Goal: Task Accomplishment & Management: Complete application form

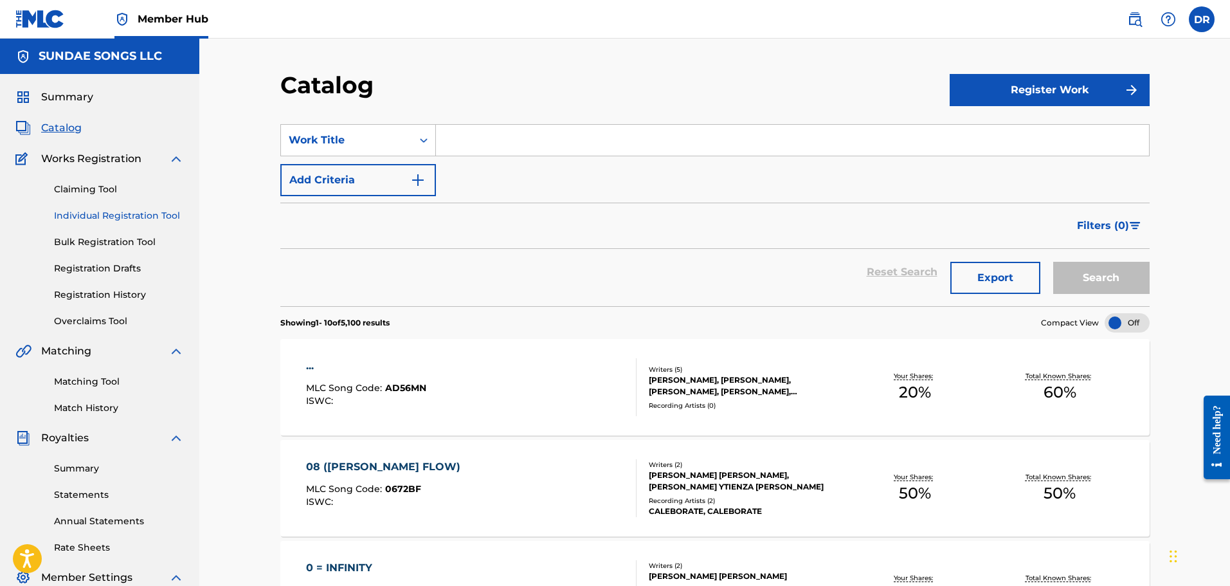
click at [84, 213] on link "Individual Registration Tool" at bounding box center [119, 216] width 130 height 14
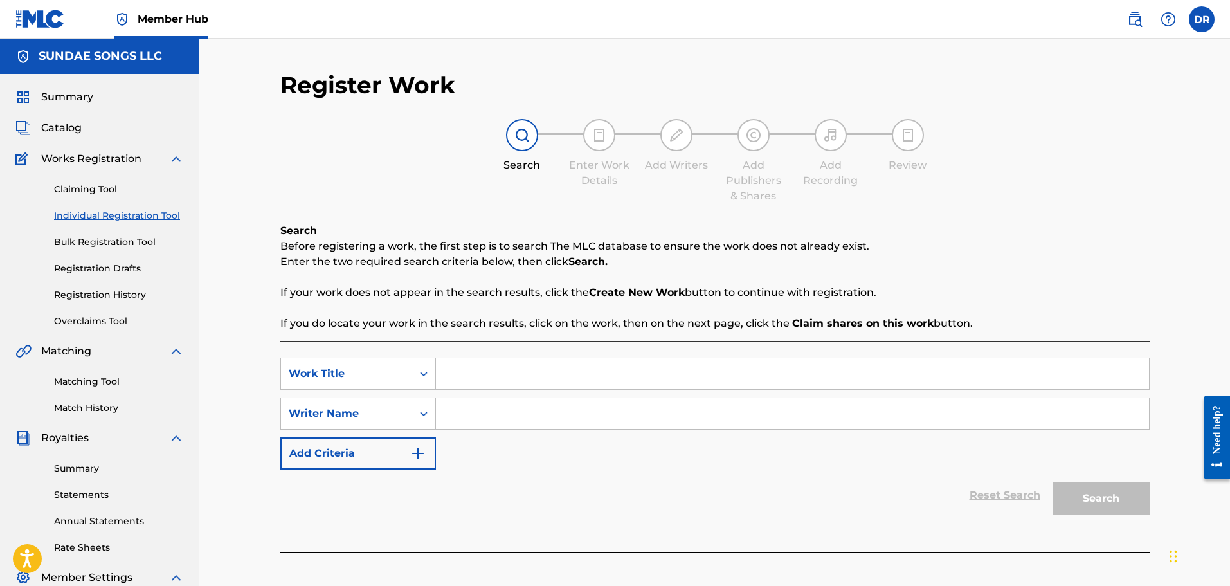
paste input "30mgs"
type input "30mgs"
click at [456, 424] on input "Search Form" at bounding box center [792, 413] width 713 height 31
paste input "[PERSON_NAME]"
type input "[PERSON_NAME]"
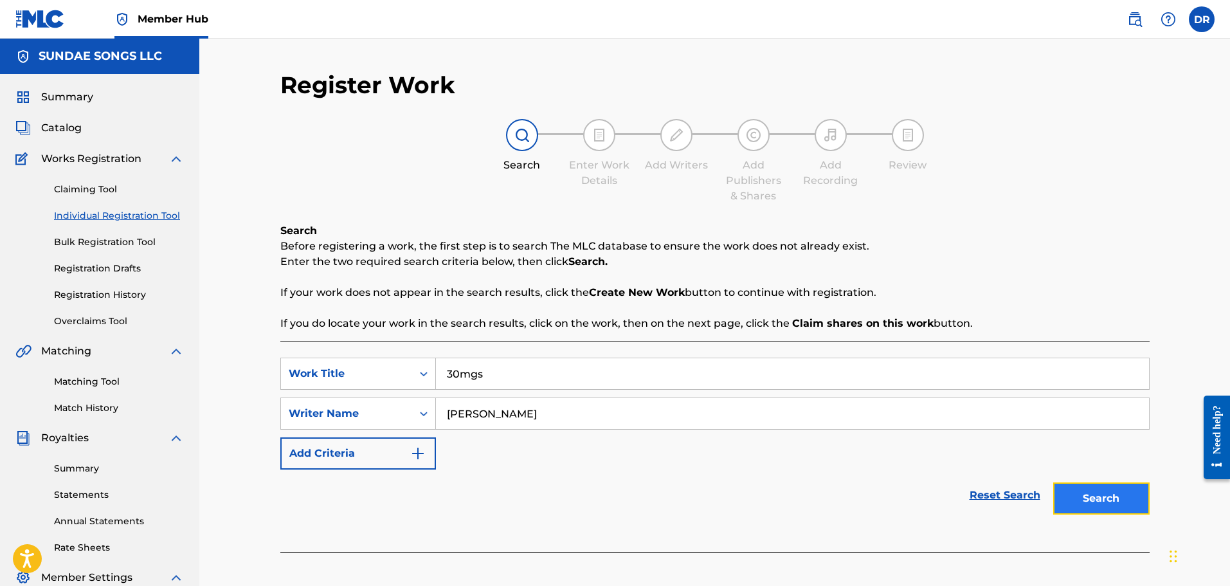
click at [1102, 492] on button "Search" at bounding box center [1101, 498] width 96 height 32
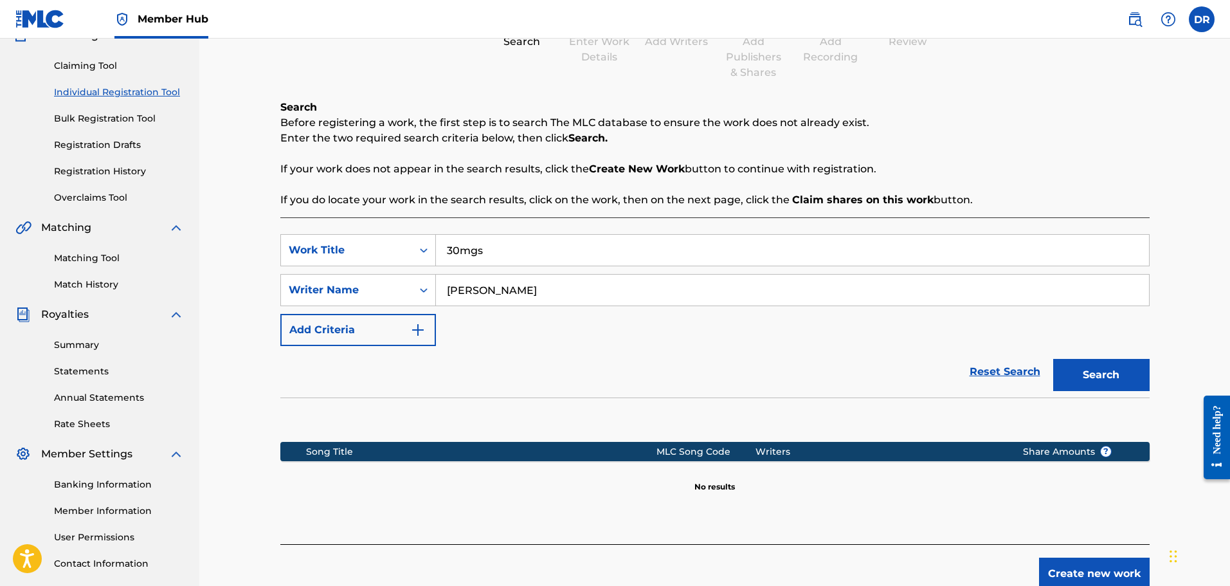
scroll to position [129, 0]
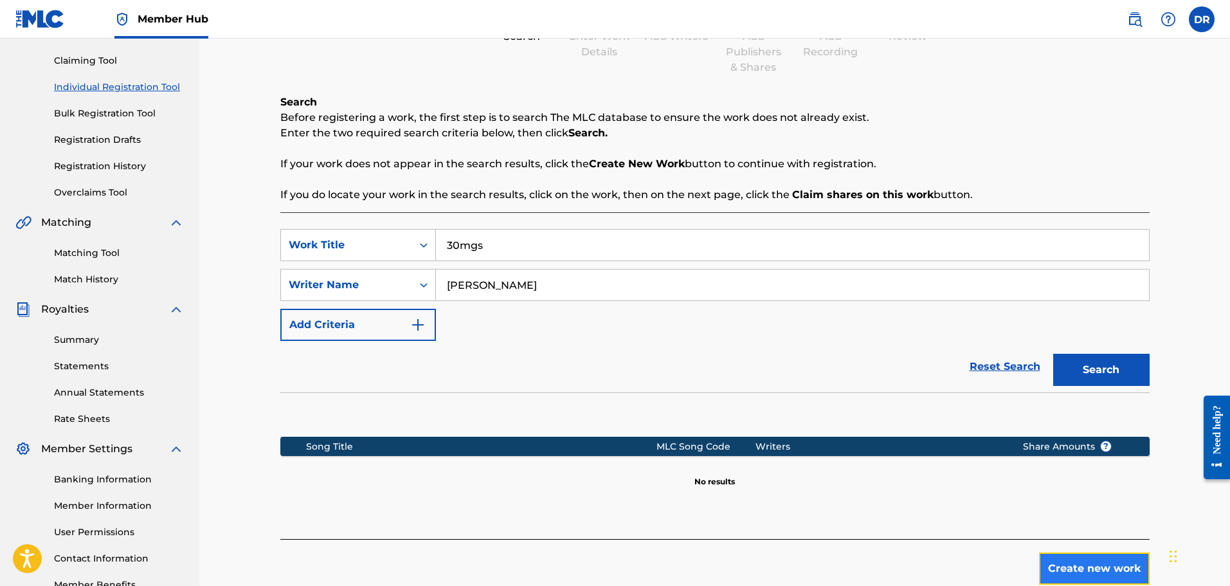
click at [1109, 568] on button "Create new work" at bounding box center [1094, 568] width 111 height 32
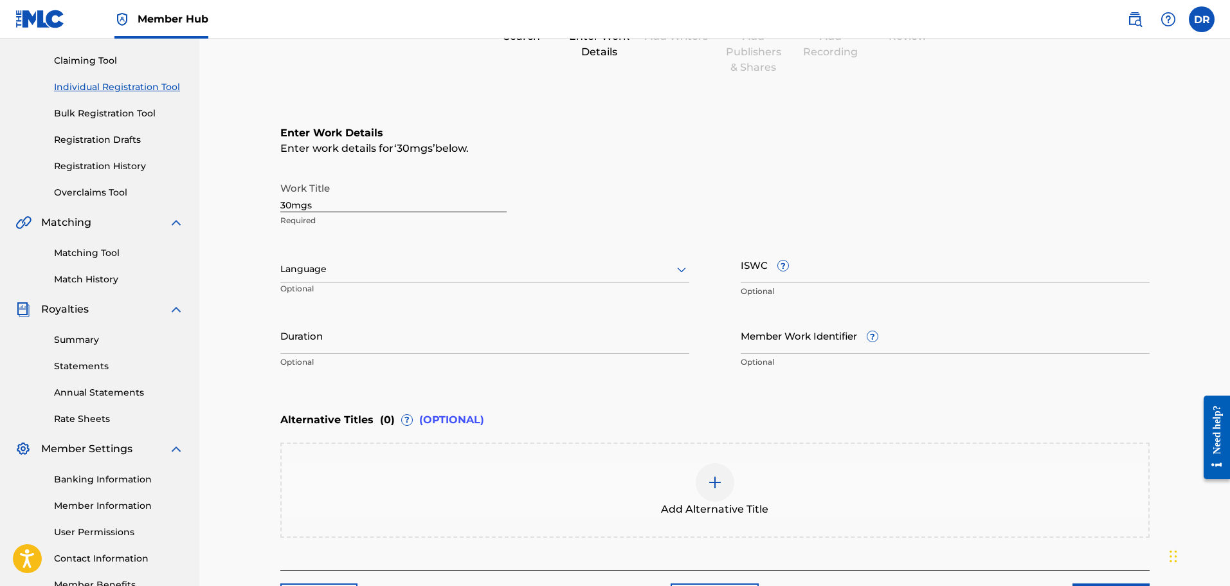
scroll to position [220, 0]
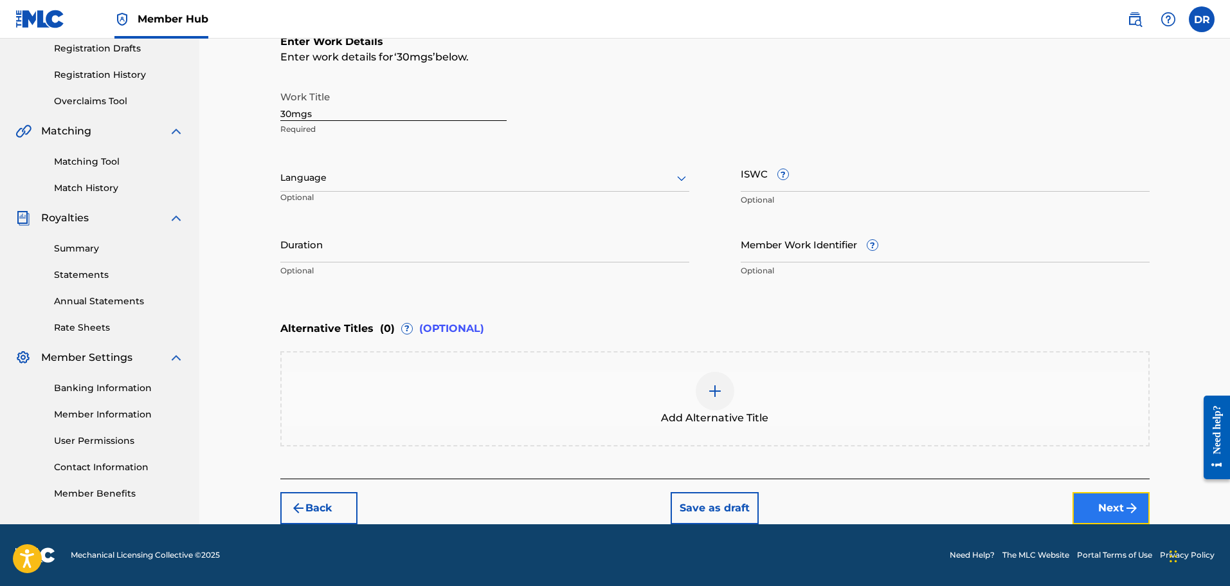
click at [1112, 502] on button "Next" at bounding box center [1110, 508] width 77 height 32
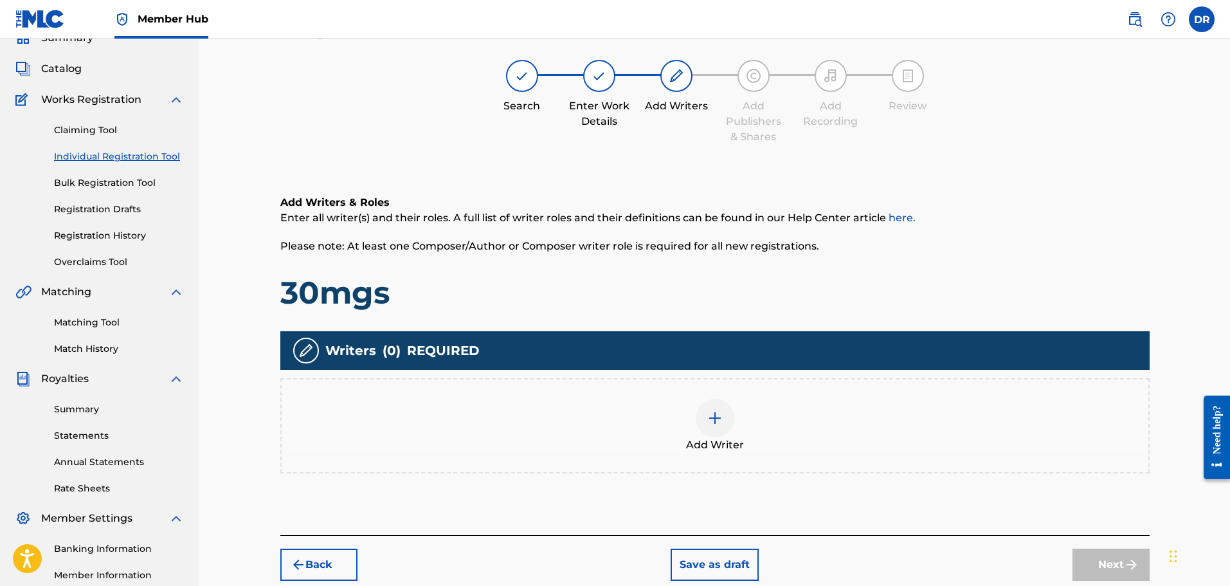
scroll to position [58, 0]
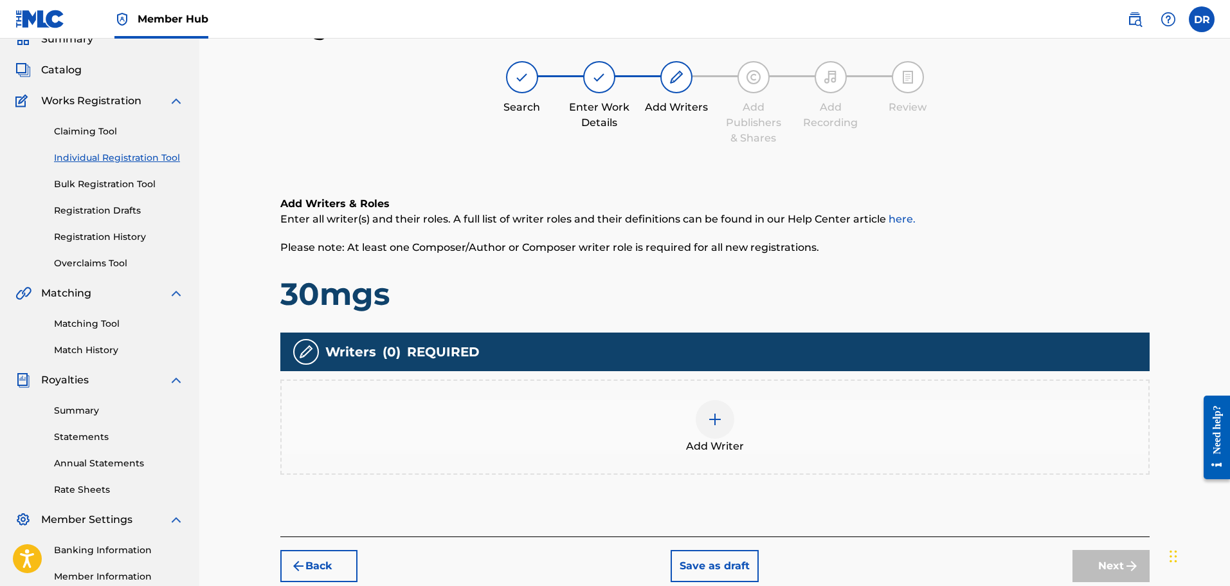
click at [719, 422] on img at bounding box center [714, 418] width 15 height 15
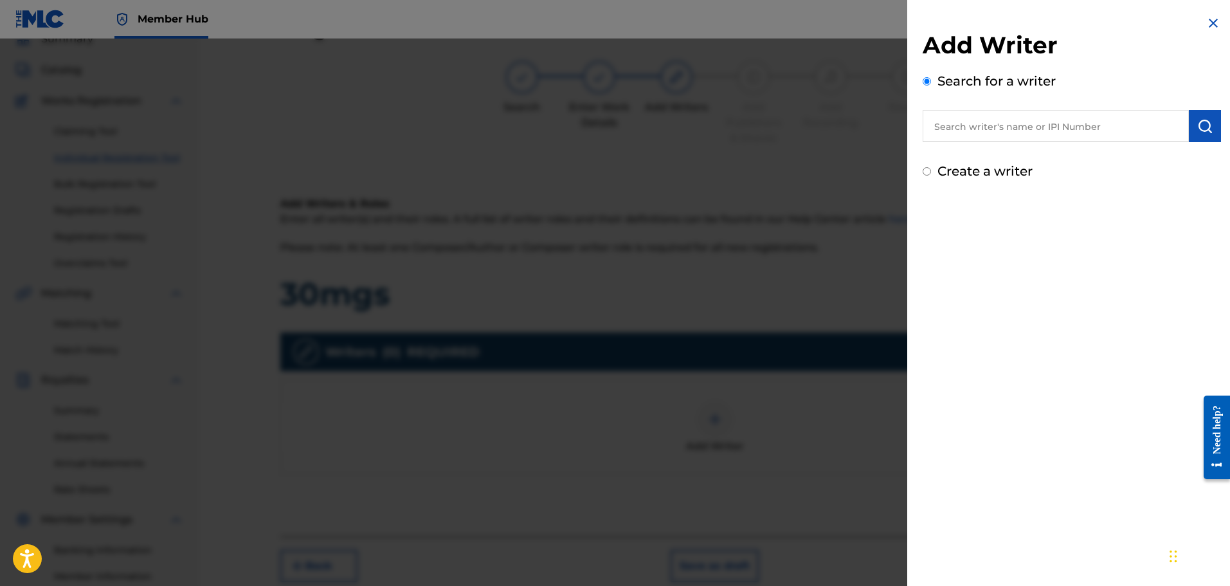
paste input "01300754788"
click at [1208, 123] on button "submit" at bounding box center [1205, 126] width 32 height 32
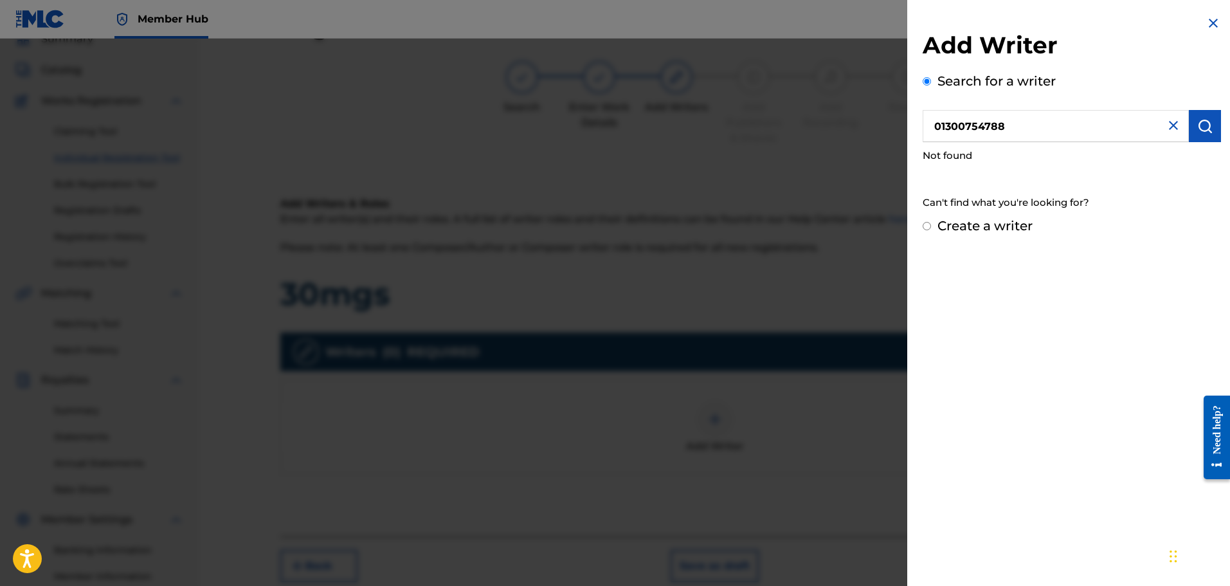
drag, startPoint x: 1050, startPoint y: 130, endPoint x: 897, endPoint y: 124, distance: 153.1
click at [894, 124] on div "Add Writer Search for a writer 01300754788 Not found Can't find what you're loo…" at bounding box center [615, 312] width 1230 height 547
paste input "[PERSON_NAME]"
type input "[PERSON_NAME]"
click at [1203, 126] on img "submit" at bounding box center [1204, 125] width 15 height 15
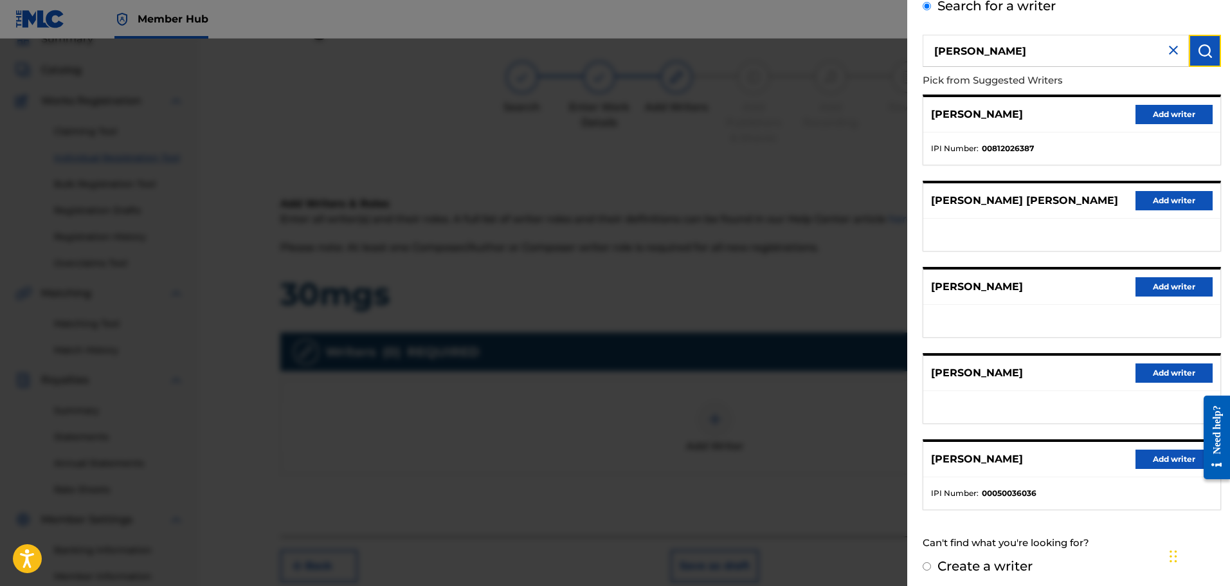
scroll to position [80, 0]
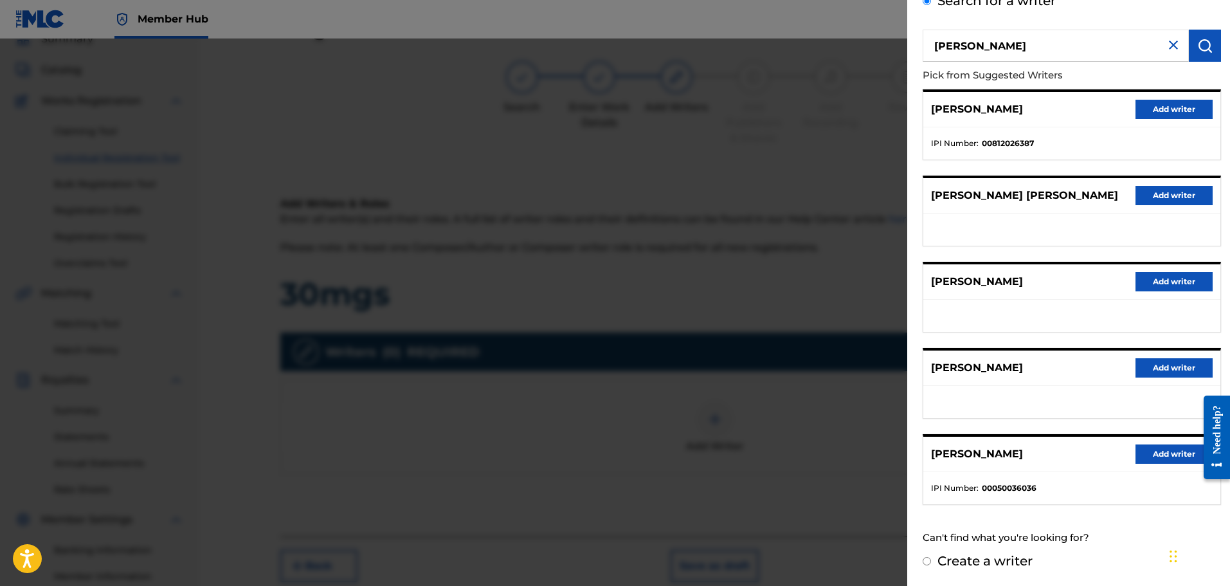
drag, startPoint x: 925, startPoint y: 561, endPoint x: 942, endPoint y: 543, distance: 25.0
click at [928, 559] on input "Create a writer" at bounding box center [927, 561] width 8 height 8
radio input "false"
radio input "true"
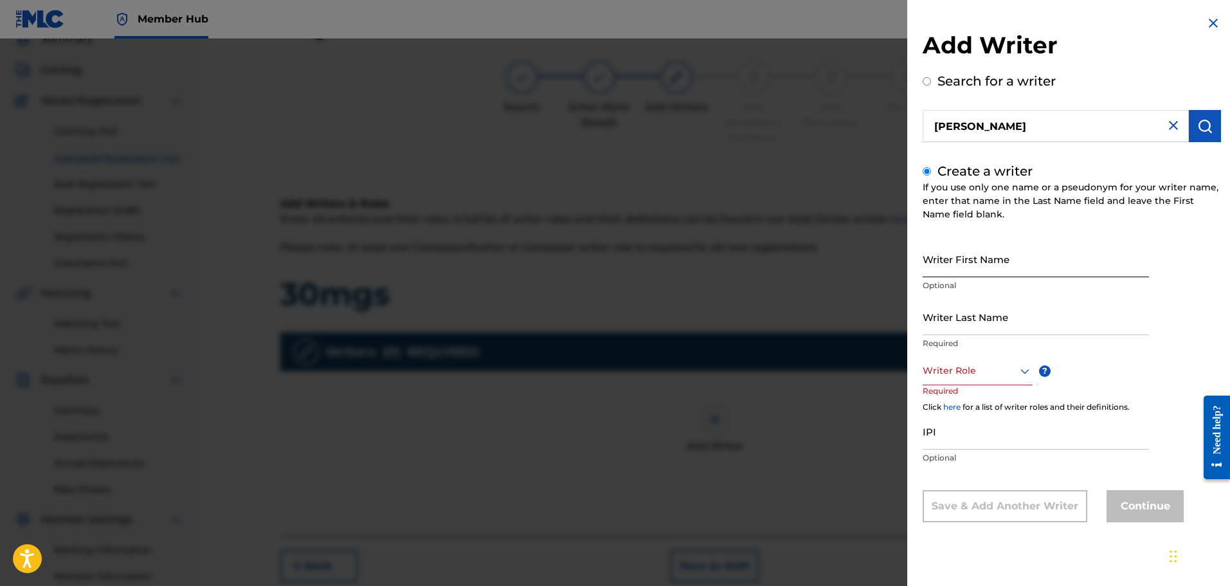
click at [957, 259] on input "Writer First Name" at bounding box center [1036, 258] width 226 height 37
paste input "[PERSON_NAME]"
drag, startPoint x: 1047, startPoint y: 264, endPoint x: 988, endPoint y: 268, distance: 58.6
click at [988, 268] on input "[PERSON_NAME]" at bounding box center [1036, 258] width 226 height 37
type input "[PERSON_NAME]"
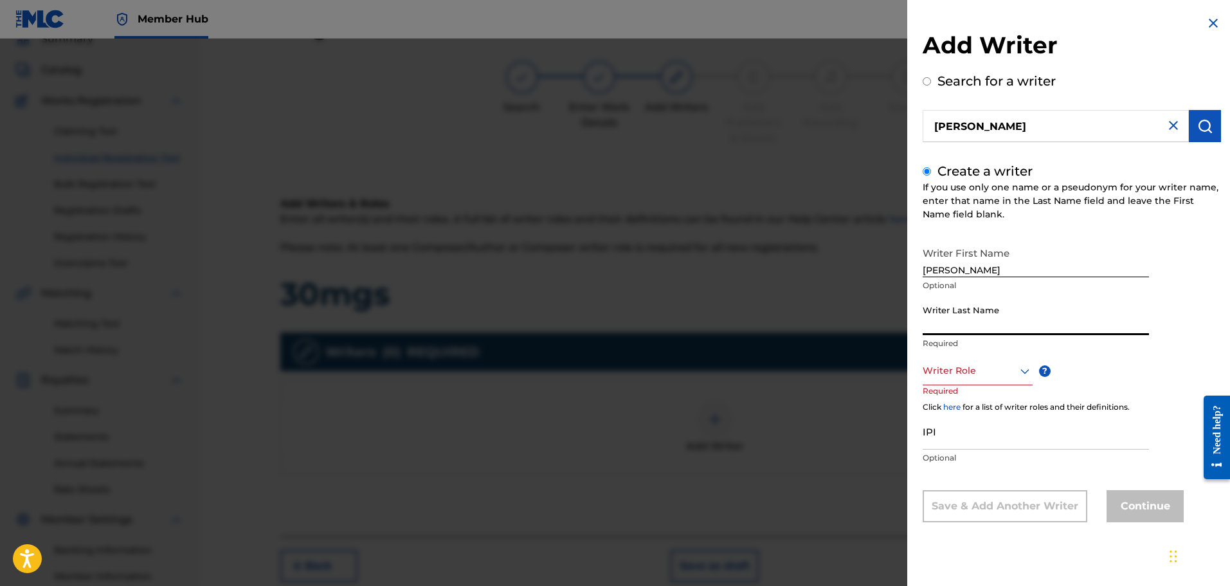
click at [959, 318] on input "Writer Last Name" at bounding box center [1036, 316] width 226 height 37
paste input "Scaminaci"
type input "Scaminaci"
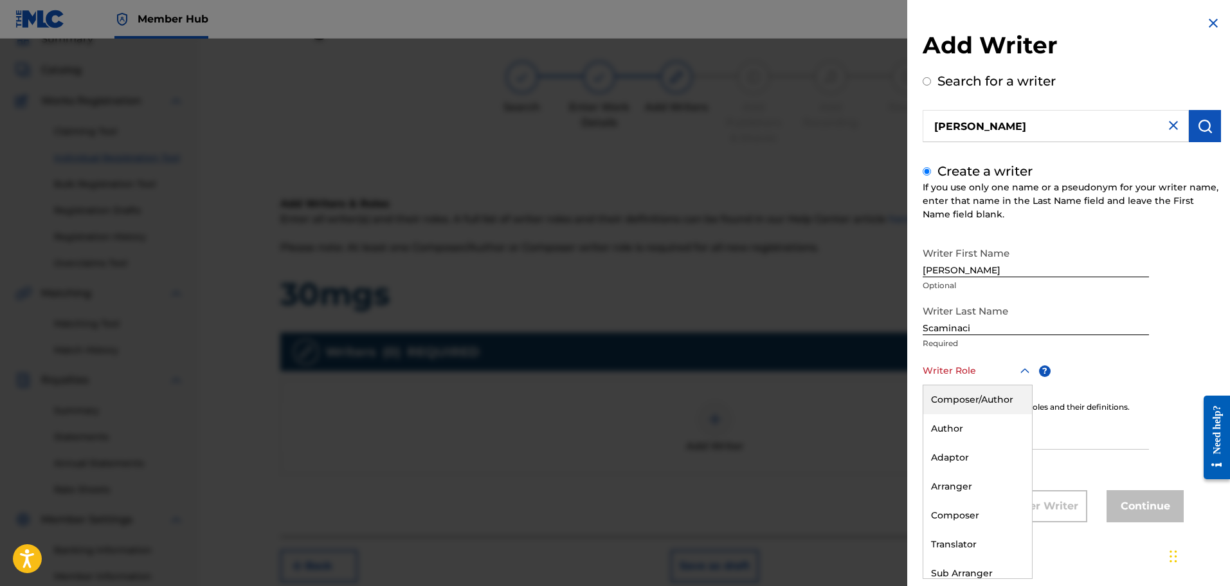
click at [951, 370] on div at bounding box center [978, 371] width 110 height 16
click at [957, 397] on div "Composer/Author" at bounding box center [977, 399] width 109 height 29
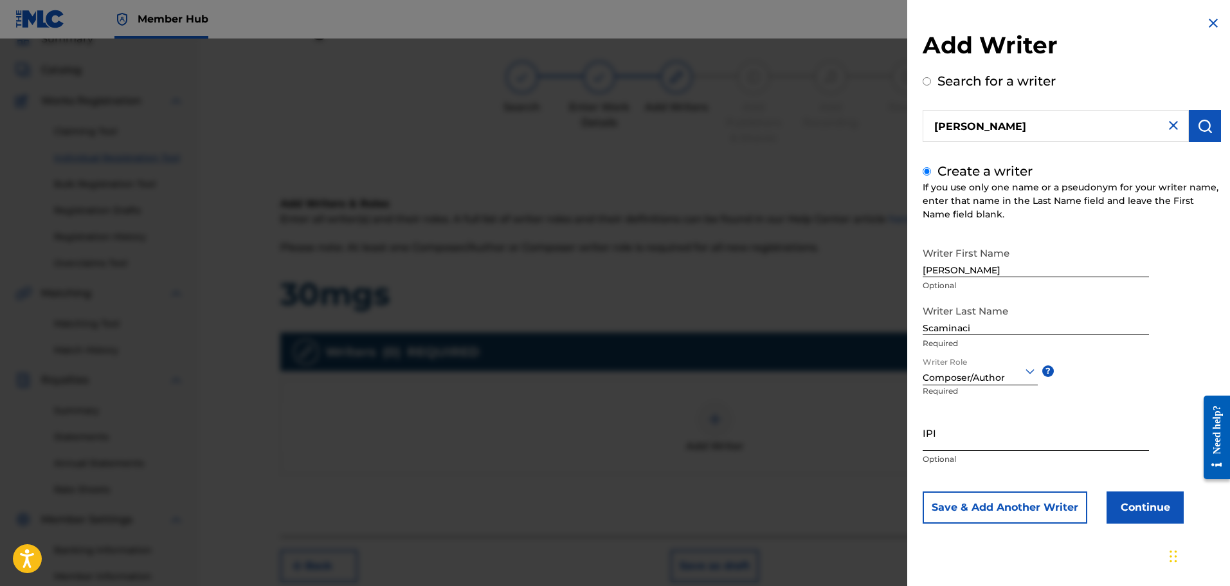
click at [949, 438] on input "IPI" at bounding box center [1036, 432] width 226 height 37
paste input "01300754788"
type input "01300754788"
click at [1147, 491] on div "Writer First Name [PERSON_NAME] Optional Writer Last Name [PERSON_NAME] Require…" at bounding box center [1072, 381] width 298 height 283
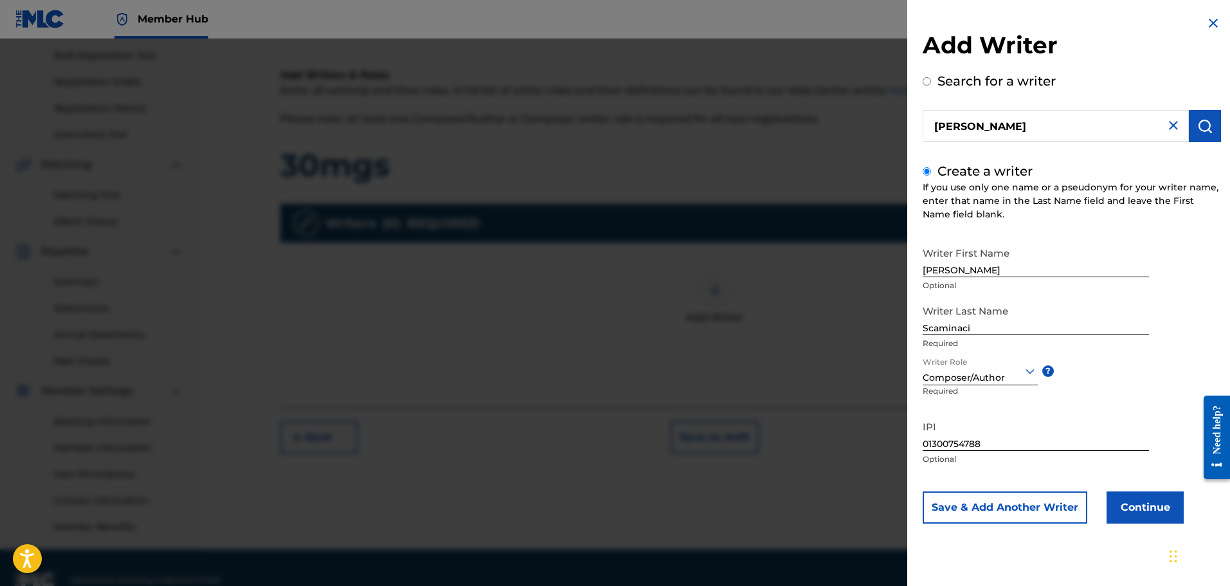
scroll to position [122, 0]
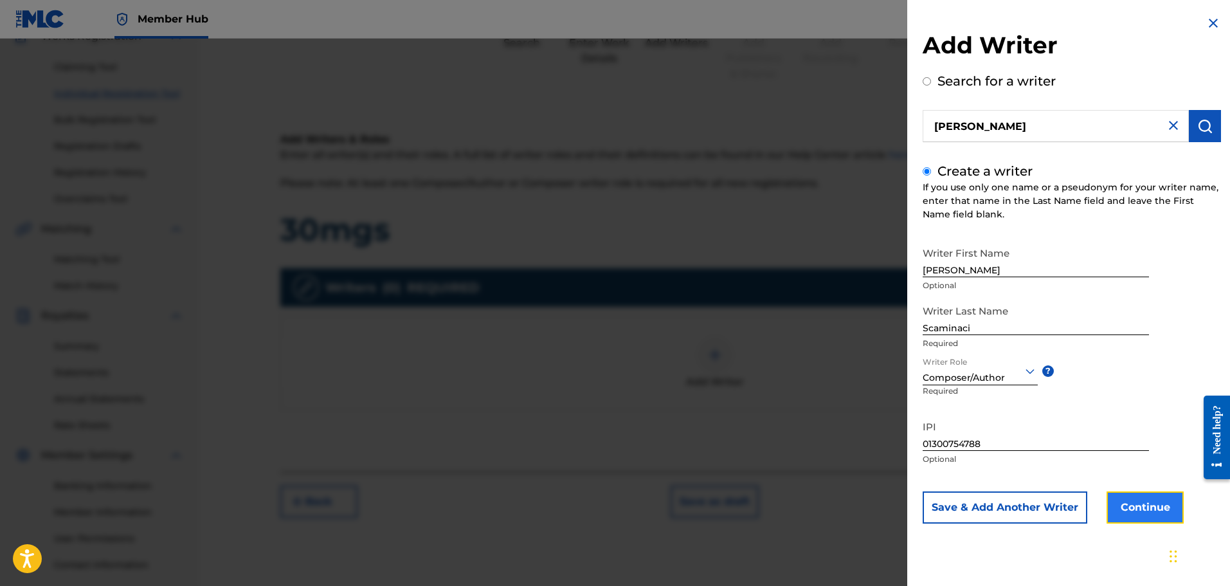
click at [1123, 506] on button "Continue" at bounding box center [1144, 507] width 77 height 32
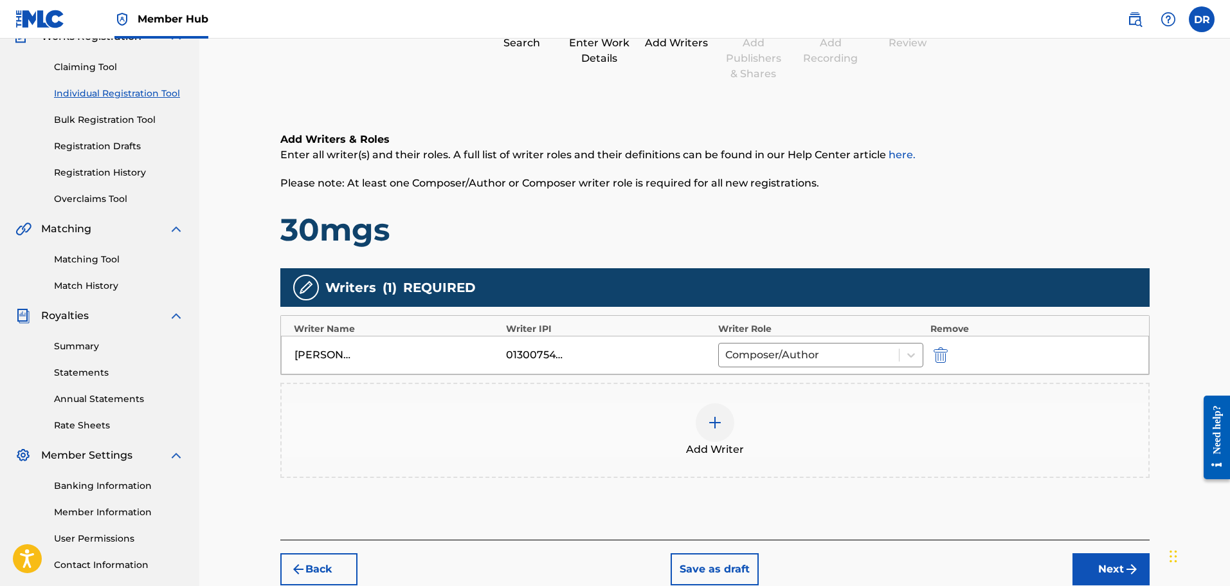
click at [717, 429] on img at bounding box center [714, 422] width 15 height 15
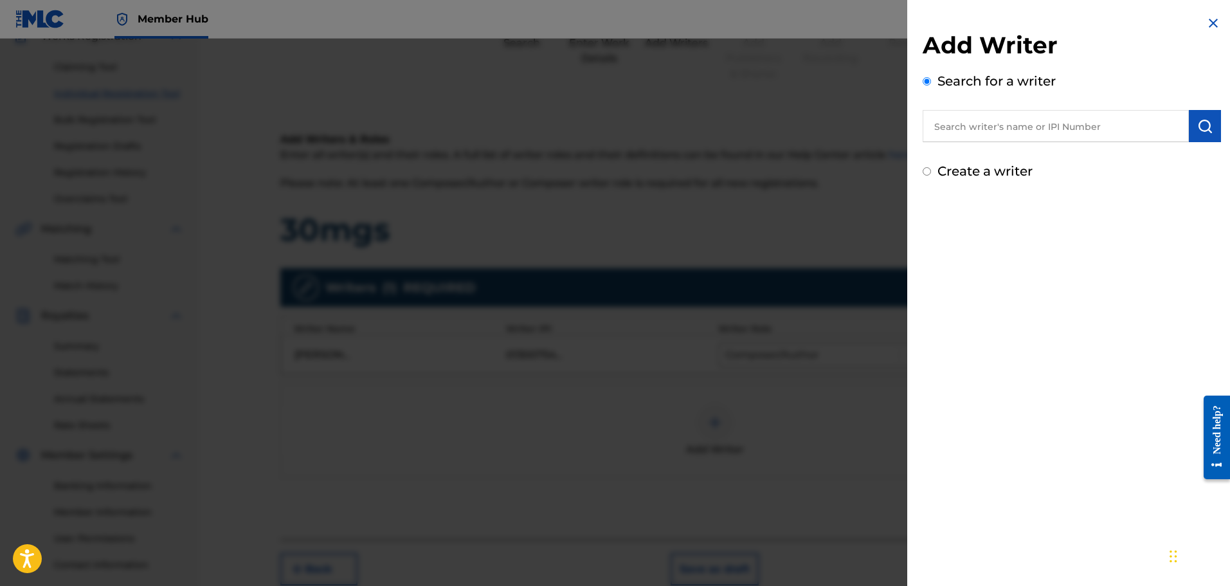
click at [935, 128] on input "text" at bounding box center [1056, 126] width 266 height 32
click at [973, 131] on input "text" at bounding box center [1056, 126] width 266 height 32
paste input "1164893426"
type input "01164893426"
click at [1202, 119] on img "submit" at bounding box center [1204, 125] width 15 height 15
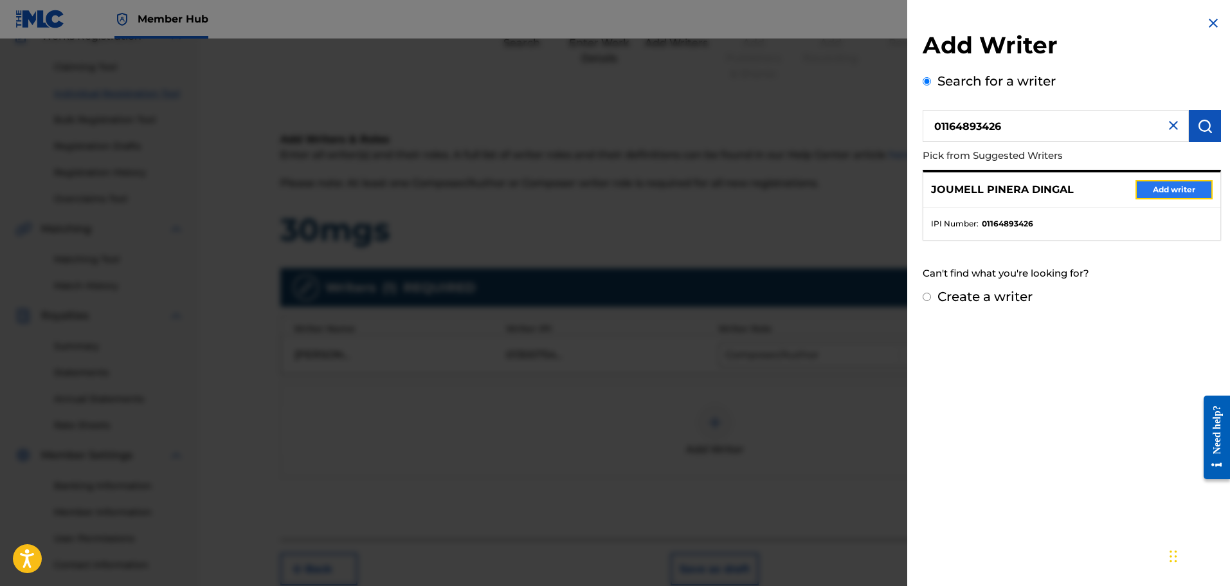
click at [1169, 184] on button "Add writer" at bounding box center [1173, 189] width 77 height 19
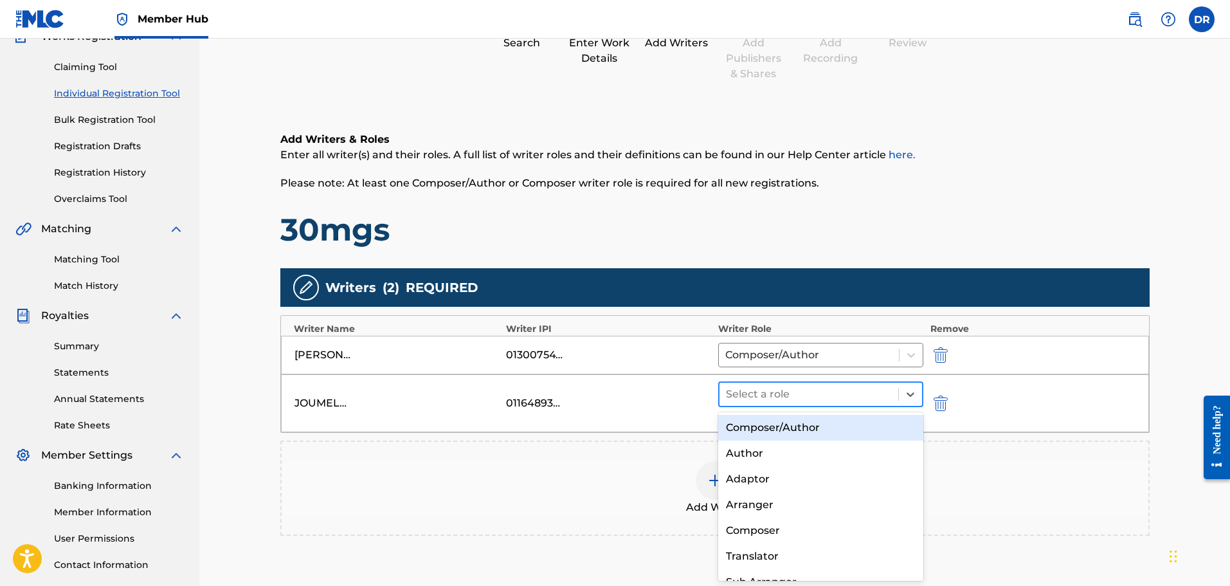
click at [881, 395] on div at bounding box center [809, 394] width 167 height 18
click at [877, 428] on div "Composer/Author" at bounding box center [821, 428] width 206 height 26
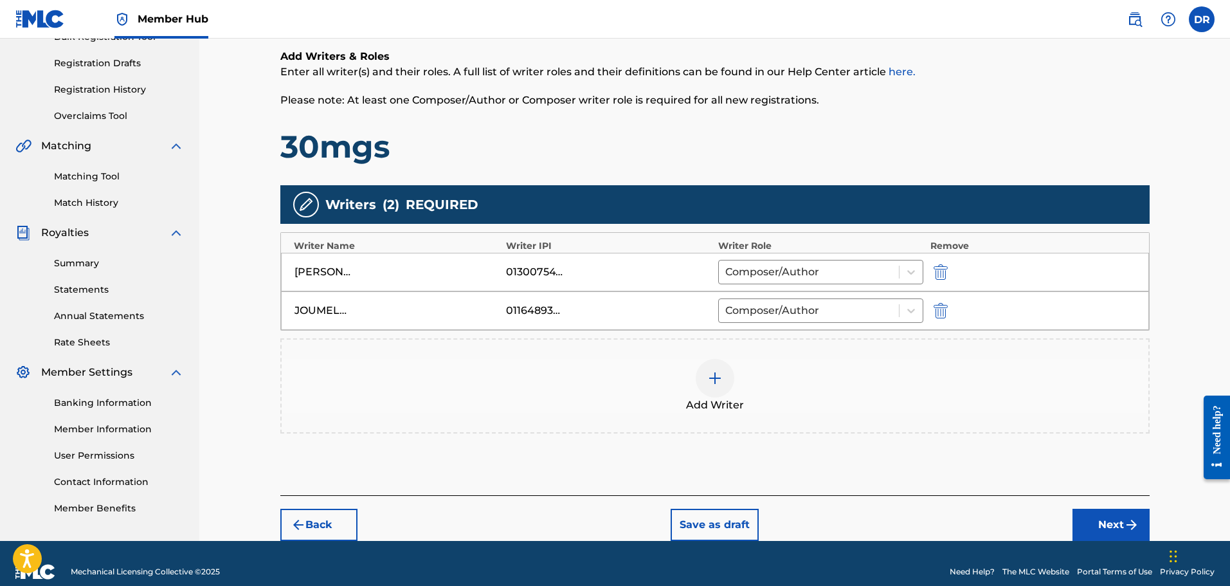
scroll to position [222, 0]
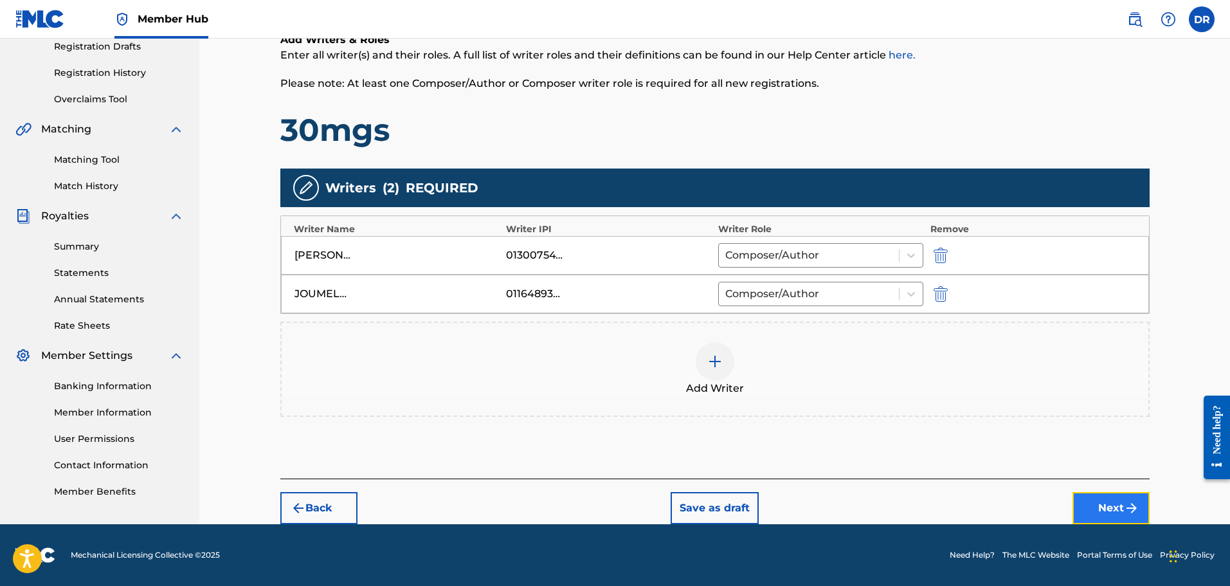
click at [1113, 497] on button "Next" at bounding box center [1110, 508] width 77 height 32
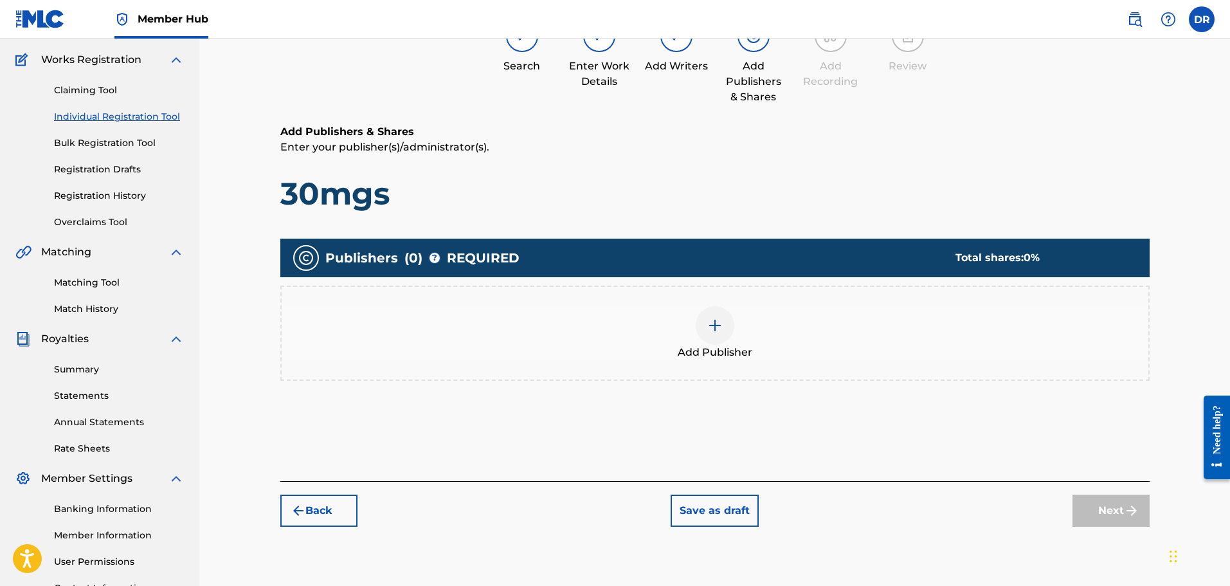
scroll to position [122, 0]
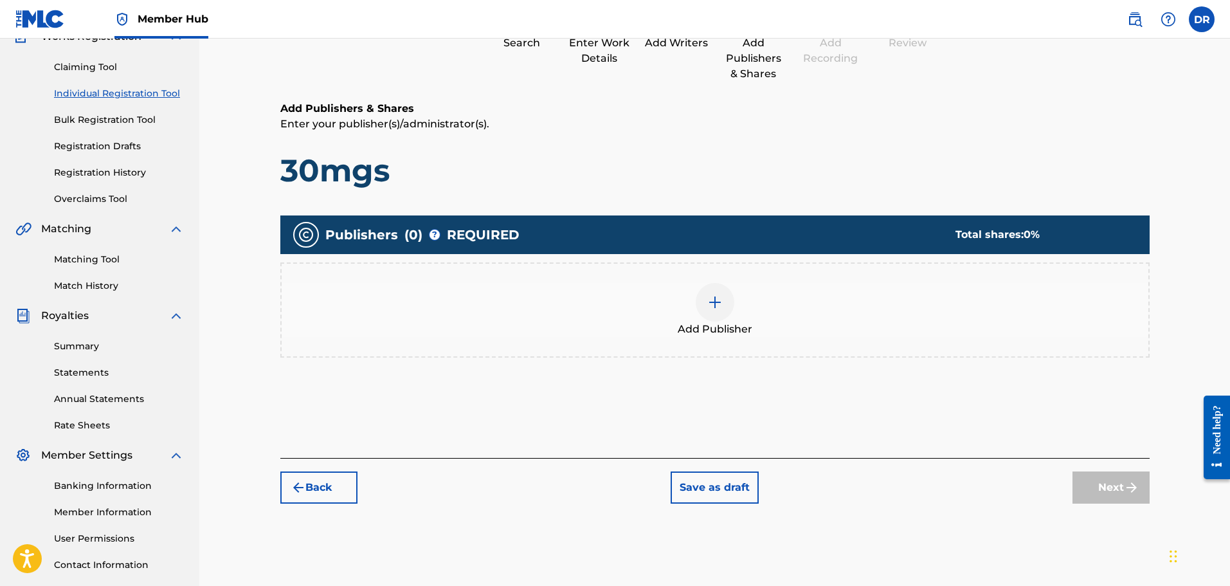
click at [718, 300] on img at bounding box center [714, 301] width 15 height 15
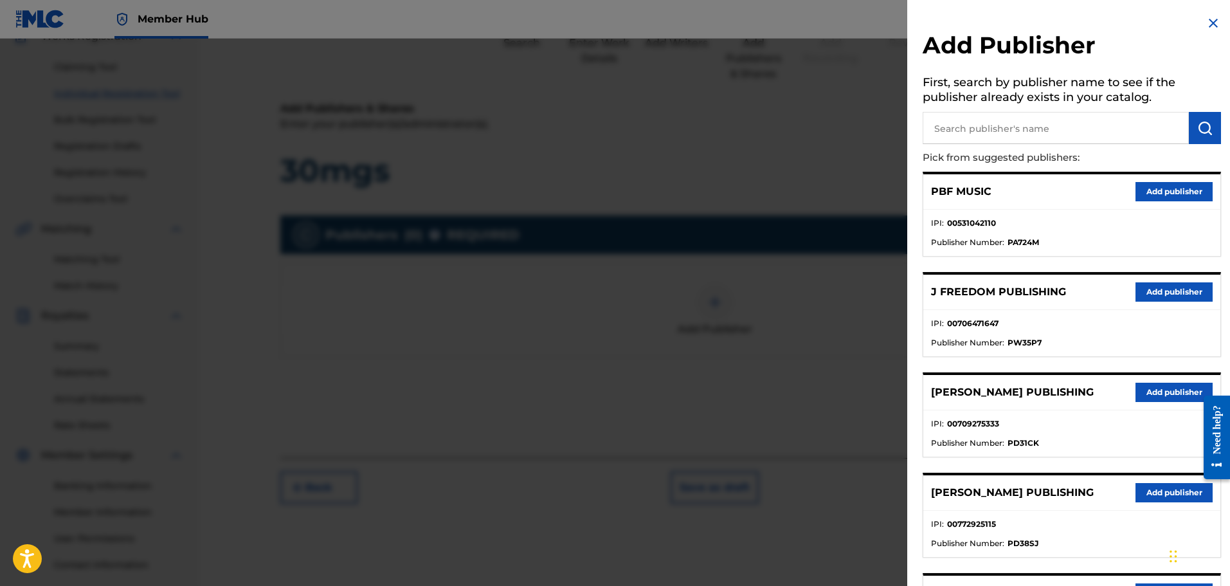
click at [956, 123] on input "text" at bounding box center [1056, 128] width 266 height 32
type input "199x"
click at [1197, 121] on img "submit" at bounding box center [1204, 127] width 15 height 15
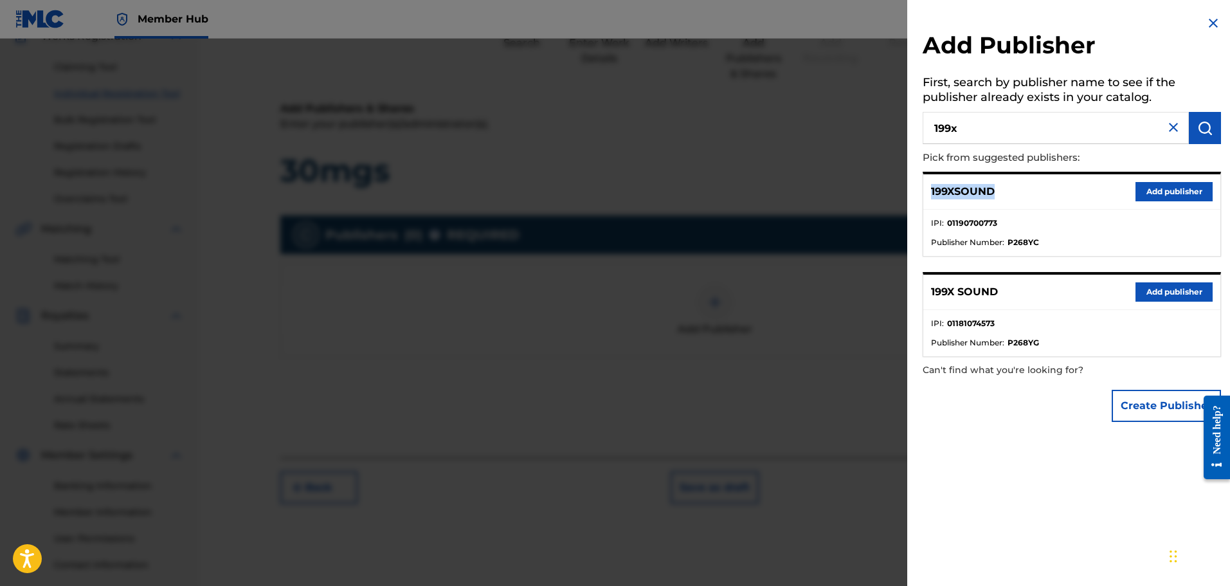
drag, startPoint x: 997, startPoint y: 192, endPoint x: 933, endPoint y: 192, distance: 64.3
click at [933, 192] on div "199XSOUND Add publisher" at bounding box center [1071, 191] width 297 height 35
copy p "199XSOUND"
click at [1176, 187] on button "Add publisher" at bounding box center [1173, 191] width 77 height 19
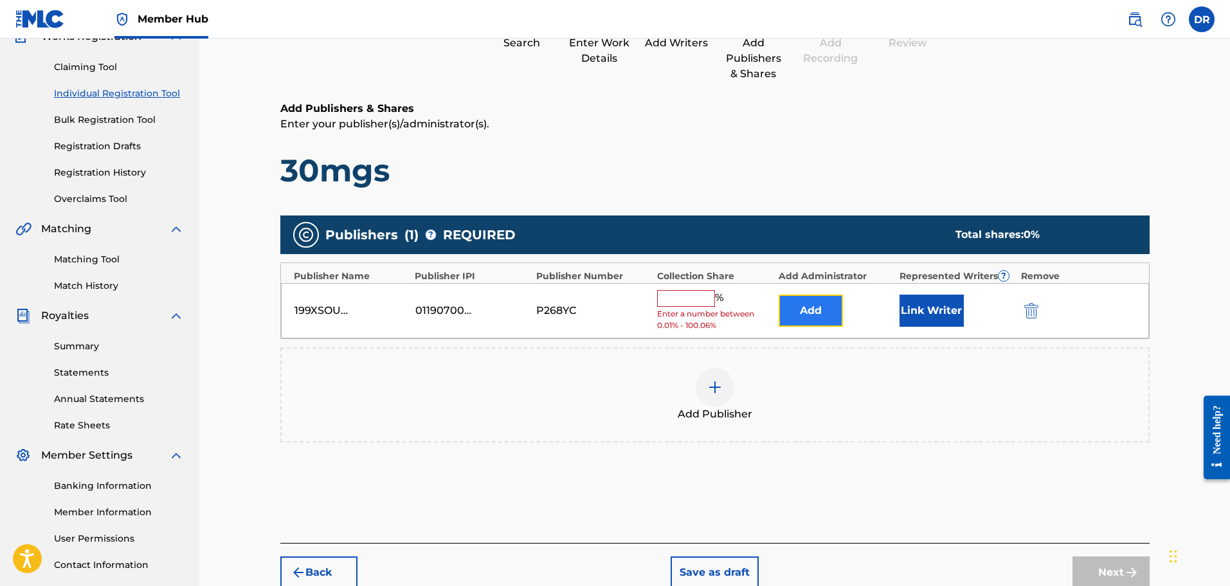
click at [789, 309] on button "Add" at bounding box center [811, 310] width 64 height 32
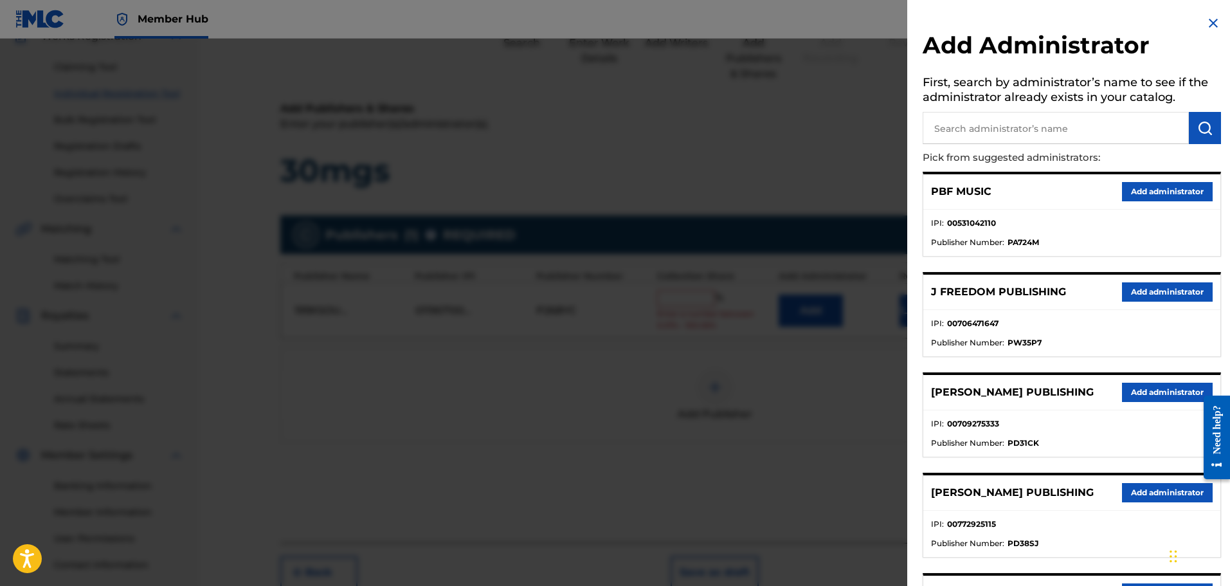
click at [960, 123] on input "text" at bounding box center [1056, 128] width 266 height 32
type input "ala"
click at [1199, 125] on img "submit" at bounding box center [1204, 127] width 15 height 15
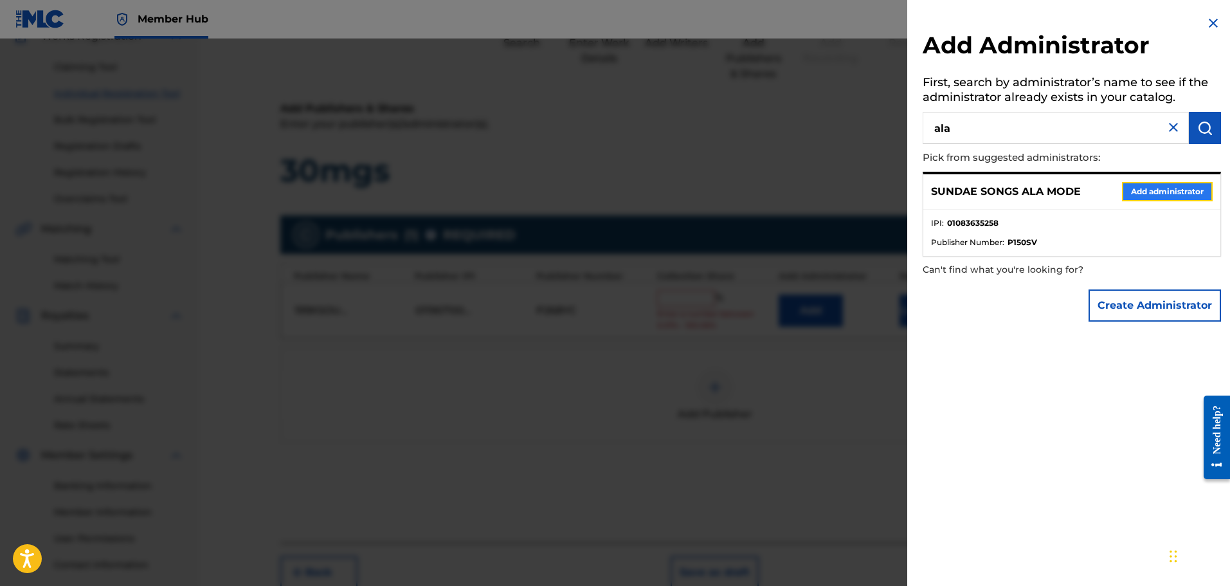
click at [1178, 188] on button "Add administrator" at bounding box center [1167, 191] width 91 height 19
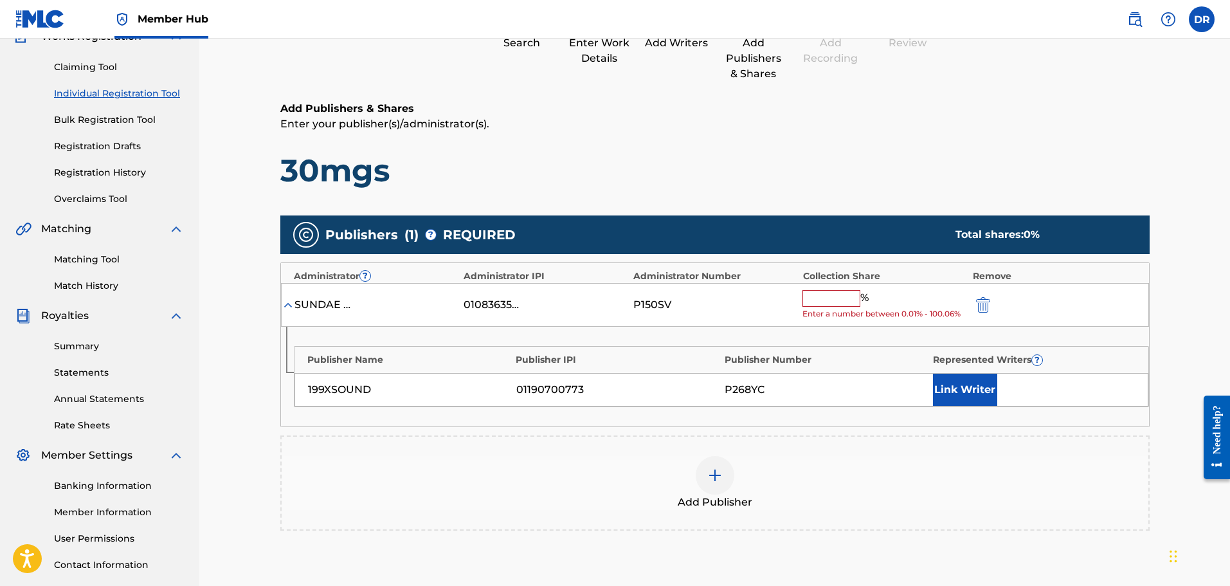
click at [834, 299] on input "text" at bounding box center [831, 298] width 58 height 17
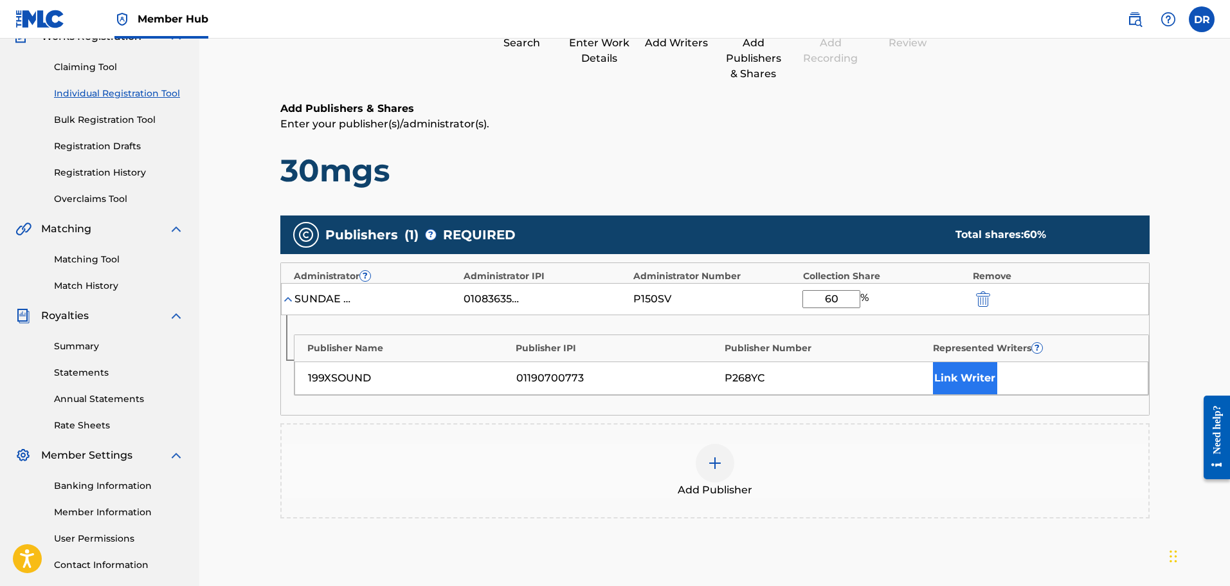
type input "60"
click at [960, 385] on button "Link Writer" at bounding box center [965, 378] width 64 height 32
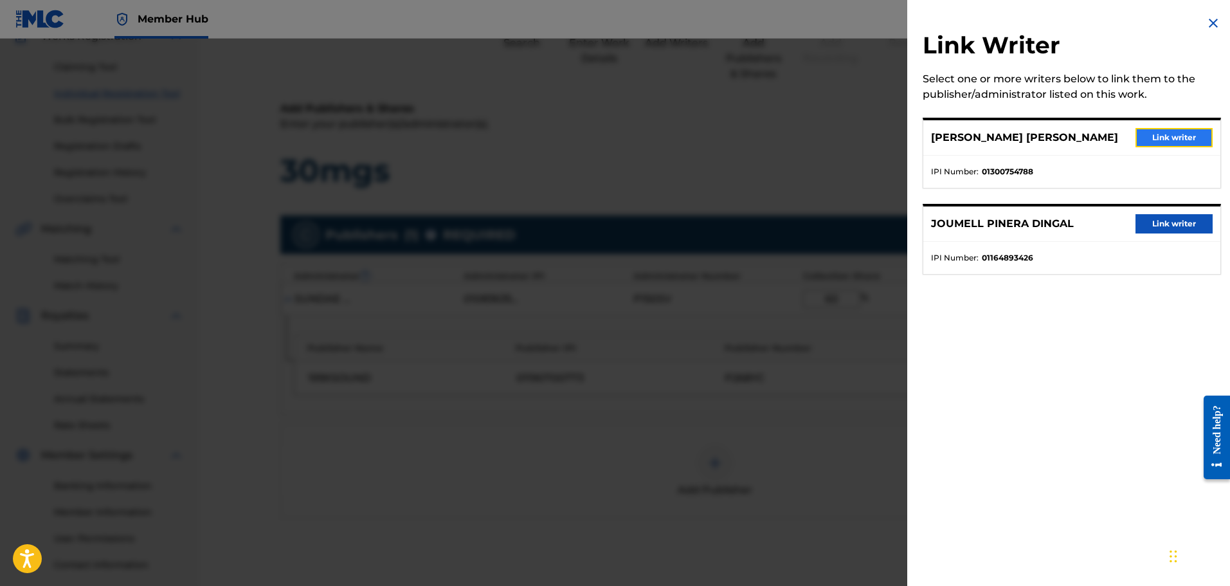
click at [1160, 140] on button "Link writer" at bounding box center [1173, 137] width 77 height 19
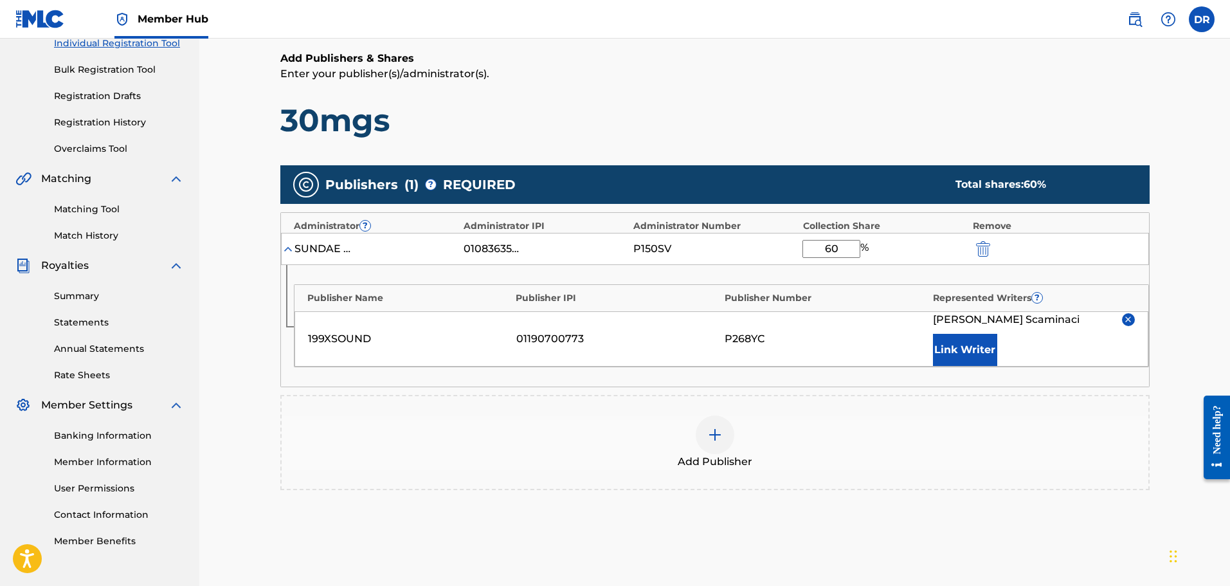
scroll to position [186, 0]
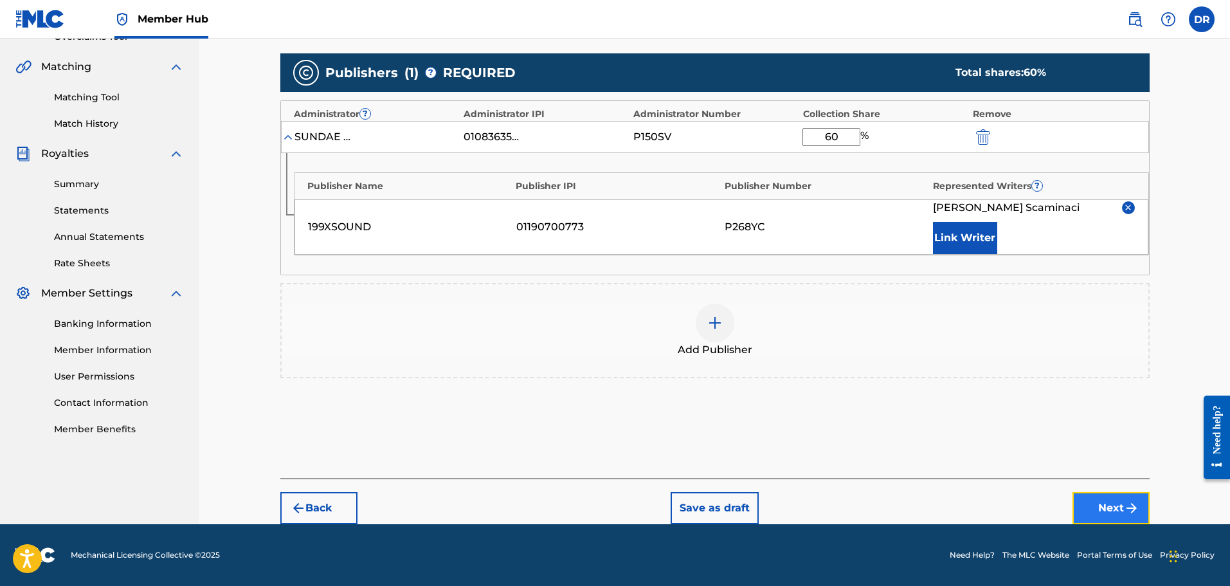
click at [1114, 500] on button "Next" at bounding box center [1110, 508] width 77 height 32
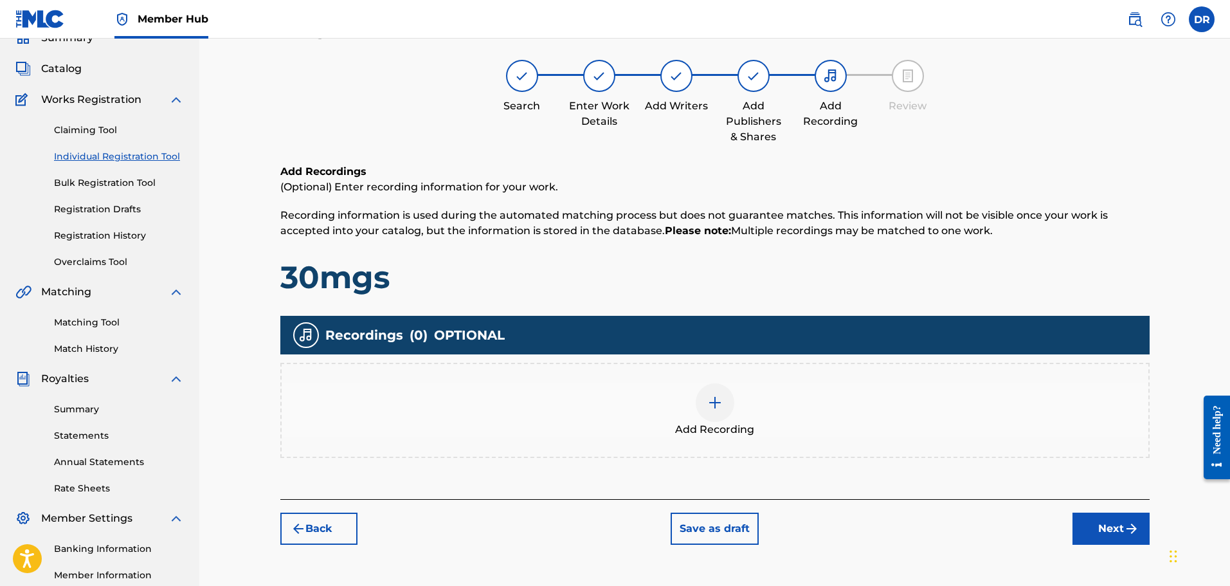
scroll to position [58, 0]
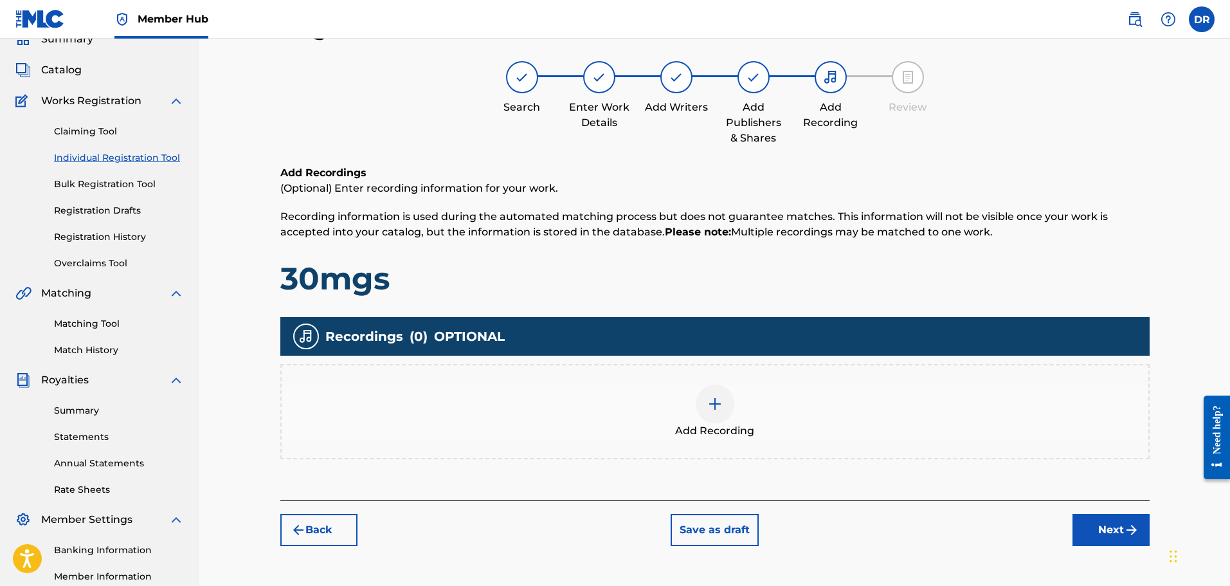
click at [726, 417] on div at bounding box center [715, 403] width 39 height 39
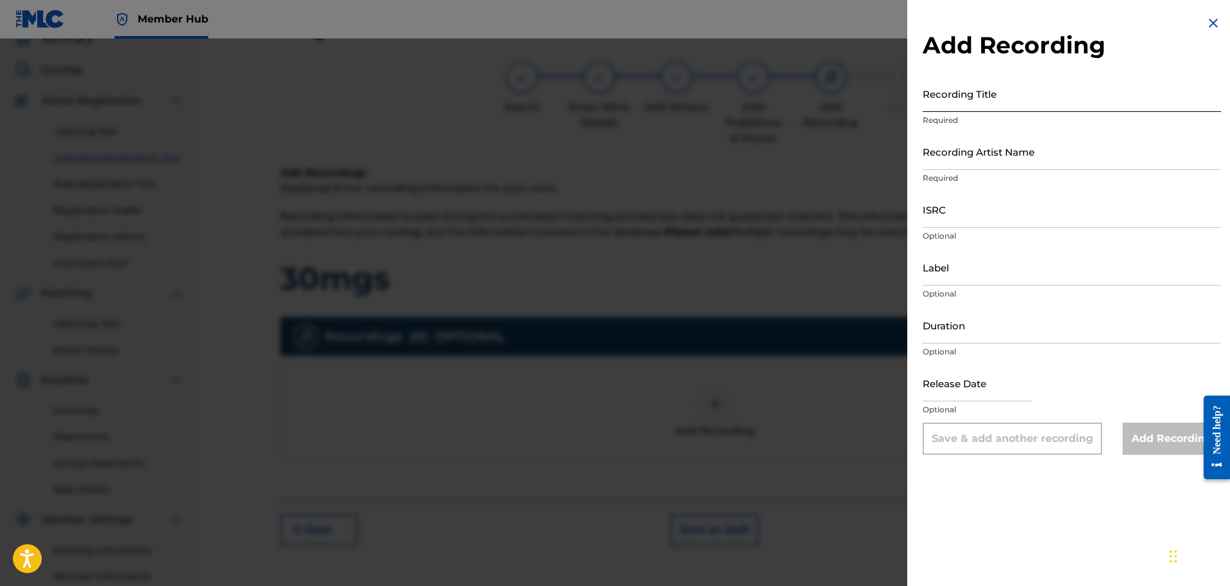
click at [947, 98] on input "Recording Title" at bounding box center [1072, 93] width 298 height 37
paste input "30mgs"
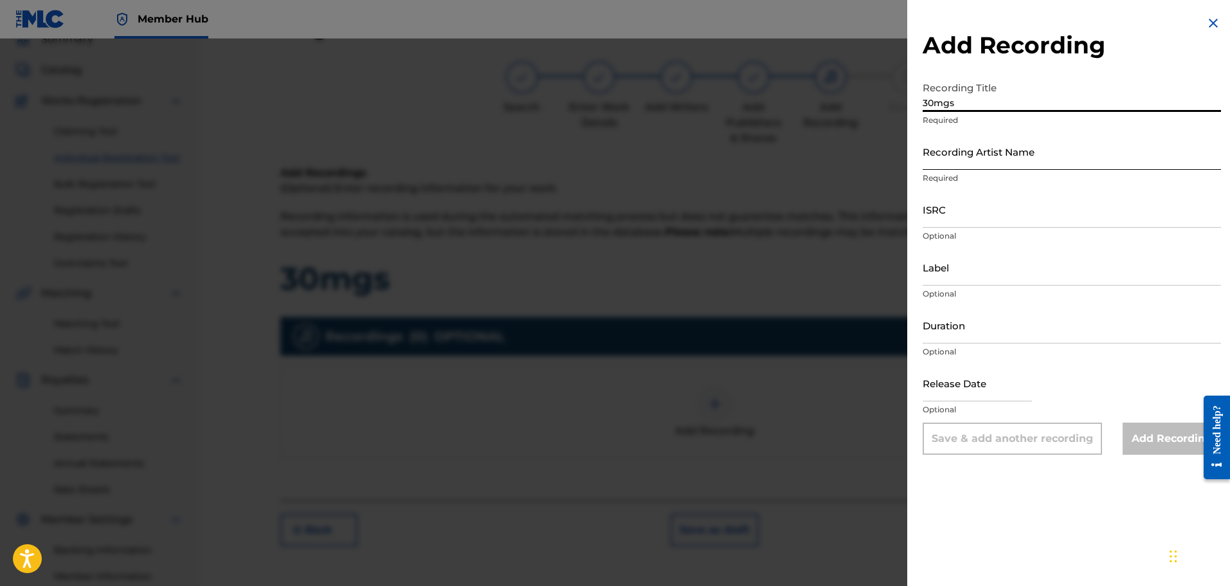
type input "30mgs"
click at [973, 156] on input "Recording Artist Name" at bounding box center [1072, 151] width 298 height 37
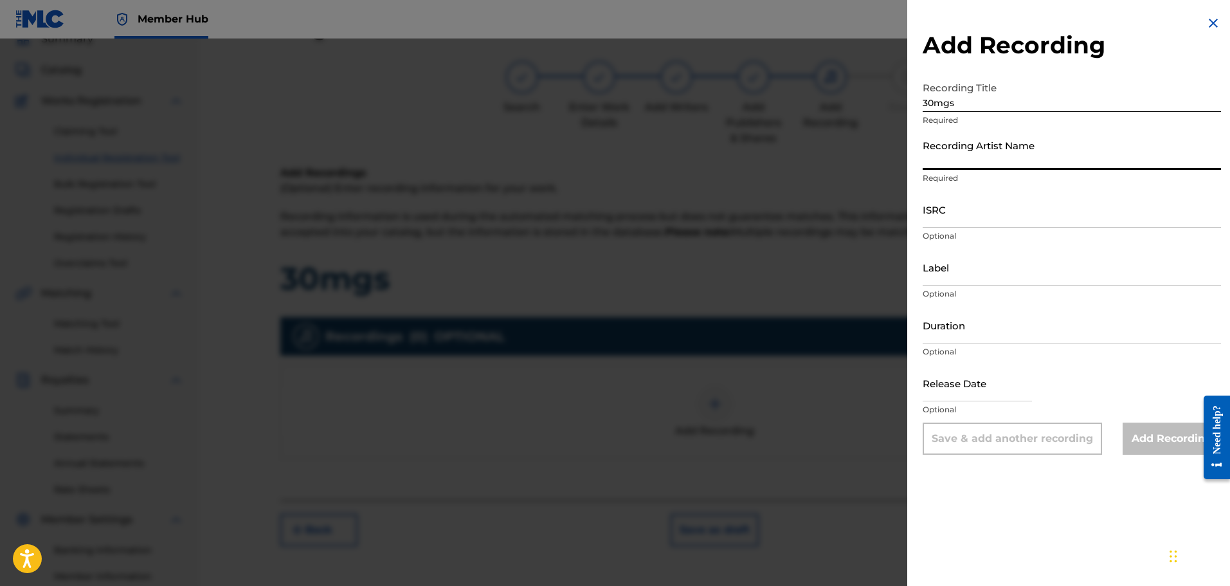
paste input "[DATE], okayjml"
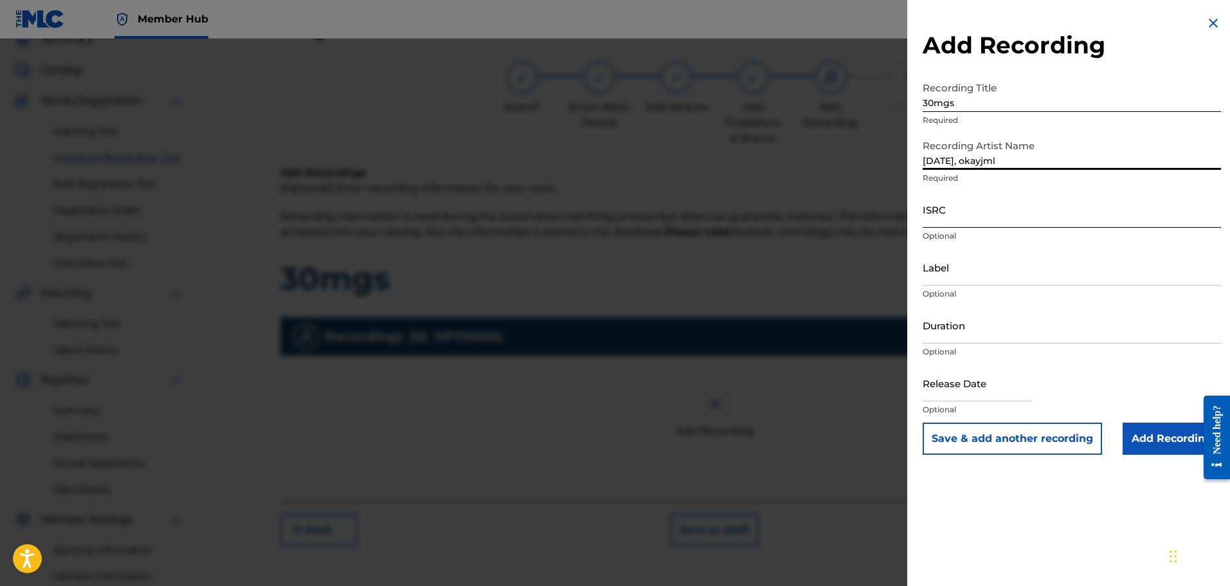
type input "[DATE], okayjml"
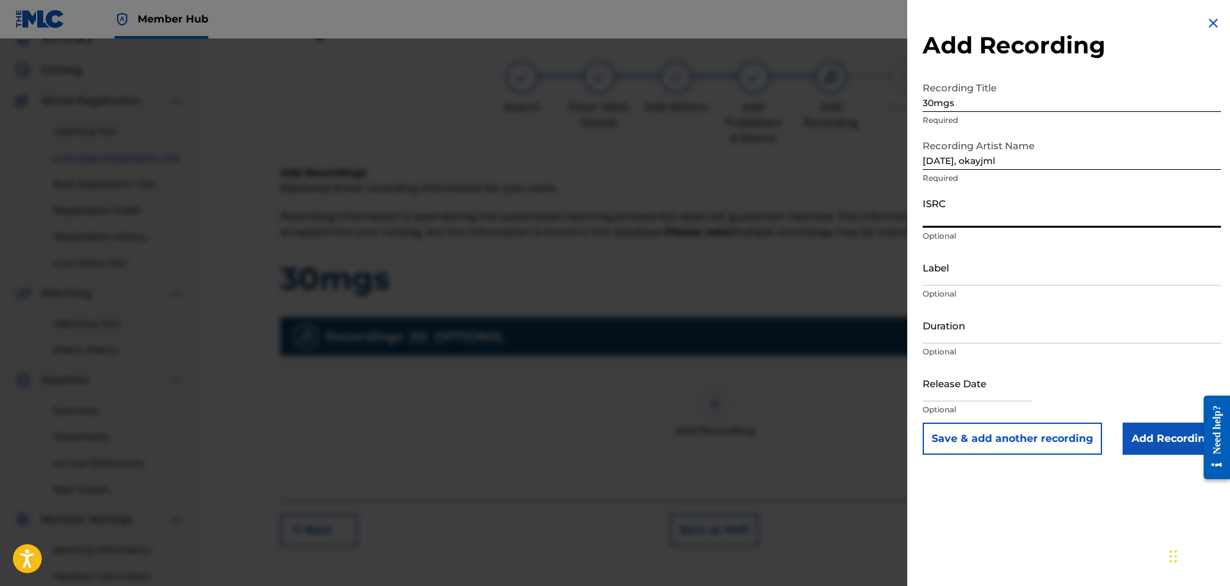
click at [939, 227] on input "ISRC" at bounding box center [1072, 209] width 298 height 37
paste input "QZTAW2211399"
type input "QZTAW2211399"
click at [1162, 440] on input "Add Recording" at bounding box center [1171, 438] width 98 height 32
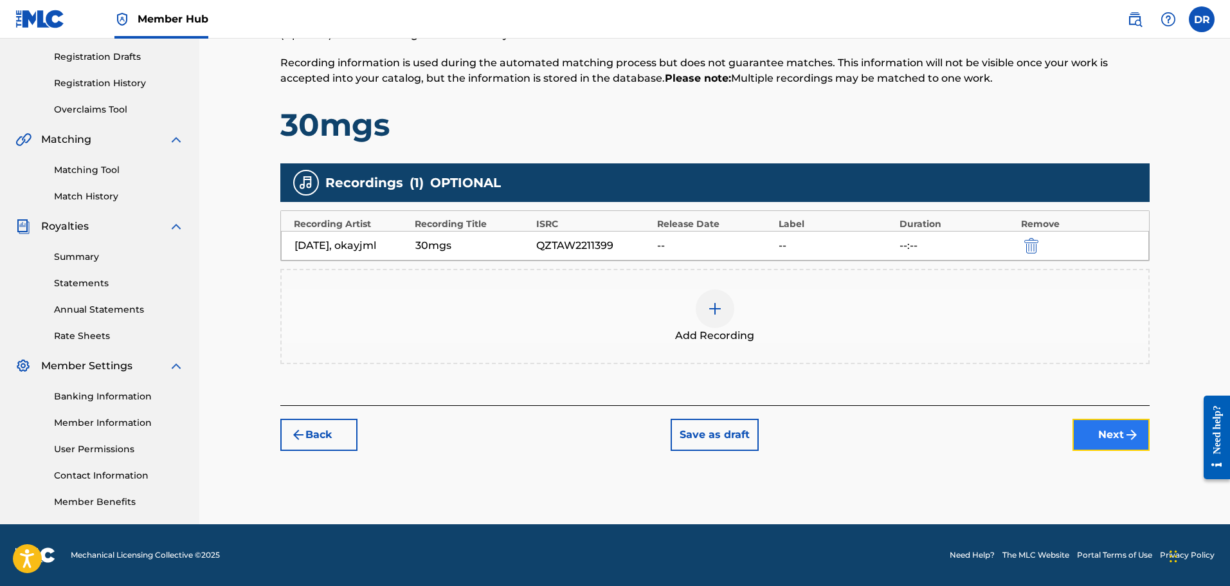
click at [1112, 434] on button "Next" at bounding box center [1110, 435] width 77 height 32
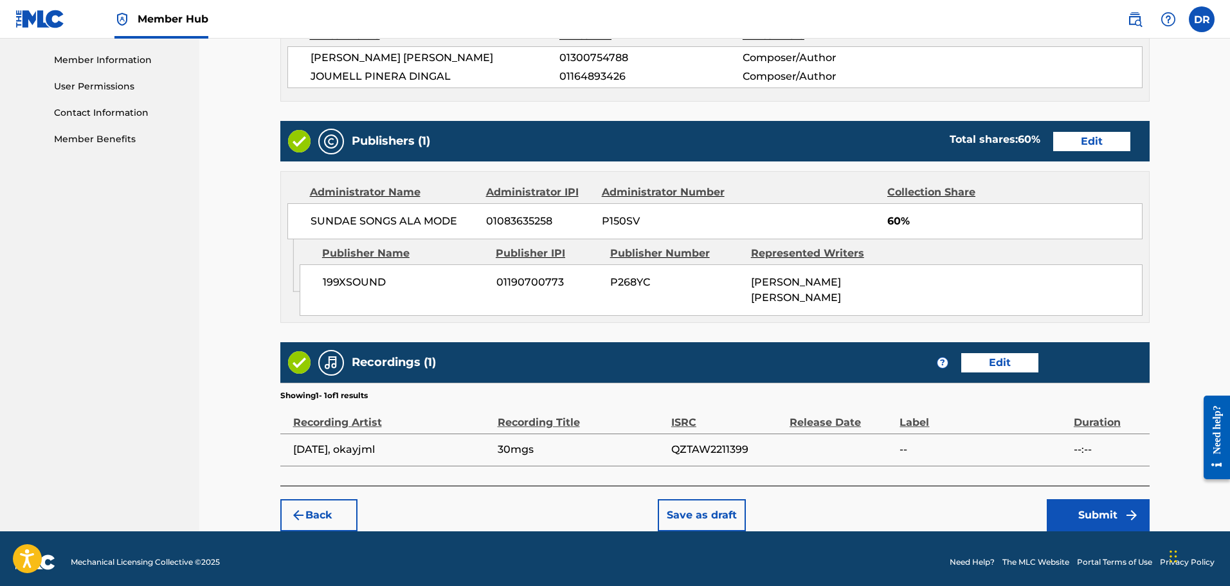
scroll to position [581, 0]
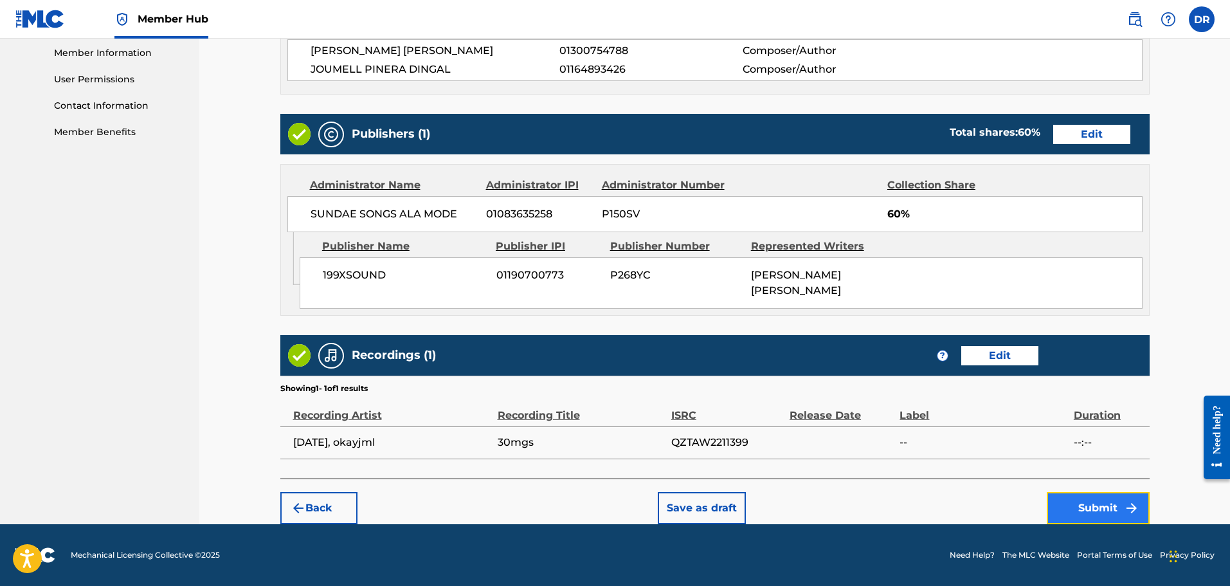
click at [1078, 503] on button "Submit" at bounding box center [1098, 508] width 103 height 32
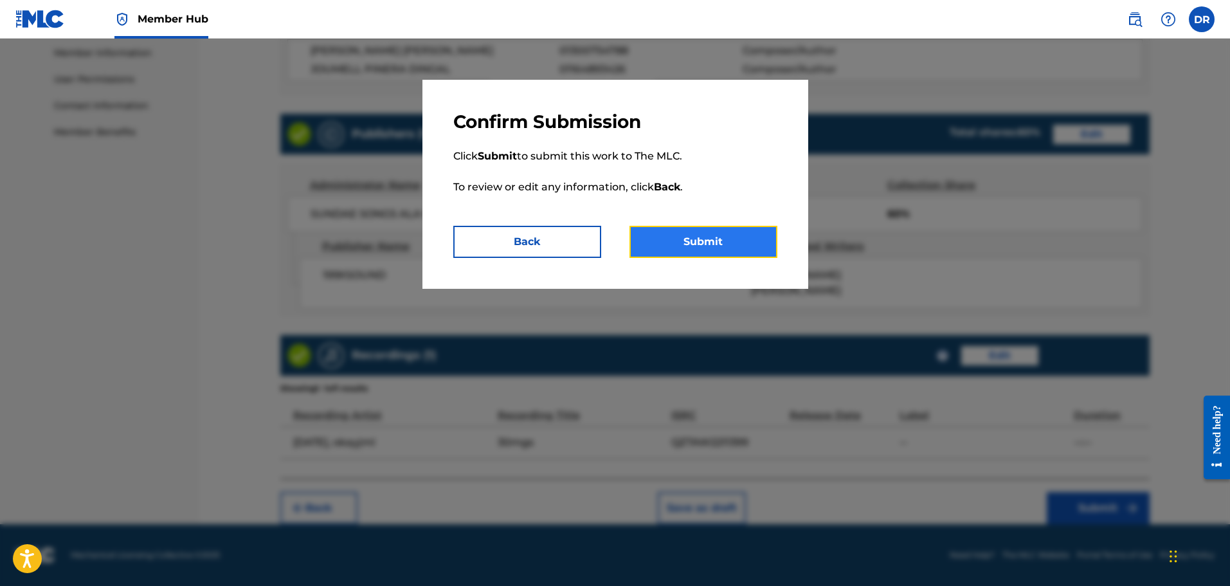
click at [705, 236] on button "Submit" at bounding box center [703, 242] width 148 height 32
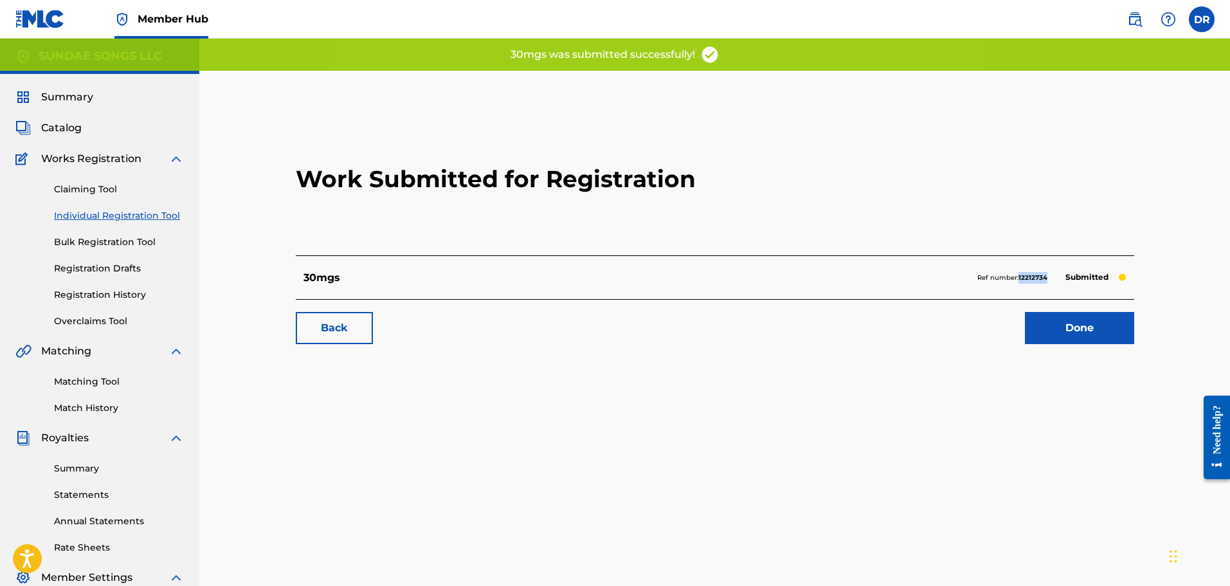
drag, startPoint x: 1049, startPoint y: 277, endPoint x: 1020, endPoint y: 278, distance: 29.0
click at [1020, 278] on div "Ref number: 12212734 Submitted" at bounding box center [1051, 278] width 149 height 18
copy strong "12212734"
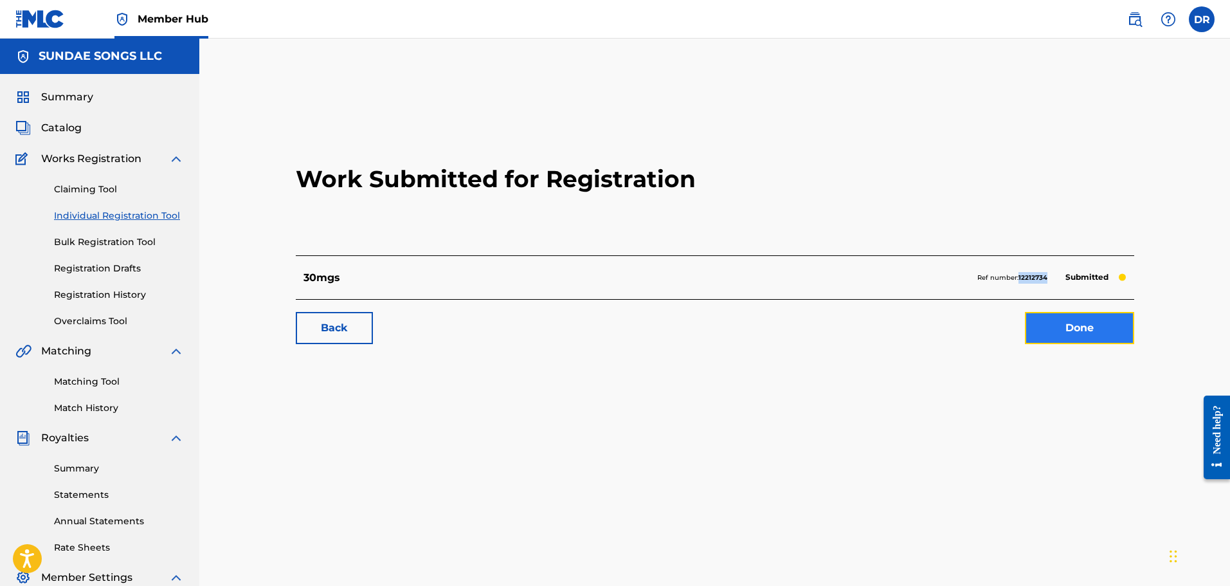
click at [1067, 339] on link "Done" at bounding box center [1079, 328] width 109 height 32
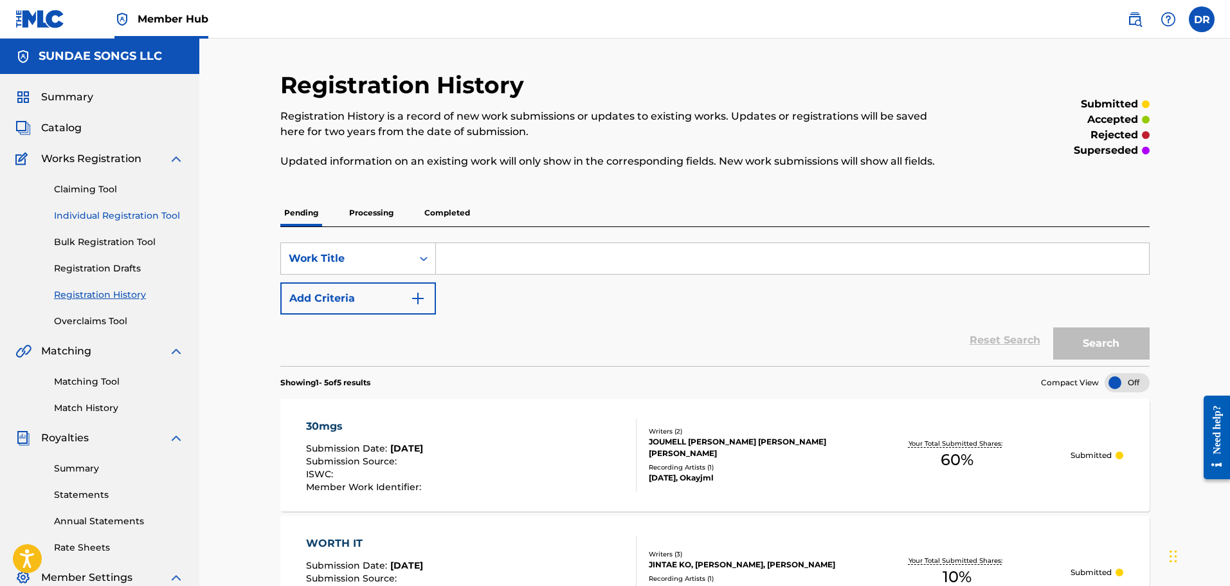
click at [140, 217] on link "Individual Registration Tool" at bounding box center [119, 216] width 130 height 14
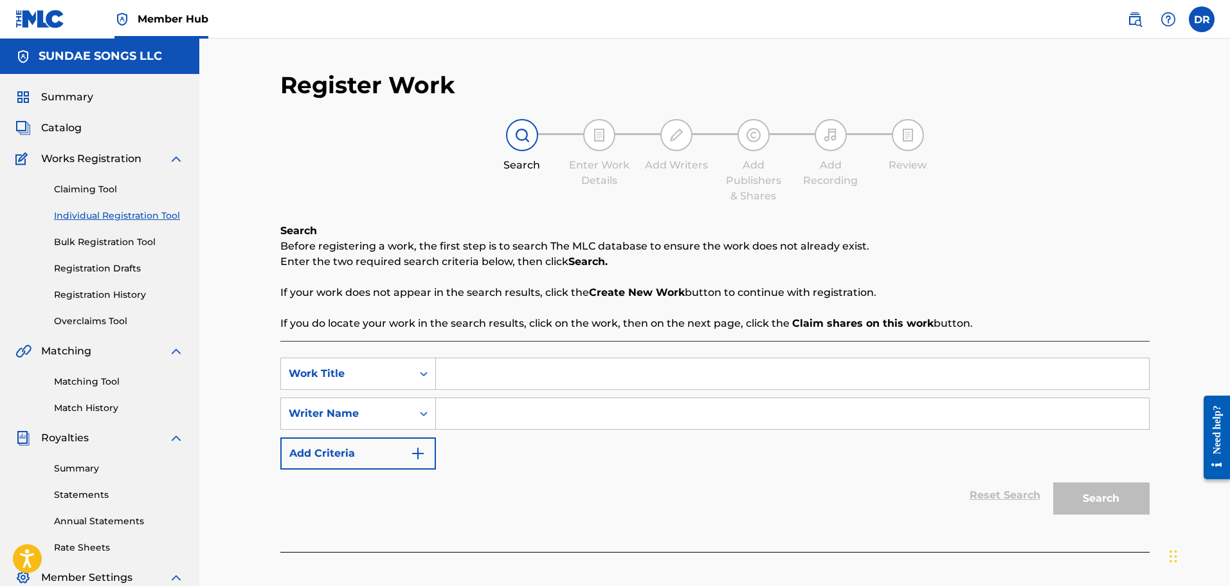
paste input "Action"
type input "Action"
click at [484, 424] on input "Search Form" at bounding box center [792, 413] width 713 height 31
paste input "[PERSON_NAME]"
type input "[PERSON_NAME]"
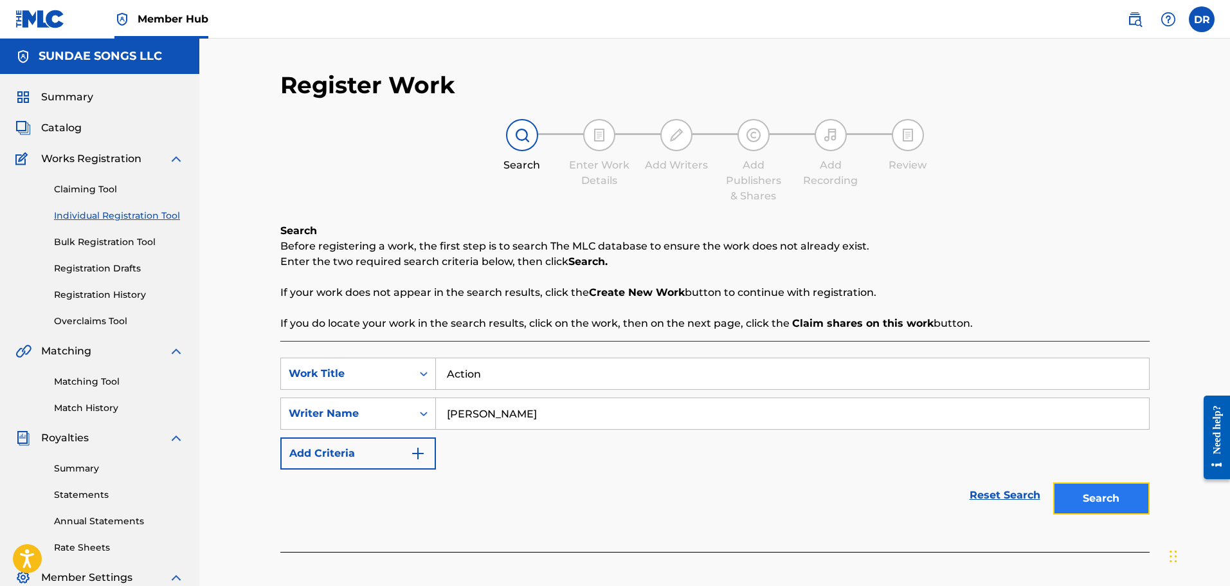
click at [1108, 492] on button "Search" at bounding box center [1101, 498] width 96 height 32
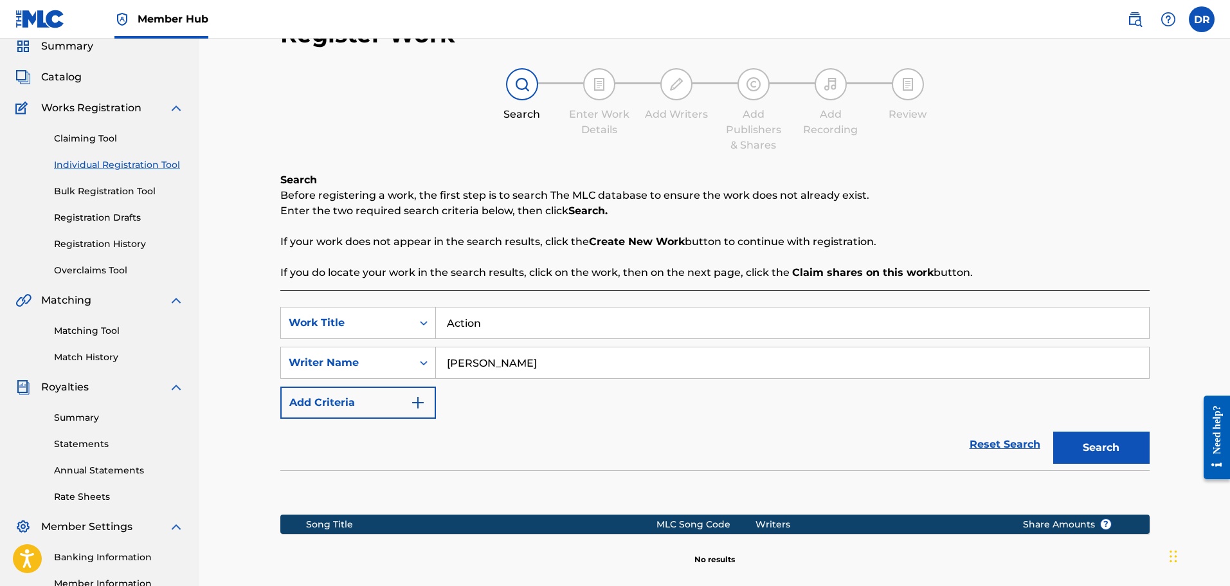
scroll to position [212, 0]
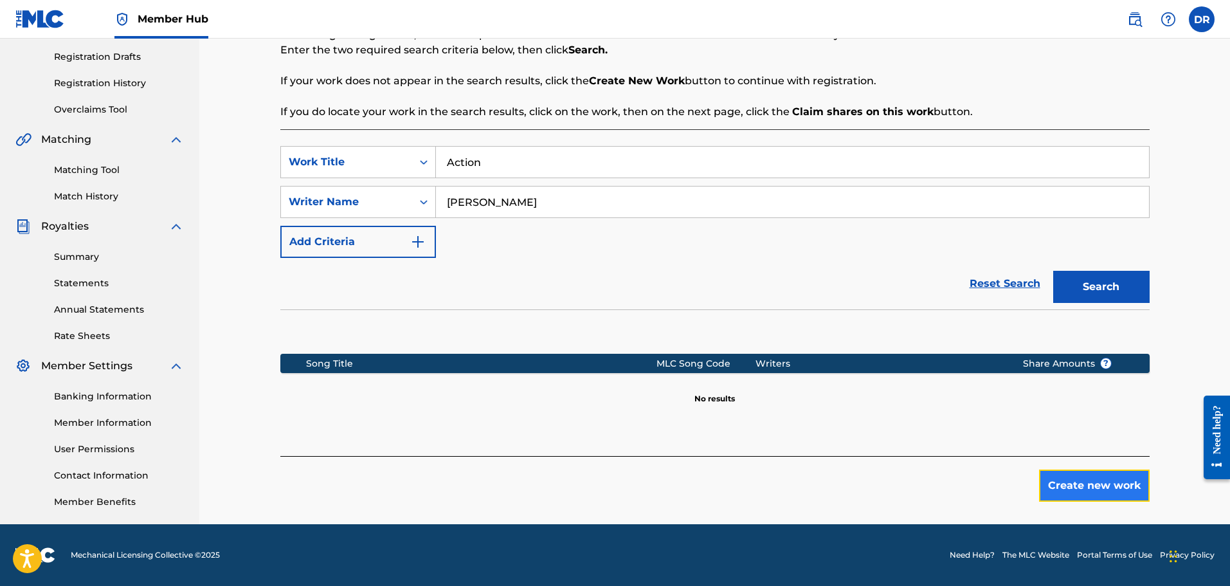
click at [1070, 491] on button "Create new work" at bounding box center [1094, 485] width 111 height 32
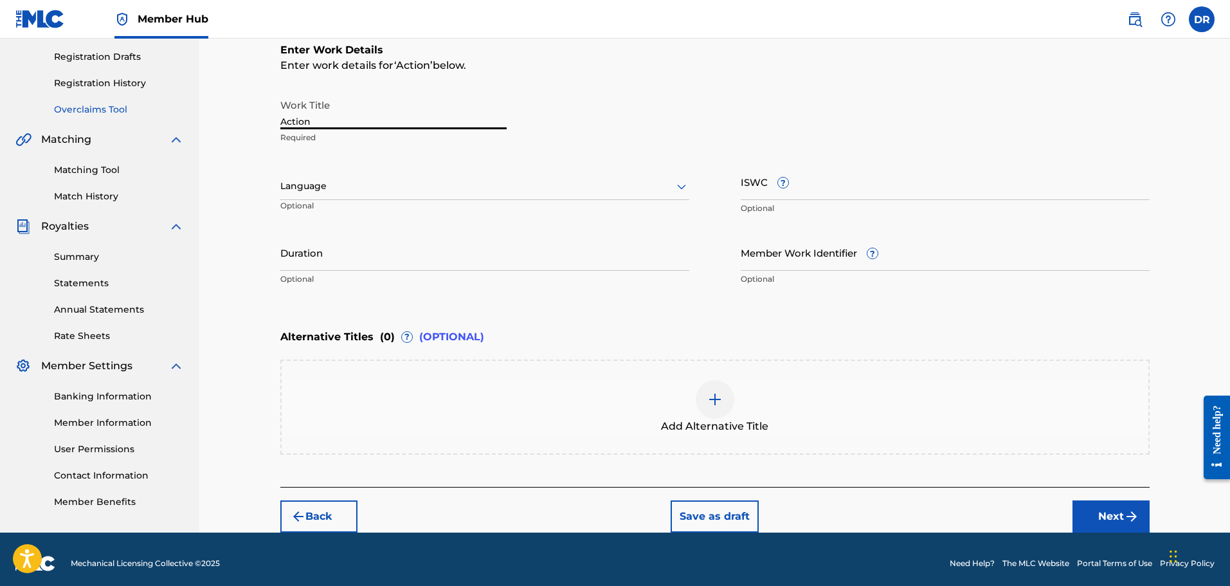
drag, startPoint x: 322, startPoint y: 123, endPoint x: 178, endPoint y: 114, distance: 144.3
click at [178, 114] on main "SUNDAE SONGS LLC Summary Catalog Works Registration Claiming Tool Individual Re…" at bounding box center [615, 179] width 1230 height 705
type input "a"
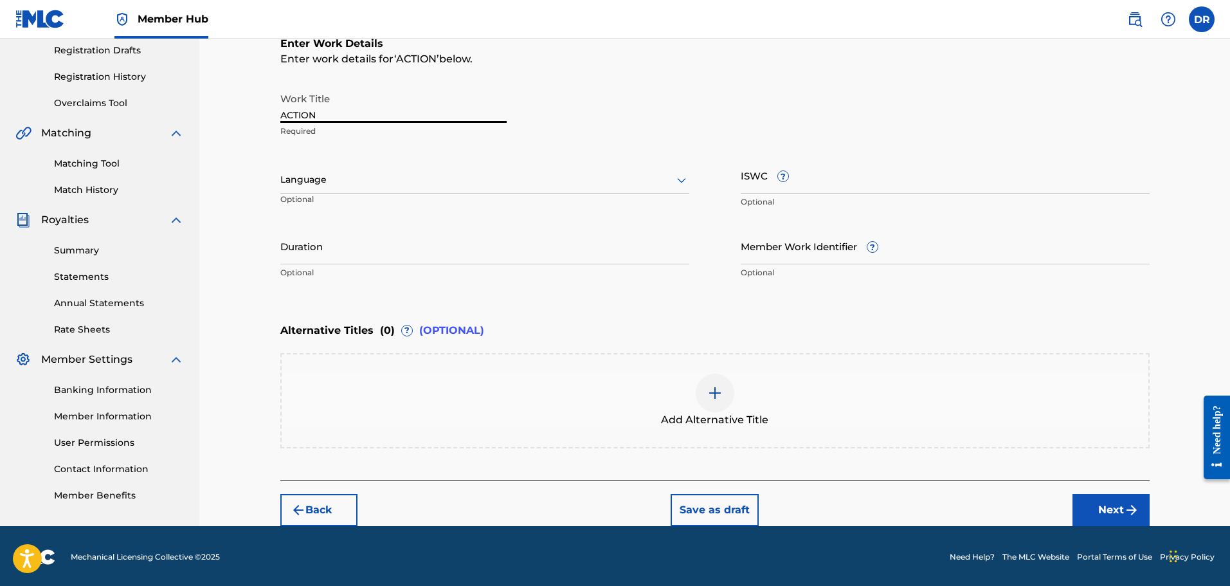
scroll to position [220, 0]
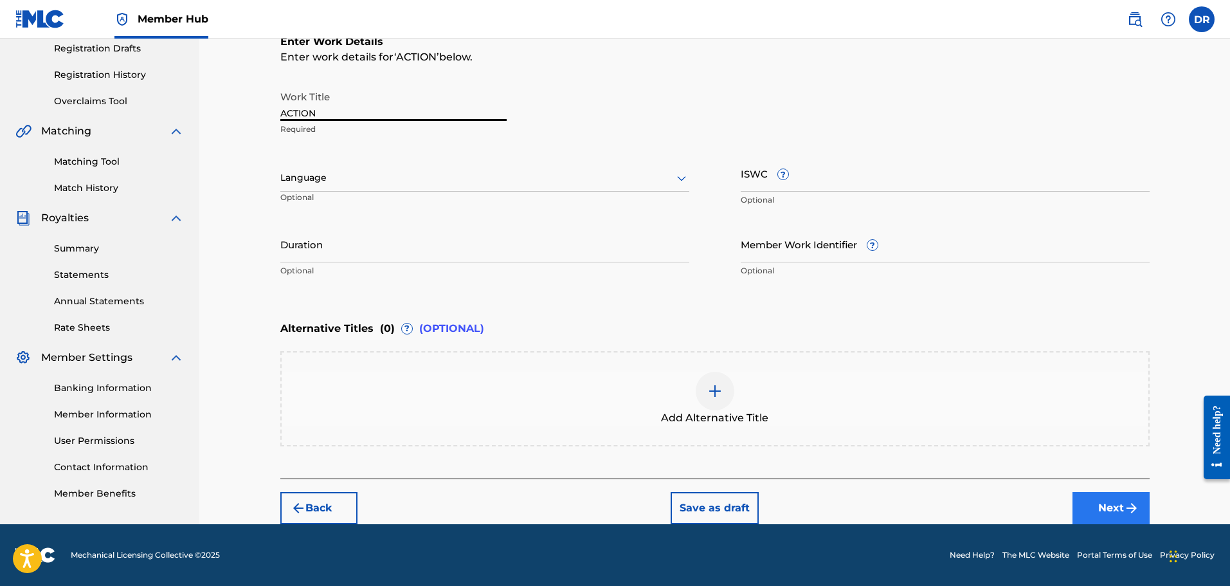
type input "ACTION"
click at [1100, 505] on button "Next" at bounding box center [1110, 508] width 77 height 32
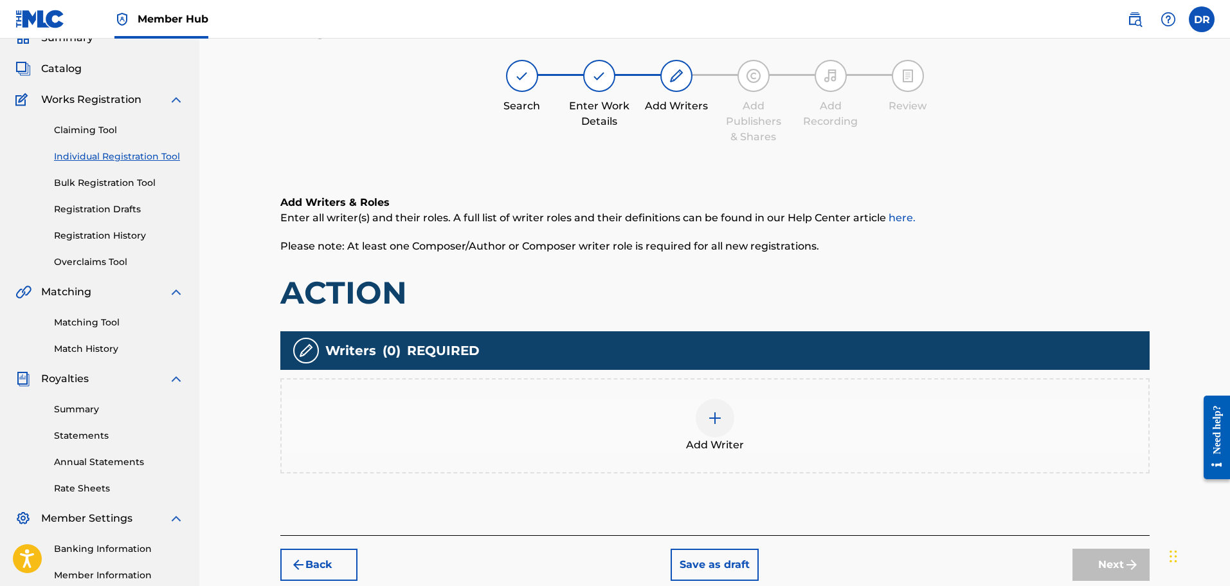
scroll to position [58, 0]
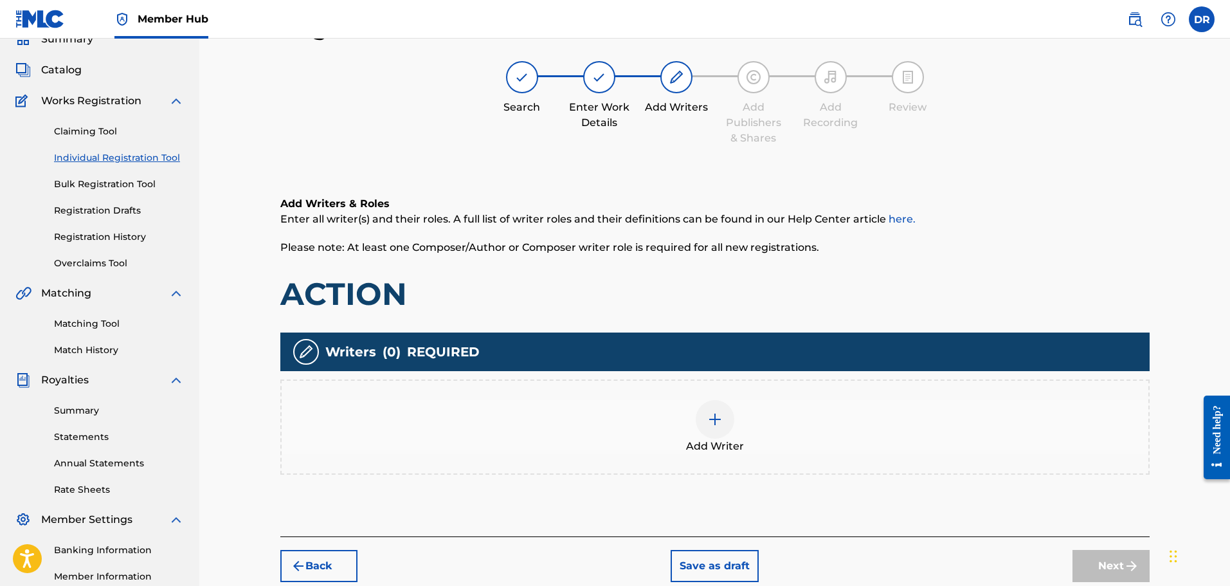
click at [716, 422] on img at bounding box center [714, 418] width 15 height 15
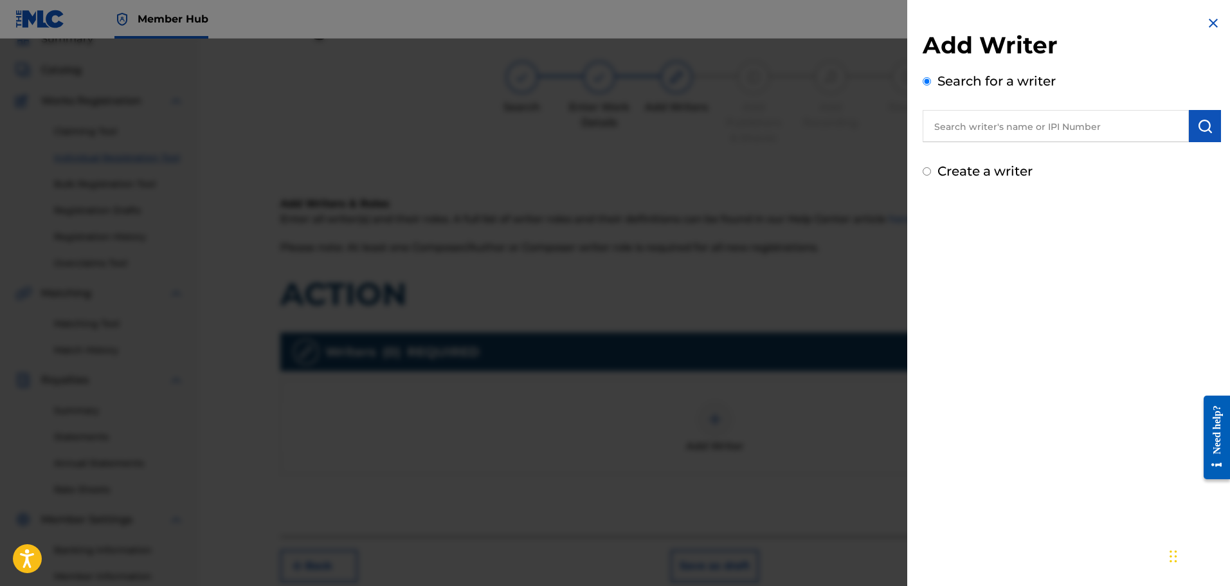
click at [952, 131] on input "text" at bounding box center [1056, 126] width 266 height 32
paste input "[PERSON_NAME]"
type input "[PERSON_NAME]"
click at [1197, 113] on button "submit" at bounding box center [1205, 126] width 32 height 32
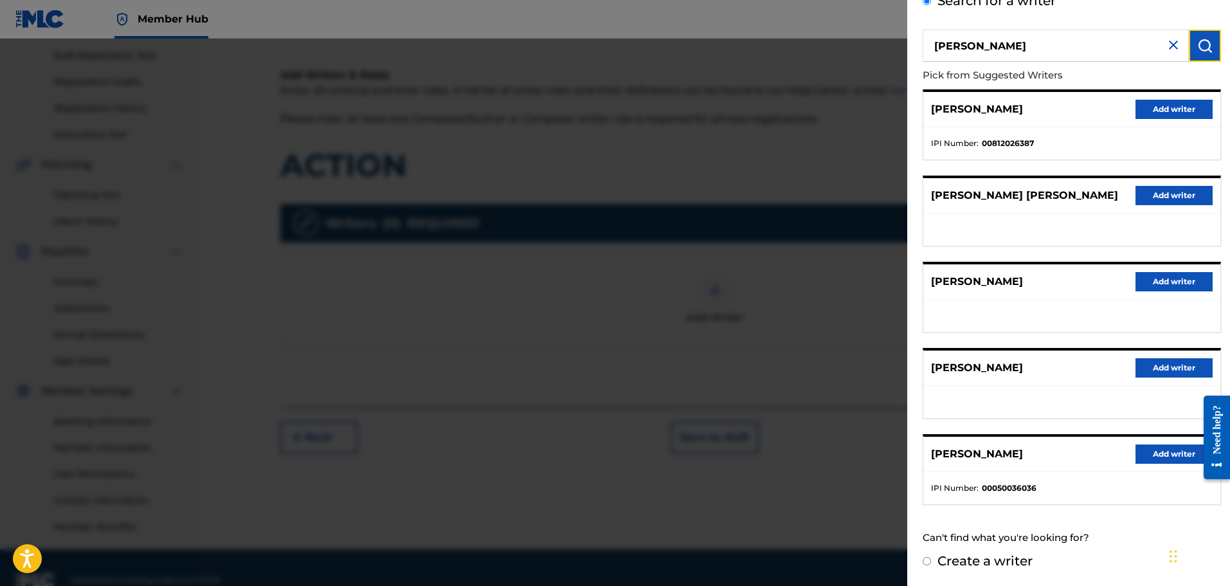
scroll to position [212, 0]
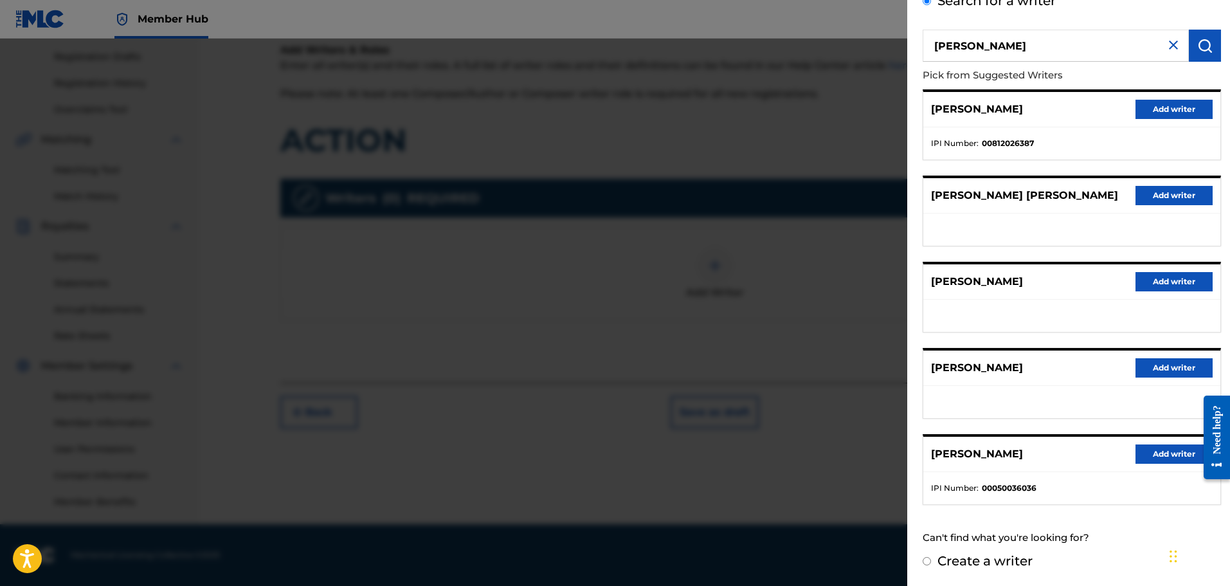
click at [928, 560] on input "Create a writer" at bounding box center [927, 561] width 8 height 8
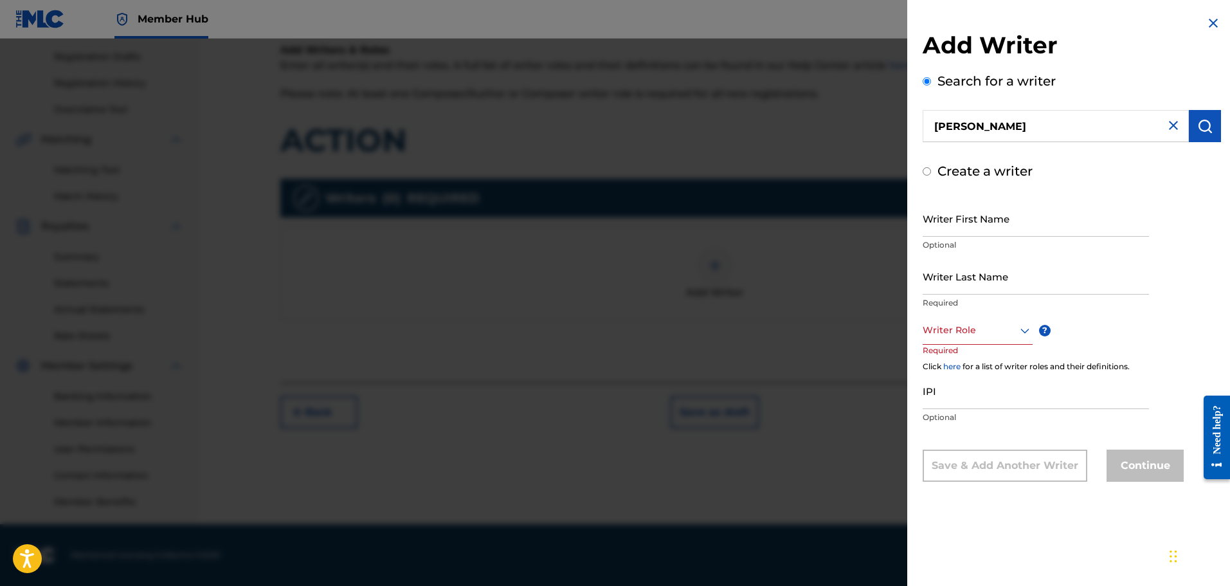
radio input "false"
radio input "true"
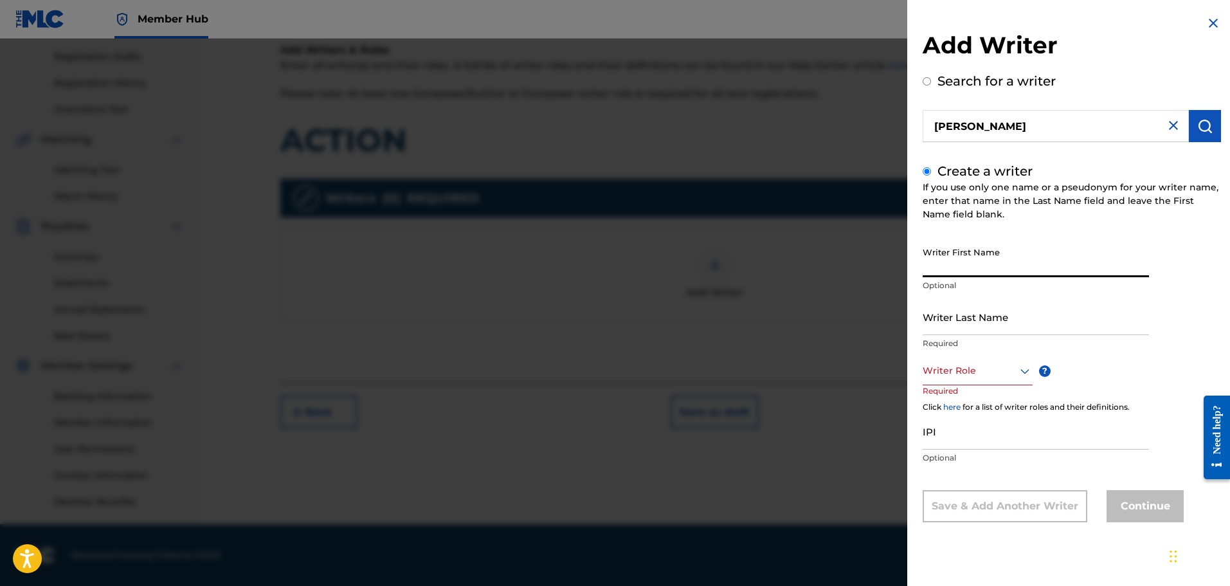
click at [984, 262] on input "Writer First Name" at bounding box center [1036, 258] width 226 height 37
paste input "[PERSON_NAME]"
drag, startPoint x: 1043, startPoint y: 264, endPoint x: 989, endPoint y: 269, distance: 54.9
click at [989, 269] on input "[PERSON_NAME]" at bounding box center [1036, 258] width 226 height 37
type input "[PERSON_NAME]"
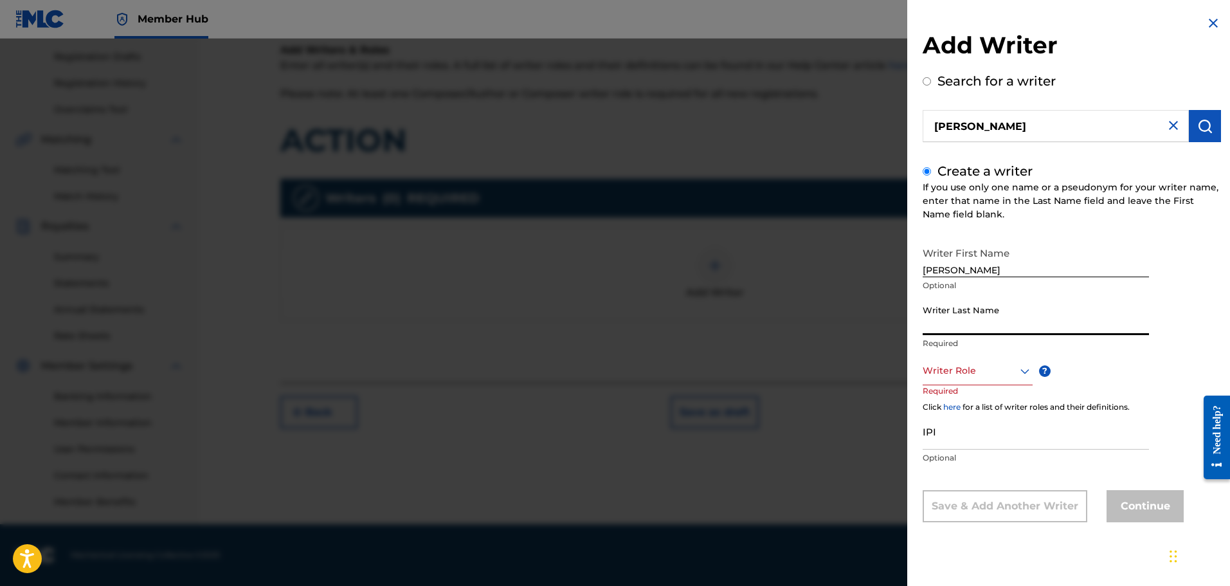
paste input "Scaminaci"
type input "Scaminaci"
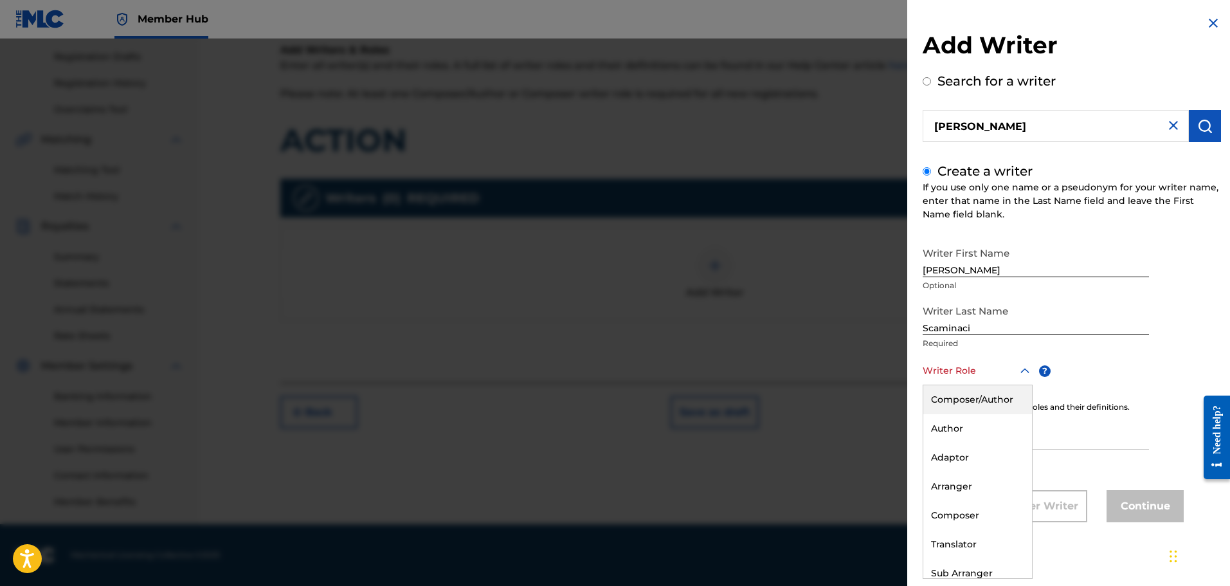
click at [951, 370] on div at bounding box center [978, 371] width 110 height 16
click at [950, 395] on div "Composer/Author" at bounding box center [977, 399] width 109 height 29
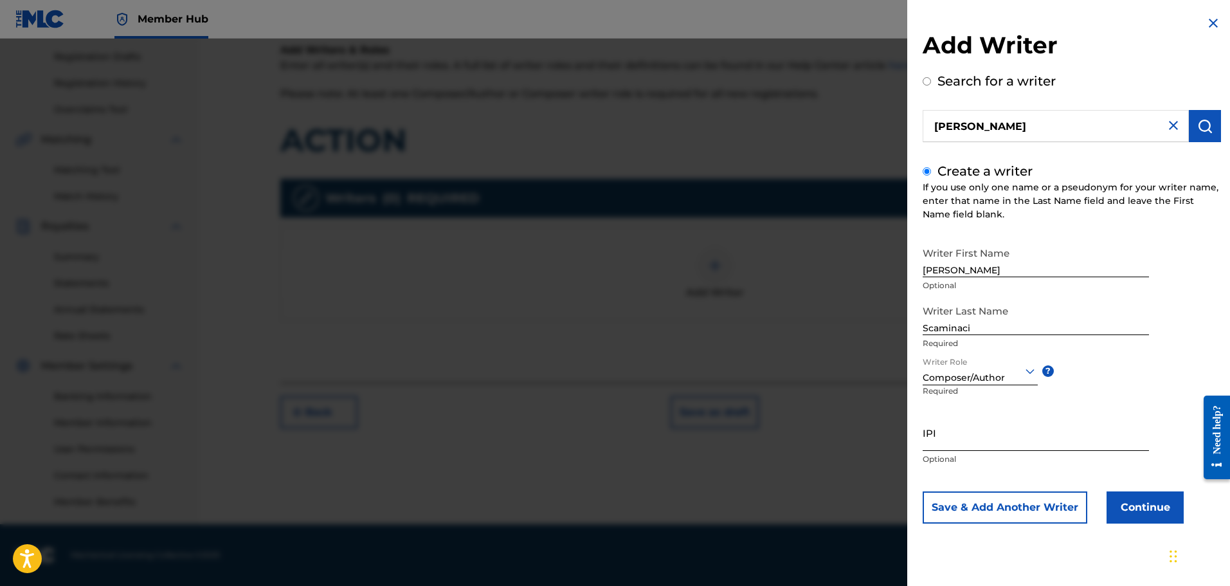
click at [938, 449] on input "IPI" at bounding box center [1036, 432] width 226 height 37
click at [941, 428] on input "IPI" at bounding box center [1036, 432] width 226 height 37
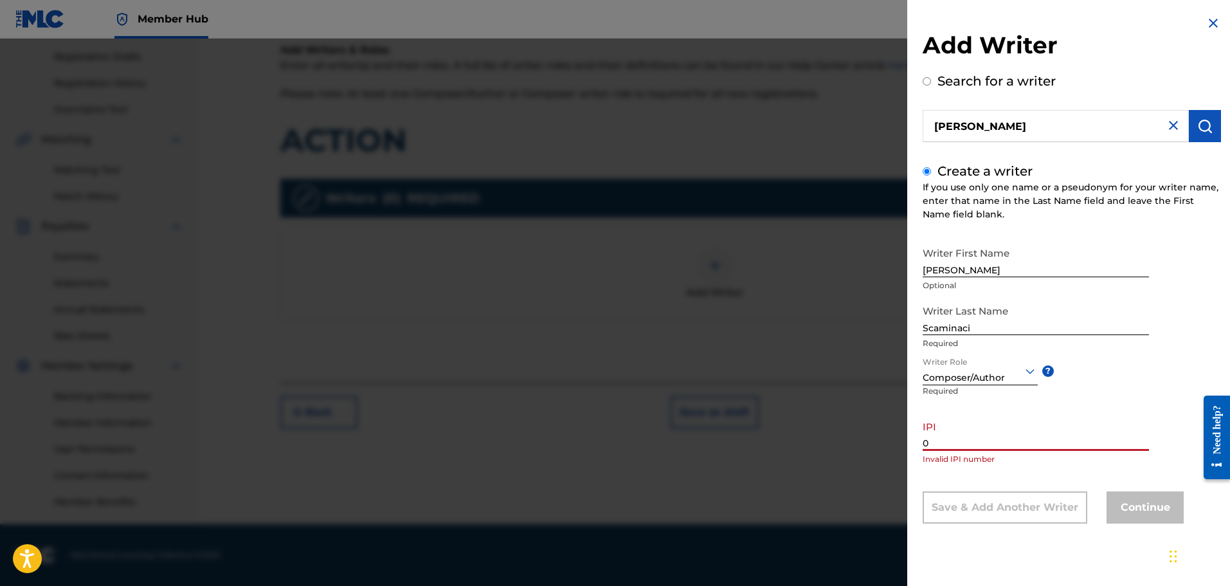
paste input "1300754788"
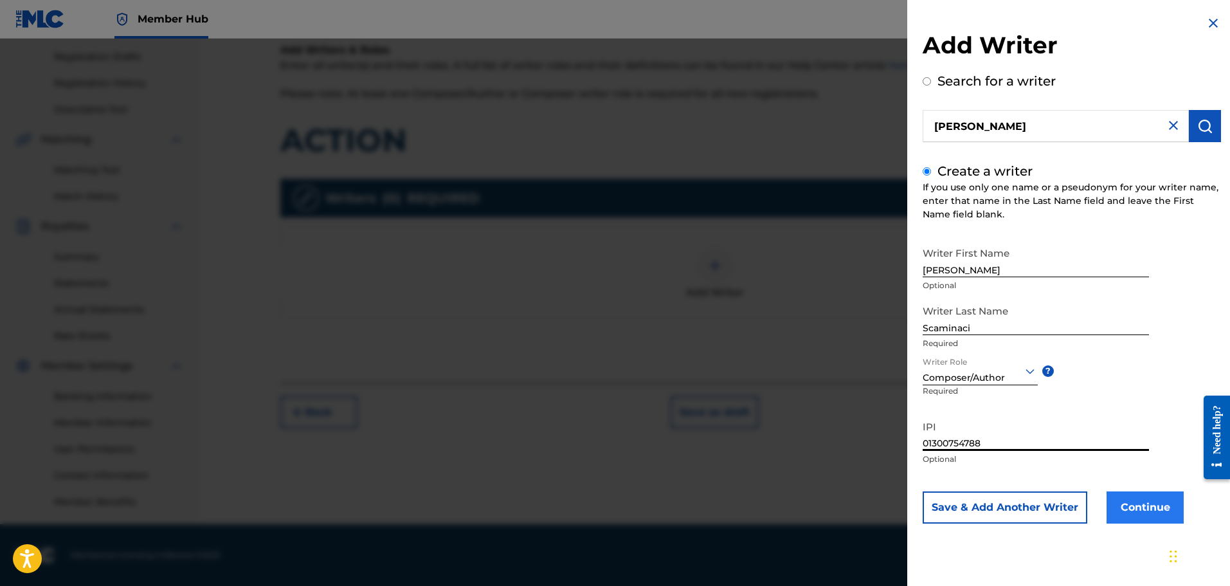
type input "01300754788"
click at [1164, 507] on button "Continue" at bounding box center [1144, 507] width 77 height 32
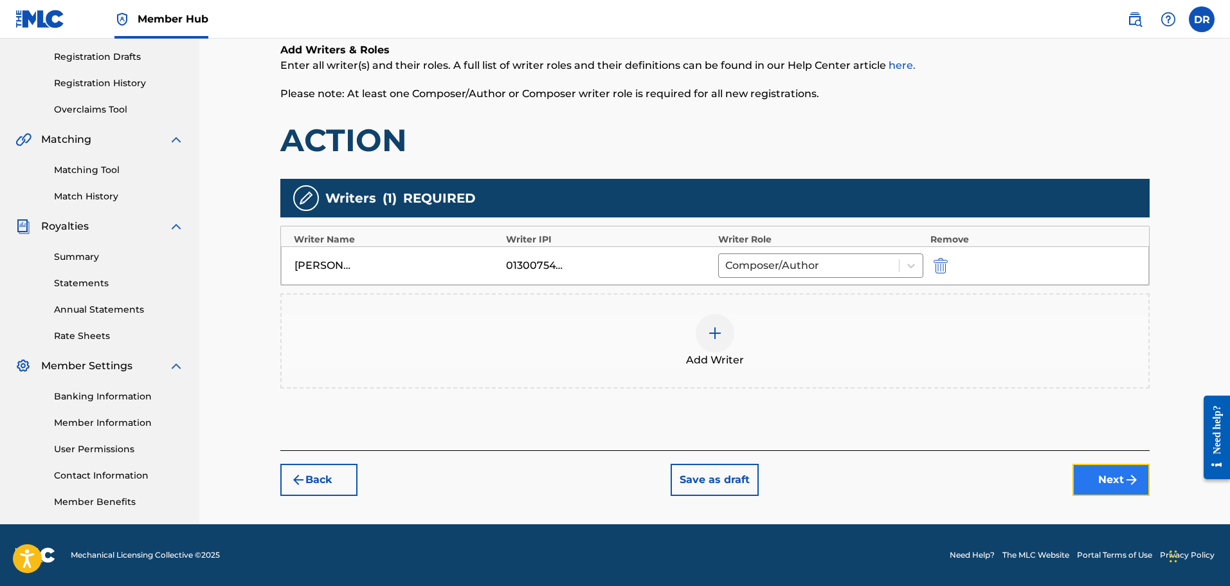
click at [1104, 471] on button "Next" at bounding box center [1110, 480] width 77 height 32
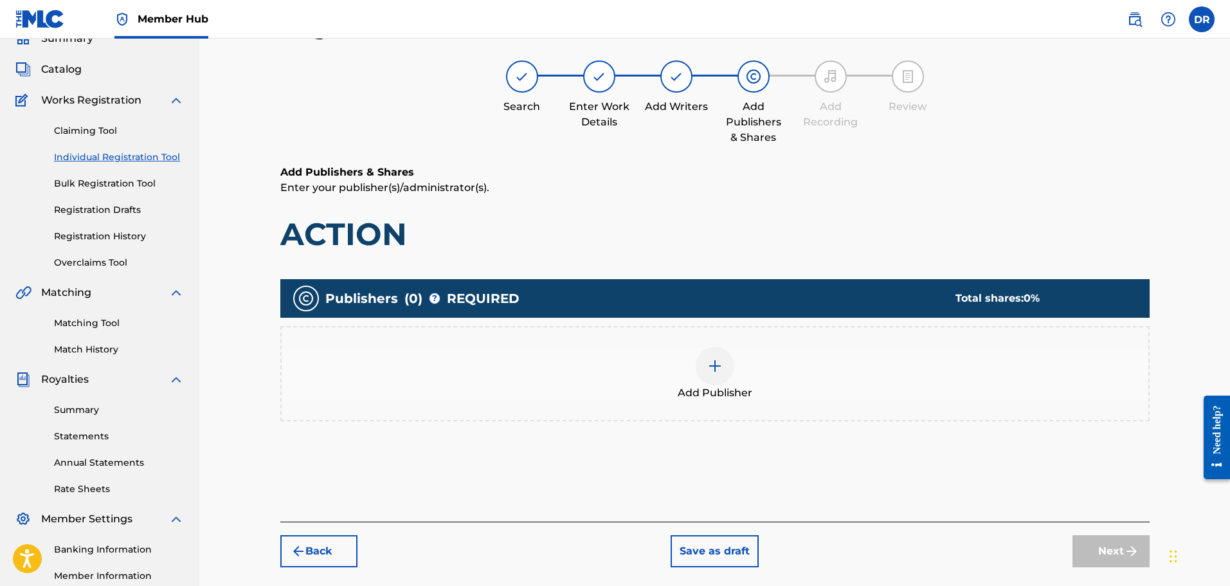
scroll to position [58, 0]
click at [708, 373] on img at bounding box center [714, 366] width 15 height 15
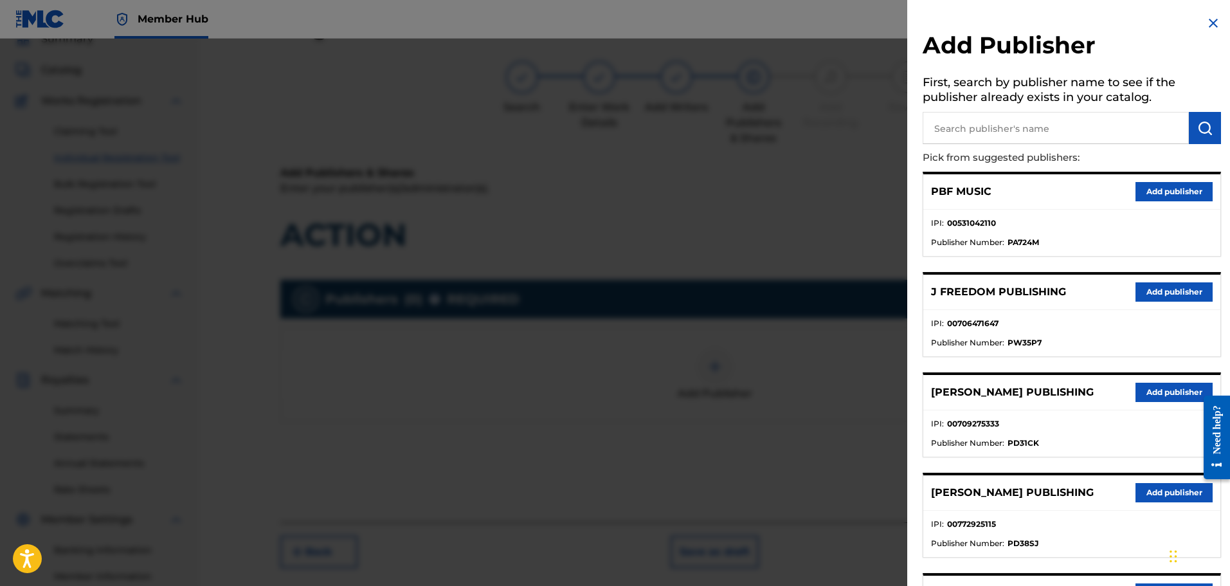
click at [941, 136] on input "text" at bounding box center [1056, 128] width 266 height 32
type input "199X"
click at [1208, 127] on button "submit" at bounding box center [1205, 128] width 32 height 32
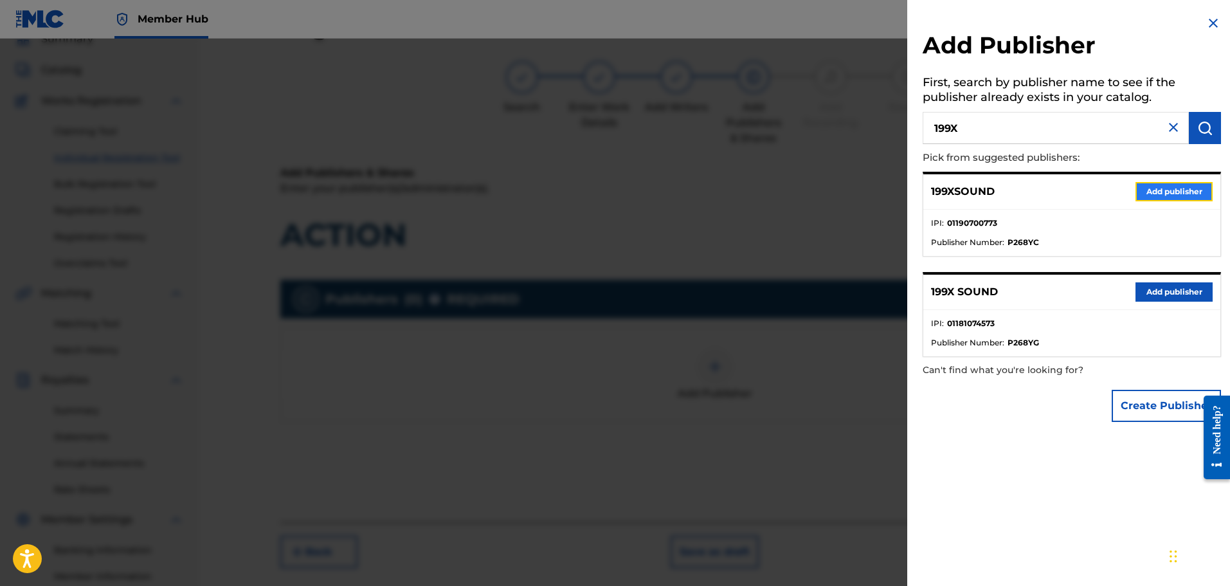
click at [1182, 182] on button "Add publisher" at bounding box center [1173, 191] width 77 height 19
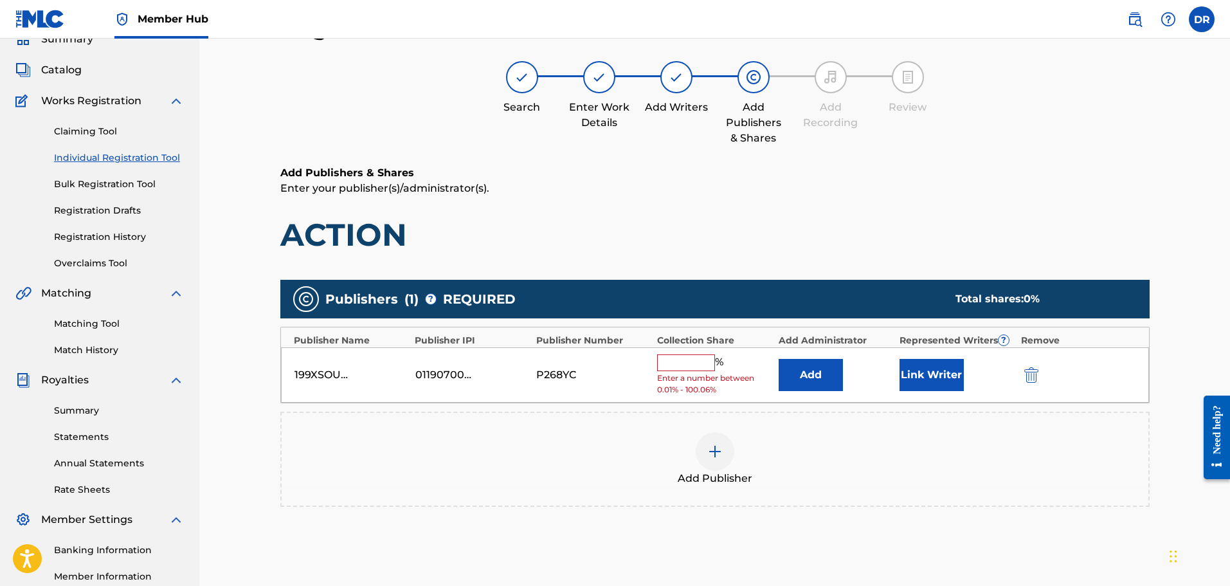
click at [683, 365] on input "text" at bounding box center [686, 362] width 58 height 17
click at [827, 376] on button "Add" at bounding box center [811, 375] width 64 height 32
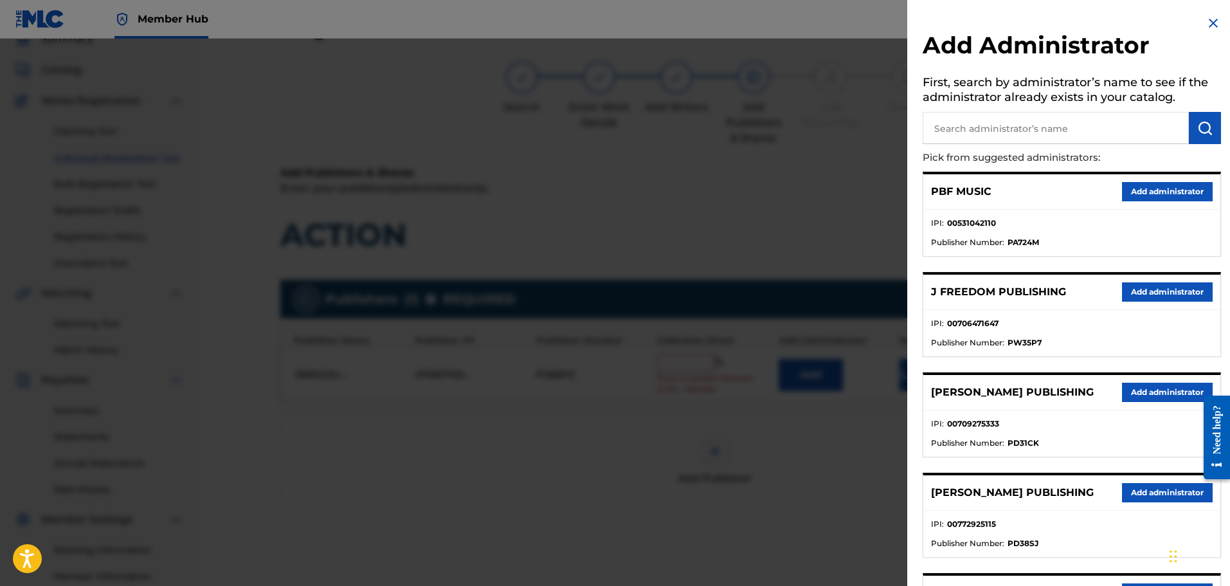
click at [964, 125] on input "text" at bounding box center [1056, 128] width 266 height 32
type input "ALA"
click at [1197, 122] on img "submit" at bounding box center [1204, 127] width 15 height 15
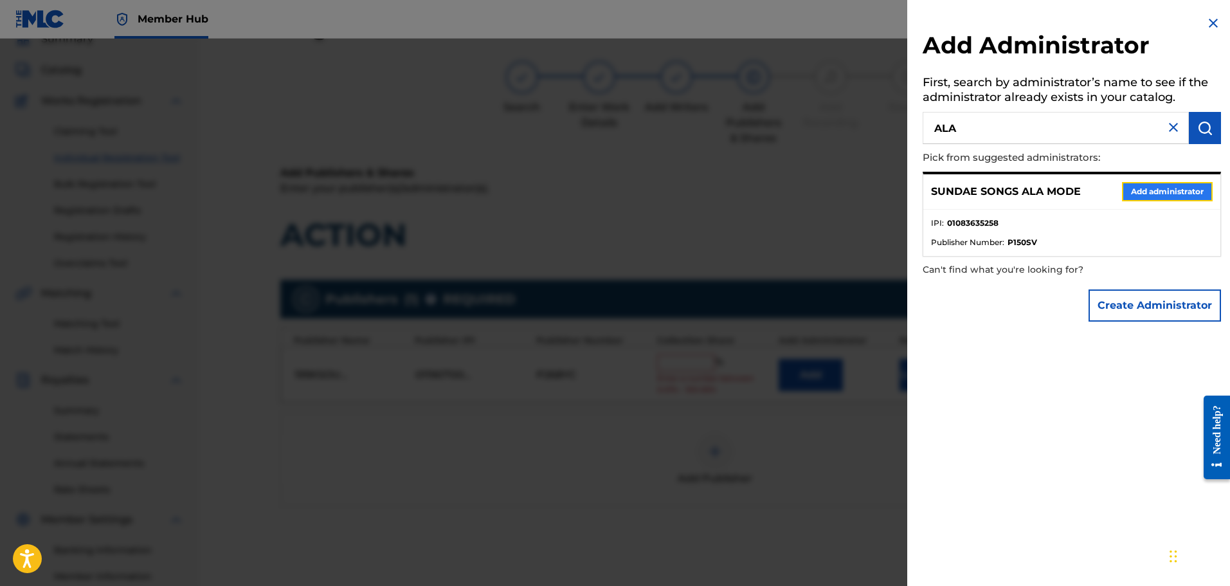
click at [1148, 193] on button "Add administrator" at bounding box center [1167, 191] width 91 height 19
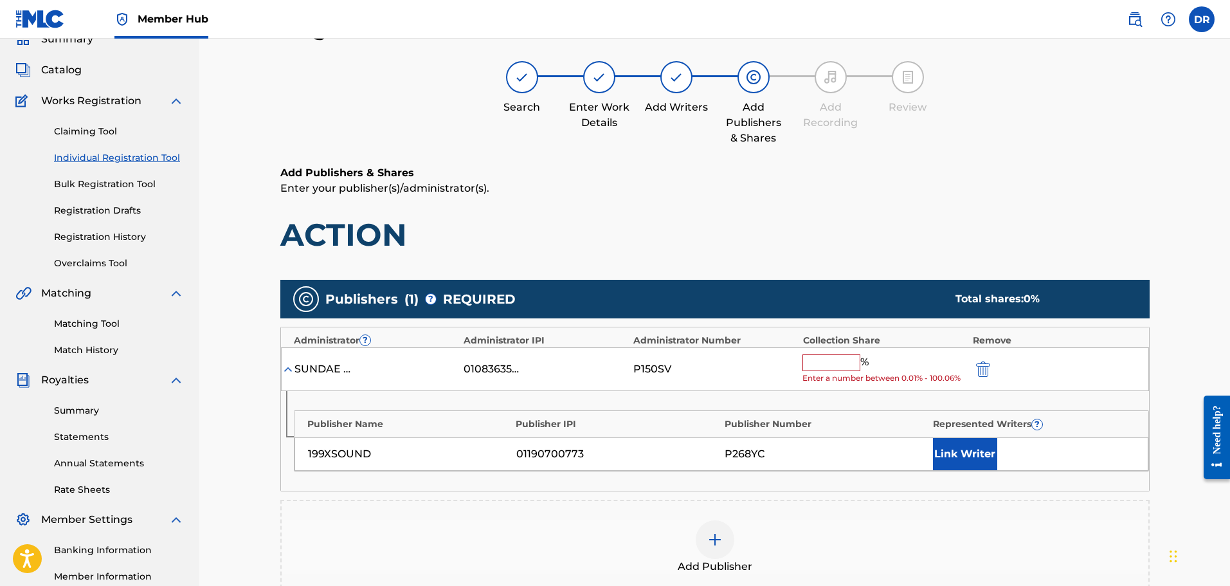
click at [820, 361] on input "text" at bounding box center [831, 362] width 58 height 17
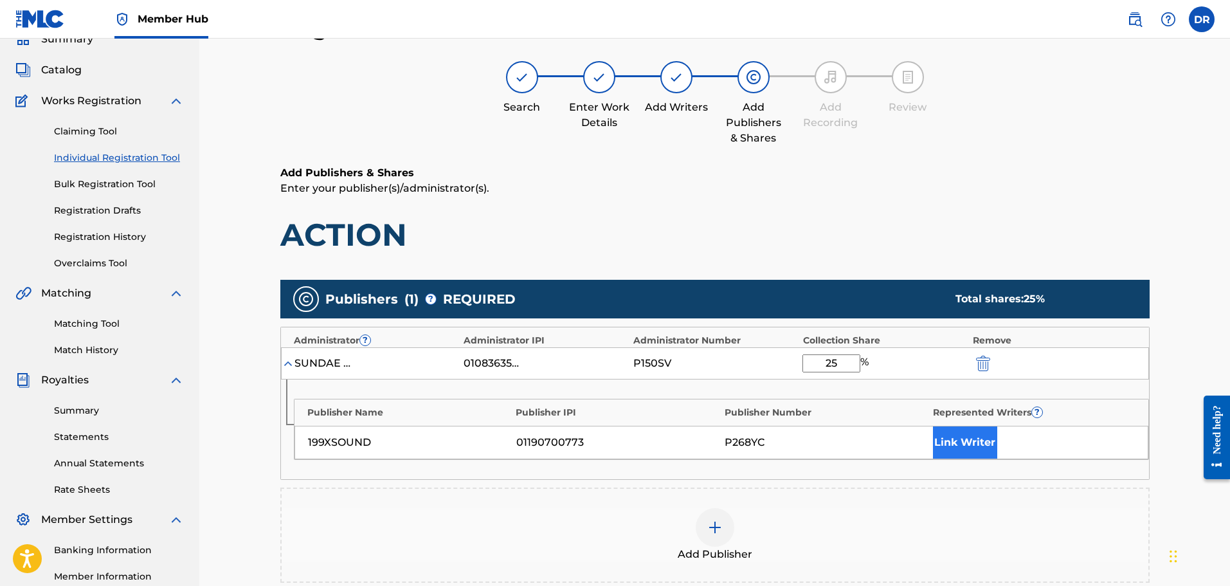
type input "25"
click at [957, 436] on button "Link Writer" at bounding box center [965, 442] width 64 height 32
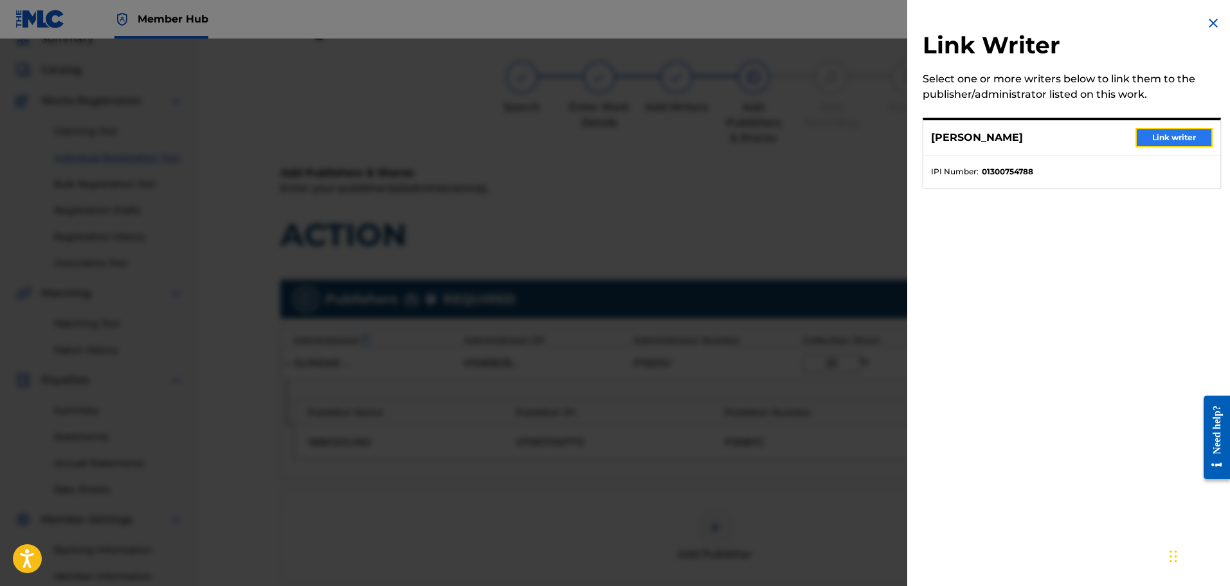
click at [1160, 128] on button "Link writer" at bounding box center [1173, 137] width 77 height 19
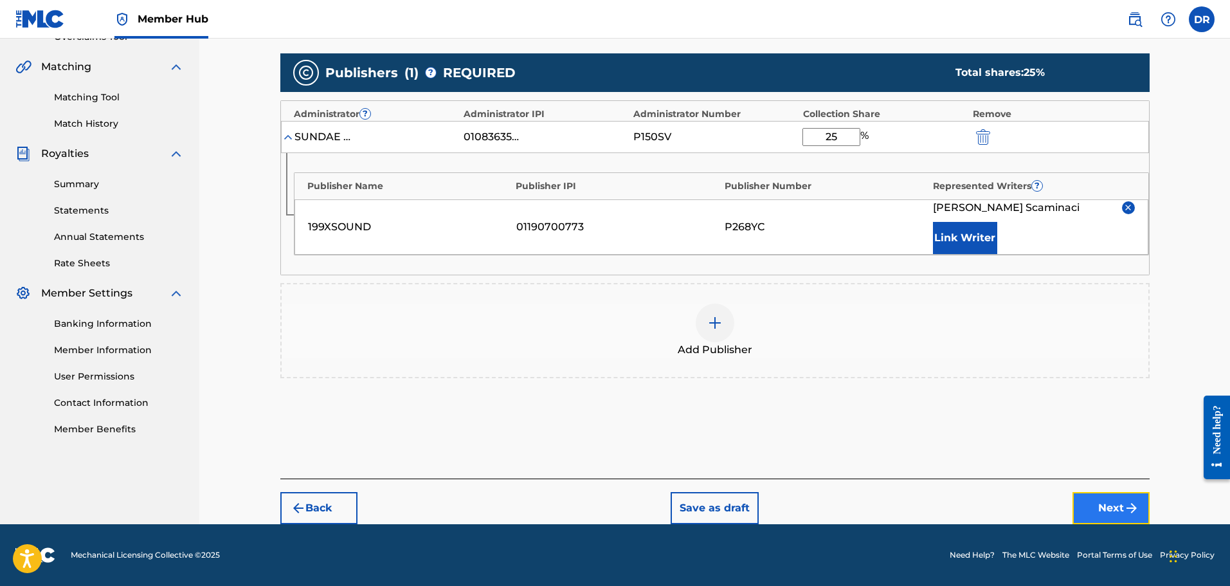
click at [1119, 507] on button "Next" at bounding box center [1110, 508] width 77 height 32
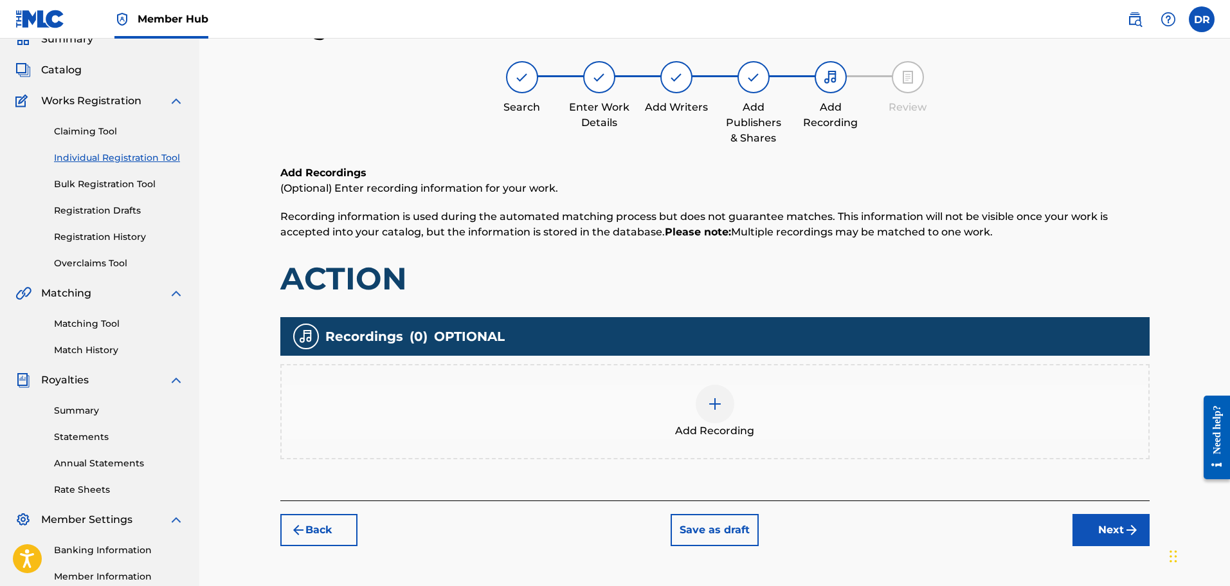
click at [714, 408] on img at bounding box center [714, 403] width 15 height 15
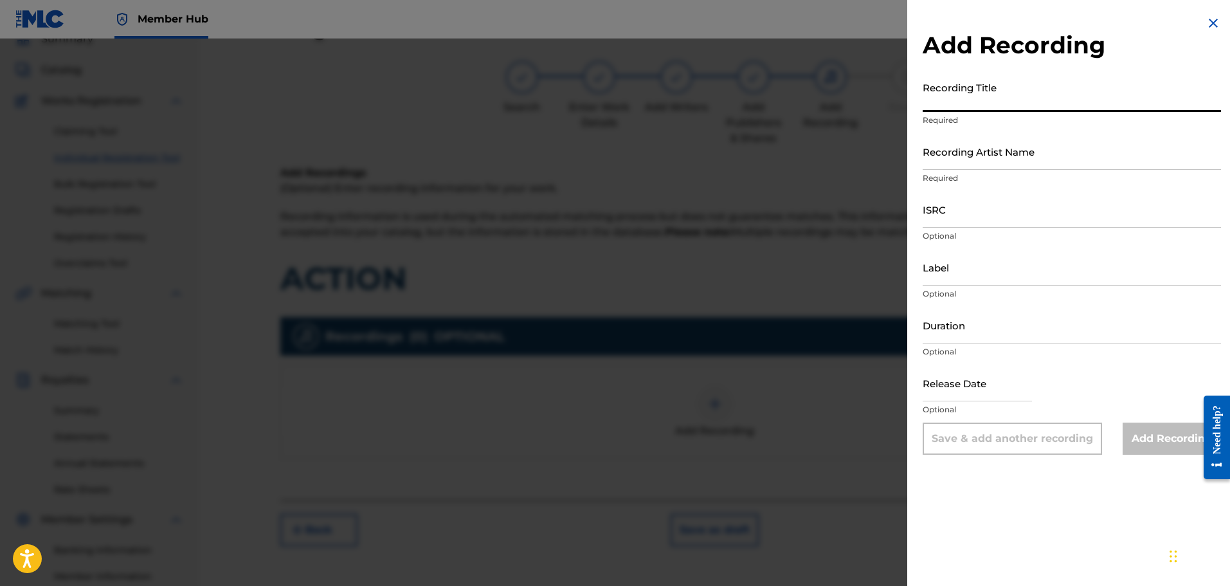
click at [947, 104] on input "Recording Title" at bounding box center [1072, 93] width 298 height 37
type input "ACTION"
click at [1014, 158] on input "Recording Artist Name" at bounding box center [1072, 151] width 298 height 37
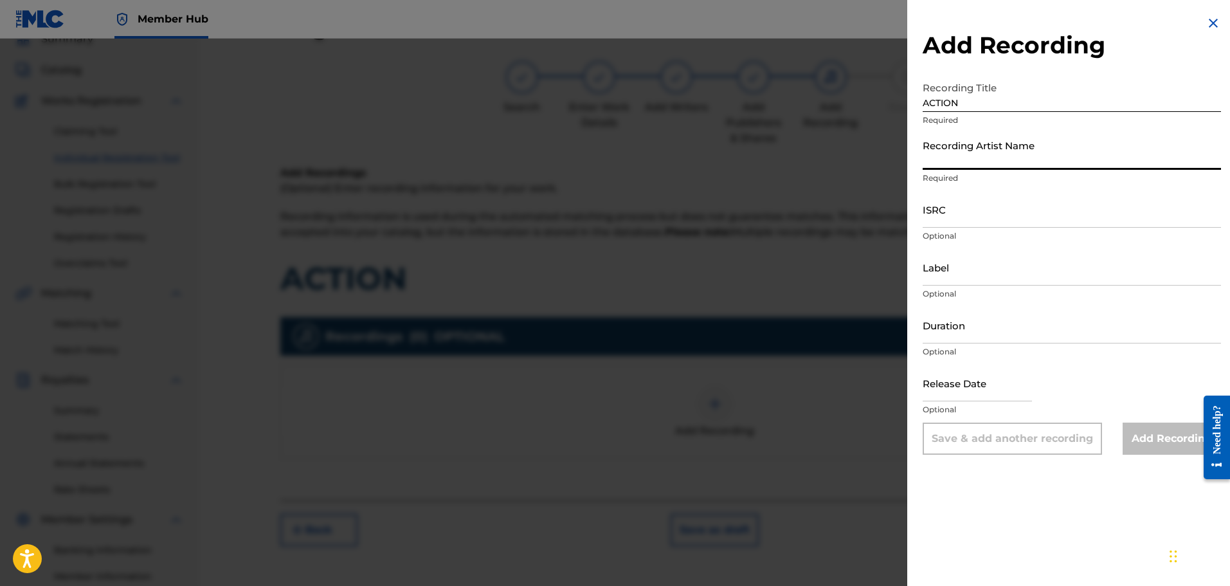
paste input "[DATE], mal sounds, [PERSON_NAME]"
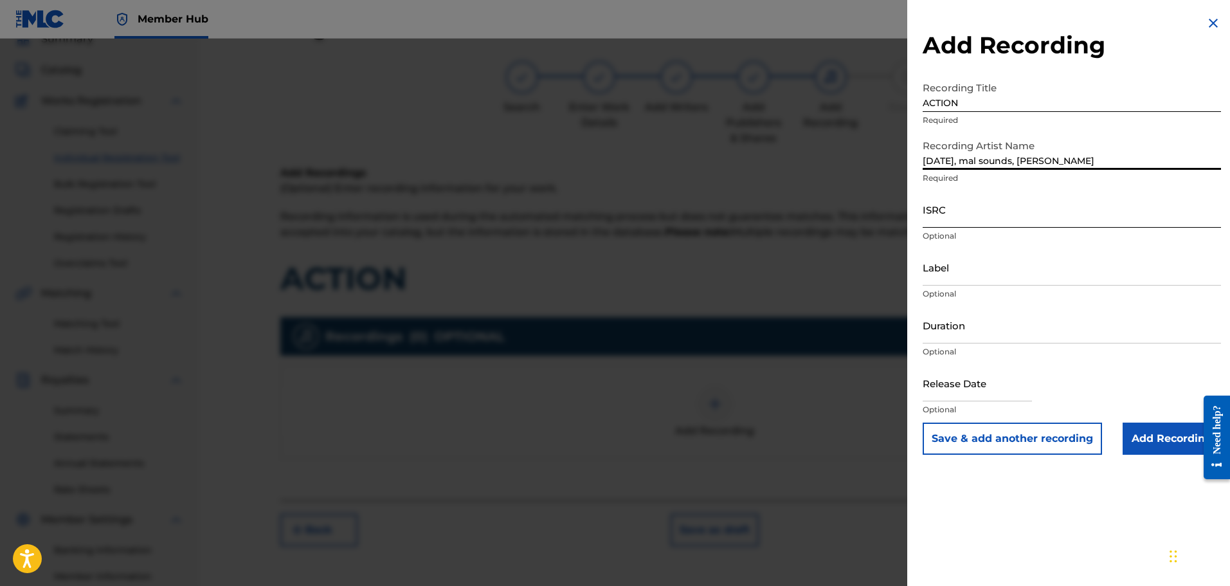
type input "[DATE], mal sounds, [PERSON_NAME]"
click at [955, 215] on input "ISRC" at bounding box center [1072, 209] width 298 height 37
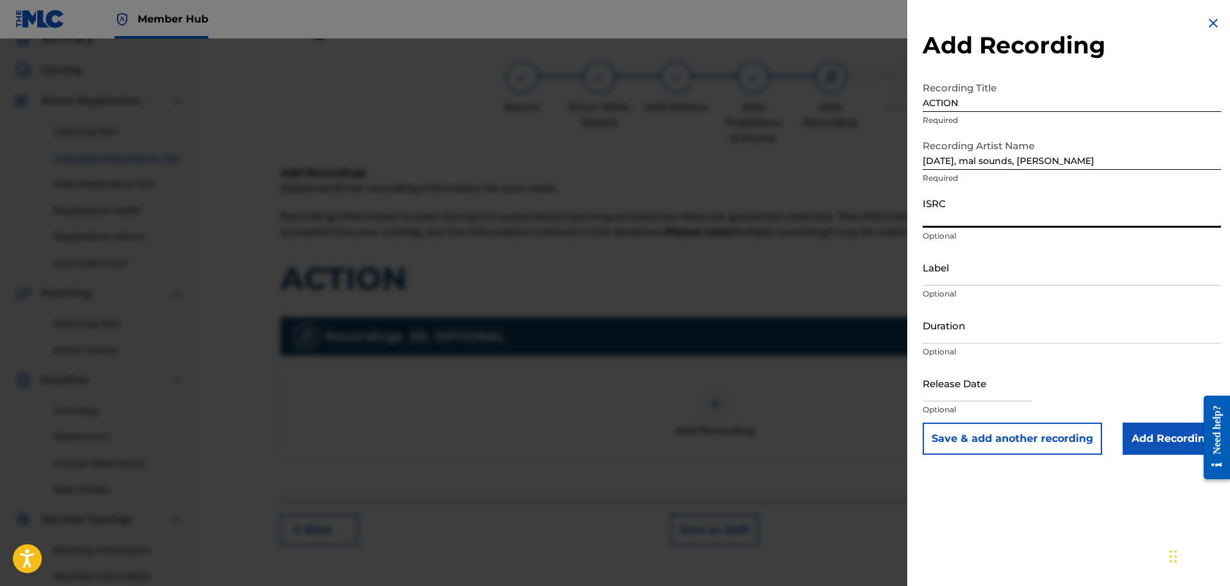
paste input "QZNWX2439320"
type input "QZNWX2439320"
click at [1154, 435] on input "Add Recording" at bounding box center [1171, 438] width 98 height 32
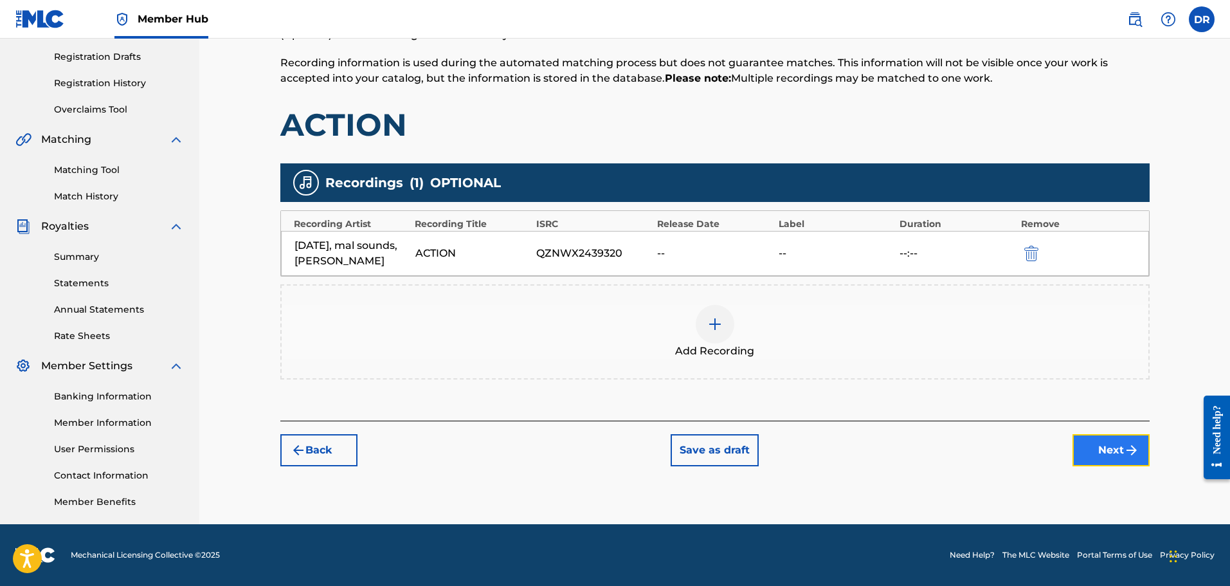
click at [1113, 466] on button "Next" at bounding box center [1110, 450] width 77 height 32
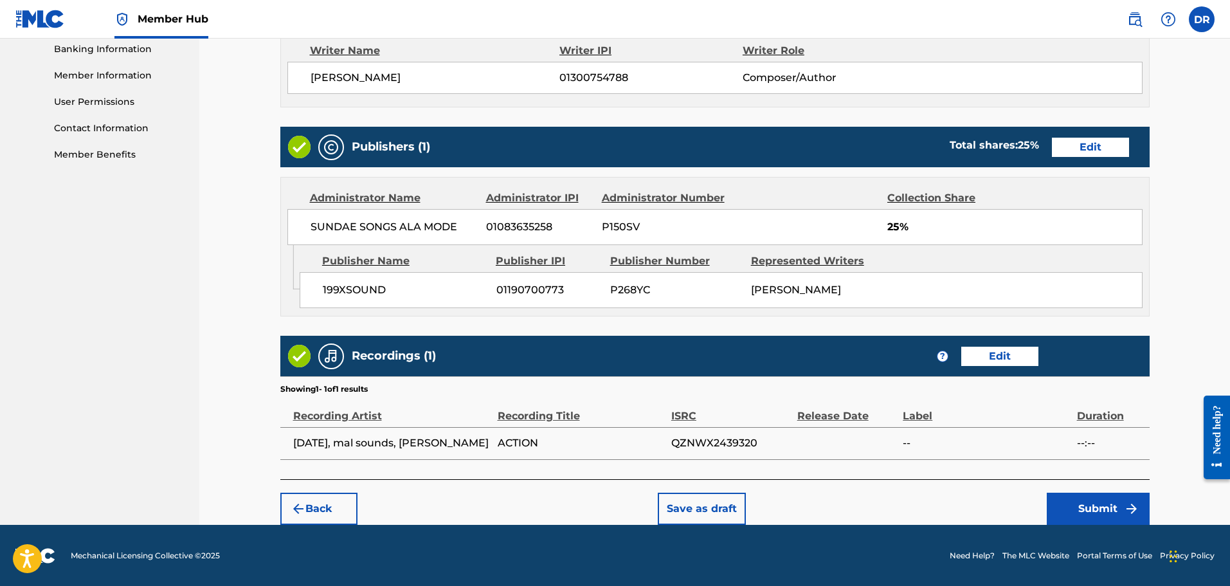
scroll to position [559, 0]
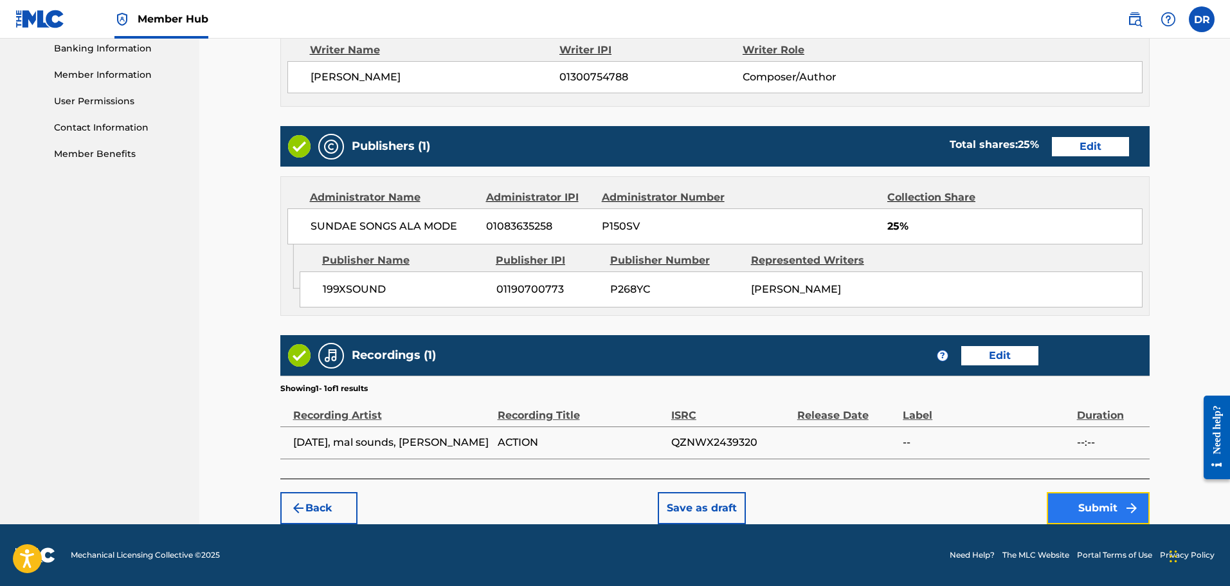
click at [1093, 510] on button "Submit" at bounding box center [1098, 508] width 103 height 32
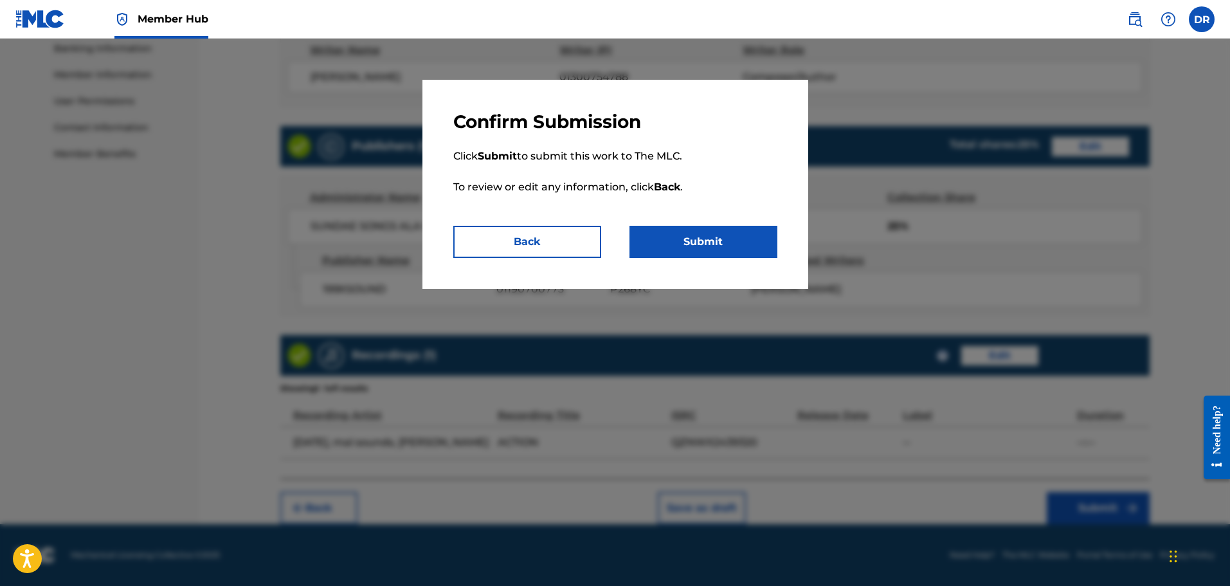
click at [734, 258] on div "Confirm Submission Click Submit to submit this work to The MLC. To review or ed…" at bounding box center [615, 184] width 386 height 209
click at [730, 247] on button "Submit" at bounding box center [703, 242] width 148 height 32
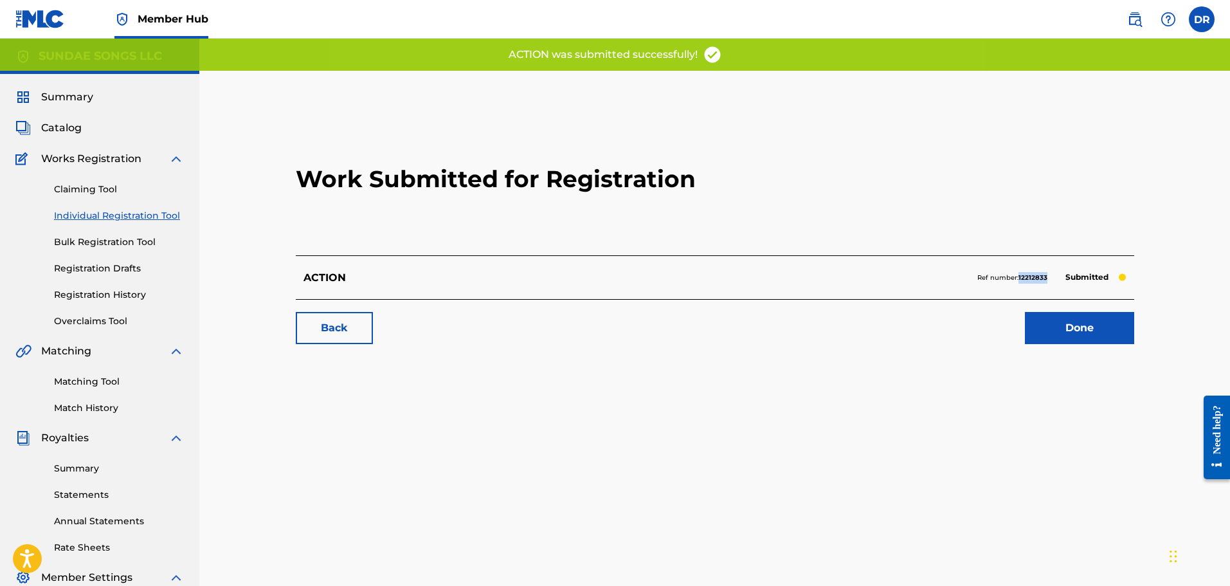
drag, startPoint x: 1044, startPoint y: 280, endPoint x: 1020, endPoint y: 282, distance: 23.9
click at [1020, 282] on div "Ref number: 12212833 Submitted" at bounding box center [1051, 278] width 149 height 18
copy strong "12212833"
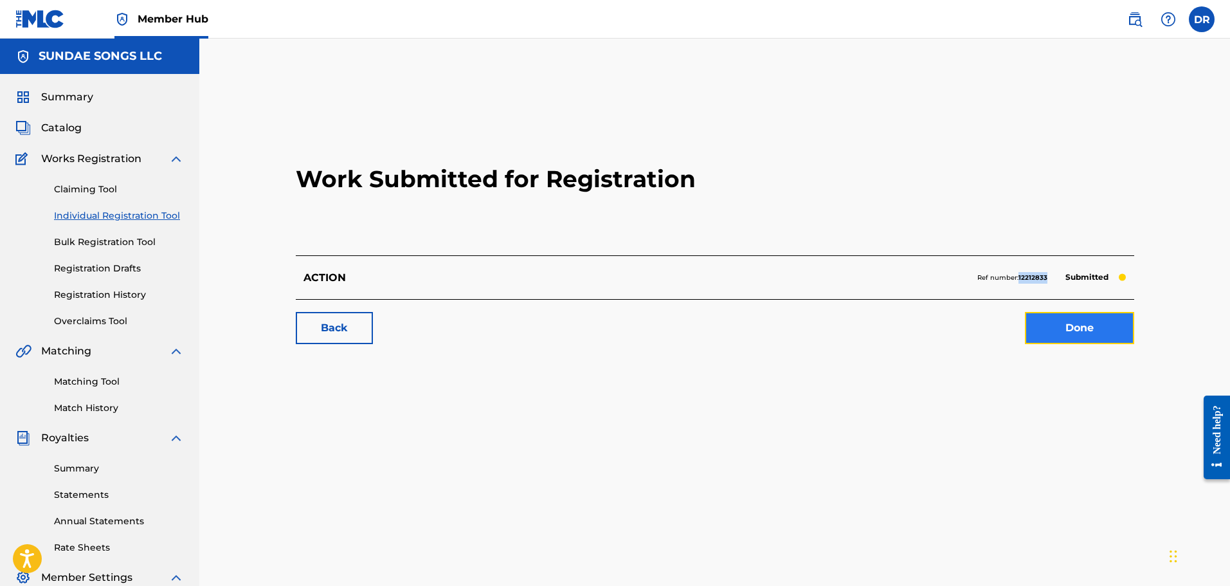
click at [1069, 325] on link "Done" at bounding box center [1079, 328] width 109 height 32
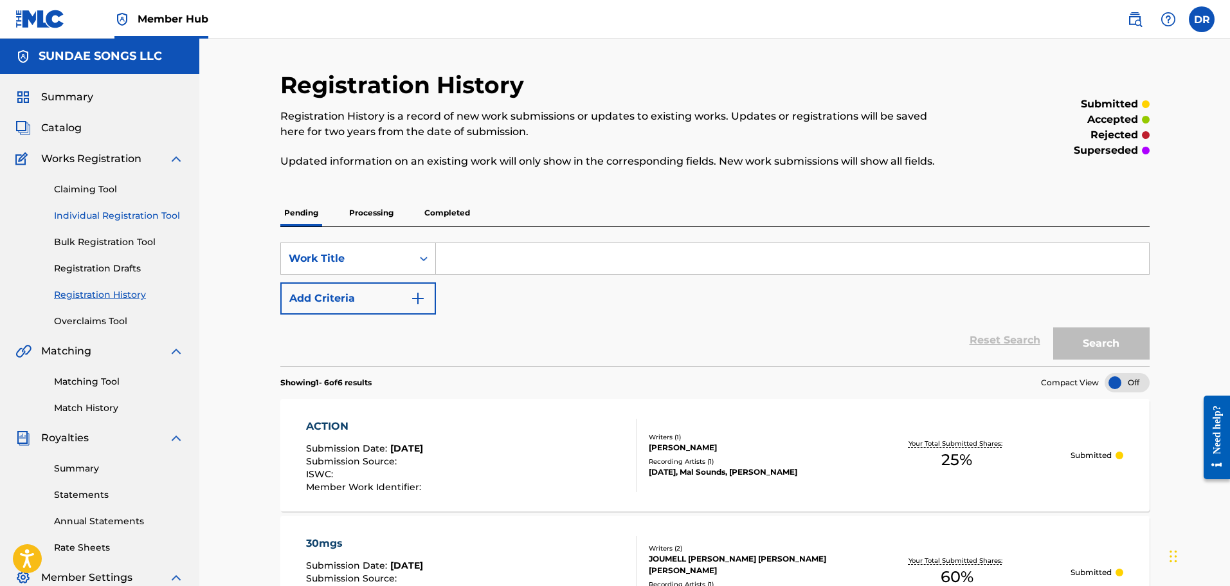
click at [137, 212] on link "Individual Registration Tool" at bounding box center [119, 216] width 130 height 14
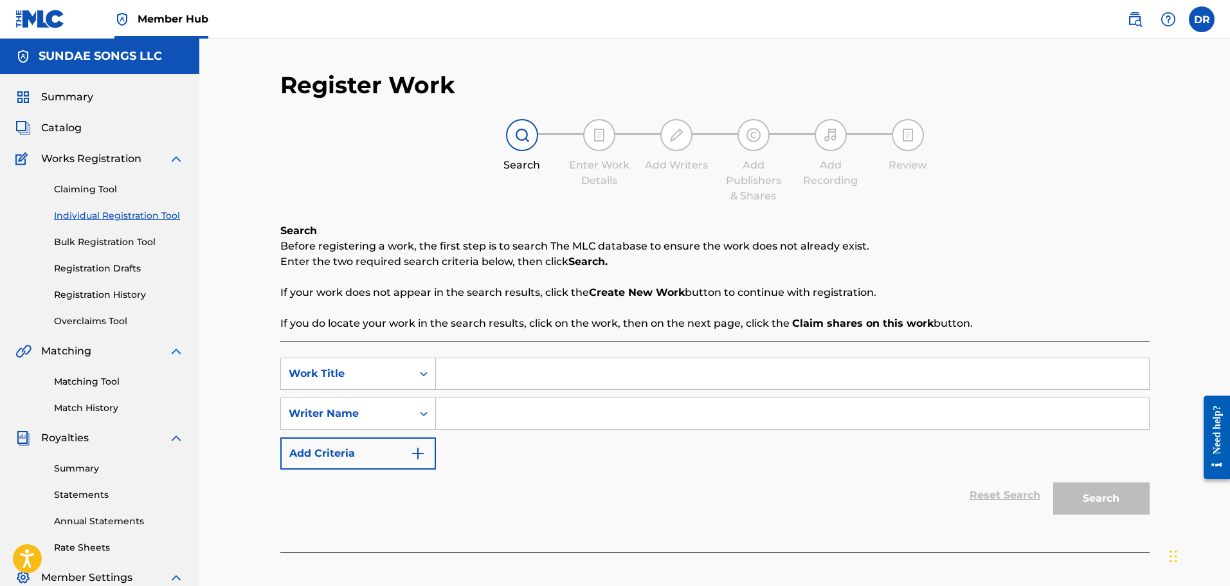
click at [501, 384] on input "Search Form" at bounding box center [792, 373] width 713 height 31
type input "ALRIGHT"
click at [555, 518] on div "Reset Search Search" at bounding box center [714, 494] width 869 height 51
paste input "[PERSON_NAME]"
type input "[PERSON_NAME]"
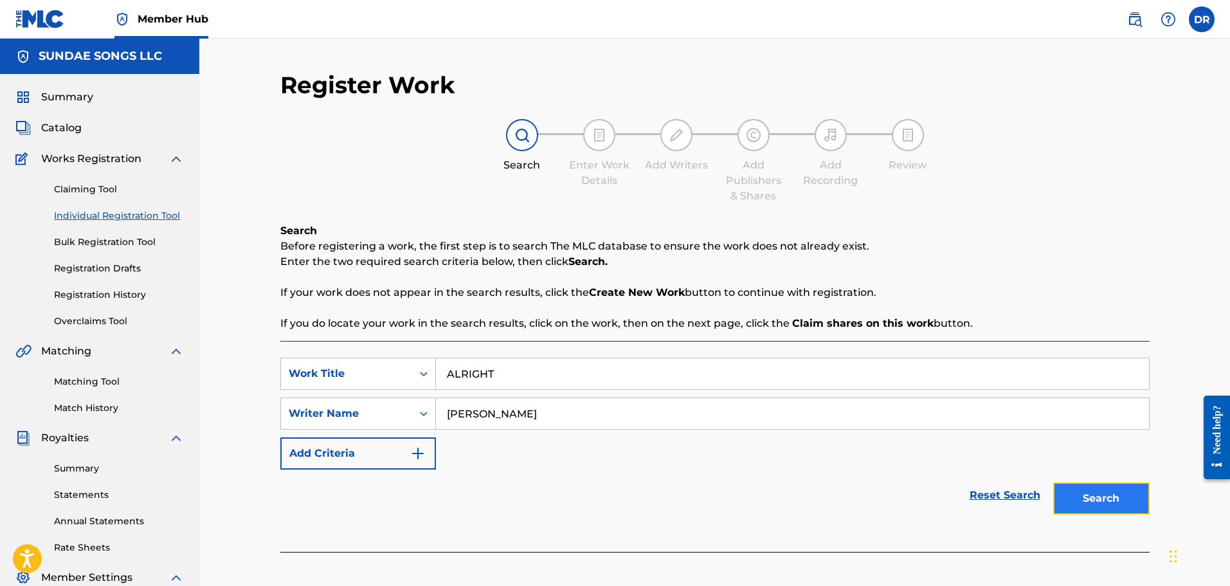
click at [1105, 504] on button "Search" at bounding box center [1101, 498] width 96 height 32
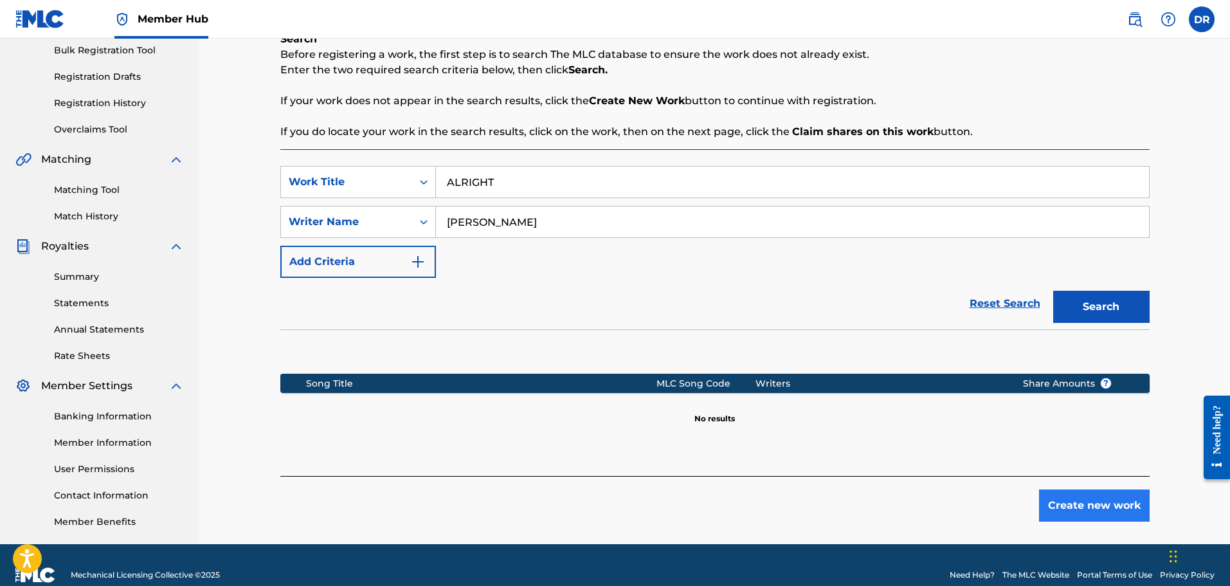
scroll to position [212, 0]
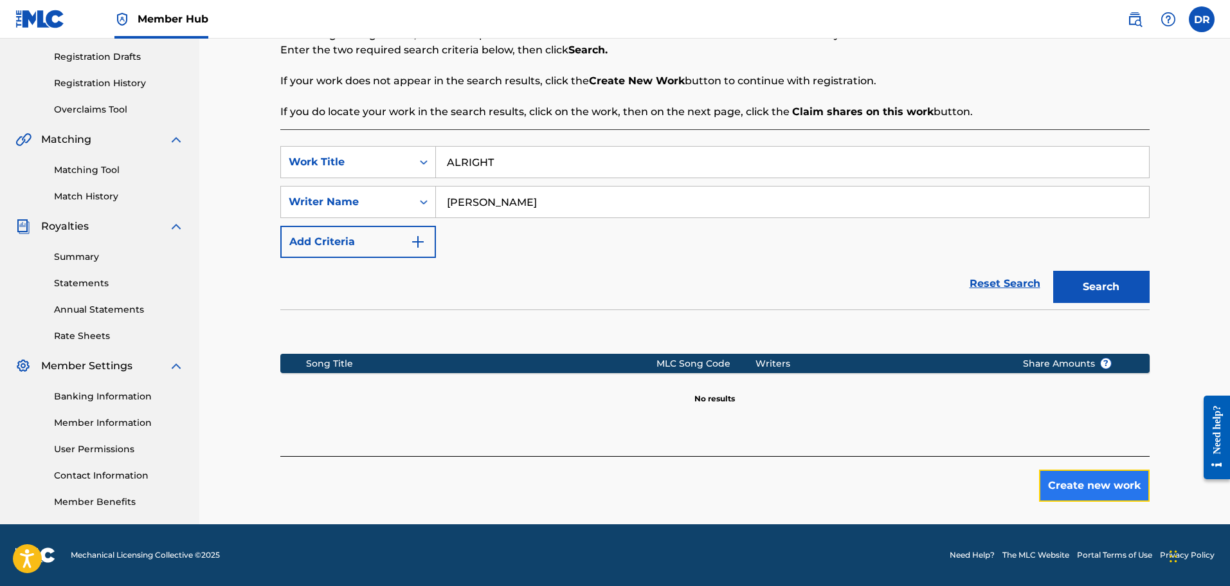
click at [1112, 486] on button "Create new work" at bounding box center [1094, 485] width 111 height 32
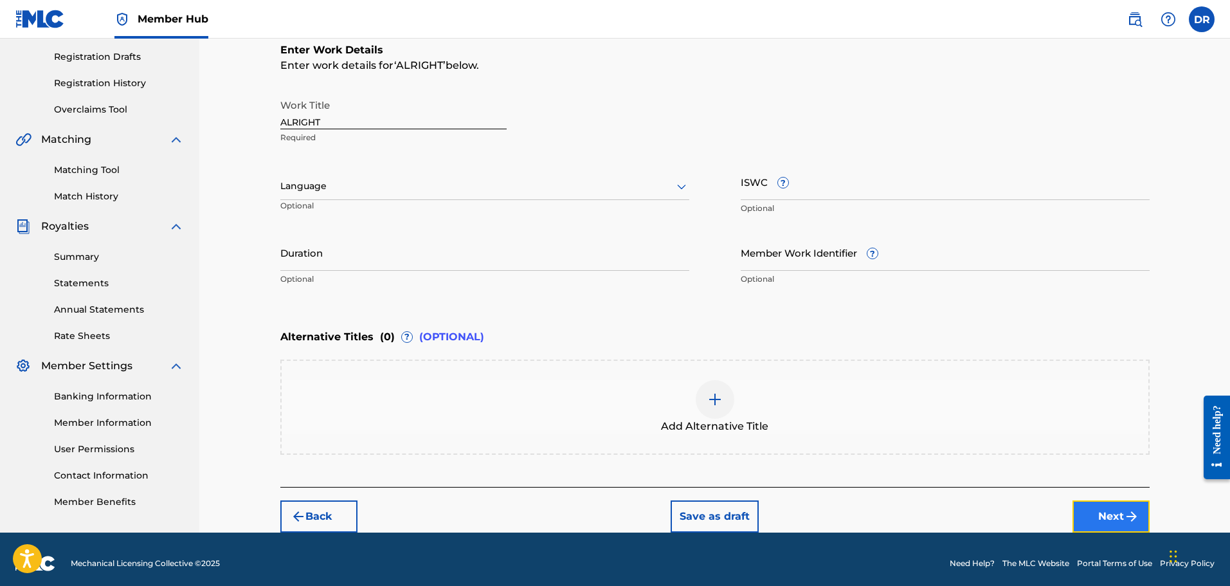
click at [1124, 525] on button "Next" at bounding box center [1110, 516] width 77 height 32
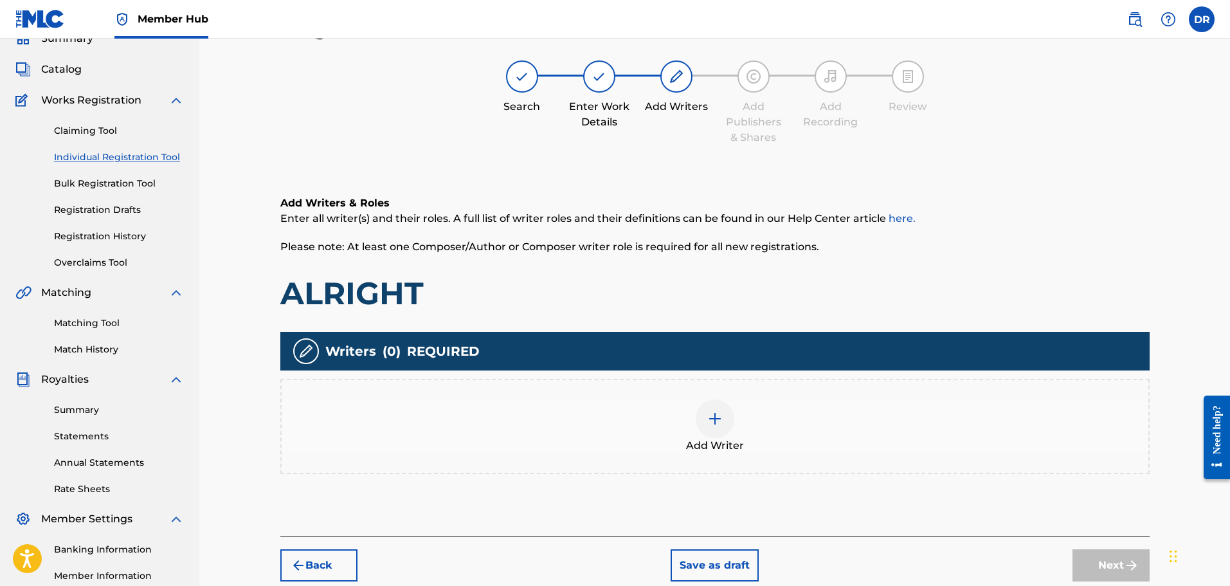
scroll to position [58, 0]
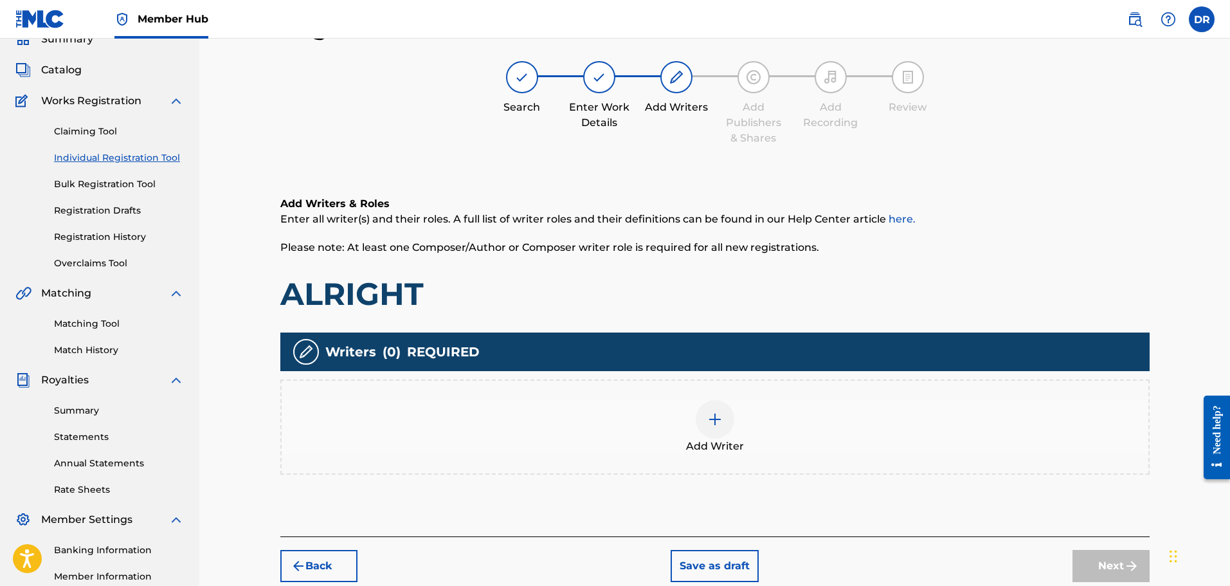
click at [719, 419] on img at bounding box center [714, 418] width 15 height 15
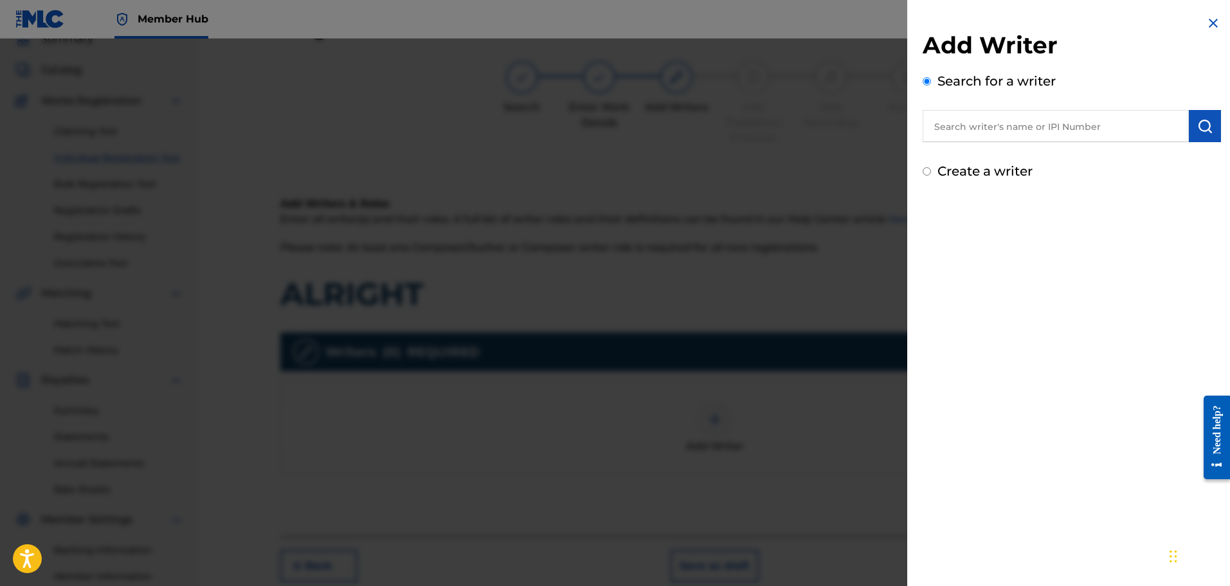
click at [1019, 171] on label "Create a writer" at bounding box center [984, 170] width 95 height 15
radio input "true"
click at [931, 171] on input "Create a writer" at bounding box center [927, 171] width 8 height 8
radio input "false"
radio input "true"
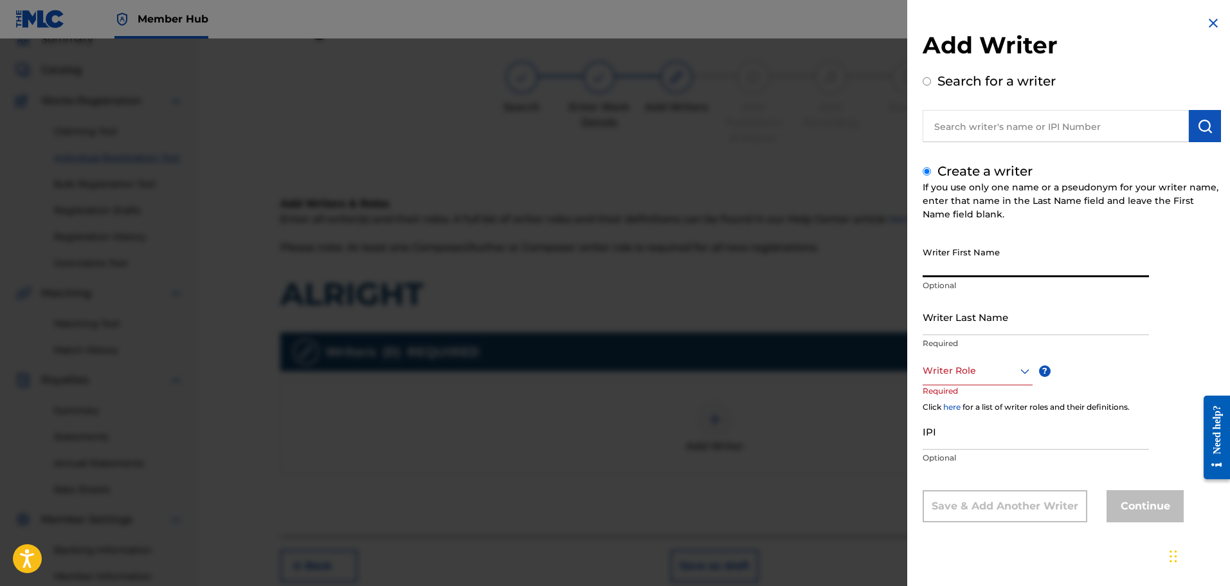
paste input "[PERSON_NAME]"
drag, startPoint x: 1041, startPoint y: 266, endPoint x: 988, endPoint y: 271, distance: 53.6
click at [988, 271] on input "[PERSON_NAME]" at bounding box center [1036, 258] width 226 height 37
type input "[PERSON_NAME]"
paste input "Scaminaci"
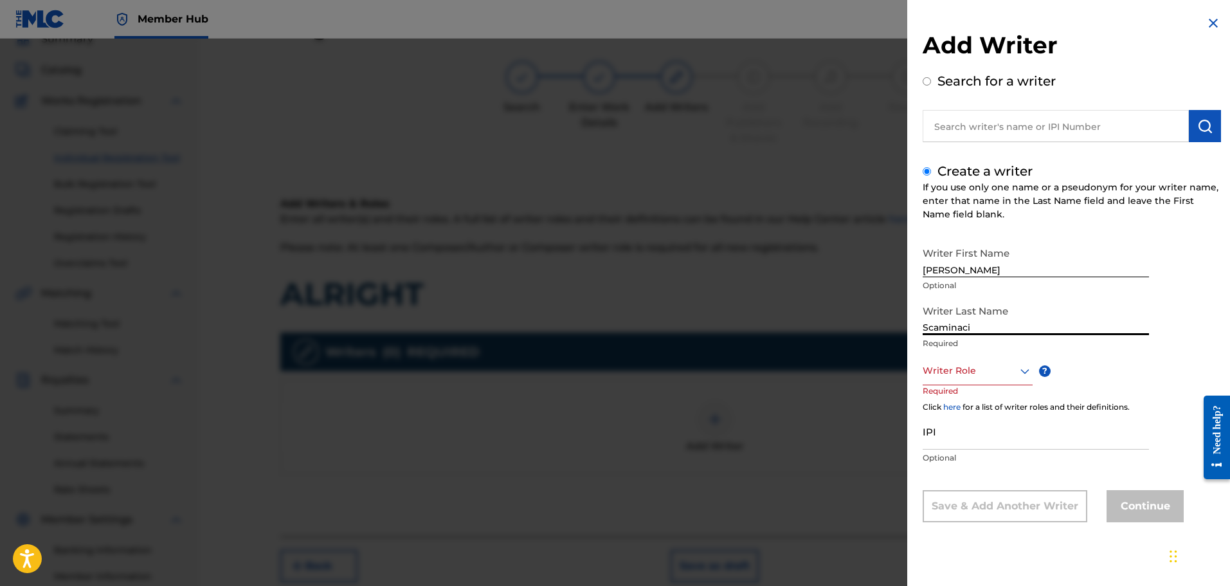
type input "Scaminaci"
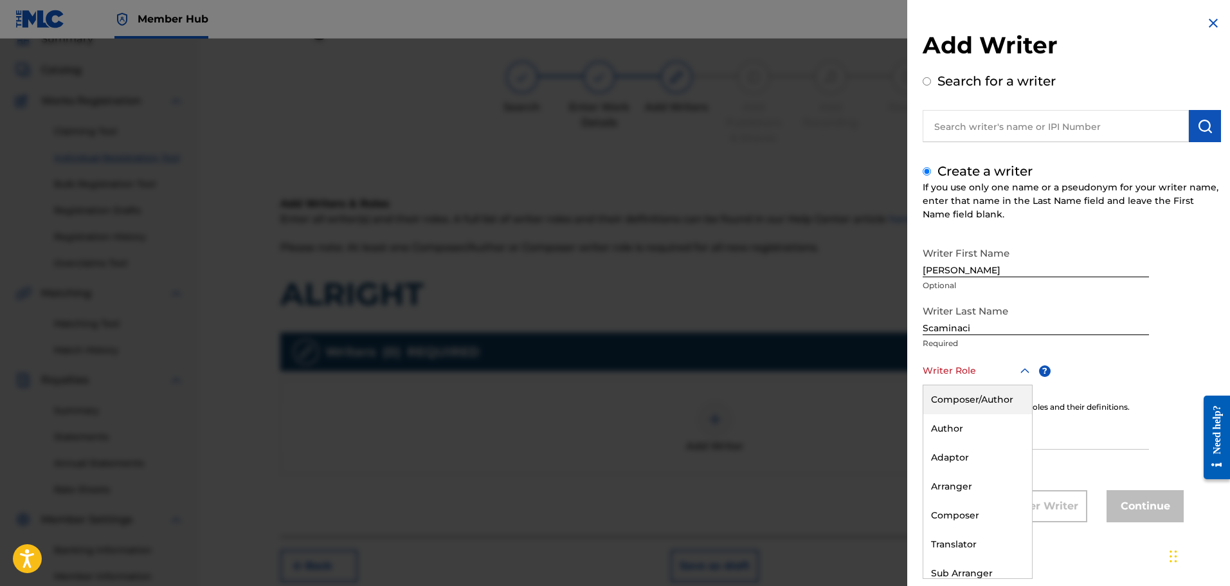
click at [959, 367] on div at bounding box center [978, 371] width 110 height 16
click at [961, 390] on div "Composer/Author" at bounding box center [977, 399] width 109 height 29
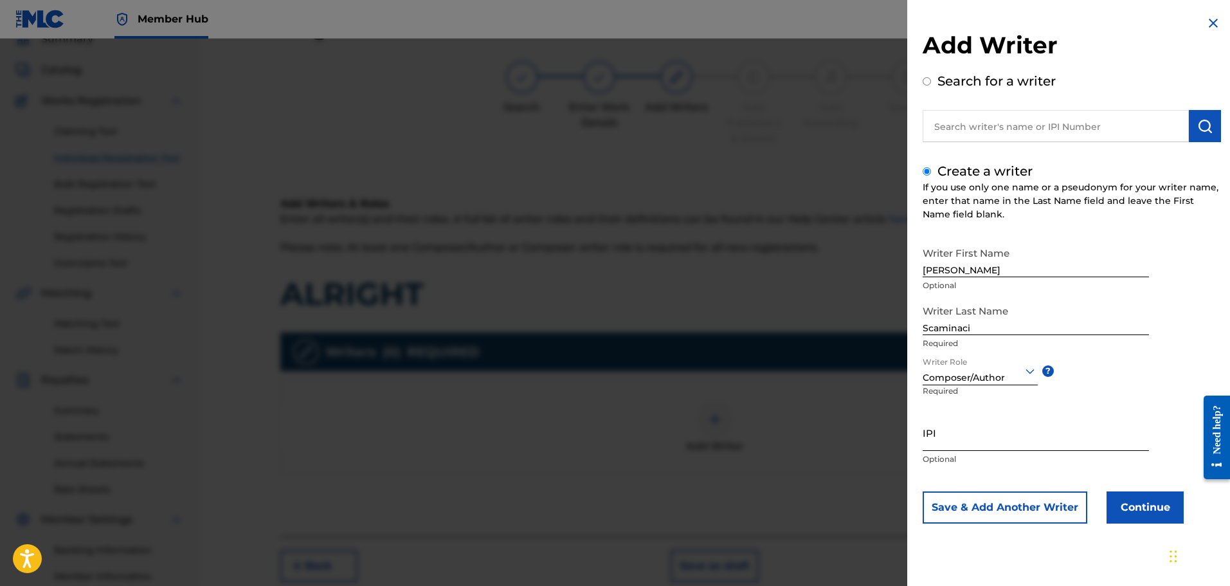
click at [958, 437] on input "IPI" at bounding box center [1036, 432] width 226 height 37
paste input "01300754788"
type input "01300754788"
click at [1140, 500] on button "Continue" at bounding box center [1144, 507] width 77 height 32
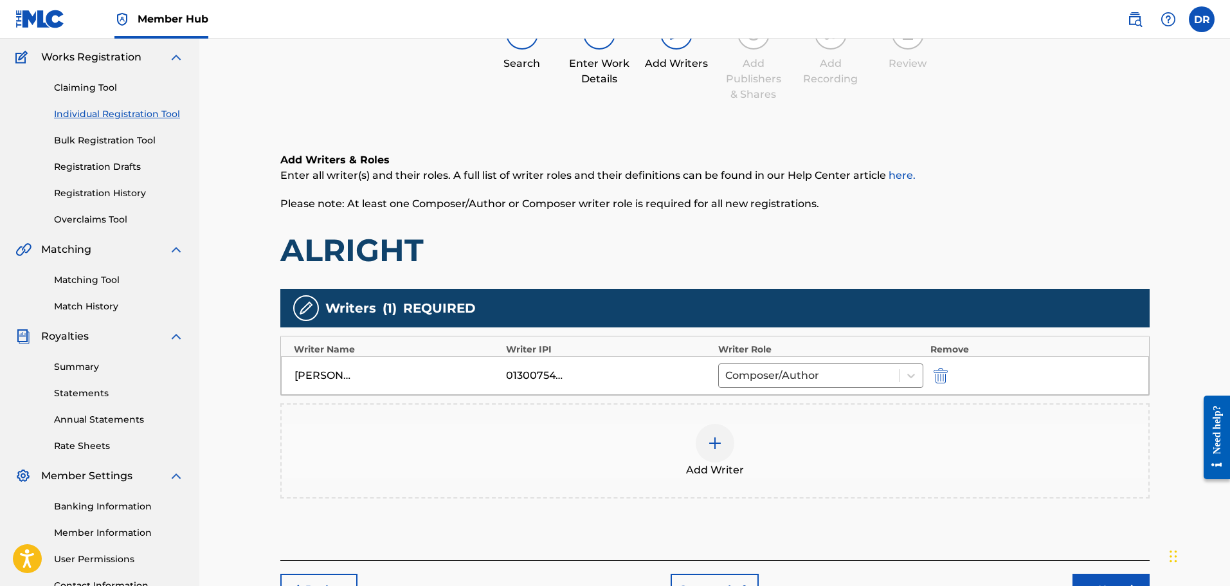
scroll to position [186, 0]
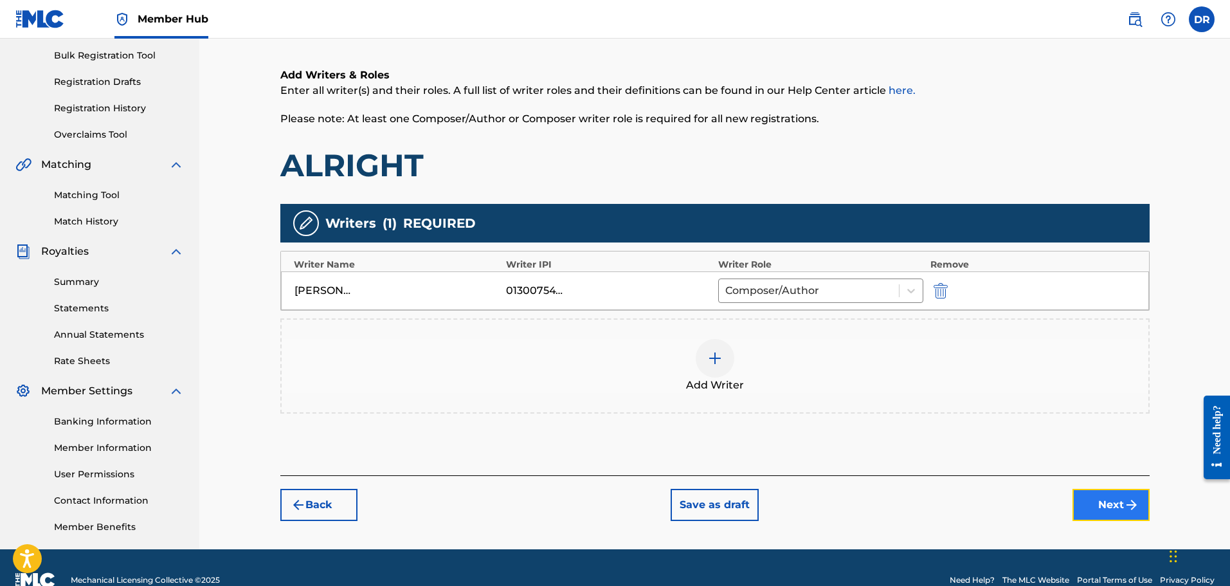
click at [1114, 500] on button "Next" at bounding box center [1110, 505] width 77 height 32
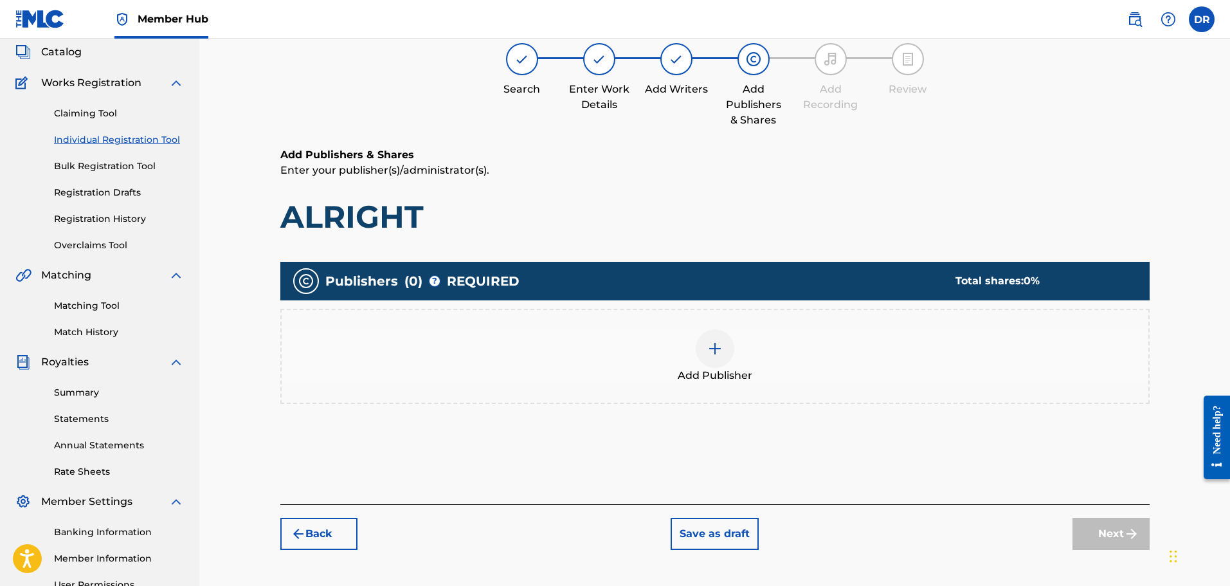
scroll to position [58, 0]
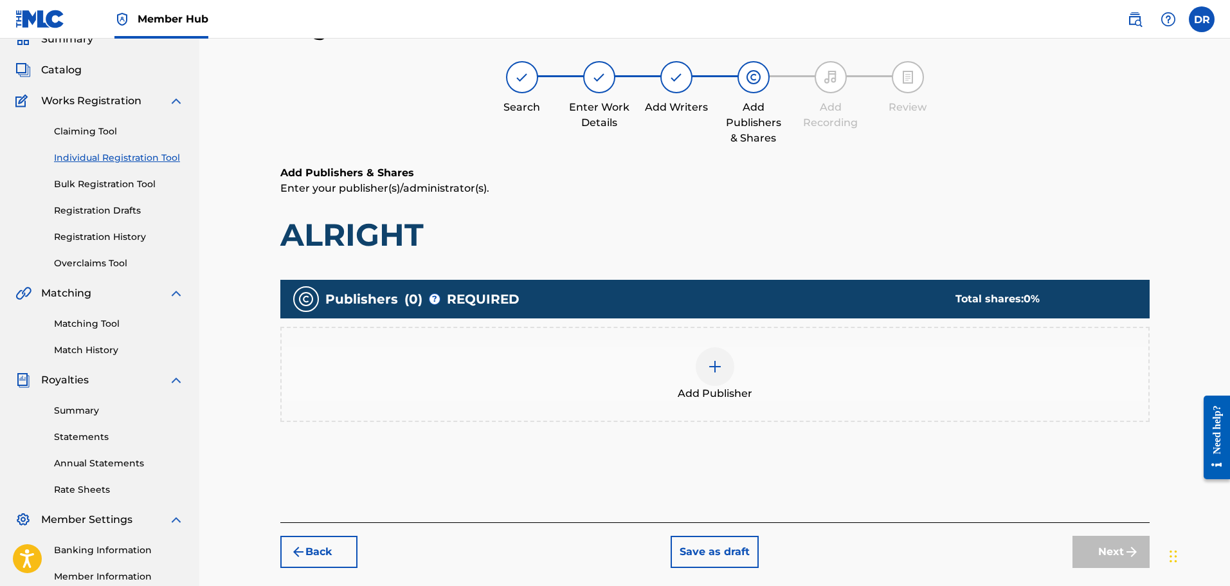
click at [714, 379] on div at bounding box center [715, 366] width 39 height 39
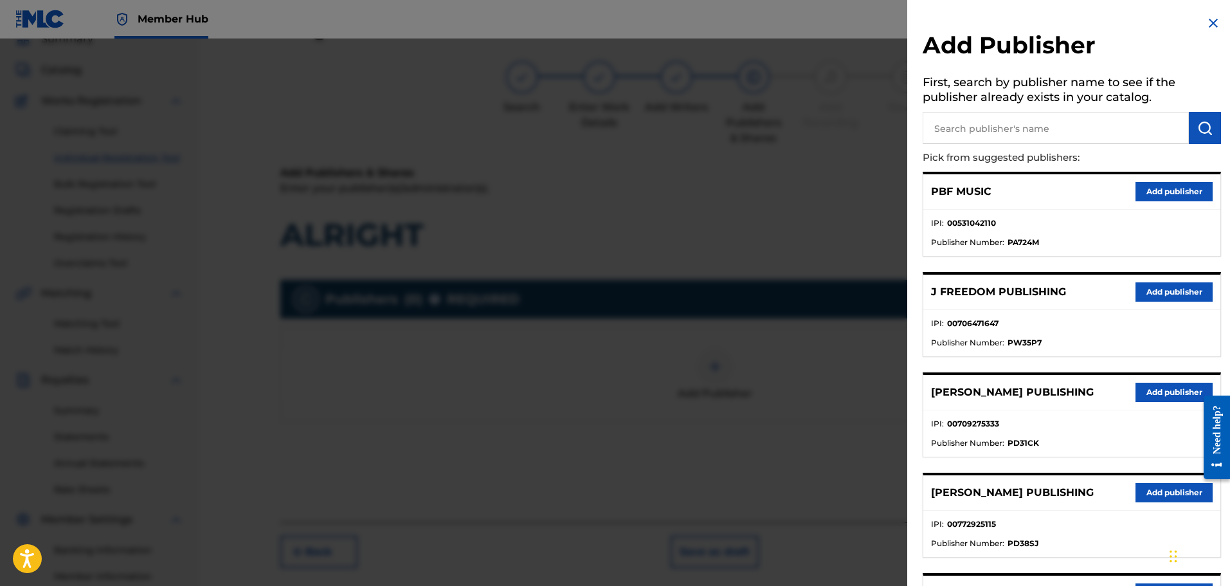
click at [984, 135] on input "text" at bounding box center [1056, 128] width 266 height 32
type input "199X"
click at [1199, 131] on img "submit" at bounding box center [1204, 127] width 15 height 15
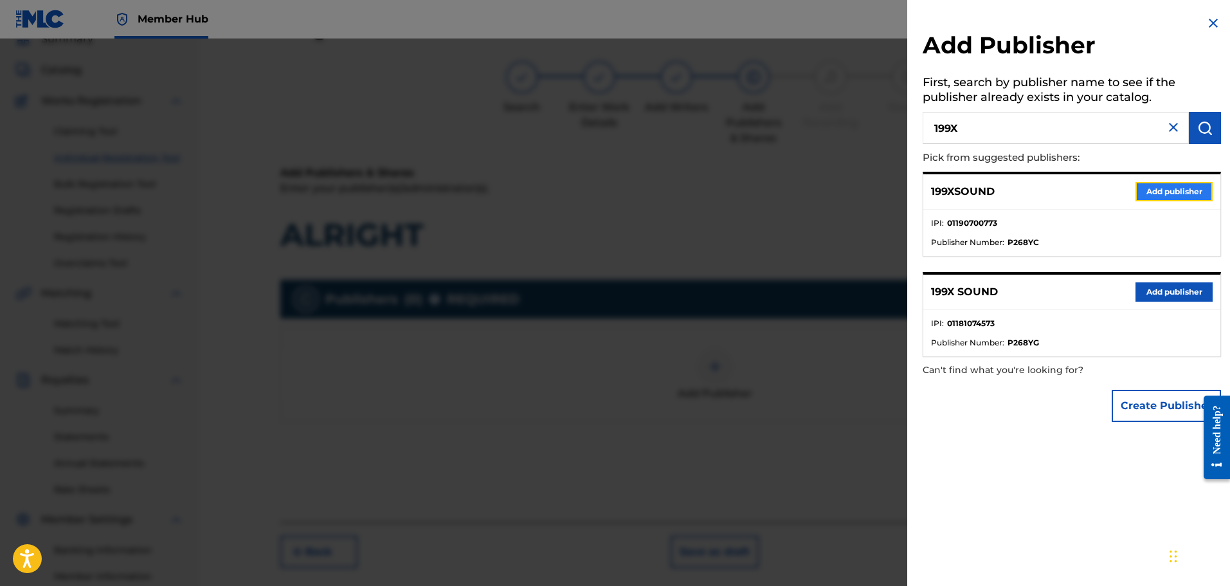
click at [1175, 196] on button "Add publisher" at bounding box center [1173, 191] width 77 height 19
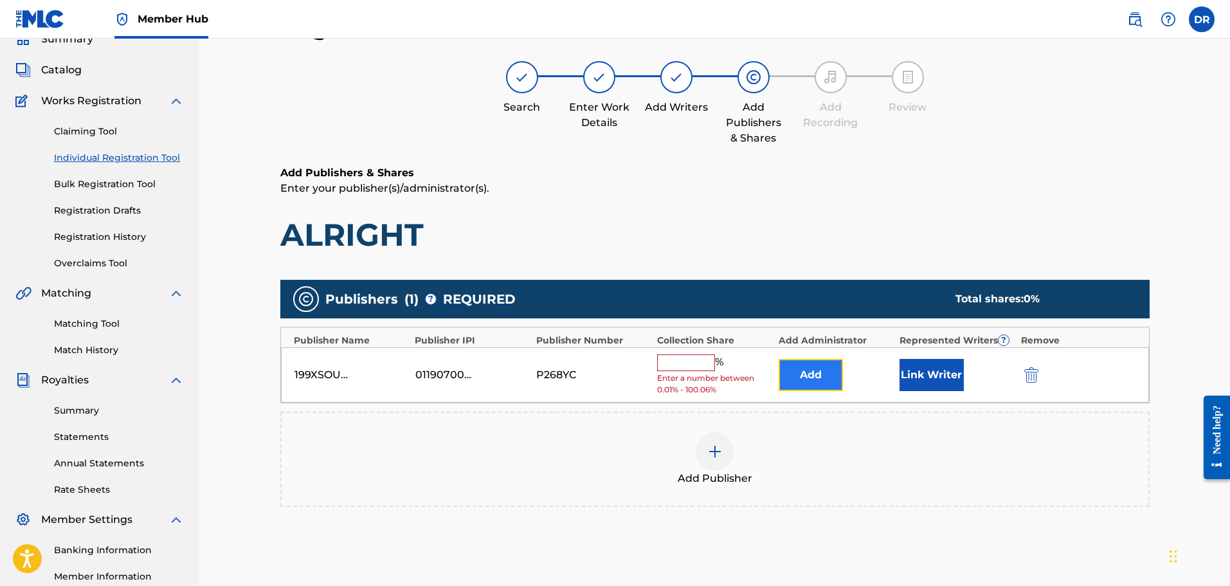
click at [824, 375] on button "Add" at bounding box center [811, 375] width 64 height 32
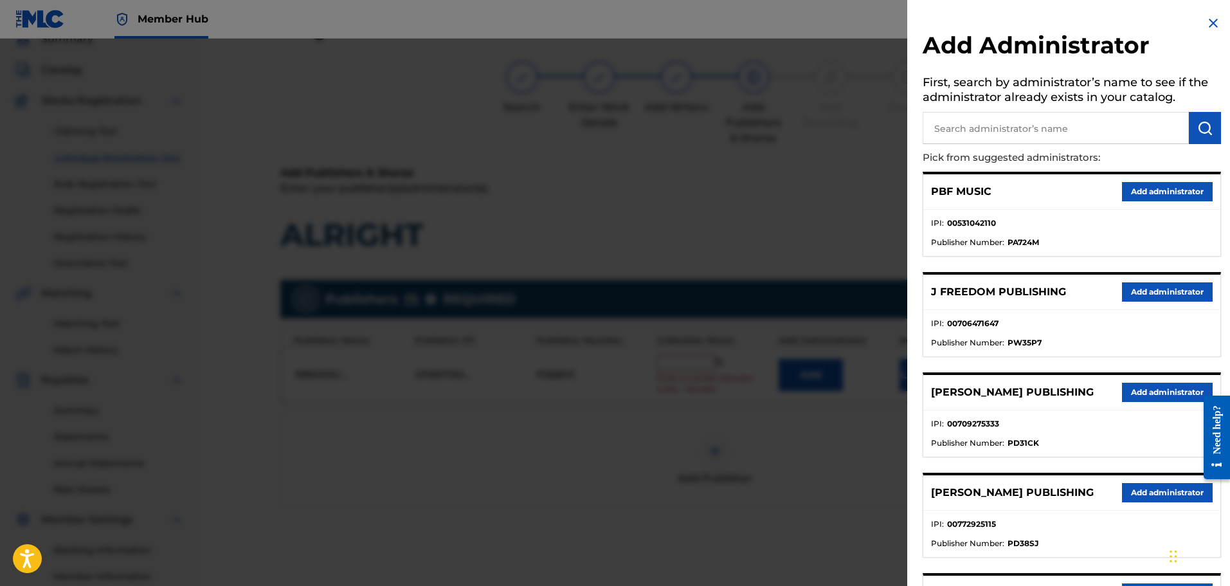
click at [994, 136] on input "text" at bounding box center [1056, 128] width 266 height 32
type input "ALA"
click at [1211, 132] on button "submit" at bounding box center [1205, 128] width 32 height 32
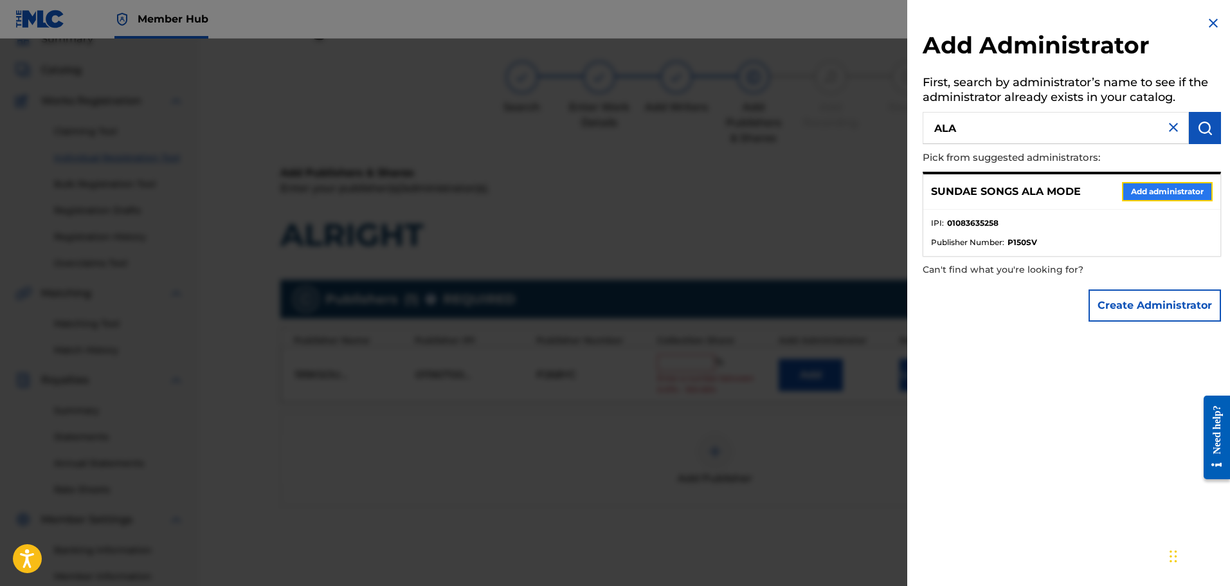
click at [1175, 195] on button "Add administrator" at bounding box center [1167, 191] width 91 height 19
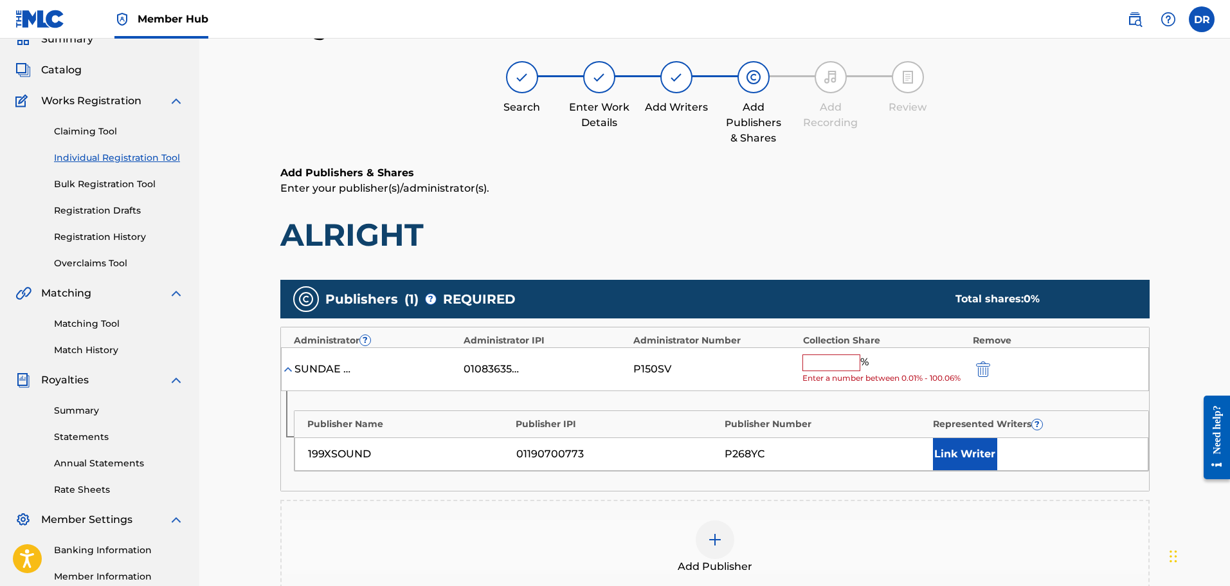
click at [832, 363] on input "text" at bounding box center [831, 362] width 58 height 17
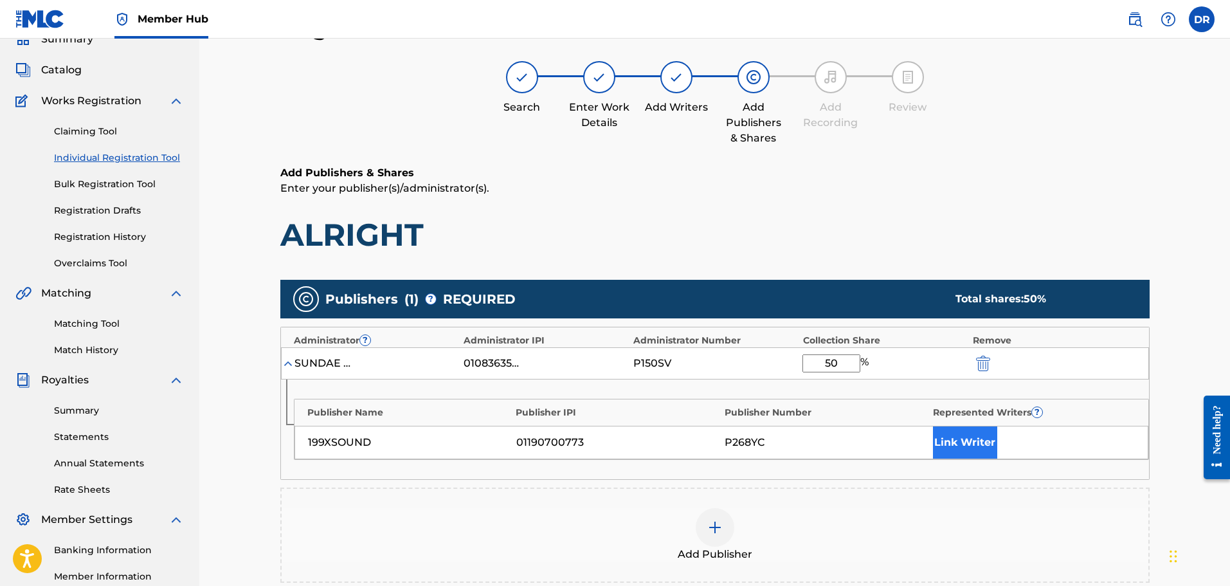
type input "50"
click at [972, 436] on button "Link Writer" at bounding box center [965, 442] width 64 height 32
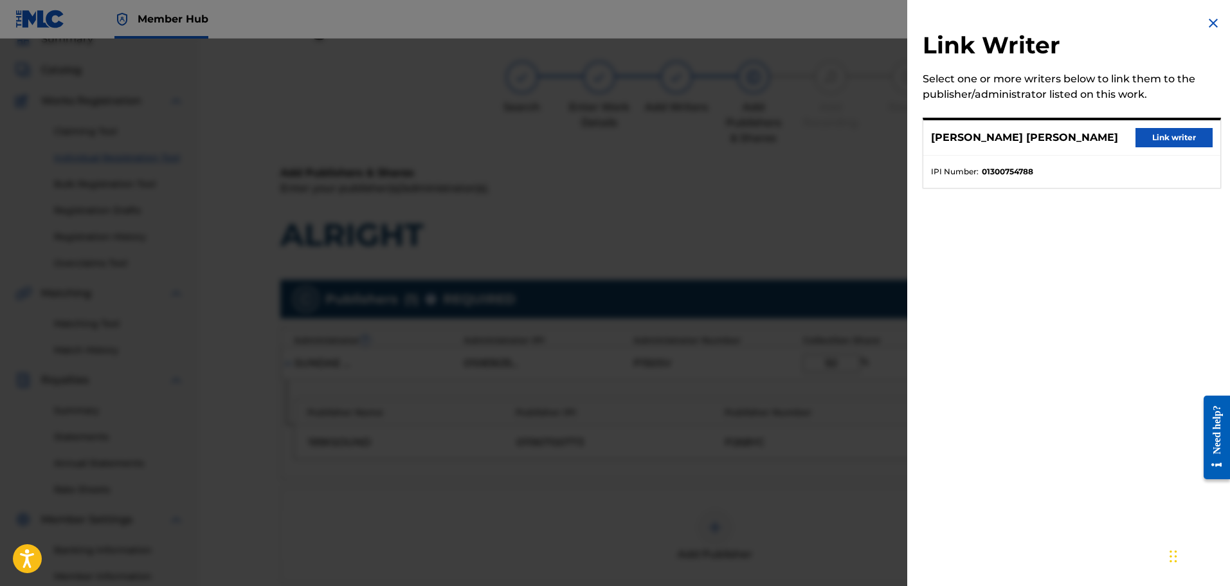
click at [1092, 138] on p "[PERSON_NAME] [PERSON_NAME]" at bounding box center [1024, 137] width 187 height 15
click at [1179, 142] on button "Link writer" at bounding box center [1173, 137] width 77 height 19
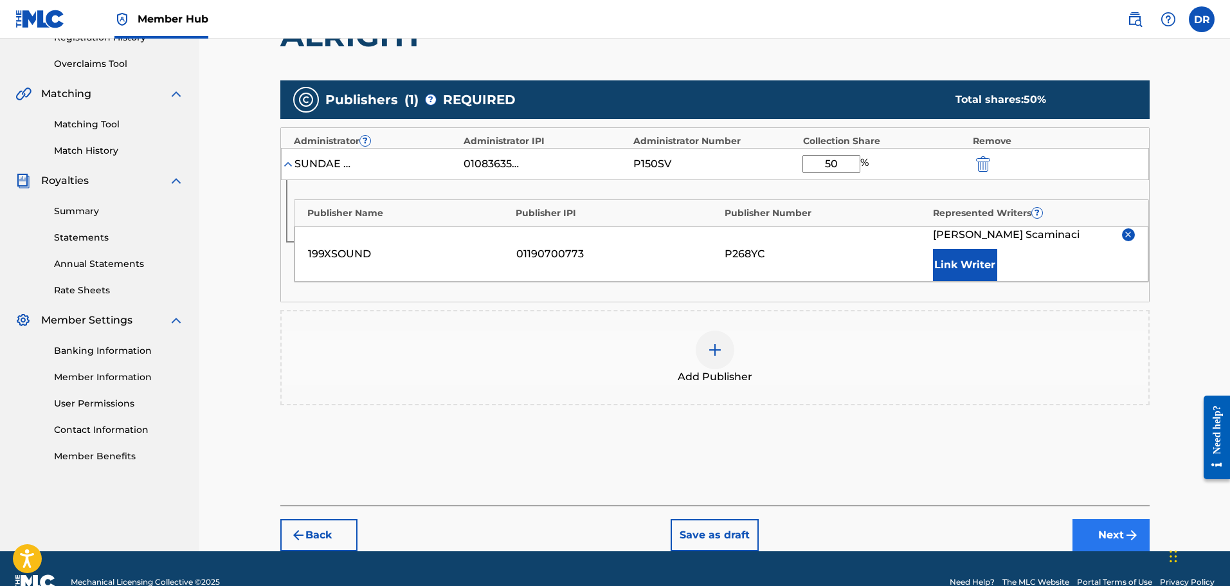
scroll to position [235, 0]
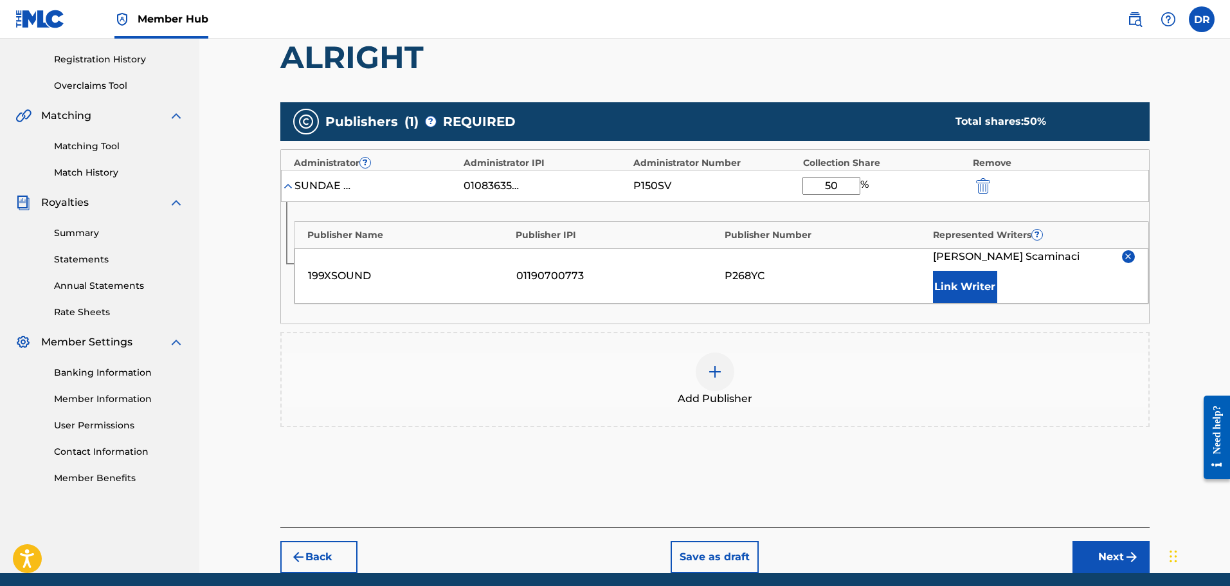
click at [1131, 261] on img at bounding box center [1128, 256] width 10 height 10
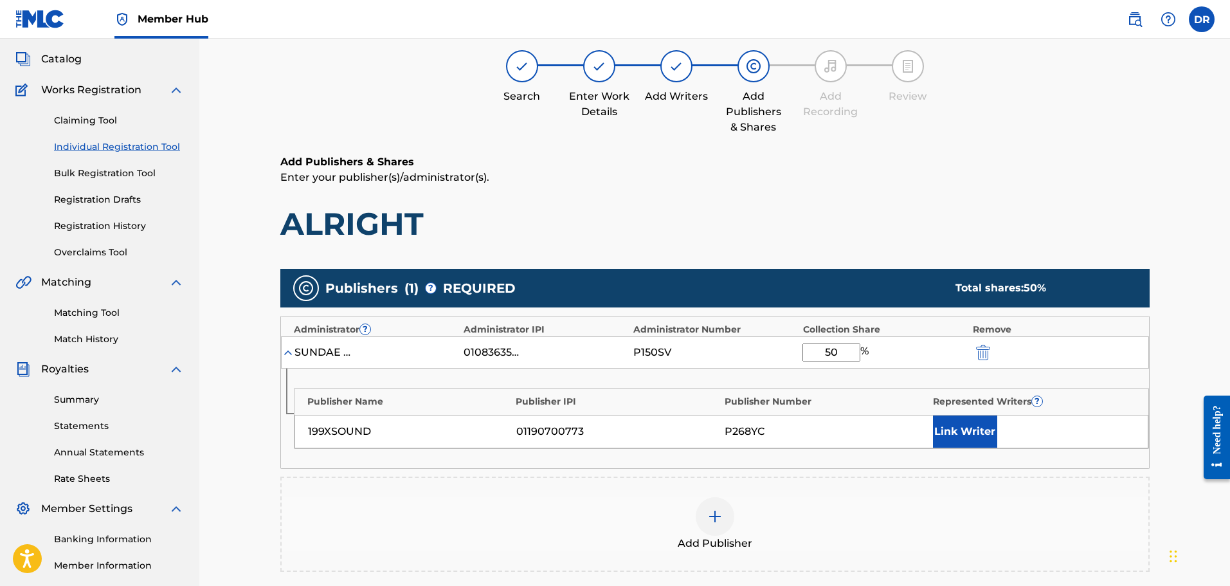
scroll to position [42, 0]
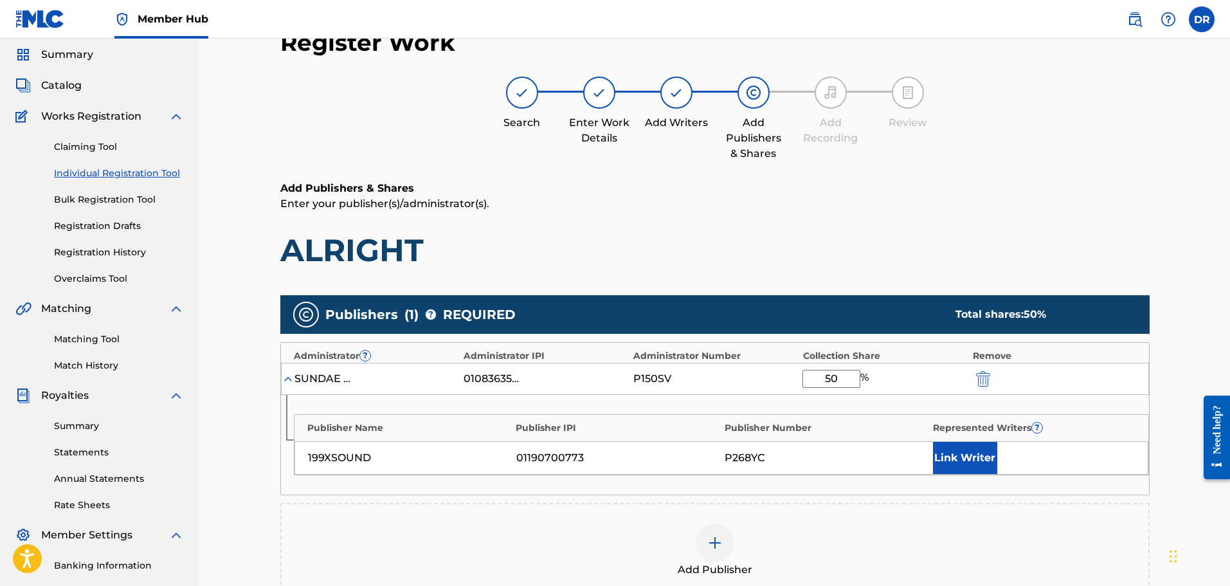
click at [682, 101] on div at bounding box center [676, 93] width 32 height 32
click at [675, 100] on img at bounding box center [676, 92] width 15 height 15
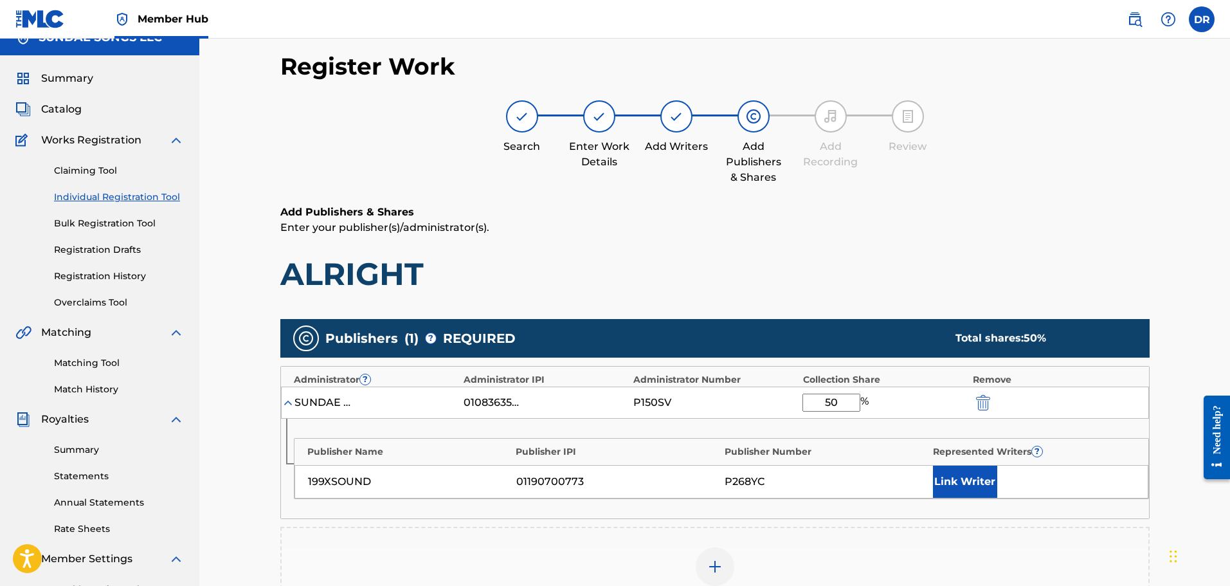
scroll to position [0, 0]
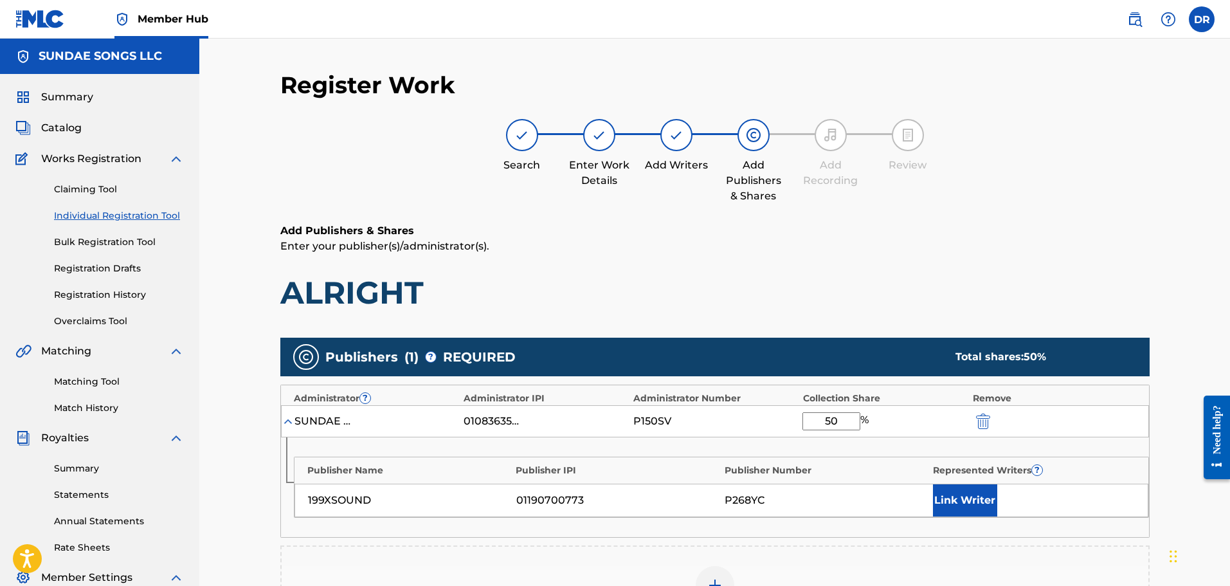
click at [681, 134] on img at bounding box center [676, 134] width 15 height 15
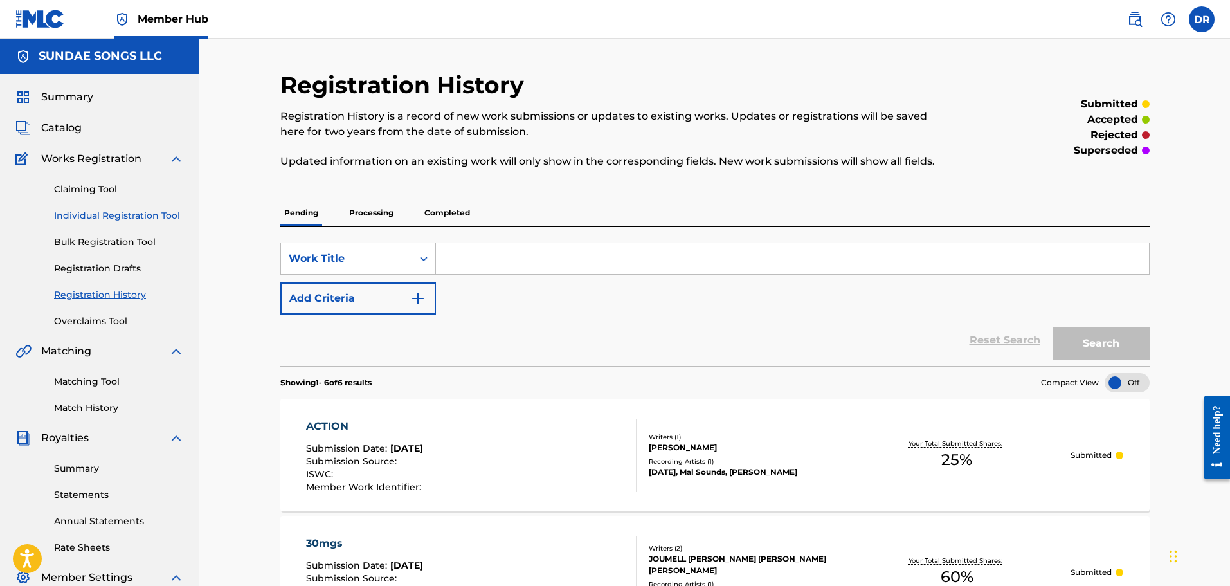
click at [140, 218] on link "Individual Registration Tool" at bounding box center [119, 216] width 130 height 14
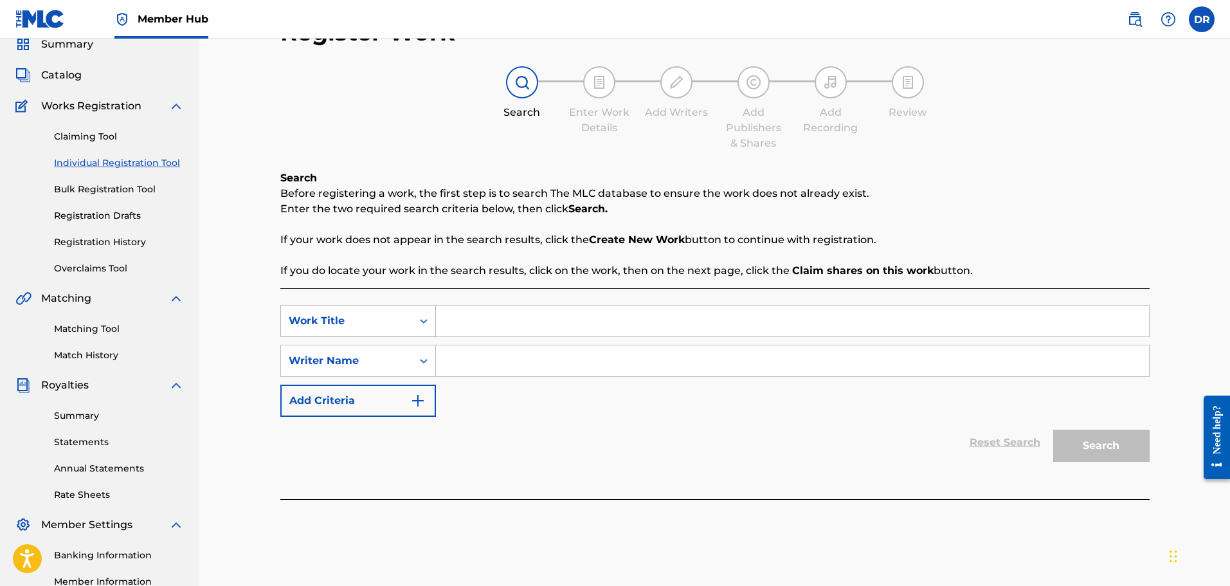
scroll to position [64, 0]
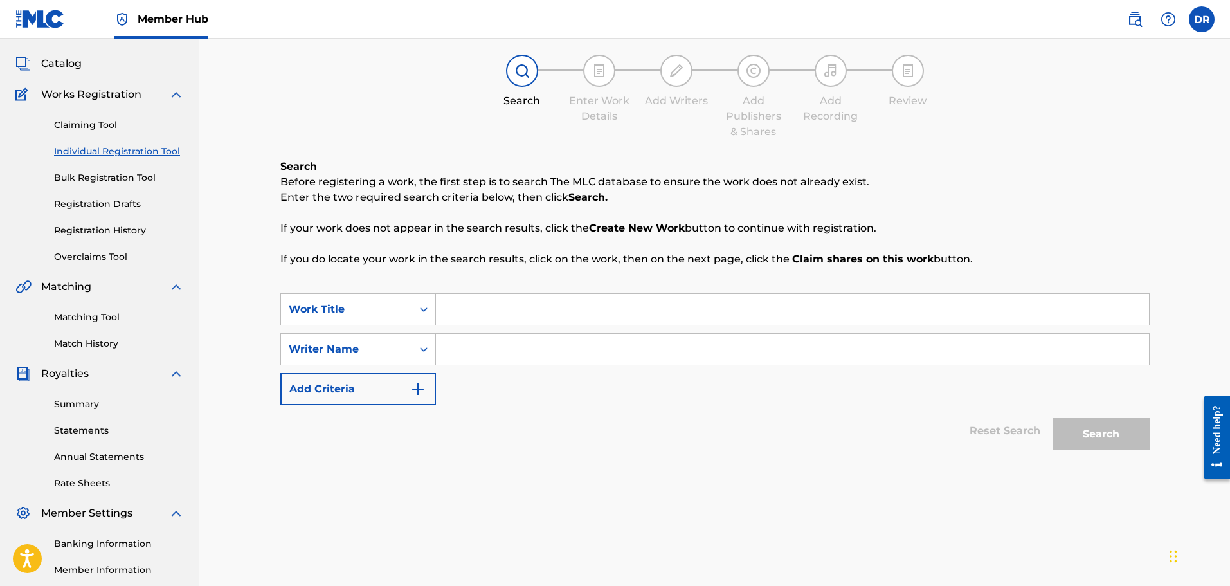
click at [480, 315] on input "Search Form" at bounding box center [792, 309] width 713 height 31
type input "ALRIGHT"
click at [648, 453] on div "Reset Search Search" at bounding box center [714, 430] width 869 height 51
click at [493, 352] on input "Search Form" at bounding box center [792, 349] width 713 height 31
paste input "[PERSON_NAME]"
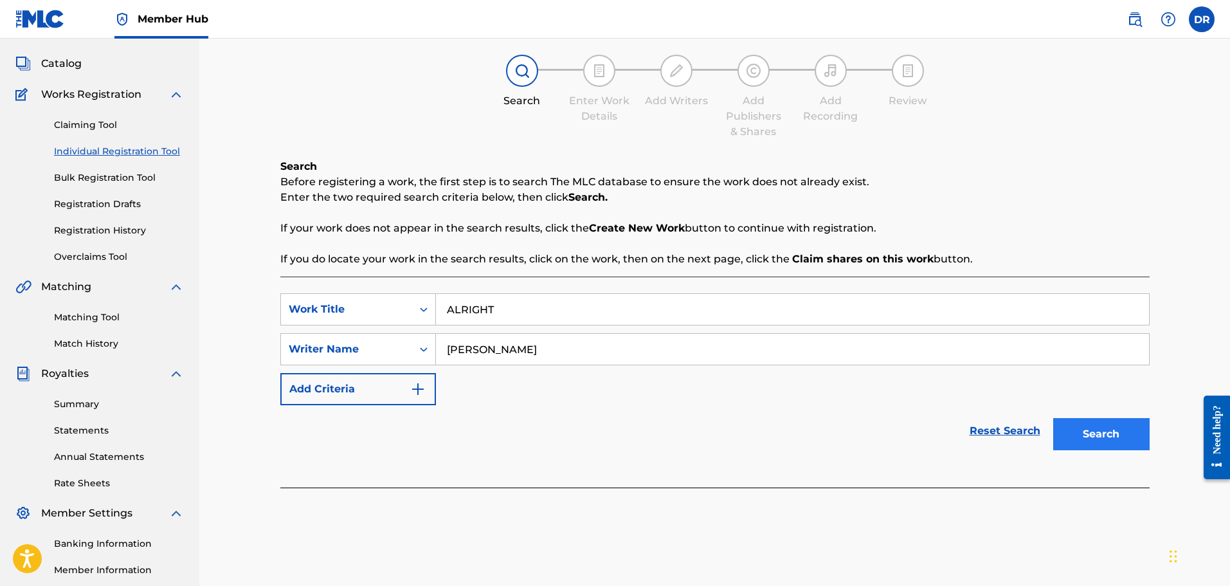
type input "[PERSON_NAME]"
click at [1104, 422] on button "Search" at bounding box center [1101, 434] width 96 height 32
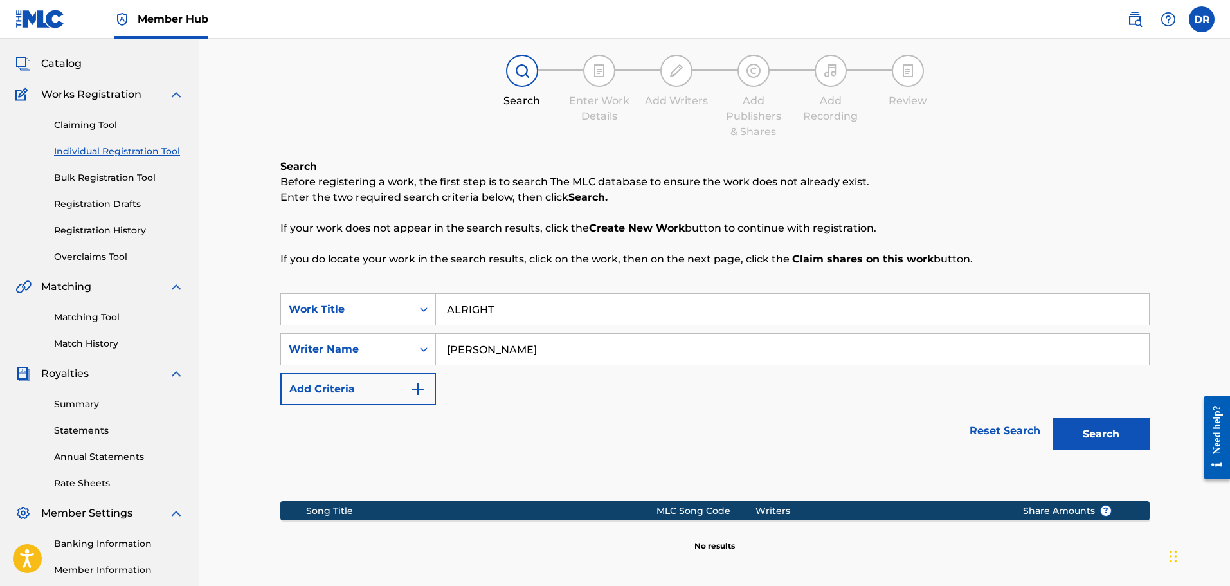
scroll to position [129, 0]
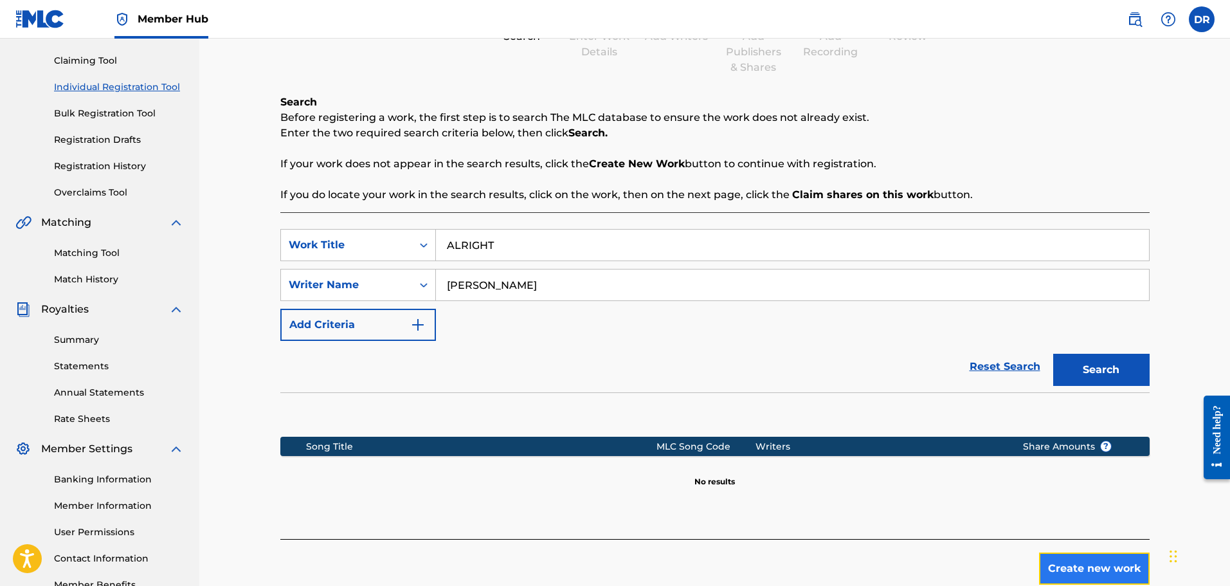
click at [1058, 566] on button "Create new work" at bounding box center [1094, 568] width 111 height 32
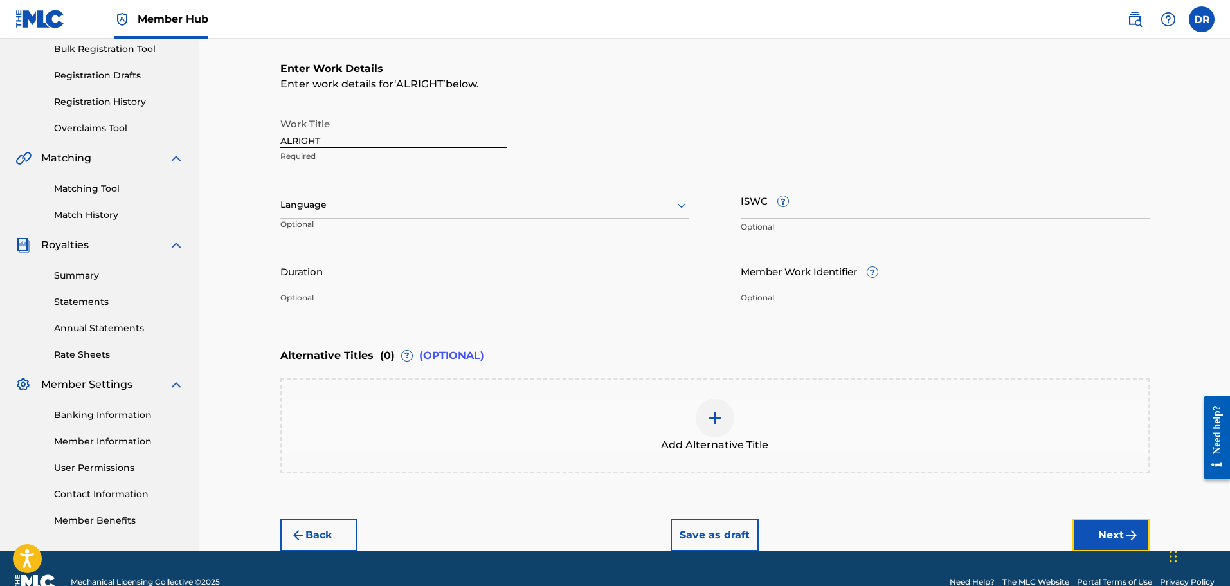
click at [1113, 523] on button "Next" at bounding box center [1110, 535] width 77 height 32
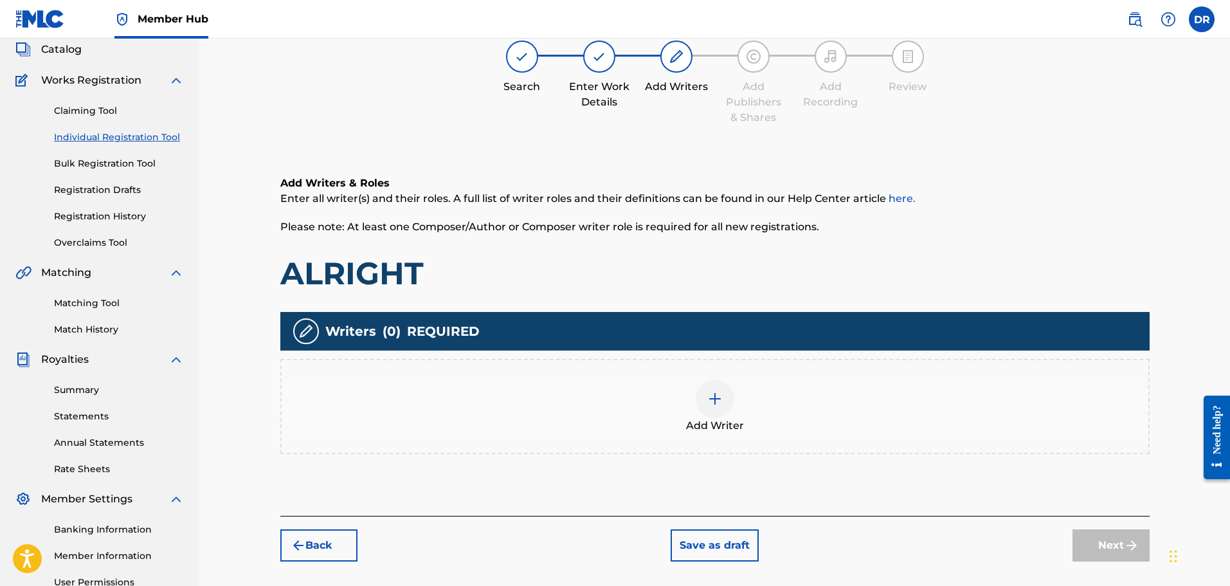
scroll to position [58, 0]
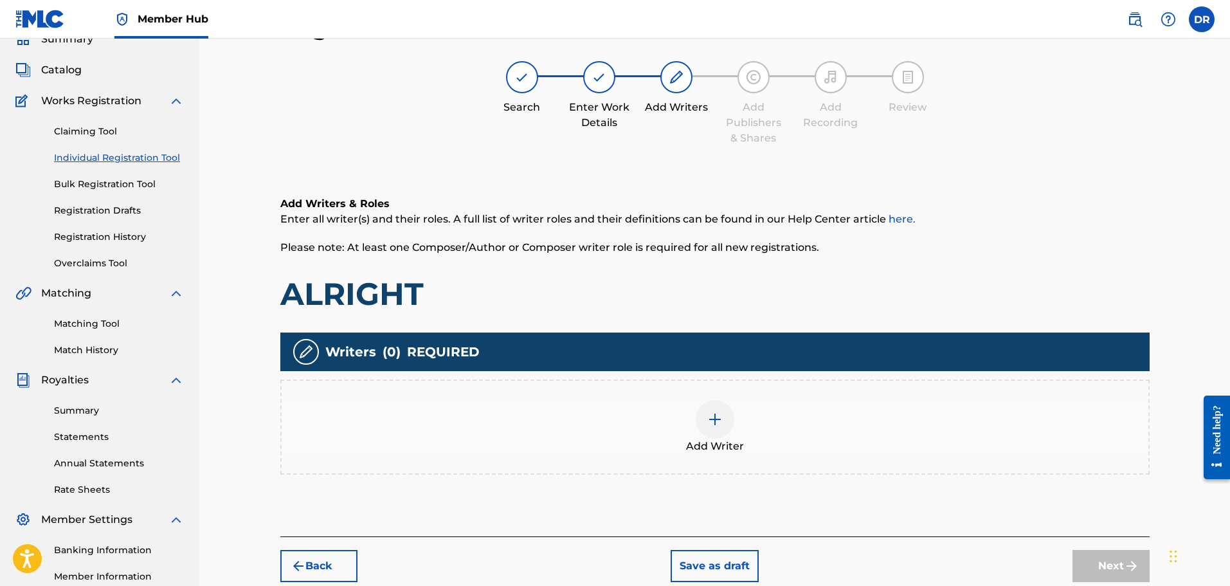
click at [719, 424] on img at bounding box center [714, 418] width 15 height 15
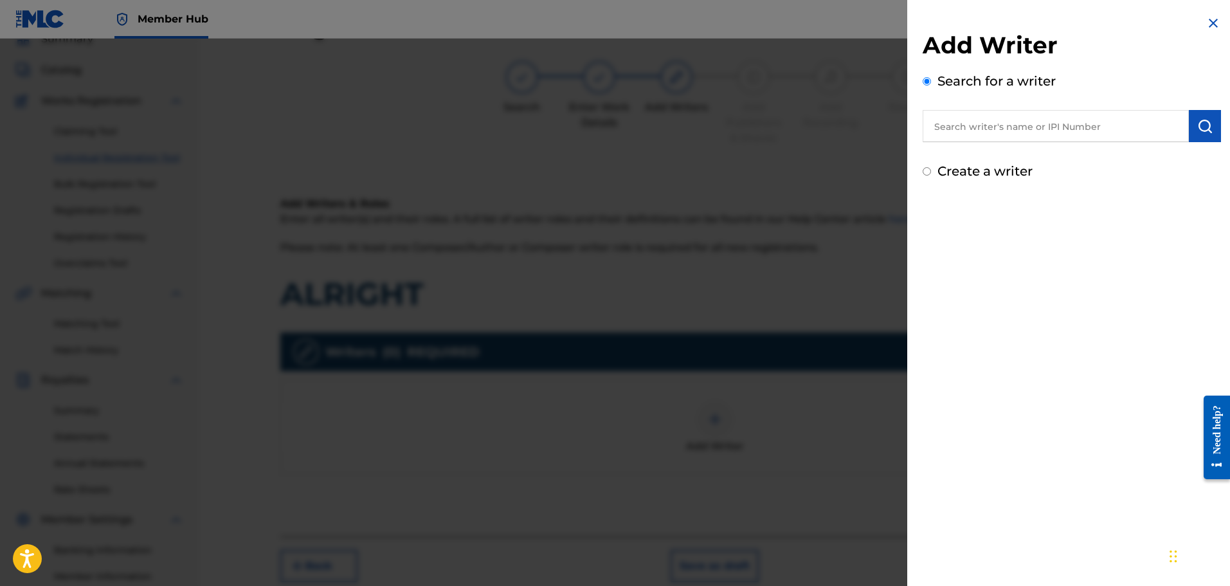
click at [928, 172] on input "Create a writer" at bounding box center [927, 171] width 8 height 8
radio input "false"
radio input "true"
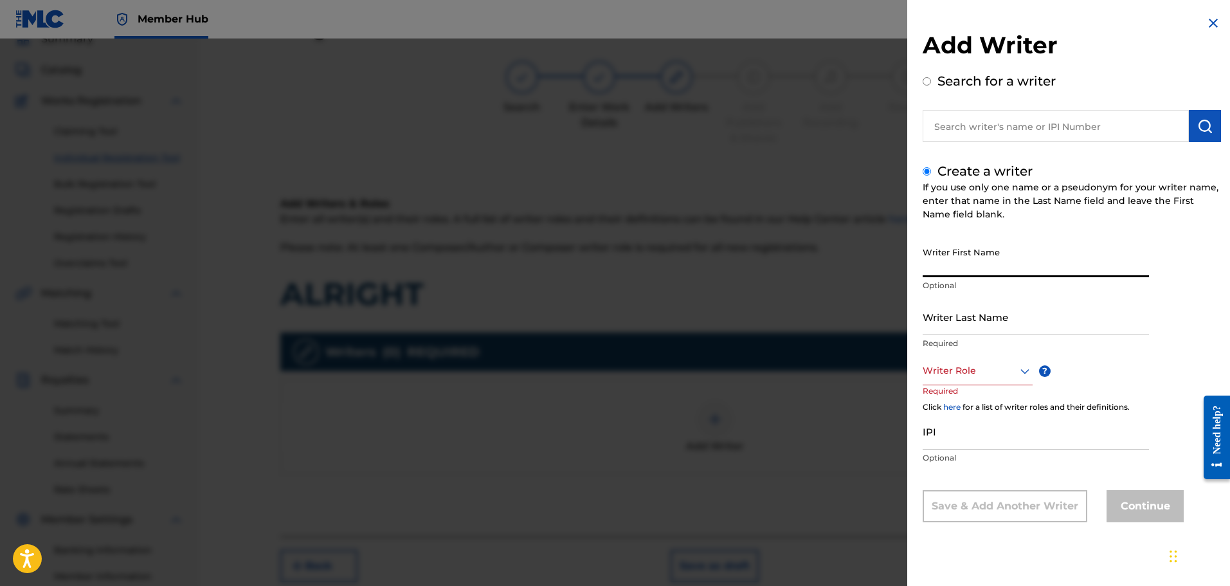
paste input "[PERSON_NAME]"
drag, startPoint x: 1038, startPoint y: 266, endPoint x: 987, endPoint y: 271, distance: 51.8
click at [987, 271] on input "[PERSON_NAME]" at bounding box center [1036, 258] width 226 height 37
type input "[PERSON_NAME]"
paste input "Scaminaci"
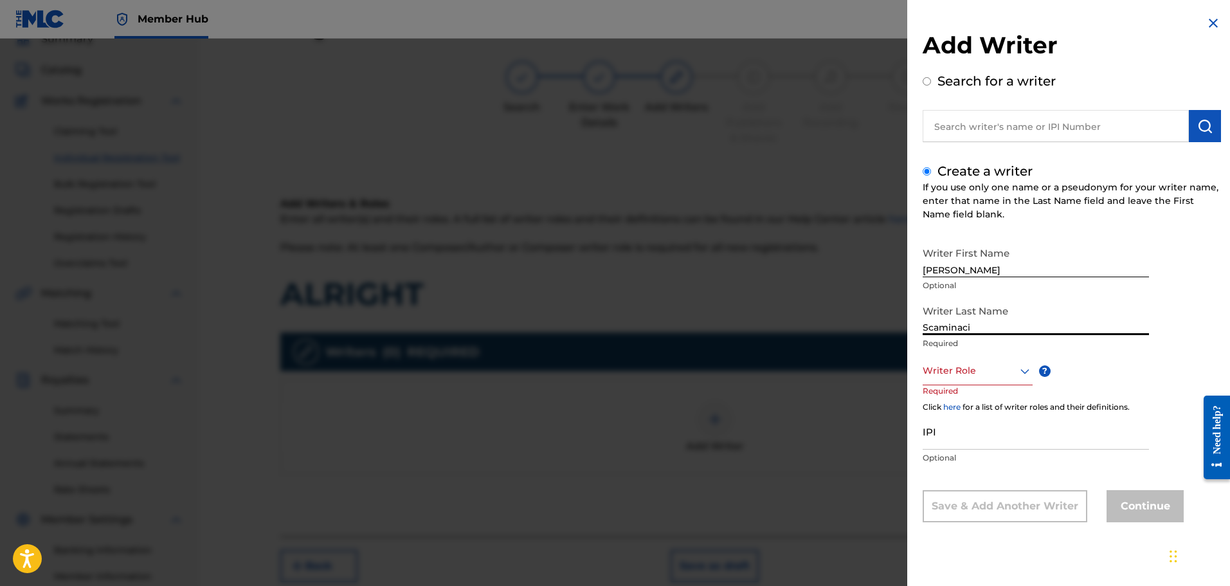
type input "Scaminaci"
click at [973, 374] on div at bounding box center [978, 371] width 110 height 16
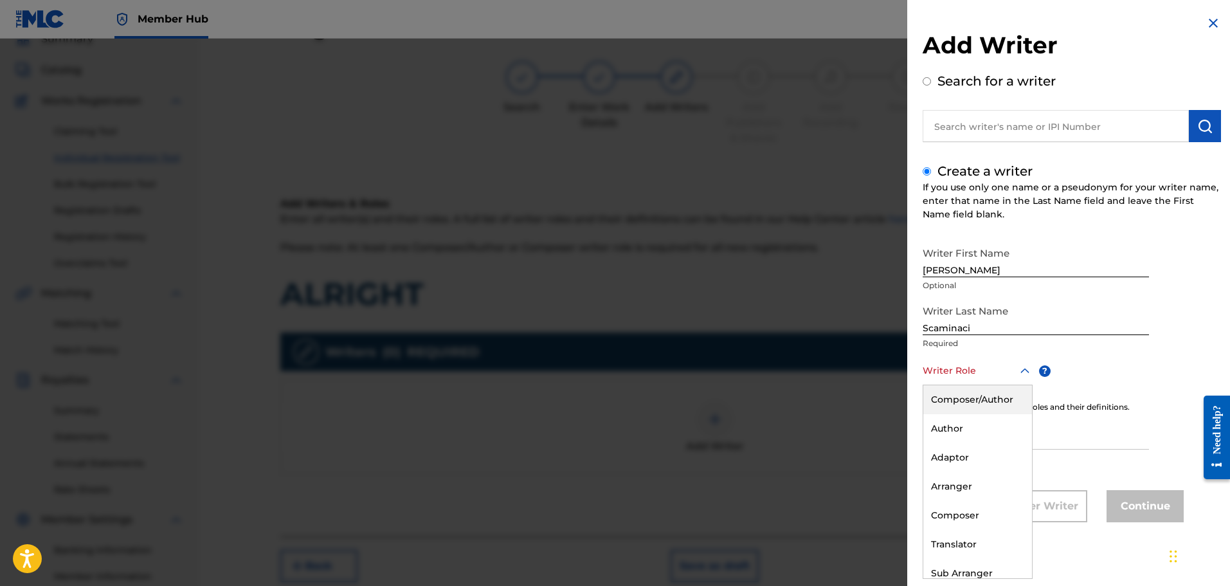
click at [967, 399] on div "Composer/Author" at bounding box center [977, 399] width 109 height 29
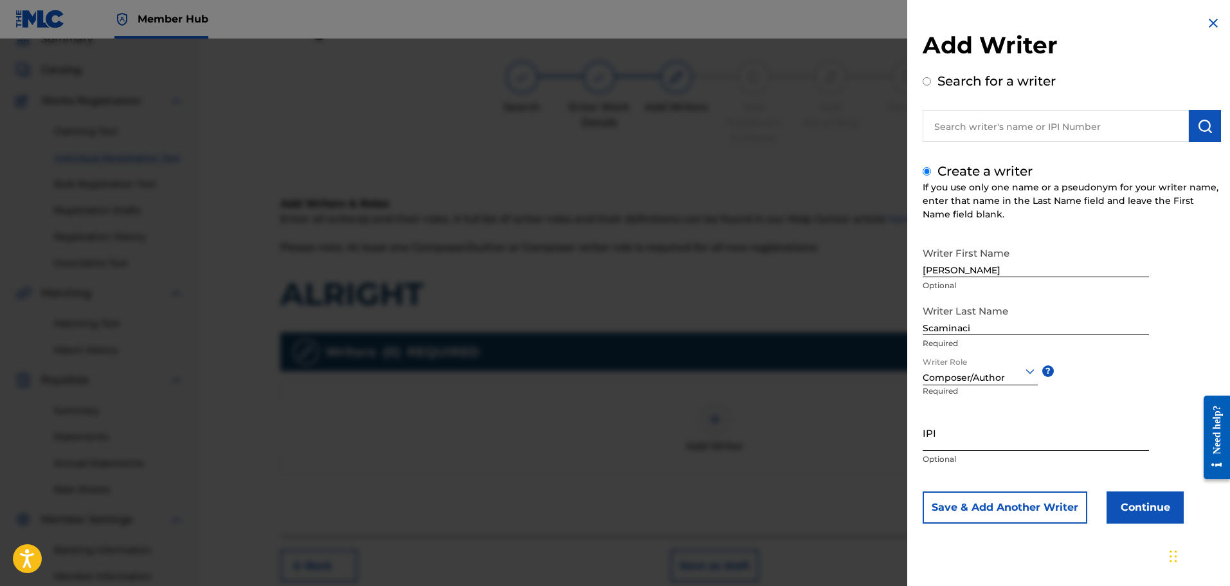
click at [957, 442] on input "IPI" at bounding box center [1036, 432] width 226 height 37
paste input "01300754788"
type input "01300754788"
click at [1122, 503] on button "Continue" at bounding box center [1144, 507] width 77 height 32
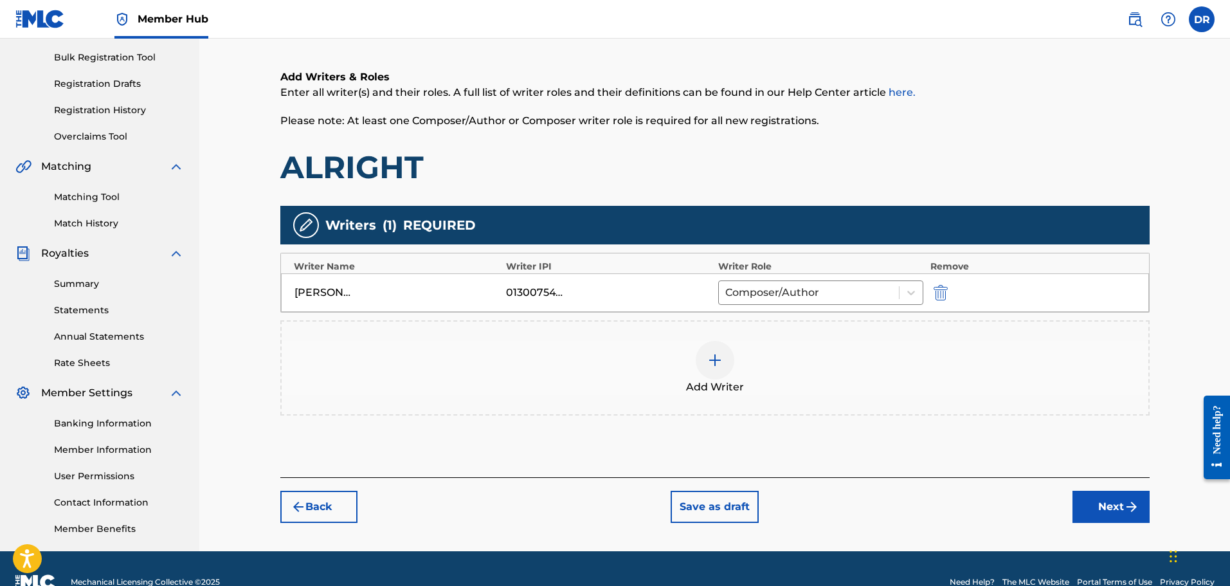
scroll to position [186, 0]
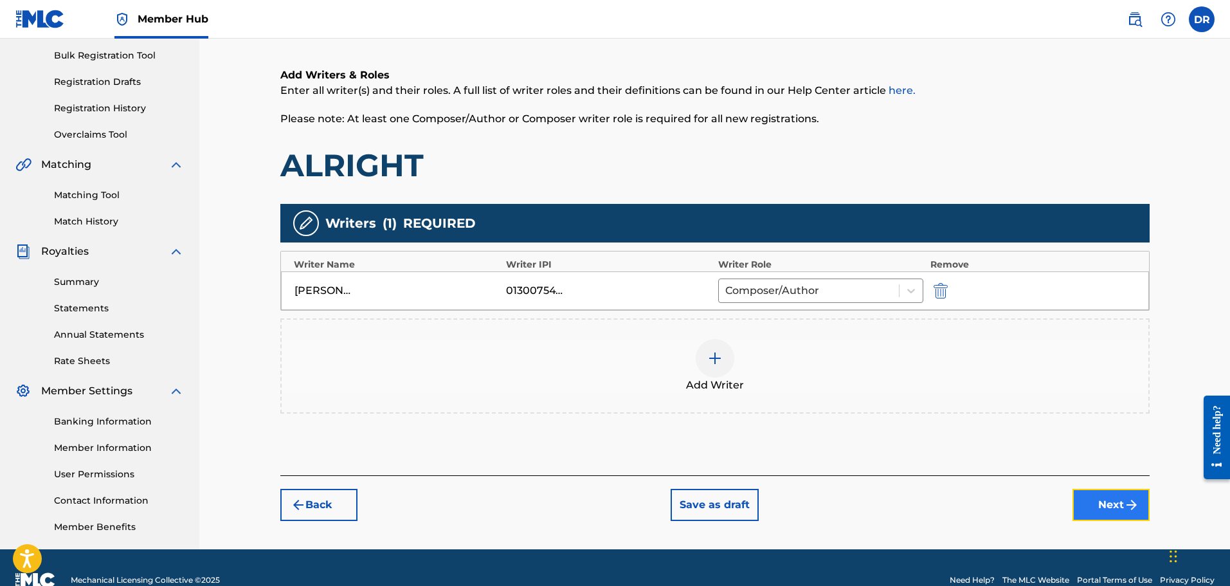
click at [1101, 509] on button "Next" at bounding box center [1110, 505] width 77 height 32
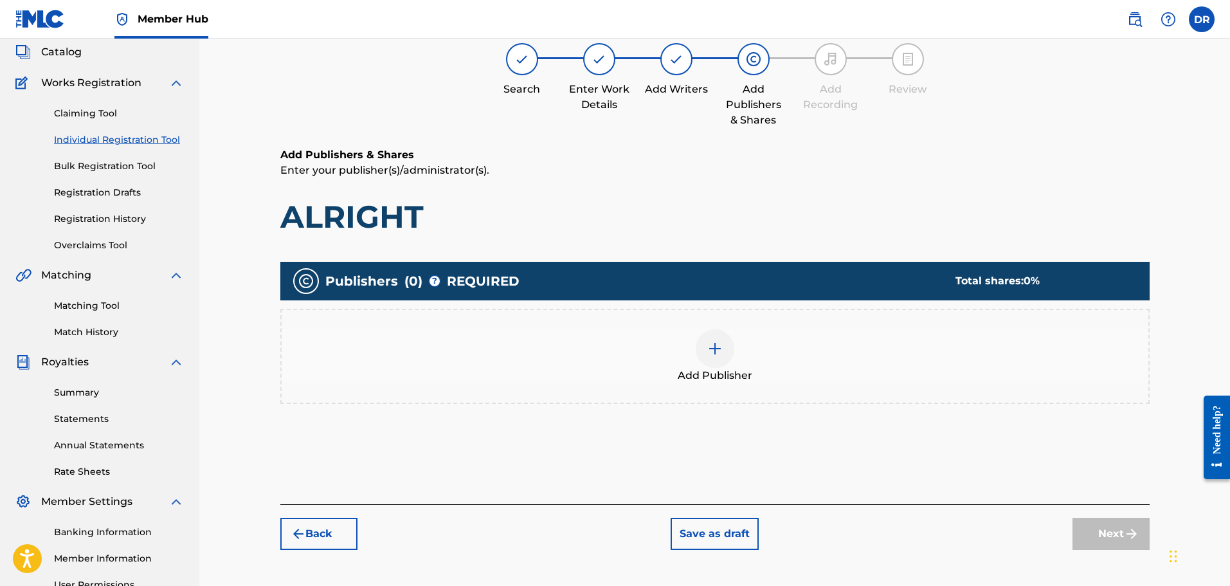
scroll to position [58, 0]
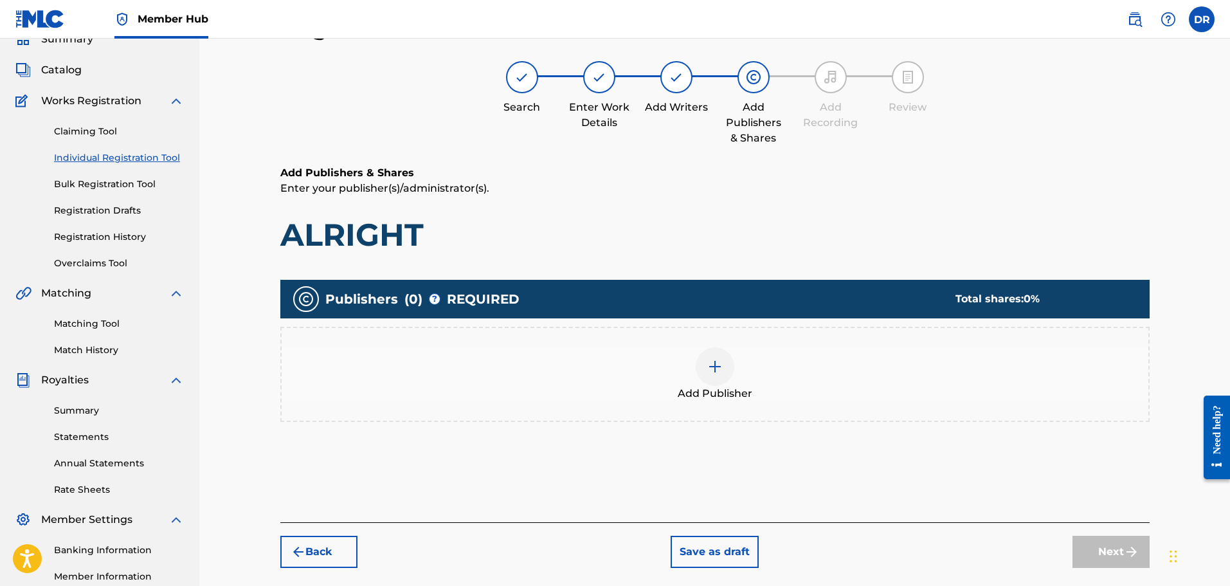
click at [715, 372] on img at bounding box center [714, 366] width 15 height 15
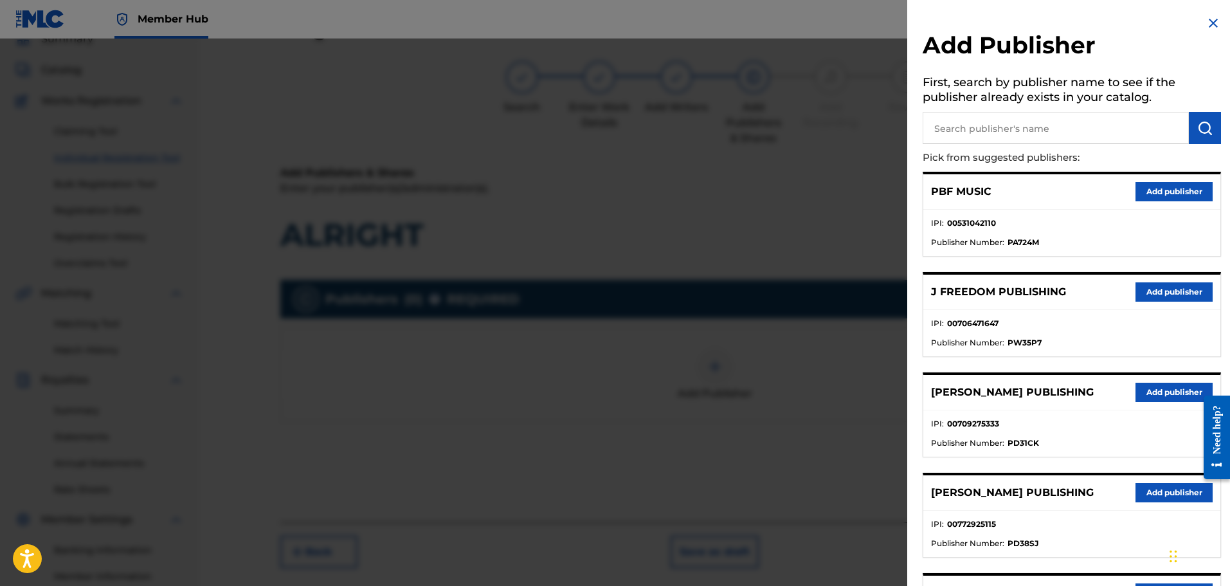
click at [968, 132] on input "text" at bounding box center [1056, 128] width 266 height 32
type input "199X"
click at [1198, 119] on button "submit" at bounding box center [1205, 128] width 32 height 32
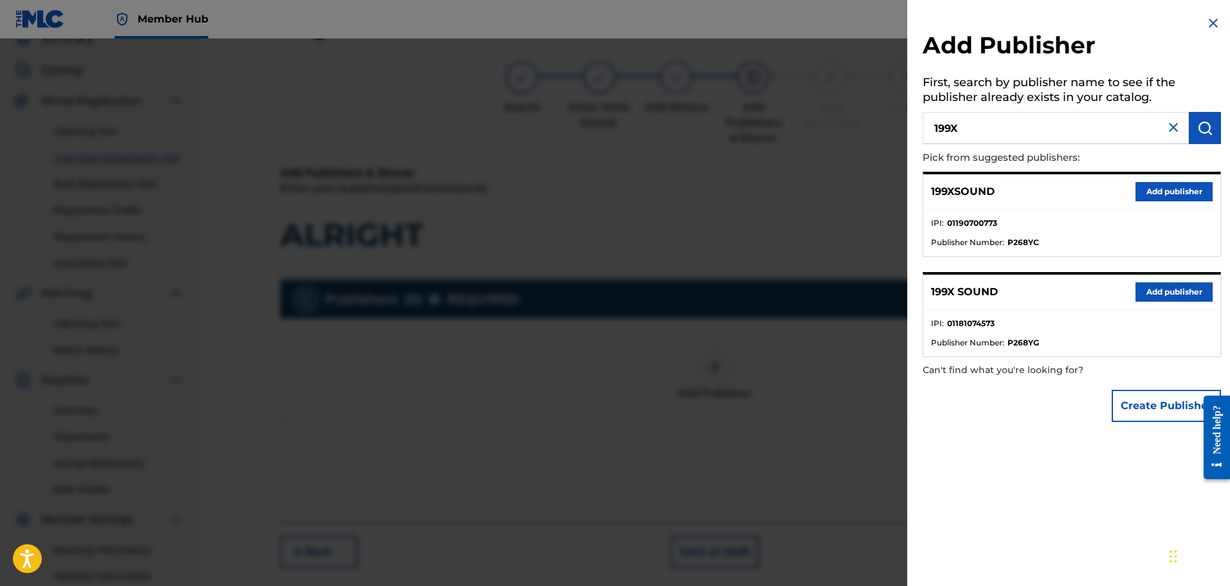
click at [1178, 222] on li "IPI : 01190700773" at bounding box center [1072, 226] width 282 height 19
click at [1155, 193] on button "Add publisher" at bounding box center [1173, 191] width 77 height 19
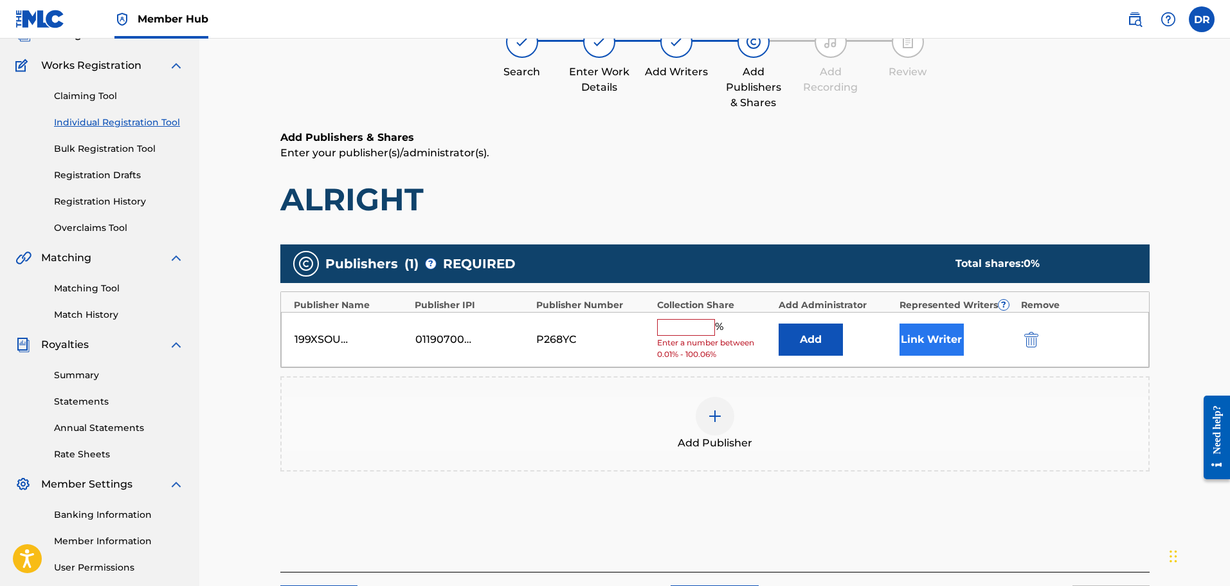
scroll to position [122, 0]
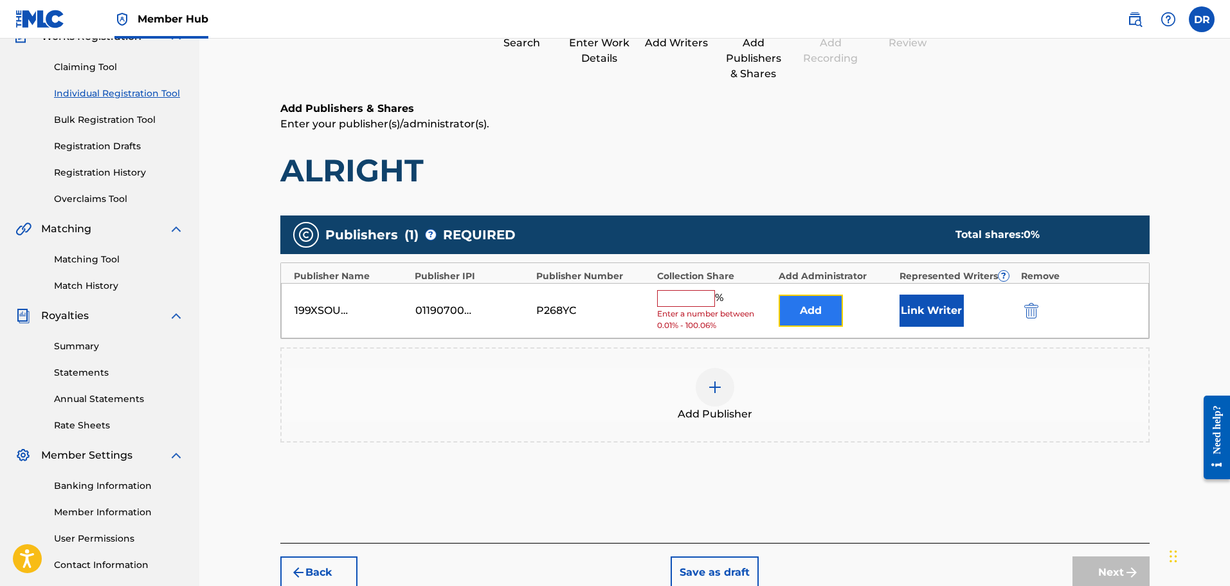
click at [816, 316] on button "Add" at bounding box center [811, 310] width 64 height 32
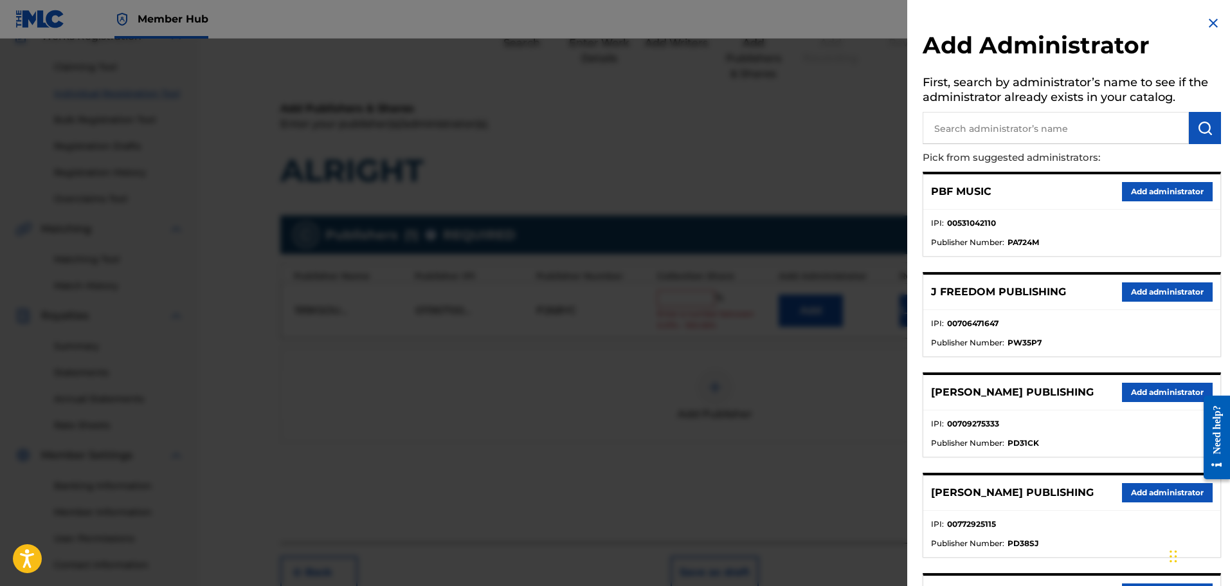
click at [983, 129] on input "text" at bounding box center [1056, 128] width 266 height 32
type input "ALA"
click at [1204, 133] on img "submit" at bounding box center [1204, 127] width 15 height 15
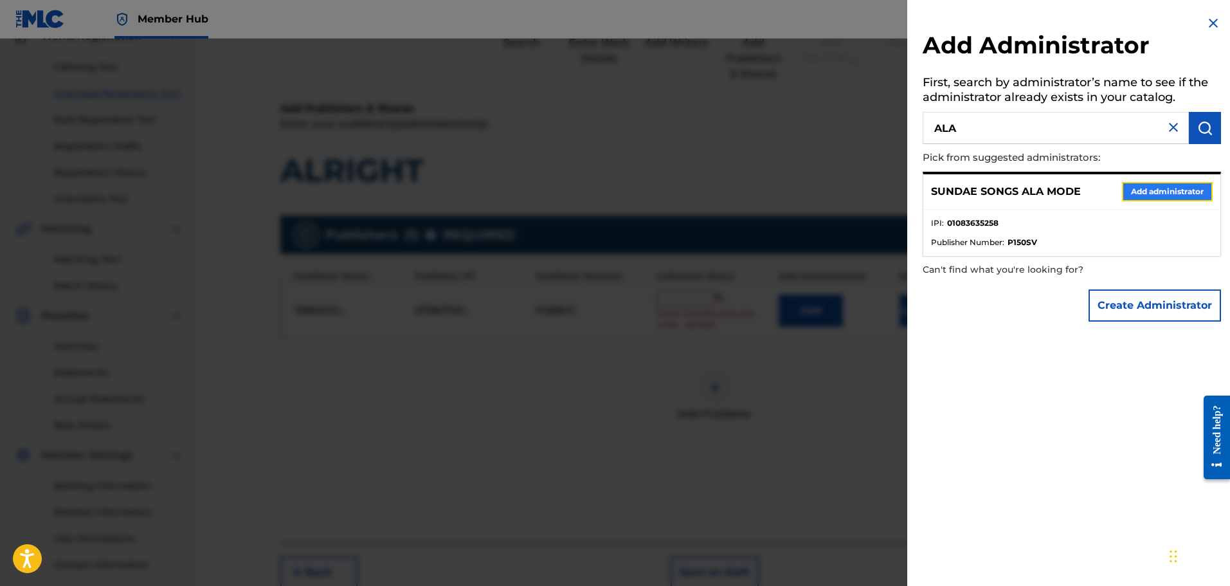
click at [1181, 193] on button "Add administrator" at bounding box center [1167, 191] width 91 height 19
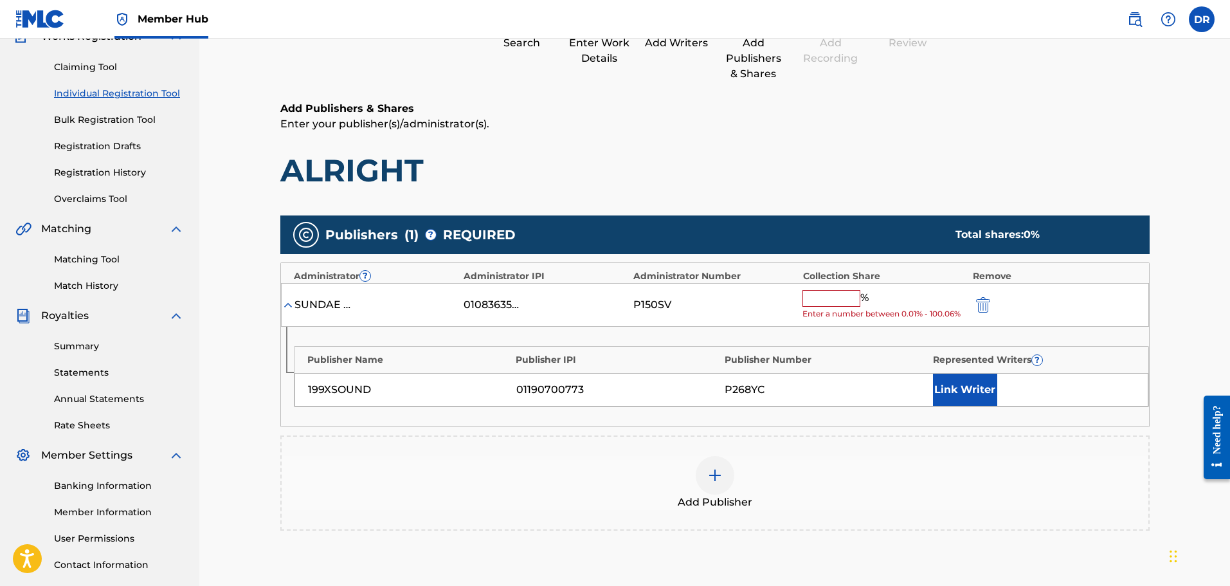
click at [822, 300] on input "text" at bounding box center [831, 298] width 58 height 17
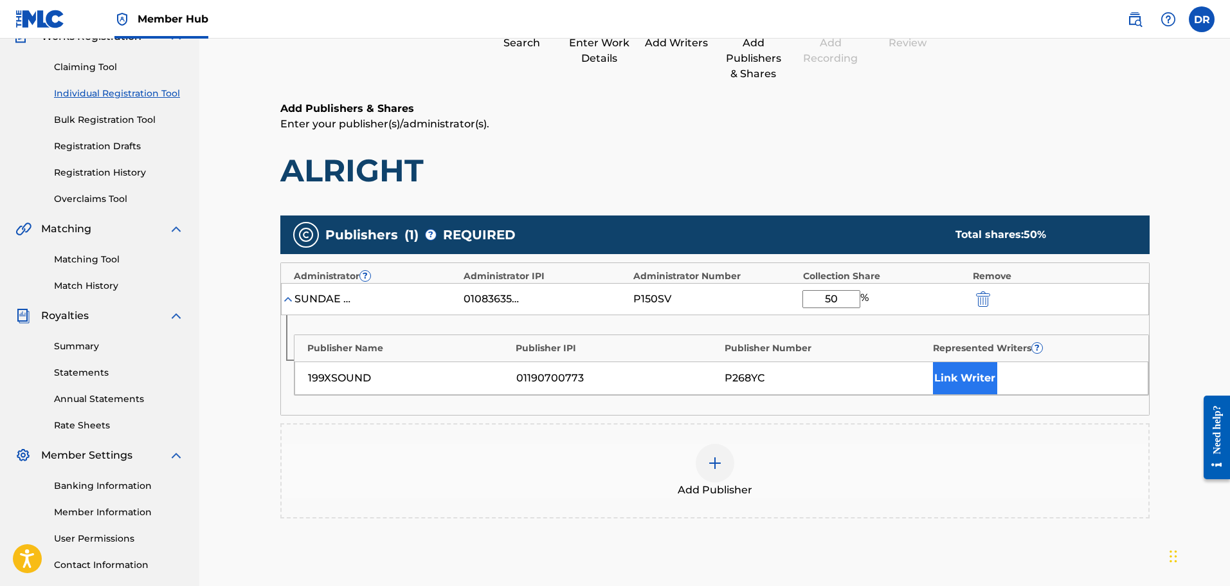
type input "50"
click at [986, 377] on button "Link Writer" at bounding box center [965, 378] width 64 height 32
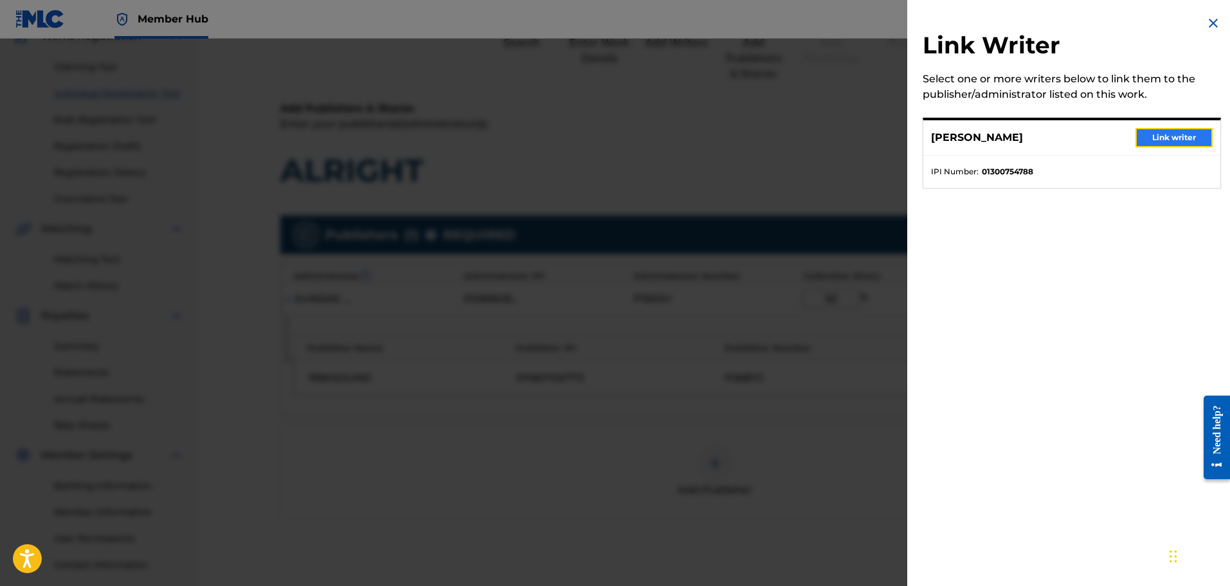
click at [1165, 142] on button "Link writer" at bounding box center [1173, 137] width 77 height 19
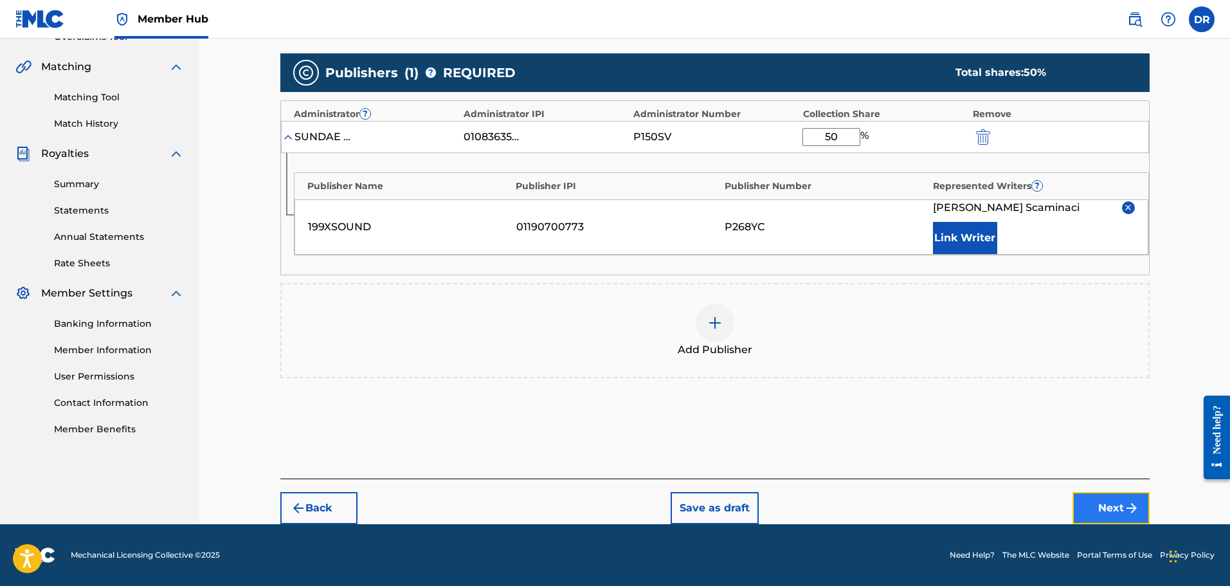
click at [1115, 507] on button "Next" at bounding box center [1110, 508] width 77 height 32
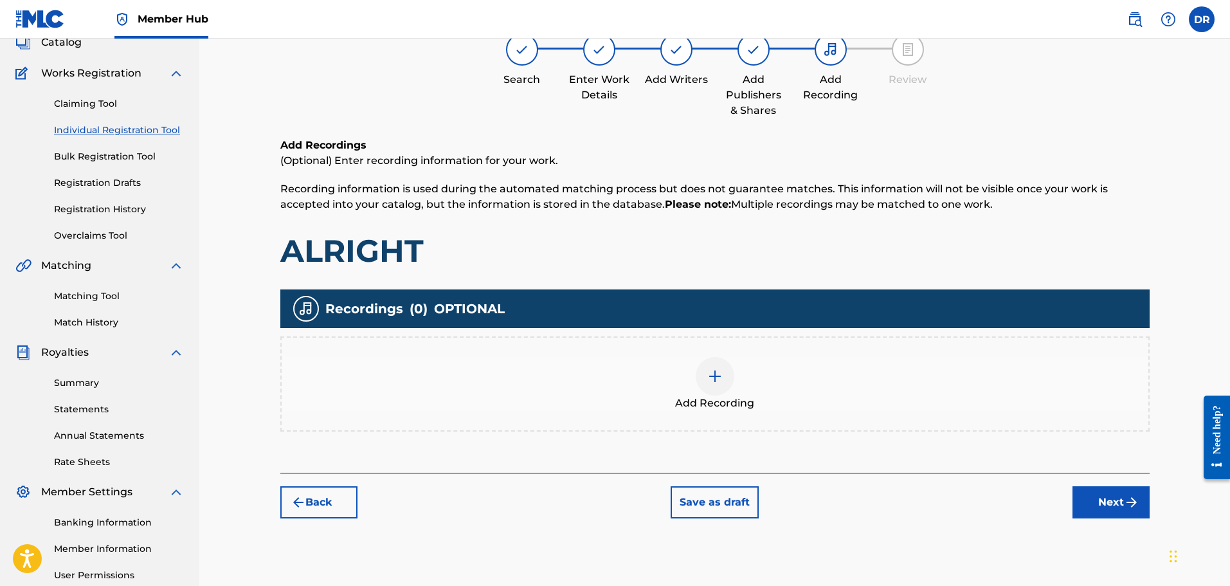
scroll to position [58, 0]
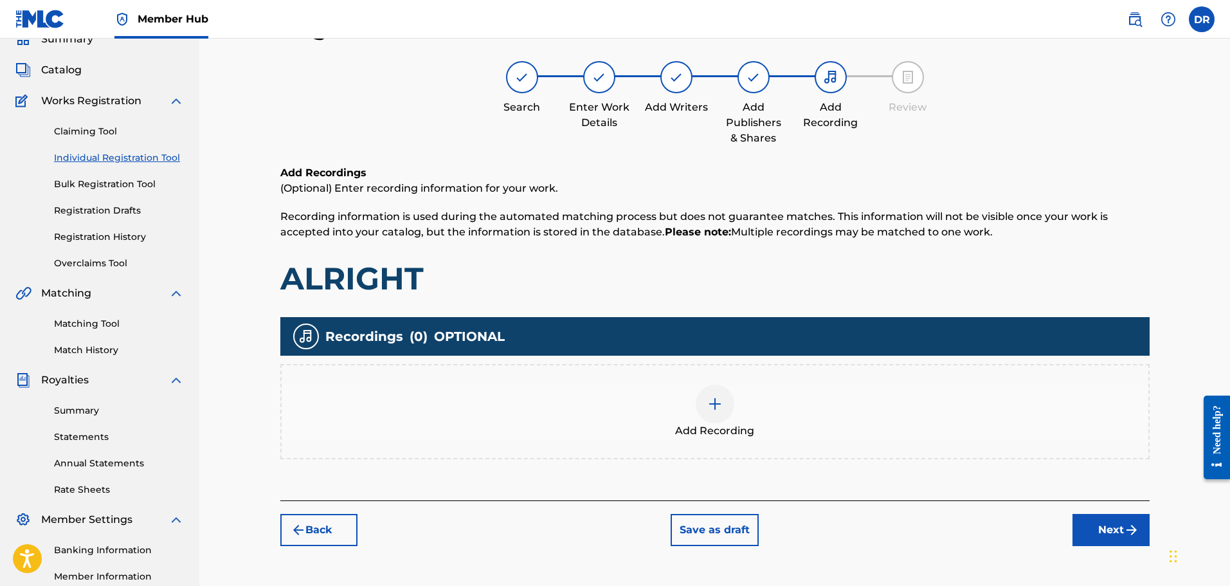
click at [710, 401] on img at bounding box center [714, 403] width 15 height 15
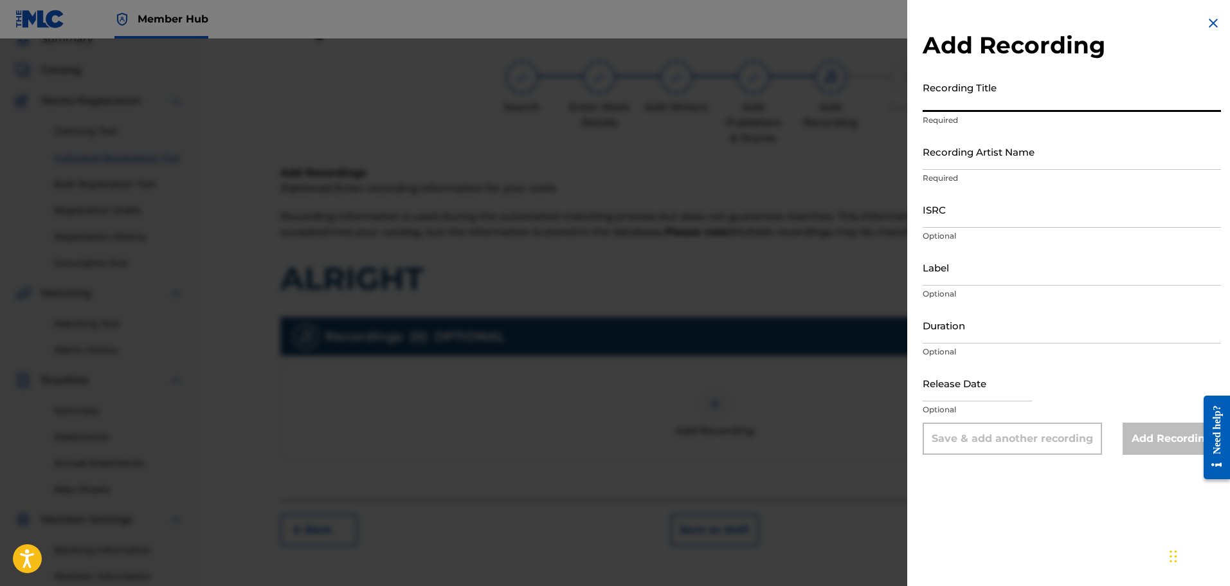
click at [957, 105] on input "Recording Title" at bounding box center [1072, 93] width 298 height 37
type input "ALRIGHT"
click at [969, 141] on input "Recording Artist Name" at bounding box center [1072, 151] width 298 height 37
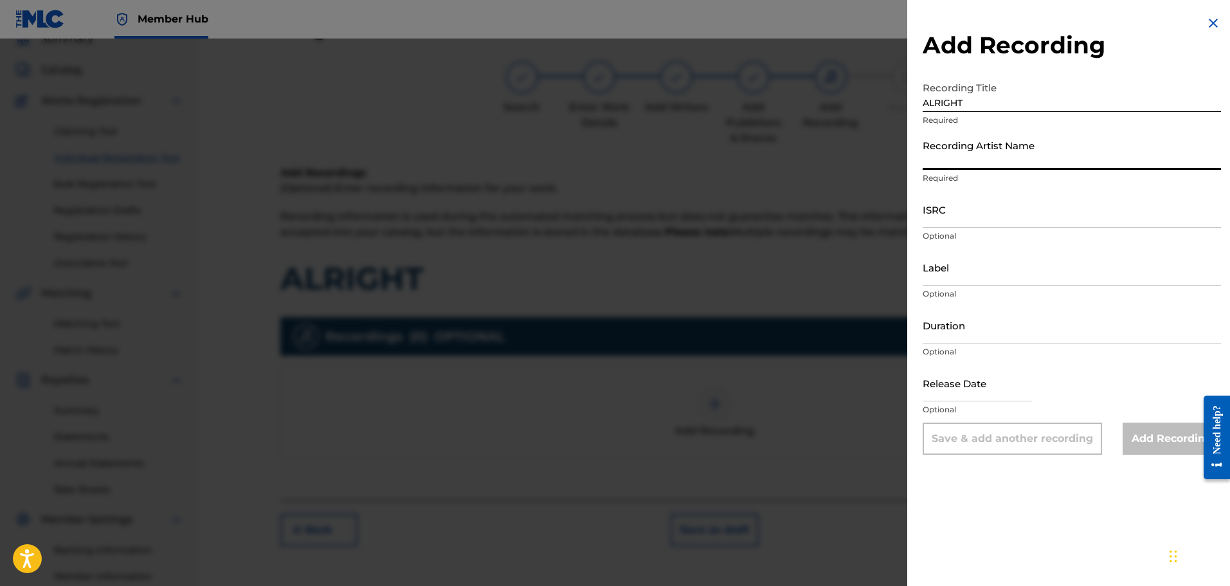
paste input "[DATE]"
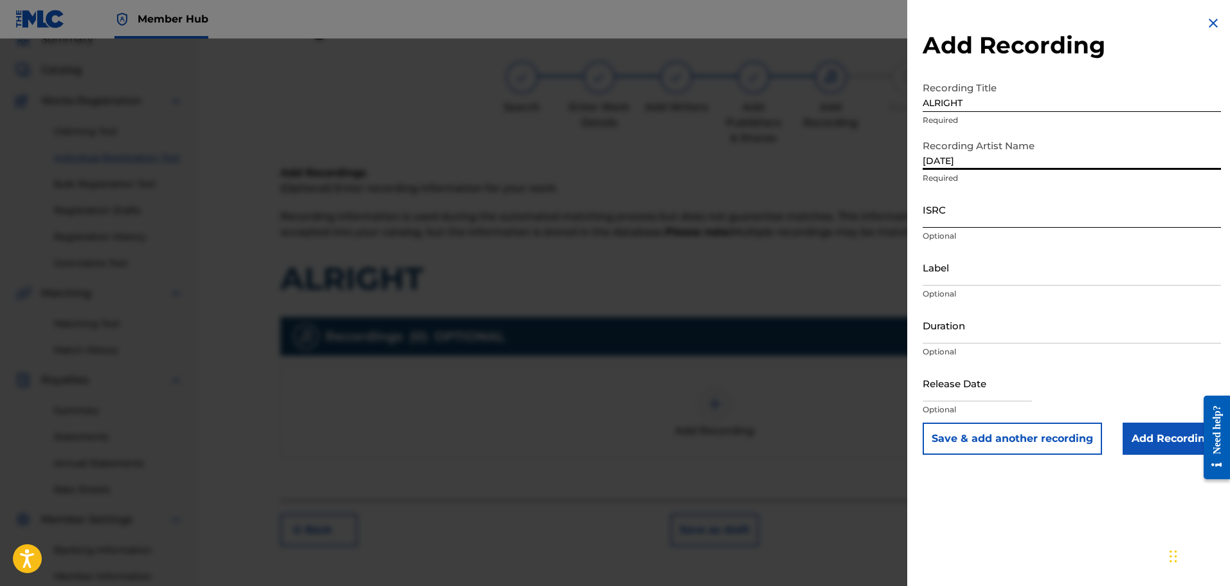
type input "[DATE]"
click at [956, 215] on input "ISRC" at bounding box center [1072, 209] width 298 height 37
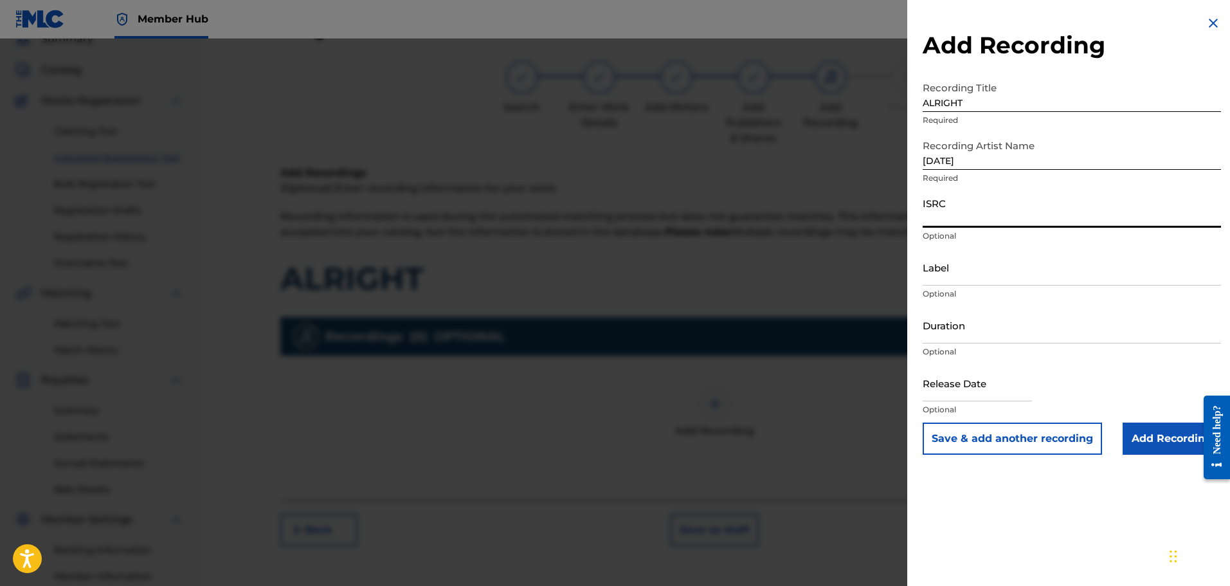
paste input "QM24S2503061"
type input "QM24S2503061"
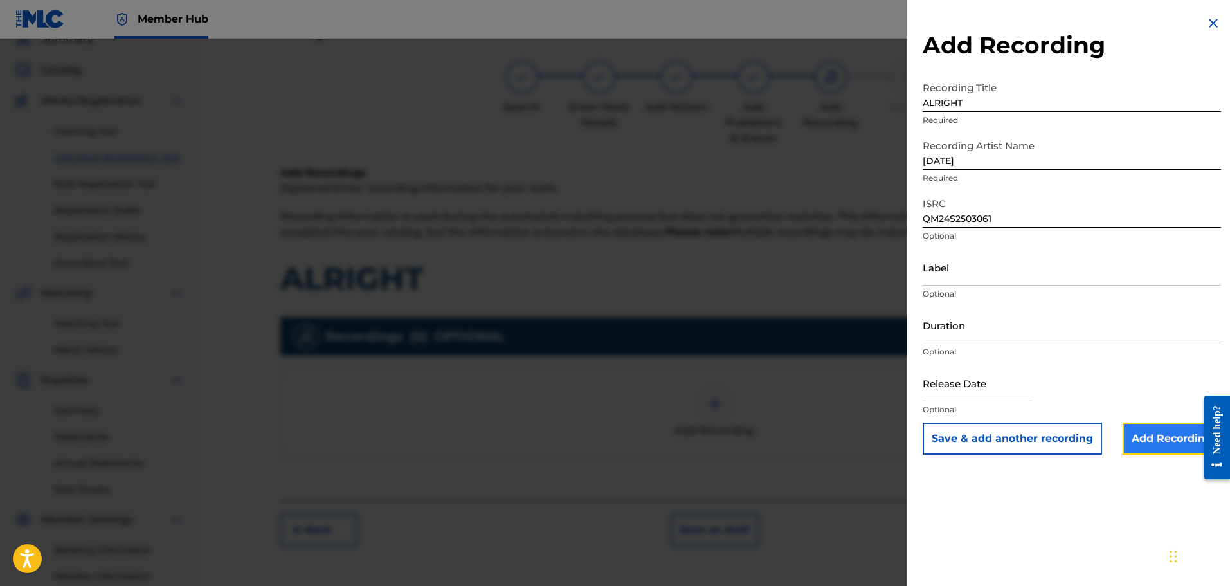
click at [1159, 438] on input "Add Recording" at bounding box center [1171, 438] width 98 height 32
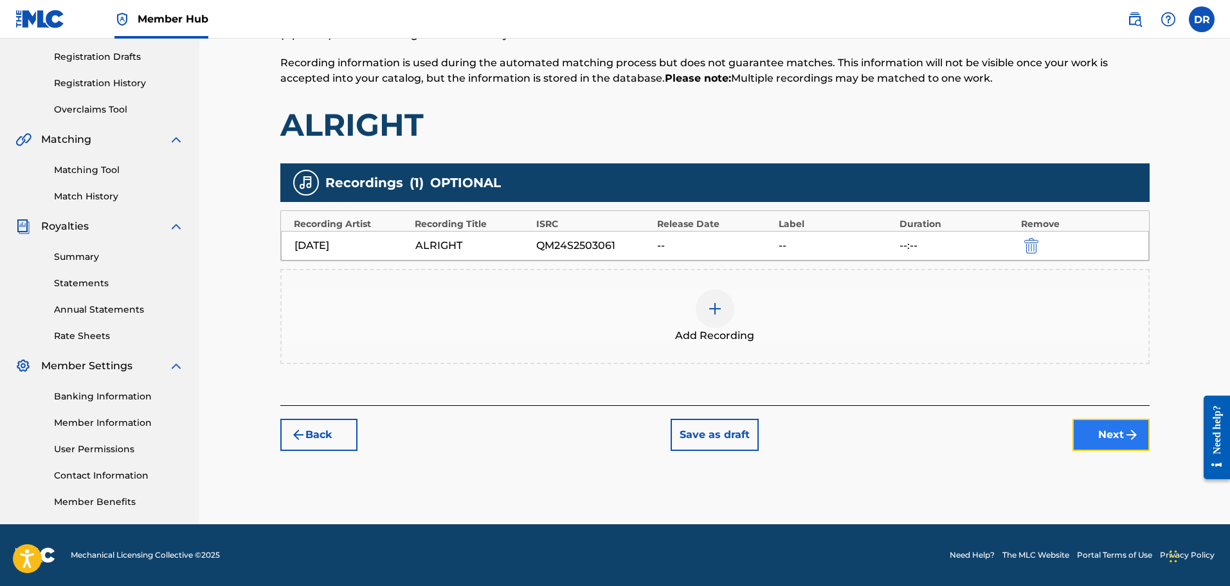
click at [1113, 438] on button "Next" at bounding box center [1110, 435] width 77 height 32
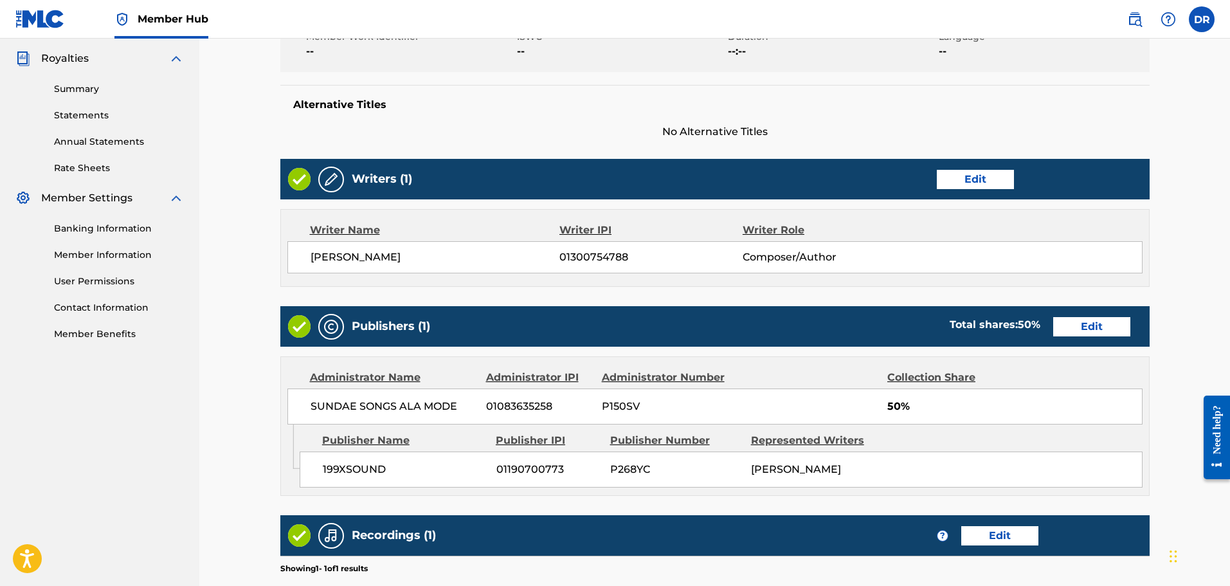
scroll to position [559, 0]
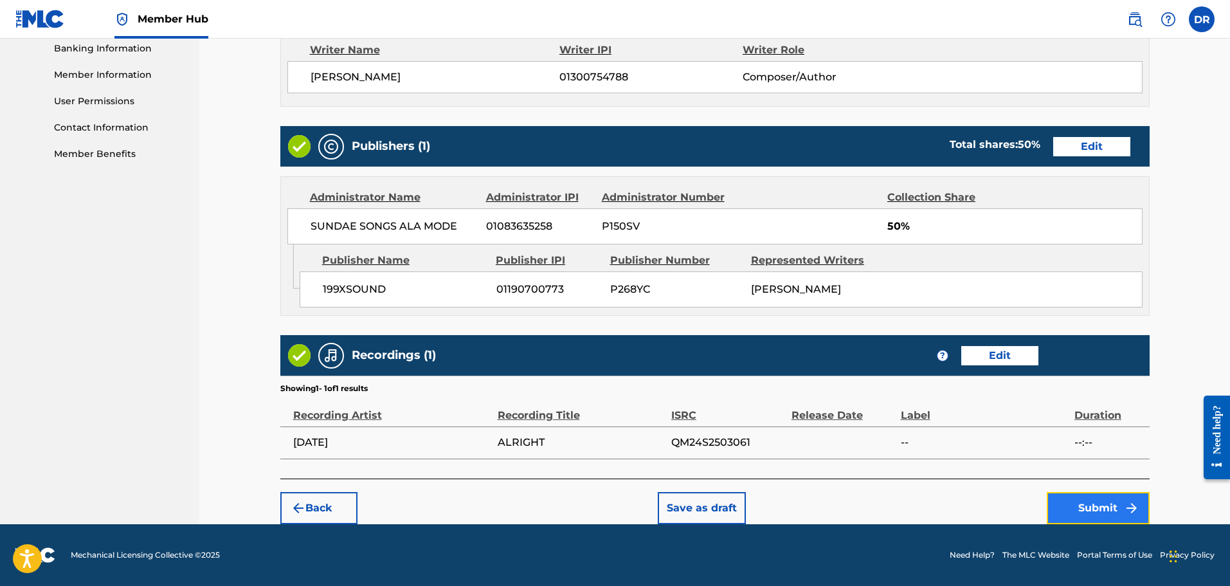
click at [1088, 506] on button "Submit" at bounding box center [1098, 508] width 103 height 32
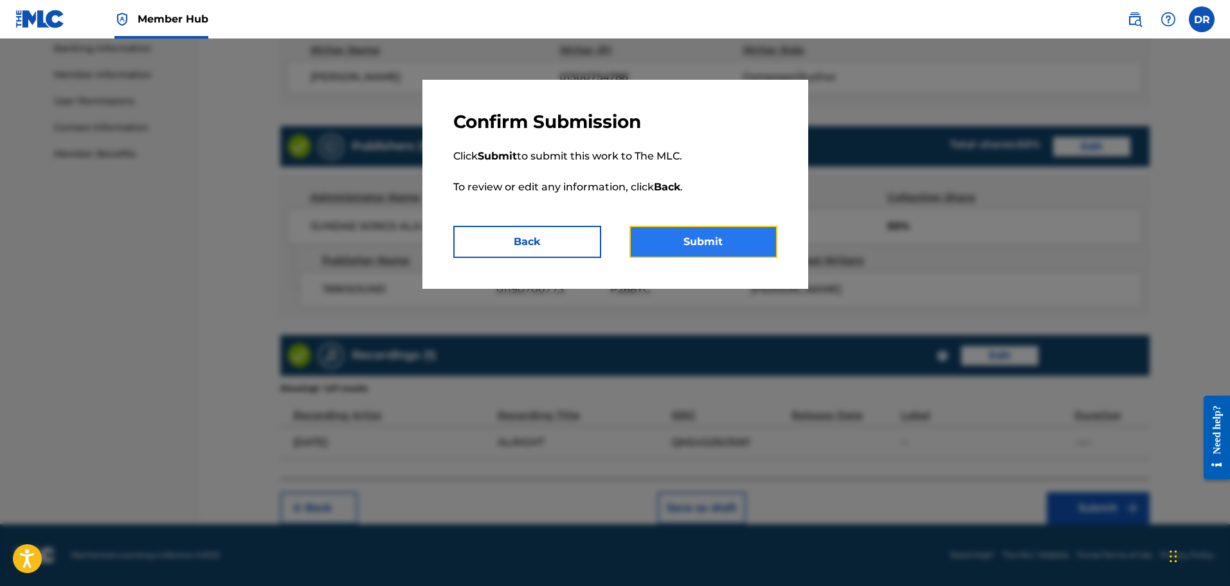
click at [714, 255] on button "Submit" at bounding box center [703, 242] width 148 height 32
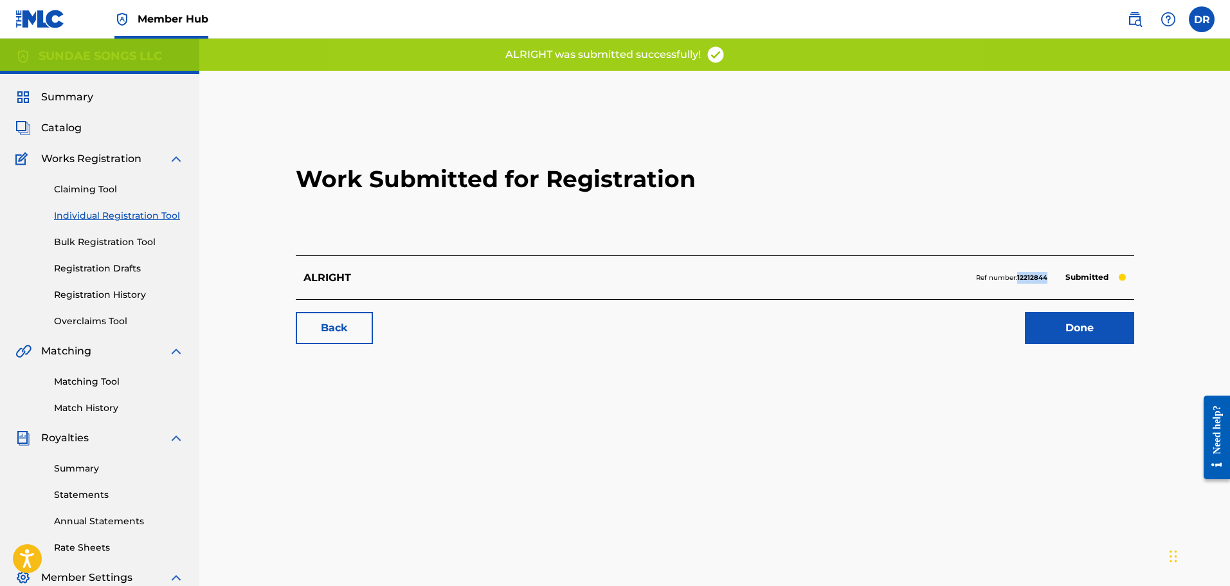
drag, startPoint x: 1048, startPoint y: 278, endPoint x: 1018, endPoint y: 282, distance: 30.5
click at [1018, 282] on div "Ref number: 12212844 Submitted" at bounding box center [1051, 278] width 150 height 18
copy strong "12212844"
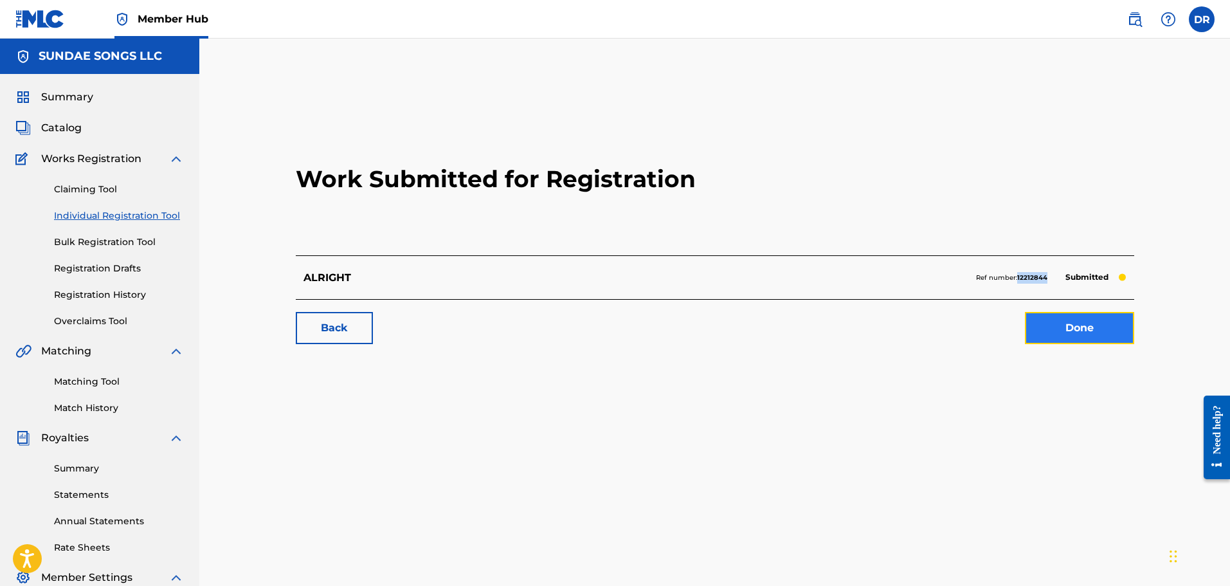
click at [1099, 324] on link "Done" at bounding box center [1079, 328] width 109 height 32
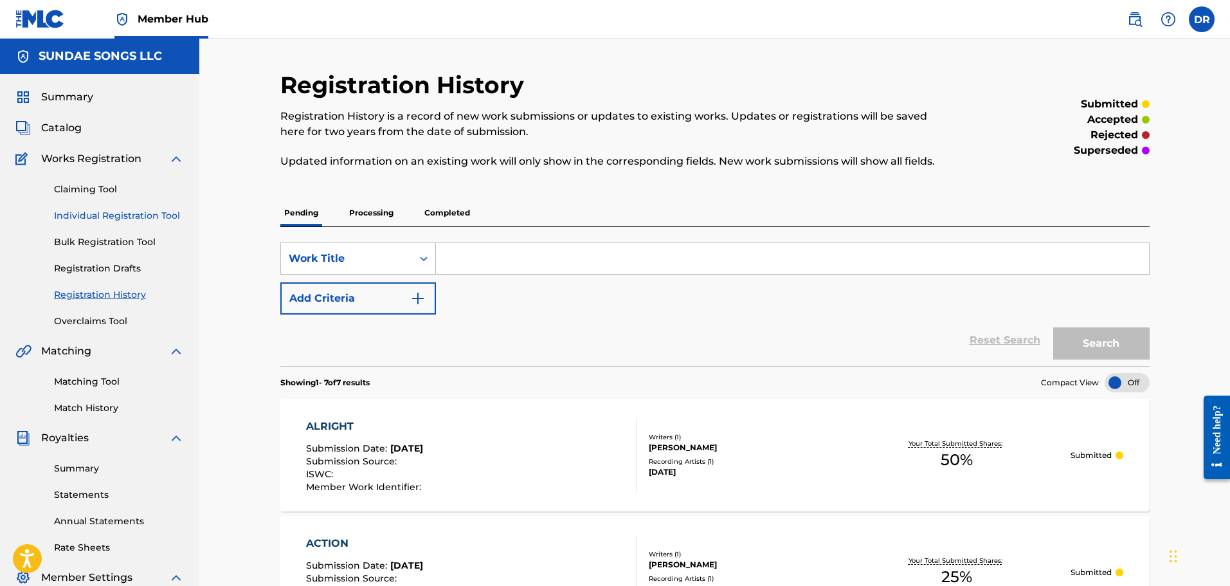
click at [112, 214] on link "Individual Registration Tool" at bounding box center [119, 216] width 130 height 14
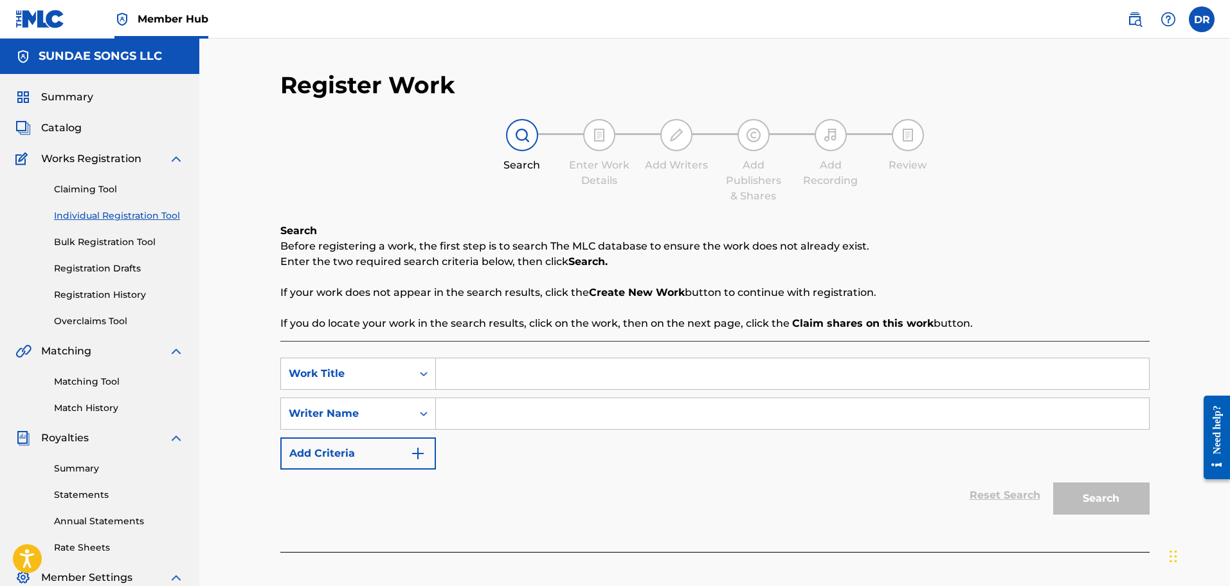
paste input "Bad Boys"
type input "Bad Boys"
click at [529, 454] on div "SearchWithCriteria9debf67b-e449-4959-9cc5-28b274533311 Work Title Bad Boys Sear…" at bounding box center [714, 413] width 869 height 112
click at [472, 417] on input "Search Form" at bounding box center [792, 413] width 713 height 31
paste input "[PERSON_NAME] [PERSON_NAME]"
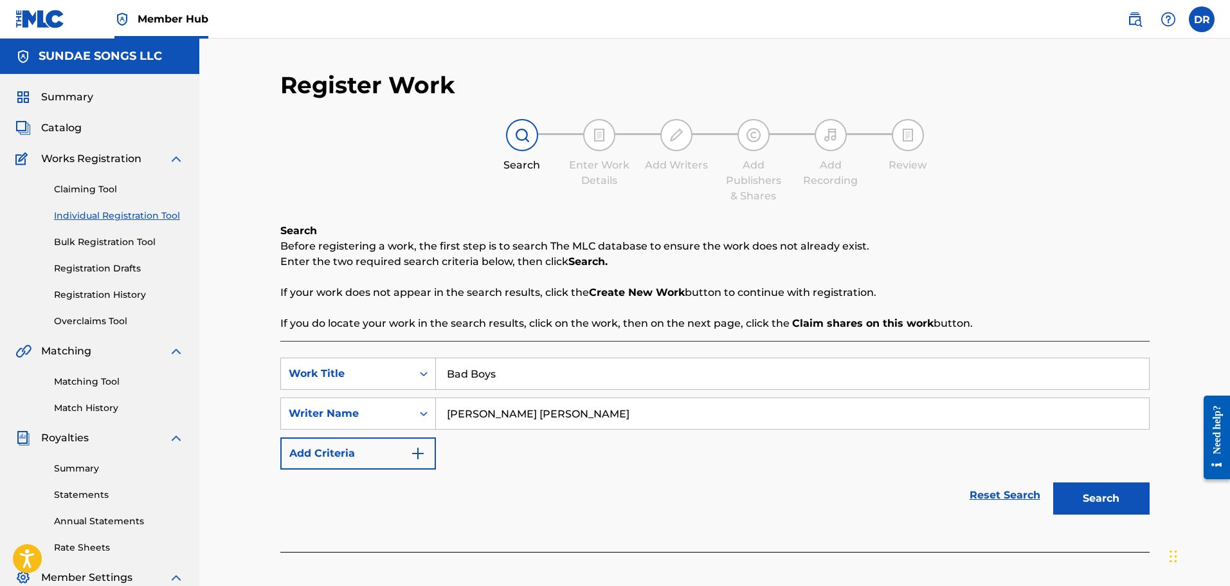
type input "[PERSON_NAME] [PERSON_NAME]"
click at [1100, 494] on button "Search" at bounding box center [1101, 498] width 96 height 32
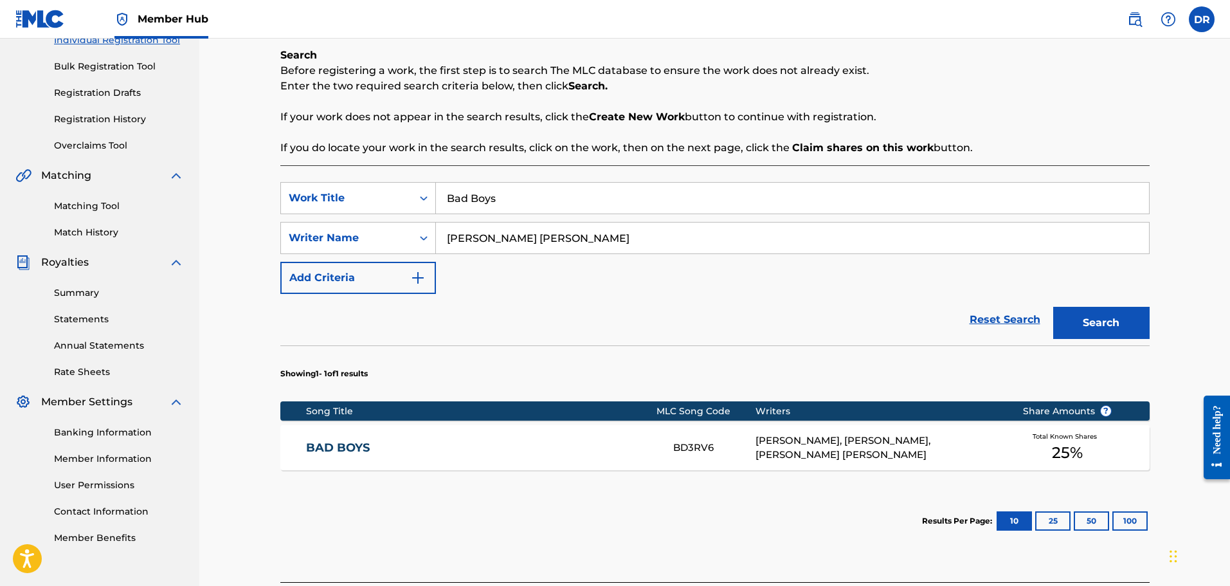
scroll to position [193, 0]
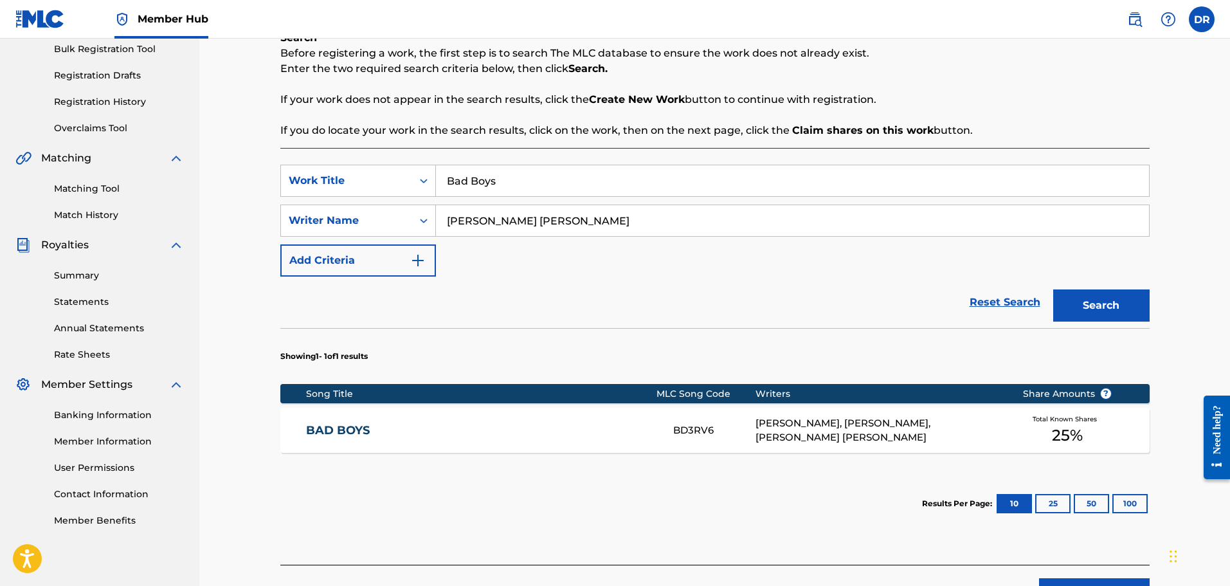
click at [352, 434] on link "BAD BOYS" at bounding box center [481, 430] width 350 height 15
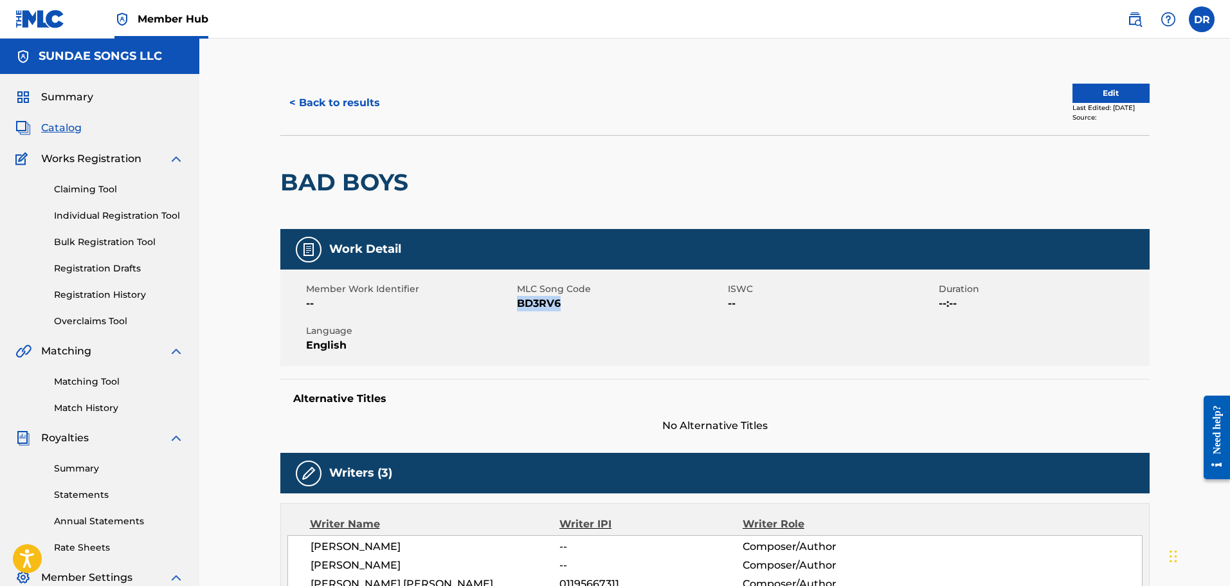
drag, startPoint x: 554, startPoint y: 307, endPoint x: 519, endPoint y: 309, distance: 34.7
click at [519, 309] on span "BD3RV6" at bounding box center [621, 303] width 208 height 15
click at [1109, 100] on button "Edit" at bounding box center [1110, 93] width 77 height 19
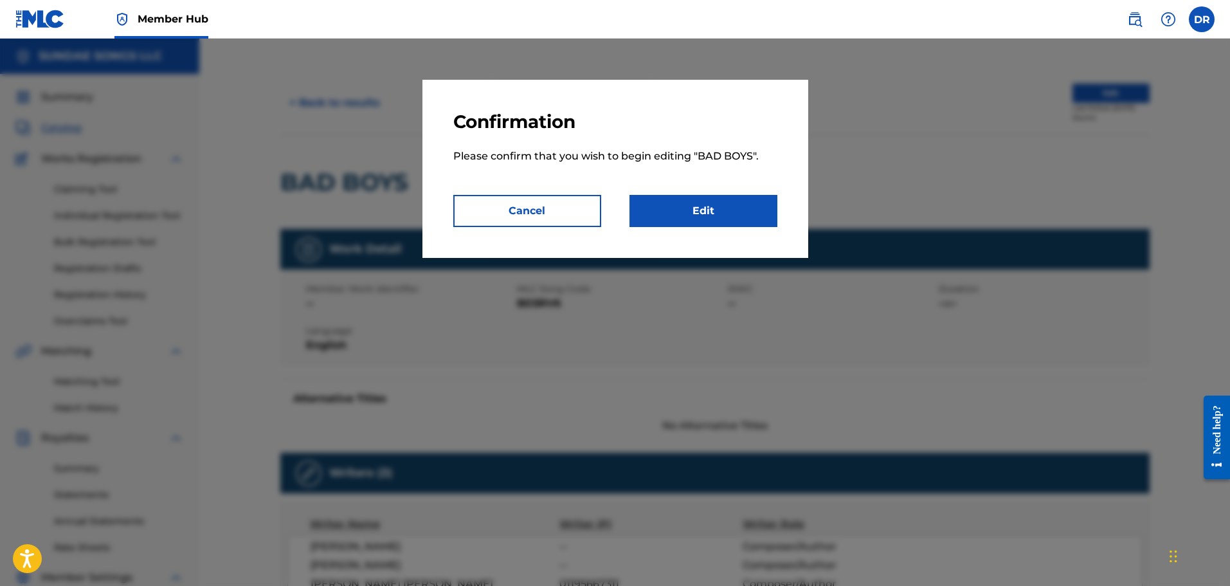
click at [781, 207] on div "Confirmation Please confirm that you wish to begin editing " BAD BOYS ". Cancel…" at bounding box center [615, 169] width 386 height 178
click at [743, 211] on link "Edit" at bounding box center [703, 211] width 148 height 32
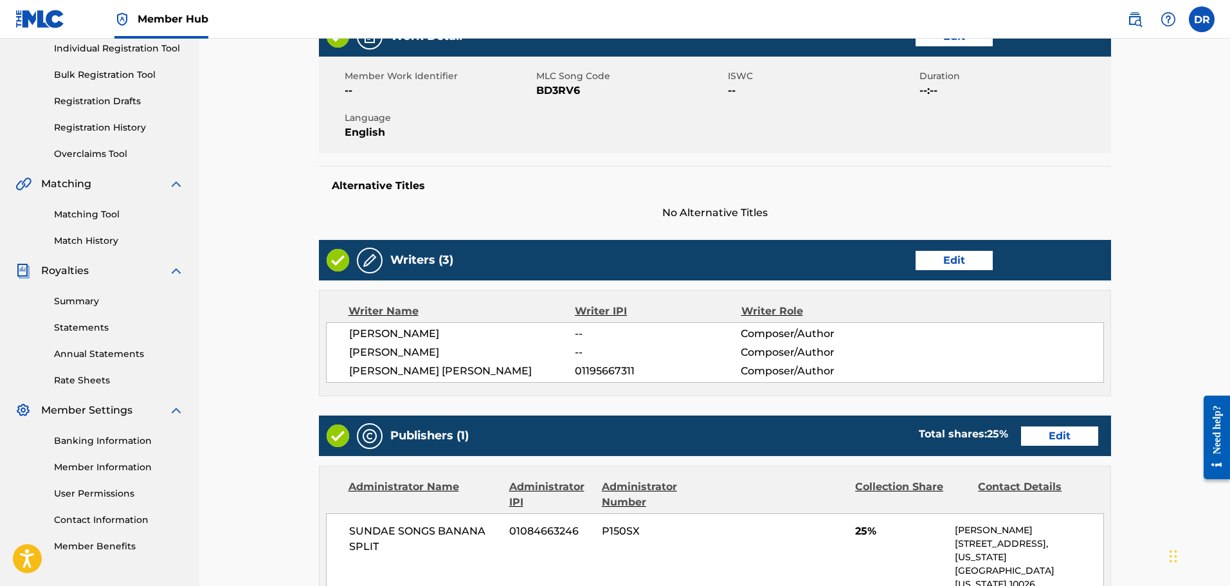
scroll to position [193, 0]
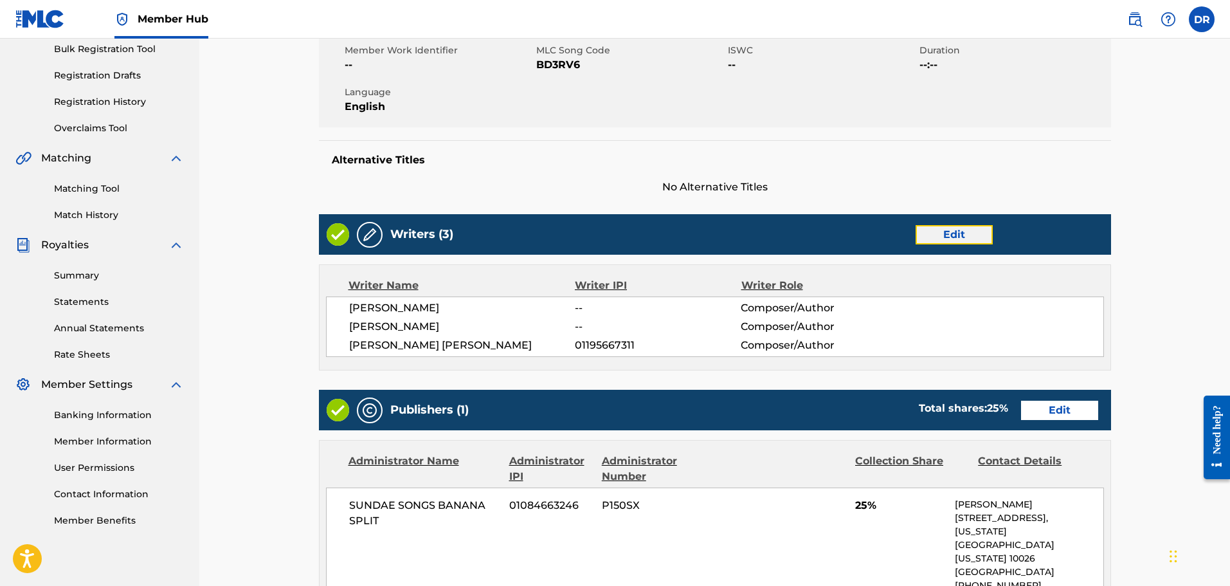
click at [955, 232] on link "Edit" at bounding box center [953, 234] width 77 height 19
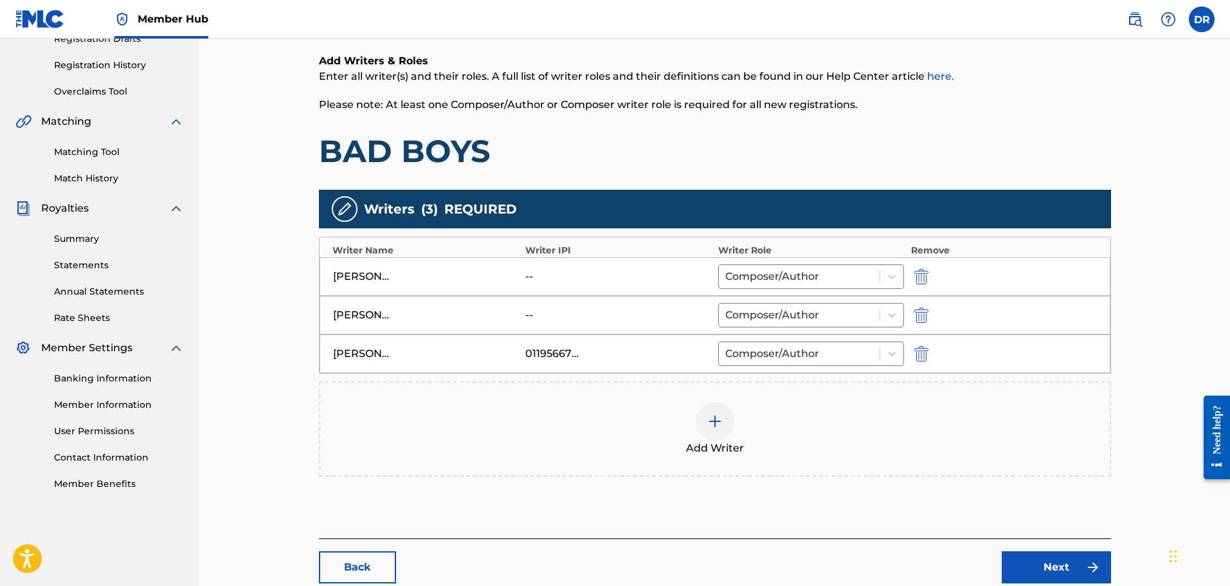
scroll to position [257, 0]
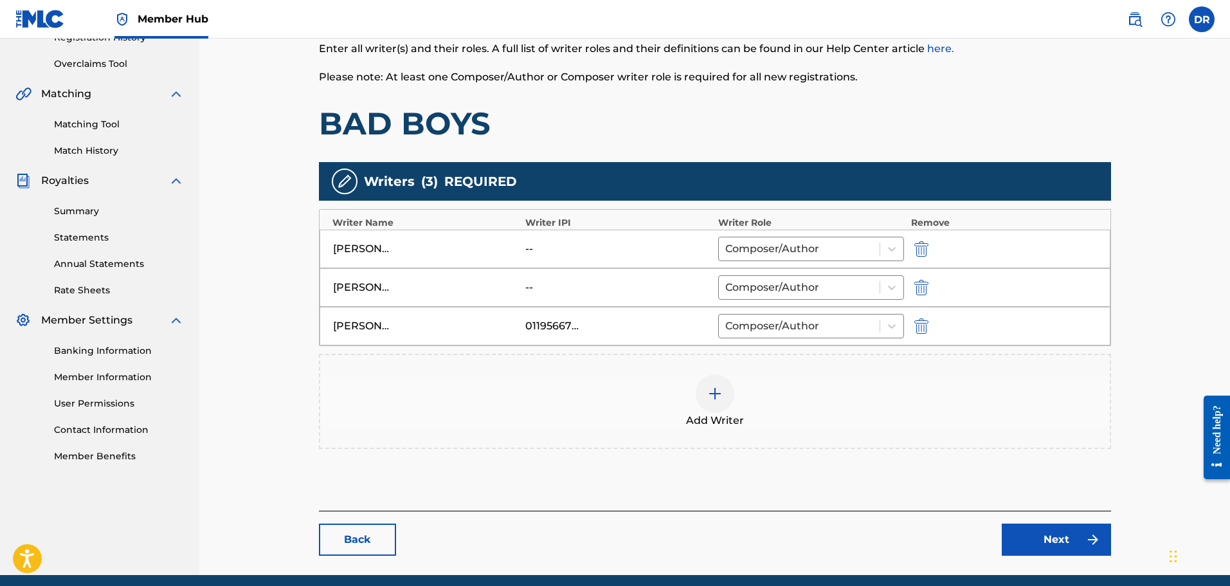
click at [714, 406] on div at bounding box center [715, 393] width 39 height 39
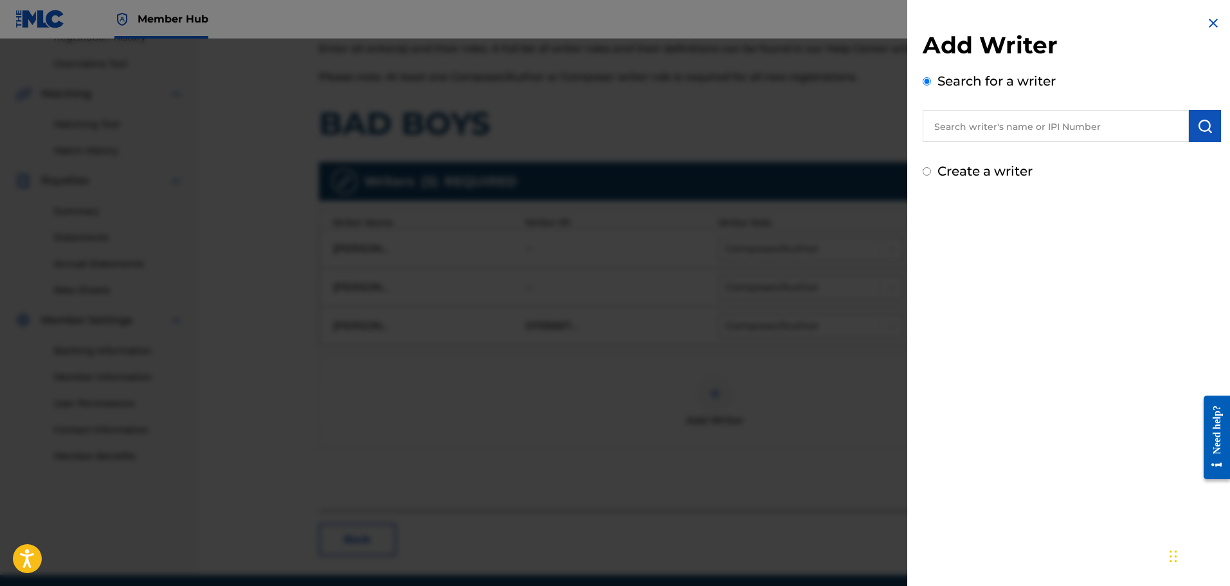
click at [946, 134] on input "text" at bounding box center [1056, 126] width 266 height 32
click at [926, 174] on input "Create a writer" at bounding box center [927, 171] width 8 height 8
radio input "false"
radio input "true"
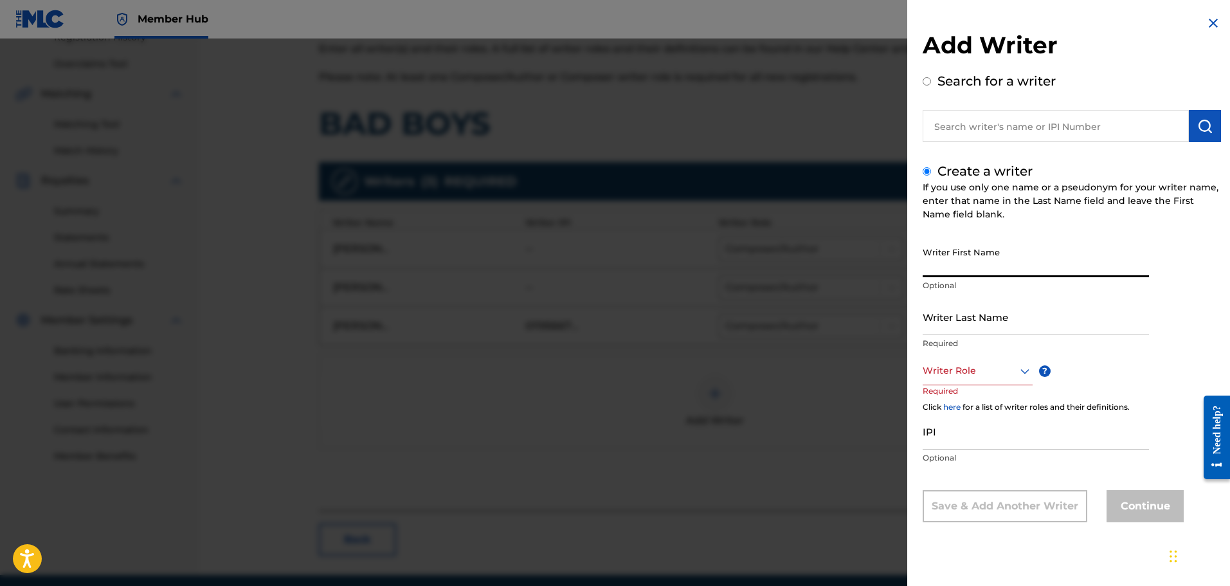
paste input "[PERSON_NAME]"
drag, startPoint x: 1041, startPoint y: 270, endPoint x: 987, endPoint y: 273, distance: 53.5
click at [987, 273] on input "[PERSON_NAME]" at bounding box center [1036, 258] width 226 height 37
type input "[PERSON_NAME]"
paste input "Scaminaci"
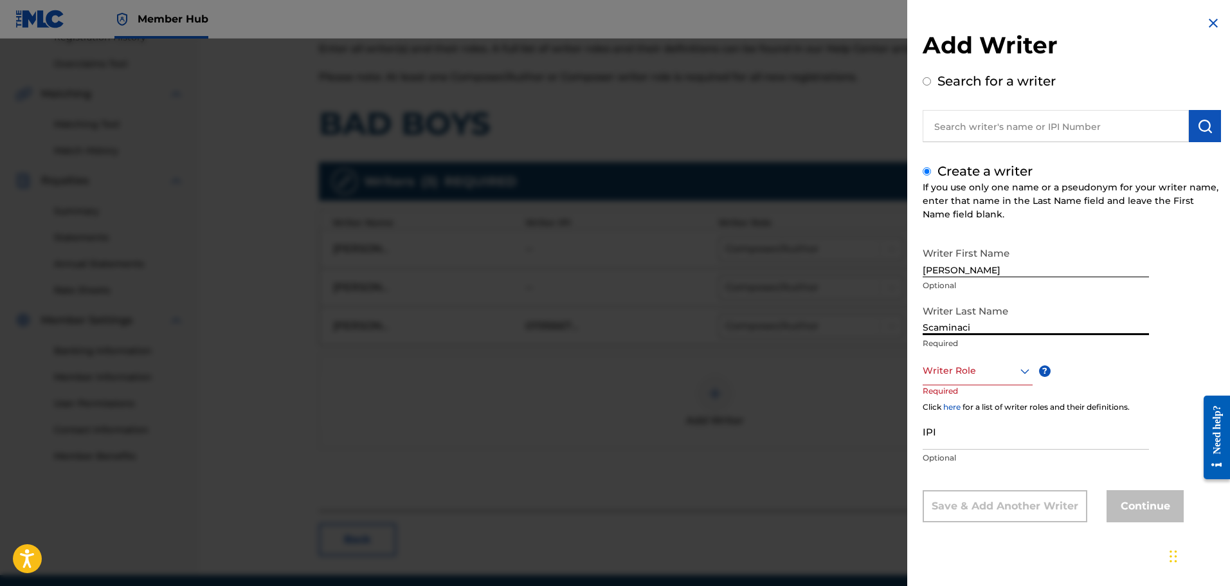
type input "Scaminaci"
click at [950, 372] on div at bounding box center [978, 371] width 110 height 16
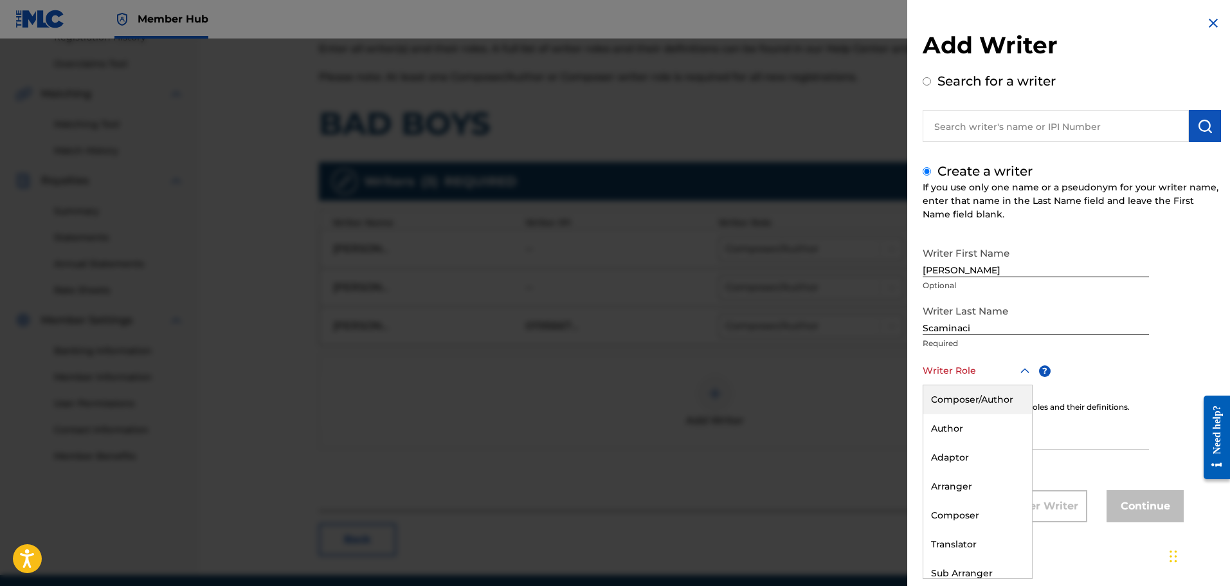
click at [950, 396] on div "Composer/Author" at bounding box center [977, 399] width 109 height 29
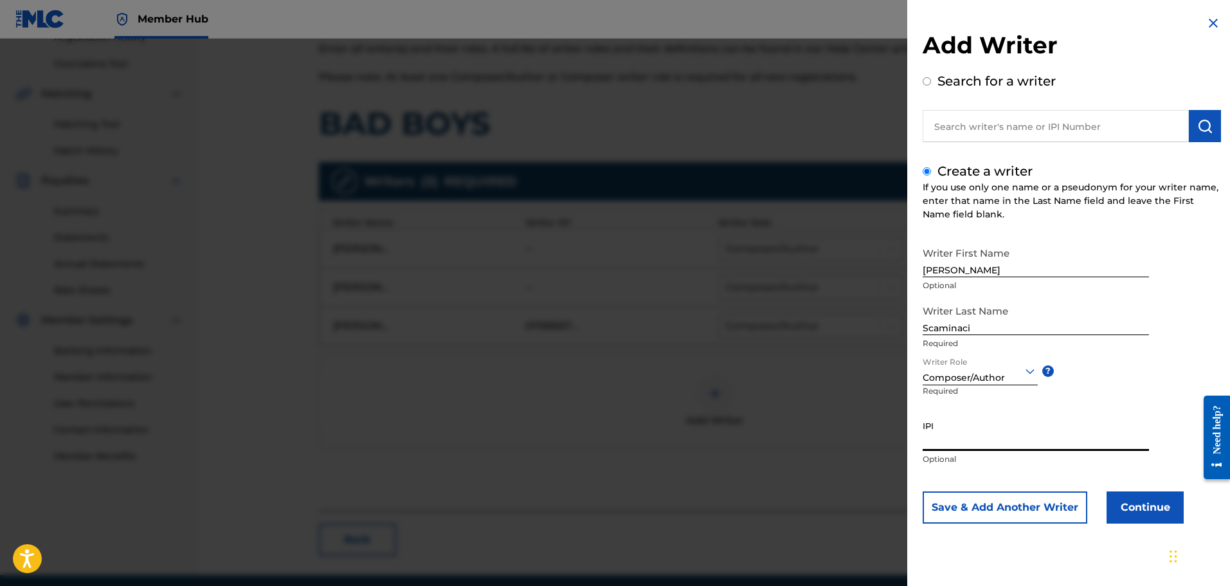
click at [929, 433] on input "IPI" at bounding box center [1036, 432] width 226 height 37
paste input "01300754788"
type input "01300754788"
click at [1166, 498] on button "Continue" at bounding box center [1144, 507] width 77 height 32
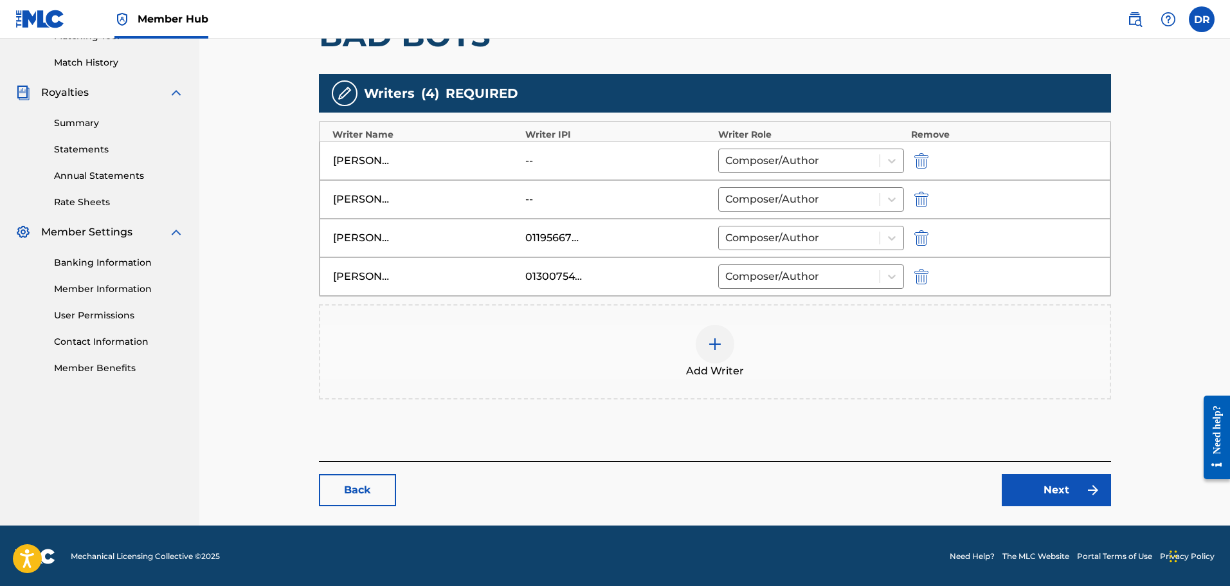
scroll to position [347, 0]
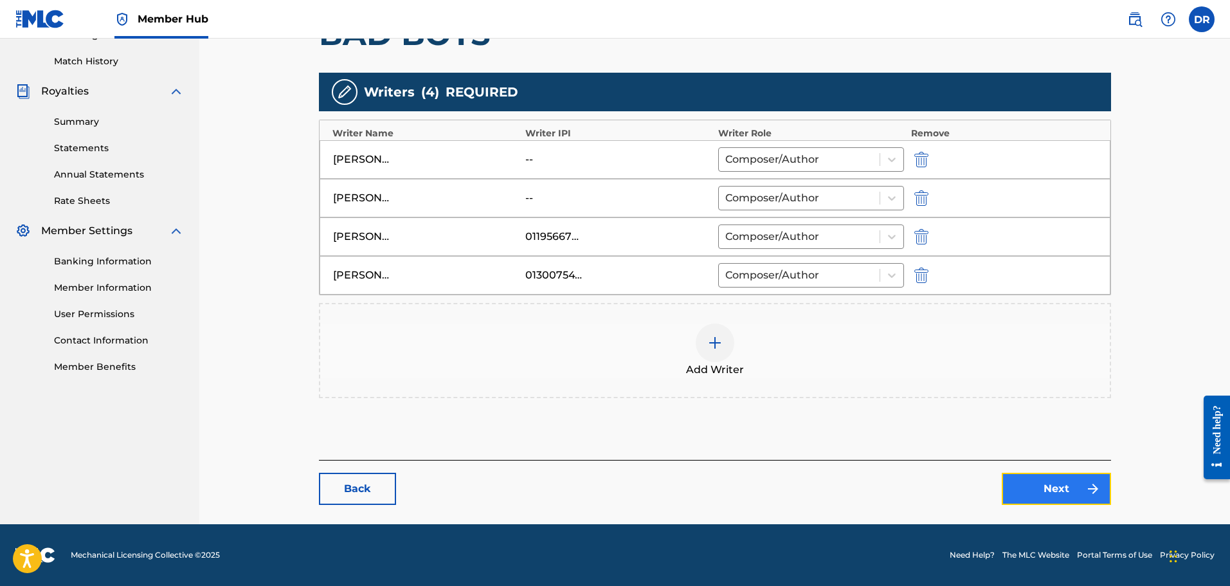
click at [1063, 489] on link "Next" at bounding box center [1056, 489] width 109 height 32
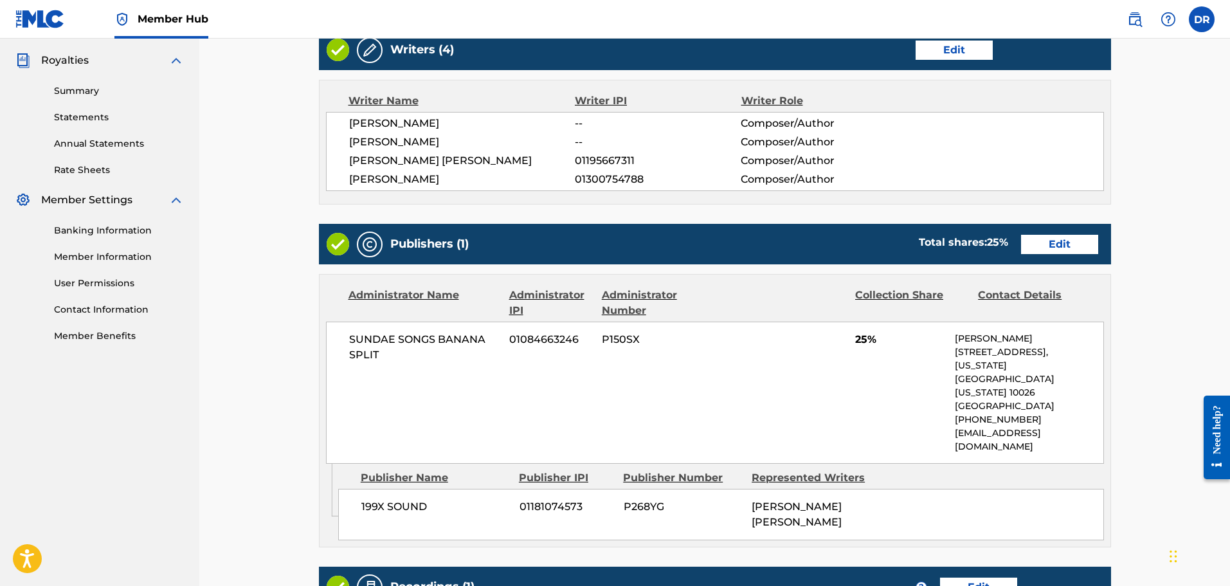
scroll to position [386, 0]
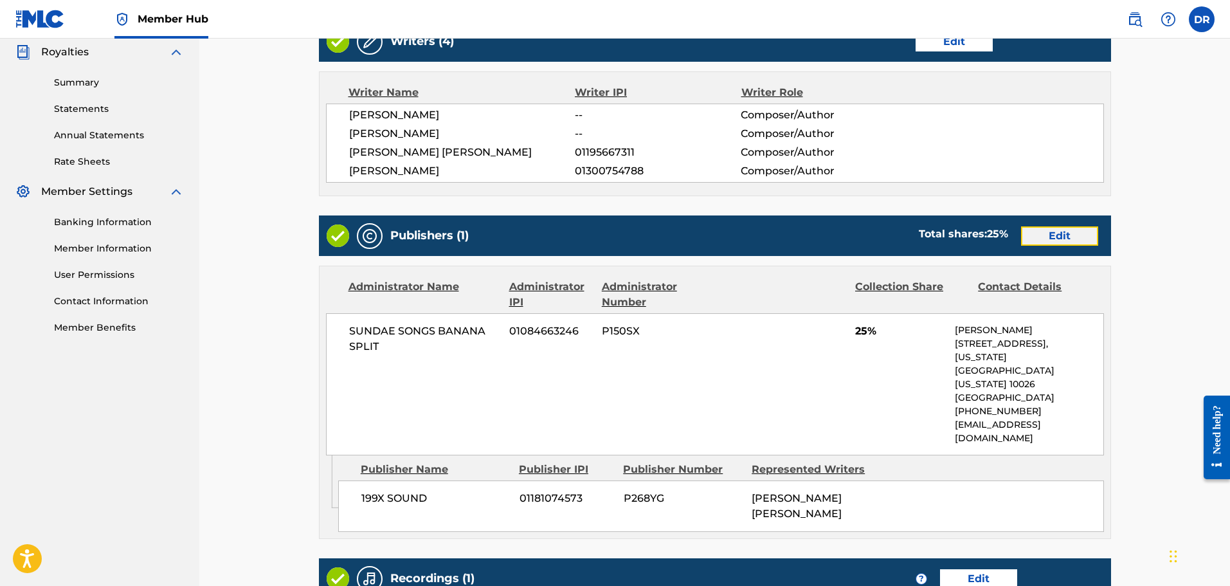
click at [1086, 228] on link "Edit" at bounding box center [1059, 235] width 77 height 19
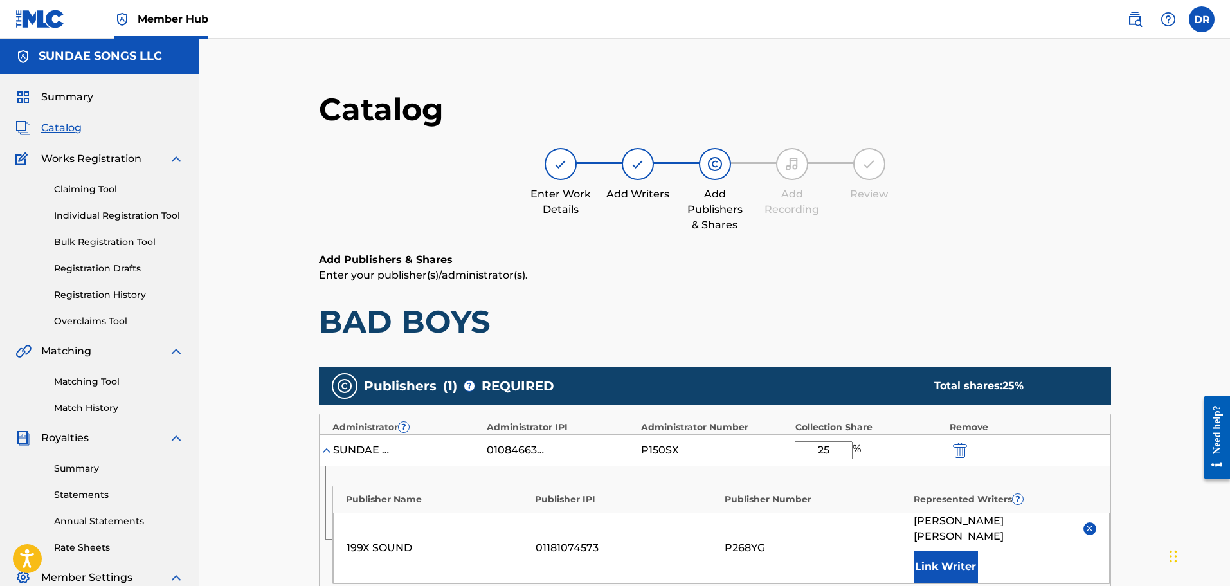
scroll to position [257, 0]
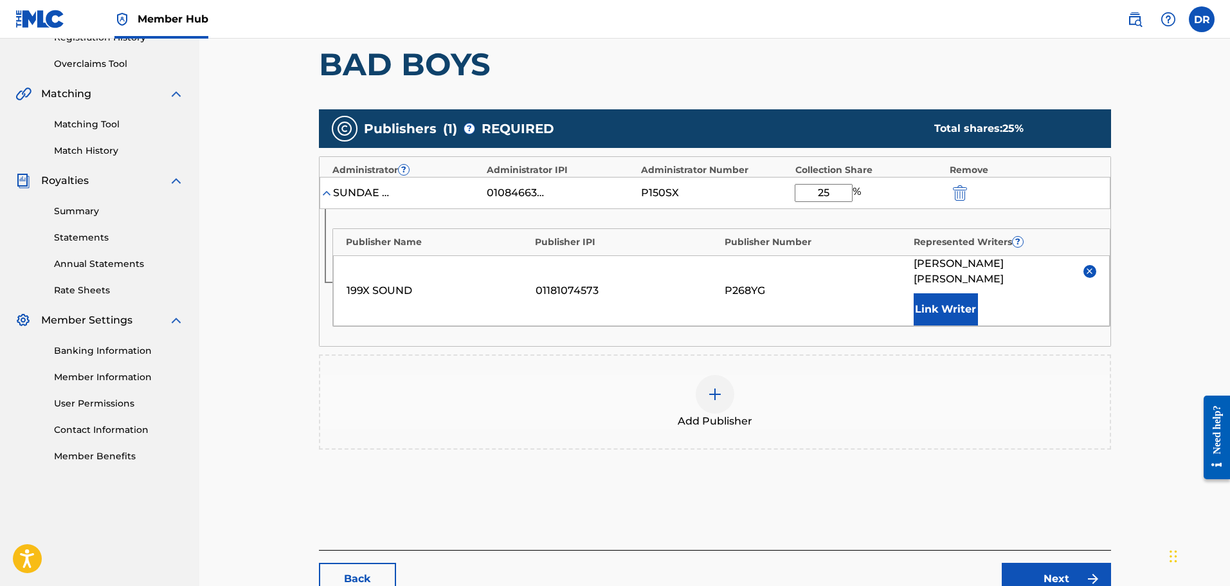
click at [723, 383] on div at bounding box center [715, 394] width 39 height 39
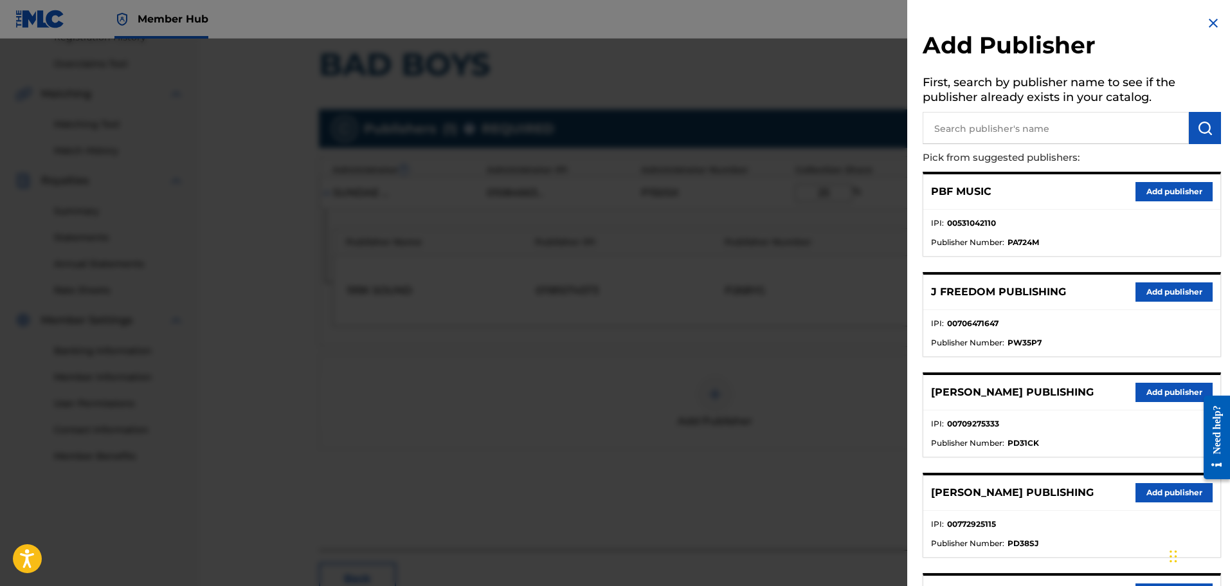
click at [974, 131] on input "text" at bounding box center [1056, 128] width 266 height 32
type input "199X"
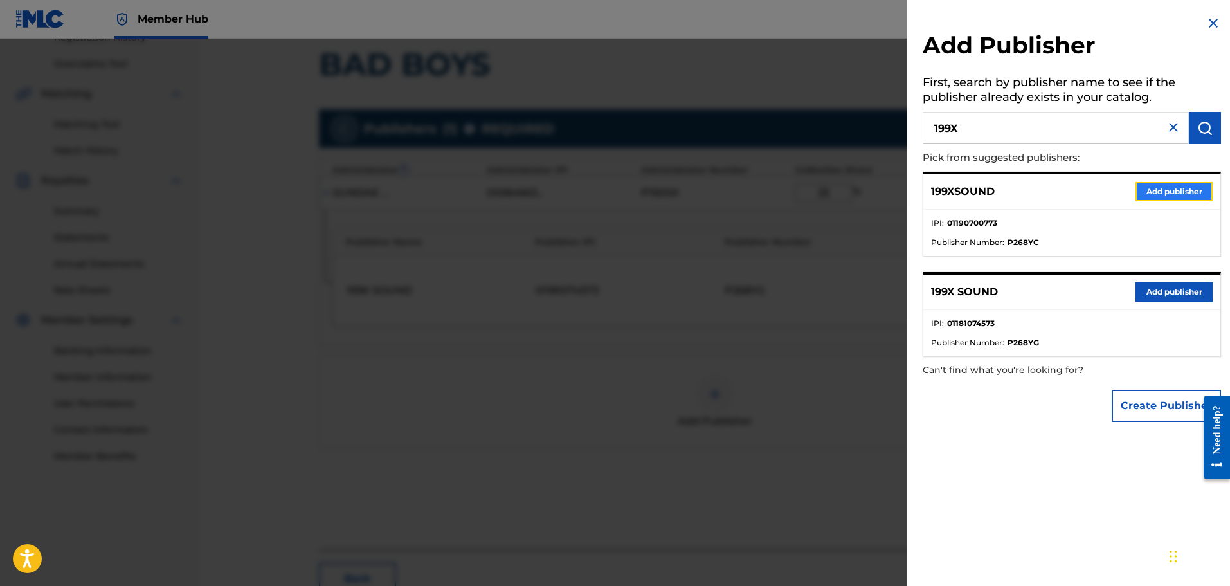
click at [1158, 186] on button "Add publisher" at bounding box center [1173, 191] width 77 height 19
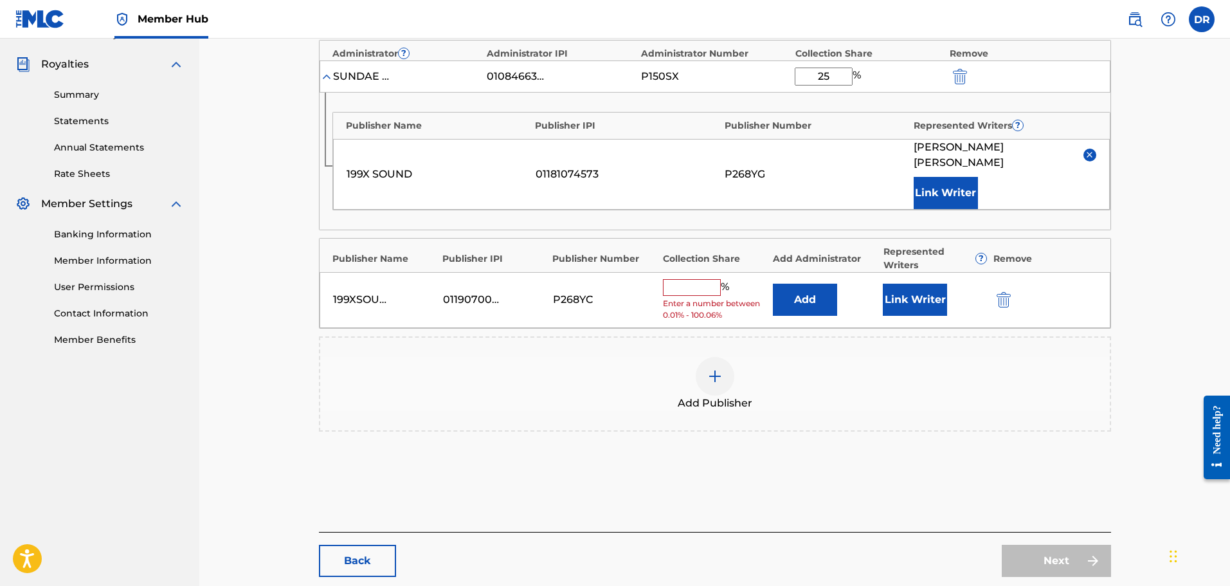
scroll to position [386, 0]
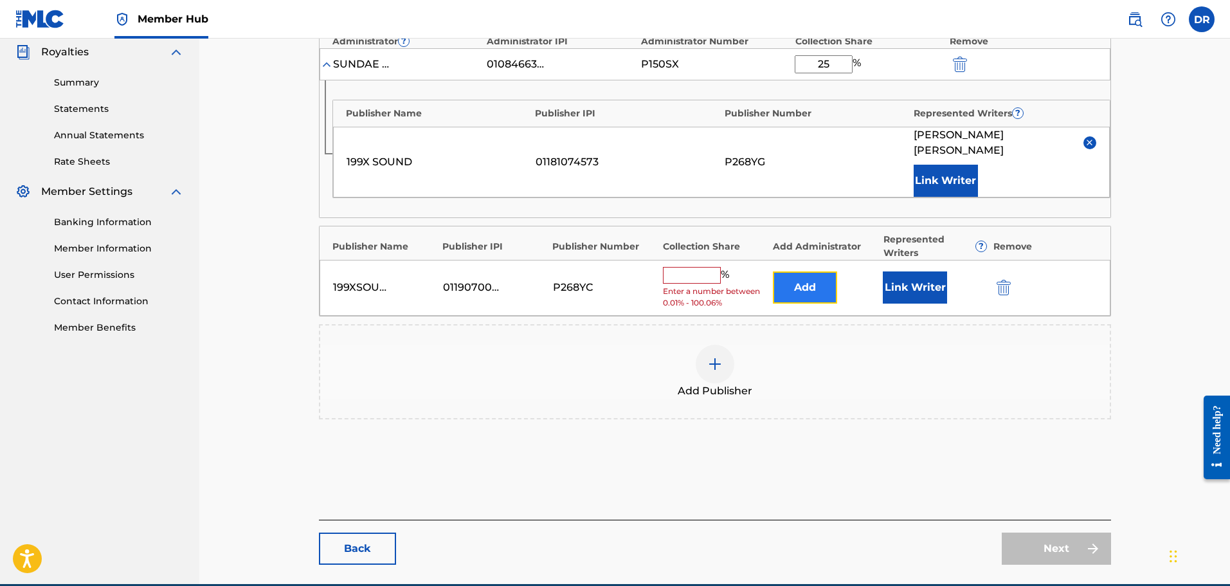
click at [791, 271] on button "Add" at bounding box center [805, 287] width 64 height 32
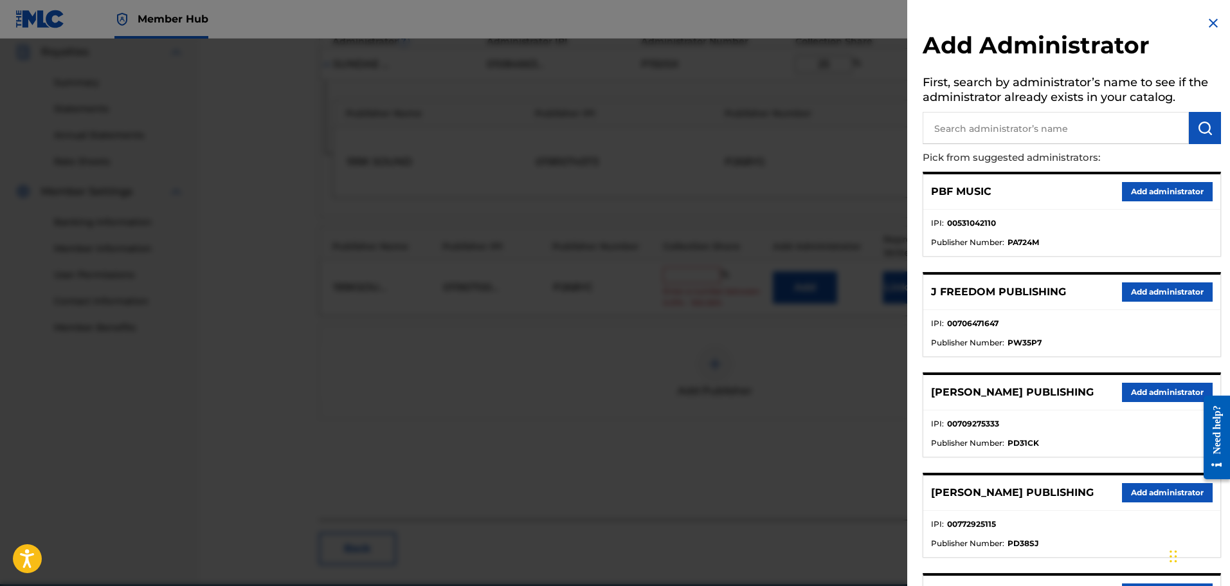
click at [999, 135] on input "text" at bounding box center [1056, 128] width 266 height 32
type input "ALA"
click at [1201, 131] on img "submit" at bounding box center [1204, 127] width 15 height 15
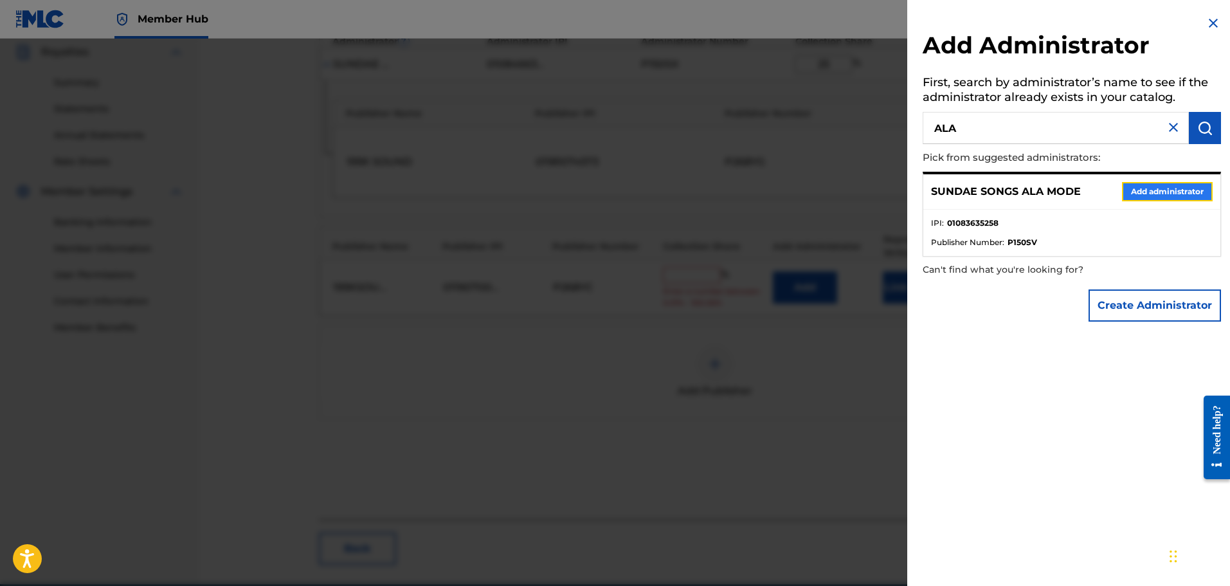
click at [1184, 188] on button "Add administrator" at bounding box center [1167, 191] width 91 height 19
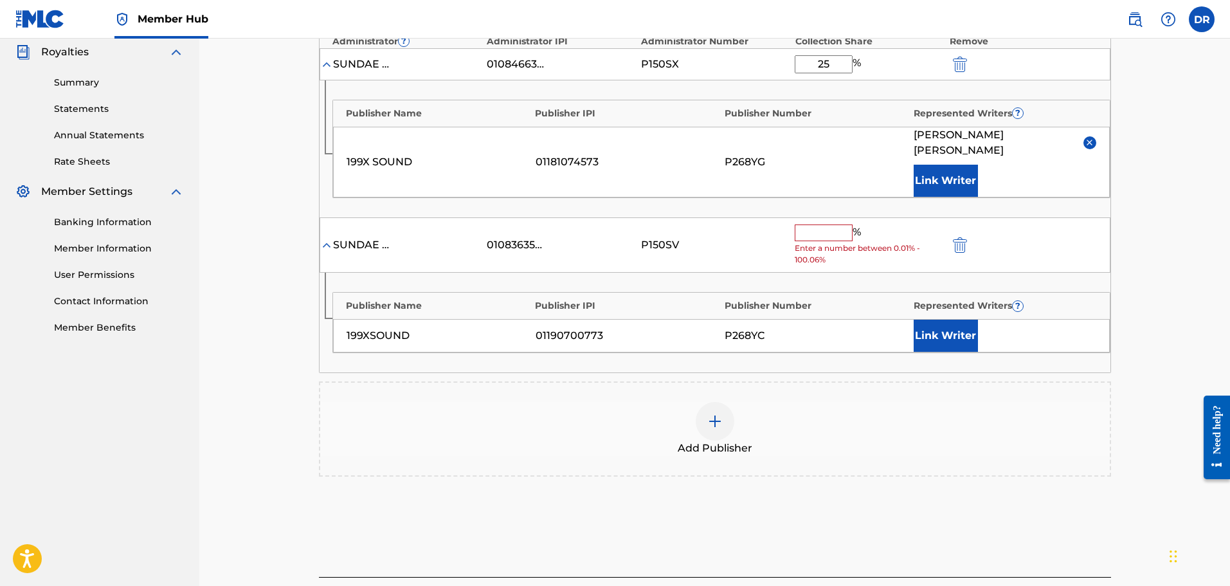
click at [824, 242] on span "Enter a number between 0.01% - 100.06%" at bounding box center [869, 253] width 148 height 23
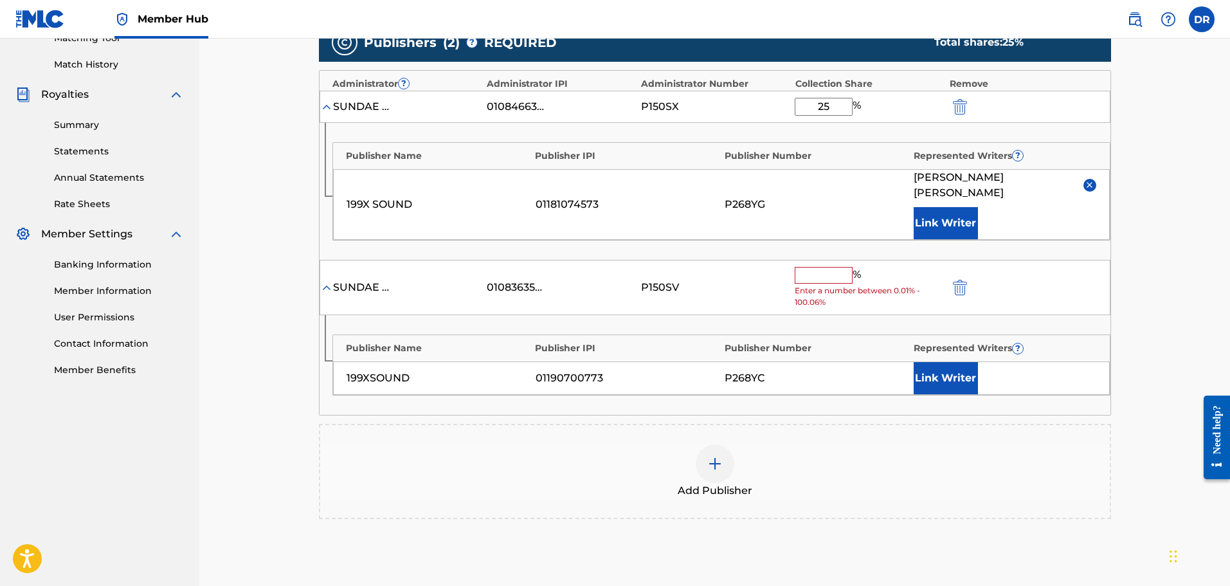
scroll to position [321, 0]
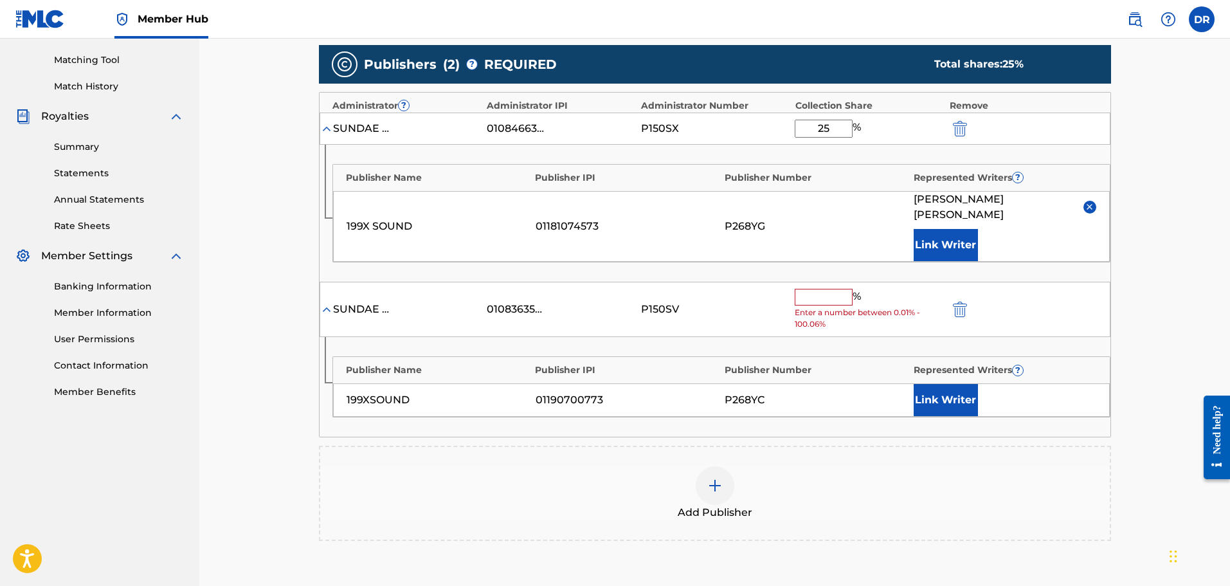
click at [832, 289] on input "text" at bounding box center [824, 297] width 58 height 17
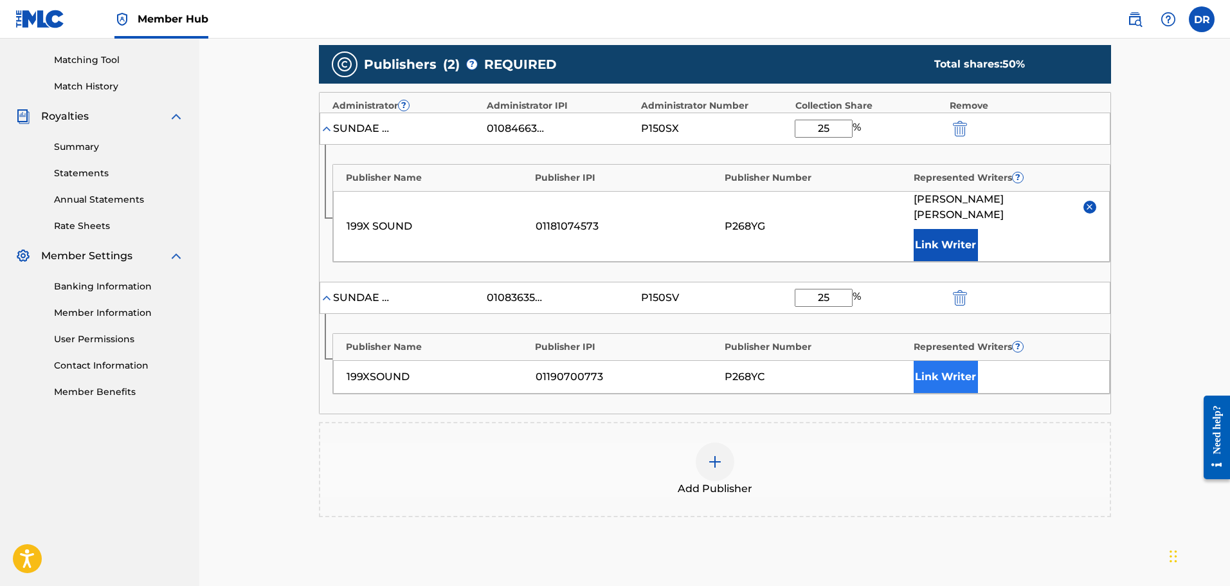
type input "25"
click at [942, 361] on button "Link Writer" at bounding box center [946, 377] width 64 height 32
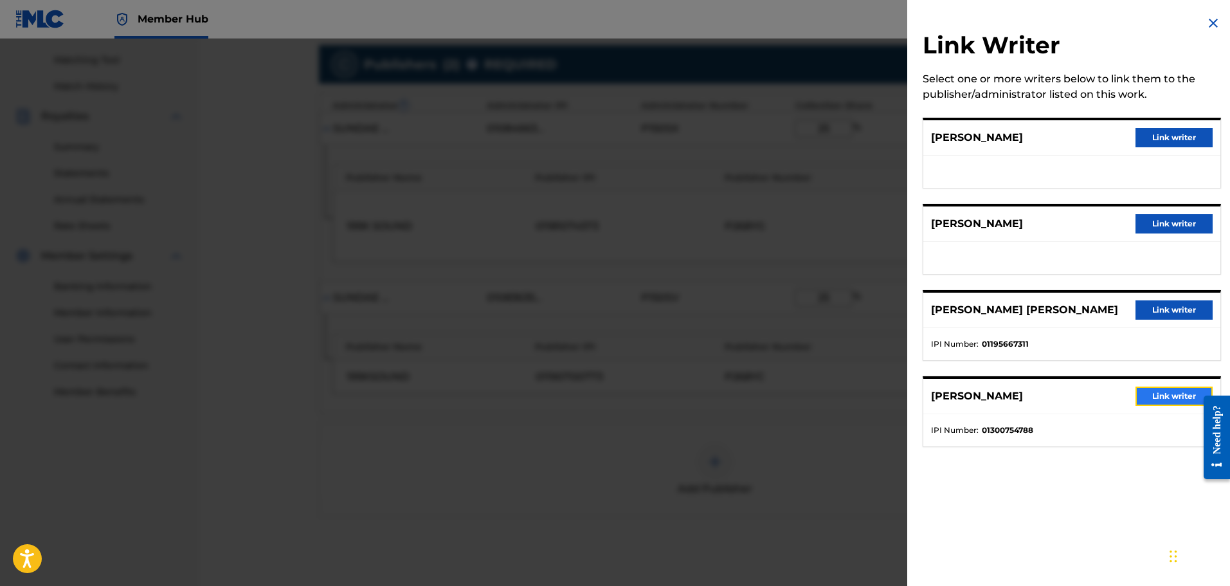
click at [1155, 393] on button "Link writer" at bounding box center [1173, 395] width 77 height 19
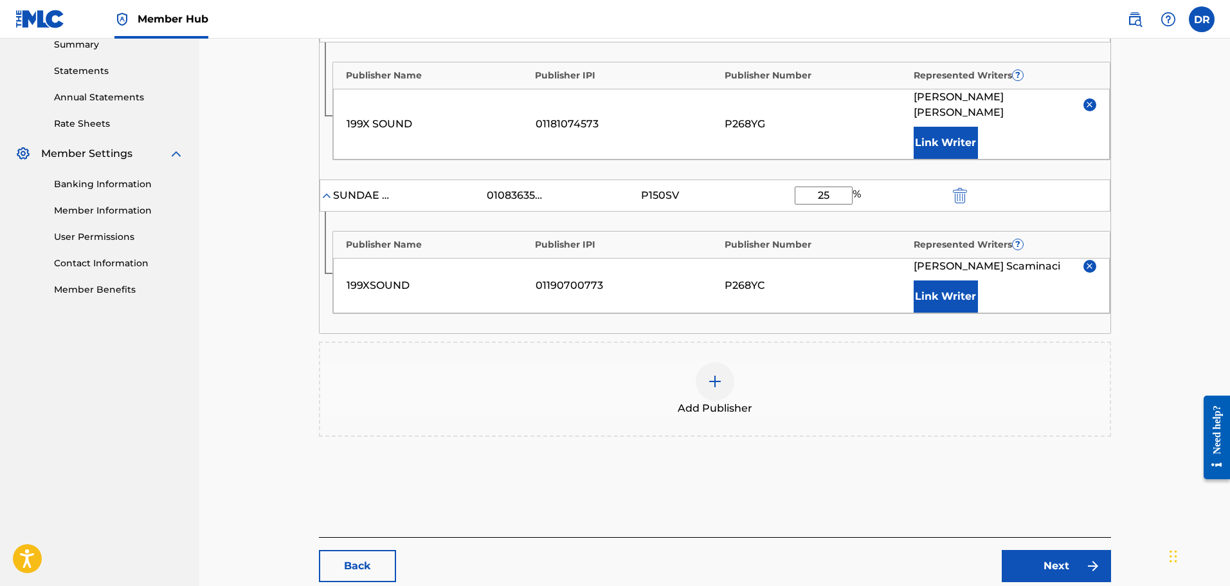
scroll to position [421, 0]
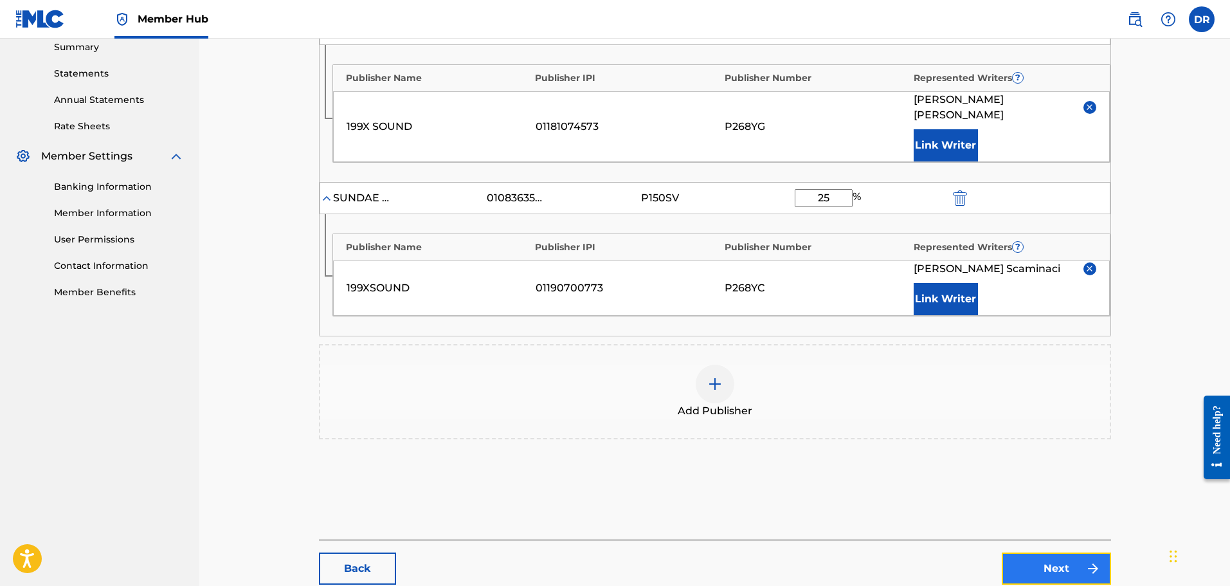
click at [1059, 552] on link "Next" at bounding box center [1056, 568] width 109 height 32
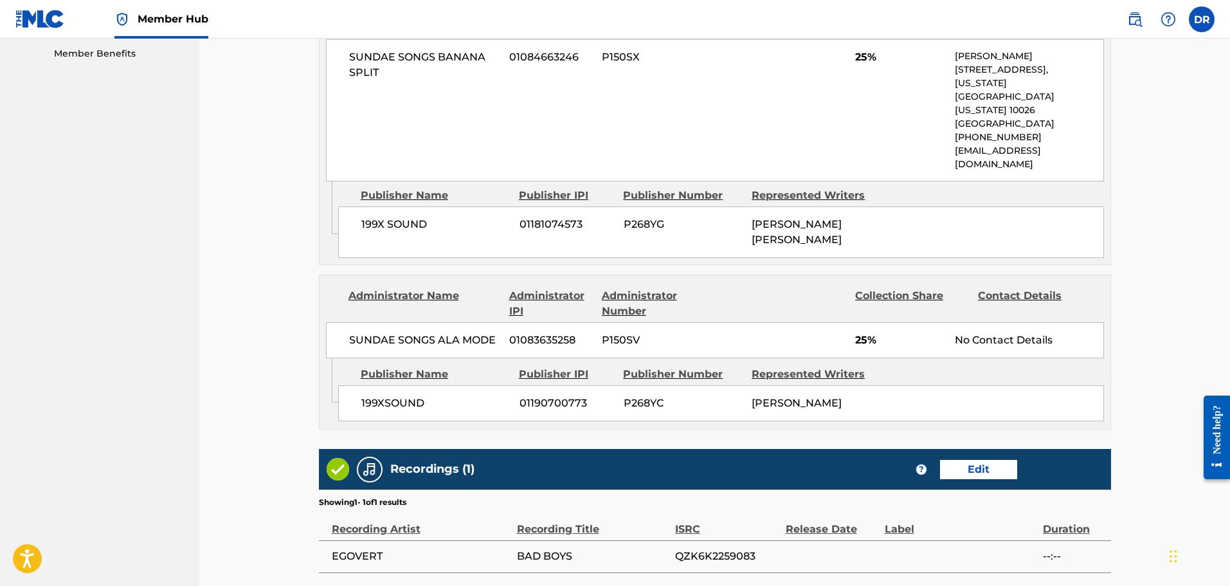
scroll to position [765, 0]
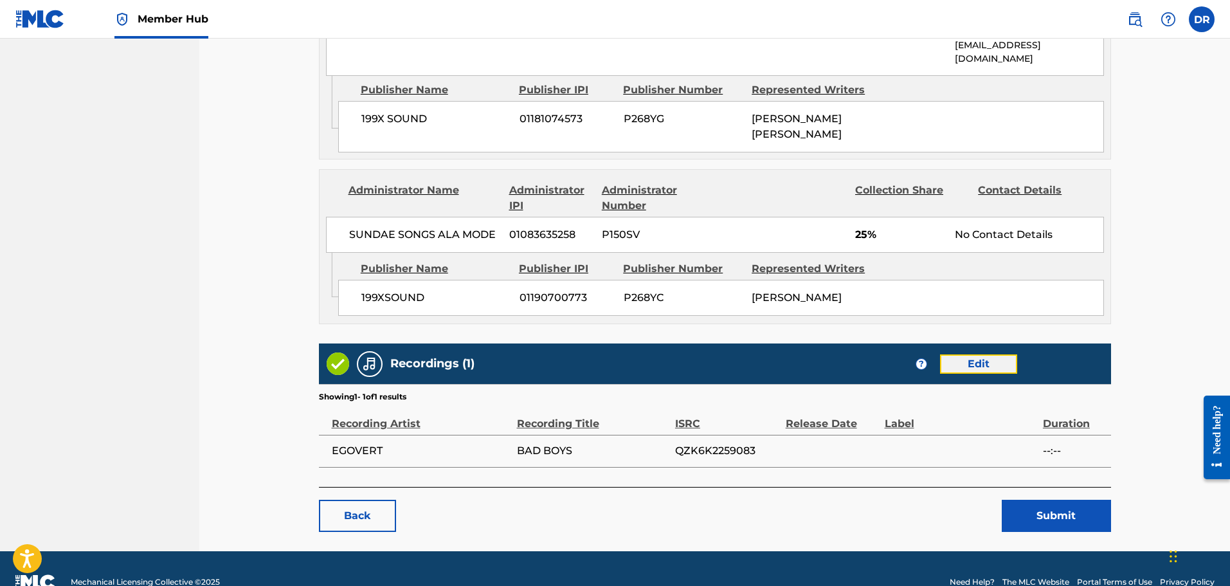
click at [987, 354] on link "Edit" at bounding box center [978, 363] width 77 height 19
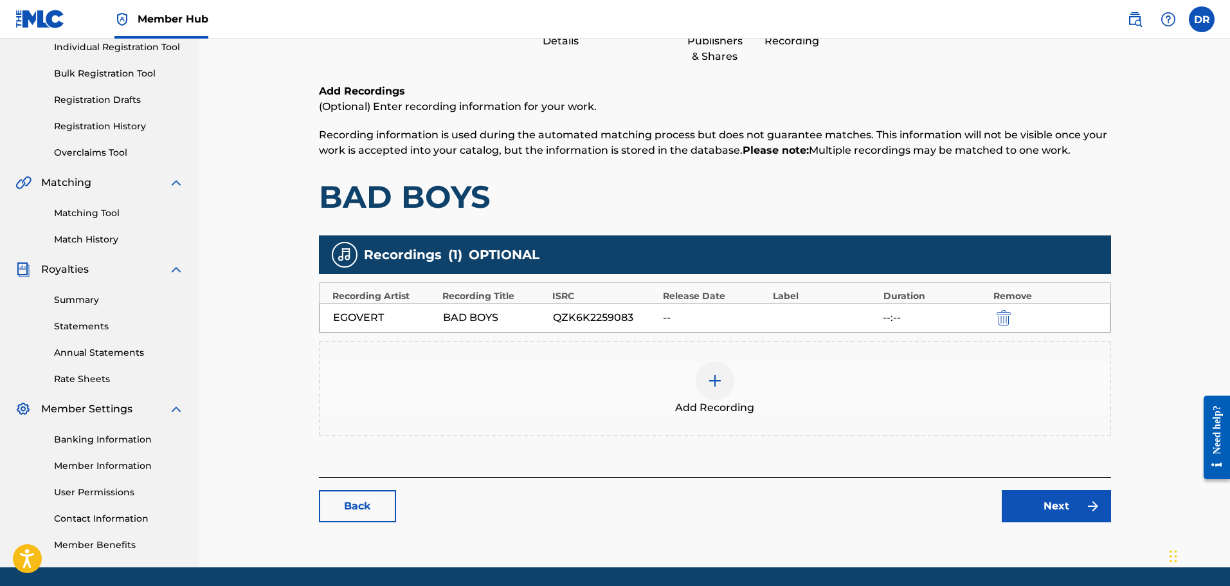
scroll to position [193, 0]
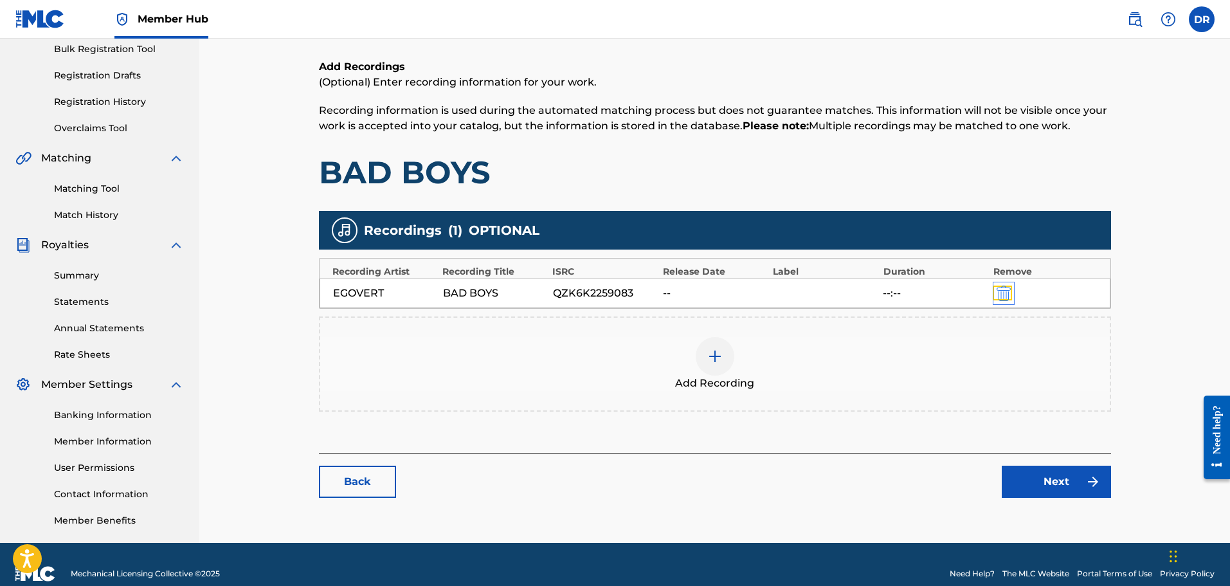
click at [1006, 297] on img "submit" at bounding box center [1003, 292] width 14 height 15
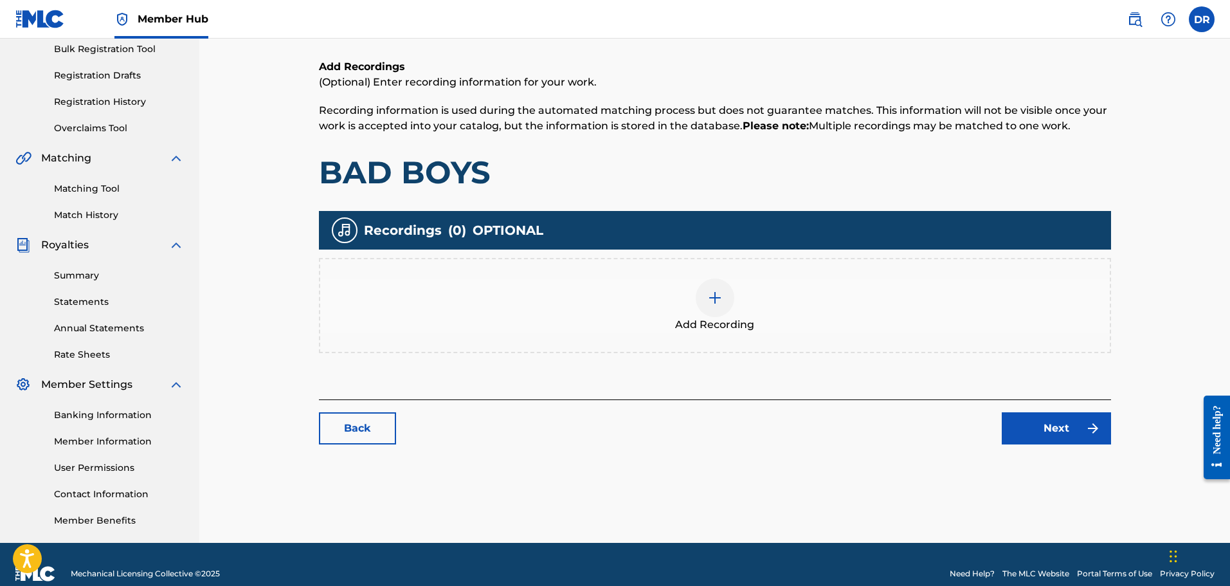
click at [721, 308] on div at bounding box center [715, 297] width 39 height 39
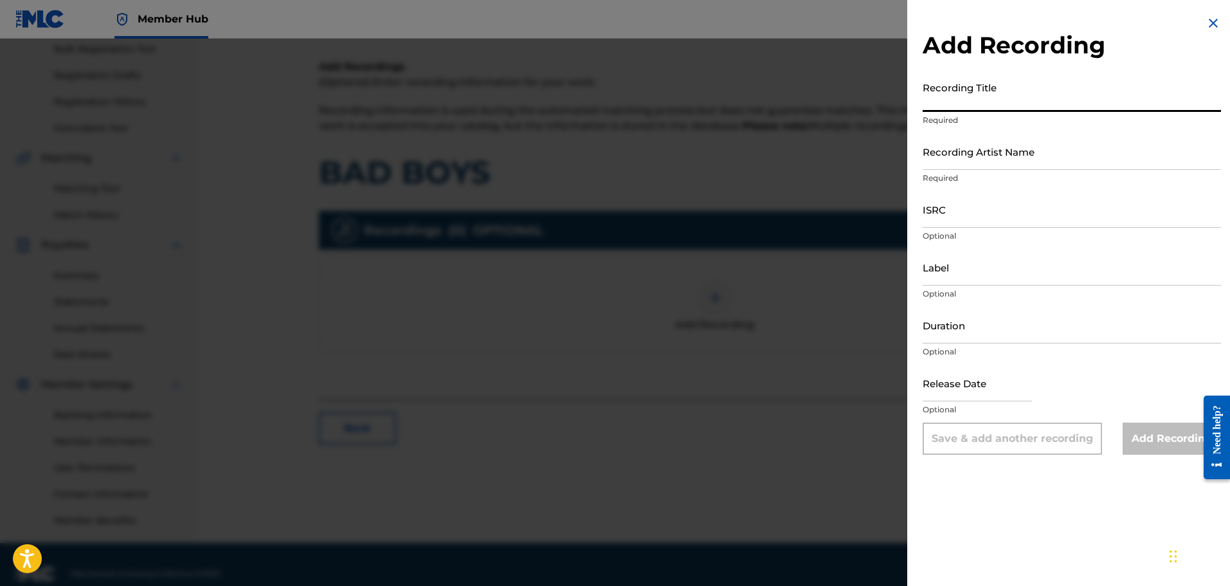
click at [968, 97] on input "Recording Title" at bounding box center [1072, 93] width 298 height 37
type input "BAD BOYS"
click at [966, 150] on input "Recording Artist Name" at bounding box center [1072, 151] width 298 height 37
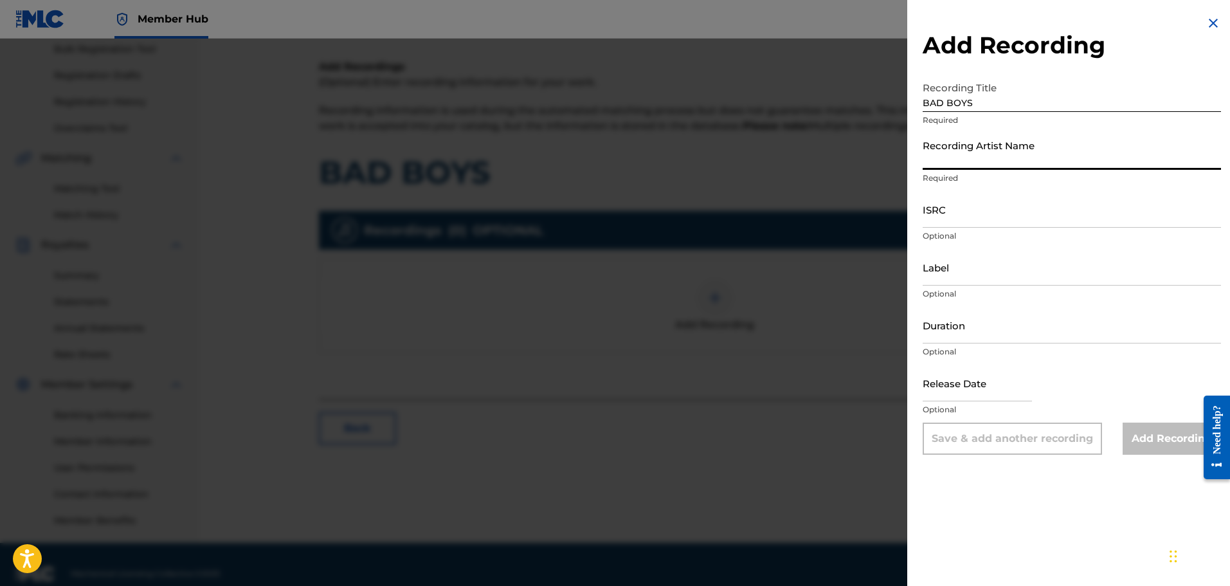
paste input "[DATE], [GEOGRAPHIC_DATA], JASWED"
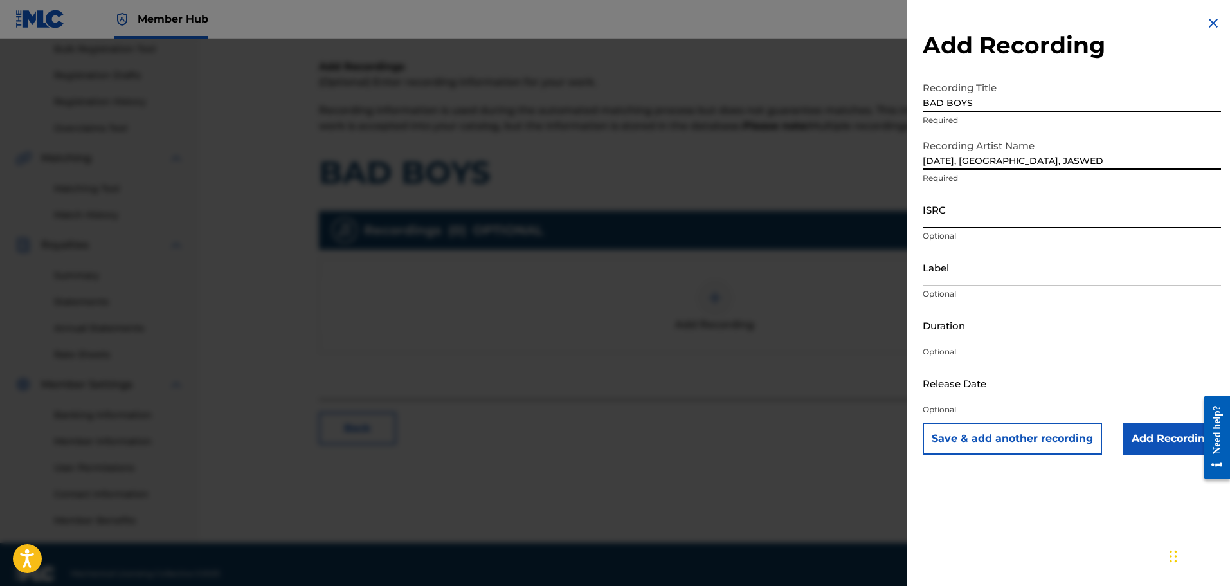
type input "[DATE], [GEOGRAPHIC_DATA], JASWED"
click at [948, 213] on input "ISRC" at bounding box center [1072, 209] width 298 height 37
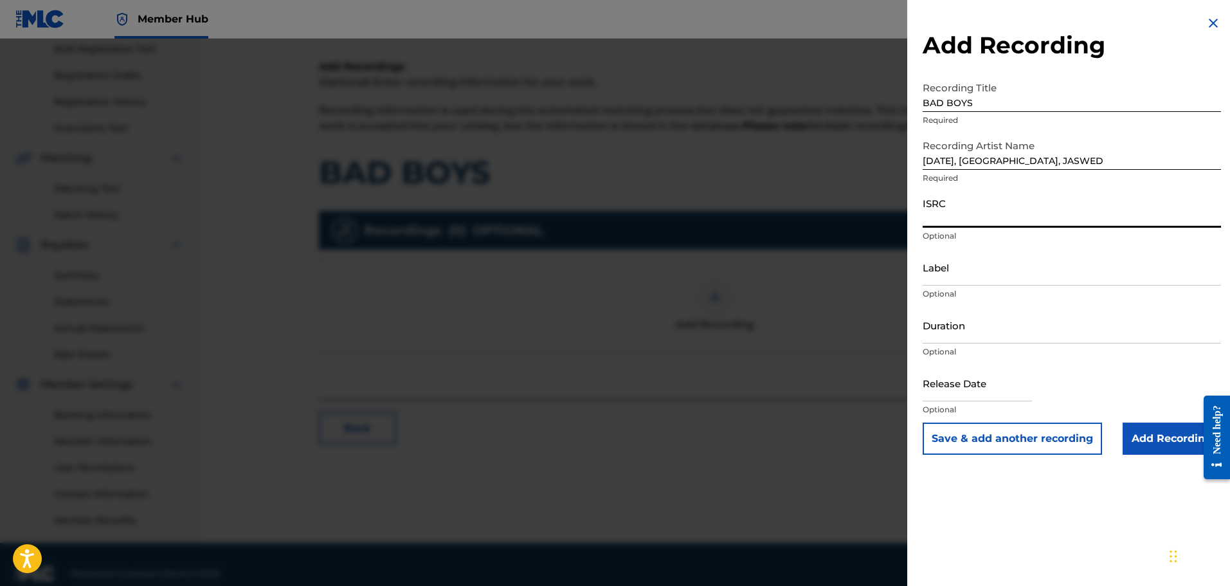
paste input "QZK6K2259083"
type input "QZK6K2259083"
click at [1176, 433] on input "Add Recording" at bounding box center [1171, 438] width 98 height 32
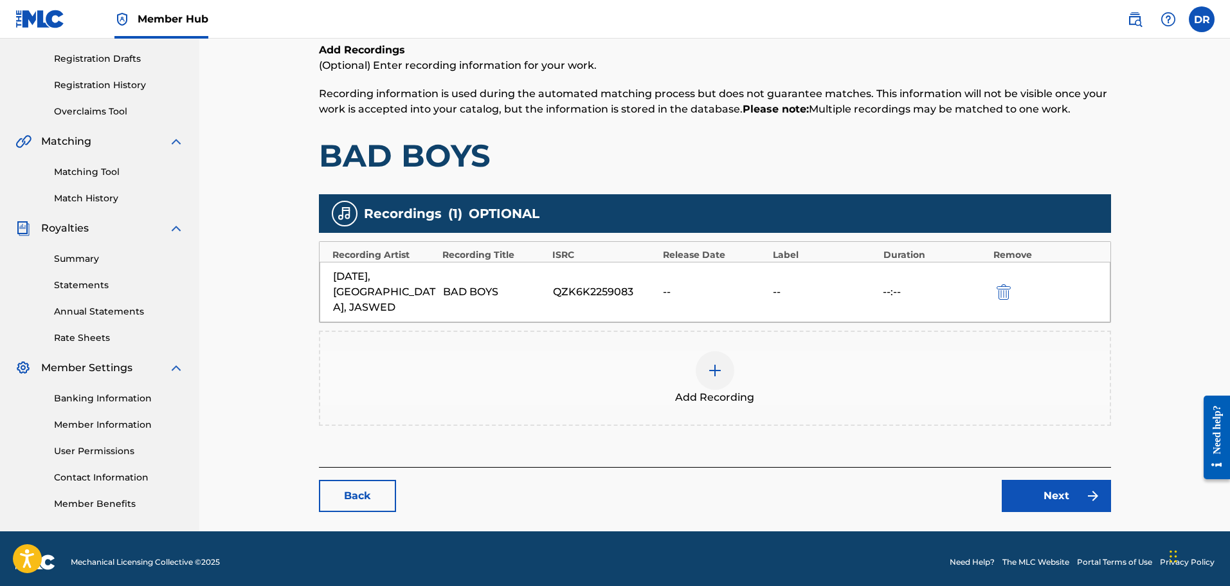
scroll to position [217, 0]
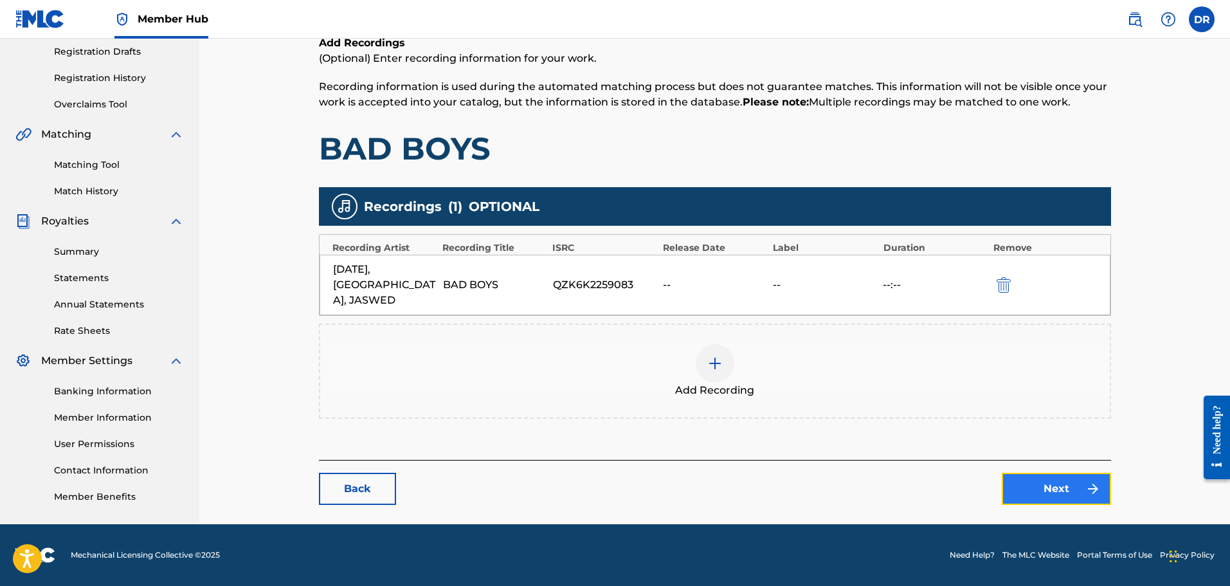
click at [1054, 482] on link "Next" at bounding box center [1056, 489] width 109 height 32
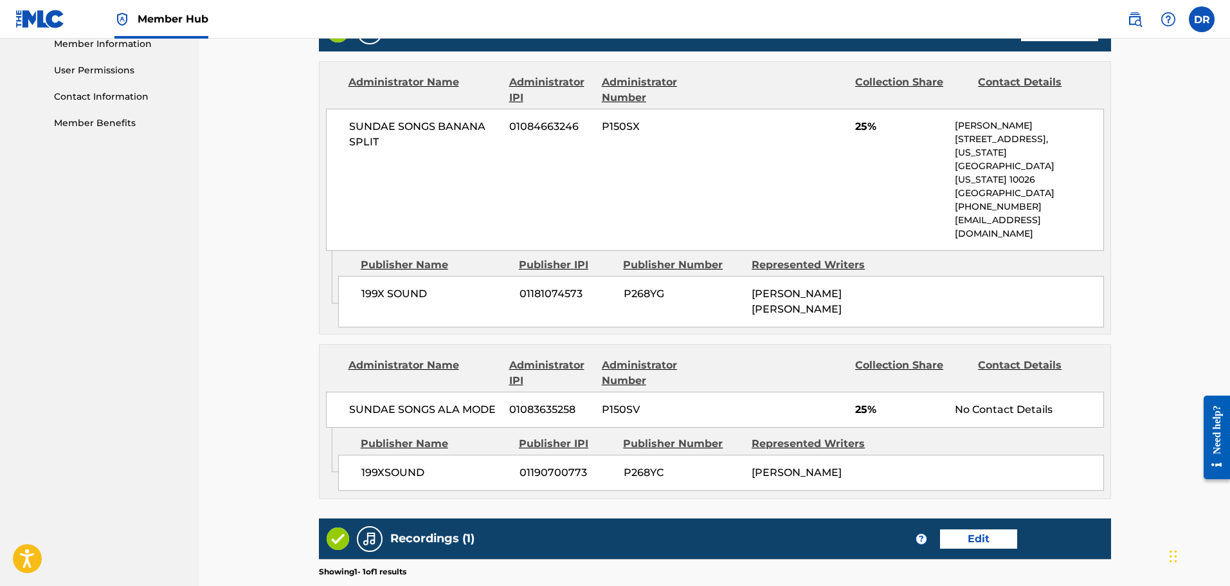
scroll to position [765, 0]
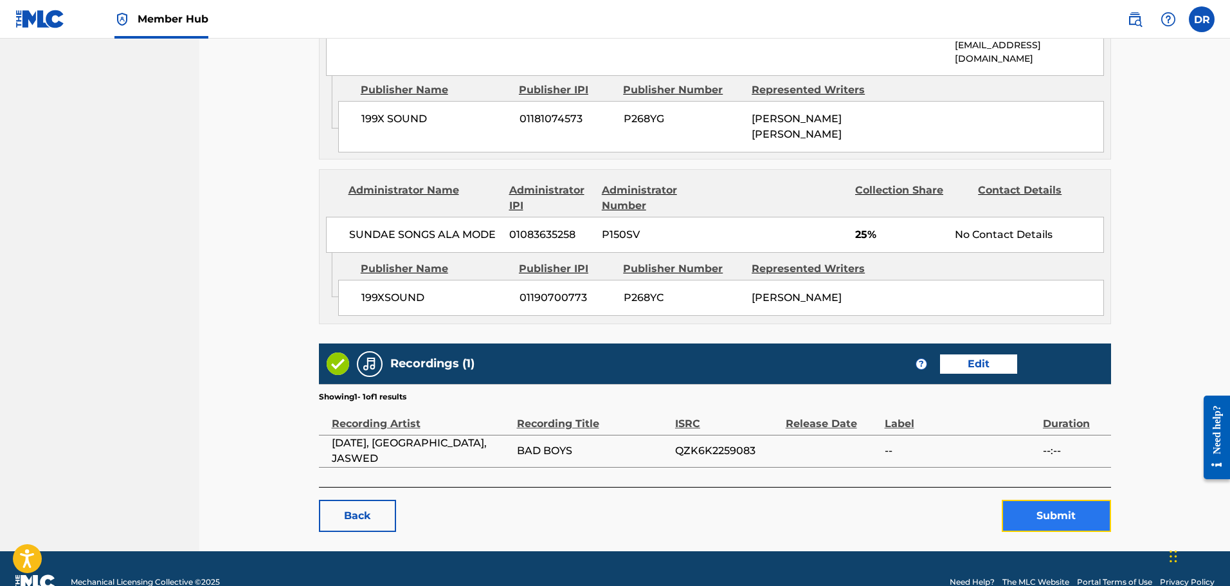
click at [1045, 500] on button "Submit" at bounding box center [1056, 516] width 109 height 32
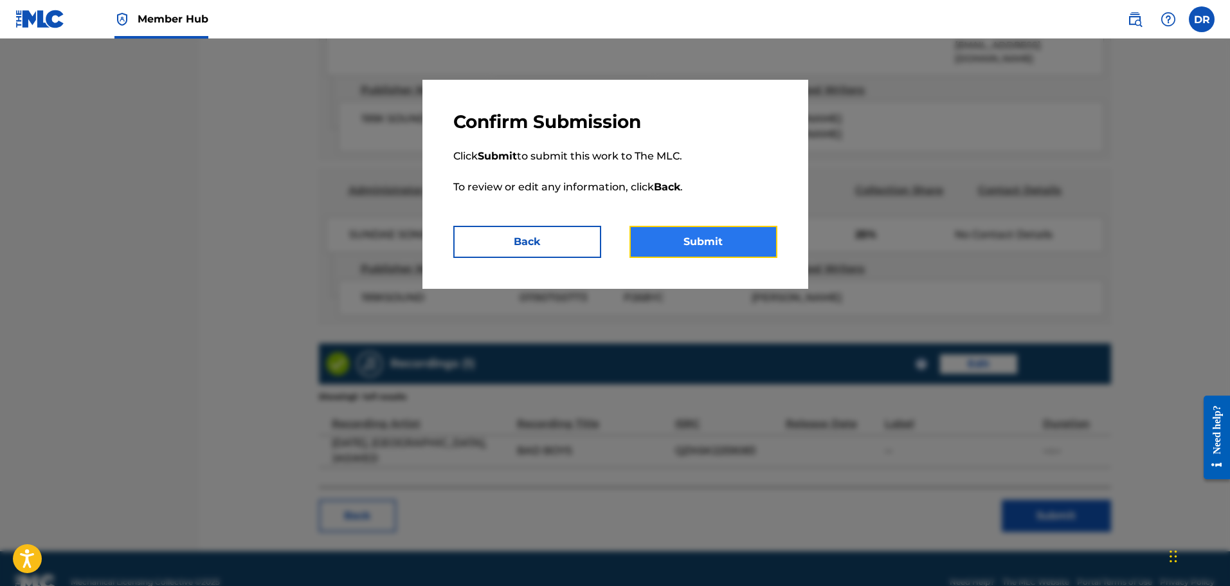
click at [724, 244] on button "Submit" at bounding box center [703, 242] width 148 height 32
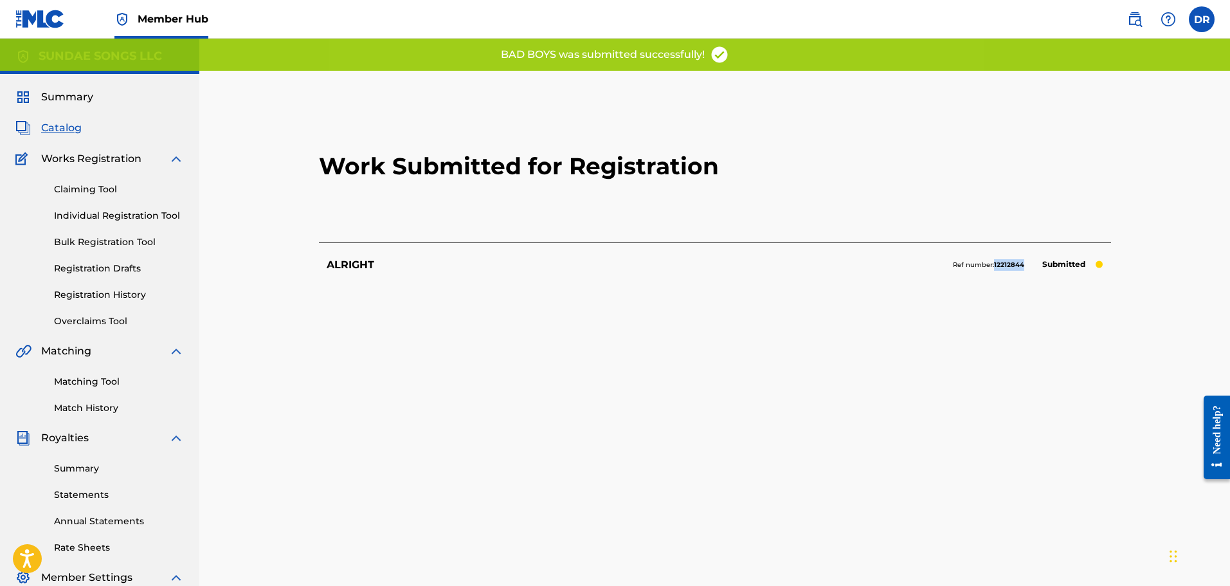
drag, startPoint x: 1027, startPoint y: 266, endPoint x: 994, endPoint y: 267, distance: 32.8
click at [994, 267] on div "Ref number: 12212844 Submitted" at bounding box center [1028, 265] width 150 height 18
copy strong "12212844"
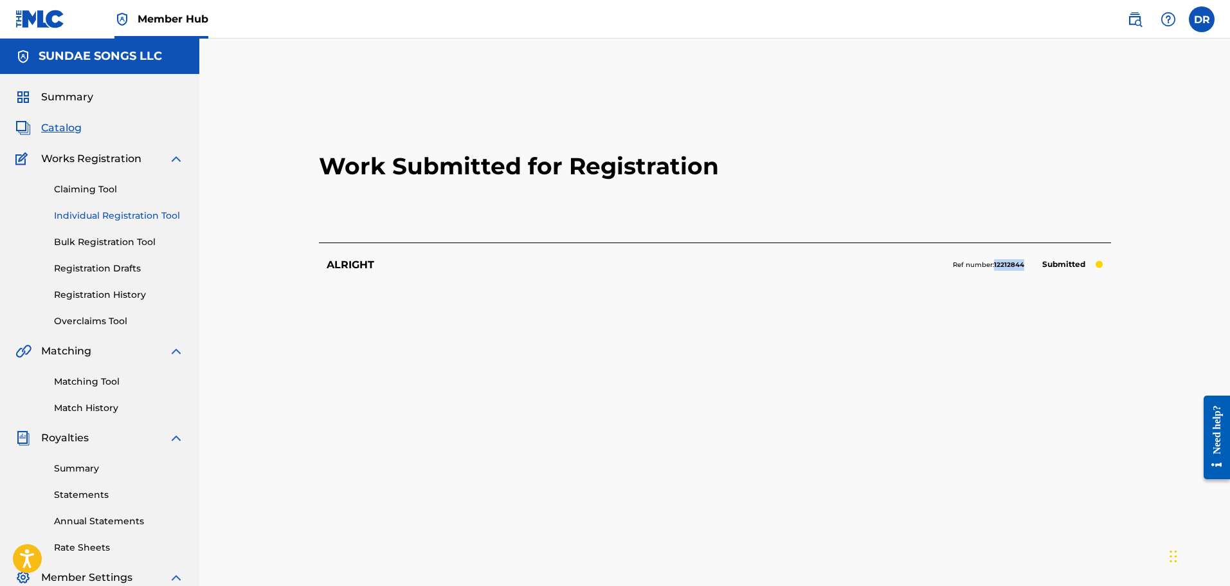
click at [86, 217] on link "Individual Registration Tool" at bounding box center [119, 216] width 130 height 14
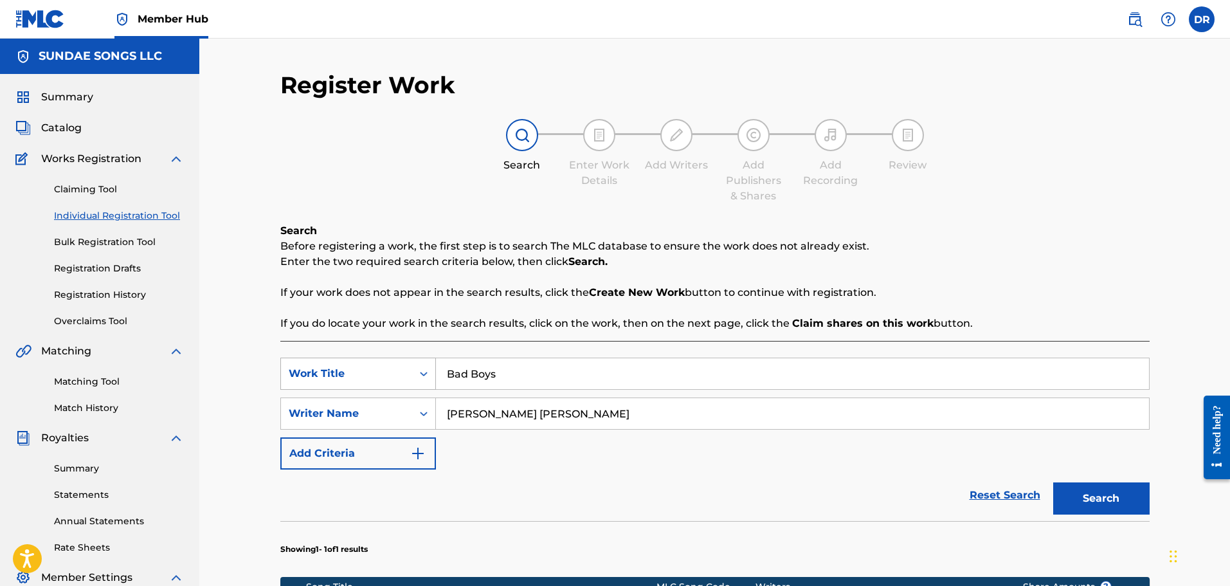
drag, startPoint x: 483, startPoint y: 379, endPoint x: 429, endPoint y: 379, distance: 54.6
click at [429, 379] on div "SearchWithCriteria9debf67b-e449-4959-9cc5-28b274533311 Work Title Bad Boys" at bounding box center [714, 373] width 869 height 32
paste input "VV DIAMONDS"
type input "VV DIAMONDS"
drag, startPoint x: 577, startPoint y: 419, endPoint x: 372, endPoint y: 419, distance: 204.4
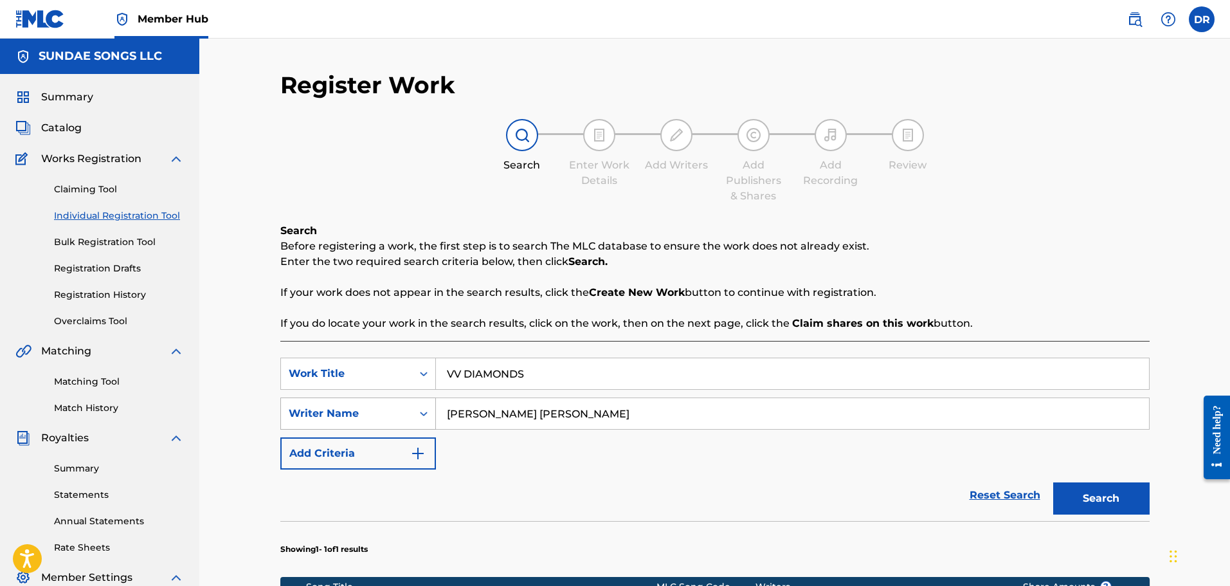
click at [372, 419] on div "SearchWithCriteria8d3b5707-09cd-4ded-882c-82fcac52529d Writer Name [PERSON_NAME…" at bounding box center [714, 413] width 869 height 32
type input "[PERSON_NAME]"
click at [1101, 502] on button "Search" at bounding box center [1101, 498] width 96 height 32
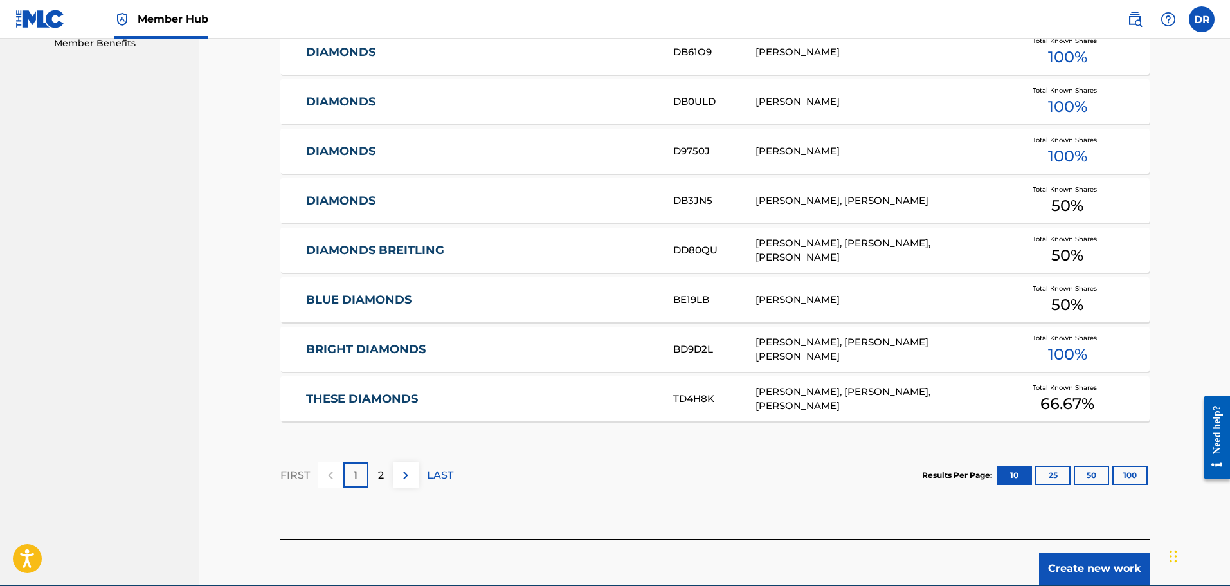
scroll to position [730, 0]
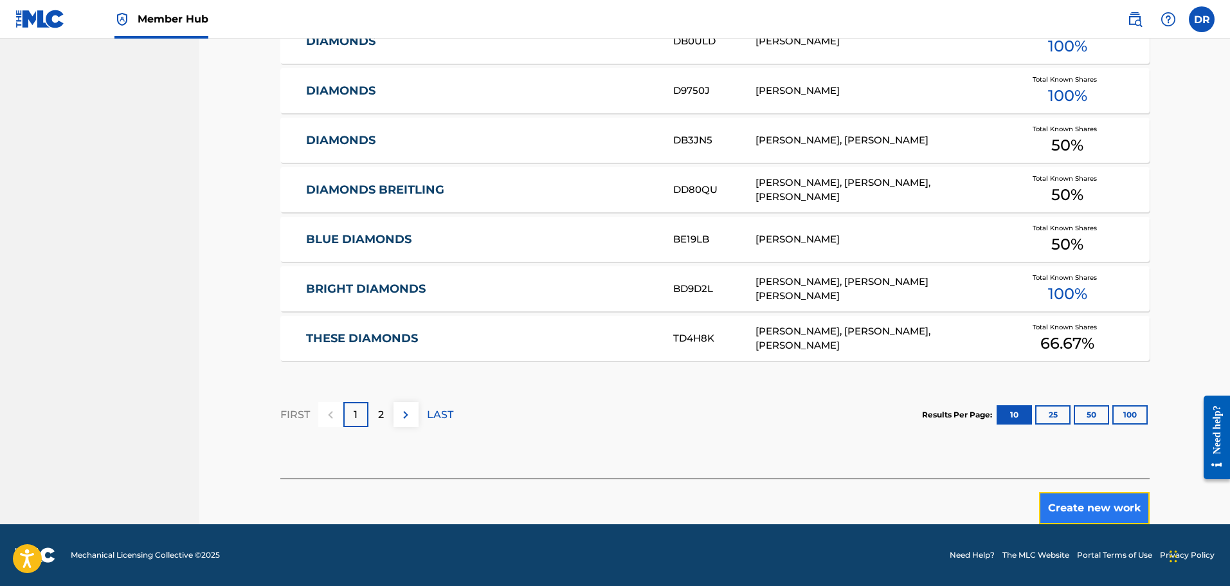
click at [1092, 504] on button "Create new work" at bounding box center [1094, 508] width 111 height 32
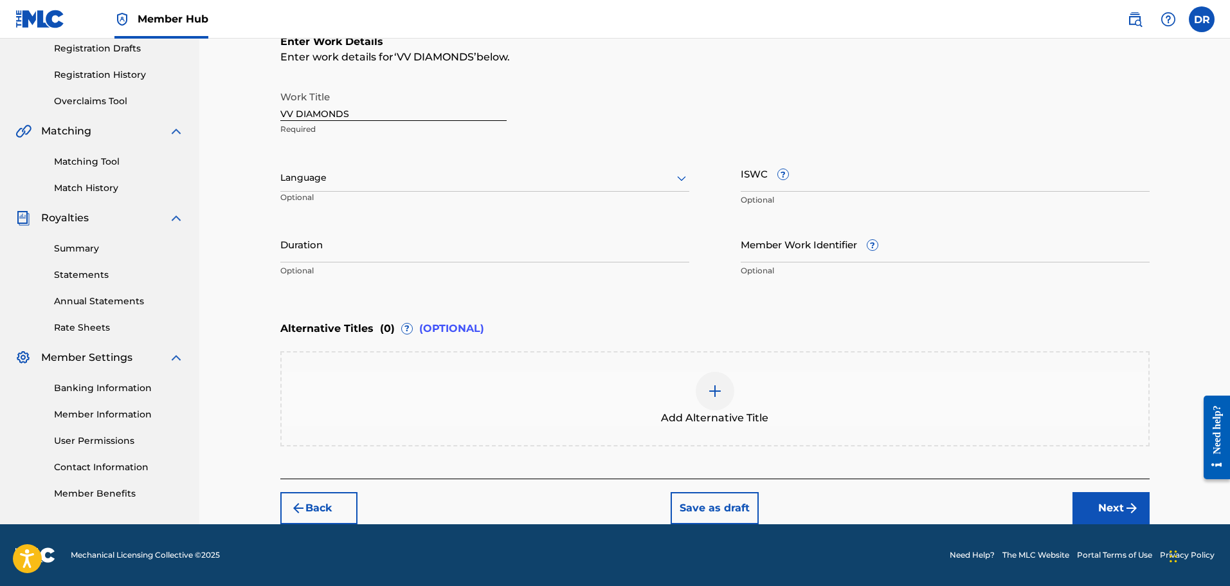
scroll to position [220, 0]
click at [1121, 507] on button "Next" at bounding box center [1110, 508] width 77 height 32
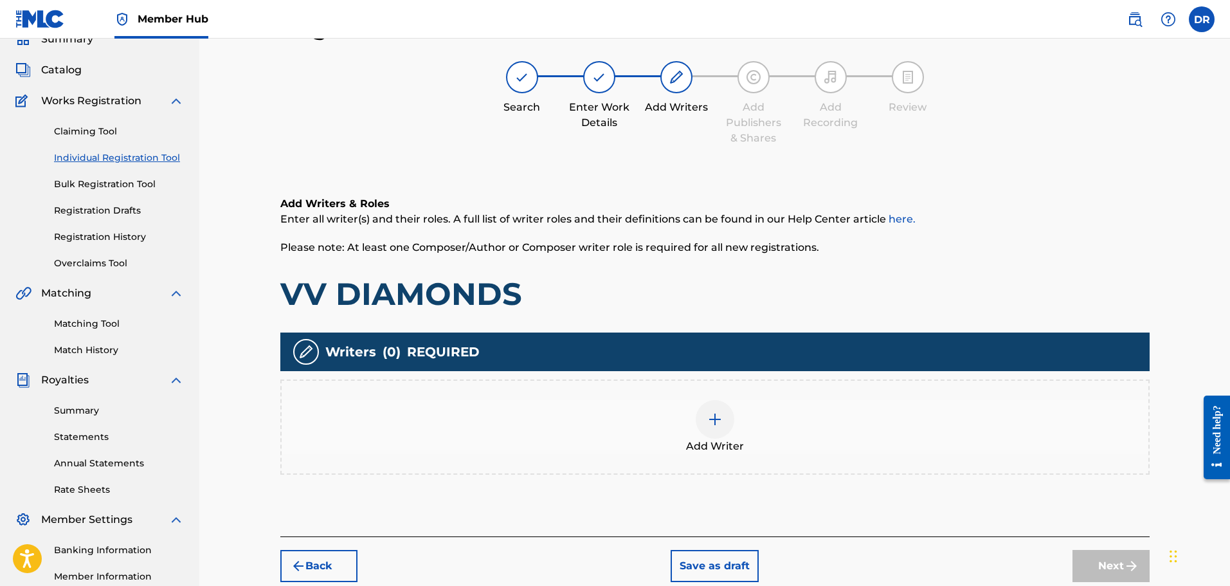
scroll to position [122, 0]
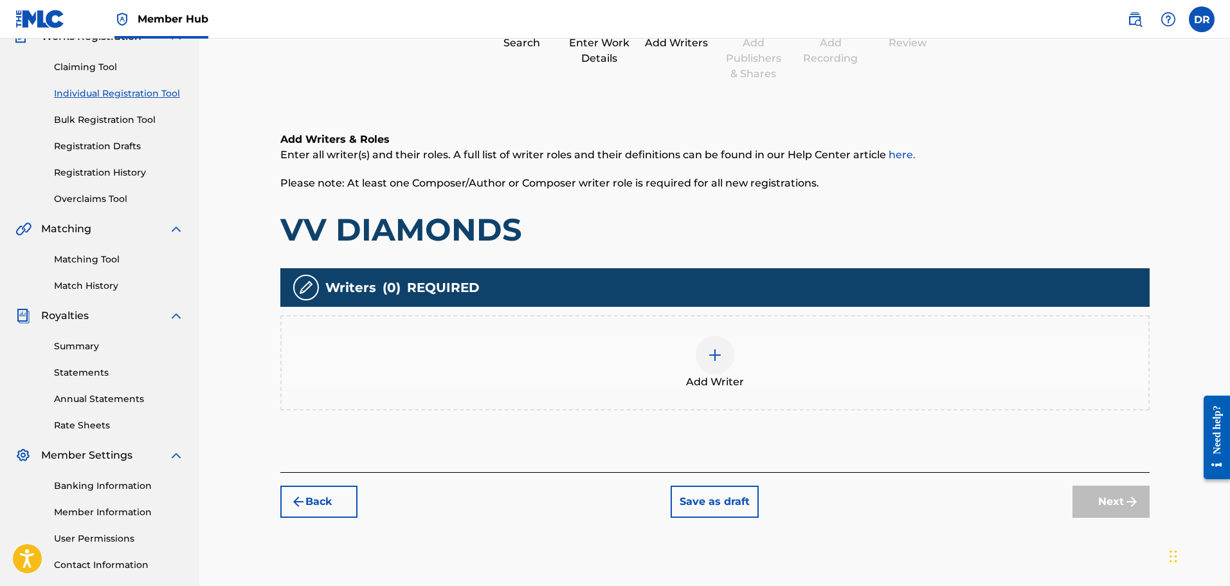
click at [715, 360] on img at bounding box center [714, 354] width 15 height 15
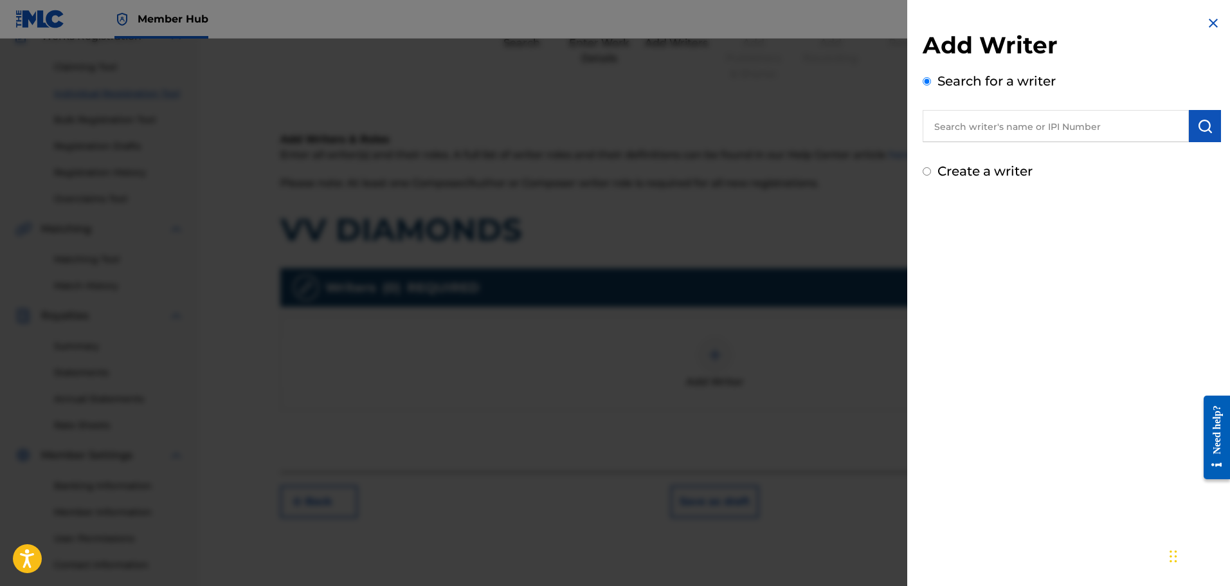
click at [927, 172] on input "Create a writer" at bounding box center [927, 171] width 8 height 8
radio input "false"
radio input "true"
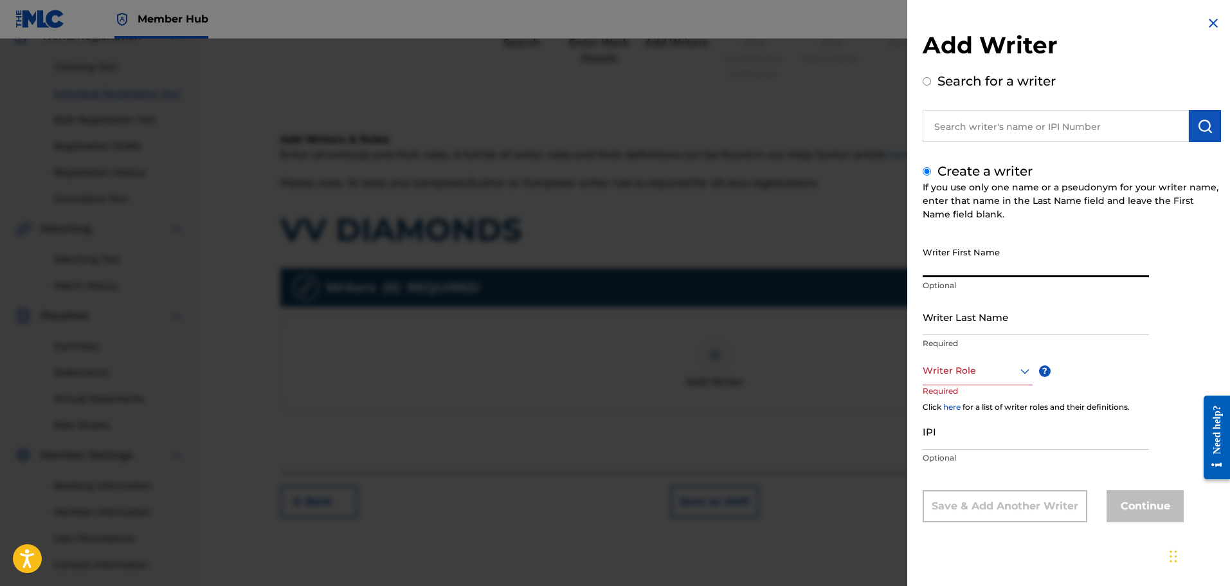
click at [961, 257] on input "Writer First Name" at bounding box center [1036, 258] width 226 height 37
paste input "[PERSON_NAME]"
drag, startPoint x: 1049, startPoint y: 269, endPoint x: 998, endPoint y: 275, distance: 51.8
click at [998, 275] on input "[PERSON_NAME]" at bounding box center [1036, 258] width 226 height 37
type input "[PERSON_NAME]"
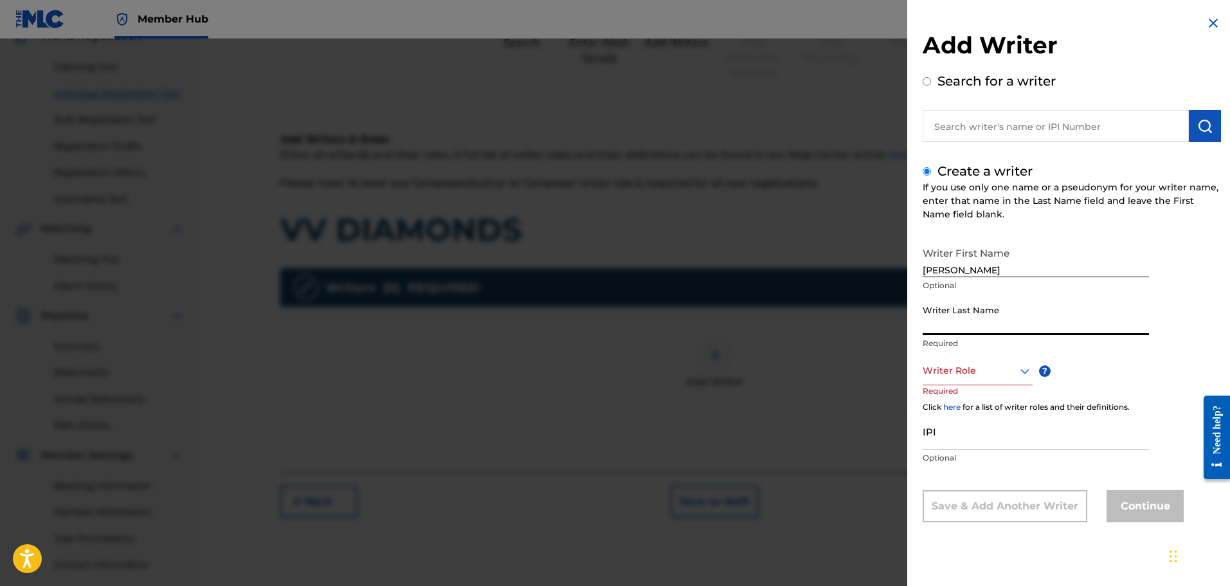
paste input "SCAMINACI"
type input "SCAMINACI"
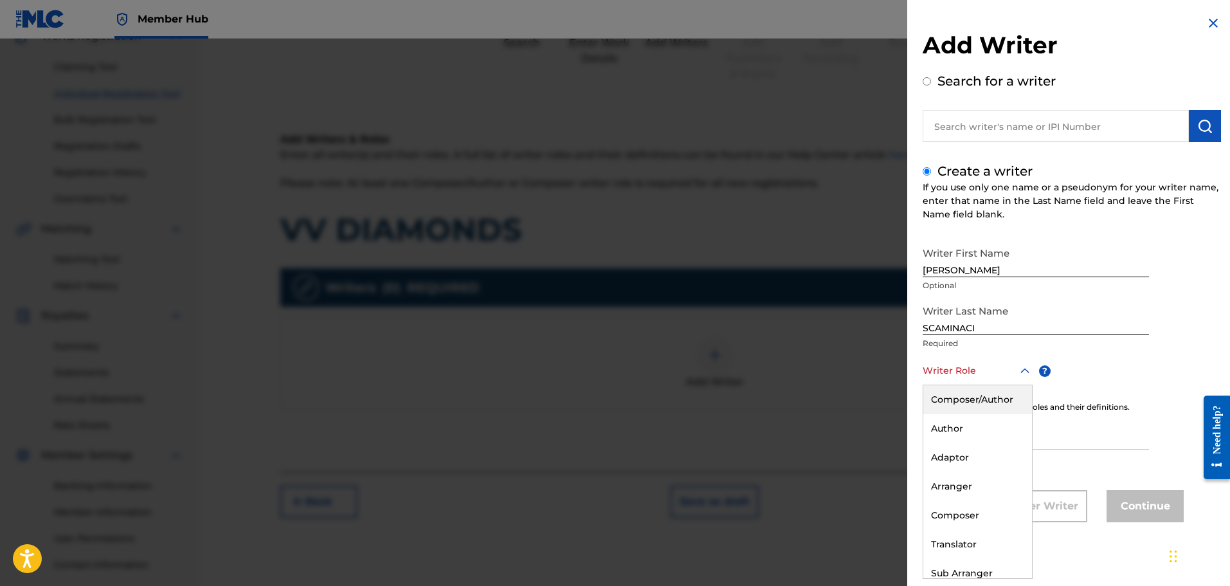
click at [975, 368] on div at bounding box center [978, 371] width 110 height 16
click at [976, 398] on div "Composer/Author" at bounding box center [977, 399] width 109 height 29
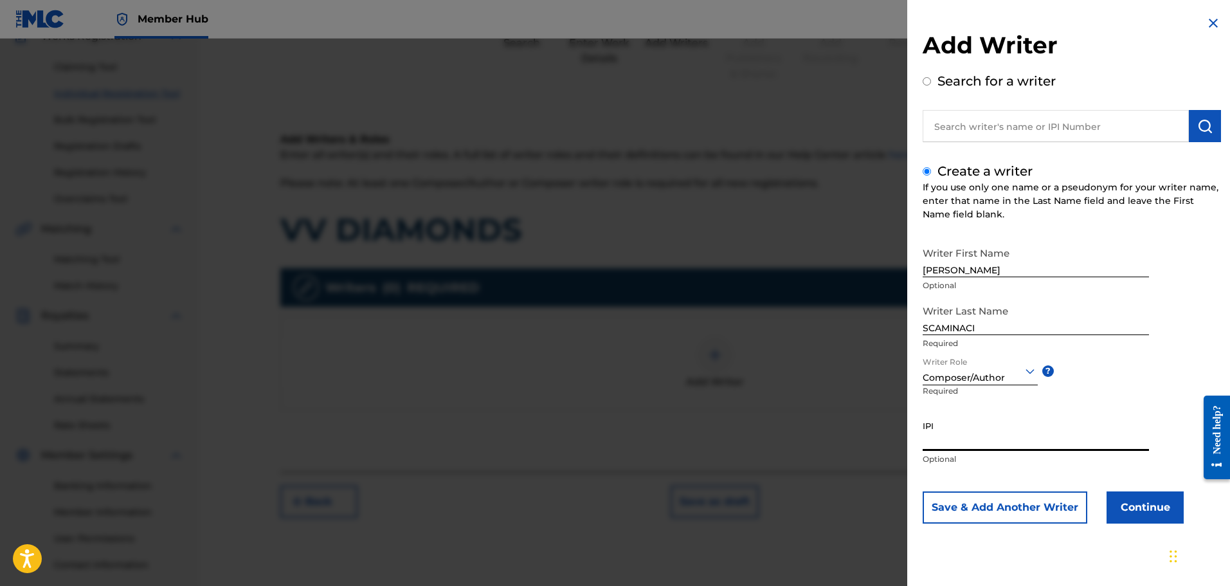
click at [968, 434] on input "IPI" at bounding box center [1036, 432] width 226 height 37
paste input "01300754788"
type input "01300754788"
click at [1151, 492] on button "Continue" at bounding box center [1144, 507] width 77 height 32
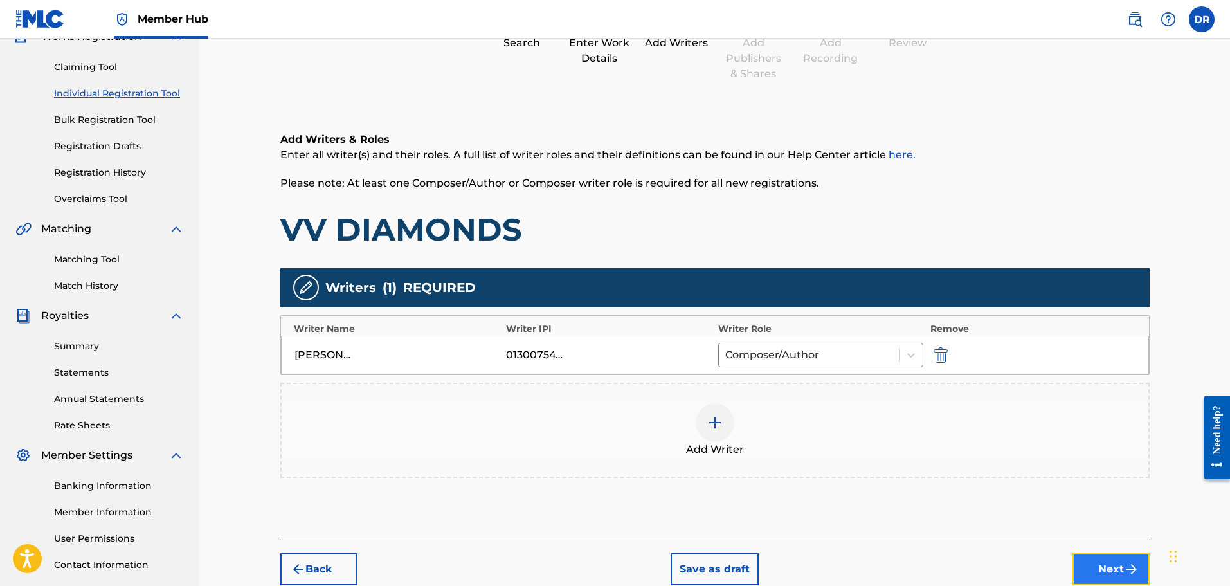
click at [1110, 567] on button "Next" at bounding box center [1110, 569] width 77 height 32
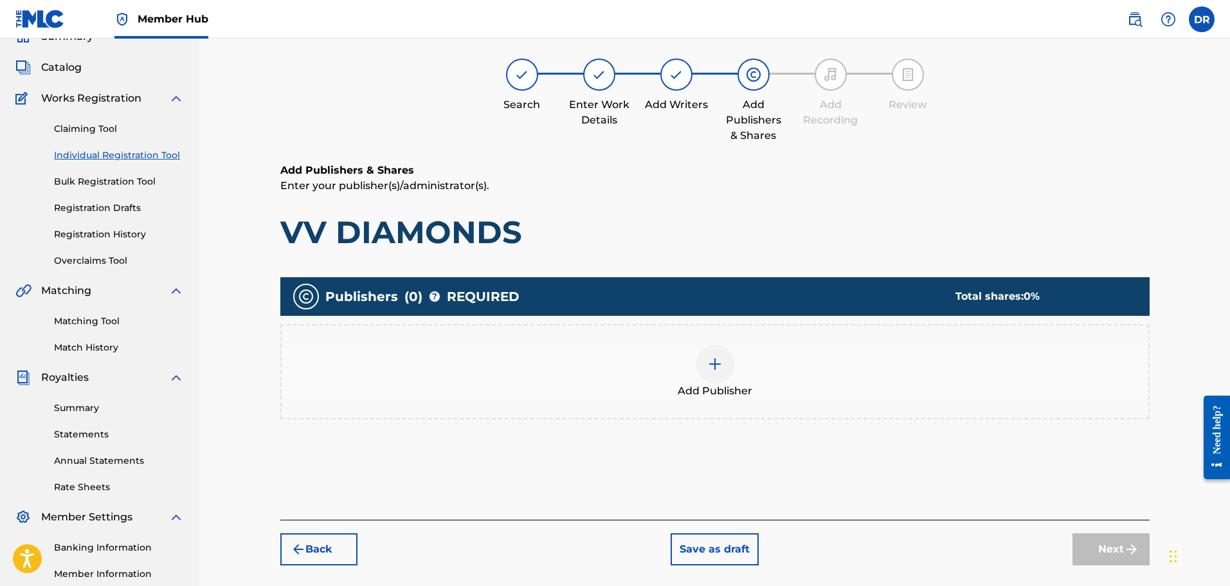
scroll to position [58, 0]
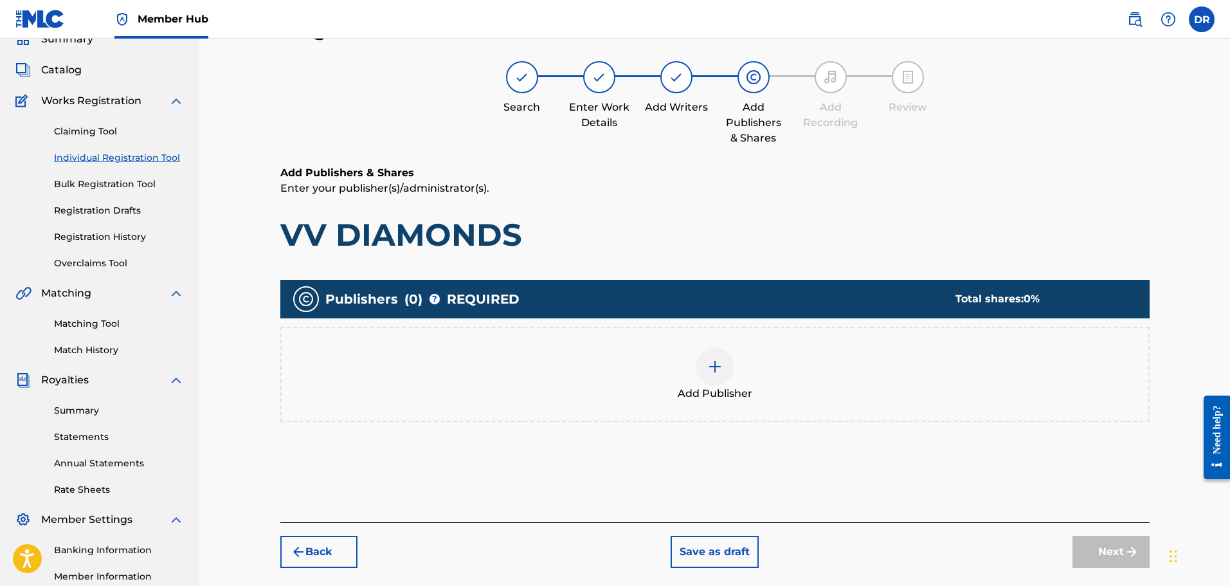
click at [726, 381] on div at bounding box center [715, 366] width 39 height 39
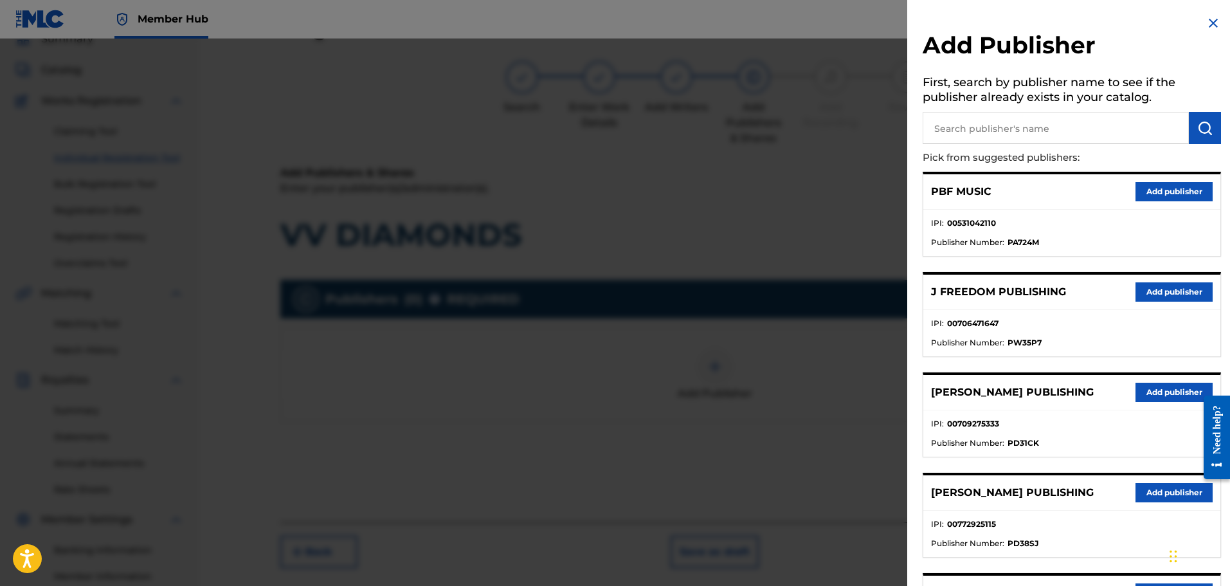
click at [1000, 132] on input "text" at bounding box center [1056, 128] width 266 height 32
type input "199X"
click at [1209, 123] on button "submit" at bounding box center [1205, 128] width 32 height 32
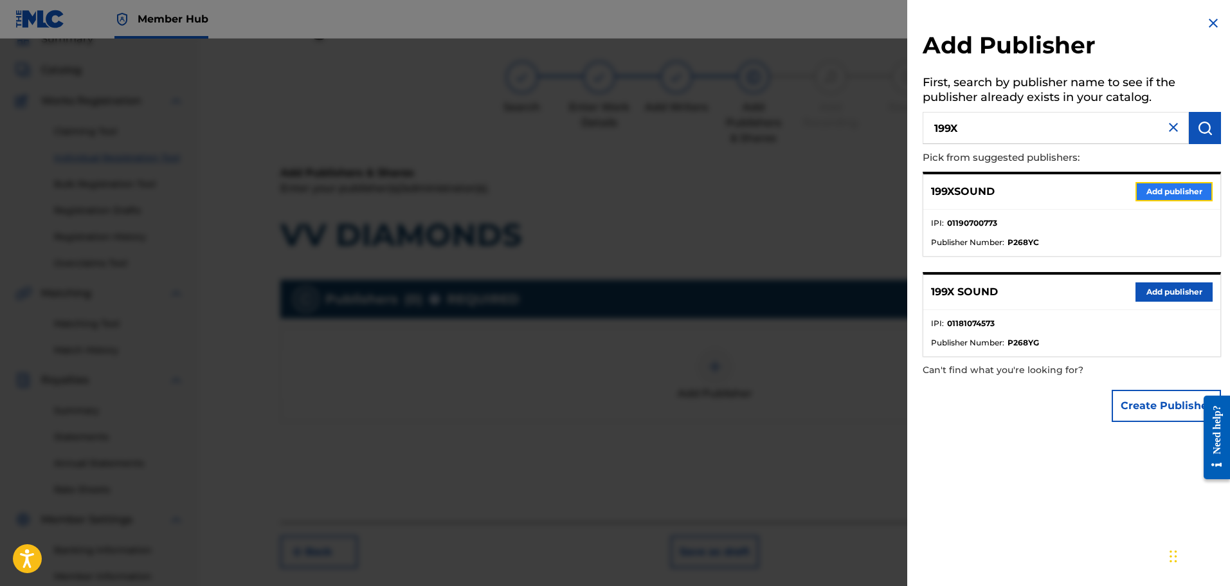
click at [1180, 192] on button "Add publisher" at bounding box center [1173, 191] width 77 height 19
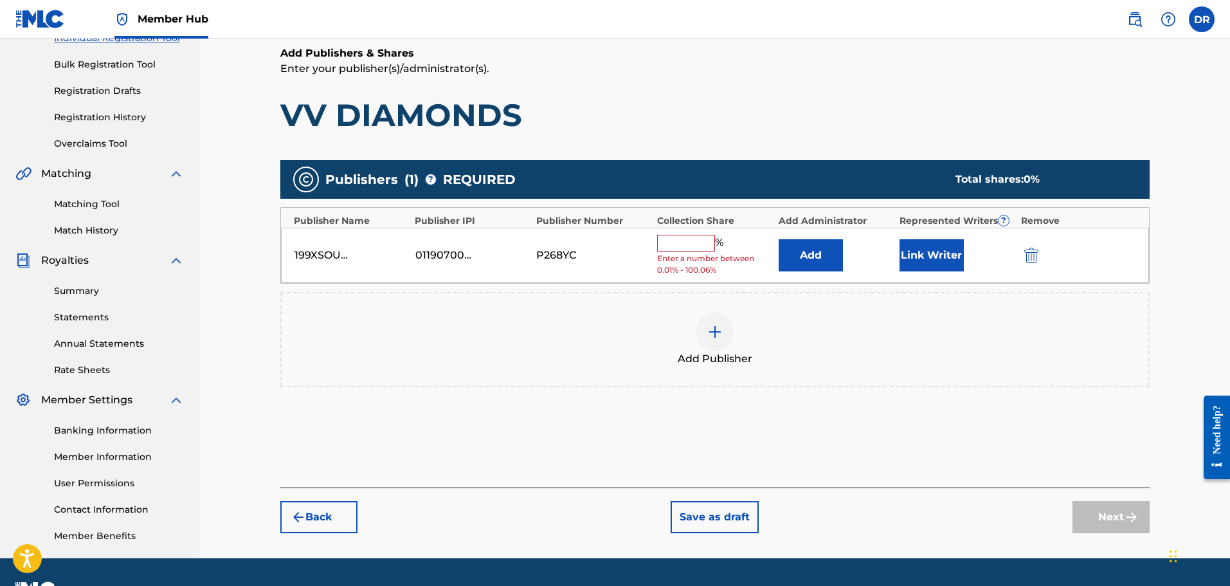
scroll to position [186, 0]
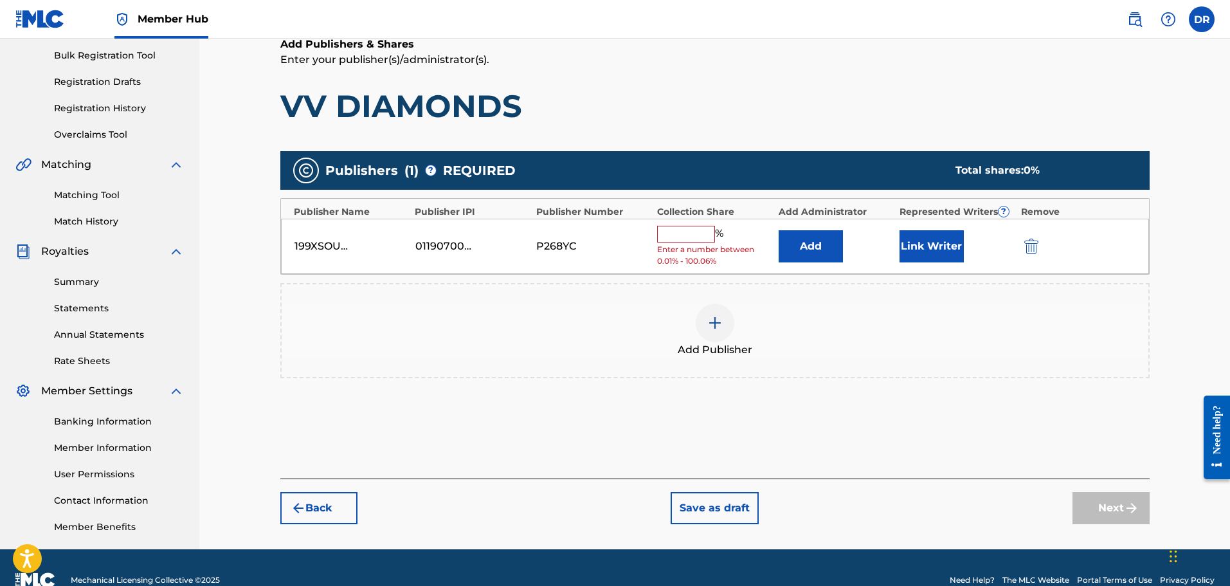
click at [696, 236] on input "text" at bounding box center [686, 234] width 58 height 17
click at [822, 251] on button "Add" at bounding box center [811, 246] width 64 height 32
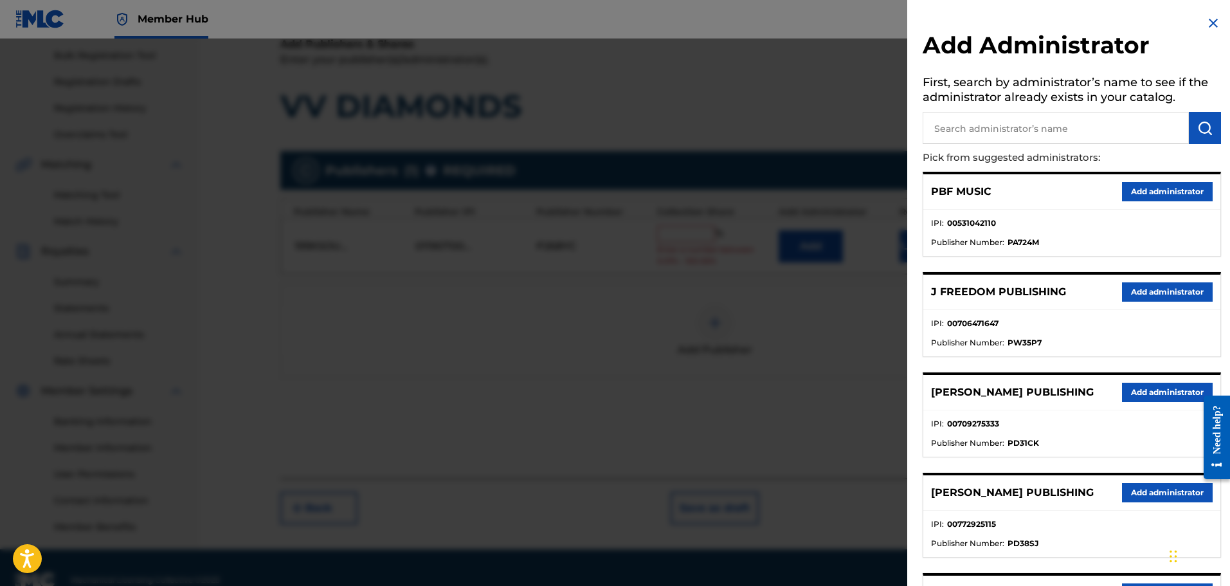
click at [958, 134] on input "text" at bounding box center [1056, 128] width 266 height 32
type input "ALA"
click at [1208, 125] on button "submit" at bounding box center [1205, 128] width 32 height 32
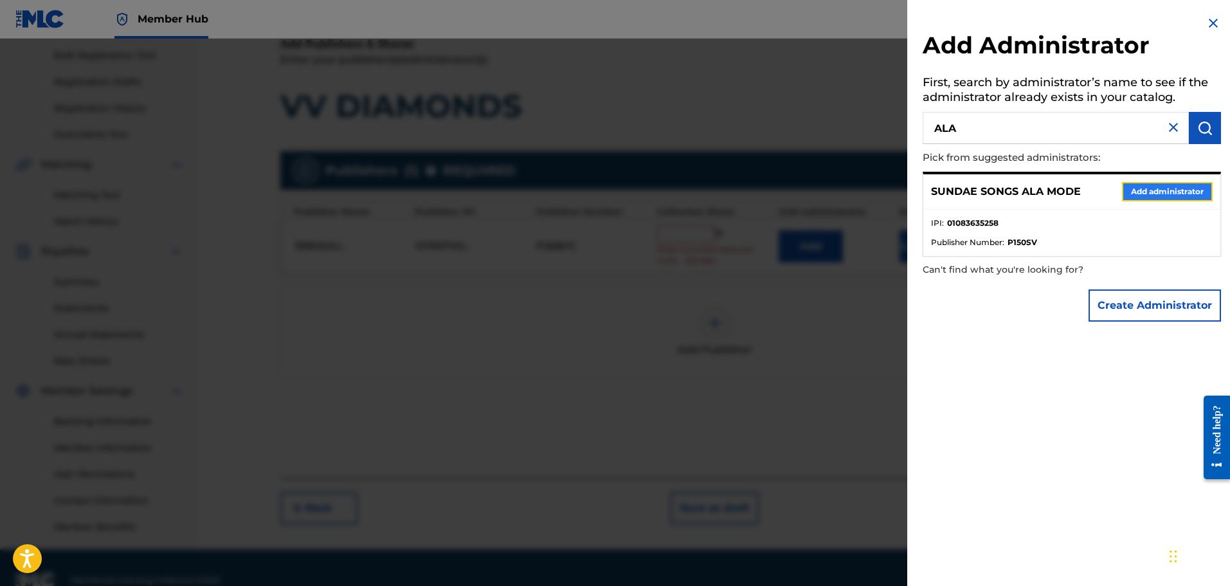
click at [1162, 191] on button "Add administrator" at bounding box center [1167, 191] width 91 height 19
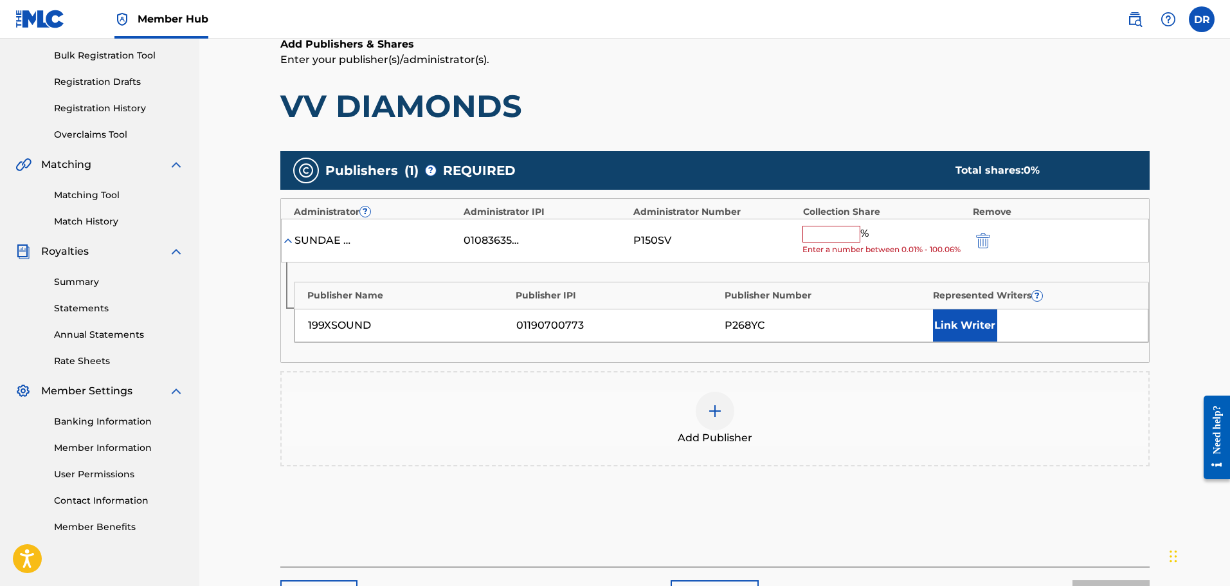
click at [831, 241] on input "text" at bounding box center [831, 234] width 58 height 17
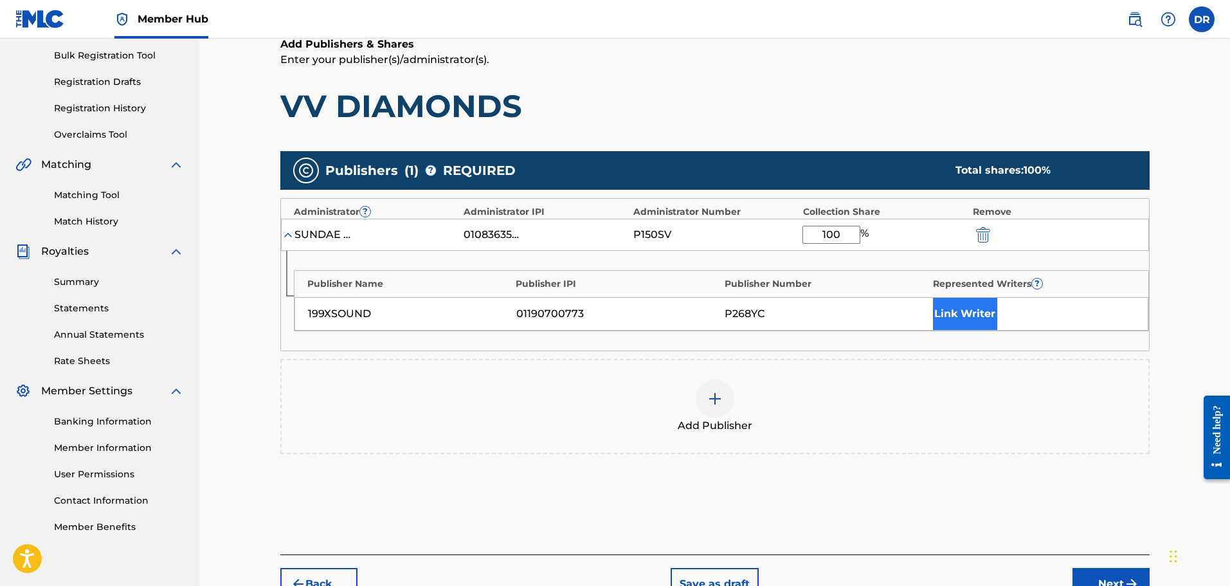
type input "100"
click at [971, 309] on button "Link Writer" at bounding box center [965, 314] width 64 height 32
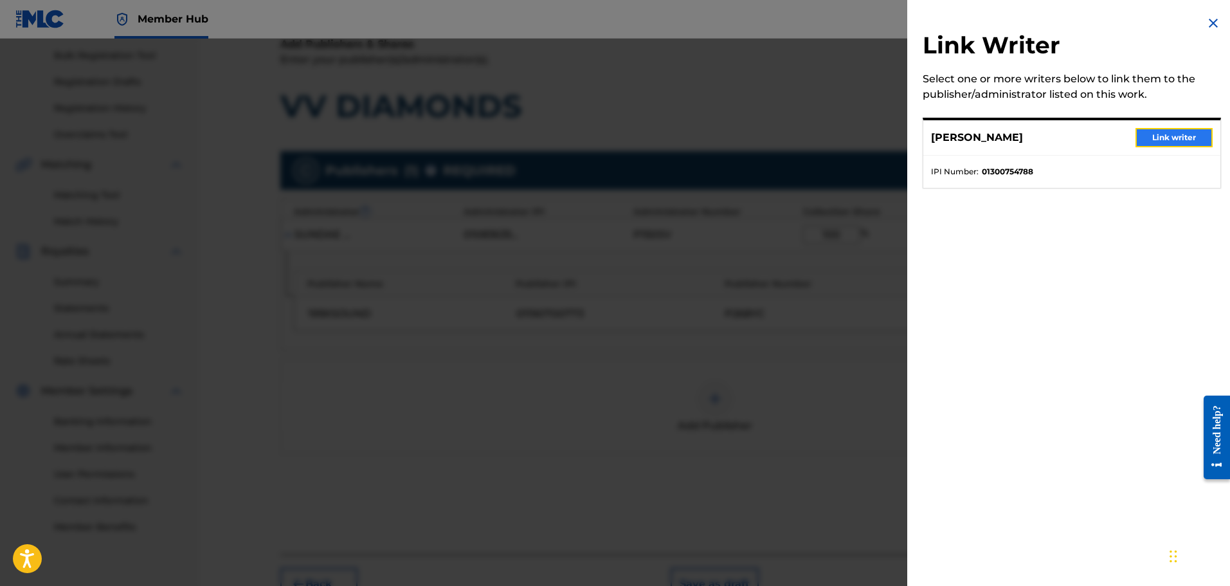
click at [1169, 134] on button "Link writer" at bounding box center [1173, 137] width 77 height 19
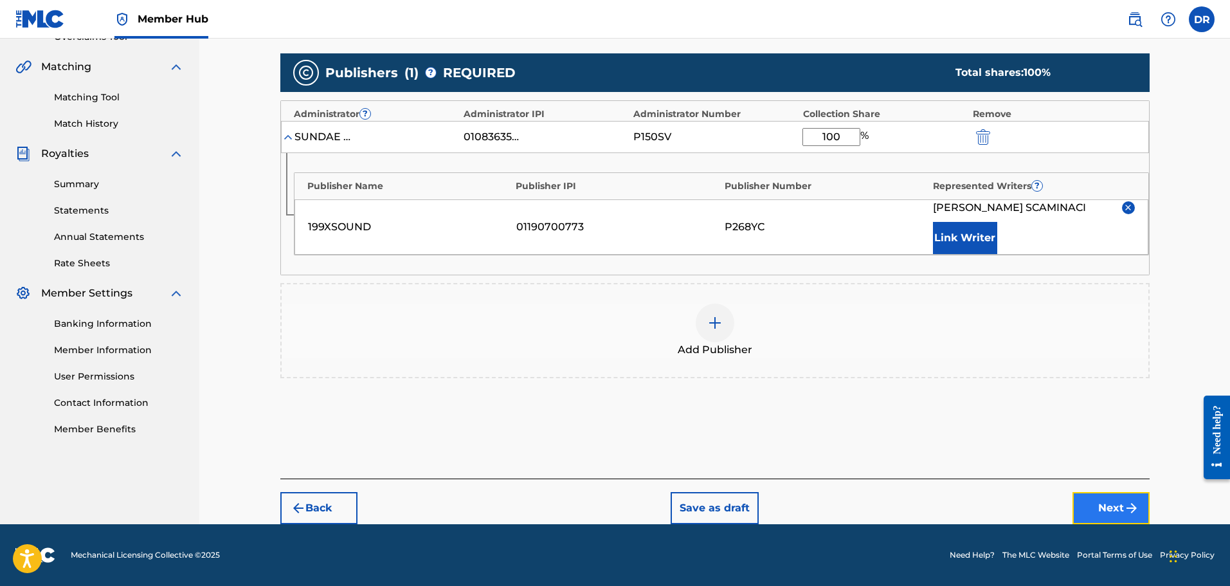
click at [1108, 507] on button "Next" at bounding box center [1110, 508] width 77 height 32
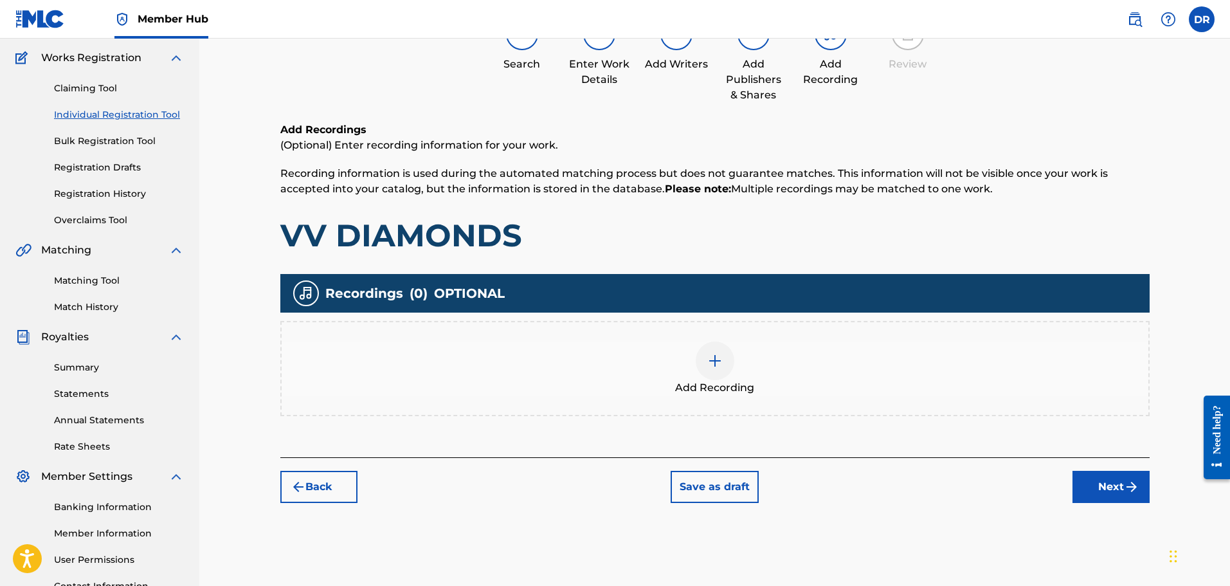
scroll to position [122, 0]
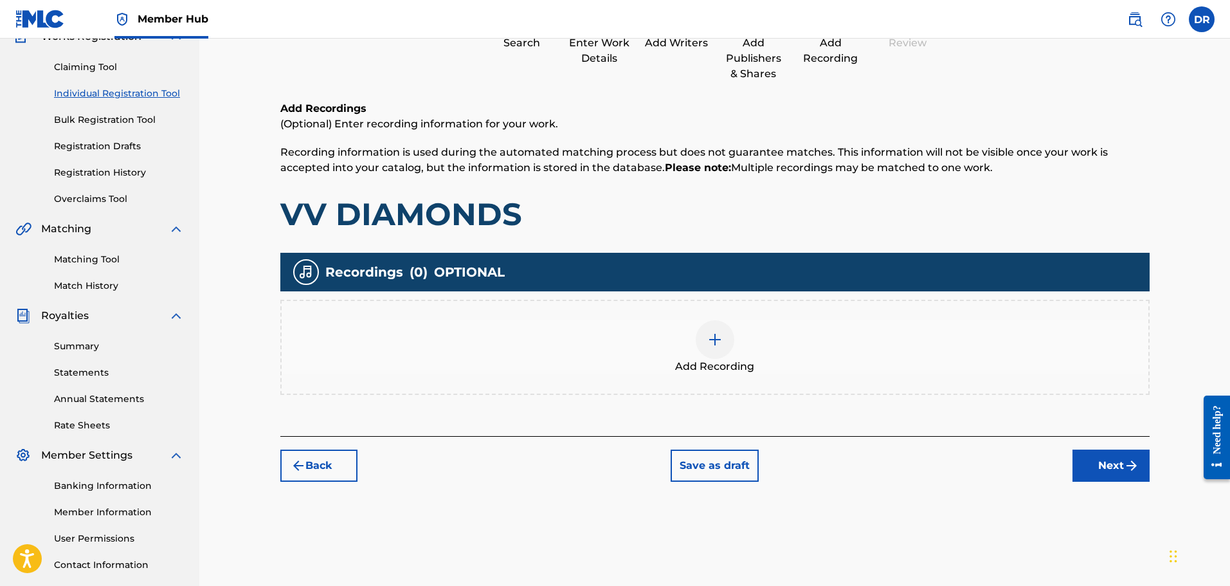
click at [717, 345] on img at bounding box center [714, 339] width 15 height 15
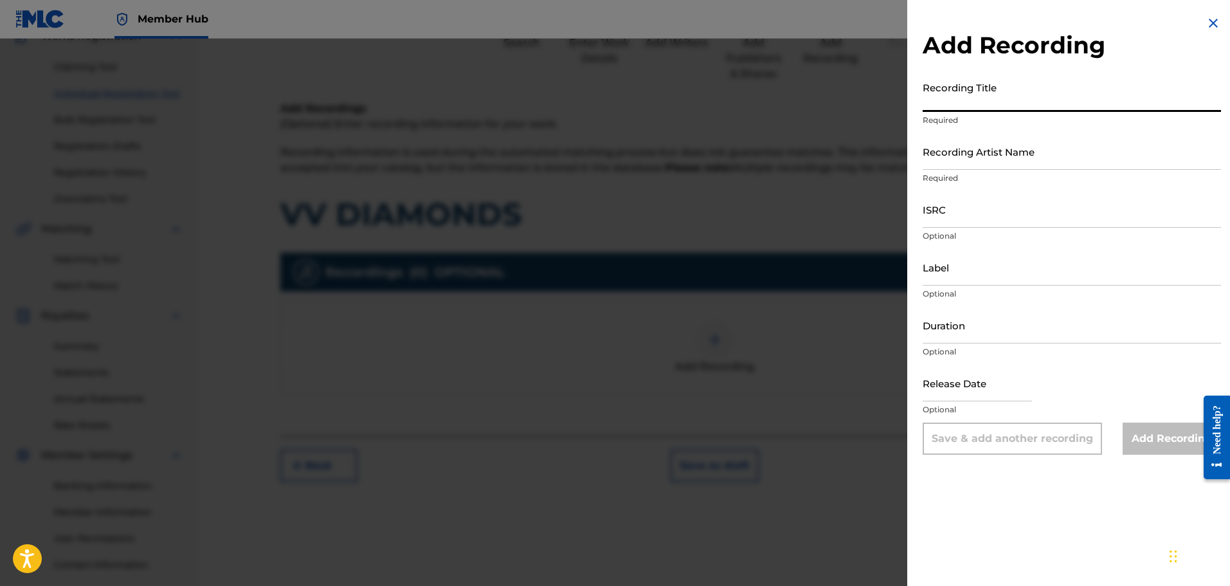
click at [935, 99] on input "Recording Title" at bounding box center [1072, 93] width 298 height 37
paste input "VV DIAMONDS"
type input "VV DIAMONDS"
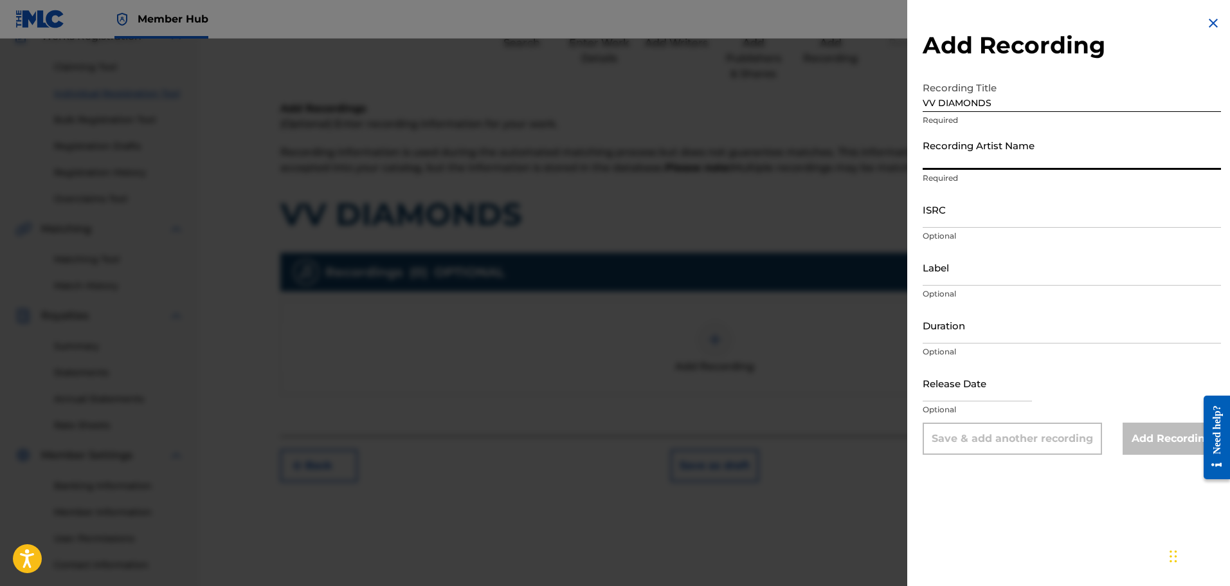
click at [974, 158] on input "Recording Artist Name" at bounding box center [1072, 151] width 298 height 37
paste input "[DATE]"
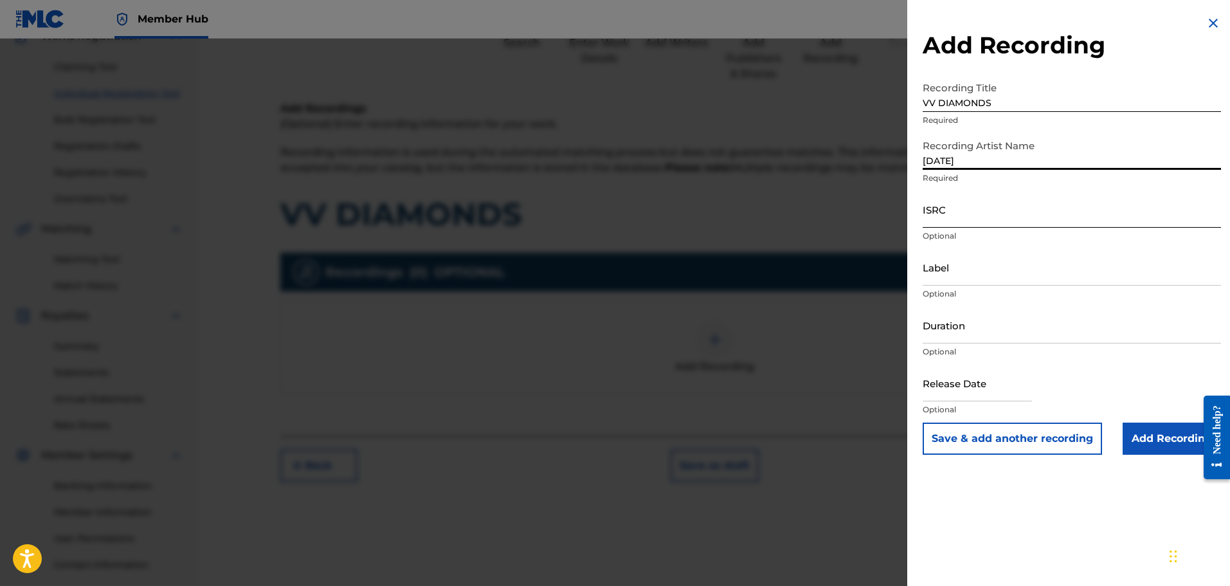
type input "[DATE]"
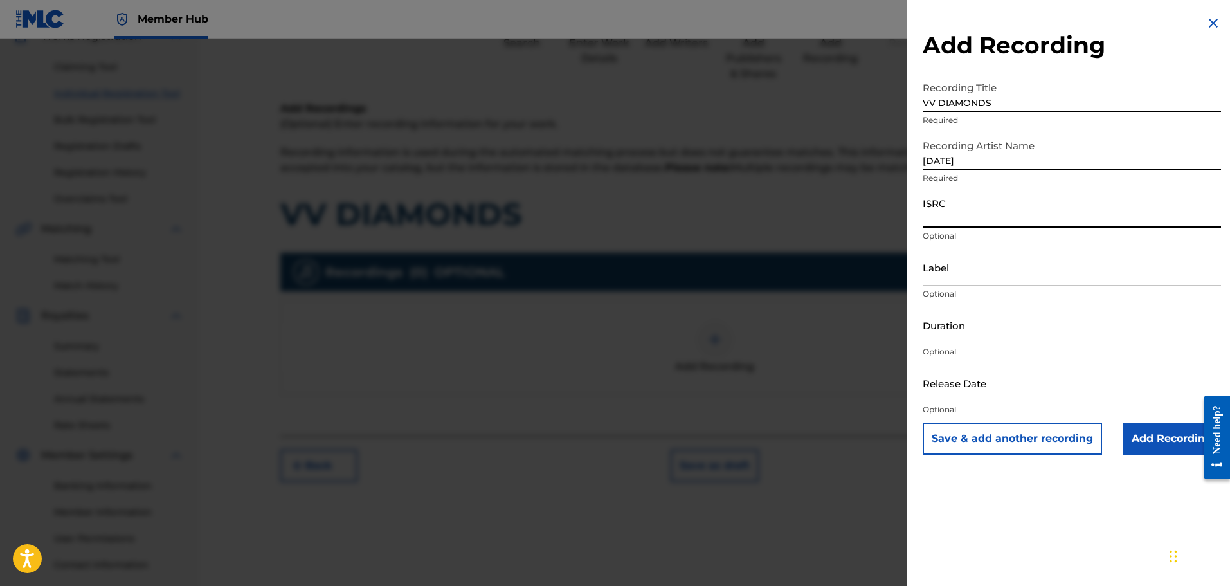
drag, startPoint x: 932, startPoint y: 217, endPoint x: 876, endPoint y: 217, distance: 55.3
click at [932, 217] on input "ISRC" at bounding box center [1072, 209] width 298 height 37
paste input "QZHNC2245694"
type input "QZHNC2245694"
click at [1164, 440] on input "Add Recording" at bounding box center [1171, 438] width 98 height 32
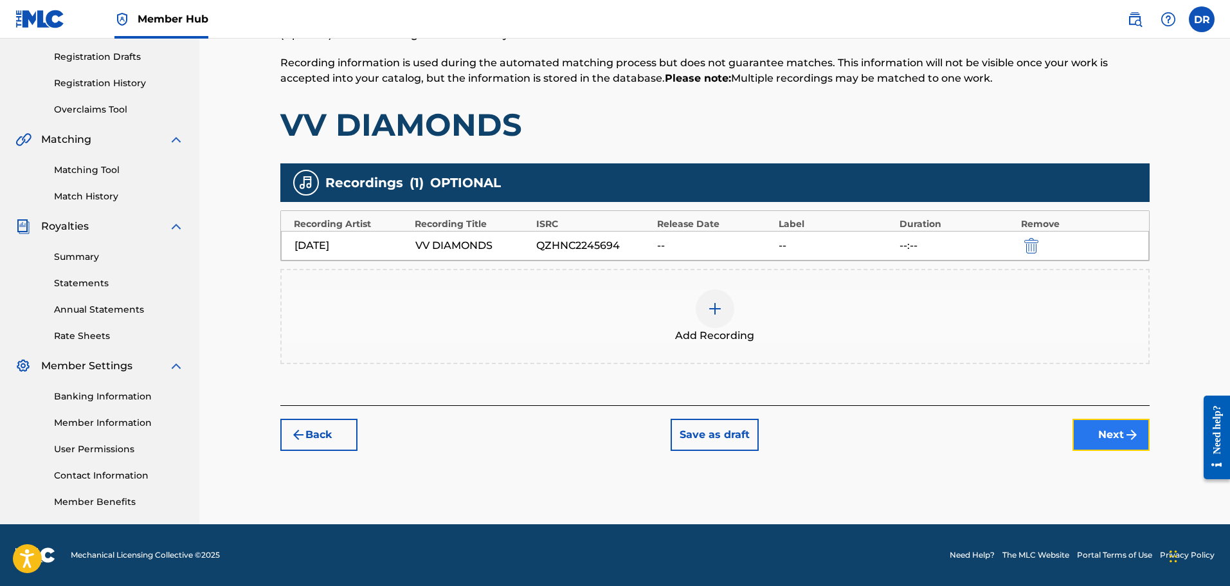
click at [1124, 435] on img "submit" at bounding box center [1131, 434] width 15 height 15
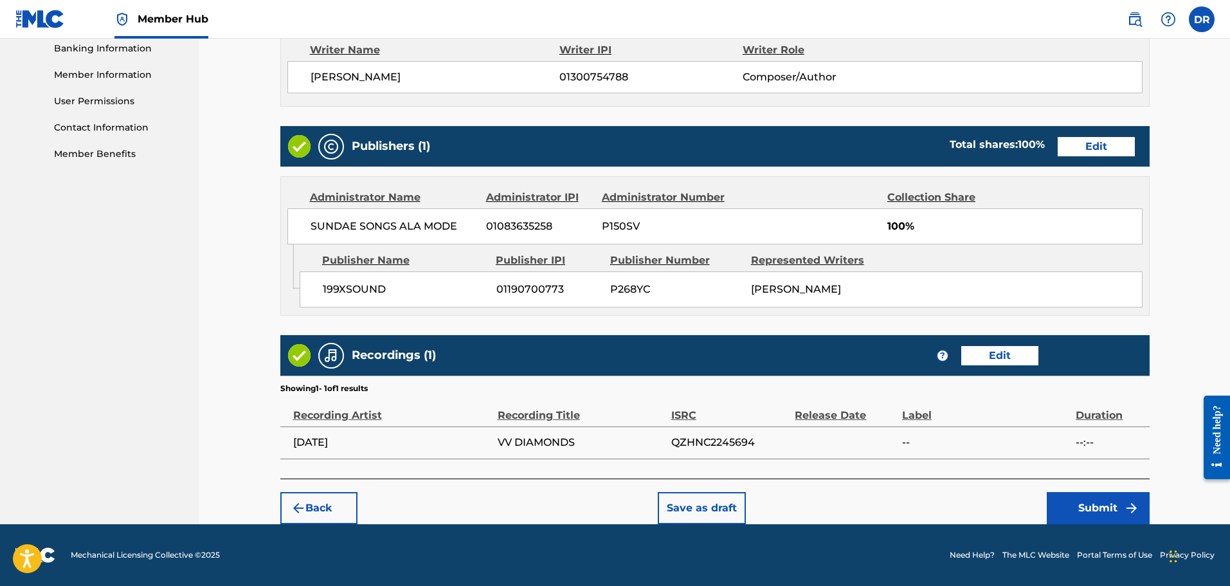
scroll to position [572, 0]
click at [1074, 509] on button "Submit" at bounding box center [1098, 508] width 103 height 32
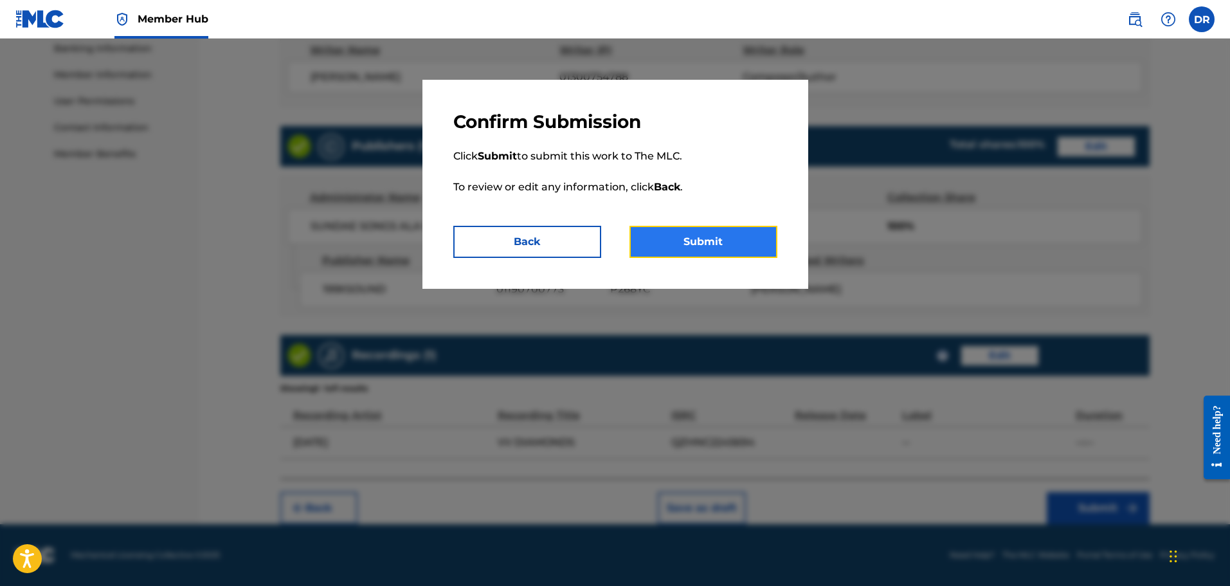
click at [708, 251] on button "Submit" at bounding box center [703, 242] width 148 height 32
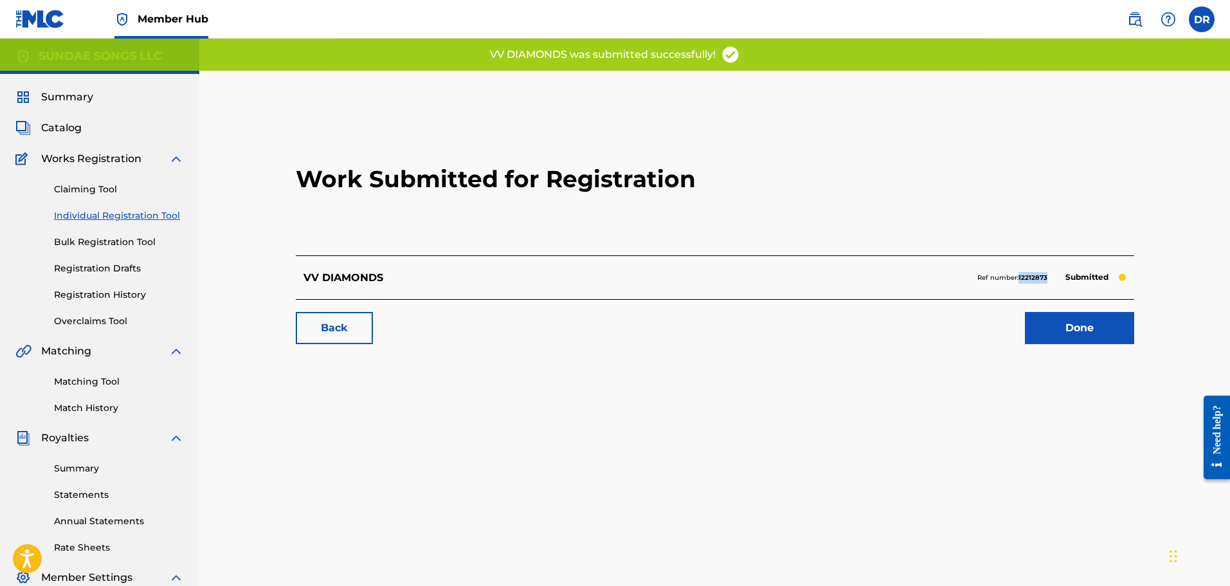
drag, startPoint x: 1047, startPoint y: 276, endPoint x: 1018, endPoint y: 279, distance: 28.4
click at [1018, 279] on div "Ref number: 12212873 Submitted" at bounding box center [1051, 278] width 149 height 18
copy strong "12212873"
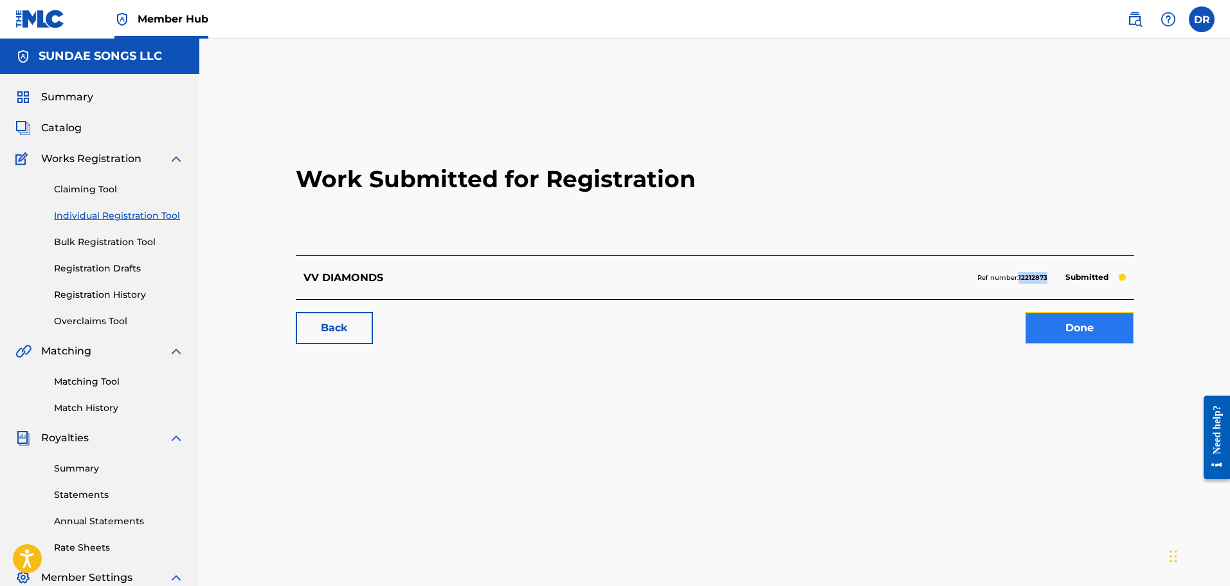
click at [1082, 326] on link "Done" at bounding box center [1079, 328] width 109 height 32
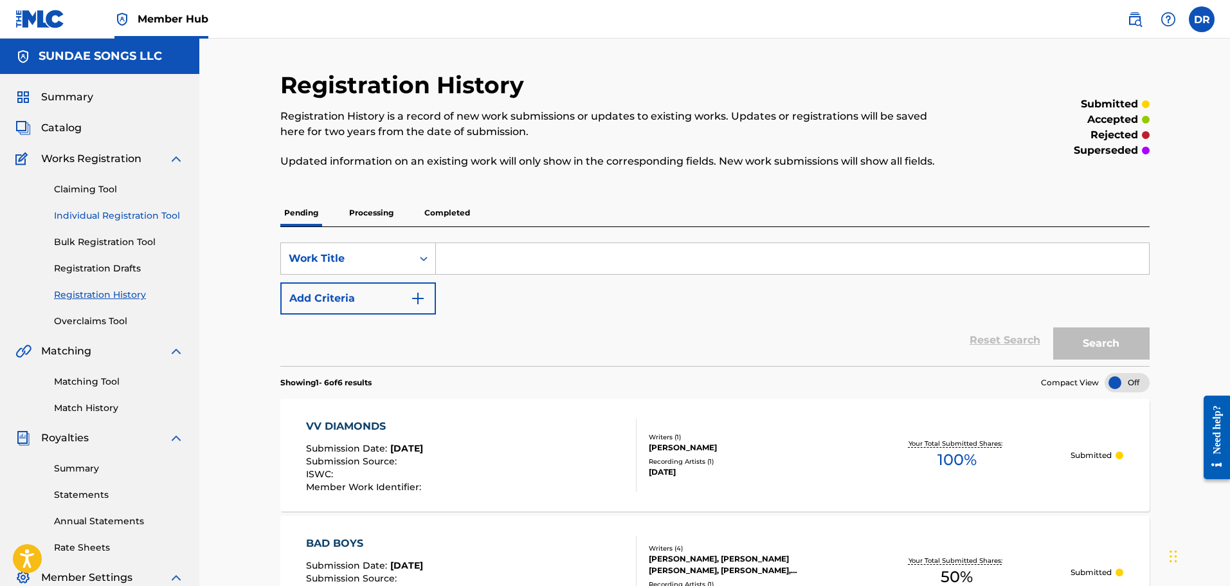
click at [140, 211] on link "Individual Registration Tool" at bounding box center [119, 216] width 130 height 14
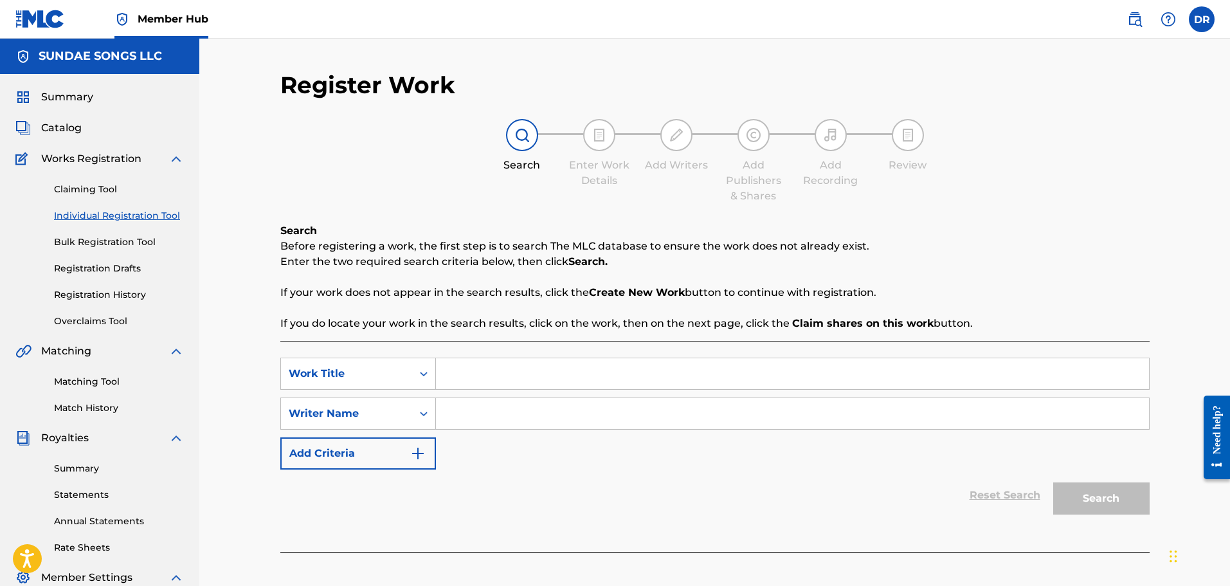
paste input "SUPERSTAR"
type input "SUPERSTAR"
drag, startPoint x: 508, startPoint y: 491, endPoint x: 506, endPoint y: 452, distance: 38.6
click at [509, 483] on div "Reset Search Search" at bounding box center [714, 494] width 869 height 51
click at [485, 419] on input "Search Form" at bounding box center [792, 413] width 713 height 31
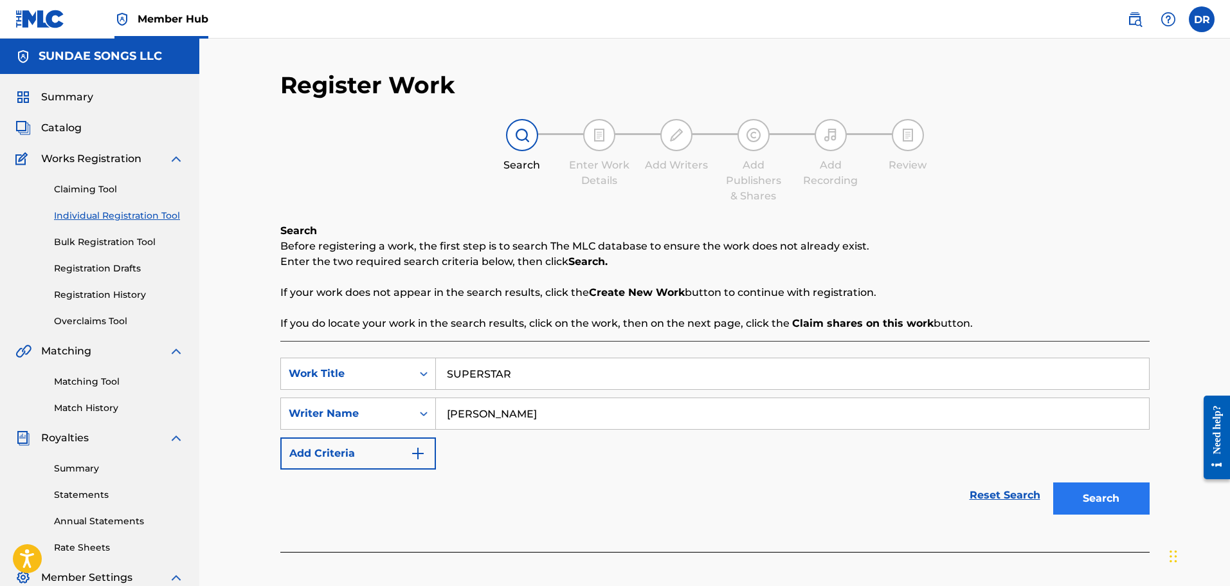
type input "[PERSON_NAME]"
click at [1108, 496] on button "Search" at bounding box center [1101, 498] width 96 height 32
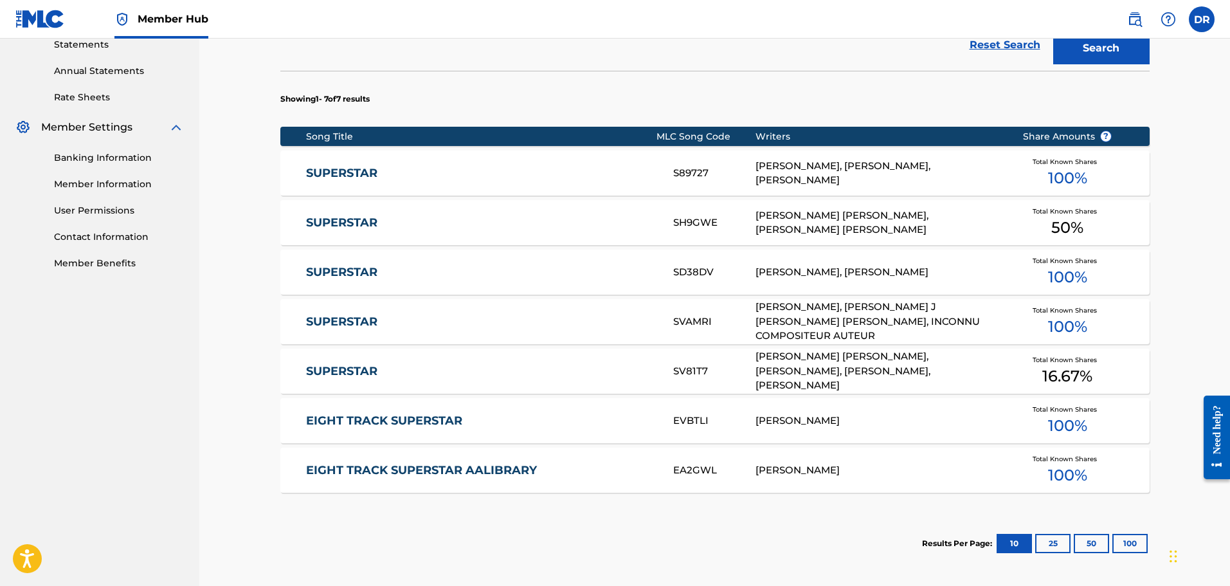
scroll to position [514, 0]
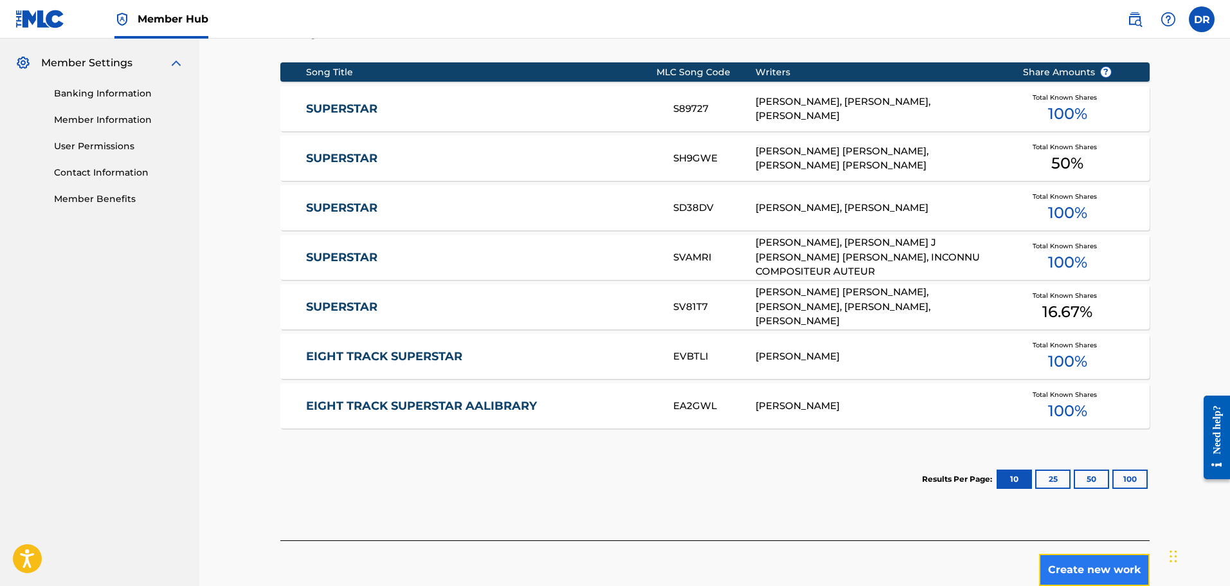
click at [1079, 565] on button "Create new work" at bounding box center [1094, 570] width 111 height 32
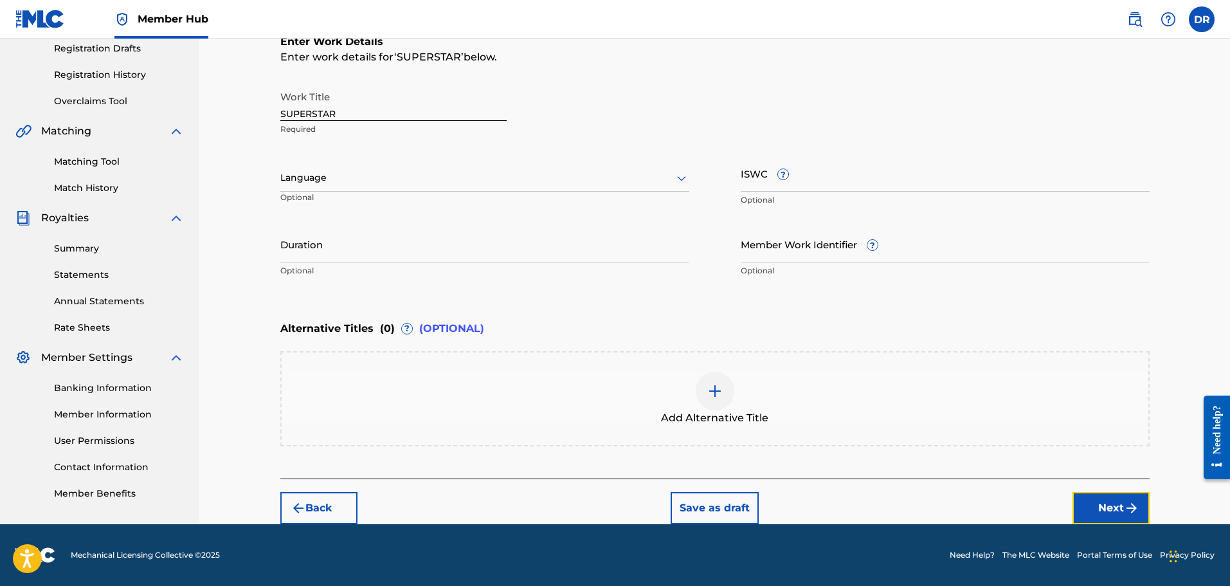
click at [1117, 505] on button "Next" at bounding box center [1110, 508] width 77 height 32
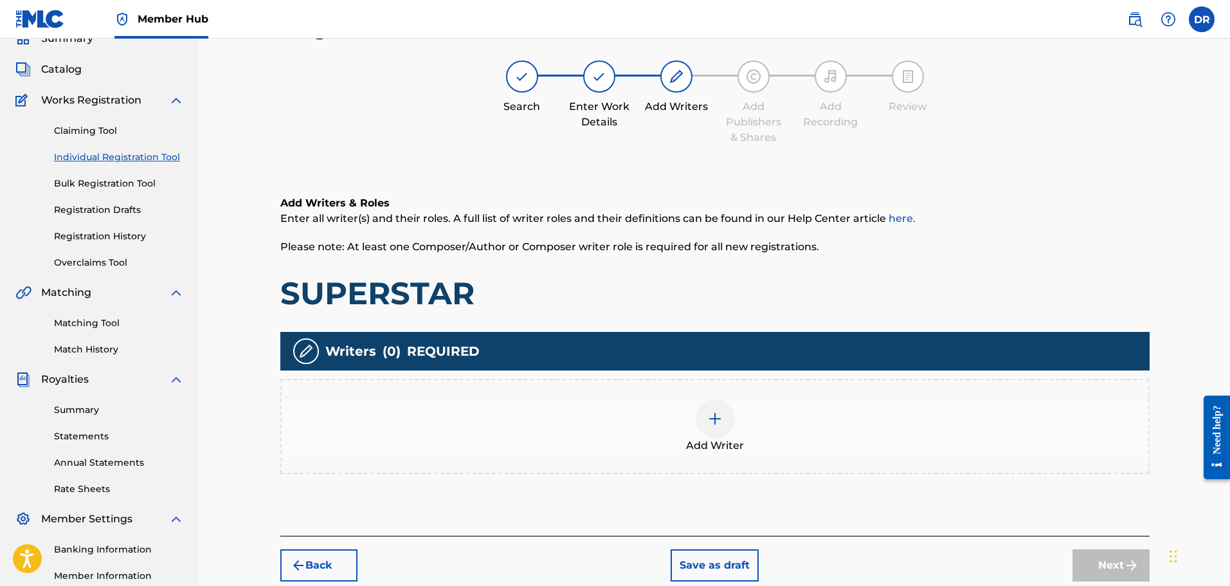
scroll to position [58, 0]
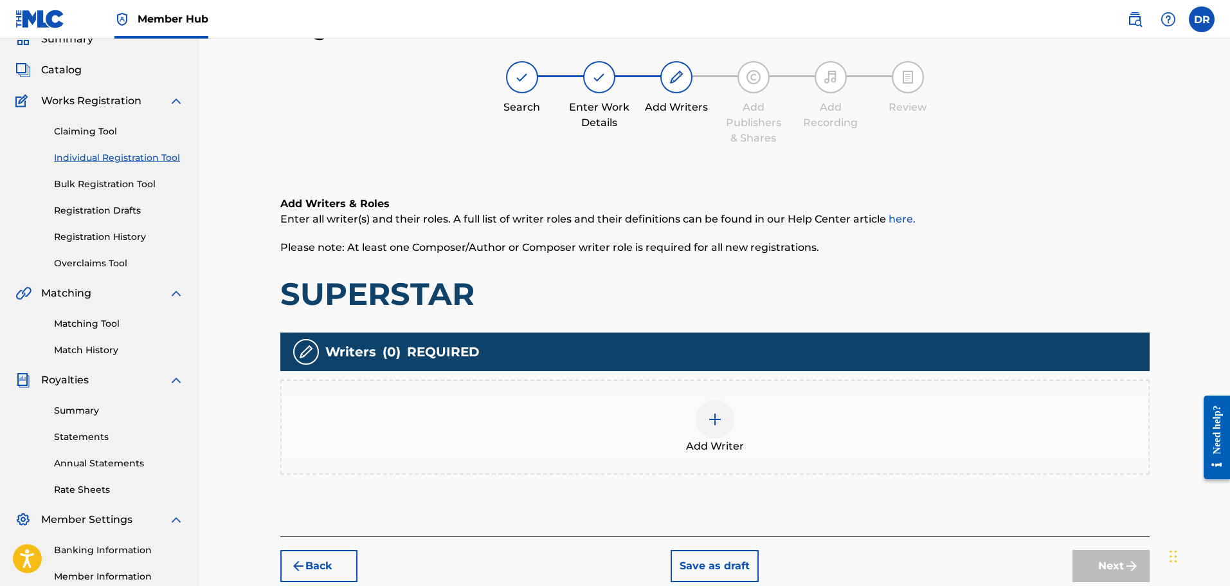
click at [720, 422] on img at bounding box center [714, 418] width 15 height 15
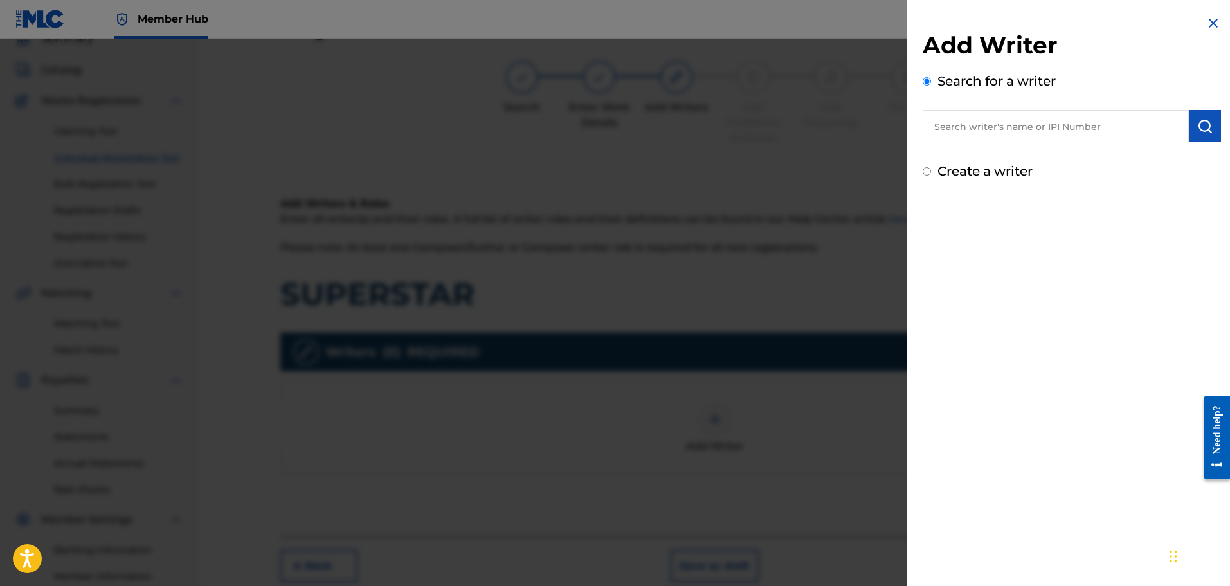
click at [968, 172] on label "Create a writer" at bounding box center [984, 170] width 95 height 15
radio input "true"
click at [931, 172] on input "Create a writer" at bounding box center [927, 171] width 8 height 8
radio input "false"
radio input "true"
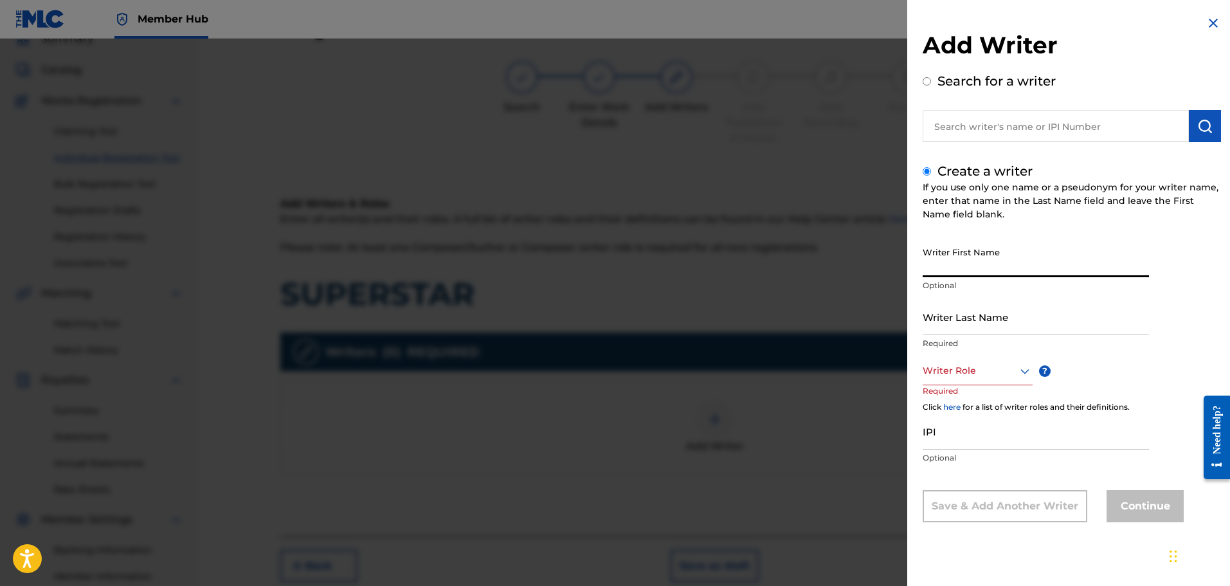
drag, startPoint x: 988, startPoint y: 270, endPoint x: 997, endPoint y: 267, distance: 9.4
click at [988, 270] on input "Writer First Name" at bounding box center [1036, 258] width 226 height 37
drag, startPoint x: 946, startPoint y: 239, endPoint x: 932, endPoint y: 269, distance: 33.1
click at [932, 269] on input "Writer First Name" at bounding box center [1036, 258] width 226 height 37
paste input "[PERSON_NAME]"
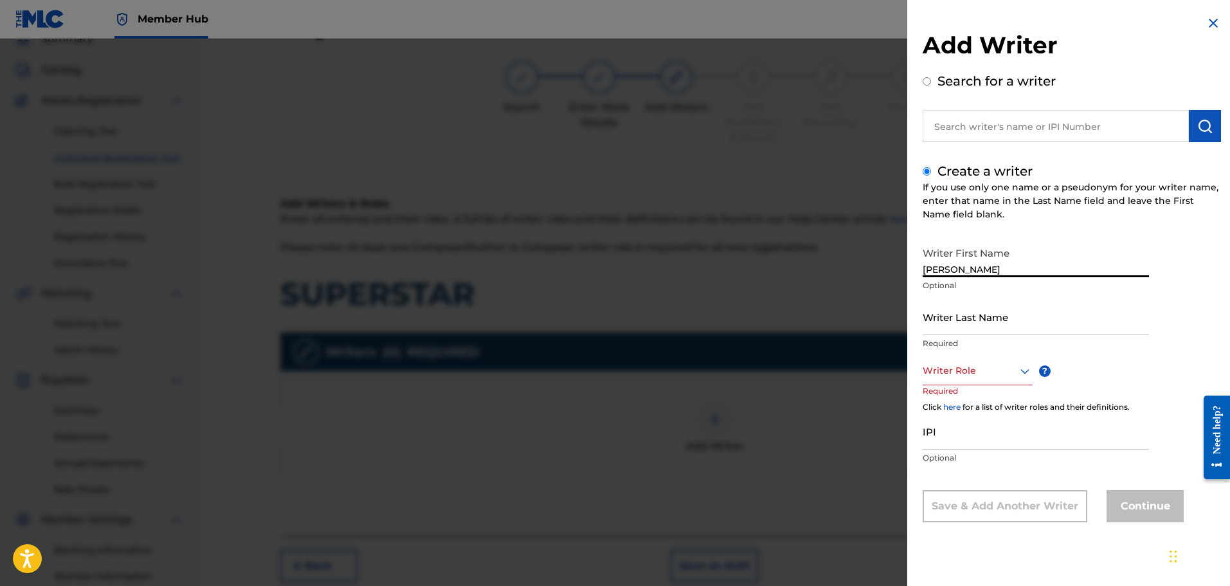
drag, startPoint x: 1054, startPoint y: 264, endPoint x: 998, endPoint y: 266, distance: 55.3
click at [998, 266] on input "[PERSON_NAME]" at bounding box center [1036, 258] width 226 height 37
type input "[PERSON_NAME]"
paste input "SCAMINACI"
type input "SCAMINACI"
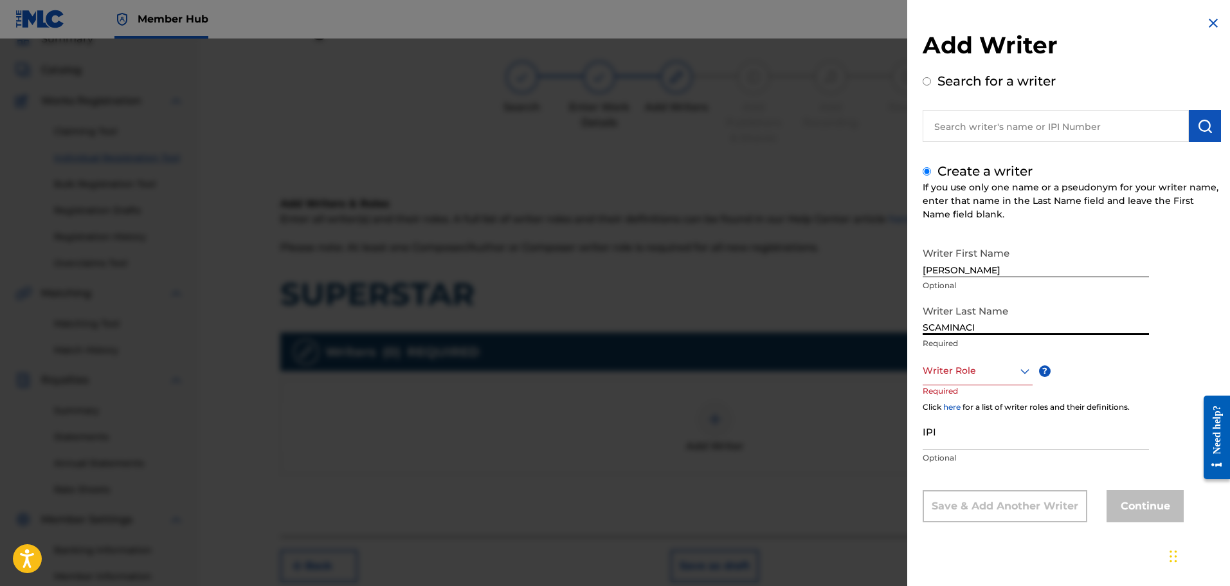
click at [962, 365] on div at bounding box center [978, 371] width 110 height 16
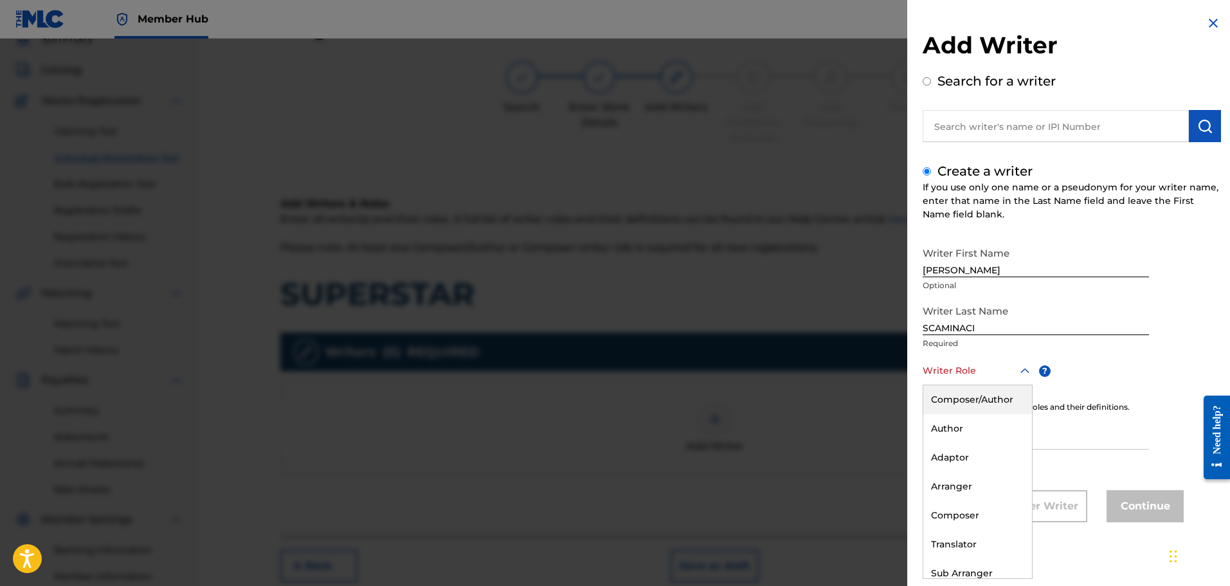
click at [958, 400] on div "Composer/Author" at bounding box center [977, 399] width 109 height 29
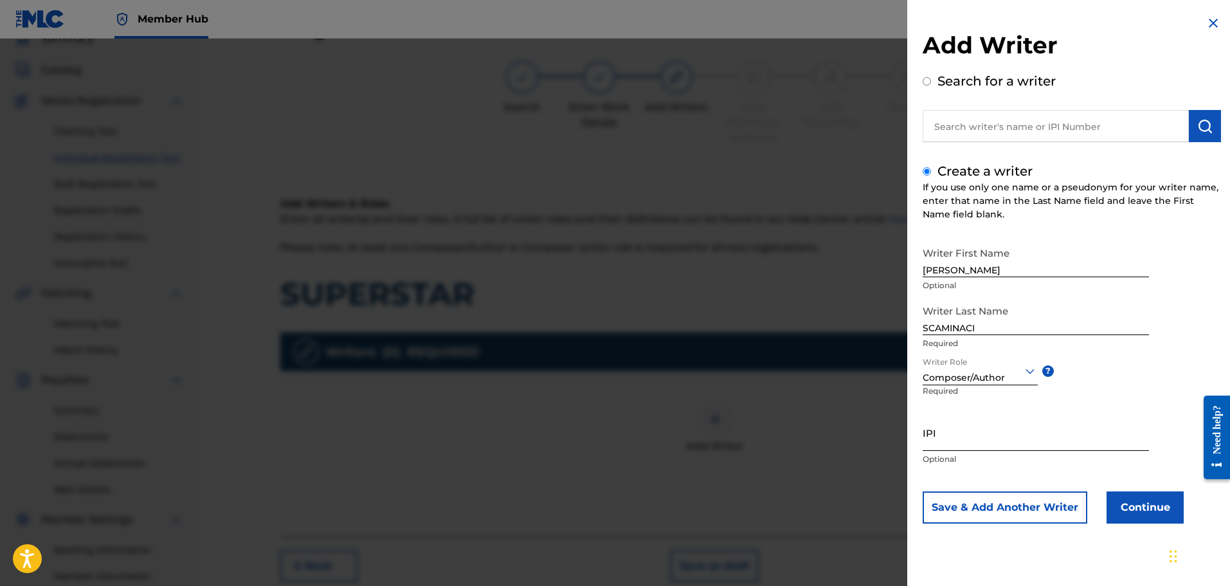
click at [945, 436] on input "IPI" at bounding box center [1036, 432] width 226 height 37
paste input "01300754788"
type input "01300754788"
click at [1145, 500] on button "Continue" at bounding box center [1144, 507] width 77 height 32
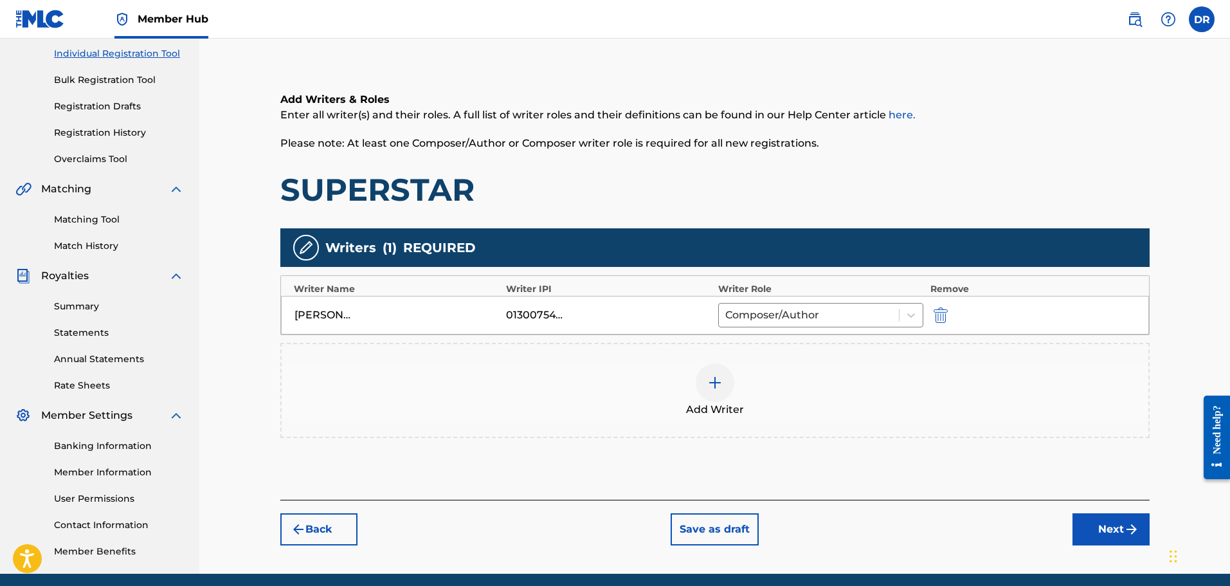
scroll to position [186, 0]
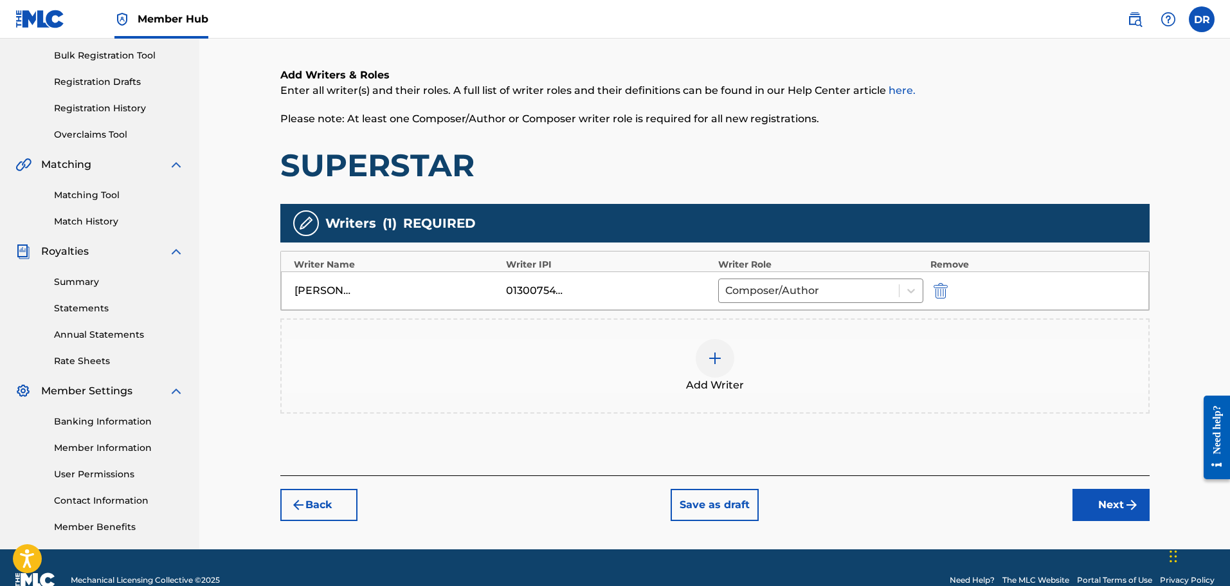
click at [712, 369] on div at bounding box center [715, 358] width 39 height 39
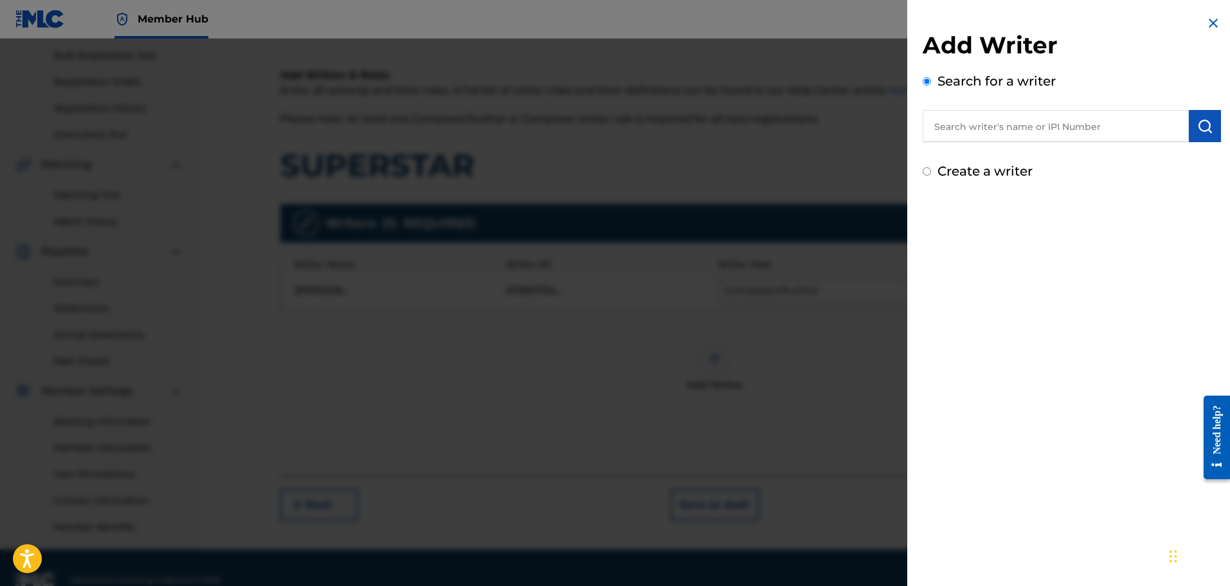
click at [942, 127] on input "text" at bounding box center [1056, 126] width 266 height 32
paste input "[PERSON_NAME]"
type input "[PERSON_NAME]"
click at [1197, 122] on img "submit" at bounding box center [1204, 125] width 15 height 15
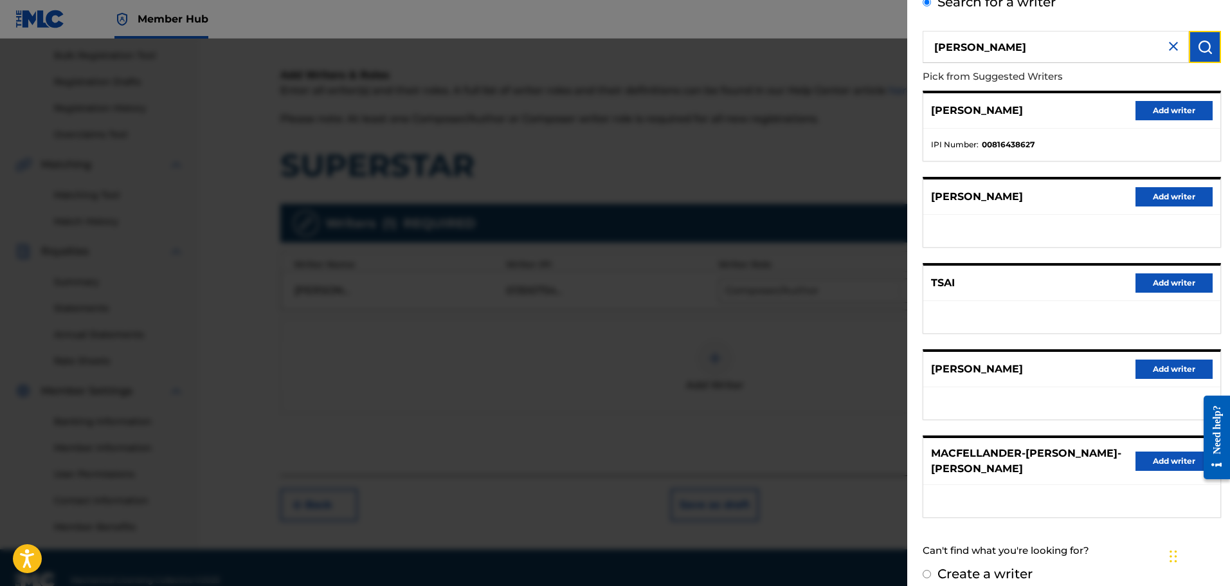
scroll to position [92, 0]
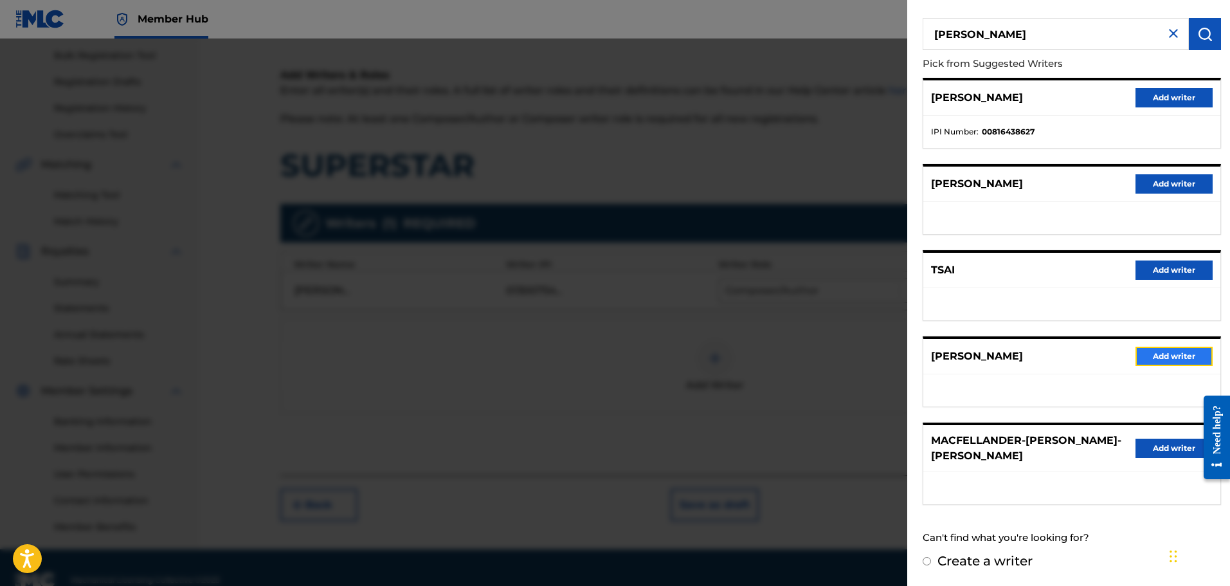
click at [1177, 363] on button "Add writer" at bounding box center [1173, 356] width 77 height 19
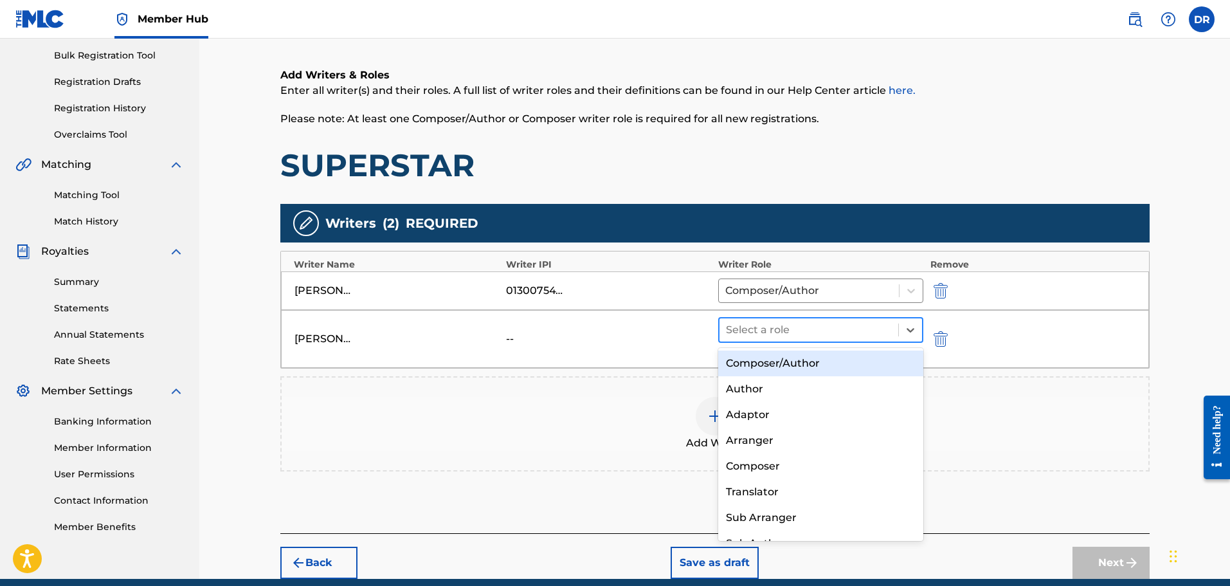
click at [816, 339] on div "Select a role" at bounding box center [808, 329] width 179 height 23
click at [817, 359] on div "Composer/Author" at bounding box center [821, 363] width 206 height 26
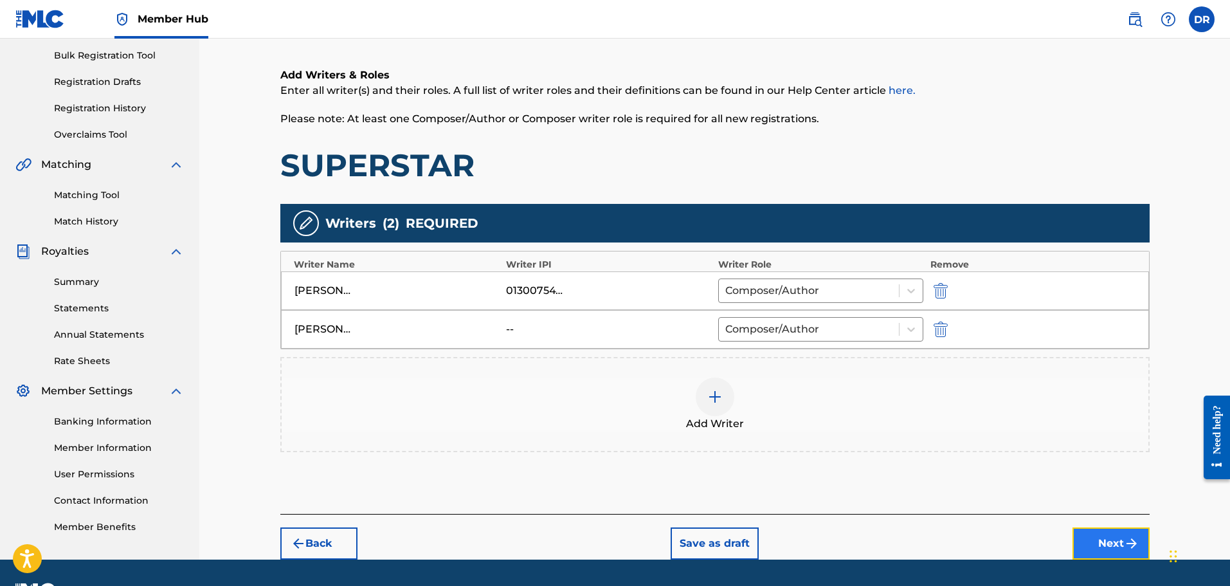
click at [1104, 541] on button "Next" at bounding box center [1110, 543] width 77 height 32
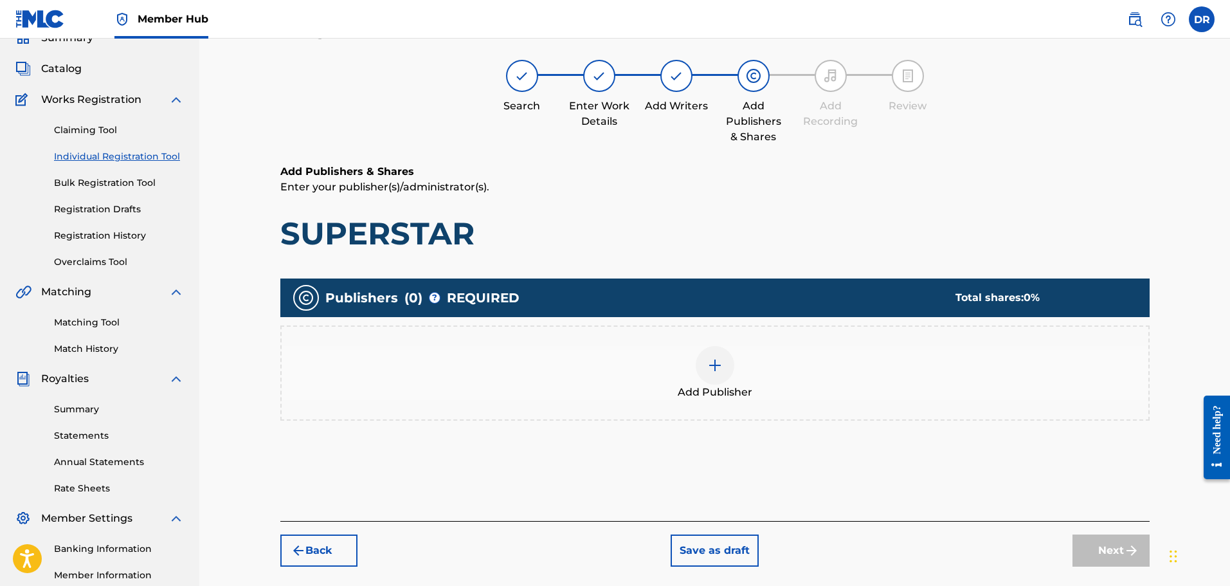
scroll to position [58, 0]
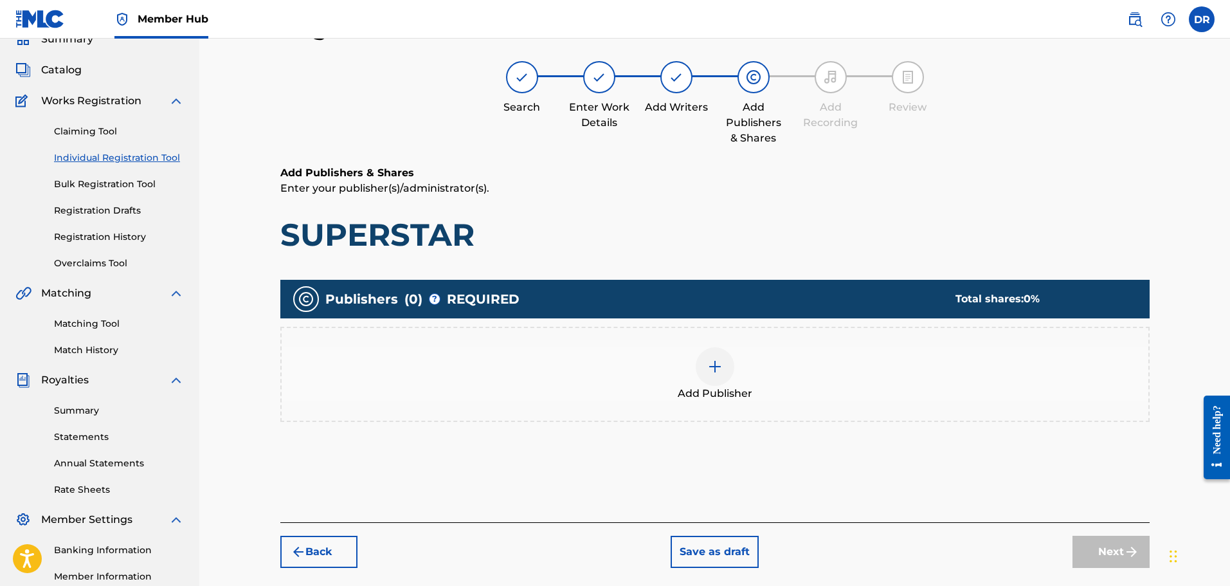
click at [708, 370] on img at bounding box center [714, 366] width 15 height 15
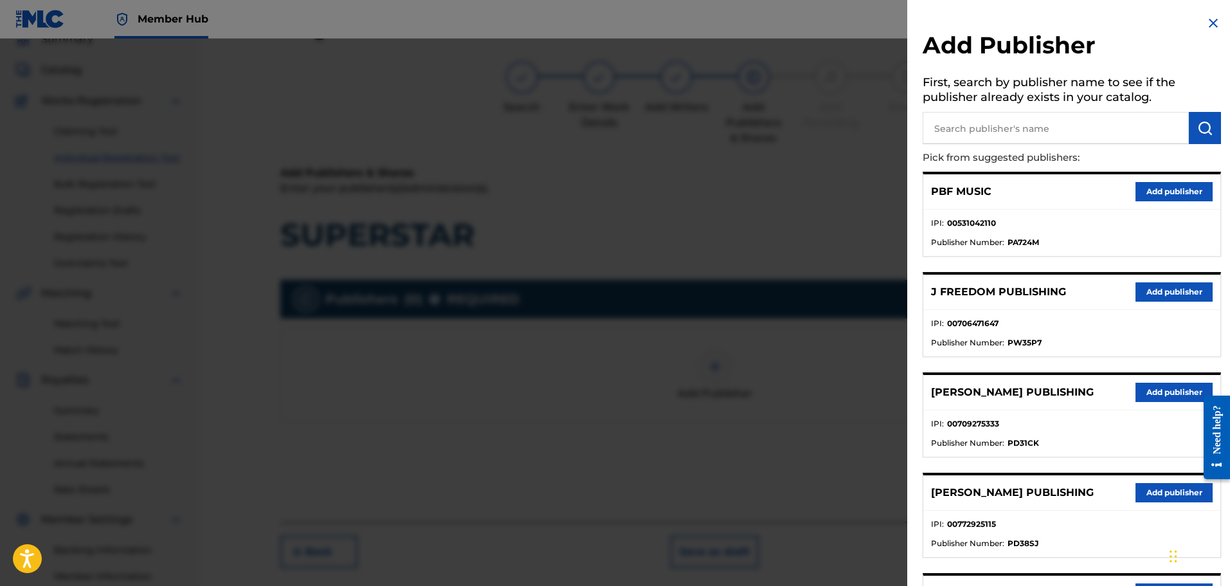
click at [966, 127] on input "text" at bounding box center [1056, 128] width 266 height 32
type input "199X"
click at [1204, 123] on img "submit" at bounding box center [1204, 127] width 15 height 15
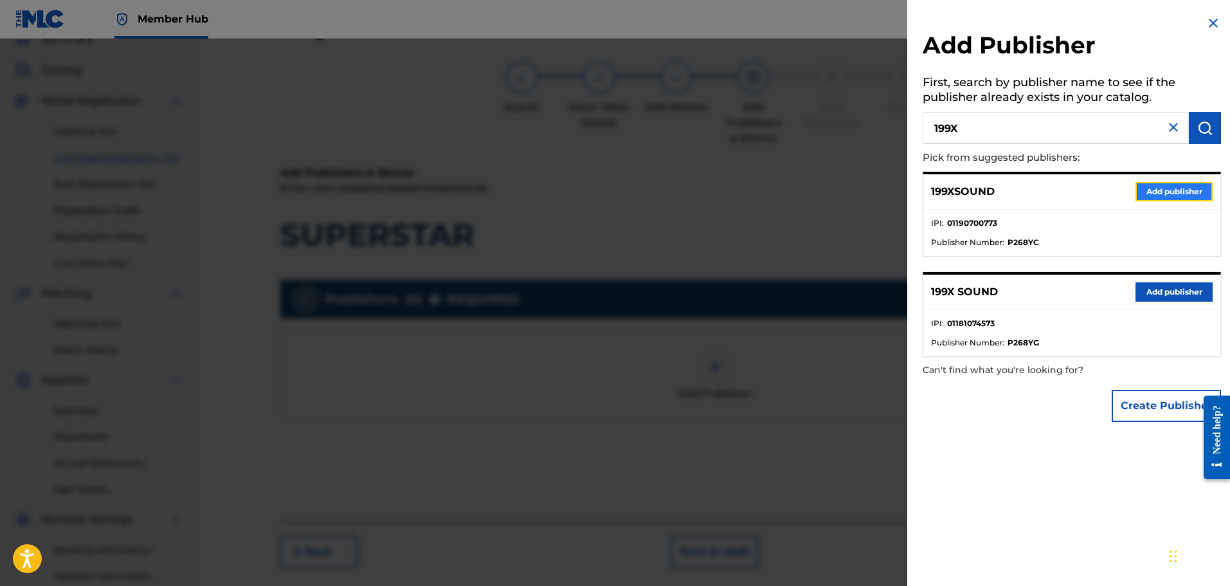
click at [1173, 190] on button "Add publisher" at bounding box center [1173, 191] width 77 height 19
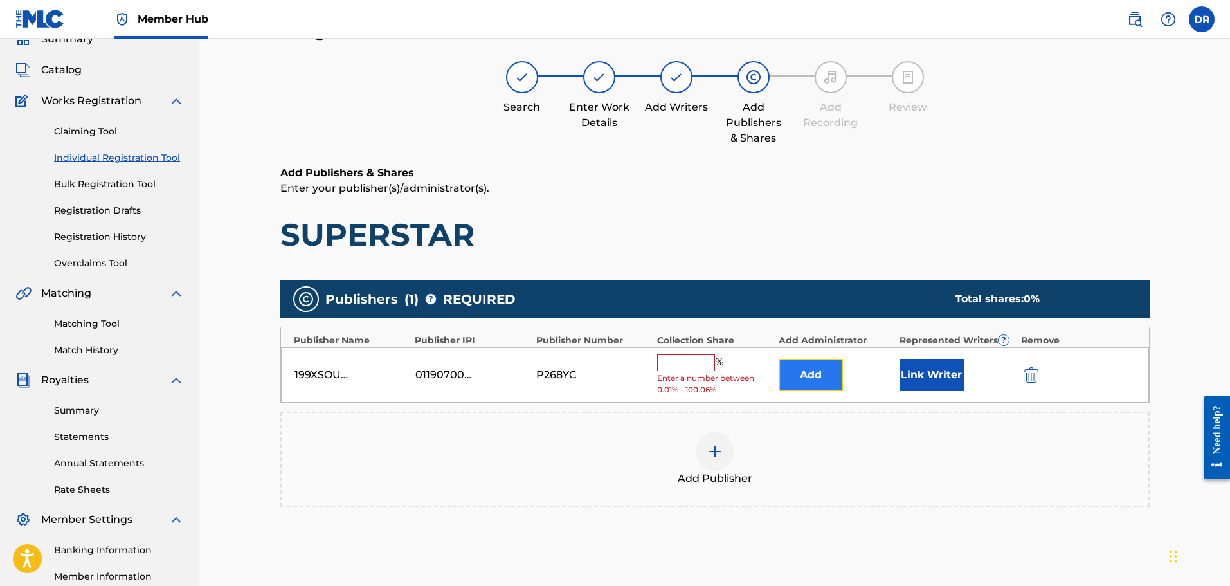
click at [793, 379] on button "Add" at bounding box center [811, 375] width 64 height 32
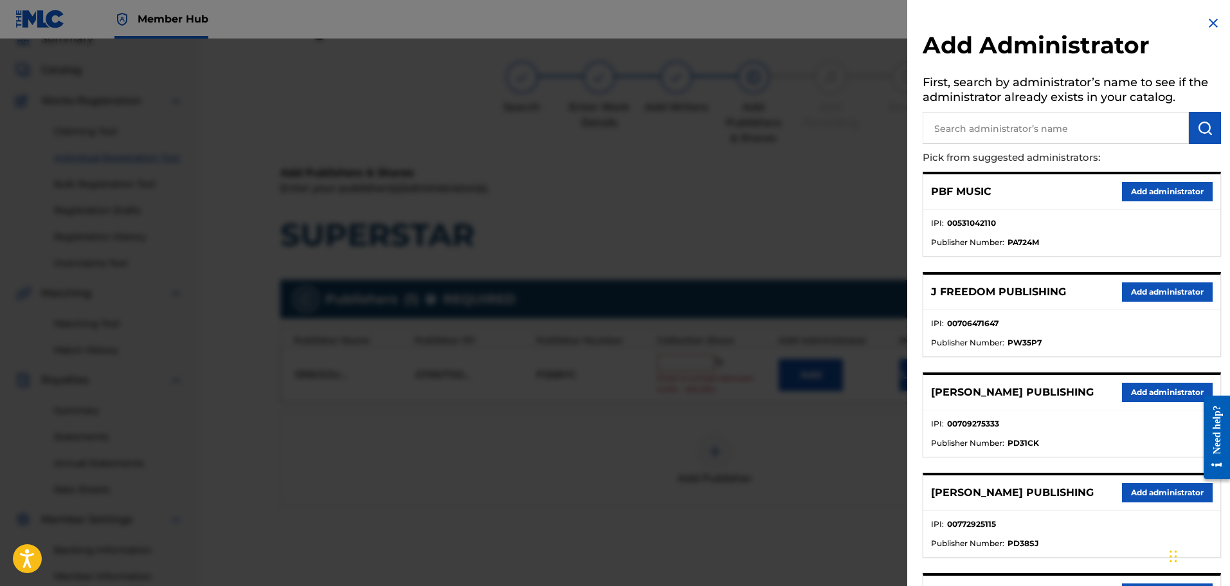
click at [1072, 135] on input "text" at bounding box center [1056, 128] width 266 height 32
type input "ALA"
click at [1205, 127] on img "submit" at bounding box center [1204, 127] width 15 height 15
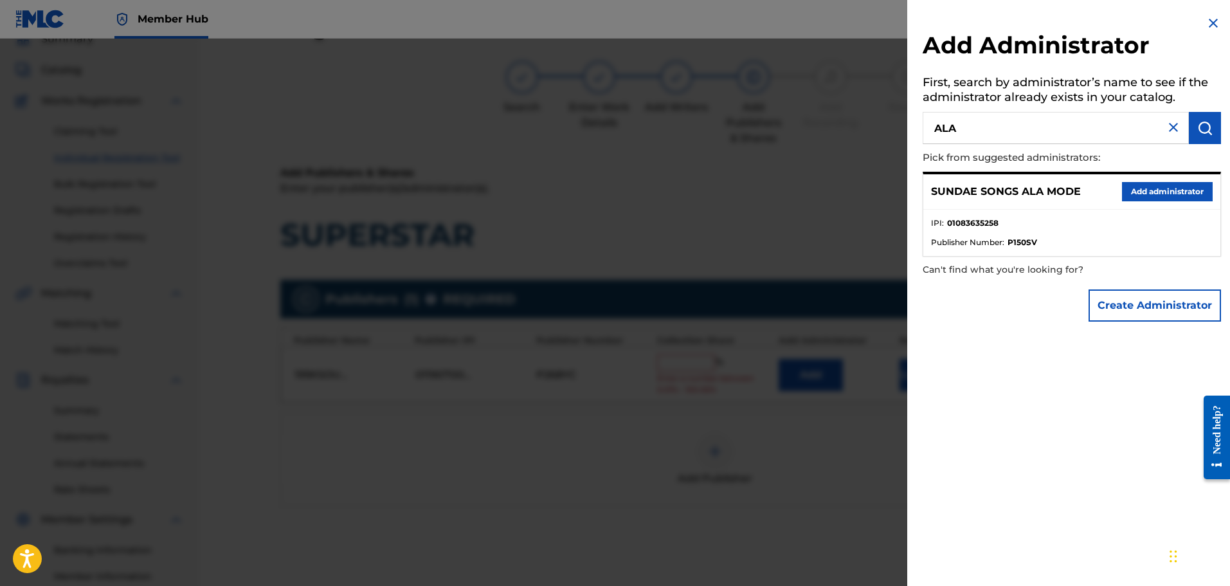
click at [1186, 178] on div "SUNDAE SONGS ALA MODE Add administrator" at bounding box center [1071, 191] width 297 height 35
click at [1183, 186] on button "Add administrator" at bounding box center [1167, 191] width 91 height 19
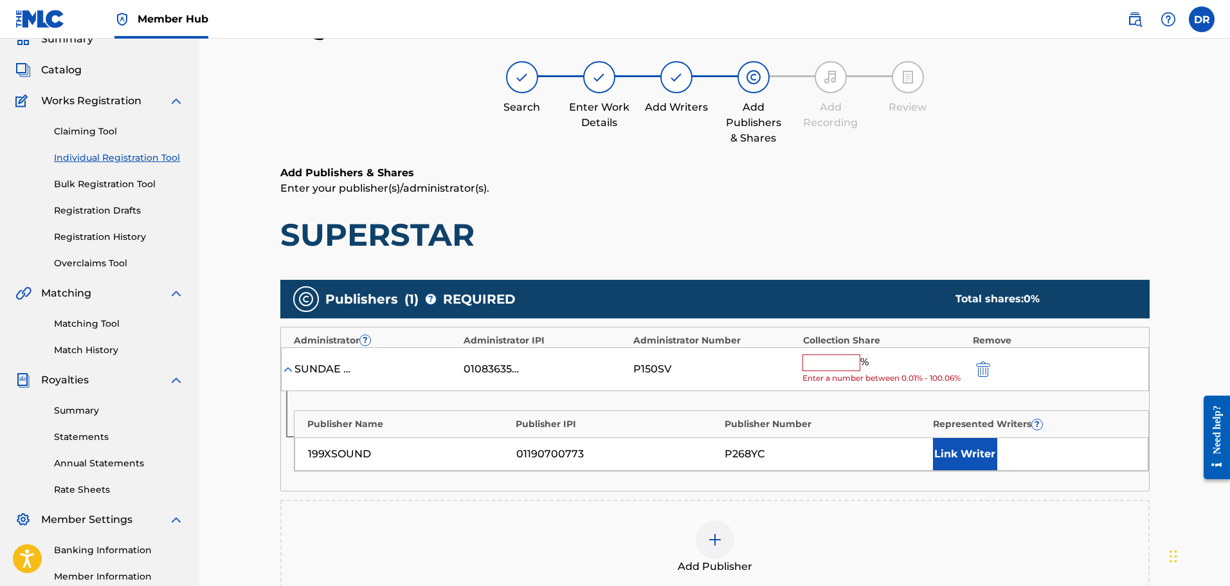
click at [820, 363] on input "text" at bounding box center [831, 362] width 58 height 17
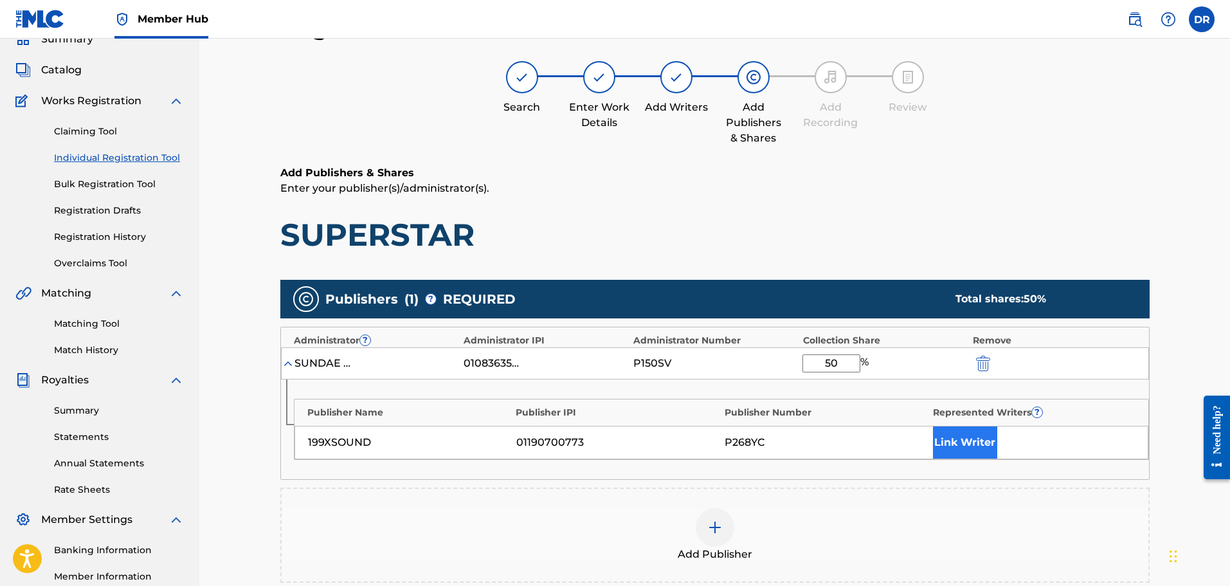
type input "50"
click at [966, 444] on button "Link Writer" at bounding box center [965, 442] width 64 height 32
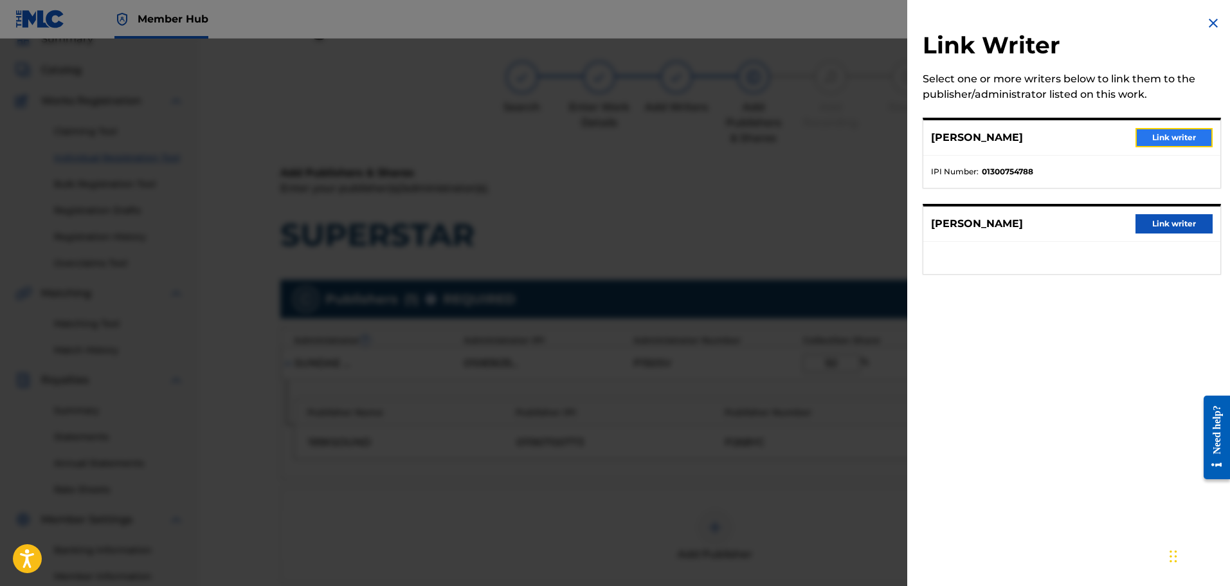
click at [1184, 134] on button "Link writer" at bounding box center [1173, 137] width 77 height 19
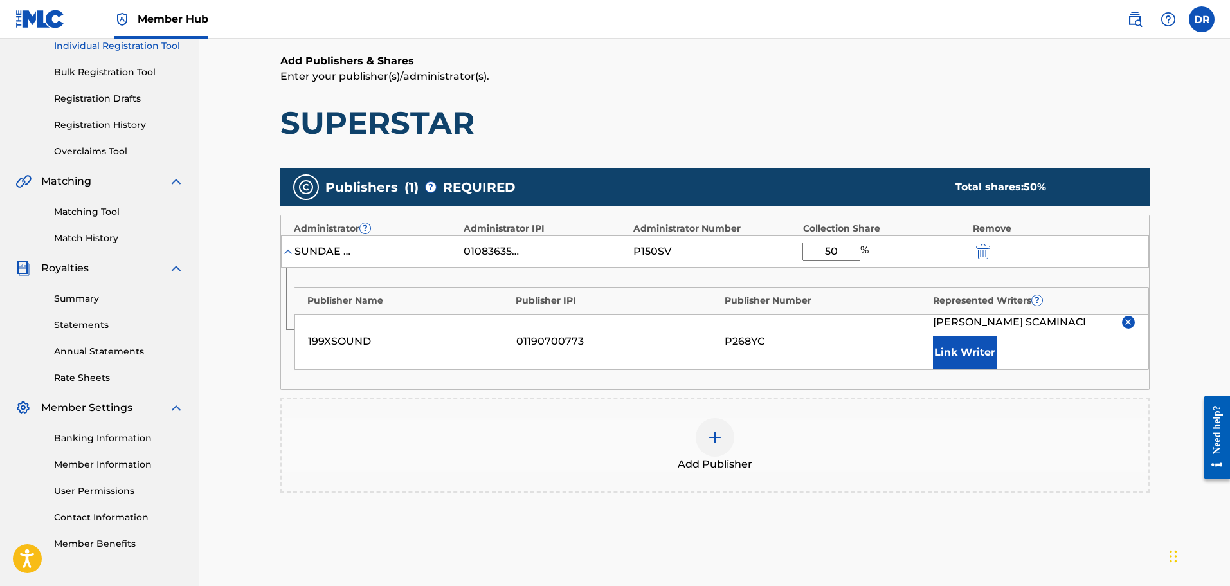
scroll to position [251, 0]
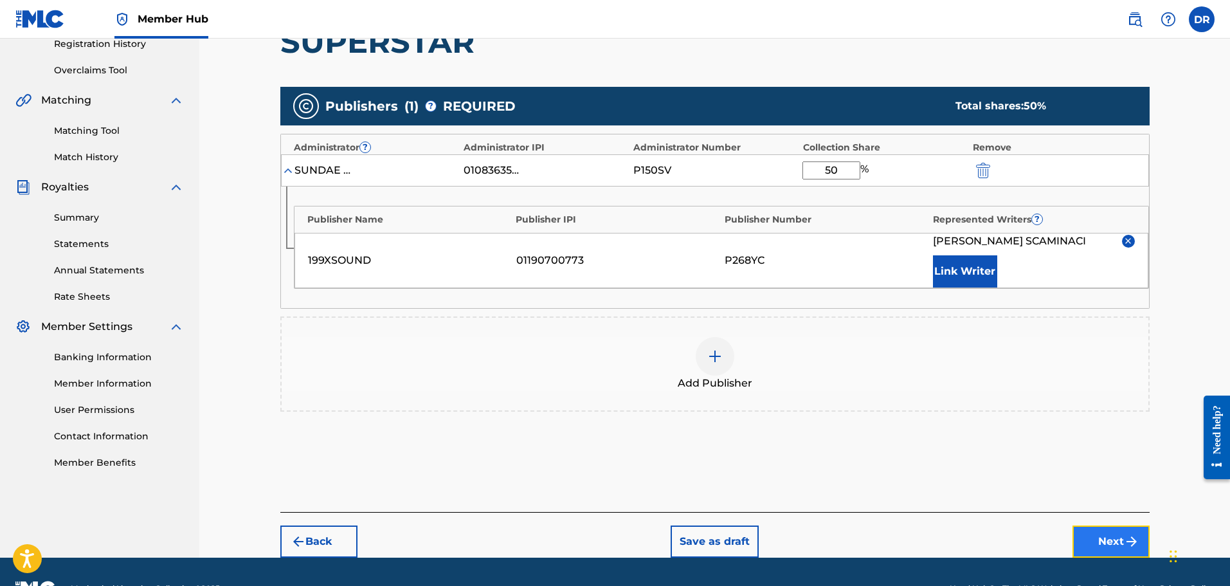
click at [1119, 542] on button "Next" at bounding box center [1110, 541] width 77 height 32
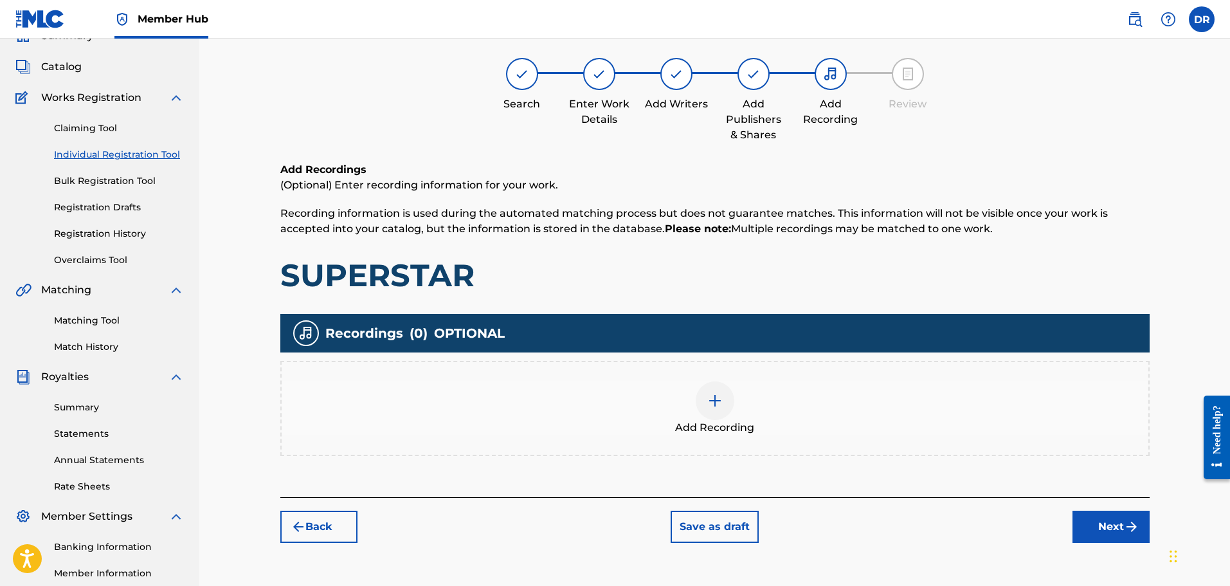
scroll to position [58, 0]
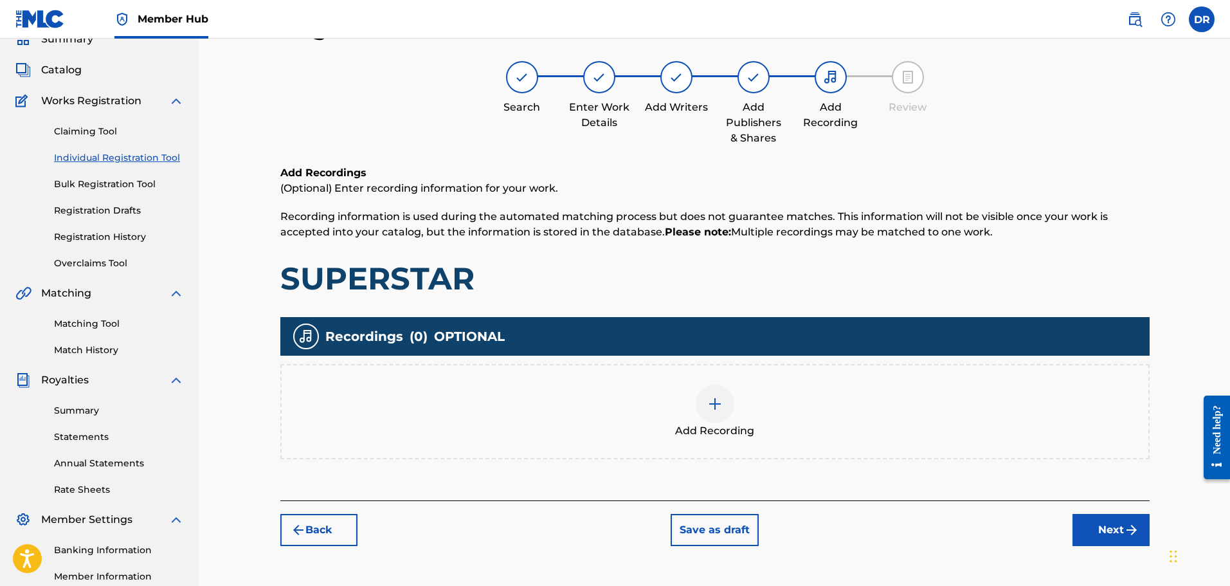
click at [721, 409] on img at bounding box center [714, 403] width 15 height 15
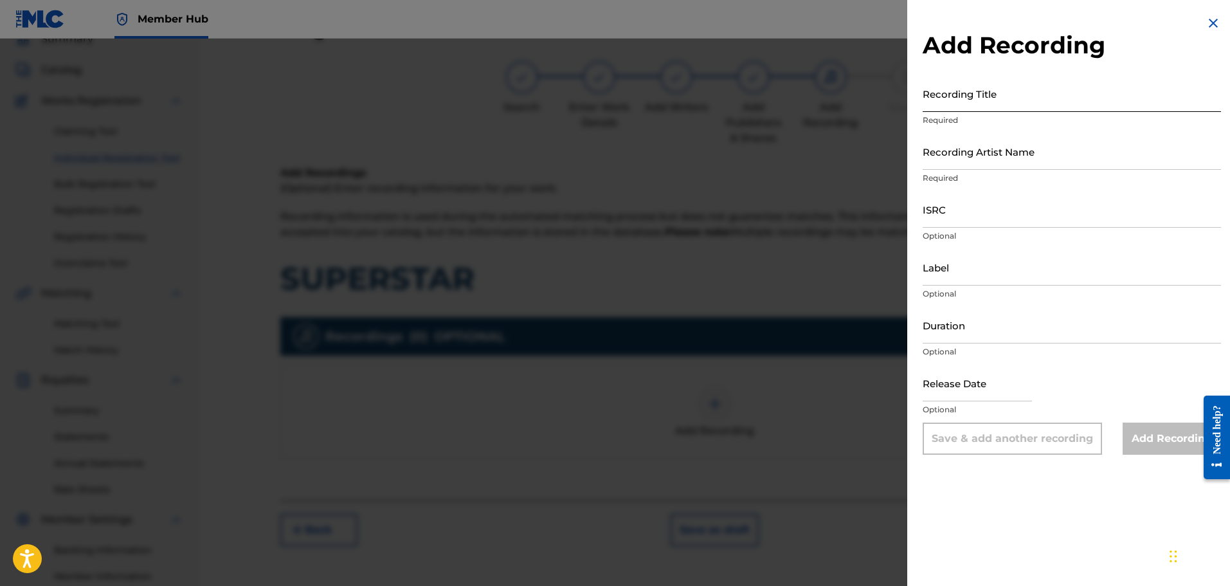
click at [968, 95] on input "Recording Title" at bounding box center [1072, 93] width 298 height 37
paste input "SUPERSTAR"
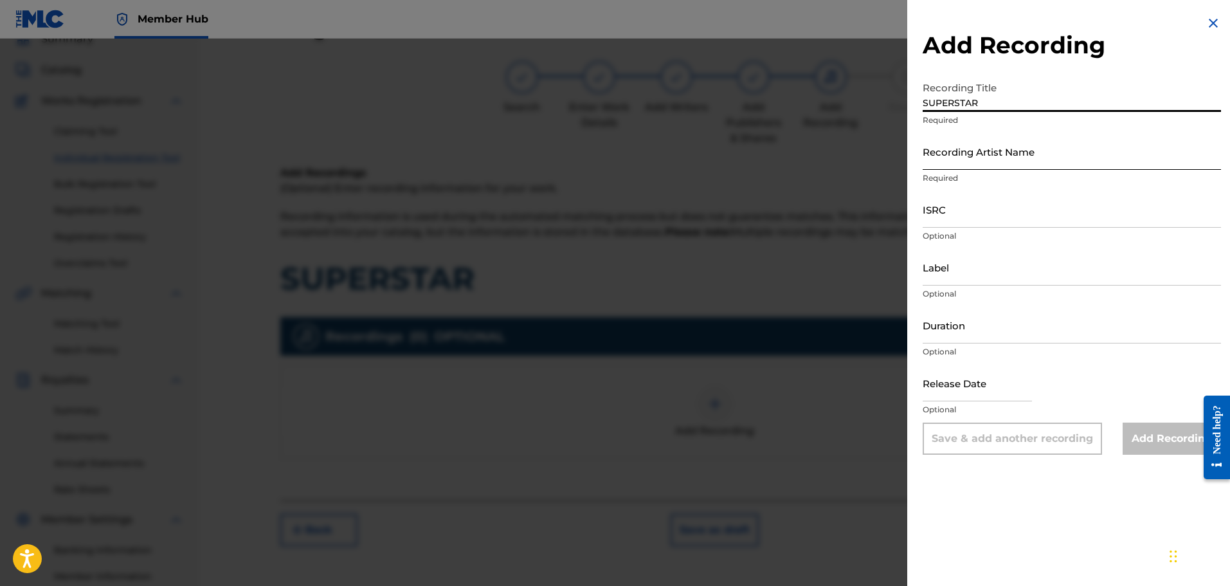
type input "SUPERSTAR"
click at [966, 154] on input "Recording Artist Name" at bounding box center [1072, 151] width 298 height 37
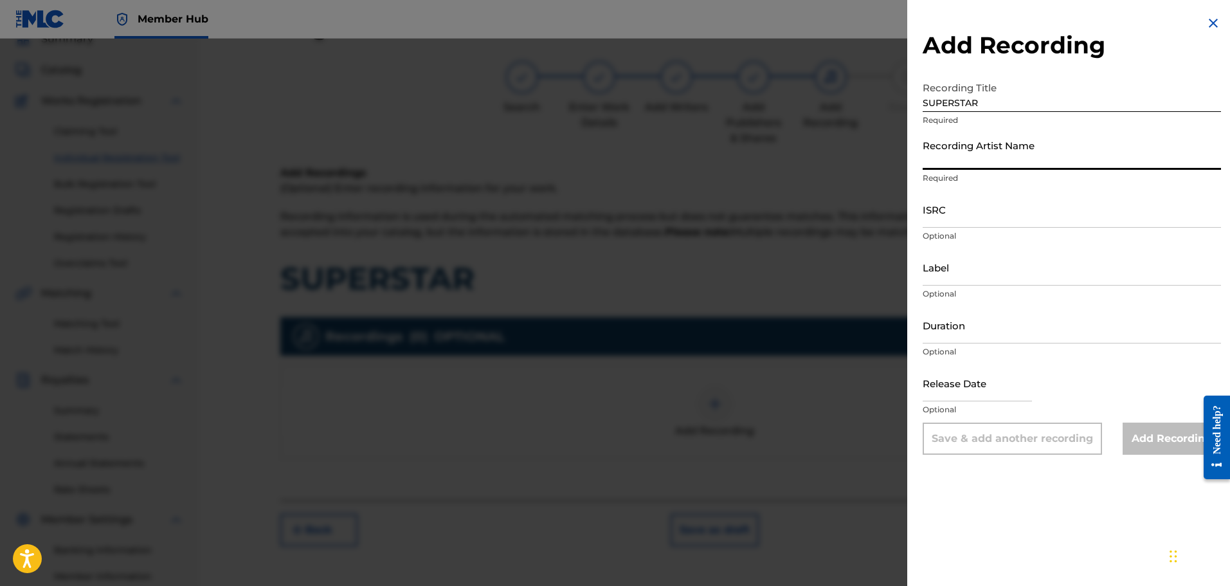
paste input "[DATE], [GEOGRAPHIC_DATA]"
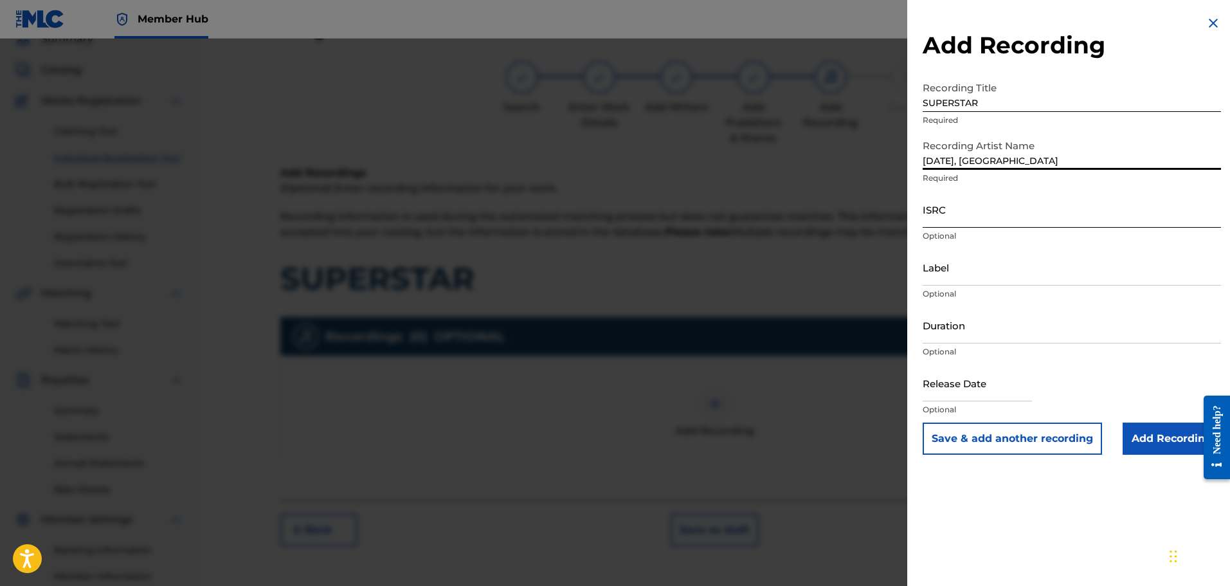
type input "[DATE], [GEOGRAPHIC_DATA]"
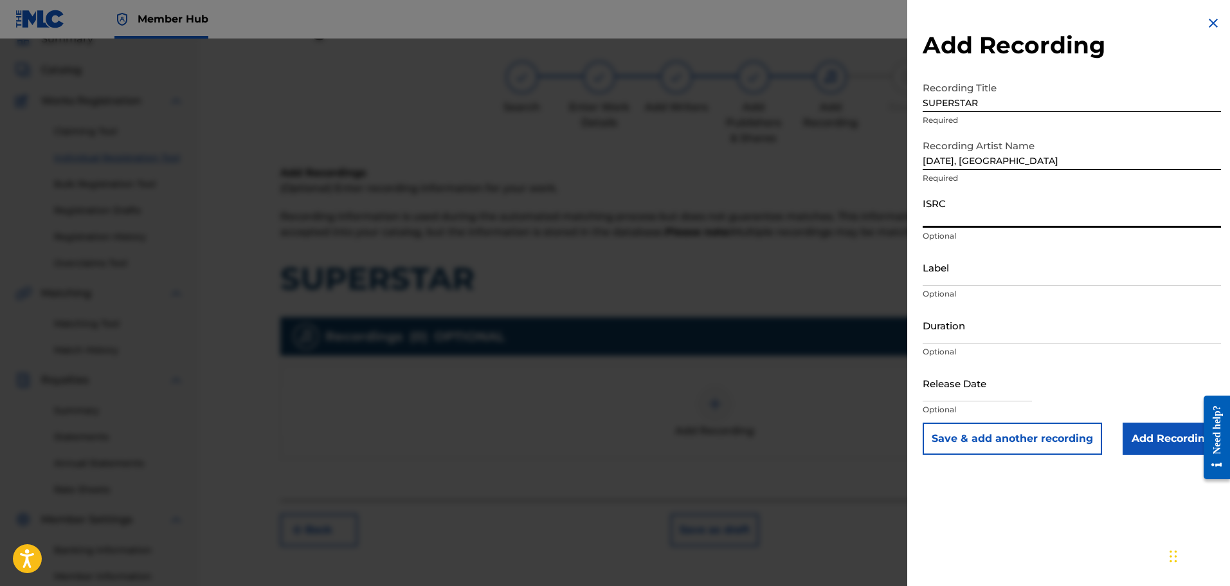
click at [971, 215] on input "ISRC" at bounding box center [1072, 209] width 298 height 37
paste input "QZES62233524"
type input "QZES62233524"
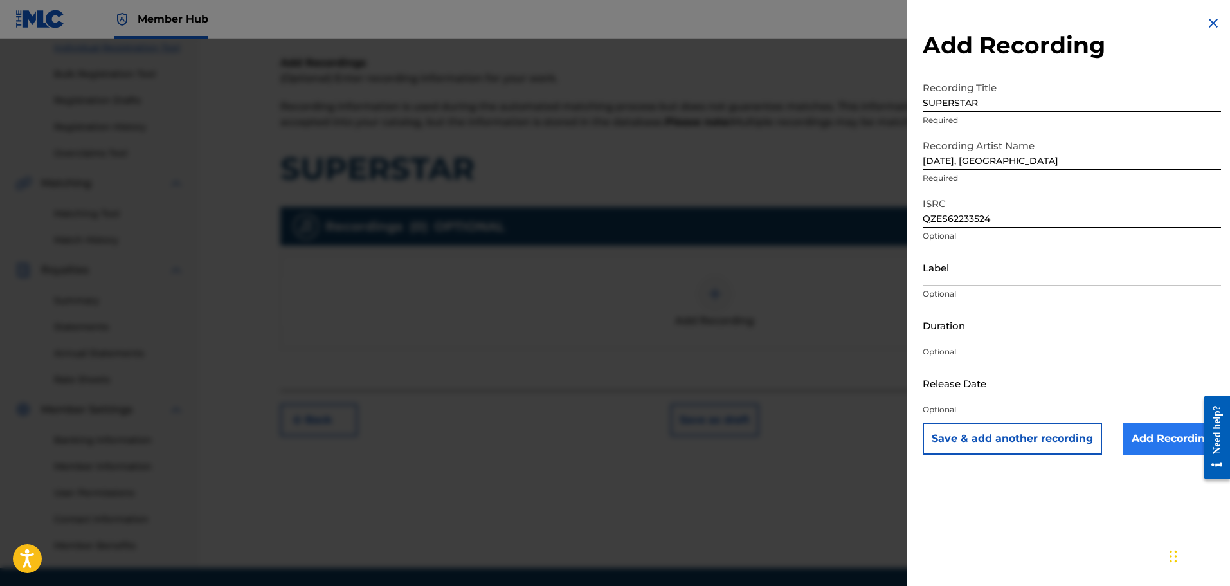
scroll to position [186, 0]
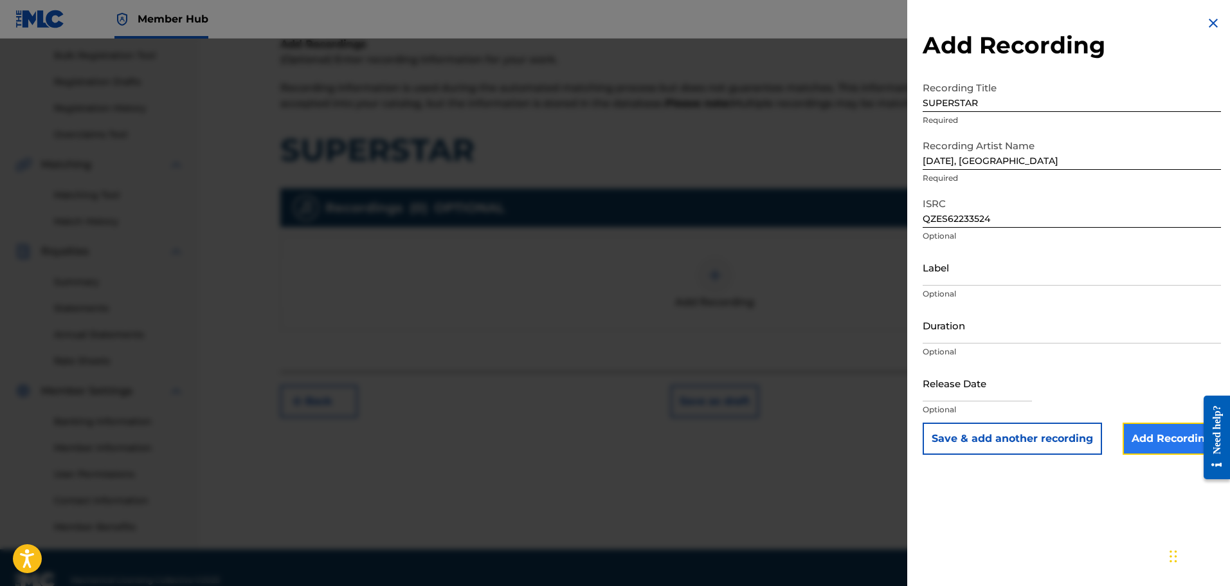
click at [1144, 438] on input "Add Recording" at bounding box center [1171, 438] width 98 height 32
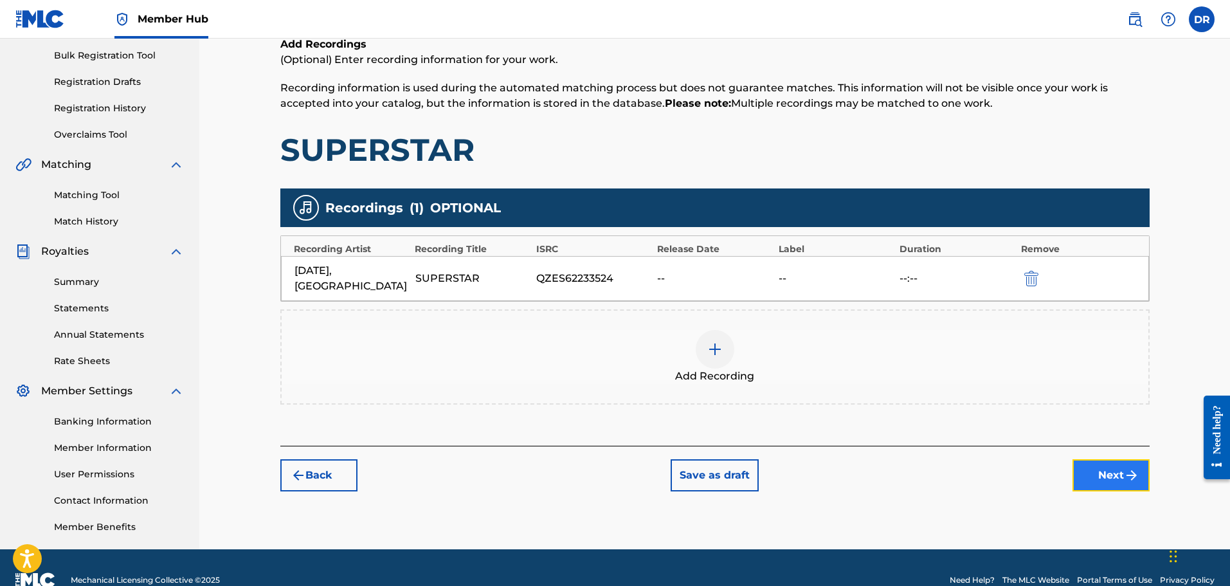
click at [1119, 469] on button "Next" at bounding box center [1110, 475] width 77 height 32
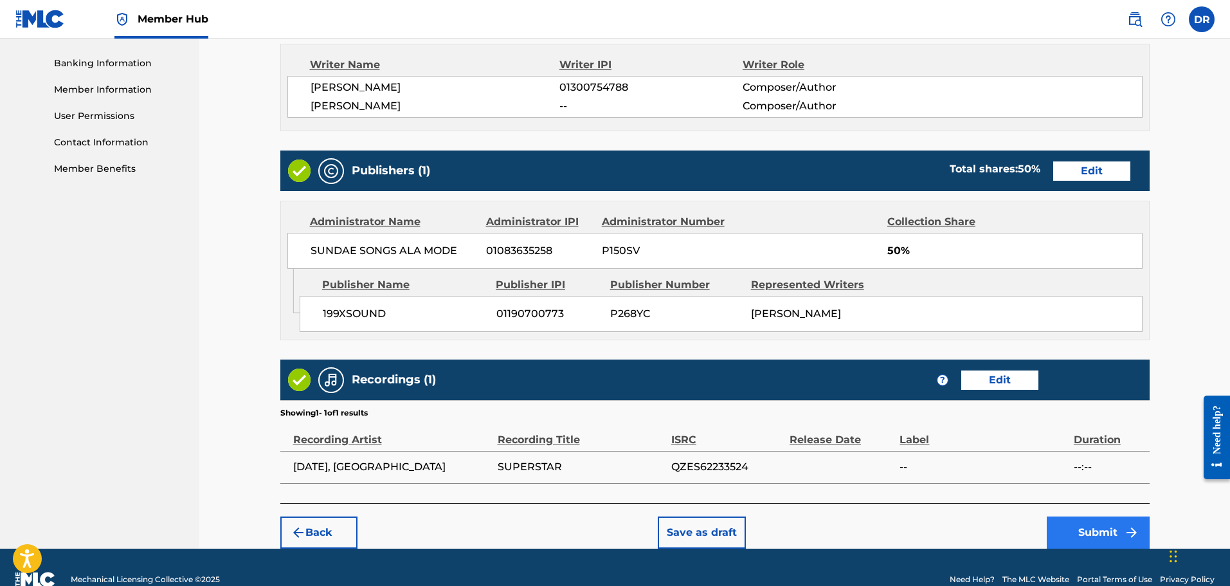
scroll to position [581, 0]
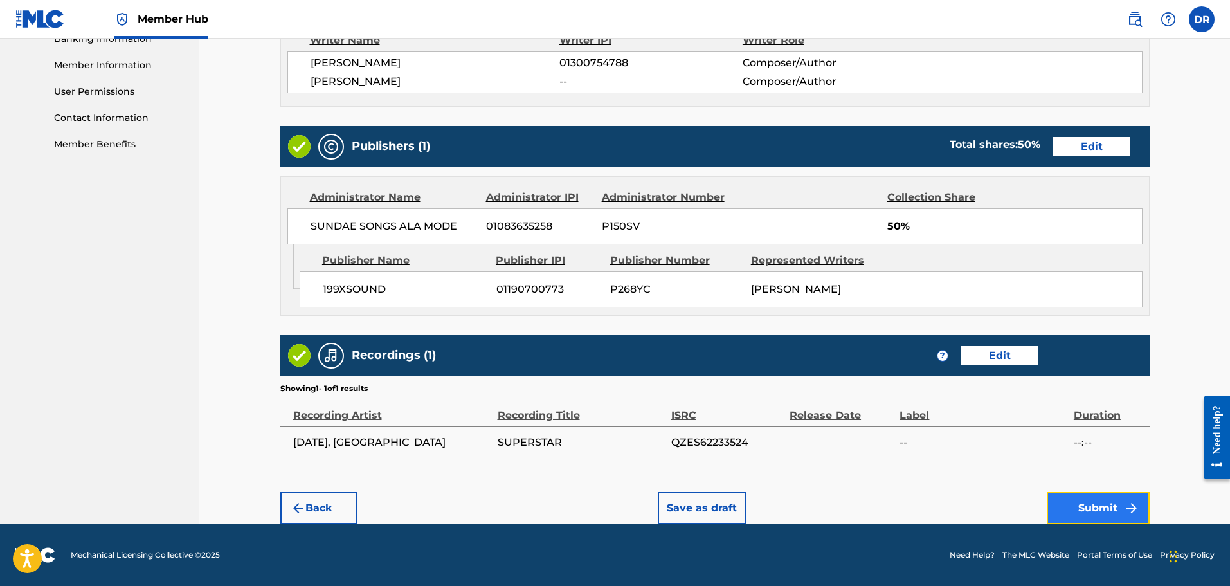
click at [1094, 511] on button "Submit" at bounding box center [1098, 508] width 103 height 32
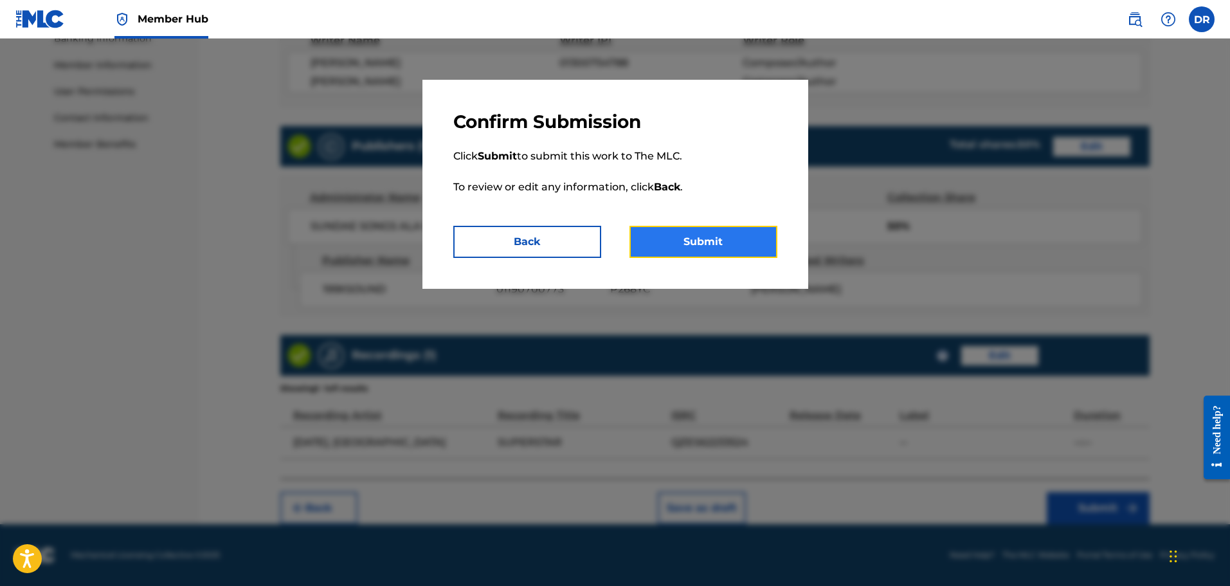
click at [701, 254] on button "Submit" at bounding box center [703, 242] width 148 height 32
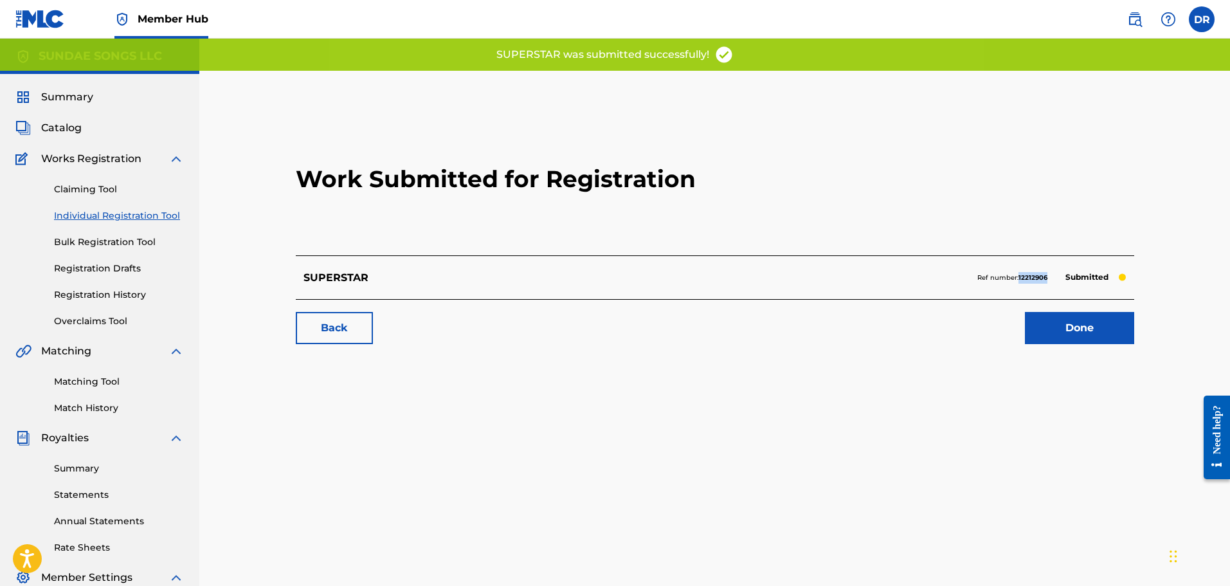
drag, startPoint x: 1049, startPoint y: 278, endPoint x: 1017, endPoint y: 276, distance: 31.6
click at [1017, 276] on div "Ref number: 12212906 Submitted" at bounding box center [1051, 278] width 149 height 18
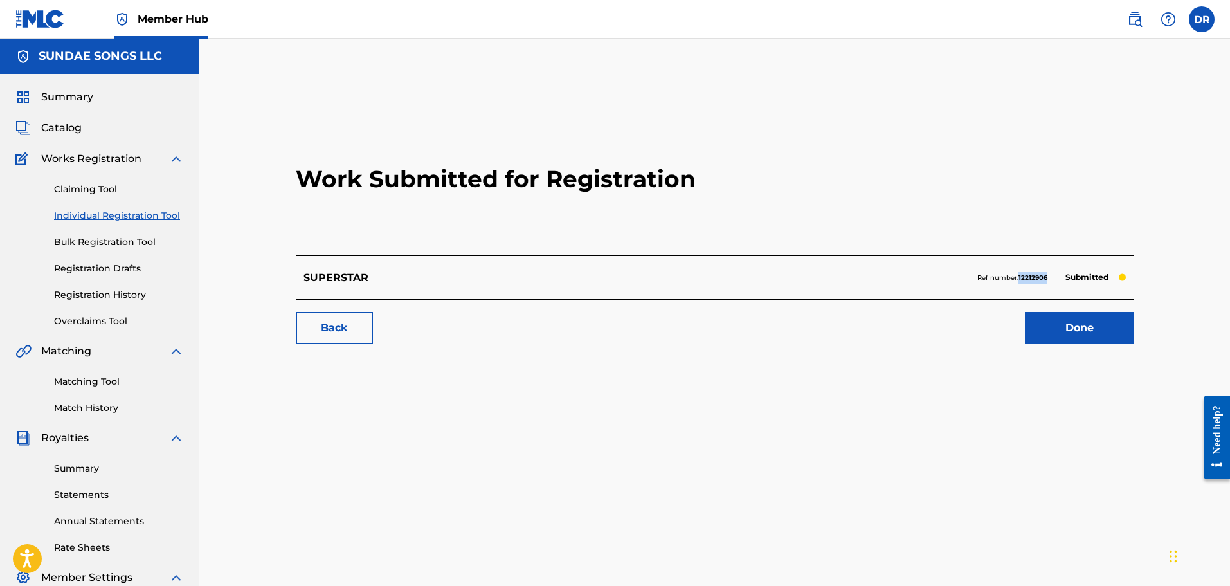
copy p "12212906"
drag, startPoint x: 100, startPoint y: 294, endPoint x: 114, endPoint y: 294, distance: 13.5
click at [100, 294] on link "Registration History" at bounding box center [119, 295] width 130 height 14
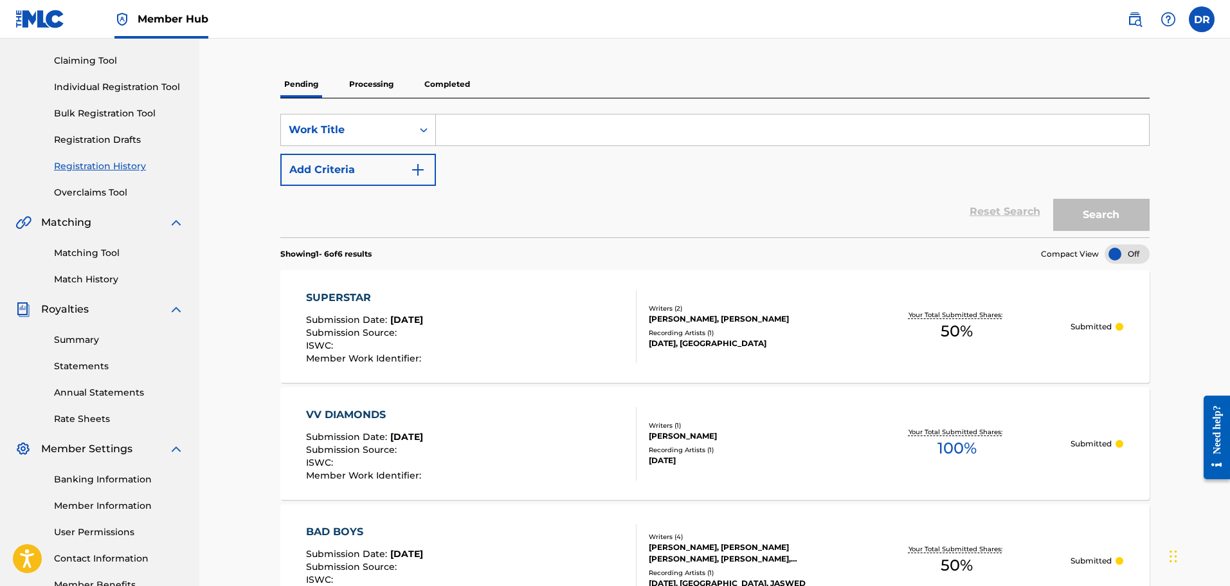
scroll to position [64, 0]
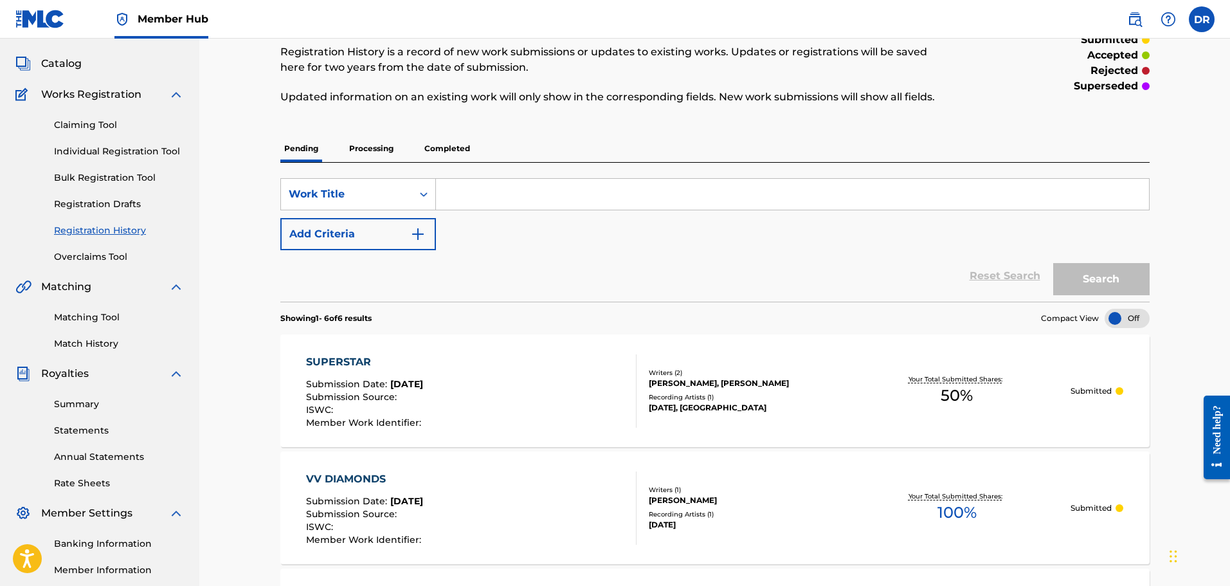
drag, startPoint x: 128, startPoint y: 146, endPoint x: 132, endPoint y: 155, distance: 10.1
click at [128, 146] on link "Individual Registration Tool" at bounding box center [119, 152] width 130 height 14
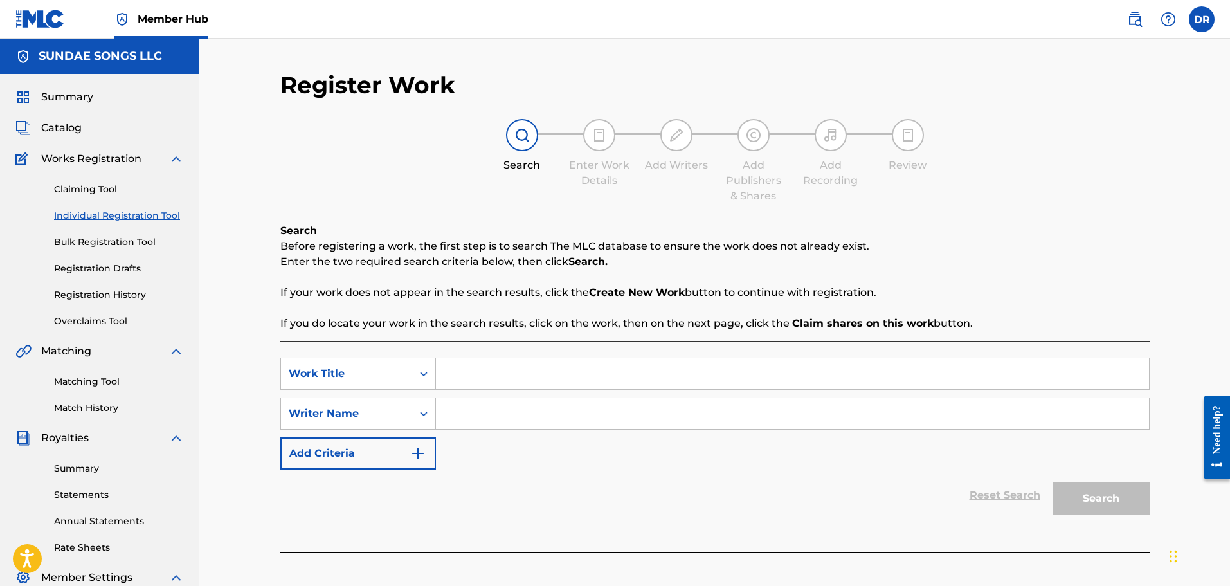
click at [494, 375] on input "Search Form" at bounding box center [792, 373] width 713 height 31
type input "LOVE TRANCE!"
click at [527, 412] on input "Search Form" at bounding box center [792, 413] width 713 height 31
type input "[PERSON_NAME]"
click at [1100, 514] on div "Search" at bounding box center [1098, 494] width 103 height 51
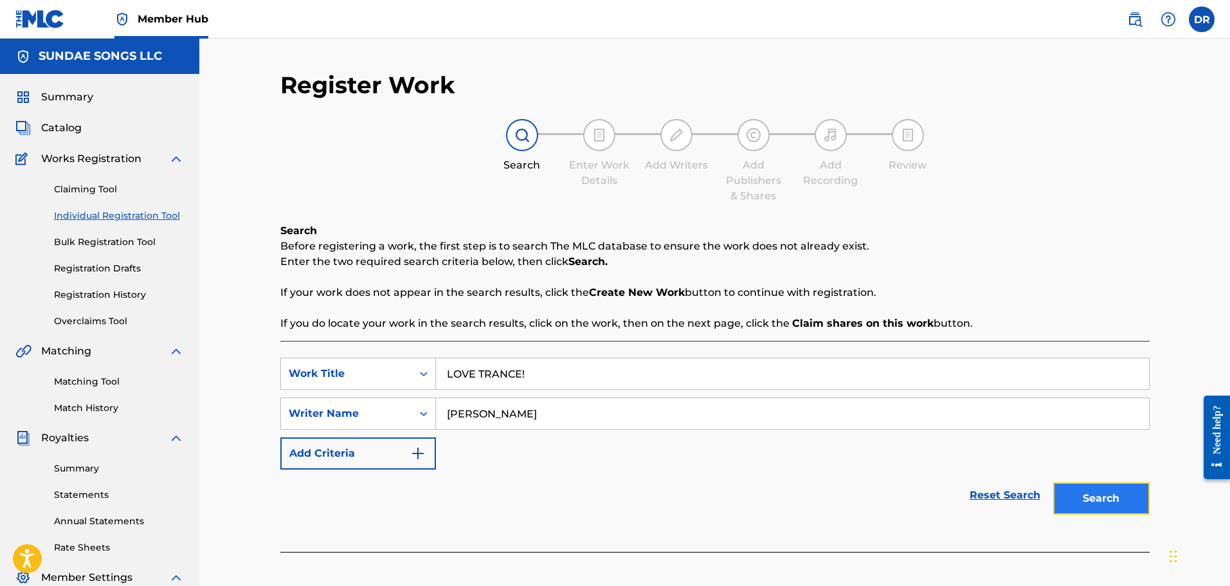
click at [1113, 502] on button "Search" at bounding box center [1101, 498] width 96 height 32
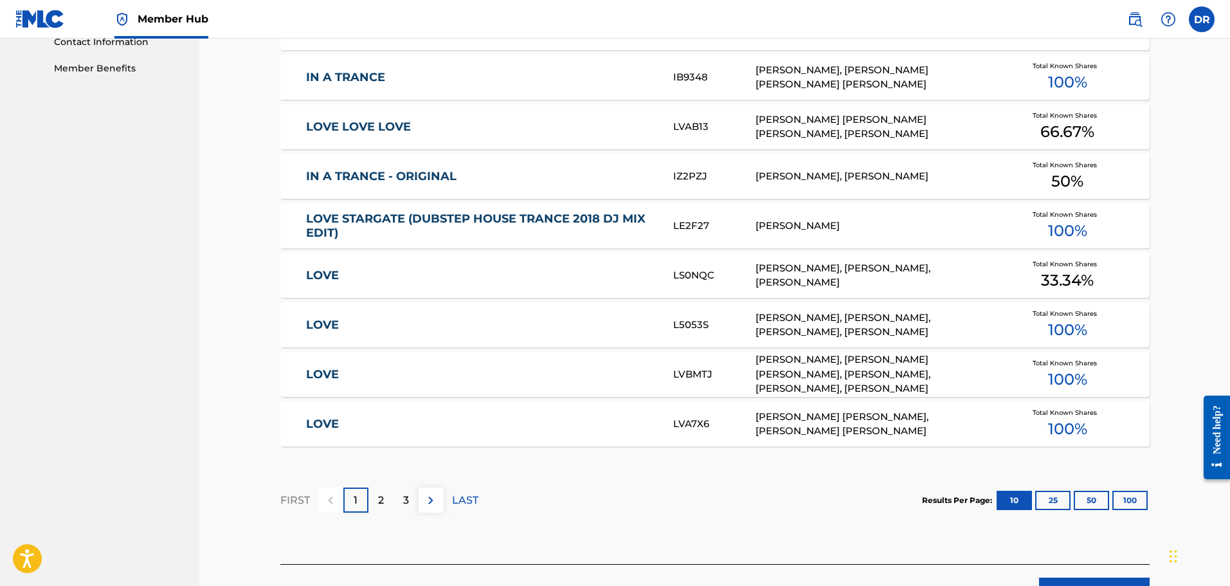
scroll to position [707, 0]
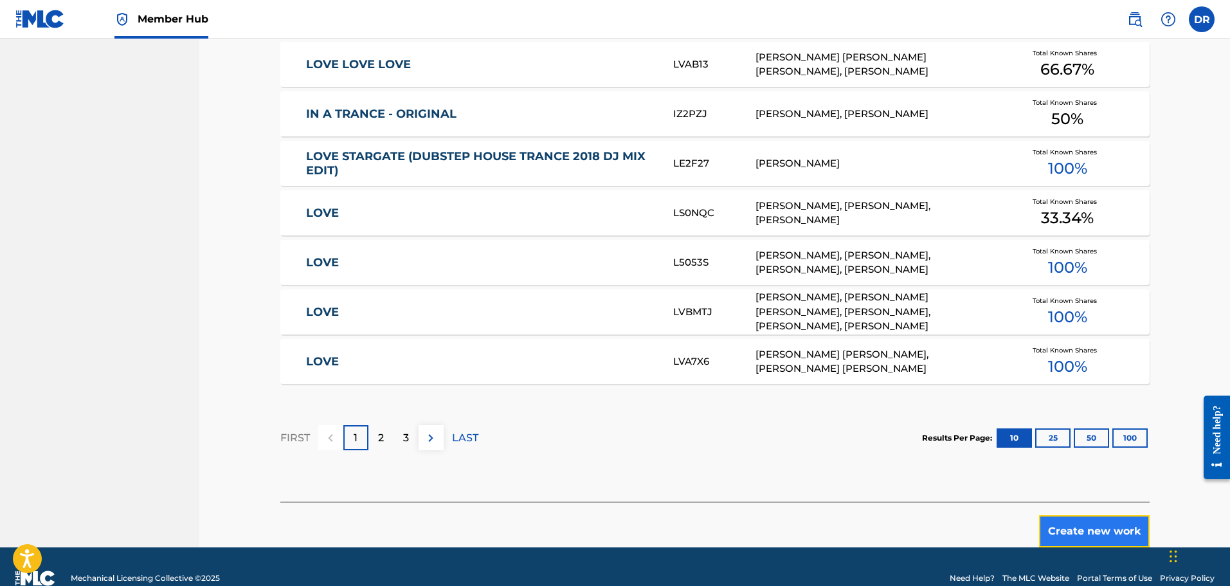
click at [1072, 526] on button "Create new work" at bounding box center [1094, 531] width 111 height 32
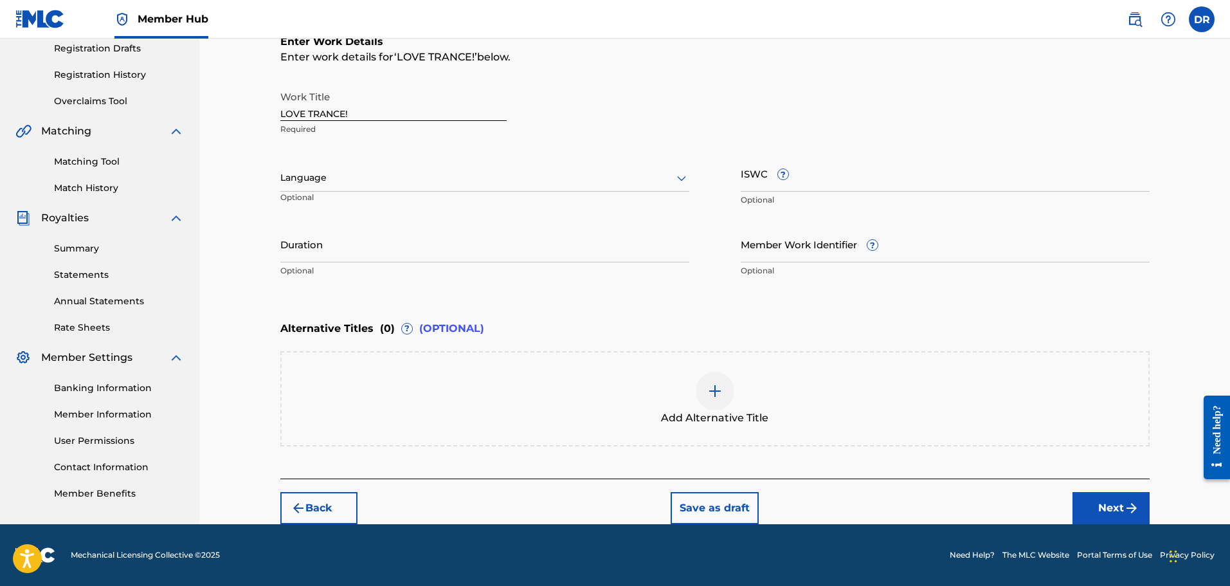
scroll to position [220, 0]
click at [1114, 499] on button "Next" at bounding box center [1110, 508] width 77 height 32
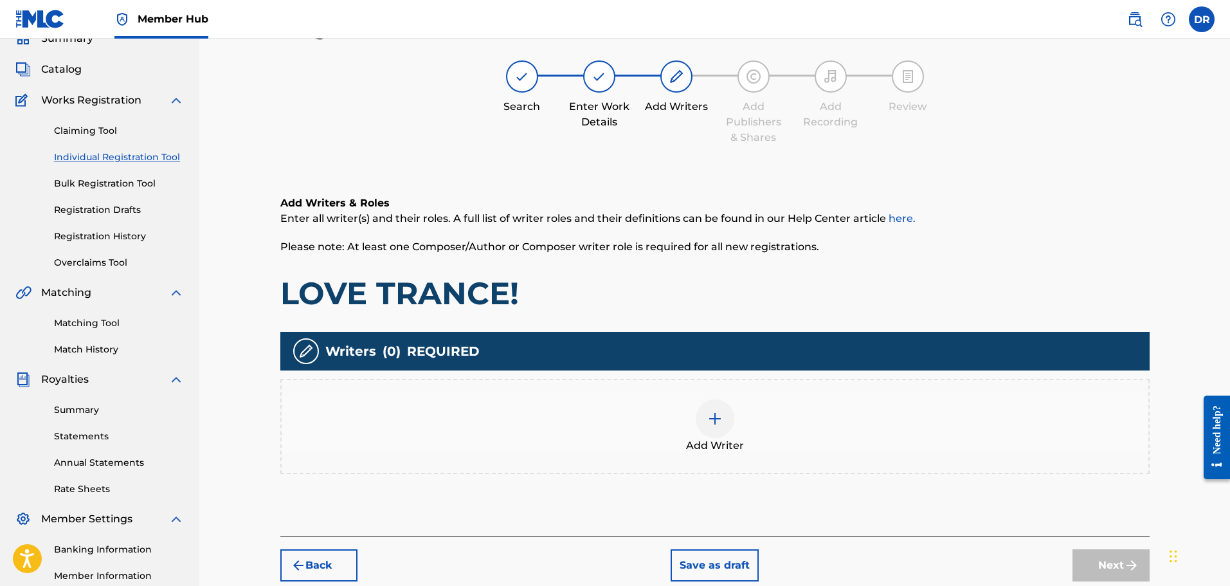
scroll to position [58, 0]
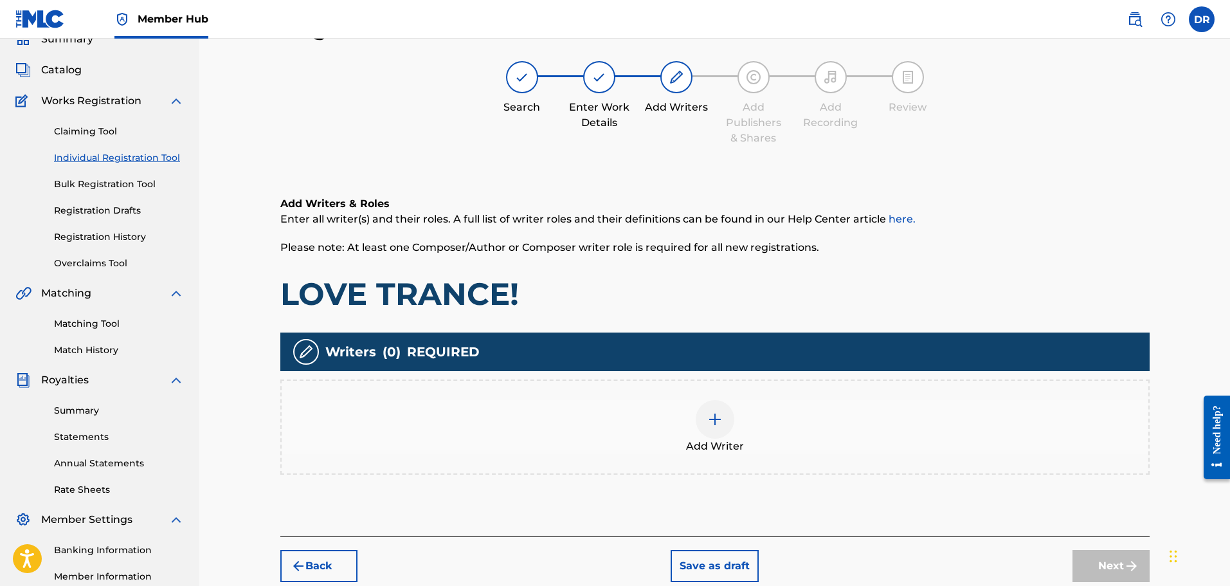
click at [709, 422] on img at bounding box center [714, 418] width 15 height 15
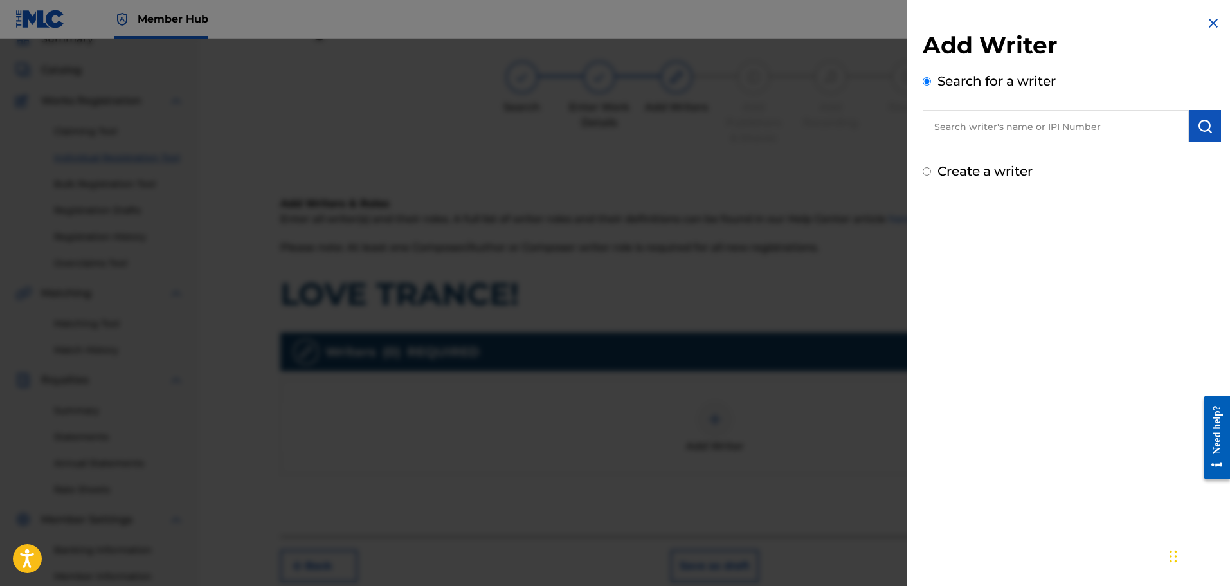
click at [932, 170] on div "Create a writer" at bounding box center [1072, 170] width 298 height 19
click at [928, 169] on input "Create a writer" at bounding box center [927, 171] width 8 height 8
radio input "false"
radio input "true"
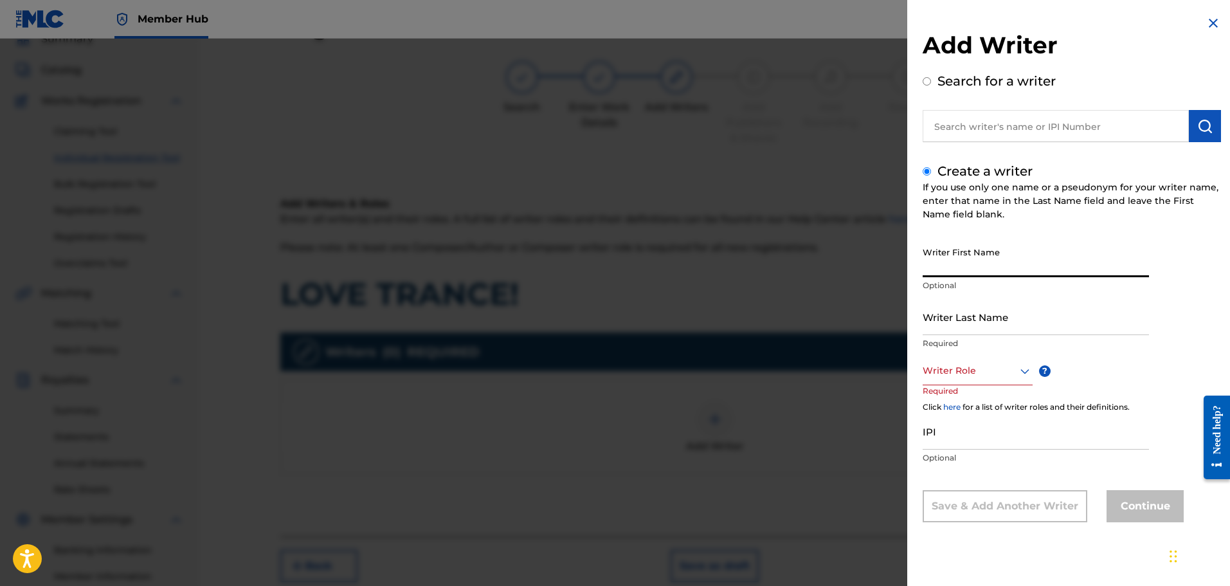
paste input "[PERSON_NAME]"
drag, startPoint x: 1054, startPoint y: 266, endPoint x: 998, endPoint y: 268, distance: 56.0
click at [998, 268] on input "[PERSON_NAME]" at bounding box center [1036, 258] width 226 height 37
type input "[PERSON_NAME]"
paste input "SCAMINACI"
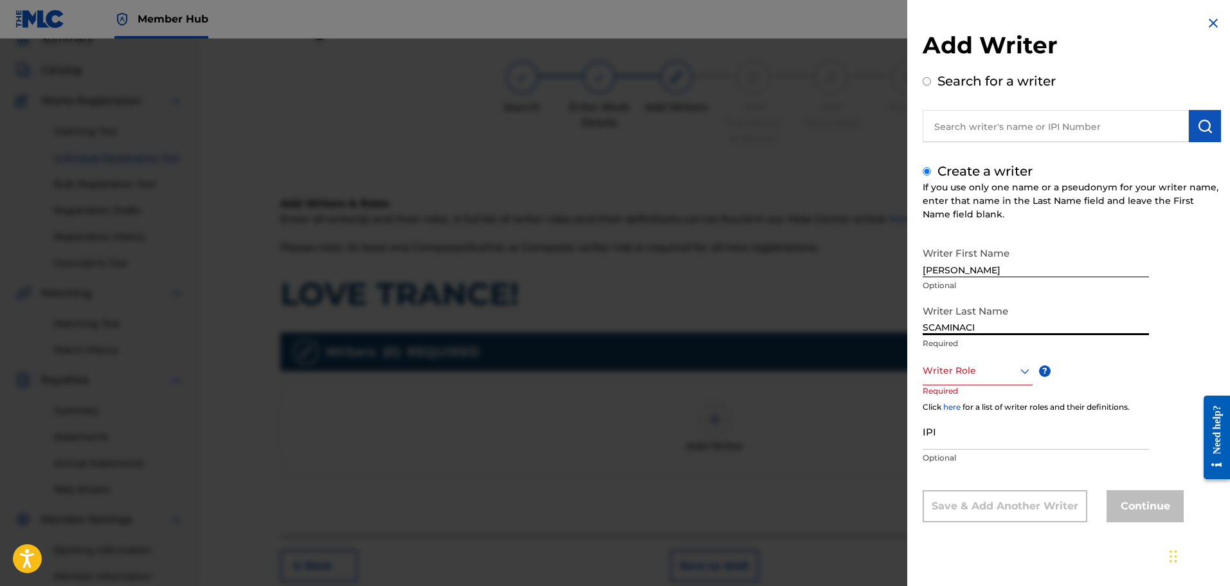
type input "SCAMINACI"
click at [973, 372] on div at bounding box center [978, 371] width 110 height 16
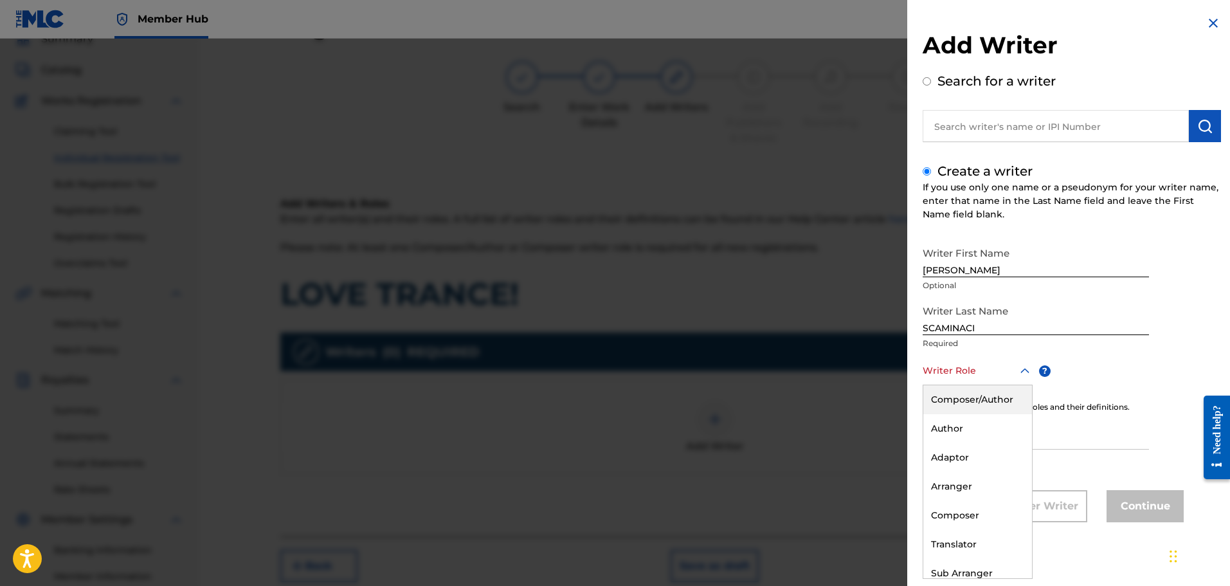
click at [977, 395] on div "Composer/Author" at bounding box center [977, 399] width 109 height 29
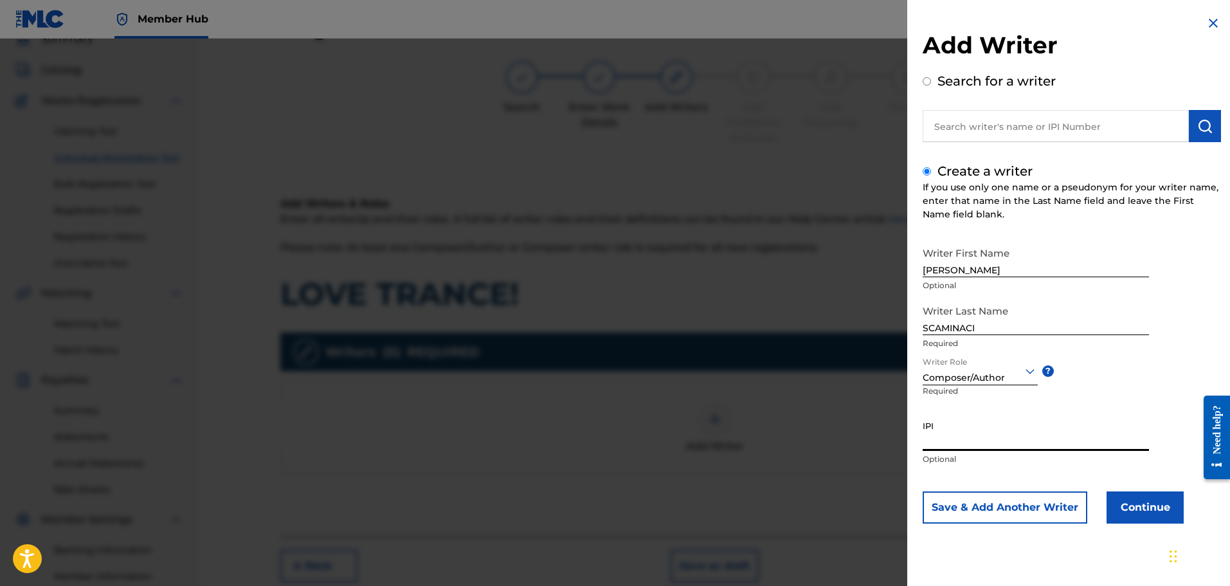
click at [973, 434] on input "IPI" at bounding box center [1036, 432] width 226 height 37
paste input "01300754788"
type input "01300754788"
click at [1153, 507] on button "Continue" at bounding box center [1144, 507] width 77 height 32
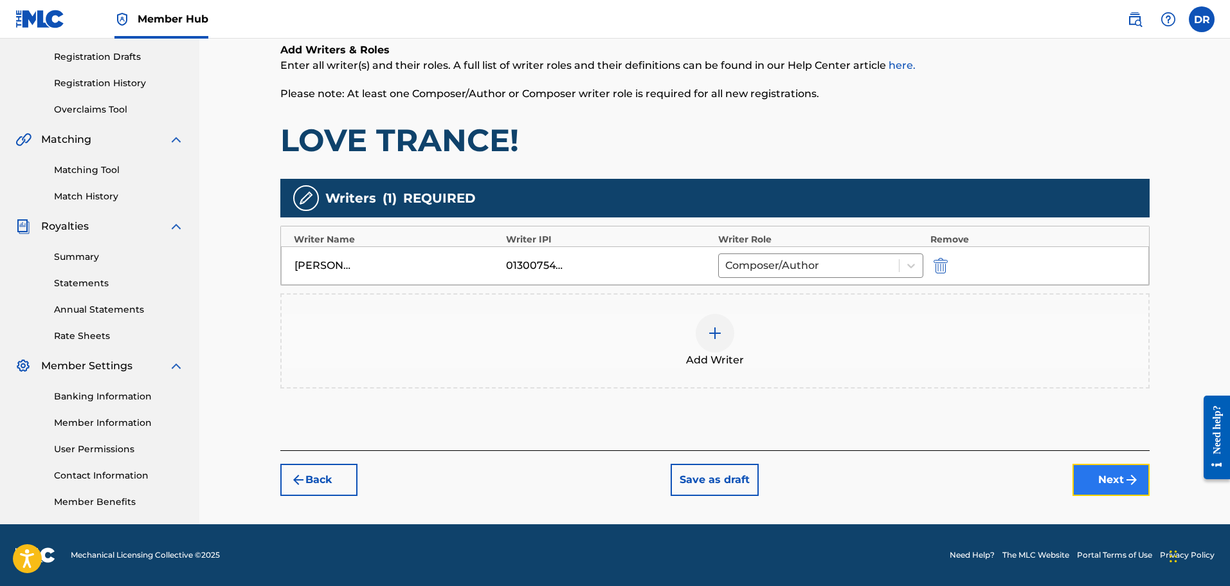
click at [1099, 478] on button "Next" at bounding box center [1110, 480] width 77 height 32
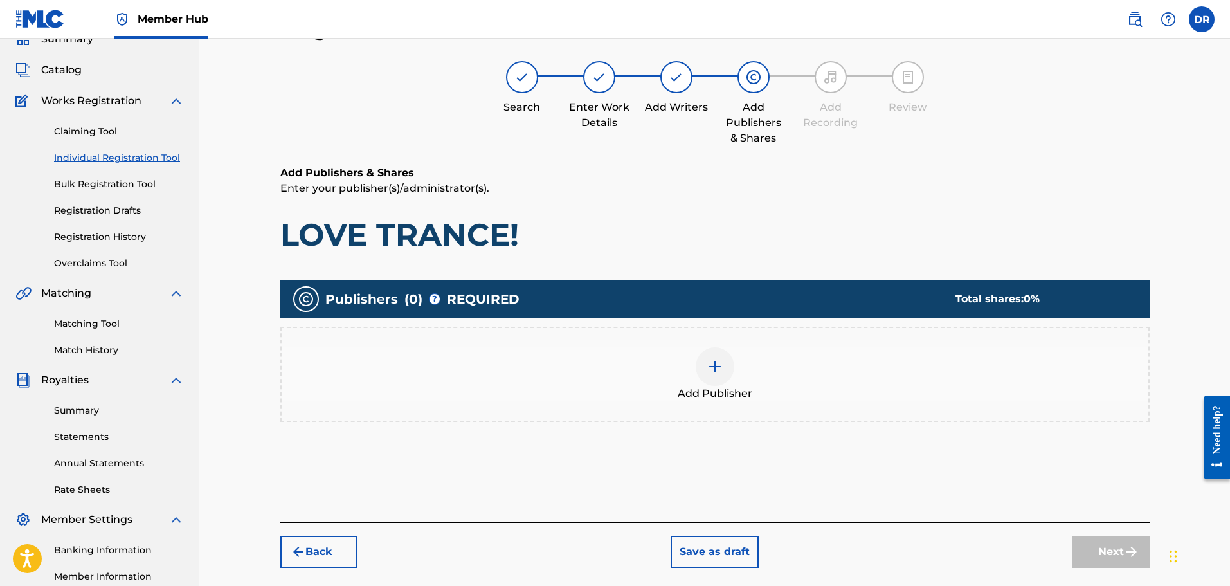
click at [718, 365] on img at bounding box center [714, 366] width 15 height 15
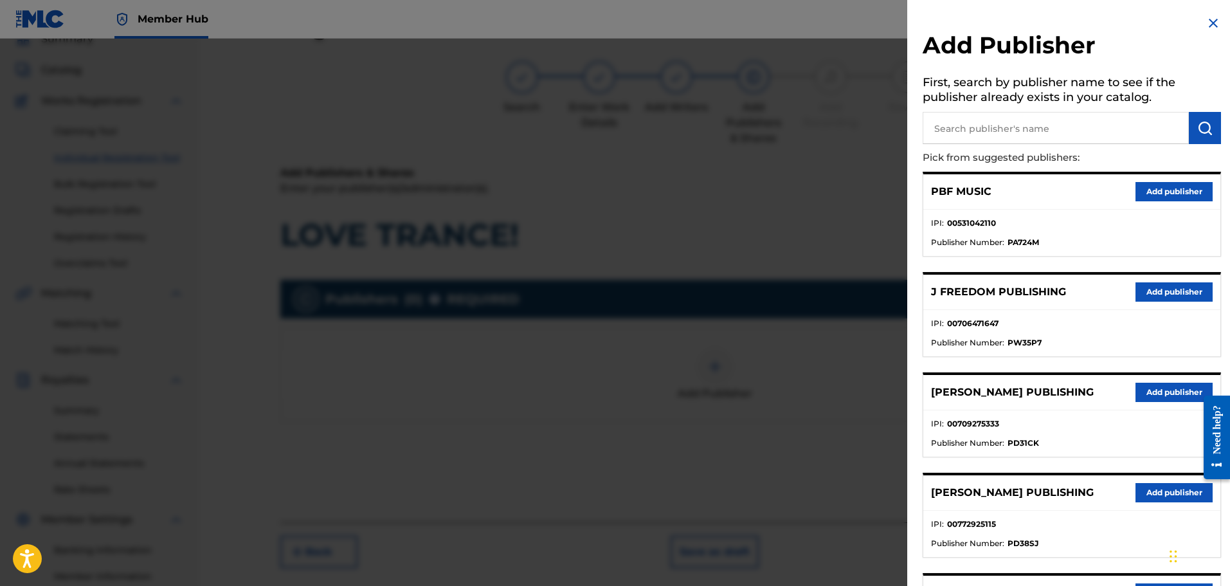
click at [983, 128] on input "text" at bounding box center [1056, 128] width 266 height 32
type input "199X"
click at [1197, 125] on img "submit" at bounding box center [1204, 127] width 15 height 15
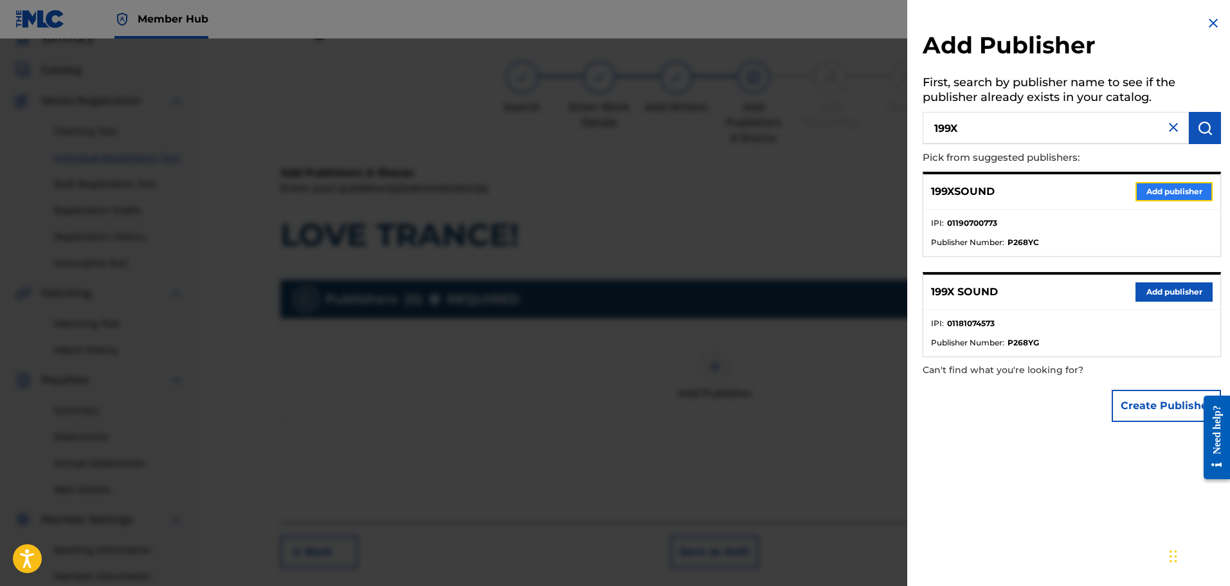
click at [1177, 192] on button "Add publisher" at bounding box center [1173, 191] width 77 height 19
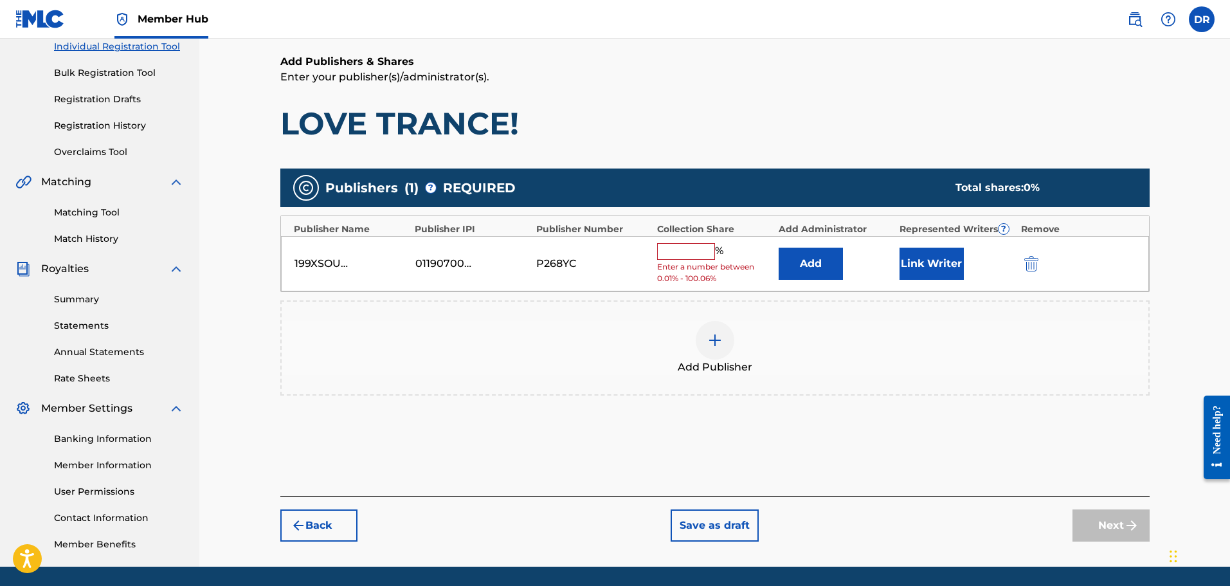
scroll to position [186, 0]
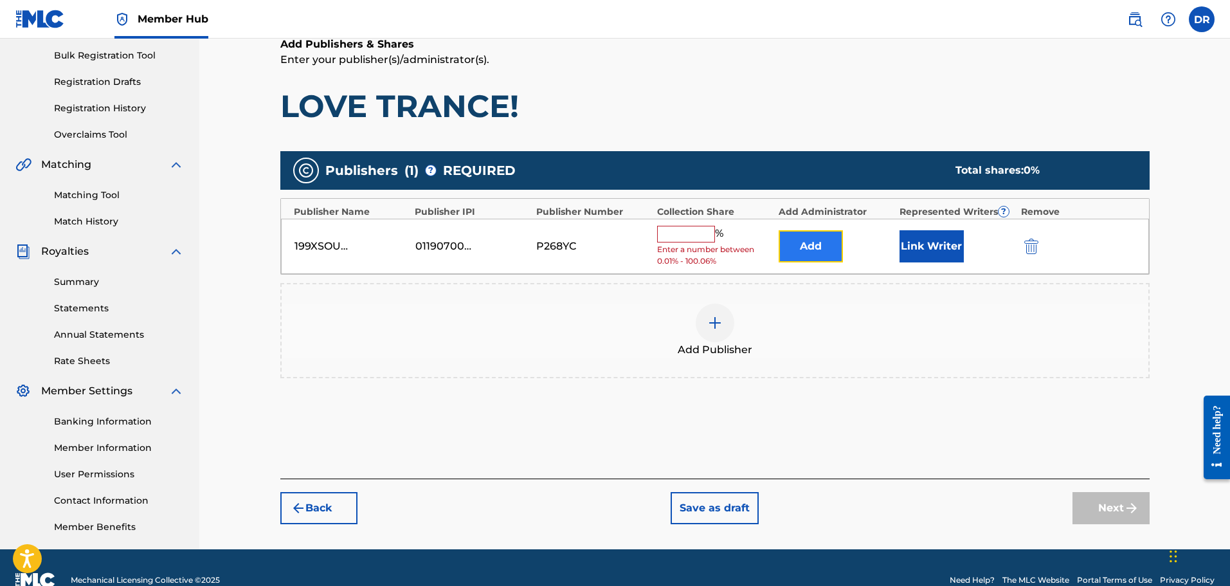
click at [833, 246] on button "Add" at bounding box center [811, 246] width 64 height 32
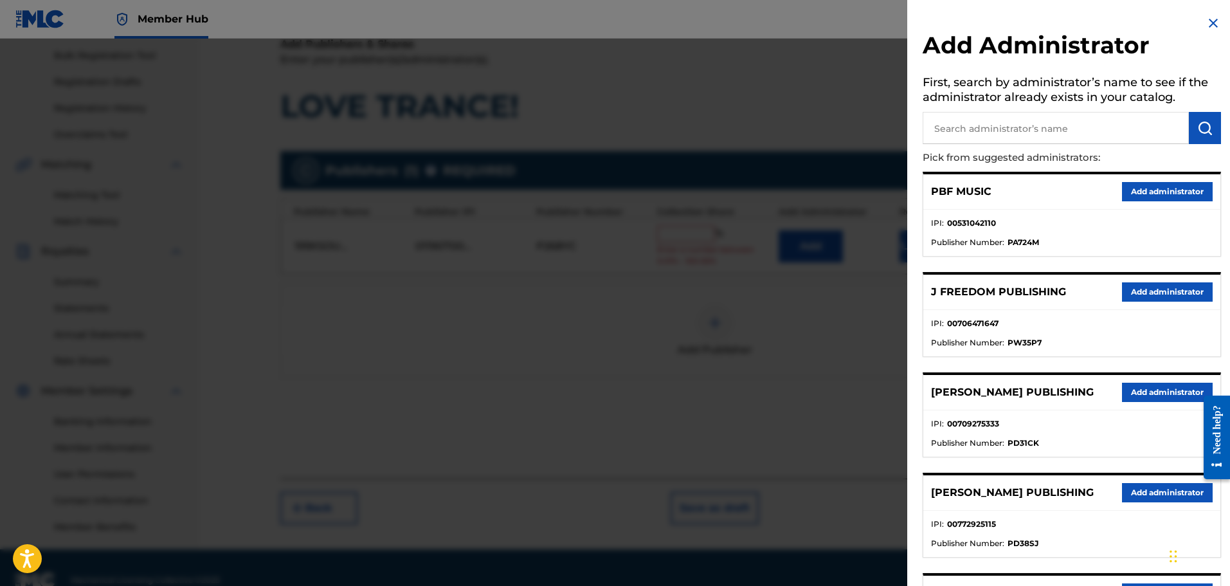
click at [1065, 124] on input "text" at bounding box center [1056, 128] width 266 height 32
type input "ALA"
click at [1200, 135] on img "submit" at bounding box center [1204, 127] width 15 height 15
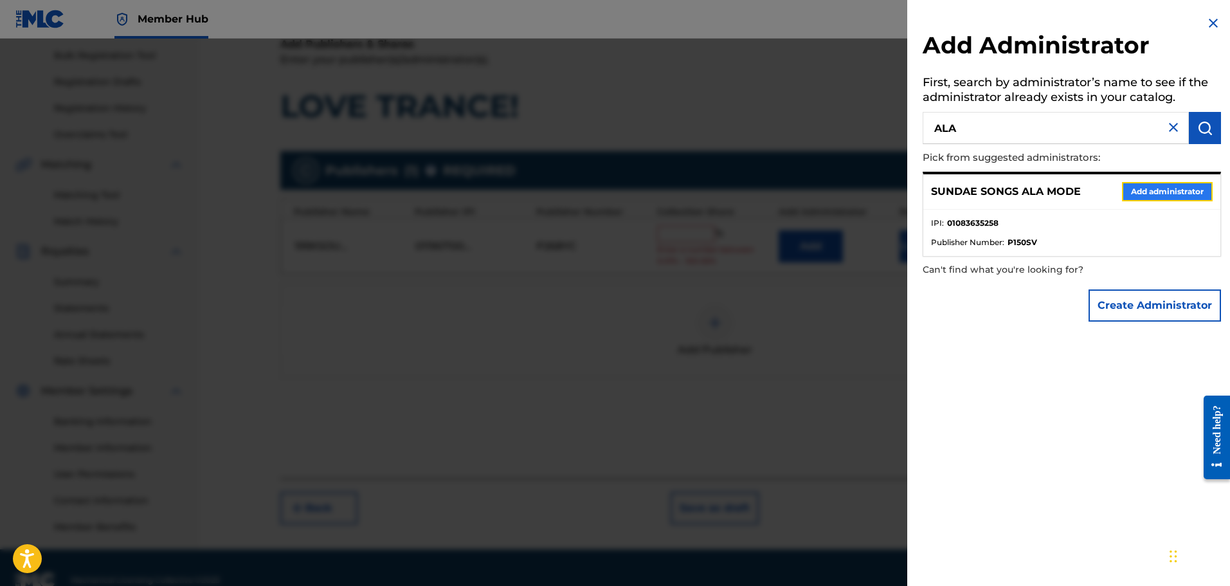
click at [1177, 195] on button "Add administrator" at bounding box center [1167, 191] width 91 height 19
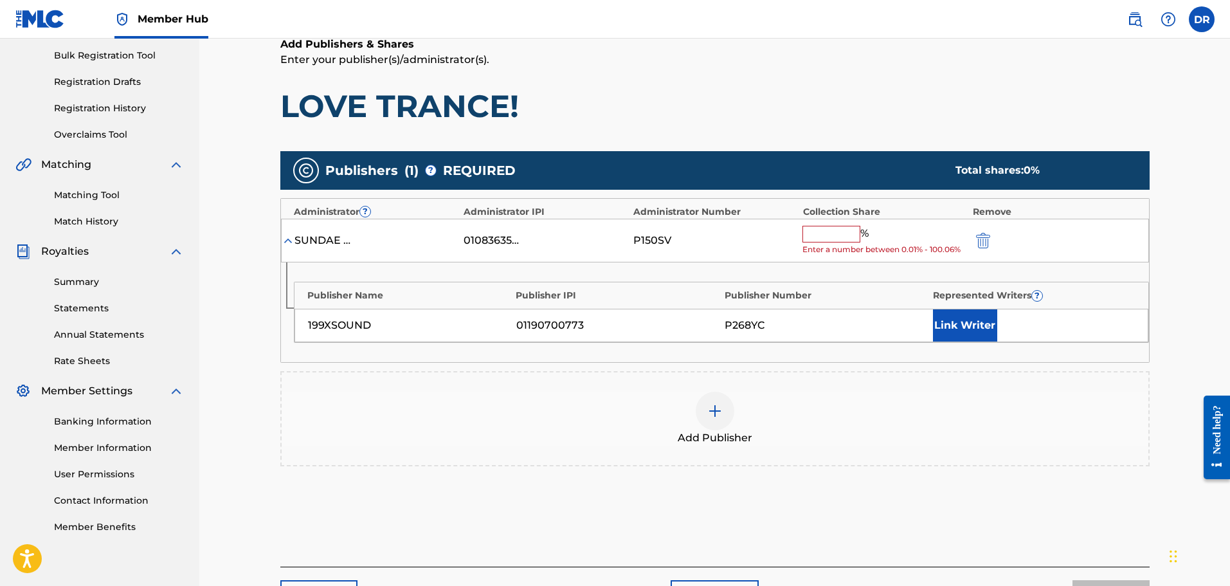
click at [827, 237] on input "text" at bounding box center [831, 234] width 58 height 17
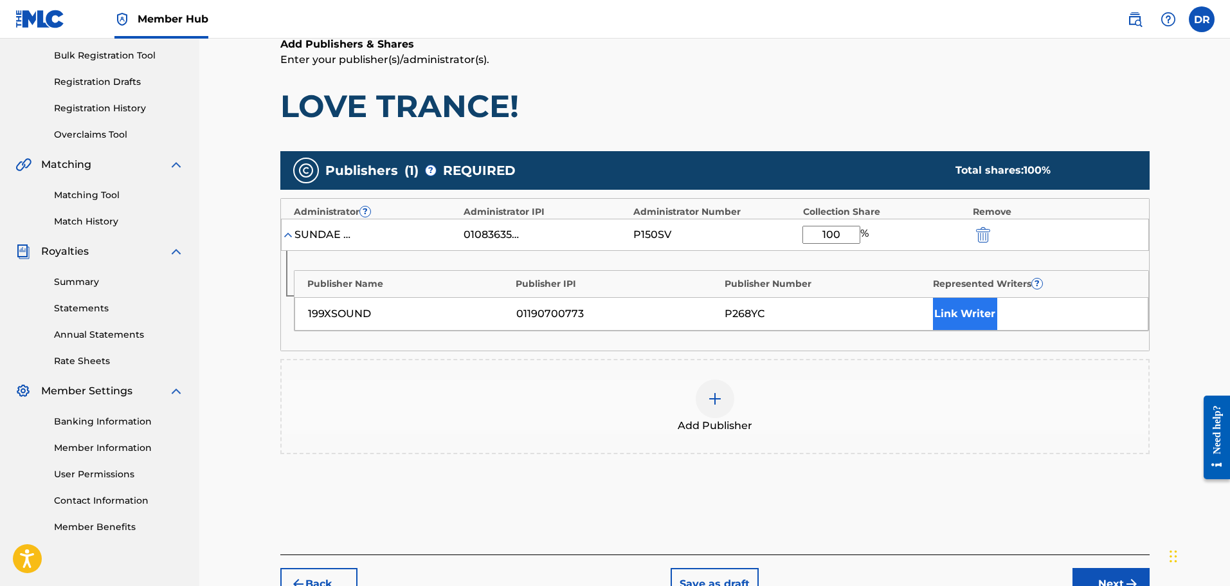
type input "100"
click at [980, 309] on button "Link Writer" at bounding box center [965, 314] width 64 height 32
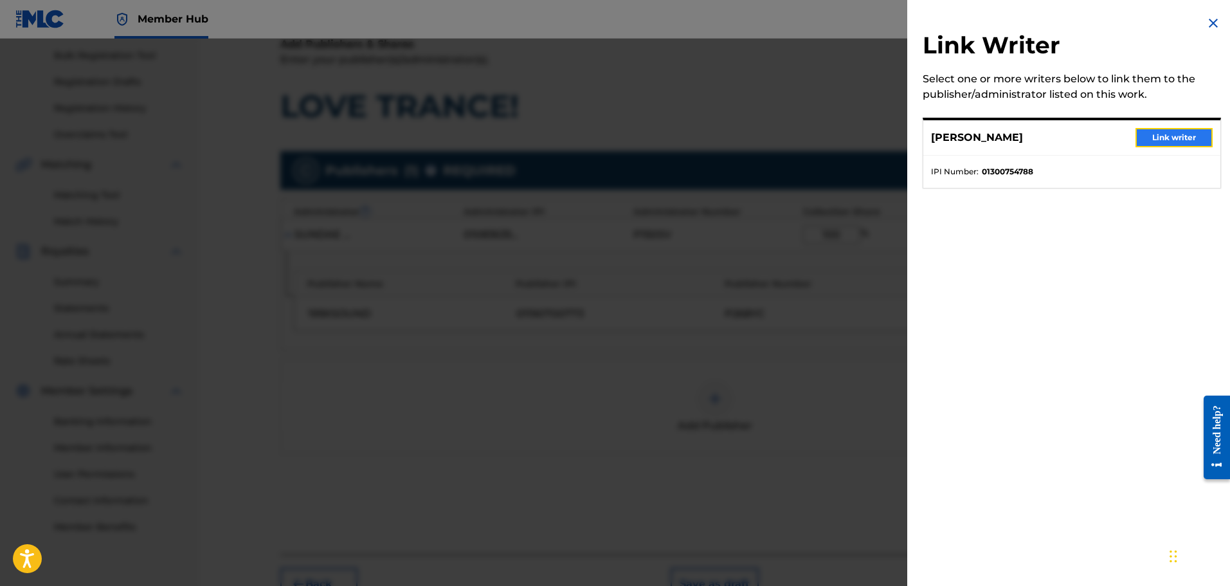
click at [1172, 136] on button "Link writer" at bounding box center [1173, 137] width 77 height 19
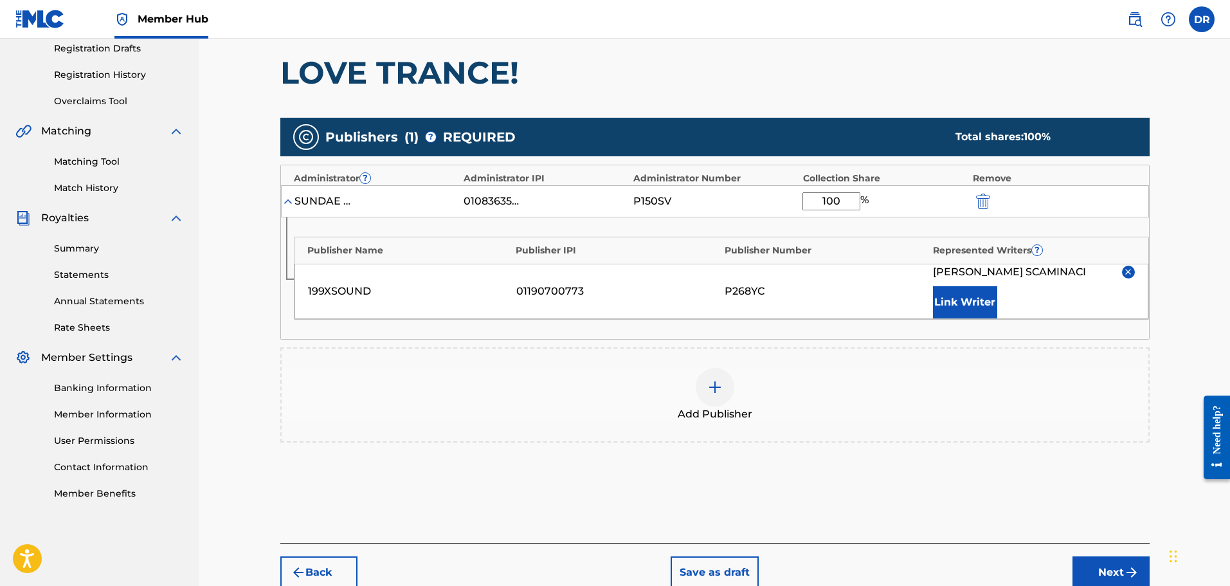
scroll to position [284, 0]
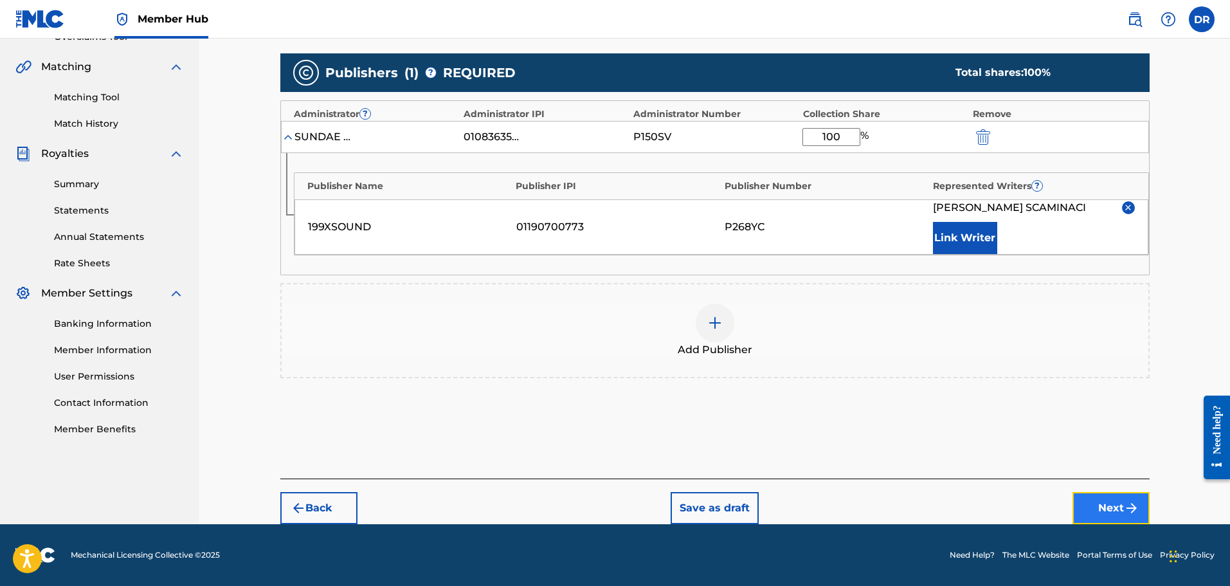
click at [1106, 508] on button "Next" at bounding box center [1110, 508] width 77 height 32
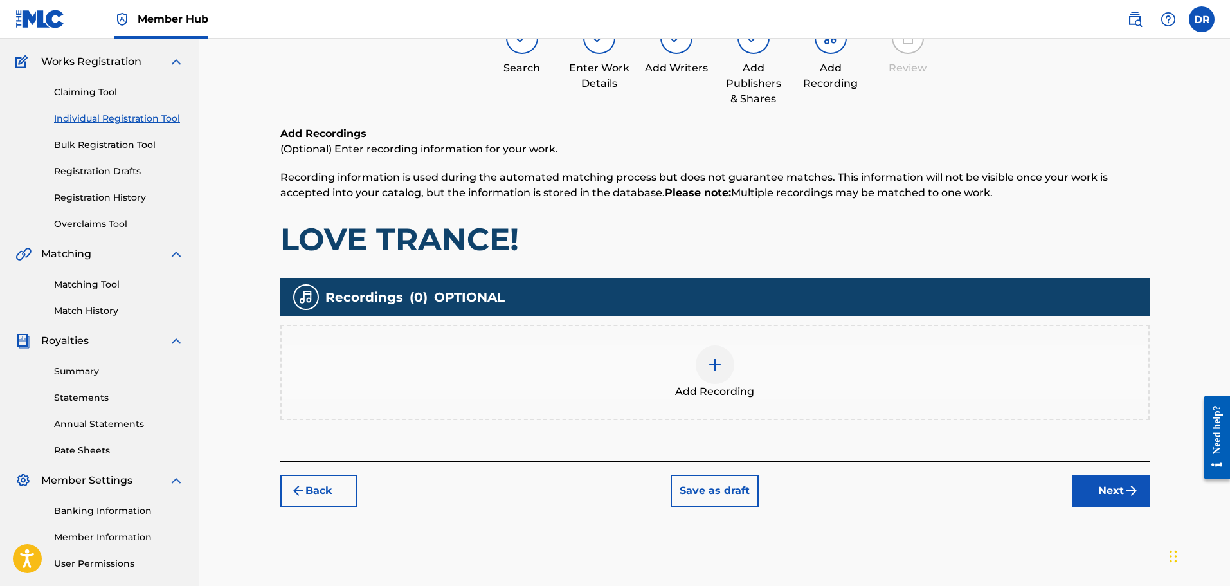
scroll to position [58, 0]
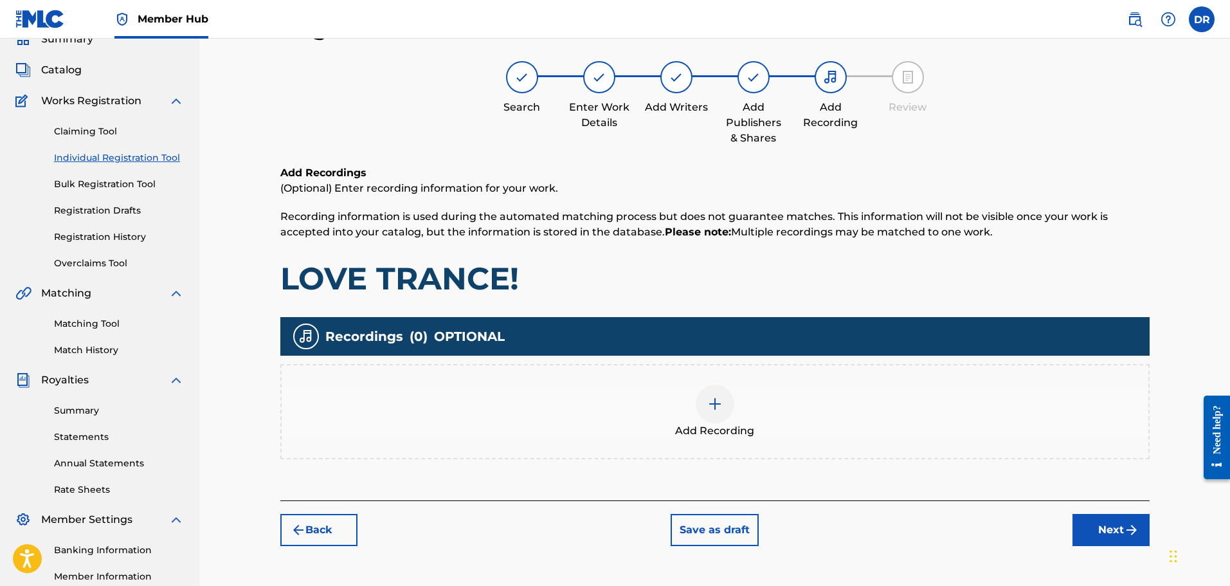
click at [716, 412] on div at bounding box center [715, 403] width 39 height 39
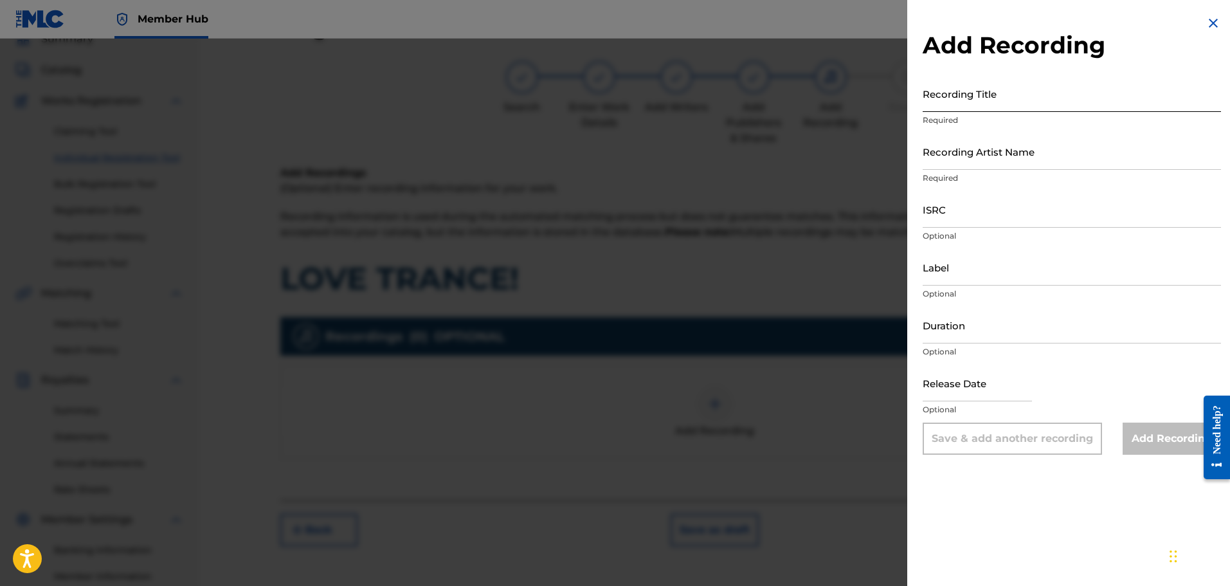
click at [977, 102] on input "Recording Title" at bounding box center [1072, 93] width 298 height 37
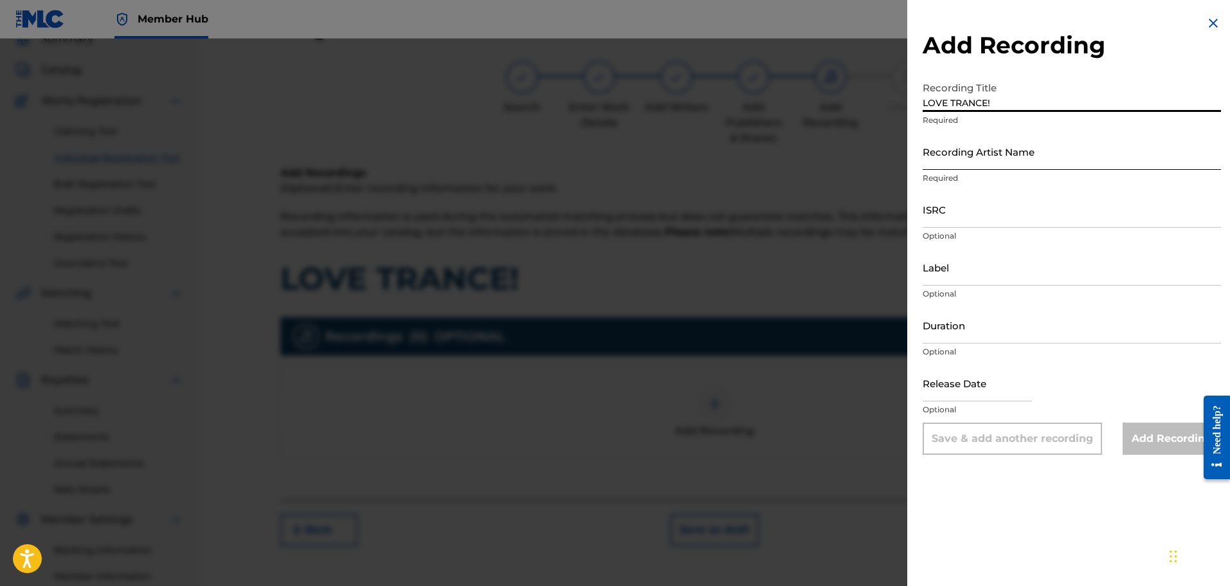
type input "LOVE TRANCE!"
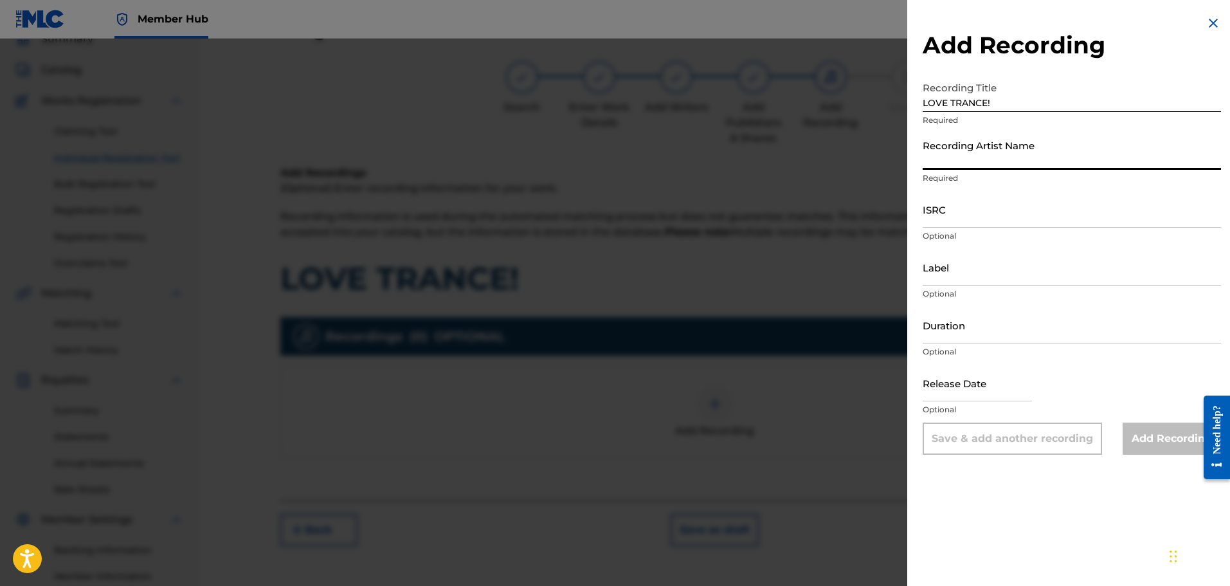
click at [996, 159] on input "Recording Artist Name" at bounding box center [1072, 151] width 298 height 37
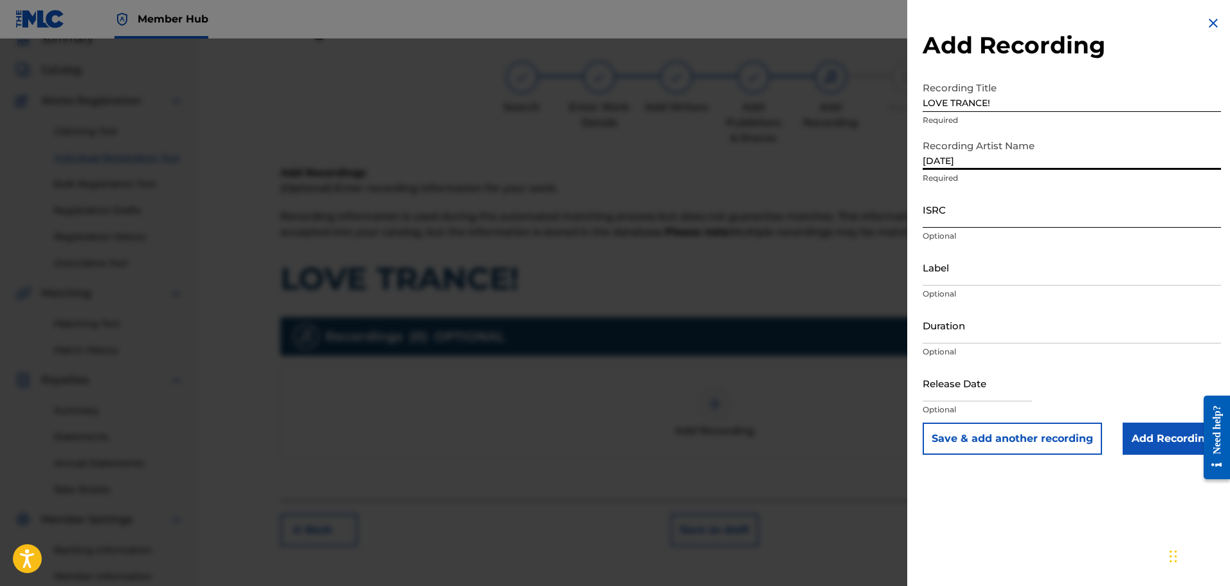
type input "[DATE]"
click at [935, 215] on input "ISRC" at bounding box center [1072, 209] width 298 height 37
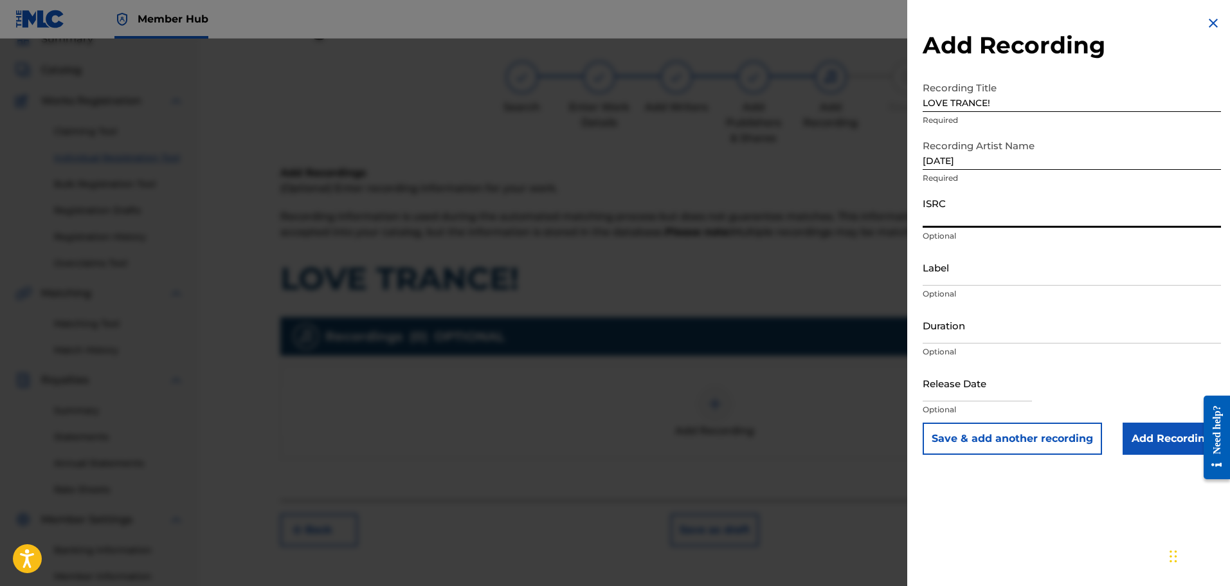
paste input "QZES82201668"
type input "QZES82201668"
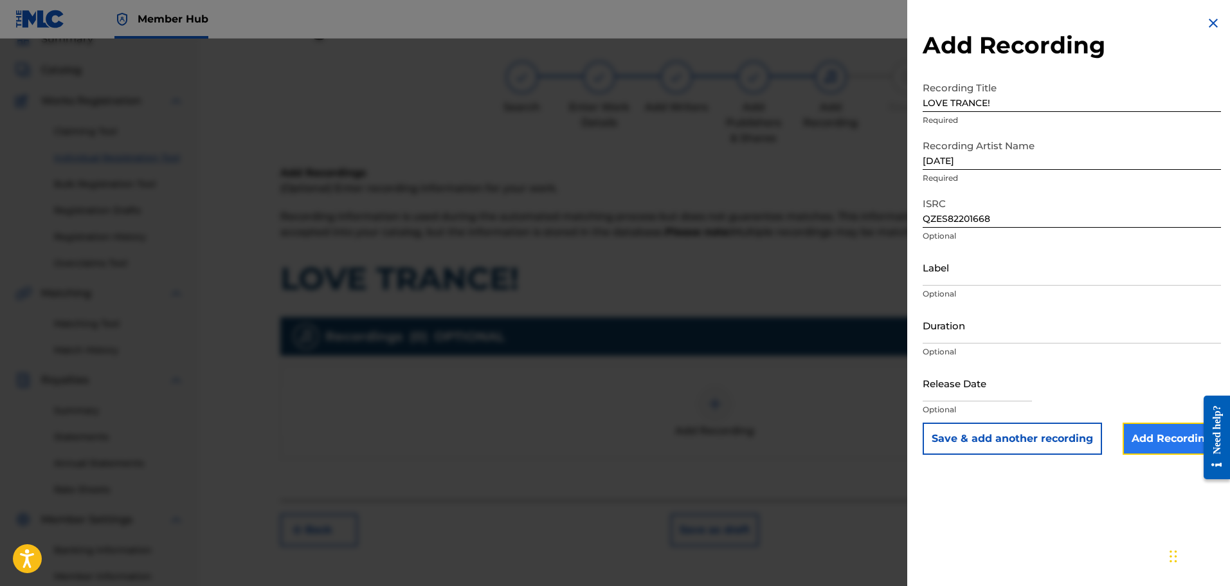
click at [1152, 446] on input "Add Recording" at bounding box center [1171, 438] width 98 height 32
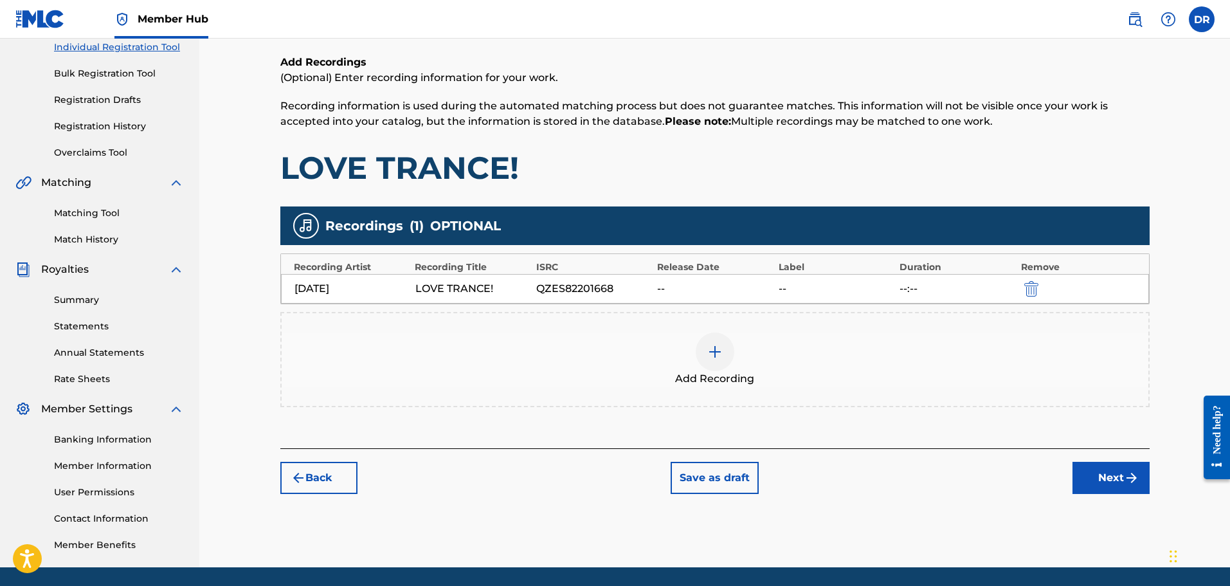
scroll to position [212, 0]
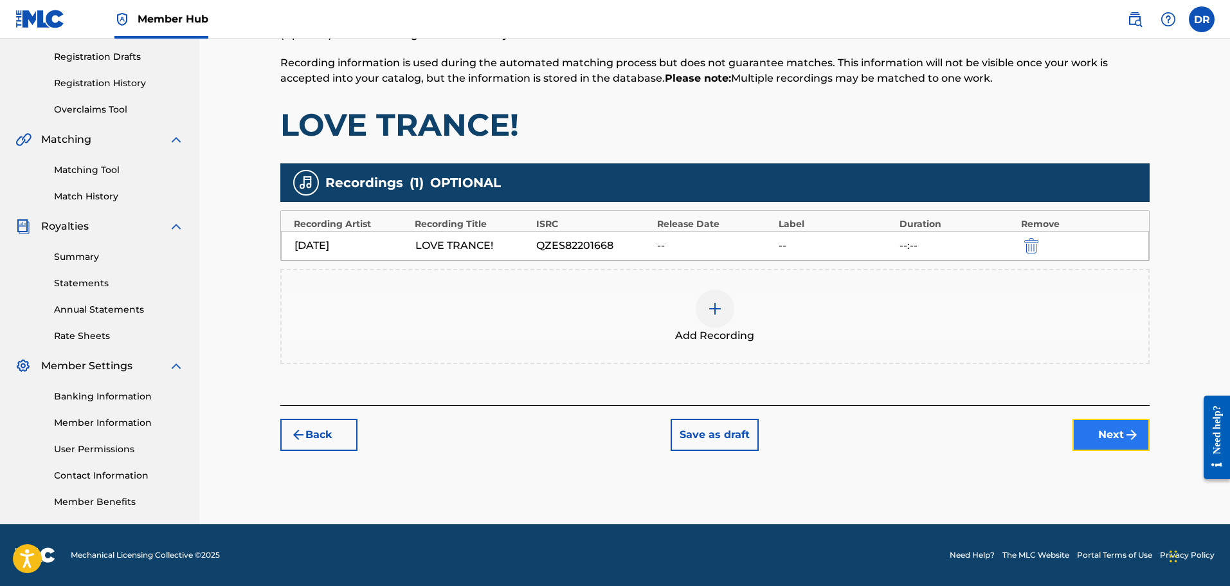
click at [1106, 429] on button "Next" at bounding box center [1110, 435] width 77 height 32
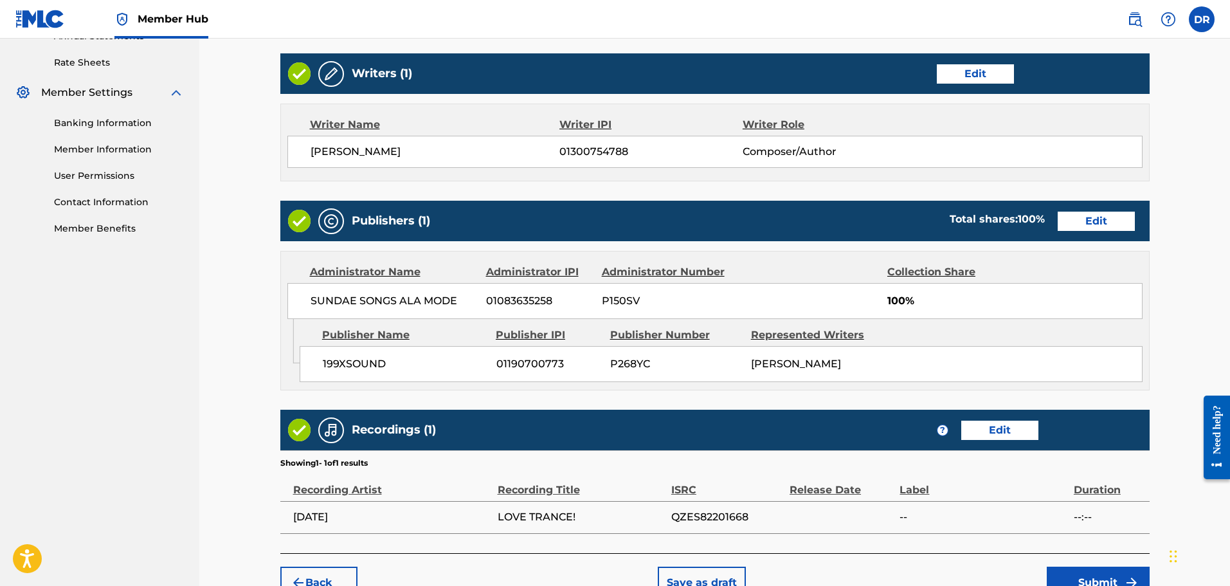
scroll to position [572, 0]
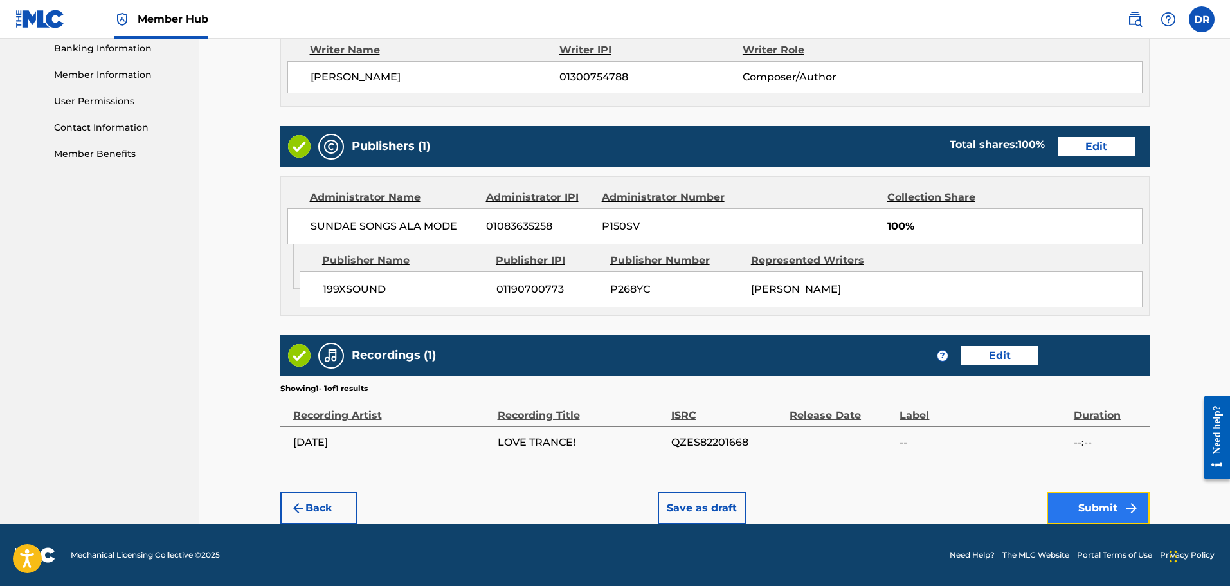
click at [1101, 509] on button "Submit" at bounding box center [1098, 508] width 103 height 32
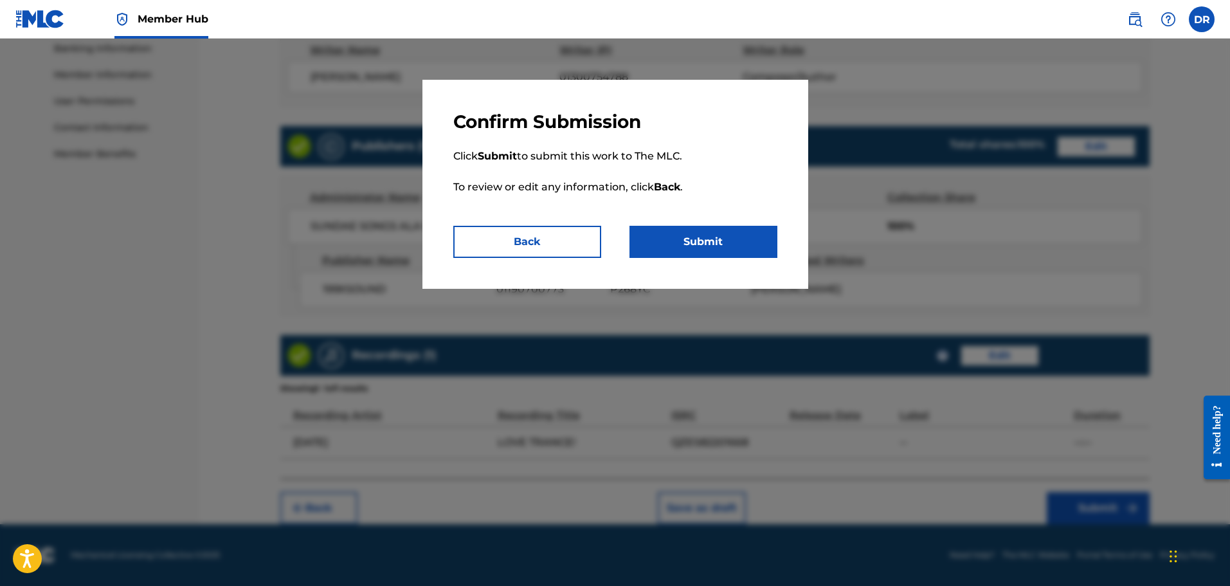
click at [757, 260] on div "Confirm Submission Click Submit to submit this work to The MLC. To review or ed…" at bounding box center [615, 184] width 386 height 209
click at [720, 245] on button "Submit" at bounding box center [703, 242] width 148 height 32
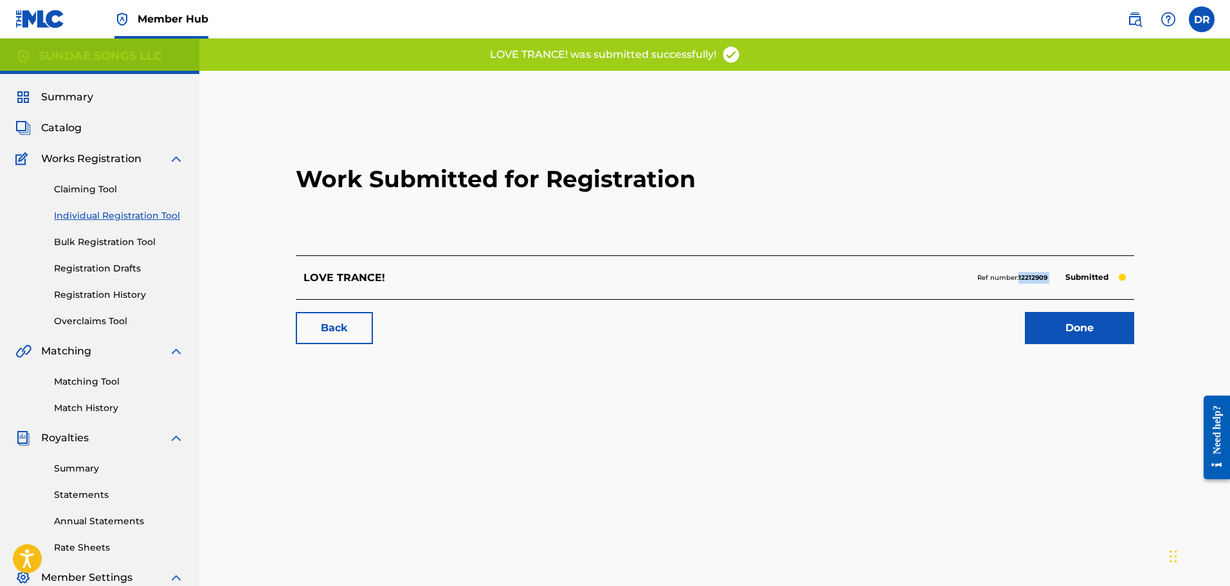
drag, startPoint x: 1055, startPoint y: 277, endPoint x: 1018, endPoint y: 282, distance: 37.6
click at [1018, 282] on div "Ref number: 12212909 Submitted" at bounding box center [1051, 278] width 149 height 18
copy strong "12212909"
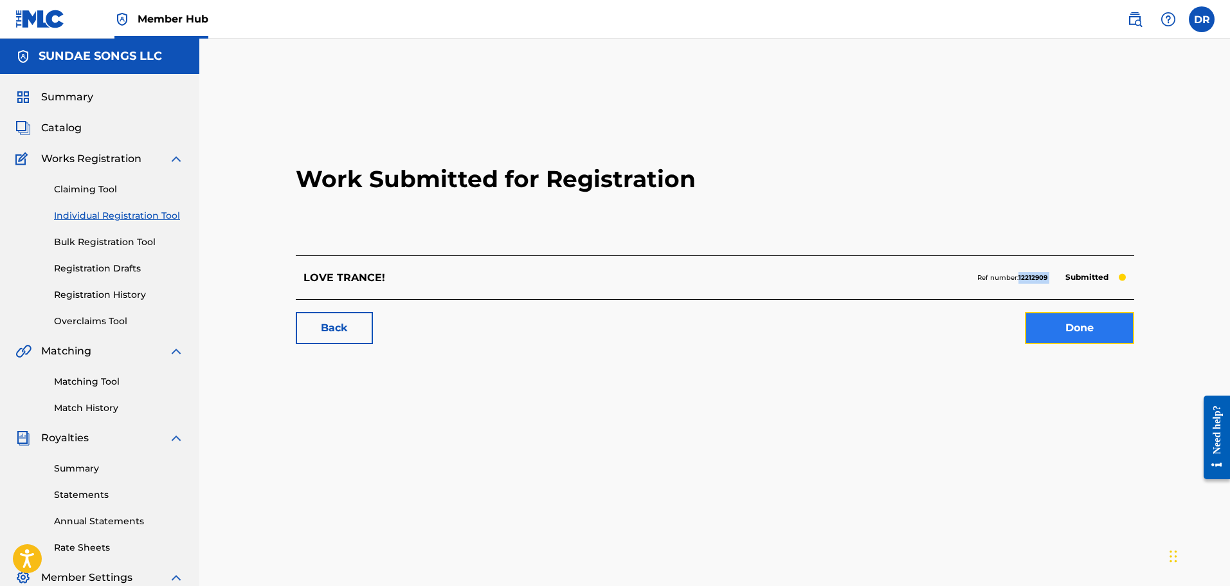
click at [1091, 325] on link "Done" at bounding box center [1079, 328] width 109 height 32
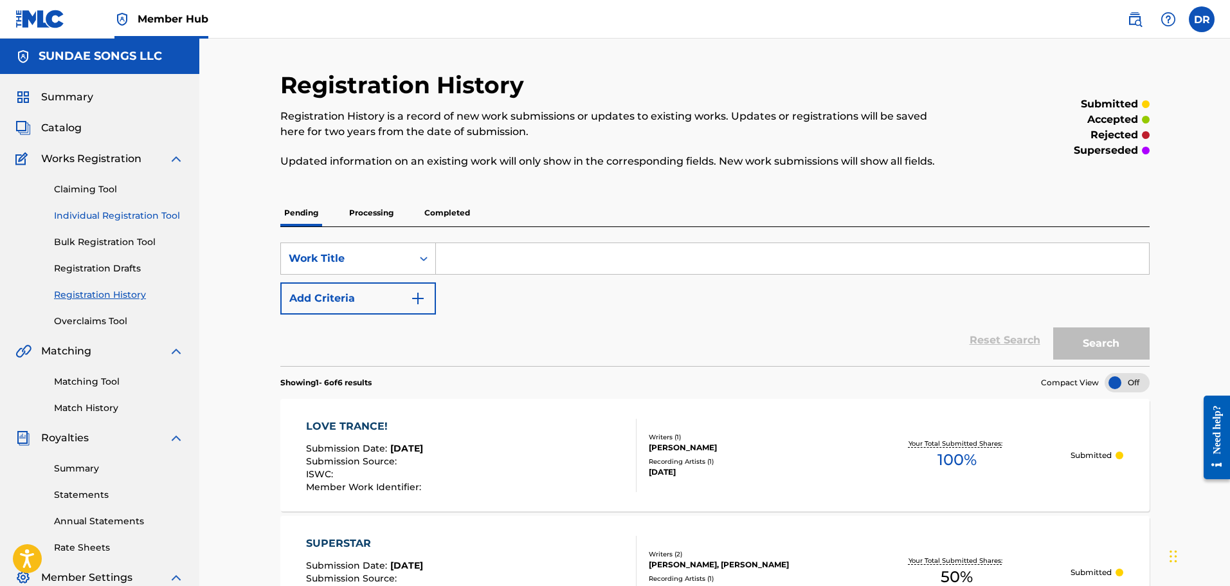
click at [102, 218] on link "Individual Registration Tool" at bounding box center [119, 216] width 130 height 14
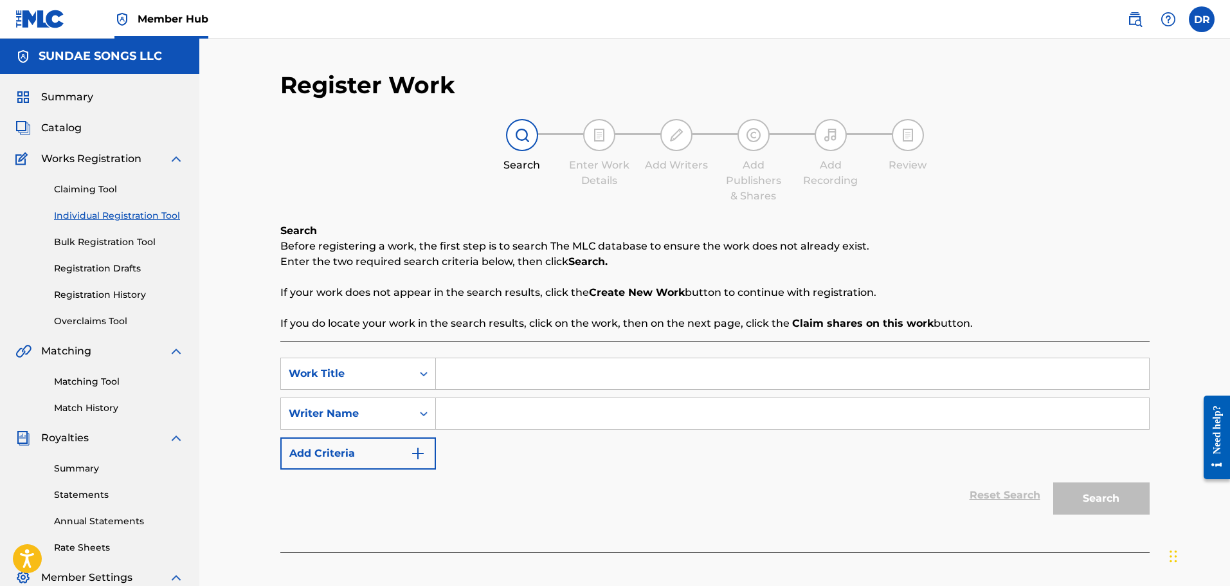
click at [483, 384] on input "Search Form" at bounding box center [792, 373] width 713 height 31
type input "OUT OF LOVE!"
click at [471, 416] on input "Search Form" at bounding box center [792, 413] width 713 height 31
type input "[PERSON_NAME]"
drag, startPoint x: 1114, startPoint y: 507, endPoint x: 1108, endPoint y: 489, distance: 19.1
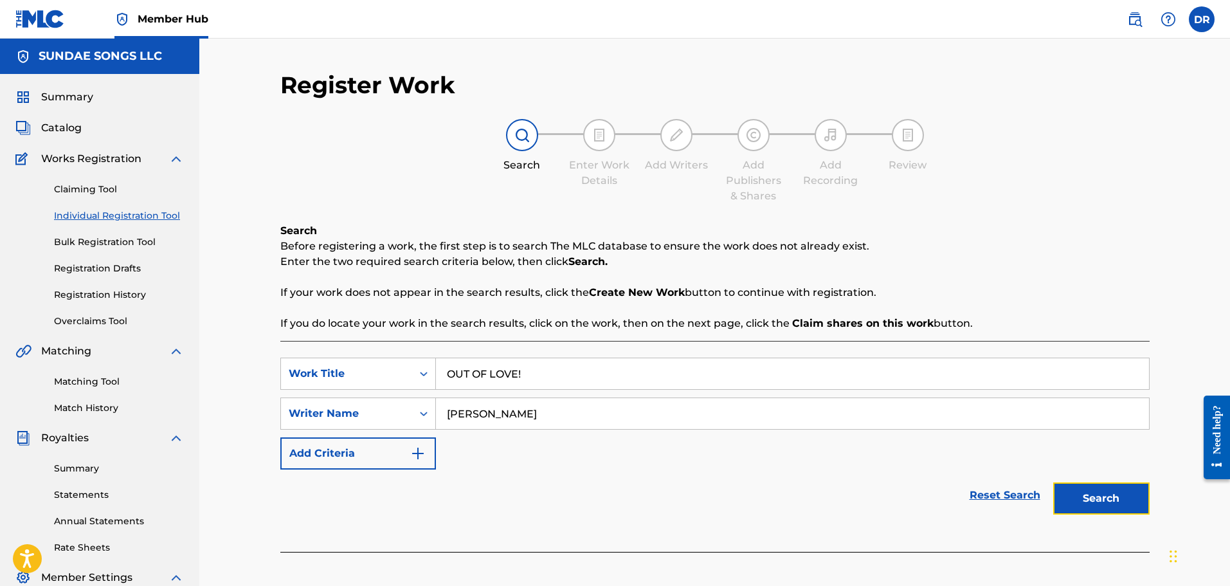
click at [1114, 507] on button "Search" at bounding box center [1101, 498] width 96 height 32
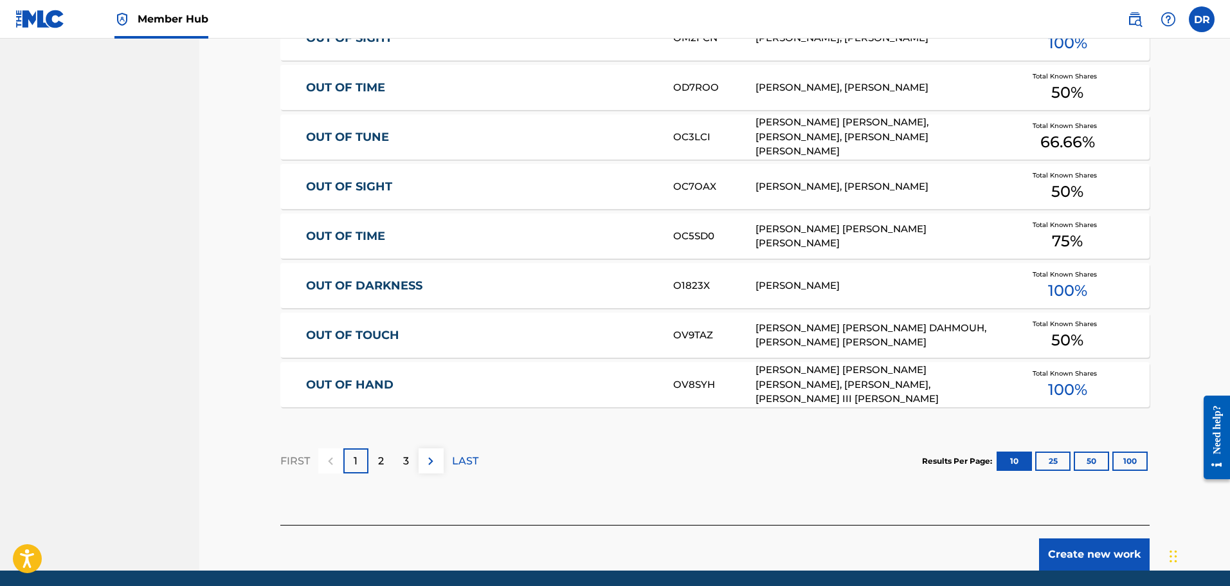
scroll to position [707, 0]
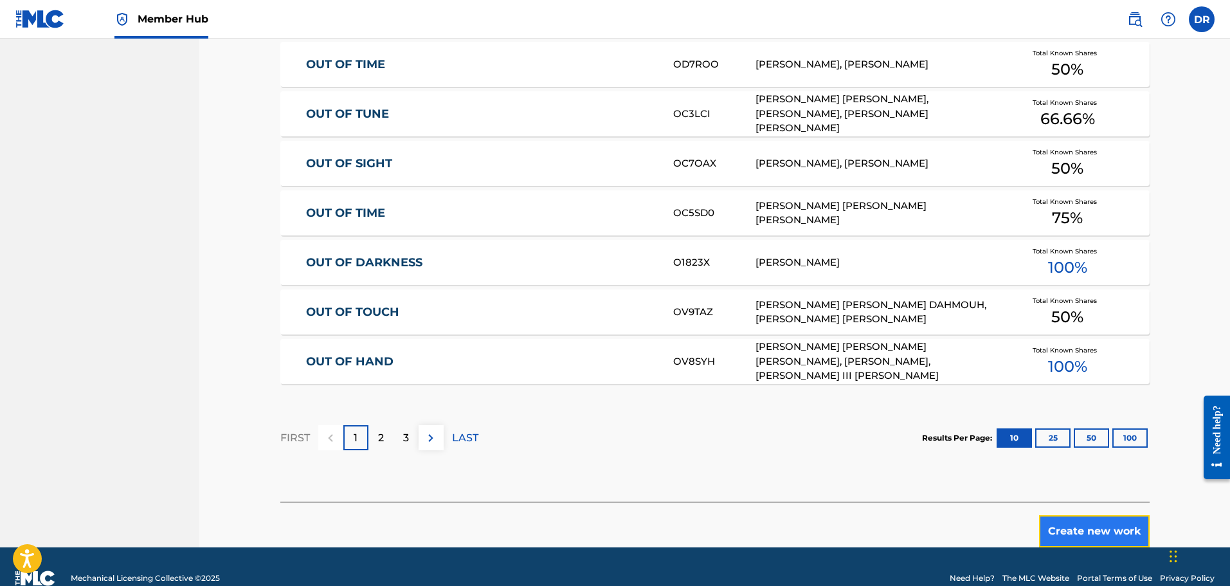
click at [1097, 523] on button "Create new work" at bounding box center [1094, 531] width 111 height 32
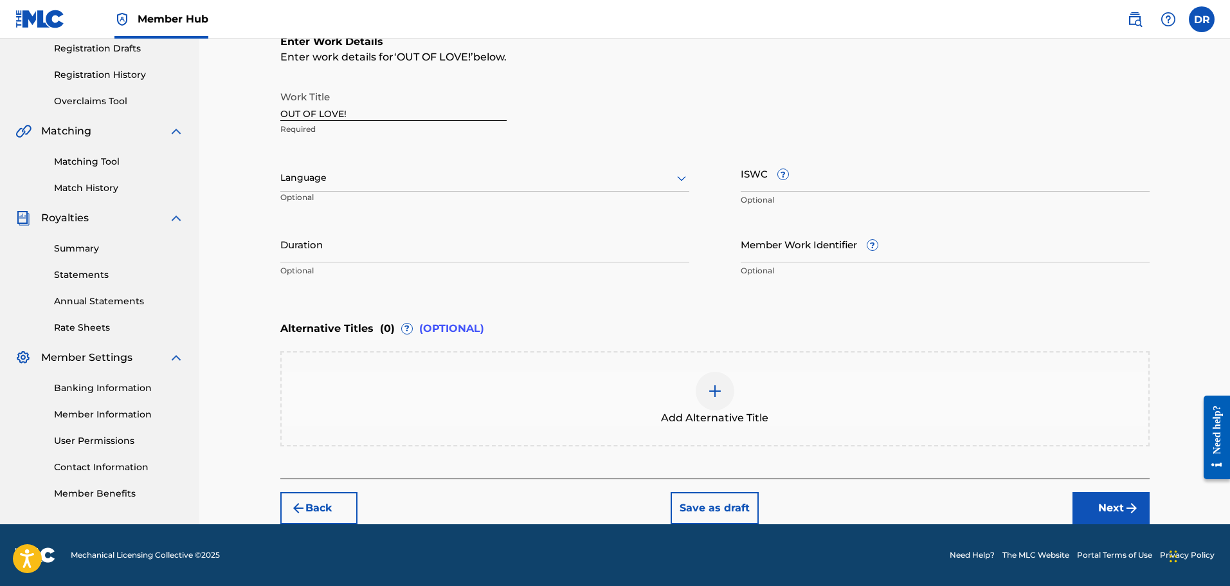
scroll to position [220, 0]
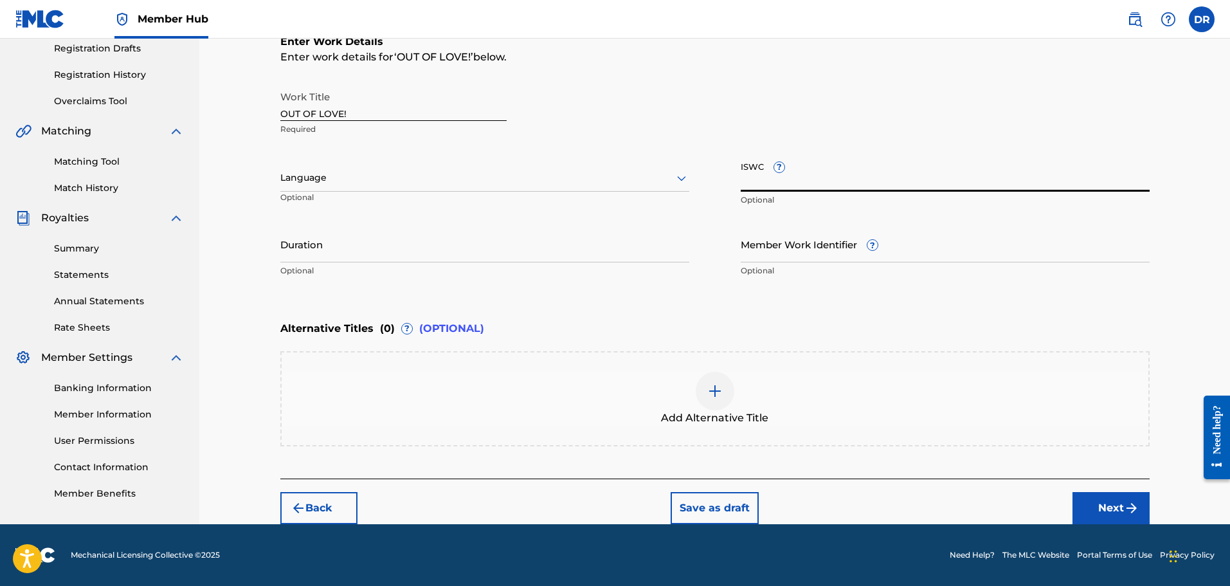
paste input "T3298704306"
type input "T3298704306"
click at [1115, 509] on button "Next" at bounding box center [1110, 508] width 77 height 32
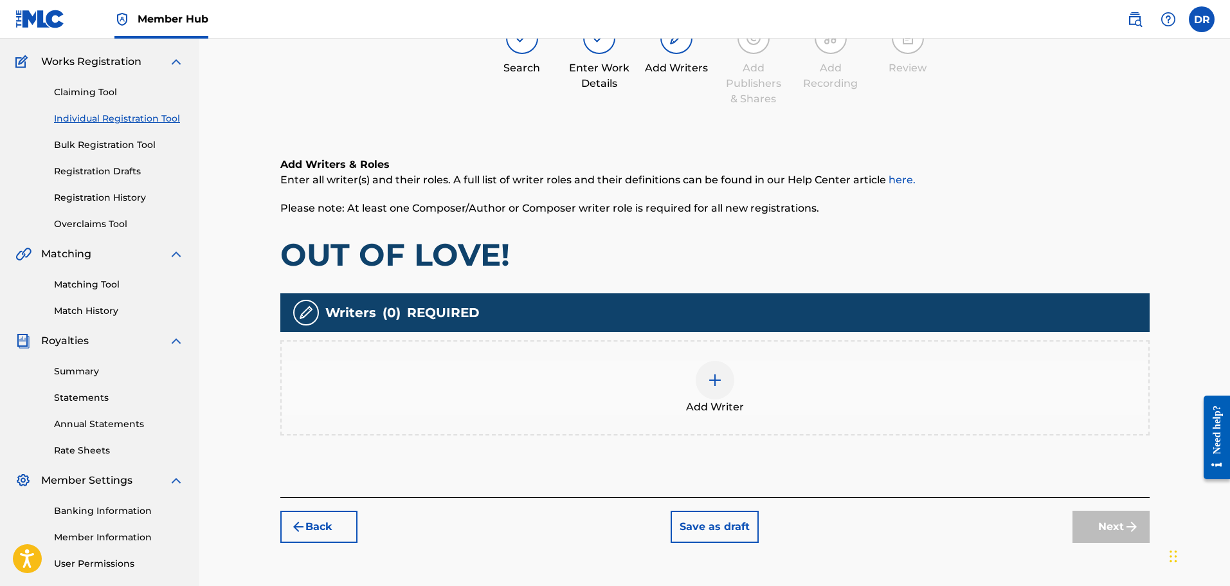
scroll to position [58, 0]
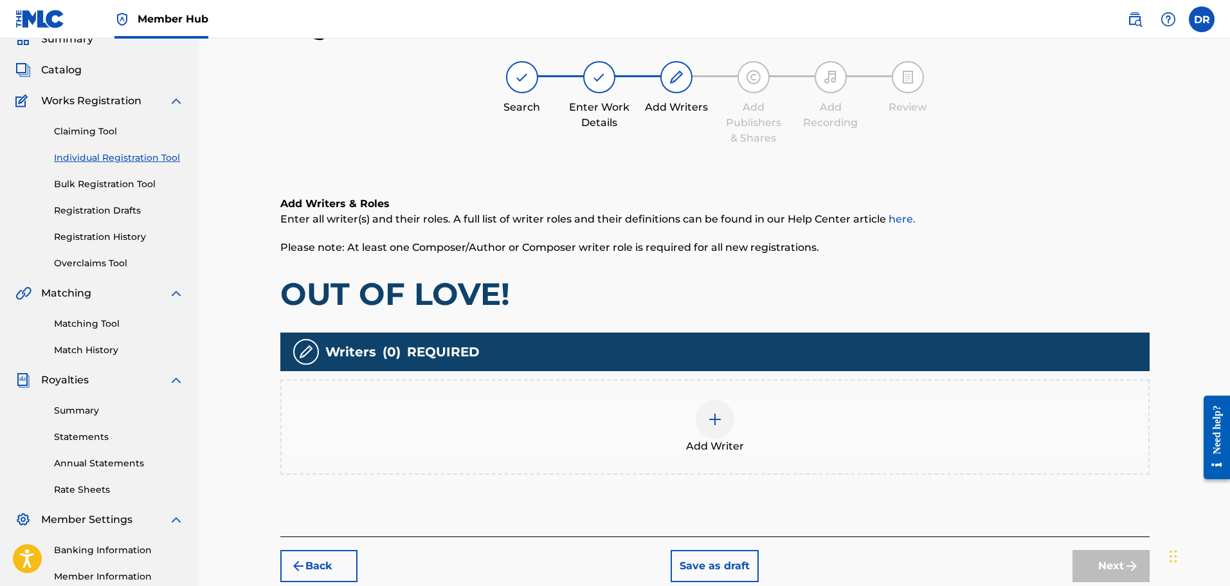
click at [708, 424] on img at bounding box center [714, 418] width 15 height 15
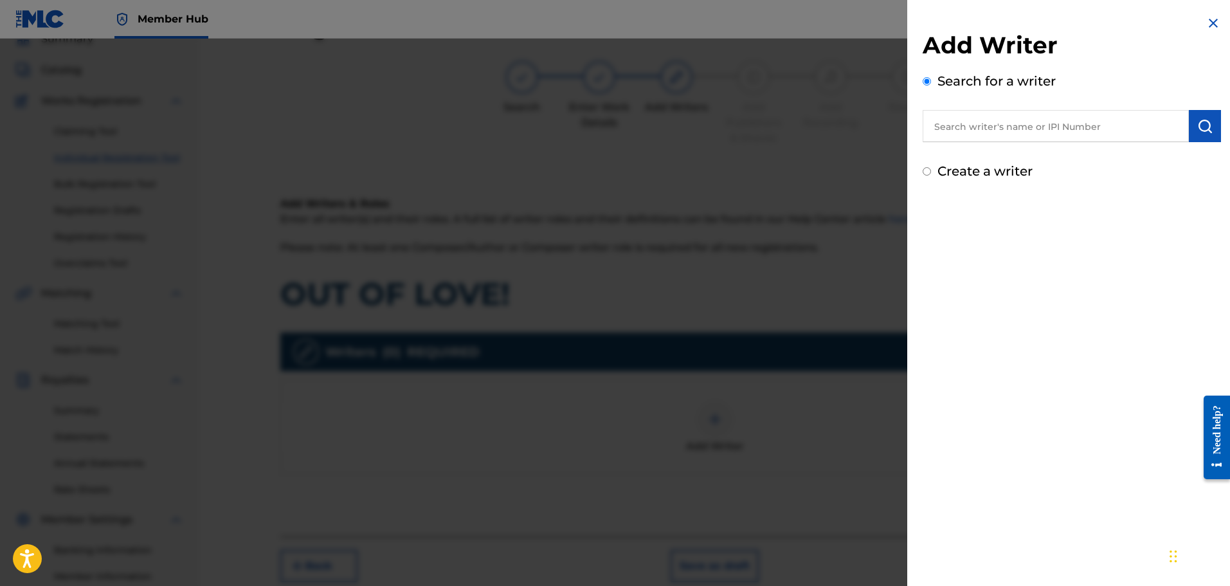
click at [926, 168] on input "Create a writer" at bounding box center [927, 171] width 8 height 8
radio input "false"
radio input "true"
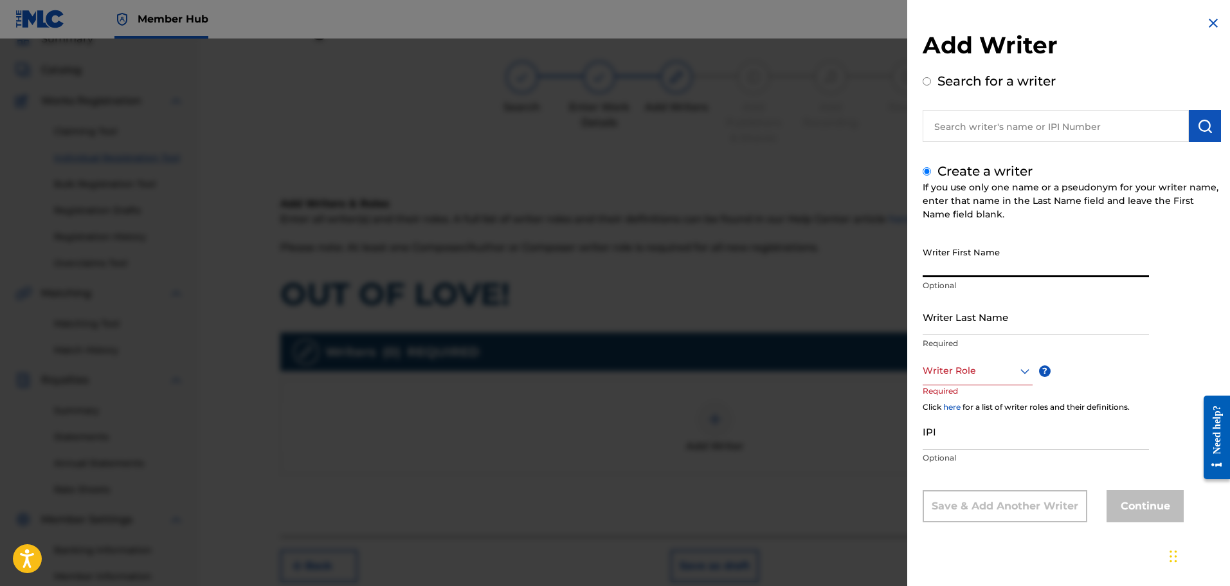
paste input "[PERSON_NAME]"
drag, startPoint x: 1065, startPoint y: 266, endPoint x: 999, endPoint y: 271, distance: 65.7
click at [999, 271] on input "[PERSON_NAME]" at bounding box center [1036, 258] width 226 height 37
type input "[PERSON_NAME]"
paste input "SCAMINACI"
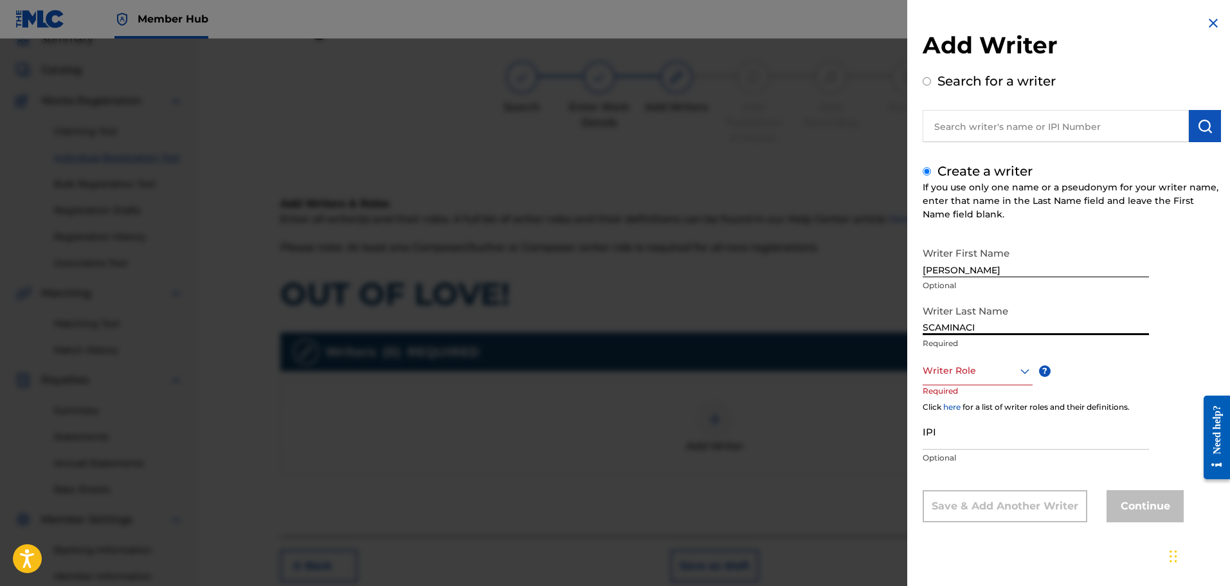
type input "SCAMINACI"
click at [955, 365] on div at bounding box center [978, 371] width 110 height 16
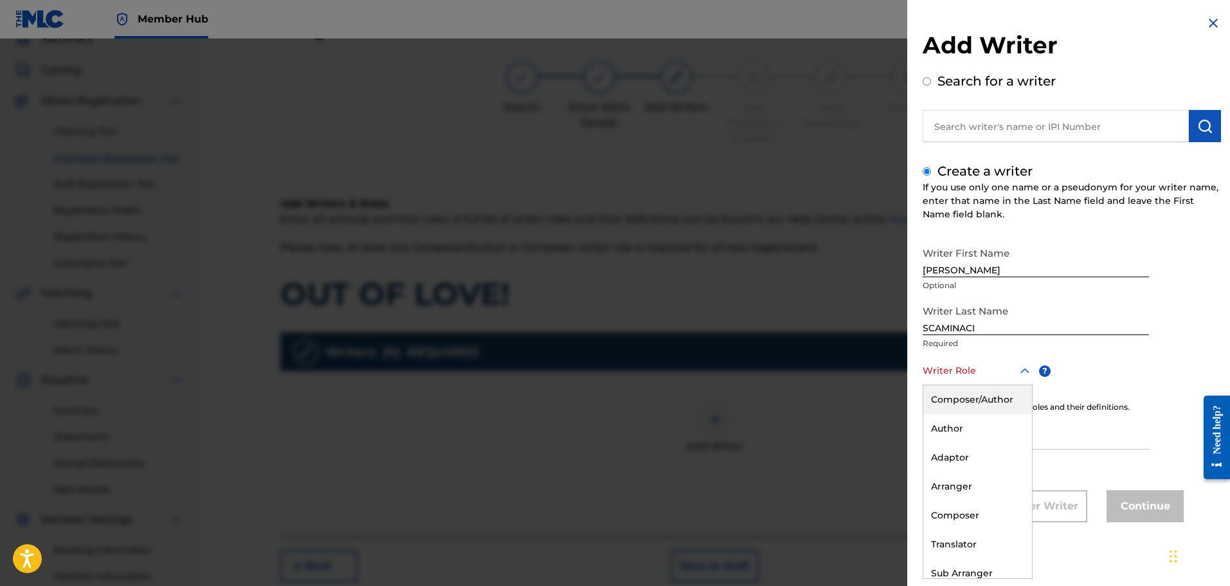
click at [959, 393] on div "Composer/Author" at bounding box center [977, 399] width 109 height 29
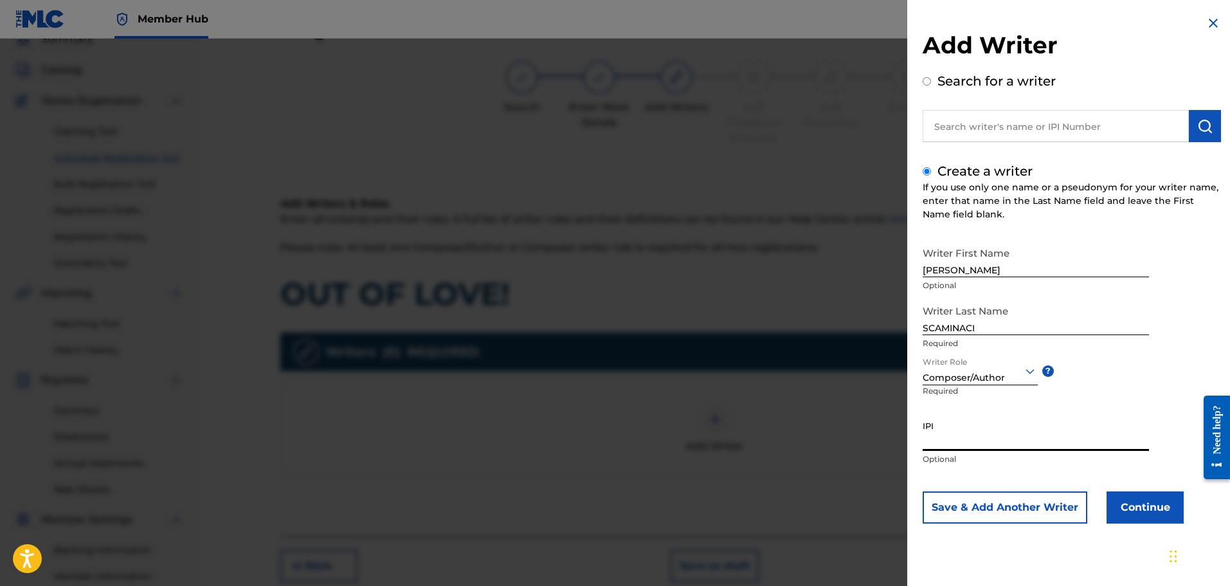
click at [949, 433] on input "IPI" at bounding box center [1036, 432] width 226 height 37
drag, startPoint x: 963, startPoint y: 370, endPoint x: 1092, endPoint y: 440, distance: 146.7
click at [1092, 440] on input "IPI" at bounding box center [1036, 432] width 226 height 37
paste input "01300754788"
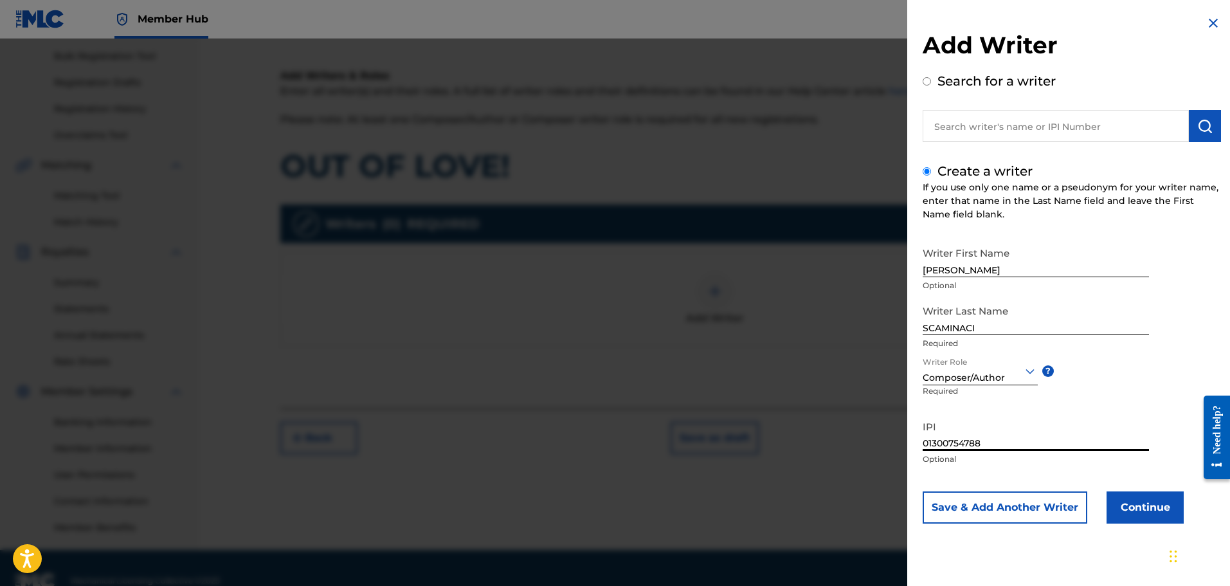
scroll to position [186, 0]
type input "01300754788"
click at [1155, 507] on button "Continue" at bounding box center [1144, 507] width 77 height 32
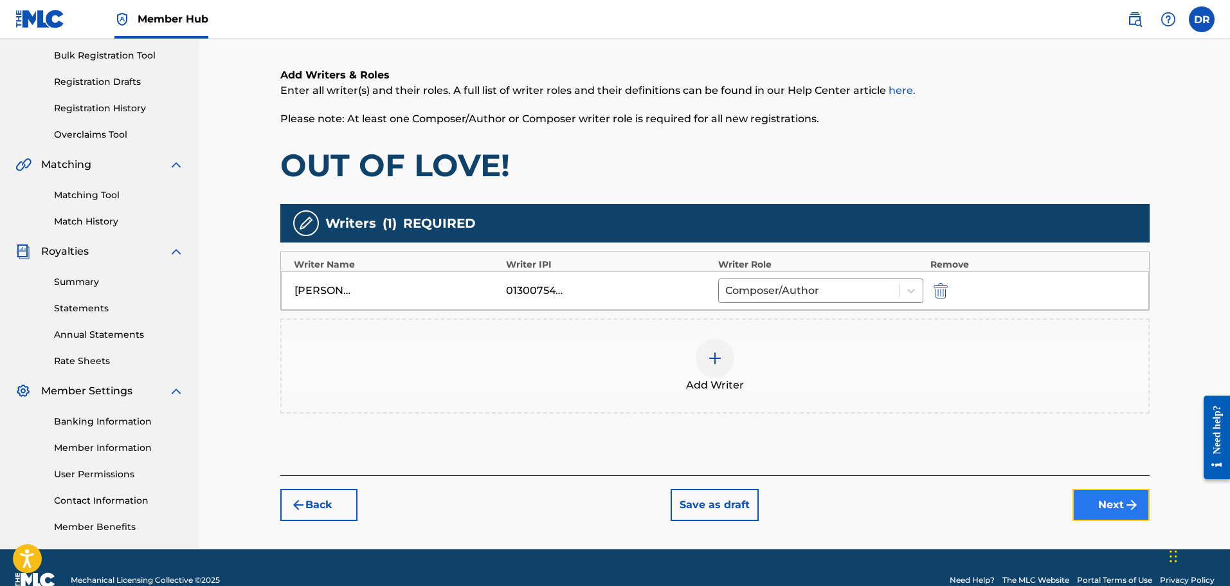
click at [1119, 500] on button "Next" at bounding box center [1110, 505] width 77 height 32
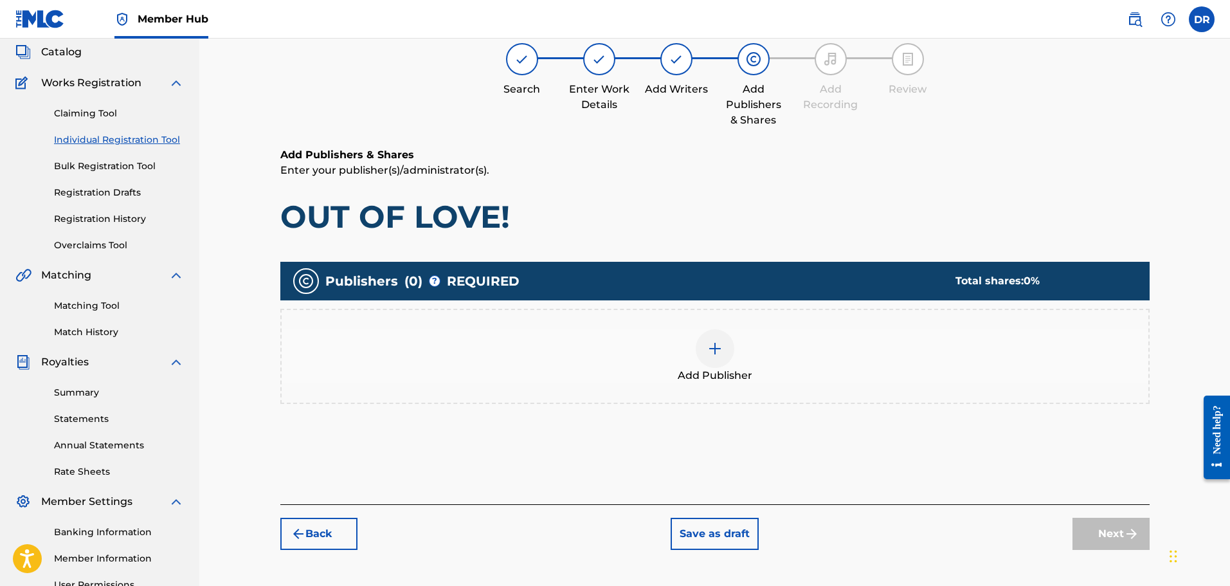
scroll to position [58, 0]
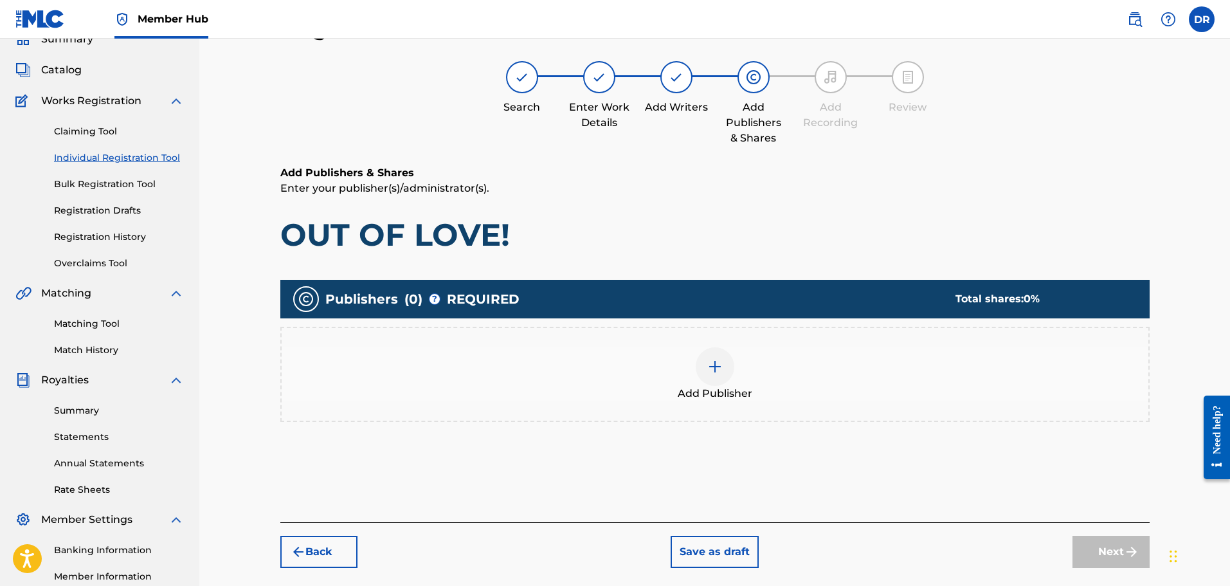
click at [723, 376] on div at bounding box center [715, 366] width 39 height 39
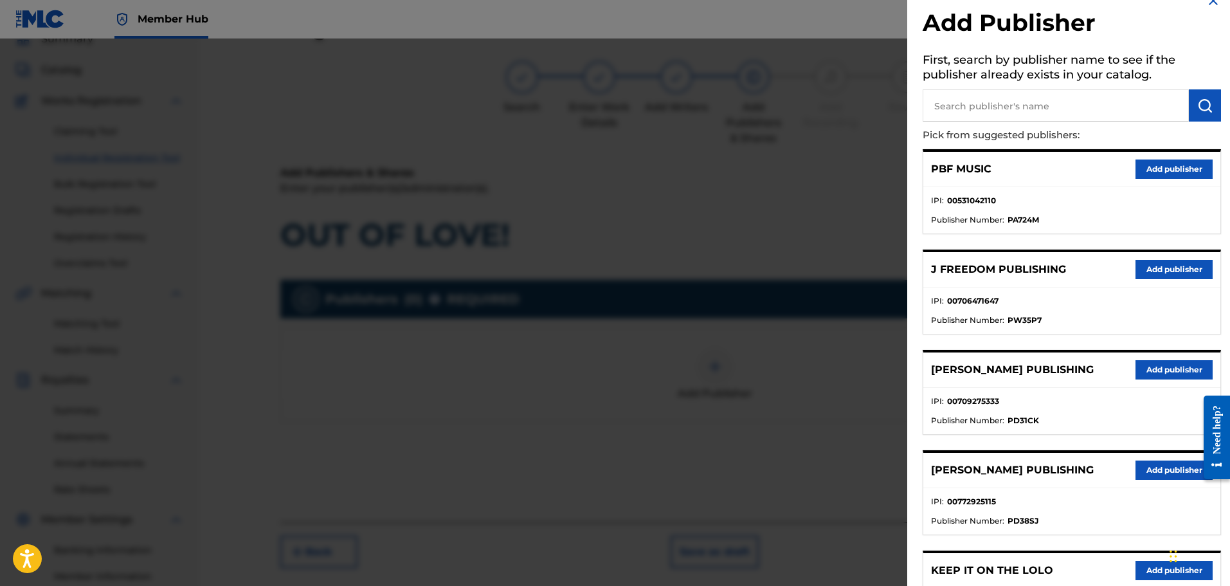
scroll to position [0, 0]
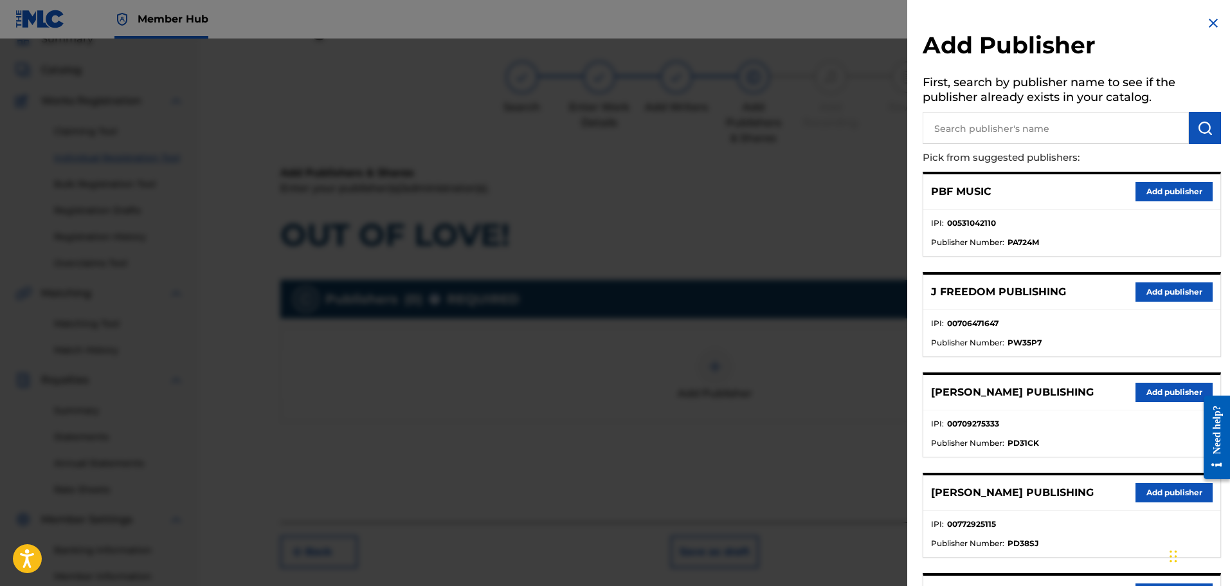
click at [960, 129] on input "text" at bounding box center [1056, 128] width 266 height 32
type input "199X"
click at [1192, 126] on button "submit" at bounding box center [1205, 128] width 32 height 32
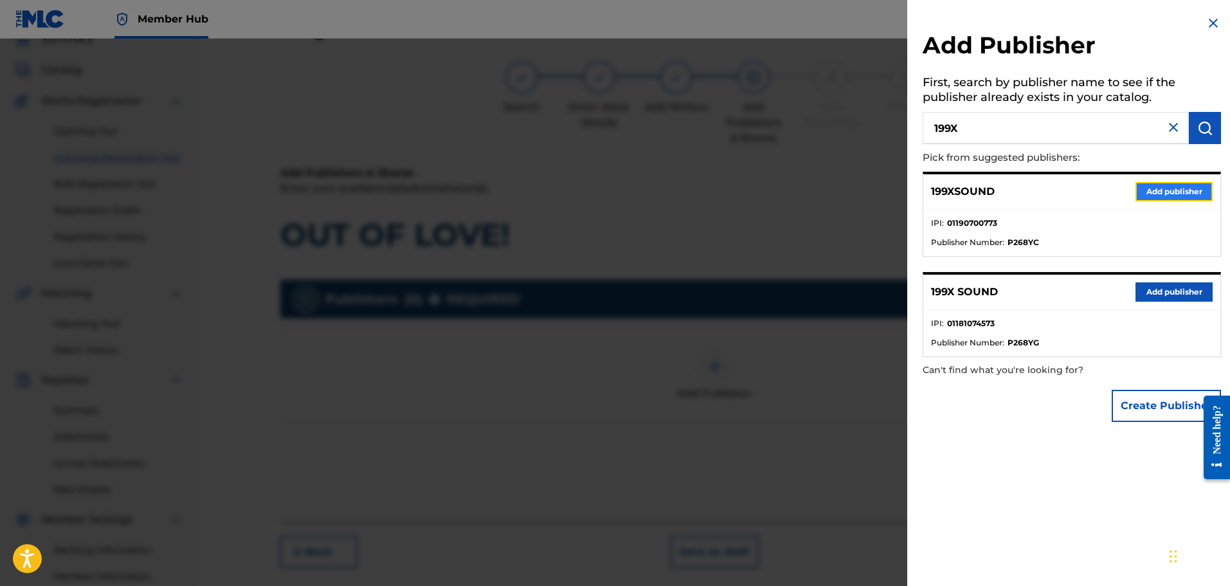
click at [1167, 190] on button "Add publisher" at bounding box center [1173, 191] width 77 height 19
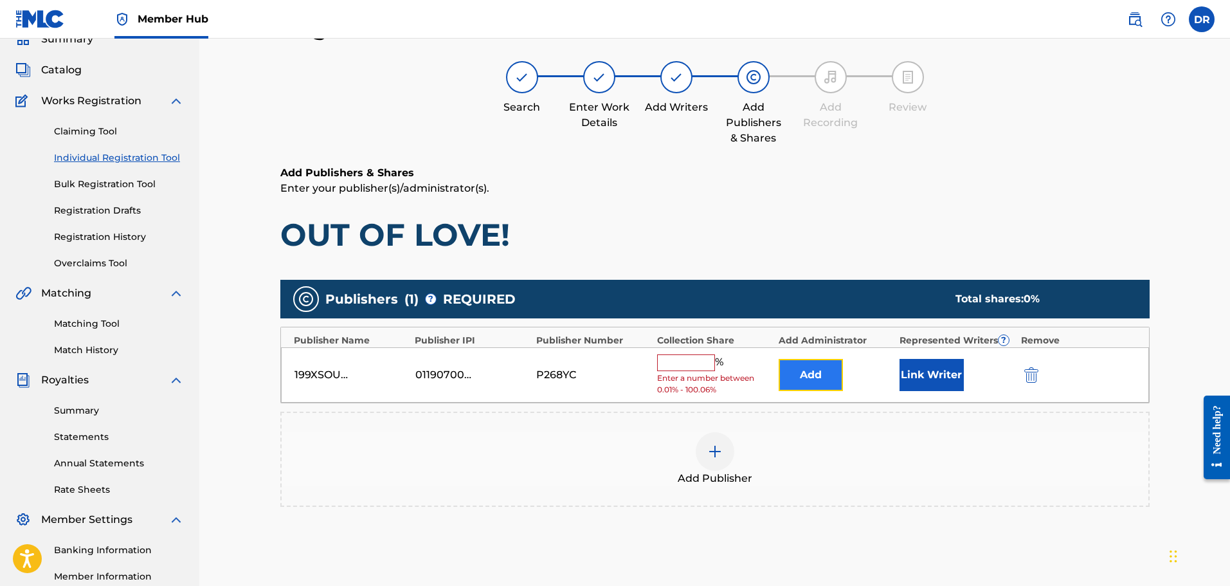
click at [815, 378] on button "Add" at bounding box center [811, 375] width 64 height 32
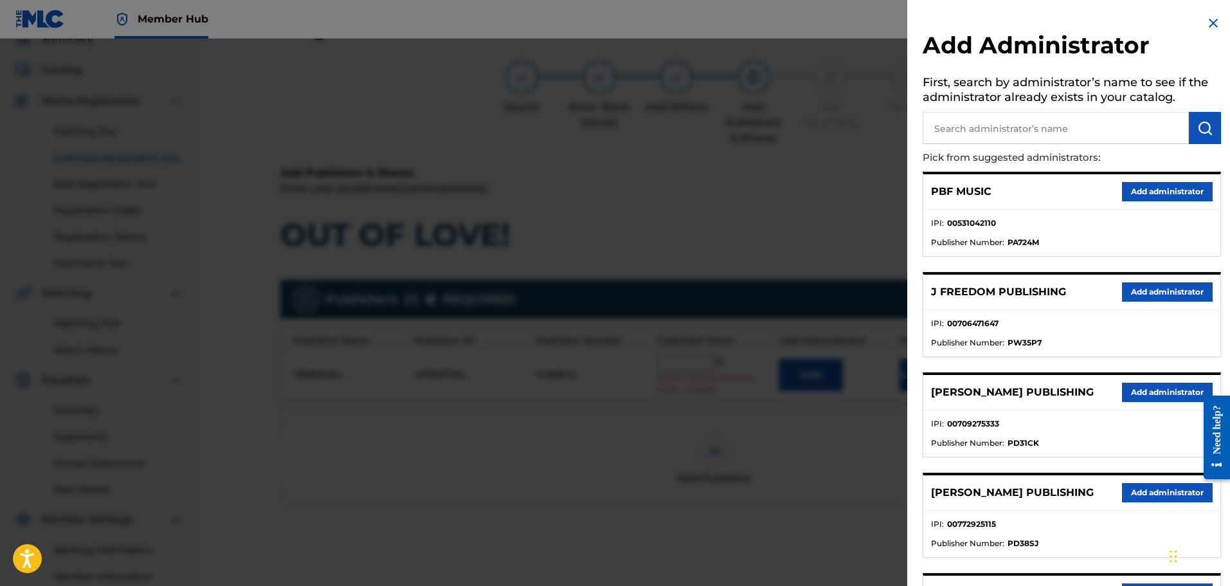
click at [975, 134] on input "text" at bounding box center [1056, 128] width 266 height 32
type input "ALA"
click at [1197, 129] on img "submit" at bounding box center [1204, 127] width 15 height 15
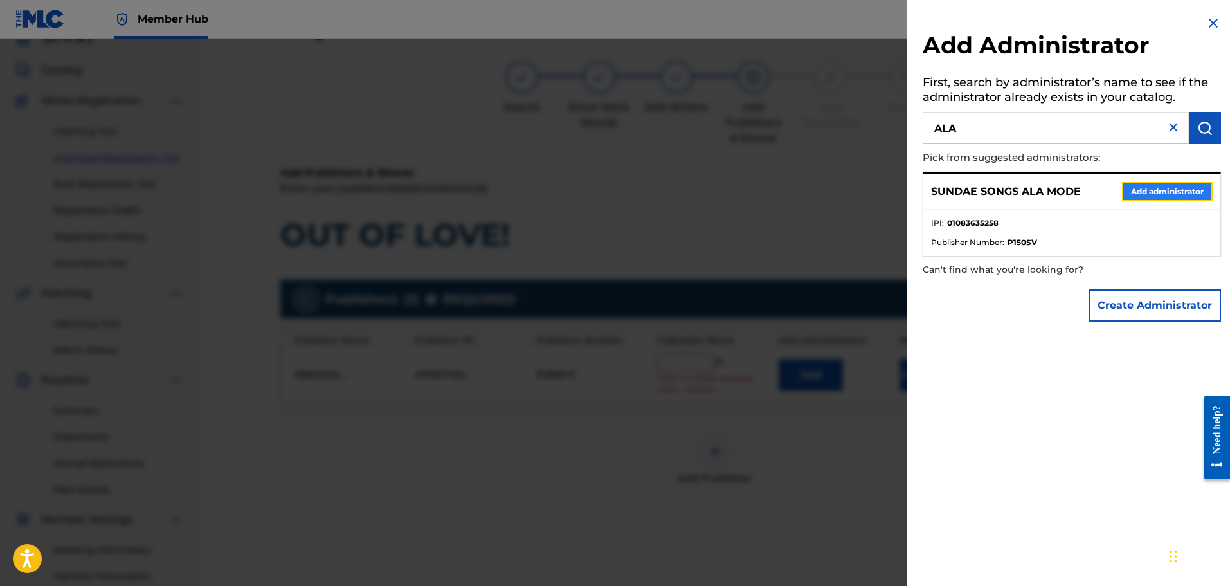
click at [1176, 194] on button "Add administrator" at bounding box center [1167, 191] width 91 height 19
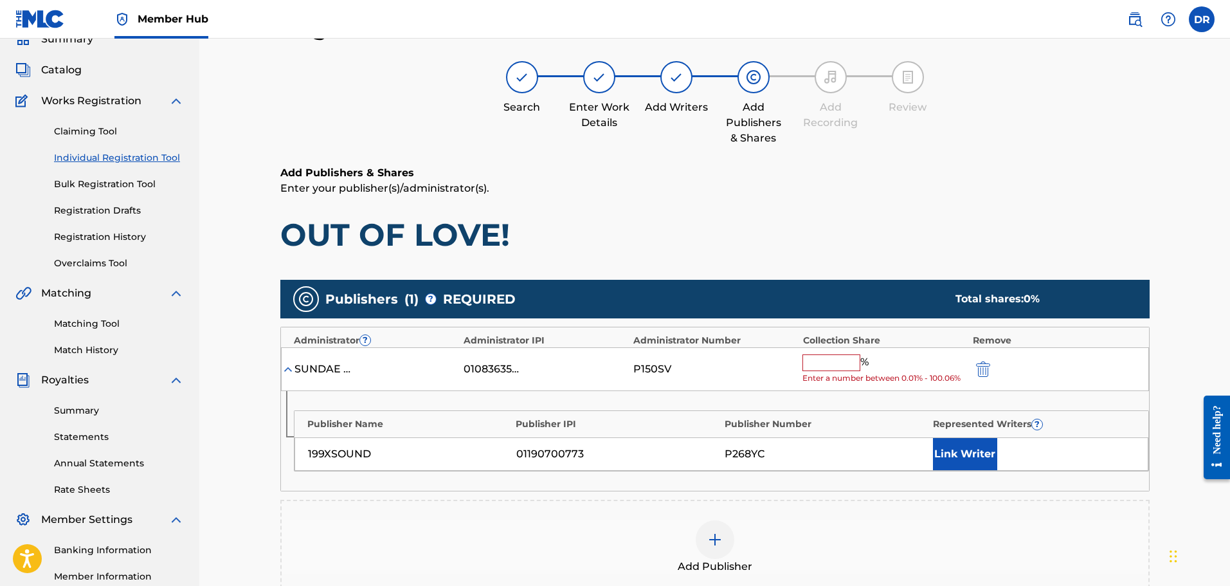
click at [816, 361] on input "text" at bounding box center [831, 362] width 58 height 17
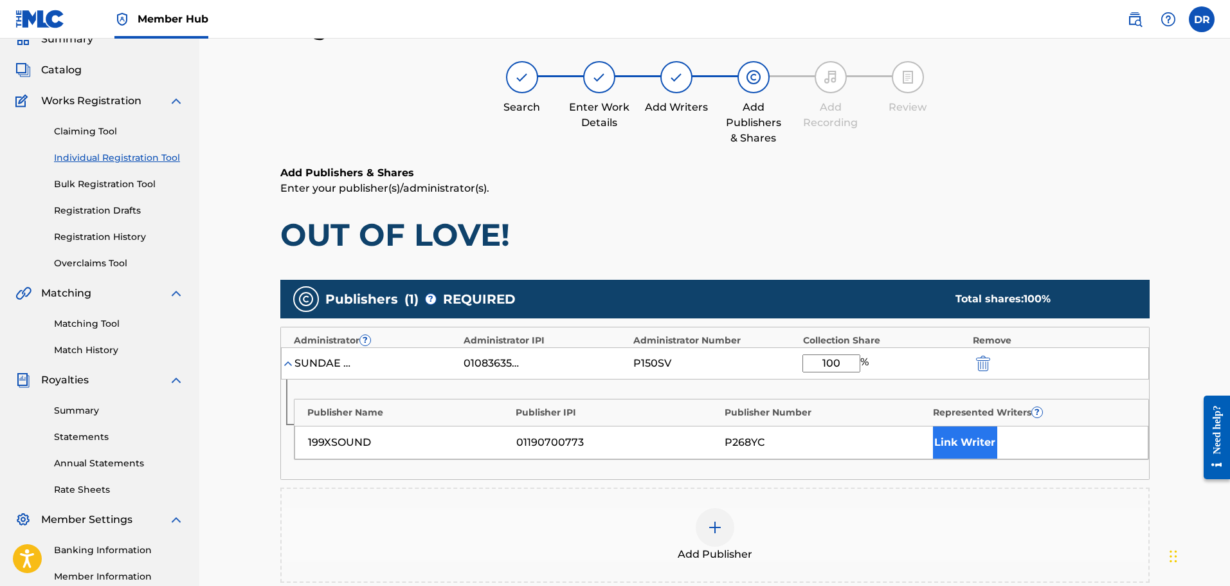
type input "100"
click at [969, 437] on button "Link Writer" at bounding box center [965, 442] width 64 height 32
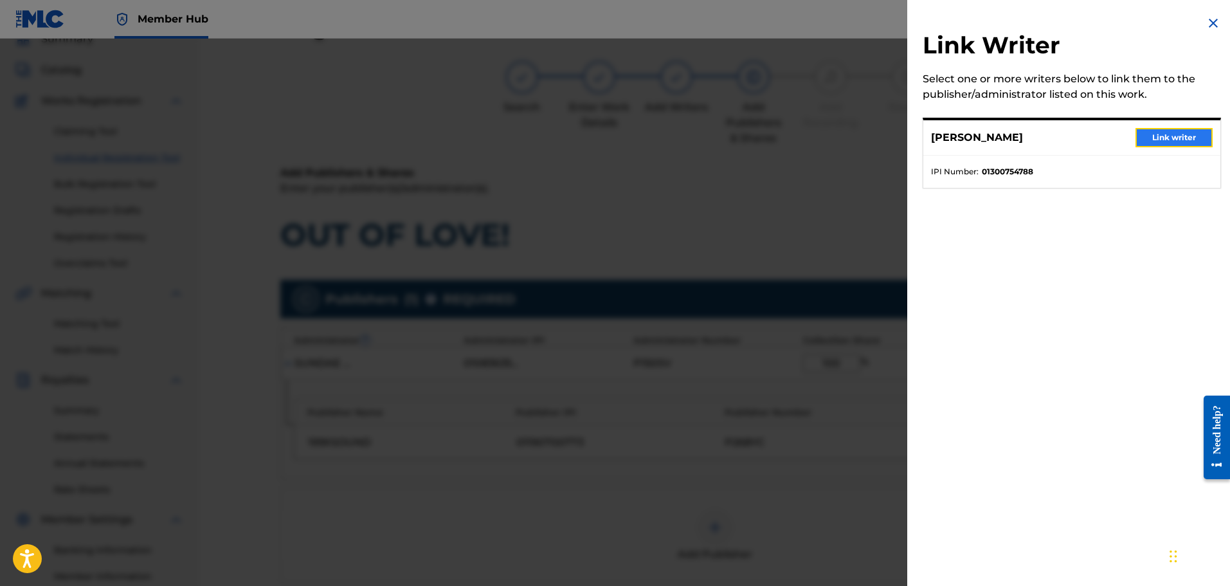
click at [1171, 138] on button "Link writer" at bounding box center [1173, 137] width 77 height 19
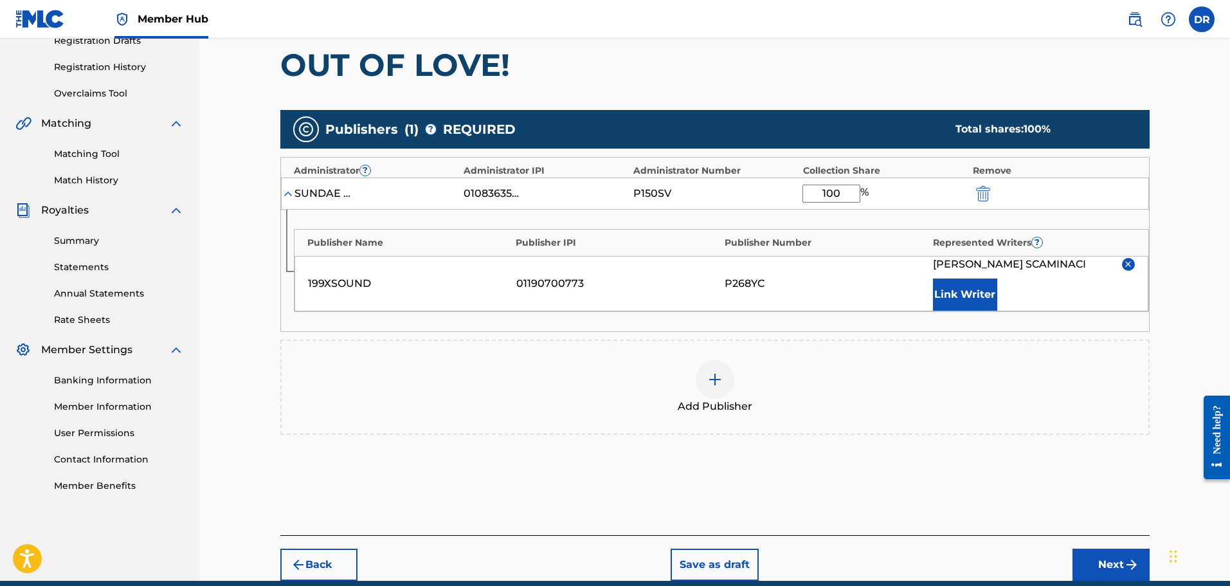
scroll to position [251, 0]
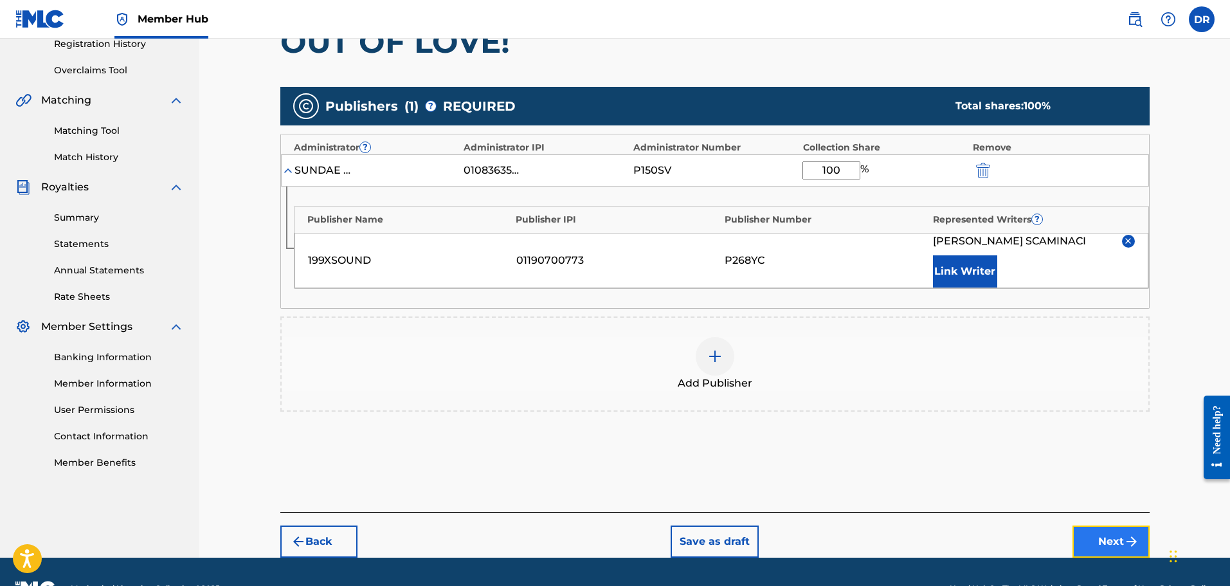
click at [1118, 546] on button "Next" at bounding box center [1110, 541] width 77 height 32
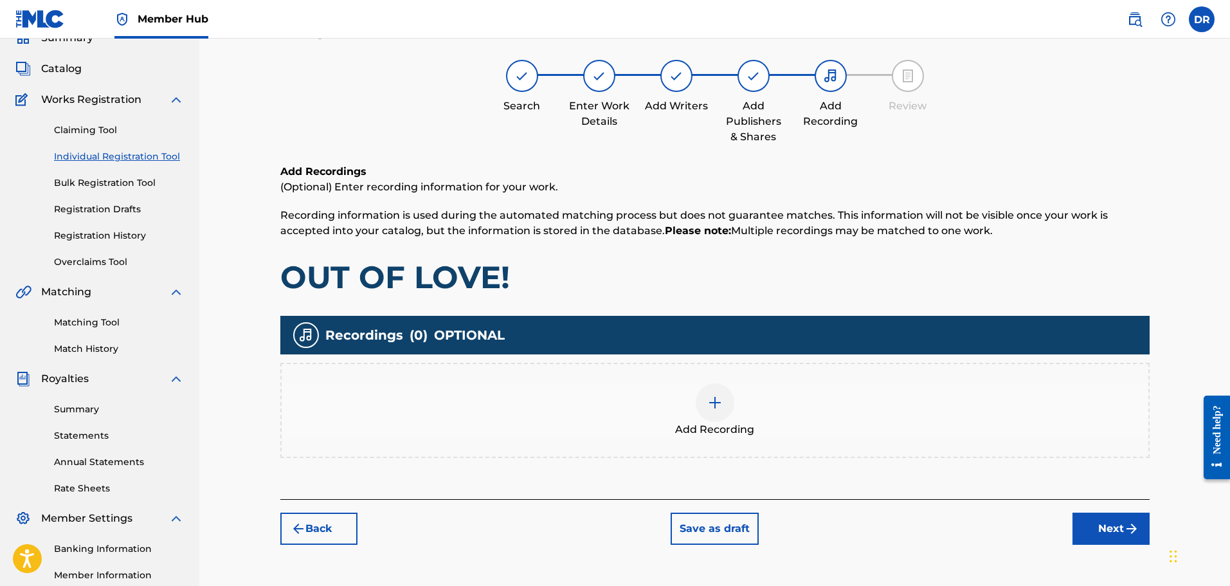
scroll to position [58, 0]
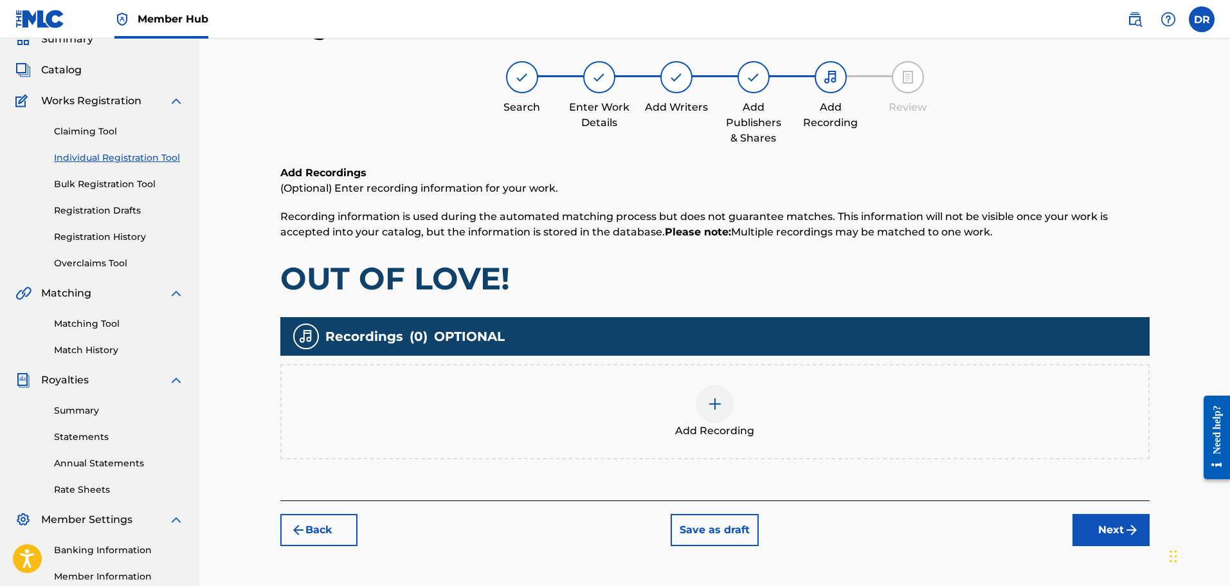
click at [727, 413] on div at bounding box center [715, 403] width 39 height 39
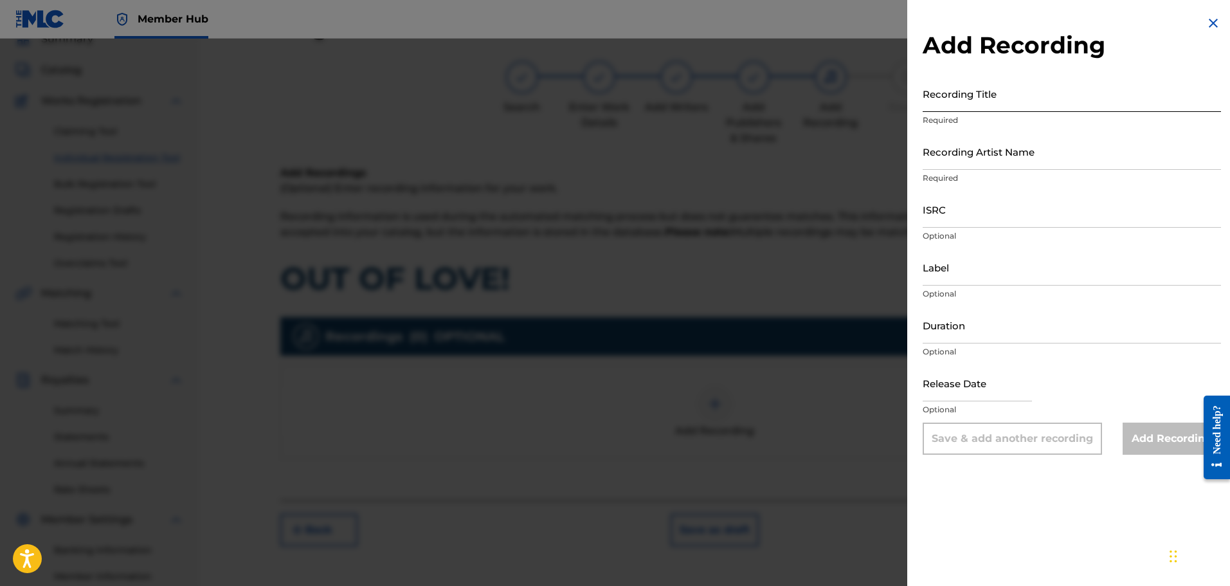
click at [950, 100] on input "Recording Title" at bounding box center [1072, 93] width 298 height 37
click at [946, 97] on input "Recording Title" at bounding box center [1072, 93] width 298 height 37
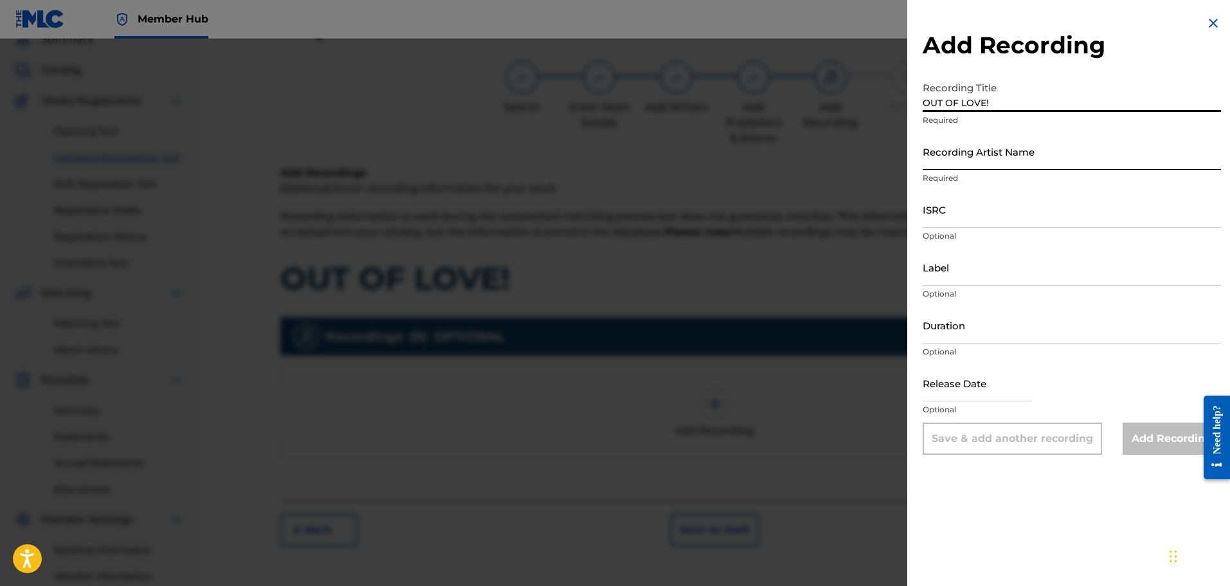
type input "OUT OF LOVE!"
click at [1020, 152] on input "Recording Artist Name" at bounding box center [1072, 151] width 298 height 37
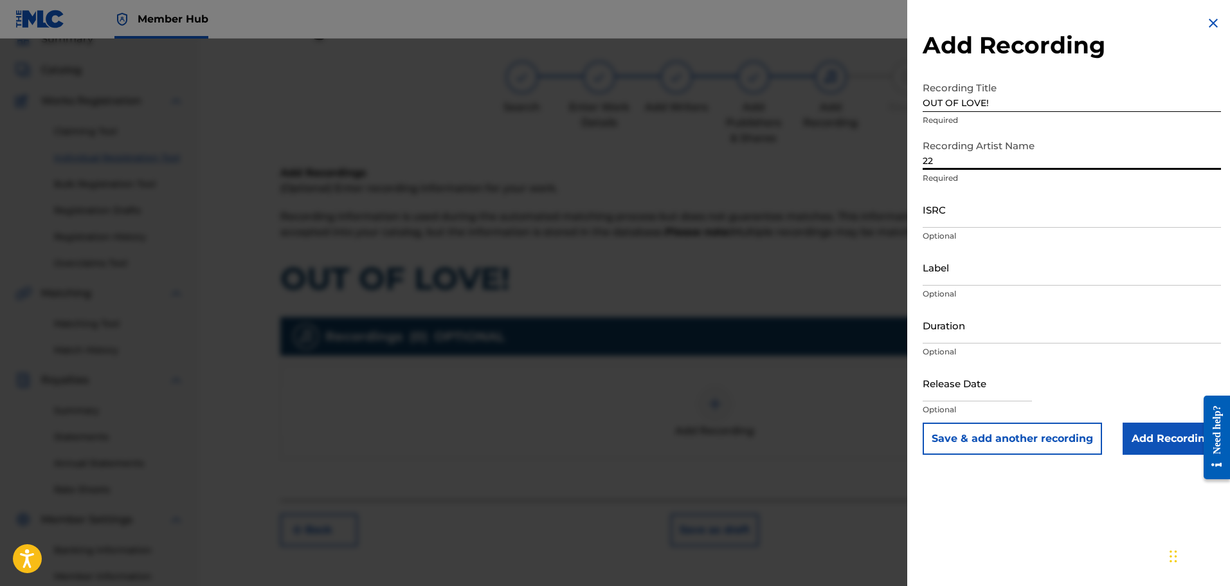
type input "[DATE]"
click at [950, 217] on input "ISRC" at bounding box center [1072, 209] width 298 height 37
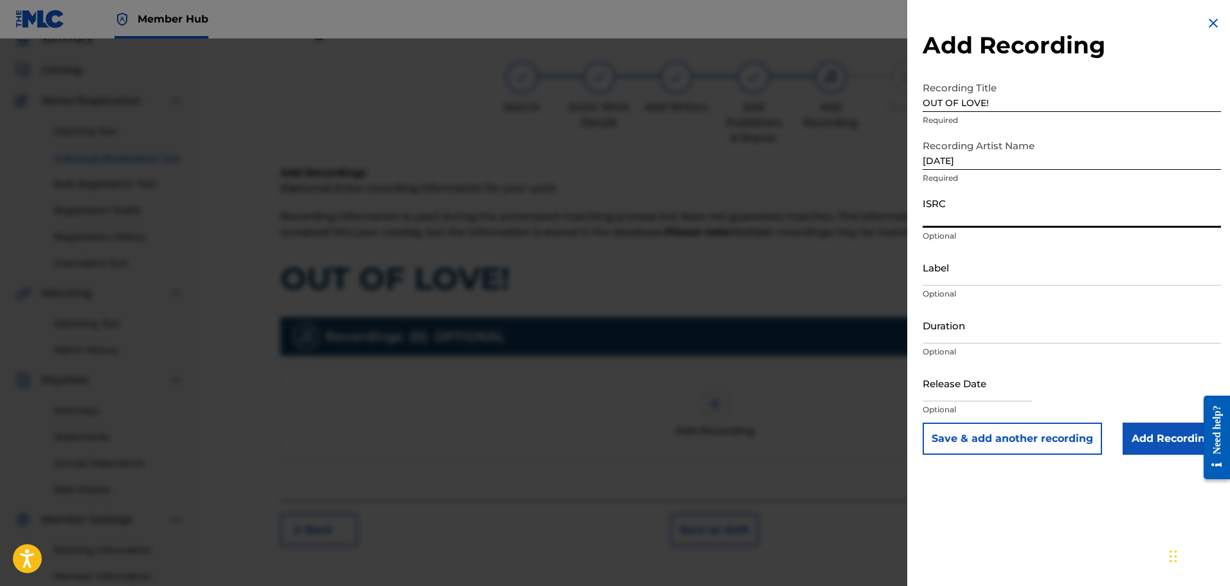
paste input "QZDA52200107"
type input "QZDA52200107"
click at [1144, 440] on input "Add Recording" at bounding box center [1171, 438] width 98 height 32
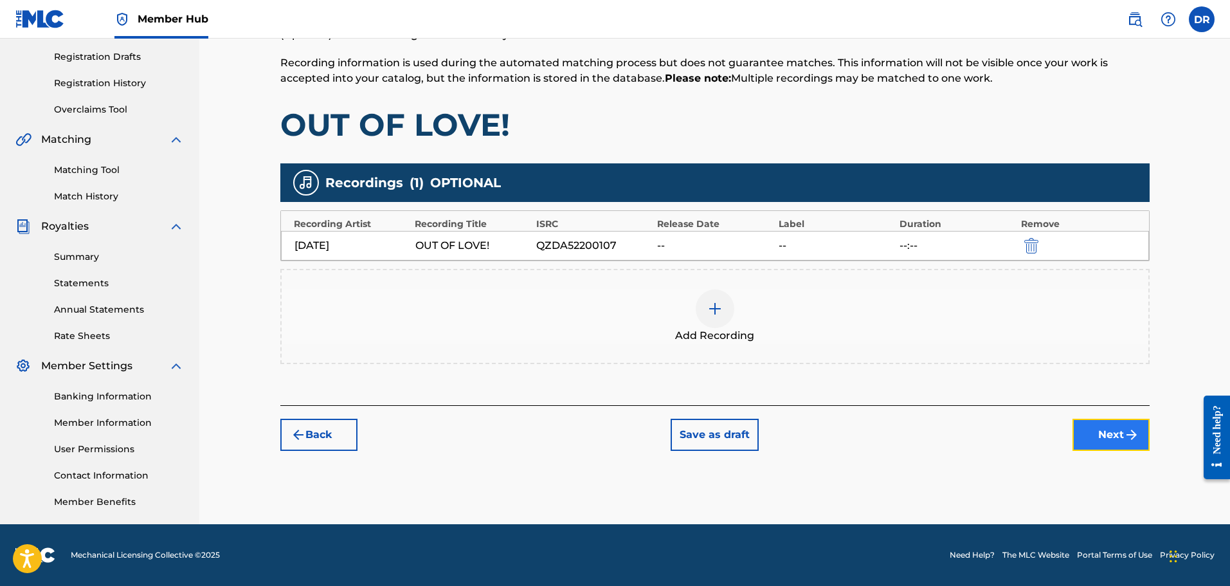
click at [1104, 431] on button "Next" at bounding box center [1110, 435] width 77 height 32
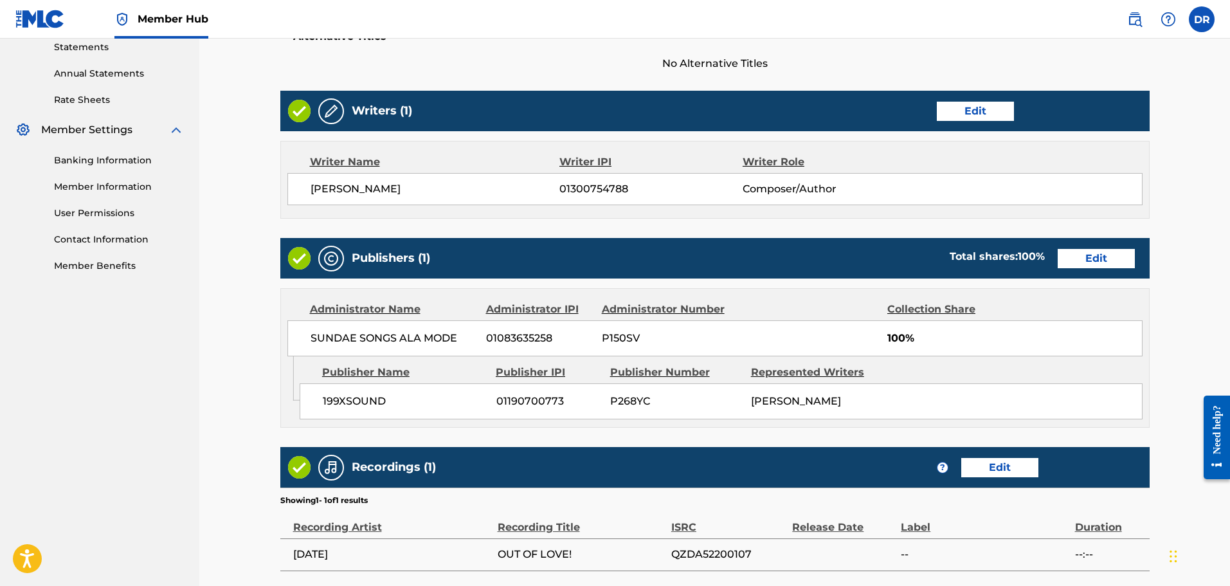
scroll to position [572, 0]
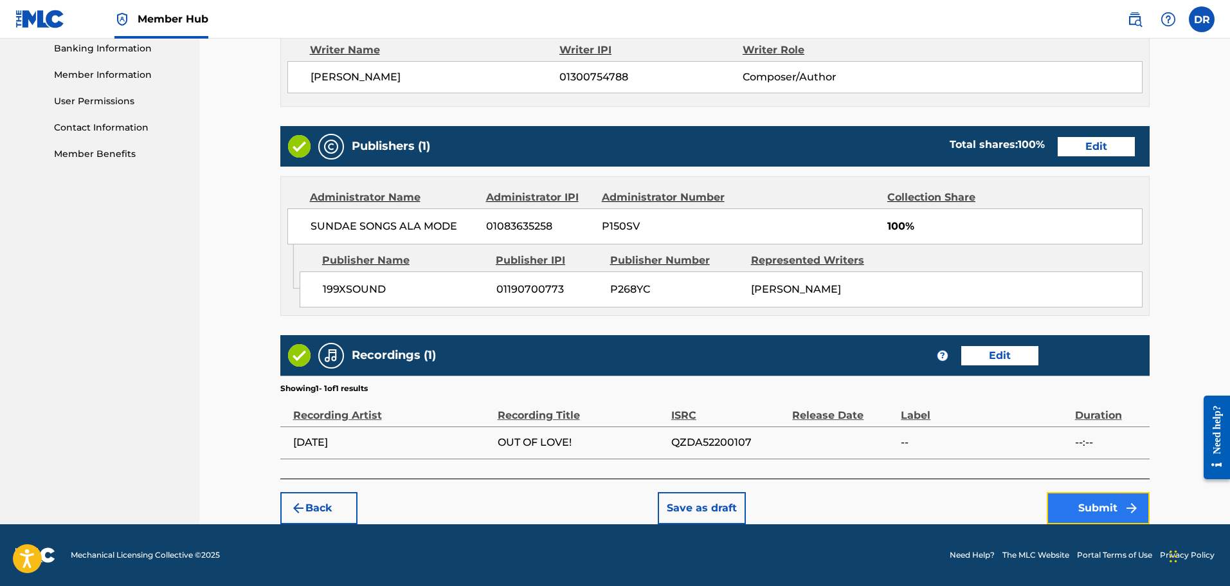
click at [1077, 501] on button "Submit" at bounding box center [1098, 508] width 103 height 32
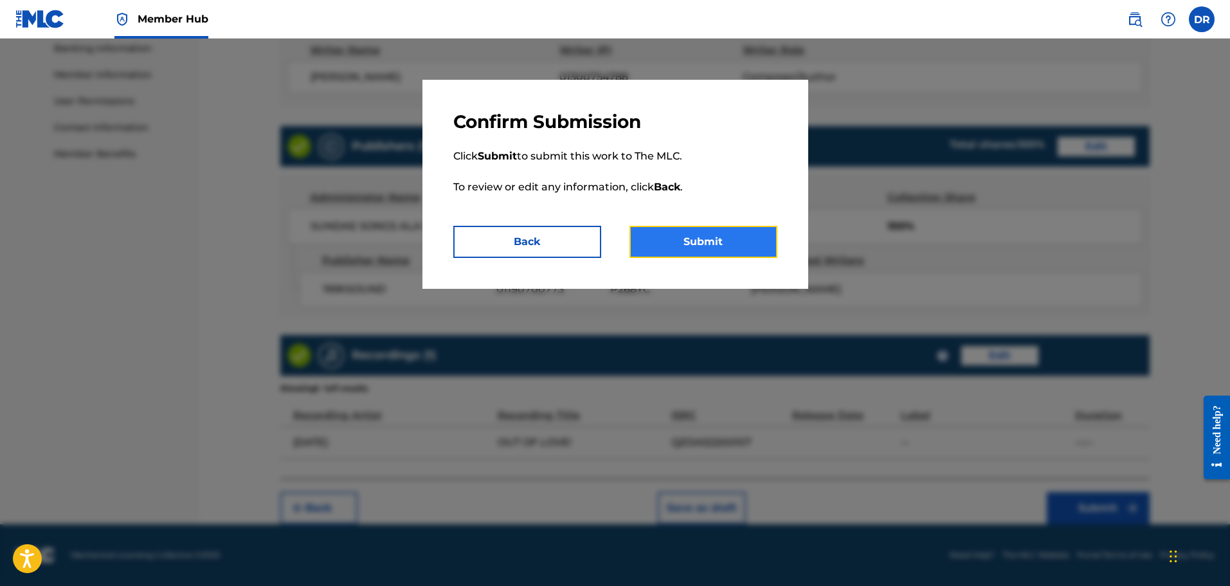
click at [741, 245] on button "Submit" at bounding box center [703, 242] width 148 height 32
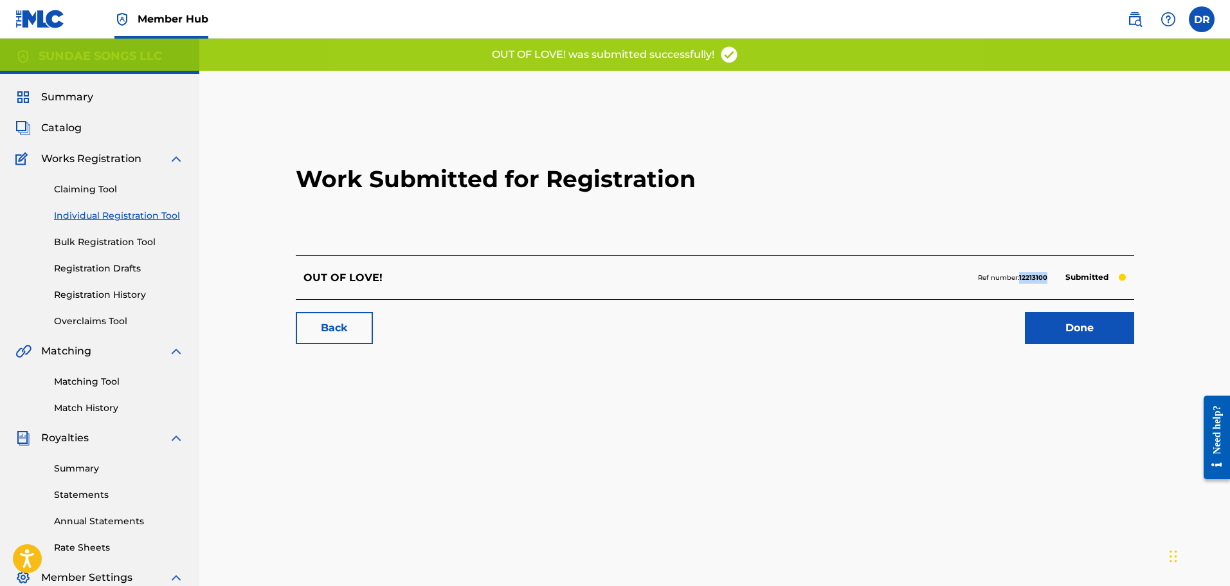
drag, startPoint x: 1050, startPoint y: 281, endPoint x: 1021, endPoint y: 280, distance: 29.6
click at [1021, 280] on div "Ref number: 12213100 Submitted" at bounding box center [1052, 278] width 149 height 18
copy strong "12213100"
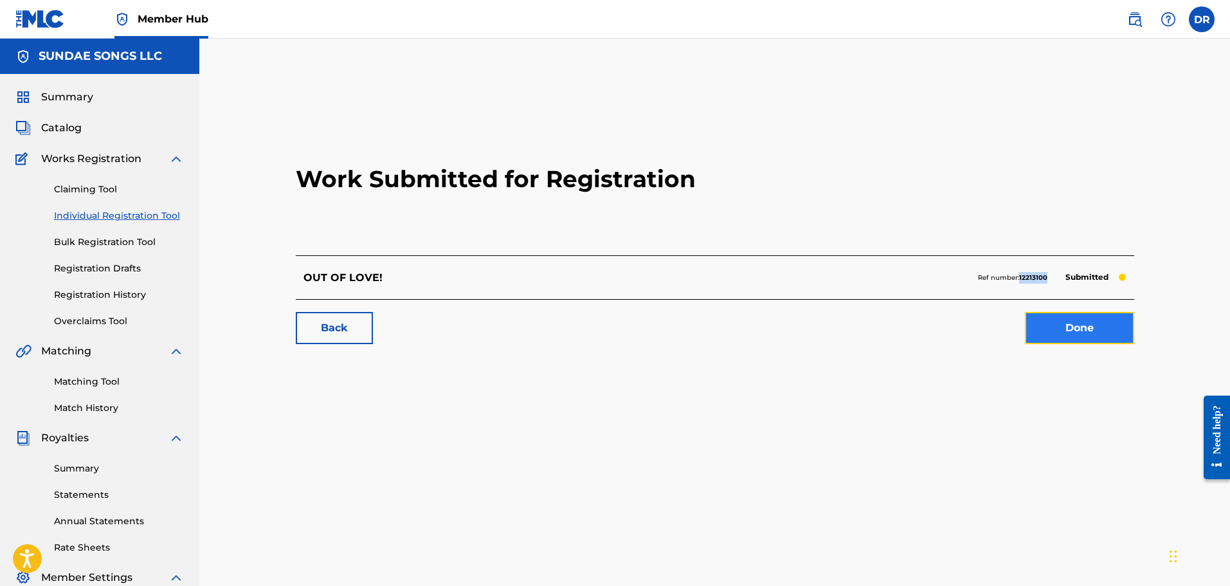
click at [1060, 329] on link "Done" at bounding box center [1079, 328] width 109 height 32
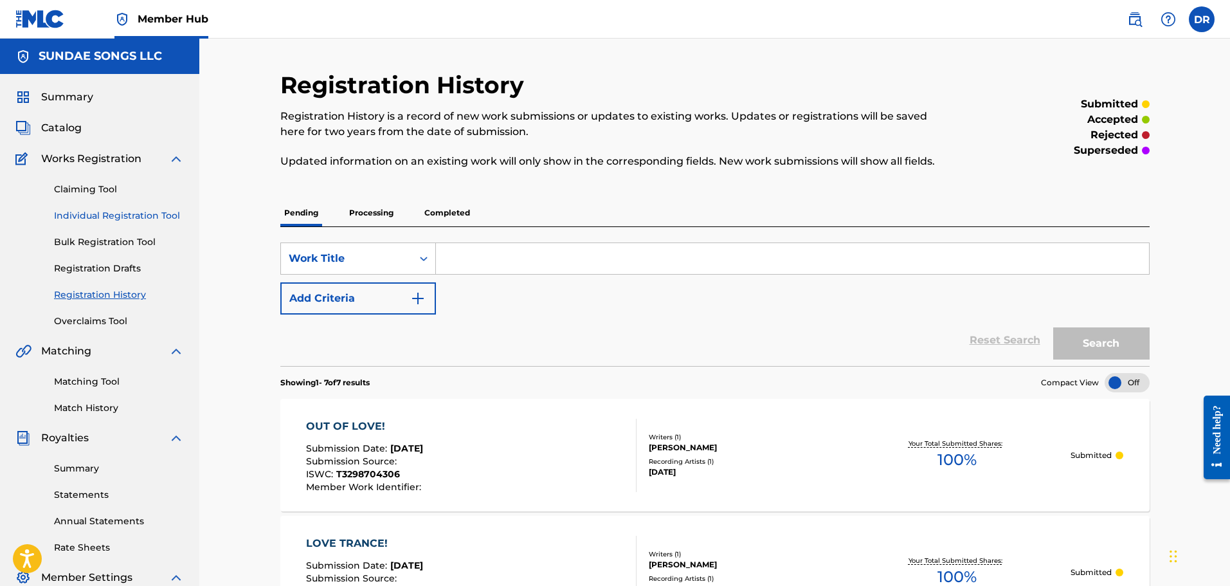
click at [88, 215] on link "Individual Registration Tool" at bounding box center [119, 216] width 130 height 14
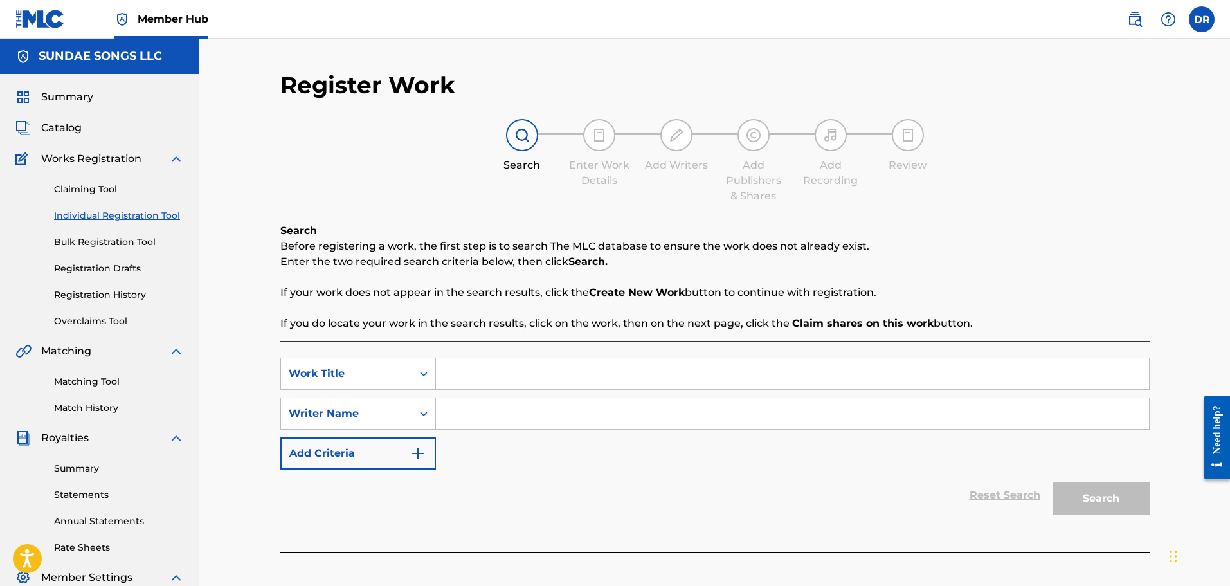
click at [484, 380] on input "Search Form" at bounding box center [792, 373] width 713 height 31
click at [526, 480] on div "Reset Search Search" at bounding box center [714, 494] width 869 height 51
click at [529, 368] on input "COME HERE" at bounding box center [792, 373] width 713 height 31
type input "COME HERE!"
click at [487, 415] on input "Search Form" at bounding box center [792, 413] width 713 height 31
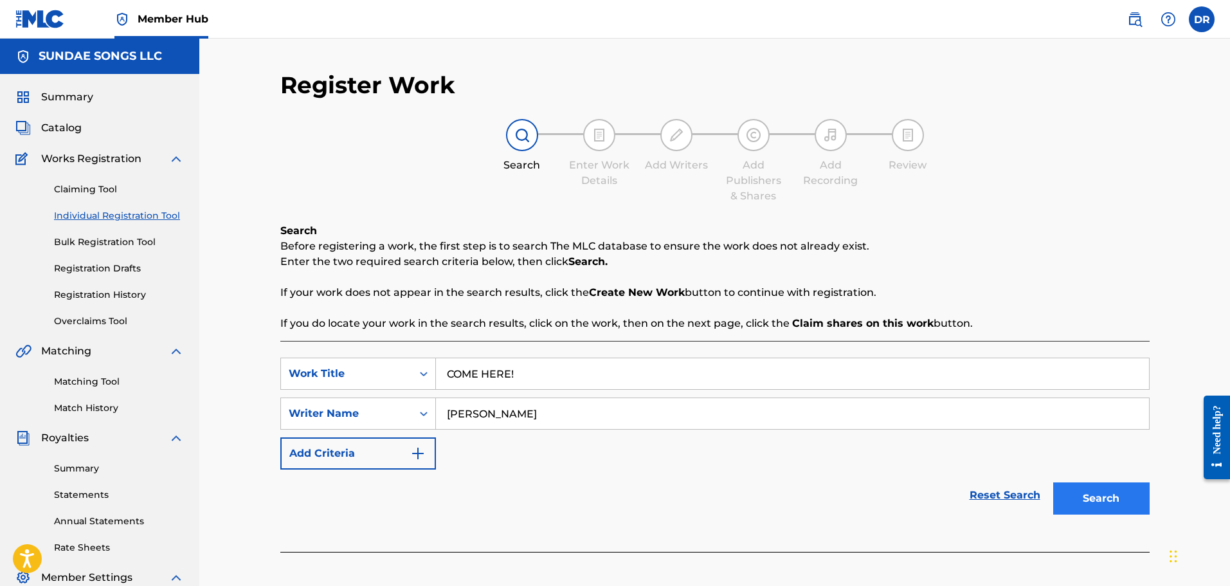
type input "[PERSON_NAME]"
click at [1095, 503] on button "Search" at bounding box center [1101, 498] width 96 height 32
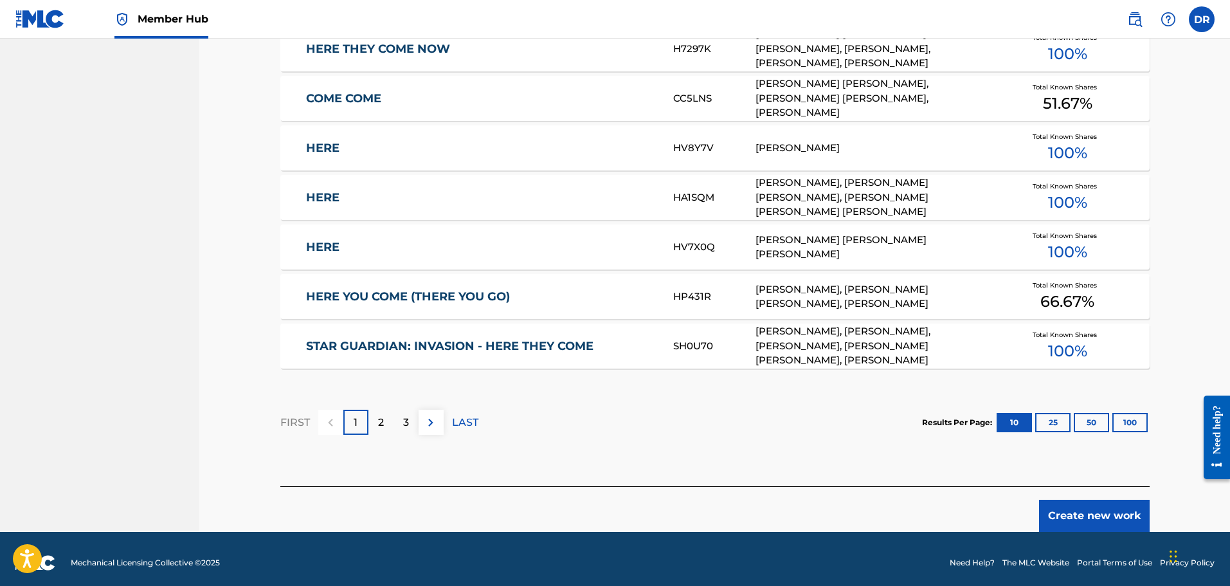
scroll to position [730, 0]
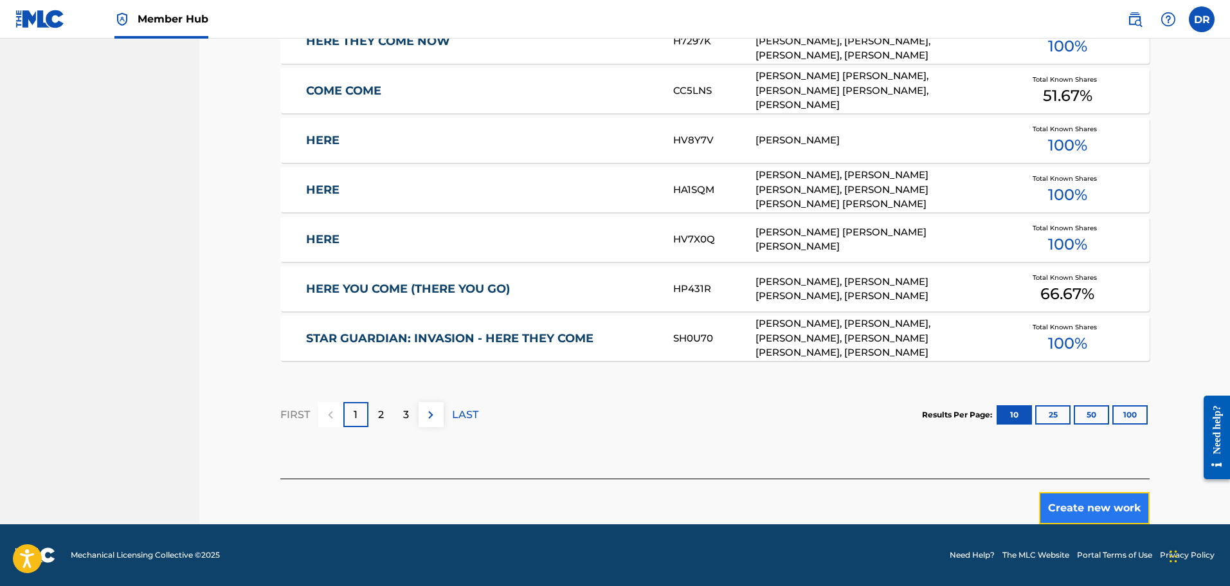
click at [1070, 509] on button "Create new work" at bounding box center [1094, 508] width 111 height 32
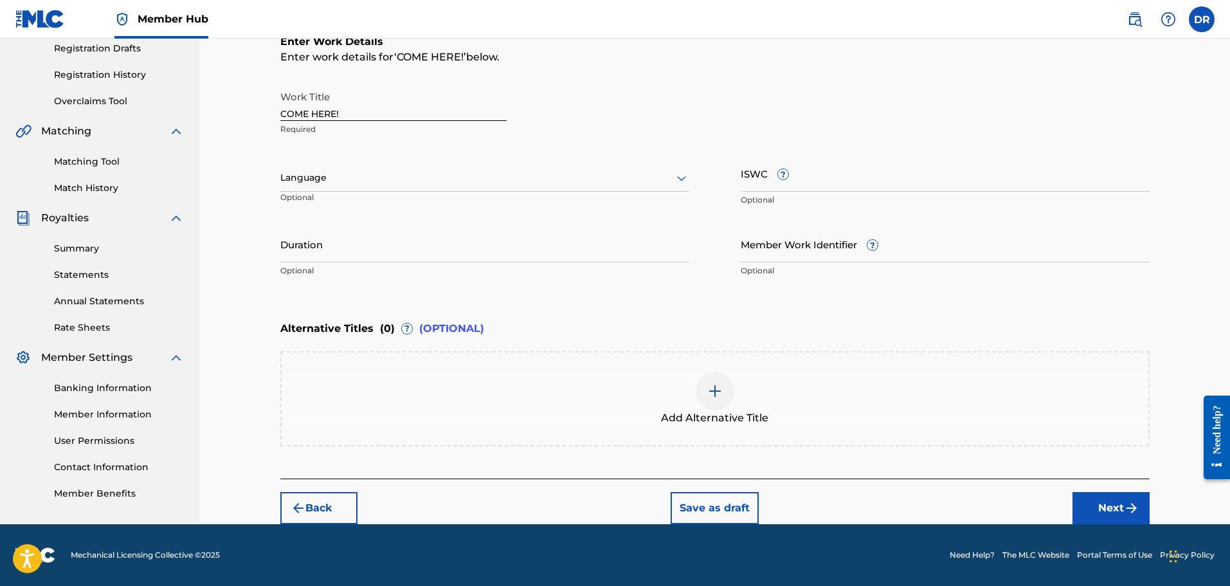
scroll to position [220, 0]
click at [1101, 503] on button "Next" at bounding box center [1110, 508] width 77 height 32
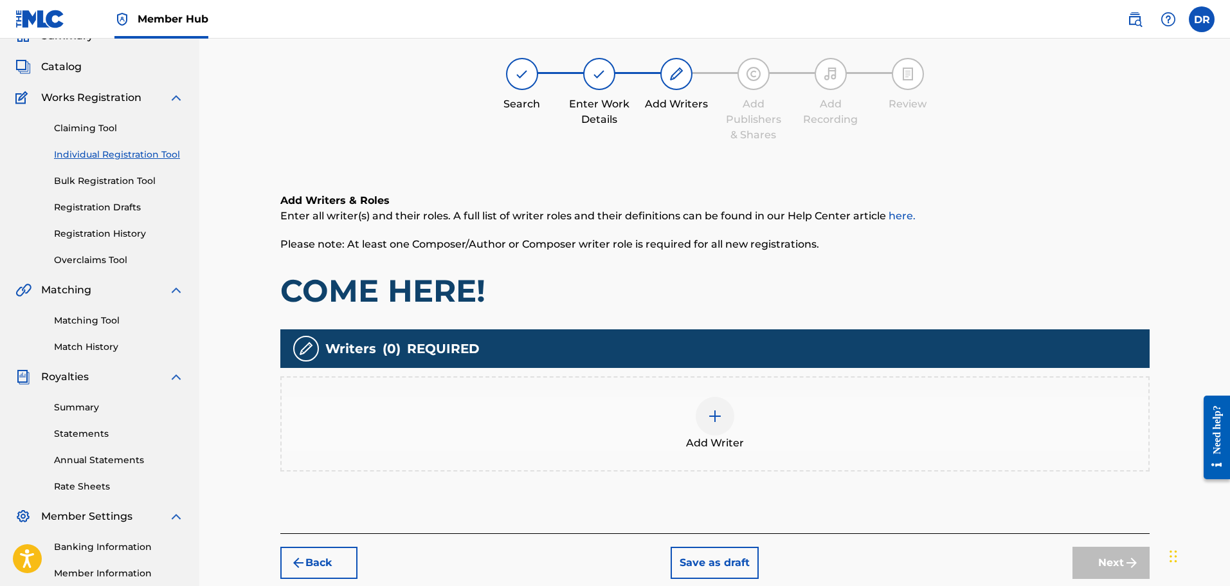
scroll to position [58, 0]
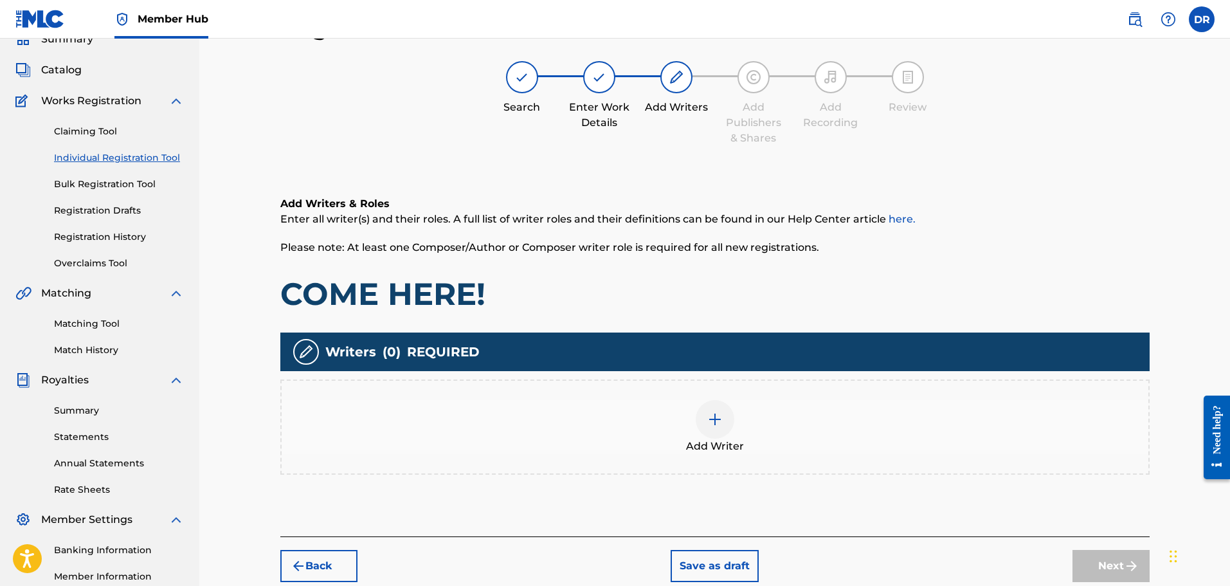
click at [715, 428] on div at bounding box center [715, 419] width 39 height 39
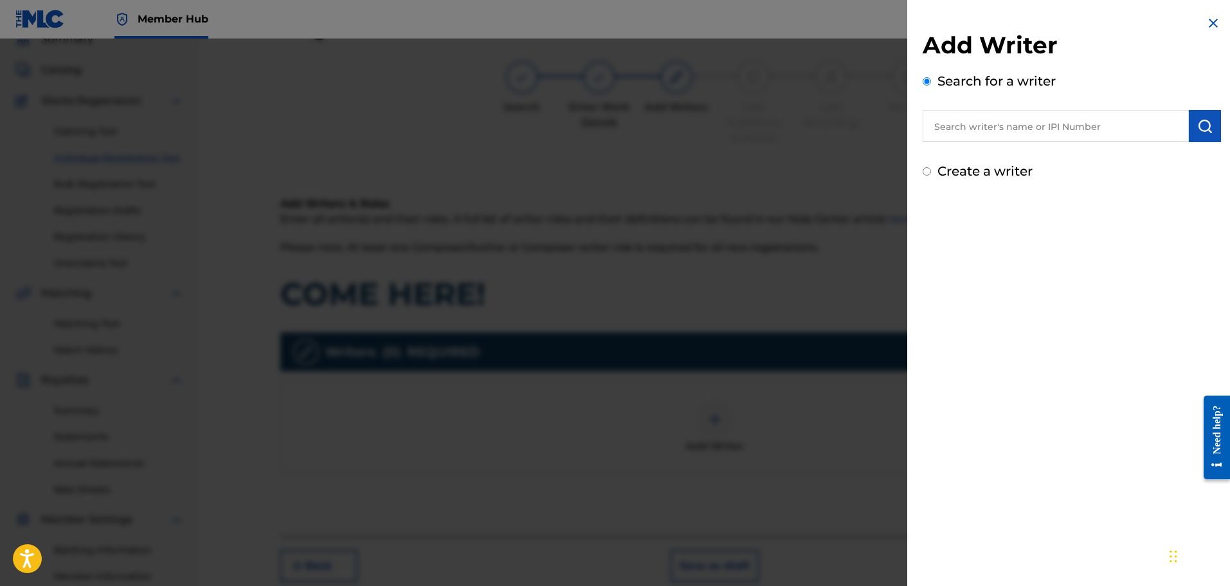
click at [954, 177] on label "Create a writer" at bounding box center [984, 170] width 95 height 15
radio input "true"
click at [931, 176] on input "Create a writer" at bounding box center [927, 171] width 8 height 8
radio input "false"
radio input "true"
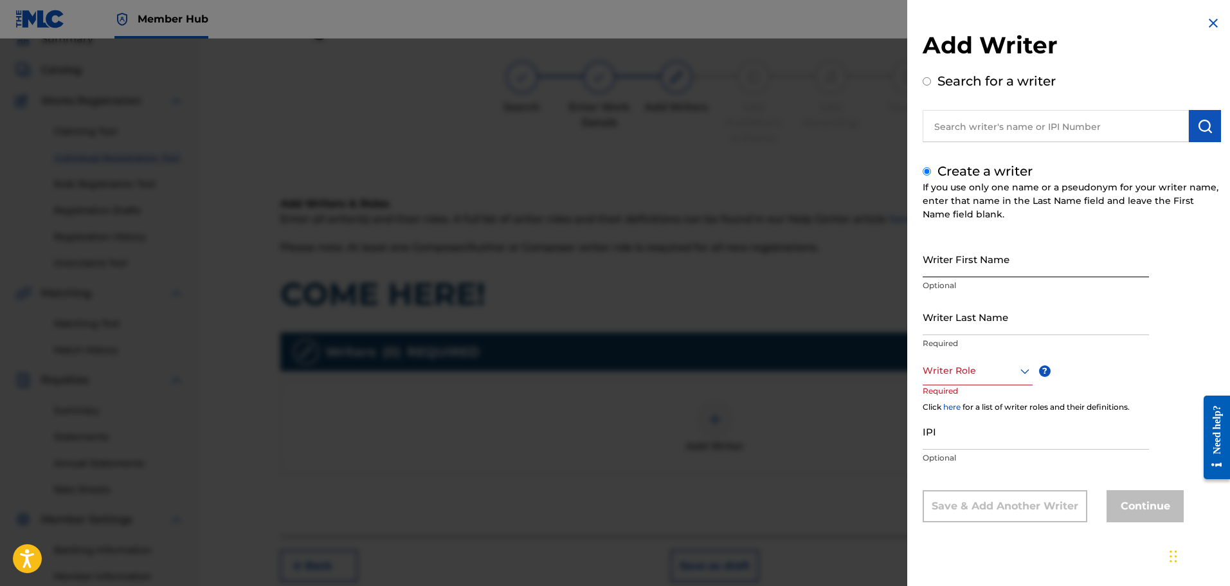
click at [944, 255] on input "Writer First Name" at bounding box center [1036, 258] width 226 height 37
paste input "[PERSON_NAME]"
drag, startPoint x: 1055, startPoint y: 264, endPoint x: 998, endPoint y: 267, distance: 57.3
click at [998, 267] on input "[PERSON_NAME]" at bounding box center [1036, 258] width 226 height 37
type input "[PERSON_NAME]"
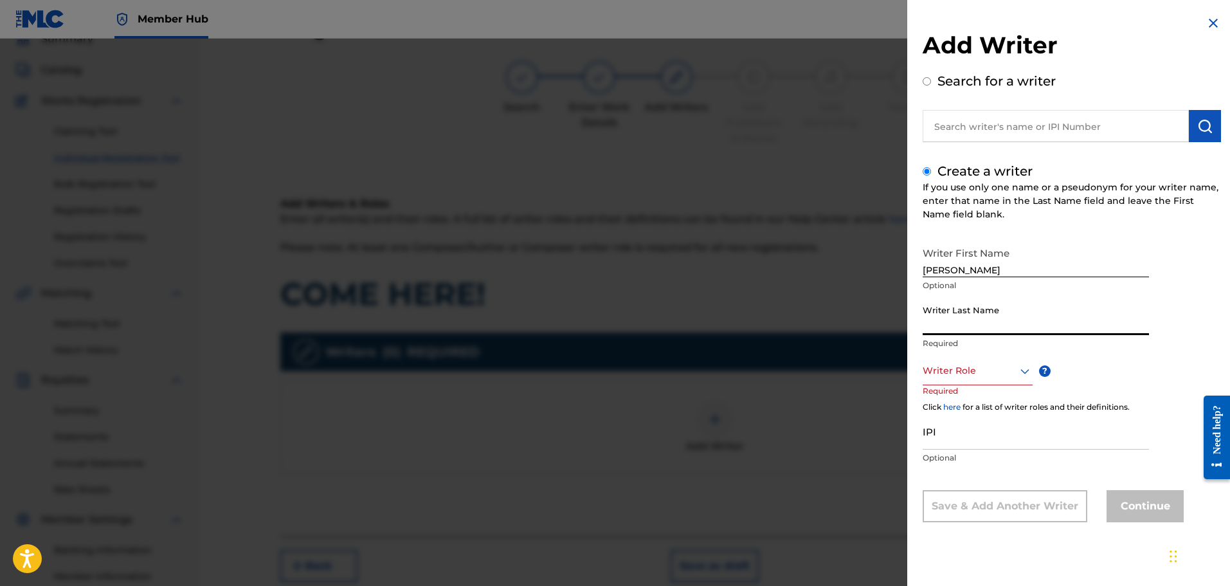
paste input "SCAMINACI"
type input "SCAMINACI"
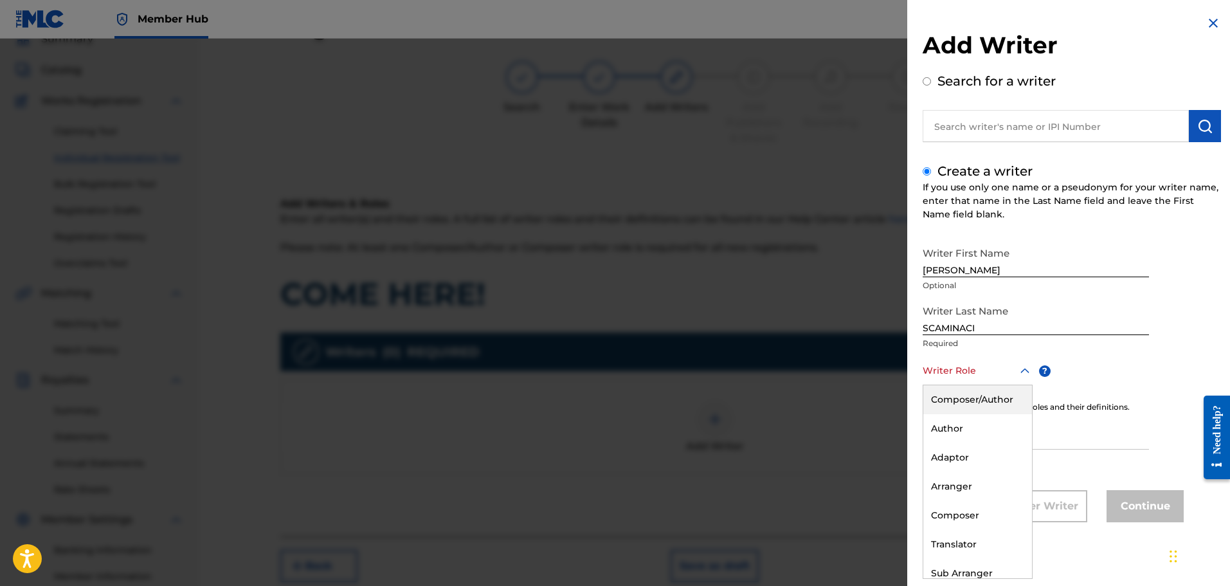
click at [959, 367] on div at bounding box center [978, 371] width 110 height 16
click at [957, 393] on div "Composer/Author" at bounding box center [977, 399] width 109 height 29
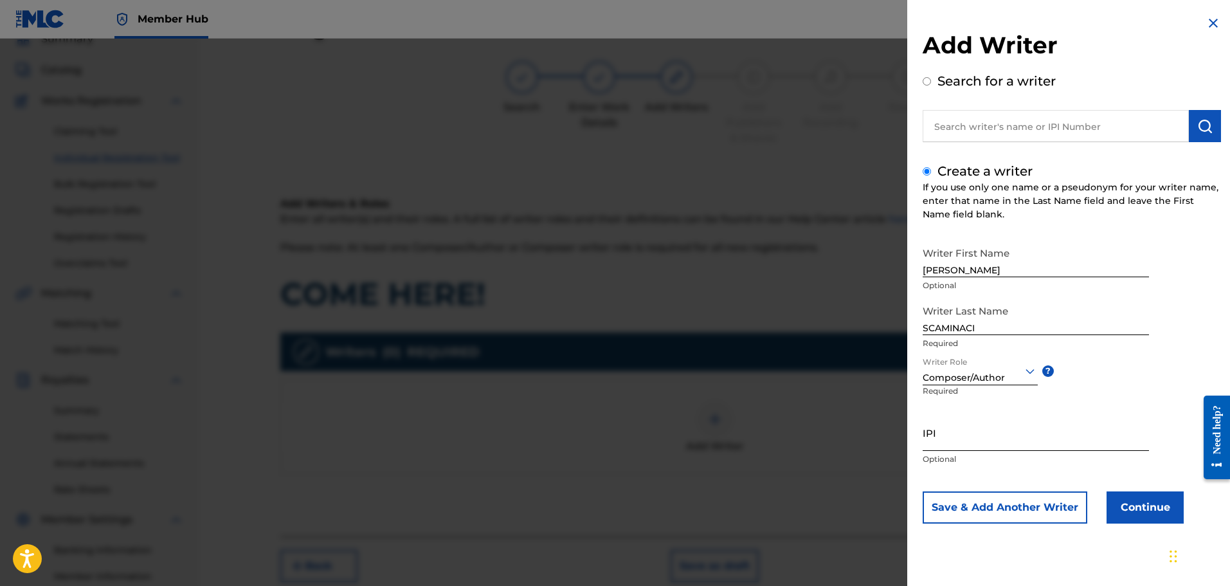
click at [950, 437] on input "IPI" at bounding box center [1036, 432] width 226 height 37
paste input "01300754788"
type input "01300754788"
click at [1158, 503] on button "Continue" at bounding box center [1144, 507] width 77 height 32
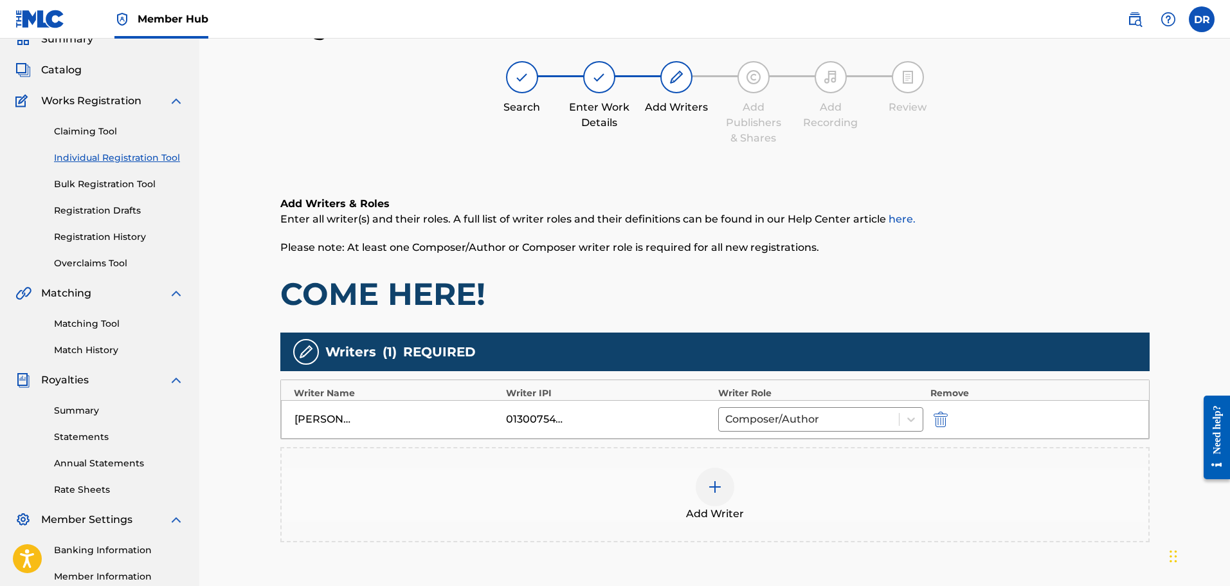
click at [722, 481] on img at bounding box center [714, 486] width 15 height 15
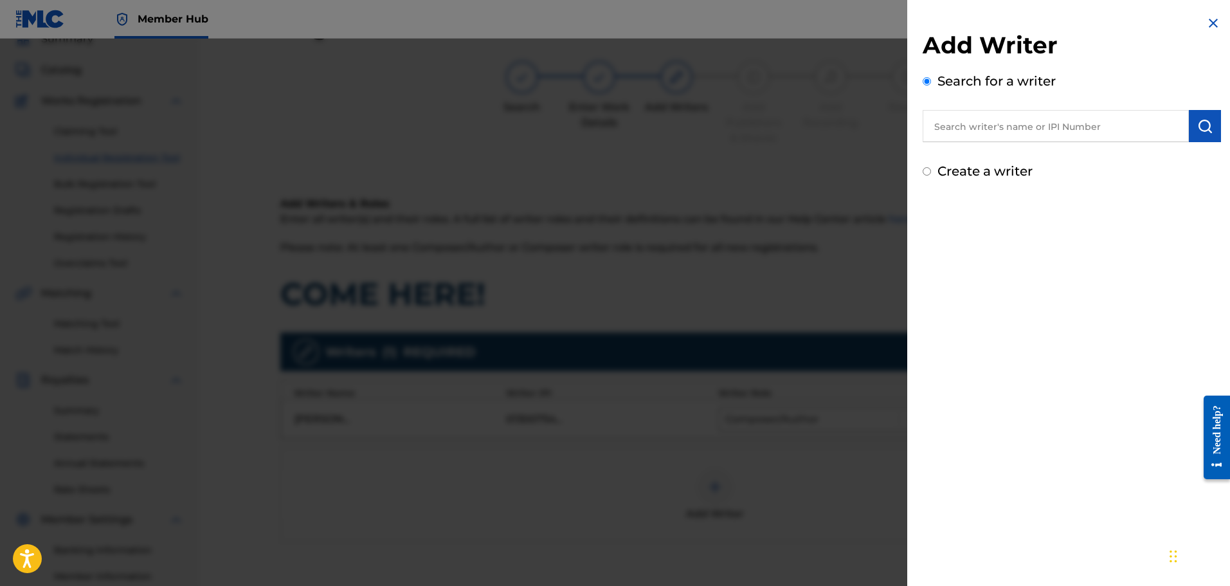
click at [950, 131] on input "text" at bounding box center [1056, 126] width 266 height 32
paste input "[PERSON_NAME]"
type input "[PERSON_NAME]"
click at [1192, 116] on button "submit" at bounding box center [1205, 126] width 32 height 32
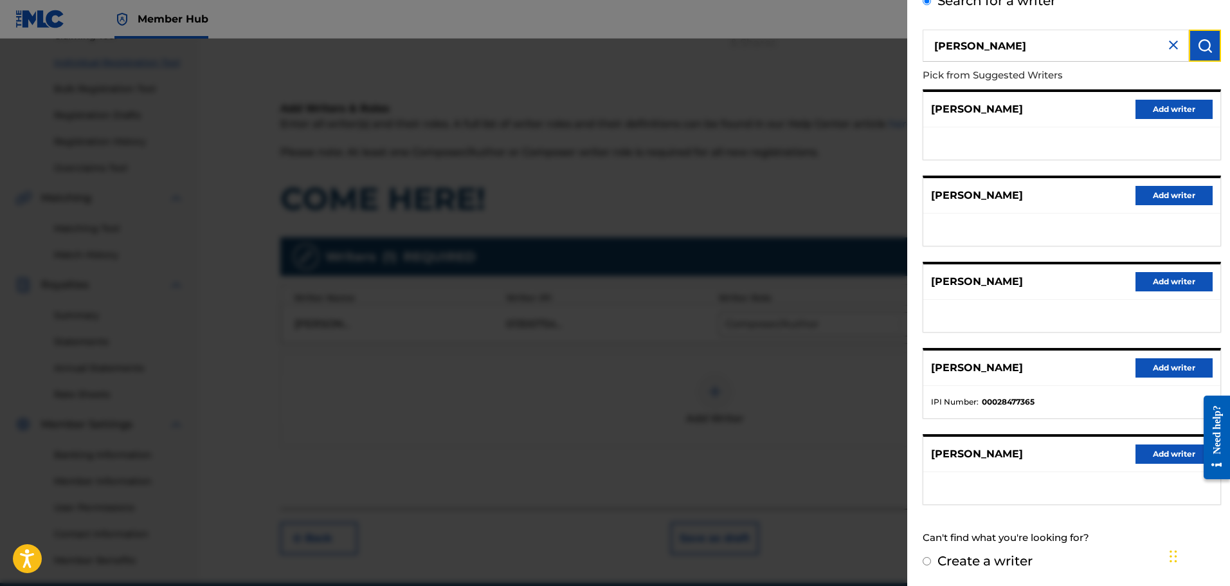
scroll to position [186, 0]
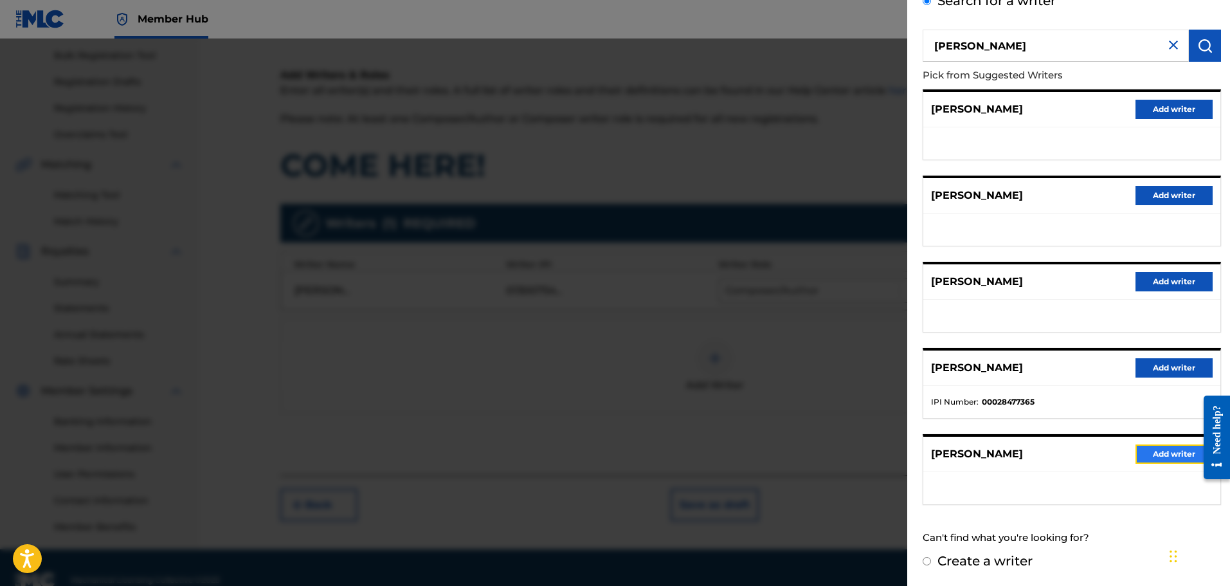
click at [1172, 450] on button "Add writer" at bounding box center [1173, 453] width 77 height 19
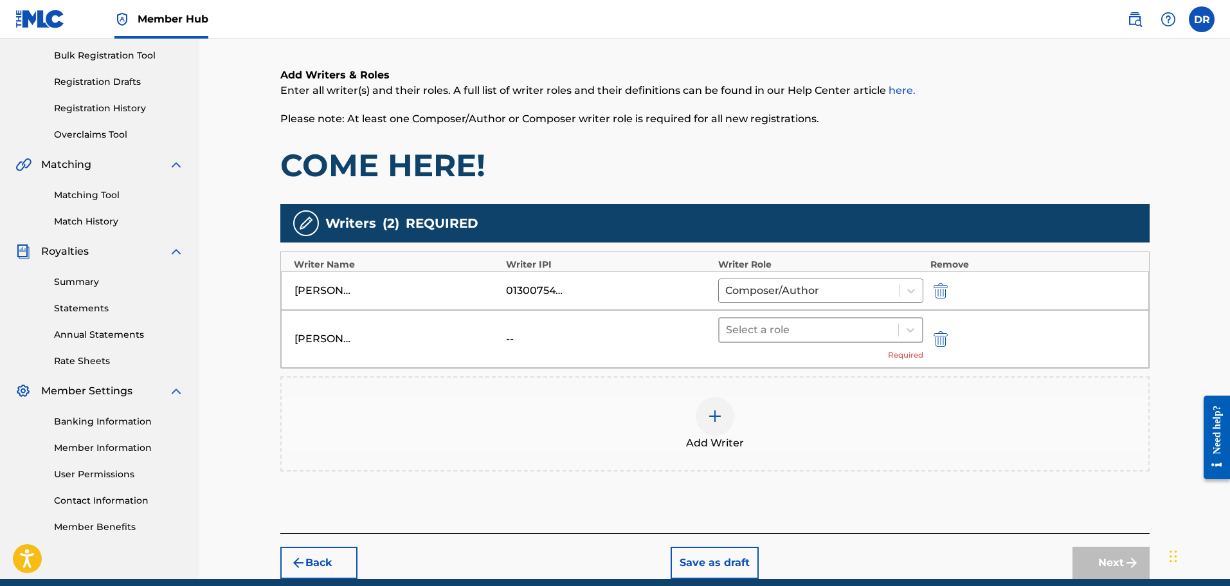
click at [800, 330] on div at bounding box center [809, 330] width 167 height 18
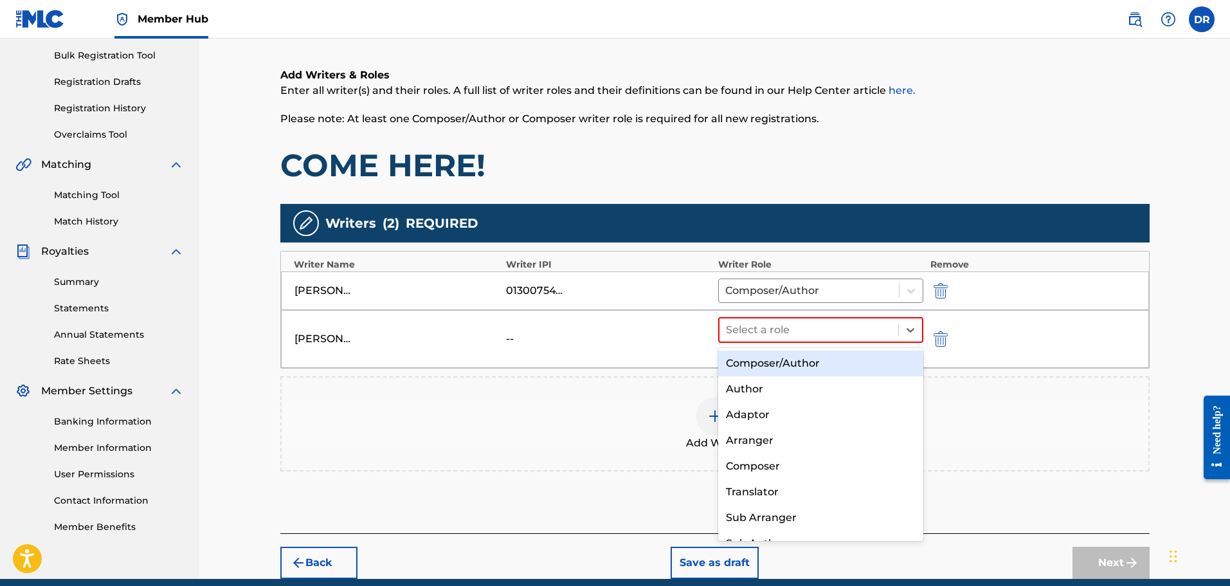
click at [789, 365] on div "Composer/Author" at bounding box center [821, 363] width 206 height 26
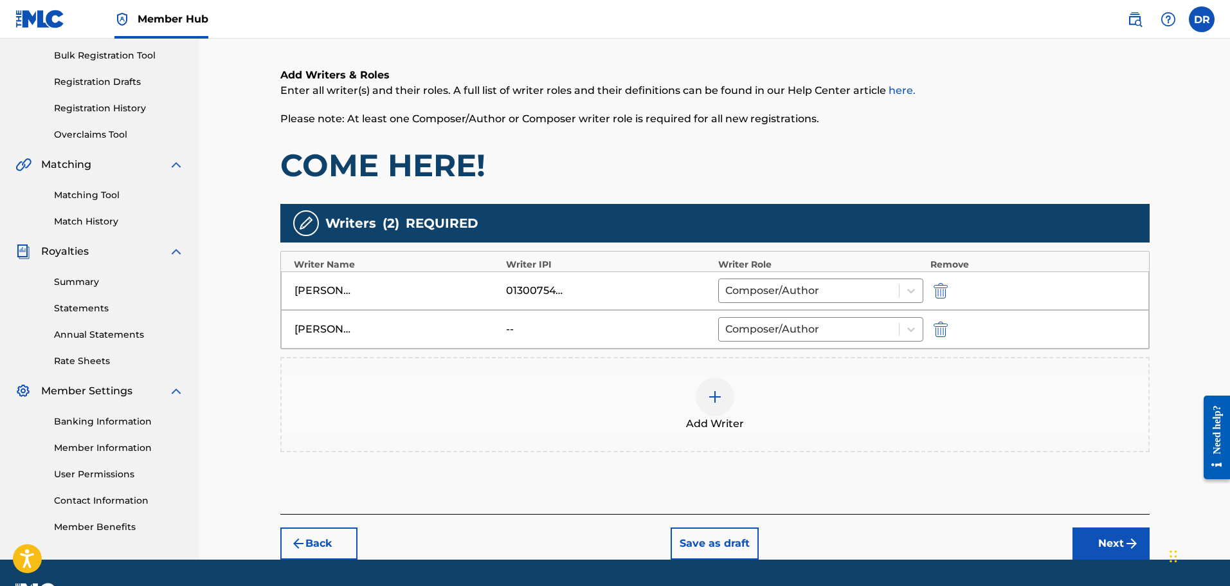
click at [705, 402] on div at bounding box center [715, 396] width 39 height 39
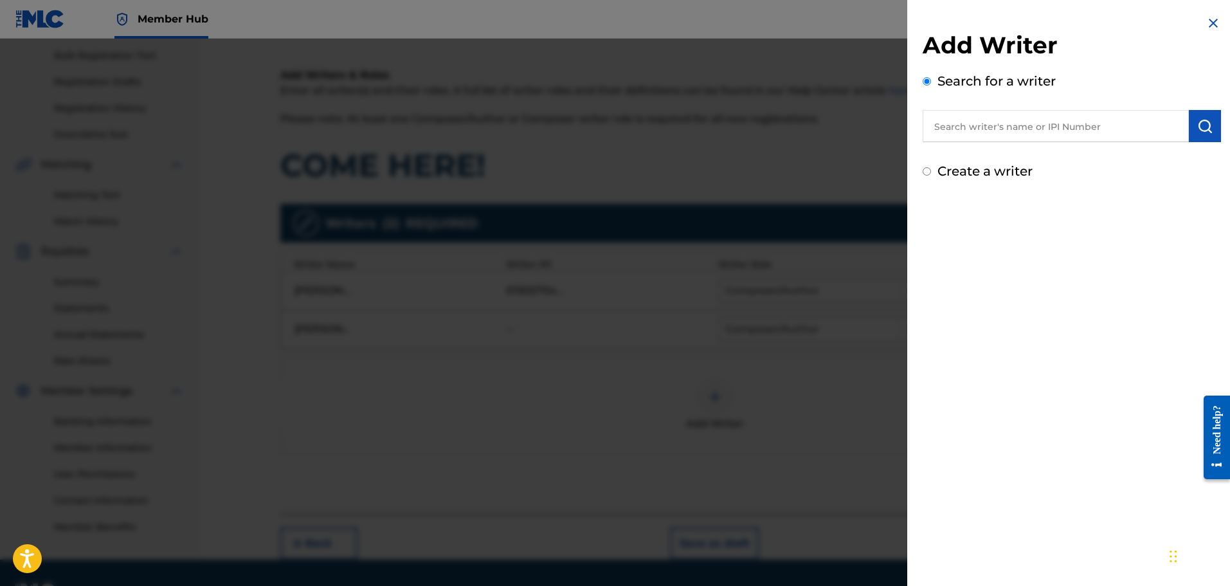
paste input "[PERSON_NAME]"
type input "[PERSON_NAME]"
click at [1197, 132] on img "submit" at bounding box center [1204, 125] width 15 height 15
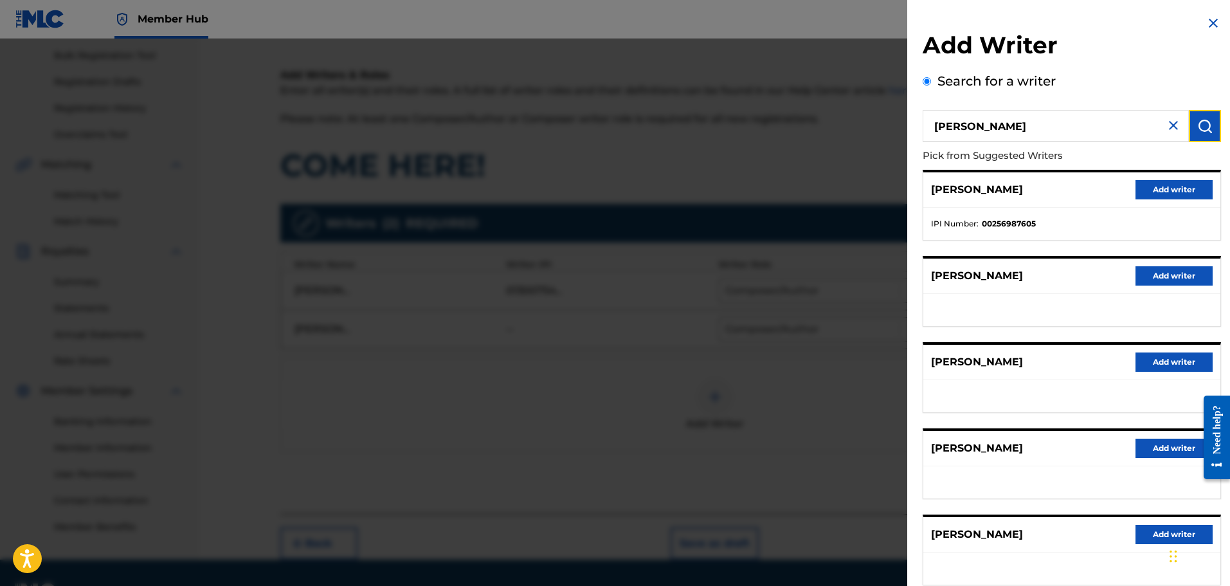
scroll to position [64, 0]
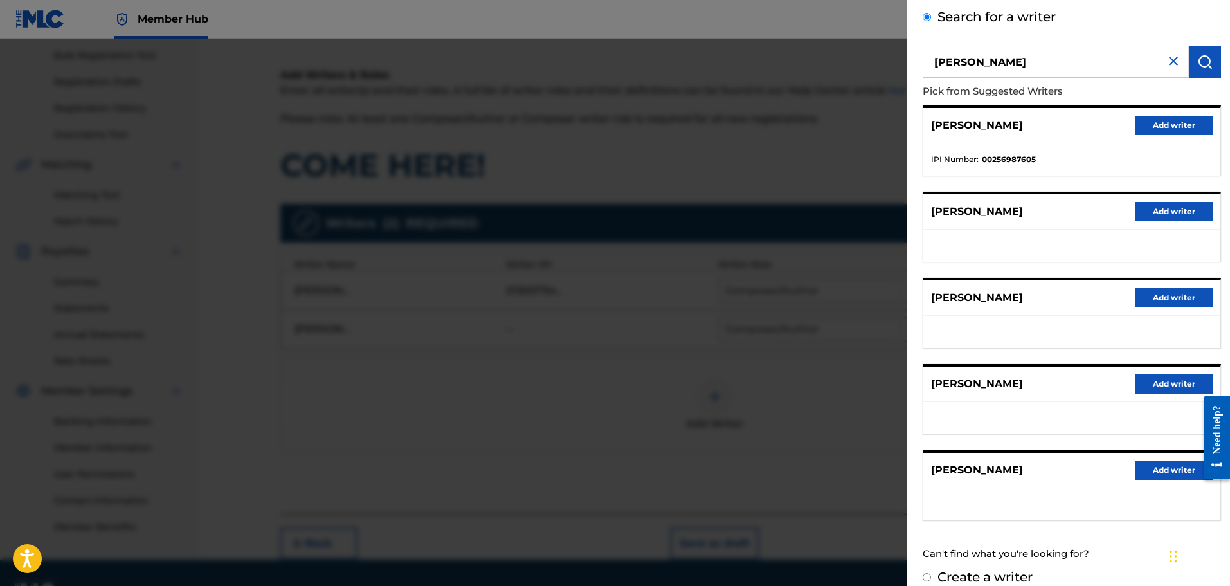
drag, startPoint x: 1026, startPoint y: 381, endPoint x: 933, endPoint y: 383, distance: 93.2
click at [933, 383] on div "[PERSON_NAME] Add writer" at bounding box center [1071, 383] width 297 height 35
copy p "[PERSON_NAME]"
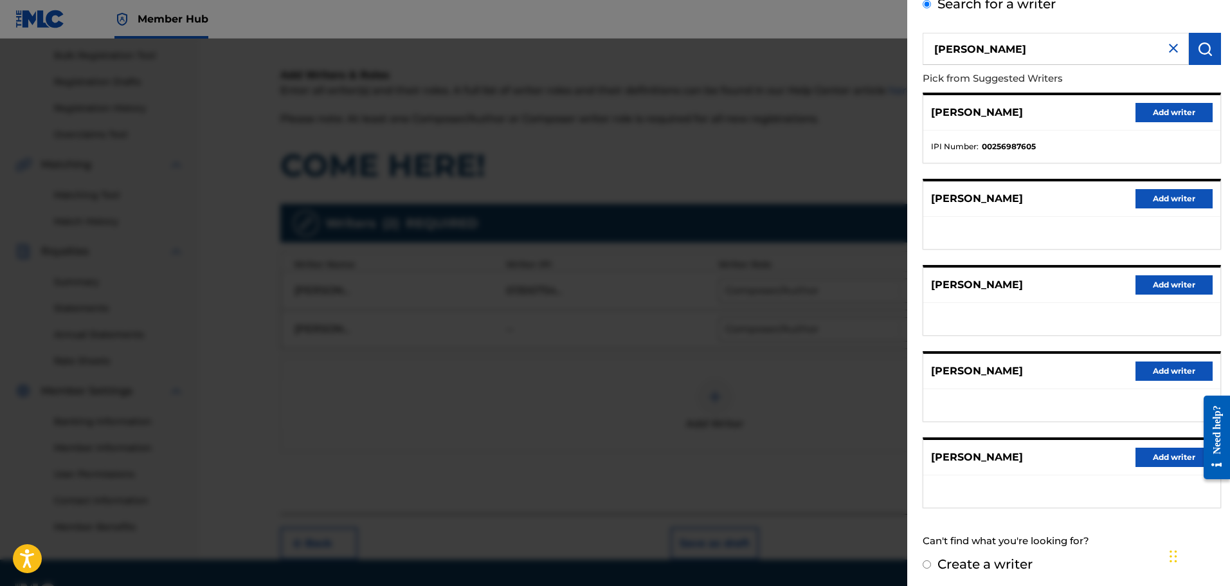
scroll to position [80, 0]
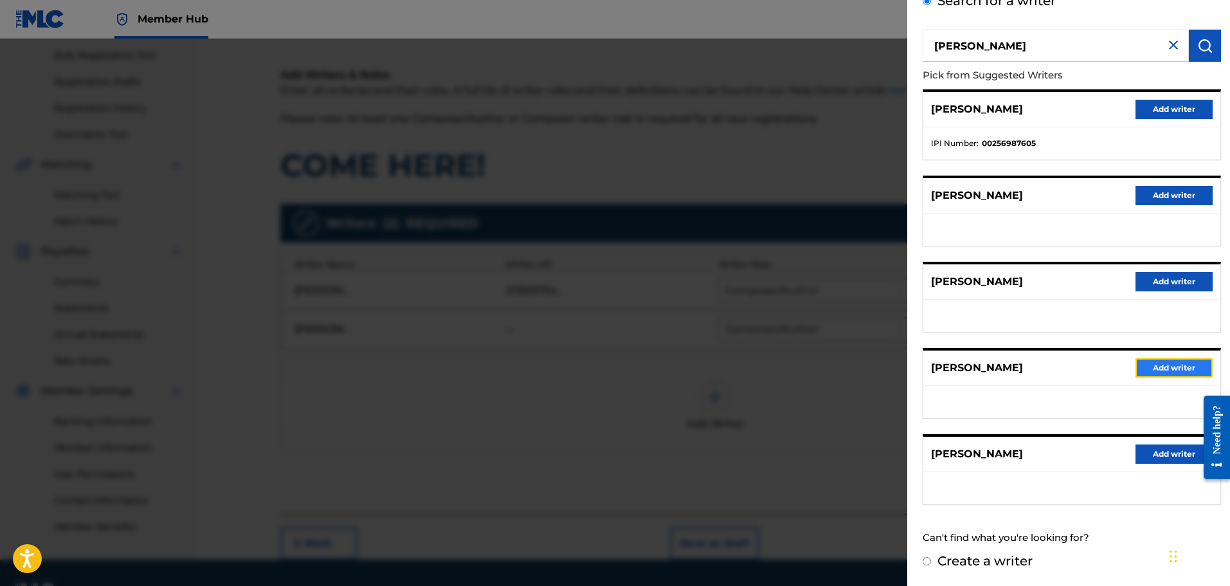
click at [1171, 373] on button "Add writer" at bounding box center [1173, 367] width 77 height 19
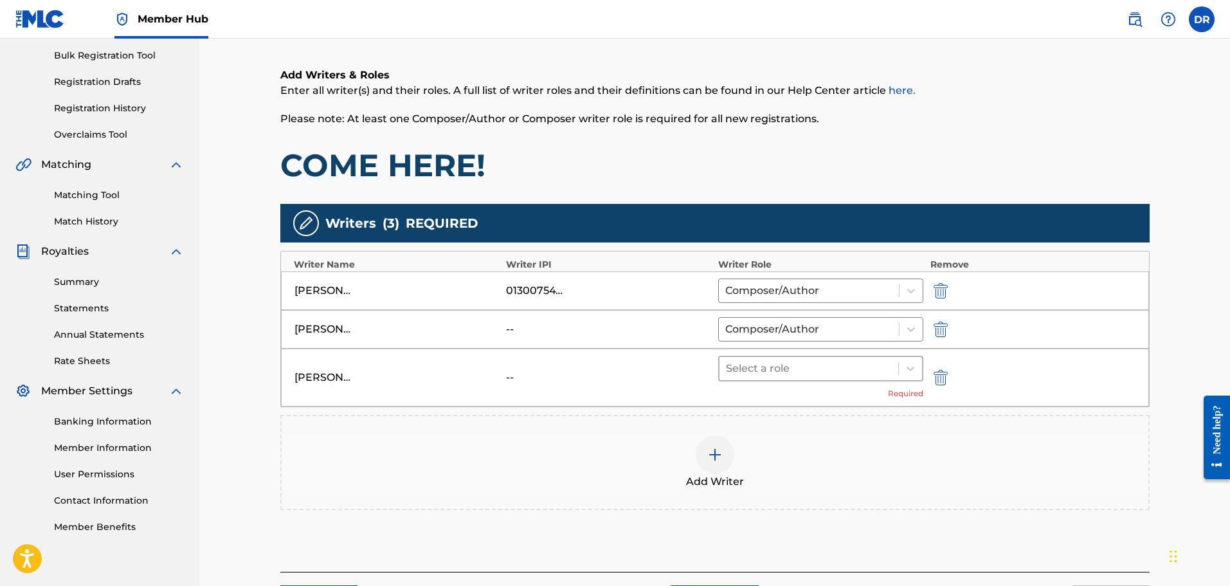
click at [855, 372] on div at bounding box center [809, 368] width 167 height 18
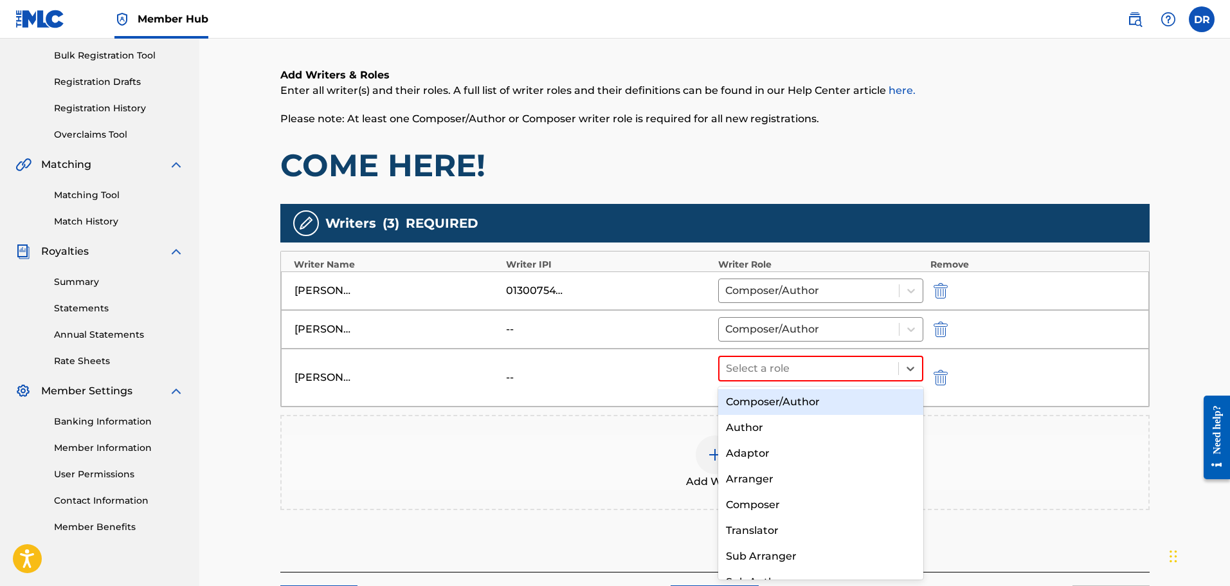
click at [842, 401] on div "Composer/Author" at bounding box center [821, 402] width 206 height 26
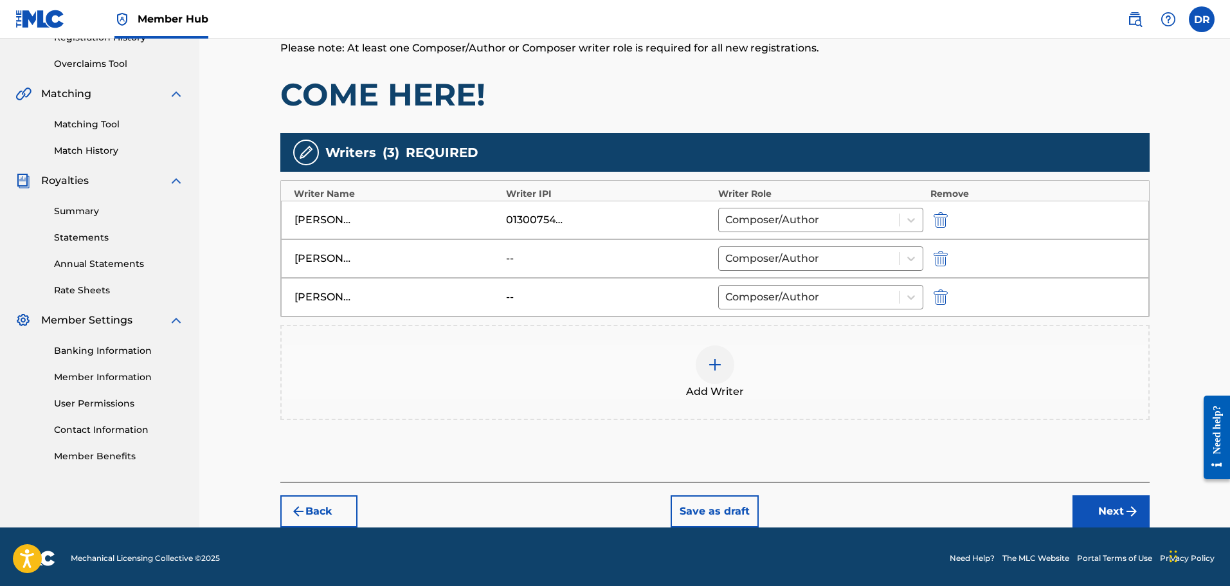
scroll to position [260, 0]
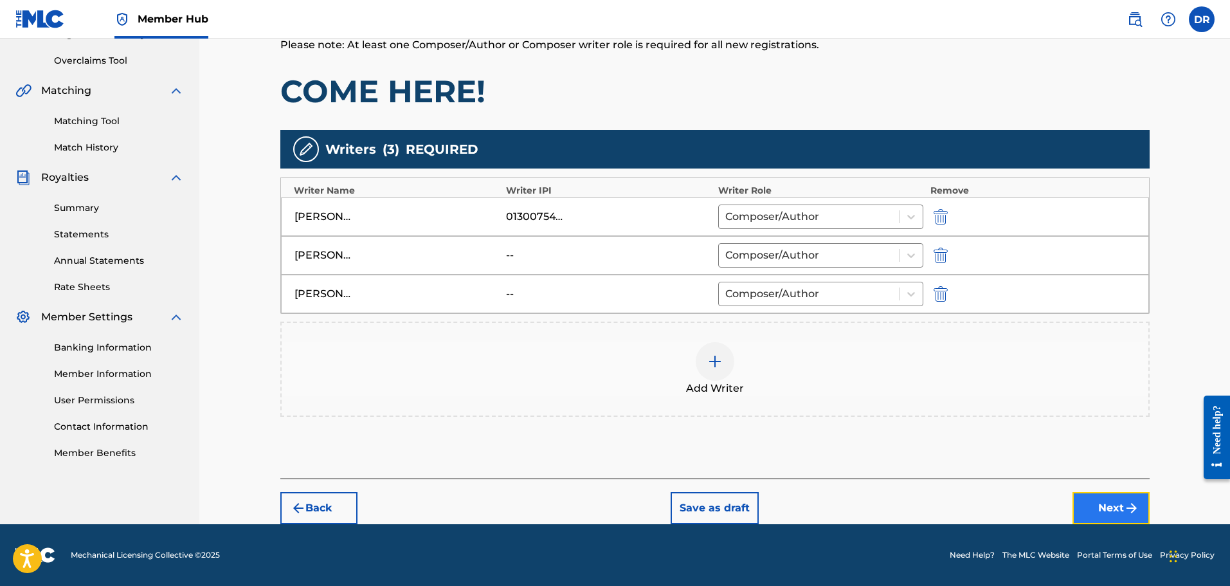
click at [1118, 517] on button "Next" at bounding box center [1110, 508] width 77 height 32
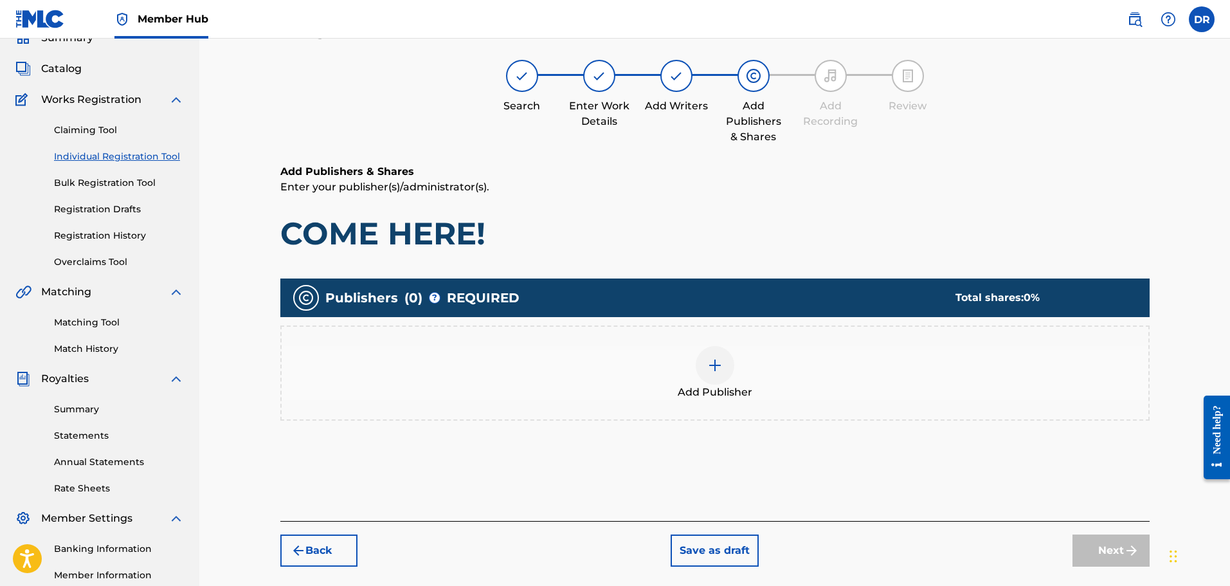
scroll to position [58, 0]
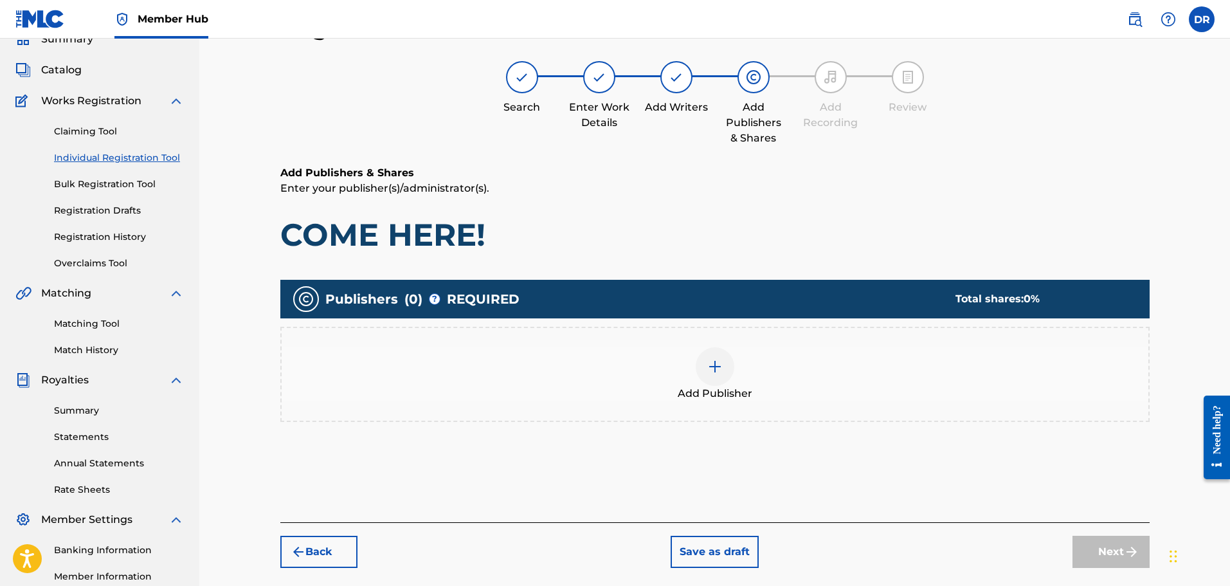
click at [728, 370] on div at bounding box center [715, 366] width 39 height 39
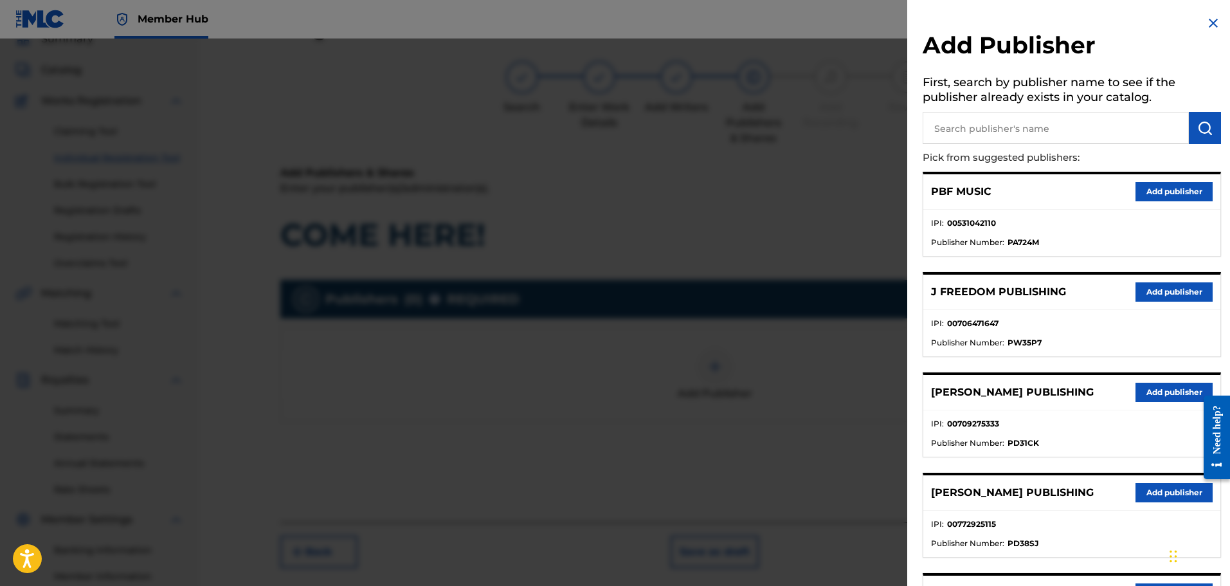
click at [994, 132] on input "text" at bounding box center [1056, 128] width 266 height 32
type input "199"
click at [1197, 123] on img "submit" at bounding box center [1204, 127] width 15 height 15
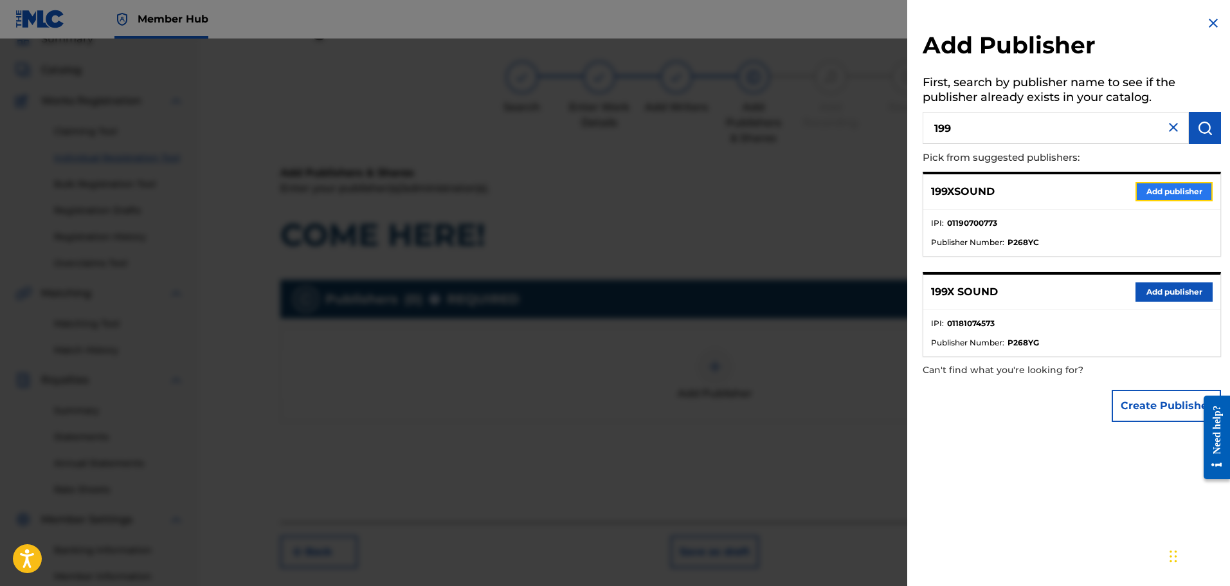
click at [1184, 188] on button "Add publisher" at bounding box center [1173, 191] width 77 height 19
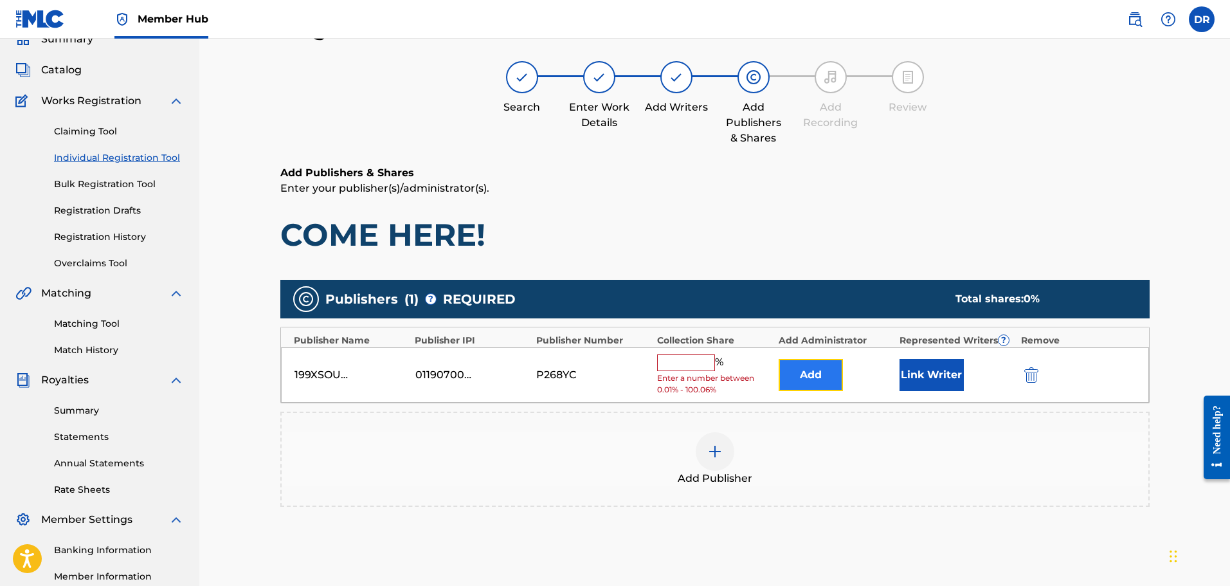
click at [793, 374] on button "Add" at bounding box center [811, 375] width 64 height 32
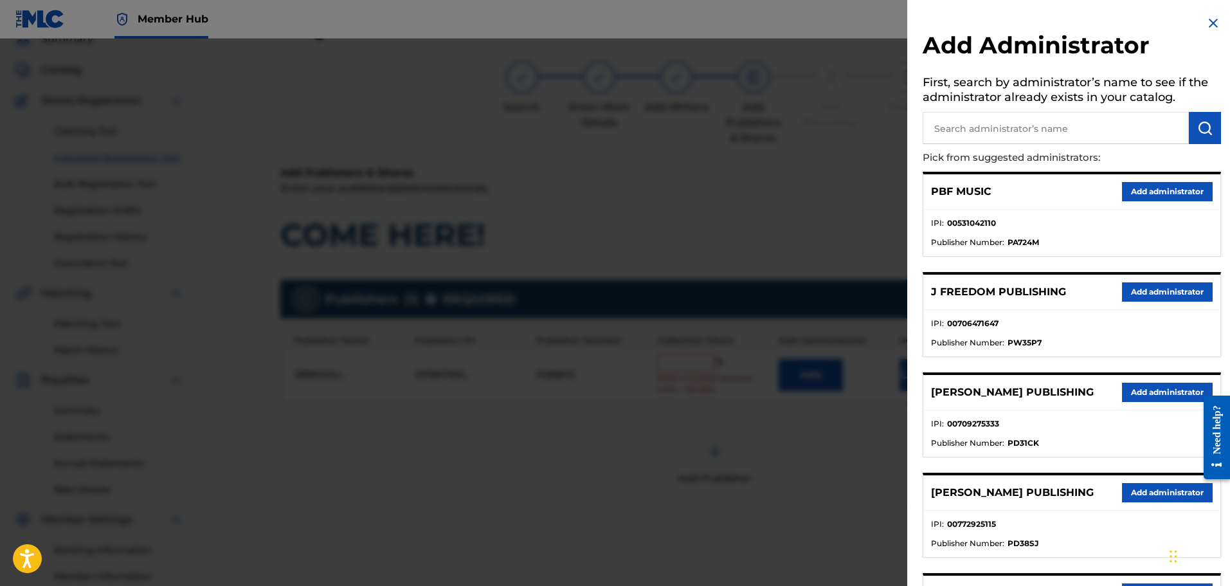
click at [1008, 124] on input "text" at bounding box center [1056, 128] width 266 height 32
type input "ALA"
click at [1211, 121] on button "submit" at bounding box center [1205, 128] width 32 height 32
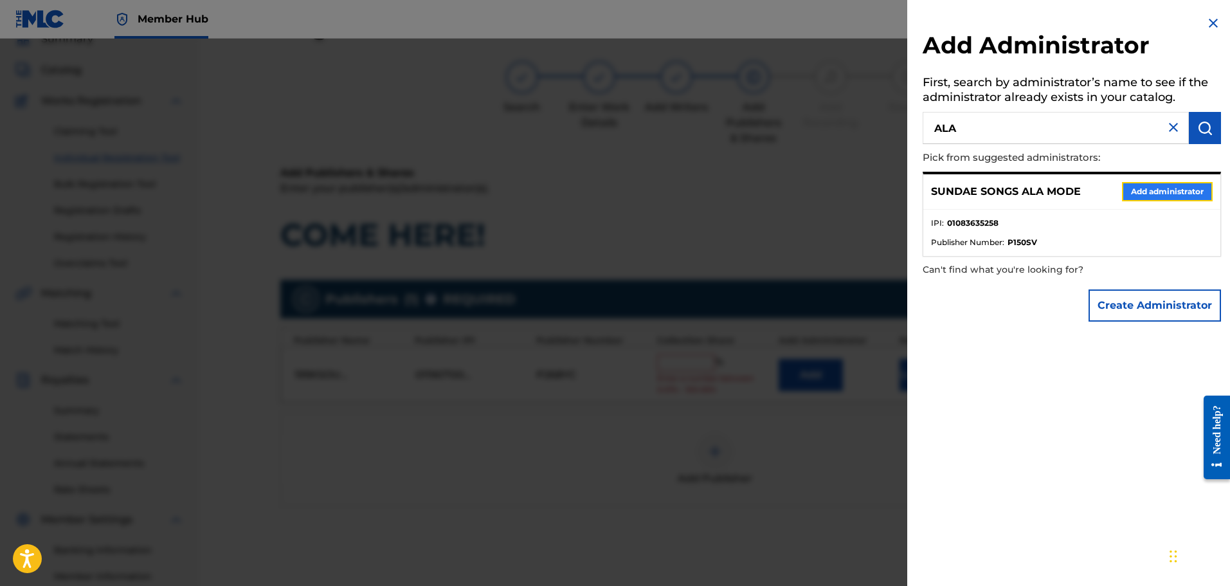
click at [1200, 191] on button "Add administrator" at bounding box center [1167, 191] width 91 height 19
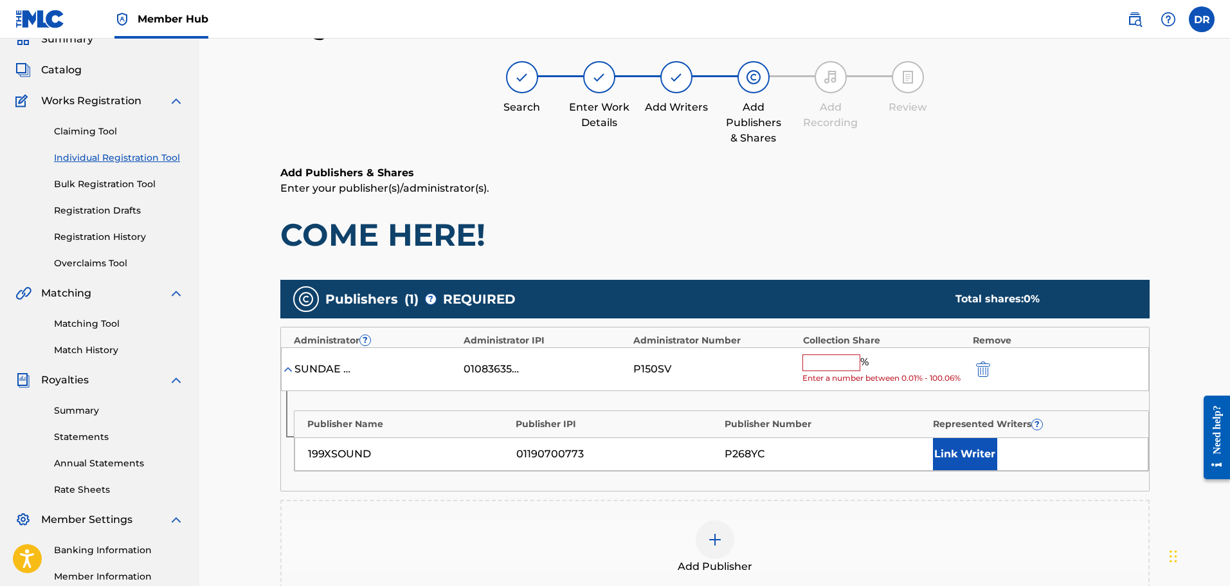
click at [820, 365] on input "text" at bounding box center [831, 362] width 58 height 17
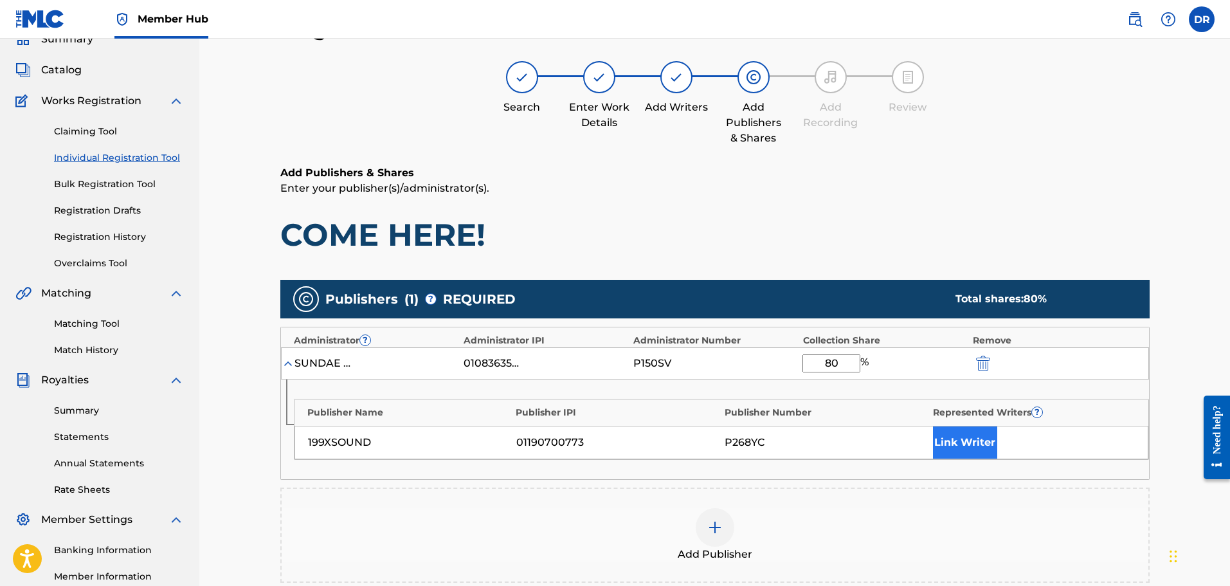
type input "80"
click at [969, 446] on button "Link Writer" at bounding box center [965, 442] width 64 height 32
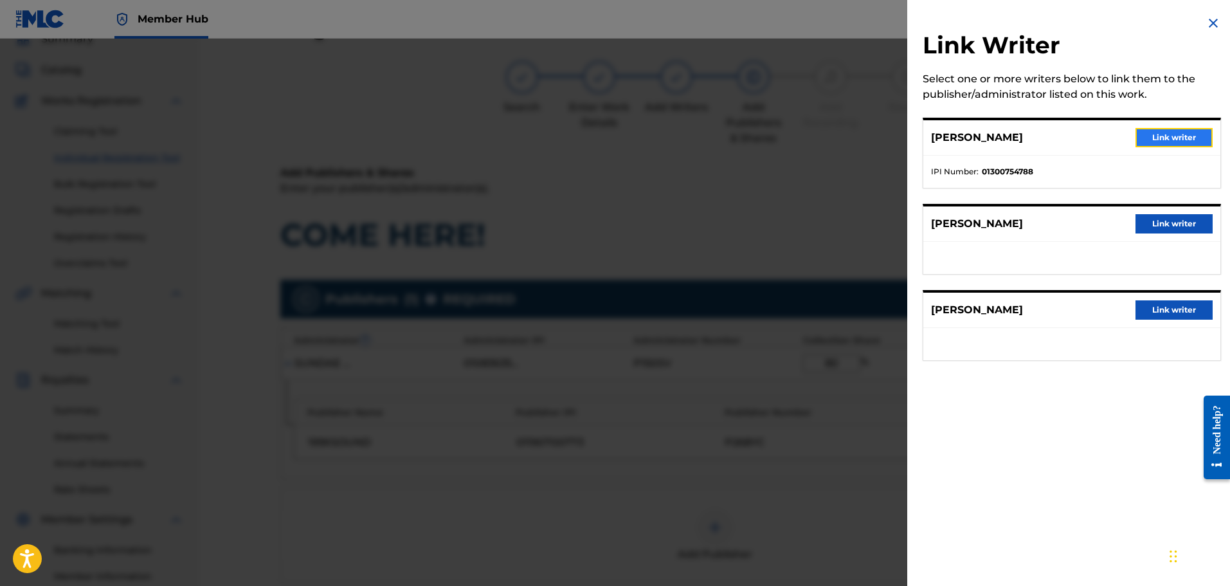
click at [1176, 136] on button "Link writer" at bounding box center [1173, 137] width 77 height 19
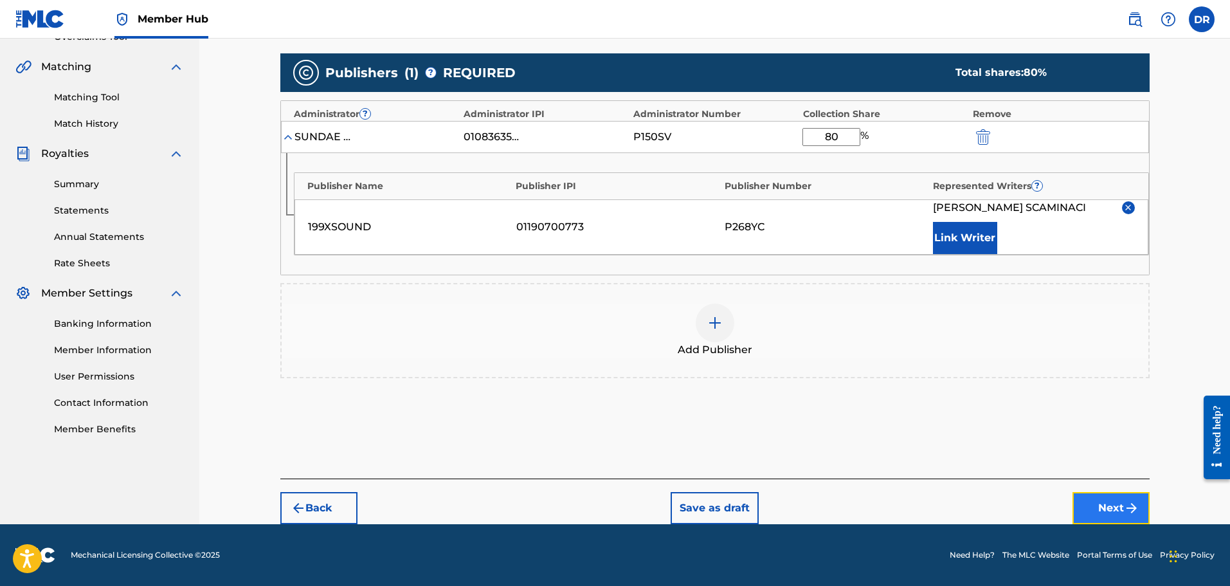
click at [1118, 506] on button "Next" at bounding box center [1110, 508] width 77 height 32
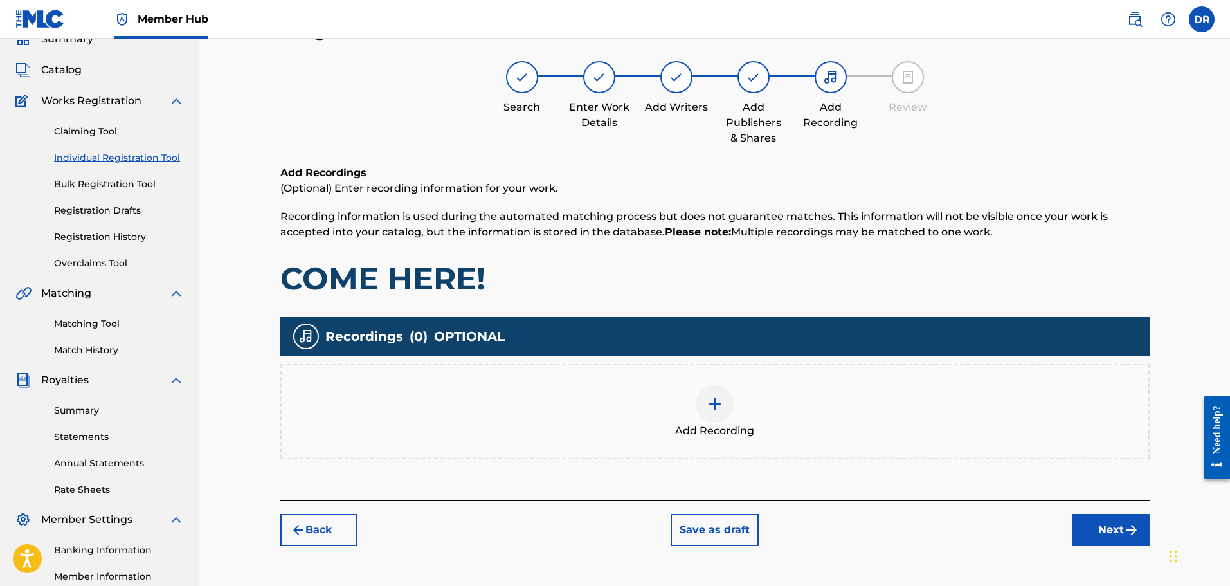
click at [717, 414] on div at bounding box center [715, 403] width 39 height 39
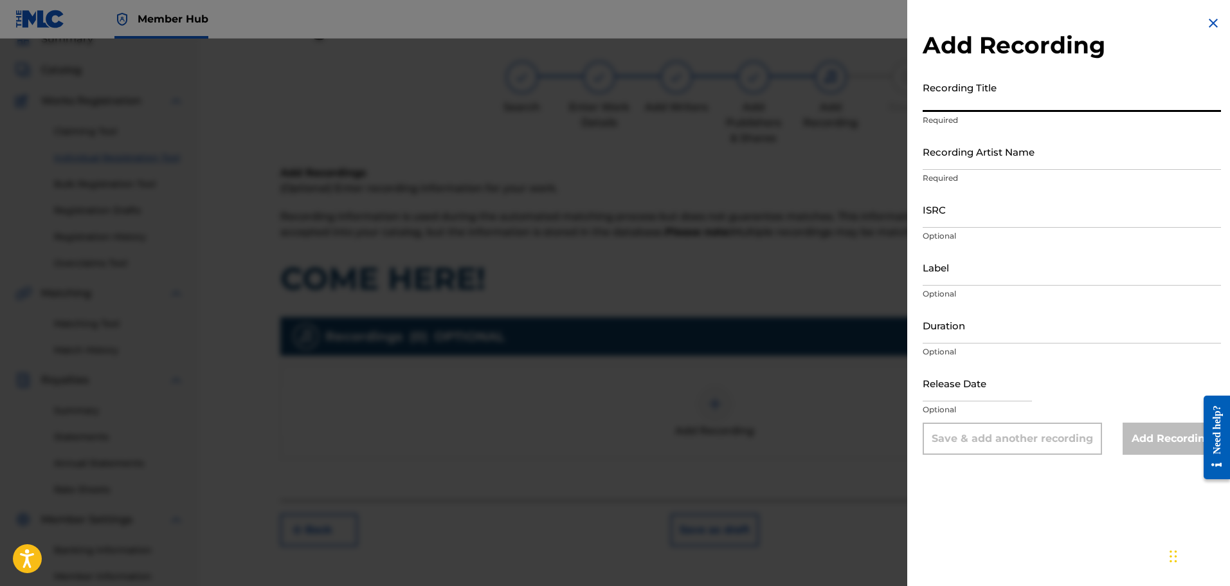
click at [966, 110] on input "Recording Title" at bounding box center [1072, 93] width 298 height 37
type input "COME HERE!"
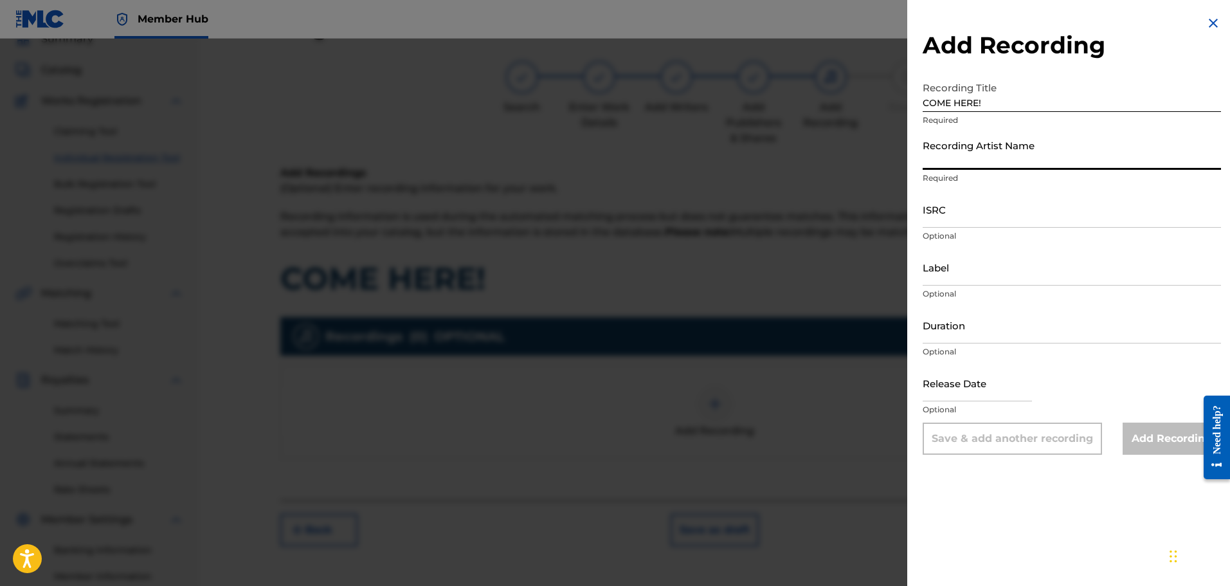
click at [978, 158] on input "Recording Artist Name" at bounding box center [1072, 151] width 298 height 37
click at [980, 154] on input "Recording Artist Name" at bounding box center [1072, 151] width 298 height 37
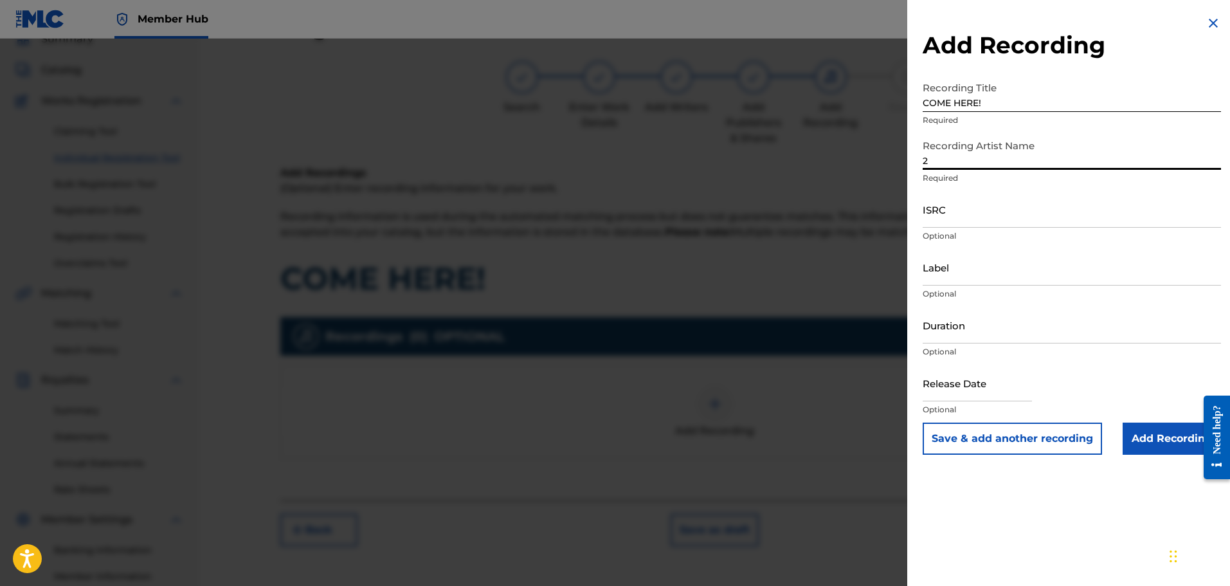
type input "[DATE]"
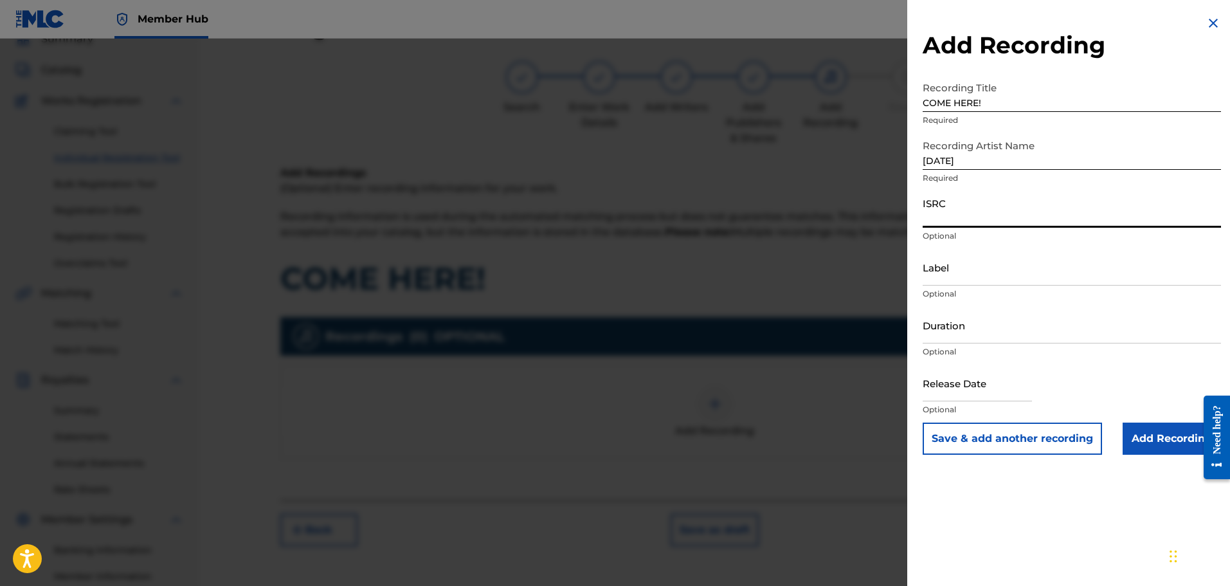
click at [967, 207] on input "ISRC" at bounding box center [1072, 209] width 298 height 37
paste input "QZTAT2152101"
type input "QZTAT2152101"
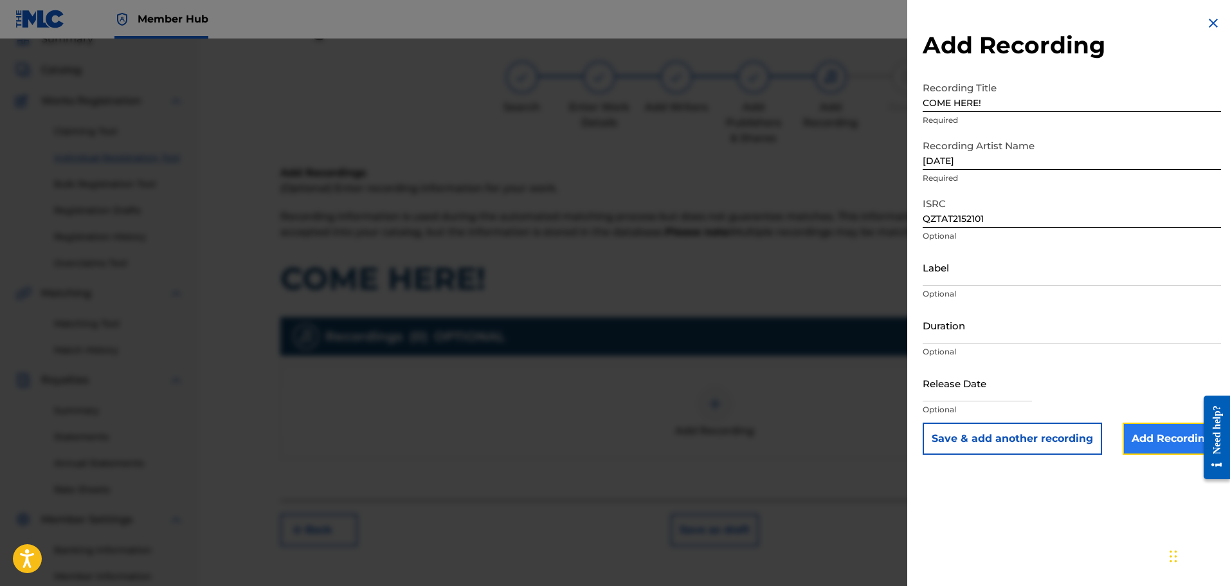
click at [1157, 437] on input "Add Recording" at bounding box center [1171, 438] width 98 height 32
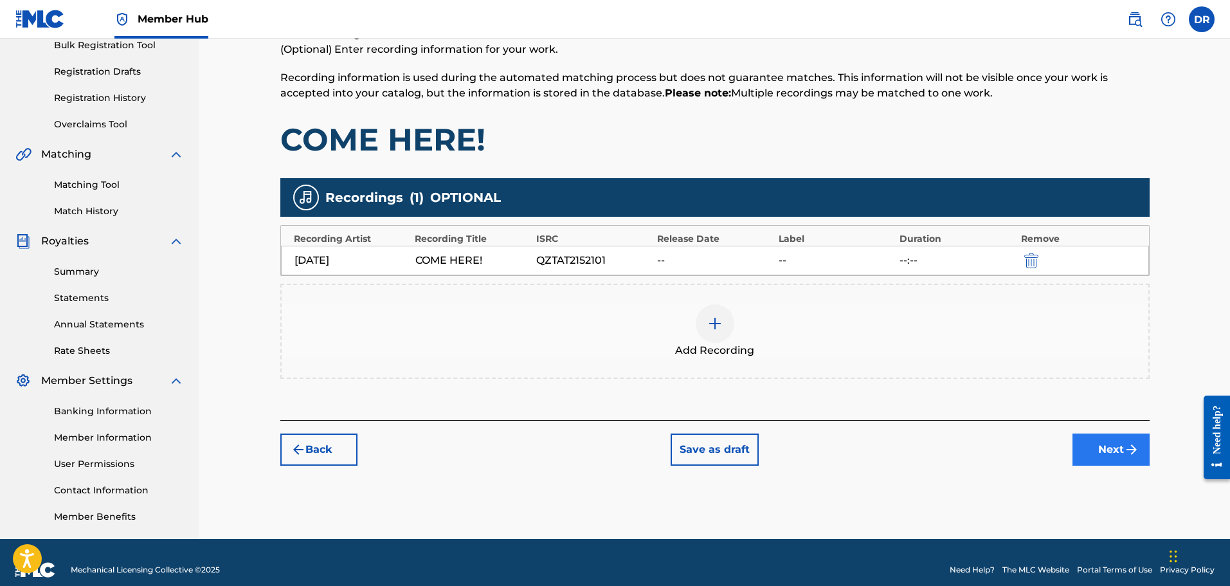
scroll to position [212, 0]
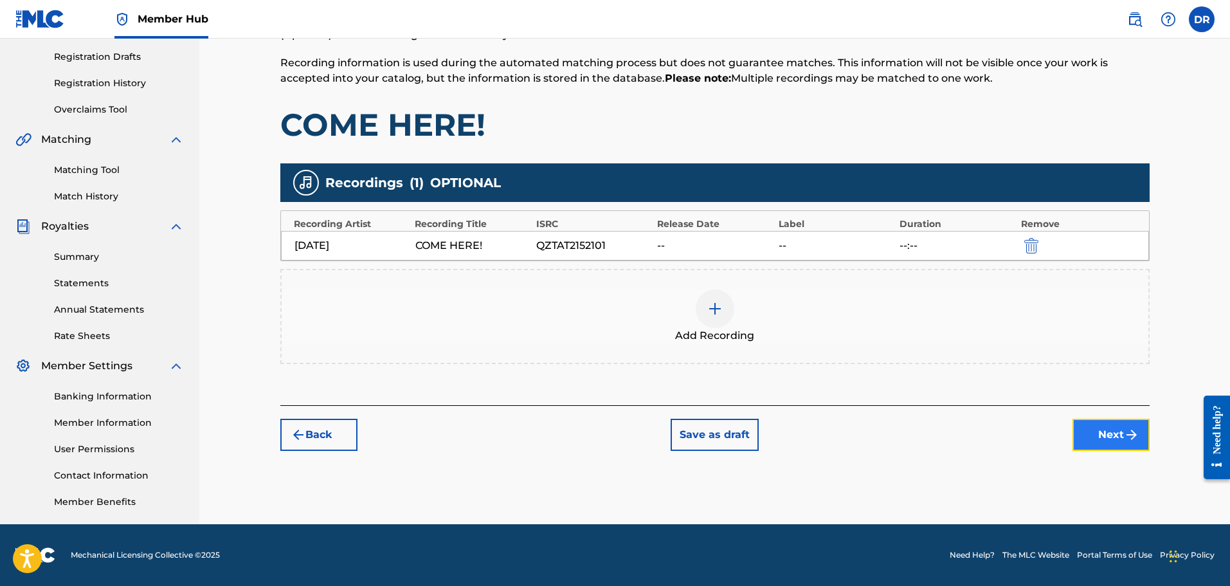
click at [1114, 439] on button "Next" at bounding box center [1110, 435] width 77 height 32
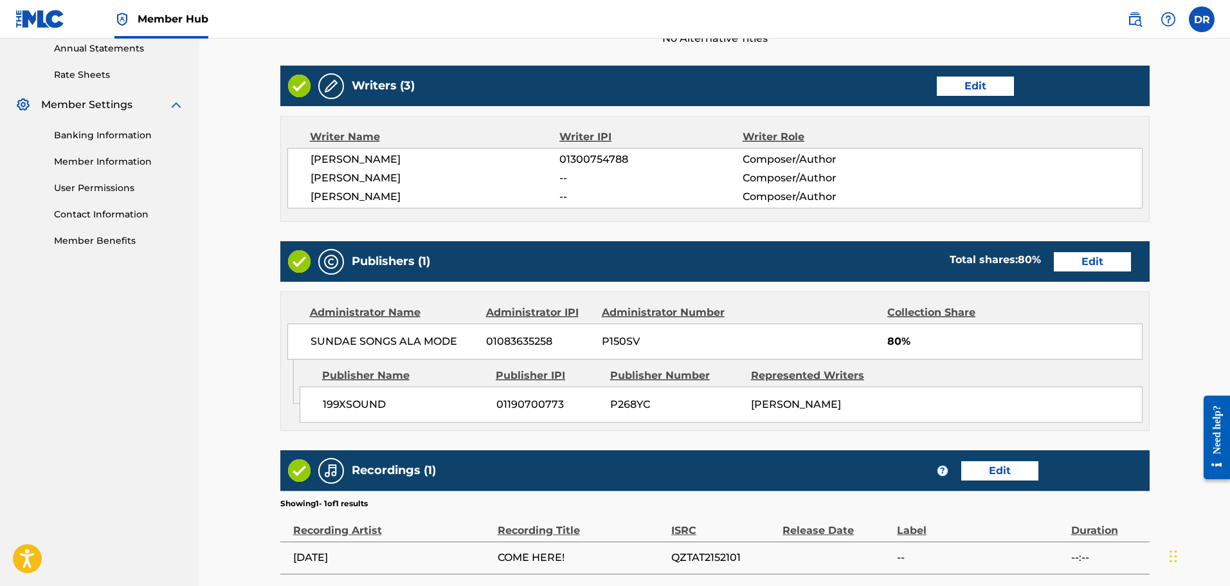
scroll to position [600, 0]
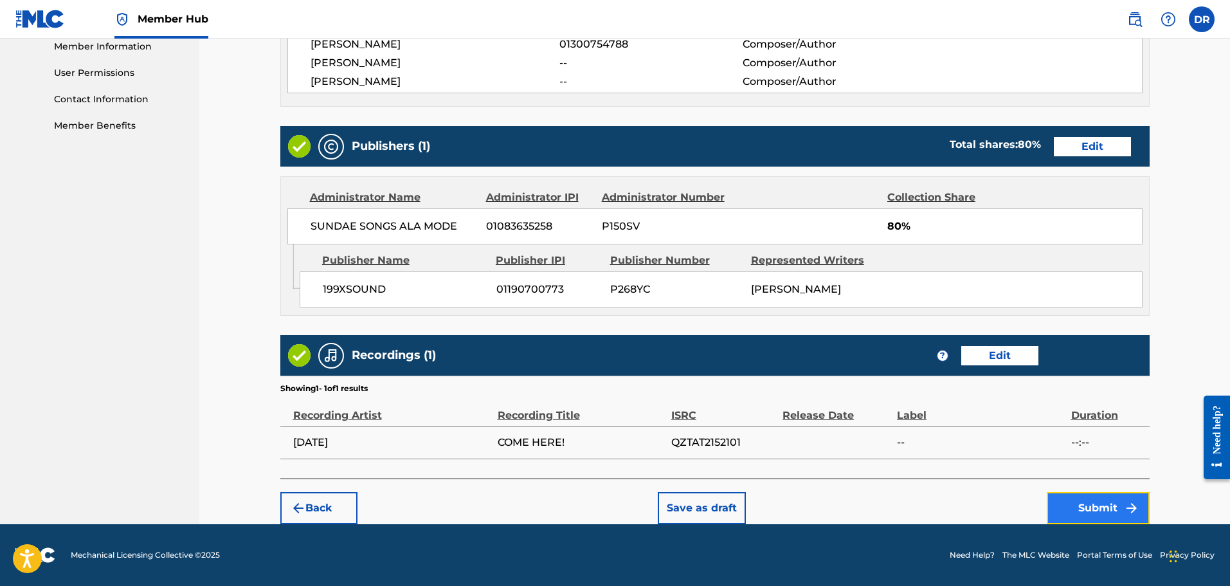
click at [1092, 507] on button "Submit" at bounding box center [1098, 508] width 103 height 32
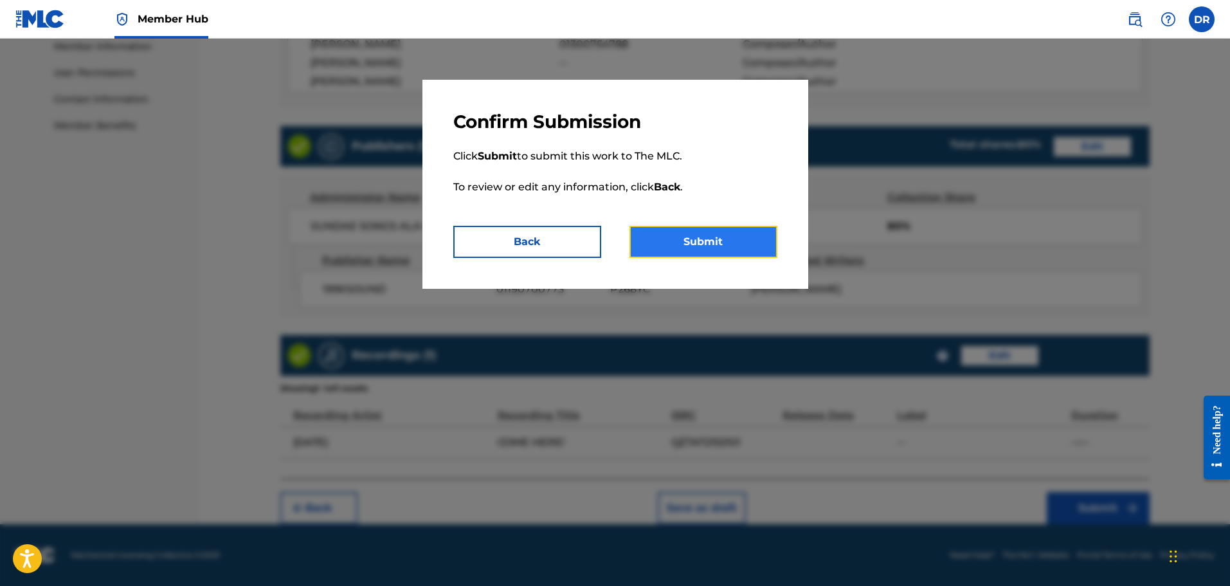
click at [708, 248] on button "Submit" at bounding box center [703, 242] width 148 height 32
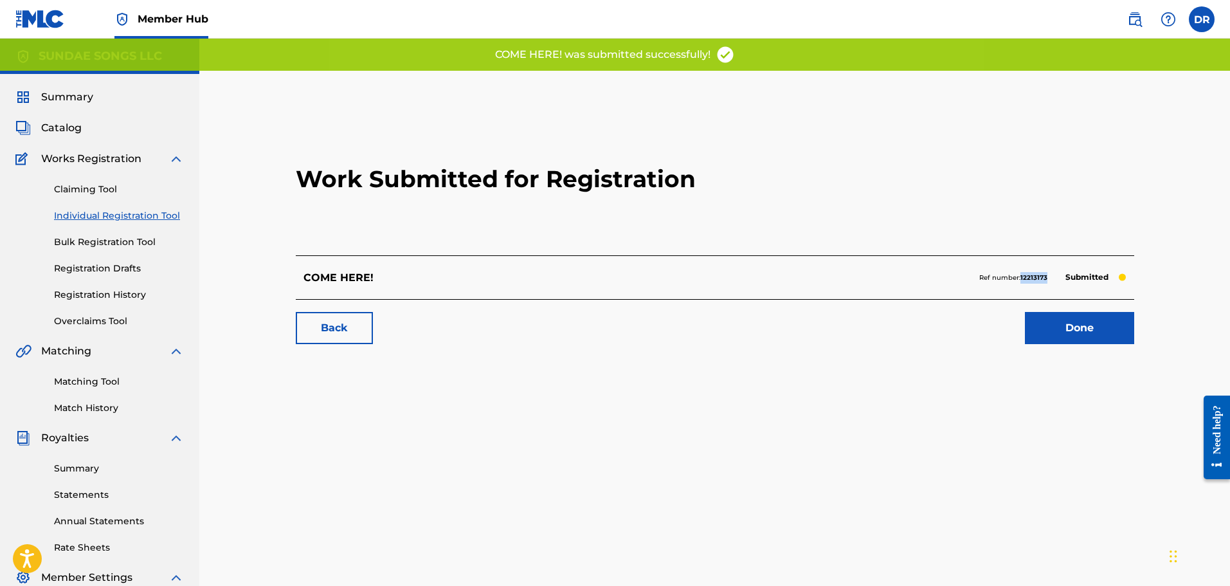
drag, startPoint x: 1052, startPoint y: 278, endPoint x: 1020, endPoint y: 280, distance: 31.6
click at [1020, 280] on div "Ref number: 12213173 Submitted" at bounding box center [1052, 278] width 147 height 18
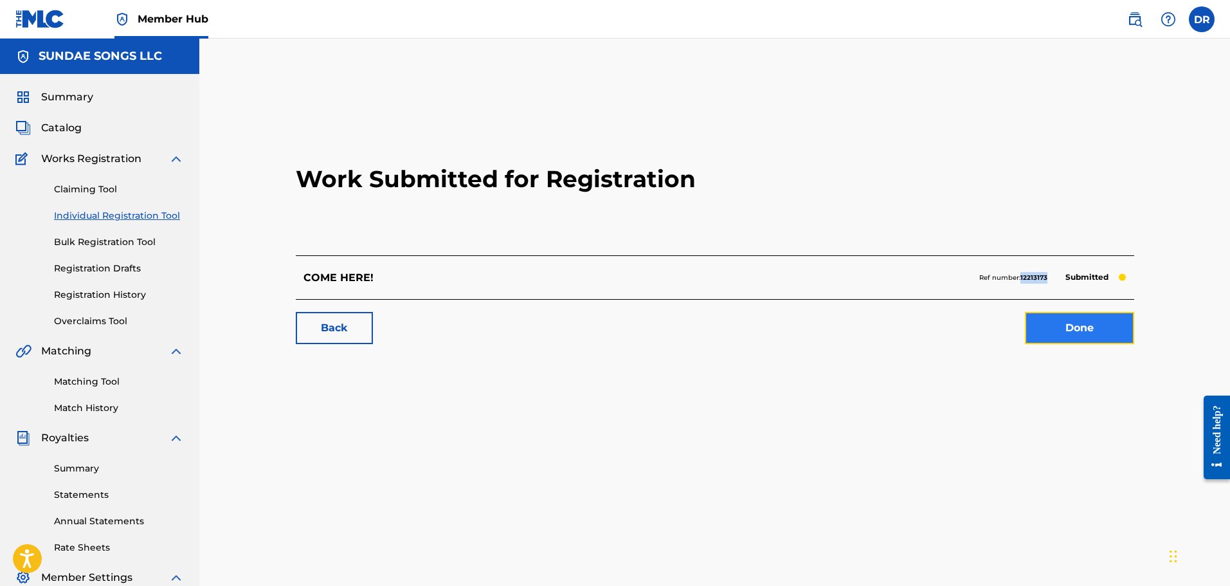
click at [1081, 317] on link "Done" at bounding box center [1079, 328] width 109 height 32
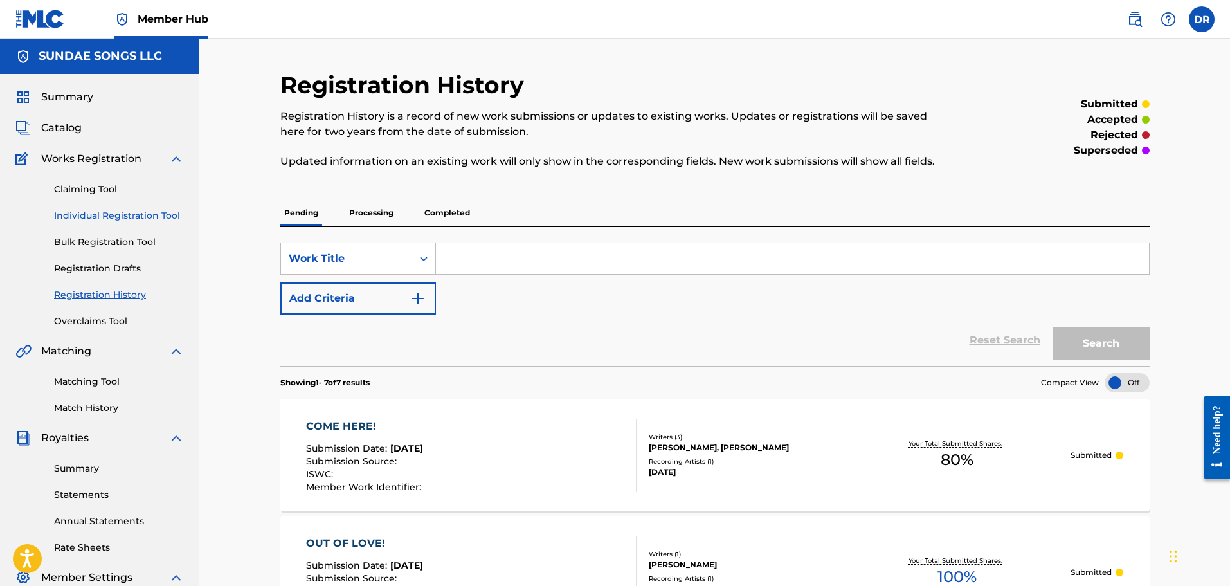
click at [140, 214] on link "Individual Registration Tool" at bounding box center [119, 216] width 130 height 14
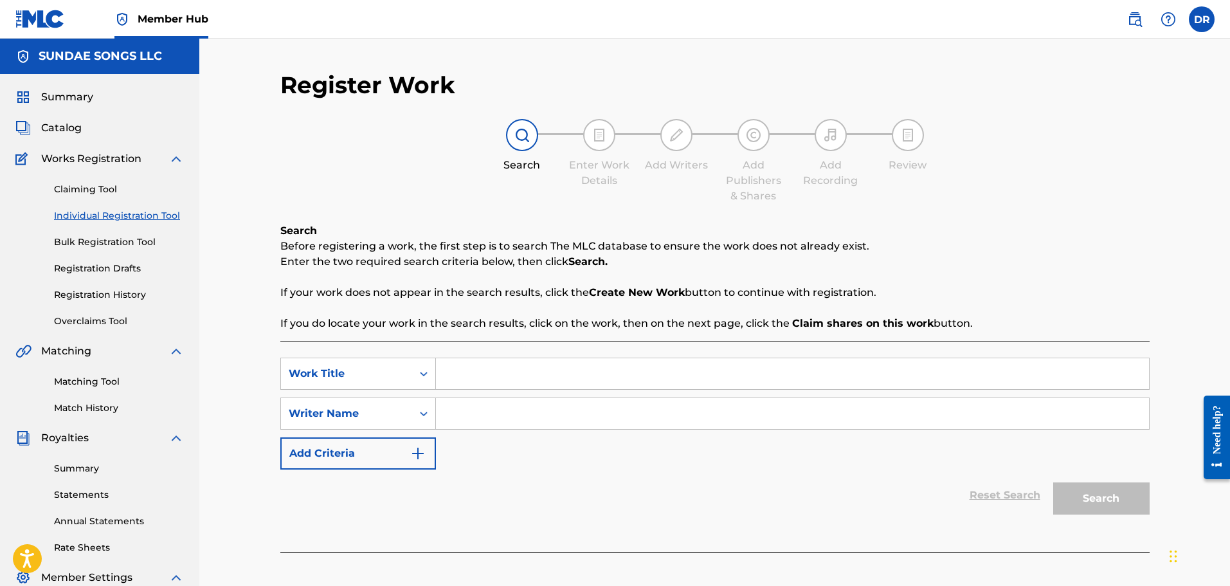
click at [469, 378] on input "Search Form" at bounding box center [792, 373] width 713 height 31
type input "CUTE!"
click at [469, 425] on input "Search Form" at bounding box center [792, 413] width 713 height 31
type input "[PERSON_NAME]"
click at [1101, 491] on button "Search" at bounding box center [1101, 498] width 96 height 32
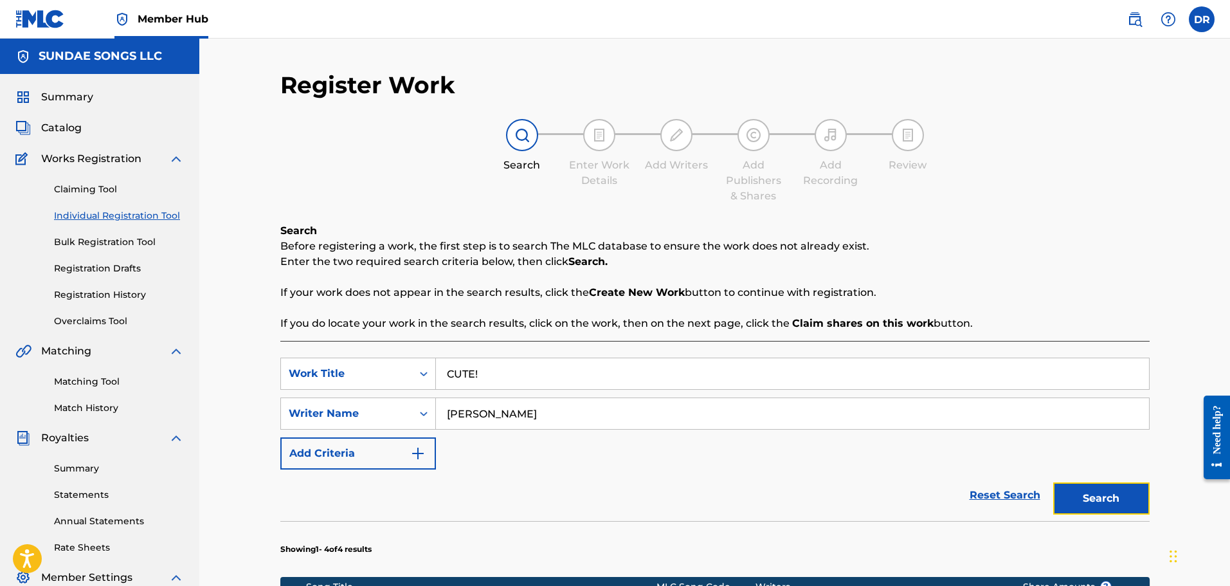
click at [1106, 494] on button "Search" at bounding box center [1101, 498] width 96 height 32
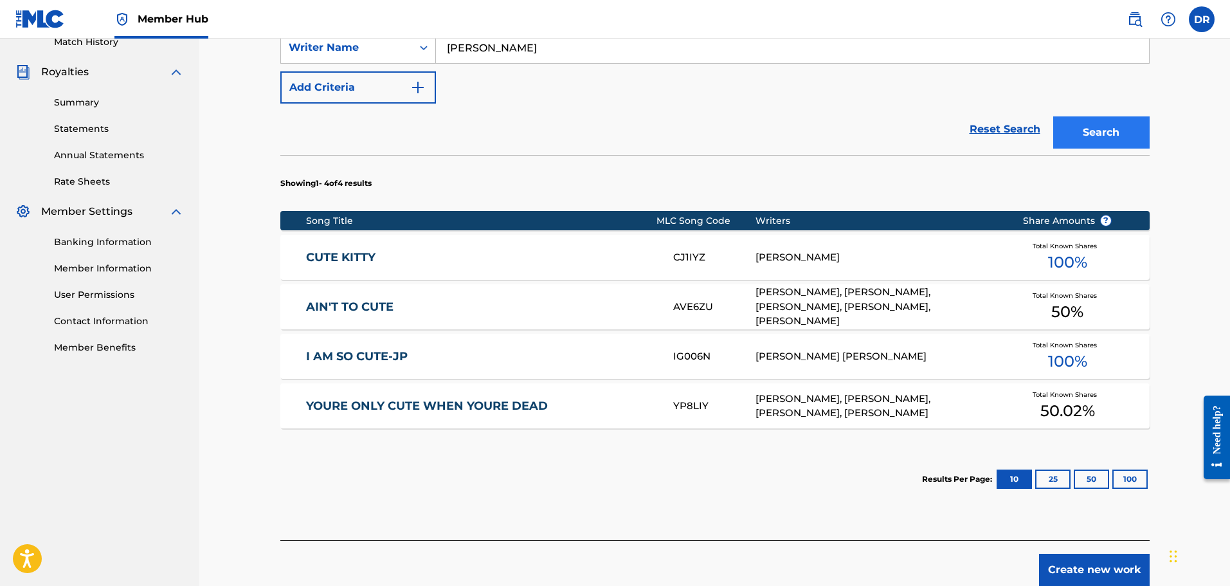
scroll to position [386, 0]
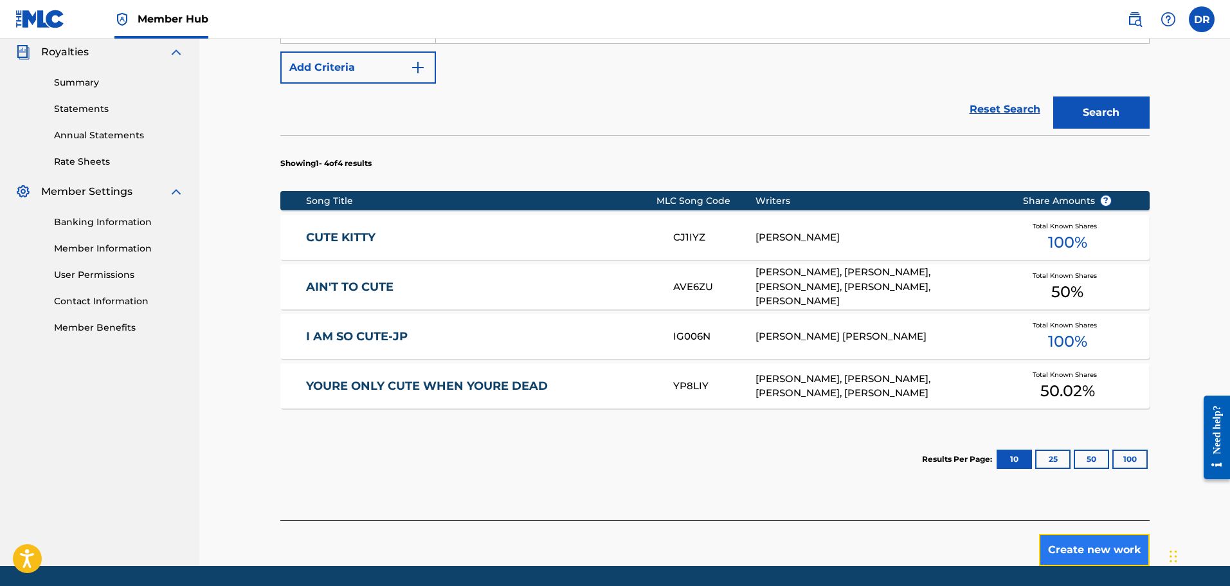
click at [1081, 551] on button "Create new work" at bounding box center [1094, 550] width 111 height 32
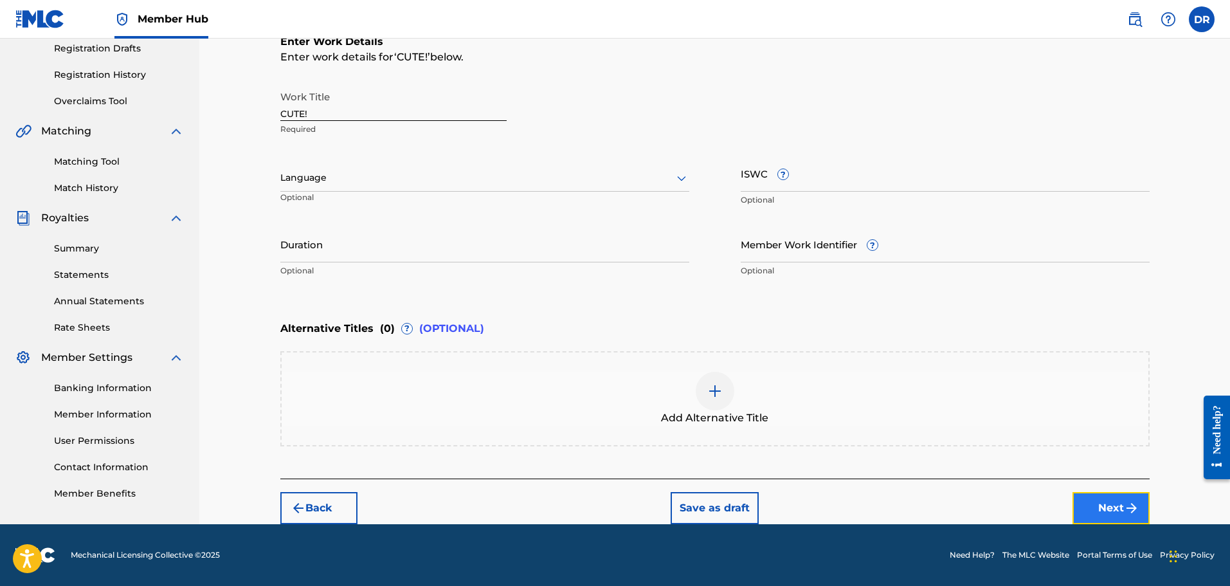
click at [1106, 500] on button "Next" at bounding box center [1110, 508] width 77 height 32
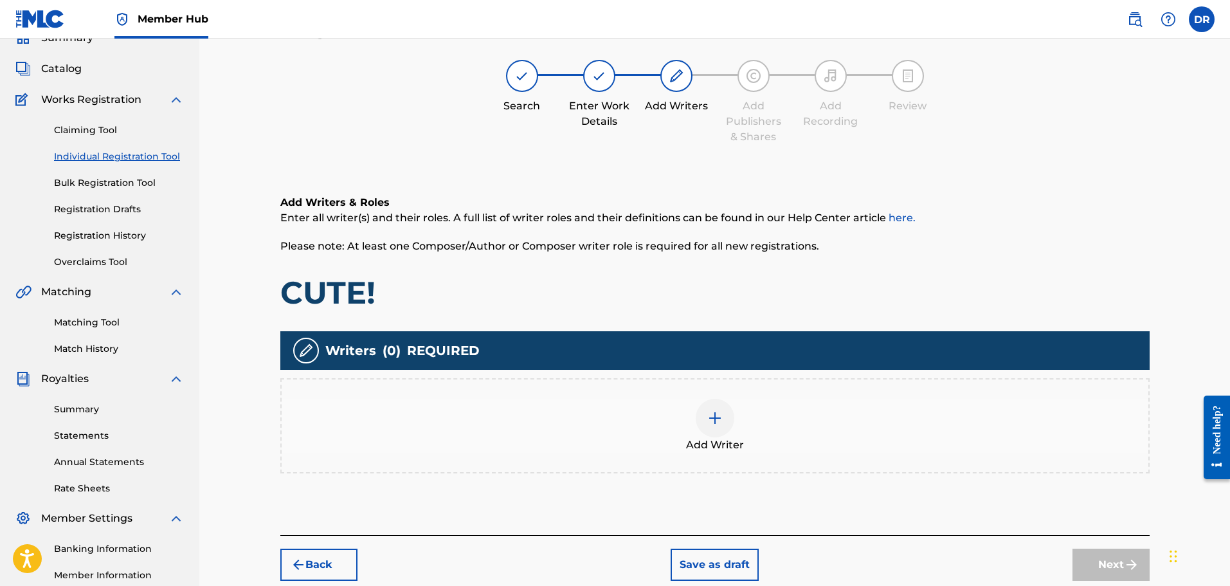
scroll to position [58, 0]
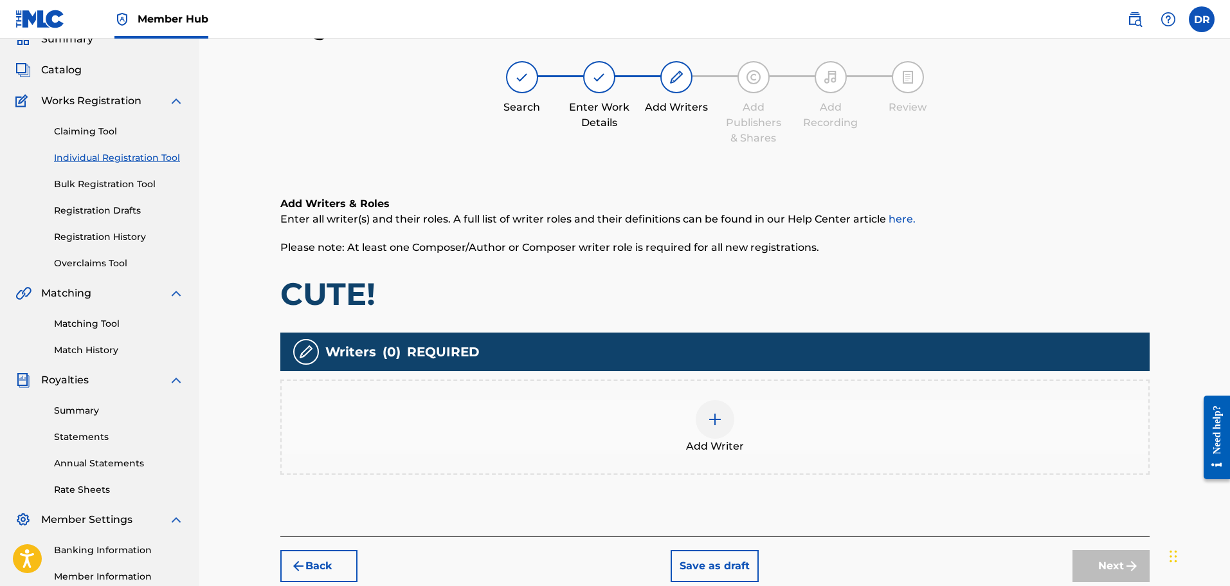
click at [716, 424] on img at bounding box center [714, 418] width 15 height 15
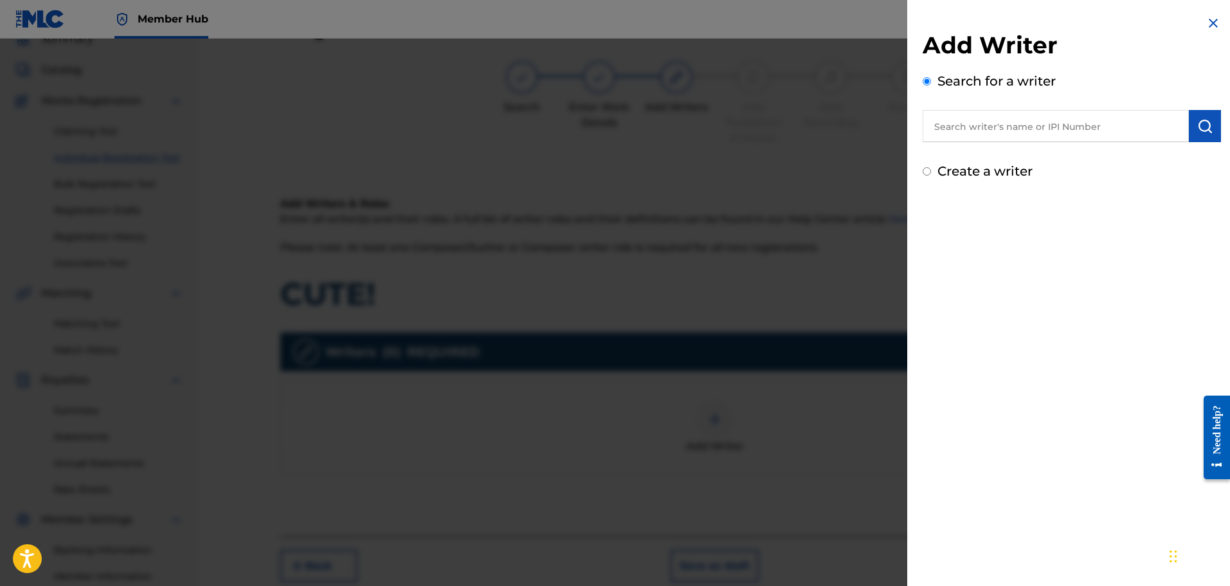
click at [935, 171] on div "Create a writer" at bounding box center [1072, 170] width 298 height 19
click at [930, 171] on input "Create a writer" at bounding box center [927, 171] width 8 height 8
radio input "false"
radio input "true"
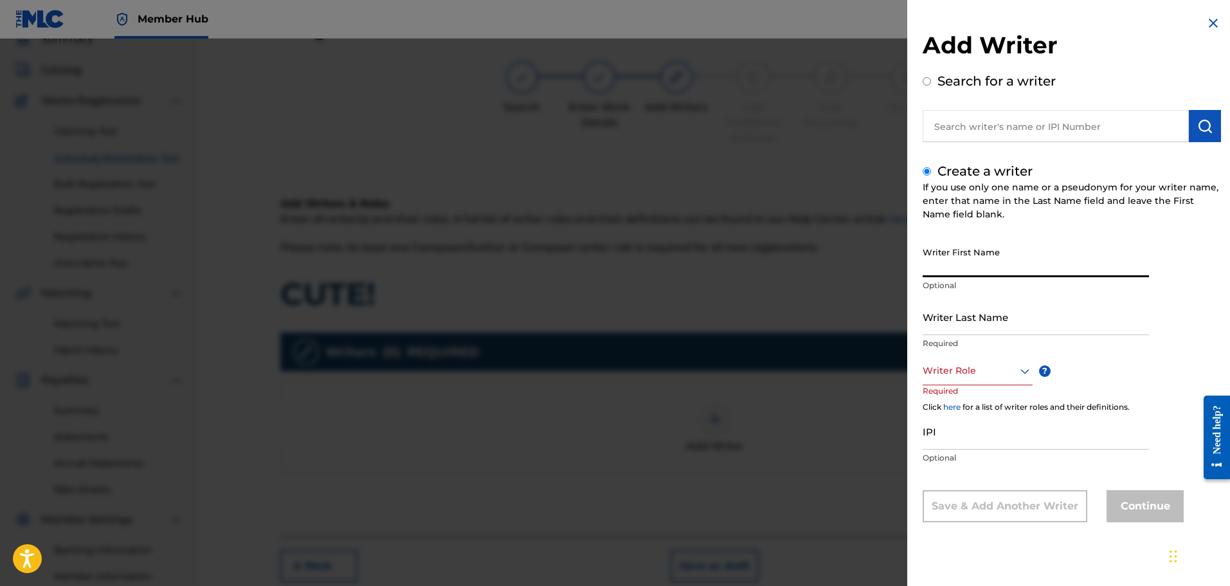
paste input "[PERSON_NAME]"
drag, startPoint x: 1063, startPoint y: 267, endPoint x: 999, endPoint y: 276, distance: 64.3
click at [999, 276] on input "[PERSON_NAME]" at bounding box center [1036, 258] width 226 height 37
type input "[PERSON_NAME]"
paste input "SCAMINACI"
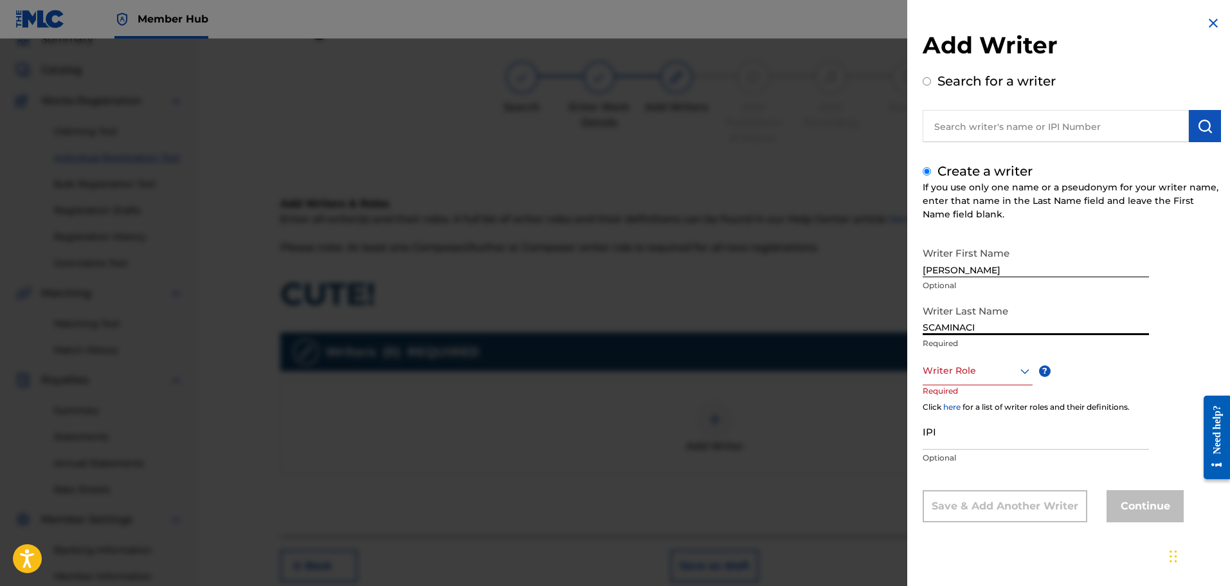
type input "SCAMINACI"
click at [966, 371] on div at bounding box center [978, 371] width 110 height 16
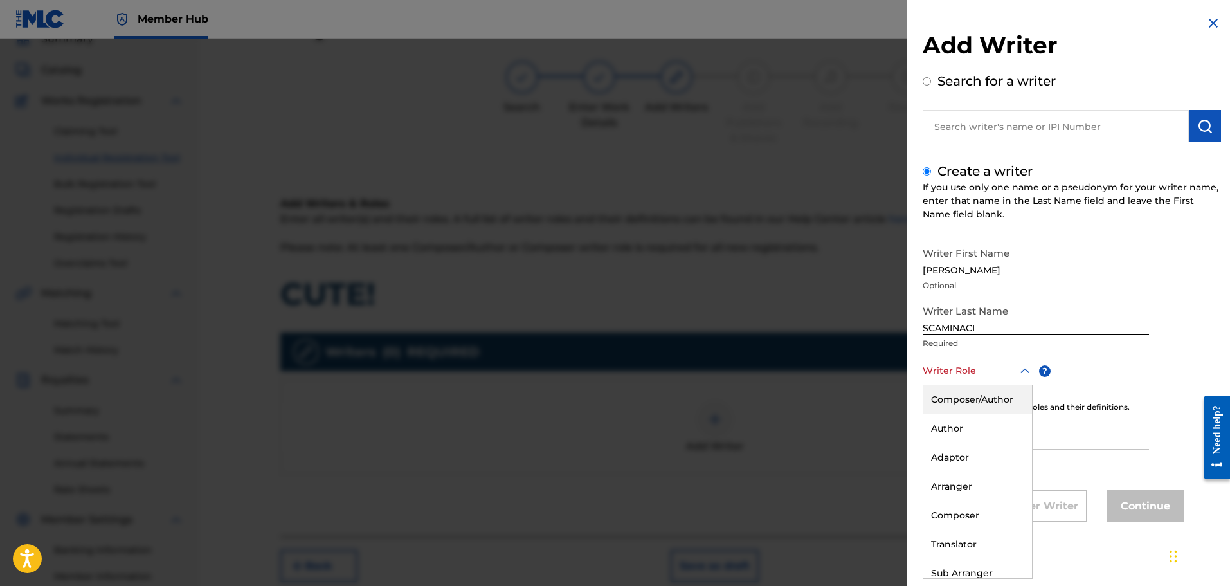
click at [969, 401] on div "Composer/Author" at bounding box center [977, 399] width 109 height 29
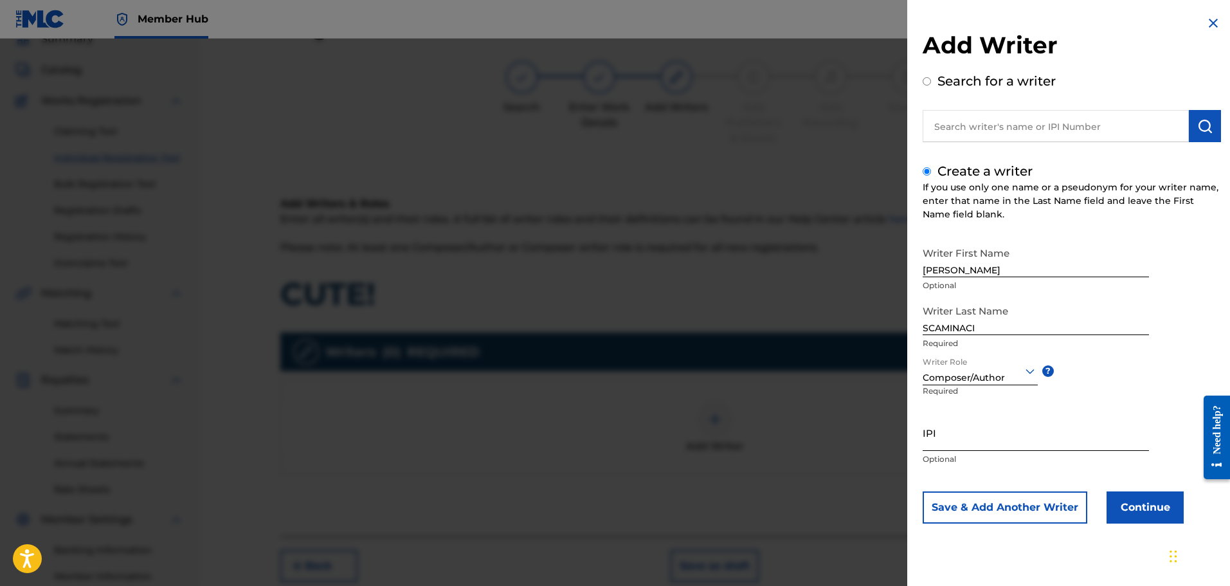
click at [948, 444] on input "IPI" at bounding box center [1036, 432] width 226 height 37
paste input "01300754788"
type input "01300754788"
click at [1145, 509] on button "Continue" at bounding box center [1144, 507] width 77 height 32
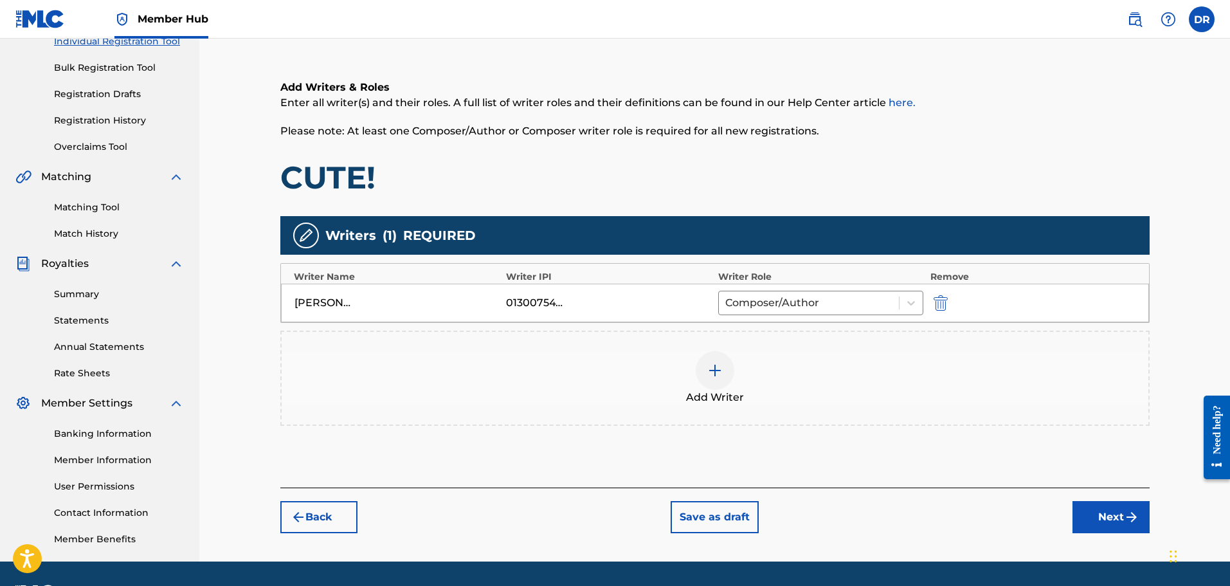
scroll to position [212, 0]
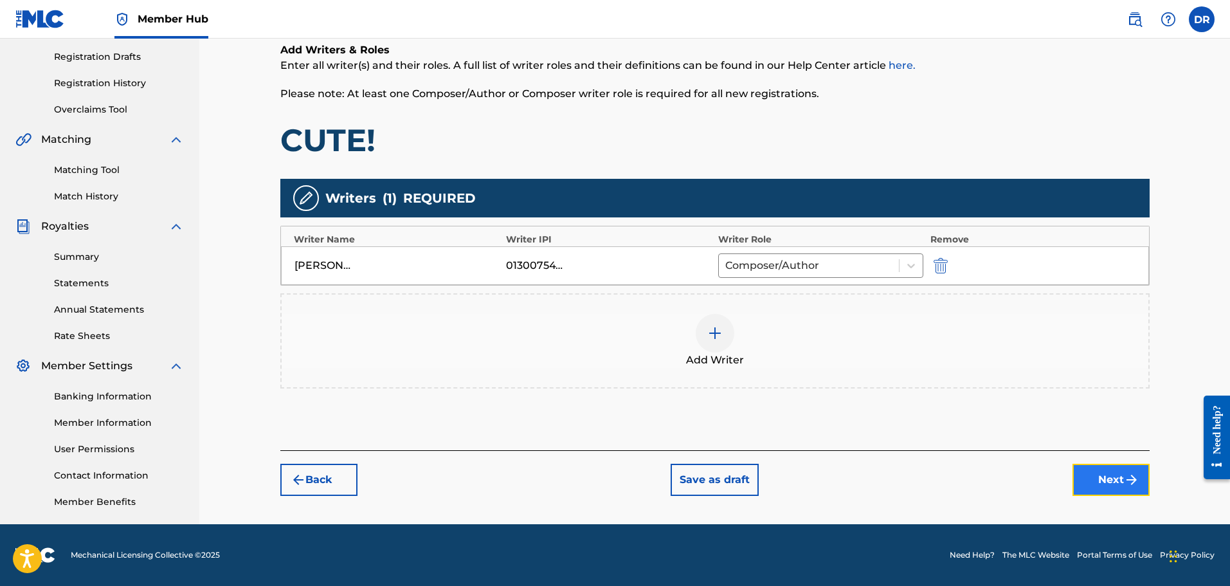
click at [1101, 483] on button "Next" at bounding box center [1110, 480] width 77 height 32
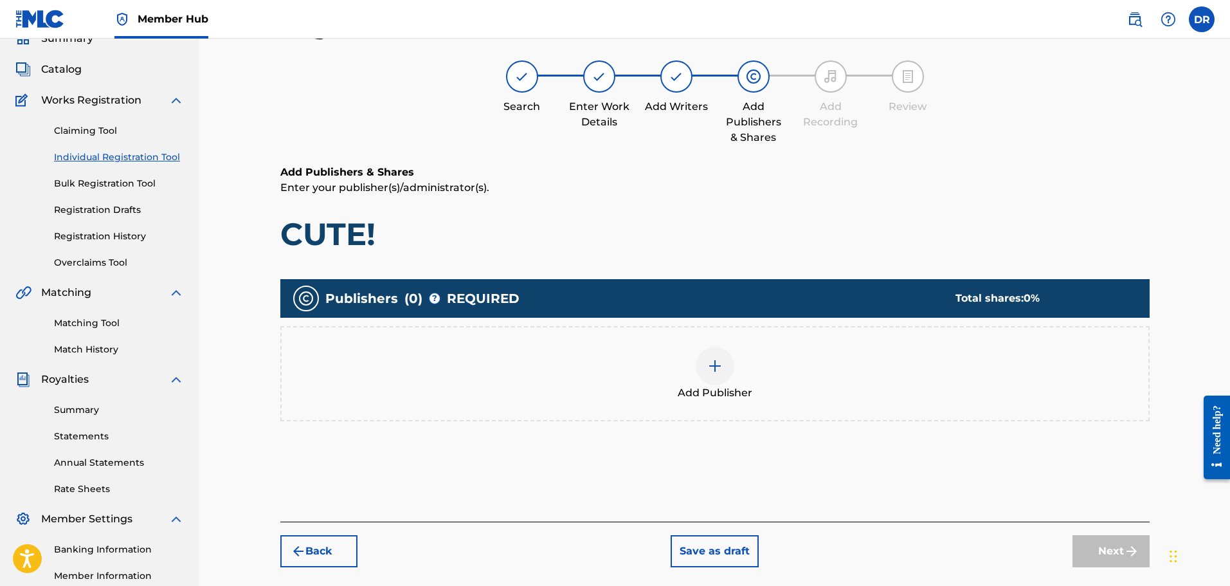
scroll to position [58, 0]
click at [707, 375] on div at bounding box center [715, 366] width 39 height 39
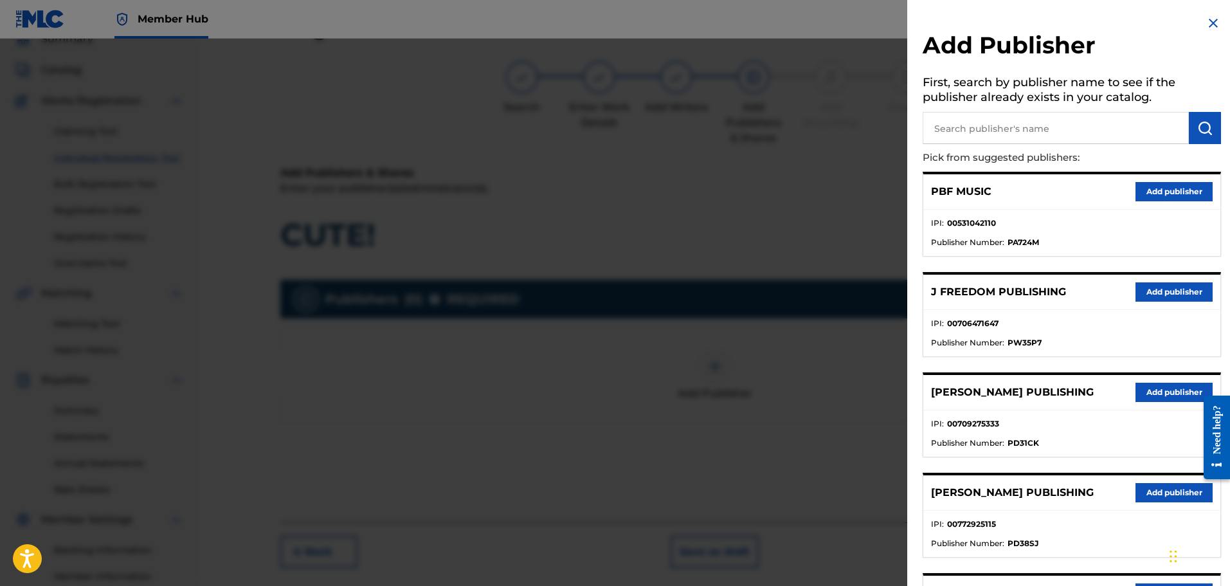
click at [962, 134] on input "text" at bounding box center [1056, 128] width 266 height 32
type input "199"
click at [1205, 128] on img "submit" at bounding box center [1204, 127] width 15 height 15
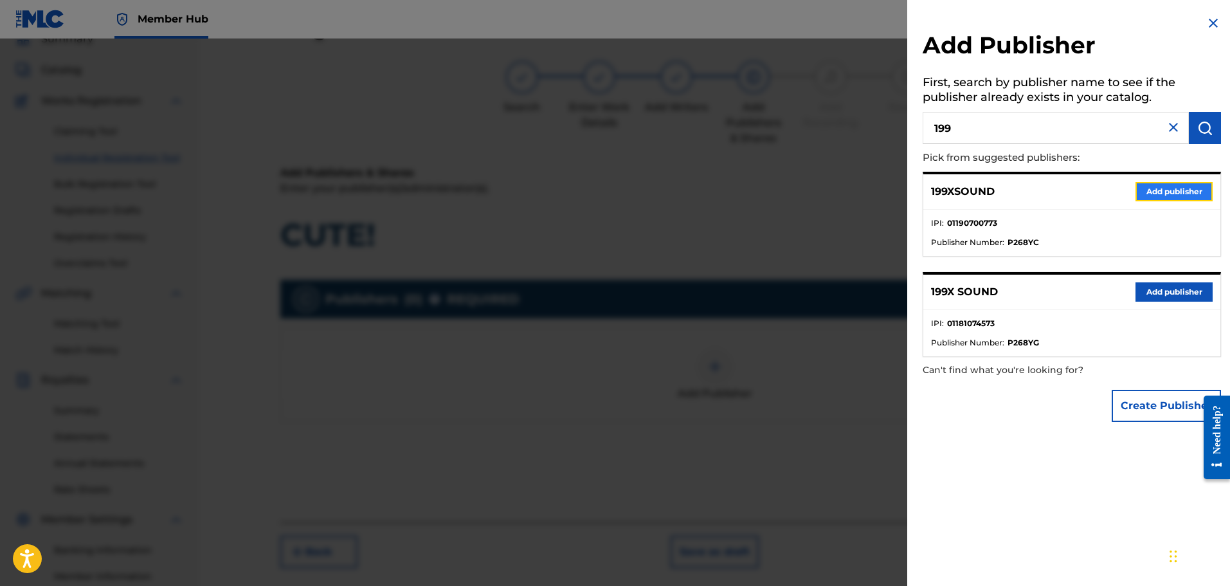
click at [1175, 183] on button "Add publisher" at bounding box center [1173, 191] width 77 height 19
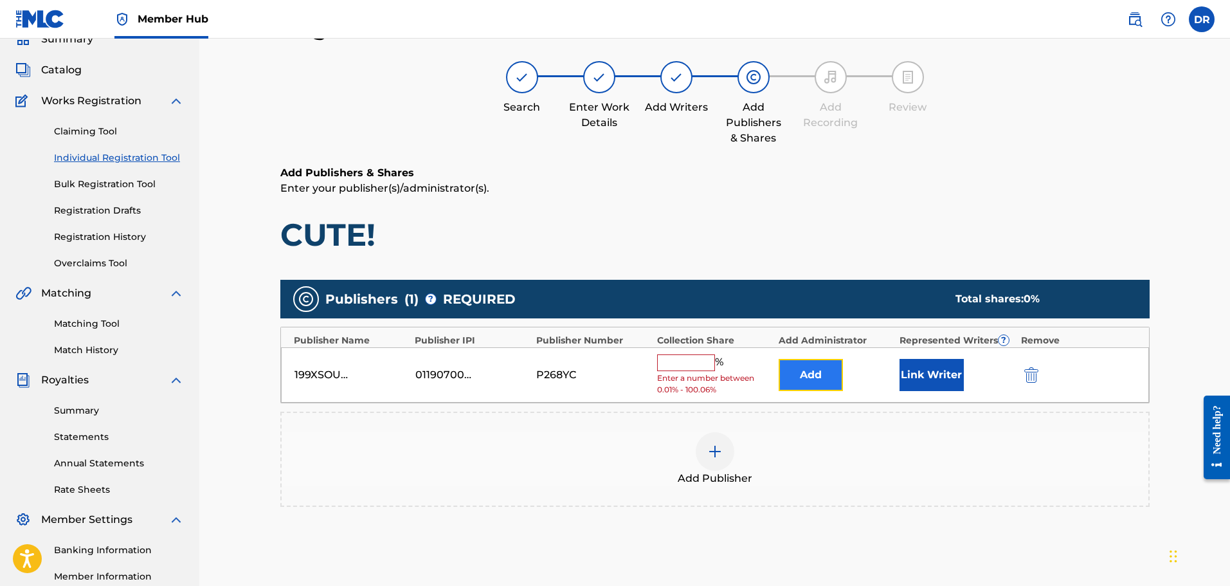
click at [803, 377] on button "Add" at bounding box center [811, 375] width 64 height 32
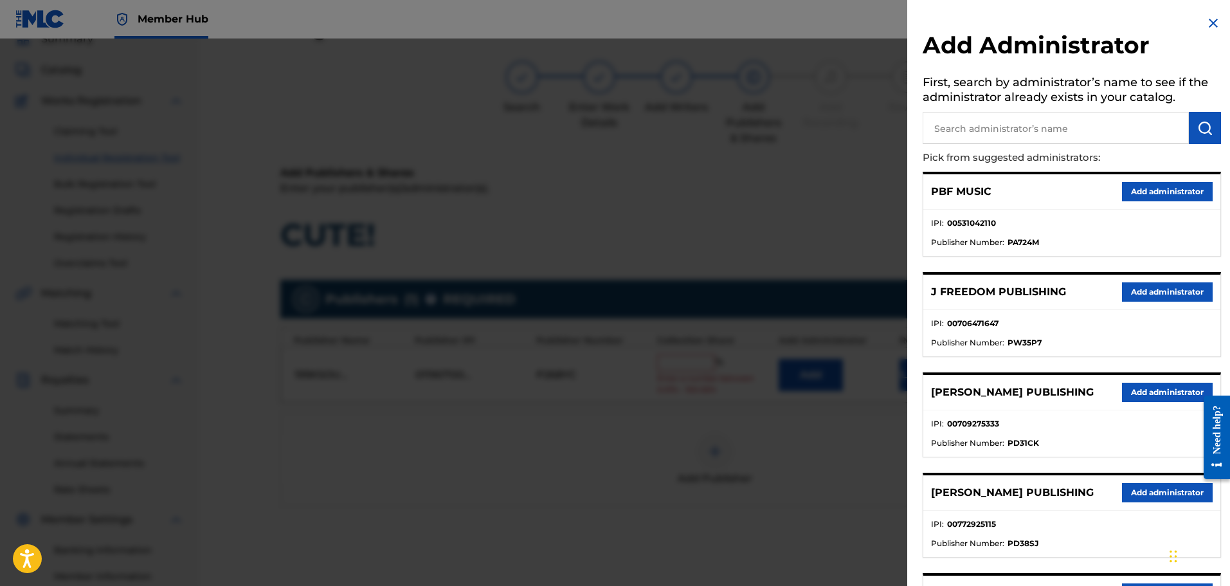
click at [1003, 136] on input "text" at bounding box center [1056, 128] width 266 height 32
type input "ALA"
click at [1208, 123] on button "submit" at bounding box center [1205, 128] width 32 height 32
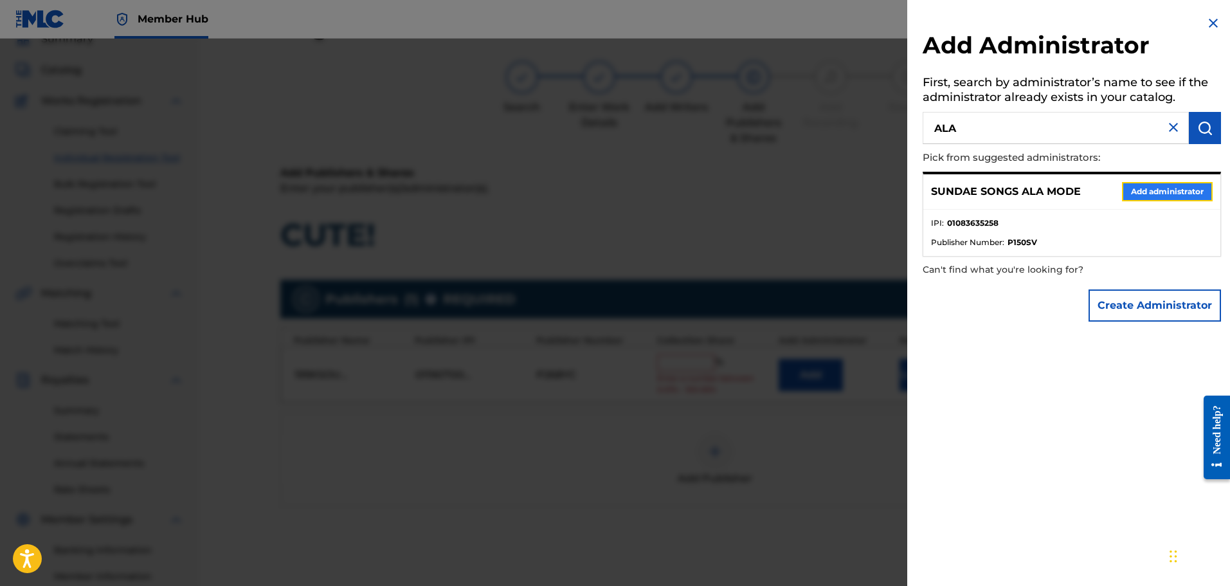
click at [1160, 197] on button "Add administrator" at bounding box center [1167, 191] width 91 height 19
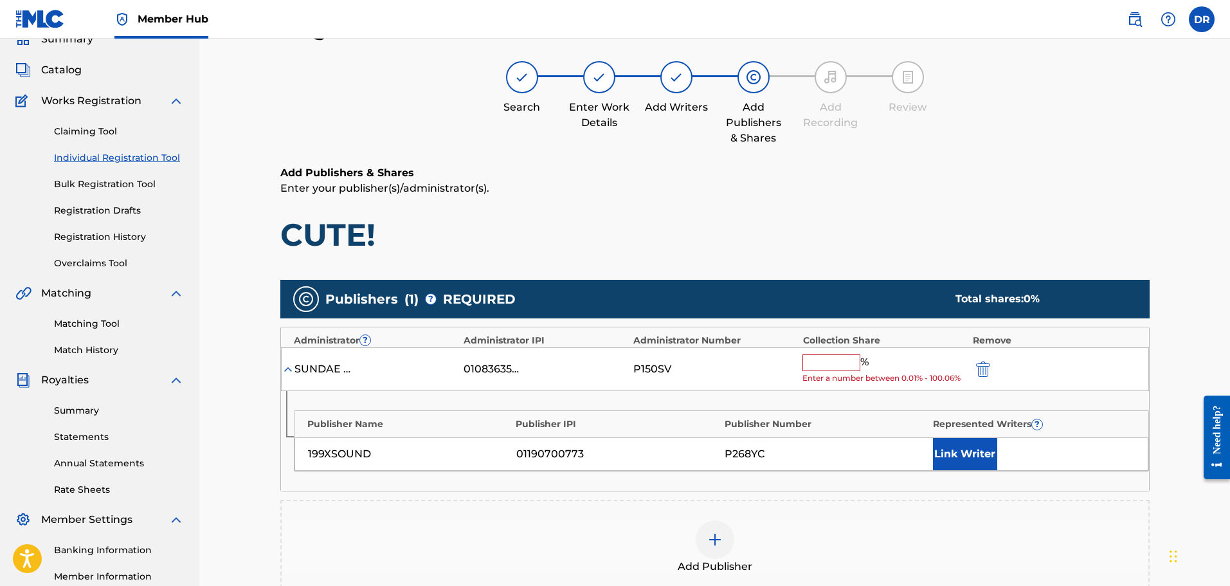
click at [835, 363] on input "text" at bounding box center [831, 362] width 58 height 17
type input "100"
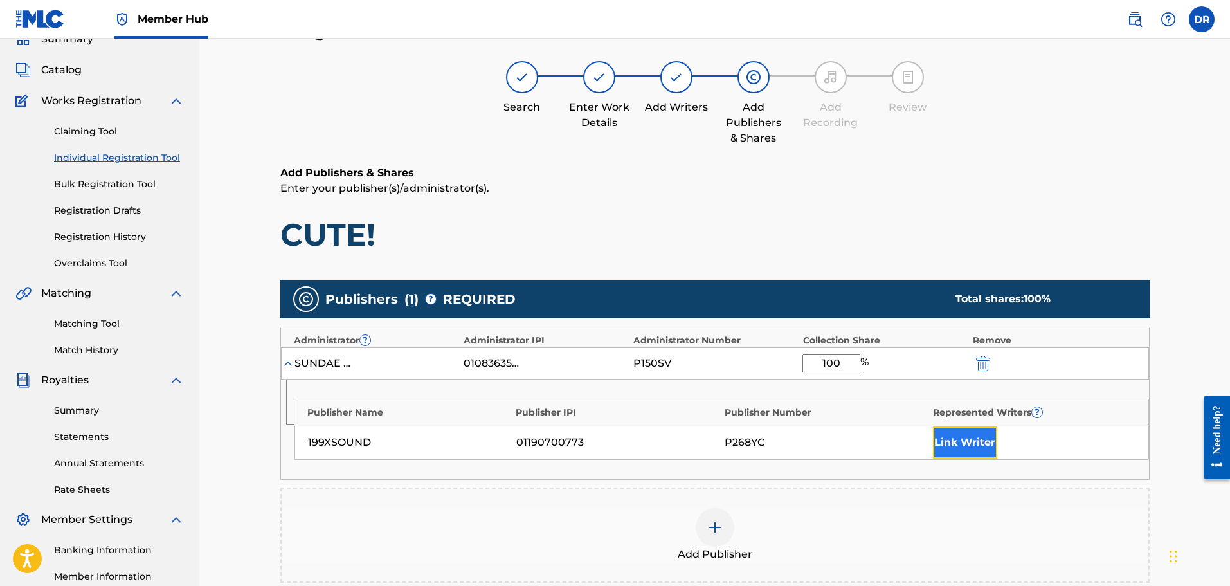
click at [966, 448] on button "Link Writer" at bounding box center [965, 442] width 64 height 32
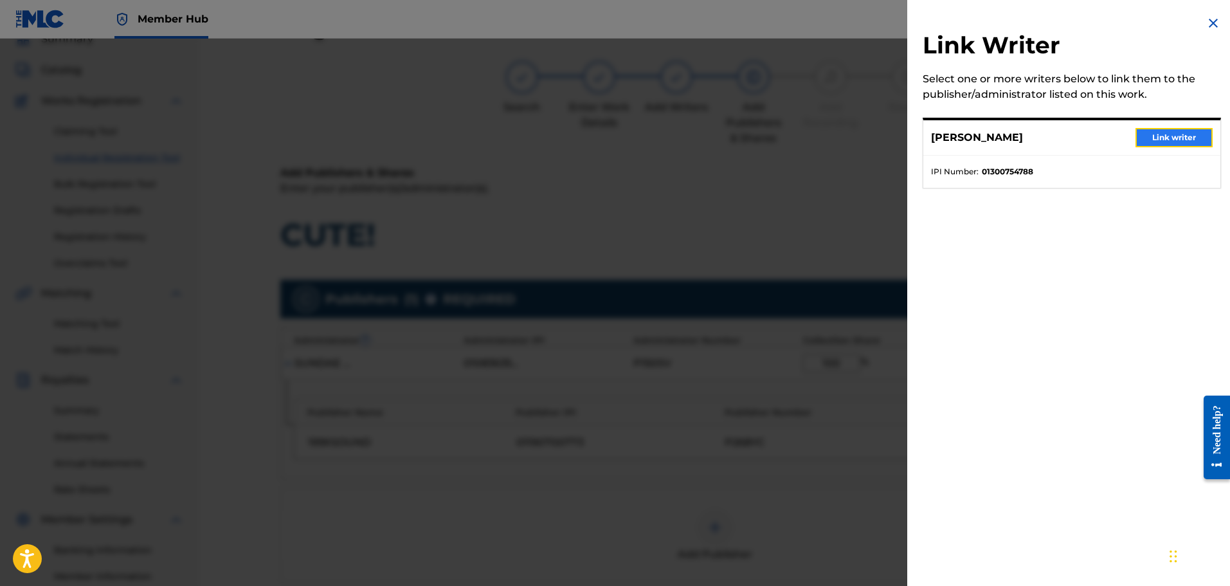
click at [1153, 135] on button "Link writer" at bounding box center [1173, 137] width 77 height 19
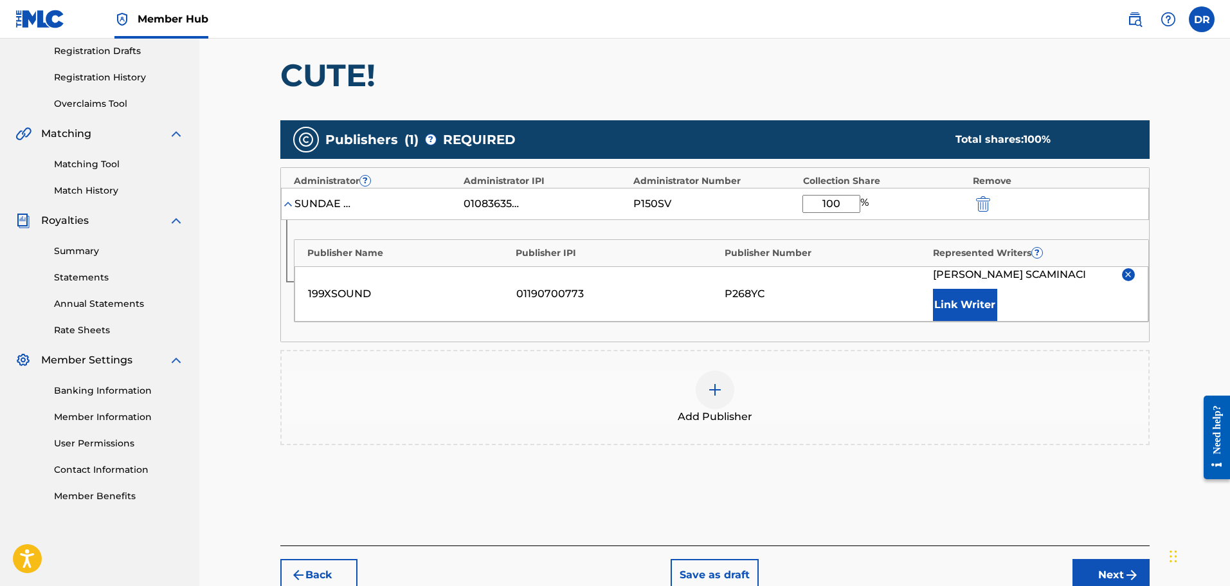
scroll to position [251, 0]
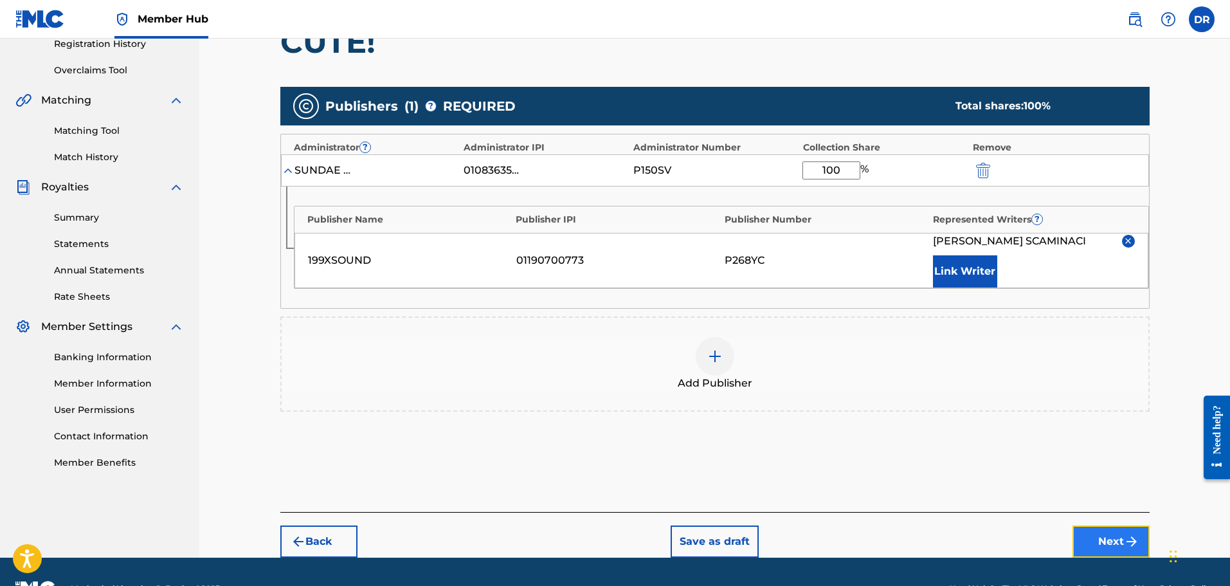
click at [1094, 540] on button "Next" at bounding box center [1110, 541] width 77 height 32
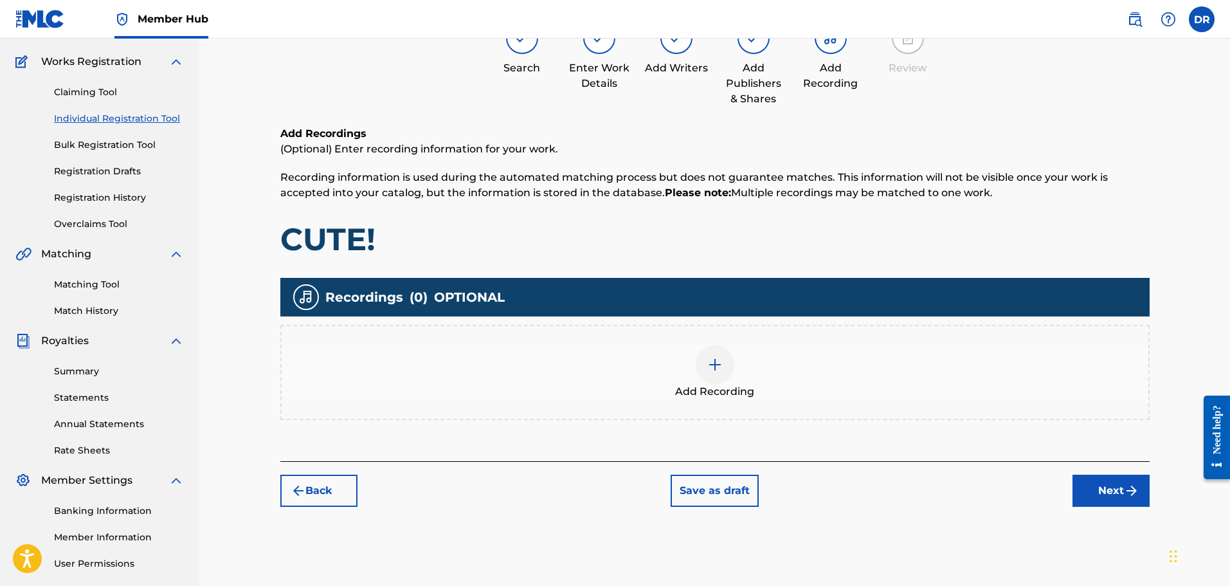
scroll to position [58, 0]
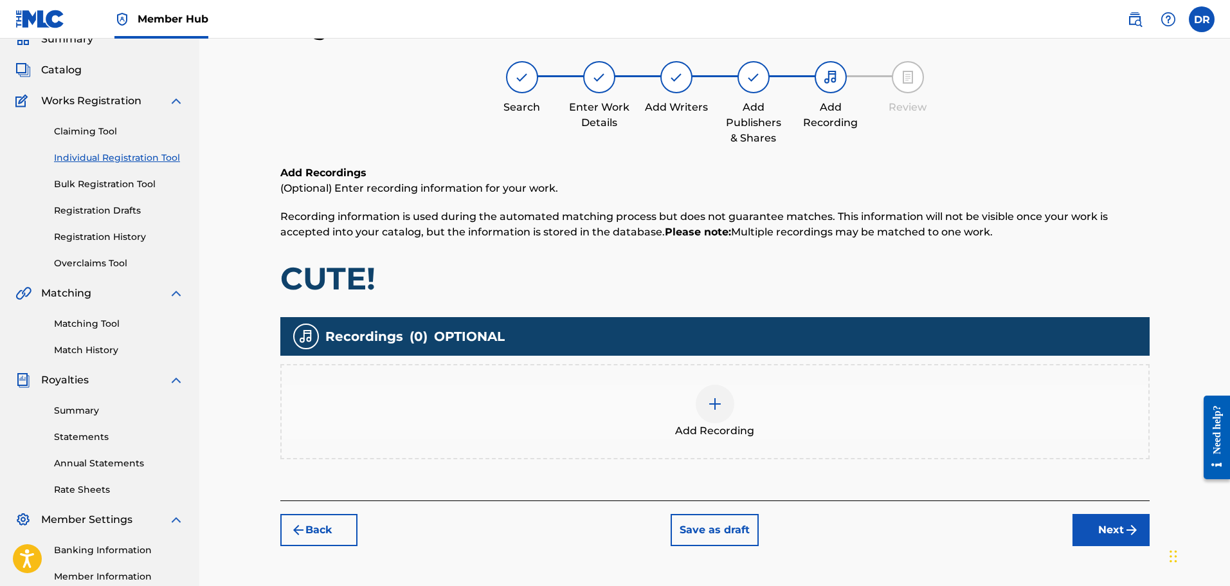
click at [710, 403] on img at bounding box center [714, 403] width 15 height 15
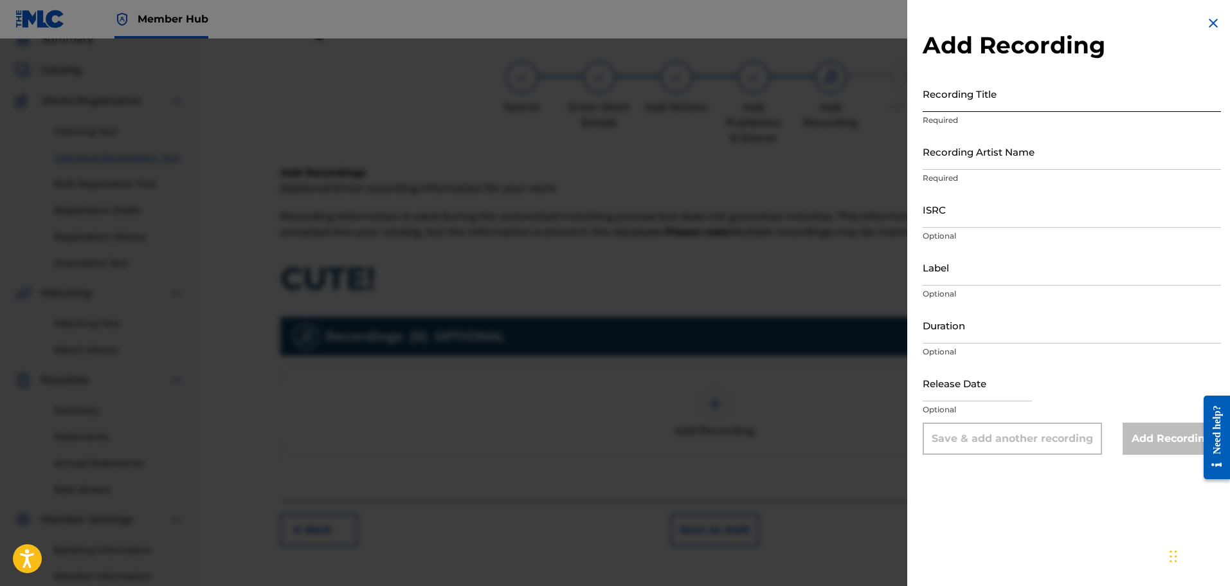
click at [946, 107] on input "Recording Title" at bounding box center [1072, 93] width 298 height 37
paste input "Cute!"
drag, startPoint x: 965, startPoint y: 102, endPoint x: 845, endPoint y: 97, distance: 119.7
click at [845, 97] on div "Add Recording Recording Title Cute! Required Recording Artist Name Required ISR…" at bounding box center [615, 312] width 1230 height 547
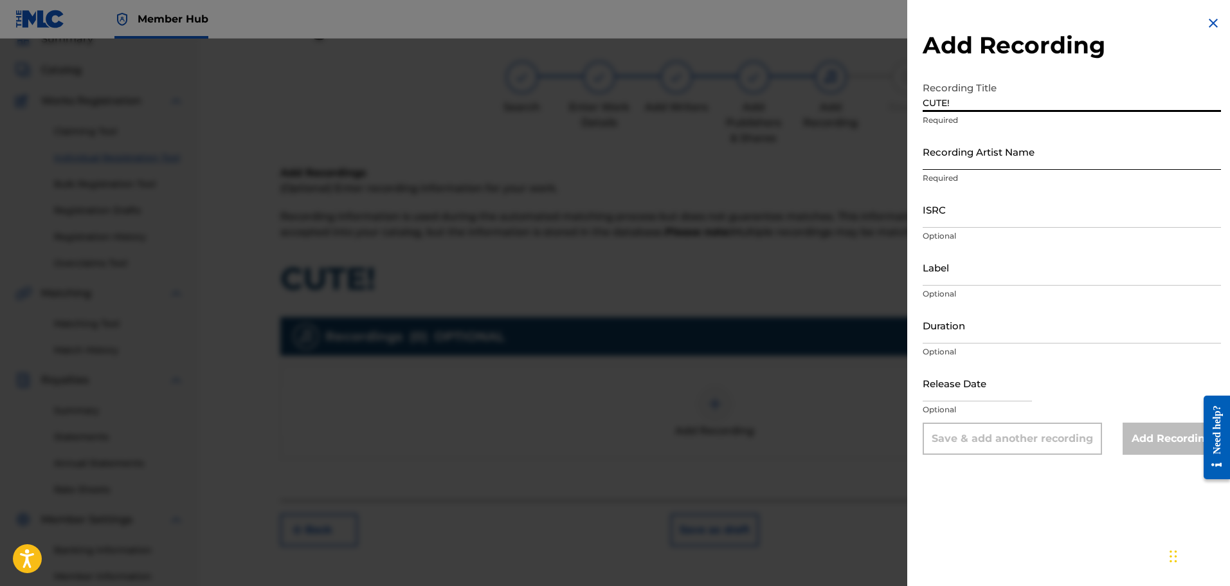
type input "CUTE!"
click at [971, 150] on input "Recording Artist Name" at bounding box center [1072, 151] width 298 height 37
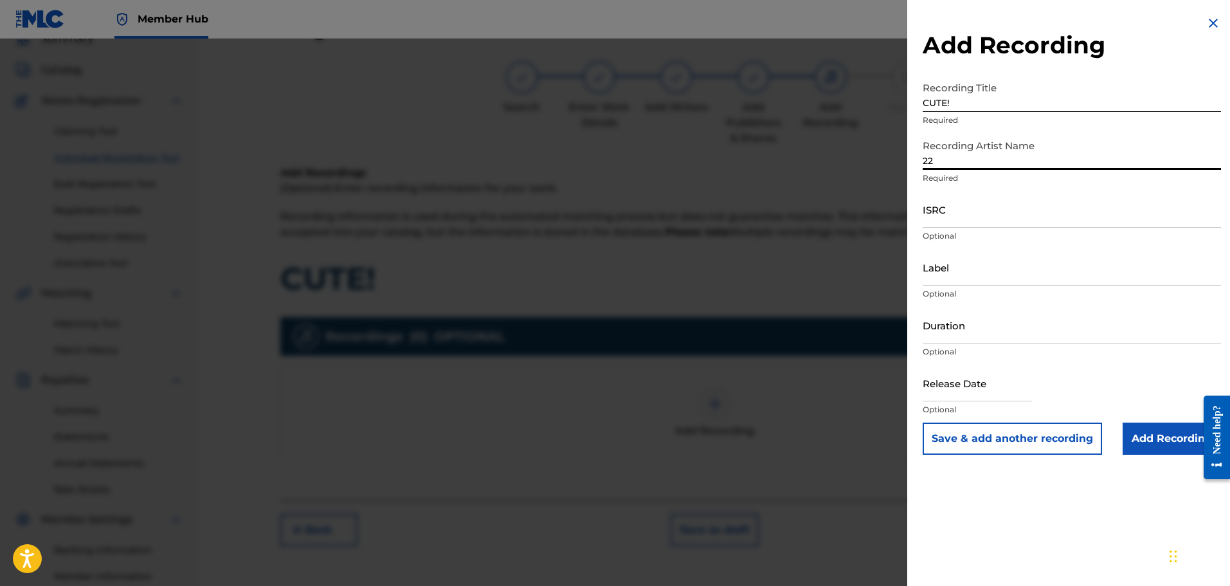
type input "[DATE]"
click at [978, 221] on input "ISRC" at bounding box center [1072, 209] width 298 height 37
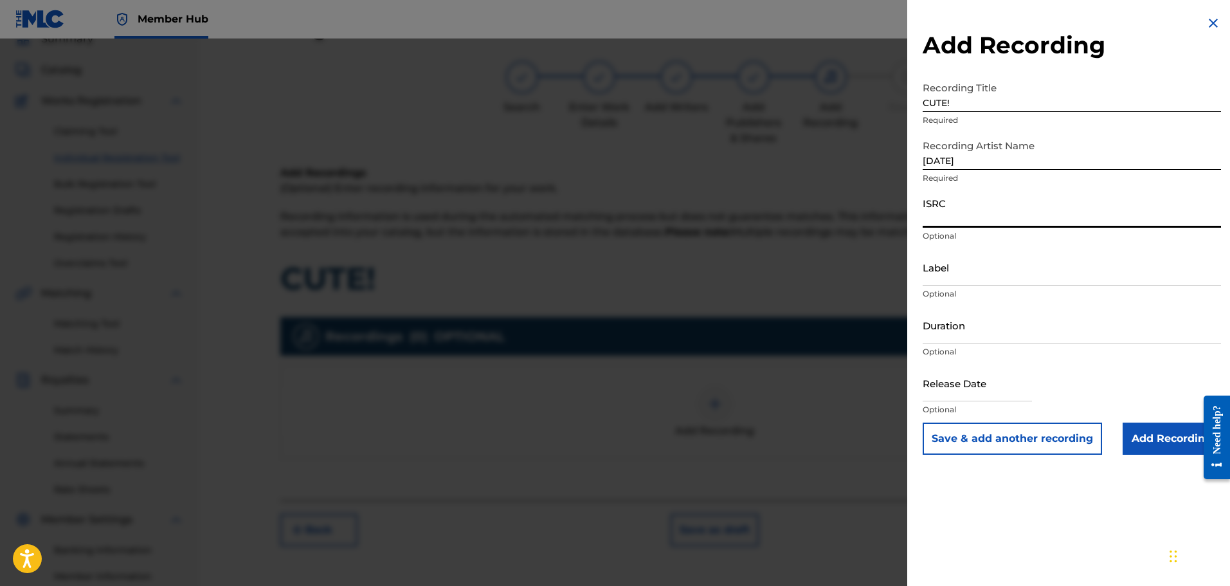
paste input "QZMER2103424"
type input "QZMER2103424"
click at [1146, 436] on input "Add Recording" at bounding box center [1171, 438] width 98 height 32
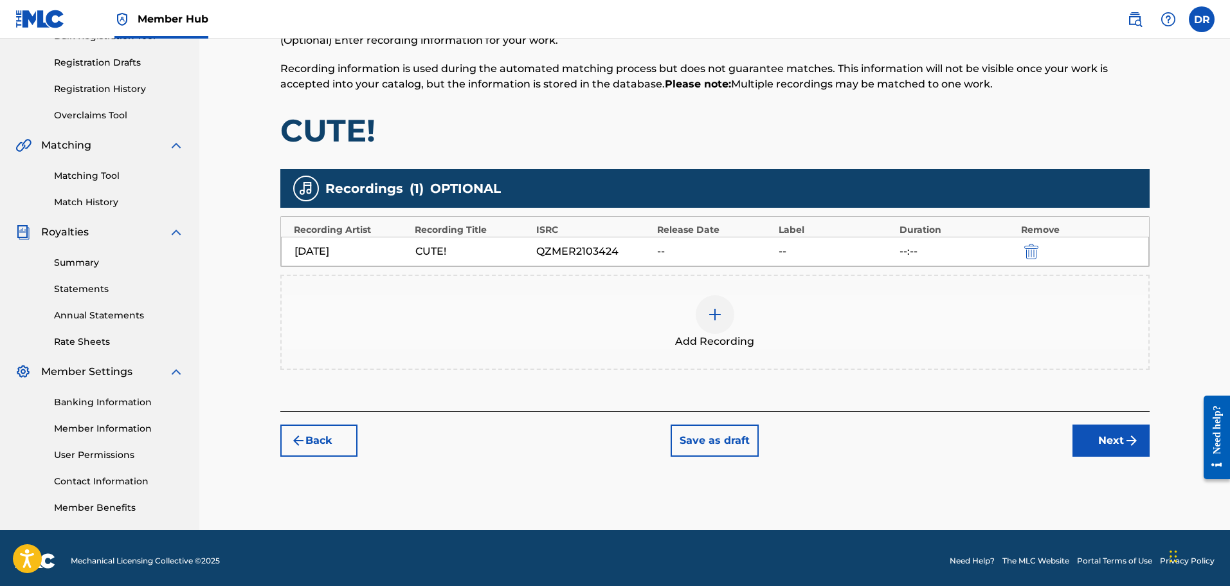
scroll to position [212, 0]
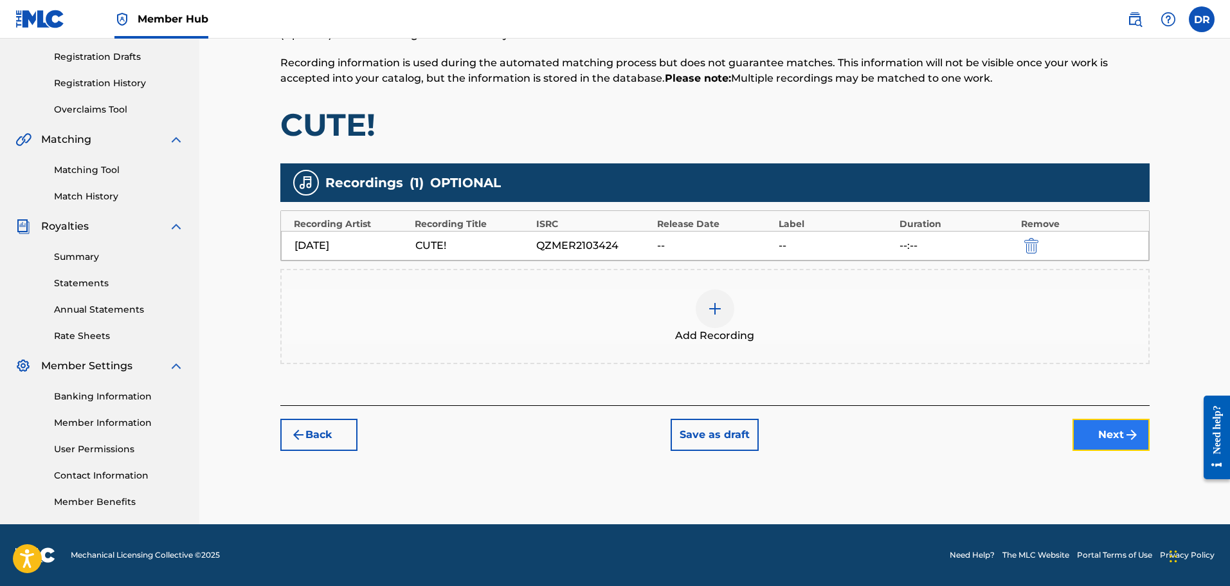
click at [1106, 429] on button "Next" at bounding box center [1110, 435] width 77 height 32
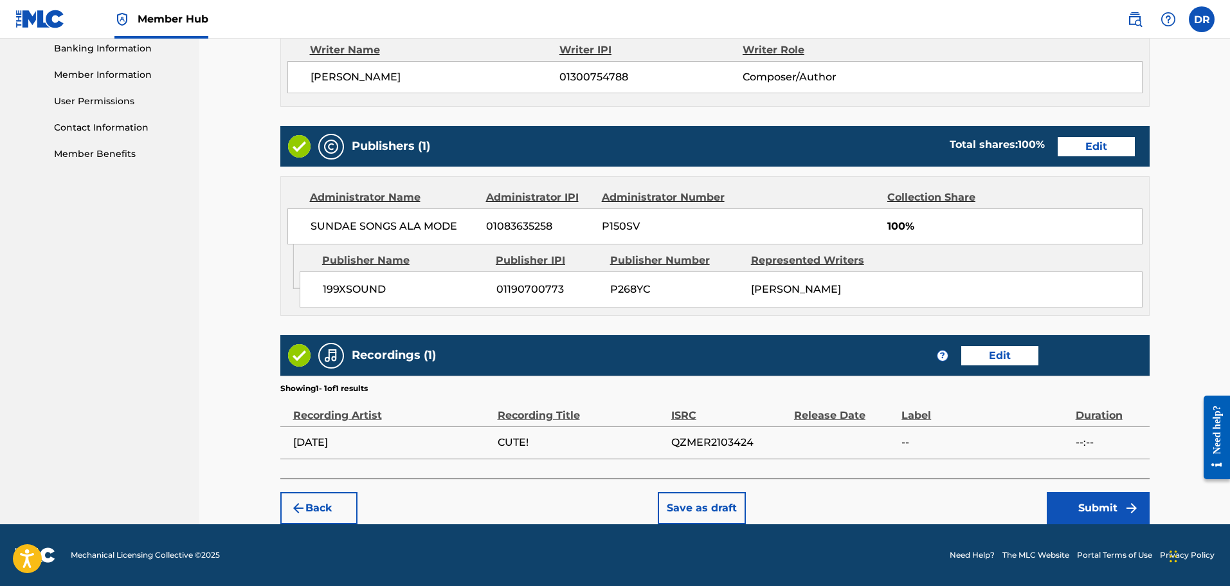
scroll to position [572, 0]
click at [1081, 502] on button "Submit" at bounding box center [1098, 508] width 103 height 32
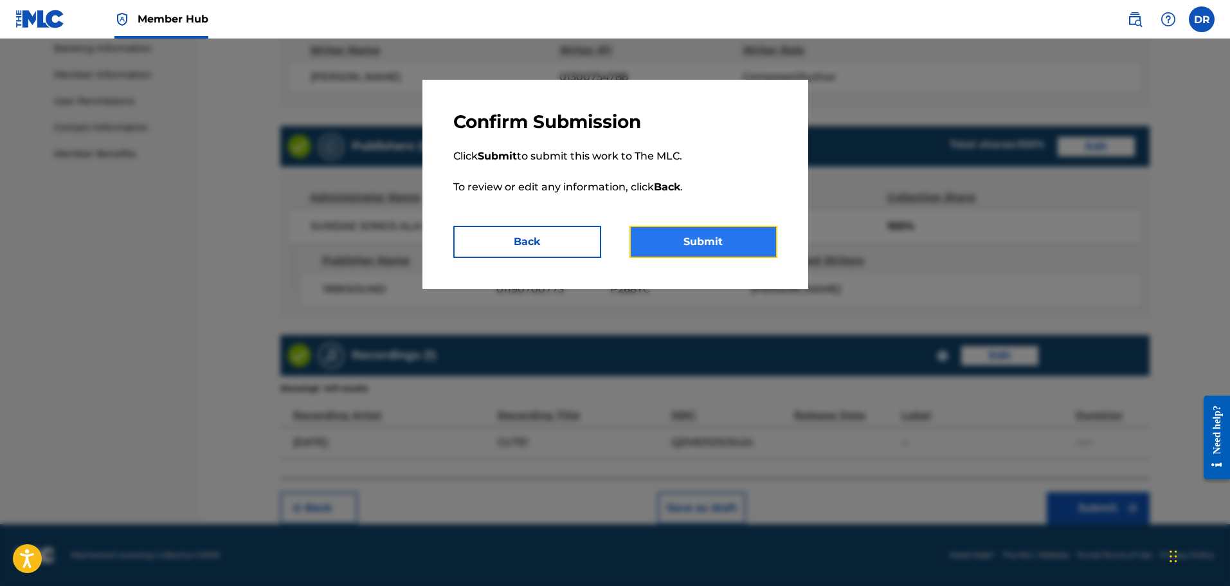
click at [742, 255] on button "Submit" at bounding box center [703, 242] width 148 height 32
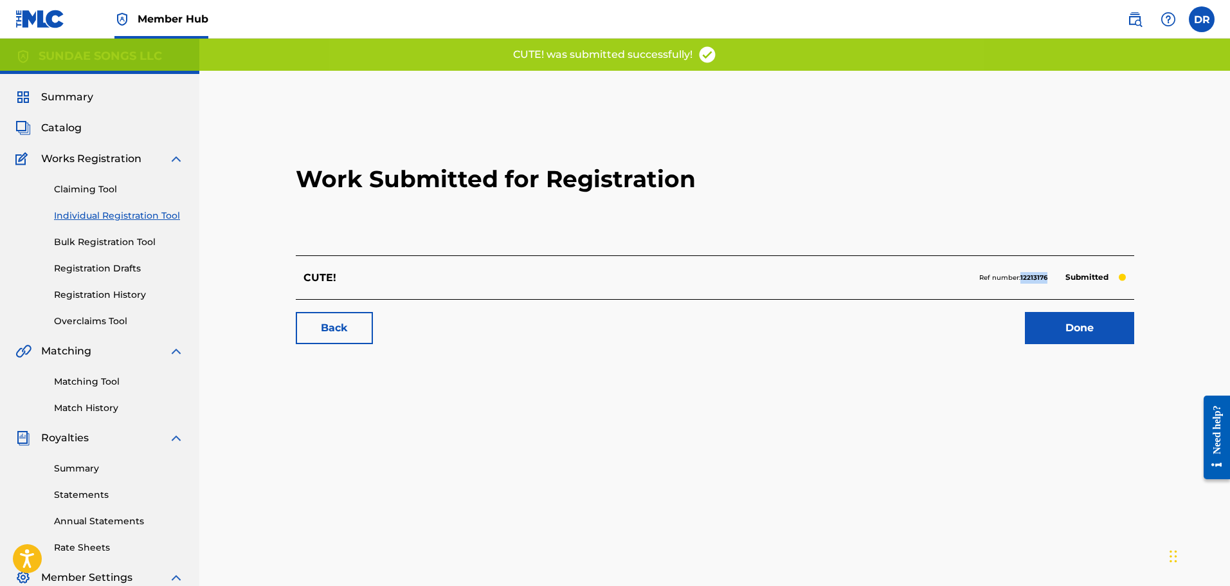
drag, startPoint x: 1047, startPoint y: 279, endPoint x: 1022, endPoint y: 280, distance: 25.1
click at [1022, 280] on strong "12213176" at bounding box center [1033, 277] width 27 height 8
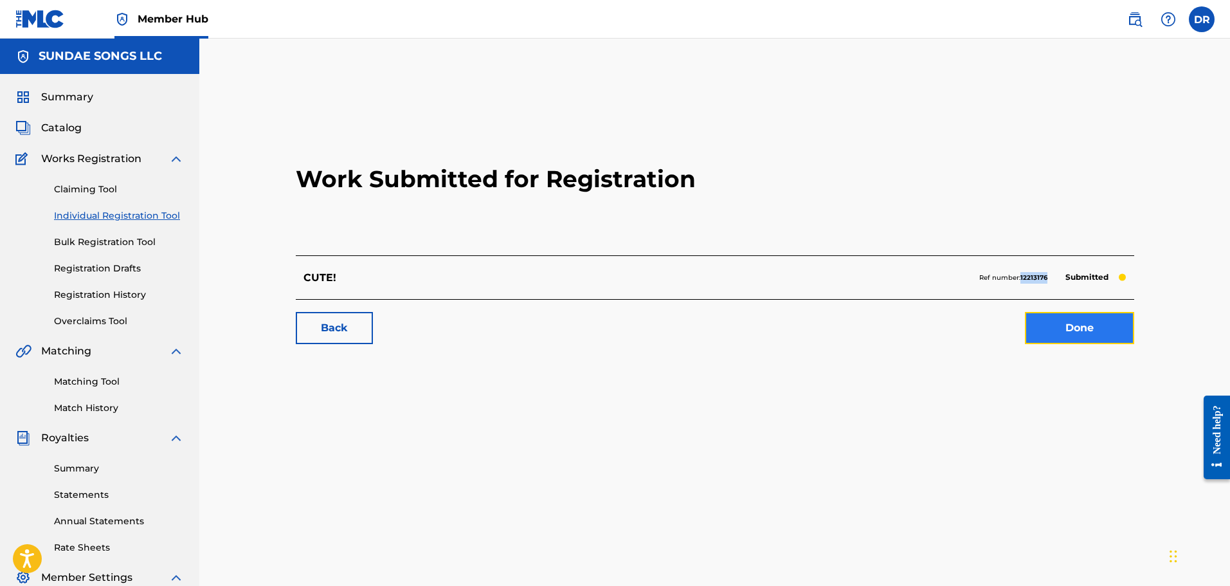
click at [1092, 338] on link "Done" at bounding box center [1079, 328] width 109 height 32
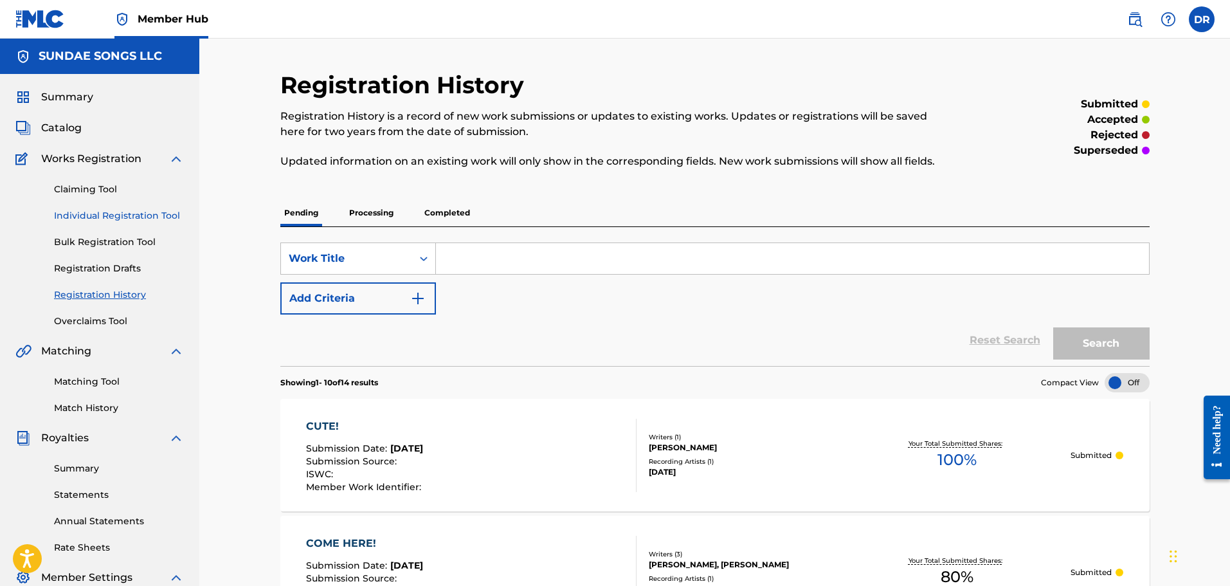
click at [91, 217] on link "Individual Registration Tool" at bounding box center [119, 216] width 130 height 14
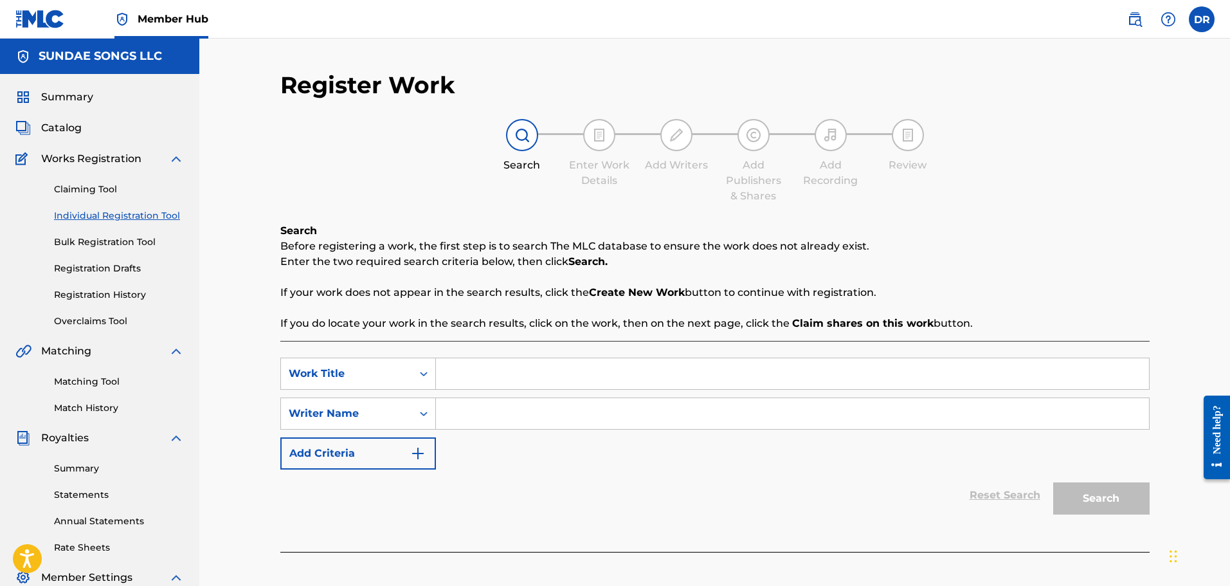
click at [485, 368] on input "Search Form" at bounding box center [792, 373] width 713 height 31
type input "TRAPPIN IN [GEOGRAPHIC_DATA]!"
click at [454, 402] on input "Search Form" at bounding box center [792, 413] width 713 height 31
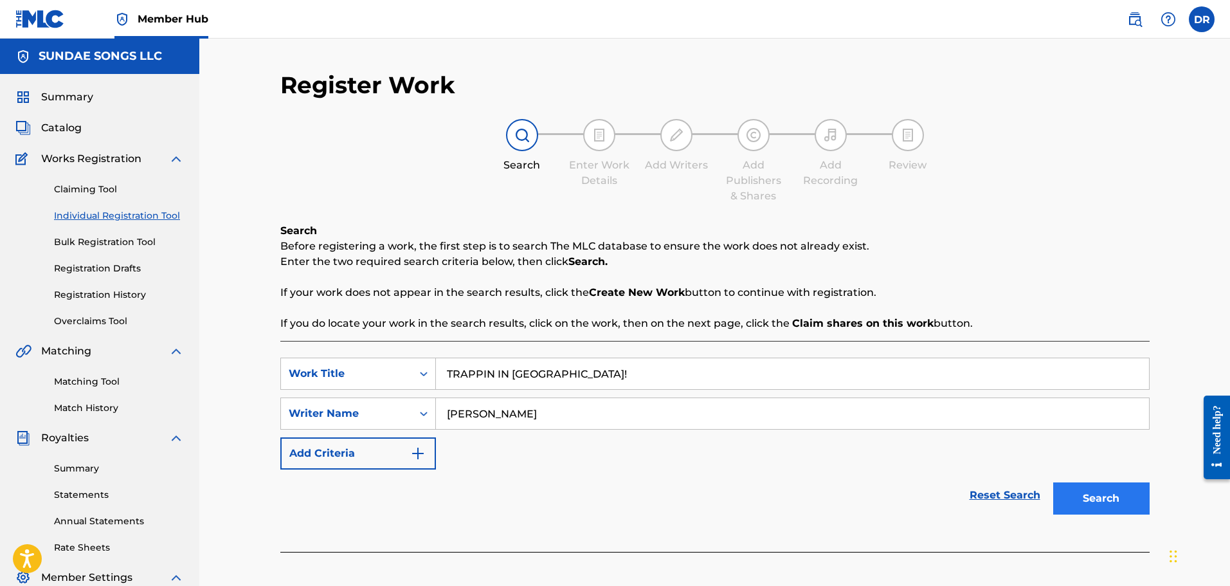
type input "[PERSON_NAME]"
click at [1108, 498] on button "Search" at bounding box center [1101, 498] width 96 height 32
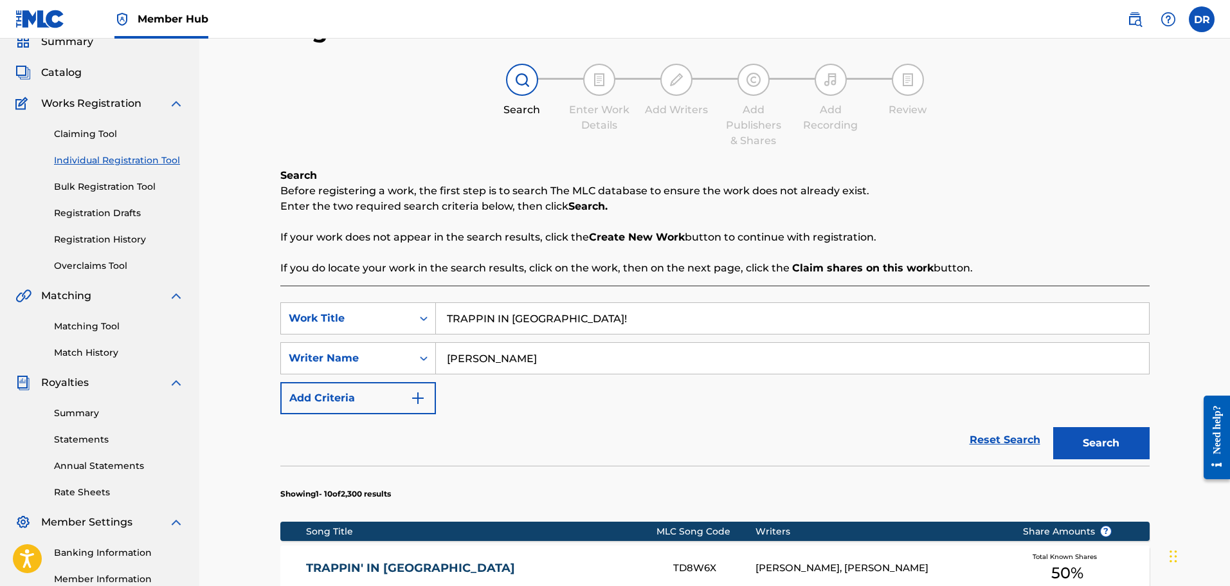
scroll to position [257, 0]
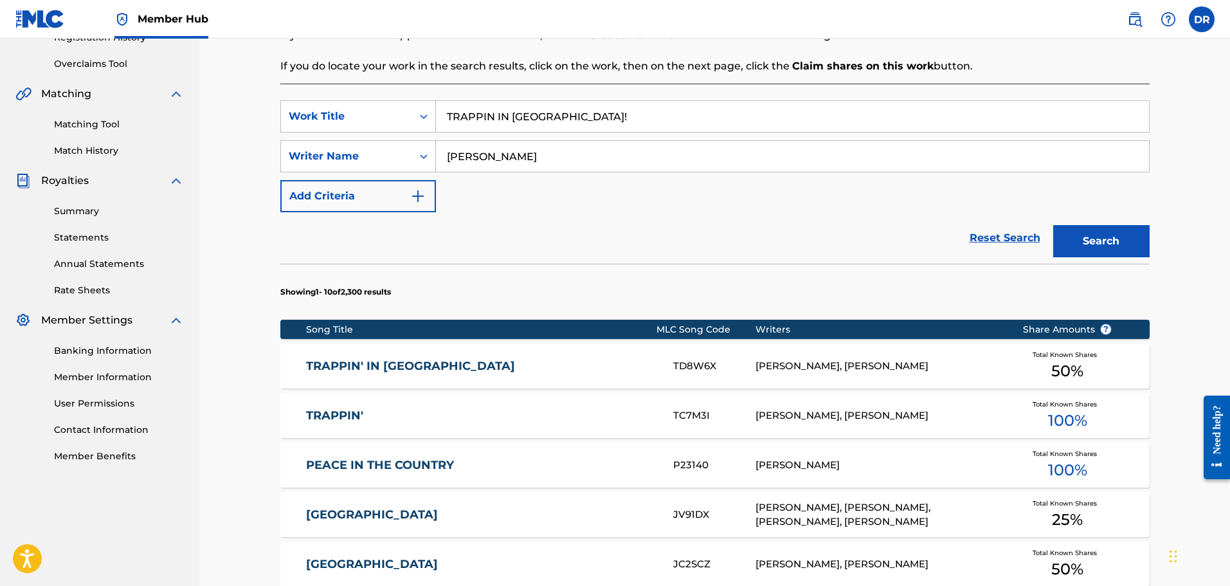
click at [393, 363] on link "TRAPPIN' IN [GEOGRAPHIC_DATA]" at bounding box center [481, 366] width 350 height 15
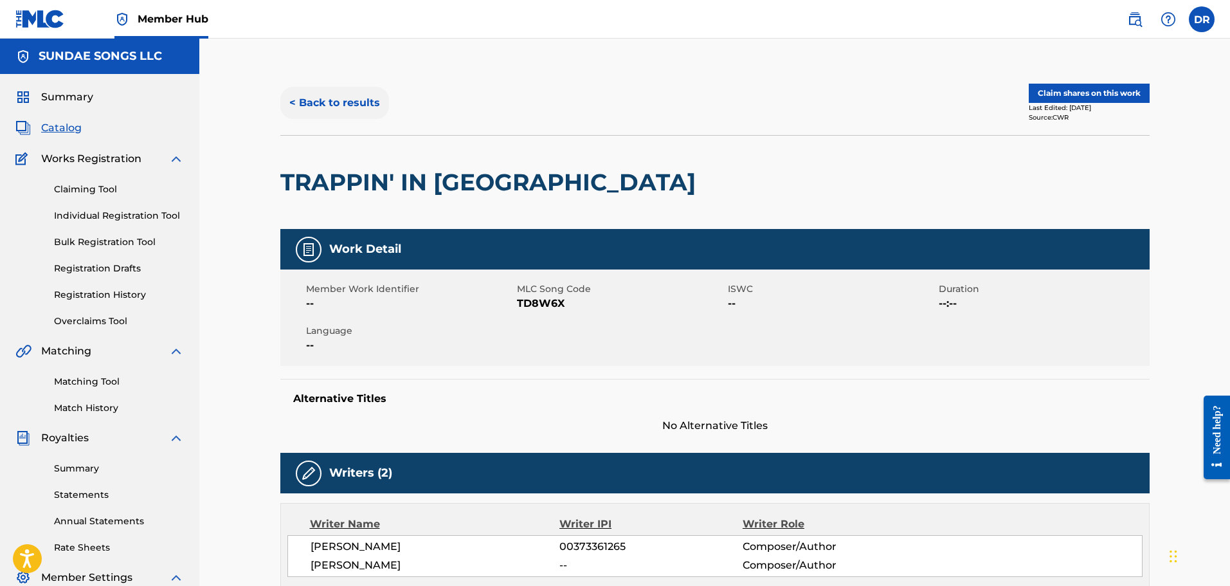
click at [347, 101] on button "< Back to results" at bounding box center [334, 103] width 109 height 32
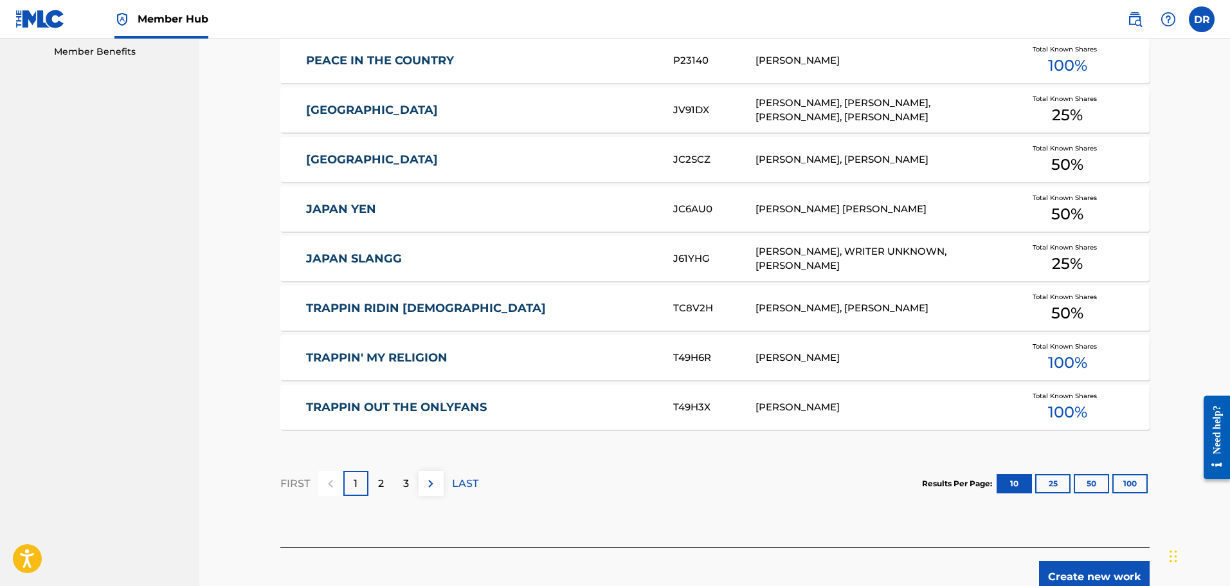
scroll to position [726, 0]
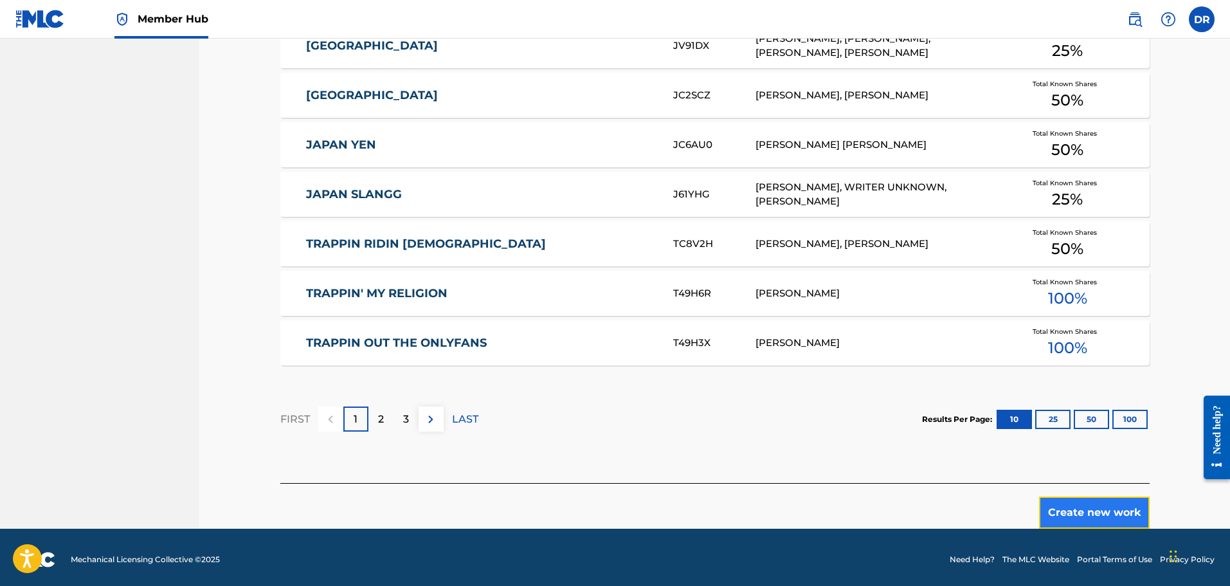
click at [1095, 514] on button "Create new work" at bounding box center [1094, 512] width 111 height 32
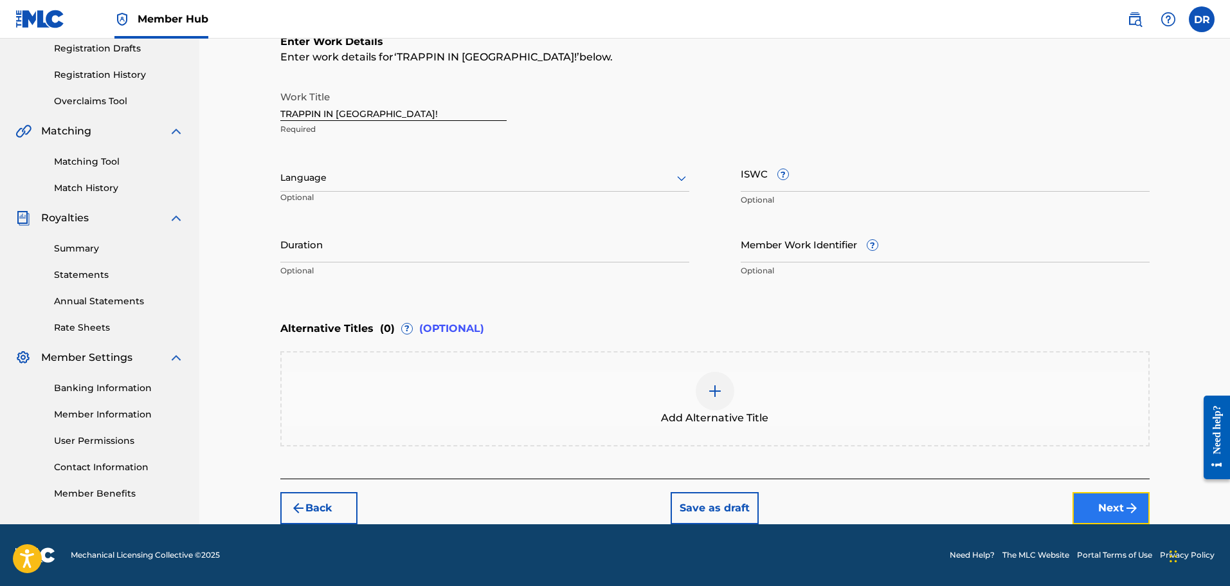
click at [1106, 499] on button "Next" at bounding box center [1110, 508] width 77 height 32
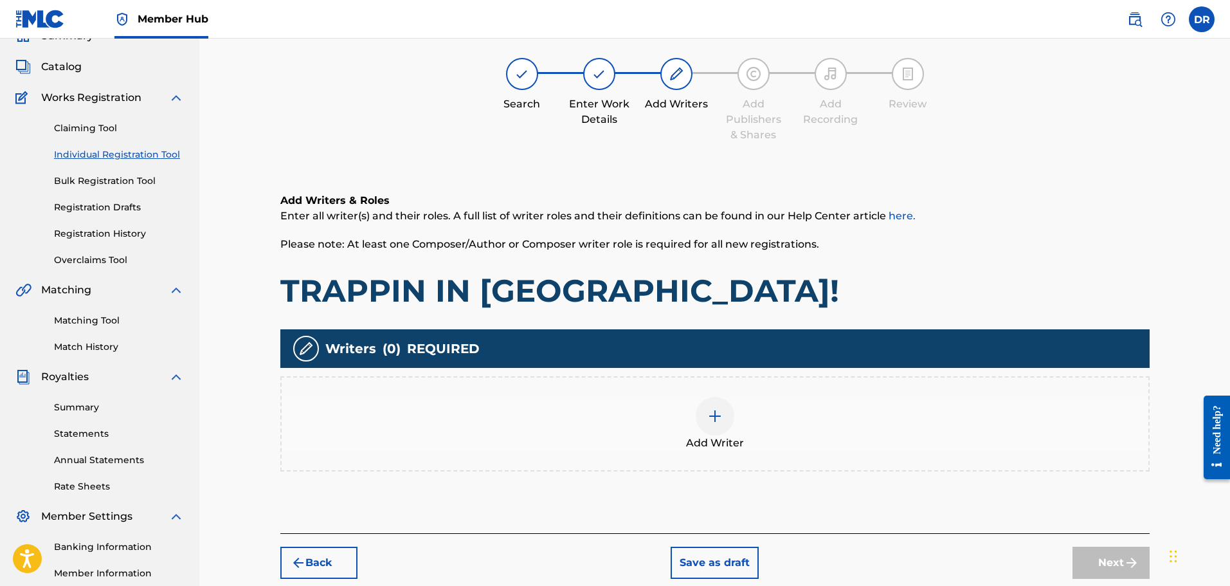
scroll to position [58, 0]
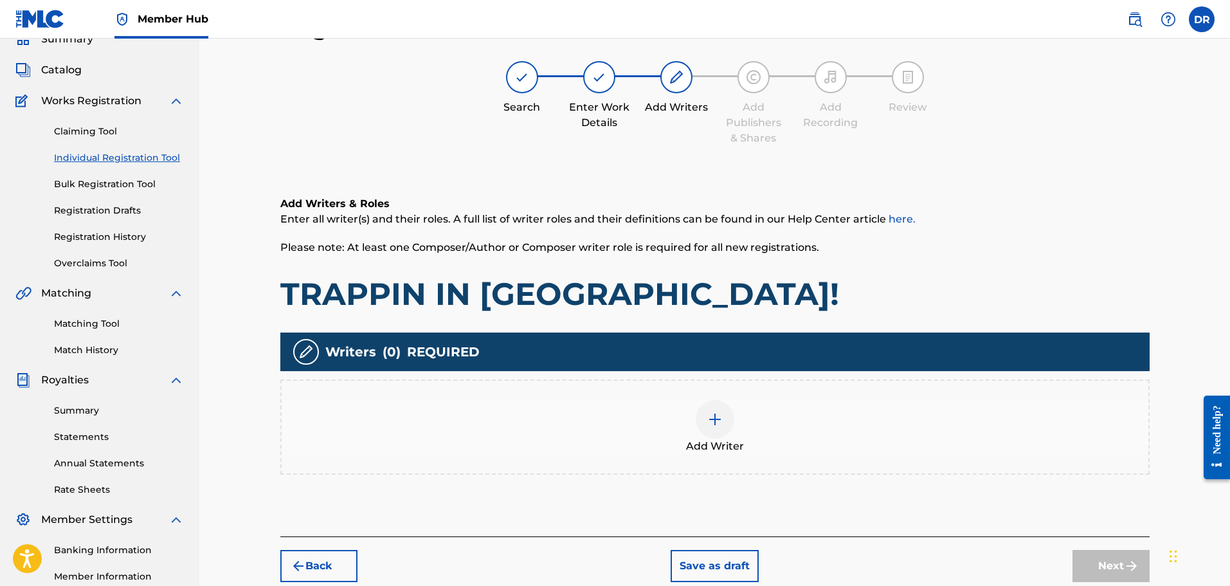
click at [745, 428] on div "Add Writer" at bounding box center [715, 427] width 867 height 54
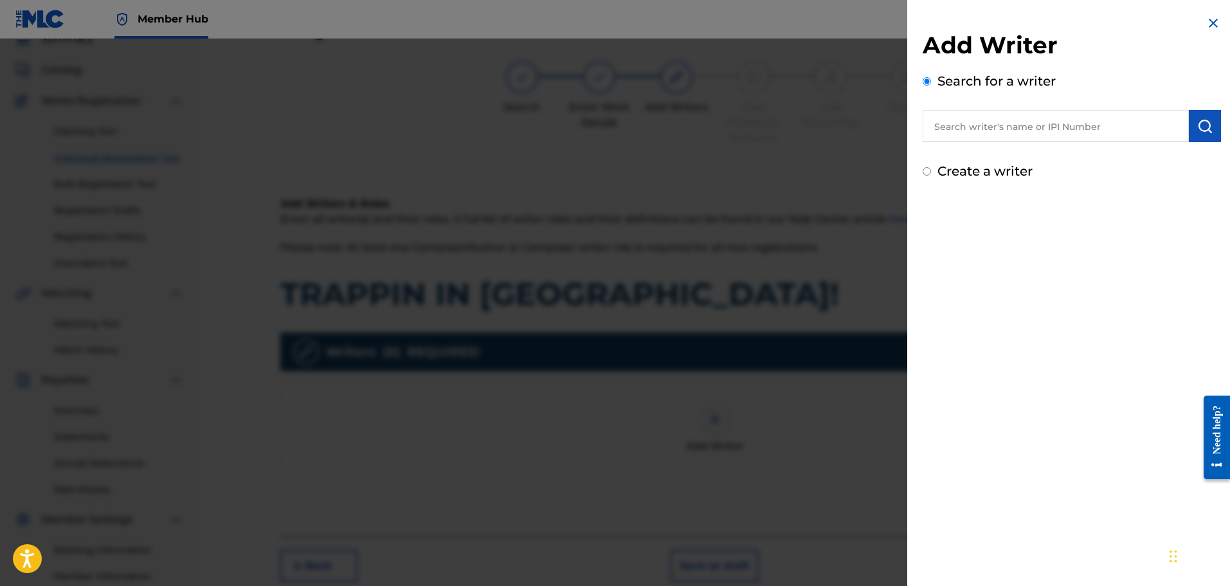
click at [957, 169] on label "Create a writer" at bounding box center [984, 170] width 95 height 15
radio input "true"
click at [931, 169] on input "Create a writer" at bounding box center [927, 171] width 8 height 8
radio input "false"
radio input "true"
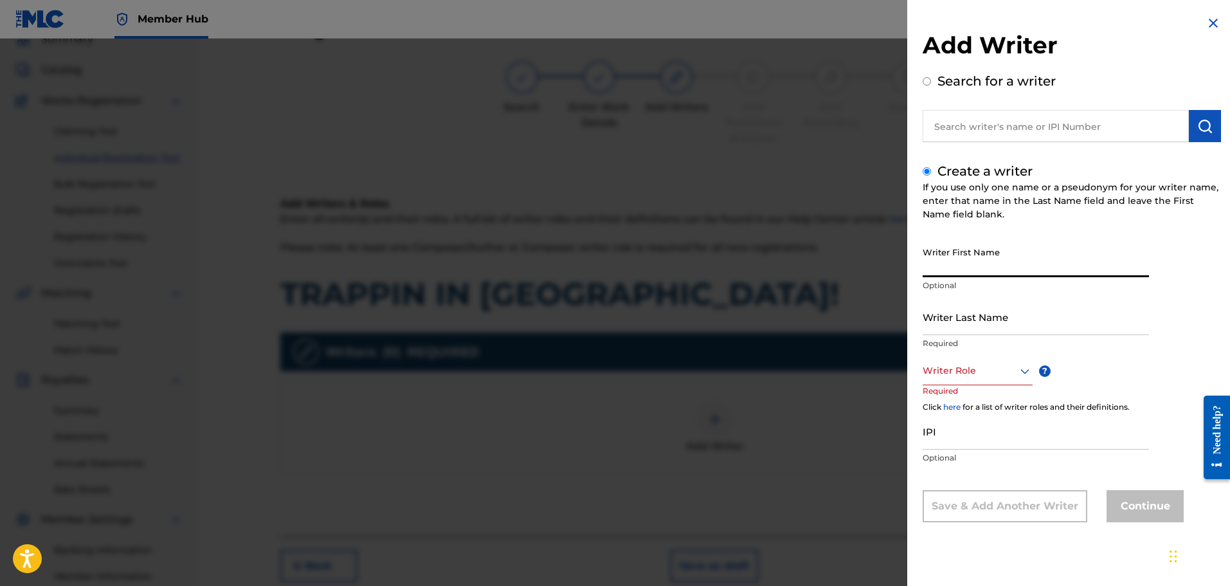
paste input "[PERSON_NAME]"
drag, startPoint x: 1055, startPoint y: 264, endPoint x: 1000, endPoint y: 271, distance: 55.8
click at [1000, 271] on input "[PERSON_NAME]" at bounding box center [1036, 258] width 226 height 37
type input "[PERSON_NAME]"
paste input "SCAMINACI"
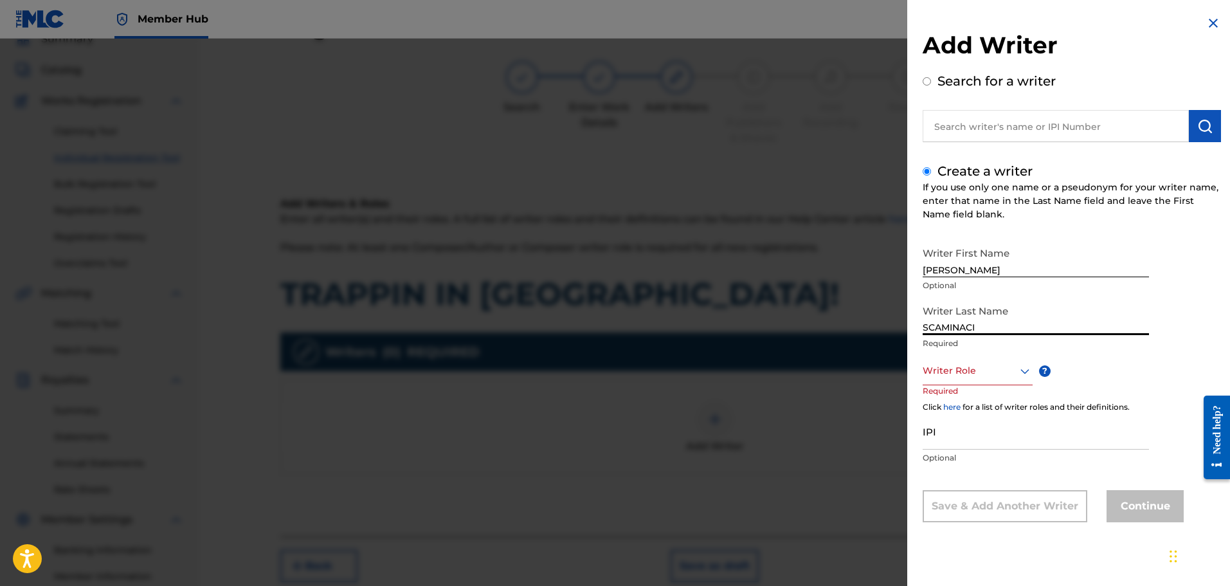
type input "SCAMINACI"
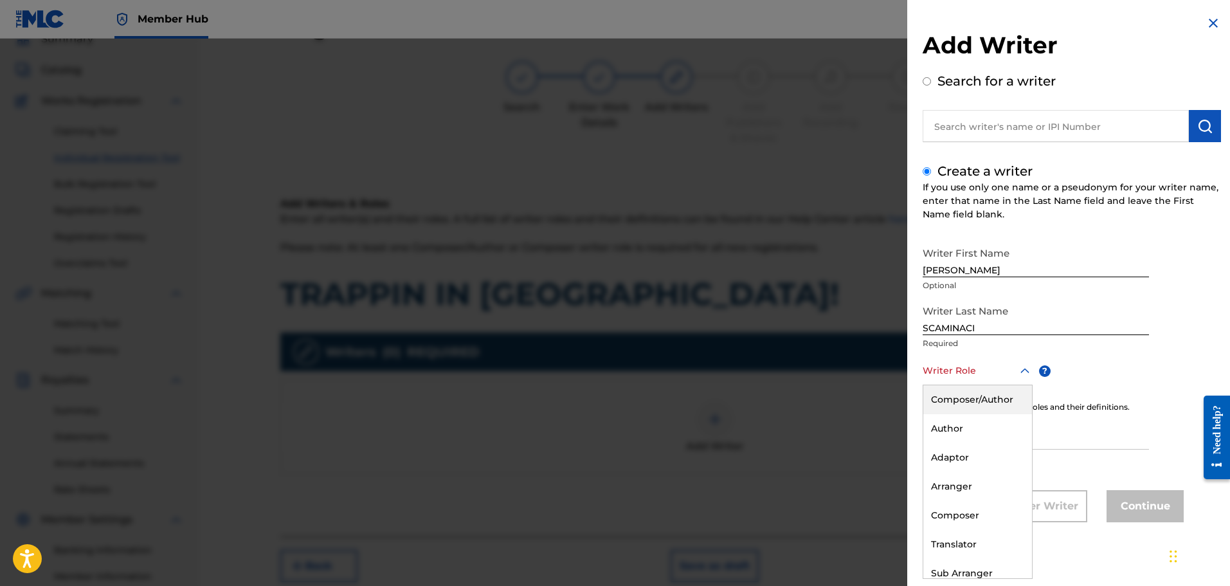
click at [966, 368] on div at bounding box center [978, 371] width 110 height 16
click at [968, 394] on div "Composer/Author" at bounding box center [977, 399] width 109 height 29
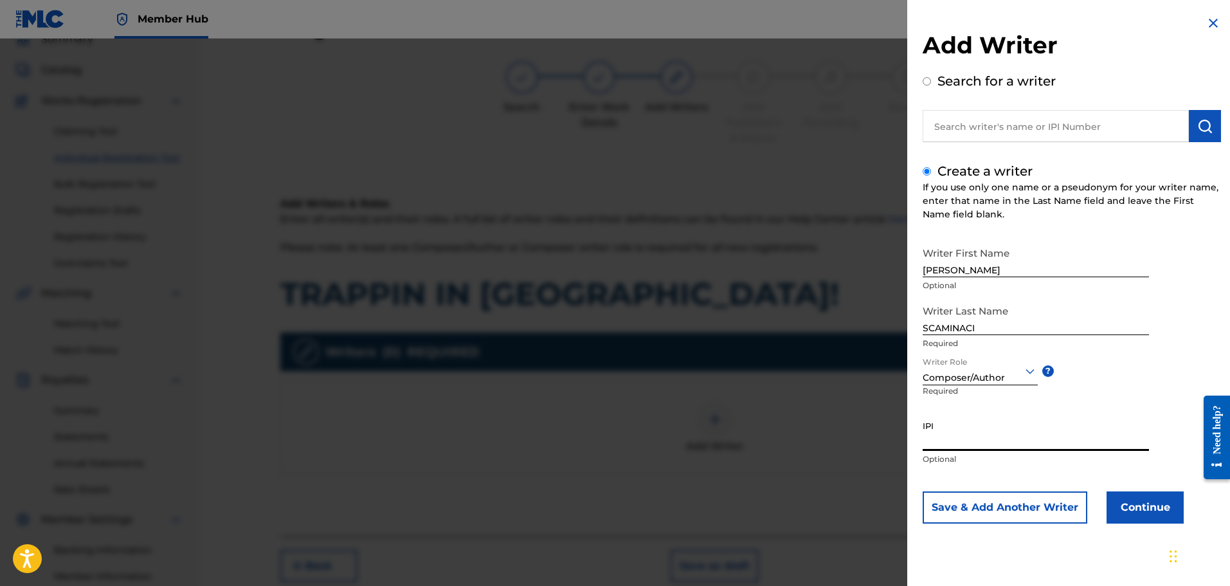
click at [969, 442] on input "IPI" at bounding box center [1036, 432] width 226 height 37
paste input "01300754788"
type input "01300754788"
click at [1153, 507] on button "Continue" at bounding box center [1144, 507] width 77 height 32
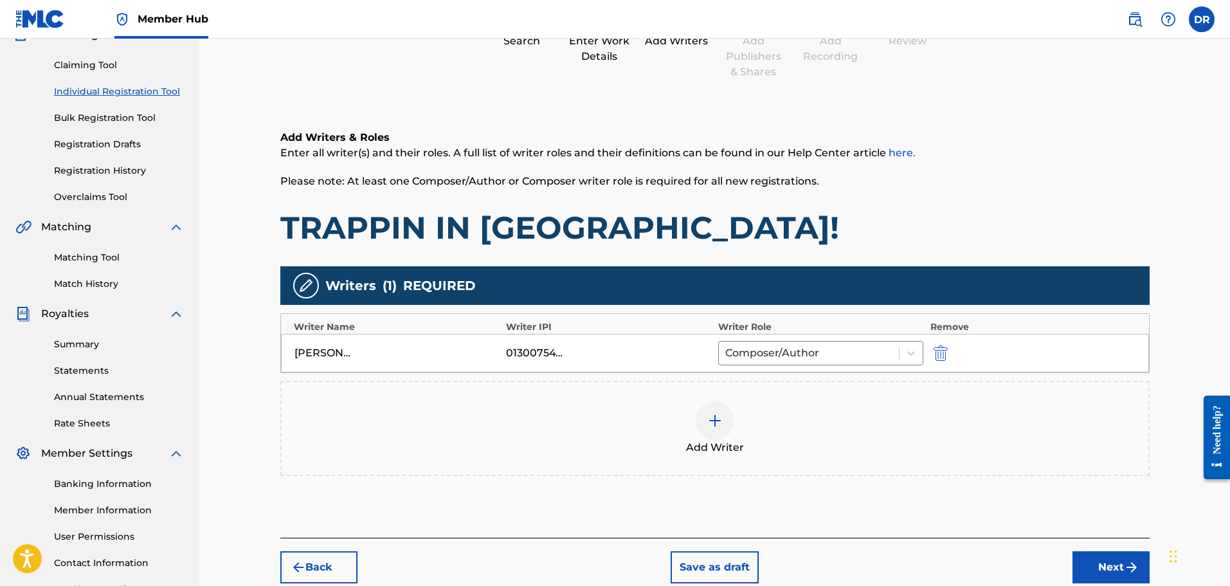
scroll to position [186, 0]
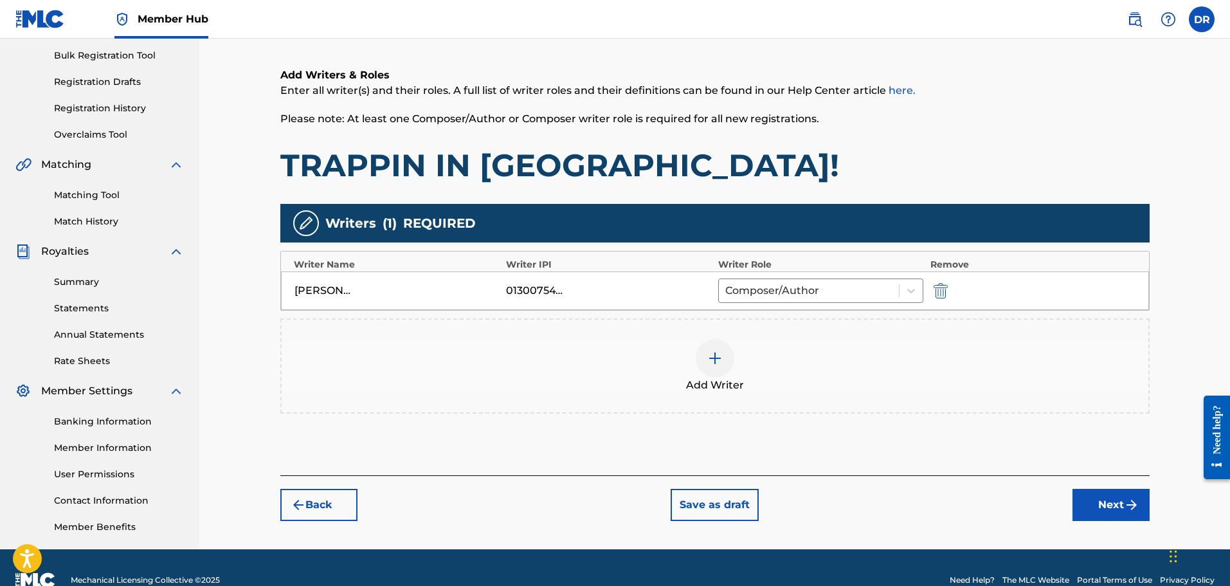
click at [710, 364] on img at bounding box center [714, 357] width 15 height 15
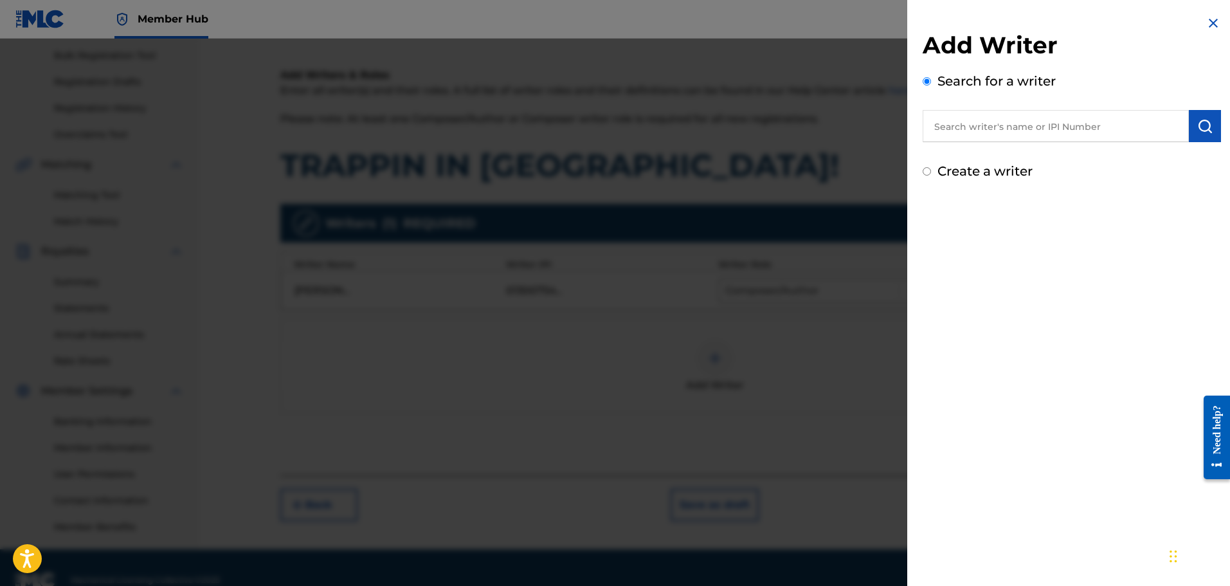
click at [955, 129] on input "text" at bounding box center [1056, 126] width 266 height 32
paste input "[PERSON_NAME]"
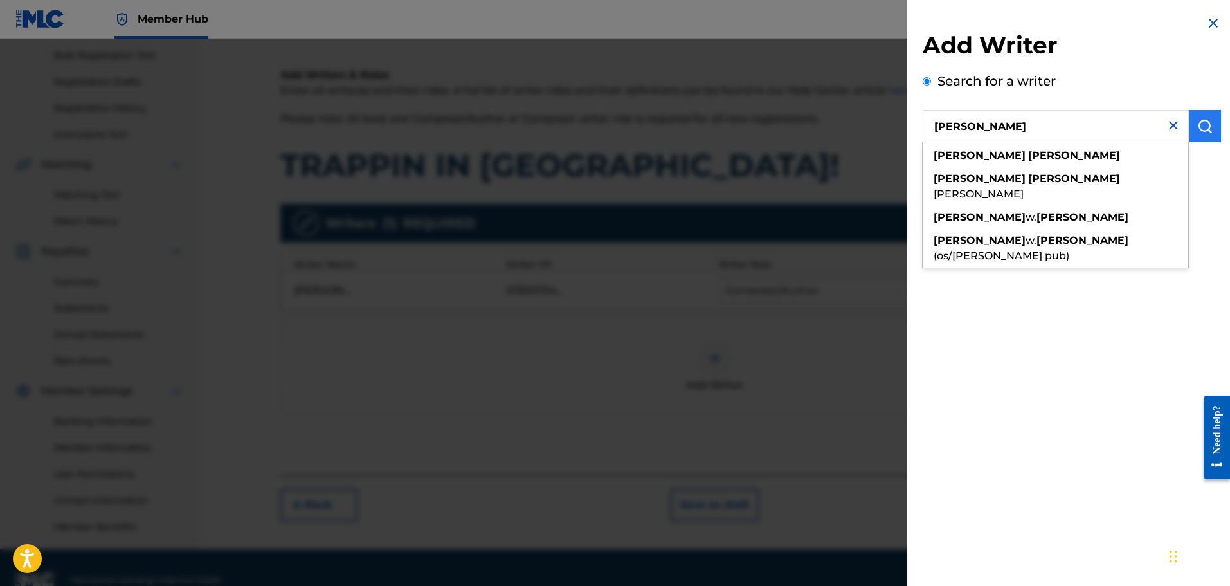
type input "[PERSON_NAME]"
click at [1205, 115] on button "submit" at bounding box center [1205, 126] width 32 height 32
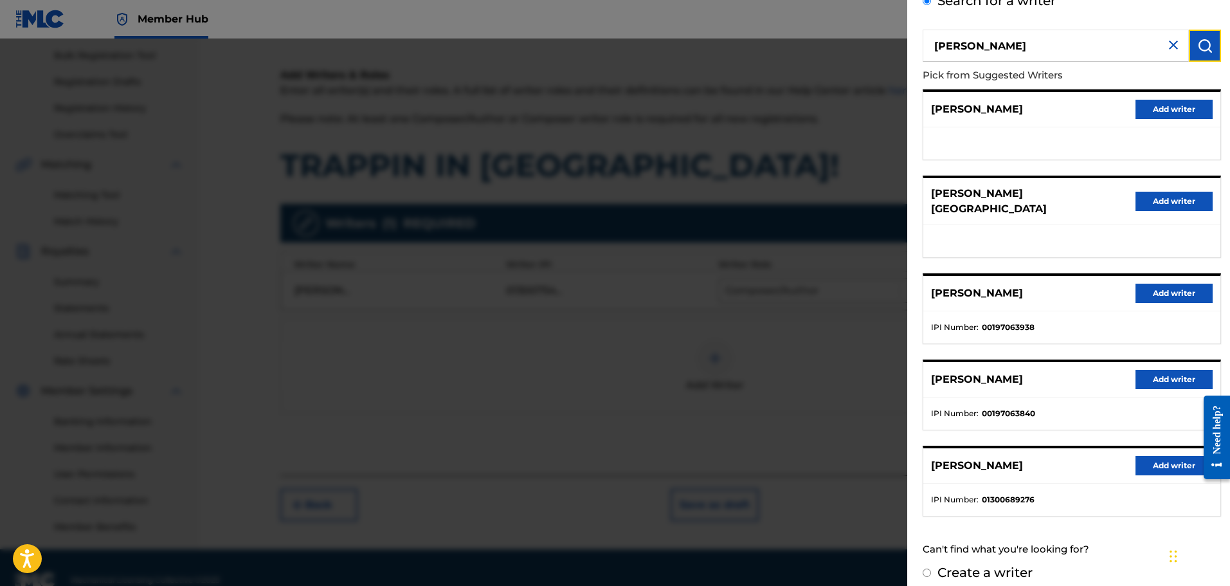
scroll to position [212, 0]
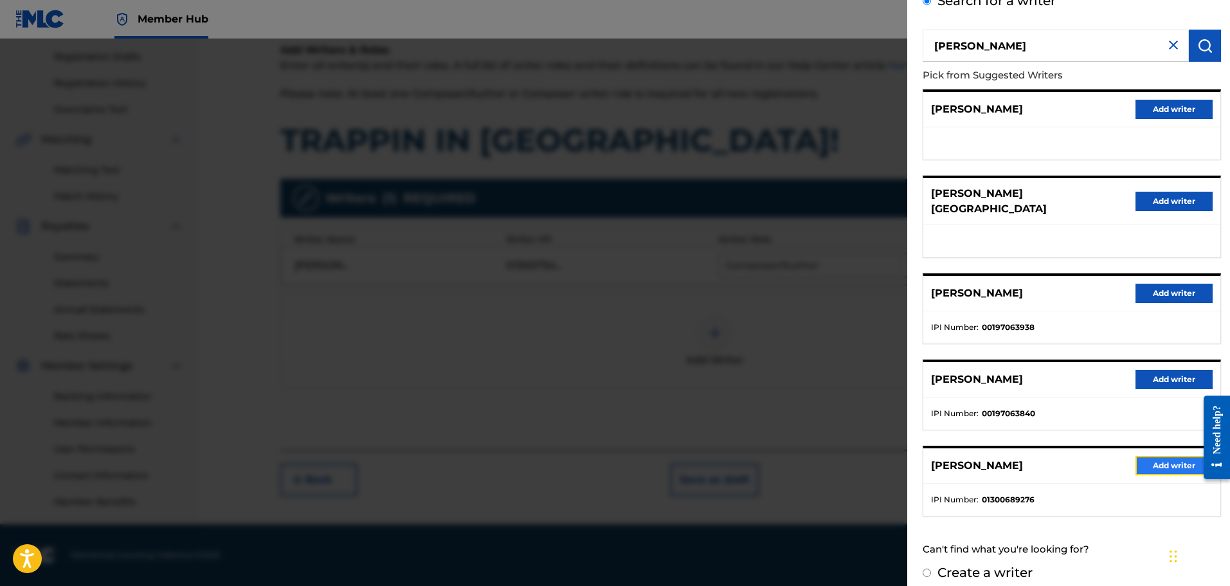
click at [1145, 456] on button "Add writer" at bounding box center [1173, 465] width 77 height 19
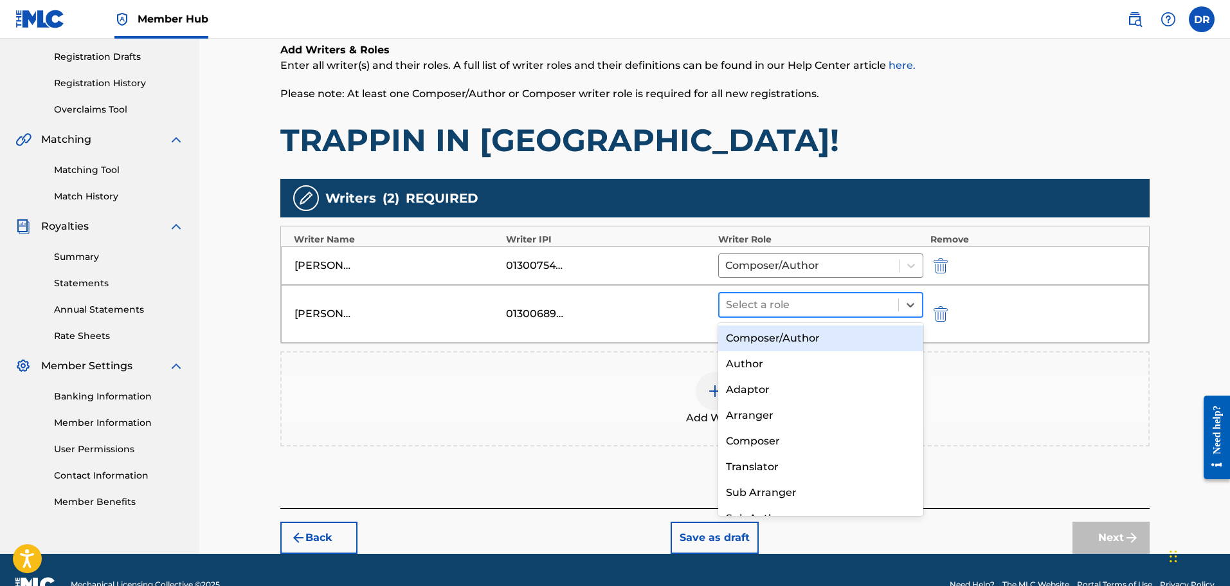
drag, startPoint x: 803, startPoint y: 300, endPoint x: 806, endPoint y: 316, distance: 16.4
click at [804, 300] on div at bounding box center [809, 305] width 167 height 18
click at [807, 334] on div "Composer/Author" at bounding box center [821, 338] width 206 height 26
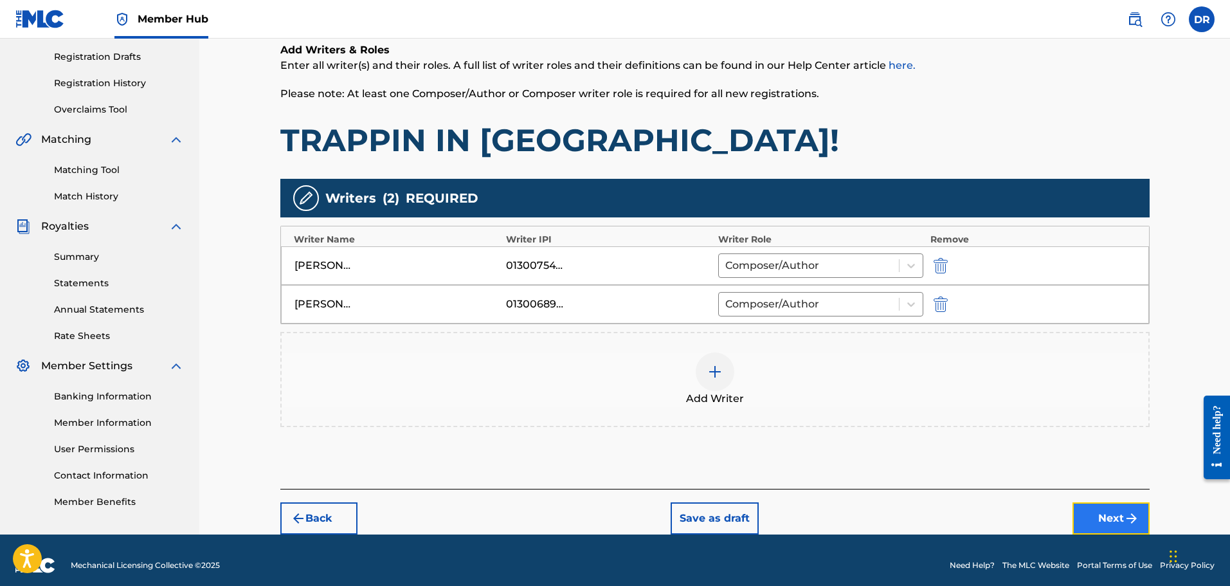
click at [1104, 512] on button "Next" at bounding box center [1110, 518] width 77 height 32
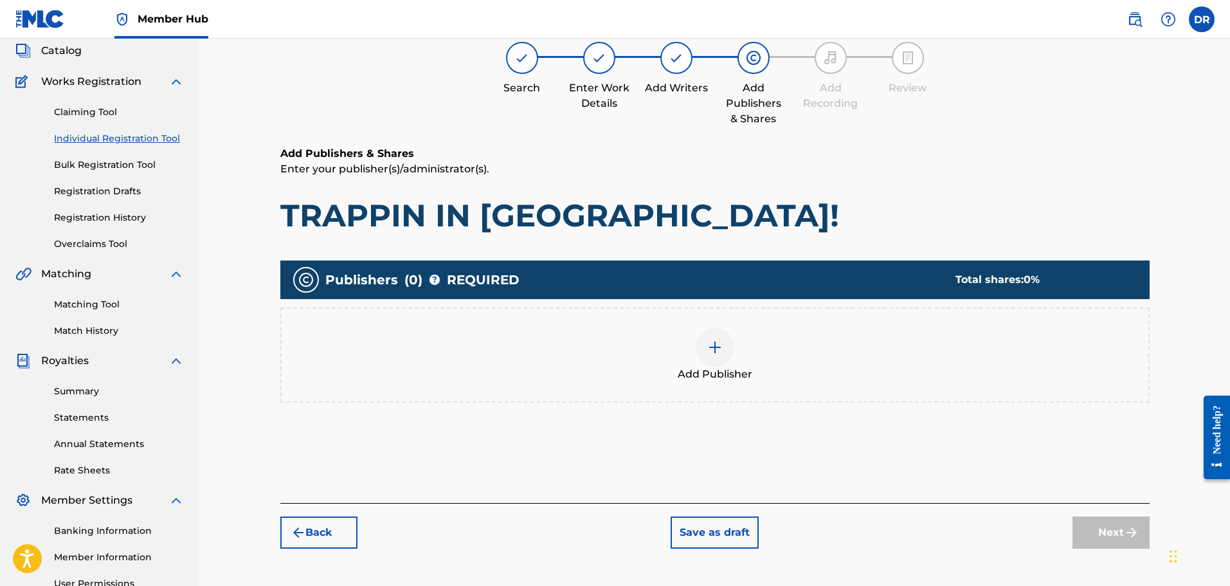
scroll to position [58, 0]
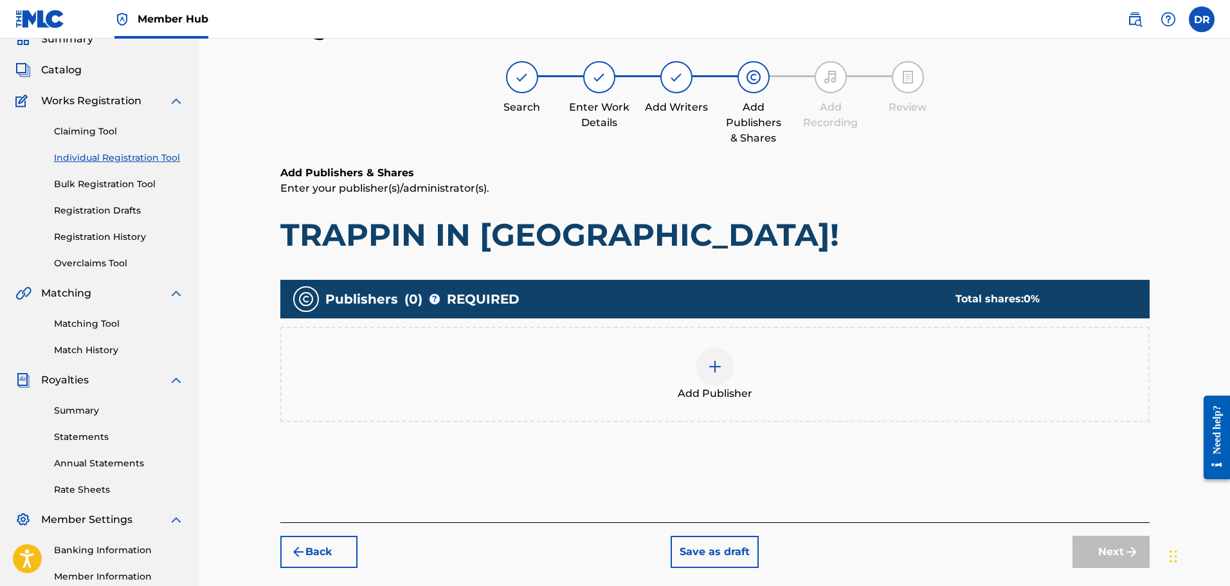
click at [712, 374] on img at bounding box center [714, 366] width 15 height 15
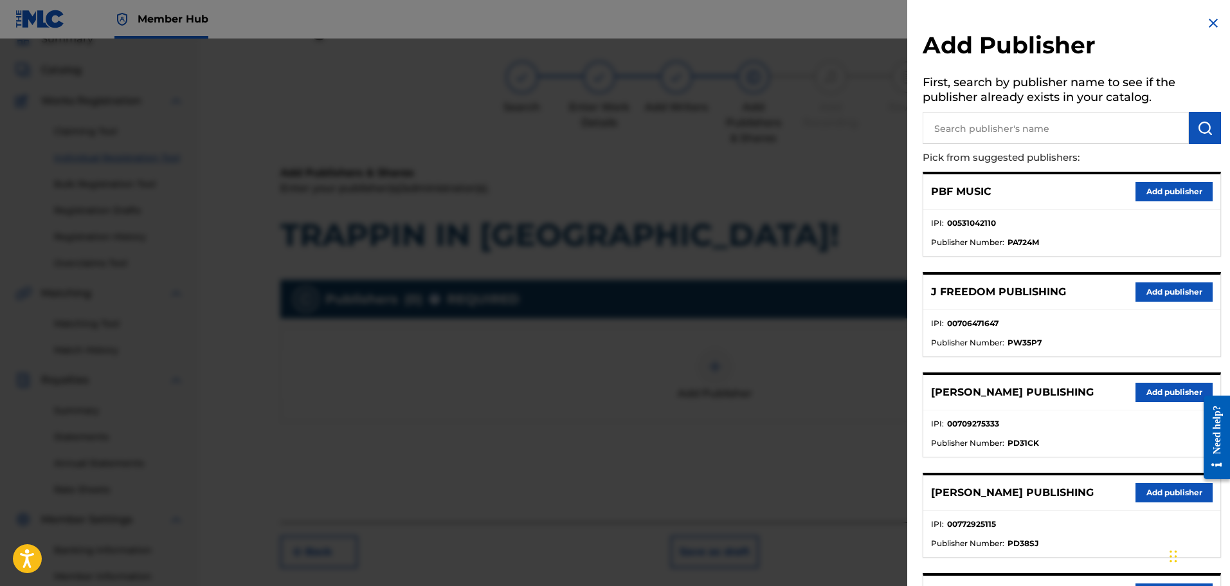
click at [974, 127] on input "text" at bounding box center [1056, 128] width 266 height 32
type input "199"
click at [1192, 126] on button "submit" at bounding box center [1205, 128] width 32 height 32
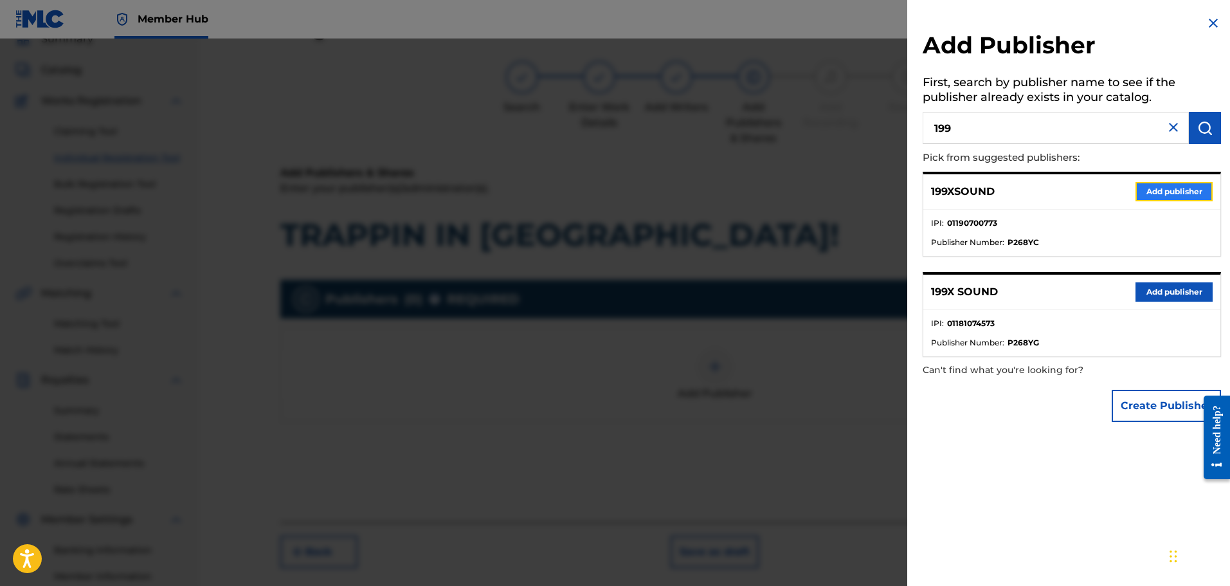
click at [1178, 190] on button "Add publisher" at bounding box center [1173, 191] width 77 height 19
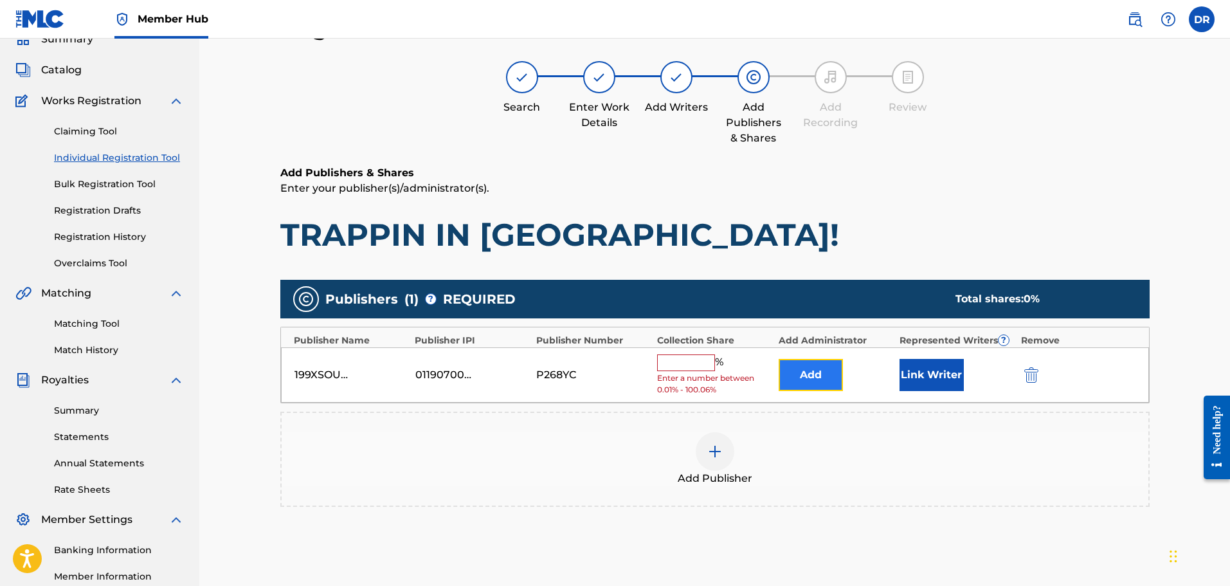
click at [797, 374] on button "Add" at bounding box center [811, 375] width 64 height 32
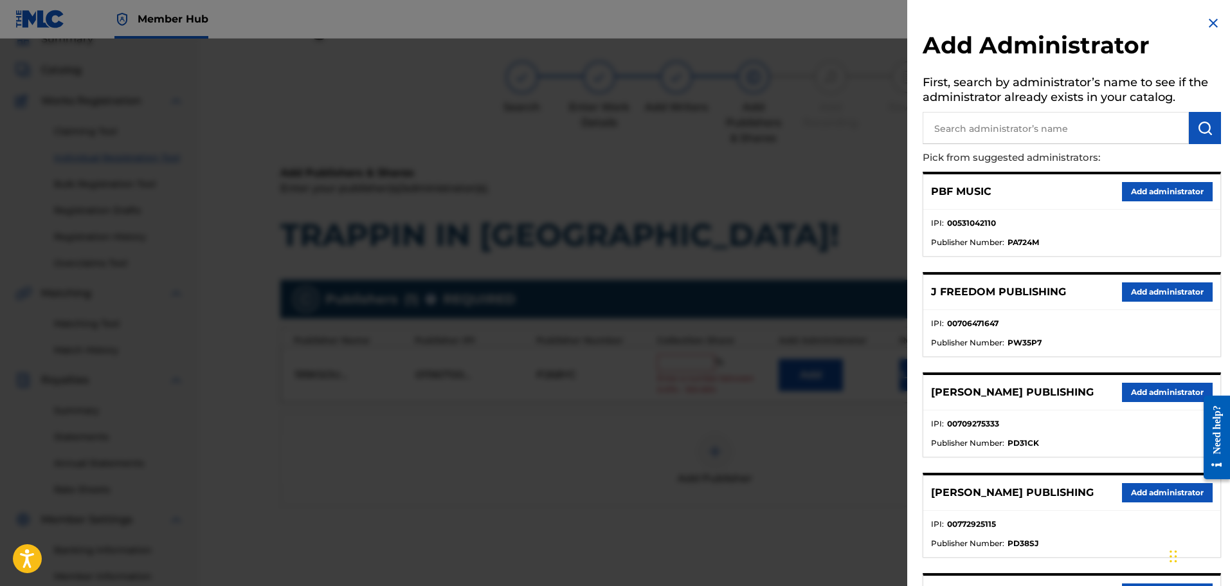
click at [1000, 127] on input "text" at bounding box center [1056, 128] width 266 height 32
type input "ALA"
click at [1206, 120] on button "submit" at bounding box center [1205, 128] width 32 height 32
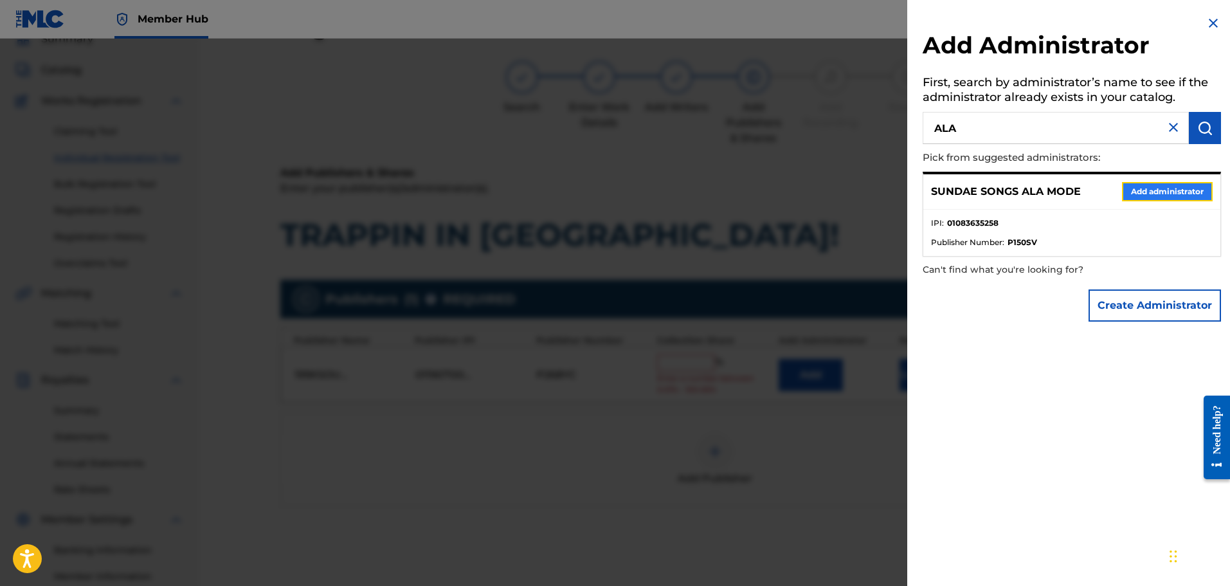
click at [1166, 185] on button "Add administrator" at bounding box center [1167, 191] width 91 height 19
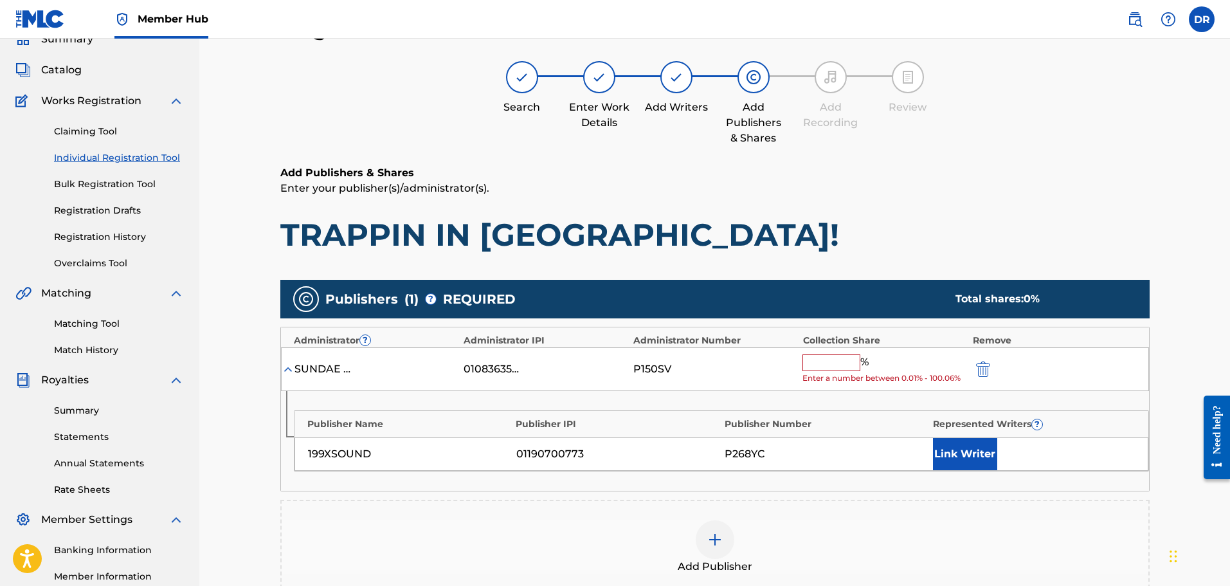
drag, startPoint x: 811, startPoint y: 359, endPoint x: 845, endPoint y: 339, distance: 39.8
click at [811, 359] on input "text" at bounding box center [831, 362] width 58 height 17
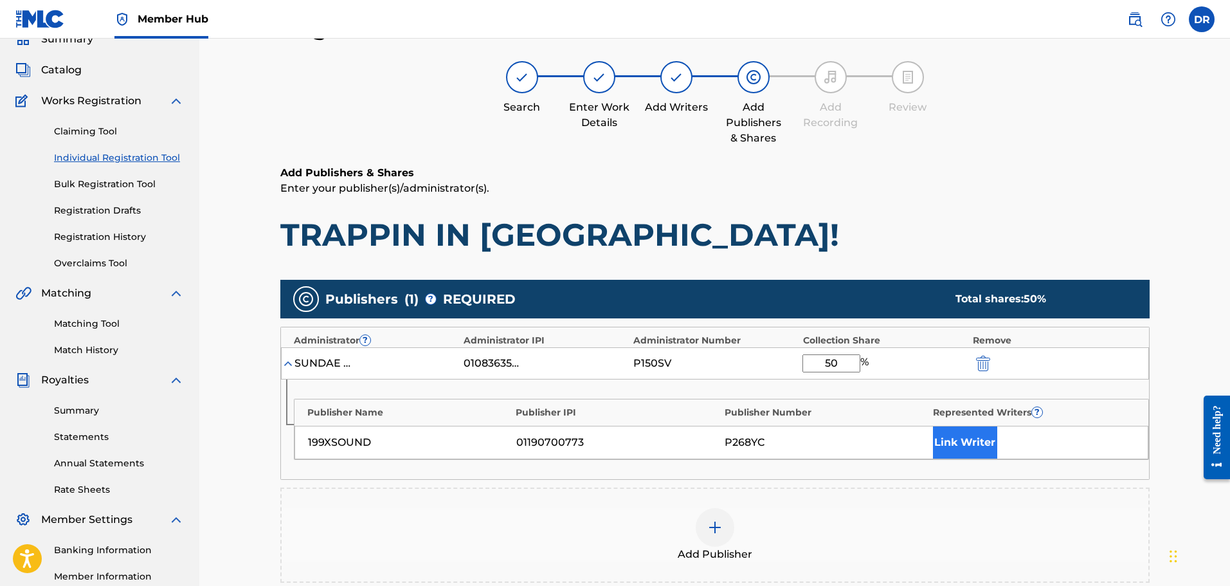
type input "50"
click at [972, 440] on button "Link Writer" at bounding box center [965, 442] width 64 height 32
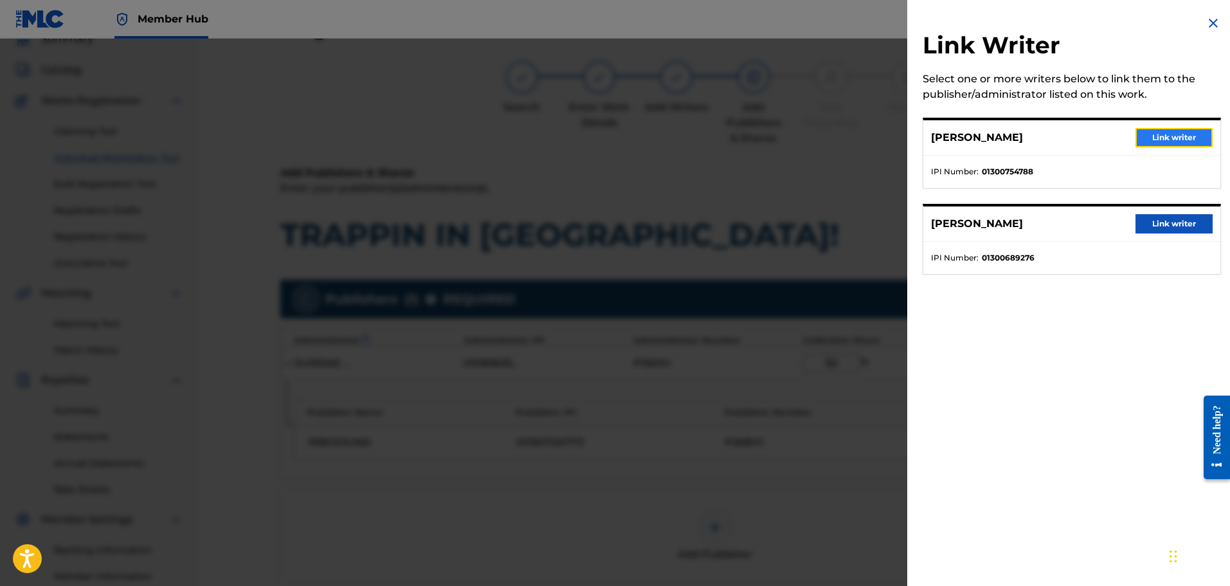
click at [1167, 139] on button "Link writer" at bounding box center [1173, 137] width 77 height 19
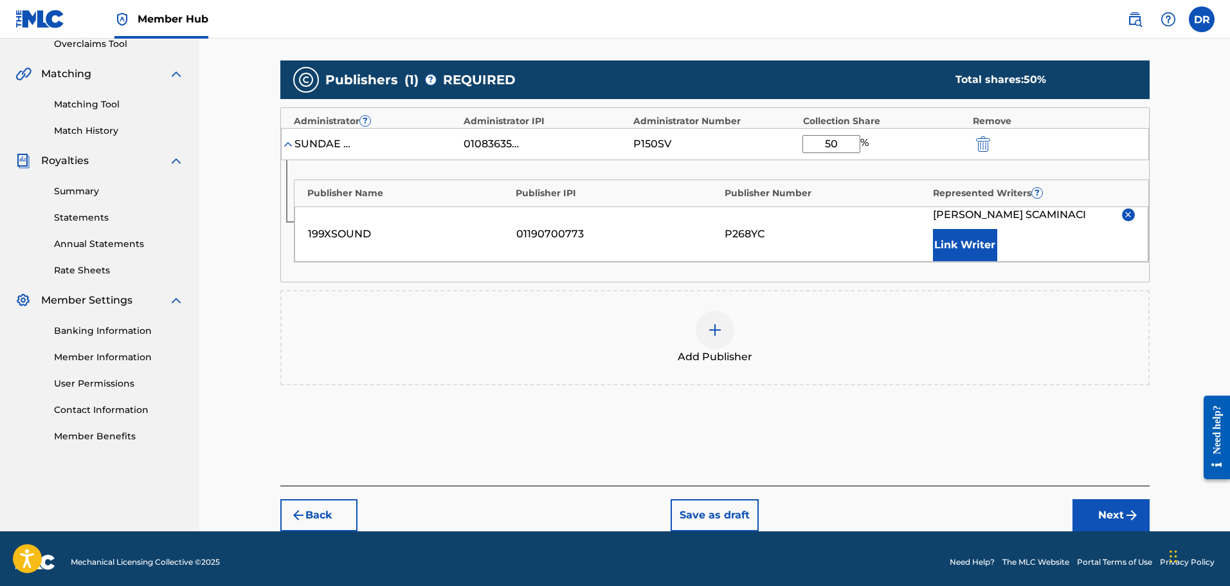
scroll to position [284, 0]
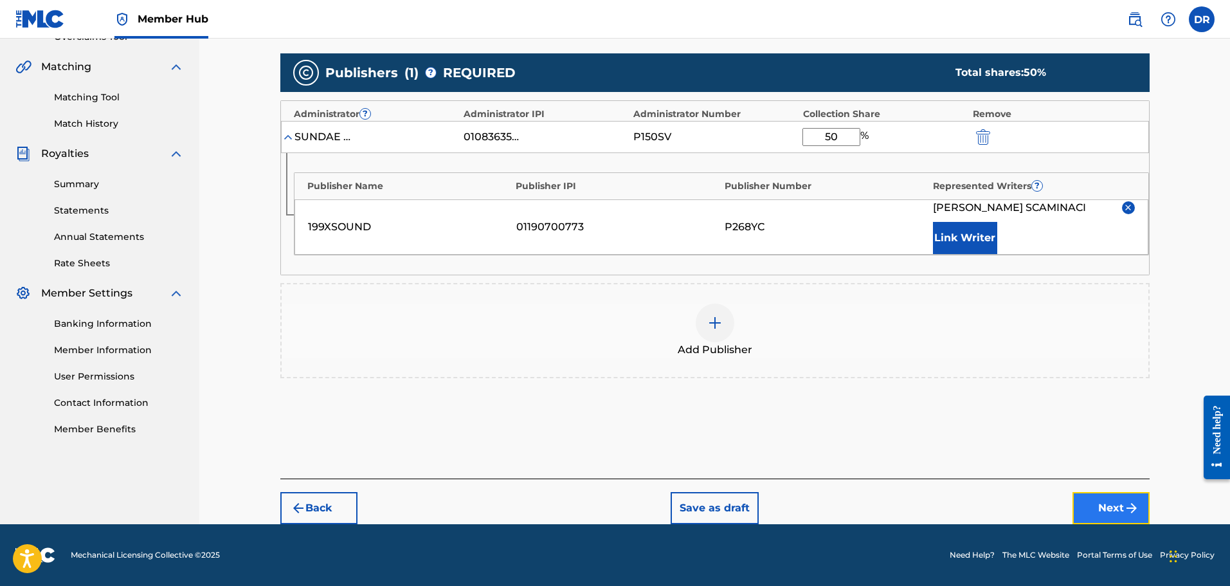
click at [1114, 521] on button "Next" at bounding box center [1110, 508] width 77 height 32
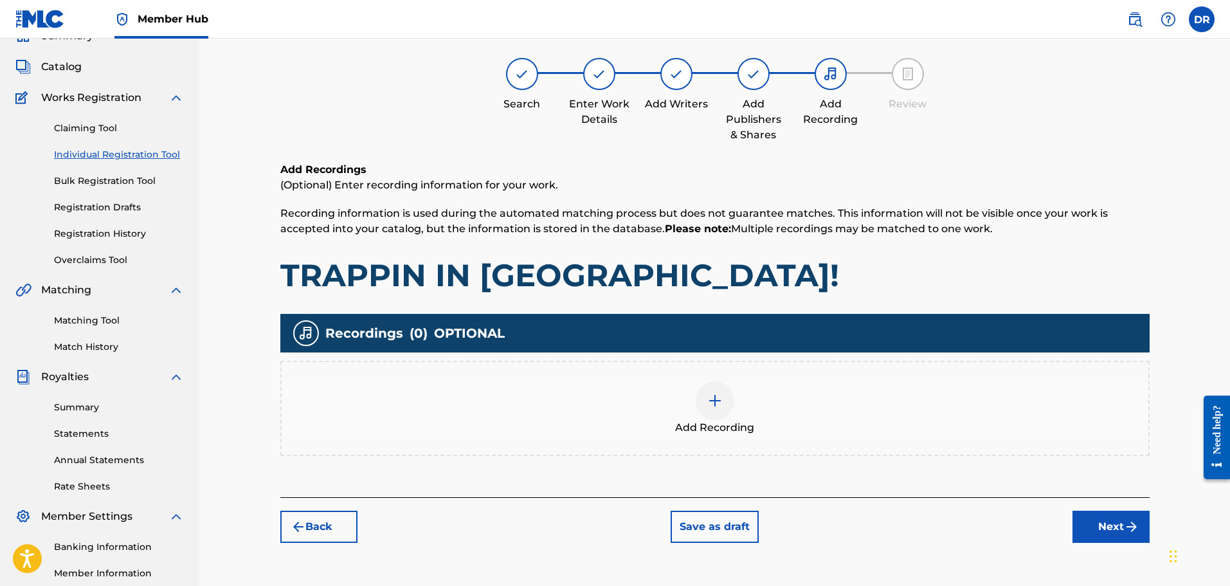
scroll to position [58, 0]
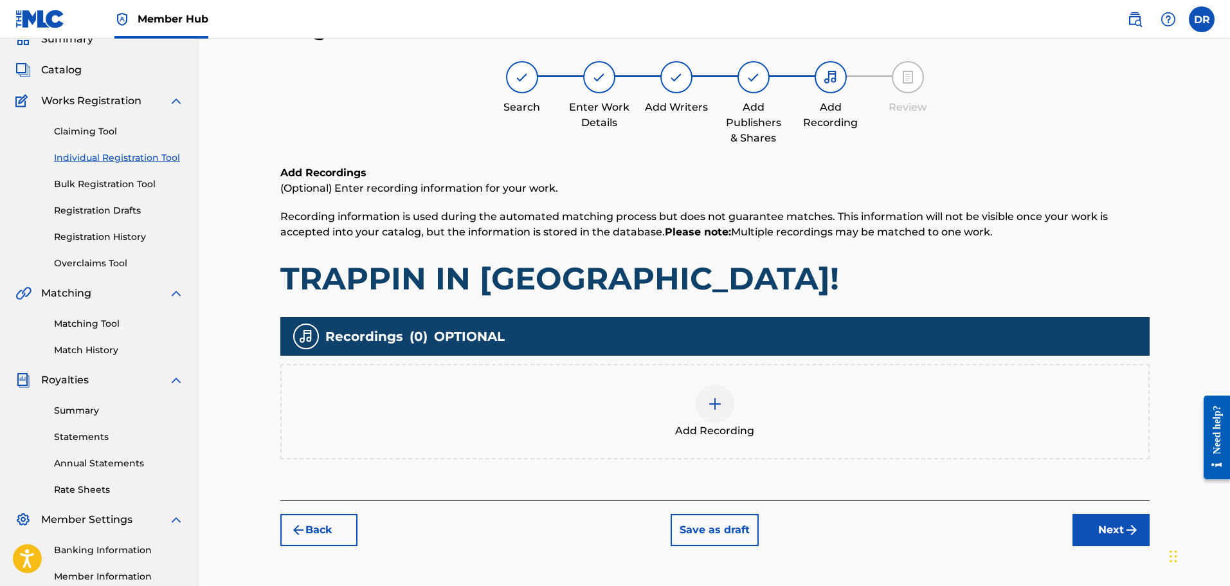
click at [721, 421] on div at bounding box center [715, 403] width 39 height 39
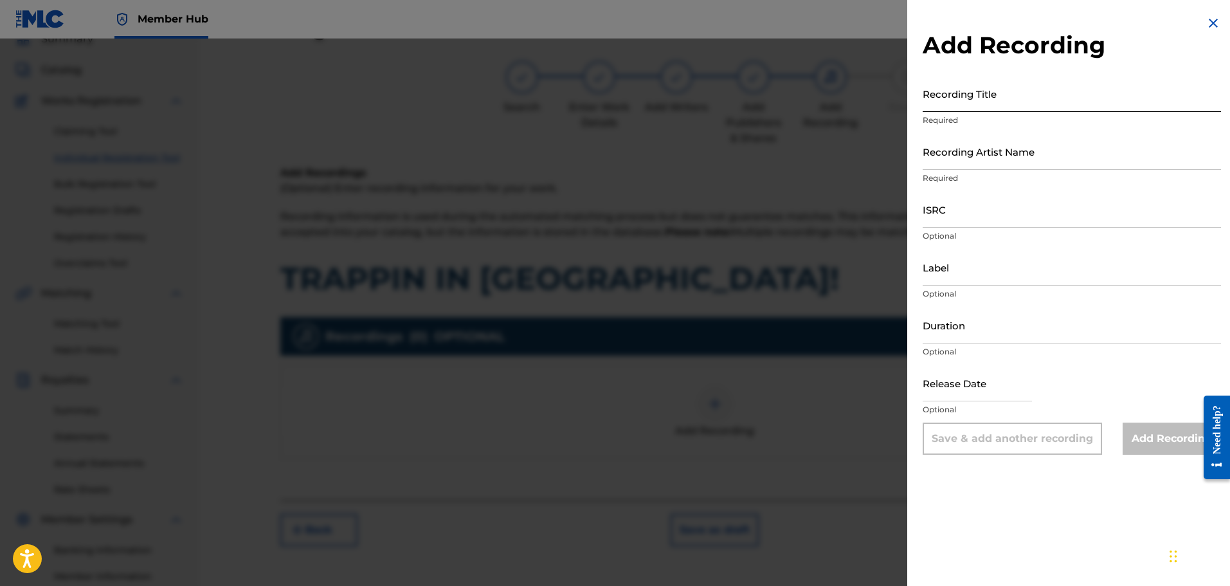
click at [956, 98] on input "Recording Title" at bounding box center [1072, 93] width 298 height 37
paste input "[PERSON_NAME]"
drag, startPoint x: 987, startPoint y: 98, endPoint x: 896, endPoint y: 103, distance: 90.8
click at [896, 103] on div "Add Recording Recording Title [PERSON_NAME] IN [GEOGRAPHIC_DATA]! Required Reco…" at bounding box center [615, 312] width 1230 height 547
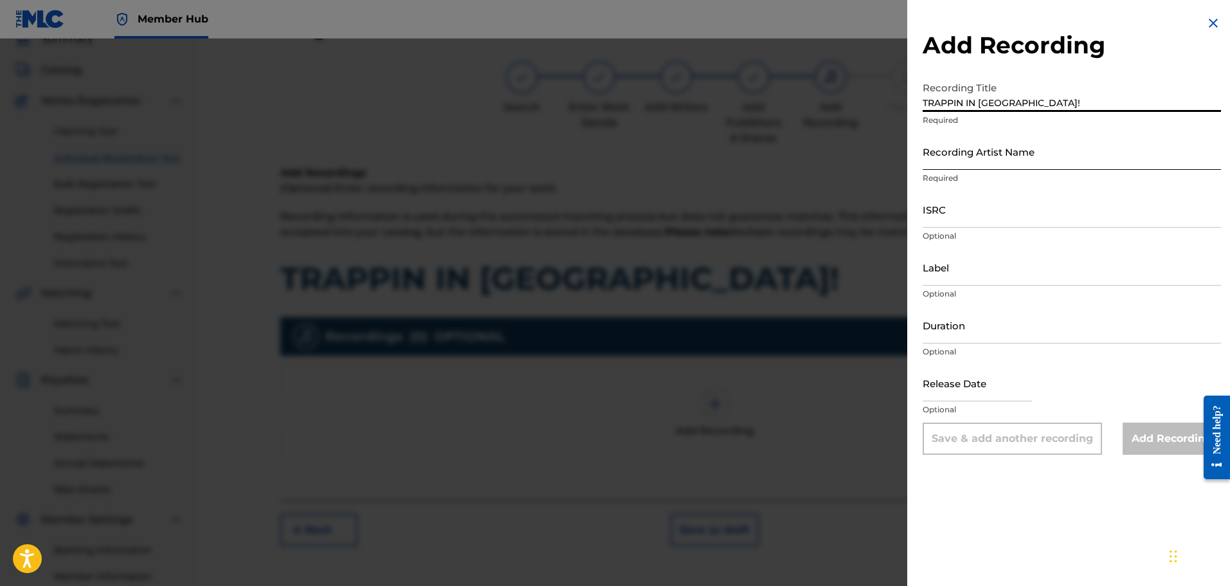
type input "TRAPPIN IN [GEOGRAPHIC_DATA]!"
click at [969, 161] on input "Recording Artist Name" at bounding box center [1072, 151] width 298 height 37
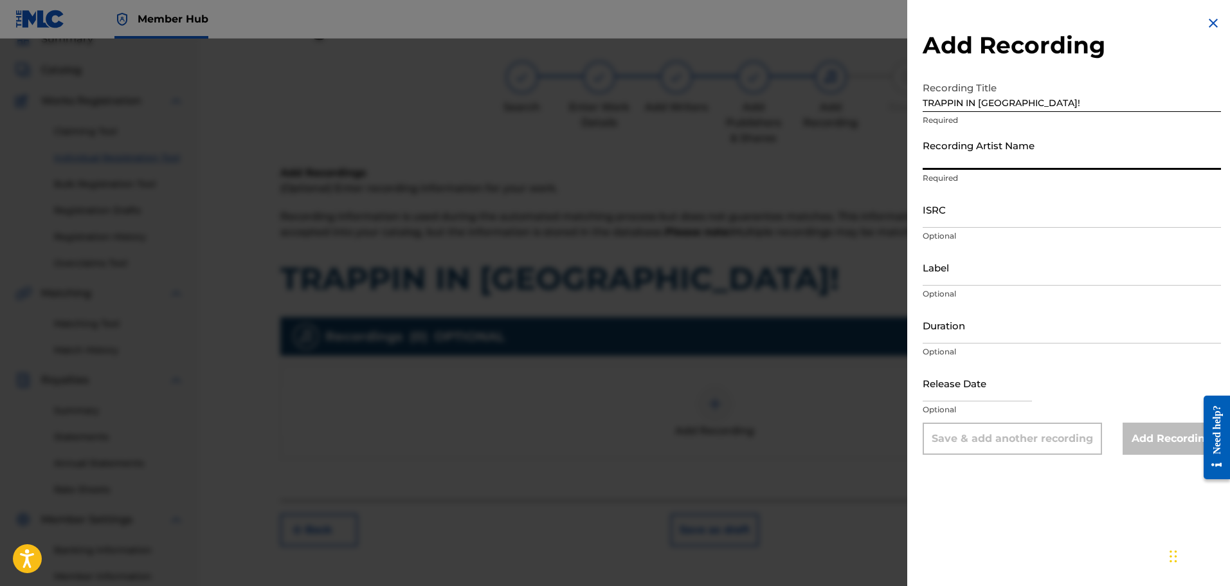
paste input "[DATE], V.I.N"
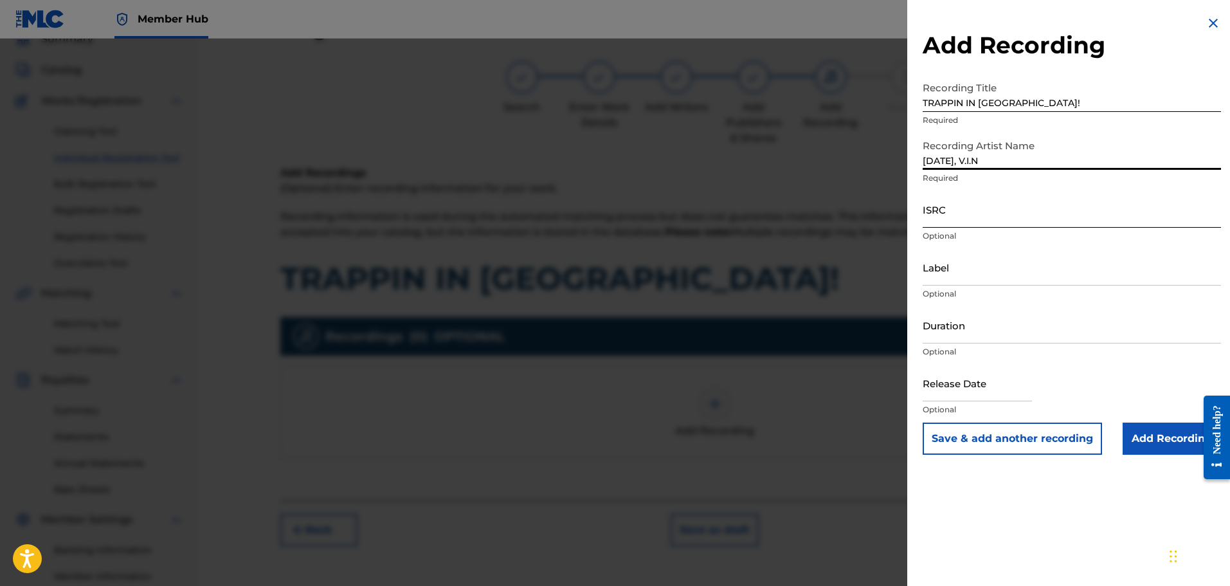
type input "[DATE], V.I.N"
click at [966, 222] on input "ISRC" at bounding box center [1072, 209] width 298 height 37
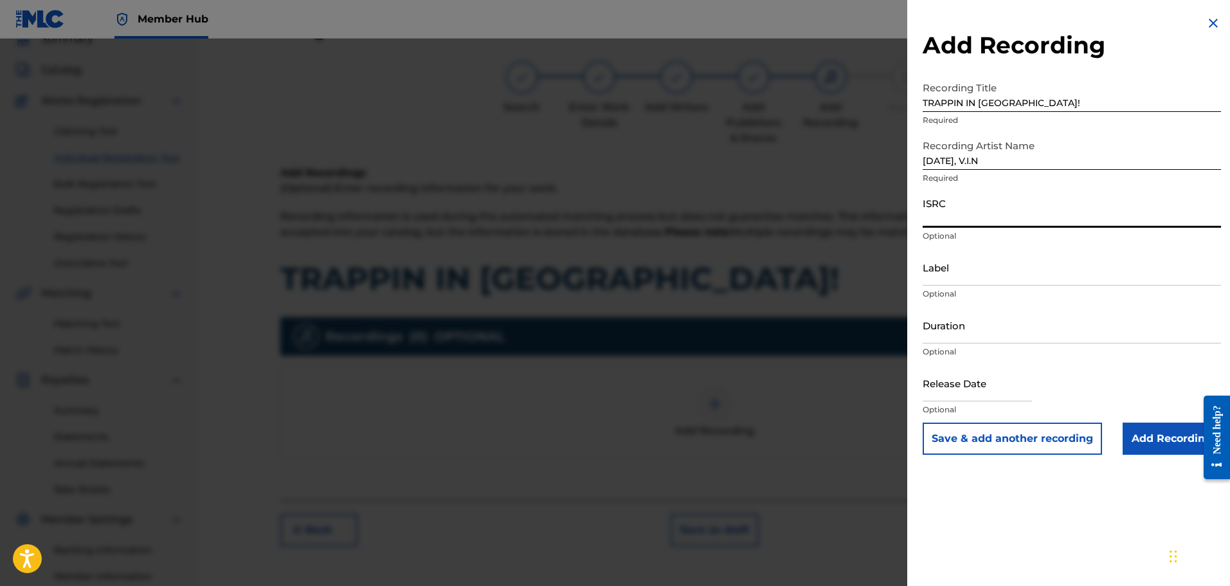
paste input "QZK6H2118060"
type input "QZK6H2118060"
click at [1157, 440] on input "Add Recording" at bounding box center [1171, 438] width 98 height 32
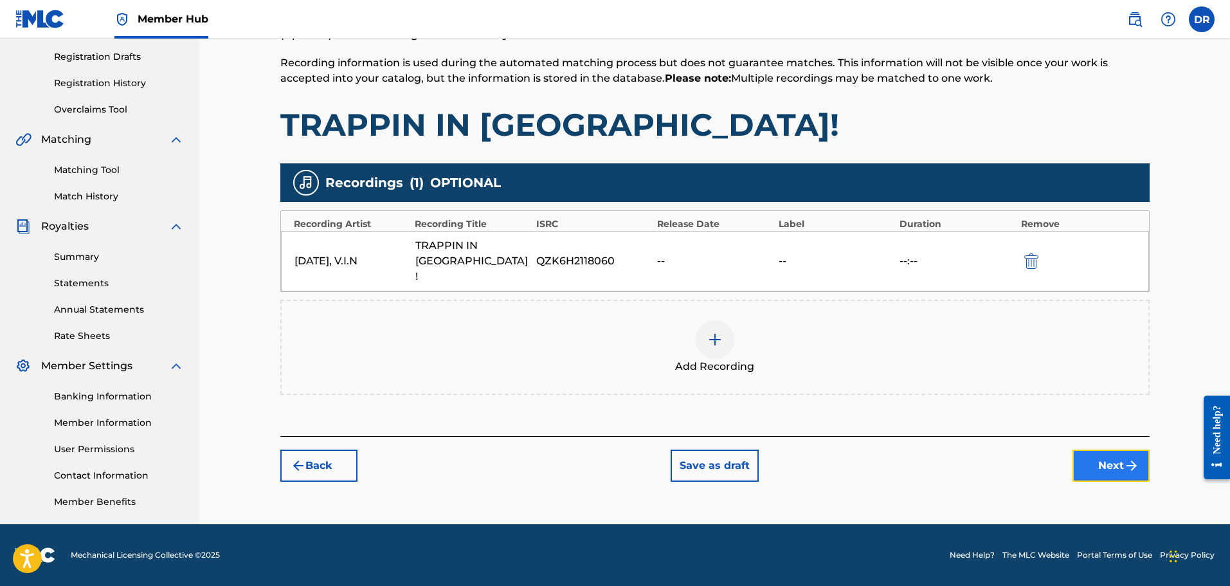
click at [1106, 449] on button "Next" at bounding box center [1110, 465] width 77 height 32
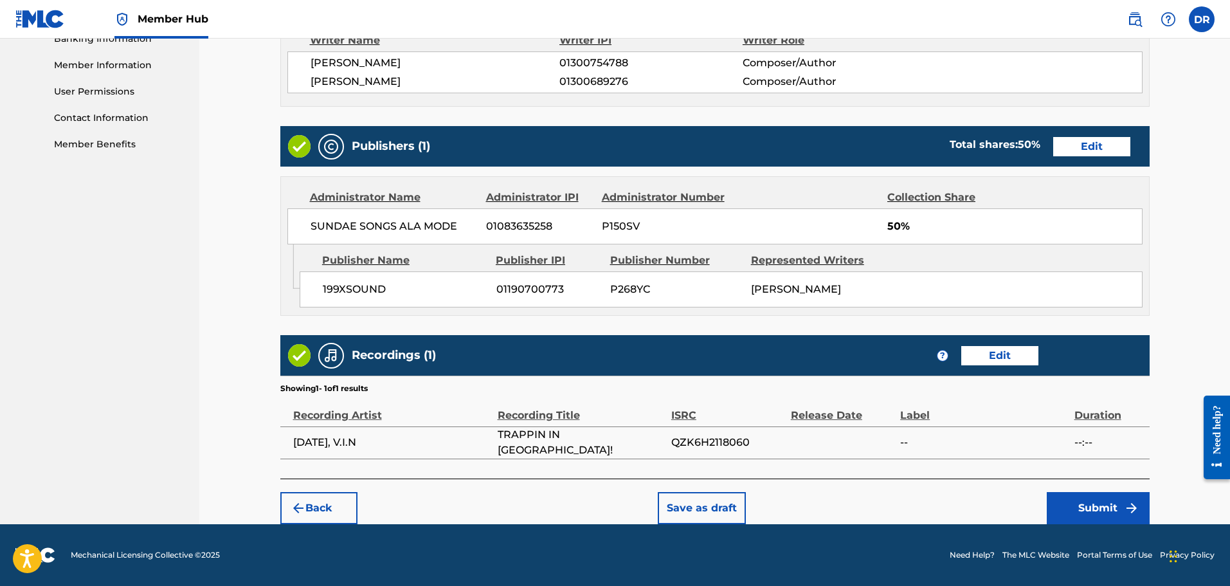
scroll to position [581, 0]
click at [1094, 505] on button "Submit" at bounding box center [1098, 508] width 103 height 32
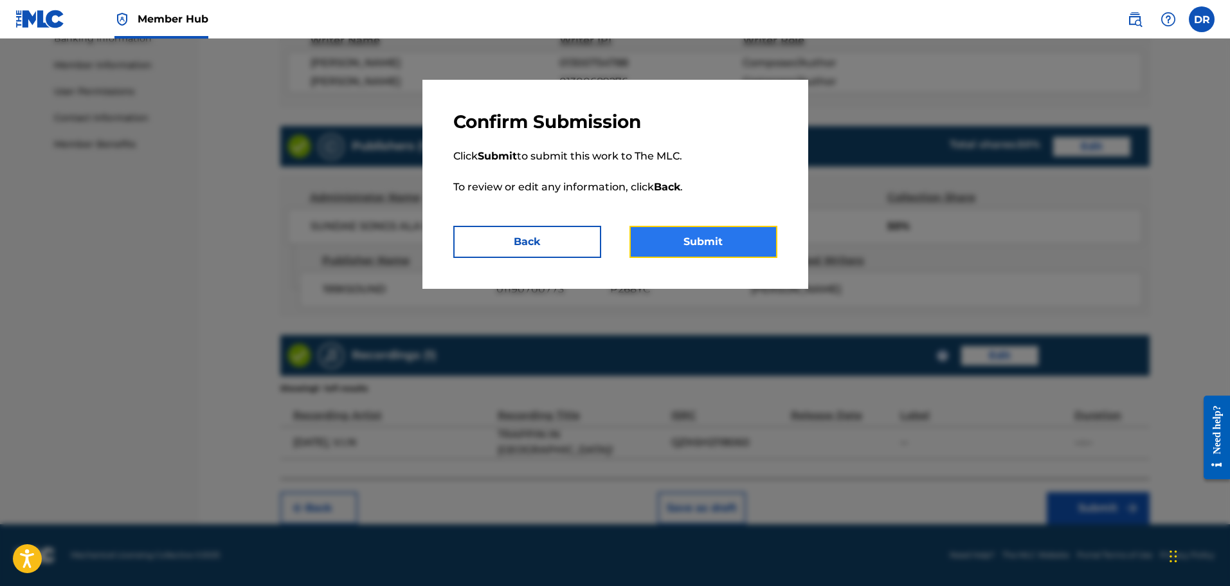
click at [719, 241] on button "Submit" at bounding box center [703, 242] width 148 height 32
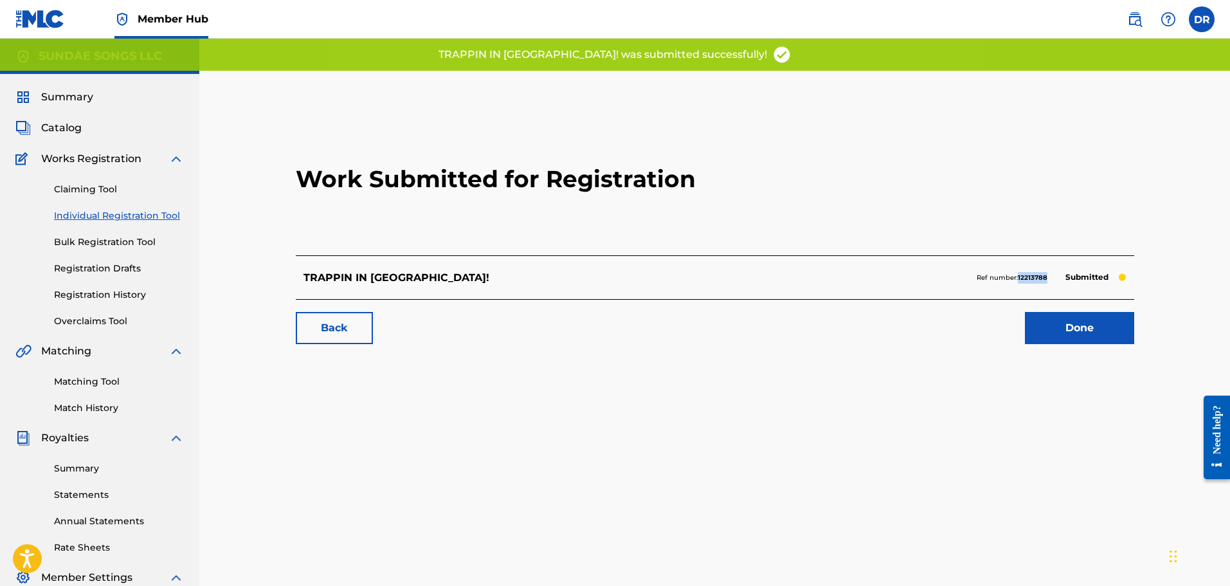
drag, startPoint x: 1047, startPoint y: 278, endPoint x: 1018, endPoint y: 278, distance: 28.9
click at [1018, 278] on p "Ref number: 12213788" at bounding box center [1012, 278] width 71 height 12
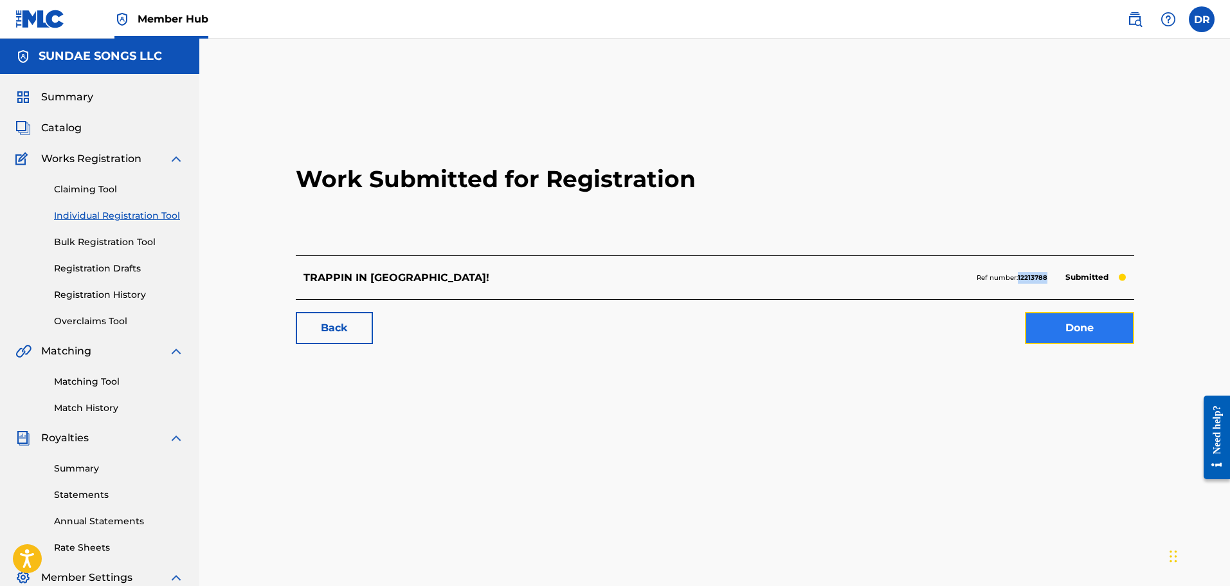
click at [1075, 320] on link "Done" at bounding box center [1079, 328] width 109 height 32
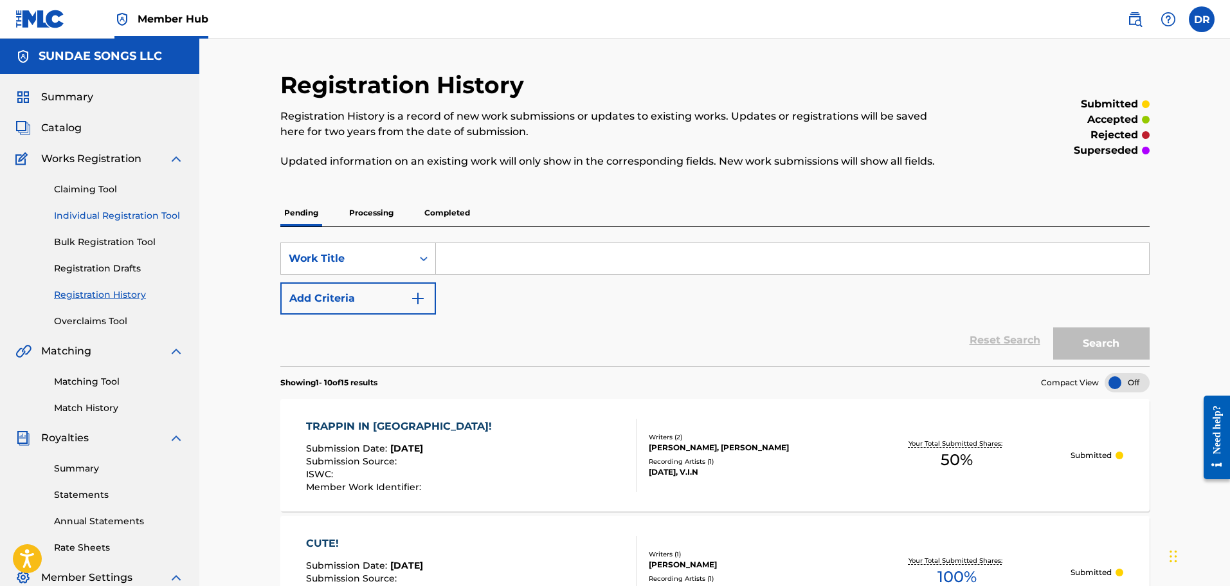
click at [105, 213] on link "Individual Registration Tool" at bounding box center [119, 216] width 130 height 14
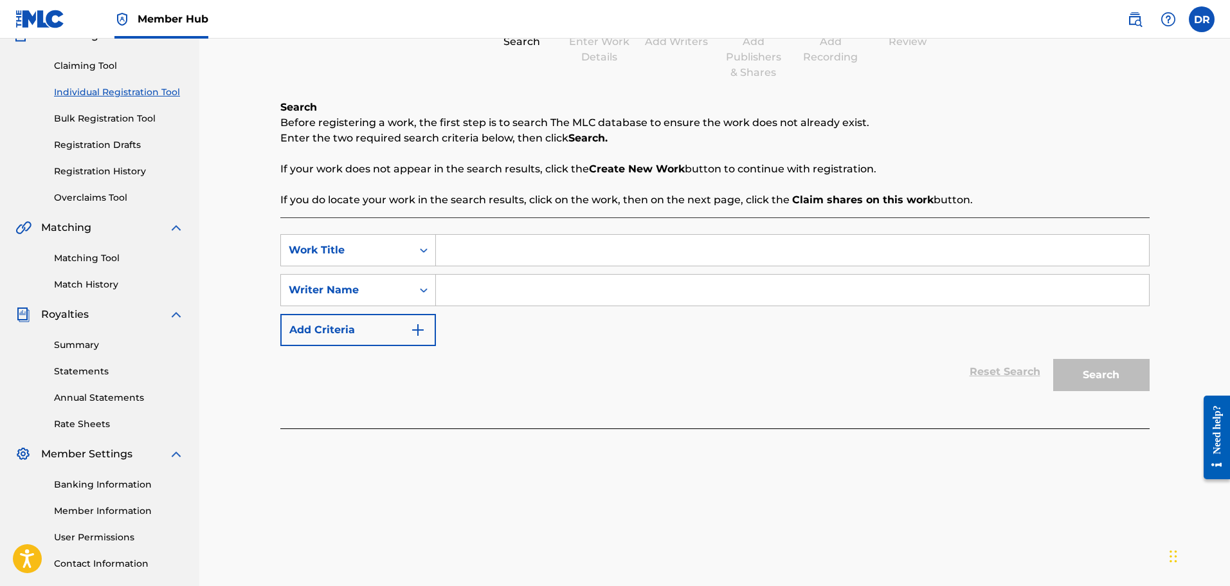
scroll to position [129, 0]
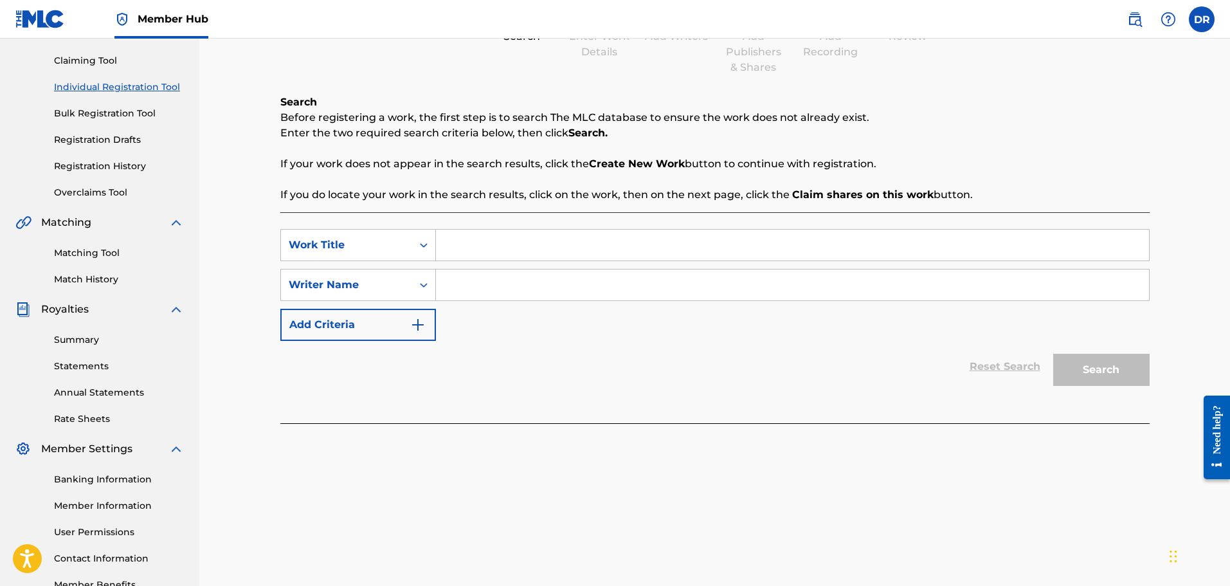
click at [476, 251] on input "Search Form" at bounding box center [792, 245] width 713 height 31
type input "MONCLER JACKET"
click at [497, 285] on input "Search Form" at bounding box center [792, 284] width 713 height 31
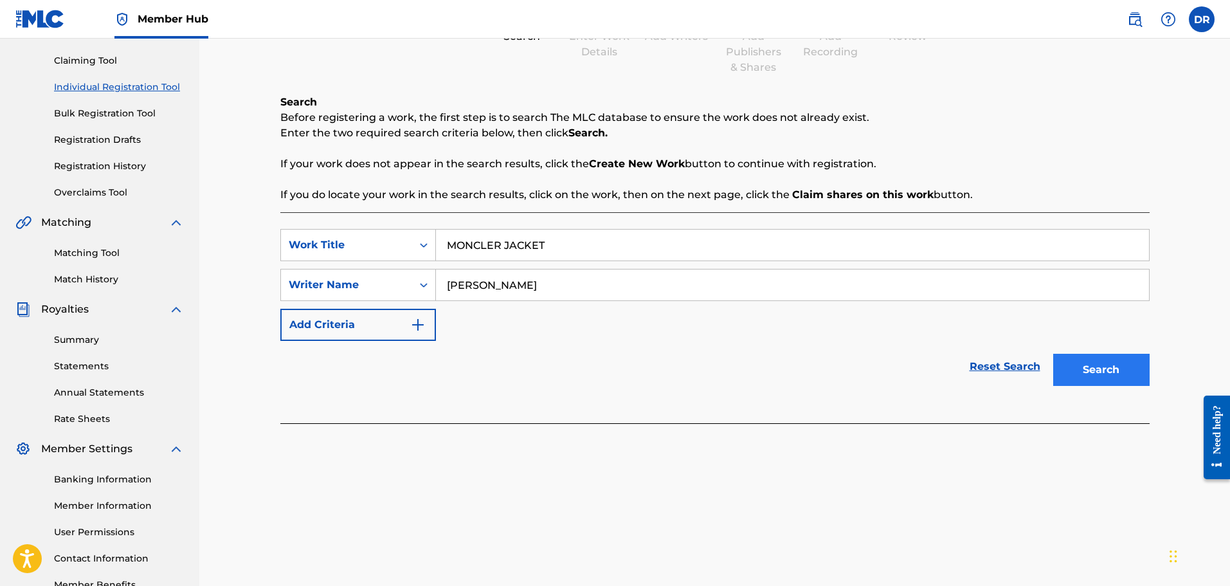
type input "[PERSON_NAME]"
click at [1125, 372] on button "Search" at bounding box center [1101, 370] width 96 height 32
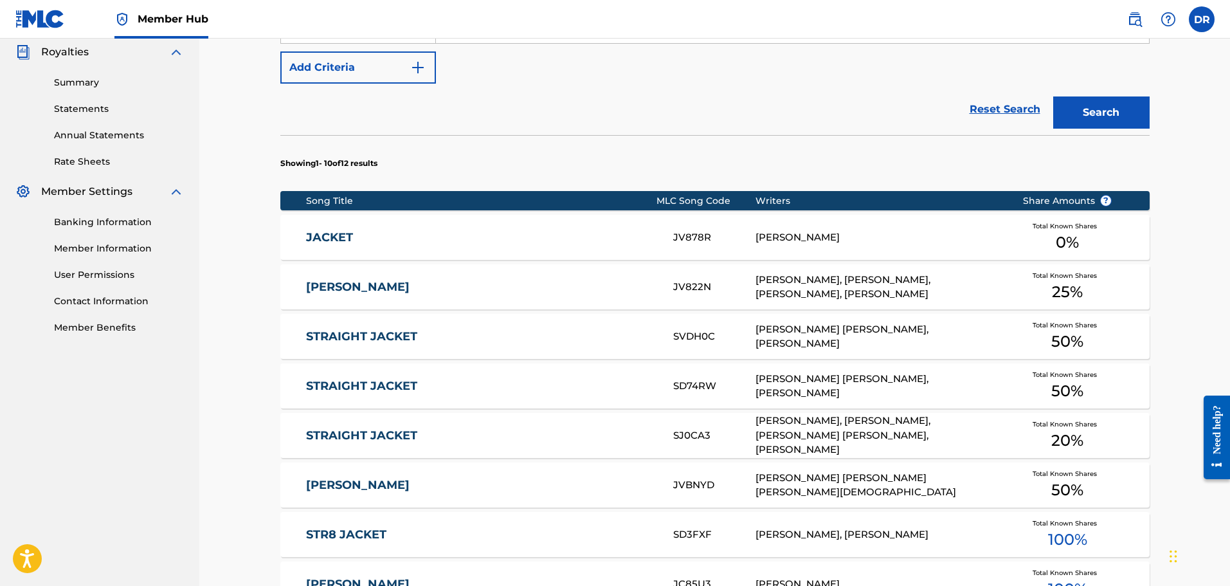
scroll to position [643, 0]
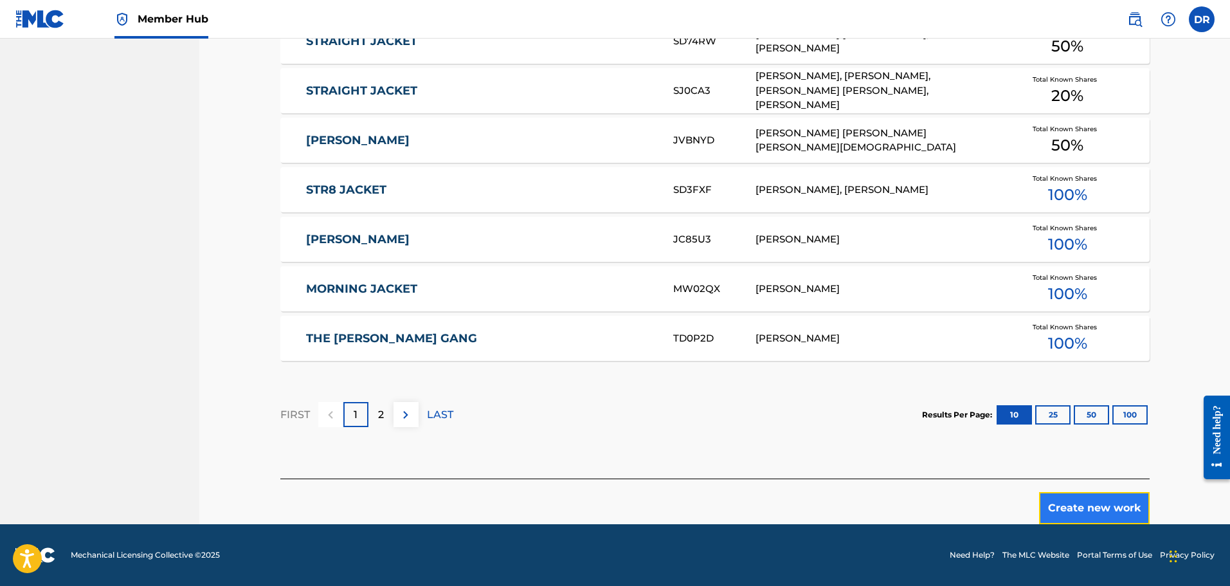
click at [1081, 509] on button "Create new work" at bounding box center [1094, 508] width 111 height 32
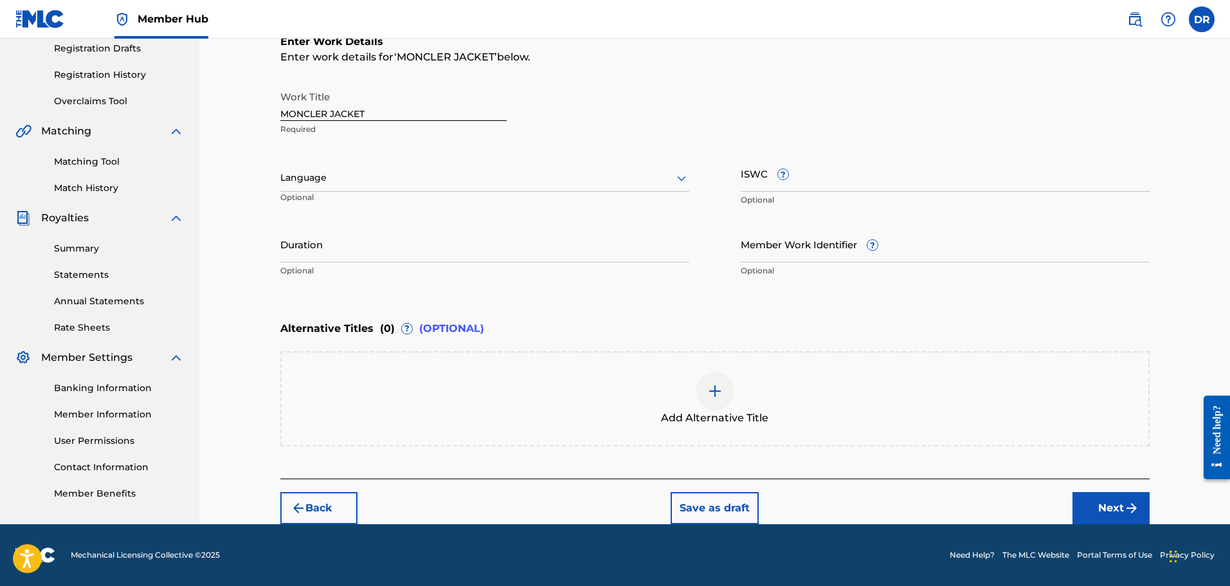
scroll to position [220, 0]
click at [1124, 500] on img "submit" at bounding box center [1131, 507] width 15 height 15
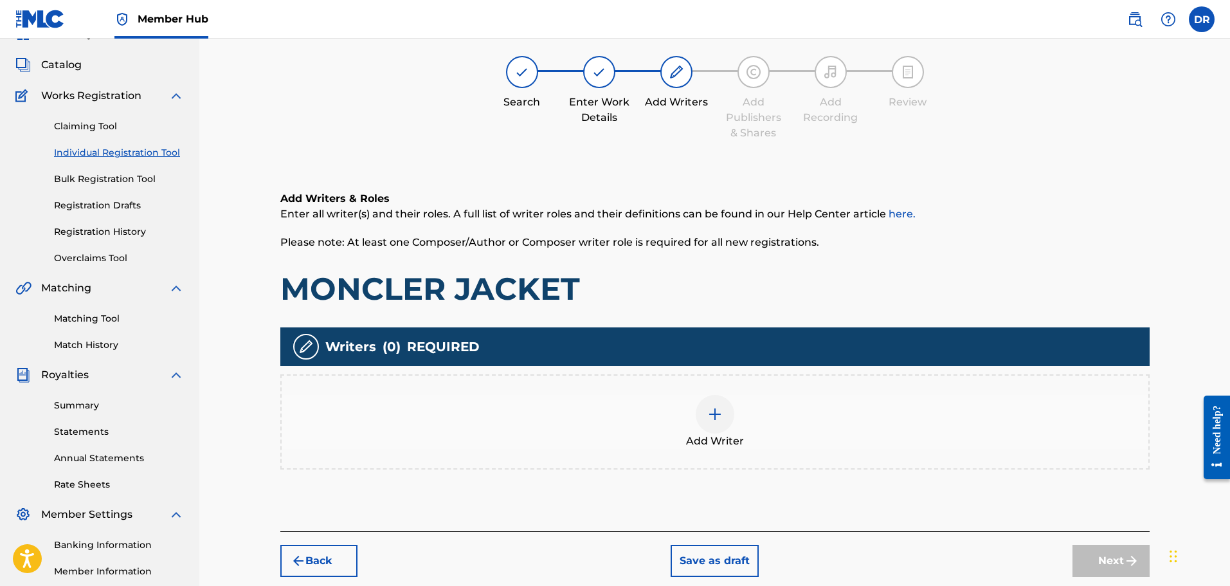
scroll to position [58, 0]
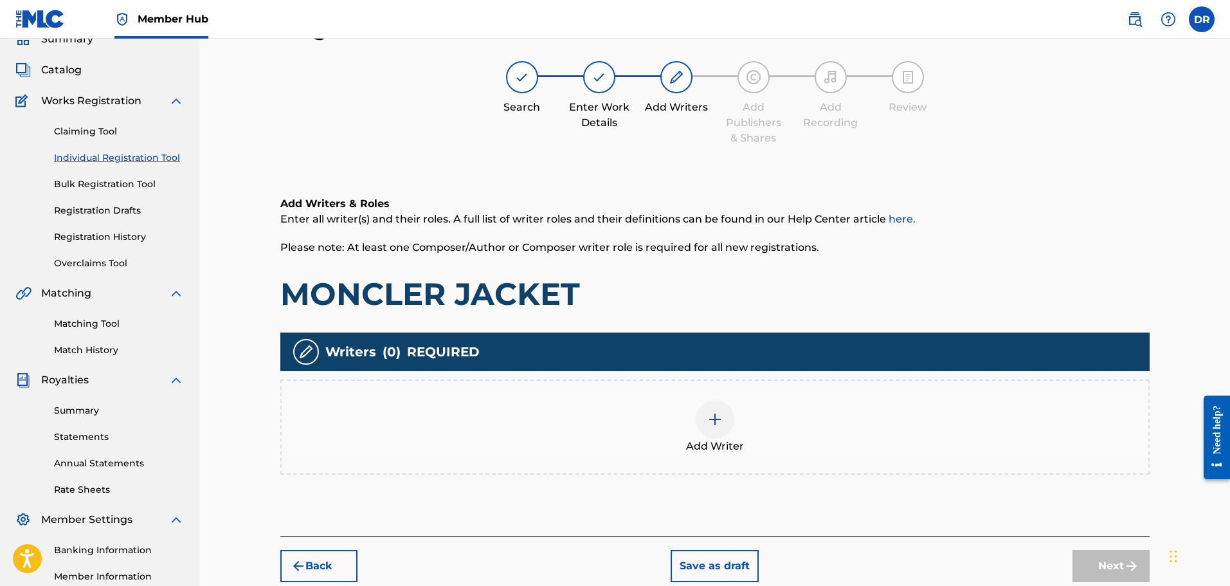
click at [726, 427] on div at bounding box center [715, 419] width 39 height 39
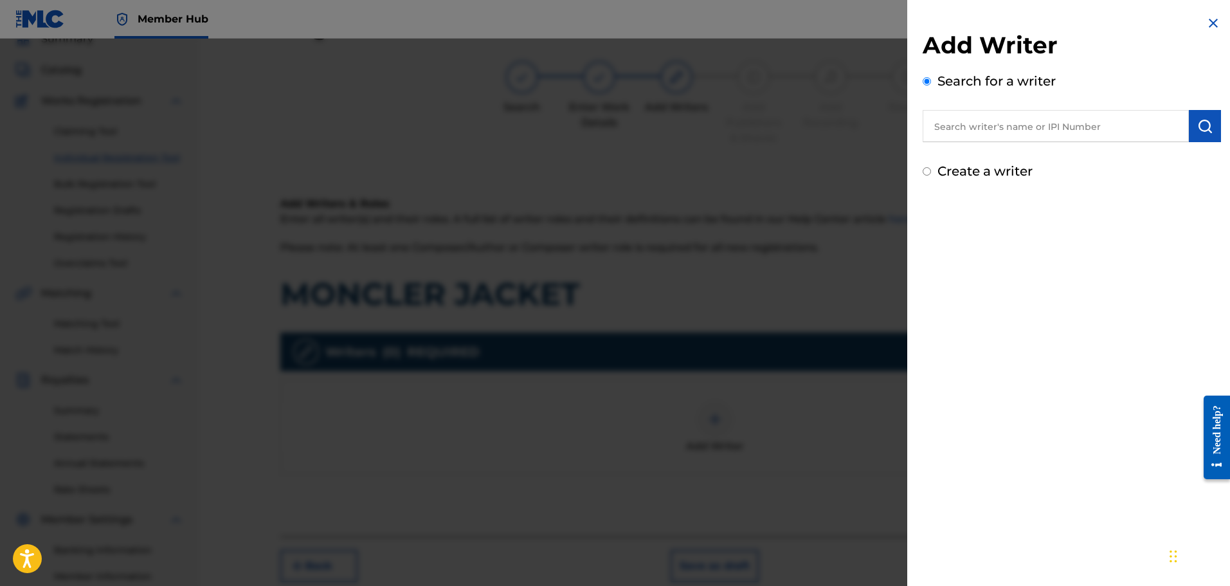
click at [932, 180] on div "Create a writer" at bounding box center [1072, 170] width 298 height 19
click at [924, 168] on input "Create a writer" at bounding box center [927, 171] width 8 height 8
radio input "false"
radio input "true"
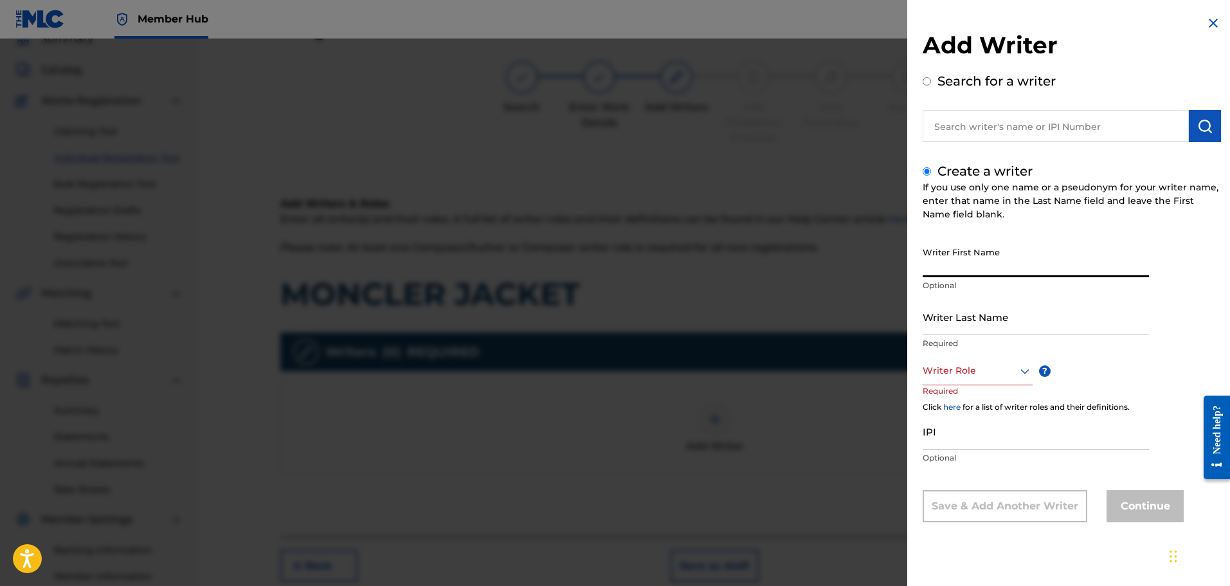
paste input "[PERSON_NAME]"
drag, startPoint x: 1062, startPoint y: 269, endPoint x: 998, endPoint y: 269, distance: 64.3
click at [998, 269] on input "[PERSON_NAME]" at bounding box center [1036, 258] width 226 height 37
type input "[PERSON_NAME]"
paste input "SCAMINACI"
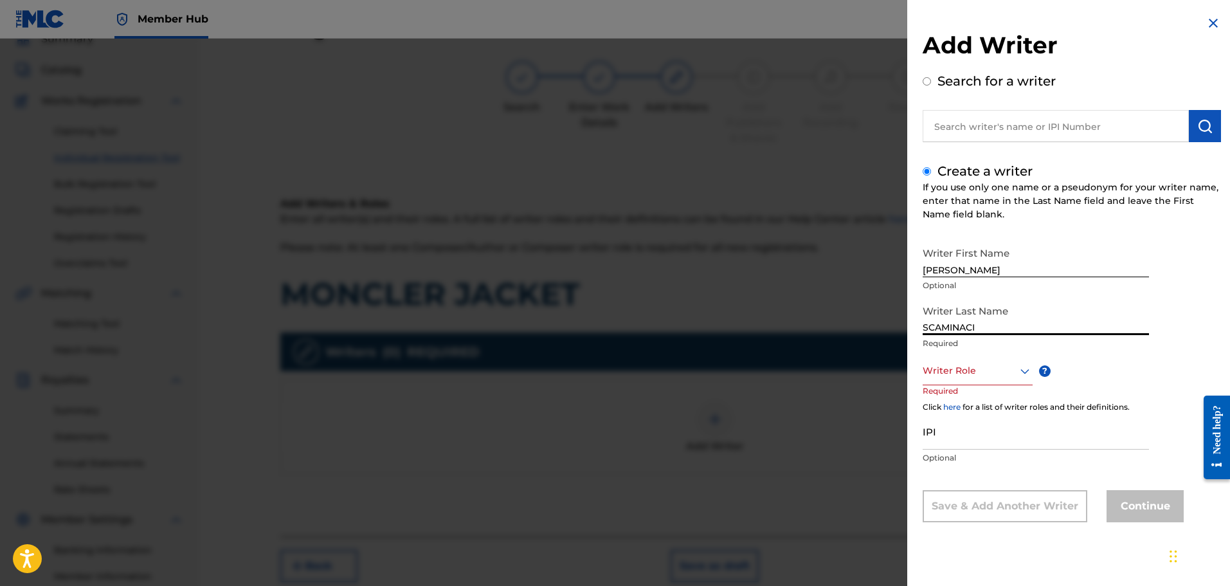
type input "SCAMINACI"
click at [968, 367] on div at bounding box center [978, 371] width 110 height 16
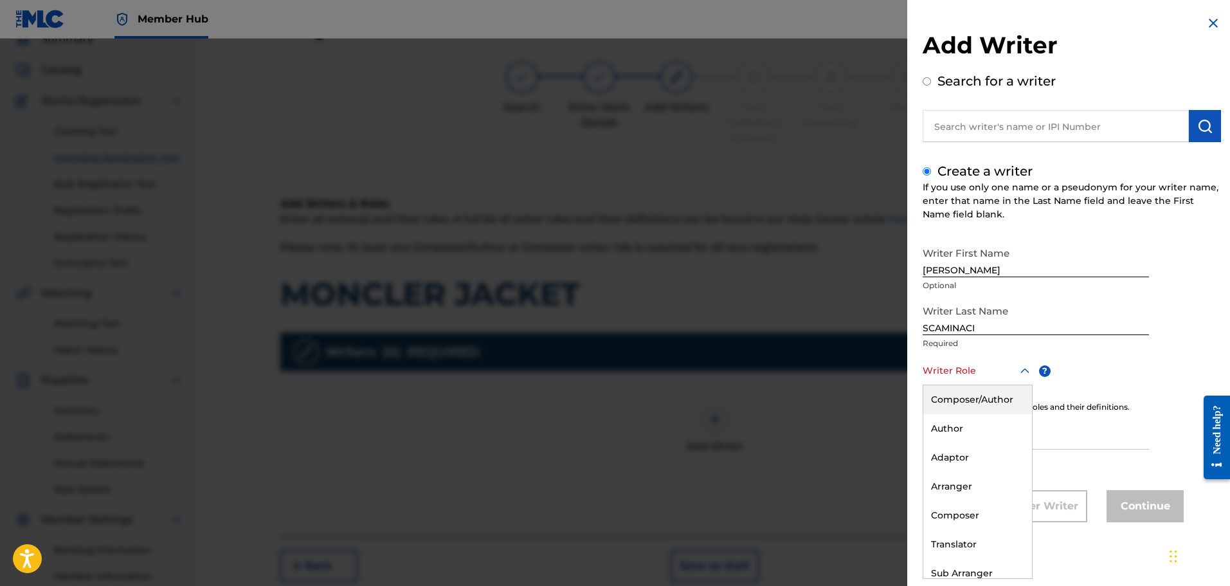
click at [975, 395] on div "Composer/Author" at bounding box center [977, 399] width 109 height 29
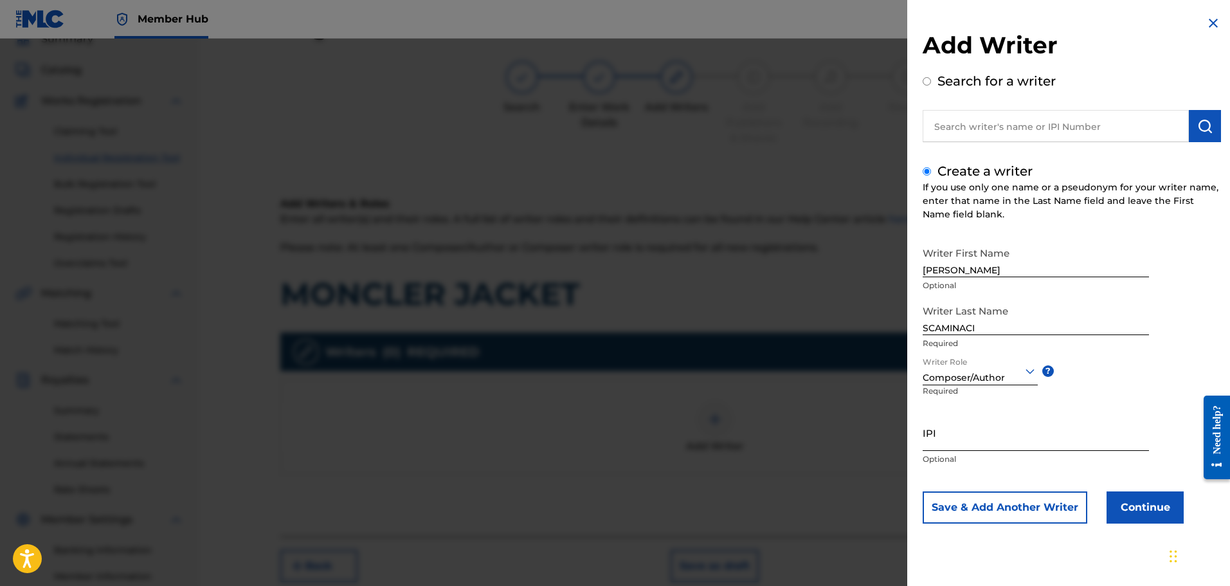
click at [965, 431] on input "IPI" at bounding box center [1036, 432] width 226 height 37
paste input "01300754788"
type input "01300754788"
click at [1155, 505] on button "Continue" at bounding box center [1144, 507] width 77 height 32
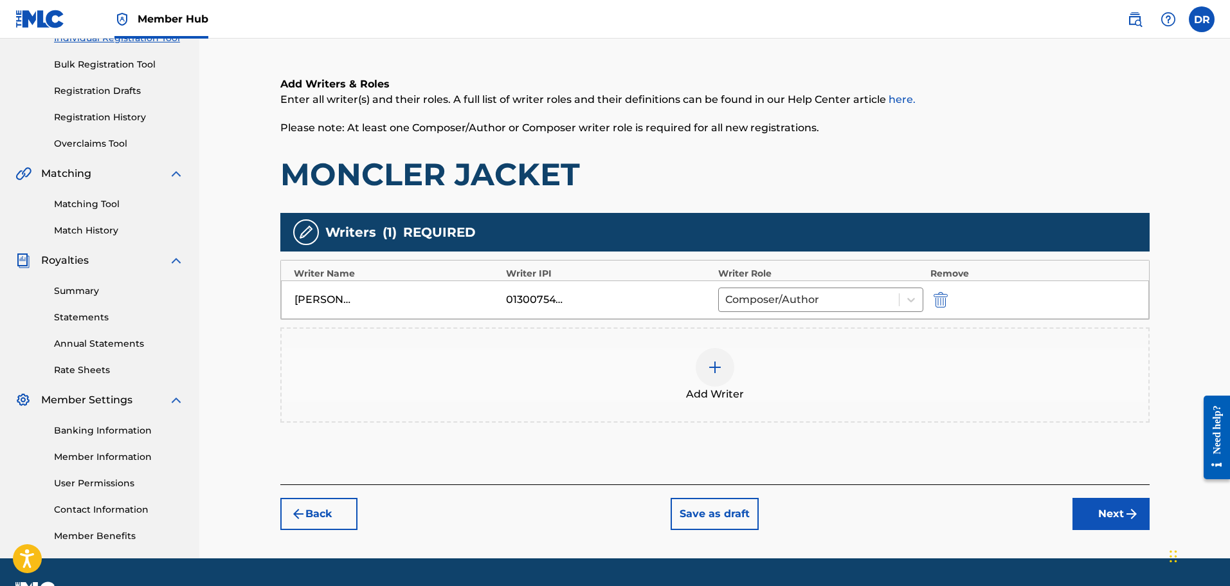
scroll to position [186, 0]
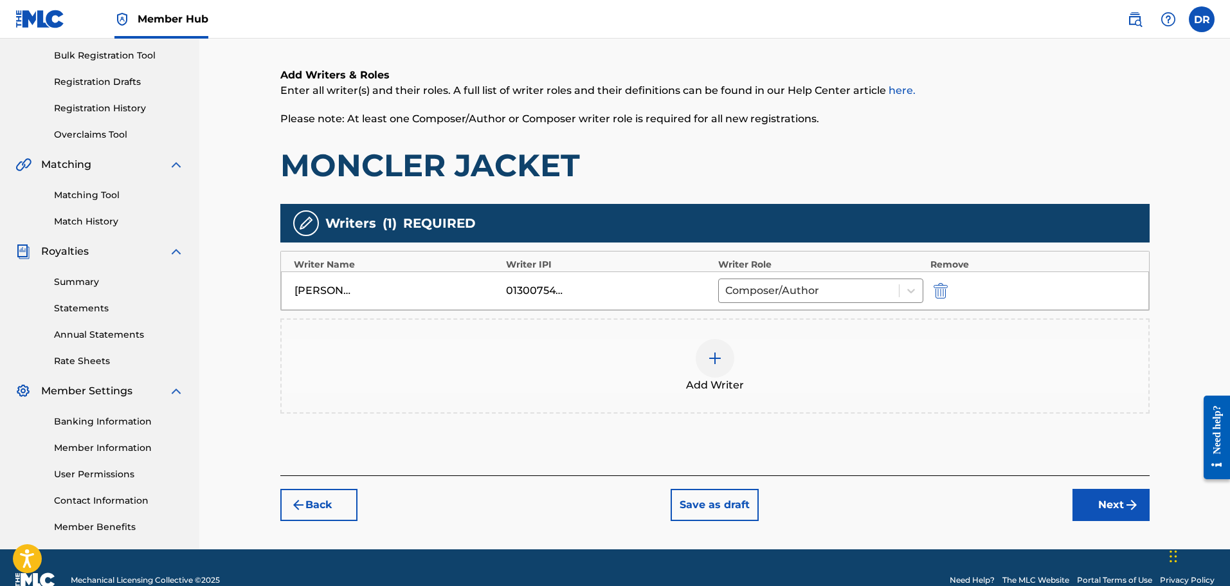
click at [716, 359] on img at bounding box center [714, 357] width 15 height 15
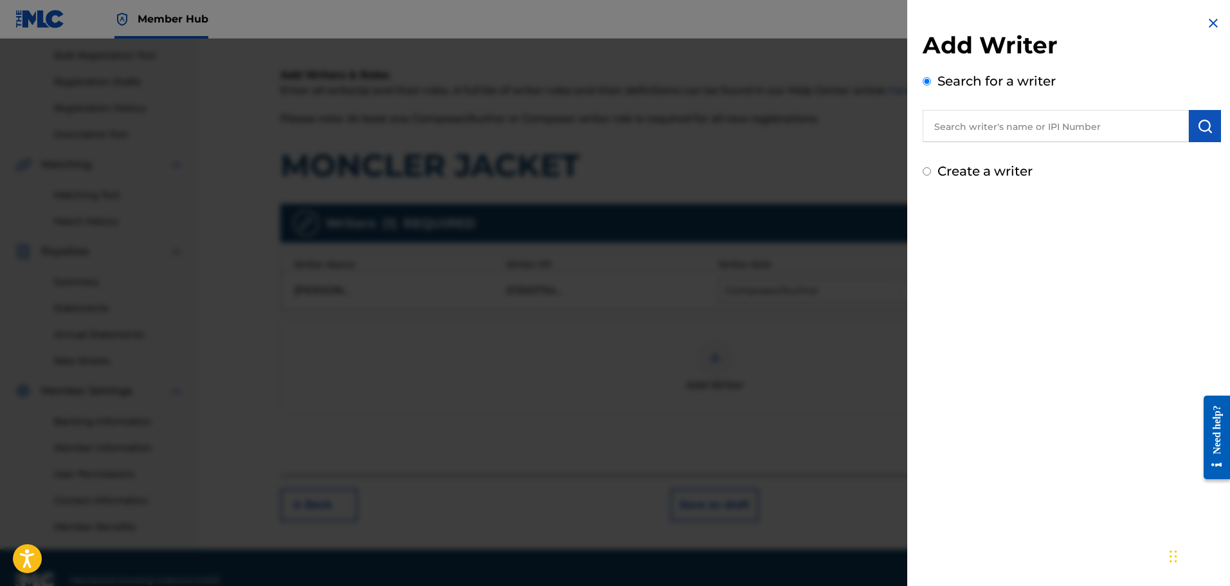
click at [1030, 134] on input "text" at bounding box center [1056, 126] width 266 height 32
paste input "[PERSON_NAME]"
type input "[PERSON_NAME]"
click at [1200, 124] on img "submit" at bounding box center [1204, 125] width 15 height 15
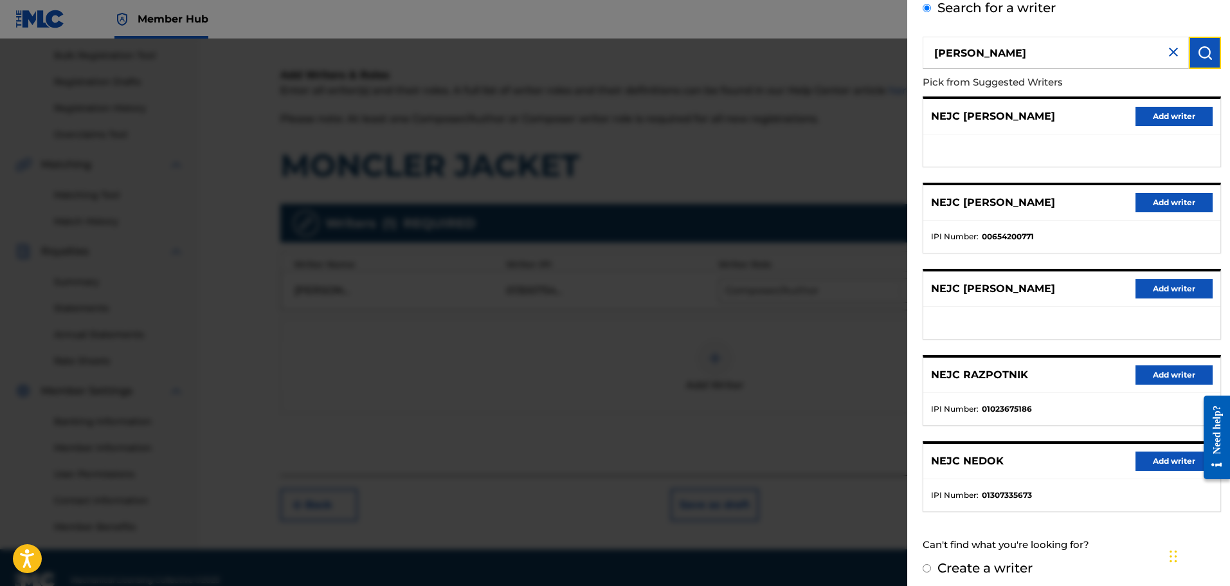
scroll to position [80, 0]
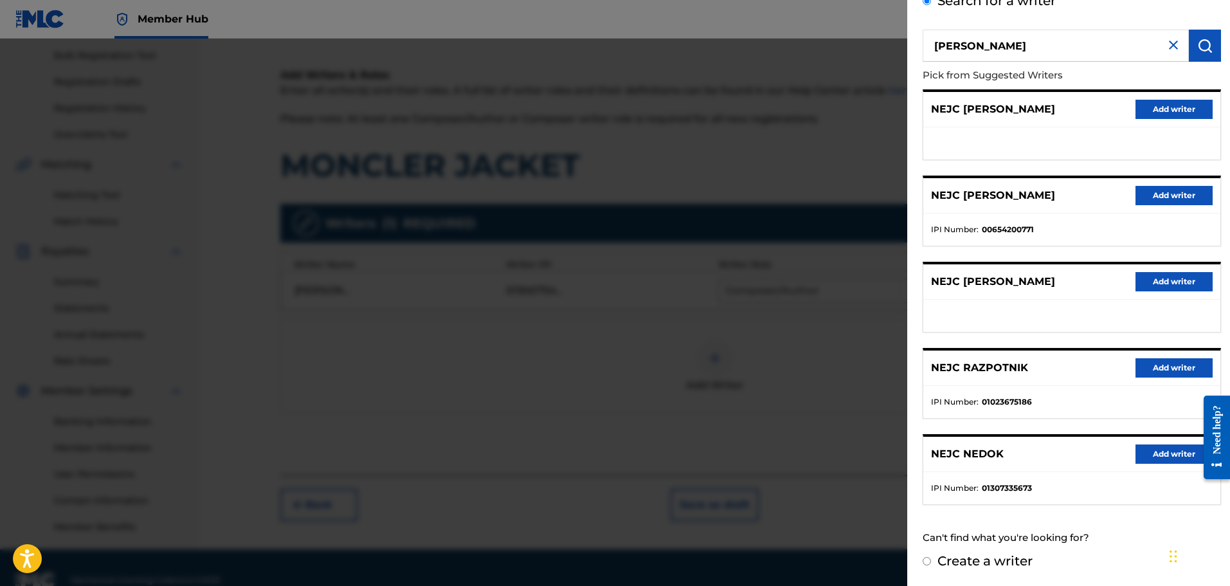
click at [925, 560] on input "Create a writer" at bounding box center [927, 561] width 8 height 8
radio input "false"
radio input "true"
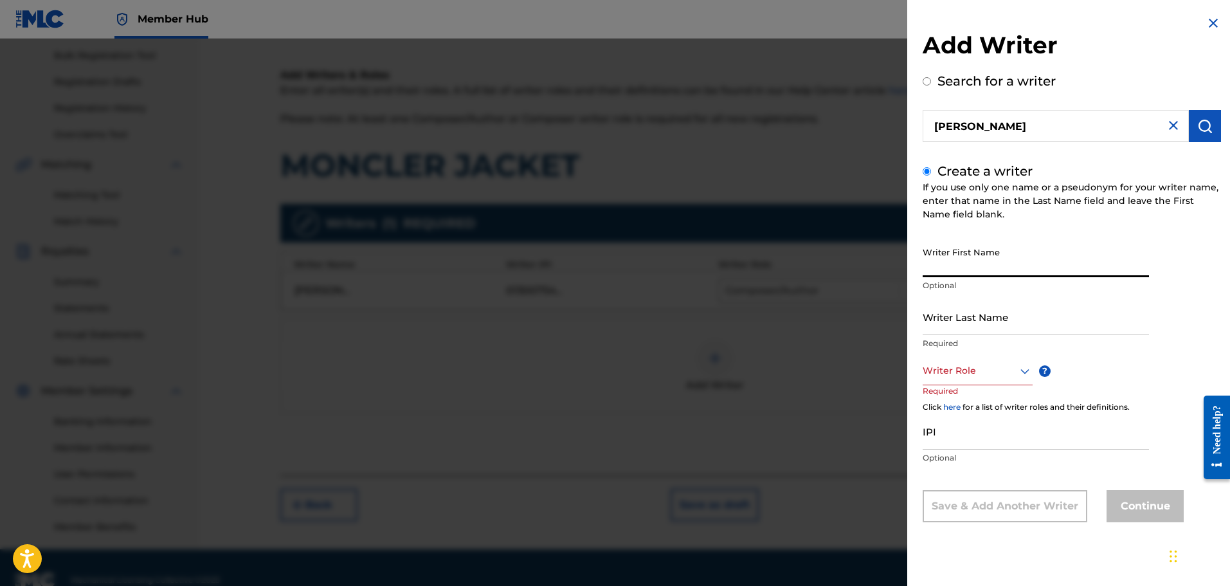
paste input "[PERSON_NAME]"
drag, startPoint x: 987, startPoint y: 265, endPoint x: 946, endPoint y: 267, distance: 40.5
click at [946, 267] on input "[PERSON_NAME]" at bounding box center [1036, 258] width 226 height 37
type input "nejc"
paste input "[PERSON_NAME]"
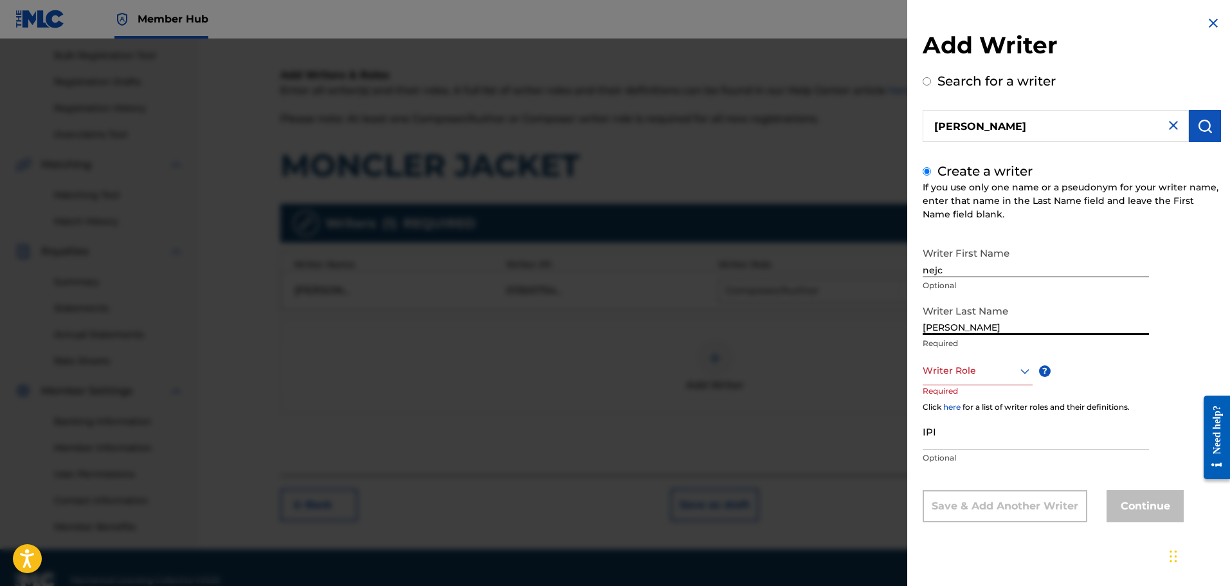
type input "[PERSON_NAME]"
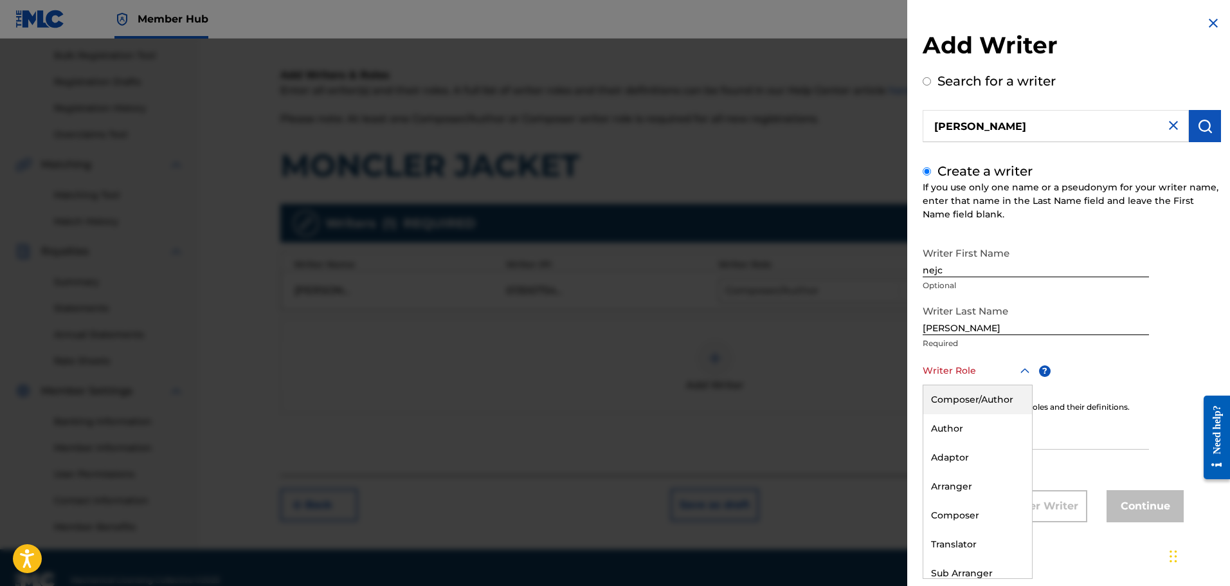
click at [970, 367] on div at bounding box center [978, 371] width 110 height 16
click at [970, 392] on div "Composer/Author" at bounding box center [977, 399] width 109 height 29
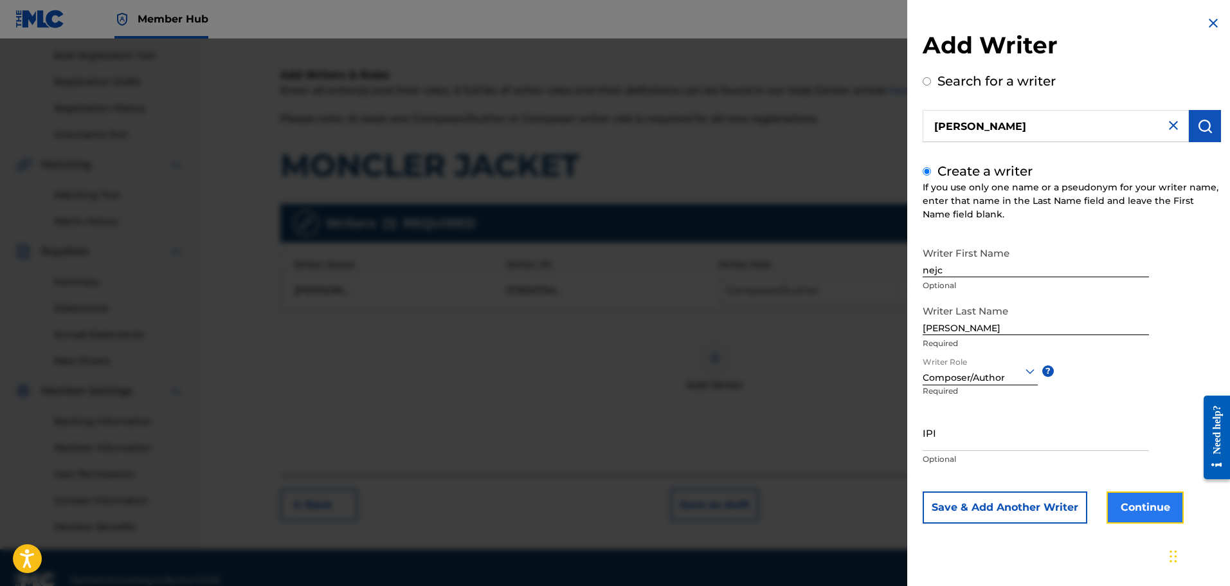
click at [1149, 495] on button "Continue" at bounding box center [1144, 507] width 77 height 32
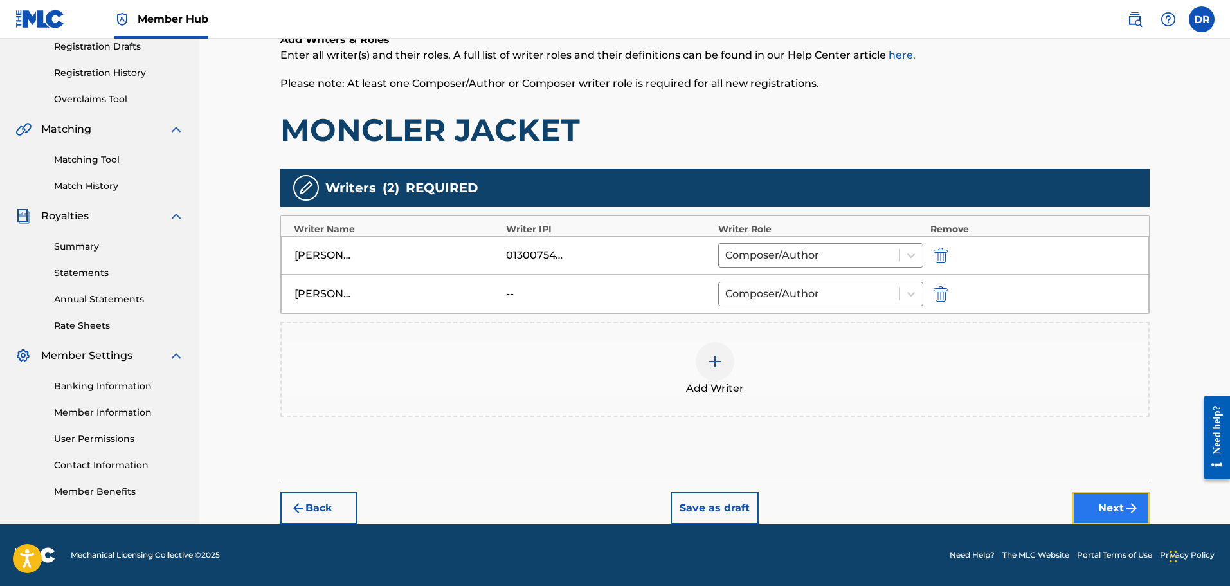
click at [1118, 507] on button "Next" at bounding box center [1110, 508] width 77 height 32
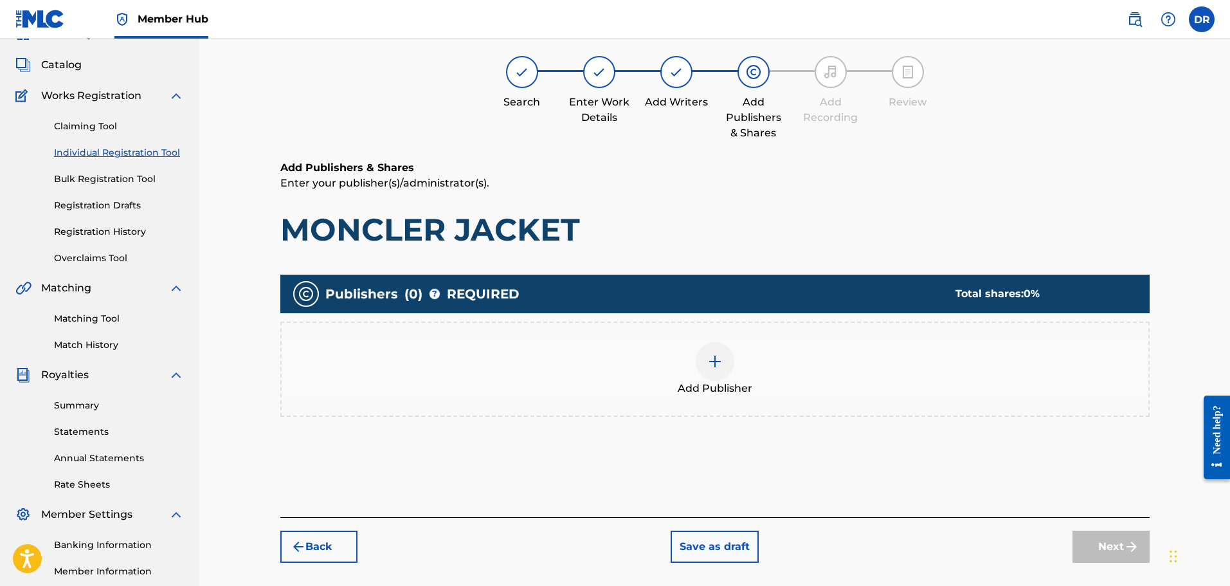
scroll to position [58, 0]
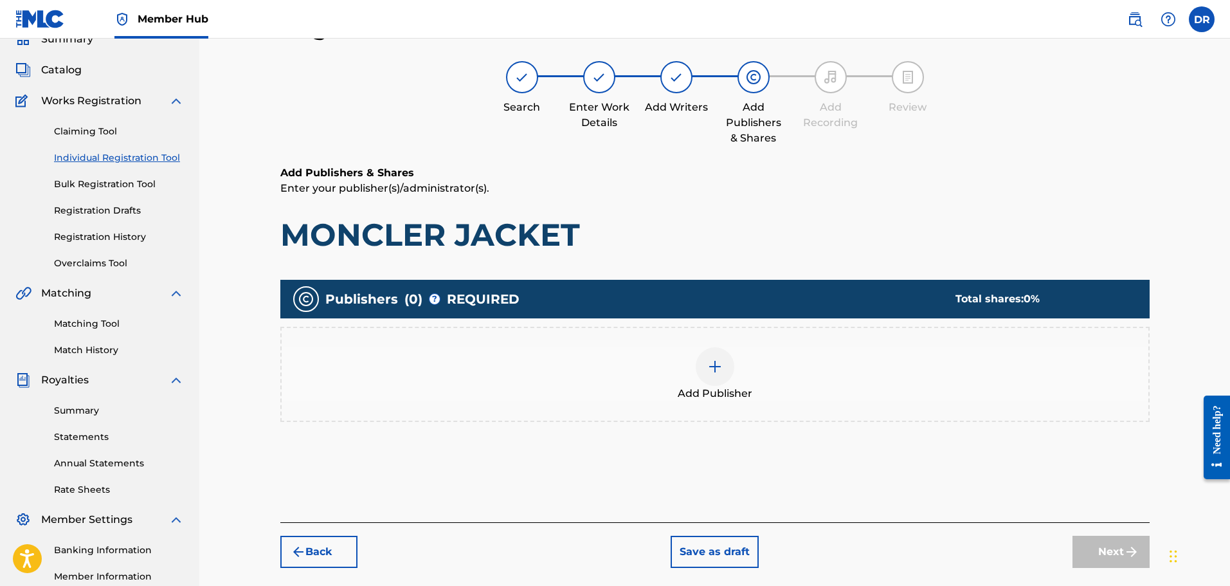
click at [708, 372] on img at bounding box center [714, 366] width 15 height 15
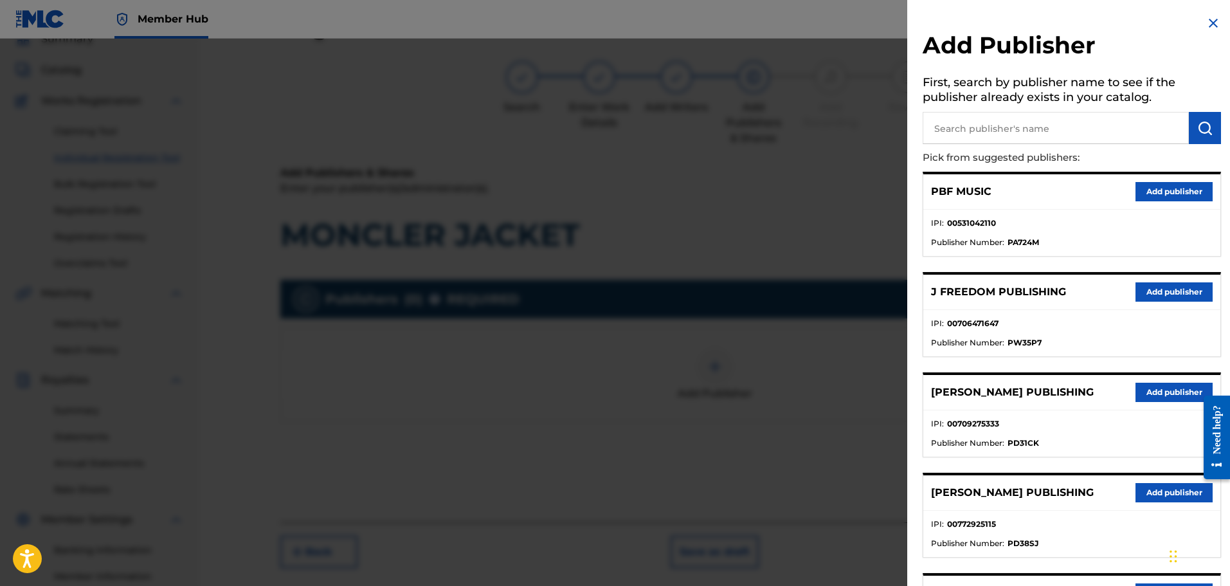
click at [965, 138] on input "text" at bounding box center [1056, 128] width 266 height 32
type input "199"
click at [1209, 125] on button "submit" at bounding box center [1205, 128] width 32 height 32
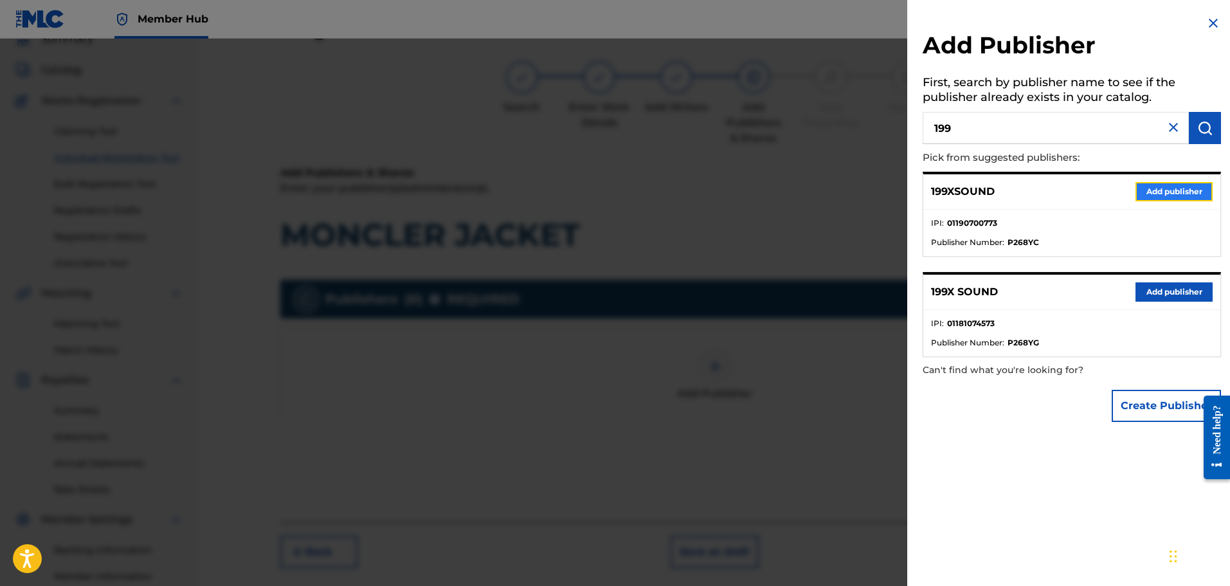
click at [1171, 191] on button "Add publisher" at bounding box center [1173, 191] width 77 height 19
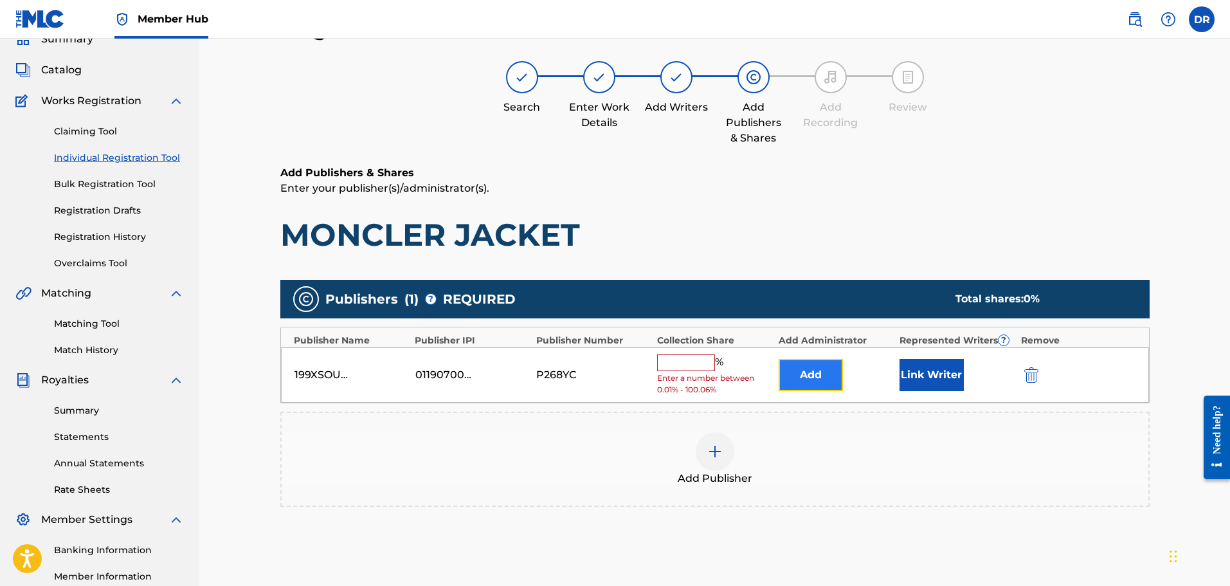
click at [818, 381] on button "Add" at bounding box center [811, 375] width 64 height 32
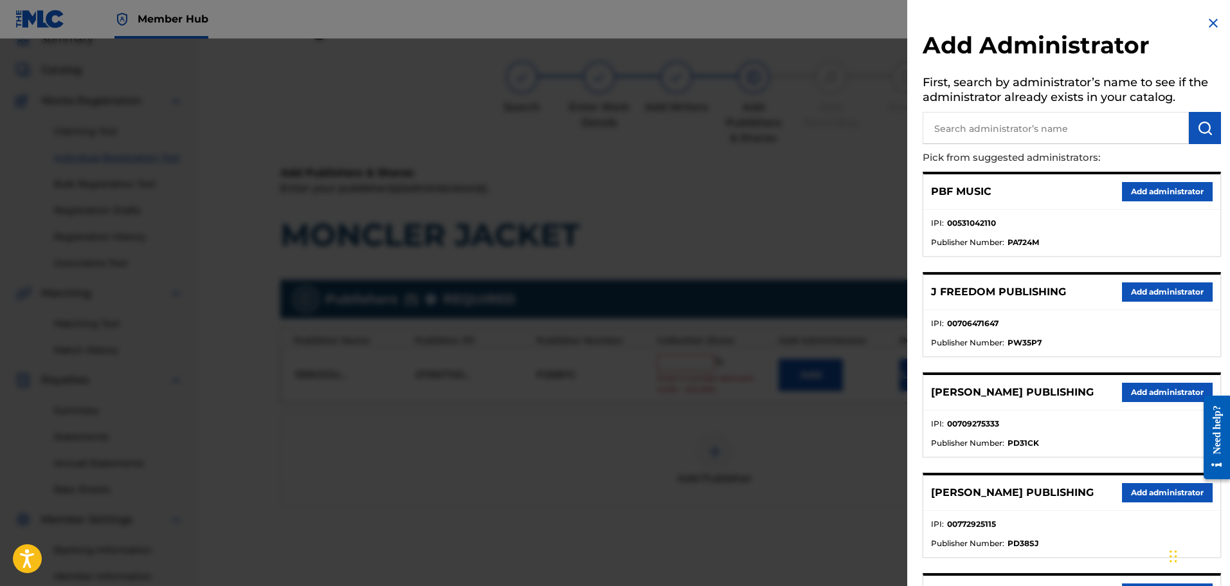
click at [951, 134] on input "text" at bounding box center [1056, 128] width 266 height 32
type input "ALA"
click at [1205, 127] on img "submit" at bounding box center [1204, 127] width 15 height 15
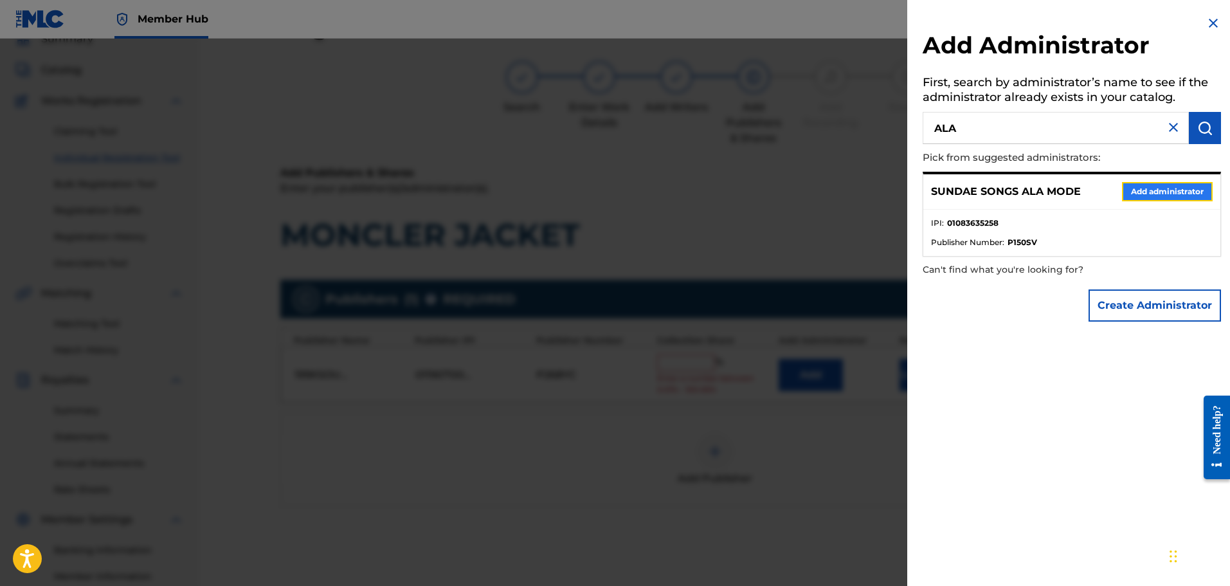
click at [1163, 197] on button "Add administrator" at bounding box center [1167, 191] width 91 height 19
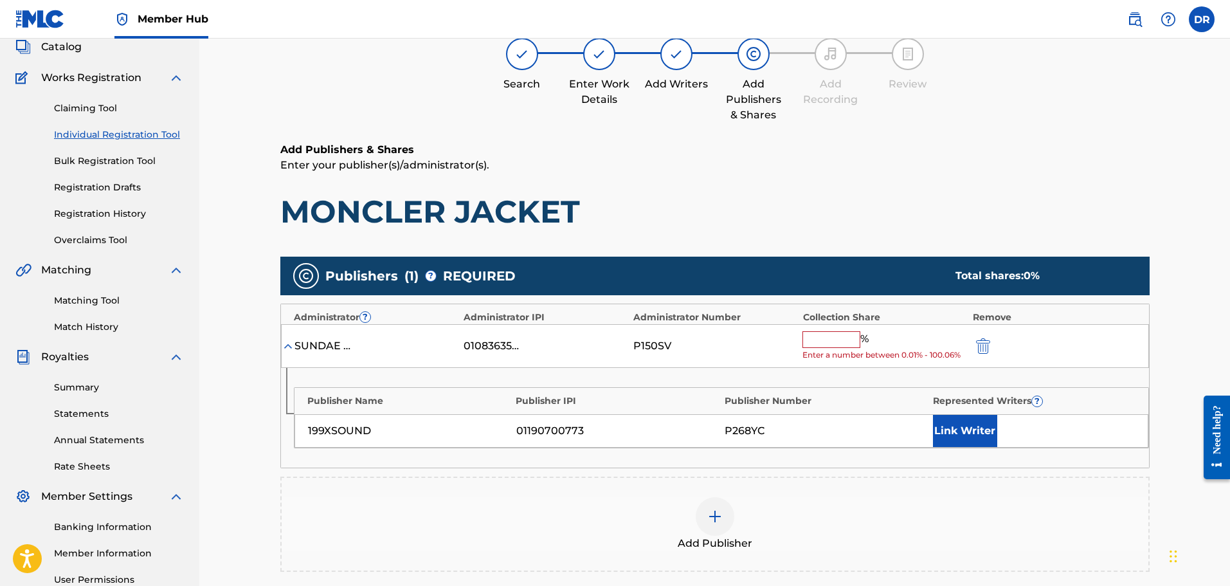
scroll to position [122, 0]
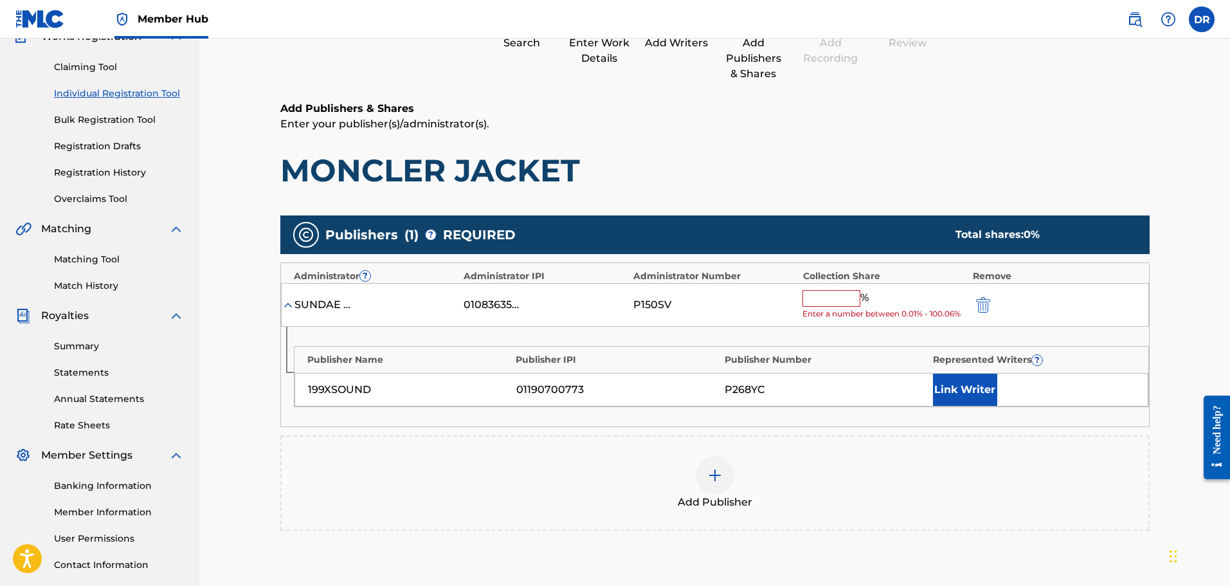
click at [824, 301] on input "text" at bounding box center [831, 298] width 58 height 17
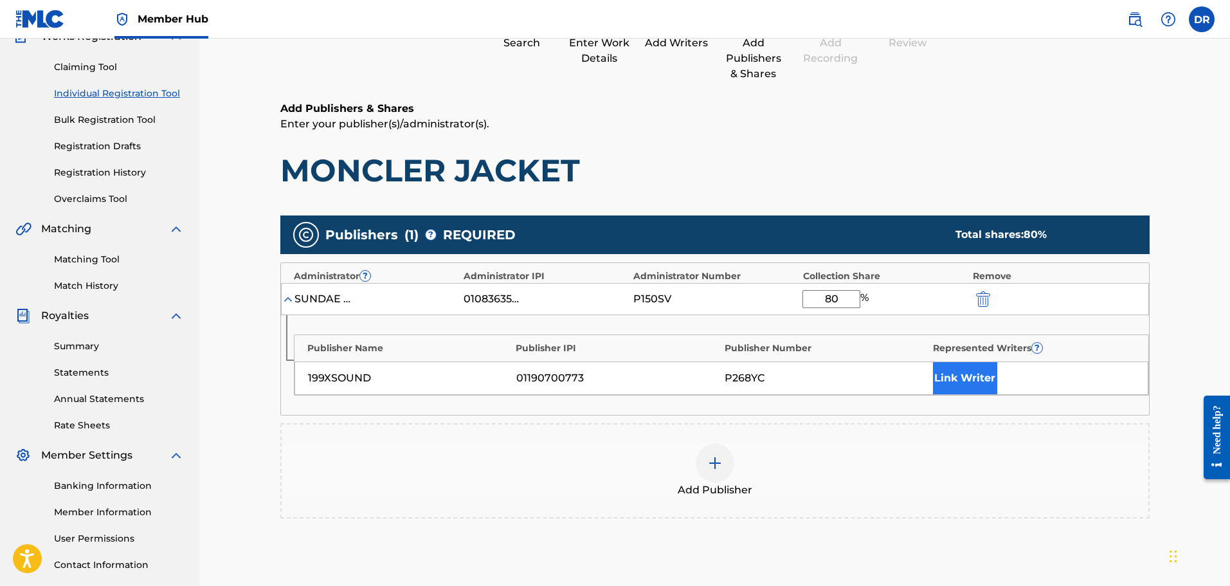
type input "80"
click at [966, 372] on button "Link Writer" at bounding box center [965, 378] width 64 height 32
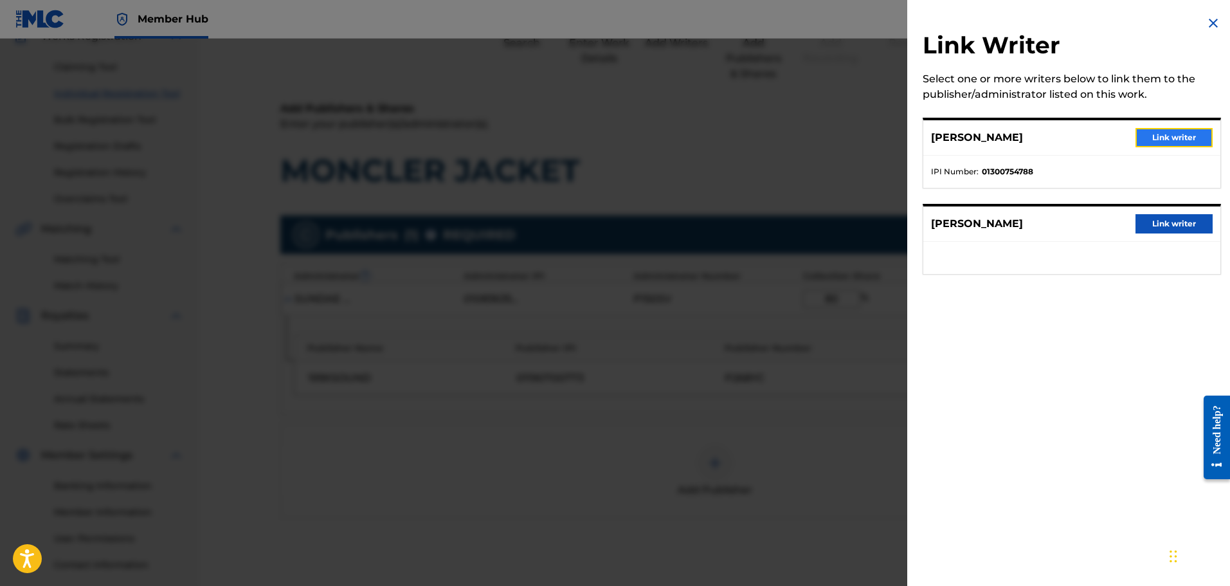
click at [1169, 134] on button "Link writer" at bounding box center [1173, 137] width 77 height 19
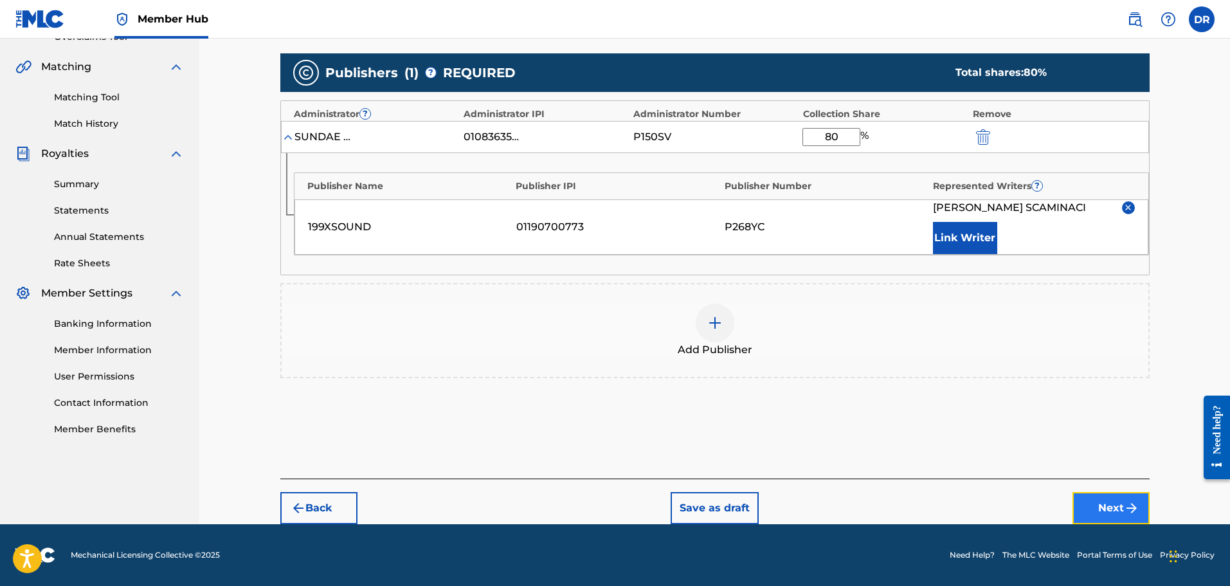
click at [1132, 507] on img "submit" at bounding box center [1131, 507] width 15 height 15
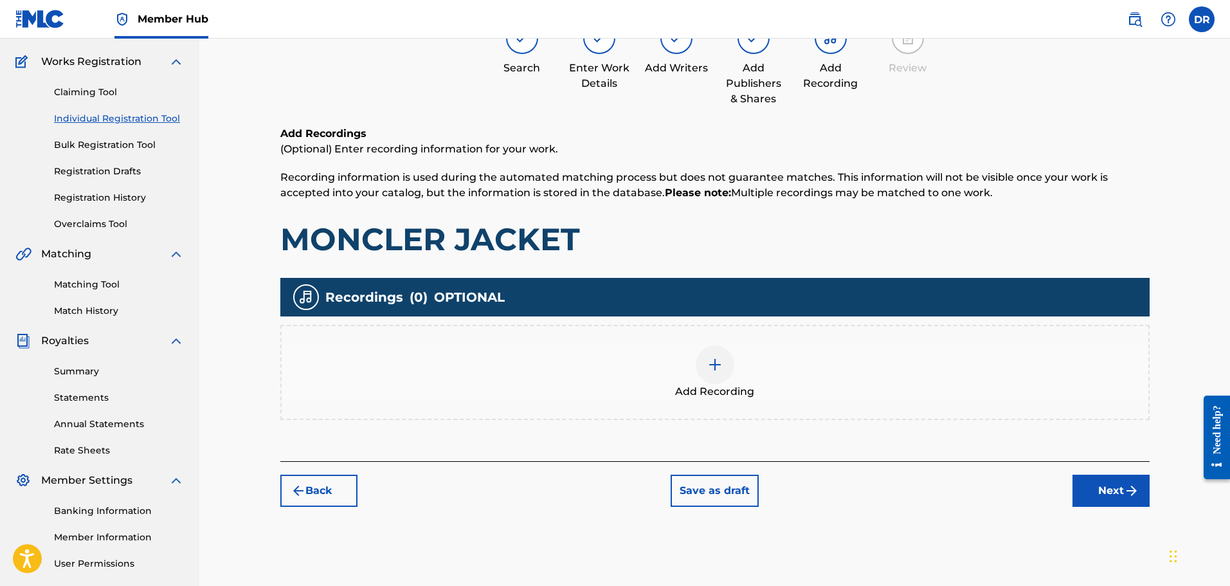
scroll to position [58, 0]
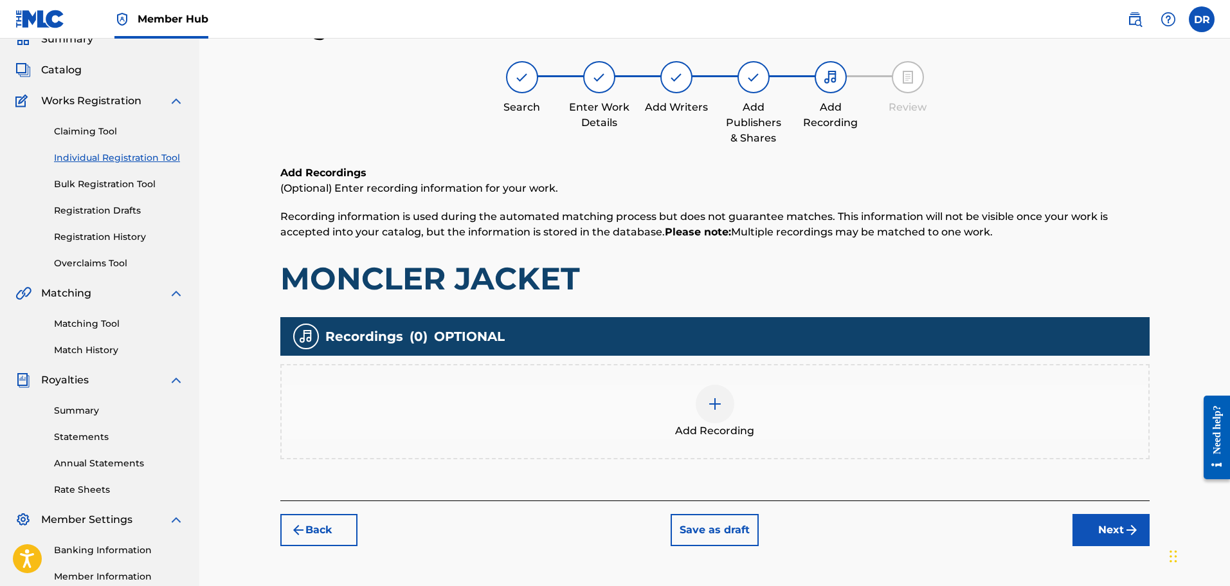
click at [713, 394] on div at bounding box center [715, 403] width 39 height 39
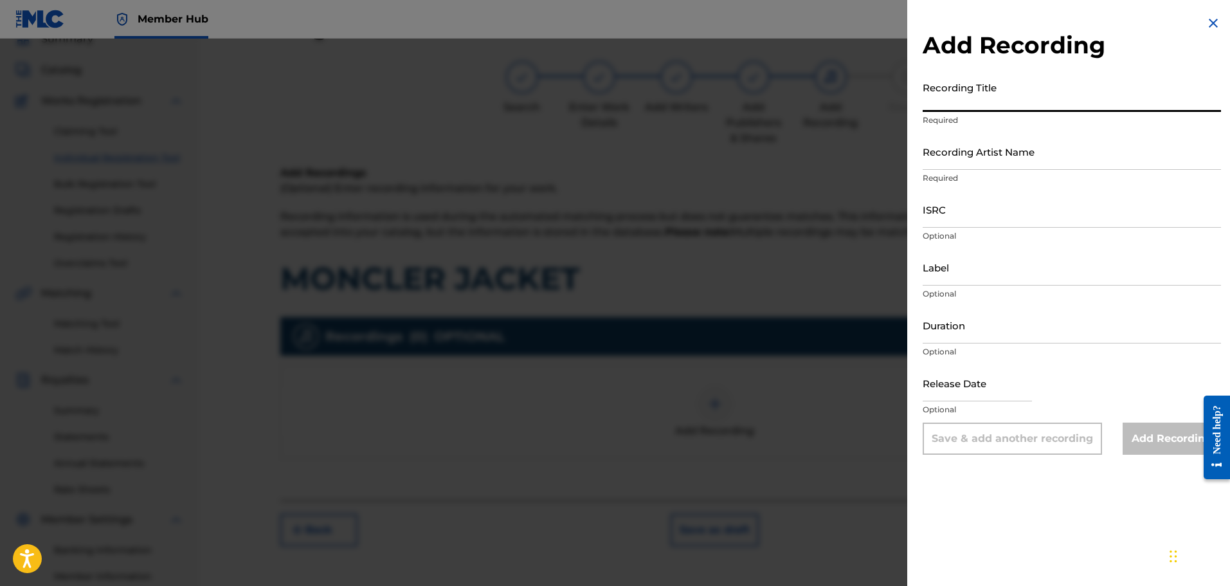
click at [941, 98] on input "Recording Title" at bounding box center [1072, 93] width 298 height 37
type input "MOCLER JACKET"
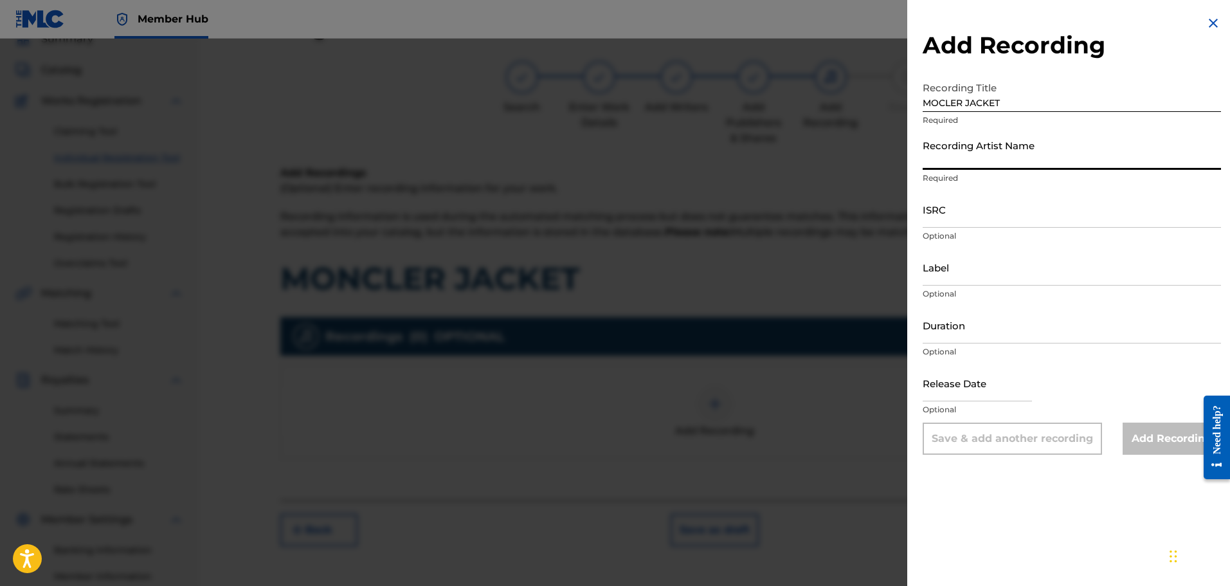
click at [967, 158] on input "Recording Artist Name" at bounding box center [1072, 151] width 298 height 37
paste input "[DATE], necu"
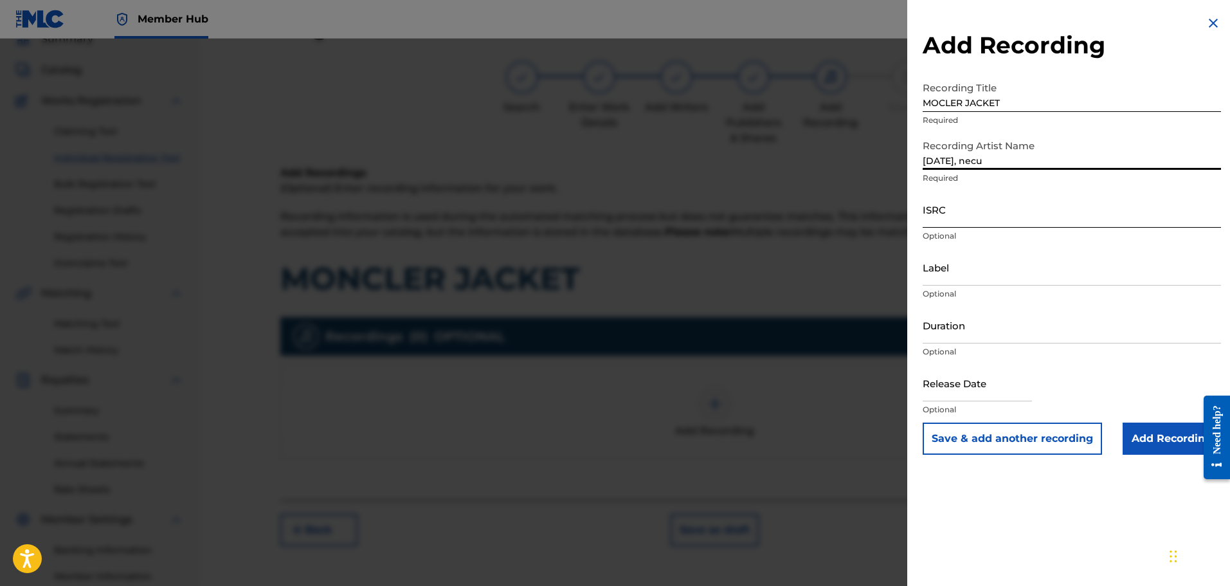
type input "[DATE], necu"
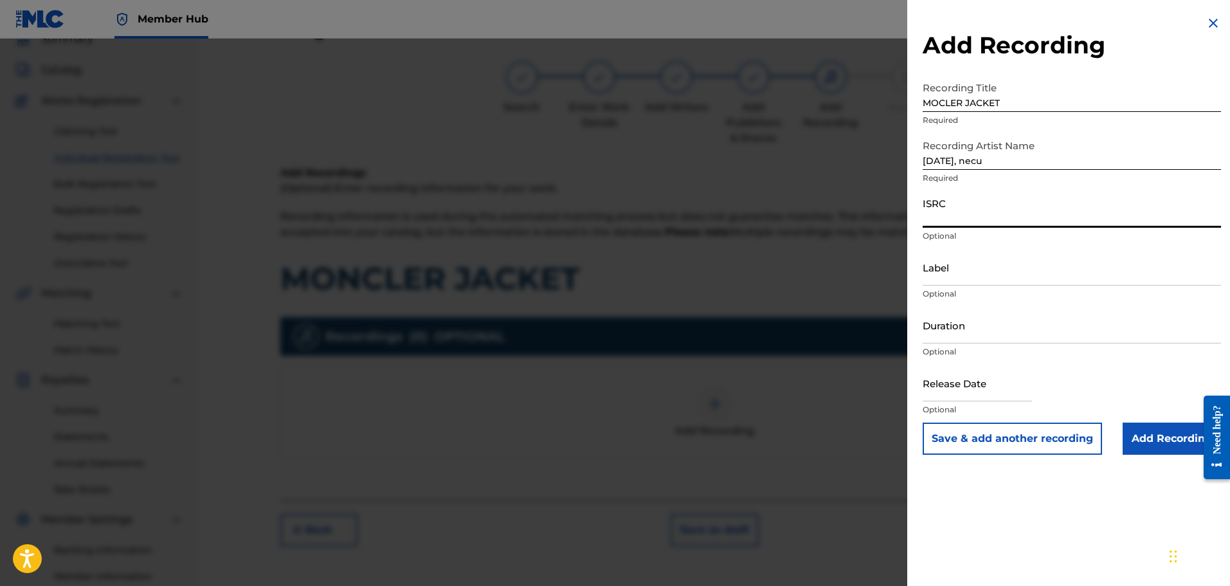
click at [944, 211] on input "ISRC" at bounding box center [1072, 209] width 298 height 37
paste input "QZK6Q2183065"
type input "QZK6Q2183065"
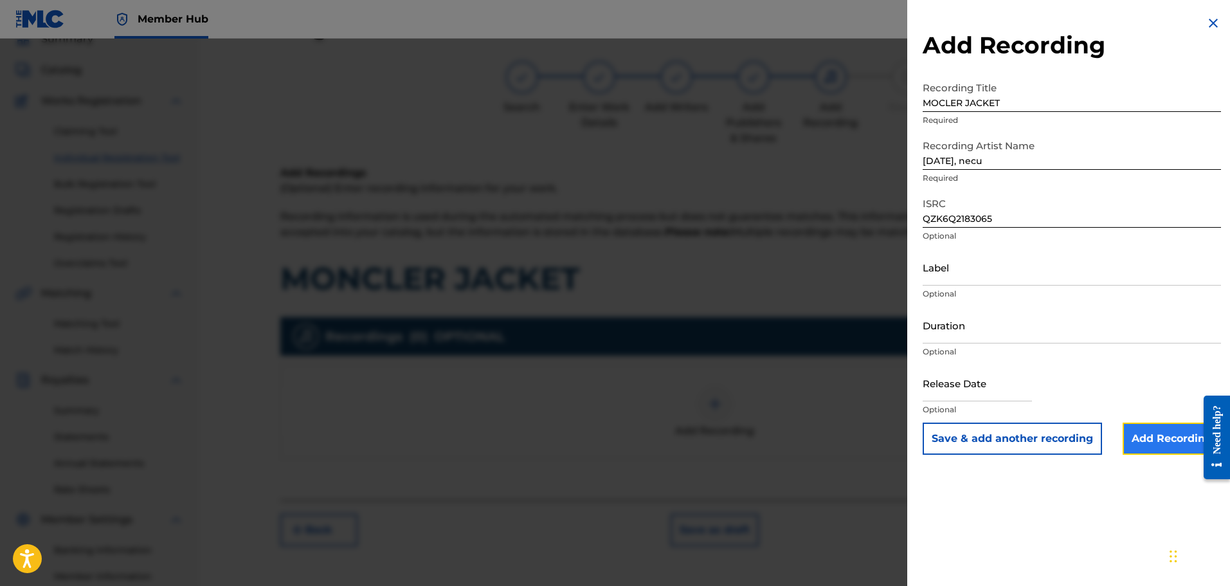
click at [1164, 437] on input "Add Recording" at bounding box center [1171, 438] width 98 height 32
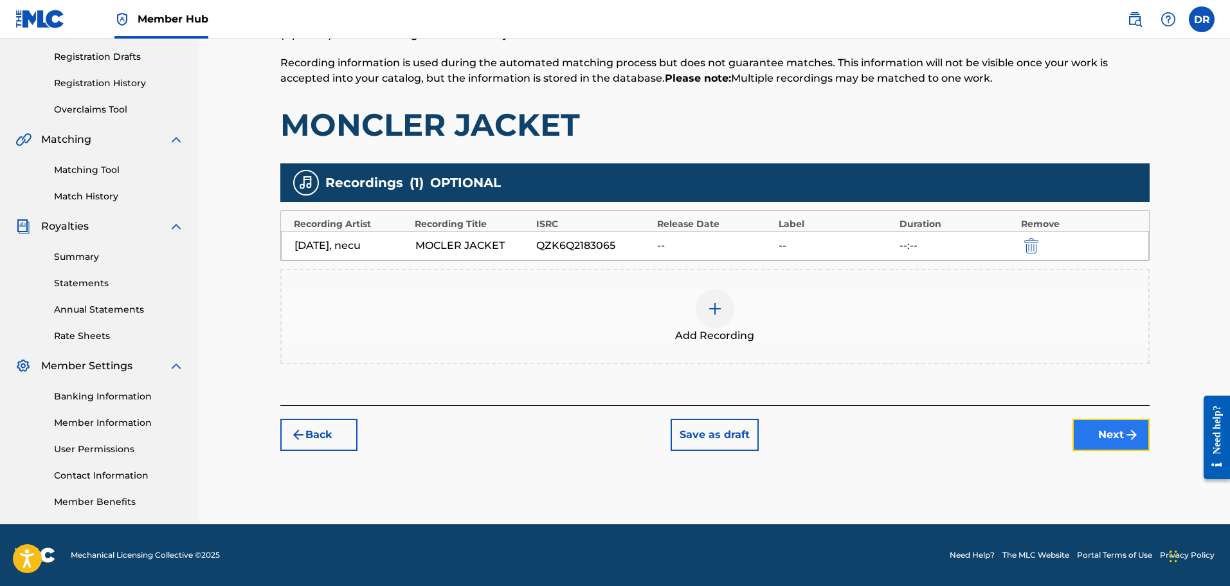
click at [1097, 442] on button "Next" at bounding box center [1110, 435] width 77 height 32
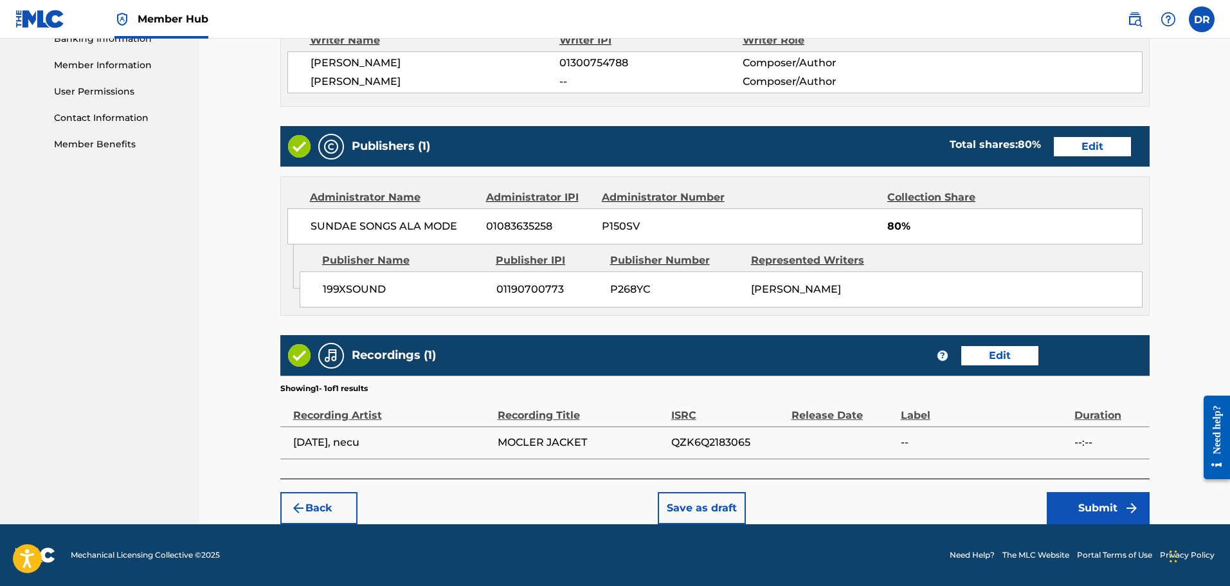
scroll to position [581, 0]
click at [1076, 502] on button "Submit" at bounding box center [1098, 508] width 103 height 32
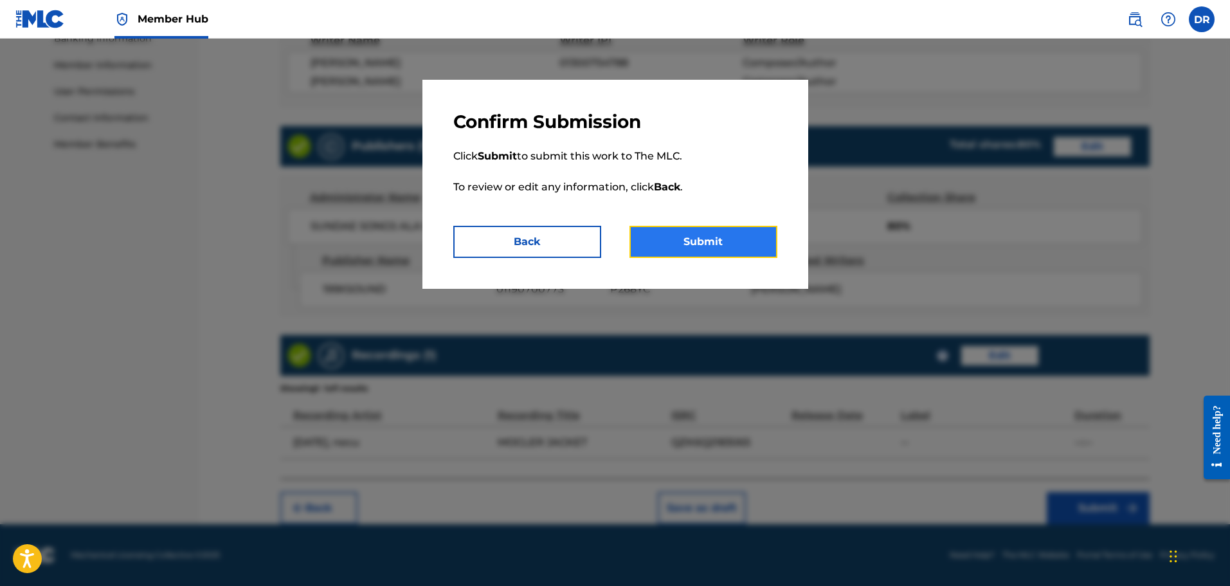
click at [692, 241] on button "Submit" at bounding box center [703, 242] width 148 height 32
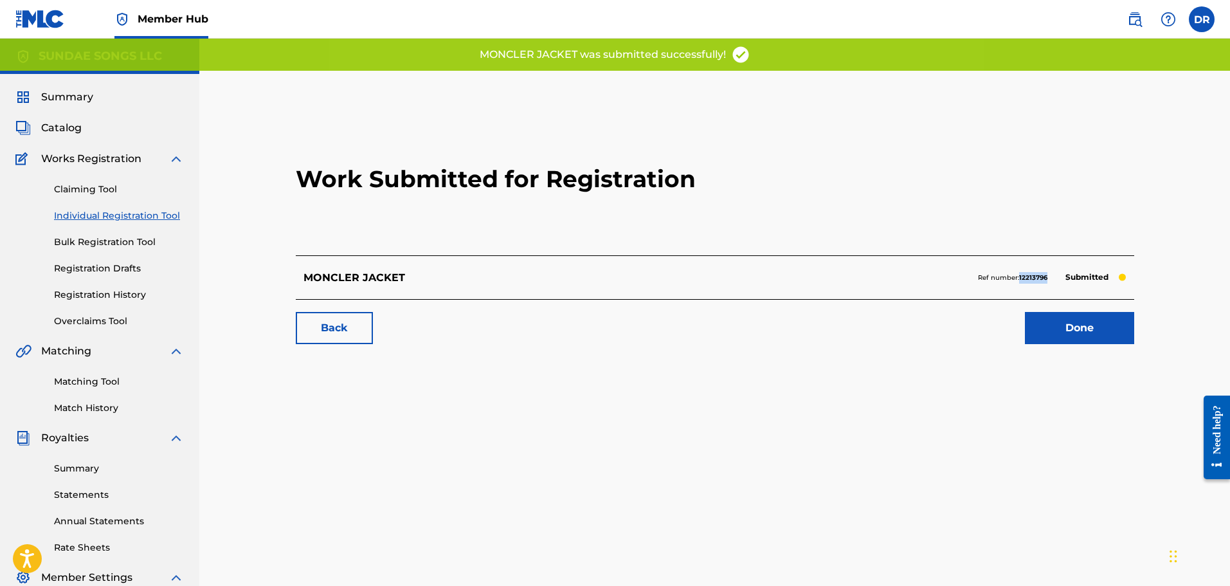
drag, startPoint x: 1048, startPoint y: 281, endPoint x: 1020, endPoint y: 283, distance: 28.4
click at [1020, 283] on div "Ref number: 12213796 Submitted" at bounding box center [1052, 278] width 149 height 18
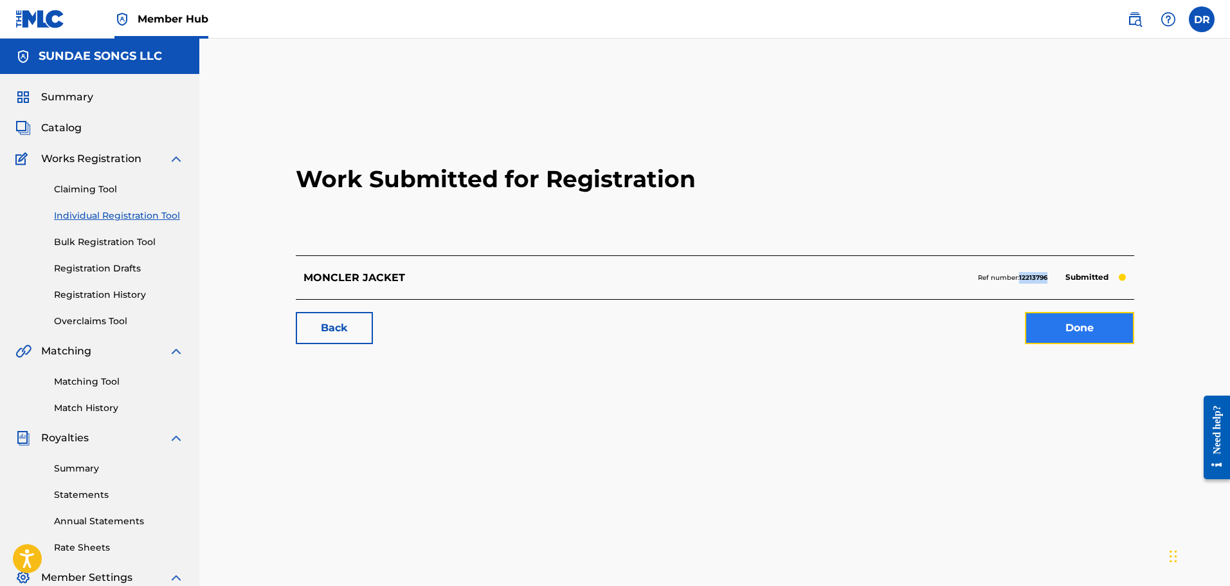
click at [1064, 323] on link "Done" at bounding box center [1079, 328] width 109 height 32
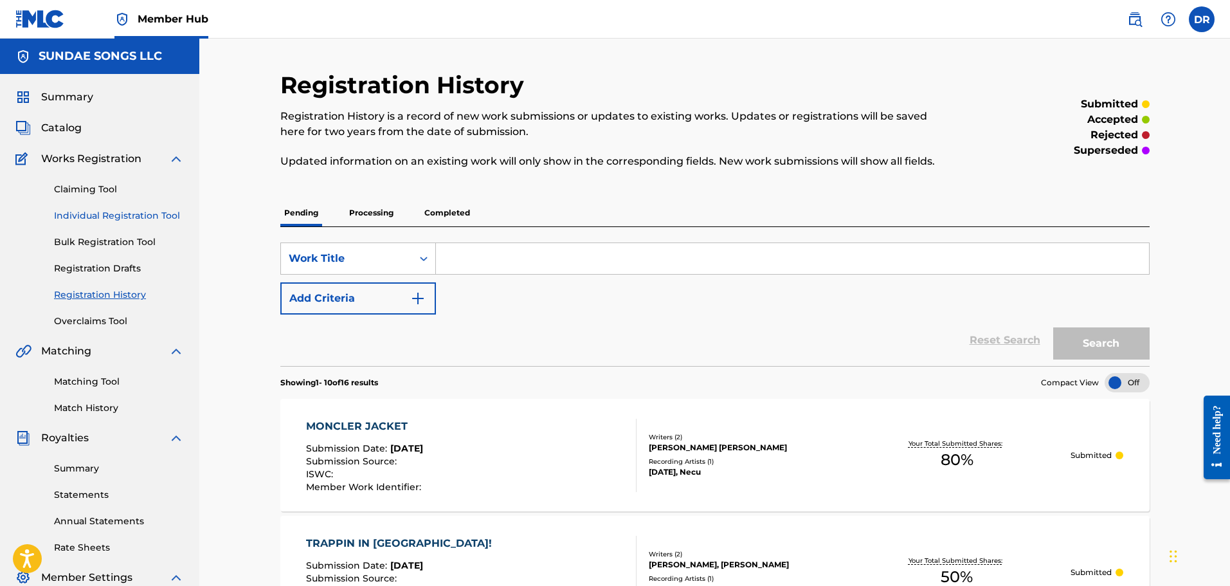
click at [104, 211] on link "Individual Registration Tool" at bounding box center [119, 216] width 130 height 14
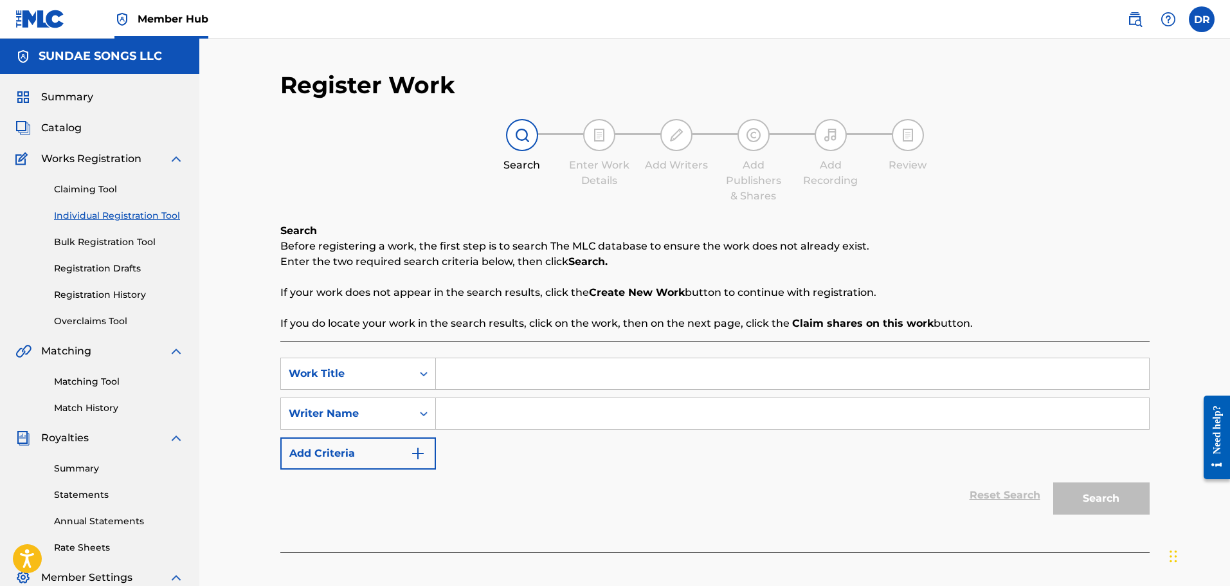
click at [478, 367] on input "Search Form" at bounding box center [792, 373] width 713 height 31
click at [495, 403] on span "town!" at bounding box center [491, 402] width 30 height 12
type input "chinatown!"
click at [476, 410] on input "Search Form" at bounding box center [792, 413] width 713 height 31
type input "[PERSON_NAME]"
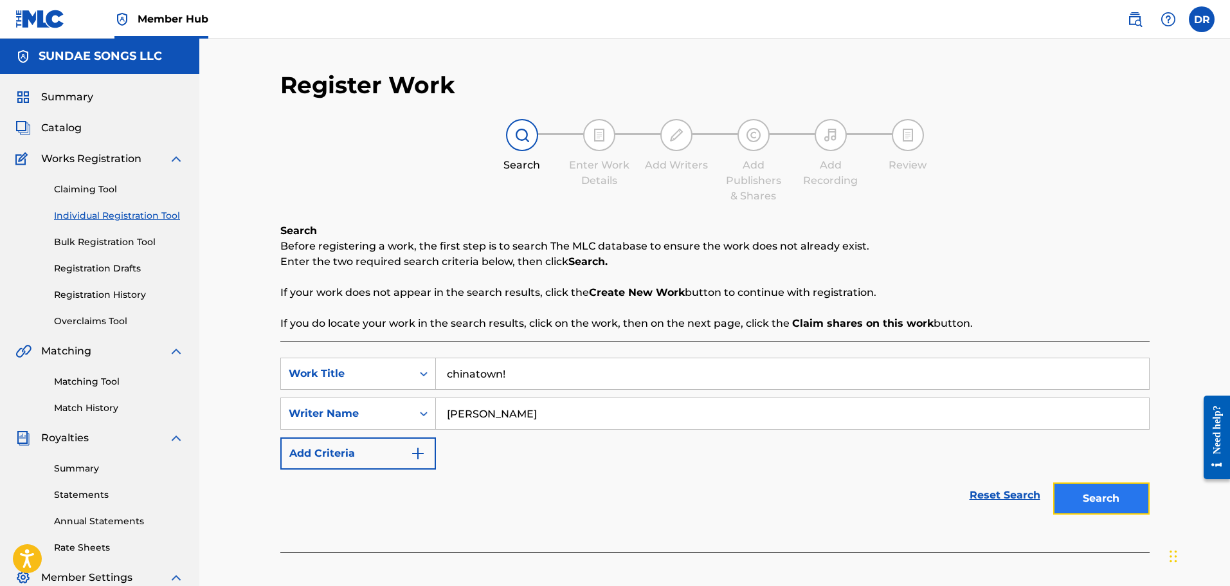
click at [1129, 501] on button "Search" at bounding box center [1101, 498] width 96 height 32
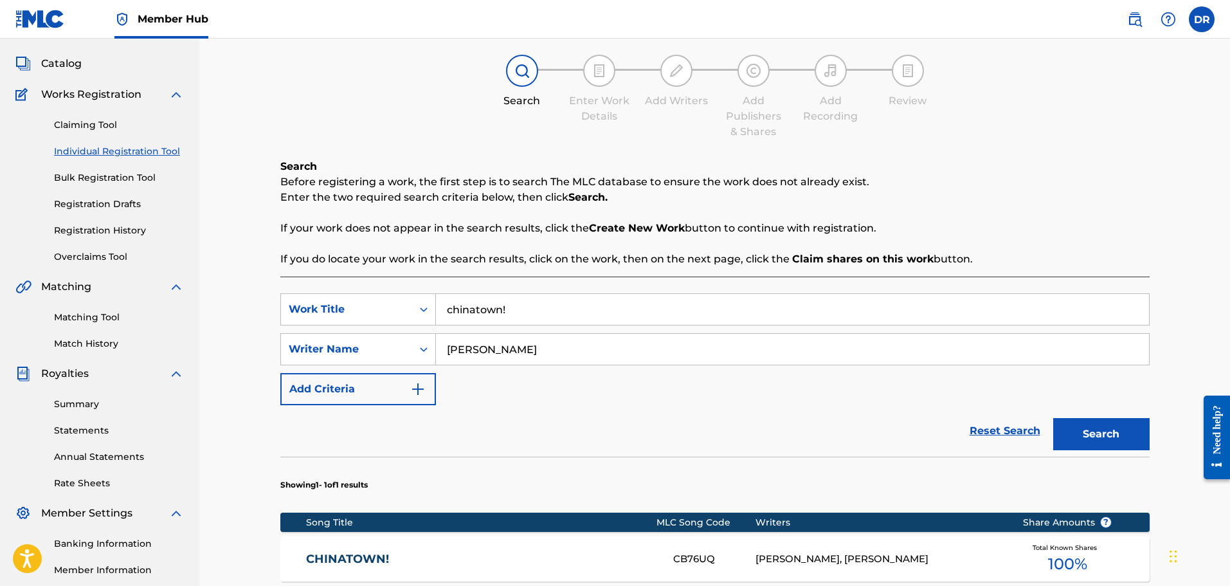
scroll to position [257, 0]
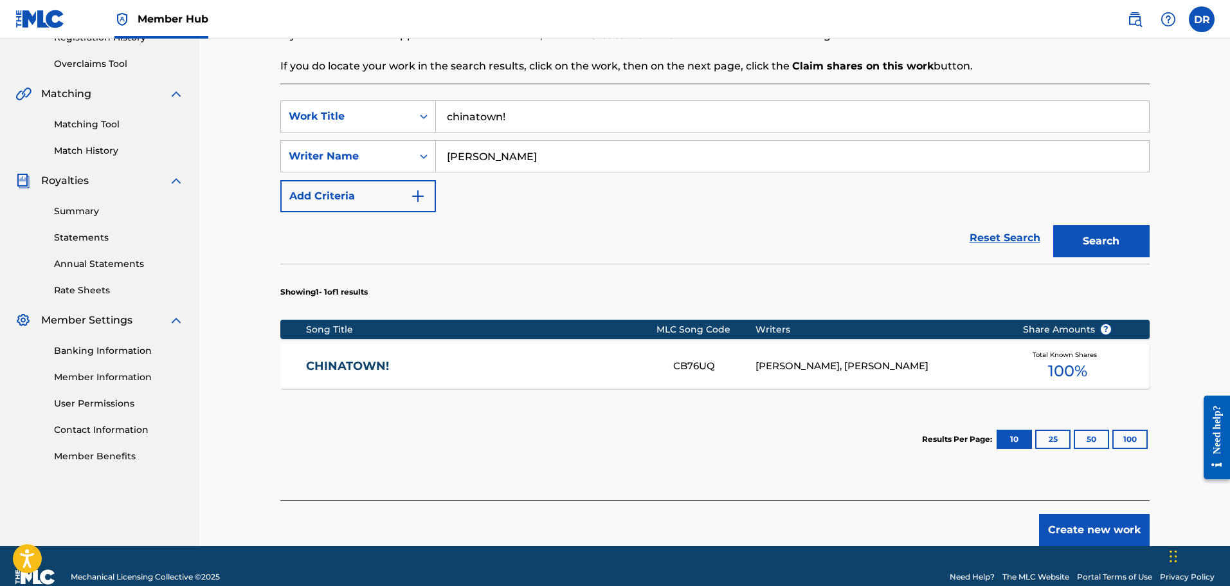
click at [362, 361] on link "CHINATOWN!" at bounding box center [481, 366] width 350 height 15
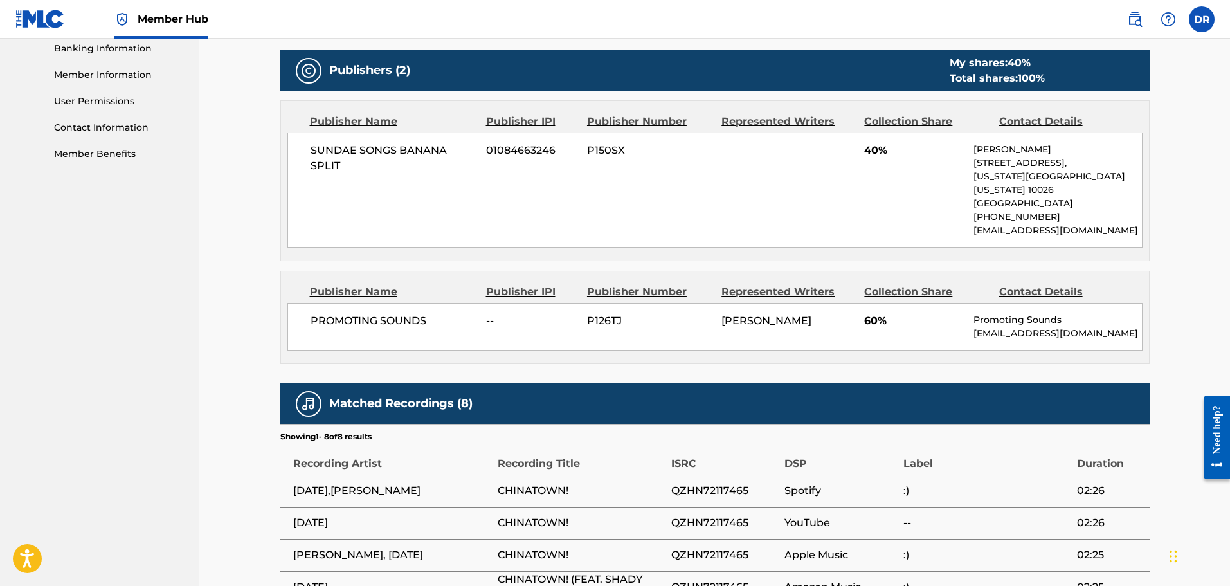
scroll to position [579, 0]
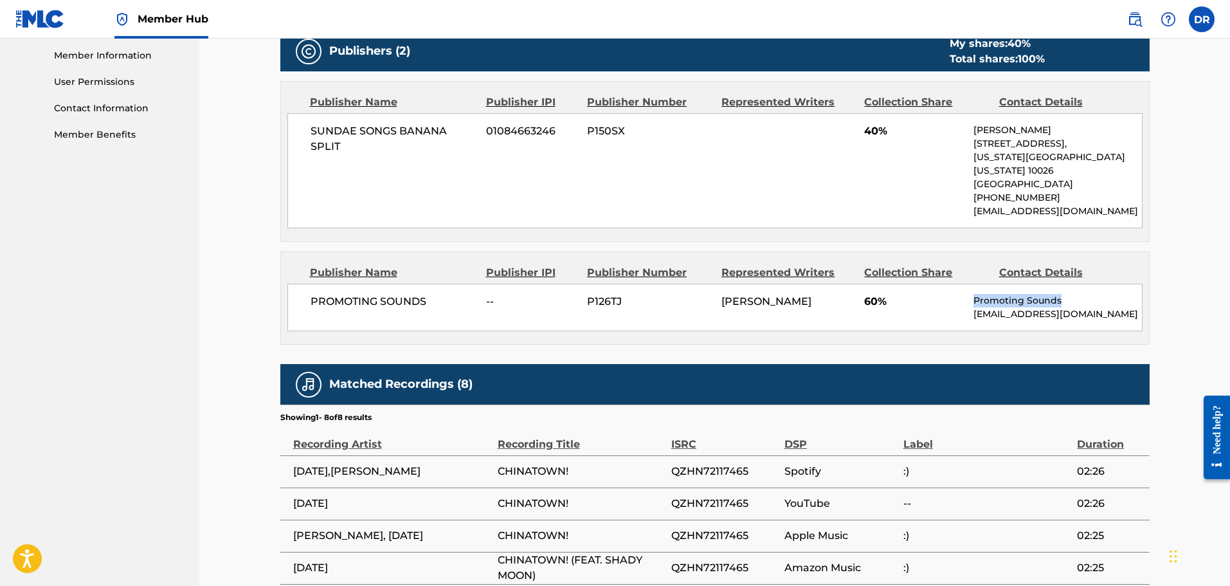
drag, startPoint x: 1059, startPoint y: 285, endPoint x: 975, endPoint y: 285, distance: 84.9
click at [975, 294] on p "Promoting Sounds" at bounding box center [1057, 301] width 168 height 14
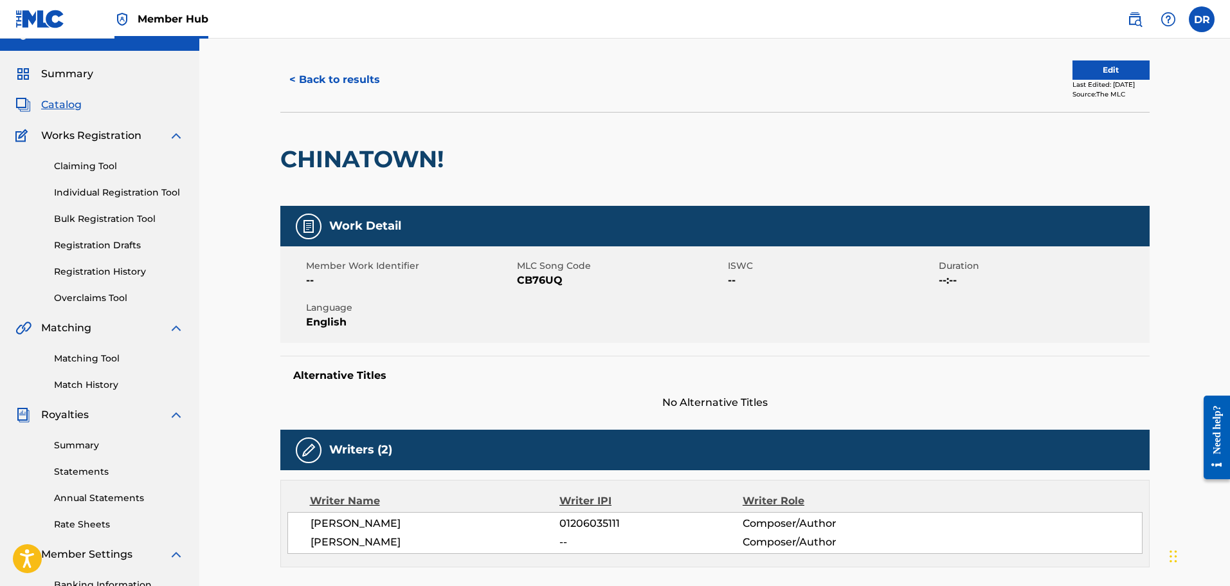
scroll to position [0, 0]
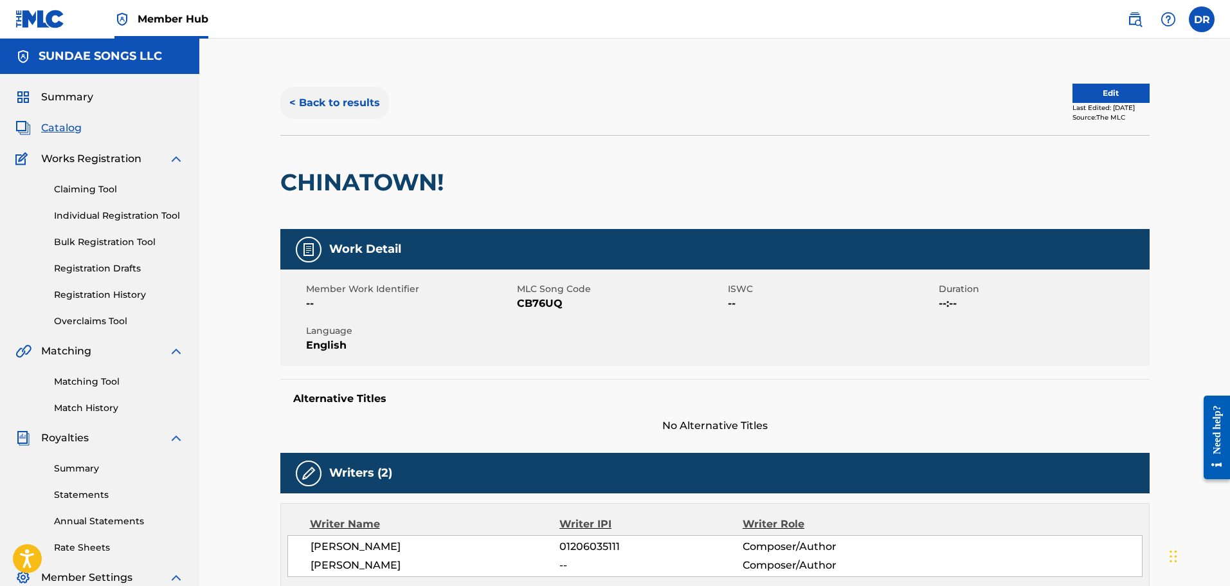
click at [344, 102] on button "< Back to results" at bounding box center [334, 103] width 109 height 32
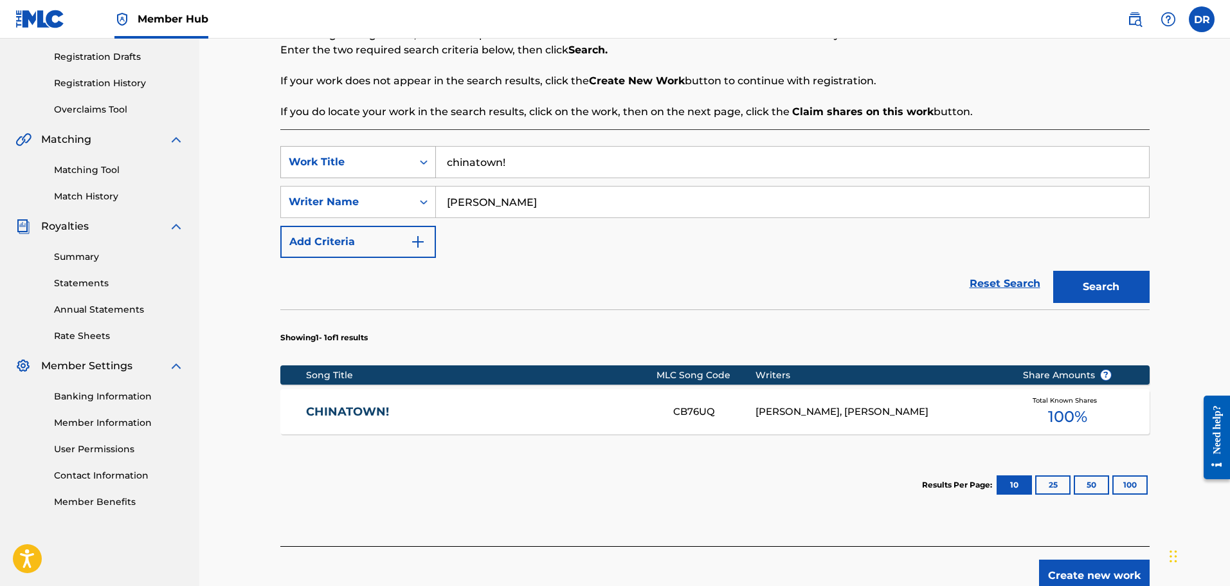
drag, startPoint x: 527, startPoint y: 159, endPoint x: 410, endPoint y: 152, distance: 117.2
click at [410, 152] on div "SearchWithCriteria9debf67b-e449-4959-9cc5-28b274533311 Work Title chinatown!" at bounding box center [714, 162] width 869 height 32
type input "WHAT THE HECK"
click at [1140, 287] on button "Search" at bounding box center [1101, 287] width 96 height 32
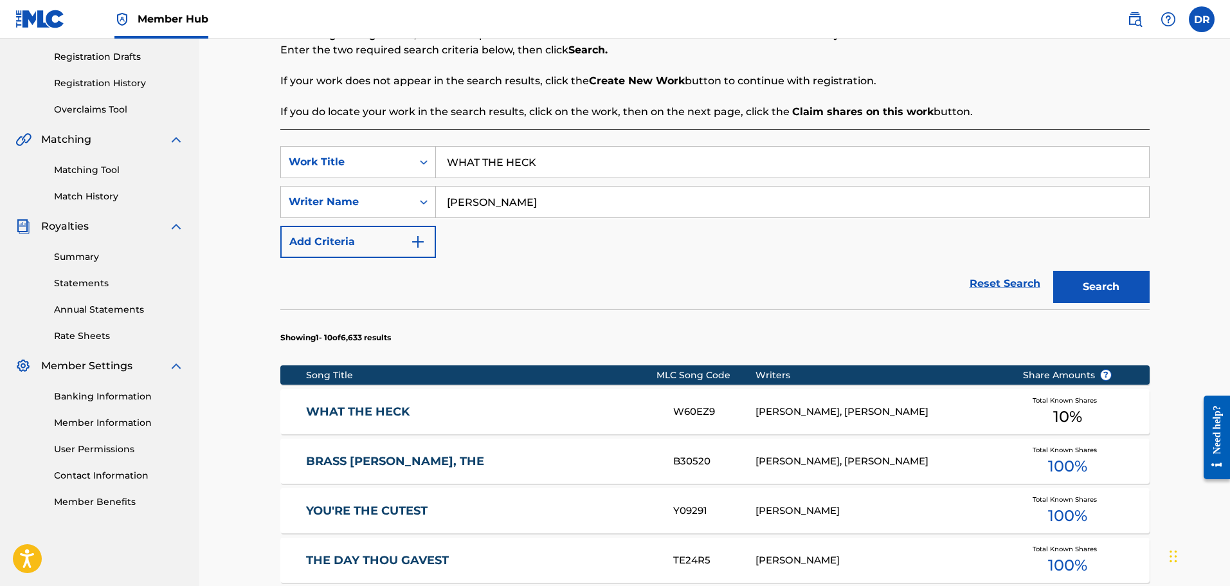
drag, startPoint x: 380, startPoint y: 412, endPoint x: 390, endPoint y: 410, distance: 10.5
click at [380, 412] on link "WHAT THE HECK" at bounding box center [481, 411] width 350 height 15
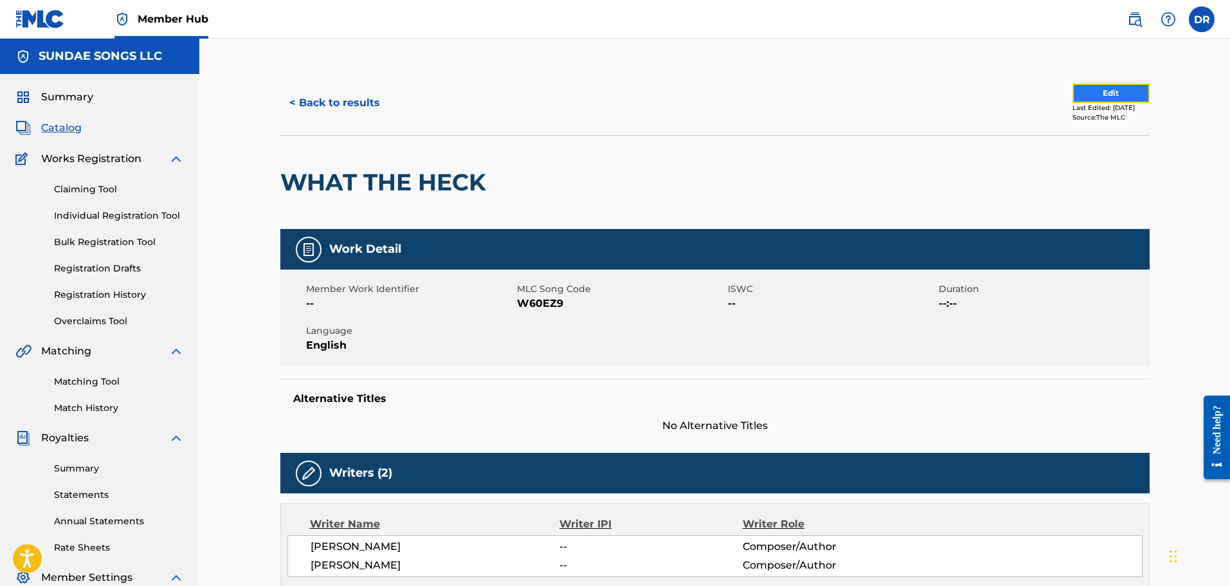
click at [1110, 87] on button "Edit" at bounding box center [1110, 93] width 77 height 19
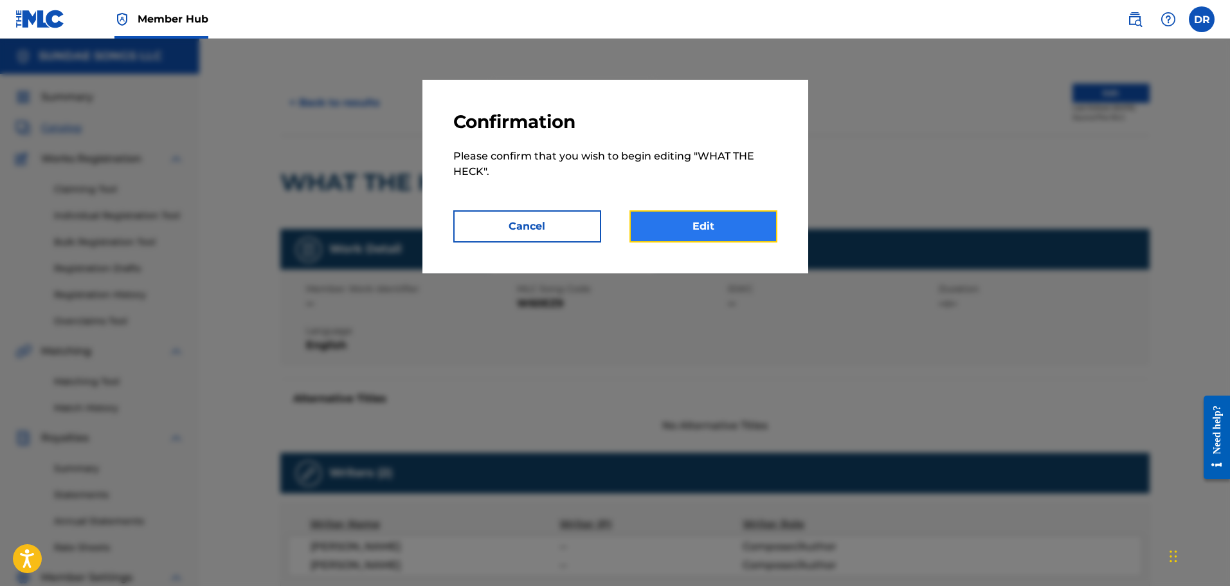
click at [719, 233] on link "Edit" at bounding box center [703, 226] width 148 height 32
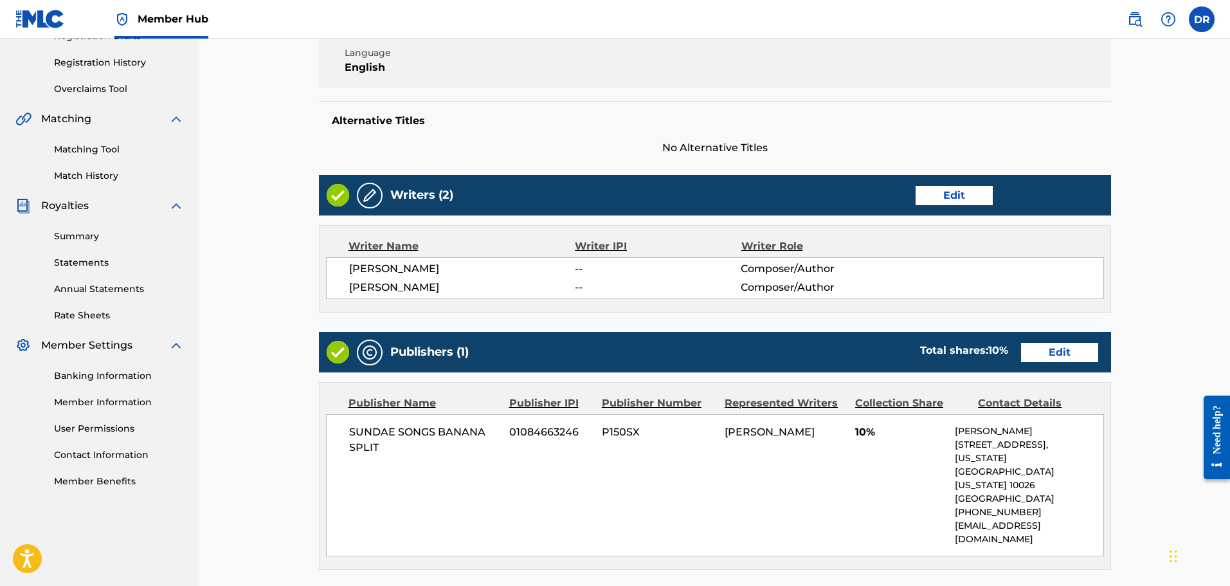
scroll to position [257, 0]
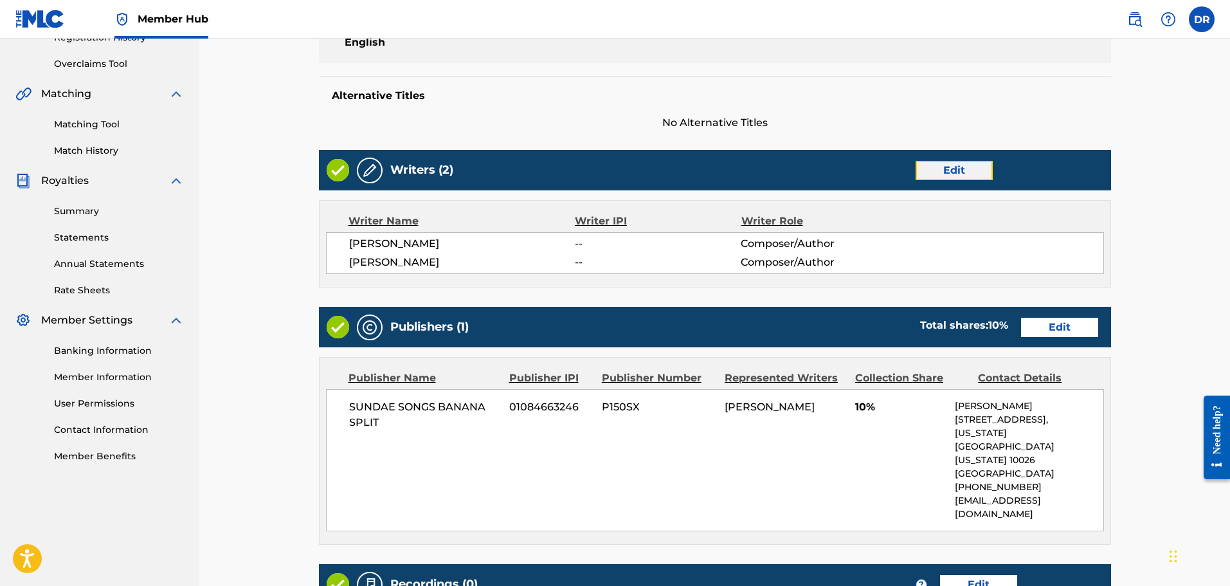
click at [942, 169] on link "Edit" at bounding box center [953, 170] width 77 height 19
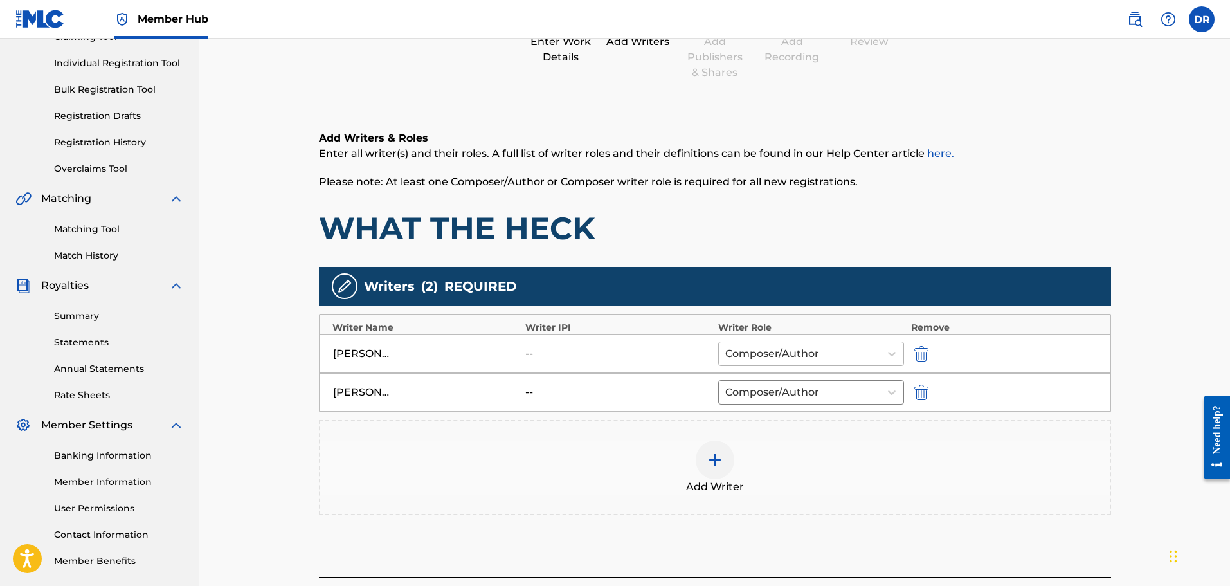
scroll to position [193, 0]
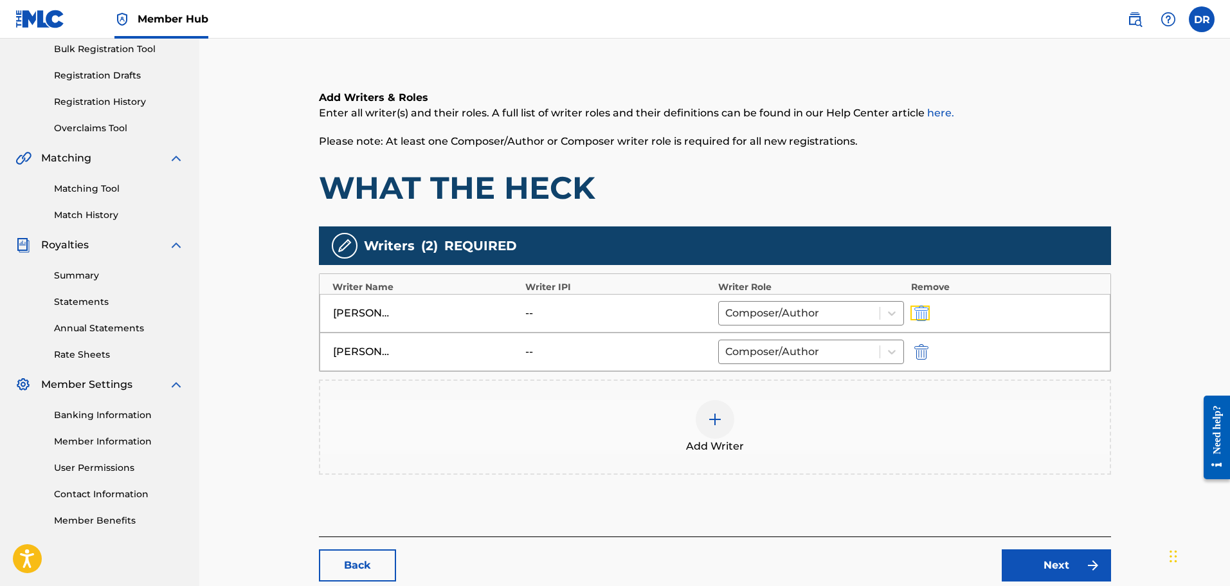
click at [929, 310] on button "submit" at bounding box center [919, 312] width 19 height 15
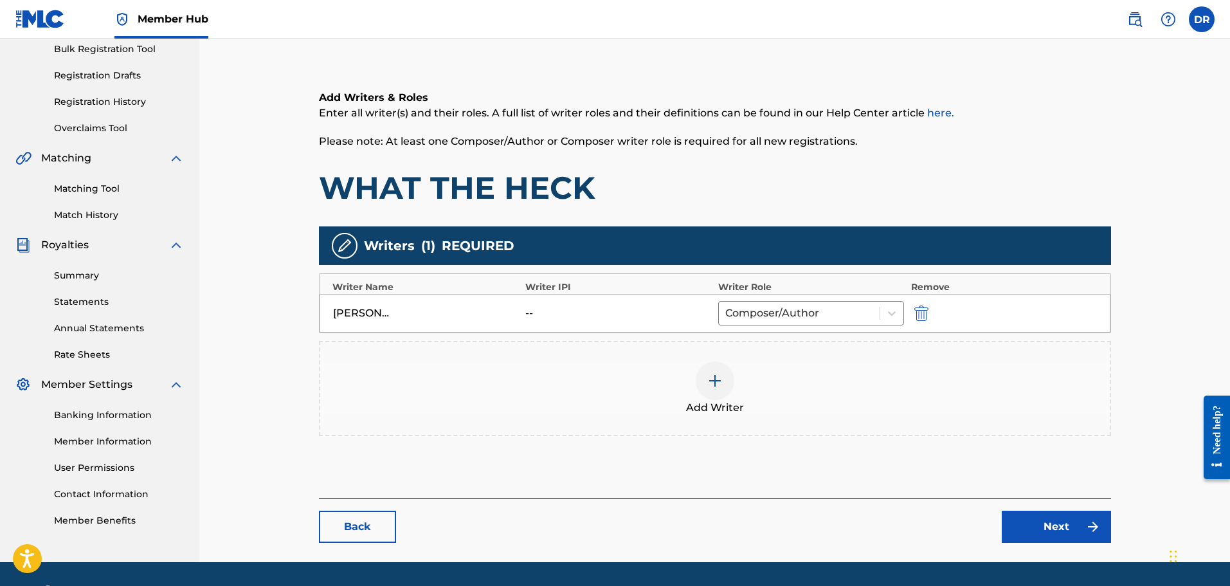
click at [717, 386] on img at bounding box center [714, 380] width 15 height 15
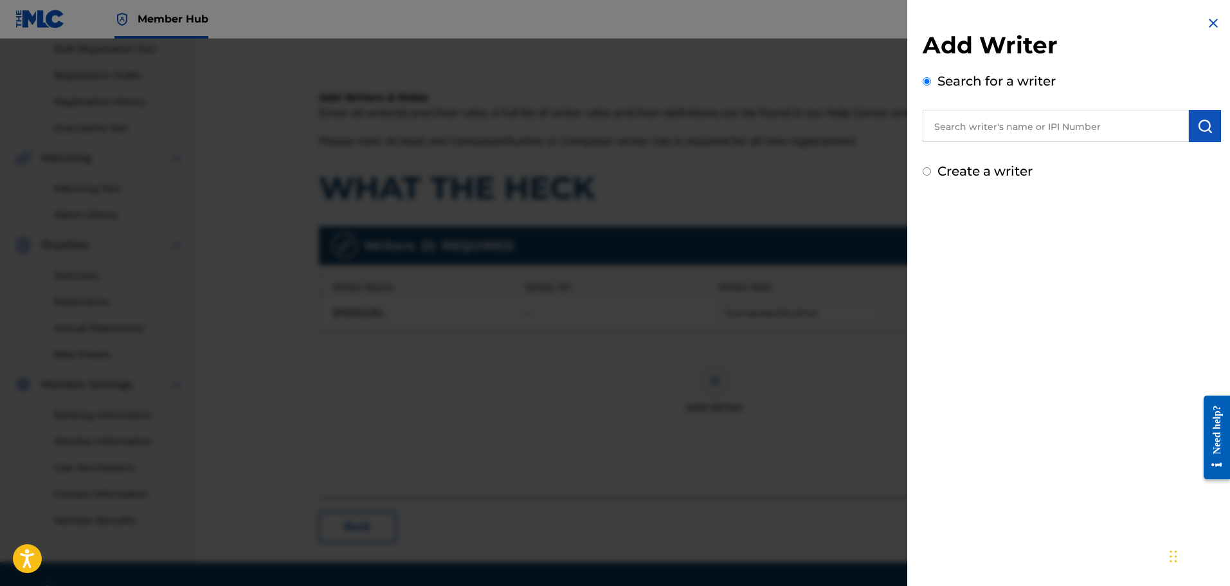
click at [953, 123] on input "text" at bounding box center [1056, 126] width 266 height 32
click at [930, 169] on input "Create a writer" at bounding box center [927, 171] width 8 height 8
radio input "false"
radio input "true"
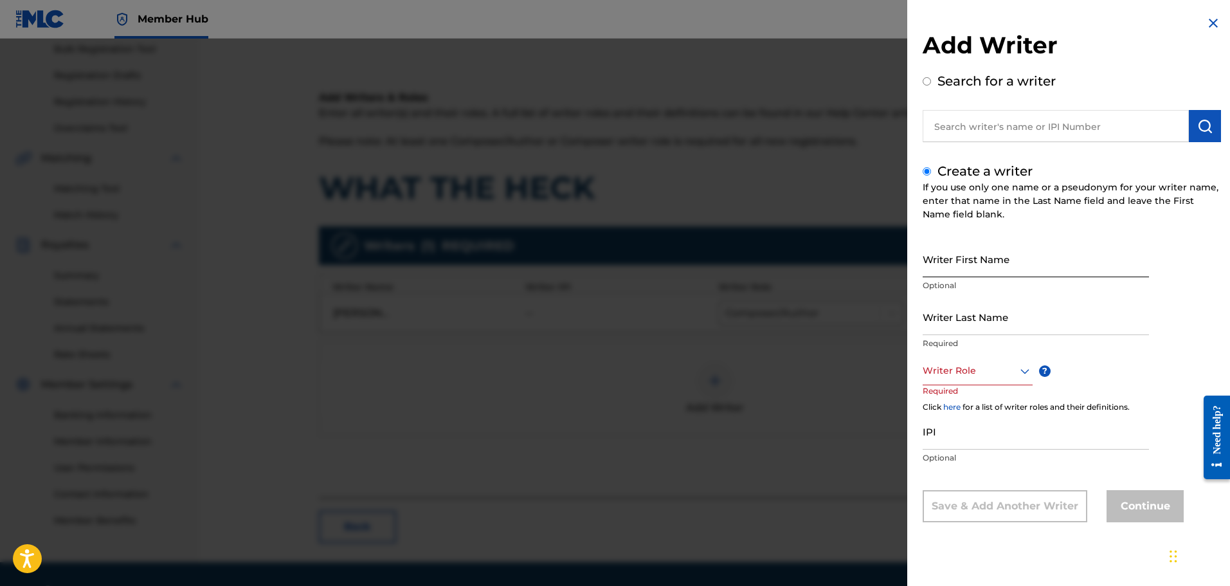
click at [949, 252] on input "Writer First Name" at bounding box center [1036, 258] width 226 height 37
paste input "[PERSON_NAME]"
drag, startPoint x: 1059, startPoint y: 267, endPoint x: 999, endPoint y: 270, distance: 60.5
click at [999, 270] on input "[PERSON_NAME]" at bounding box center [1036, 258] width 226 height 37
type input "[PERSON_NAME]"
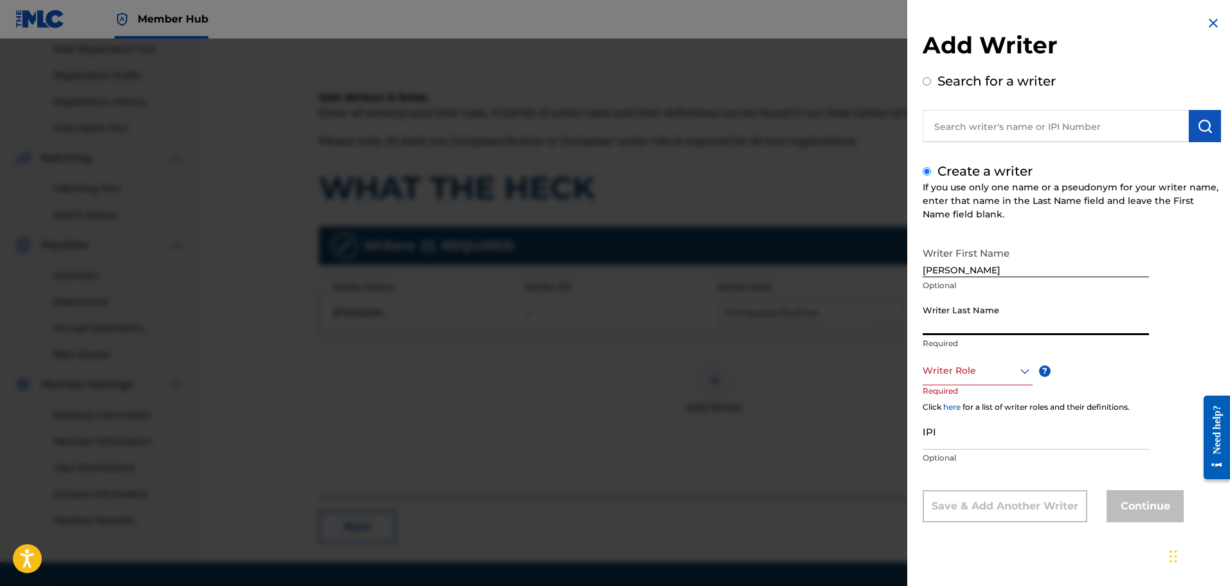
paste input "SCAMINACI"
type input "SCAMINACI"
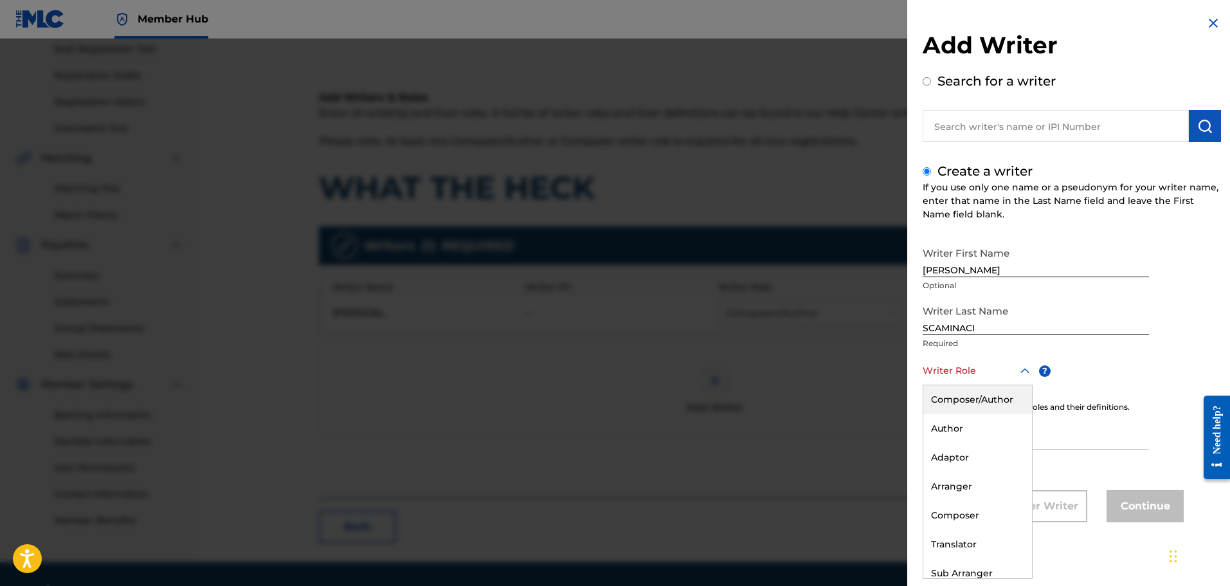
click at [932, 372] on div at bounding box center [978, 371] width 110 height 16
click at [939, 396] on div "Composer/Author" at bounding box center [977, 399] width 109 height 29
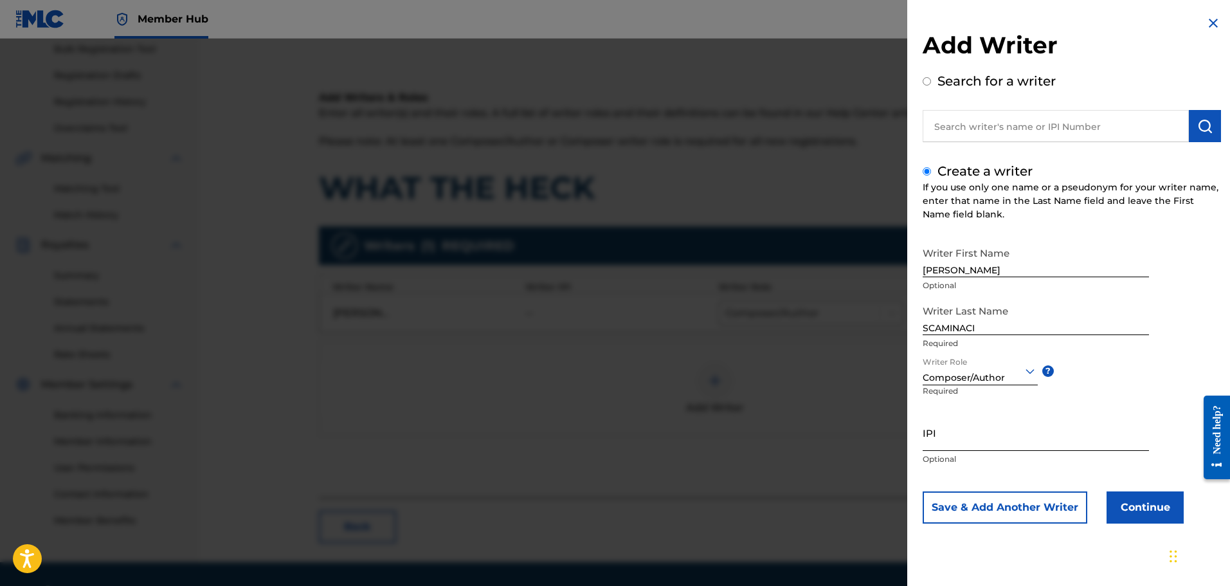
click at [932, 439] on input "IPI" at bounding box center [1036, 432] width 226 height 37
paste input "01300754788"
type input "01300754788"
click at [1150, 504] on button "Continue" at bounding box center [1144, 507] width 77 height 32
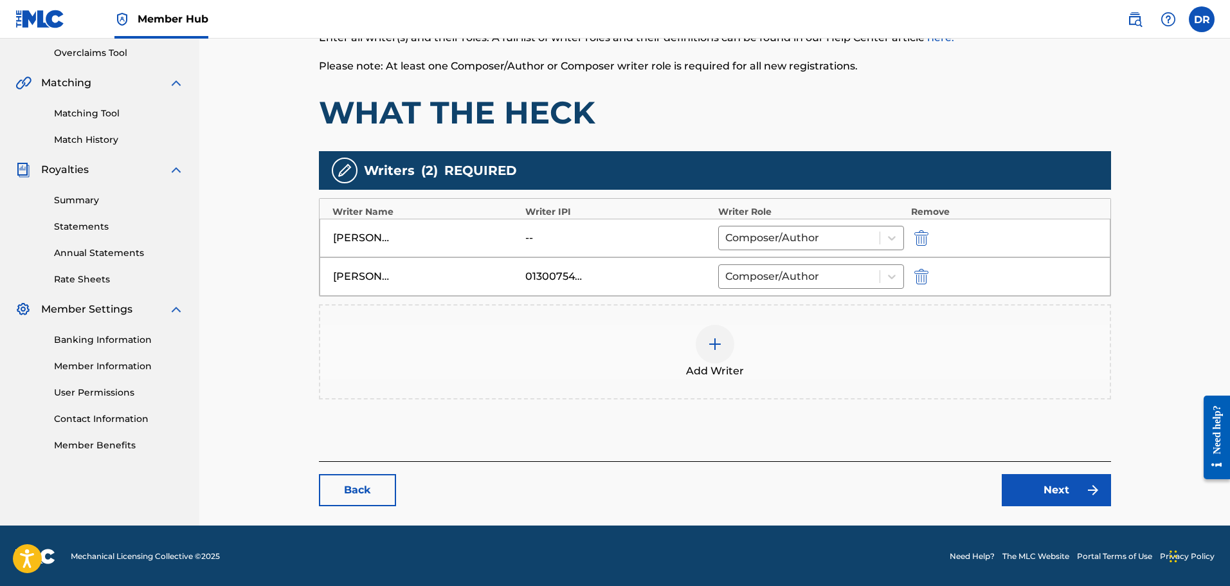
scroll to position [269, 0]
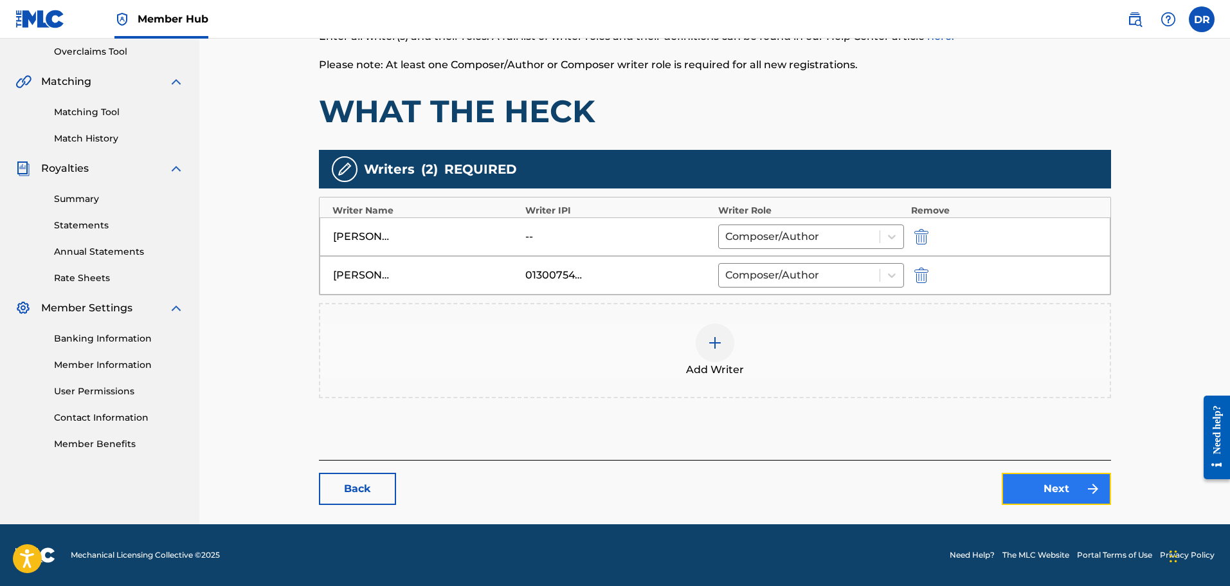
click at [1067, 494] on link "Next" at bounding box center [1056, 489] width 109 height 32
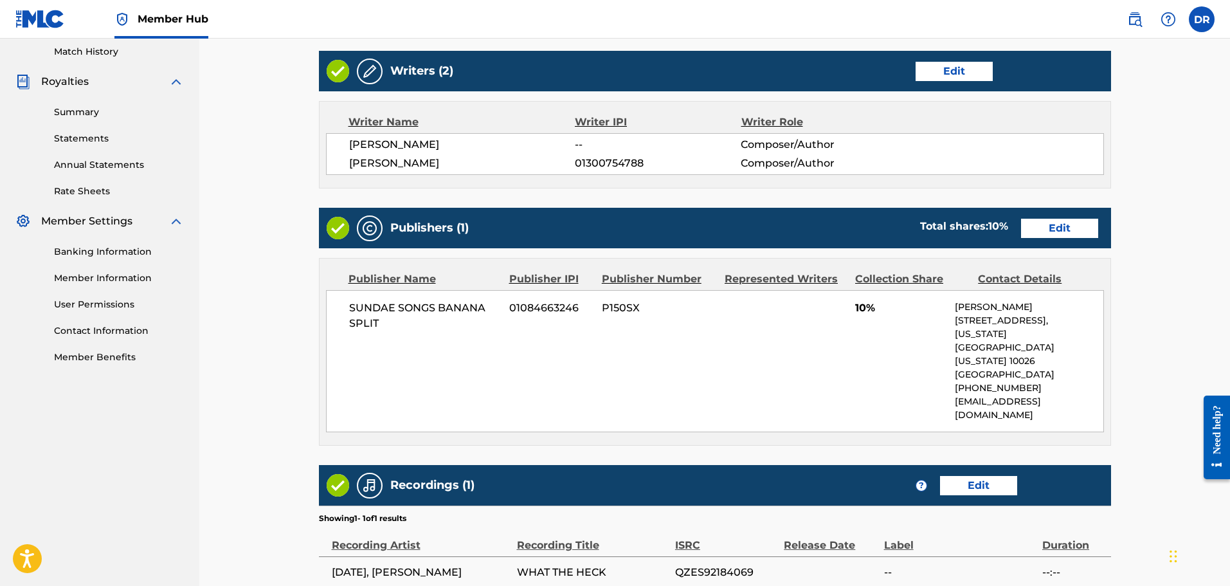
scroll to position [386, 0]
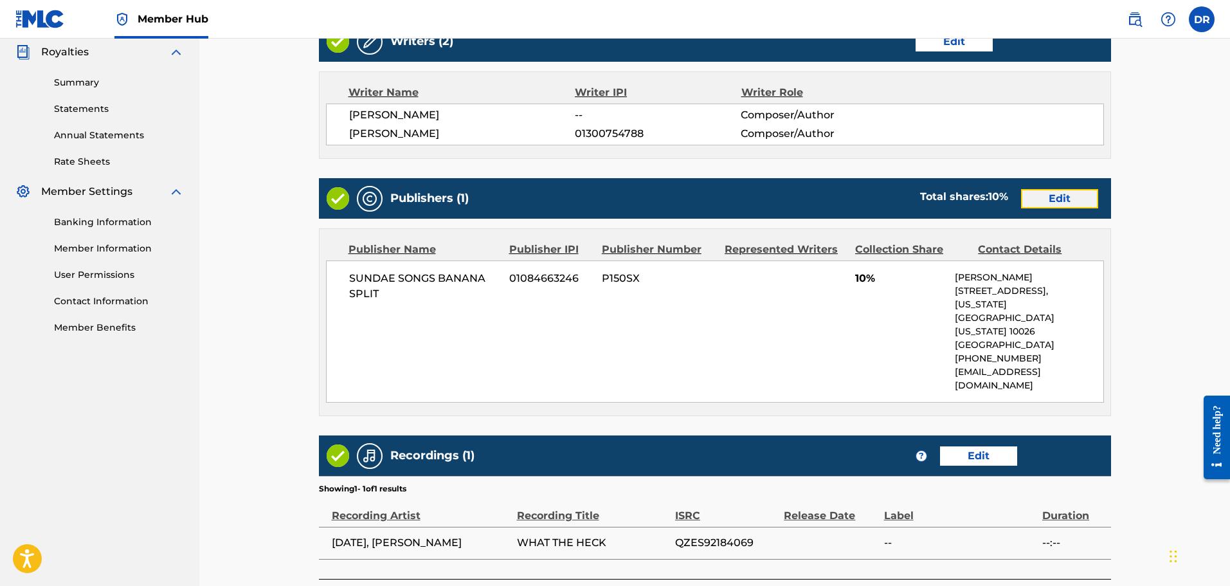
click at [1049, 203] on link "Edit" at bounding box center [1059, 198] width 77 height 19
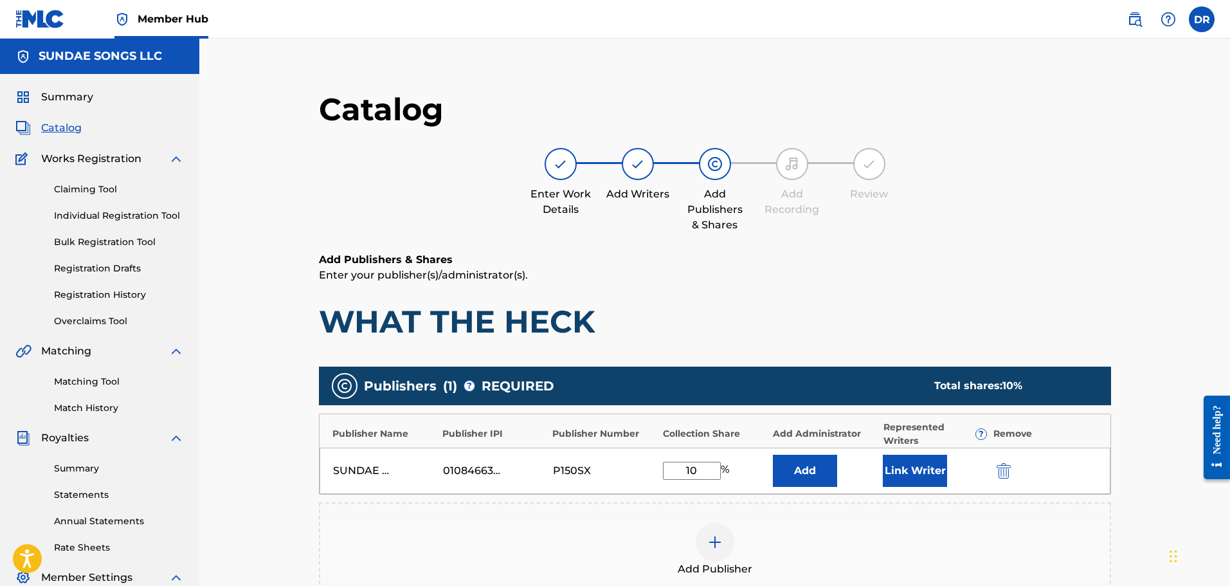
click at [712, 550] on div at bounding box center [715, 542] width 39 height 39
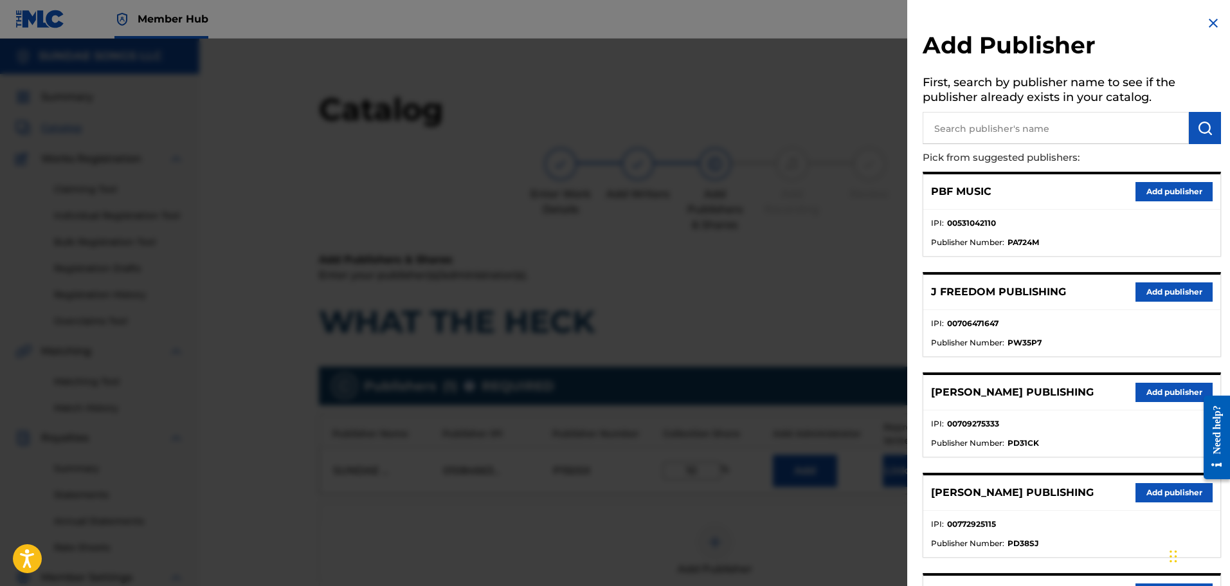
click at [953, 131] on input "text" at bounding box center [1056, 128] width 266 height 32
type input "199"
click at [1203, 121] on img "submit" at bounding box center [1204, 127] width 15 height 15
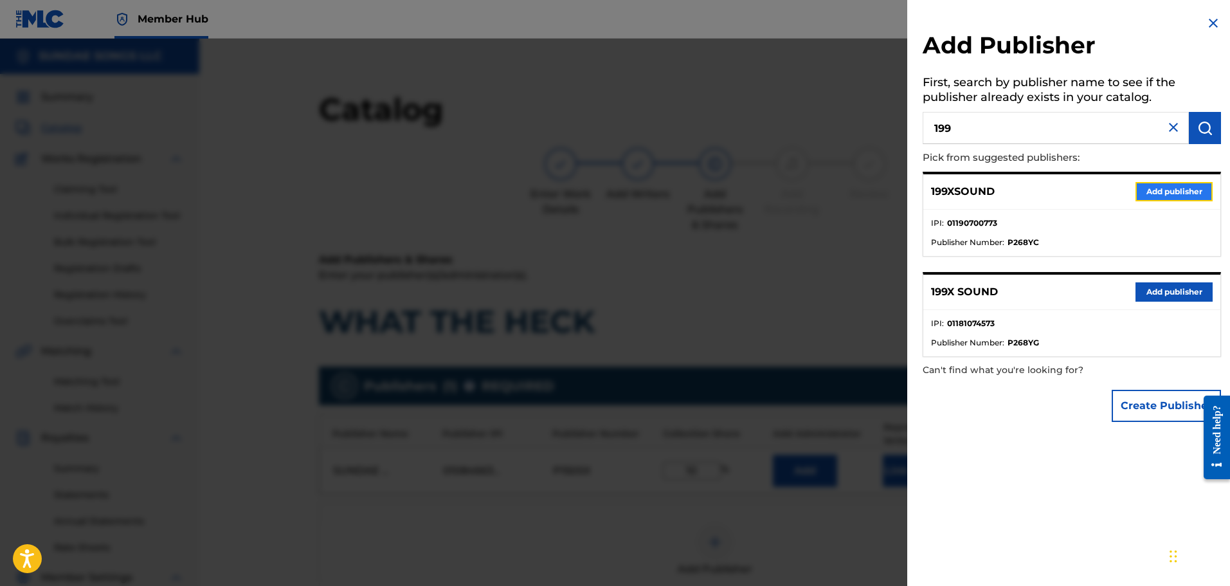
click at [1164, 188] on button "Add publisher" at bounding box center [1173, 191] width 77 height 19
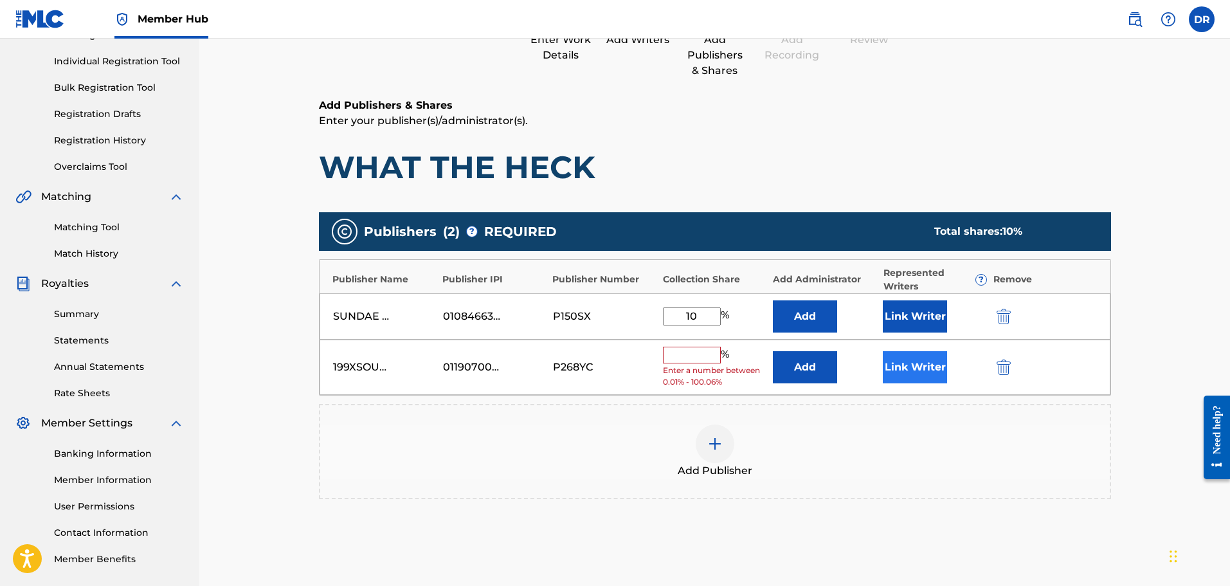
scroll to position [193, 0]
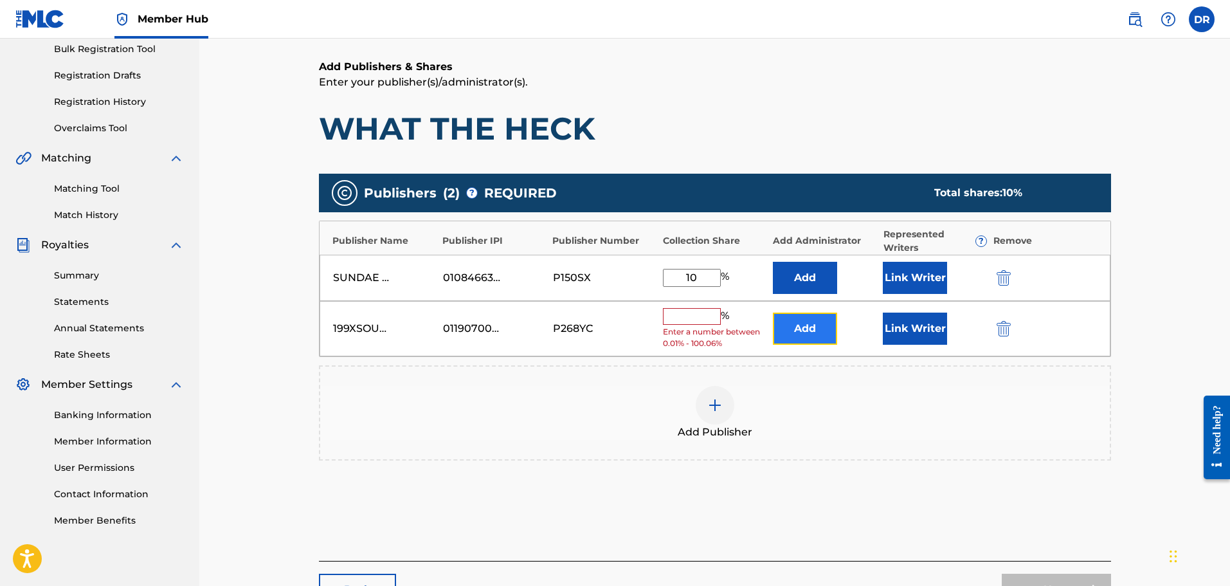
click at [819, 324] on button "Add" at bounding box center [805, 328] width 64 height 32
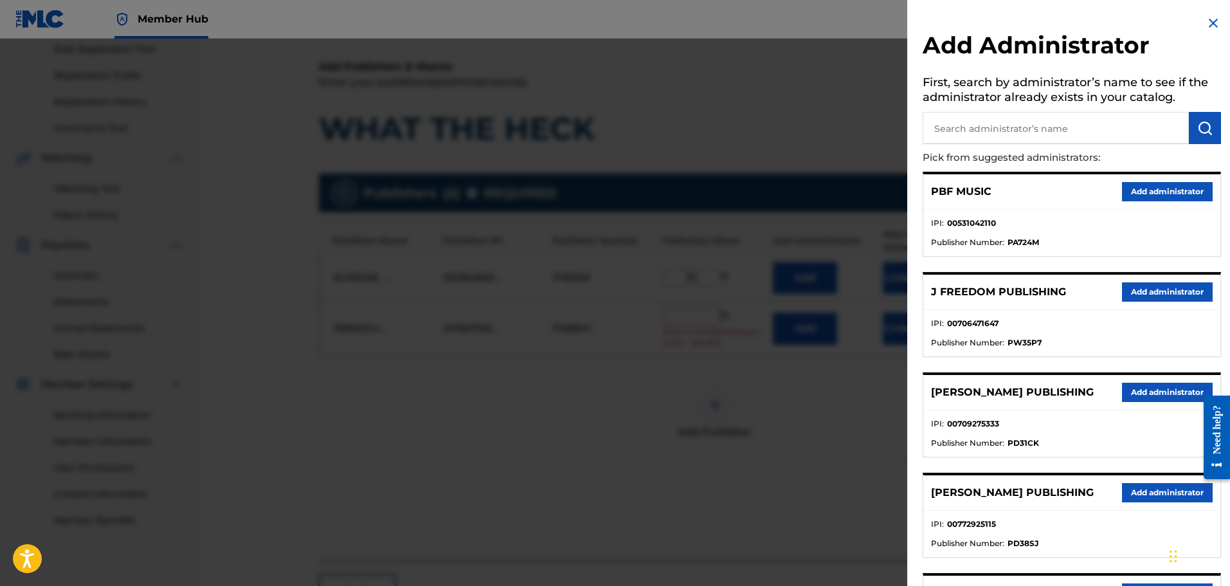
click at [971, 127] on input "text" at bounding box center [1056, 128] width 266 height 32
type input "ALA"
click at [1205, 125] on img "submit" at bounding box center [1204, 127] width 15 height 15
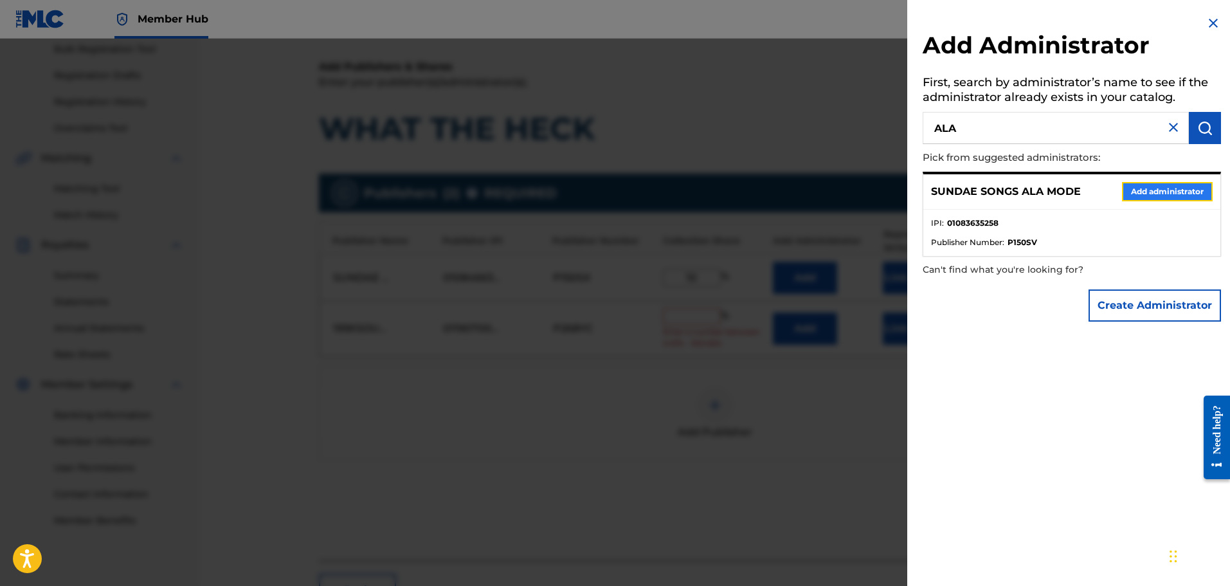
click at [1172, 188] on button "Add administrator" at bounding box center [1167, 191] width 91 height 19
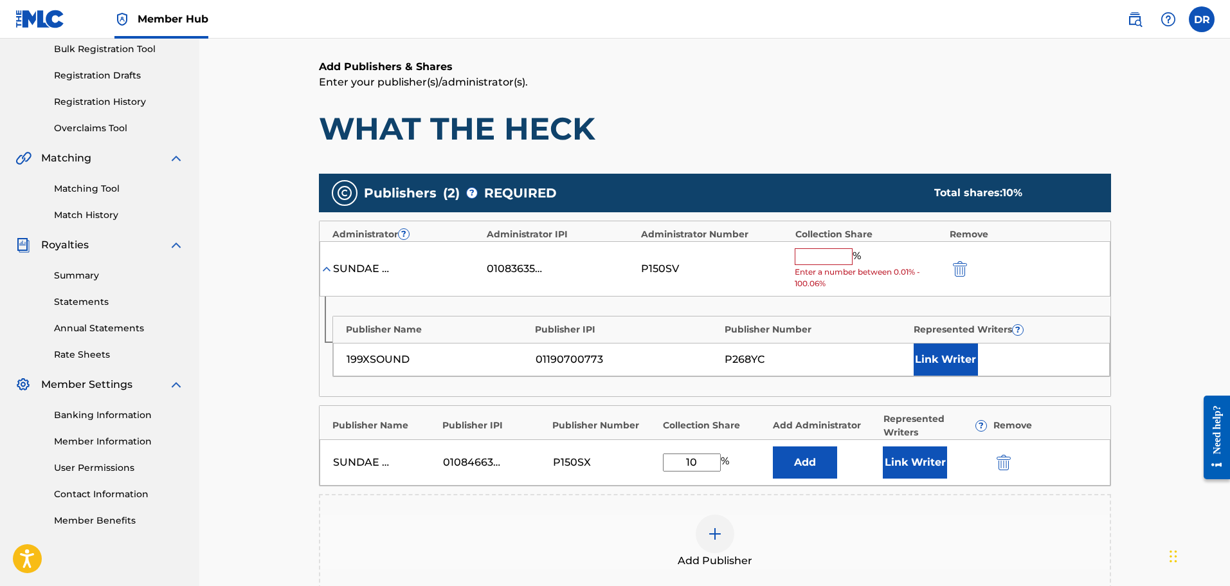
click at [825, 258] on input "text" at bounding box center [824, 256] width 58 height 17
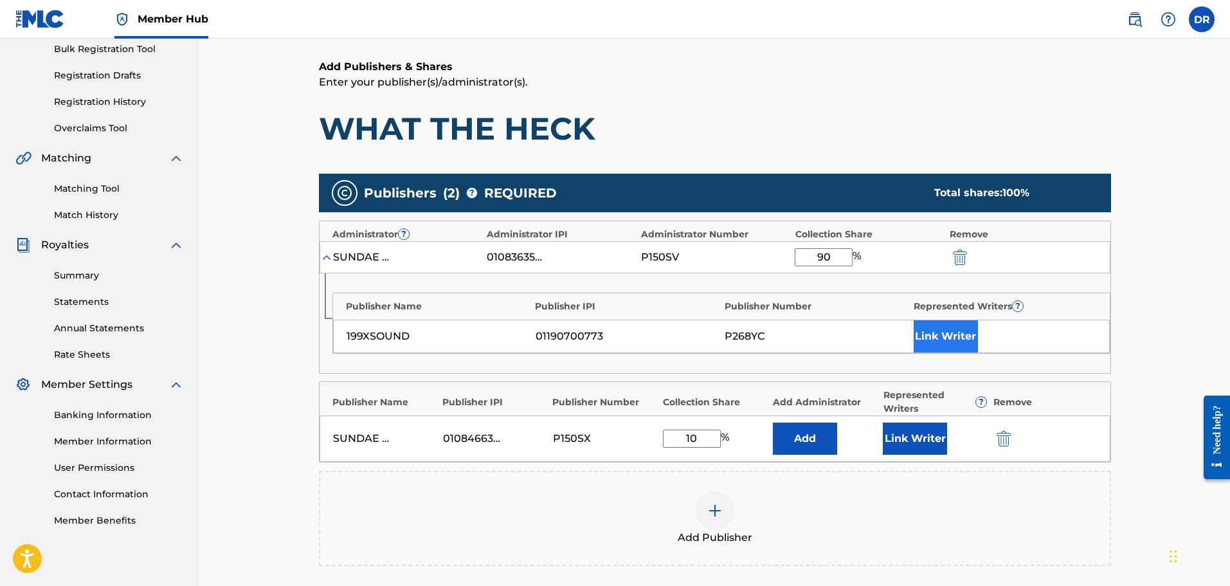
type input "90"
click at [926, 335] on button "Link Writer" at bounding box center [946, 336] width 64 height 32
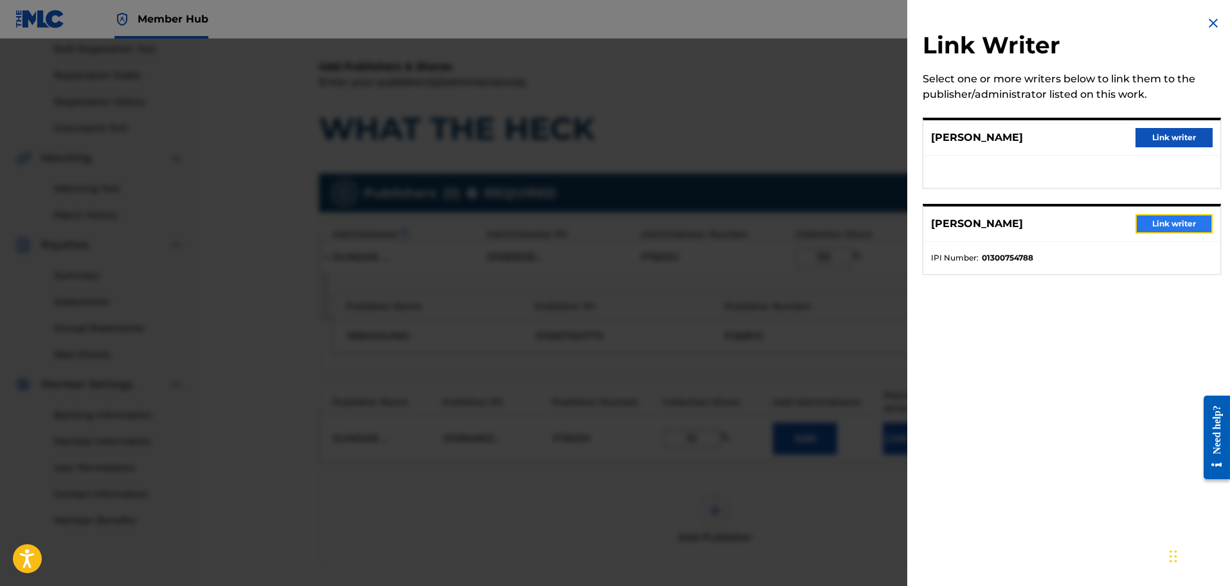
click at [1139, 217] on button "Link writer" at bounding box center [1173, 223] width 77 height 19
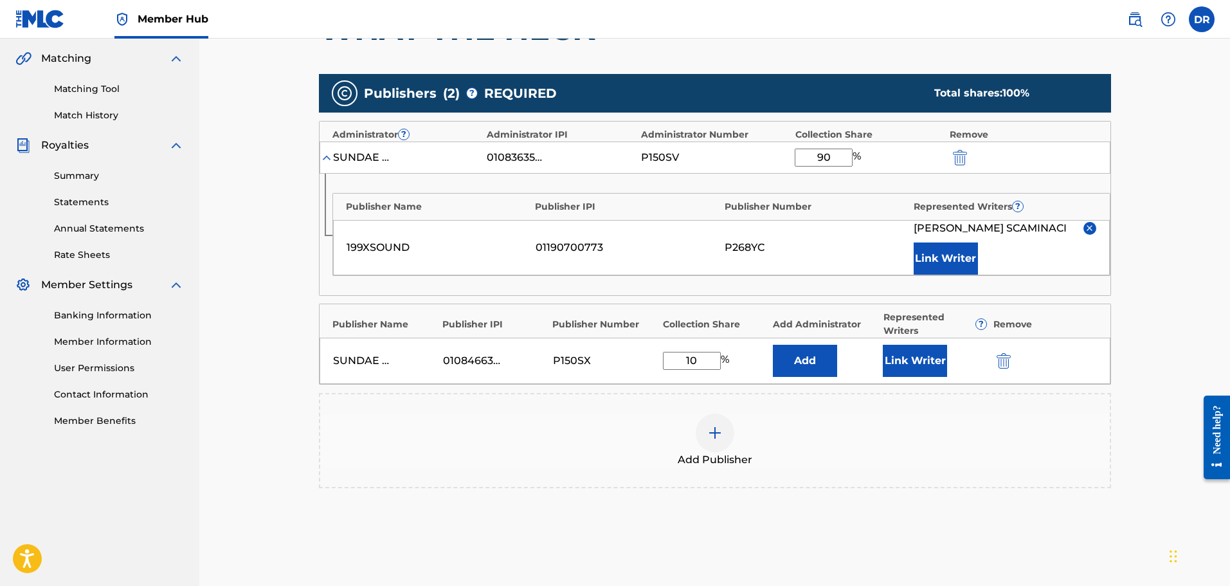
scroll to position [421, 0]
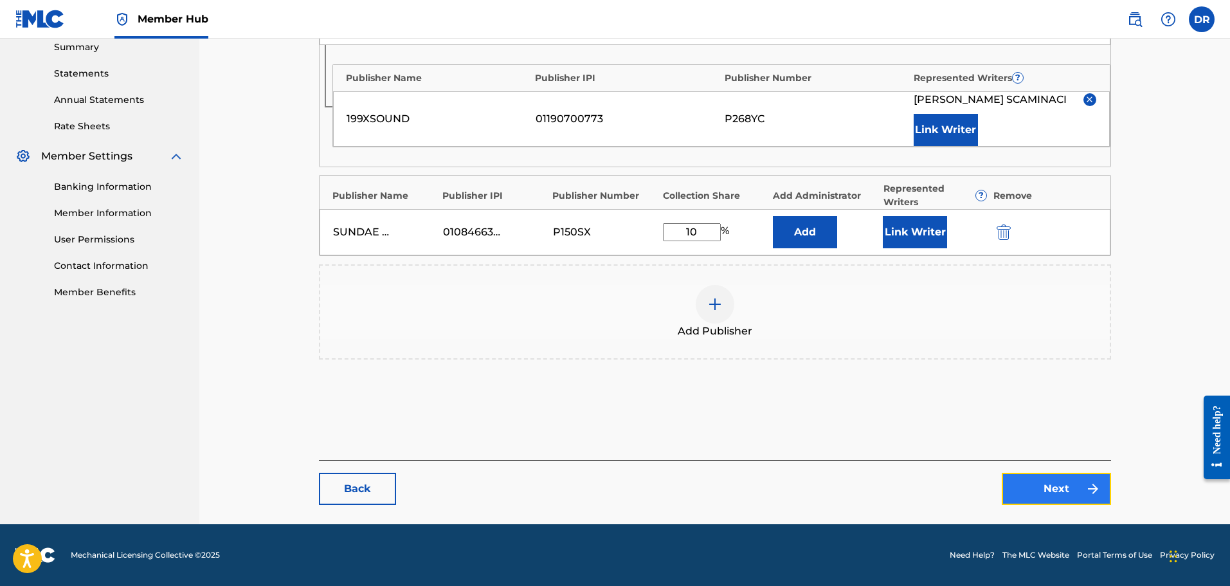
click at [1056, 487] on link "Next" at bounding box center [1056, 489] width 109 height 32
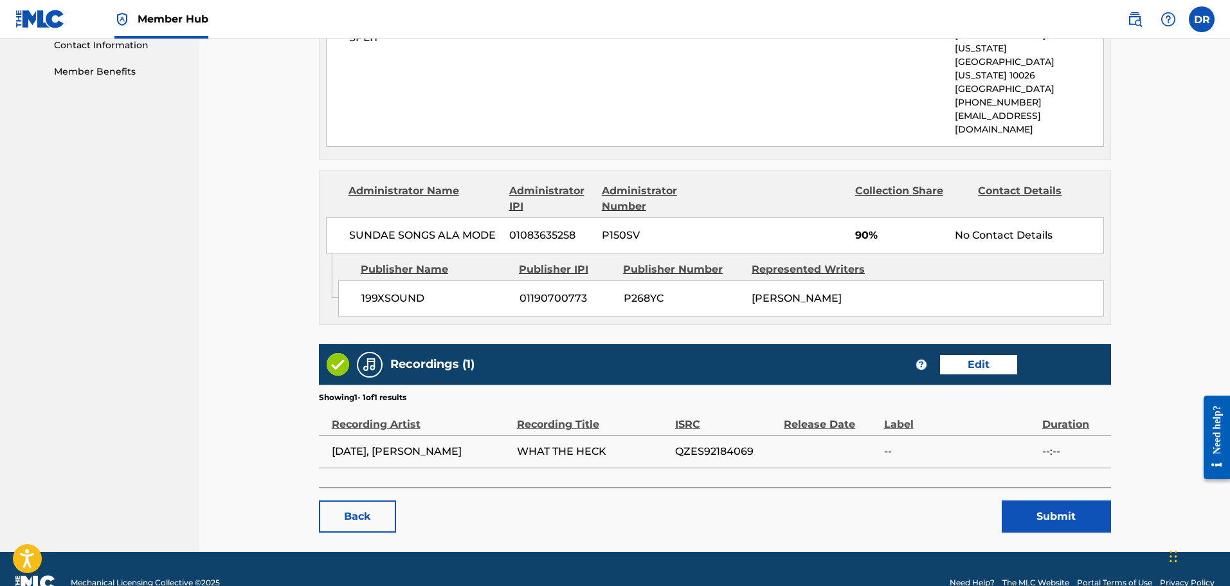
scroll to position [654, 0]
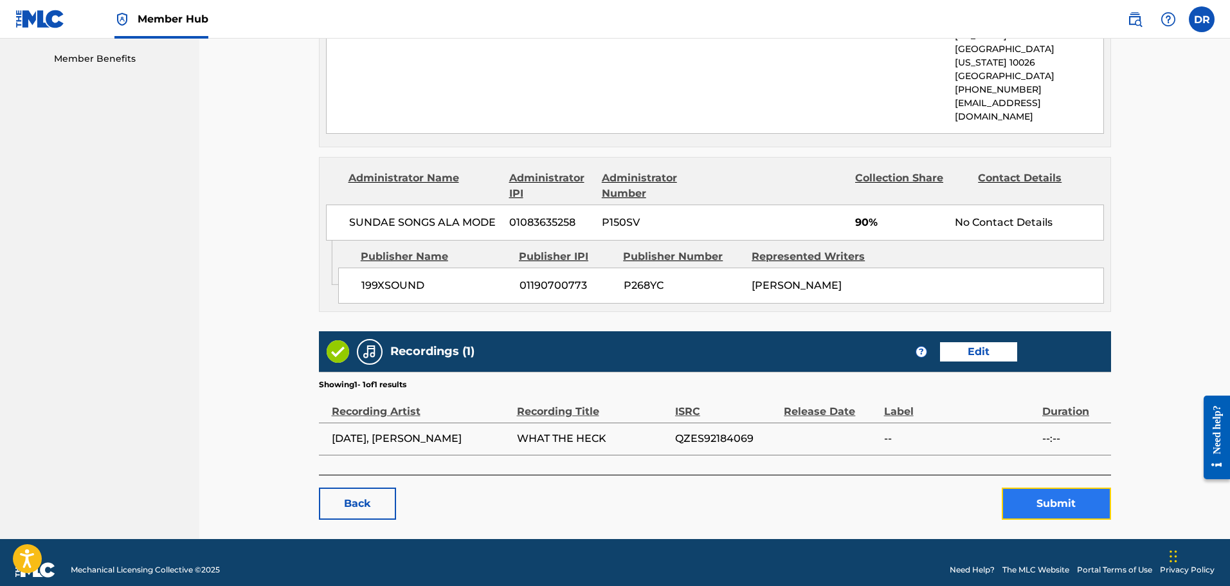
click at [1038, 490] on button "Submit" at bounding box center [1056, 503] width 109 height 32
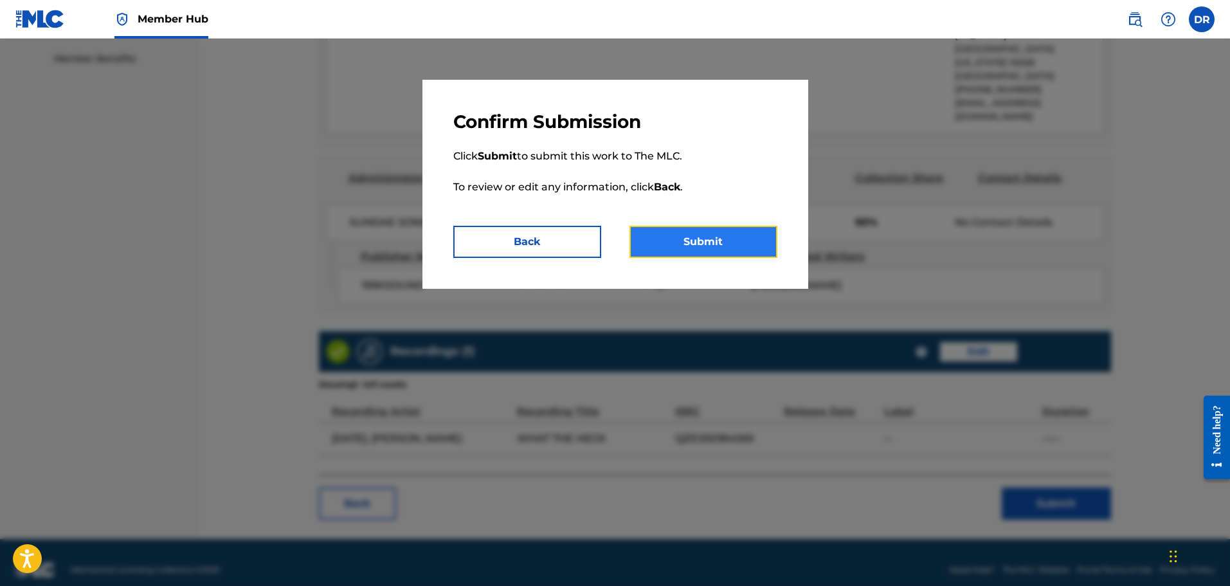
click at [749, 242] on button "Submit" at bounding box center [703, 242] width 148 height 32
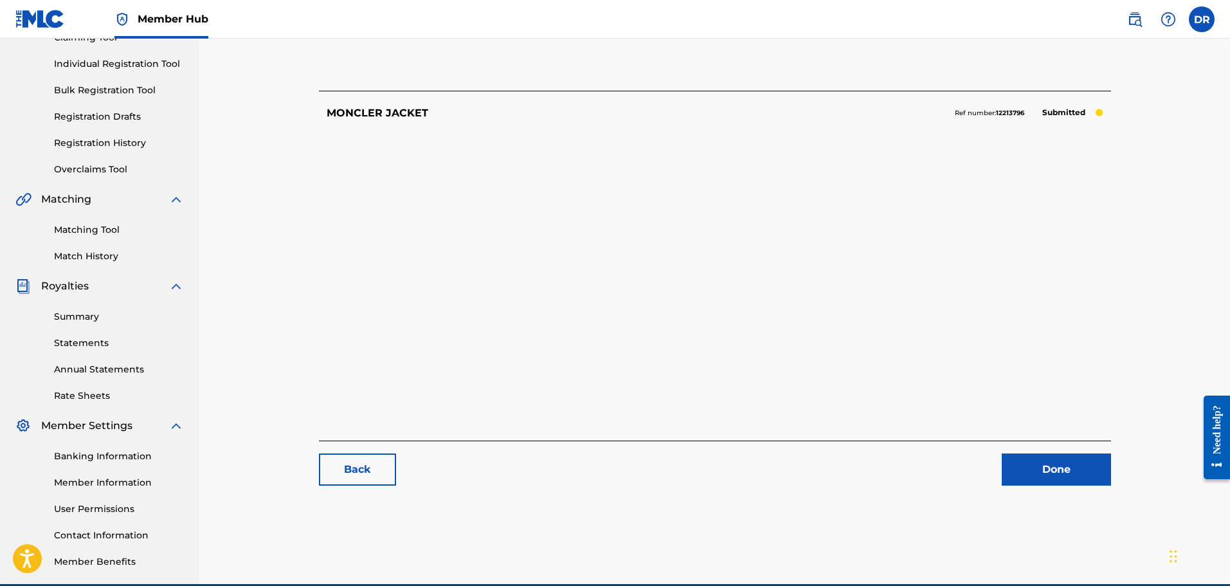
scroll to position [193, 0]
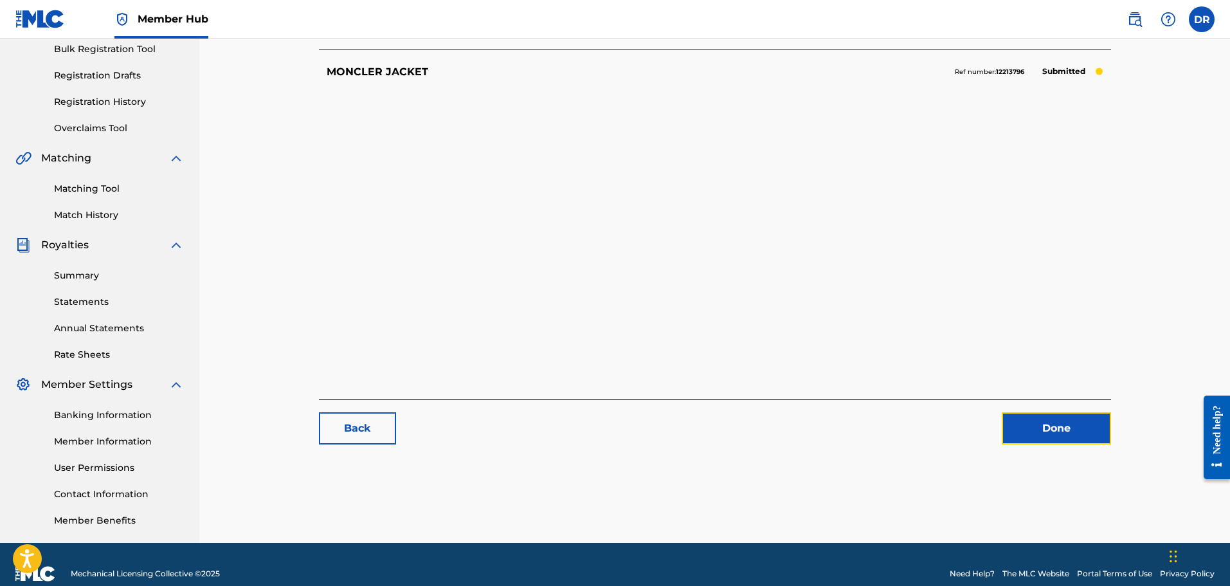
drag, startPoint x: 1052, startPoint y: 427, endPoint x: 1036, endPoint y: 426, distance: 16.1
click at [1052, 427] on link "Done" at bounding box center [1056, 428] width 109 height 32
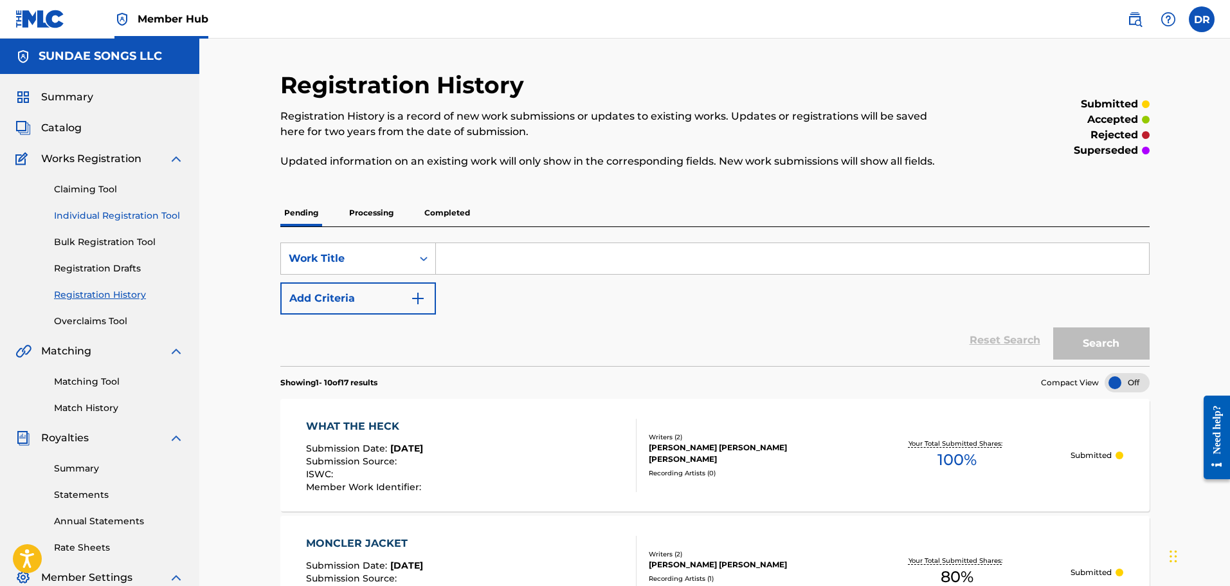
click at [111, 214] on link "Individual Registration Tool" at bounding box center [119, 216] width 130 height 14
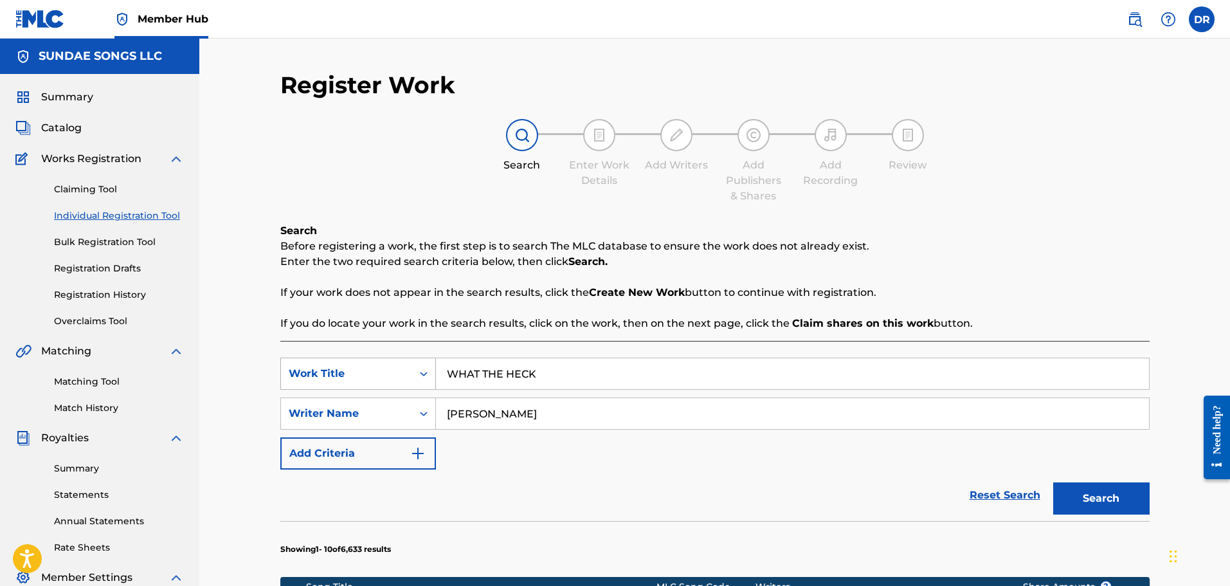
drag, startPoint x: 561, startPoint y: 370, endPoint x: 374, endPoint y: 370, distance: 187.1
click at [374, 370] on div "SearchWithCriteria9debf67b-e449-4959-9cc5-28b274533311 Work Title WHAT THE HECK" at bounding box center [714, 373] width 869 height 32
type input "ROBBING SPREE"
drag, startPoint x: 506, startPoint y: 416, endPoint x: 270, endPoint y: 416, distance: 235.9
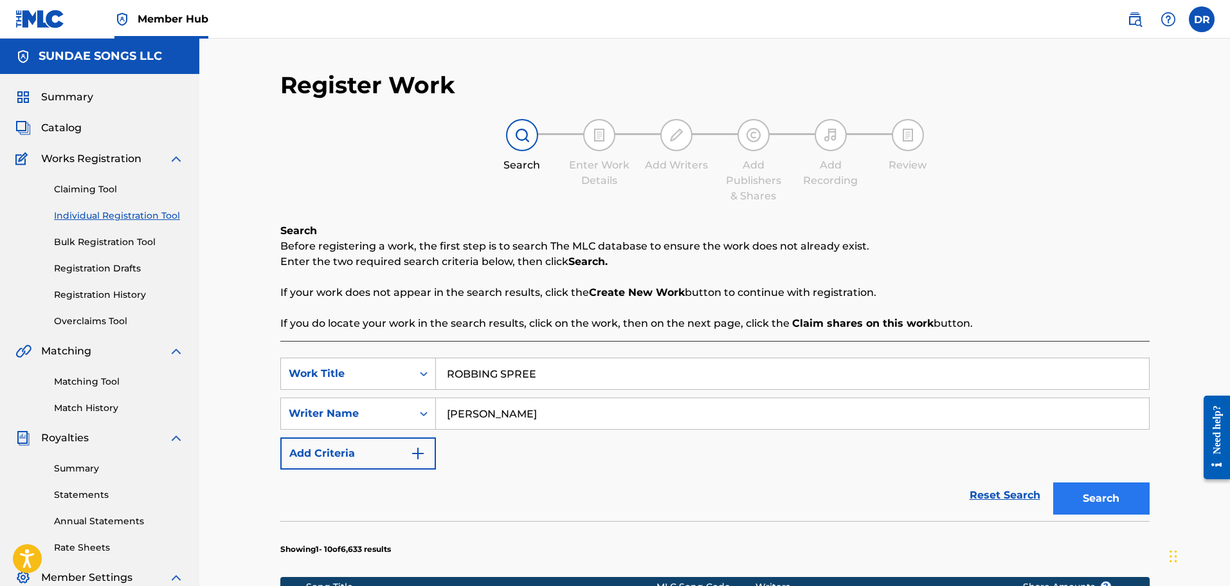
type input "[PERSON_NAME]"
click at [1104, 509] on button "Search" at bounding box center [1101, 498] width 96 height 32
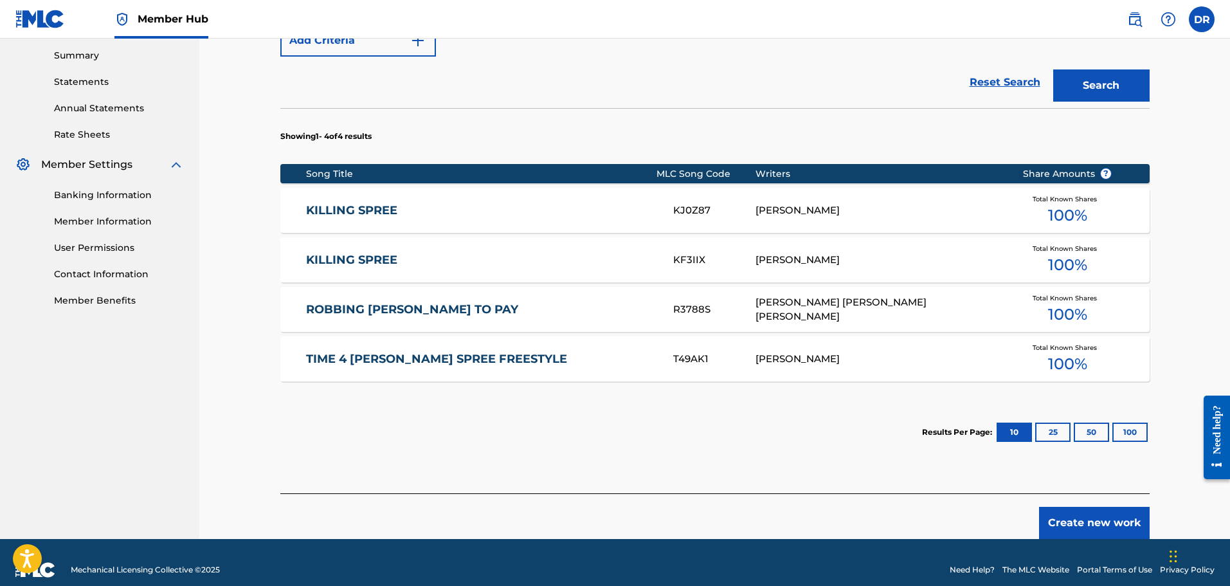
scroll to position [428, 0]
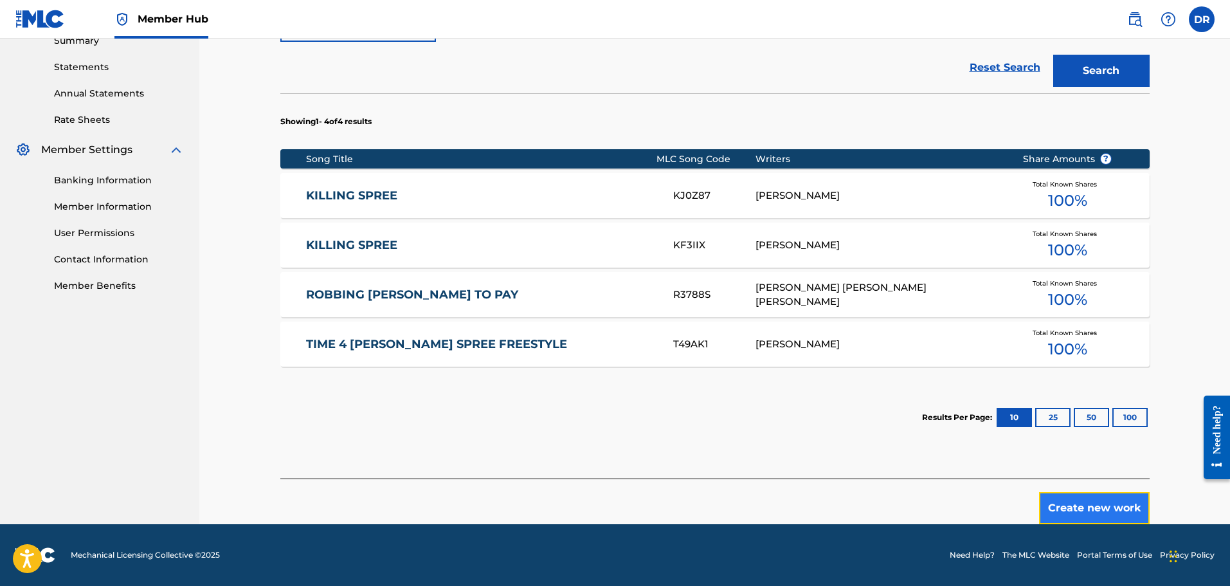
click at [1086, 507] on button "Create new work" at bounding box center [1094, 508] width 111 height 32
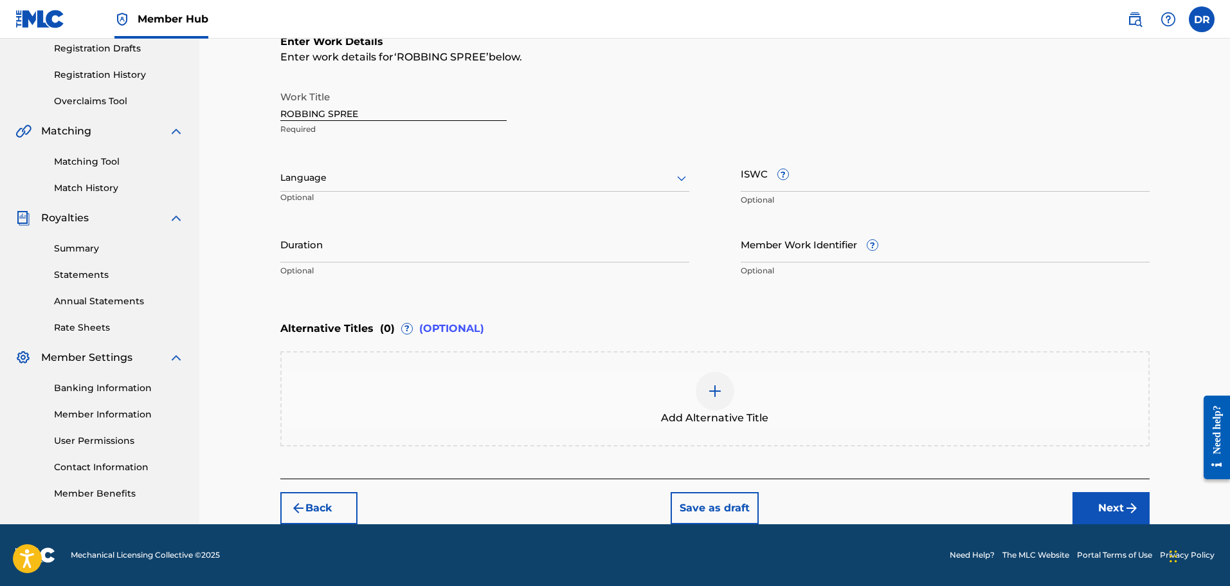
scroll to position [220, 0]
click at [1136, 502] on img "submit" at bounding box center [1131, 507] width 15 height 15
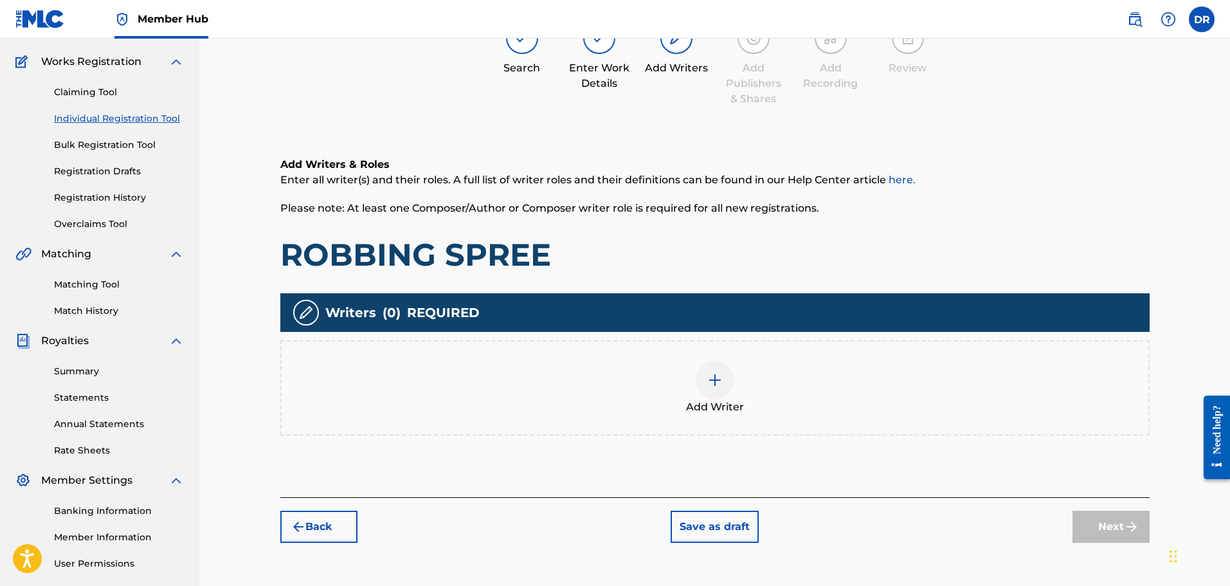
scroll to position [58, 0]
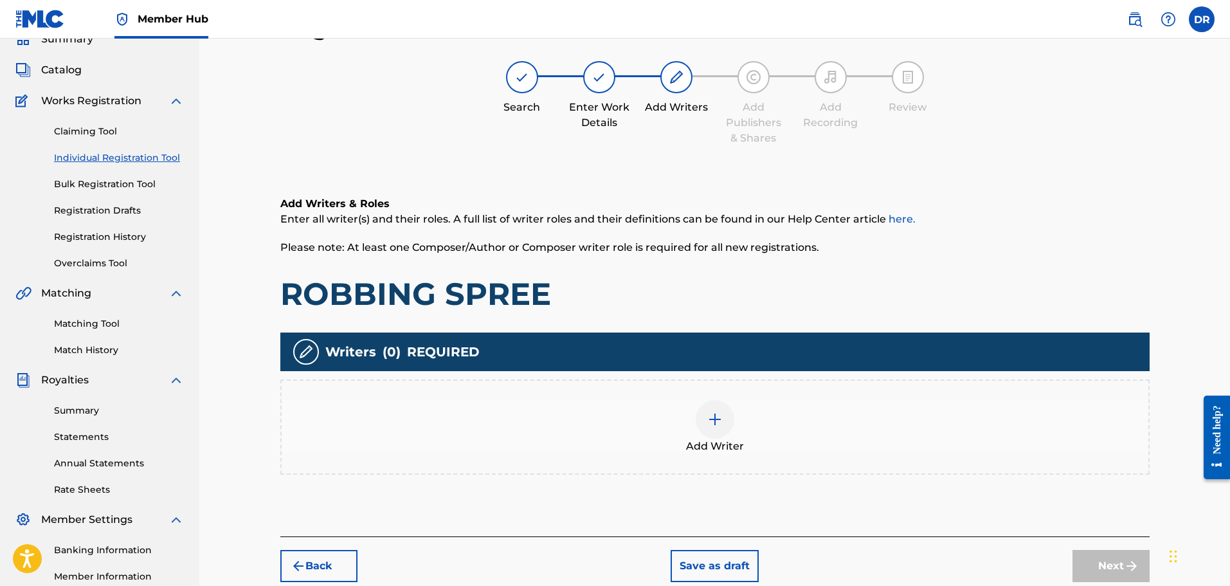
click at [723, 418] on div at bounding box center [715, 419] width 39 height 39
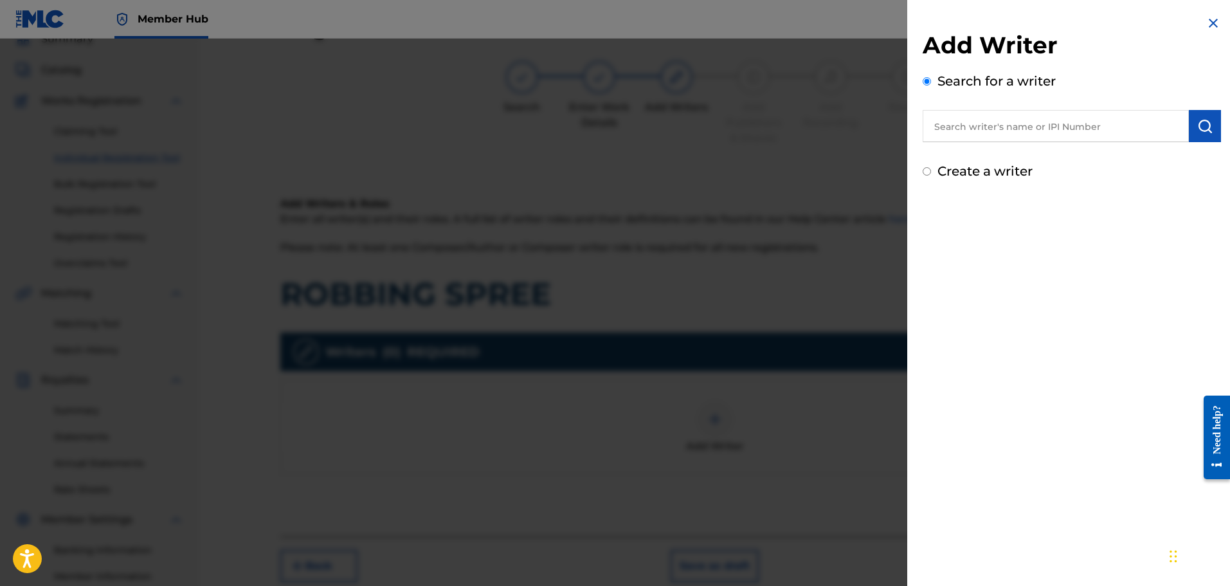
click at [924, 170] on input "Create a writer" at bounding box center [927, 171] width 8 height 8
radio input "false"
radio input "true"
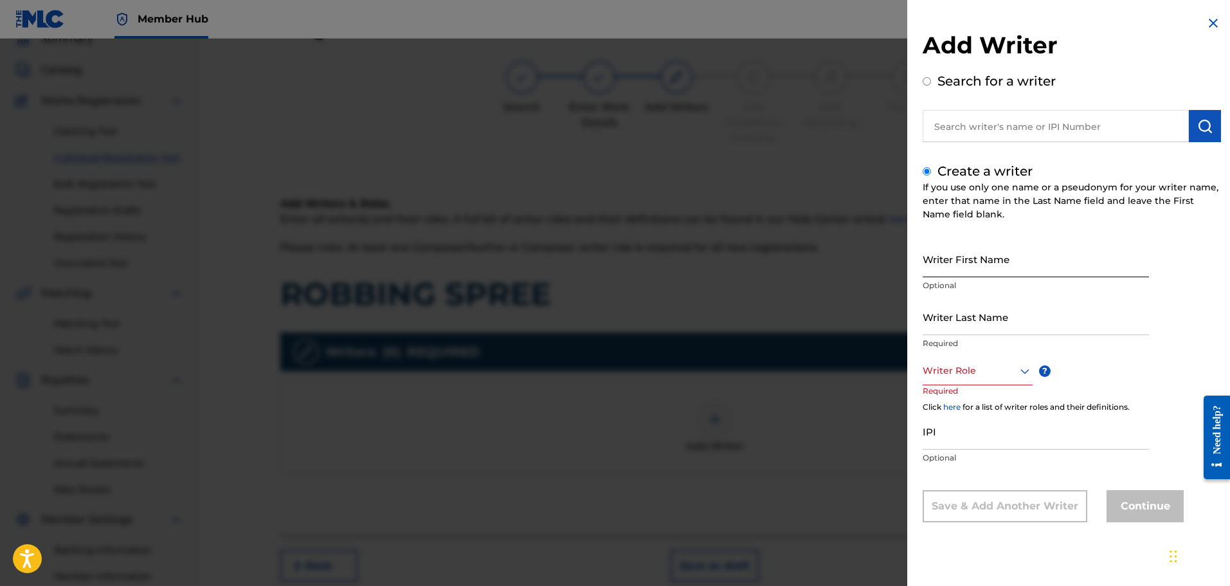
click at [937, 255] on input "Writer First Name" at bounding box center [1036, 258] width 226 height 37
paste input "[PERSON_NAME]"
drag, startPoint x: 1070, startPoint y: 270, endPoint x: 998, endPoint y: 271, distance: 71.4
click at [998, 271] on input "[PERSON_NAME]" at bounding box center [1036, 258] width 226 height 37
paste input "SCAMINACI"
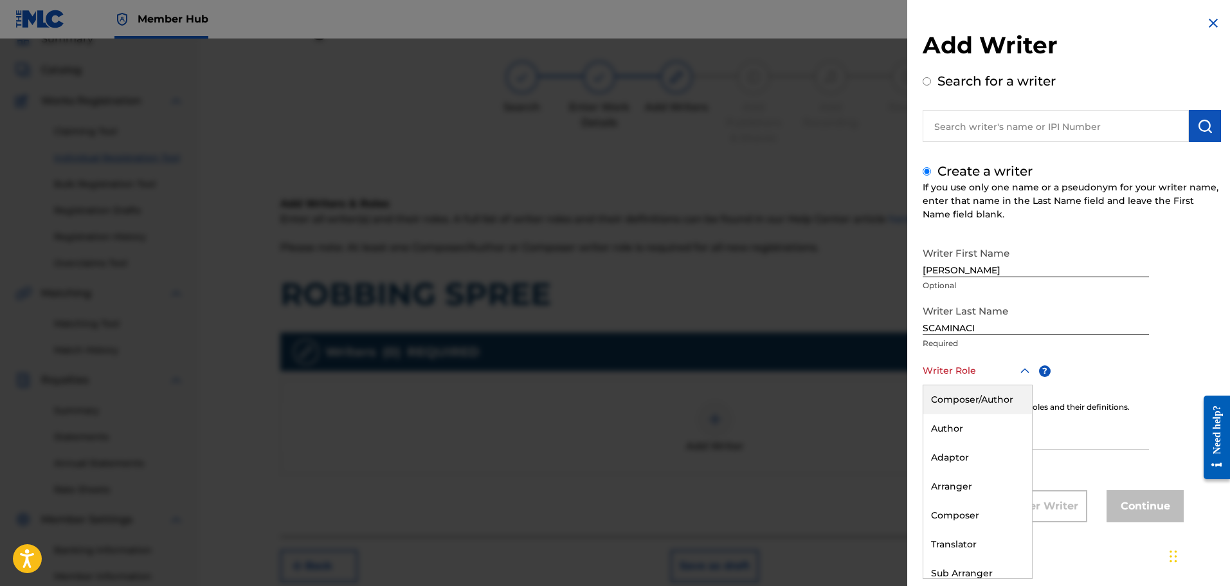
click at [979, 368] on div at bounding box center [978, 371] width 110 height 16
click at [980, 401] on div "Composer/Author" at bounding box center [977, 399] width 109 height 29
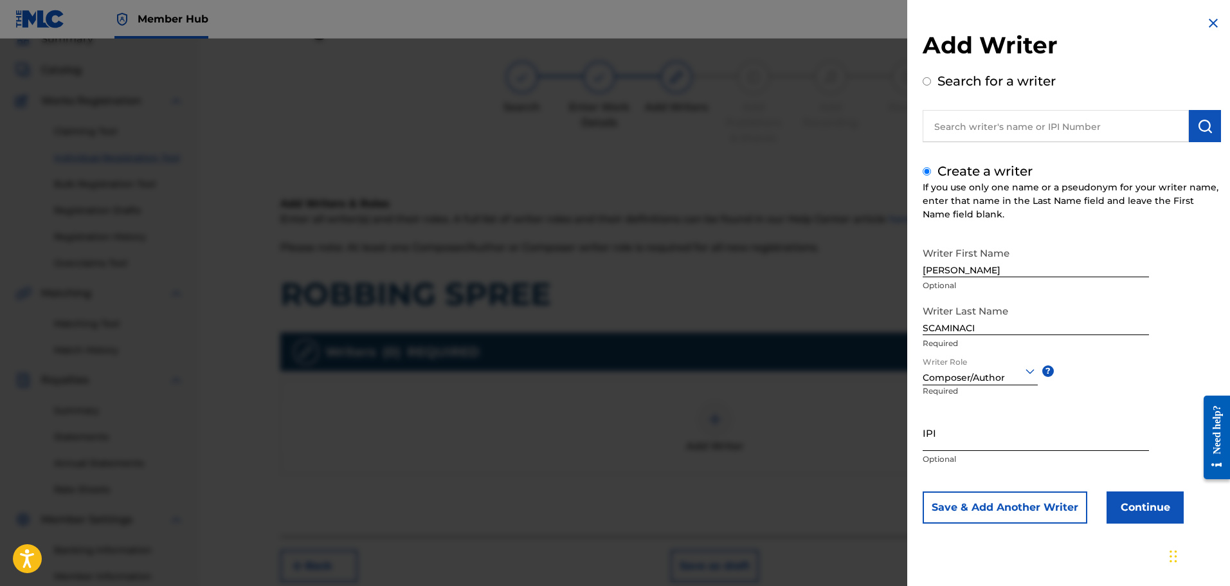
click at [966, 444] on input "IPI" at bounding box center [1036, 432] width 226 height 37
paste input "01300754788"
click at [1153, 509] on button "Continue" at bounding box center [1144, 507] width 77 height 32
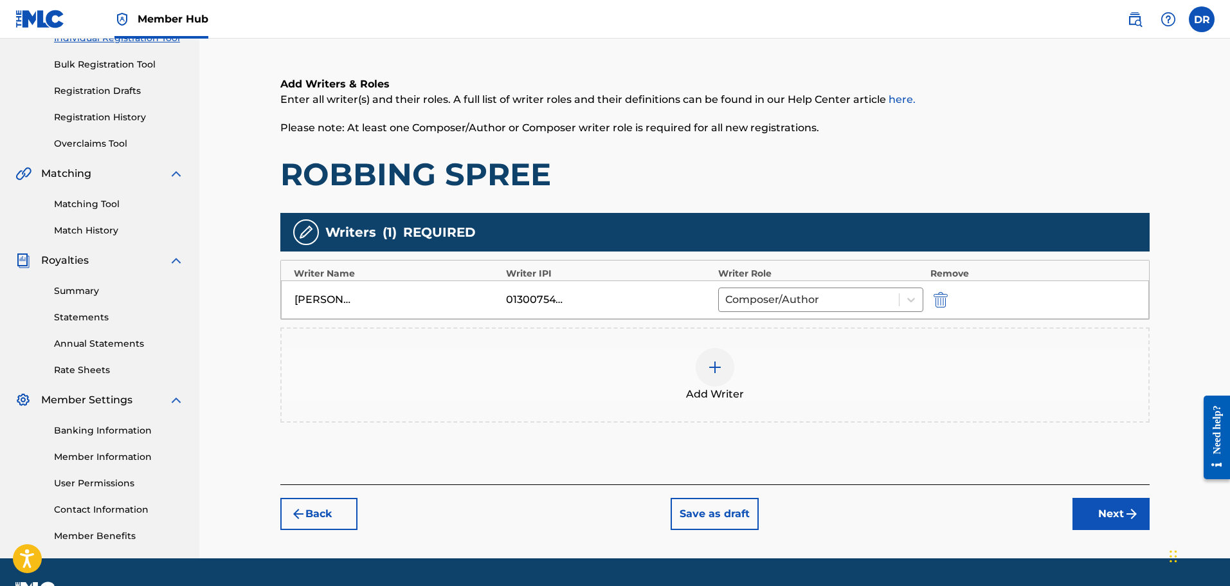
scroll to position [186, 0]
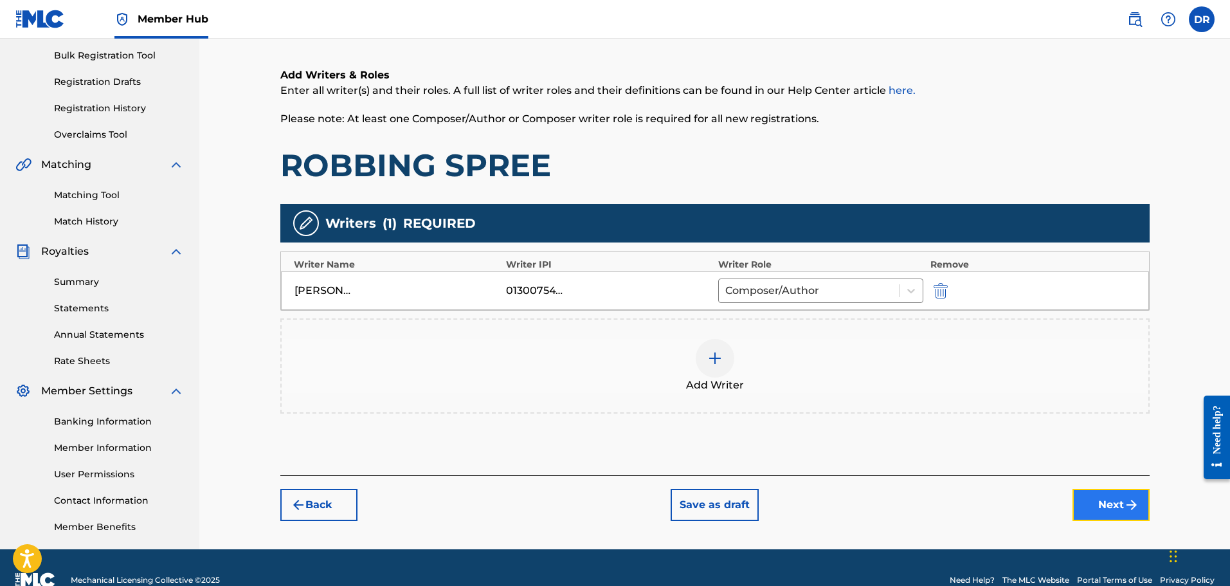
click at [1119, 503] on button "Next" at bounding box center [1110, 505] width 77 height 32
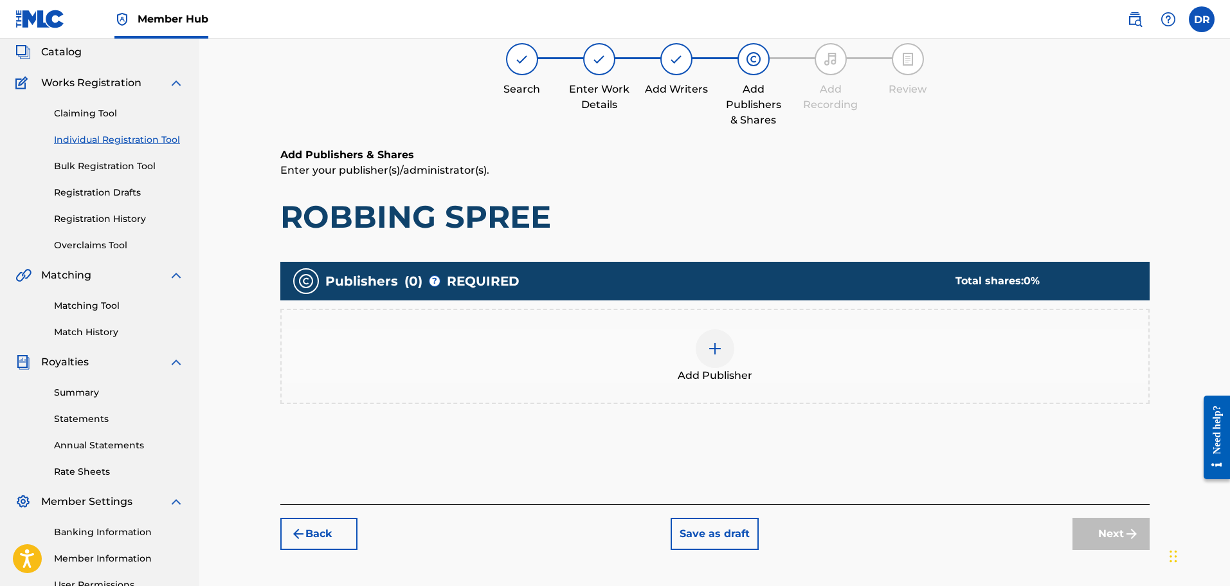
scroll to position [58, 0]
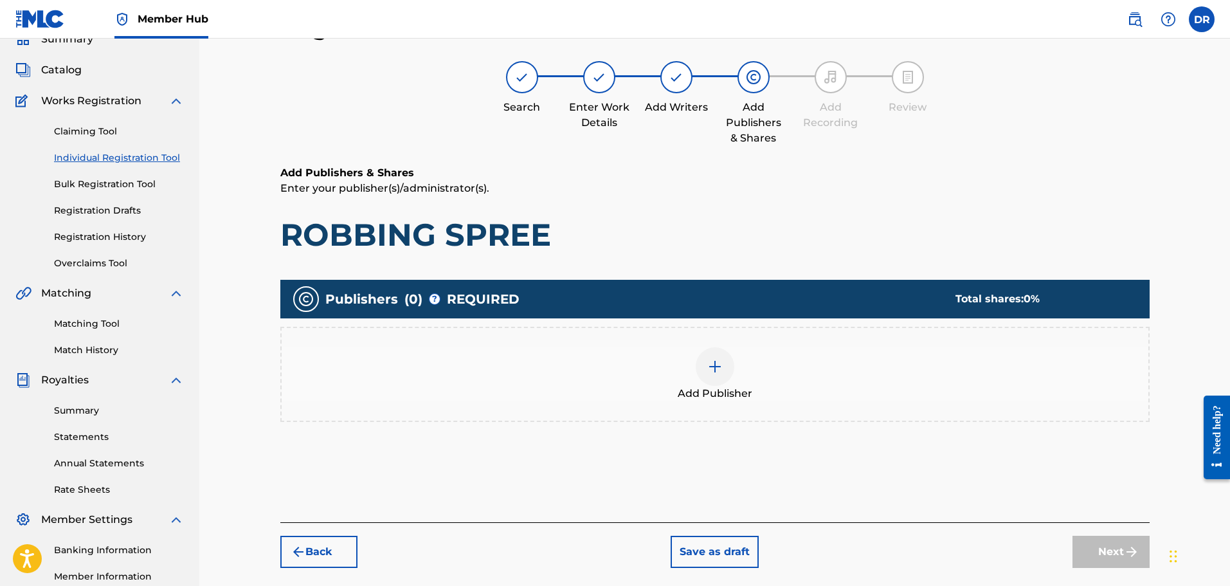
click at [714, 373] on img at bounding box center [714, 366] width 15 height 15
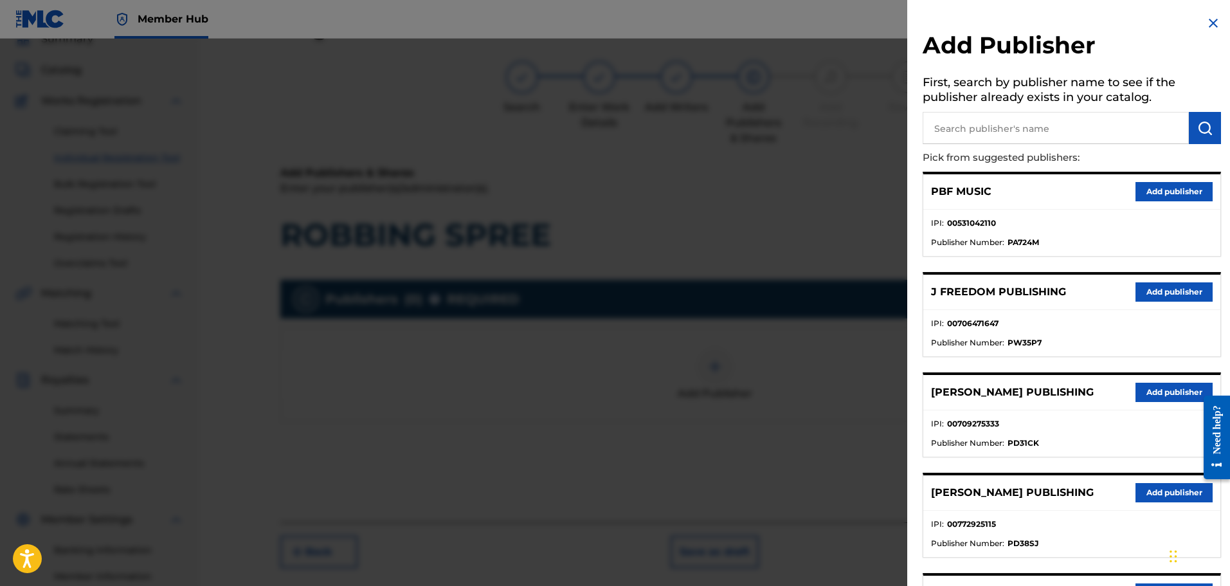
click at [1023, 132] on input "text" at bounding box center [1056, 128] width 266 height 32
click at [1189, 118] on button "submit" at bounding box center [1205, 128] width 32 height 32
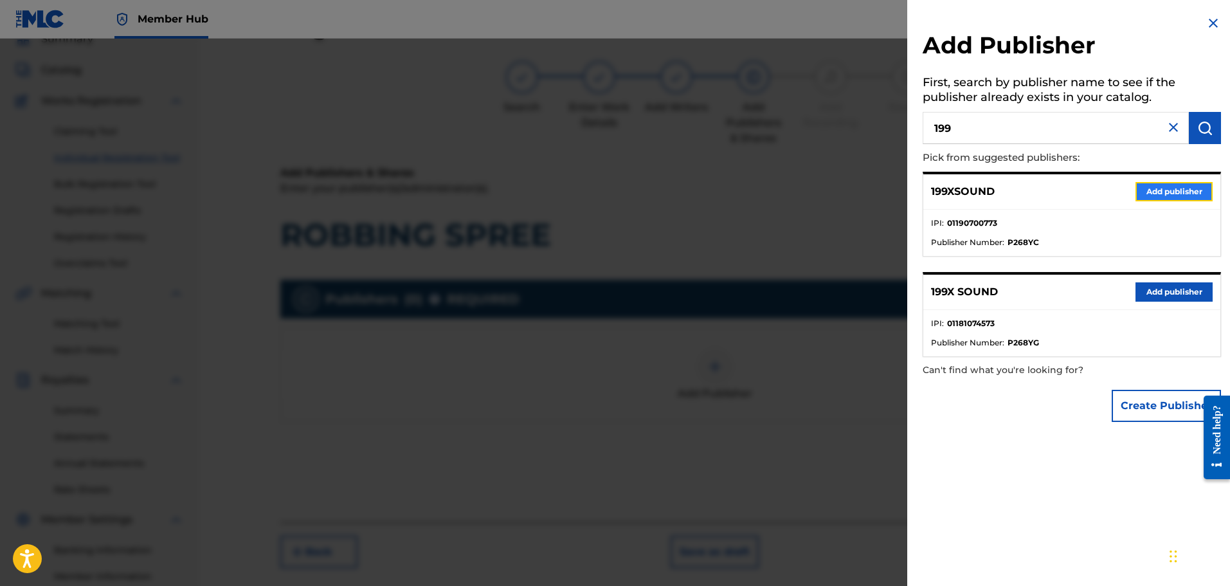
click at [1170, 192] on button "Add publisher" at bounding box center [1173, 191] width 77 height 19
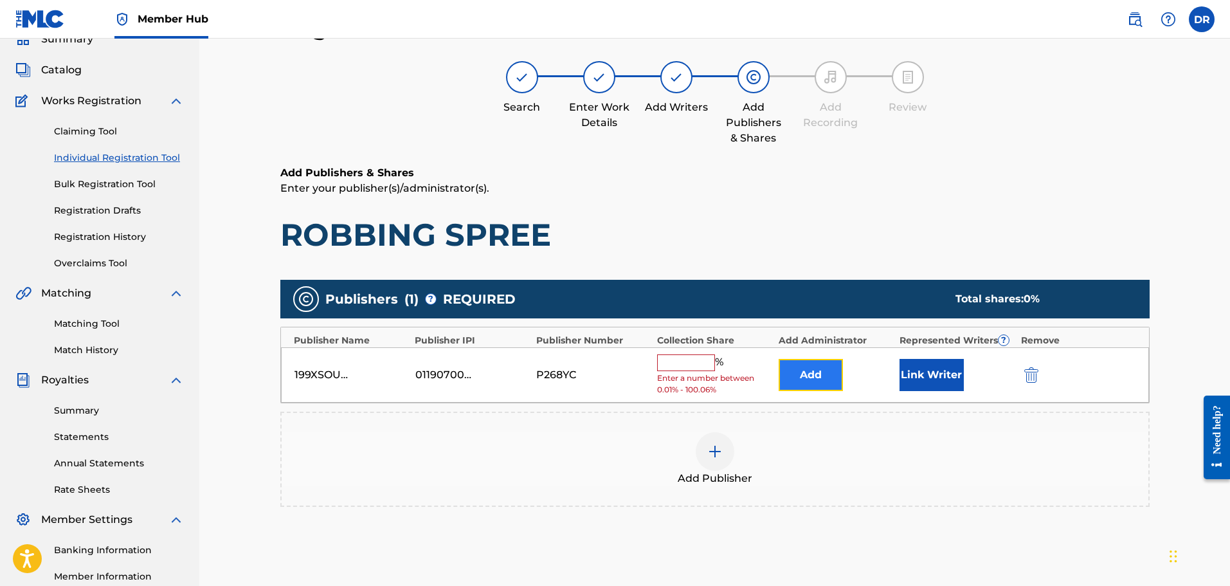
click at [803, 372] on button "Add" at bounding box center [811, 375] width 64 height 32
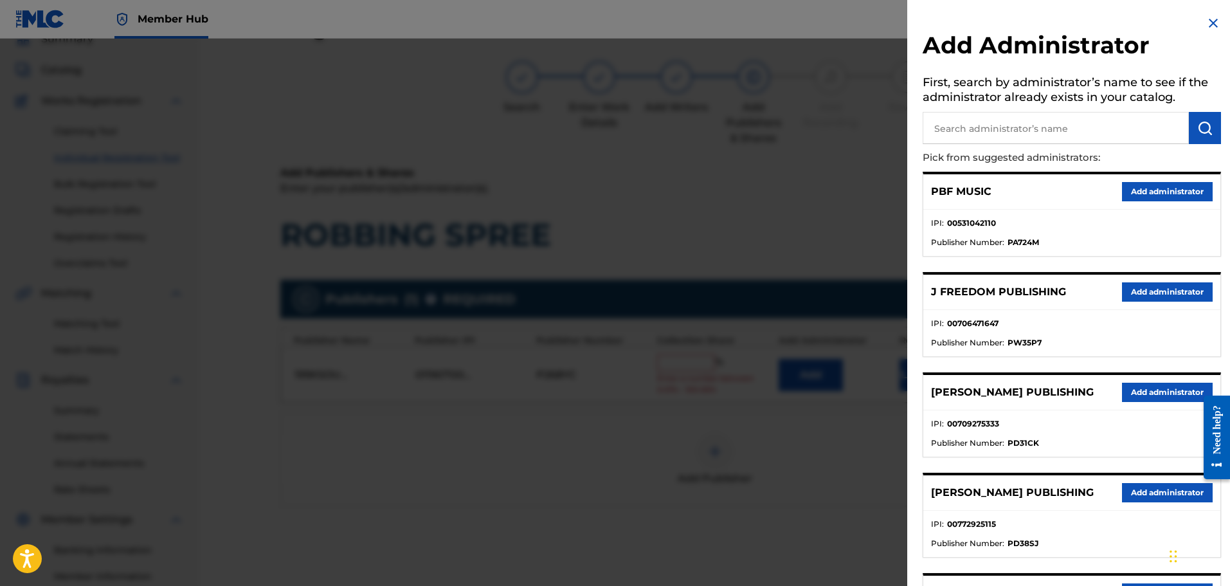
click at [942, 133] on input "text" at bounding box center [1056, 128] width 266 height 32
click at [1198, 125] on img "submit" at bounding box center [1204, 127] width 15 height 15
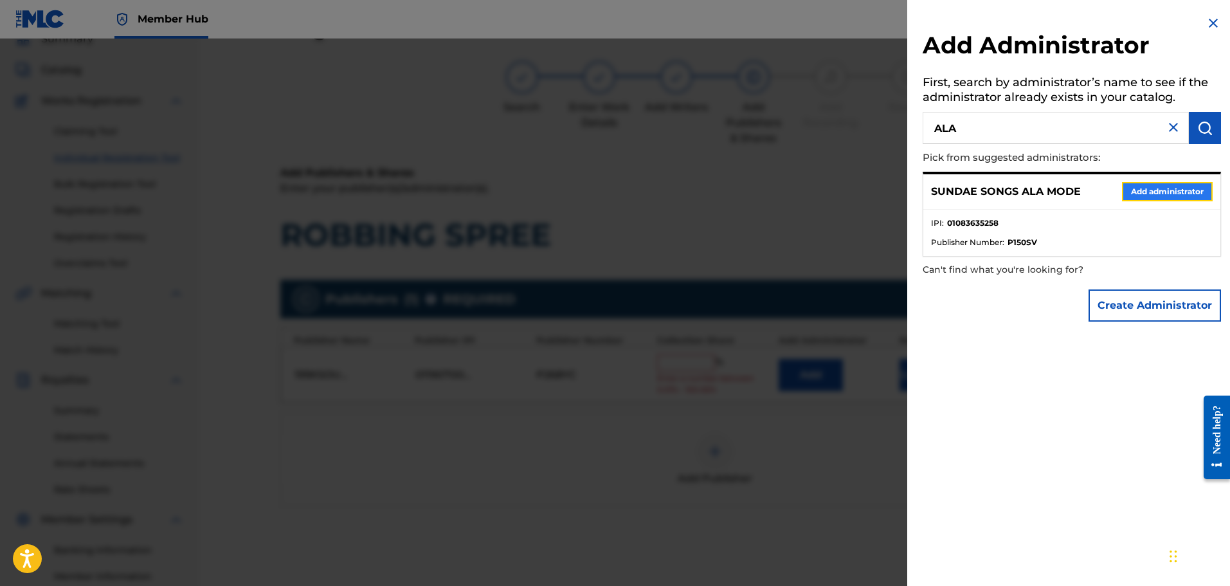
click at [1185, 197] on button "Add administrator" at bounding box center [1167, 191] width 91 height 19
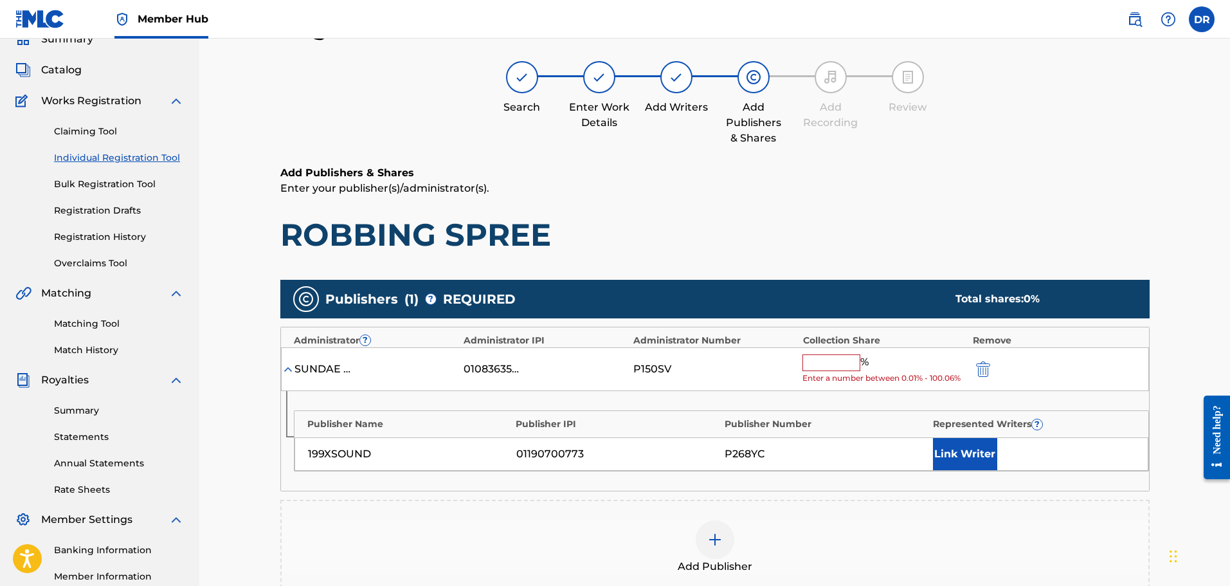
click at [822, 364] on input "text" at bounding box center [831, 362] width 58 height 17
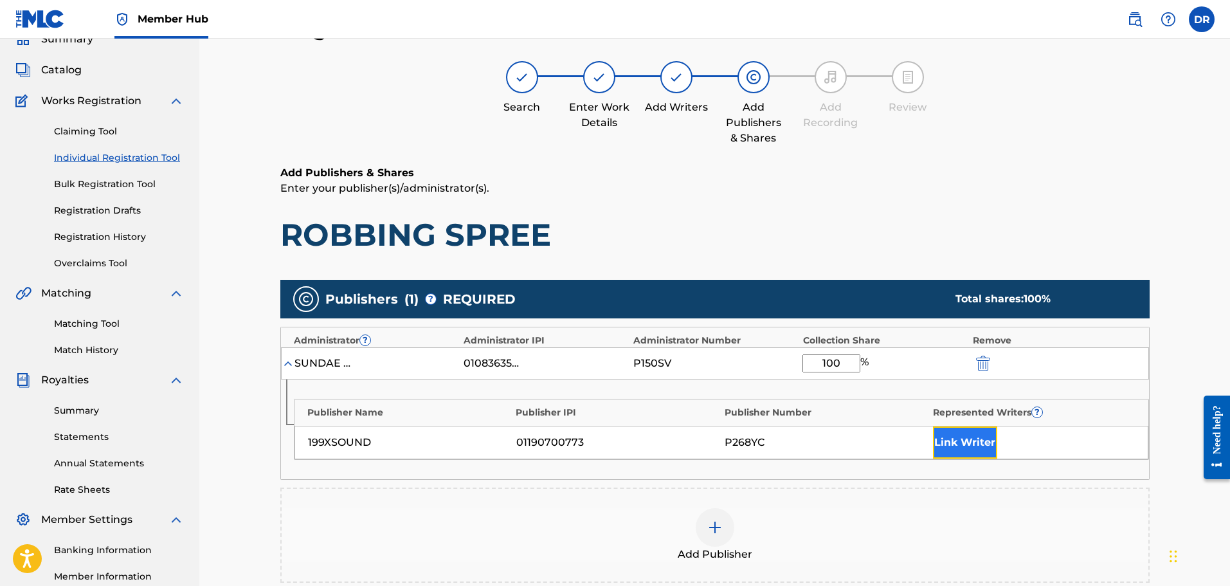
click at [978, 449] on button "Link Writer" at bounding box center [965, 442] width 64 height 32
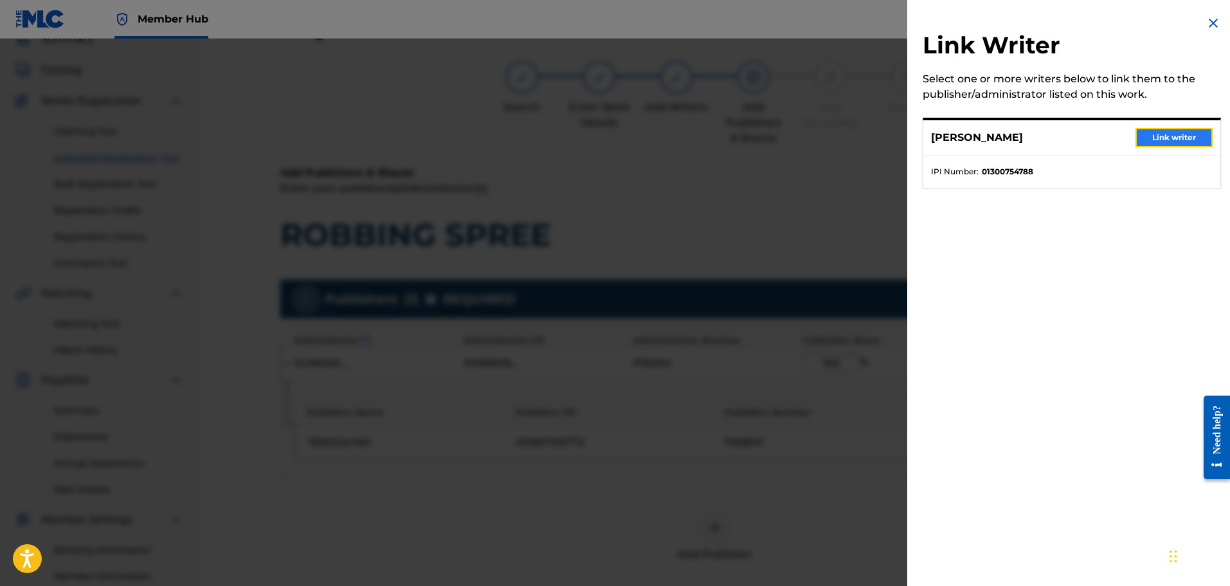
click at [1165, 128] on button "Link writer" at bounding box center [1173, 137] width 77 height 19
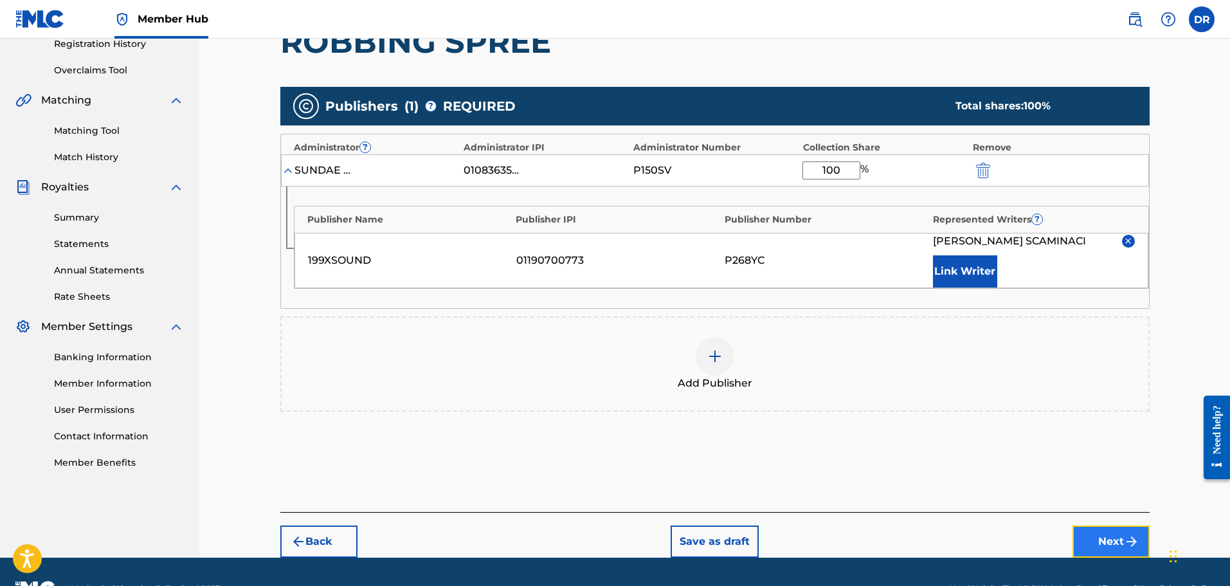
click at [1132, 543] on img "submit" at bounding box center [1131, 541] width 15 height 15
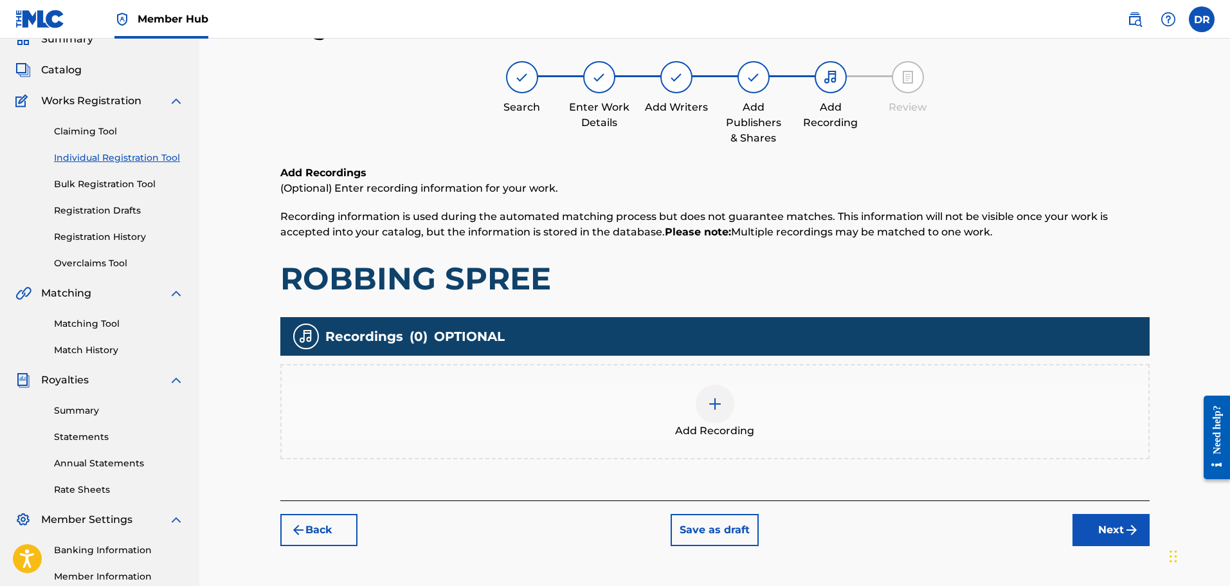
click at [712, 398] on img at bounding box center [714, 403] width 15 height 15
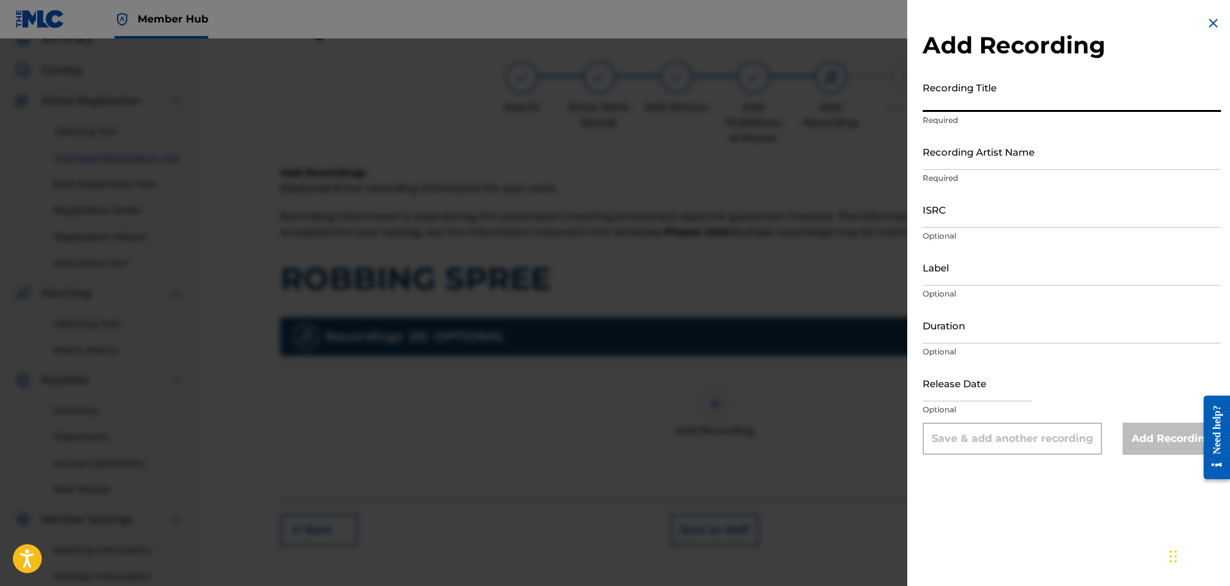
click at [951, 95] on input "Recording Title" at bounding box center [1072, 93] width 298 height 37
click at [979, 150] on input "Recording Artist Name" at bounding box center [1072, 151] width 298 height 37
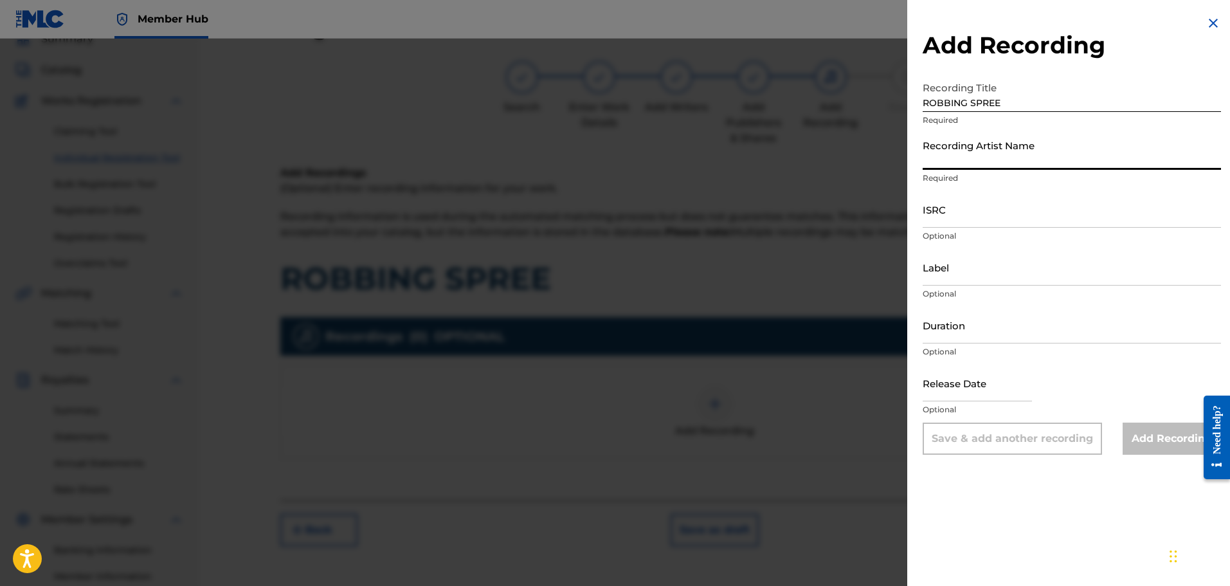
paste input "[DATE]"
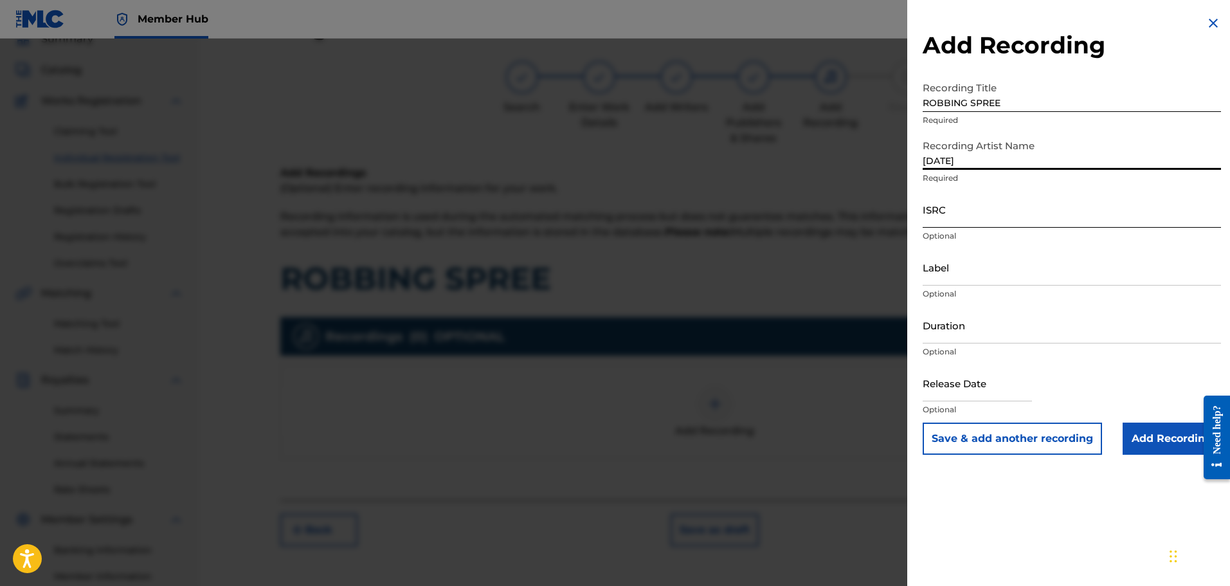
click at [941, 217] on input "ISRC" at bounding box center [1072, 209] width 298 height 37
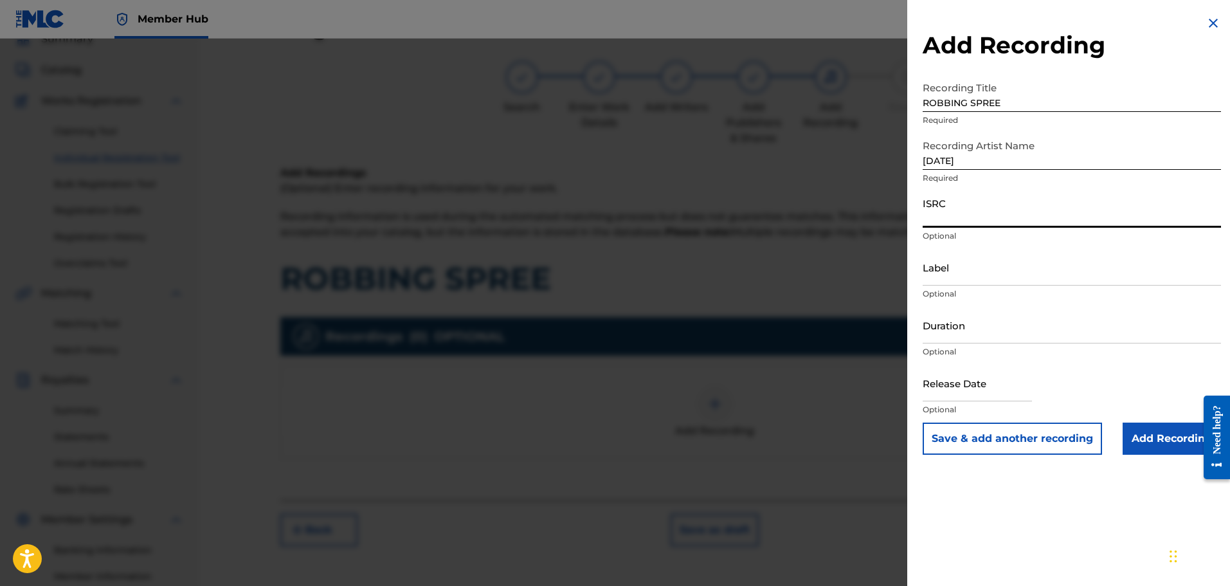
paste input "QZES92186224"
click at [1145, 442] on input "Add Recording" at bounding box center [1171, 438] width 98 height 32
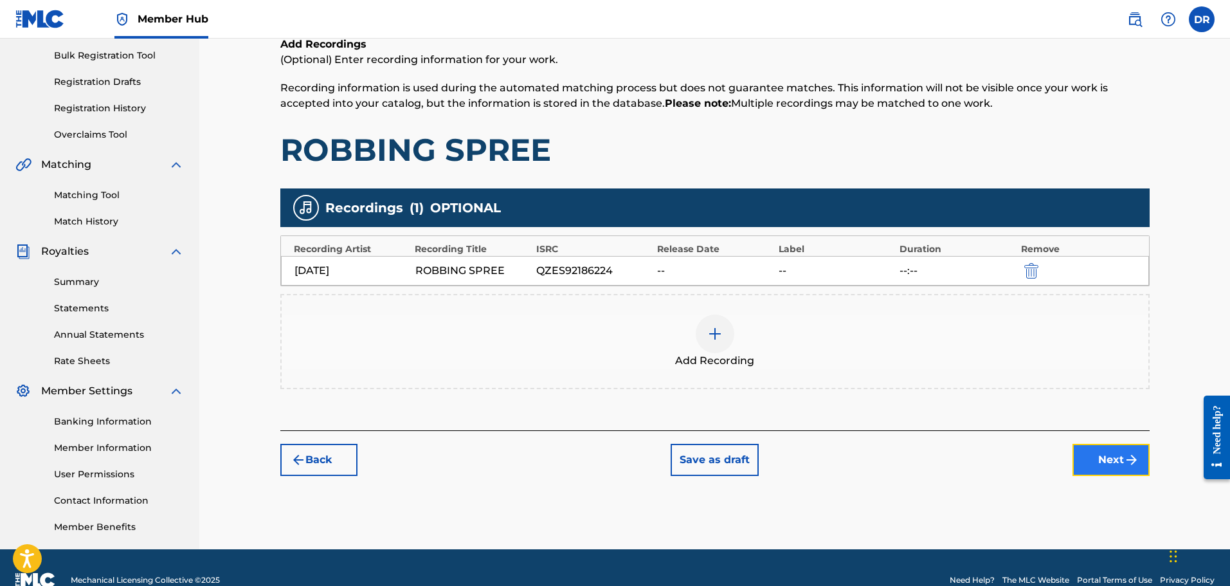
click at [1106, 454] on button "Next" at bounding box center [1110, 460] width 77 height 32
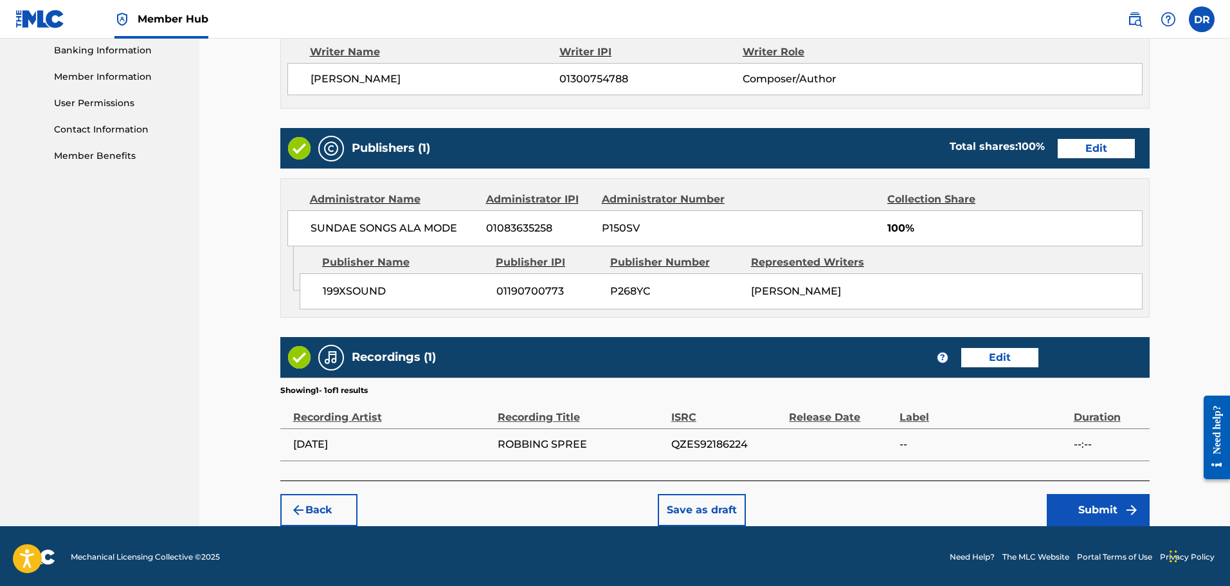
scroll to position [572, 0]
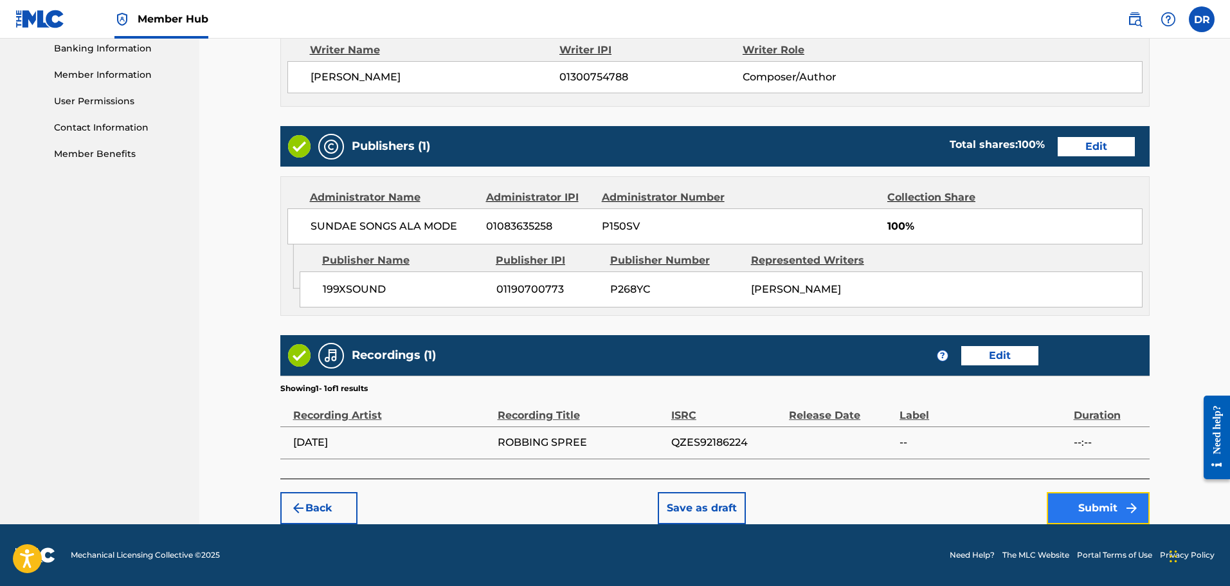
click at [1077, 496] on button "Submit" at bounding box center [1098, 508] width 103 height 32
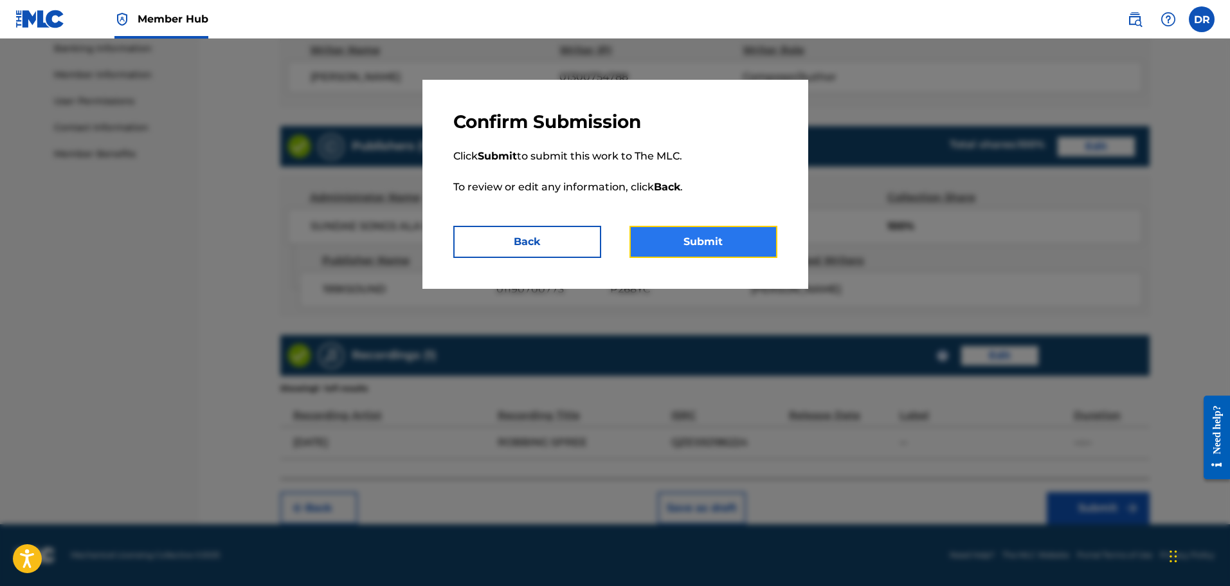
click at [722, 244] on button "Submit" at bounding box center [703, 242] width 148 height 32
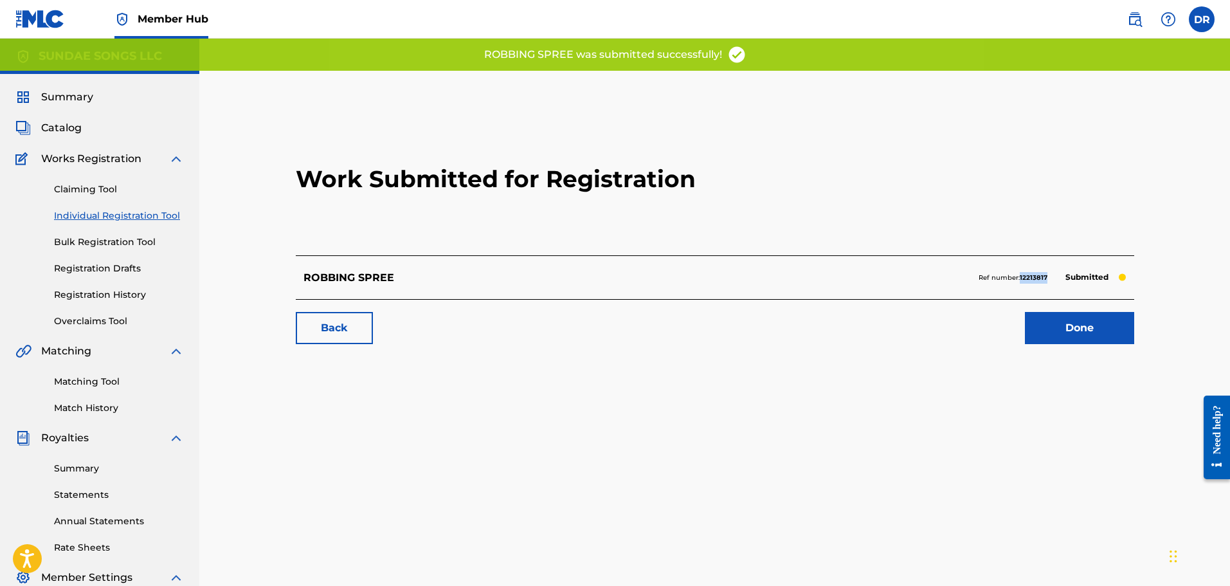
drag, startPoint x: 1049, startPoint y: 277, endPoint x: 1020, endPoint y: 280, distance: 29.7
click at [1020, 280] on div "Ref number: 12213817 Submitted" at bounding box center [1052, 278] width 148 height 18
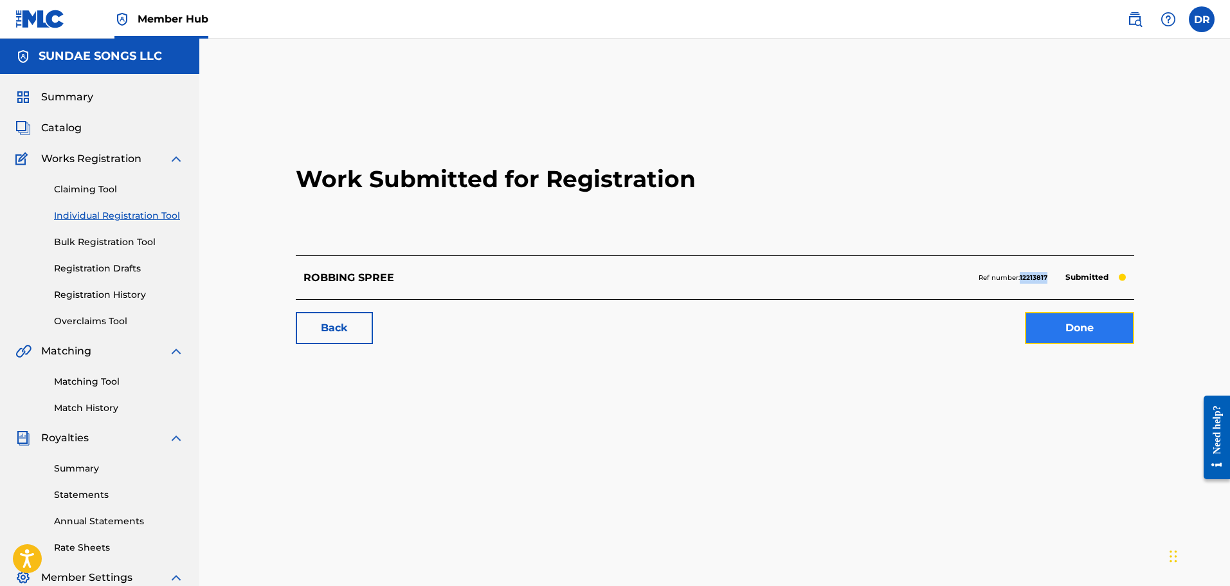
click at [1086, 330] on link "Done" at bounding box center [1079, 328] width 109 height 32
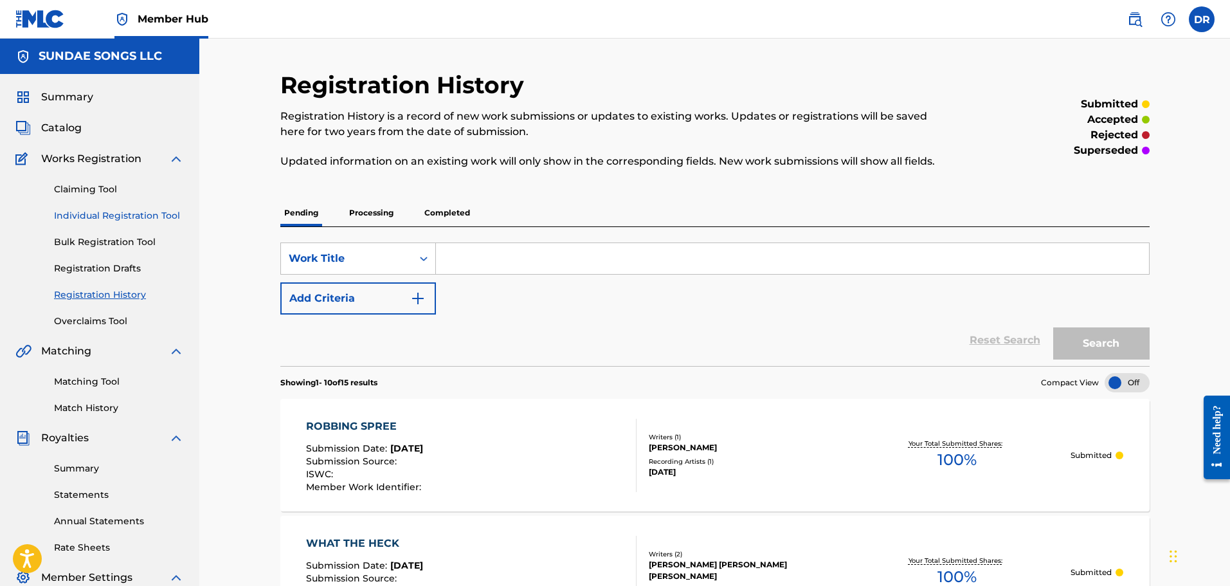
click at [120, 217] on link "Individual Registration Tool" at bounding box center [119, 216] width 130 height 14
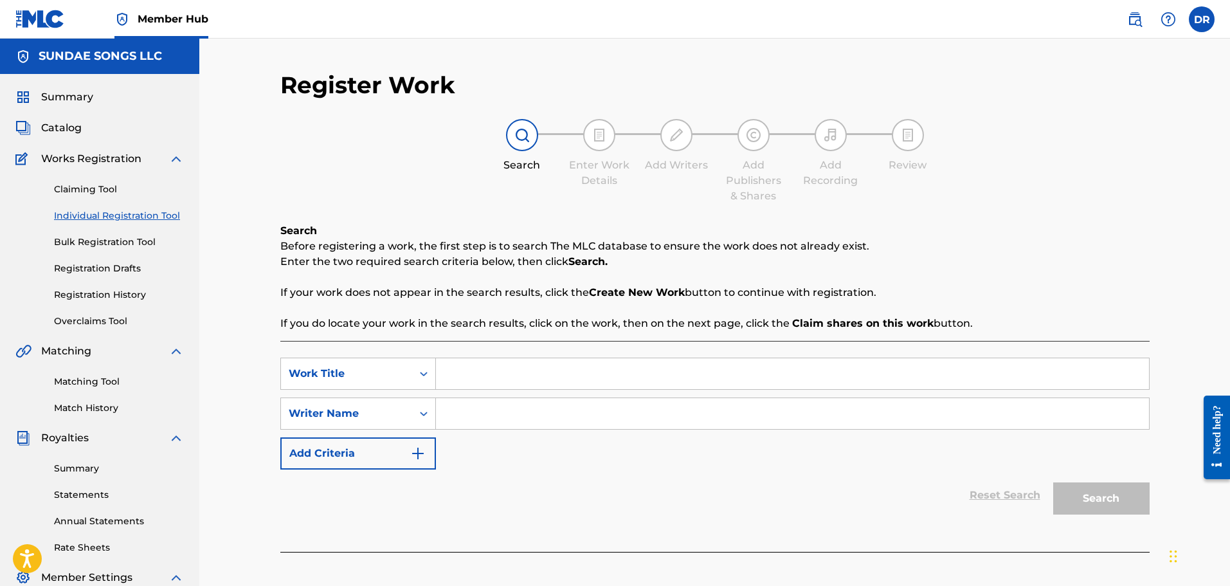
click at [473, 369] on input "Search Form" at bounding box center [792, 373] width 713 height 31
click at [519, 411] on input "Search Form" at bounding box center [792, 413] width 713 height 31
click at [1110, 506] on button "Search" at bounding box center [1101, 498] width 96 height 32
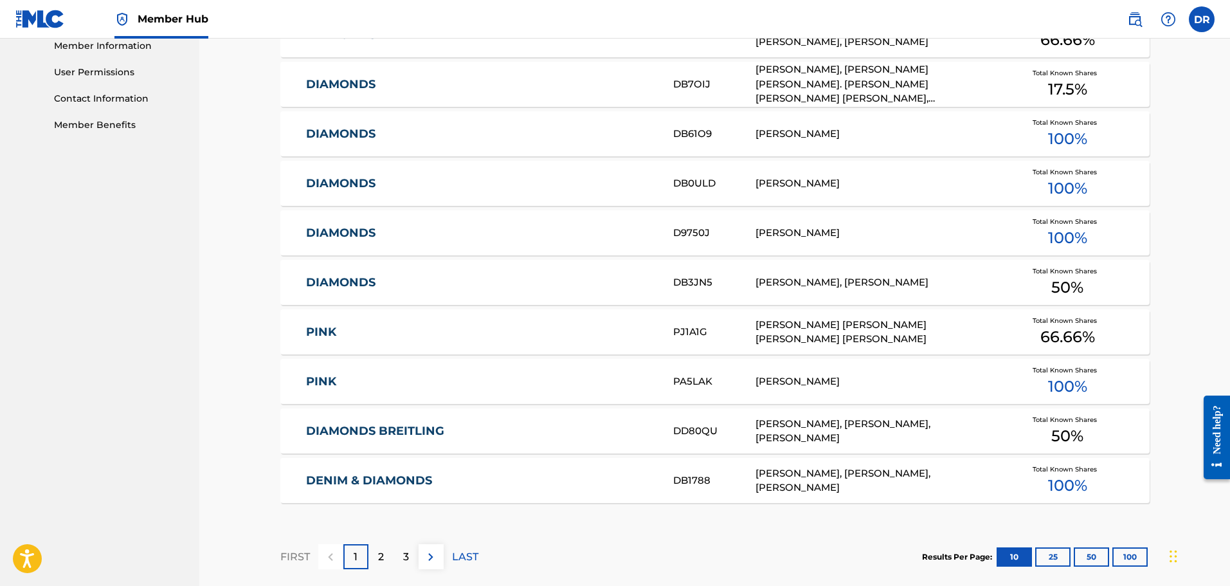
scroll to position [643, 0]
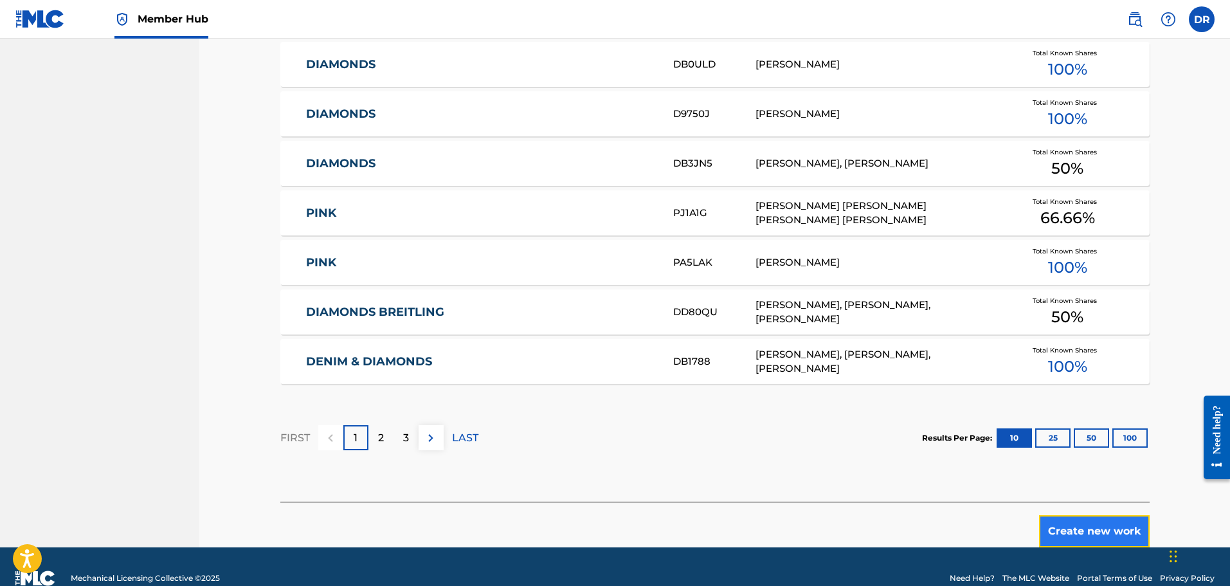
click at [1085, 525] on button "Create new work" at bounding box center [1094, 531] width 111 height 32
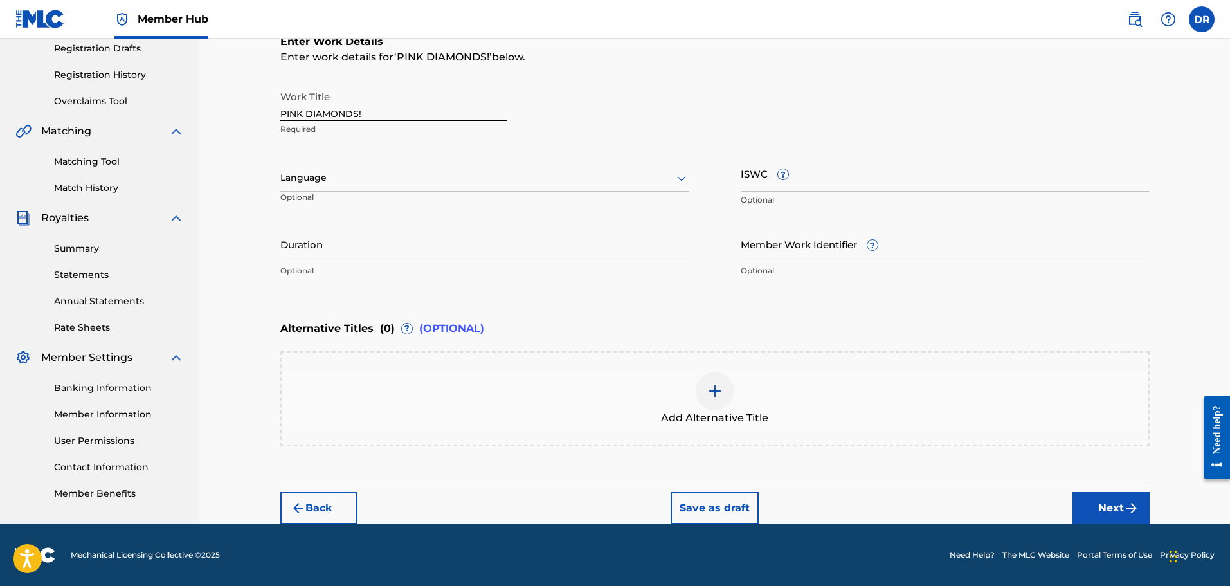
scroll to position [220, 0]
click at [1116, 509] on button "Next" at bounding box center [1110, 508] width 77 height 32
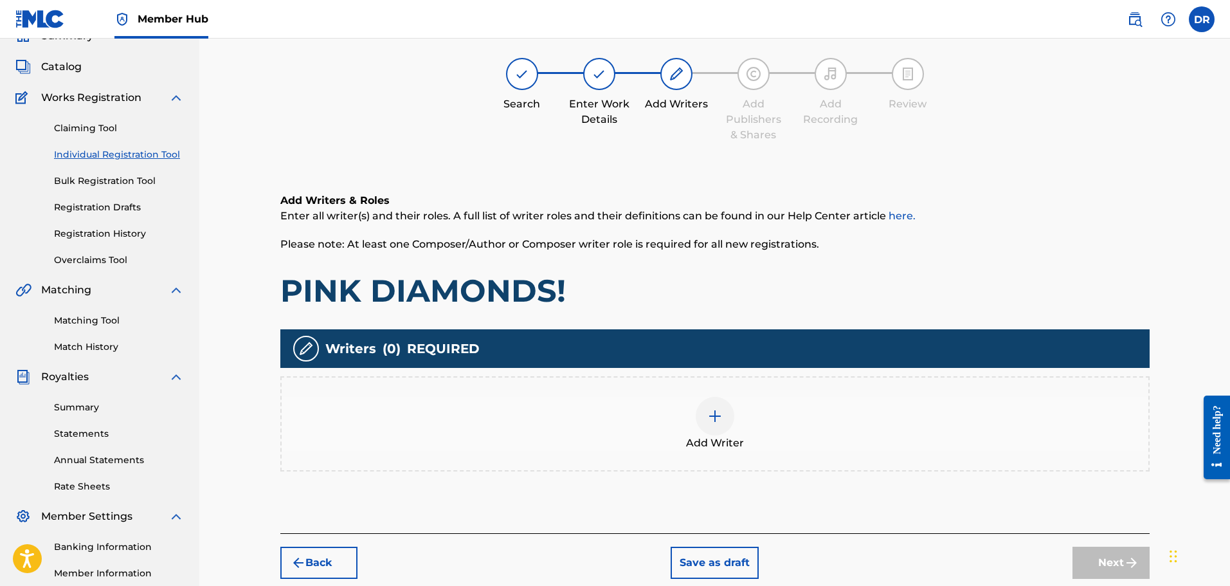
scroll to position [58, 0]
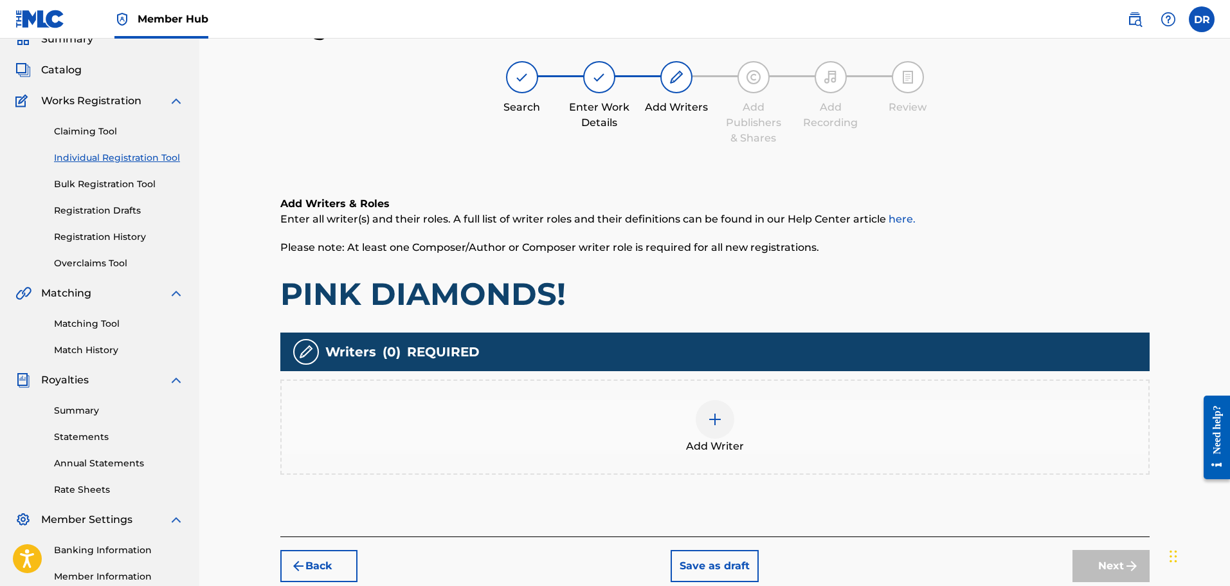
click at [702, 420] on div at bounding box center [715, 419] width 39 height 39
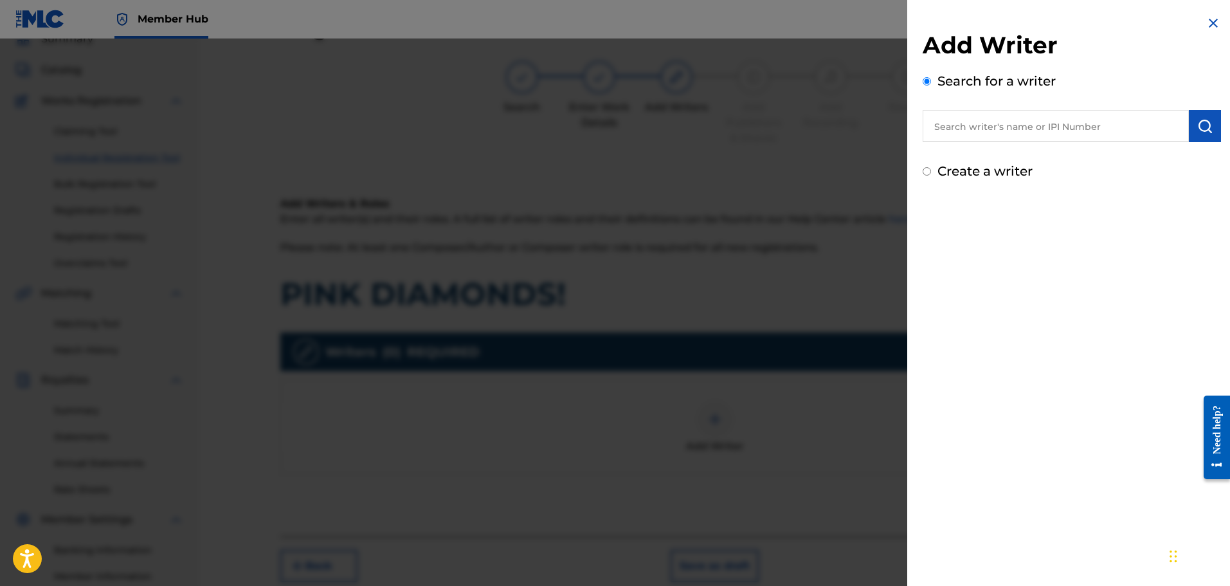
click at [973, 177] on label "Create a writer" at bounding box center [984, 170] width 95 height 15
click at [931, 176] on input "Create a writer" at bounding box center [927, 171] width 8 height 8
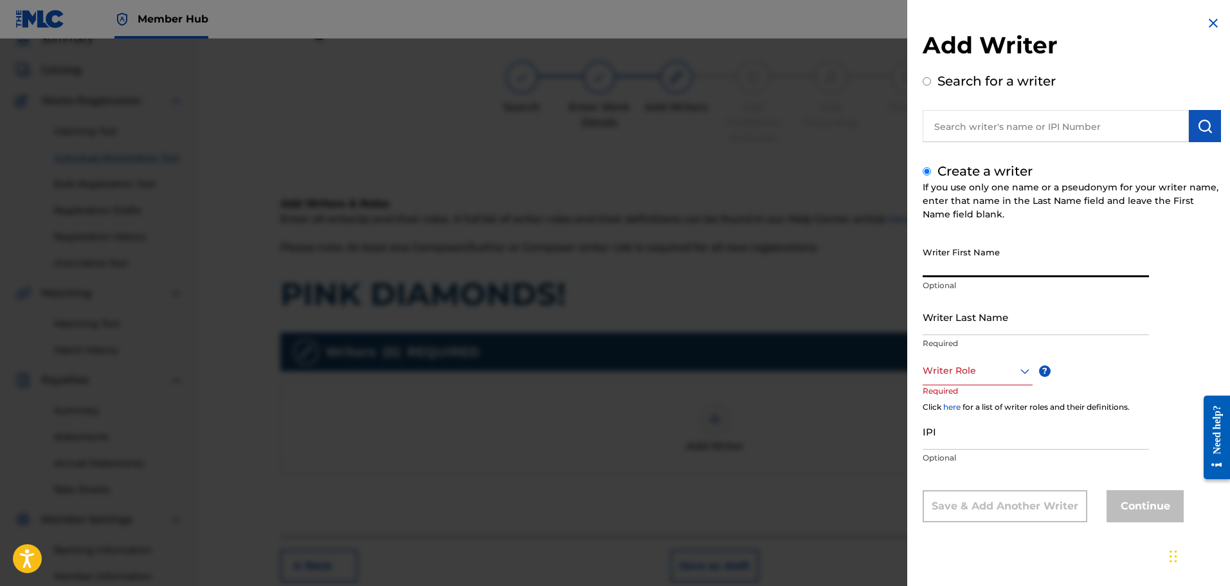
click at [965, 257] on input "Writer First Name" at bounding box center [1036, 258] width 226 height 37
paste input "[PERSON_NAME]"
drag, startPoint x: 1063, startPoint y: 268, endPoint x: 998, endPoint y: 268, distance: 64.3
click at [998, 268] on input "[PERSON_NAME]" at bounding box center [1036, 258] width 226 height 37
paste input "SCAMINACI"
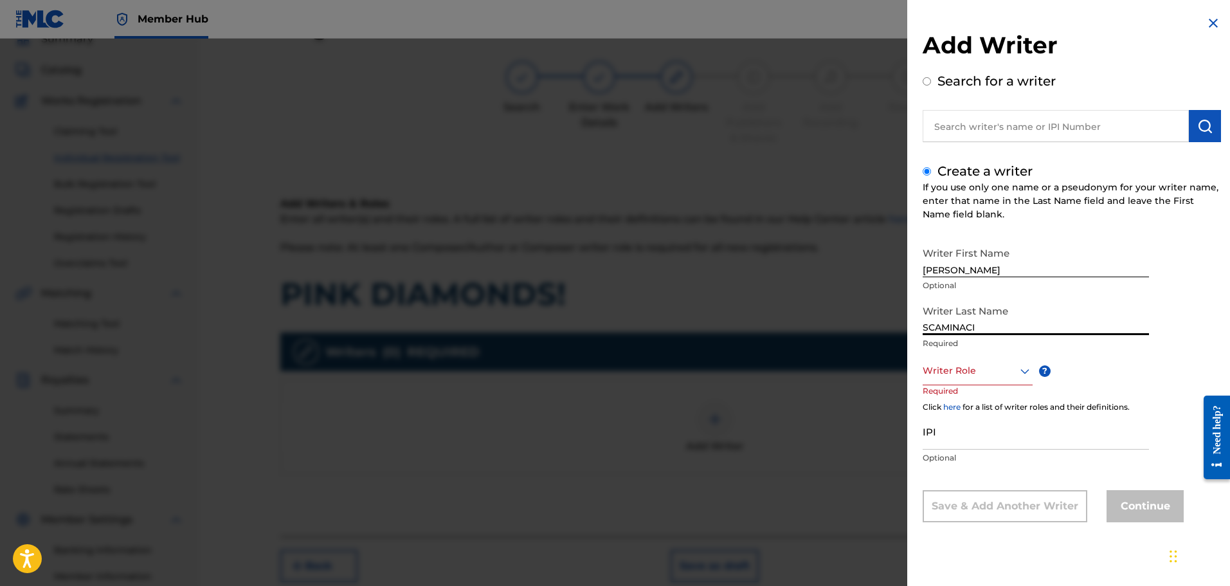
click at [993, 366] on div at bounding box center [978, 371] width 110 height 16
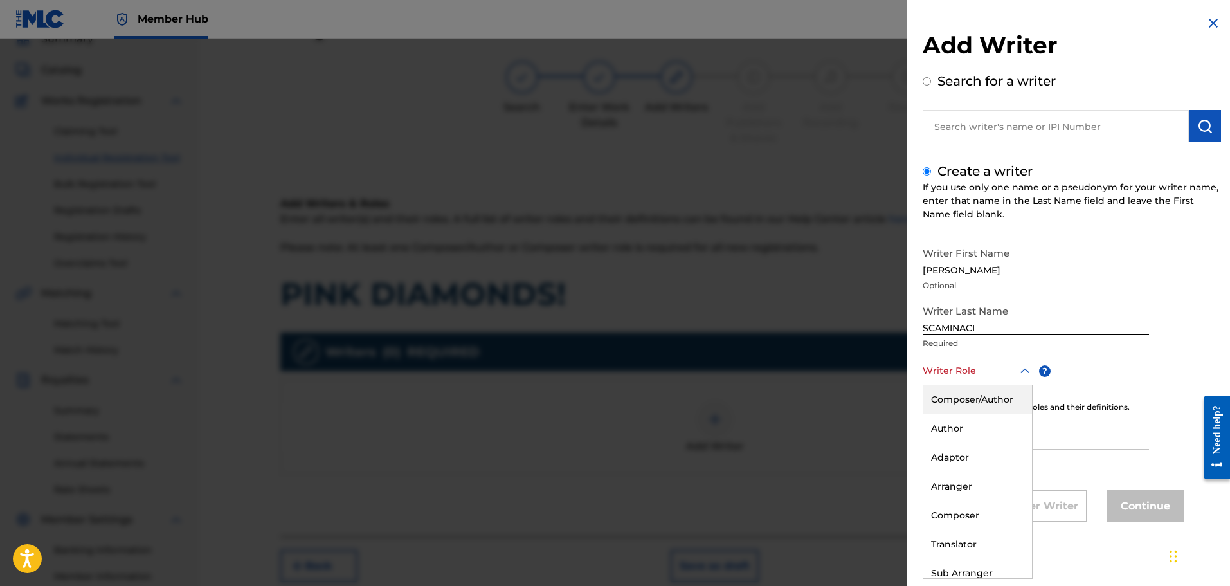
click at [993, 395] on div "Composer/Author" at bounding box center [977, 399] width 109 height 29
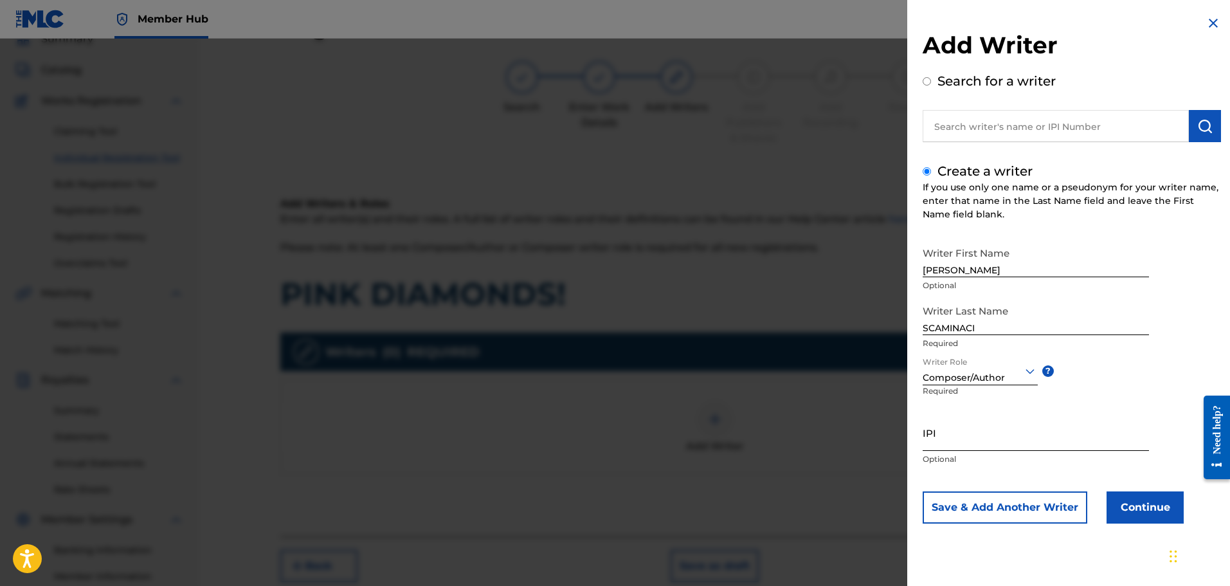
click at [965, 436] on input "IPI" at bounding box center [1036, 432] width 226 height 37
paste input "01300754788"
click at [1142, 501] on button "Continue" at bounding box center [1144, 507] width 77 height 32
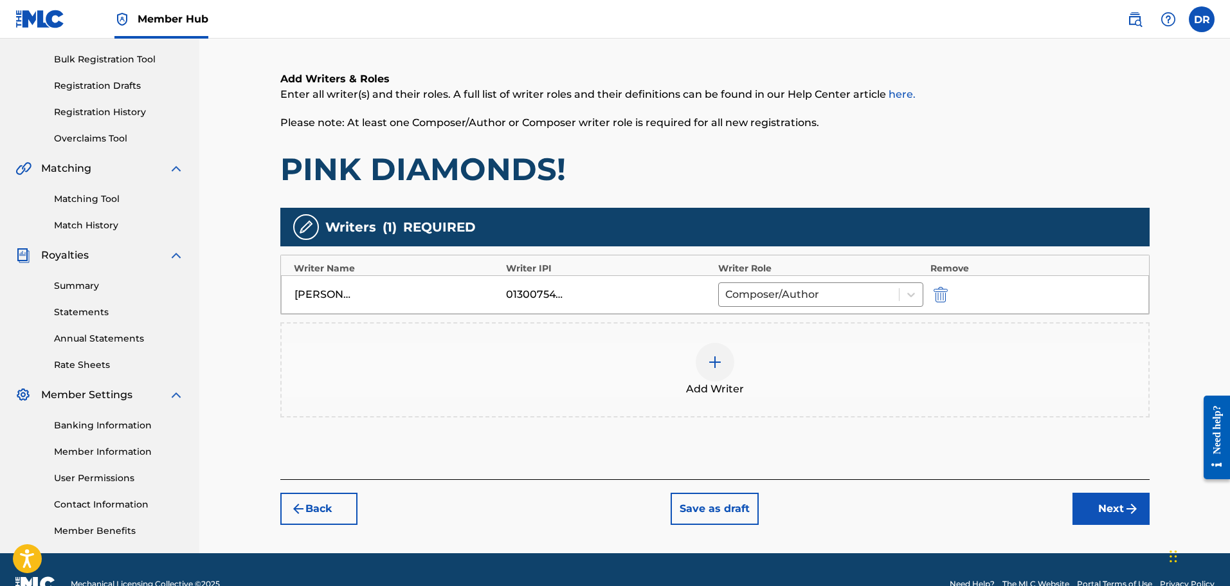
scroll to position [186, 0]
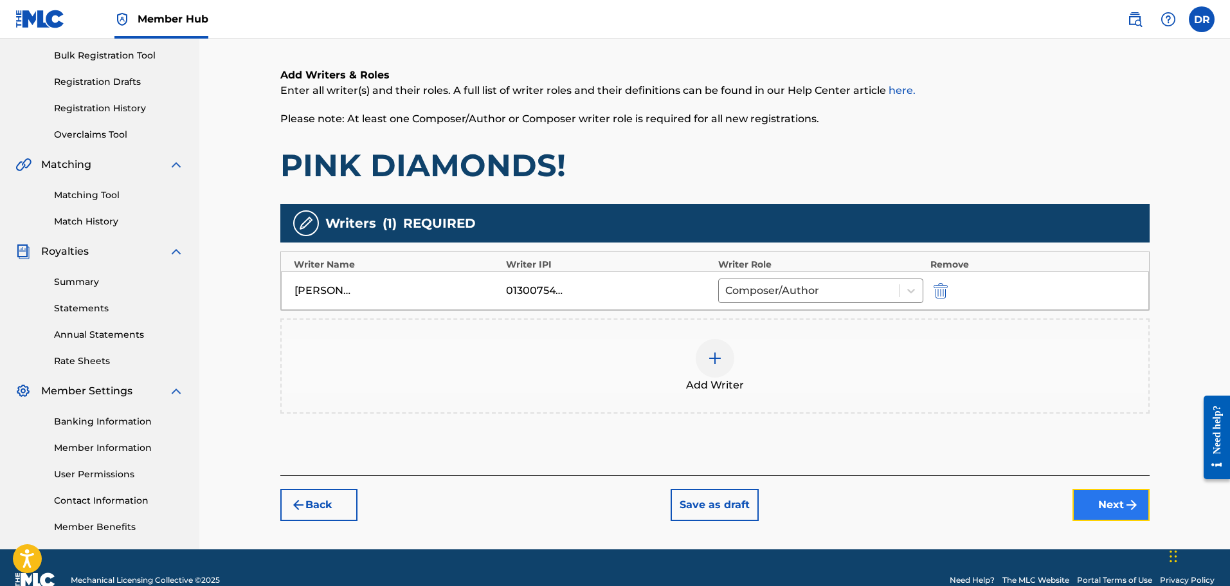
click at [1116, 504] on button "Next" at bounding box center [1110, 505] width 77 height 32
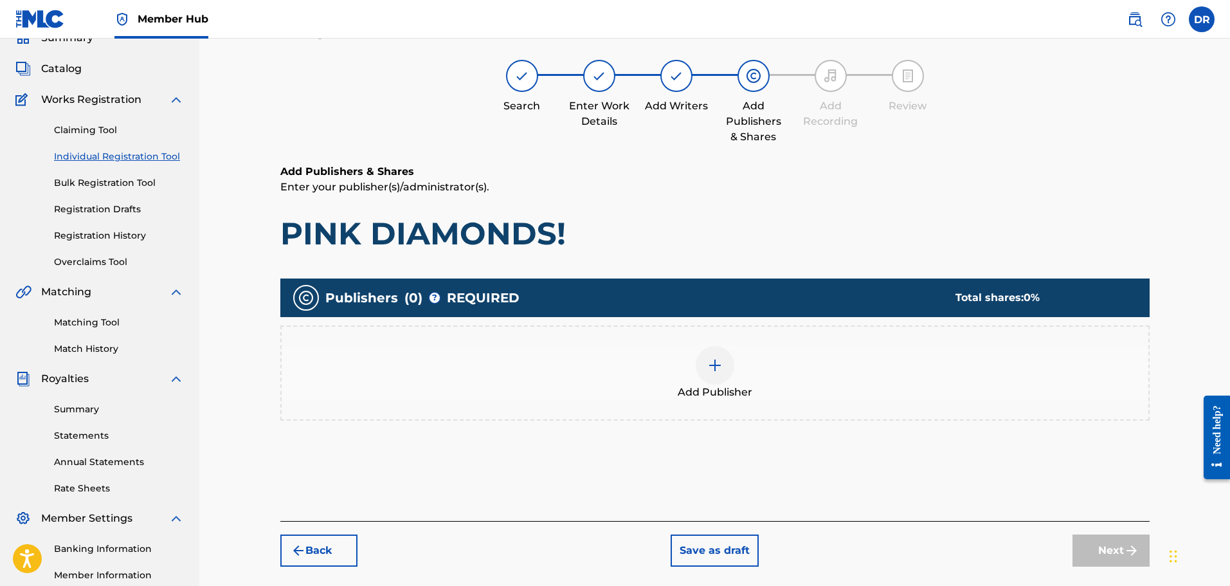
scroll to position [58, 0]
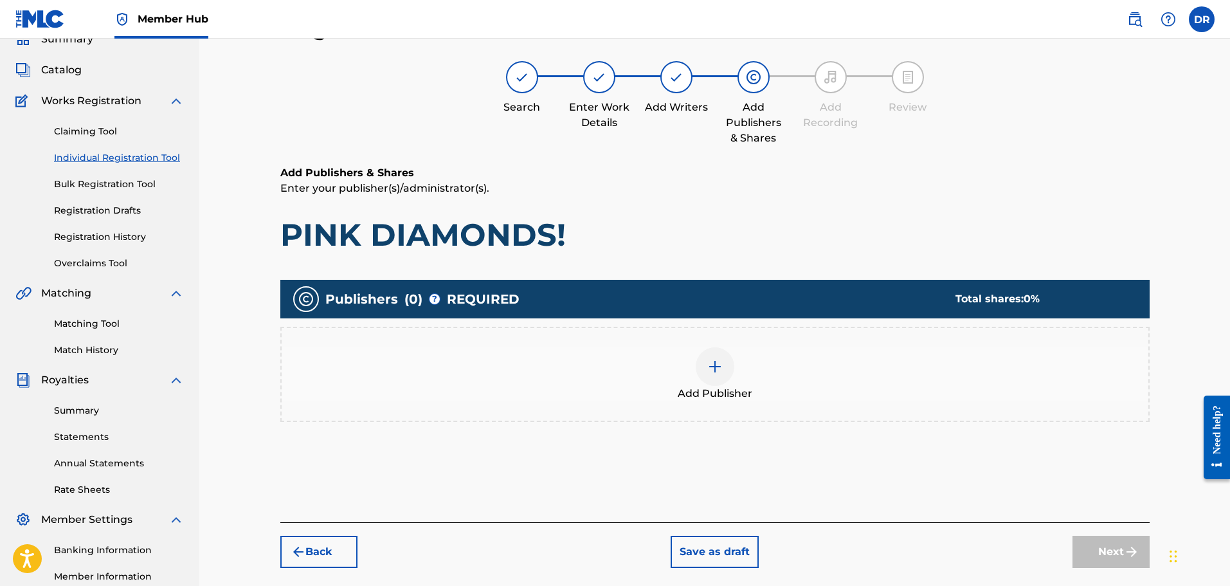
click at [714, 383] on div at bounding box center [715, 366] width 39 height 39
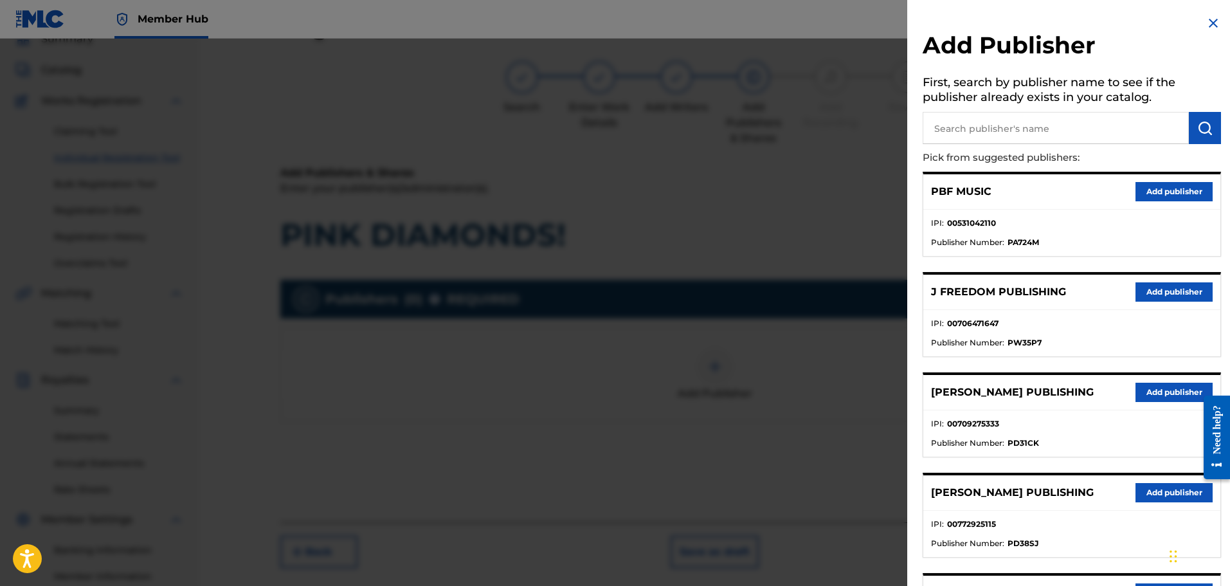
click at [948, 136] on input "text" at bounding box center [1056, 128] width 266 height 32
click at [1197, 127] on img "submit" at bounding box center [1204, 127] width 15 height 15
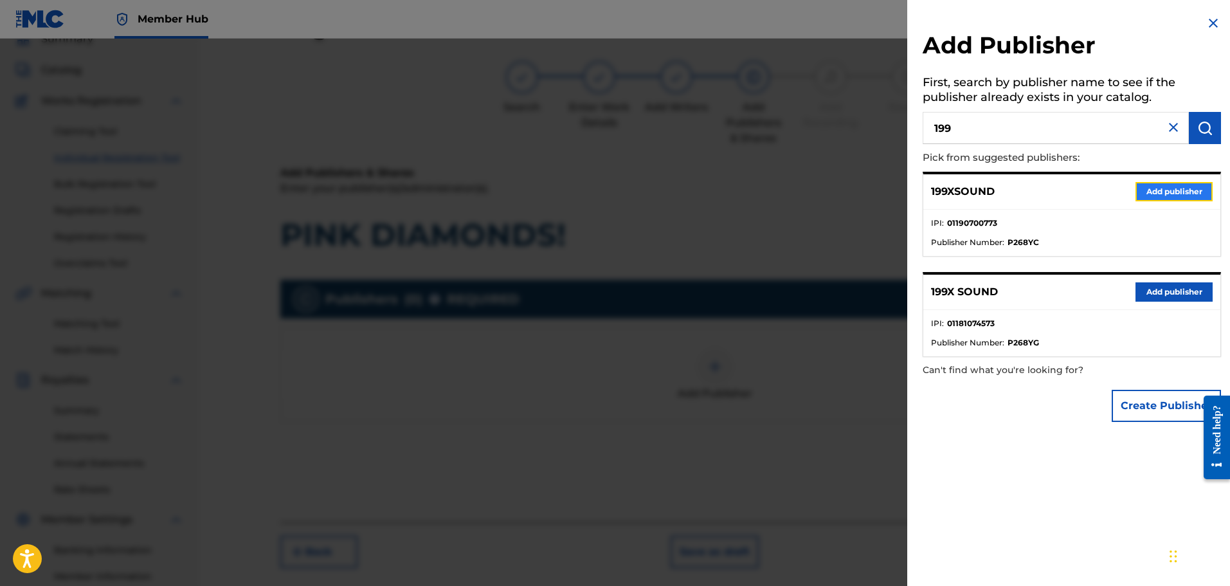
click at [1173, 190] on button "Add publisher" at bounding box center [1173, 191] width 77 height 19
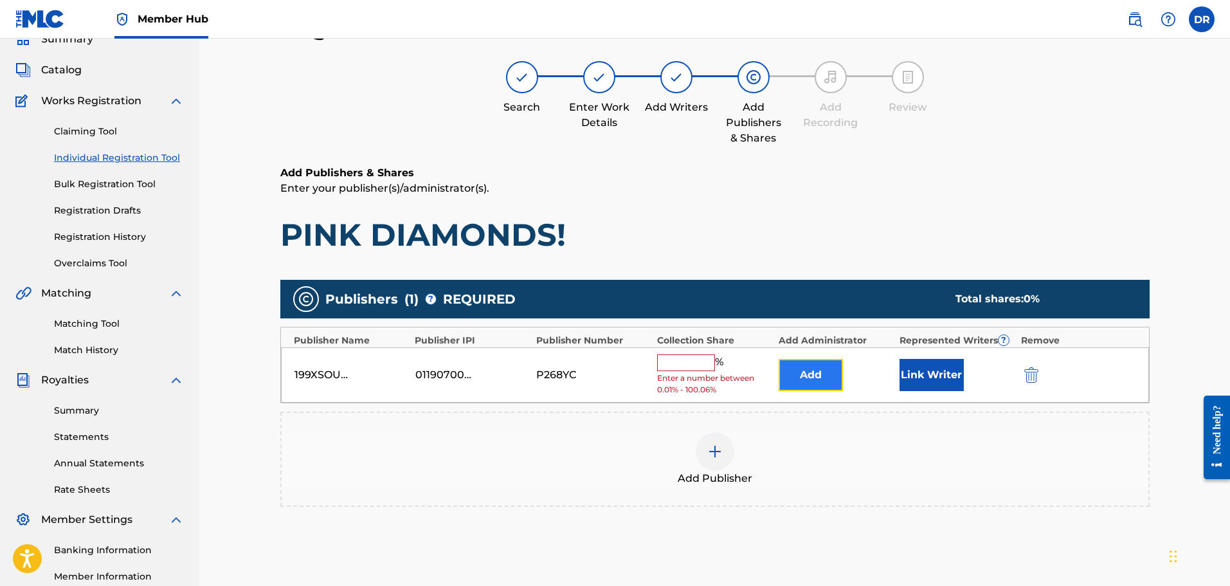
click at [787, 371] on button "Add" at bounding box center [811, 375] width 64 height 32
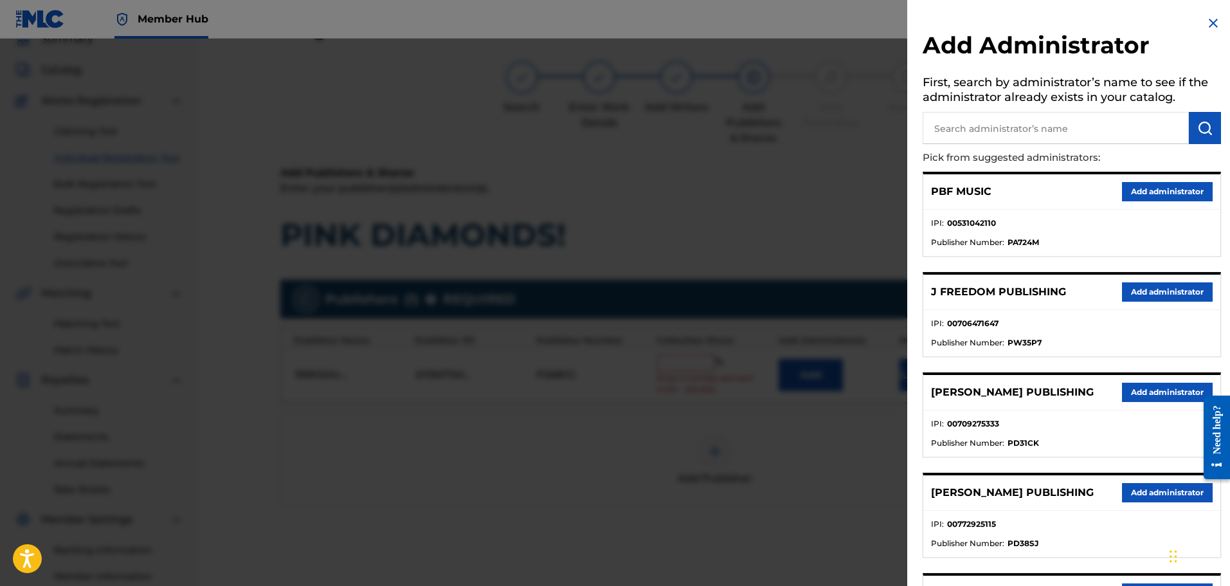
click at [1002, 135] on input "text" at bounding box center [1056, 128] width 266 height 32
click at [1207, 131] on img "submit" at bounding box center [1204, 127] width 15 height 15
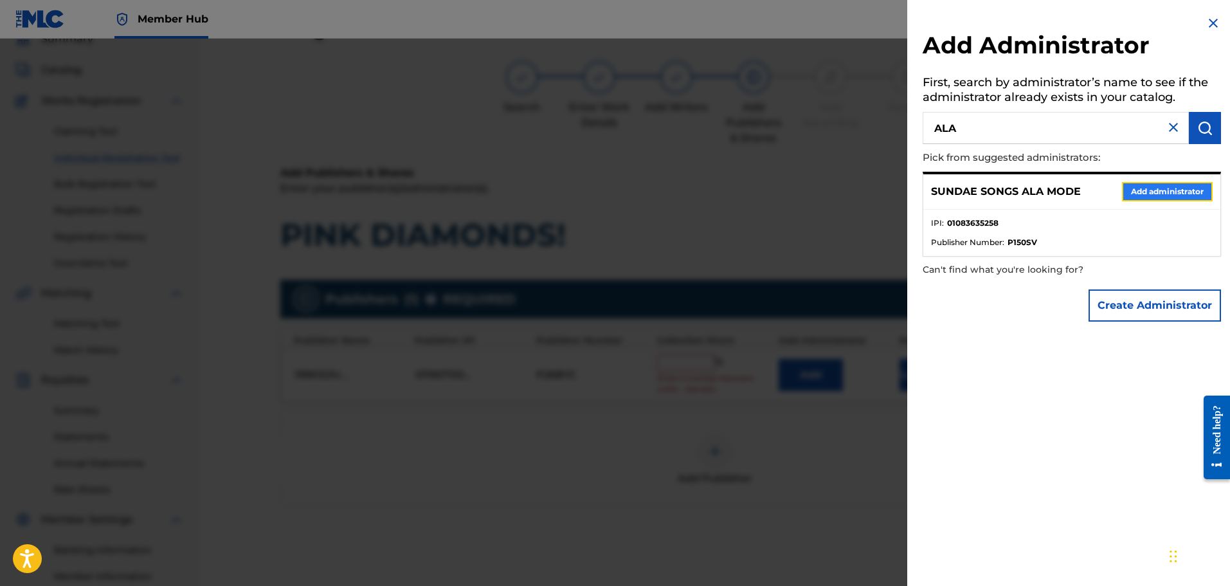
click at [1148, 190] on button "Add administrator" at bounding box center [1167, 191] width 91 height 19
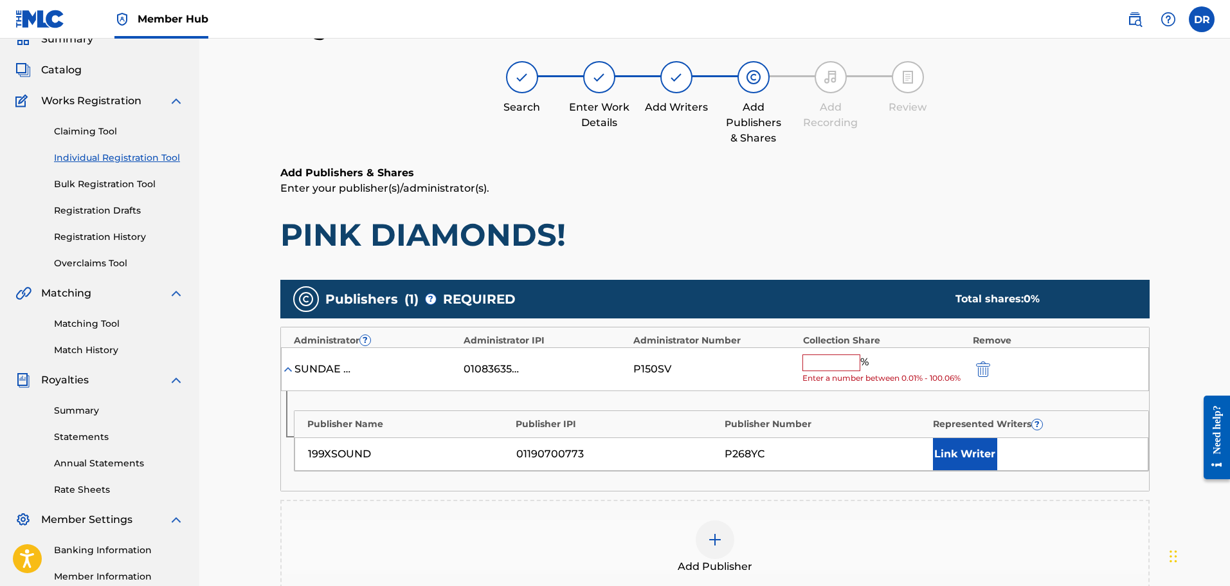
click at [818, 364] on input "text" at bounding box center [831, 362] width 58 height 17
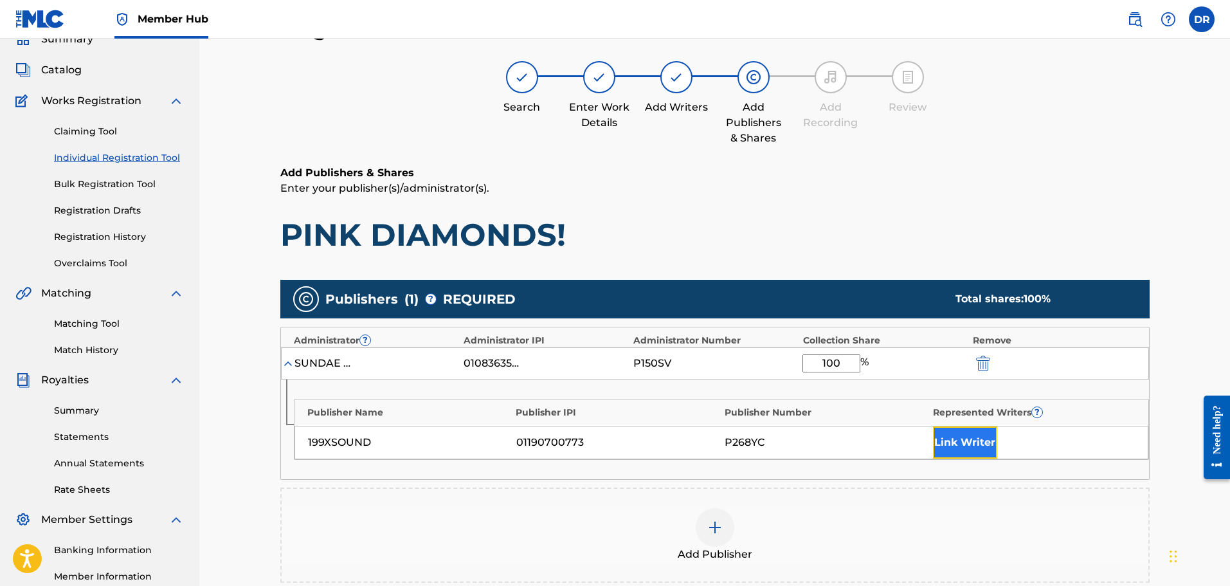
click at [953, 443] on button "Link Writer" at bounding box center [965, 442] width 64 height 32
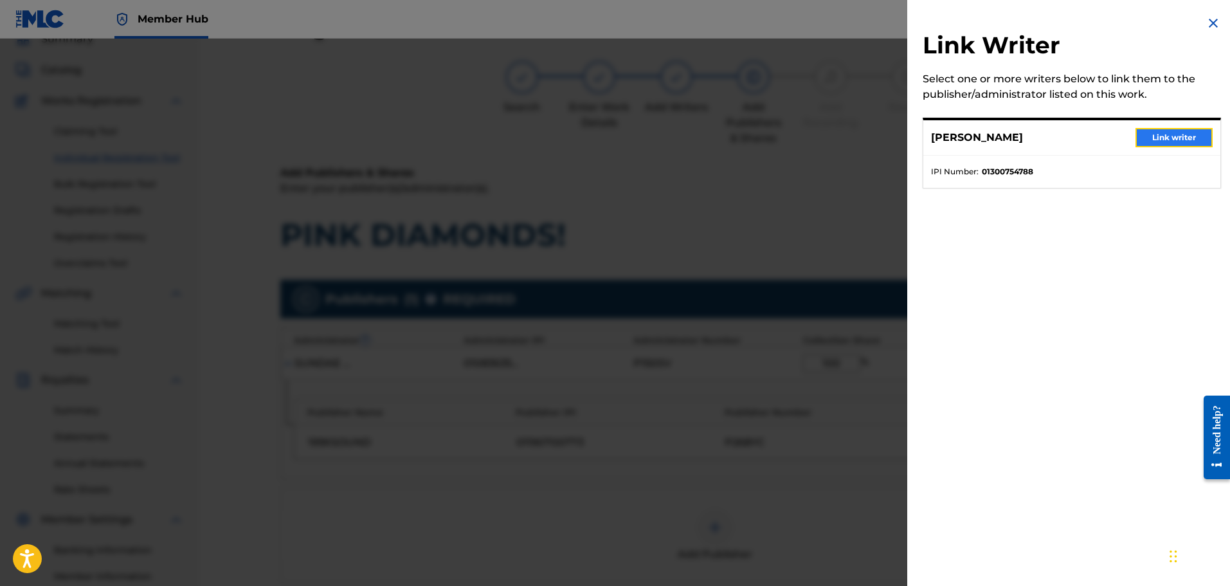
drag, startPoint x: 1146, startPoint y: 134, endPoint x: 1142, endPoint y: 148, distance: 14.5
click at [1146, 135] on button "Link writer" at bounding box center [1173, 137] width 77 height 19
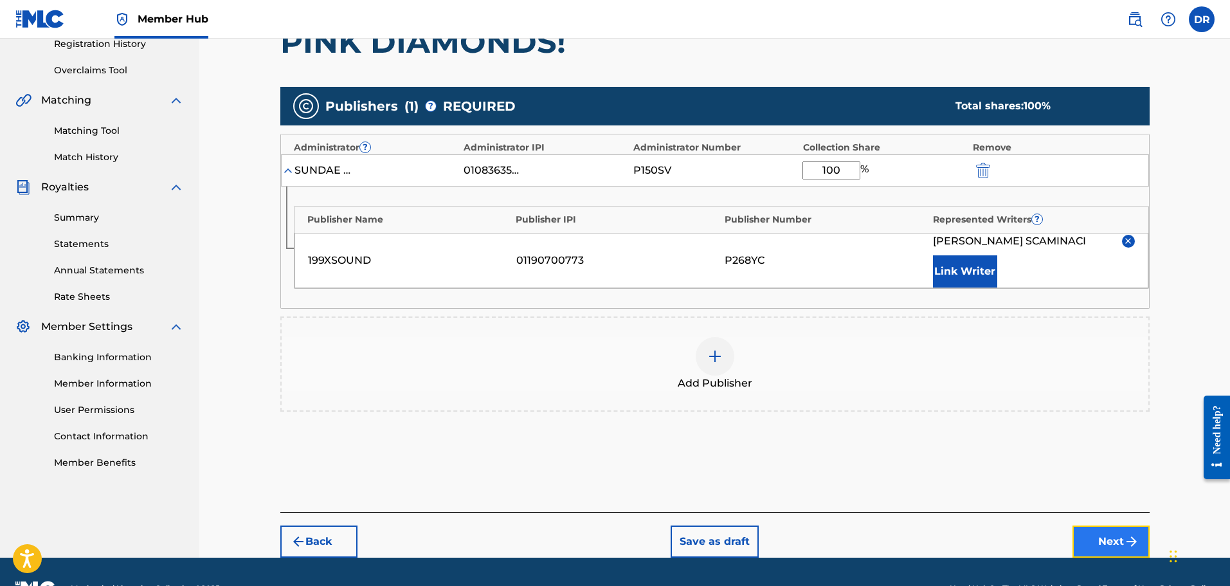
click at [1108, 539] on button "Next" at bounding box center [1110, 541] width 77 height 32
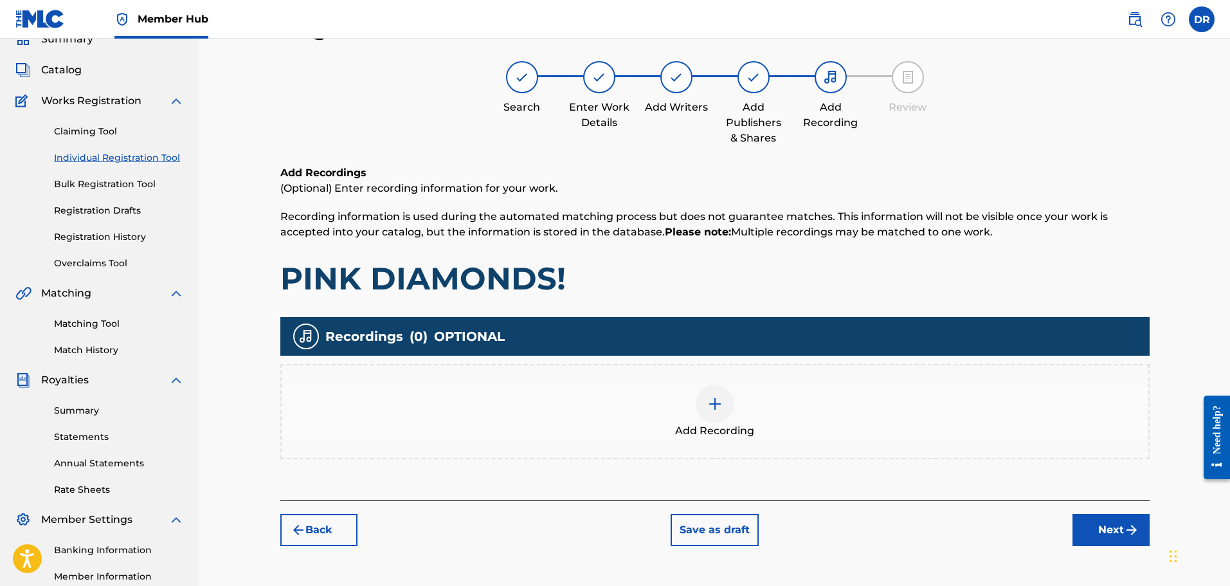
click at [712, 405] on img at bounding box center [714, 403] width 15 height 15
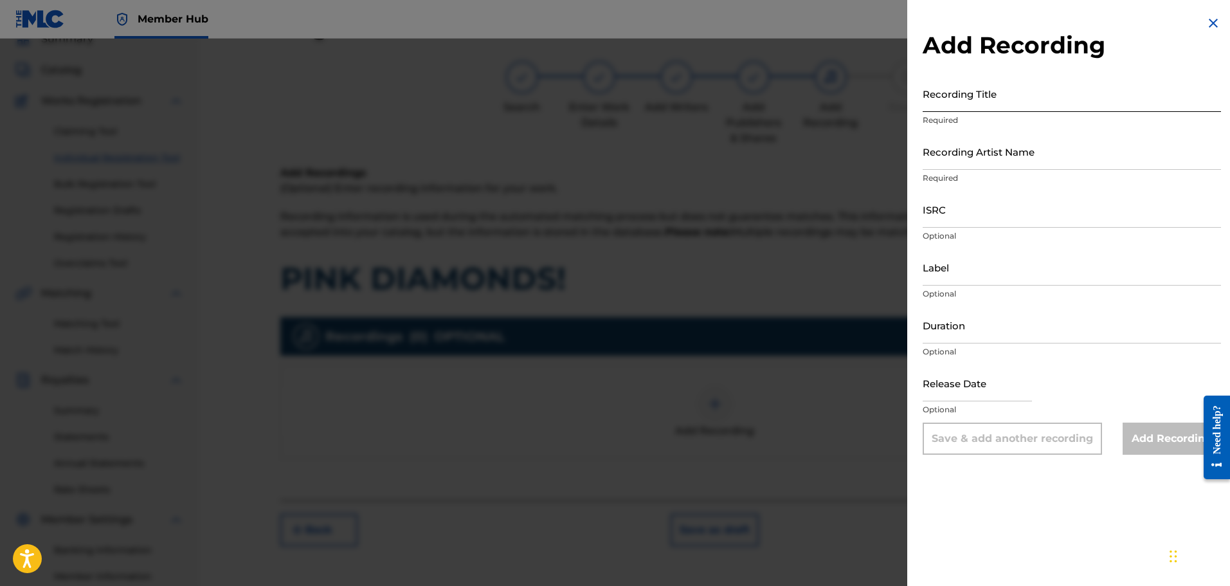
click at [971, 108] on input "Recording Title" at bounding box center [1072, 93] width 298 height 37
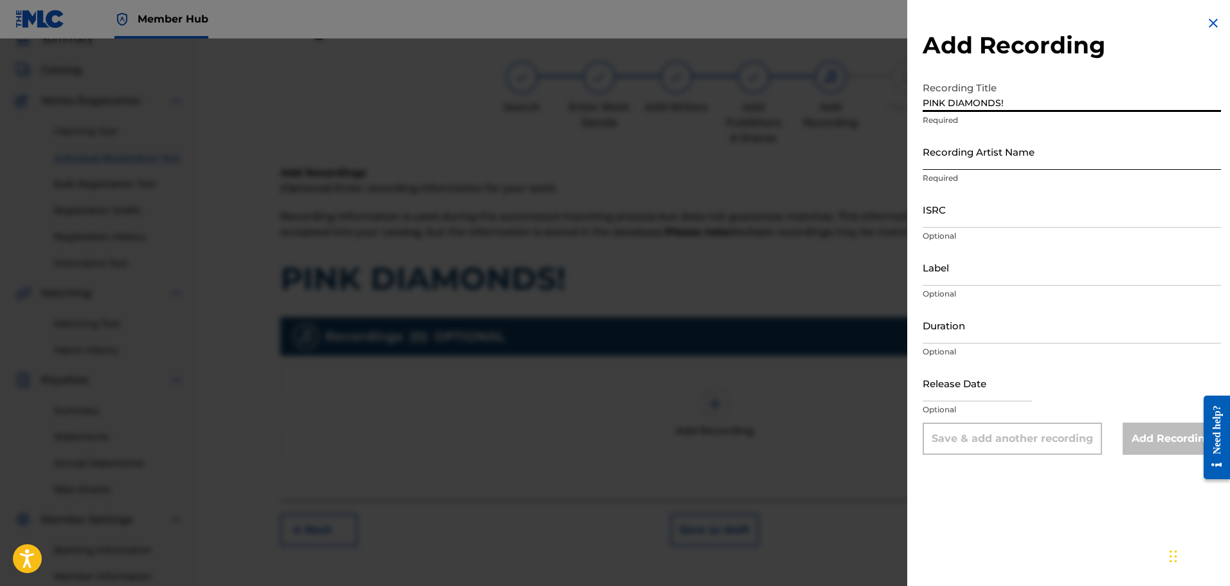
click at [1033, 160] on input "Recording Artist Name" at bounding box center [1072, 151] width 298 height 37
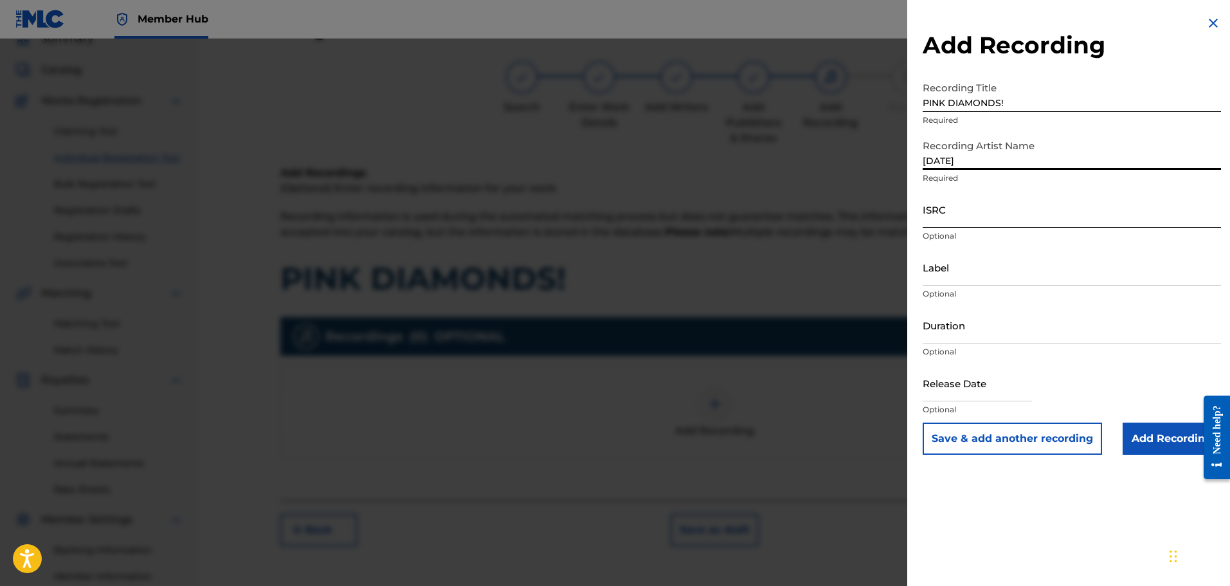
click at [986, 214] on input "ISRC" at bounding box center [1072, 209] width 298 height 37
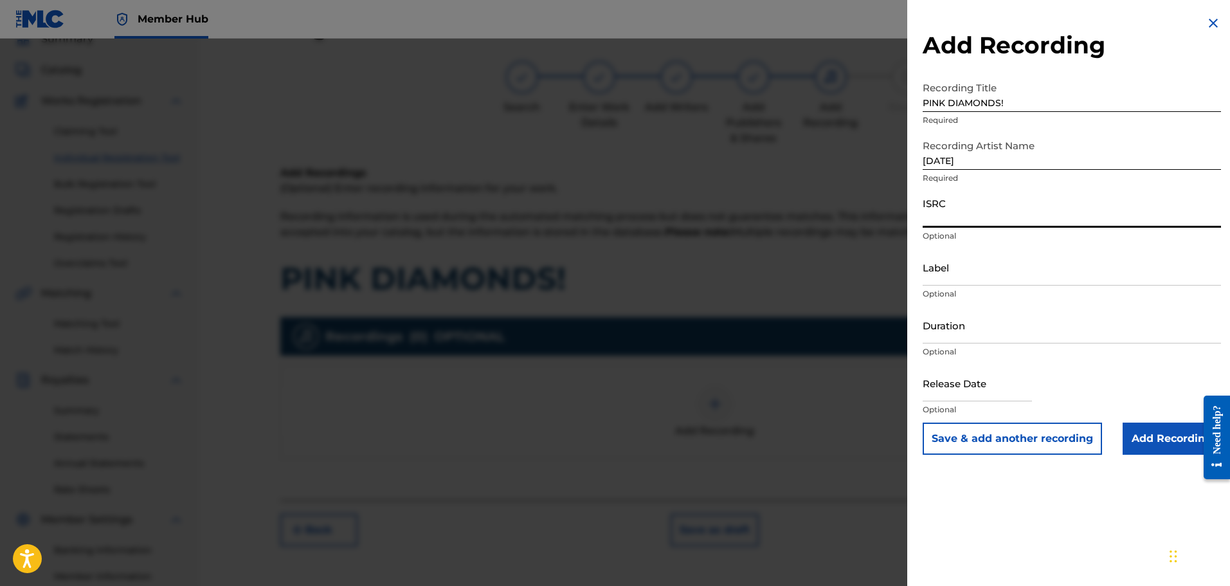
paste input "QZES92187146"
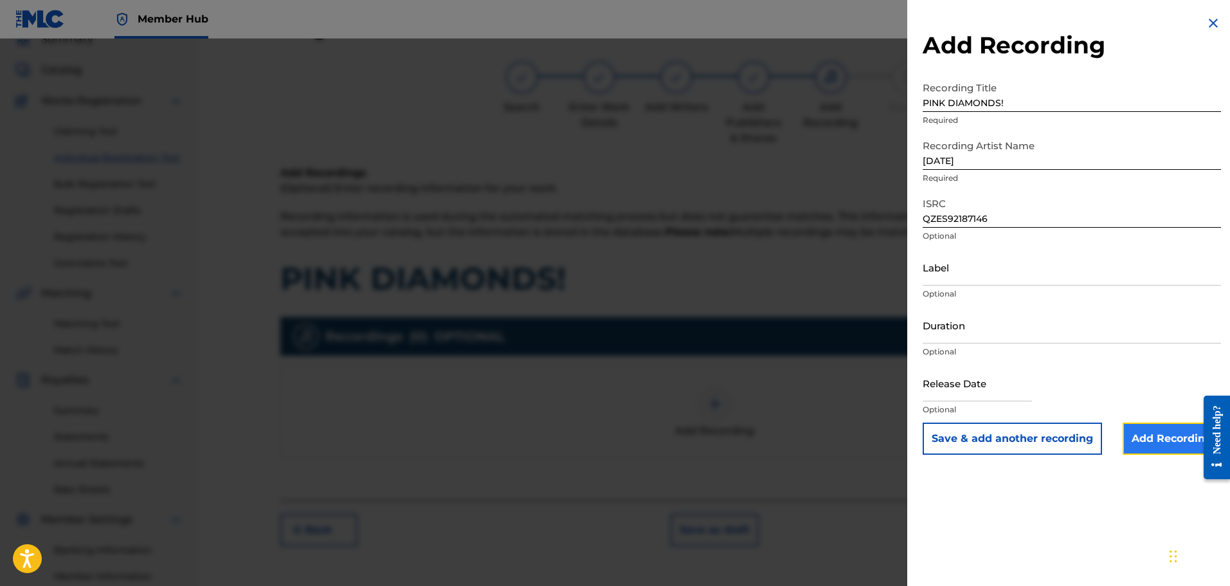
click at [1149, 437] on input "Add Recording" at bounding box center [1171, 438] width 98 height 32
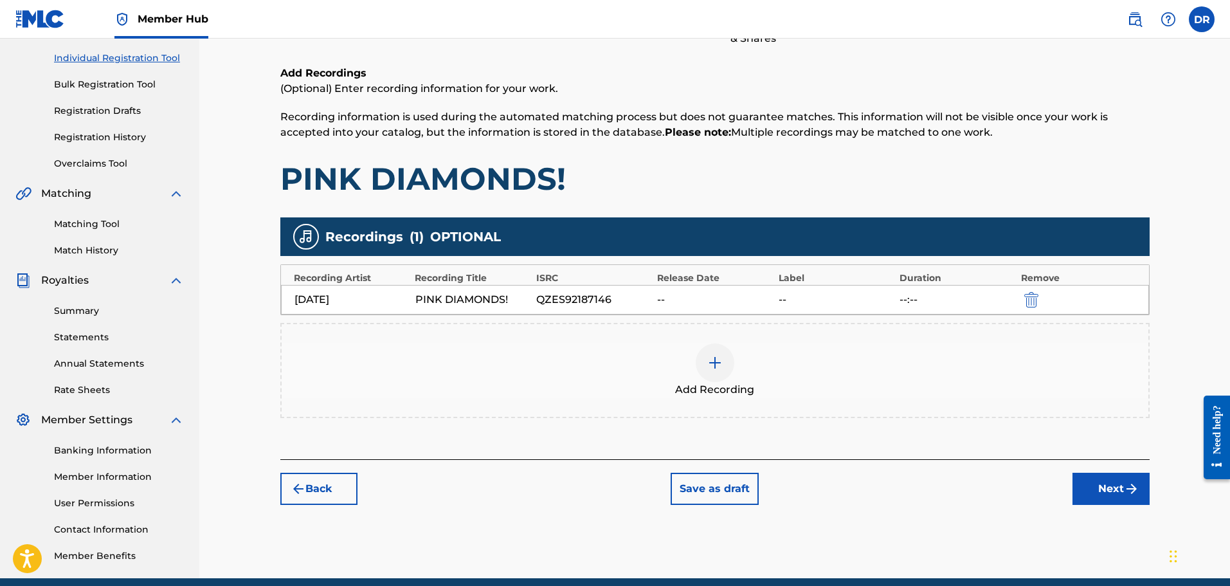
scroll to position [186, 0]
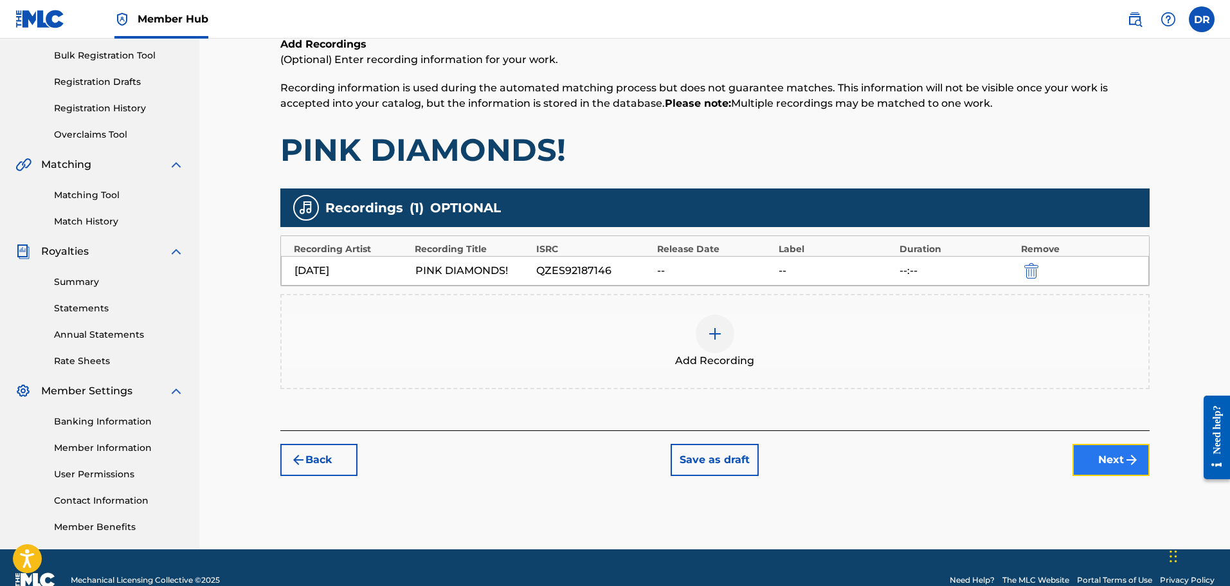
click at [1095, 468] on button "Next" at bounding box center [1110, 460] width 77 height 32
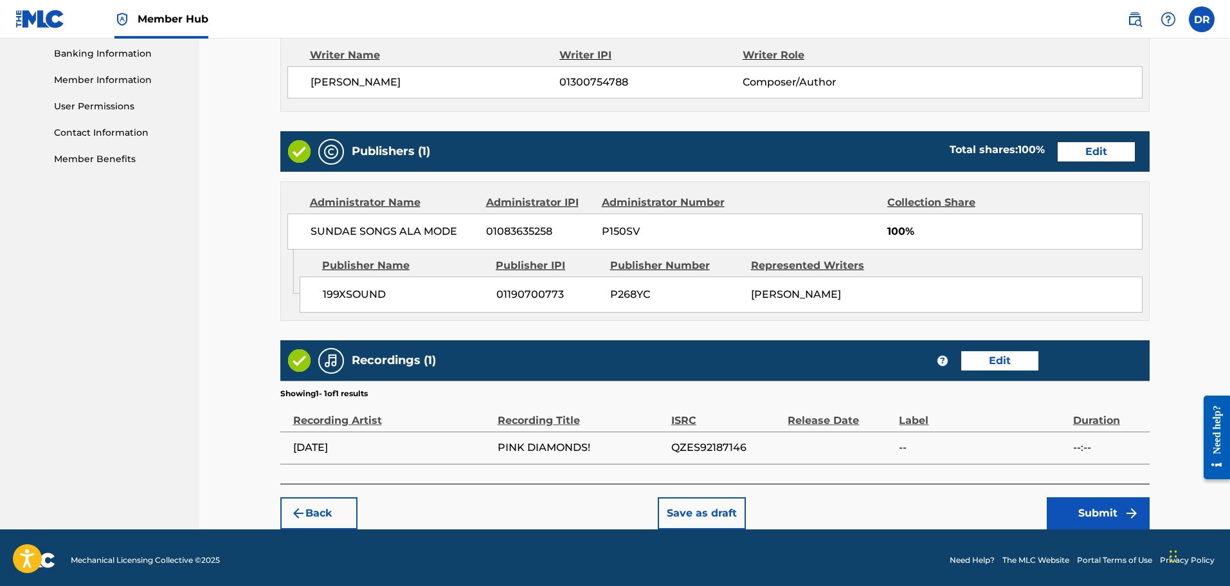
scroll to position [572, 0]
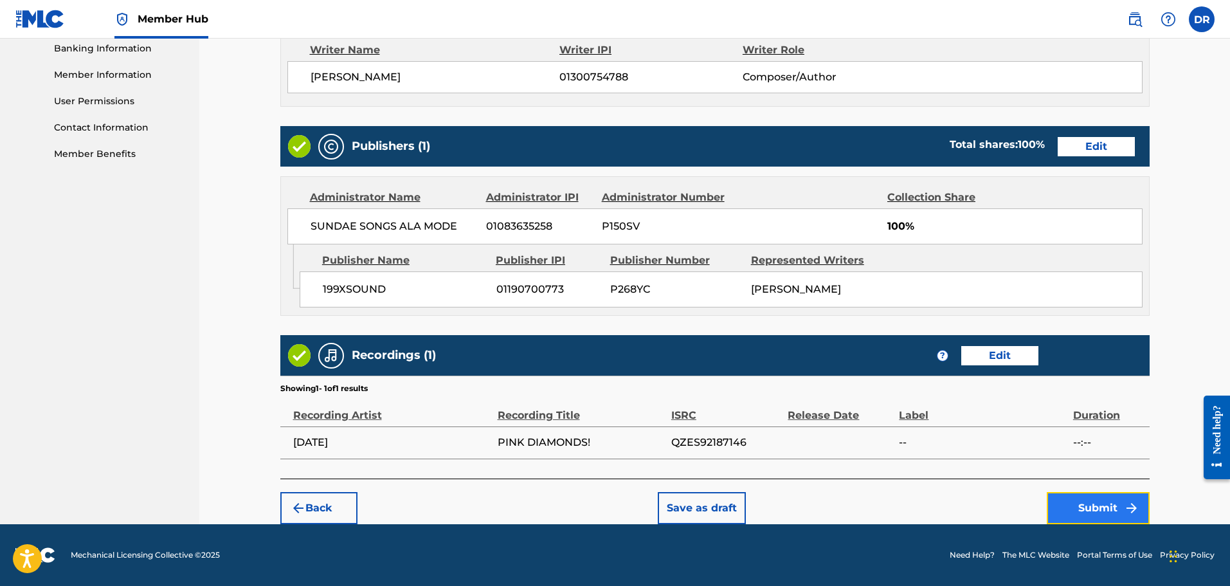
click at [1094, 495] on button "Submit" at bounding box center [1098, 508] width 103 height 32
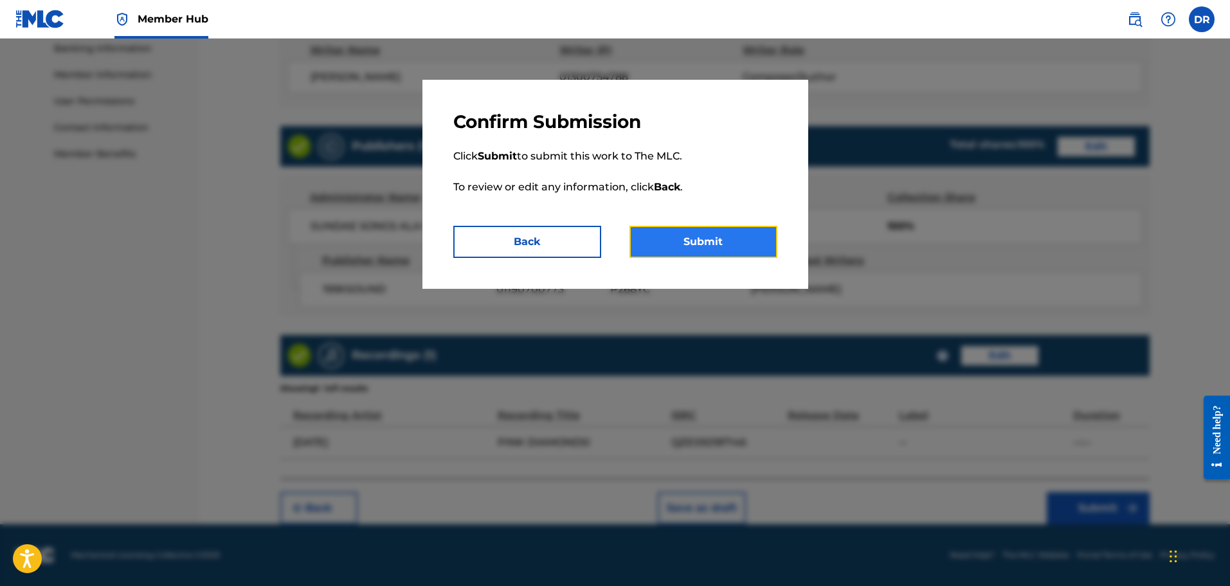
click at [743, 247] on button "Submit" at bounding box center [703, 242] width 148 height 32
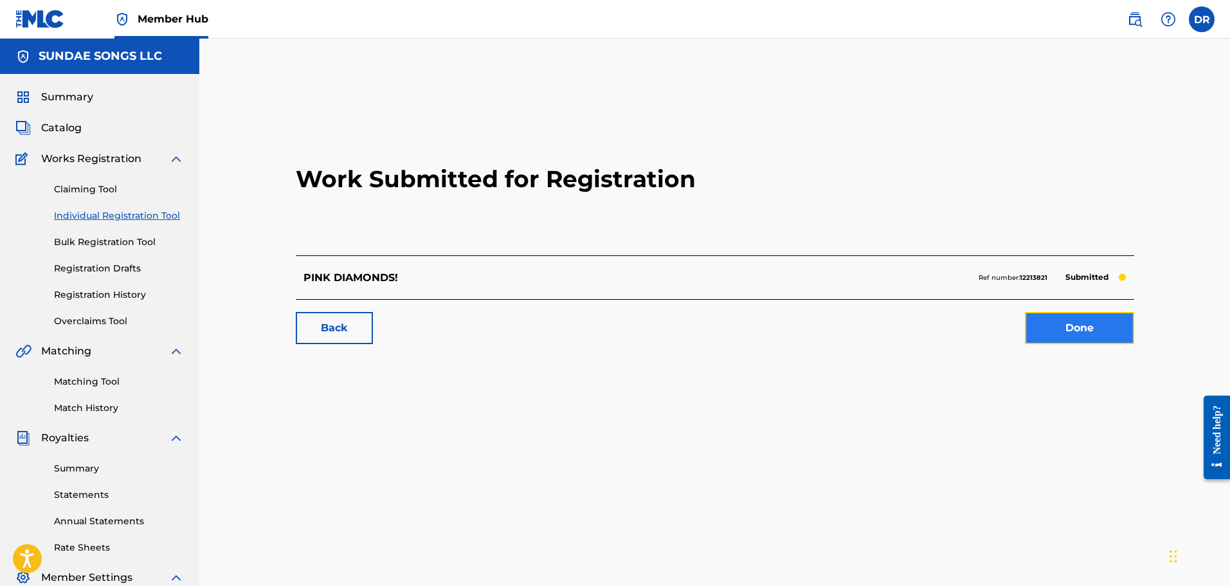
click at [1051, 335] on link "Done" at bounding box center [1079, 328] width 109 height 32
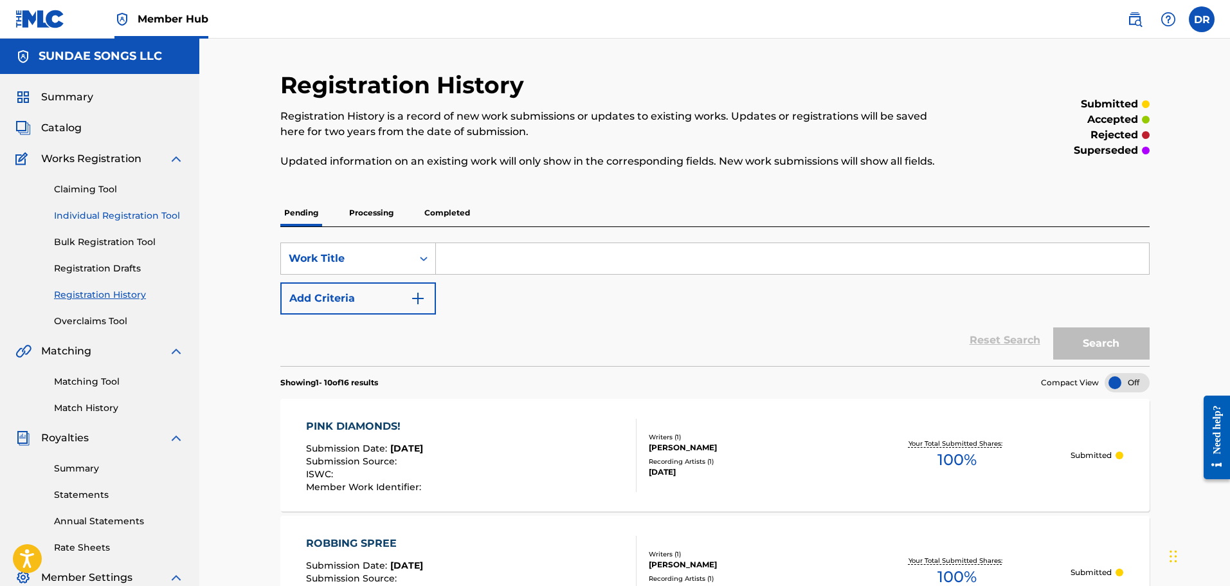
drag, startPoint x: 134, startPoint y: 213, endPoint x: 161, endPoint y: 219, distance: 27.8
click at [134, 213] on link "Individual Registration Tool" at bounding box center [119, 216] width 130 height 14
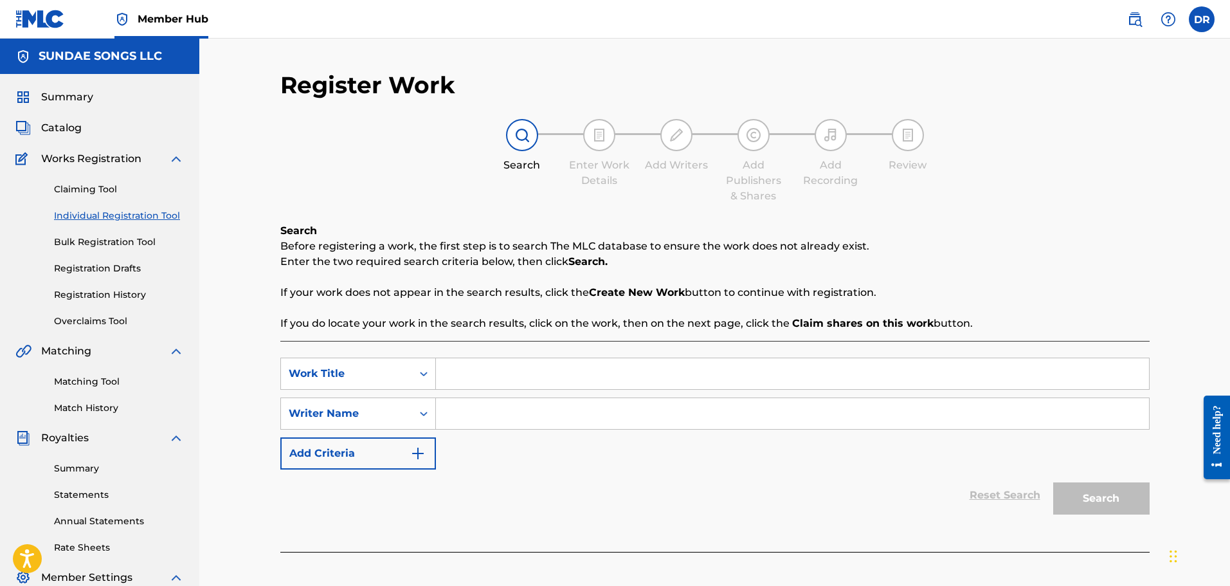
click at [467, 379] on input "Search Form" at bounding box center [792, 373] width 713 height 31
click at [462, 419] on input "Search Form" at bounding box center [792, 413] width 713 height 31
click at [1097, 501] on button "Search" at bounding box center [1101, 498] width 96 height 32
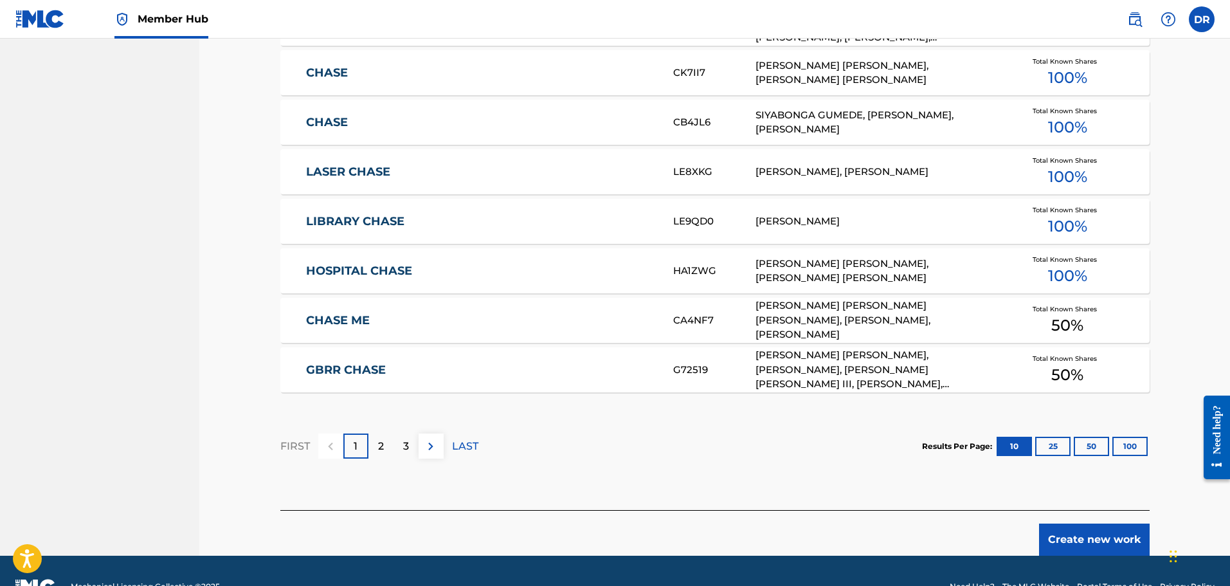
scroll to position [730, 0]
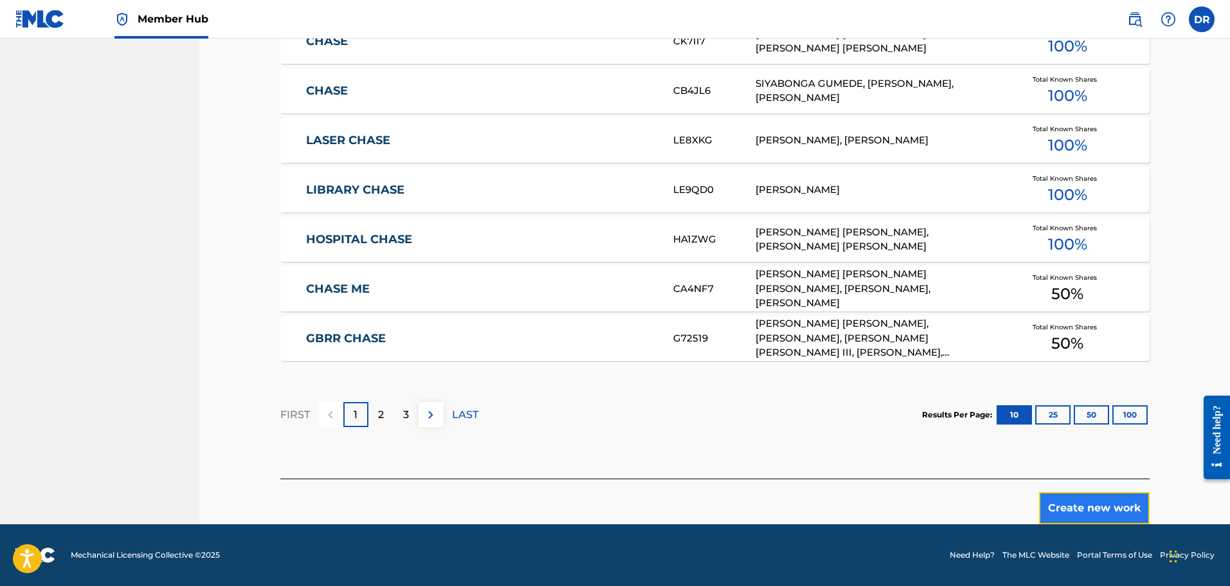
click at [1078, 506] on button "Create new work" at bounding box center [1094, 508] width 111 height 32
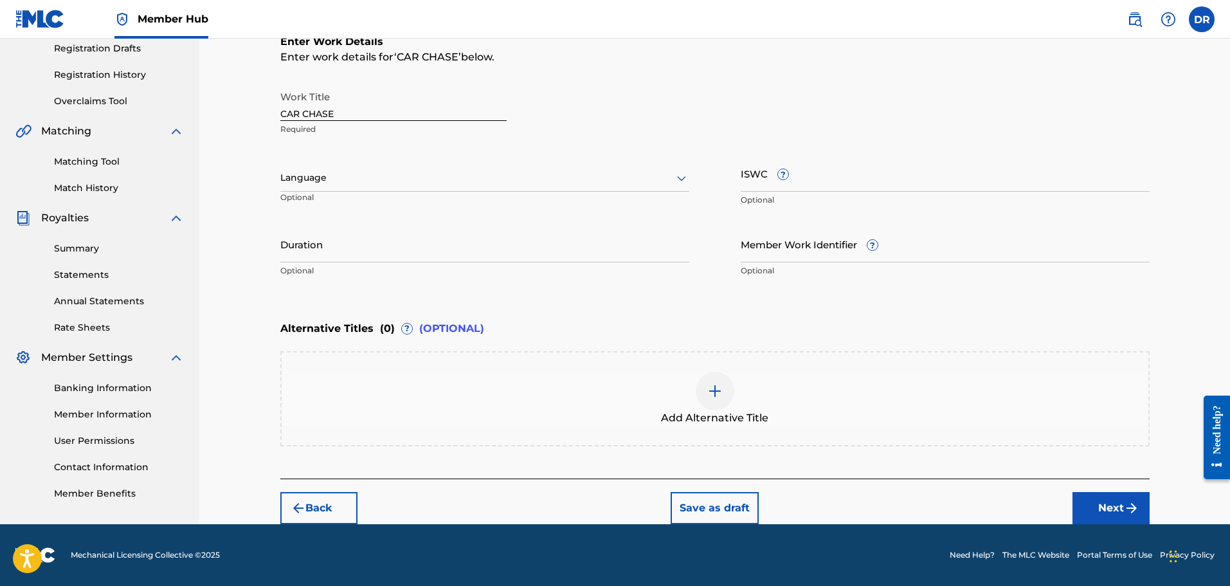
scroll to position [220, 0]
click at [1121, 514] on button "Next" at bounding box center [1110, 508] width 77 height 32
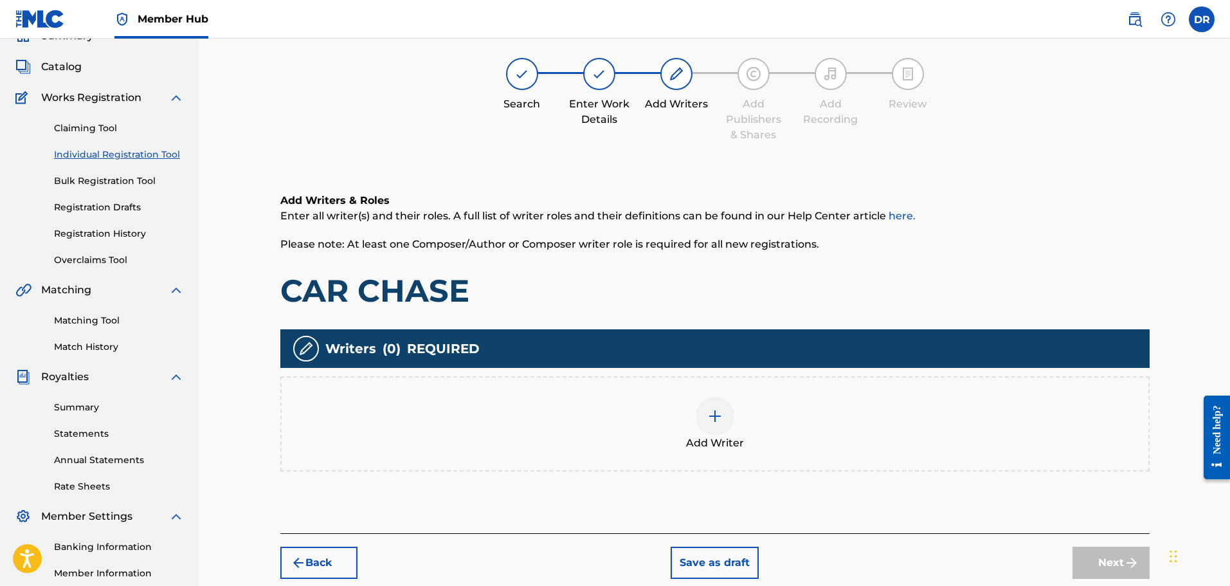
scroll to position [58, 0]
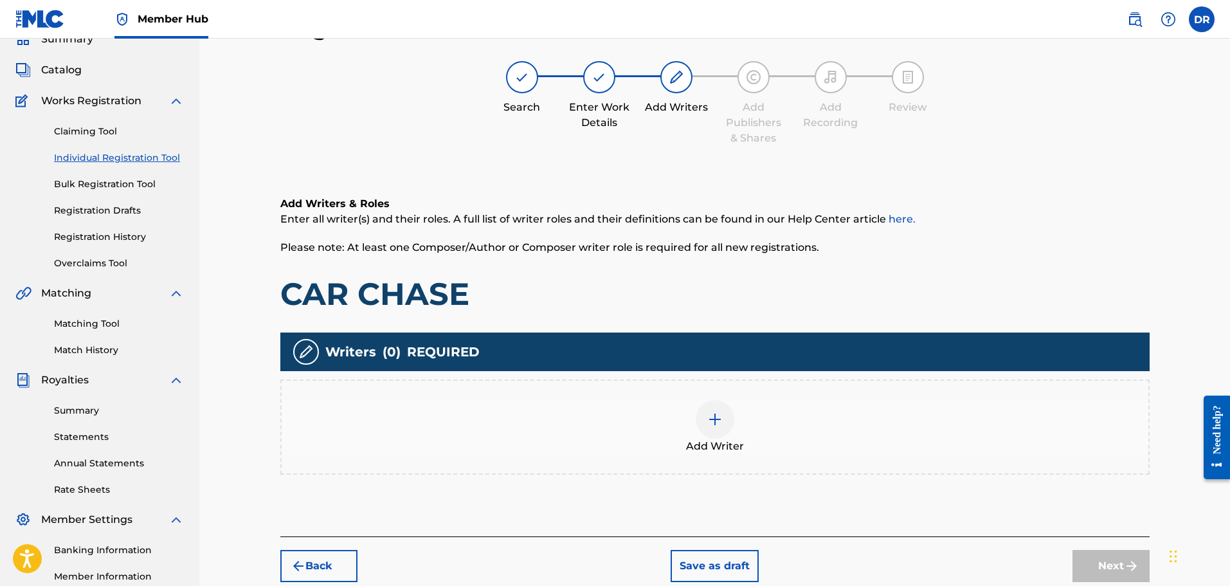
click at [721, 426] on img at bounding box center [714, 418] width 15 height 15
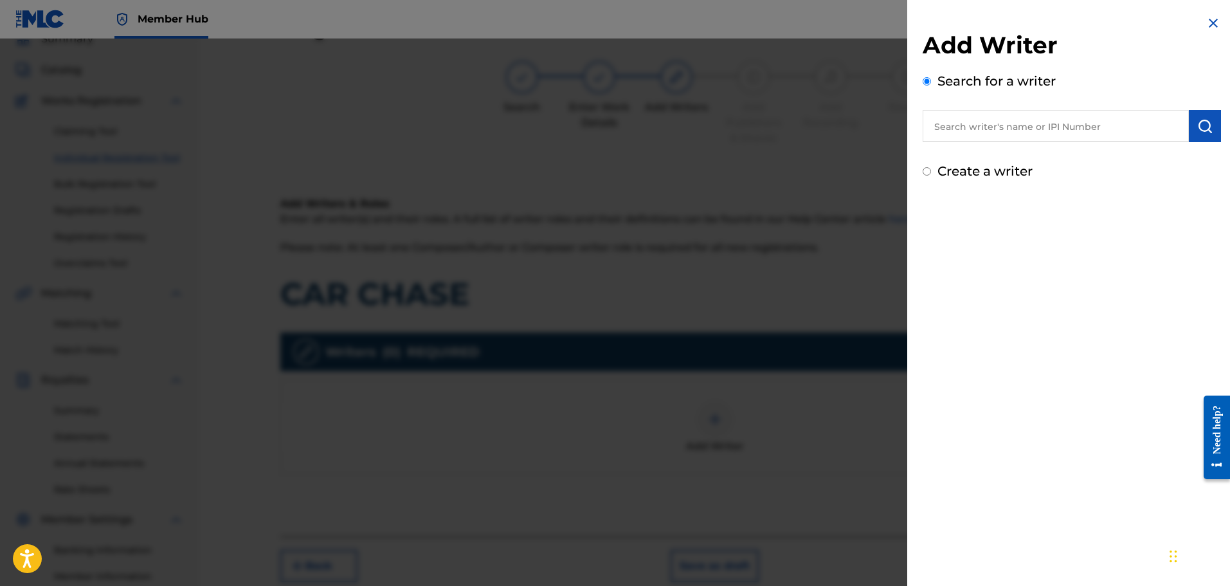
click at [924, 172] on input "Create a writer" at bounding box center [927, 171] width 8 height 8
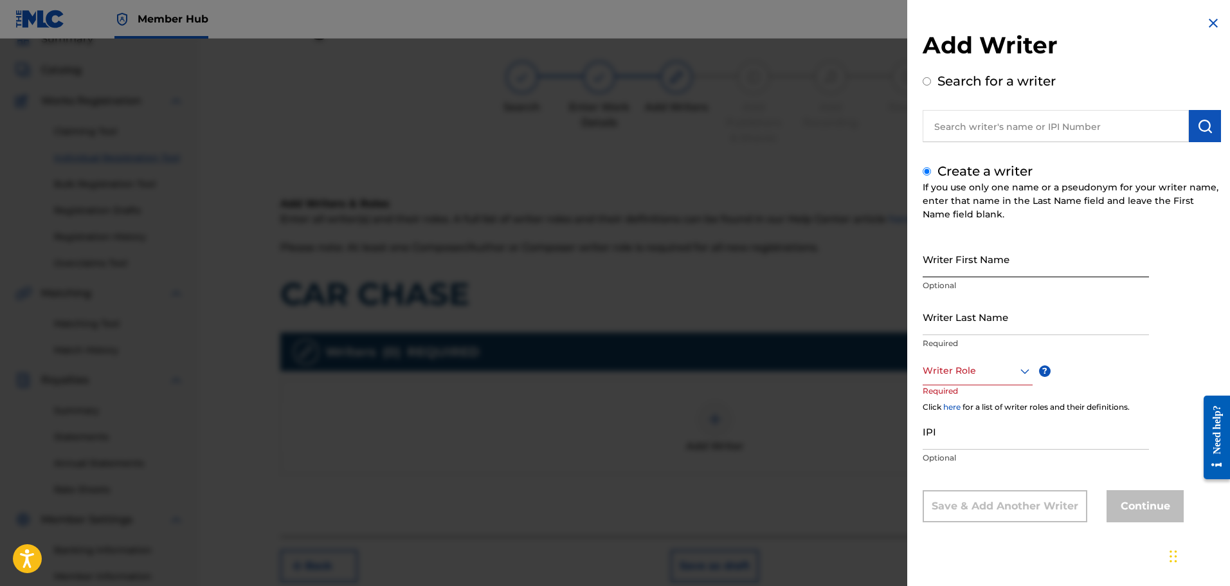
click at [948, 257] on input "Writer First Name" at bounding box center [1036, 258] width 226 height 37
paste input "[PERSON_NAME]"
drag, startPoint x: 1052, startPoint y: 269, endPoint x: 1000, endPoint y: 271, distance: 52.8
click at [1000, 271] on input "[PERSON_NAME]" at bounding box center [1036, 258] width 226 height 37
paste input "SCAMINACI"
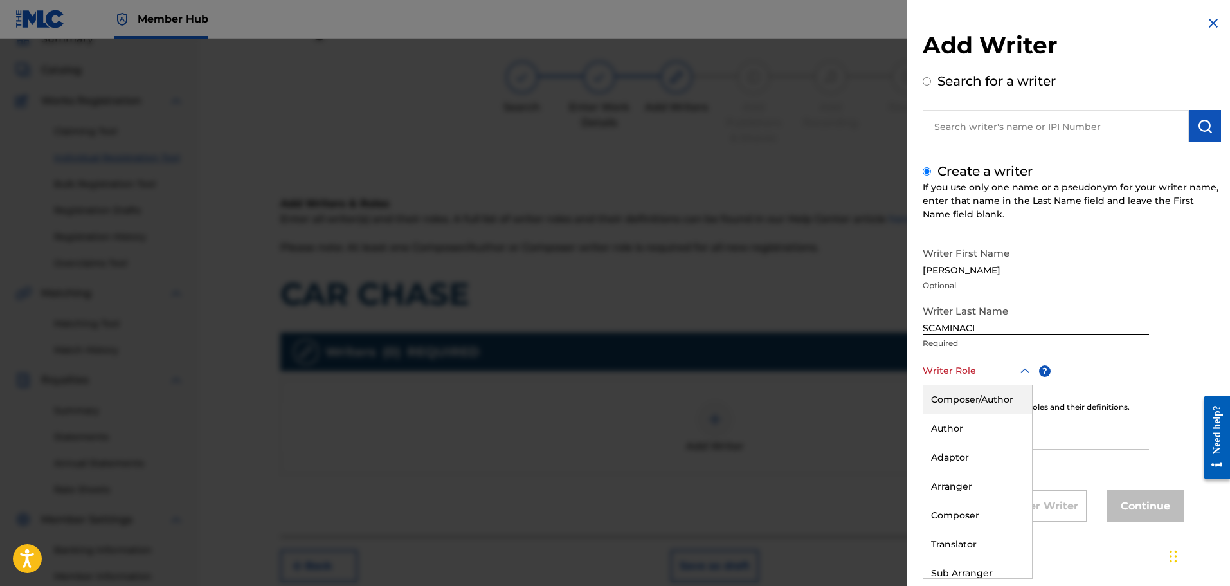
click at [980, 374] on div at bounding box center [978, 371] width 110 height 16
click at [981, 396] on div "Composer/Author" at bounding box center [977, 399] width 109 height 29
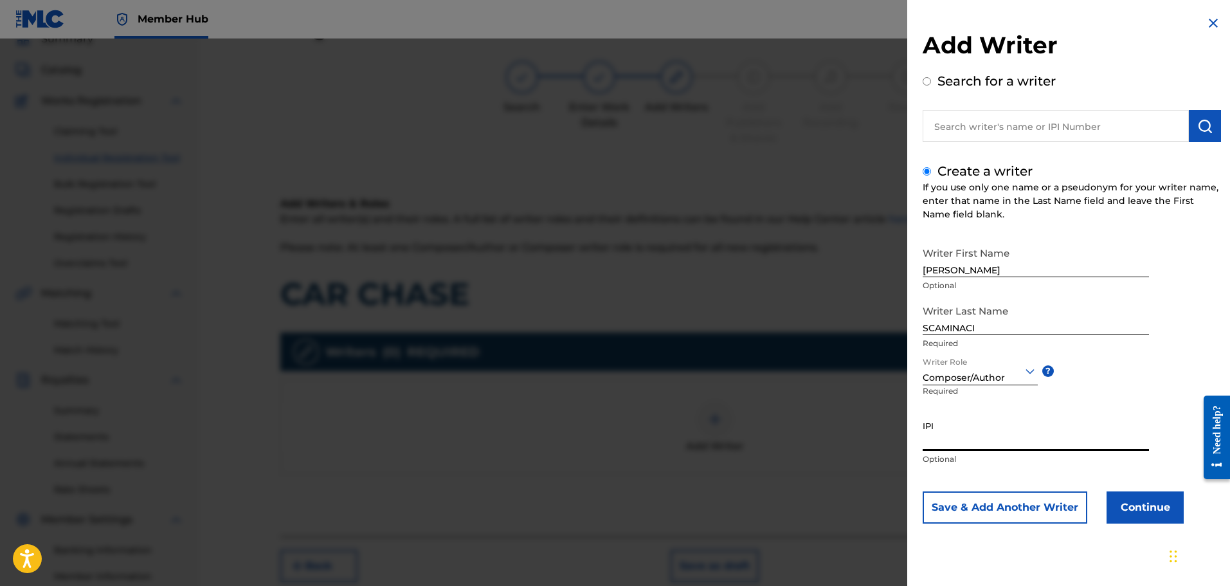
click at [975, 443] on input "IPI" at bounding box center [1036, 432] width 226 height 37
paste
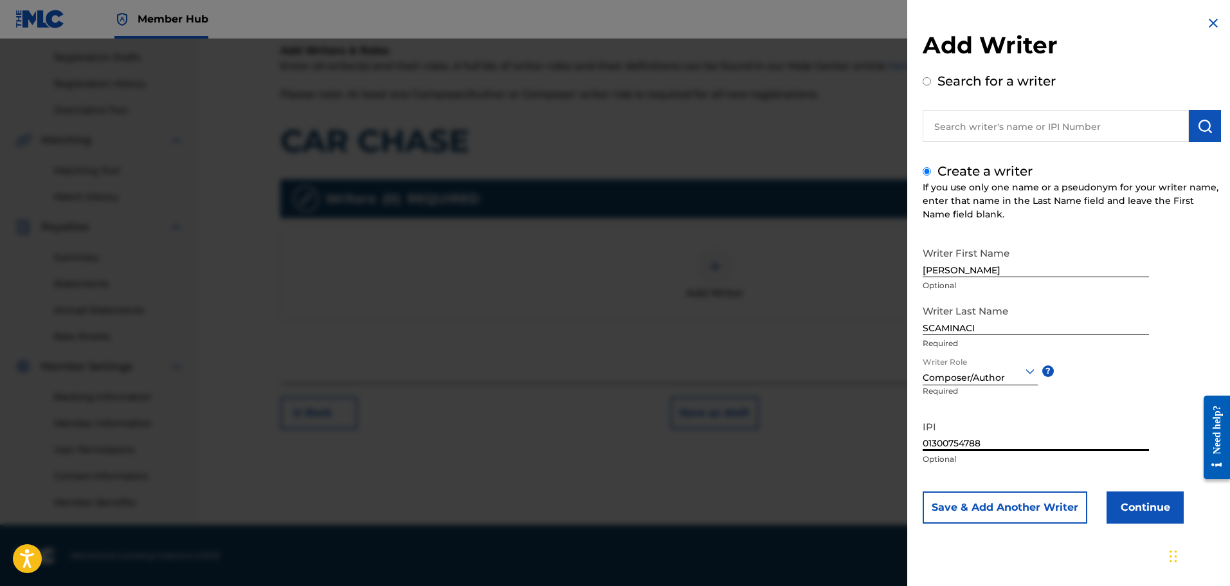
scroll to position [212, 0]
click at [1155, 499] on button "Continue" at bounding box center [1144, 507] width 77 height 32
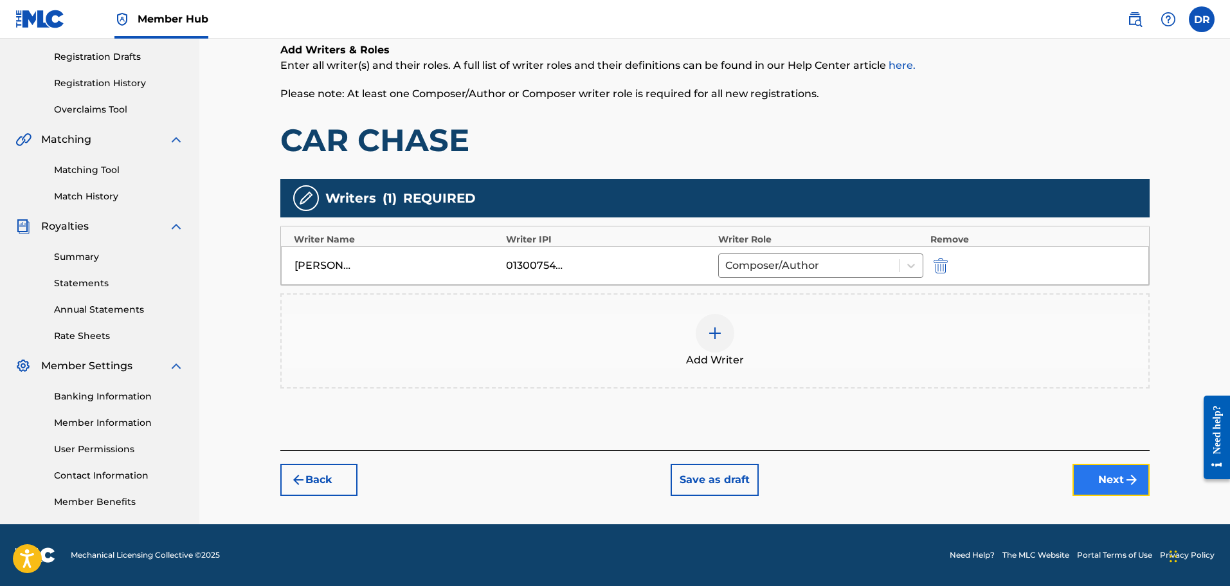
click at [1119, 479] on button "Next" at bounding box center [1110, 480] width 77 height 32
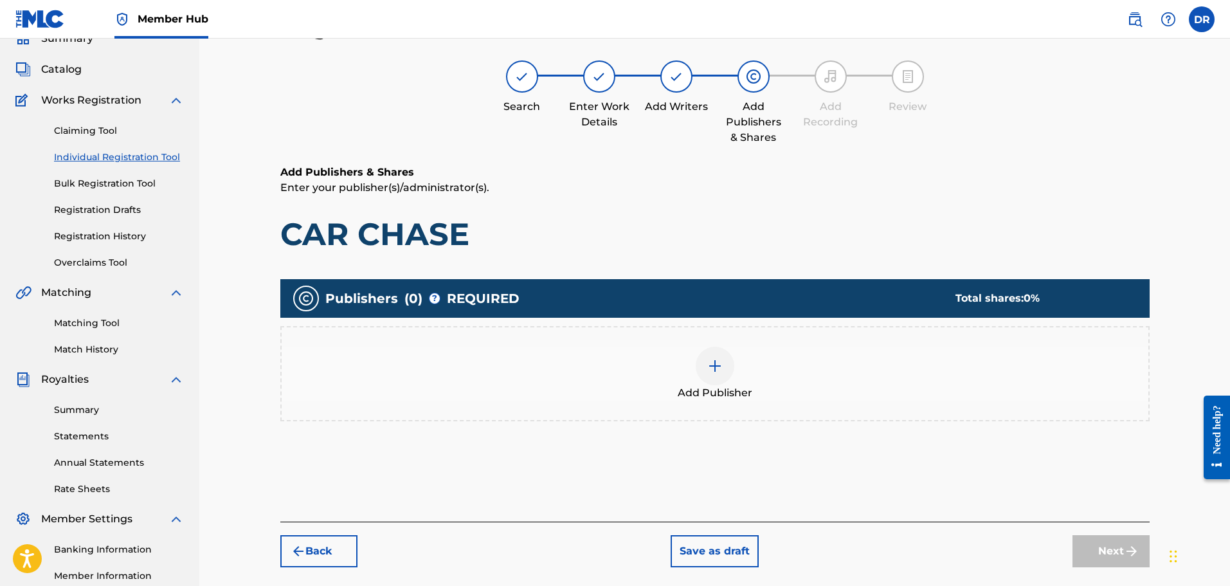
scroll to position [58, 0]
click at [720, 372] on img at bounding box center [714, 366] width 15 height 15
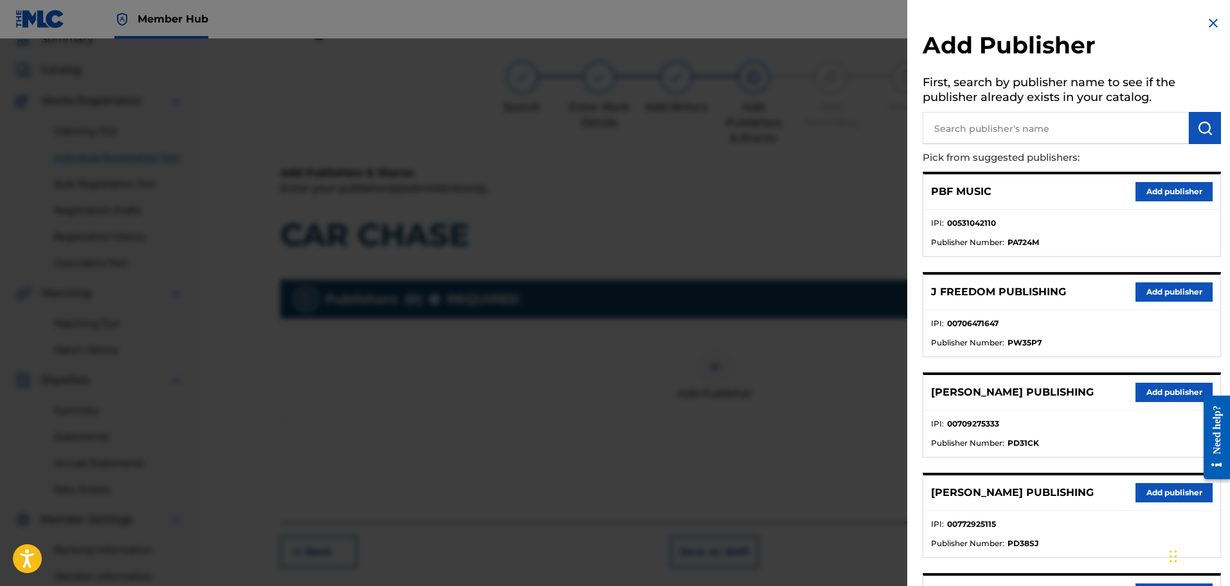
click at [937, 134] on input "text" at bounding box center [1056, 128] width 266 height 32
click at [1207, 120] on button "submit" at bounding box center [1205, 128] width 32 height 32
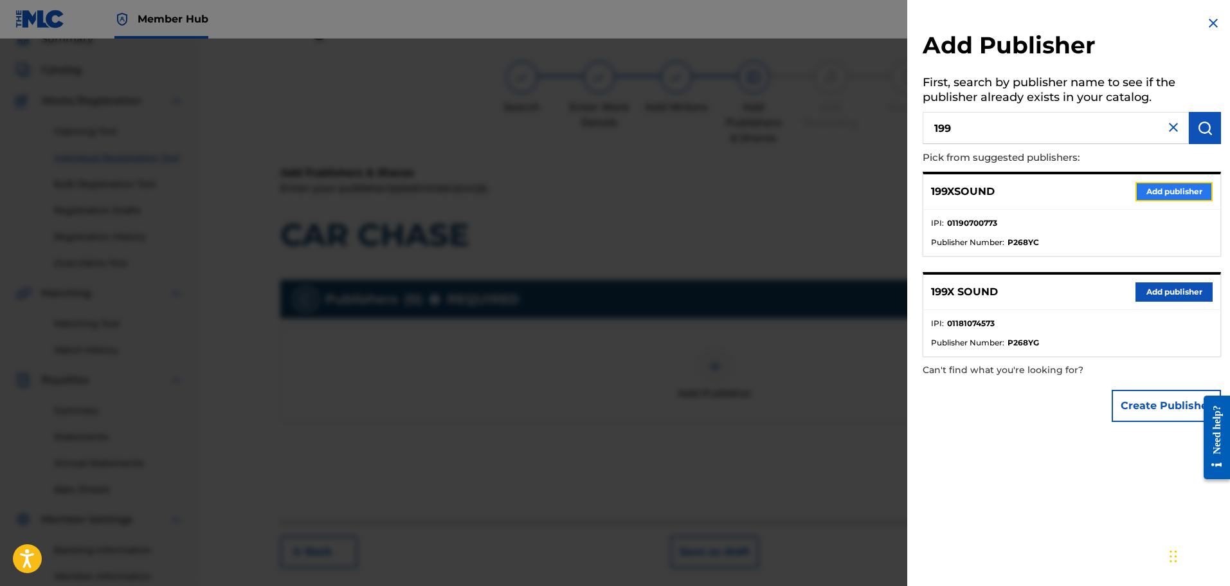
click at [1173, 189] on button "Add publisher" at bounding box center [1173, 191] width 77 height 19
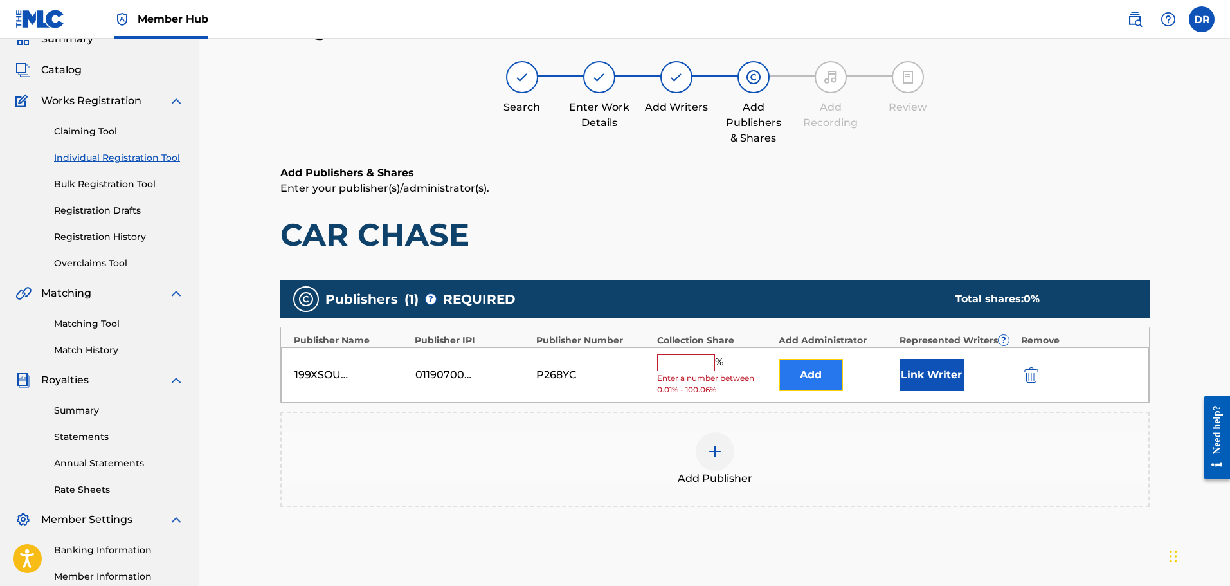
click at [793, 373] on button "Add" at bounding box center [811, 375] width 64 height 32
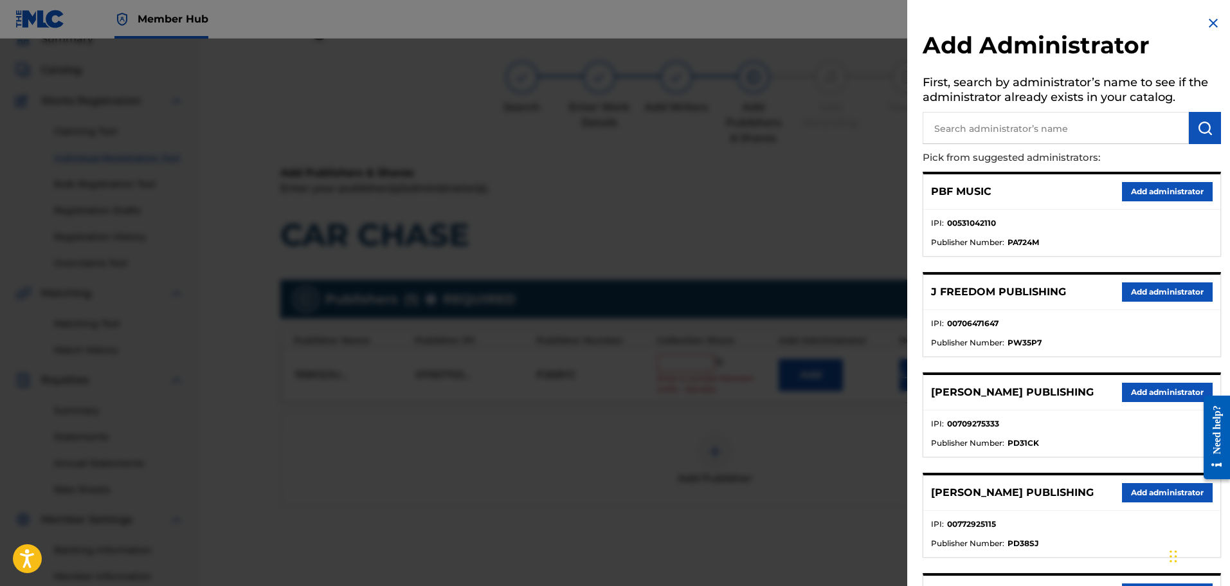
click at [964, 127] on input "text" at bounding box center [1056, 128] width 266 height 32
click at [1202, 121] on img "submit" at bounding box center [1204, 127] width 15 height 15
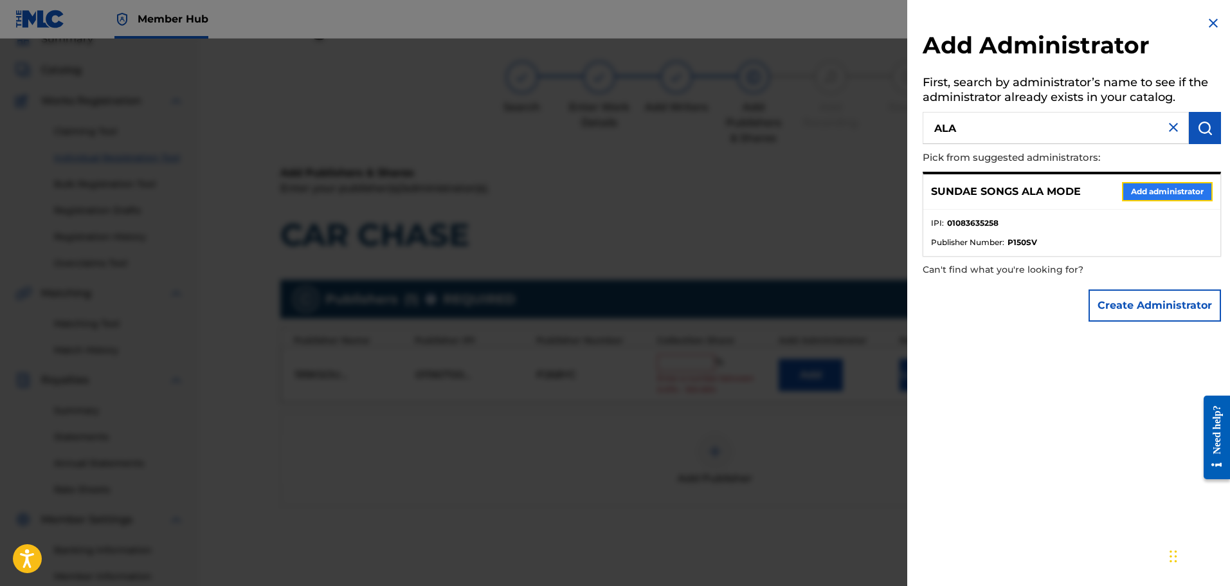
click at [1158, 195] on button "Add administrator" at bounding box center [1167, 191] width 91 height 19
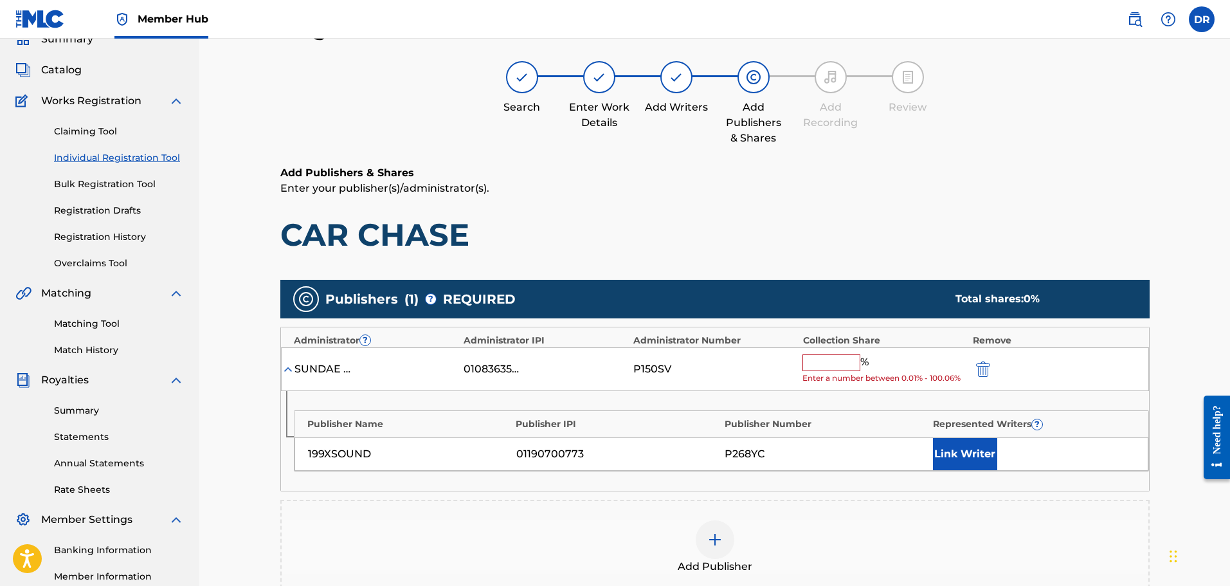
click at [828, 366] on input "text" at bounding box center [831, 362] width 58 height 17
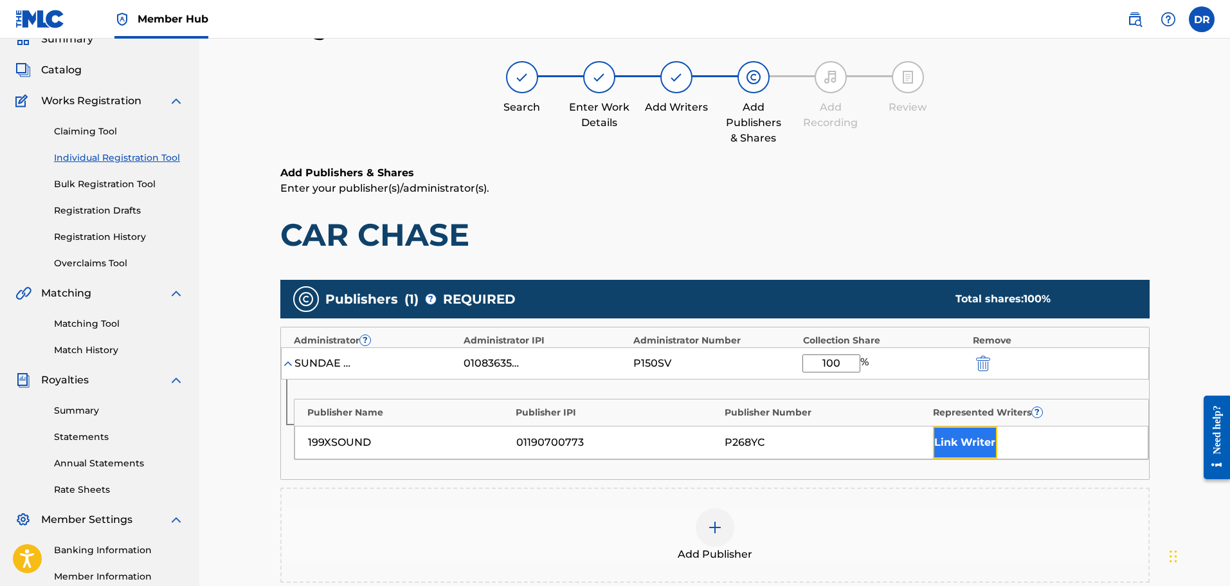
click at [980, 444] on button "Link Writer" at bounding box center [965, 442] width 64 height 32
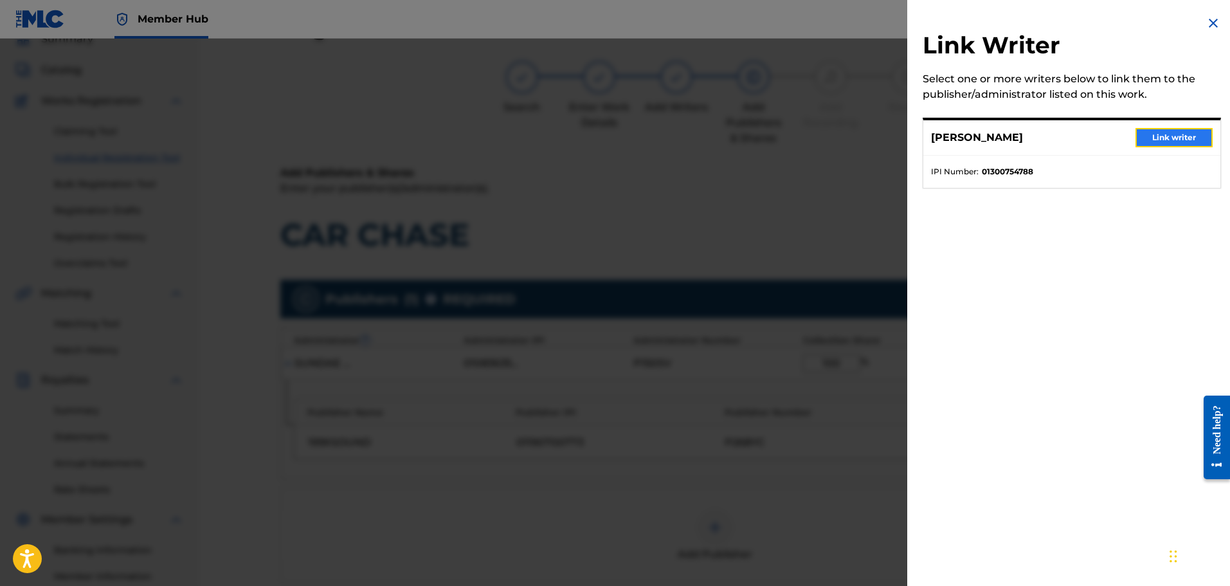
click at [1177, 128] on button "Link writer" at bounding box center [1173, 137] width 77 height 19
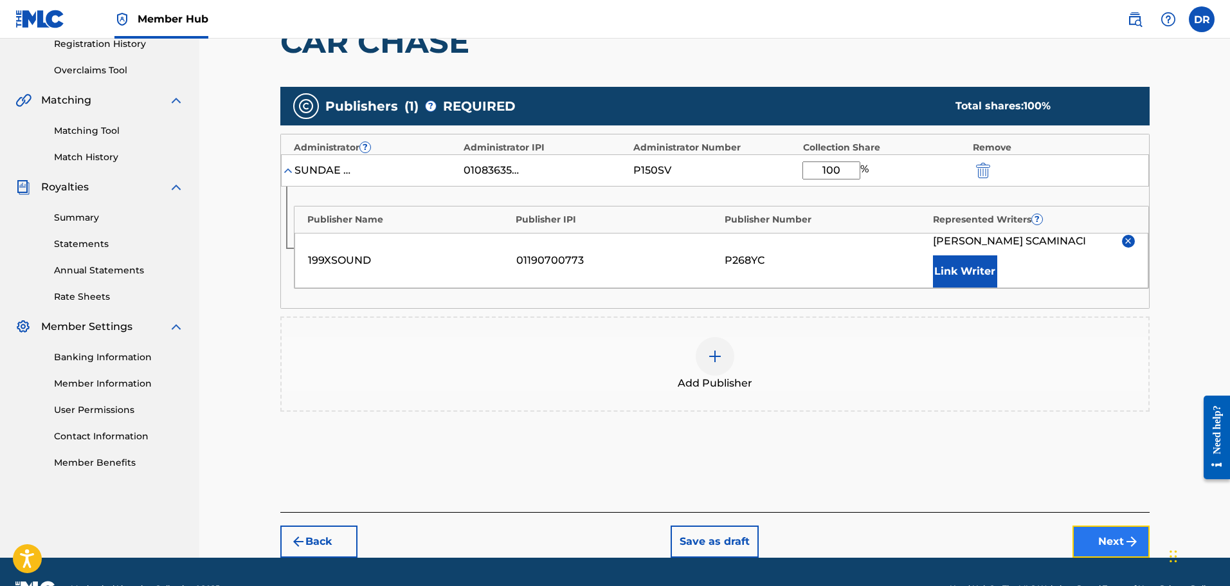
click at [1115, 539] on button "Next" at bounding box center [1110, 541] width 77 height 32
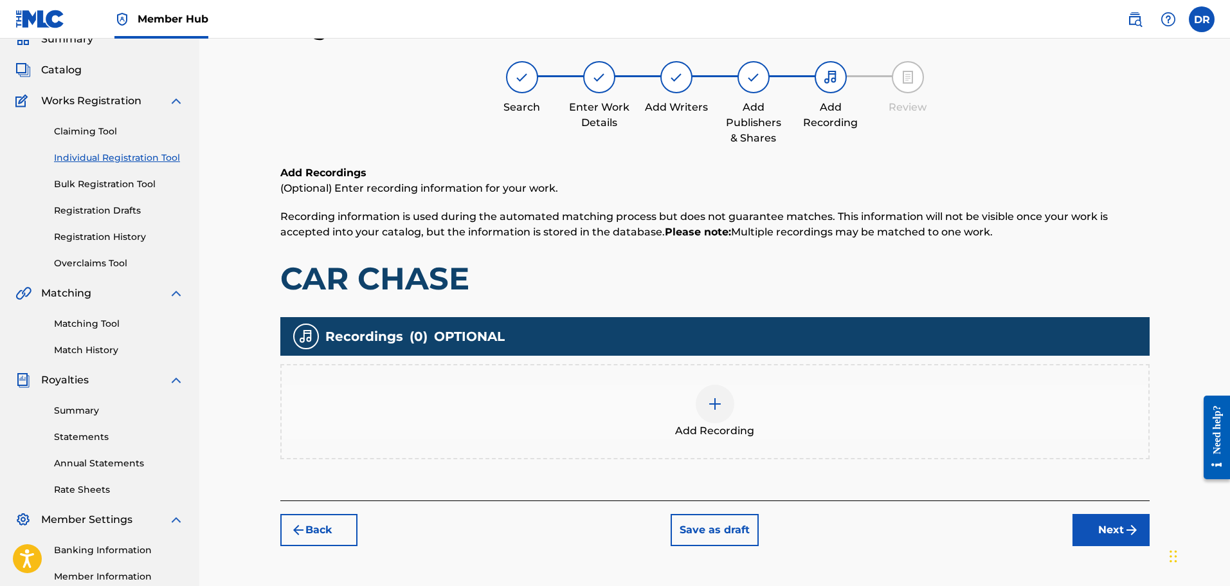
click at [717, 417] on div at bounding box center [715, 403] width 39 height 39
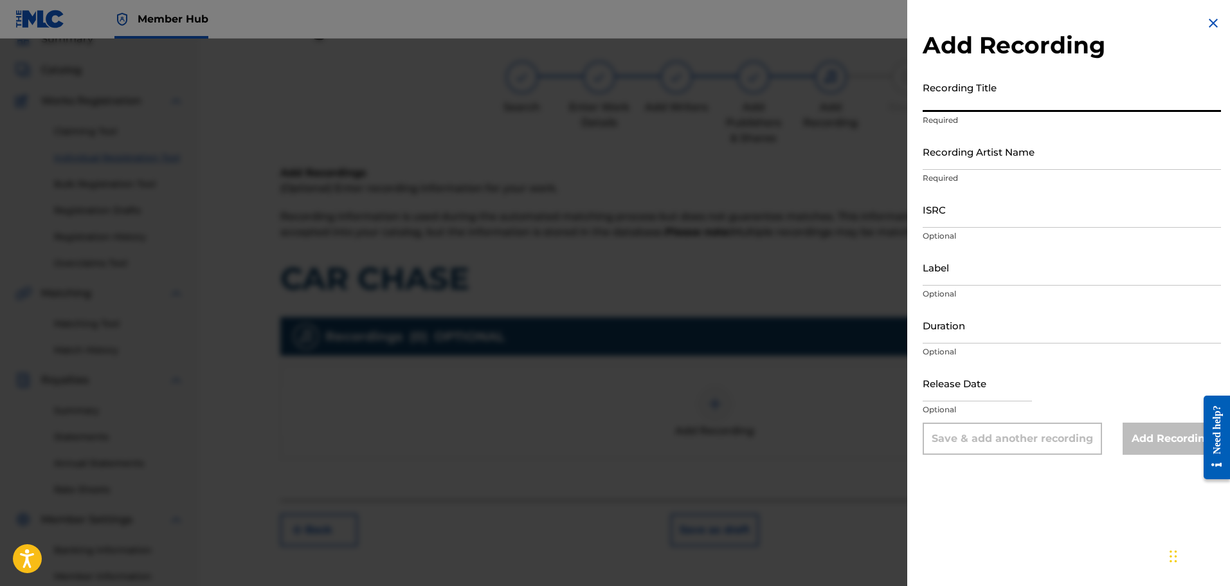
click at [966, 97] on input "Recording Title" at bounding box center [1072, 93] width 298 height 37
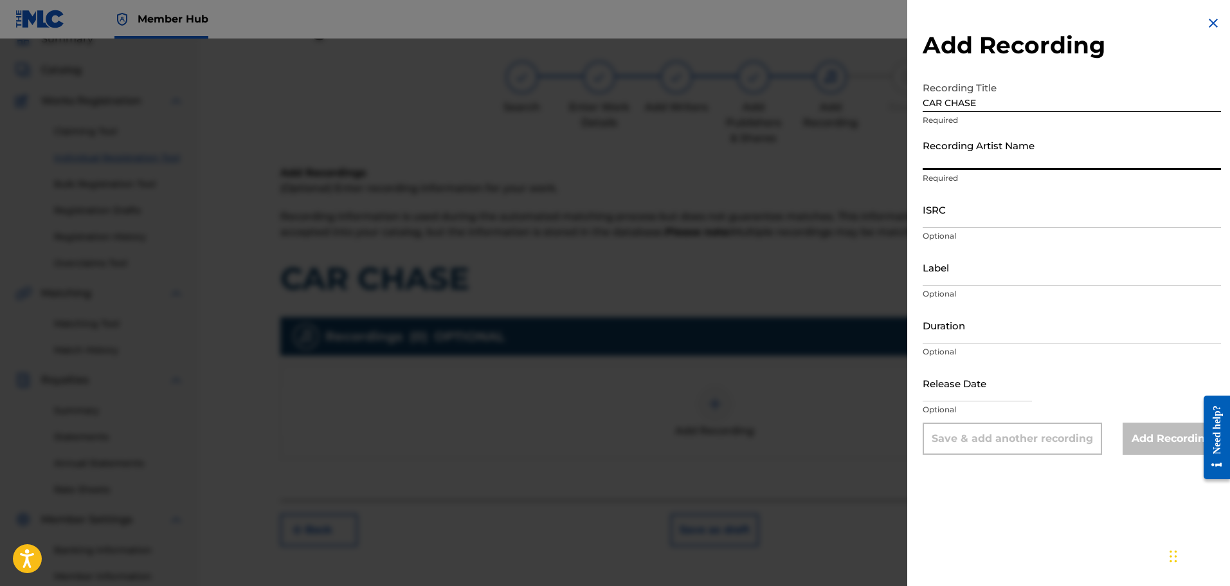
click at [957, 154] on input "Recording Artist Name" at bounding box center [1072, 151] width 298 height 37
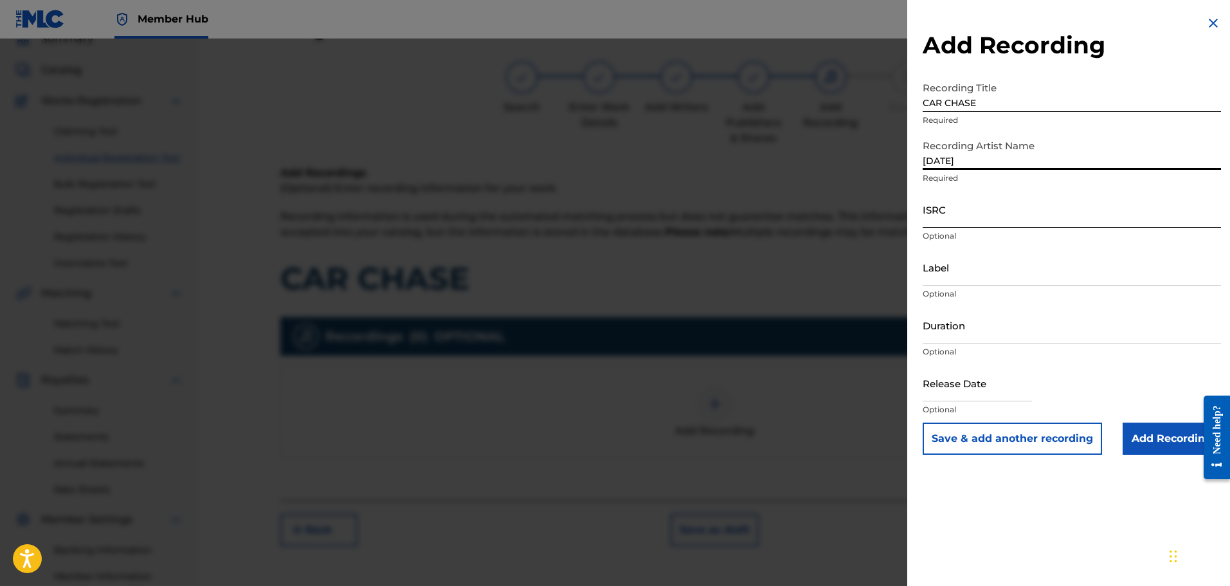
click at [963, 215] on input "ISRC" at bounding box center [1072, 209] width 298 height 37
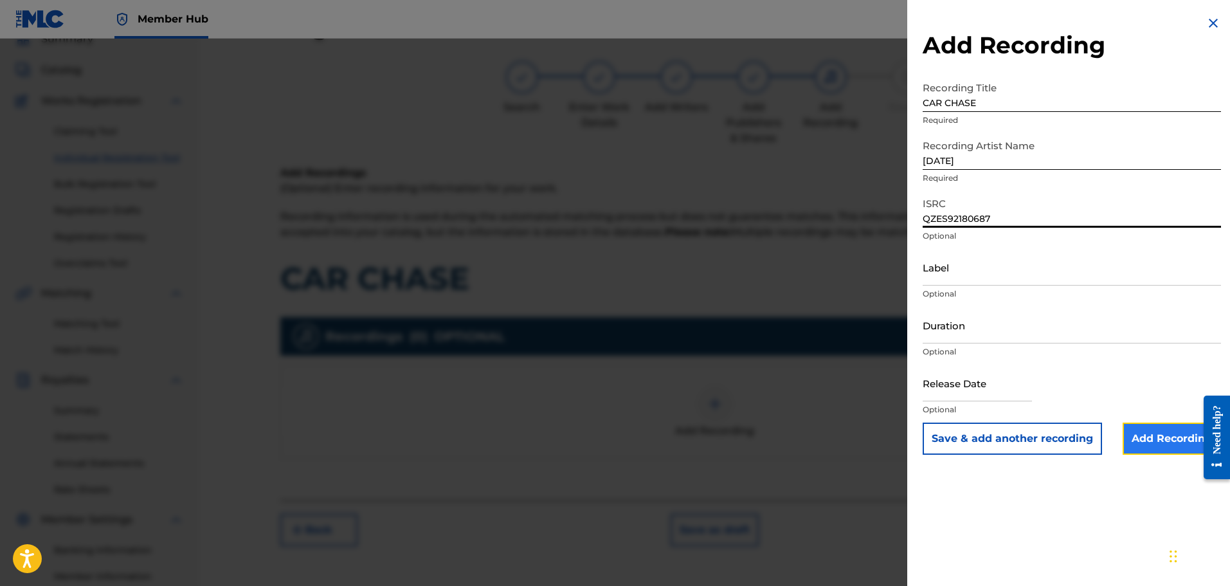
click at [1167, 432] on input "Add Recording" at bounding box center [1171, 438] width 98 height 32
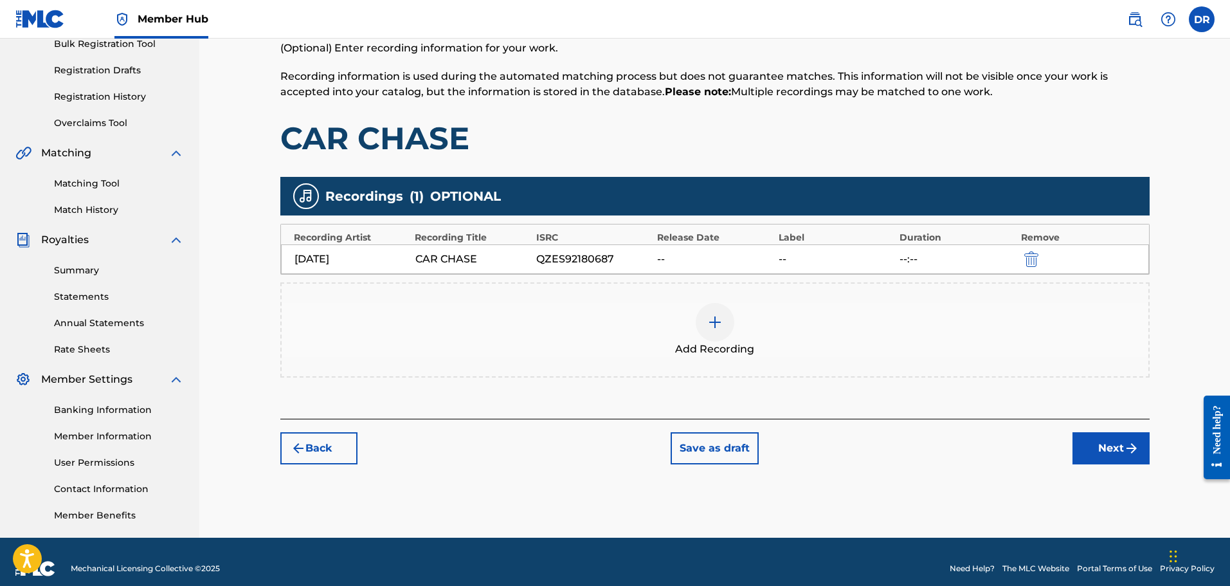
scroll to position [212, 0]
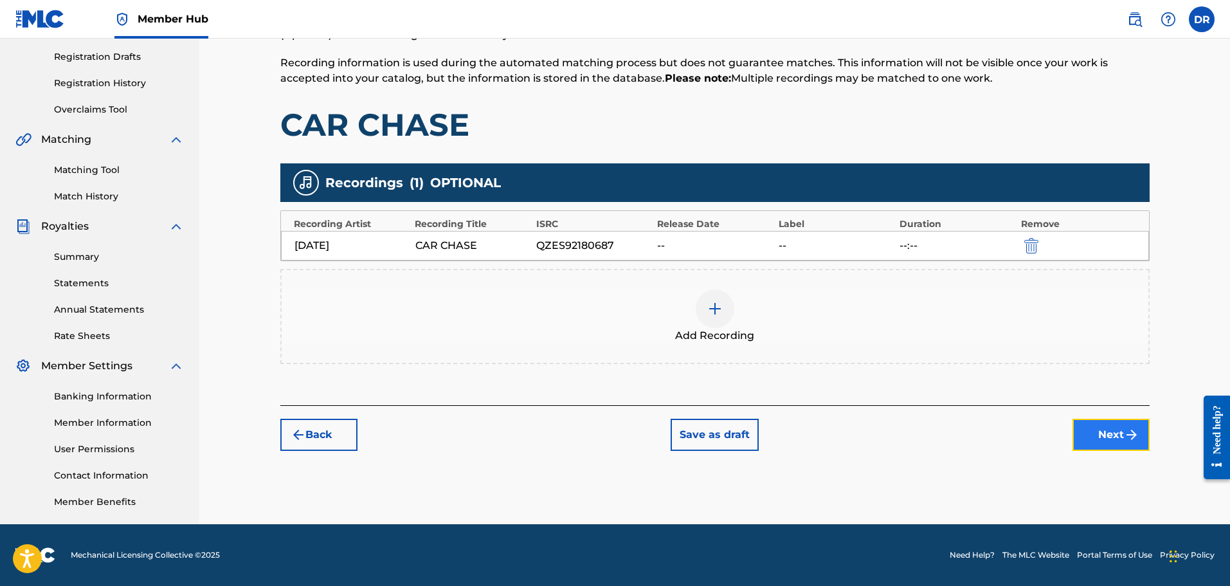
click at [1126, 436] on img "submit" at bounding box center [1131, 434] width 15 height 15
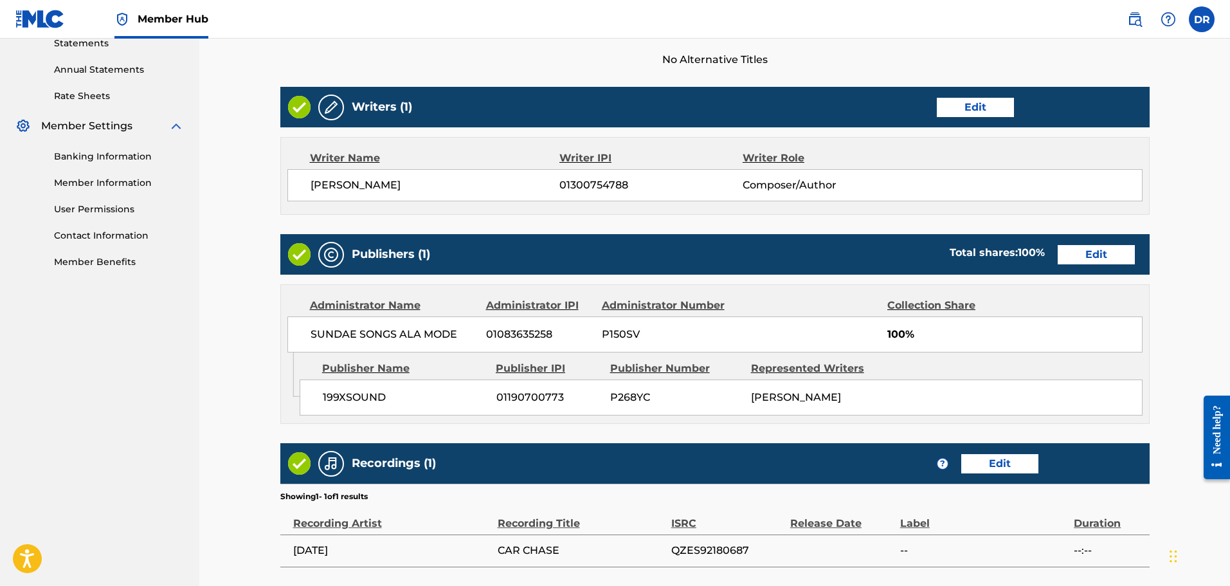
scroll to position [572, 0]
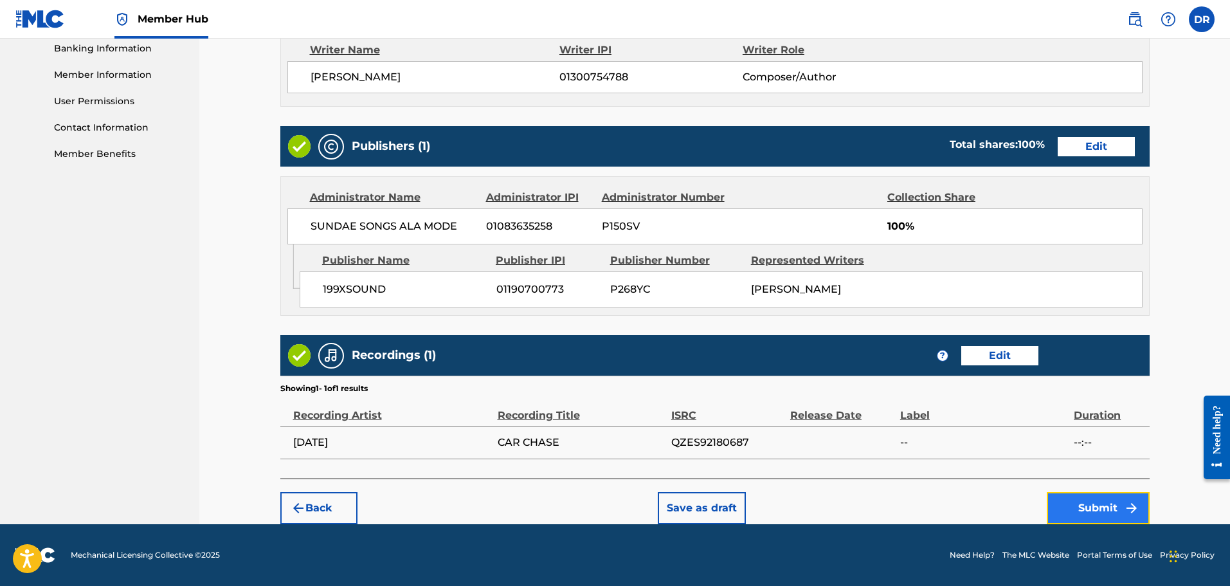
click at [1097, 505] on button "Submit" at bounding box center [1098, 508] width 103 height 32
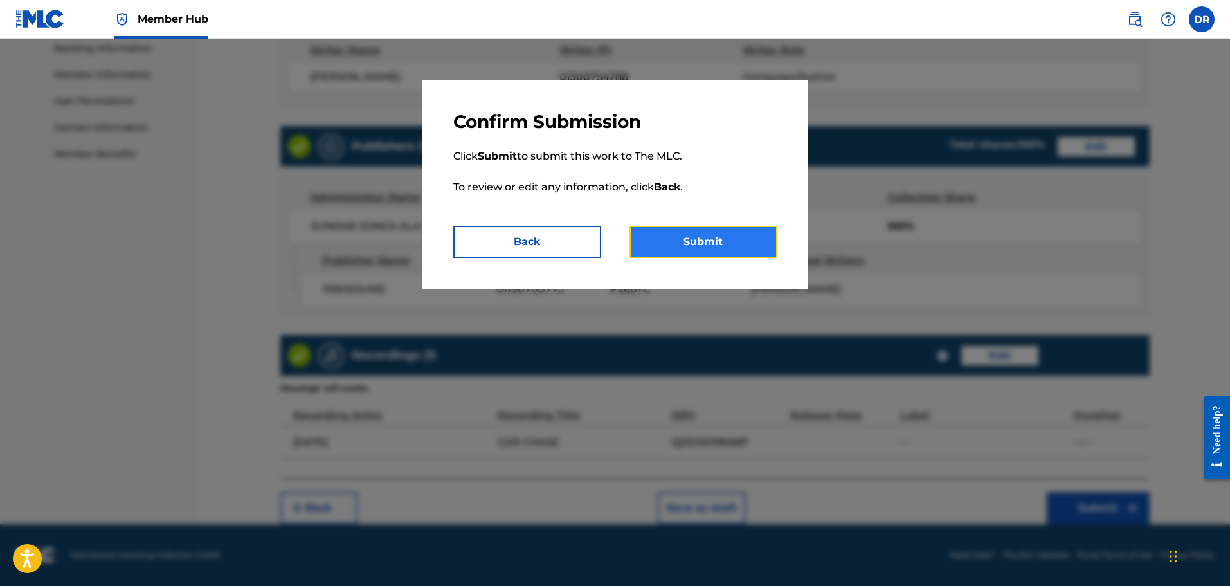
click at [752, 255] on button "Submit" at bounding box center [703, 242] width 148 height 32
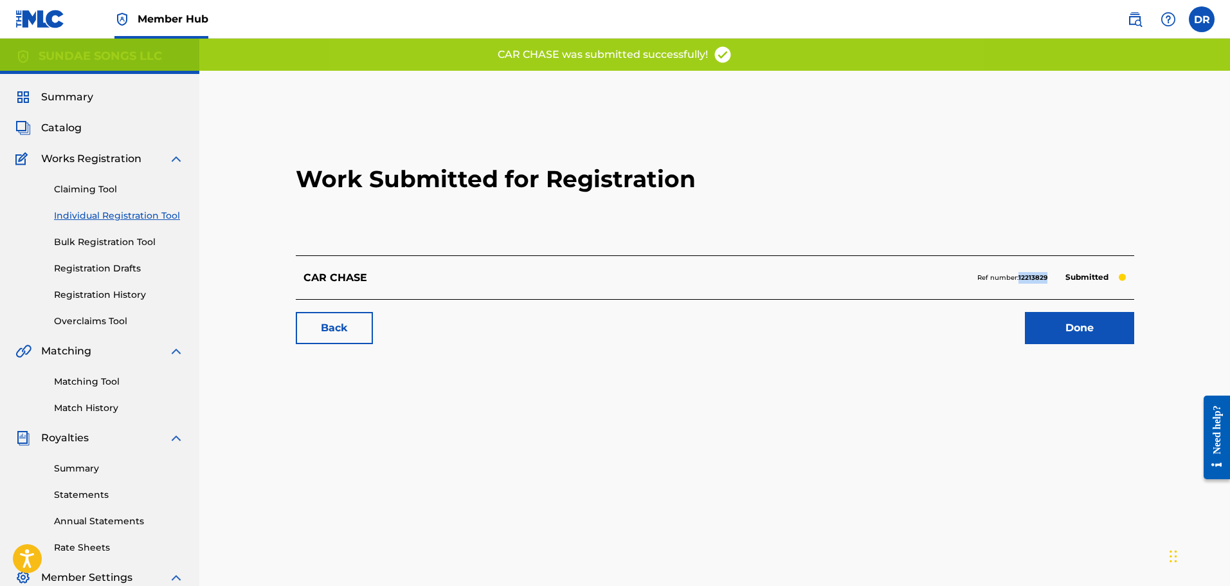
drag, startPoint x: 1051, startPoint y: 276, endPoint x: 1019, endPoint y: 279, distance: 32.2
click at [1019, 279] on div "Ref number: 12213829 Submitted" at bounding box center [1051, 278] width 149 height 18
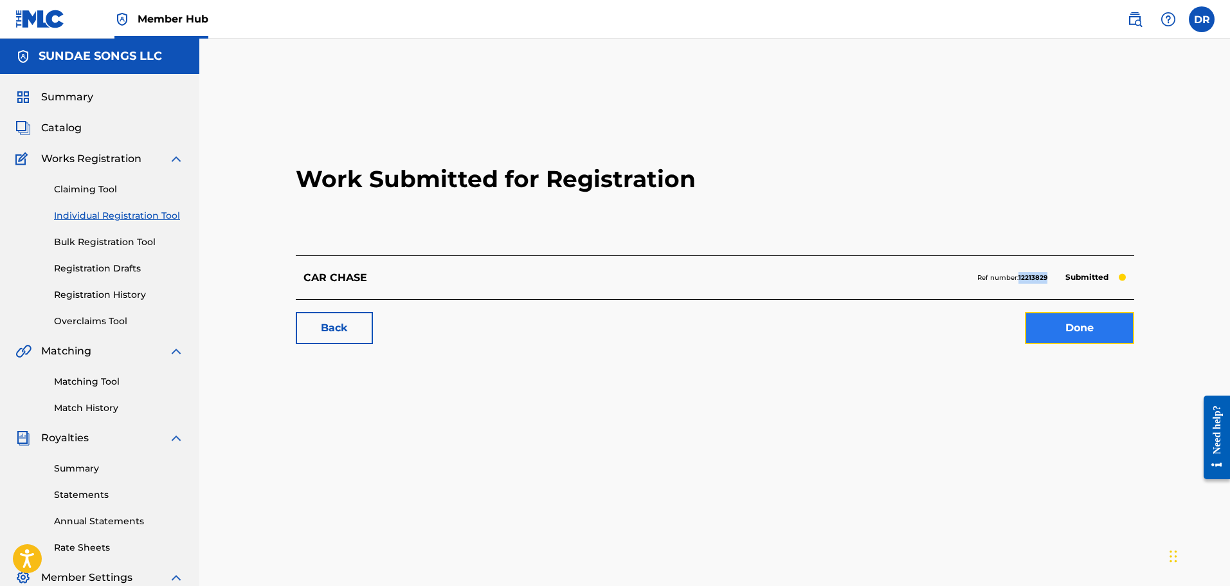
click at [1059, 335] on link "Done" at bounding box center [1079, 328] width 109 height 32
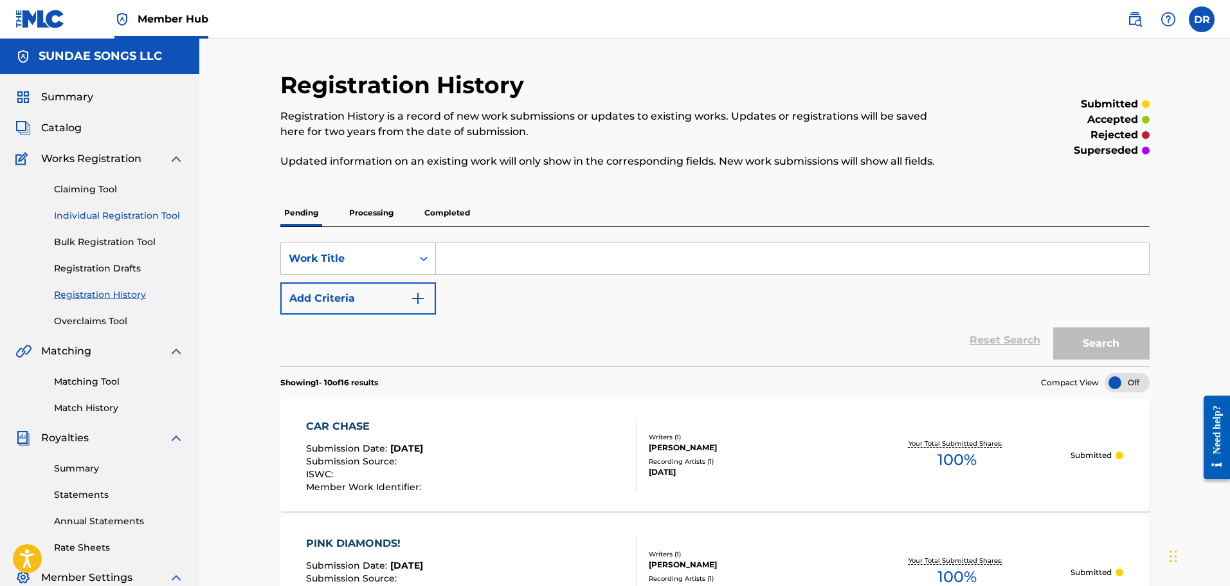
click at [134, 212] on link "Individual Registration Tool" at bounding box center [119, 216] width 130 height 14
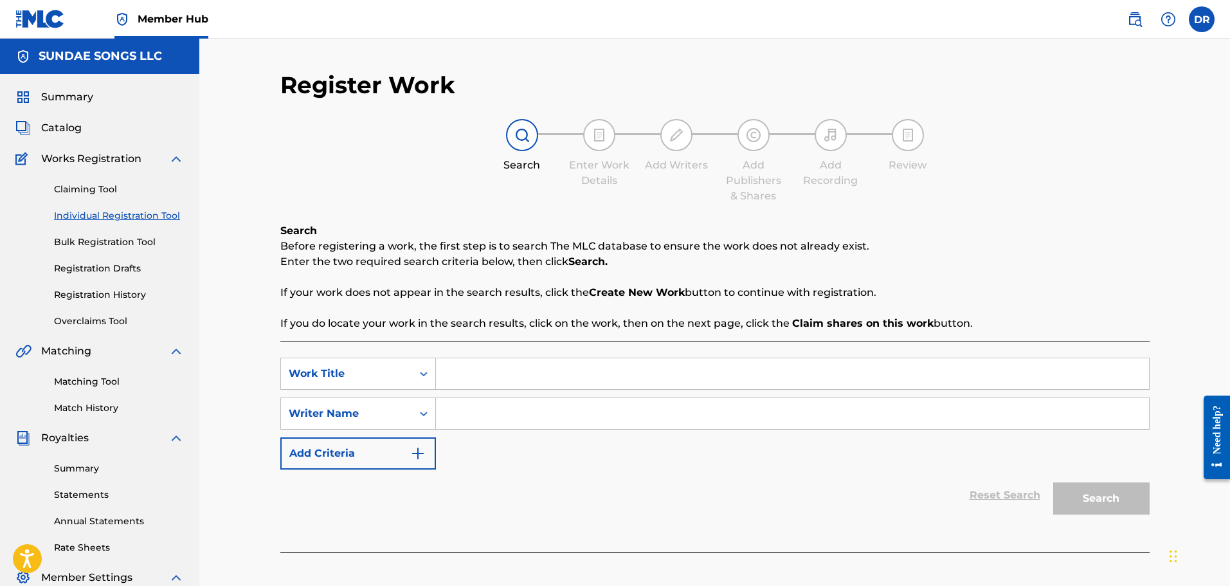
click at [487, 370] on input "Search Form" at bounding box center [792, 373] width 713 height 31
click at [483, 409] on input "Search Form" at bounding box center [792, 413] width 713 height 31
click at [1096, 498] on button "Search" at bounding box center [1101, 498] width 96 height 32
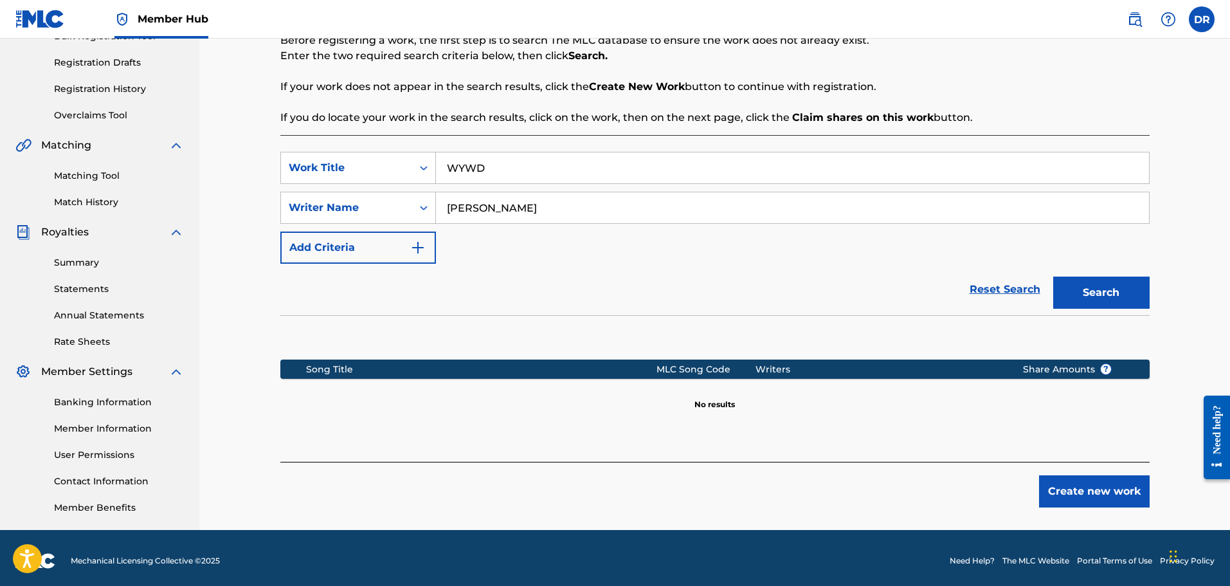
scroll to position [212, 0]
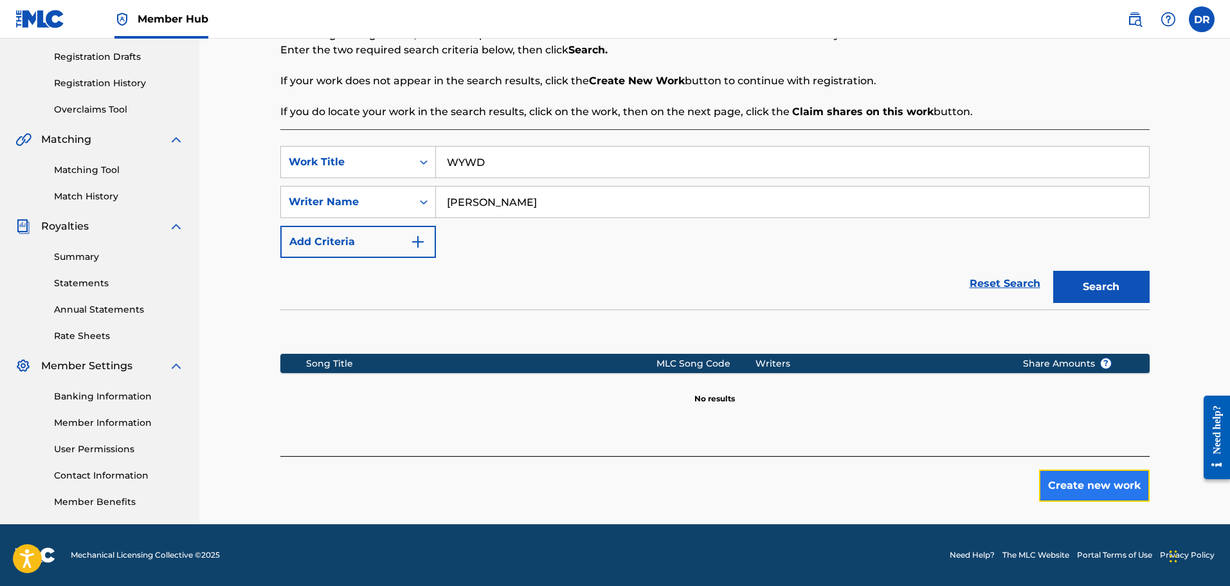
click at [1101, 482] on button "Create new work" at bounding box center [1094, 485] width 111 height 32
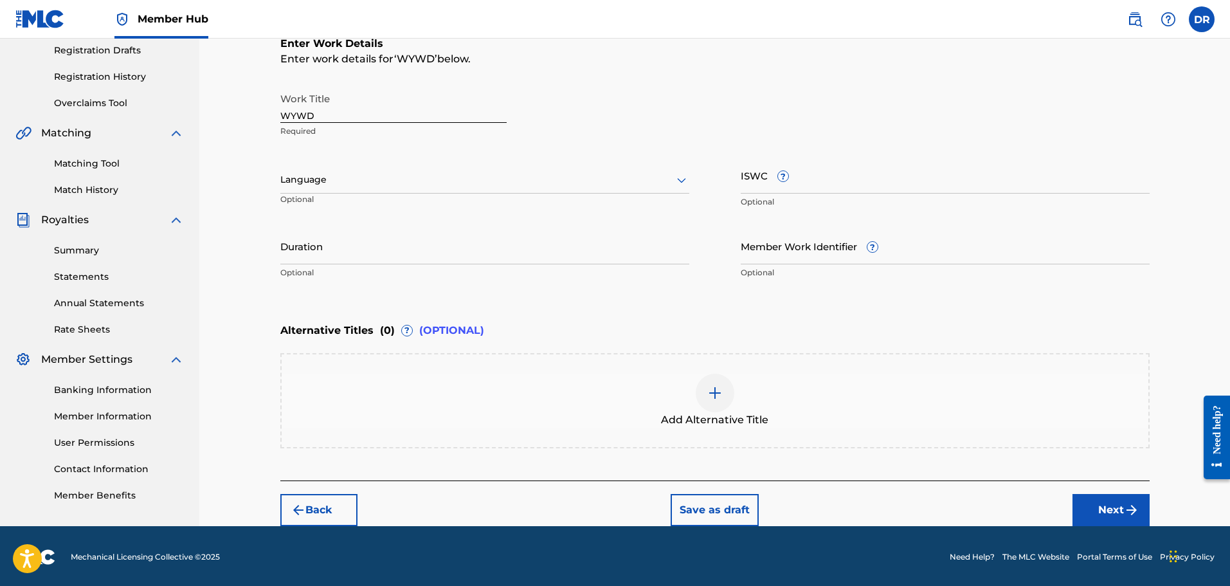
scroll to position [220, 0]
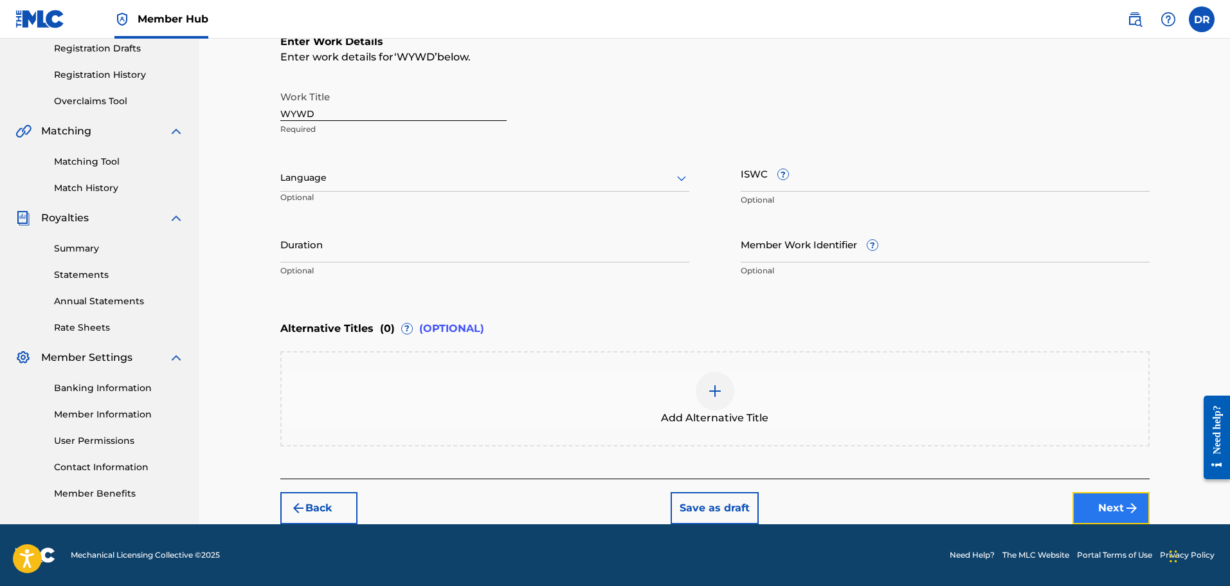
click at [1096, 506] on button "Next" at bounding box center [1110, 508] width 77 height 32
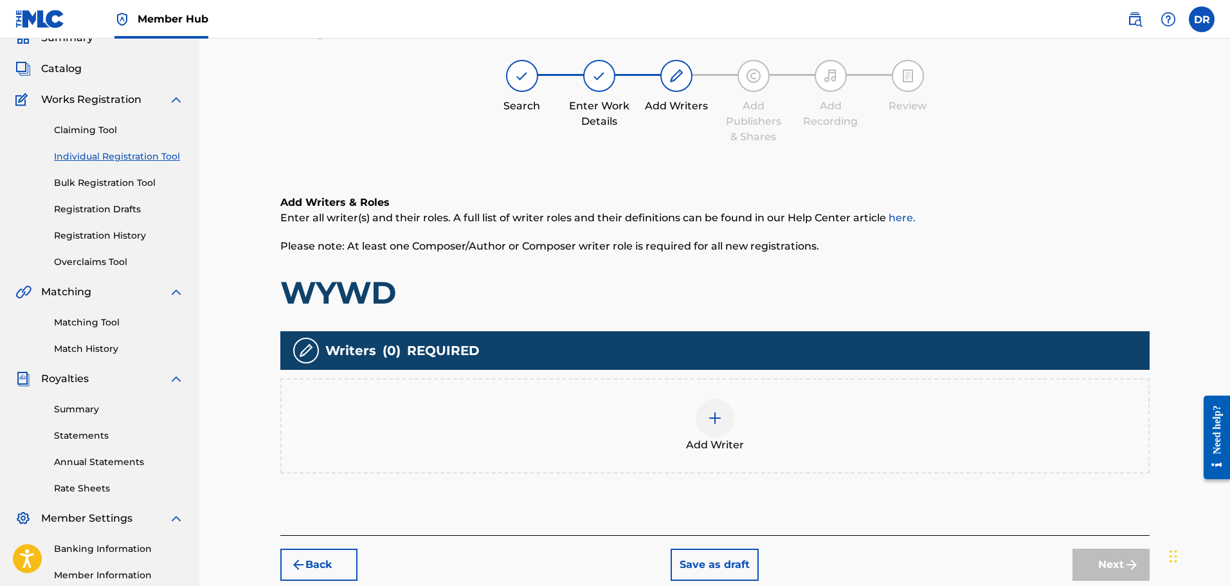
scroll to position [58, 0]
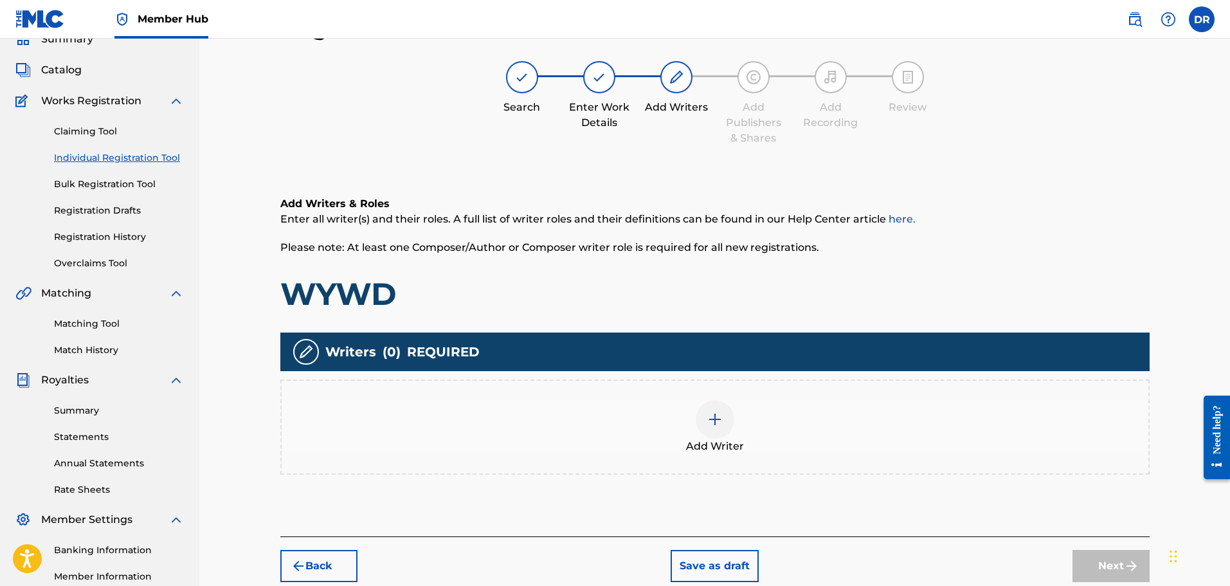
click at [707, 421] on img at bounding box center [714, 418] width 15 height 15
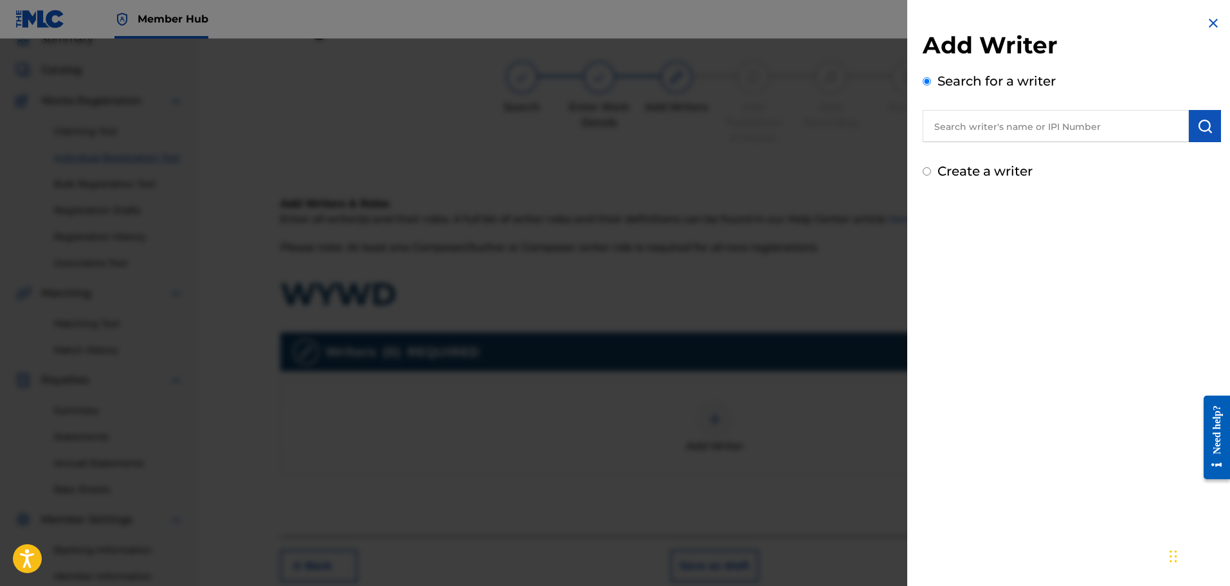
click at [925, 174] on input "Create a writer" at bounding box center [927, 171] width 8 height 8
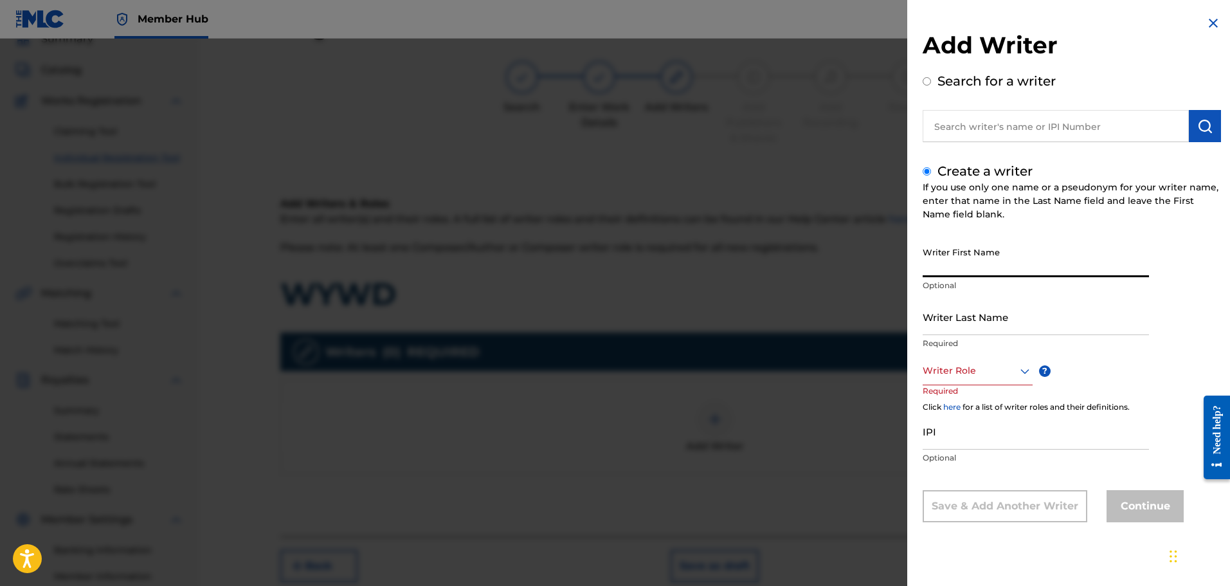
click at [959, 258] on input "Writer First Name" at bounding box center [1036, 258] width 226 height 37
drag, startPoint x: 1056, startPoint y: 267, endPoint x: 1000, endPoint y: 268, distance: 56.6
click at [1000, 268] on input "[PERSON_NAME]" at bounding box center [1036, 258] width 226 height 37
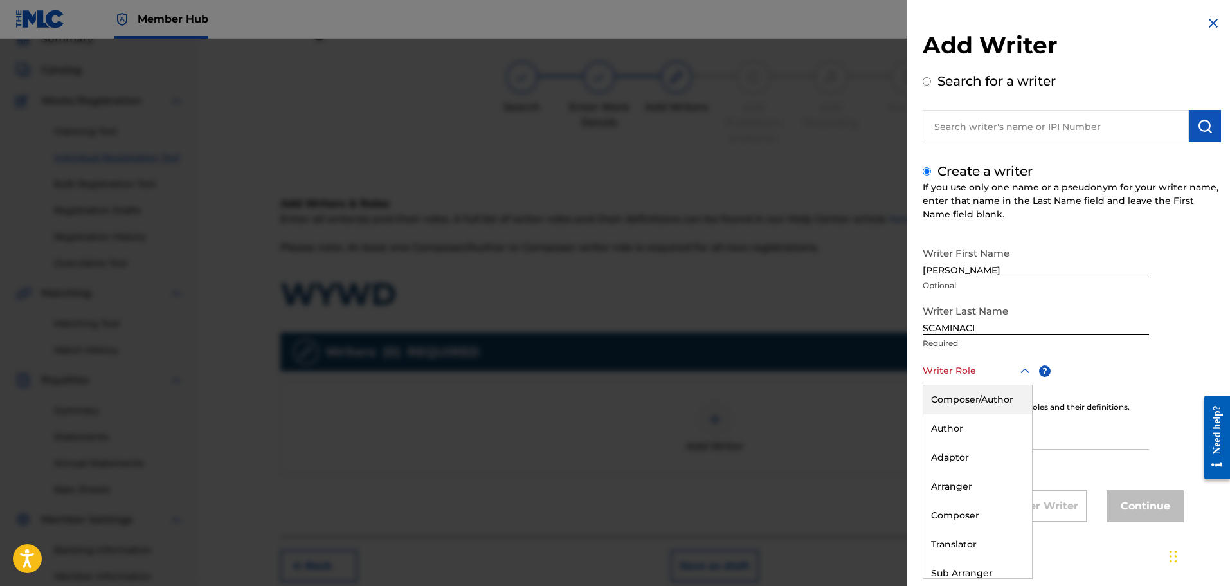
click at [973, 374] on div at bounding box center [978, 371] width 110 height 16
click at [971, 392] on div "Composer/Author" at bounding box center [977, 399] width 109 height 29
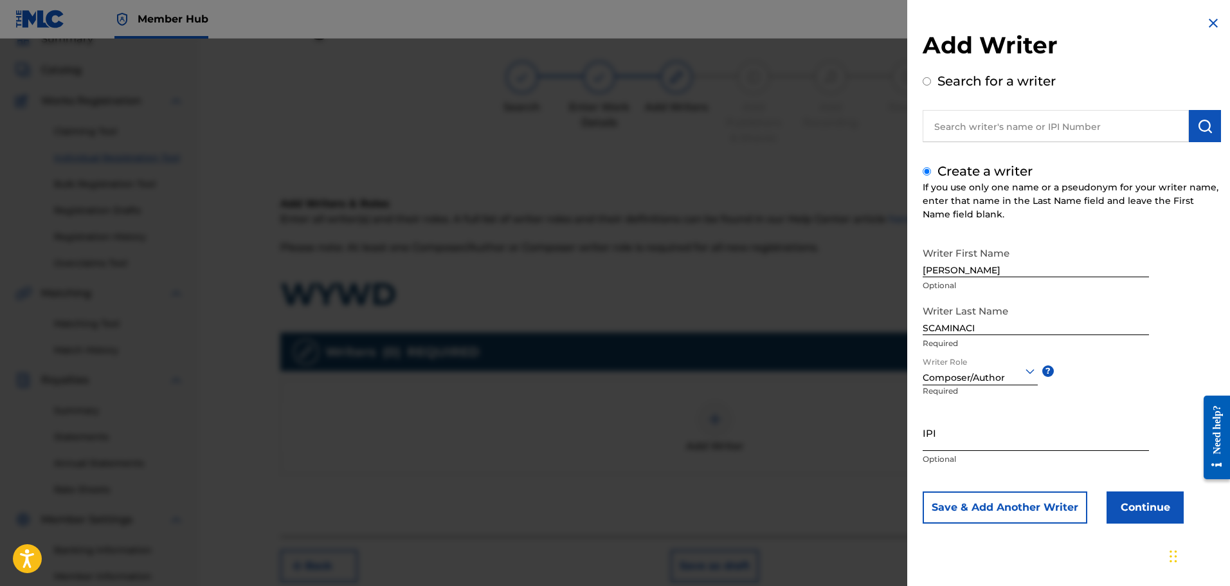
click at [964, 433] on input "IPI" at bounding box center [1036, 432] width 226 height 37
click at [1153, 508] on button "Continue" at bounding box center [1144, 507] width 77 height 32
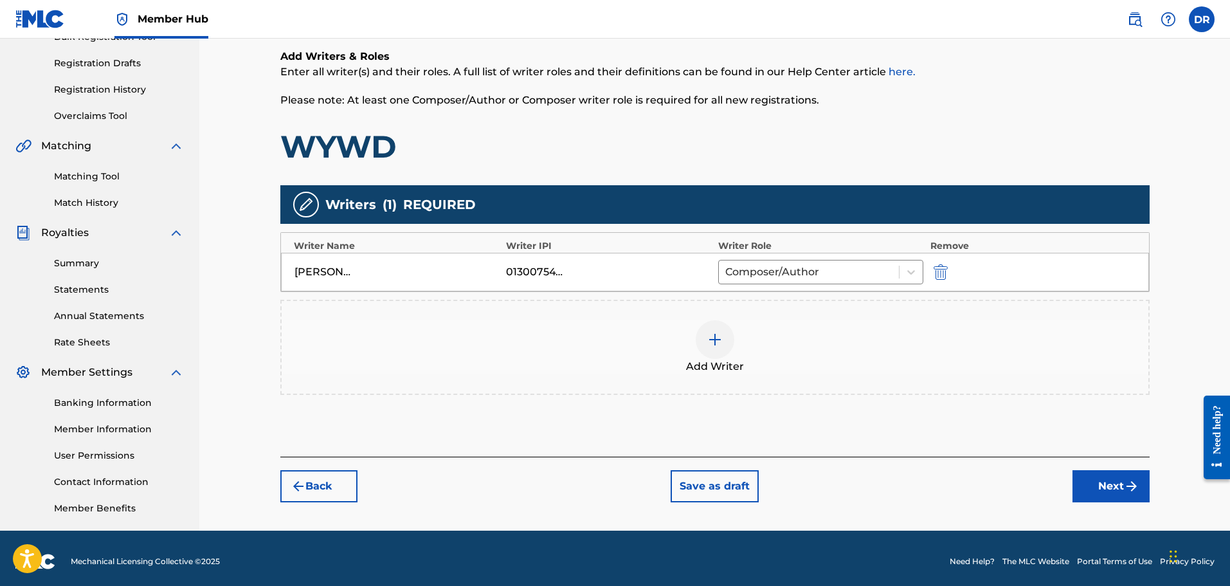
scroll to position [212, 0]
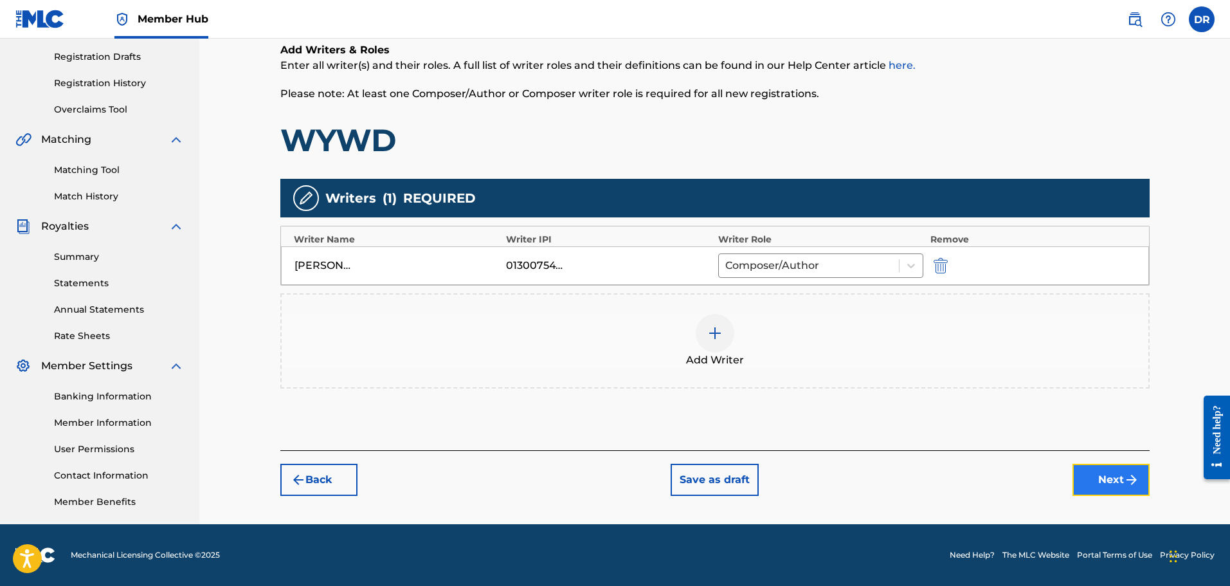
click at [1117, 480] on button "Next" at bounding box center [1110, 480] width 77 height 32
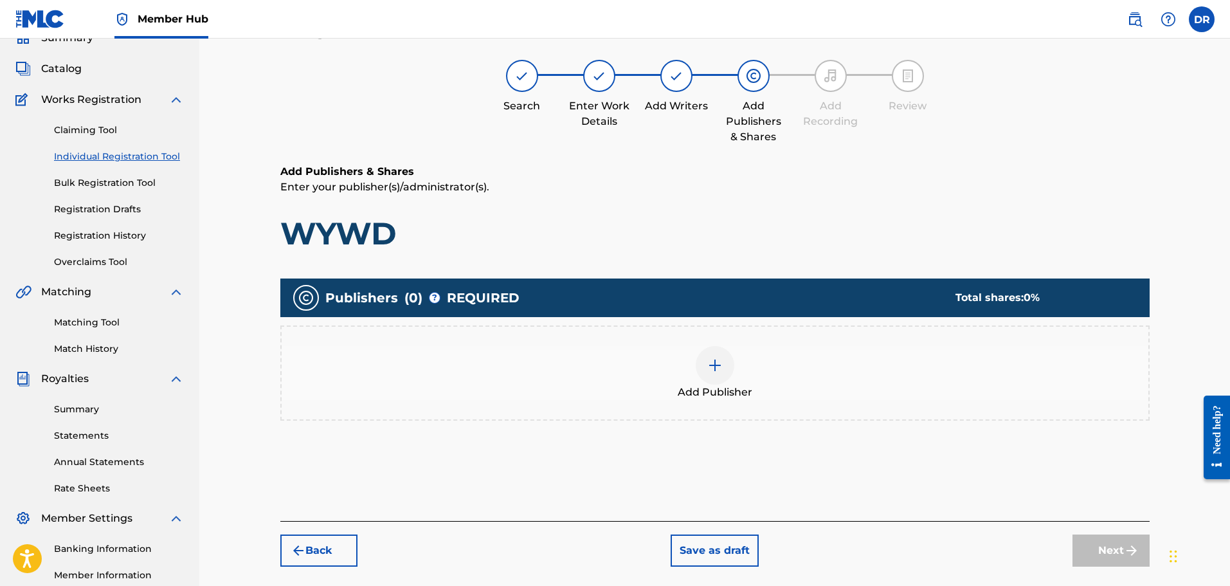
scroll to position [58, 0]
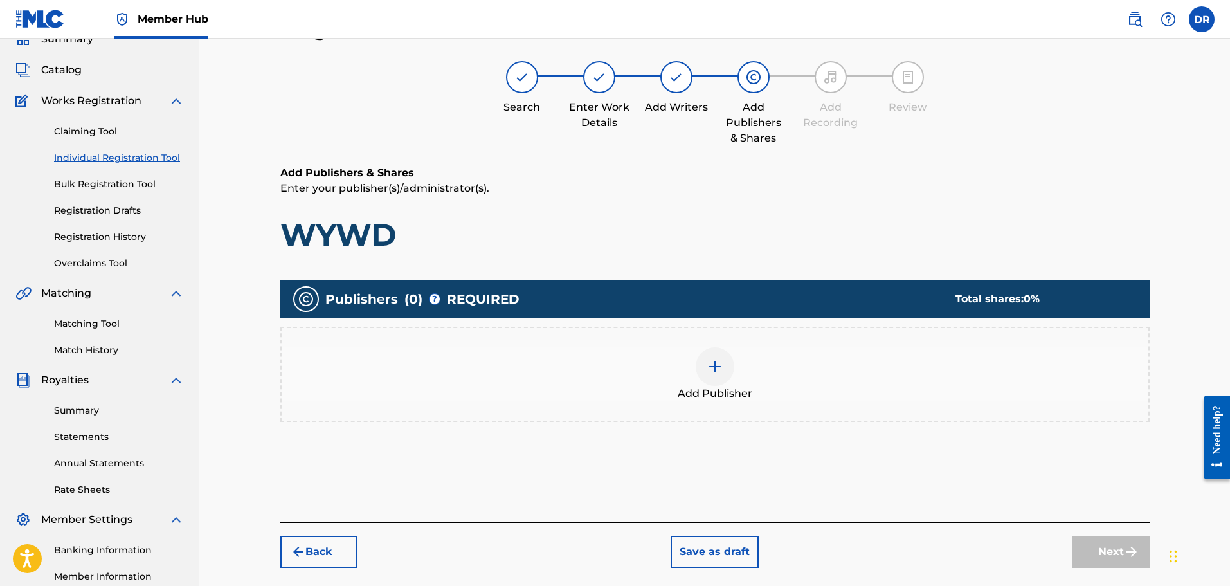
click at [718, 367] on img at bounding box center [714, 366] width 15 height 15
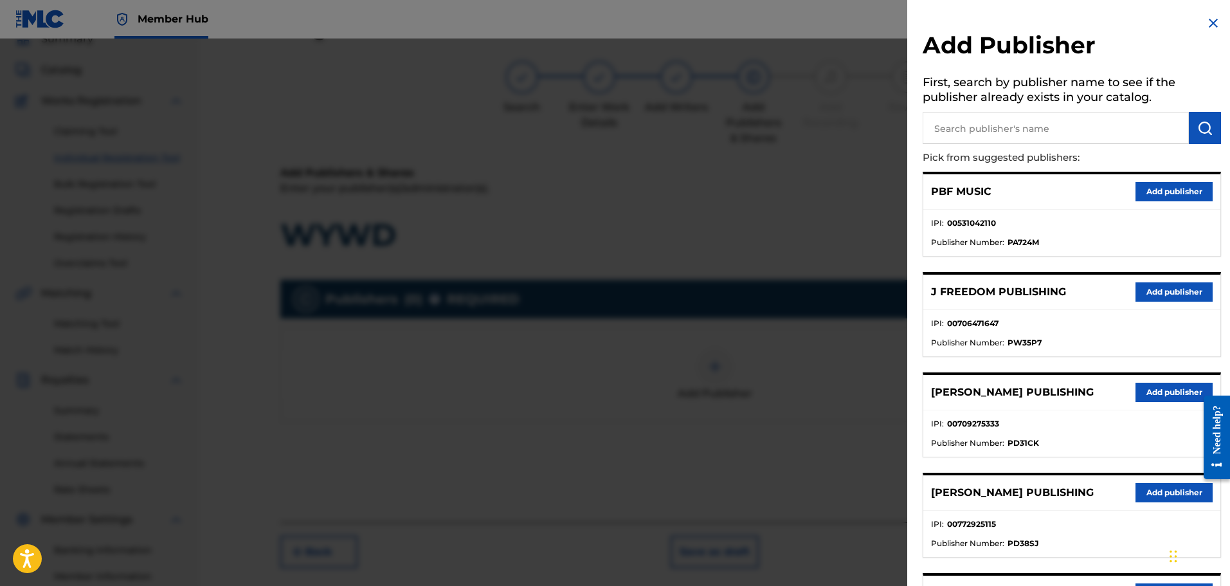
click at [966, 129] on input "text" at bounding box center [1056, 128] width 266 height 32
click at [1200, 123] on img "submit" at bounding box center [1204, 127] width 15 height 15
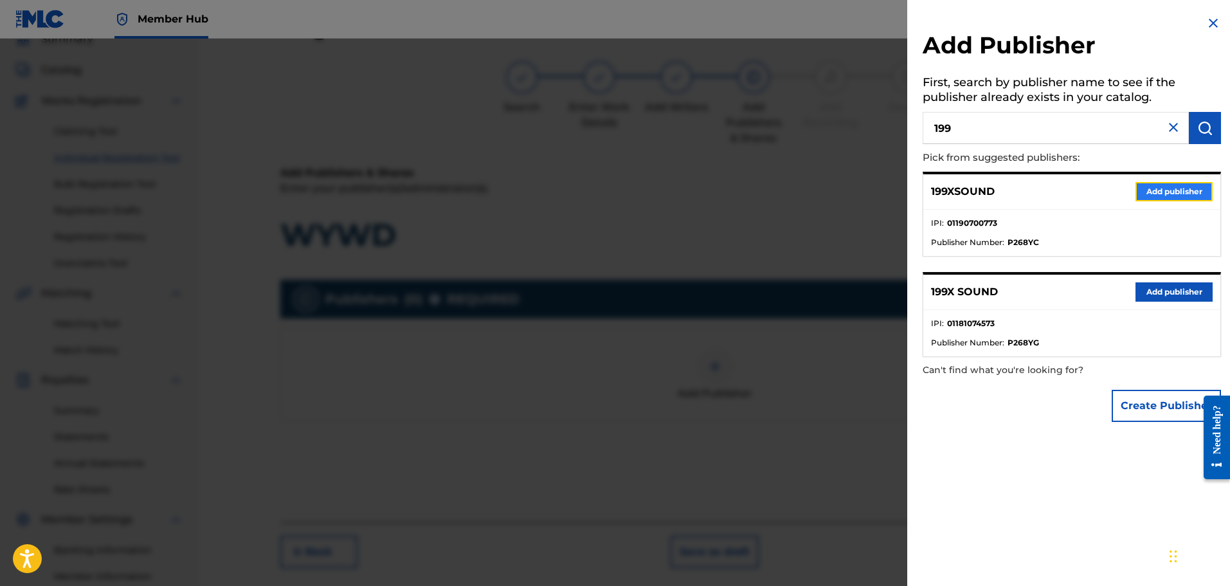
click at [1175, 186] on button "Add publisher" at bounding box center [1173, 191] width 77 height 19
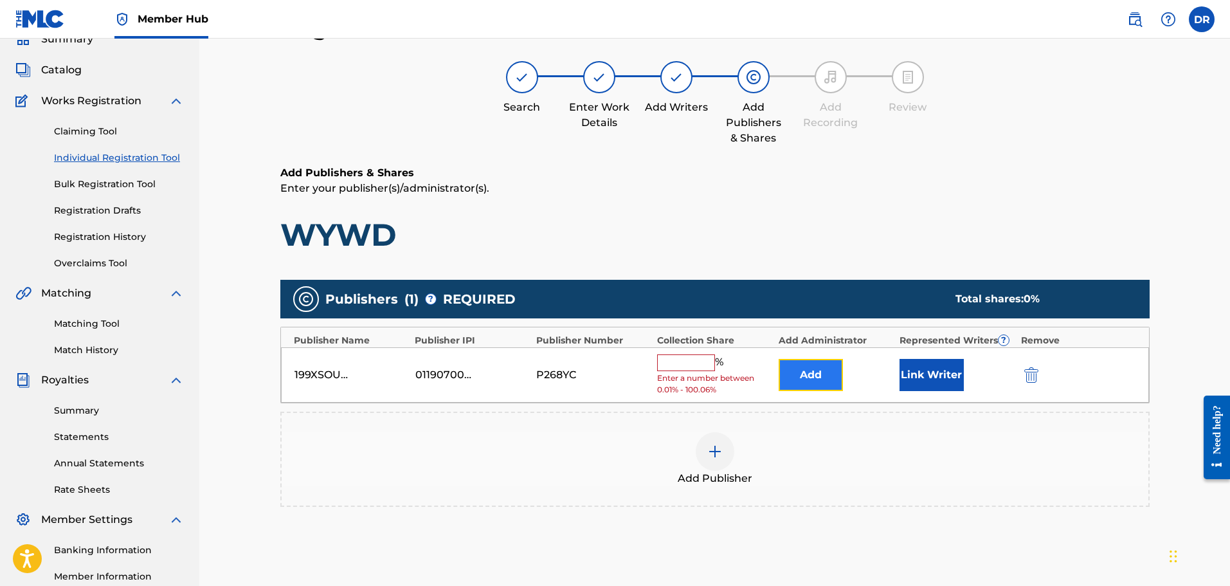
click at [826, 378] on button "Add" at bounding box center [811, 375] width 64 height 32
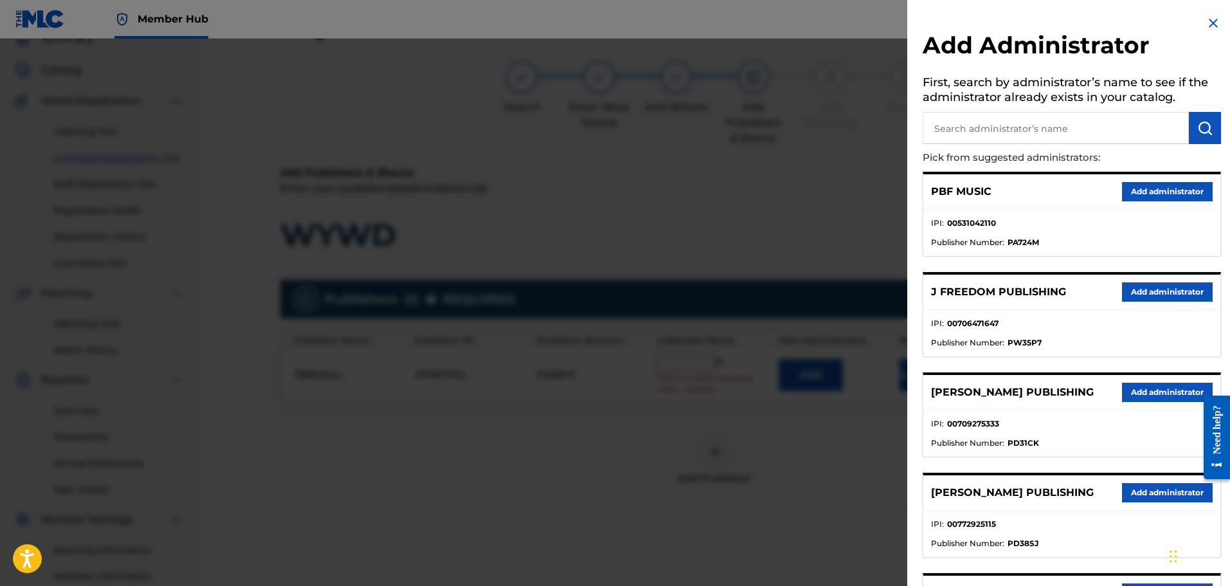
click at [1053, 123] on input "text" at bounding box center [1056, 128] width 266 height 32
click at [1202, 127] on img "submit" at bounding box center [1204, 127] width 15 height 15
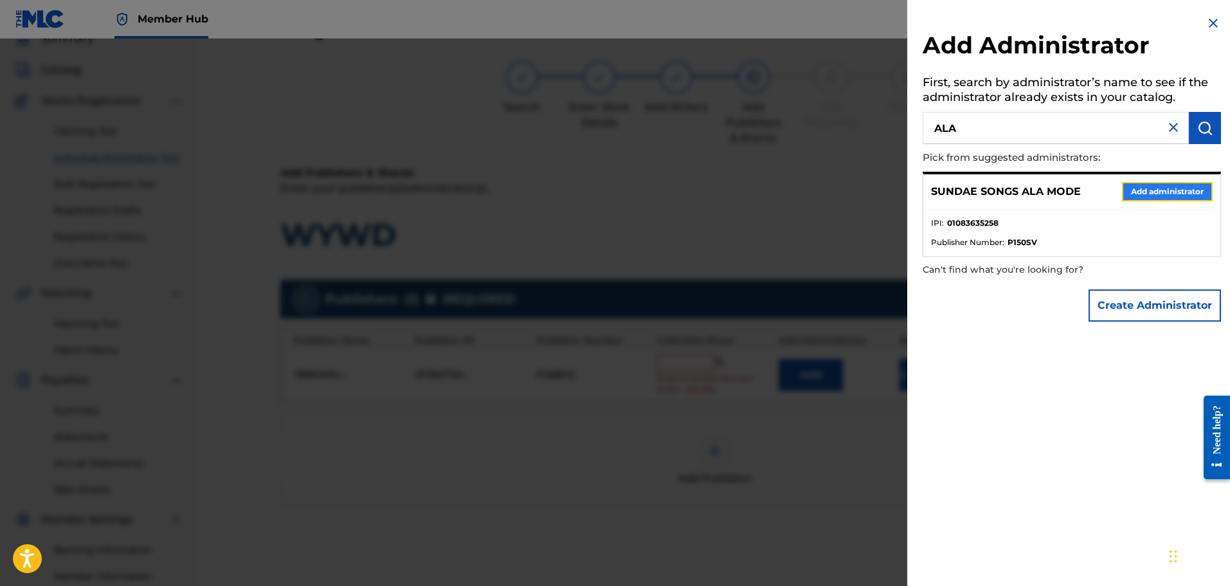
click at [1185, 188] on button "Add administrator" at bounding box center [1167, 191] width 91 height 19
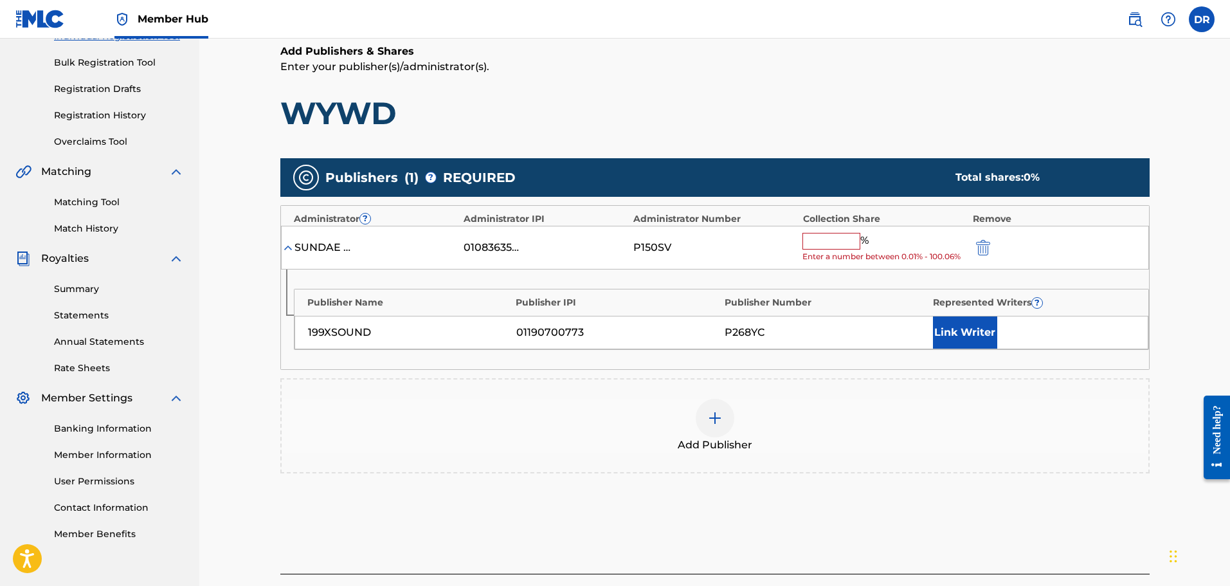
scroll to position [186, 0]
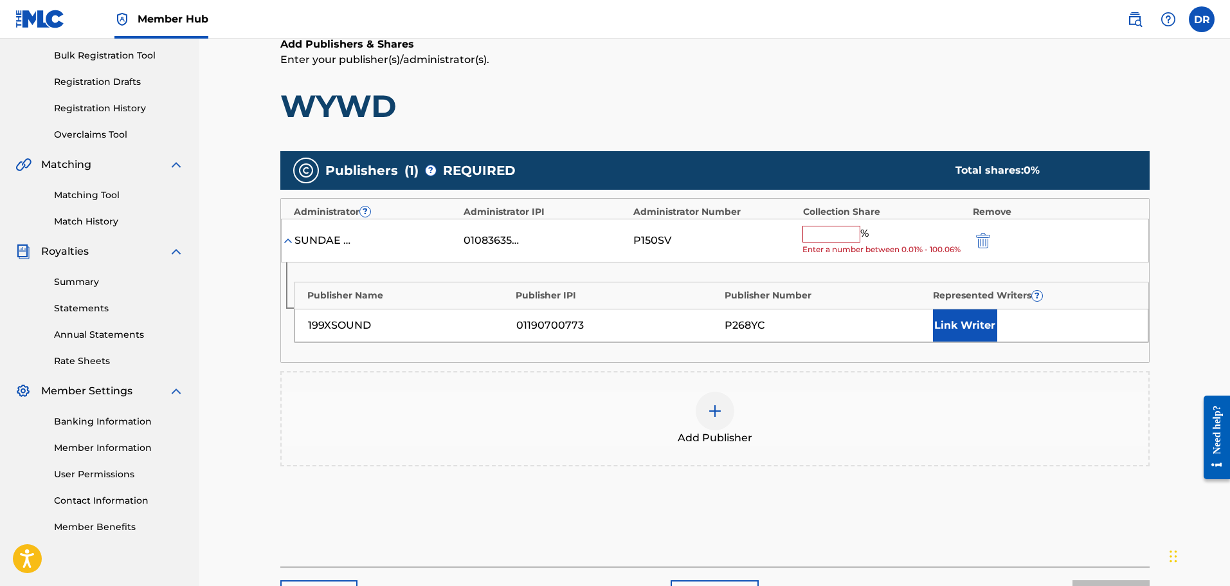
click at [818, 239] on input "text" at bounding box center [831, 234] width 58 height 17
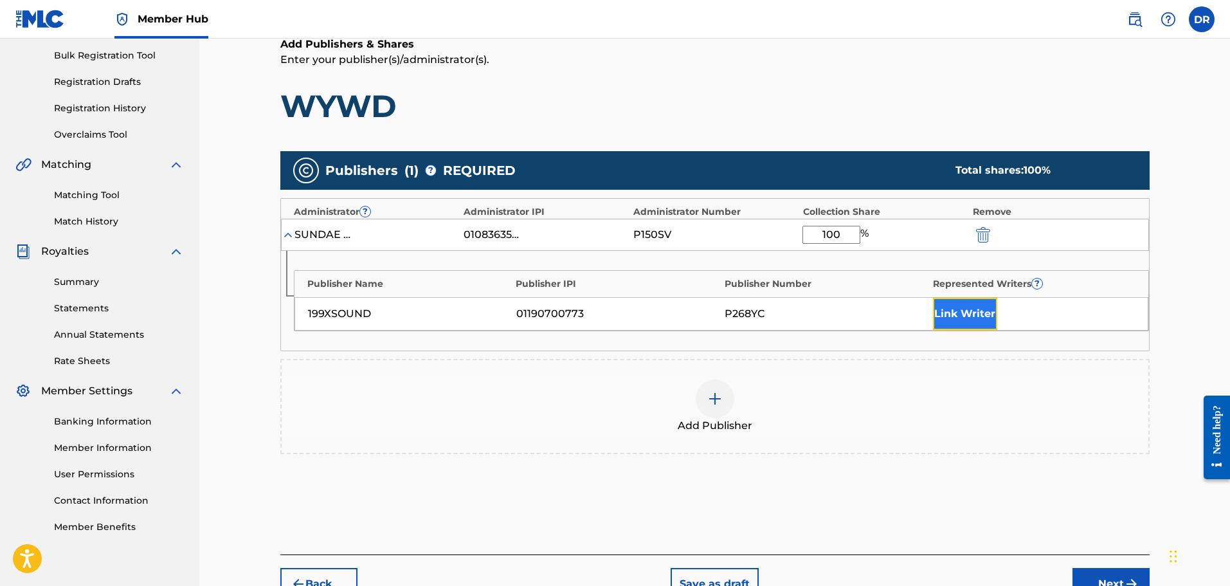
click at [972, 317] on button "Link Writer" at bounding box center [965, 314] width 64 height 32
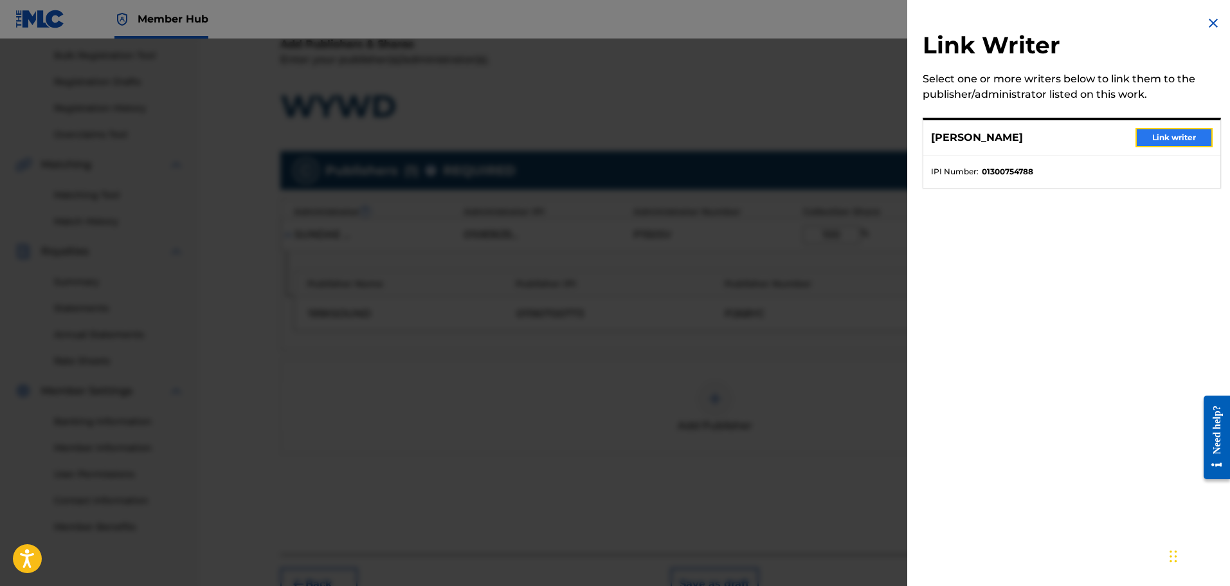
click at [1184, 136] on button "Link writer" at bounding box center [1173, 137] width 77 height 19
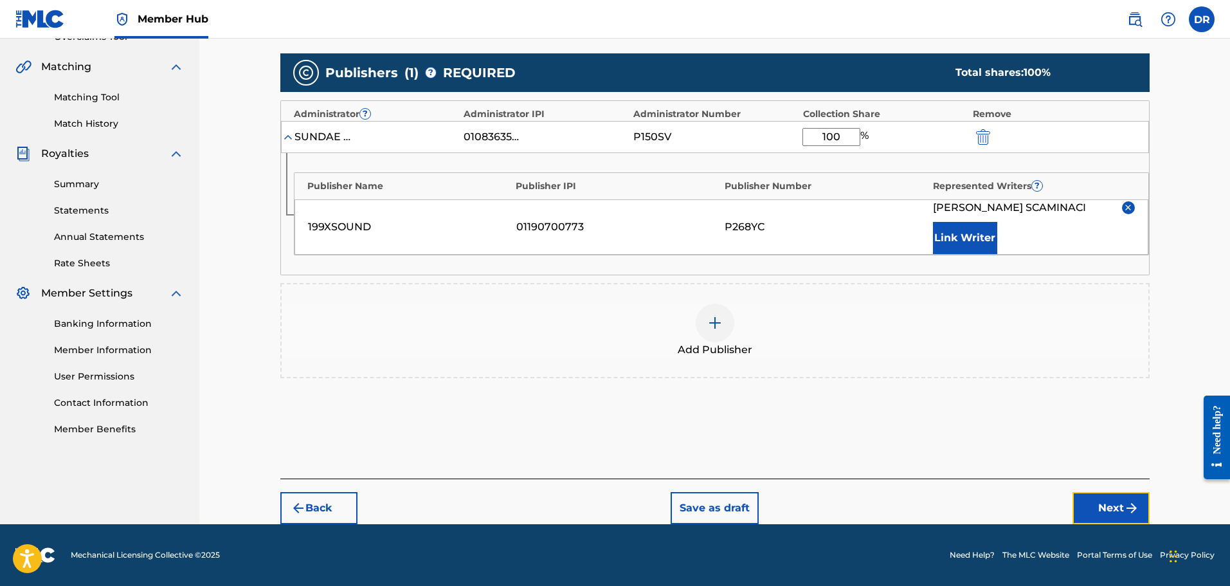
drag, startPoint x: 1130, startPoint y: 500, endPoint x: 1049, endPoint y: 496, distance: 81.1
click at [1128, 500] on button "Next" at bounding box center [1110, 508] width 77 height 32
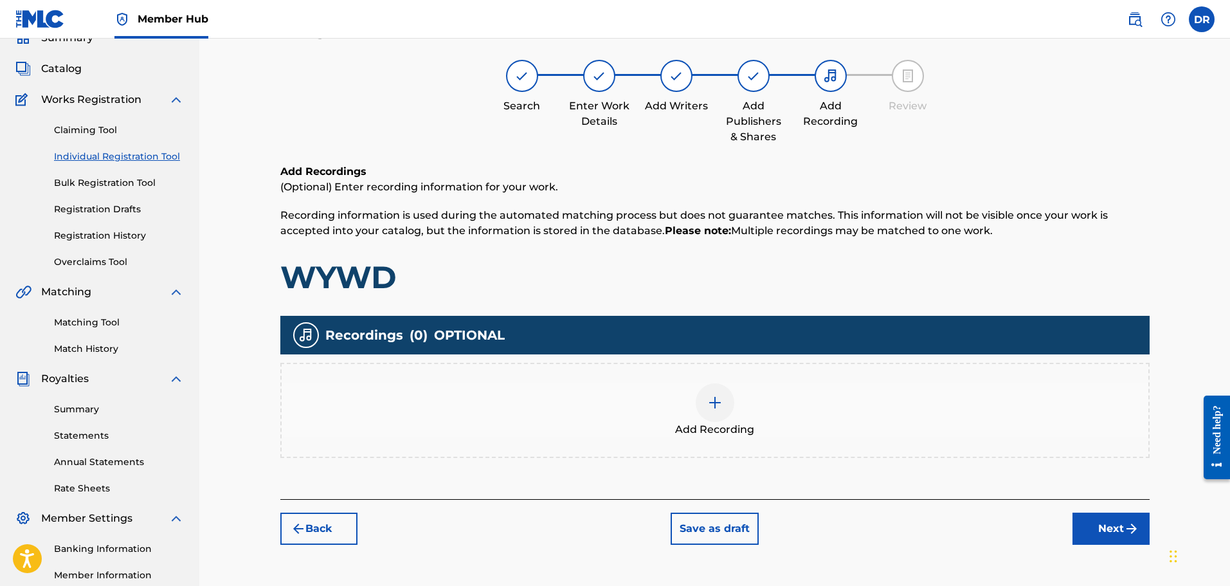
scroll to position [58, 0]
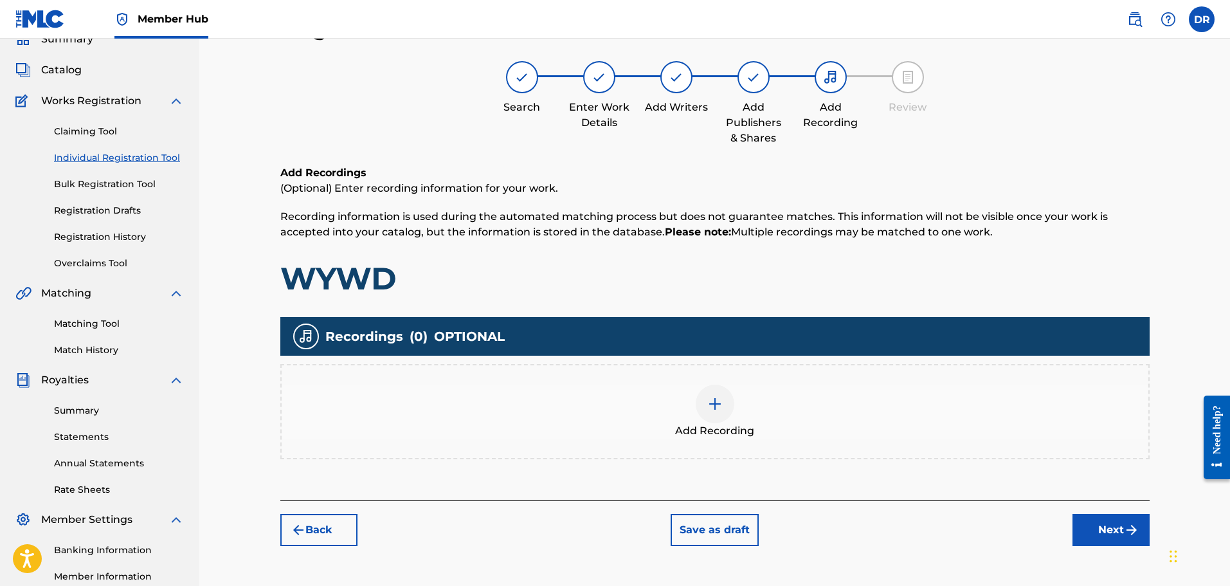
click at [712, 406] on img at bounding box center [714, 403] width 15 height 15
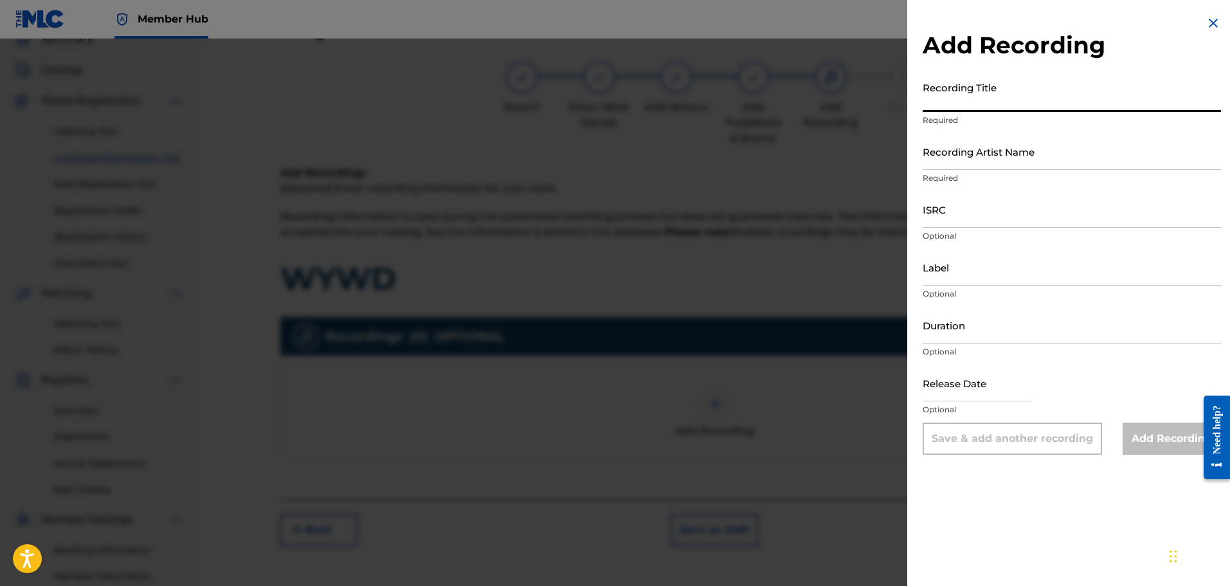
click at [964, 105] on input "Recording Title" at bounding box center [1072, 93] width 298 height 37
drag, startPoint x: 961, startPoint y: 100, endPoint x: 923, endPoint y: 100, distance: 37.9
click at [923, 100] on input "WYWD" at bounding box center [1072, 93] width 298 height 37
click at [955, 156] on input "Recording Artist Name" at bounding box center [1072, 151] width 298 height 37
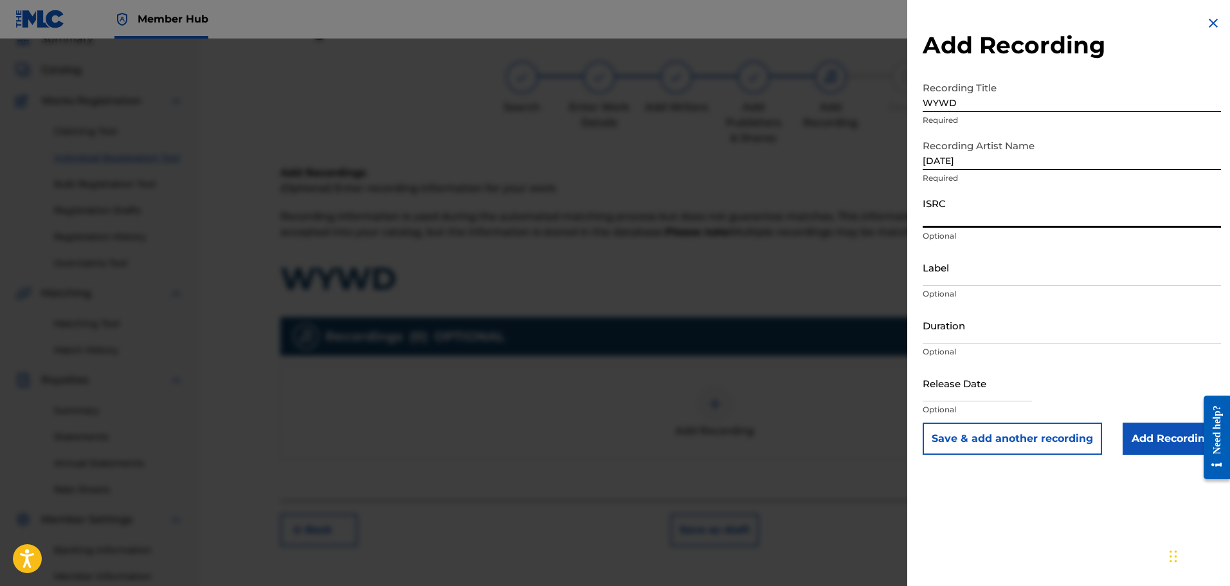
click at [965, 215] on input "ISRC" at bounding box center [1072, 209] width 298 height 37
click at [1146, 444] on input "Add Recording" at bounding box center [1171, 438] width 98 height 32
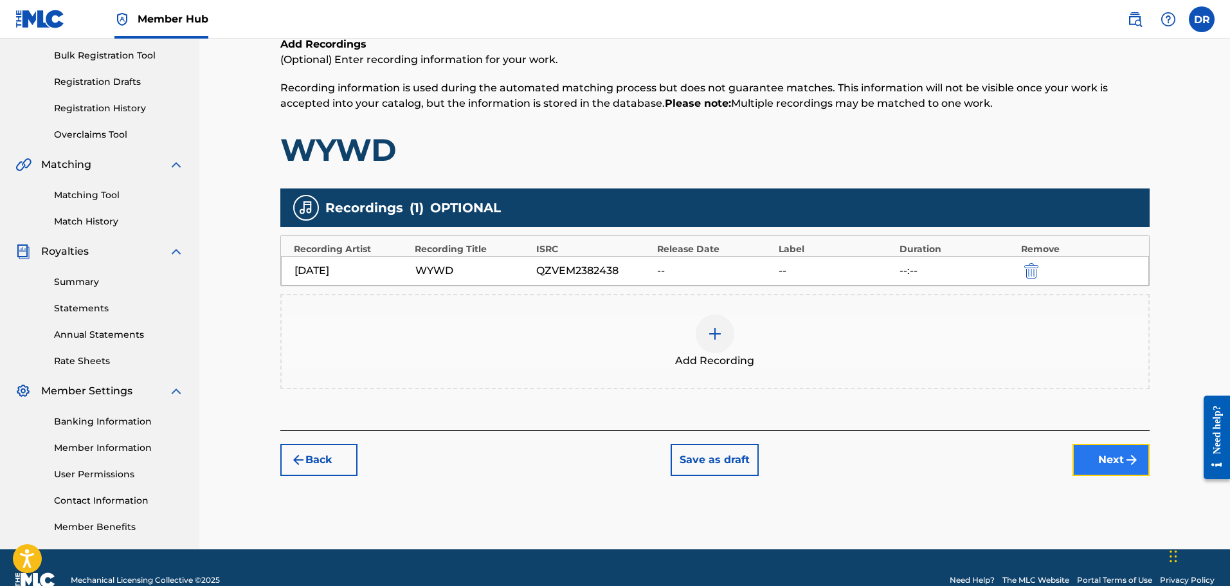
click at [1113, 460] on button "Next" at bounding box center [1110, 460] width 77 height 32
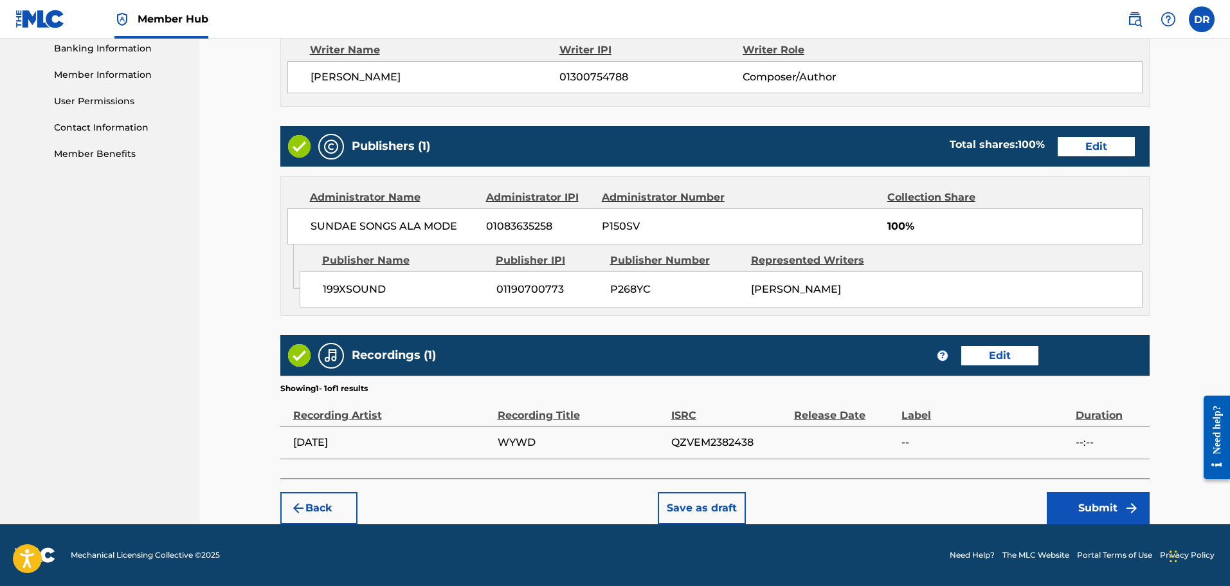
scroll to position [572, 0]
click at [1103, 512] on button "Submit" at bounding box center [1098, 508] width 103 height 32
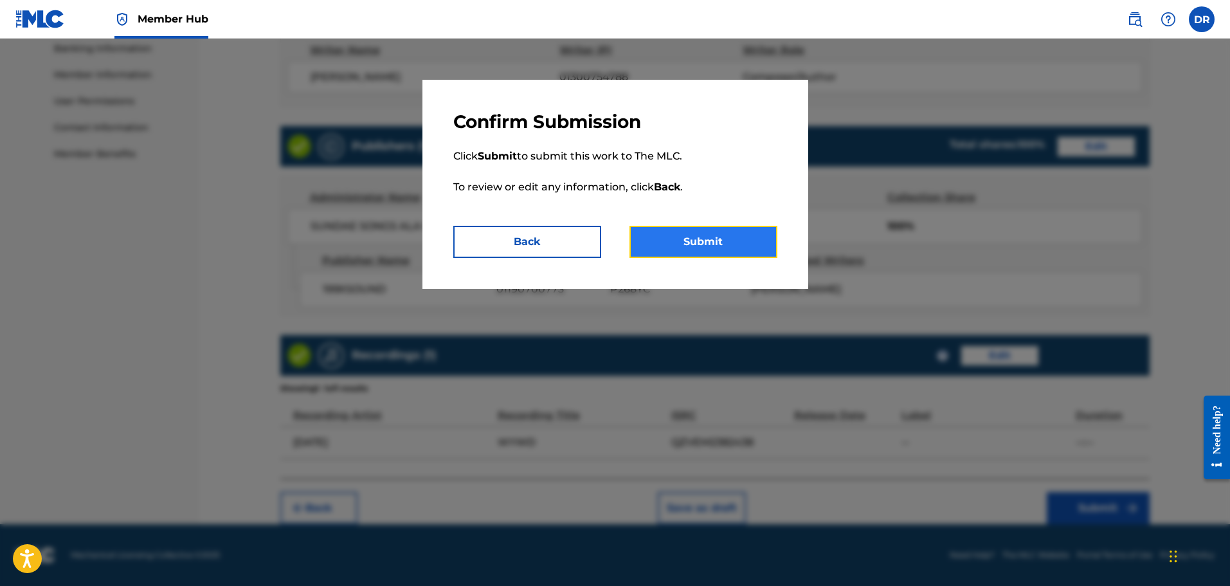
click at [715, 248] on button "Submit" at bounding box center [703, 242] width 148 height 32
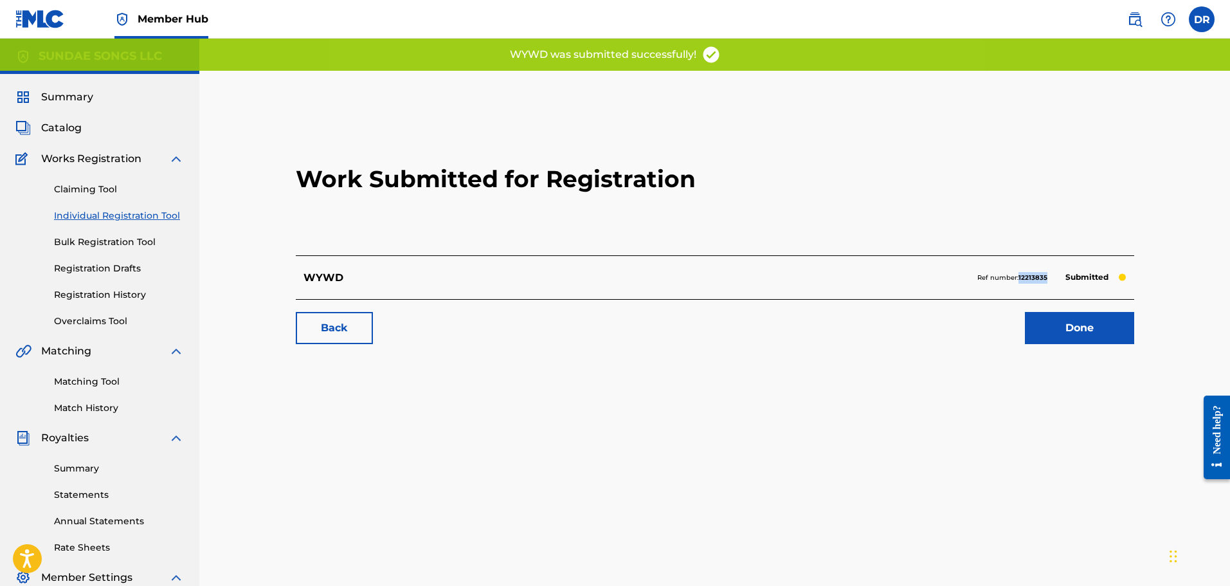
drag, startPoint x: 1049, startPoint y: 278, endPoint x: 1019, endPoint y: 280, distance: 30.2
click at [1019, 280] on div "Ref number: 12213835 Submitted" at bounding box center [1051, 278] width 149 height 18
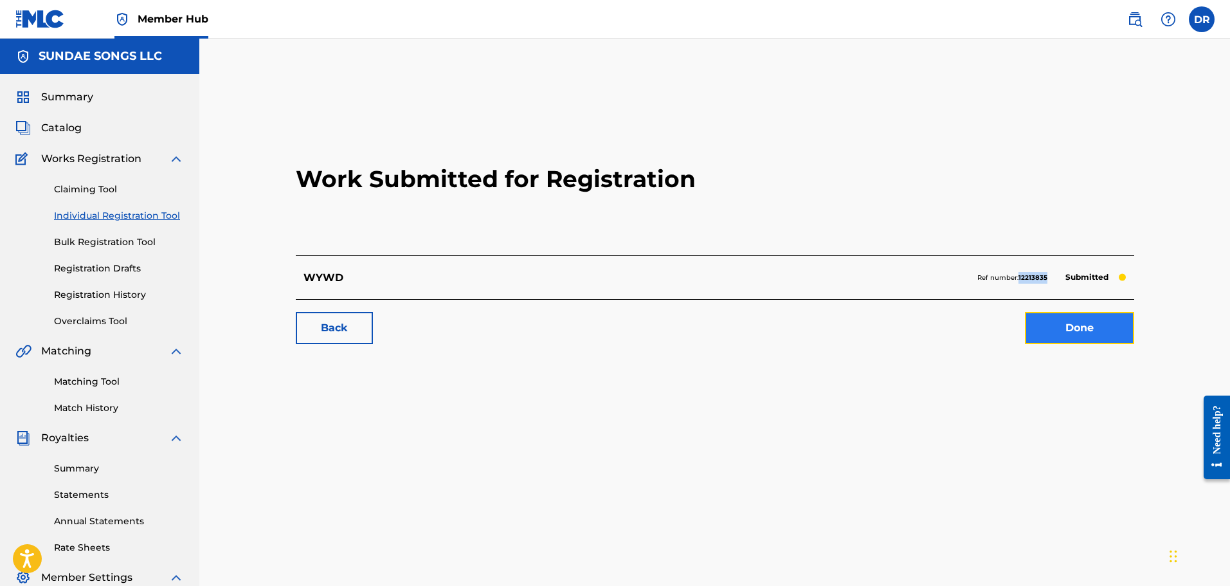
click at [1105, 330] on link "Done" at bounding box center [1079, 328] width 109 height 32
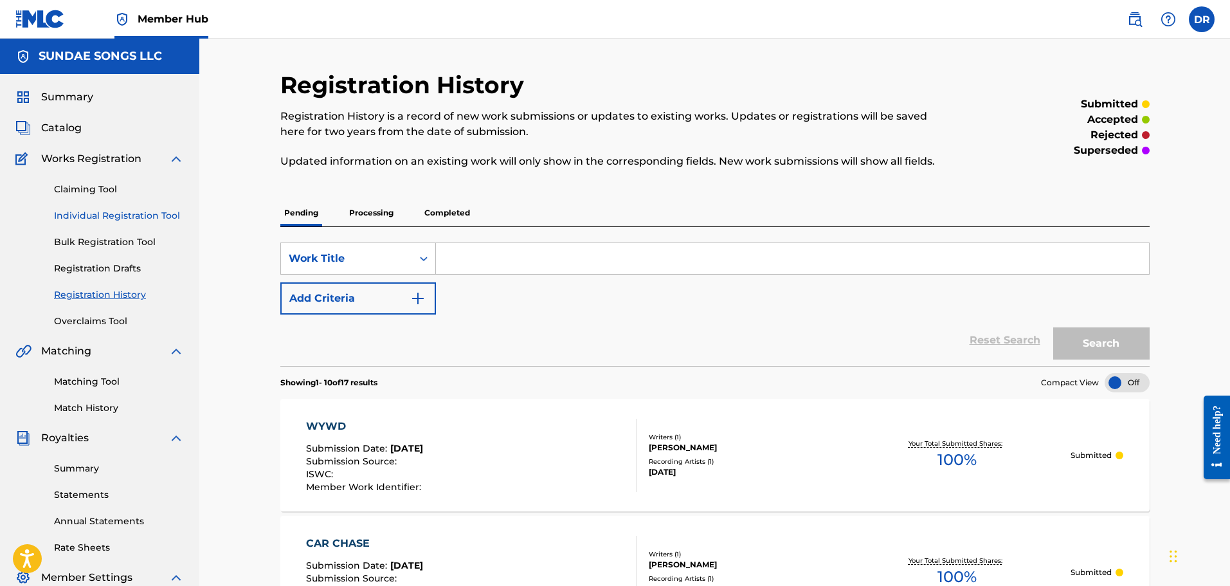
click at [134, 213] on link "Individual Registration Tool" at bounding box center [119, 216] width 130 height 14
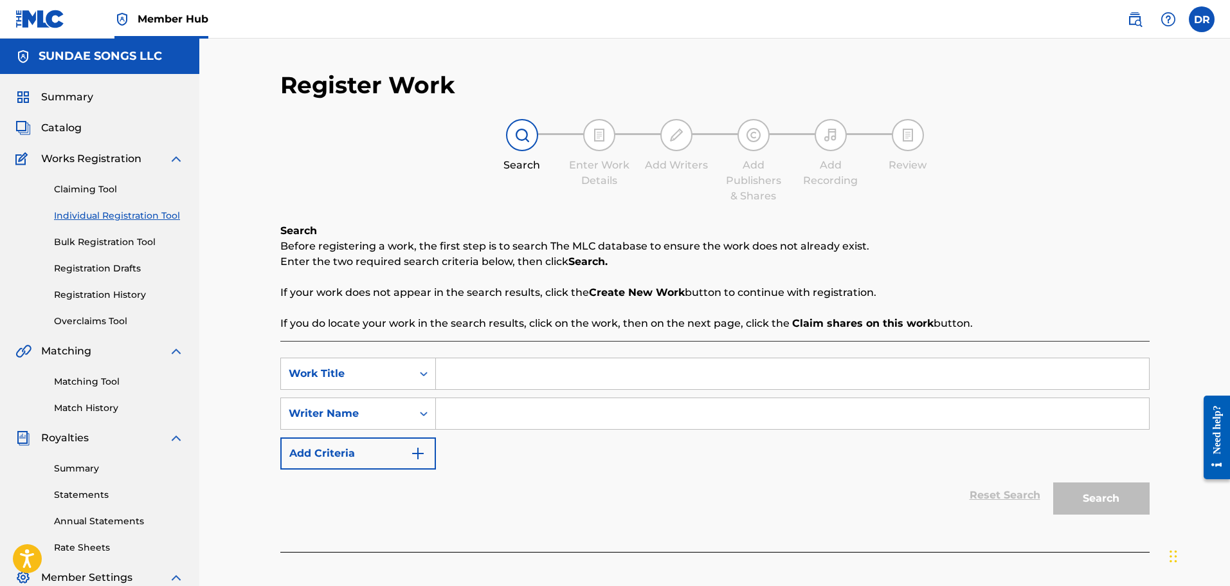
click at [498, 381] on input "Search Form" at bounding box center [792, 373] width 713 height 31
click at [492, 415] on input "Search Form" at bounding box center [792, 413] width 713 height 31
click at [1099, 495] on button "Search" at bounding box center [1101, 498] width 96 height 32
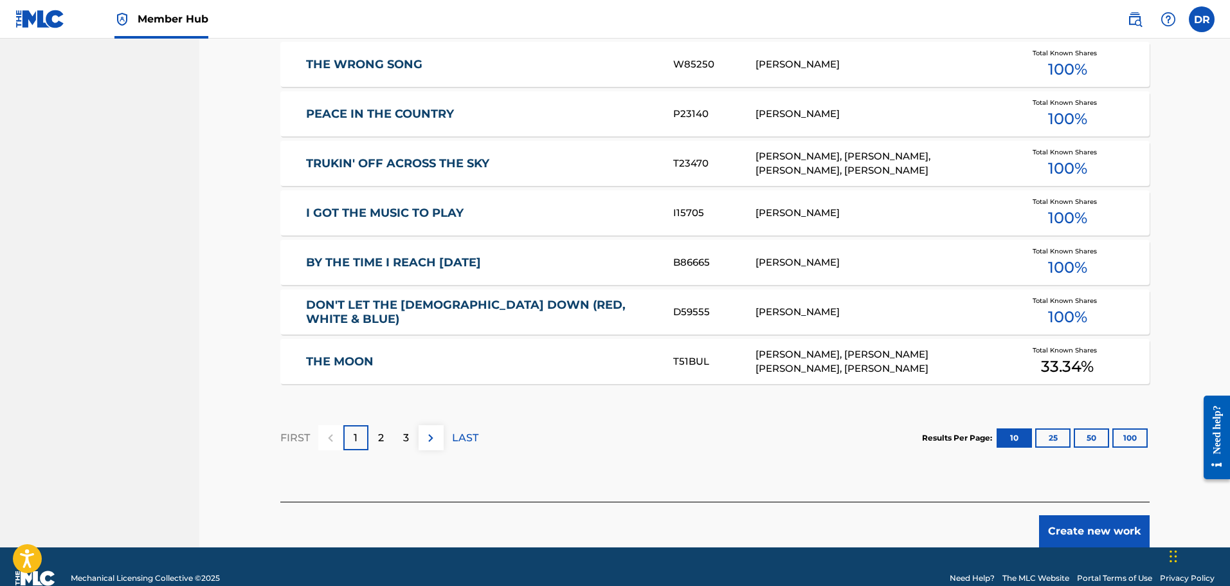
scroll to position [730, 0]
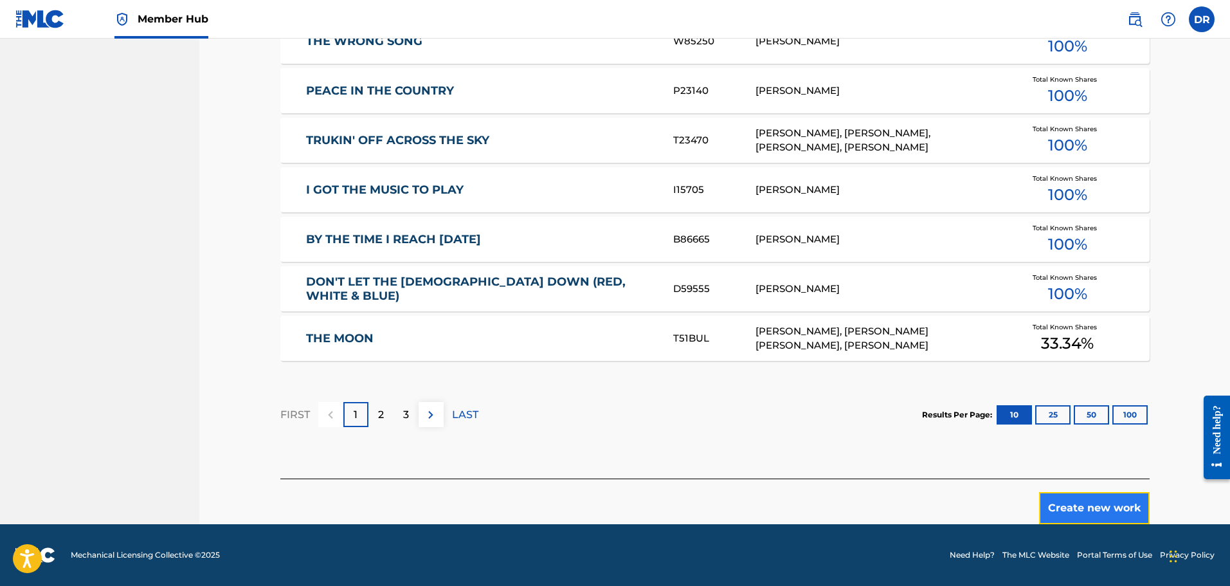
click at [1104, 508] on button "Create new work" at bounding box center [1094, 508] width 111 height 32
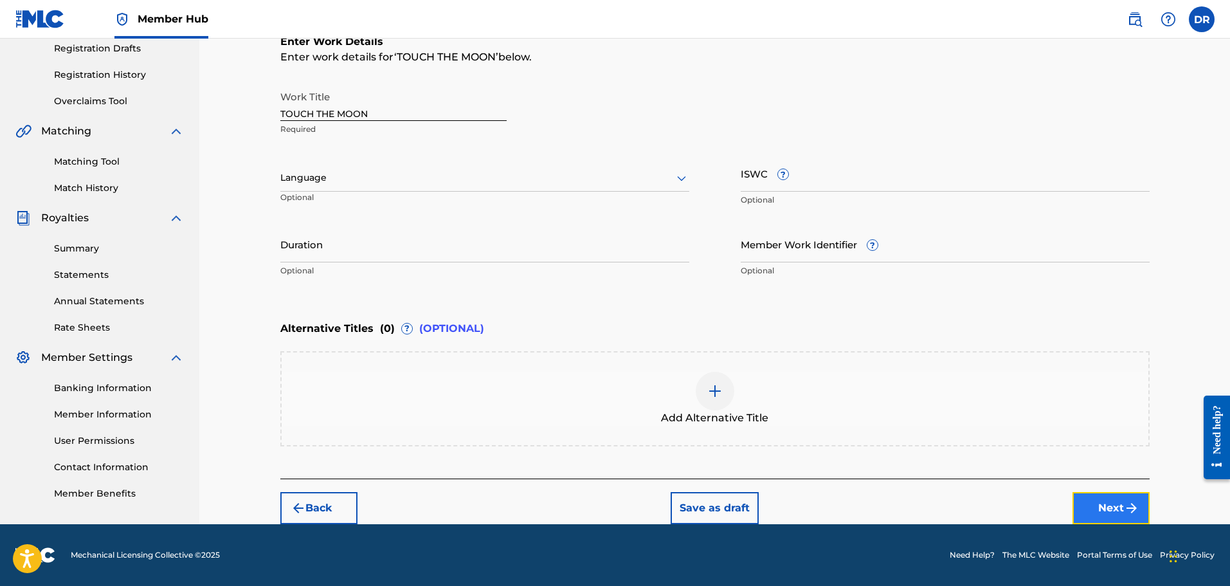
click at [1111, 508] on button "Next" at bounding box center [1110, 508] width 77 height 32
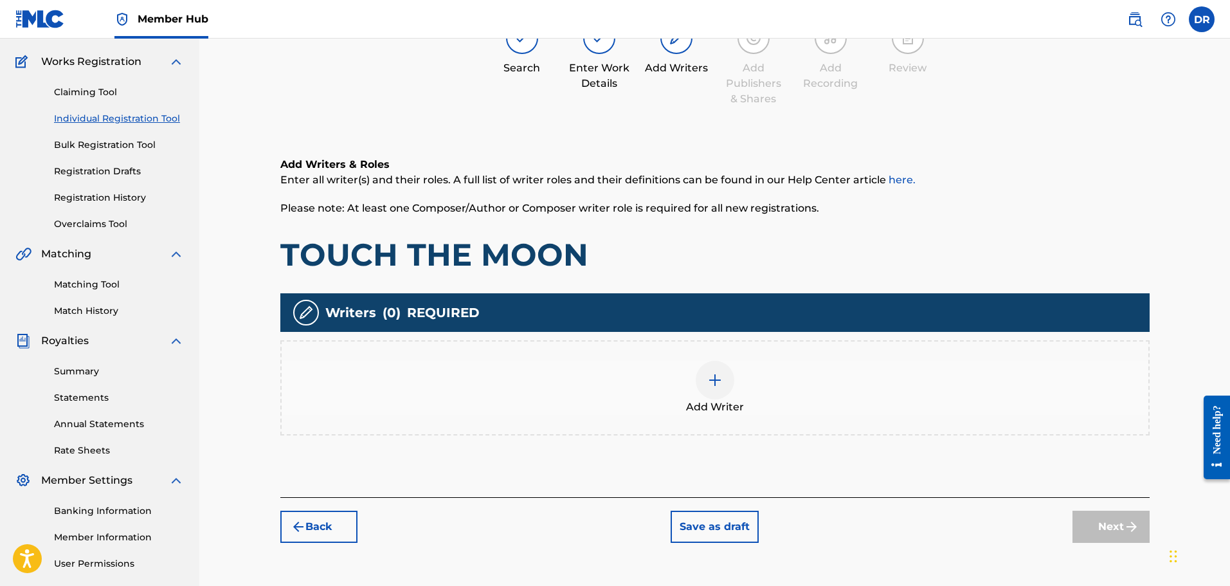
scroll to position [58, 0]
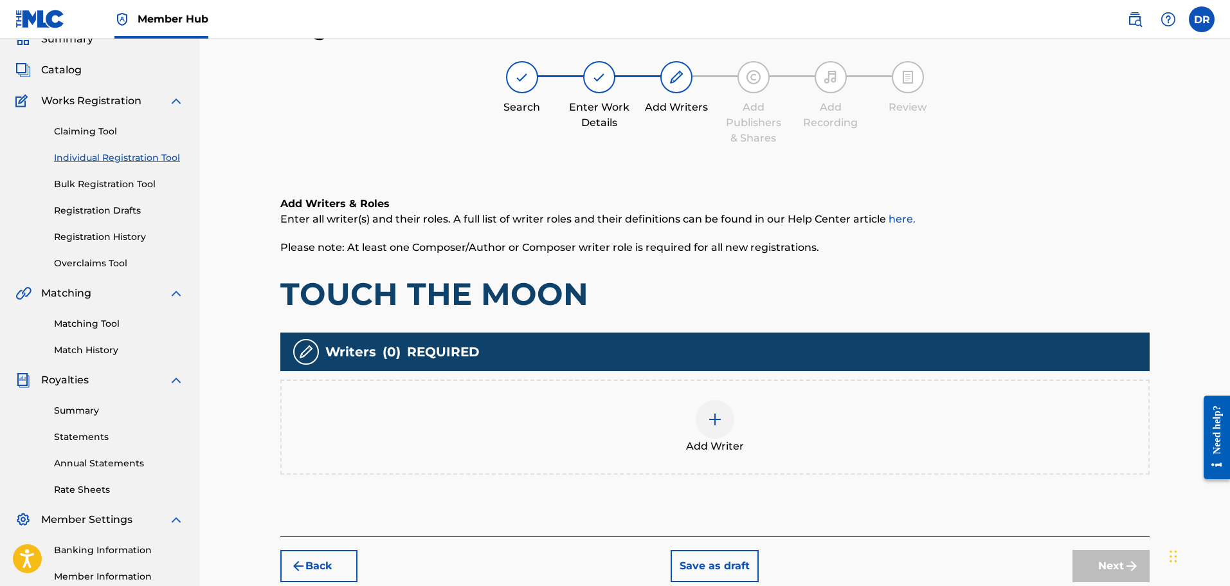
click at [716, 418] on img at bounding box center [714, 418] width 15 height 15
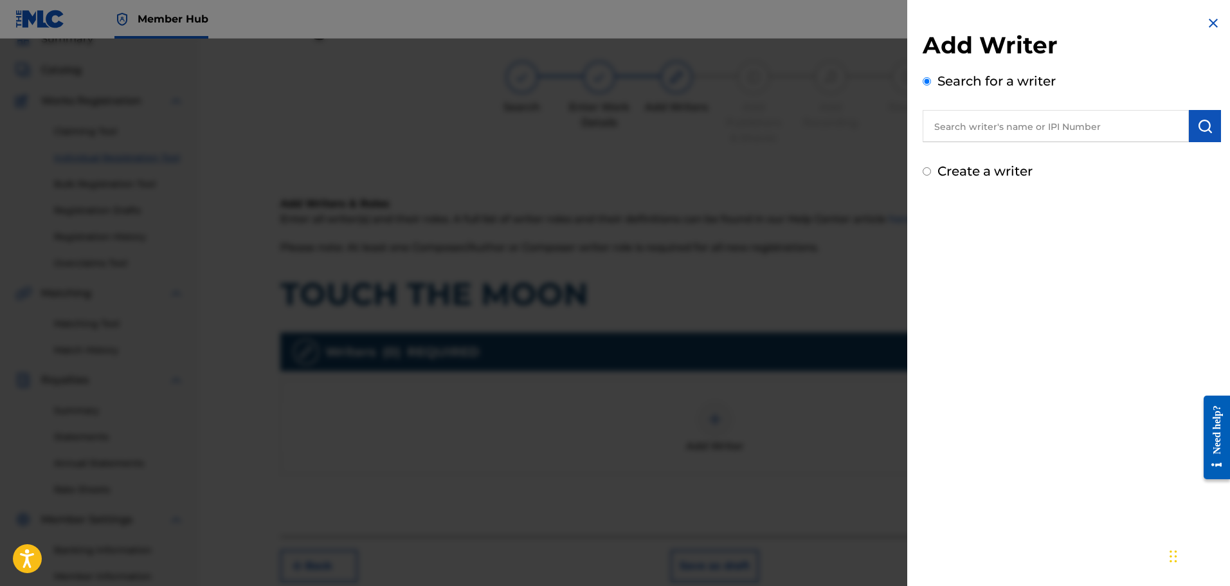
click at [926, 170] on input "Create a writer" at bounding box center [927, 171] width 8 height 8
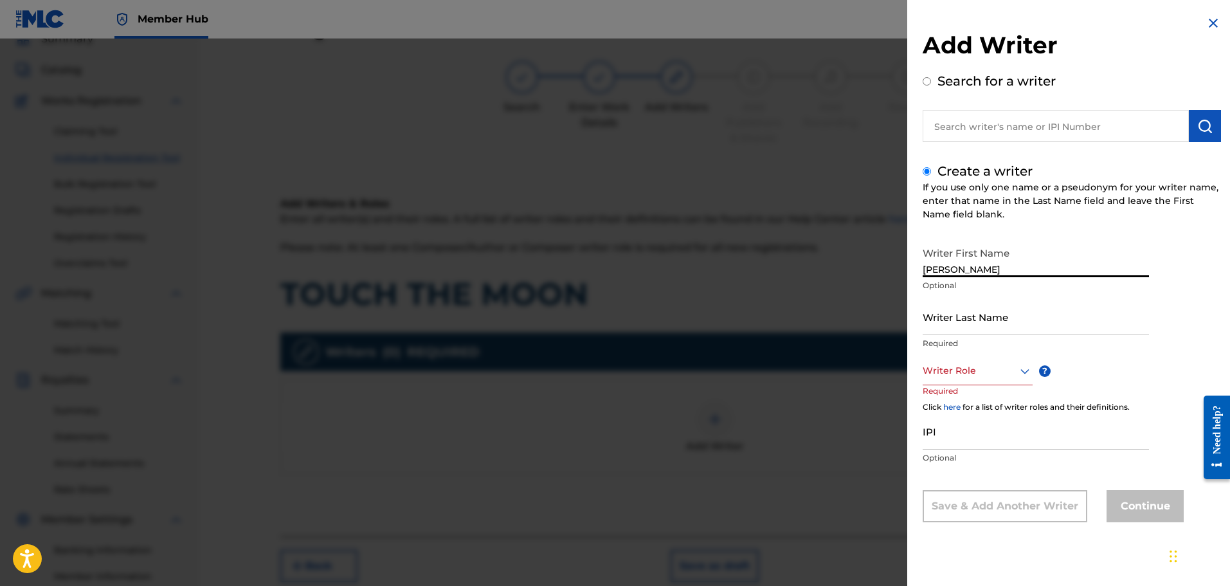
drag, startPoint x: 1061, startPoint y: 271, endPoint x: 1000, endPoint y: 269, distance: 61.1
click at [1000, 269] on input "[PERSON_NAME]" at bounding box center [1036, 258] width 226 height 37
click at [961, 373] on div at bounding box center [978, 371] width 110 height 16
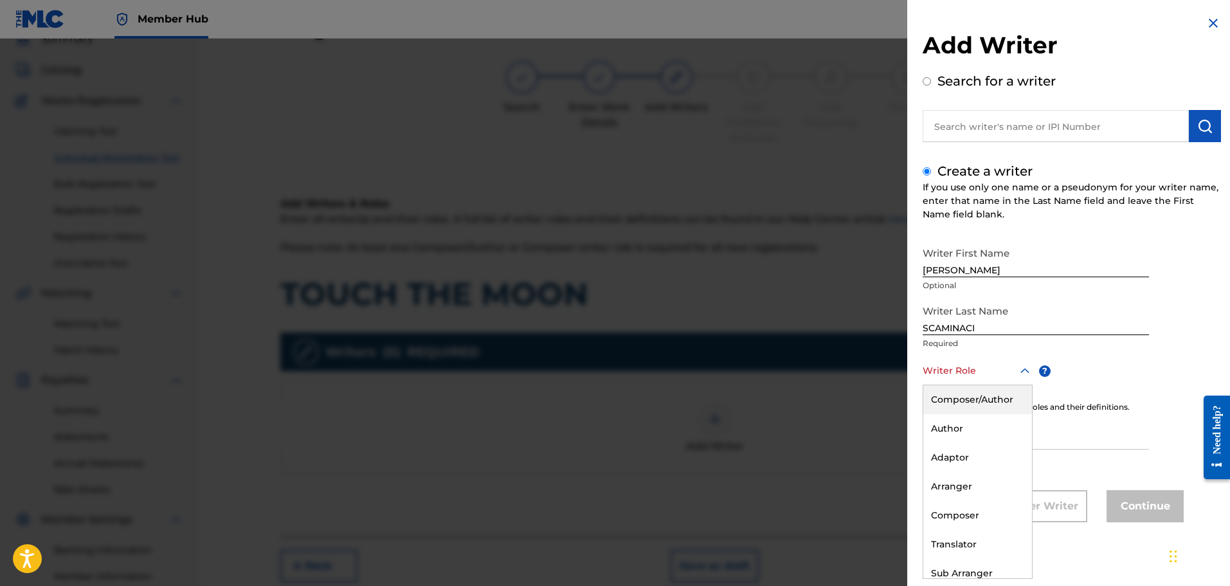
click at [966, 391] on div "Composer/Author" at bounding box center [977, 399] width 109 height 29
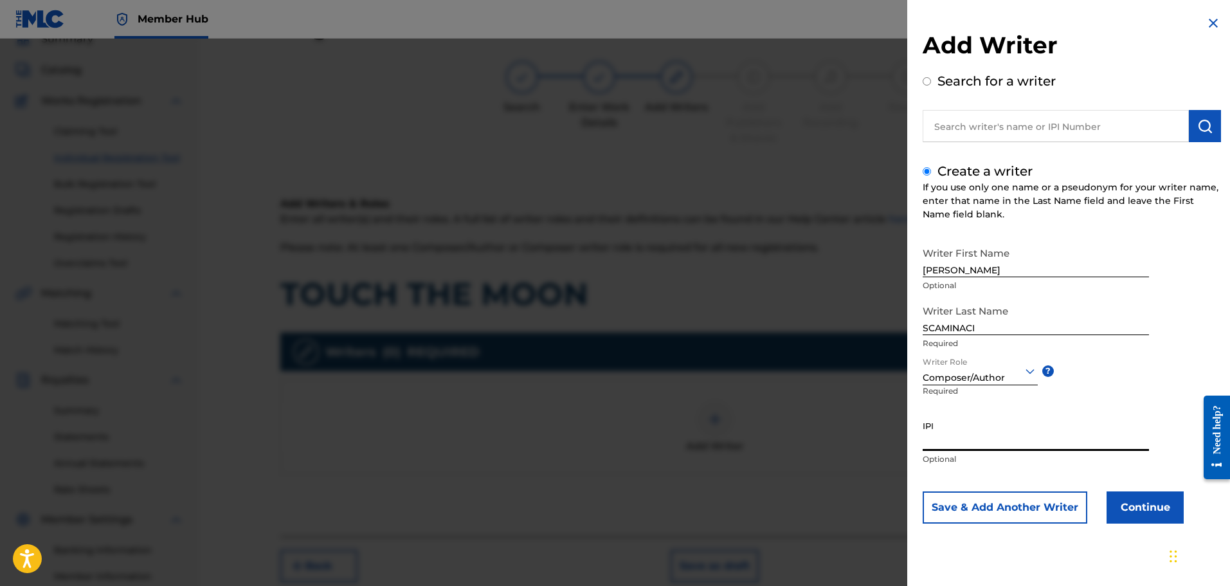
click at [960, 444] on input "IPI" at bounding box center [1036, 432] width 226 height 37
click at [1145, 500] on button "Continue" at bounding box center [1144, 507] width 77 height 32
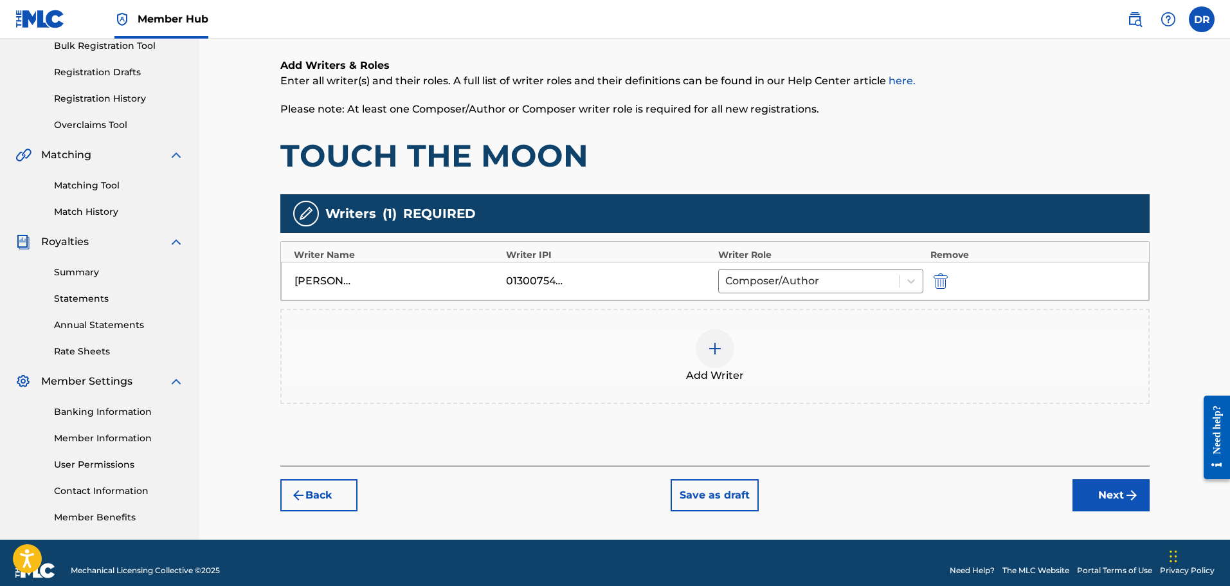
scroll to position [212, 0]
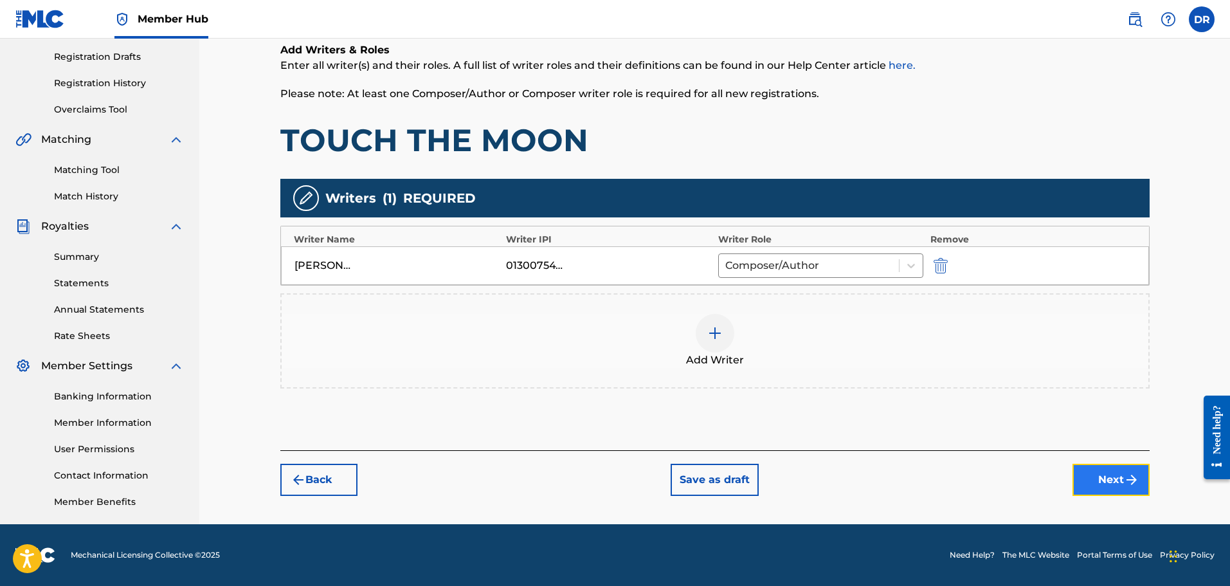
click at [1113, 486] on button "Next" at bounding box center [1110, 480] width 77 height 32
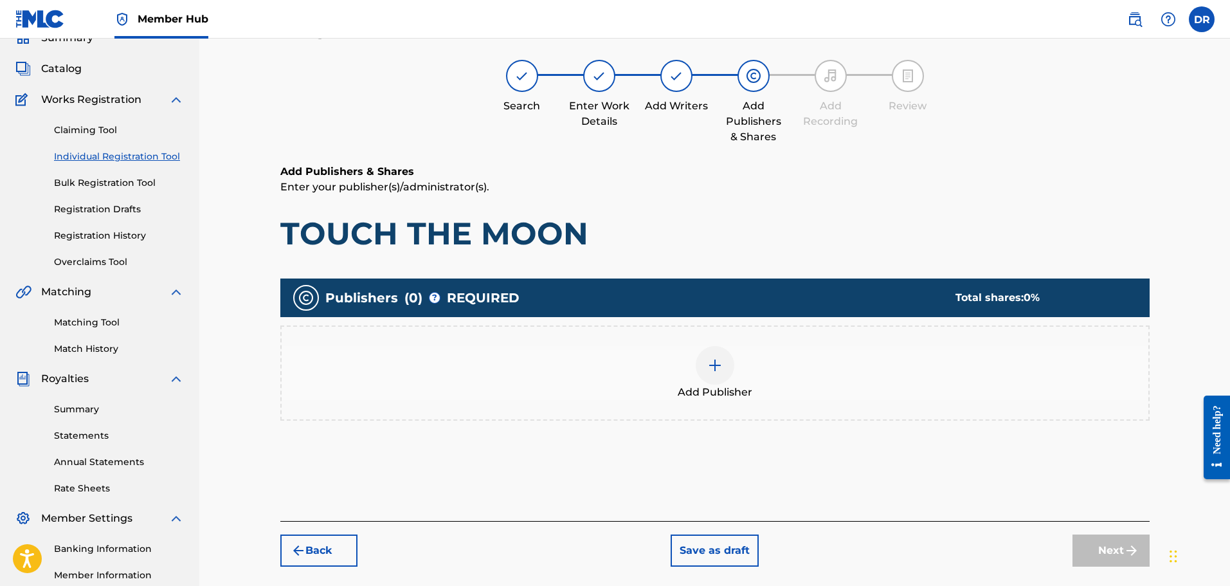
scroll to position [58, 0]
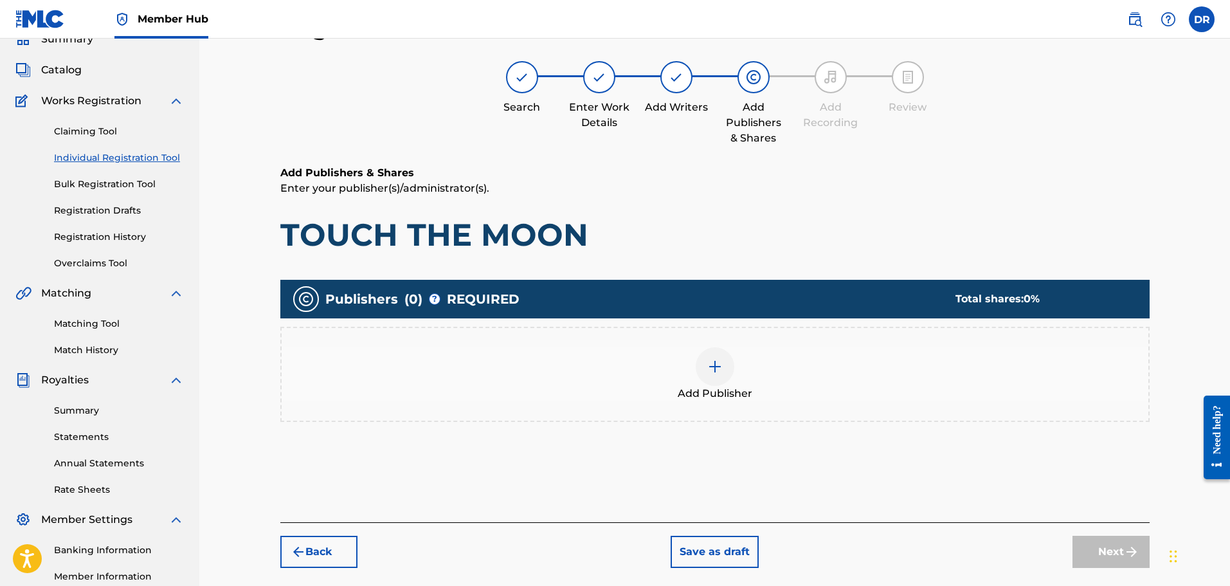
click at [712, 371] on img at bounding box center [714, 366] width 15 height 15
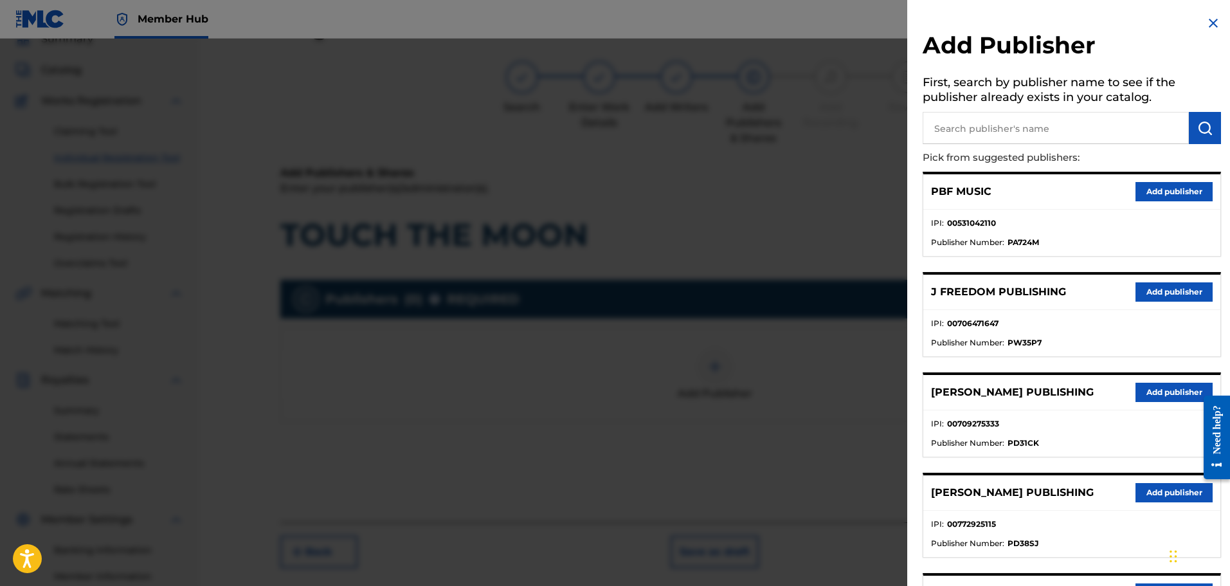
click at [980, 137] on input "text" at bounding box center [1056, 128] width 266 height 32
click at [1197, 127] on img "submit" at bounding box center [1204, 127] width 15 height 15
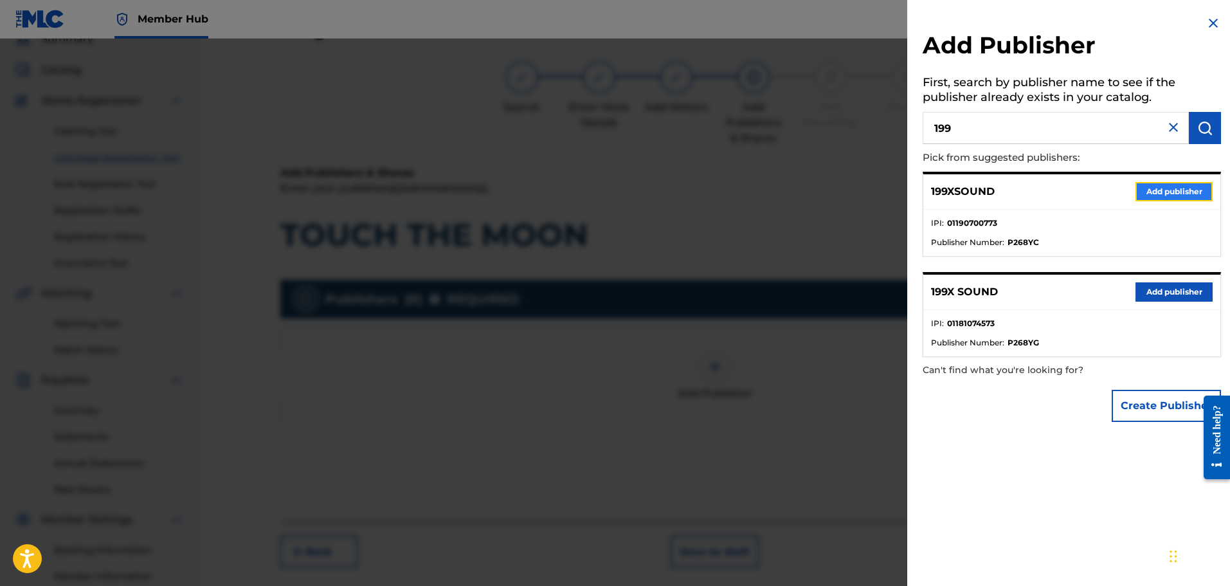
click at [1157, 187] on button "Add publisher" at bounding box center [1173, 191] width 77 height 19
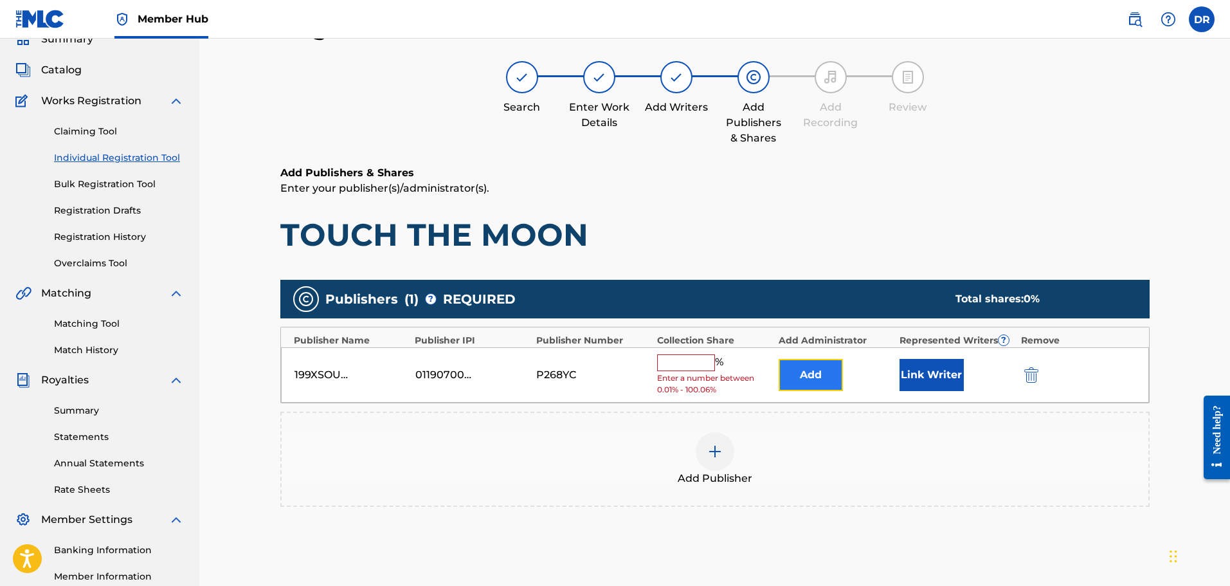
click at [805, 374] on button "Add" at bounding box center [811, 375] width 64 height 32
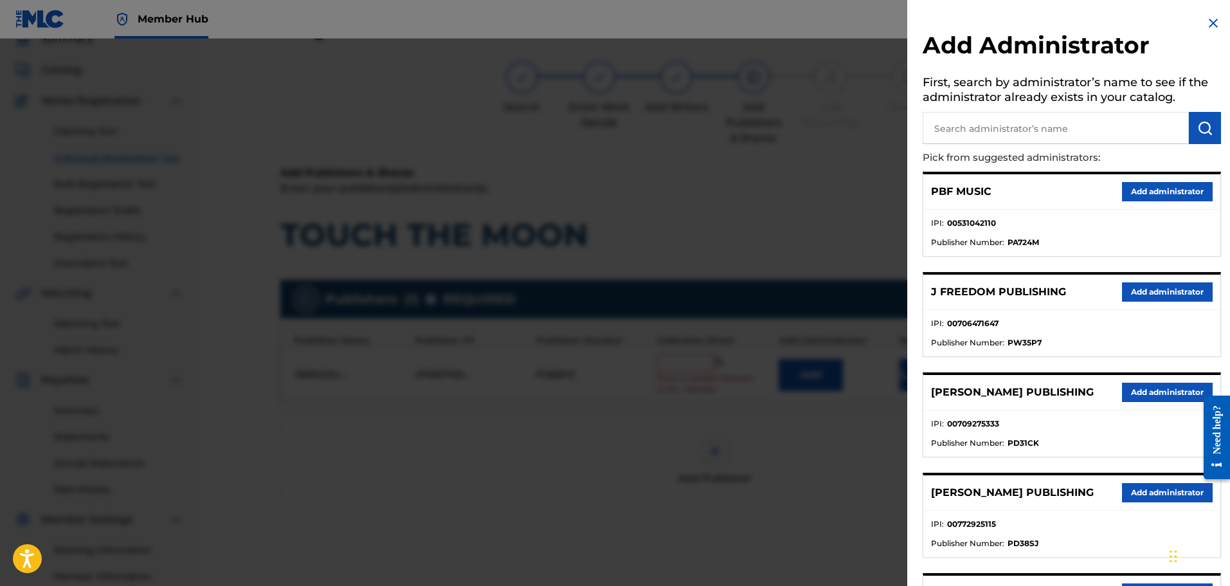
click at [1011, 125] on input "text" at bounding box center [1056, 128] width 266 height 32
click at [1197, 122] on img "submit" at bounding box center [1204, 127] width 15 height 15
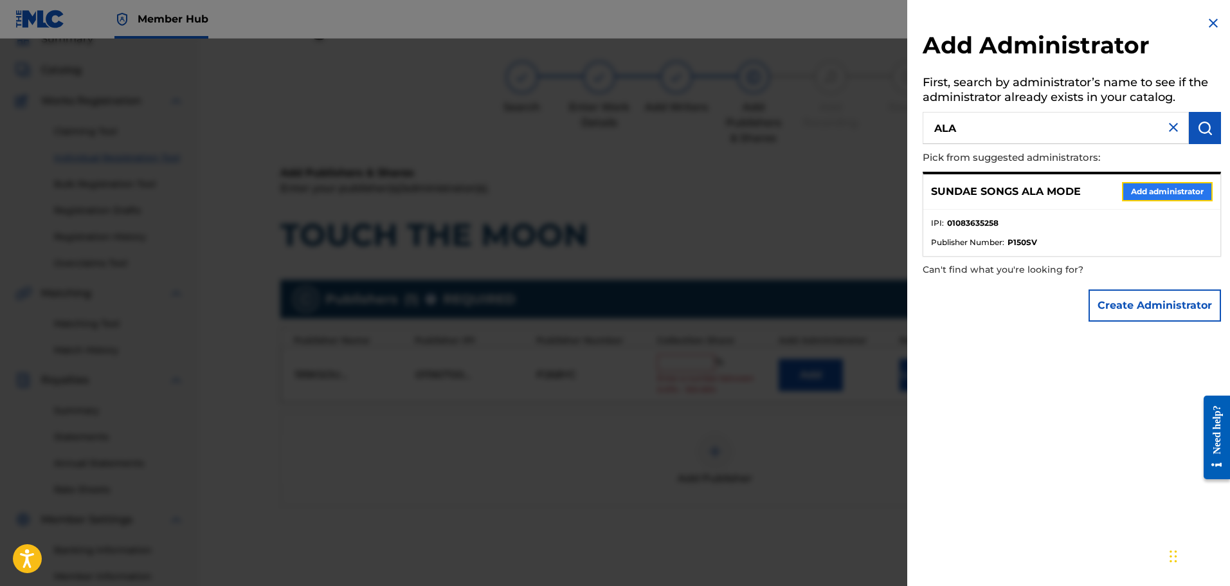
click at [1171, 187] on button "Add administrator" at bounding box center [1167, 191] width 91 height 19
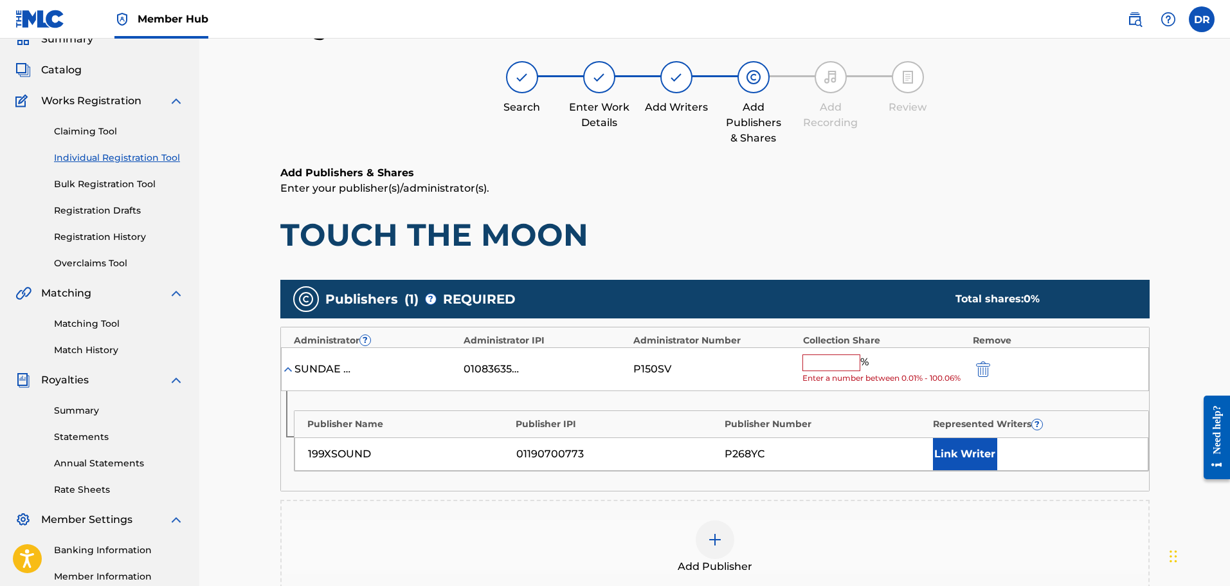
click at [817, 365] on input "text" at bounding box center [831, 362] width 58 height 17
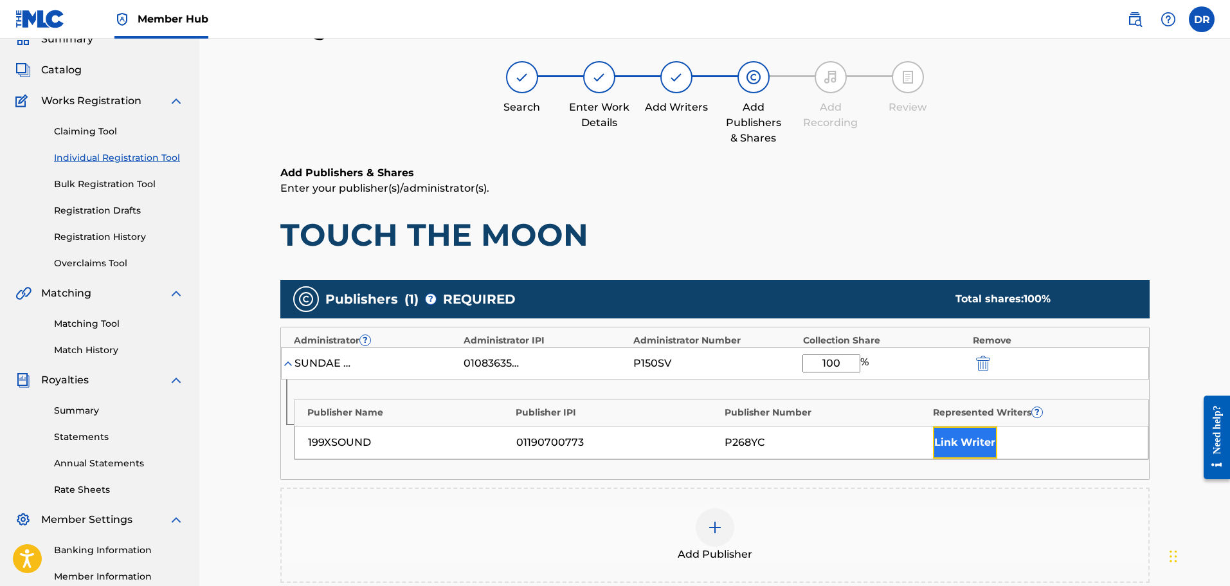
click at [951, 442] on button "Link Writer" at bounding box center [965, 442] width 64 height 32
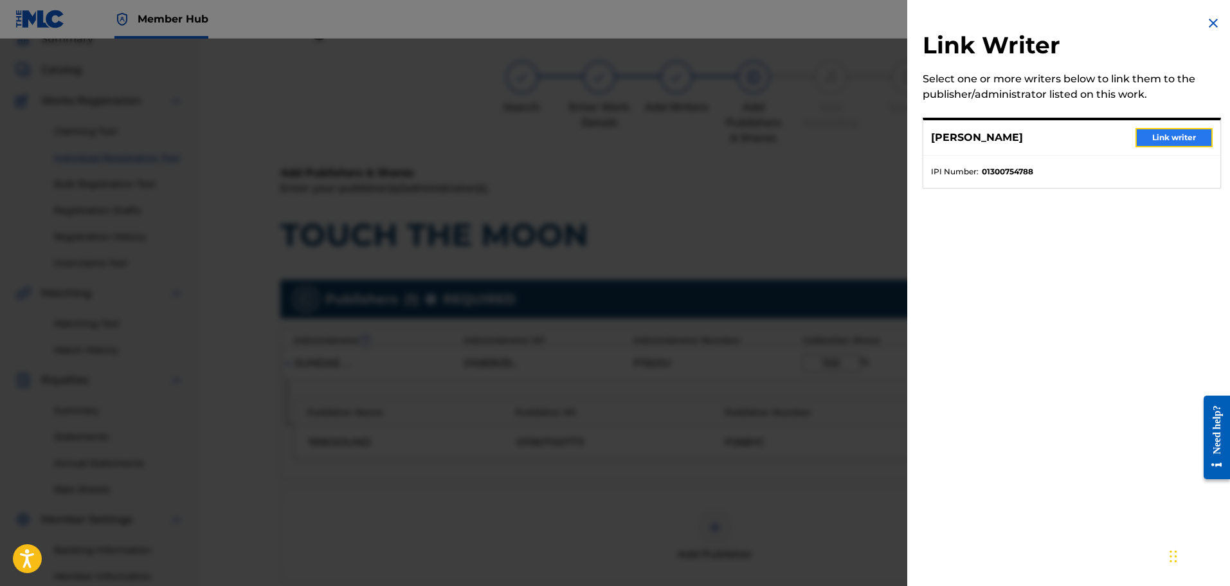
click at [1172, 137] on button "Link writer" at bounding box center [1173, 137] width 77 height 19
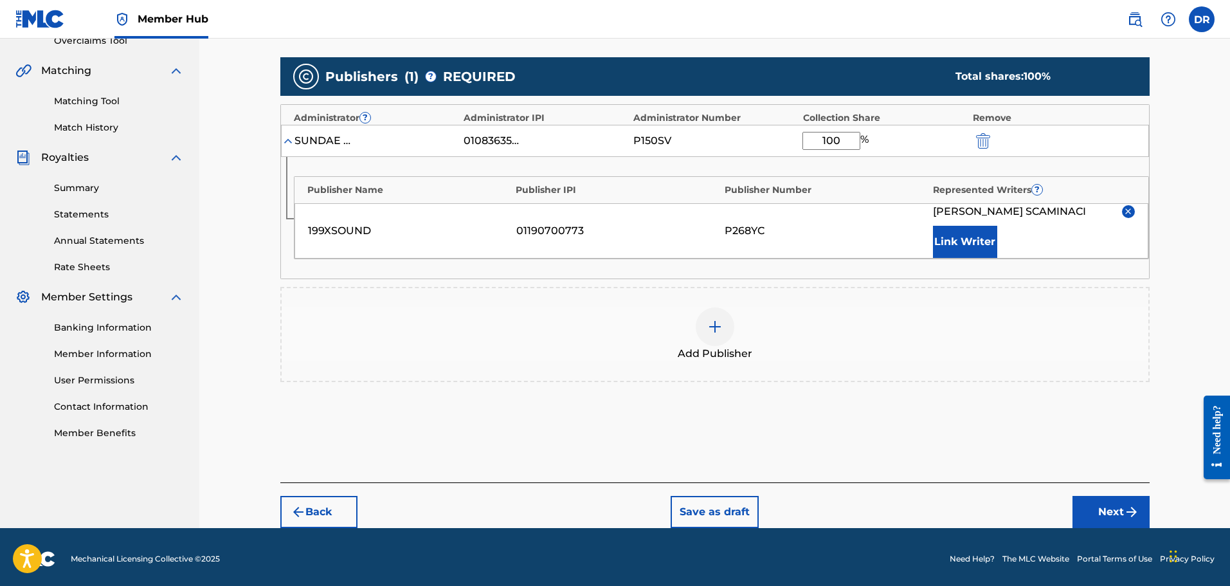
scroll to position [284, 0]
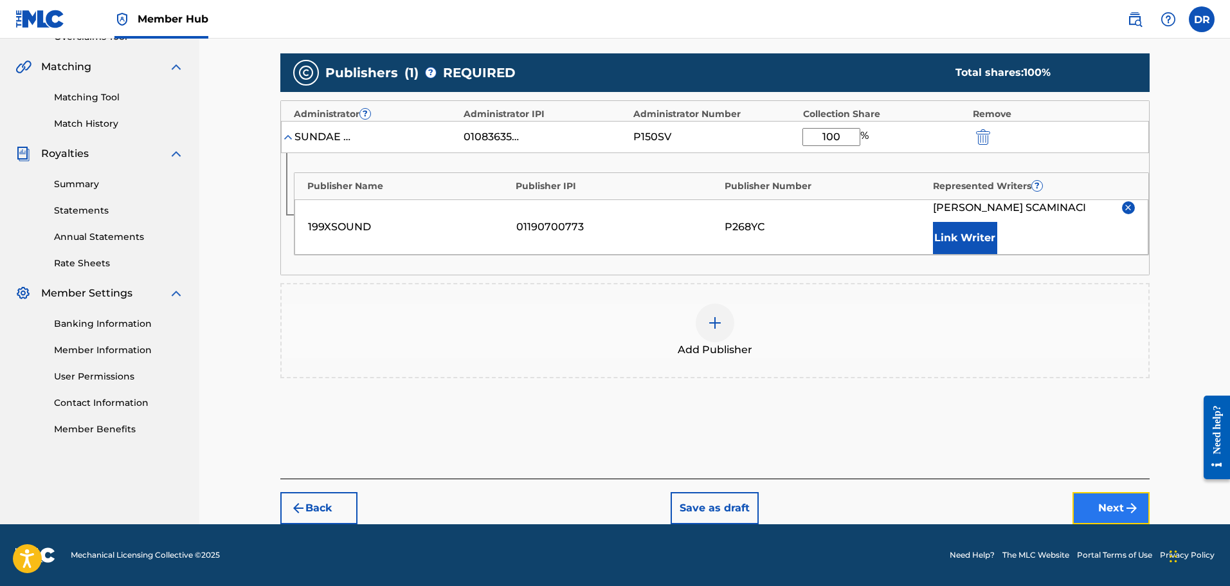
click at [1113, 509] on button "Next" at bounding box center [1110, 508] width 77 height 32
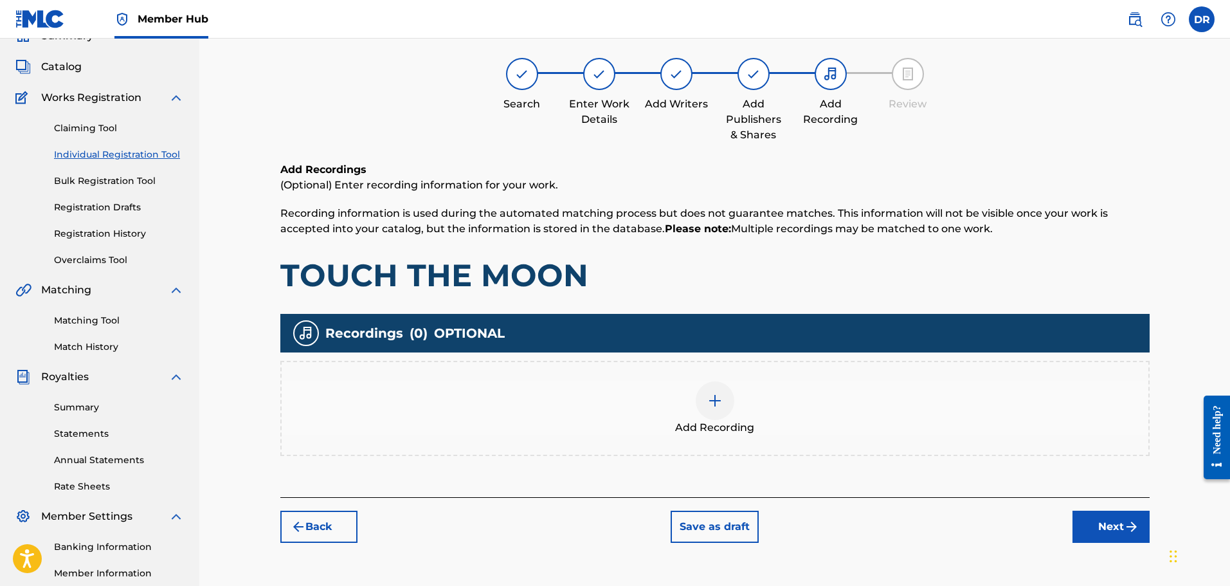
scroll to position [58, 0]
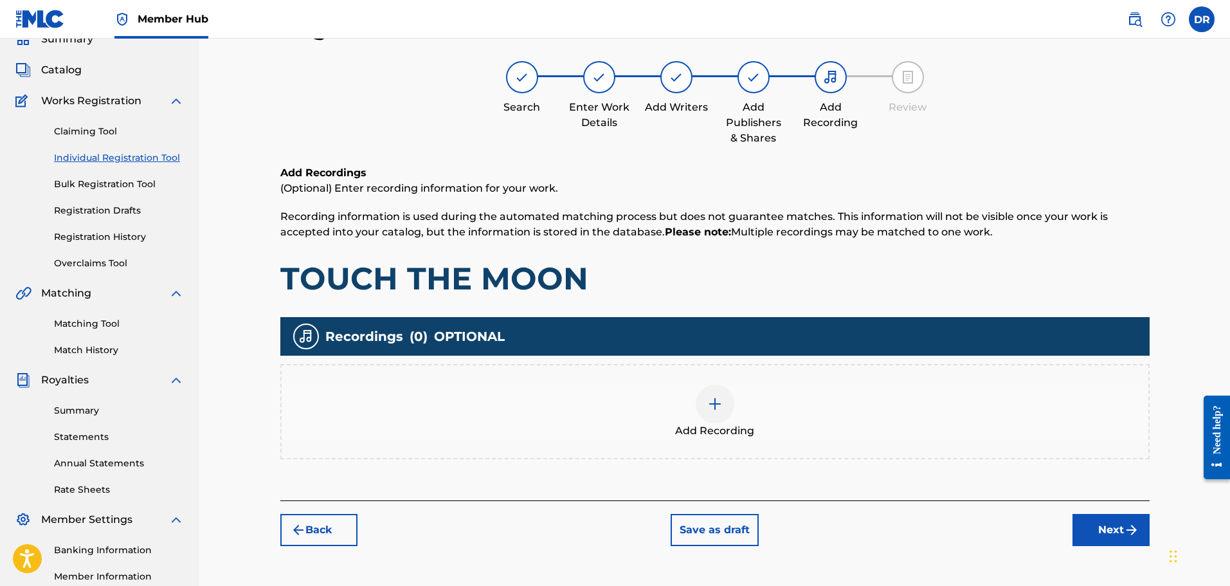
click at [715, 404] on img at bounding box center [714, 403] width 15 height 15
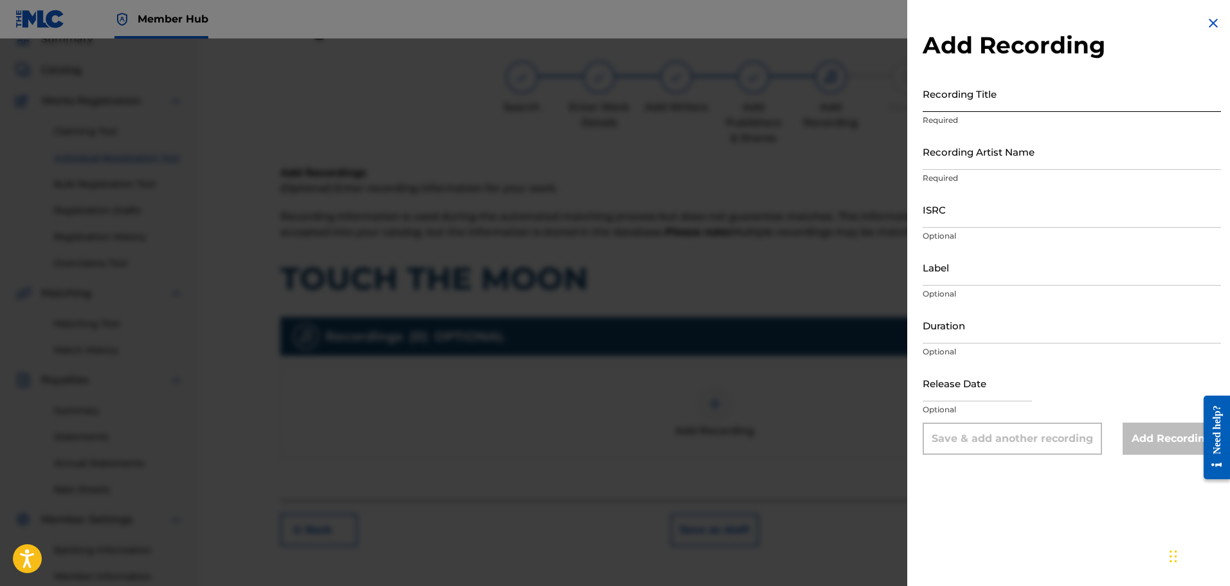
click at [975, 96] on input "Recording Title" at bounding box center [1072, 93] width 298 height 37
click at [993, 154] on input "Recording Artist Name" at bounding box center [1072, 151] width 298 height 37
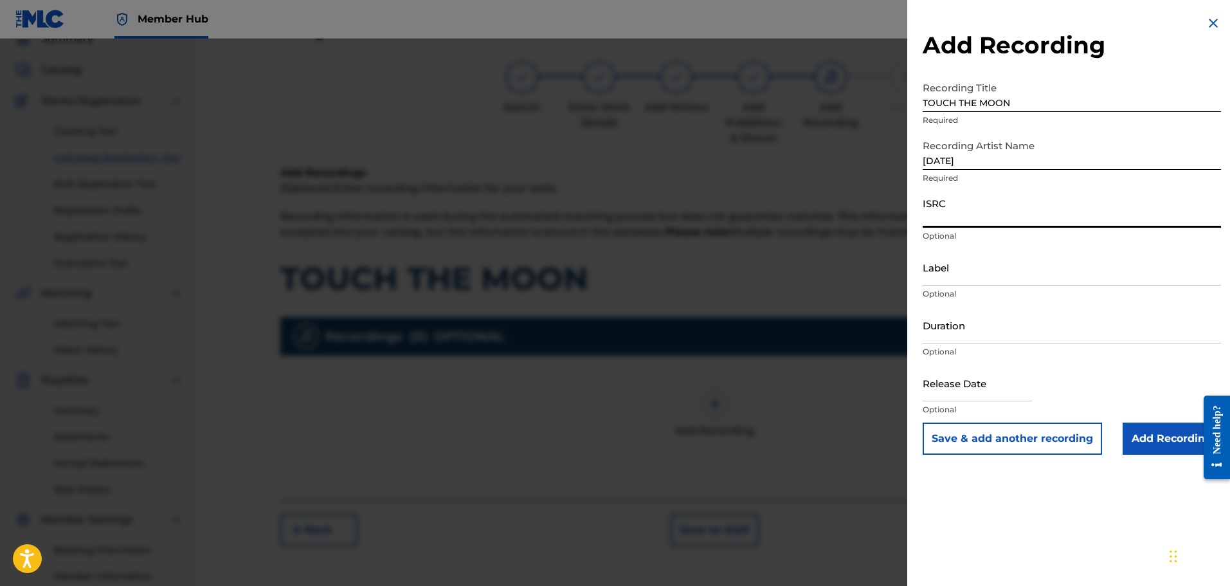
click at [987, 213] on input "ISRC" at bounding box center [1072, 209] width 298 height 37
click at [1130, 433] on input "Add Recording" at bounding box center [1171, 438] width 98 height 32
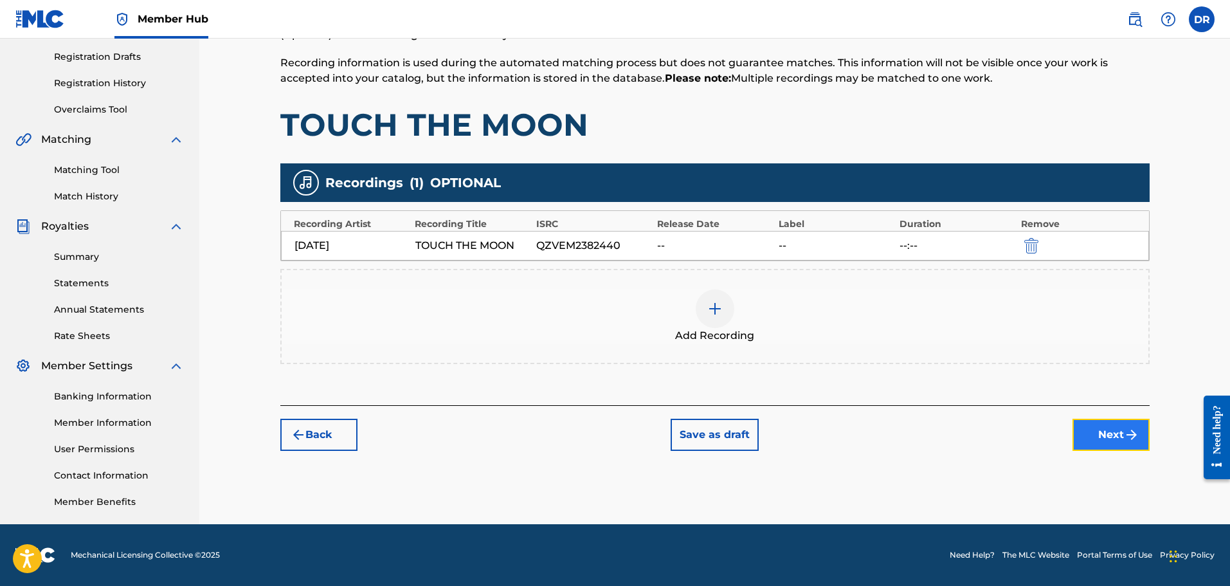
click at [1120, 442] on button "Next" at bounding box center [1110, 435] width 77 height 32
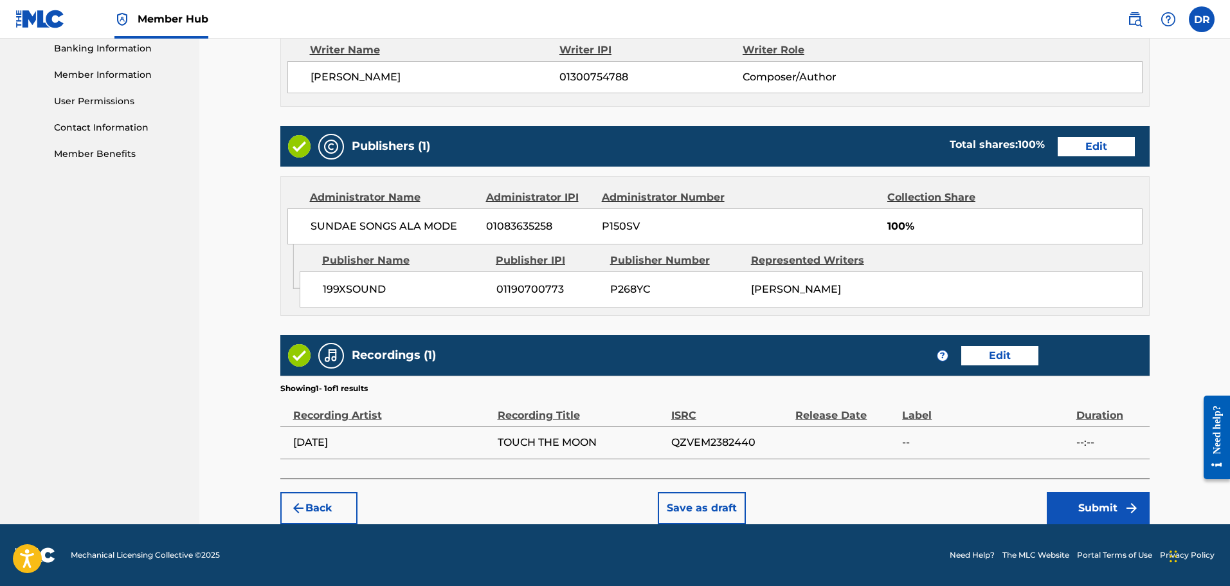
scroll to position [572, 0]
click at [1124, 501] on img "submit" at bounding box center [1131, 507] width 15 height 15
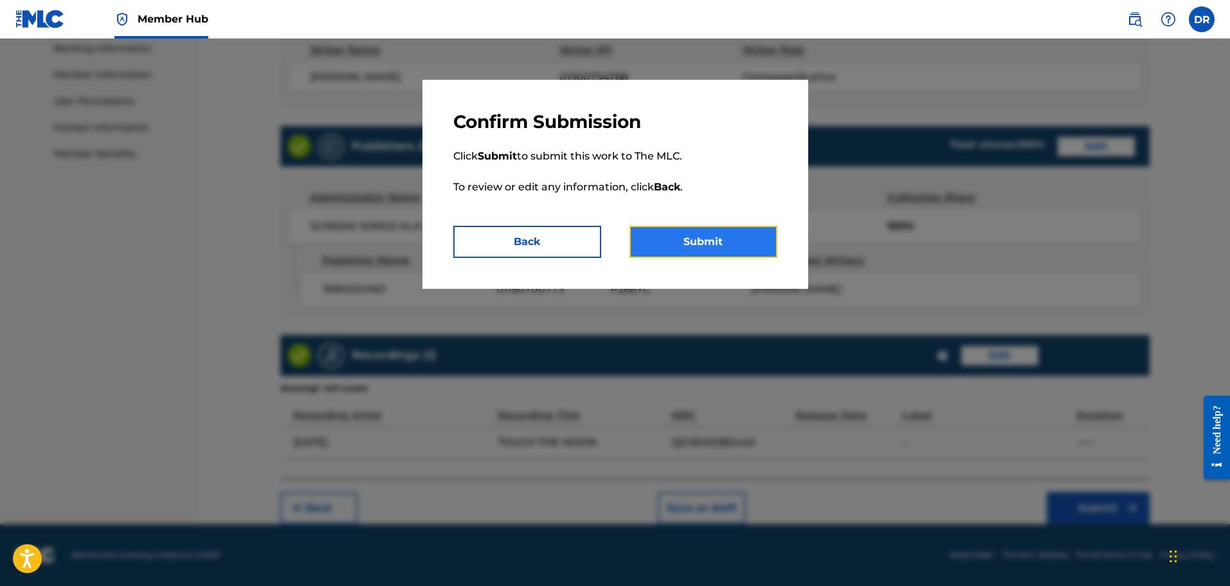
click at [750, 249] on button "Submit" at bounding box center [703, 242] width 148 height 32
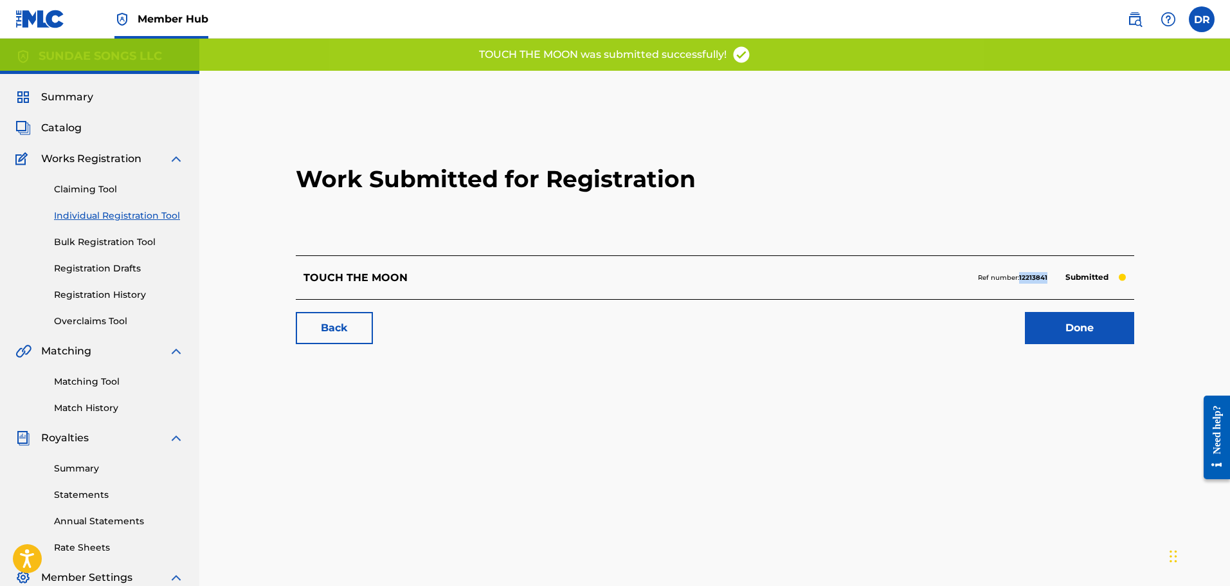
drag, startPoint x: 1051, startPoint y: 277, endPoint x: 1020, endPoint y: 276, distance: 30.9
click at [1020, 276] on div "Ref number: 12213841 Submitted" at bounding box center [1052, 278] width 149 height 18
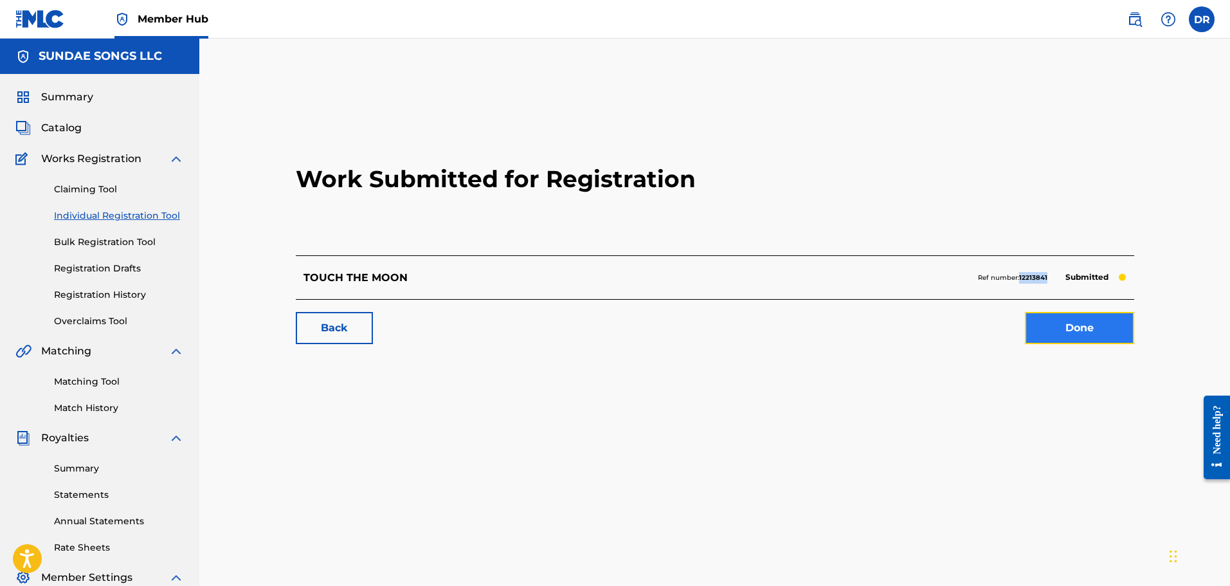
click at [1059, 329] on link "Done" at bounding box center [1079, 328] width 109 height 32
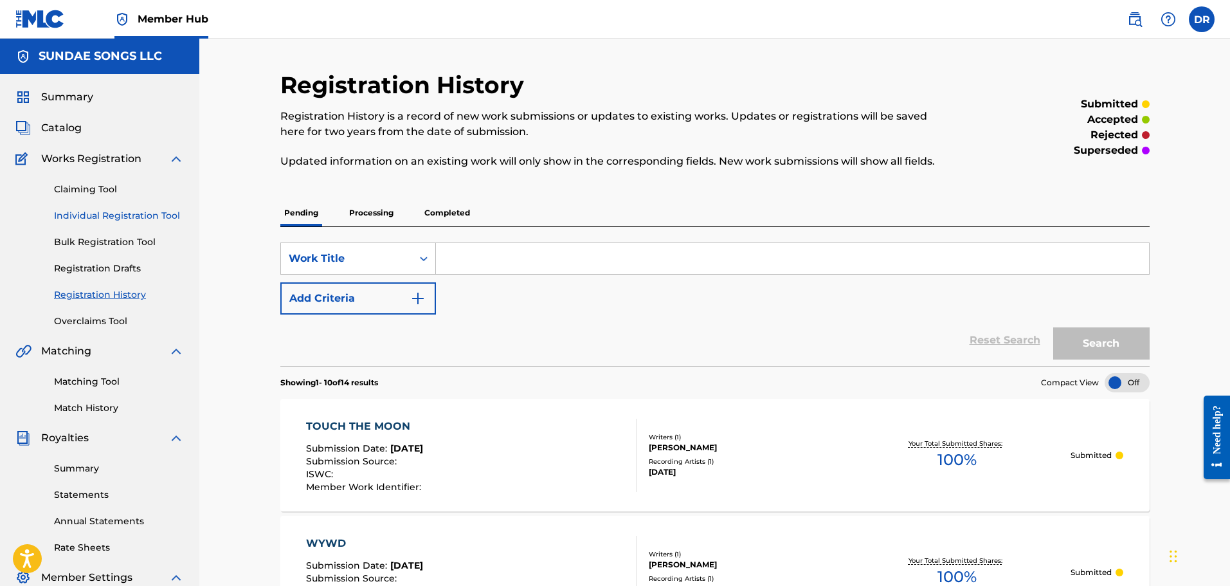
click at [92, 213] on link "Individual Registration Tool" at bounding box center [119, 216] width 130 height 14
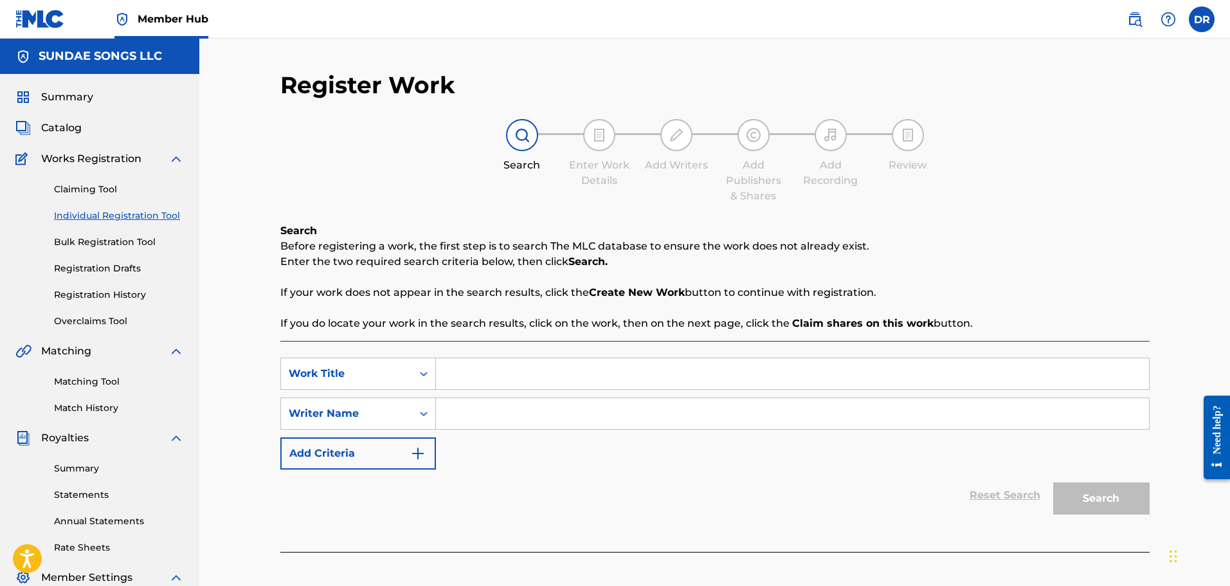
click at [475, 375] on input "Search Form" at bounding box center [792, 373] width 713 height 31
click at [482, 415] on input "Search Form" at bounding box center [792, 413] width 713 height 31
click at [1085, 498] on button "Search" at bounding box center [1101, 498] width 96 height 32
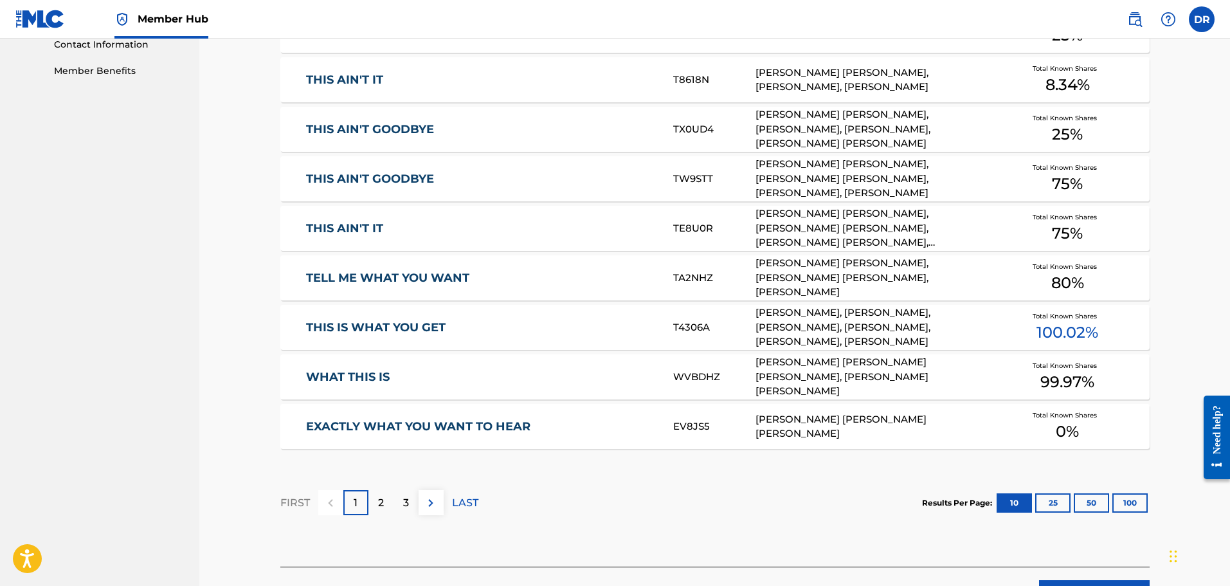
scroll to position [643, 0]
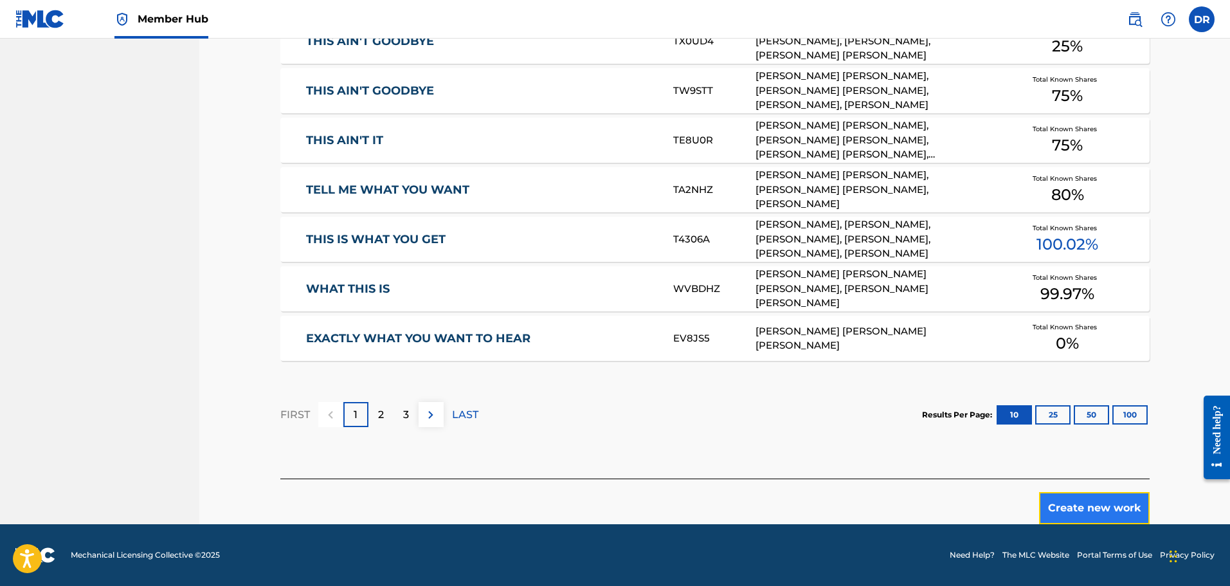
click at [1077, 511] on button "Create new work" at bounding box center [1094, 508] width 111 height 32
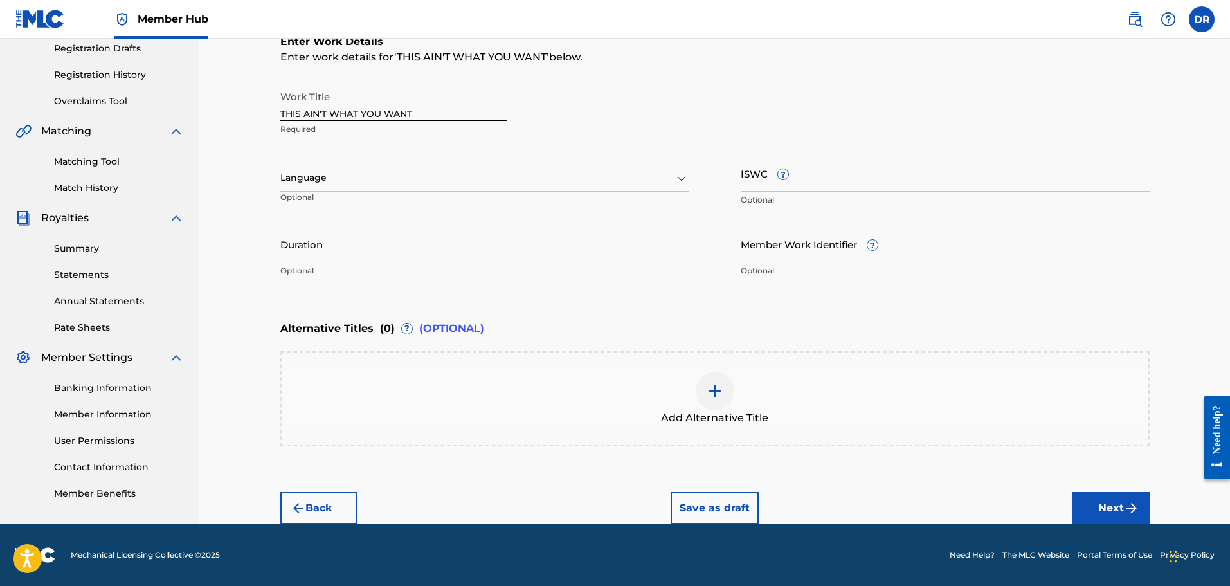
scroll to position [220, 0]
click at [1122, 506] on button "Next" at bounding box center [1110, 508] width 77 height 32
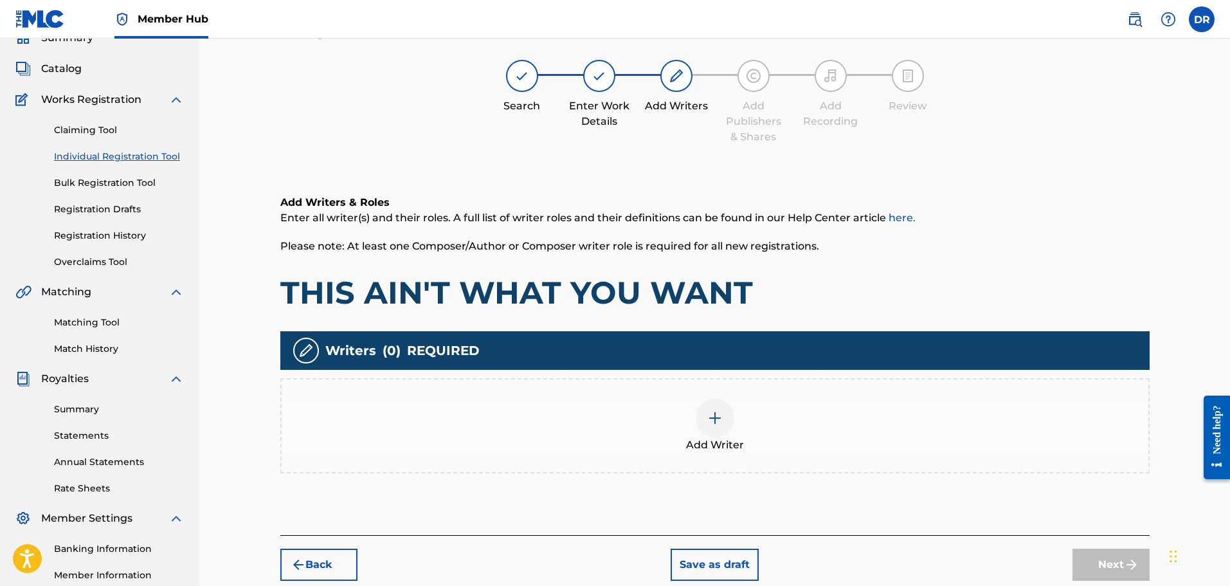
scroll to position [58, 0]
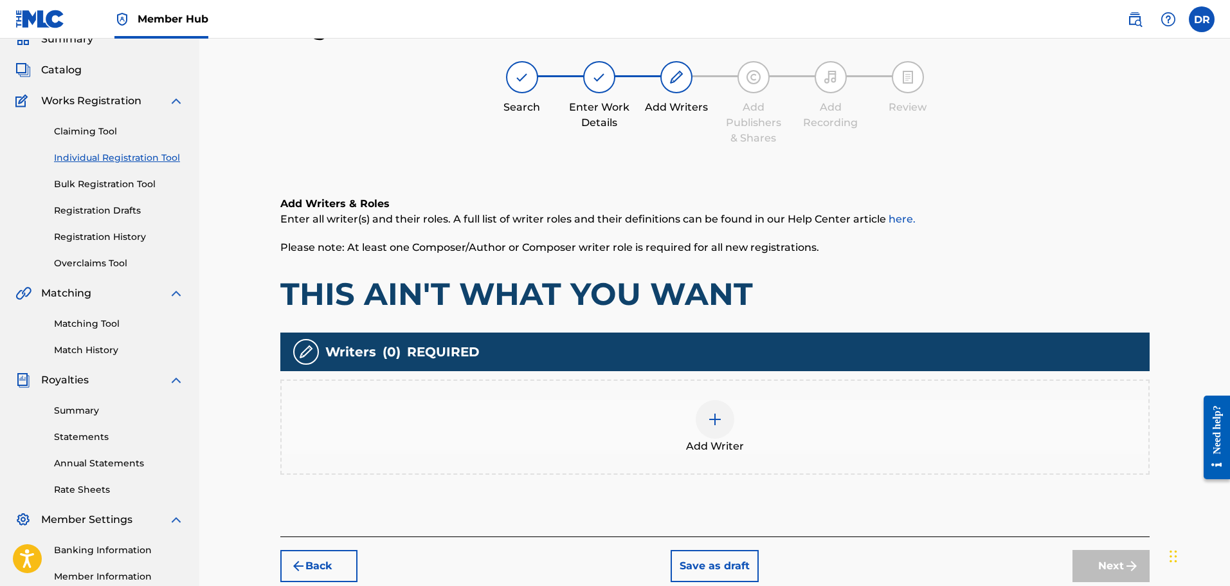
click at [722, 424] on img at bounding box center [714, 418] width 15 height 15
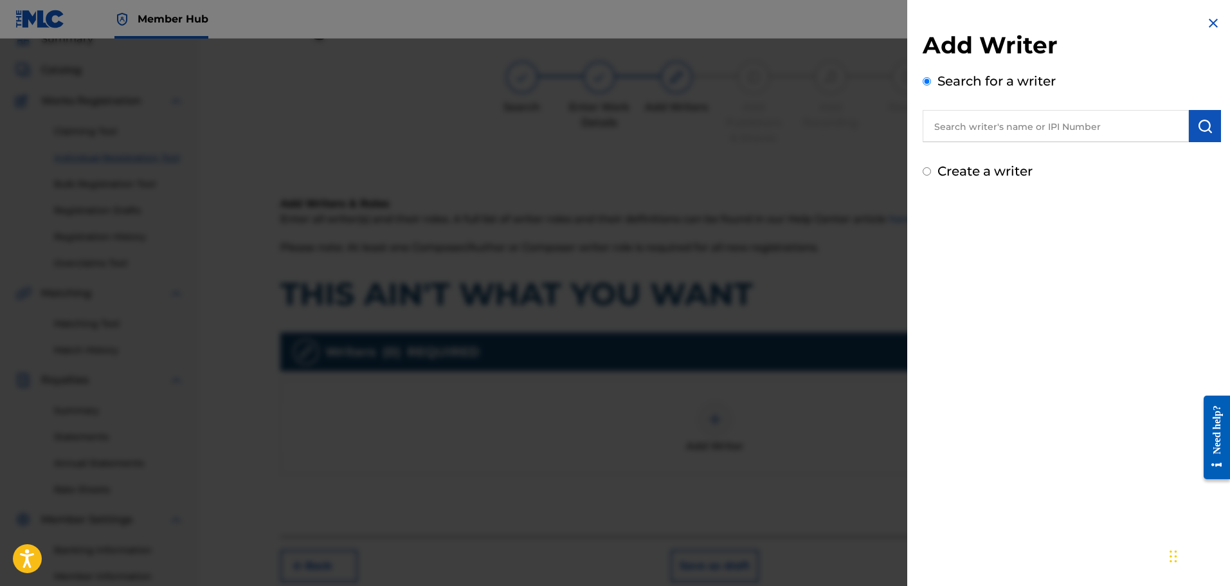
click at [956, 127] on input "text" at bounding box center [1056, 126] width 266 height 32
click at [927, 169] on input "Create a writer" at bounding box center [927, 171] width 8 height 8
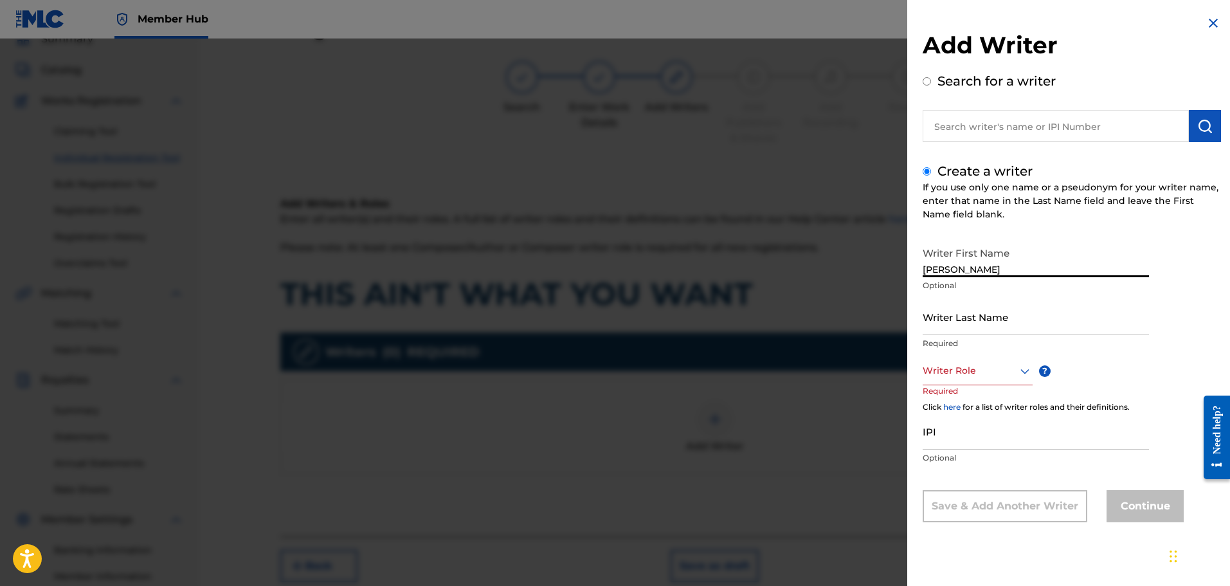
drag, startPoint x: 1063, startPoint y: 264, endPoint x: 1000, endPoint y: 268, distance: 63.2
click at [1000, 268] on input "[PERSON_NAME]" at bounding box center [1036, 258] width 226 height 37
click at [969, 366] on div at bounding box center [978, 371] width 110 height 16
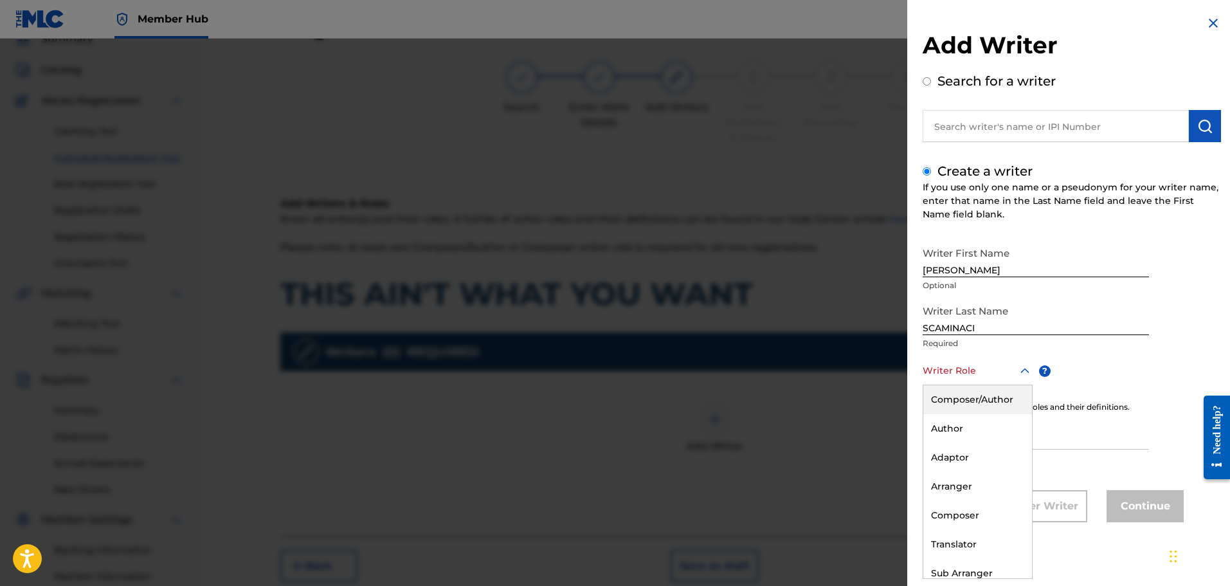
click at [969, 400] on div "Composer/Author" at bounding box center [977, 399] width 109 height 29
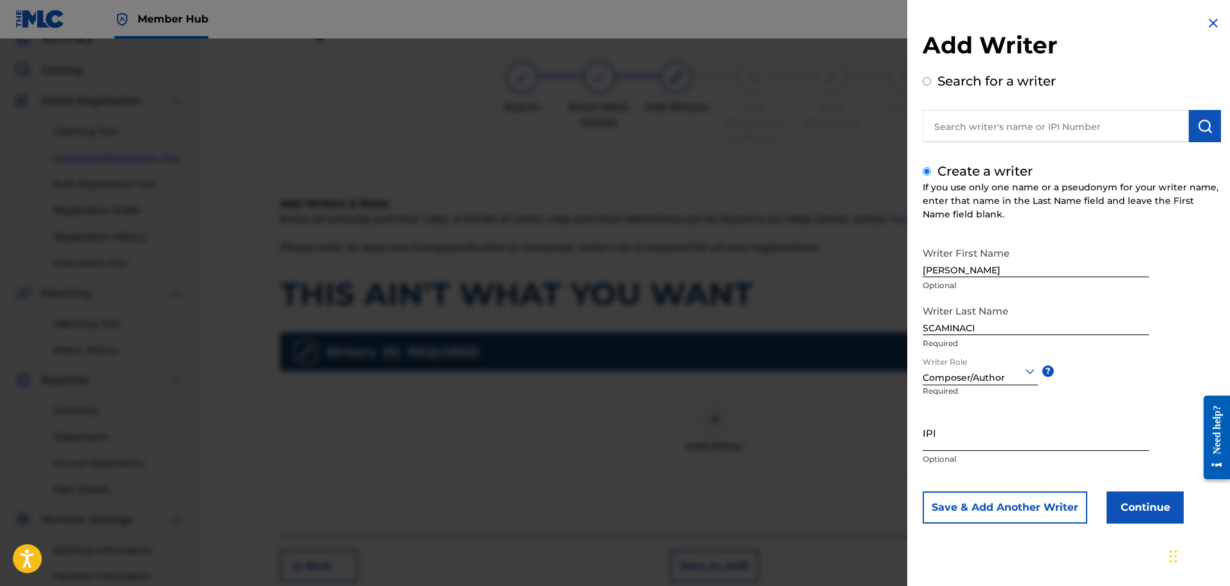
click at [958, 431] on input "IPI" at bounding box center [1036, 432] width 226 height 37
click at [1160, 503] on button "Continue" at bounding box center [1144, 507] width 77 height 32
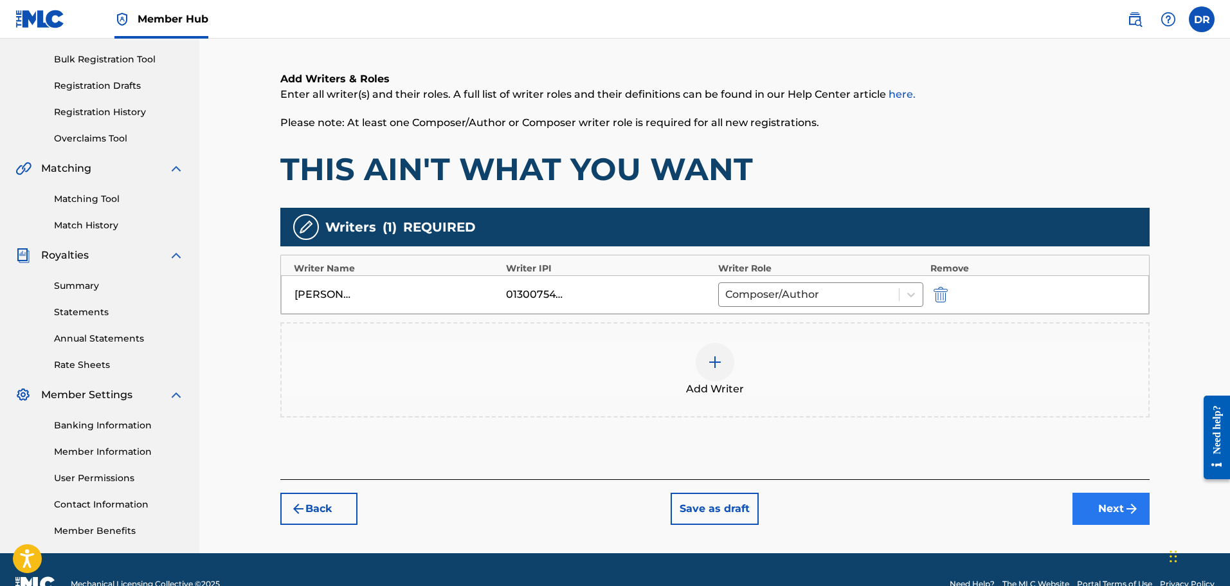
scroll to position [212, 0]
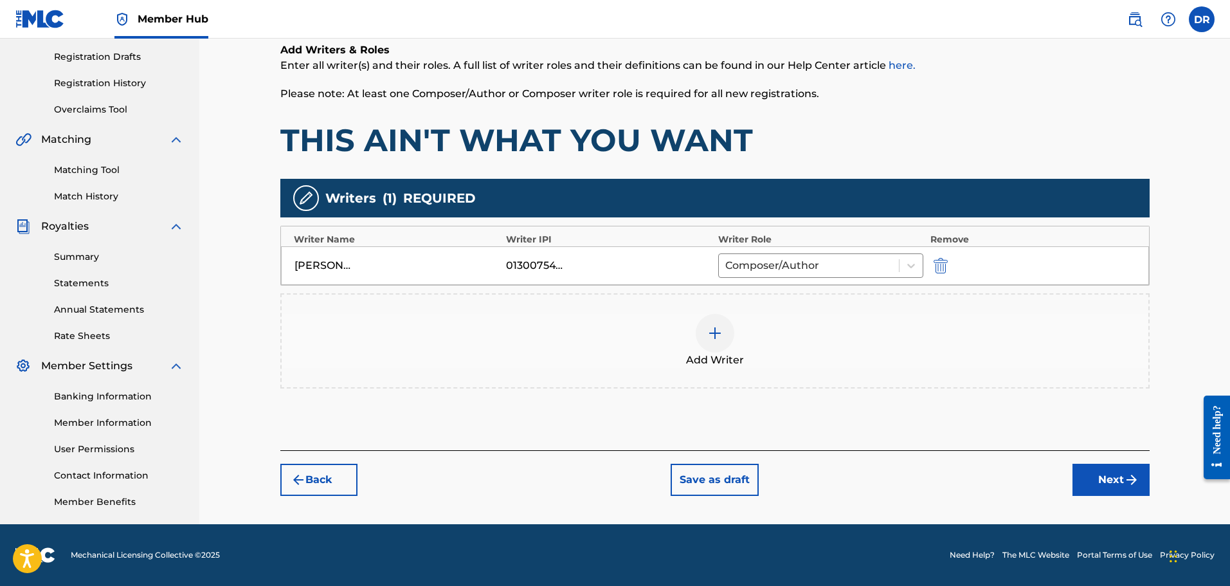
click at [710, 330] on img at bounding box center [714, 332] width 15 height 15
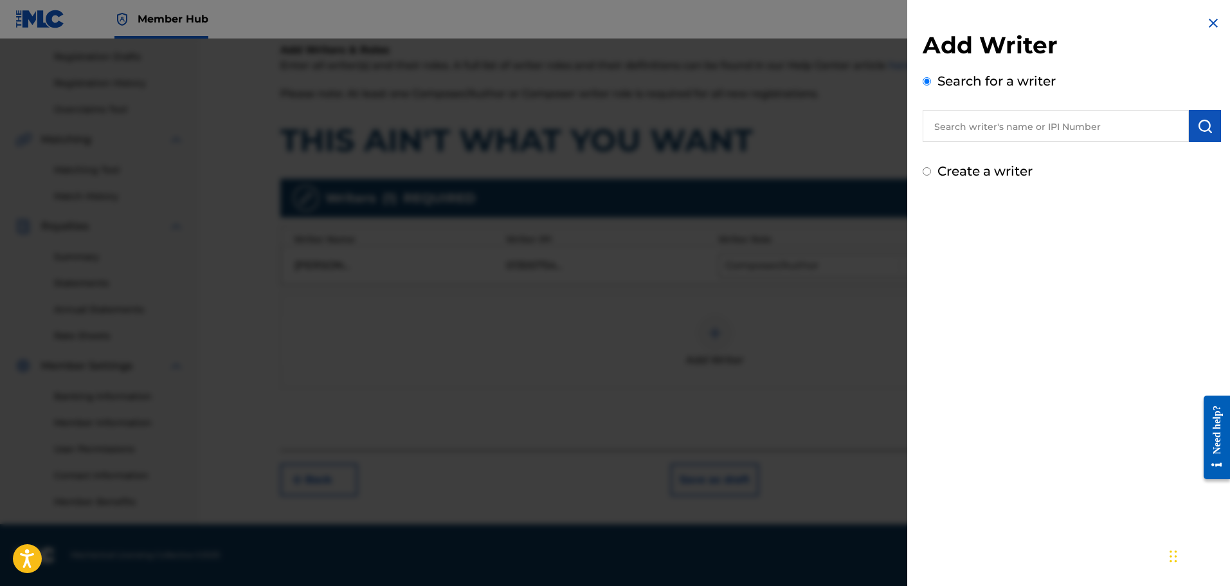
click at [942, 129] on input "text" at bounding box center [1056, 126] width 266 height 32
click at [947, 123] on input "text" at bounding box center [1056, 126] width 266 height 32
click at [1197, 120] on img "submit" at bounding box center [1204, 125] width 15 height 15
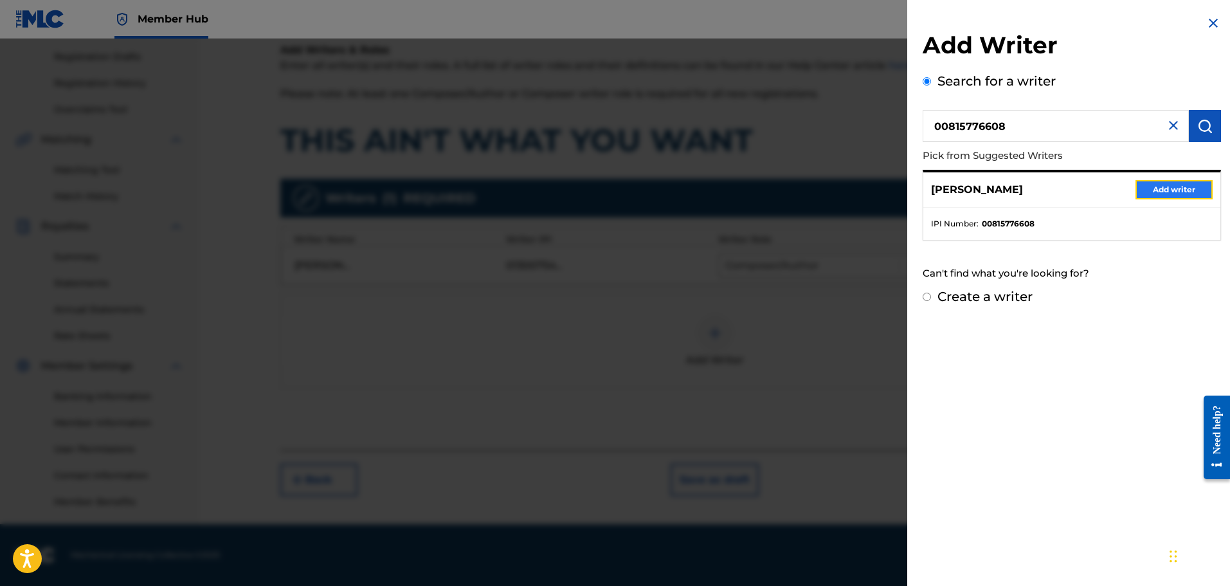
click at [1173, 186] on button "Add writer" at bounding box center [1173, 189] width 77 height 19
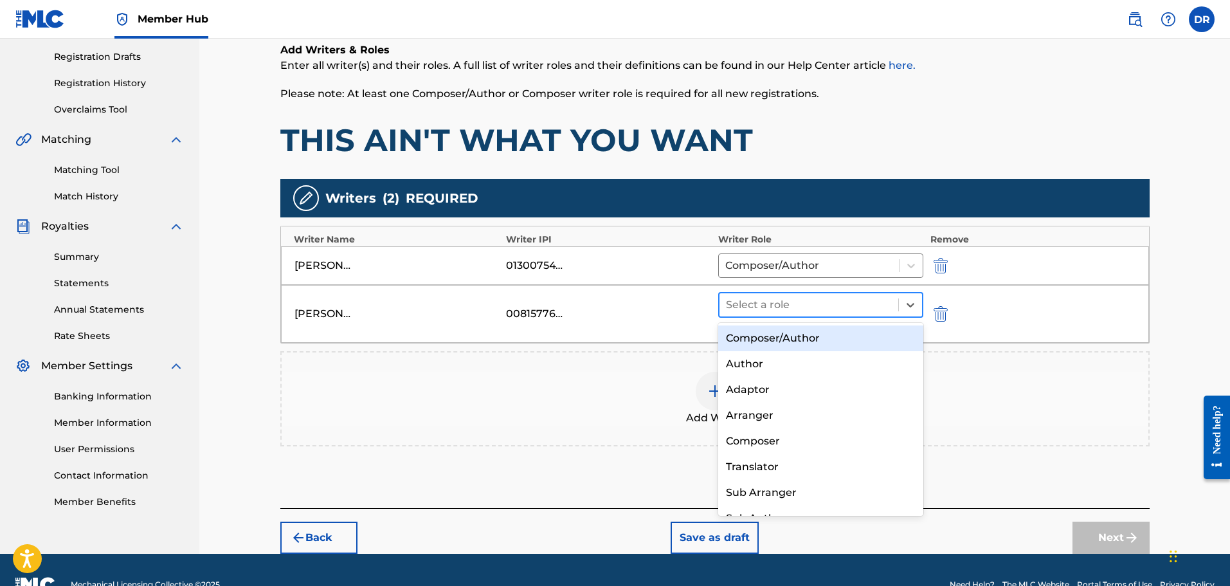
click at [825, 307] on div at bounding box center [809, 305] width 167 height 18
click at [821, 331] on div "Composer/Author" at bounding box center [821, 338] width 206 height 26
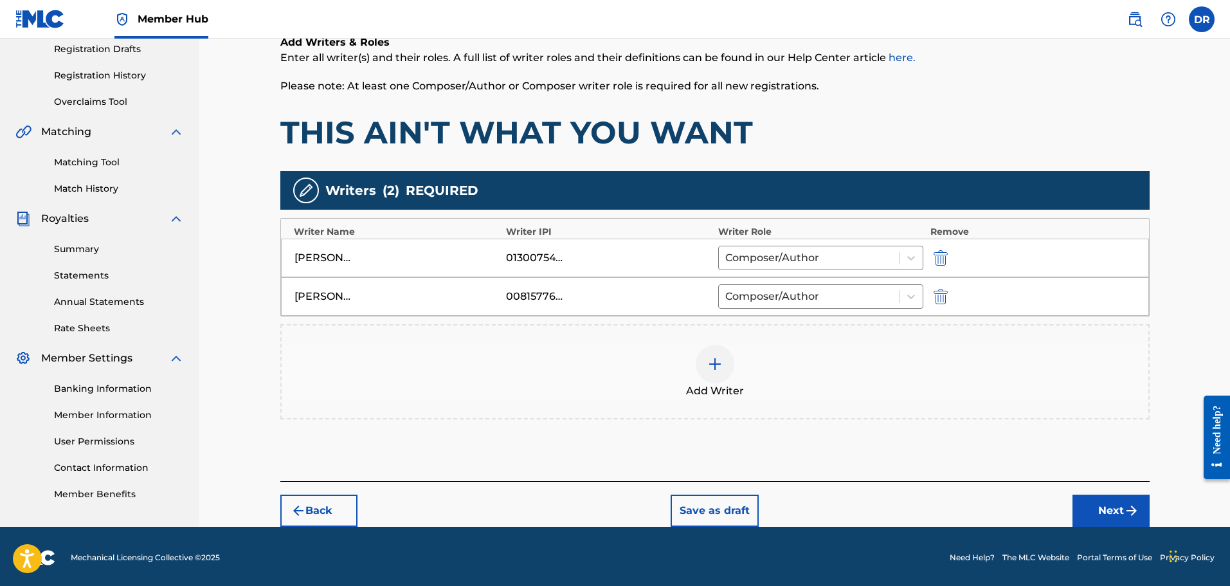
scroll to position [222, 0]
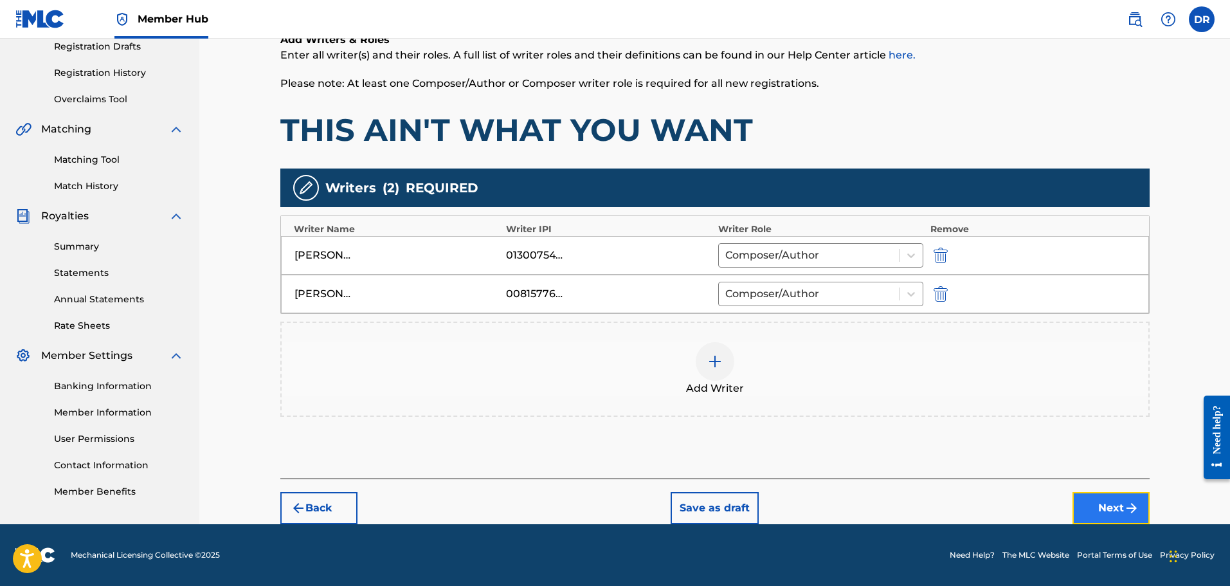
click at [1103, 504] on button "Next" at bounding box center [1110, 508] width 77 height 32
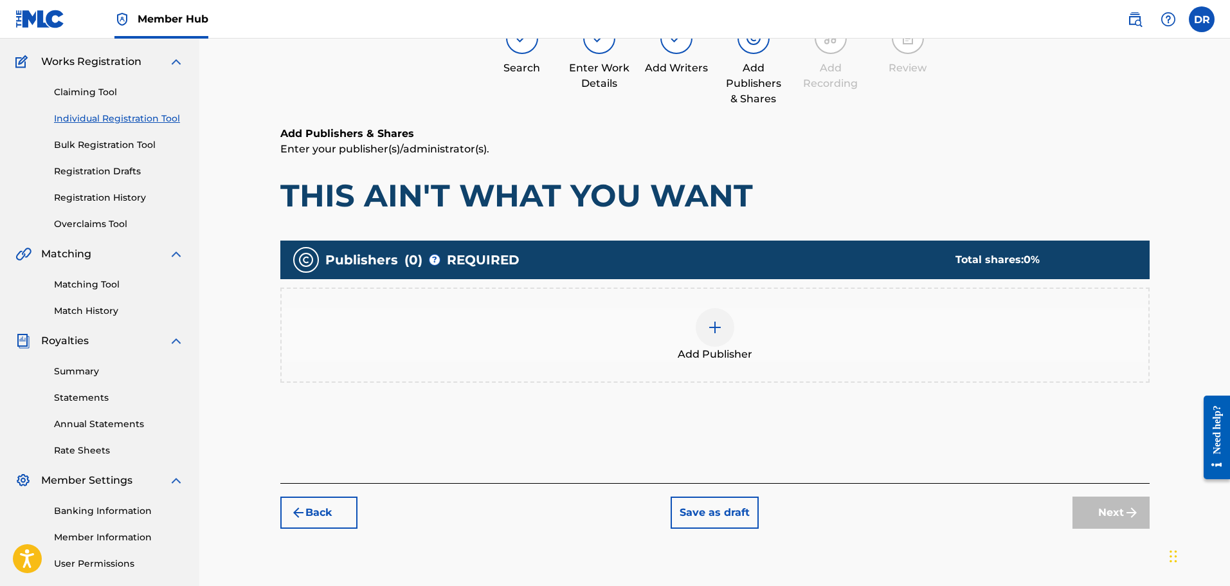
scroll to position [58, 0]
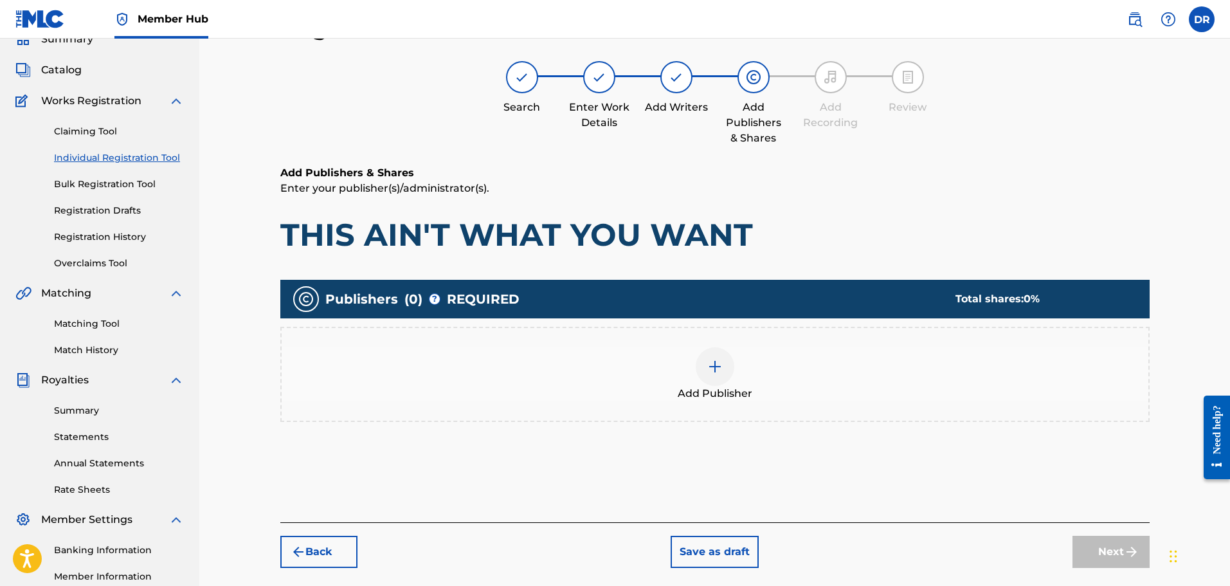
click at [712, 370] on img at bounding box center [714, 366] width 15 height 15
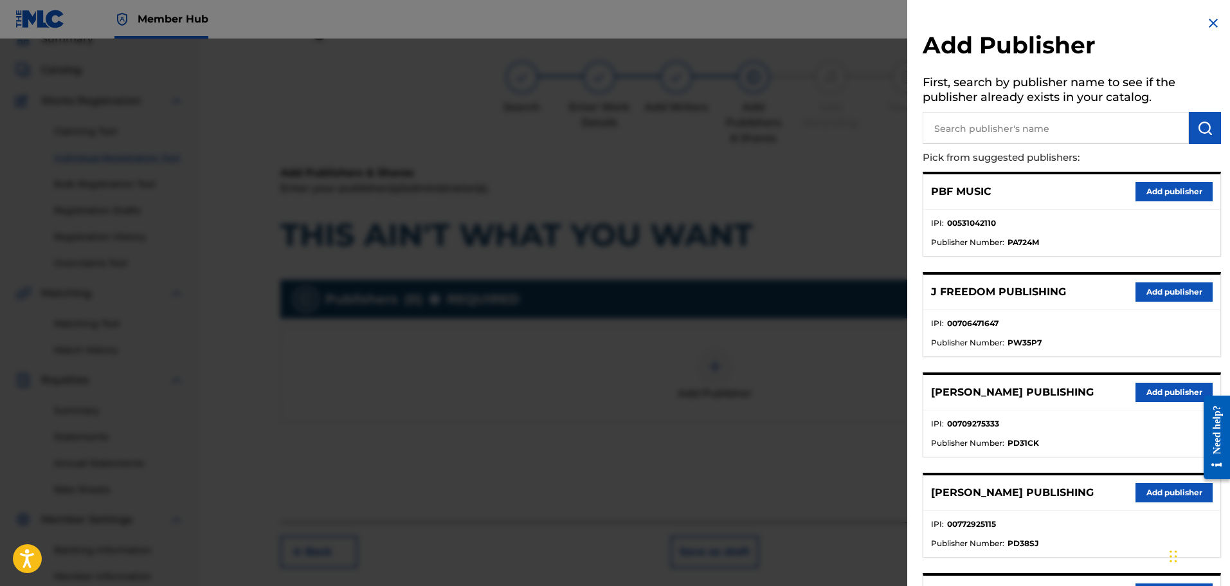
click at [959, 133] on input "text" at bounding box center [1056, 128] width 266 height 32
drag, startPoint x: 959, startPoint y: 133, endPoint x: 968, endPoint y: 128, distance: 9.8
click at [960, 133] on input "text" at bounding box center [1056, 128] width 266 height 32
click at [1202, 120] on img "submit" at bounding box center [1204, 127] width 15 height 15
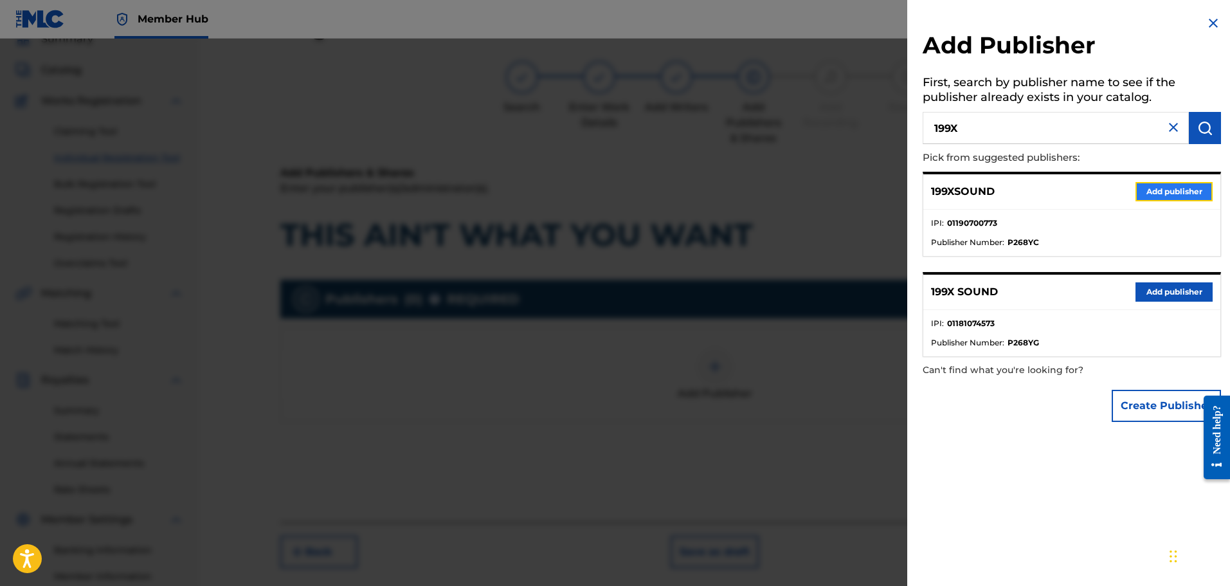
click at [1162, 192] on button "Add publisher" at bounding box center [1173, 191] width 77 height 19
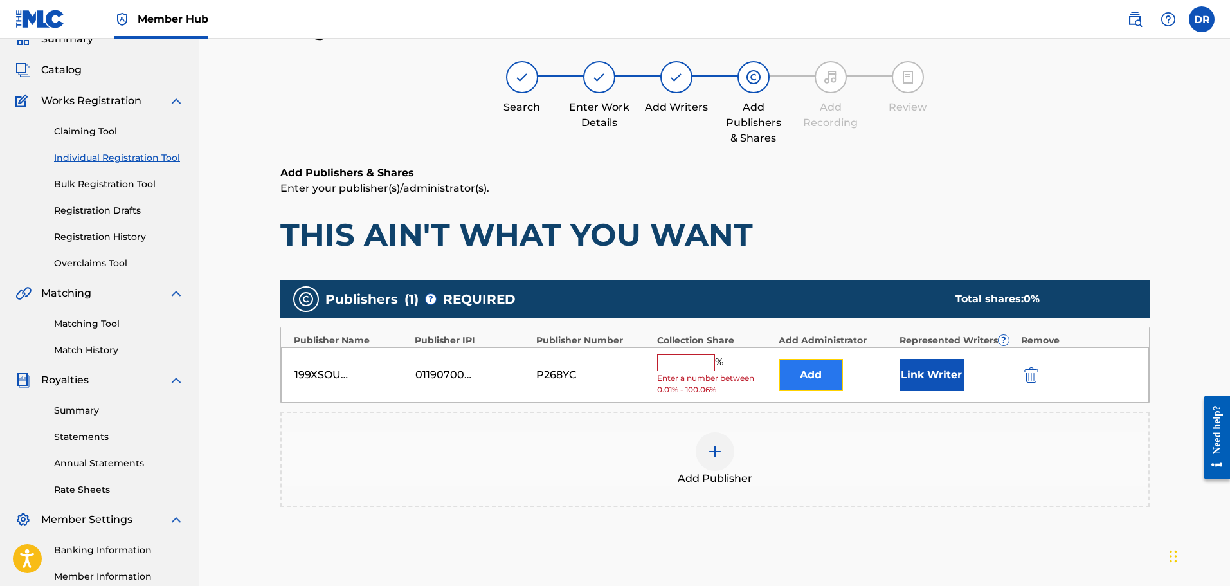
click at [815, 382] on button "Add" at bounding box center [811, 375] width 64 height 32
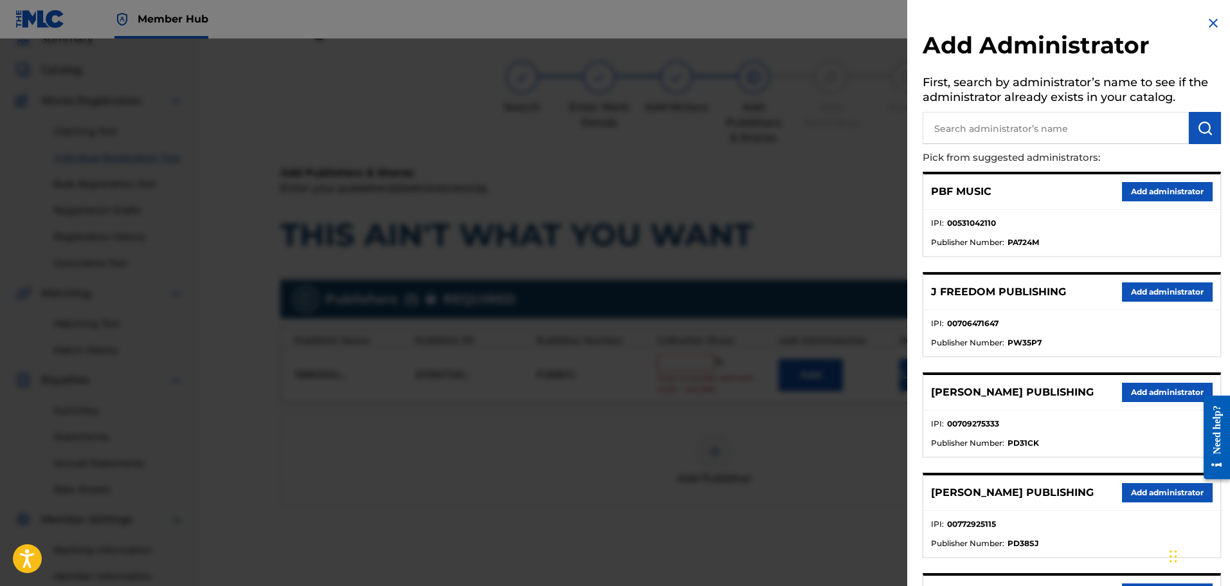
click at [966, 129] on input "text" at bounding box center [1056, 128] width 266 height 32
click at [1191, 129] on button "submit" at bounding box center [1205, 128] width 32 height 32
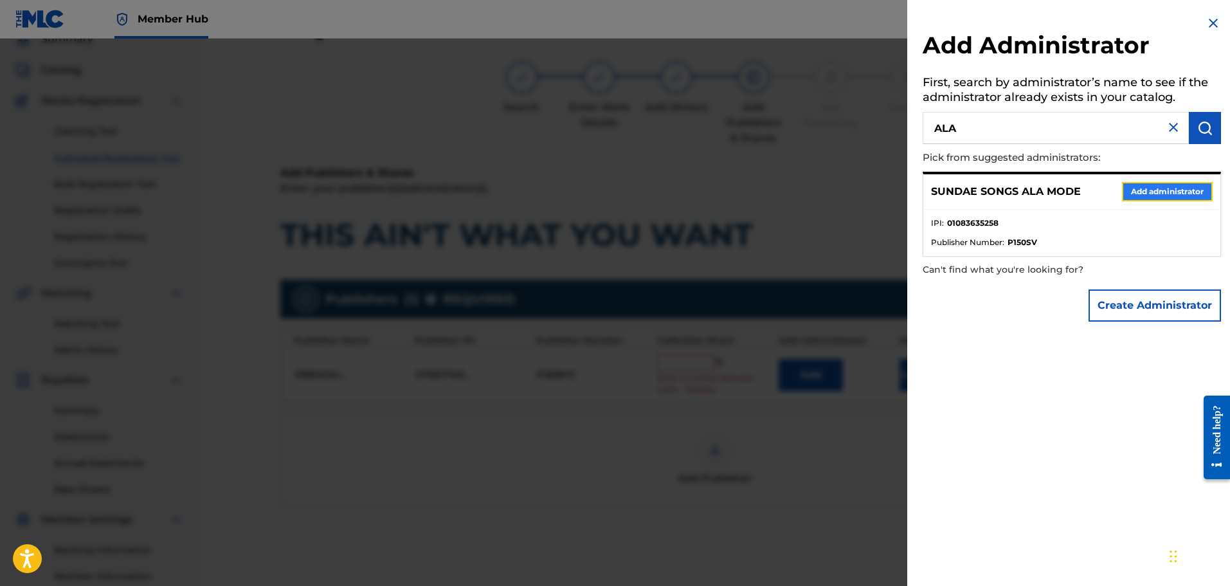
click at [1178, 190] on button "Add administrator" at bounding box center [1167, 191] width 91 height 19
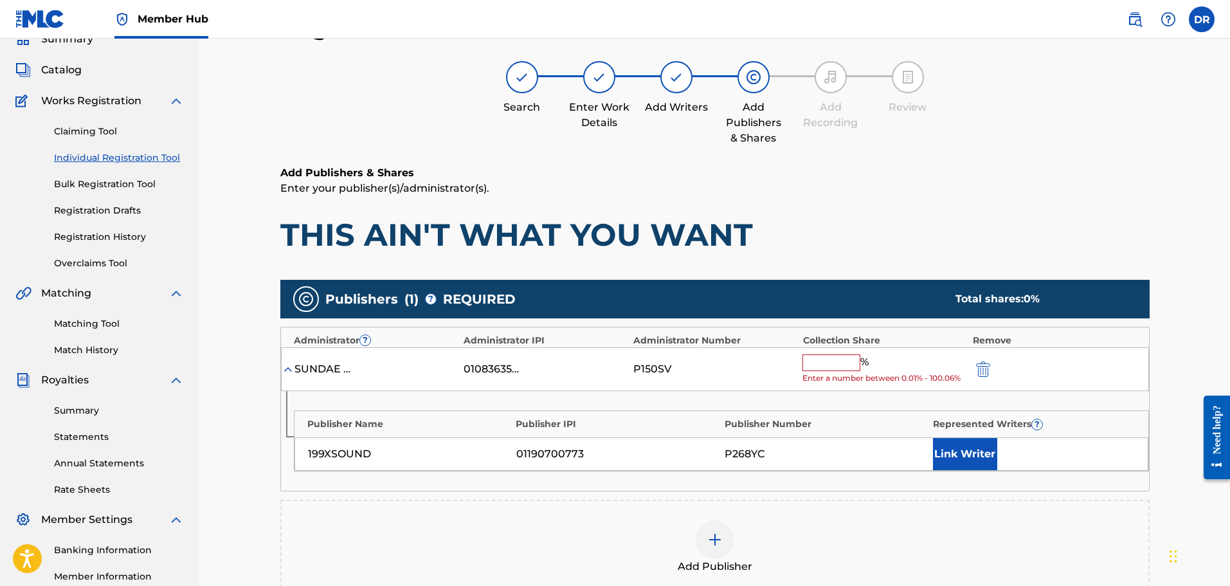
drag, startPoint x: 832, startPoint y: 365, endPoint x: 843, endPoint y: 357, distance: 13.9
click at [832, 365] on input "text" at bounding box center [831, 362] width 58 height 17
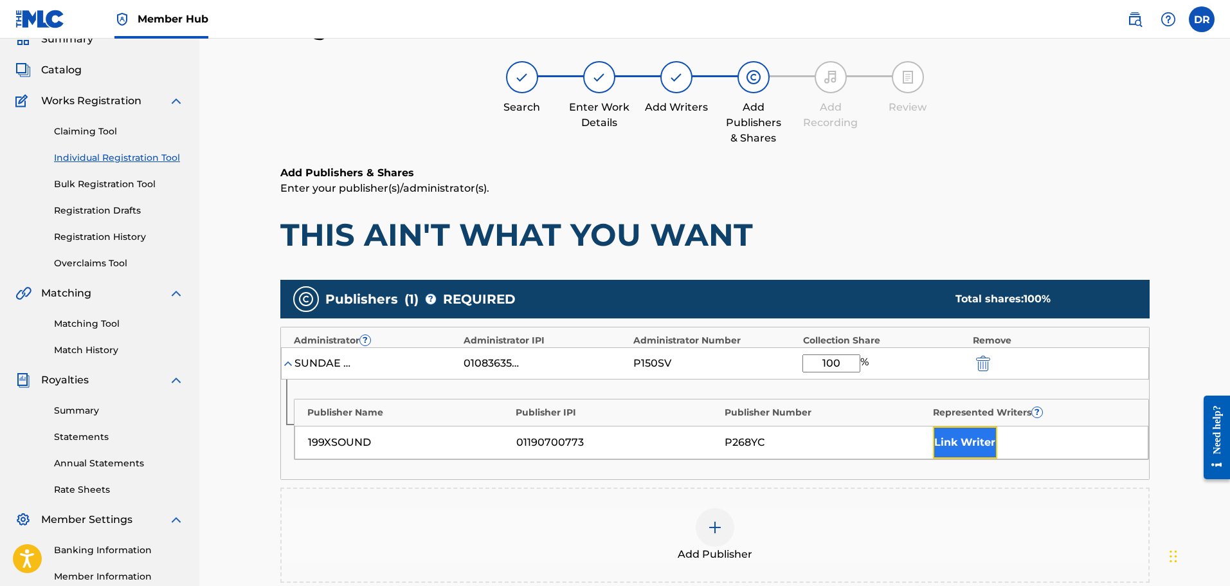
click at [972, 438] on button "Link Writer" at bounding box center [965, 442] width 64 height 32
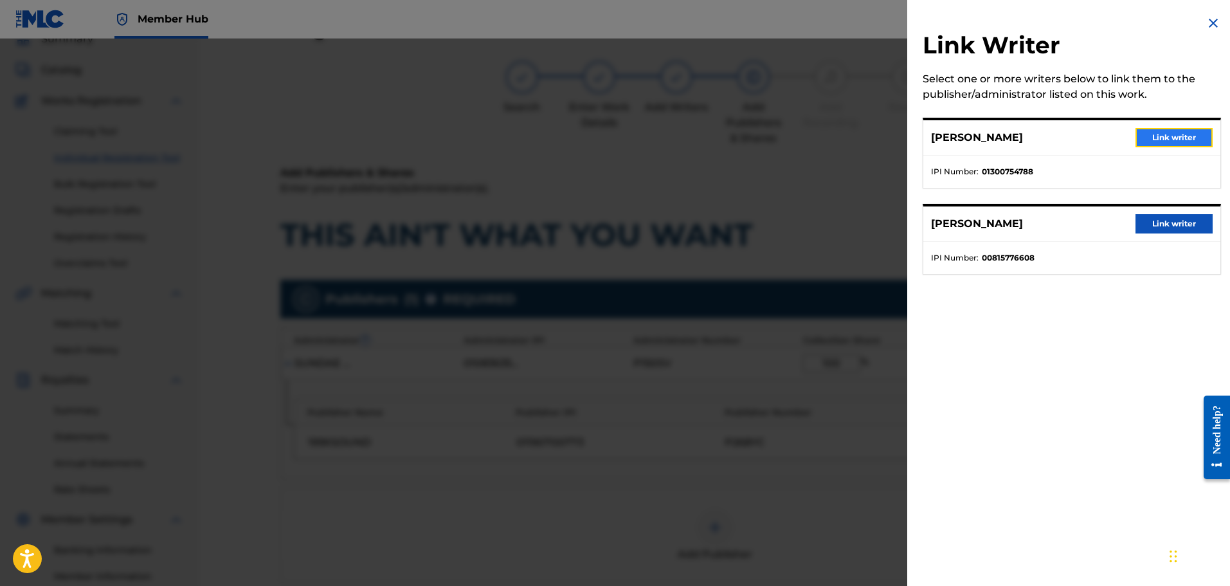
click at [1144, 131] on button "Link writer" at bounding box center [1173, 137] width 77 height 19
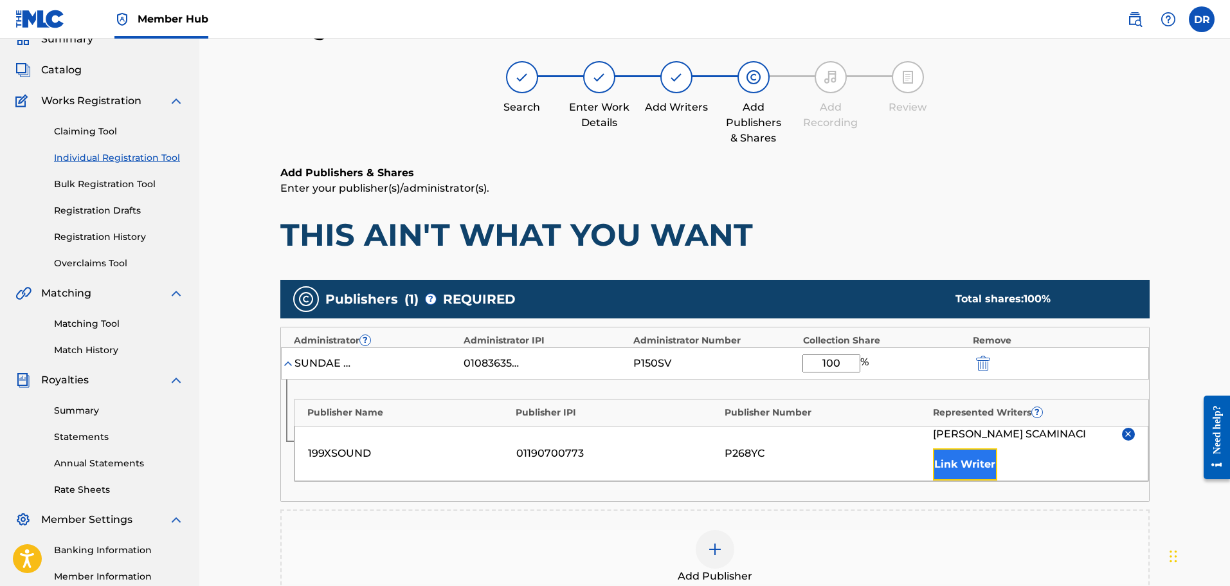
click at [973, 467] on button "Link Writer" at bounding box center [965, 464] width 64 height 32
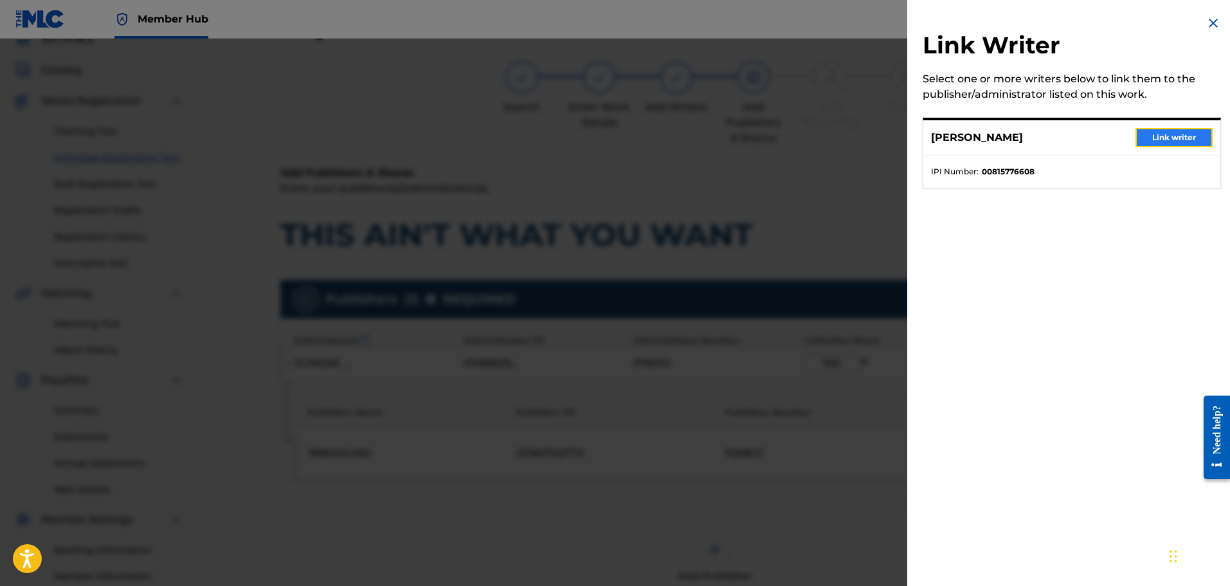
click at [1177, 129] on button "Link writer" at bounding box center [1173, 137] width 77 height 19
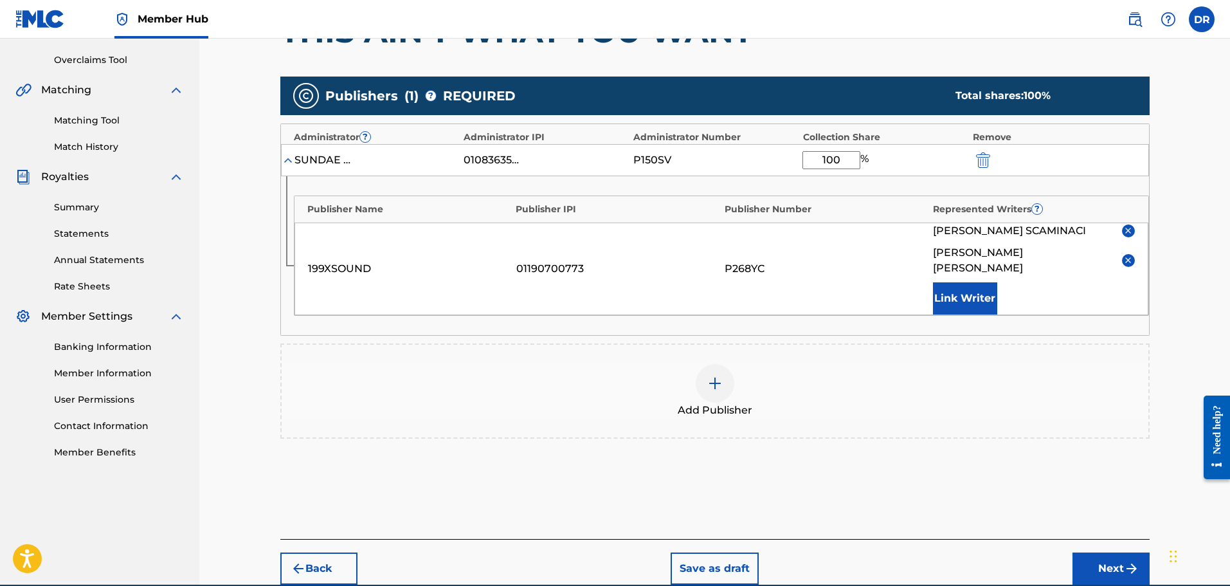
scroll to position [306, 0]
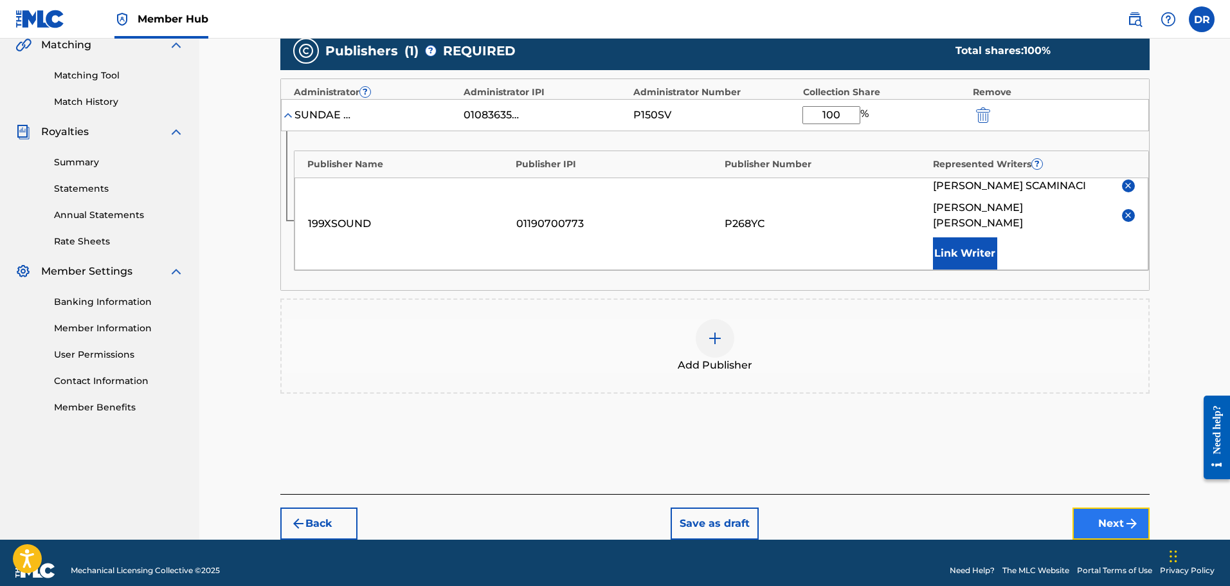
click at [1112, 507] on button "Next" at bounding box center [1110, 523] width 77 height 32
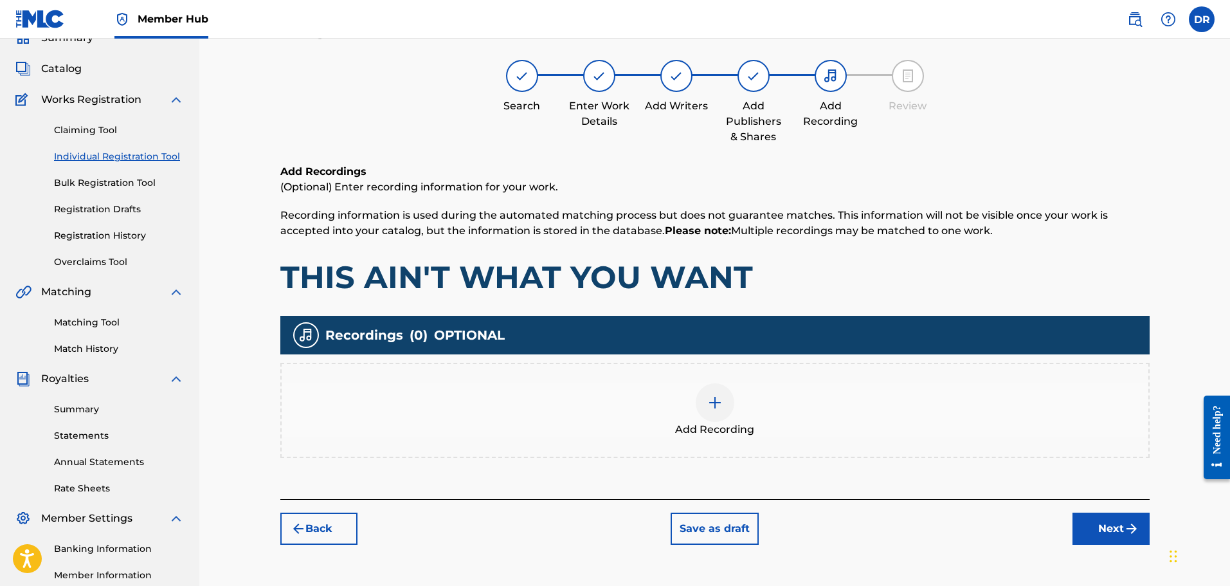
scroll to position [58, 0]
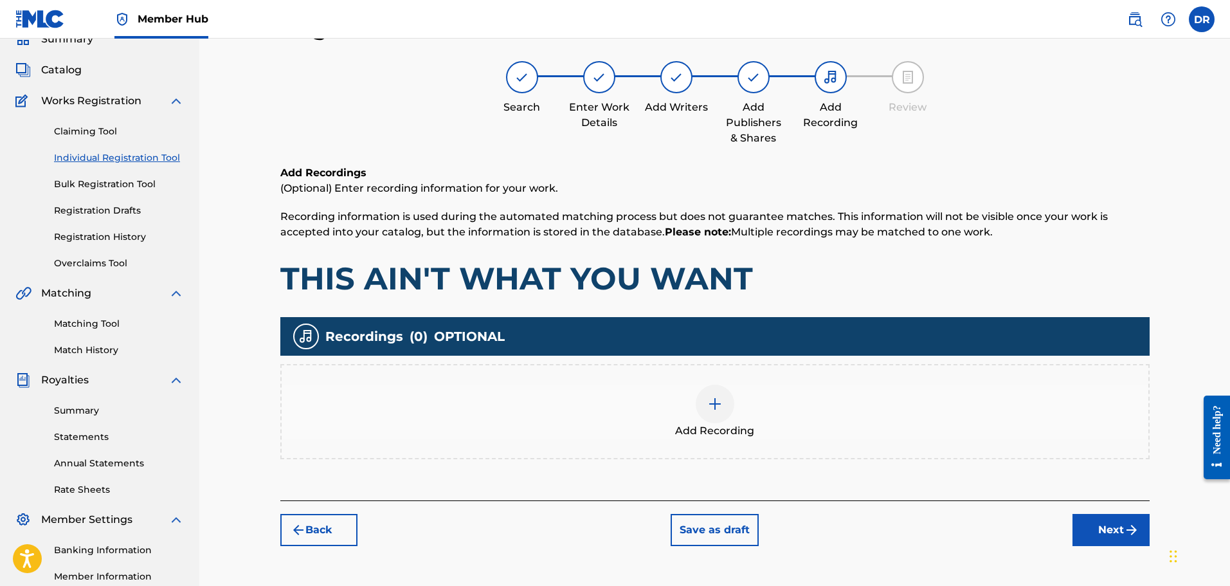
click at [723, 410] on div at bounding box center [715, 403] width 39 height 39
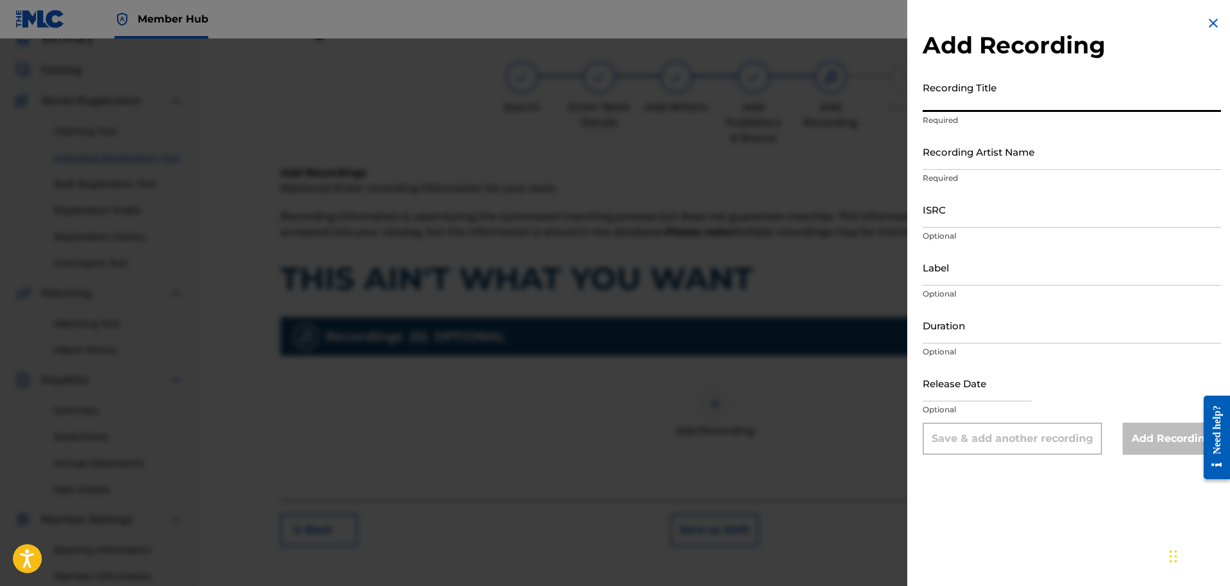
click at [969, 90] on input "Recording Title" at bounding box center [1072, 93] width 298 height 37
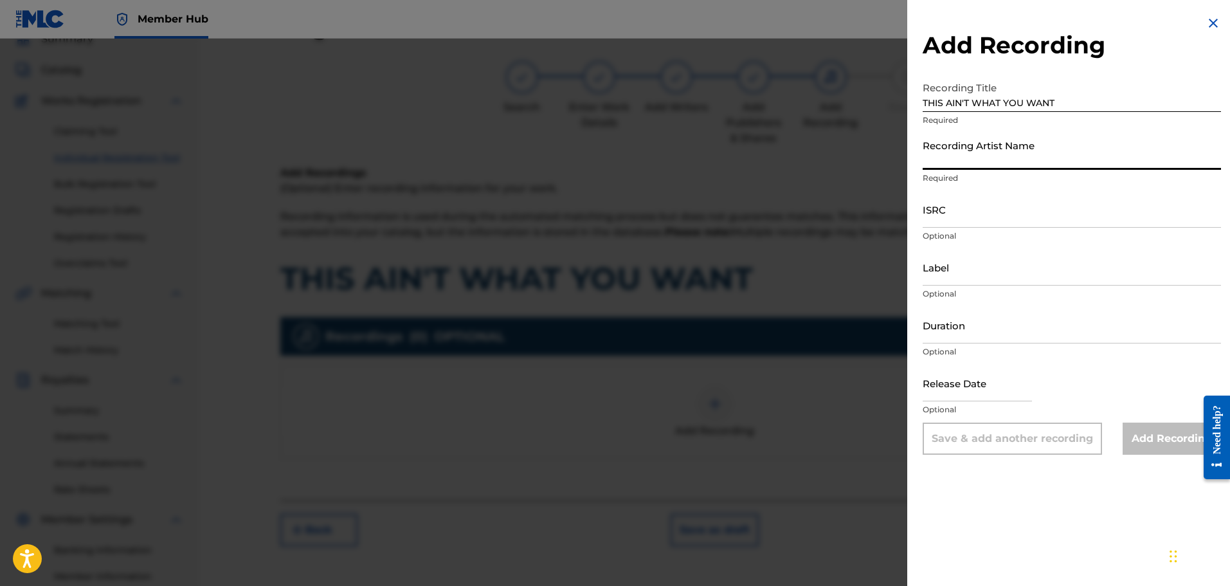
click at [1004, 154] on input "Recording Artist Name" at bounding box center [1072, 151] width 298 height 37
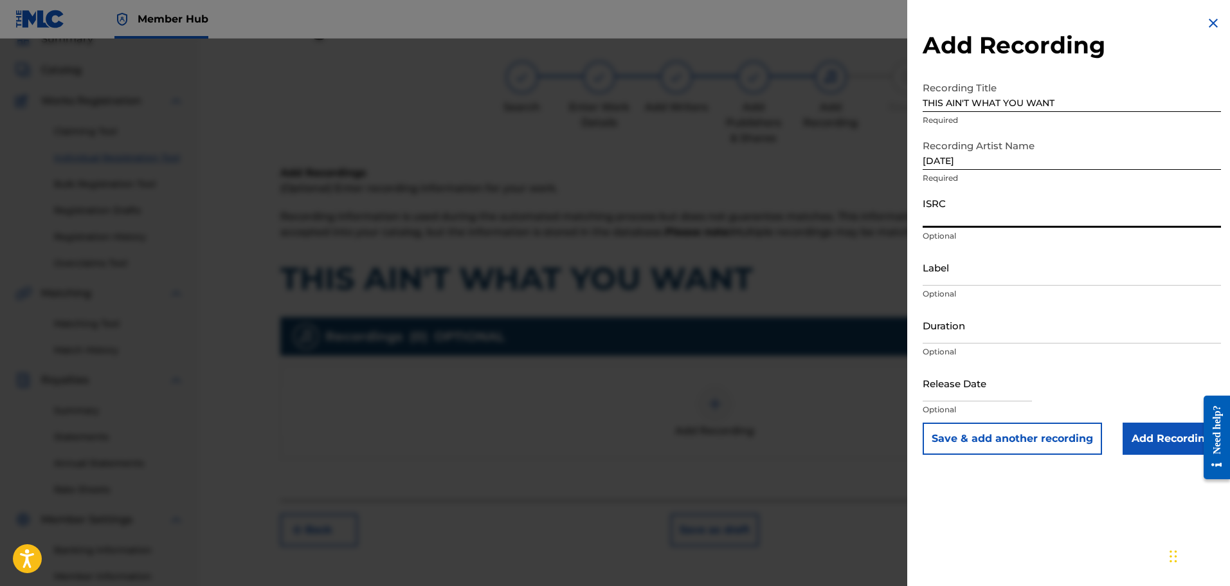
click at [950, 218] on input "ISRC" at bounding box center [1072, 209] width 298 height 37
click at [1146, 433] on input "Add Recording" at bounding box center [1171, 438] width 98 height 32
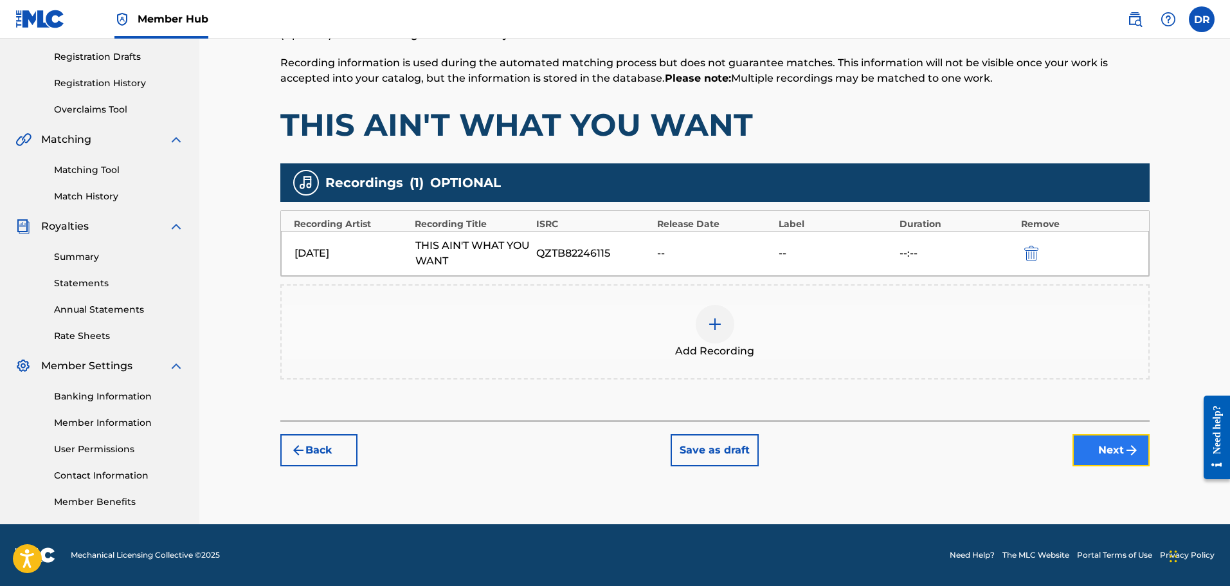
click at [1135, 455] on img "submit" at bounding box center [1131, 449] width 15 height 15
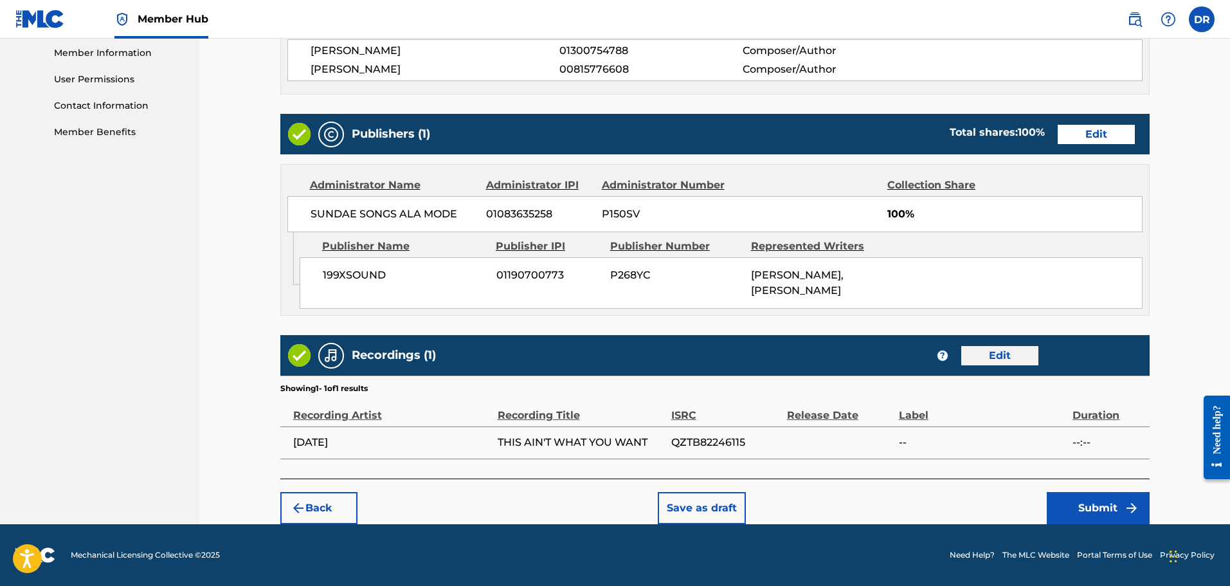
scroll to position [597, 0]
click at [1100, 509] on button "Submit" at bounding box center [1098, 508] width 103 height 32
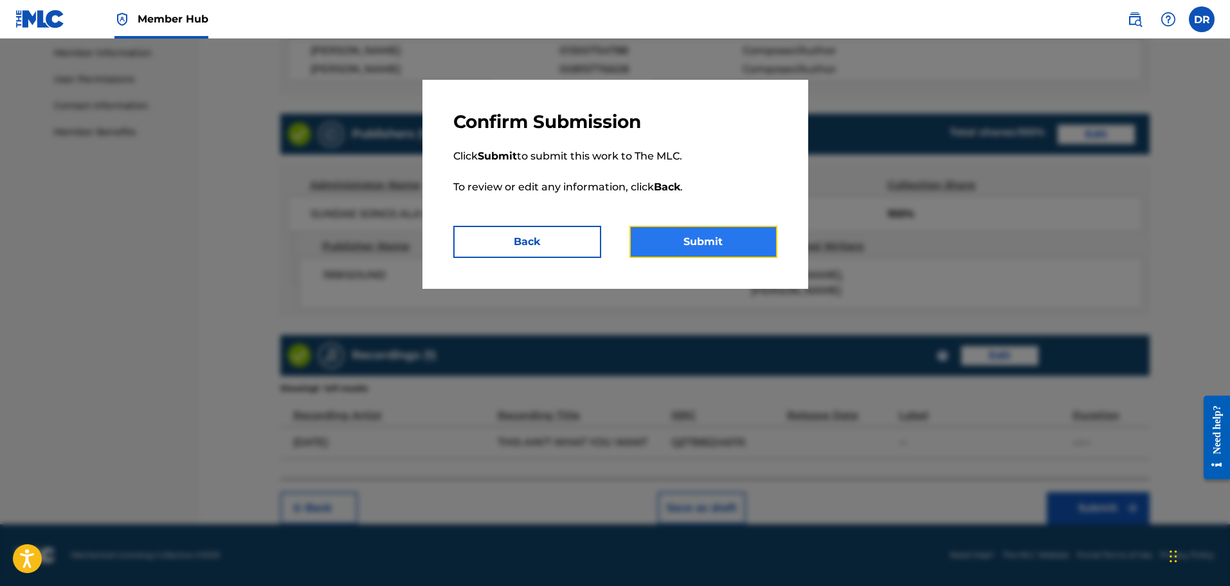
click at [718, 249] on button "Submit" at bounding box center [703, 242] width 148 height 32
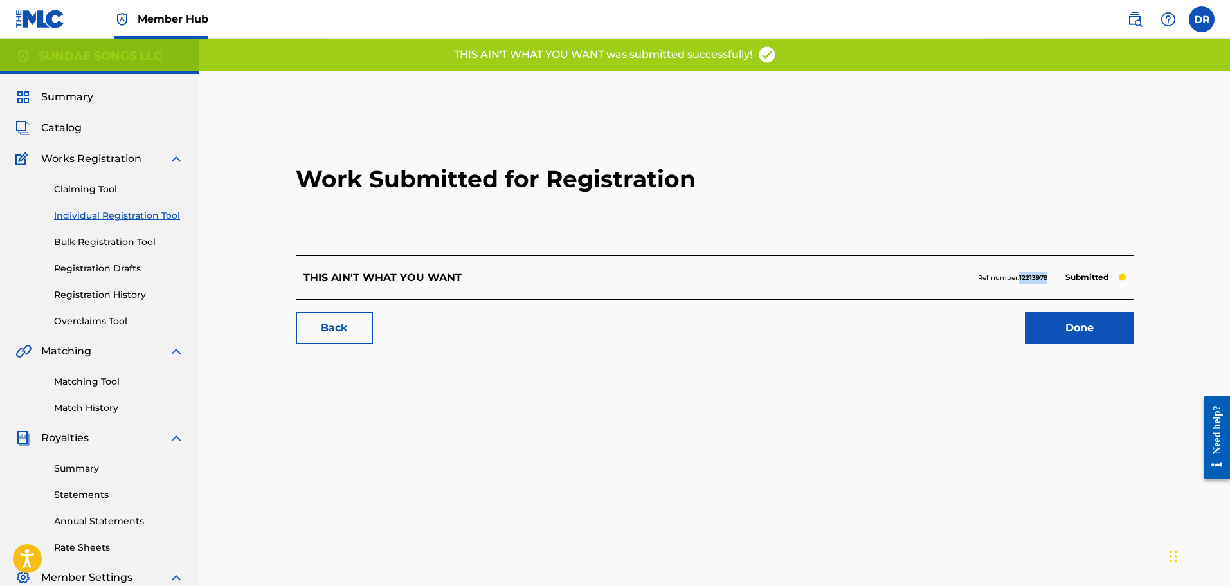
drag, startPoint x: 1049, startPoint y: 280, endPoint x: 1019, endPoint y: 284, distance: 30.5
click at [1019, 284] on div "Ref number: 12213979 Submitted" at bounding box center [1052, 278] width 149 height 18
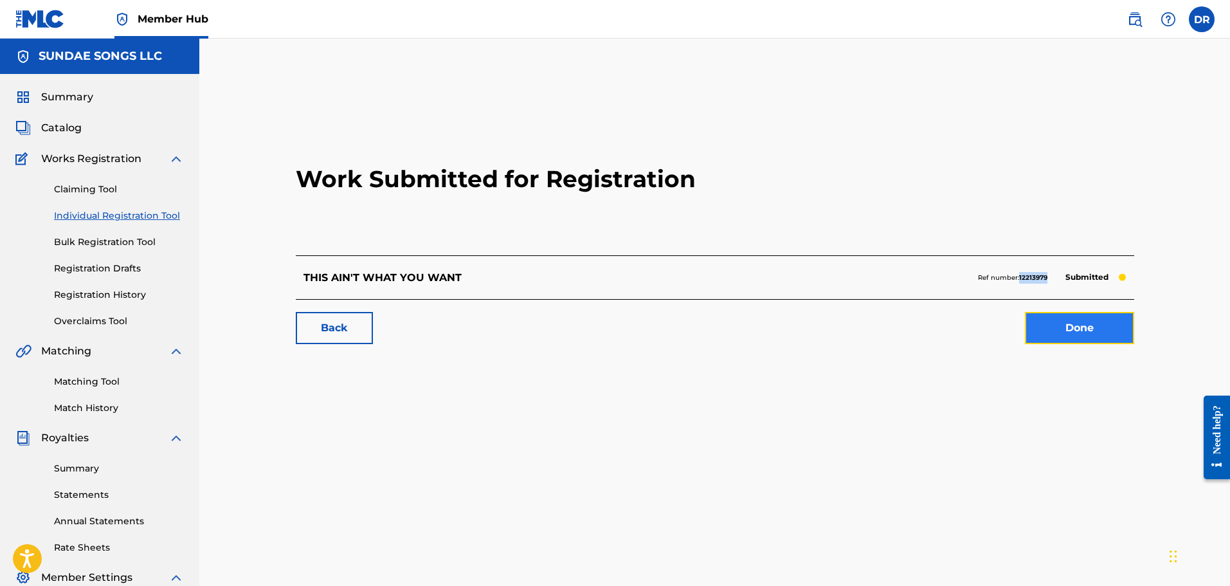
click at [1086, 339] on link "Done" at bounding box center [1079, 328] width 109 height 32
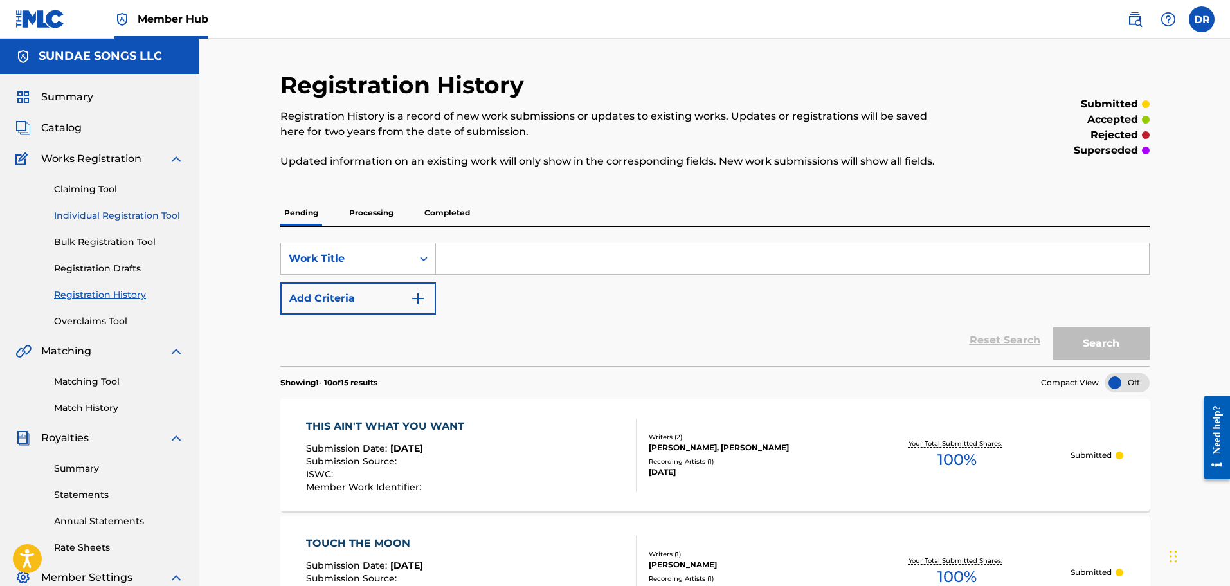
click at [130, 220] on link "Individual Registration Tool" at bounding box center [119, 216] width 130 height 14
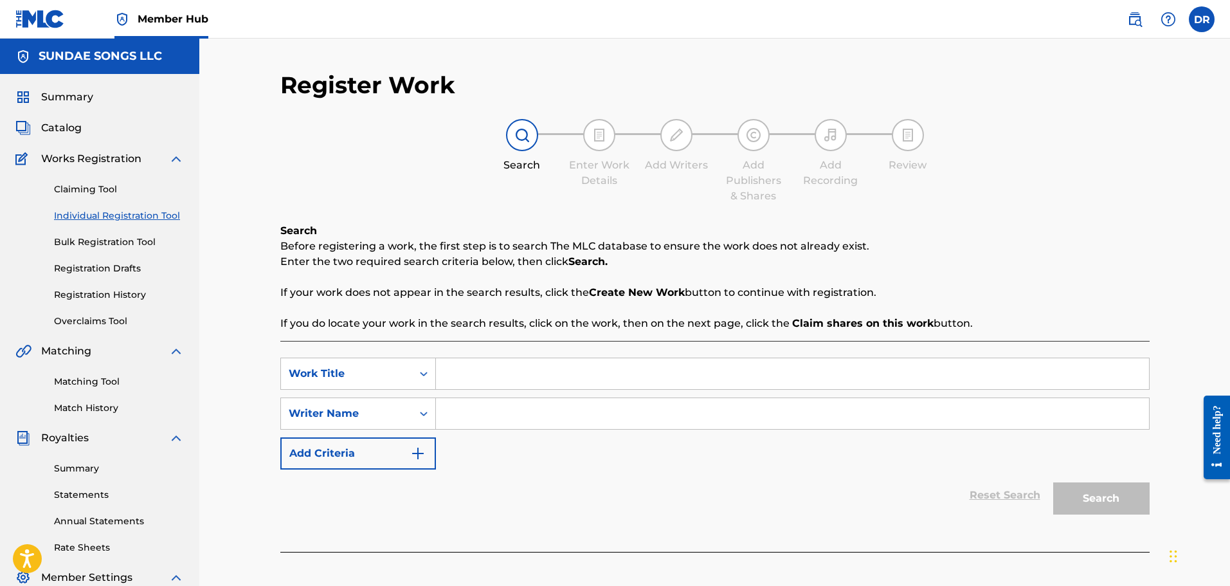
click at [470, 371] on input "Search Form" at bounding box center [792, 373] width 713 height 31
click at [510, 423] on input "Search Form" at bounding box center [792, 413] width 713 height 31
click at [1090, 498] on button "Search" at bounding box center [1101, 498] width 96 height 32
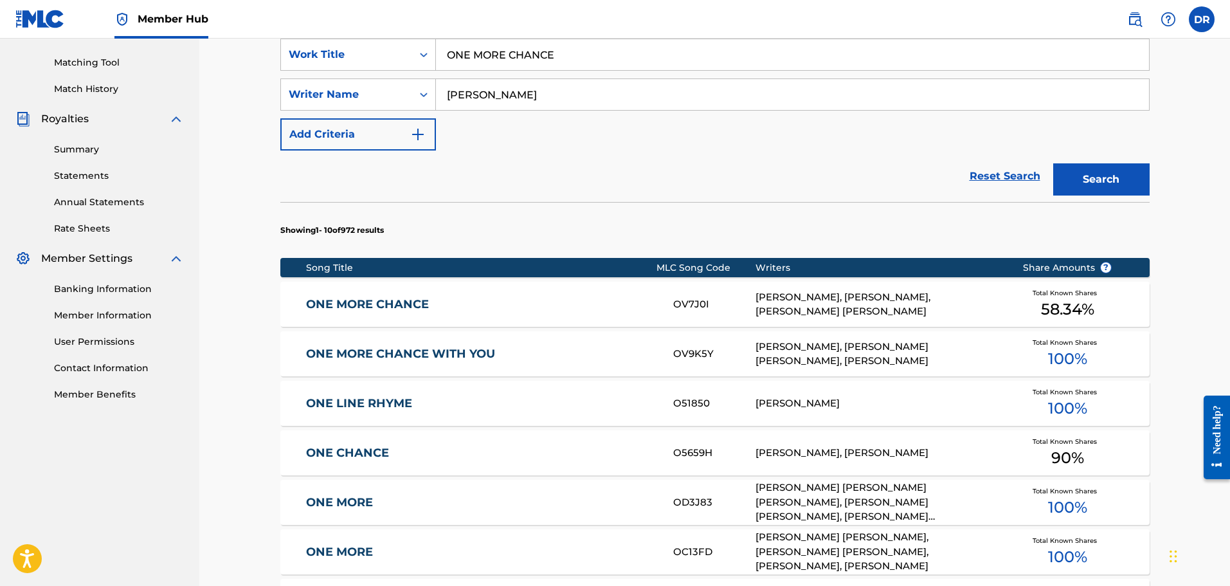
scroll to position [321, 0]
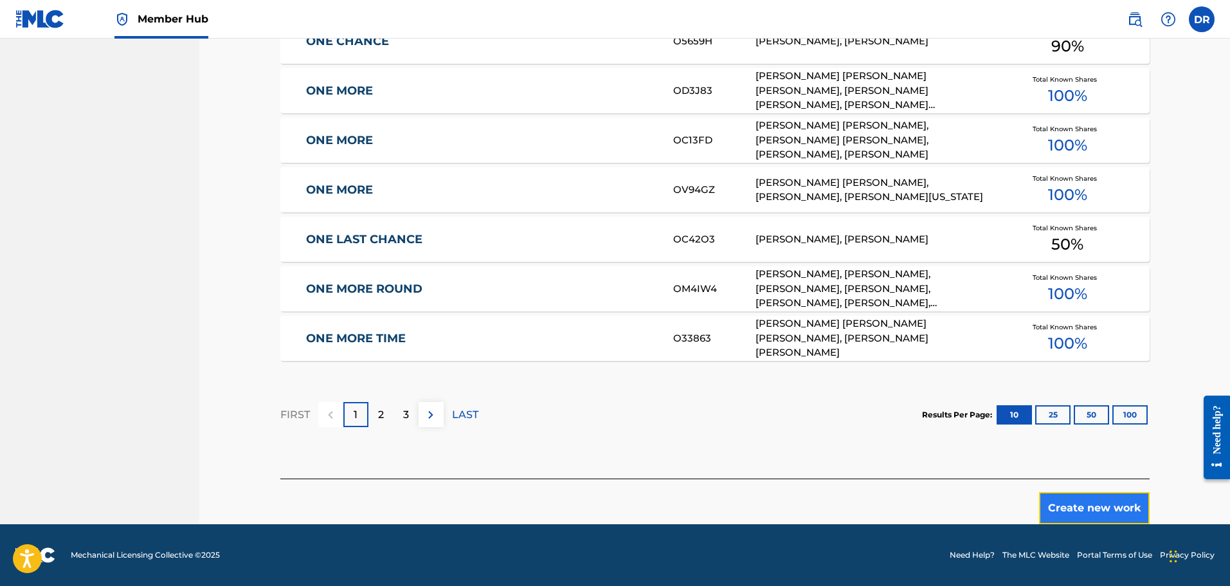
click at [1118, 504] on button "Create new work" at bounding box center [1094, 508] width 111 height 32
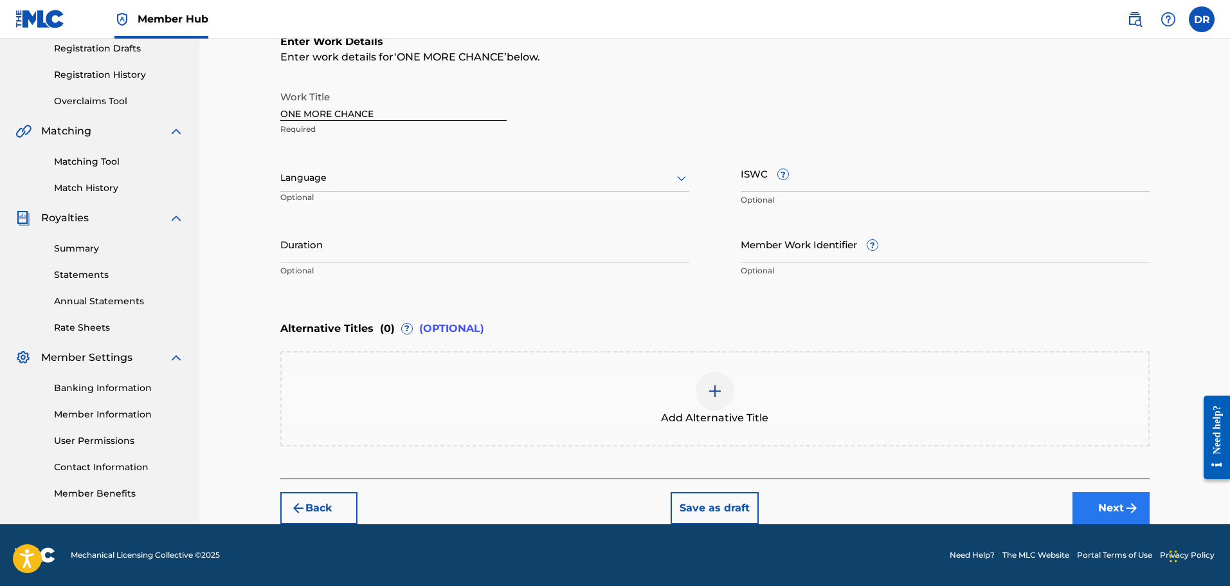
scroll to position [220, 0]
click at [1126, 509] on img "submit" at bounding box center [1131, 507] width 15 height 15
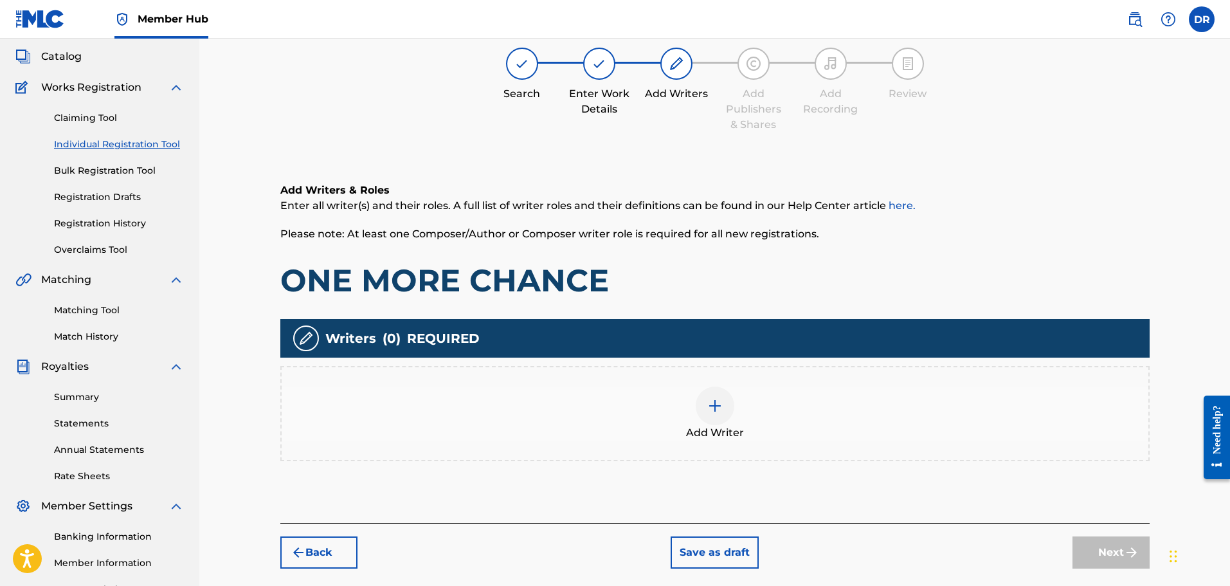
scroll to position [58, 0]
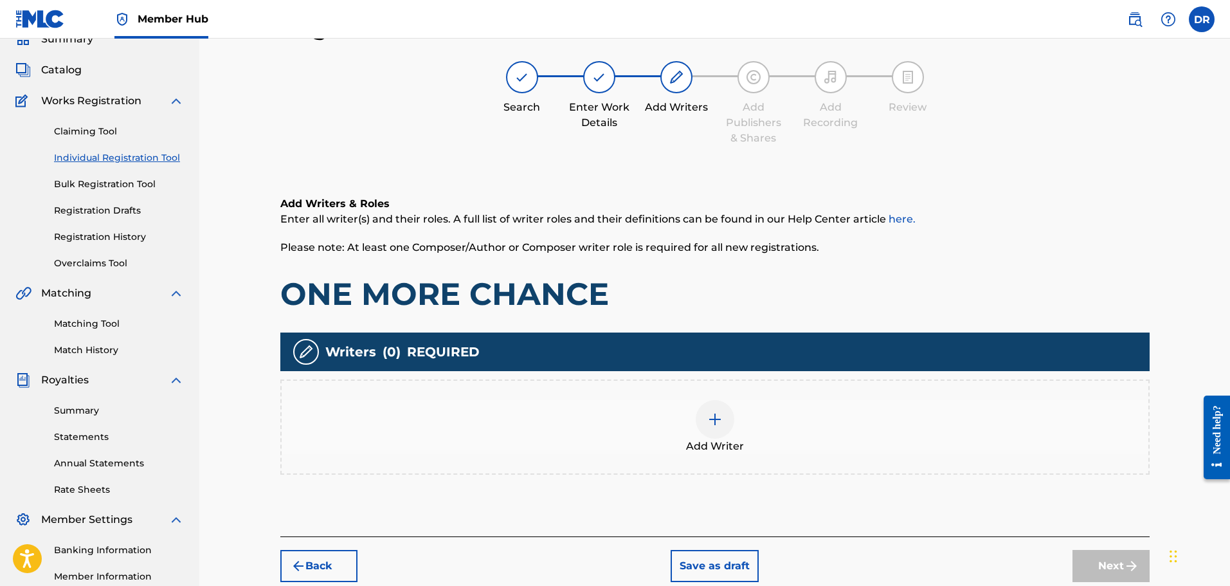
click at [735, 419] on div "Add Writer" at bounding box center [715, 427] width 867 height 54
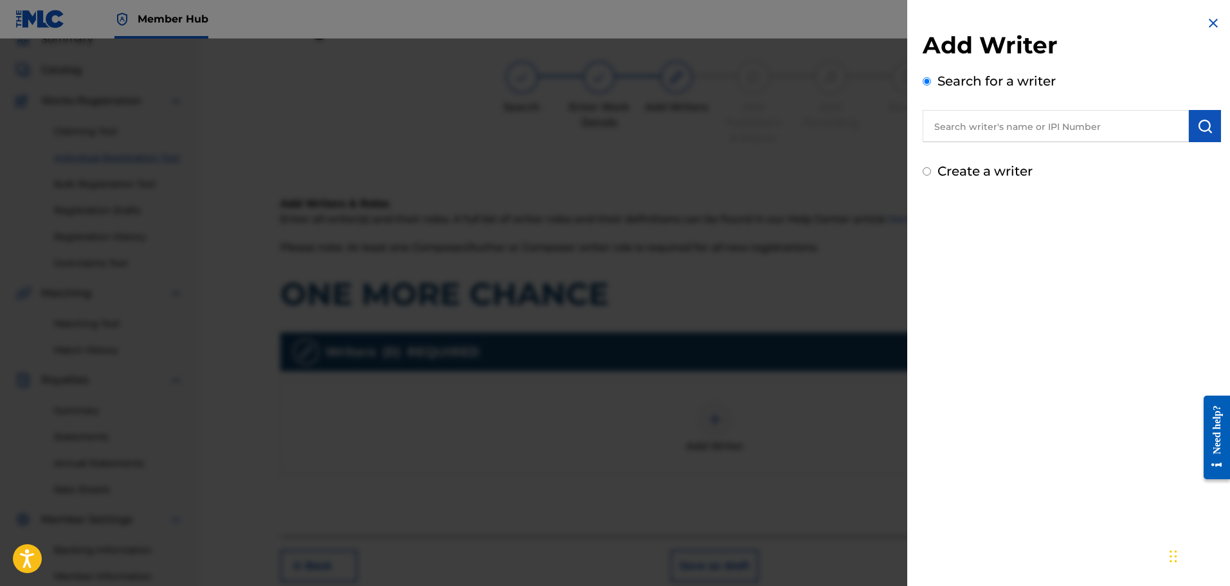
click at [931, 174] on div "Create a writer" at bounding box center [1072, 170] width 298 height 19
click at [927, 170] on input "Create a writer" at bounding box center [927, 171] width 8 height 8
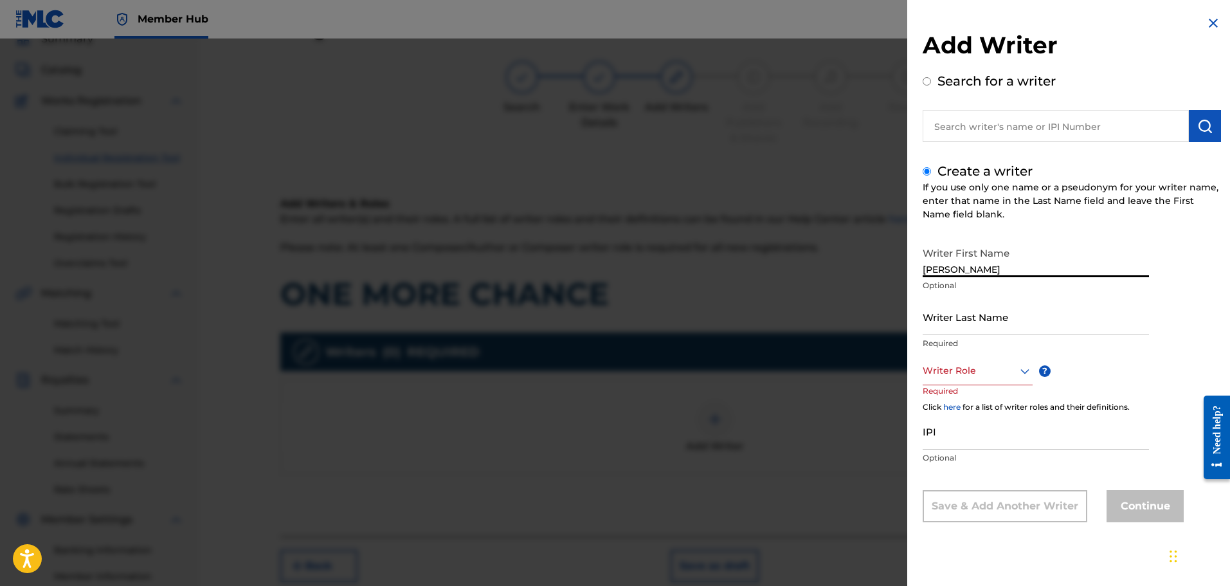
drag, startPoint x: 1065, startPoint y: 267, endPoint x: 998, endPoint y: 273, distance: 66.5
click at [998, 273] on input "[PERSON_NAME]" at bounding box center [1036, 258] width 226 height 37
click at [964, 359] on div "Writer Role" at bounding box center [978, 370] width 110 height 29
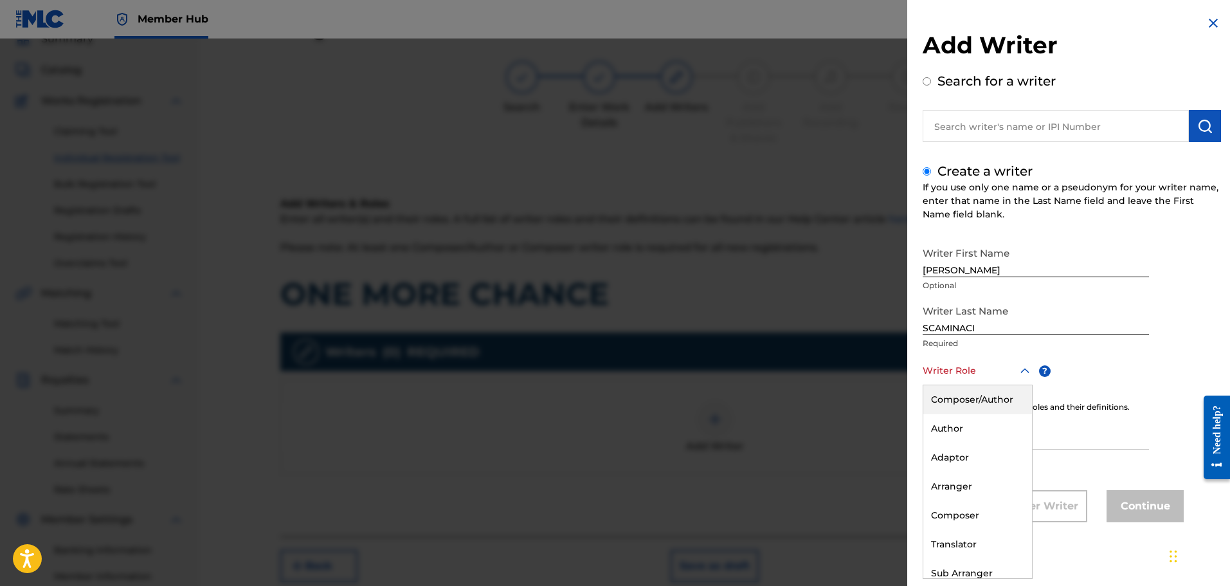
click at [963, 397] on div "Composer/Author" at bounding box center [977, 399] width 109 height 29
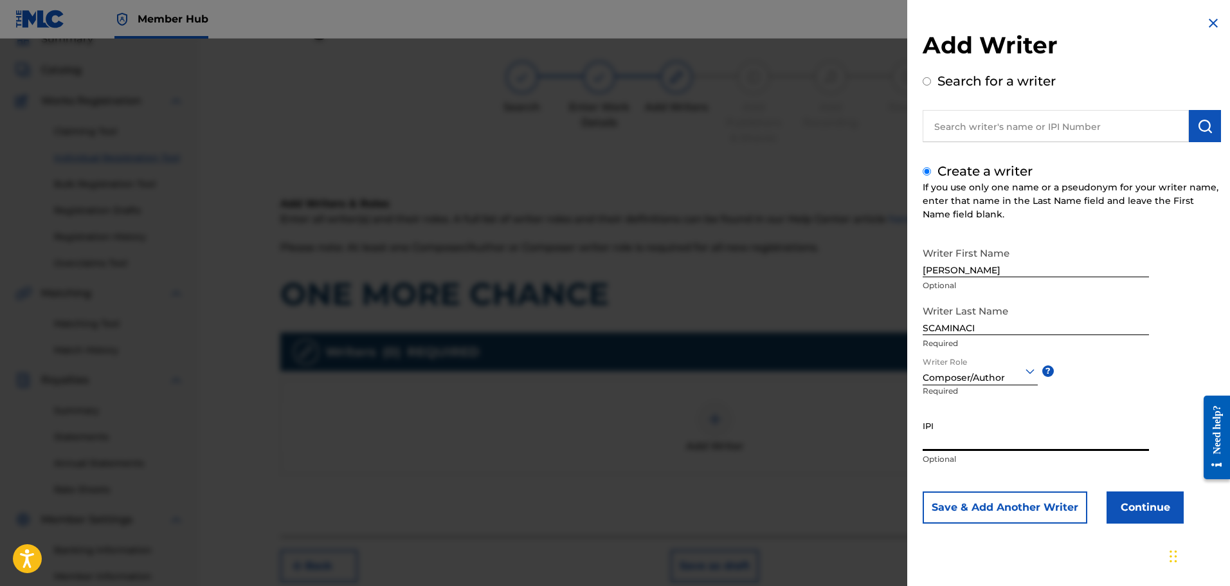
click at [953, 440] on input "IPI" at bounding box center [1036, 432] width 226 height 37
click at [1156, 500] on button "Continue" at bounding box center [1144, 507] width 77 height 32
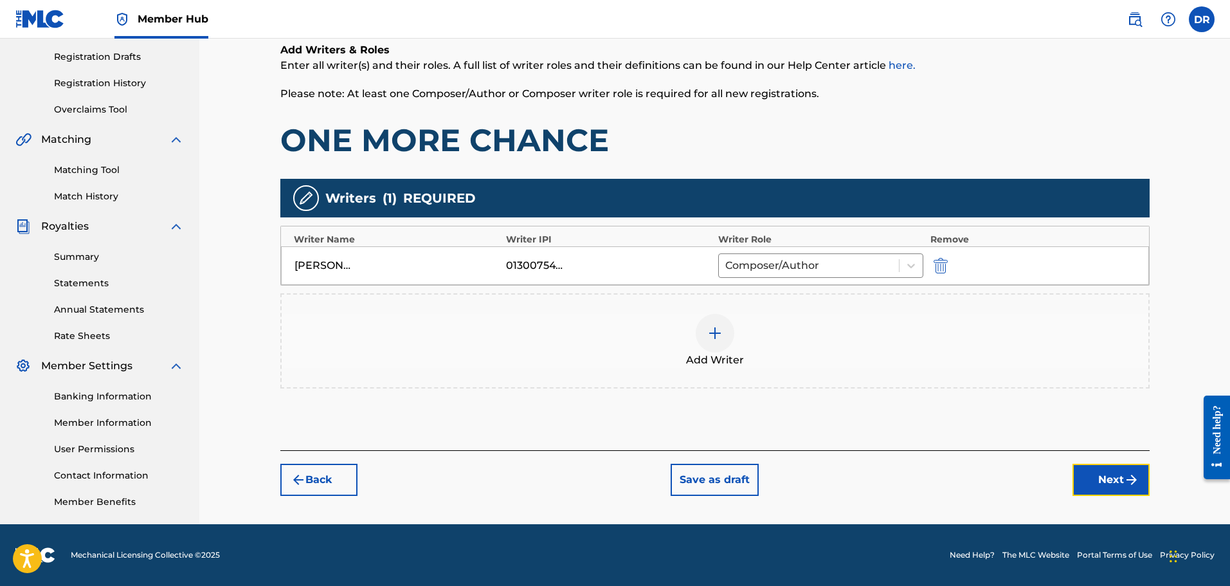
click at [1111, 467] on button "Next" at bounding box center [1110, 480] width 77 height 32
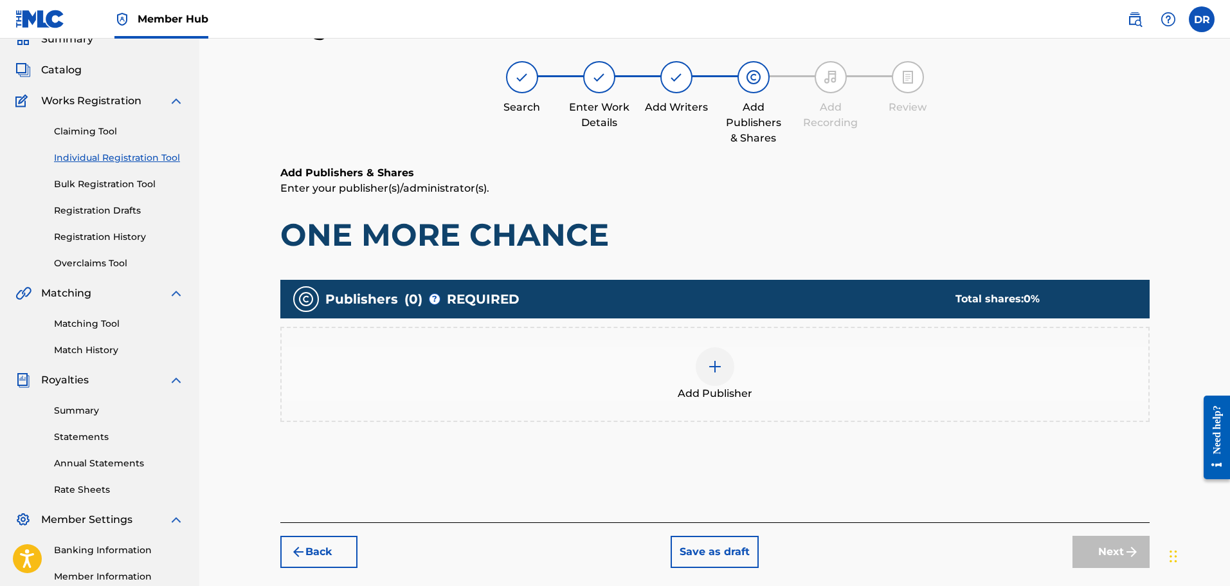
click at [716, 372] on img at bounding box center [714, 366] width 15 height 15
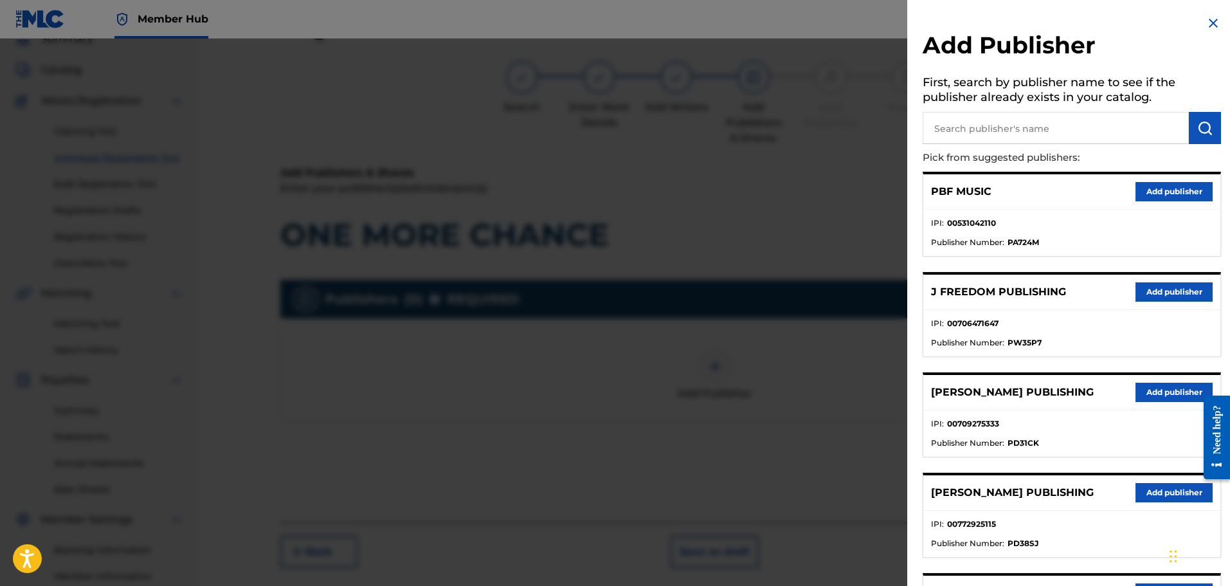
click at [971, 119] on input "text" at bounding box center [1056, 128] width 266 height 32
click at [1189, 123] on button "submit" at bounding box center [1205, 128] width 32 height 32
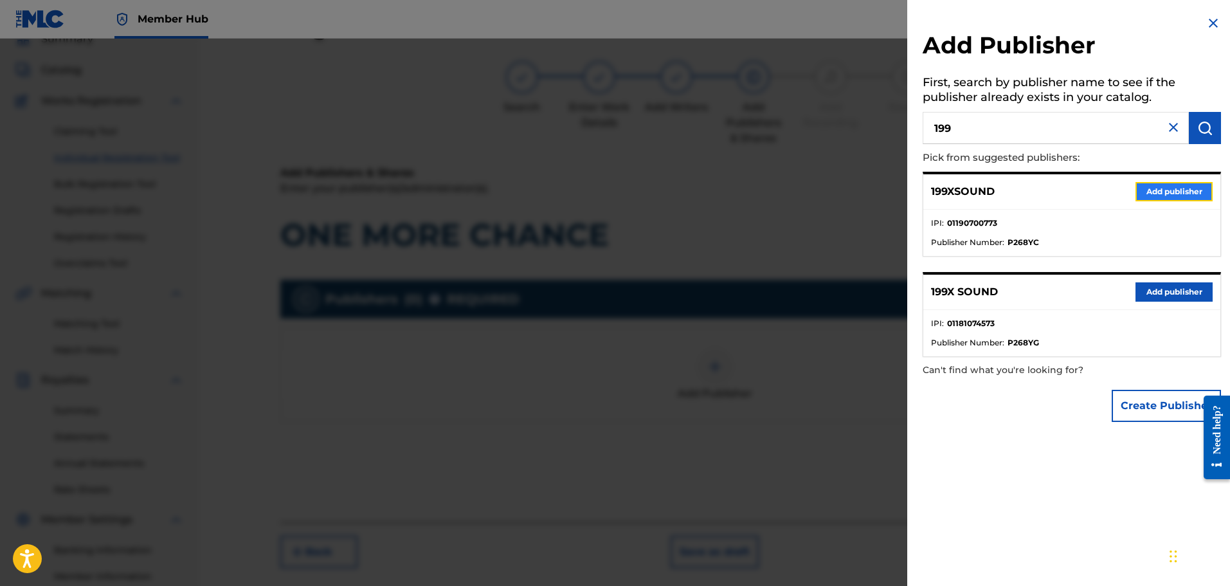
click at [1167, 191] on button "Add publisher" at bounding box center [1173, 191] width 77 height 19
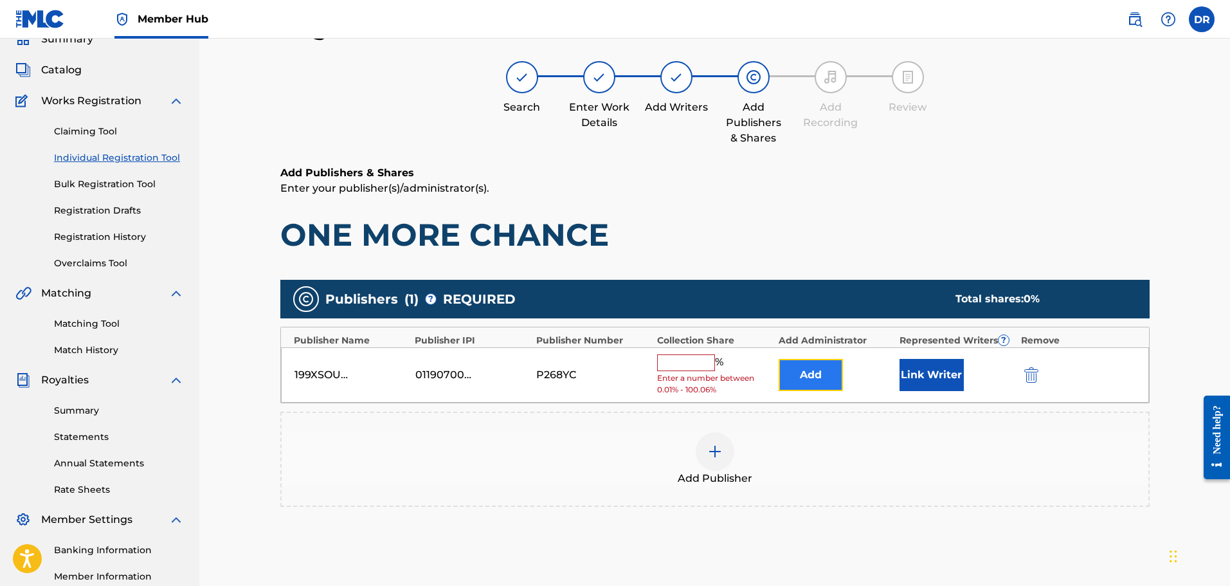
click at [787, 372] on button "Add" at bounding box center [811, 375] width 64 height 32
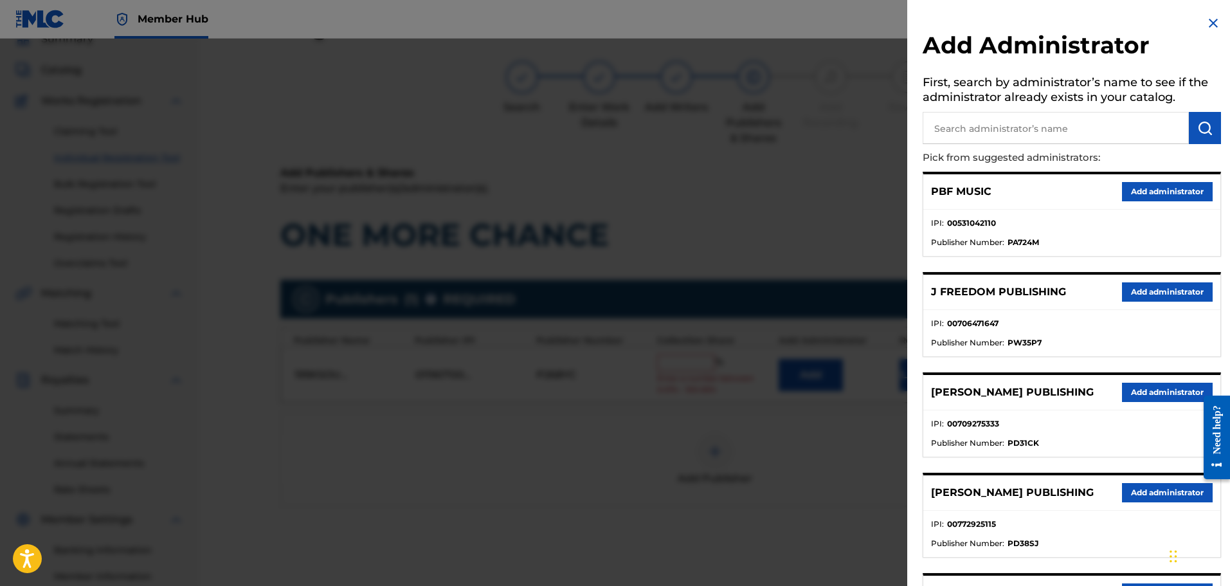
click at [952, 132] on input "text" at bounding box center [1056, 128] width 266 height 32
click at [1198, 123] on img "submit" at bounding box center [1204, 127] width 15 height 15
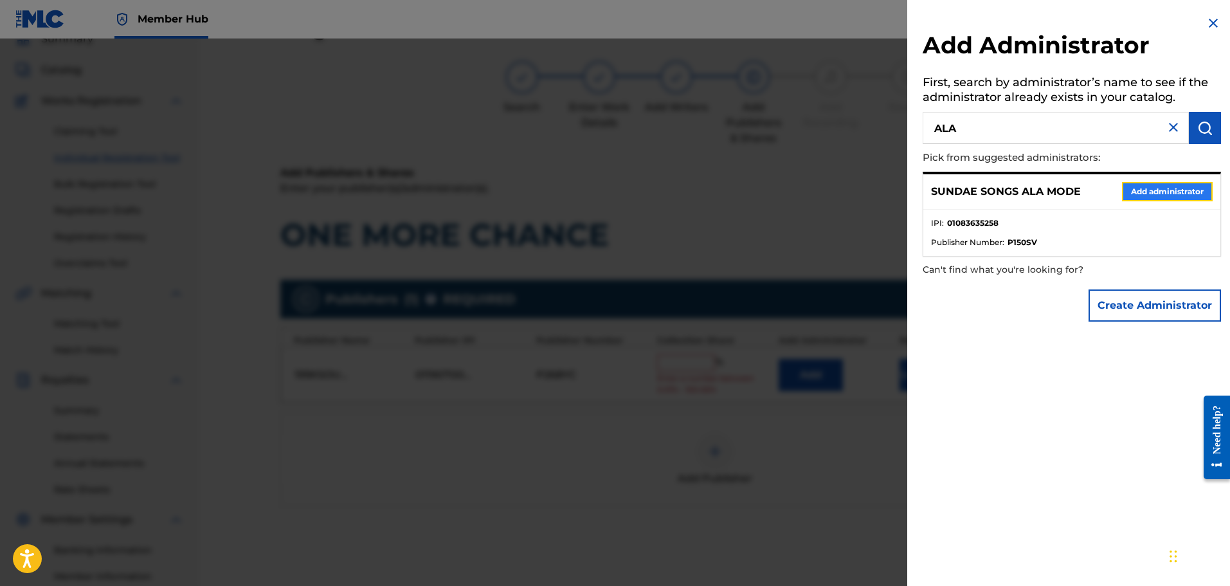
click at [1160, 188] on button "Add administrator" at bounding box center [1167, 191] width 91 height 19
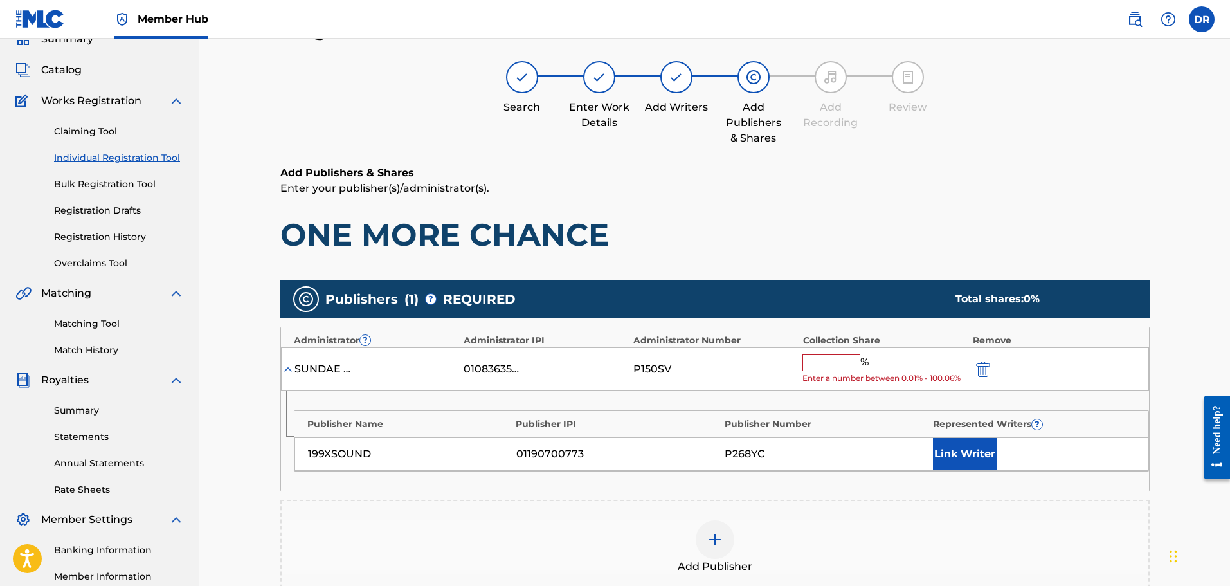
click at [824, 361] on input "text" at bounding box center [831, 362] width 58 height 17
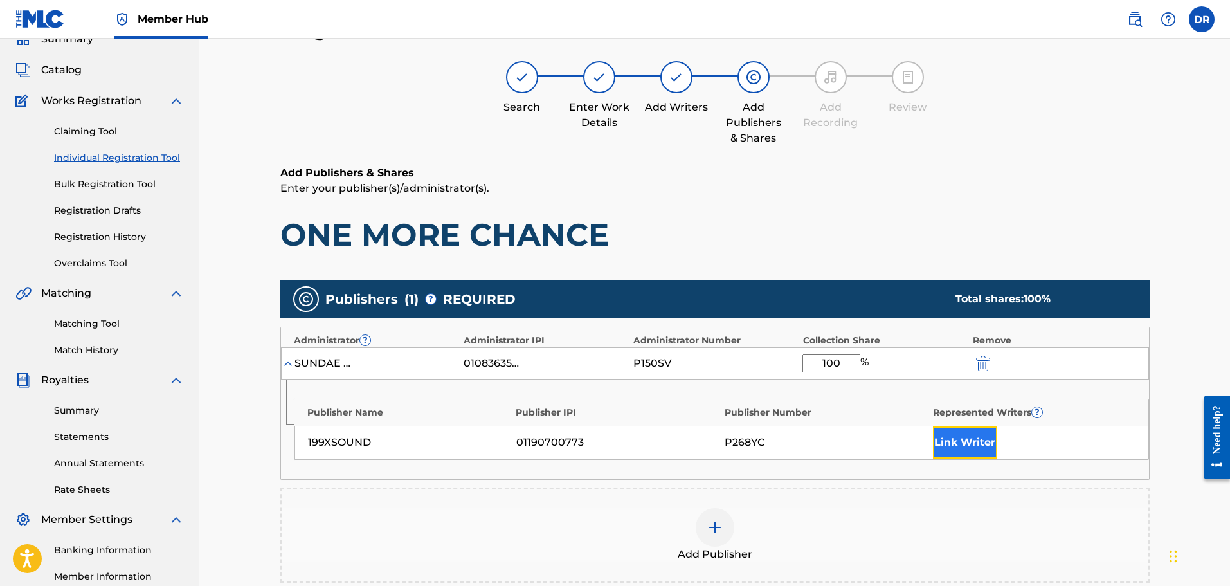
click at [974, 435] on button "Link Writer" at bounding box center [965, 442] width 64 height 32
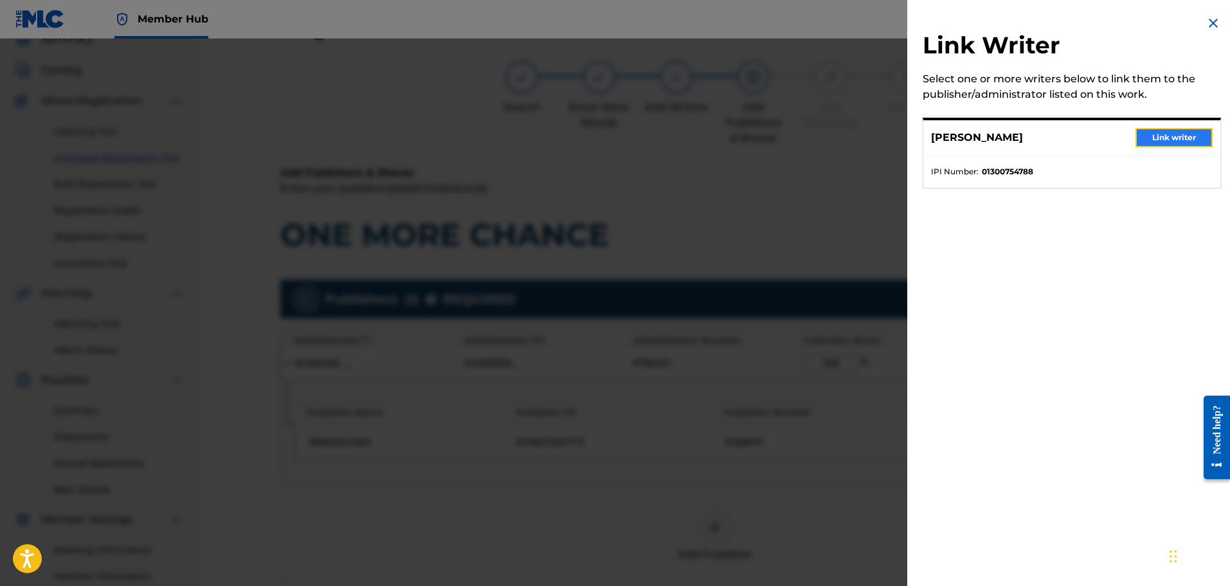
click at [1154, 136] on button "Link writer" at bounding box center [1173, 137] width 77 height 19
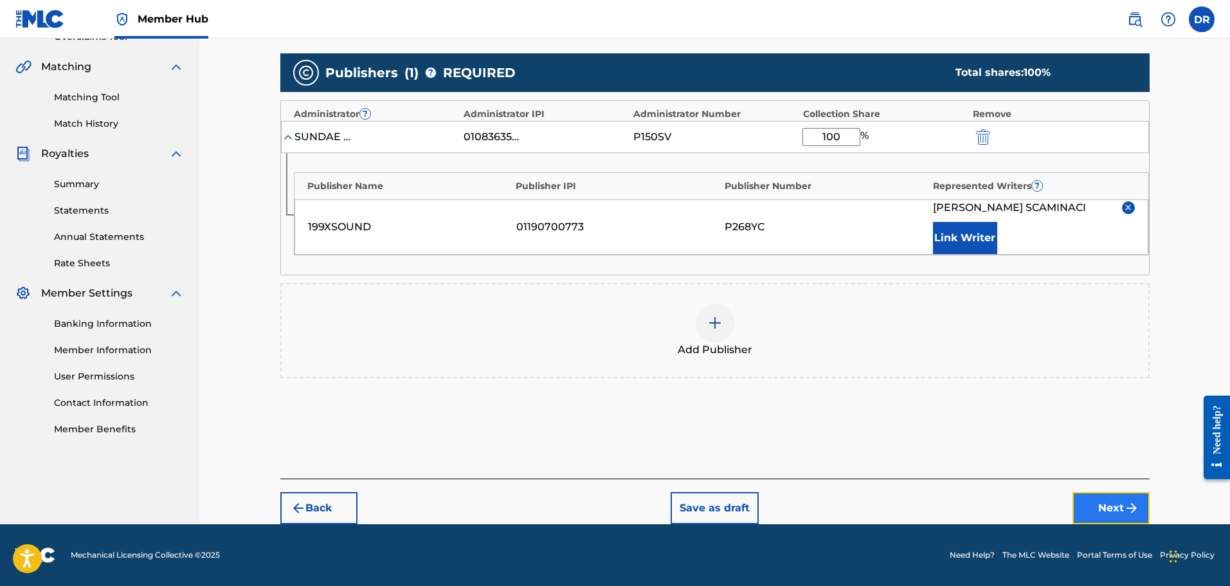
click at [1121, 511] on button "Next" at bounding box center [1110, 508] width 77 height 32
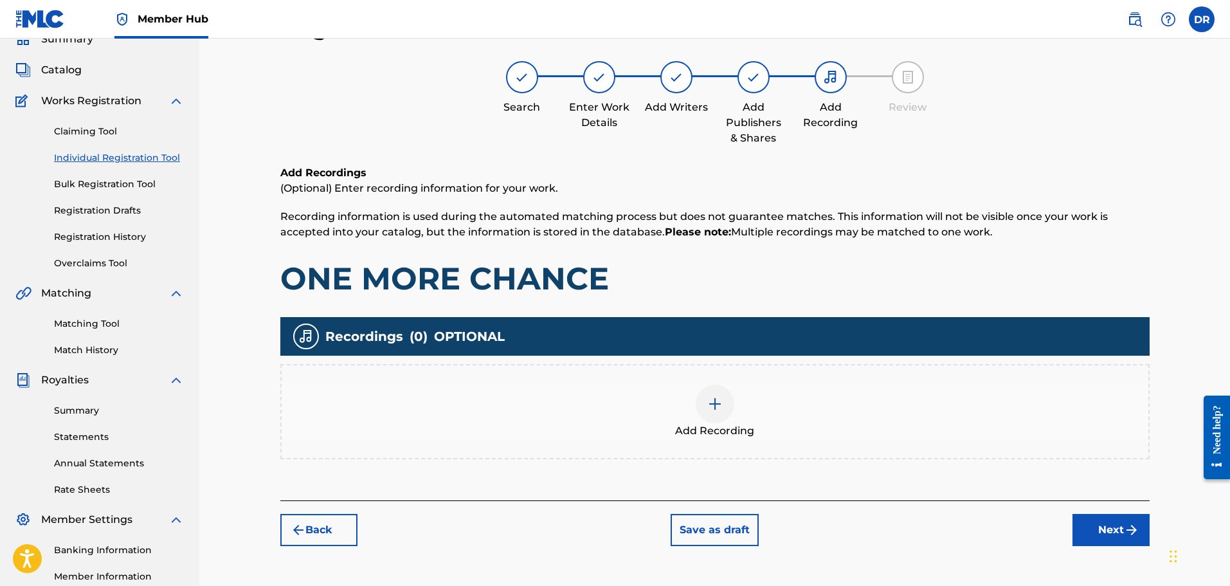
click at [712, 399] on img at bounding box center [714, 403] width 15 height 15
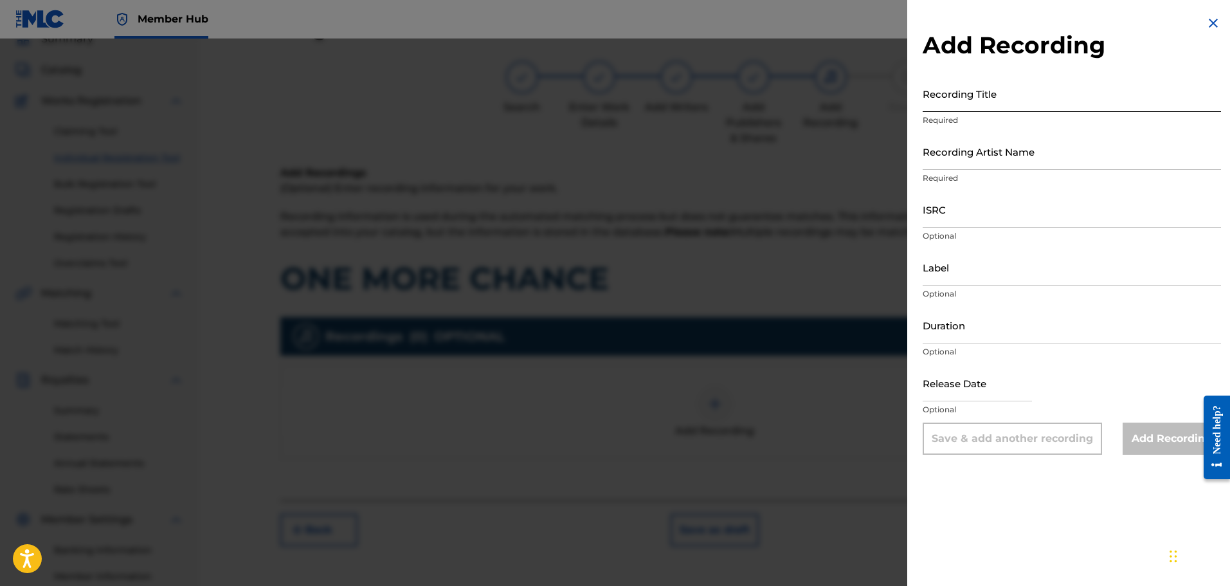
click at [966, 100] on input "Recording Title" at bounding box center [1072, 93] width 298 height 37
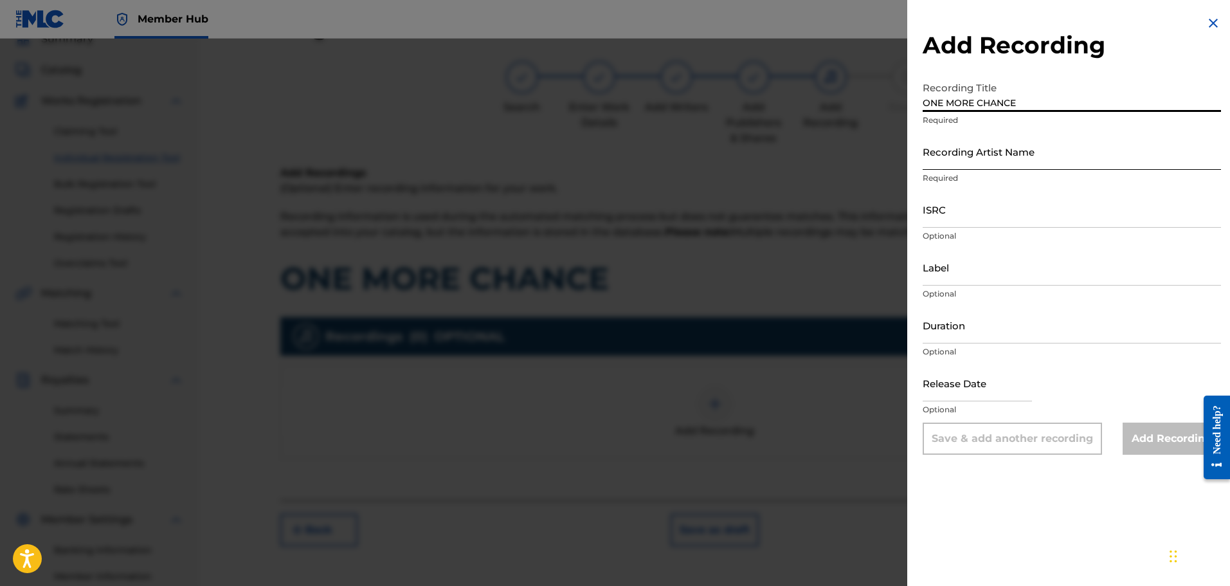
click at [1017, 149] on input "Recording Artist Name" at bounding box center [1072, 151] width 298 height 37
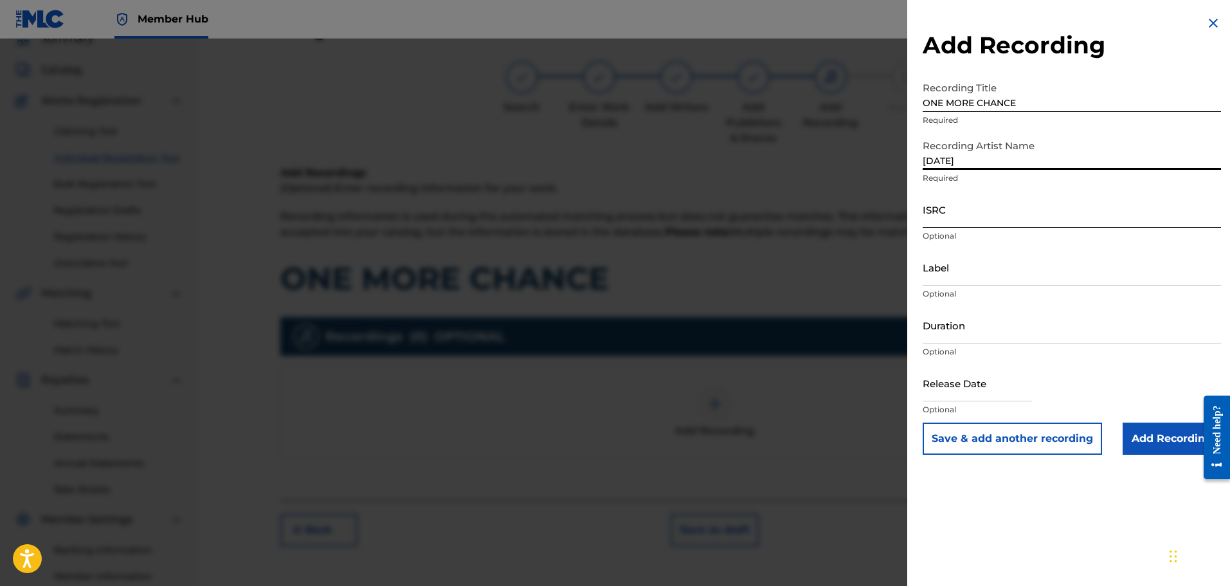
click at [992, 214] on input "ISRC" at bounding box center [1072, 209] width 298 height 37
click at [1165, 434] on input "Add Recording" at bounding box center [1171, 438] width 98 height 32
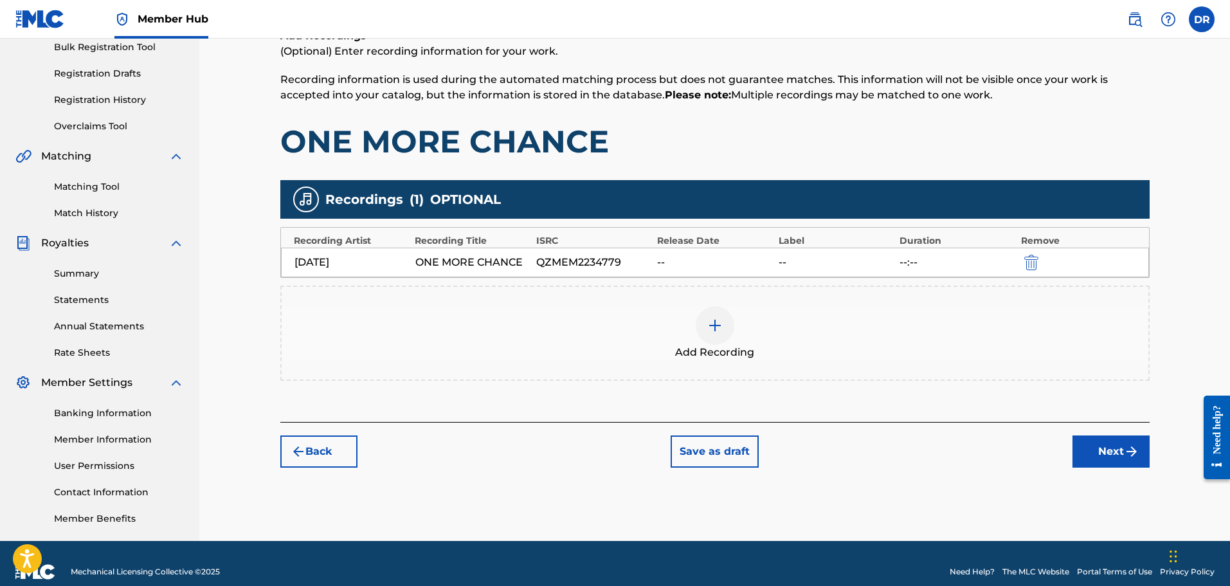
scroll to position [212, 0]
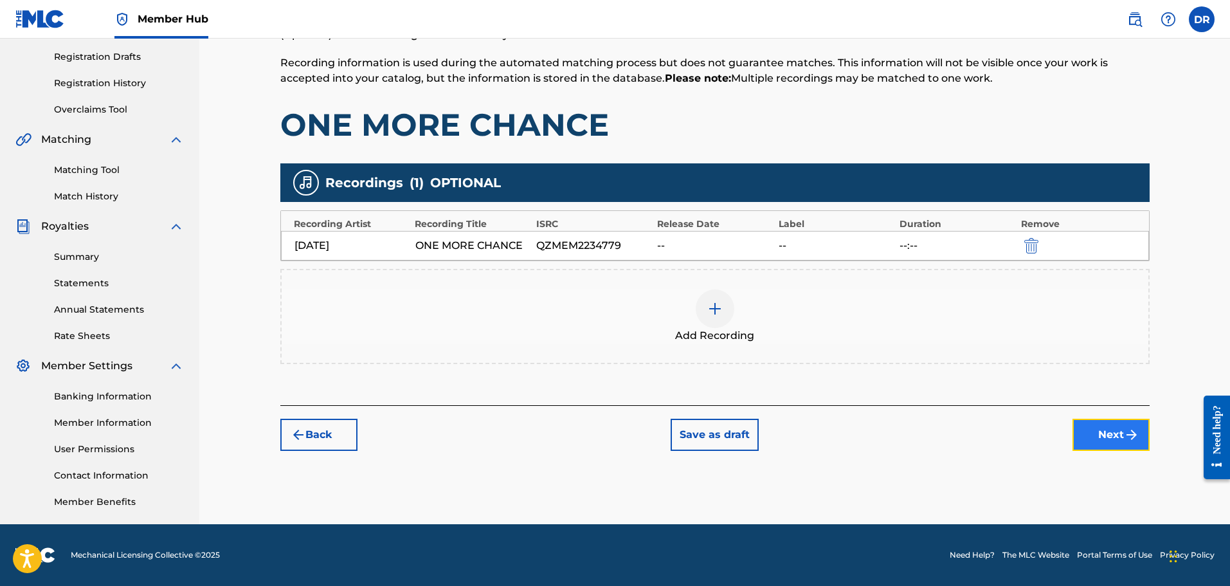
click at [1116, 444] on button "Next" at bounding box center [1110, 435] width 77 height 32
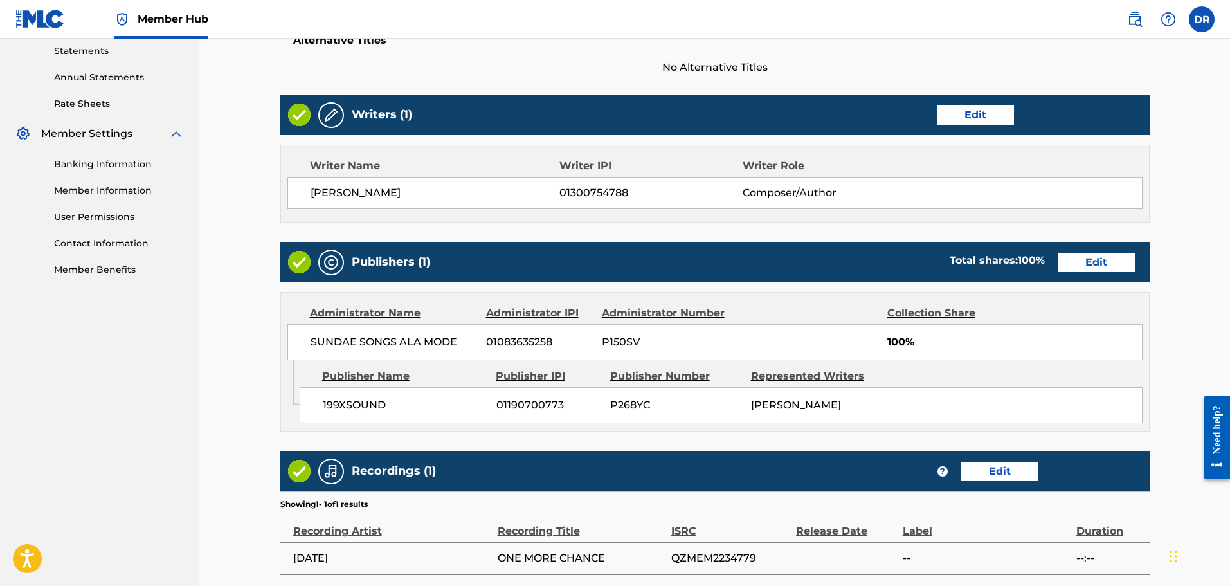
scroll to position [572, 0]
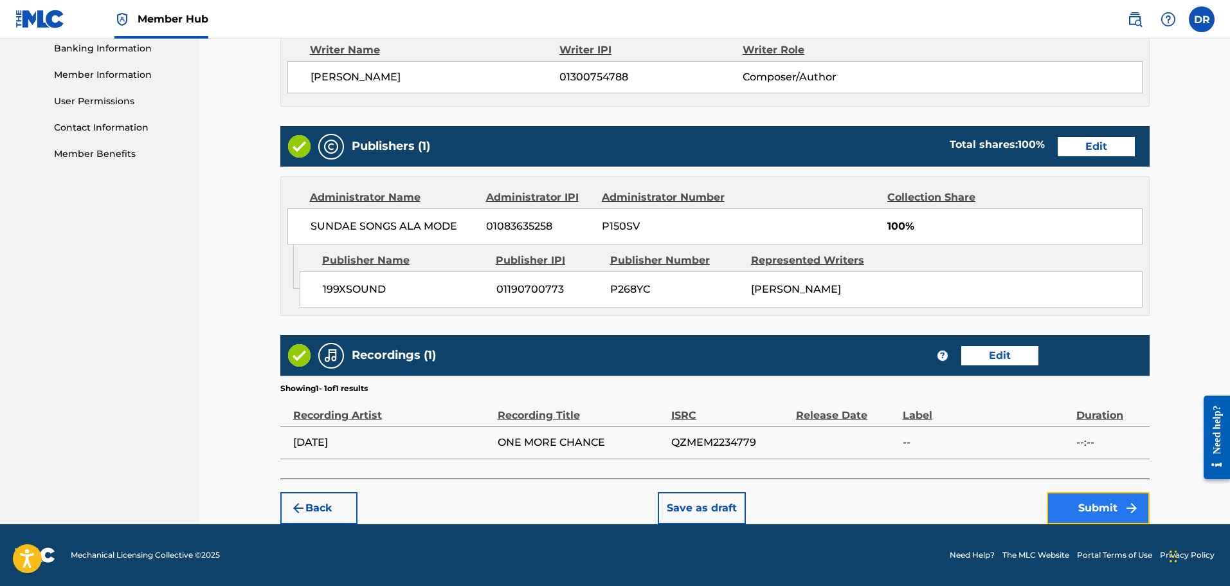
click at [1099, 509] on button "Submit" at bounding box center [1098, 508] width 103 height 32
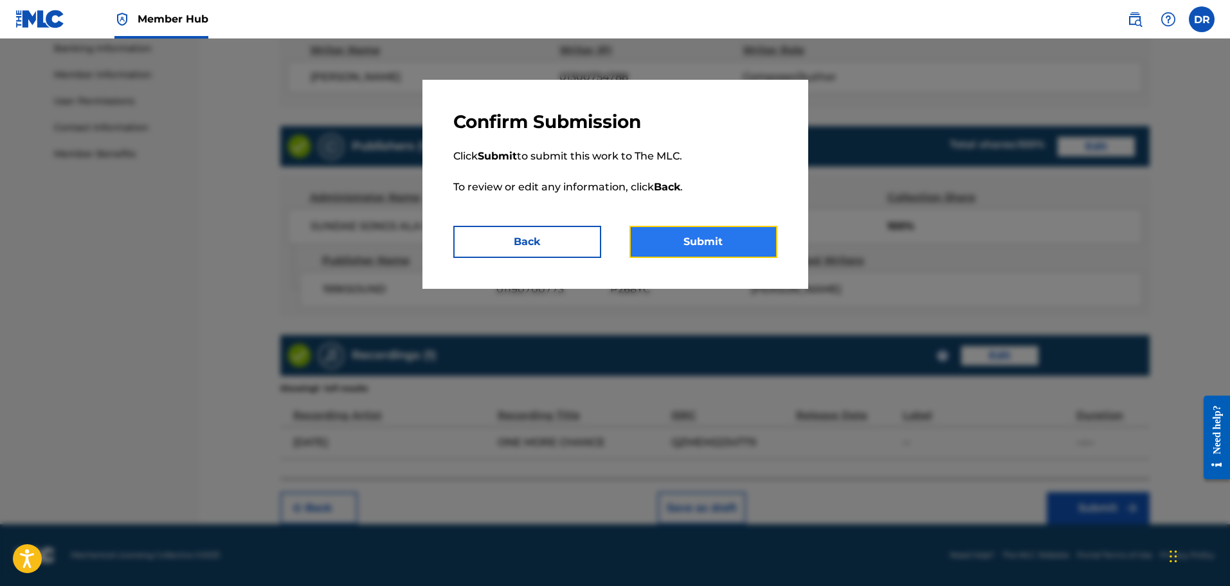
click at [744, 247] on button "Submit" at bounding box center [703, 242] width 148 height 32
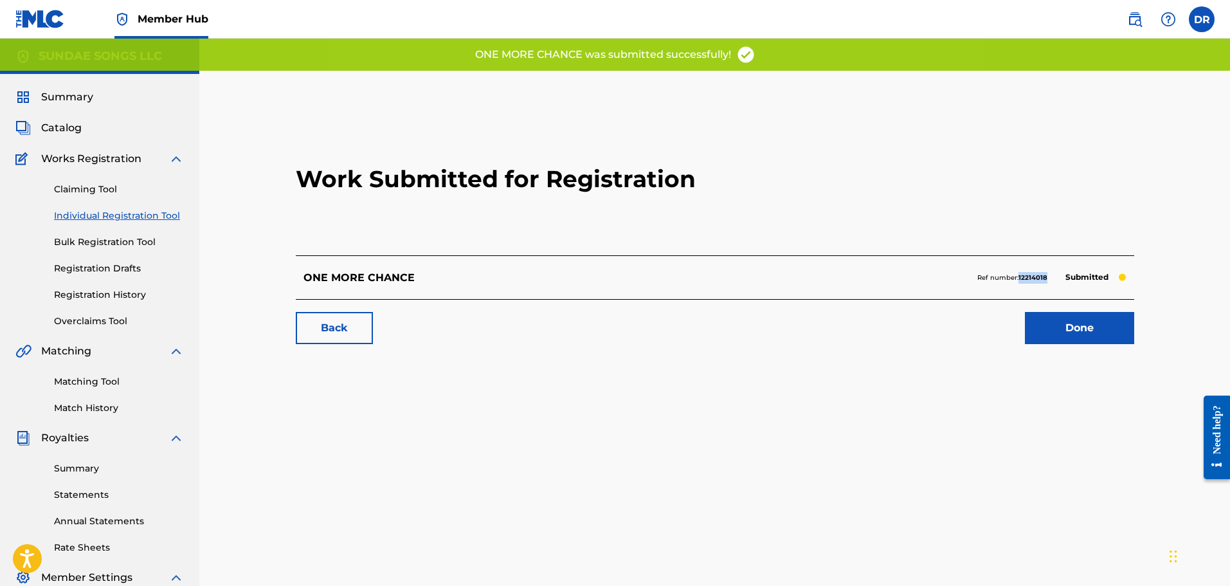
drag, startPoint x: 1050, startPoint y: 284, endPoint x: 1020, endPoint y: 282, distance: 30.2
click at [1018, 283] on div "Ref number: 12214018 Submitted" at bounding box center [1051, 278] width 149 height 18
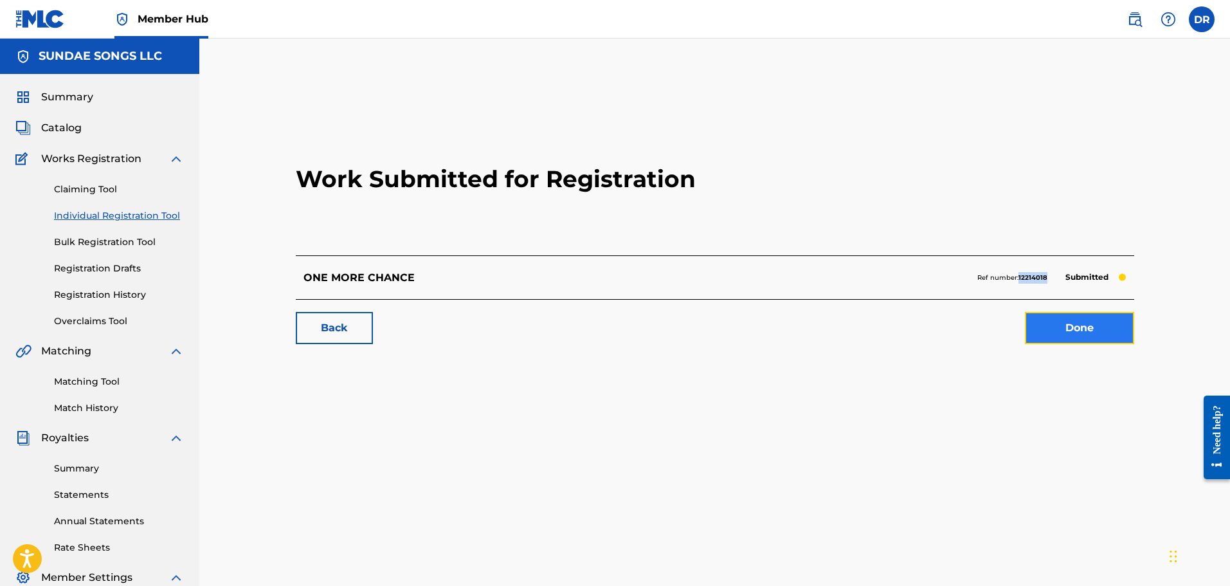
click at [1069, 331] on link "Done" at bounding box center [1079, 328] width 109 height 32
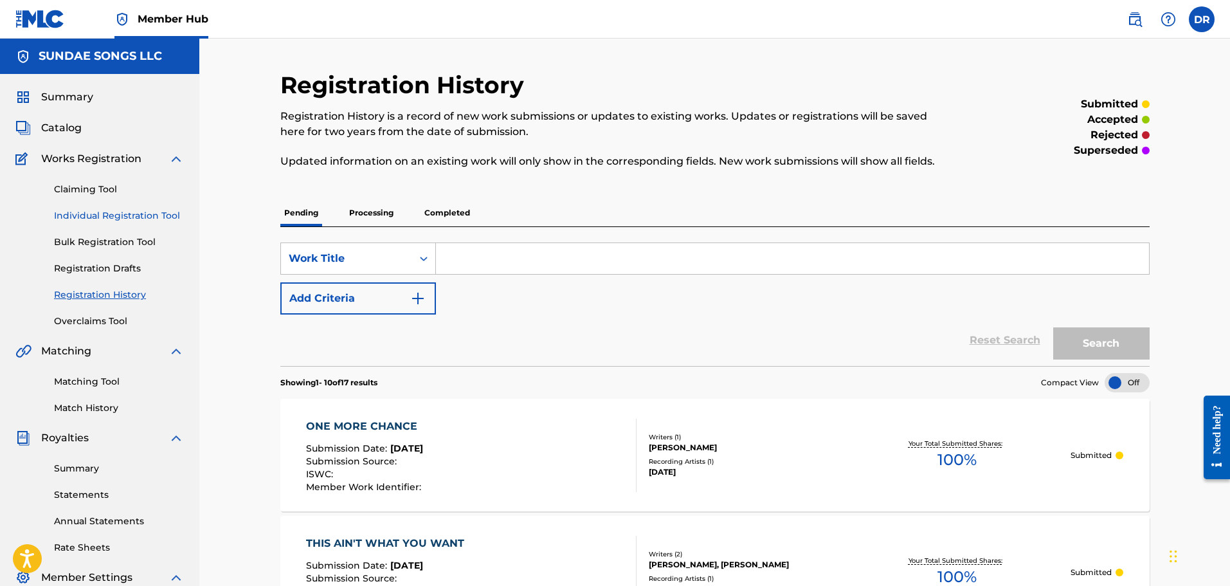
click at [158, 213] on link "Individual Registration Tool" at bounding box center [119, 216] width 130 height 14
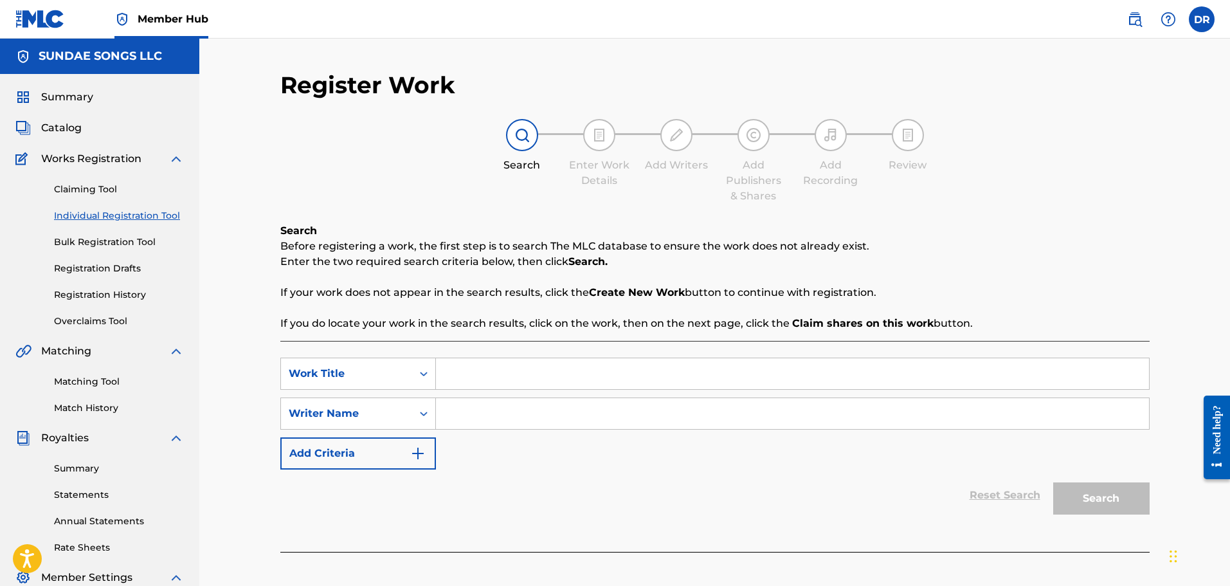
click at [467, 376] on input "Search Form" at bounding box center [792, 373] width 713 height 31
click at [472, 421] on input "Search Form" at bounding box center [792, 413] width 713 height 31
click at [1106, 504] on button "Search" at bounding box center [1101, 498] width 96 height 32
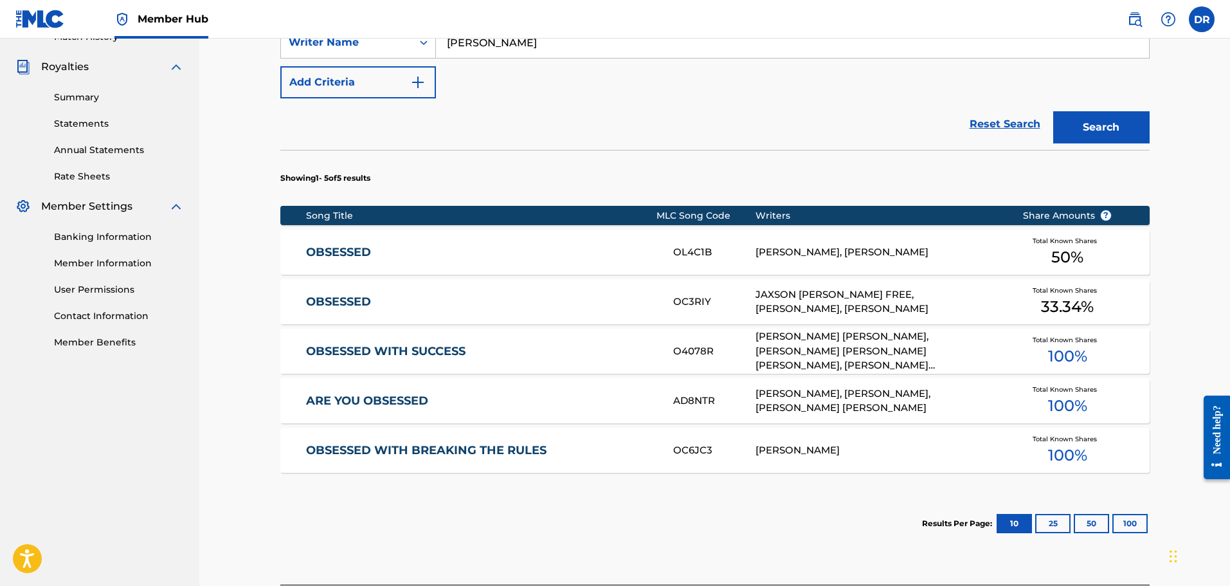
scroll to position [386, 0]
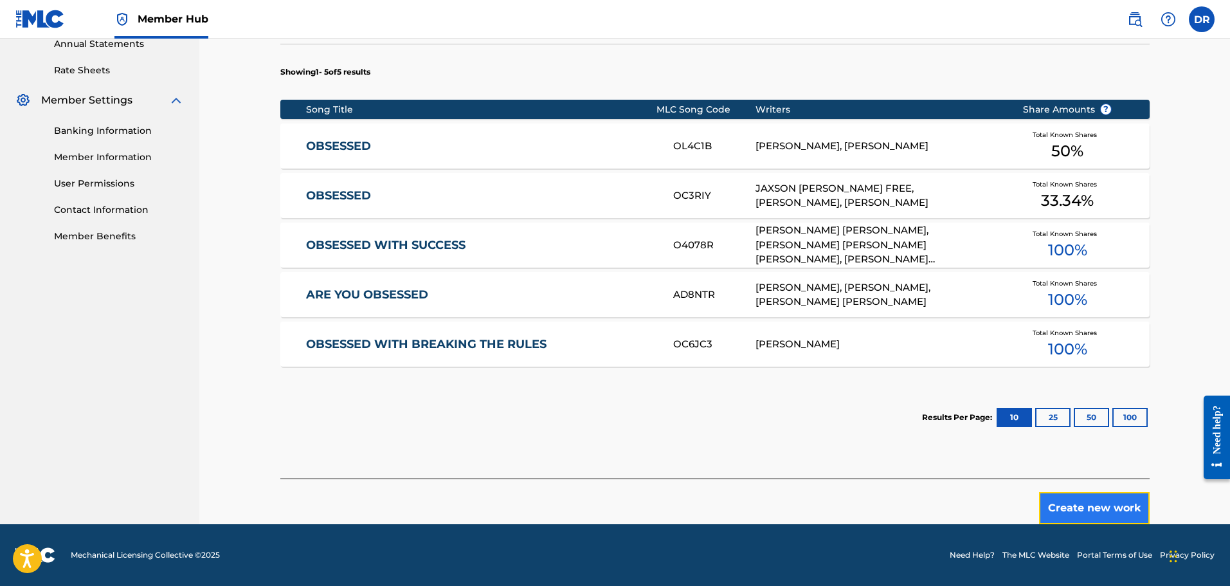
click at [1084, 513] on button "Create new work" at bounding box center [1094, 508] width 111 height 32
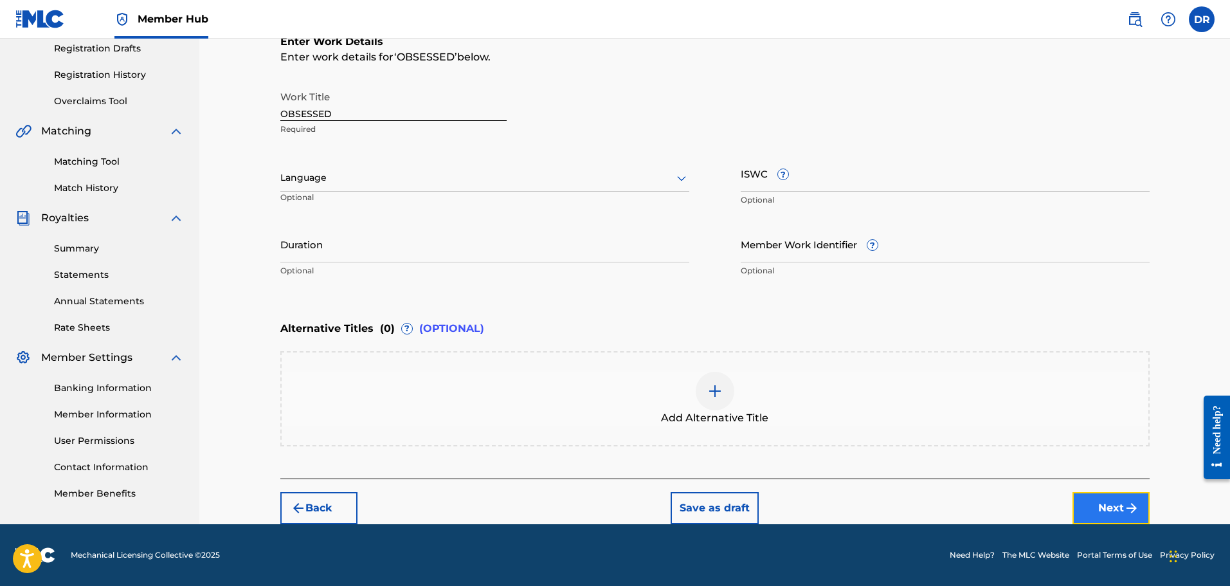
click at [1101, 499] on button "Next" at bounding box center [1110, 508] width 77 height 32
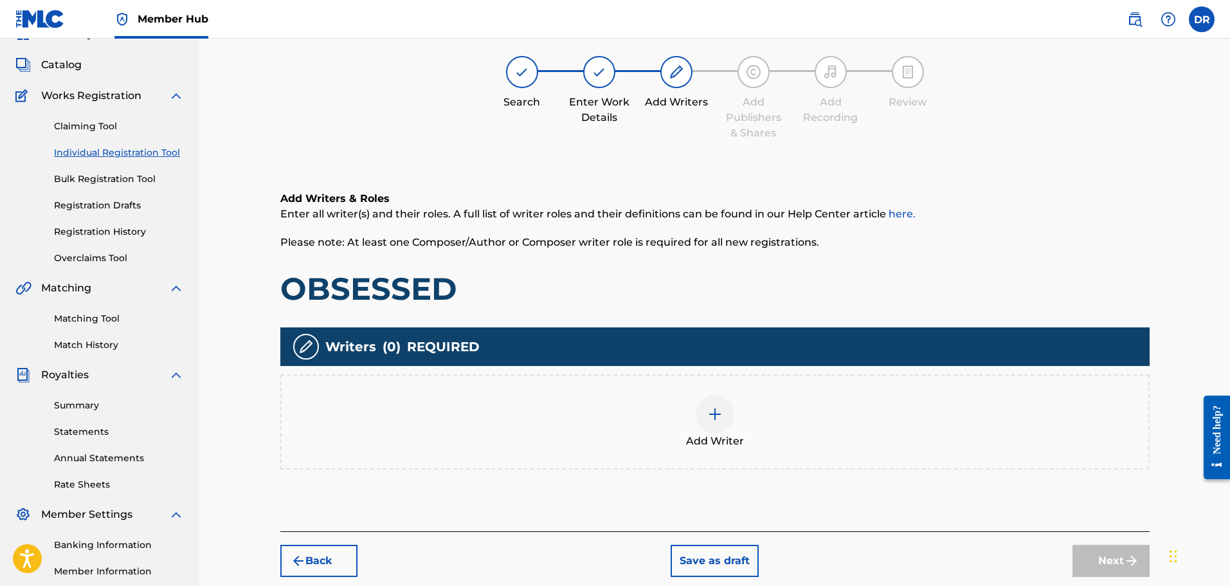
scroll to position [58, 0]
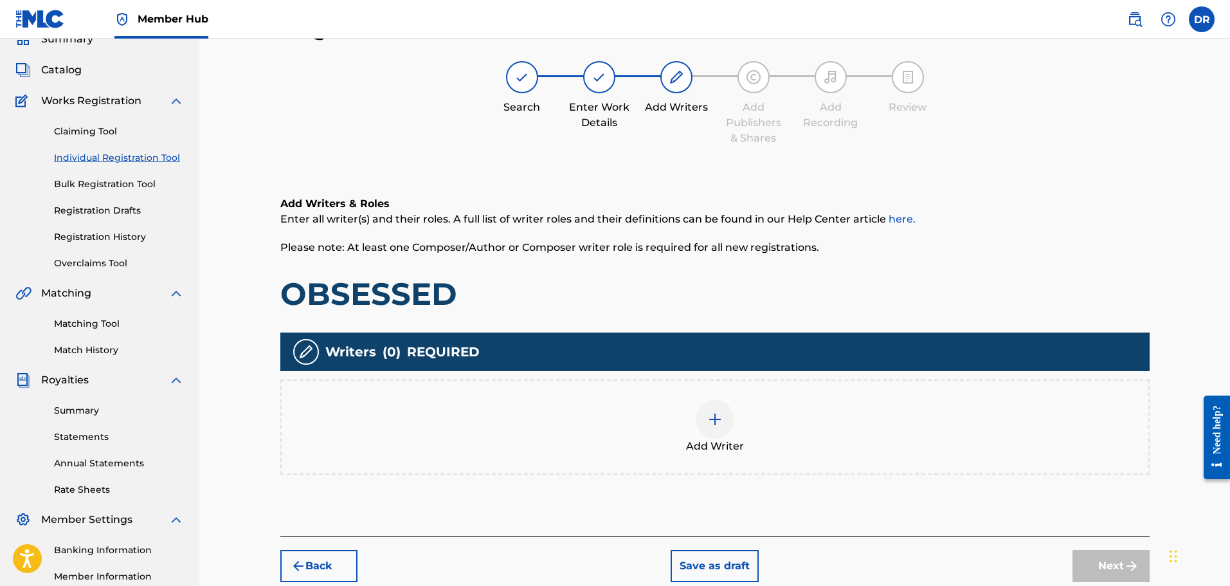
click at [716, 419] on img at bounding box center [714, 418] width 15 height 15
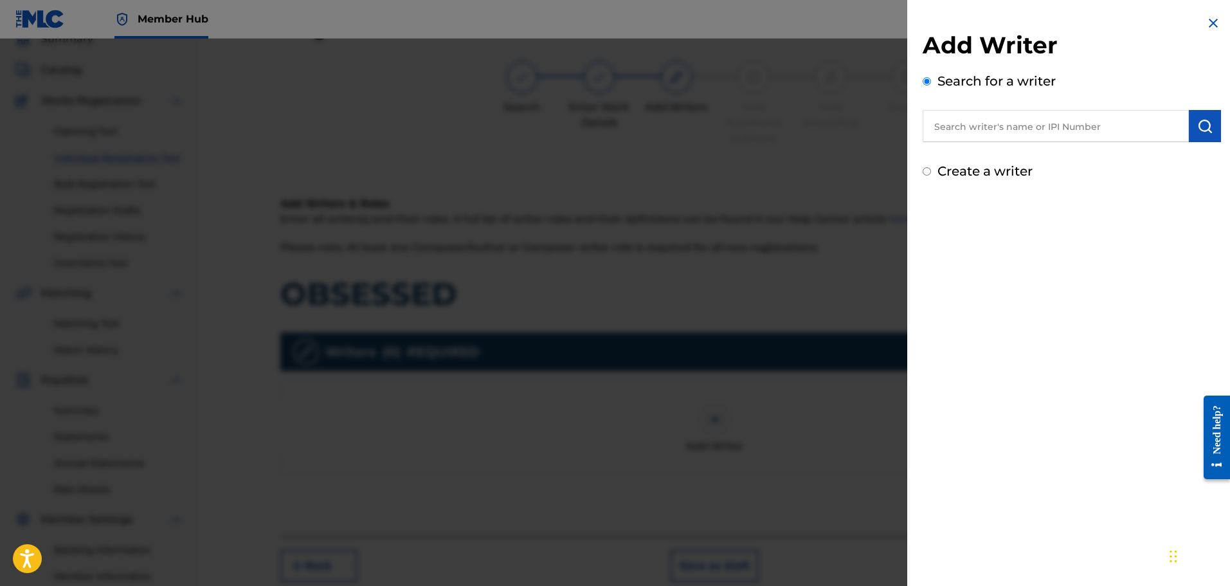
click at [928, 174] on input "Create a writer" at bounding box center [927, 171] width 8 height 8
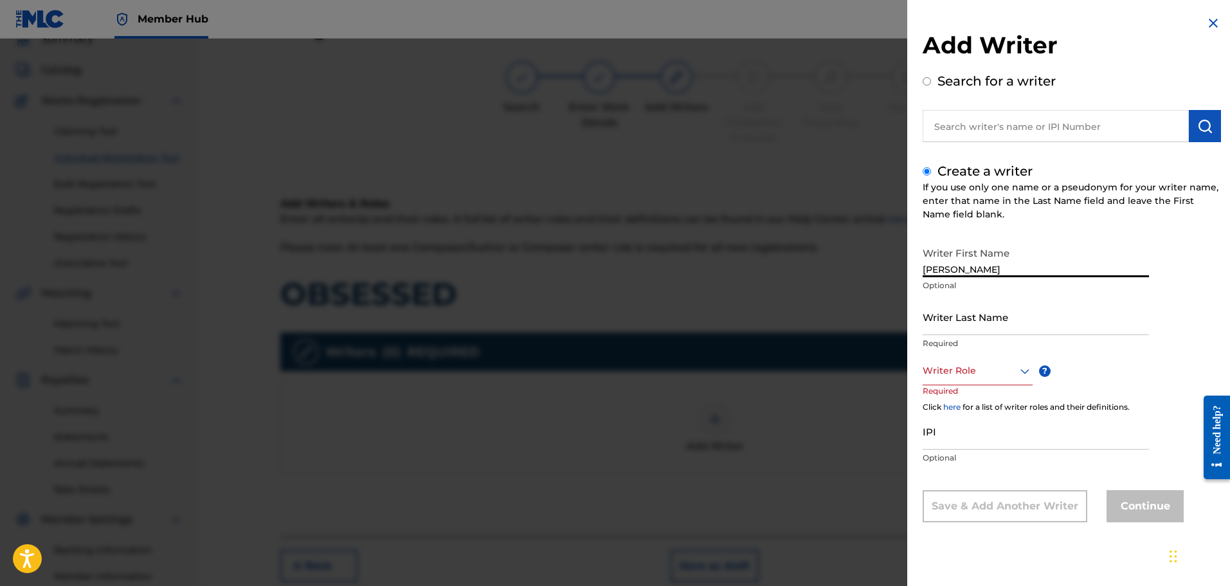
drag, startPoint x: 1063, startPoint y: 266, endPoint x: 998, endPoint y: 269, distance: 64.4
click at [998, 269] on input "[PERSON_NAME]" at bounding box center [1036, 258] width 226 height 37
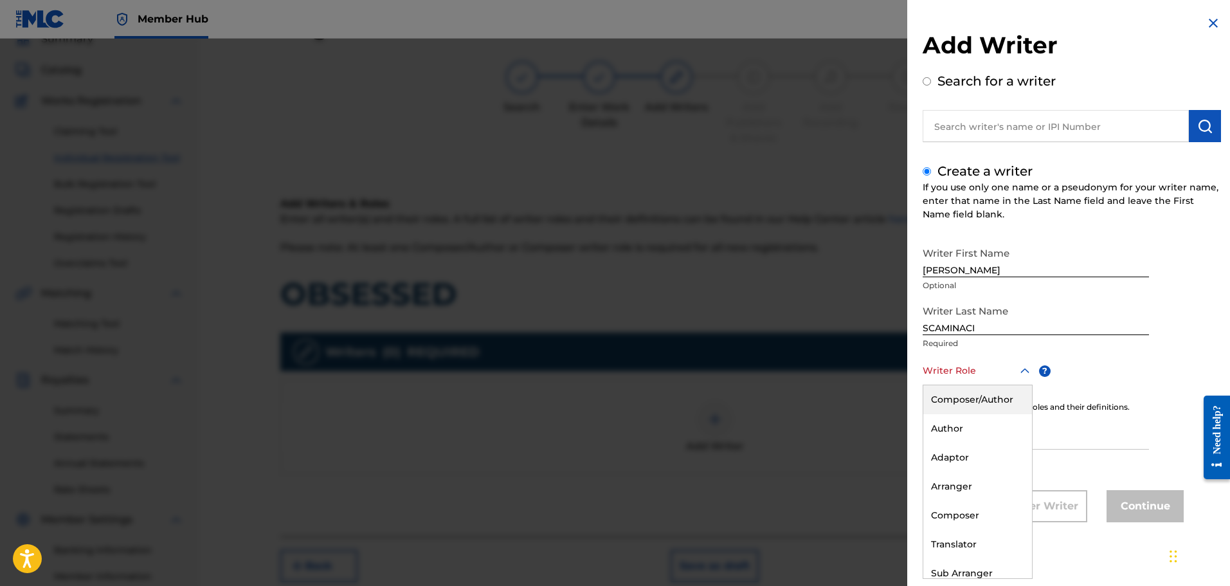
click at [980, 372] on div at bounding box center [978, 371] width 110 height 16
click at [975, 395] on div "Composer/Author" at bounding box center [977, 399] width 109 height 29
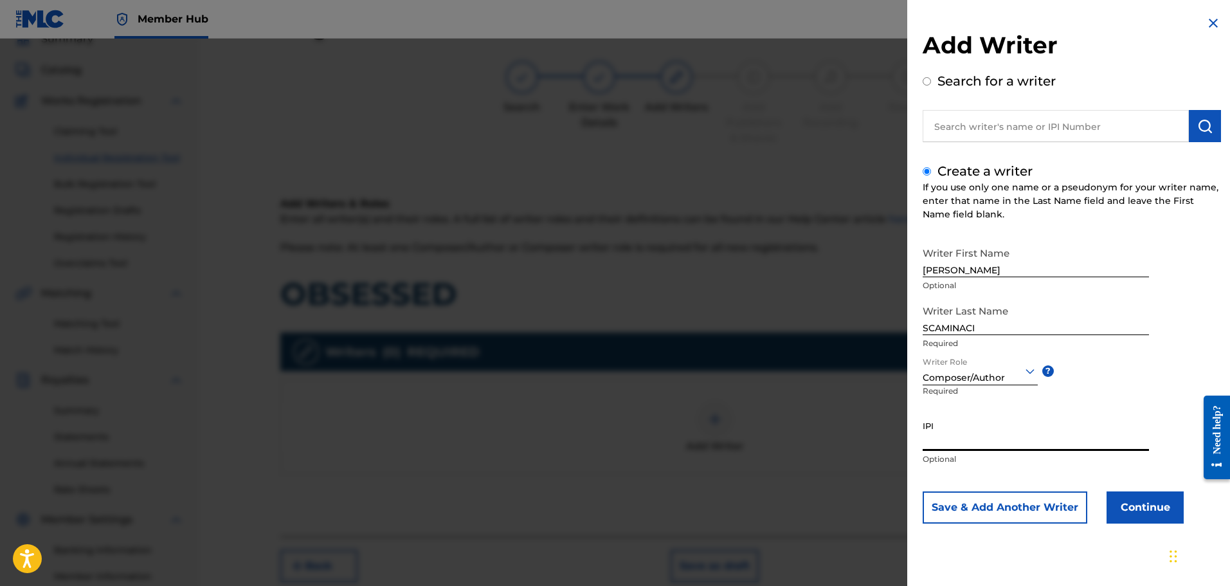
click at [961, 437] on input "IPI" at bounding box center [1036, 432] width 226 height 37
click at [1142, 506] on button "Continue" at bounding box center [1144, 507] width 77 height 32
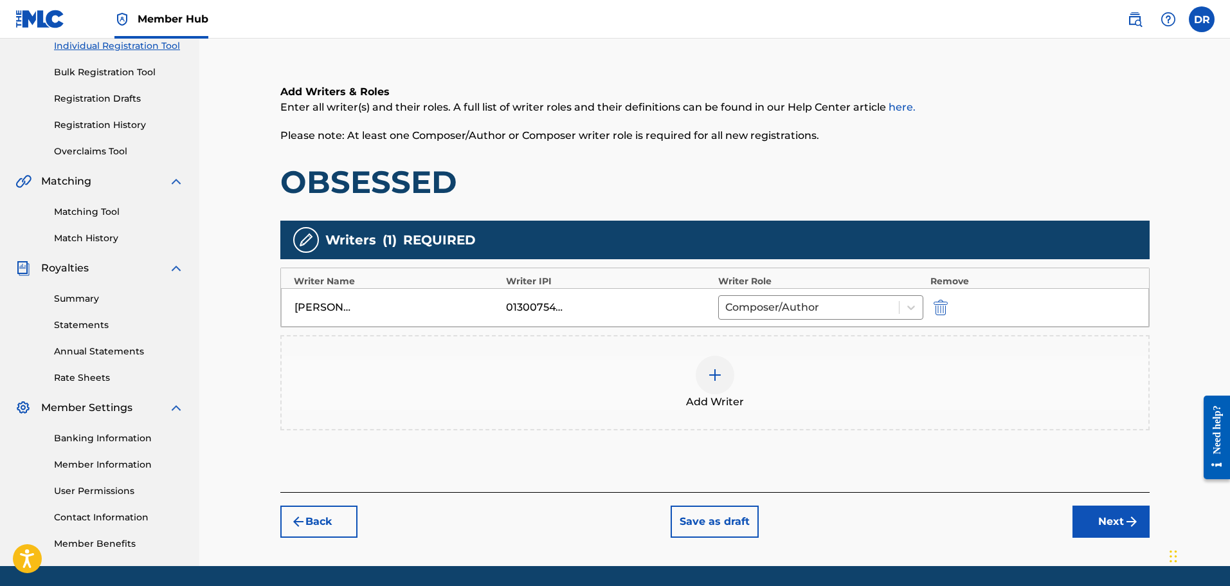
scroll to position [186, 0]
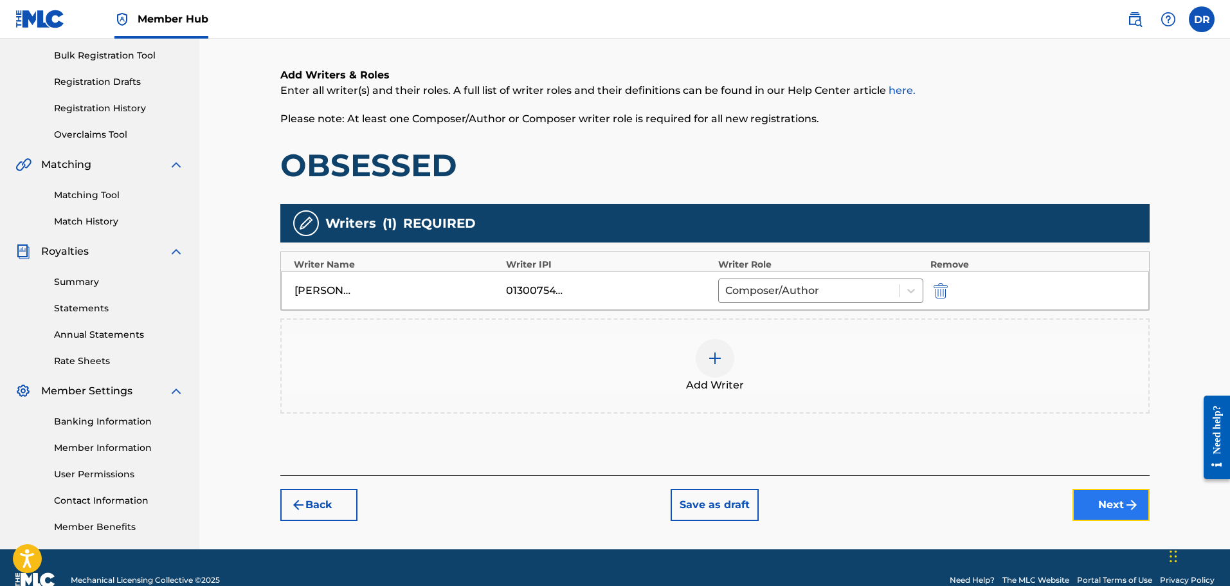
click at [1105, 513] on button "Next" at bounding box center [1110, 505] width 77 height 32
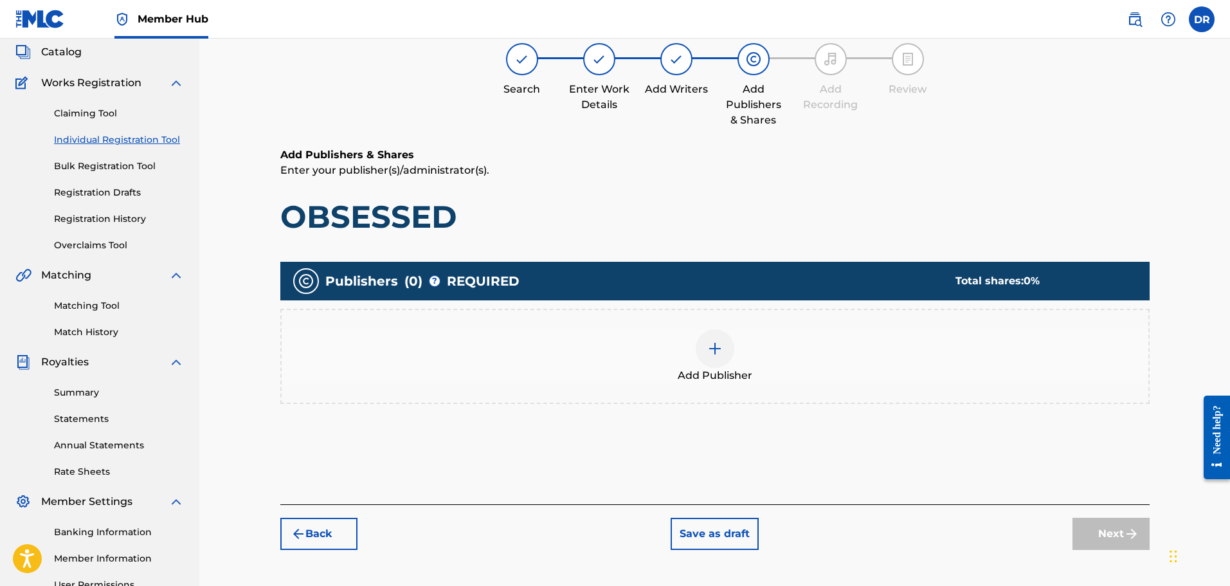
scroll to position [58, 0]
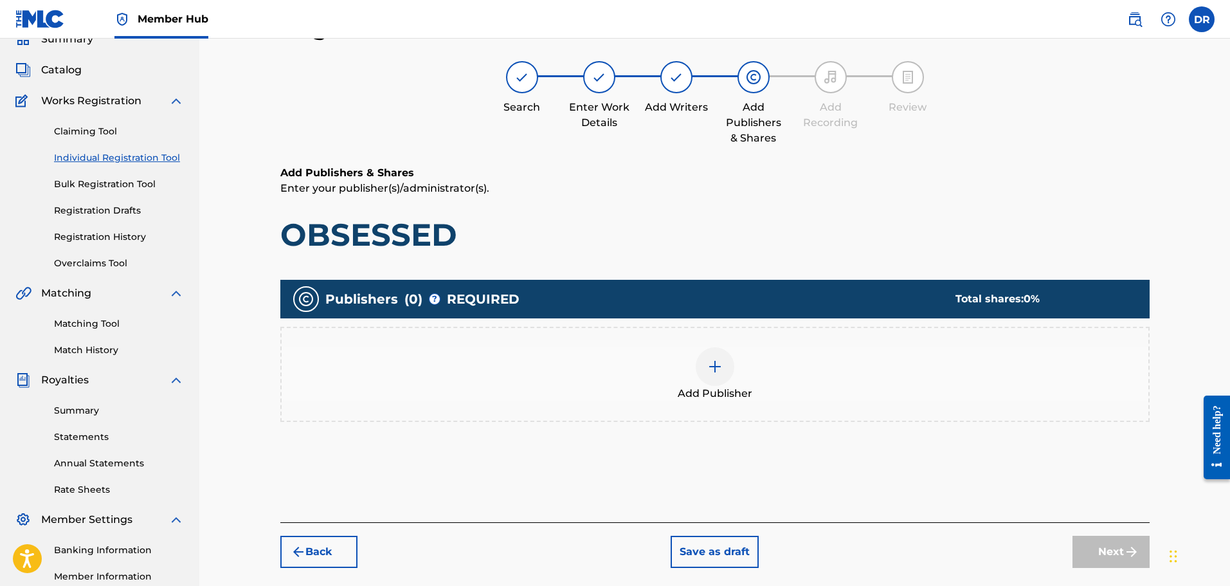
click at [708, 380] on div at bounding box center [715, 366] width 39 height 39
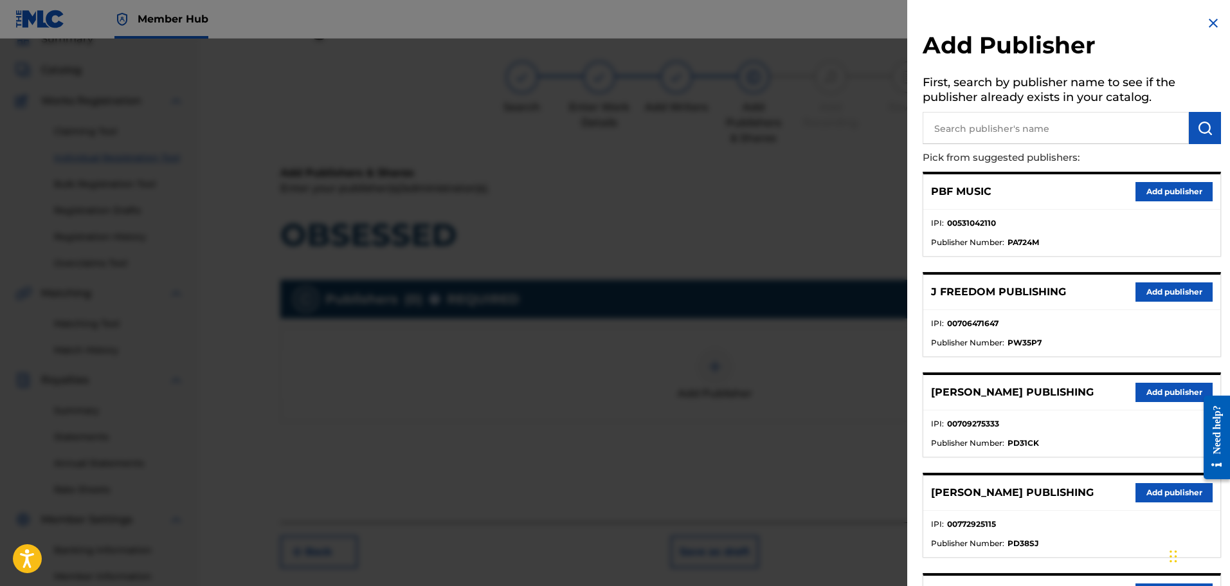
click at [944, 130] on input "text" at bounding box center [1056, 128] width 266 height 32
click at [1197, 127] on img "submit" at bounding box center [1204, 127] width 15 height 15
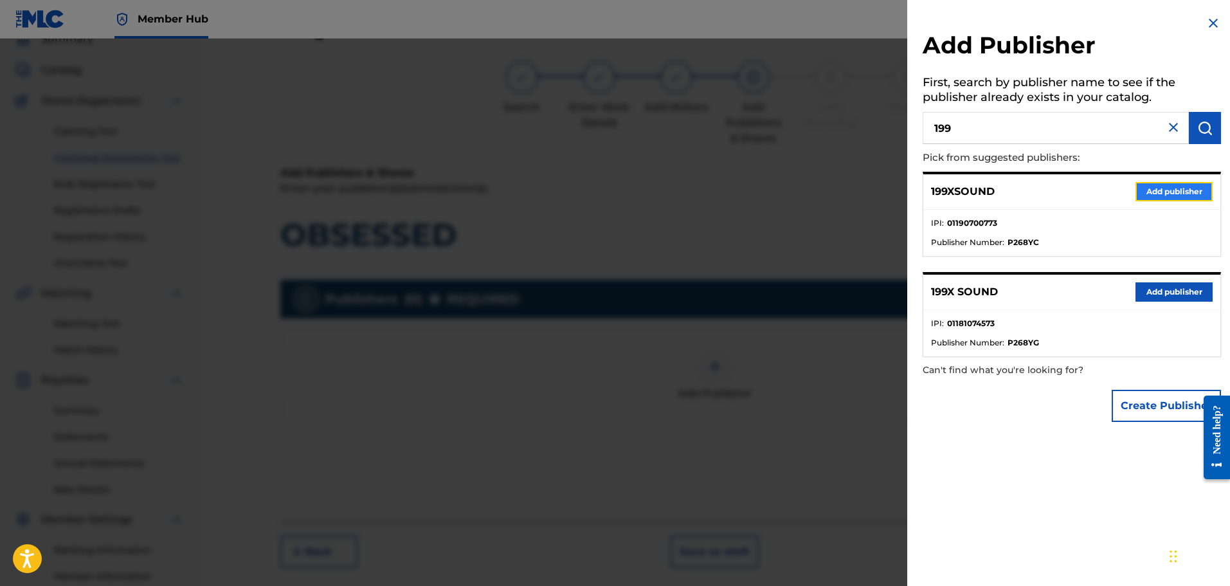
click at [1185, 191] on button "Add publisher" at bounding box center [1173, 191] width 77 height 19
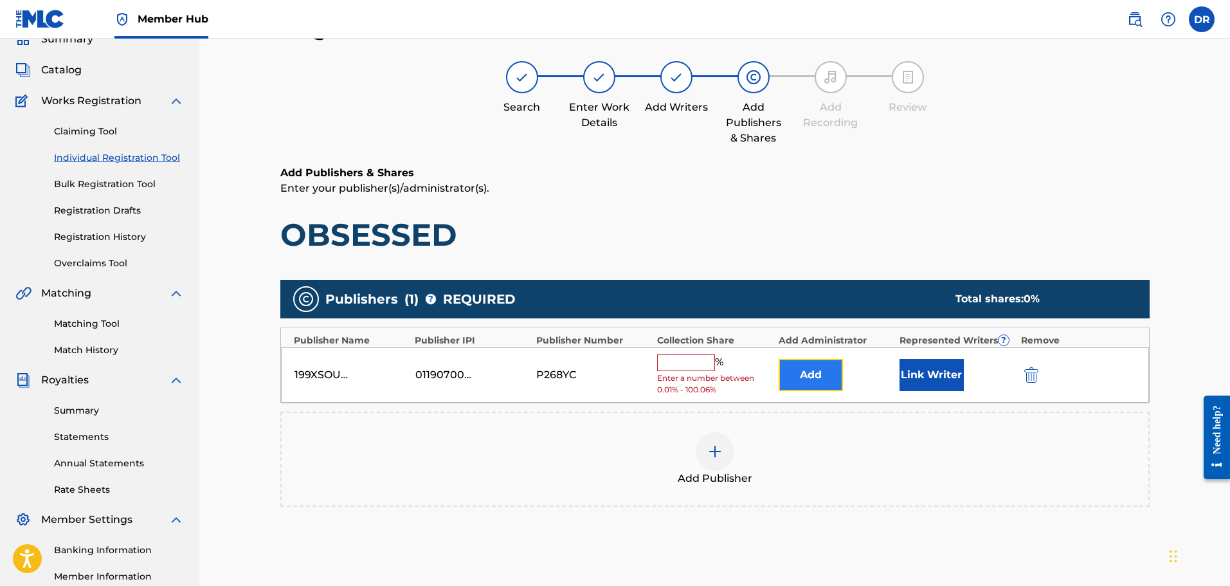
click at [813, 380] on button "Add" at bounding box center [811, 375] width 64 height 32
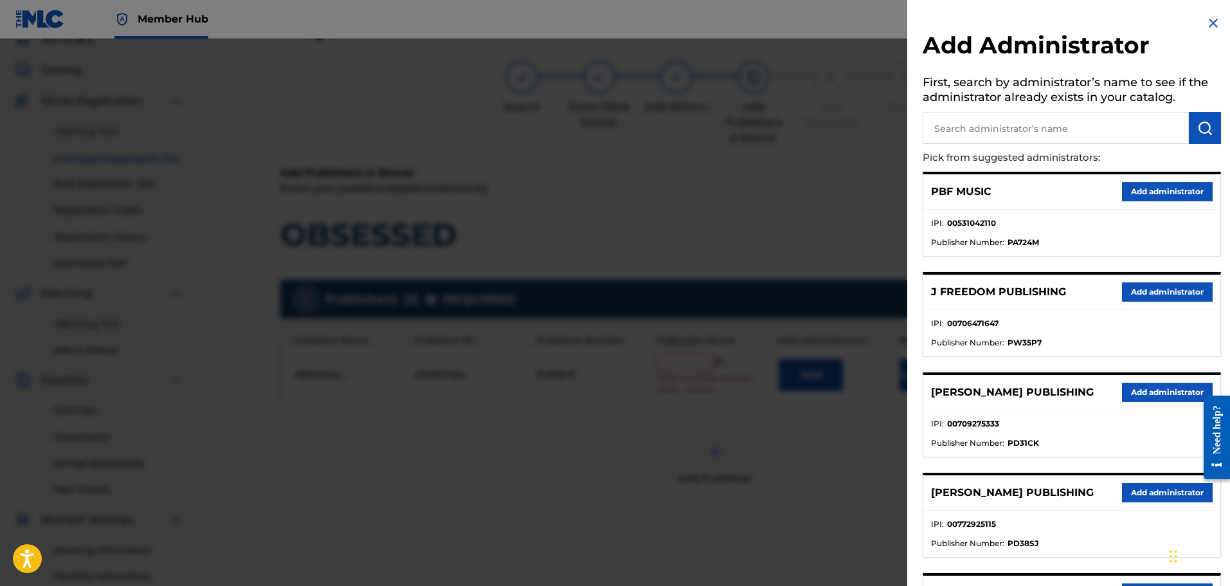
click at [990, 123] on input "text" at bounding box center [1056, 128] width 266 height 32
click at [1203, 126] on img "submit" at bounding box center [1204, 127] width 15 height 15
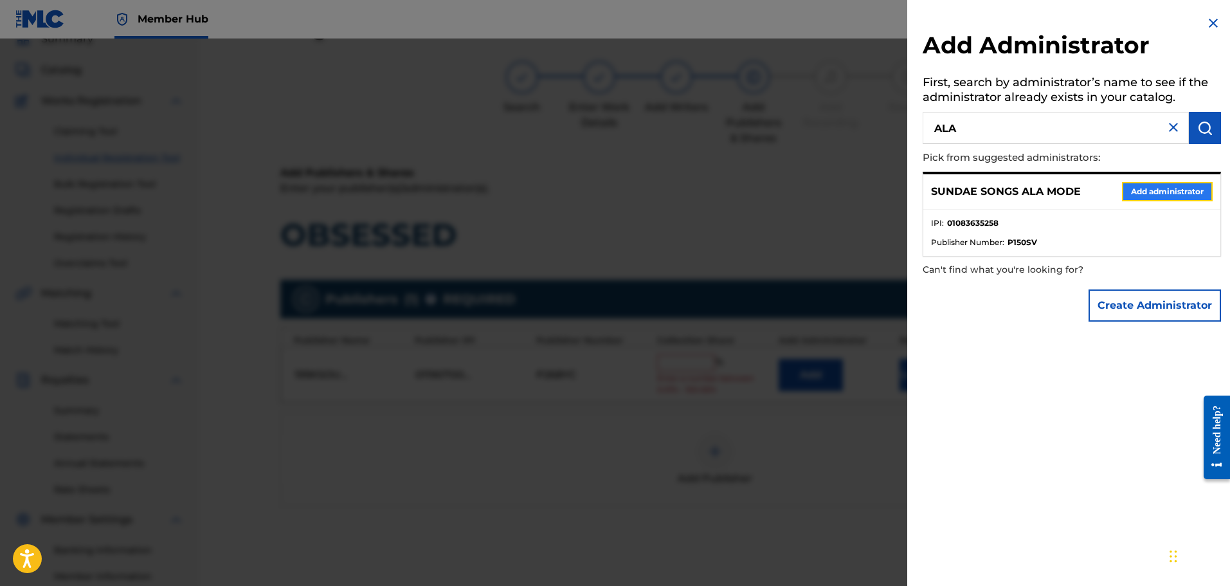
click at [1170, 194] on button "Add administrator" at bounding box center [1167, 191] width 91 height 19
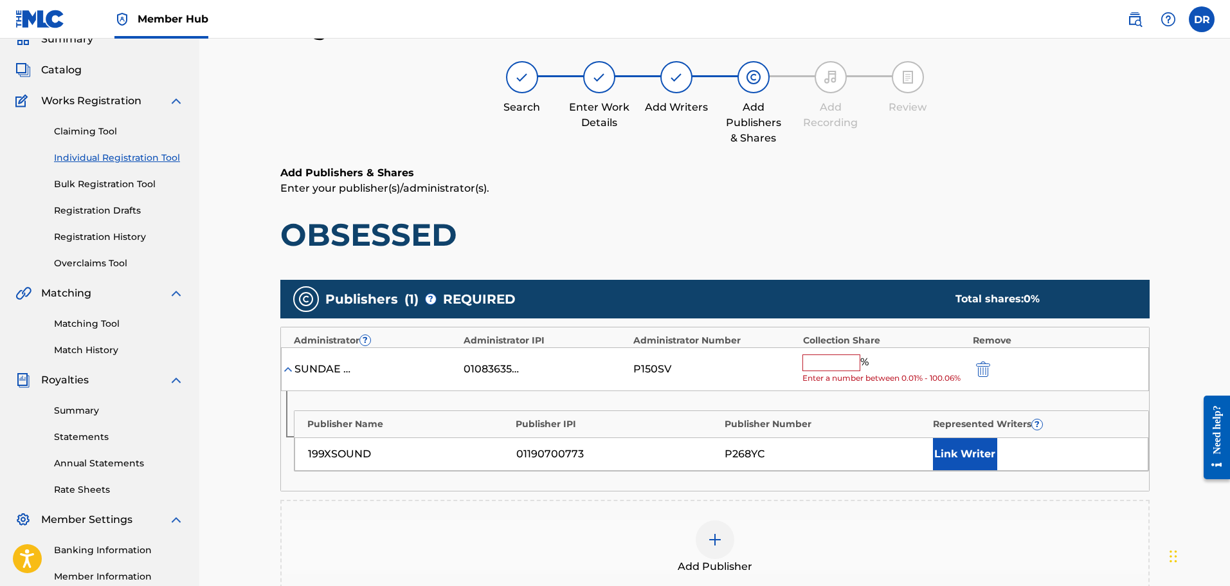
click at [820, 359] on input "text" at bounding box center [831, 362] width 58 height 17
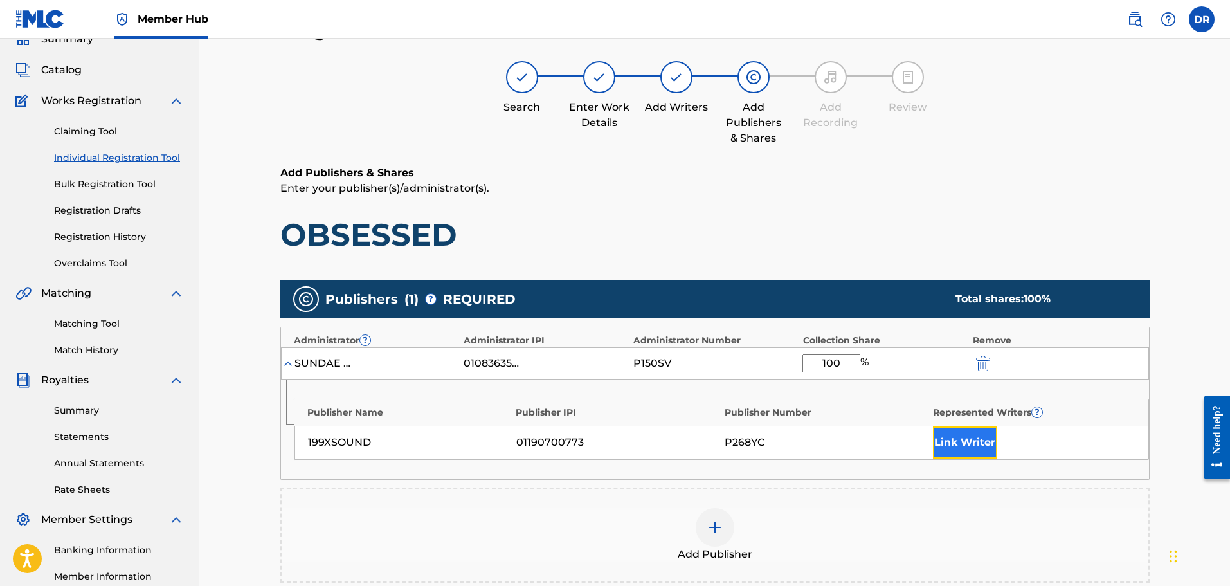
click at [956, 440] on button "Link Writer" at bounding box center [965, 442] width 64 height 32
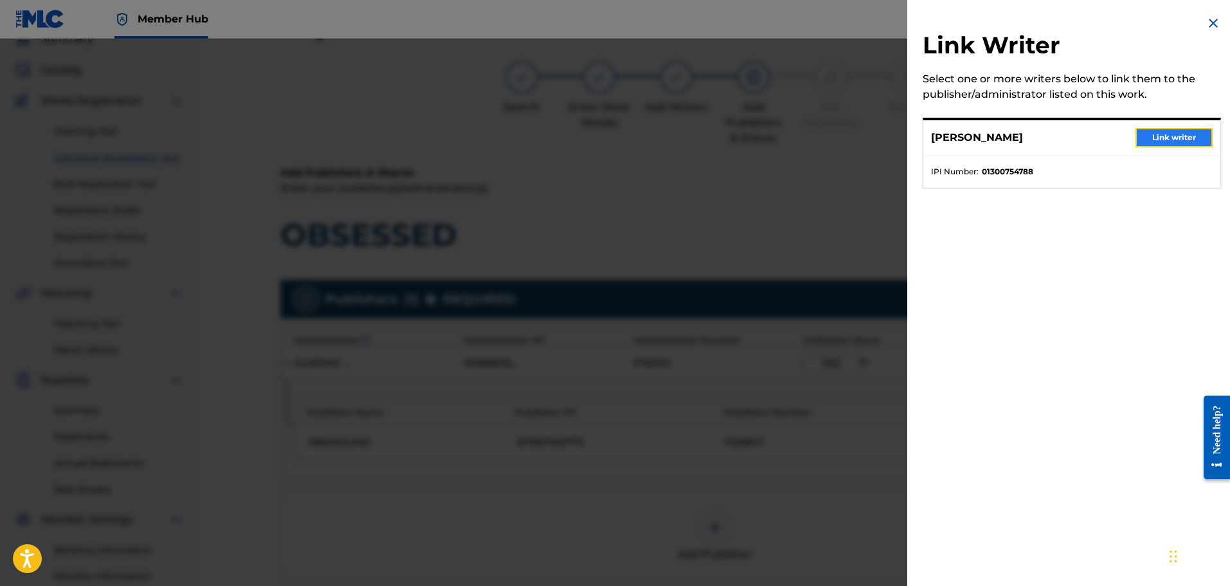
click at [1193, 137] on button "Link writer" at bounding box center [1173, 137] width 77 height 19
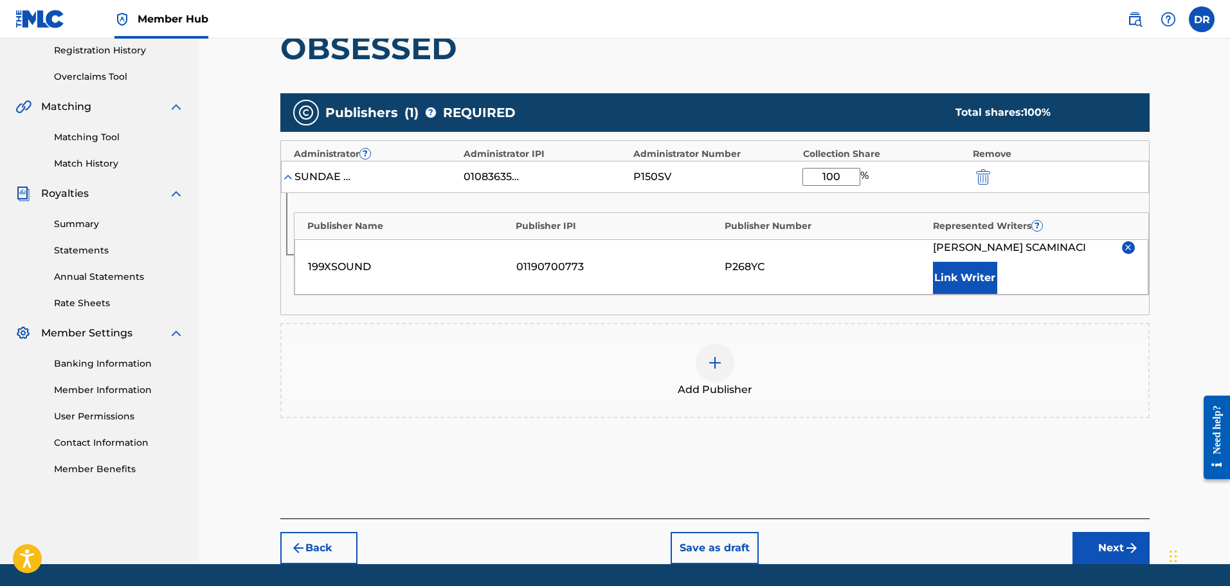
scroll to position [284, 0]
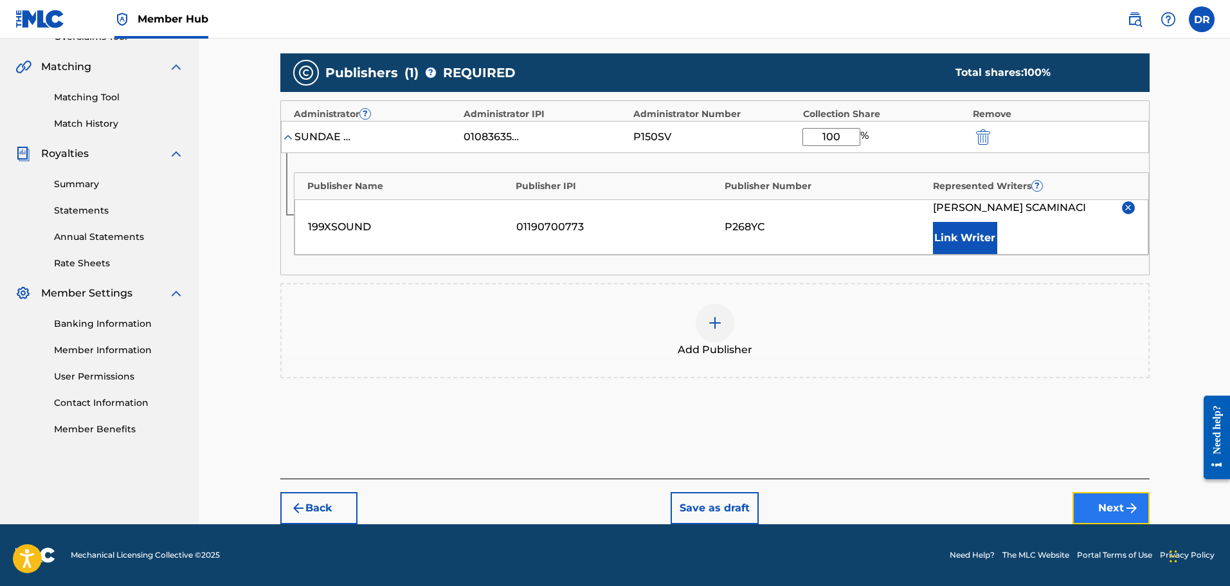
click at [1112, 503] on button "Next" at bounding box center [1110, 508] width 77 height 32
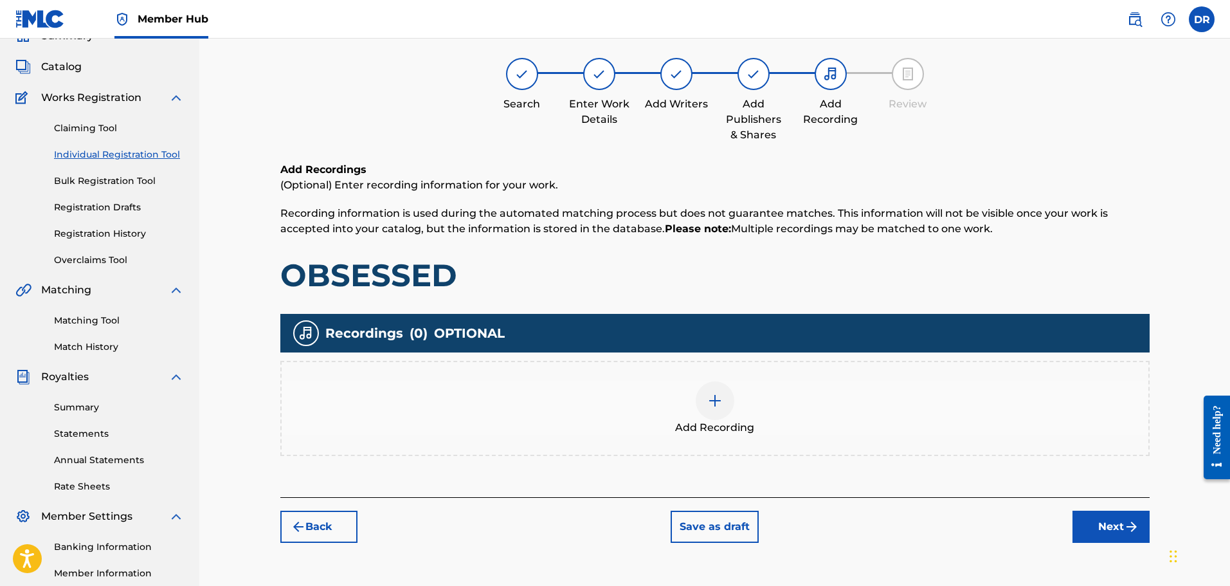
scroll to position [58, 0]
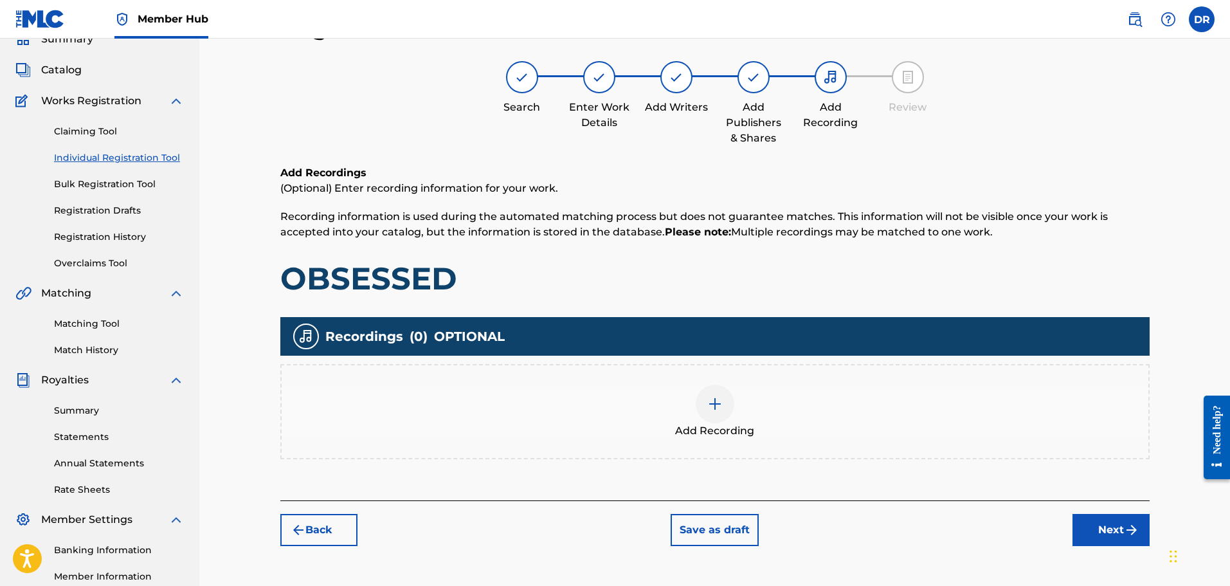
click at [712, 399] on img at bounding box center [714, 403] width 15 height 15
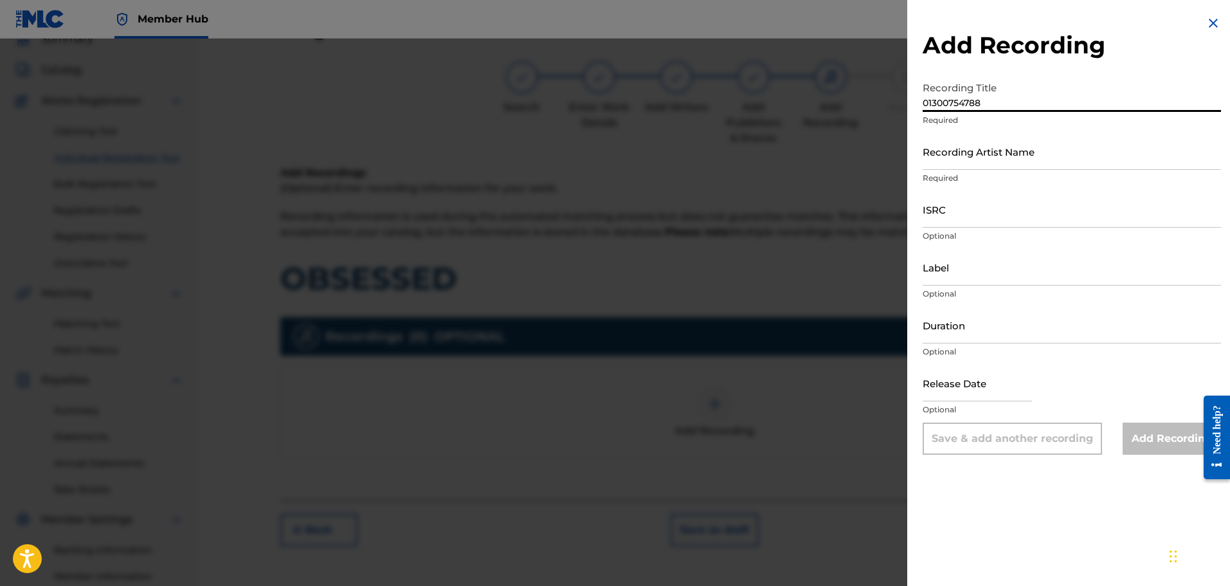
drag, startPoint x: 1013, startPoint y: 105, endPoint x: 821, endPoint y: 93, distance: 192.0
click at [821, 93] on div "Add Recording Recording Title 01300754788 Required Recording Artist Name Requir…" at bounding box center [615, 312] width 1230 height 547
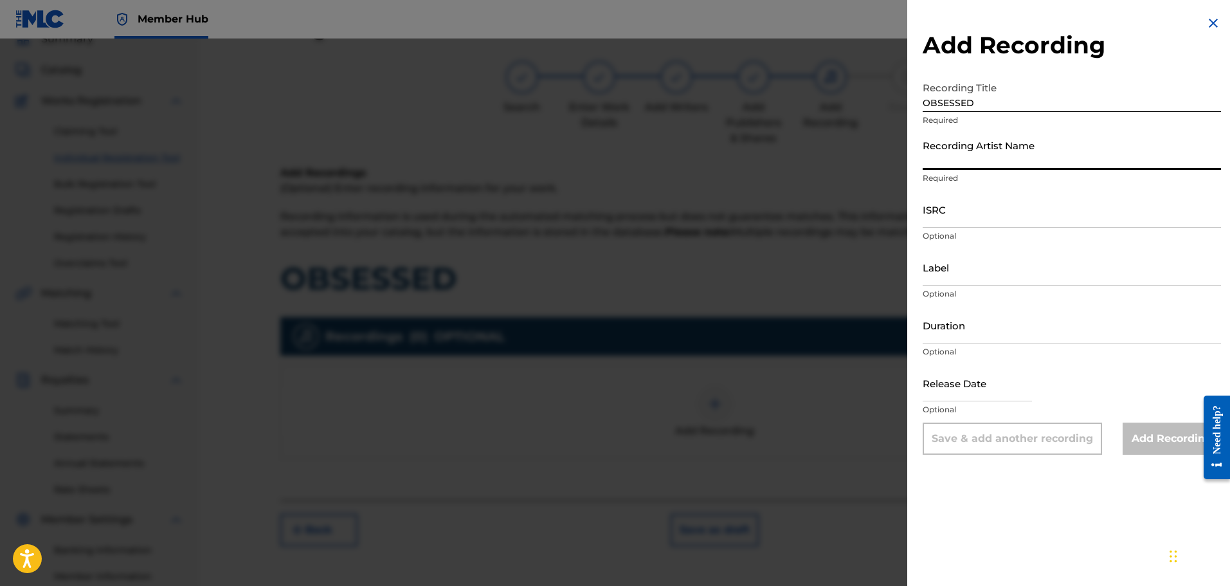
click at [980, 153] on input "Recording Artist Name" at bounding box center [1072, 151] width 298 height 37
click at [998, 152] on input "Recording Artist Name" at bounding box center [1072, 151] width 298 height 37
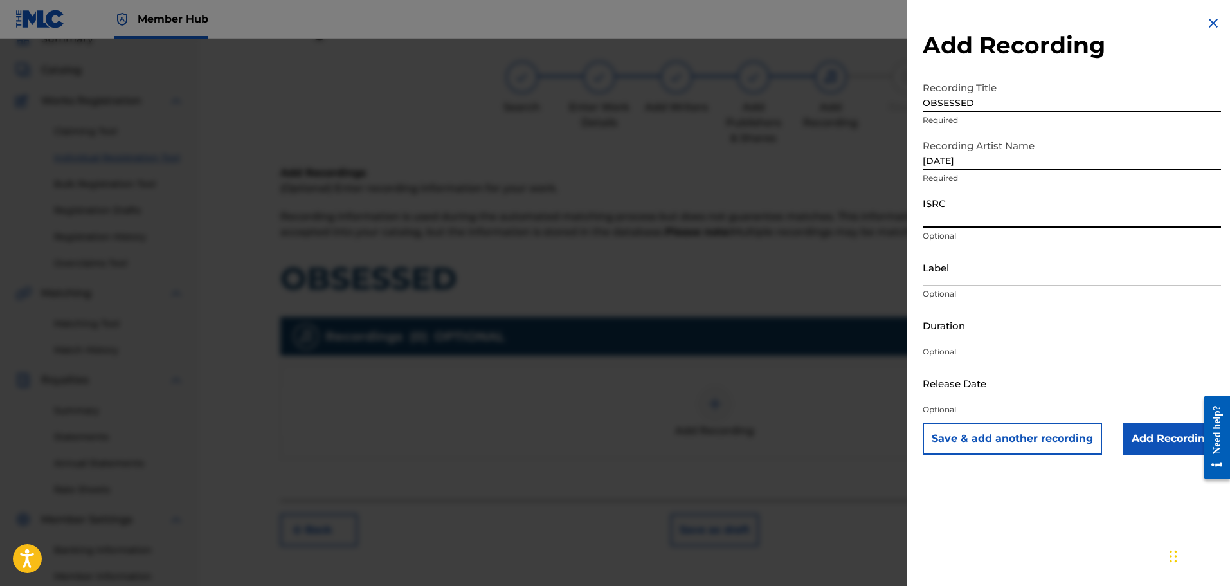
click at [944, 213] on input "ISRC" at bounding box center [1072, 209] width 298 height 37
click at [1151, 433] on input "Add Recording" at bounding box center [1171, 438] width 98 height 32
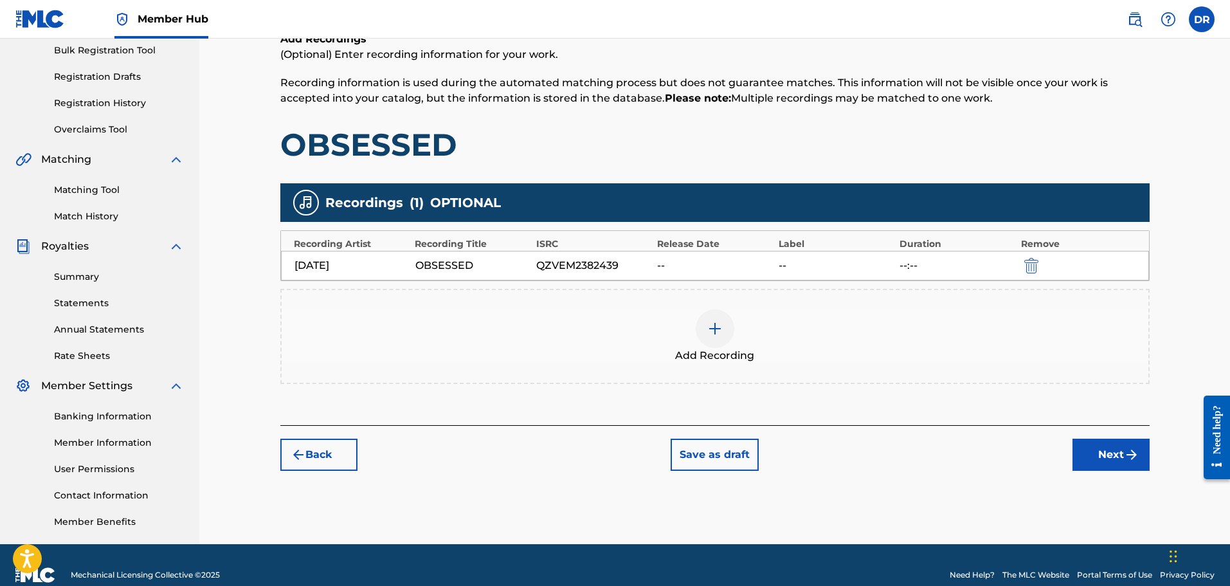
scroll to position [212, 0]
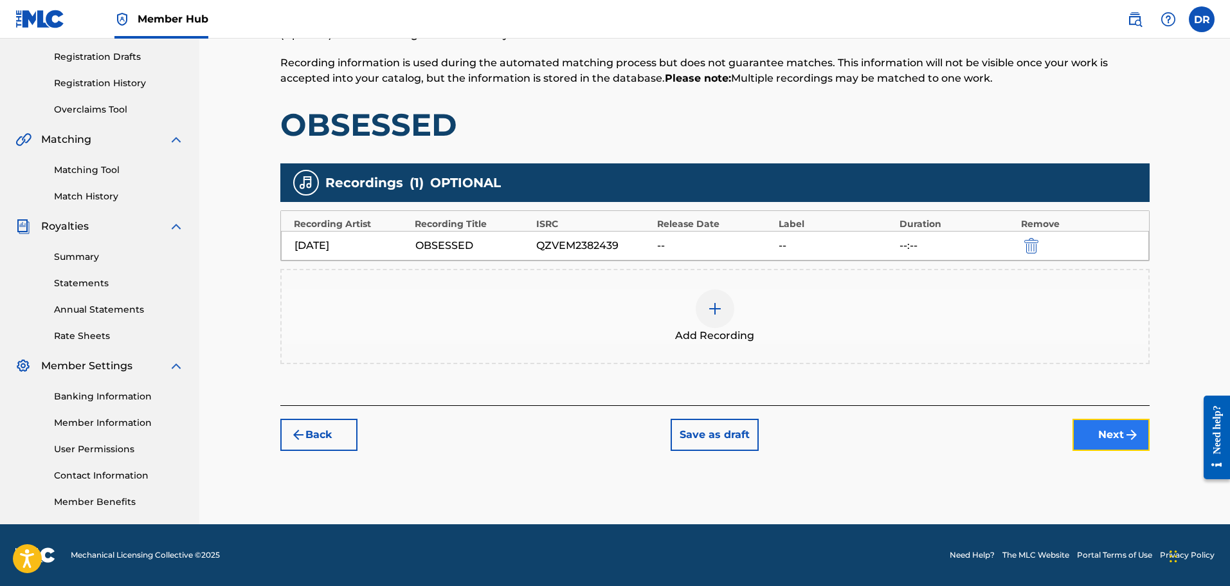
click at [1111, 434] on button "Next" at bounding box center [1110, 435] width 77 height 32
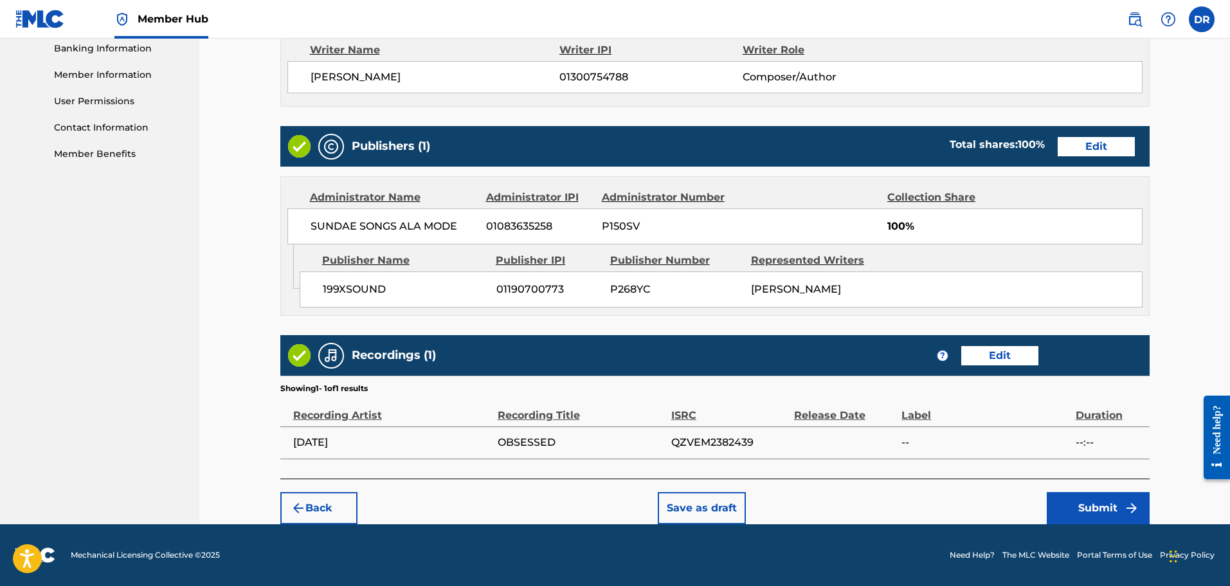
scroll to position [572, 0]
click at [1090, 499] on button "Submit" at bounding box center [1098, 508] width 103 height 32
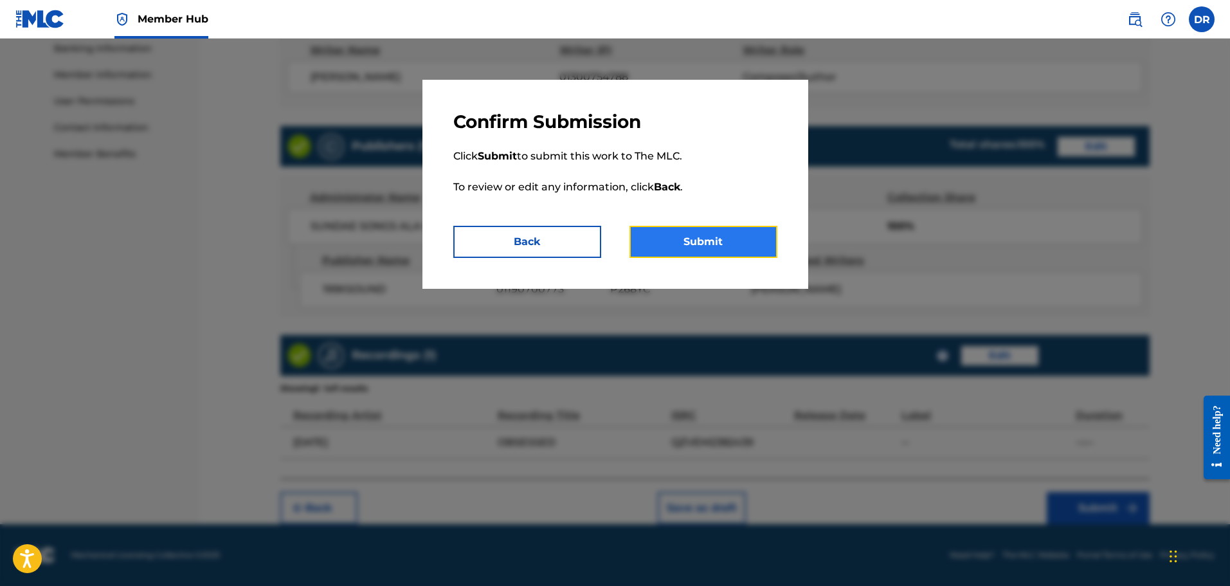
click at [739, 245] on button "Submit" at bounding box center [703, 242] width 148 height 32
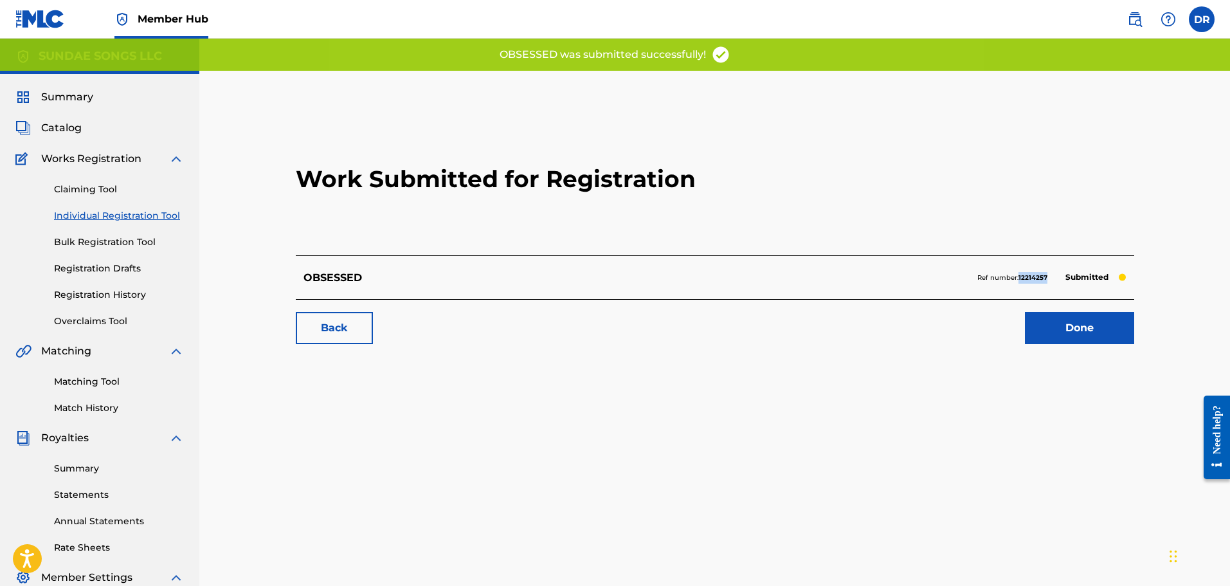
drag, startPoint x: 1050, startPoint y: 276, endPoint x: 1019, endPoint y: 280, distance: 31.1
click at [1019, 280] on div "Ref number: 12214257 Submitted" at bounding box center [1051, 278] width 149 height 18
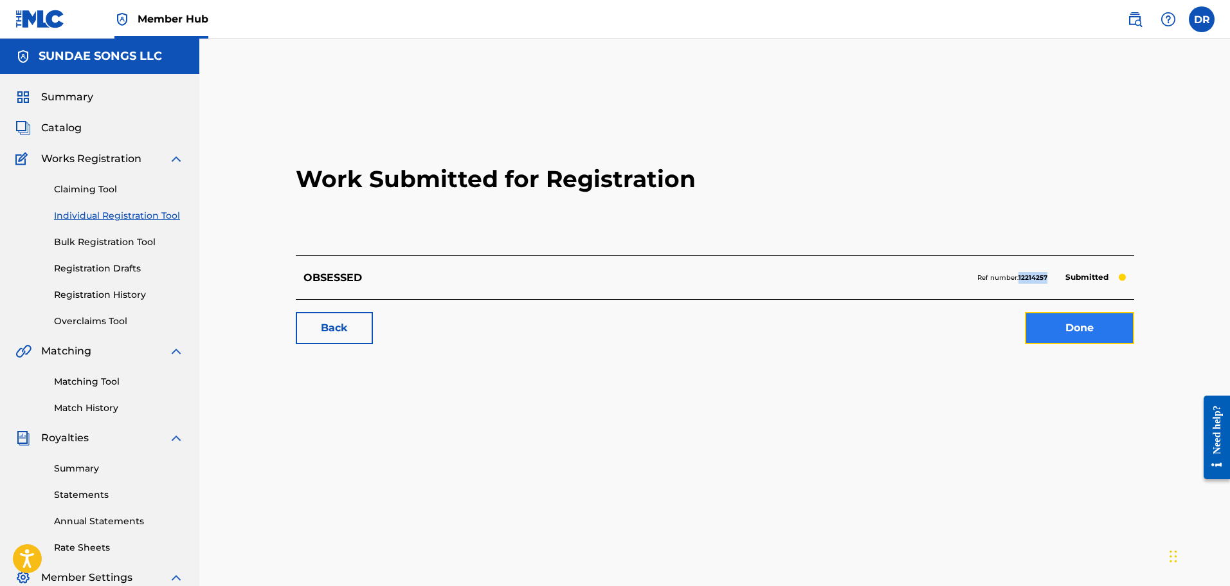
click at [1091, 329] on link "Done" at bounding box center [1079, 328] width 109 height 32
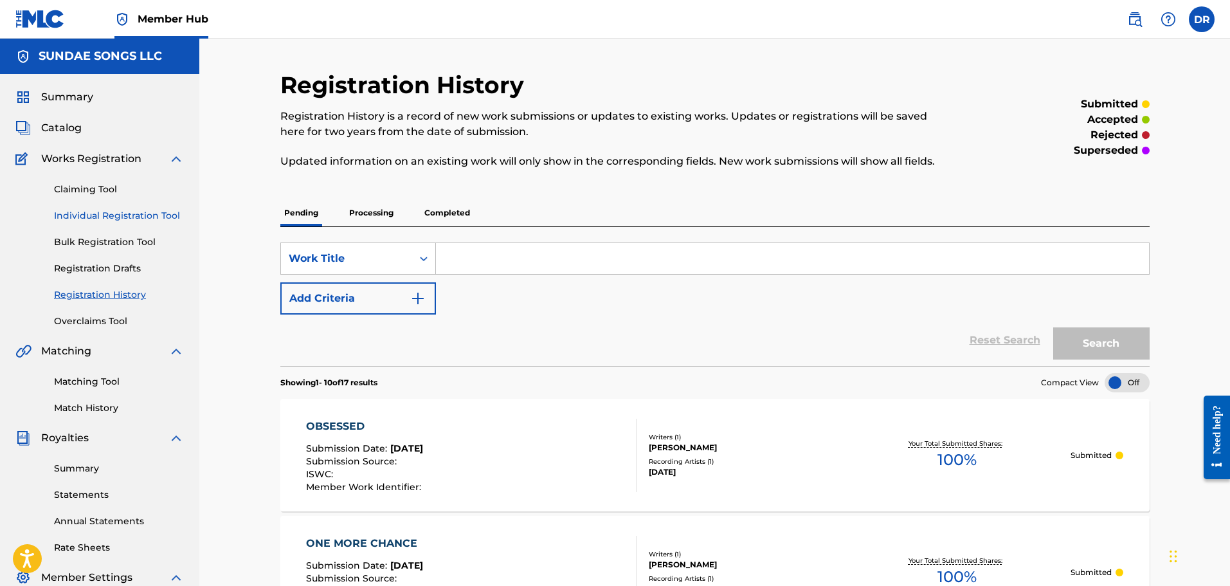
click at [132, 212] on link "Individual Registration Tool" at bounding box center [119, 216] width 130 height 14
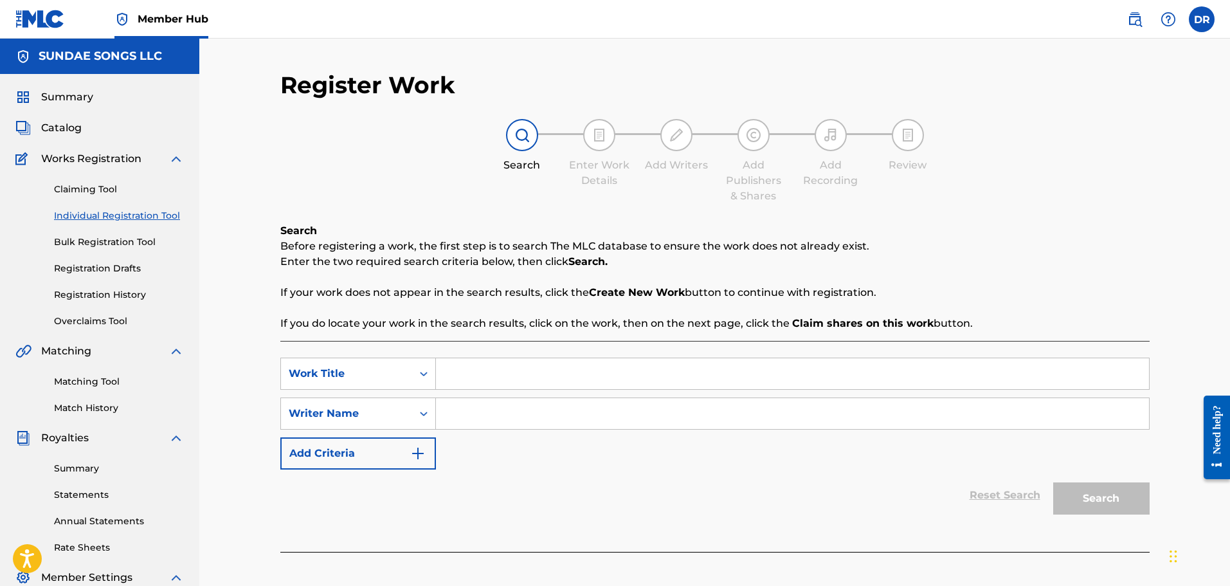
click at [478, 363] on input "Search Form" at bounding box center [792, 373] width 713 height 31
click at [483, 421] on input "Search Form" at bounding box center [792, 413] width 713 height 31
click at [1096, 492] on button "Search" at bounding box center [1101, 498] width 96 height 32
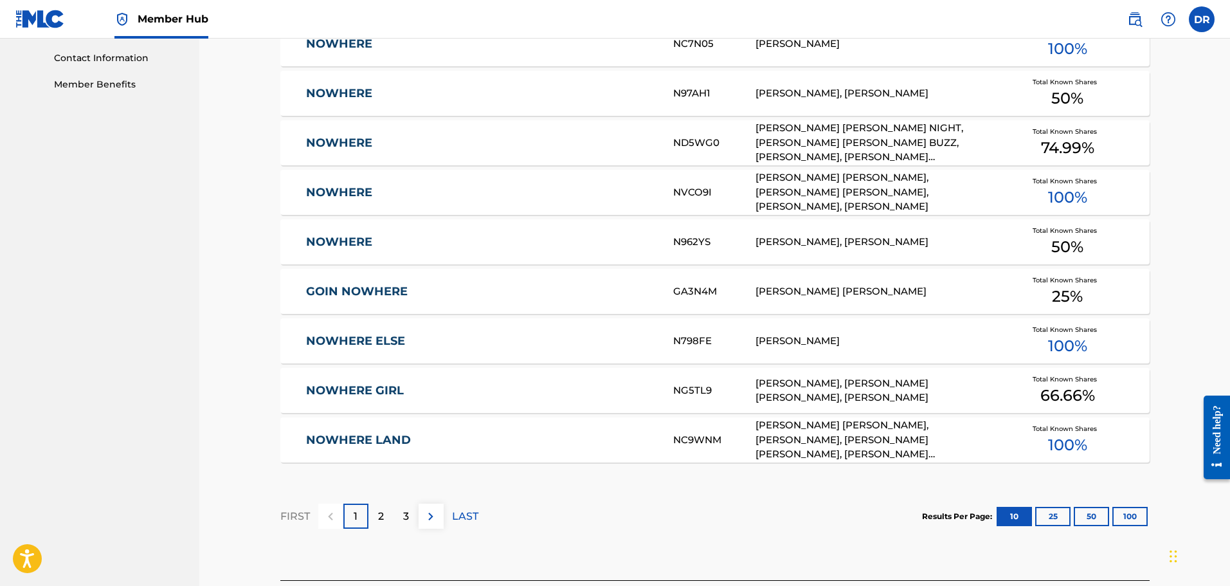
scroll to position [643, 0]
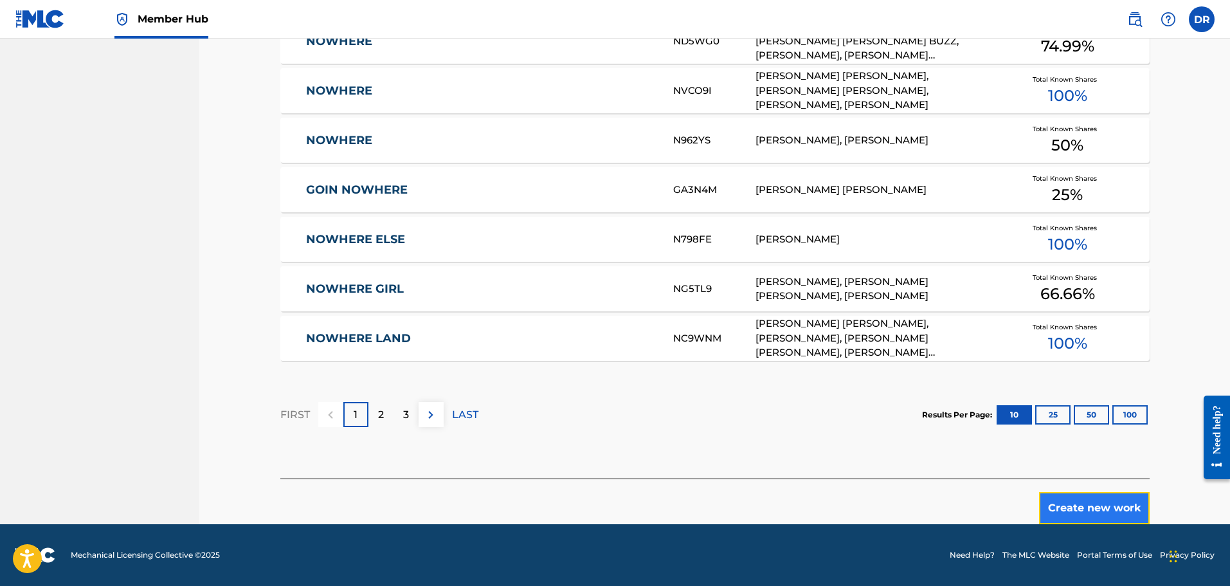
click at [1088, 508] on button "Create new work" at bounding box center [1094, 508] width 111 height 32
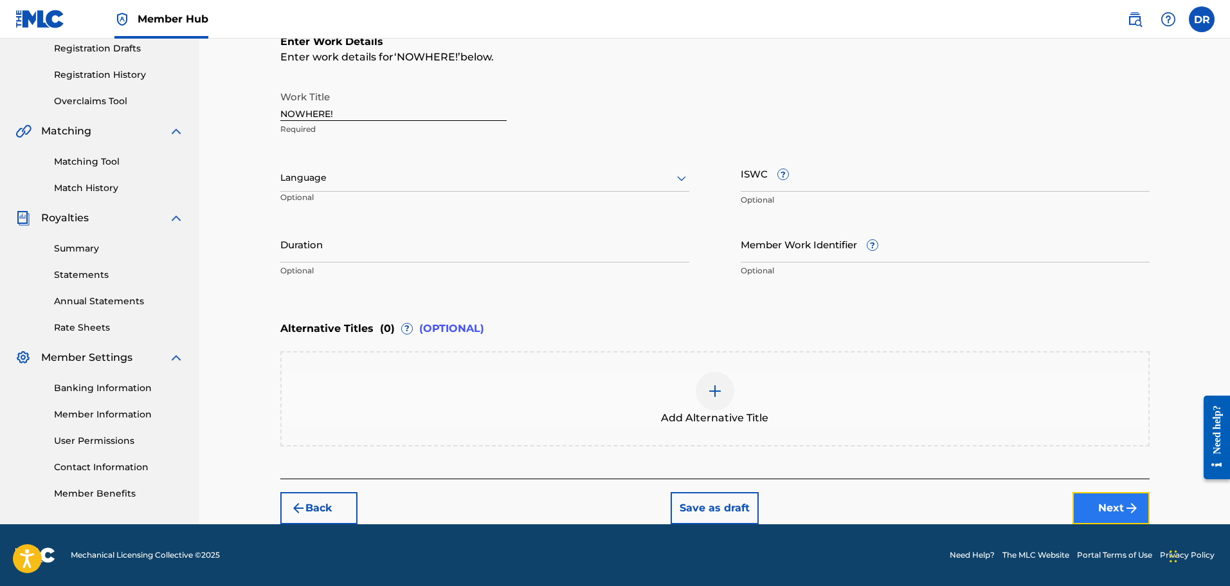
click at [1112, 496] on button "Next" at bounding box center [1110, 508] width 77 height 32
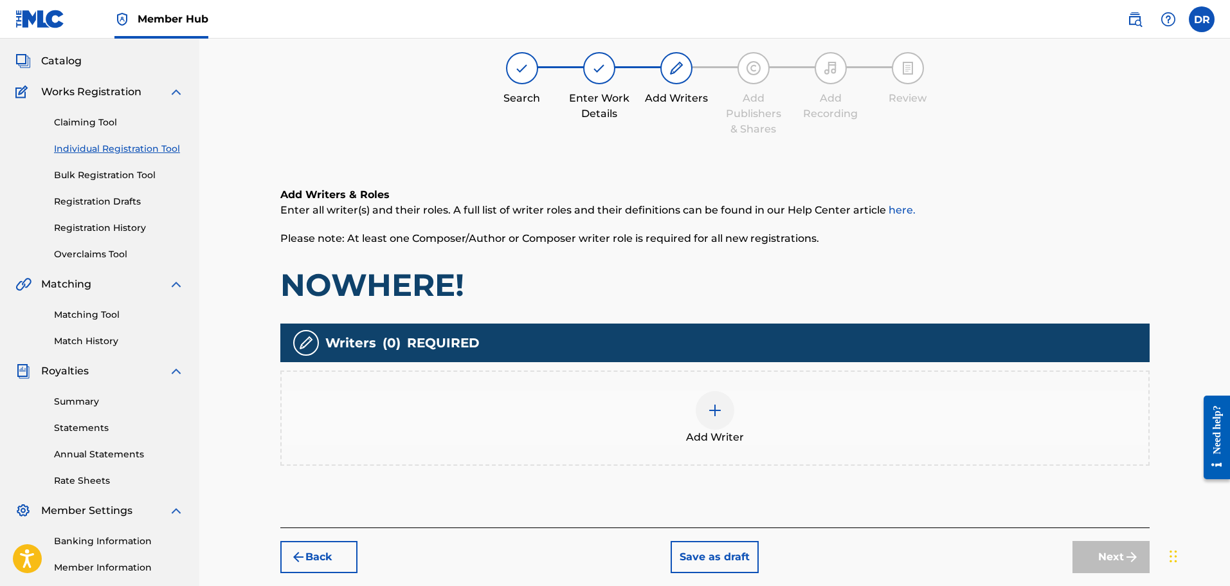
scroll to position [58, 0]
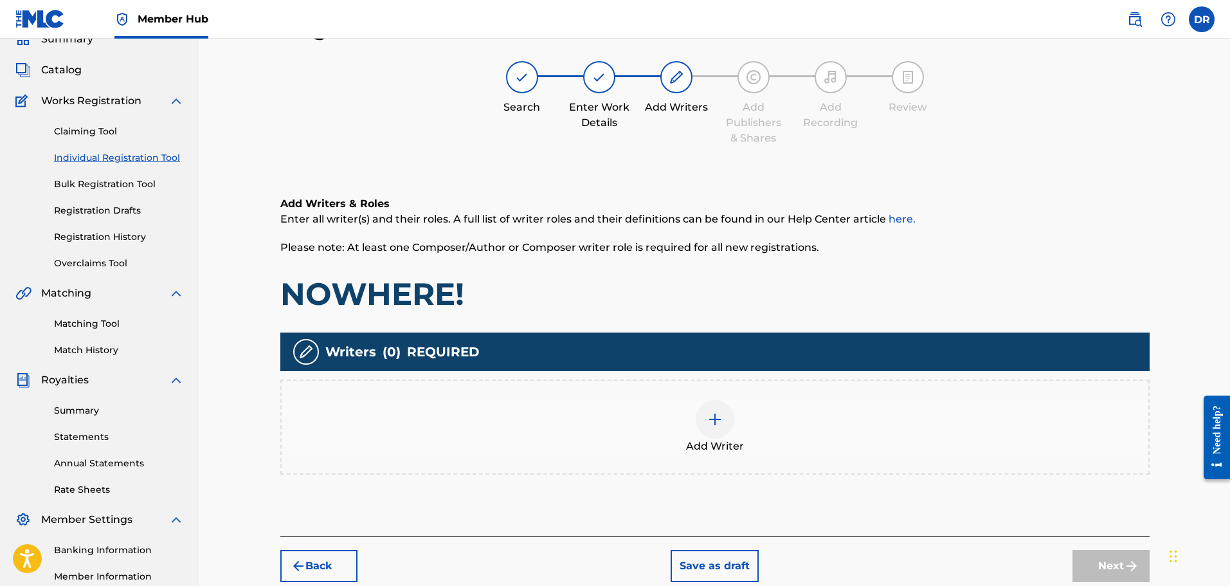
click at [716, 417] on img at bounding box center [714, 418] width 15 height 15
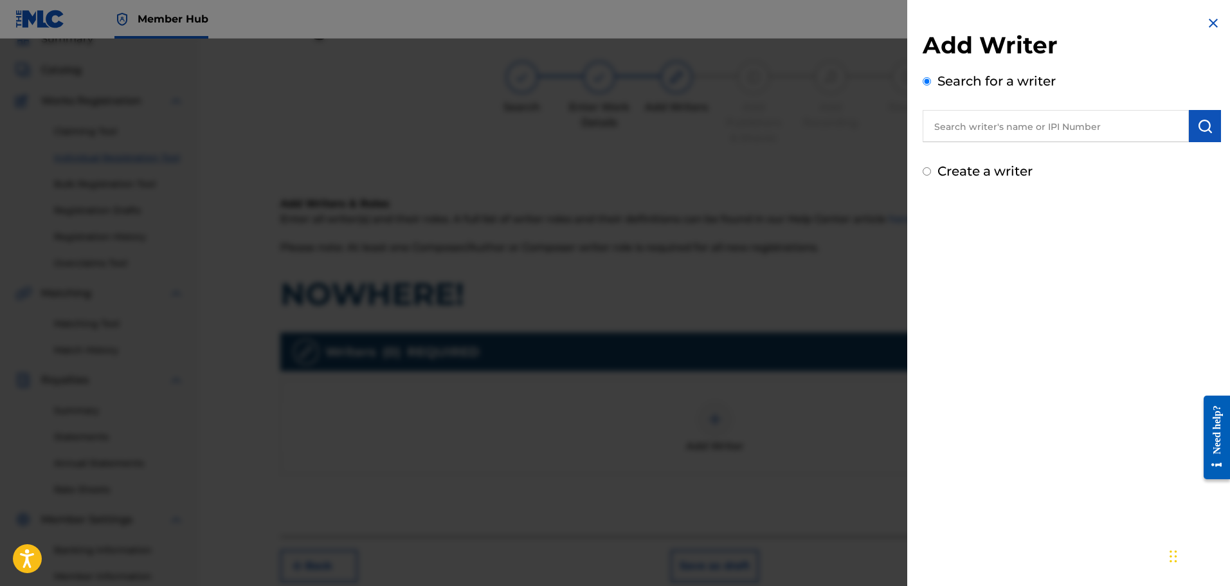
click at [925, 169] on input "Create a writer" at bounding box center [927, 171] width 8 height 8
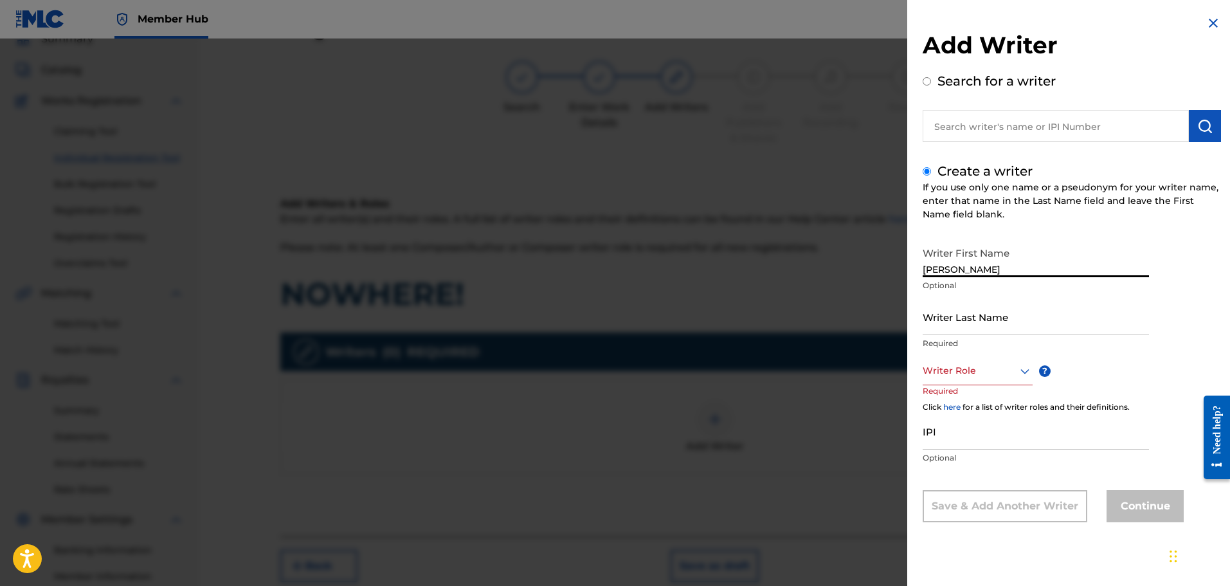
drag, startPoint x: 1058, startPoint y: 266, endPoint x: 998, endPoint y: 271, distance: 60.0
click at [998, 271] on input "[PERSON_NAME]" at bounding box center [1036, 258] width 226 height 37
click at [950, 369] on div at bounding box center [978, 371] width 110 height 16
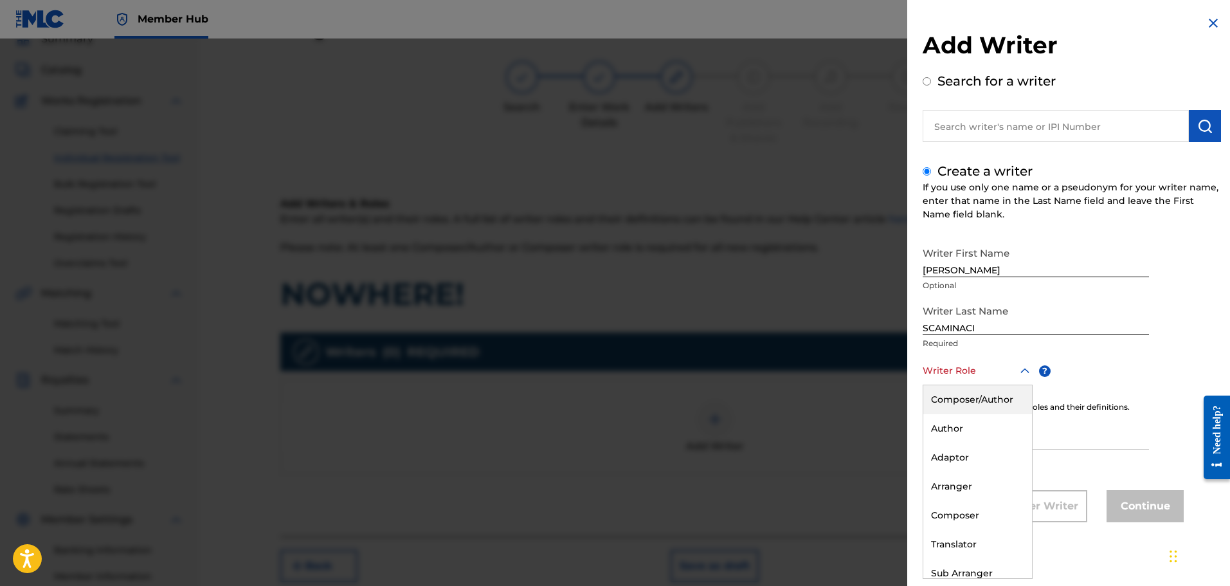
click at [950, 396] on div "Composer/Author" at bounding box center [977, 399] width 109 height 29
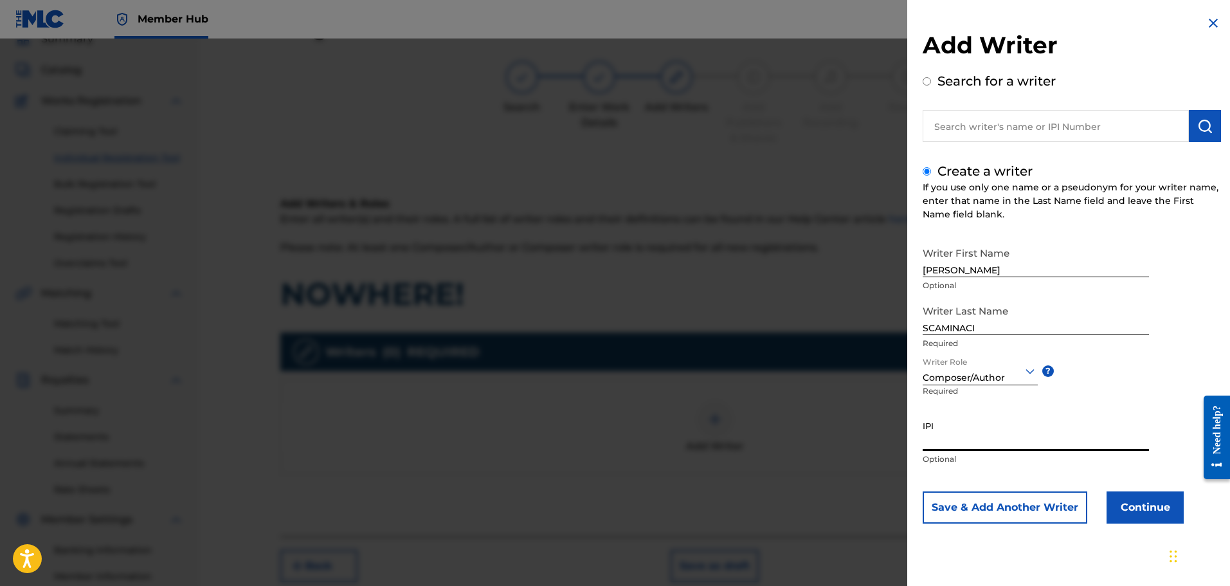
click at [955, 437] on input "IPI" at bounding box center [1036, 432] width 226 height 37
click at [1147, 503] on button "Continue" at bounding box center [1144, 507] width 77 height 32
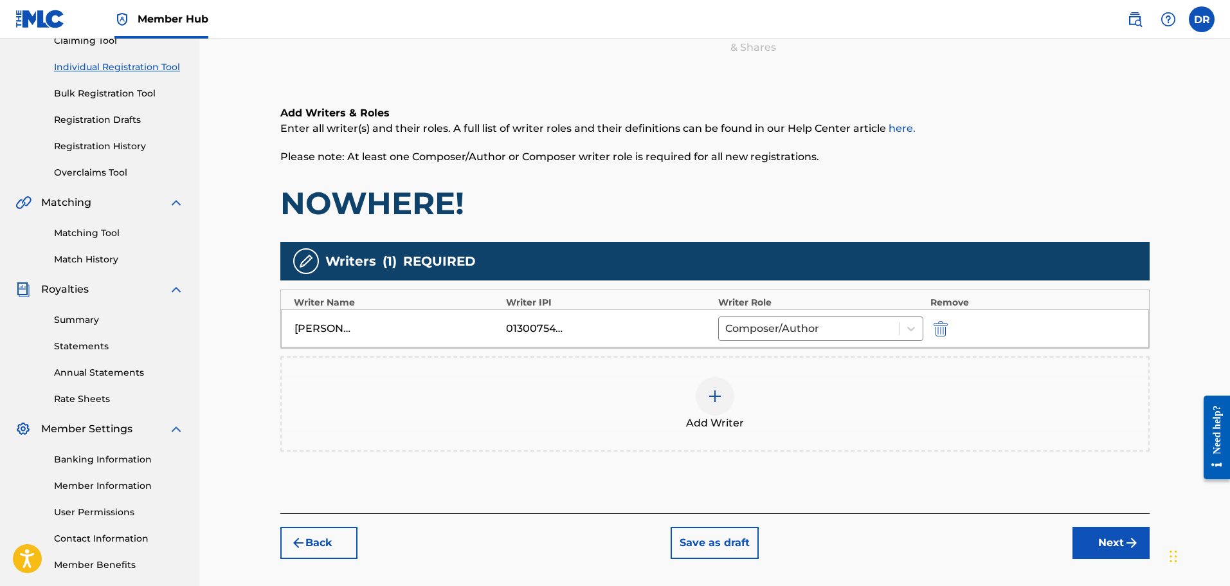
scroll to position [186, 0]
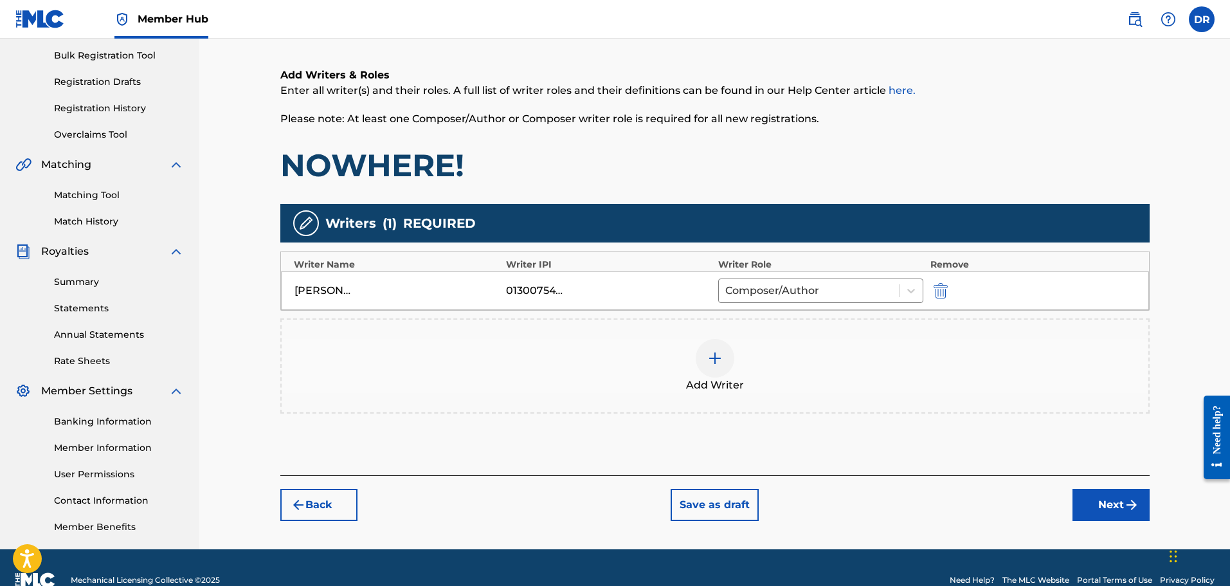
click at [708, 362] on img at bounding box center [714, 357] width 15 height 15
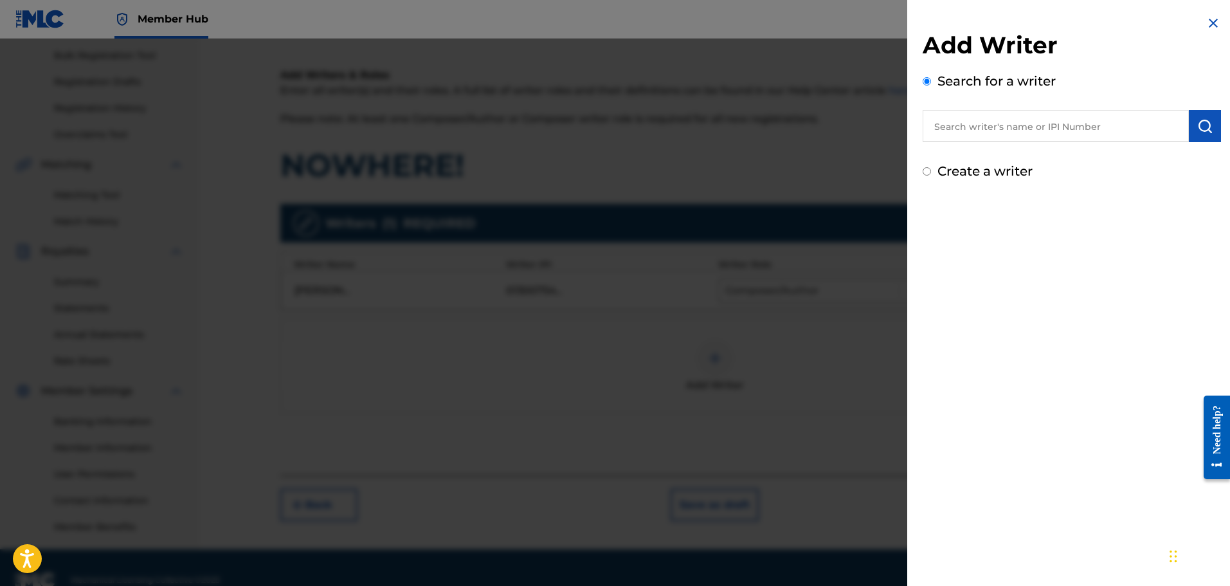
click at [942, 126] on input "text" at bounding box center [1056, 126] width 266 height 32
click at [1208, 124] on button "submit" at bounding box center [1205, 126] width 32 height 32
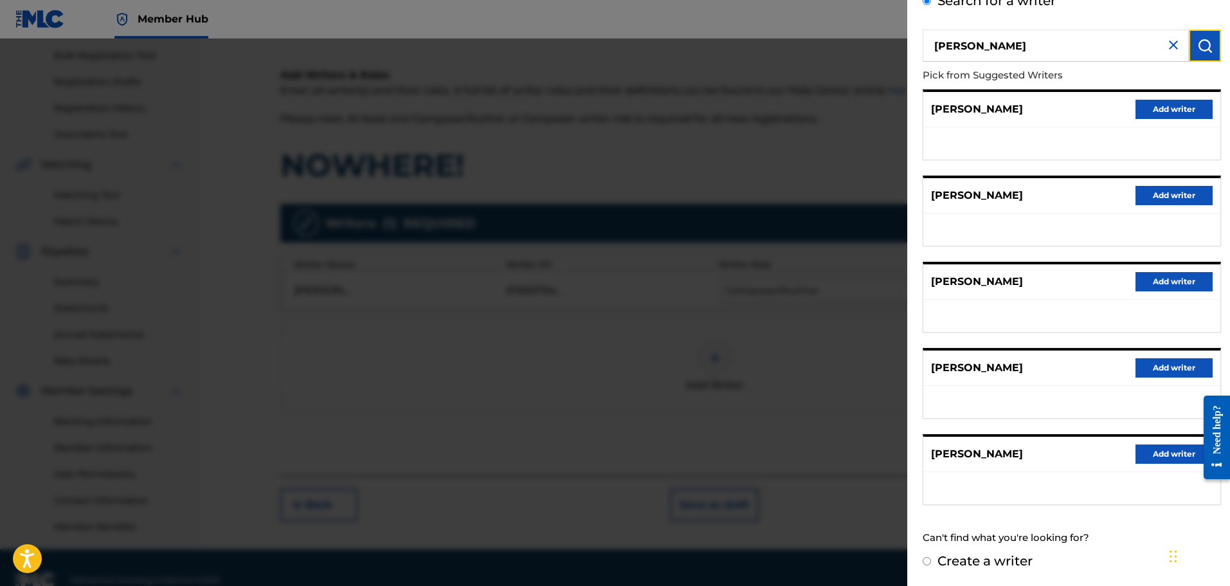
scroll to position [212, 0]
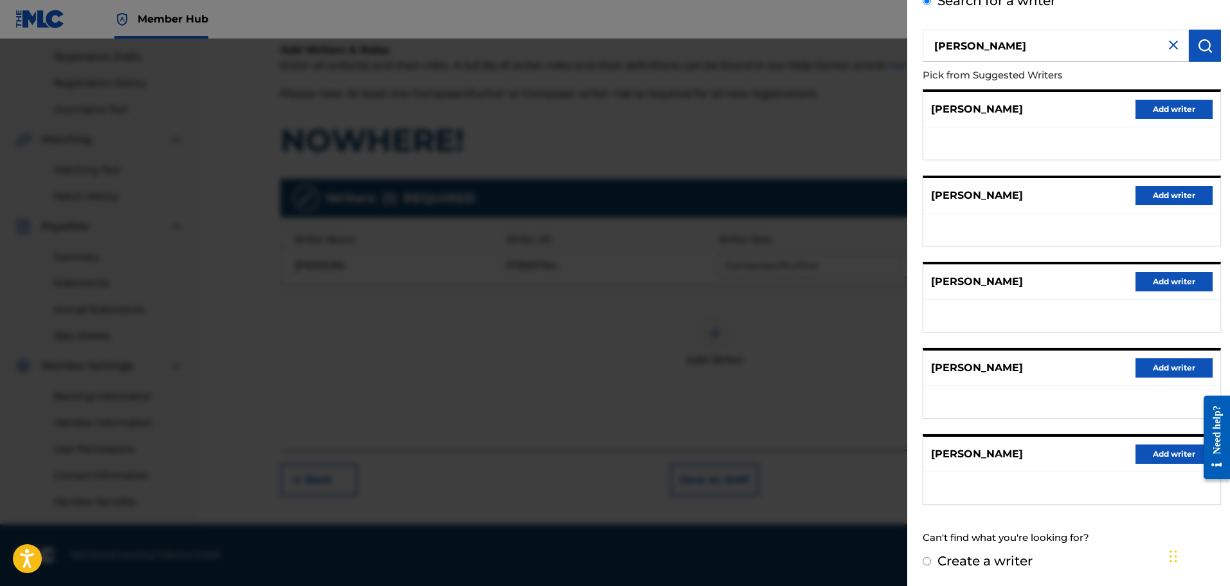
click at [926, 559] on input "Create a writer" at bounding box center [927, 561] width 8 height 8
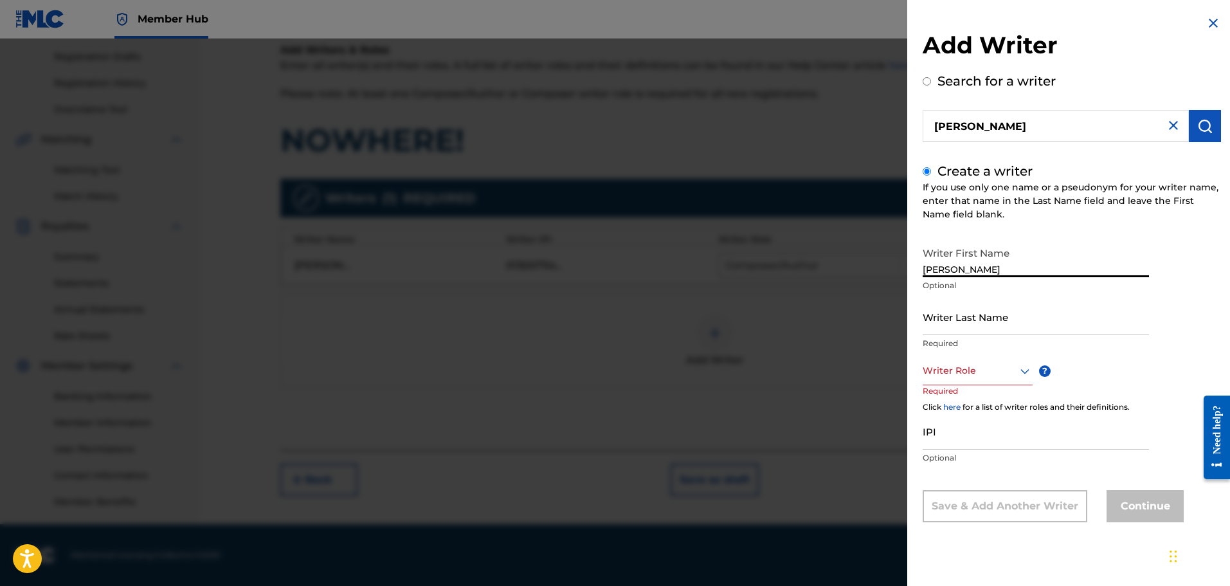
drag, startPoint x: 1002, startPoint y: 270, endPoint x: 954, endPoint y: 269, distance: 47.6
click at [954, 269] on input "[PERSON_NAME]" at bounding box center [1036, 258] width 226 height 37
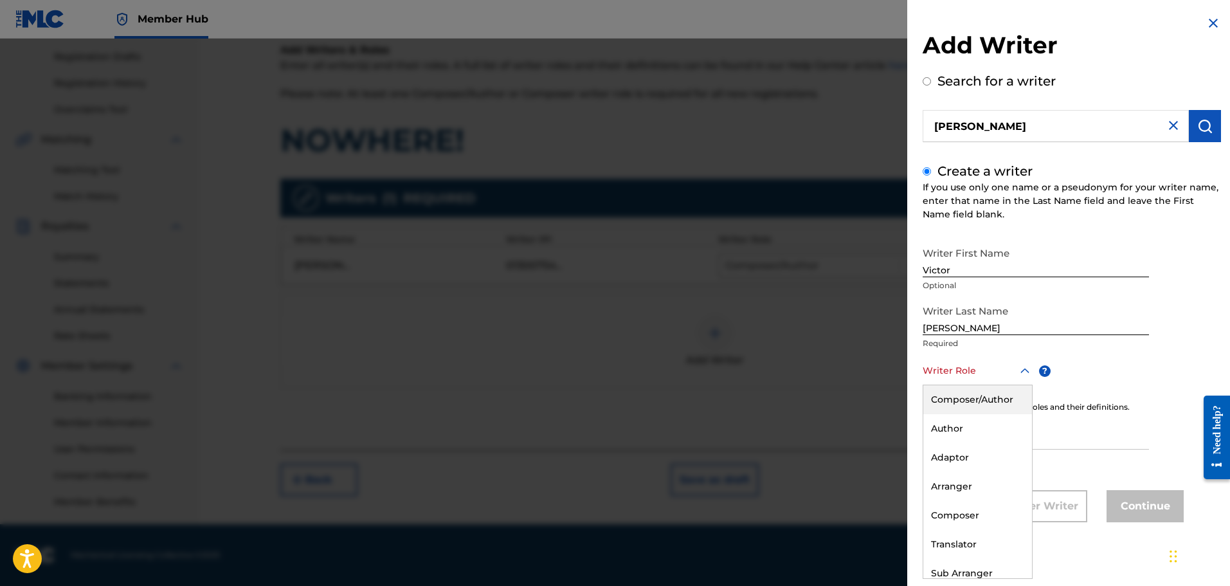
click at [957, 370] on div at bounding box center [978, 371] width 110 height 16
click at [959, 401] on div "Composer/Author" at bounding box center [977, 399] width 109 height 29
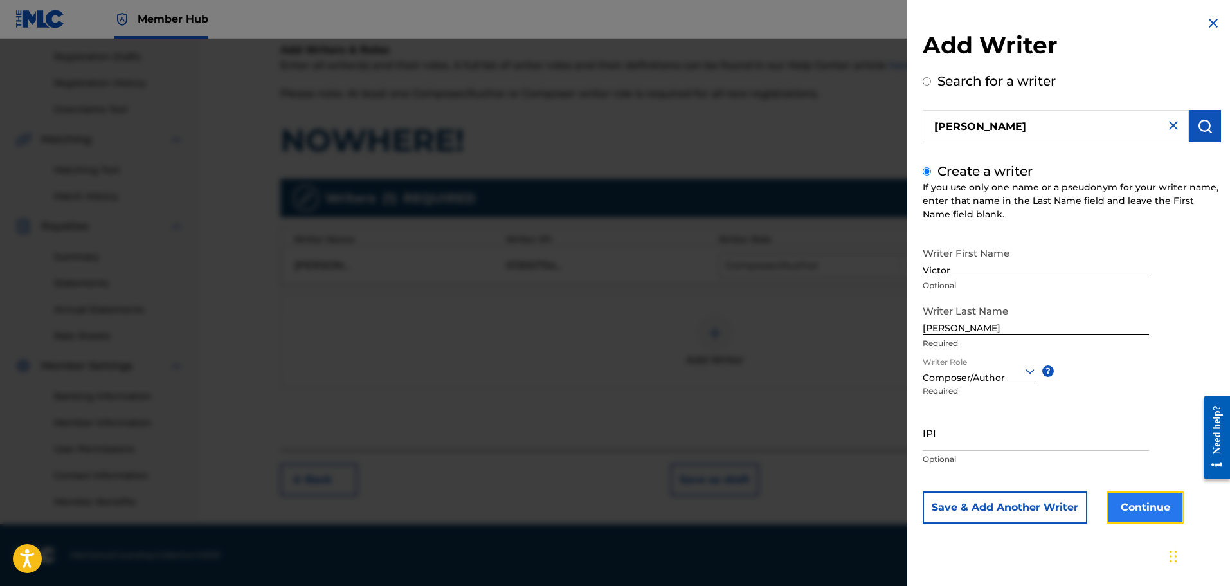
click at [1142, 500] on button "Continue" at bounding box center [1144, 507] width 77 height 32
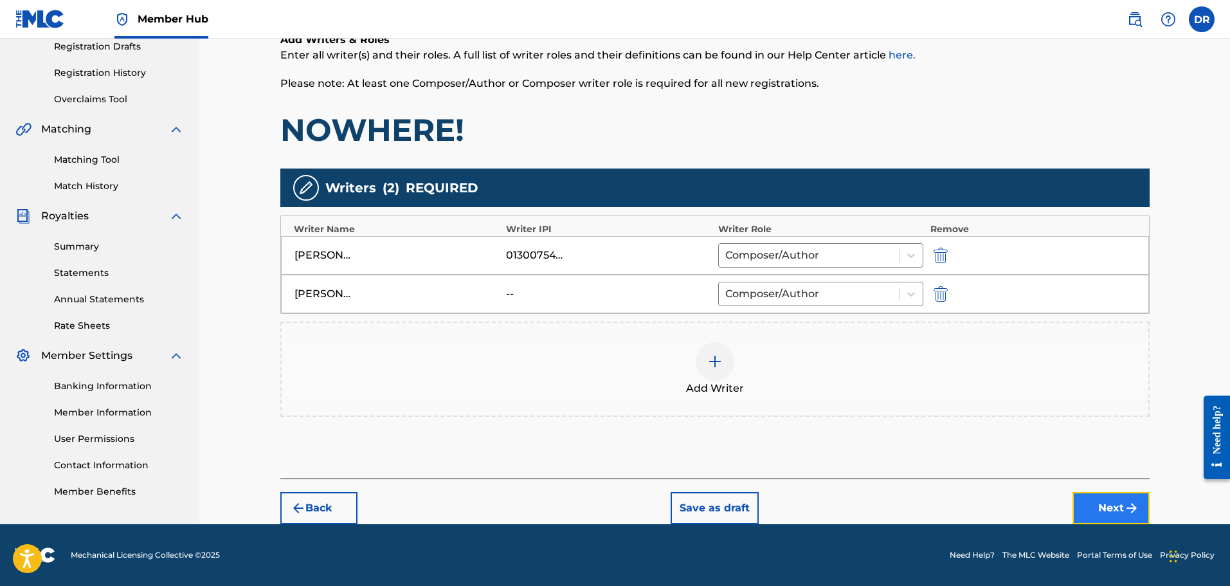
click at [1115, 503] on button "Next" at bounding box center [1110, 508] width 77 height 32
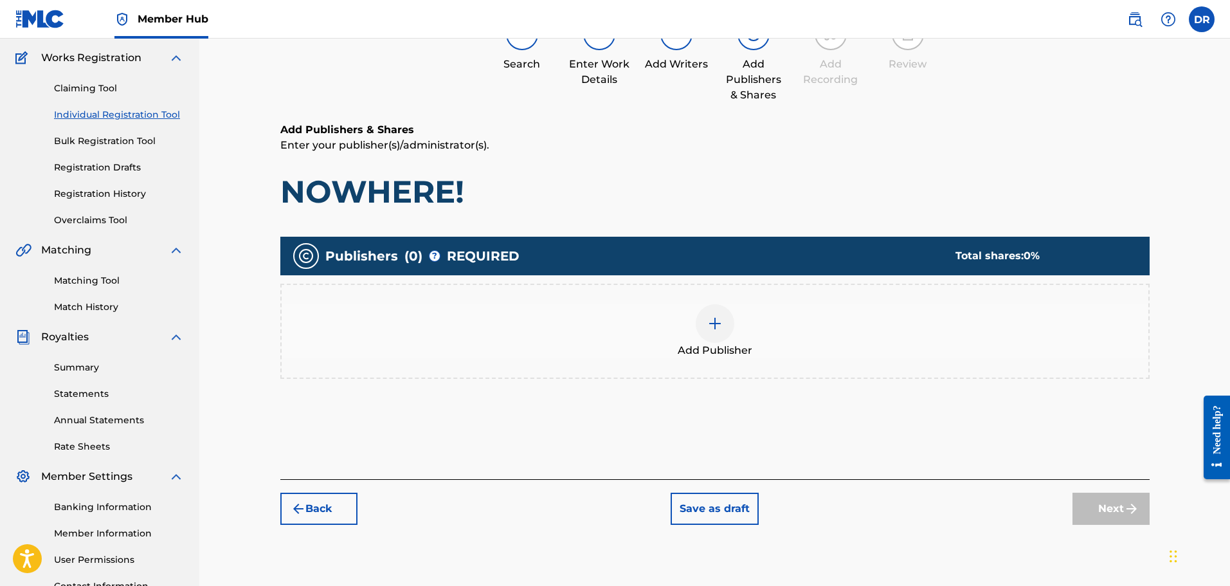
scroll to position [122, 0]
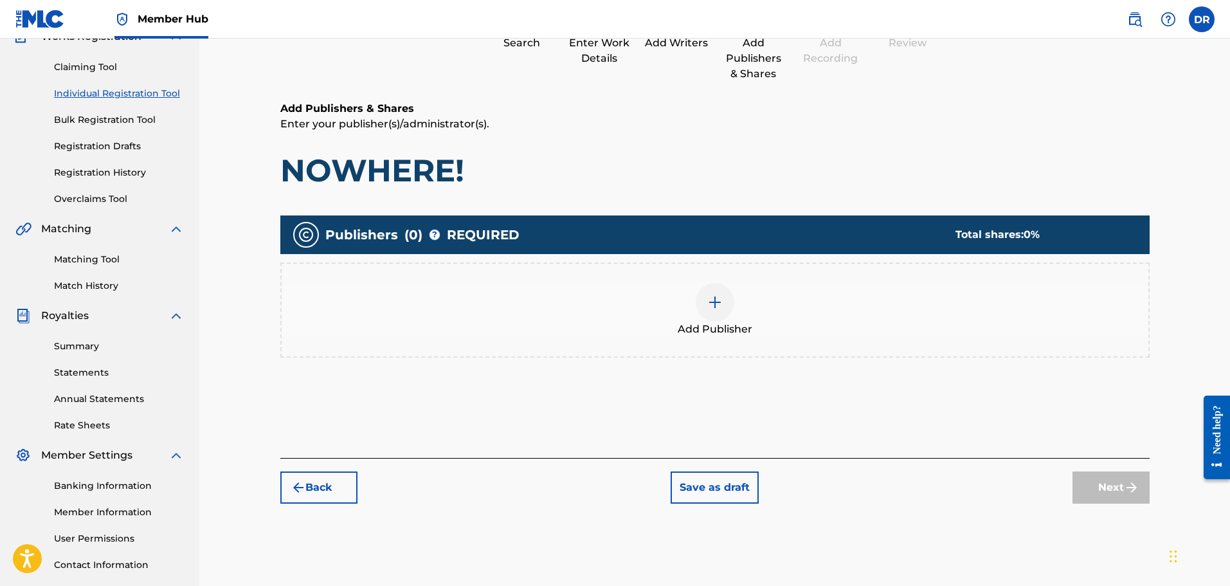
click at [719, 297] on img at bounding box center [714, 301] width 15 height 15
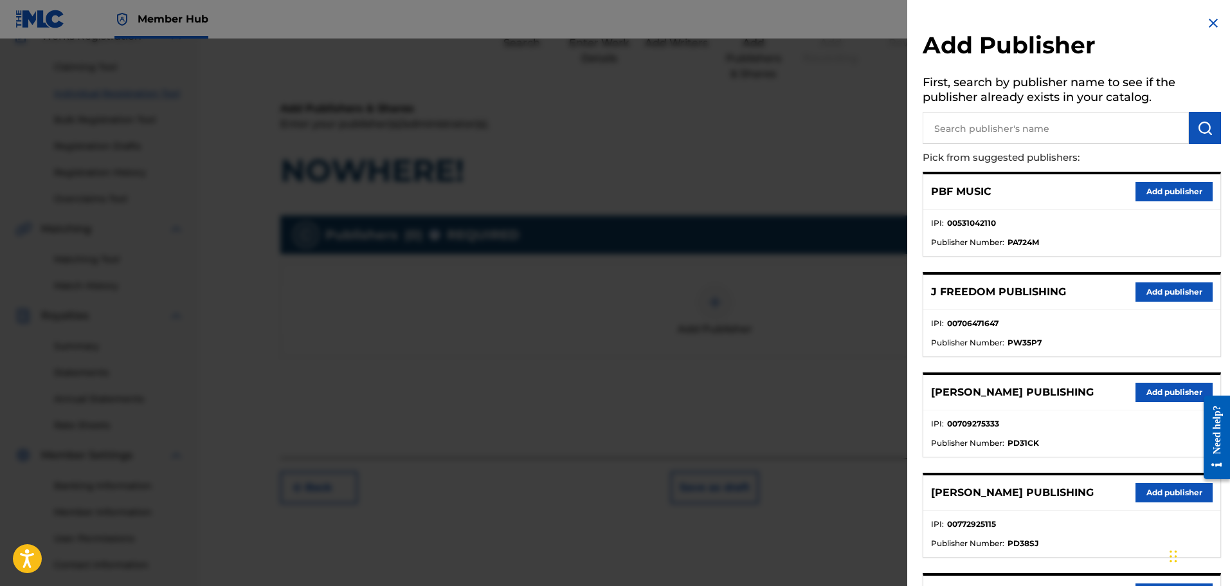
click at [959, 131] on input "text" at bounding box center [1056, 128] width 266 height 32
click at [1203, 123] on img "submit" at bounding box center [1204, 127] width 15 height 15
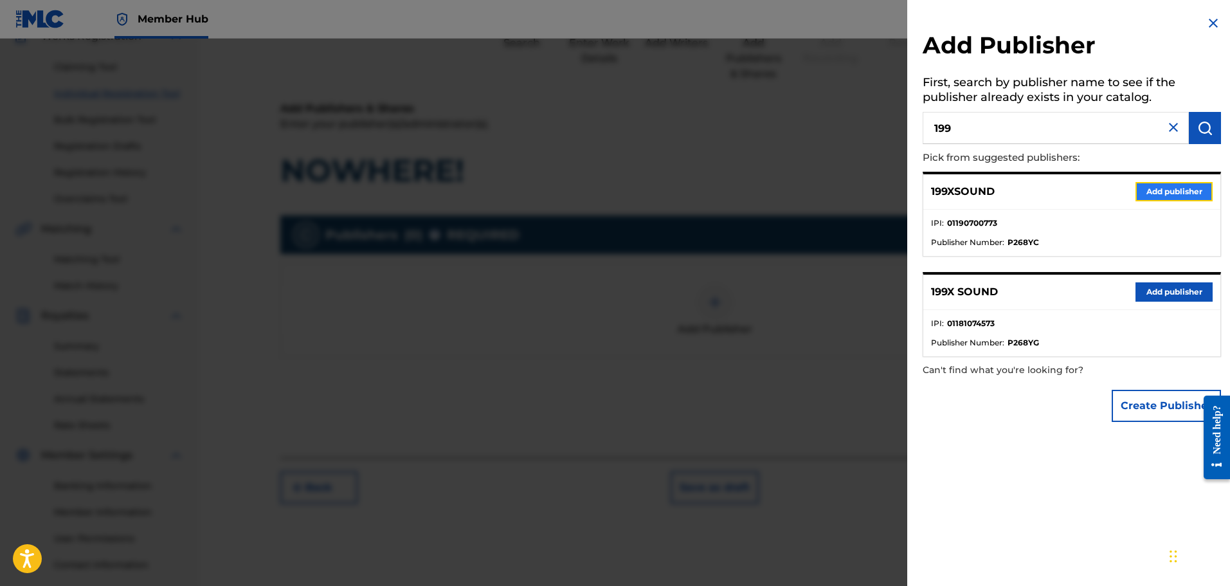
click at [1167, 186] on button "Add publisher" at bounding box center [1173, 191] width 77 height 19
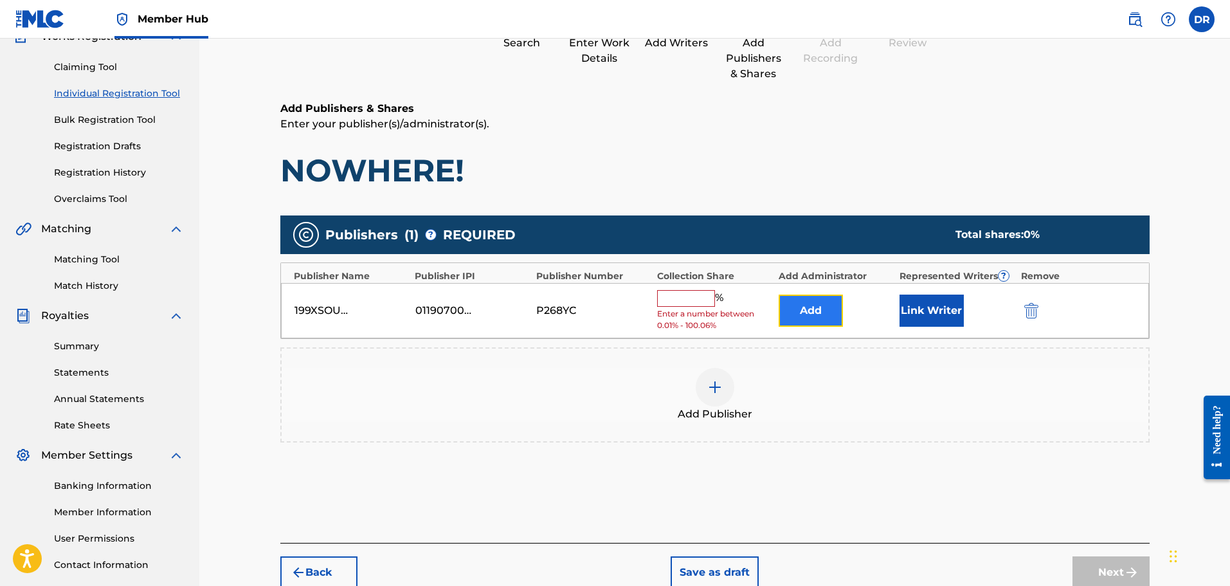
click at [831, 314] on button "Add" at bounding box center [811, 310] width 64 height 32
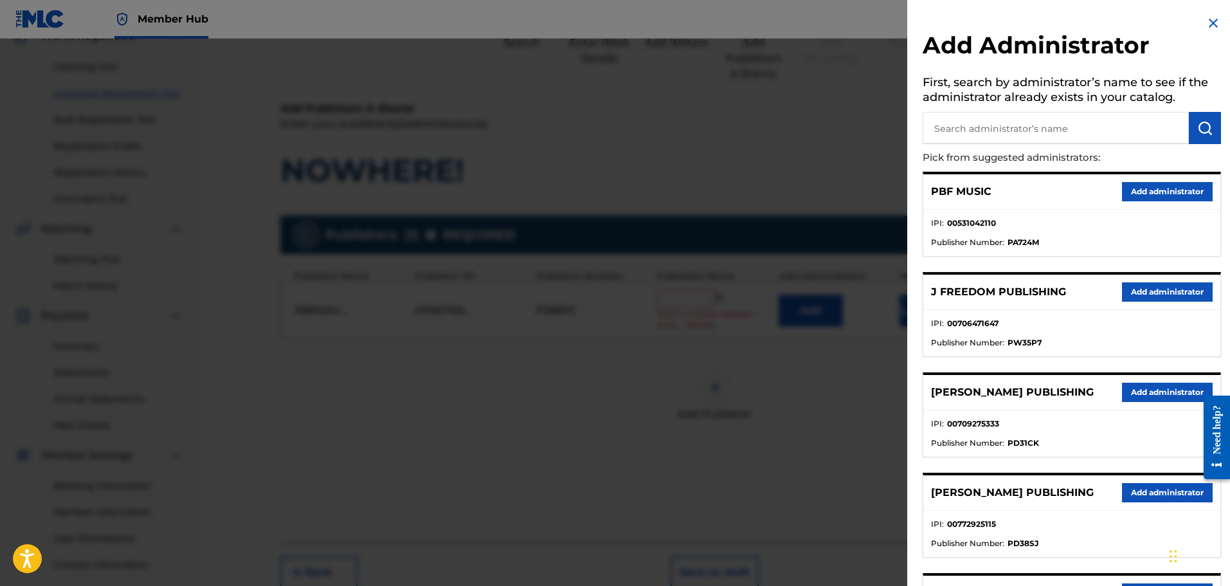
click at [1009, 134] on input "text" at bounding box center [1056, 128] width 266 height 32
click at [1201, 127] on img "submit" at bounding box center [1204, 127] width 15 height 15
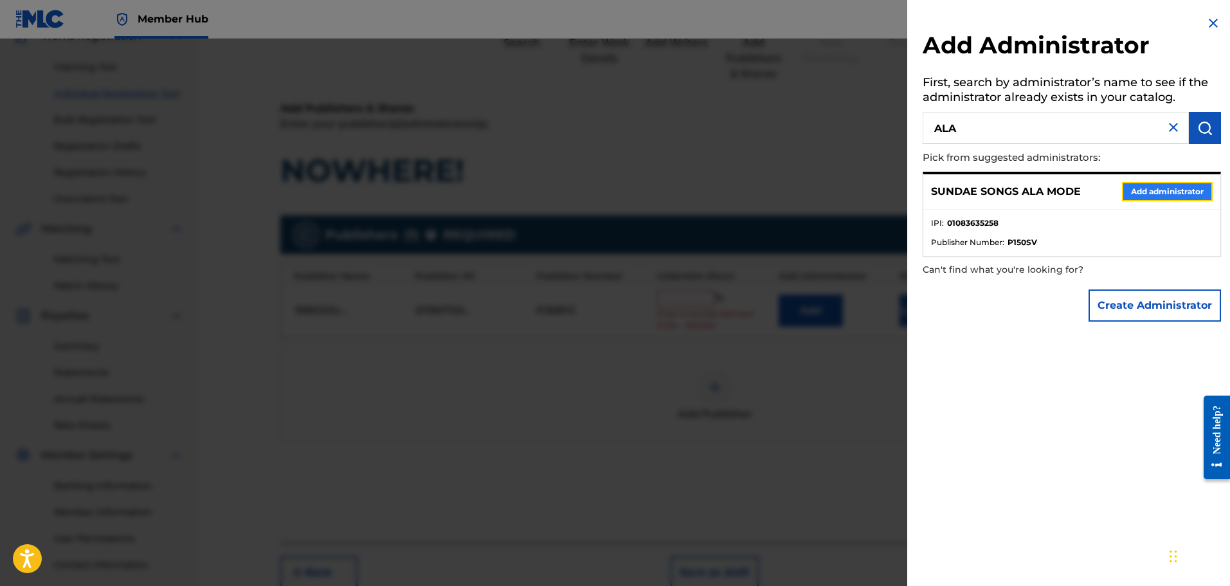
click at [1170, 194] on button "Add administrator" at bounding box center [1167, 191] width 91 height 19
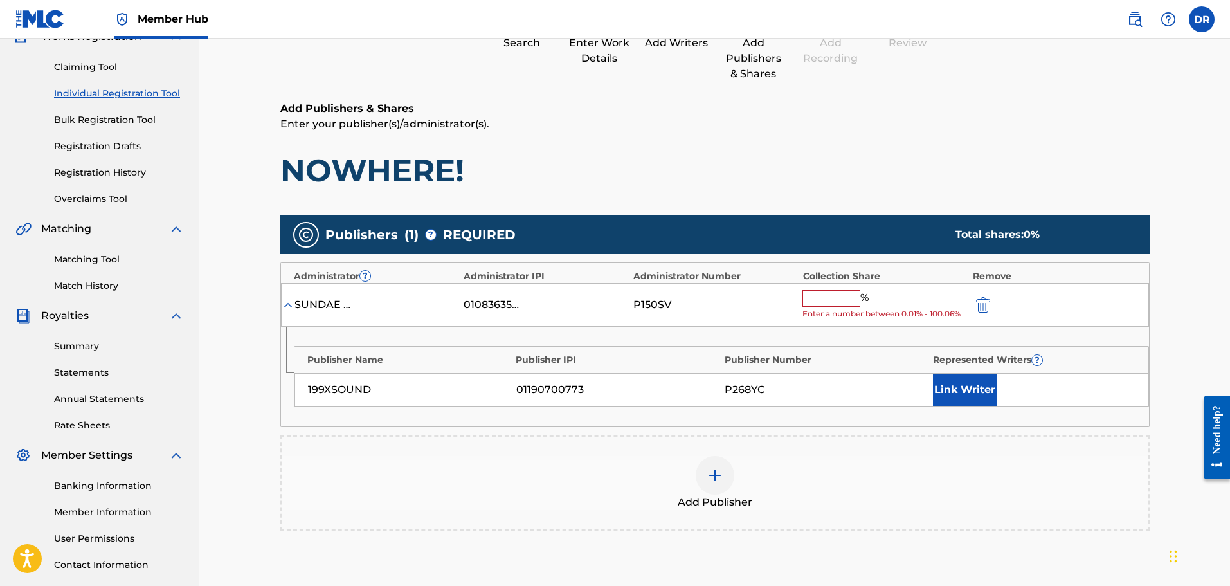
click at [834, 298] on input "text" at bounding box center [831, 298] width 58 height 17
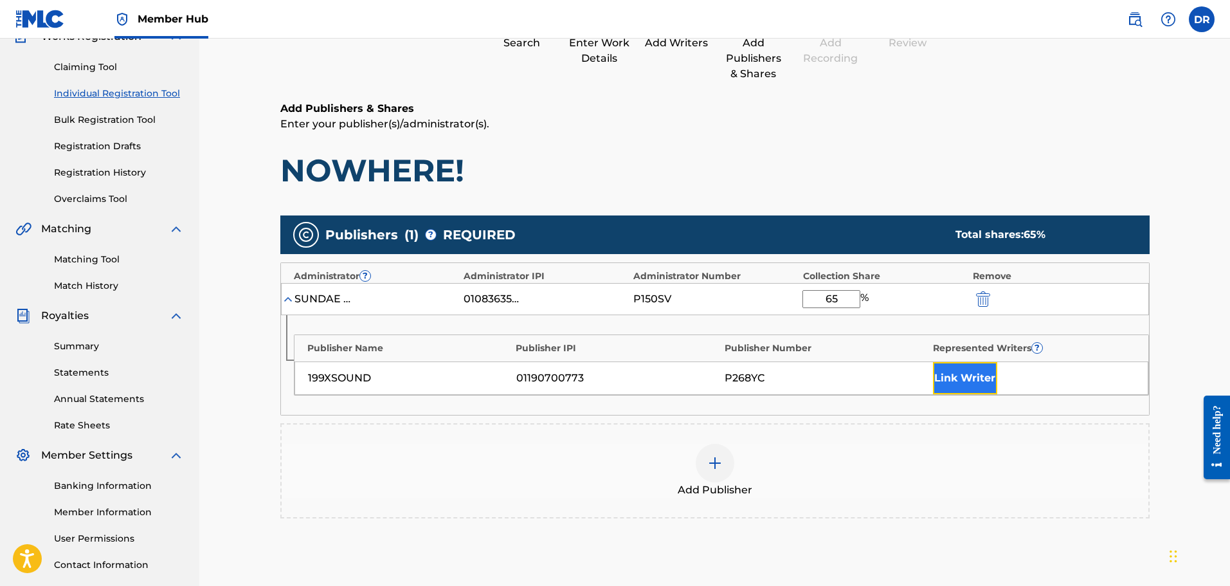
click at [966, 368] on button "Link Writer" at bounding box center [965, 378] width 64 height 32
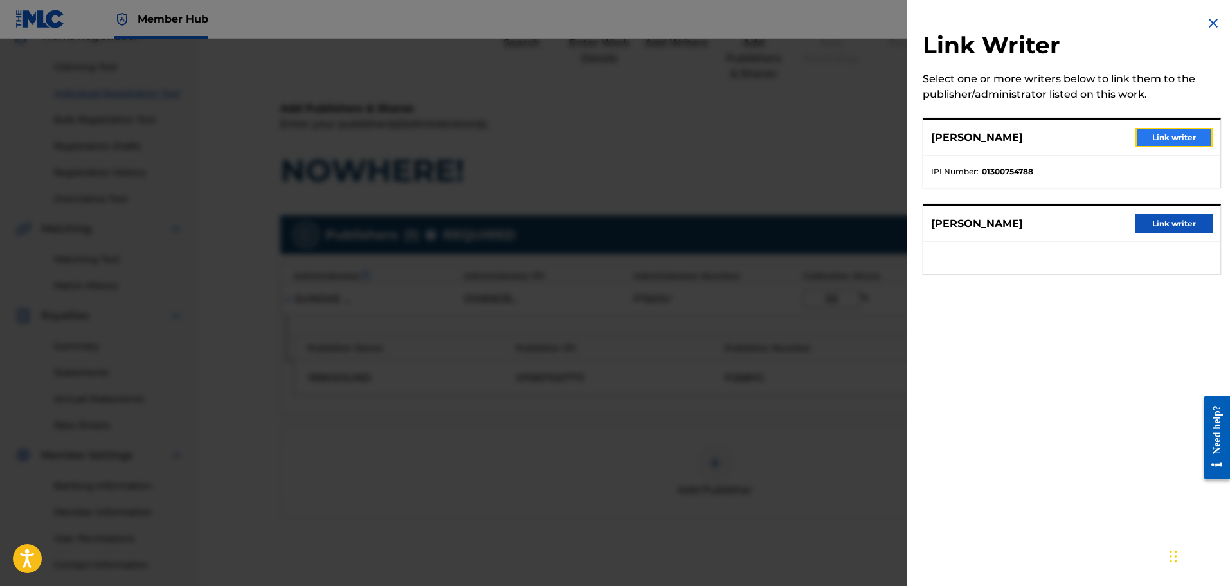
click at [1158, 132] on button "Link writer" at bounding box center [1173, 137] width 77 height 19
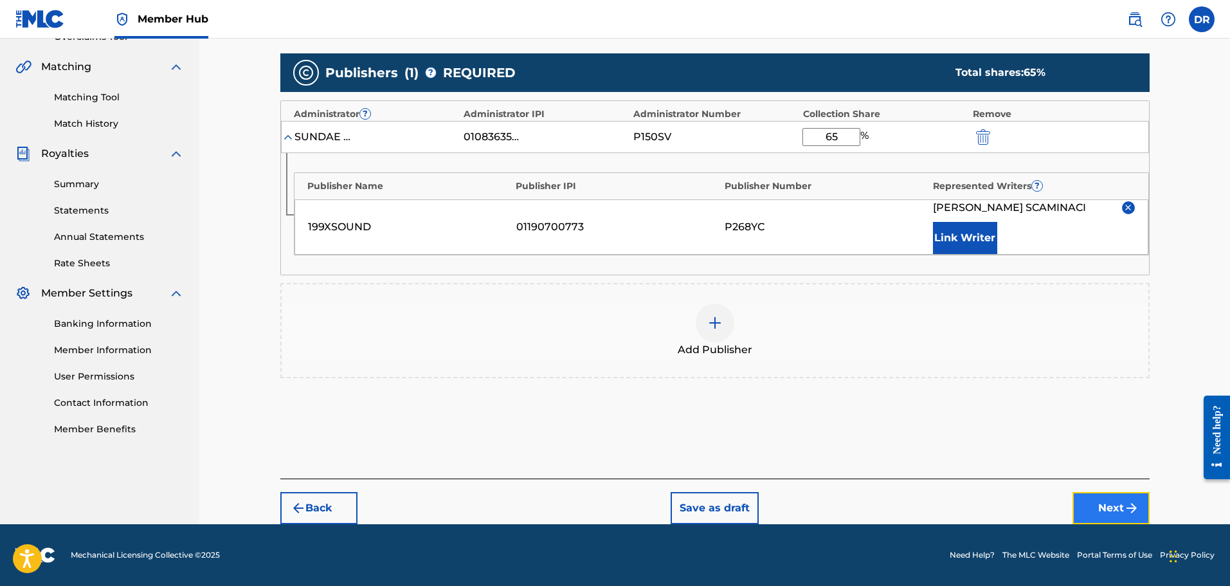
click at [1115, 507] on button "Next" at bounding box center [1110, 508] width 77 height 32
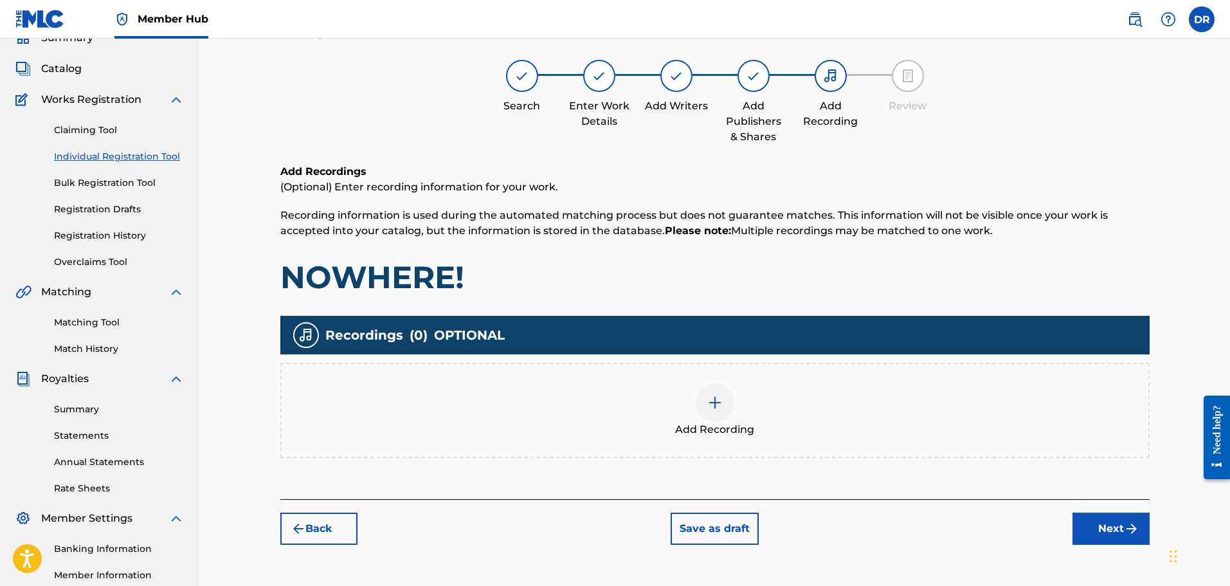
scroll to position [58, 0]
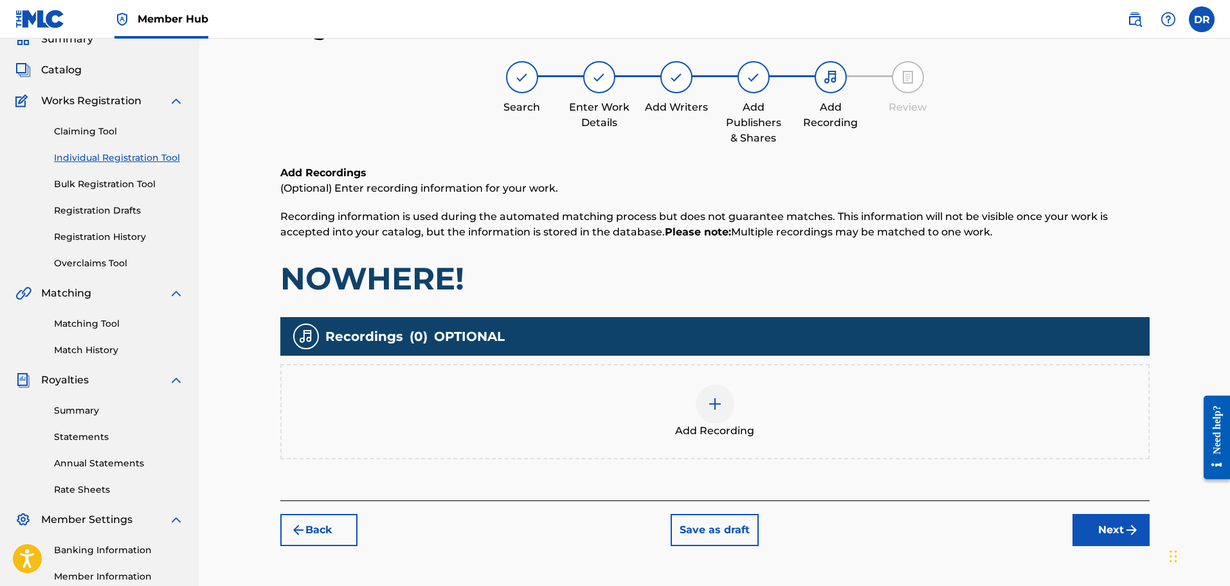
click at [720, 410] on img at bounding box center [714, 403] width 15 height 15
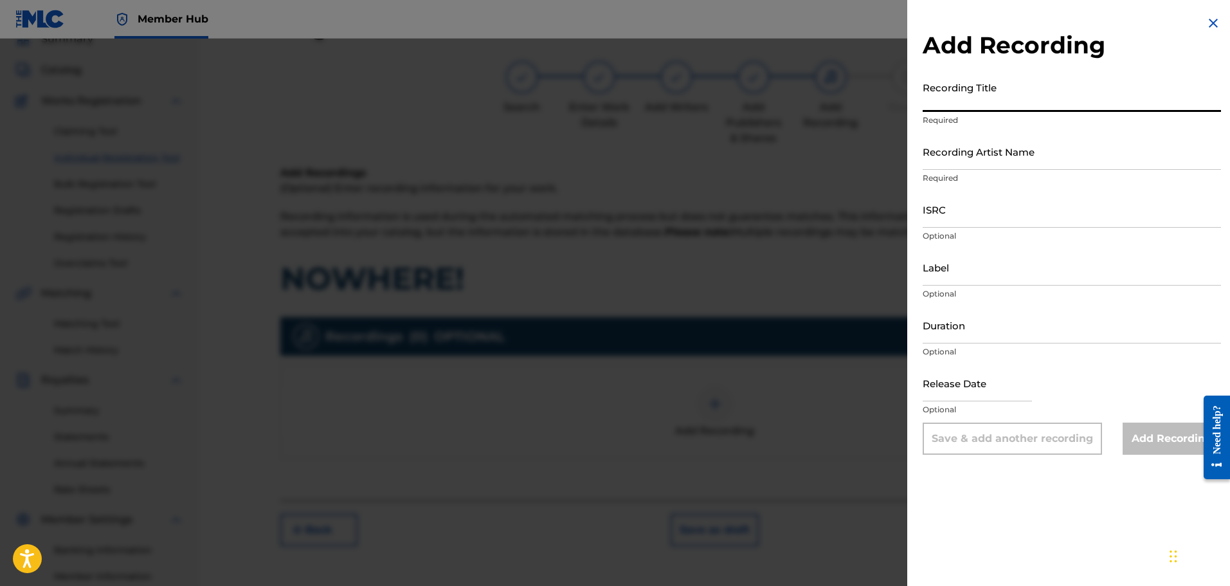
click at [952, 98] on input "Recording Title" at bounding box center [1072, 93] width 298 height 37
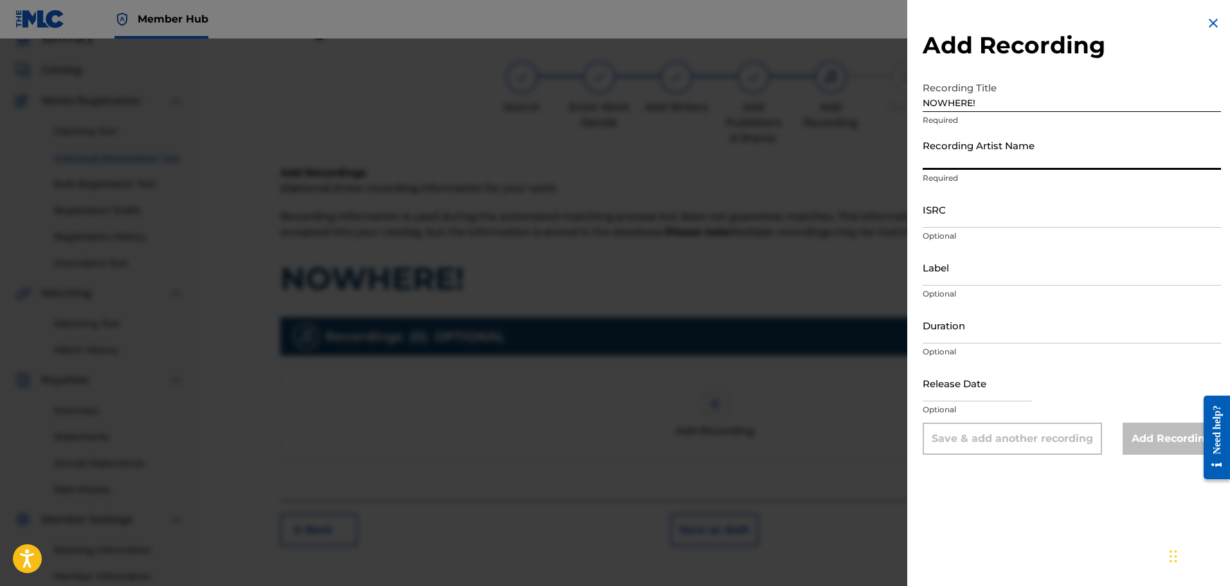
click at [969, 148] on input "Recording Artist Name" at bounding box center [1072, 151] width 298 height 37
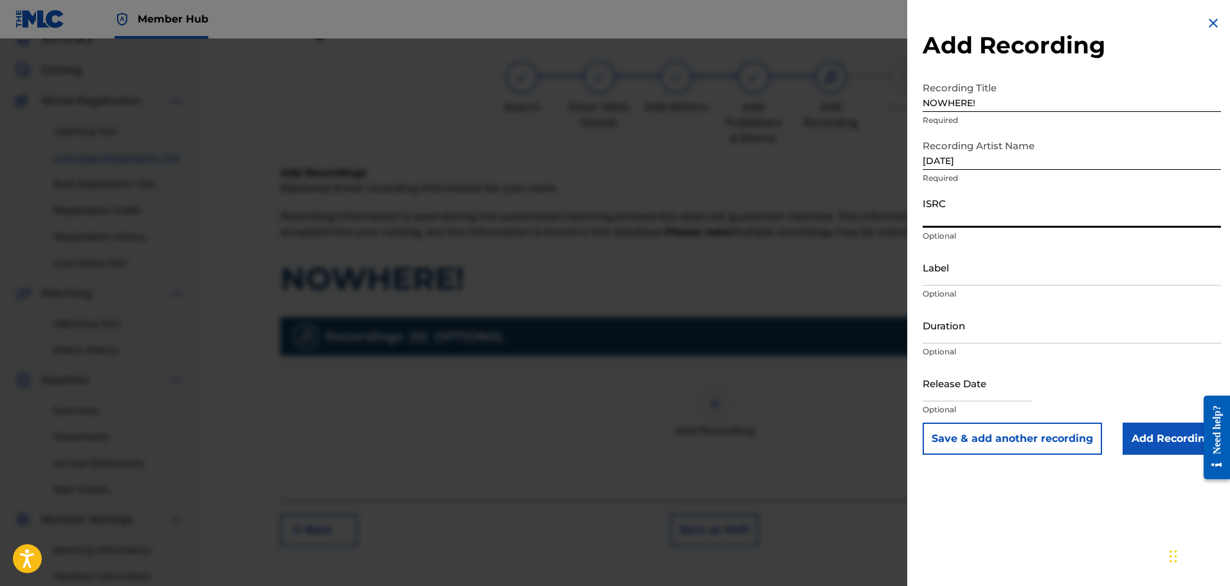
click at [942, 215] on input "ISRC" at bounding box center [1072, 209] width 298 height 37
click at [1157, 433] on input "Add Recording" at bounding box center [1171, 438] width 98 height 32
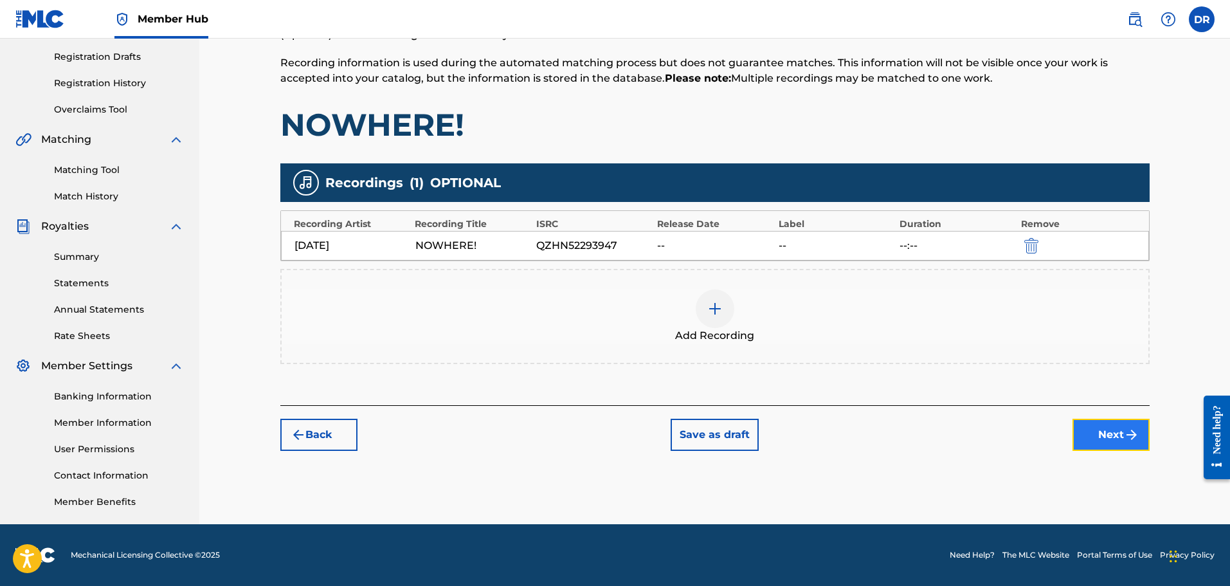
click at [1127, 435] on img "submit" at bounding box center [1131, 434] width 15 height 15
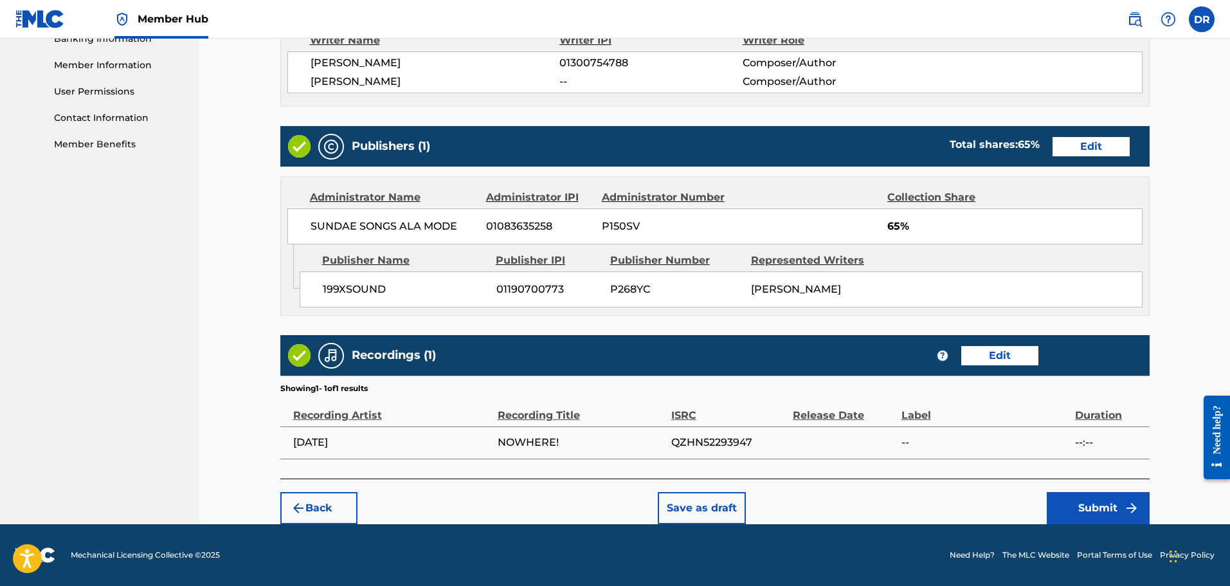
scroll to position [581, 0]
click at [1077, 505] on button "Submit" at bounding box center [1098, 508] width 103 height 32
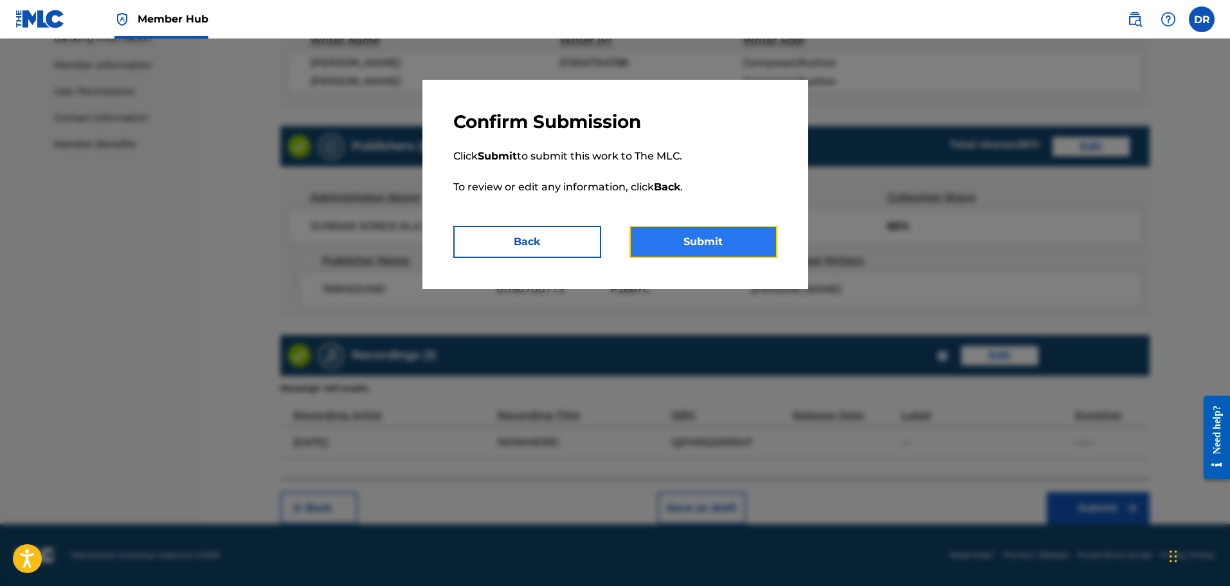
click at [735, 245] on button "Submit" at bounding box center [703, 242] width 148 height 32
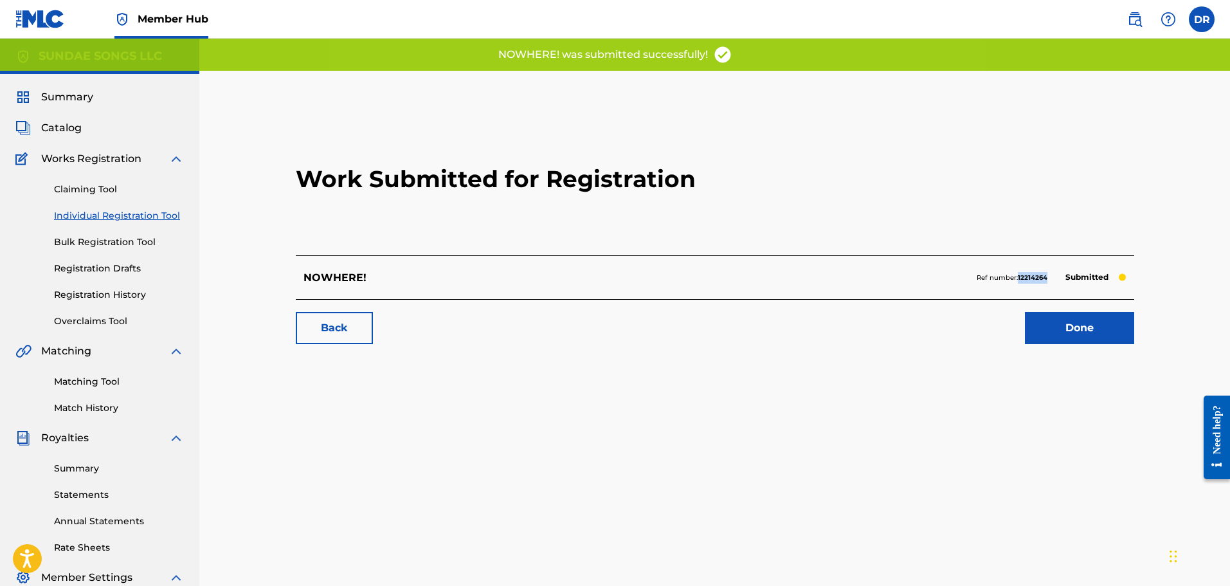
drag, startPoint x: 1049, startPoint y: 276, endPoint x: 1018, endPoint y: 280, distance: 31.1
click at [1018, 280] on div "Ref number: 12214264 Submitted" at bounding box center [1052, 278] width 150 height 18
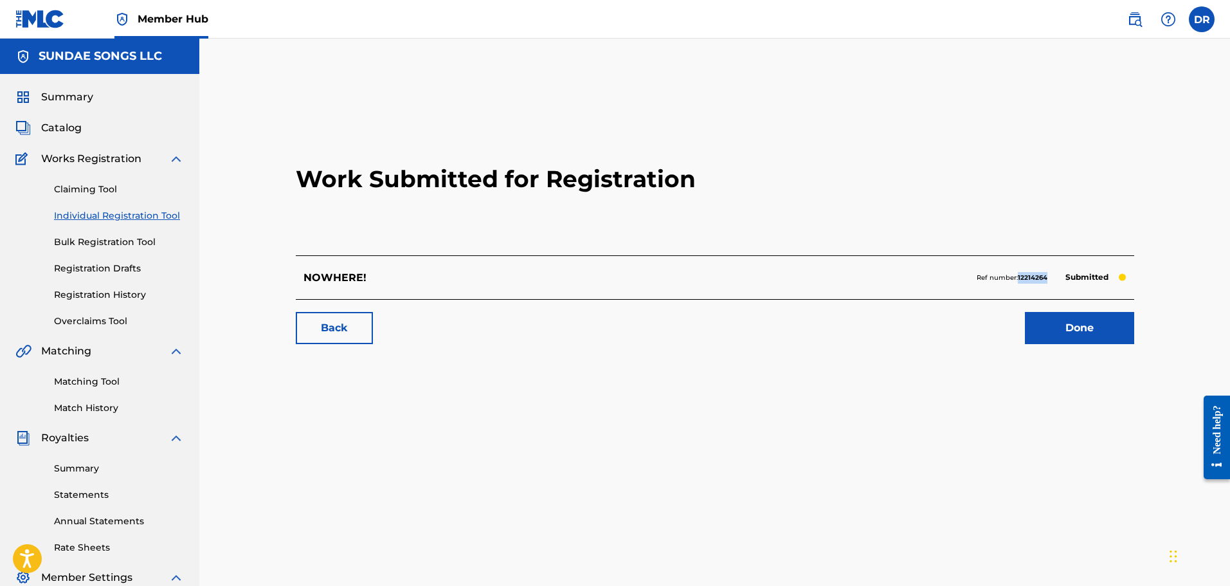
click at [102, 217] on link "Individual Registration Tool" at bounding box center [119, 216] width 130 height 14
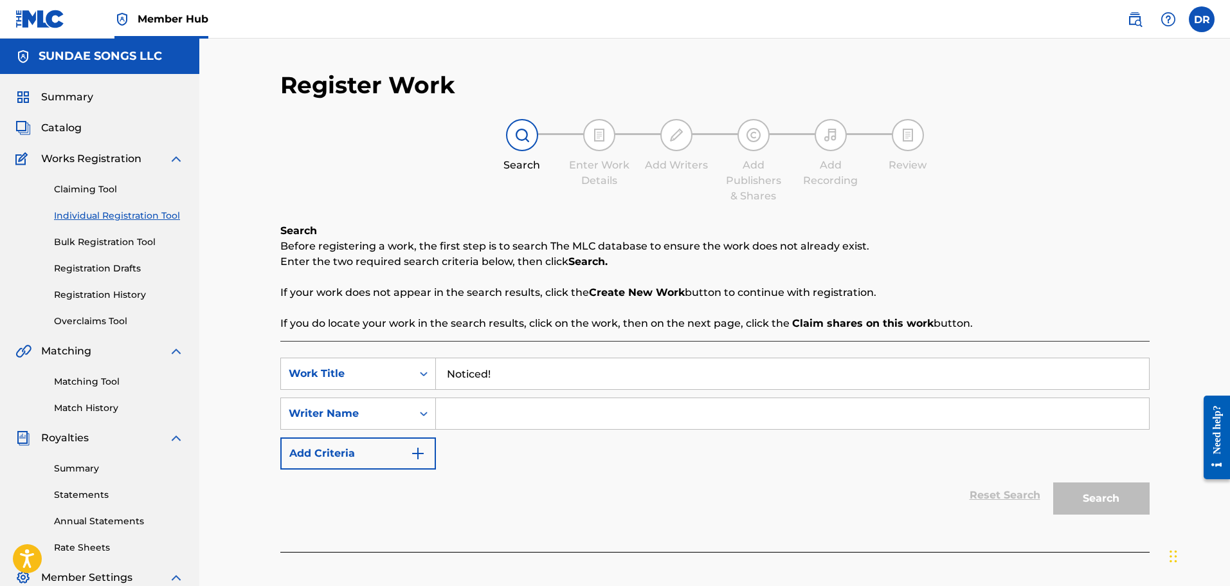
click at [449, 415] on input "Search Form" at bounding box center [792, 413] width 713 height 31
click at [1088, 492] on button "Search" at bounding box center [1101, 498] width 96 height 32
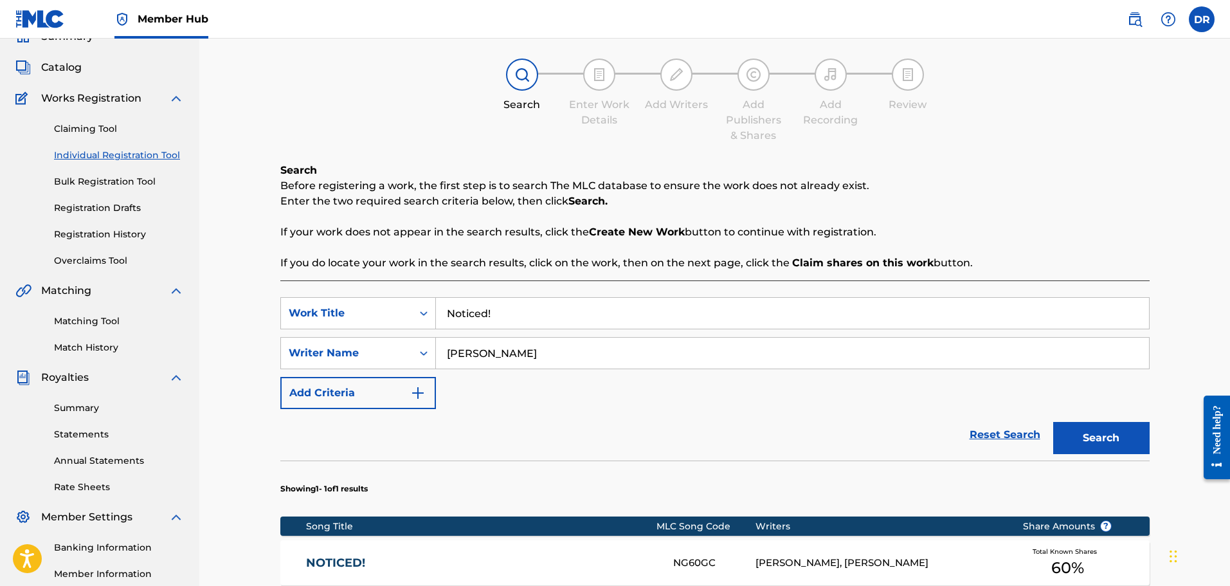
scroll to position [279, 0]
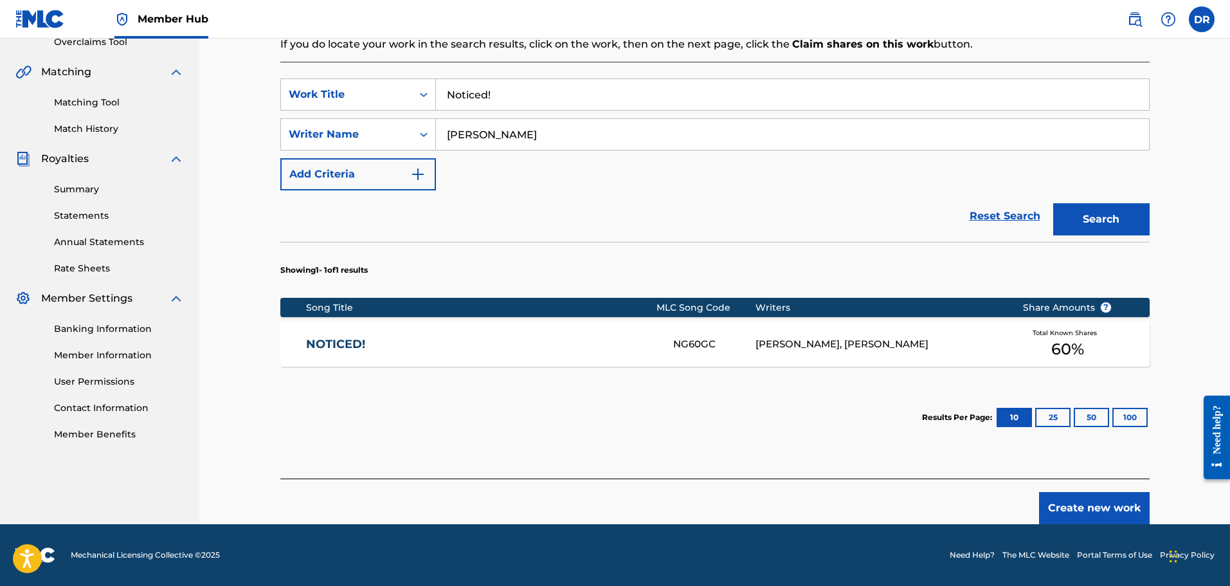
click at [336, 344] on link "NOTICED!" at bounding box center [481, 344] width 350 height 15
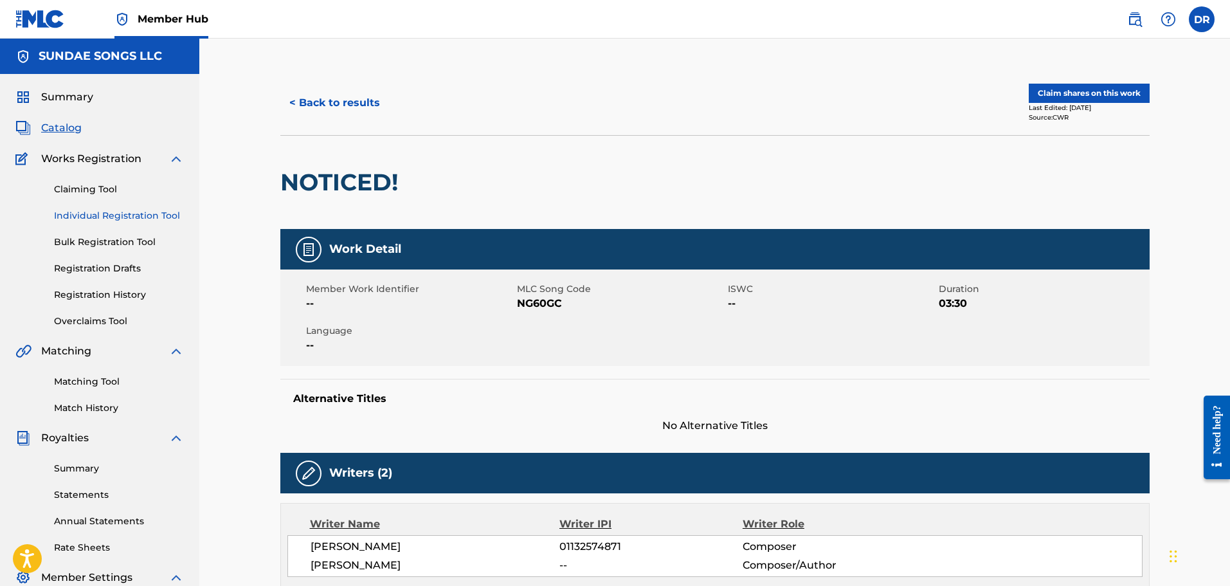
click at [89, 215] on link "Individual Registration Tool" at bounding box center [119, 216] width 130 height 14
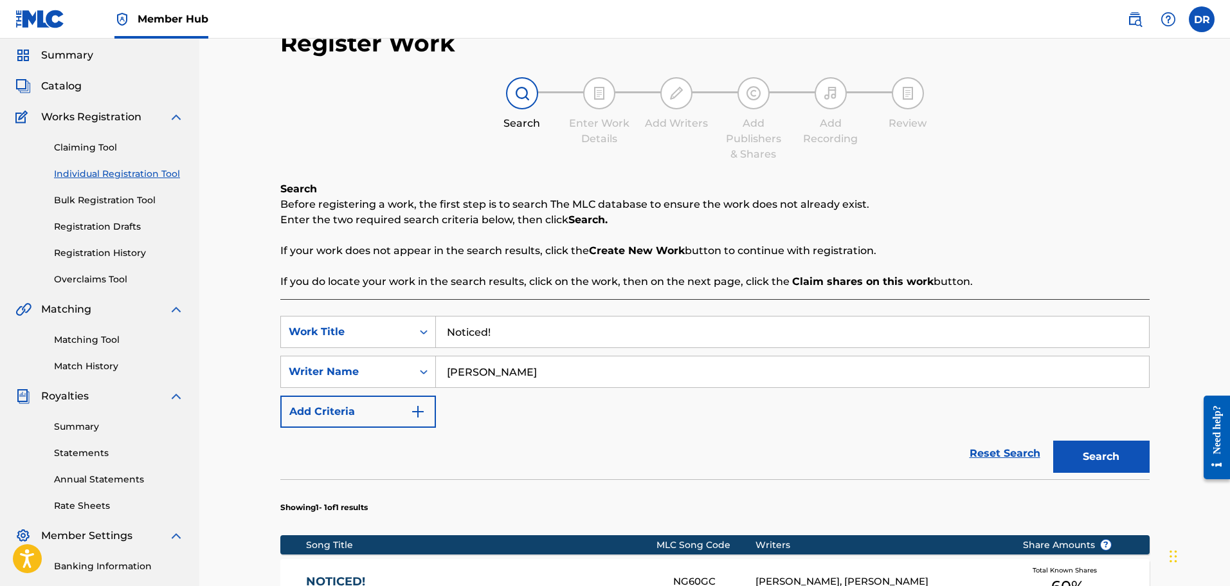
scroll to position [64, 0]
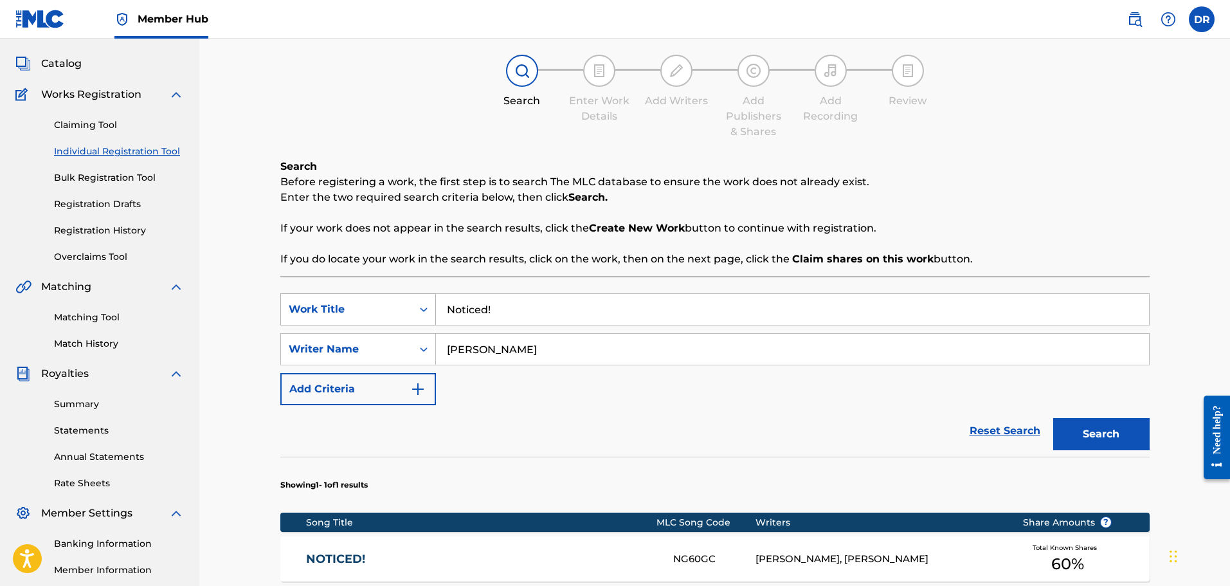
drag, startPoint x: 397, startPoint y: 303, endPoint x: 284, endPoint y: 301, distance: 112.5
click at [284, 301] on div "SearchWithCriteria9debf67b-e449-4959-9cc5-28b274533311 Work Title Noticed!" at bounding box center [714, 309] width 869 height 32
click at [1103, 428] on button "Search" at bounding box center [1101, 434] width 96 height 32
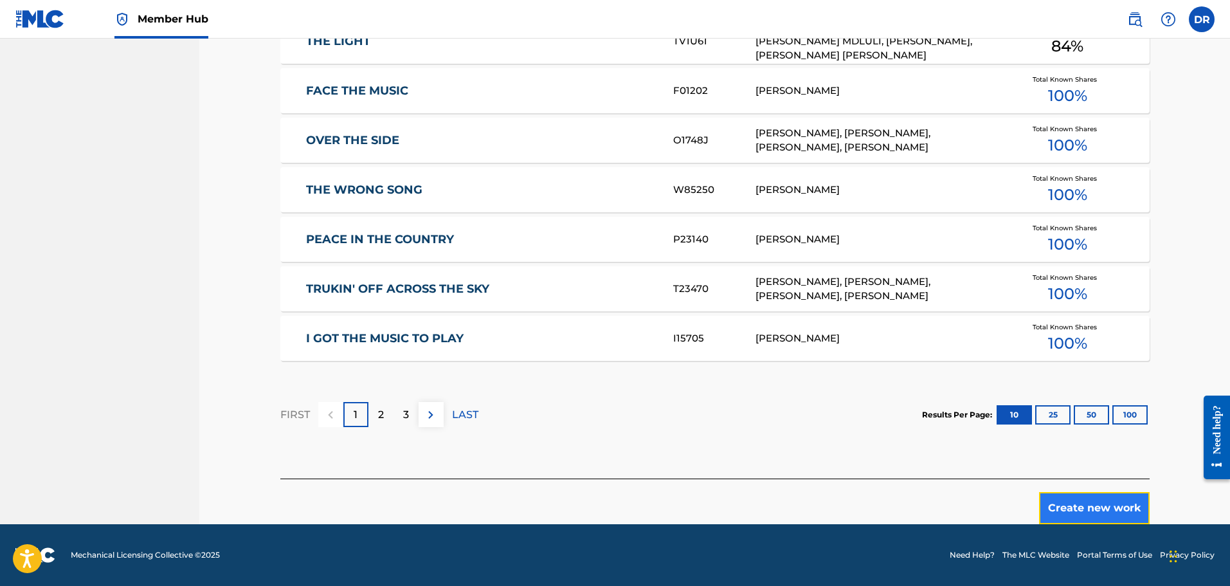
click at [1090, 507] on button "Create new work" at bounding box center [1094, 508] width 111 height 32
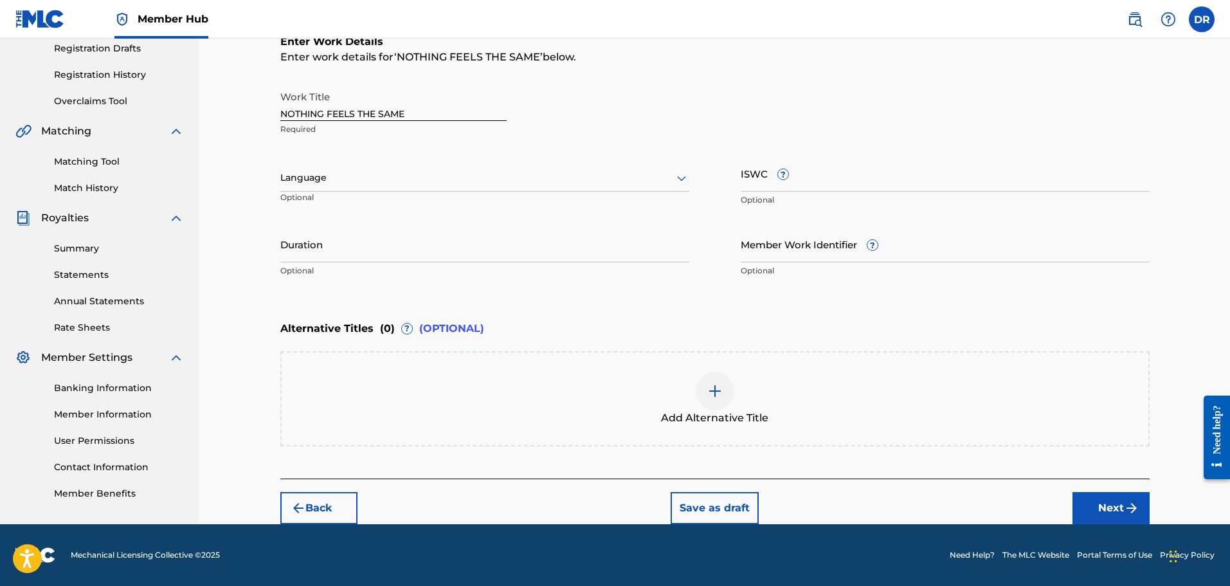
scroll to position [220, 0]
click at [1113, 506] on button "Next" at bounding box center [1110, 508] width 77 height 32
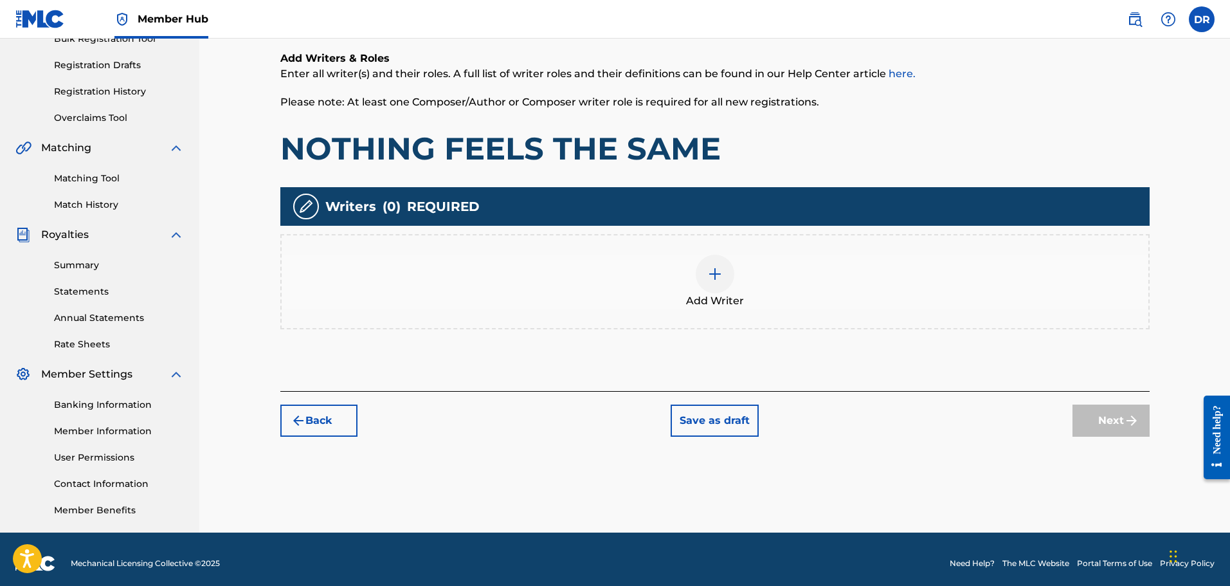
scroll to position [58, 0]
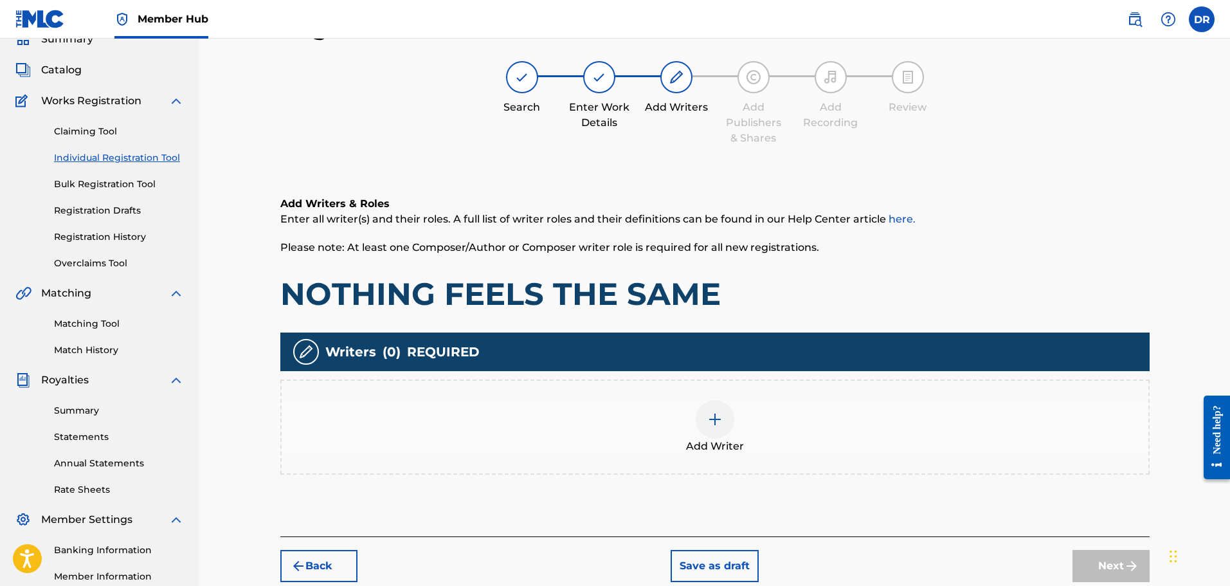
click at [719, 422] on img at bounding box center [714, 418] width 15 height 15
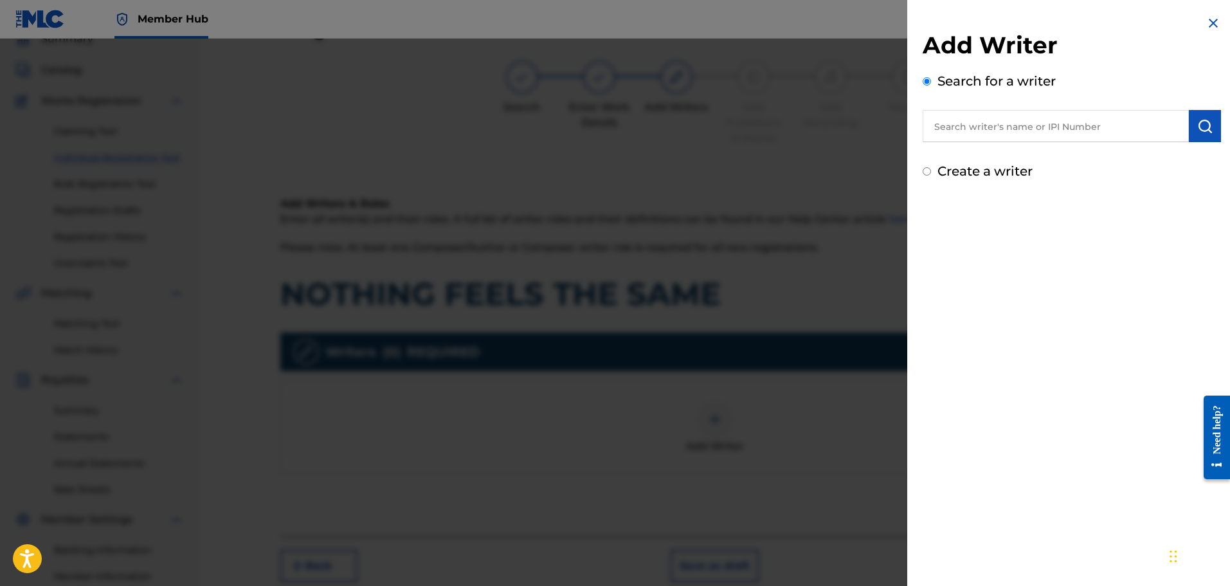
click at [931, 171] on div "Create a writer" at bounding box center [1072, 170] width 298 height 19
click at [926, 170] on input "Create a writer" at bounding box center [927, 171] width 8 height 8
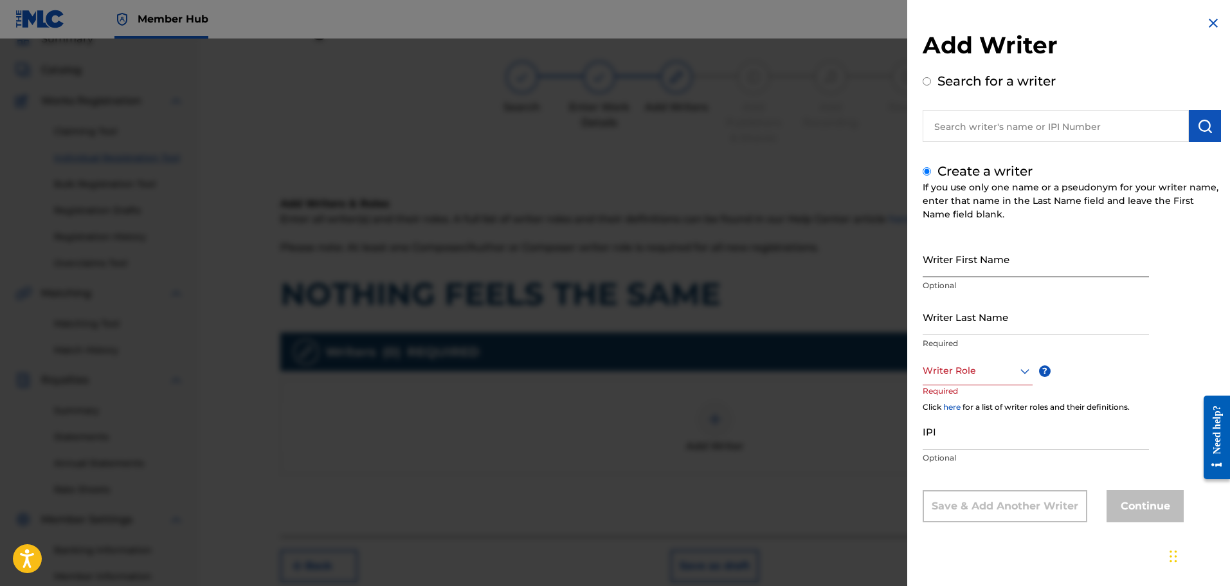
click at [948, 249] on input "Writer First Name" at bounding box center [1036, 258] width 226 height 37
drag, startPoint x: 1056, startPoint y: 267, endPoint x: 998, endPoint y: 269, distance: 57.3
click at [998, 269] on input "[PERSON_NAME]" at bounding box center [1036, 258] width 226 height 37
click at [967, 369] on div at bounding box center [978, 371] width 110 height 16
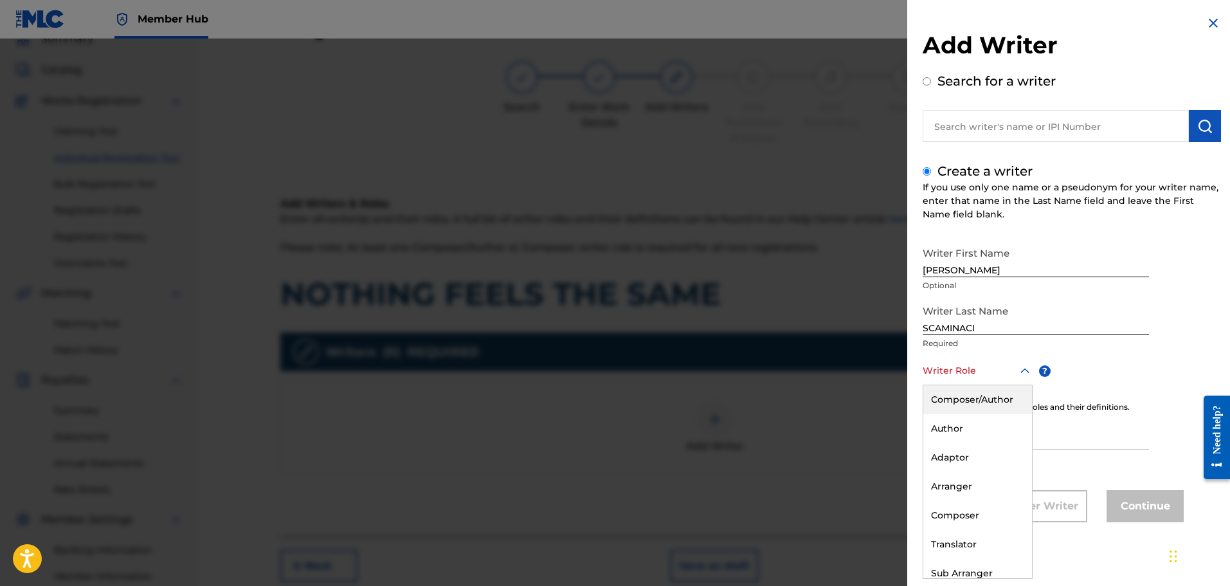
click at [966, 393] on div "Composer/Author" at bounding box center [977, 399] width 109 height 29
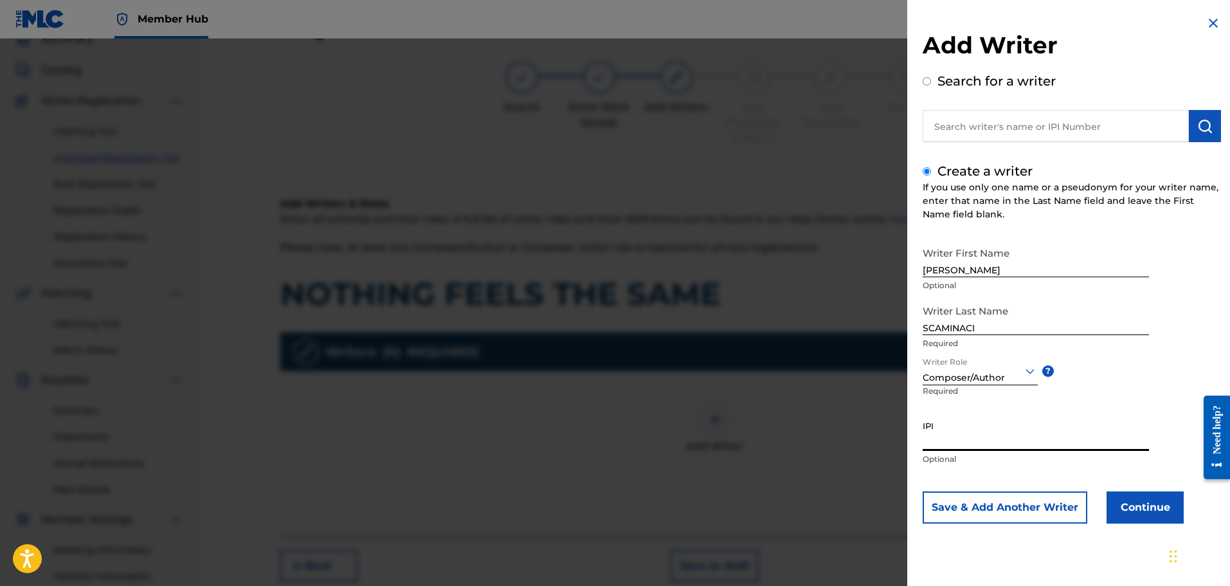
click at [956, 447] on input "IPI" at bounding box center [1036, 432] width 226 height 37
click at [1134, 490] on div "Writer First Name [PERSON_NAME] Optional Writer Last Name [PERSON_NAME] Require…" at bounding box center [1072, 381] width 298 height 283
click at [1132, 503] on button "Continue" at bounding box center [1144, 507] width 77 height 32
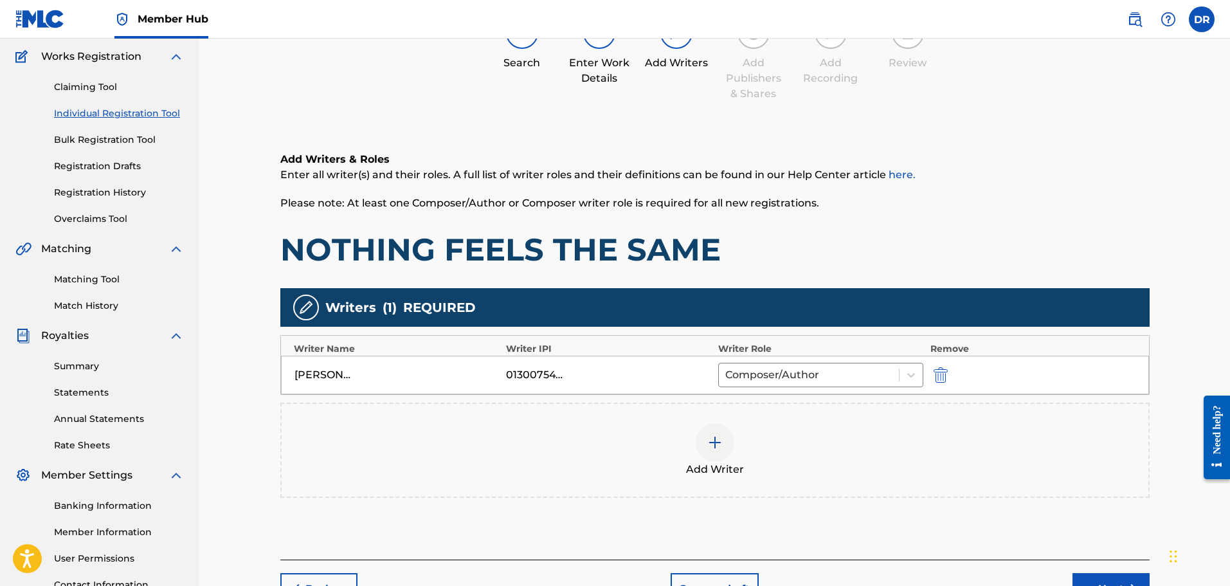
scroll to position [122, 0]
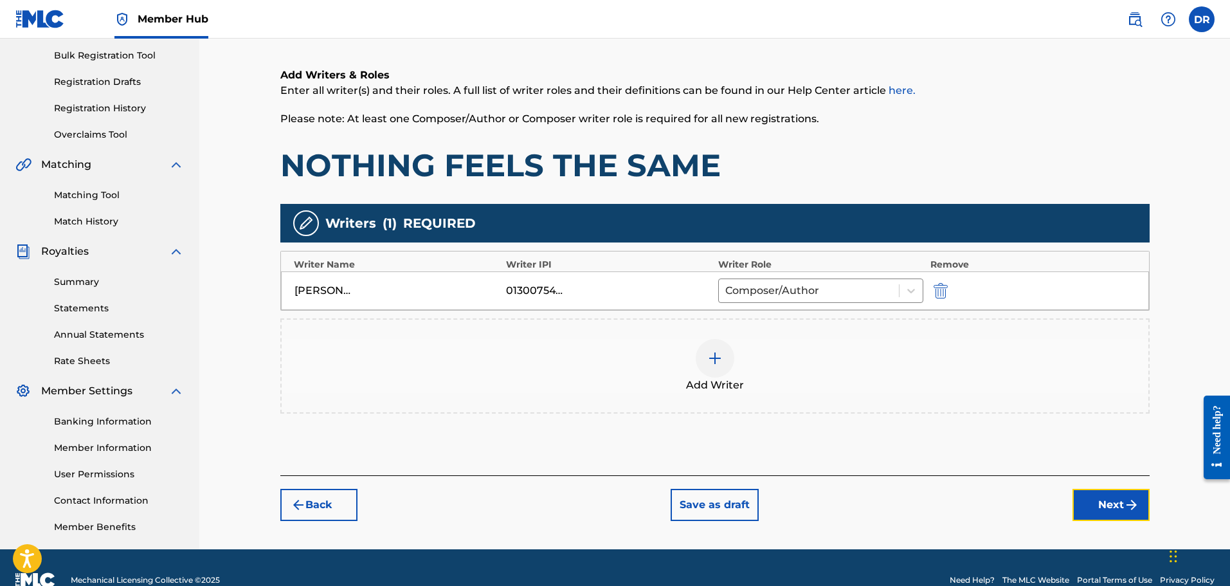
drag, startPoint x: 1132, startPoint y: 509, endPoint x: 1109, endPoint y: 503, distance: 23.9
click at [1131, 509] on img "submit" at bounding box center [1131, 504] width 15 height 15
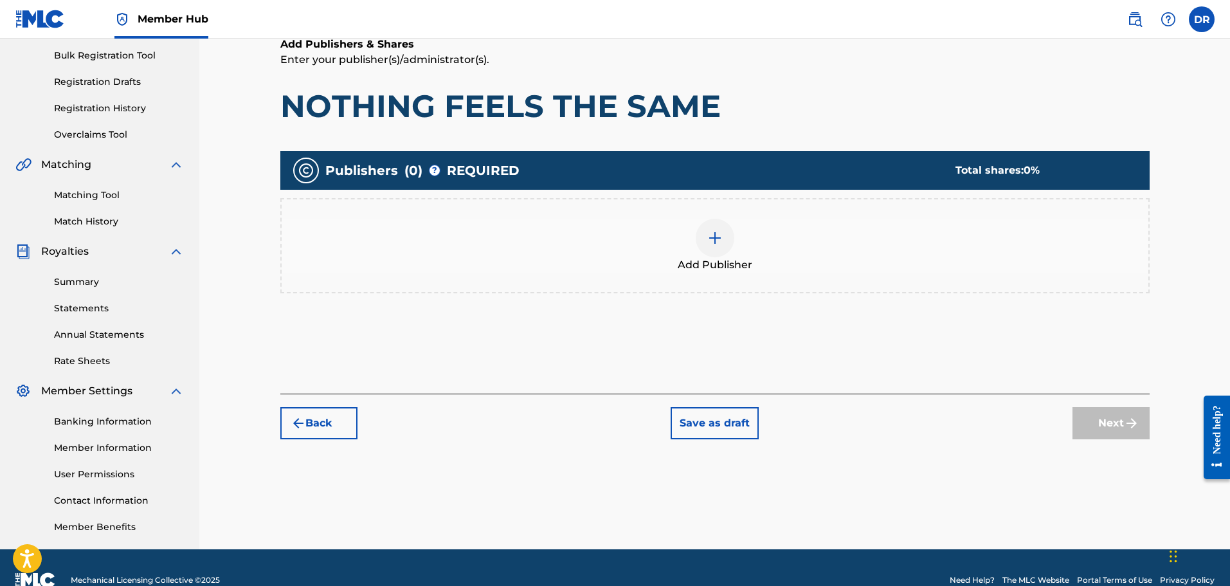
scroll to position [58, 0]
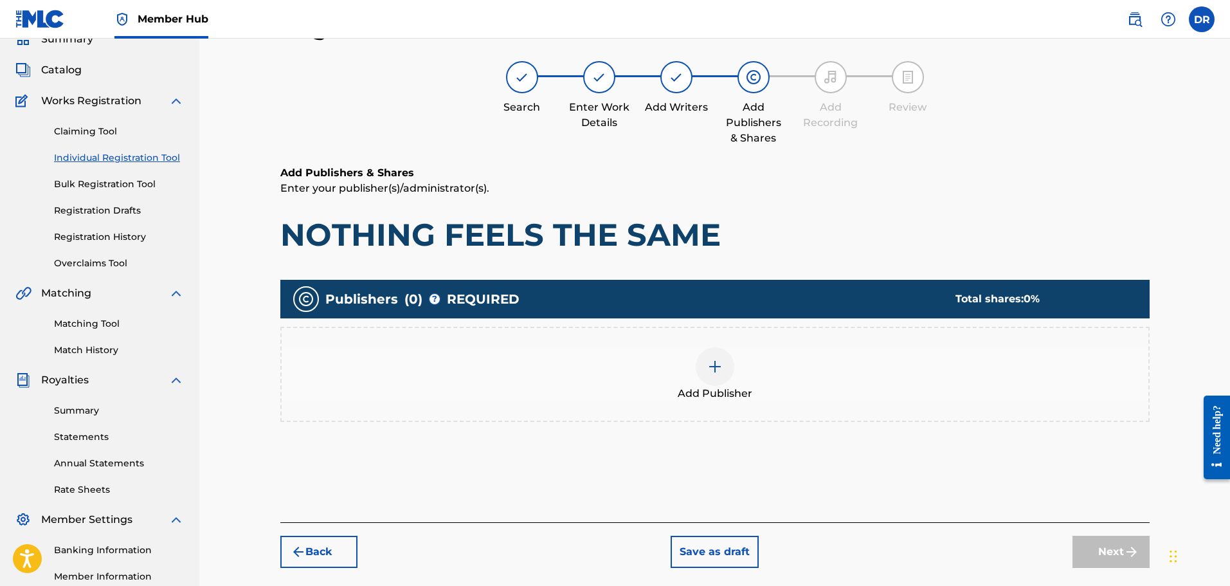
click at [713, 375] on div at bounding box center [715, 366] width 39 height 39
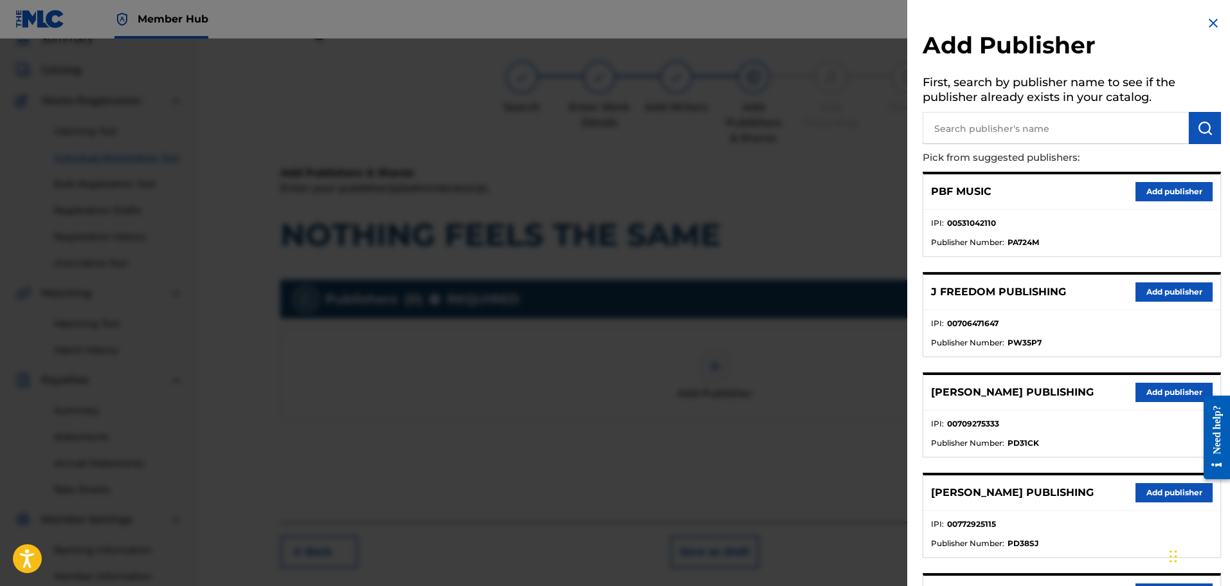
click at [946, 131] on input "text" at bounding box center [1056, 128] width 266 height 32
click at [1200, 125] on img "submit" at bounding box center [1204, 127] width 15 height 15
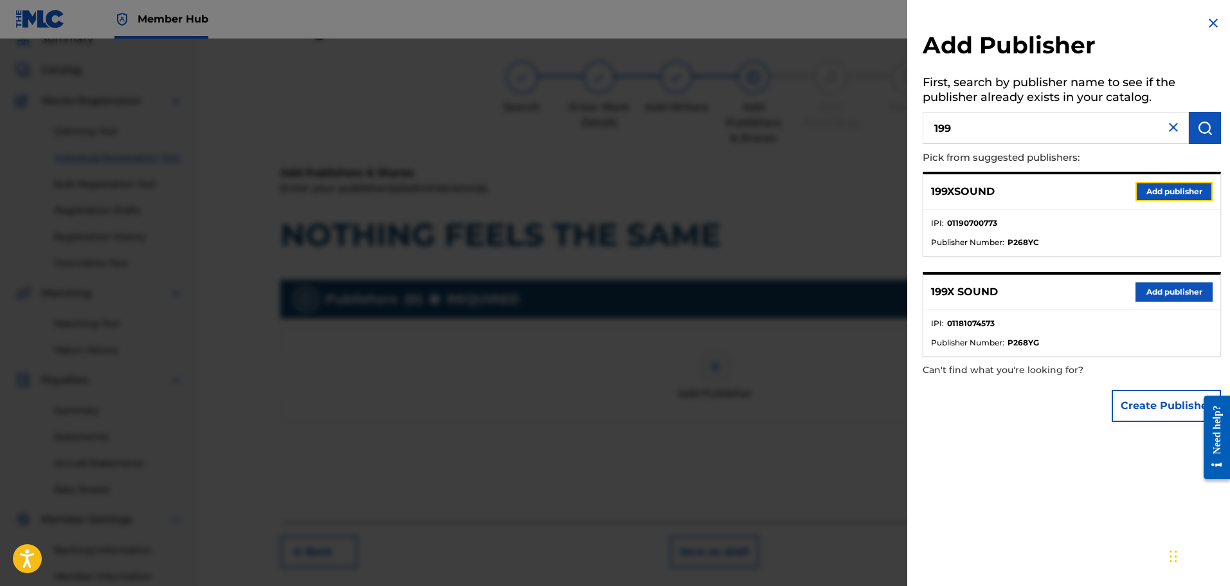
click at [1164, 185] on button "Add publisher" at bounding box center [1173, 191] width 77 height 19
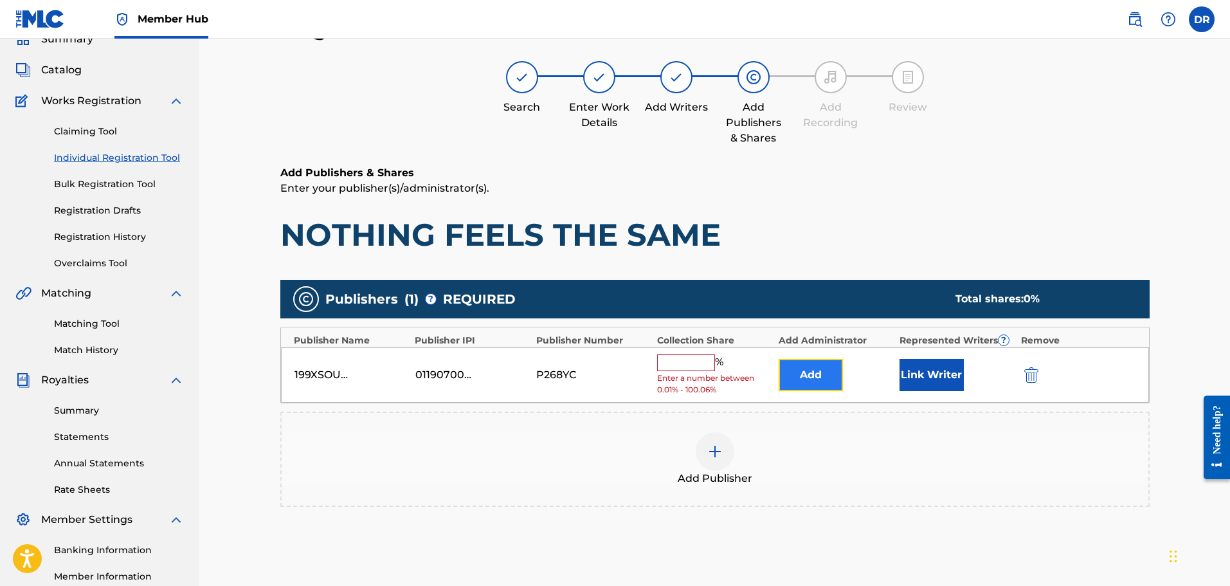
click at [807, 370] on button "Add" at bounding box center [811, 375] width 64 height 32
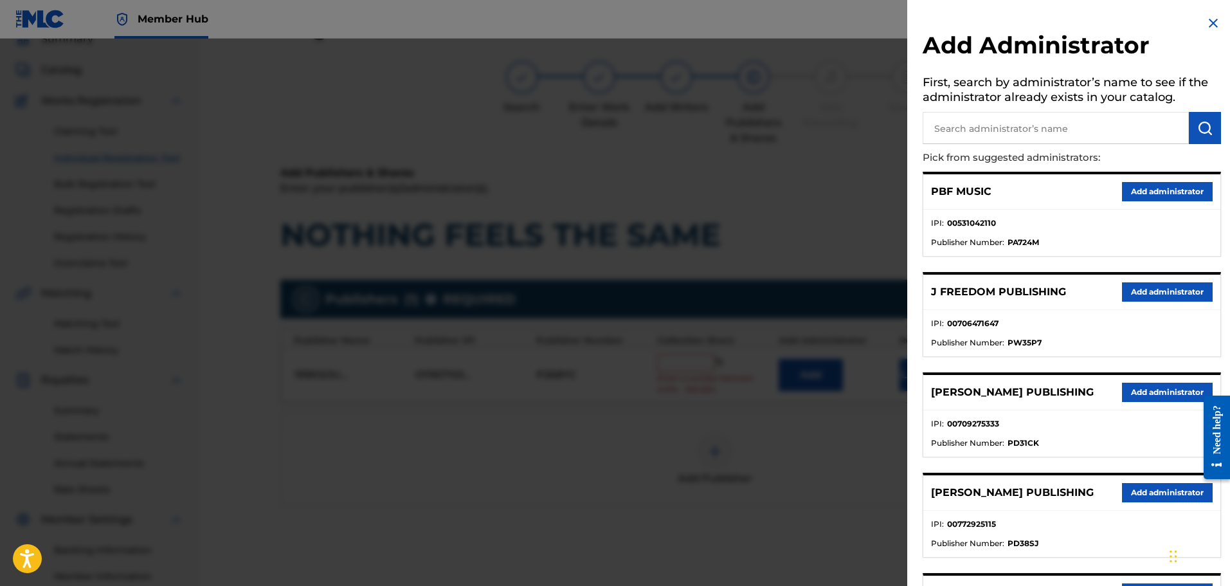
click at [982, 129] on input "text" at bounding box center [1056, 128] width 266 height 32
click at [1197, 129] on img "submit" at bounding box center [1204, 127] width 15 height 15
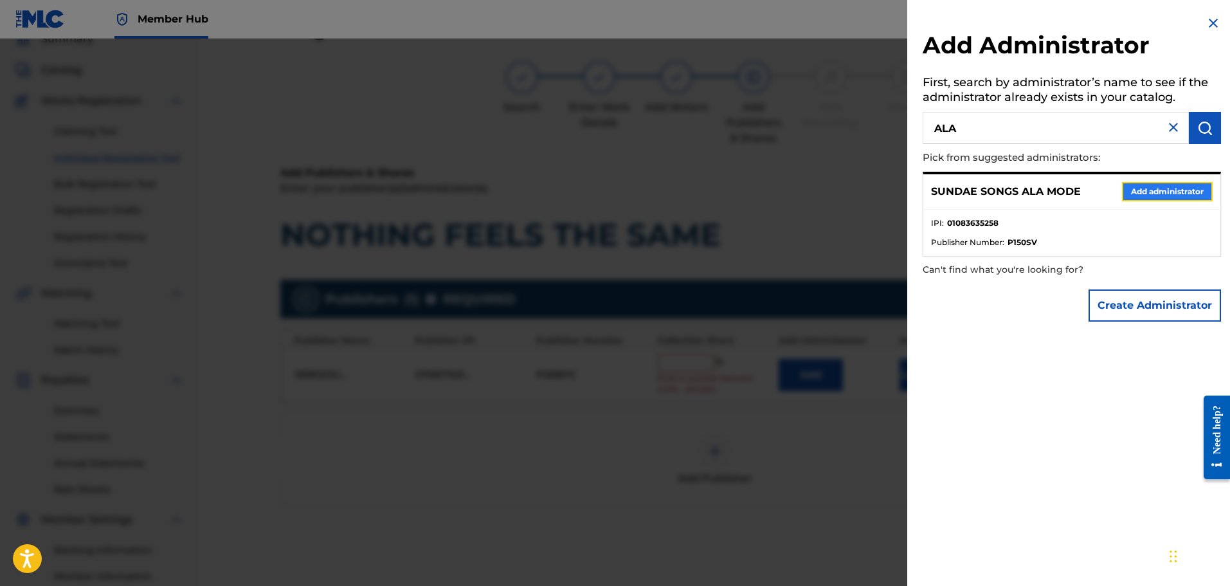
click at [1173, 186] on button "Add administrator" at bounding box center [1167, 191] width 91 height 19
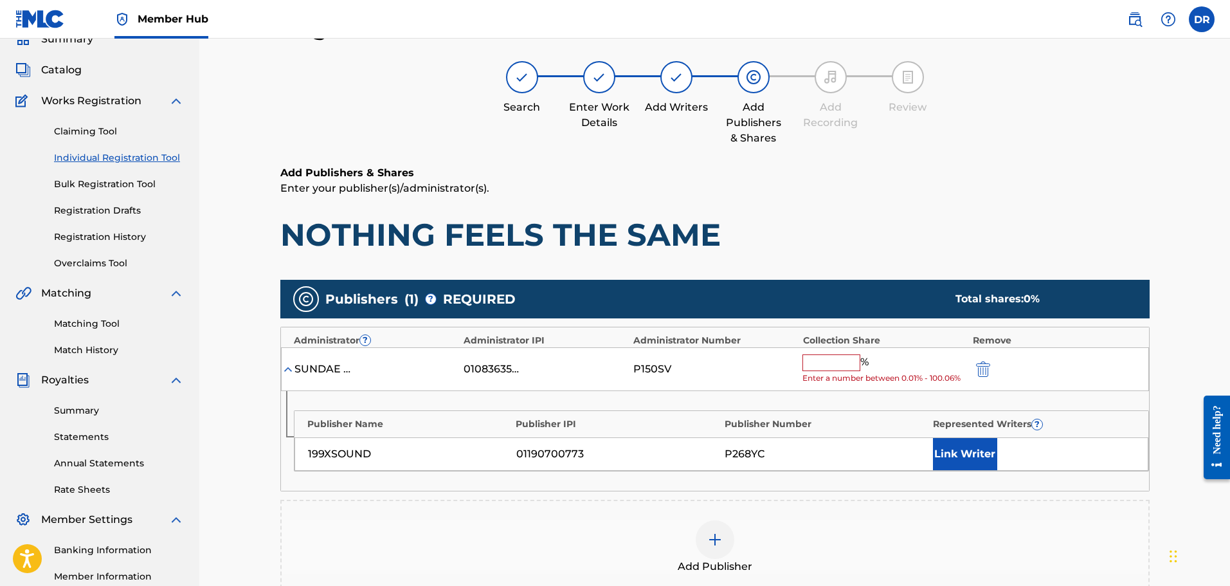
click at [821, 363] on input "text" at bounding box center [831, 362] width 58 height 17
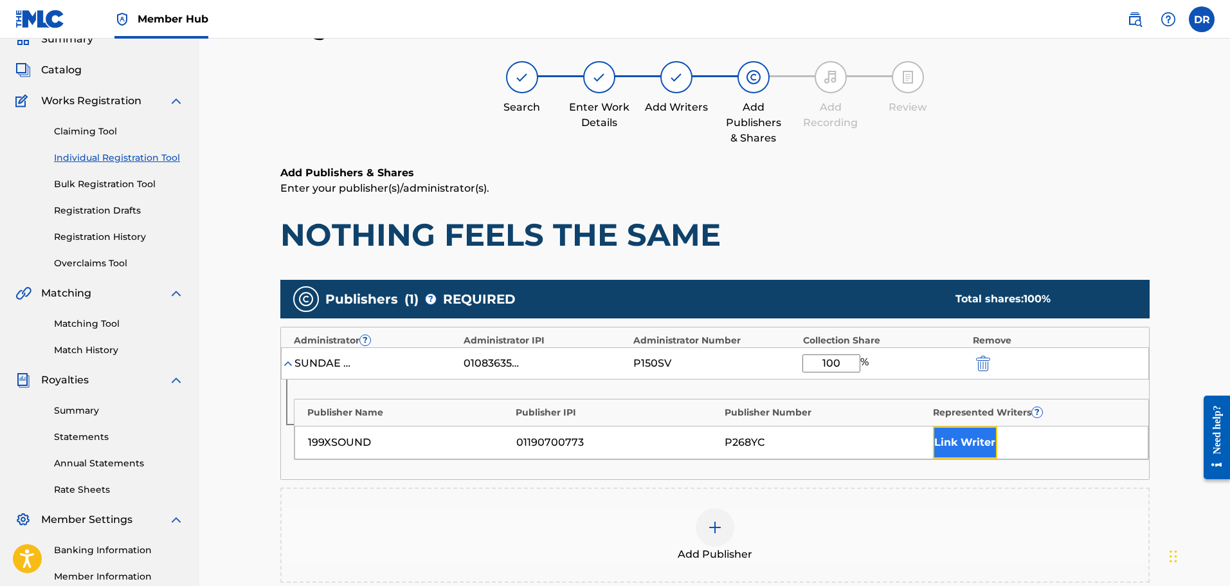
click at [953, 437] on button "Link Writer" at bounding box center [965, 442] width 64 height 32
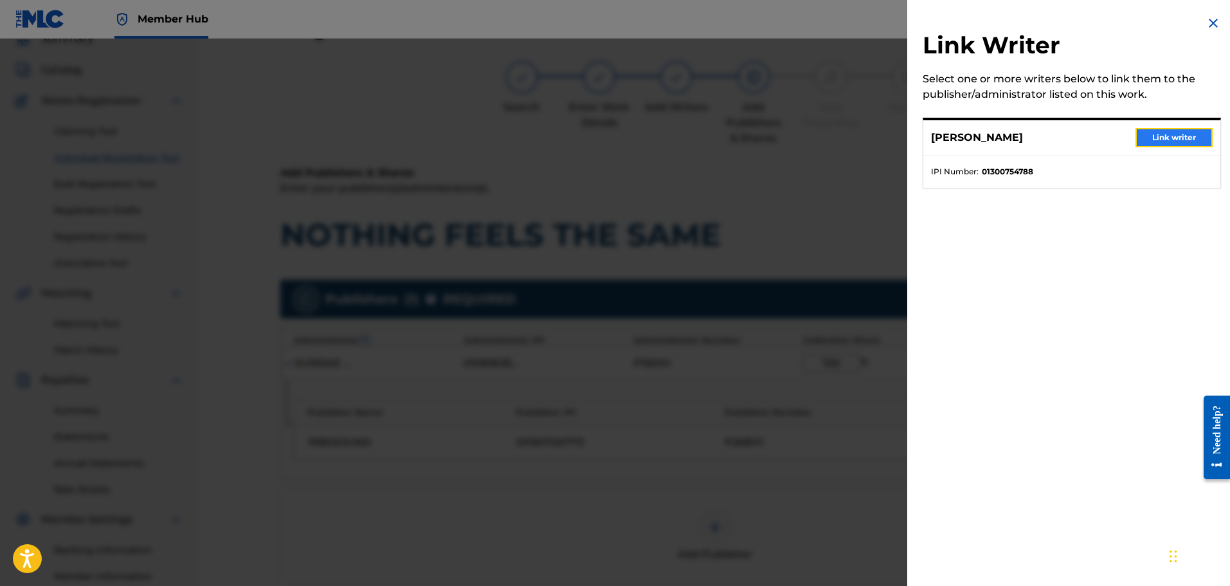
click at [1175, 137] on button "Link writer" at bounding box center [1173, 137] width 77 height 19
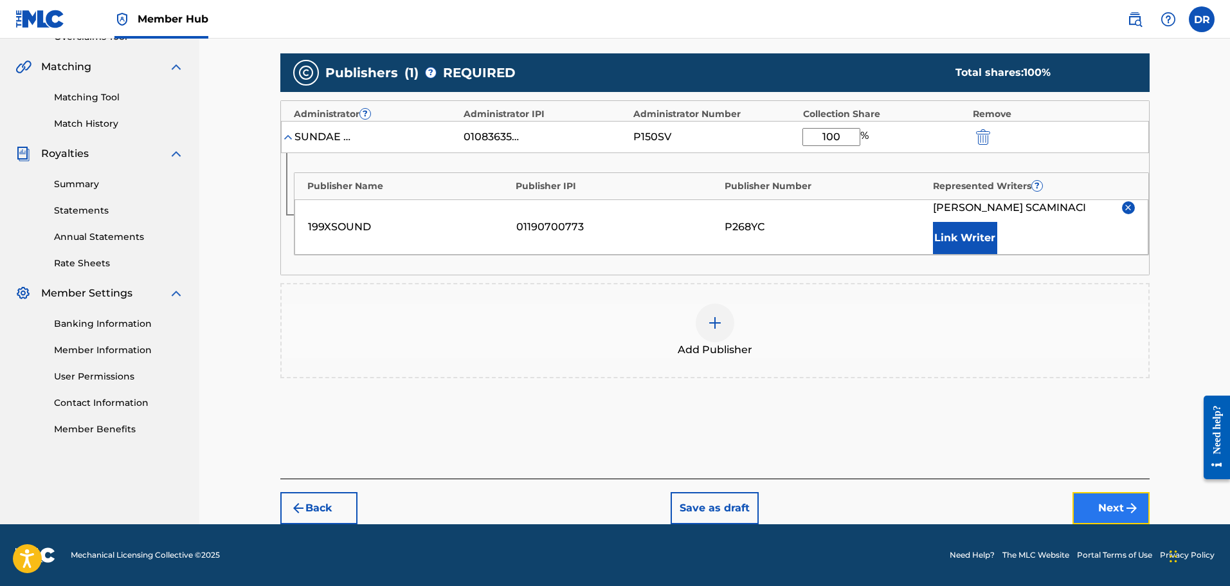
click at [1115, 501] on button "Next" at bounding box center [1110, 508] width 77 height 32
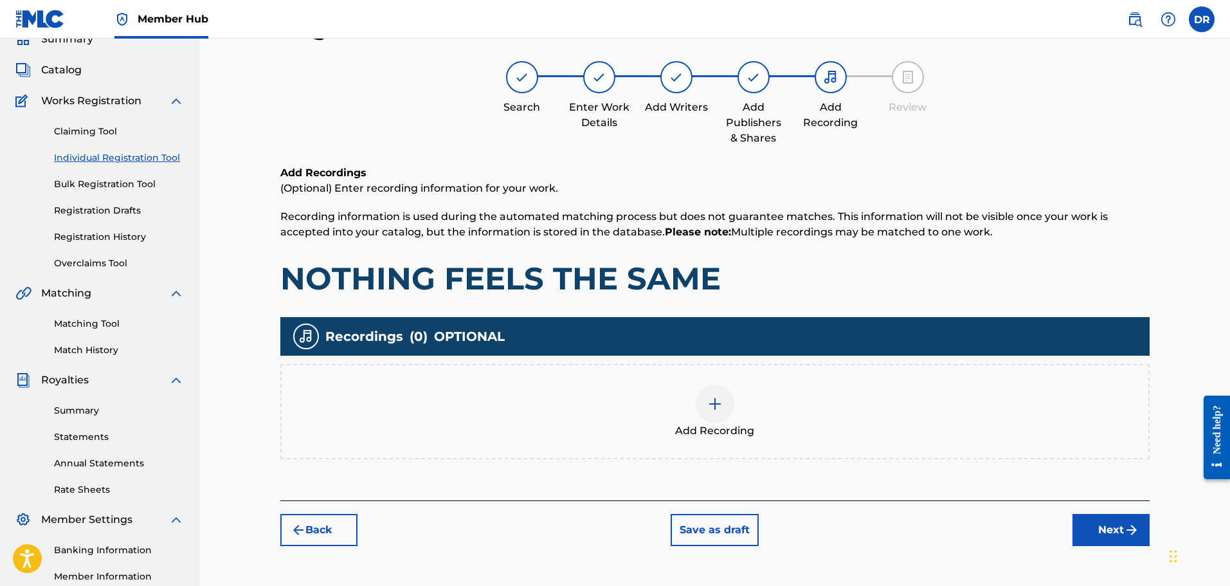
click at [712, 408] on img at bounding box center [714, 403] width 15 height 15
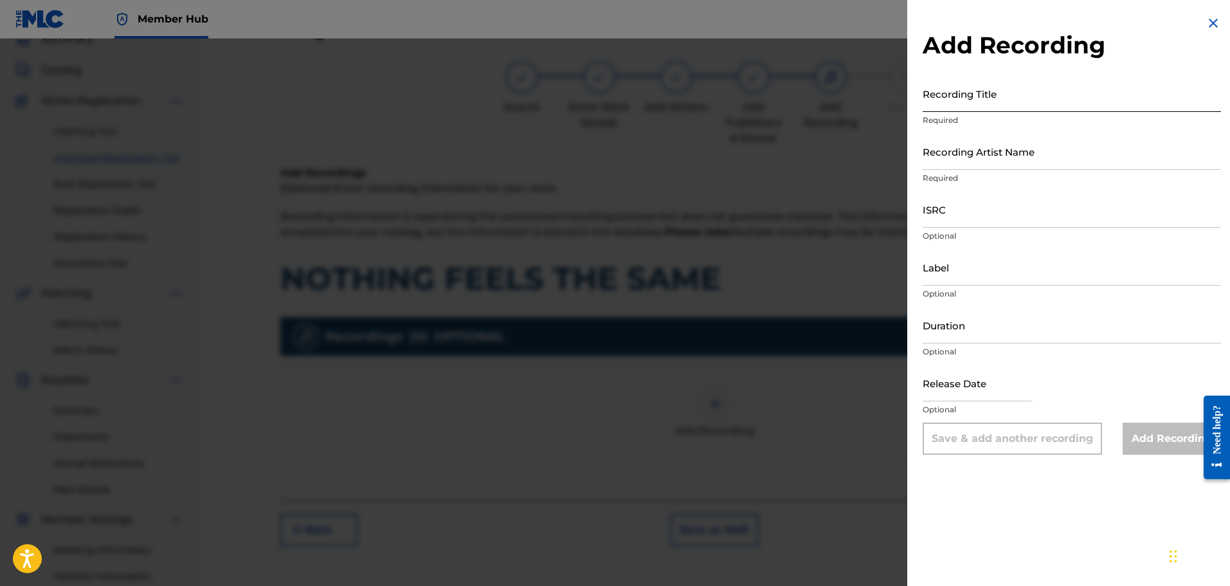
click at [975, 93] on input "Recording Title" at bounding box center [1072, 93] width 298 height 37
click at [940, 99] on input "Recording Title" at bounding box center [1072, 93] width 298 height 37
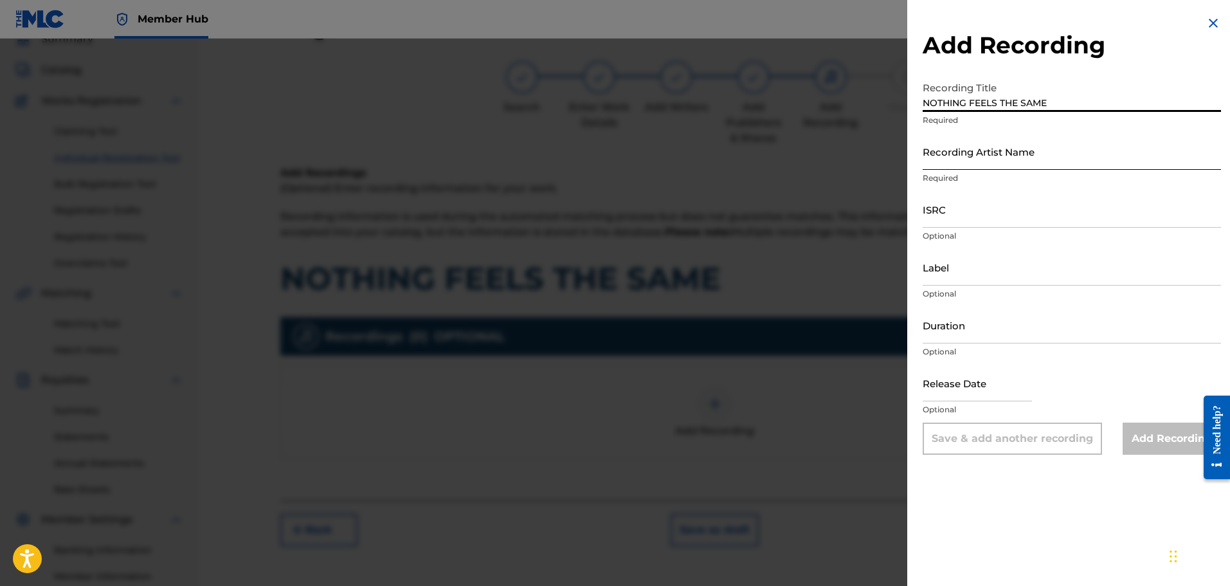
click at [946, 159] on input "Recording Artist Name" at bounding box center [1072, 151] width 298 height 37
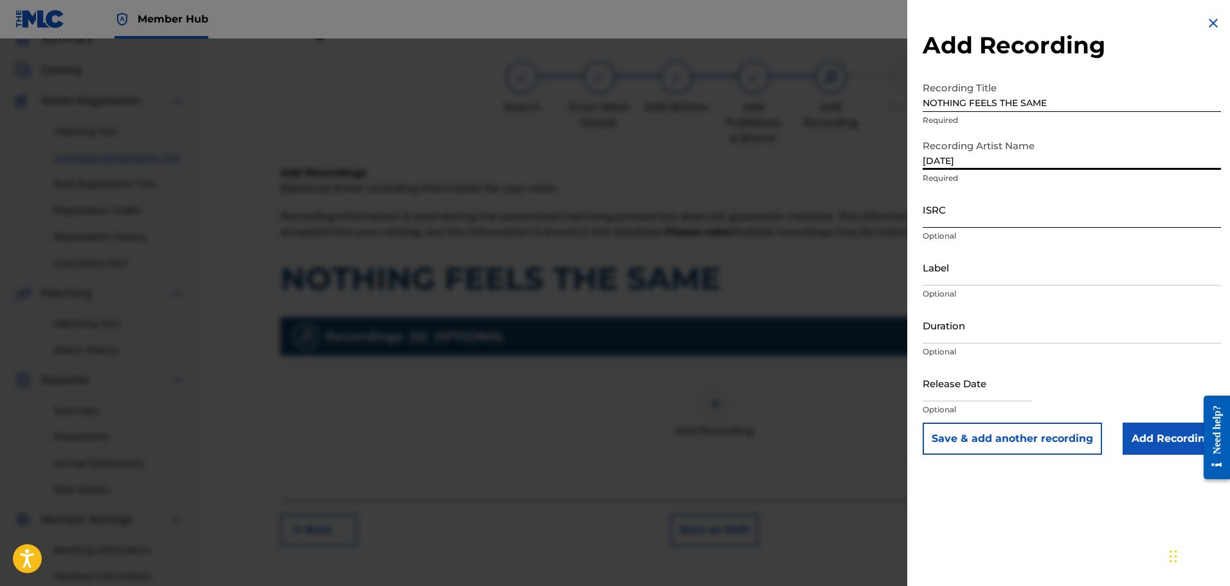
click at [933, 222] on input "ISRC" at bounding box center [1072, 209] width 298 height 37
click at [1144, 432] on input "Add Recording" at bounding box center [1171, 438] width 98 height 32
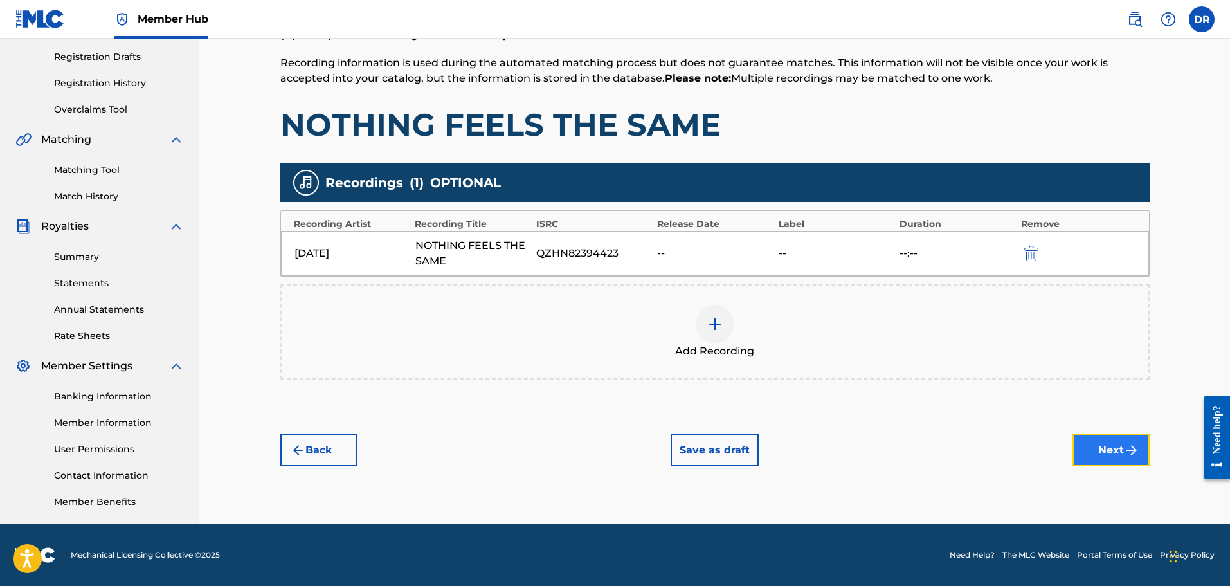
click at [1125, 453] on img "submit" at bounding box center [1131, 449] width 15 height 15
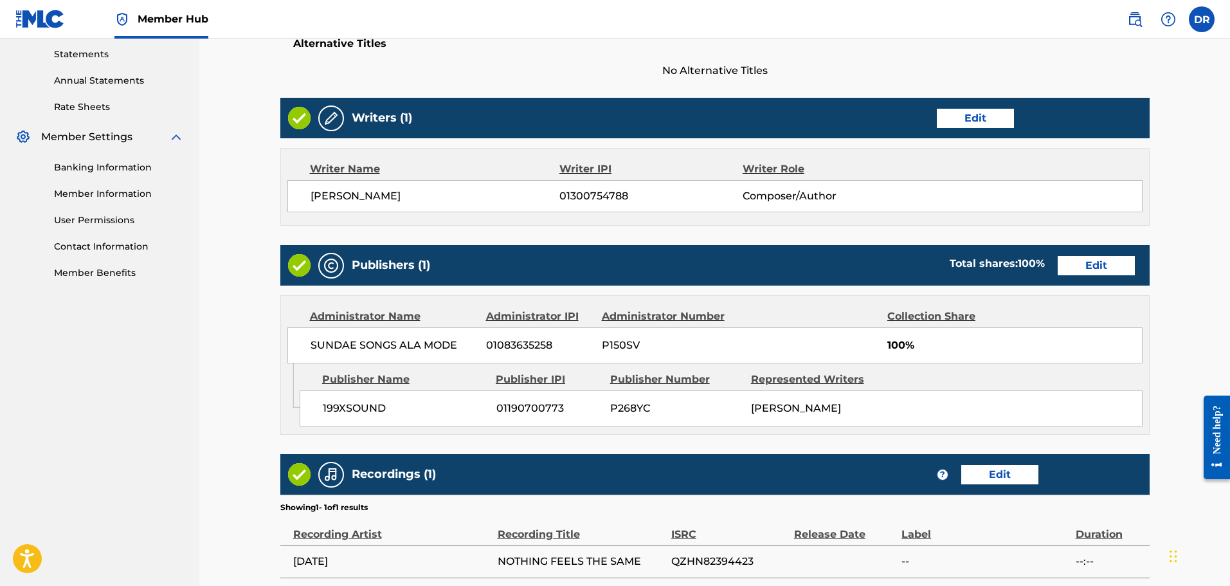
scroll to position [572, 0]
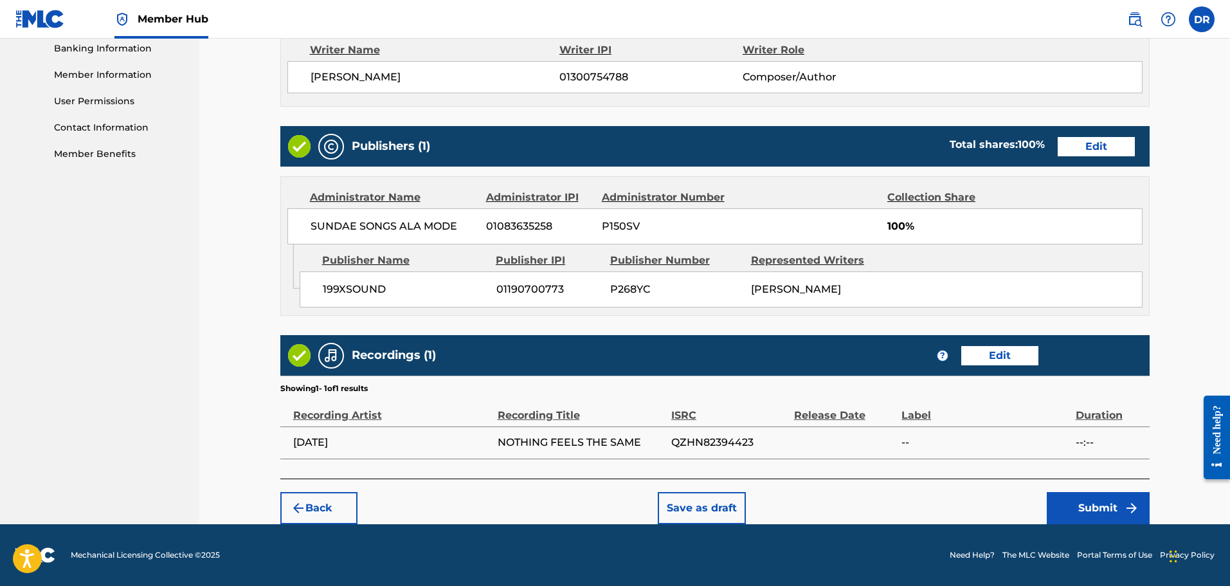
click at [1099, 491] on div "Back Save as draft Submit" at bounding box center [714, 501] width 869 height 46
click at [1059, 510] on button "Submit" at bounding box center [1098, 508] width 103 height 32
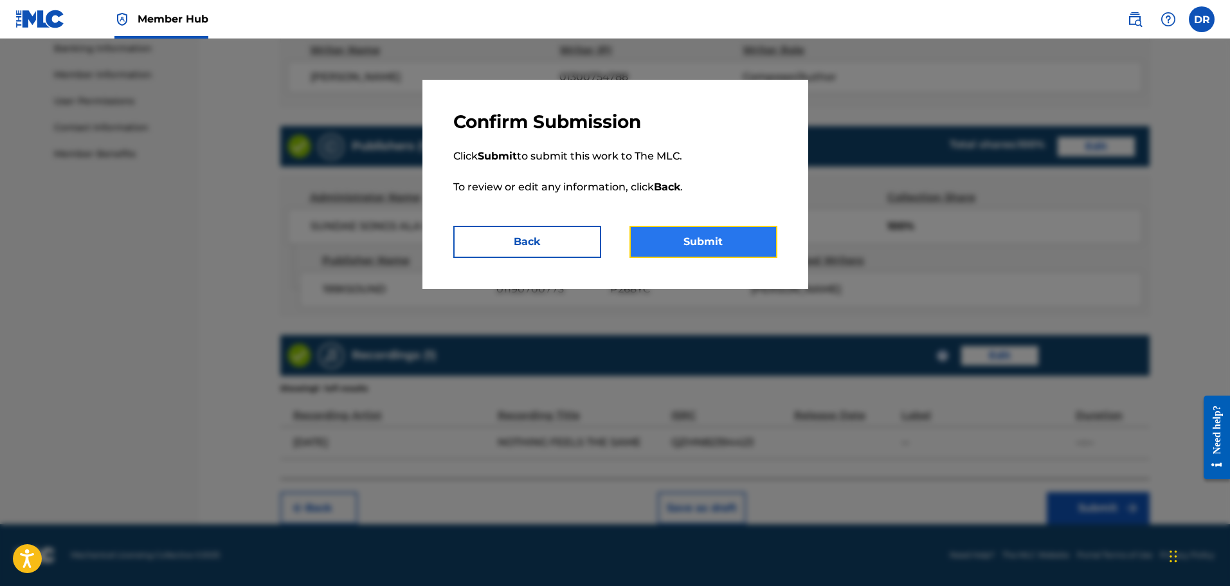
click at [696, 243] on button "Submit" at bounding box center [703, 242] width 148 height 32
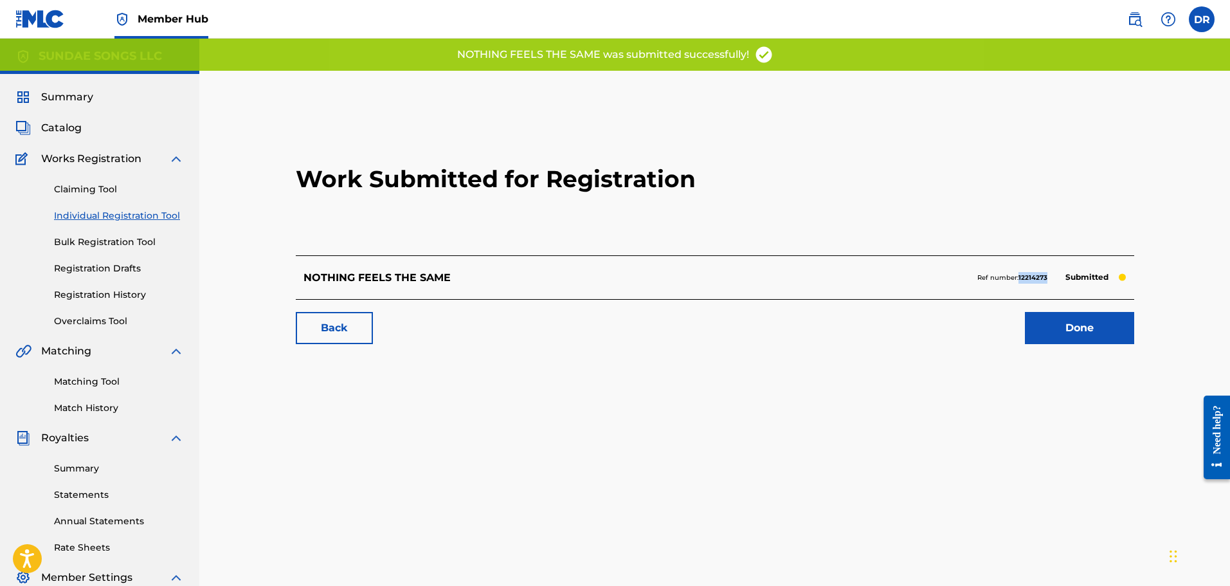
drag, startPoint x: 1051, startPoint y: 278, endPoint x: 1019, endPoint y: 282, distance: 32.4
click at [1019, 282] on div "Ref number: 12214273 Submitted" at bounding box center [1051, 278] width 149 height 18
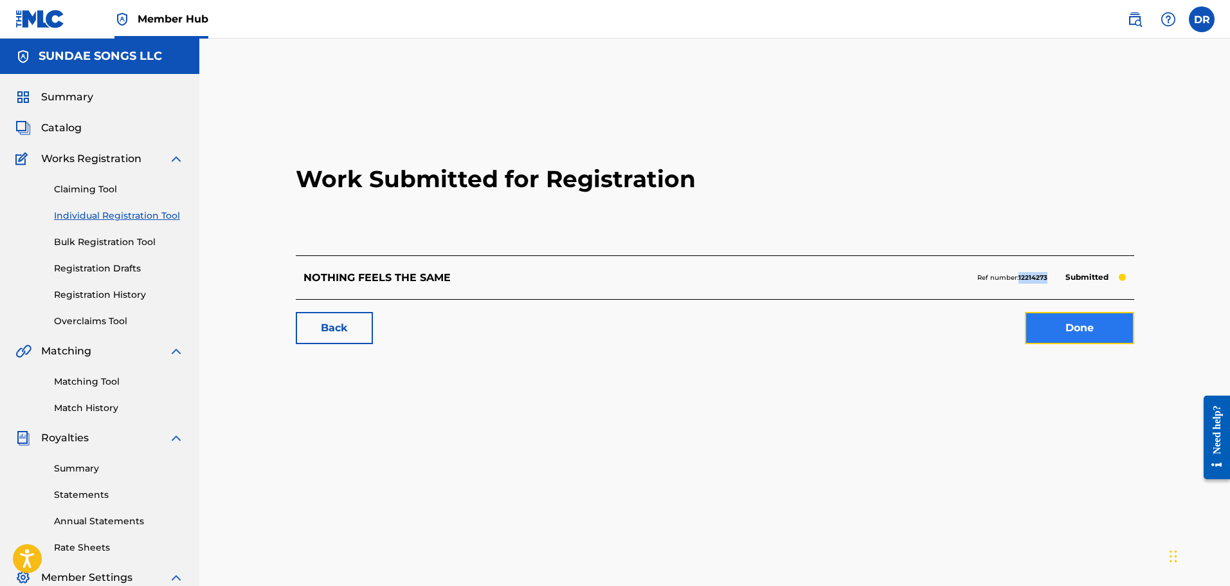
click at [1086, 335] on link "Done" at bounding box center [1079, 328] width 109 height 32
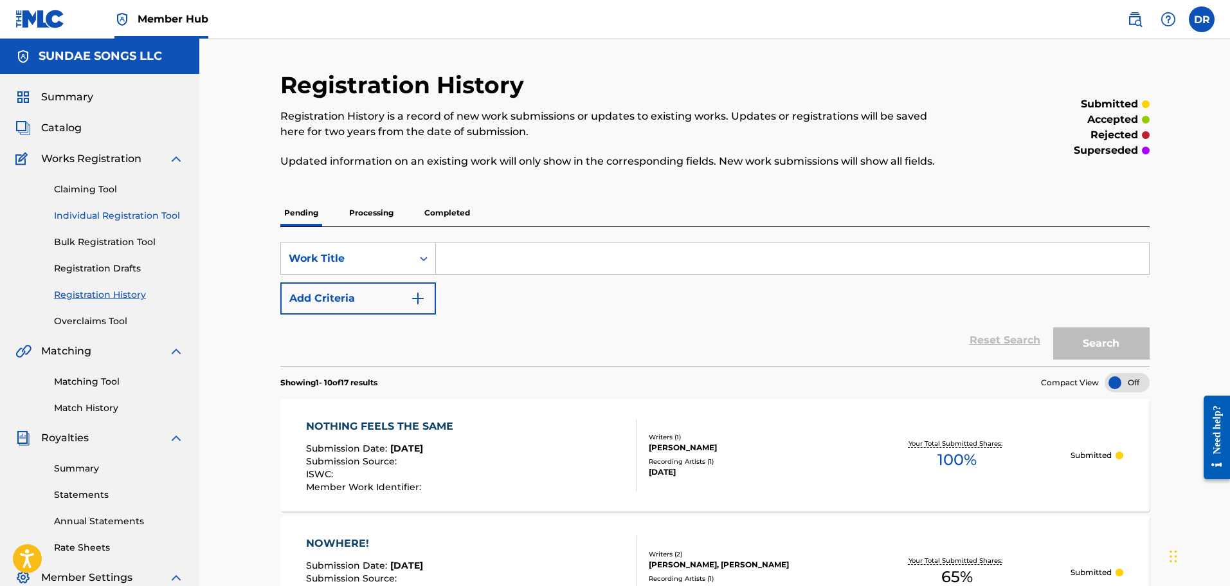
click at [95, 217] on link "Individual Registration Tool" at bounding box center [119, 216] width 130 height 14
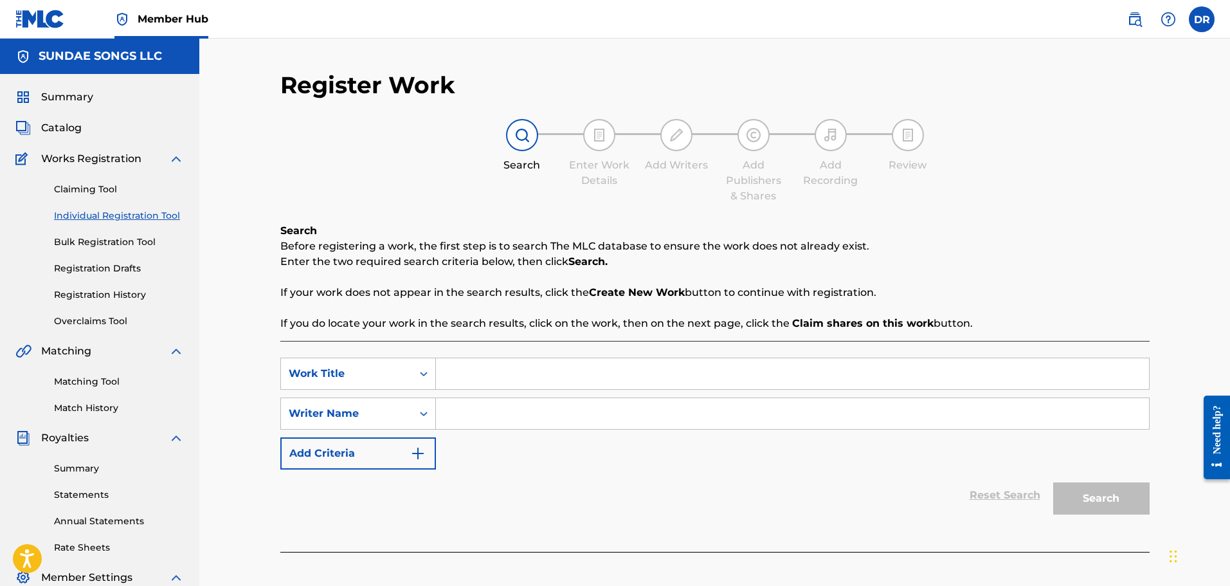
click at [487, 384] on input "Search Form" at bounding box center [792, 373] width 713 height 31
drag, startPoint x: 533, startPoint y: 368, endPoint x: 375, endPoint y: 364, distance: 157.5
click at [375, 365] on div "SearchWithCriteria9debf67b-e449-4959-9cc5-28b274533311 Work Title need for speed" at bounding box center [714, 373] width 869 height 32
click at [503, 419] on input "Search Form" at bounding box center [792, 413] width 713 height 31
click at [1141, 485] on button "Search" at bounding box center [1101, 498] width 96 height 32
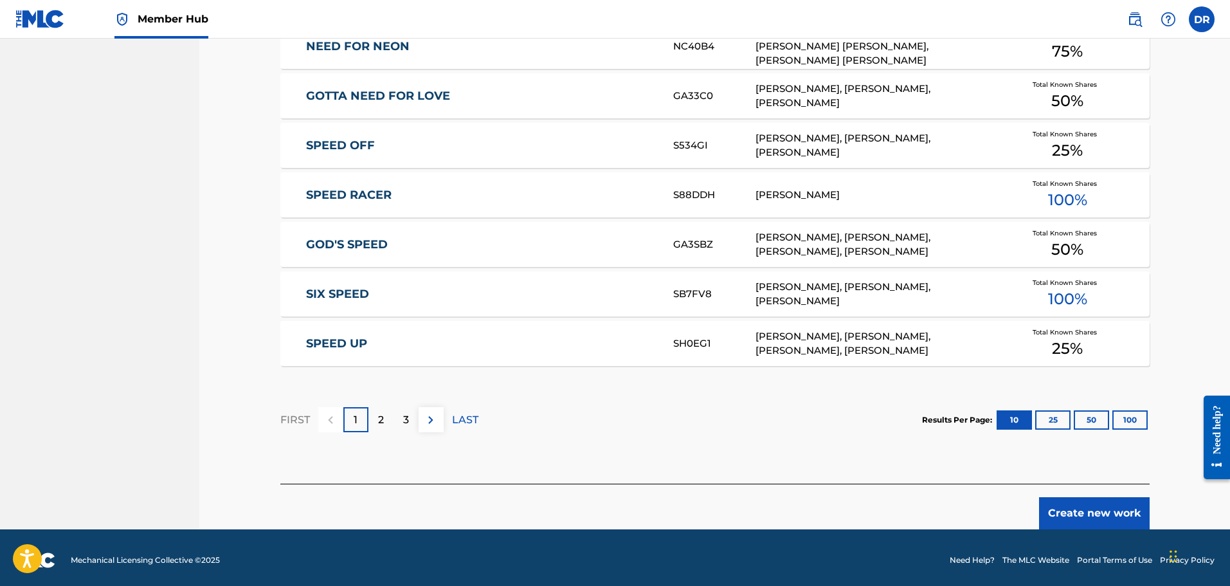
scroll to position [730, 0]
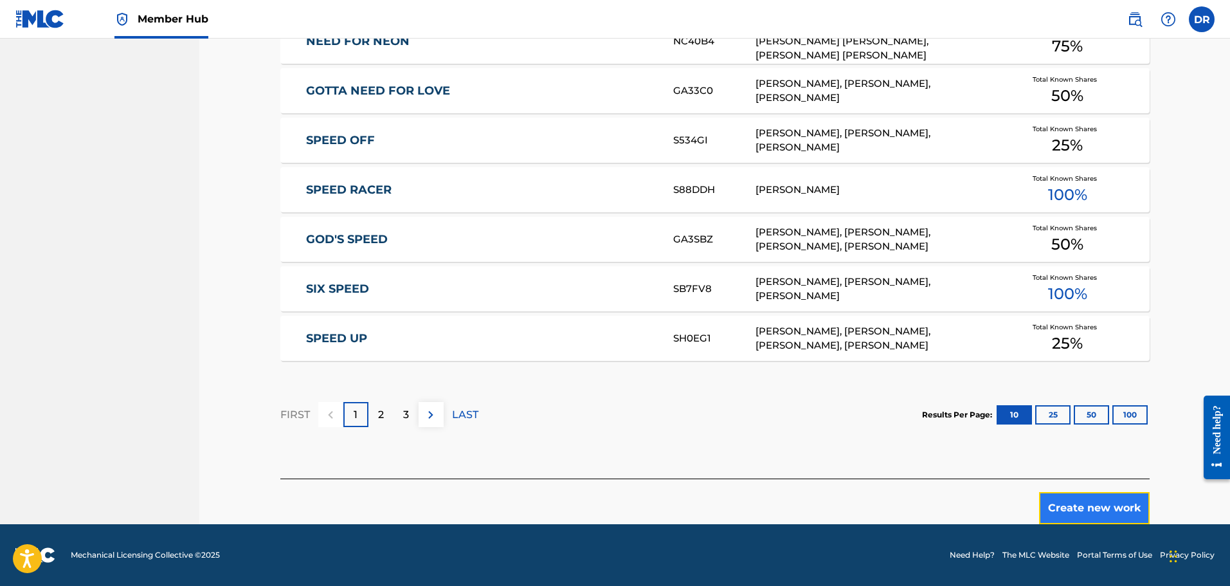
click at [1101, 507] on button "Create new work" at bounding box center [1094, 508] width 111 height 32
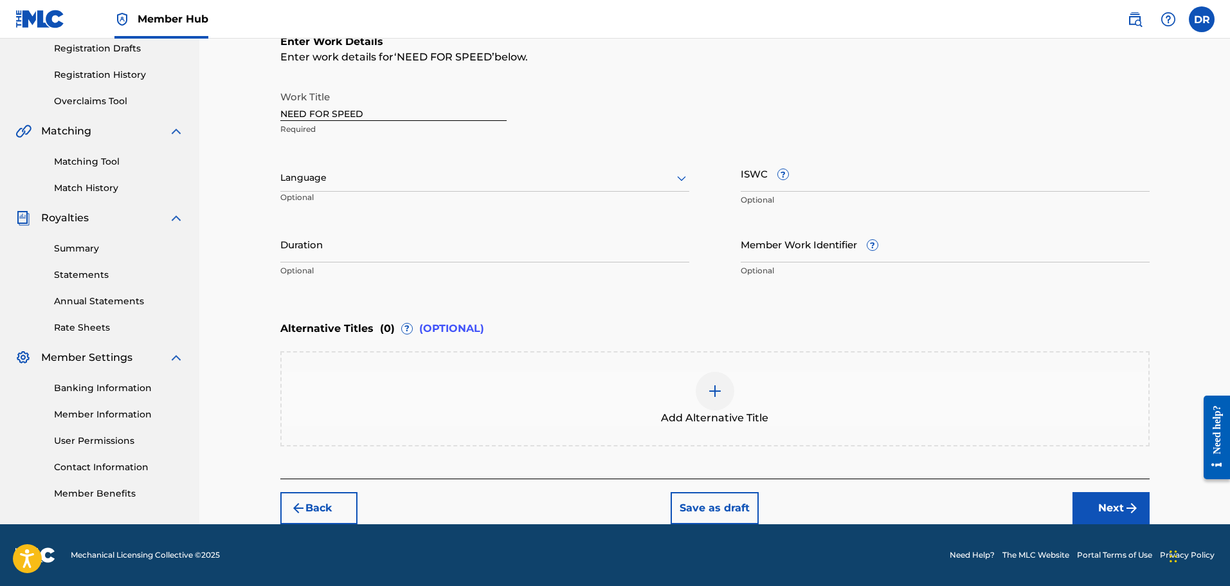
scroll to position [220, 0]
click at [1124, 509] on img "submit" at bounding box center [1131, 507] width 15 height 15
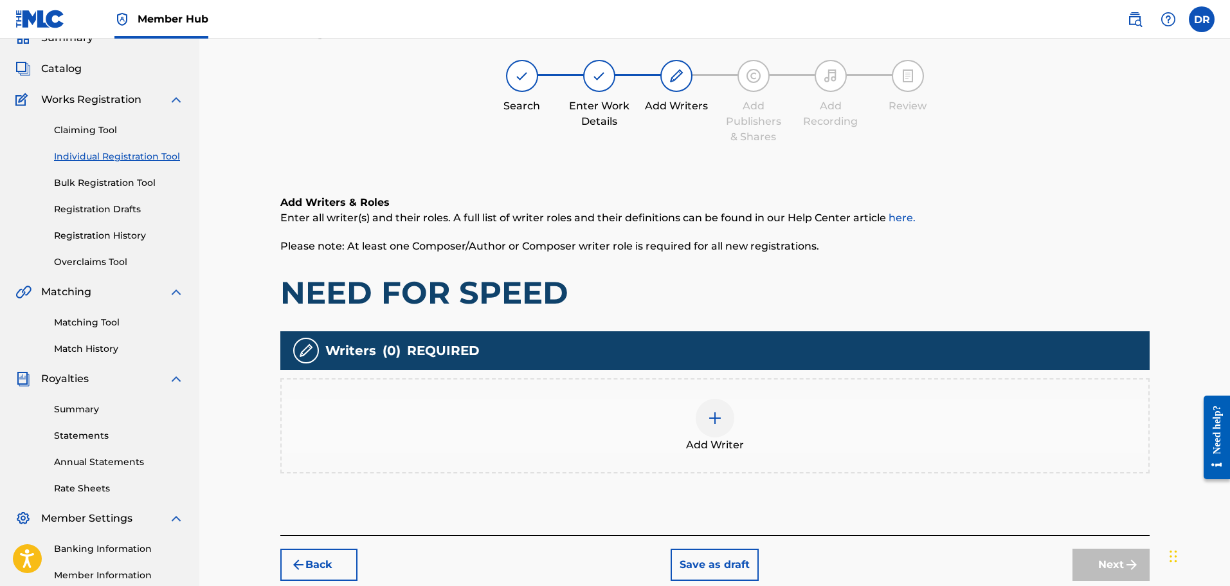
scroll to position [58, 0]
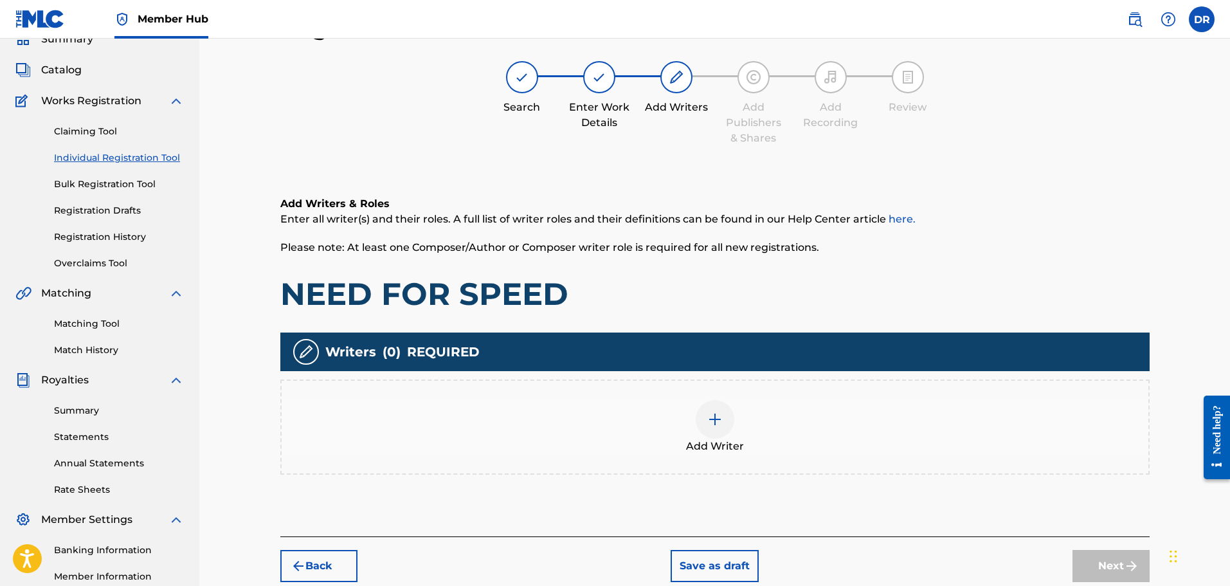
click at [719, 424] on img at bounding box center [714, 418] width 15 height 15
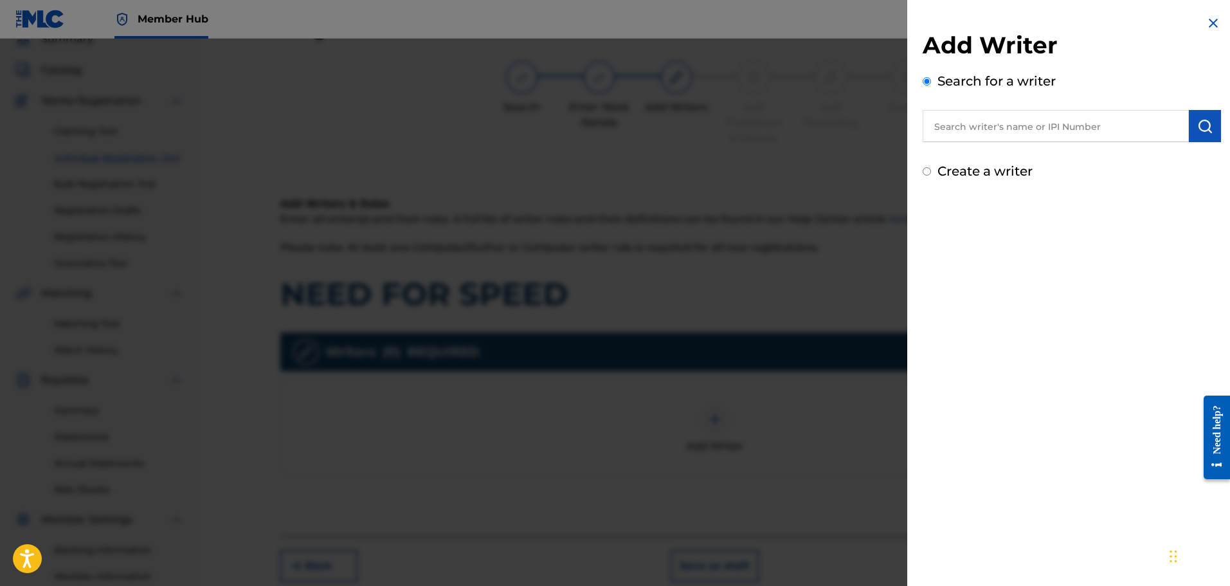
click at [930, 169] on input "Create a writer" at bounding box center [927, 171] width 8 height 8
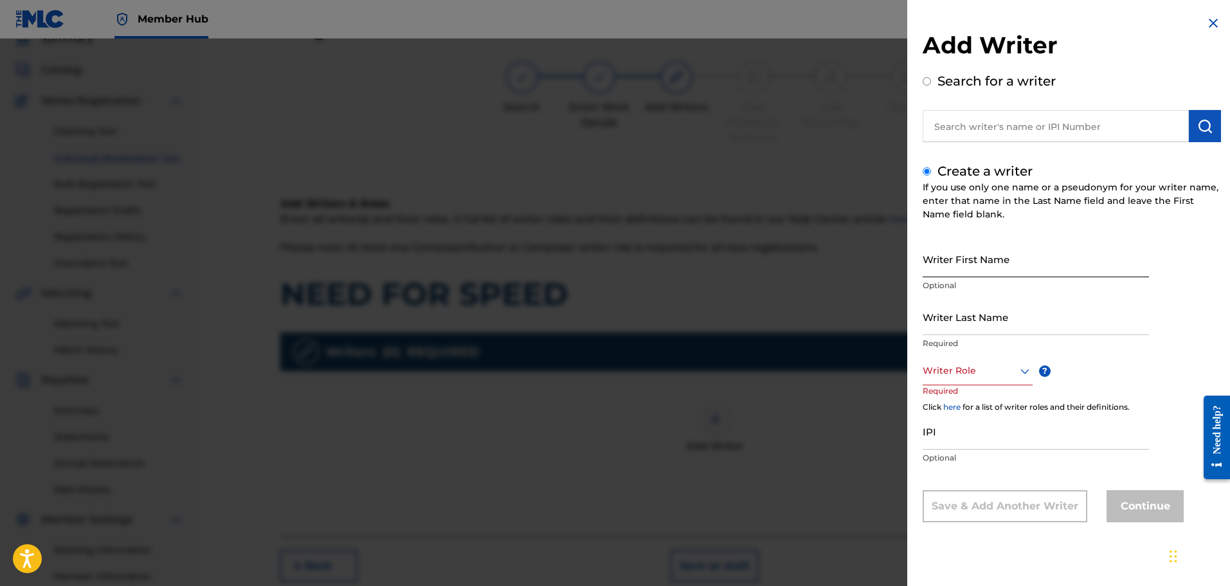
click at [943, 249] on input "Writer First Name" at bounding box center [1036, 258] width 226 height 37
drag, startPoint x: 1061, startPoint y: 269, endPoint x: 999, endPoint y: 270, distance: 62.4
click at [999, 270] on input "[PERSON_NAME]" at bounding box center [1036, 258] width 226 height 37
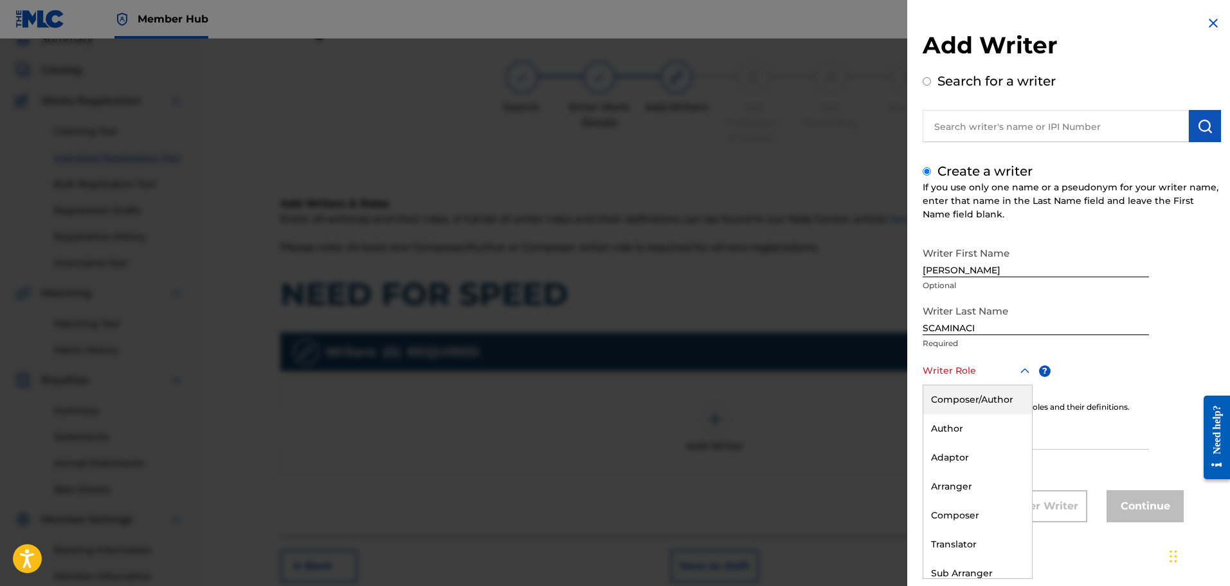
click at [951, 377] on div at bounding box center [978, 371] width 110 height 16
click at [951, 400] on div "Composer/Author" at bounding box center [977, 399] width 109 height 29
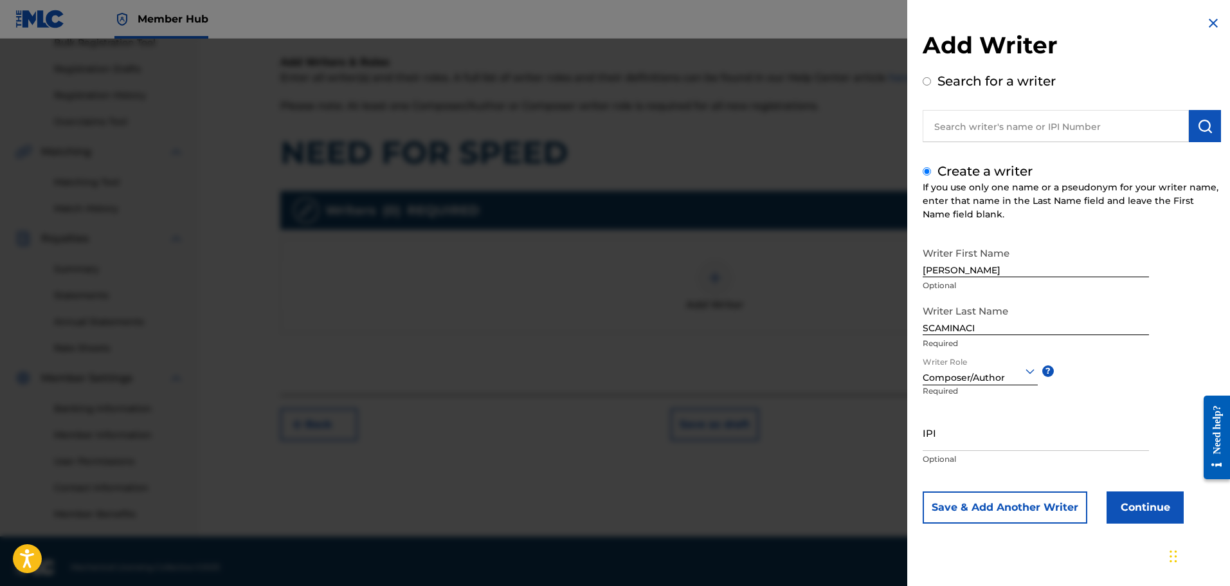
scroll to position [212, 0]
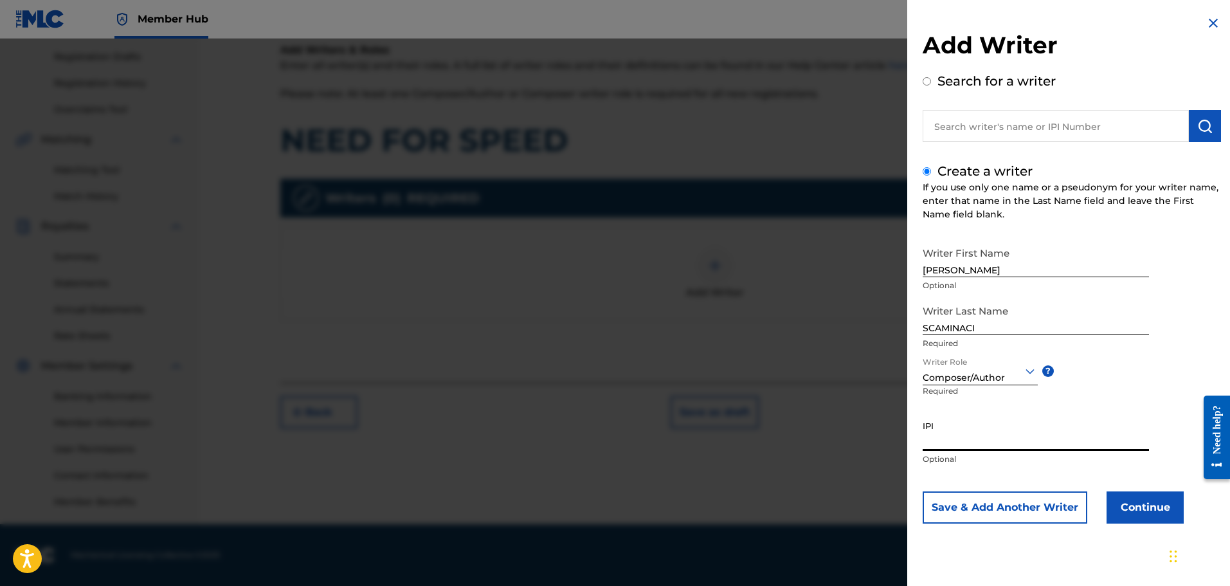
click at [935, 441] on input "IPI" at bounding box center [1036, 432] width 226 height 37
click at [1133, 508] on button "Continue" at bounding box center [1144, 507] width 77 height 32
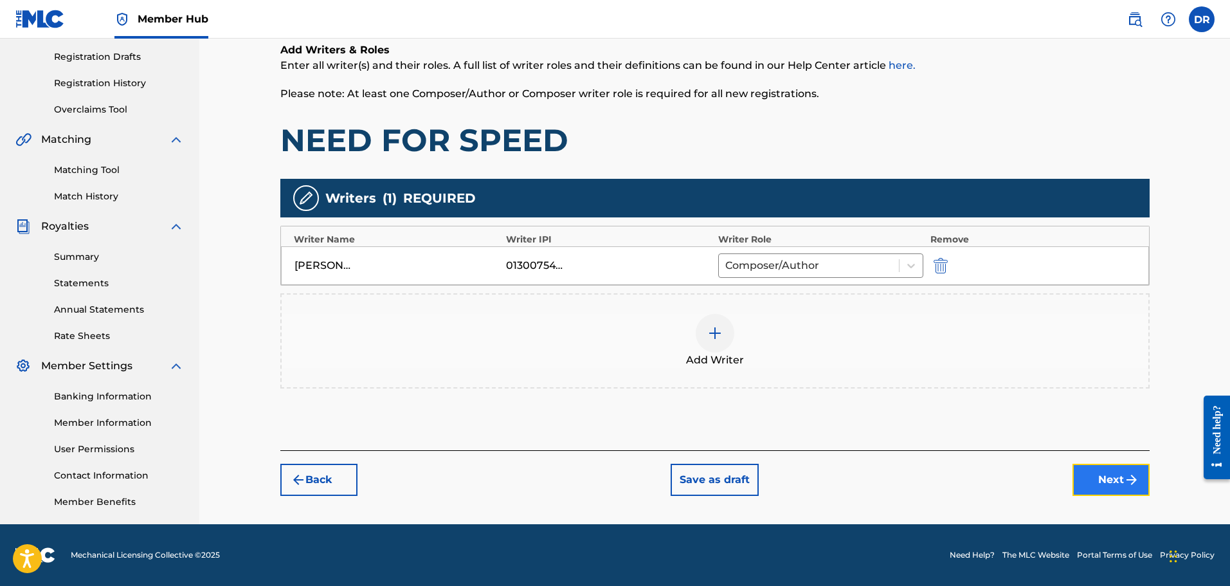
click at [1099, 472] on button "Next" at bounding box center [1110, 480] width 77 height 32
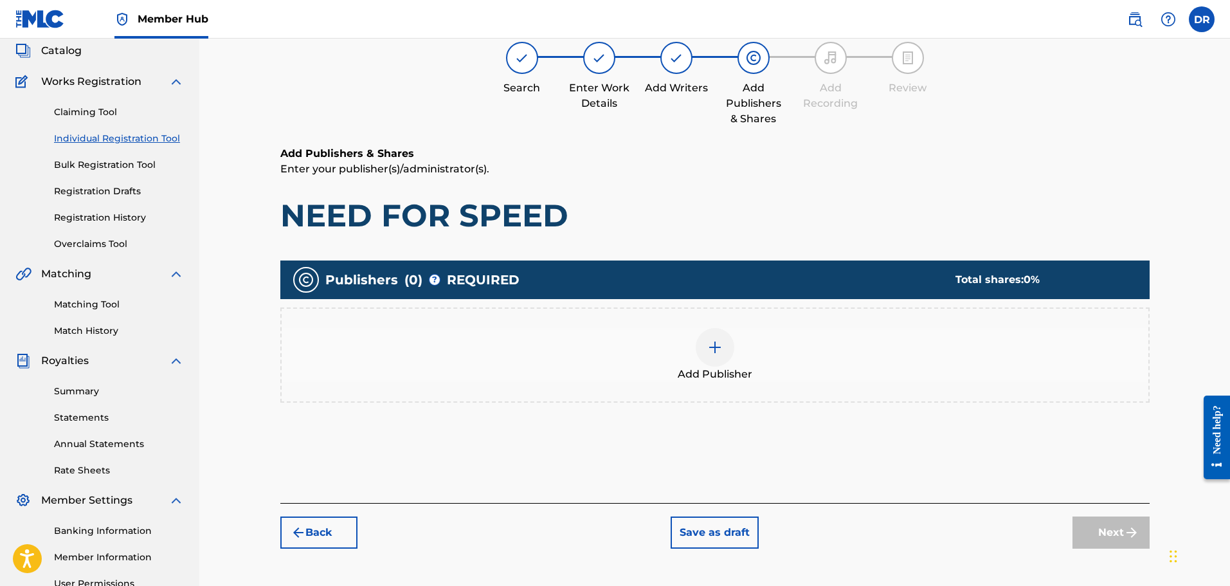
scroll to position [58, 0]
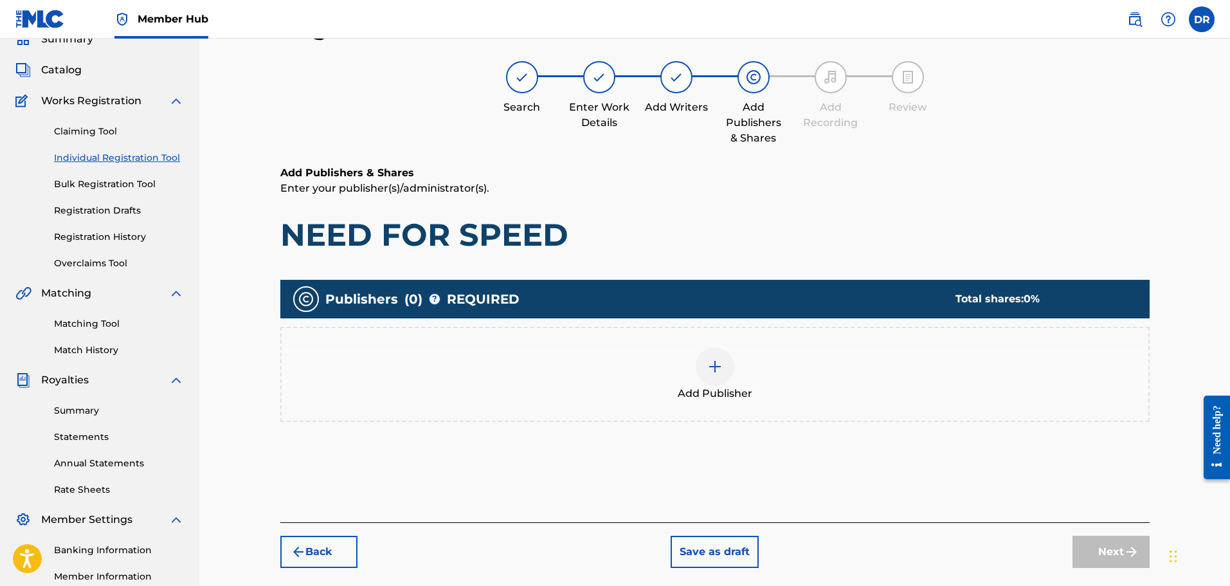
click at [716, 366] on img at bounding box center [714, 366] width 15 height 15
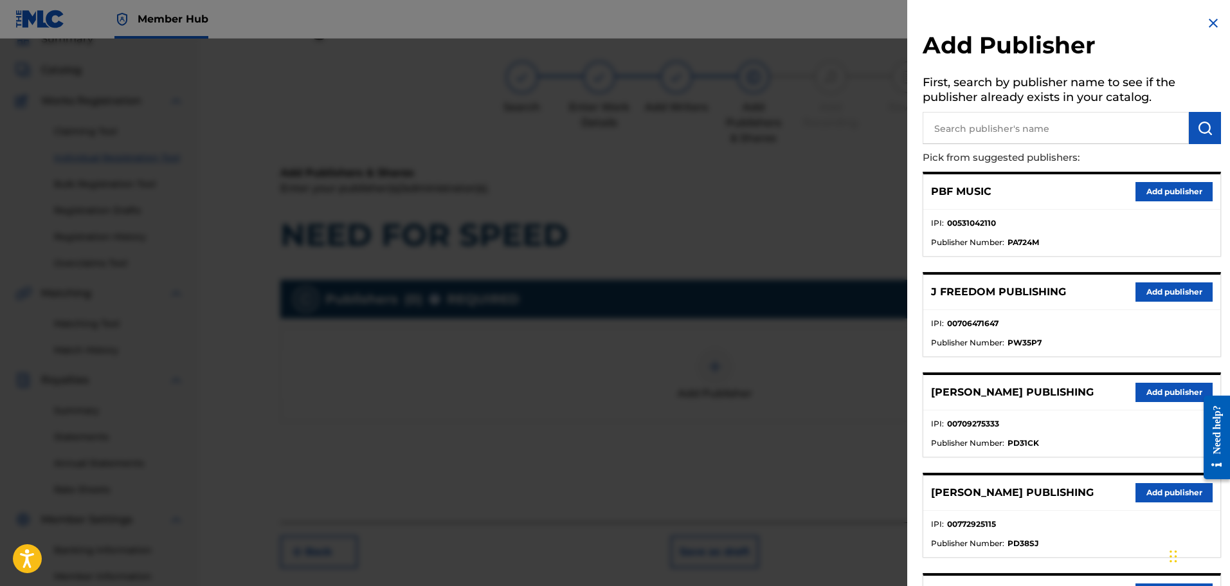
click at [968, 133] on input "text" at bounding box center [1056, 128] width 266 height 32
click at [1200, 131] on img "submit" at bounding box center [1204, 127] width 15 height 15
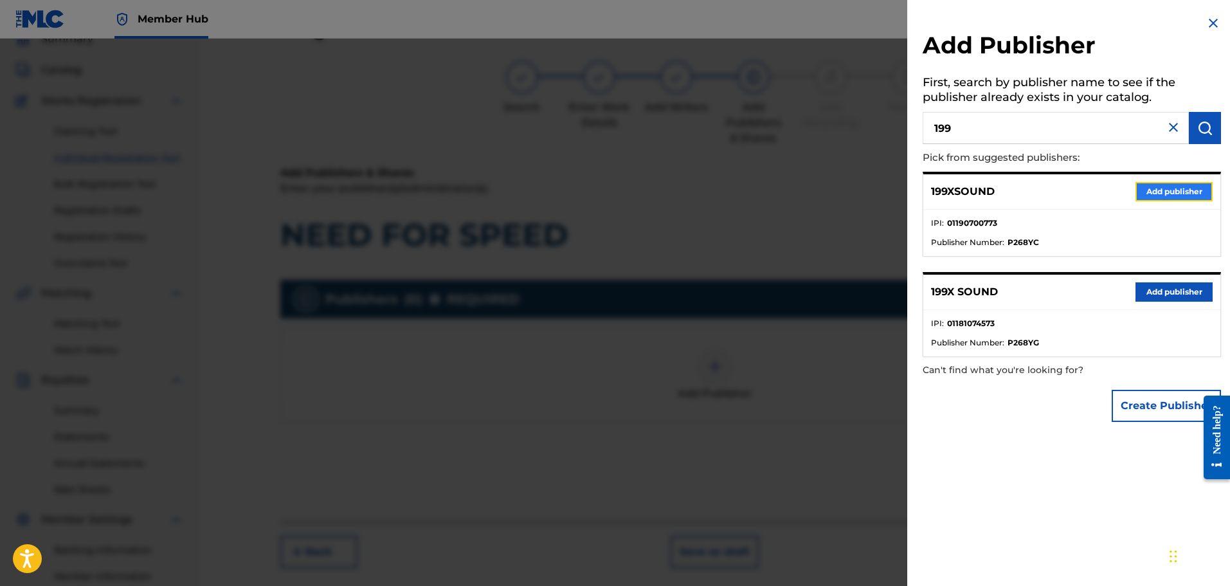
click at [1166, 187] on button "Add publisher" at bounding box center [1173, 191] width 77 height 19
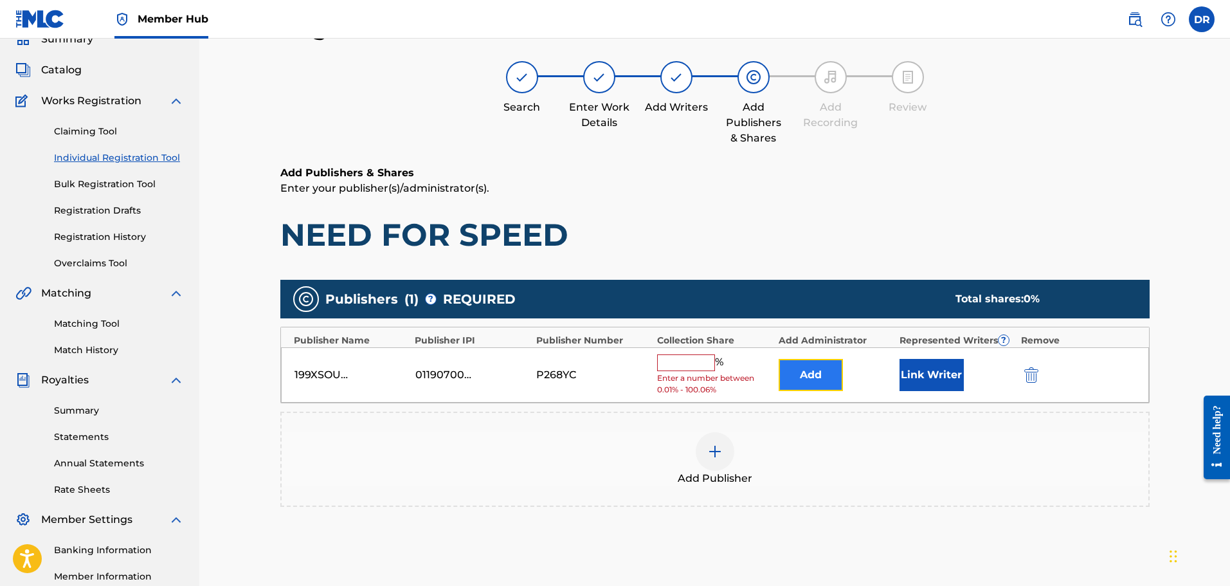
click at [833, 359] on button "Add" at bounding box center [811, 375] width 64 height 32
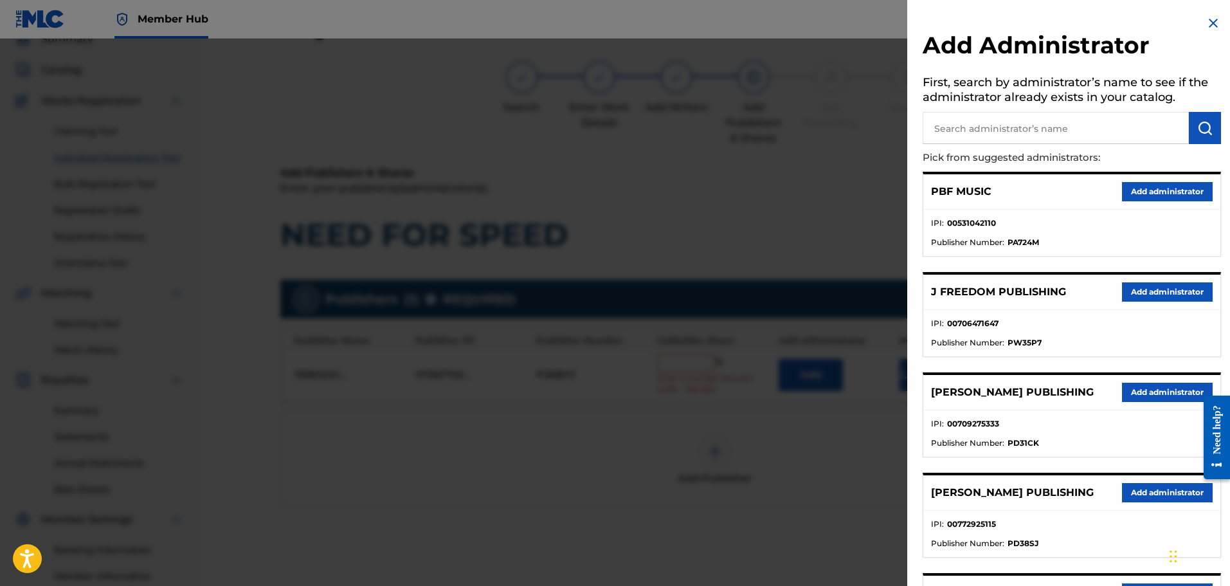
click at [1058, 120] on input "text" at bounding box center [1056, 128] width 266 height 32
click at [1203, 123] on img "submit" at bounding box center [1204, 127] width 15 height 15
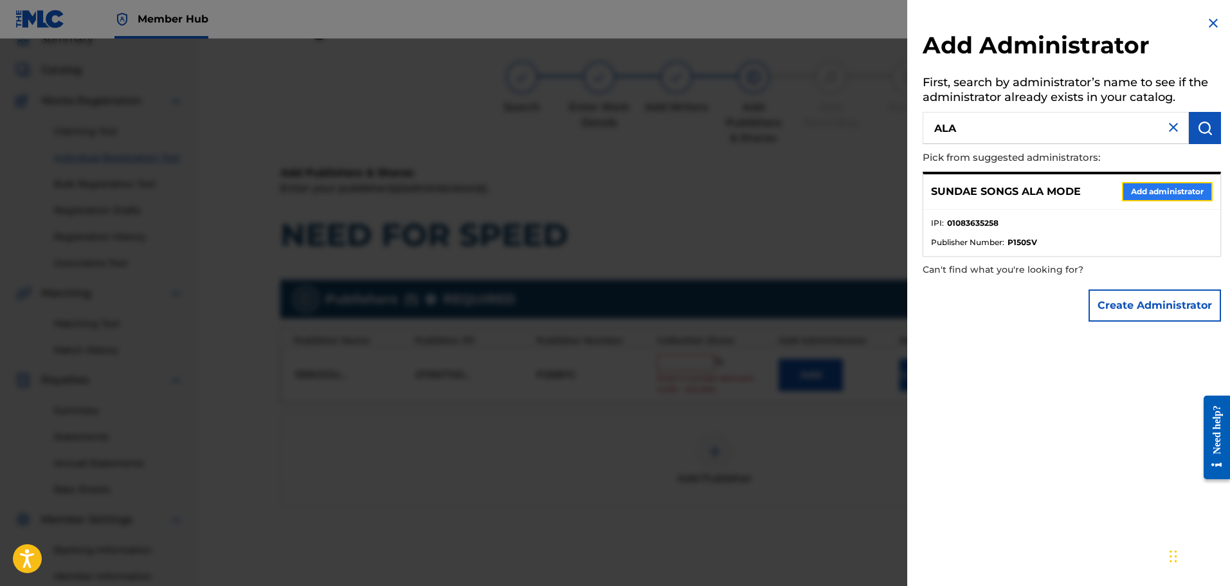
click at [1162, 195] on button "Add administrator" at bounding box center [1167, 191] width 91 height 19
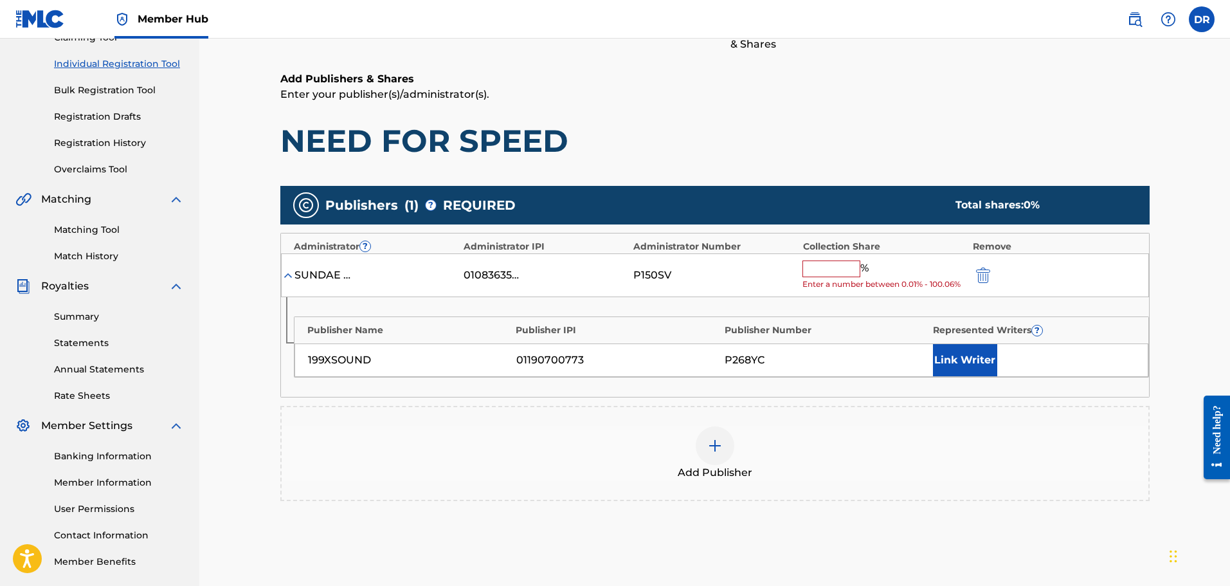
scroll to position [186, 0]
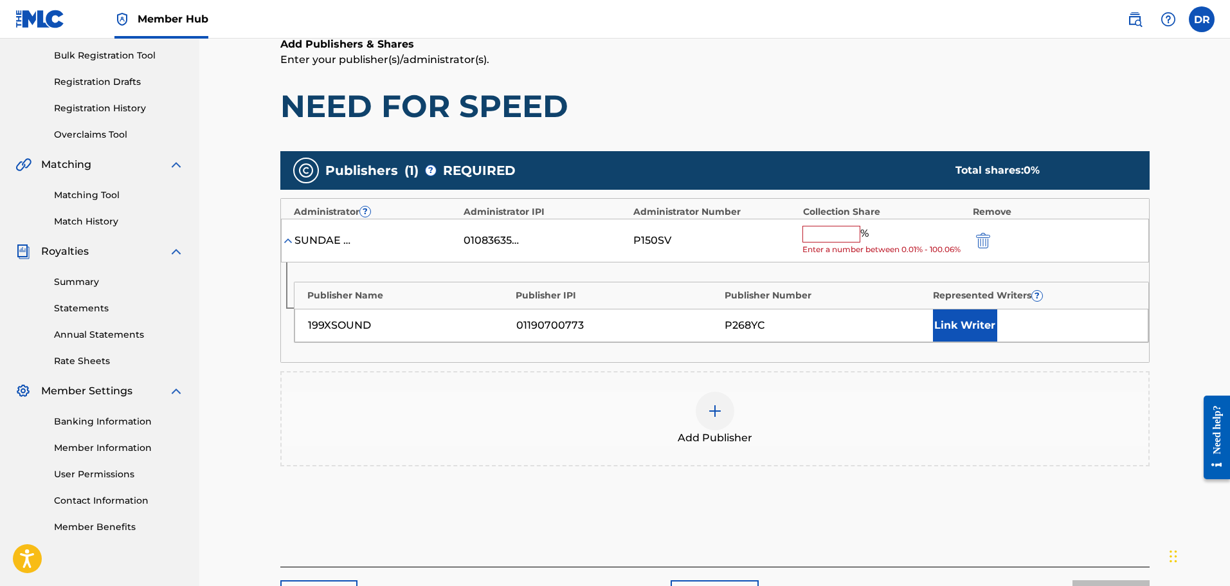
click at [815, 239] on input "text" at bounding box center [831, 234] width 58 height 17
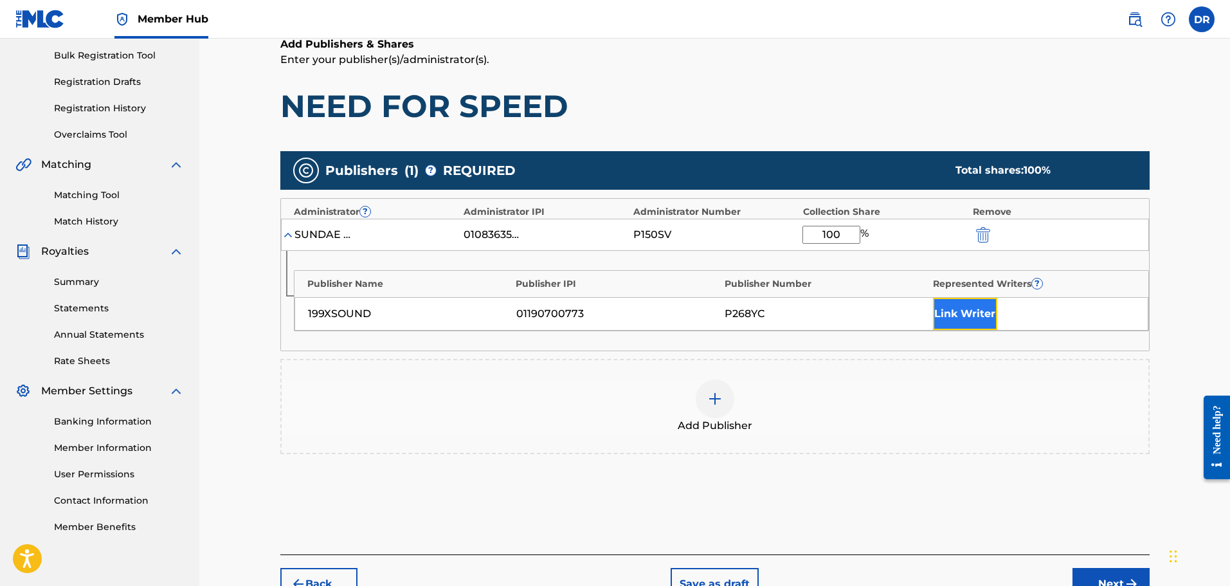
click at [958, 320] on button "Link Writer" at bounding box center [965, 314] width 64 height 32
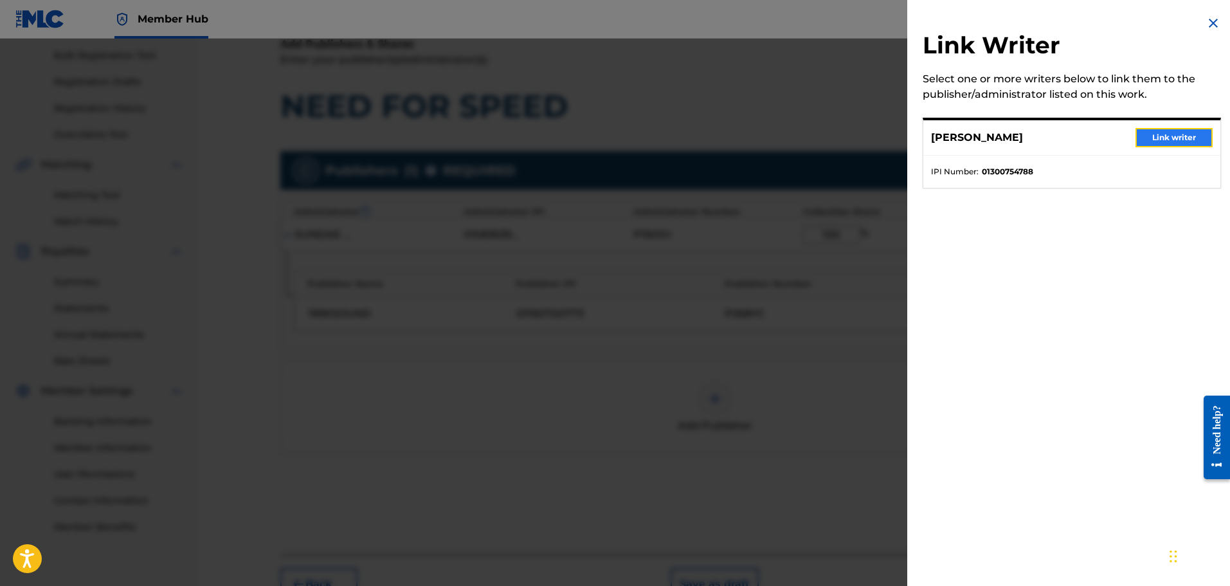
click at [1173, 139] on button "Link writer" at bounding box center [1173, 137] width 77 height 19
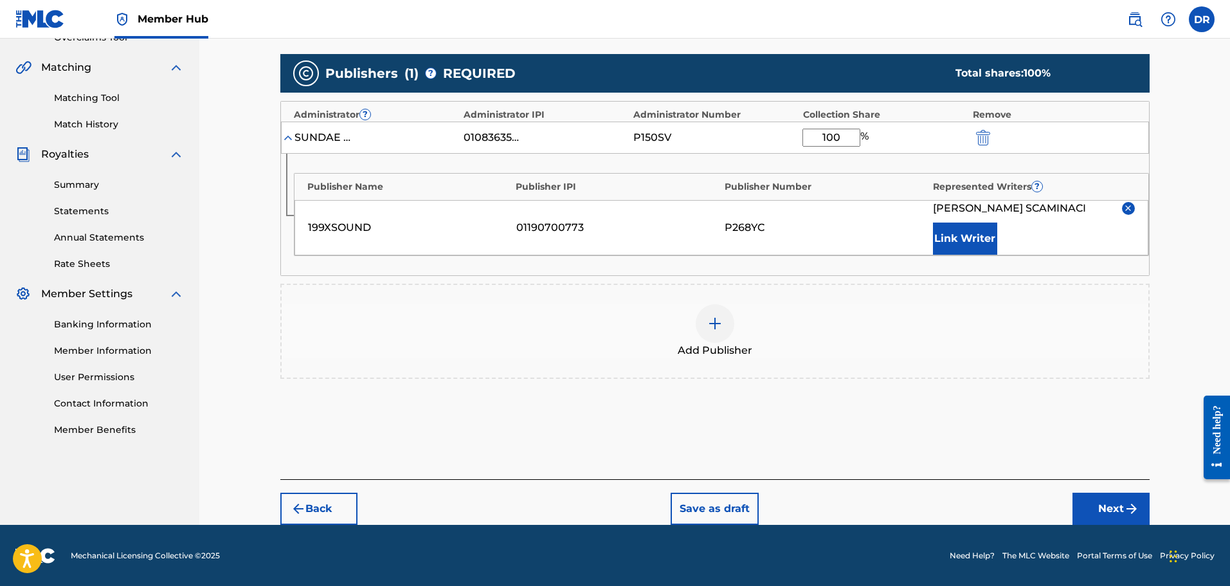
scroll to position [284, 0]
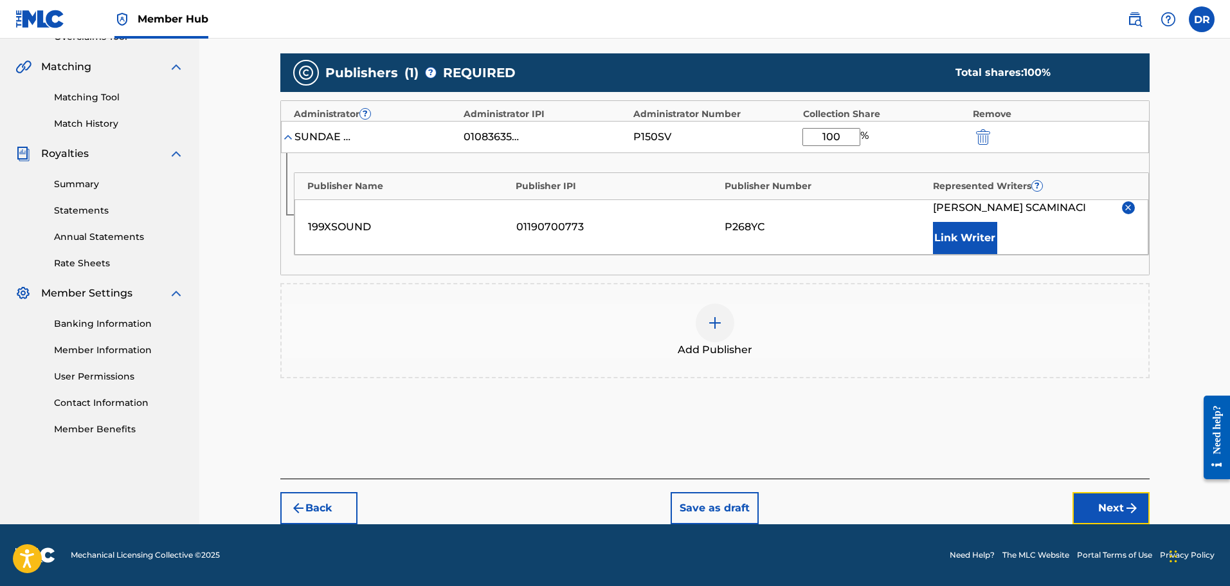
drag, startPoint x: 1110, startPoint y: 504, endPoint x: 1066, endPoint y: 465, distance: 58.3
click at [1109, 503] on button "Next" at bounding box center [1110, 508] width 77 height 32
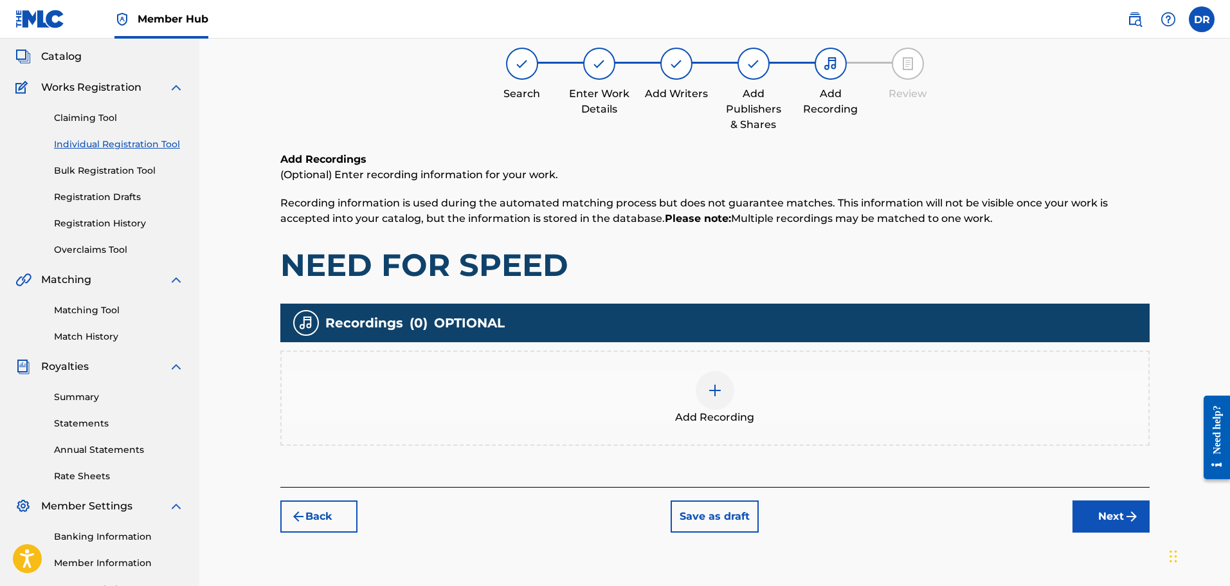
scroll to position [58, 0]
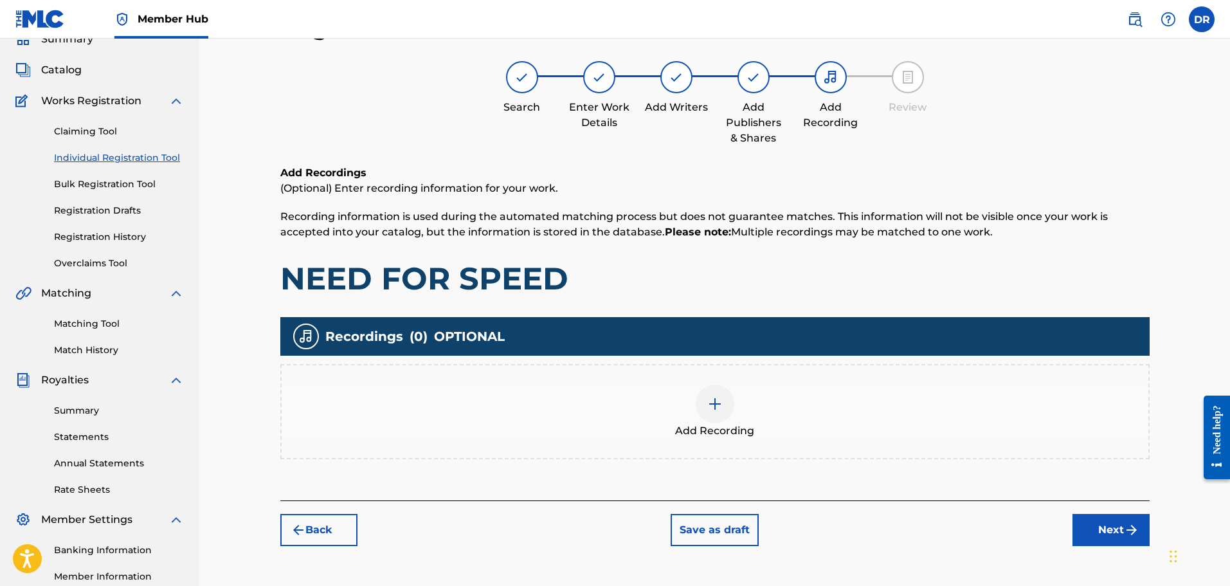
click at [706, 404] on div at bounding box center [715, 403] width 39 height 39
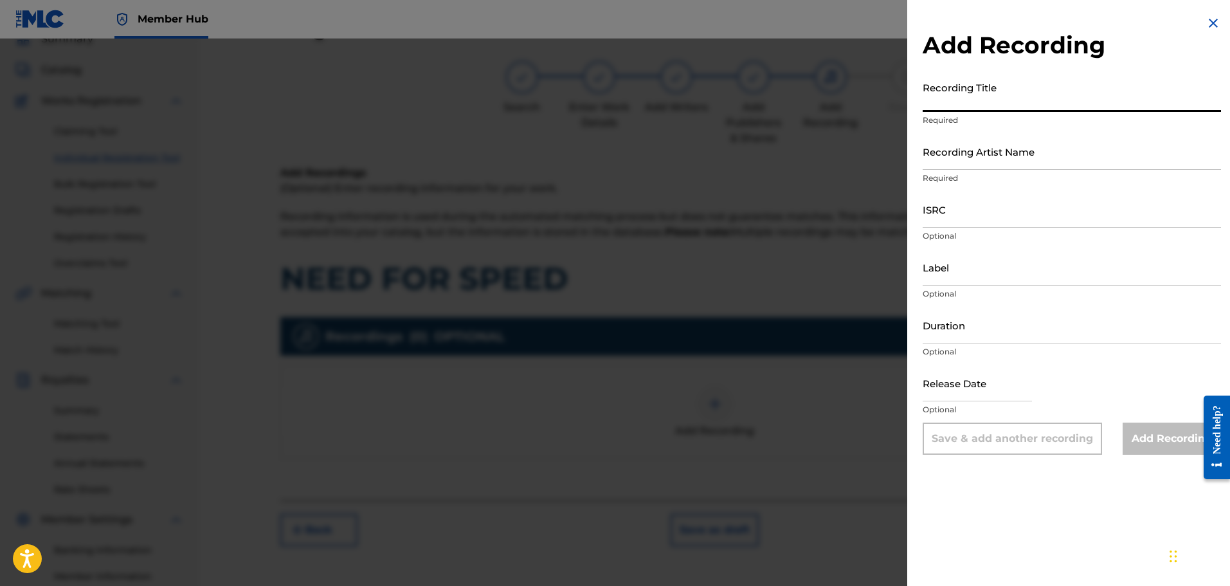
click at [1020, 102] on input "Recording Title" at bounding box center [1072, 93] width 298 height 37
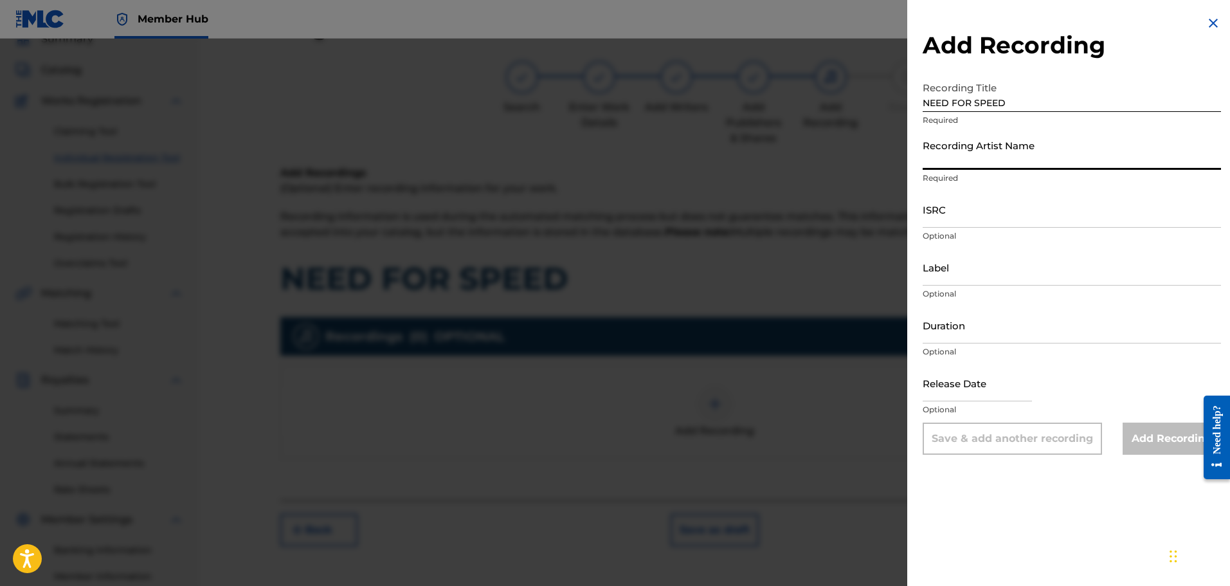
click at [1014, 150] on input "Recording Artist Name" at bounding box center [1072, 151] width 298 height 37
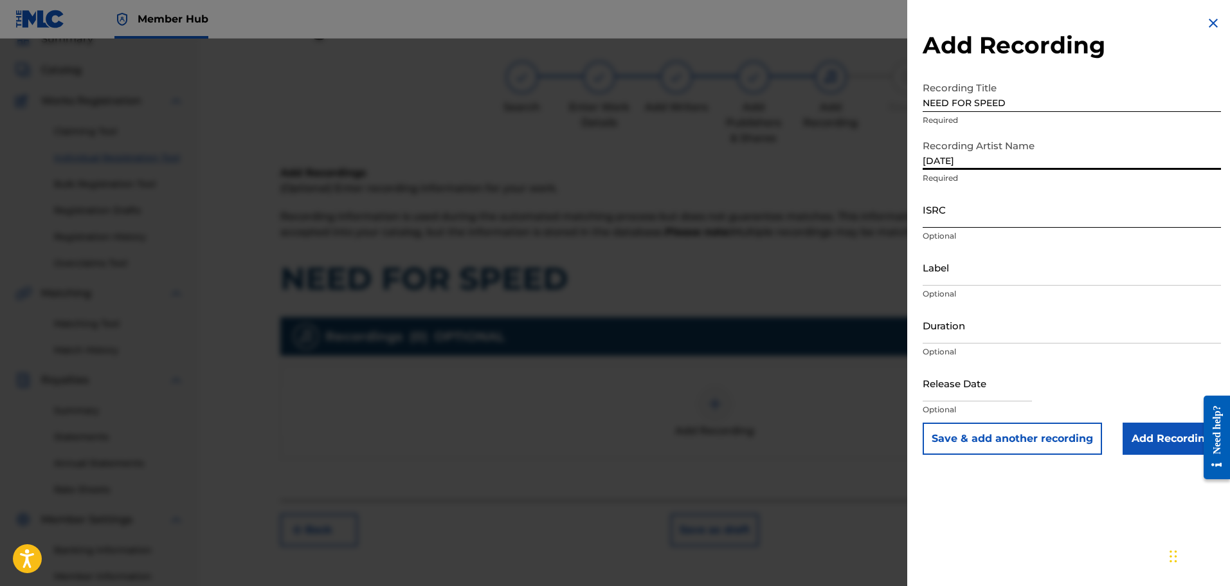
click at [960, 219] on input "ISRC" at bounding box center [1072, 209] width 298 height 37
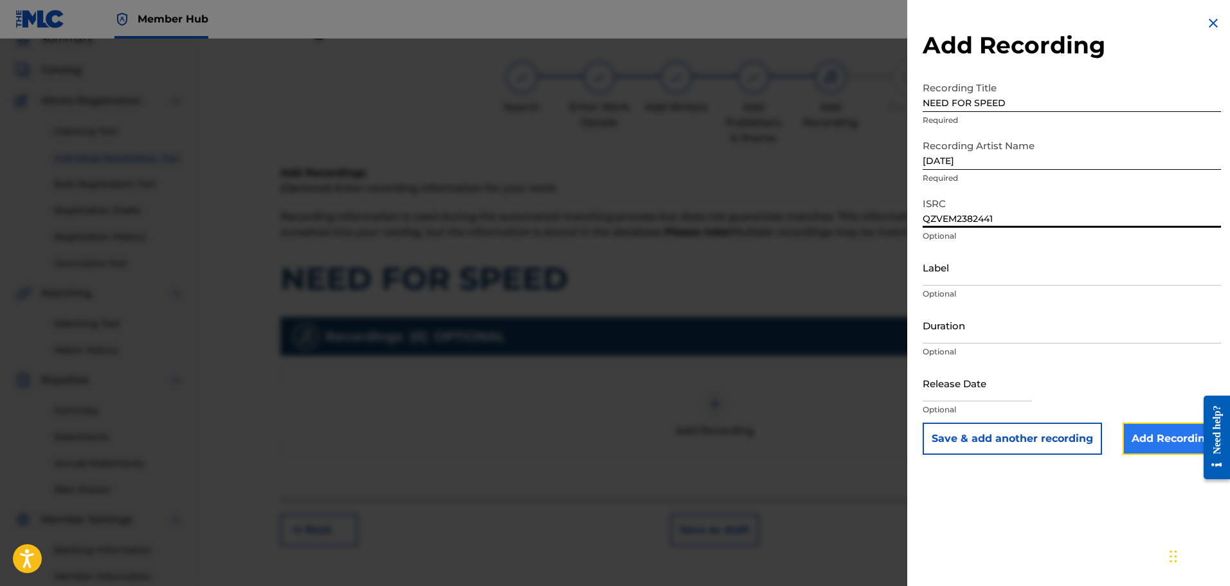
click at [1150, 437] on input "Add Recording" at bounding box center [1171, 438] width 98 height 32
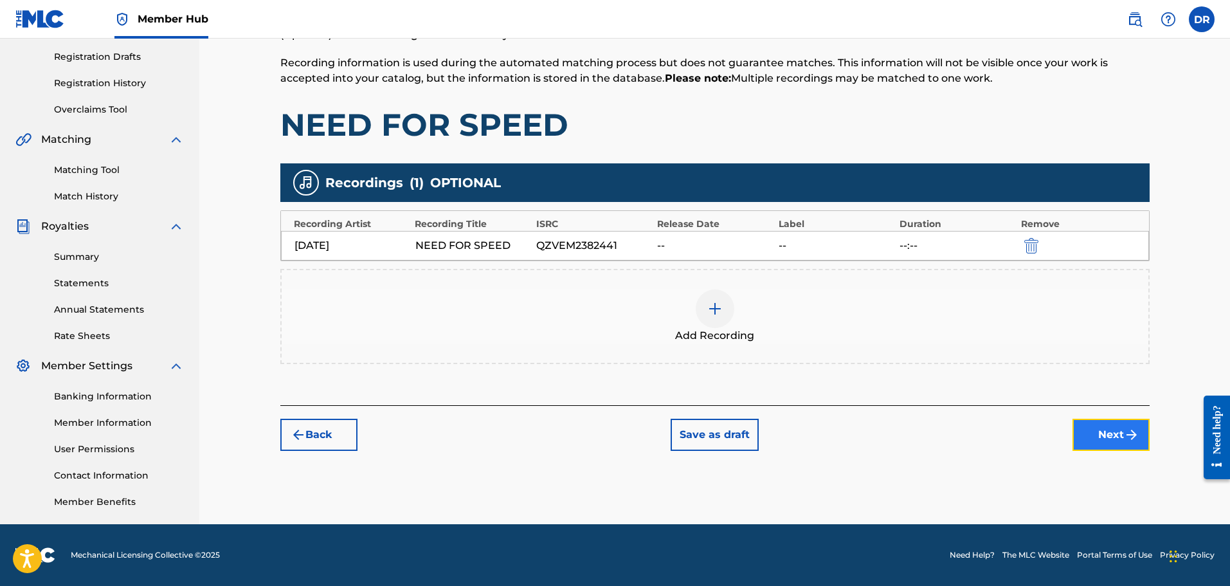
click at [1103, 439] on button "Next" at bounding box center [1110, 435] width 77 height 32
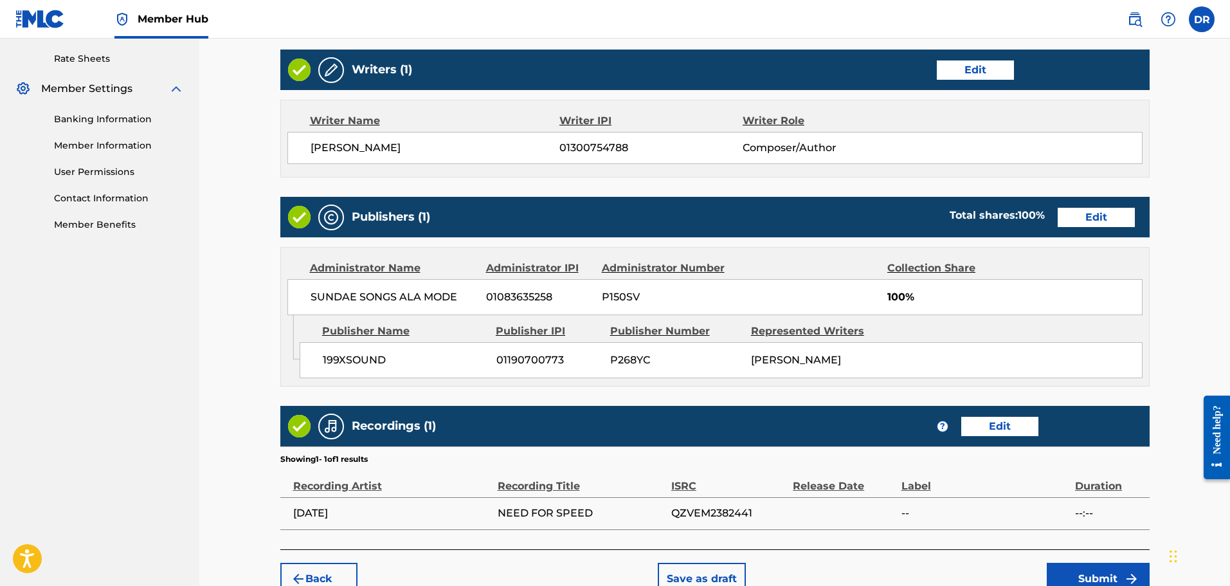
scroll to position [572, 0]
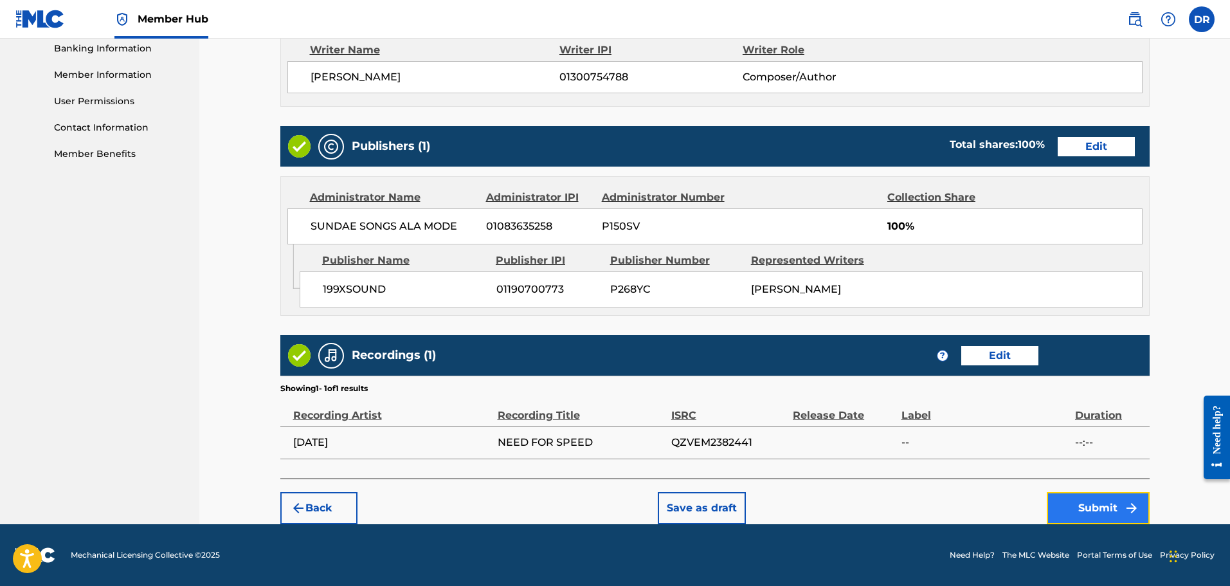
click at [1101, 507] on button "Submit" at bounding box center [1098, 508] width 103 height 32
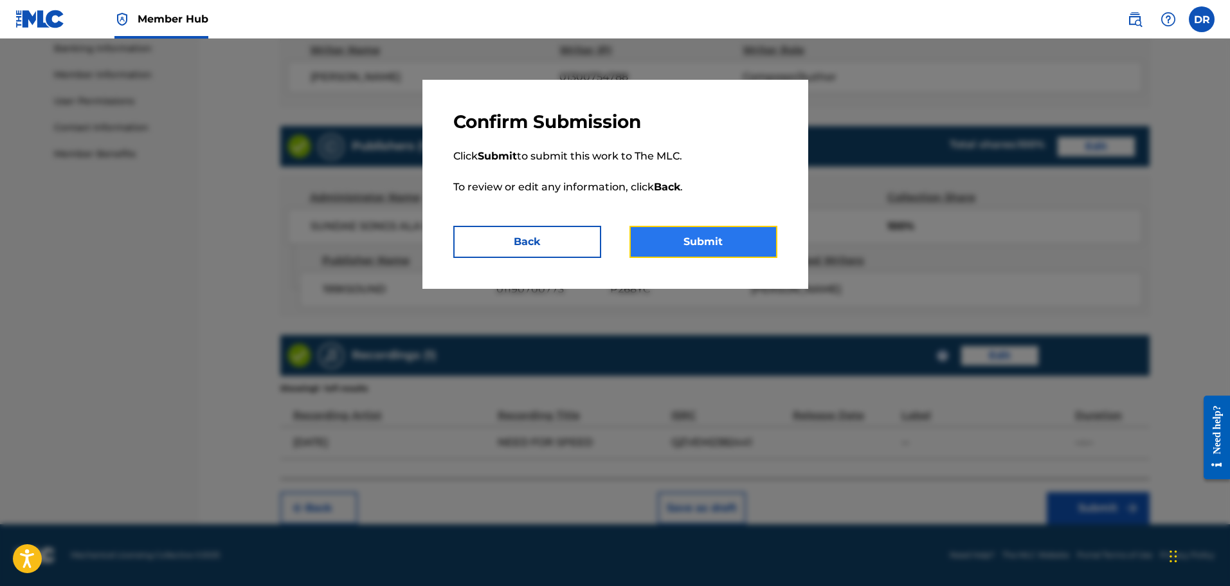
click at [694, 246] on button "Submit" at bounding box center [703, 242] width 148 height 32
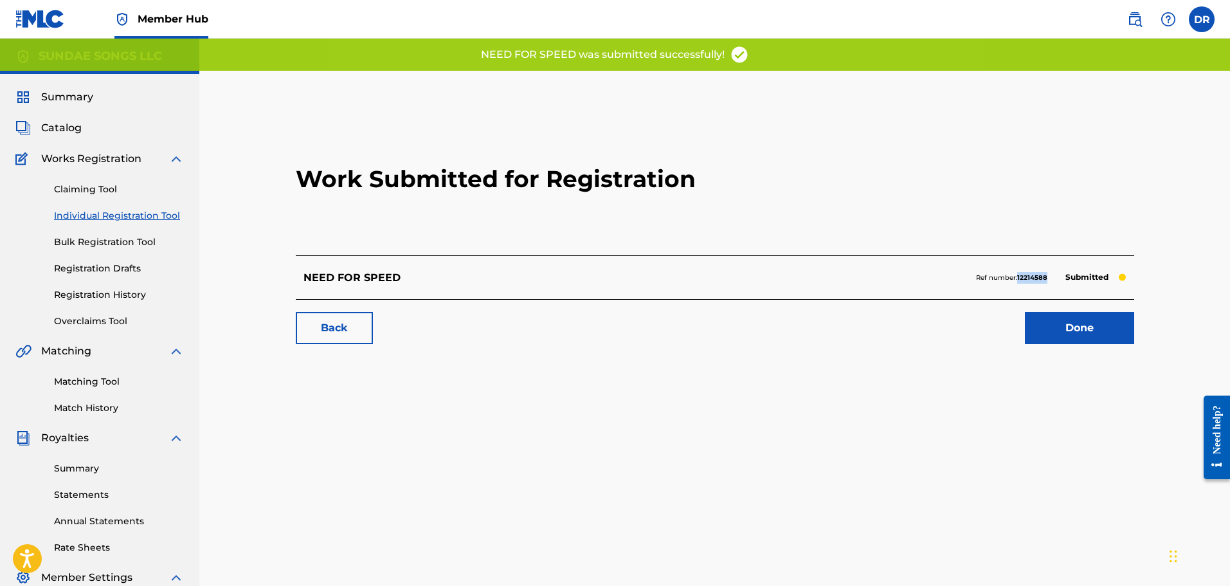
drag, startPoint x: 1050, startPoint y: 281, endPoint x: 1018, endPoint y: 280, distance: 32.2
click at [1018, 280] on div "Ref number: 12214588 Submitted" at bounding box center [1051, 278] width 150 height 18
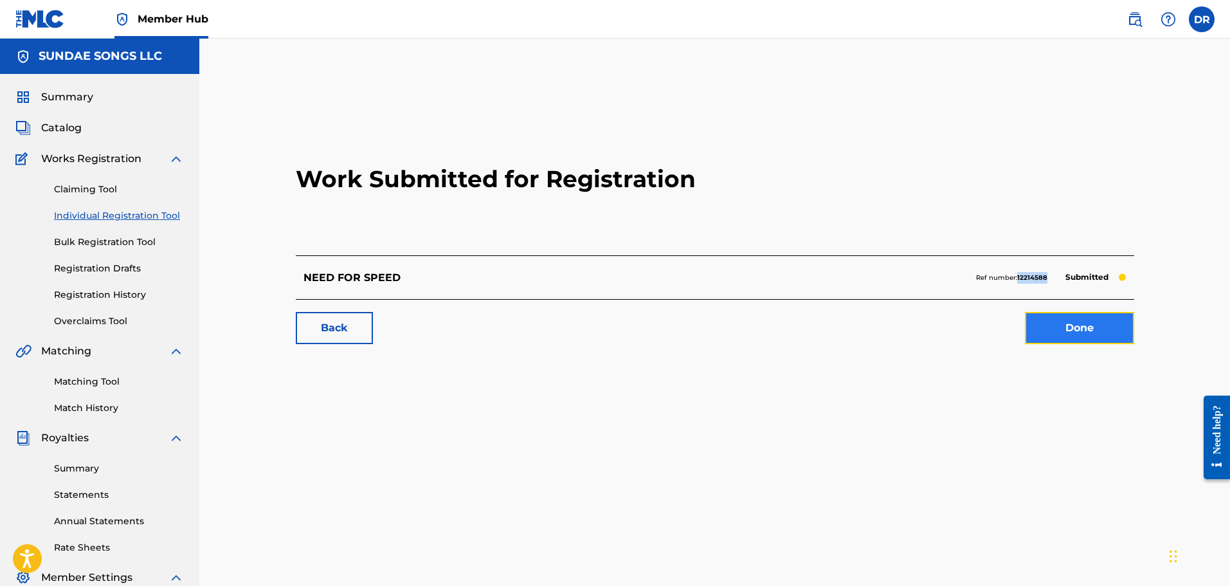
click at [1094, 337] on link "Done" at bounding box center [1079, 328] width 109 height 32
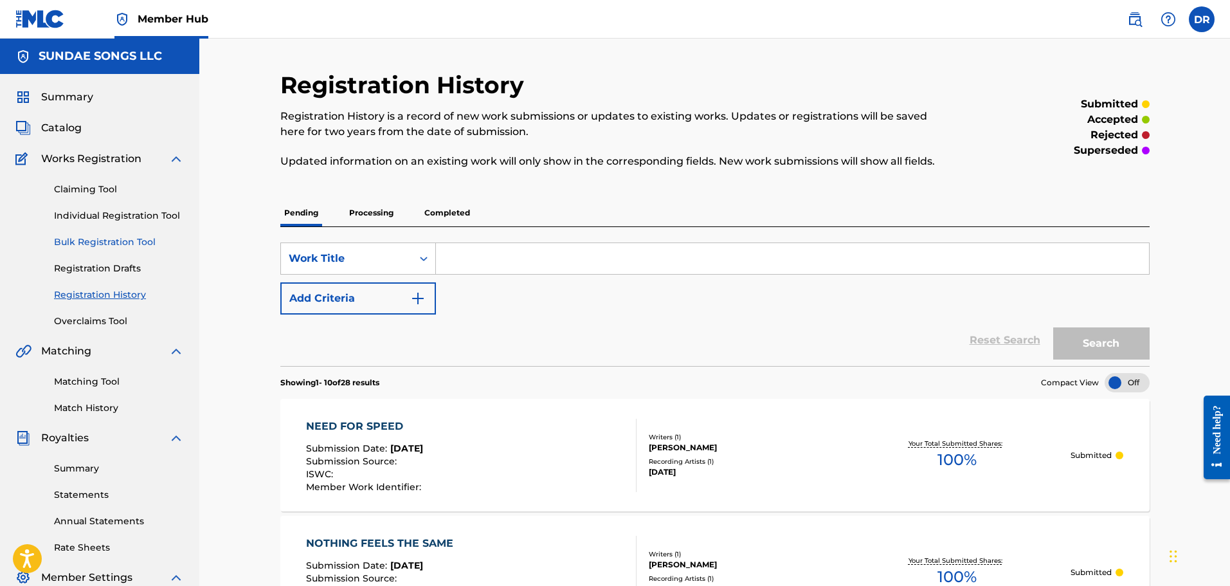
drag, startPoint x: 120, startPoint y: 214, endPoint x: 166, endPoint y: 248, distance: 57.5
click at [120, 214] on link "Individual Registration Tool" at bounding box center [119, 216] width 130 height 14
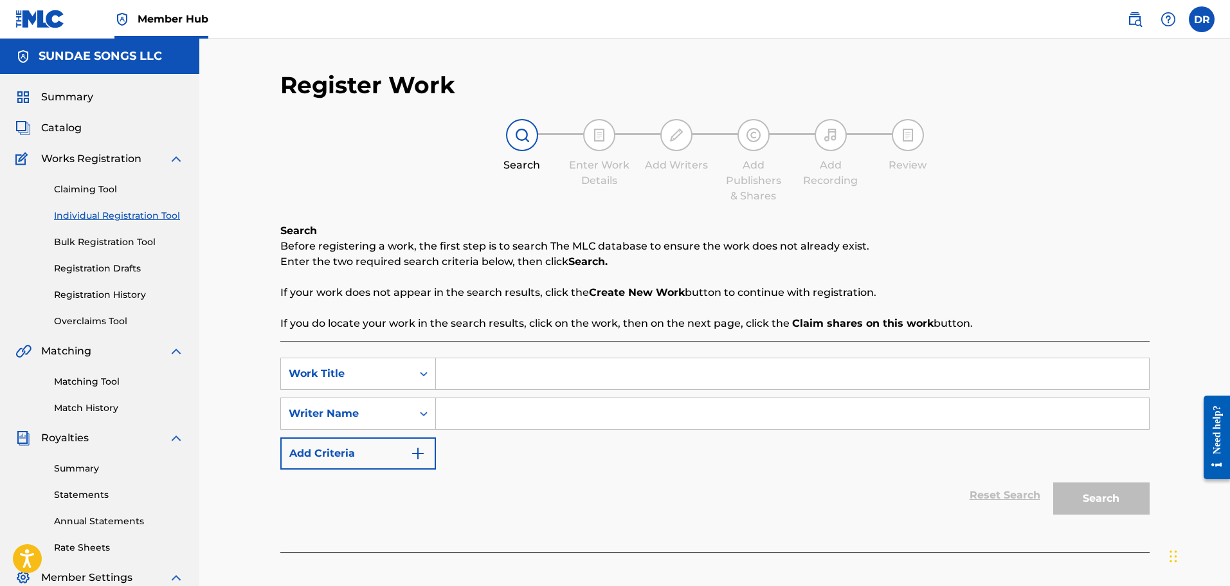
click at [483, 377] on input "Search Form" at bounding box center [792, 373] width 713 height 31
click at [460, 411] on input "Search Form" at bounding box center [792, 413] width 713 height 31
click at [1101, 497] on button "Search" at bounding box center [1101, 498] width 96 height 32
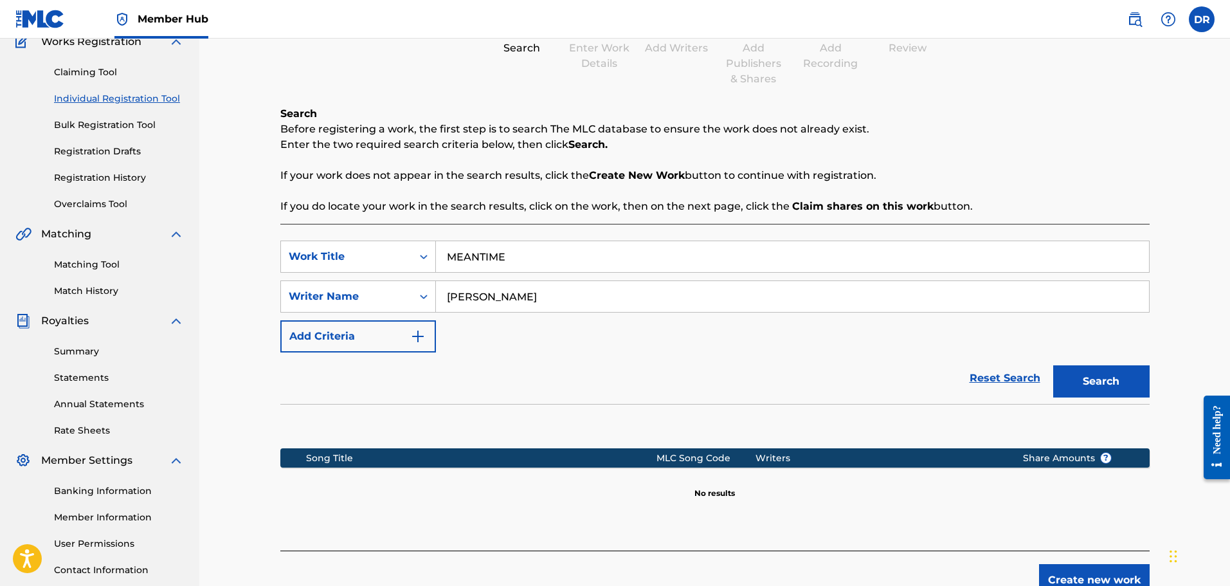
scroll to position [193, 0]
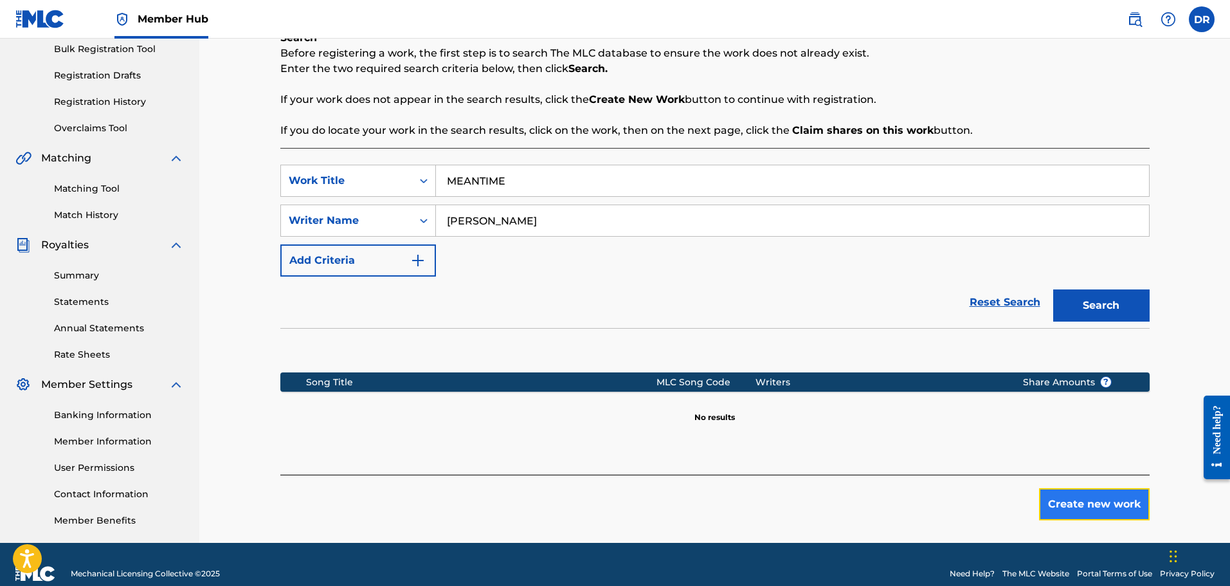
click at [1093, 505] on button "Create new work" at bounding box center [1094, 504] width 111 height 32
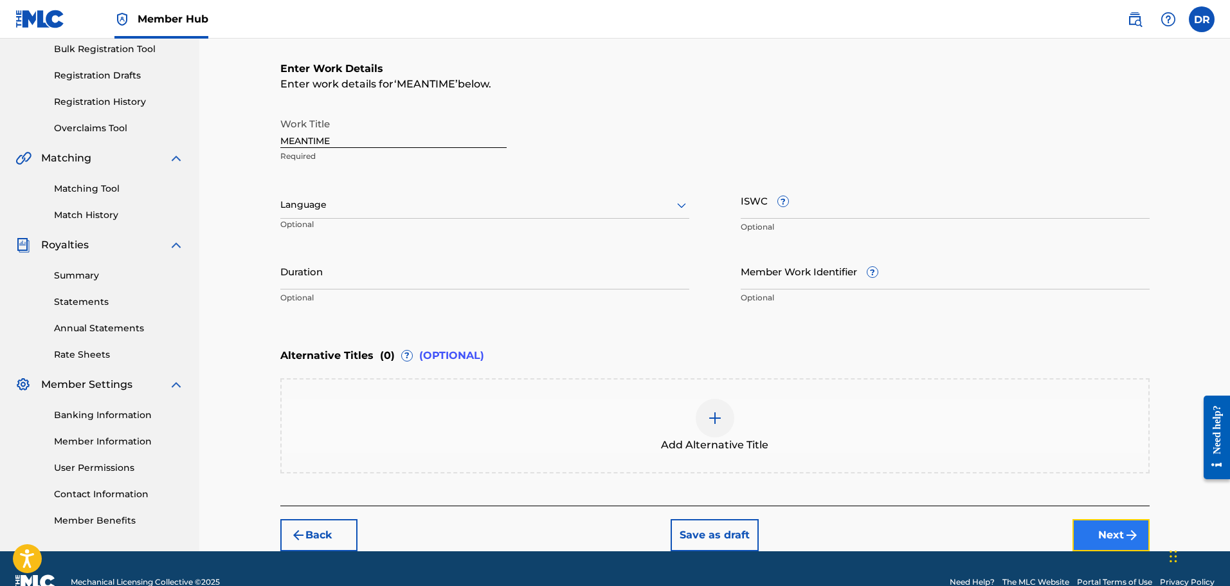
click at [1103, 538] on button "Next" at bounding box center [1110, 535] width 77 height 32
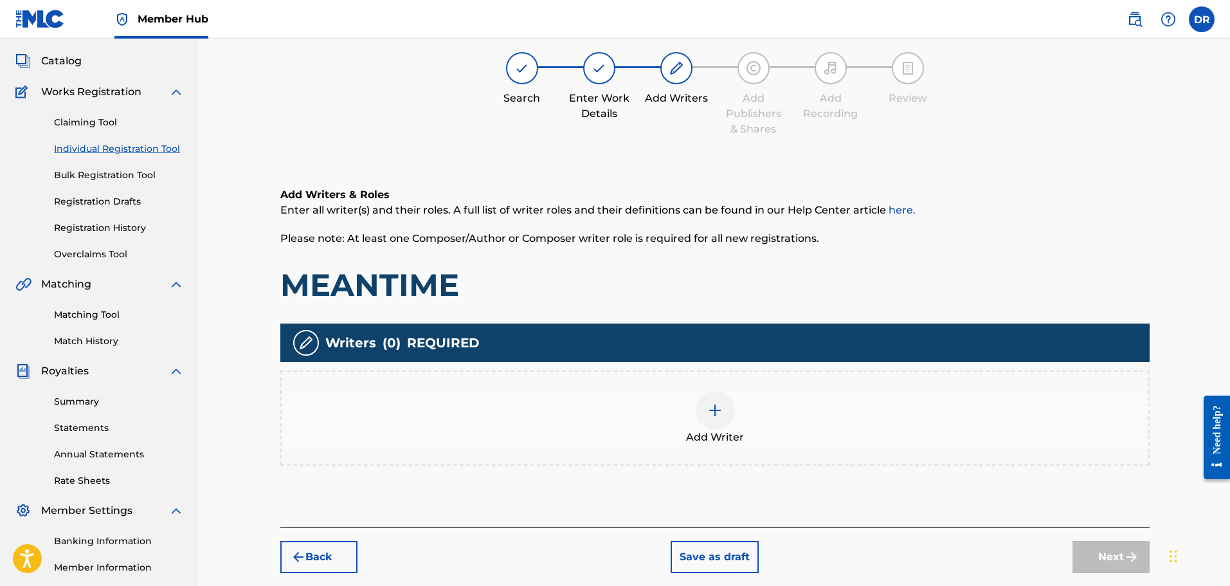
scroll to position [58, 0]
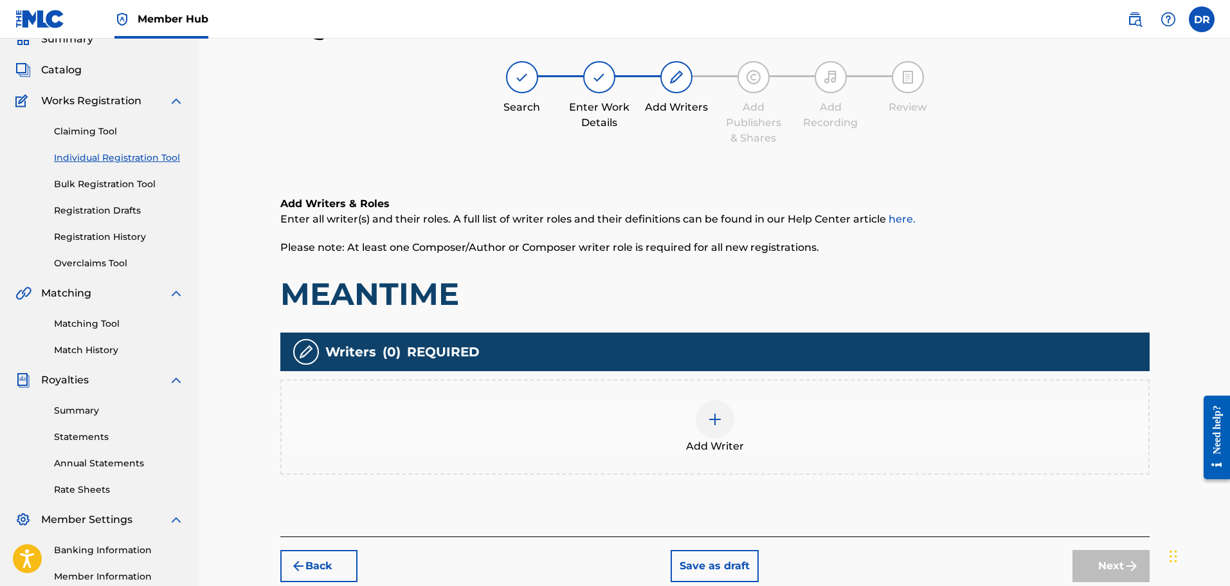
click at [710, 423] on img at bounding box center [714, 418] width 15 height 15
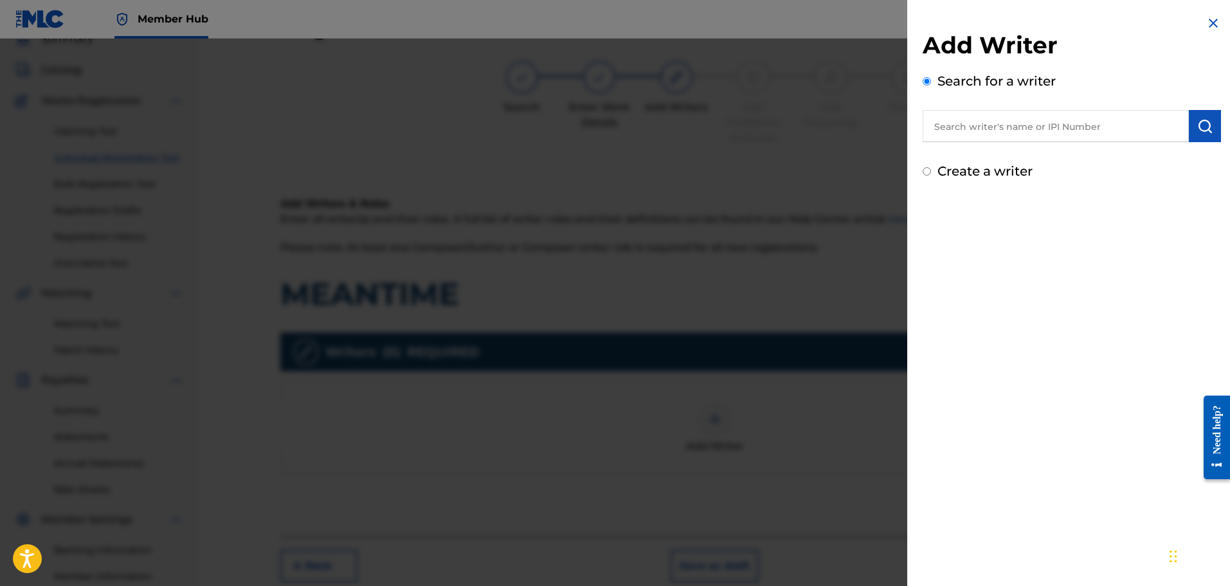
click at [927, 169] on input "Create a writer" at bounding box center [927, 171] width 8 height 8
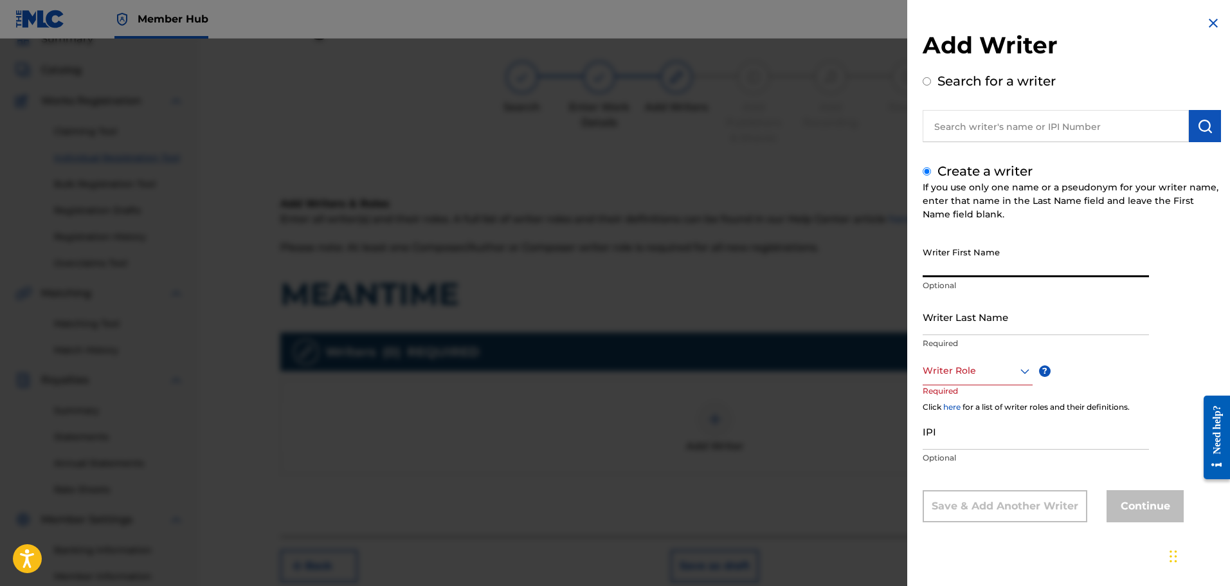
click at [956, 252] on input "Writer First Name" at bounding box center [1036, 258] width 226 height 37
drag, startPoint x: 1059, startPoint y: 269, endPoint x: 1000, endPoint y: 270, distance: 59.2
click at [1000, 270] on input "[PERSON_NAME]" at bounding box center [1036, 258] width 226 height 37
click at [970, 372] on div at bounding box center [978, 371] width 110 height 16
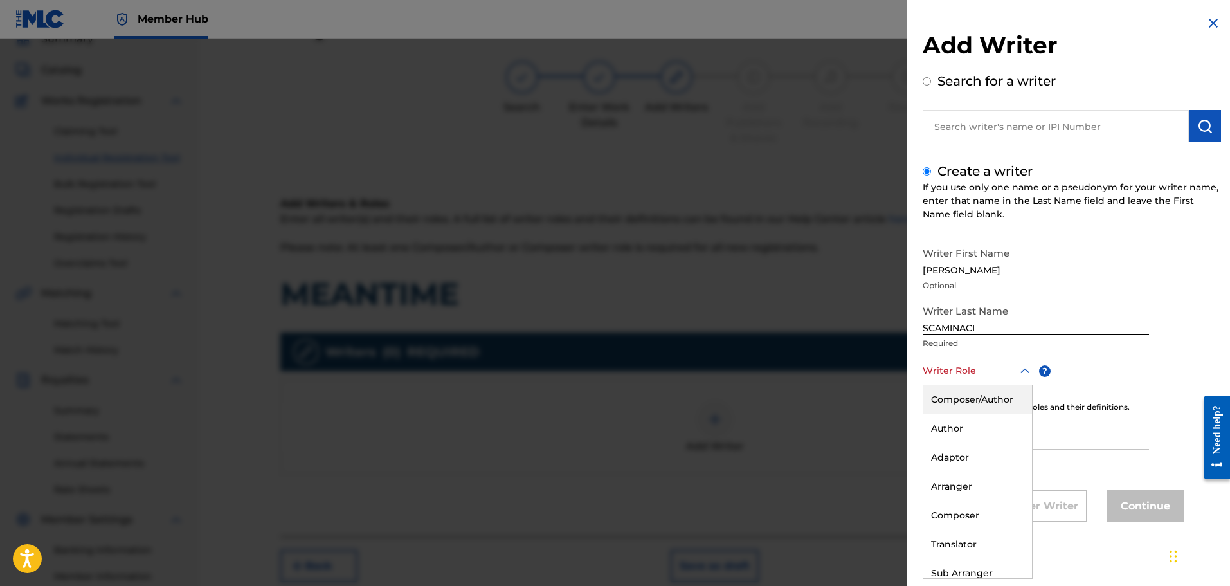
click at [971, 393] on div "Composer/Author" at bounding box center [977, 399] width 109 height 29
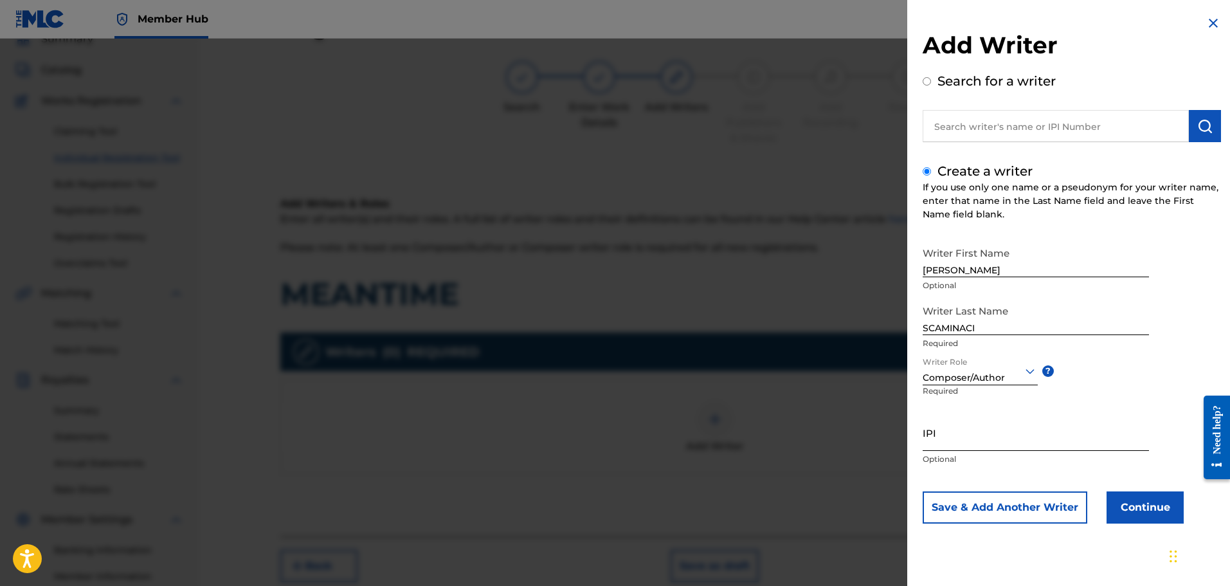
click at [966, 440] on input "IPI" at bounding box center [1036, 432] width 226 height 37
click at [1151, 508] on button "Continue" at bounding box center [1144, 507] width 77 height 32
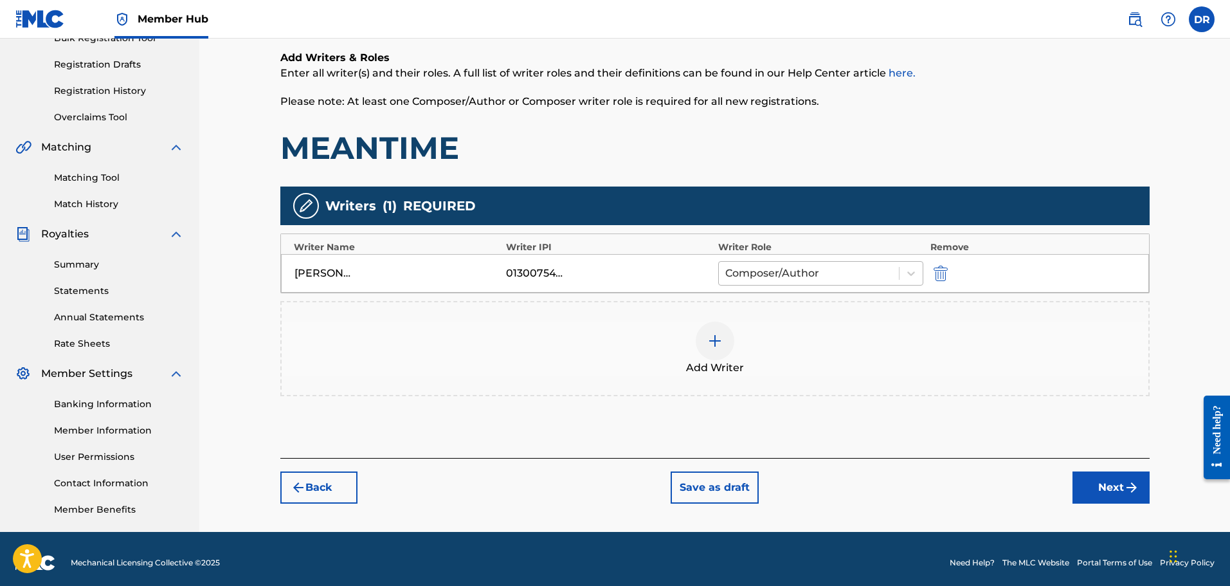
scroll to position [212, 0]
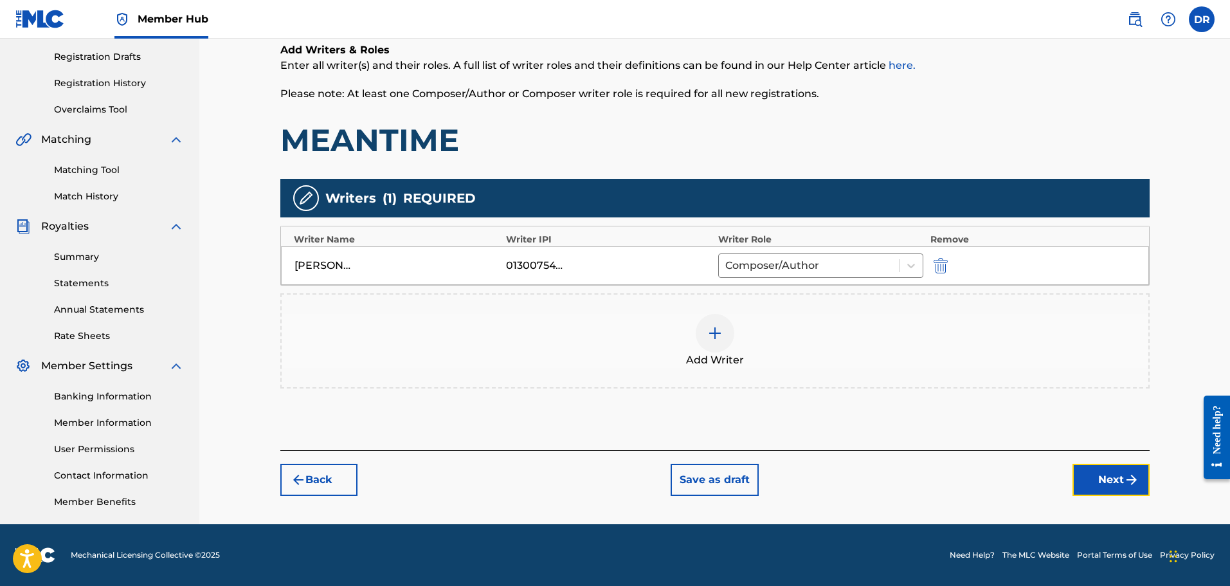
drag, startPoint x: 1110, startPoint y: 485, endPoint x: 1095, endPoint y: 469, distance: 21.4
click at [1110, 484] on button "Next" at bounding box center [1110, 480] width 77 height 32
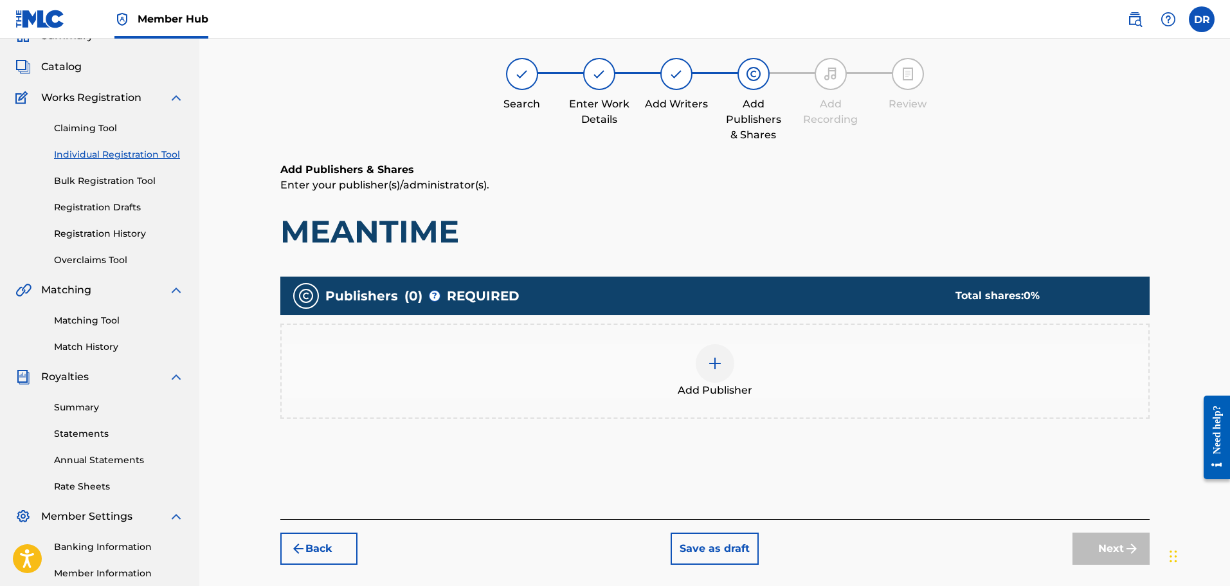
scroll to position [58, 0]
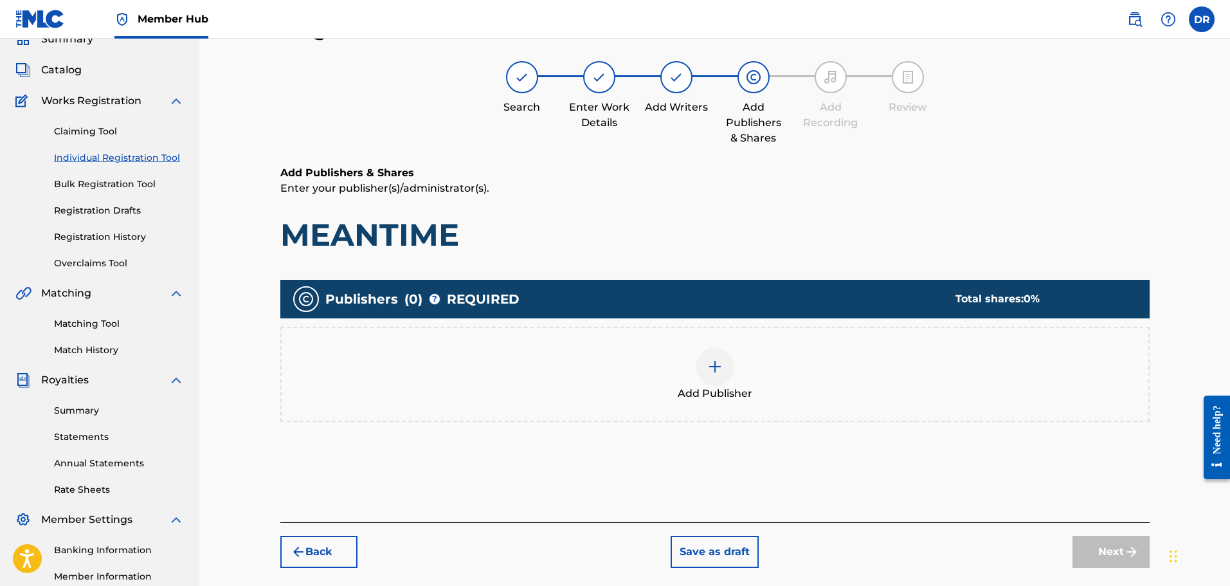
click at [707, 370] on div at bounding box center [715, 366] width 39 height 39
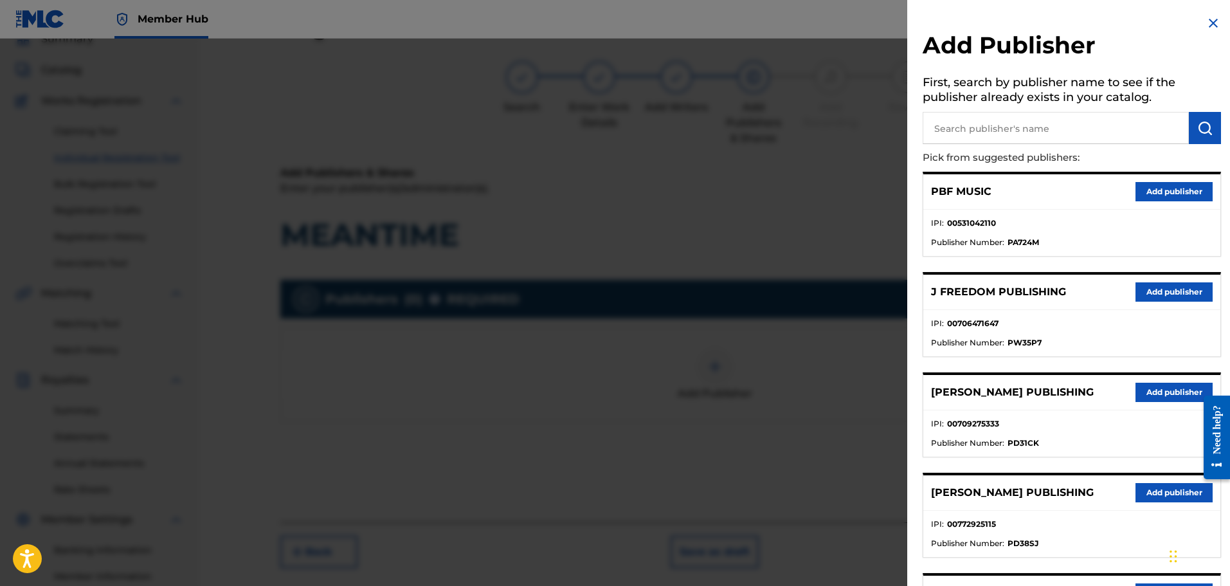
click at [980, 132] on input "text" at bounding box center [1056, 128] width 266 height 32
click at [1198, 121] on img "submit" at bounding box center [1204, 127] width 15 height 15
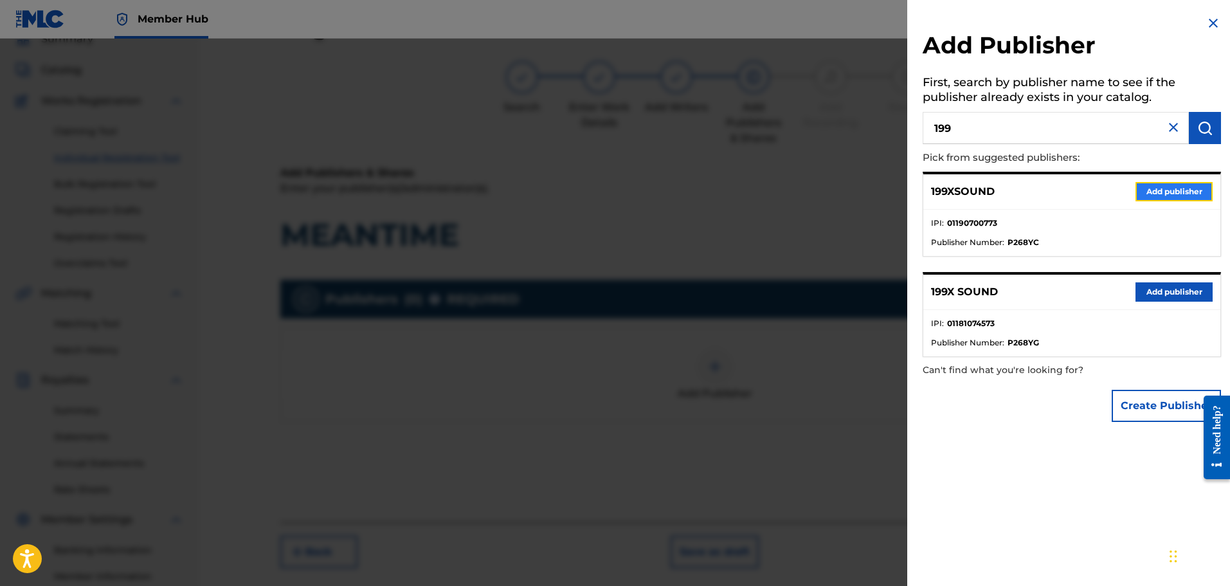
click at [1166, 183] on button "Add publisher" at bounding box center [1173, 191] width 77 height 19
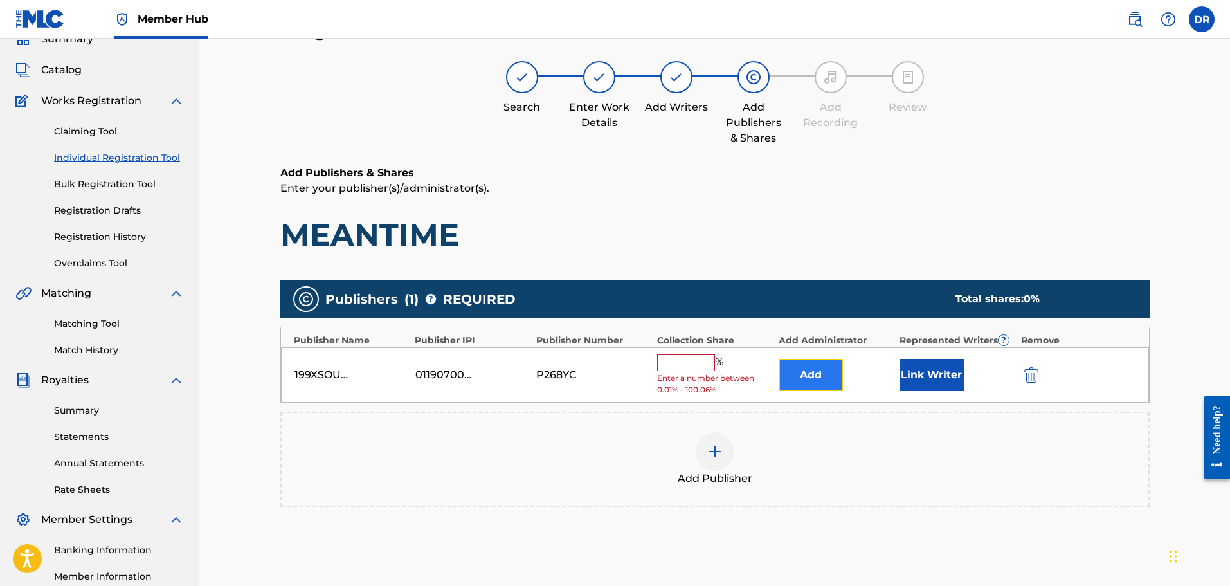
click at [809, 380] on button "Add" at bounding box center [811, 375] width 64 height 32
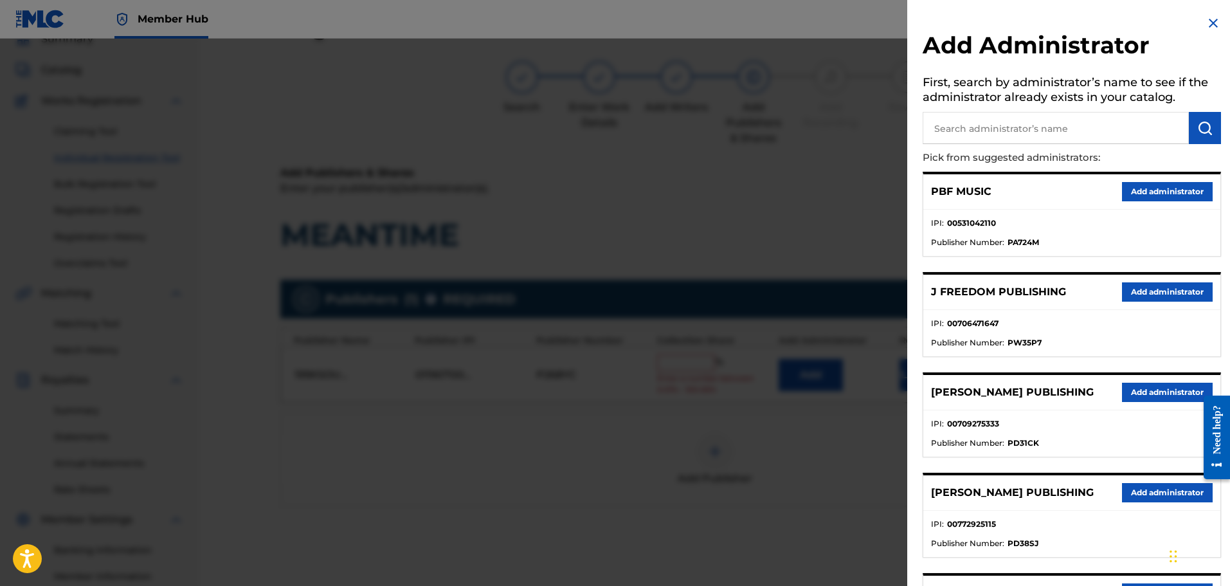
click at [1022, 122] on input "text" at bounding box center [1056, 128] width 266 height 32
click at [1214, 127] on button "submit" at bounding box center [1205, 128] width 32 height 32
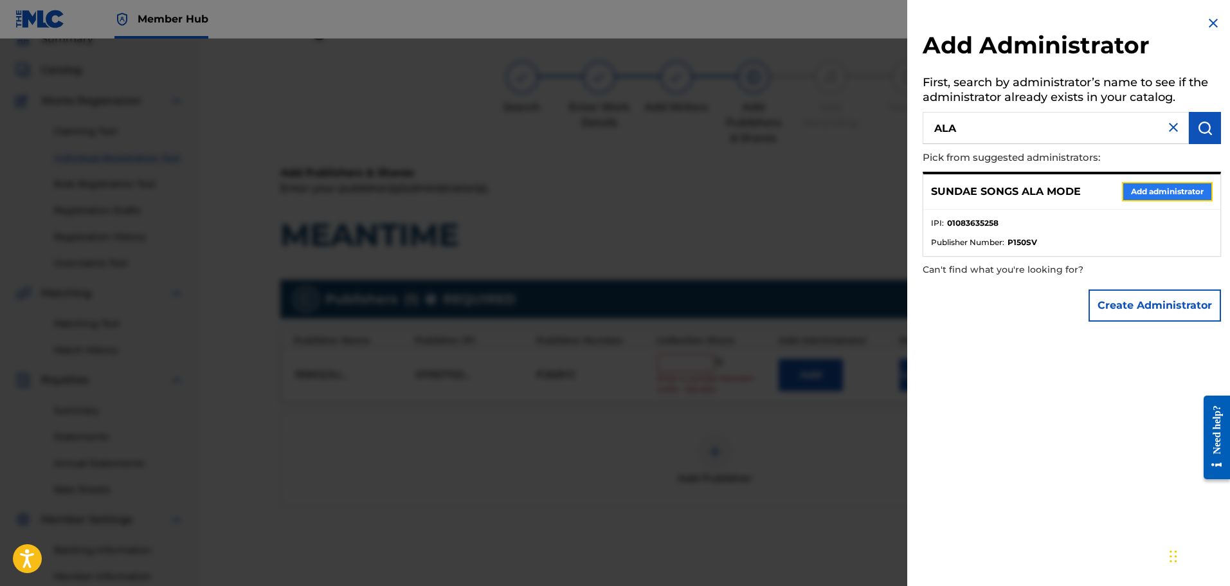
click at [1148, 196] on button "Add administrator" at bounding box center [1167, 191] width 91 height 19
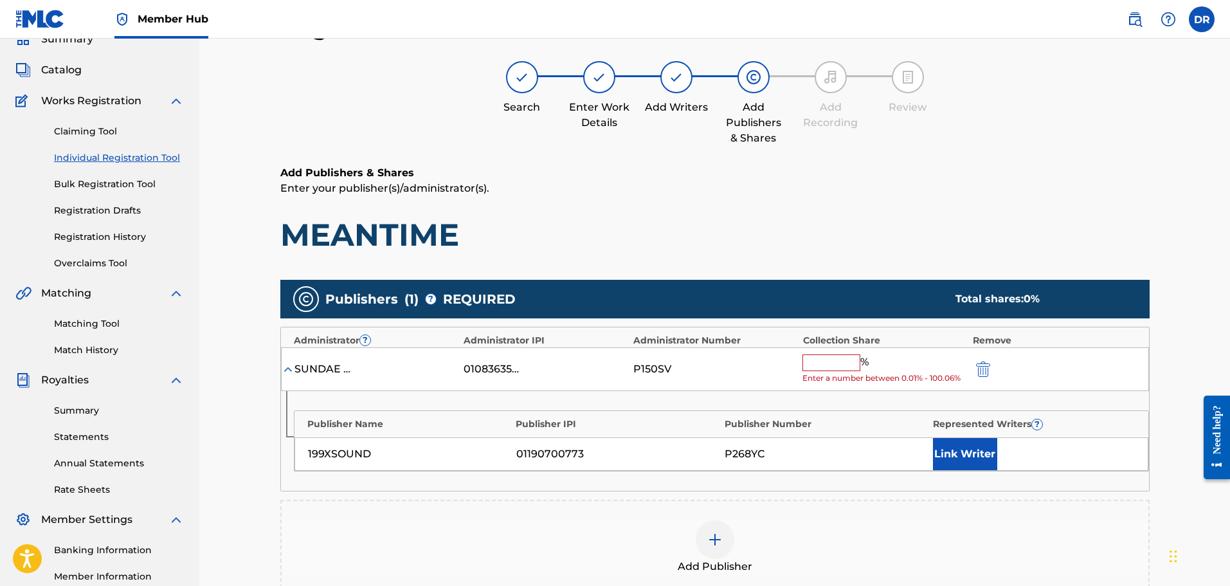
click at [822, 368] on input "text" at bounding box center [831, 362] width 58 height 17
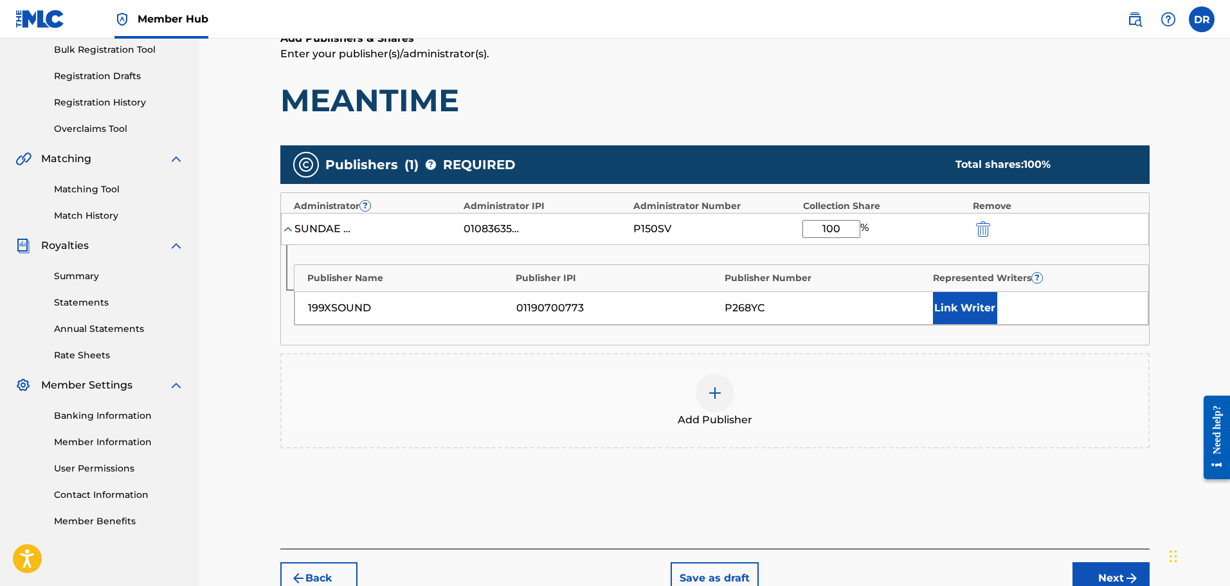
scroll to position [251, 0]
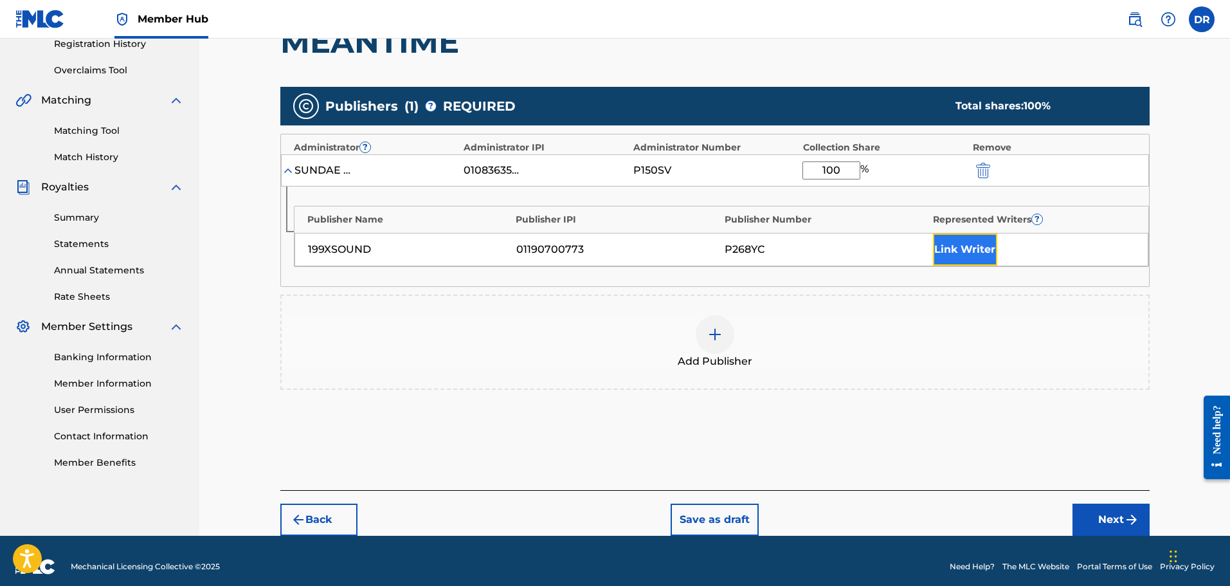
click at [984, 248] on button "Link Writer" at bounding box center [965, 249] width 64 height 32
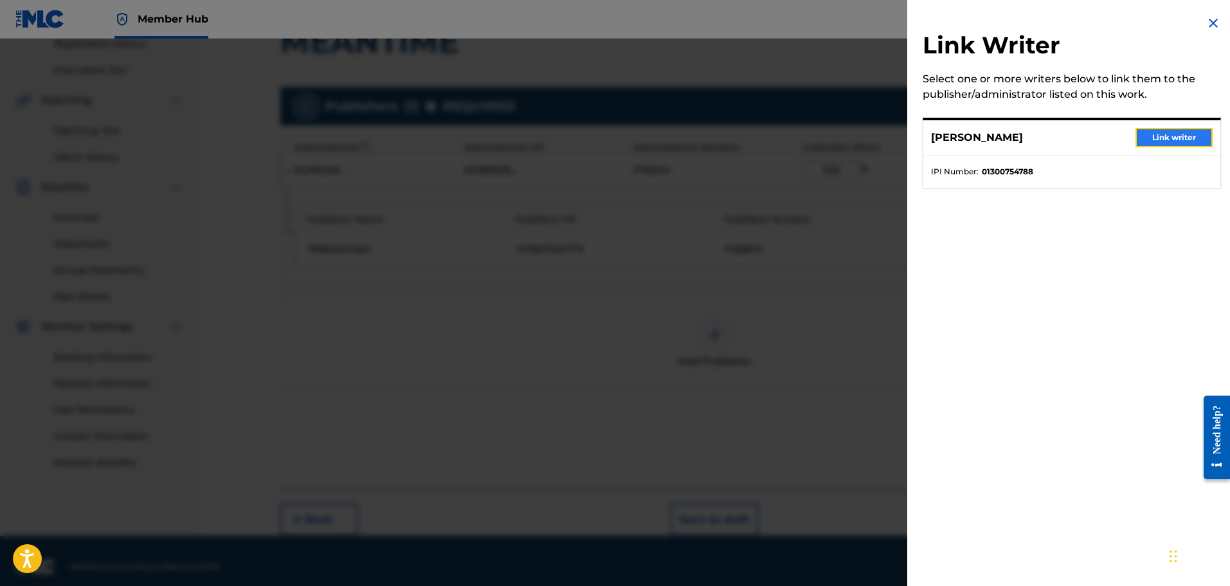
click at [1175, 134] on button "Link writer" at bounding box center [1173, 137] width 77 height 19
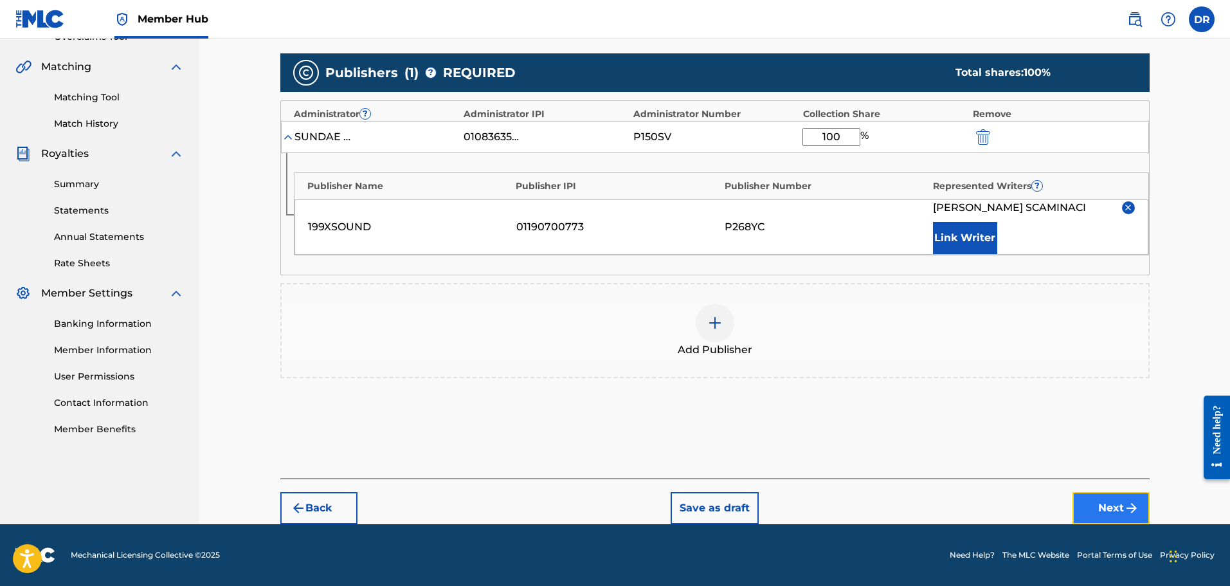
click at [1130, 505] on img "submit" at bounding box center [1131, 507] width 15 height 15
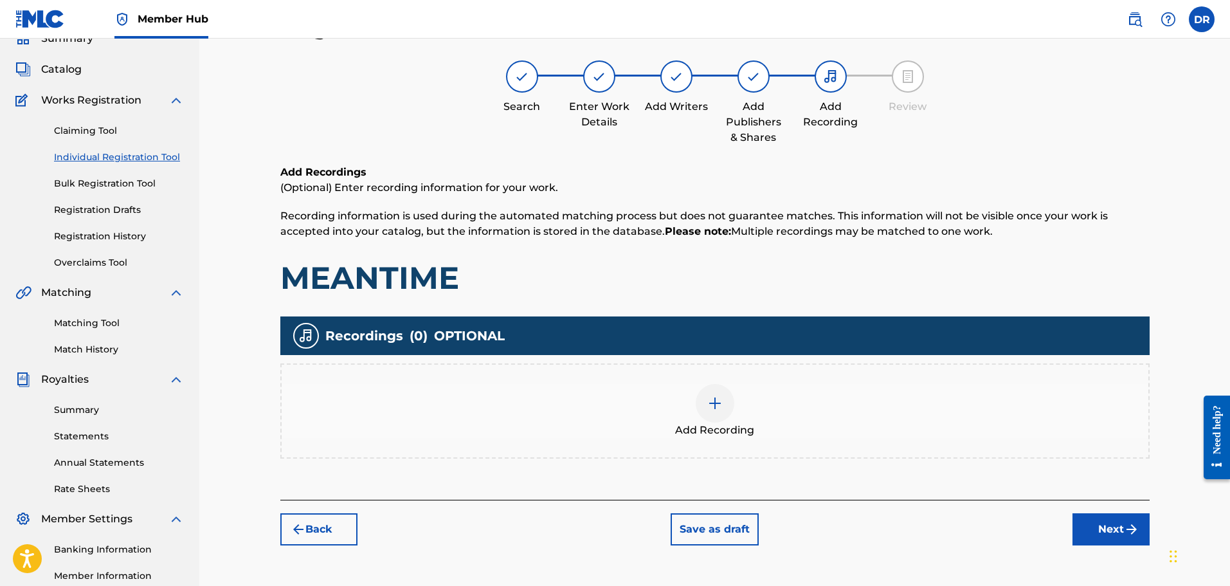
scroll to position [58, 0]
click at [732, 410] on div at bounding box center [715, 403] width 39 height 39
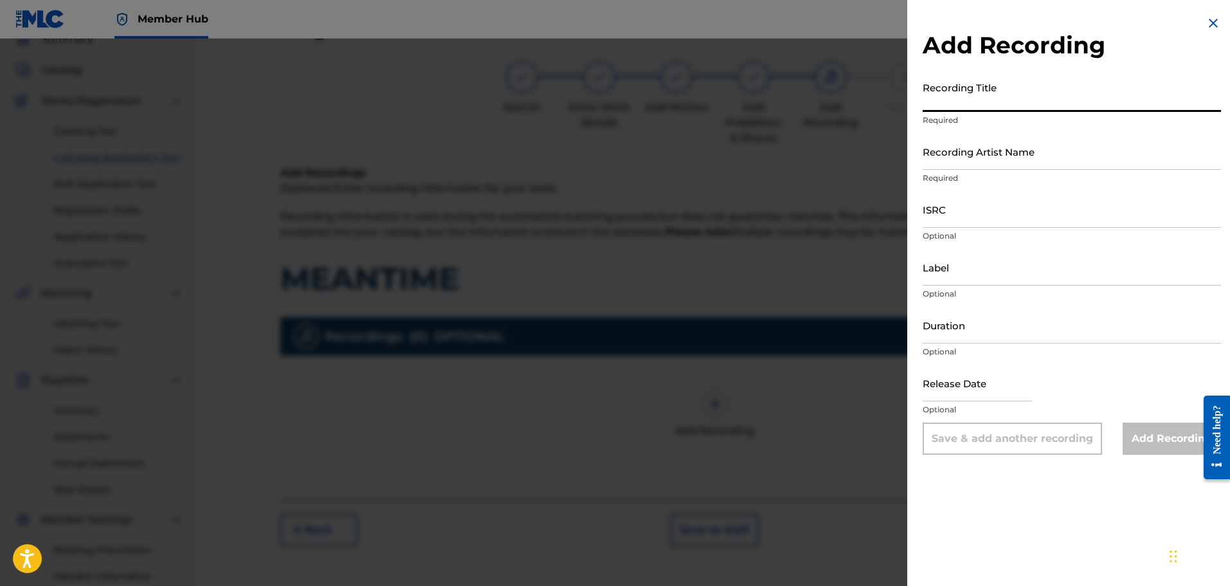
click at [957, 94] on input "Recording Title" at bounding box center [1072, 93] width 298 height 37
click at [960, 154] on input "Recording Artist Name" at bounding box center [1072, 151] width 298 height 37
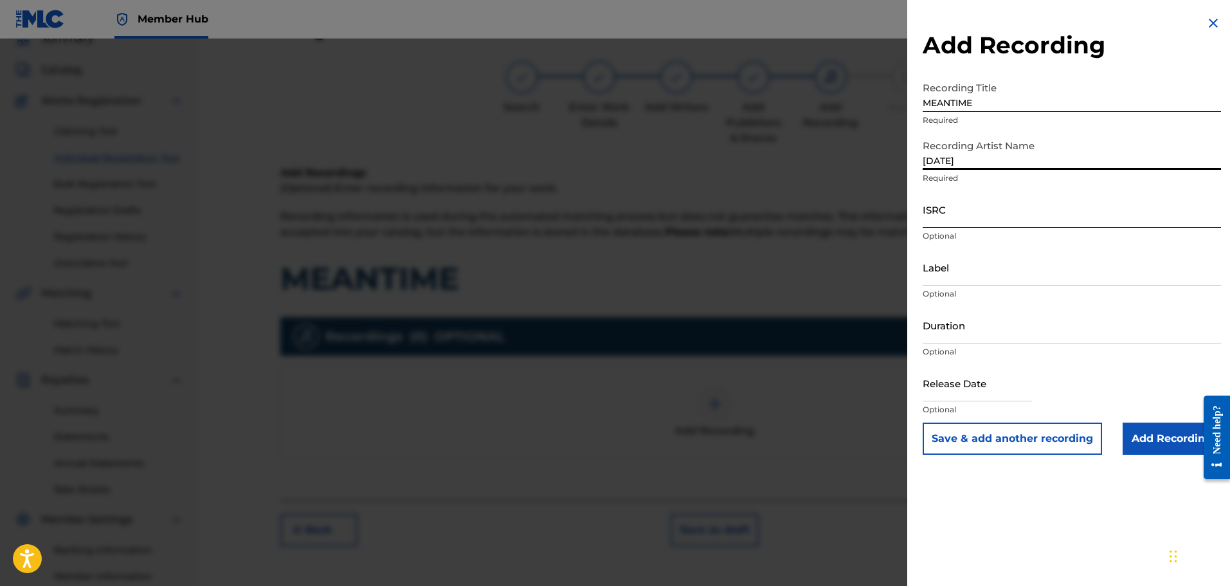
click at [971, 207] on input "ISRC" at bounding box center [1072, 209] width 298 height 37
click at [1150, 436] on input "Add Recording" at bounding box center [1171, 438] width 98 height 32
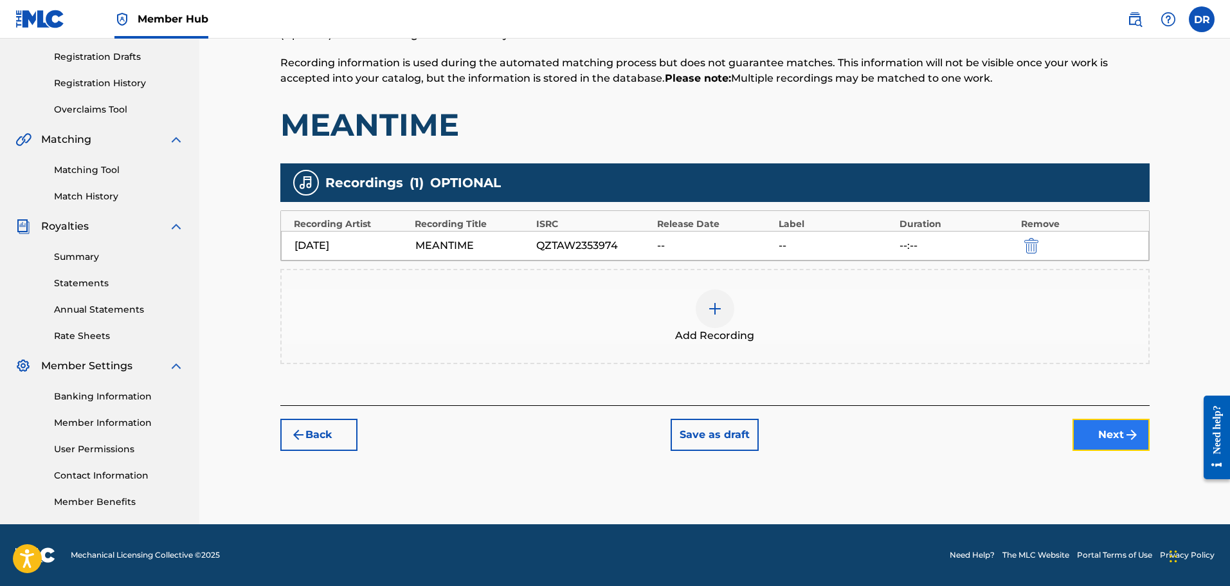
click at [1142, 449] on button "Next" at bounding box center [1110, 435] width 77 height 32
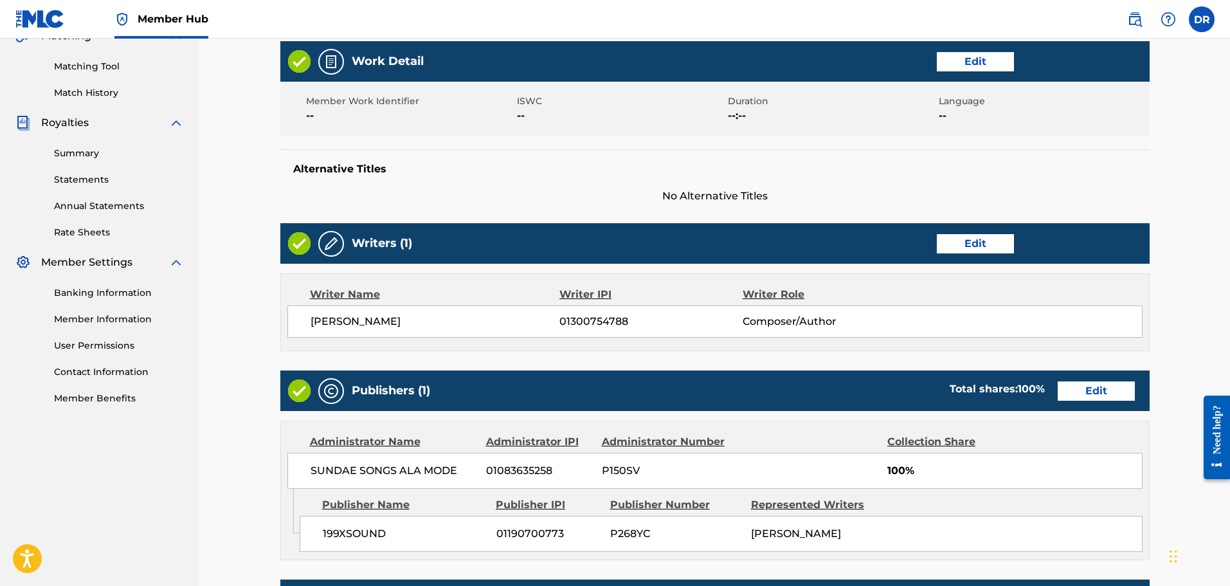
scroll to position [572, 0]
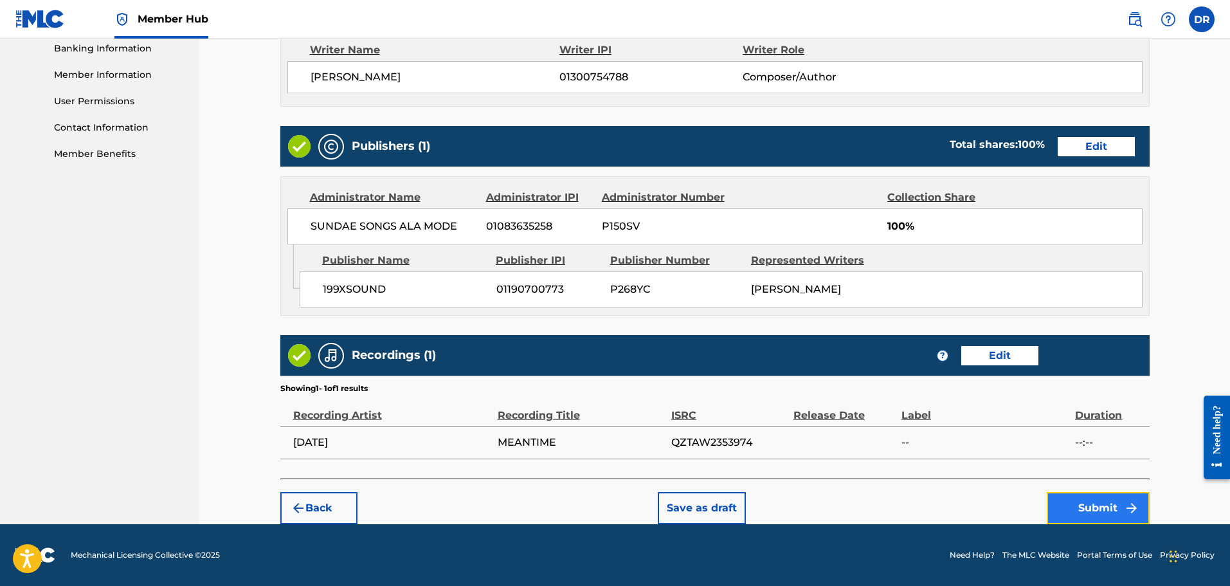
click at [1090, 507] on button "Submit" at bounding box center [1098, 508] width 103 height 32
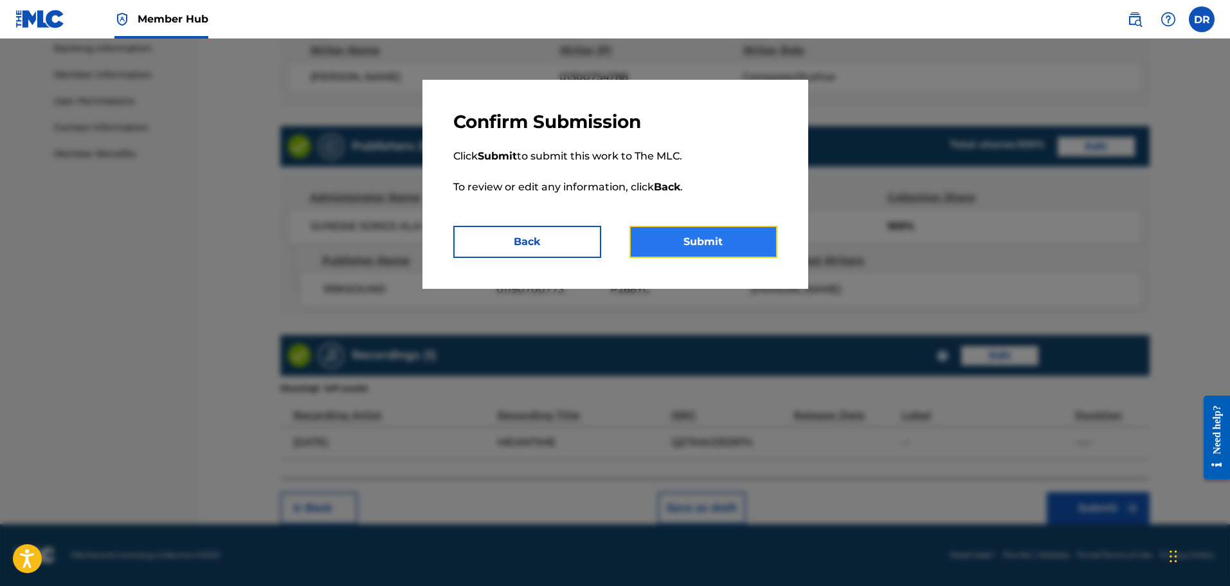
click at [721, 242] on button "Submit" at bounding box center [703, 242] width 148 height 32
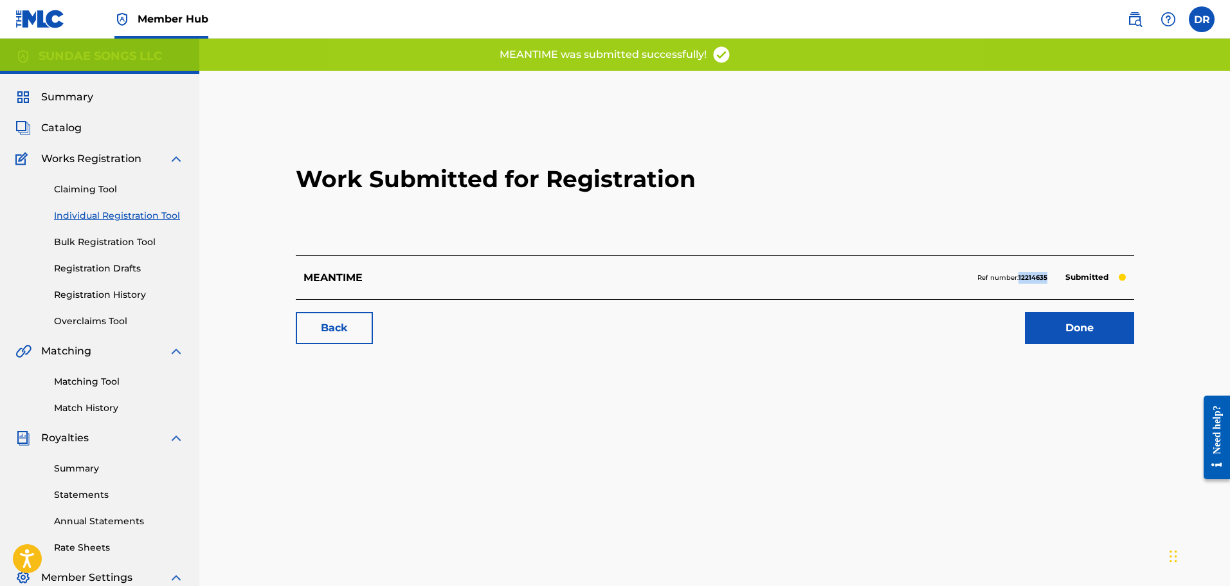
drag, startPoint x: 1049, startPoint y: 276, endPoint x: 1018, endPoint y: 276, distance: 30.2
click at [1018, 276] on div "Ref number: 12214635 Submitted" at bounding box center [1051, 278] width 149 height 18
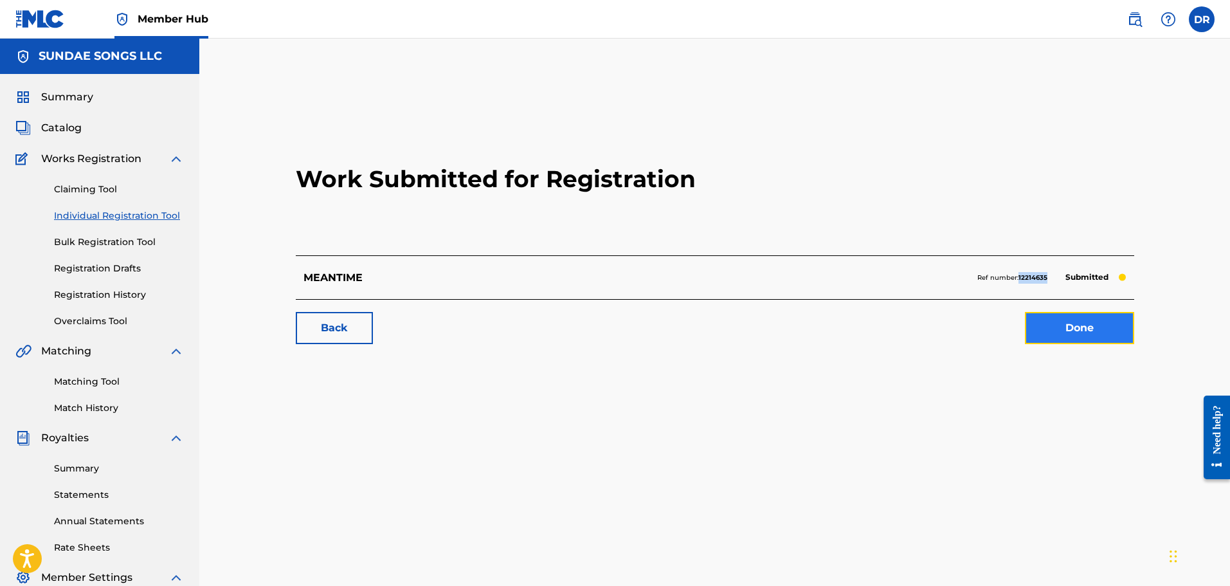
click at [1051, 330] on link "Done" at bounding box center [1079, 328] width 109 height 32
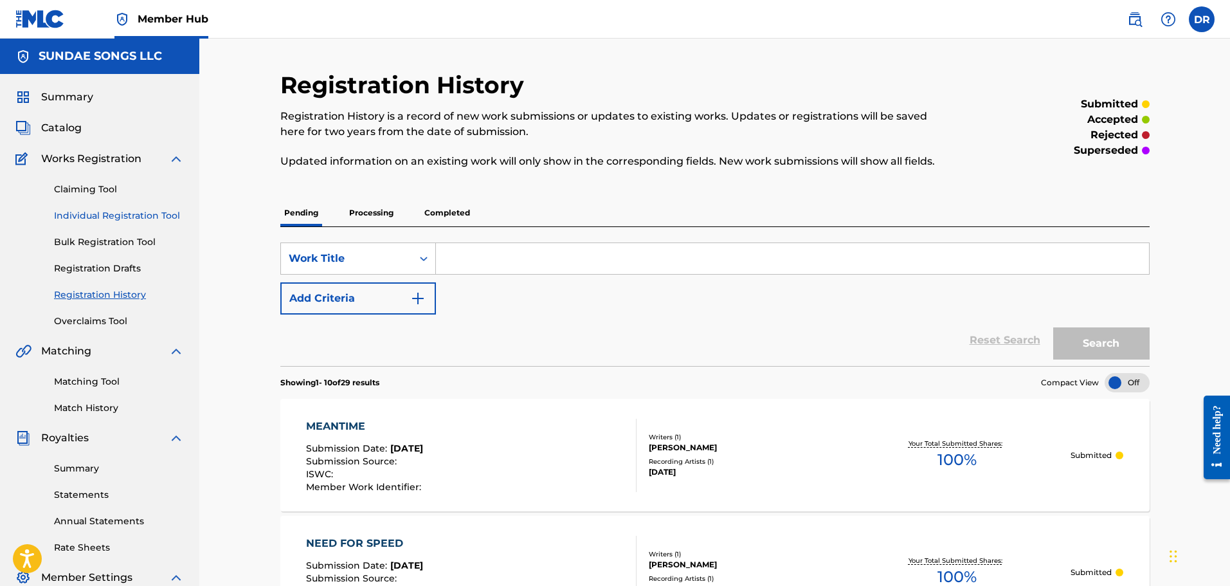
click at [125, 216] on link "Individual Registration Tool" at bounding box center [119, 216] width 130 height 14
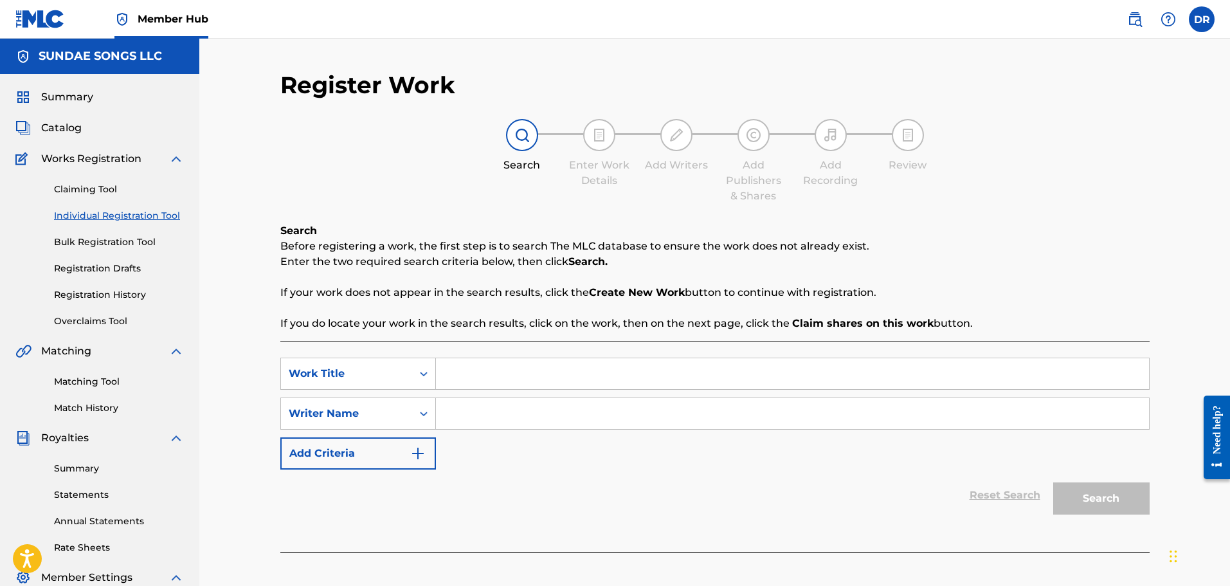
click at [541, 372] on input "Search Form" at bounding box center [792, 373] width 713 height 31
click at [509, 410] on input "Search Form" at bounding box center [792, 413] width 713 height 31
click at [1122, 498] on button "Search" at bounding box center [1101, 498] width 96 height 32
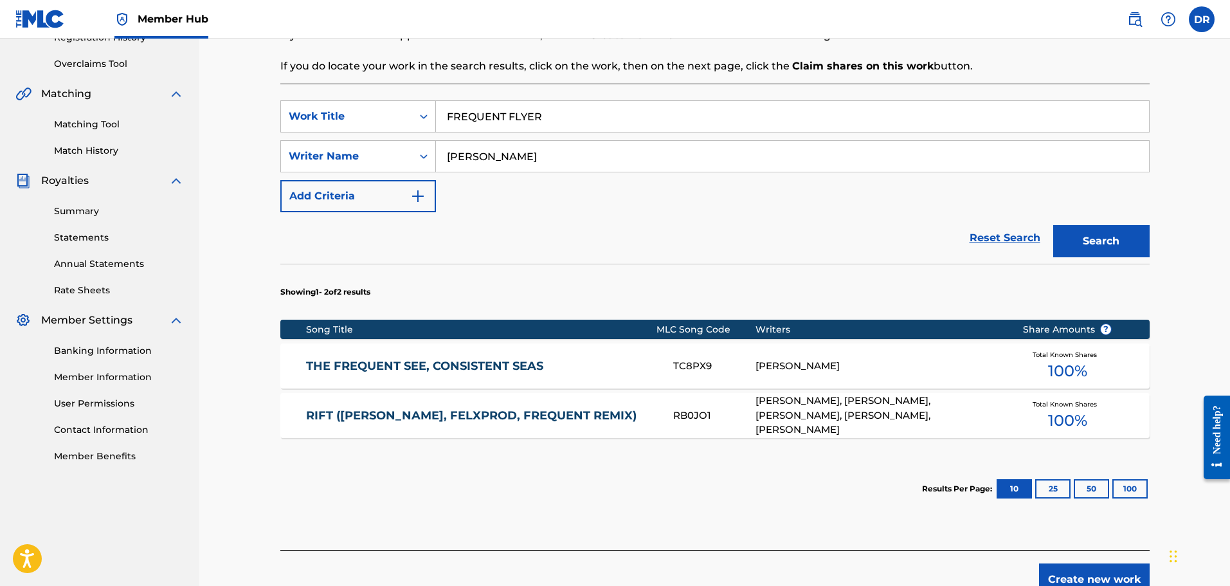
scroll to position [321, 0]
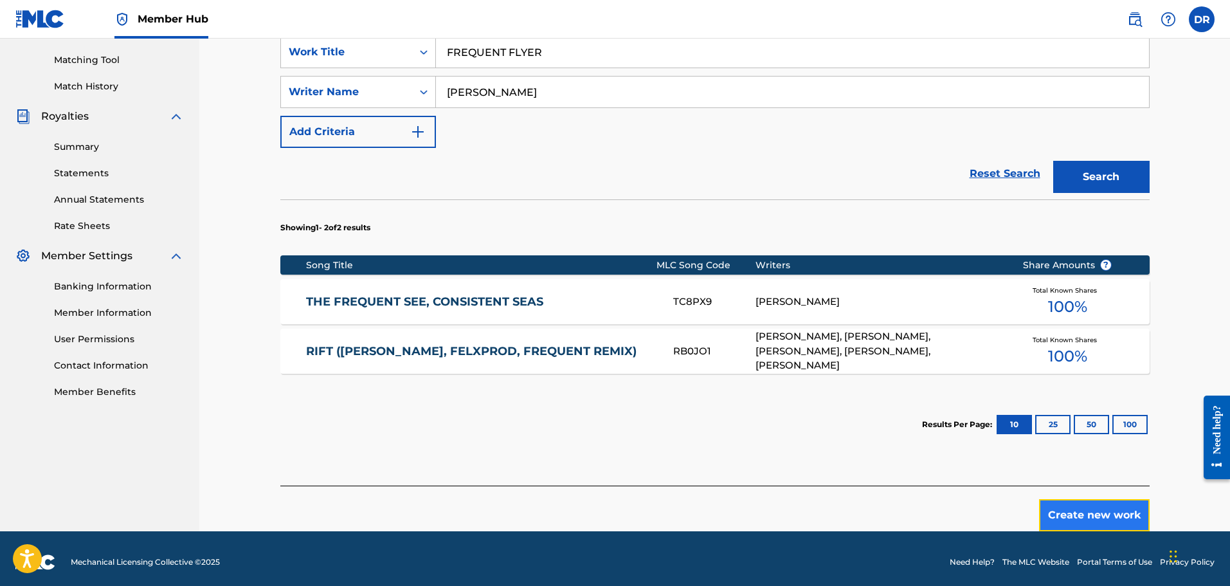
click at [1081, 519] on button "Create new work" at bounding box center [1094, 515] width 111 height 32
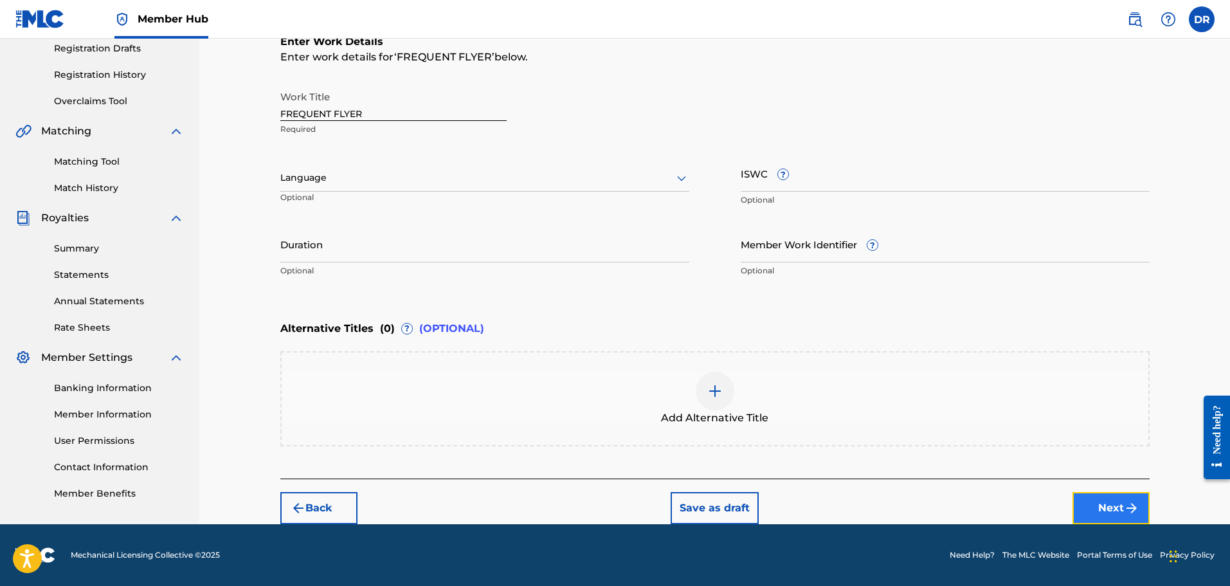
click at [1096, 500] on button "Next" at bounding box center [1110, 508] width 77 height 32
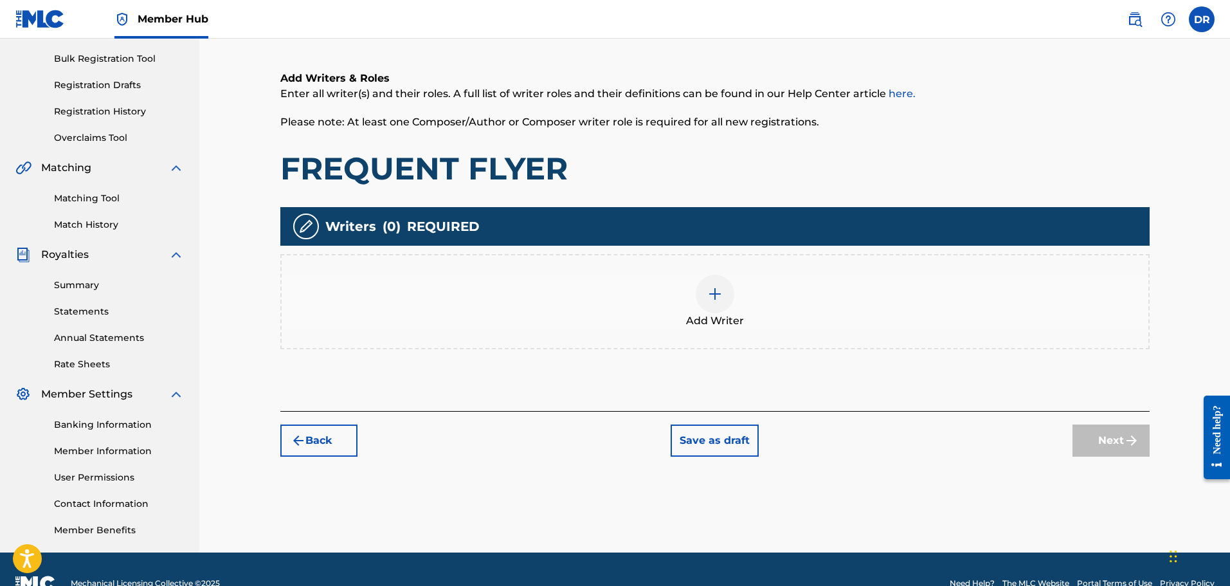
scroll to position [58, 0]
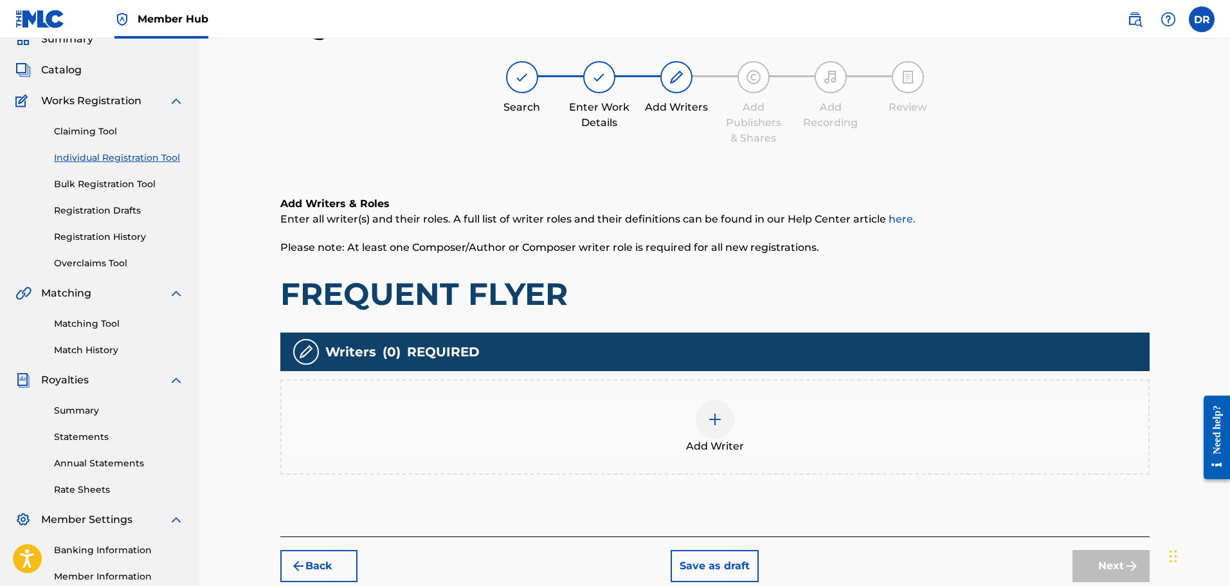
click at [717, 429] on div at bounding box center [715, 419] width 39 height 39
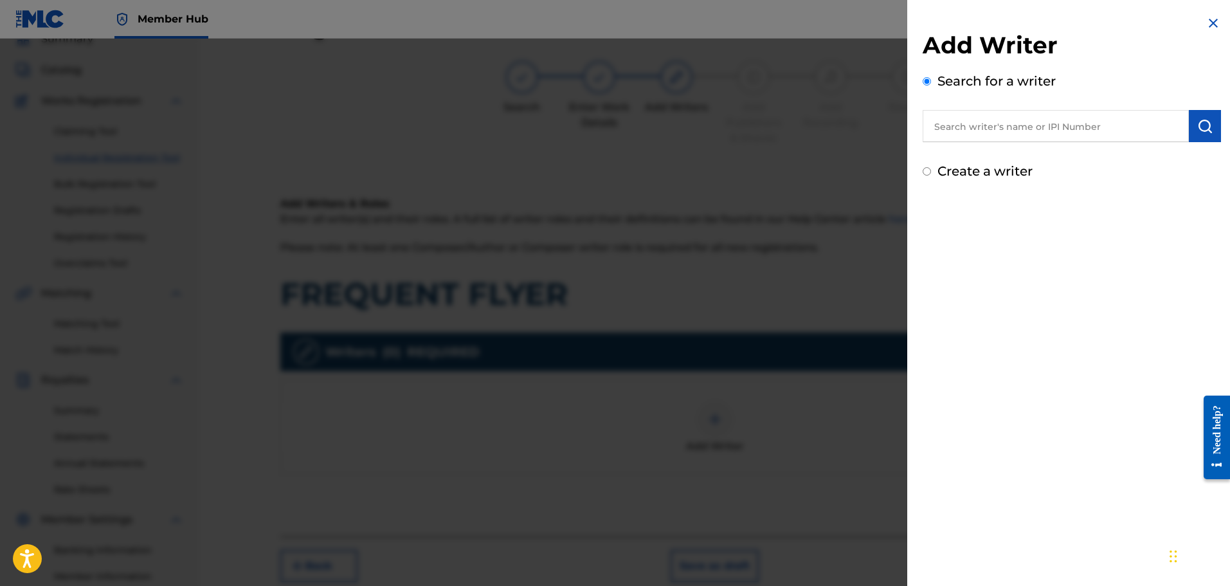
click at [930, 174] on input "Create a writer" at bounding box center [927, 171] width 8 height 8
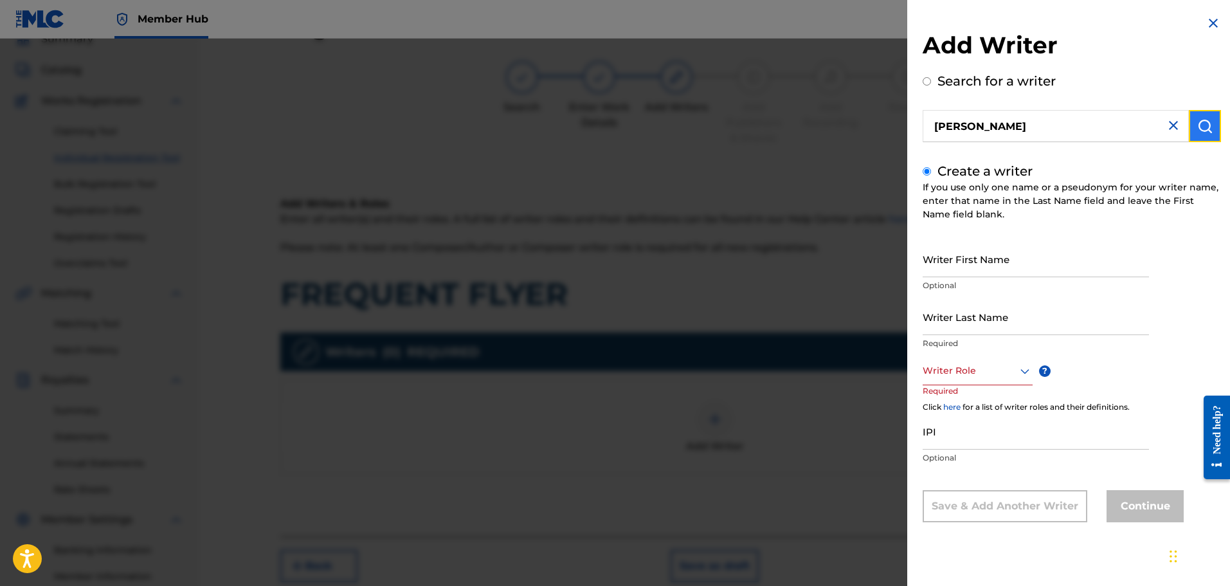
click at [1207, 117] on button "submit" at bounding box center [1205, 126] width 32 height 32
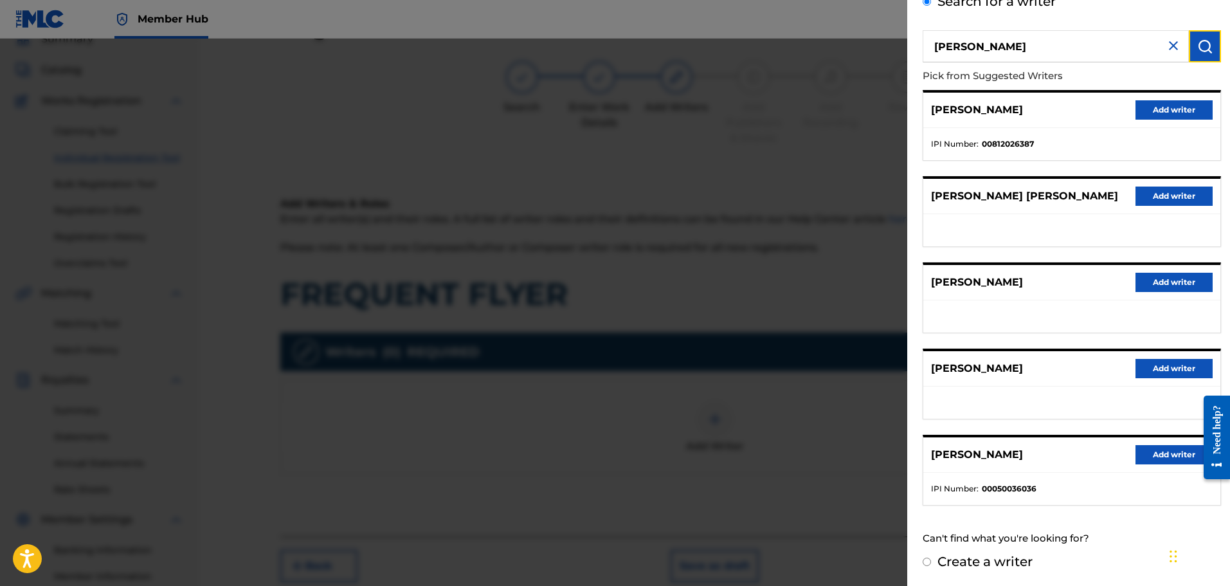
scroll to position [80, 0]
click at [978, 561] on label "Create a writer" at bounding box center [984, 560] width 95 height 15
click at [931, 561] on input "Create a writer" at bounding box center [927, 561] width 8 height 8
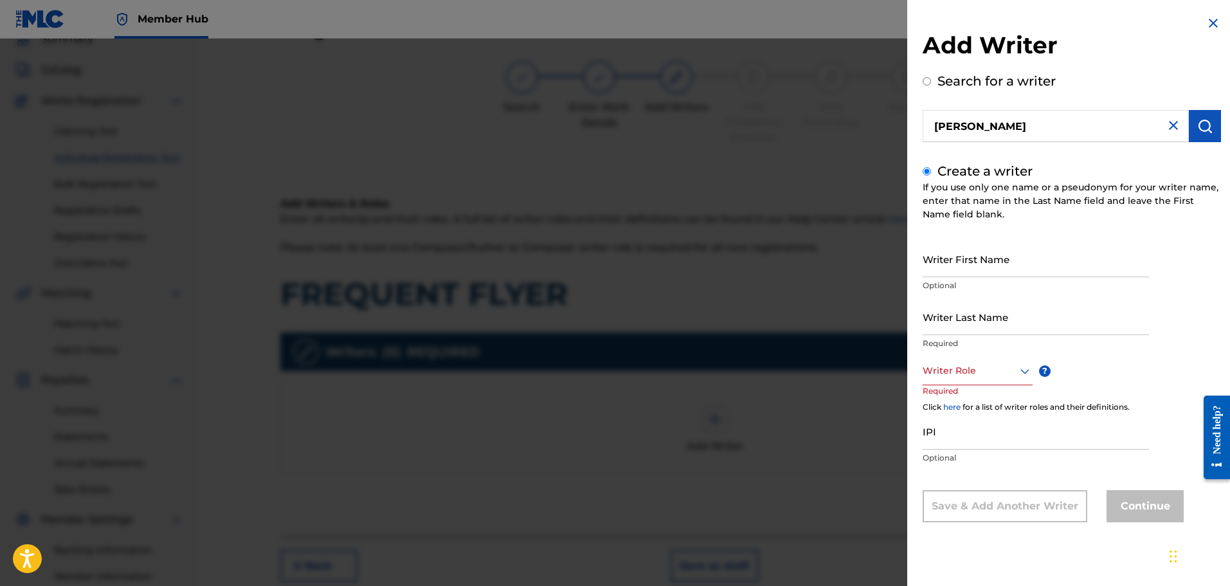
scroll to position [0, 0]
drag, startPoint x: 1055, startPoint y: 269, endPoint x: 998, endPoint y: 268, distance: 56.6
click at [998, 268] on input "[PERSON_NAME]" at bounding box center [1036, 258] width 226 height 37
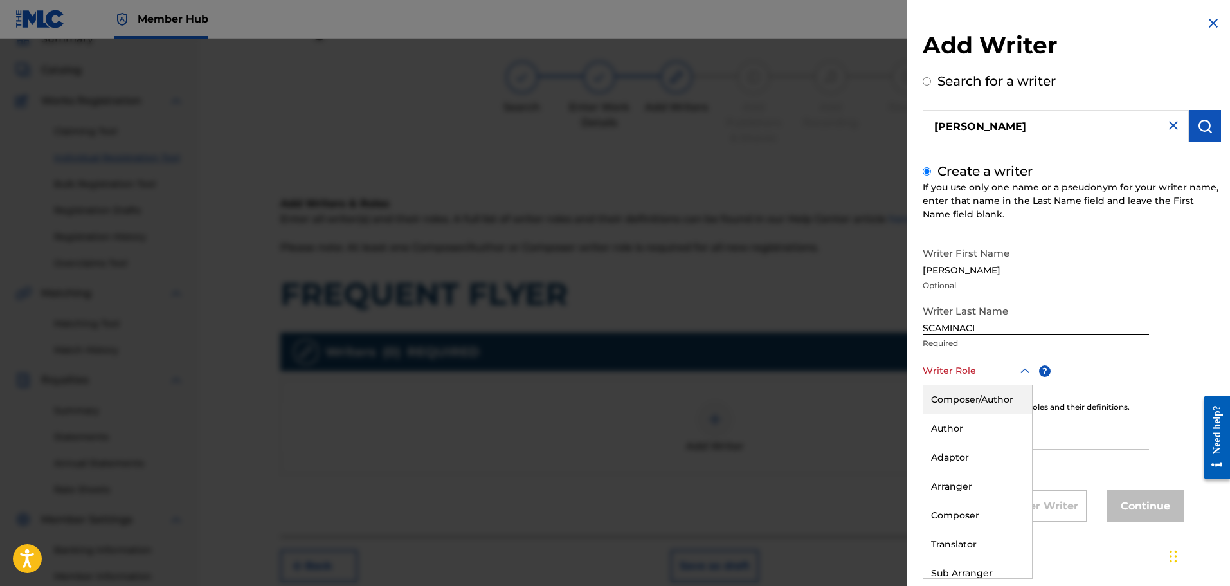
click at [957, 378] on div at bounding box center [978, 371] width 110 height 16
click at [960, 399] on div "Composer/Author" at bounding box center [977, 399] width 109 height 29
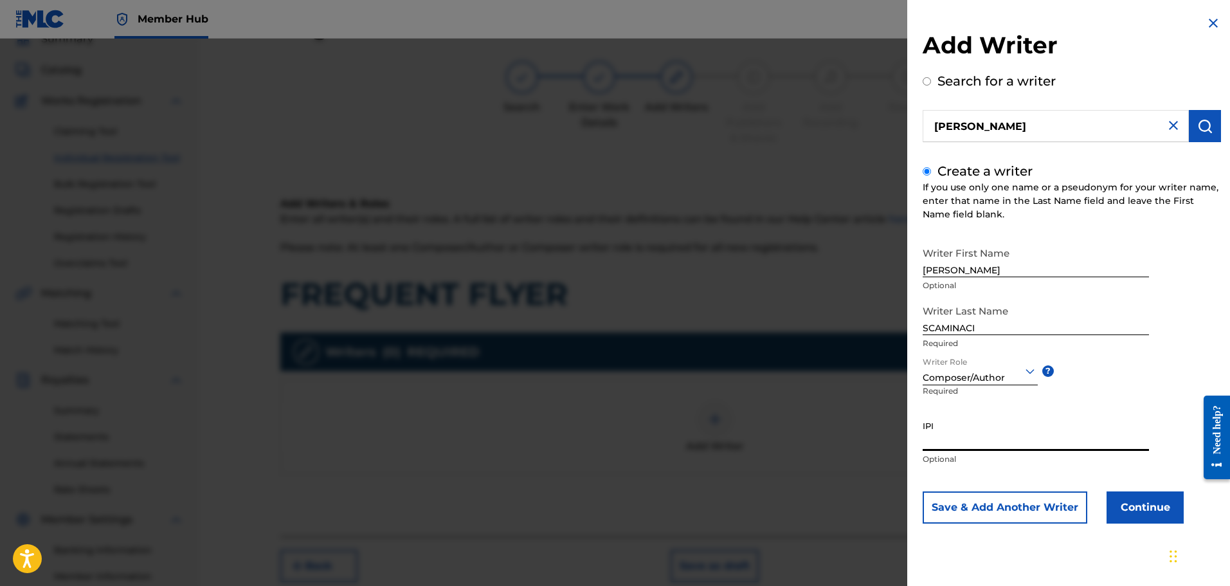
click at [962, 437] on input "IPI" at bounding box center [1036, 432] width 226 height 37
click at [1138, 498] on button "Continue" at bounding box center [1144, 507] width 77 height 32
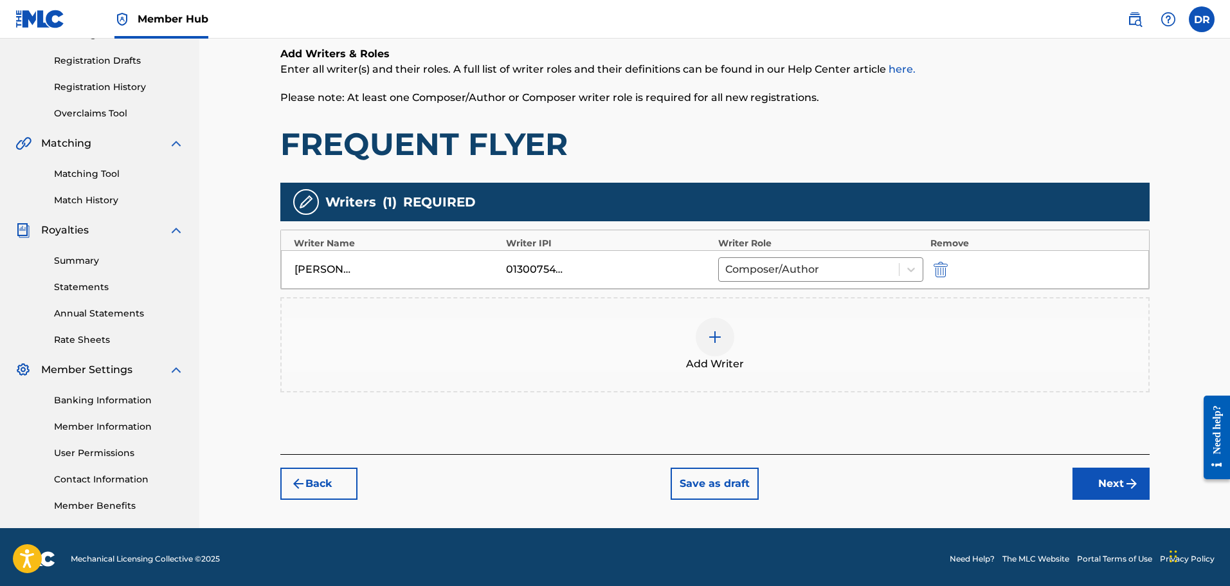
scroll to position [212, 0]
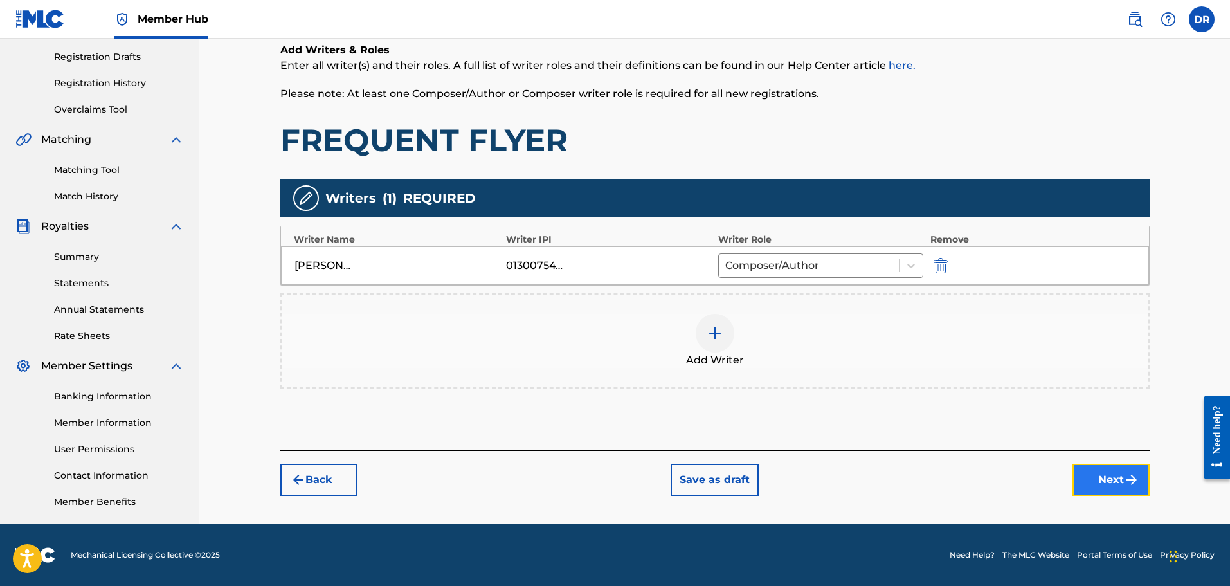
click at [1106, 478] on button "Next" at bounding box center [1110, 480] width 77 height 32
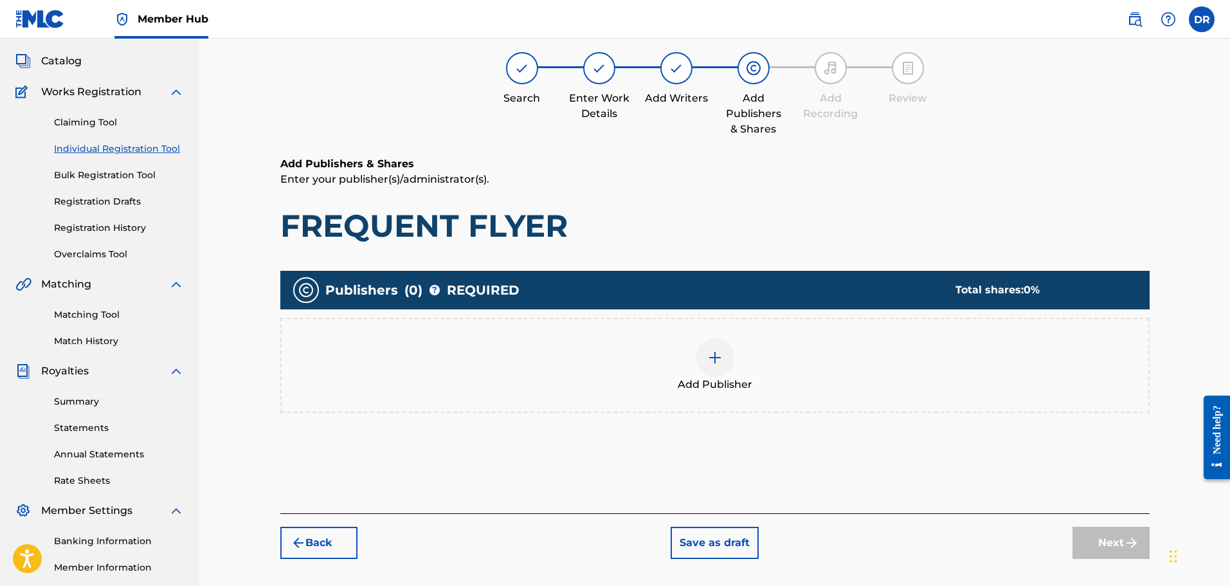
scroll to position [58, 0]
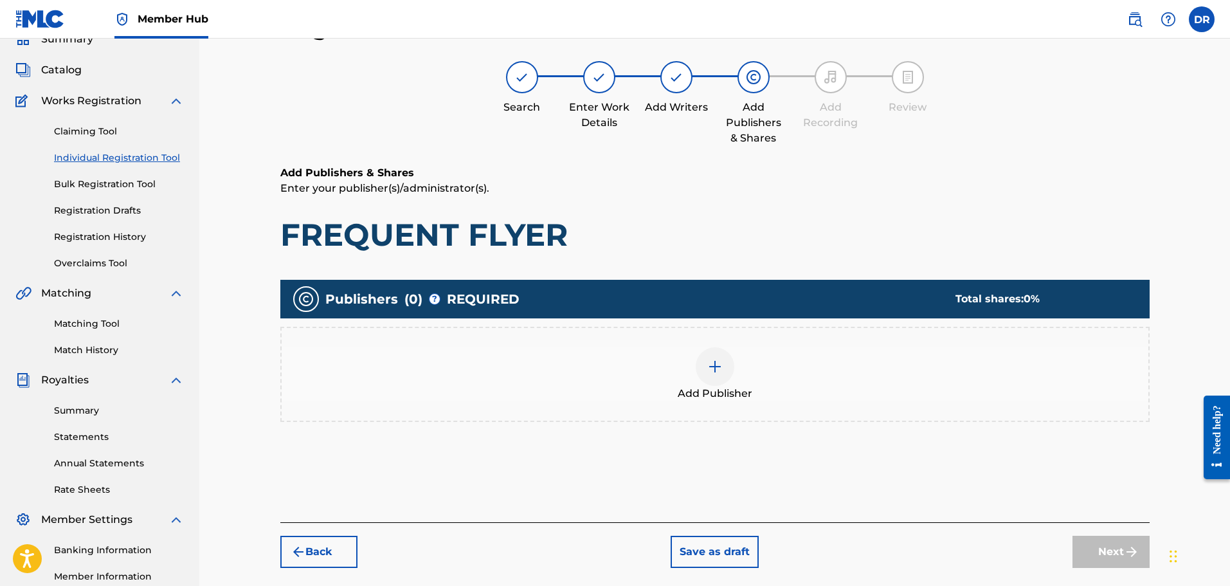
click at [714, 366] on img at bounding box center [714, 366] width 15 height 15
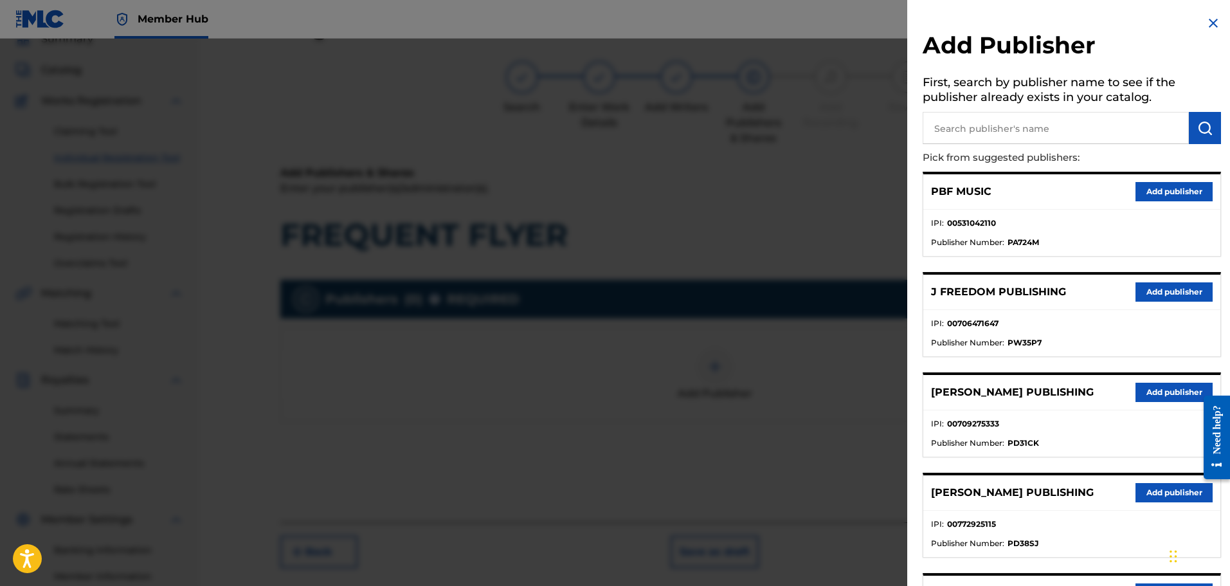
click at [1003, 130] on input "text" at bounding box center [1056, 128] width 266 height 32
click at [1197, 134] on img "submit" at bounding box center [1204, 127] width 15 height 15
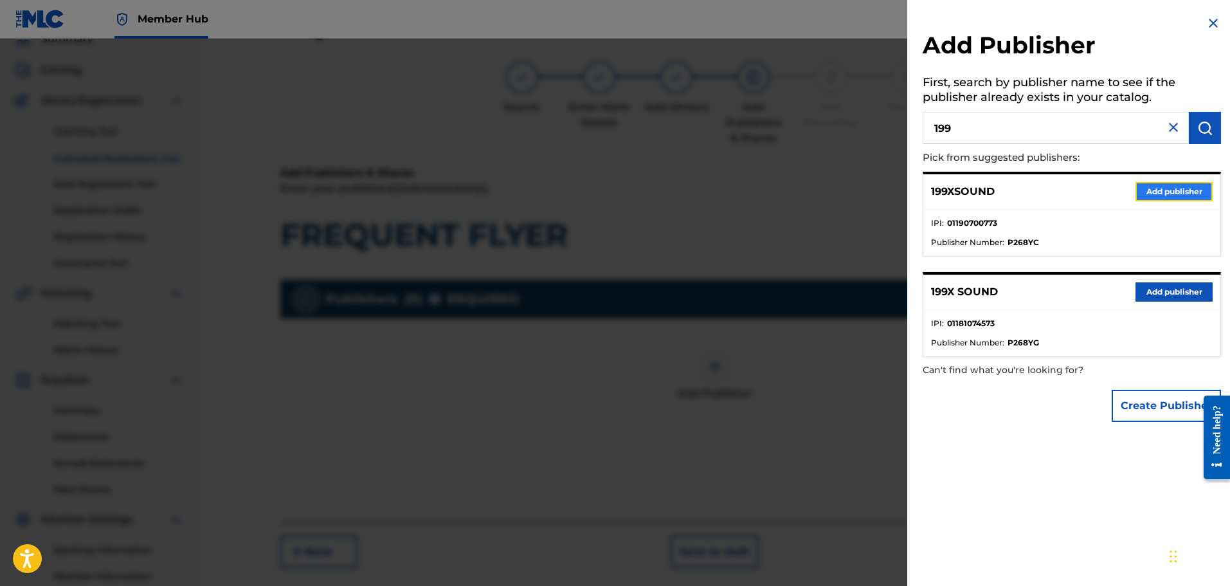
click at [1164, 192] on button "Add publisher" at bounding box center [1173, 191] width 77 height 19
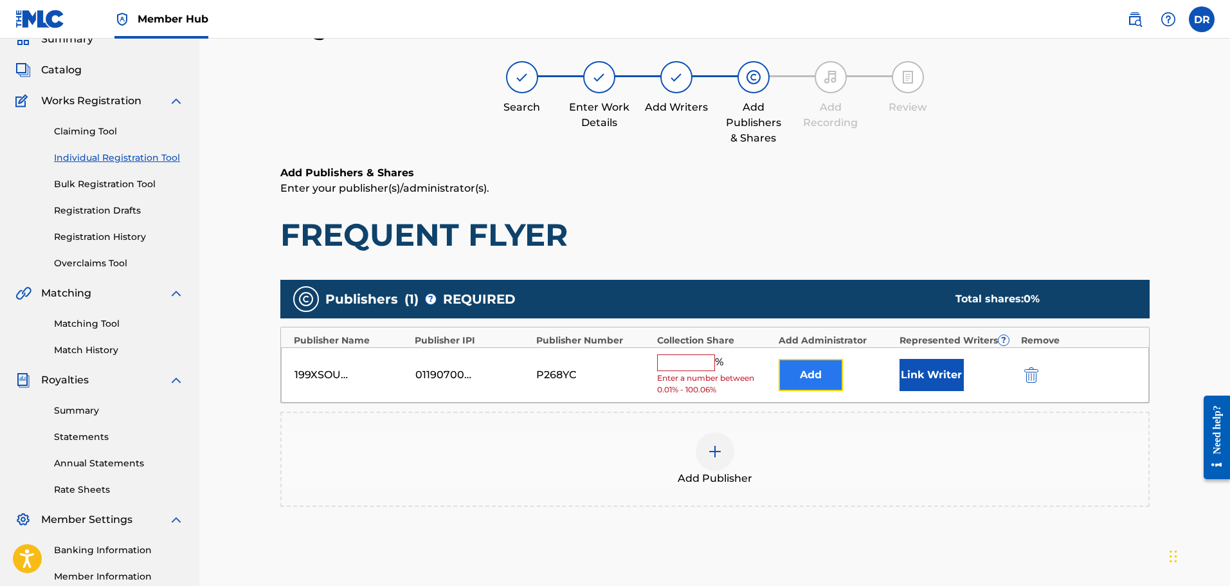
click at [804, 374] on button "Add" at bounding box center [811, 375] width 64 height 32
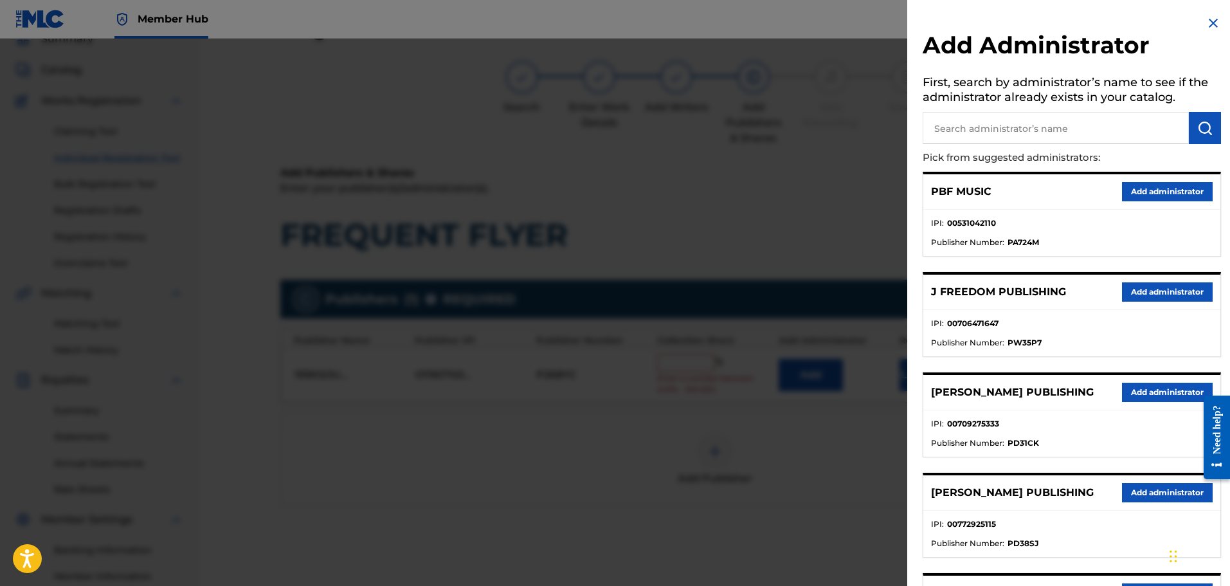
click at [994, 123] on input "text" at bounding box center [1056, 128] width 266 height 32
click at [1202, 121] on img "submit" at bounding box center [1204, 127] width 15 height 15
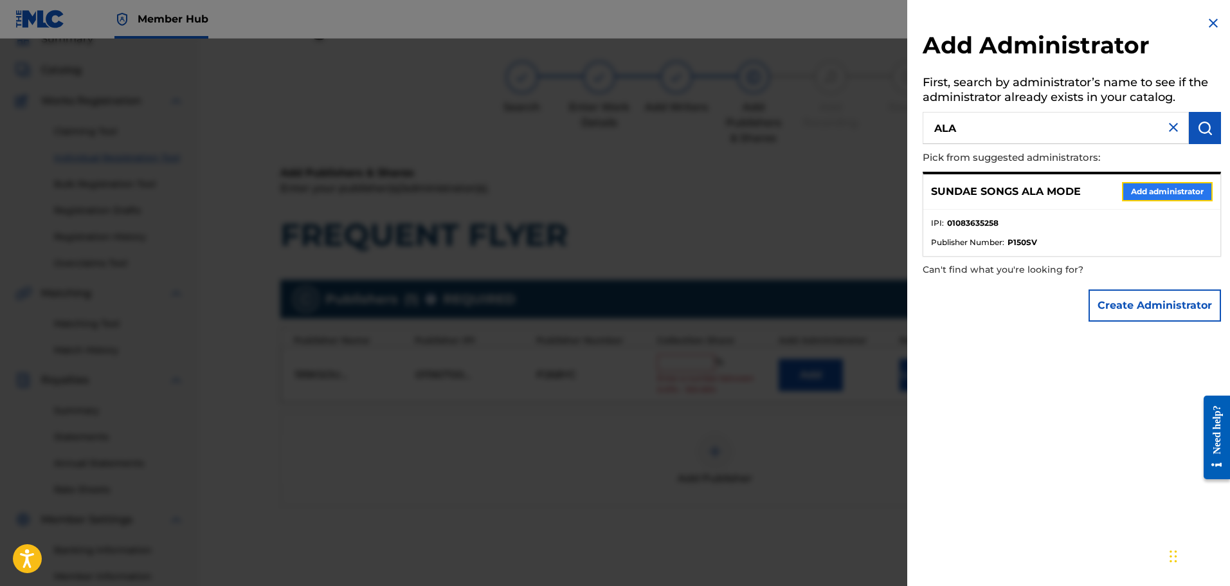
click at [1164, 185] on button "Add administrator" at bounding box center [1167, 191] width 91 height 19
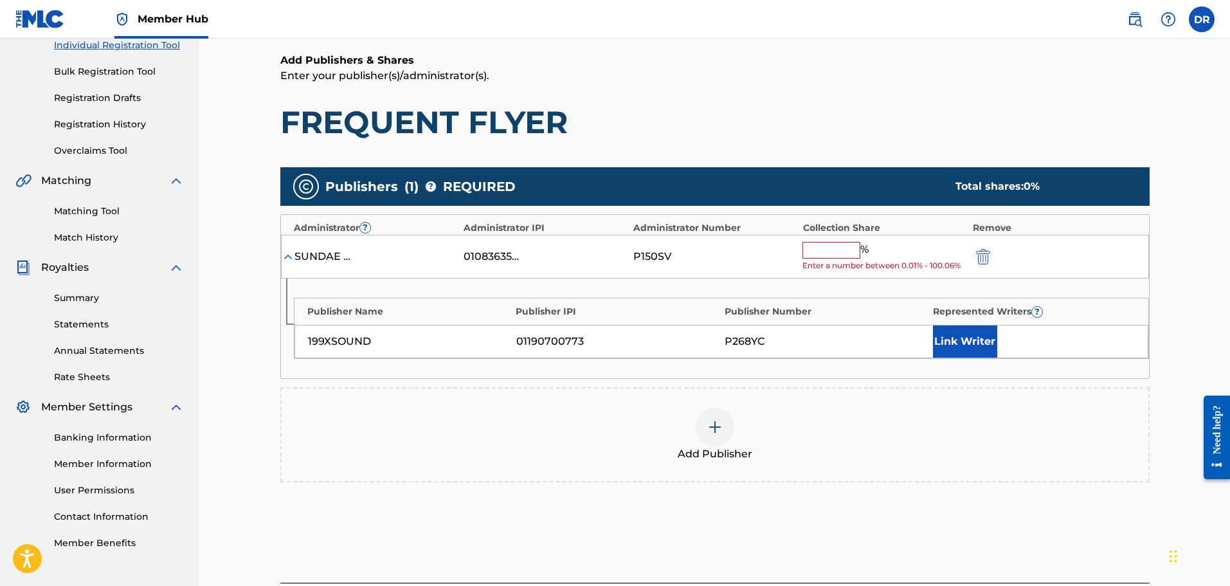
scroll to position [186, 0]
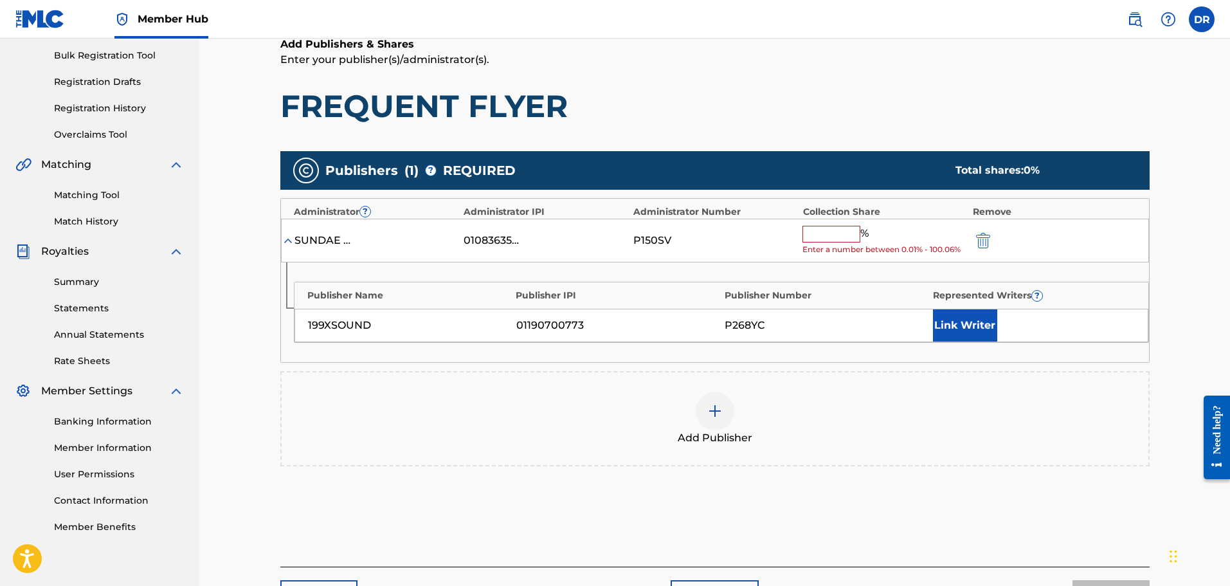
click at [817, 240] on input "text" at bounding box center [831, 234] width 58 height 17
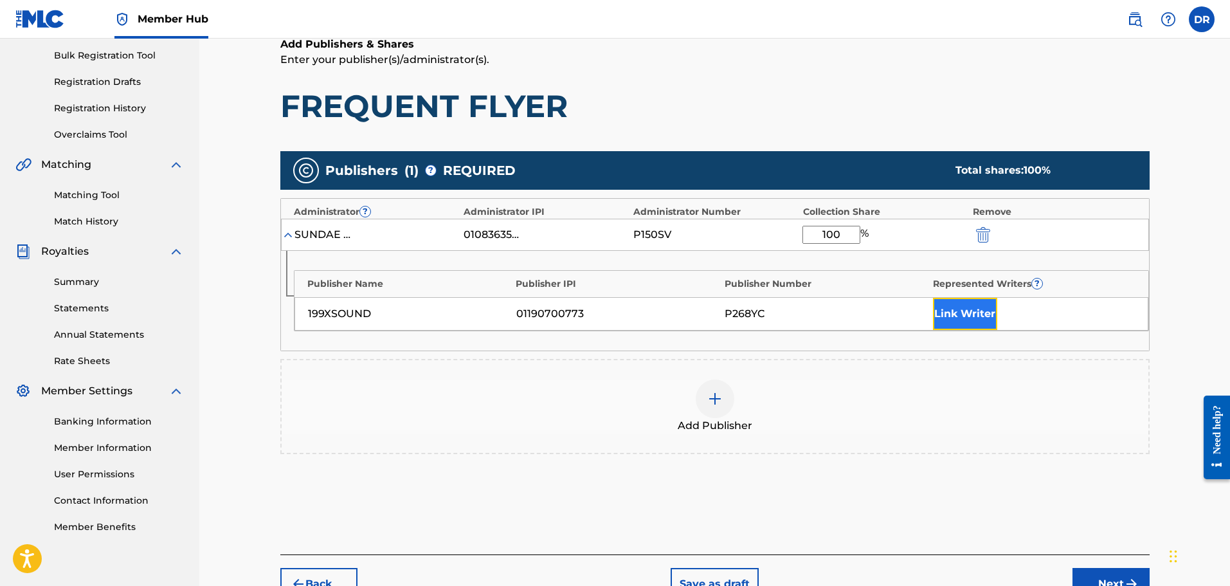
click at [964, 309] on button "Link Writer" at bounding box center [965, 314] width 64 height 32
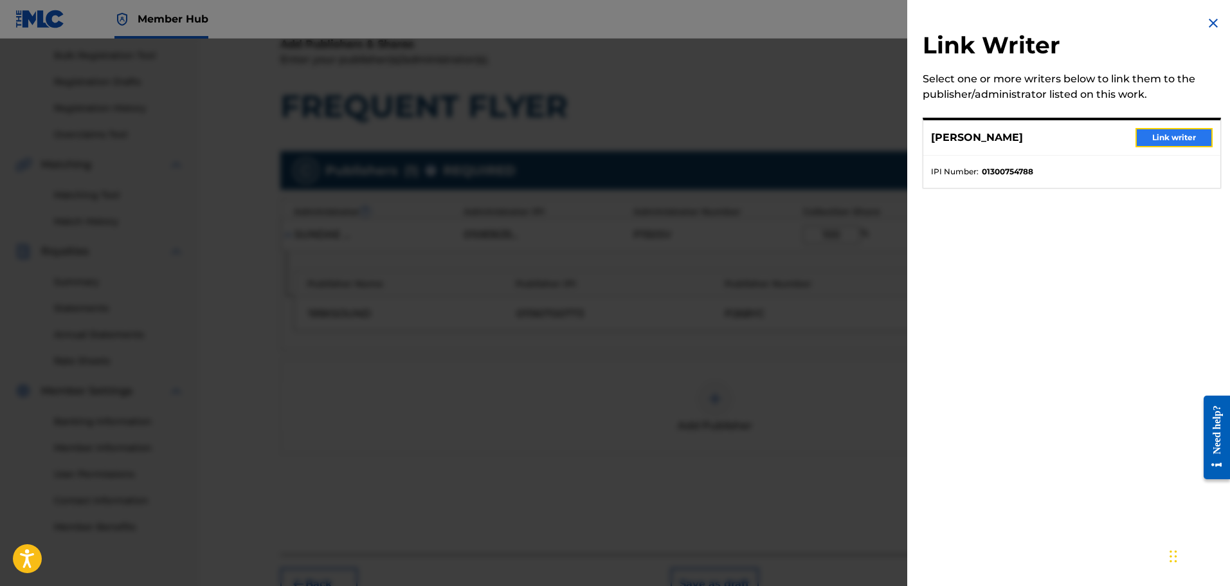
click at [1157, 138] on button "Link writer" at bounding box center [1173, 137] width 77 height 19
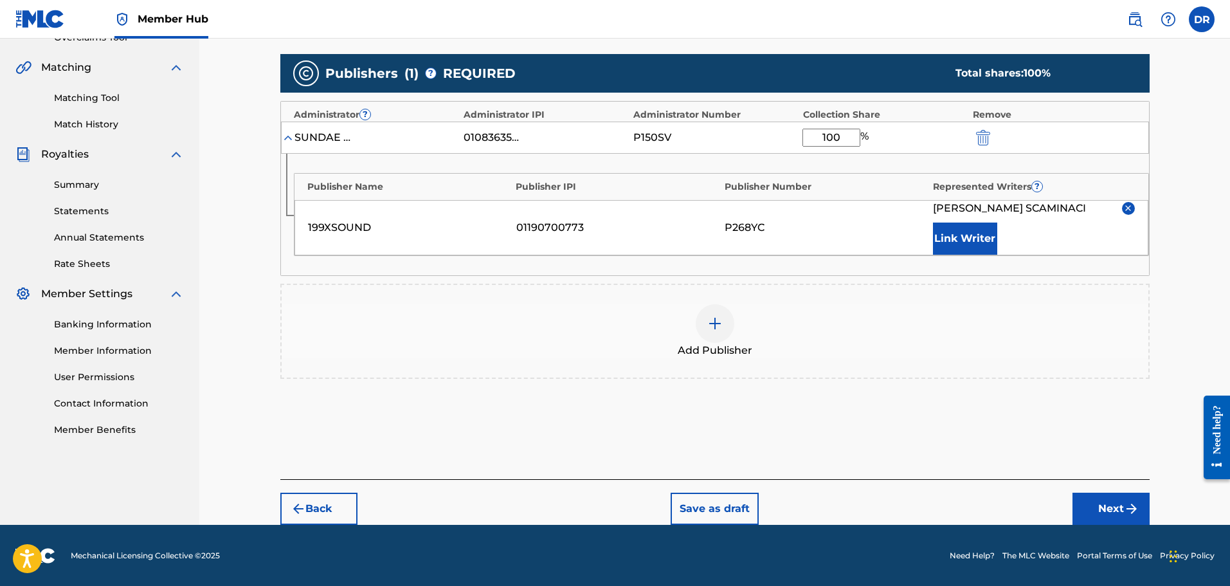
scroll to position [284, 0]
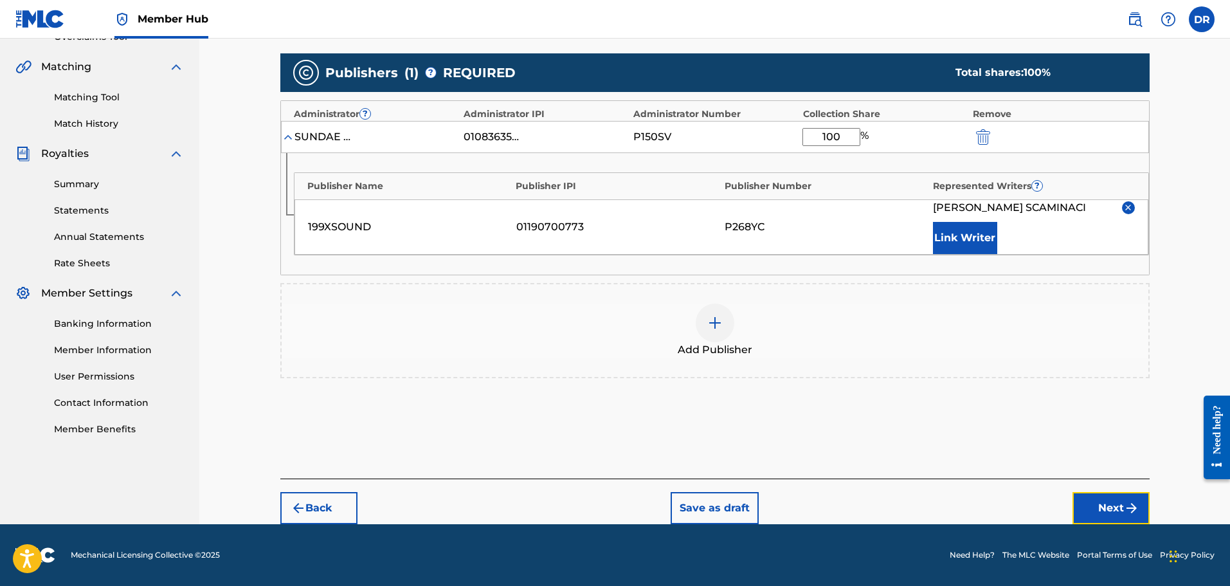
click at [1099, 510] on button "Next" at bounding box center [1110, 508] width 77 height 32
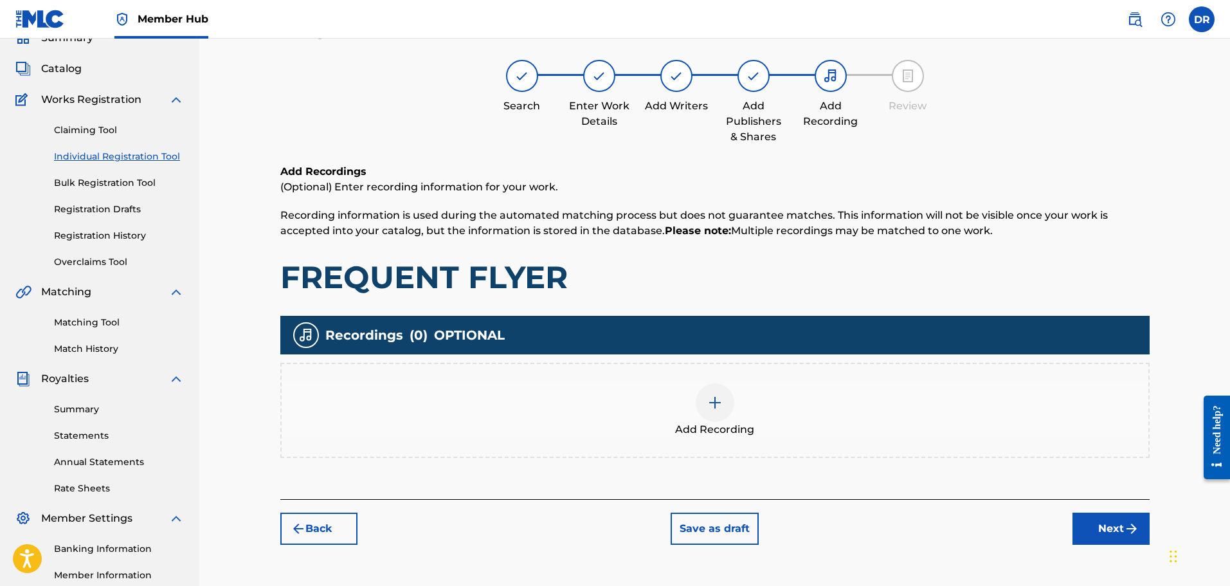
scroll to position [58, 0]
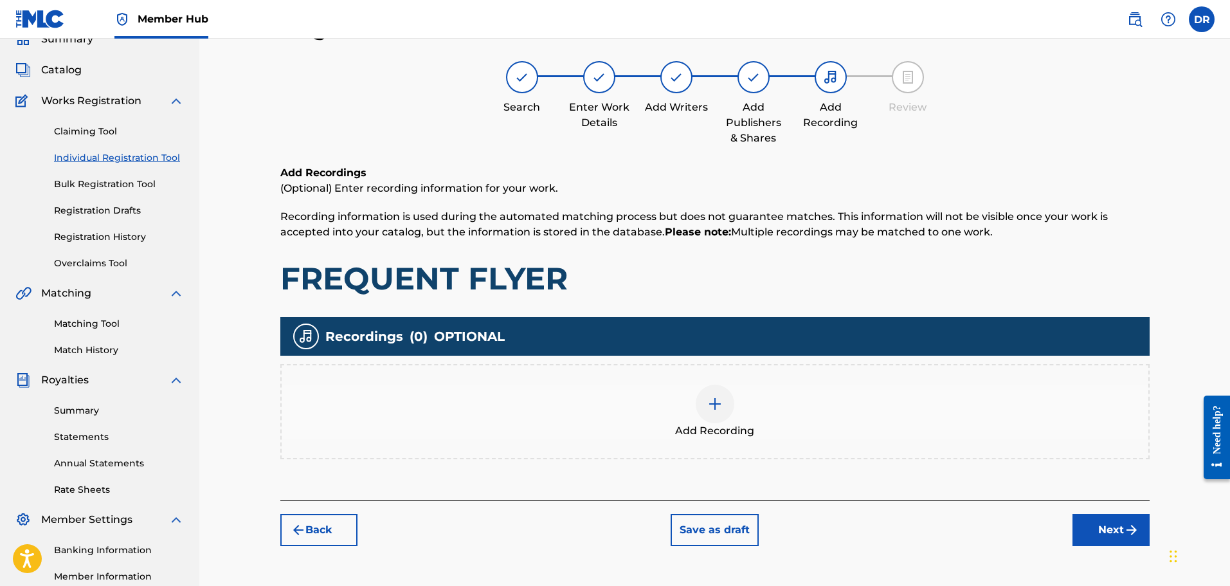
click at [708, 400] on img at bounding box center [714, 403] width 15 height 15
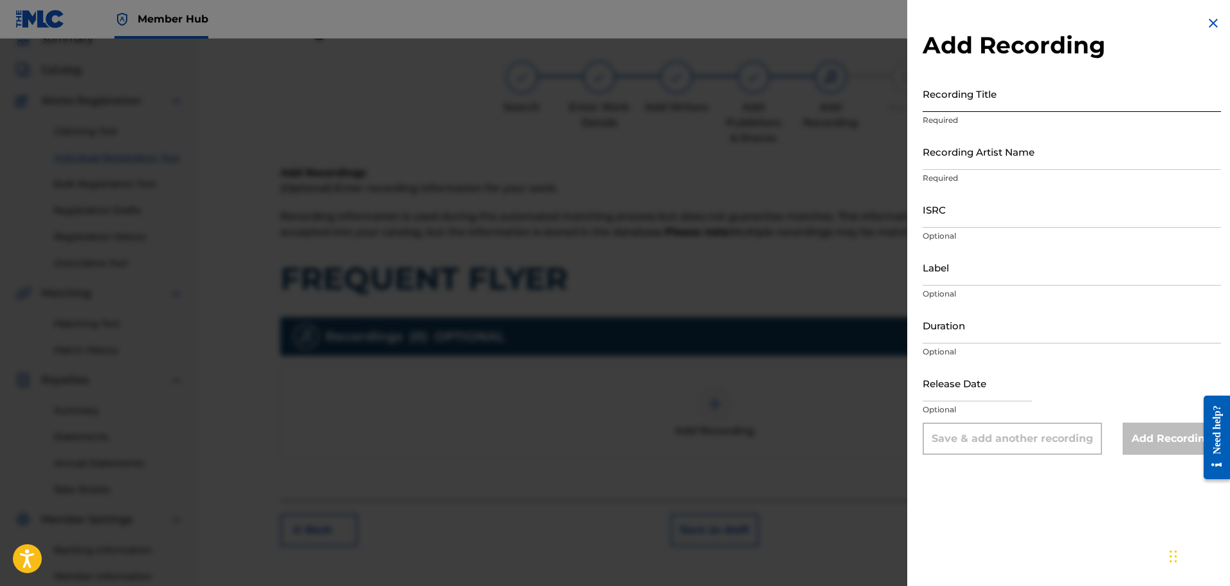
click at [944, 101] on input "Recording Title" at bounding box center [1072, 93] width 298 height 37
click at [937, 101] on input "FRQUENT FLYER" at bounding box center [1072, 93] width 298 height 37
click at [963, 151] on input "Recording Artist Name" at bounding box center [1072, 151] width 298 height 37
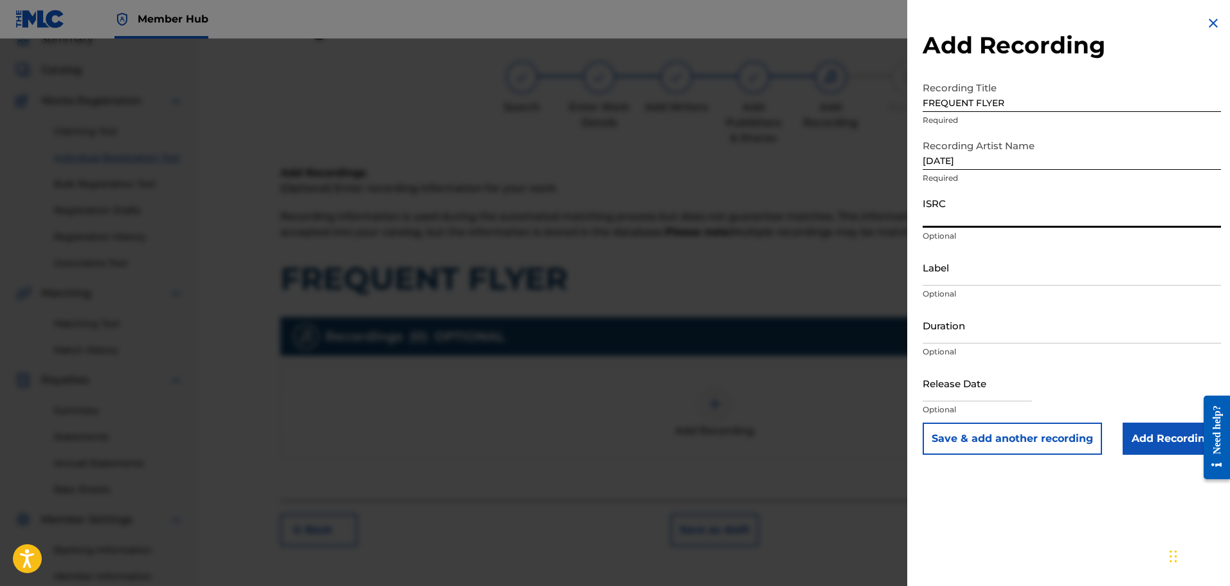
click at [951, 226] on input "ISRC" at bounding box center [1072, 209] width 298 height 37
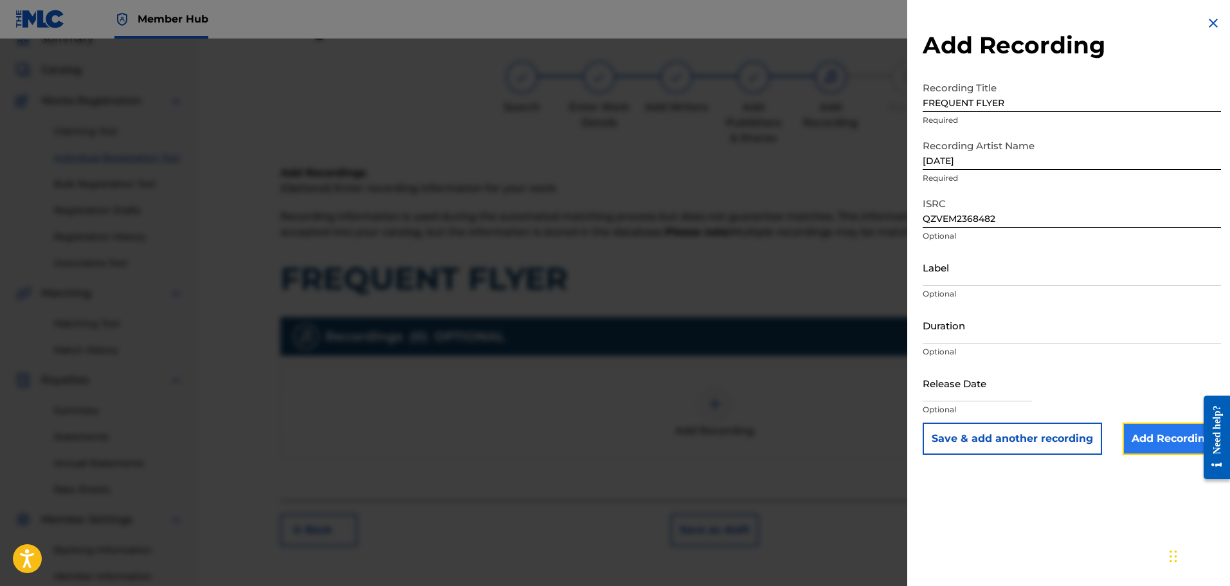
click at [1149, 432] on input "Add Recording" at bounding box center [1171, 438] width 98 height 32
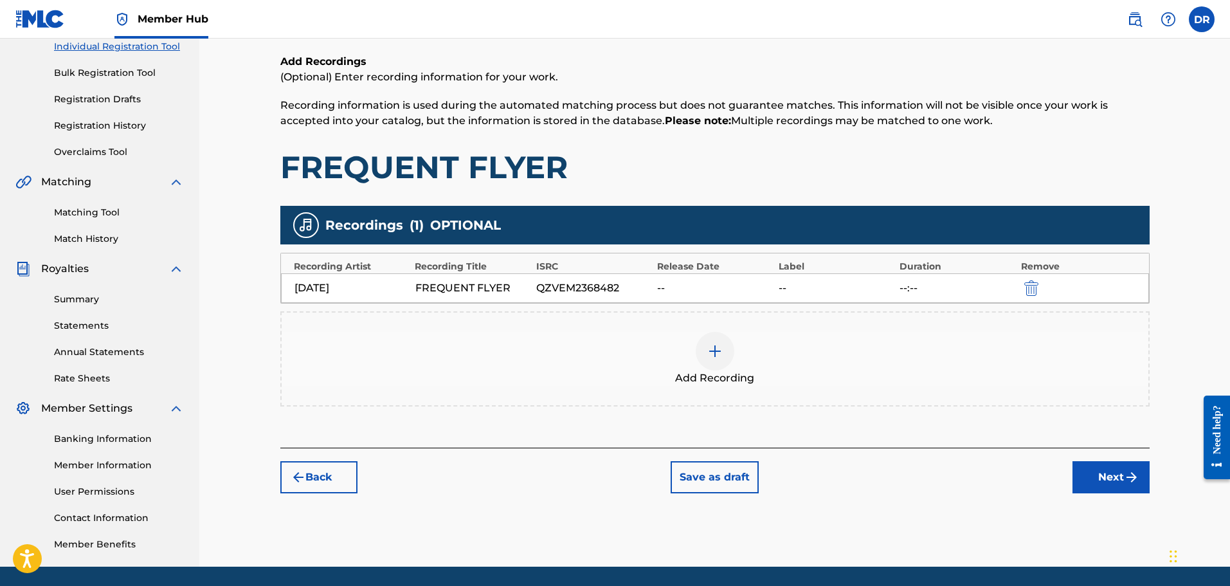
scroll to position [212, 0]
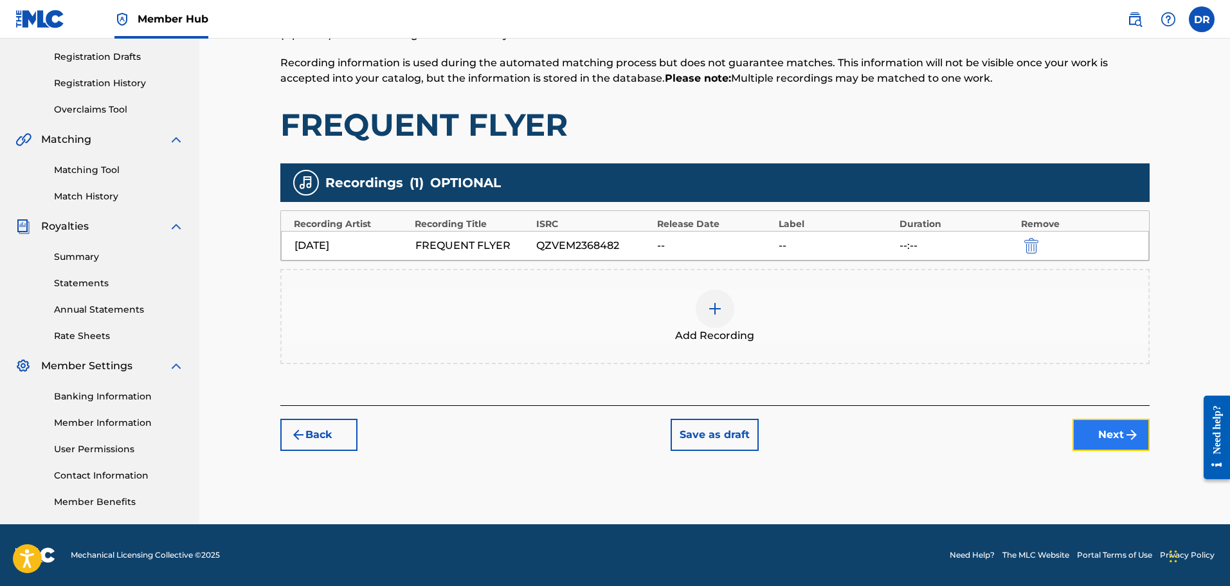
click at [1110, 439] on button "Next" at bounding box center [1110, 435] width 77 height 32
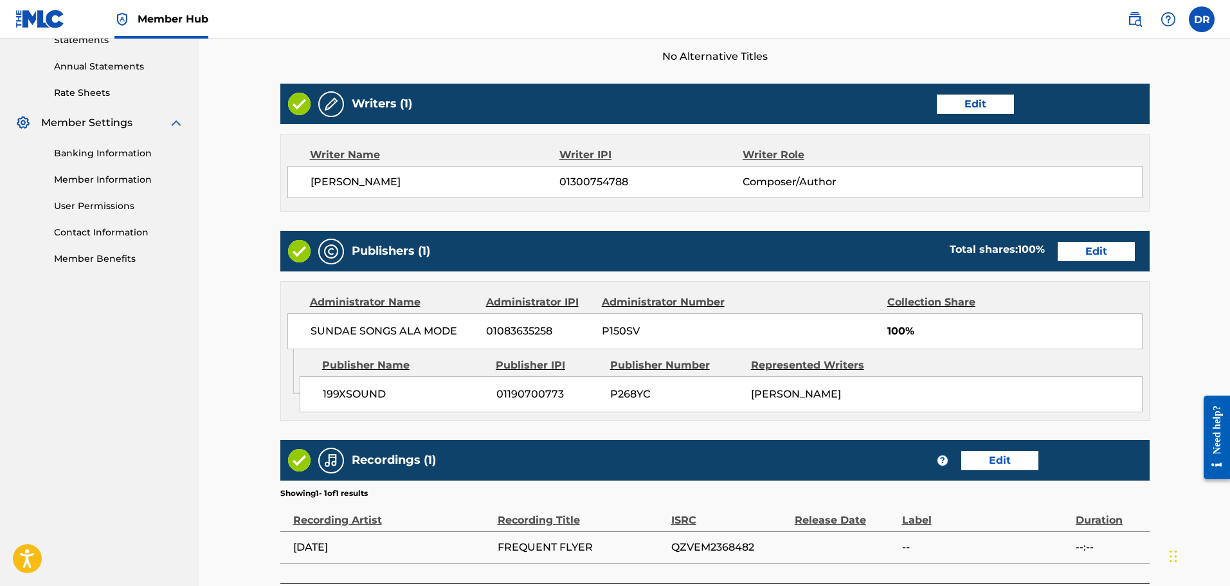
scroll to position [572, 0]
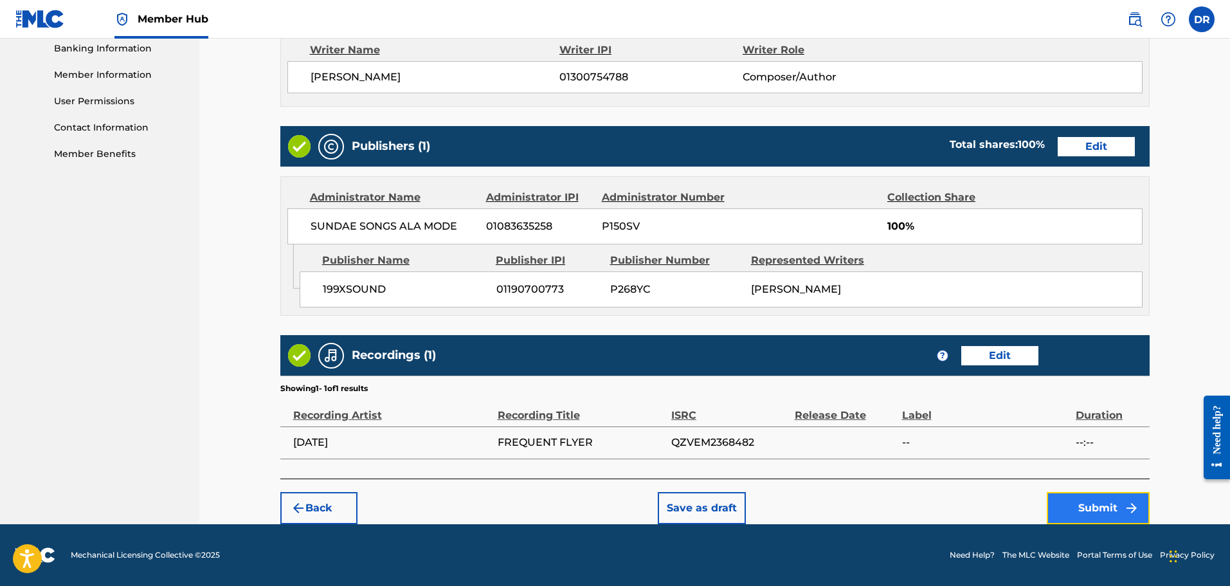
click at [1083, 507] on button "Submit" at bounding box center [1098, 508] width 103 height 32
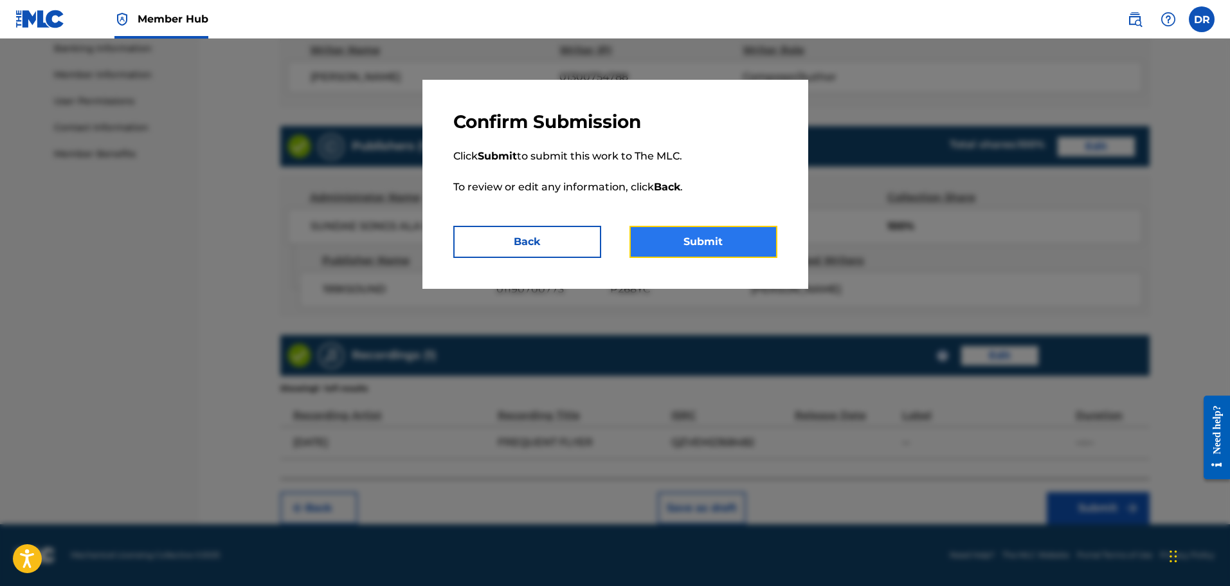
click at [696, 231] on button "Submit" at bounding box center [703, 242] width 148 height 32
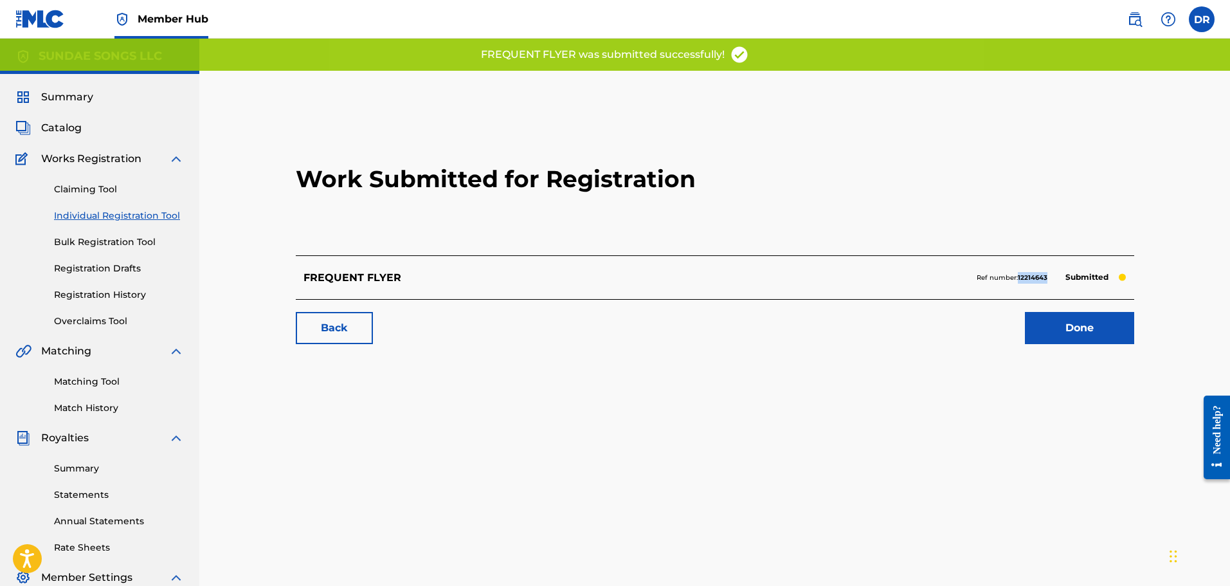
drag, startPoint x: 1049, startPoint y: 278, endPoint x: 1018, endPoint y: 277, distance: 30.2
click at [1018, 277] on div "Ref number: 12214643 Submitted" at bounding box center [1052, 278] width 150 height 18
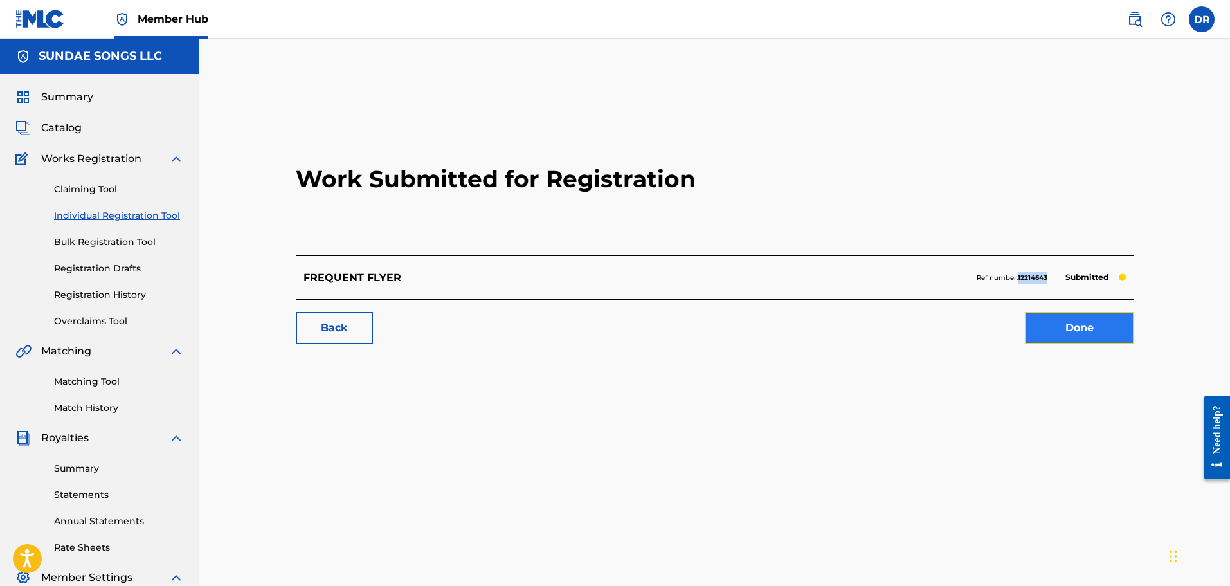
click at [1117, 318] on link "Done" at bounding box center [1079, 328] width 109 height 32
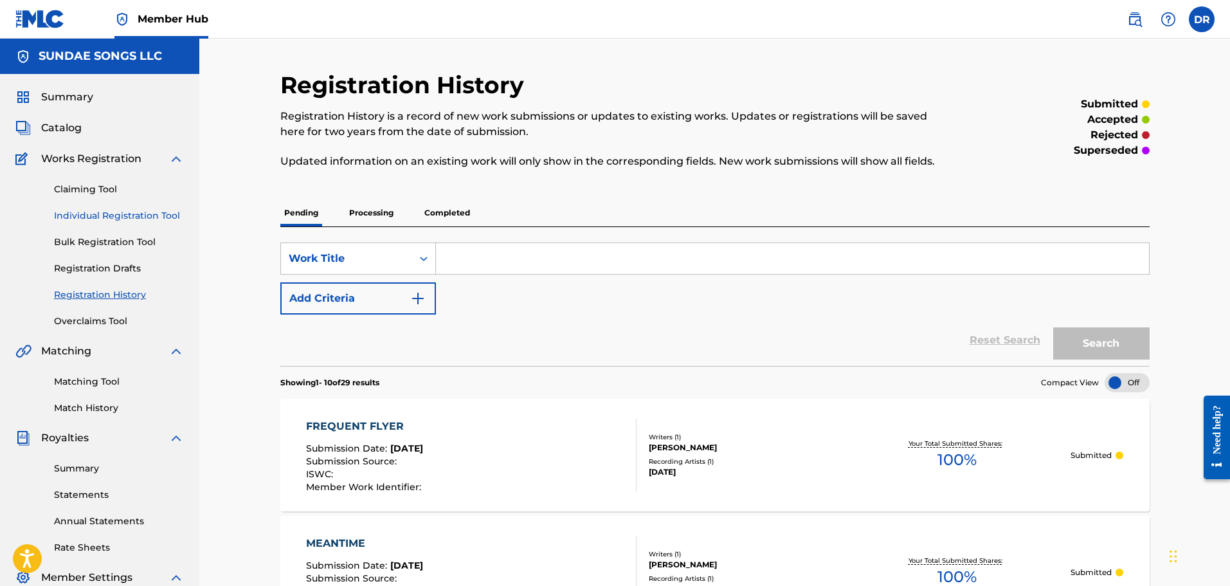
click at [113, 216] on link "Individual Registration Tool" at bounding box center [119, 216] width 130 height 14
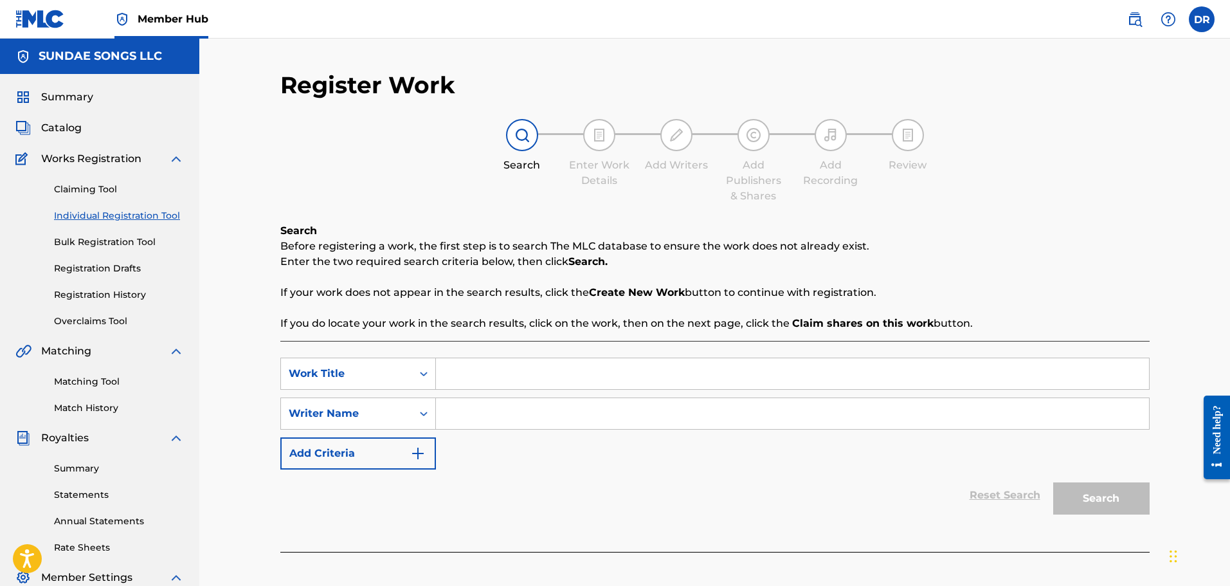
click at [482, 370] on input "Search Form" at bounding box center [792, 373] width 713 height 31
click at [464, 408] on input "Search Form" at bounding box center [792, 413] width 713 height 31
click at [1089, 501] on button "Search" at bounding box center [1101, 498] width 96 height 32
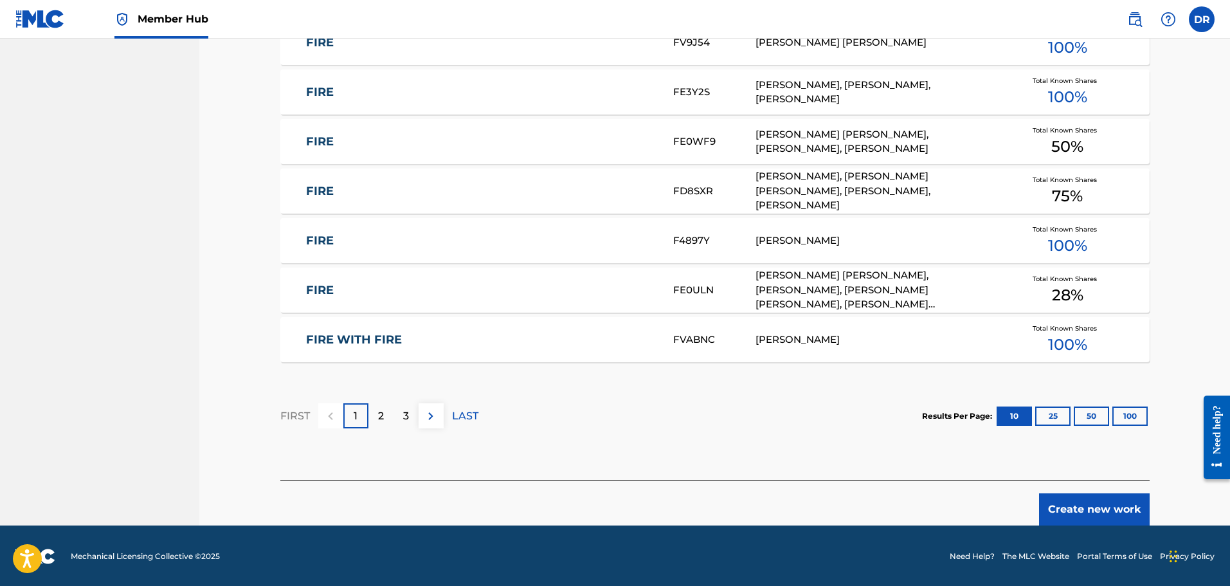
scroll to position [730, 0]
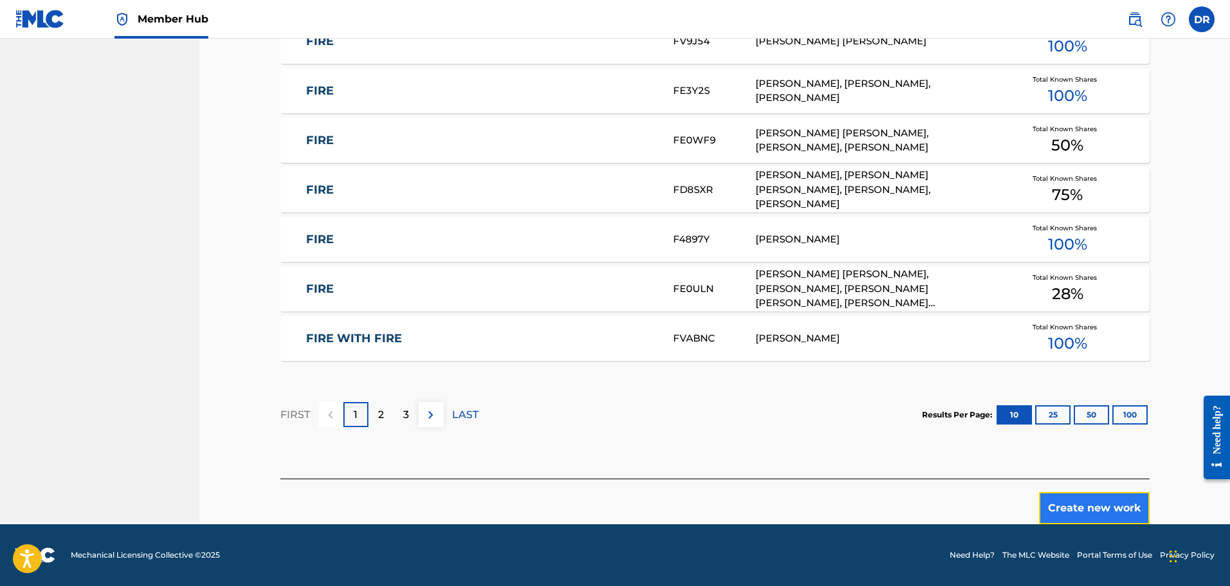
click at [1108, 501] on button "Create new work" at bounding box center [1094, 508] width 111 height 32
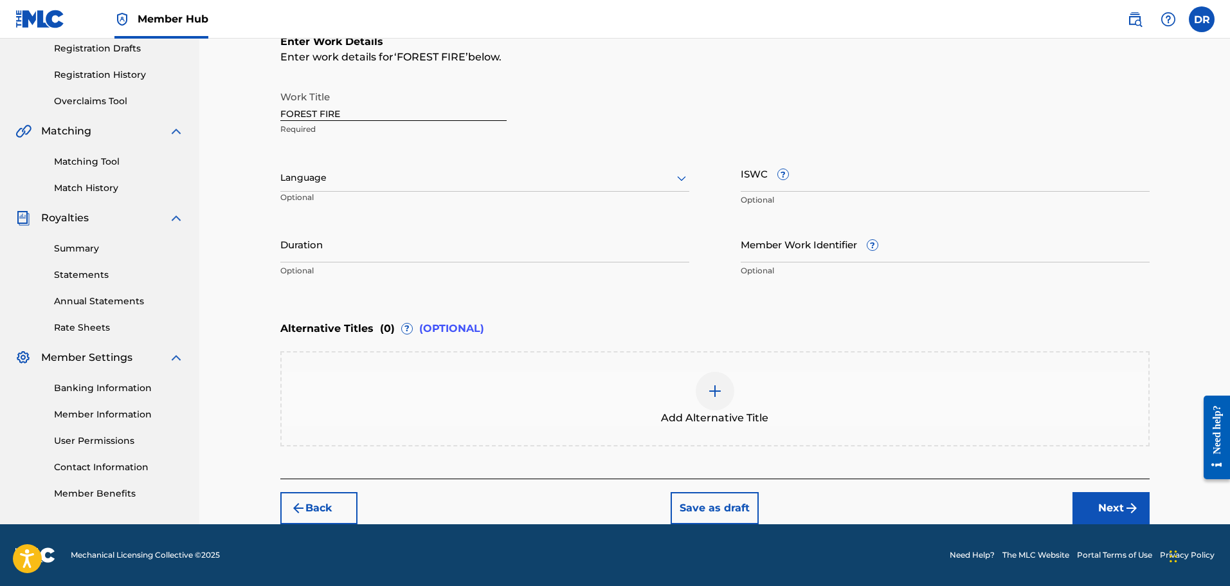
scroll to position [220, 0]
click at [1105, 496] on button "Next" at bounding box center [1110, 508] width 77 height 32
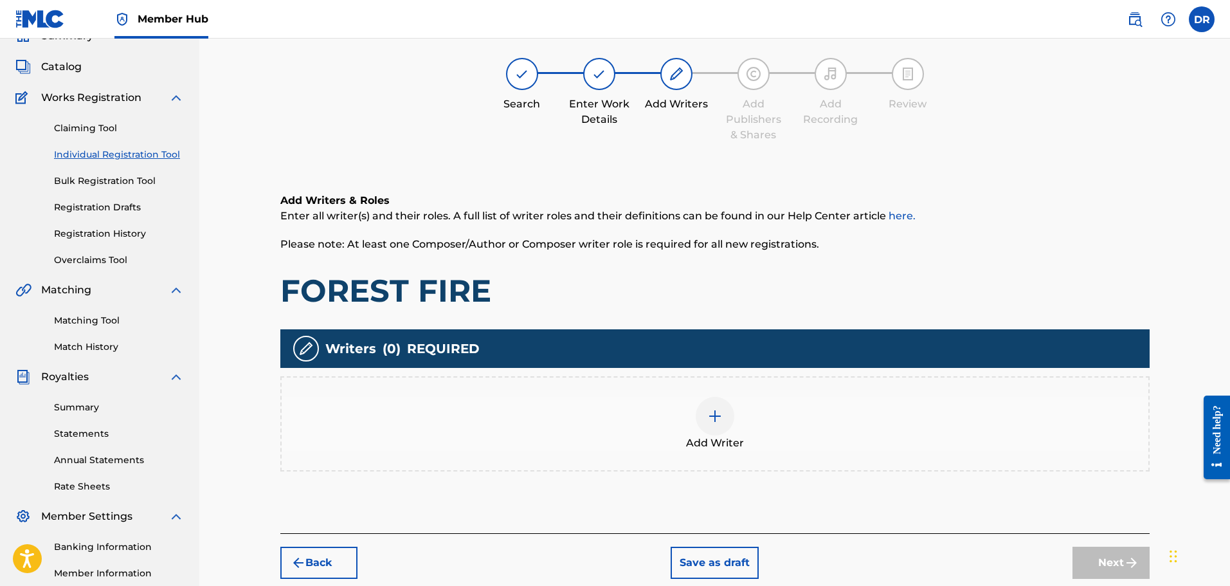
scroll to position [58, 0]
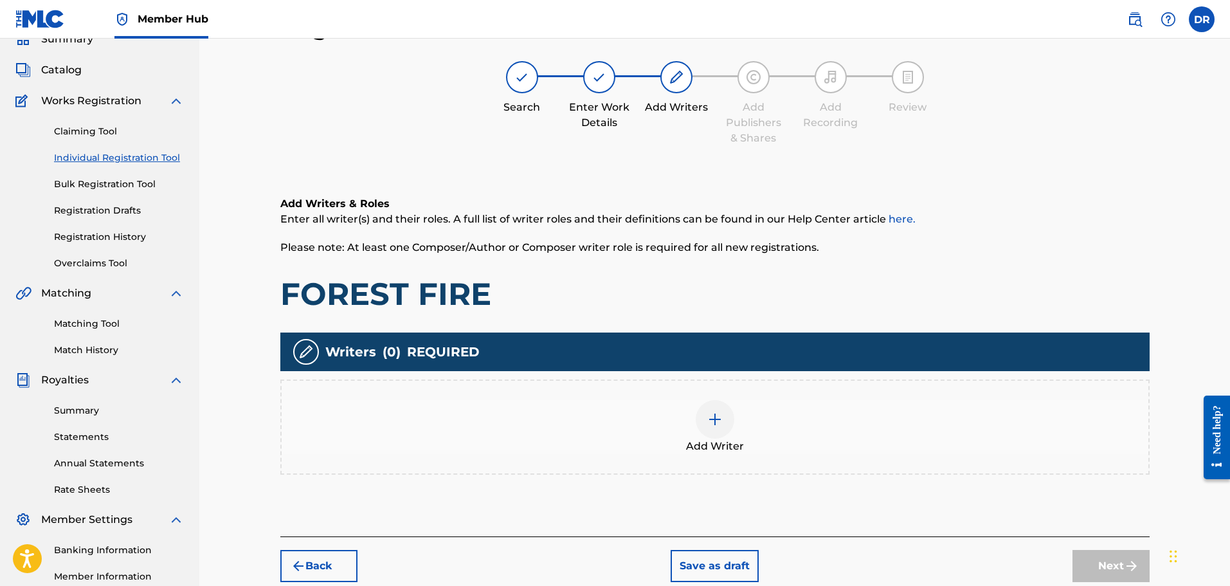
click at [714, 420] on img at bounding box center [714, 418] width 15 height 15
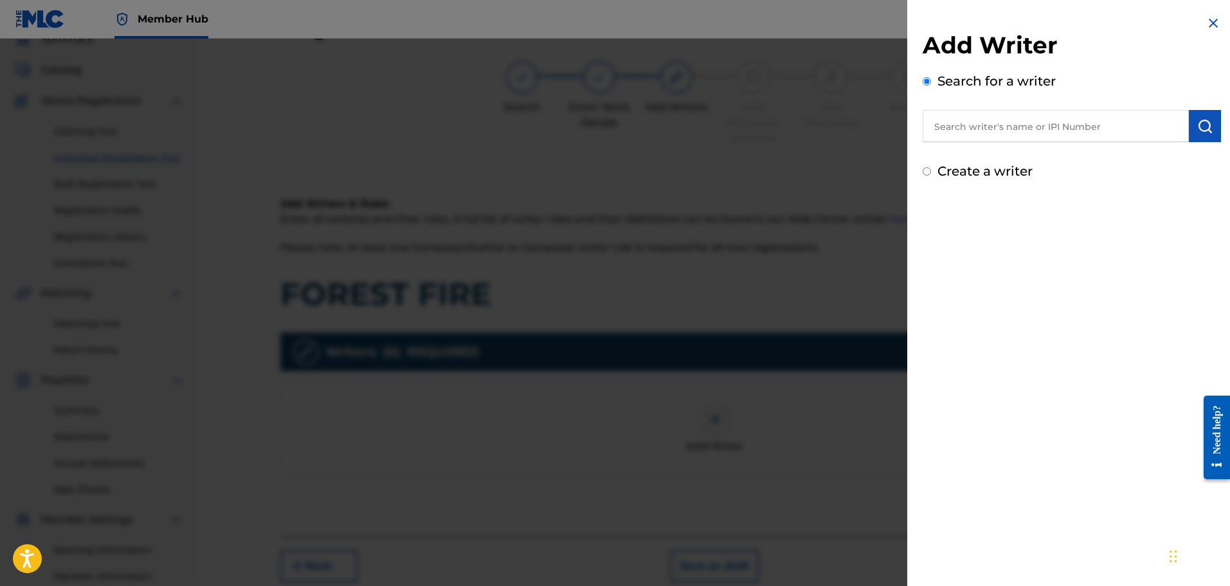
click at [978, 174] on label "Create a writer" at bounding box center [984, 170] width 95 height 15
click at [931, 174] on input "Create a writer" at bounding box center [927, 171] width 8 height 8
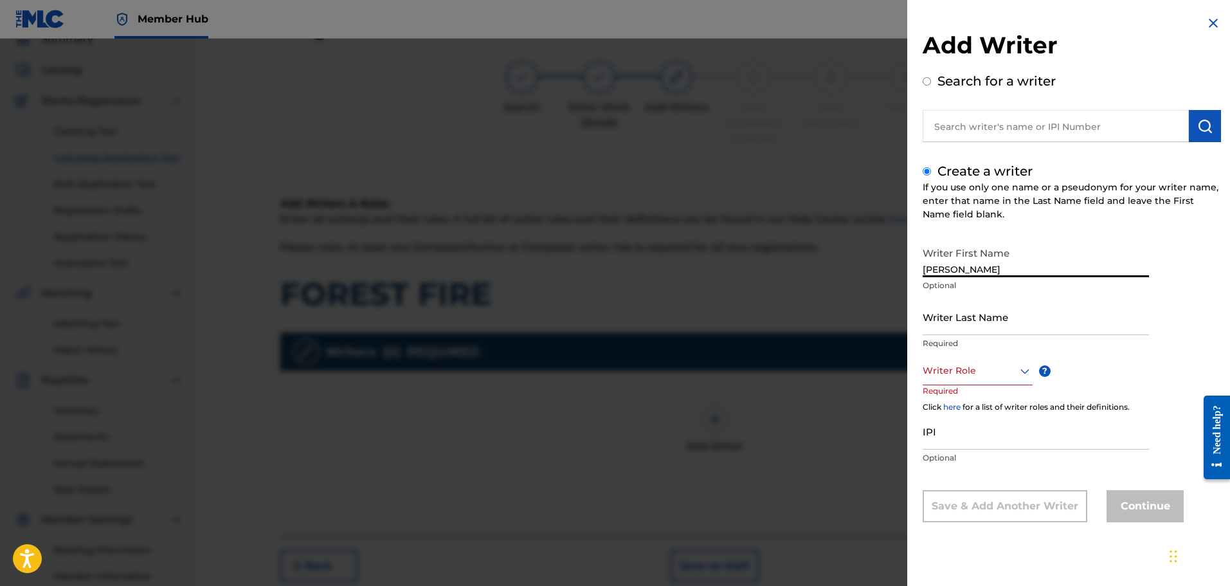
drag, startPoint x: 1064, startPoint y: 268, endPoint x: 998, endPoint y: 267, distance: 65.6
click at [998, 267] on input "[PERSON_NAME]" at bounding box center [1036, 258] width 226 height 37
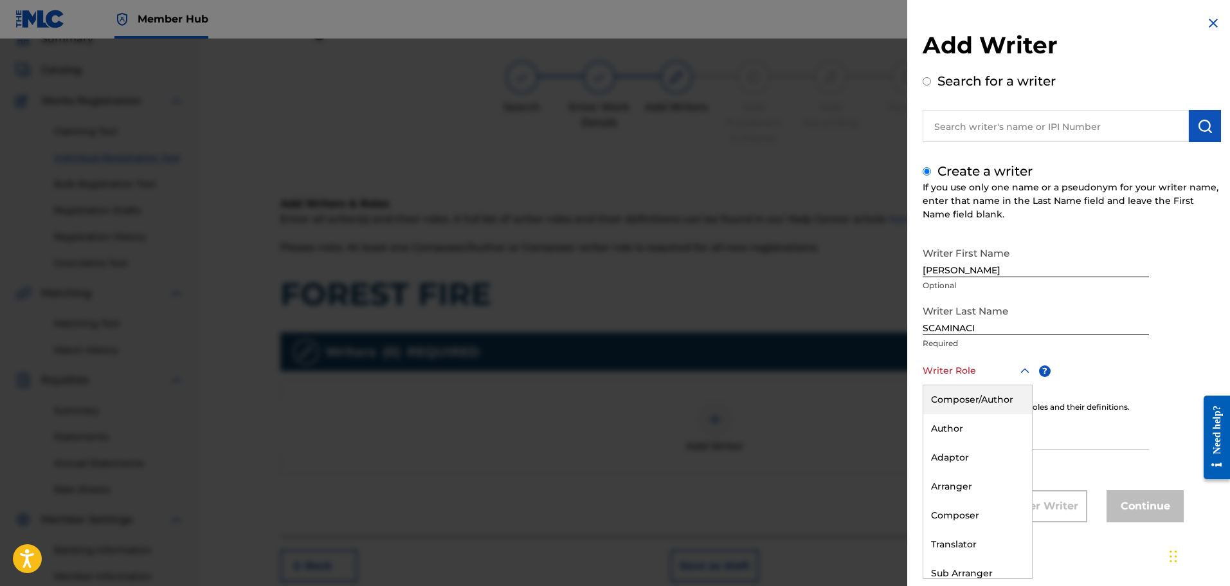
click at [982, 371] on div at bounding box center [978, 371] width 110 height 16
click at [979, 397] on div "Composer/Author" at bounding box center [977, 399] width 109 height 29
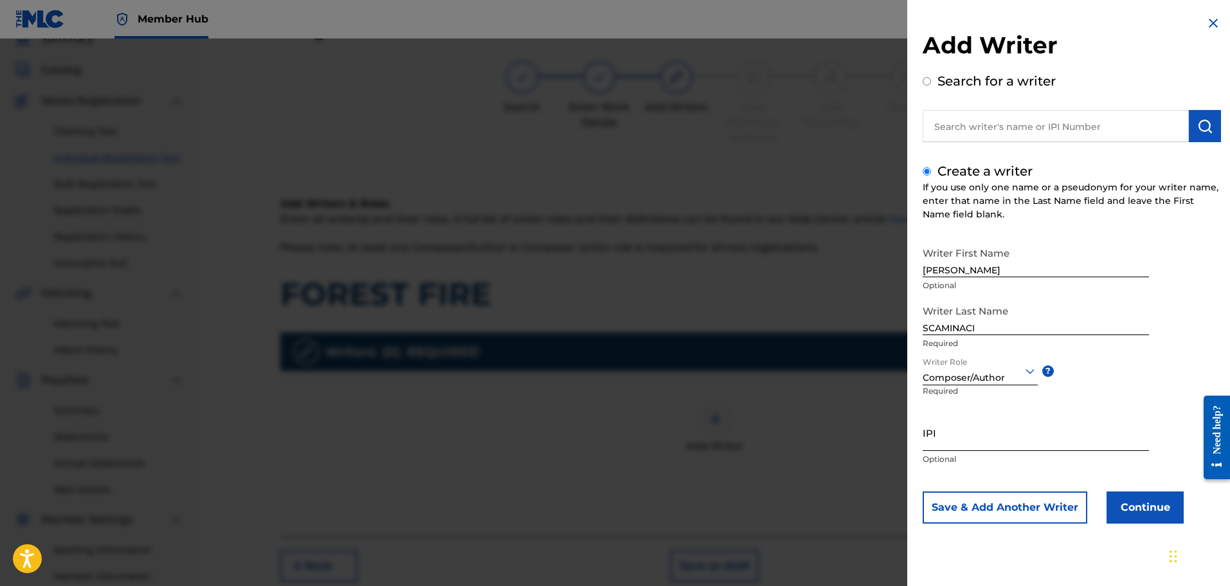
click at [964, 444] on input "IPI" at bounding box center [1036, 432] width 226 height 37
click at [1124, 502] on button "Continue" at bounding box center [1144, 507] width 77 height 32
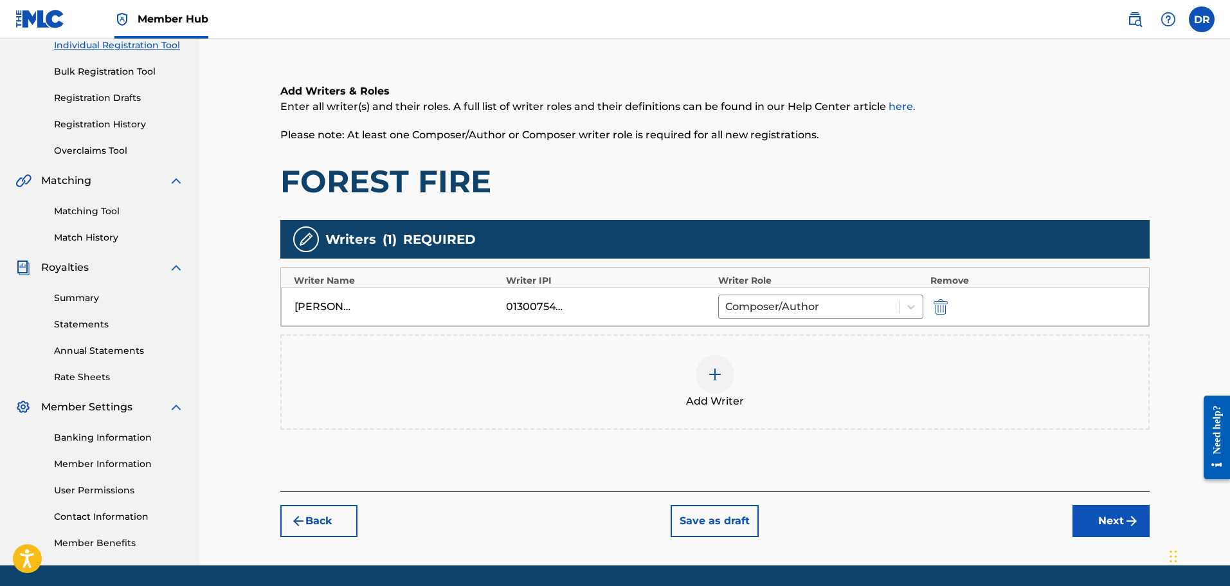
scroll to position [147, 0]
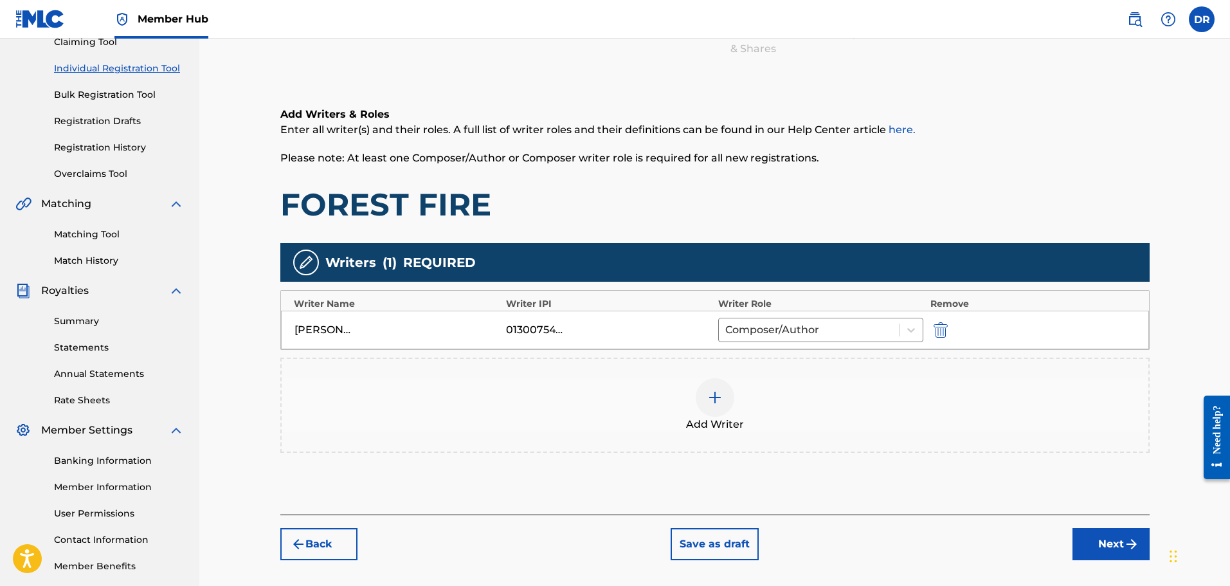
click at [709, 399] on img at bounding box center [714, 397] width 15 height 15
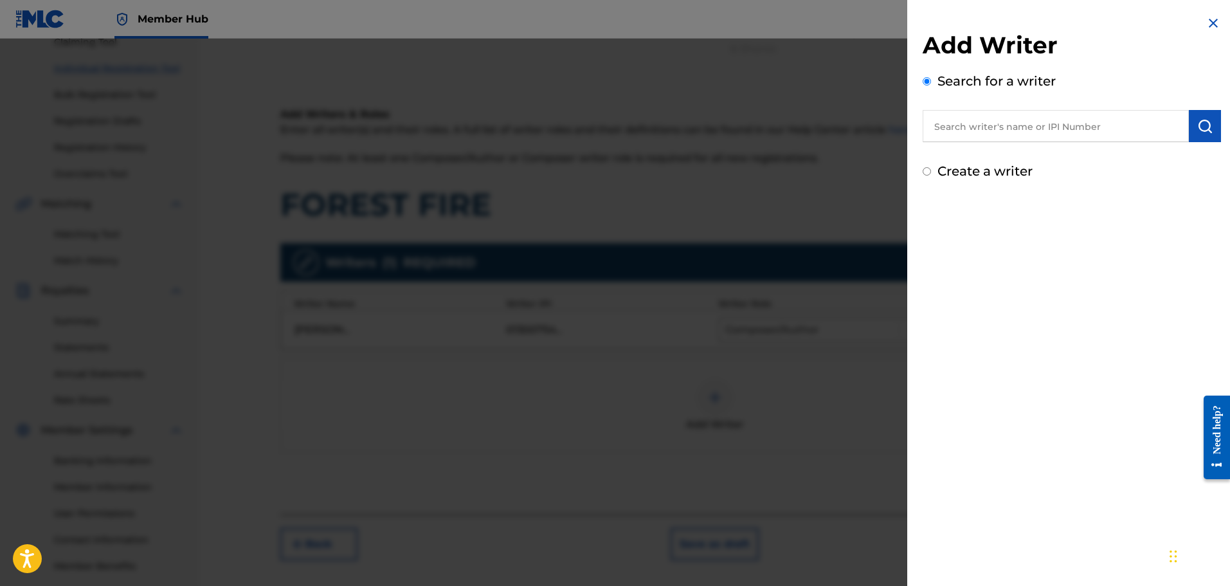
click at [989, 127] on input "text" at bounding box center [1056, 126] width 266 height 32
click at [1202, 130] on img "submit" at bounding box center [1204, 125] width 15 height 15
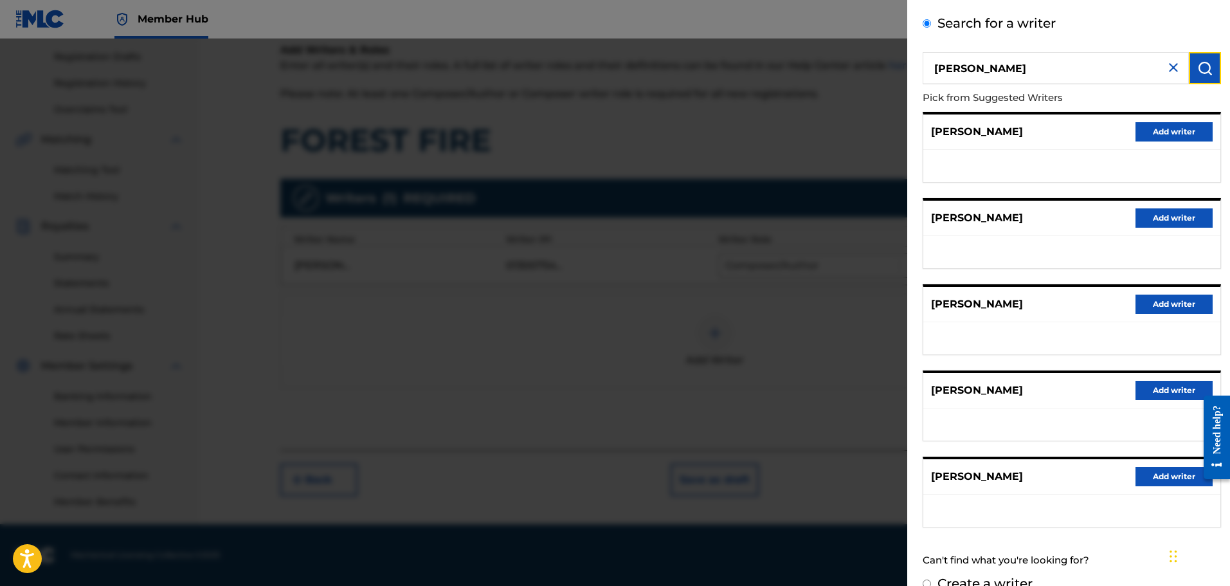
scroll to position [80, 0]
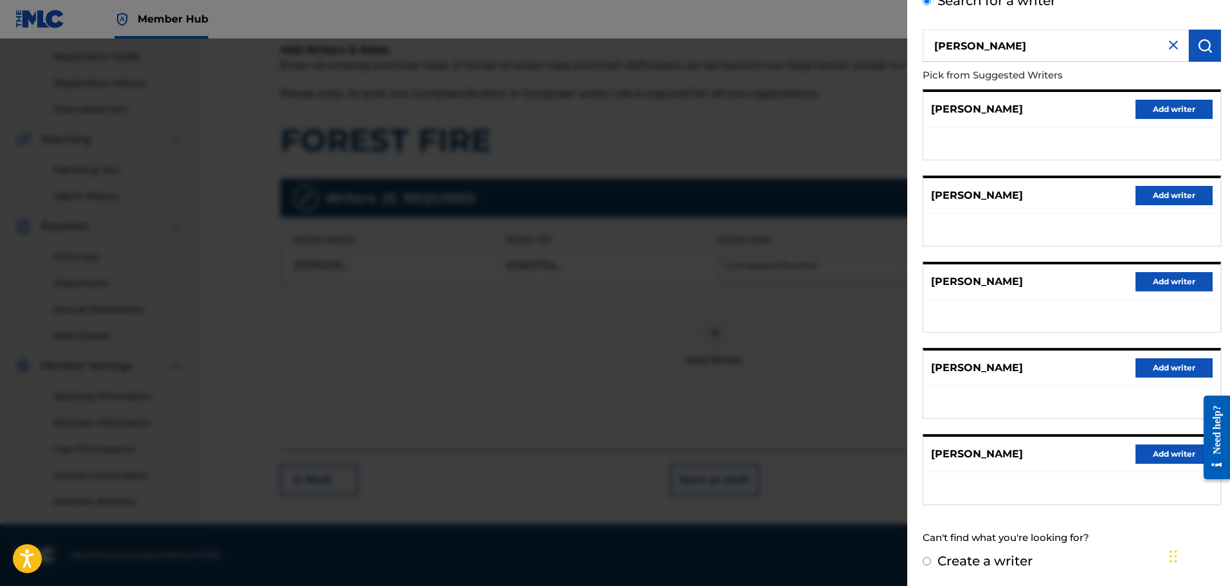
click at [926, 561] on input "Create a writer" at bounding box center [927, 561] width 8 height 8
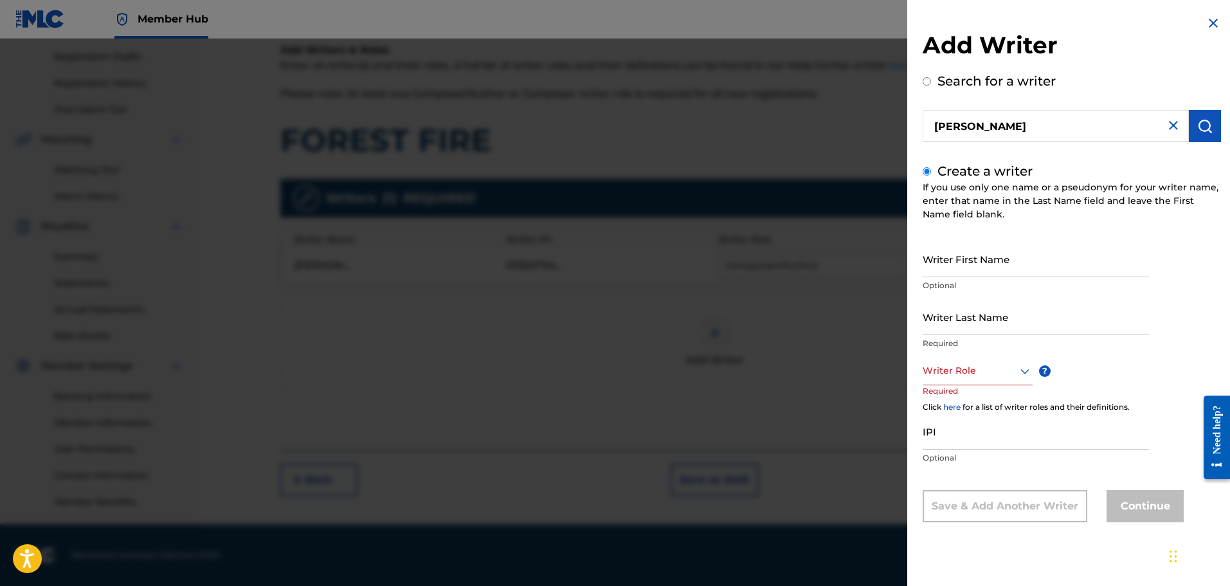
scroll to position [0, 0]
drag, startPoint x: 999, startPoint y: 270, endPoint x: 955, endPoint y: 267, distance: 44.5
click at [955, 267] on input "[PERSON_NAME]" at bounding box center [1036, 258] width 226 height 37
click at [951, 370] on div at bounding box center [978, 371] width 110 height 16
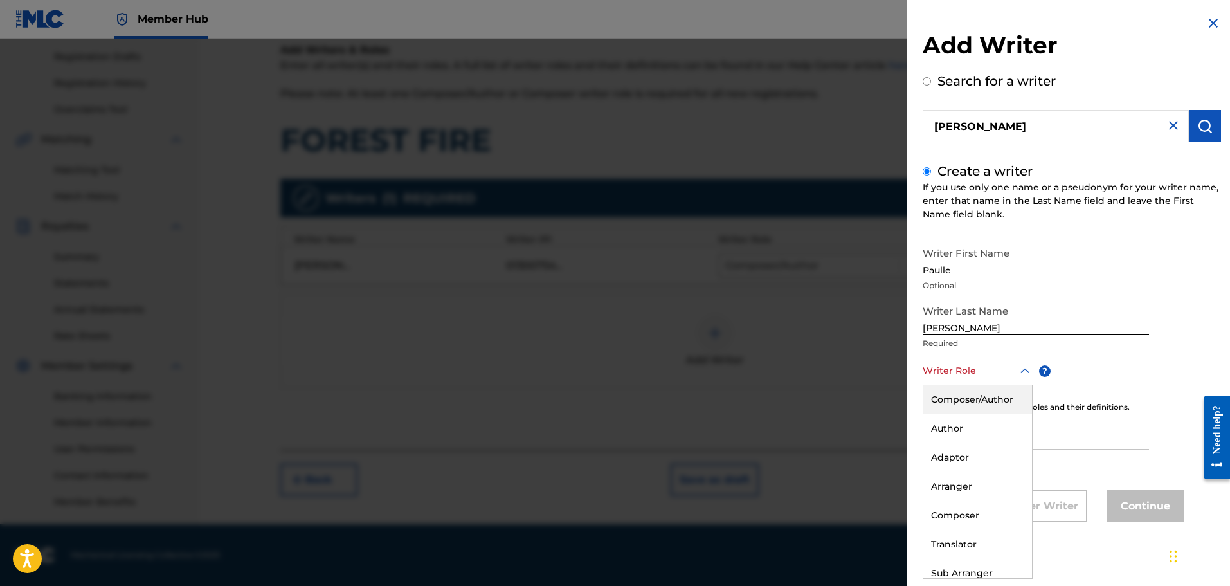
click at [954, 388] on div "Composer/Author" at bounding box center [977, 399] width 109 height 29
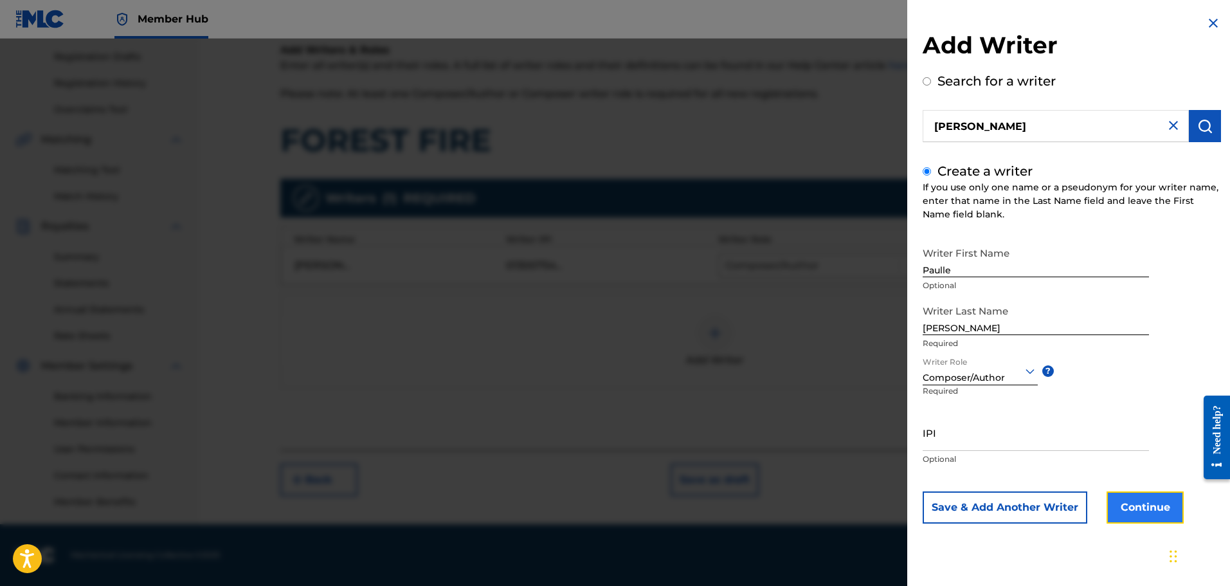
click at [1138, 502] on button "Continue" at bounding box center [1144, 507] width 77 height 32
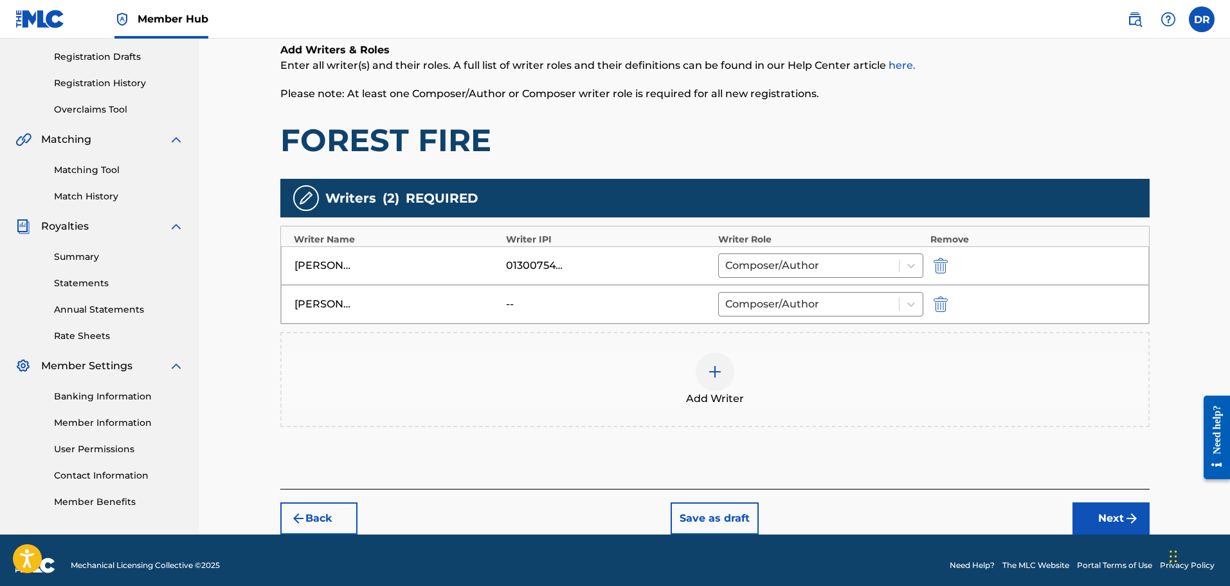
click at [723, 381] on div at bounding box center [715, 371] width 39 height 39
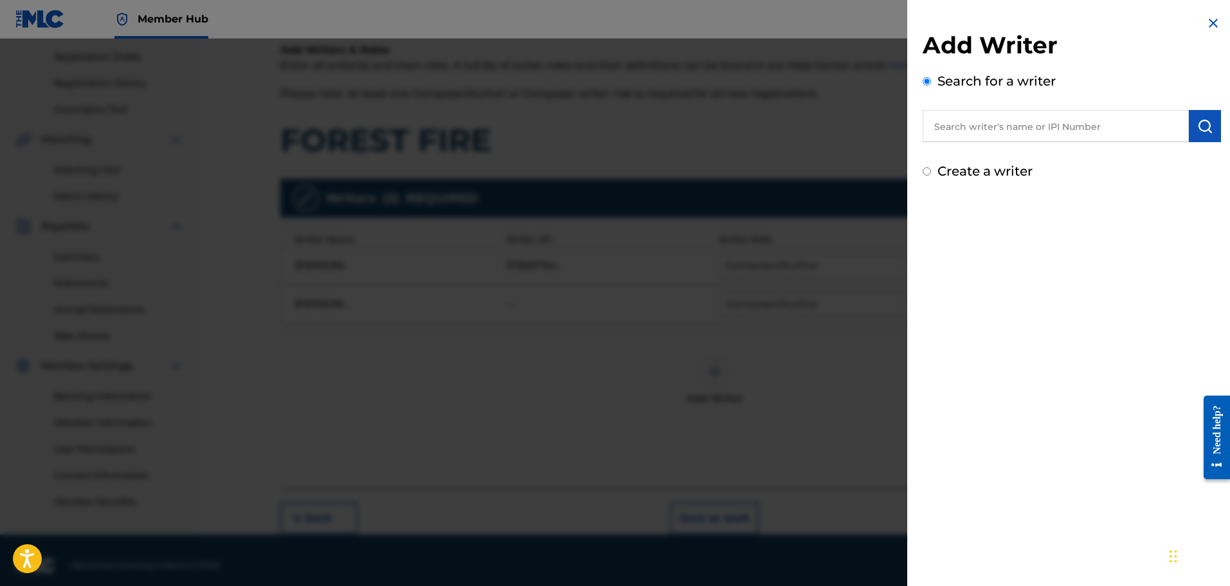
click at [950, 123] on input "text" at bounding box center [1056, 126] width 266 height 32
click at [1209, 120] on button "submit" at bounding box center [1205, 126] width 32 height 32
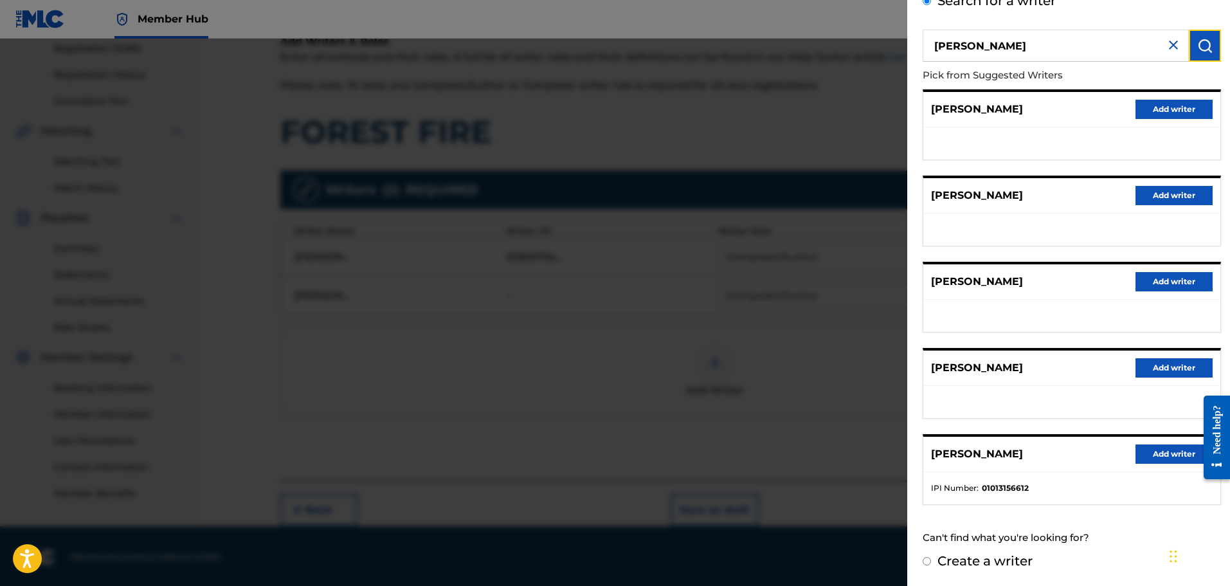
scroll to position [222, 0]
click at [1170, 457] on button "Add writer" at bounding box center [1173, 453] width 77 height 19
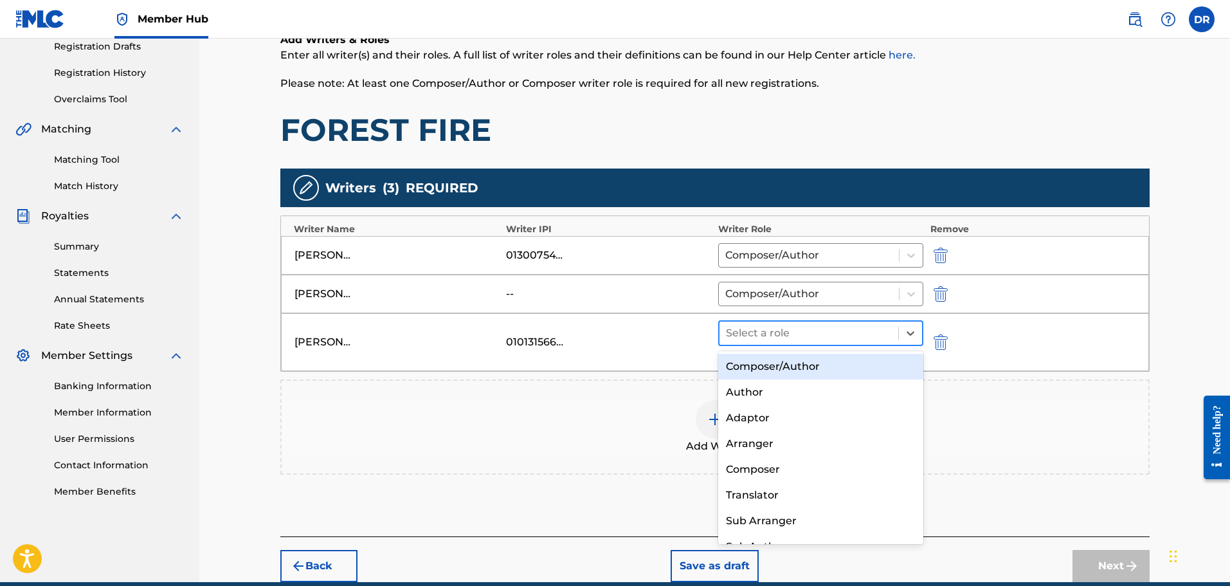
click at [809, 338] on div at bounding box center [809, 333] width 167 height 18
click at [806, 357] on div "Composer/Author" at bounding box center [821, 367] width 206 height 26
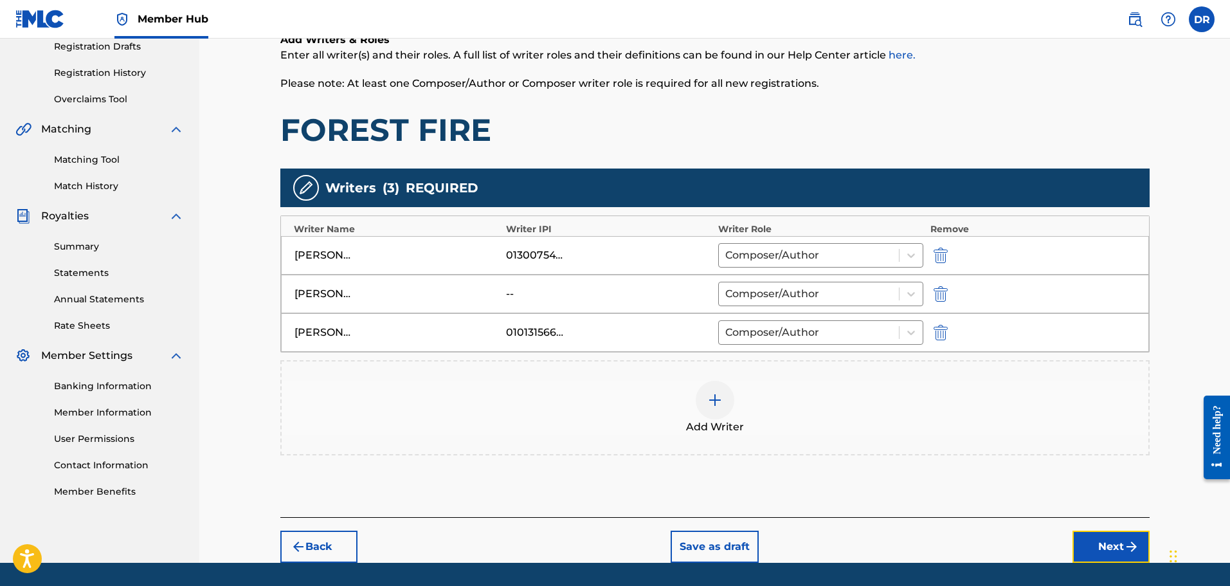
drag, startPoint x: 1101, startPoint y: 545, endPoint x: 1004, endPoint y: 507, distance: 103.4
click at [1101, 543] on button "Next" at bounding box center [1110, 546] width 77 height 32
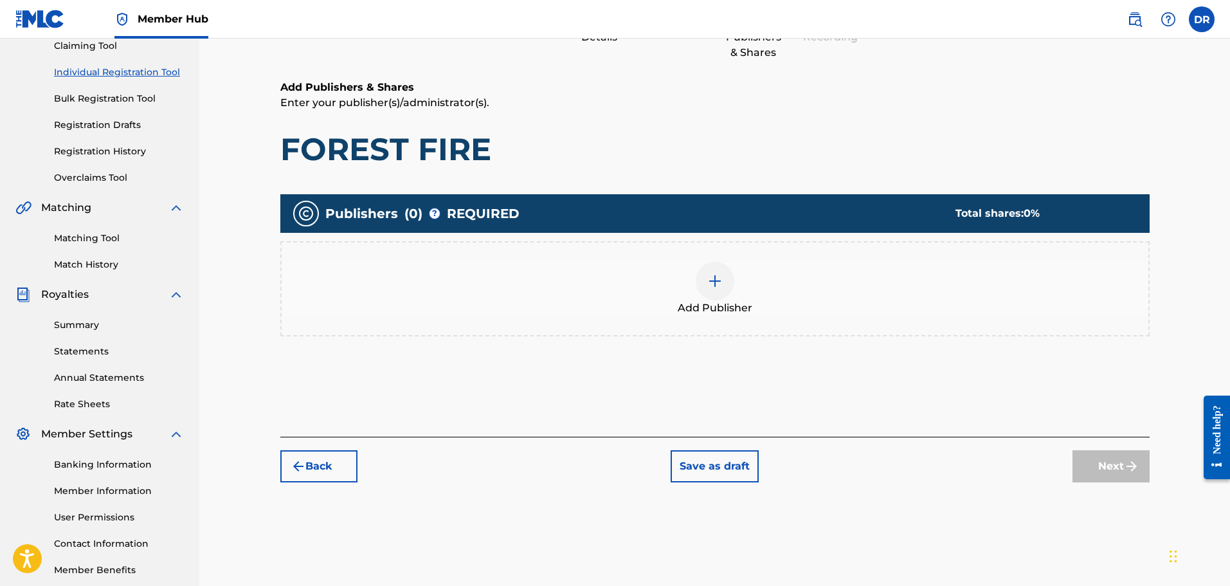
scroll to position [58, 0]
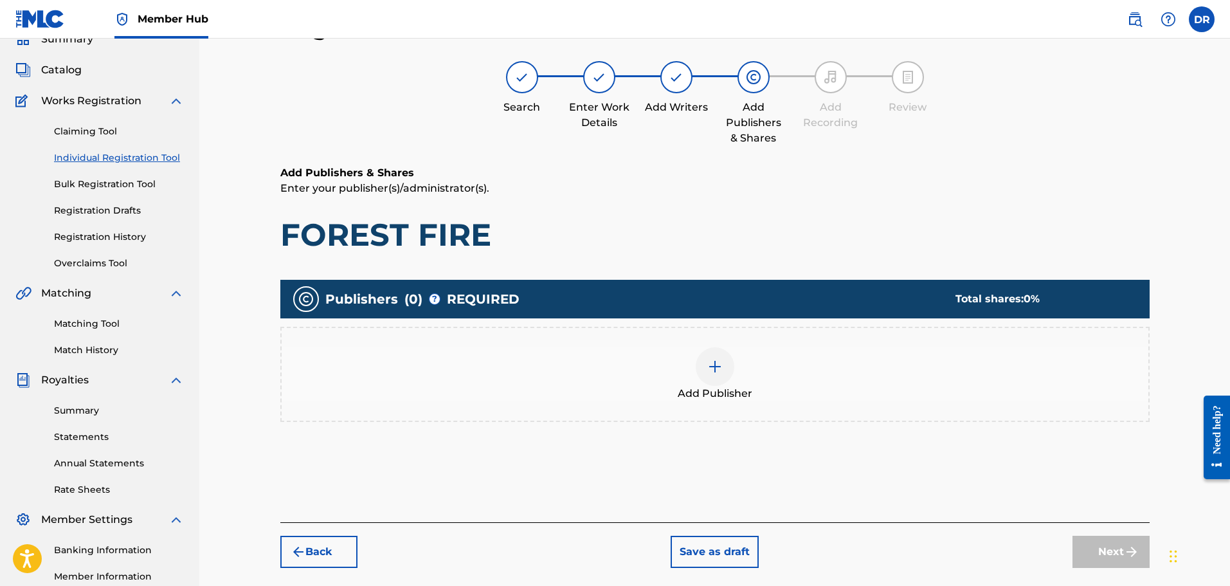
click at [710, 363] on img at bounding box center [714, 366] width 15 height 15
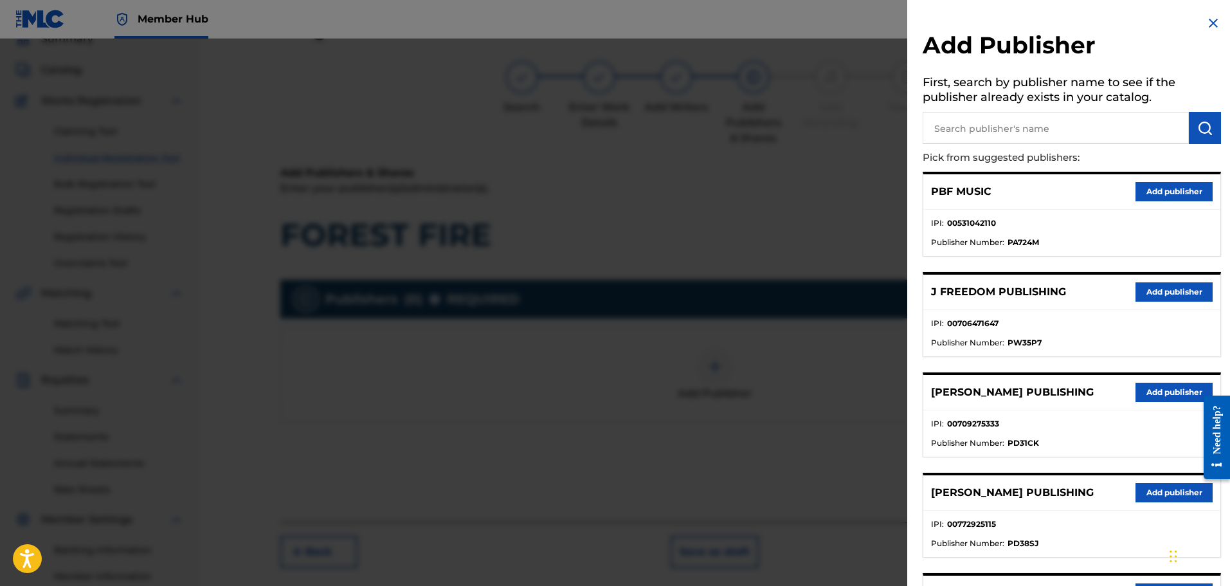
click at [946, 130] on input "text" at bounding box center [1056, 128] width 266 height 32
click at [1206, 118] on button "submit" at bounding box center [1205, 128] width 32 height 32
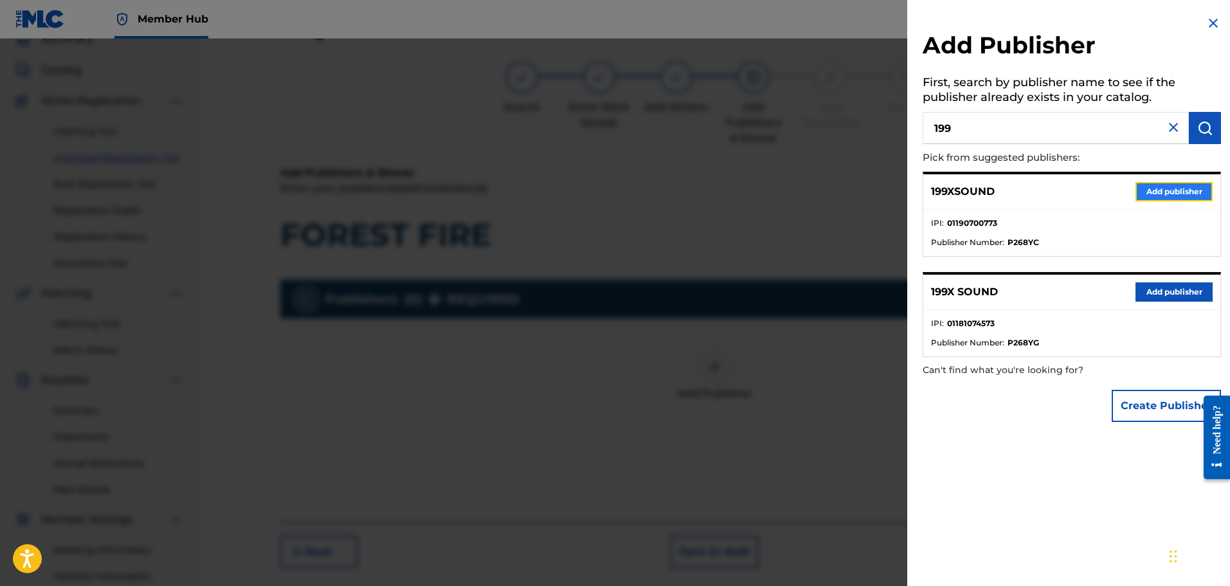
click at [1169, 188] on button "Add publisher" at bounding box center [1173, 191] width 77 height 19
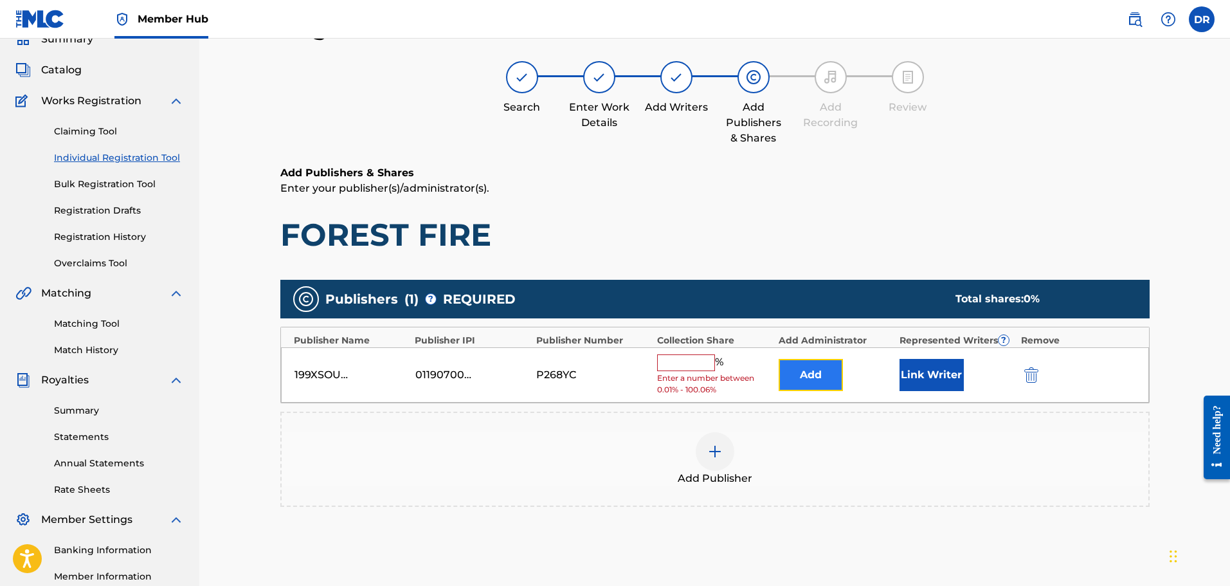
click at [789, 369] on button "Add" at bounding box center [811, 375] width 64 height 32
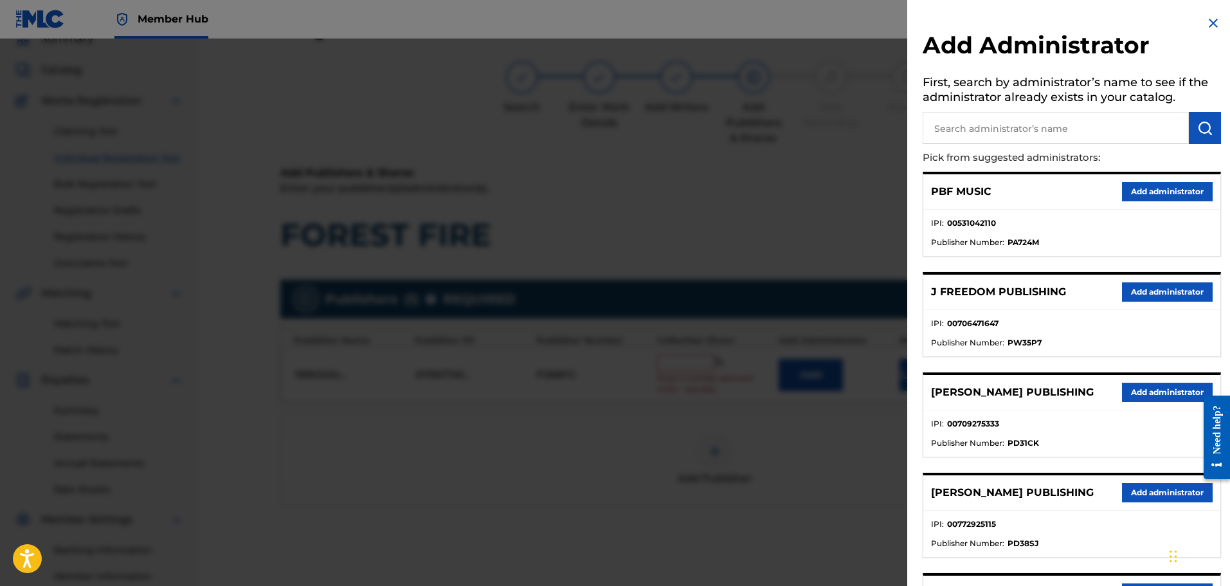
click at [978, 134] on input "text" at bounding box center [1056, 128] width 266 height 32
click at [1189, 127] on button "submit" at bounding box center [1205, 128] width 32 height 32
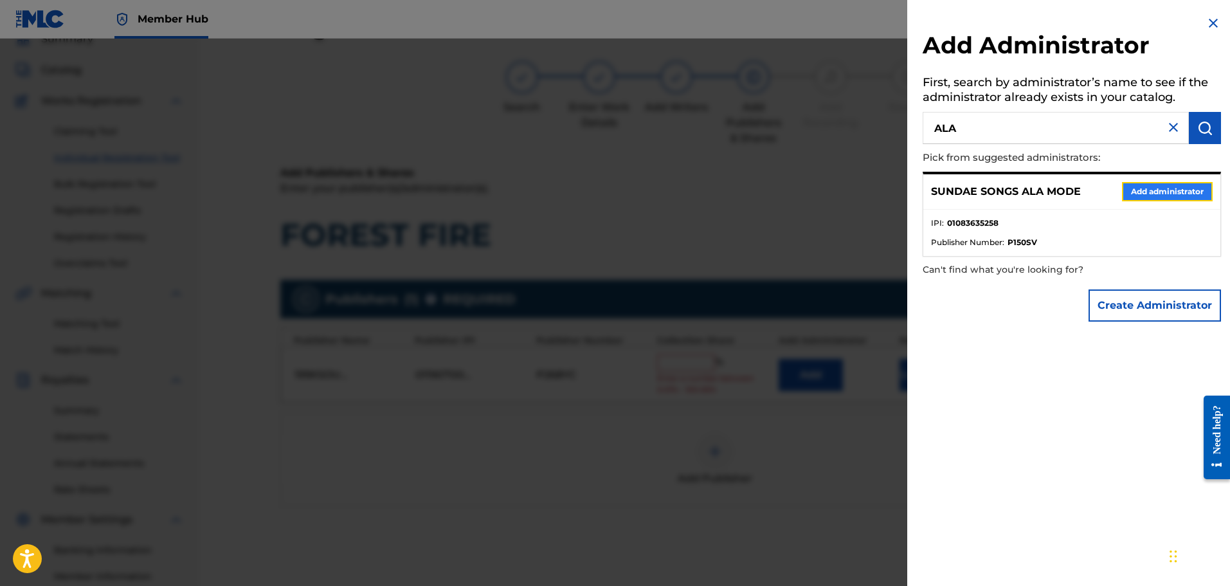
click at [1124, 196] on button "Add administrator" at bounding box center [1167, 191] width 91 height 19
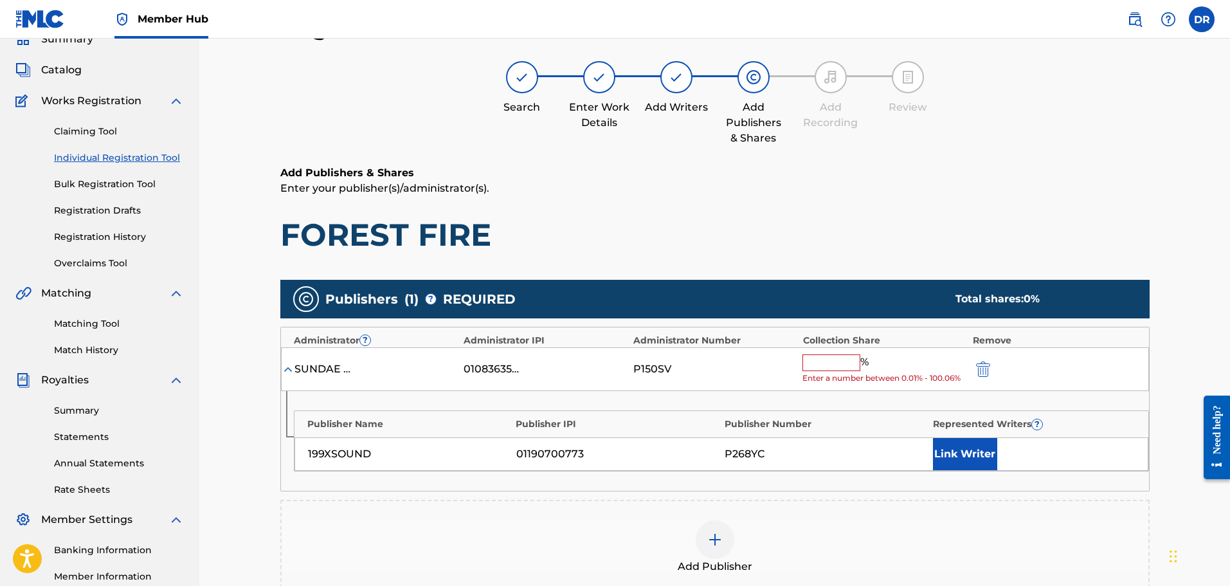
click at [831, 361] on input "text" at bounding box center [831, 362] width 58 height 17
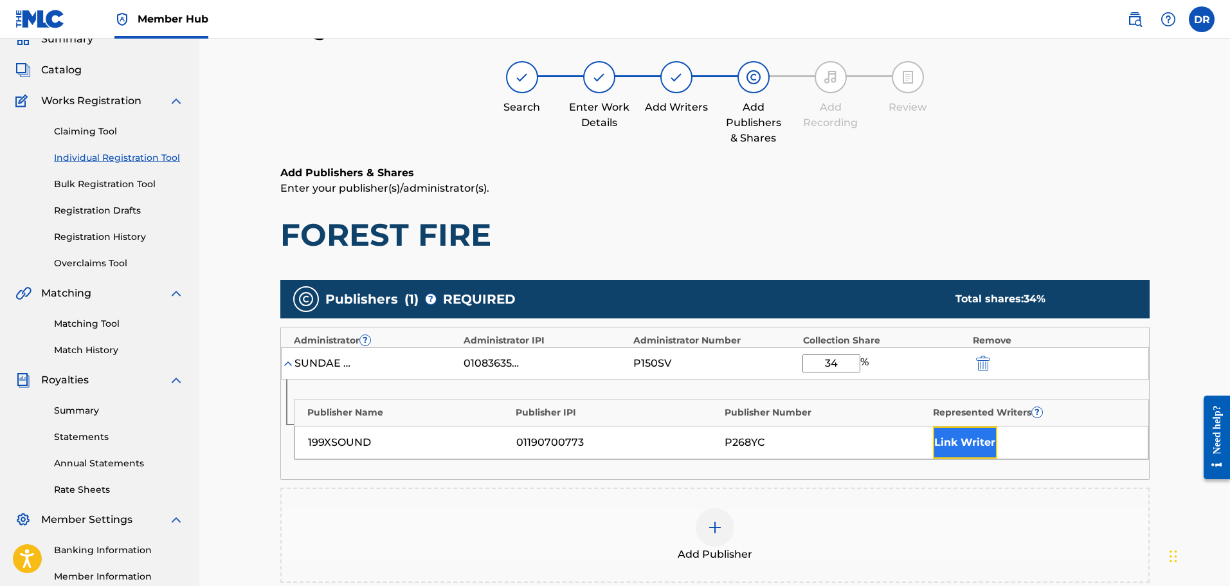
click at [984, 437] on button "Link Writer" at bounding box center [965, 442] width 64 height 32
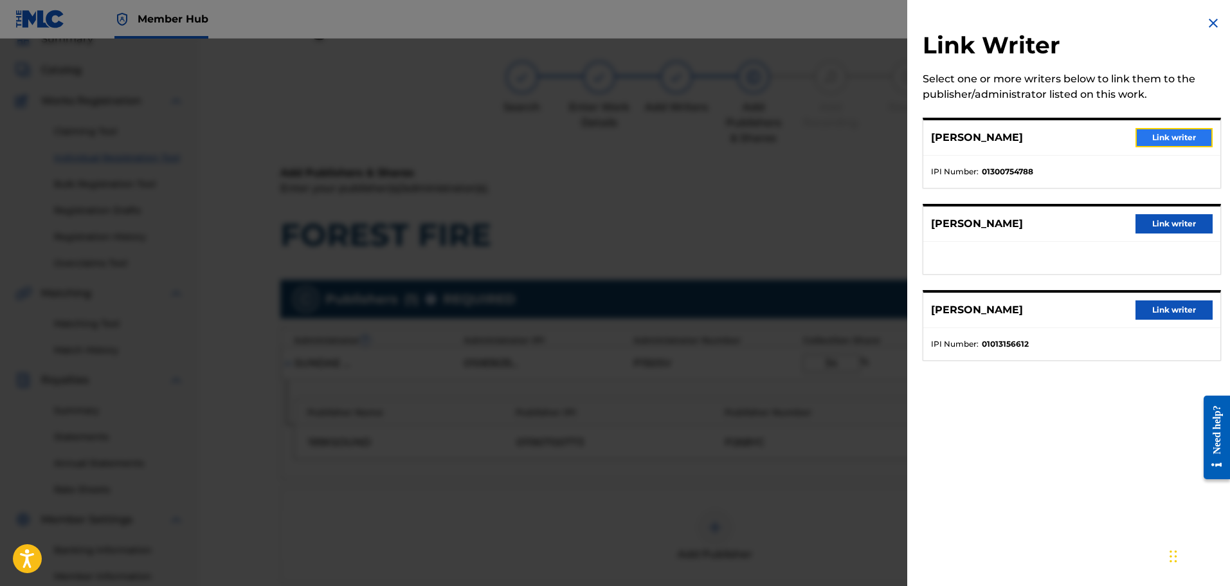
click at [1170, 131] on button "Link writer" at bounding box center [1173, 137] width 77 height 19
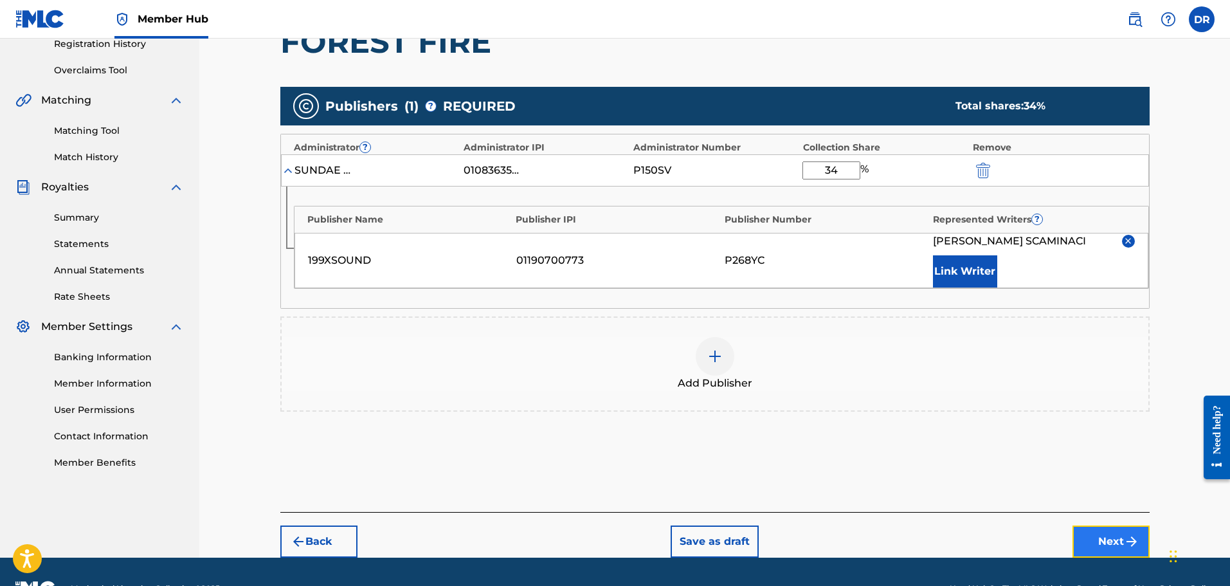
click at [1121, 532] on button "Next" at bounding box center [1110, 541] width 77 height 32
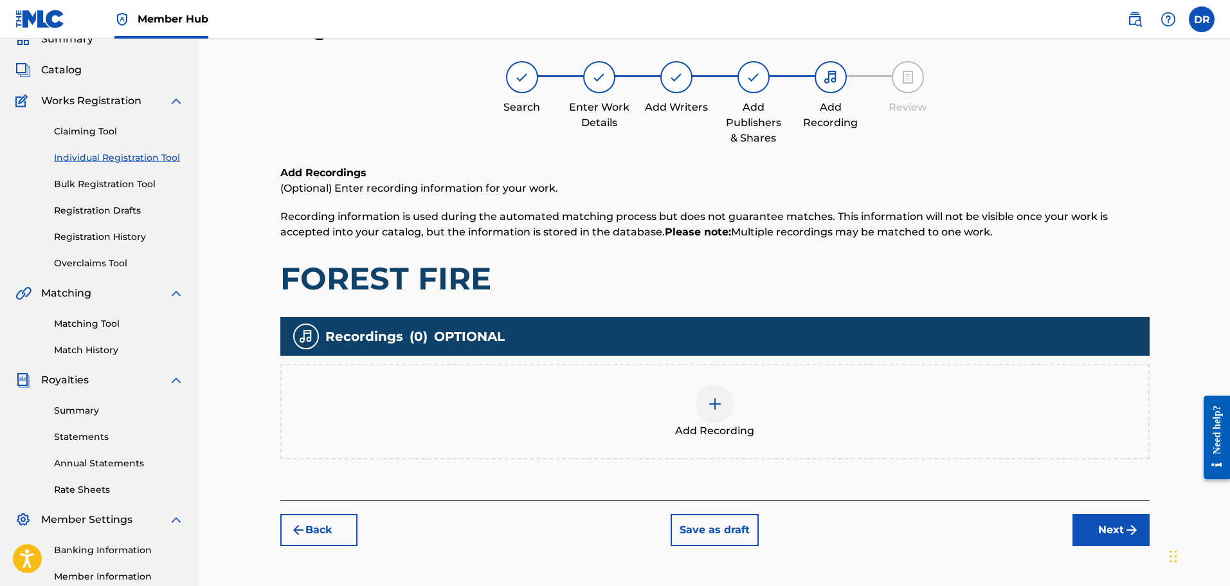
click at [717, 419] on div at bounding box center [715, 403] width 39 height 39
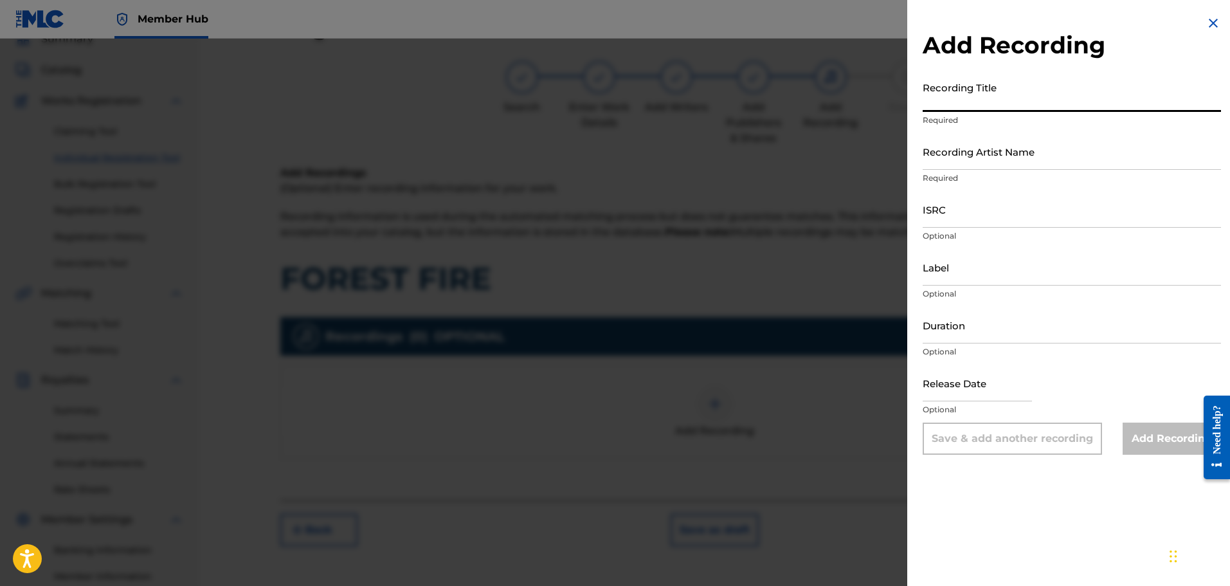
click at [955, 91] on input "Recording Title" at bounding box center [1072, 93] width 298 height 37
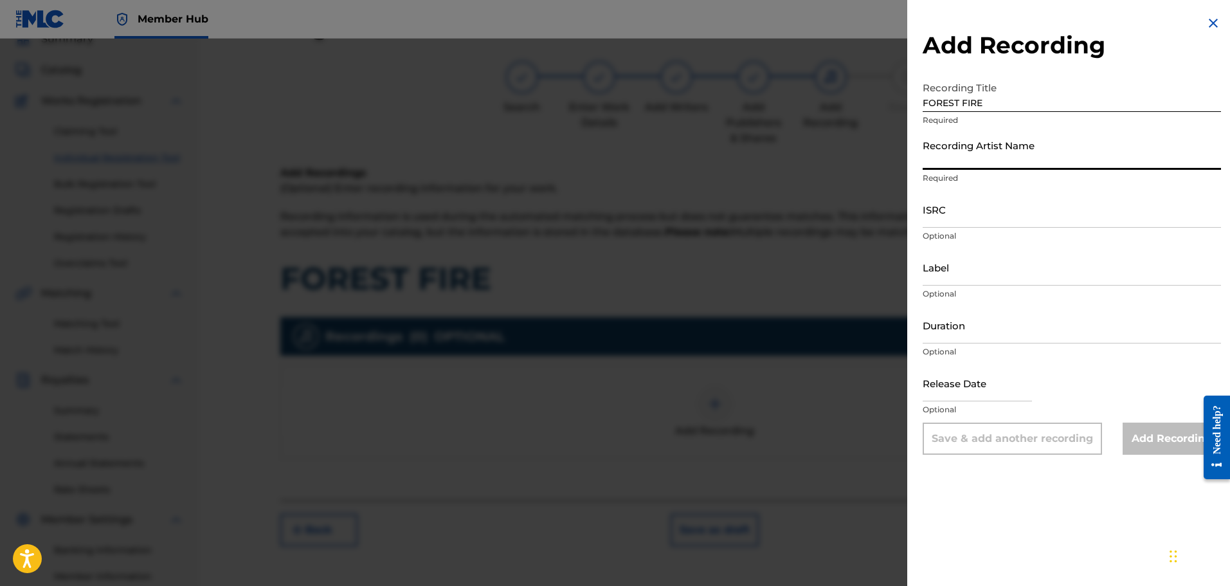
click at [941, 159] on input "Recording Artist Name" at bounding box center [1072, 151] width 298 height 37
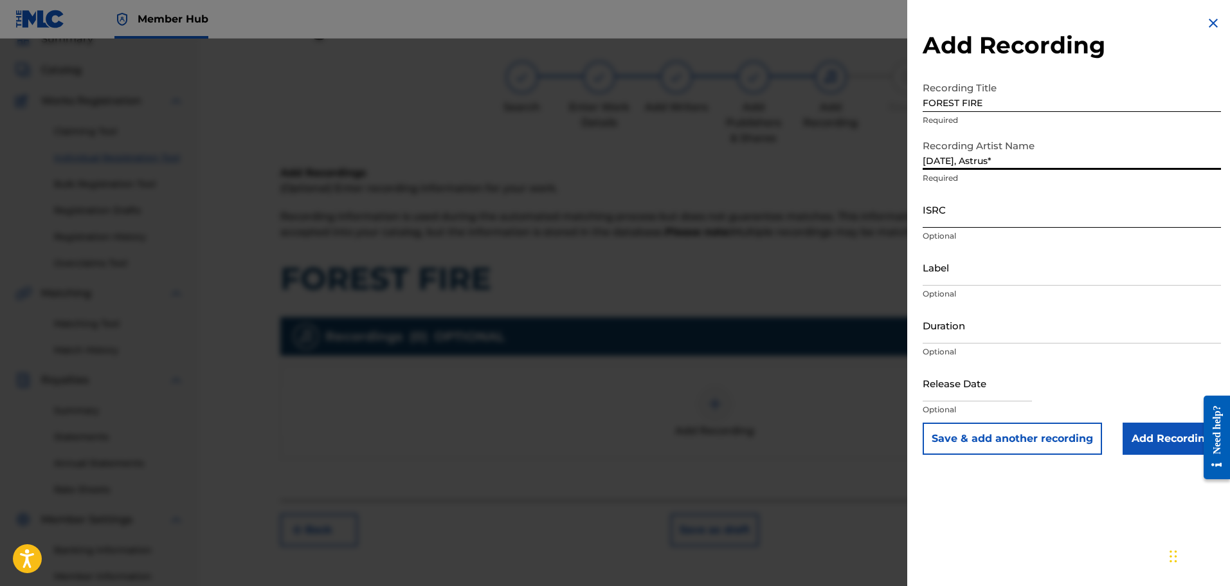
click at [961, 221] on input "ISRC" at bounding box center [1072, 209] width 298 height 37
click at [1152, 435] on input "Add Recording" at bounding box center [1171, 438] width 98 height 32
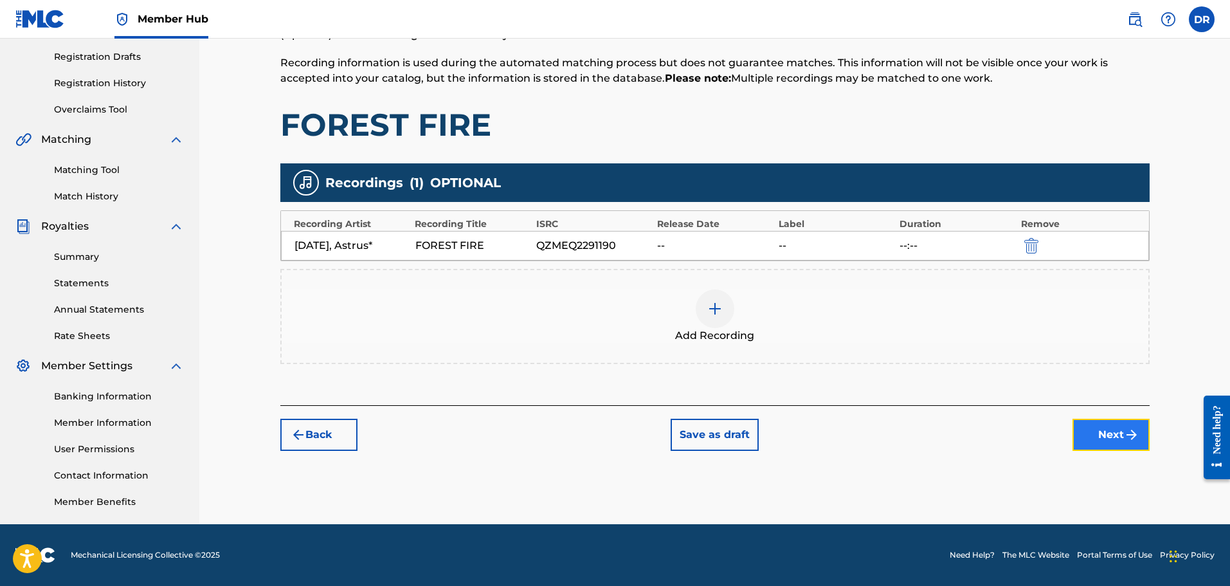
click at [1101, 434] on button "Next" at bounding box center [1110, 435] width 77 height 32
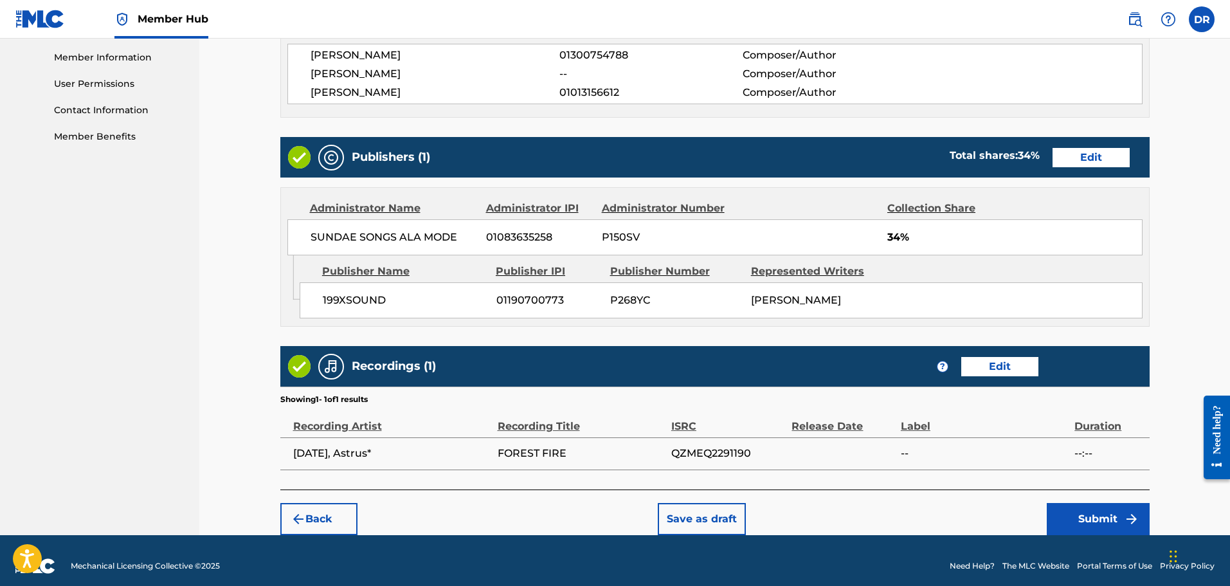
scroll to position [600, 0]
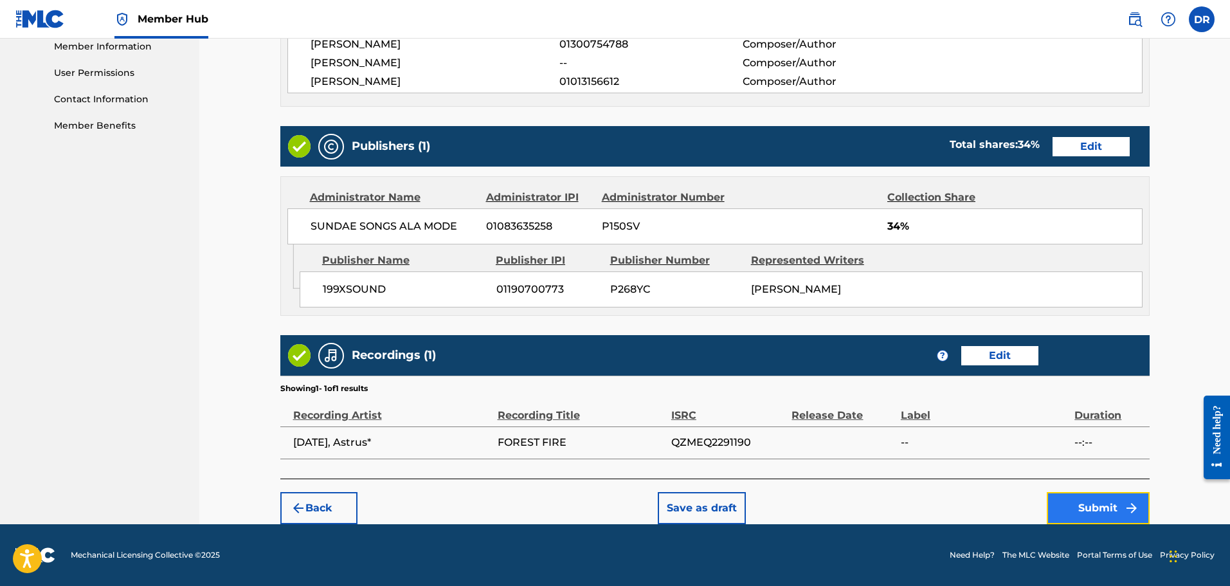
click at [1088, 503] on button "Submit" at bounding box center [1098, 508] width 103 height 32
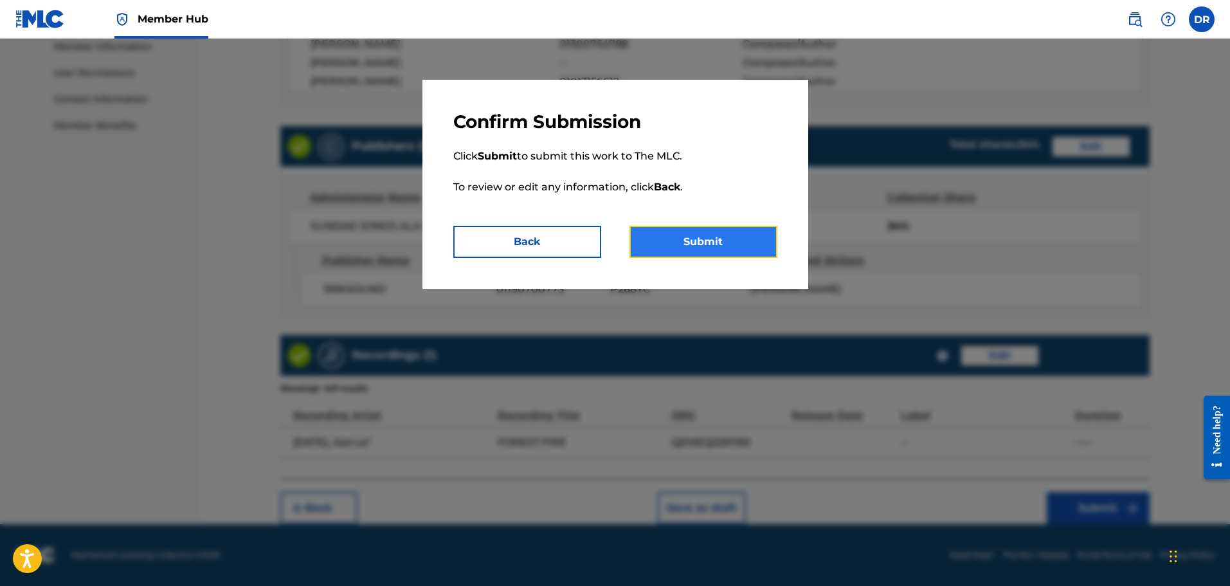
click at [724, 243] on button "Submit" at bounding box center [703, 242] width 148 height 32
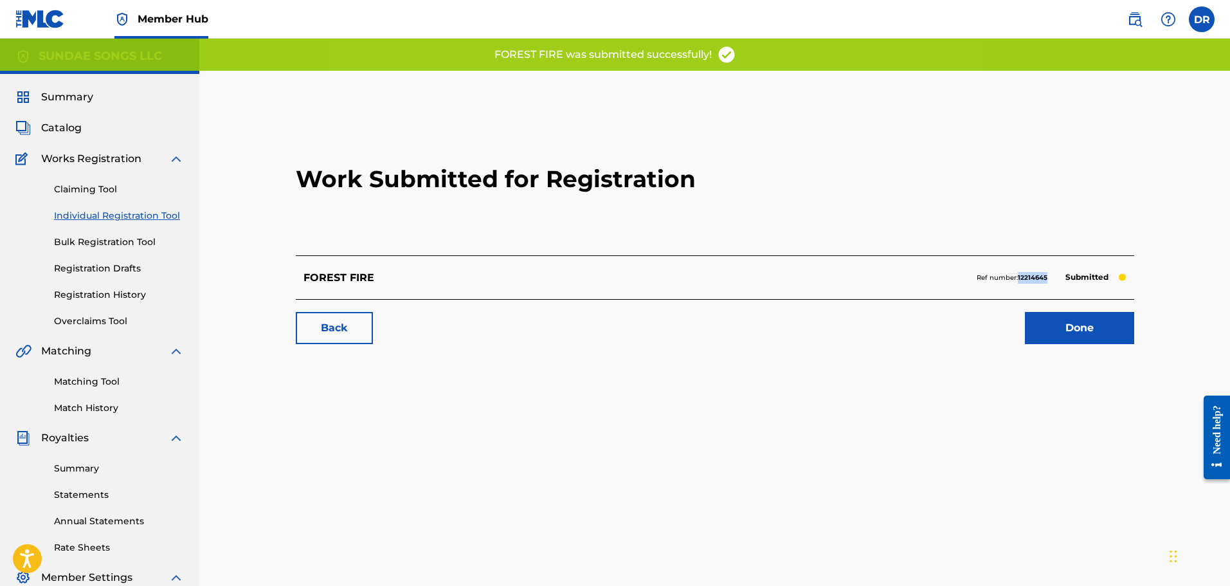
drag, startPoint x: 1052, startPoint y: 275, endPoint x: 1018, endPoint y: 275, distance: 33.4
click at [1018, 275] on div "Ref number: 12214645 Submitted" at bounding box center [1052, 278] width 150 height 18
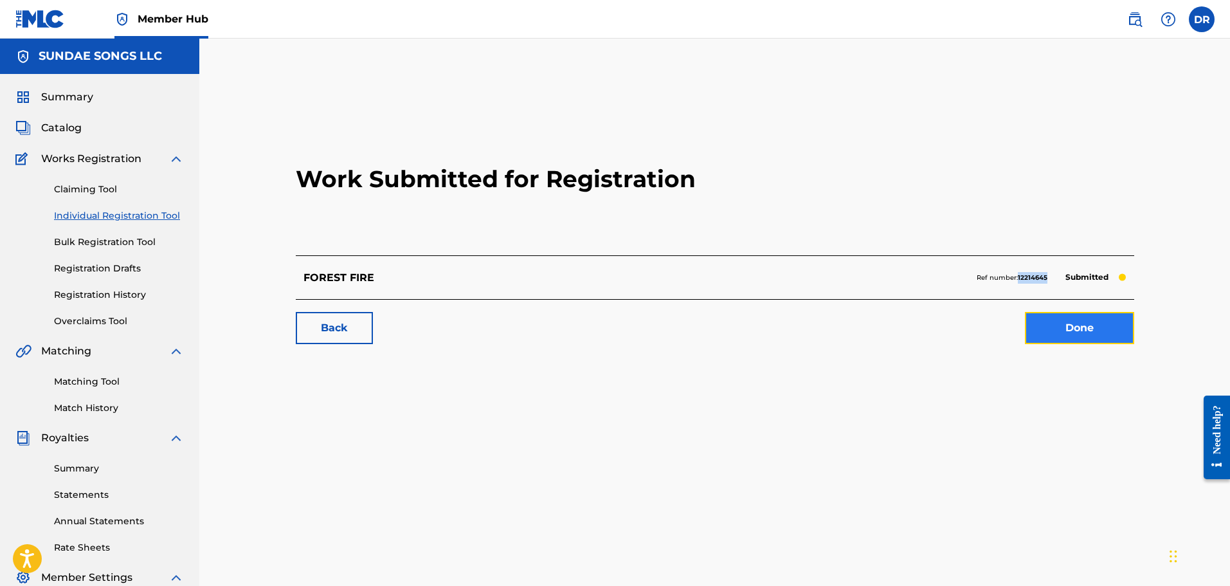
click at [1068, 327] on link "Done" at bounding box center [1079, 328] width 109 height 32
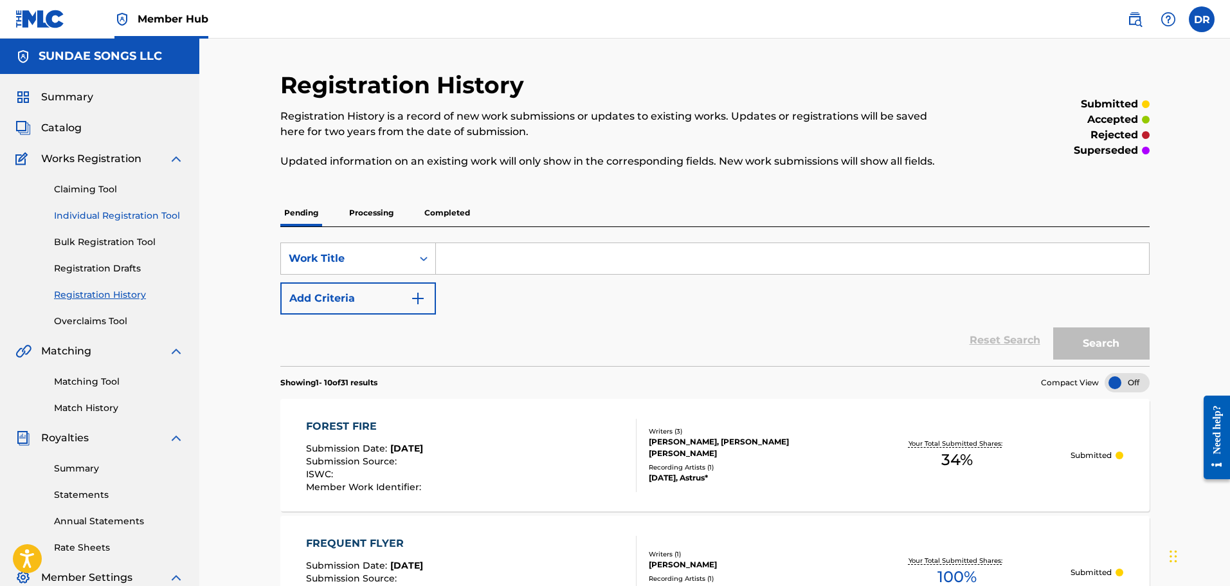
click at [107, 215] on link "Individual Registration Tool" at bounding box center [119, 216] width 130 height 14
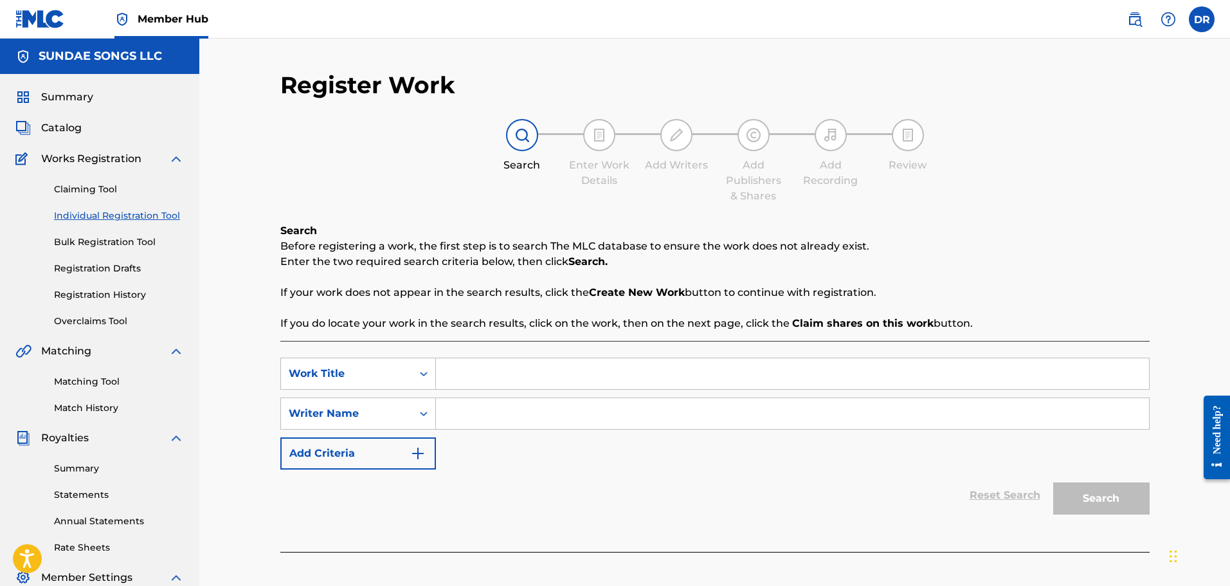
click at [485, 368] on input "Search Form" at bounding box center [792, 373] width 713 height 31
click at [479, 406] on input "Search Form" at bounding box center [792, 413] width 713 height 31
click at [1105, 496] on button "Search" at bounding box center [1101, 498] width 96 height 32
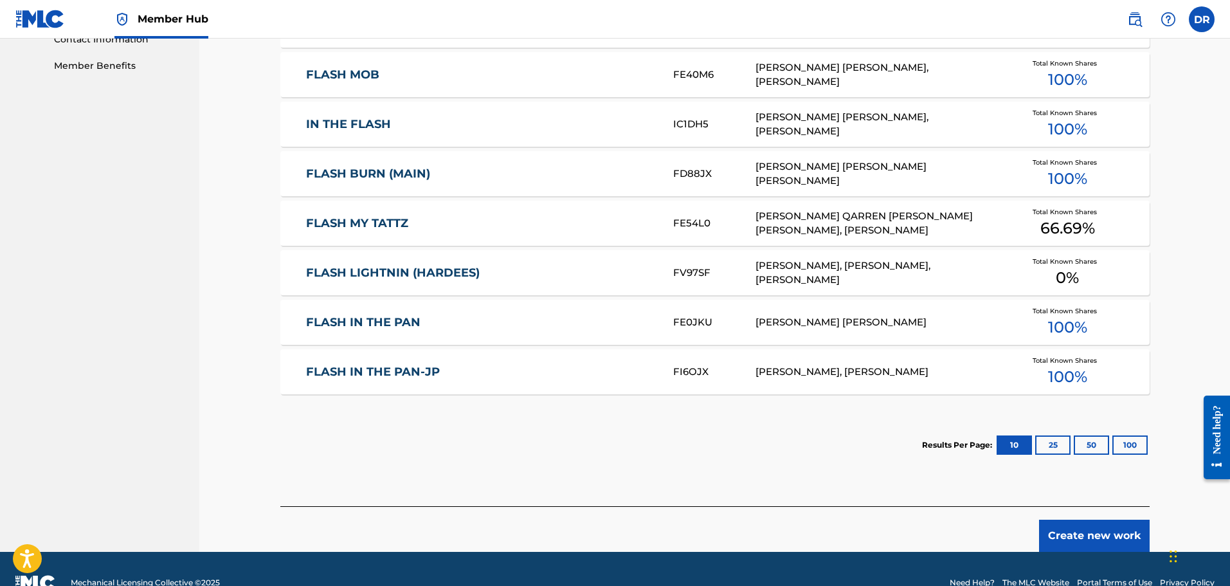
scroll to position [675, 0]
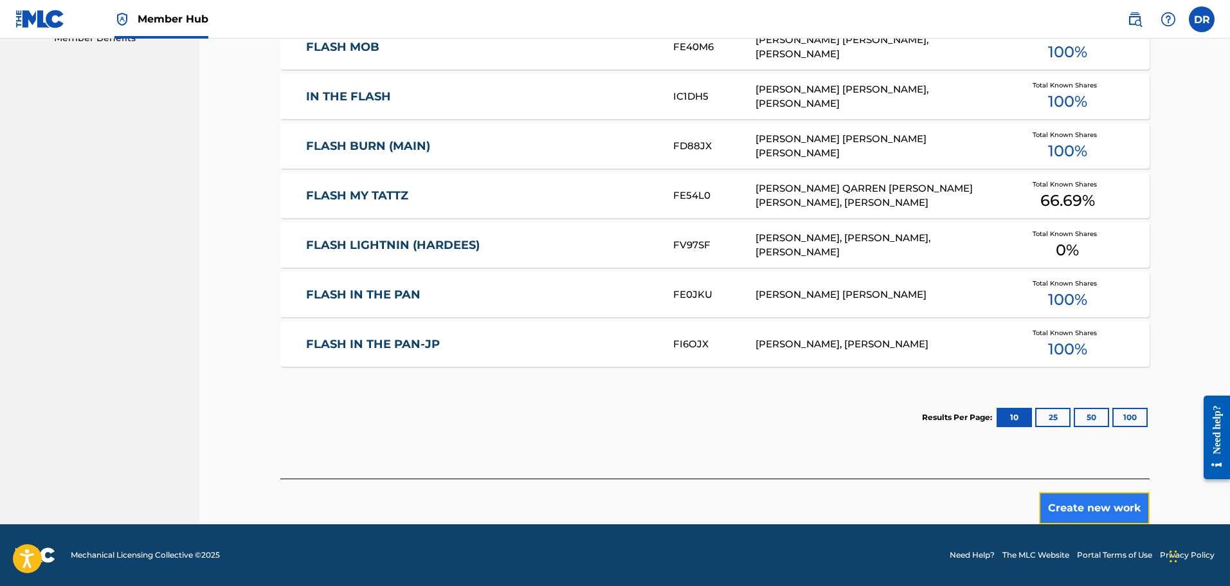
click at [1086, 509] on button "Create new work" at bounding box center [1094, 508] width 111 height 32
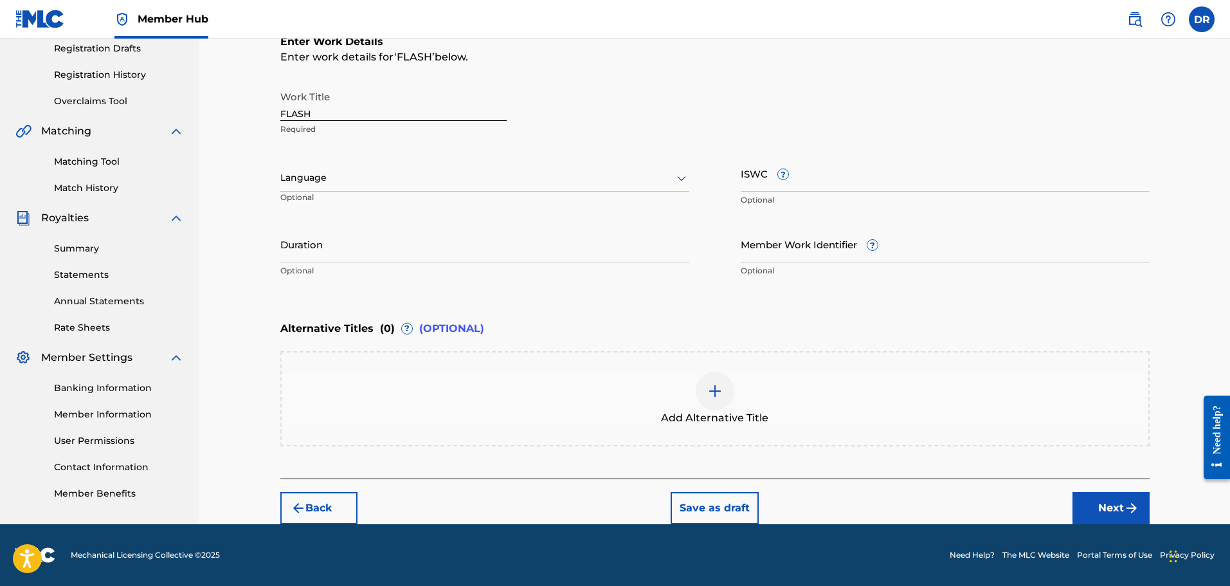
scroll to position [220, 0]
drag, startPoint x: 1113, startPoint y: 503, endPoint x: 1092, endPoint y: 497, distance: 22.6
click at [1113, 503] on button "Next" at bounding box center [1110, 508] width 77 height 32
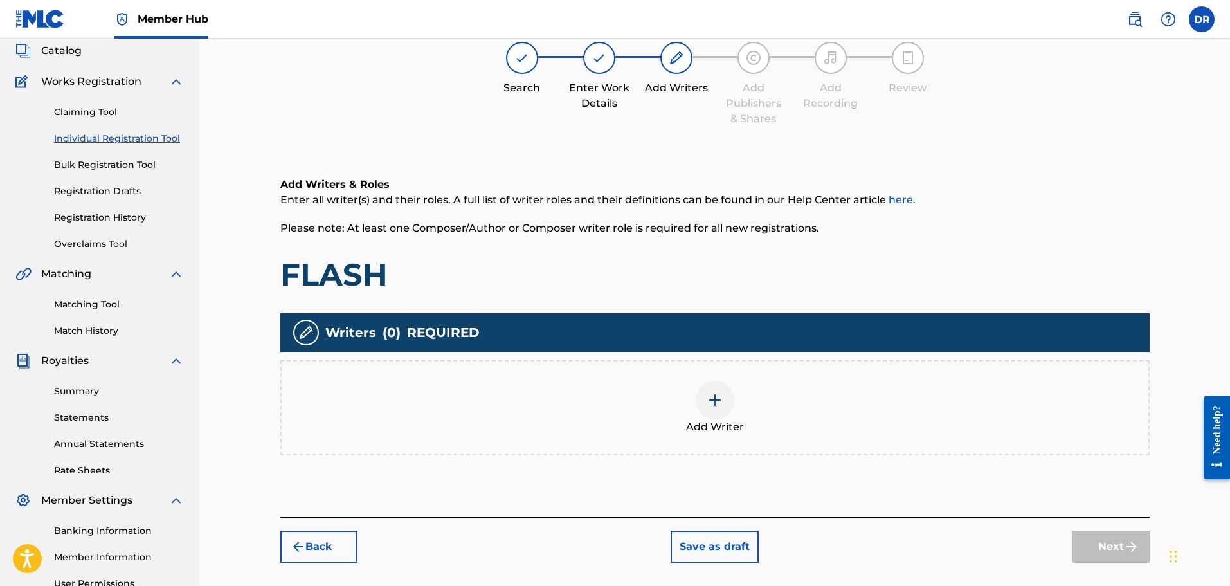
scroll to position [58, 0]
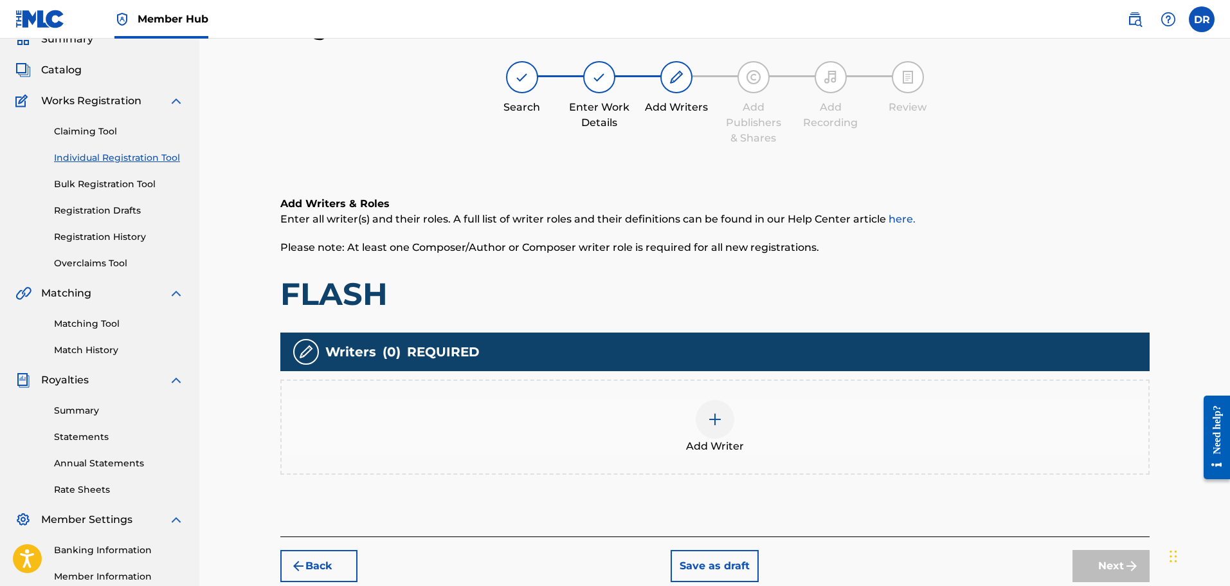
click at [714, 418] on img at bounding box center [714, 418] width 15 height 15
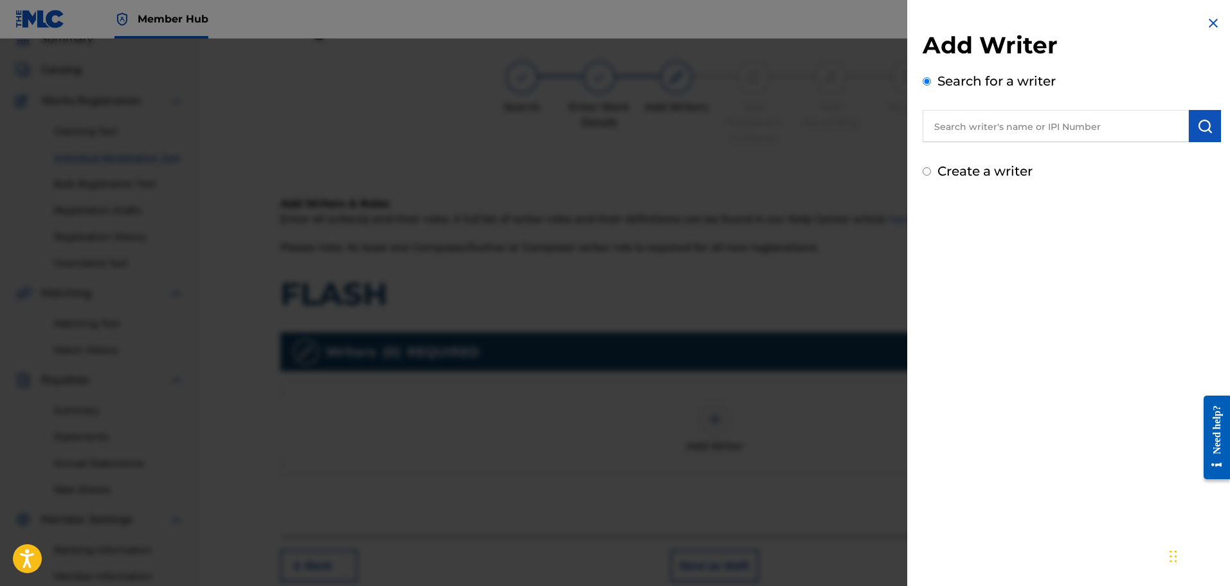
click at [976, 173] on label "Create a writer" at bounding box center [984, 170] width 95 height 15
click at [931, 173] on input "Create a writer" at bounding box center [927, 171] width 8 height 8
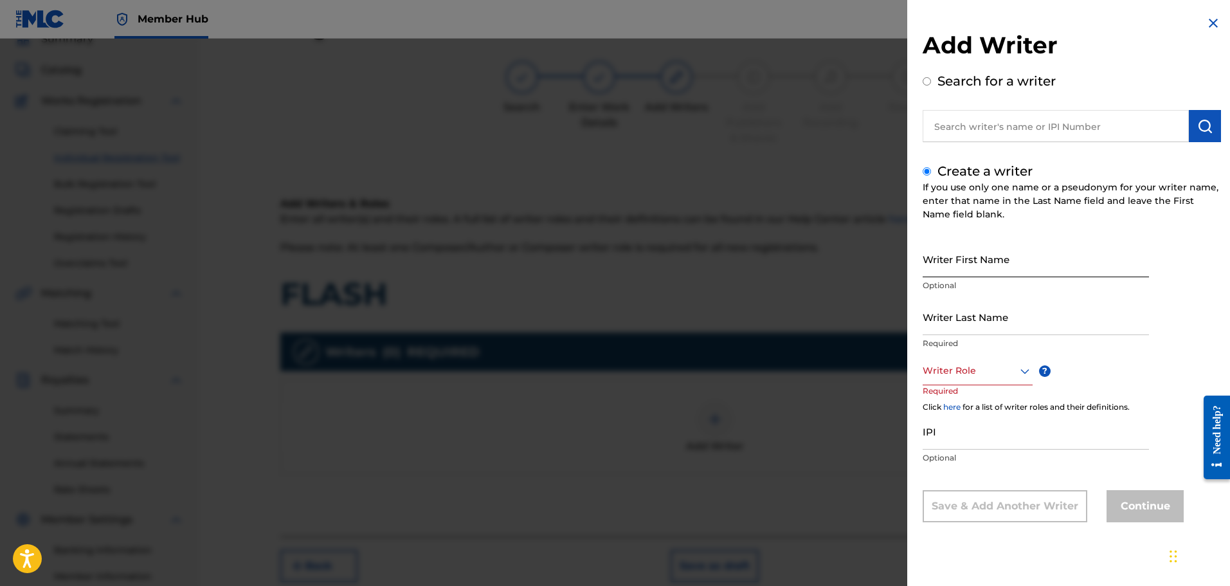
click at [968, 255] on input "Writer First Name" at bounding box center [1036, 258] width 226 height 37
drag, startPoint x: 1056, startPoint y: 267, endPoint x: 998, endPoint y: 268, distance: 57.9
click at [998, 268] on input "[PERSON_NAME]" at bounding box center [1036, 258] width 226 height 37
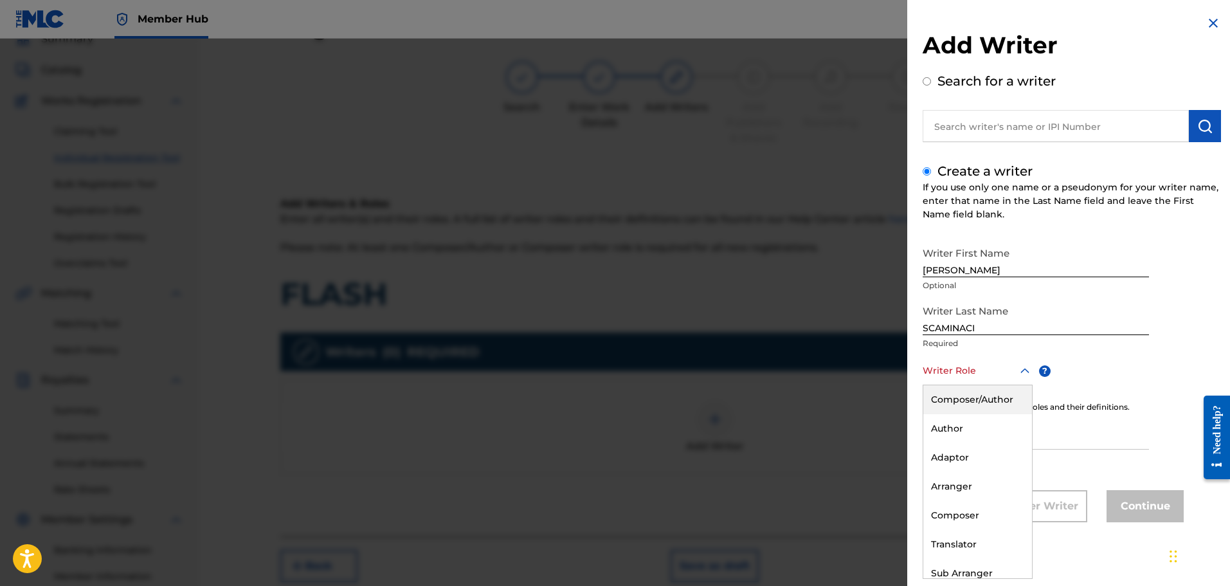
click at [961, 369] on div at bounding box center [978, 371] width 110 height 16
click at [962, 400] on div "Composer/Author" at bounding box center [977, 399] width 109 height 29
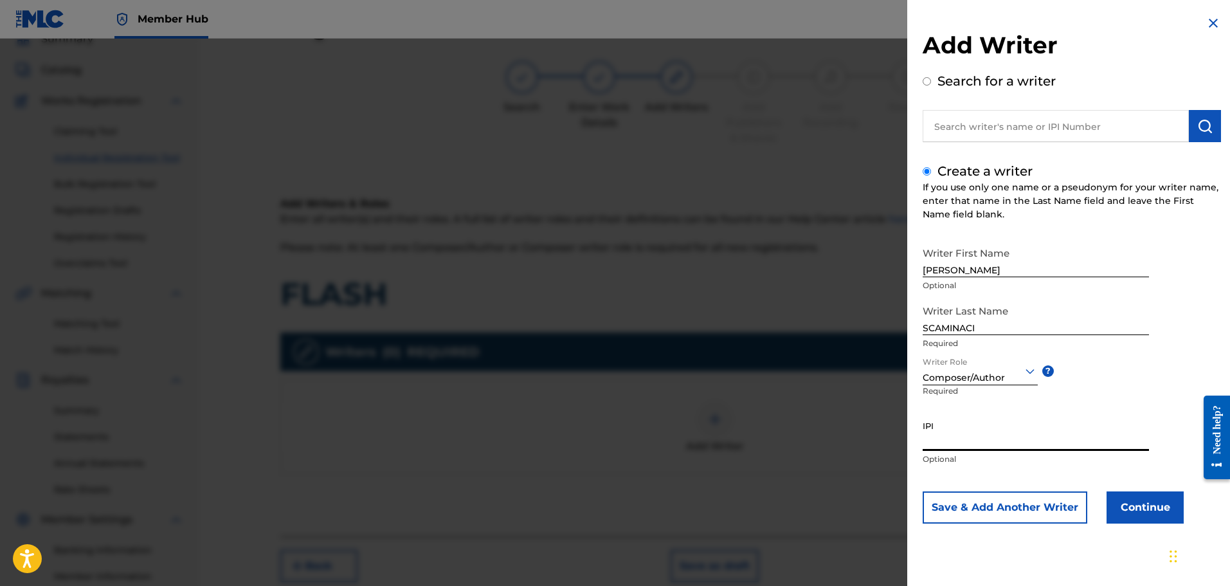
click at [954, 443] on input "IPI" at bounding box center [1036, 432] width 226 height 37
click at [1159, 506] on button "Continue" at bounding box center [1144, 507] width 77 height 32
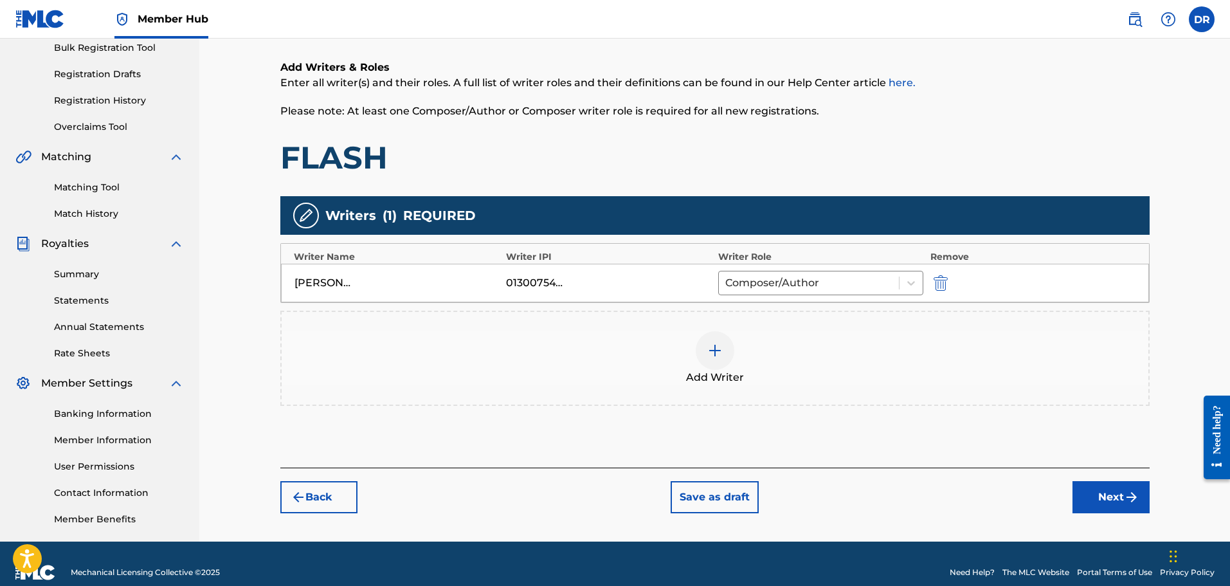
scroll to position [212, 0]
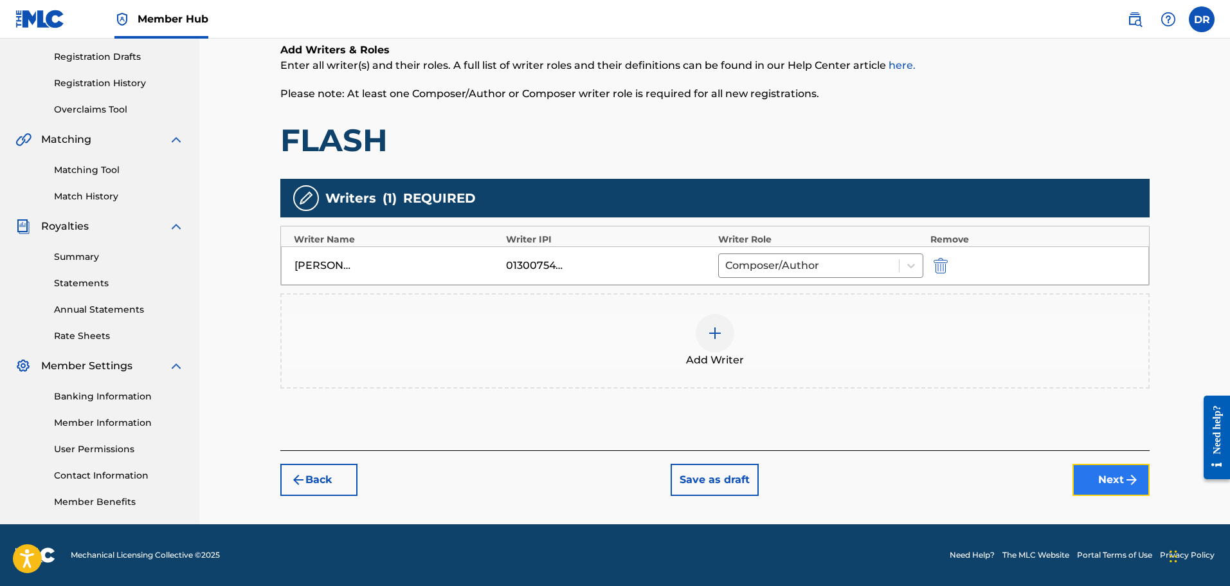
click at [1121, 480] on button "Next" at bounding box center [1110, 480] width 77 height 32
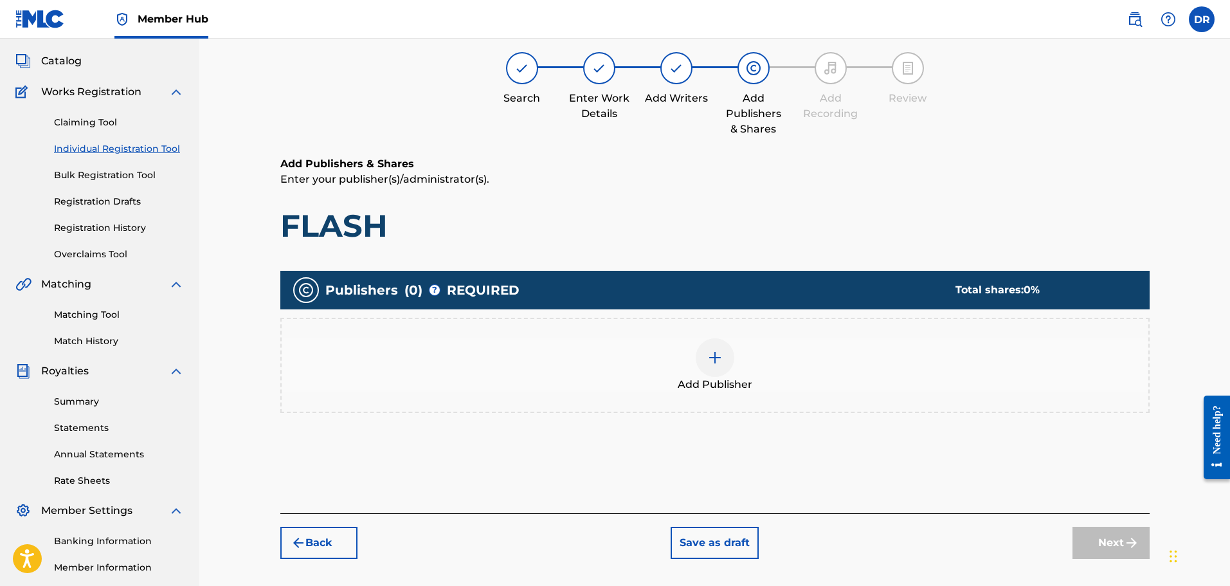
scroll to position [58, 0]
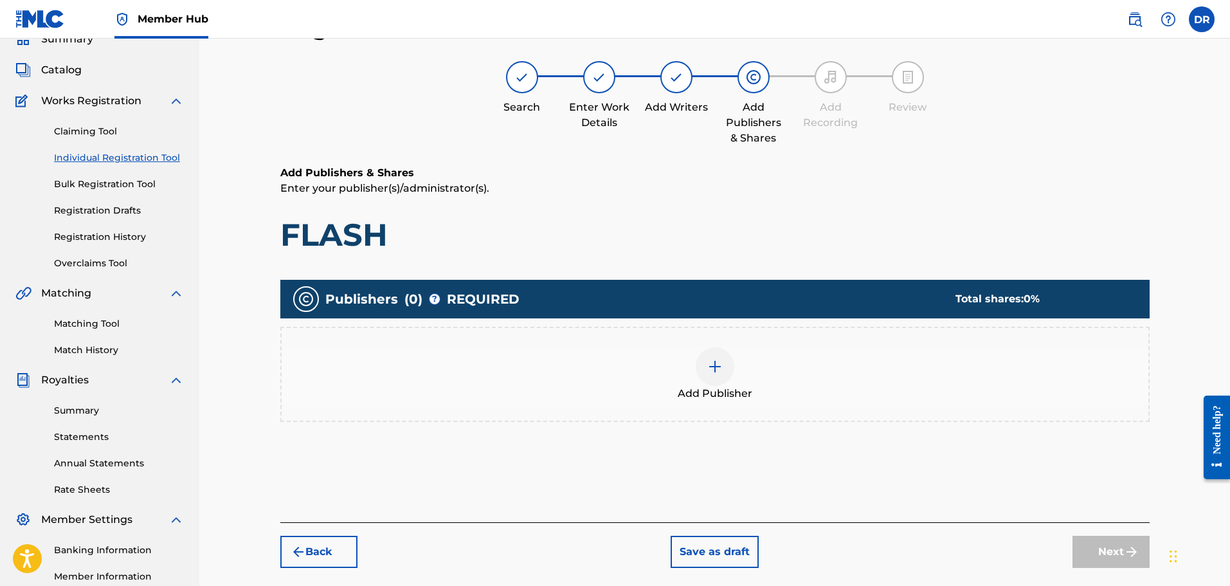
click at [724, 368] on div at bounding box center [715, 366] width 39 height 39
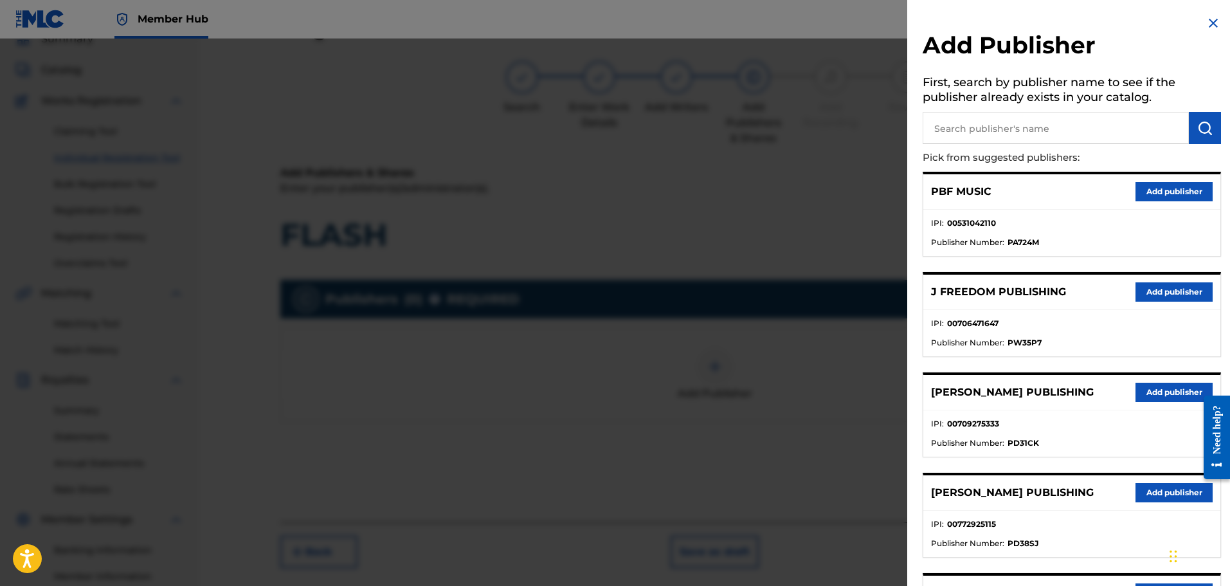
click at [1004, 131] on input "text" at bounding box center [1056, 128] width 266 height 32
click at [1212, 130] on button "submit" at bounding box center [1205, 128] width 32 height 32
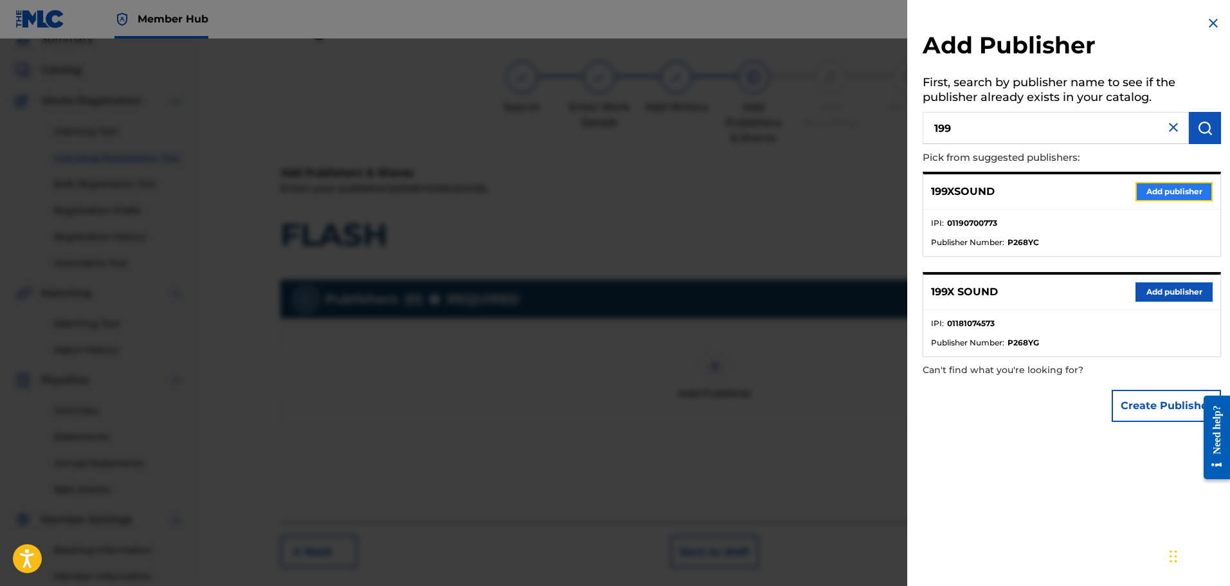
click at [1169, 196] on button "Add publisher" at bounding box center [1173, 191] width 77 height 19
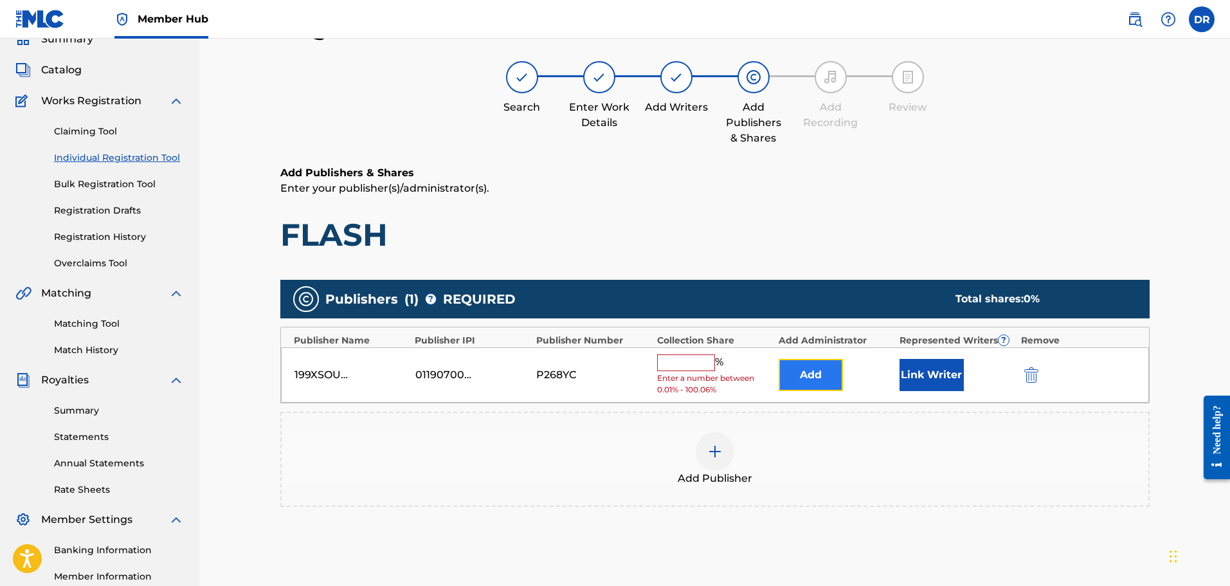
click at [809, 373] on button "Add" at bounding box center [811, 375] width 64 height 32
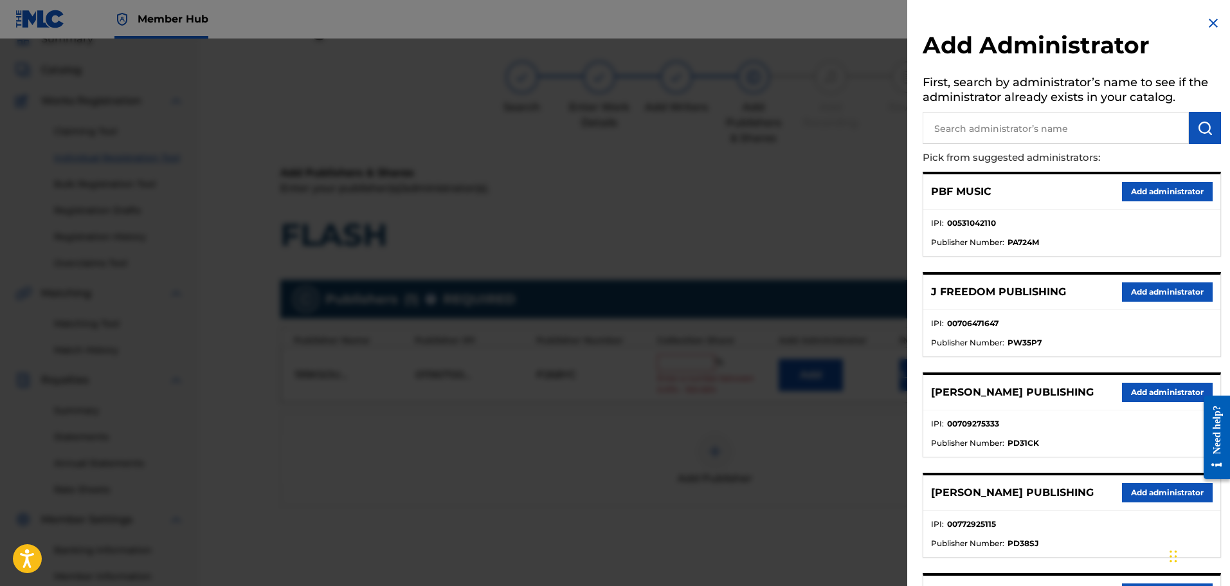
click at [1022, 129] on input "text" at bounding box center [1056, 128] width 266 height 32
click at [1194, 117] on button "submit" at bounding box center [1205, 128] width 32 height 32
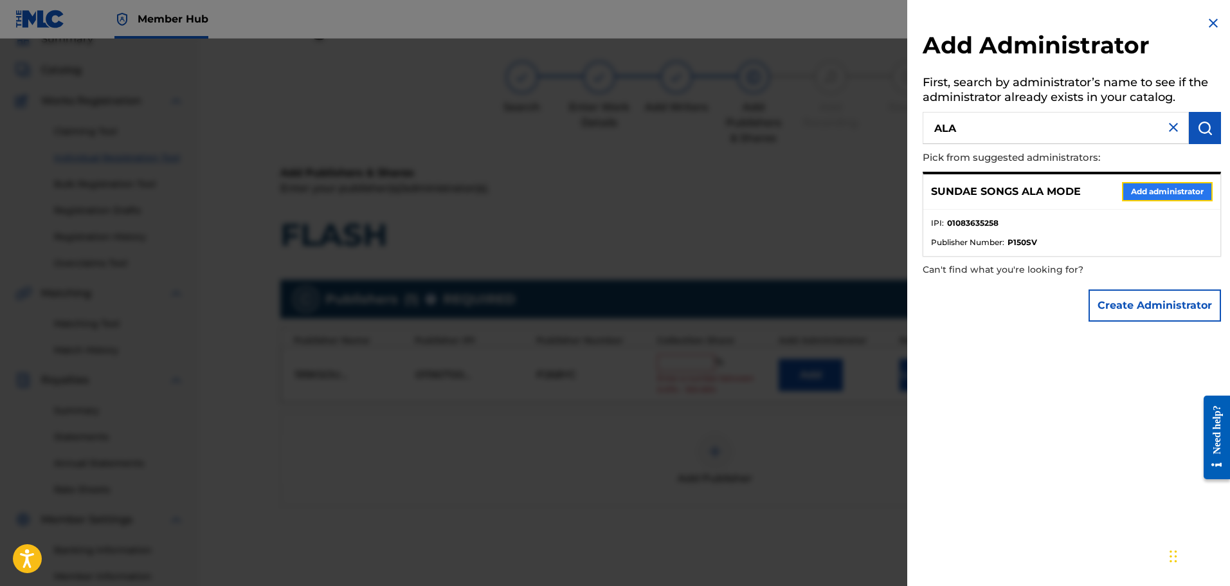
click at [1166, 191] on button "Add administrator" at bounding box center [1167, 191] width 91 height 19
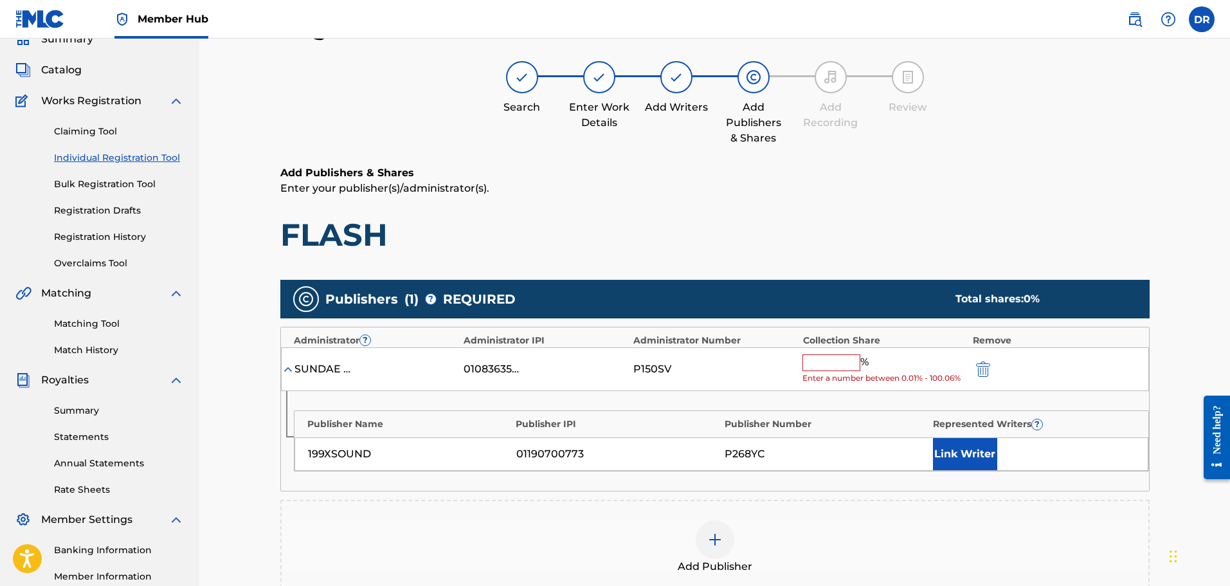
click at [817, 362] on input "text" at bounding box center [831, 362] width 58 height 17
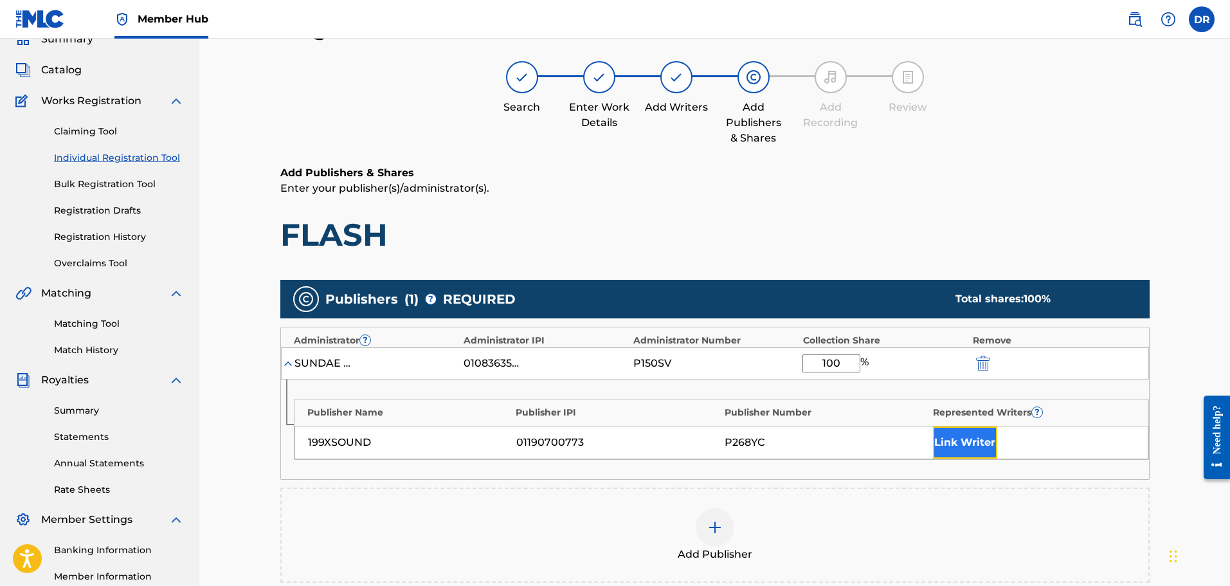
click at [950, 443] on button "Link Writer" at bounding box center [965, 442] width 64 height 32
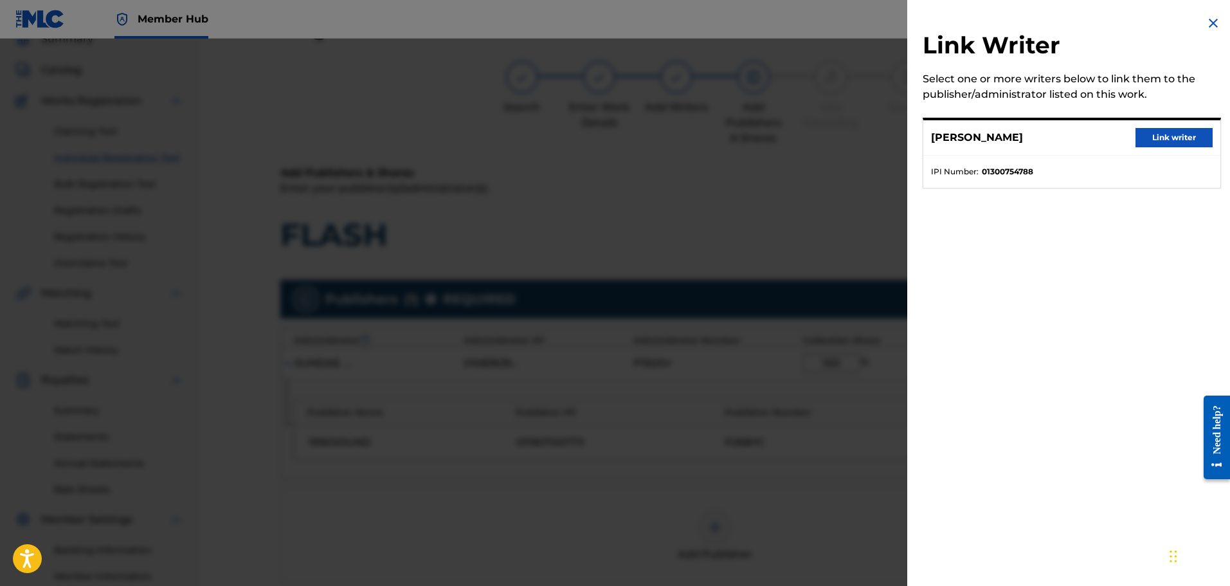
click at [1162, 125] on div "[PERSON_NAME] Link writer" at bounding box center [1071, 137] width 297 height 35
click at [1161, 138] on button "Link writer" at bounding box center [1173, 137] width 77 height 19
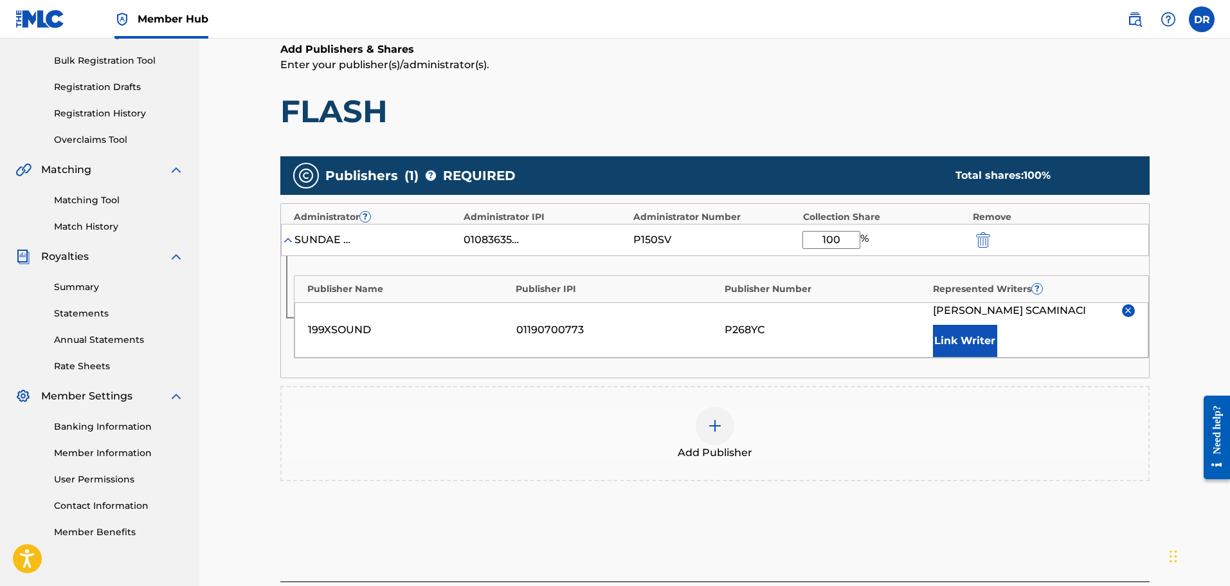
scroll to position [186, 0]
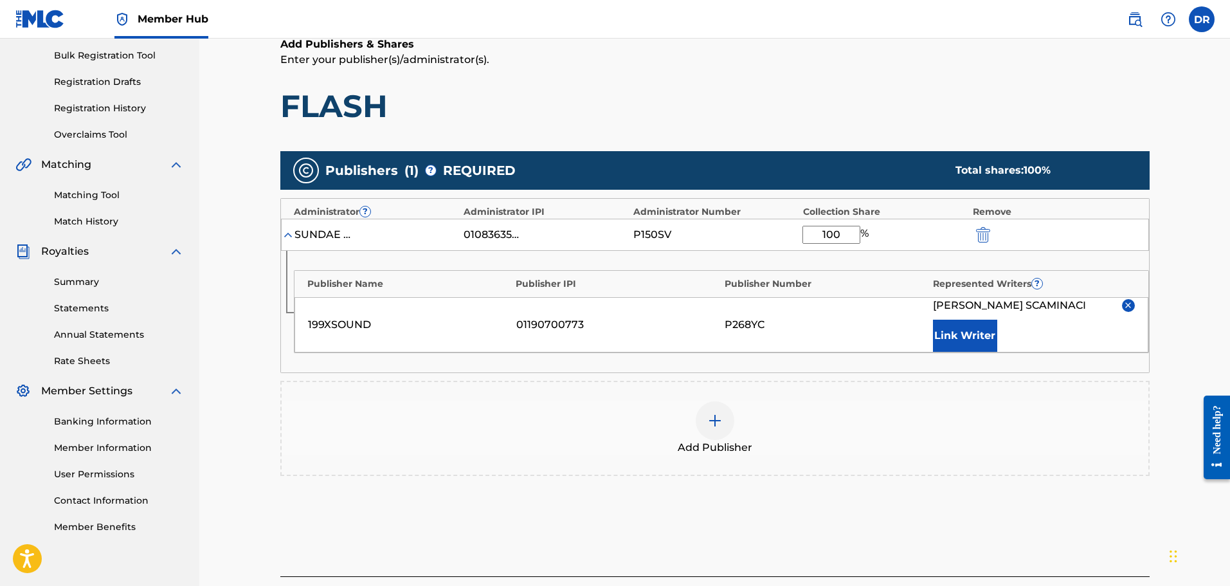
click at [716, 423] on img at bounding box center [714, 420] width 15 height 15
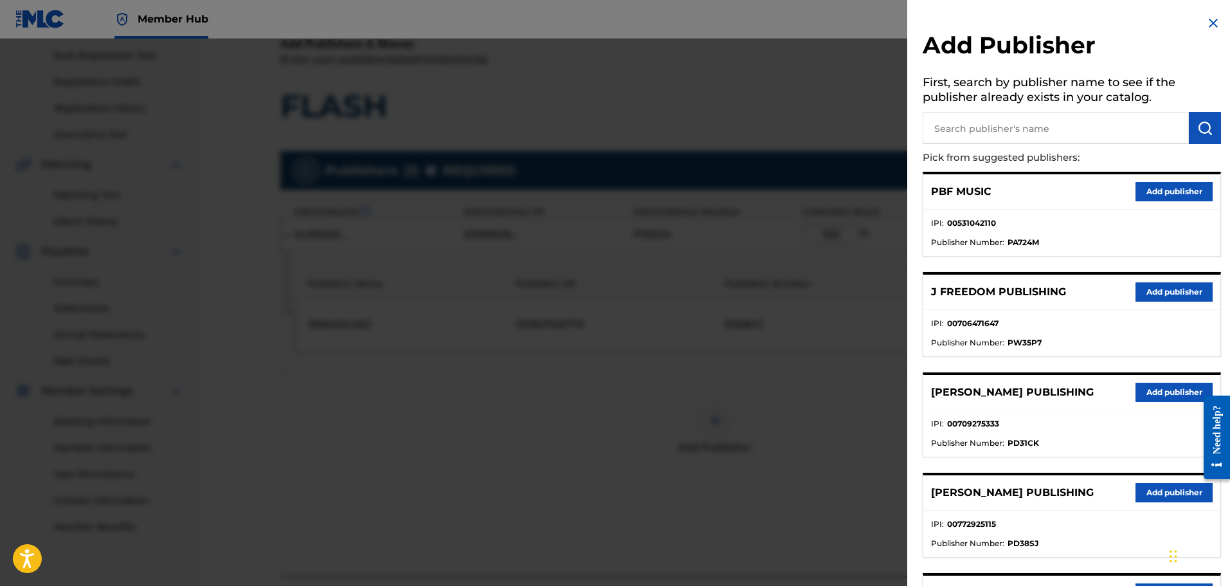
click at [1206, 18] on img at bounding box center [1212, 22] width 15 height 15
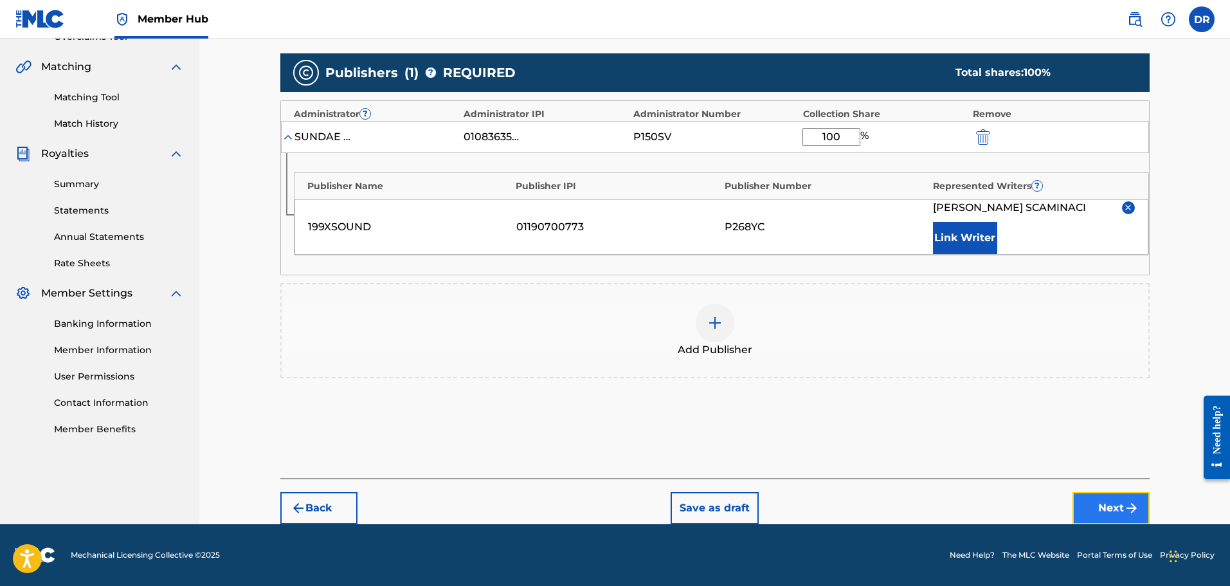
click at [1112, 492] on button "Next" at bounding box center [1110, 508] width 77 height 32
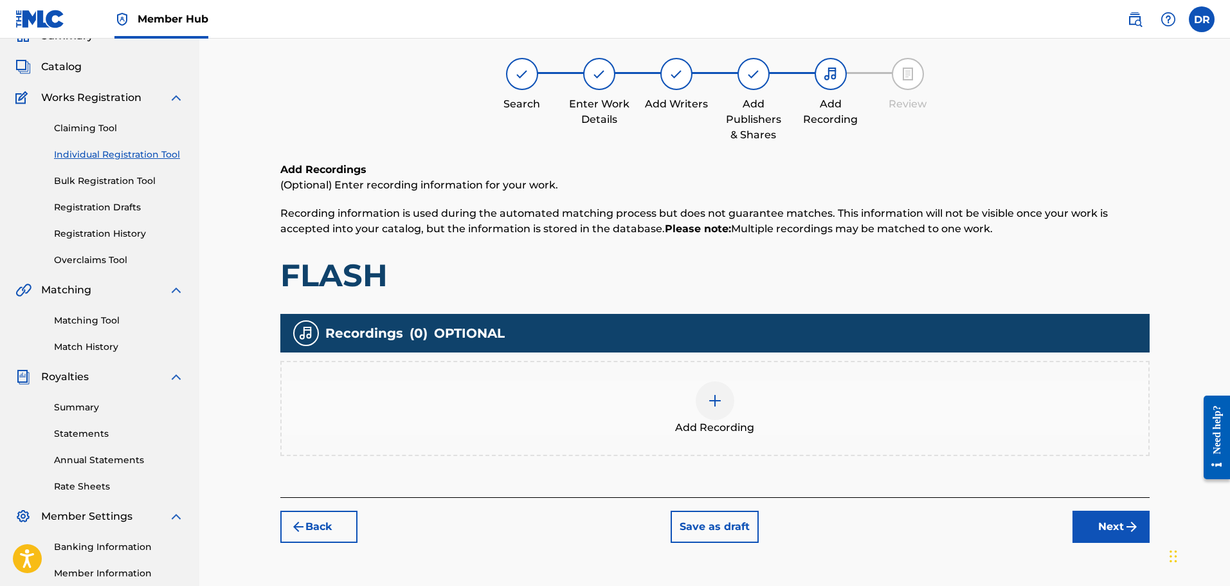
scroll to position [58, 0]
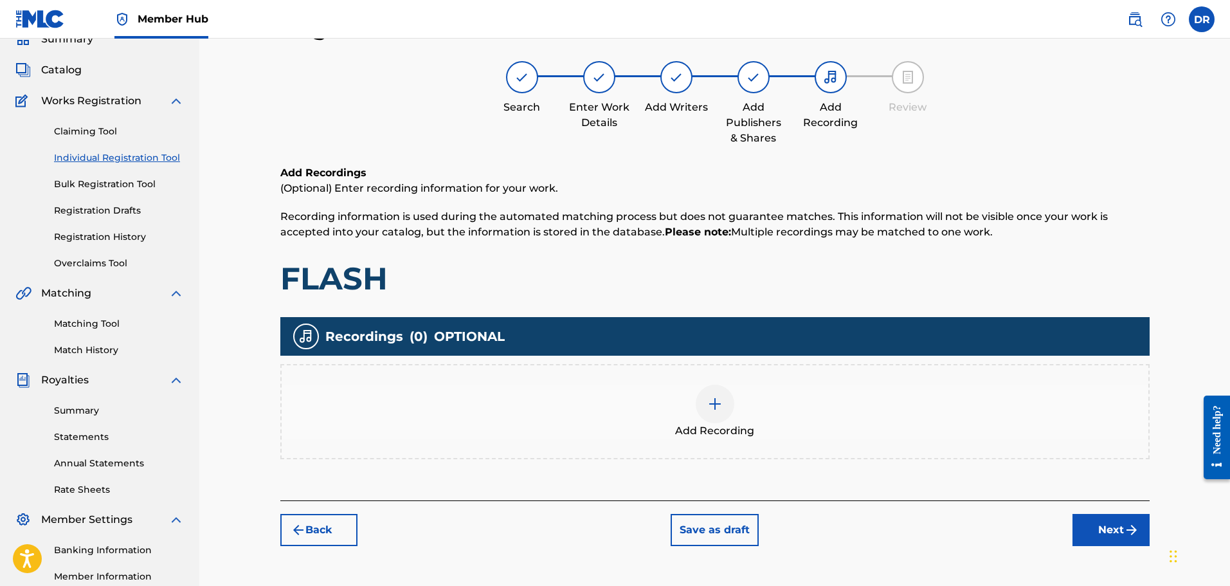
click at [719, 406] on img at bounding box center [714, 403] width 15 height 15
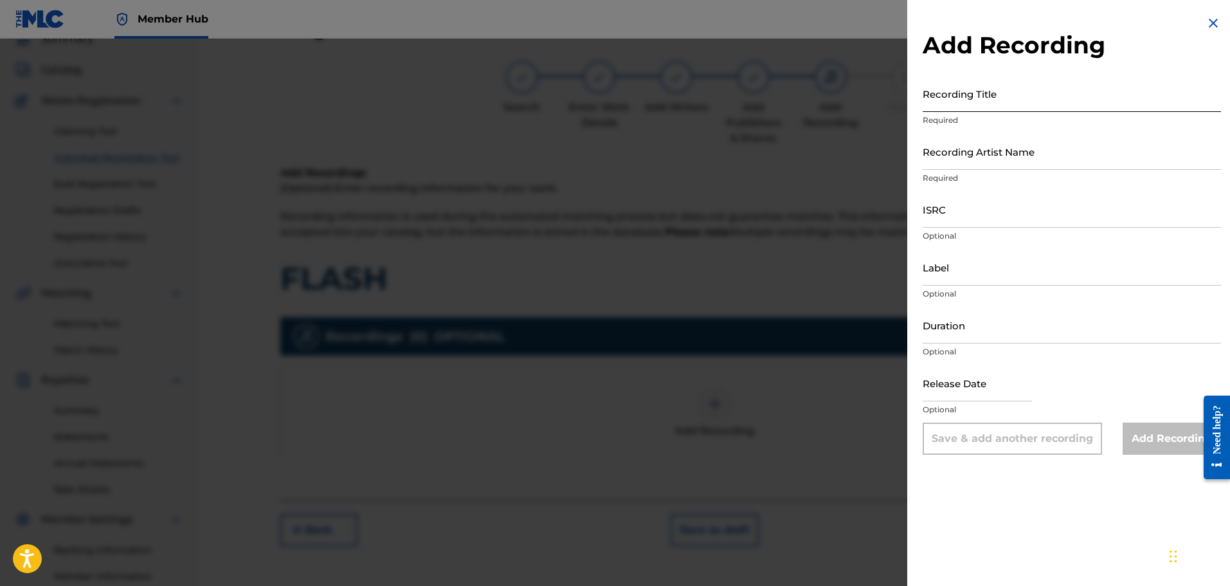
click at [954, 109] on input "Recording Title" at bounding box center [1072, 93] width 298 height 37
click at [947, 149] on input "Recording Artist Name" at bounding box center [1072, 151] width 298 height 37
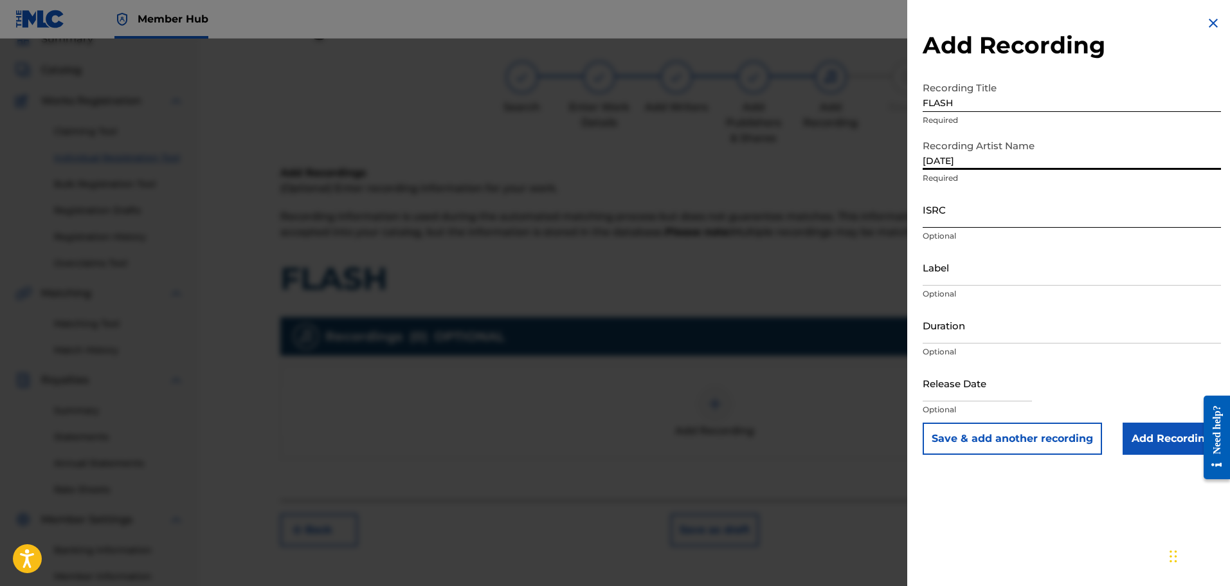
click at [978, 215] on input "ISRC" at bounding box center [1072, 209] width 298 height 37
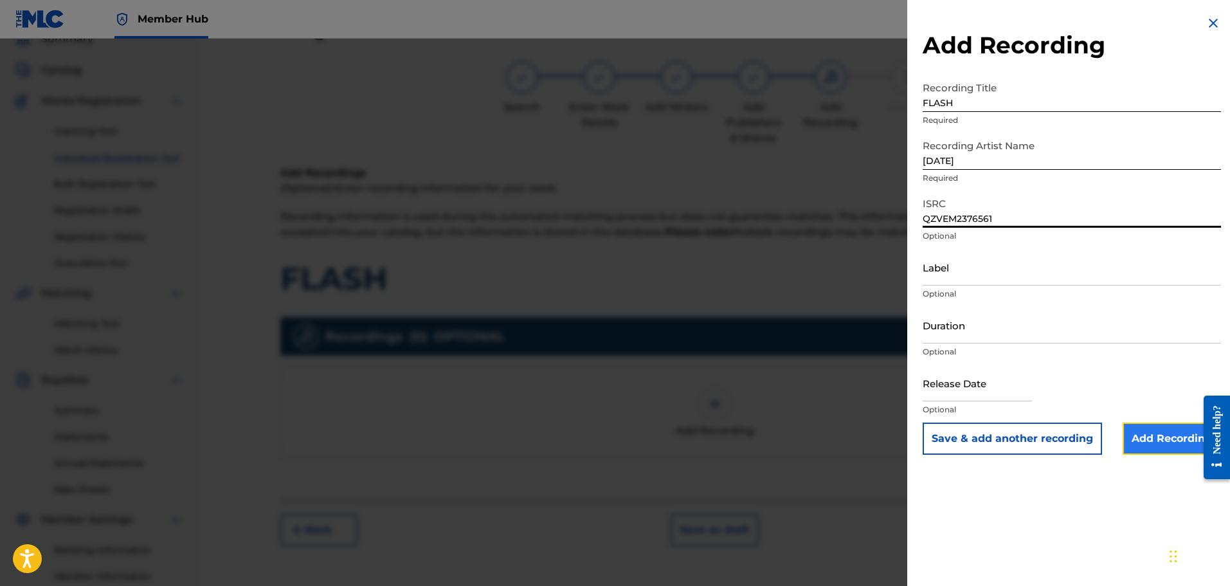
click at [1165, 431] on input "Add Recording" at bounding box center [1171, 438] width 98 height 32
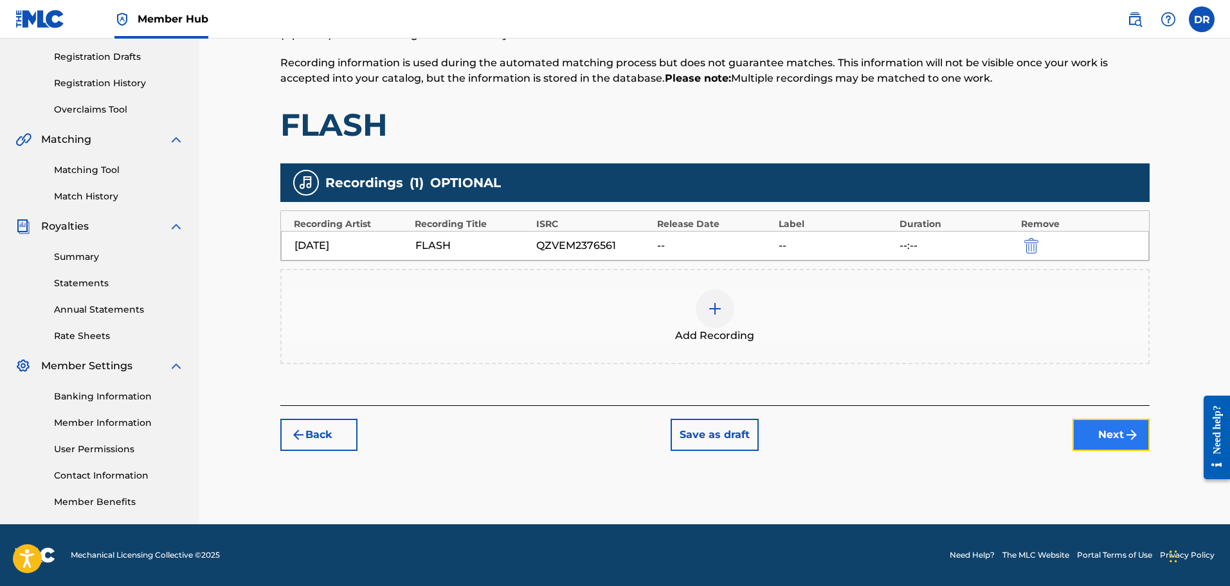
click at [1090, 438] on button "Next" at bounding box center [1110, 435] width 77 height 32
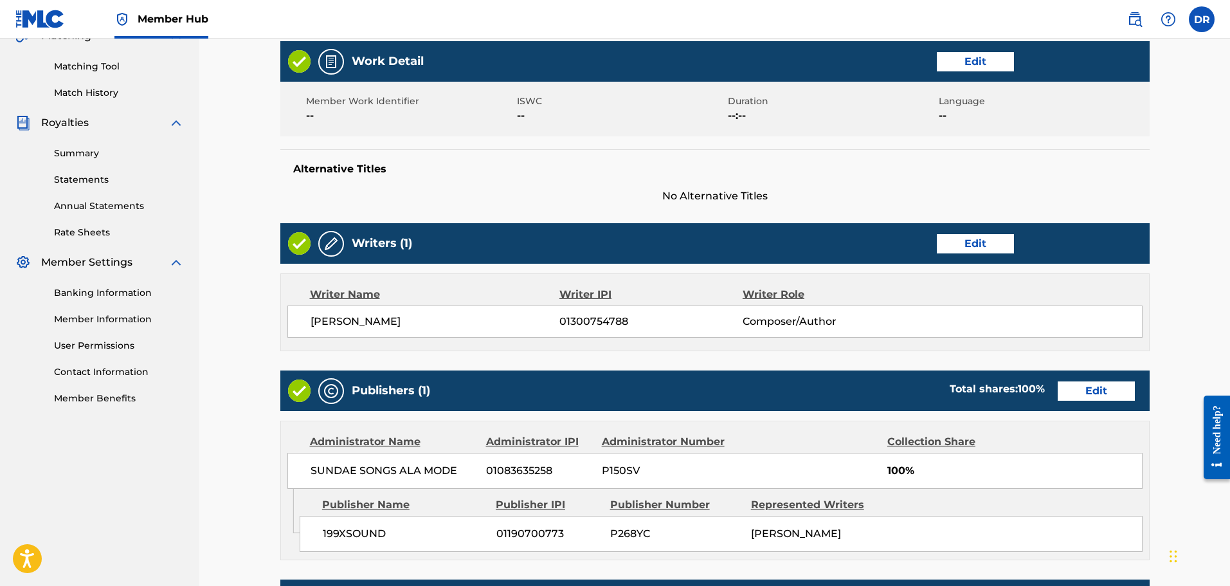
scroll to position [572, 0]
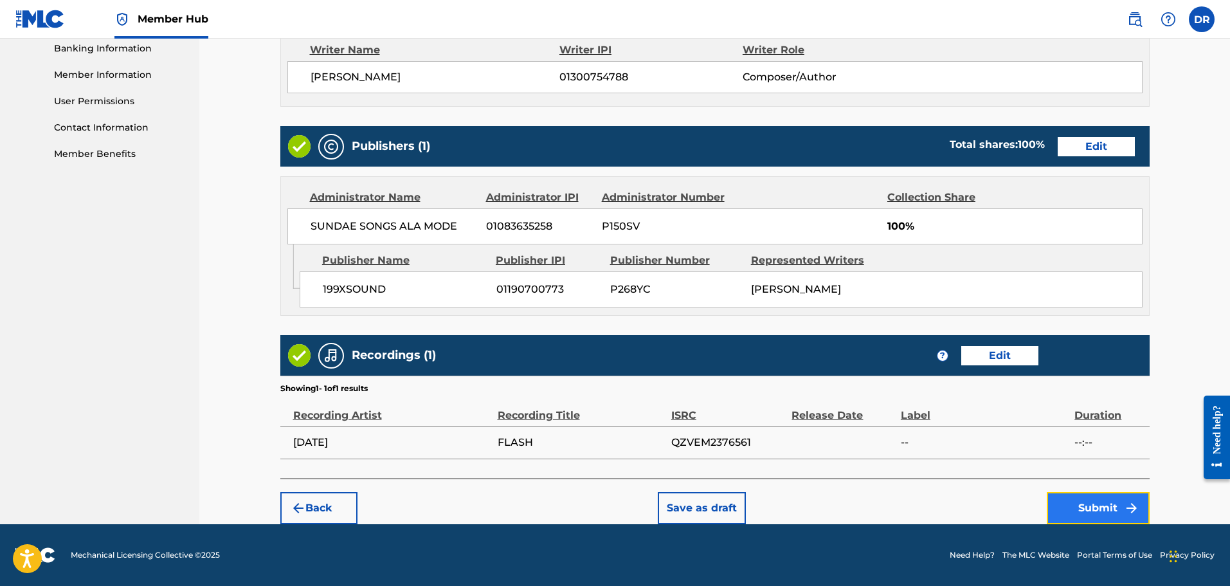
click at [1097, 512] on button "Submit" at bounding box center [1098, 508] width 103 height 32
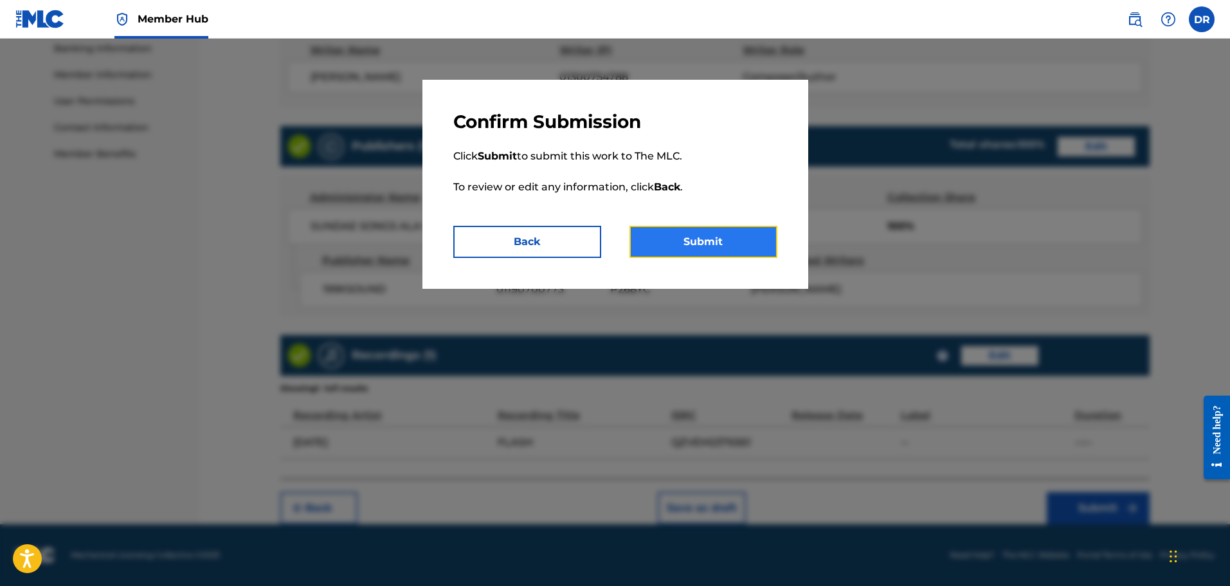
click at [737, 245] on button "Submit" at bounding box center [703, 242] width 148 height 32
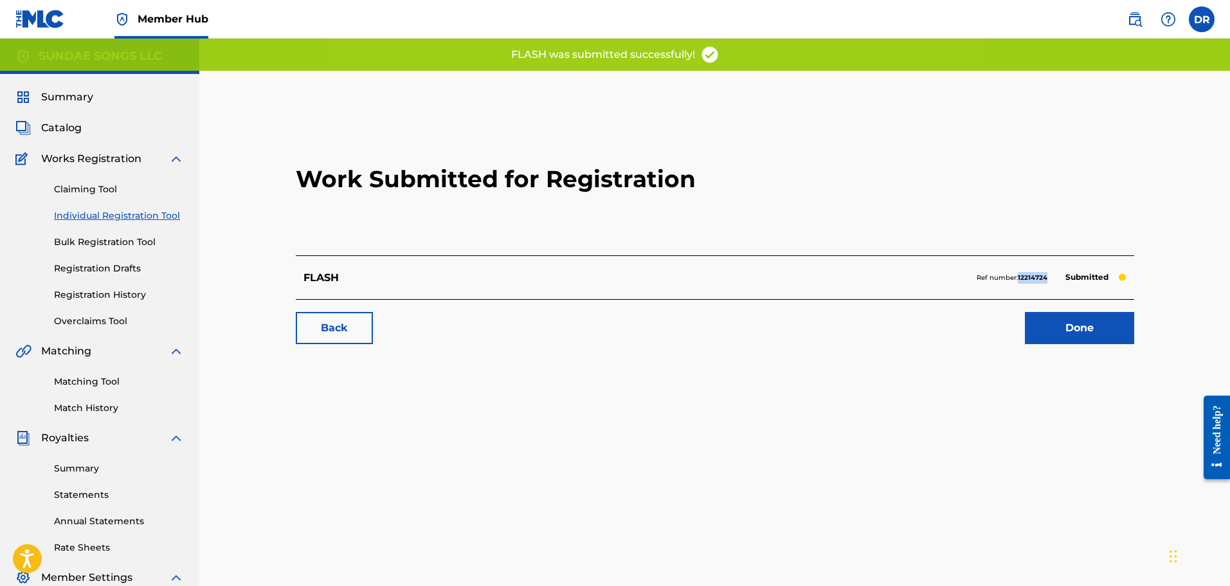
drag, startPoint x: 1050, startPoint y: 281, endPoint x: 1018, endPoint y: 279, distance: 32.2
click at [1018, 279] on div "Ref number: 12214724 Submitted" at bounding box center [1052, 278] width 150 height 18
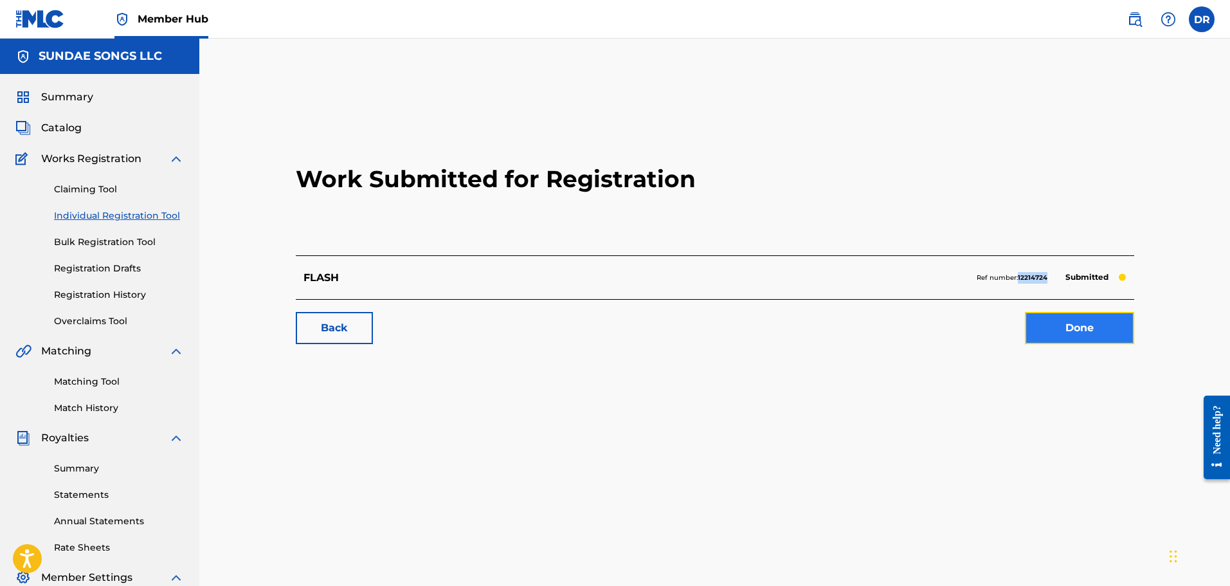
click at [1068, 327] on link "Done" at bounding box center [1079, 328] width 109 height 32
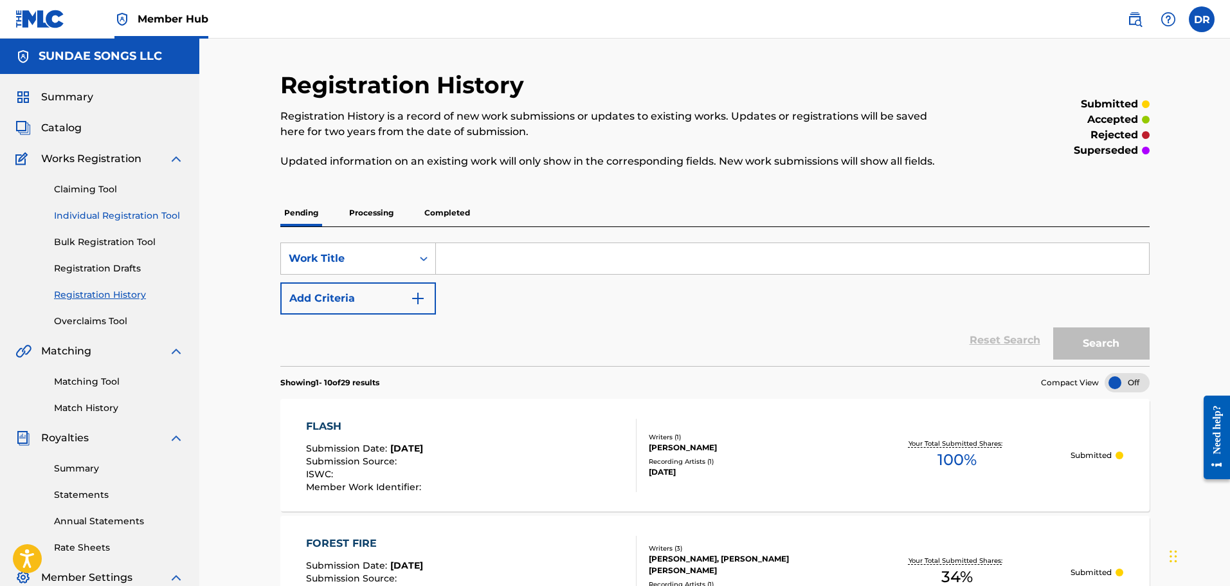
click at [115, 217] on link "Individual Registration Tool" at bounding box center [119, 216] width 130 height 14
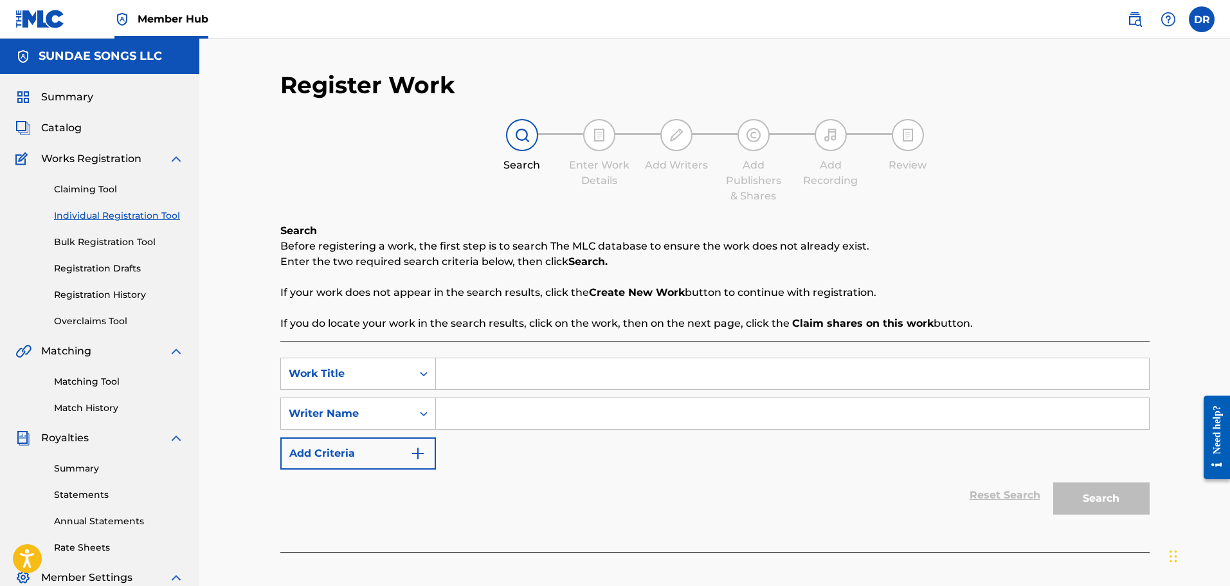
click at [497, 374] on input "Search Form" at bounding box center [792, 373] width 713 height 31
click at [486, 404] on input "Search Form" at bounding box center [792, 413] width 713 height 31
click at [1097, 497] on button "Search" at bounding box center [1101, 498] width 96 height 32
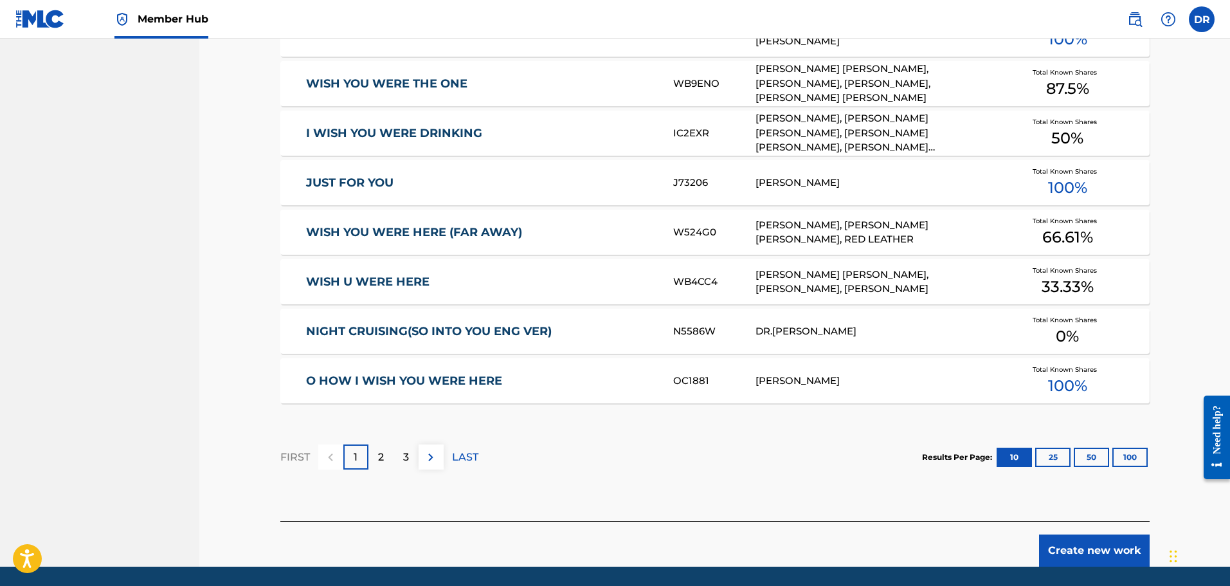
scroll to position [707, 0]
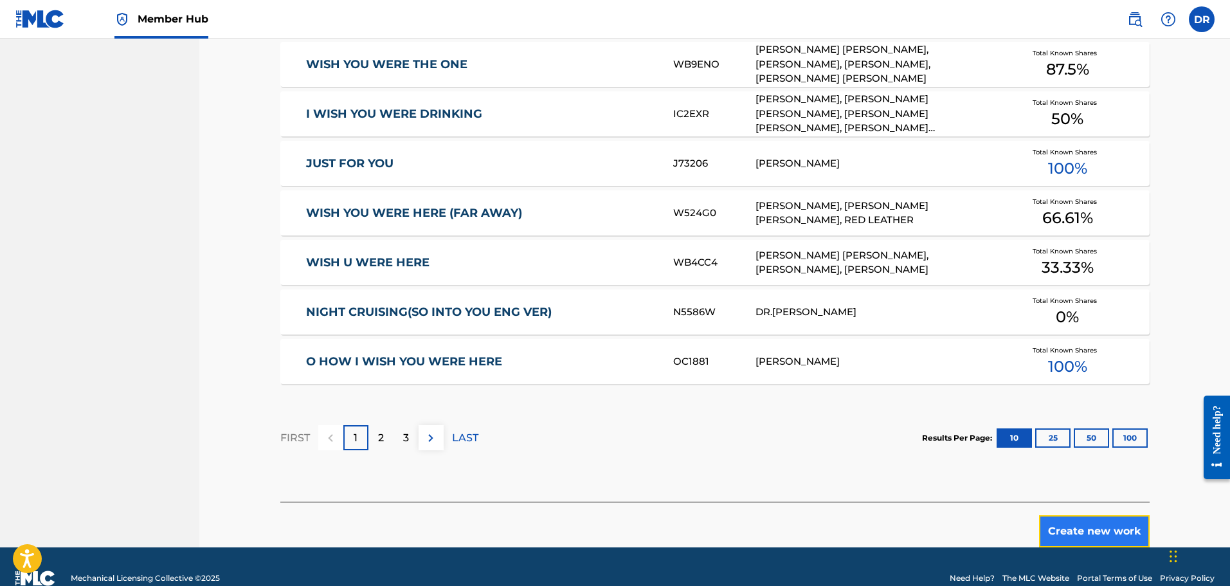
click at [1074, 530] on button "Create new work" at bounding box center [1094, 531] width 111 height 32
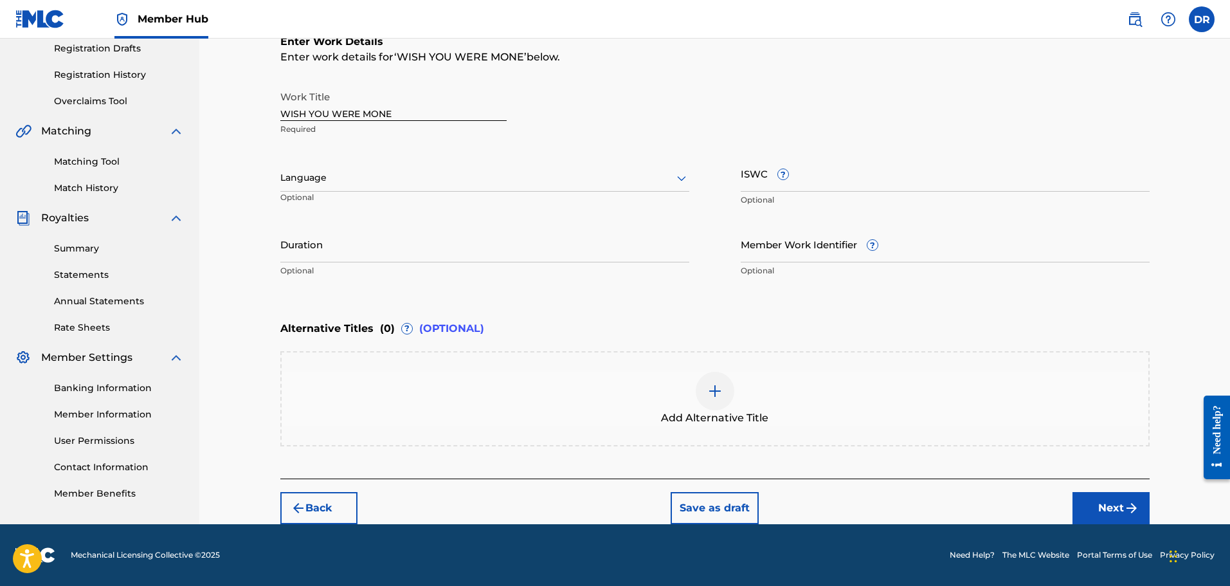
scroll to position [220, 0]
click at [1112, 501] on button "Next" at bounding box center [1110, 508] width 77 height 32
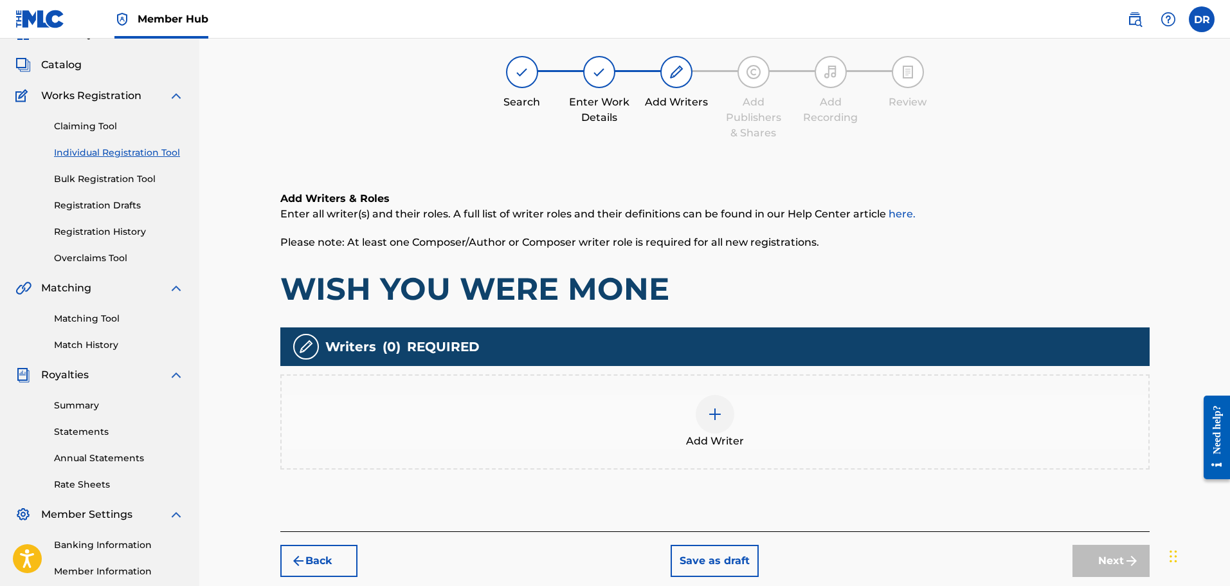
scroll to position [58, 0]
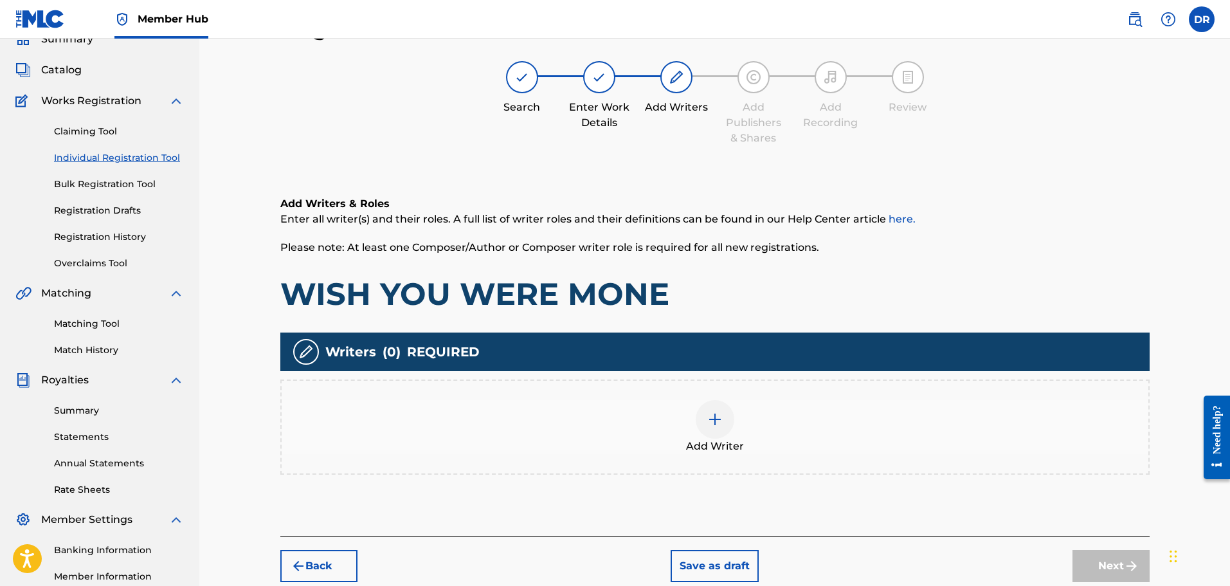
click at [715, 426] on img at bounding box center [714, 418] width 15 height 15
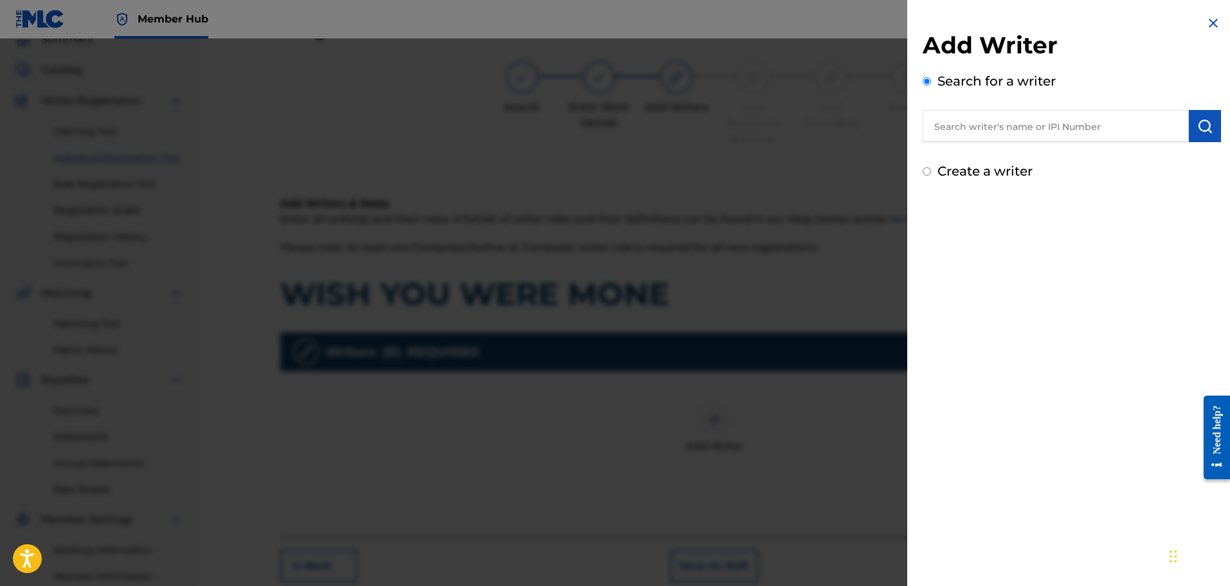
click at [926, 173] on input "Create a writer" at bounding box center [927, 171] width 8 height 8
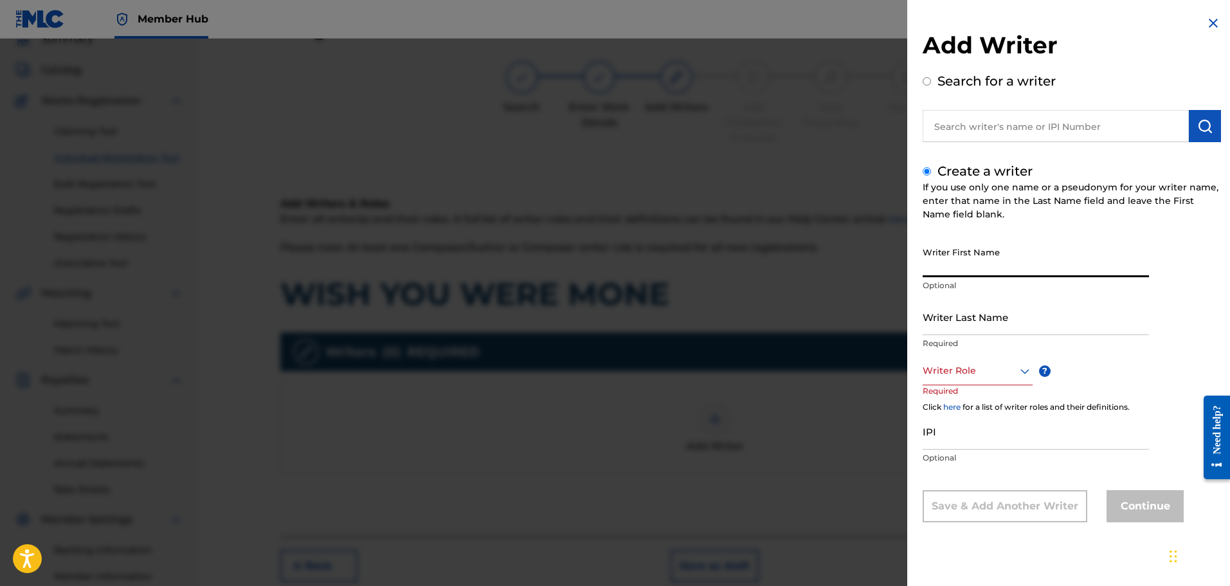
click at [969, 242] on input "Writer First Name" at bounding box center [1036, 258] width 226 height 37
drag, startPoint x: 1055, startPoint y: 269, endPoint x: 1003, endPoint y: 268, distance: 52.1
click at [1000, 269] on input "[PERSON_NAME]" at bounding box center [1036, 258] width 226 height 37
click at [1081, 266] on input "[PERSON_NAME]" at bounding box center [1036, 258] width 226 height 37
drag, startPoint x: 1063, startPoint y: 270, endPoint x: 999, endPoint y: 269, distance: 64.3
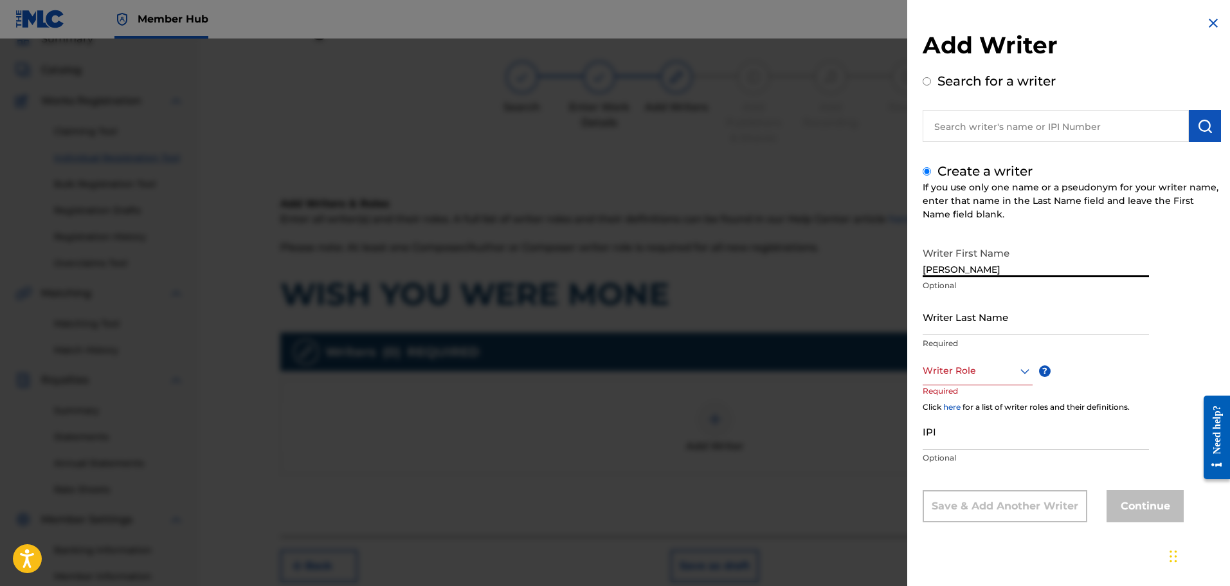
click at [999, 269] on input "[PERSON_NAME]" at bounding box center [1036, 258] width 226 height 37
drag, startPoint x: 1064, startPoint y: 265, endPoint x: 998, endPoint y: 266, distance: 66.2
click at [998, 266] on input "[PERSON_NAME]" at bounding box center [1036, 258] width 226 height 37
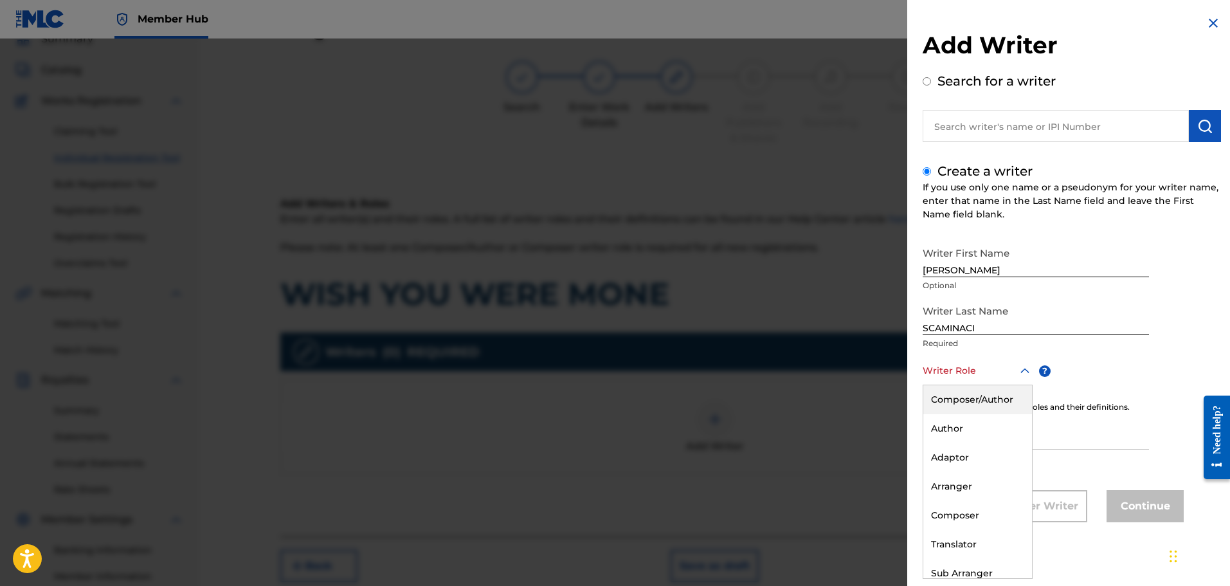
click at [971, 367] on div at bounding box center [978, 371] width 110 height 16
click at [967, 393] on div "Composer/Author" at bounding box center [977, 399] width 109 height 29
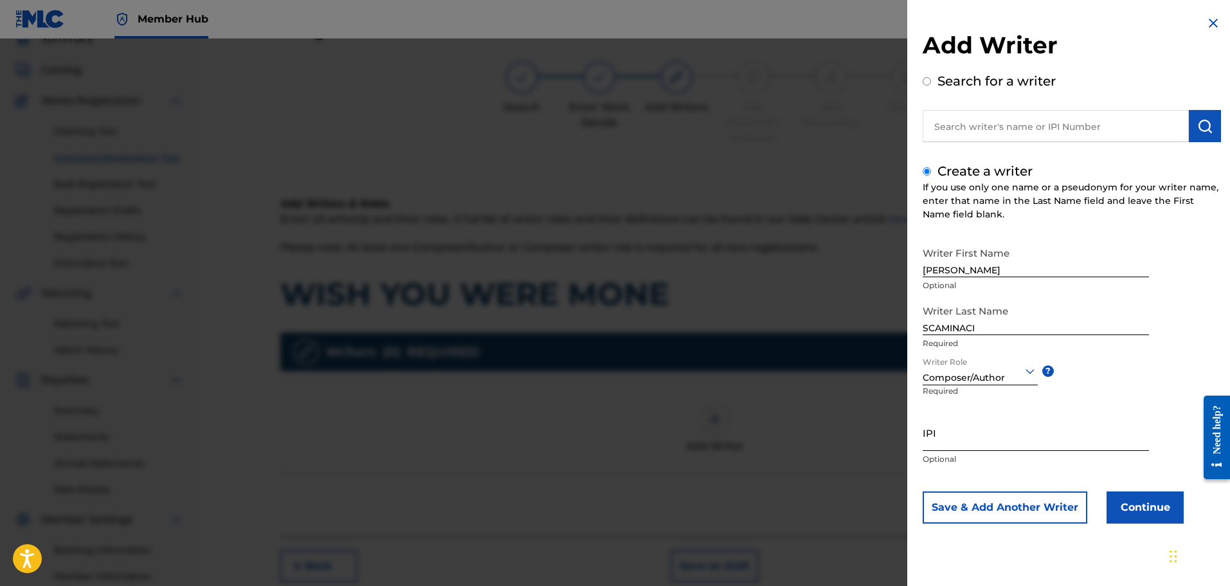
click at [957, 442] on input "IPI" at bounding box center [1036, 432] width 226 height 37
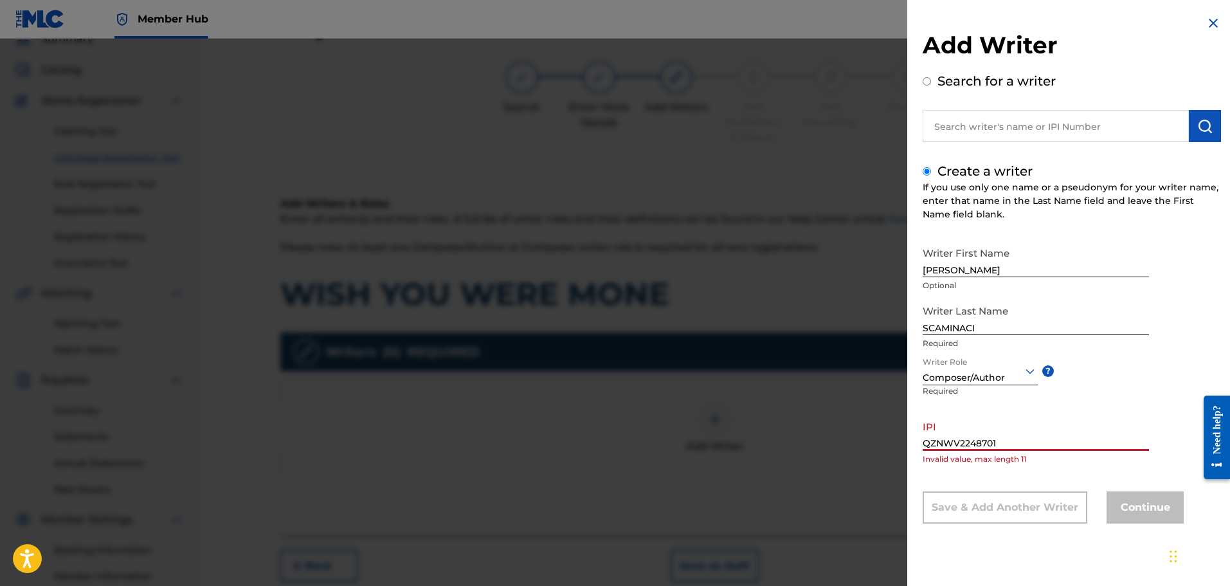
drag, startPoint x: 1010, startPoint y: 437, endPoint x: 903, endPoint y: 445, distance: 107.7
click at [903, 445] on div "Add Writer Search for a writer Create a writer If you use only one name or a ps…" at bounding box center [615, 312] width 1230 height 547
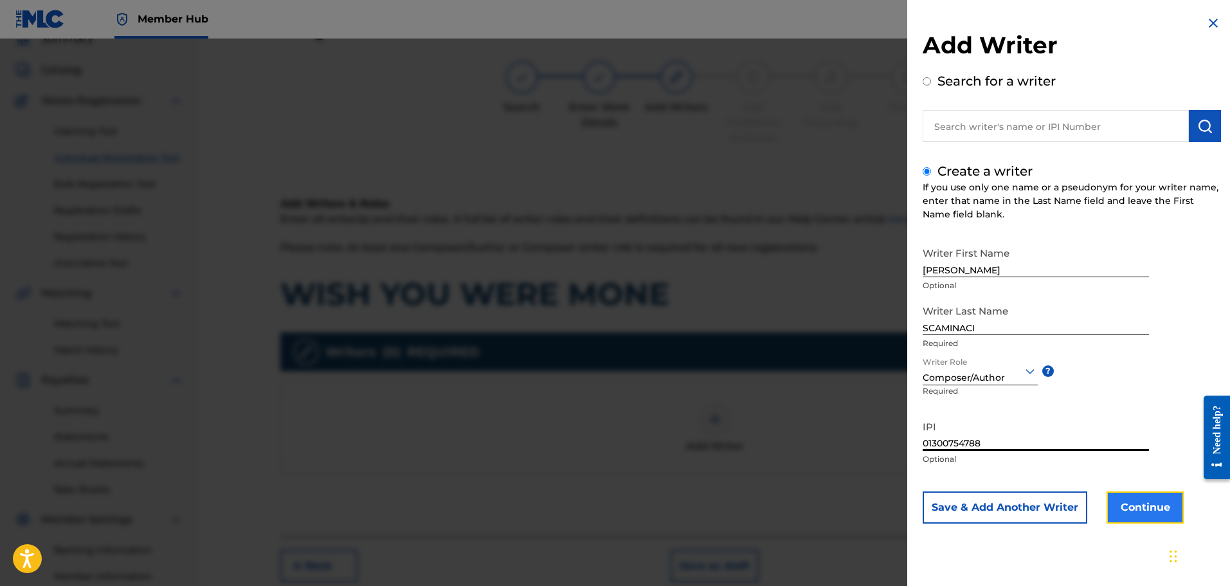
click at [1148, 507] on button "Continue" at bounding box center [1144, 507] width 77 height 32
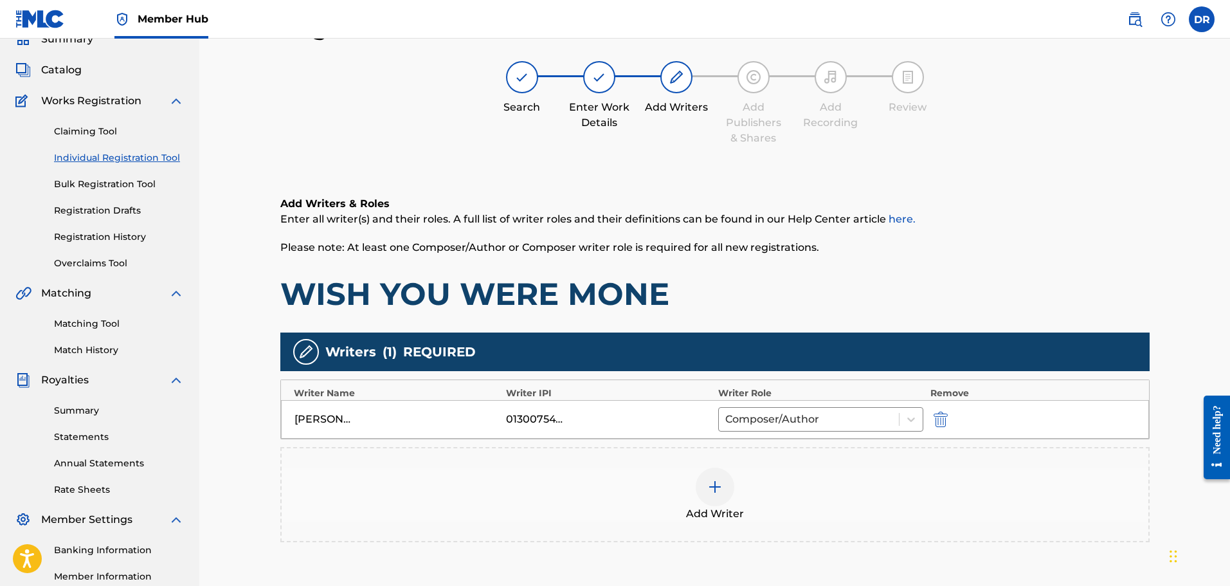
click at [715, 484] on img at bounding box center [714, 486] width 15 height 15
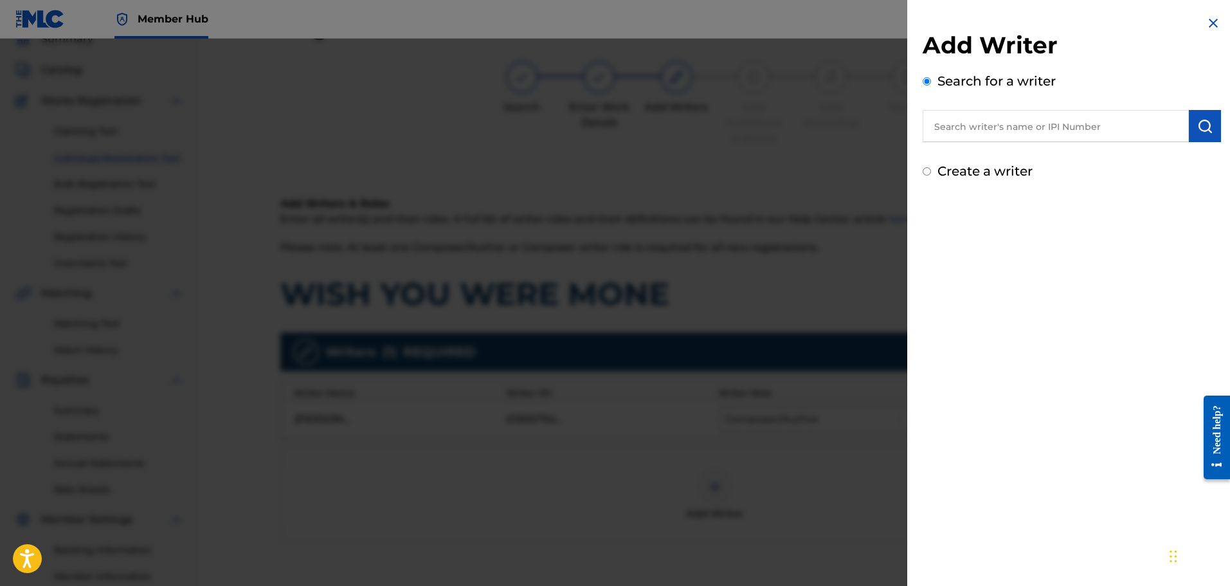
click at [927, 172] on input "Create a writer" at bounding box center [927, 171] width 8 height 8
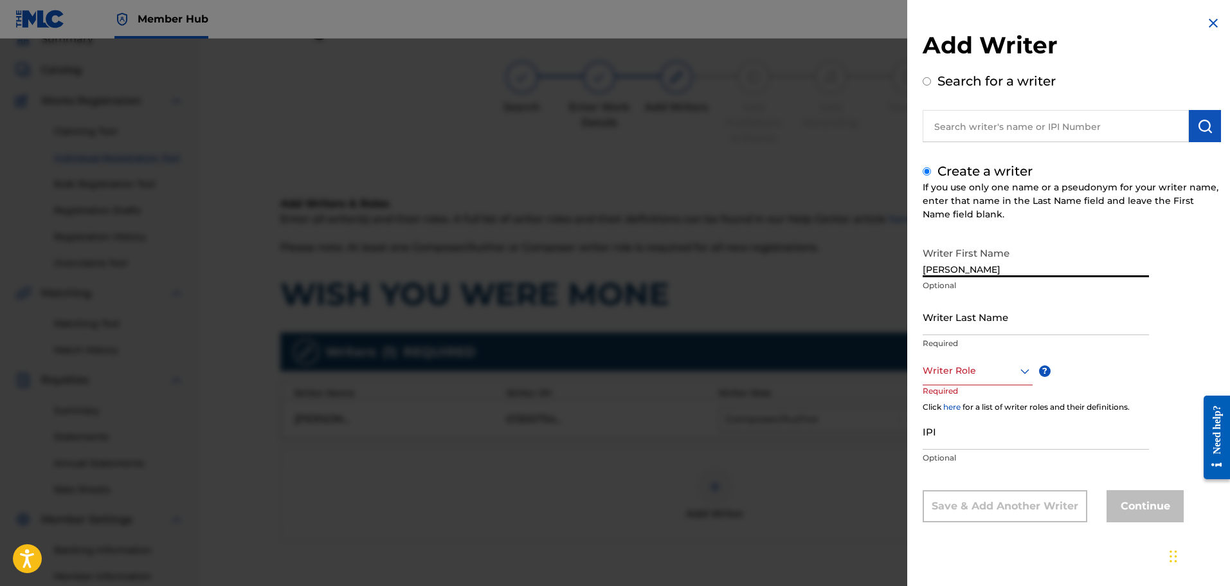
drag, startPoint x: 996, startPoint y: 267, endPoint x: 953, endPoint y: 266, distance: 43.7
click at [953, 266] on input "[PERSON_NAME]" at bounding box center [1036, 258] width 226 height 37
click at [977, 373] on div at bounding box center [978, 371] width 110 height 16
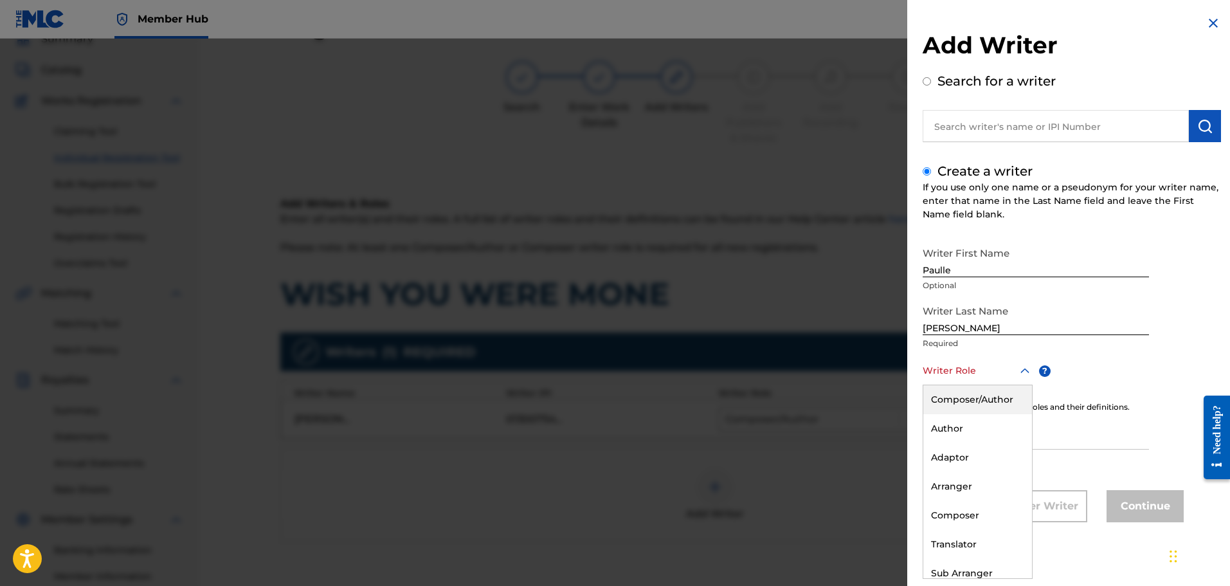
click at [975, 399] on div "Composer/Author" at bounding box center [977, 399] width 109 height 29
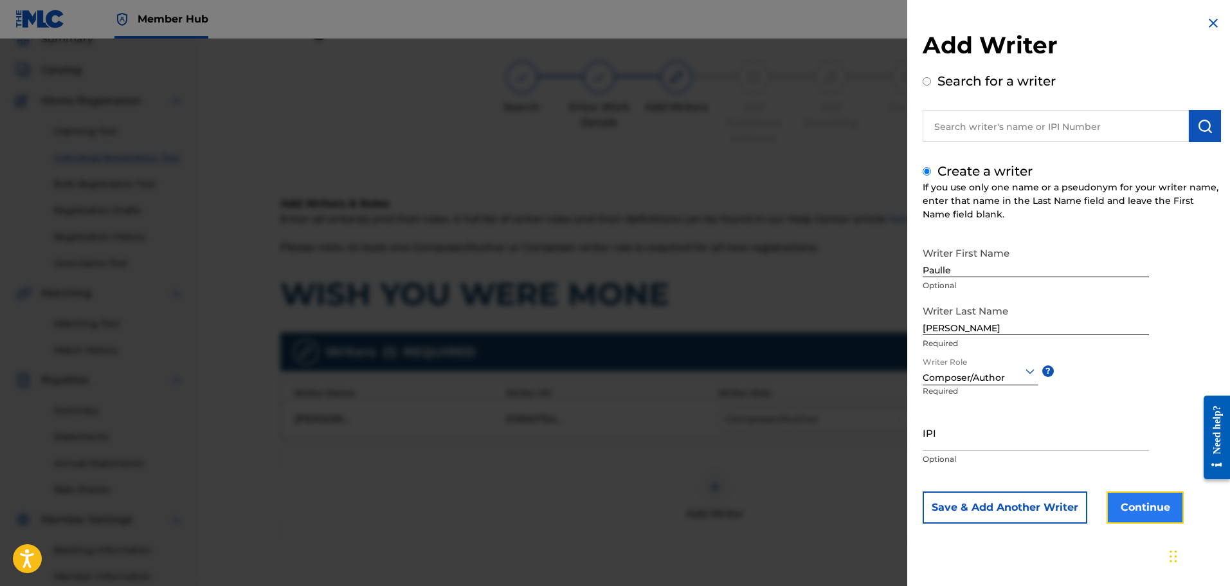
click at [1144, 505] on button "Continue" at bounding box center [1144, 507] width 77 height 32
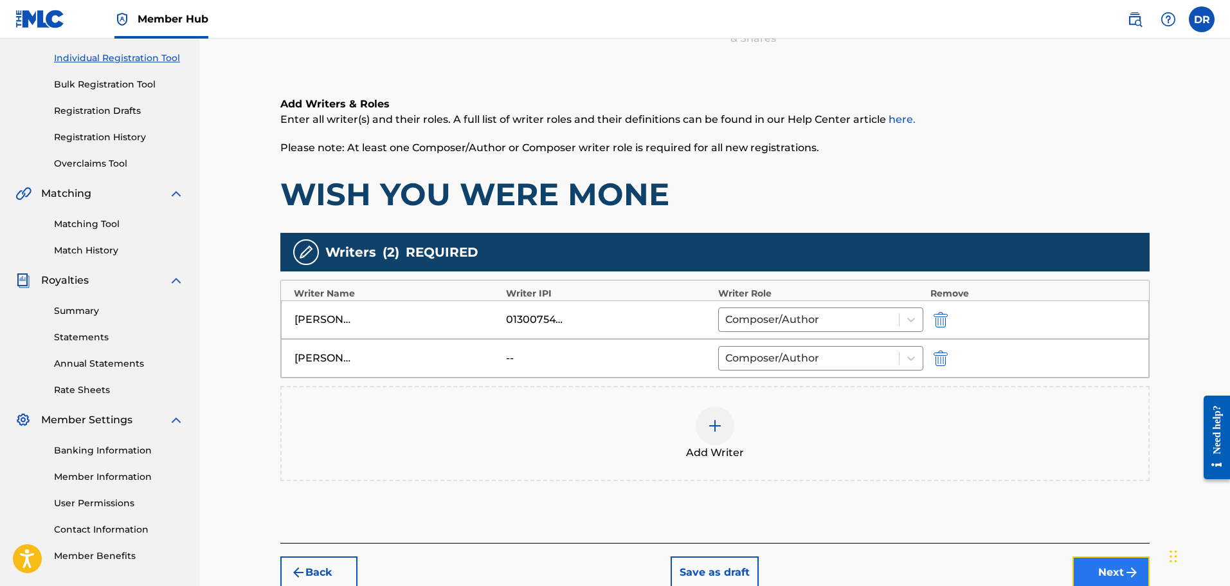
click at [1106, 565] on button "Next" at bounding box center [1110, 572] width 77 height 32
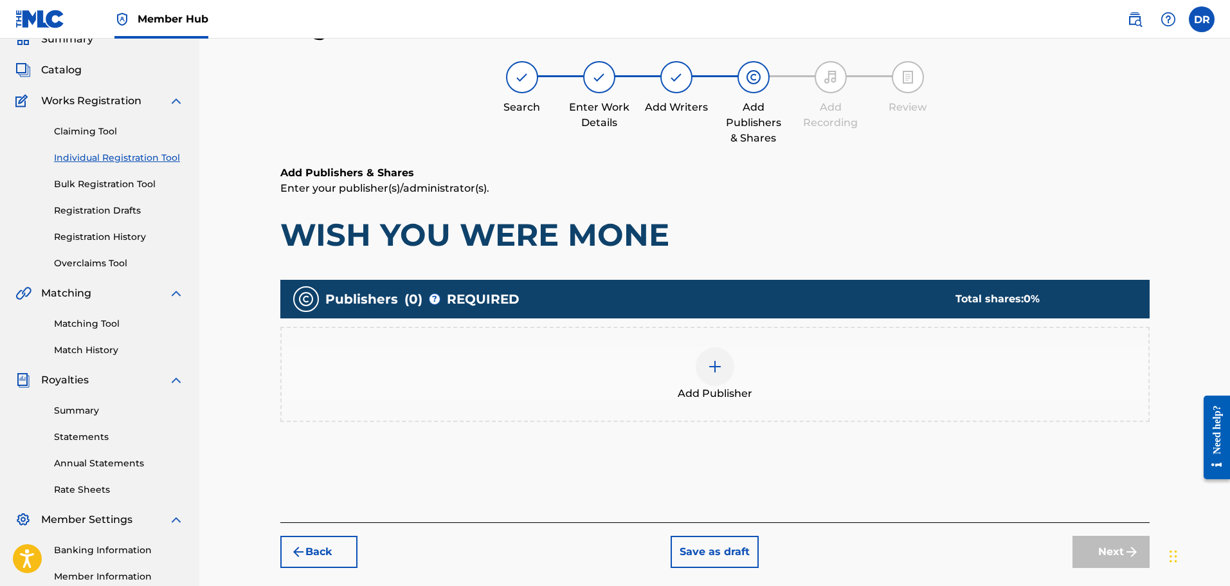
click at [716, 354] on div at bounding box center [715, 366] width 39 height 39
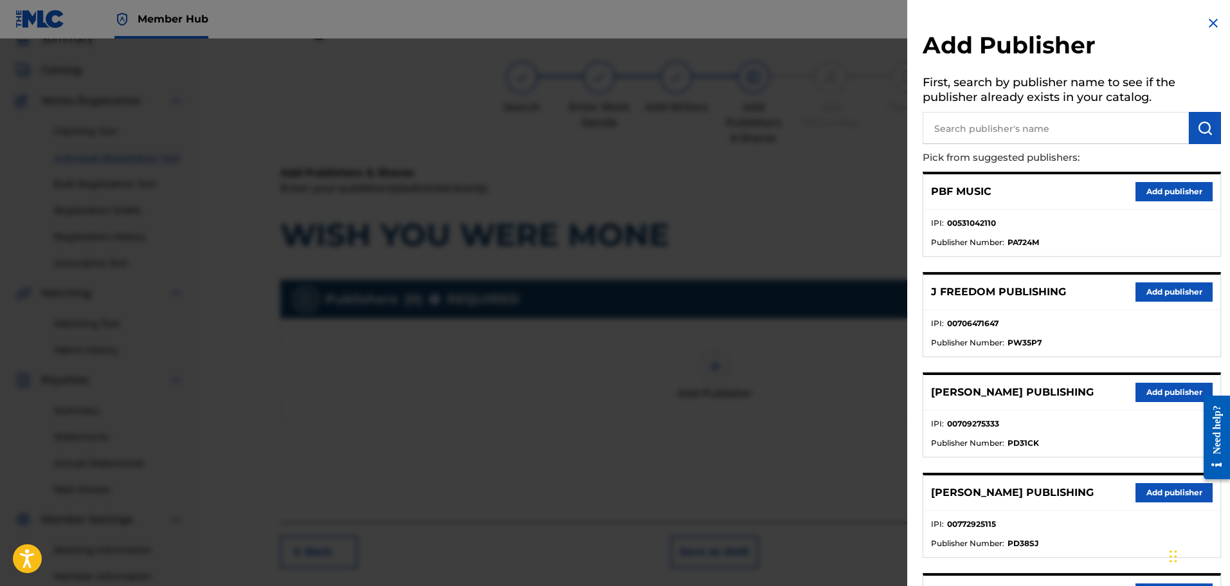
click at [1013, 134] on input "text" at bounding box center [1056, 128] width 266 height 32
click at [1197, 126] on img "submit" at bounding box center [1204, 127] width 15 height 15
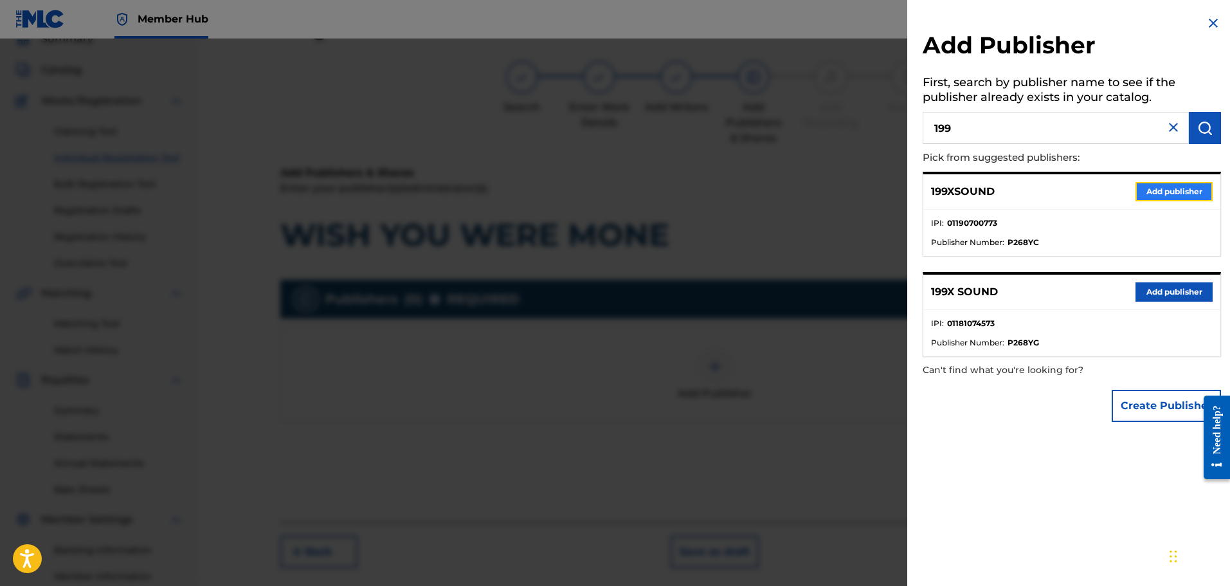
click at [1162, 190] on button "Add publisher" at bounding box center [1173, 191] width 77 height 19
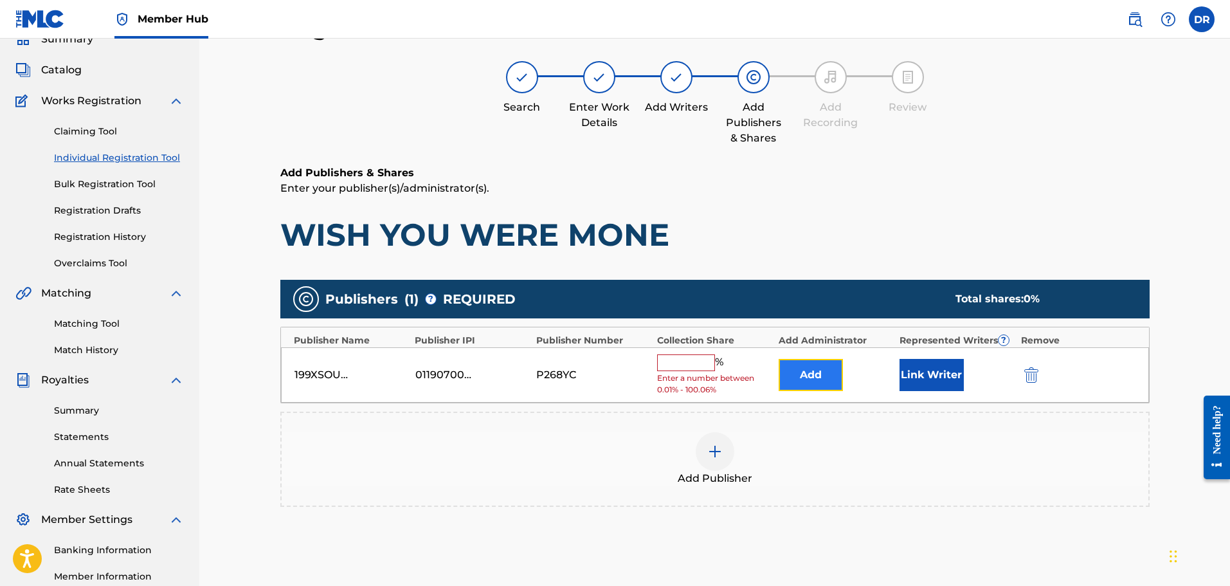
click at [811, 372] on button "Add" at bounding box center [811, 375] width 64 height 32
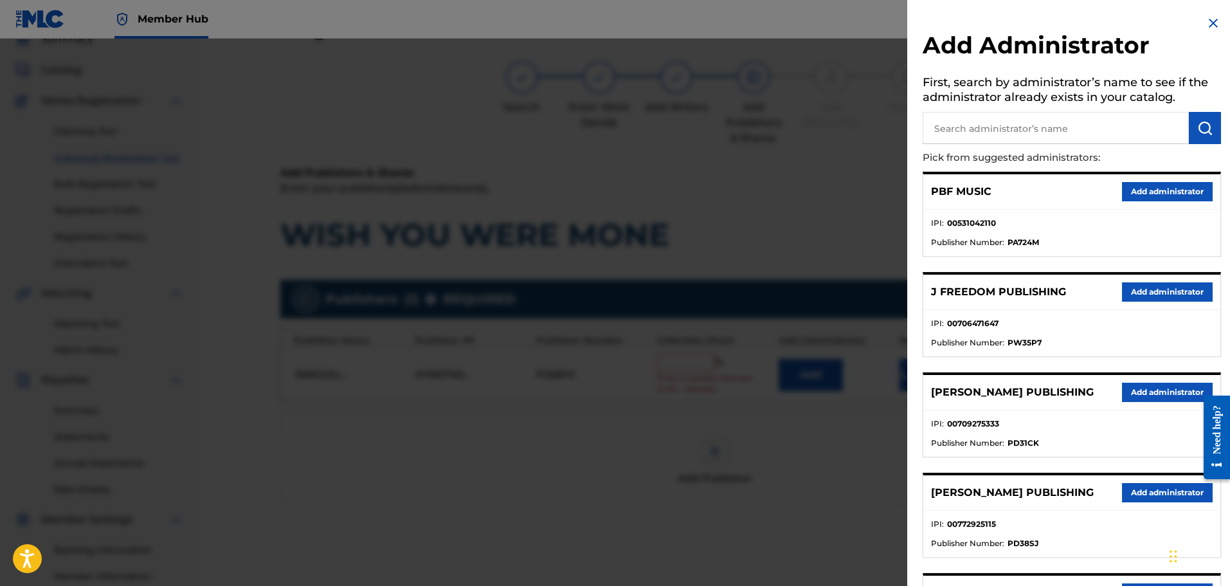
click at [985, 129] on input "text" at bounding box center [1056, 128] width 266 height 32
click at [1203, 132] on img "submit" at bounding box center [1204, 127] width 15 height 15
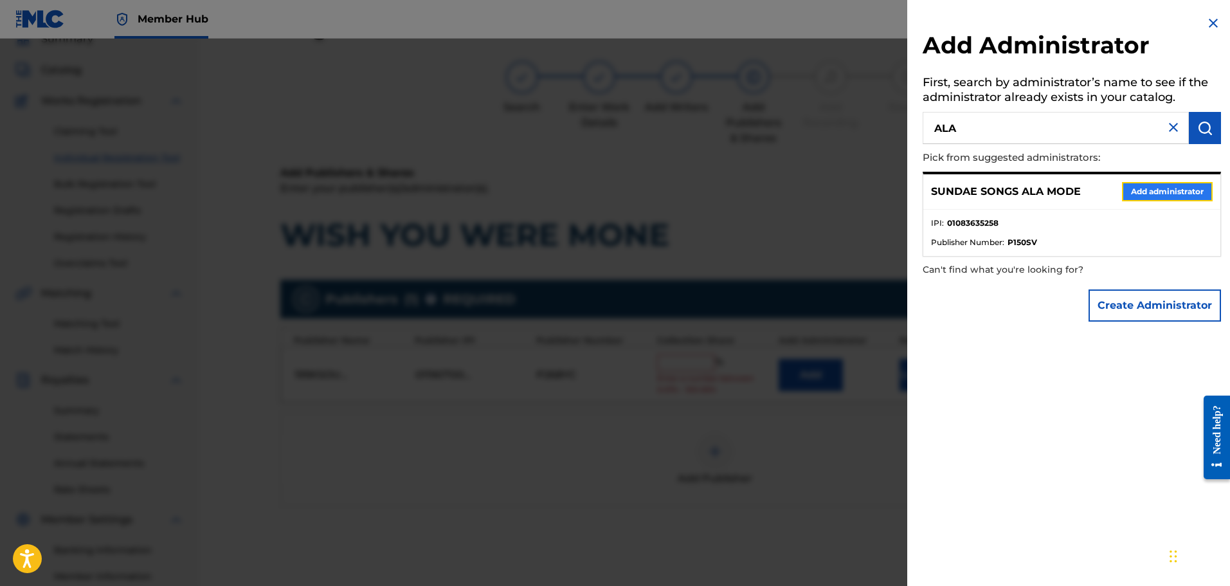
click at [1169, 195] on button "Add administrator" at bounding box center [1167, 191] width 91 height 19
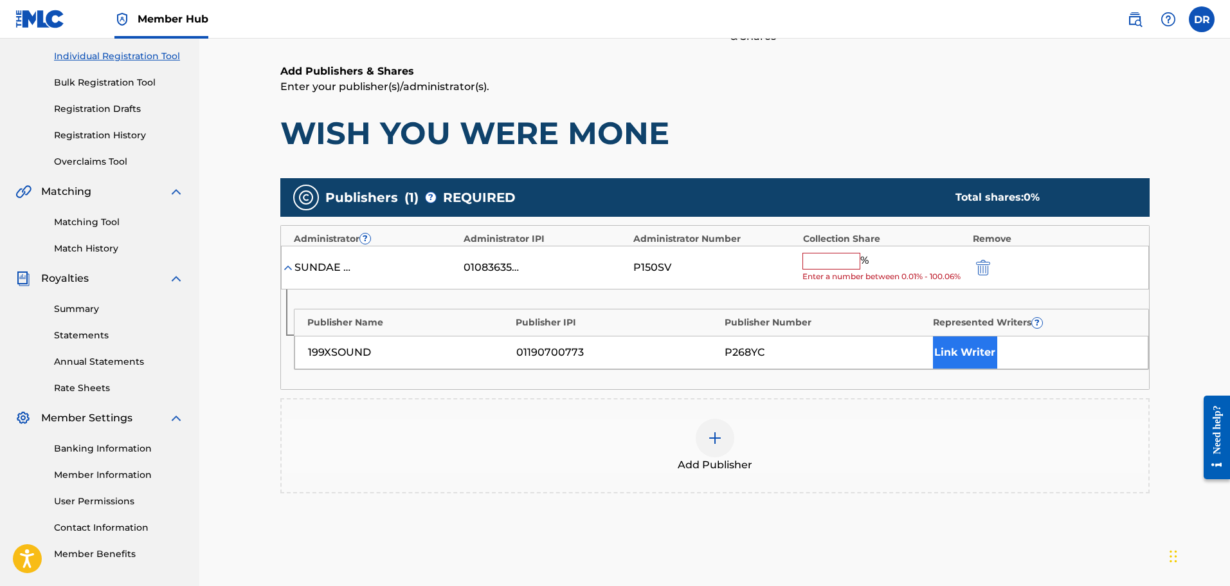
scroll to position [186, 0]
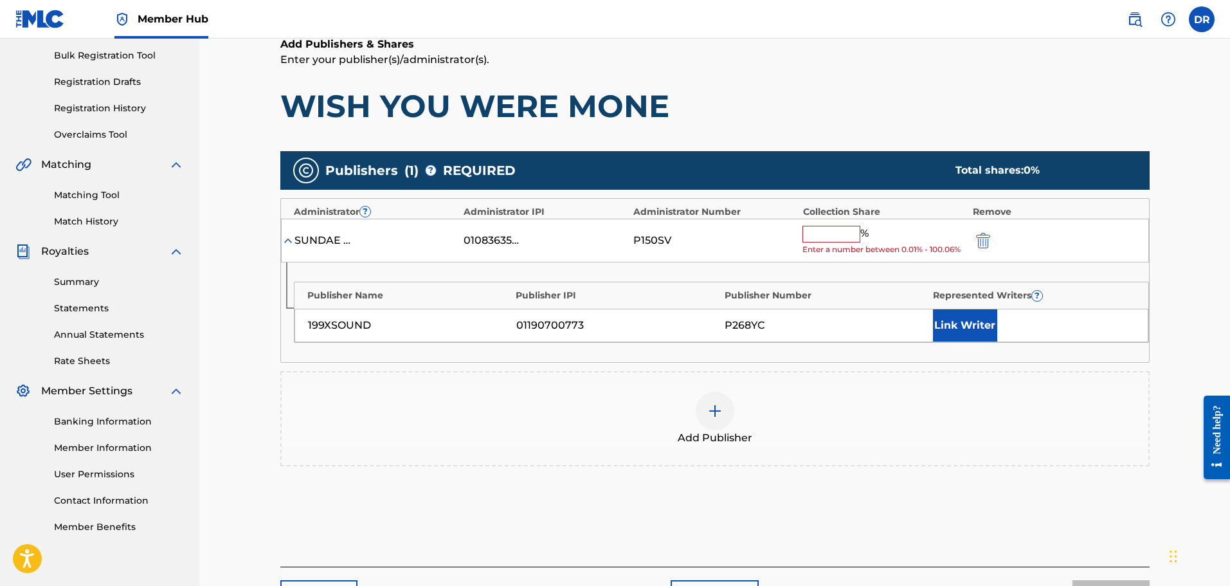
click at [819, 233] on input "text" at bounding box center [831, 234] width 58 height 17
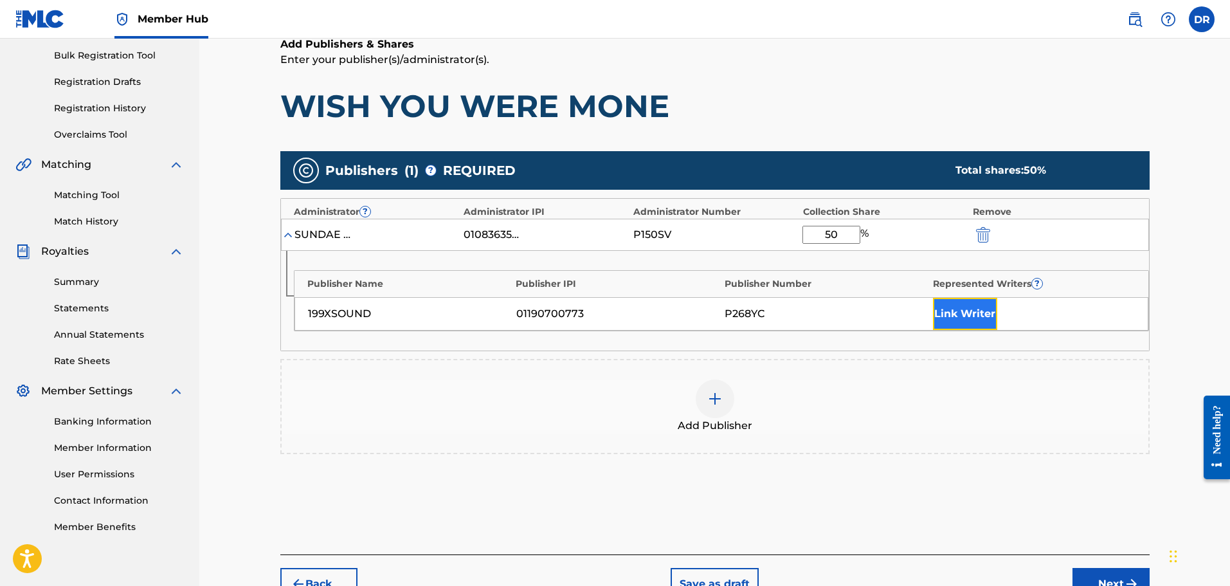
click at [956, 311] on button "Link Writer" at bounding box center [965, 314] width 64 height 32
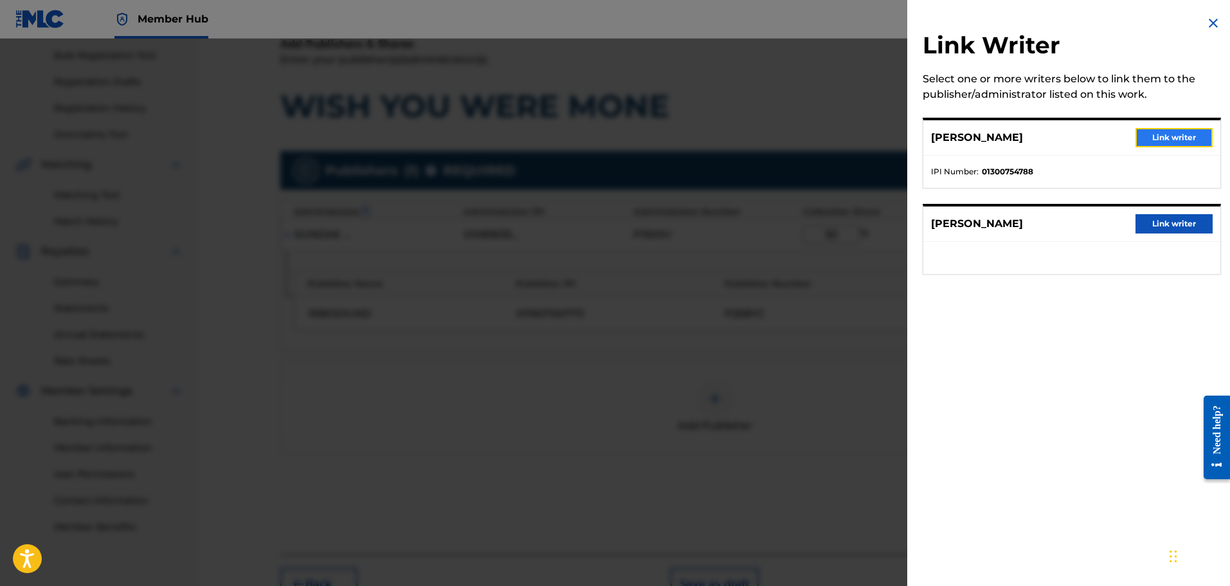
click at [1167, 138] on button "Link writer" at bounding box center [1173, 137] width 77 height 19
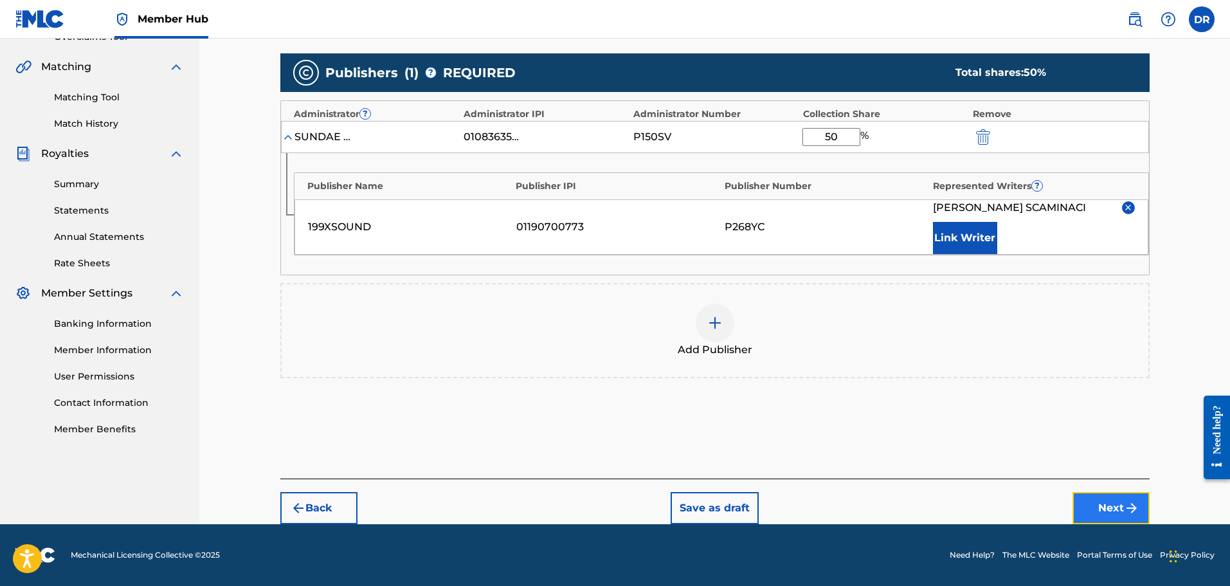
click at [1117, 502] on button "Next" at bounding box center [1110, 508] width 77 height 32
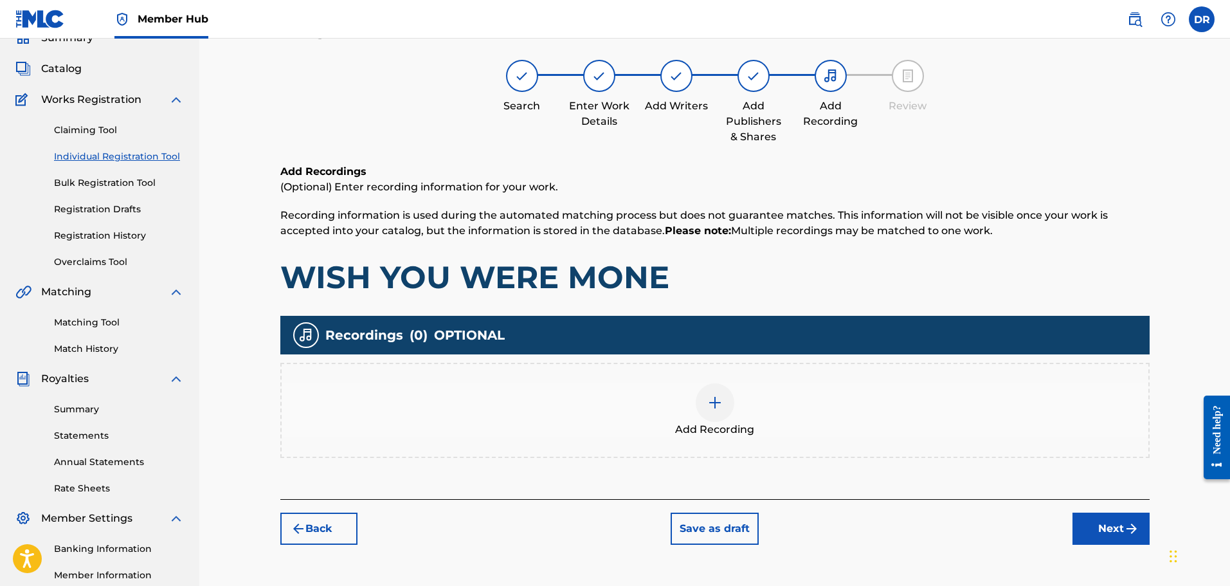
scroll to position [58, 0]
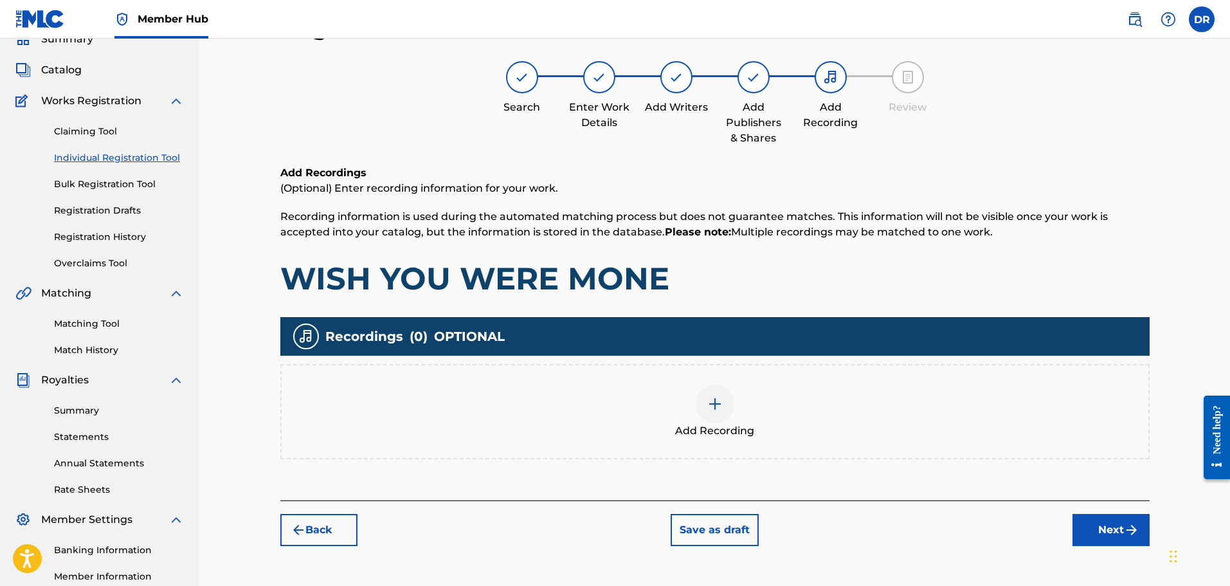
click at [712, 402] on img at bounding box center [714, 403] width 15 height 15
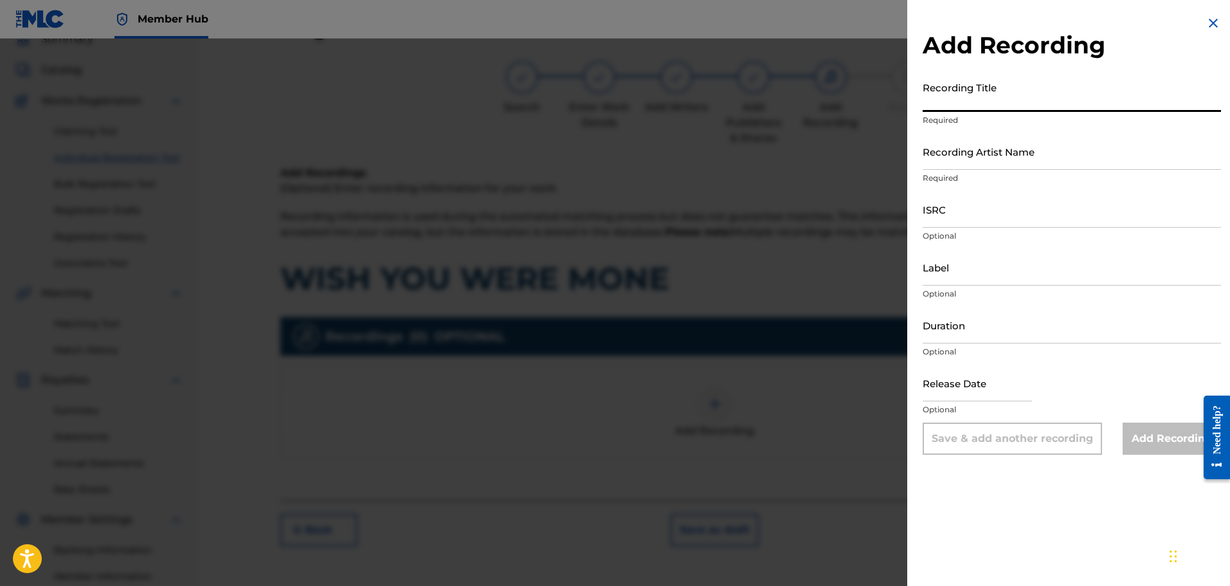
click at [1002, 96] on input "Recording Title" at bounding box center [1072, 93] width 298 height 37
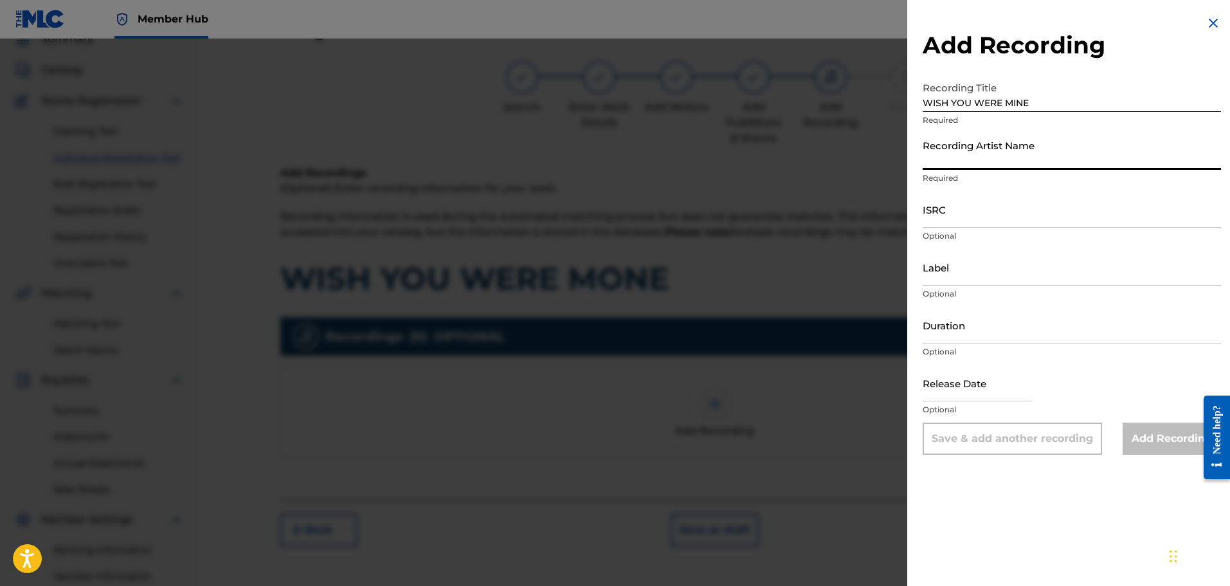
click at [1009, 165] on input "Recording Artist Name" at bounding box center [1072, 151] width 298 height 37
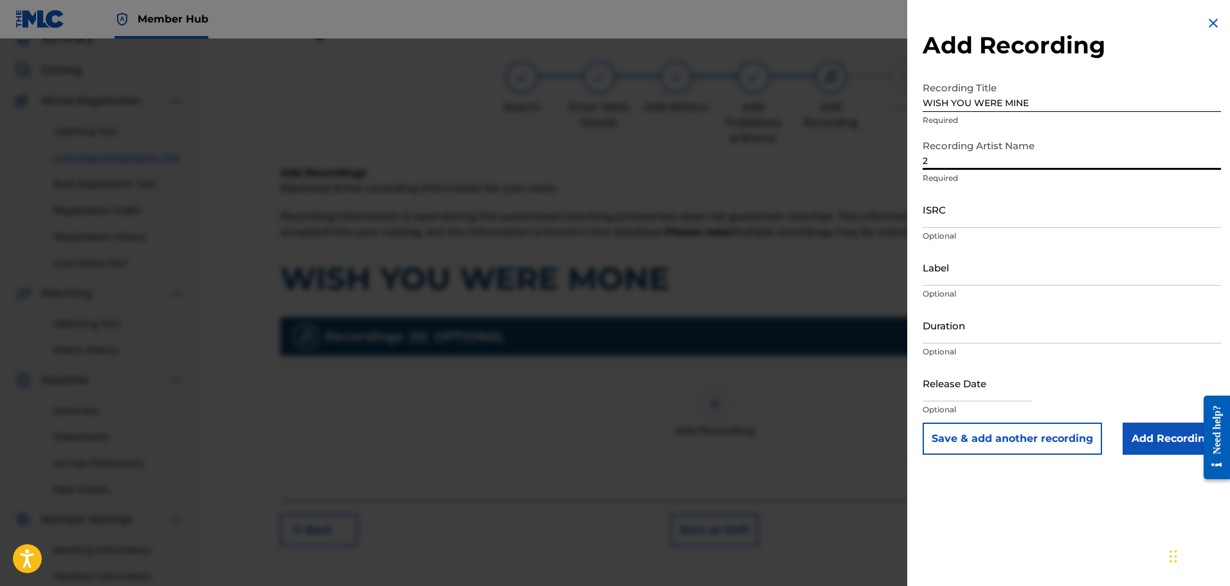
drag, startPoint x: 1005, startPoint y: 157, endPoint x: 889, endPoint y: 158, distance: 115.7
click at [889, 158] on div "Add Recording Recording Title WISH YOU WERE MINE Required Recording Artist Name…" at bounding box center [615, 312] width 1230 height 547
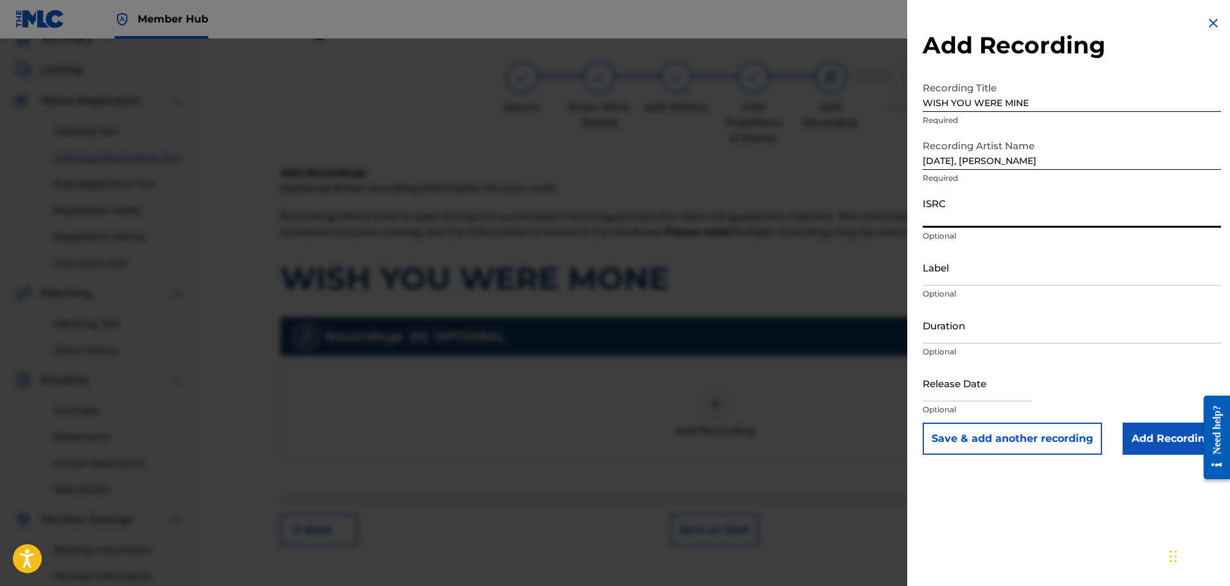
click at [937, 219] on input "ISRC" at bounding box center [1072, 209] width 298 height 37
click at [1173, 439] on input "Add Recording" at bounding box center [1171, 438] width 98 height 32
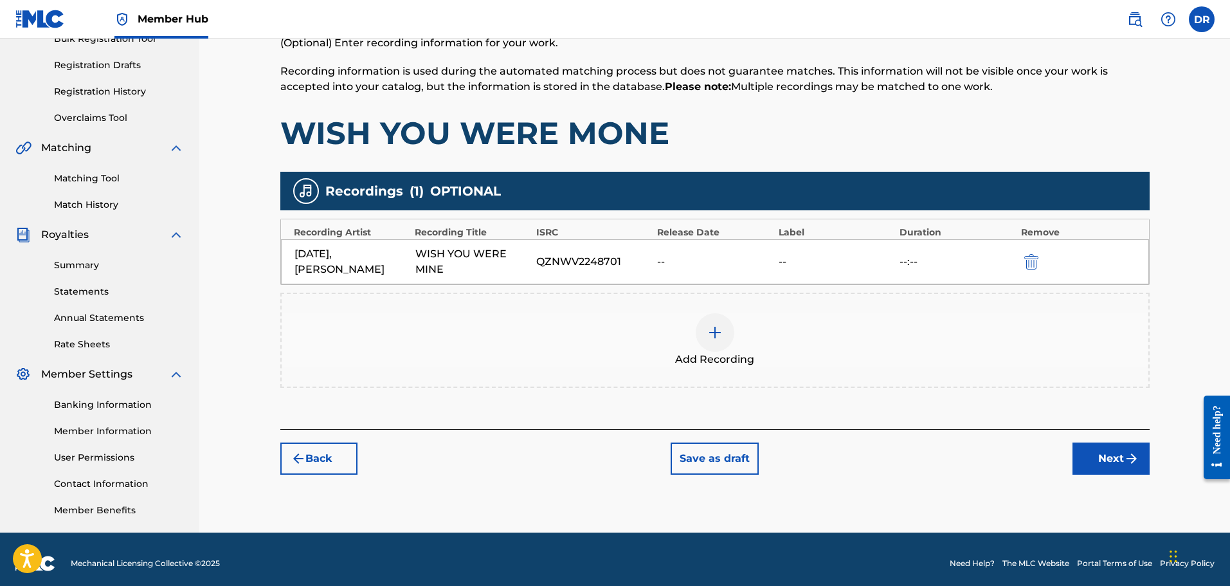
scroll to position [212, 0]
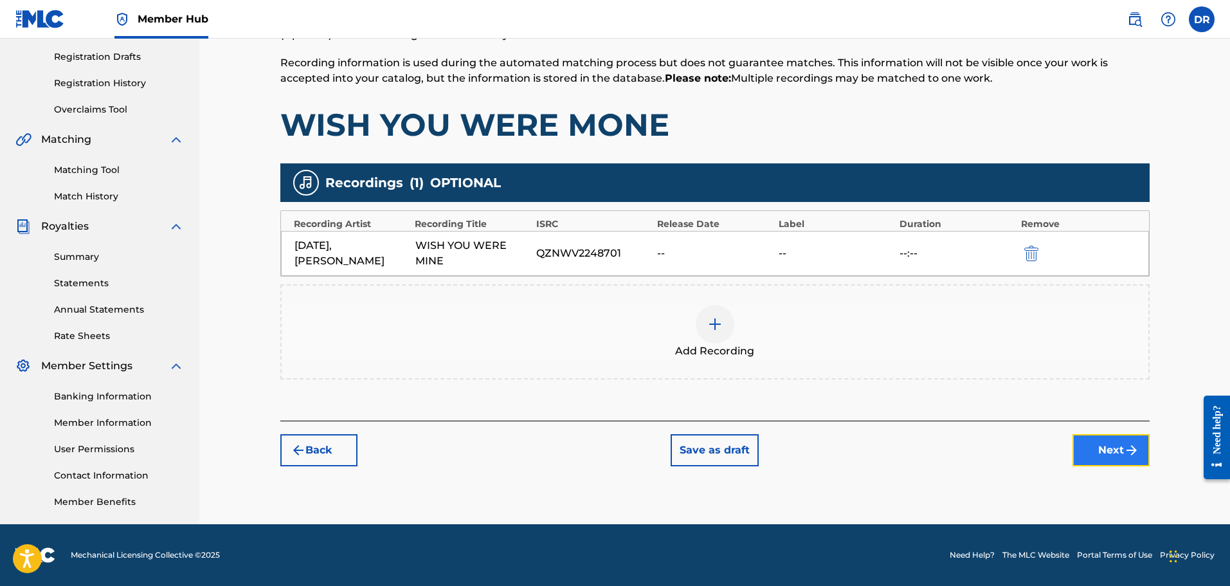
click at [1107, 444] on button "Next" at bounding box center [1110, 450] width 77 height 32
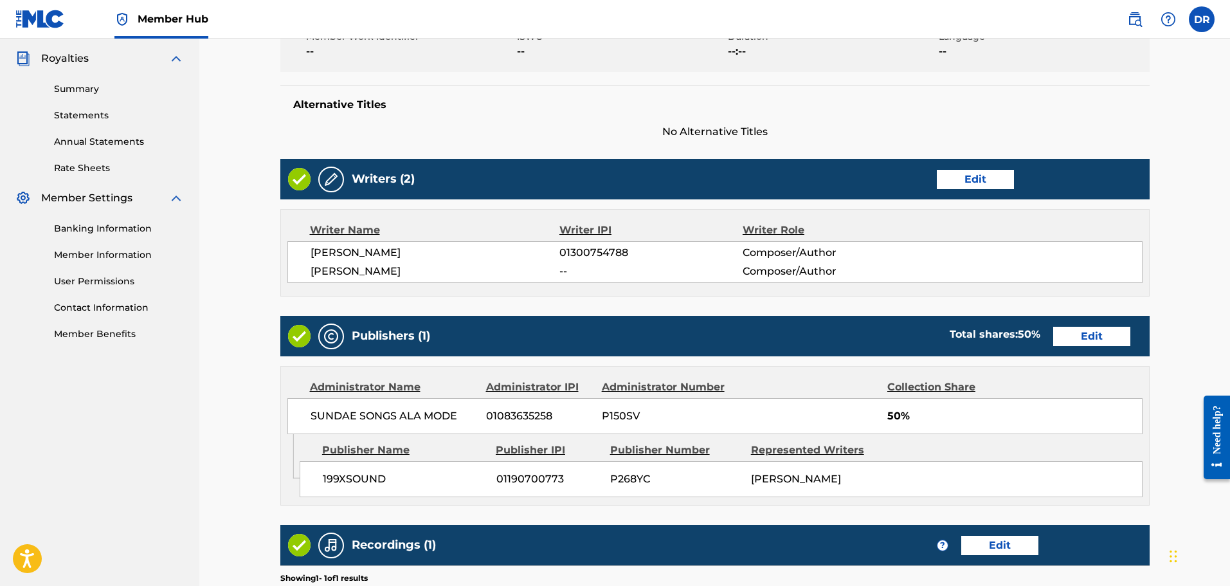
scroll to position [581, 0]
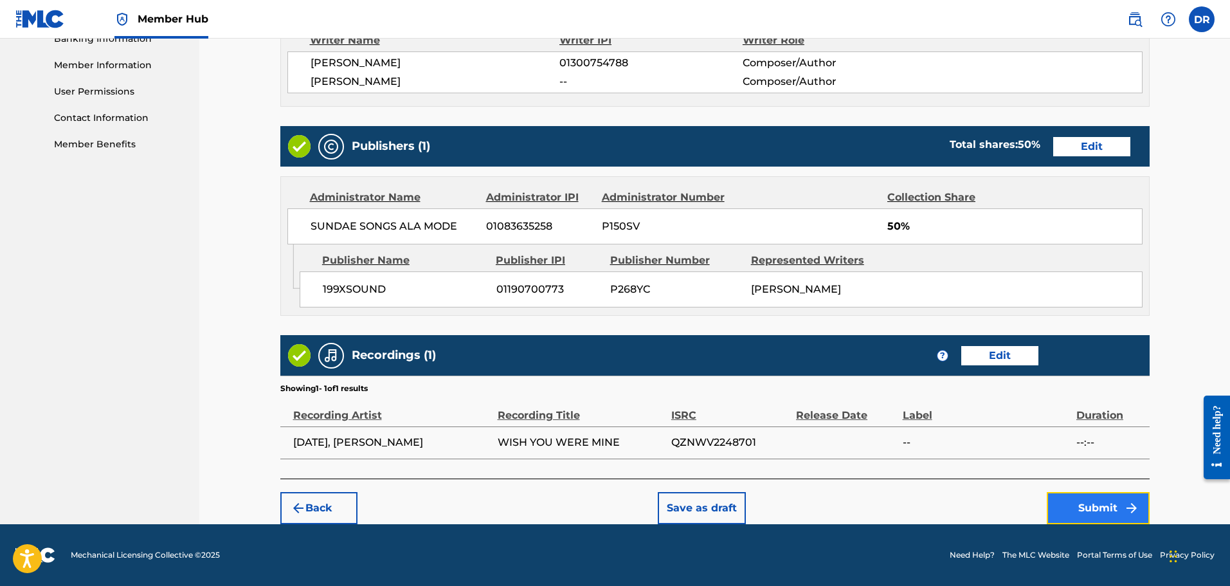
click at [1091, 505] on button "Submit" at bounding box center [1098, 508] width 103 height 32
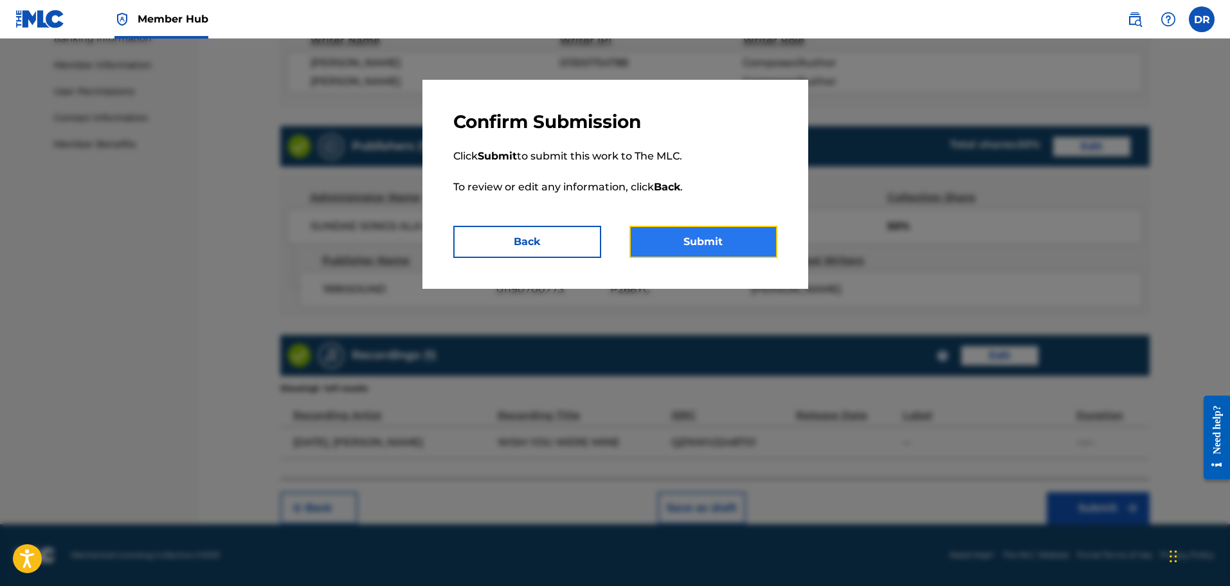
click at [713, 245] on button "Submit" at bounding box center [703, 242] width 148 height 32
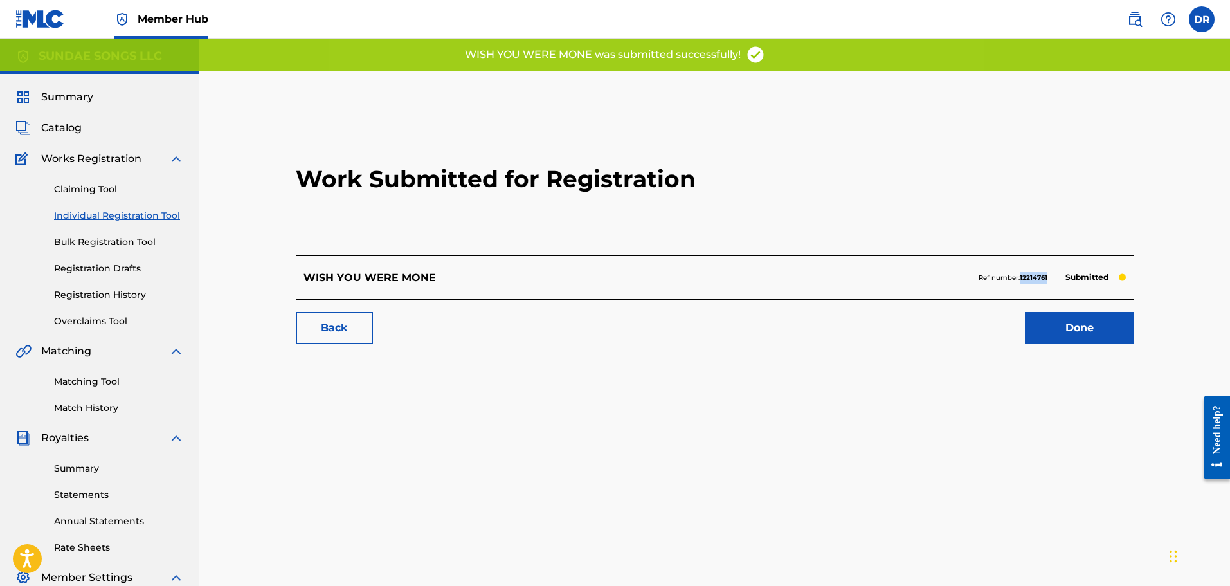
drag, startPoint x: 1049, startPoint y: 278, endPoint x: 1020, endPoint y: 282, distance: 29.2
click at [1020, 282] on div "Ref number: 12214761 Submitted" at bounding box center [1052, 278] width 148 height 18
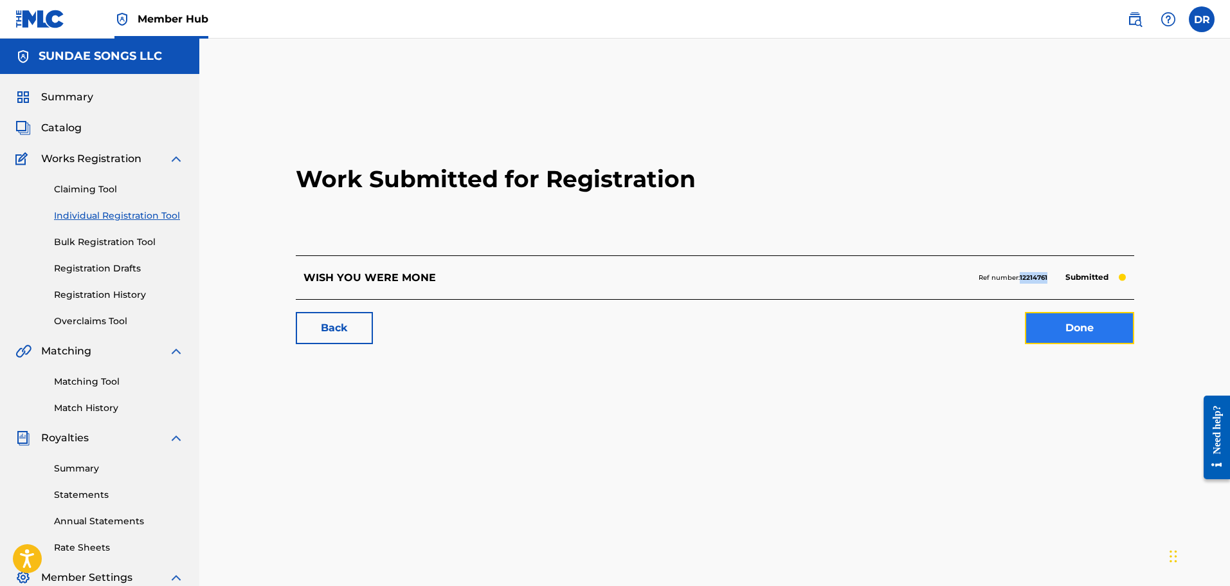
click at [1041, 332] on link "Done" at bounding box center [1079, 328] width 109 height 32
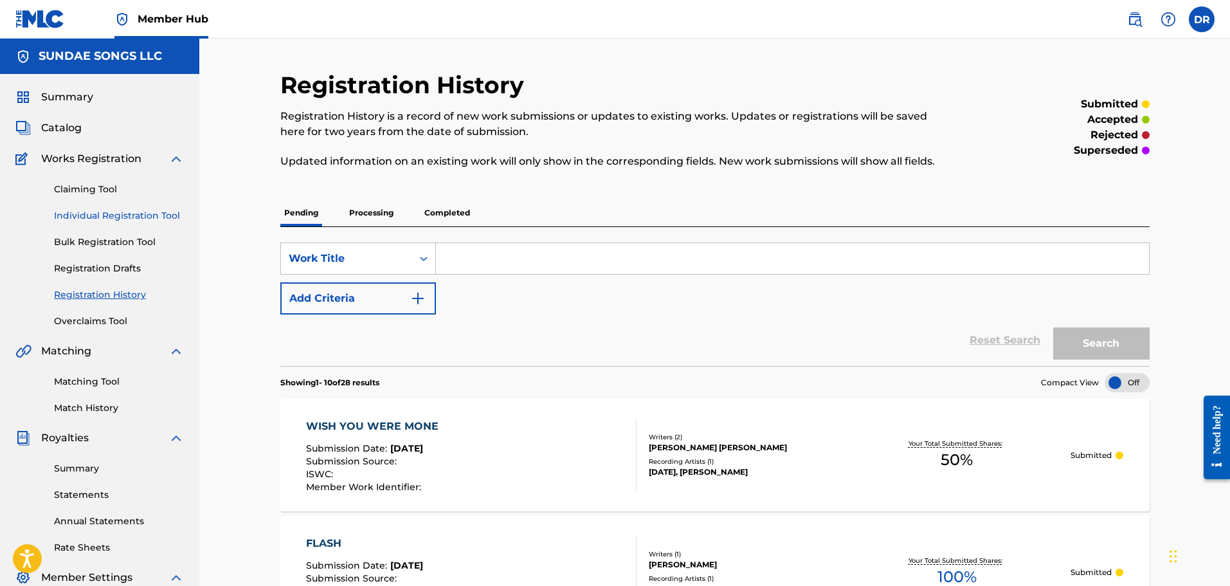
click at [118, 217] on link "Individual Registration Tool" at bounding box center [119, 216] width 130 height 14
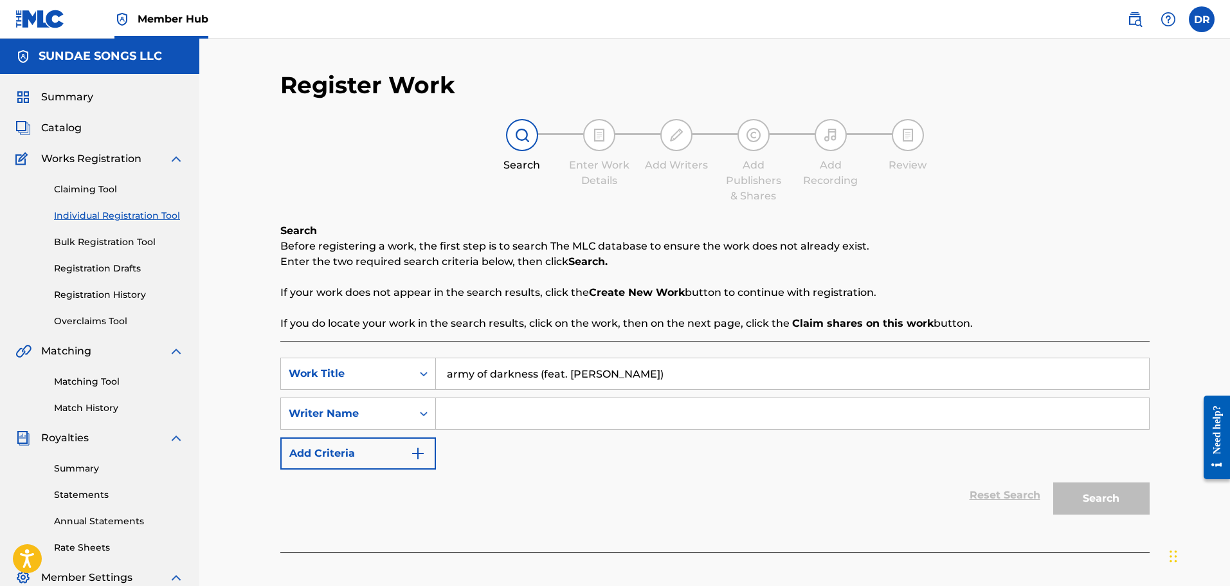
click at [494, 417] on input "Search Form" at bounding box center [792, 413] width 713 height 31
click at [1097, 501] on button "Search" at bounding box center [1101, 498] width 96 height 32
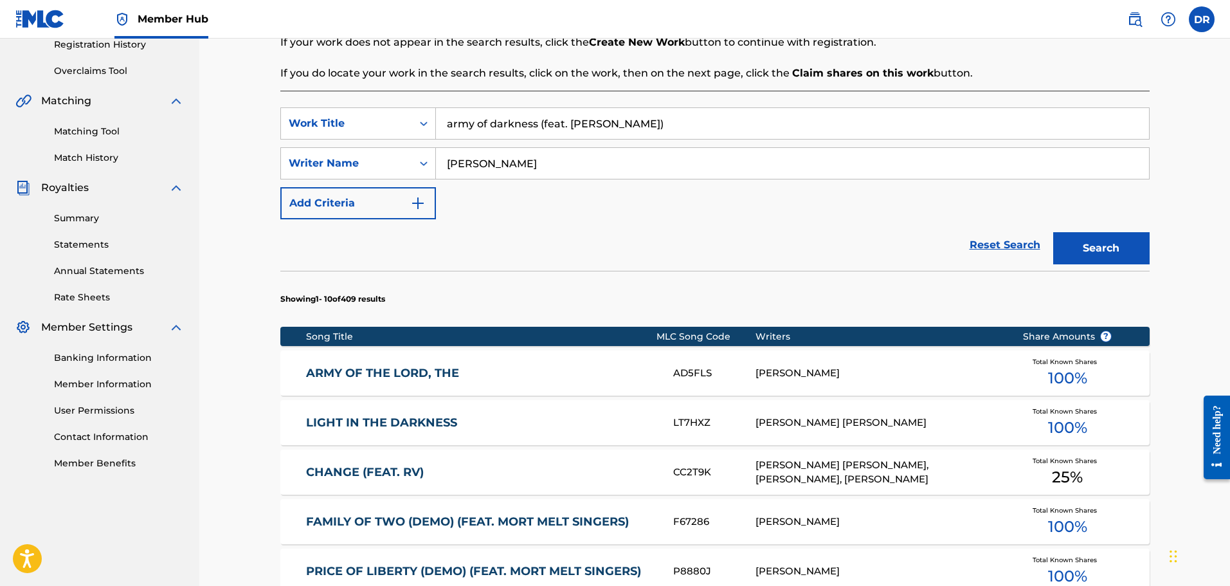
scroll to position [257, 0]
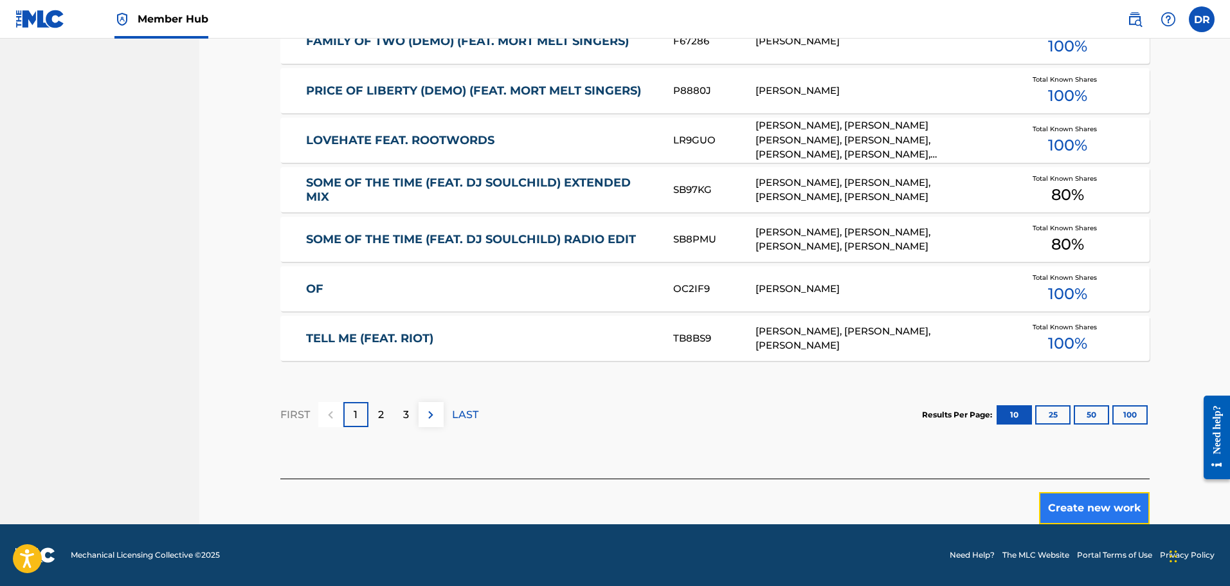
click at [1075, 514] on button "Create new work" at bounding box center [1094, 508] width 111 height 32
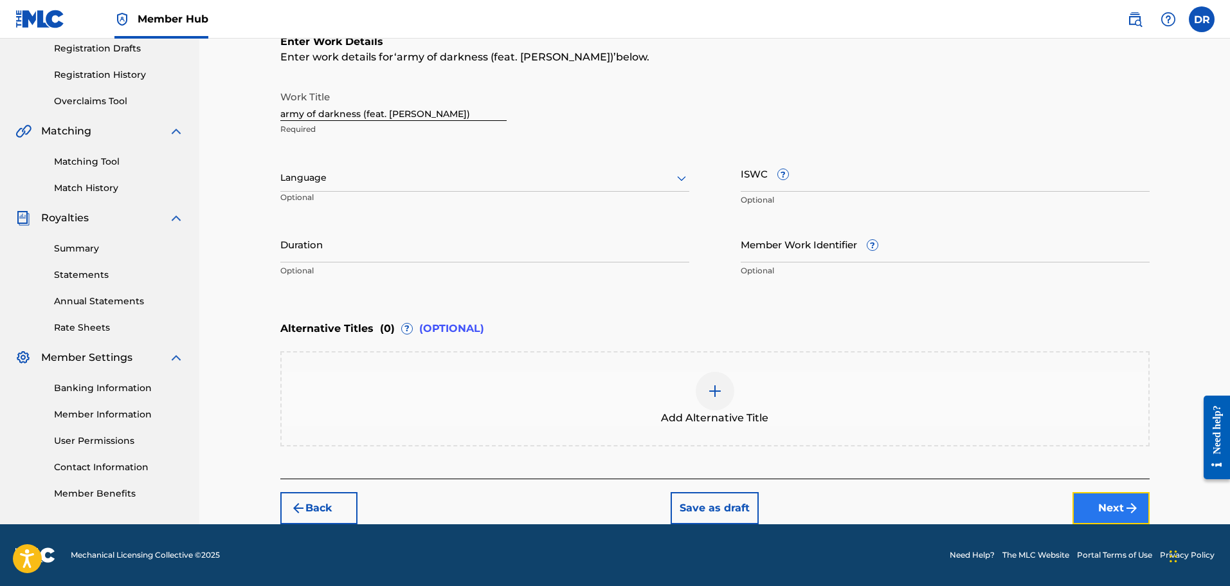
click at [1116, 510] on button "Next" at bounding box center [1110, 508] width 77 height 32
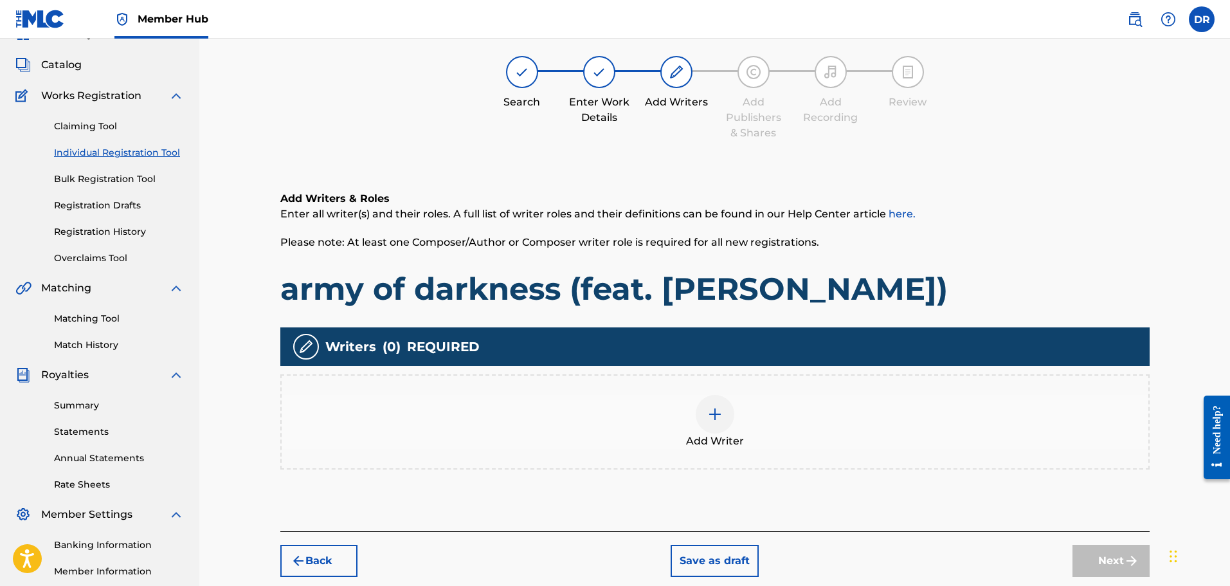
scroll to position [58, 0]
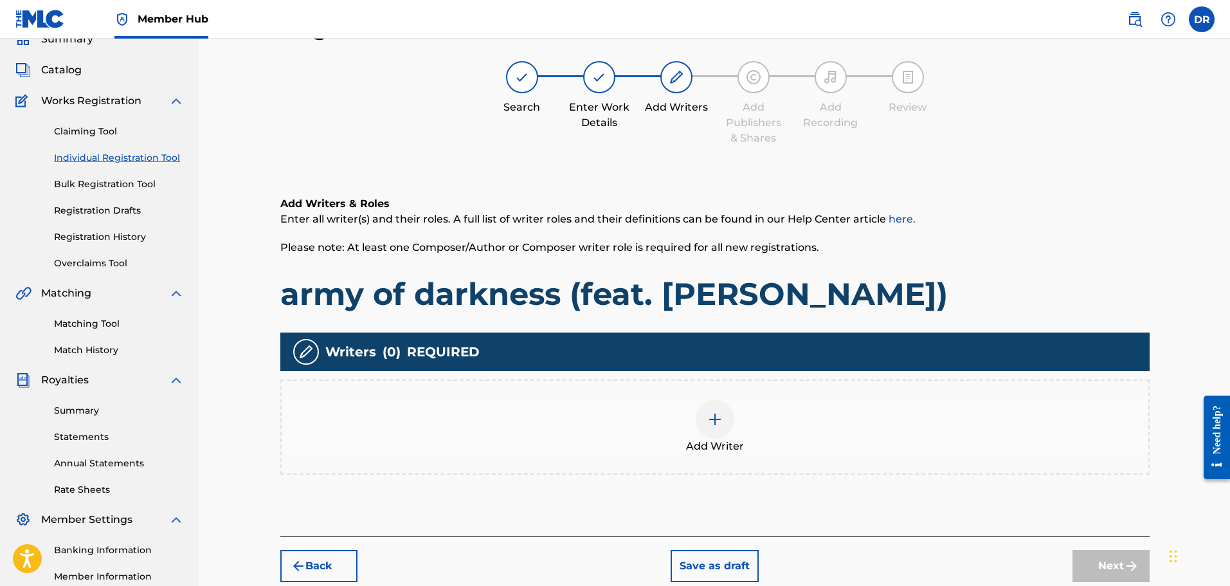
click at [705, 419] on div at bounding box center [715, 419] width 39 height 39
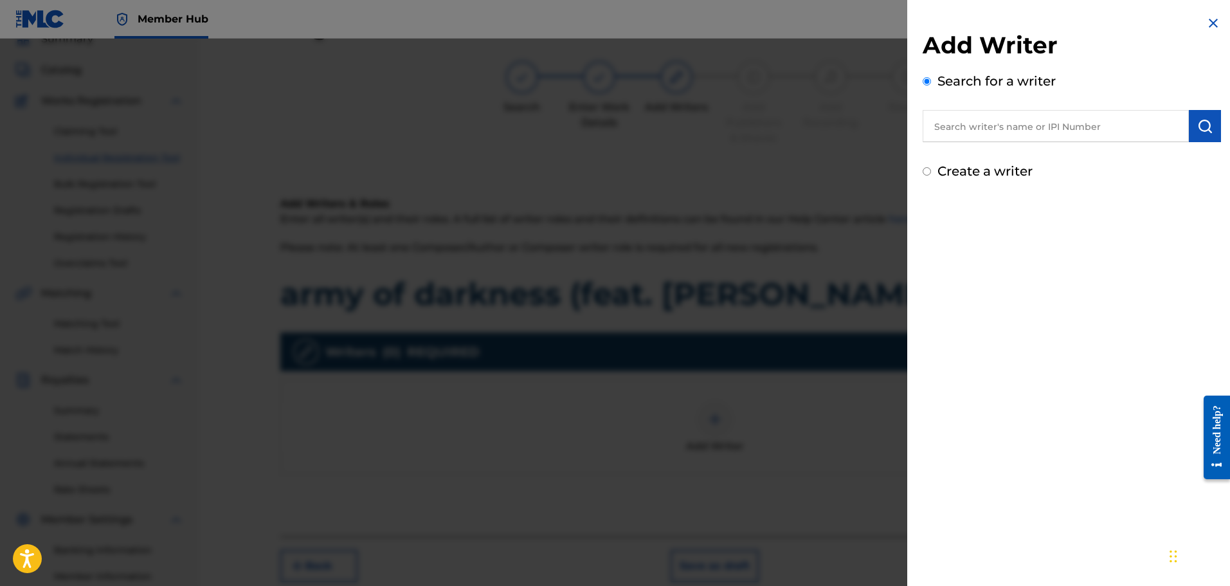
click at [936, 132] on input "text" at bounding box center [1056, 126] width 266 height 32
click at [1197, 125] on img "submit" at bounding box center [1204, 125] width 15 height 15
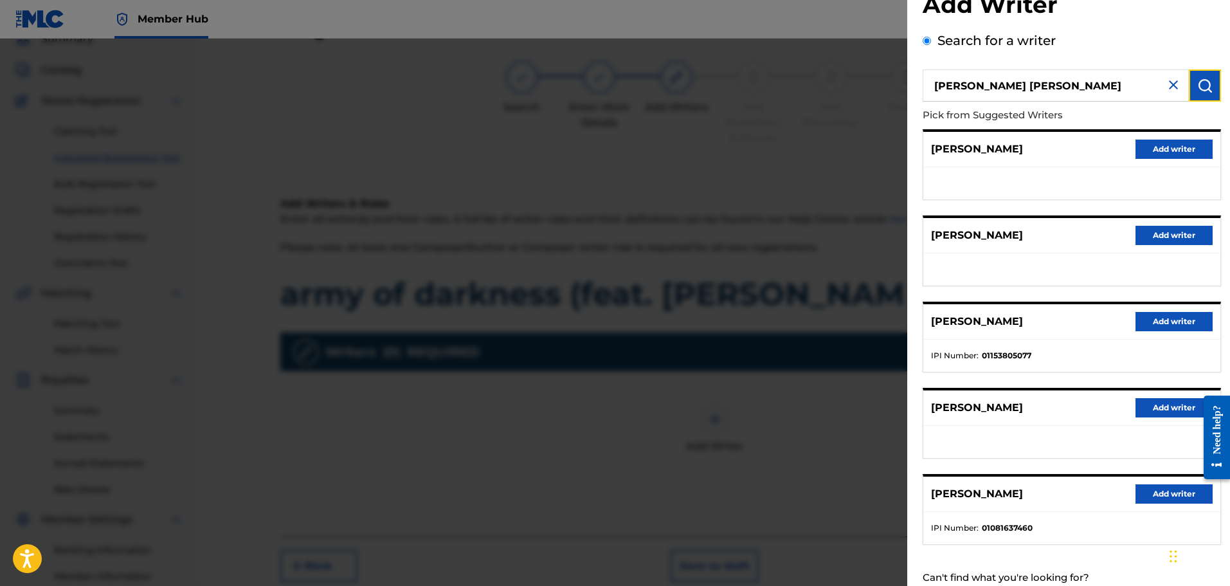
scroll to position [0, 0]
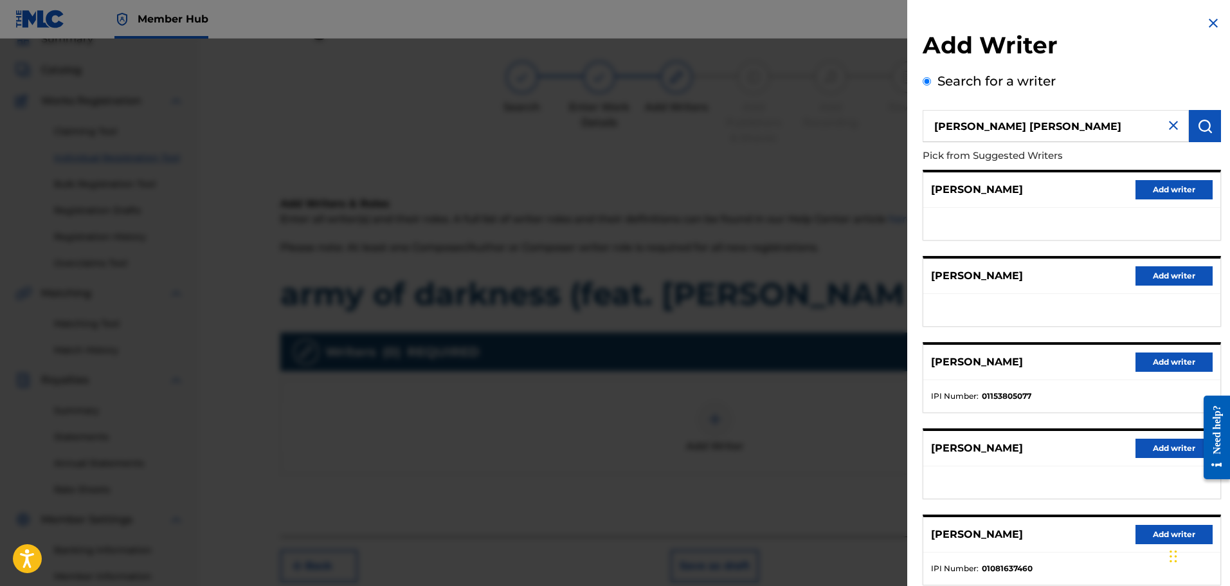
drag, startPoint x: 978, startPoint y: 128, endPoint x: 907, endPoint y: 120, distance: 71.2
click at [904, 125] on div "Add Writer Search for a writer [PERSON_NAME] [PERSON_NAME] Pick from Suggested …" at bounding box center [615, 312] width 1230 height 547
click at [1204, 125] on img "submit" at bounding box center [1204, 125] width 15 height 15
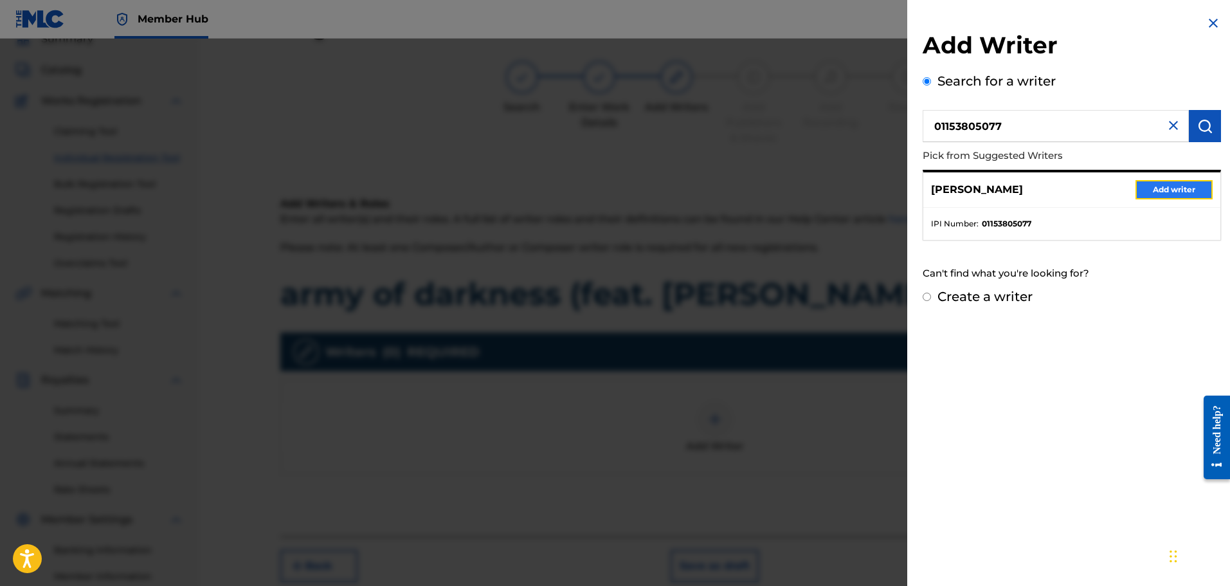
click at [1158, 190] on button "Add writer" at bounding box center [1173, 189] width 77 height 19
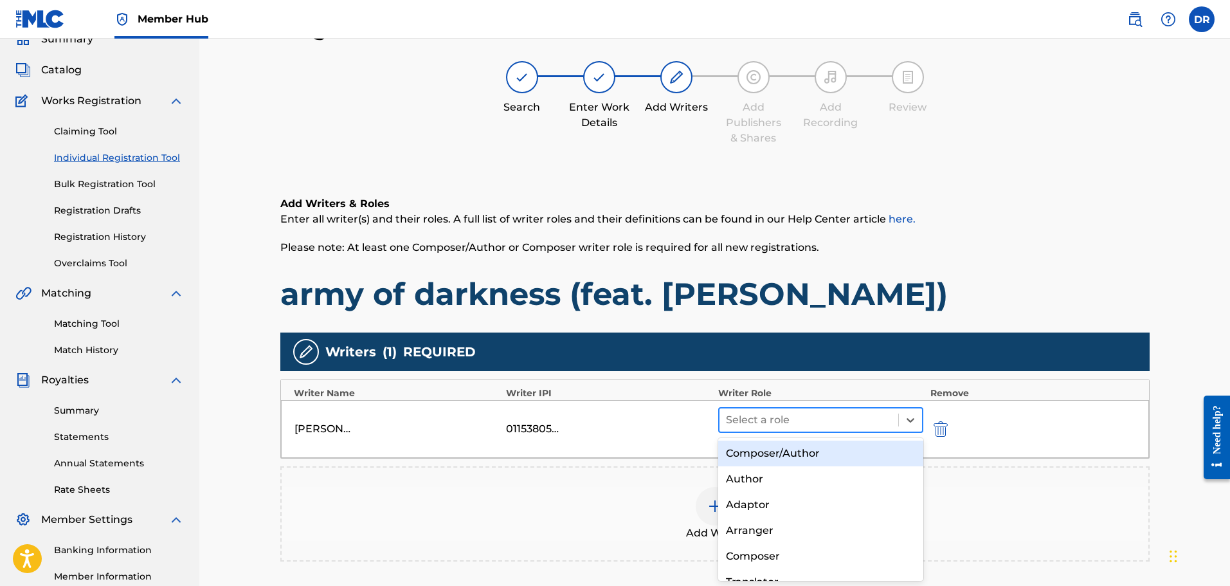
click at [861, 415] on div at bounding box center [809, 420] width 167 height 18
click at [844, 447] on div "Composer/Author" at bounding box center [821, 453] width 206 height 26
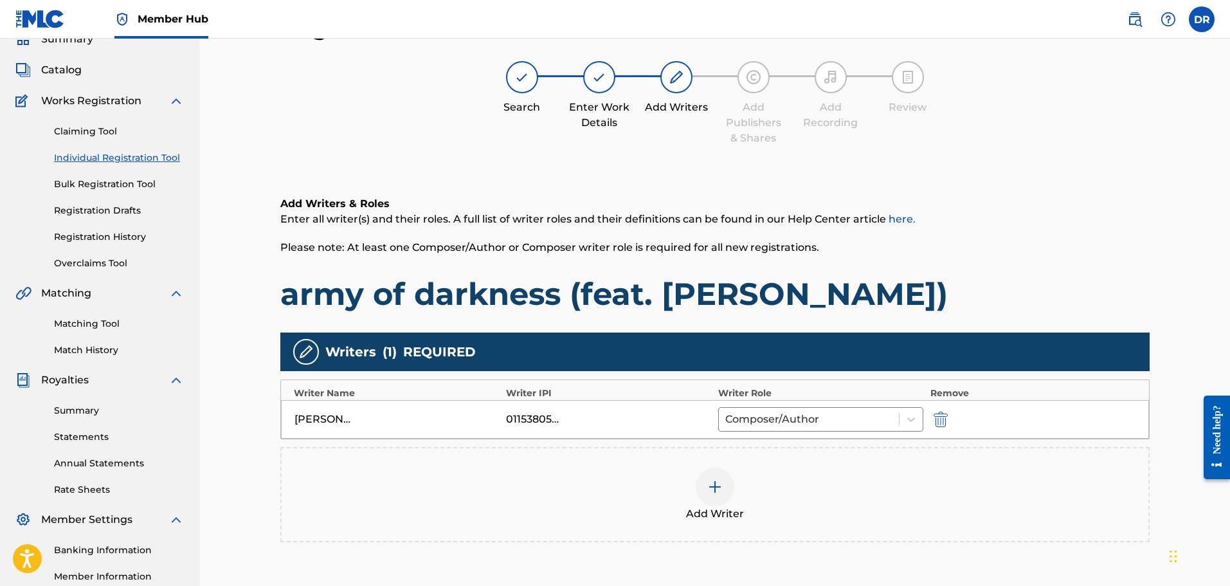
click at [713, 484] on img at bounding box center [714, 486] width 15 height 15
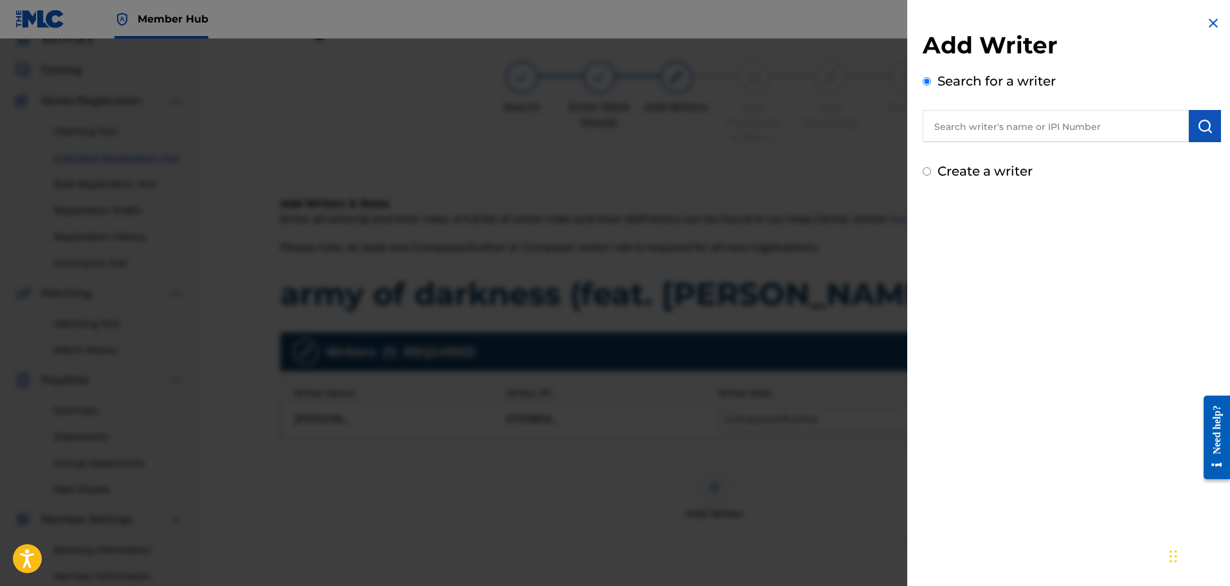
click at [982, 129] on input "text" at bounding box center [1056, 126] width 266 height 32
click at [1192, 131] on button "submit" at bounding box center [1205, 126] width 32 height 32
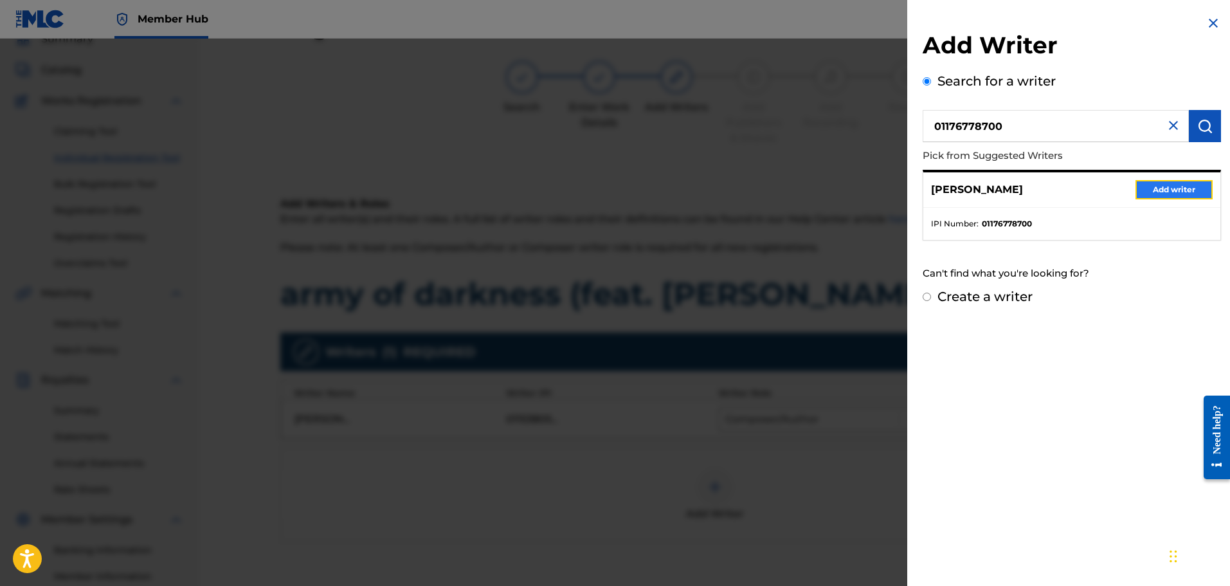
click at [1181, 187] on button "Add writer" at bounding box center [1173, 189] width 77 height 19
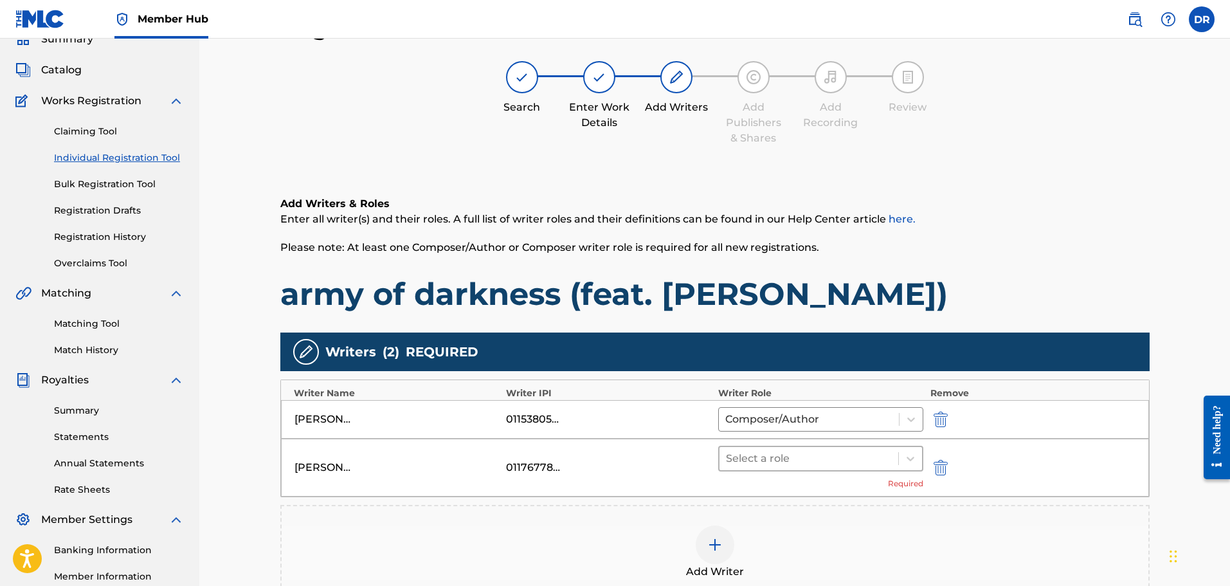
click at [890, 462] on div at bounding box center [809, 458] width 167 height 18
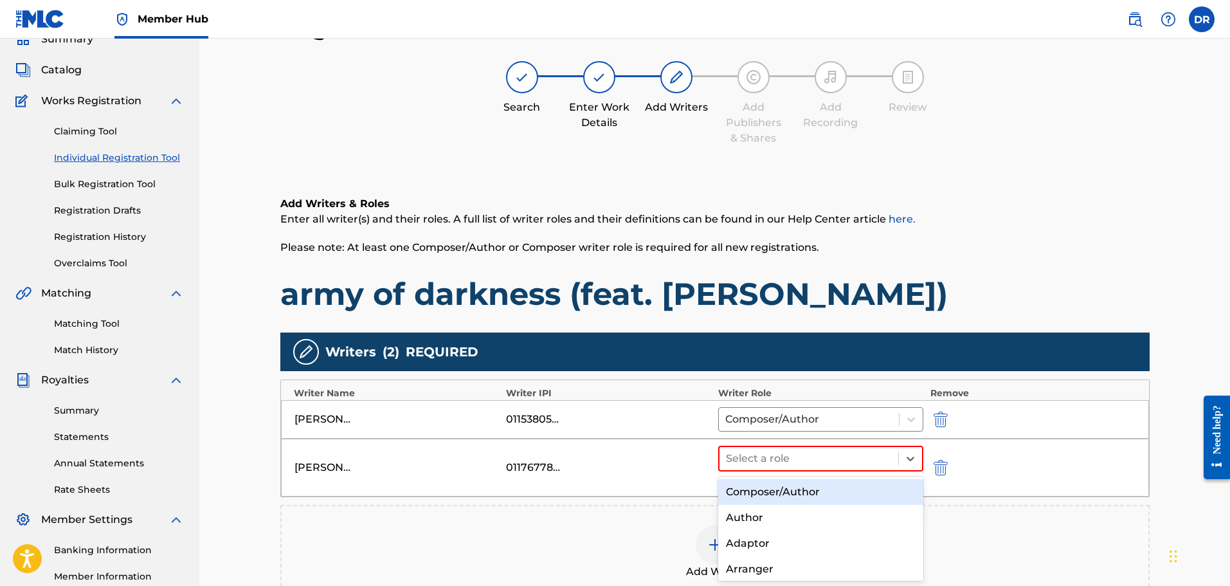
click at [849, 485] on div "Composer/Author" at bounding box center [821, 492] width 206 height 26
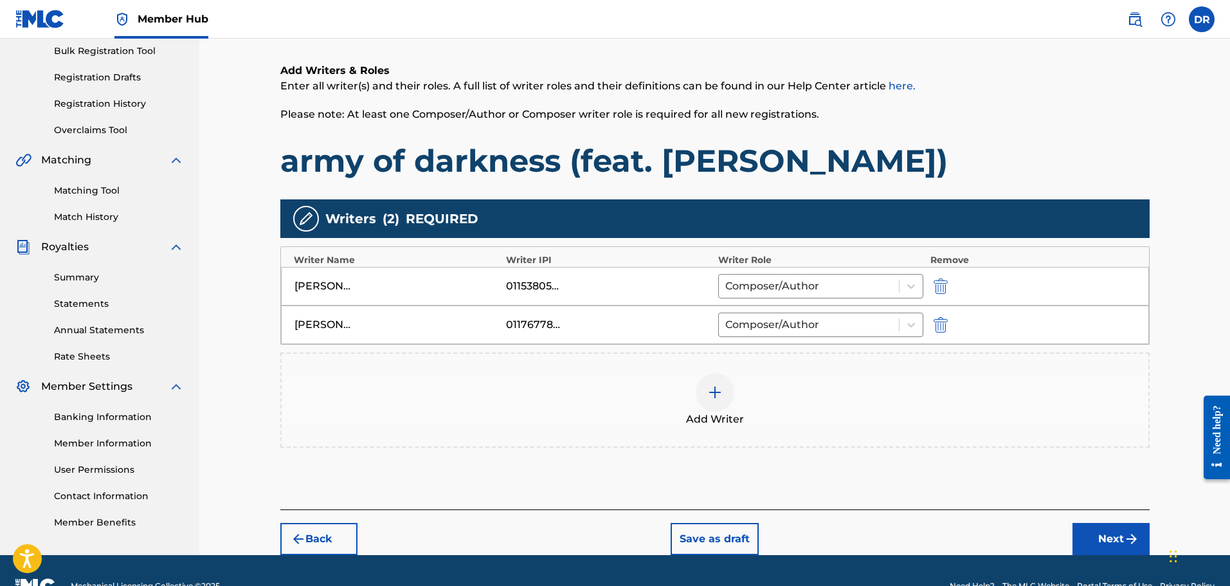
scroll to position [222, 0]
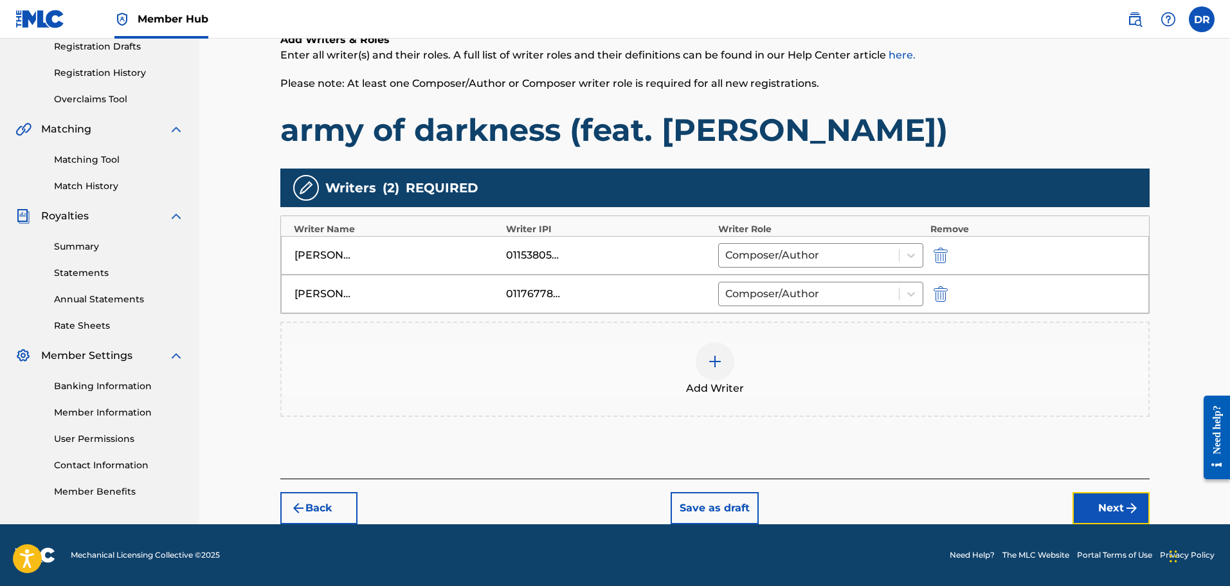
click at [1113, 516] on button "Next" at bounding box center [1110, 508] width 77 height 32
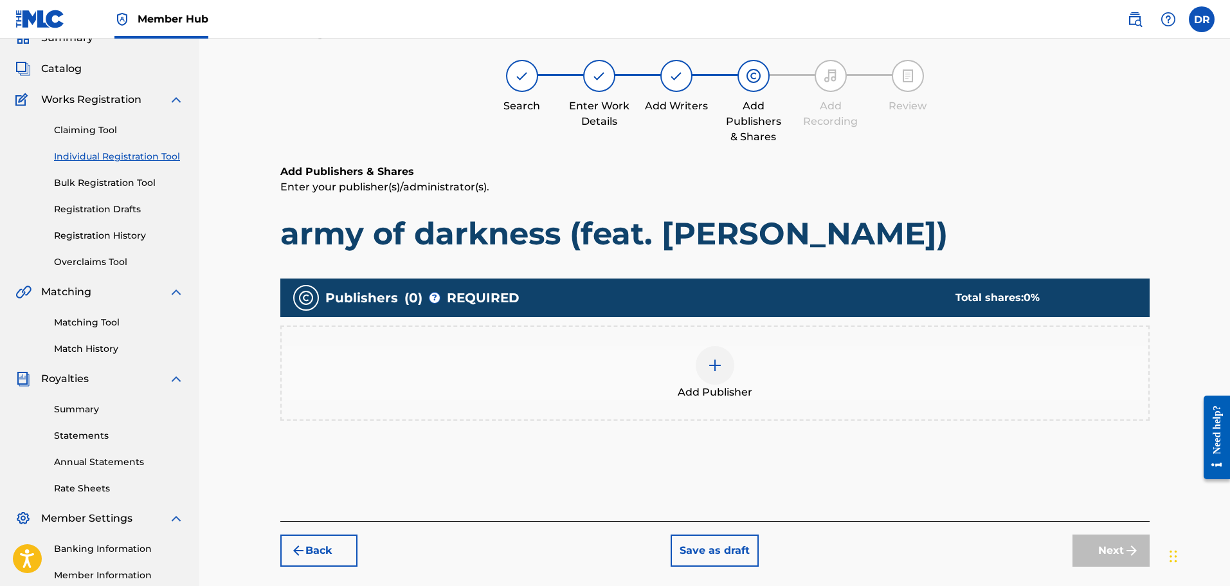
scroll to position [58, 0]
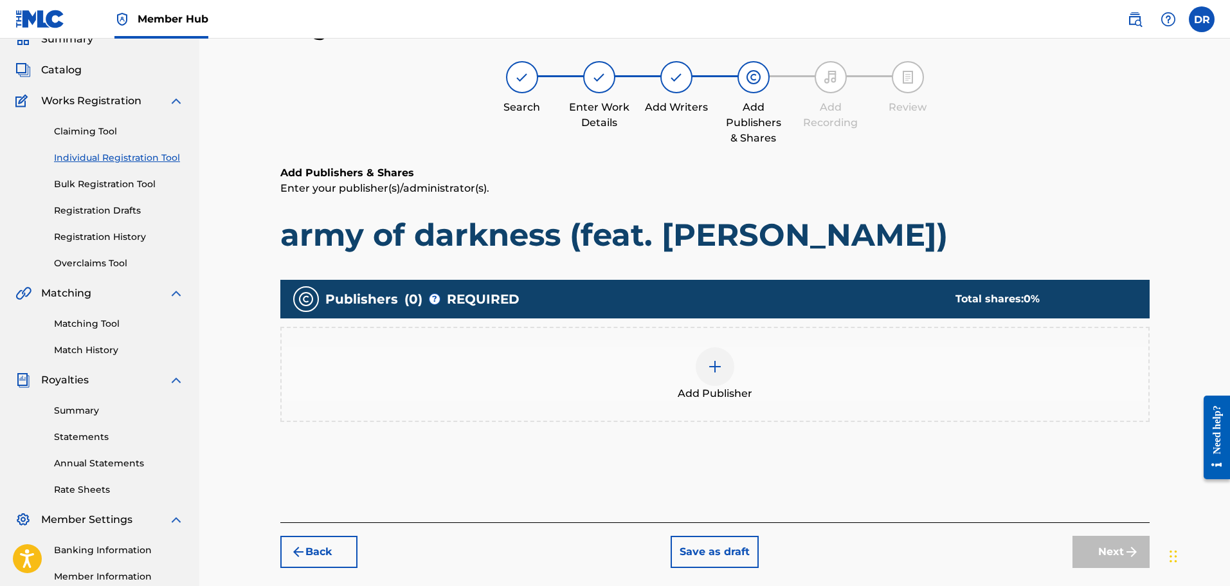
click at [714, 371] on img at bounding box center [714, 366] width 15 height 15
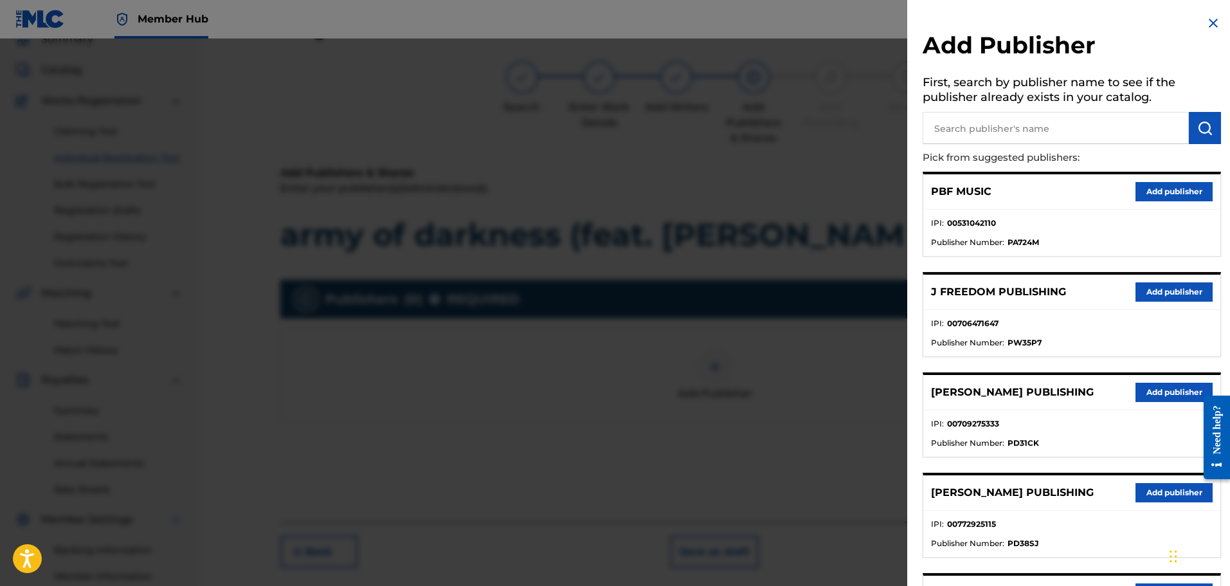
click at [973, 138] on input "text" at bounding box center [1056, 128] width 266 height 32
click at [1203, 121] on img "submit" at bounding box center [1204, 127] width 15 height 15
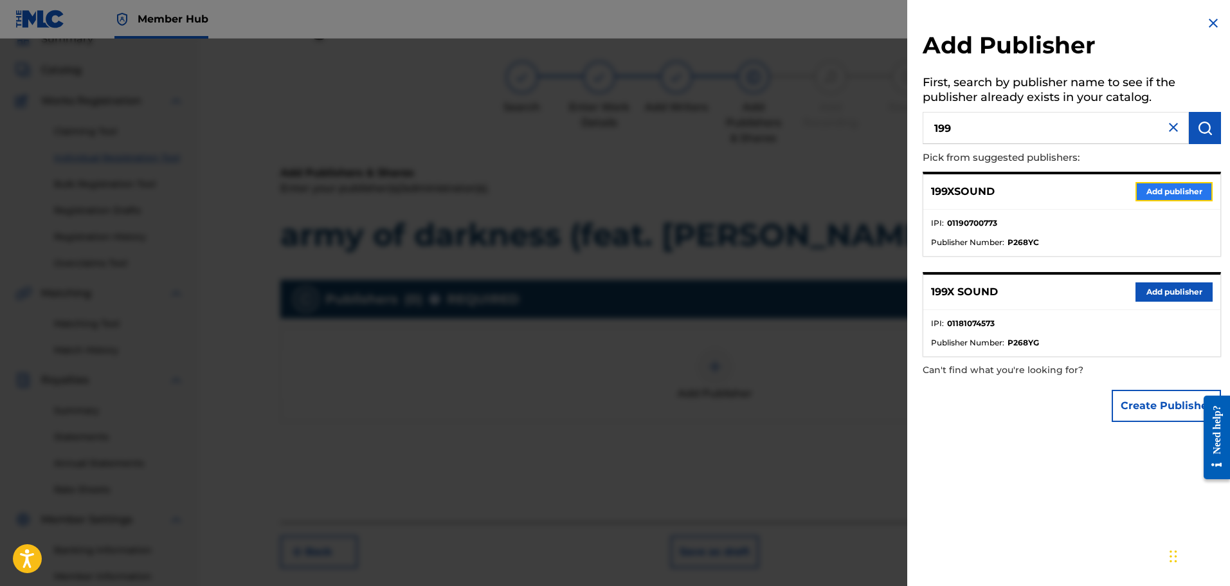
click at [1175, 188] on button "Add publisher" at bounding box center [1173, 191] width 77 height 19
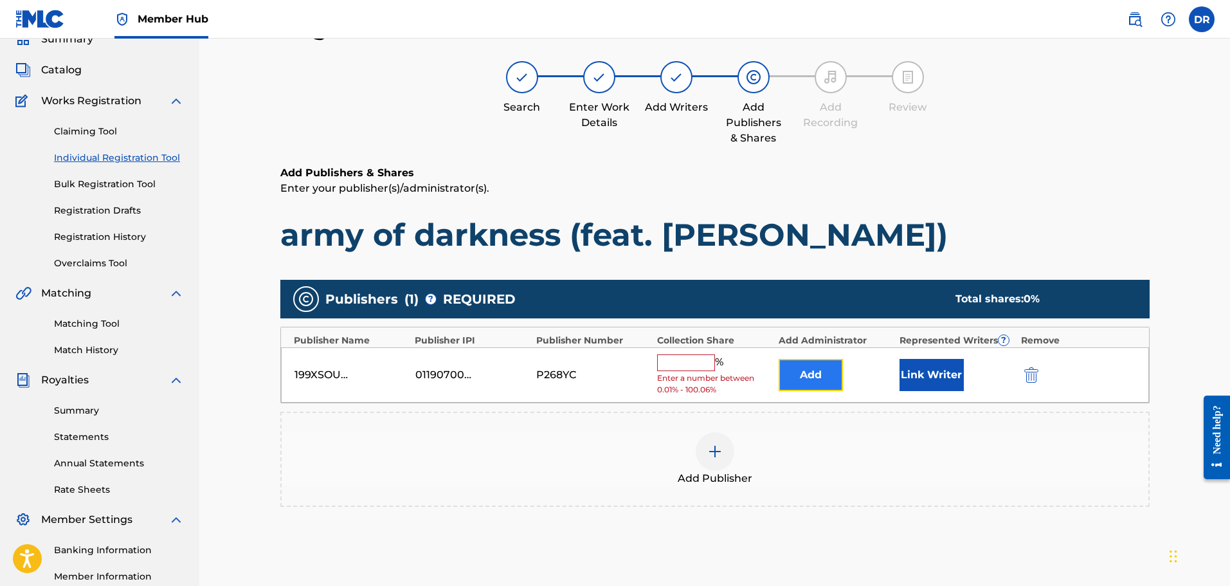
click at [813, 374] on button "Add" at bounding box center [811, 375] width 64 height 32
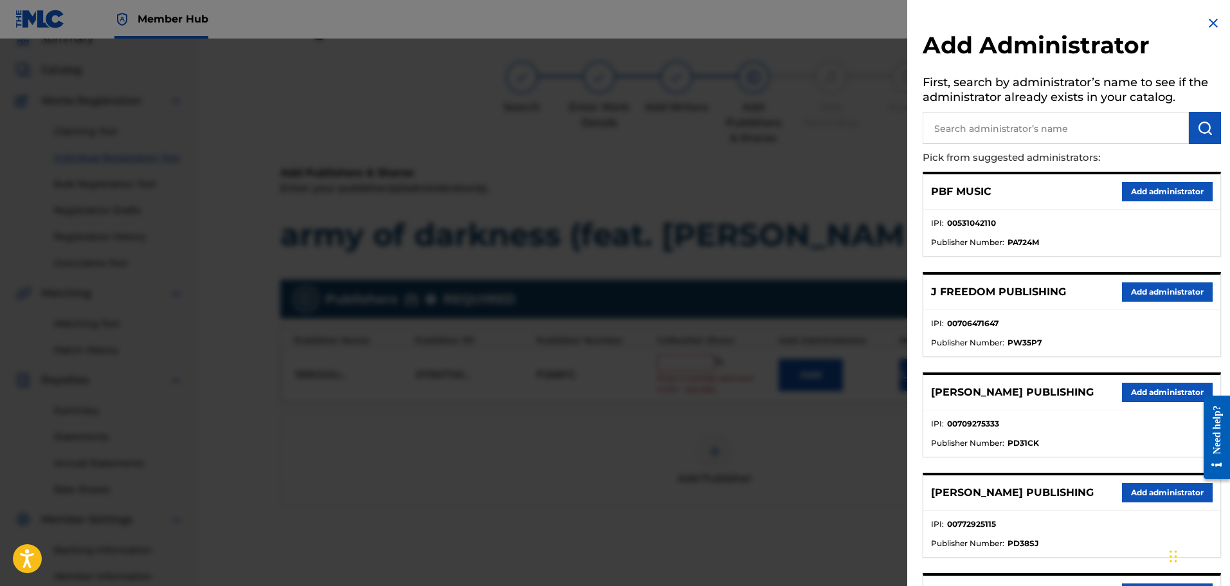
click at [973, 123] on input "text" at bounding box center [1056, 128] width 266 height 32
click at [1203, 129] on img "submit" at bounding box center [1204, 127] width 15 height 15
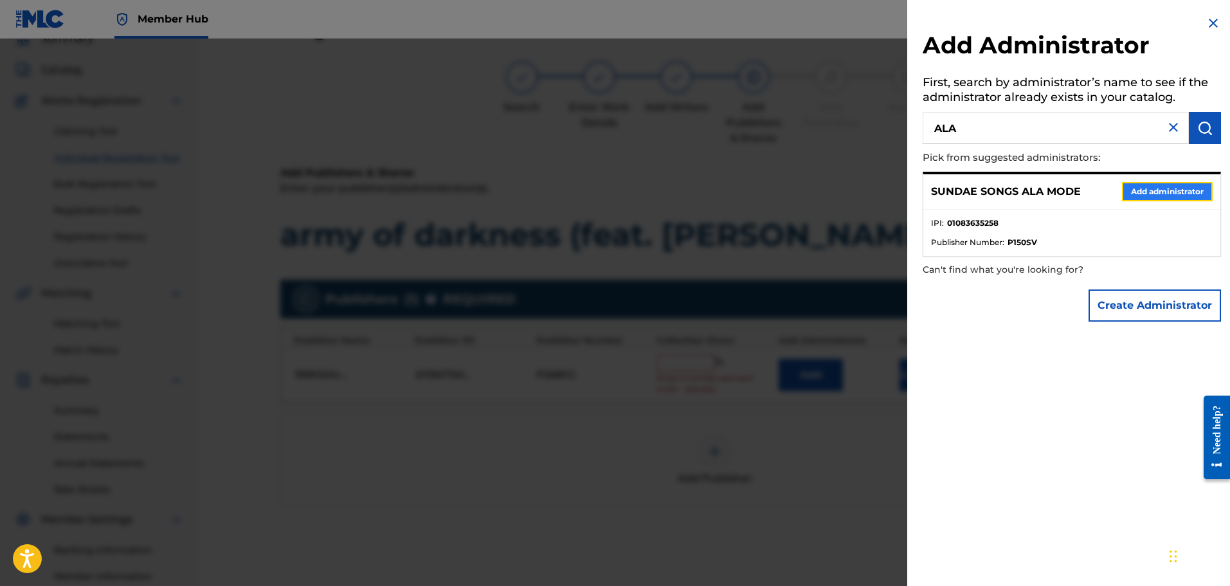
click at [1157, 188] on button "Add administrator" at bounding box center [1167, 191] width 91 height 19
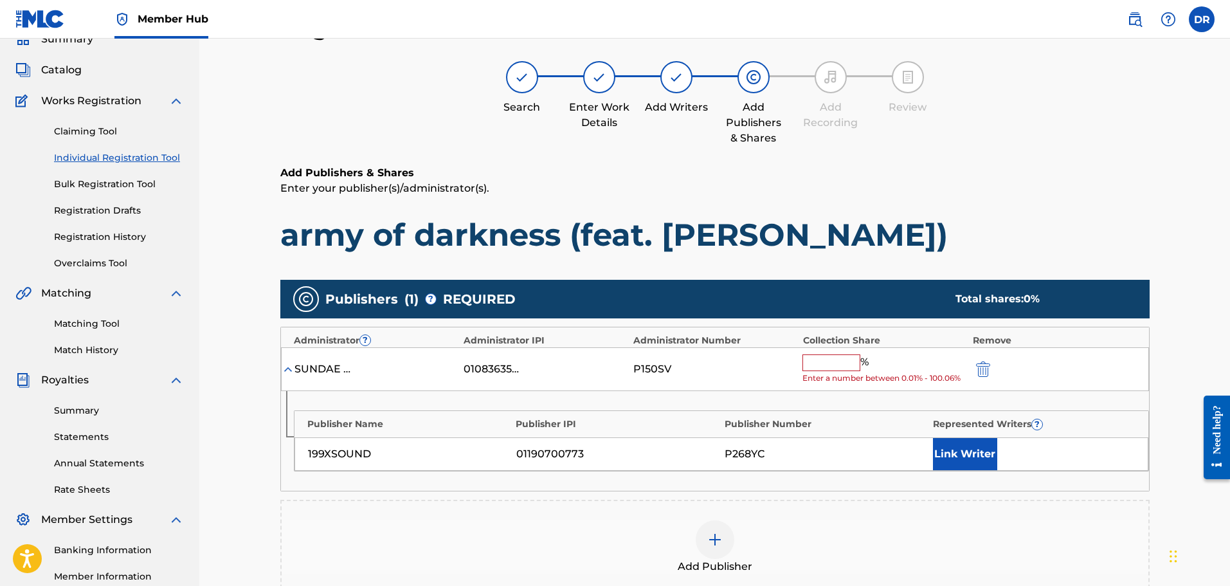
click at [821, 363] on input "text" at bounding box center [831, 362] width 58 height 17
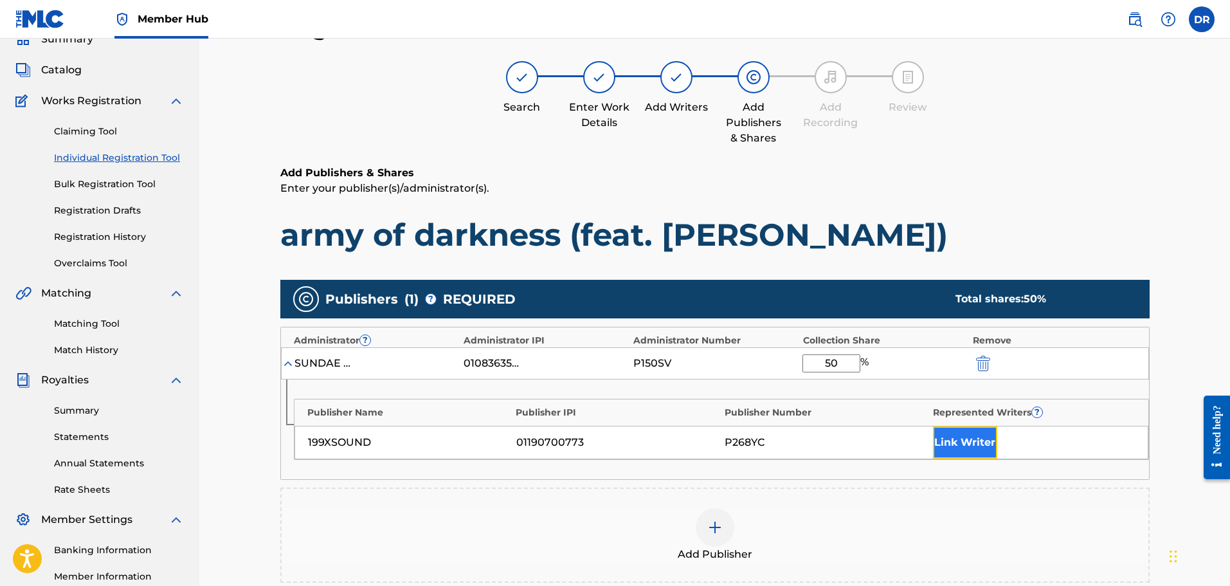
click at [991, 442] on button "Link Writer" at bounding box center [965, 442] width 64 height 32
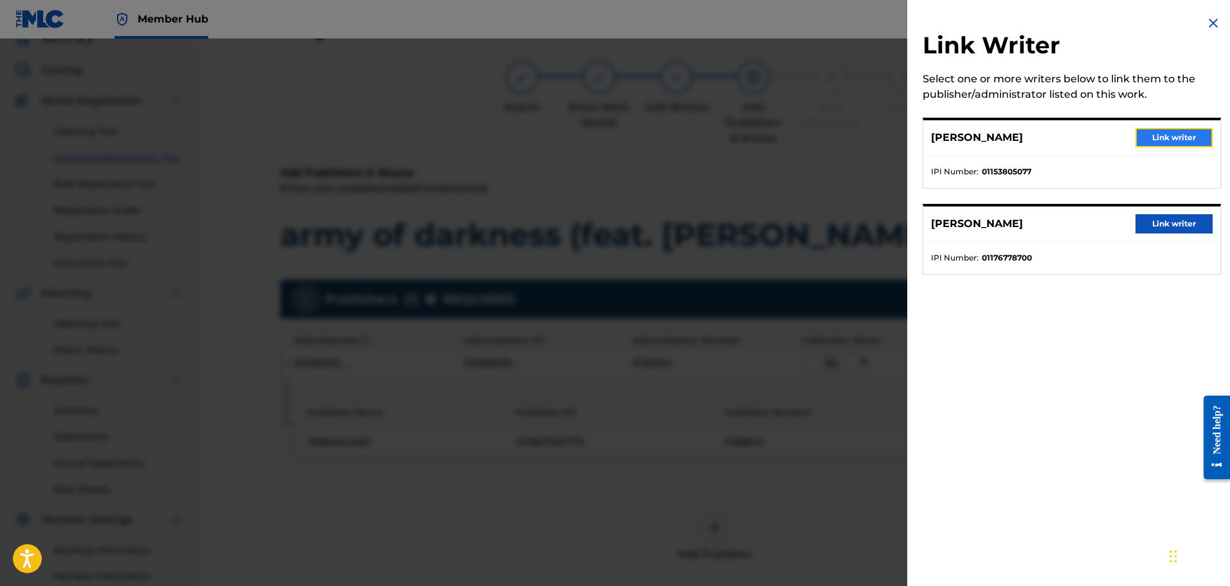
click at [1177, 136] on button "Link writer" at bounding box center [1173, 137] width 77 height 19
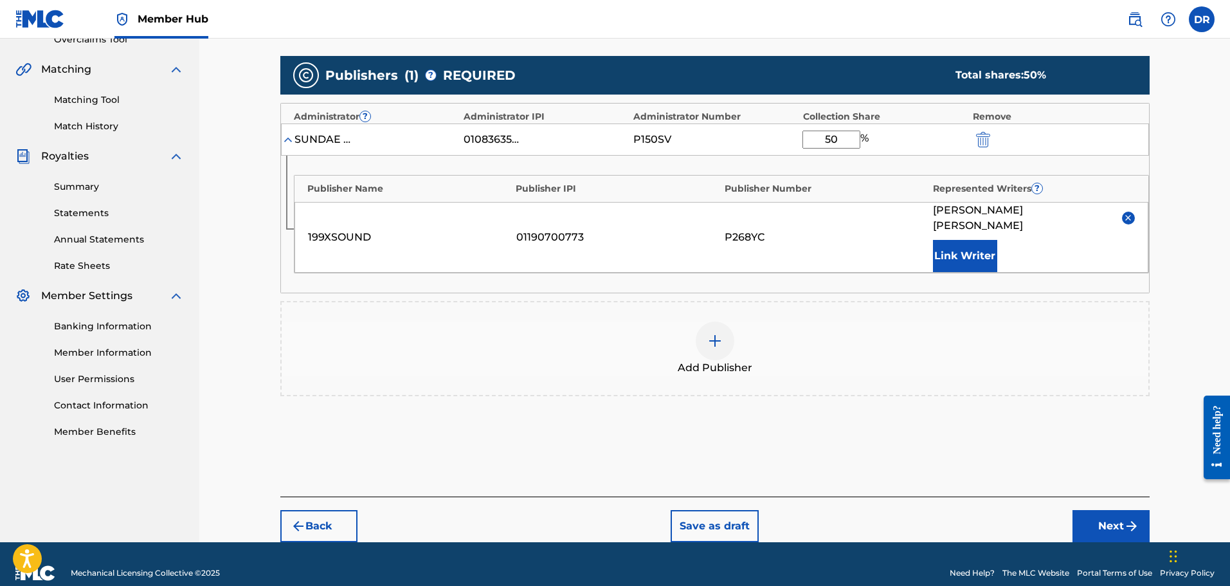
scroll to position [284, 0]
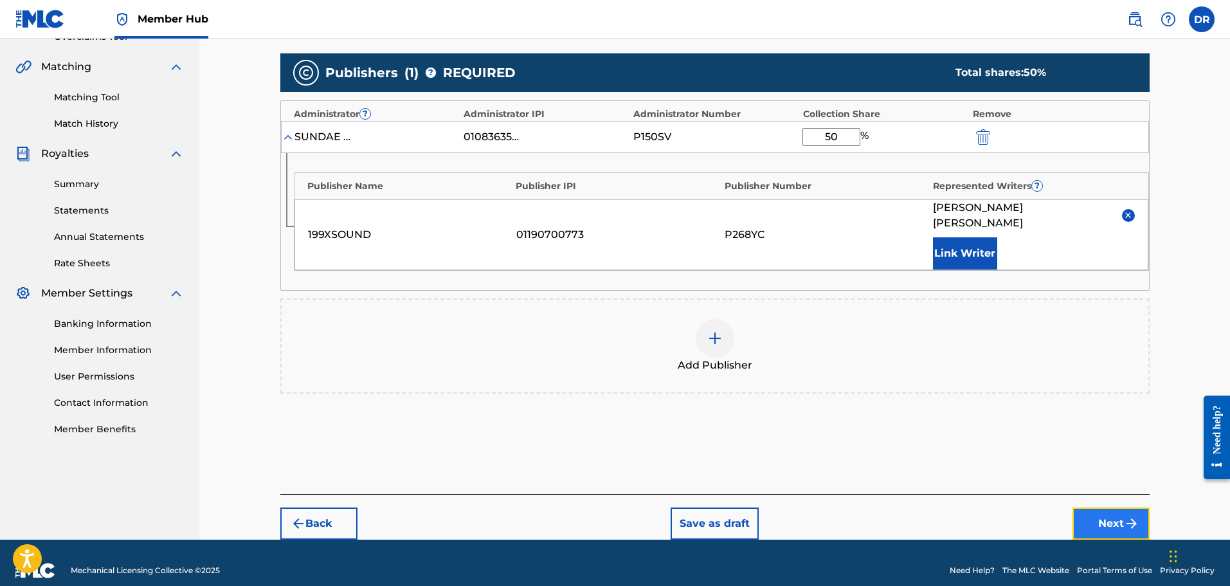
click at [1124, 516] on img "submit" at bounding box center [1131, 523] width 15 height 15
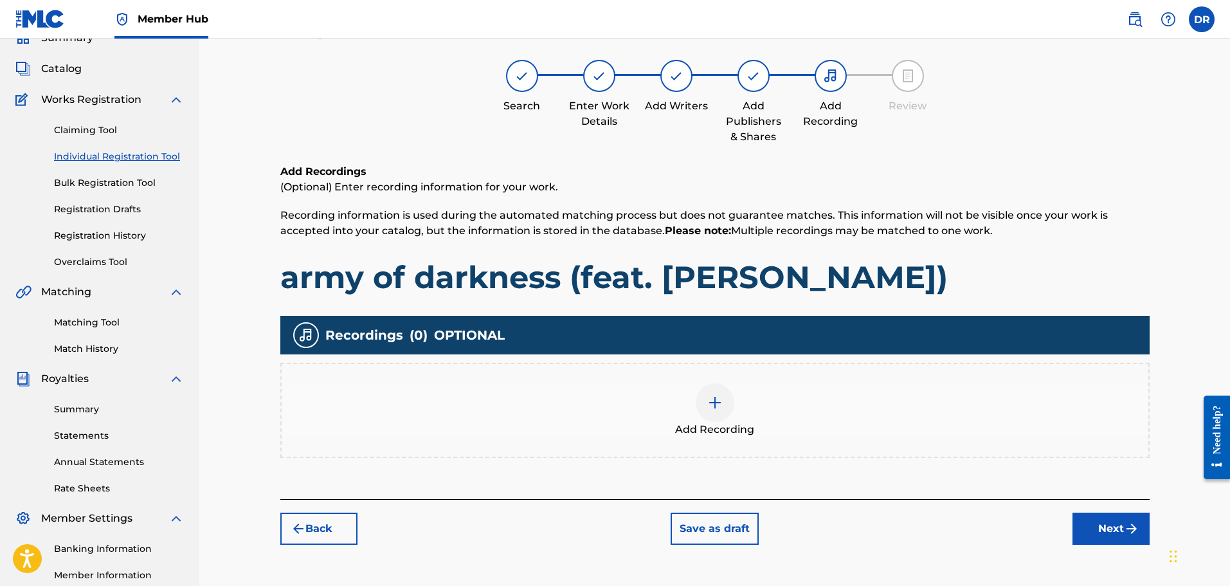
scroll to position [58, 0]
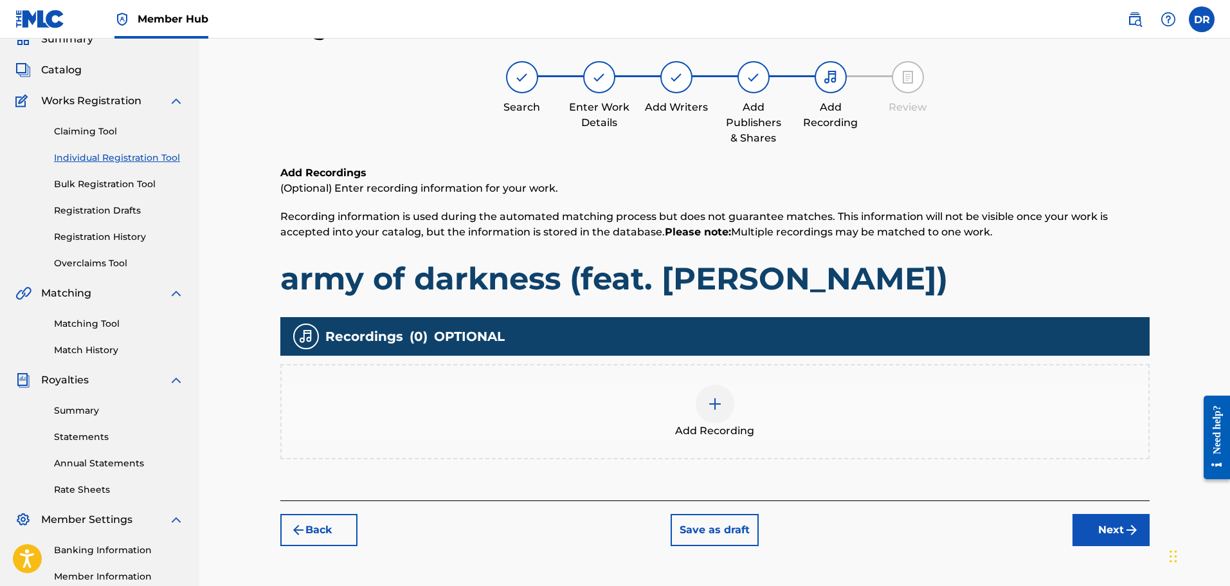
click at [705, 406] on div at bounding box center [715, 403] width 39 height 39
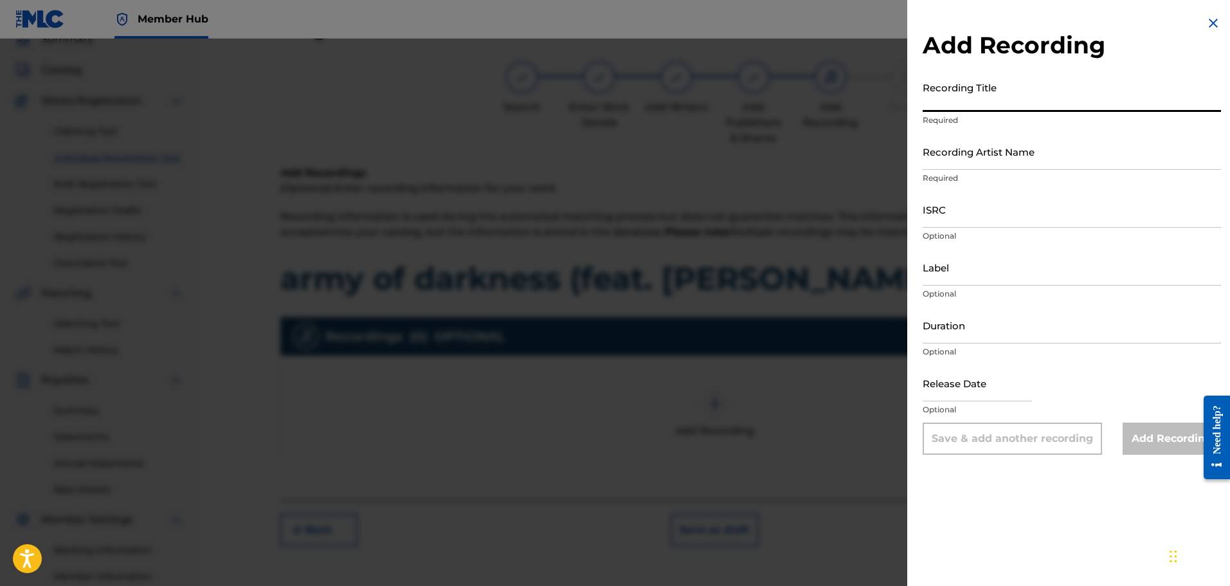
click at [958, 109] on input "Recording Title" at bounding box center [1072, 93] width 298 height 37
click at [957, 161] on input "Recording Artist Name" at bounding box center [1072, 151] width 298 height 37
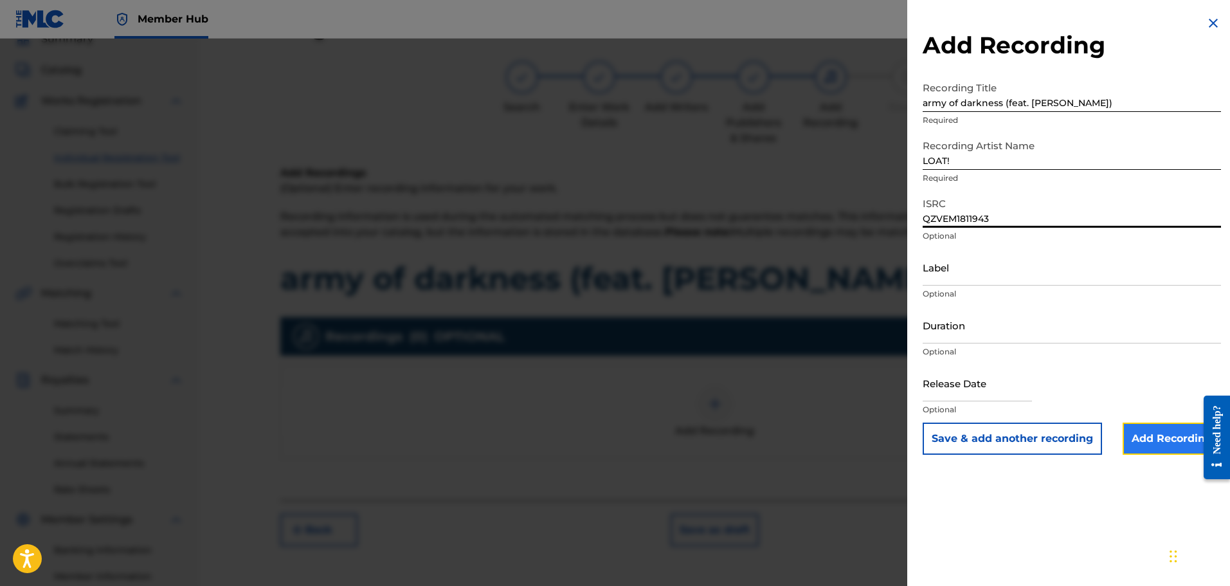
click at [1152, 434] on input "Add Recording" at bounding box center [1171, 438] width 98 height 32
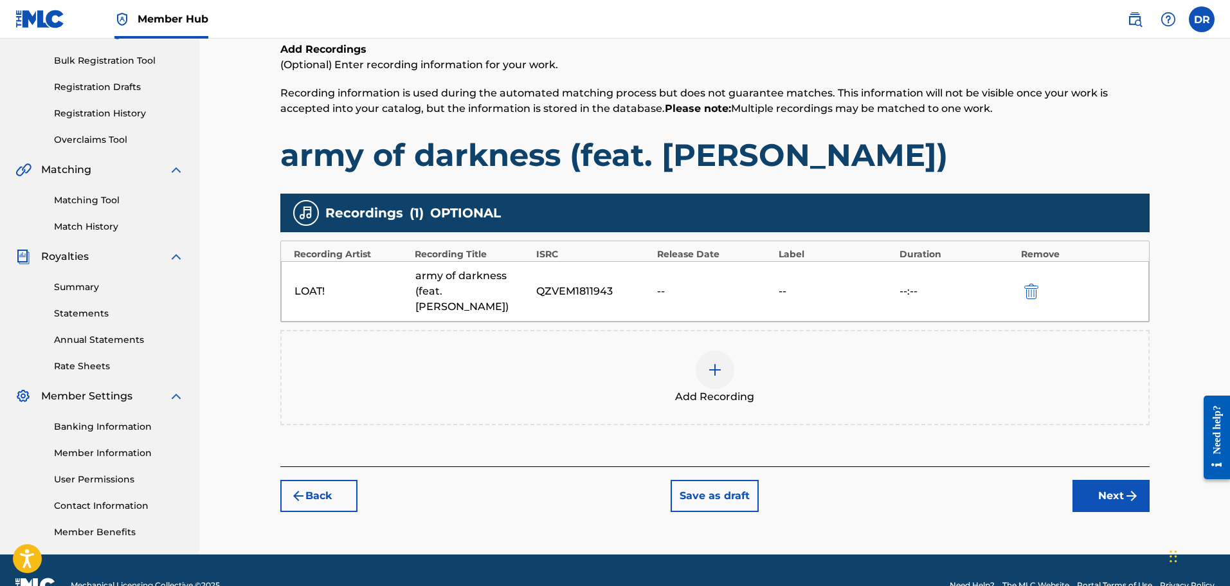
scroll to position [212, 0]
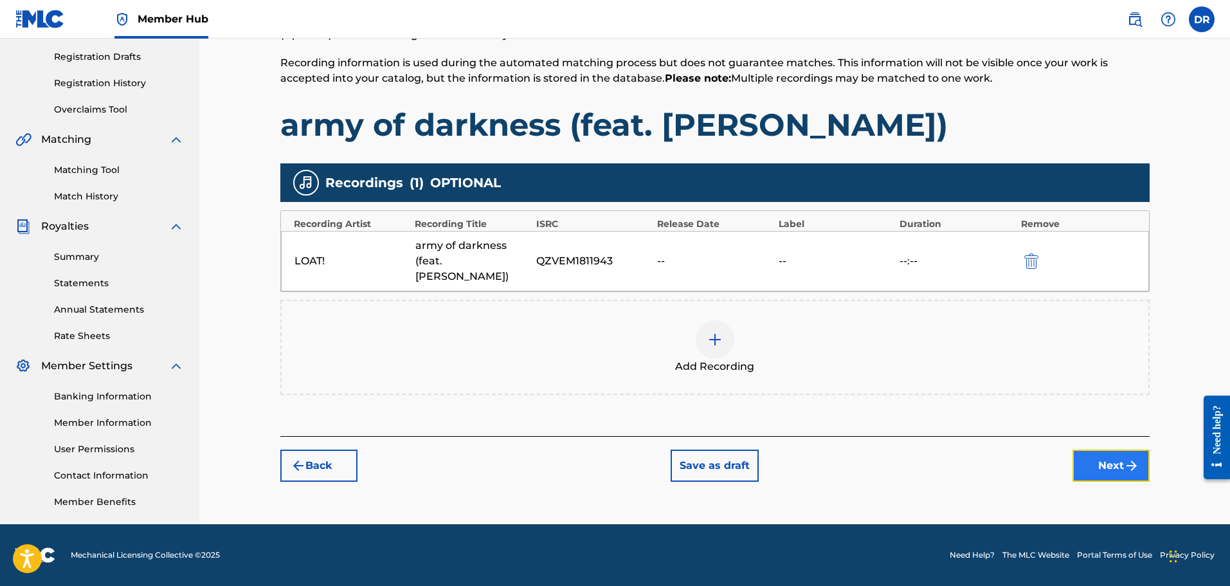
click at [1109, 452] on button "Next" at bounding box center [1110, 465] width 77 height 32
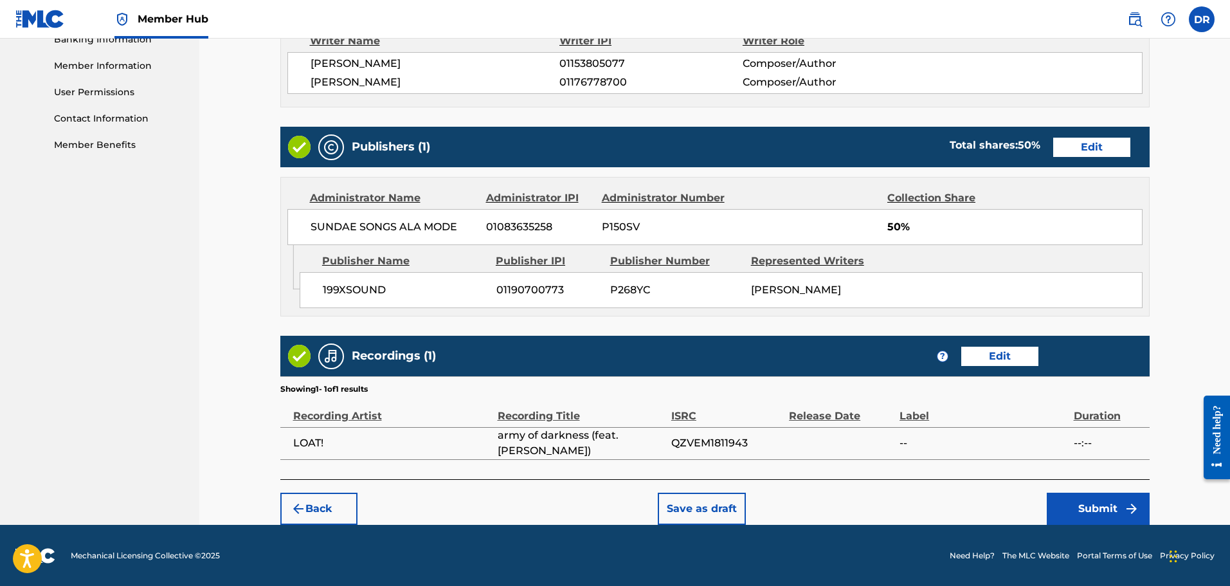
scroll to position [569, 0]
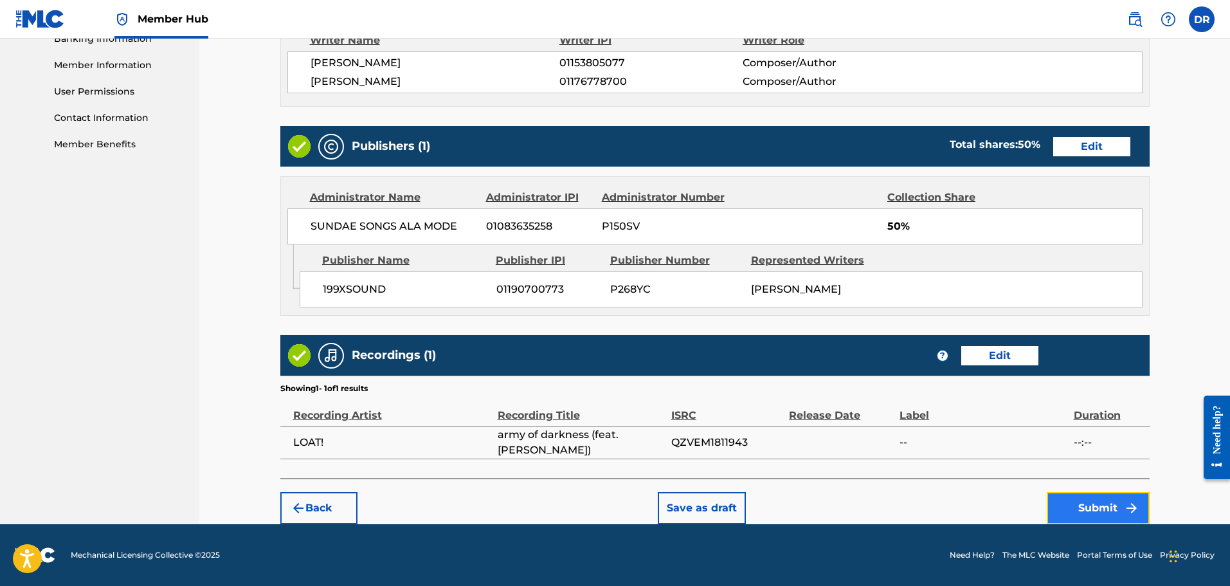
click at [1095, 508] on button "Submit" at bounding box center [1098, 508] width 103 height 32
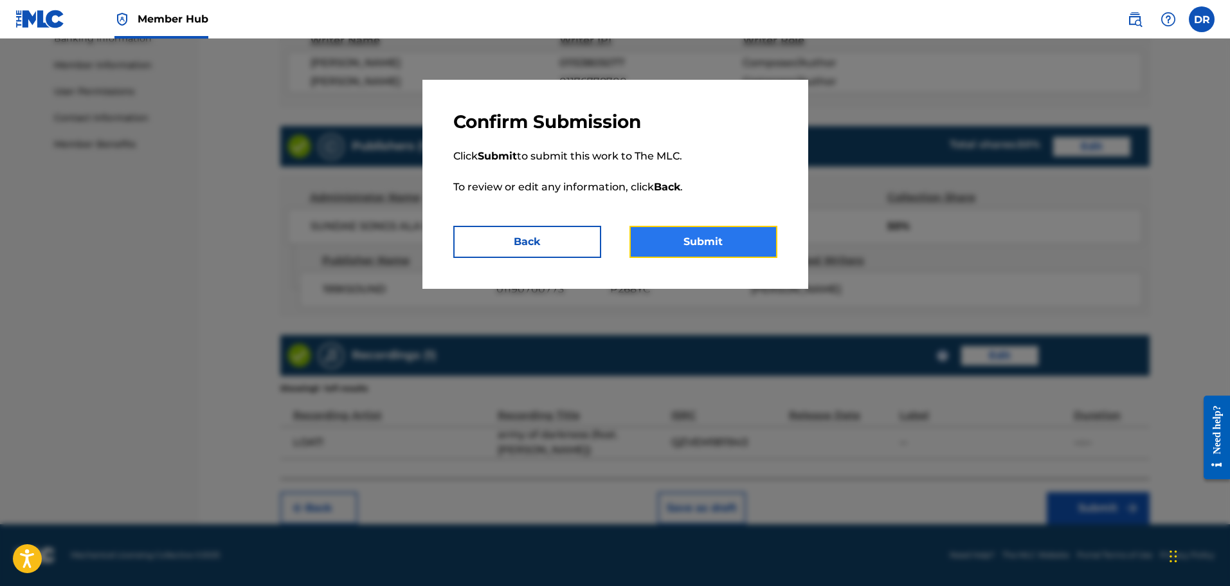
click at [731, 247] on button "Submit" at bounding box center [703, 242] width 148 height 32
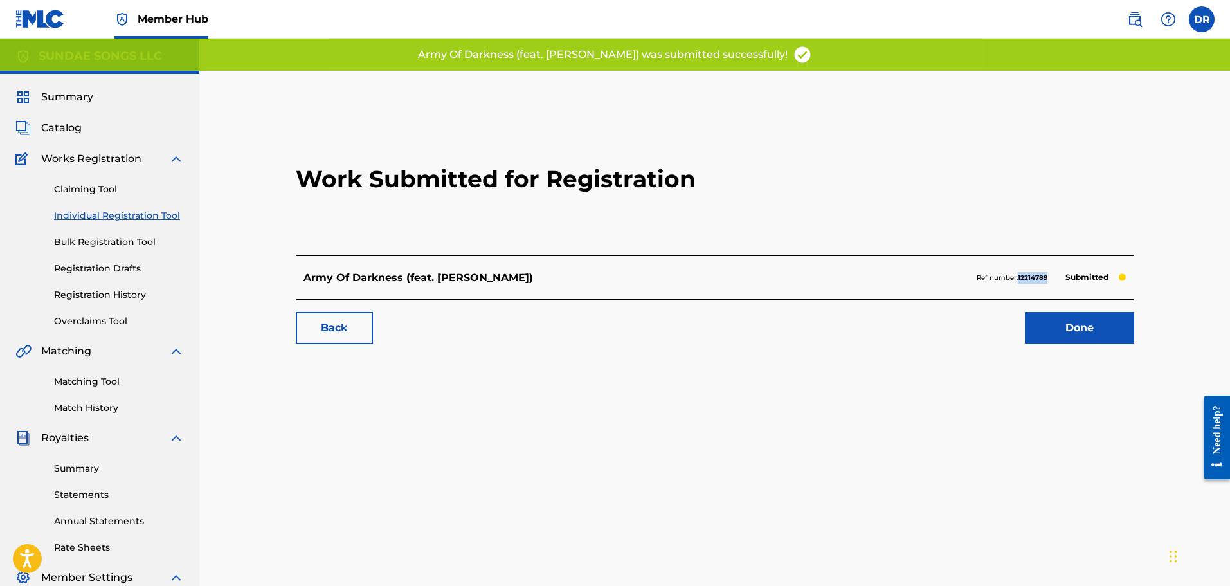
drag, startPoint x: 1049, startPoint y: 280, endPoint x: 1018, endPoint y: 282, distance: 30.3
click at [1018, 282] on div "Ref number: 12214789 Submitted" at bounding box center [1052, 278] width 150 height 18
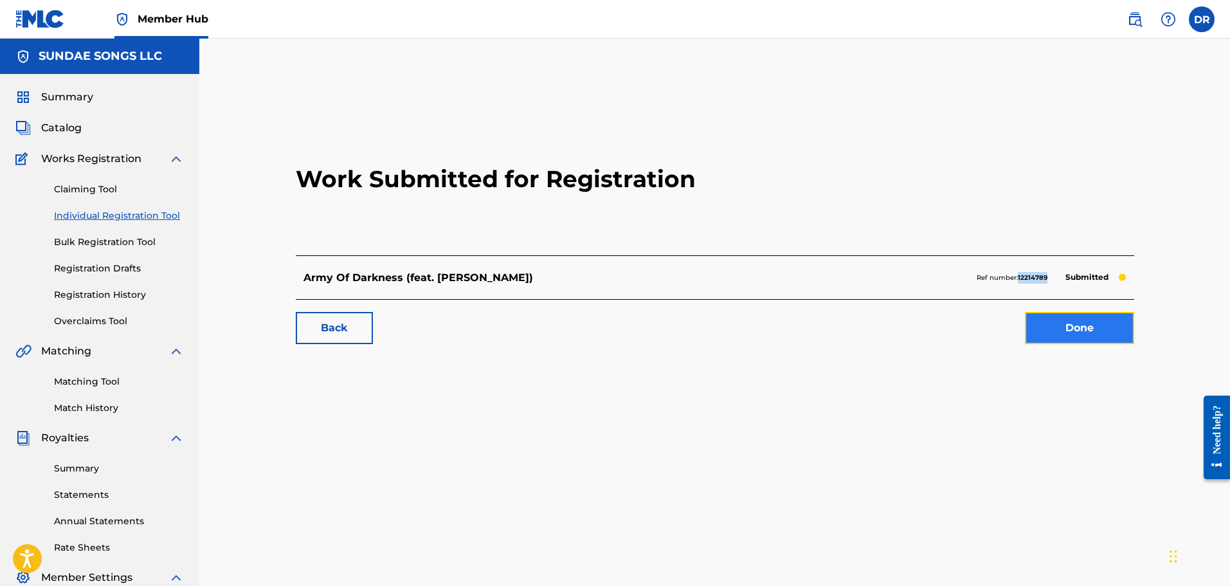
click at [1059, 326] on link "Done" at bounding box center [1079, 328] width 109 height 32
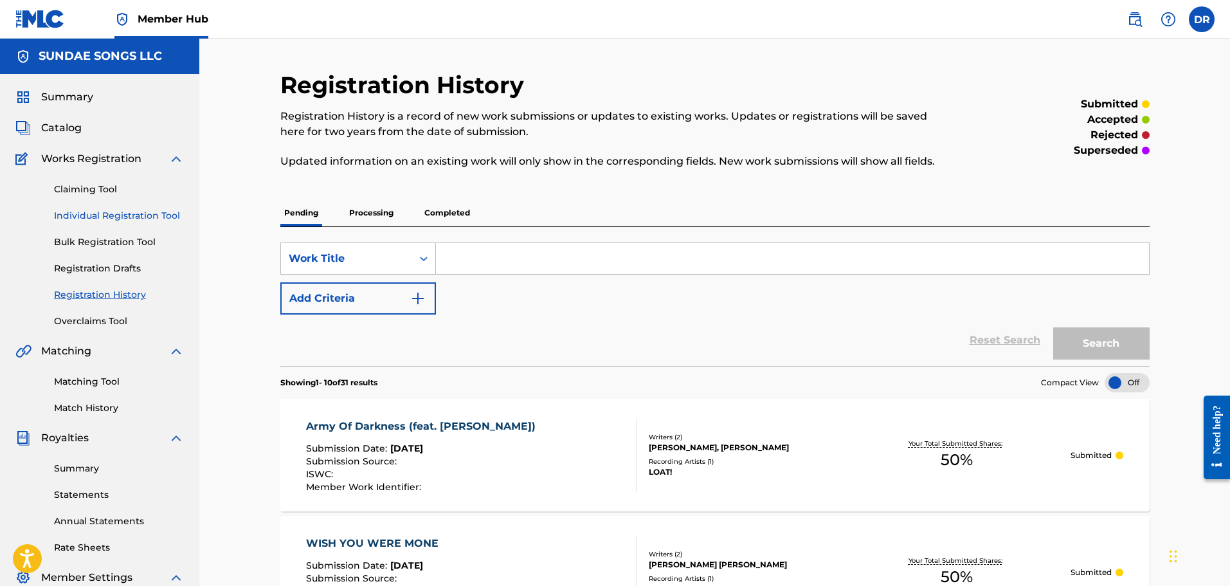
click at [102, 213] on link "Individual Registration Tool" at bounding box center [119, 216] width 130 height 14
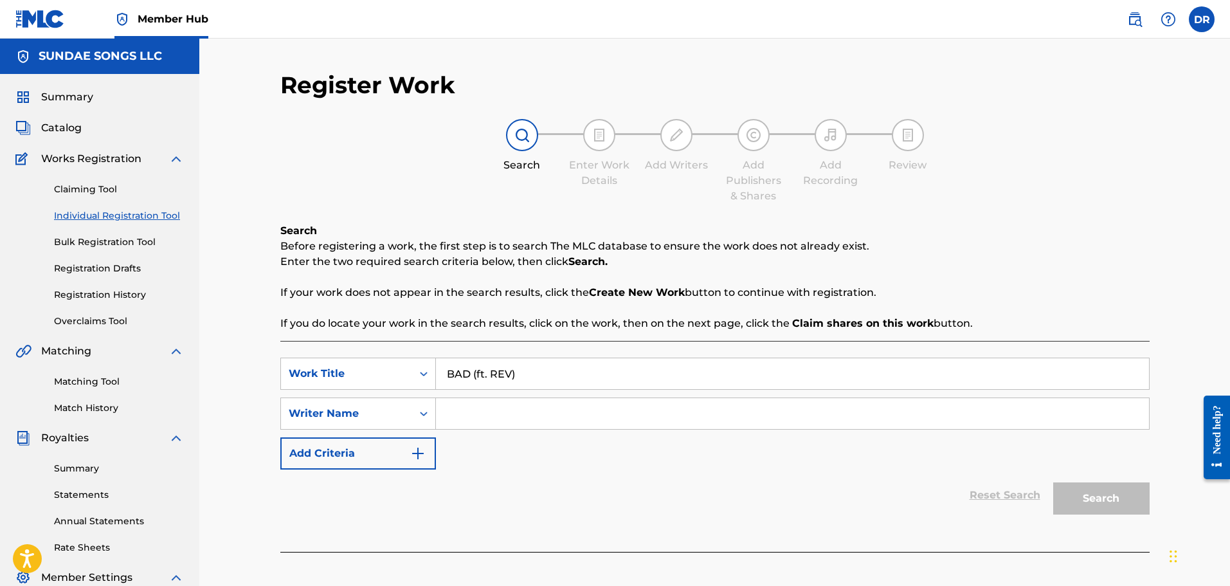
click at [496, 411] on input "Search Form" at bounding box center [792, 413] width 713 height 31
click at [1111, 502] on button "Search" at bounding box center [1101, 498] width 96 height 32
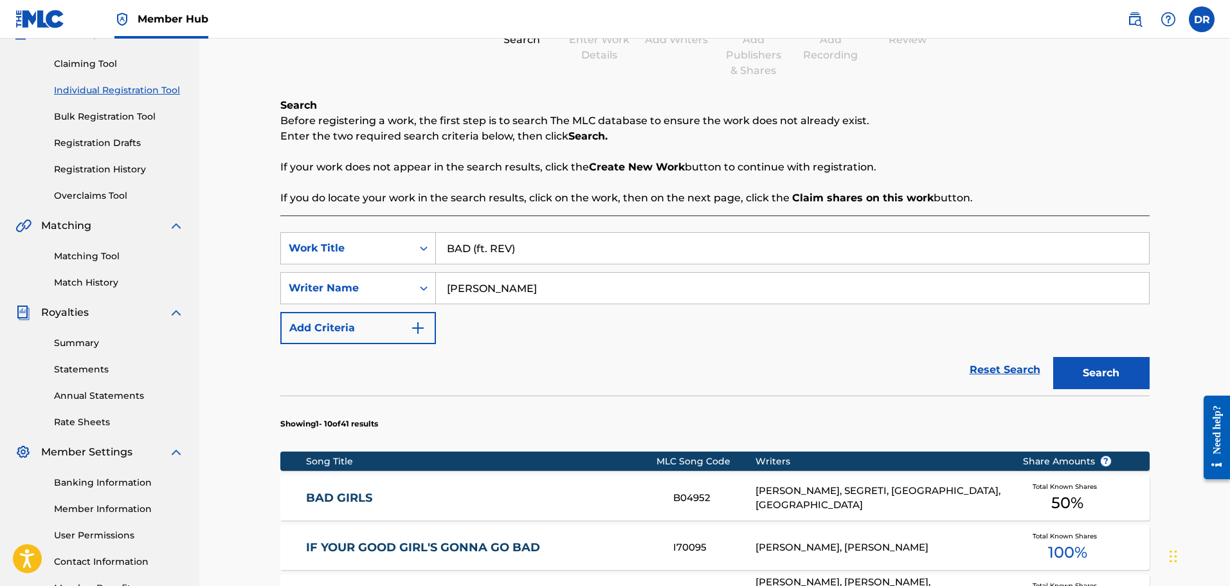
scroll to position [193, 0]
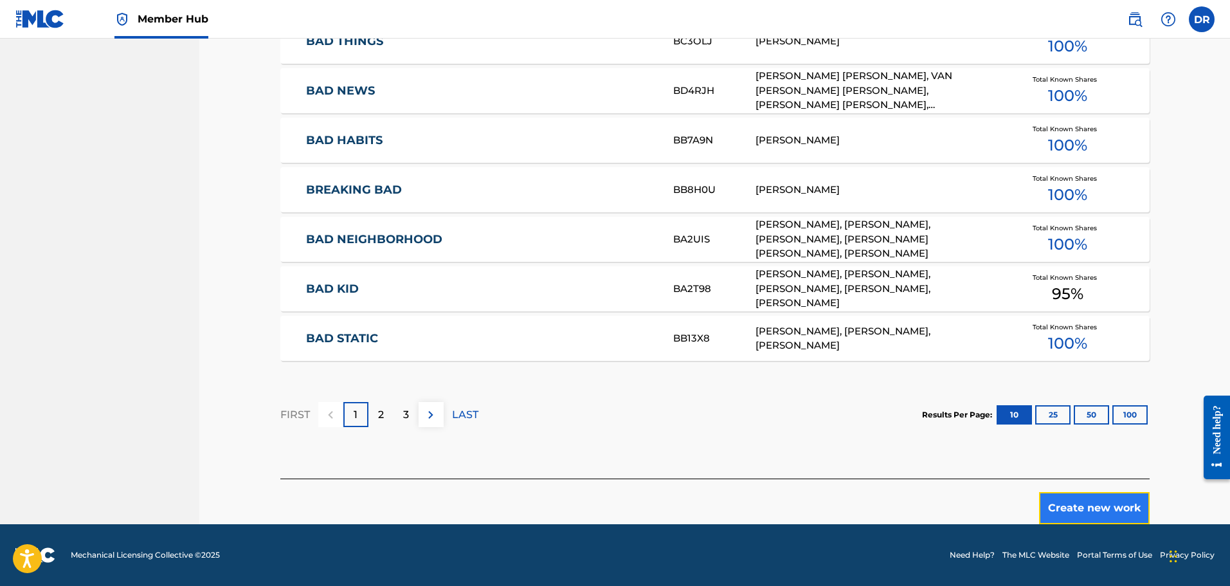
click at [1085, 507] on button "Create new work" at bounding box center [1094, 508] width 111 height 32
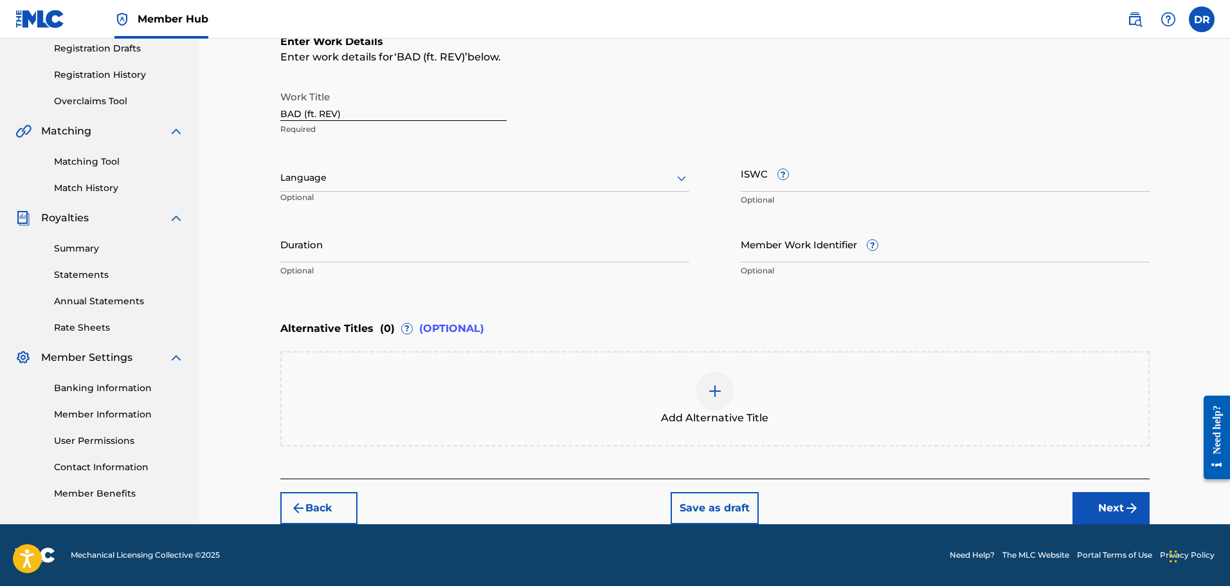
scroll to position [220, 0]
click at [1107, 497] on button "Next" at bounding box center [1110, 508] width 77 height 32
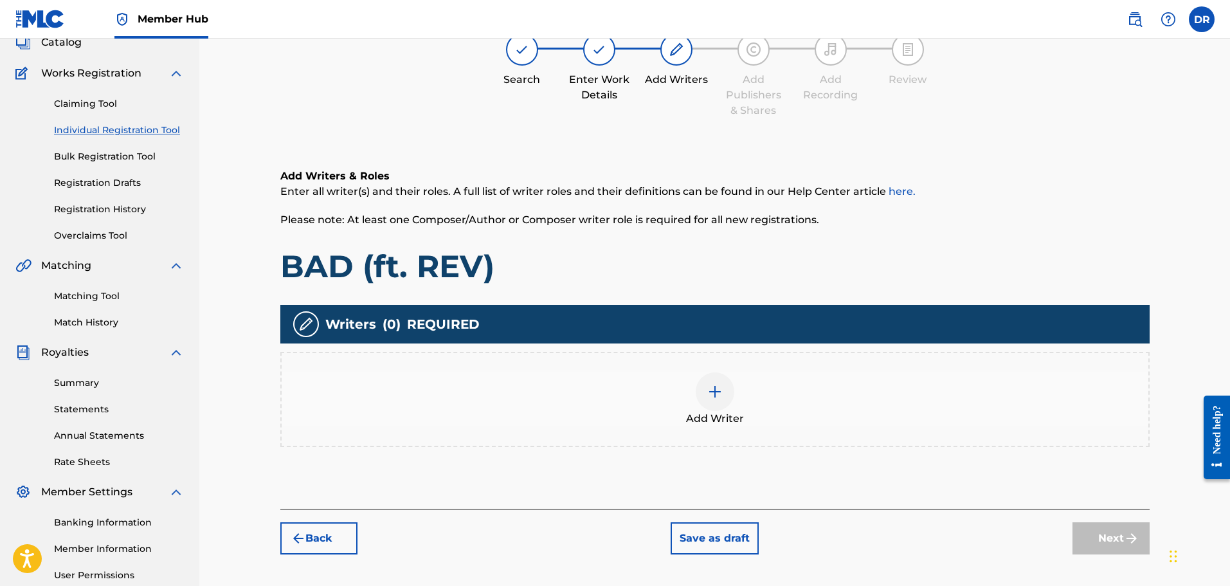
scroll to position [58, 0]
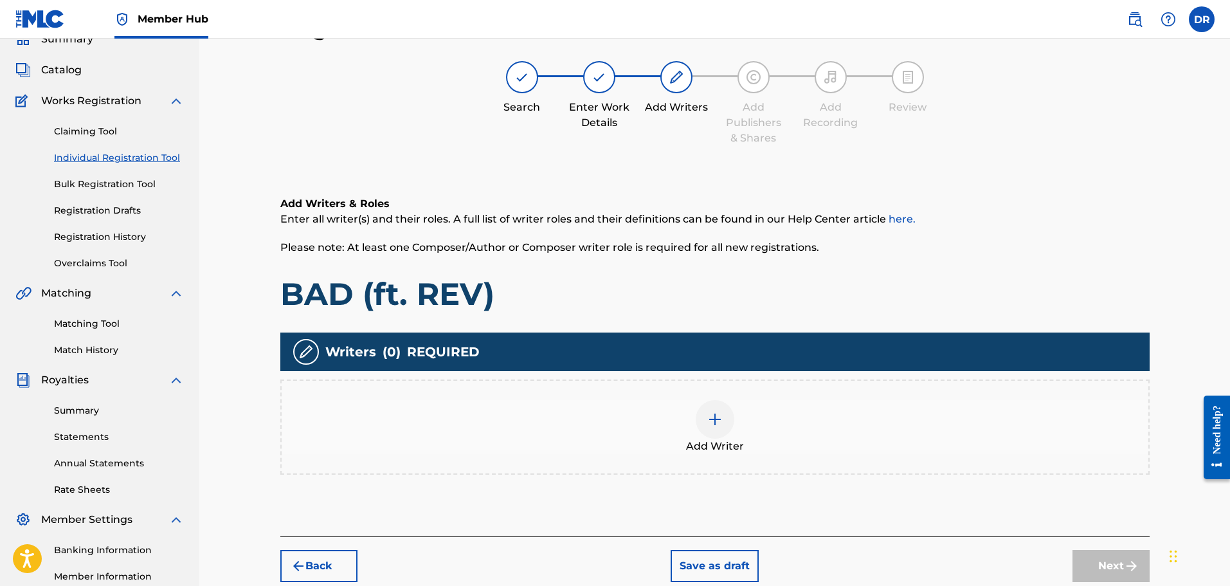
click at [714, 422] on img at bounding box center [714, 418] width 15 height 15
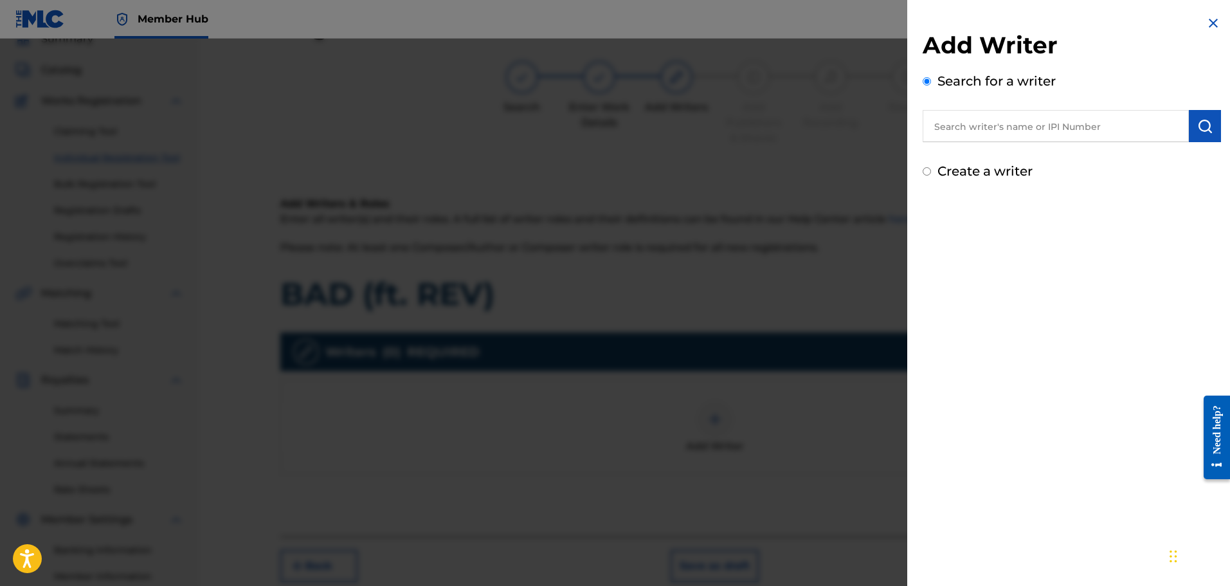
click at [948, 129] on input "text" at bounding box center [1056, 126] width 266 height 32
drag, startPoint x: 985, startPoint y: 126, endPoint x: 931, endPoint y: 125, distance: 54.0
click at [913, 128] on div "Add Writer Search for a writer 0 Create a writer" at bounding box center [1071, 98] width 329 height 196
click at [1200, 124] on img "submit" at bounding box center [1204, 125] width 15 height 15
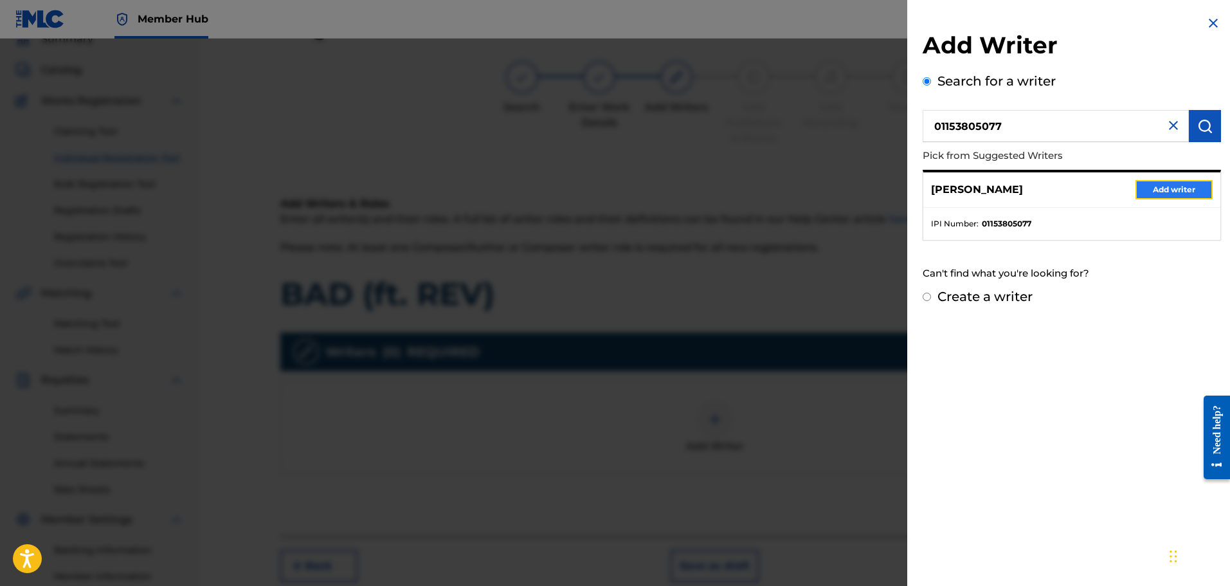
click at [1180, 188] on button "Add writer" at bounding box center [1173, 189] width 77 height 19
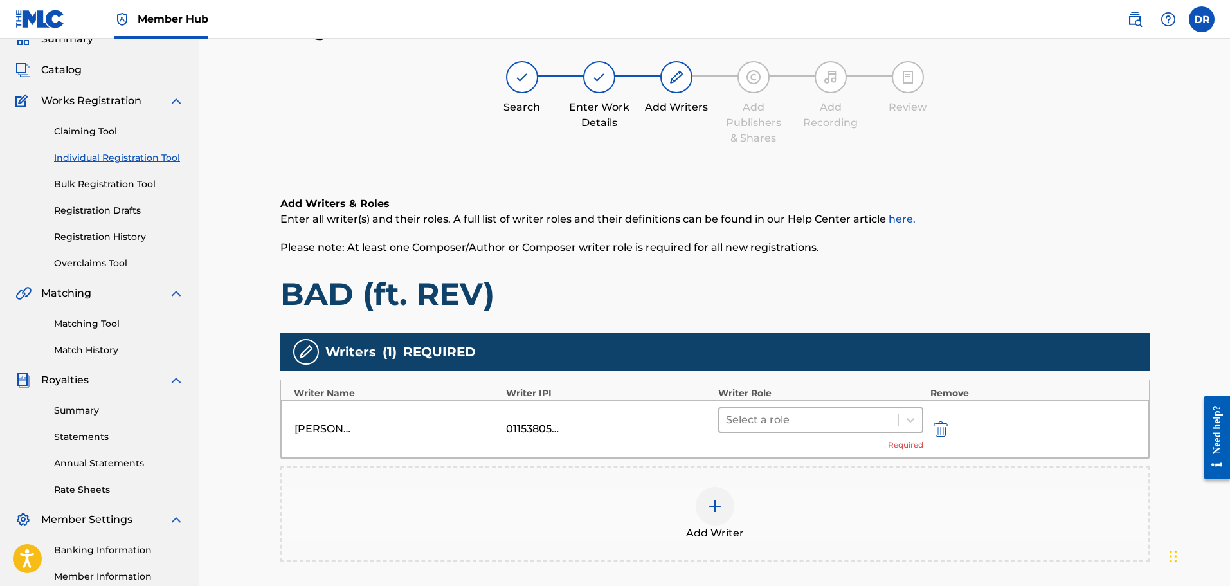
click at [869, 425] on div at bounding box center [809, 420] width 167 height 18
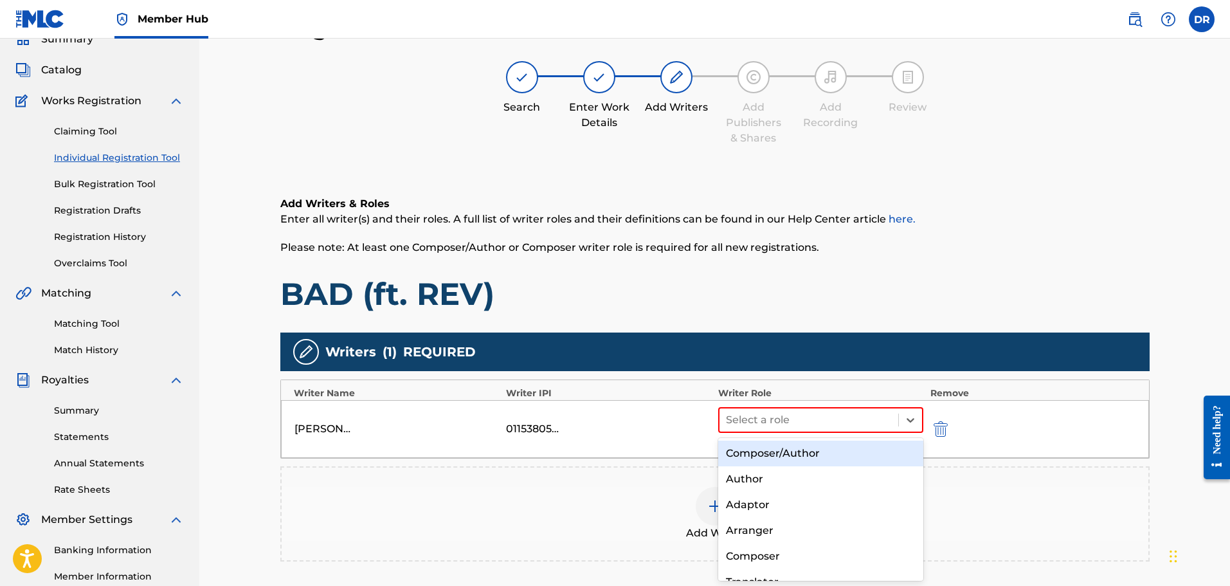
click at [847, 456] on div "Composer/Author" at bounding box center [821, 453] width 206 height 26
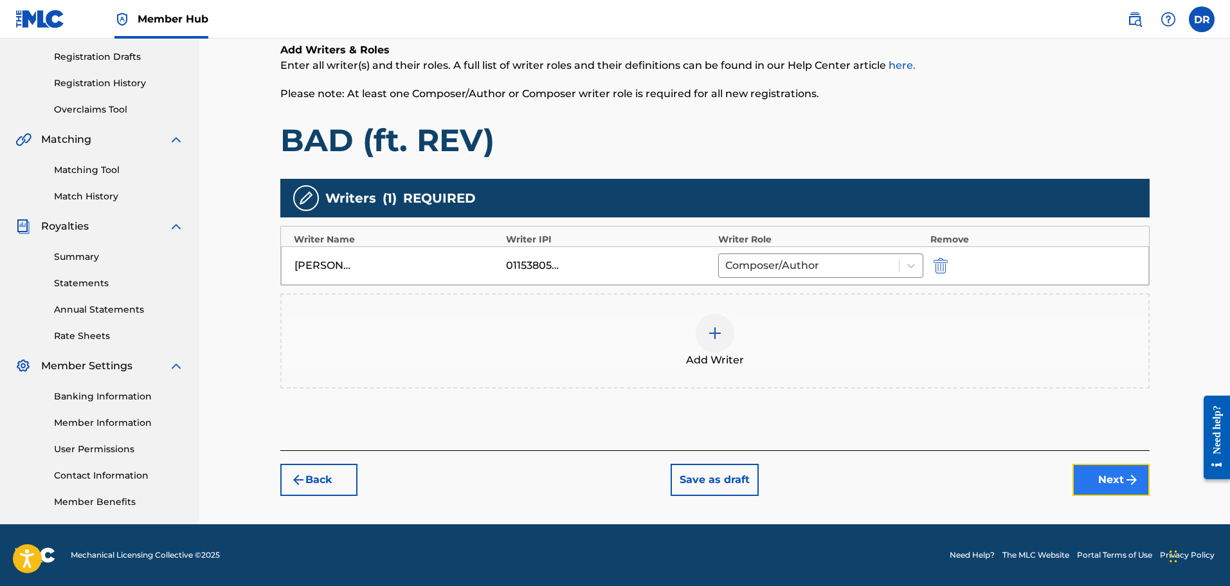
click at [1112, 482] on button "Next" at bounding box center [1110, 480] width 77 height 32
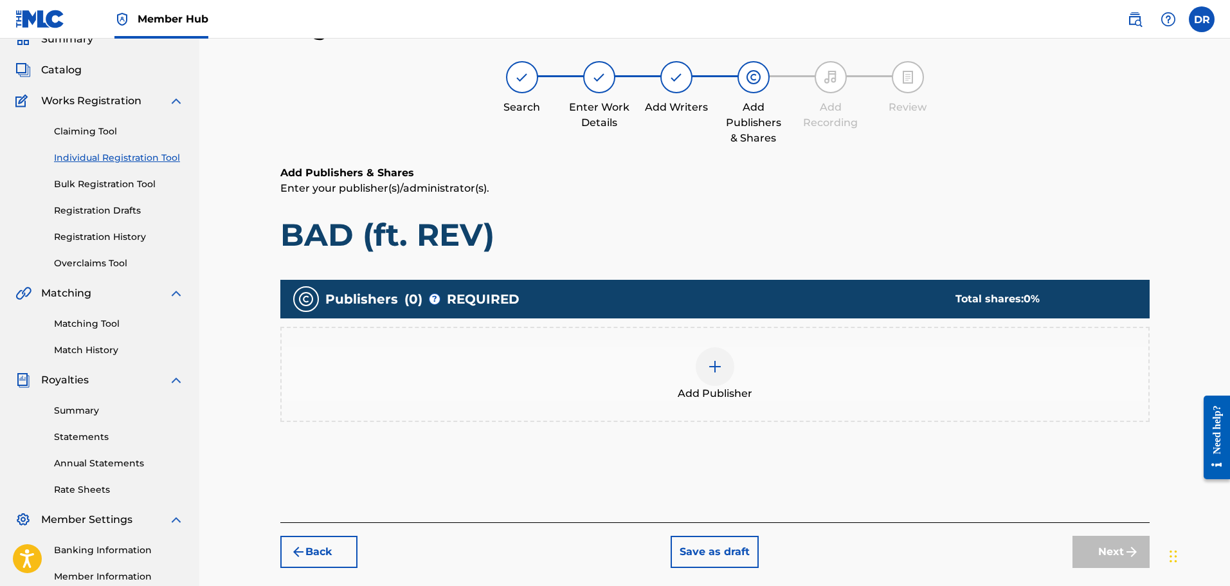
click at [714, 375] on div at bounding box center [715, 366] width 39 height 39
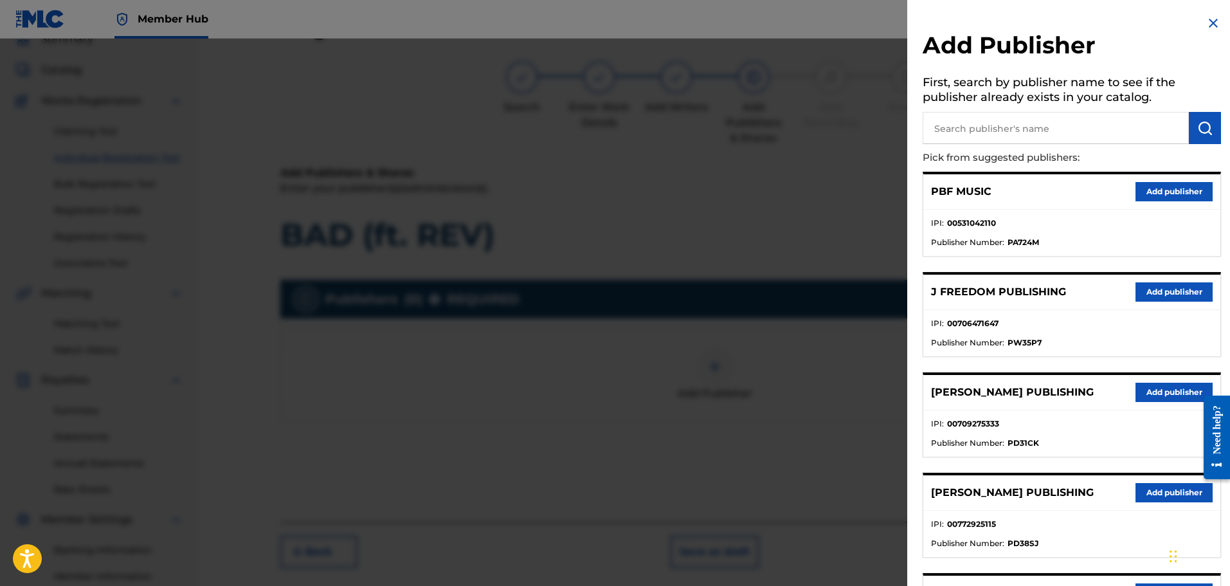
click at [991, 122] on input "text" at bounding box center [1056, 128] width 266 height 32
click at [1200, 132] on img "submit" at bounding box center [1204, 127] width 15 height 15
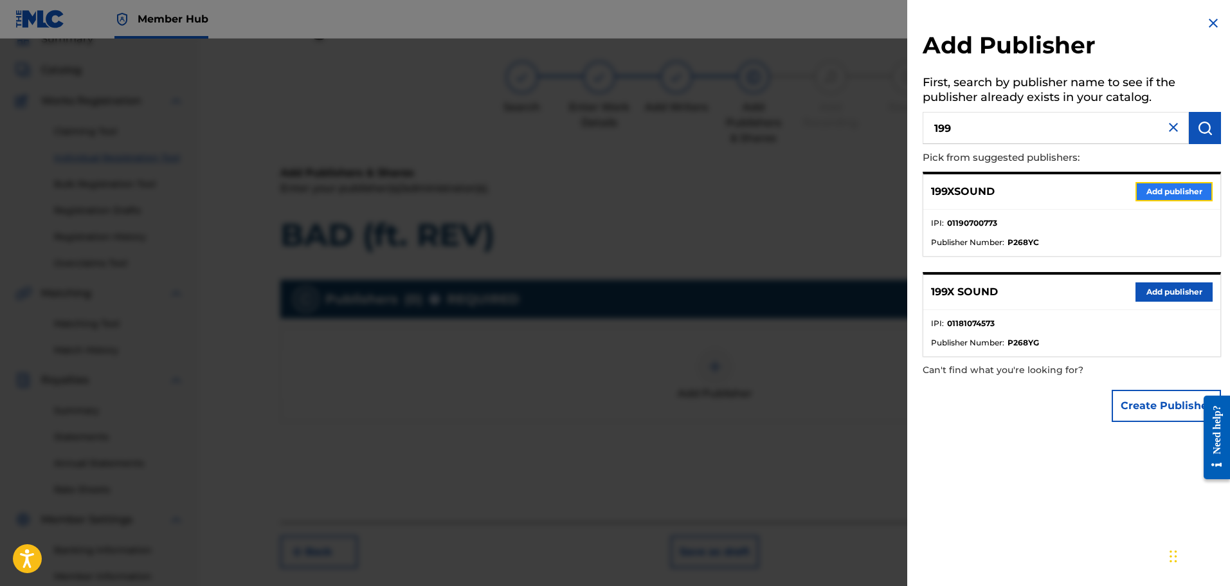
click at [1180, 187] on button "Add publisher" at bounding box center [1173, 191] width 77 height 19
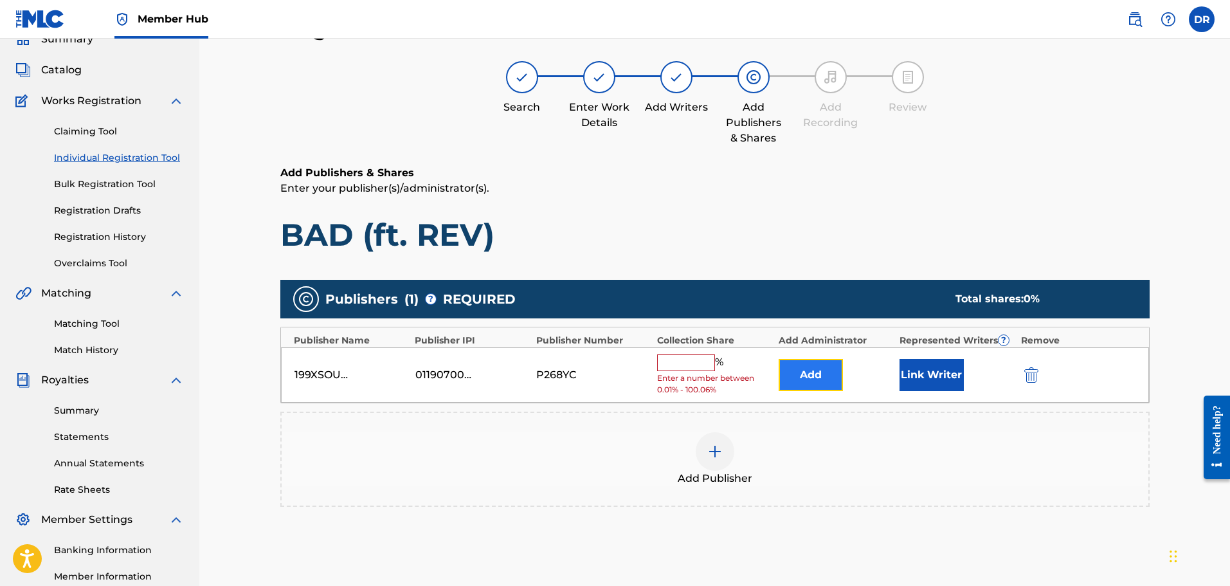
click at [822, 372] on button "Add" at bounding box center [811, 375] width 64 height 32
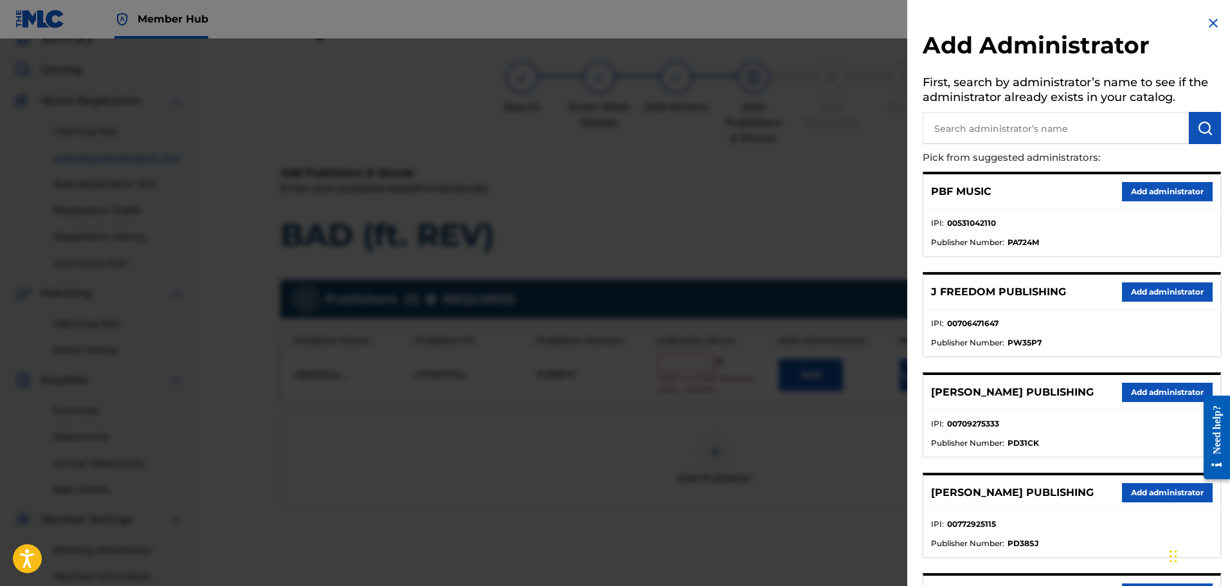
click at [1074, 128] on input "text" at bounding box center [1056, 128] width 266 height 32
click at [1204, 119] on button "submit" at bounding box center [1205, 128] width 32 height 32
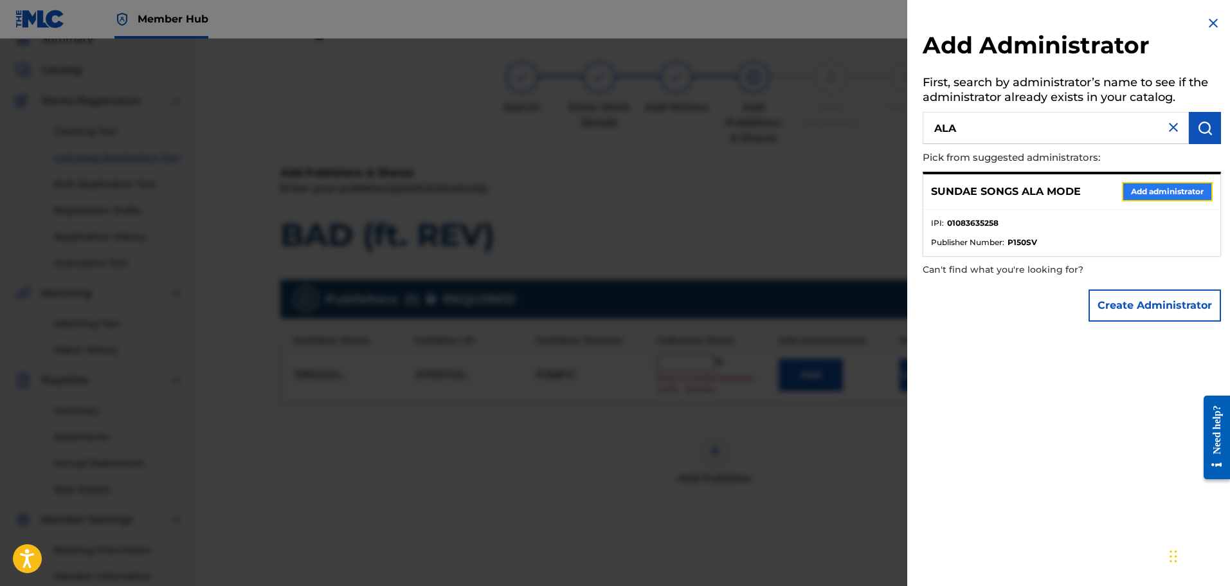
click at [1166, 187] on button "Add administrator" at bounding box center [1167, 191] width 91 height 19
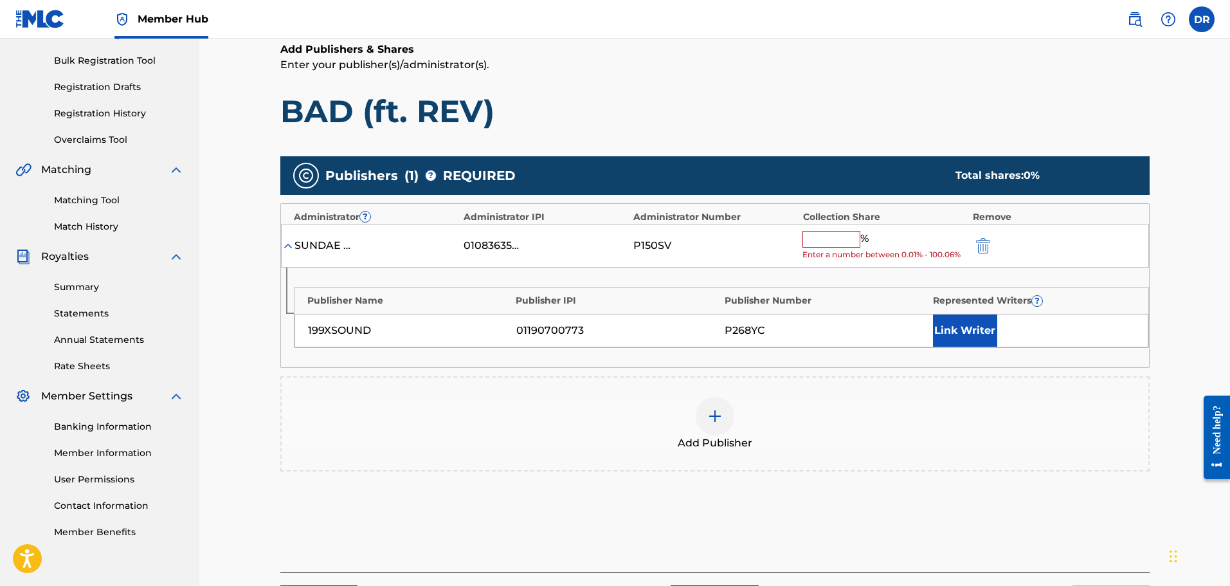
scroll to position [186, 0]
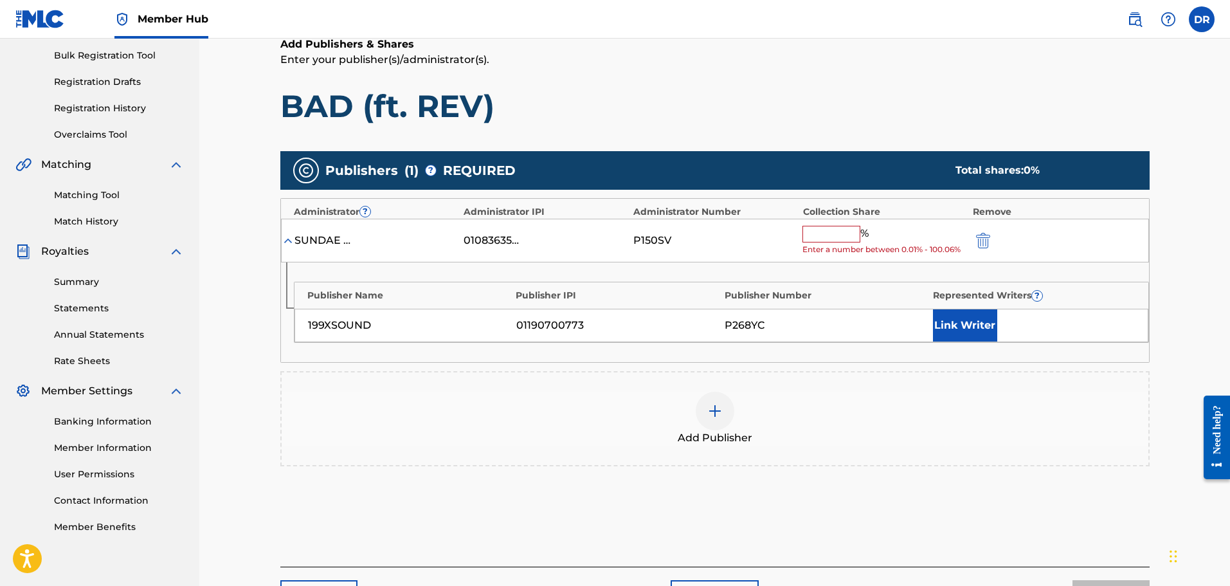
click at [832, 238] on input "text" at bounding box center [831, 234] width 58 height 17
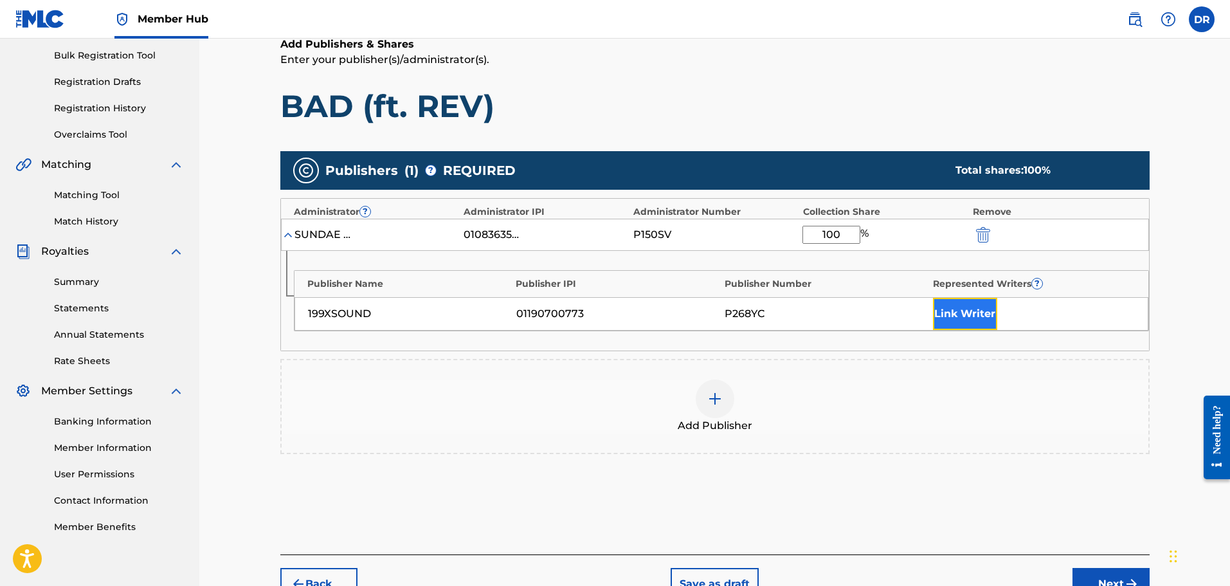
click at [961, 314] on button "Link Writer" at bounding box center [965, 314] width 64 height 32
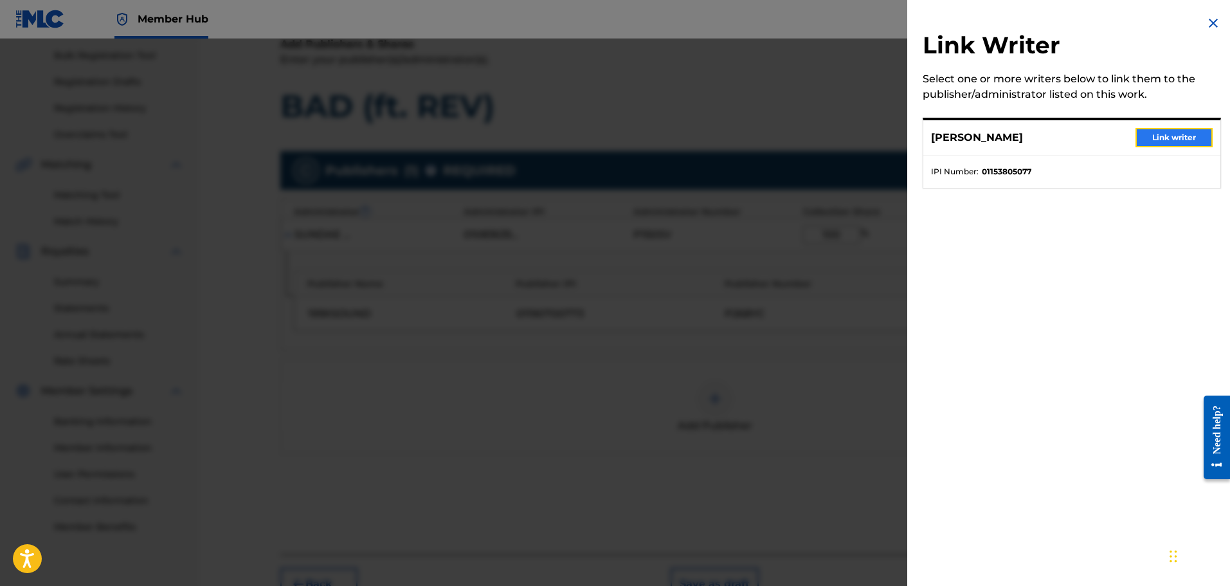
click at [1174, 140] on button "Link writer" at bounding box center [1173, 137] width 77 height 19
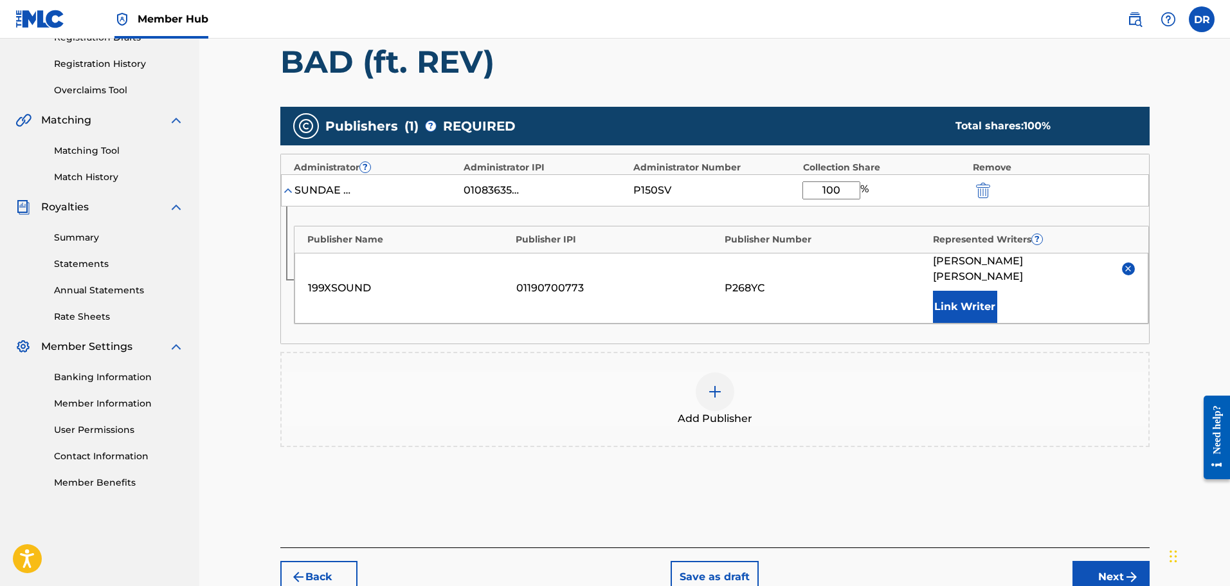
scroll to position [284, 0]
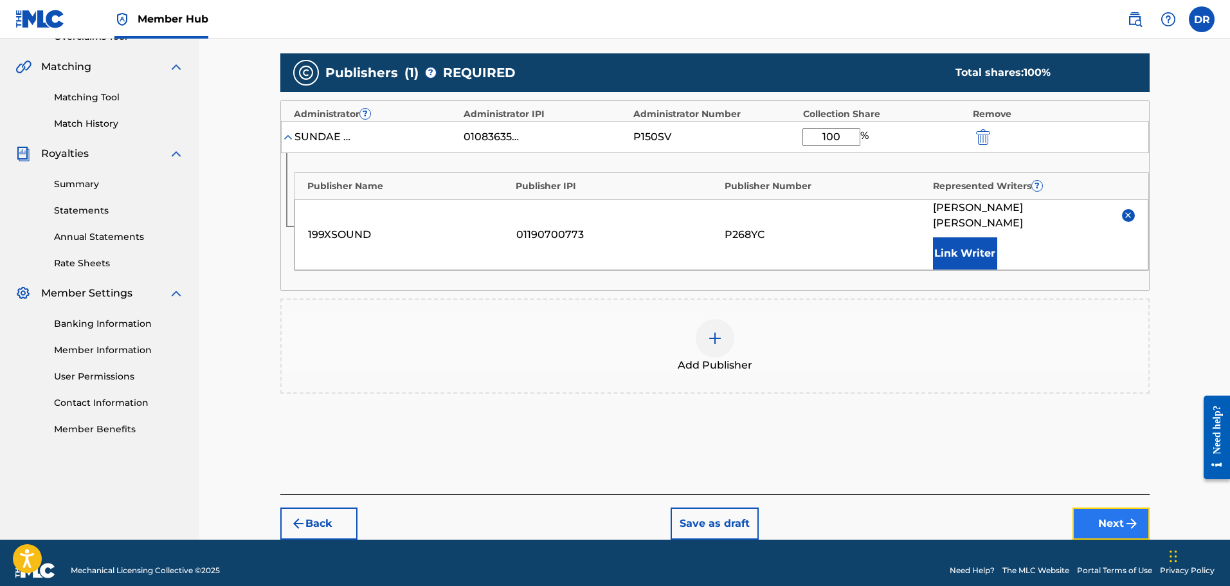
click at [1119, 507] on button "Next" at bounding box center [1110, 523] width 77 height 32
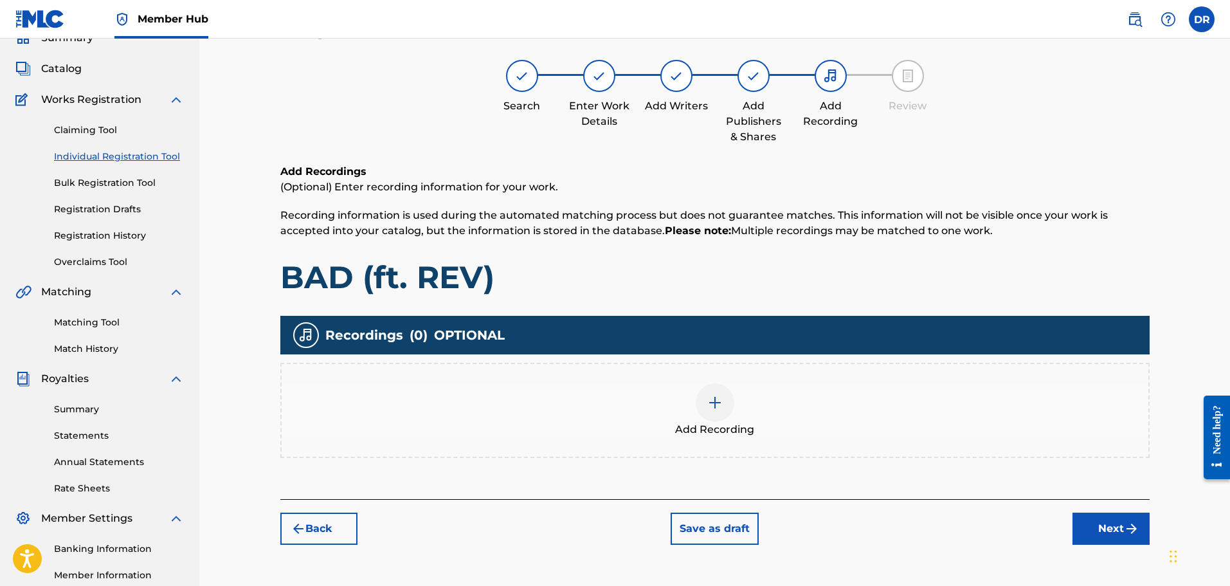
scroll to position [58, 0]
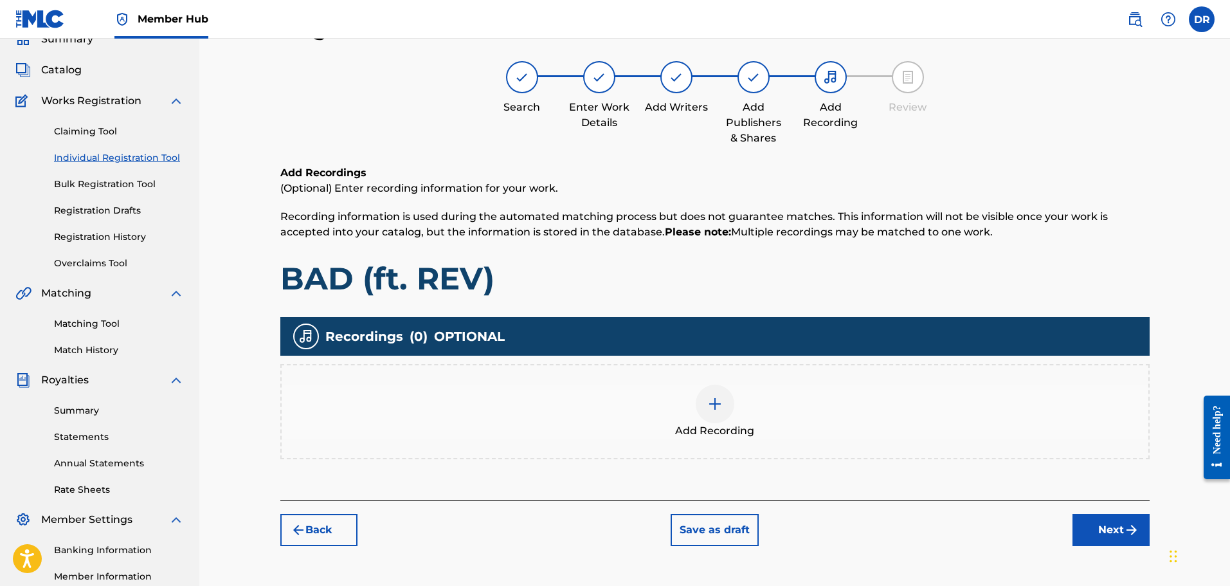
click at [711, 412] on div at bounding box center [715, 403] width 39 height 39
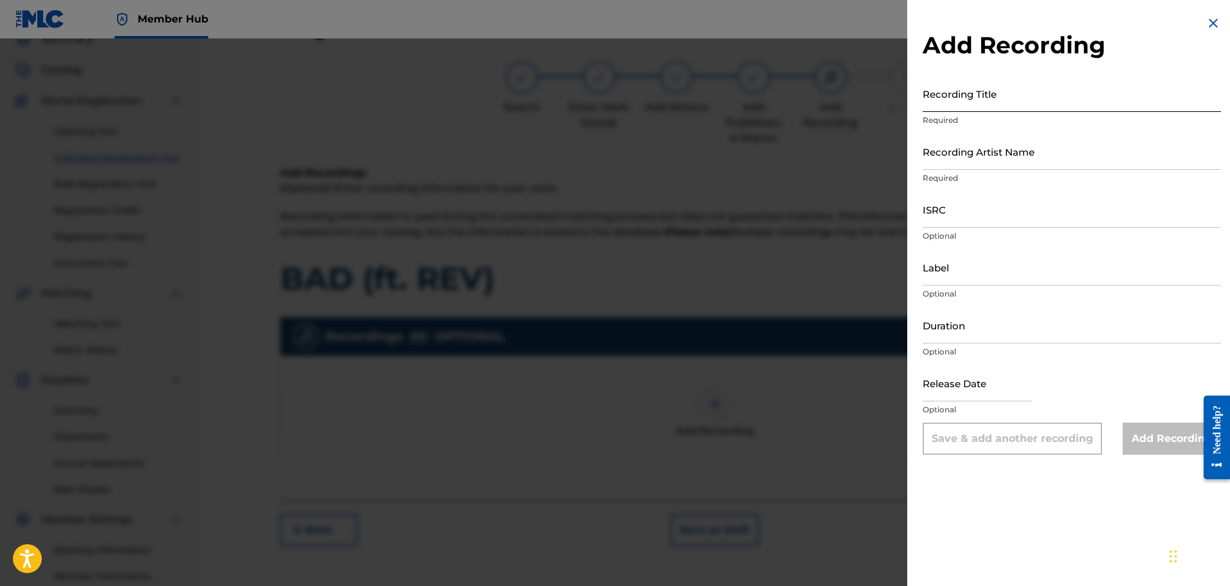
click at [986, 102] on input "Recording Title" at bounding box center [1072, 93] width 298 height 37
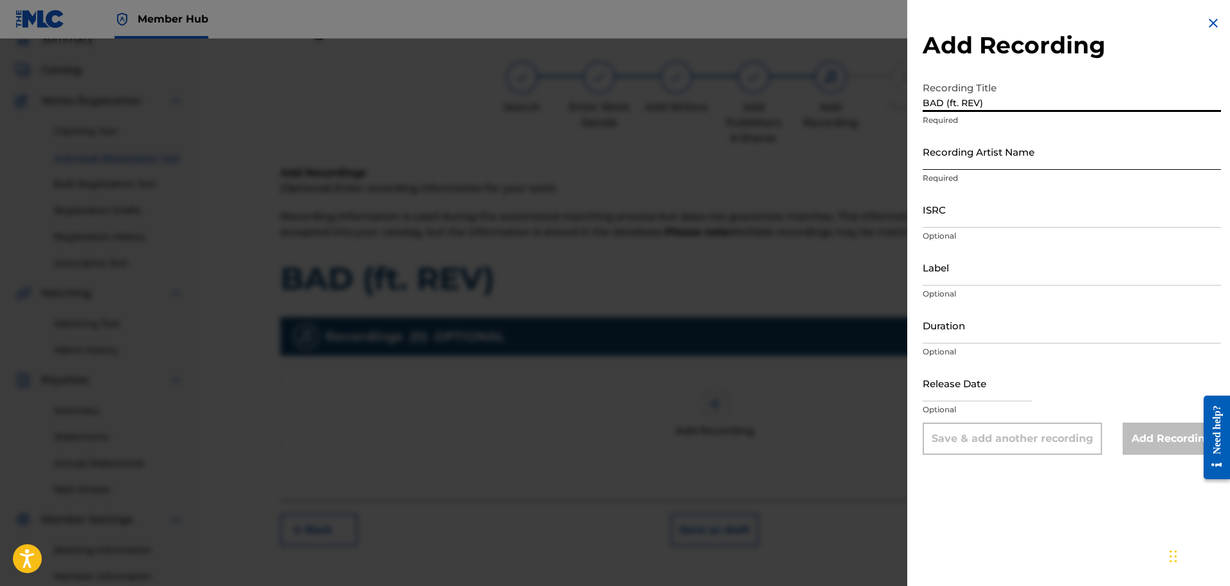
click at [987, 158] on input "Recording Artist Name" at bounding box center [1072, 151] width 298 height 37
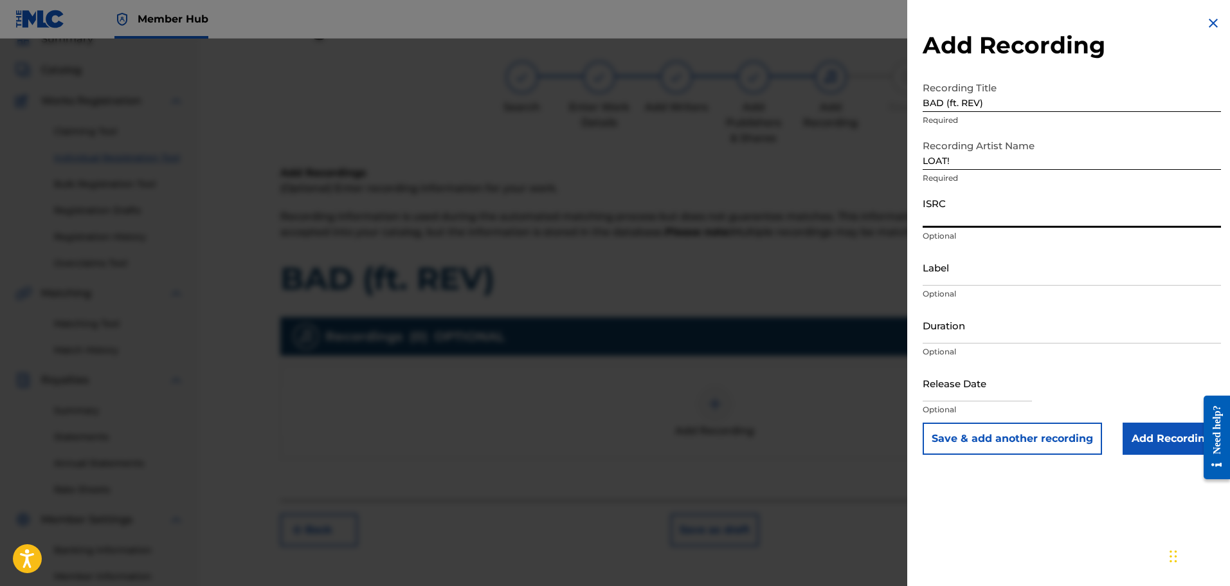
drag, startPoint x: 968, startPoint y: 221, endPoint x: 951, endPoint y: 221, distance: 16.7
click at [968, 221] on input "ISRC" at bounding box center [1072, 209] width 298 height 37
click at [1157, 430] on input "Add Recording" at bounding box center [1171, 438] width 98 height 32
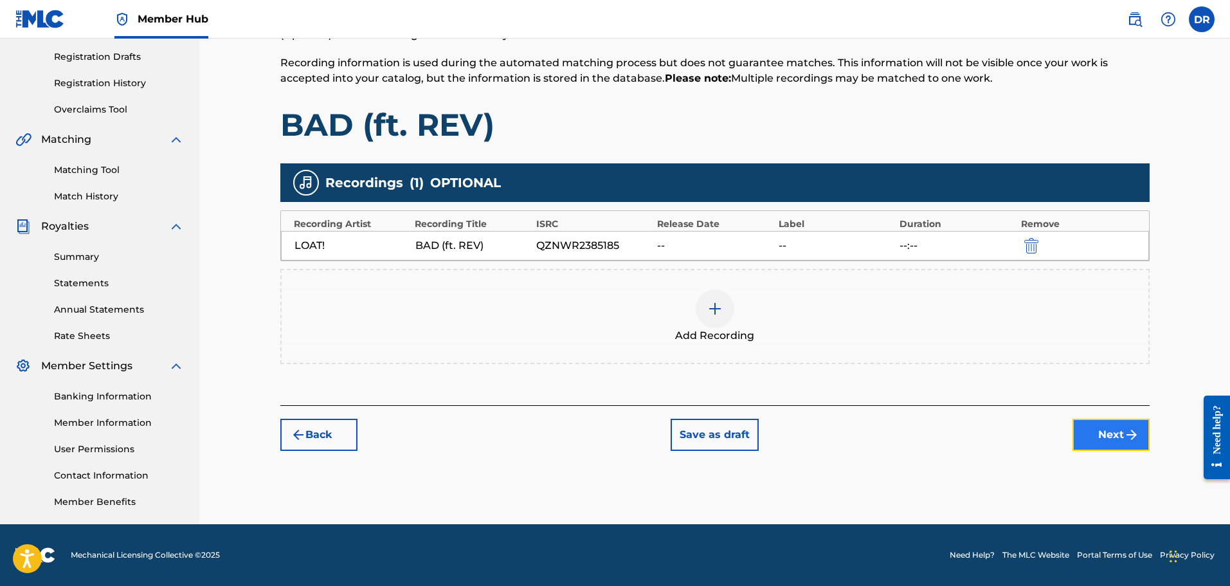
click at [1116, 439] on button "Next" at bounding box center [1110, 435] width 77 height 32
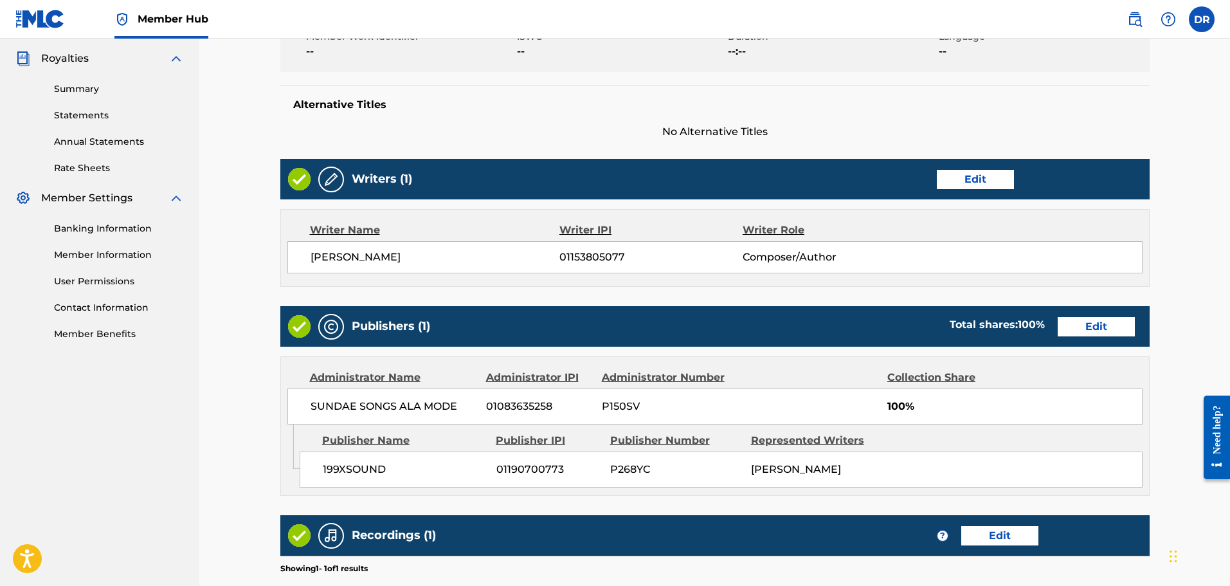
scroll to position [559, 0]
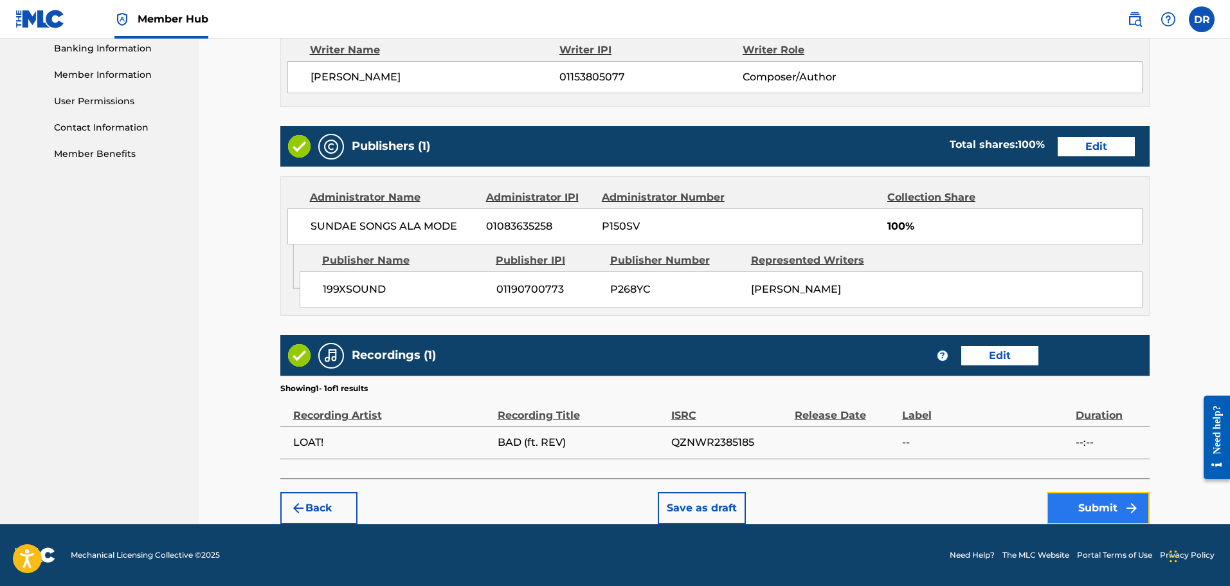
click at [1100, 503] on button "Submit" at bounding box center [1098, 508] width 103 height 32
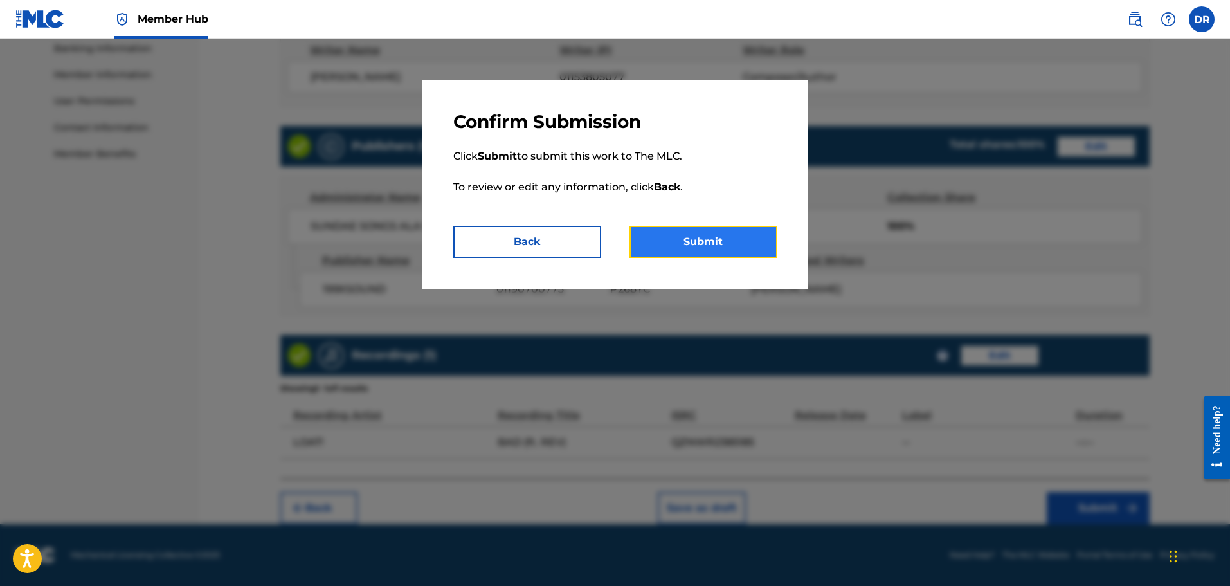
click at [728, 242] on button "Submit" at bounding box center [703, 242] width 148 height 32
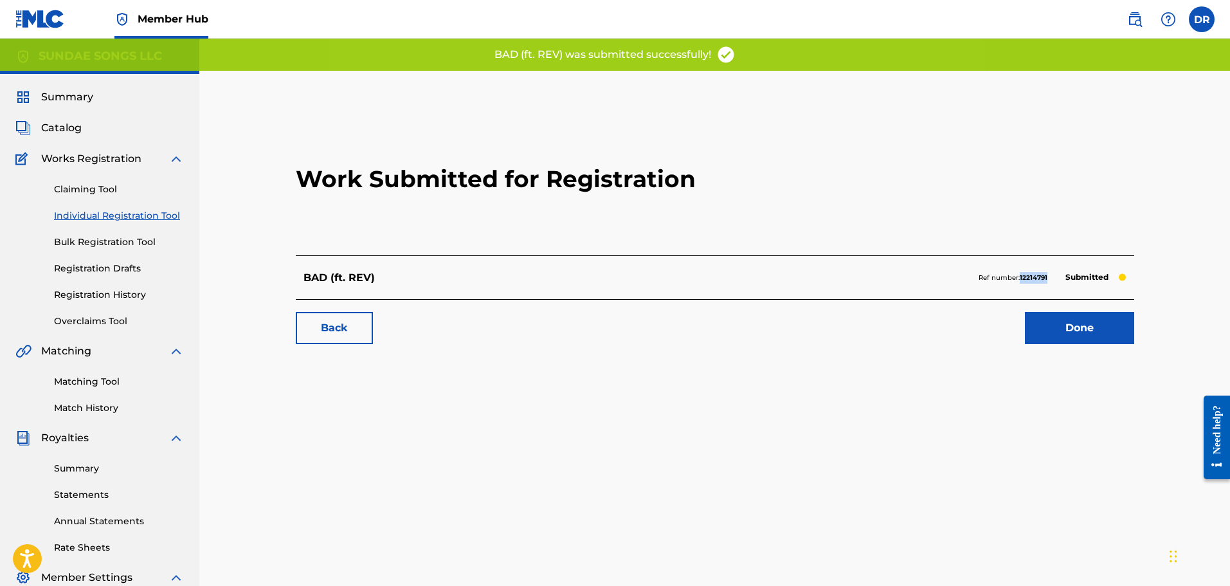
drag, startPoint x: 1049, startPoint y: 281, endPoint x: 1021, endPoint y: 282, distance: 27.7
click at [1021, 282] on div "Ref number: 12214791 Submitted" at bounding box center [1052, 278] width 148 height 18
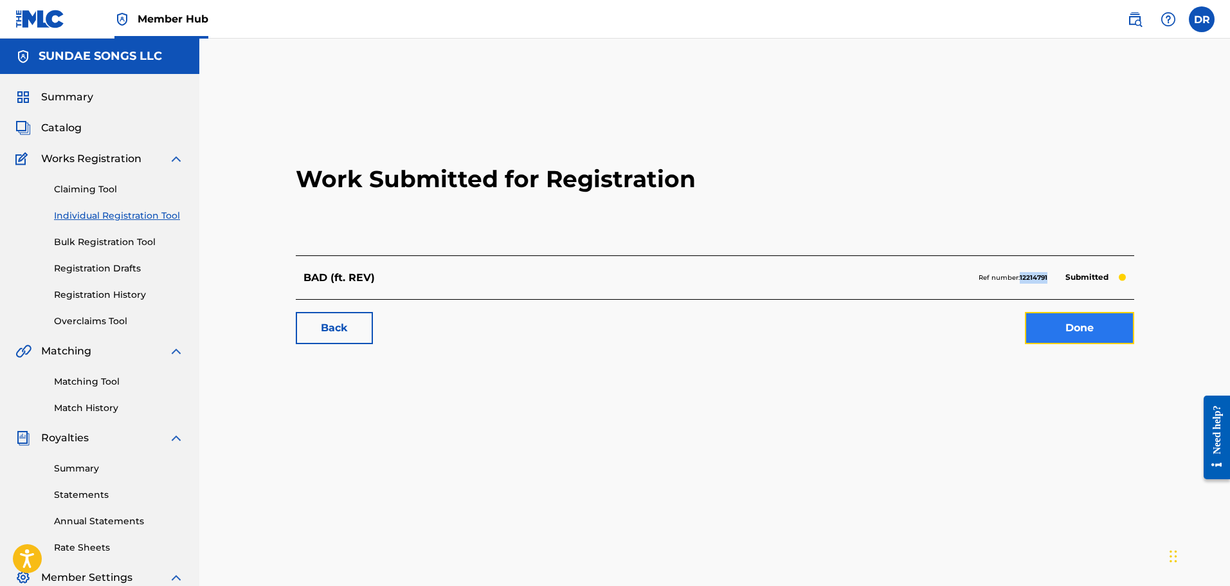
click at [1091, 336] on link "Done" at bounding box center [1079, 328] width 109 height 32
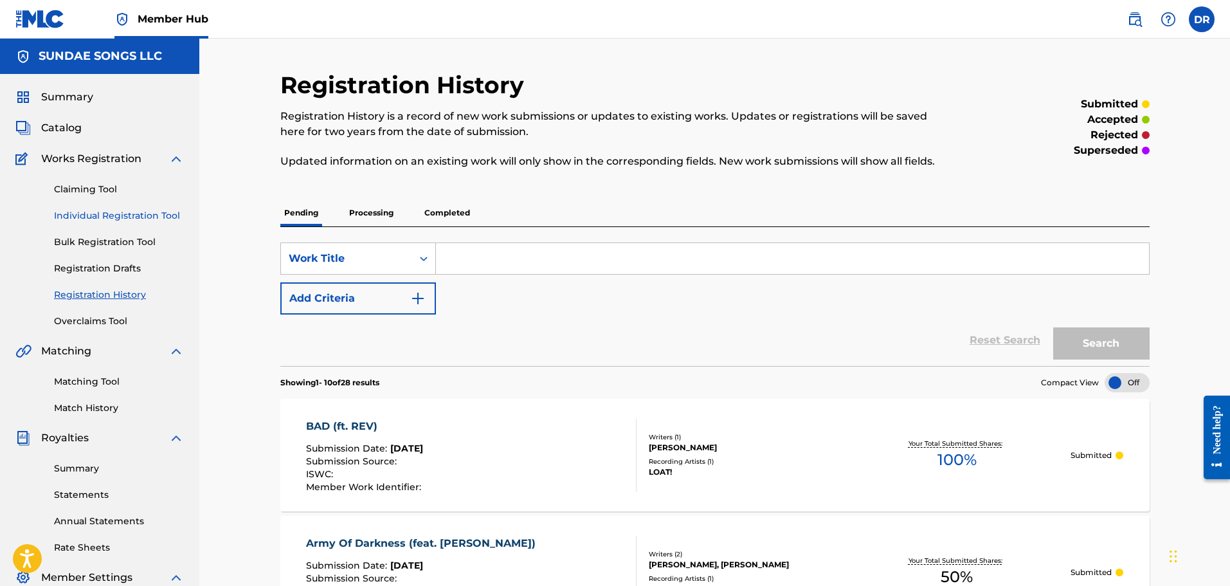
click at [133, 215] on link "Individual Registration Tool" at bounding box center [119, 216] width 130 height 14
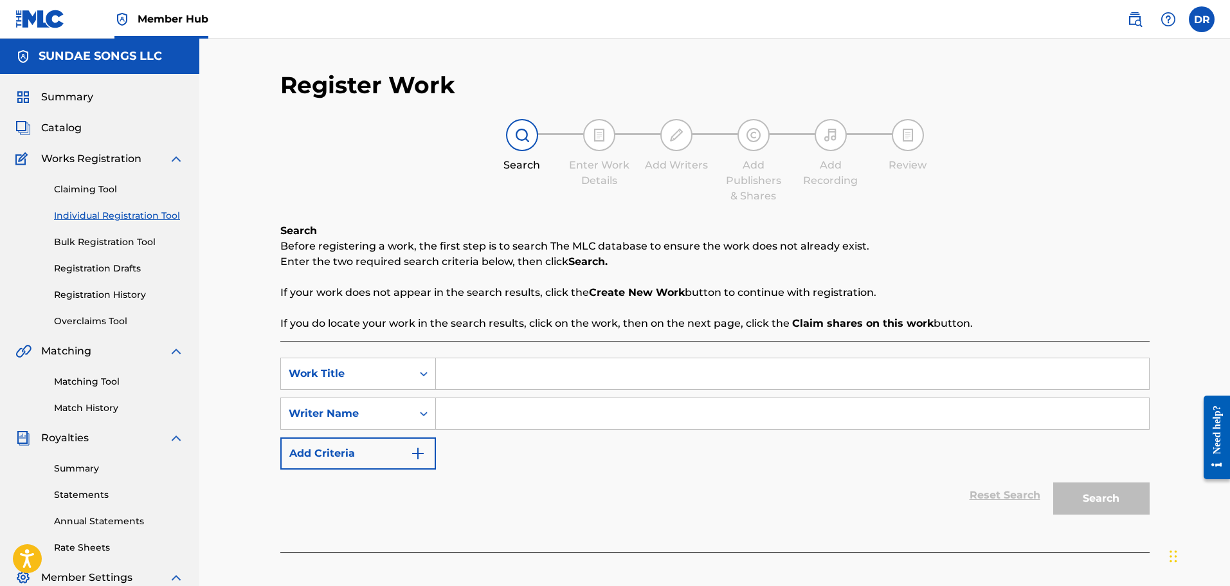
click at [467, 372] on input "Search Form" at bounding box center [792, 373] width 713 height 31
click at [463, 415] on input "Search Form" at bounding box center [792, 413] width 713 height 31
click at [1094, 500] on button "Search" at bounding box center [1101, 498] width 96 height 32
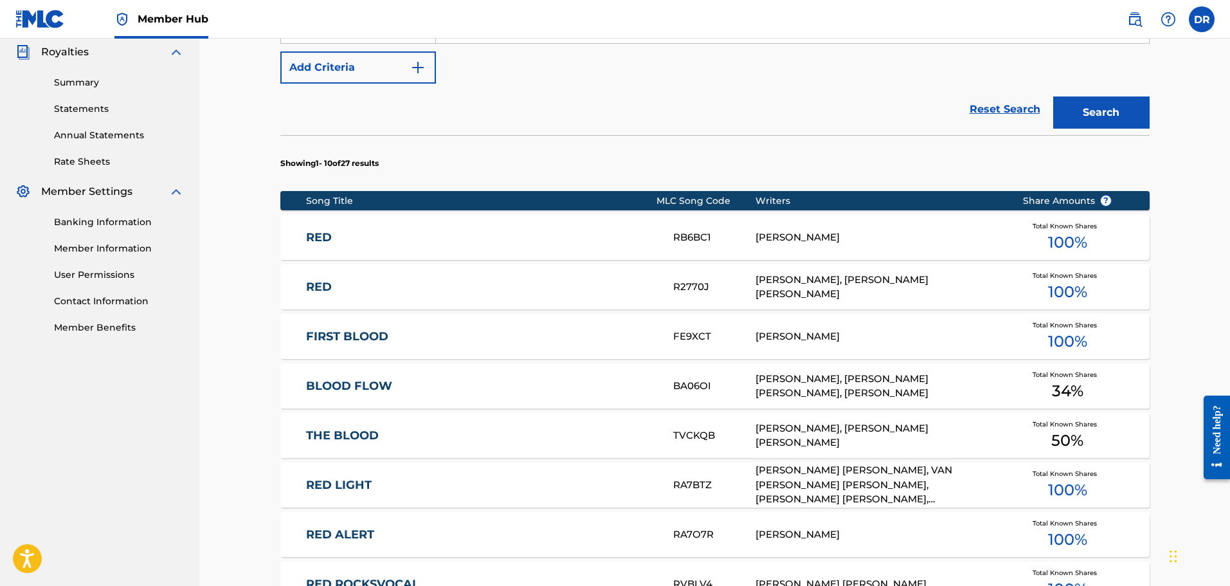
scroll to position [321, 0]
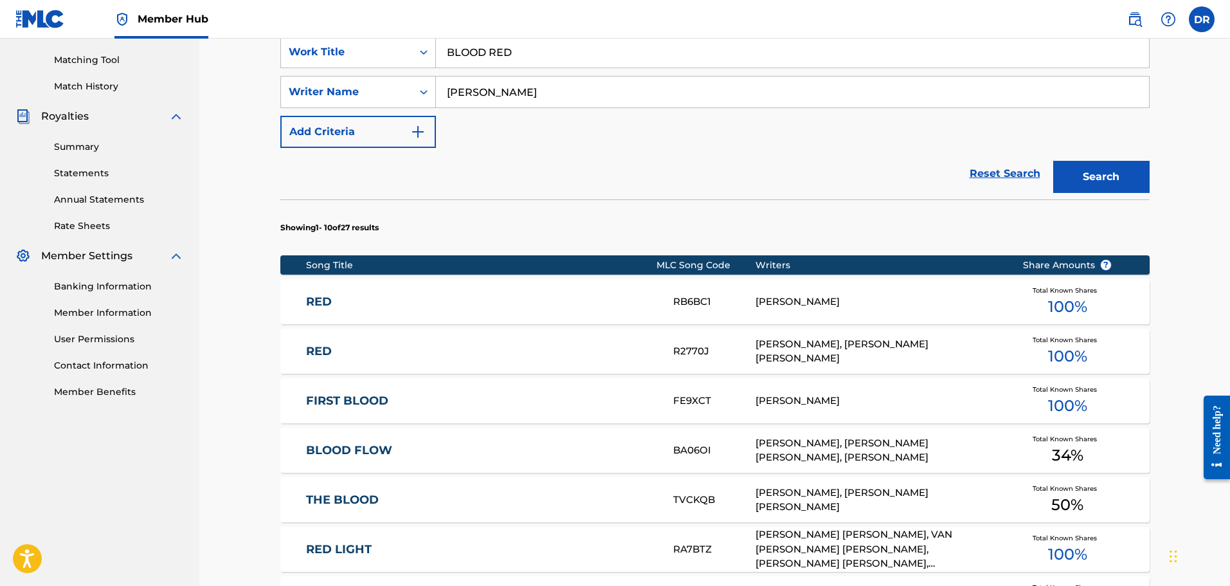
click at [794, 300] on div "[PERSON_NAME]" at bounding box center [879, 301] width 248 height 15
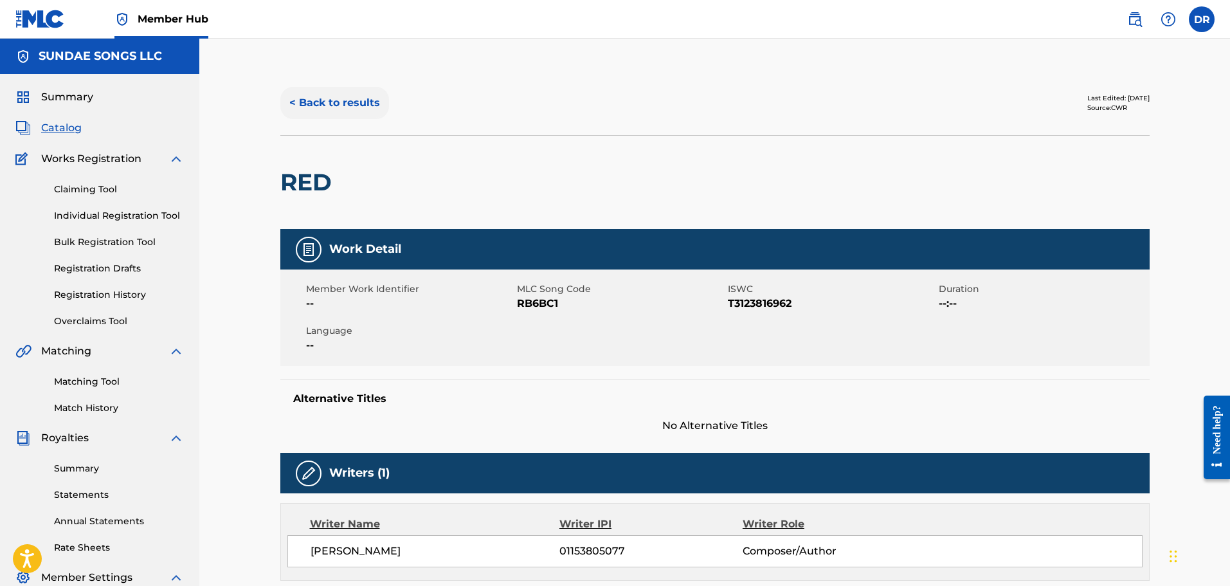
click at [372, 111] on button "< Back to results" at bounding box center [334, 103] width 109 height 32
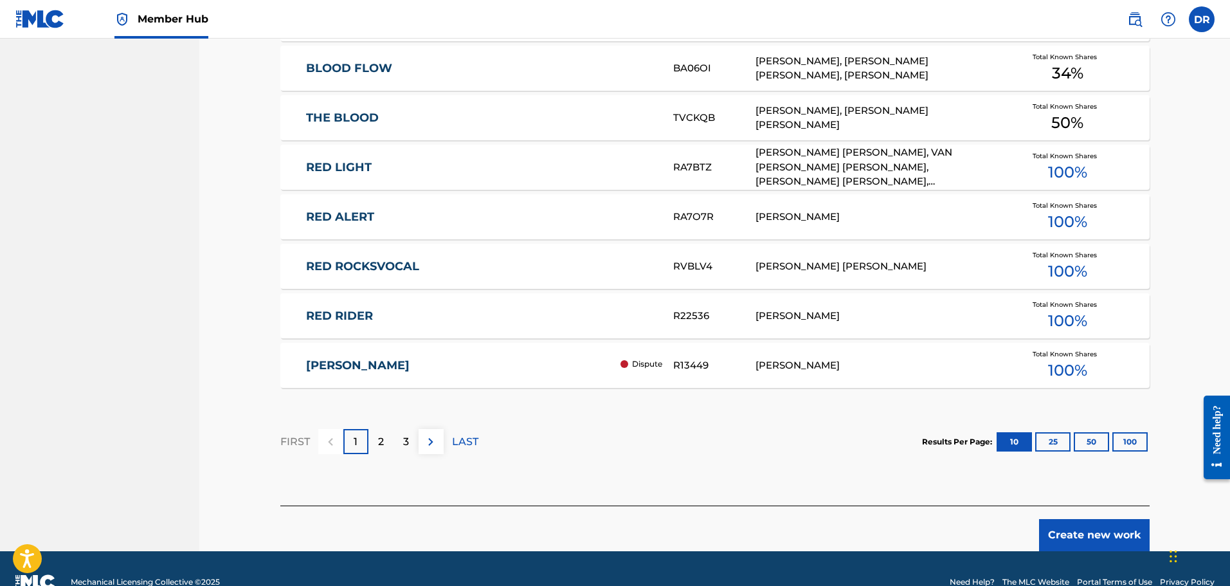
scroll to position [730, 0]
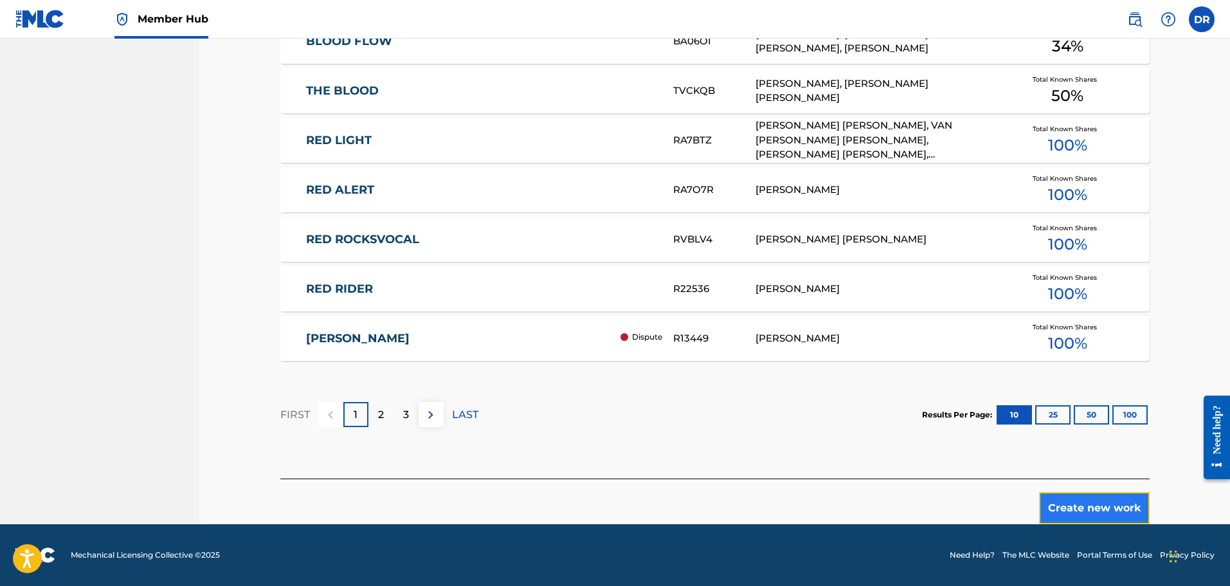
click at [1092, 506] on button "Create new work" at bounding box center [1094, 508] width 111 height 32
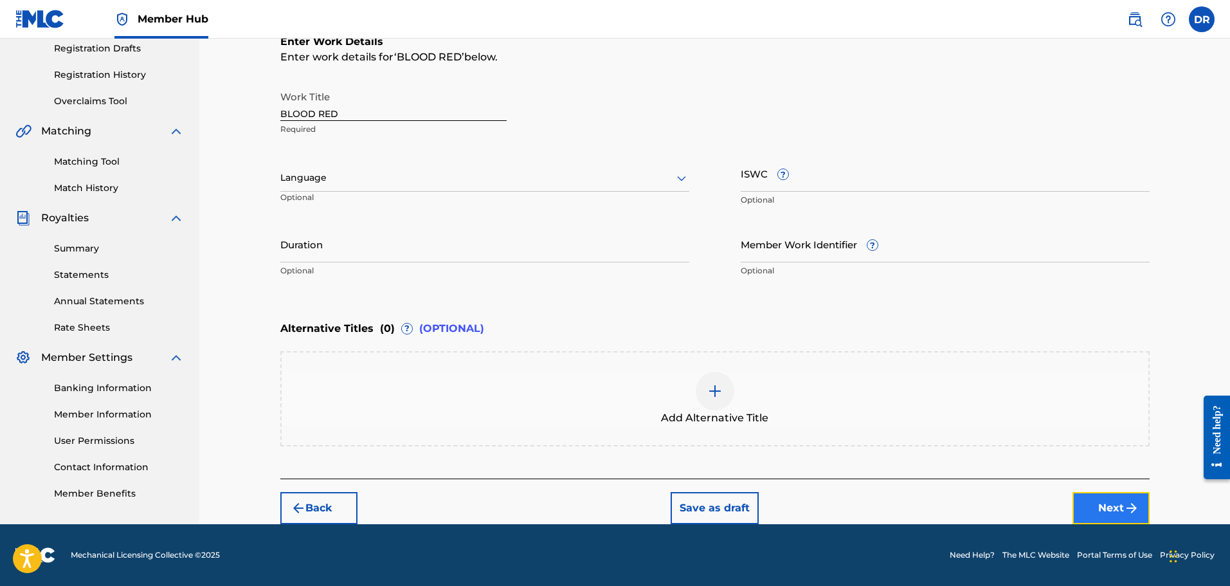
click at [1112, 510] on button "Next" at bounding box center [1110, 508] width 77 height 32
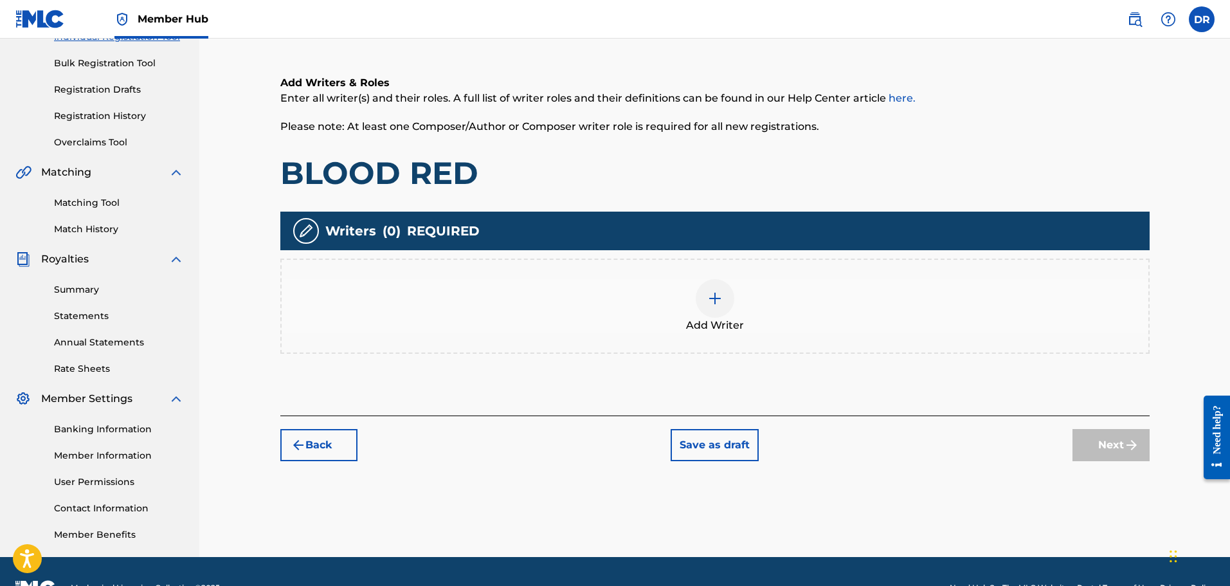
scroll to position [212, 0]
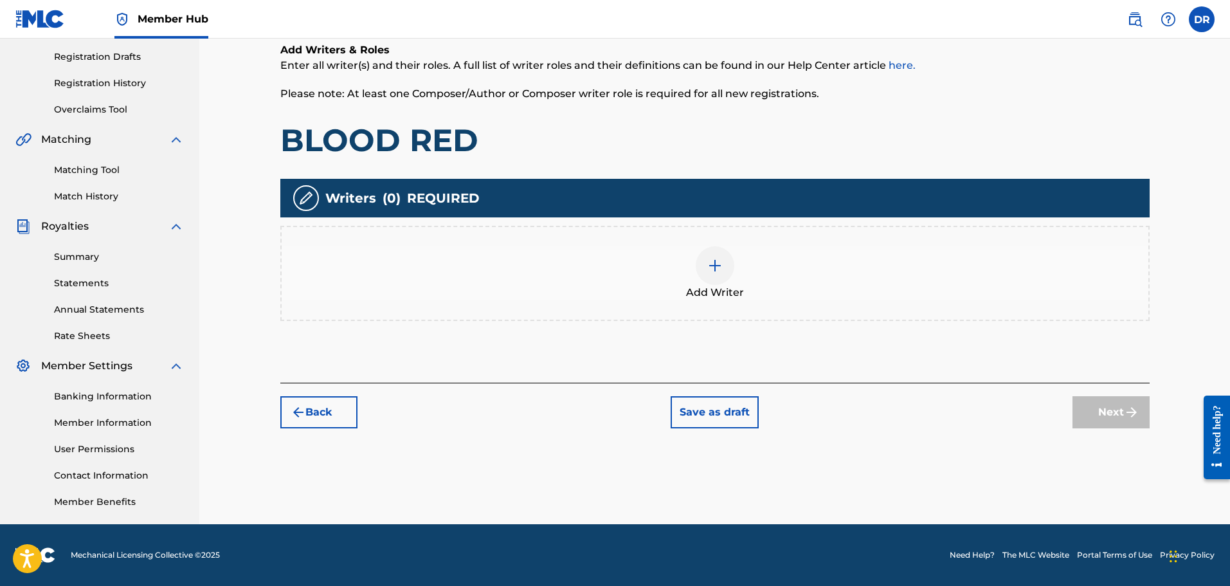
click at [714, 269] on img at bounding box center [714, 265] width 15 height 15
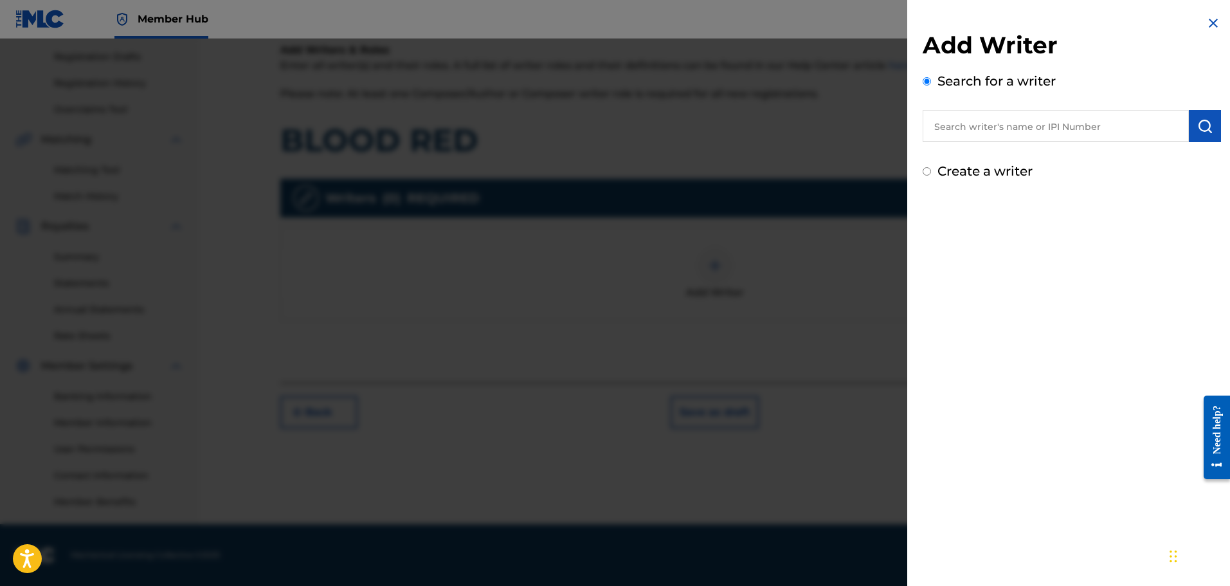
click at [959, 132] on input "text" at bounding box center [1056, 126] width 266 height 32
click at [1209, 120] on button "submit" at bounding box center [1205, 126] width 32 height 32
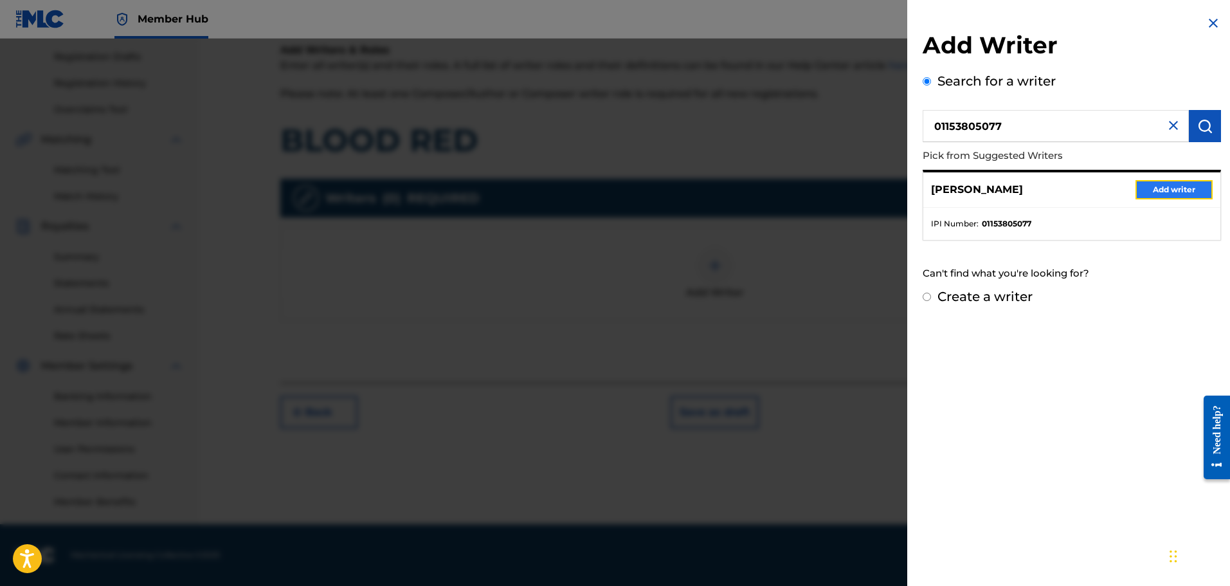
click at [1175, 190] on button "Add writer" at bounding box center [1173, 189] width 77 height 19
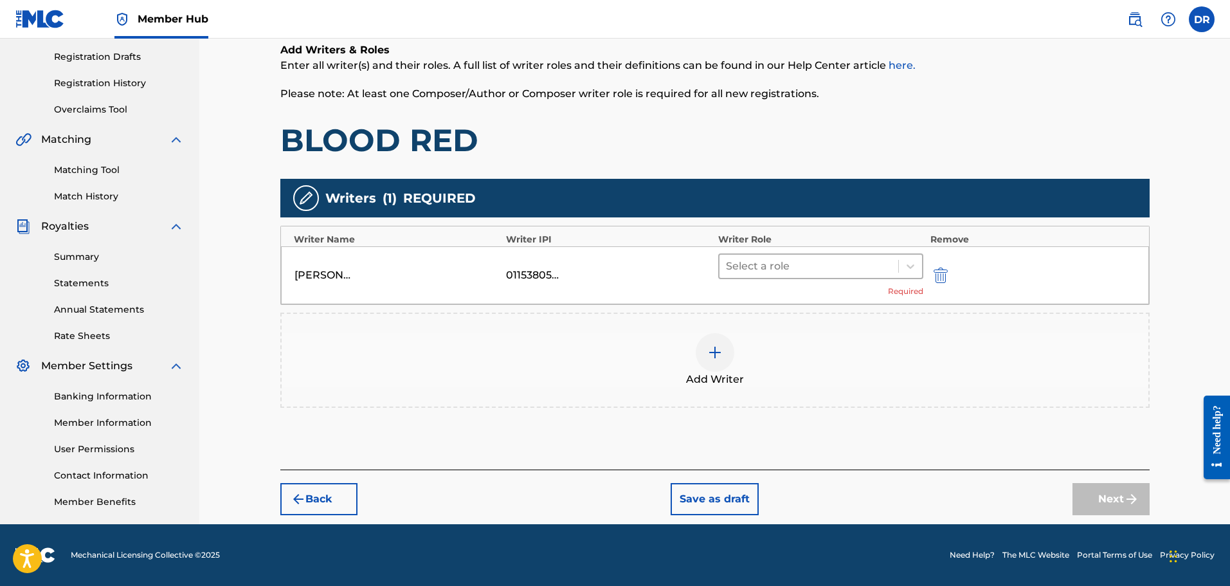
click at [841, 266] on div at bounding box center [809, 266] width 167 height 18
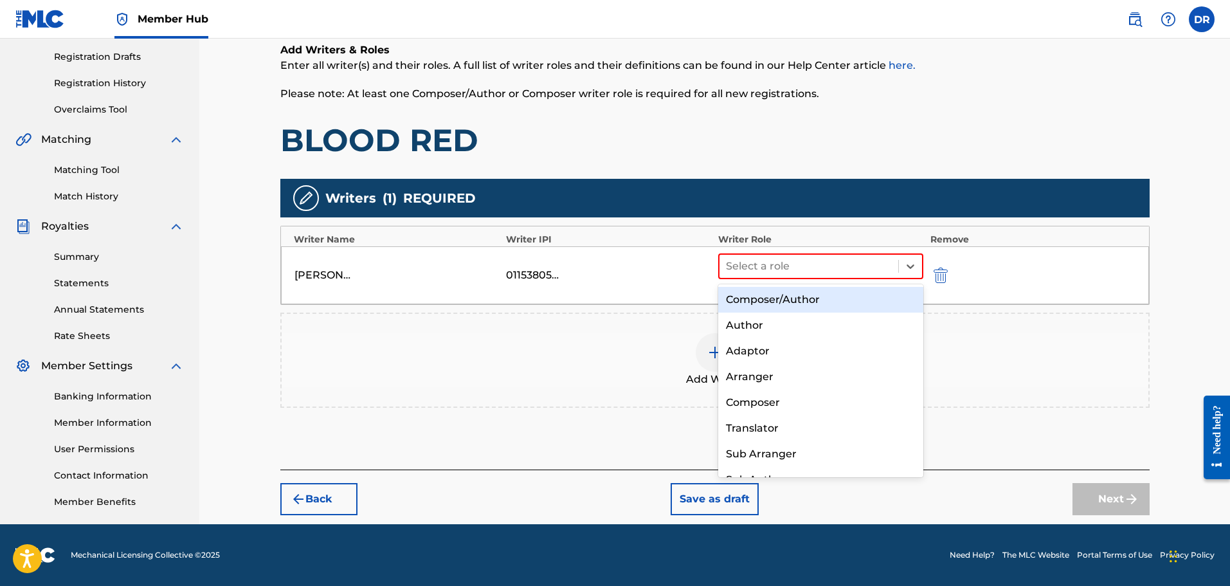
click at [841, 300] on div "Composer/Author" at bounding box center [821, 300] width 206 height 26
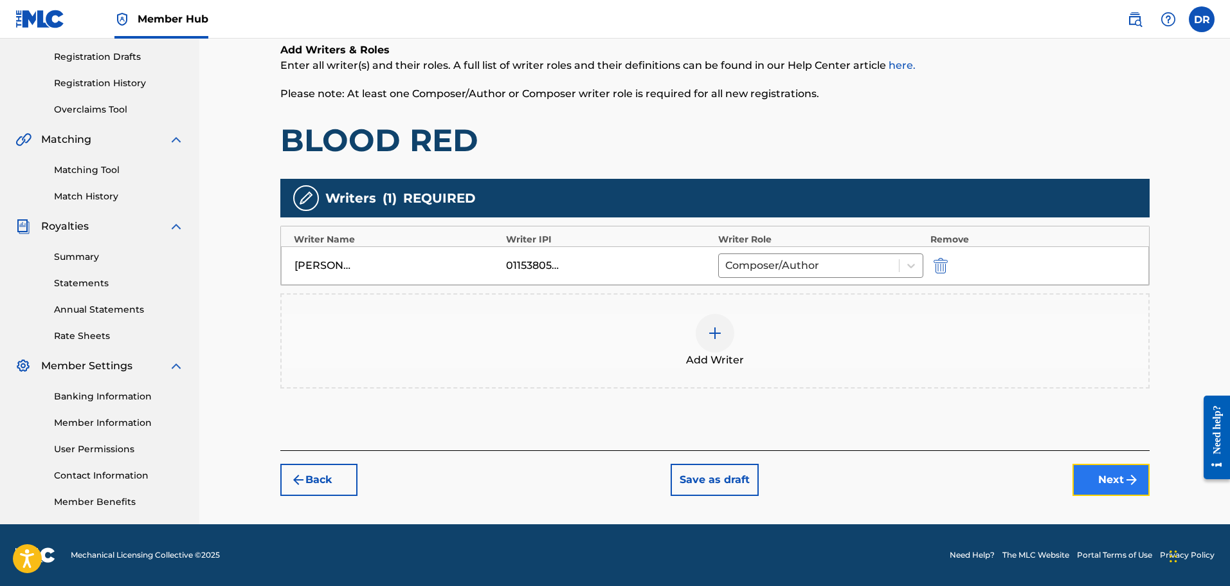
click at [1110, 476] on button "Next" at bounding box center [1110, 480] width 77 height 32
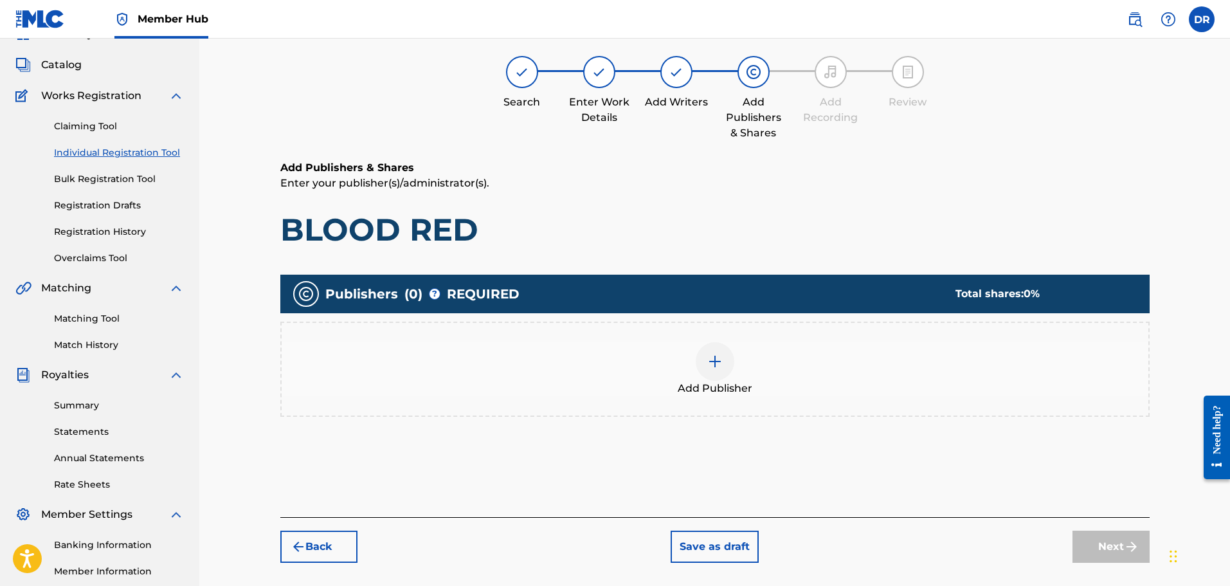
scroll to position [58, 0]
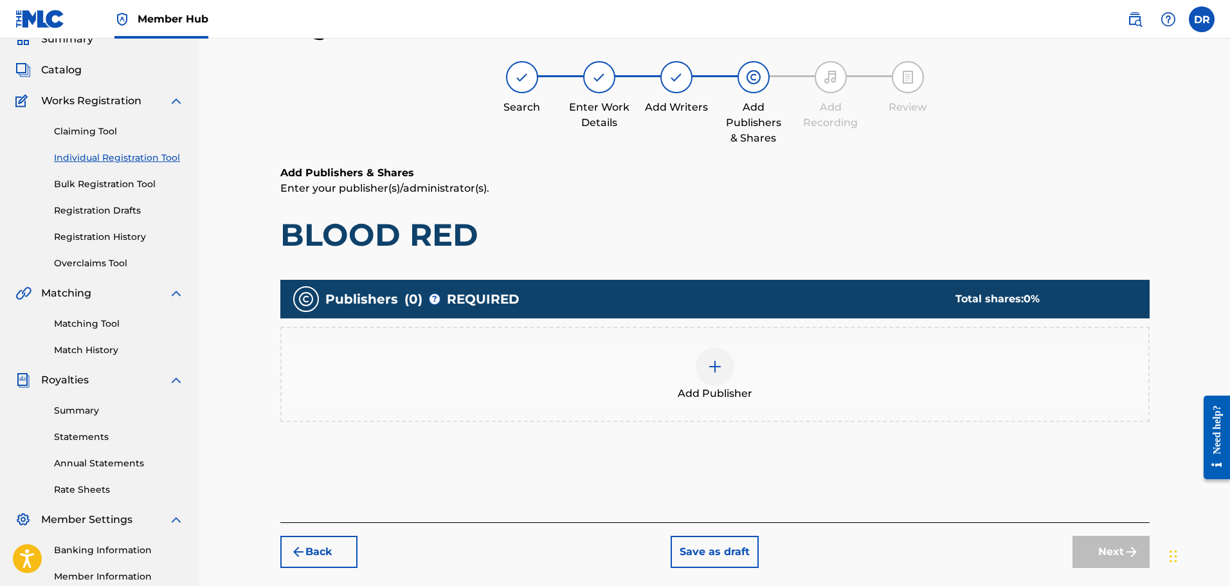
click at [718, 369] on img at bounding box center [714, 366] width 15 height 15
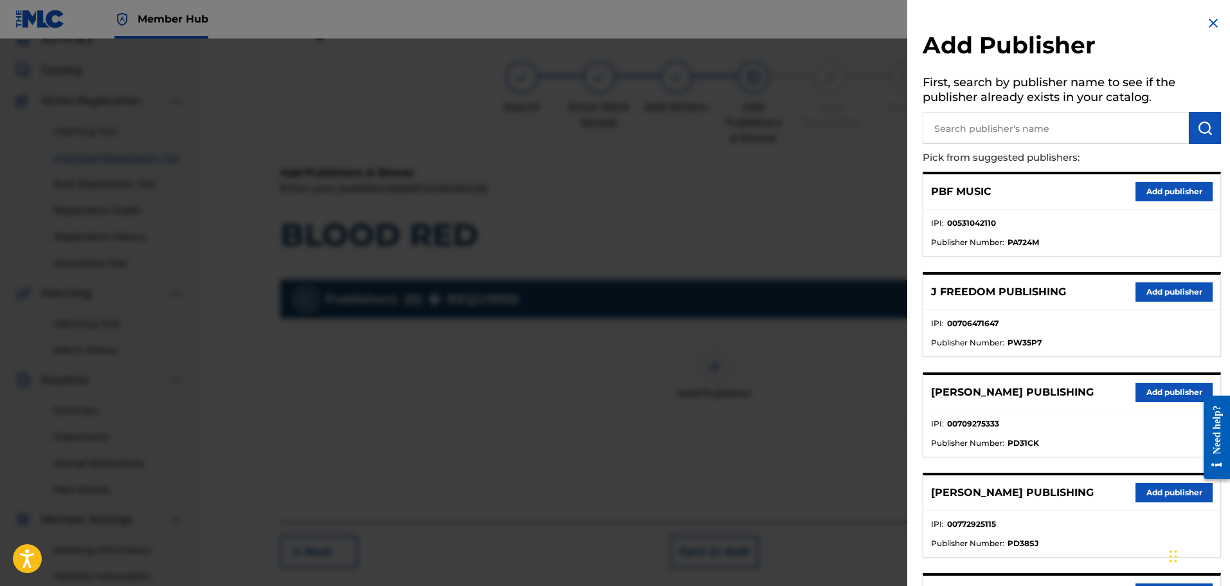
click at [942, 133] on input "text" at bounding box center [1056, 128] width 266 height 32
click at [1198, 126] on img "submit" at bounding box center [1204, 127] width 15 height 15
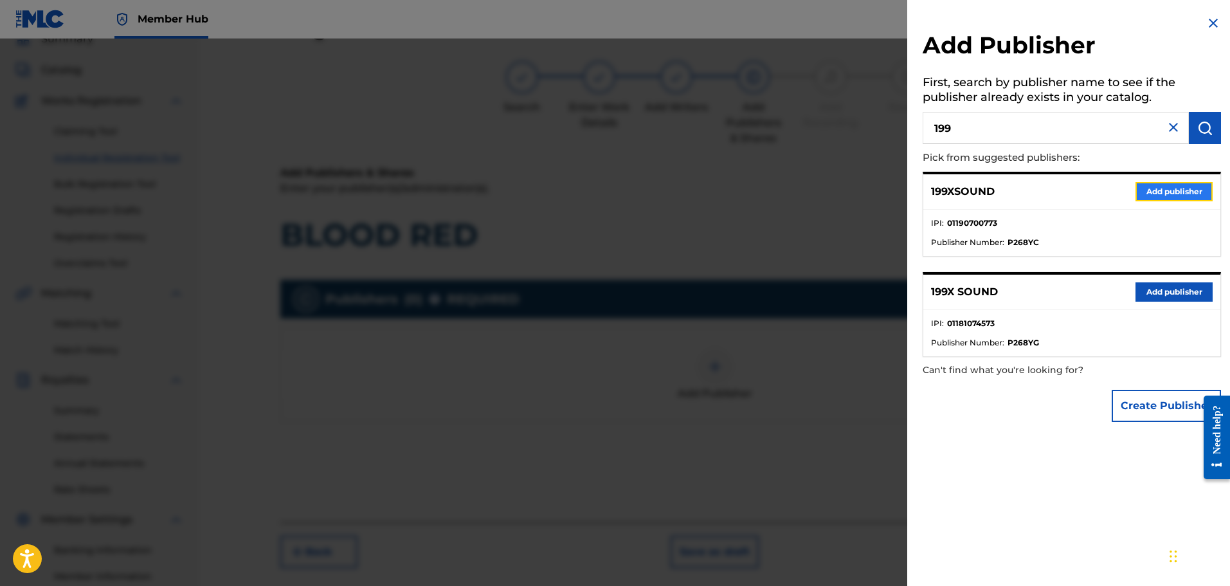
click at [1166, 192] on button "Add publisher" at bounding box center [1173, 191] width 77 height 19
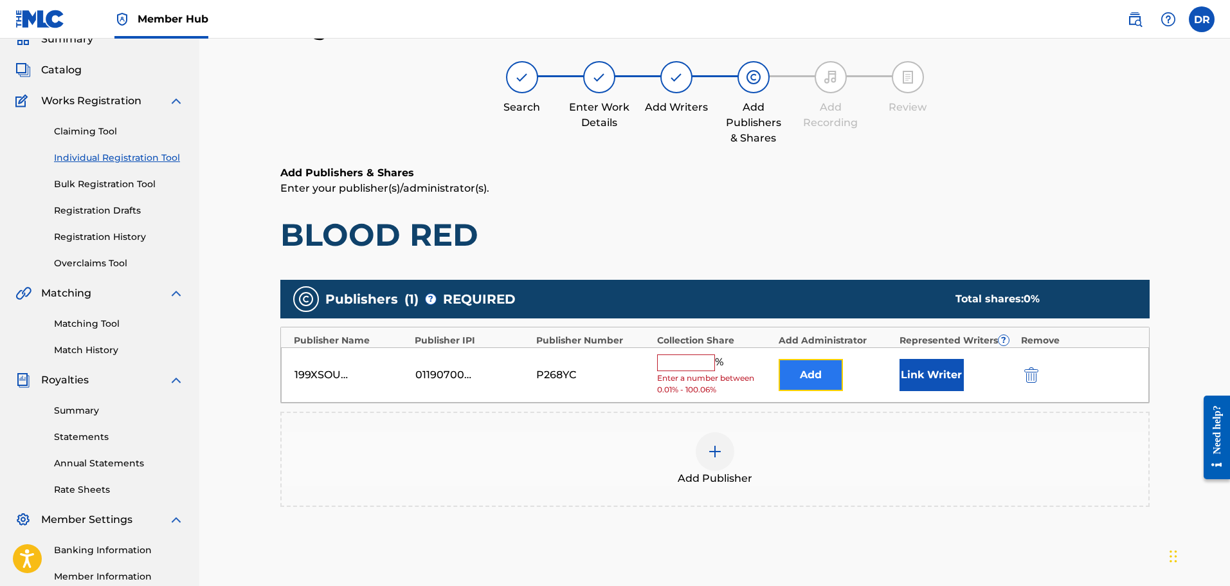
click at [825, 371] on button "Add" at bounding box center [811, 375] width 64 height 32
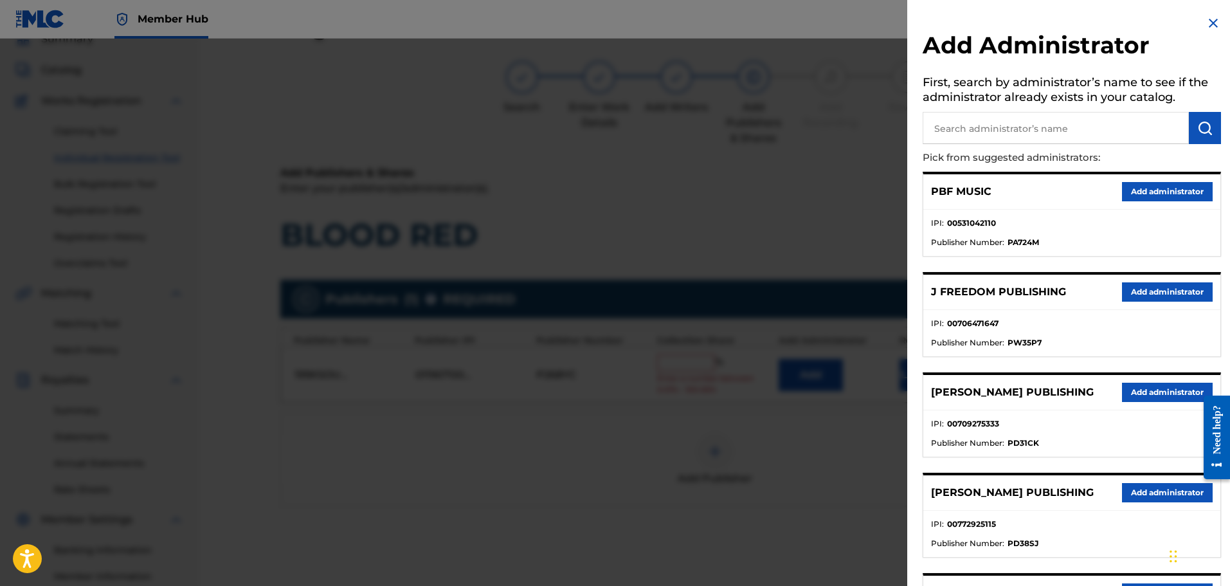
click at [991, 125] on input "text" at bounding box center [1056, 128] width 266 height 32
click at [1189, 123] on button "submit" at bounding box center [1205, 128] width 32 height 32
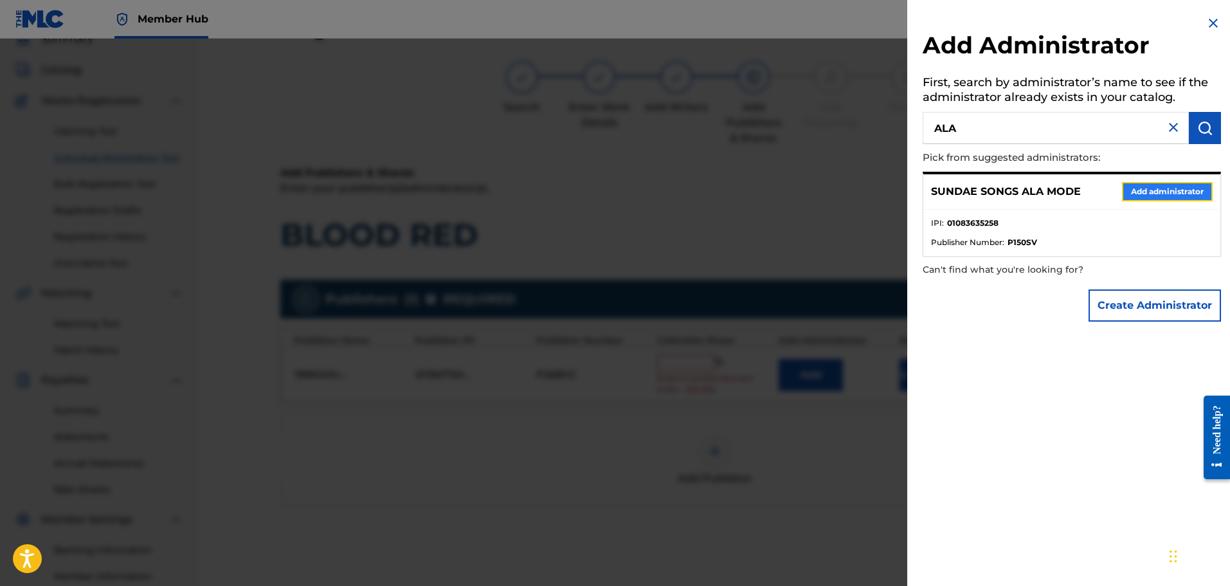
click at [1185, 188] on button "Add administrator" at bounding box center [1167, 191] width 91 height 19
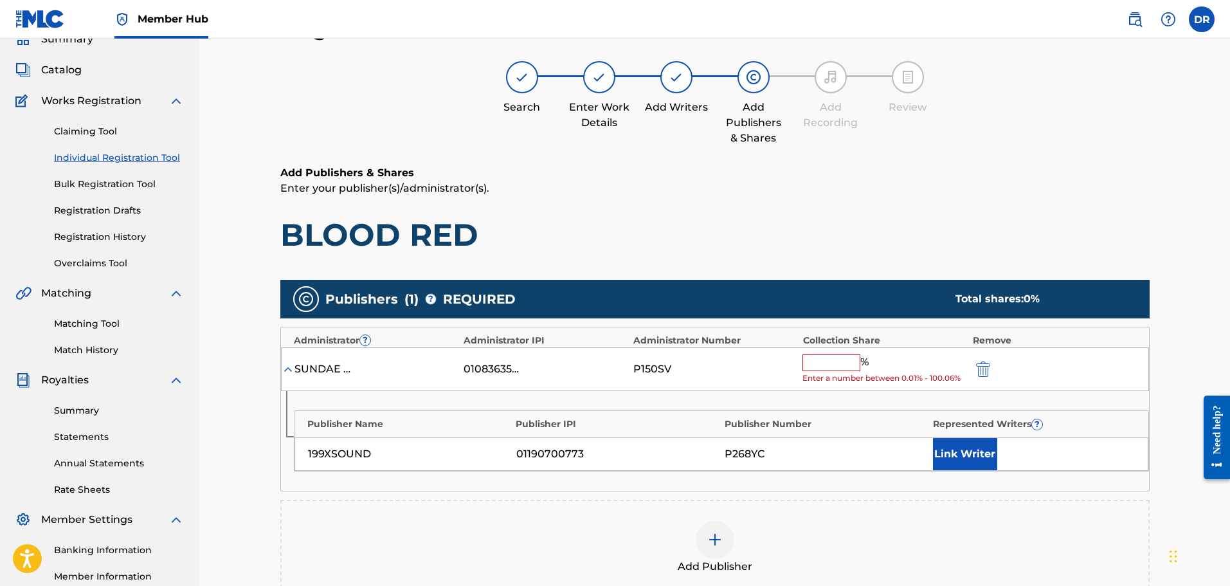
click at [834, 356] on input "text" at bounding box center [831, 362] width 58 height 17
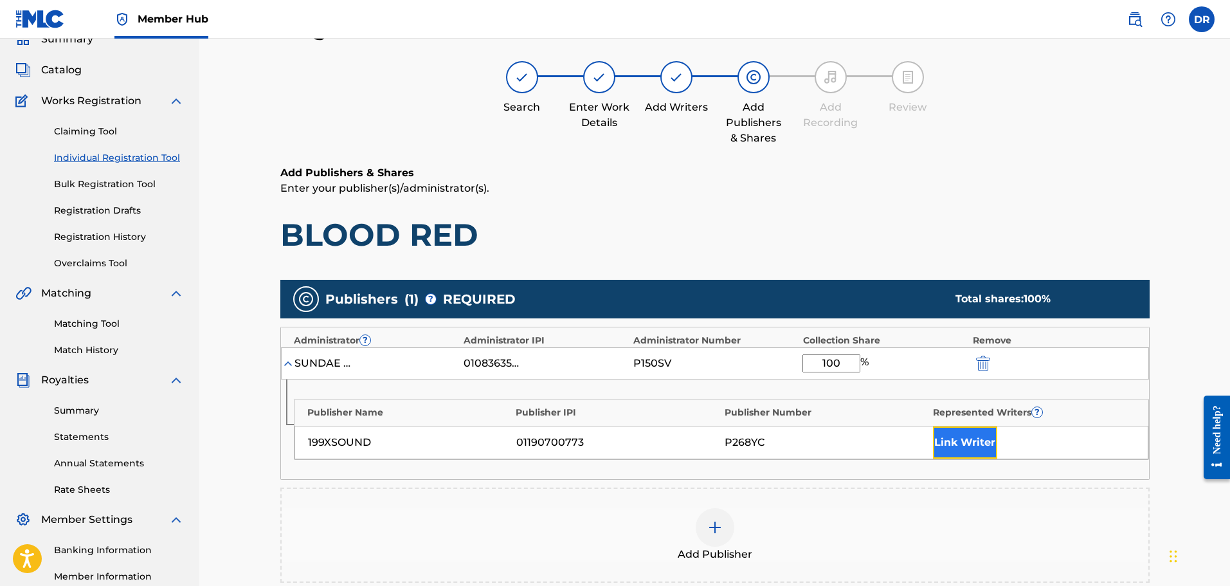
click at [977, 438] on button "Link Writer" at bounding box center [965, 442] width 64 height 32
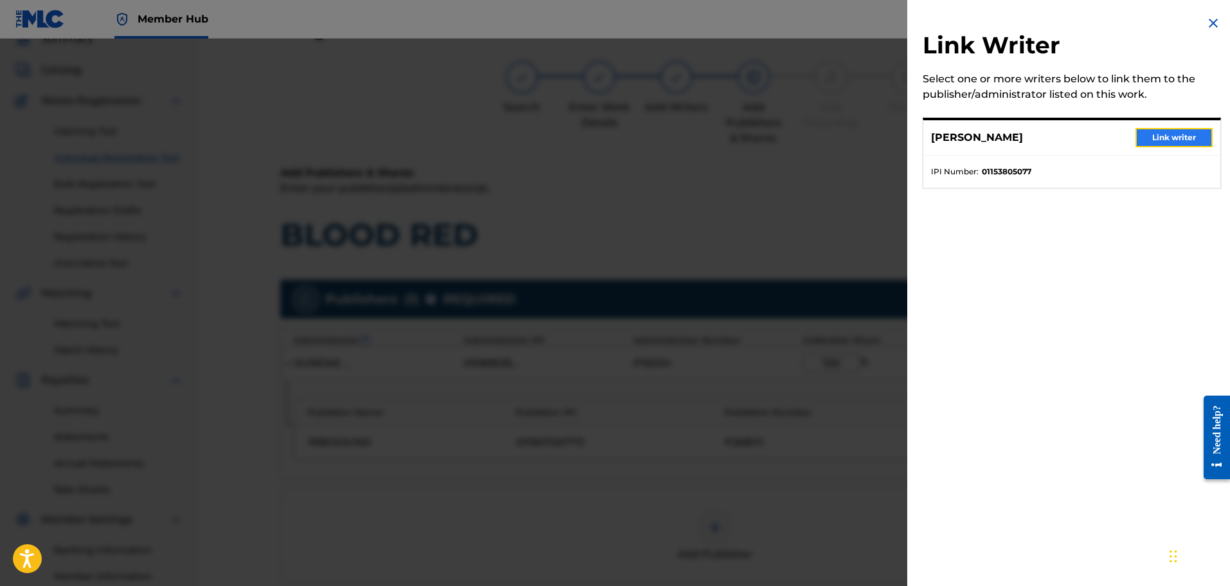
click at [1178, 141] on button "Link writer" at bounding box center [1173, 137] width 77 height 19
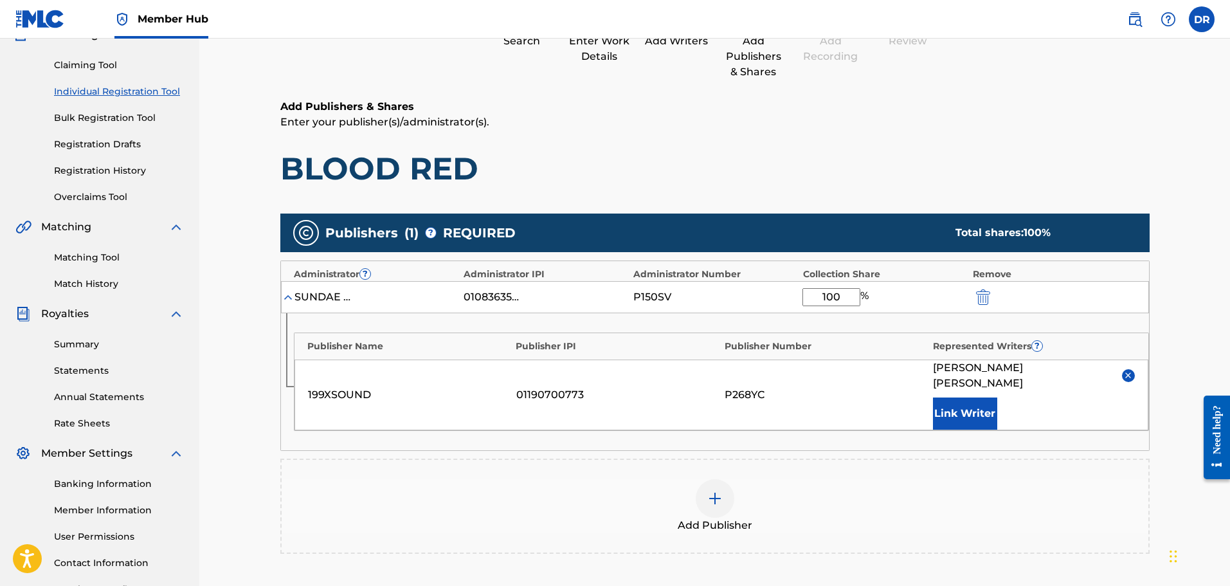
scroll to position [251, 0]
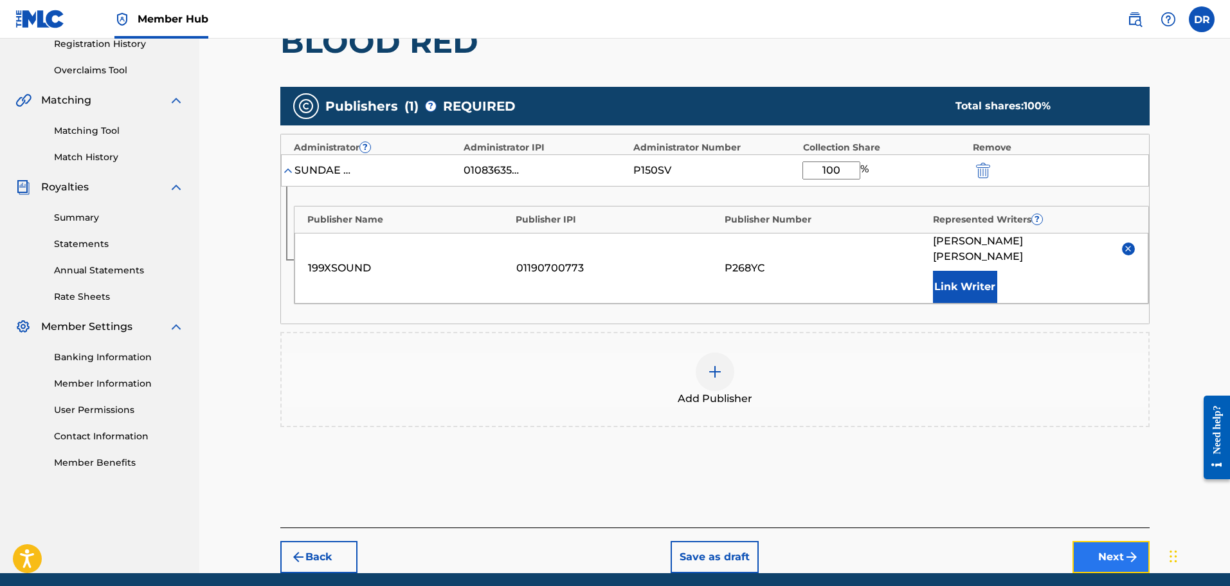
click at [1133, 549] on img "submit" at bounding box center [1131, 556] width 15 height 15
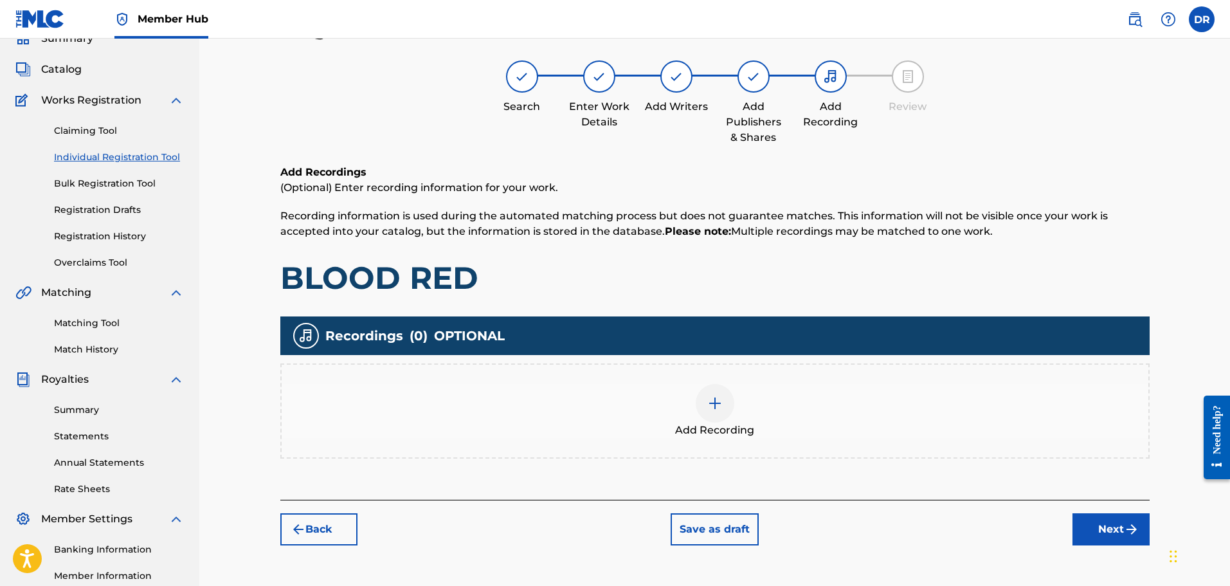
scroll to position [58, 0]
click at [714, 401] on img at bounding box center [714, 403] width 15 height 15
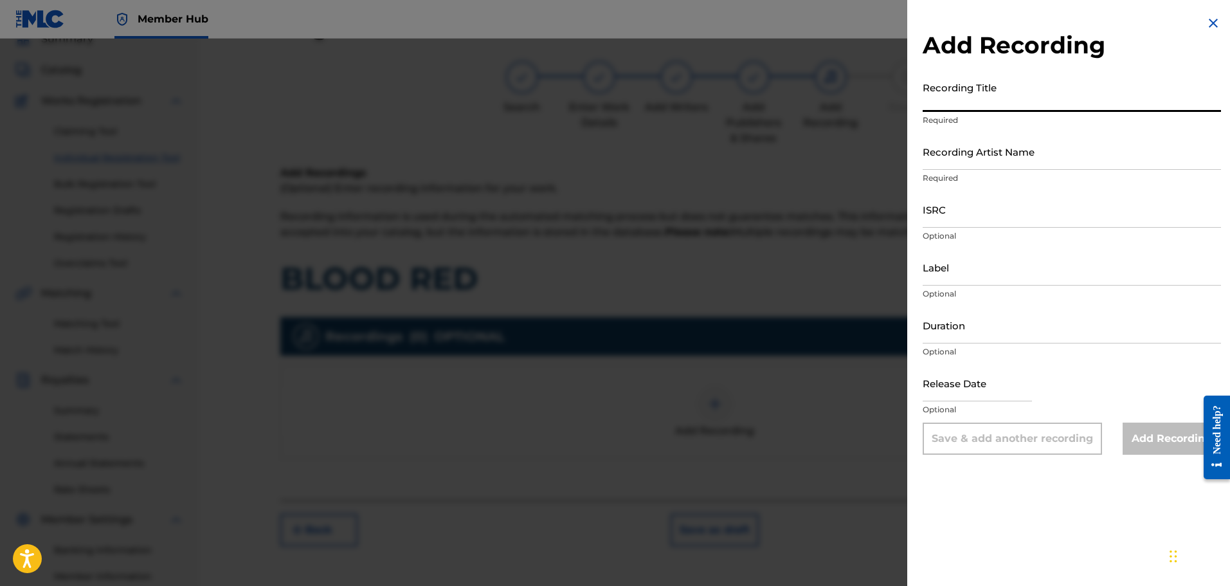
click at [964, 100] on input "Recording Title" at bounding box center [1072, 93] width 298 height 37
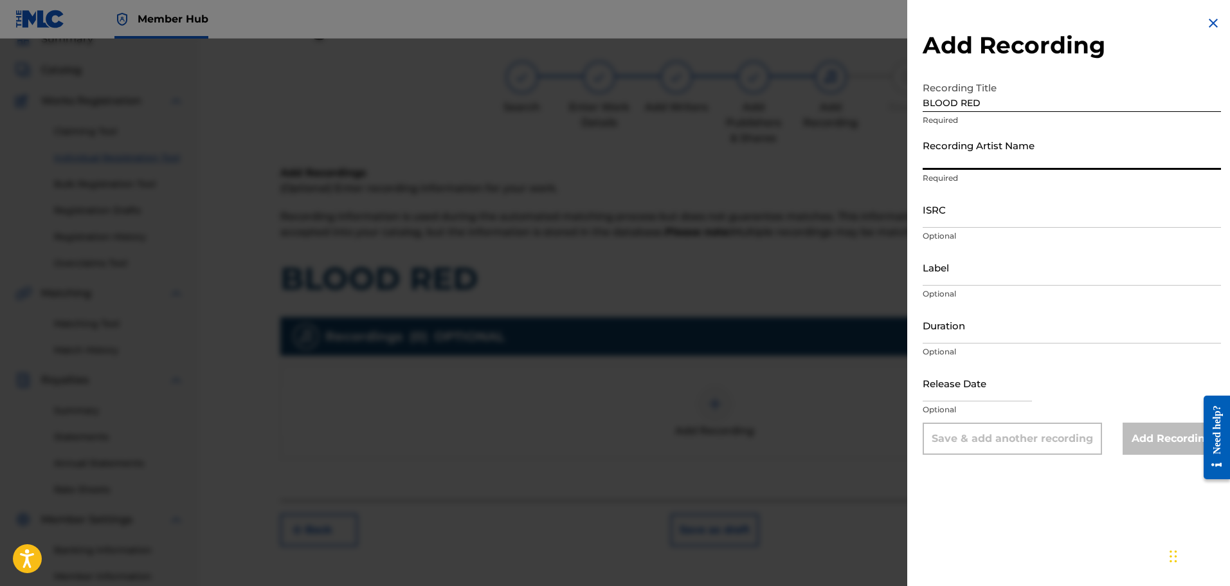
click at [953, 144] on input "Recording Artist Name" at bounding box center [1072, 151] width 298 height 37
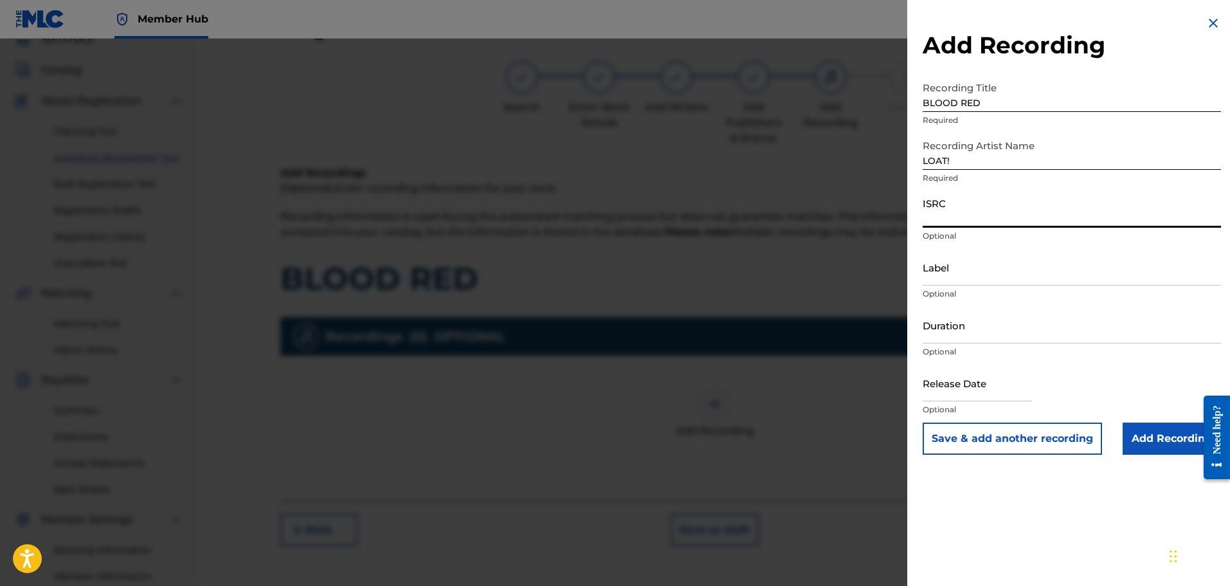
click at [930, 219] on input "ISRC" at bounding box center [1072, 209] width 298 height 37
click at [1148, 428] on input "Add Recording" at bounding box center [1171, 438] width 98 height 32
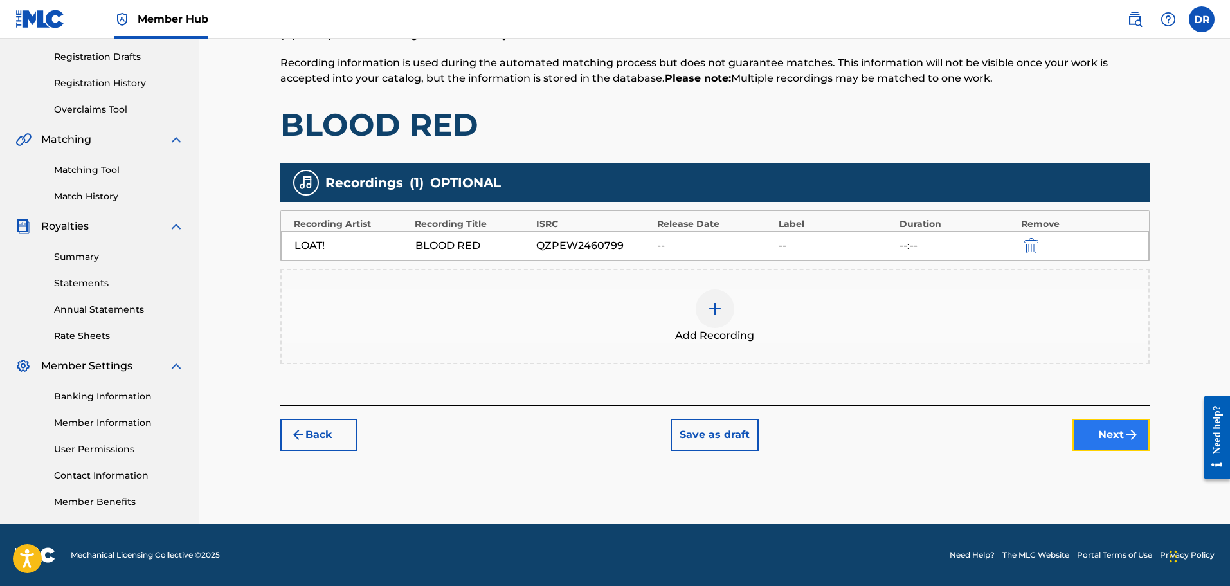
click at [1128, 420] on button "Next" at bounding box center [1110, 435] width 77 height 32
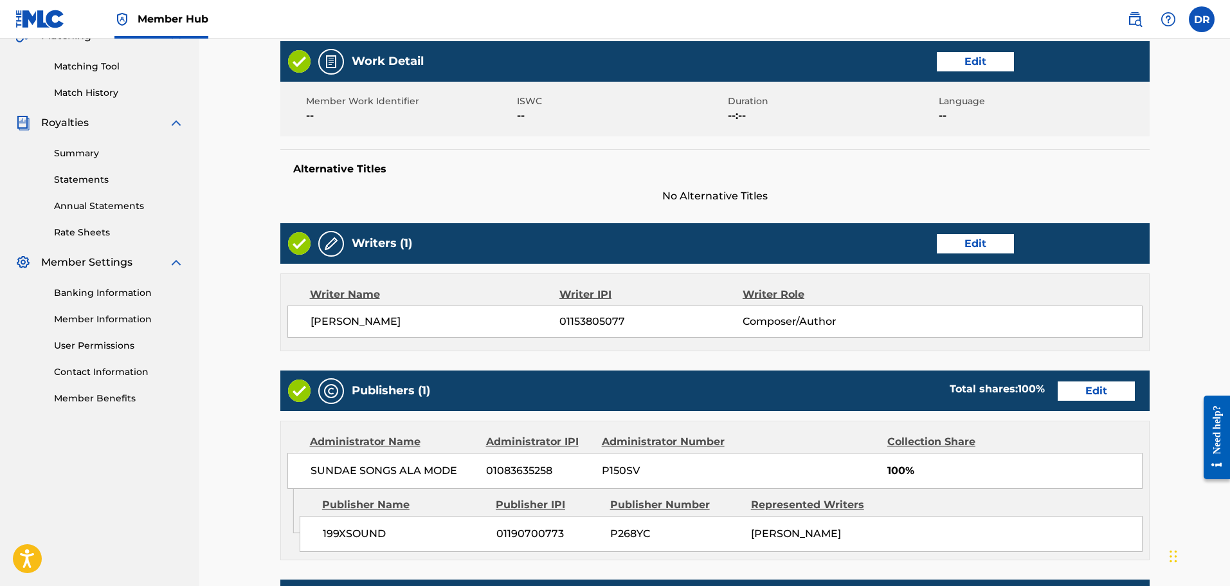
scroll to position [559, 0]
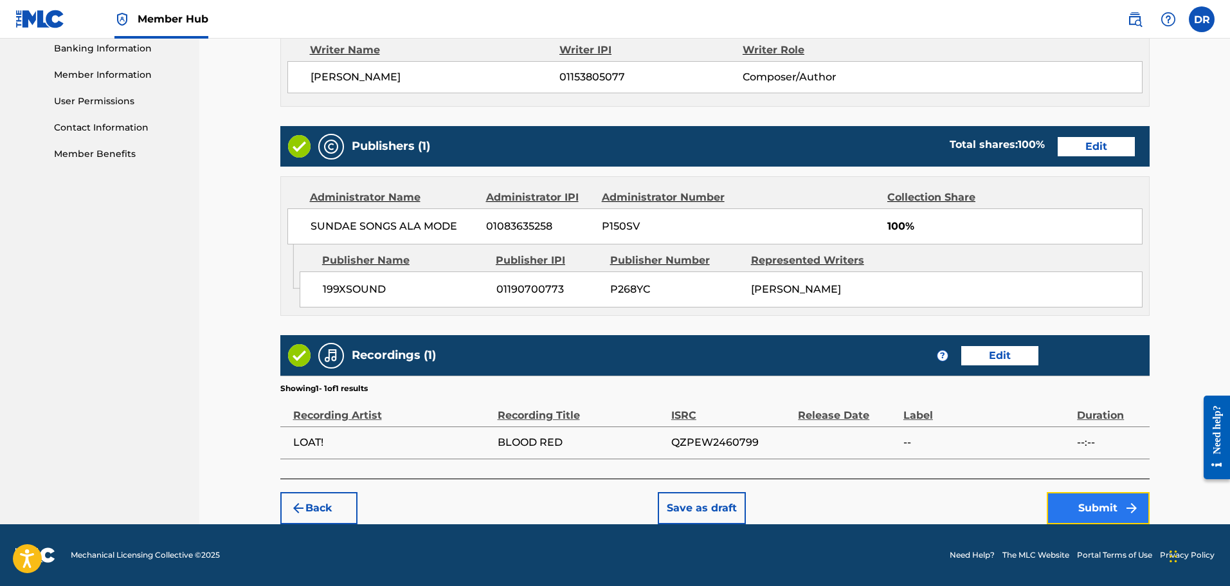
click at [1107, 507] on button "Submit" at bounding box center [1098, 508] width 103 height 32
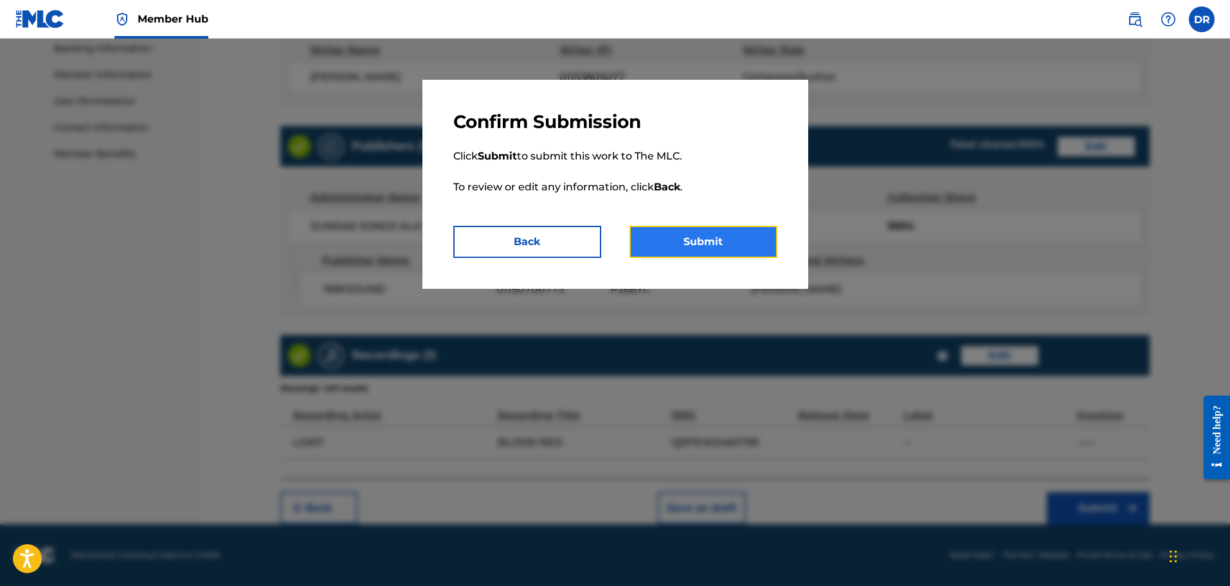
click at [723, 242] on button "Submit" at bounding box center [703, 242] width 148 height 32
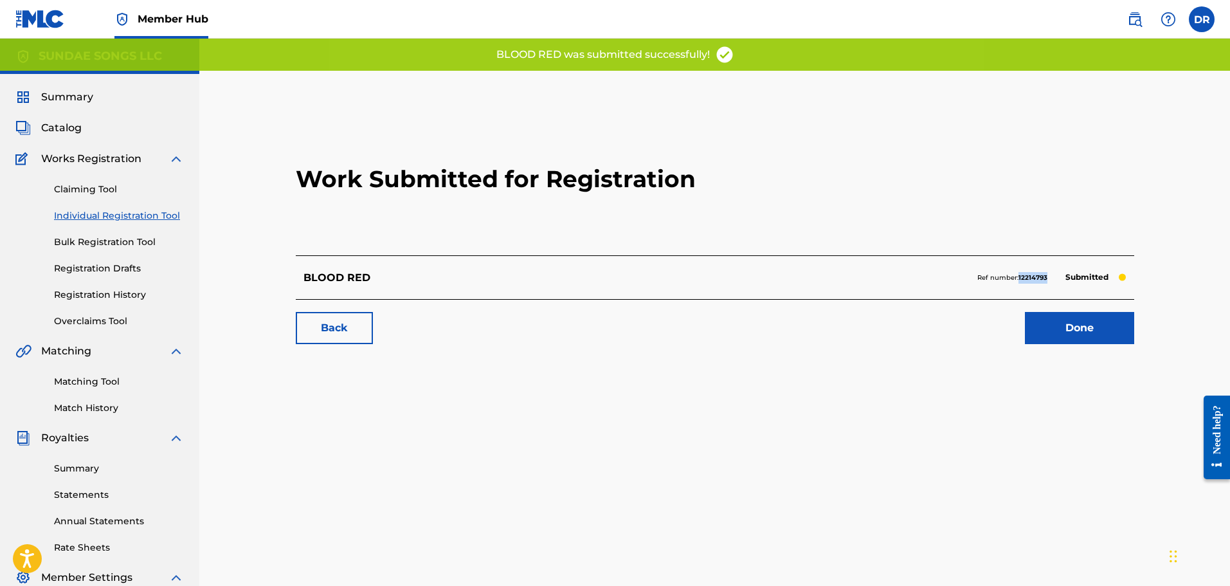
drag, startPoint x: 1052, startPoint y: 279, endPoint x: 1018, endPoint y: 280, distance: 33.5
click at [1018, 280] on div "Ref number: 12214793 Submitted" at bounding box center [1051, 278] width 149 height 18
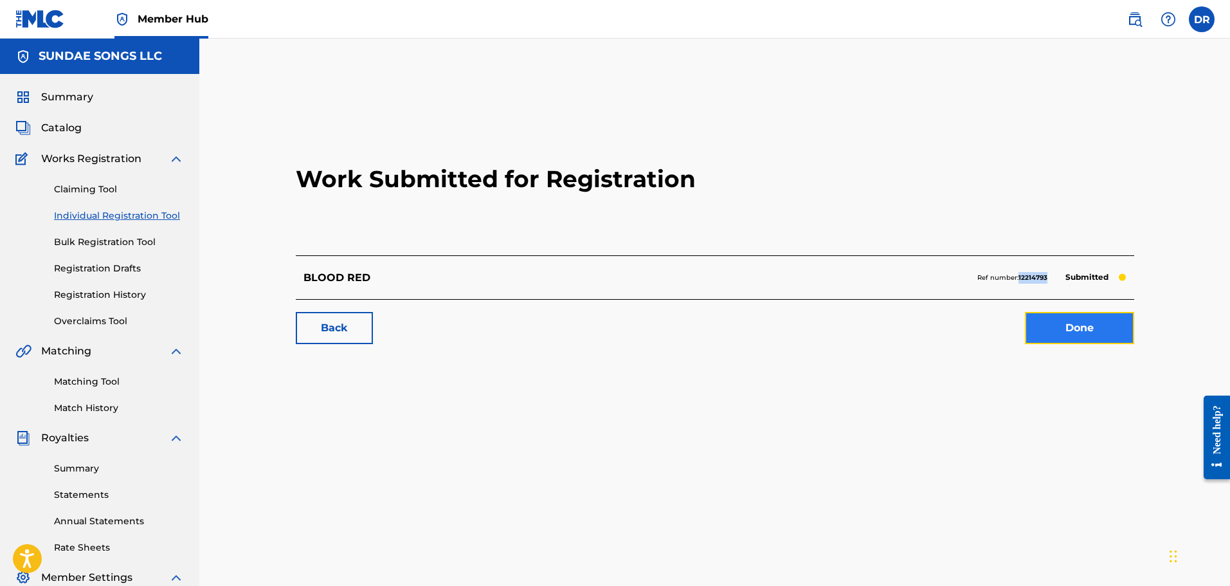
click at [1074, 332] on link "Done" at bounding box center [1079, 328] width 109 height 32
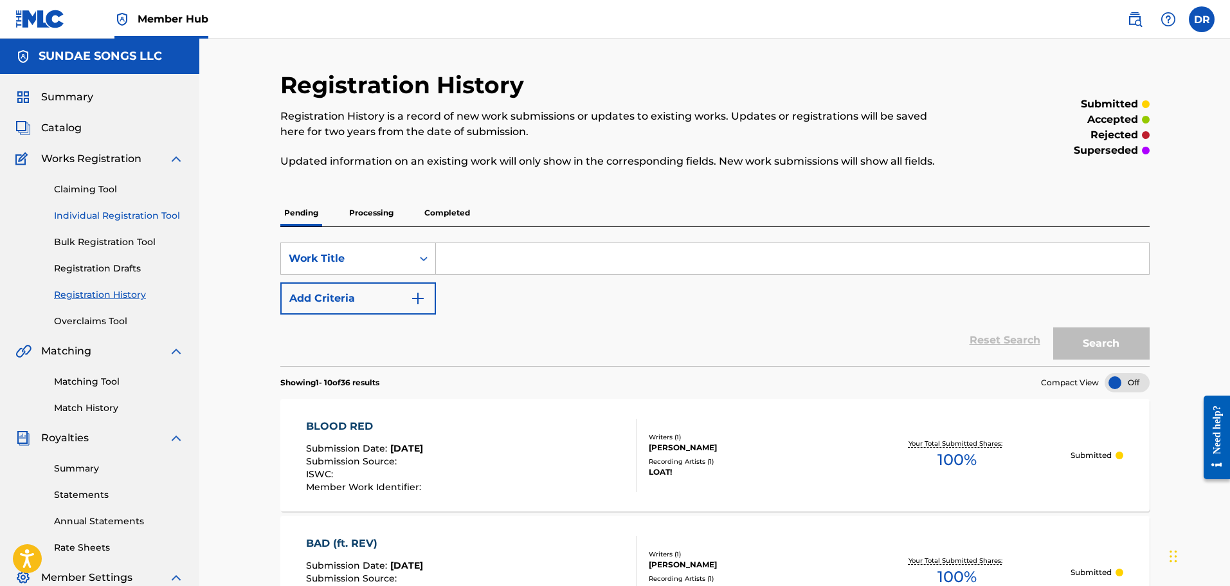
click at [134, 212] on link "Individual Registration Tool" at bounding box center [119, 216] width 130 height 14
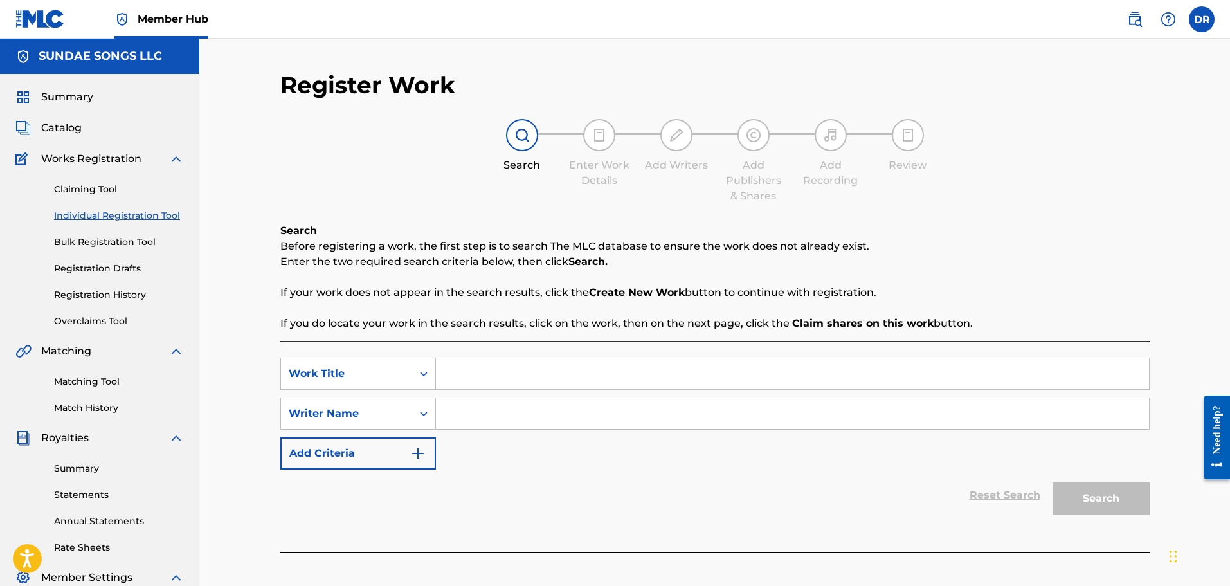
click at [489, 386] on input "Search Form" at bounding box center [792, 373] width 713 height 31
click at [474, 415] on input "Search Form" at bounding box center [792, 413] width 713 height 31
click at [1099, 501] on button "Search" at bounding box center [1101, 498] width 96 height 32
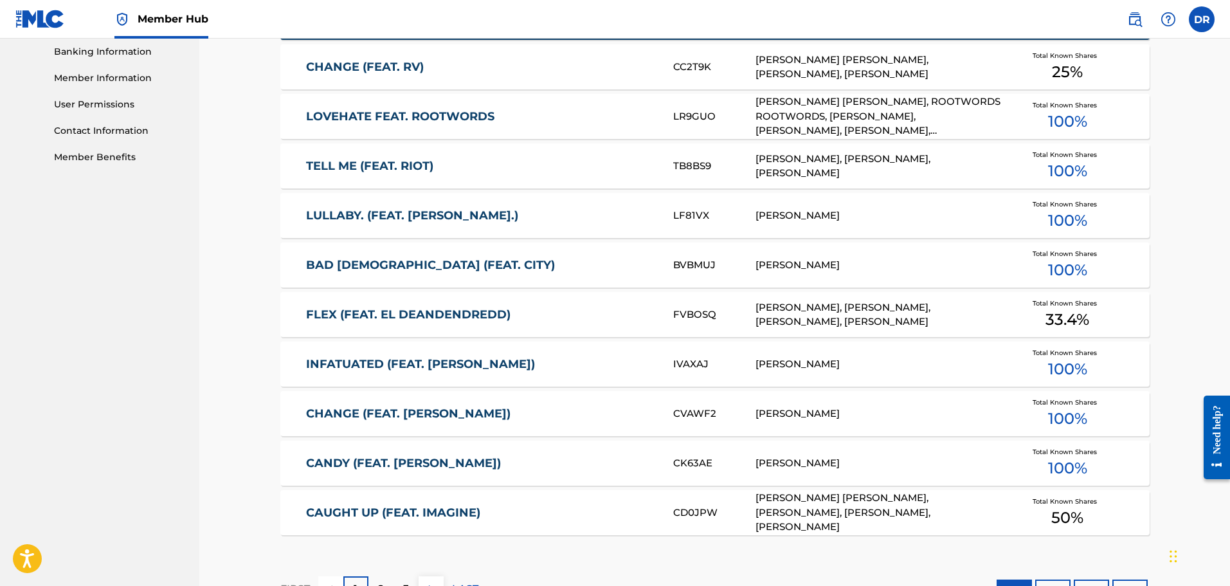
scroll to position [579, 0]
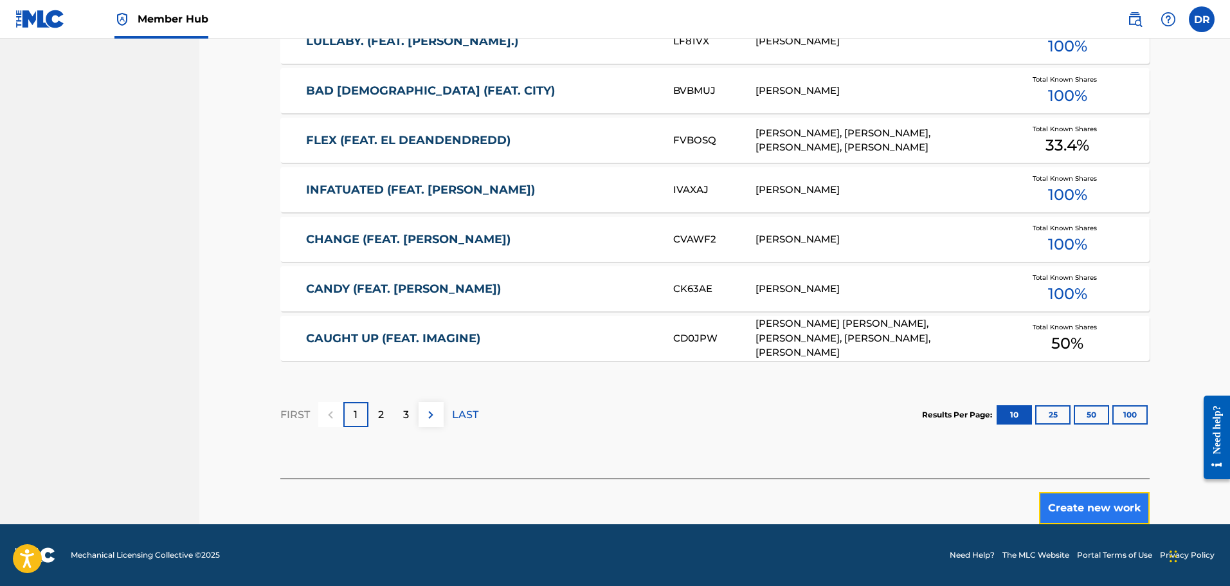
click at [1073, 512] on button "Create new work" at bounding box center [1094, 508] width 111 height 32
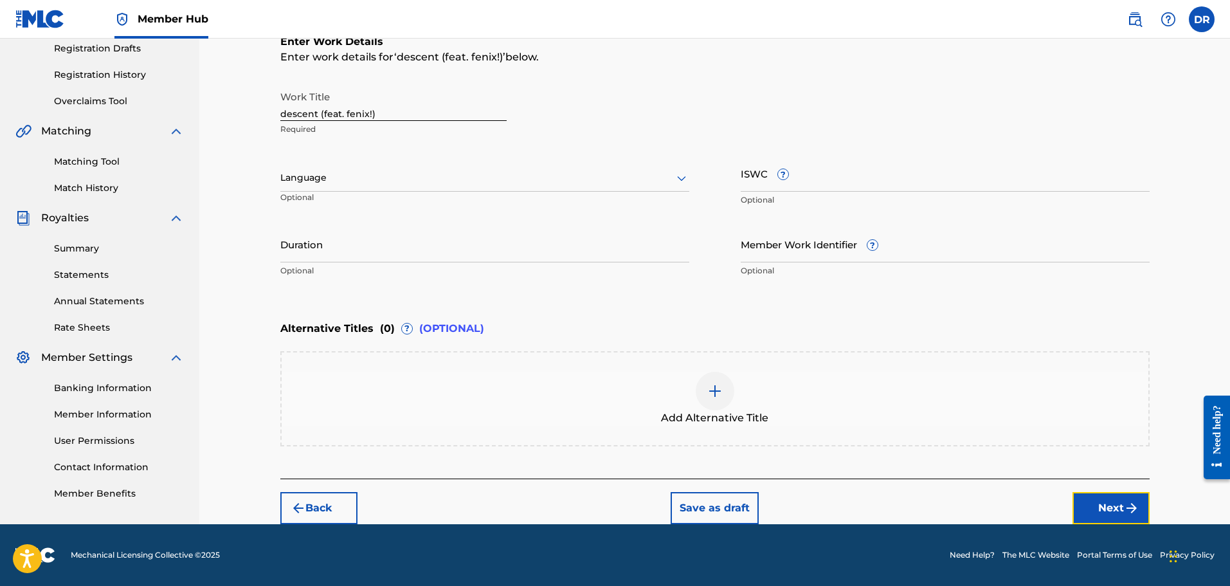
click at [1104, 501] on button "Next" at bounding box center [1110, 508] width 77 height 32
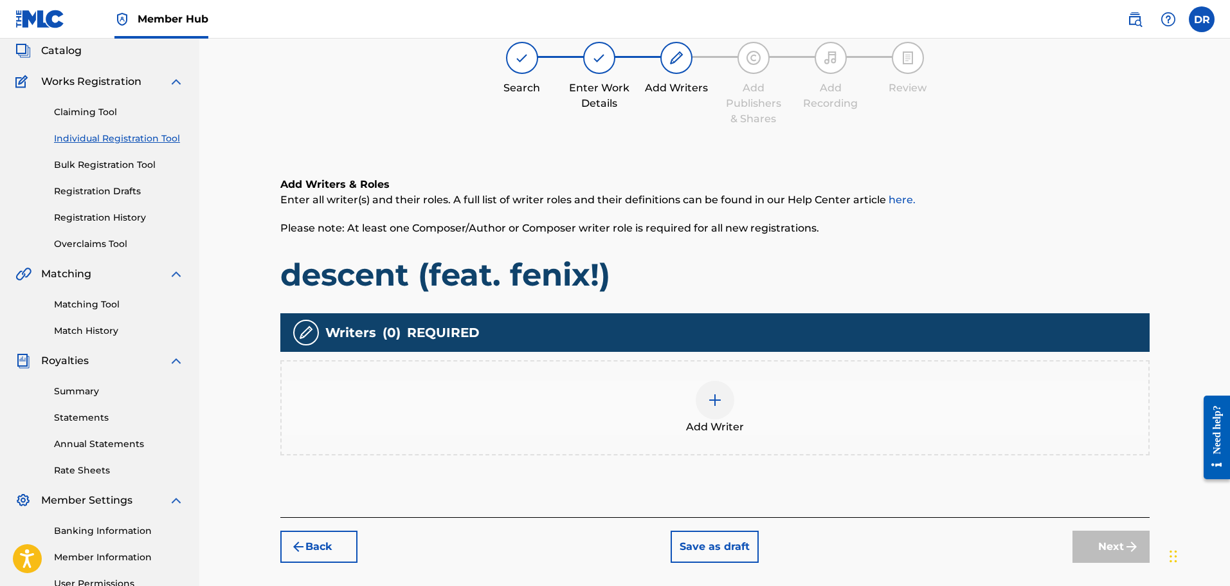
scroll to position [58, 0]
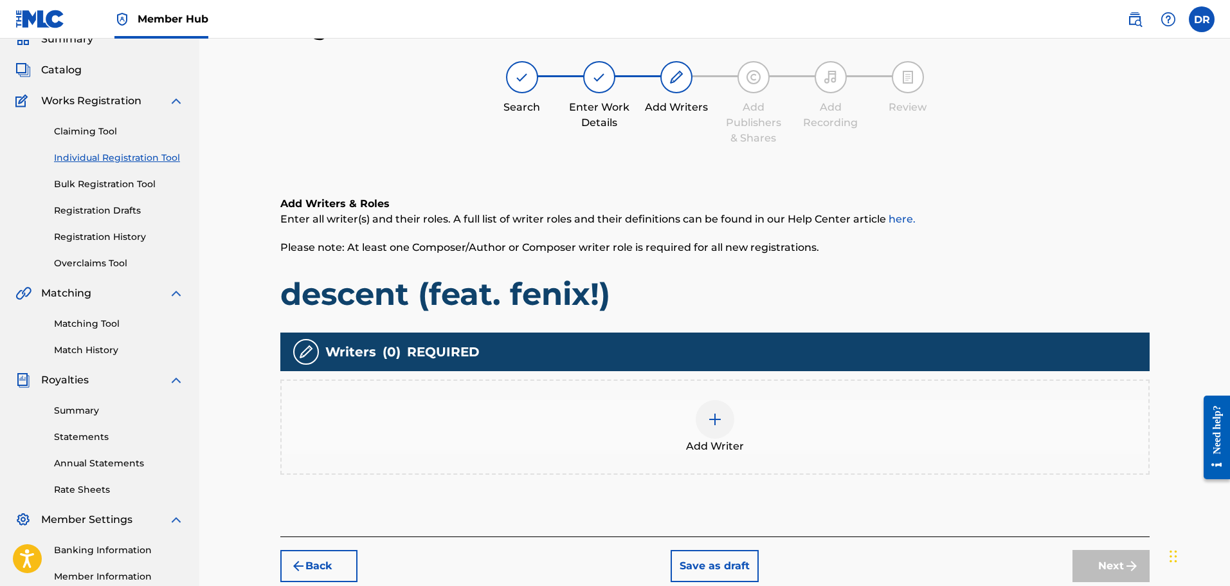
click at [714, 417] on img at bounding box center [714, 418] width 15 height 15
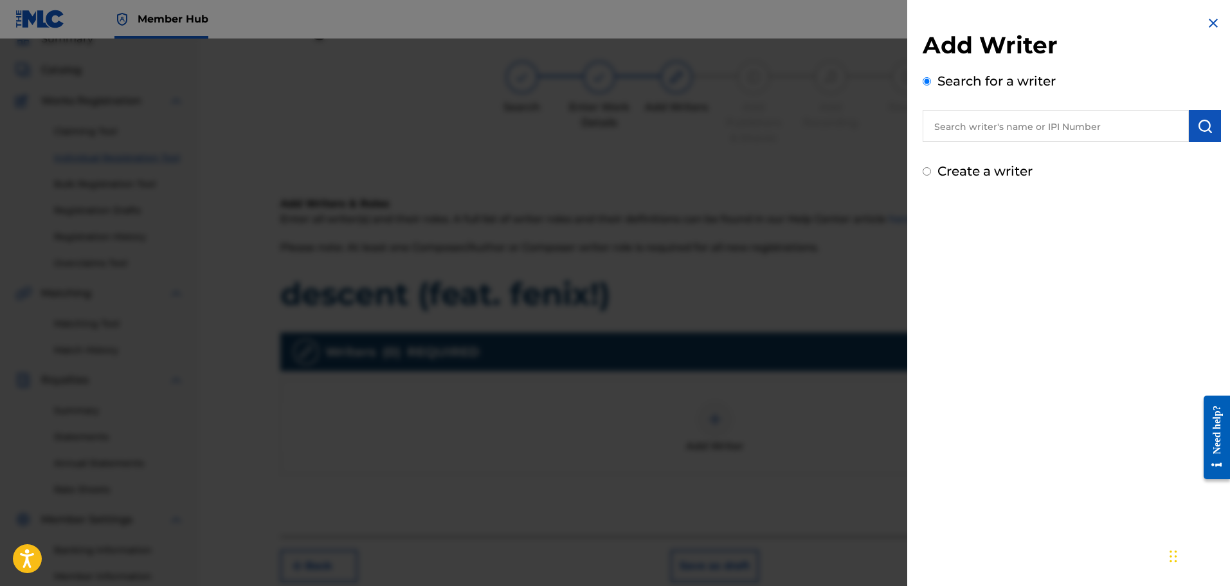
click at [969, 129] on input "text" at bounding box center [1056, 126] width 266 height 32
click at [1197, 120] on img "submit" at bounding box center [1204, 125] width 15 height 15
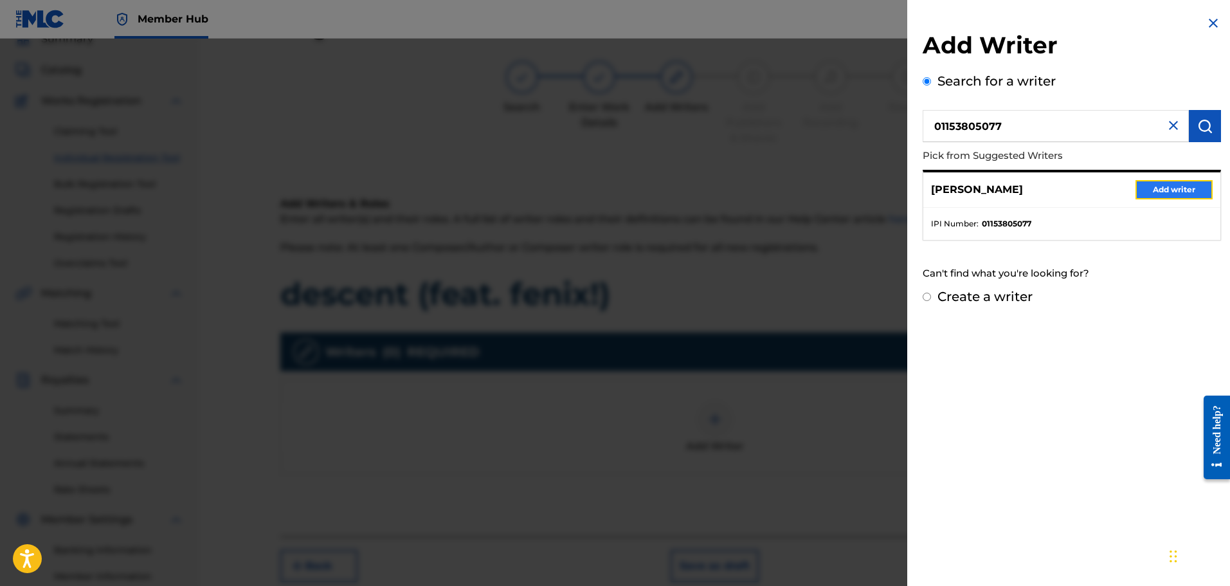
click at [1176, 185] on button "Add writer" at bounding box center [1173, 189] width 77 height 19
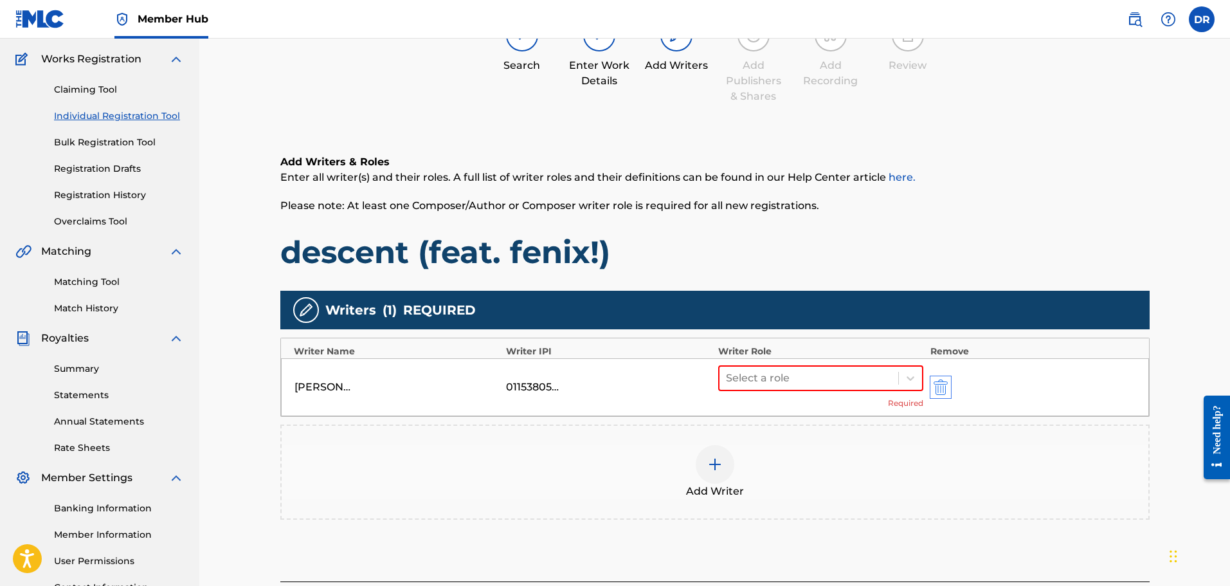
scroll to position [122, 0]
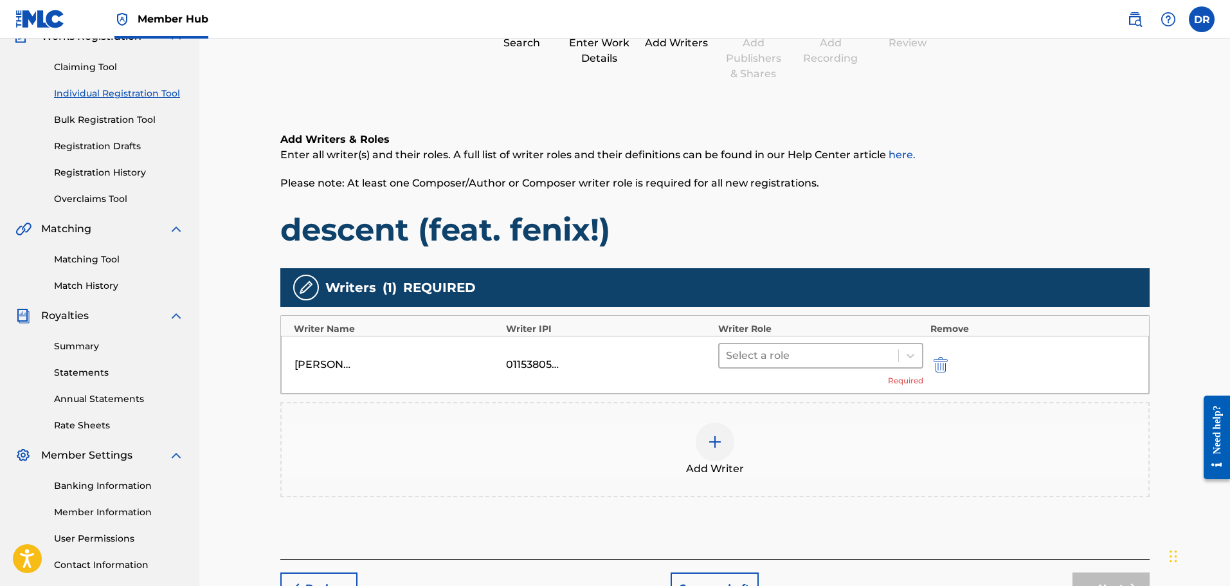
click at [858, 359] on div at bounding box center [809, 356] width 167 height 18
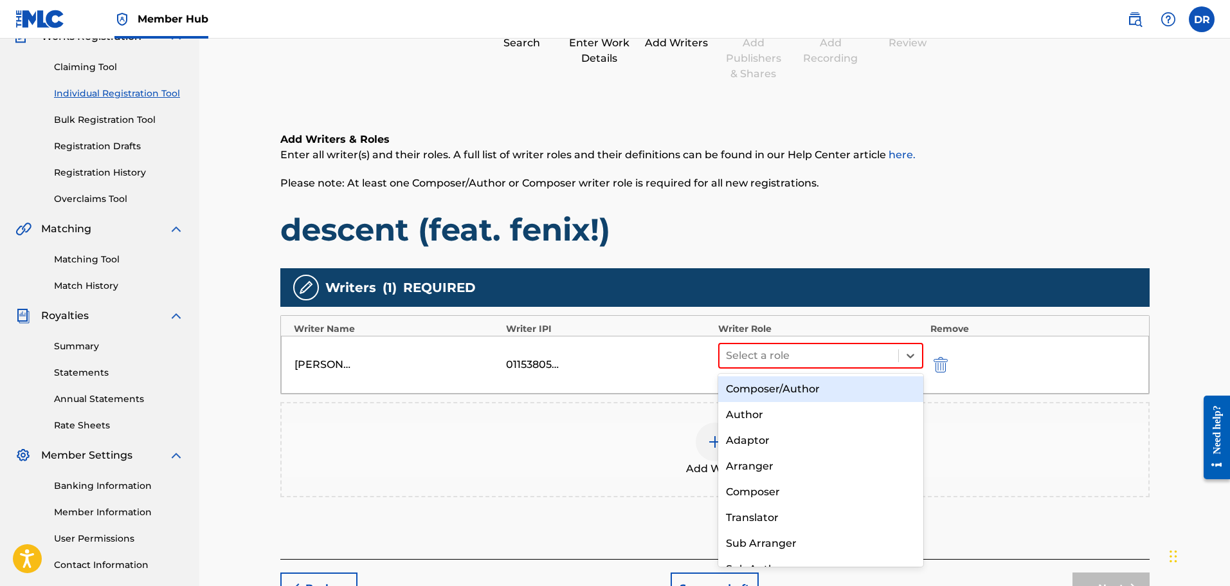
click at [833, 386] on div "Composer/Author" at bounding box center [821, 389] width 206 height 26
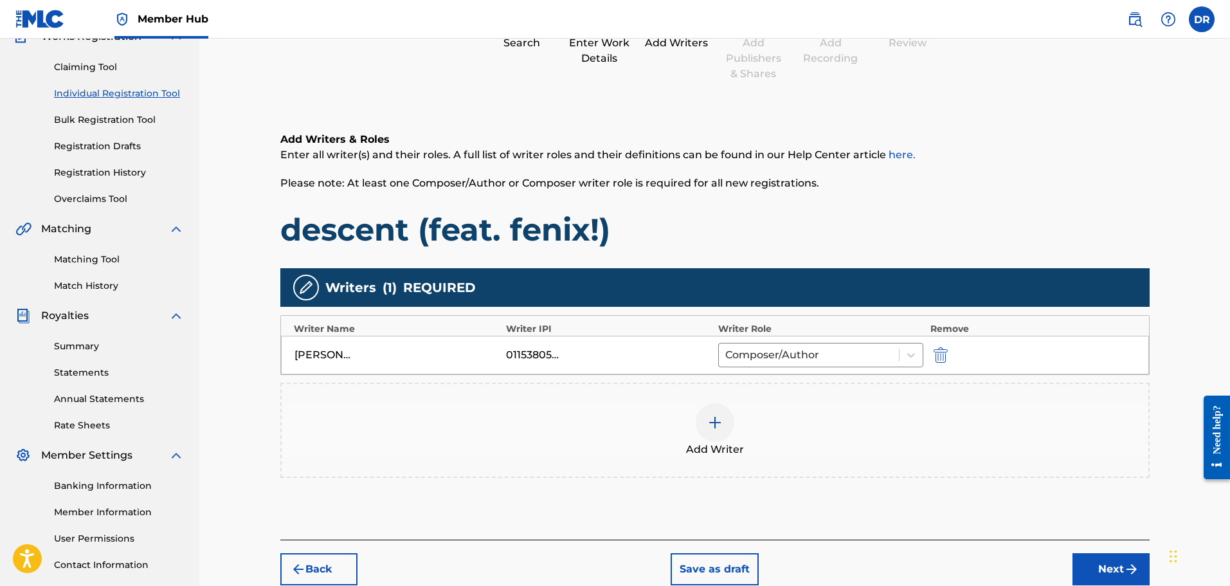
click at [714, 428] on img at bounding box center [714, 422] width 15 height 15
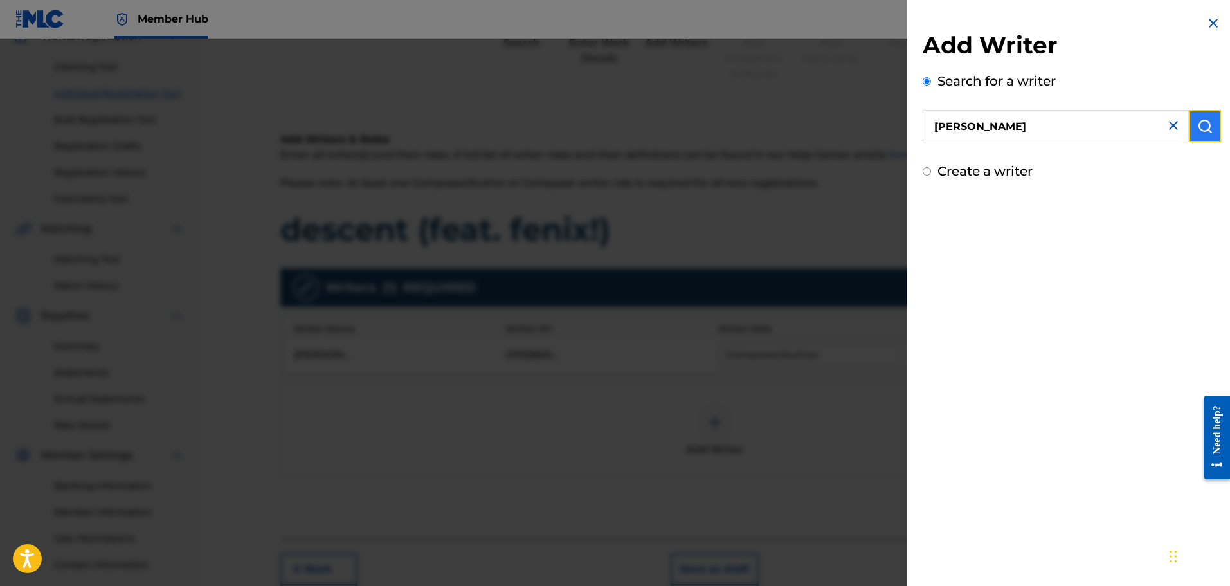
click at [1211, 122] on button "submit" at bounding box center [1205, 126] width 32 height 32
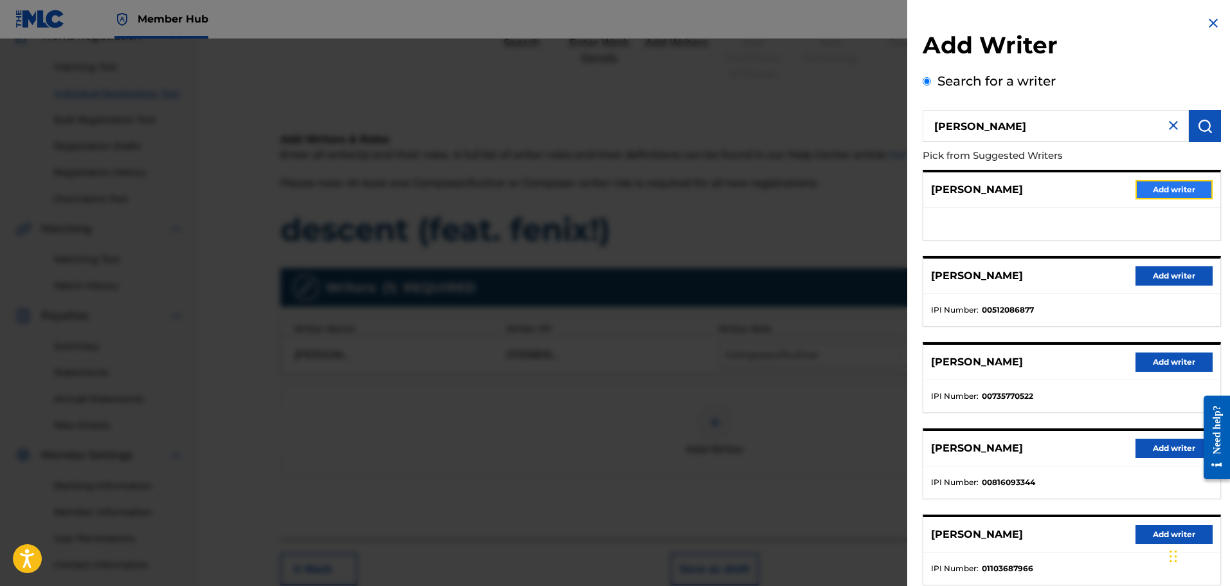
click at [1164, 197] on button "Add writer" at bounding box center [1173, 189] width 77 height 19
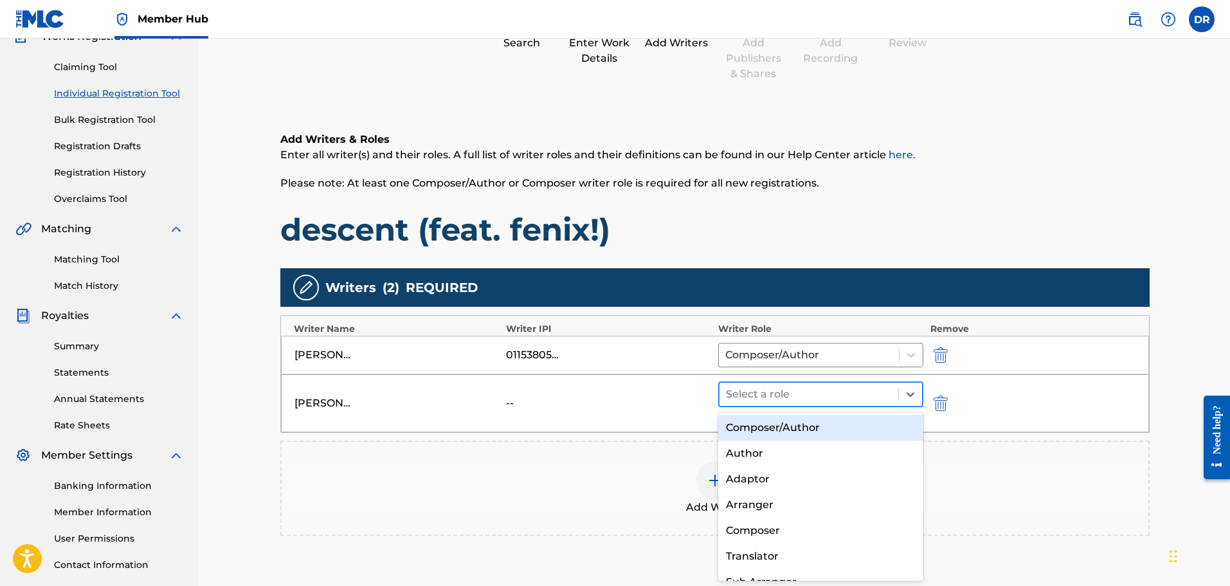
click at [889, 398] on div at bounding box center [809, 394] width 167 height 18
click at [874, 433] on div "Composer/Author" at bounding box center [821, 428] width 206 height 26
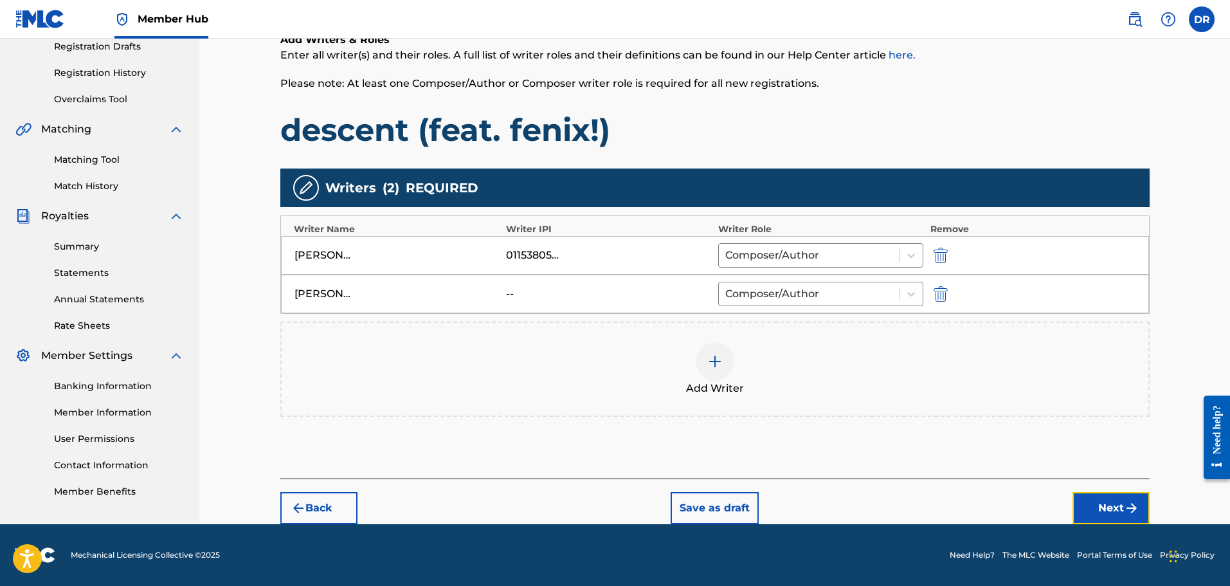
drag, startPoint x: 1110, startPoint y: 508, endPoint x: 1077, endPoint y: 496, distance: 35.6
click at [1109, 507] on button "Next" at bounding box center [1110, 508] width 77 height 32
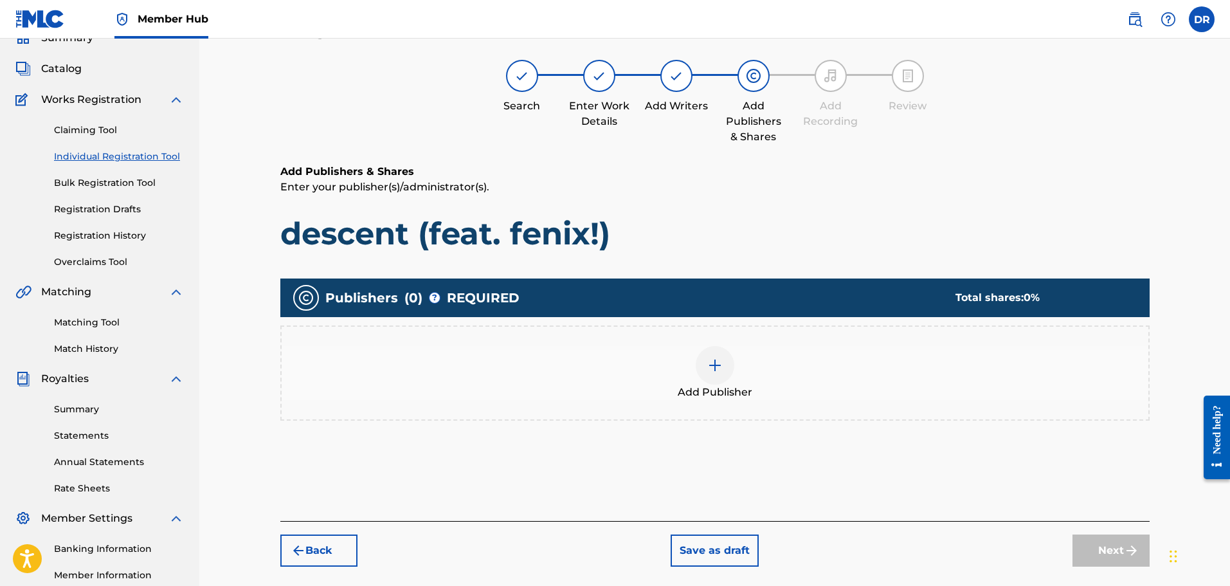
scroll to position [58, 0]
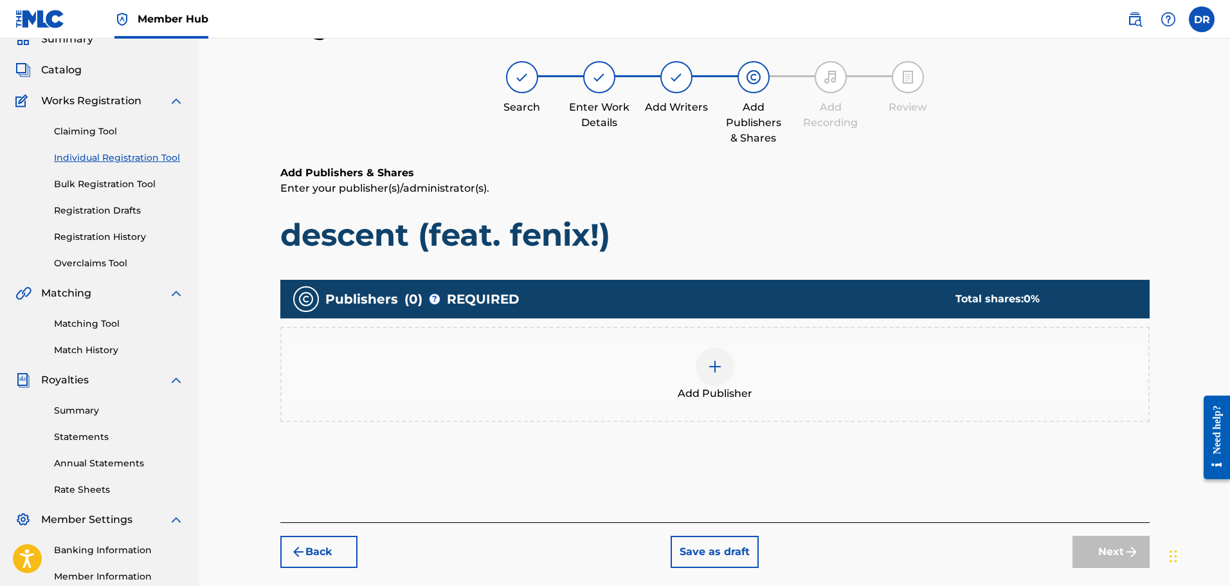
click at [719, 373] on img at bounding box center [714, 366] width 15 height 15
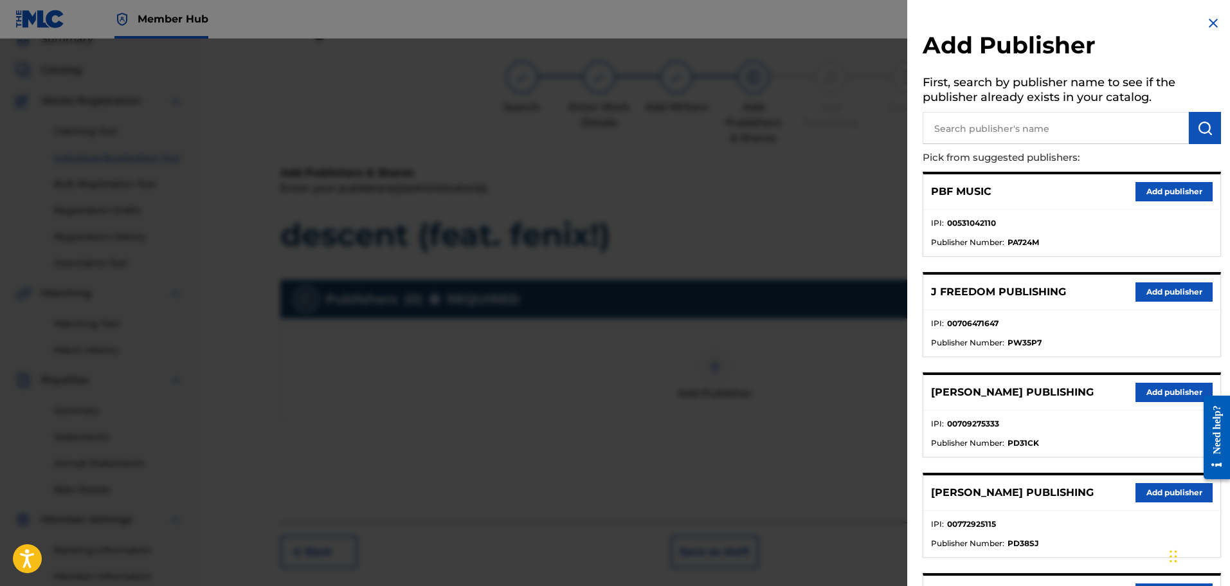
click at [967, 132] on input "text" at bounding box center [1056, 128] width 266 height 32
click at [1208, 123] on button "submit" at bounding box center [1205, 128] width 32 height 32
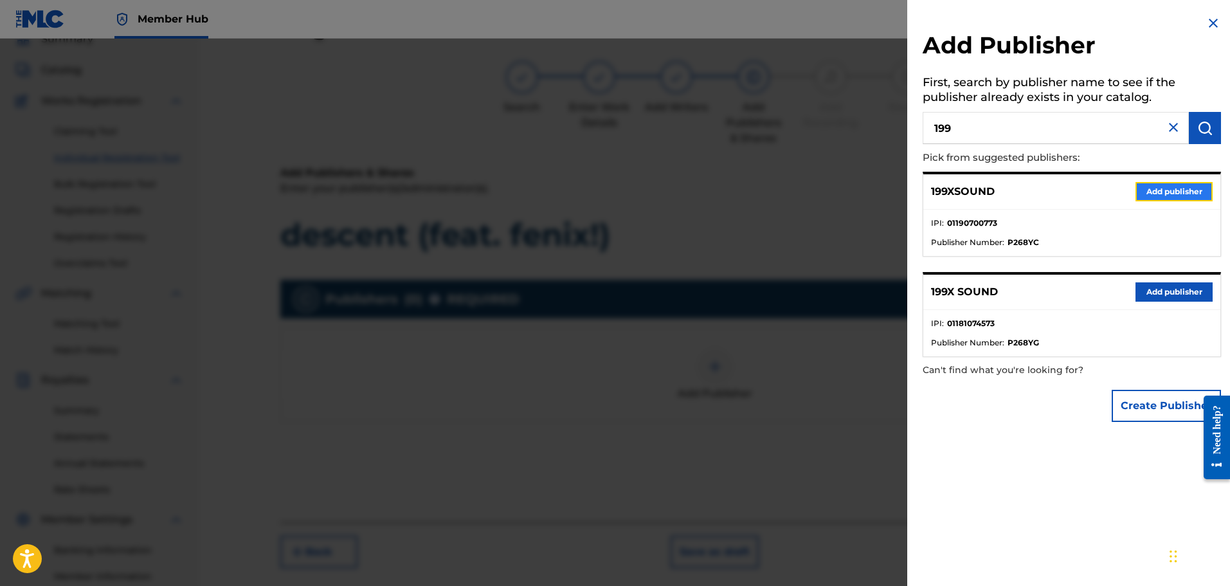
click at [1182, 186] on button "Add publisher" at bounding box center [1173, 191] width 77 height 19
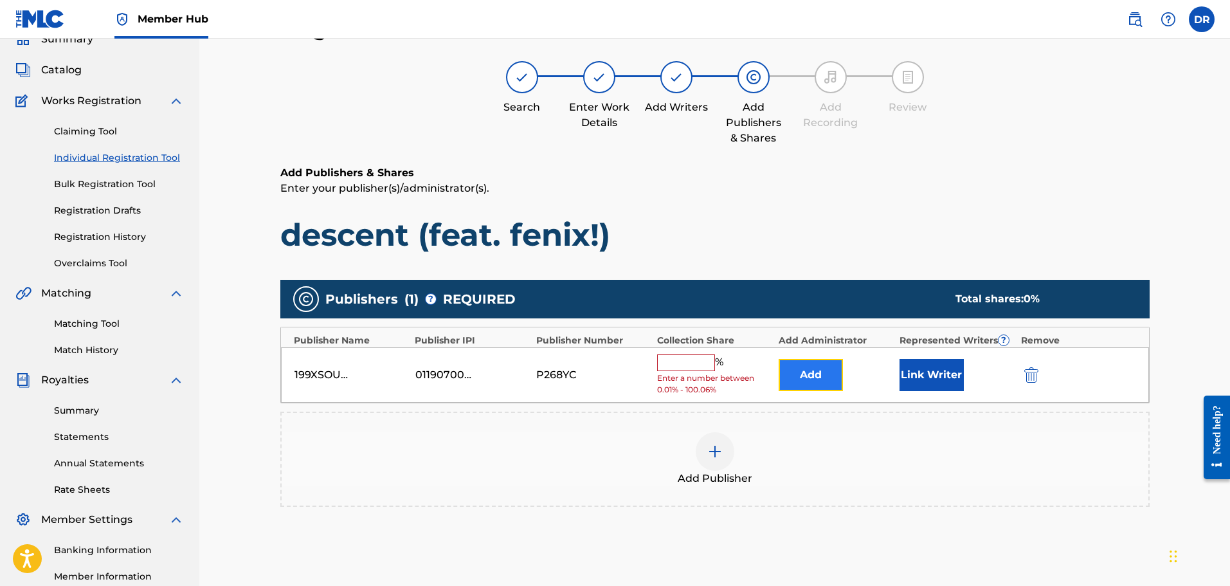
click at [825, 369] on button "Add" at bounding box center [811, 375] width 64 height 32
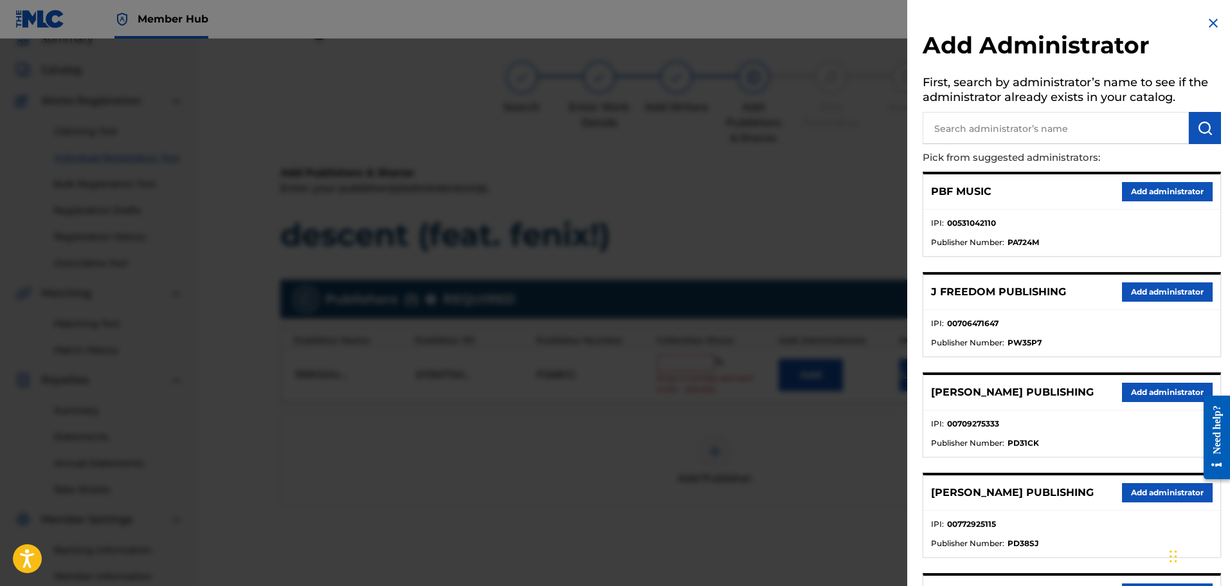
click at [1015, 132] on input "text" at bounding box center [1056, 128] width 266 height 32
click at [1205, 131] on img "submit" at bounding box center [1204, 127] width 15 height 15
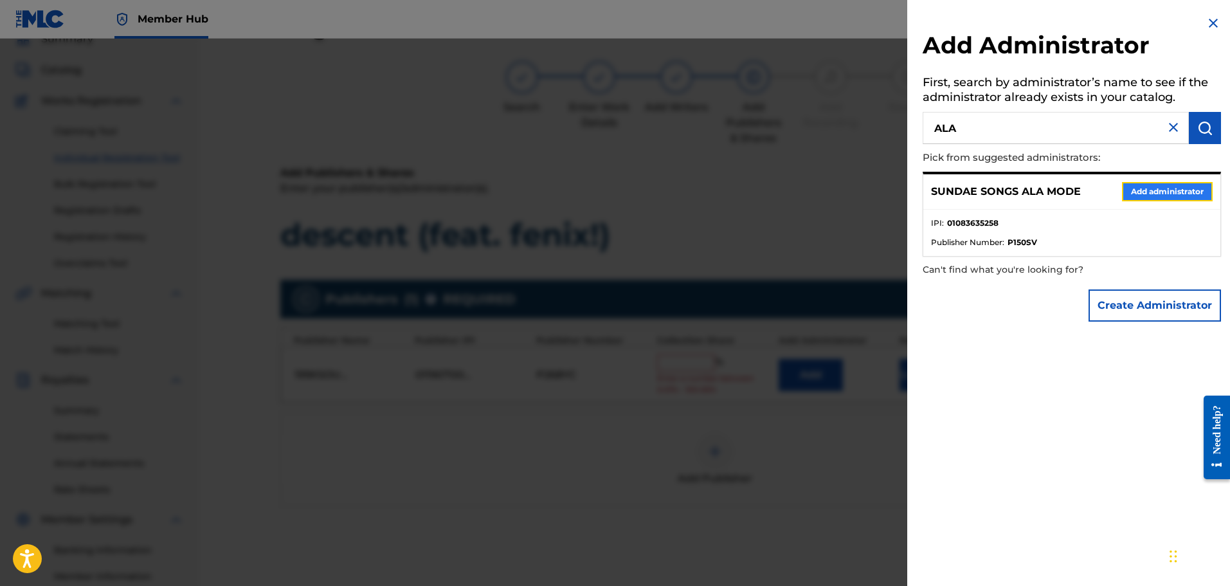
click at [1180, 188] on button "Add administrator" at bounding box center [1167, 191] width 91 height 19
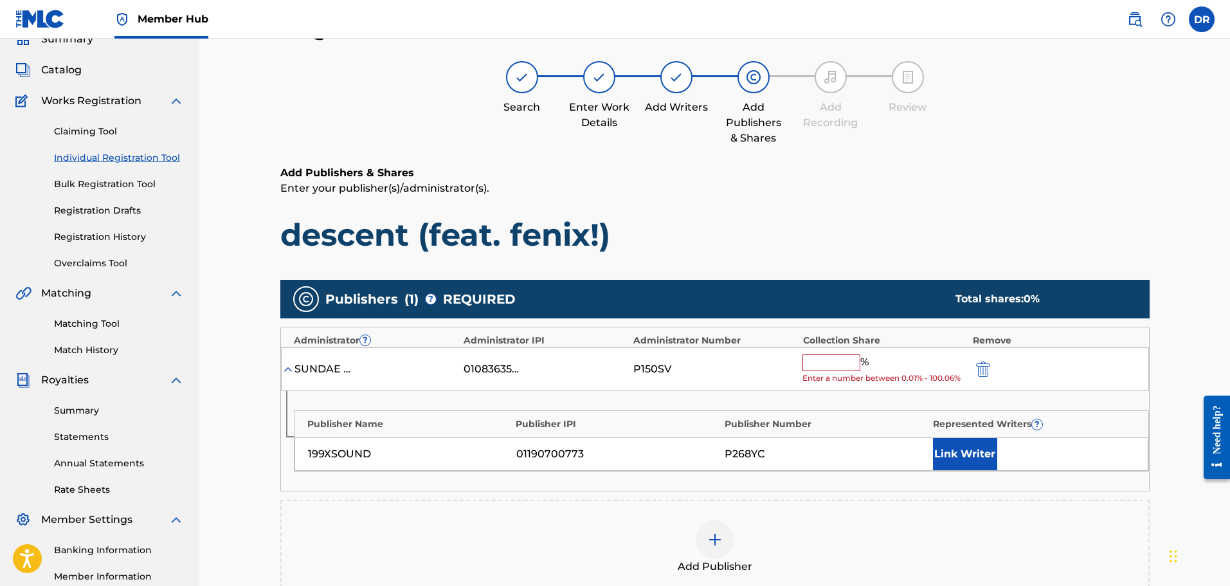
click at [834, 363] on input "text" at bounding box center [831, 362] width 58 height 17
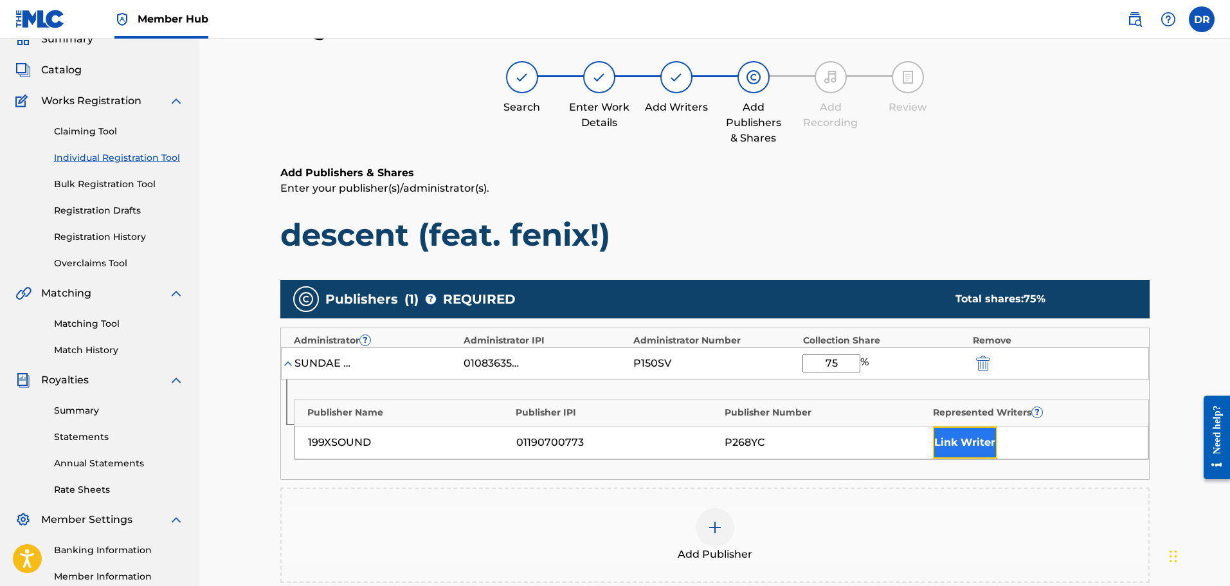
click at [968, 435] on button "Link Writer" at bounding box center [965, 442] width 64 height 32
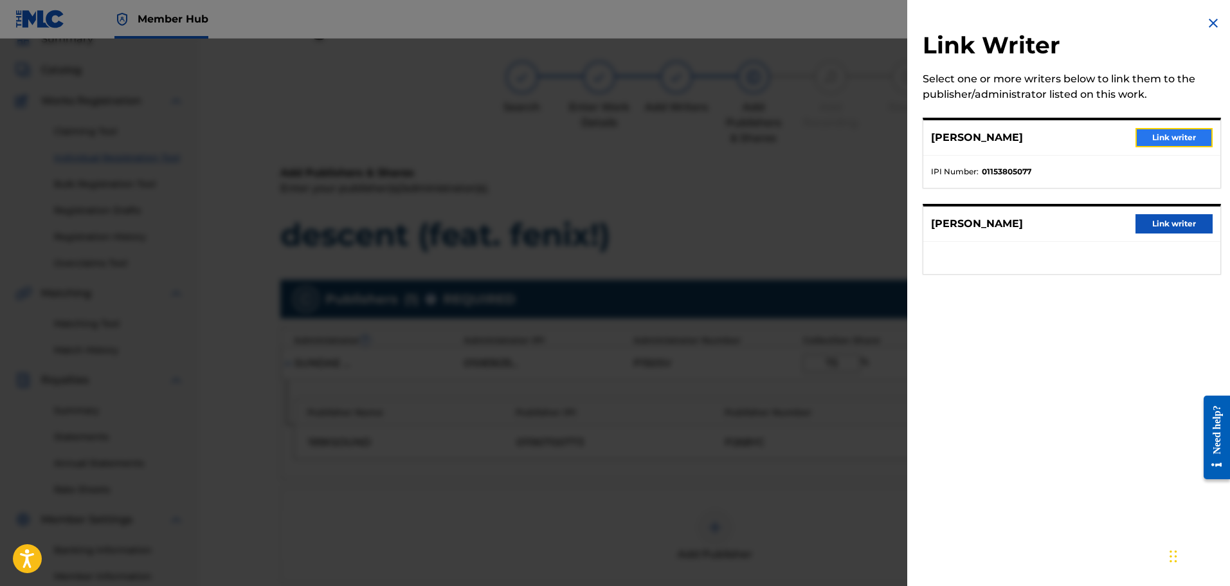
click at [1144, 134] on button "Link writer" at bounding box center [1173, 137] width 77 height 19
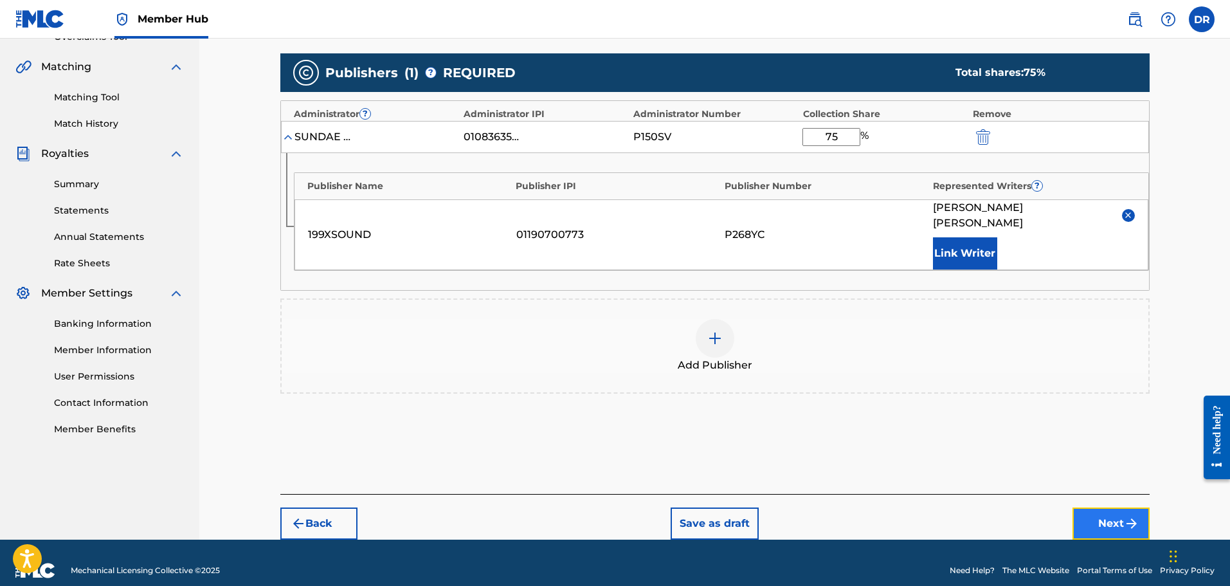
click at [1103, 507] on button "Next" at bounding box center [1110, 523] width 77 height 32
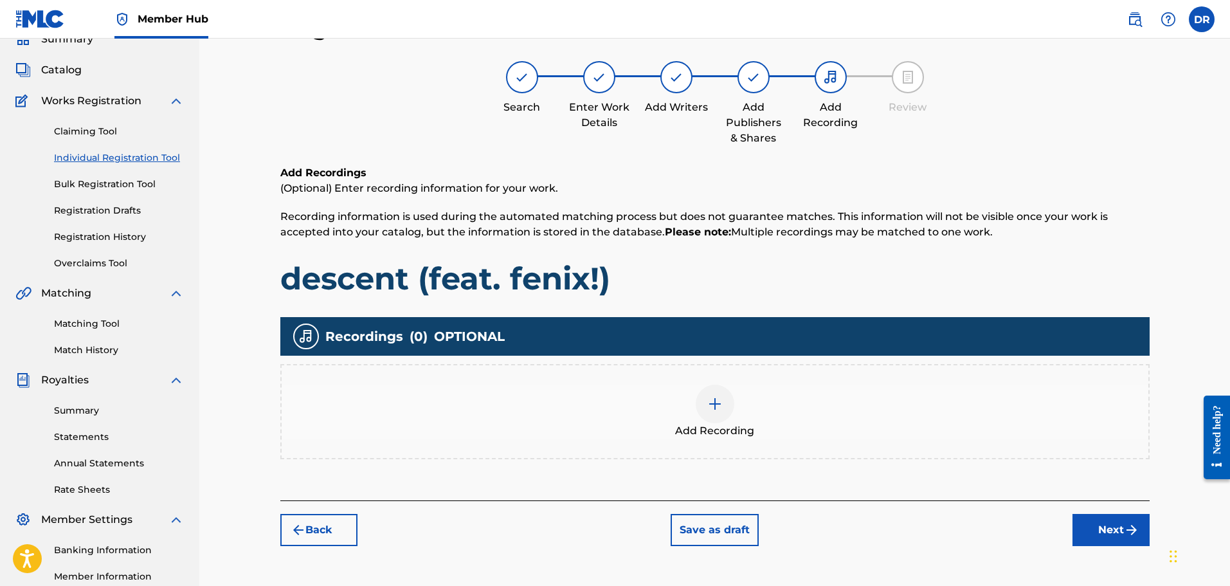
click at [718, 410] on img at bounding box center [714, 403] width 15 height 15
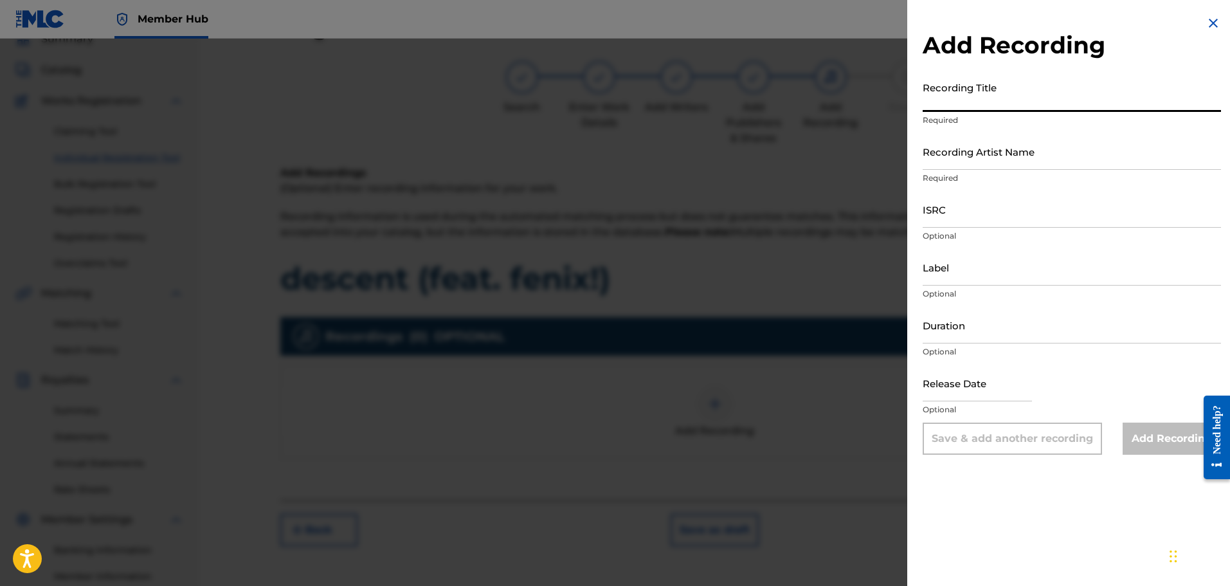
click at [984, 102] on input "Recording Title" at bounding box center [1072, 93] width 298 height 37
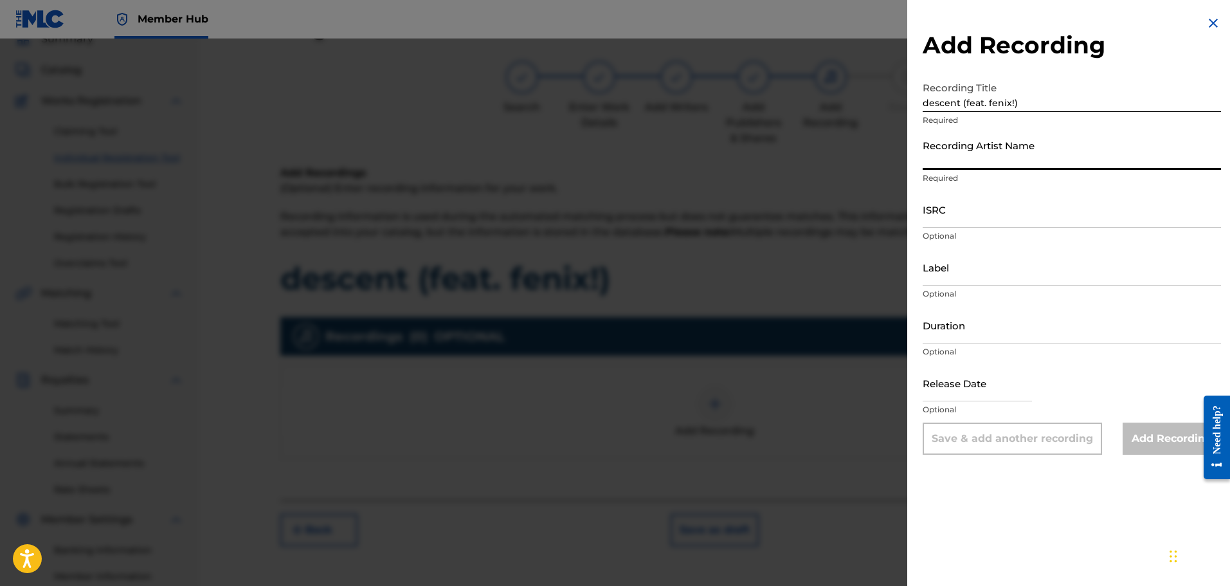
click at [978, 145] on input "Recording Artist Name" at bounding box center [1072, 151] width 298 height 37
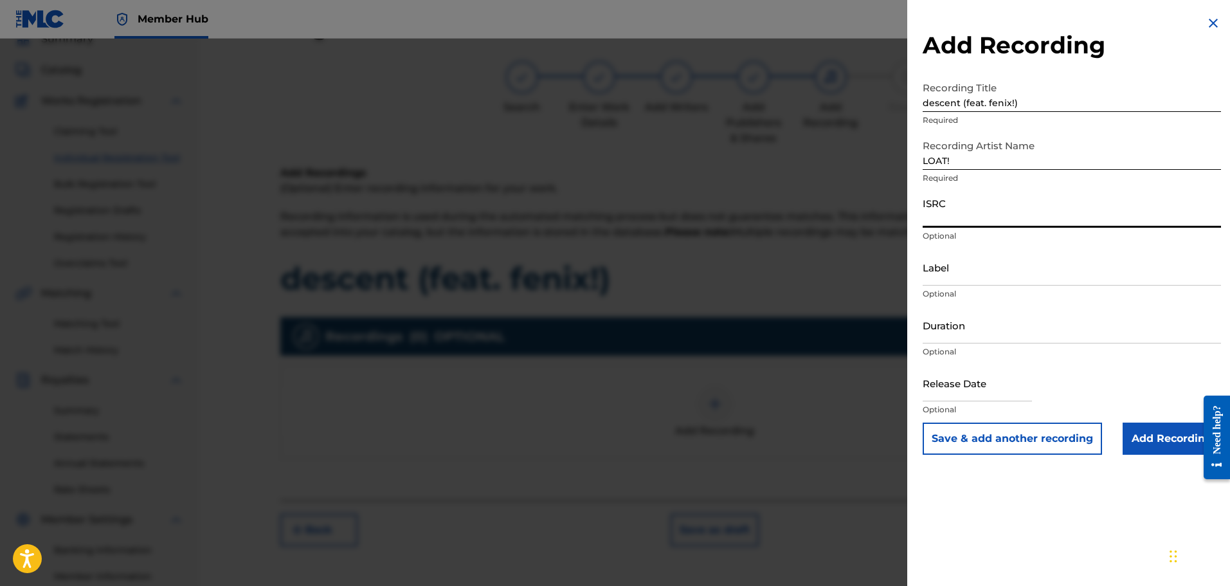
click at [972, 223] on input "ISRC" at bounding box center [1072, 209] width 298 height 37
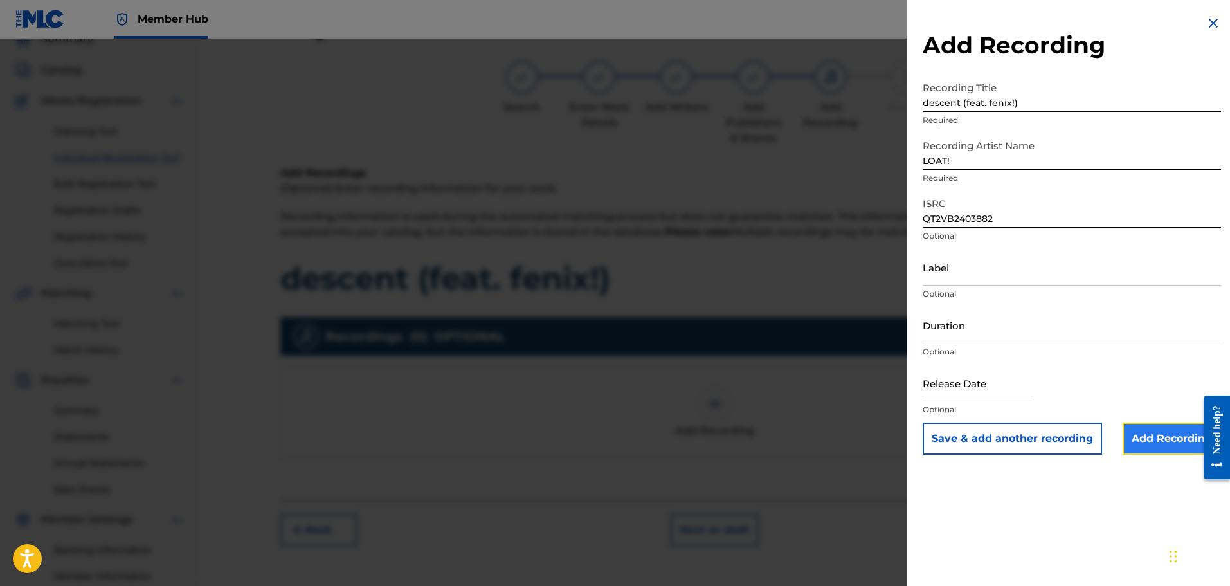
click at [1164, 433] on input "Add Recording" at bounding box center [1171, 438] width 98 height 32
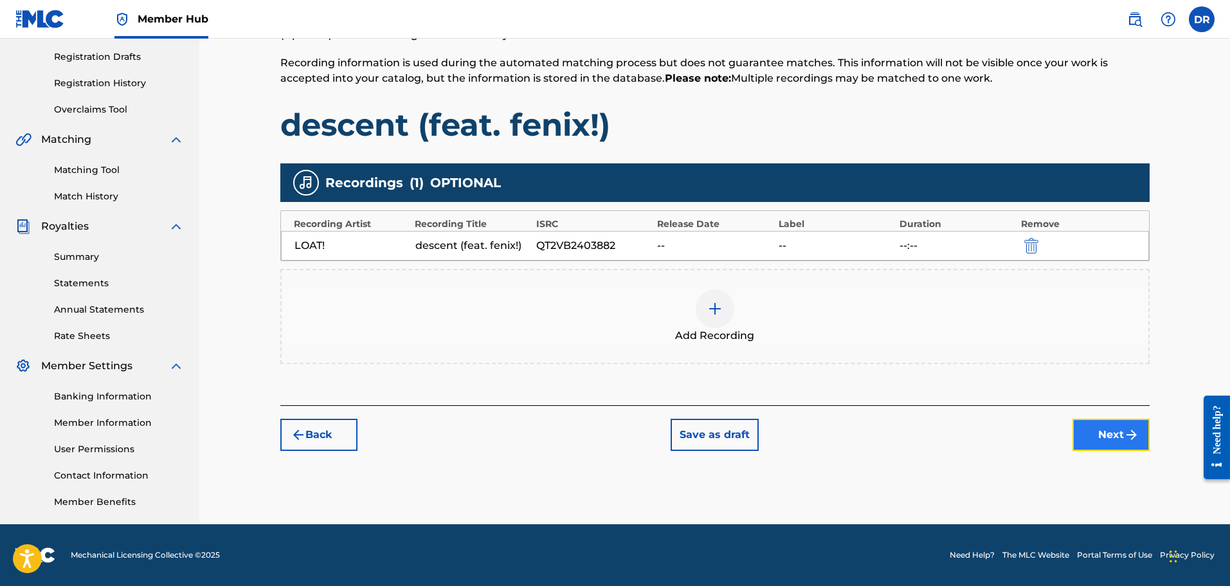
click at [1112, 442] on button "Next" at bounding box center [1110, 435] width 77 height 32
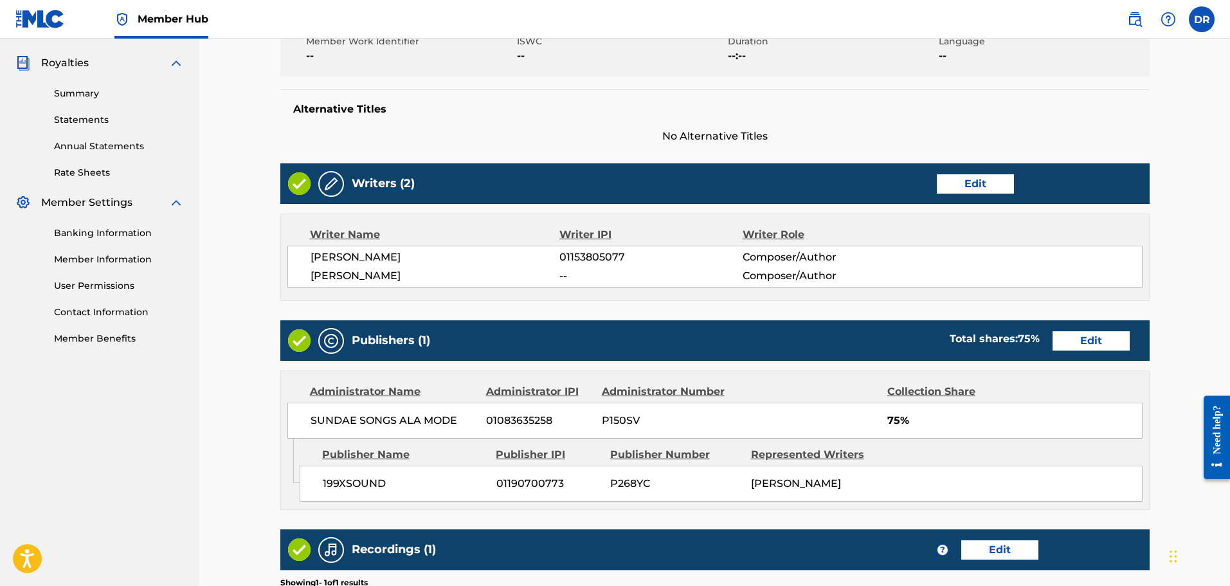
scroll to position [569, 0]
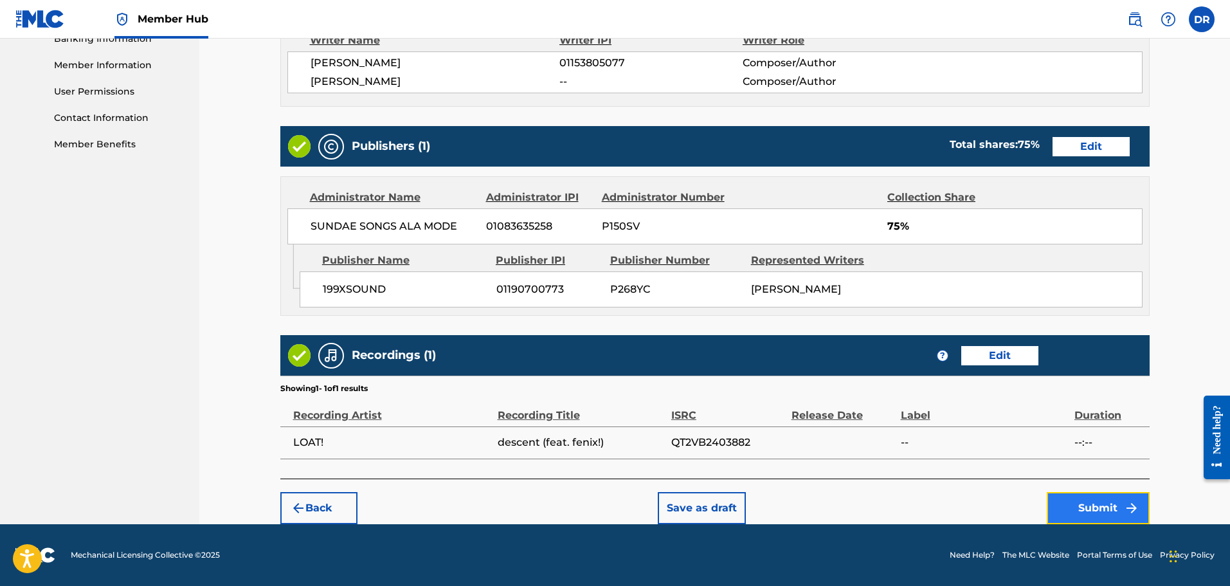
click at [1099, 507] on button "Submit" at bounding box center [1098, 508] width 103 height 32
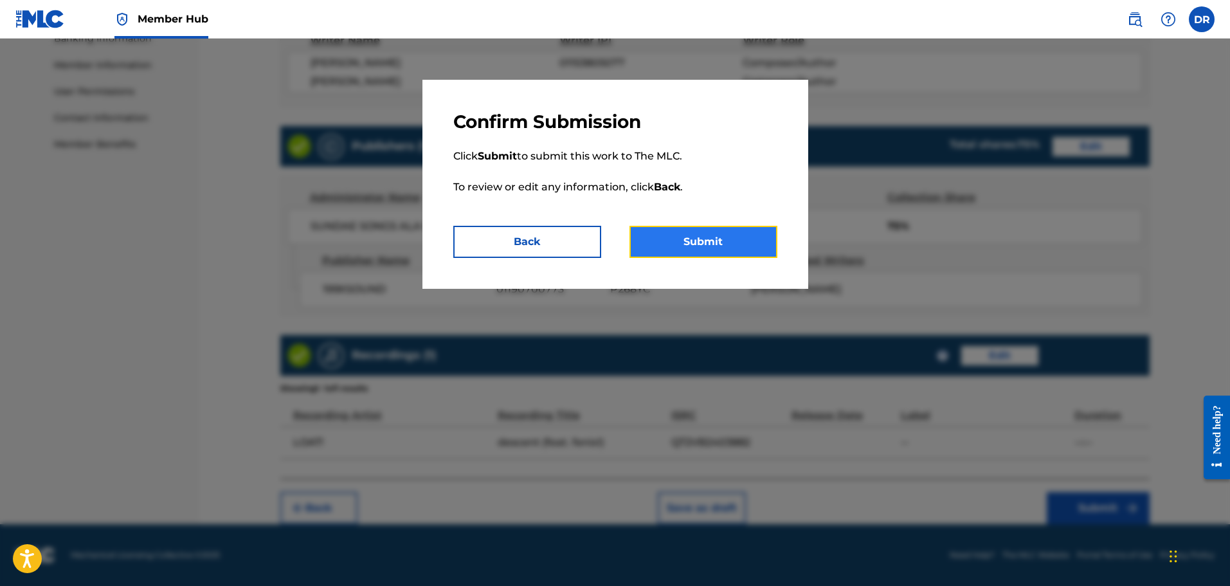
click at [749, 254] on button "Submit" at bounding box center [703, 242] width 148 height 32
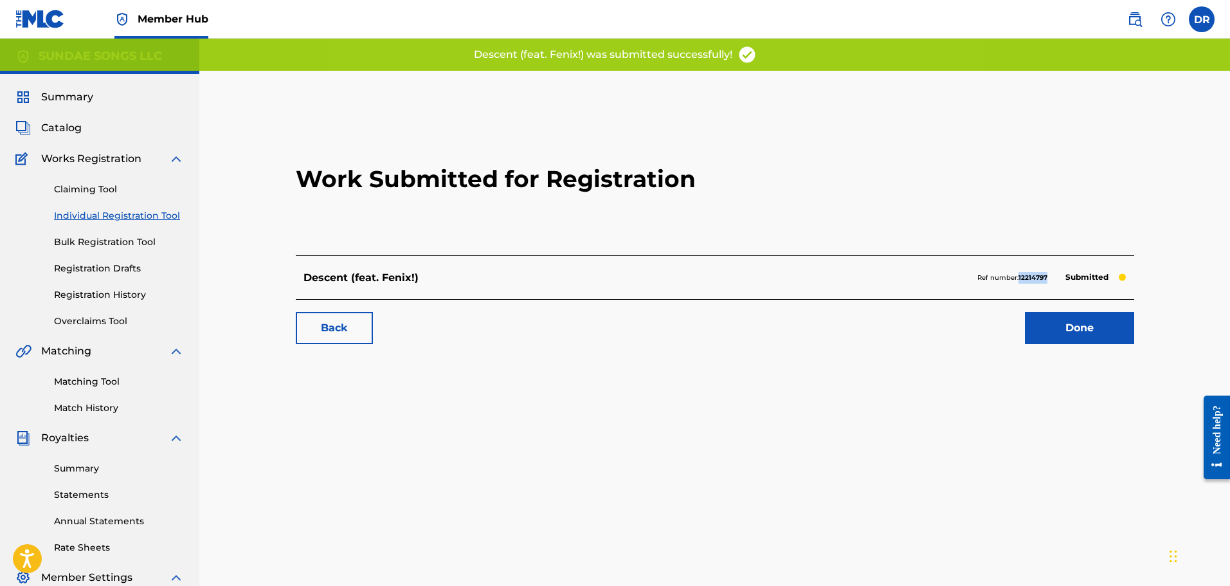
drag, startPoint x: 1052, startPoint y: 280, endPoint x: 1020, endPoint y: 282, distance: 32.2
click at [1020, 282] on div "Ref number: 12214797 Submitted" at bounding box center [1051, 278] width 149 height 18
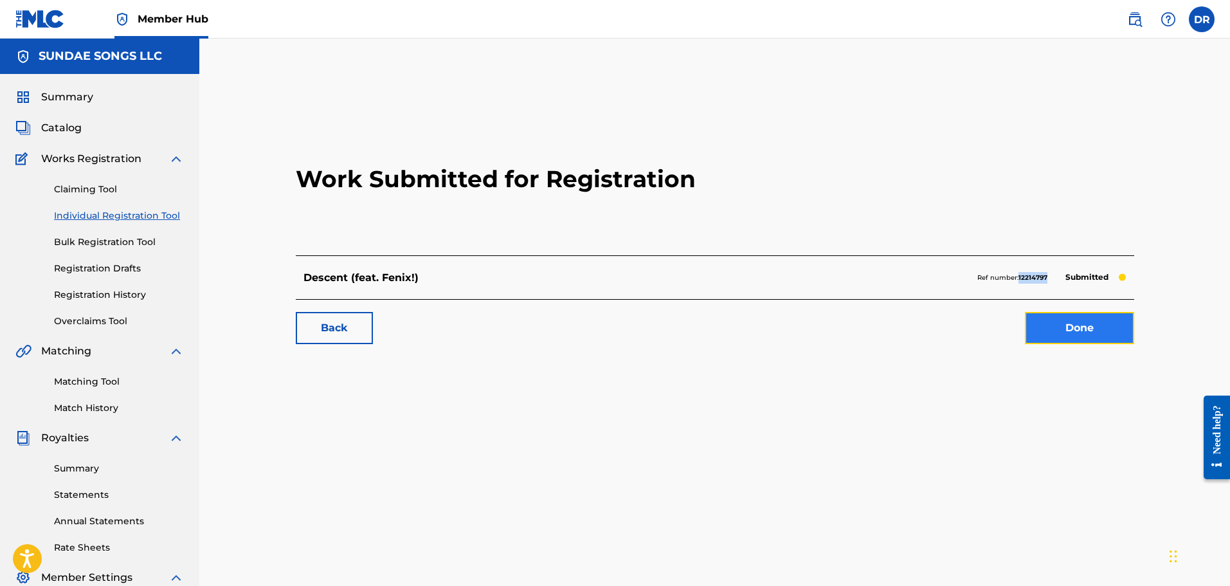
click at [1088, 327] on link "Done" at bounding box center [1079, 328] width 109 height 32
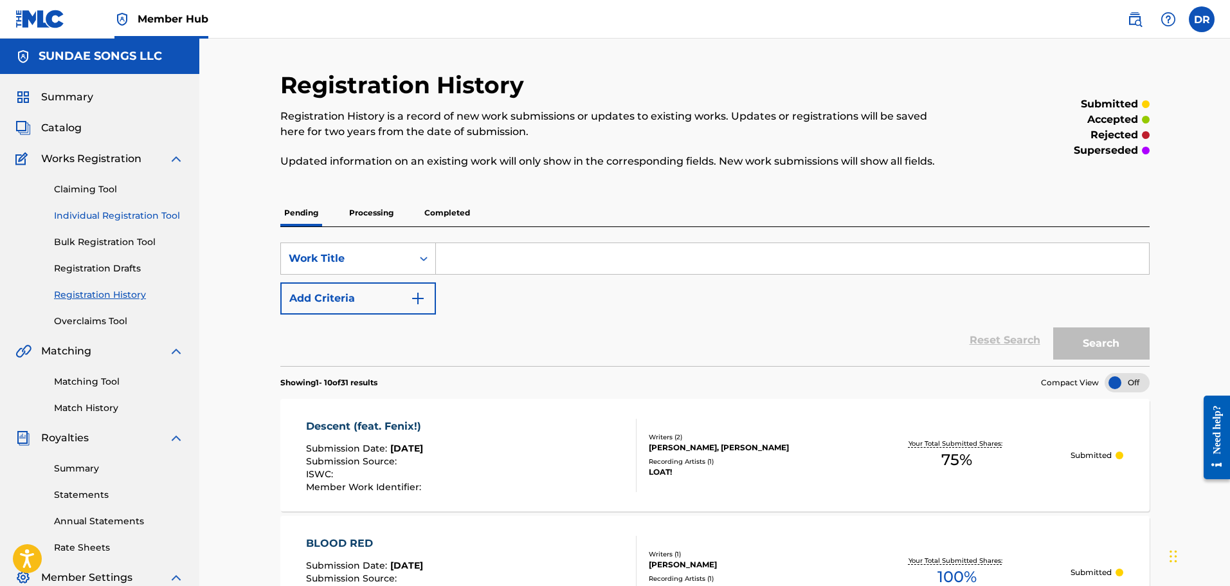
click at [95, 216] on link "Individual Registration Tool" at bounding box center [119, 216] width 130 height 14
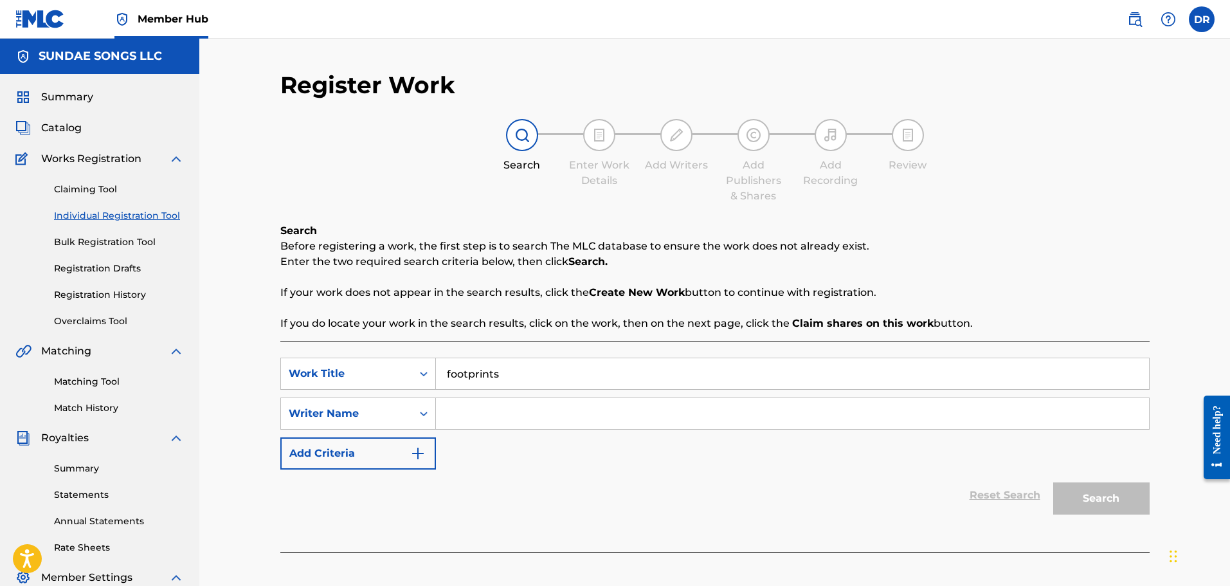
click at [500, 413] on input "Search Form" at bounding box center [792, 413] width 713 height 31
click at [1128, 489] on button "Search" at bounding box center [1101, 498] width 96 height 32
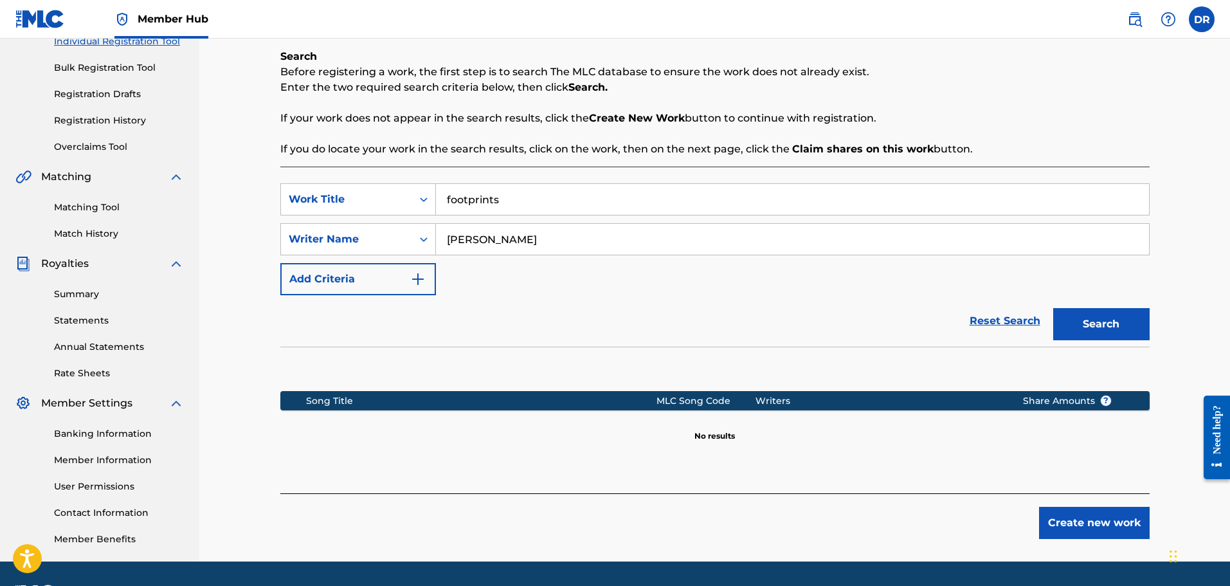
scroll to position [212, 0]
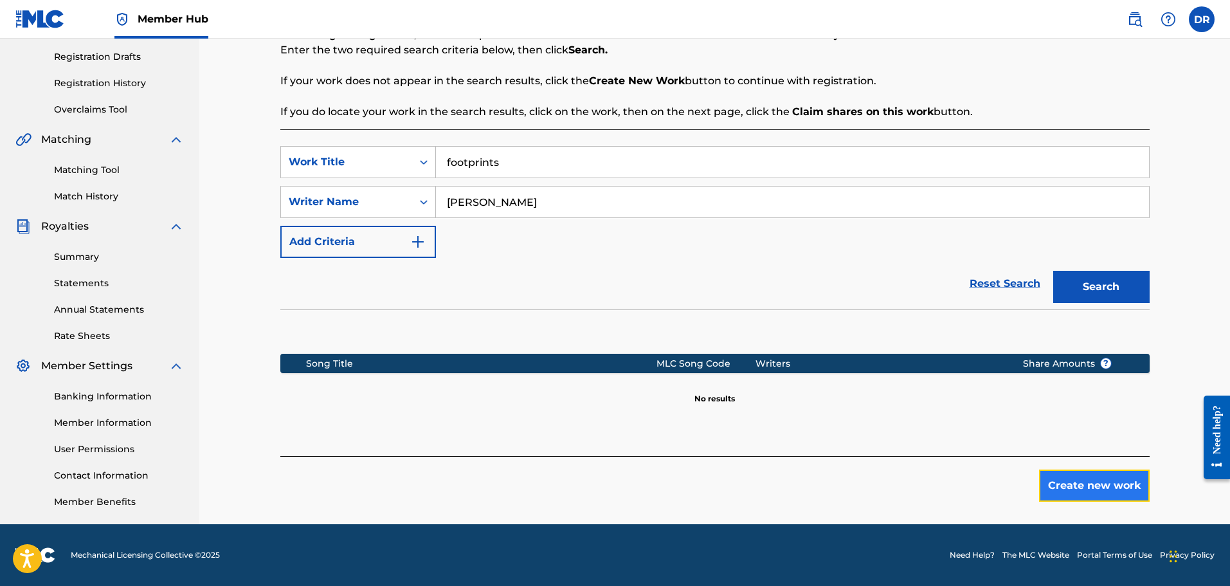
click at [1105, 484] on button "Create new work" at bounding box center [1094, 485] width 111 height 32
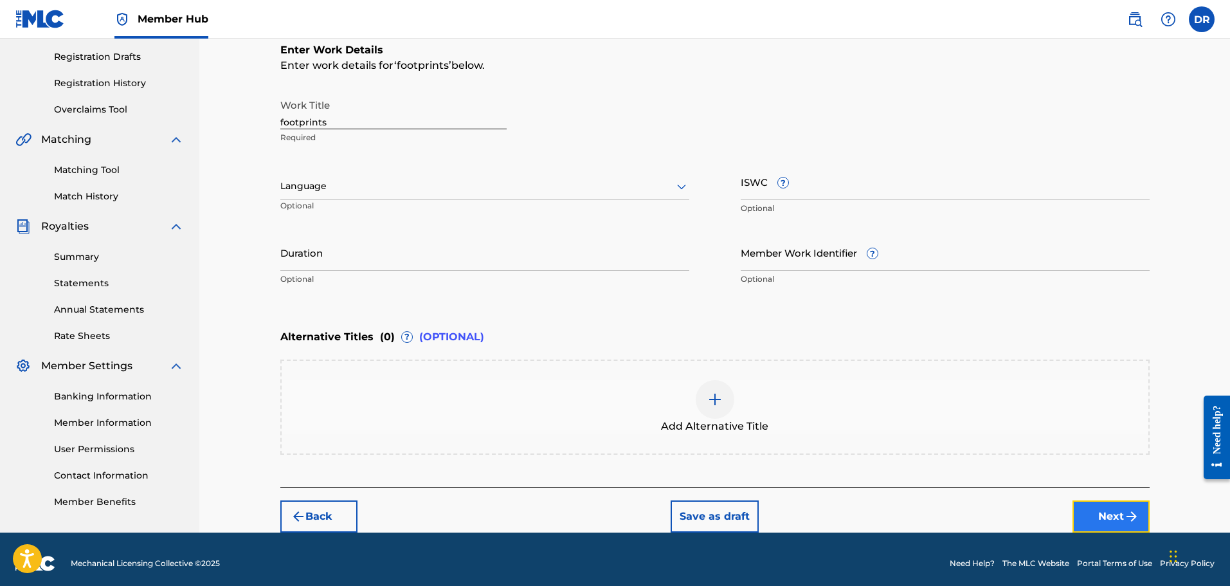
click at [1095, 508] on button "Next" at bounding box center [1110, 516] width 77 height 32
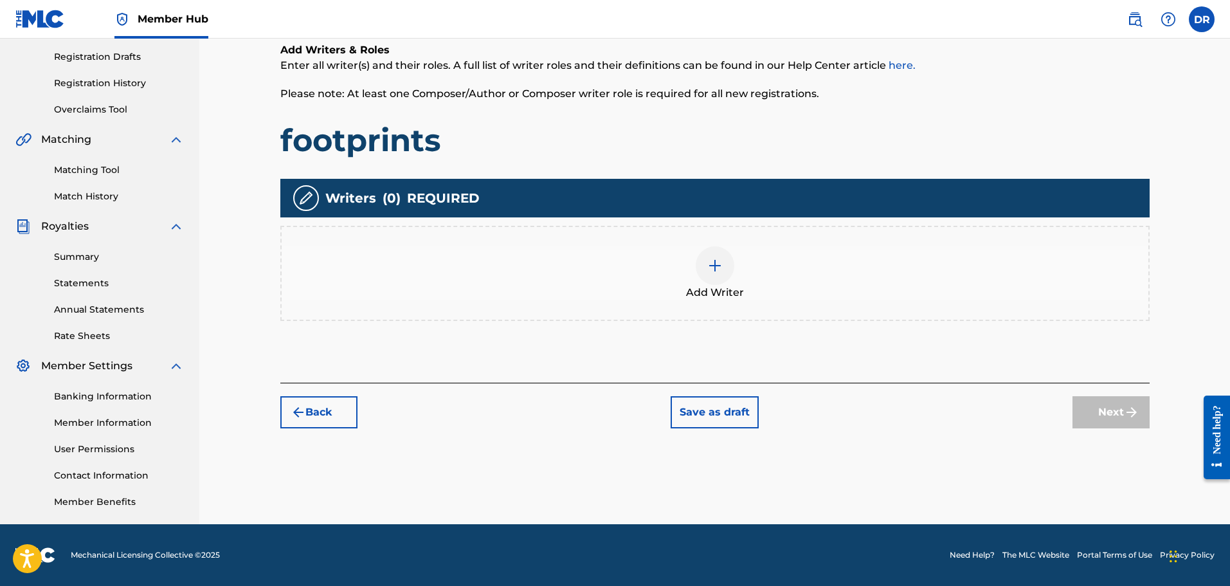
scroll to position [58, 0]
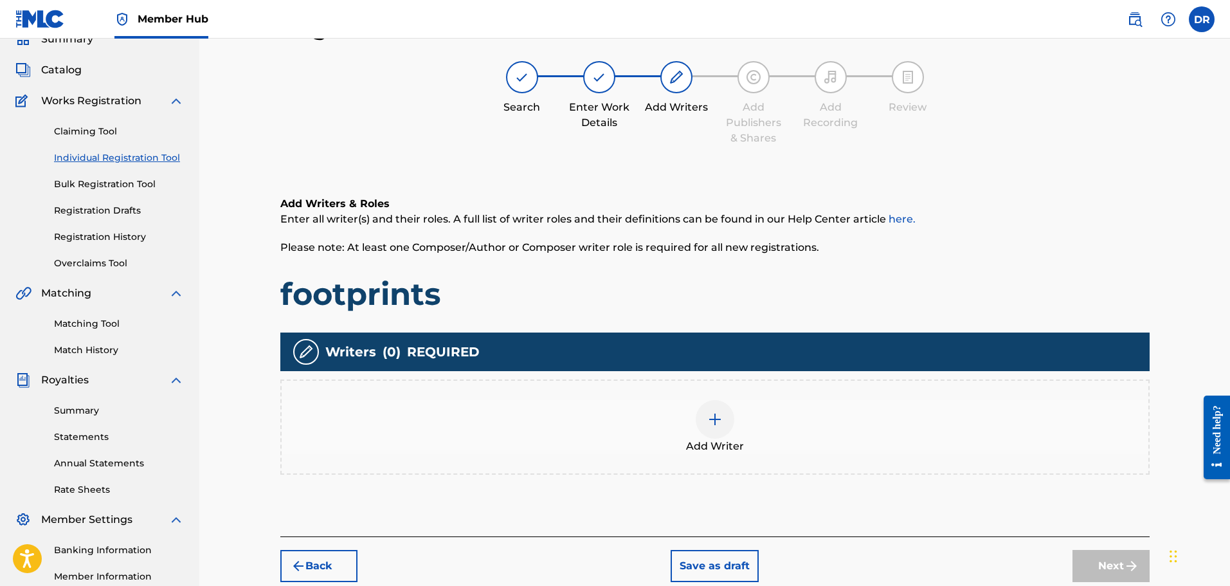
click at [712, 416] on img at bounding box center [714, 418] width 15 height 15
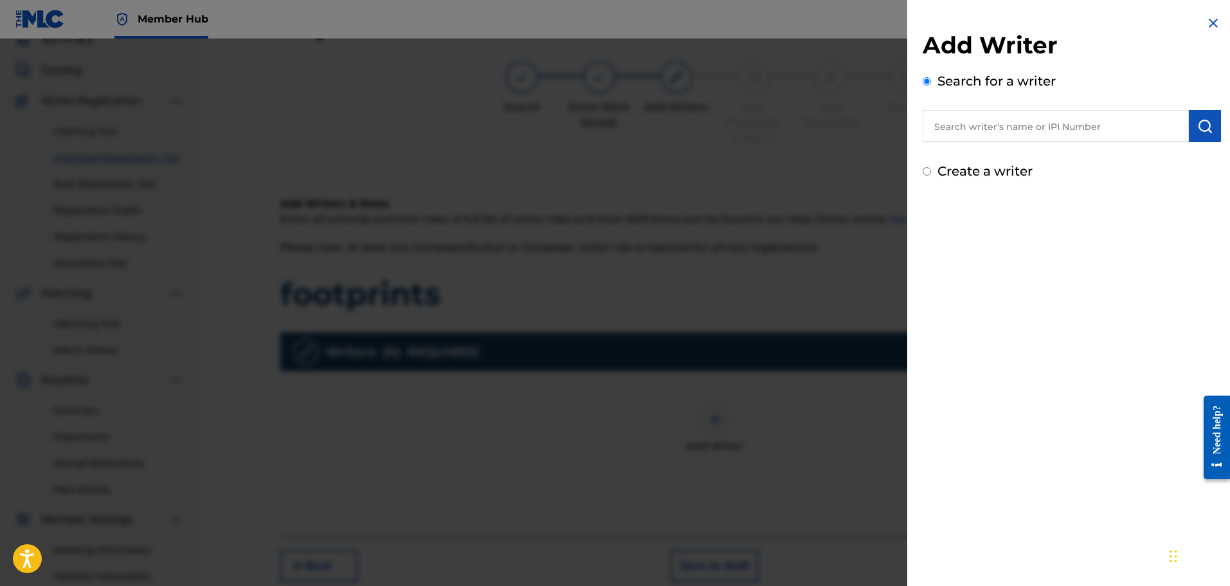
click at [962, 133] on input "text" at bounding box center [1056, 126] width 266 height 32
click at [1197, 127] on img "submit" at bounding box center [1204, 125] width 15 height 15
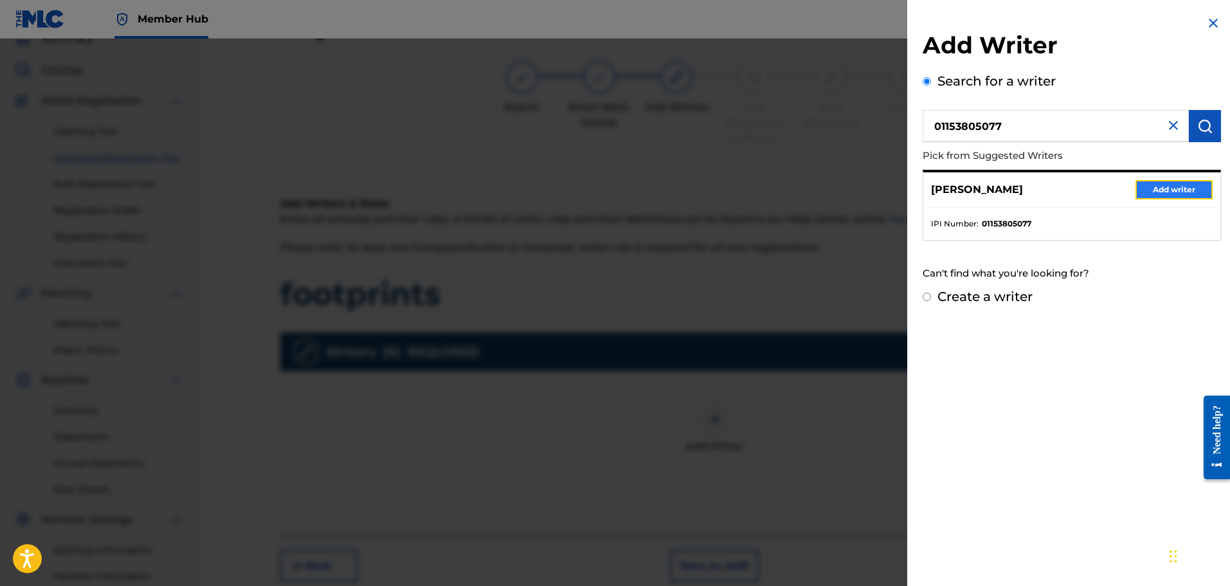
click at [1157, 185] on button "Add writer" at bounding box center [1173, 189] width 77 height 19
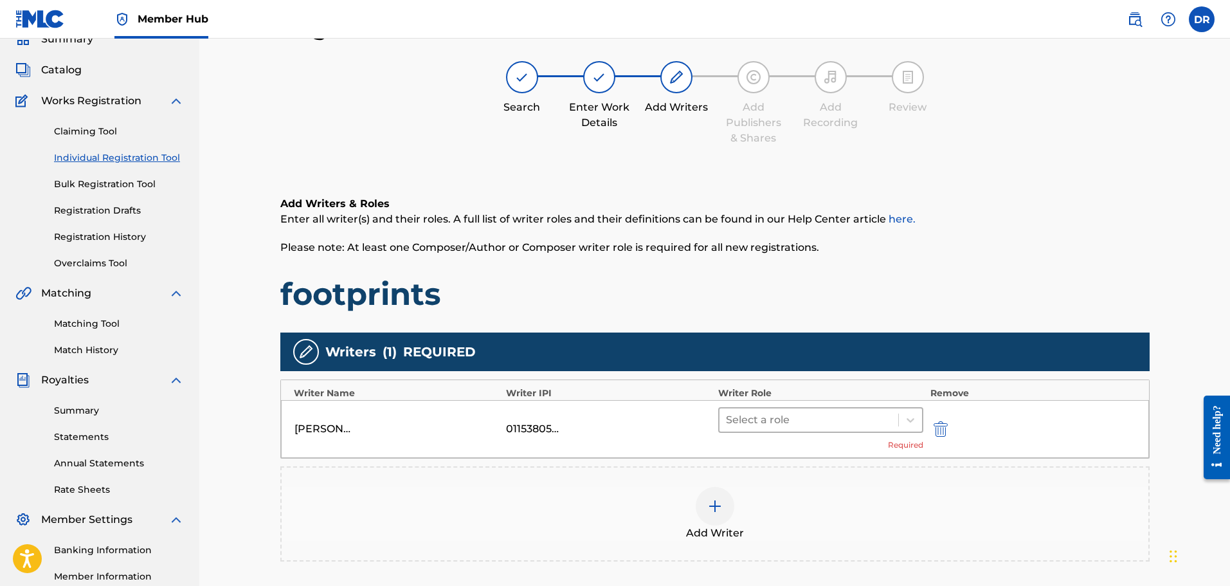
click at [830, 422] on div at bounding box center [809, 420] width 167 height 18
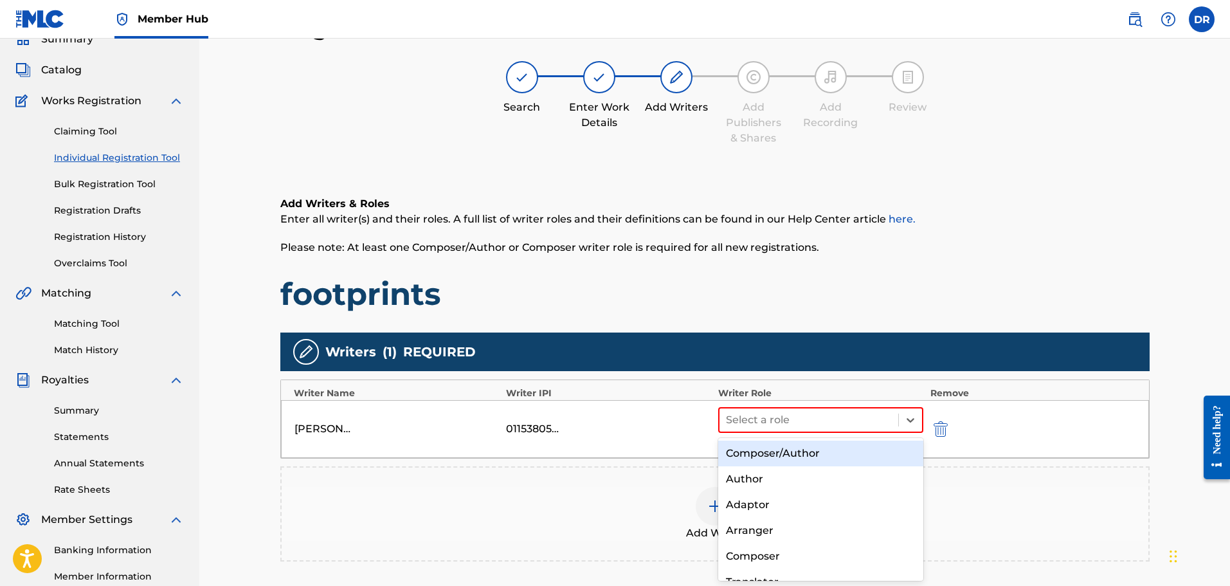
click at [816, 452] on div "Composer/Author" at bounding box center [821, 453] width 206 height 26
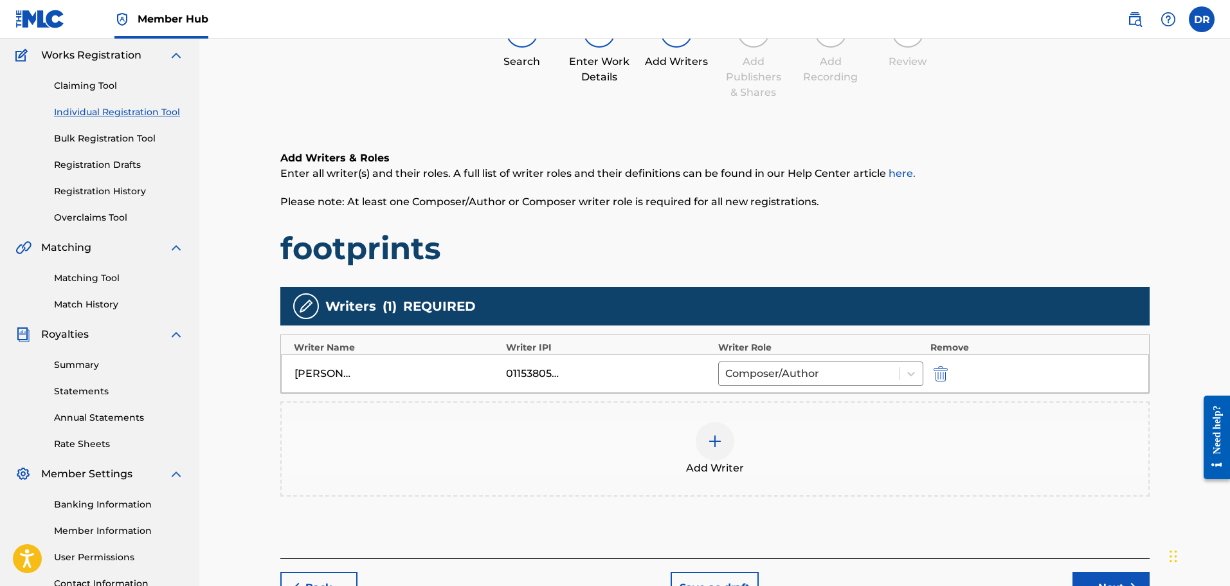
scroll to position [186, 0]
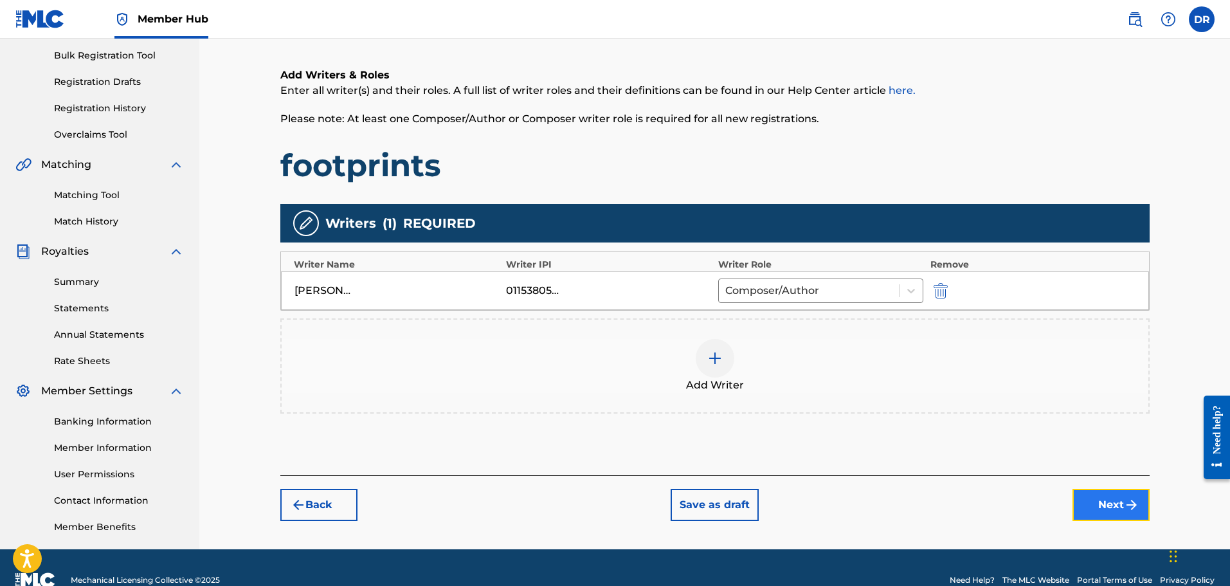
click at [1111, 504] on button "Next" at bounding box center [1110, 505] width 77 height 32
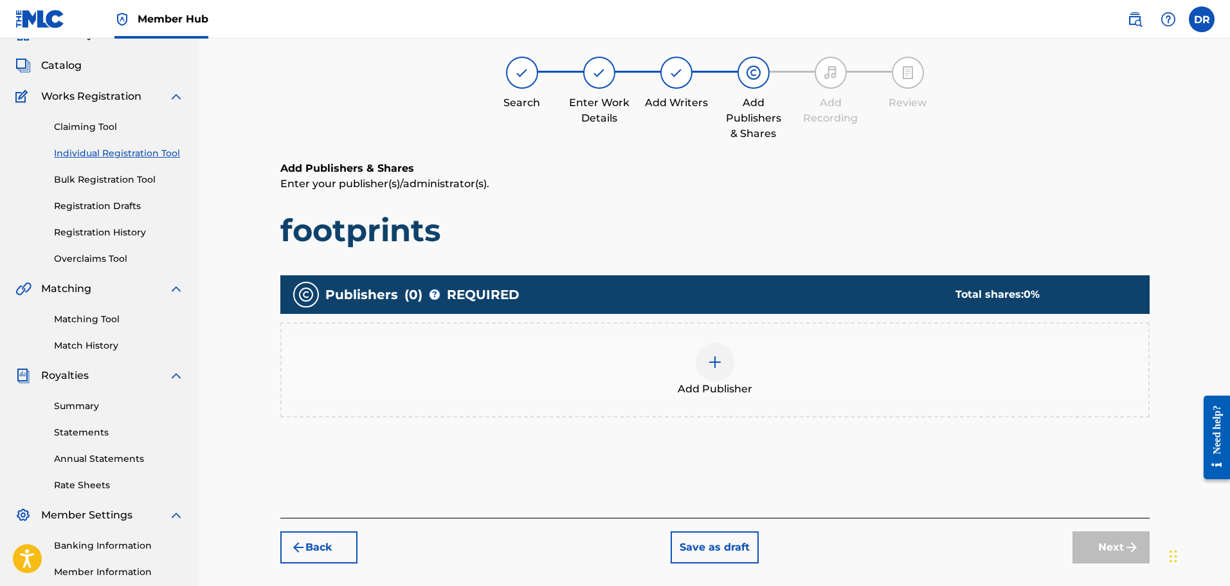
scroll to position [58, 0]
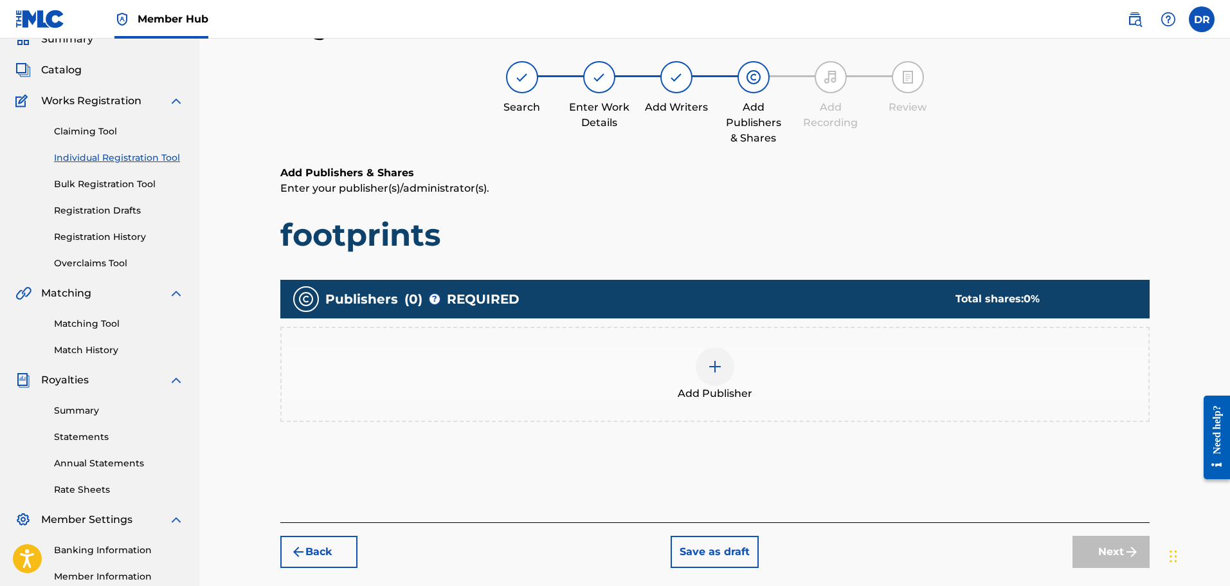
click at [712, 368] on img at bounding box center [714, 366] width 15 height 15
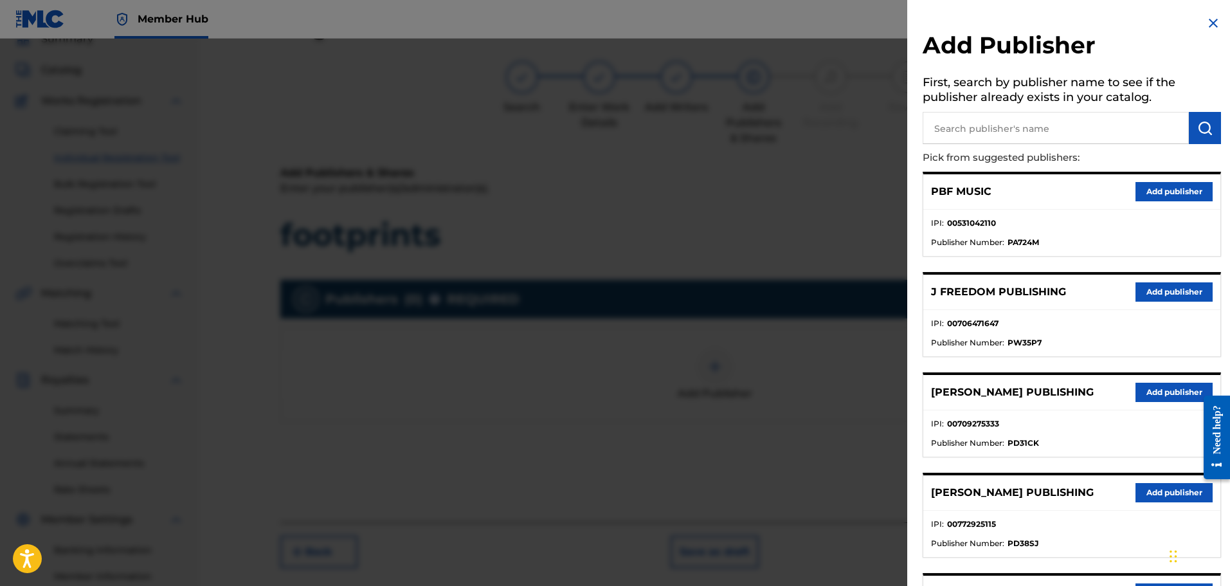
click at [957, 127] on input "text" at bounding box center [1056, 128] width 266 height 32
click at [1189, 129] on button "submit" at bounding box center [1205, 128] width 32 height 32
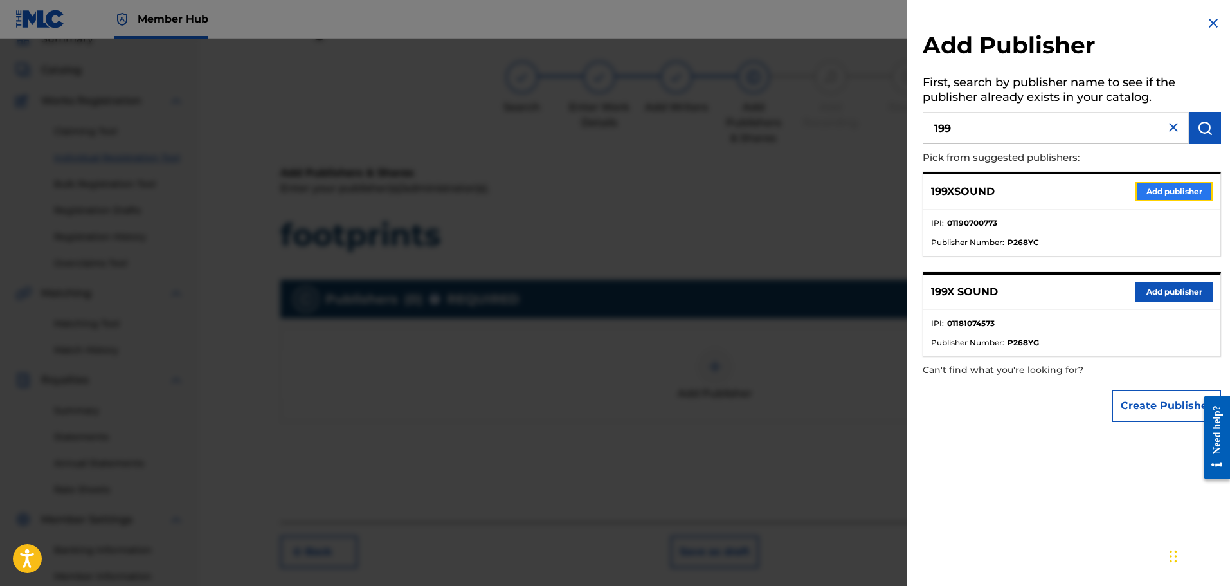
click at [1161, 189] on button "Add publisher" at bounding box center [1173, 191] width 77 height 19
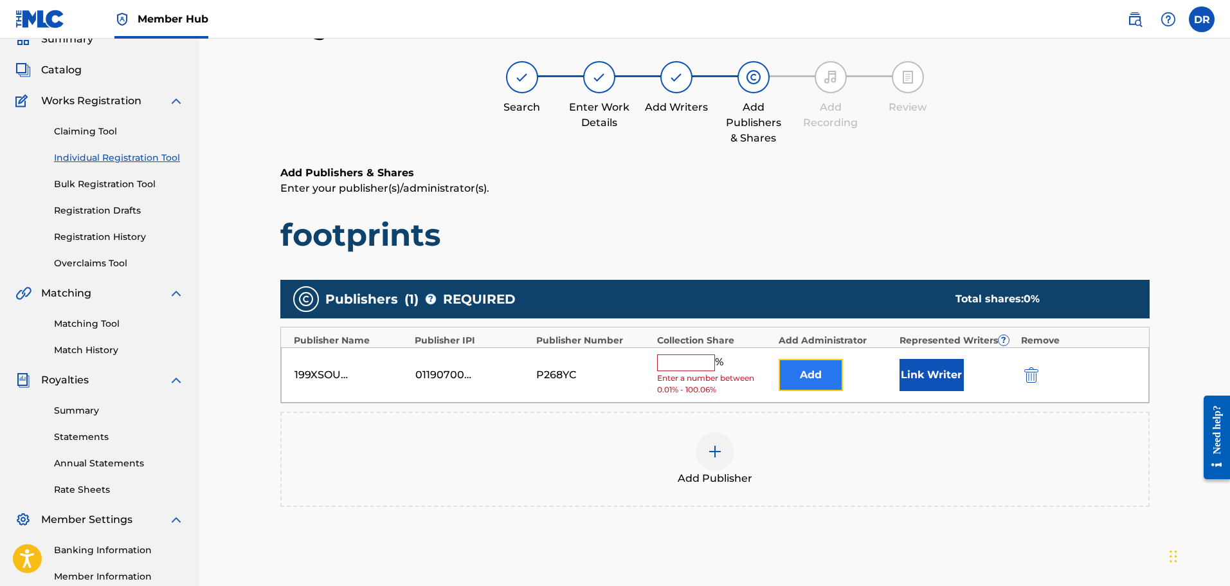
click at [831, 376] on button "Add" at bounding box center [811, 375] width 64 height 32
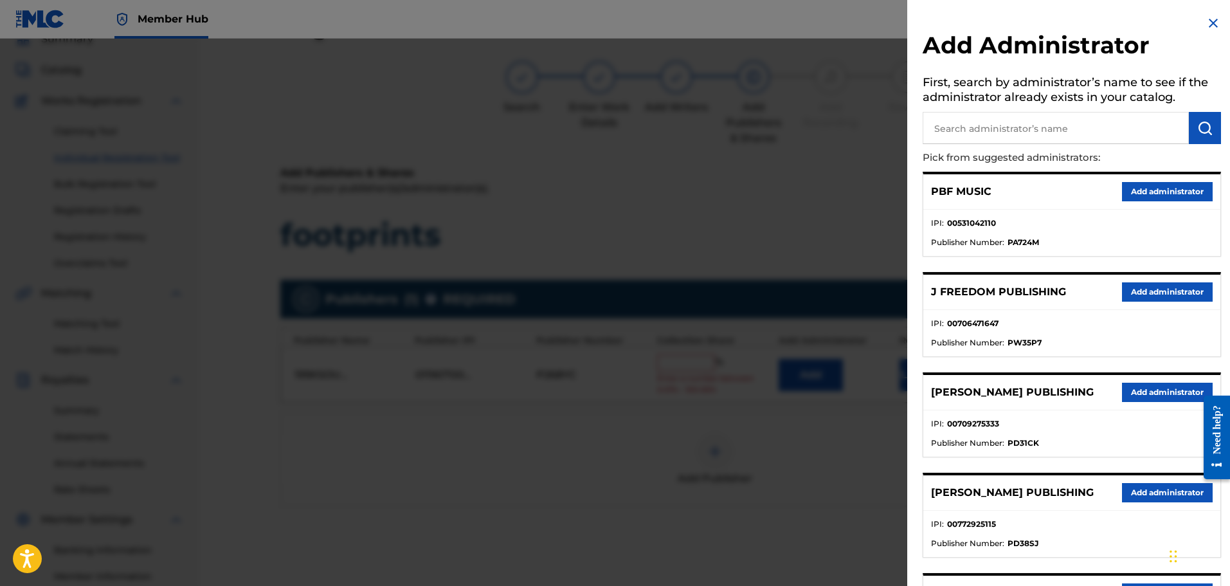
click at [954, 127] on input "text" at bounding box center [1056, 128] width 266 height 32
click at [1209, 123] on button "submit" at bounding box center [1205, 128] width 32 height 32
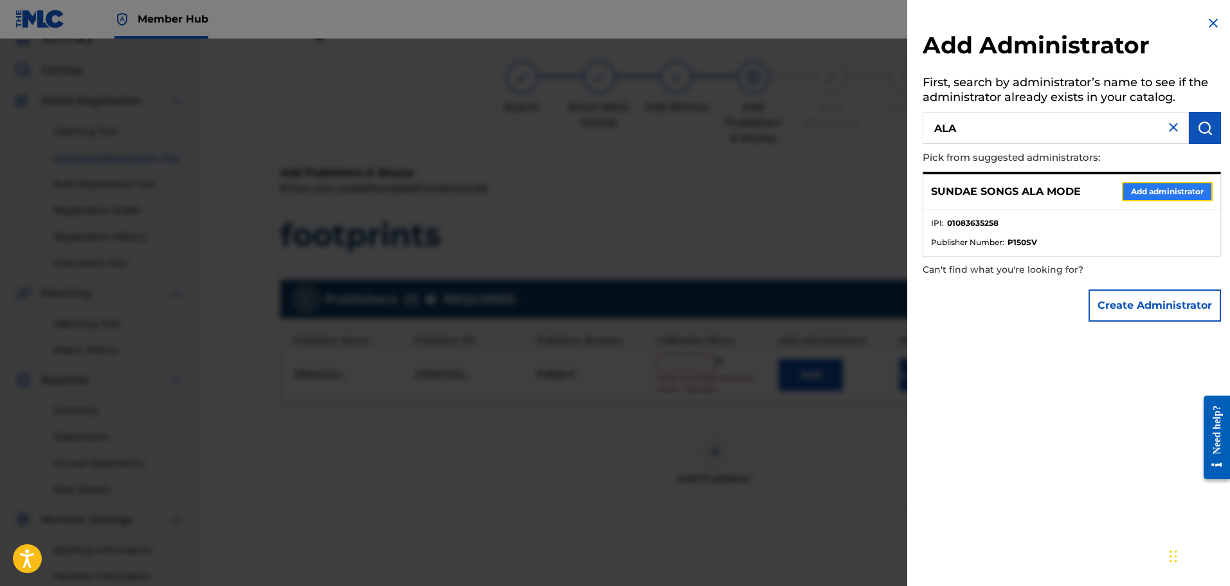
click at [1178, 186] on button "Add administrator" at bounding box center [1167, 191] width 91 height 19
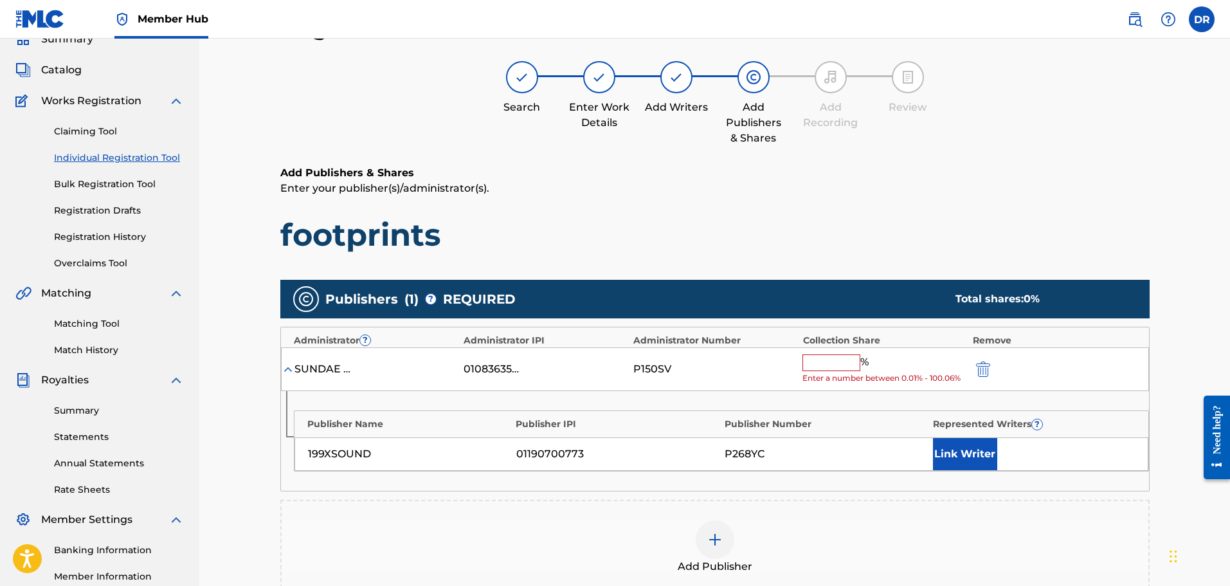
click at [836, 364] on input "text" at bounding box center [831, 362] width 58 height 17
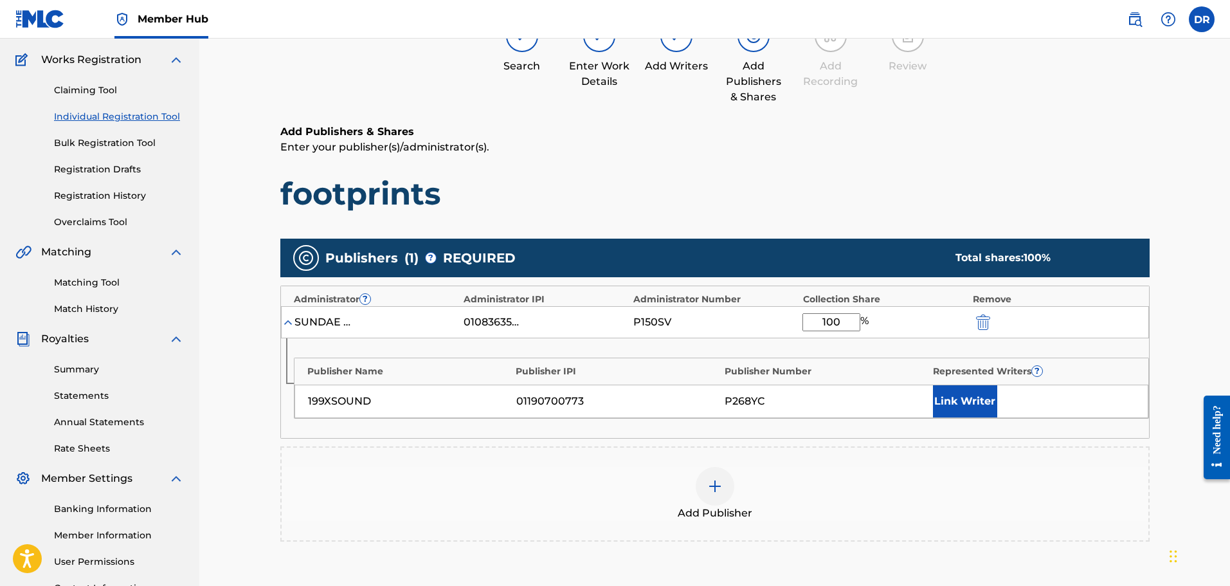
scroll to position [122, 0]
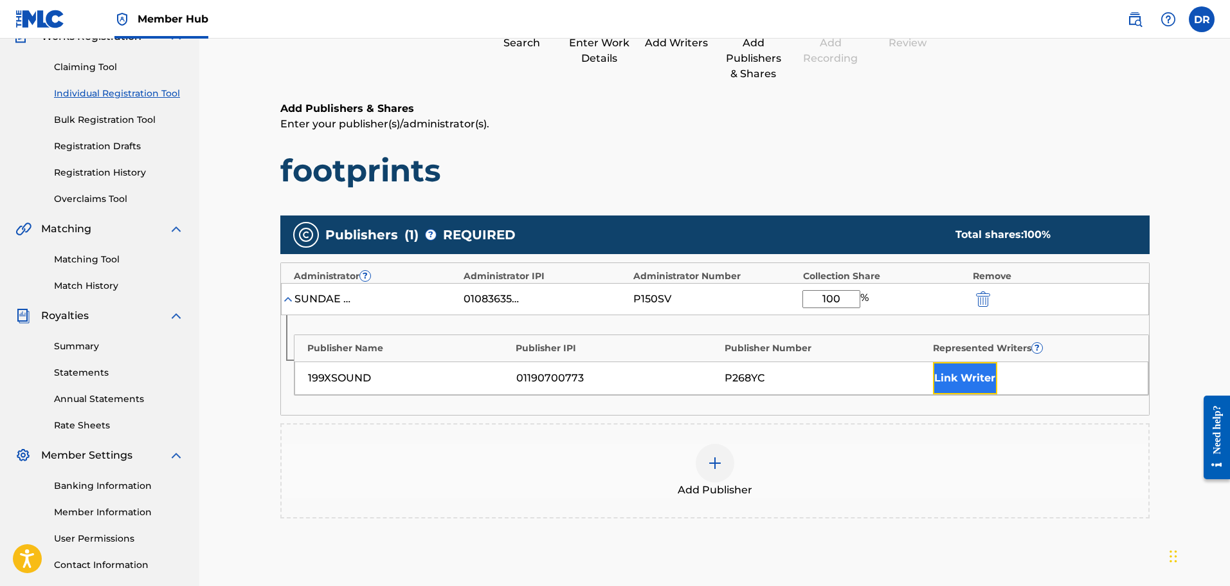
click at [967, 375] on button "Link Writer" at bounding box center [965, 378] width 64 height 32
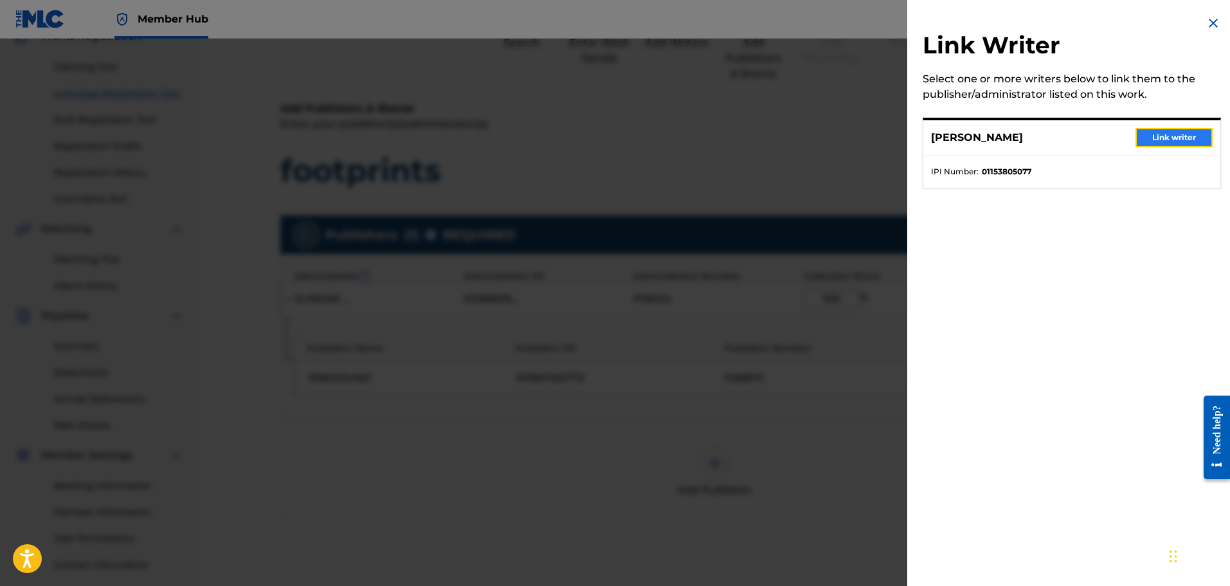
click at [1169, 140] on button "Link writer" at bounding box center [1173, 137] width 77 height 19
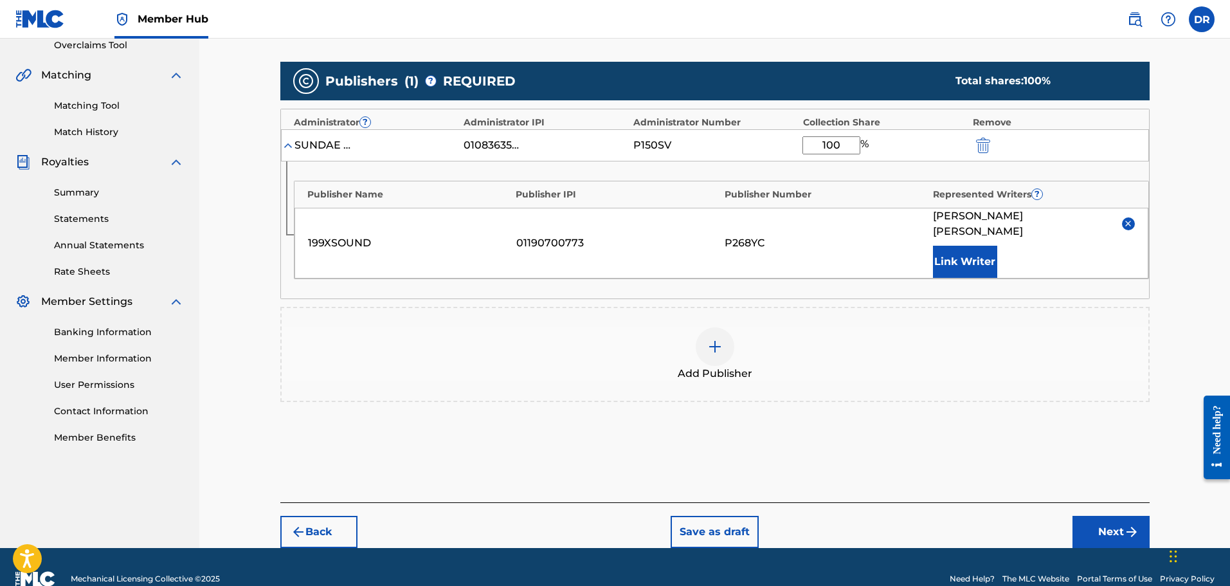
scroll to position [284, 0]
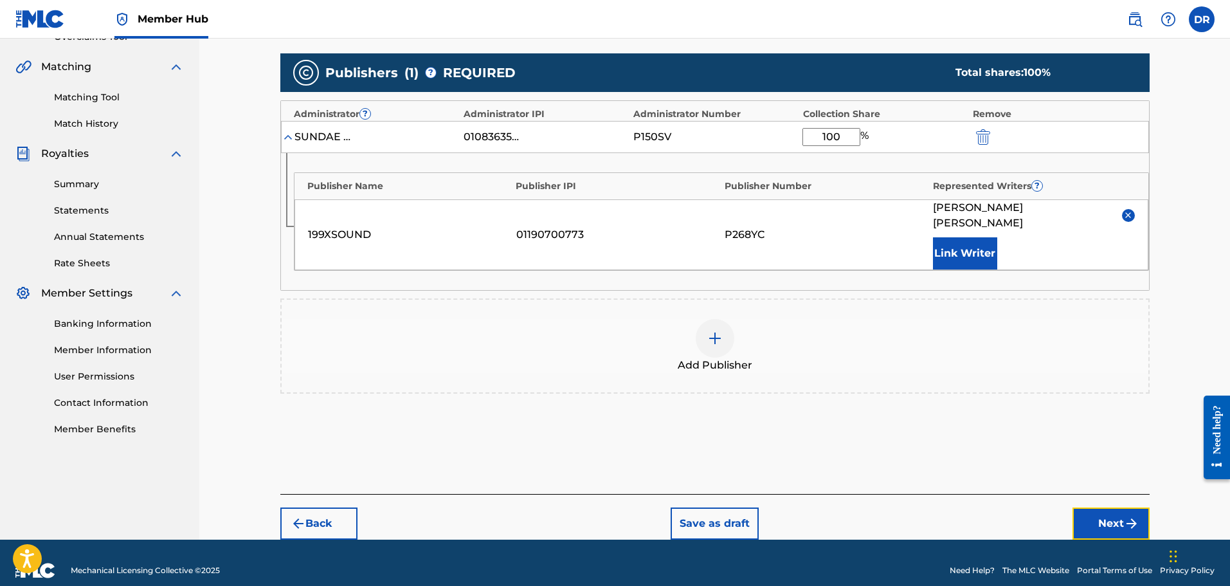
click at [1110, 507] on button "Next" at bounding box center [1110, 523] width 77 height 32
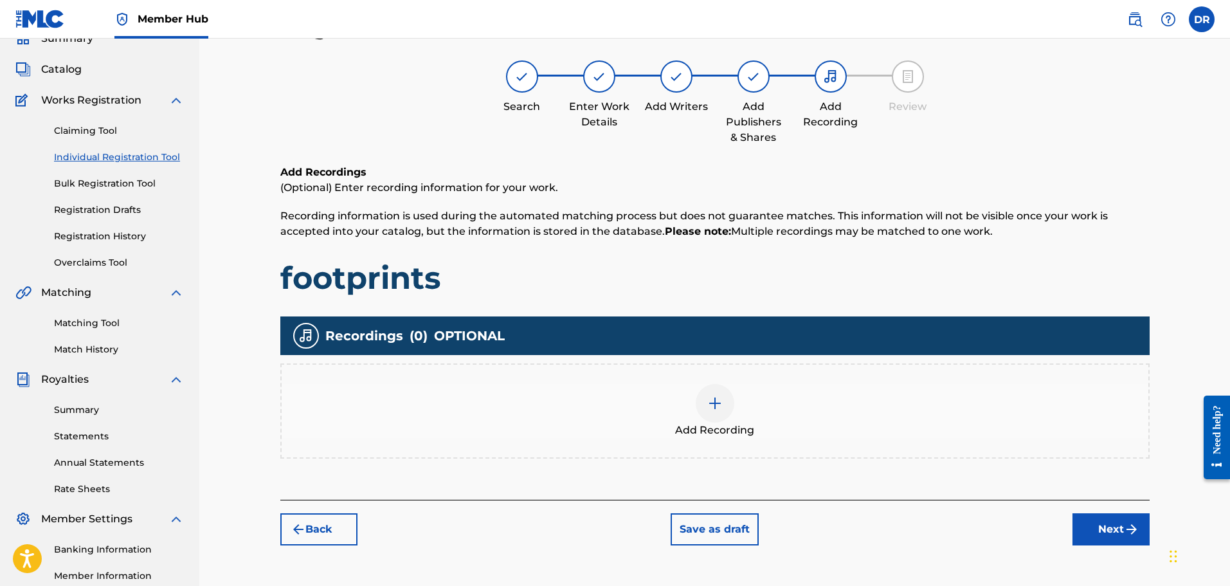
scroll to position [58, 0]
click at [708, 402] on img at bounding box center [714, 403] width 15 height 15
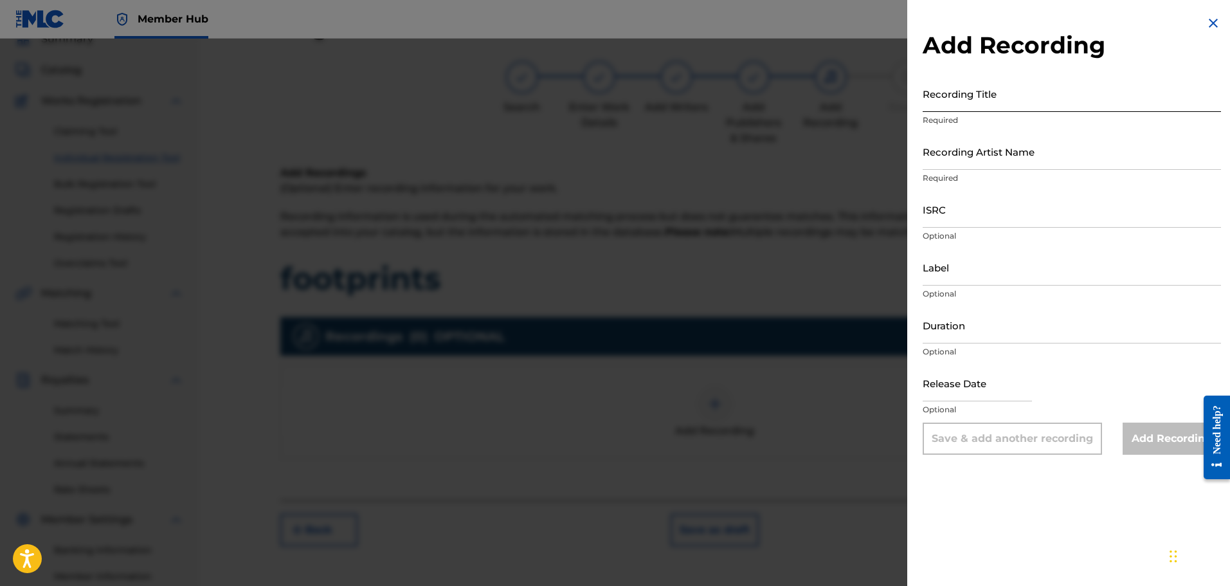
click at [970, 93] on input "Recording Title" at bounding box center [1072, 93] width 298 height 37
click at [997, 163] on input "Recording Artist Name" at bounding box center [1072, 151] width 298 height 37
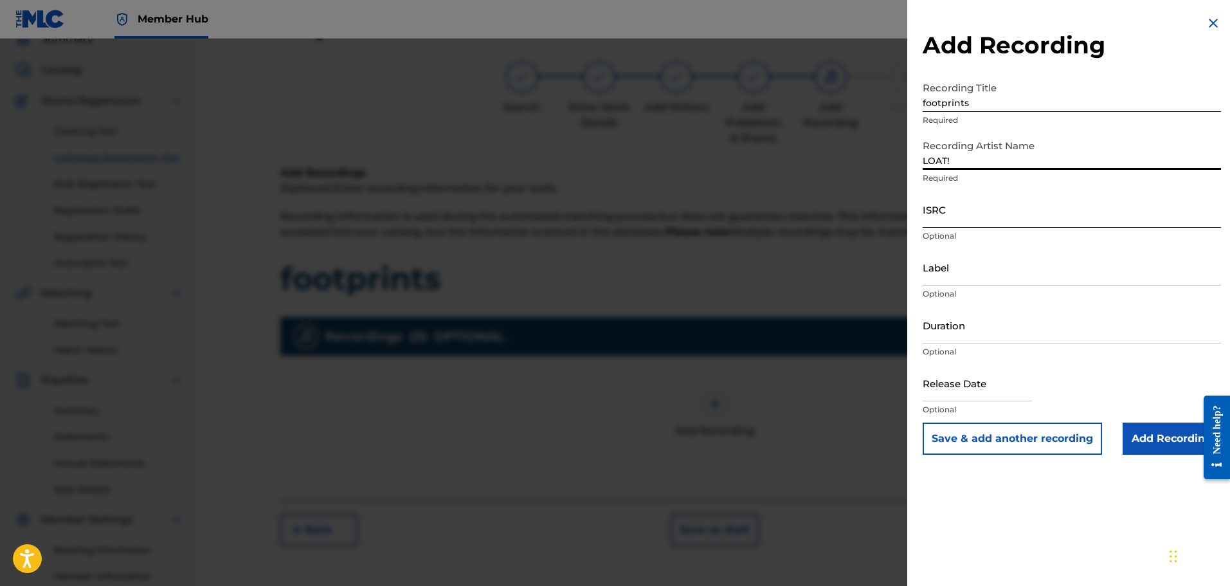
click at [962, 210] on input "ISRC" at bounding box center [1072, 209] width 298 height 37
click at [1170, 435] on input "Add Recording" at bounding box center [1171, 438] width 98 height 32
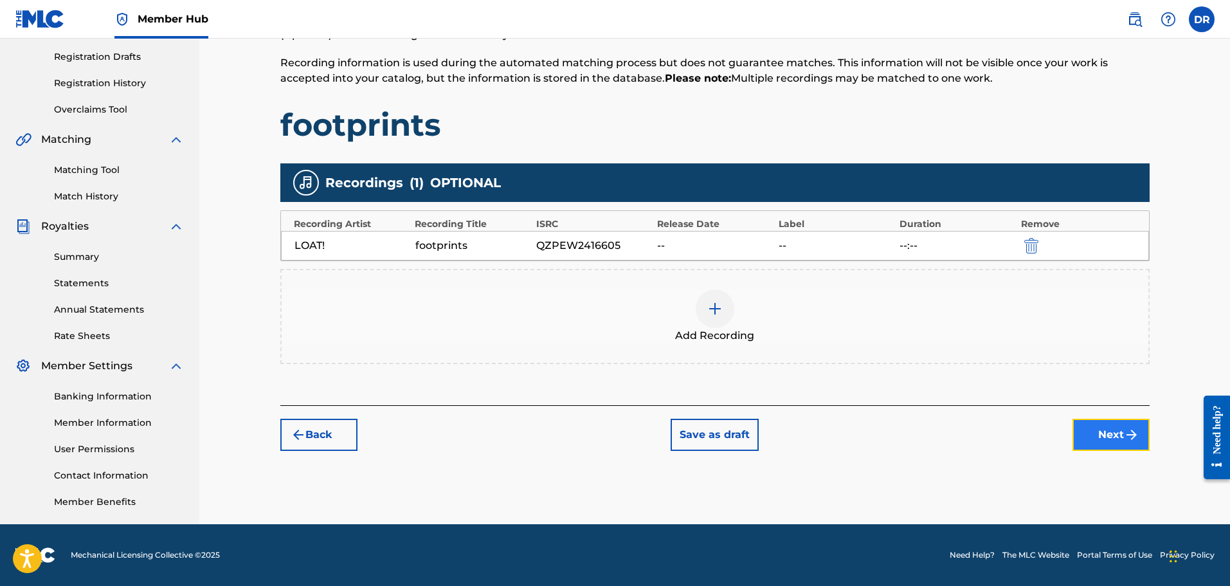
click at [1099, 434] on button "Next" at bounding box center [1110, 435] width 77 height 32
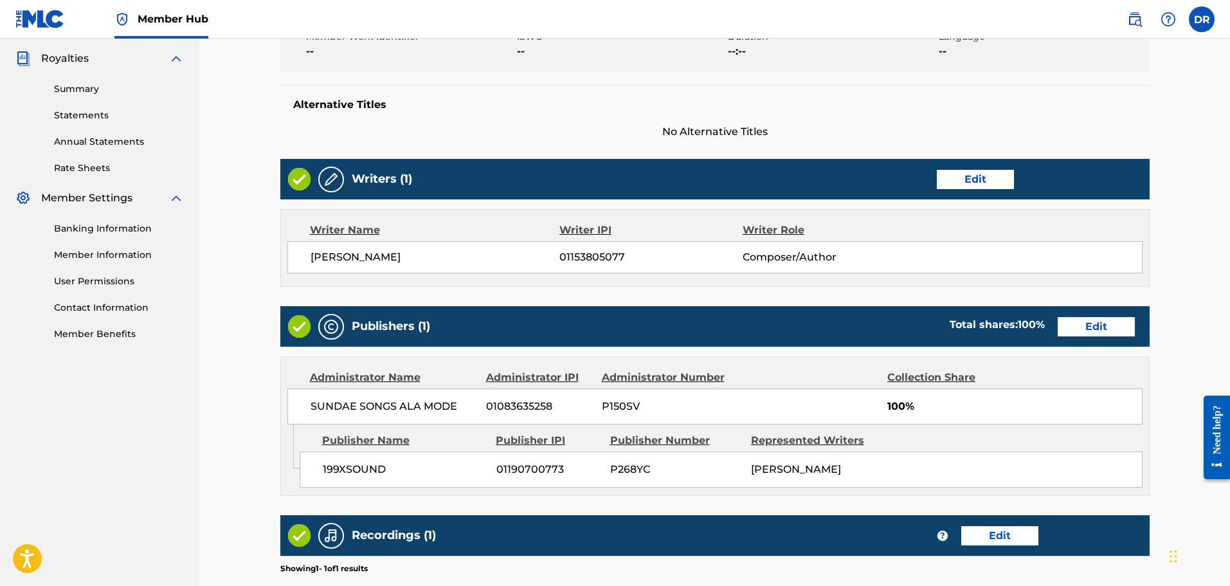
scroll to position [559, 0]
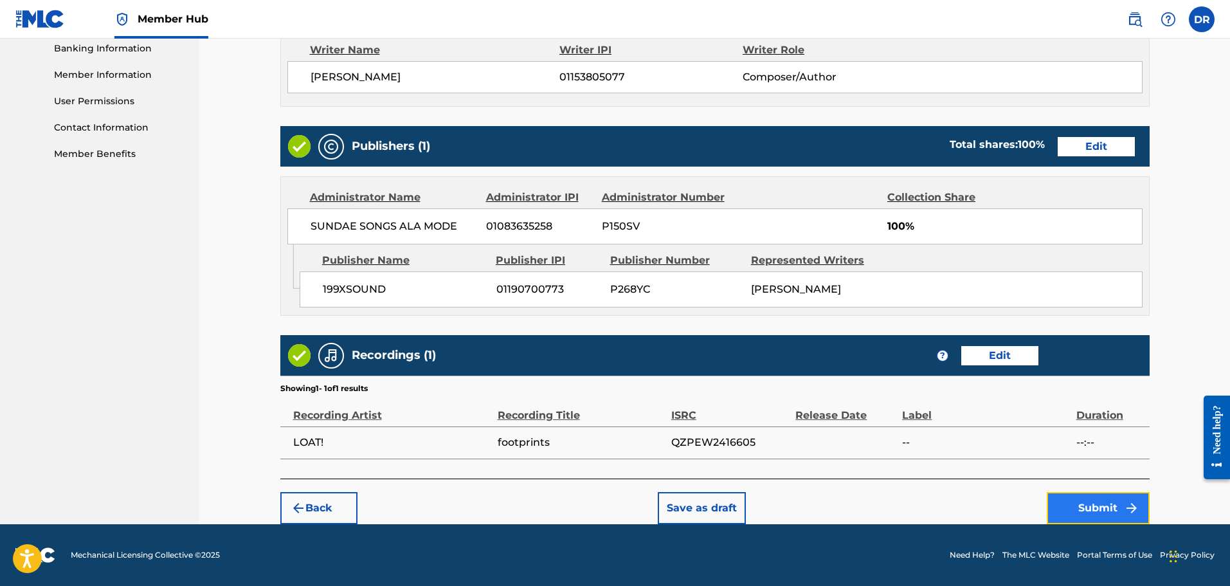
click at [1081, 502] on button "Submit" at bounding box center [1098, 508] width 103 height 32
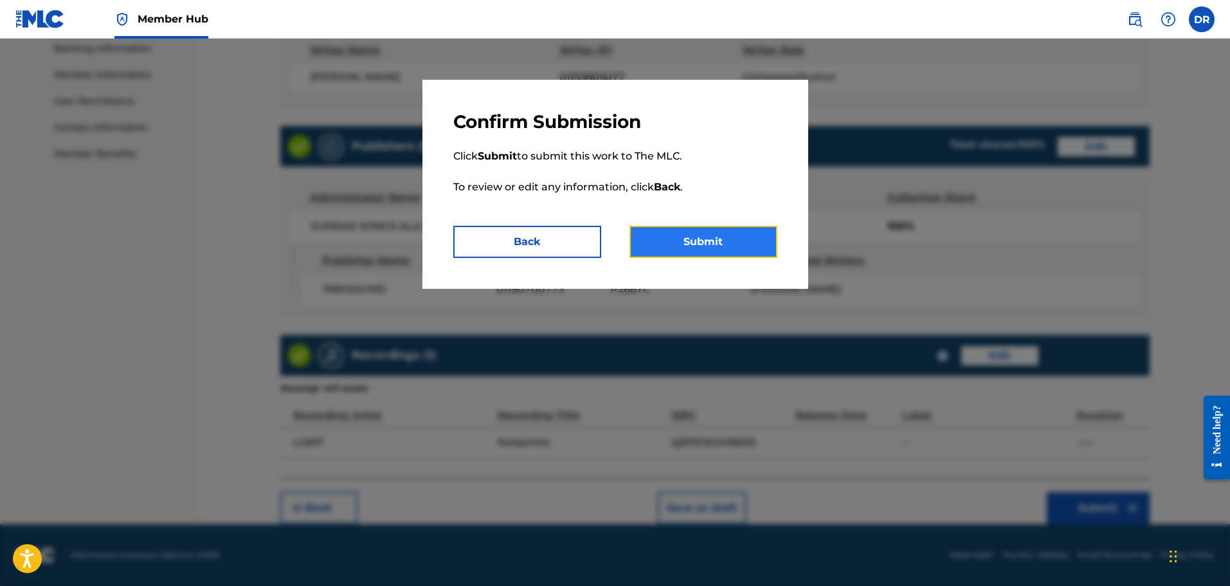
click at [721, 239] on button "Submit" at bounding box center [703, 242] width 148 height 32
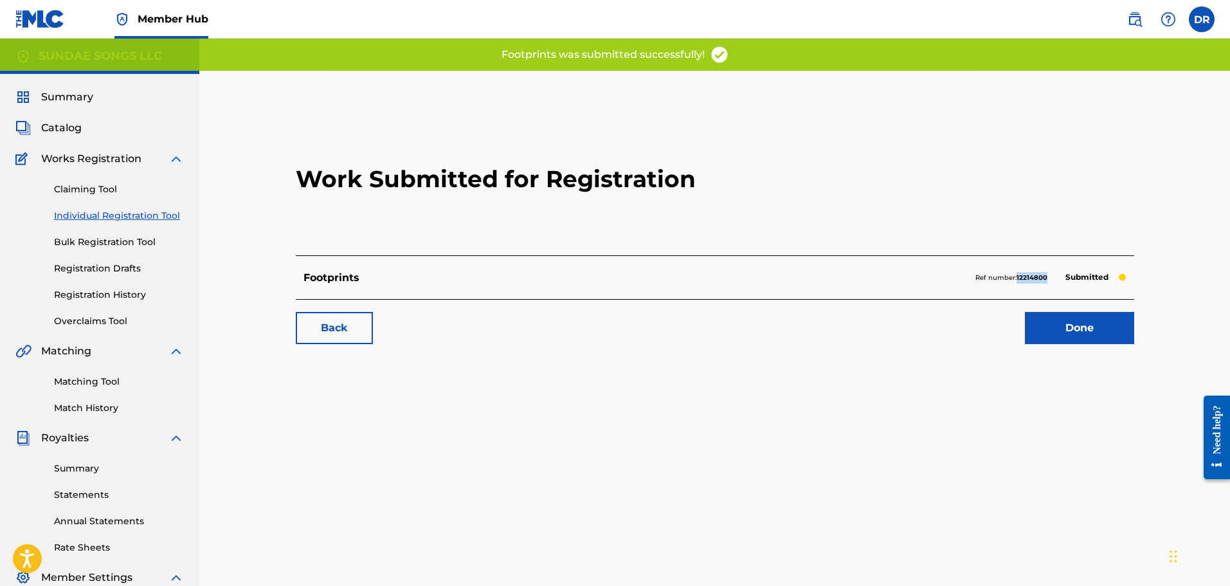
drag, startPoint x: 1052, startPoint y: 280, endPoint x: 1018, endPoint y: 282, distance: 34.1
click at [1018, 282] on div "Ref number: 12214800 Submitted" at bounding box center [1050, 278] width 151 height 18
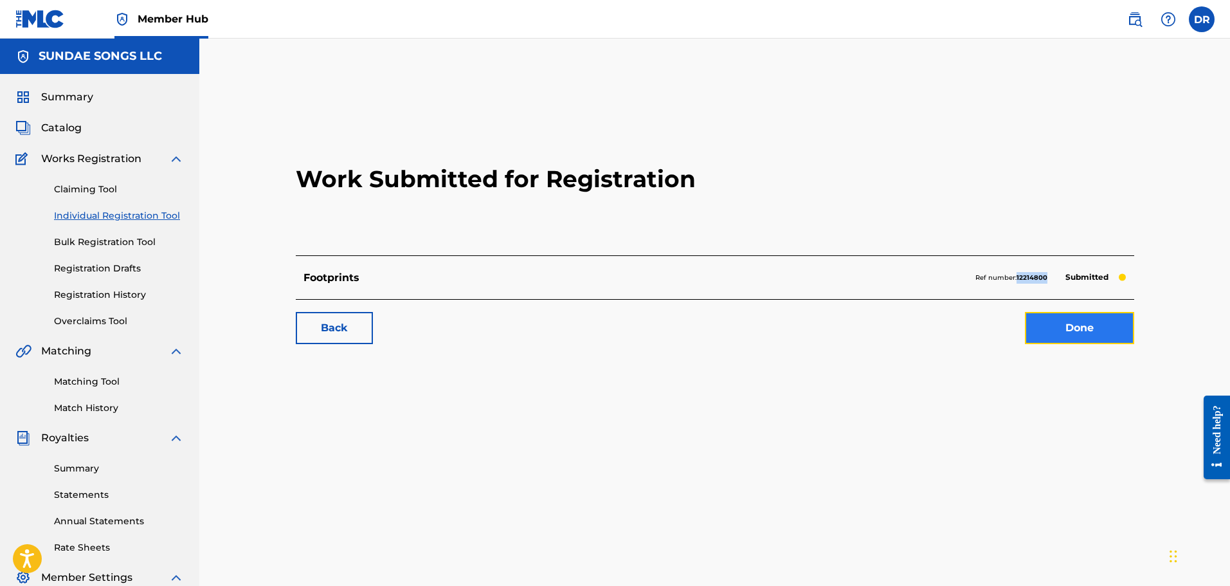
click at [1068, 325] on link "Done" at bounding box center [1079, 328] width 109 height 32
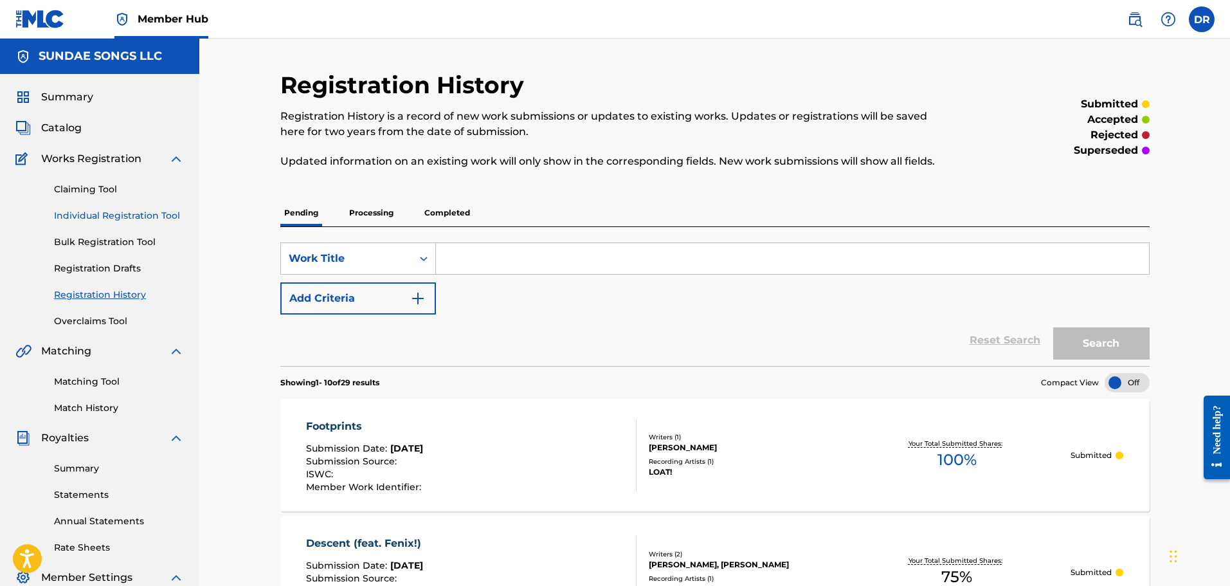
click at [103, 211] on link "Individual Registration Tool" at bounding box center [119, 216] width 130 height 14
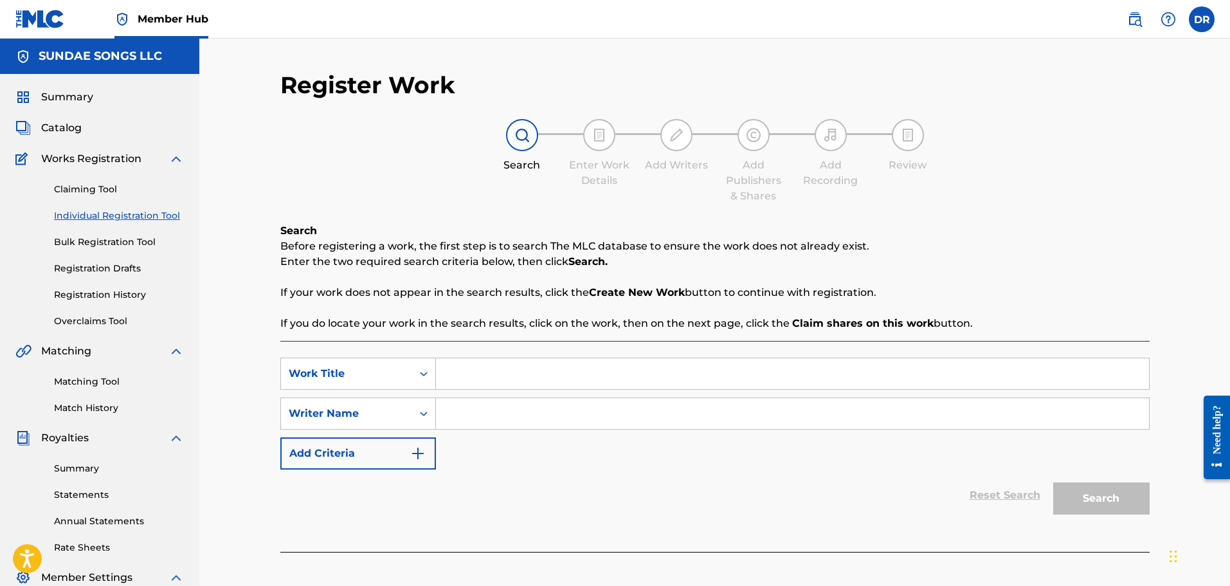
click at [485, 377] on input "Search Form" at bounding box center [792, 373] width 713 height 31
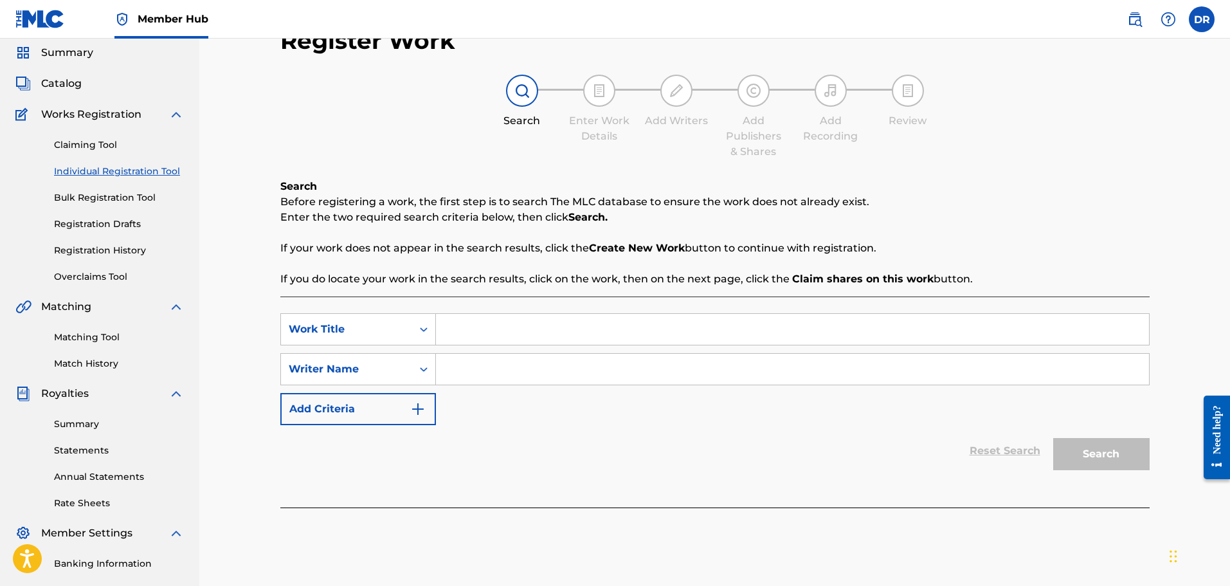
scroll to position [64, 0]
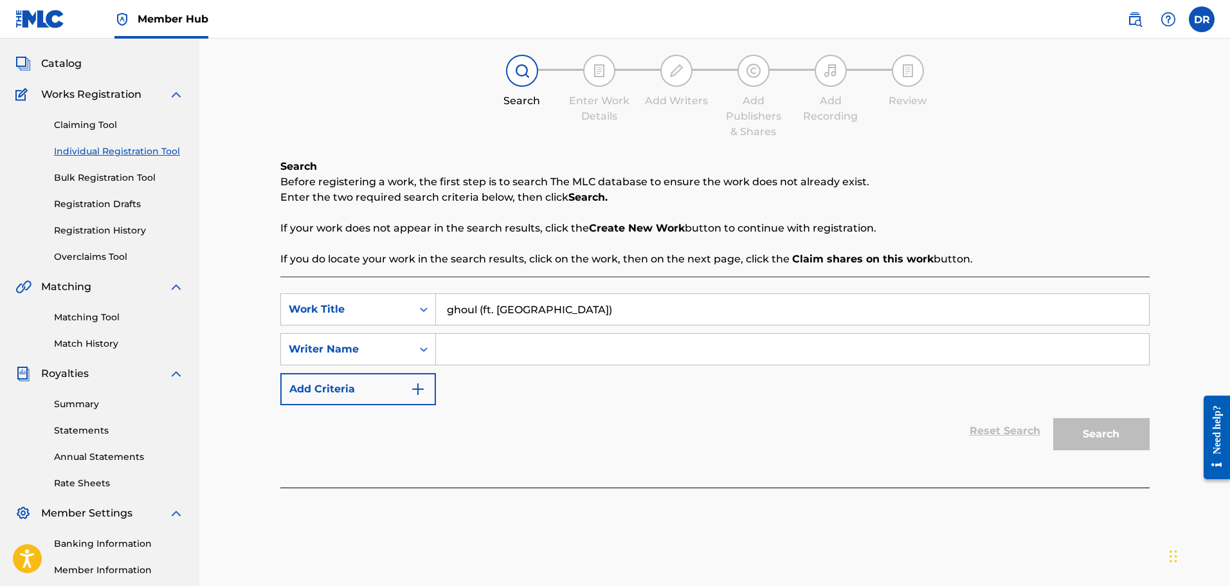
click at [485, 350] on input "Search Form" at bounding box center [792, 349] width 713 height 31
click at [1110, 427] on button "Search" at bounding box center [1101, 434] width 96 height 32
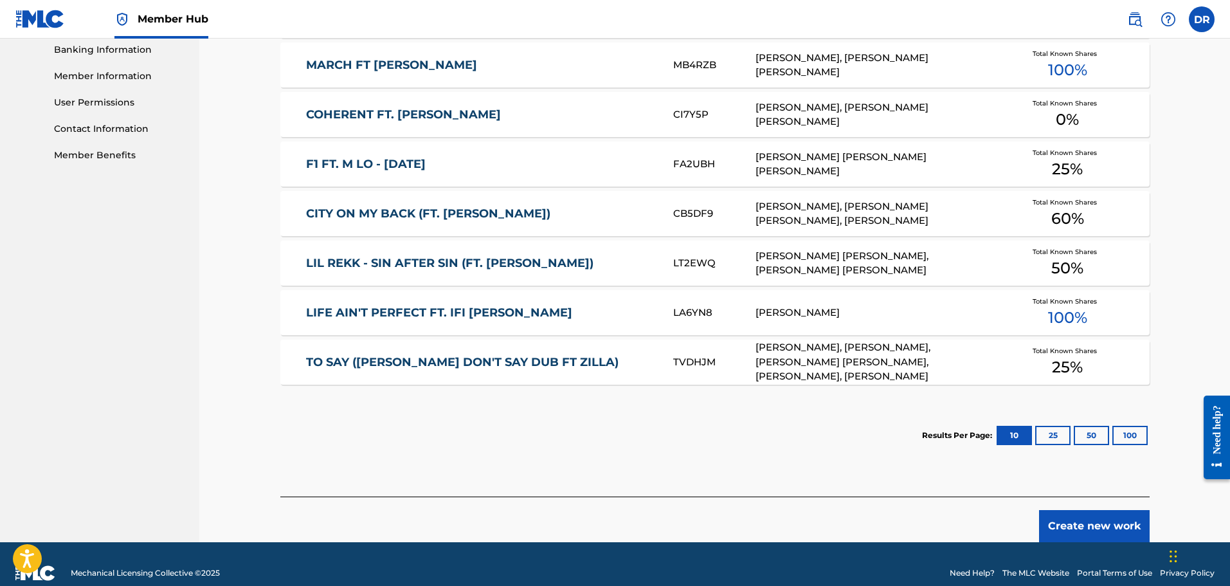
scroll to position [576, 0]
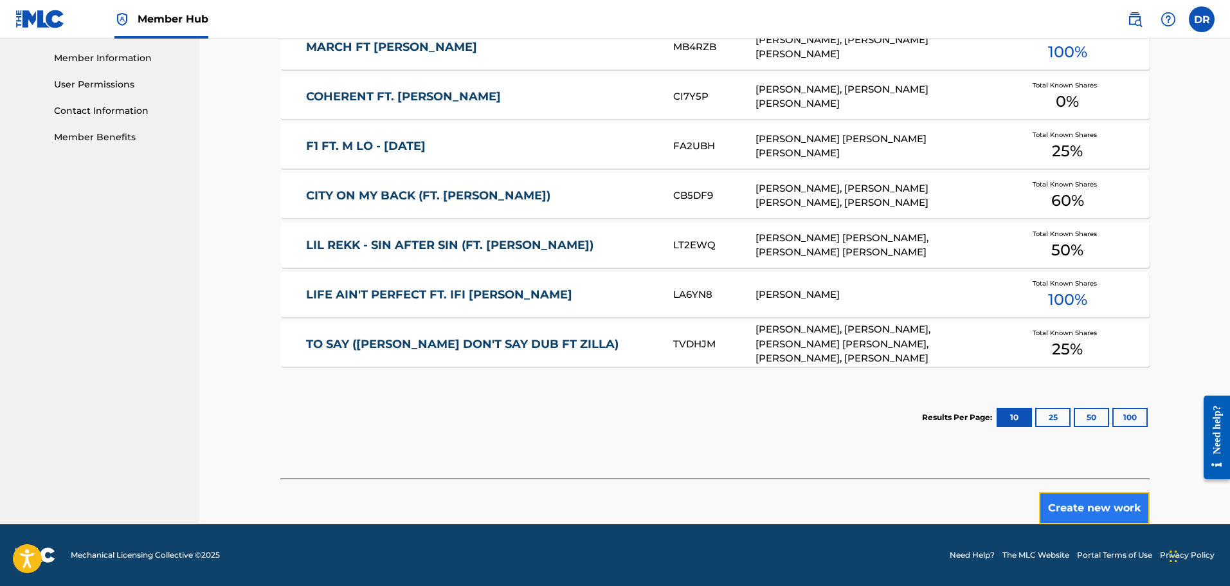
click at [1082, 508] on button "Create new work" at bounding box center [1094, 508] width 111 height 32
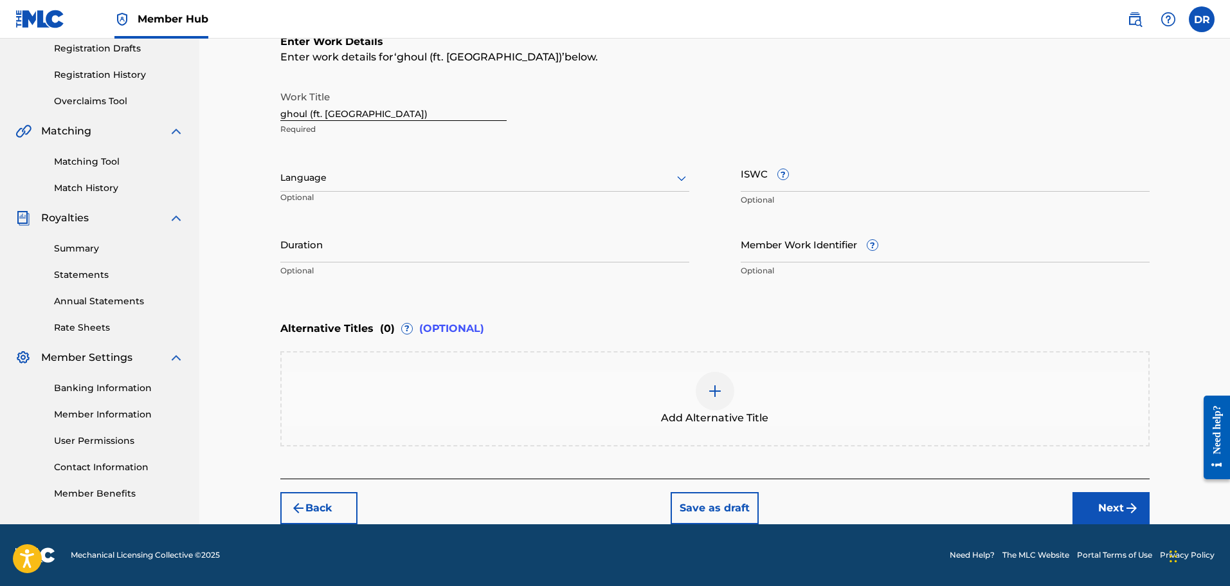
scroll to position [220, 0]
drag, startPoint x: 285, startPoint y: 113, endPoint x: 279, endPoint y: 111, distance: 6.6
click at [279, 111] on div "Register Work Search Enter Work Details Add Writers Add Publishers & Shares Add…" at bounding box center [715, 187] width 900 height 673
drag, startPoint x: 307, startPoint y: 111, endPoint x: 277, endPoint y: 108, distance: 29.7
click at [277, 108] on div "Register Work Search Enter Work Details Add Writers Add Publishers & Shares Add…" at bounding box center [715, 187] width 900 height 673
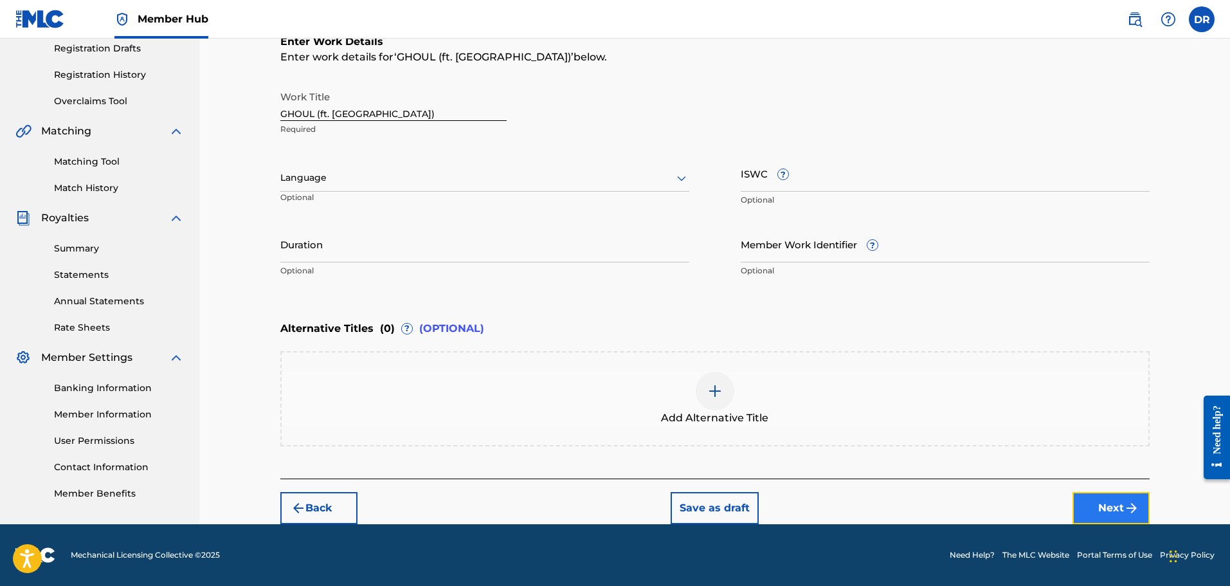
click at [1117, 506] on button "Next" at bounding box center [1110, 508] width 77 height 32
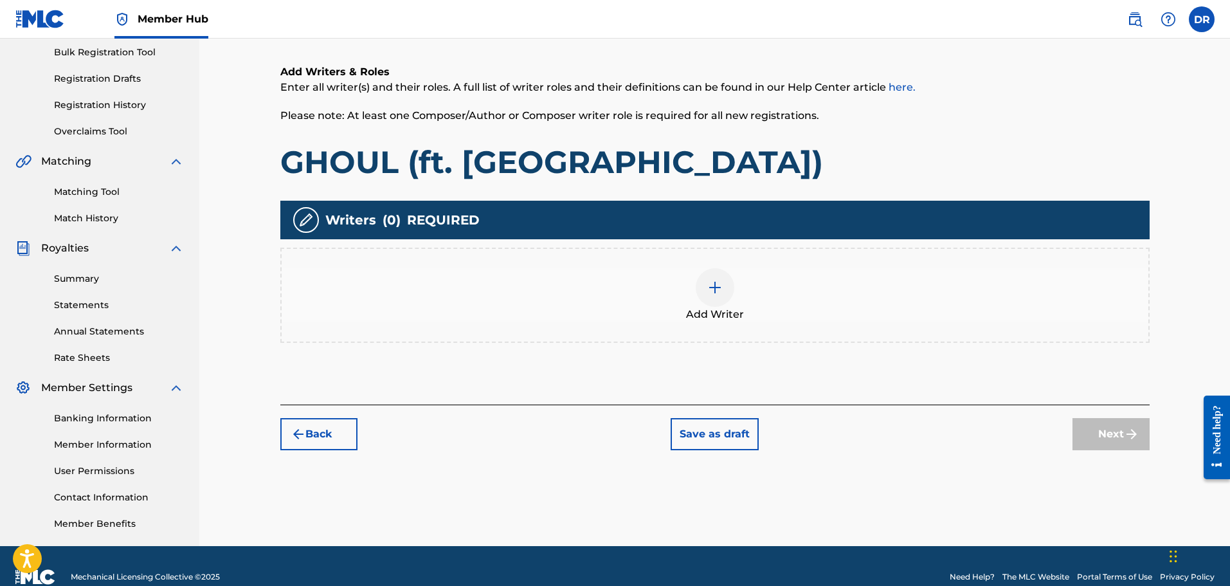
scroll to position [212, 0]
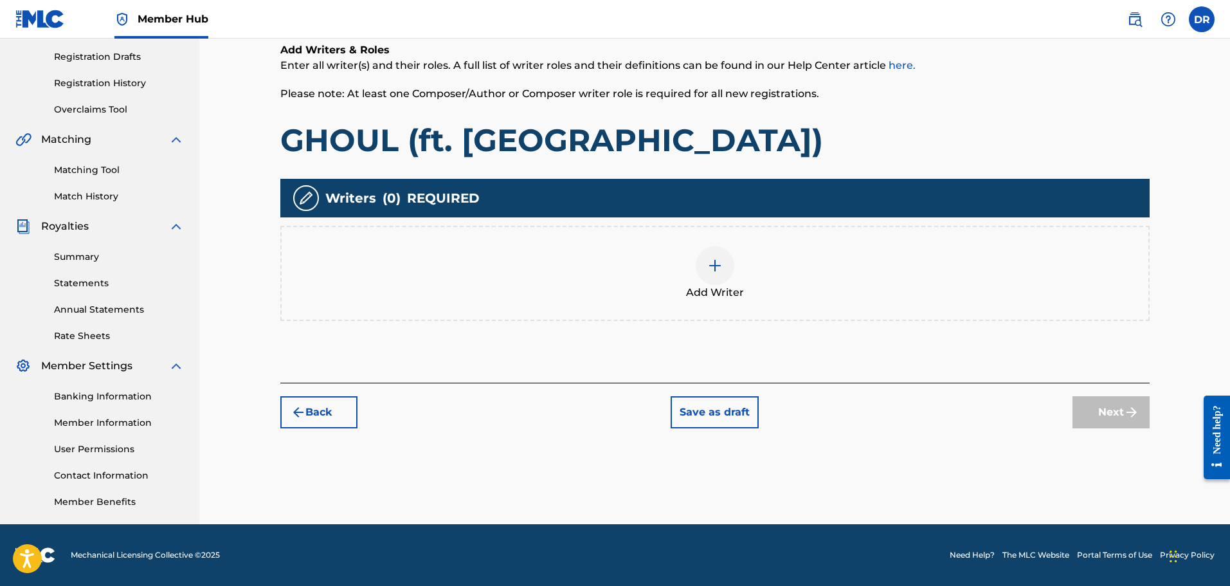
click at [712, 265] on img at bounding box center [714, 265] width 15 height 15
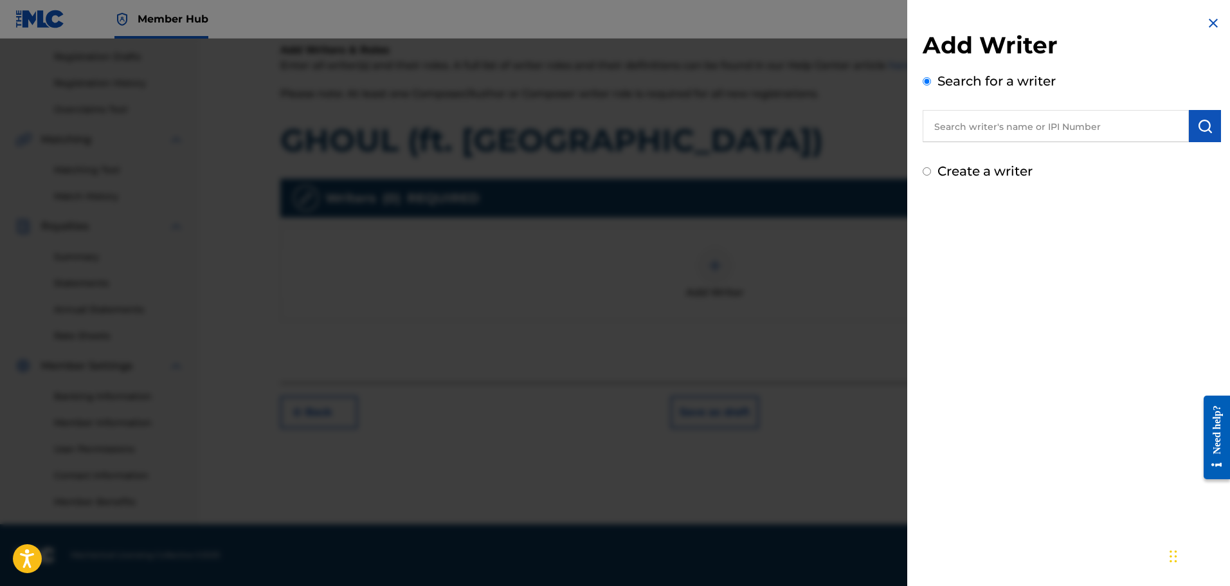
click at [960, 126] on input "text" at bounding box center [1056, 126] width 266 height 32
click at [1199, 126] on img "submit" at bounding box center [1204, 125] width 15 height 15
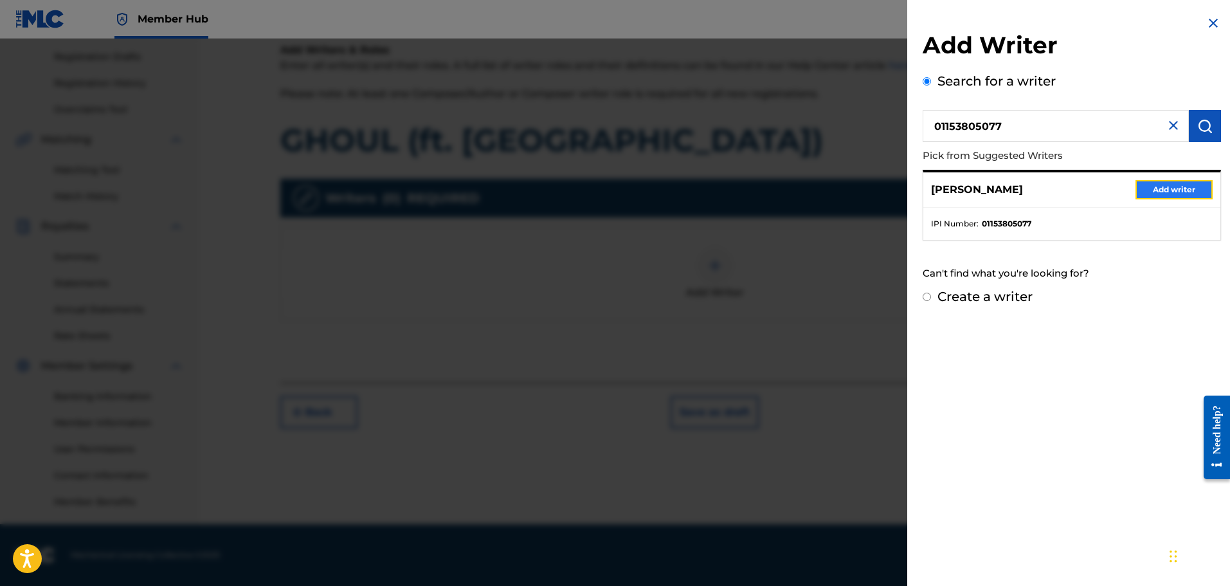
click at [1155, 191] on button "Add writer" at bounding box center [1173, 189] width 77 height 19
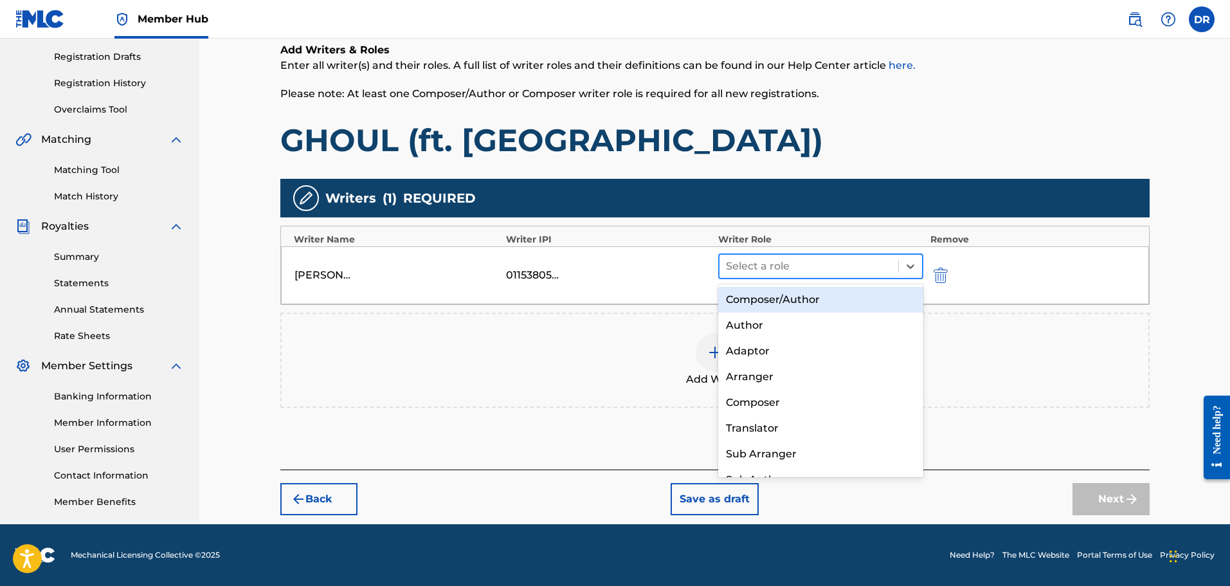
click at [814, 272] on div at bounding box center [809, 266] width 167 height 18
click at [811, 298] on div "Composer/Author" at bounding box center [821, 300] width 206 height 26
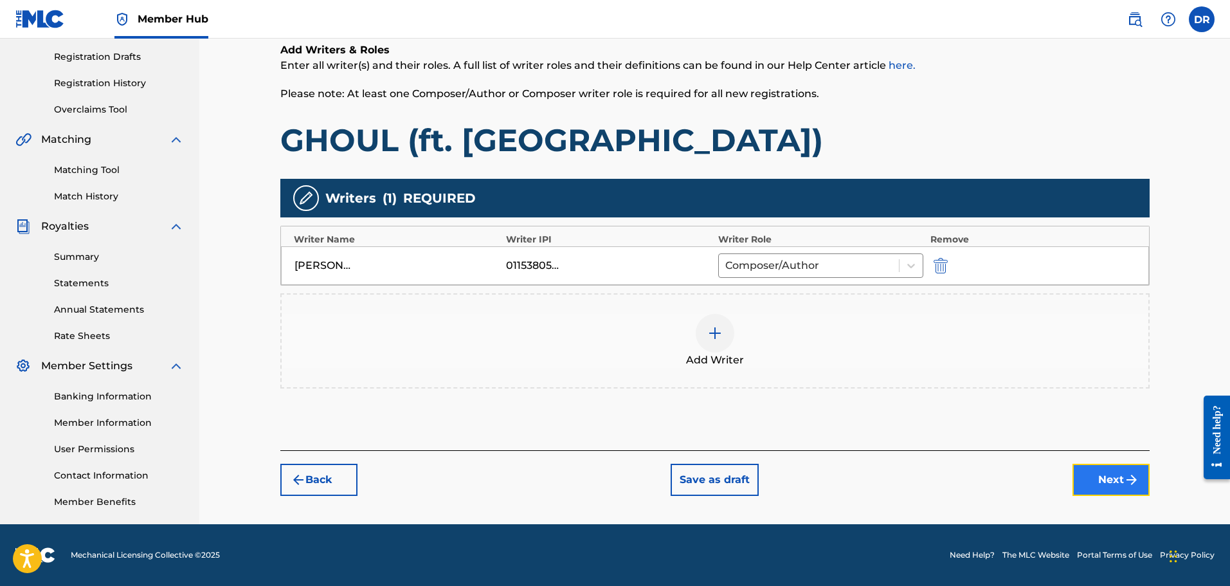
click at [1095, 476] on button "Next" at bounding box center [1110, 480] width 77 height 32
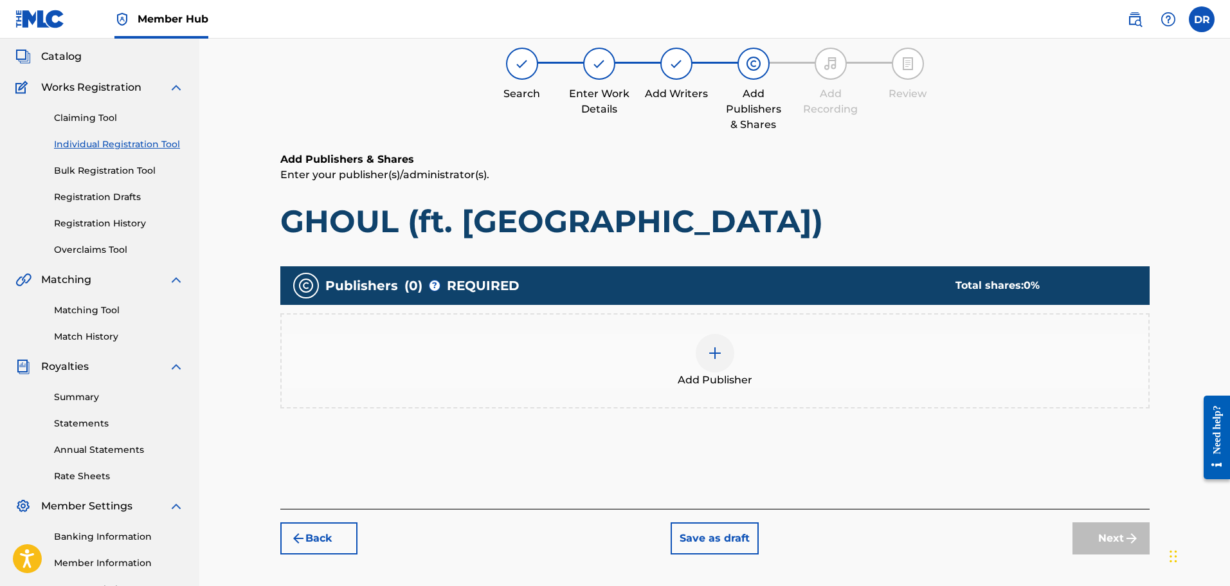
scroll to position [58, 0]
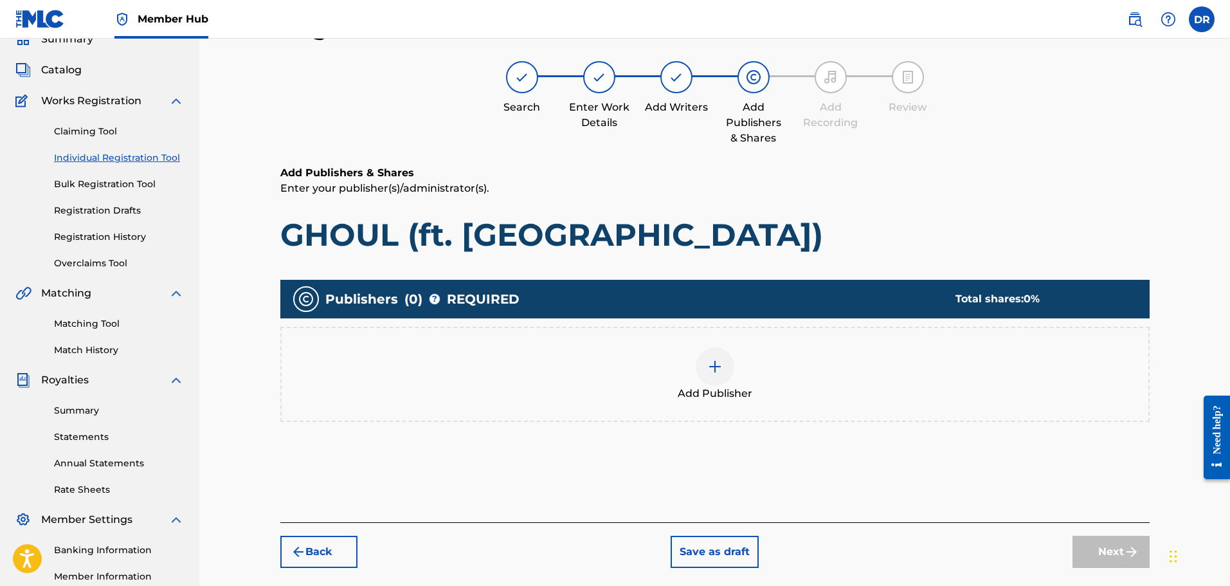
click at [710, 363] on img at bounding box center [714, 366] width 15 height 15
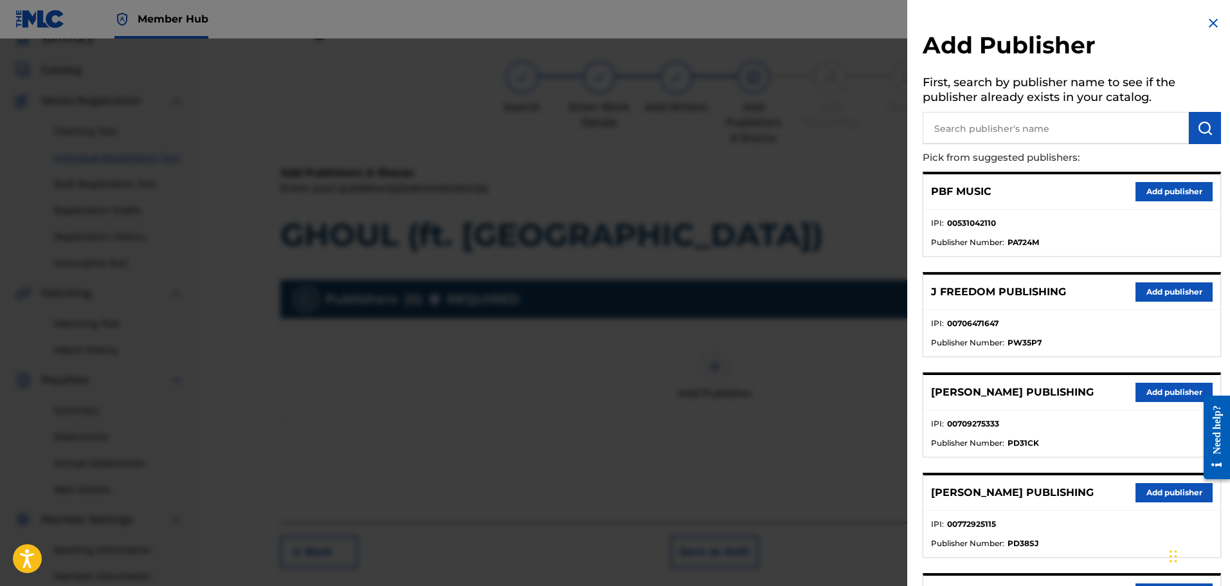
click at [965, 124] on input "text" at bounding box center [1056, 128] width 266 height 32
click at [1197, 123] on img "submit" at bounding box center [1204, 127] width 15 height 15
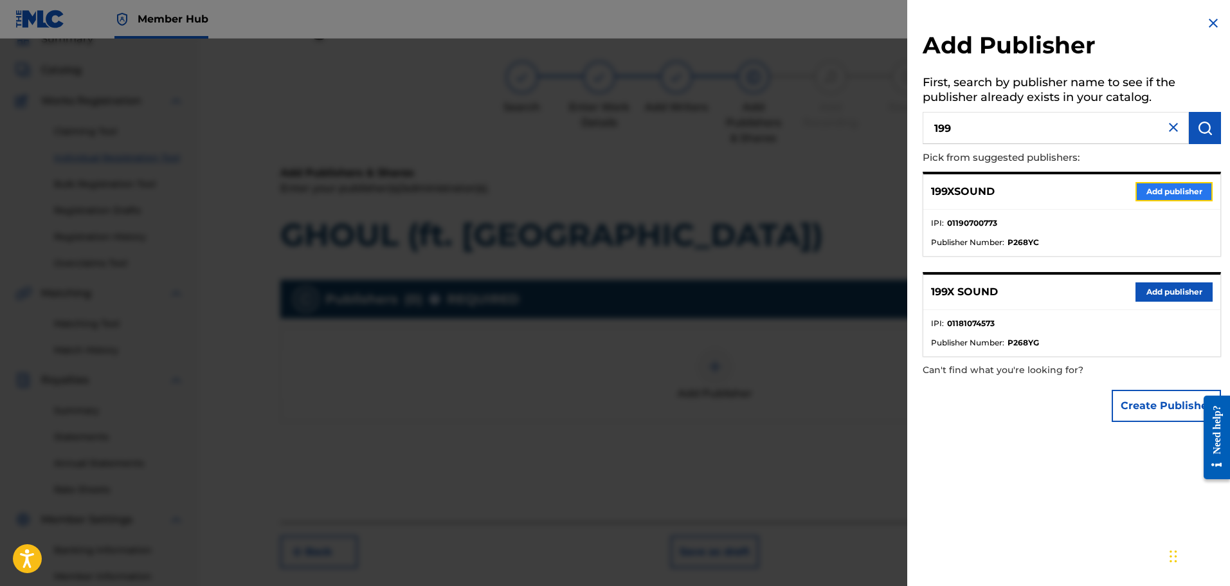
click at [1154, 186] on button "Add publisher" at bounding box center [1173, 191] width 77 height 19
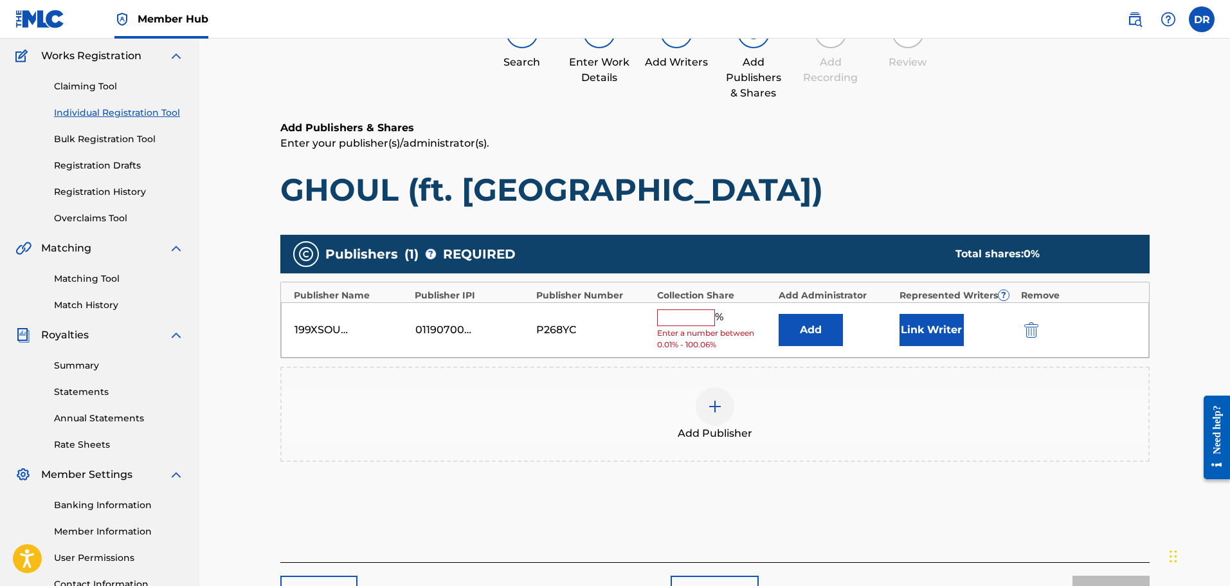
scroll to position [122, 0]
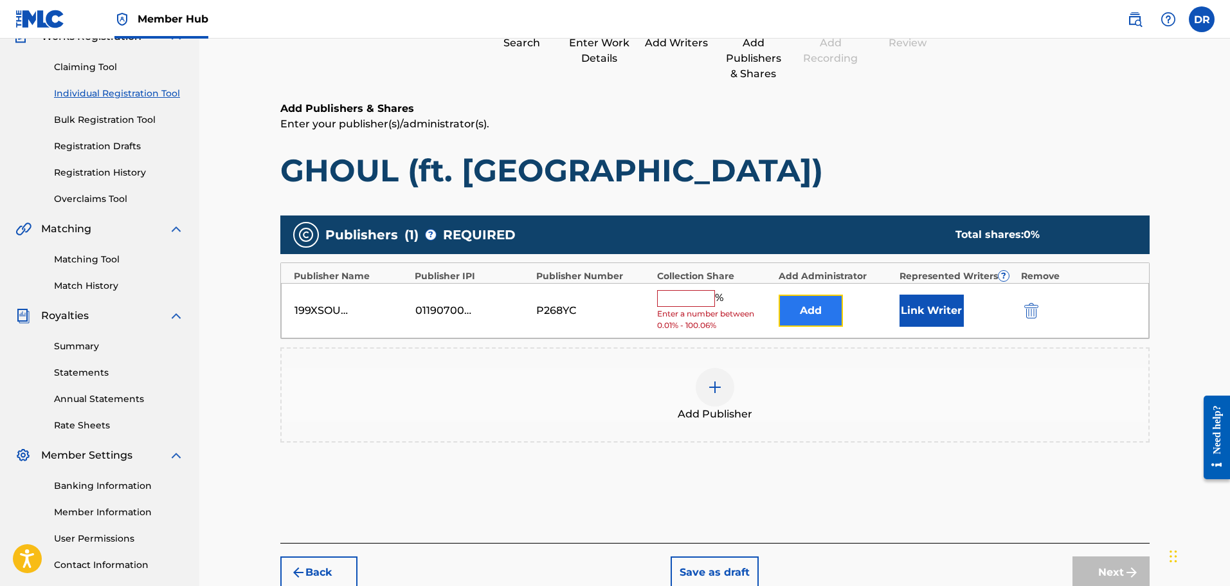
click at [820, 312] on button "Add" at bounding box center [811, 310] width 64 height 32
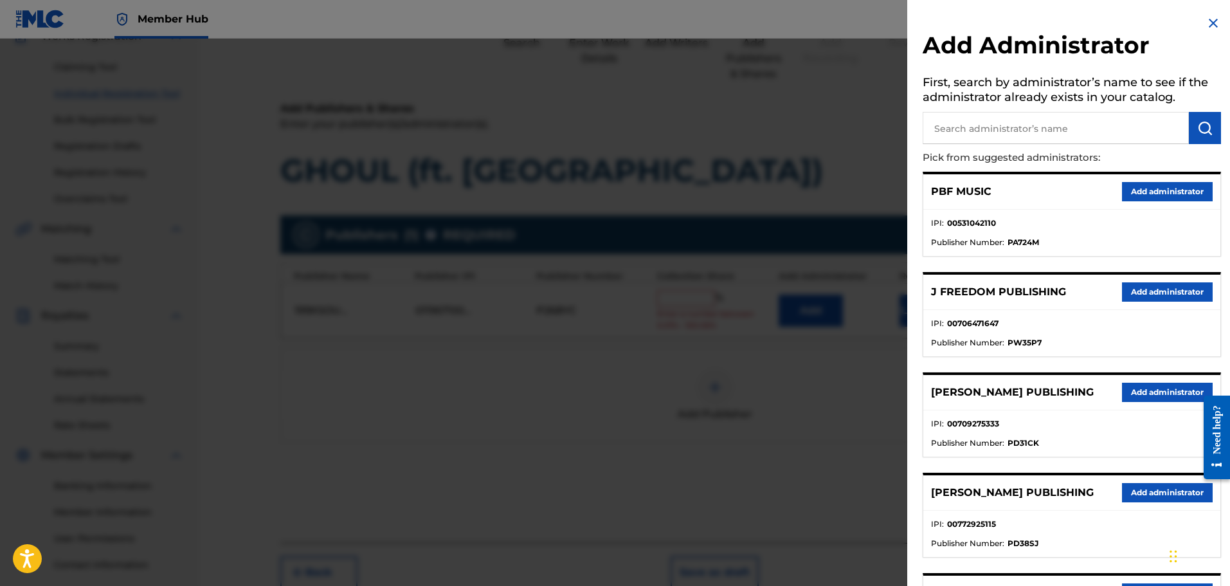
click at [984, 133] on input "text" at bounding box center [1056, 128] width 266 height 32
click at [1198, 125] on img "submit" at bounding box center [1204, 127] width 15 height 15
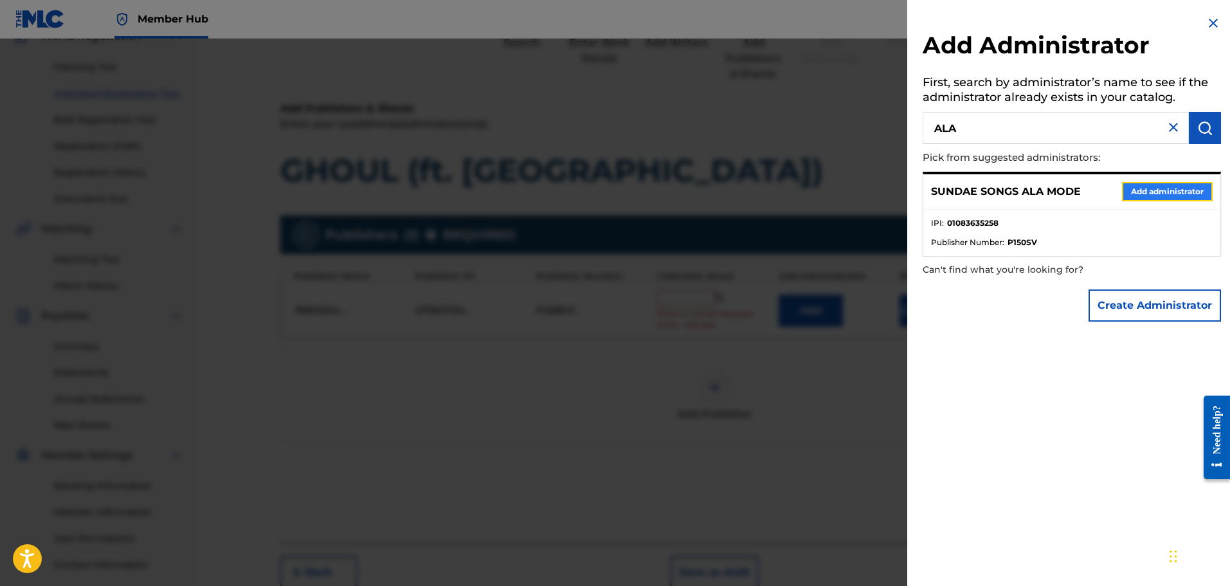
click at [1156, 192] on button "Add administrator" at bounding box center [1167, 191] width 91 height 19
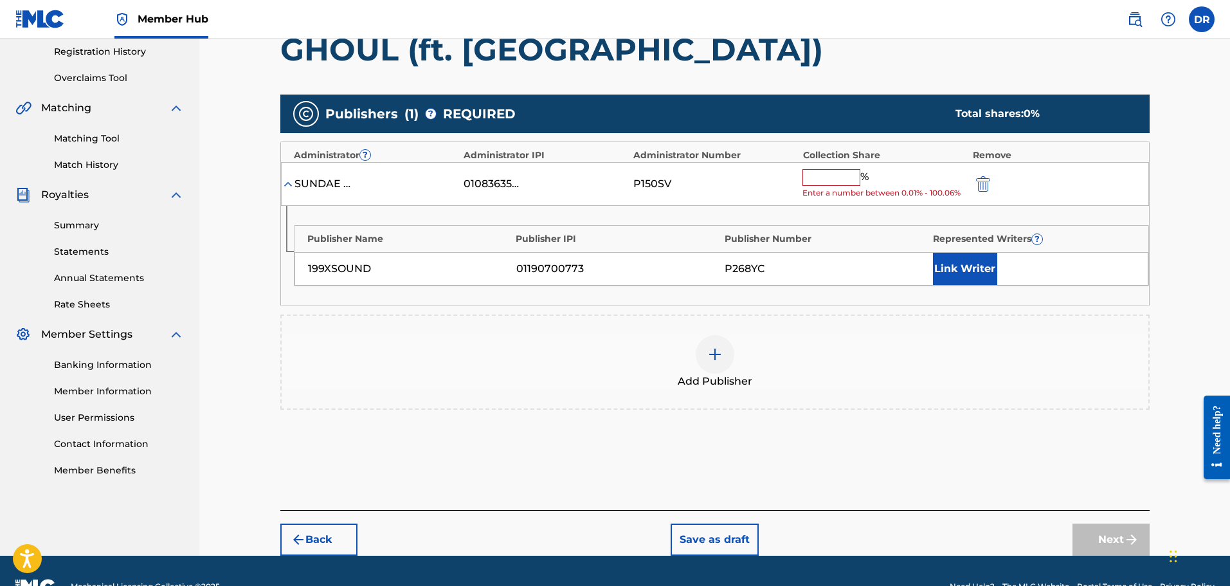
scroll to position [251, 0]
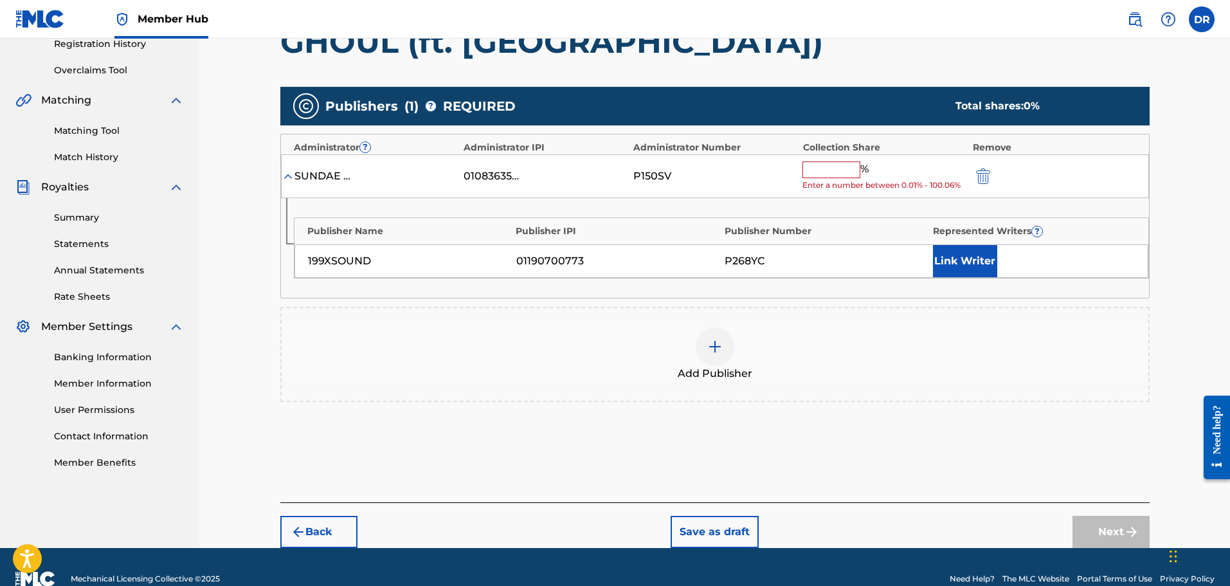
click at [820, 173] on input "text" at bounding box center [831, 169] width 58 height 17
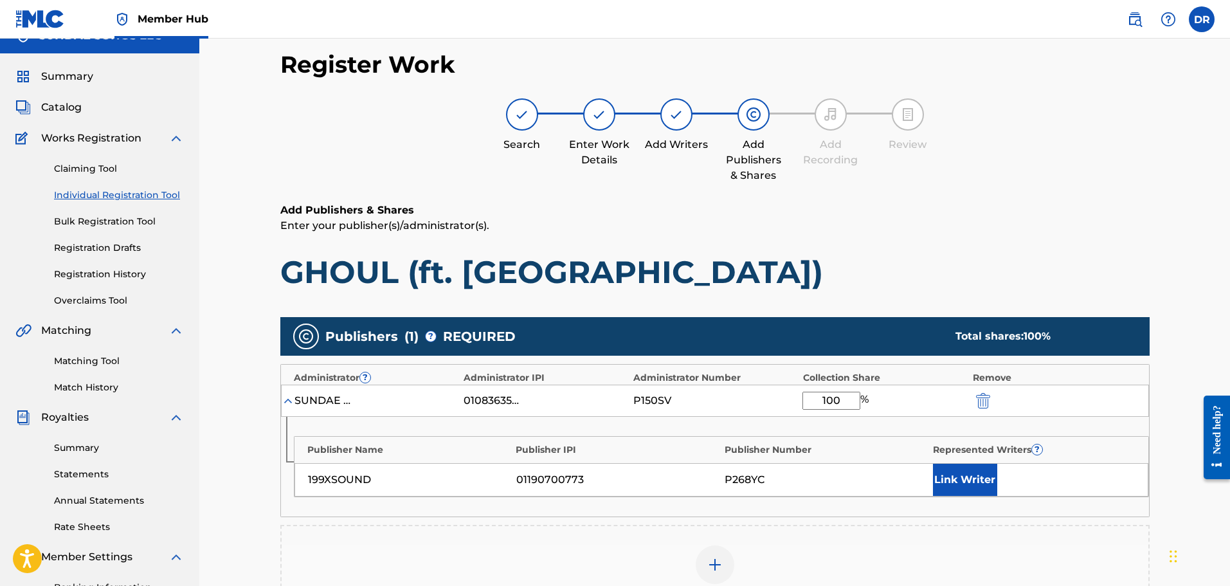
scroll to position [0, 0]
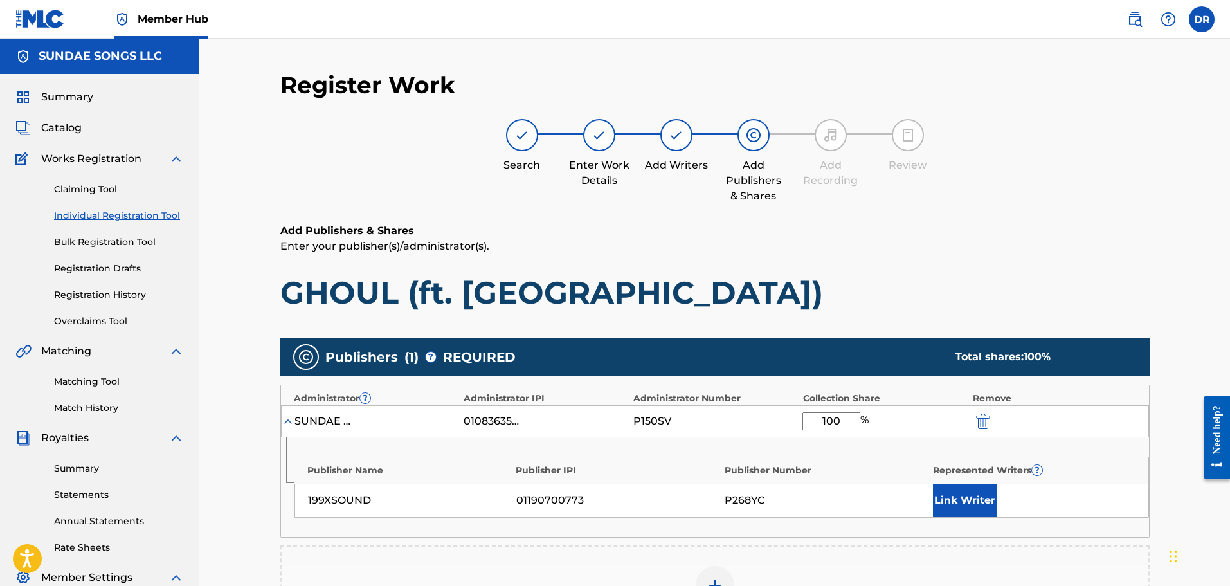
click at [676, 140] on img at bounding box center [676, 134] width 15 height 15
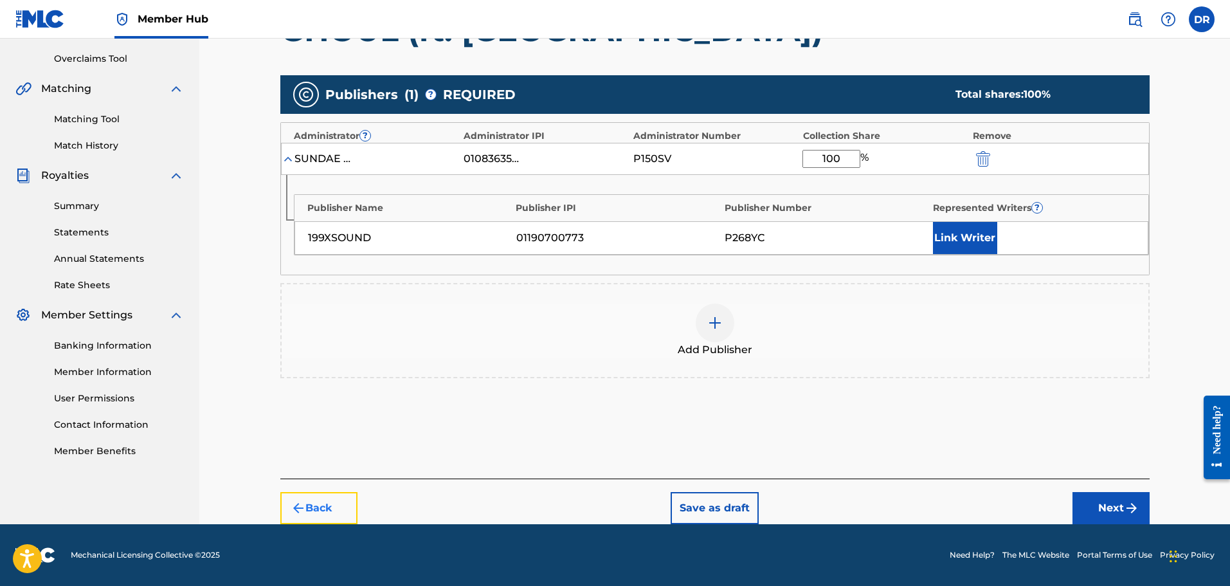
click at [309, 503] on button "Back" at bounding box center [318, 508] width 77 height 32
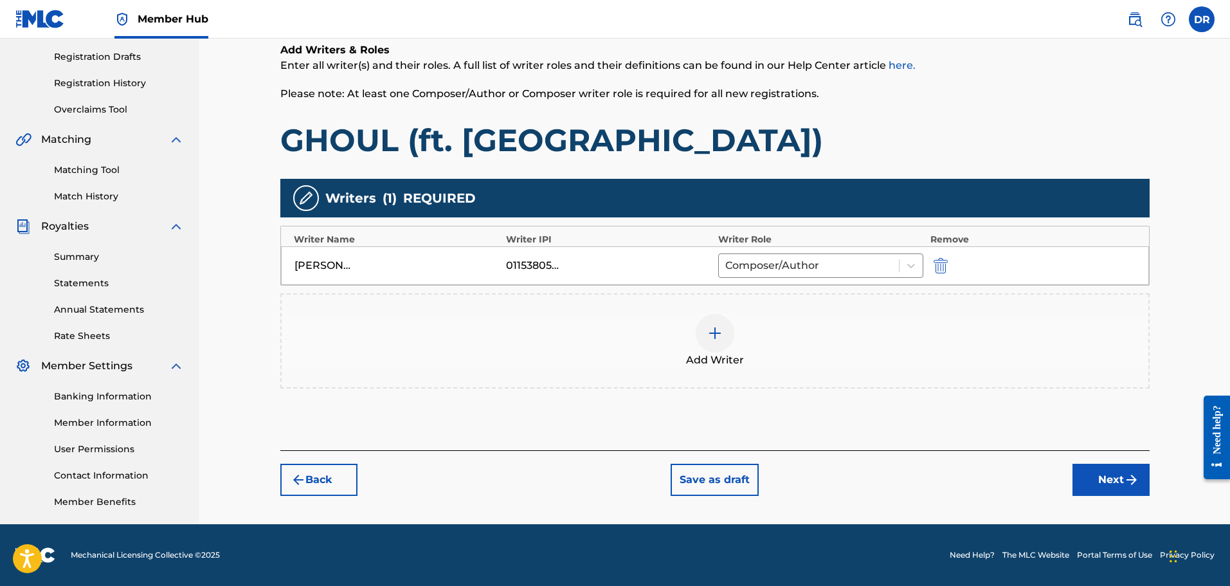
click at [719, 332] on img at bounding box center [714, 332] width 15 height 15
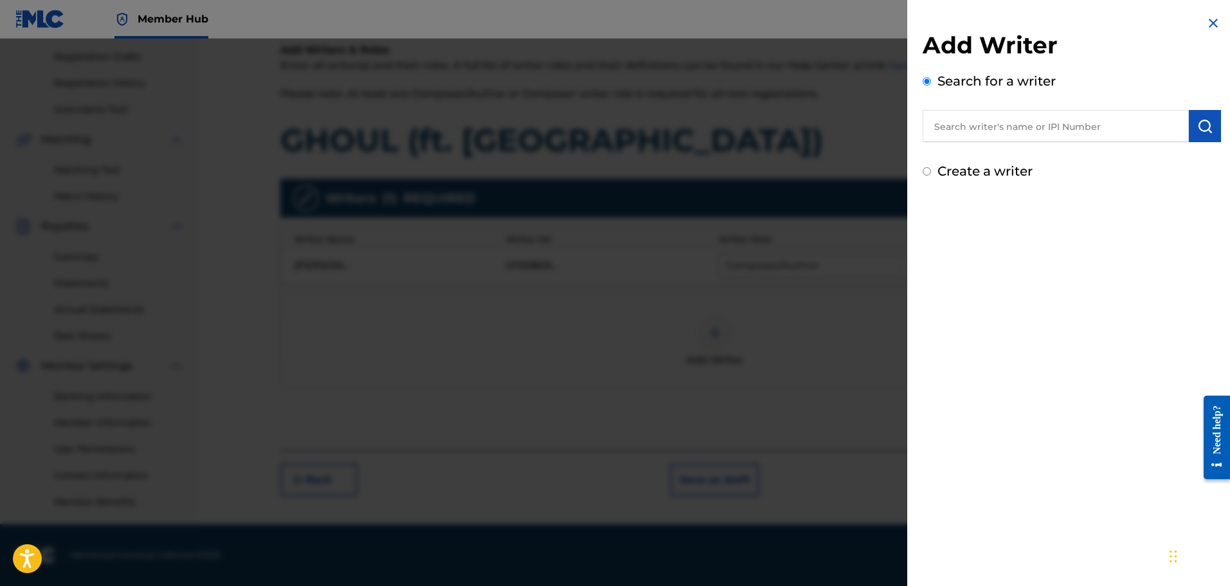
click at [955, 127] on input "text" at bounding box center [1056, 126] width 266 height 32
click at [975, 130] on input "text" at bounding box center [1056, 126] width 266 height 32
click at [959, 131] on input "0" at bounding box center [1056, 126] width 266 height 32
click at [1197, 131] on img "submit" at bounding box center [1204, 125] width 15 height 15
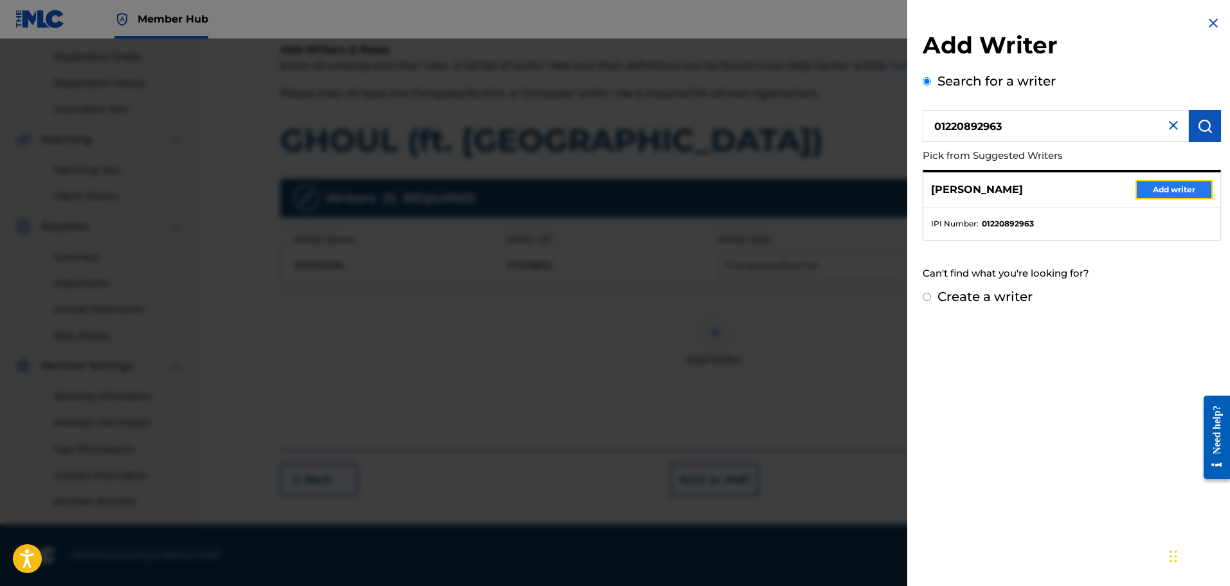
click at [1157, 180] on button "Add writer" at bounding box center [1173, 189] width 77 height 19
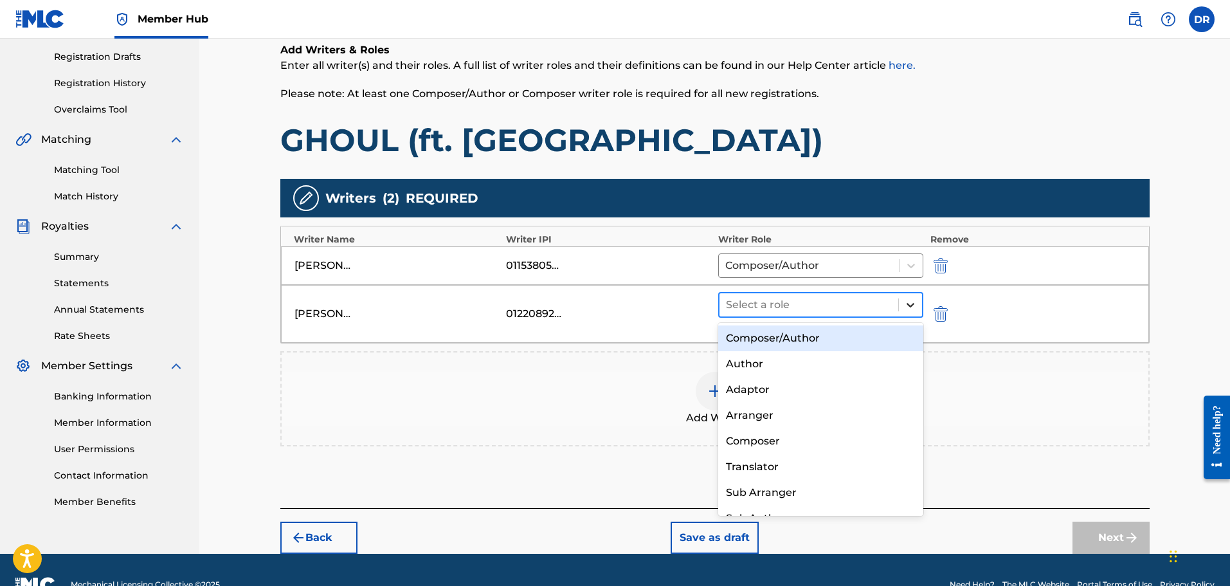
click at [905, 299] on icon at bounding box center [910, 304] width 13 height 13
click at [880, 334] on div "Composer/Author" at bounding box center [821, 338] width 206 height 26
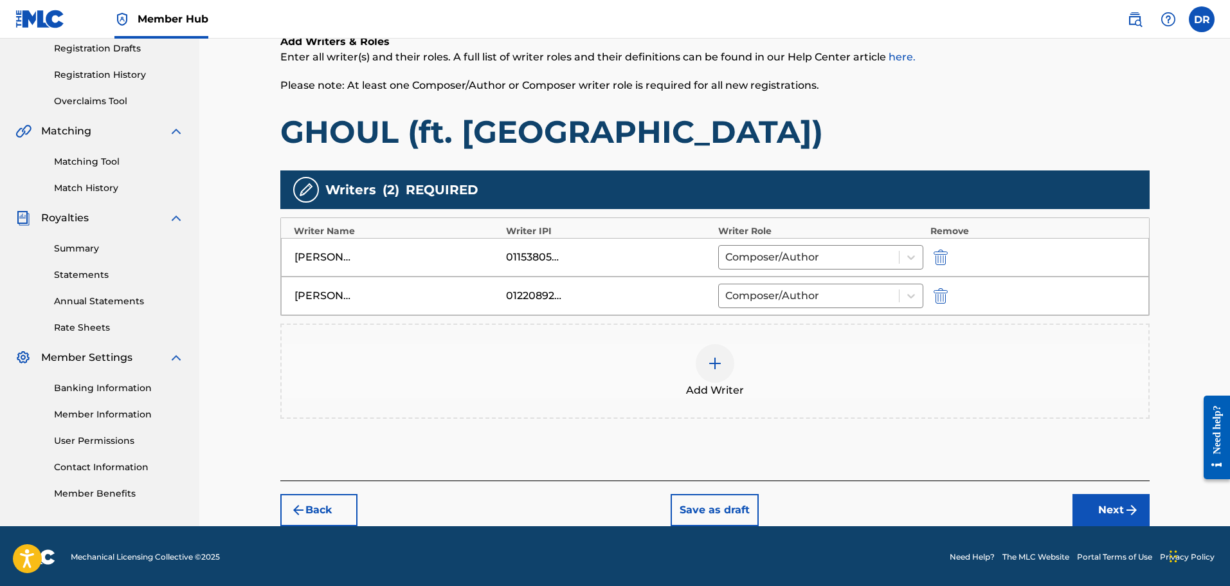
scroll to position [222, 0]
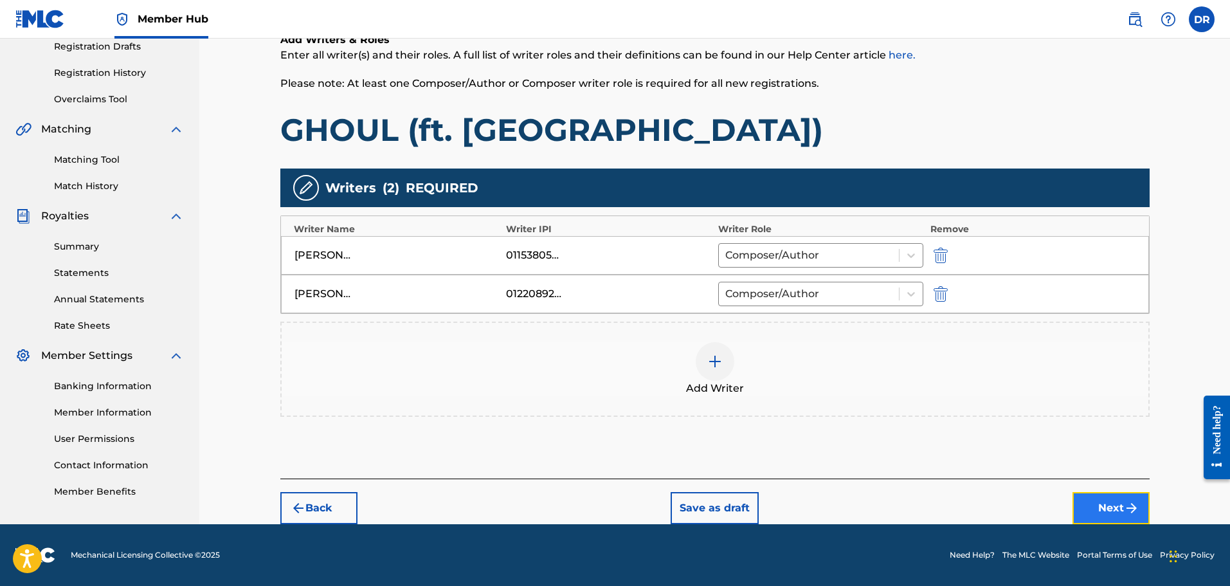
click at [1117, 498] on button "Next" at bounding box center [1110, 508] width 77 height 32
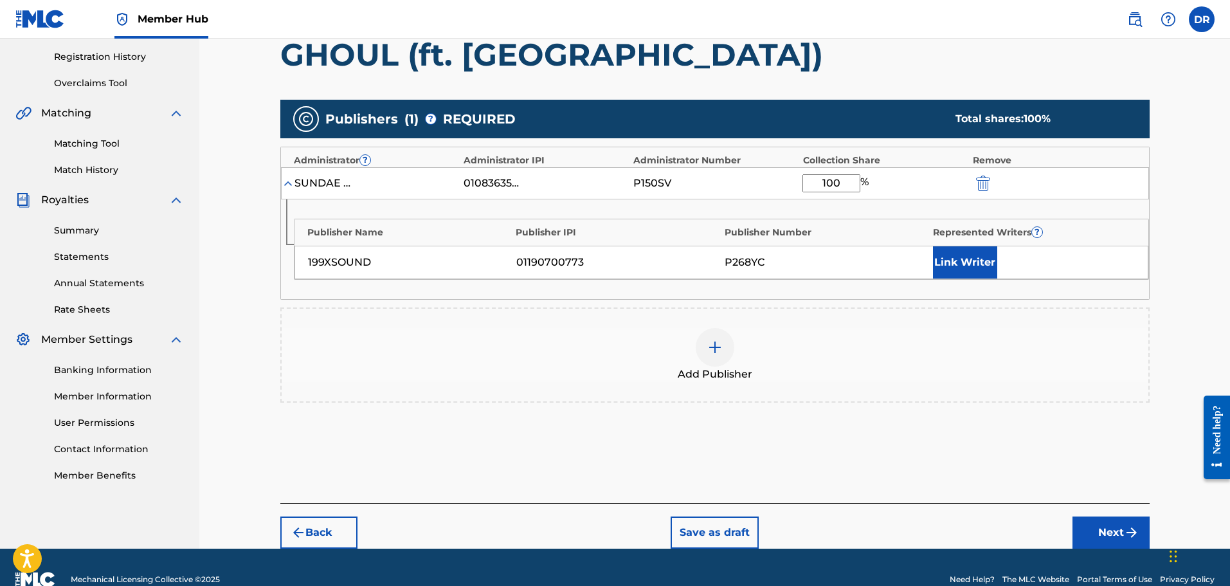
scroll to position [251, 0]
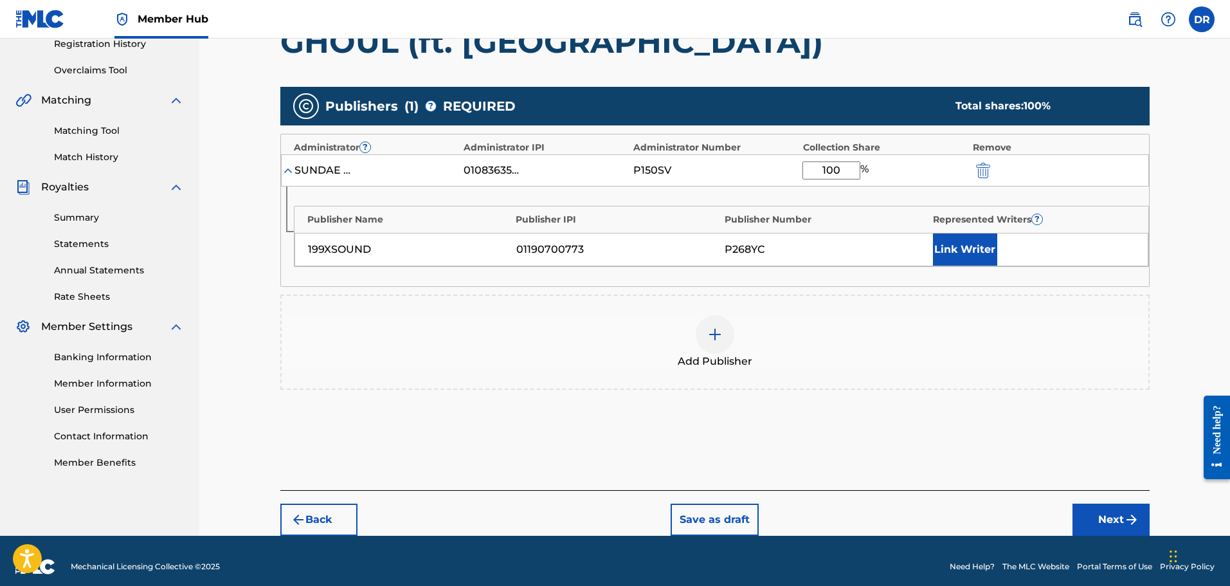
drag, startPoint x: 845, startPoint y: 170, endPoint x: 784, endPoint y: 165, distance: 61.2
click at [784, 165] on div "SUNDAE SONGS ALA MODE 01083635258 P150SV 100 %" at bounding box center [715, 170] width 868 height 32
click at [966, 251] on button "Link Writer" at bounding box center [965, 249] width 64 height 32
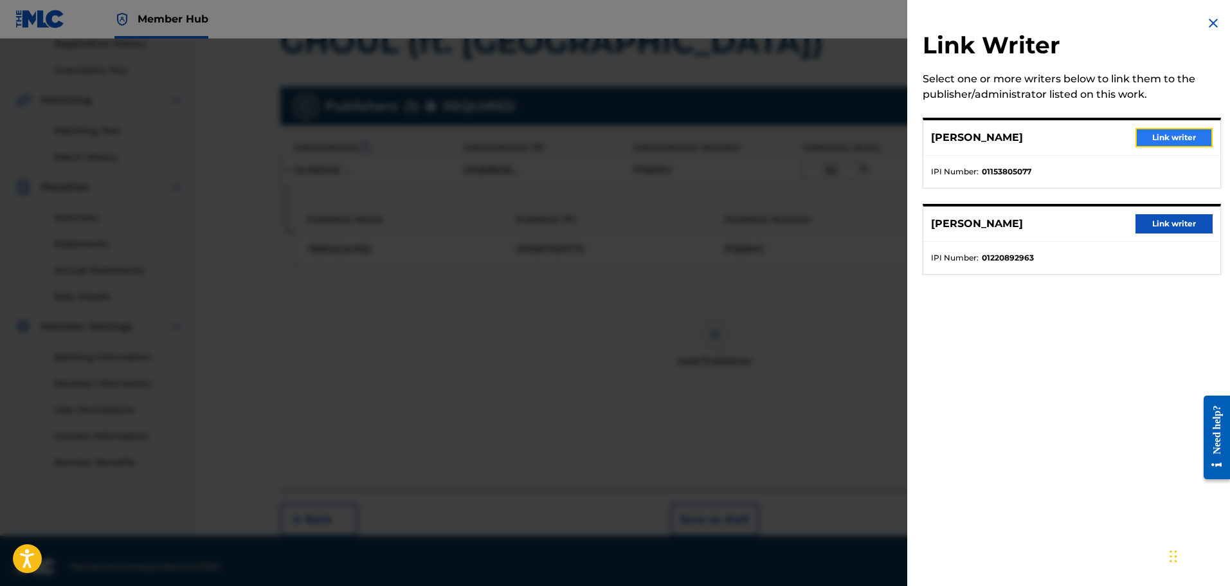
click at [1183, 142] on button "Link writer" at bounding box center [1173, 137] width 77 height 19
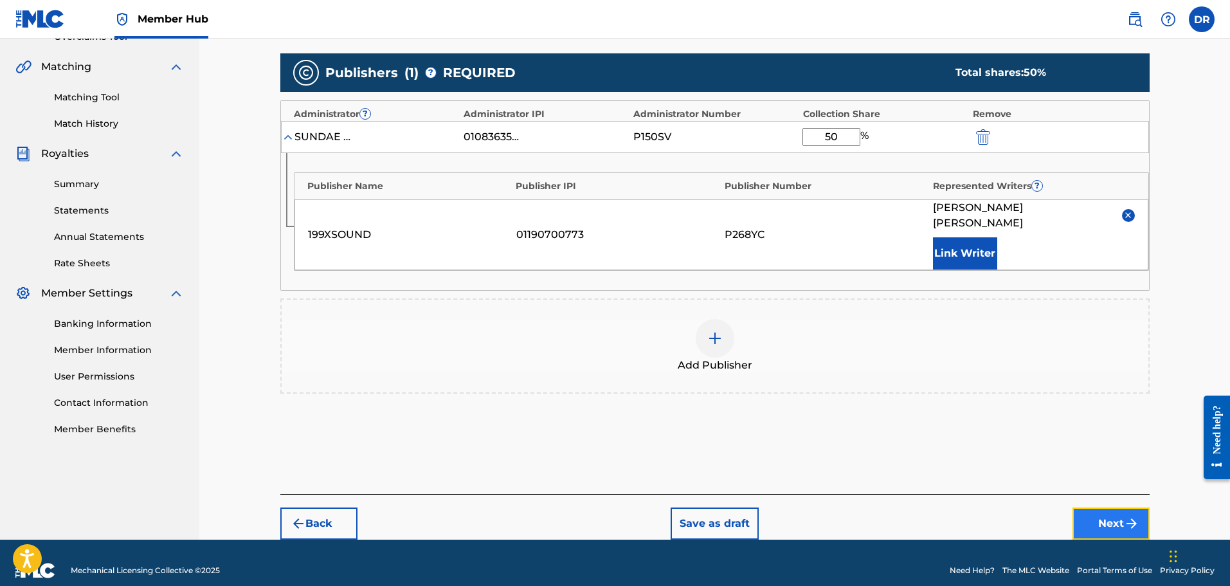
click at [1104, 507] on button "Next" at bounding box center [1110, 523] width 77 height 32
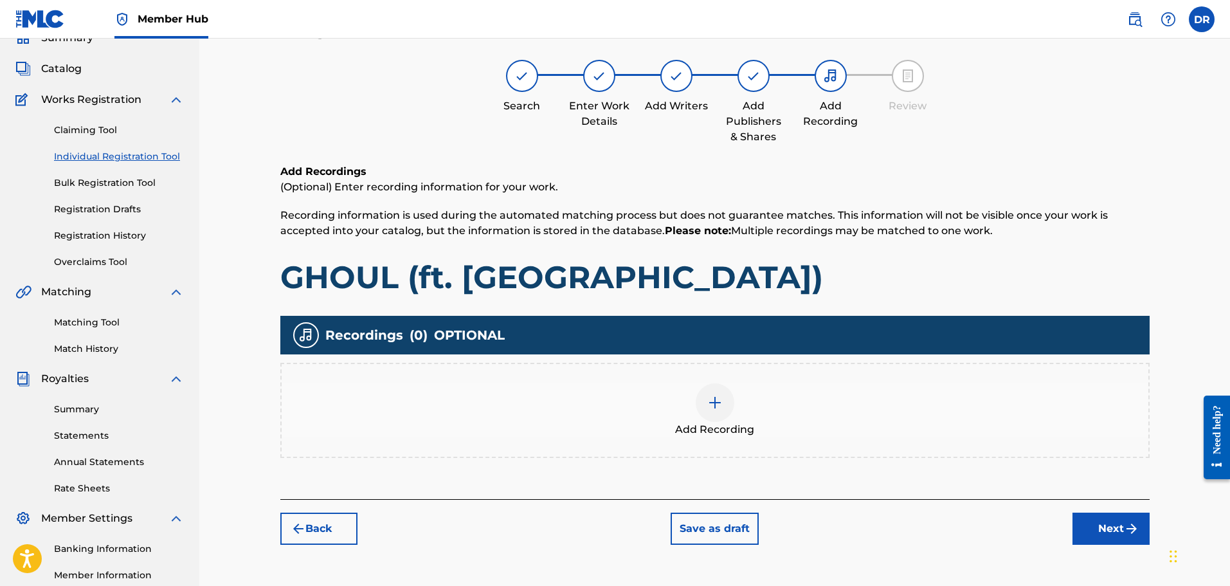
scroll to position [58, 0]
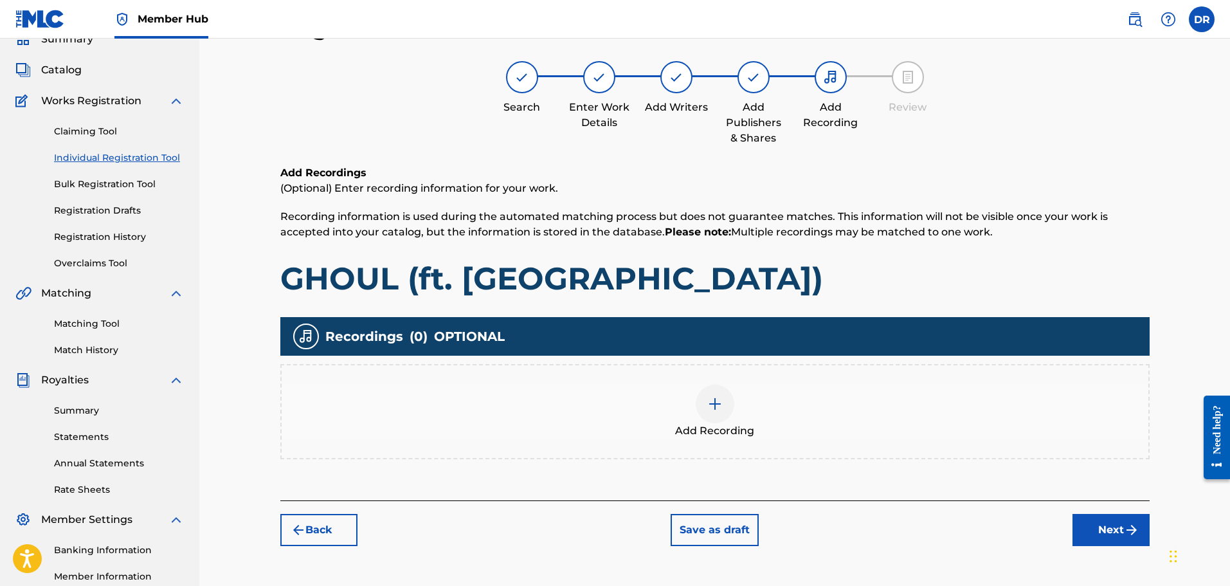
click at [715, 398] on img at bounding box center [714, 403] width 15 height 15
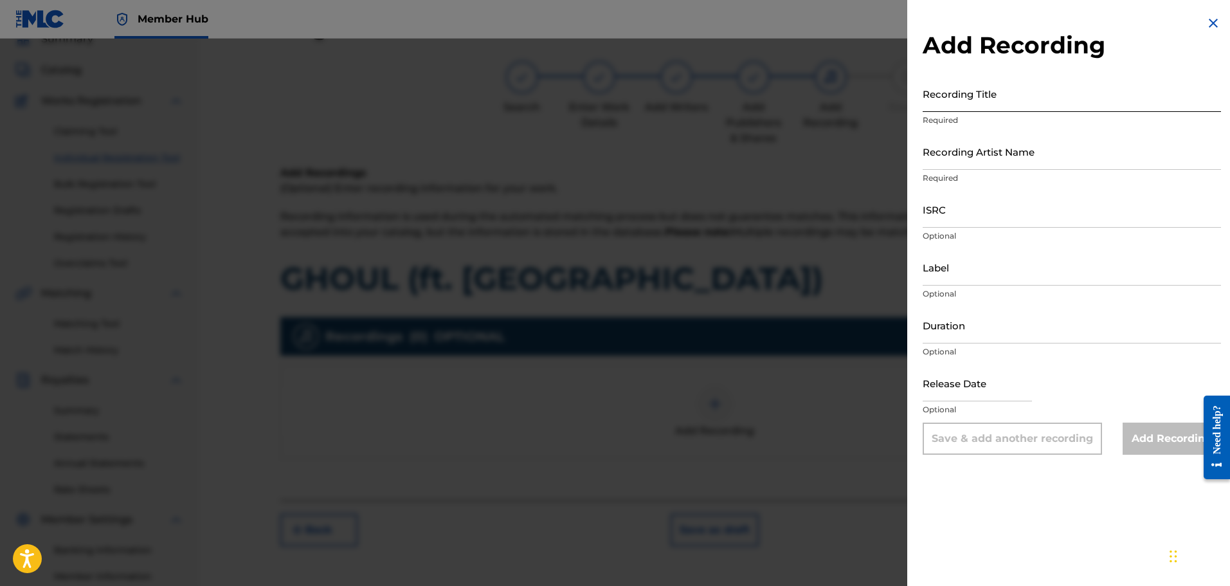
click at [978, 105] on input "Recording Title" at bounding box center [1072, 93] width 298 height 37
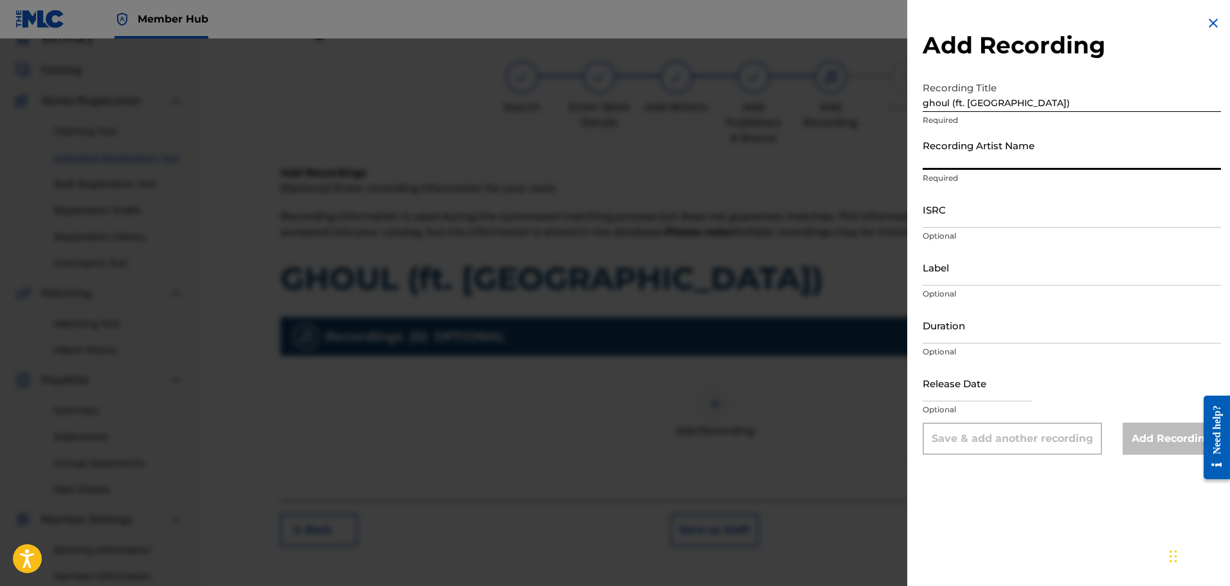
click at [948, 163] on input "Recording Artist Name" at bounding box center [1072, 151] width 298 height 37
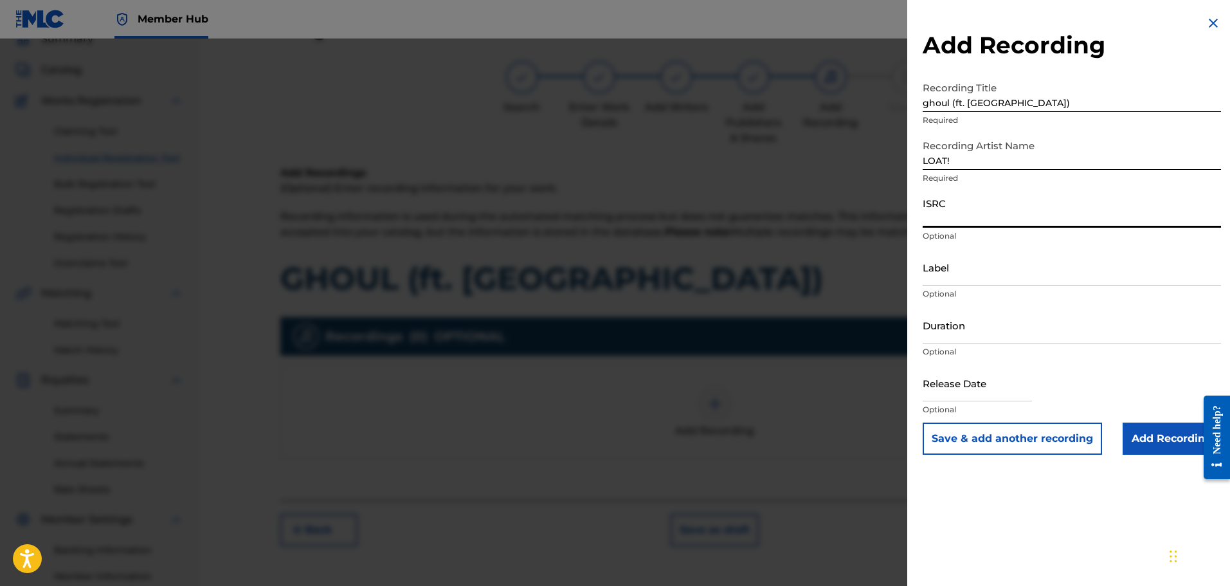
click at [933, 210] on input "ISRC" at bounding box center [1072, 209] width 298 height 37
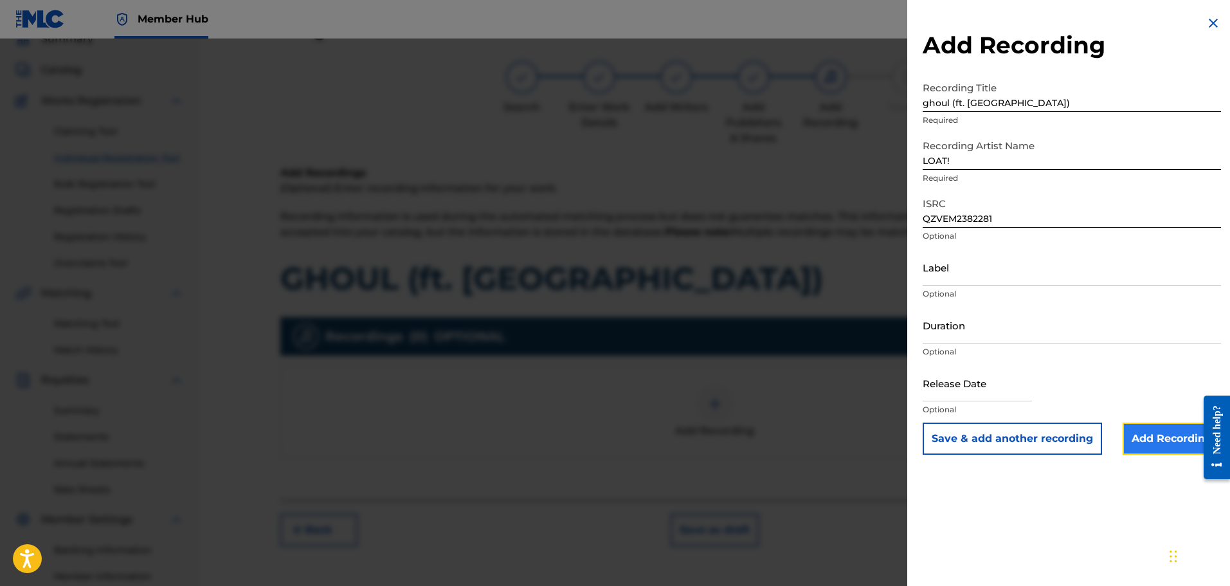
click at [1149, 429] on input "Add Recording" at bounding box center [1171, 438] width 98 height 32
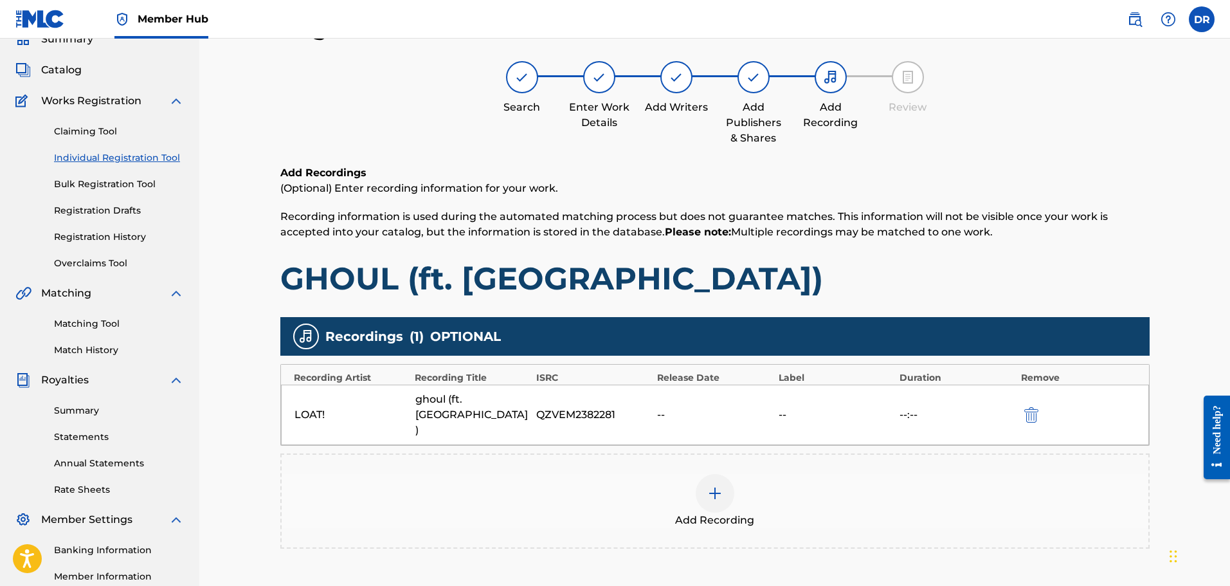
scroll to position [122, 0]
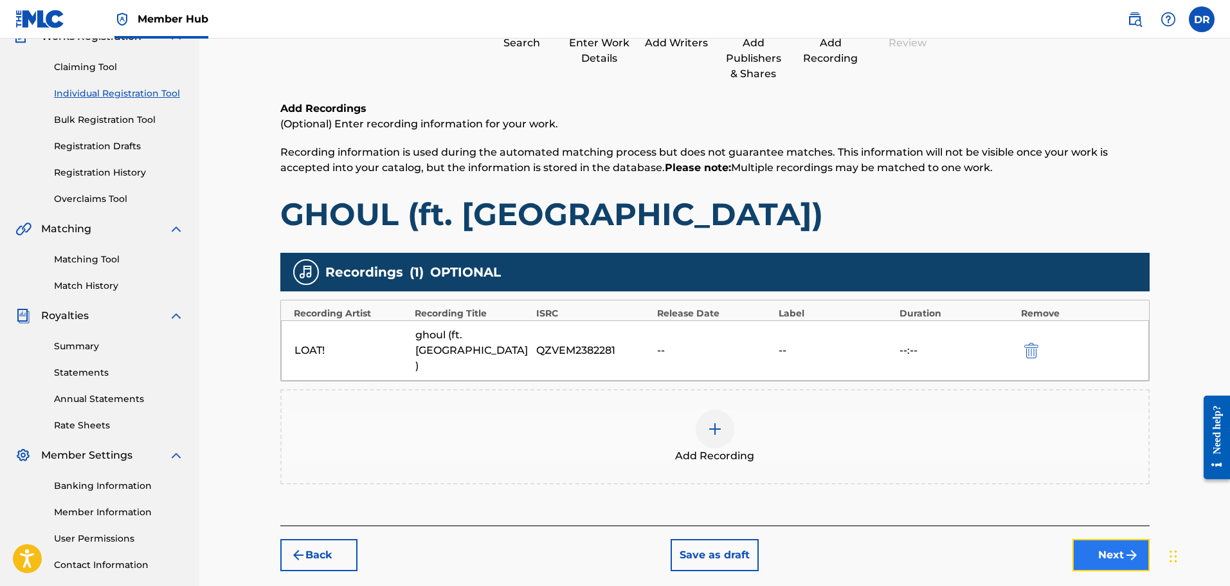
click at [1101, 539] on button "Next" at bounding box center [1110, 555] width 77 height 32
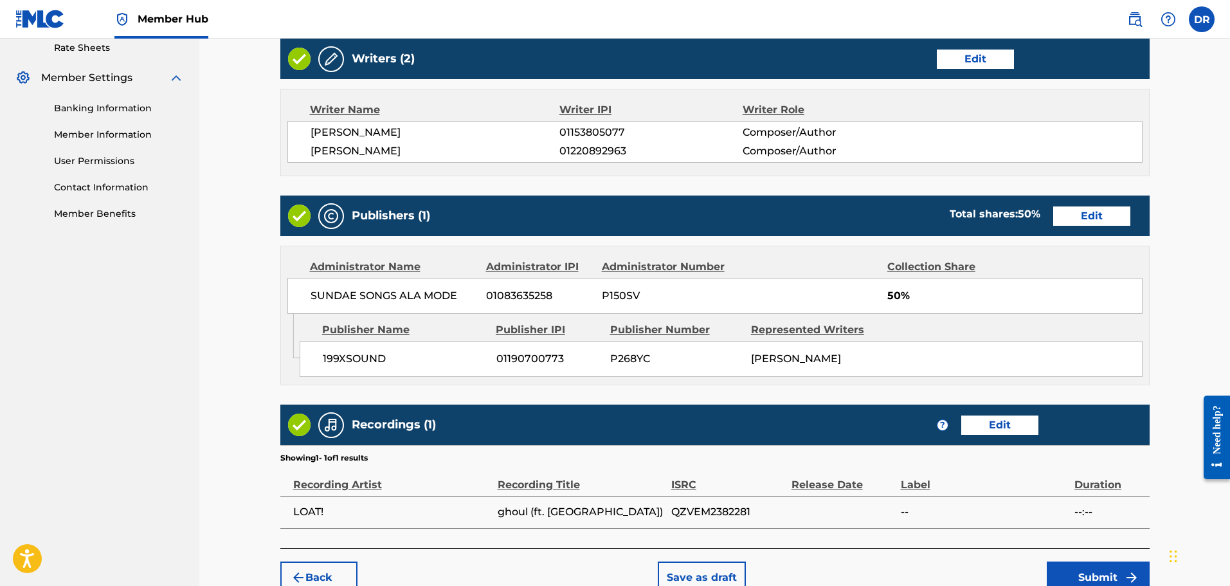
scroll to position [569, 0]
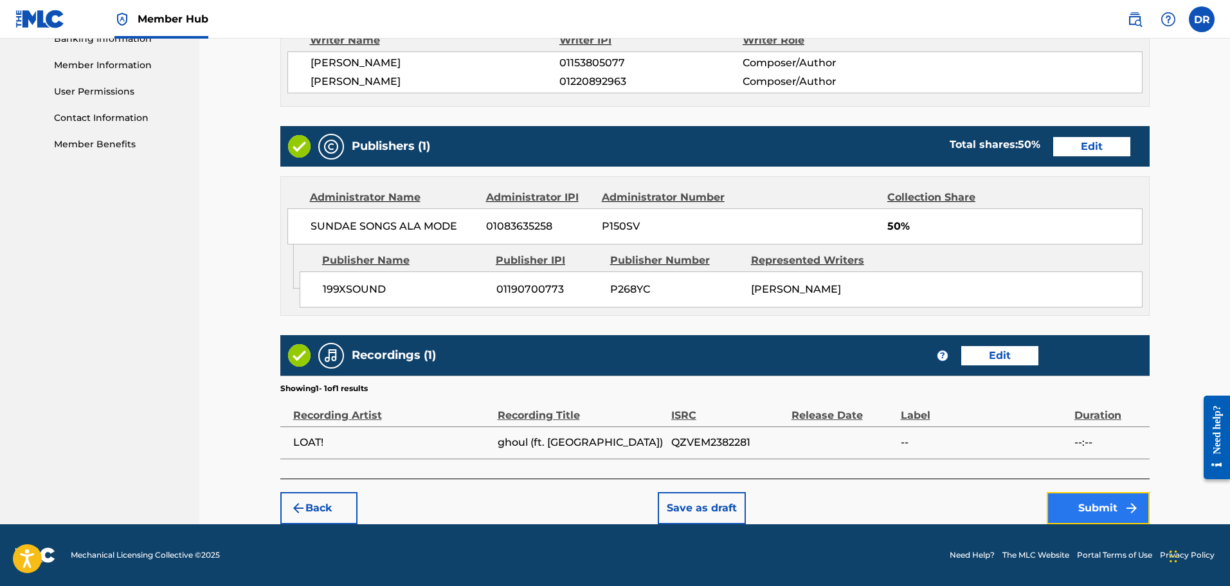
click at [1094, 507] on button "Submit" at bounding box center [1098, 508] width 103 height 32
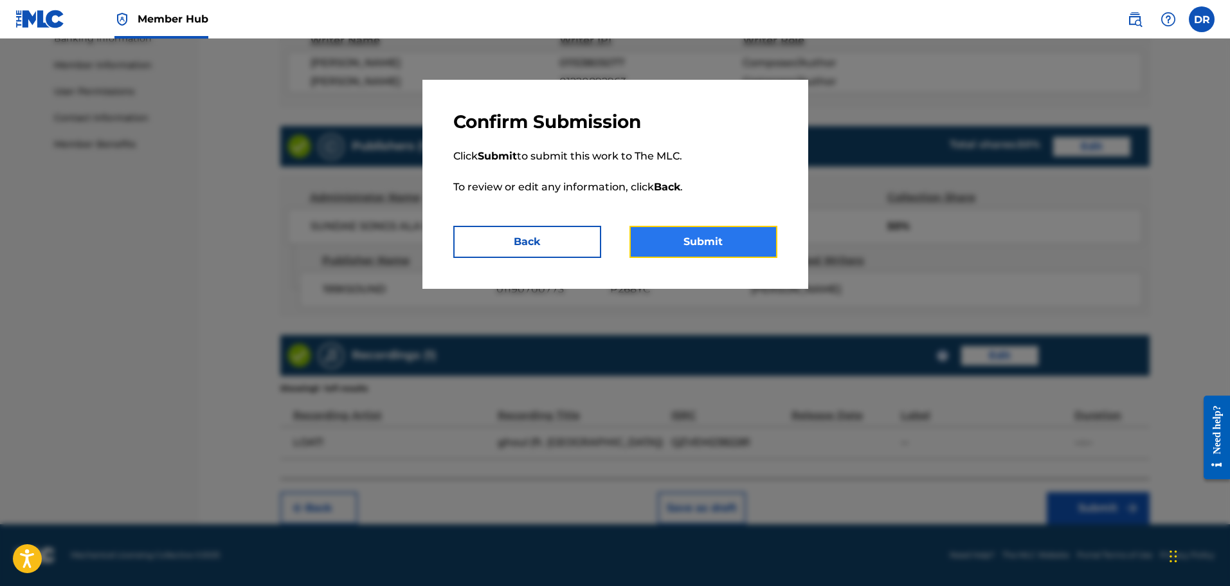
click at [721, 235] on button "Submit" at bounding box center [703, 242] width 148 height 32
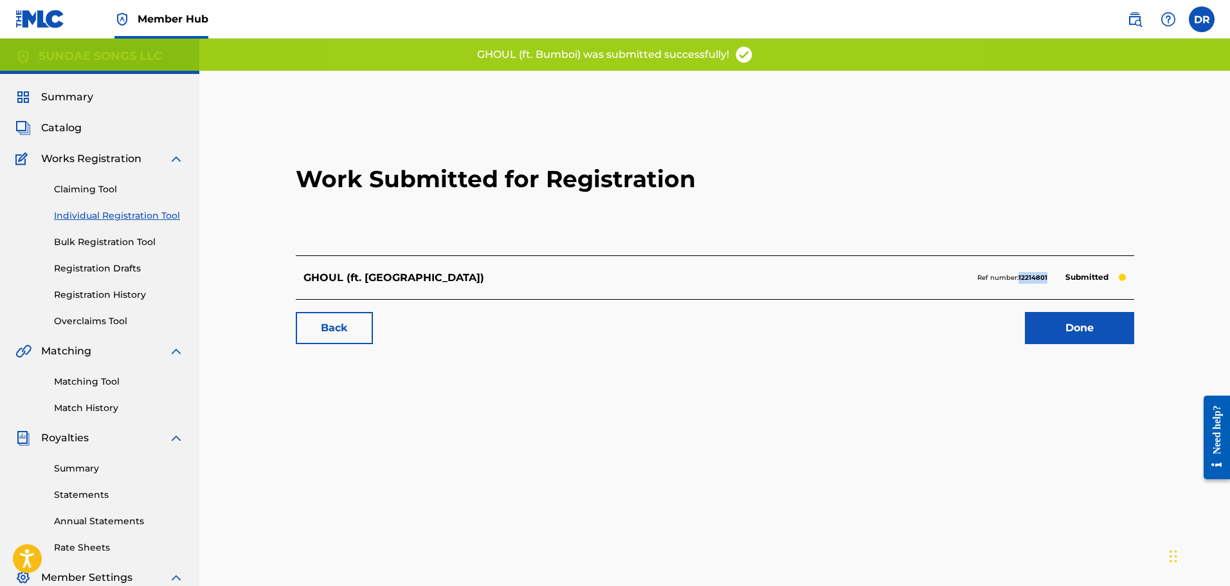
drag, startPoint x: 1052, startPoint y: 278, endPoint x: 1020, endPoint y: 278, distance: 32.1
click at [1020, 278] on div "Ref number: 12214801 Submitted" at bounding box center [1051, 278] width 149 height 18
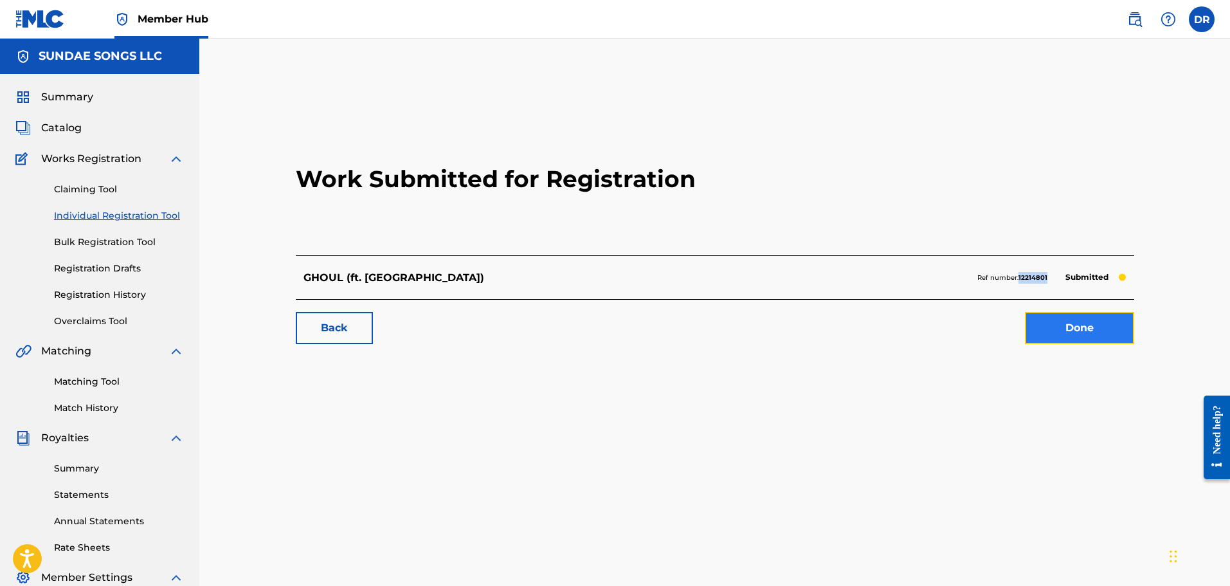
click at [1063, 330] on link "Done" at bounding box center [1079, 328] width 109 height 32
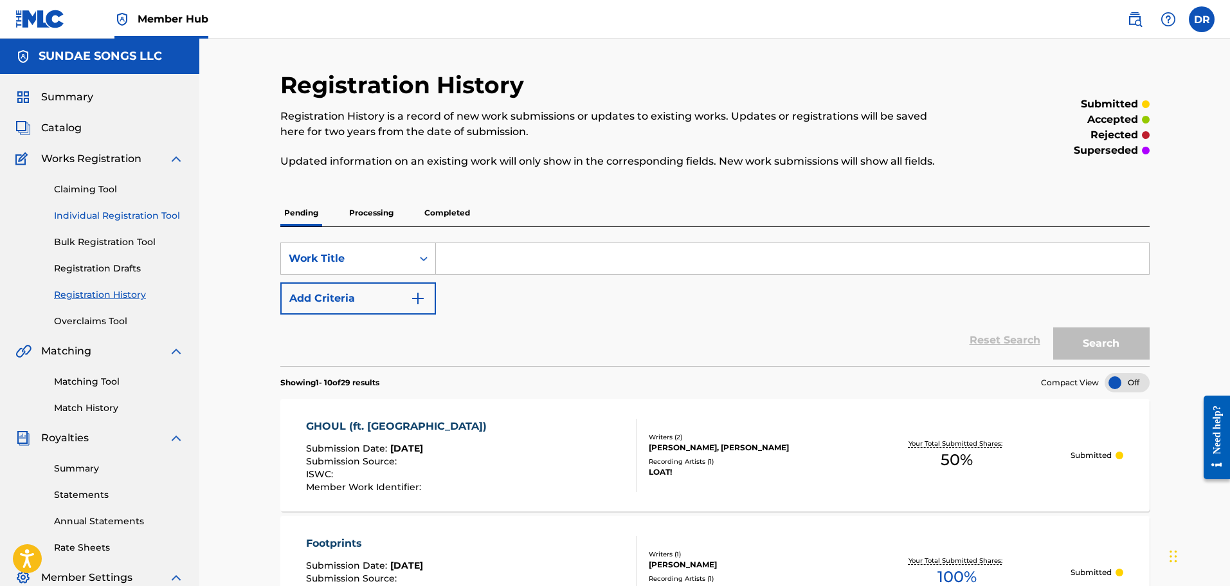
click at [124, 212] on link "Individual Registration Tool" at bounding box center [119, 216] width 130 height 14
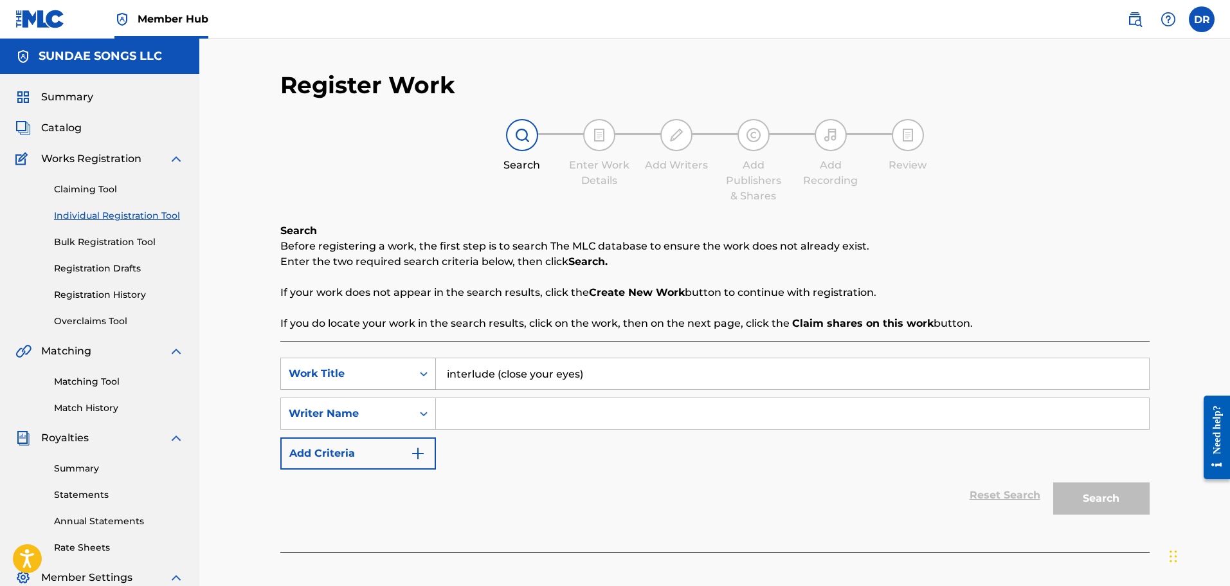
drag, startPoint x: 591, startPoint y: 374, endPoint x: 419, endPoint y: 361, distance: 172.8
click at [419, 361] on div "SearchWithCriteria9debf67b-e449-4959-9cc5-28b274533311 Work Title interlude (cl…" at bounding box center [714, 373] width 869 height 32
click at [497, 410] on input "Search Form" at bounding box center [792, 413] width 713 height 31
click at [1089, 493] on button "Search" at bounding box center [1101, 498] width 96 height 32
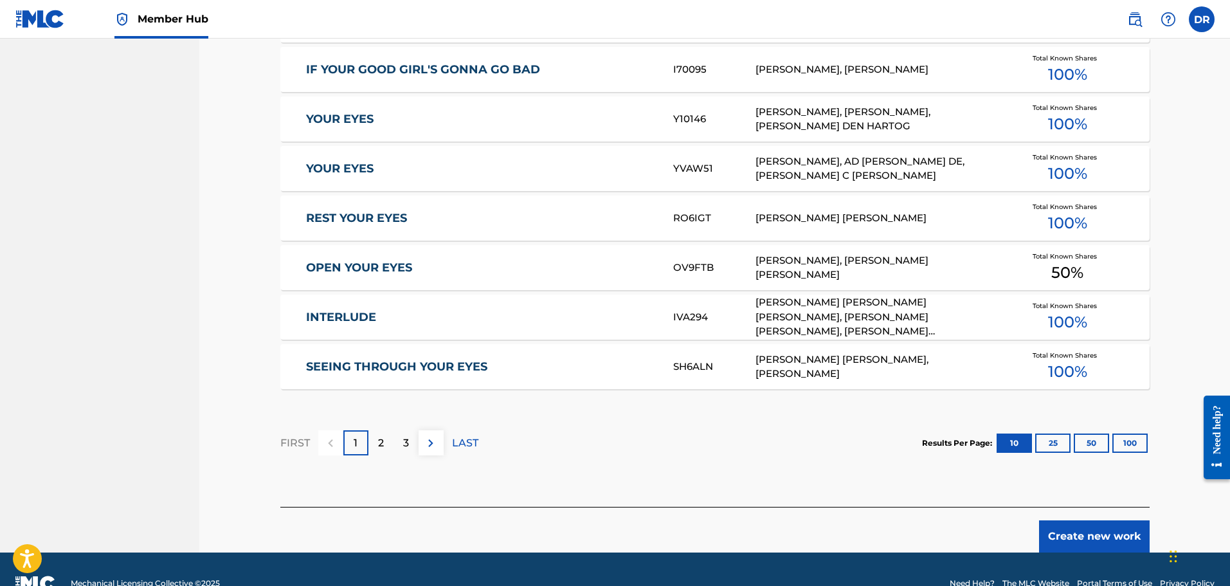
scroll to position [707, 0]
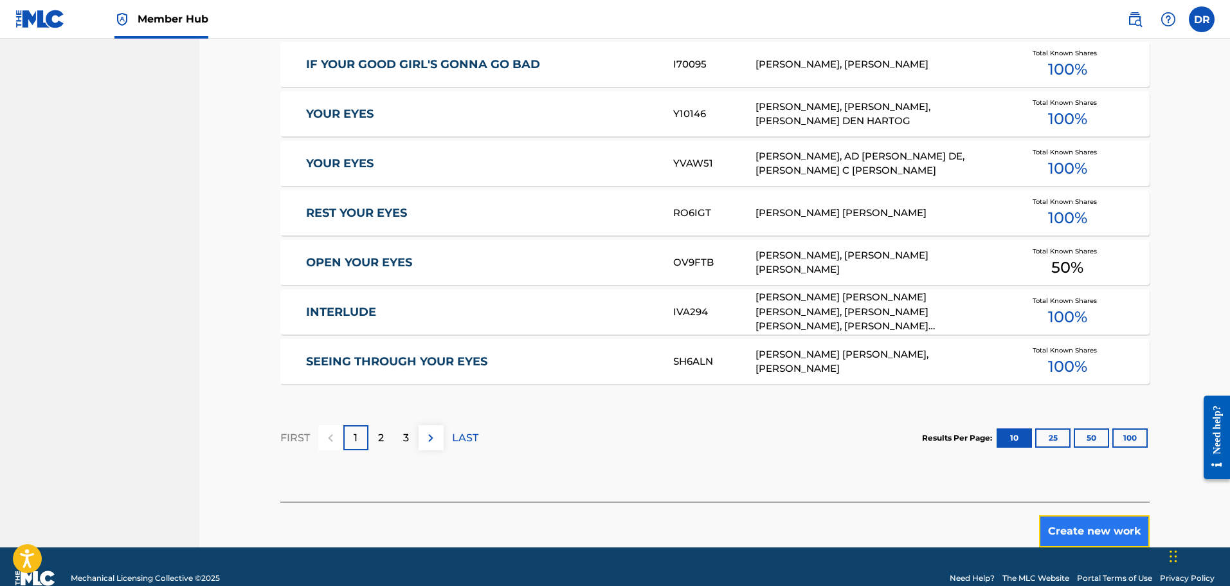
click at [1086, 532] on button "Create new work" at bounding box center [1094, 531] width 111 height 32
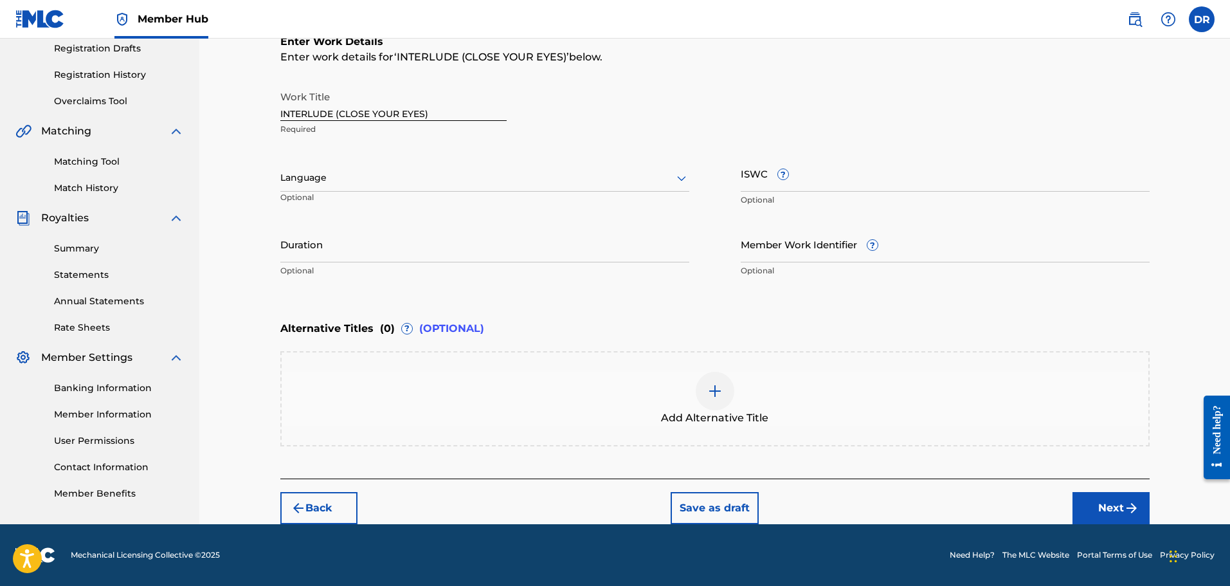
scroll to position [220, 0]
click at [1112, 504] on button "Next" at bounding box center [1110, 508] width 77 height 32
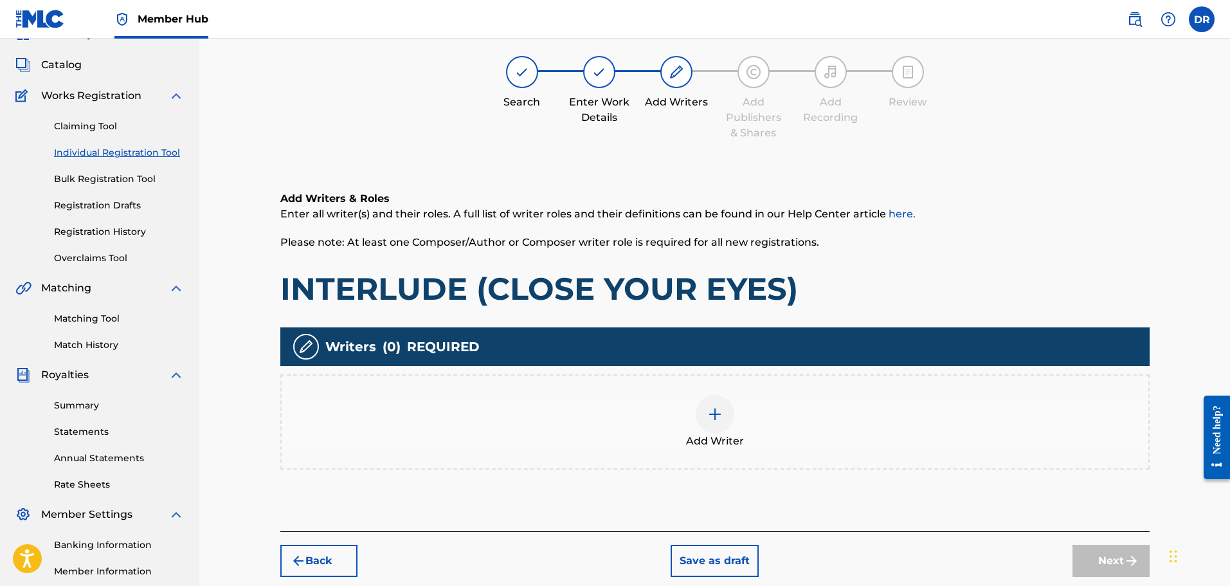
scroll to position [58, 0]
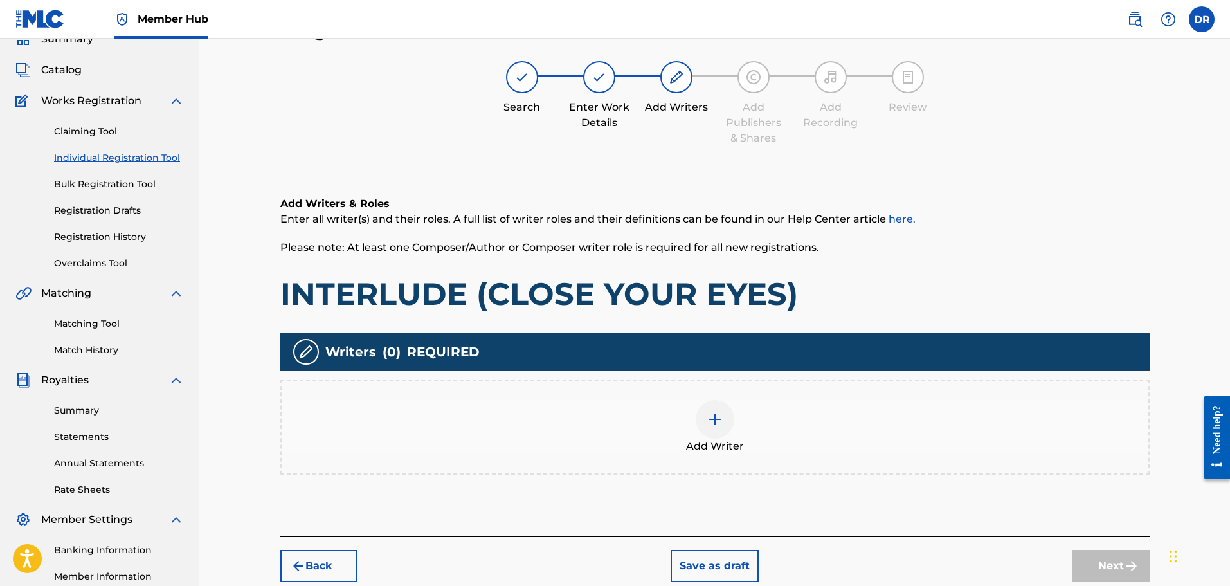
click at [708, 426] on img at bounding box center [714, 418] width 15 height 15
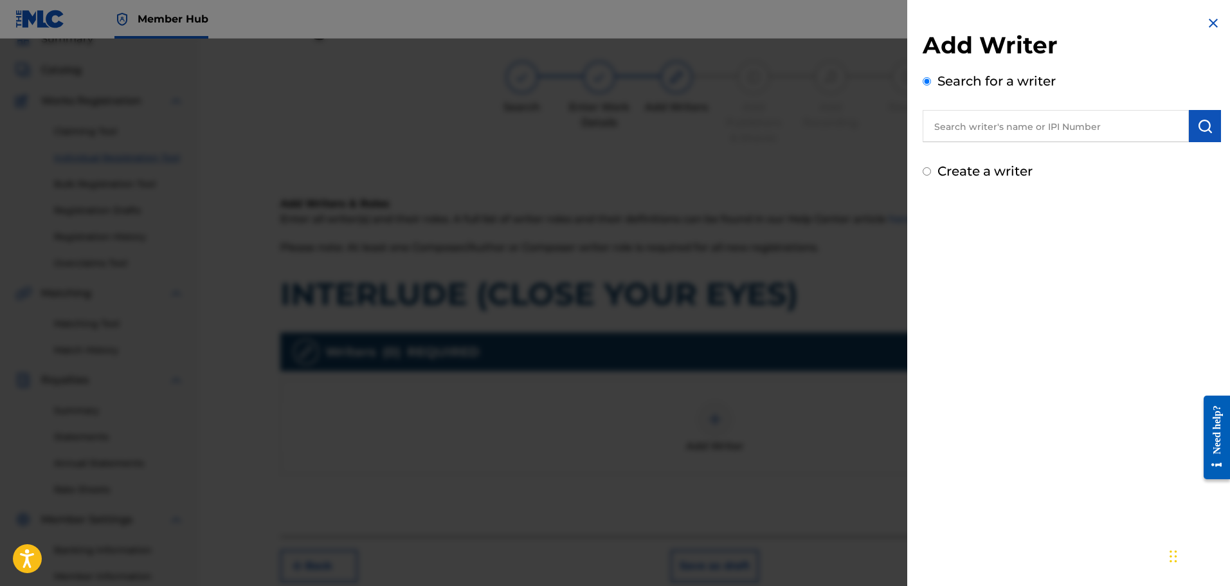
click at [954, 132] on input "text" at bounding box center [1056, 126] width 266 height 32
click at [1206, 123] on img "submit" at bounding box center [1204, 125] width 15 height 15
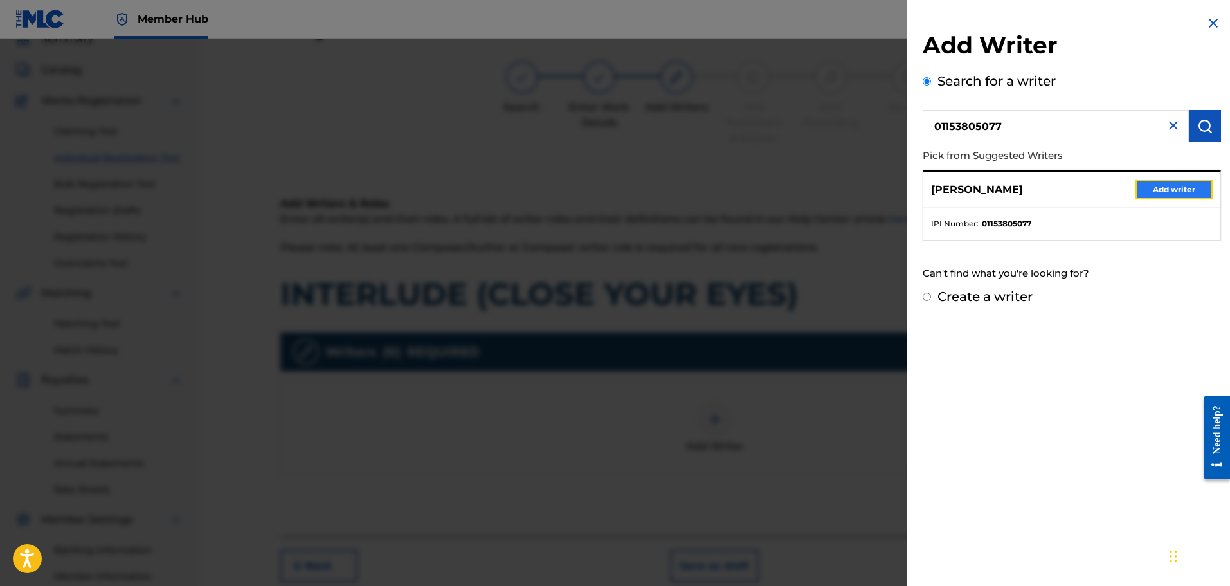
click at [1177, 194] on button "Add writer" at bounding box center [1173, 189] width 77 height 19
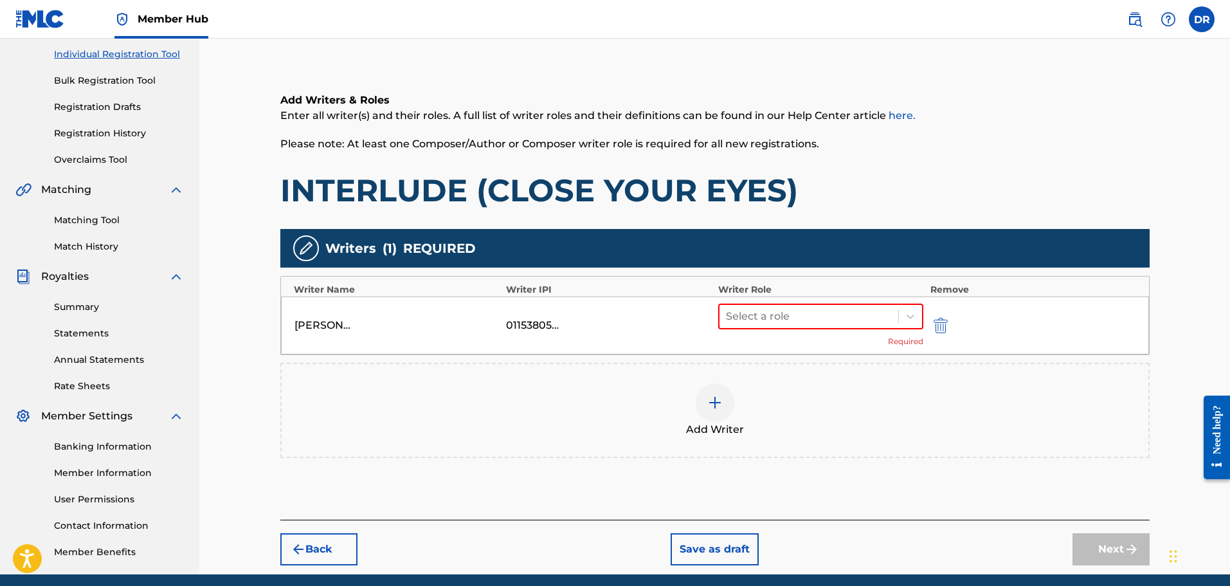
scroll to position [186, 0]
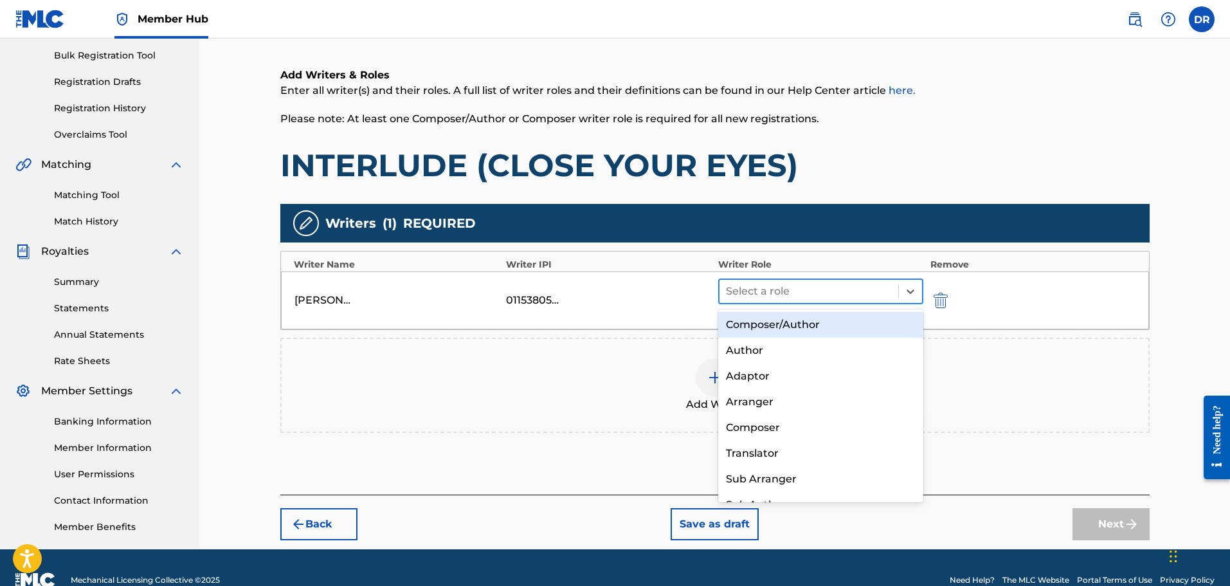
click at [876, 285] on div at bounding box center [809, 291] width 167 height 18
click at [863, 321] on div "Composer/Author" at bounding box center [821, 325] width 206 height 26
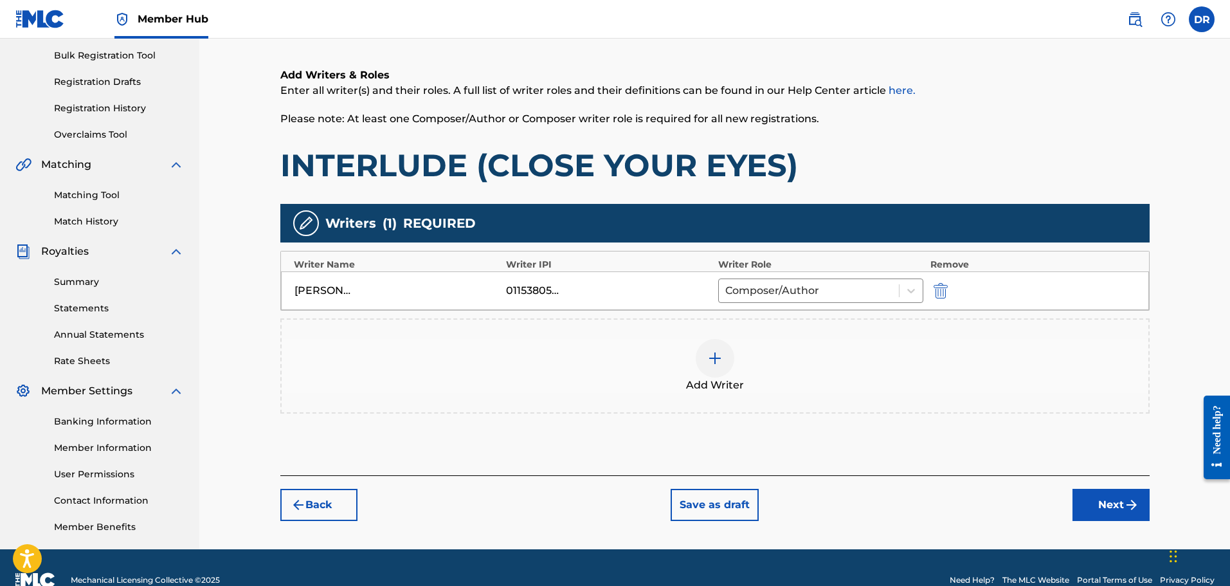
scroll to position [212, 0]
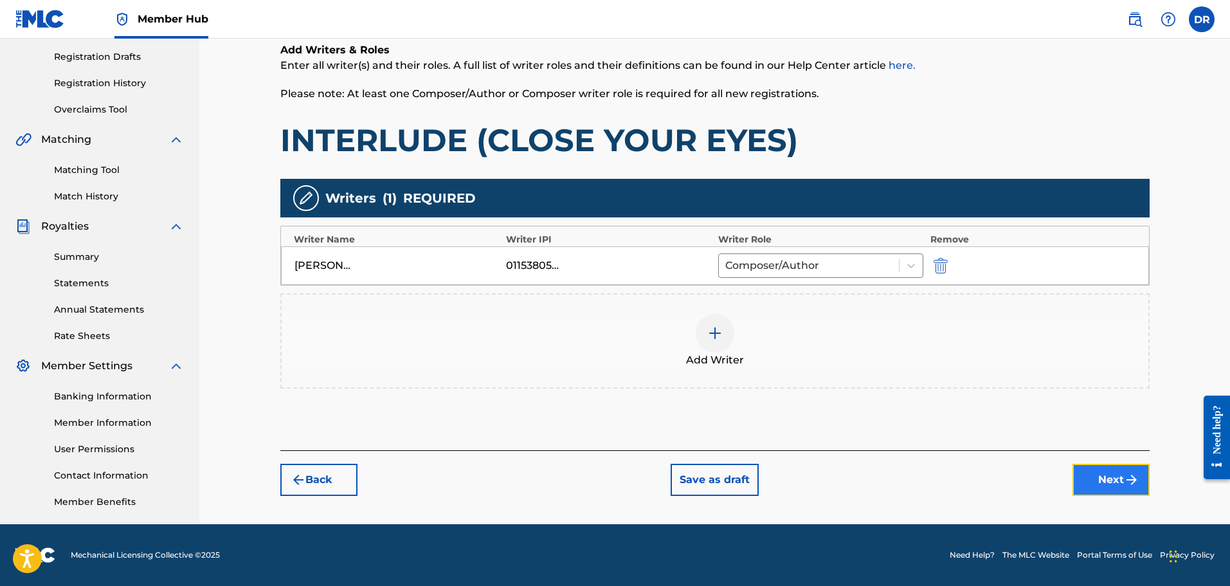
click at [1095, 476] on button "Next" at bounding box center [1110, 480] width 77 height 32
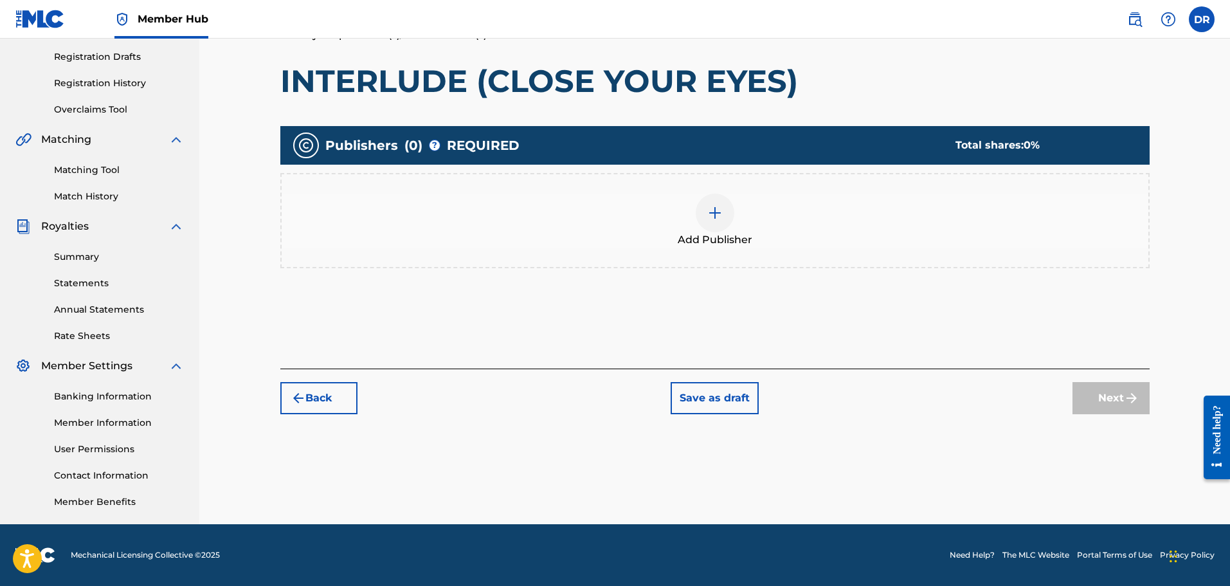
scroll to position [58, 0]
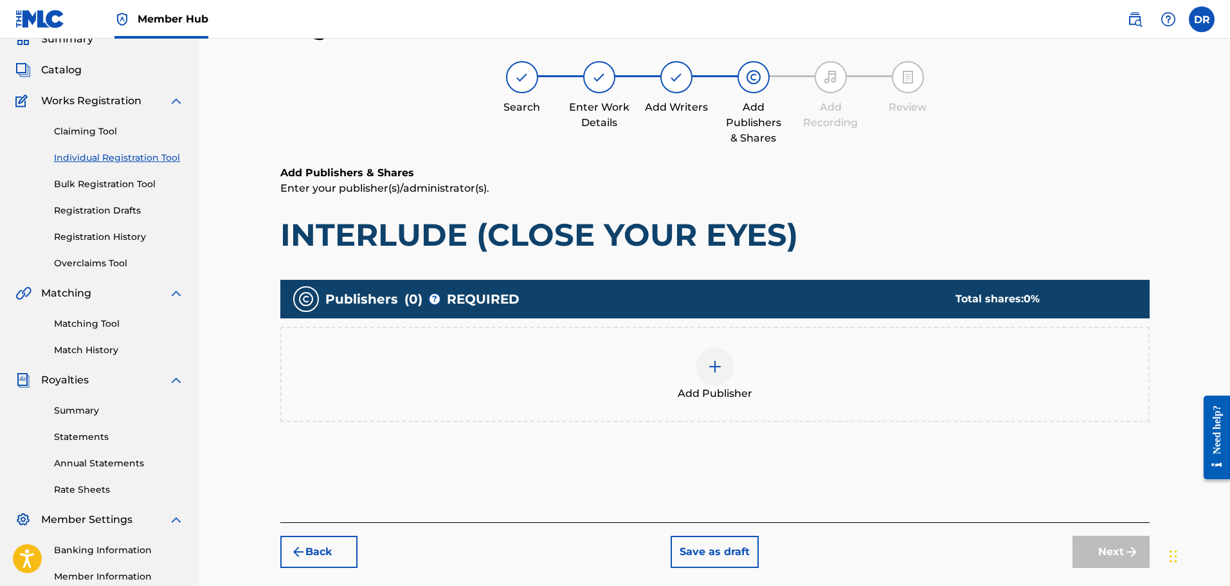
click at [721, 372] on img at bounding box center [714, 366] width 15 height 15
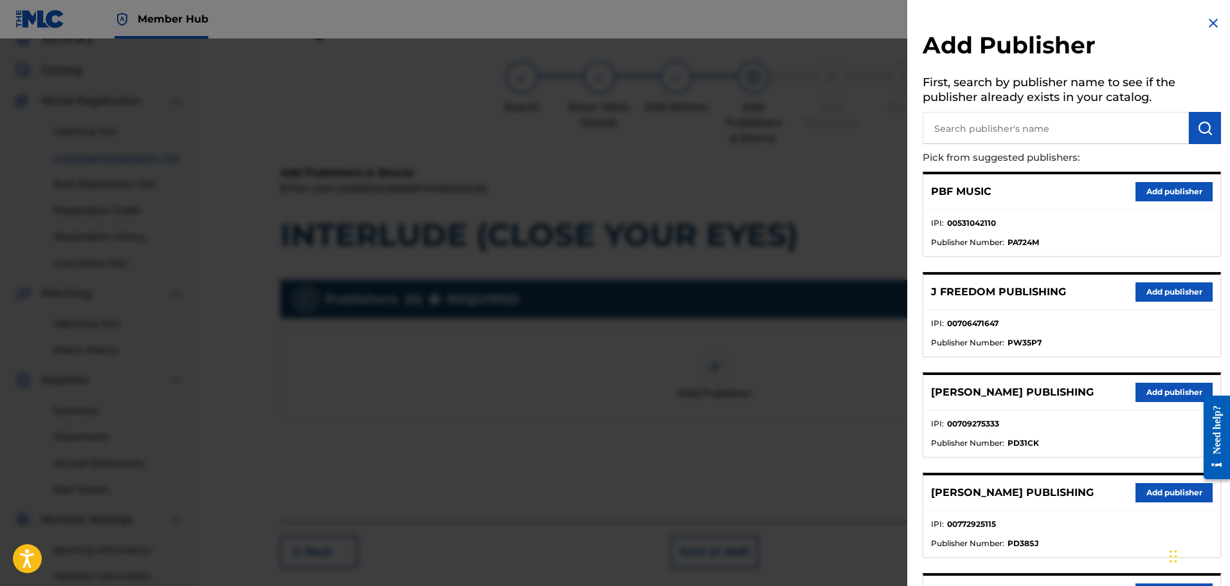
click at [951, 124] on input "text" at bounding box center [1056, 128] width 266 height 32
click at [1202, 125] on img "submit" at bounding box center [1204, 127] width 15 height 15
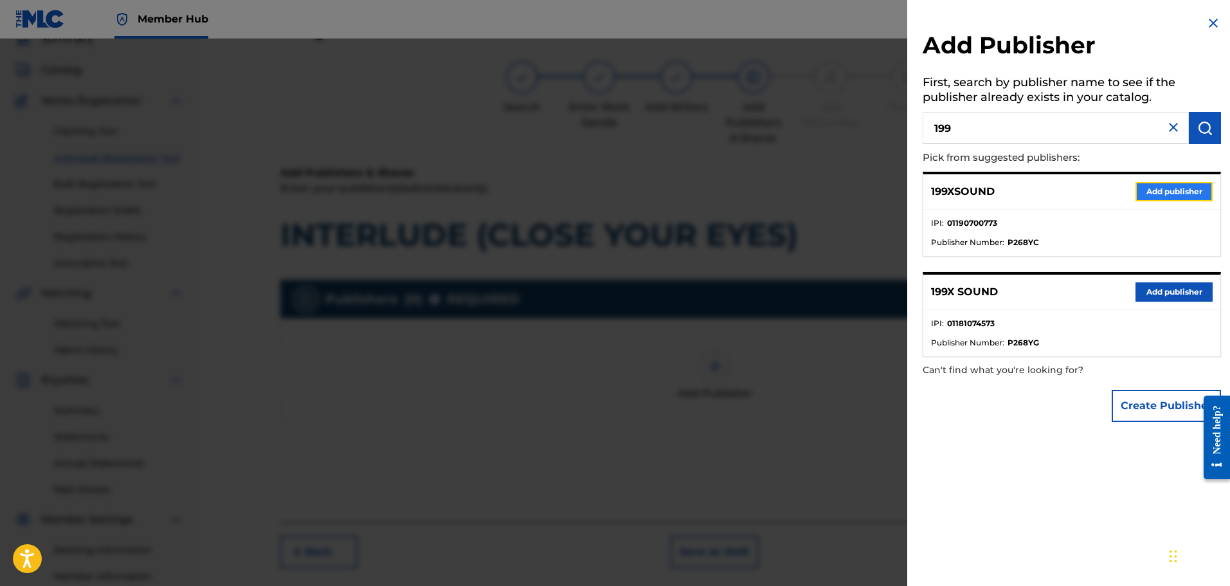
click at [1153, 188] on button "Add publisher" at bounding box center [1173, 191] width 77 height 19
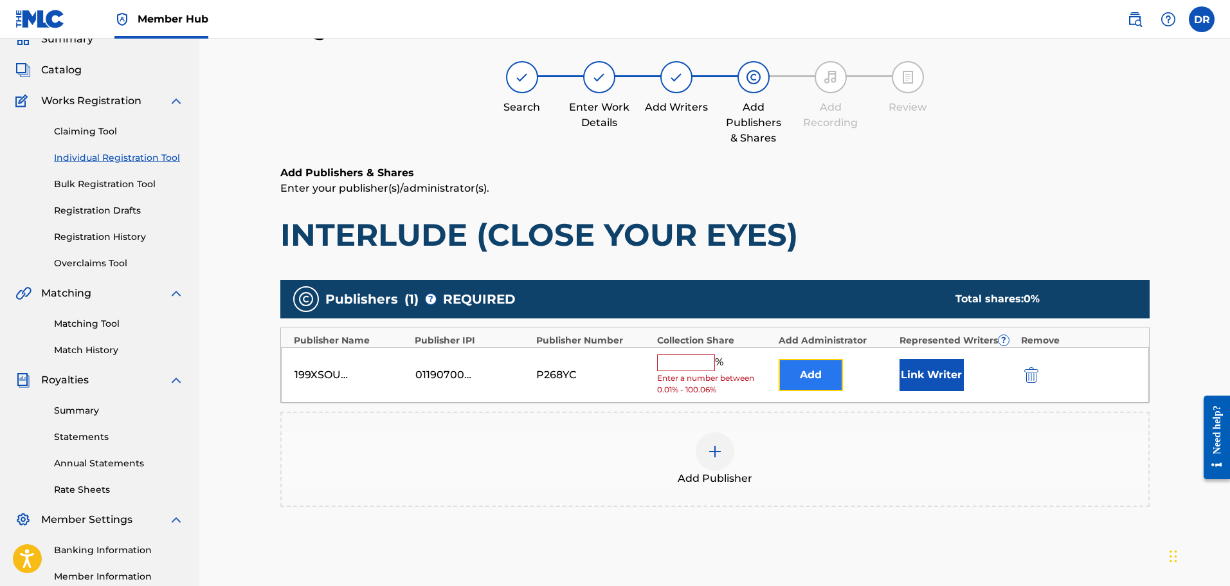
click at [804, 370] on button "Add" at bounding box center [811, 375] width 64 height 32
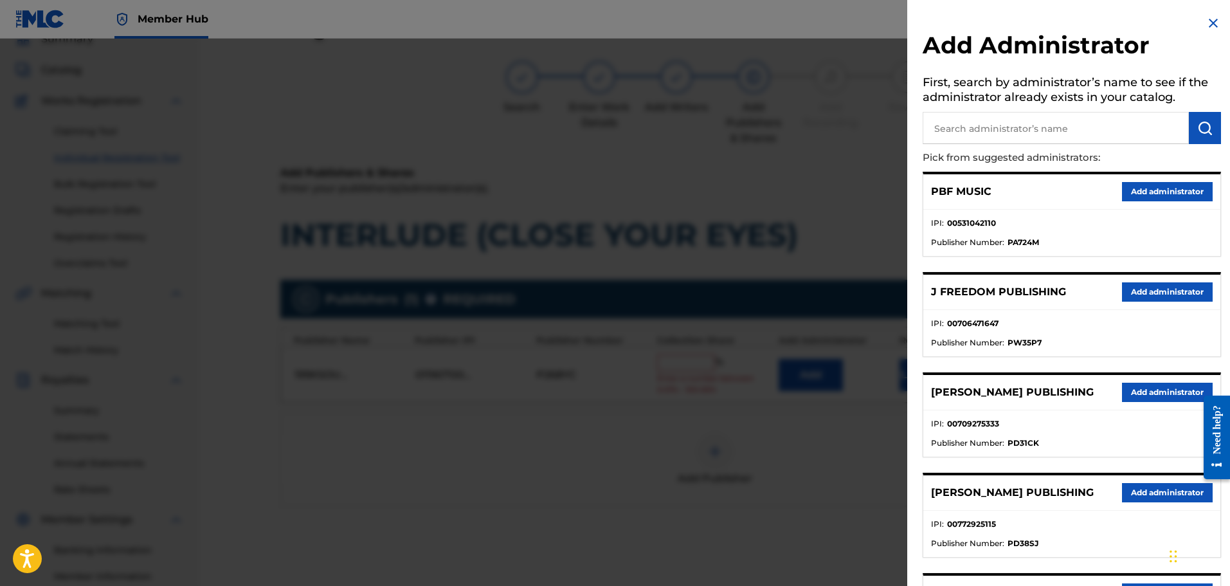
click at [966, 129] on input "text" at bounding box center [1056, 128] width 266 height 32
click at [1197, 123] on img "submit" at bounding box center [1204, 127] width 15 height 15
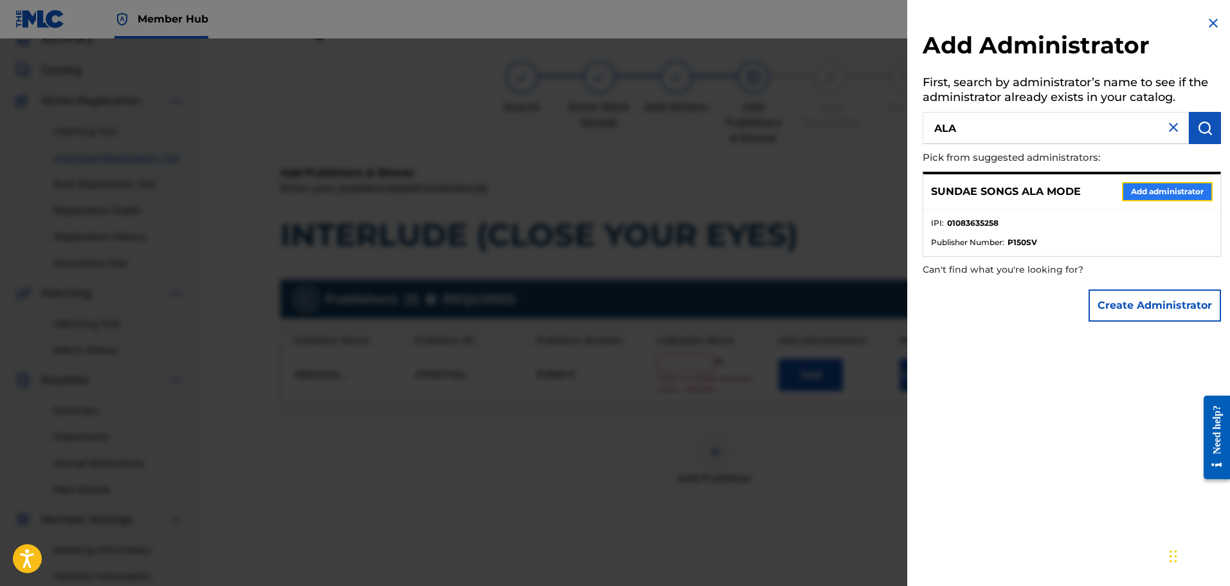
click at [1167, 188] on button "Add administrator" at bounding box center [1167, 191] width 91 height 19
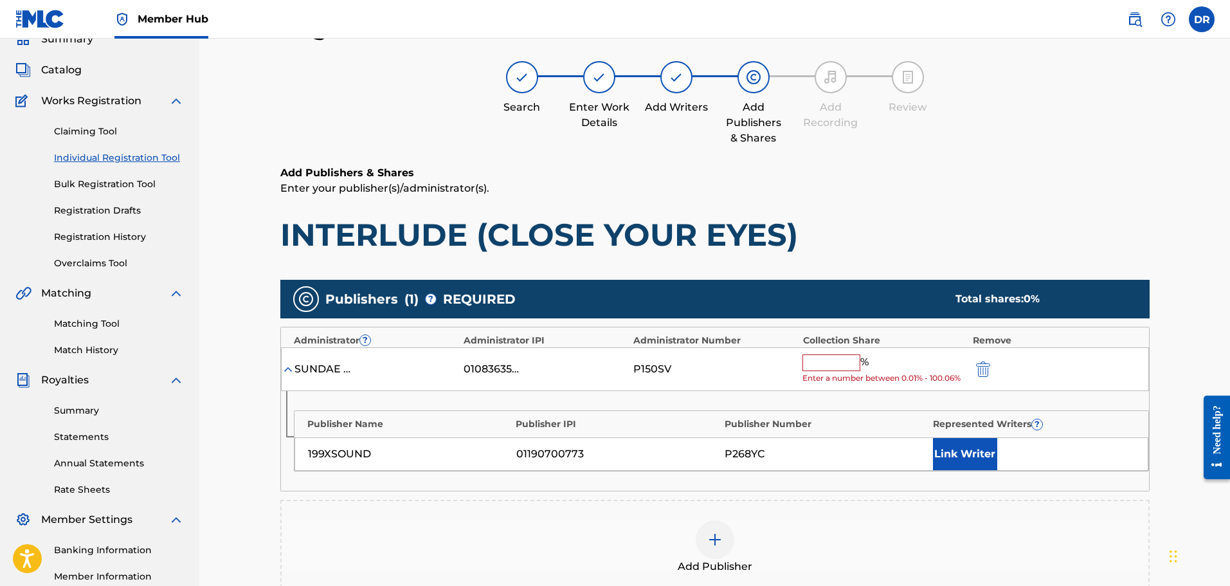
click at [827, 364] on input "text" at bounding box center [831, 362] width 58 height 17
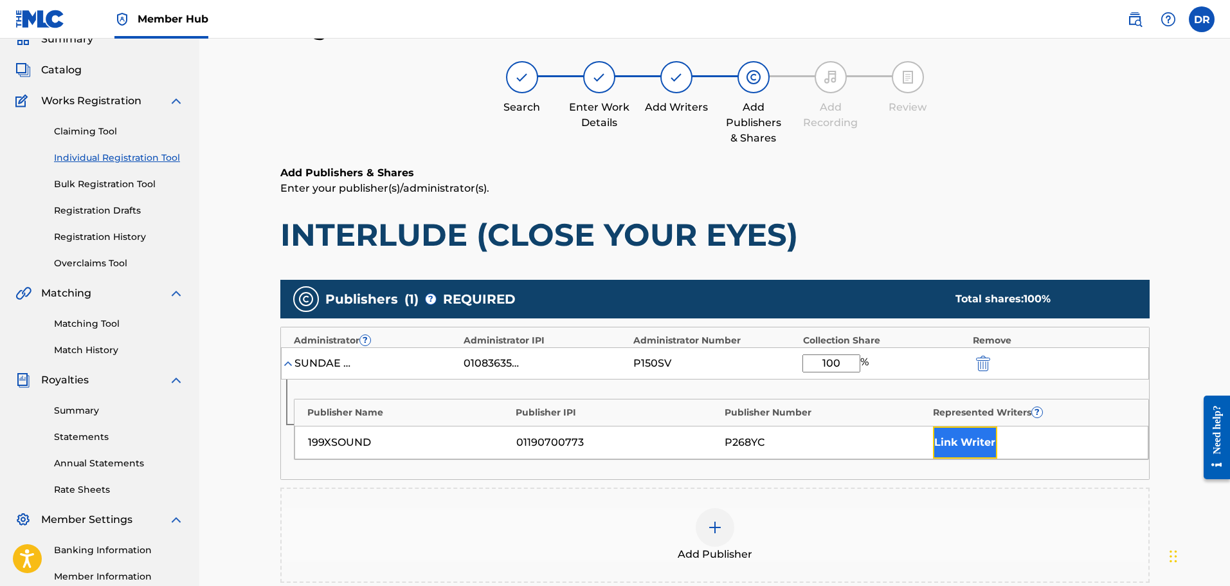
click at [959, 449] on button "Link Writer" at bounding box center [965, 442] width 64 height 32
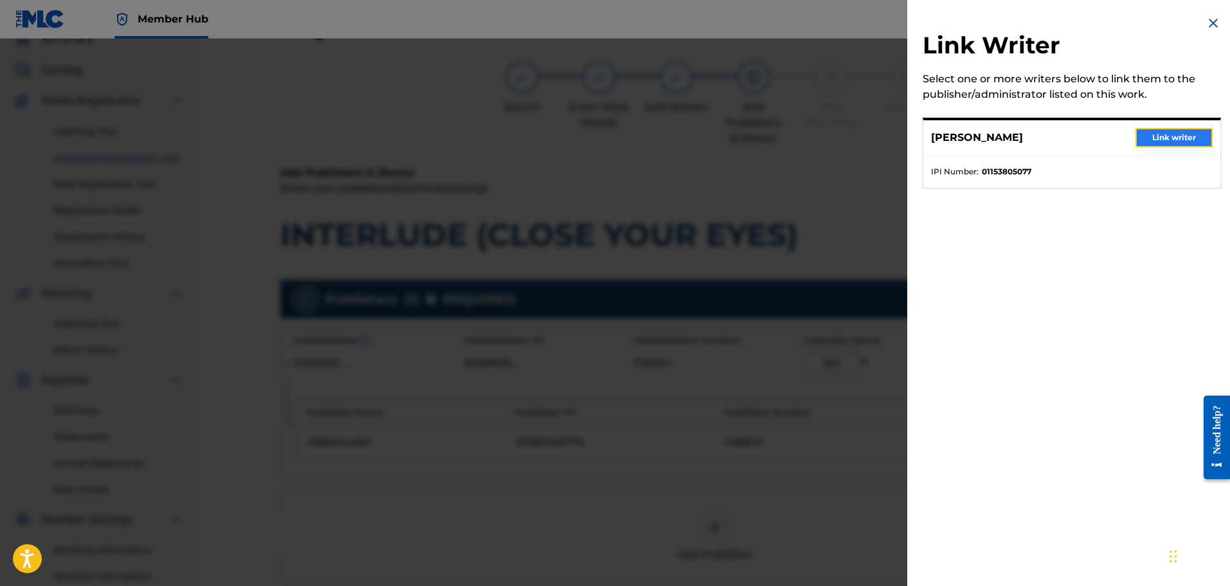
click at [1157, 140] on button "Link writer" at bounding box center [1173, 137] width 77 height 19
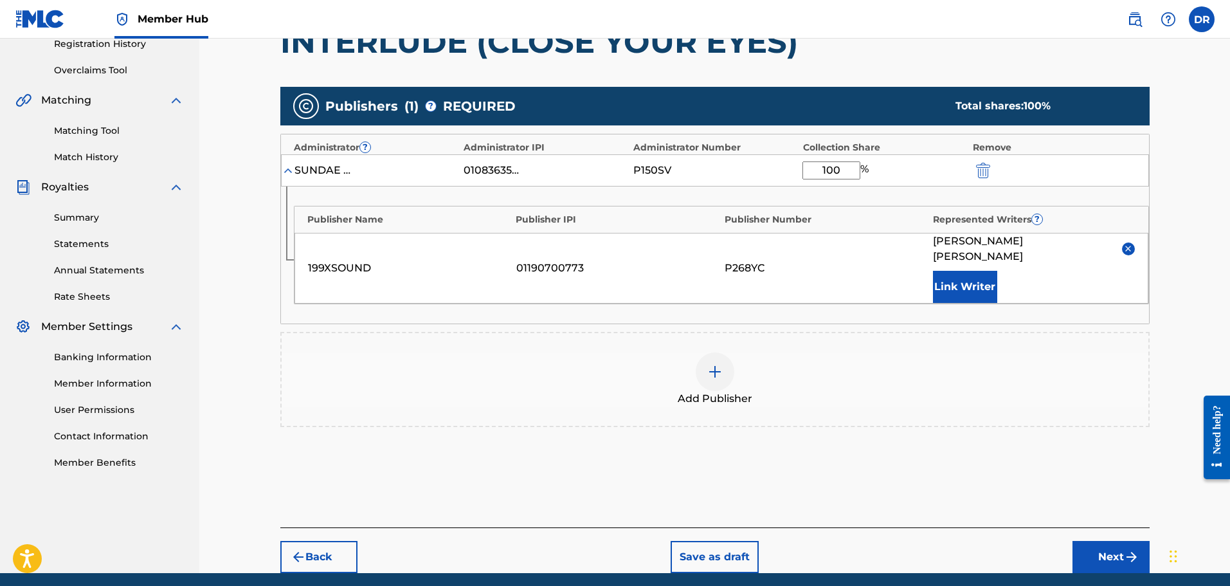
scroll to position [284, 0]
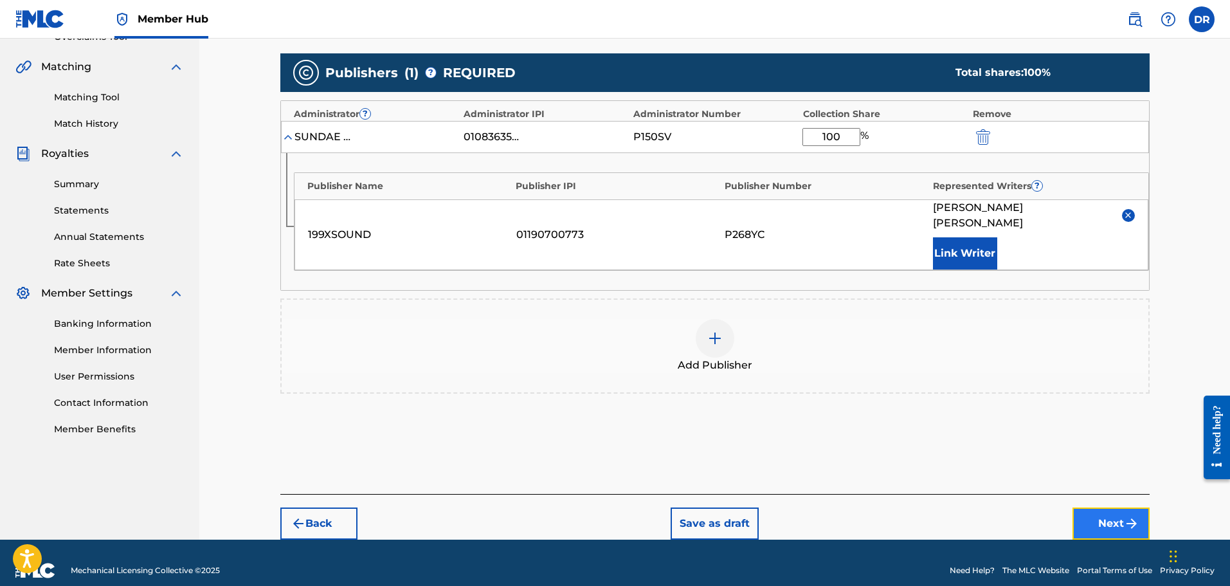
click at [1110, 507] on button "Next" at bounding box center [1110, 523] width 77 height 32
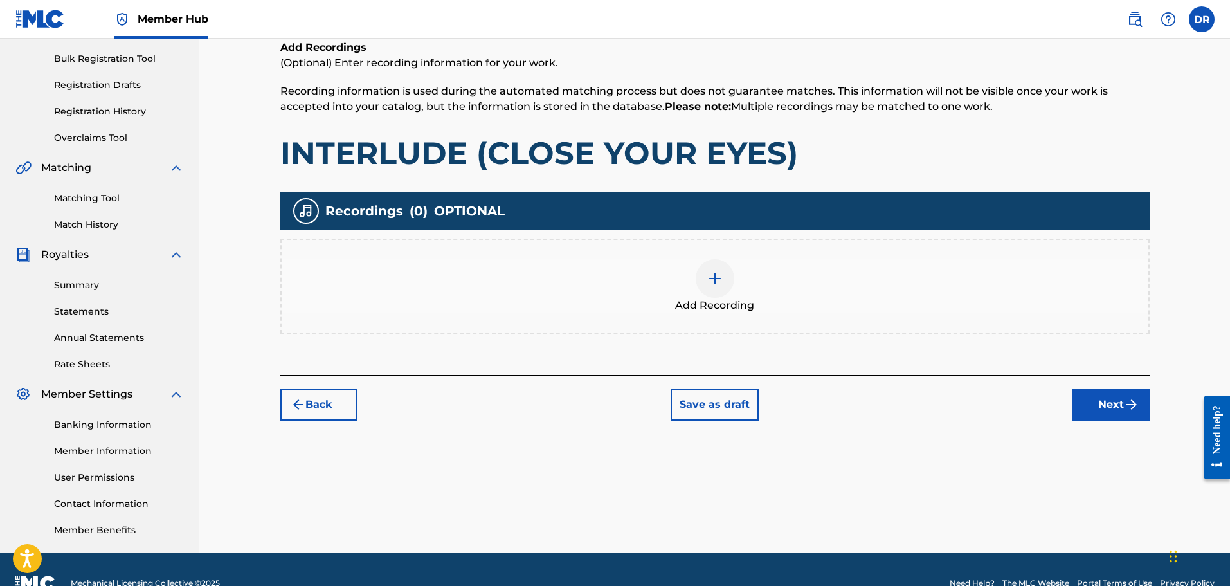
scroll to position [58, 0]
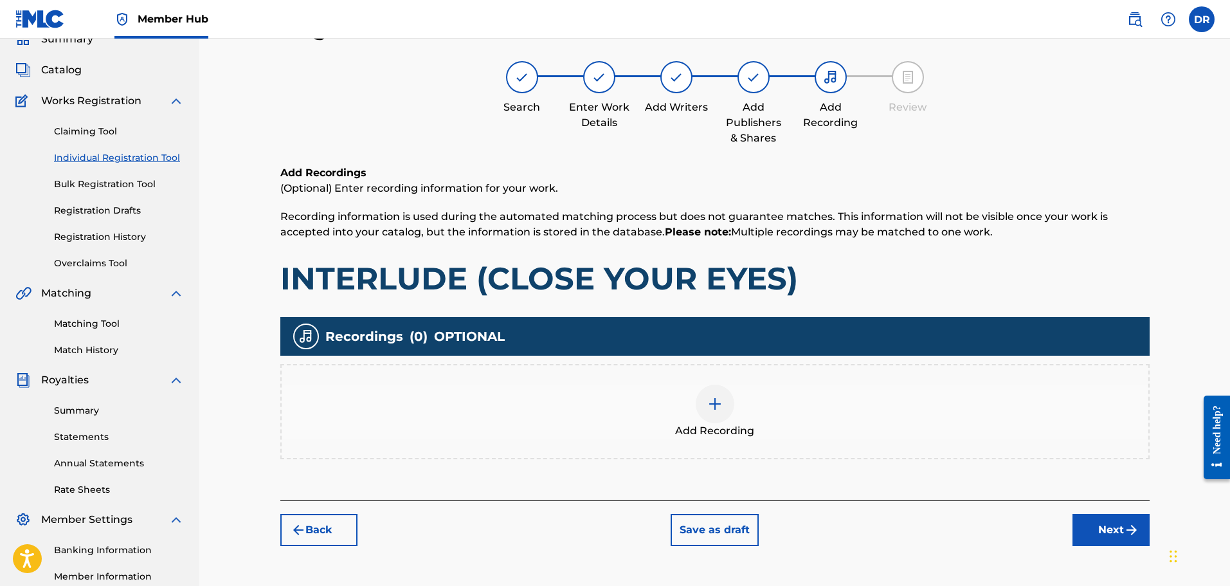
click at [716, 411] on img at bounding box center [714, 403] width 15 height 15
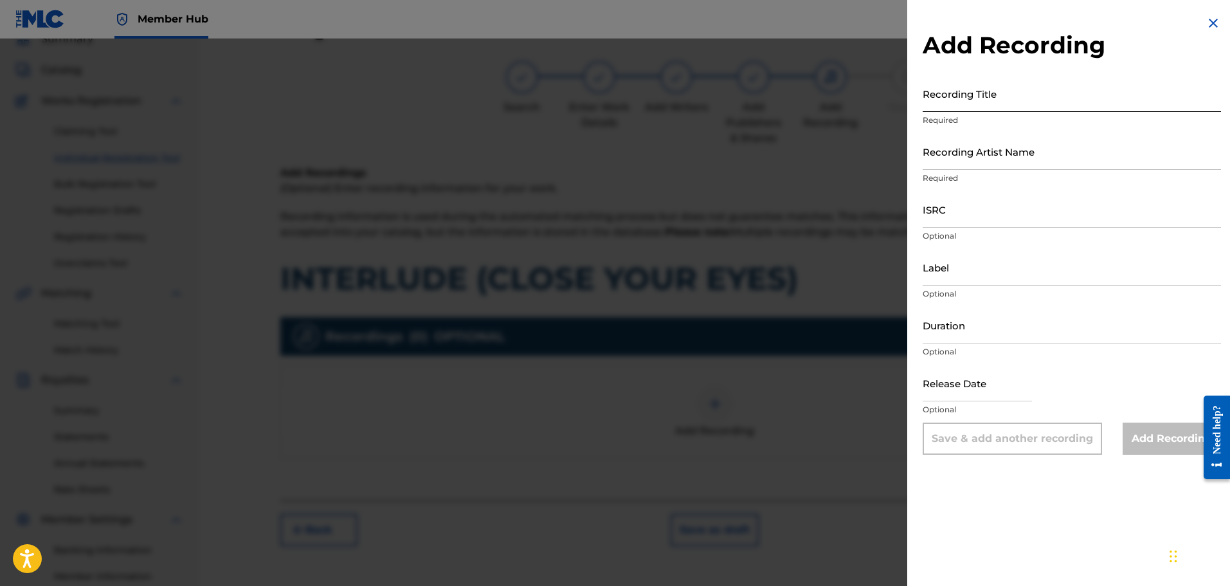
click at [955, 93] on input "Recording Title" at bounding box center [1072, 93] width 298 height 37
click at [953, 145] on input "Recording Artist Name" at bounding box center [1072, 151] width 298 height 37
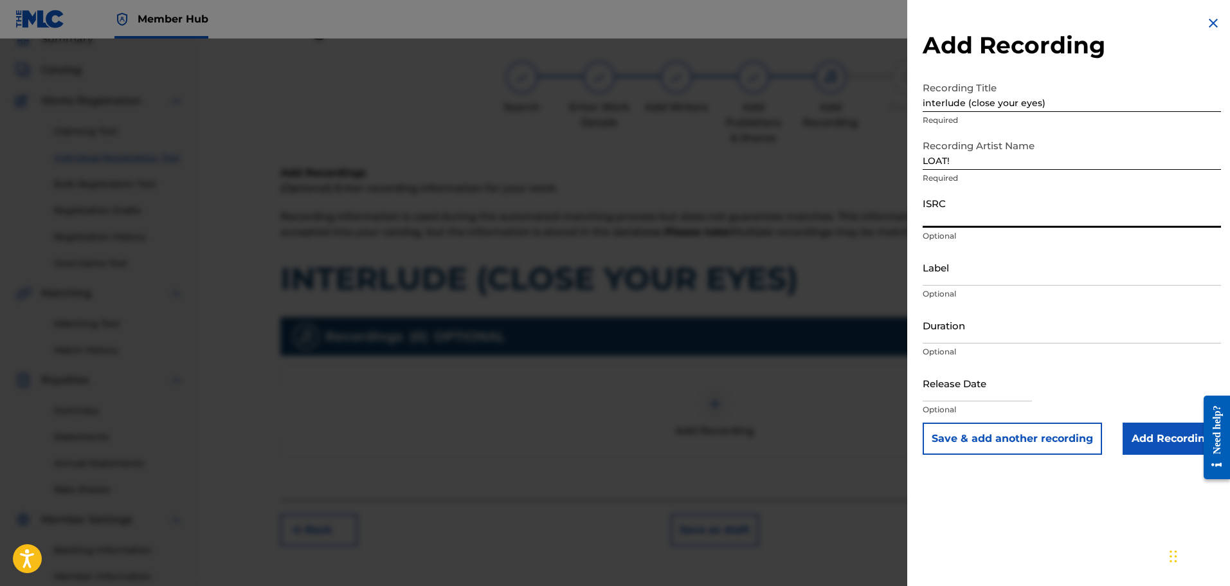
click at [975, 208] on input "ISRC" at bounding box center [1072, 209] width 298 height 37
click at [1151, 435] on input "Add Recording" at bounding box center [1171, 438] width 98 height 32
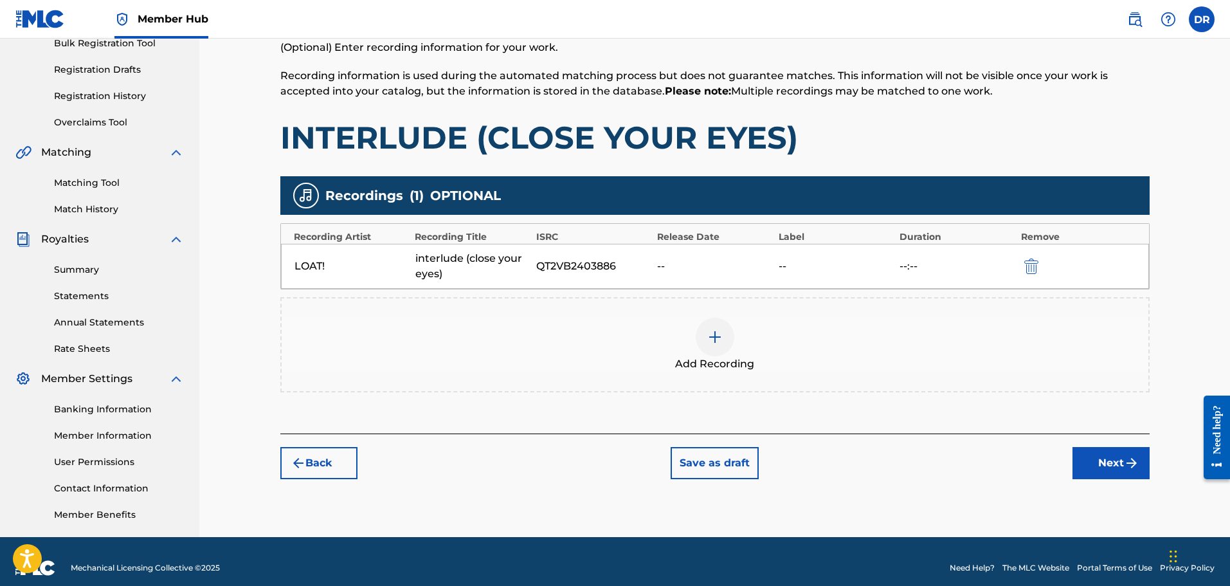
scroll to position [212, 0]
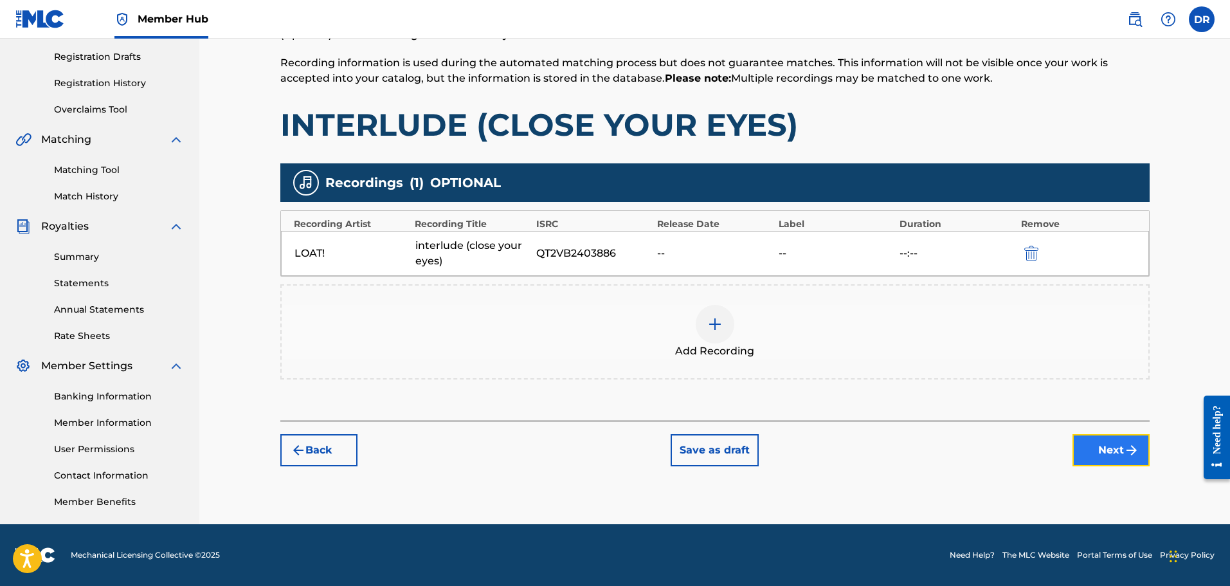
click at [1104, 447] on button "Next" at bounding box center [1110, 450] width 77 height 32
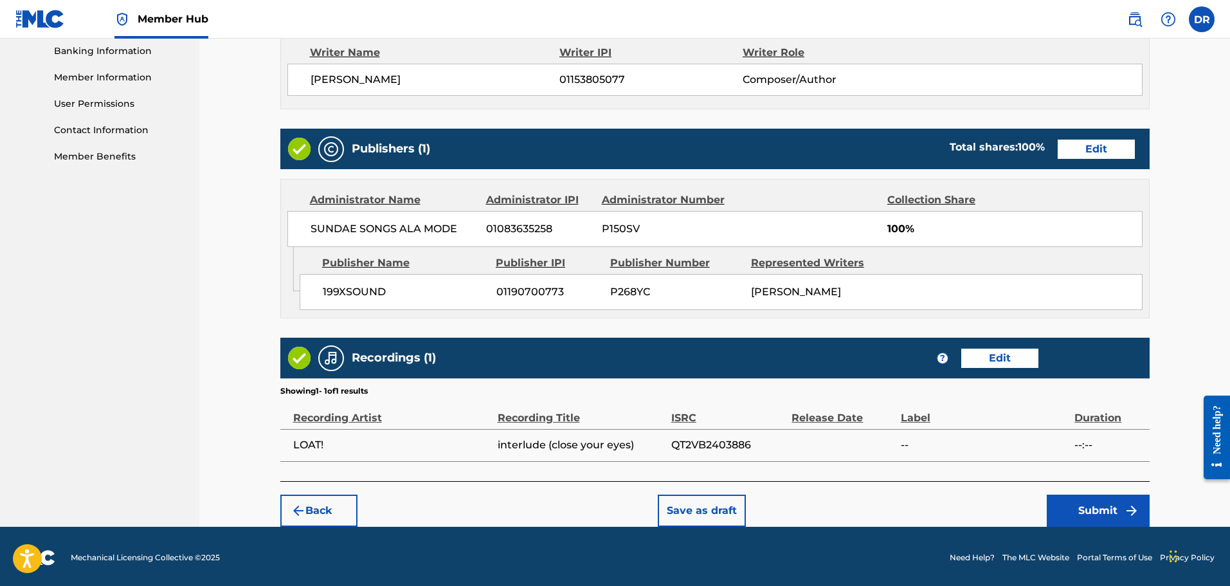
scroll to position [559, 0]
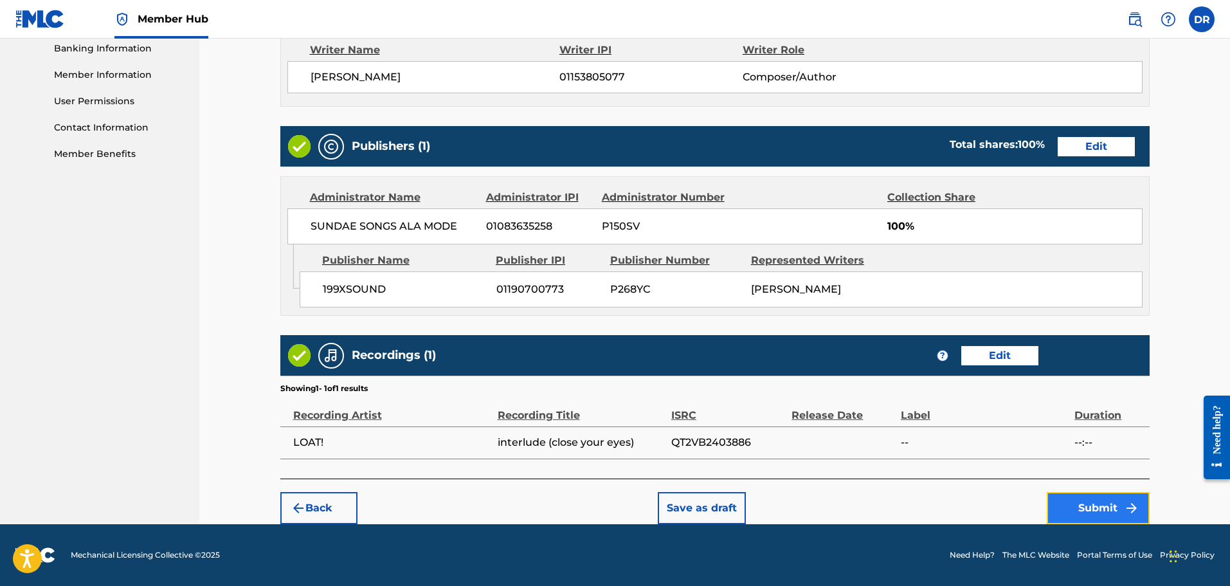
click at [1097, 503] on button "Submit" at bounding box center [1098, 508] width 103 height 32
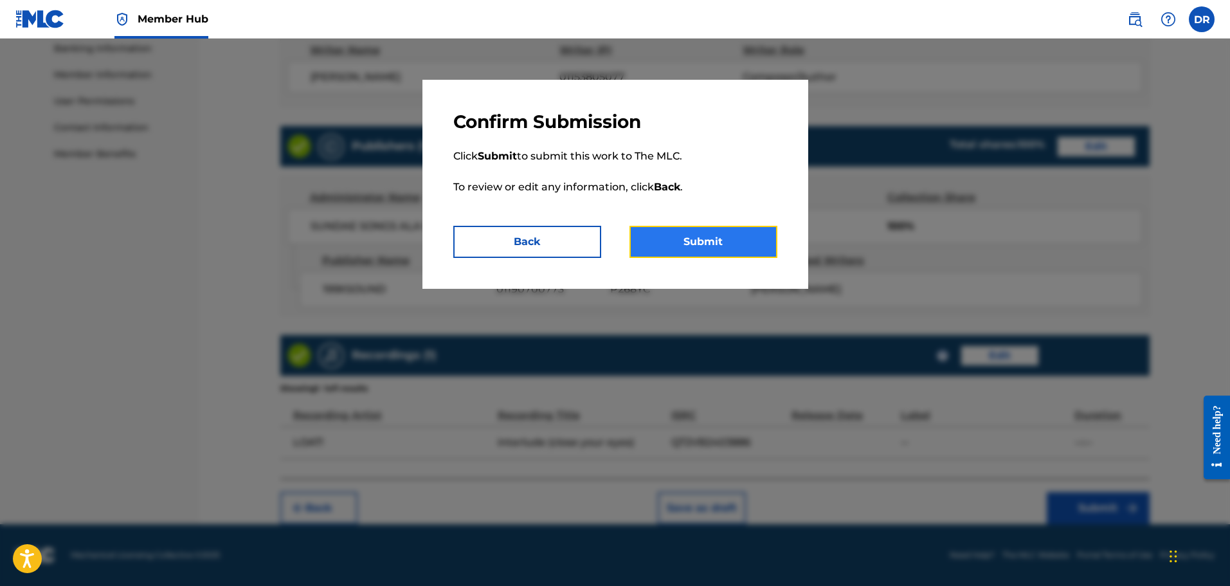
click at [722, 250] on button "Submit" at bounding box center [703, 242] width 148 height 32
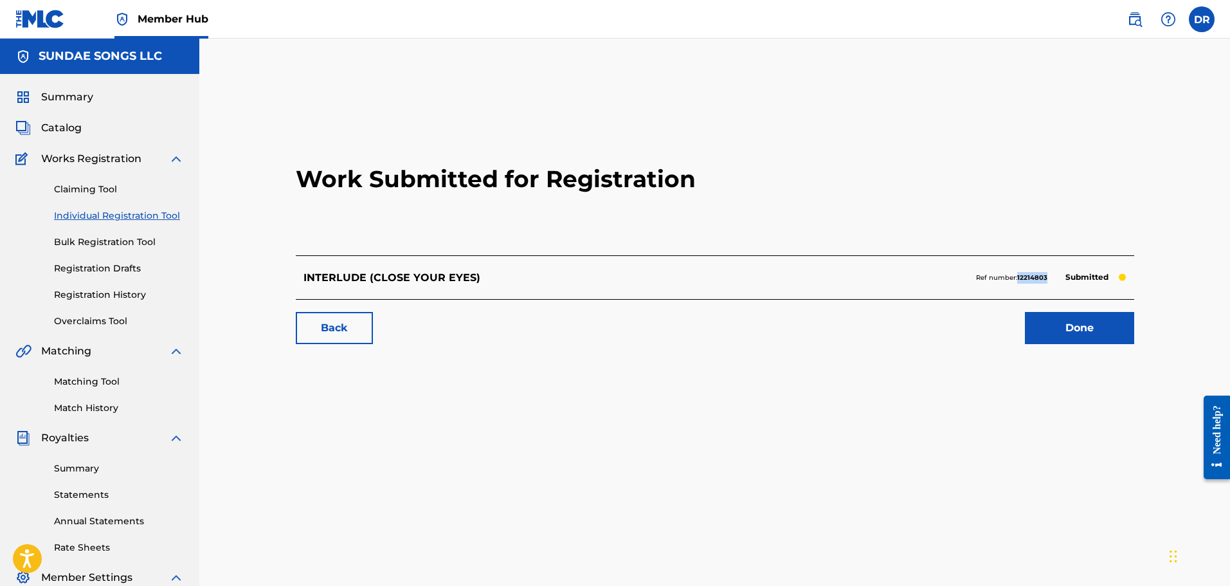
drag, startPoint x: 1050, startPoint y: 277, endPoint x: 1018, endPoint y: 276, distance: 32.1
click at [1018, 276] on div "Ref number: 12214803 Submitted" at bounding box center [1051, 278] width 150 height 18
click at [1058, 323] on link "Done" at bounding box center [1079, 328] width 109 height 32
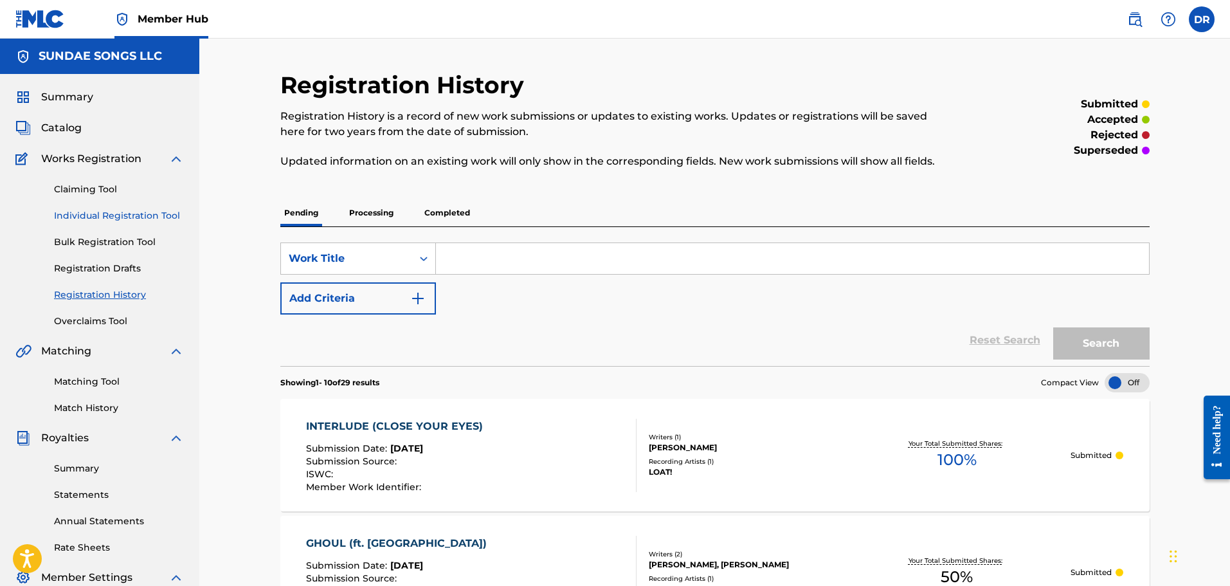
click at [116, 212] on link "Individual Registration Tool" at bounding box center [119, 216] width 130 height 14
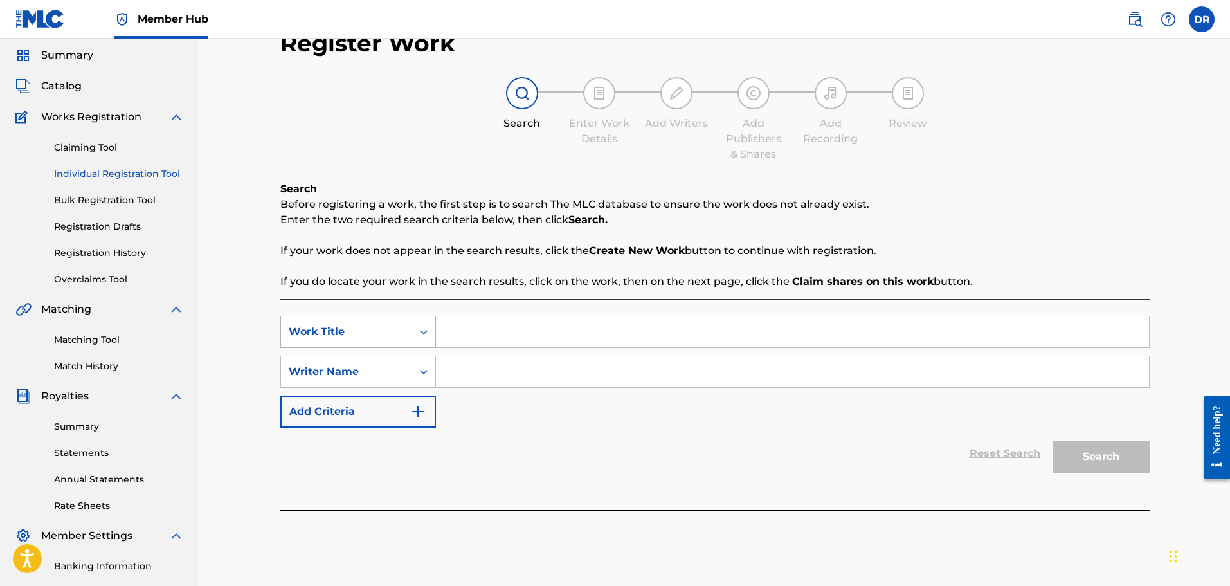
scroll to position [64, 0]
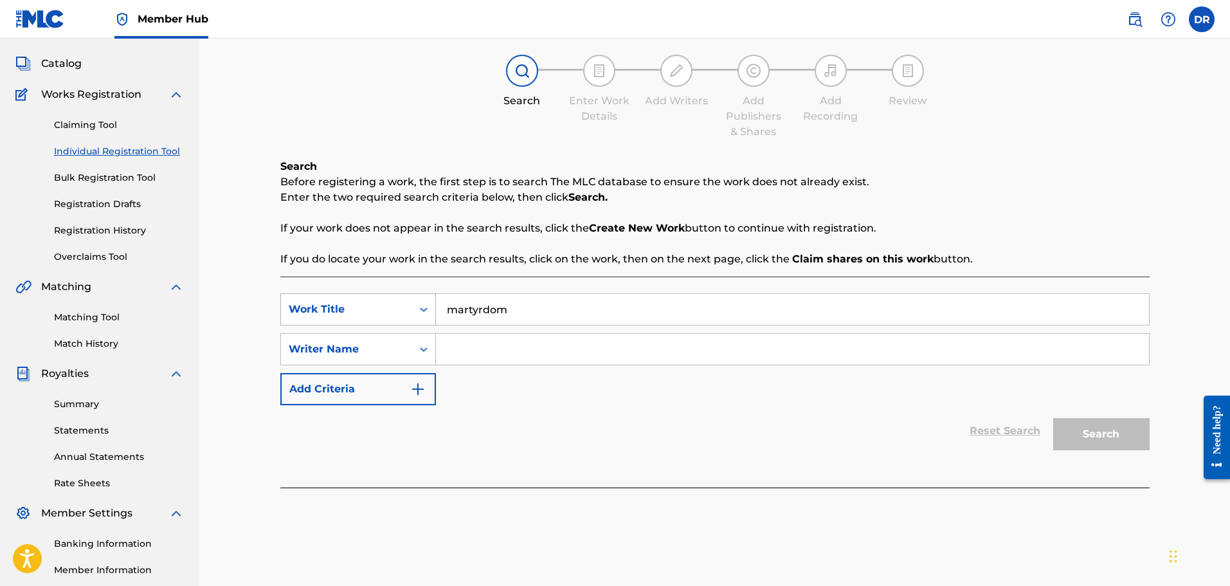
drag, startPoint x: 524, startPoint y: 312, endPoint x: 395, endPoint y: 307, distance: 128.7
click at [395, 307] on div "SearchWithCriteria9debf67b-e449-4959-9cc5-28b274533311 Work Title martyrdom" at bounding box center [714, 309] width 869 height 32
click at [487, 348] on input "Search Form" at bounding box center [792, 349] width 713 height 31
click at [1104, 438] on button "Search" at bounding box center [1101, 434] width 96 height 32
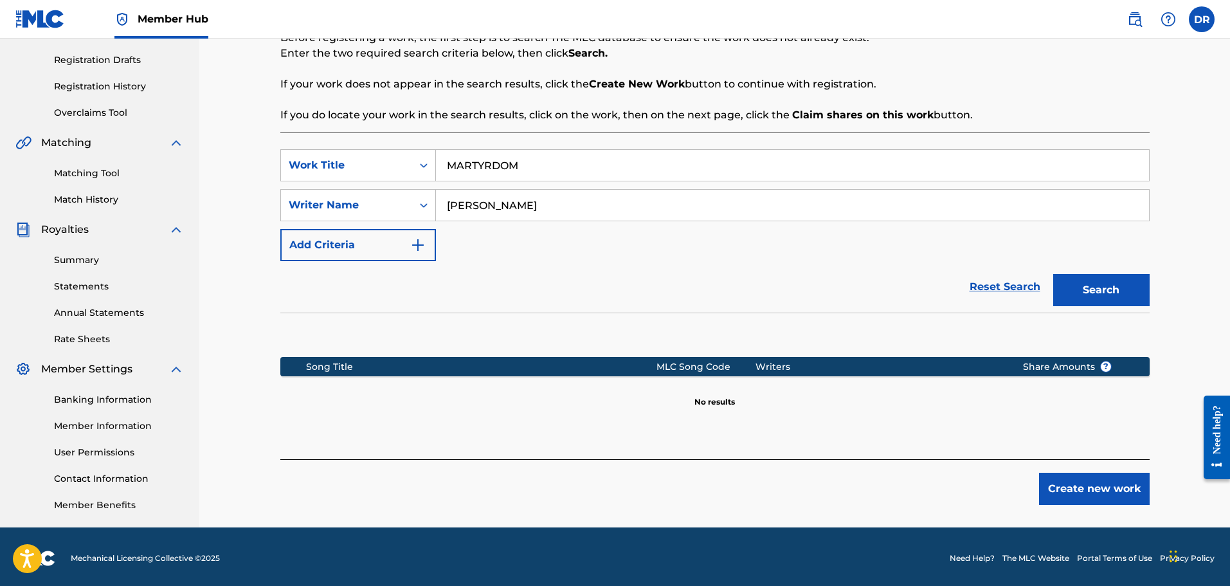
scroll to position [212, 0]
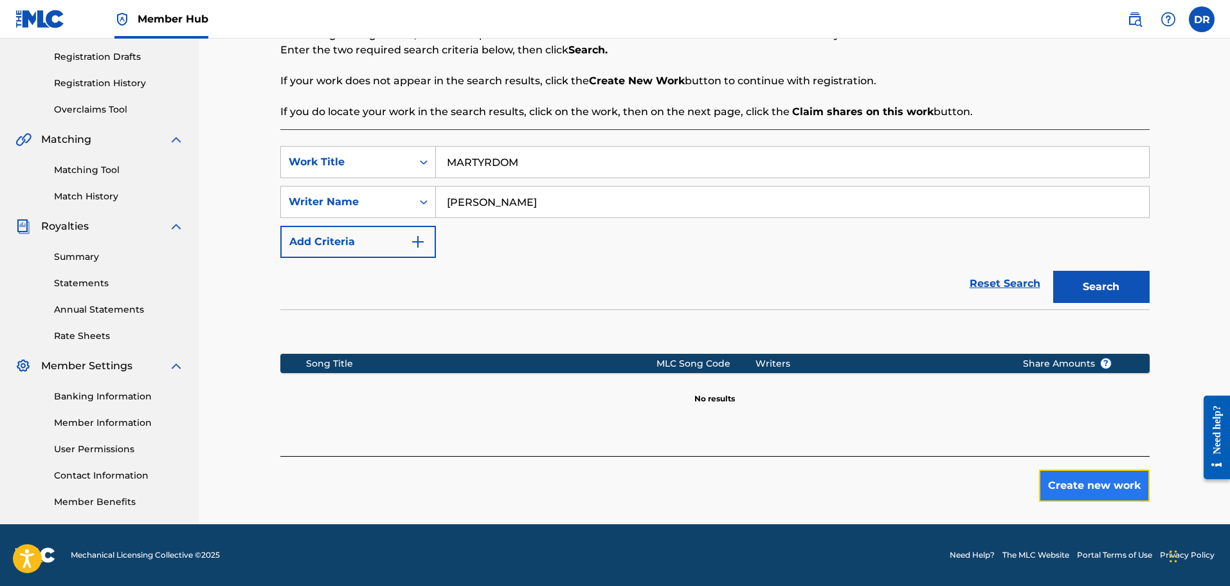
click at [1072, 482] on button "Create new work" at bounding box center [1094, 485] width 111 height 32
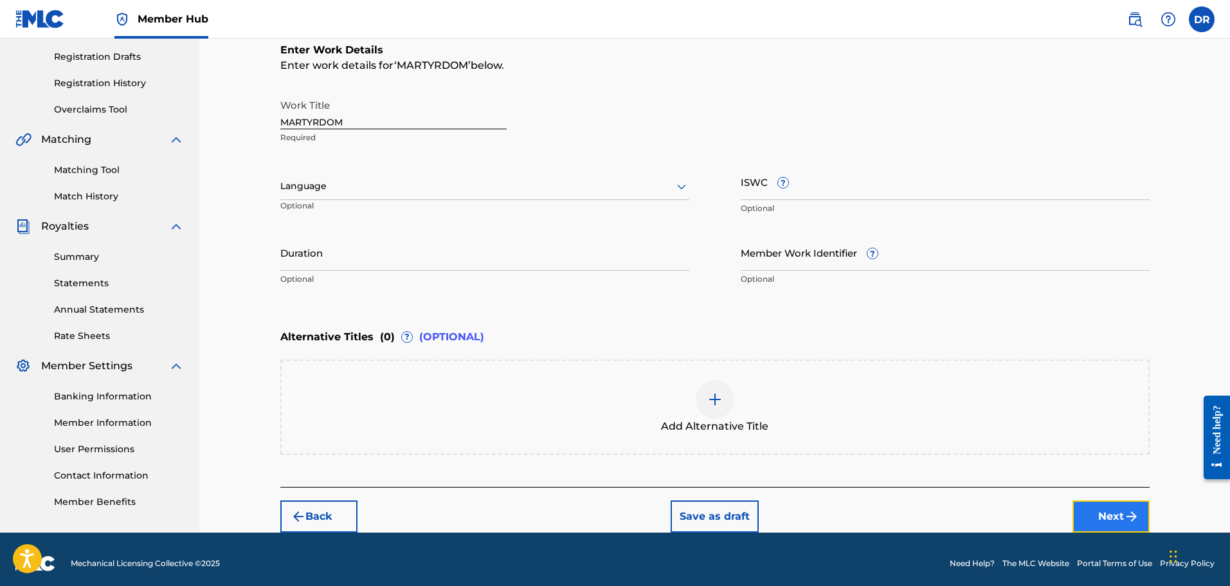
click at [1115, 523] on button "Next" at bounding box center [1110, 516] width 77 height 32
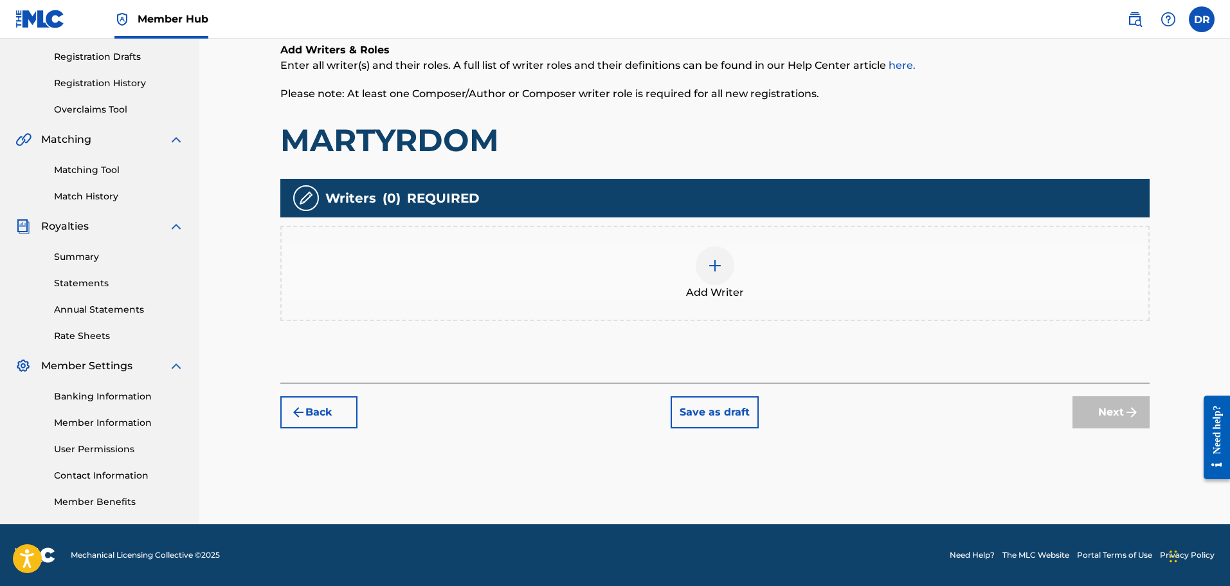
scroll to position [58, 0]
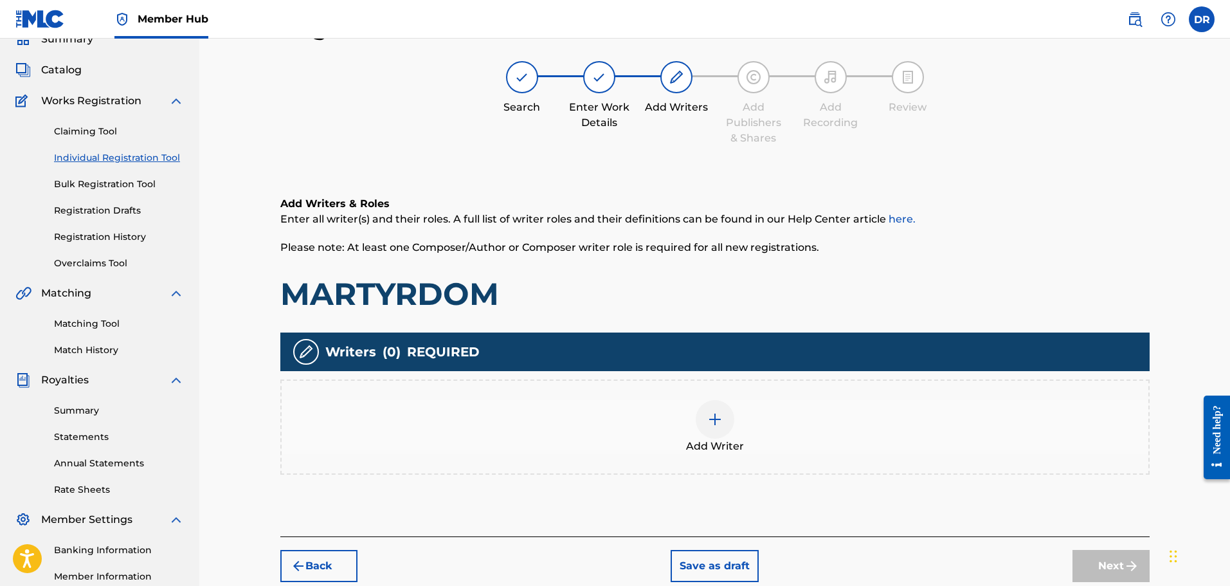
click at [711, 422] on img at bounding box center [714, 418] width 15 height 15
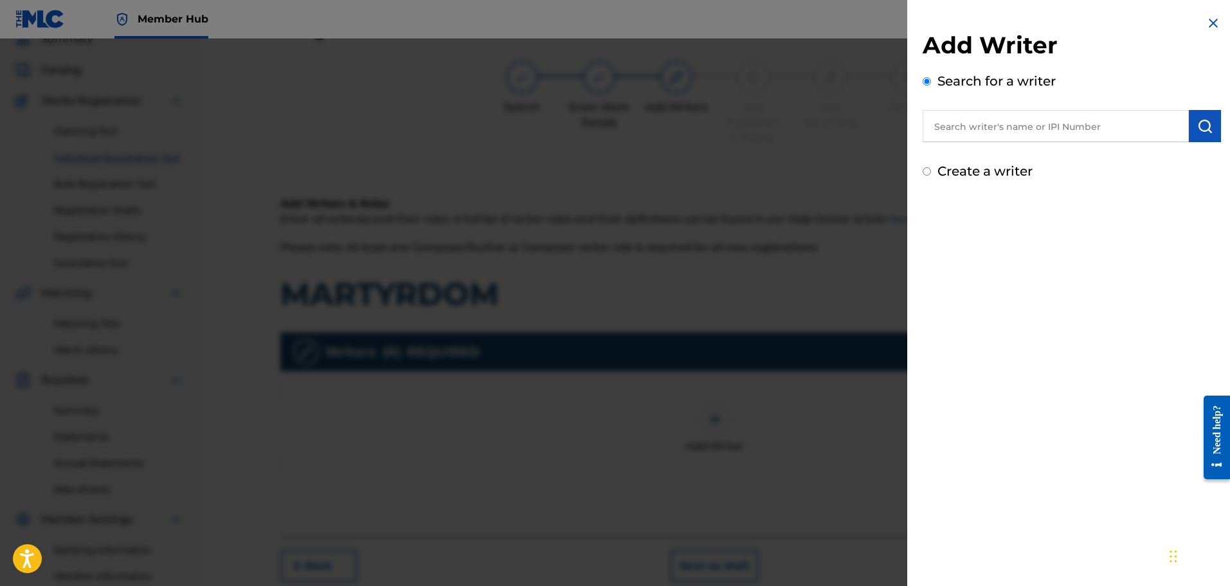
click at [953, 131] on input "text" at bounding box center [1056, 126] width 266 height 32
click at [1208, 127] on button "submit" at bounding box center [1205, 126] width 32 height 32
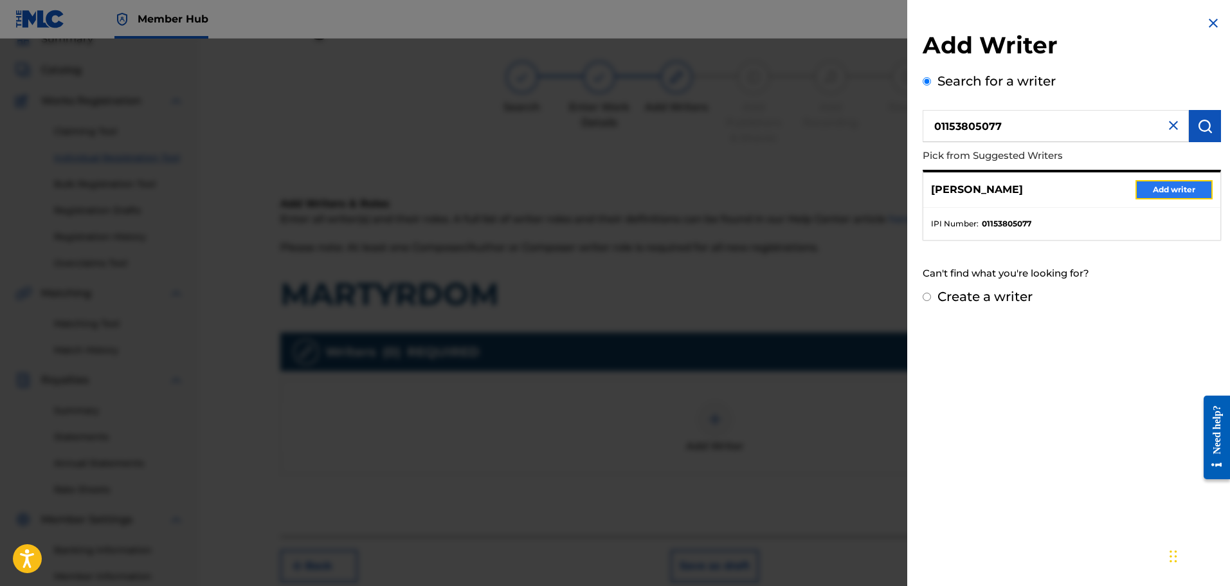
click at [1187, 188] on button "Add writer" at bounding box center [1173, 189] width 77 height 19
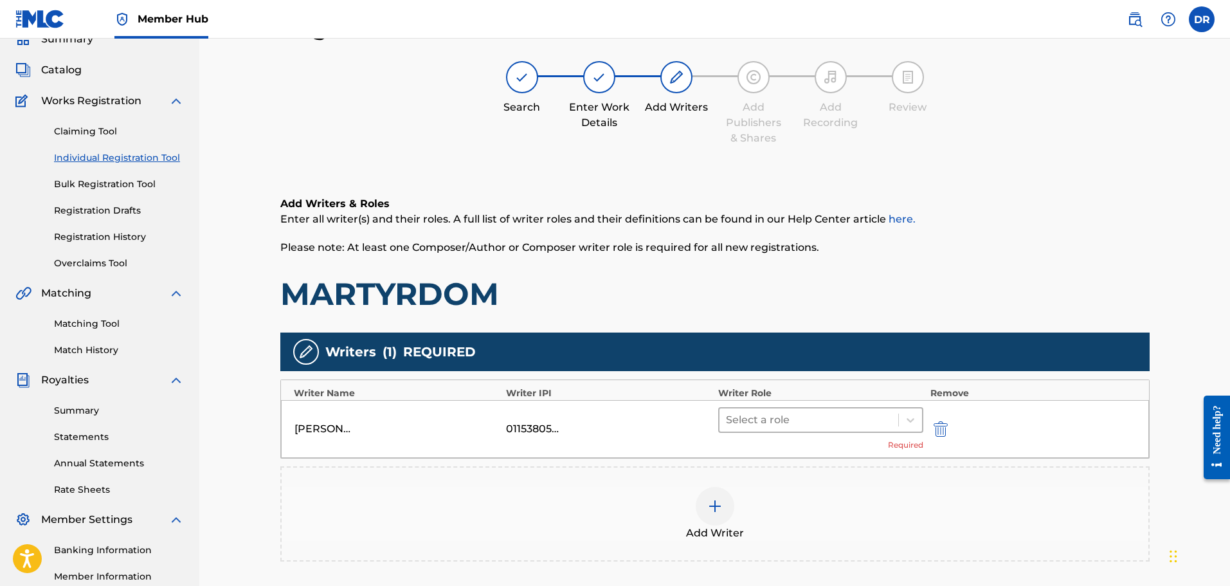
click at [840, 420] on div at bounding box center [809, 420] width 167 height 18
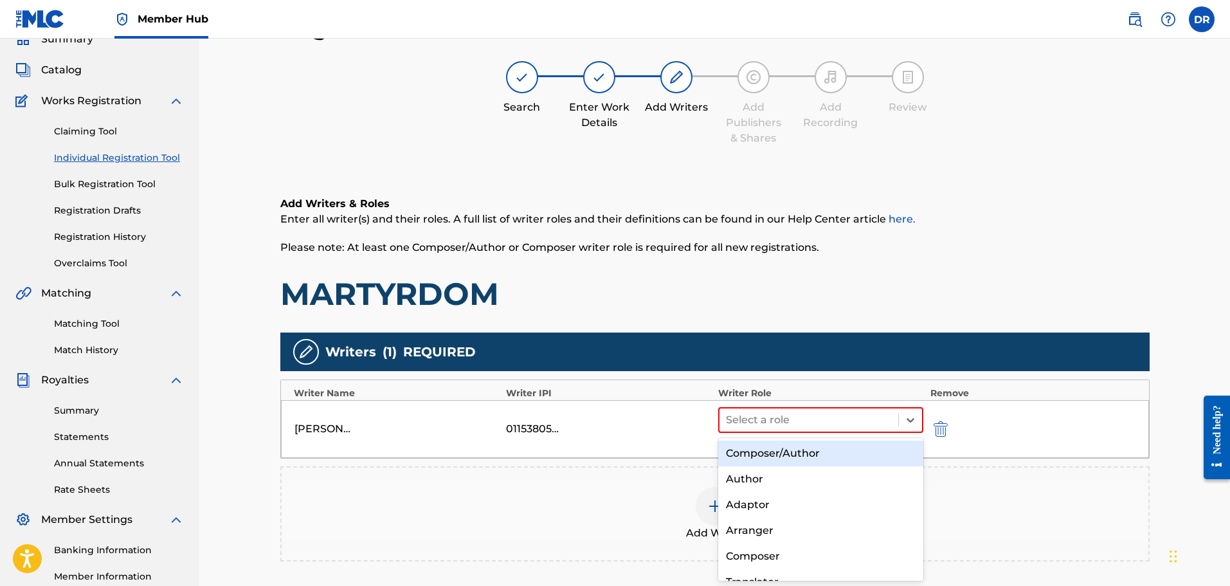
click at [808, 453] on div "Composer/Author" at bounding box center [821, 453] width 206 height 26
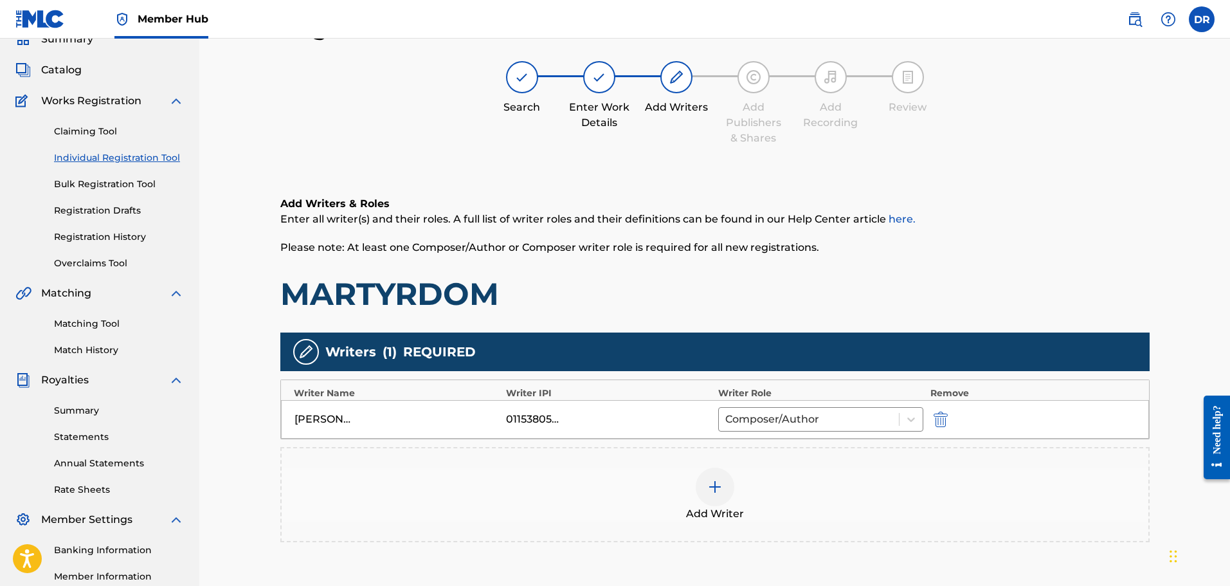
click at [716, 486] on img at bounding box center [714, 486] width 15 height 15
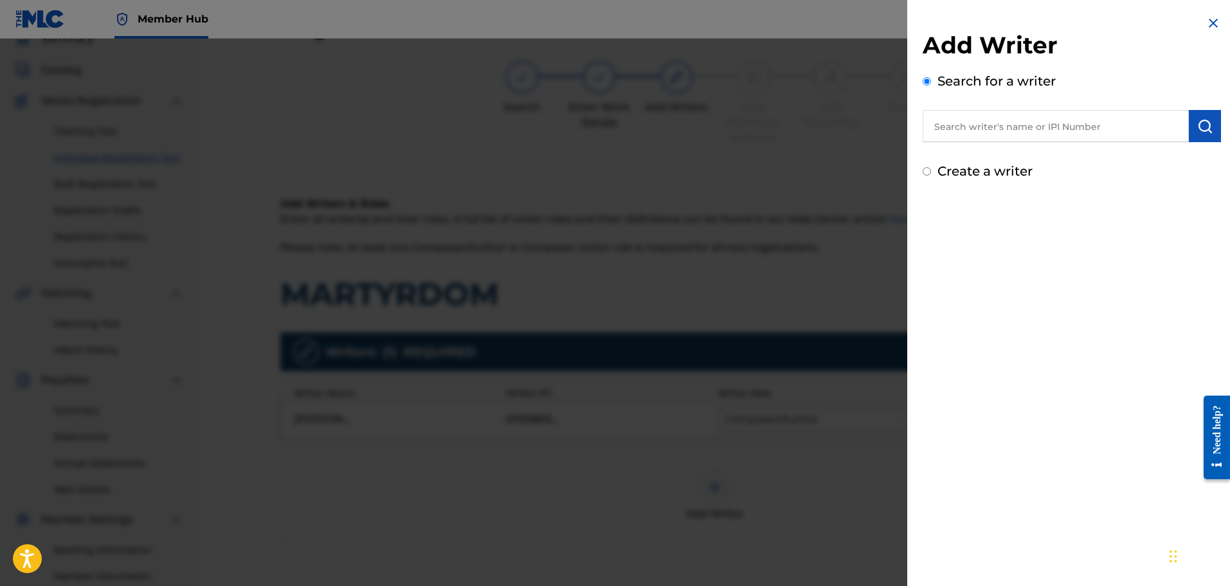
click at [954, 131] on input "text" at bounding box center [1056, 126] width 266 height 32
click at [966, 136] on input "text" at bounding box center [1056, 126] width 266 height 32
click at [1203, 127] on img "submit" at bounding box center [1204, 125] width 15 height 15
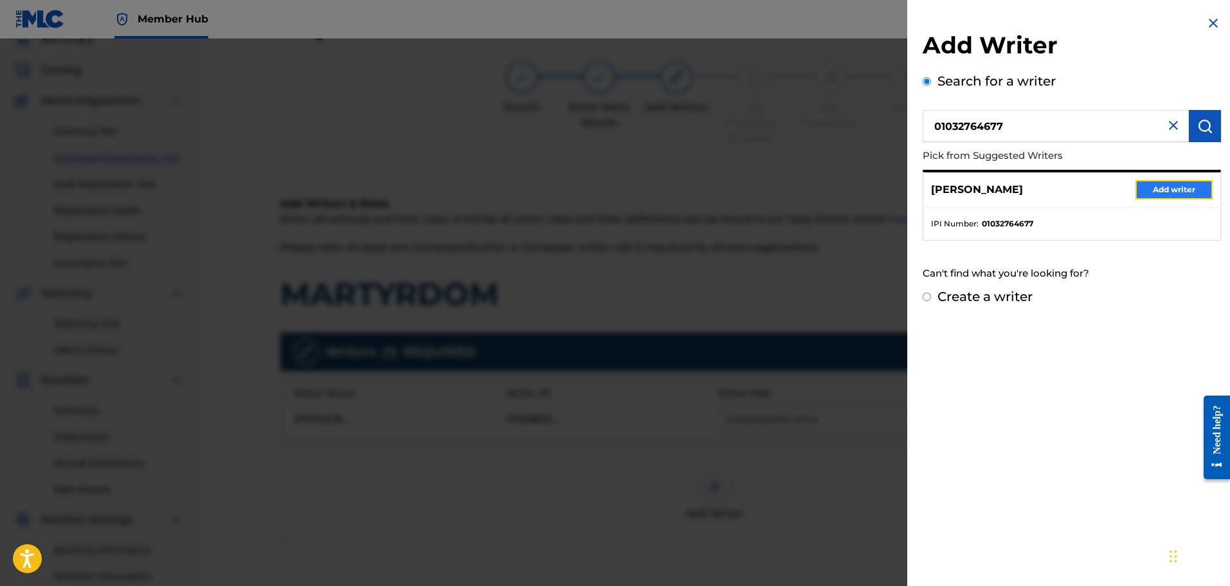
click at [1167, 199] on button "Add writer" at bounding box center [1173, 189] width 77 height 19
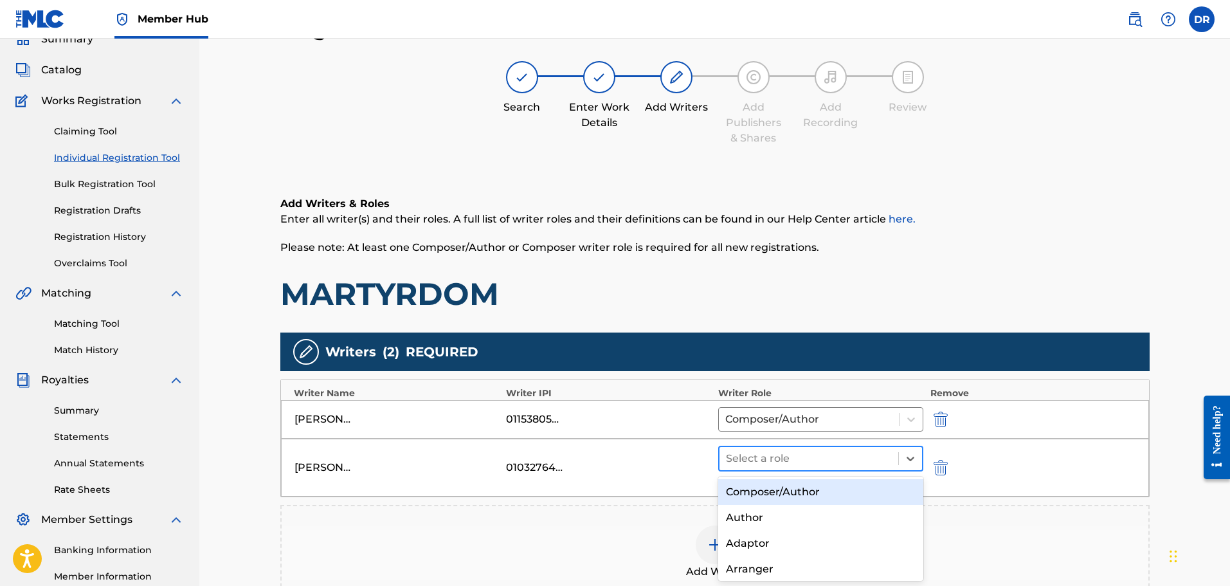
click at [825, 461] on div at bounding box center [809, 458] width 167 height 18
drag, startPoint x: 807, startPoint y: 491, endPoint x: 825, endPoint y: 483, distance: 19.0
click at [808, 491] on div "Composer/Author" at bounding box center [821, 492] width 206 height 26
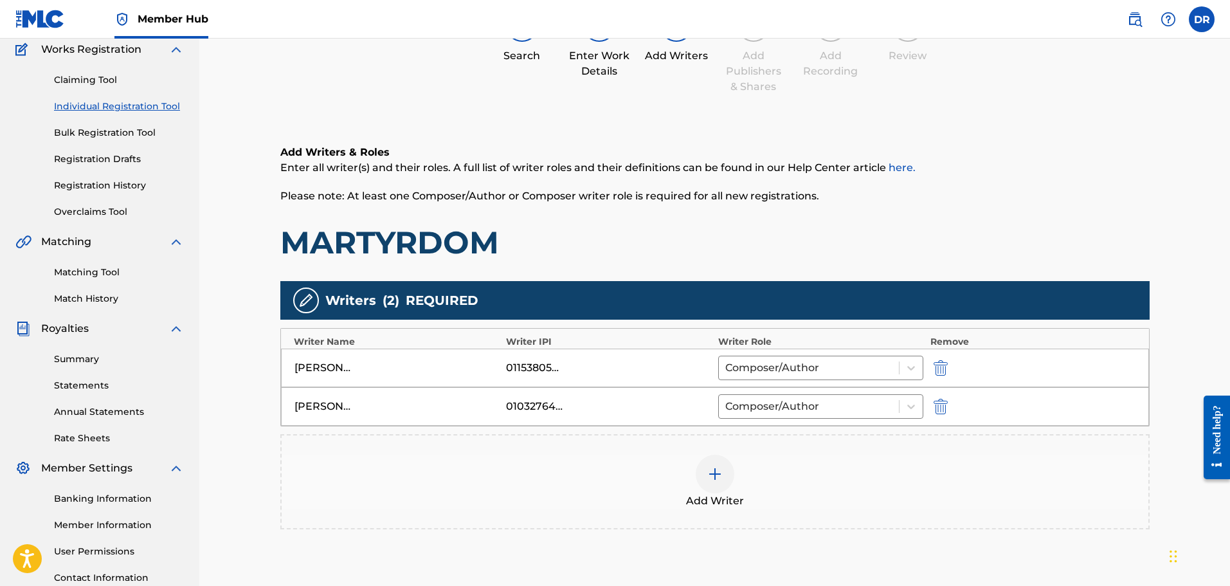
scroll to position [186, 0]
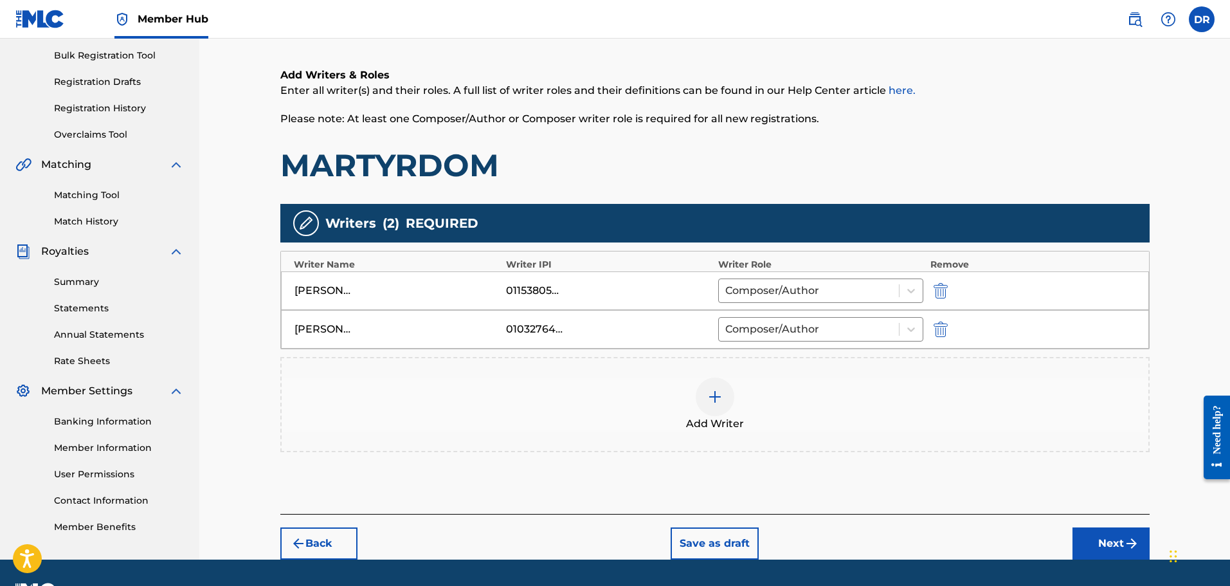
click at [716, 395] on img at bounding box center [714, 396] width 15 height 15
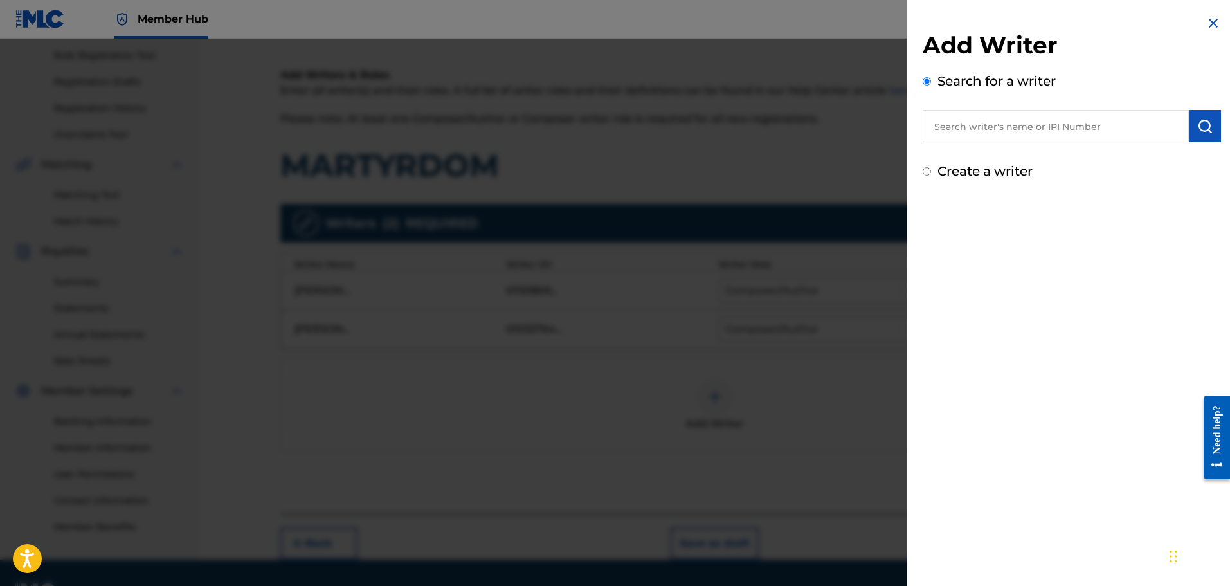
click at [989, 132] on input "text" at bounding box center [1056, 126] width 266 height 32
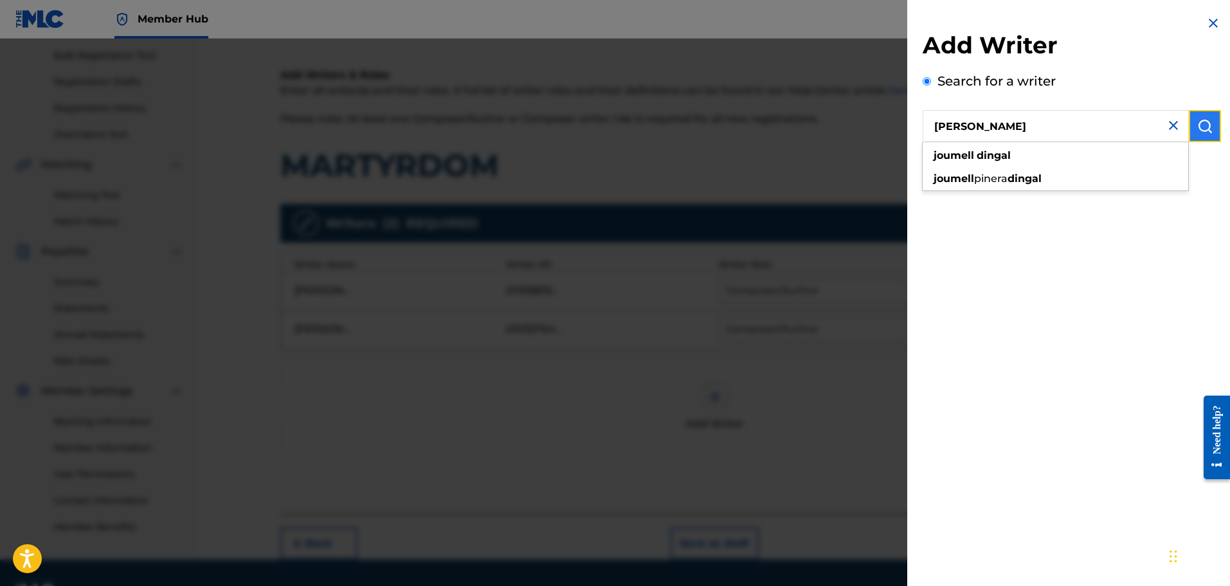
click at [1197, 120] on img "submit" at bounding box center [1204, 125] width 15 height 15
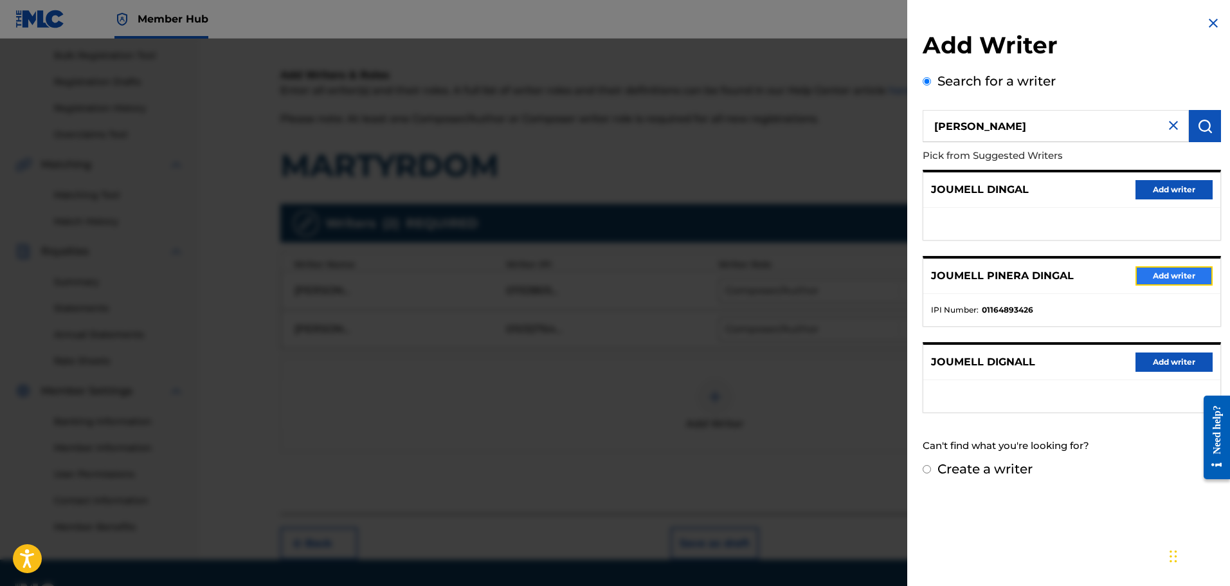
click at [1144, 273] on button "Add writer" at bounding box center [1173, 275] width 77 height 19
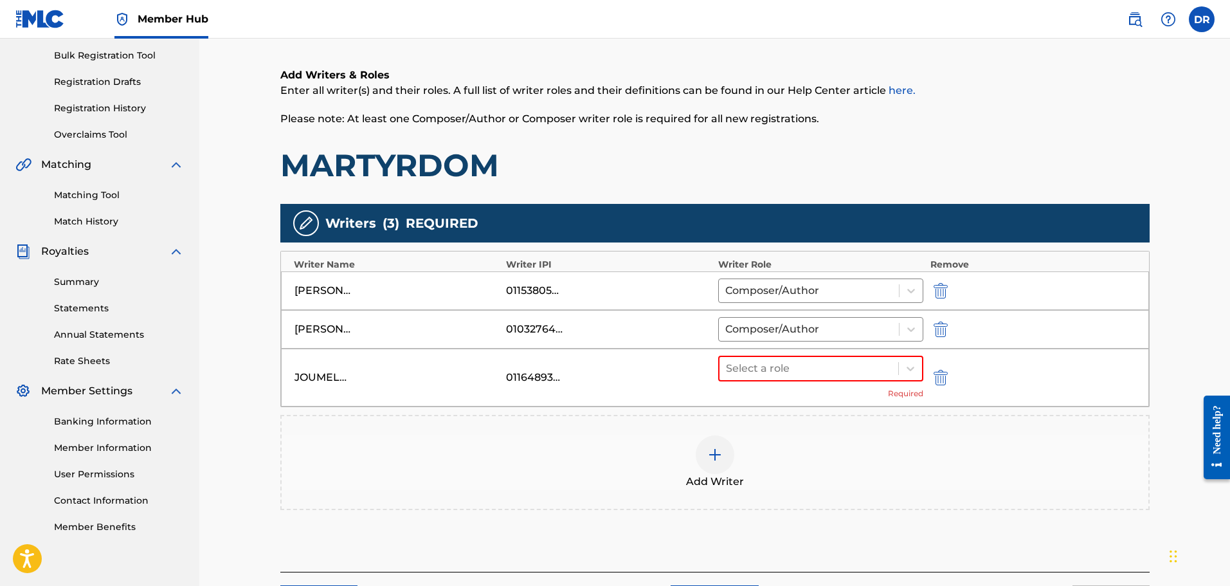
drag, startPoint x: 505, startPoint y: 377, endPoint x: 549, endPoint y: 377, distance: 44.4
click at [549, 377] on div "JOUMELL PINERA DINGAL 01164893426 Select a role Required" at bounding box center [715, 377] width 868 height 58
drag, startPoint x: 499, startPoint y: 378, endPoint x: 523, endPoint y: 378, distance: 23.8
click at [523, 378] on div "JOUMELL PINERA DINGAL 01164893426 Select a role Required" at bounding box center [715, 377] width 868 height 58
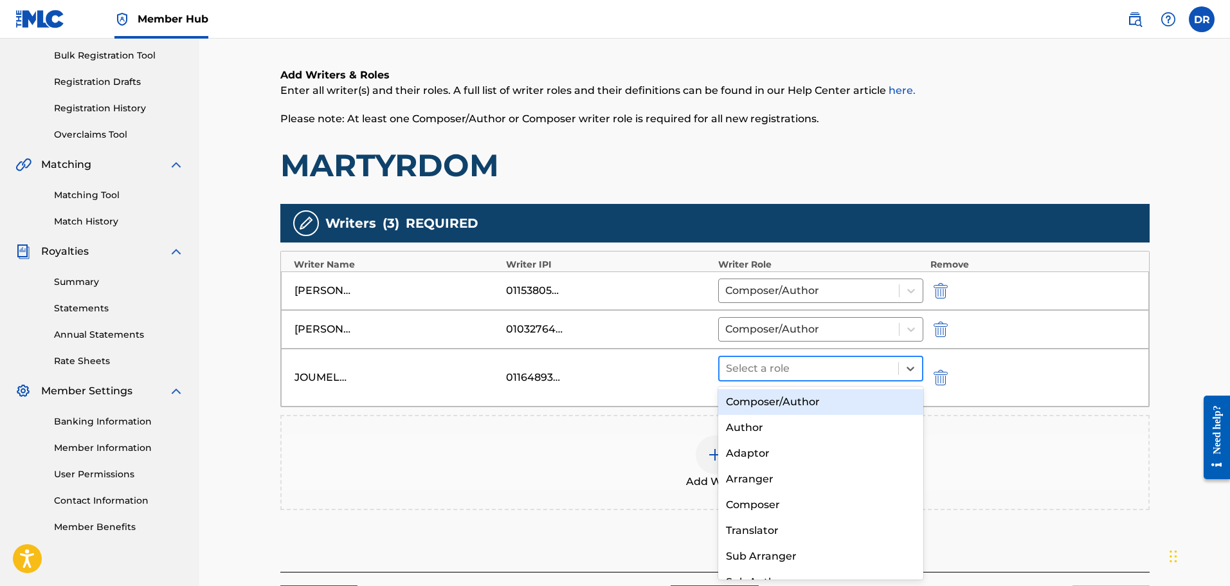
click at [792, 368] on div at bounding box center [809, 368] width 167 height 18
click at [785, 397] on div "Composer/Author" at bounding box center [821, 402] width 206 height 26
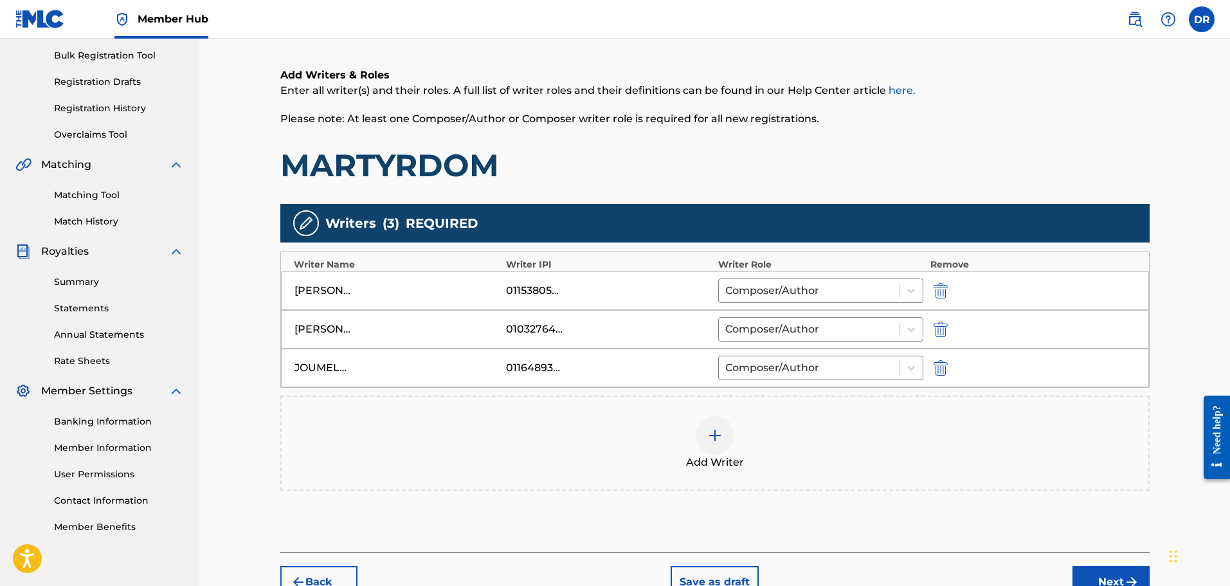
click at [526, 366] on div "01164893426" at bounding box center [535, 367] width 58 height 15
drag, startPoint x: 507, startPoint y: 365, endPoint x: 541, endPoint y: 367, distance: 34.1
click at [541, 367] on div "01164893426" at bounding box center [535, 367] width 58 height 15
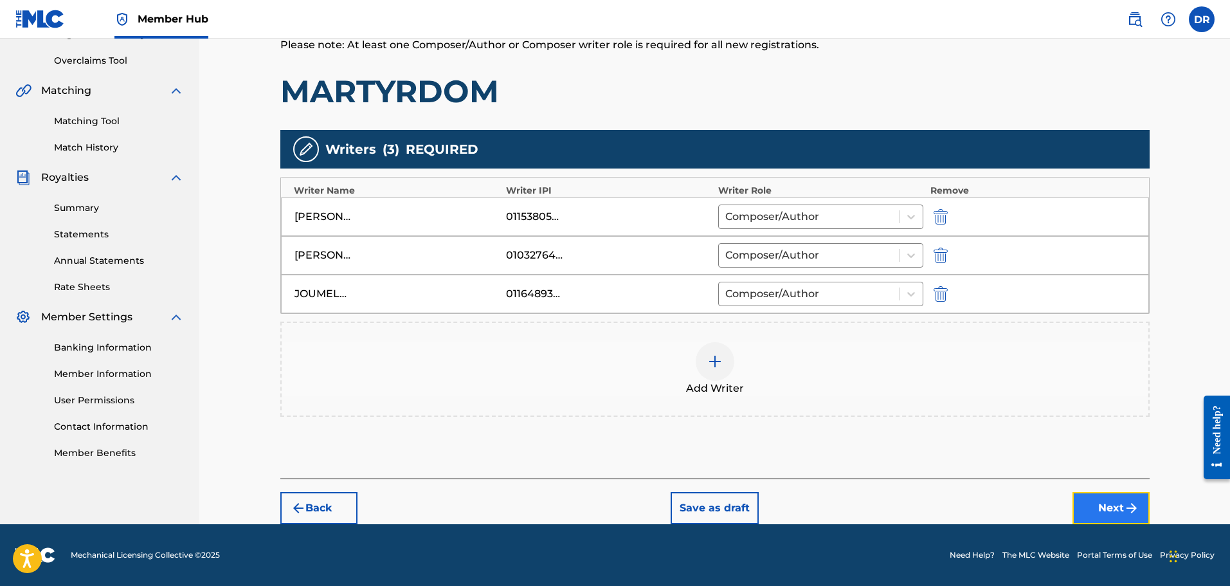
click at [1109, 507] on button "Next" at bounding box center [1110, 508] width 77 height 32
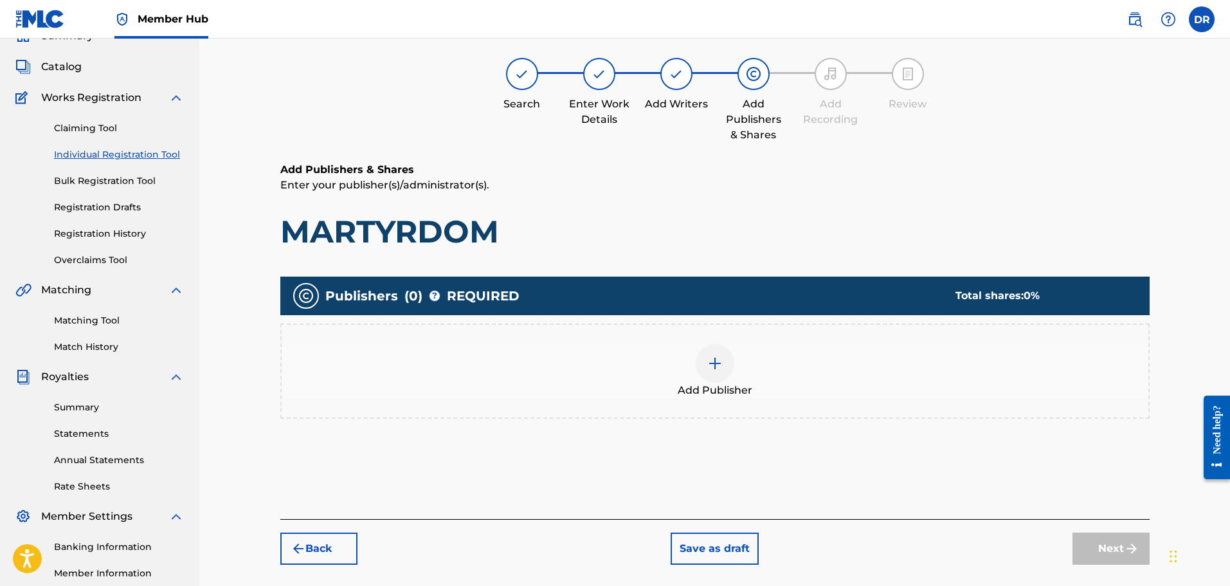
scroll to position [58, 0]
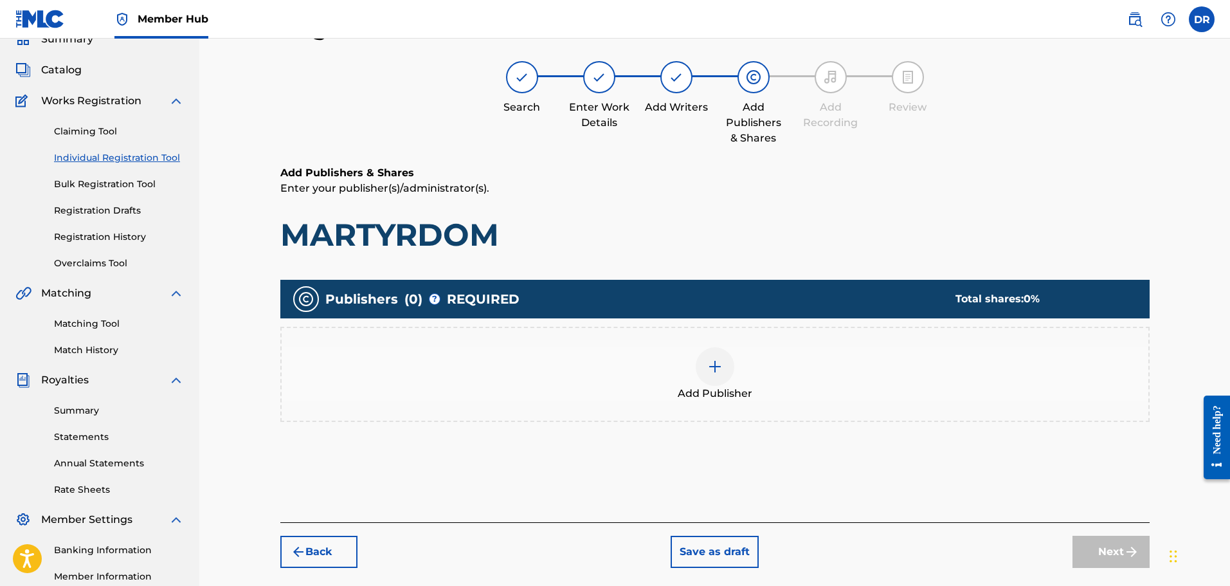
click at [715, 361] on img at bounding box center [714, 366] width 15 height 15
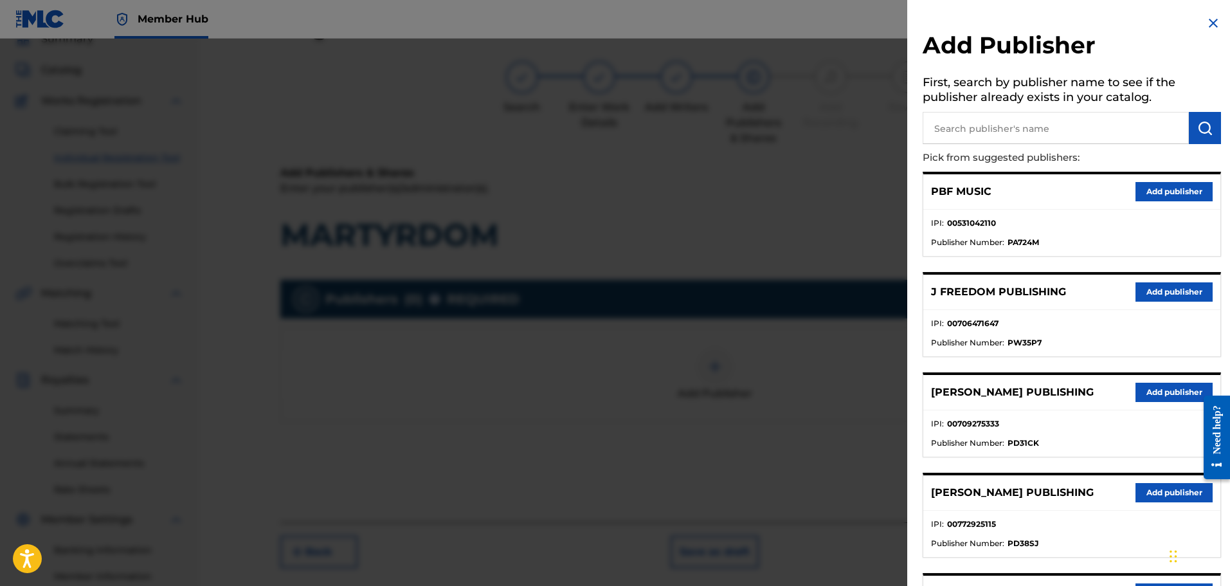
click at [951, 137] on input "text" at bounding box center [1056, 128] width 266 height 32
click at [1197, 120] on img "submit" at bounding box center [1204, 127] width 15 height 15
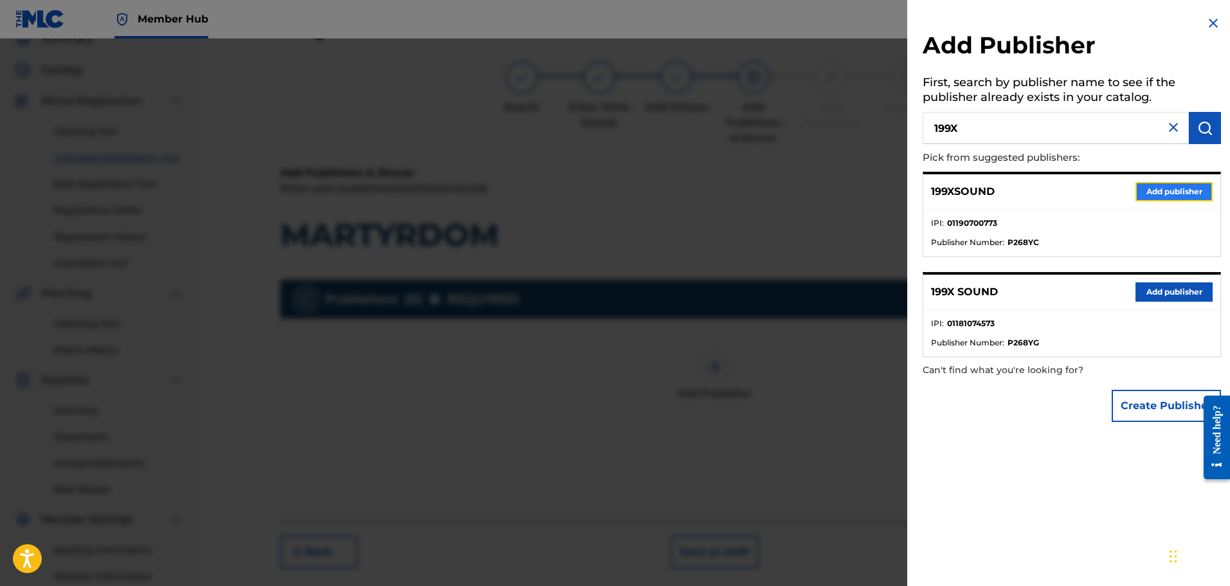
click at [1178, 190] on button "Add publisher" at bounding box center [1173, 191] width 77 height 19
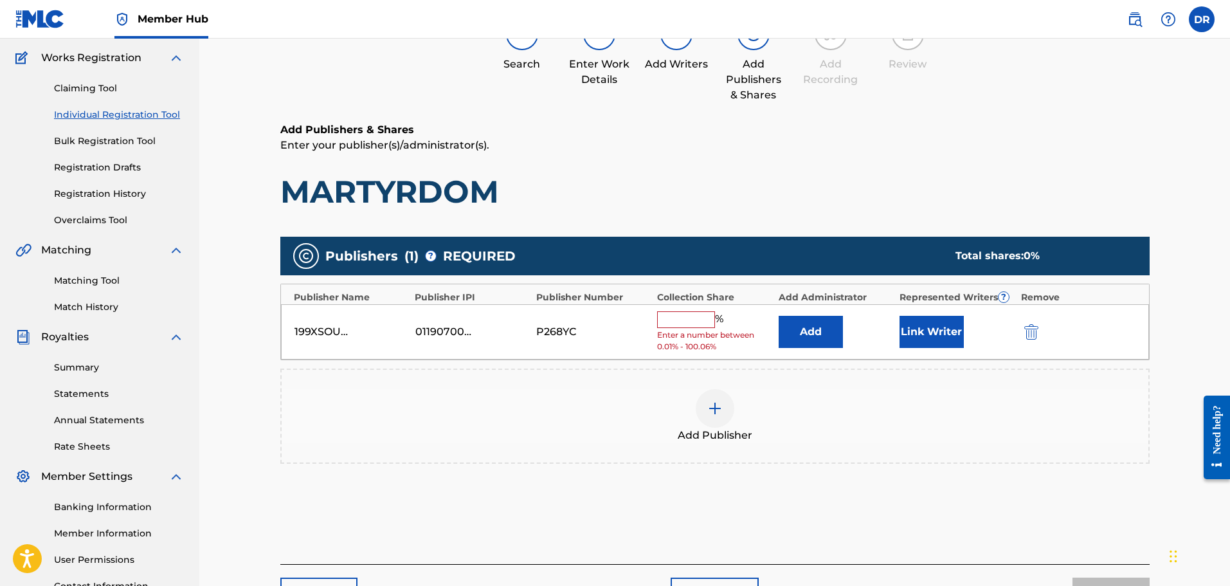
scroll to position [122, 0]
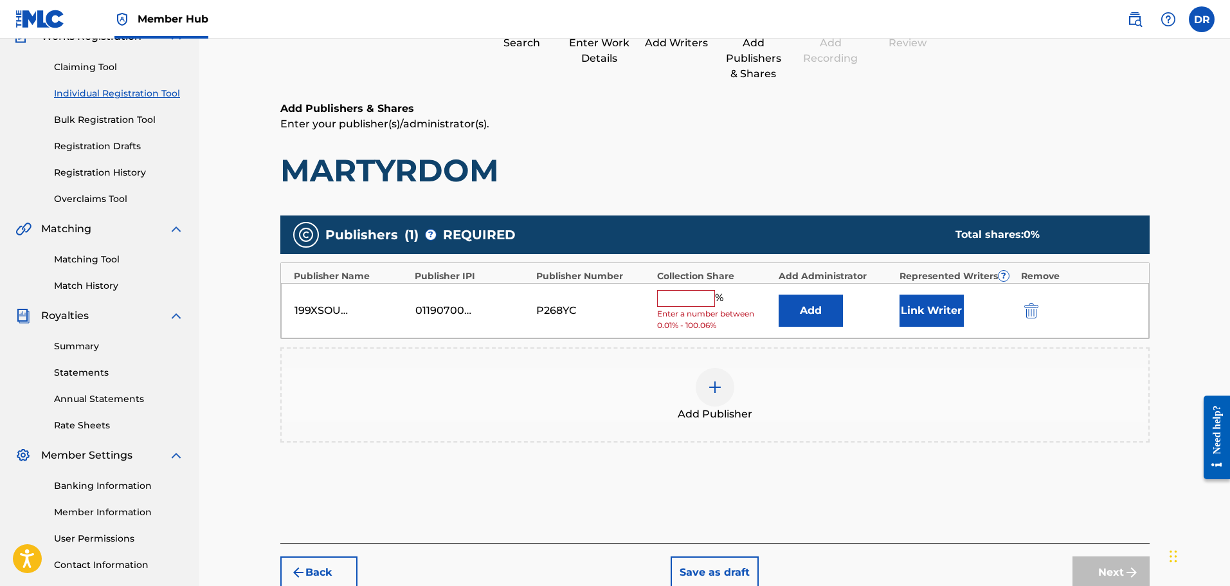
click at [685, 298] on input "text" at bounding box center [686, 298] width 58 height 17
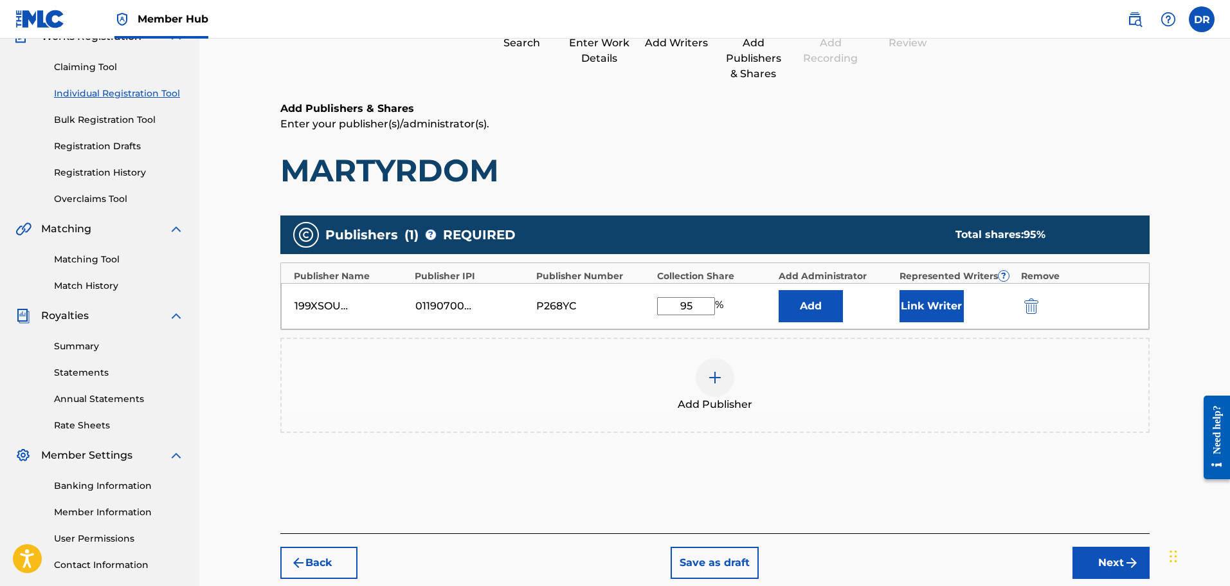
drag, startPoint x: 689, startPoint y: 302, endPoint x: 629, endPoint y: 305, distance: 60.5
click at [627, 305] on div "199XSOUND 01190700773 P268YC 95 % Add Link Writer" at bounding box center [715, 306] width 868 height 46
drag, startPoint x: 701, startPoint y: 305, endPoint x: 618, endPoint y: 307, distance: 83.0
click at [618, 307] on div "199XSOUND 01190700773 P268YC 95 % Add Link Writer" at bounding box center [715, 306] width 868 height 46
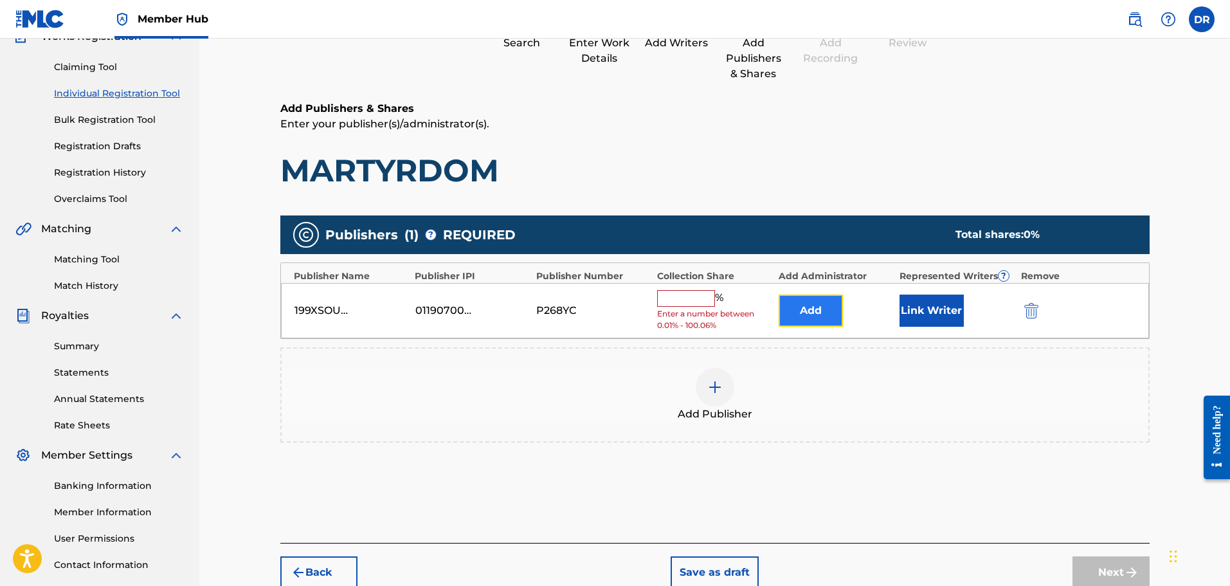
click at [813, 300] on button "Add" at bounding box center [811, 310] width 64 height 32
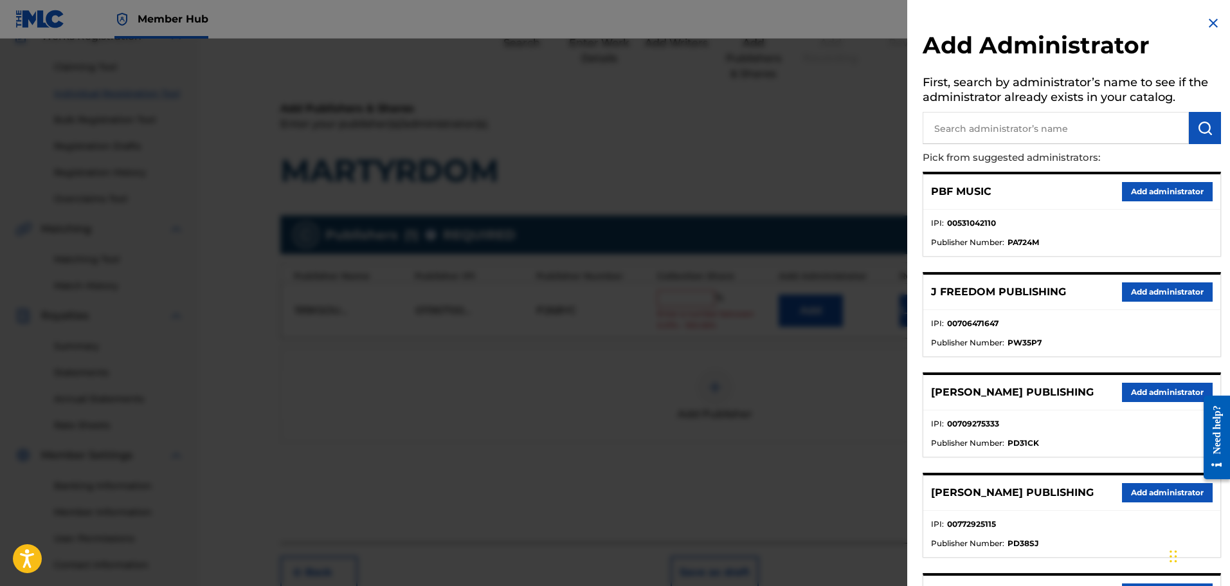
click at [978, 127] on input "text" at bounding box center [1056, 128] width 266 height 32
click at [1202, 122] on img "submit" at bounding box center [1204, 127] width 15 height 15
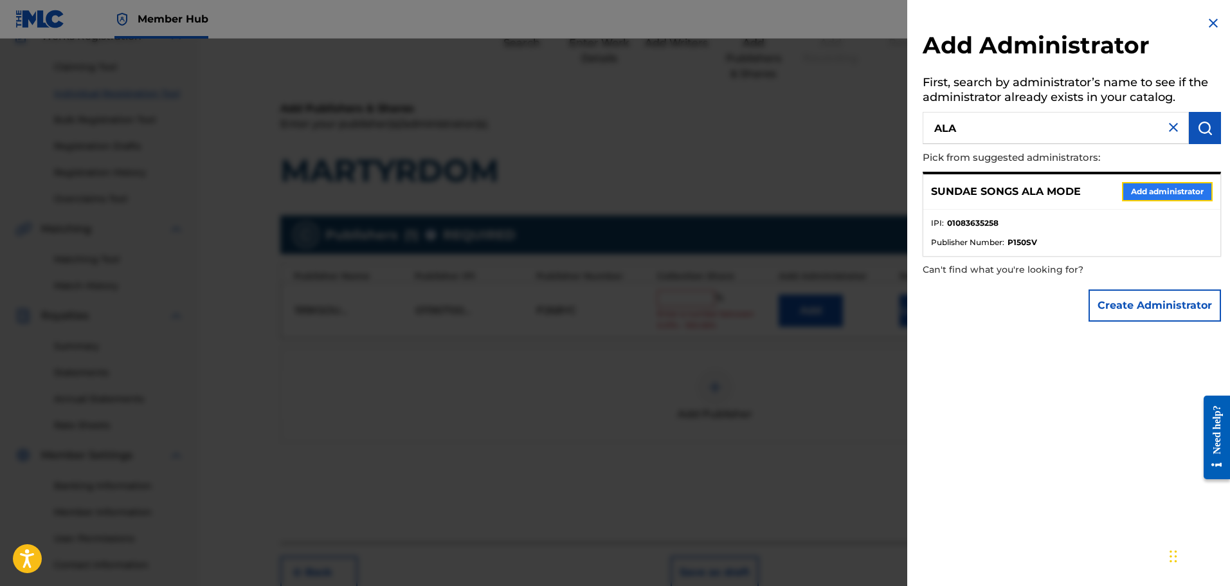
click at [1151, 194] on button "Add administrator" at bounding box center [1167, 191] width 91 height 19
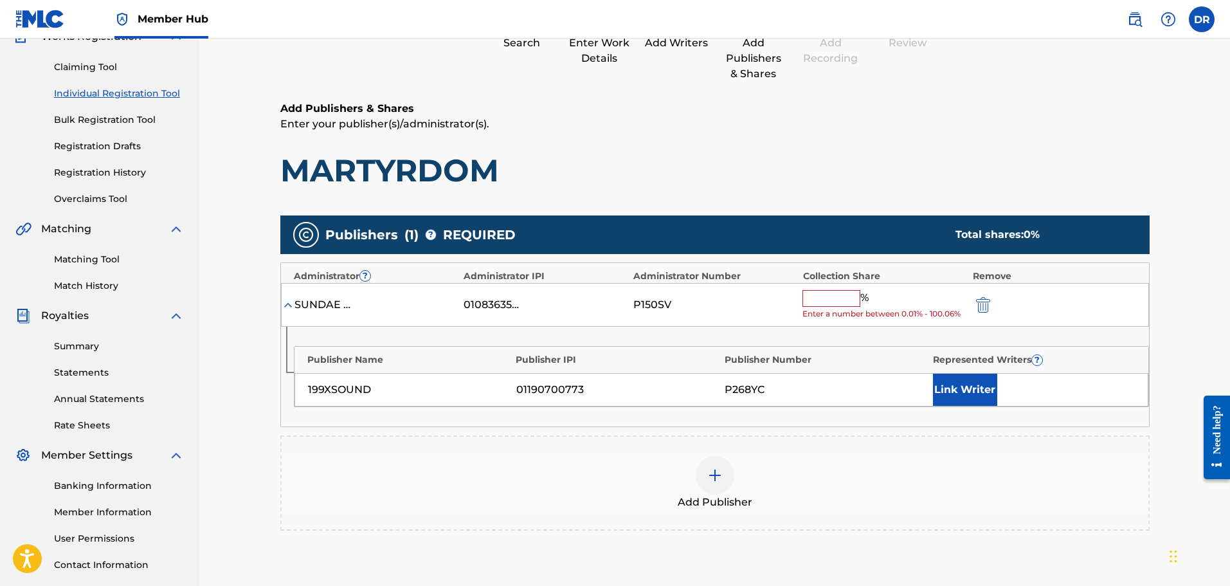
click at [826, 298] on input "text" at bounding box center [831, 298] width 58 height 17
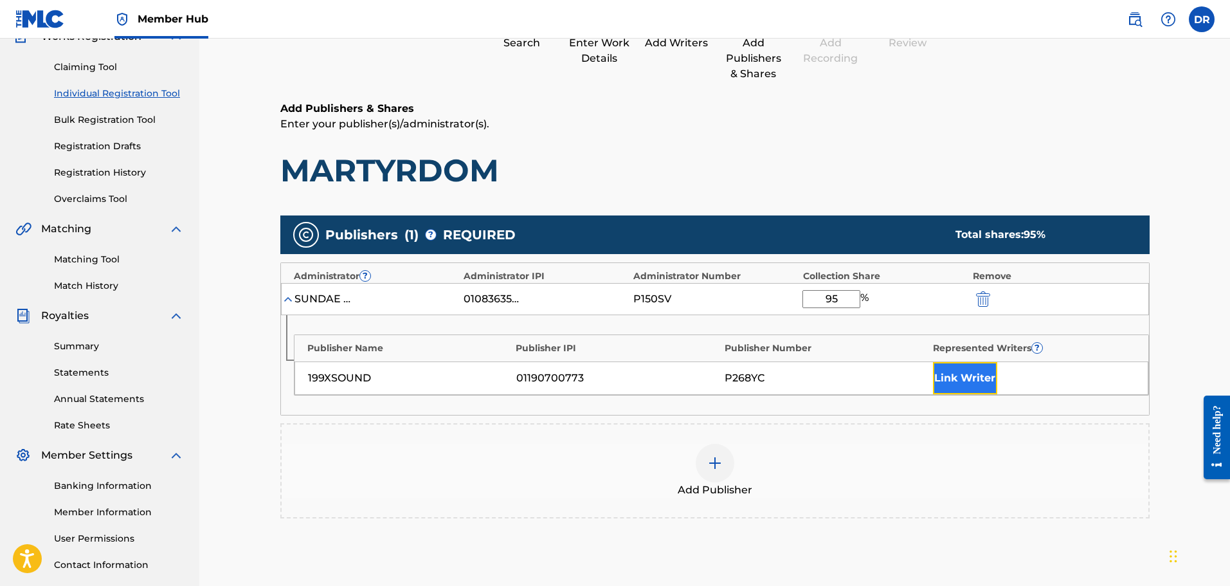
click at [973, 372] on button "Link Writer" at bounding box center [965, 378] width 64 height 32
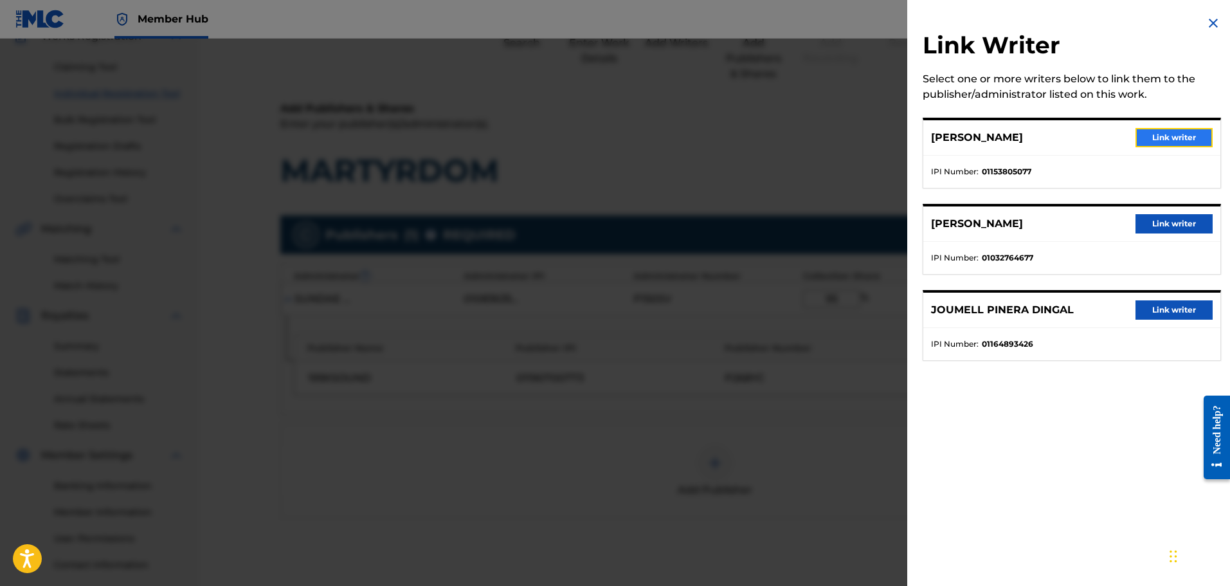
click at [1182, 133] on button "Link writer" at bounding box center [1173, 137] width 77 height 19
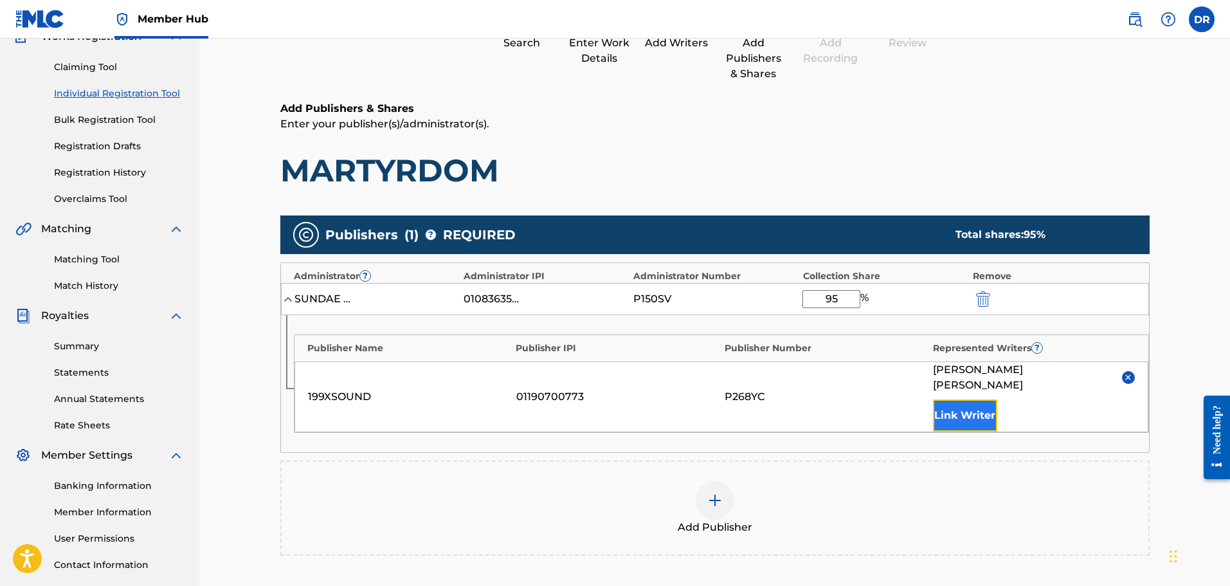
click at [966, 399] on button "Link Writer" at bounding box center [965, 415] width 64 height 32
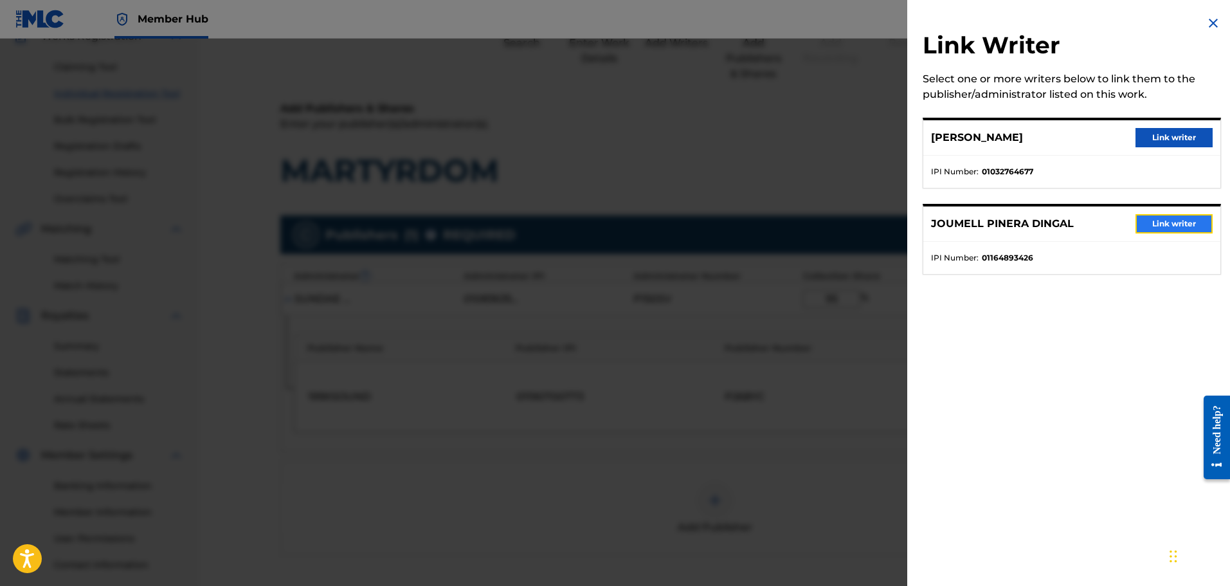
click at [1153, 219] on button "Link writer" at bounding box center [1173, 223] width 77 height 19
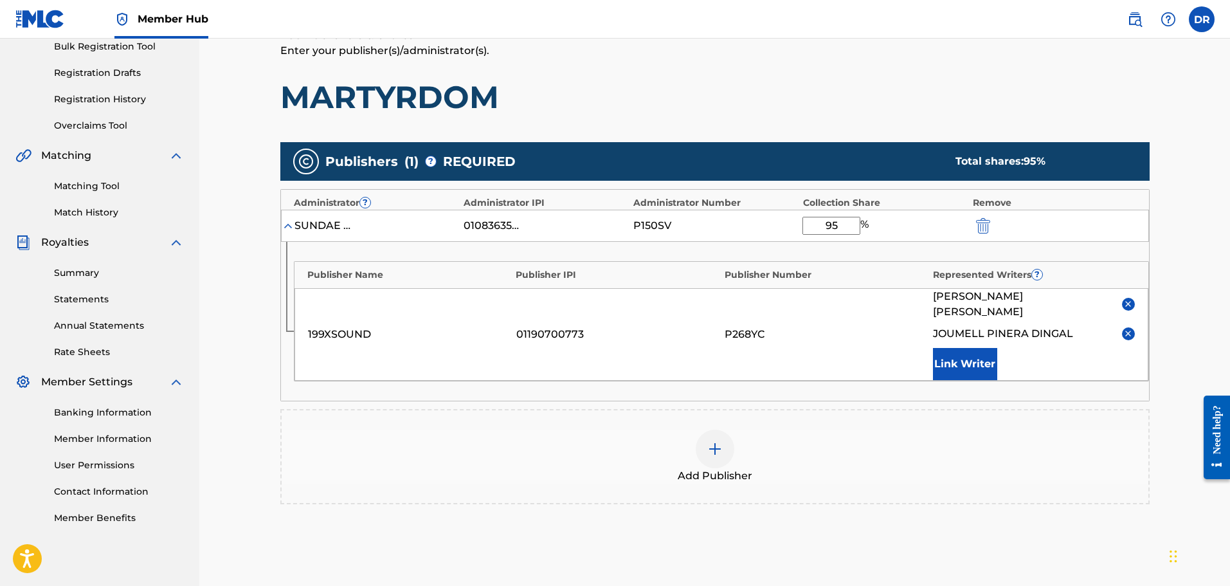
scroll to position [306, 0]
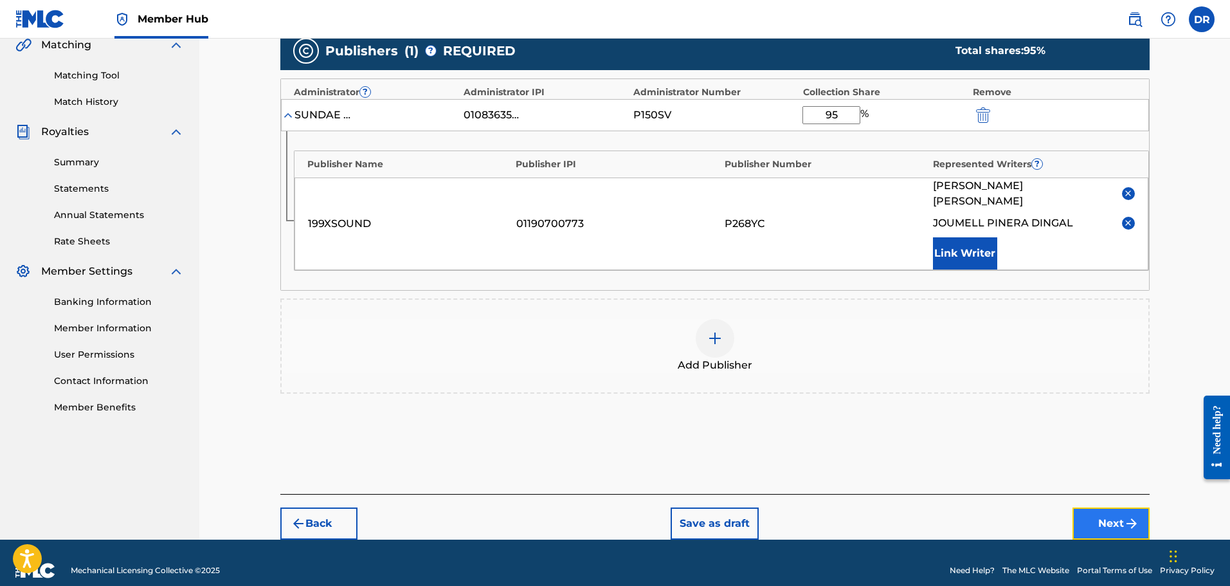
click at [1104, 516] on button "Next" at bounding box center [1110, 523] width 77 height 32
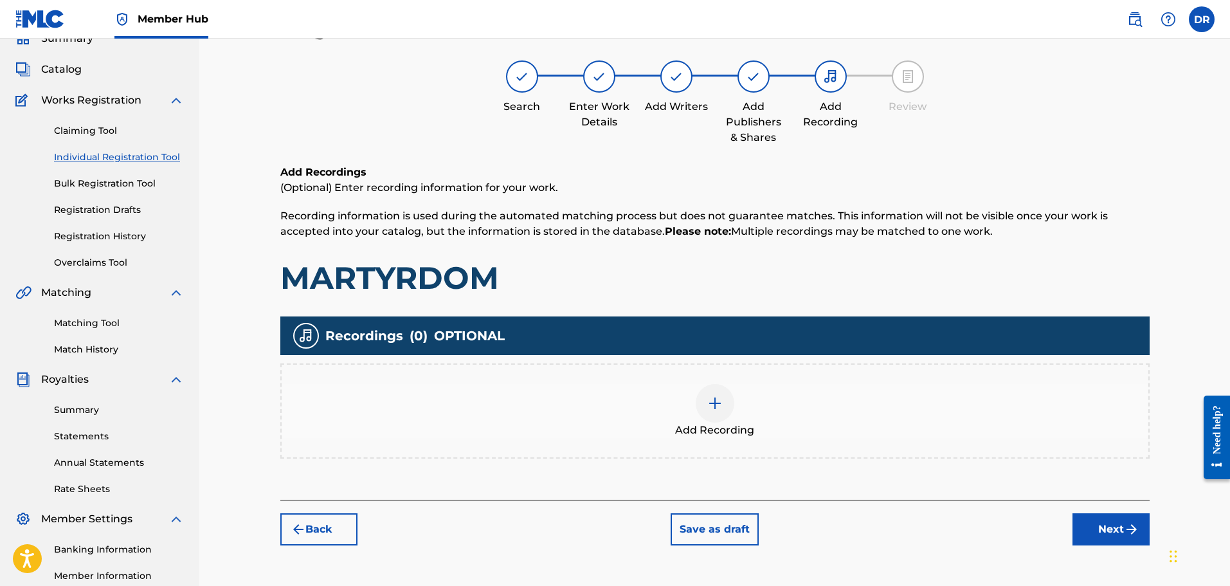
scroll to position [58, 0]
click at [708, 404] on img at bounding box center [714, 403] width 15 height 15
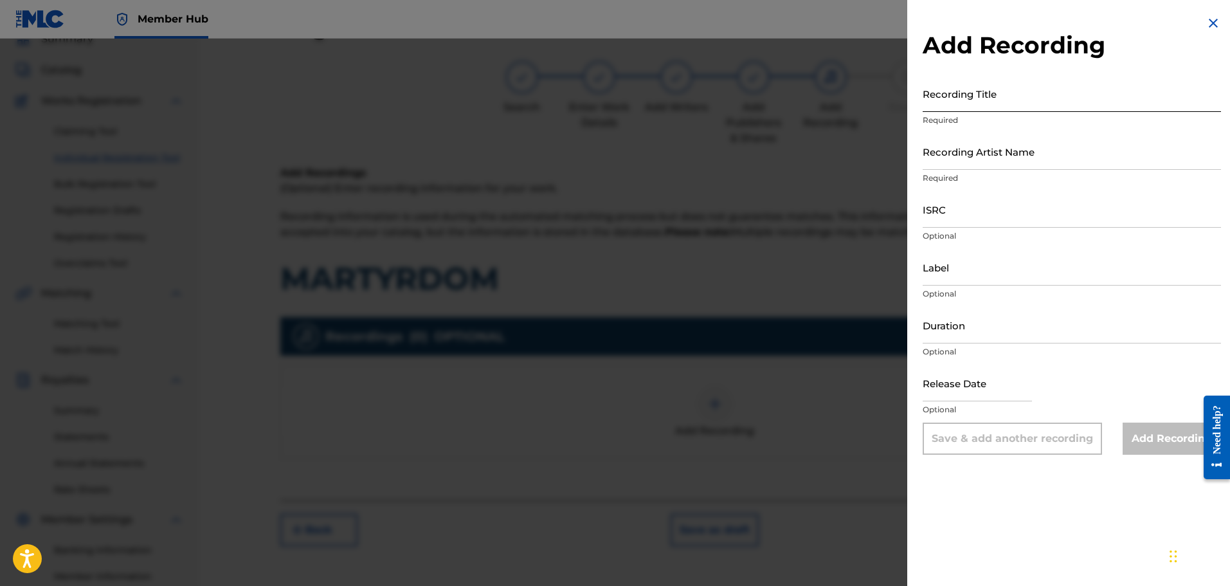
click at [961, 95] on input "Recording Title" at bounding box center [1072, 93] width 298 height 37
drag, startPoint x: 969, startPoint y: 161, endPoint x: 940, endPoint y: 165, distance: 29.8
click at [969, 161] on input "Recording Artist Name" at bounding box center [1072, 151] width 298 height 37
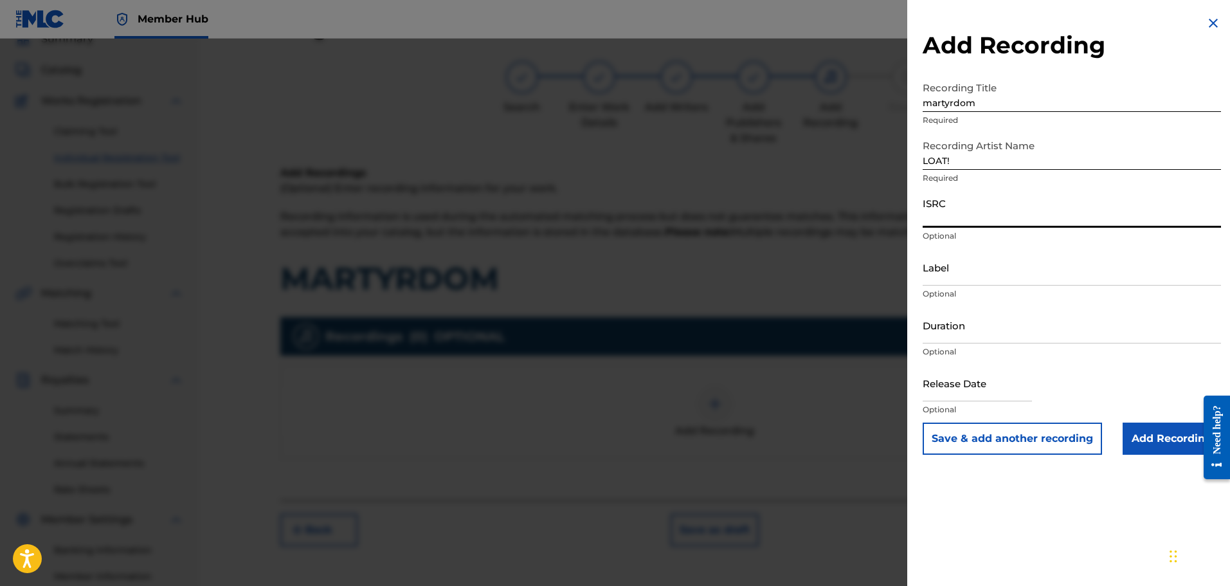
click at [955, 215] on input "ISRC" at bounding box center [1072, 209] width 298 height 37
click at [1159, 431] on input "Add Recording" at bounding box center [1171, 438] width 98 height 32
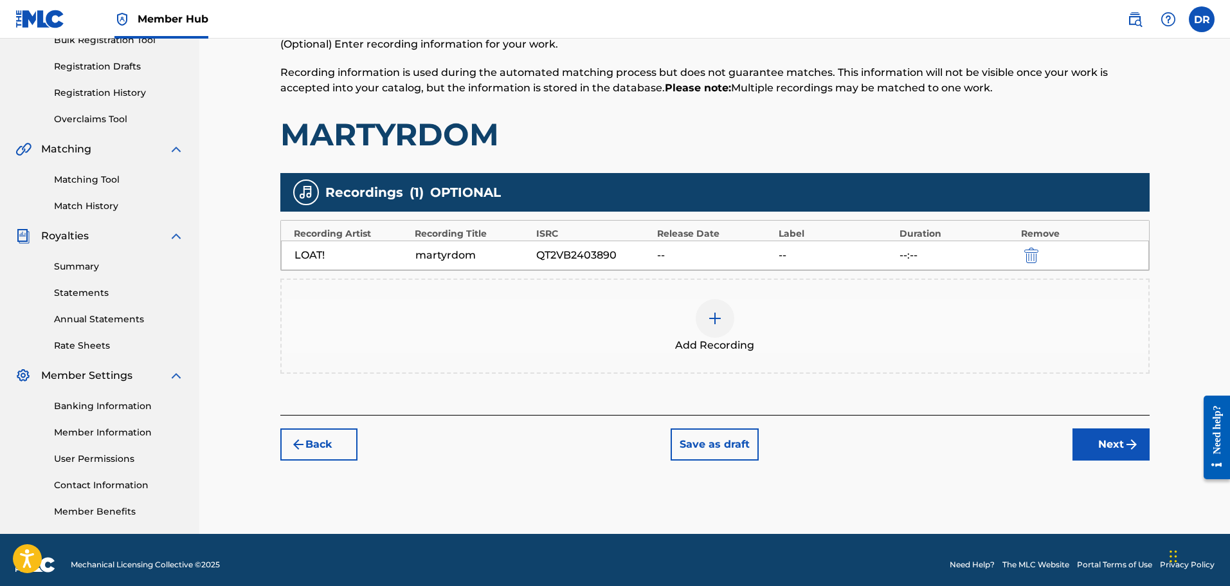
scroll to position [212, 0]
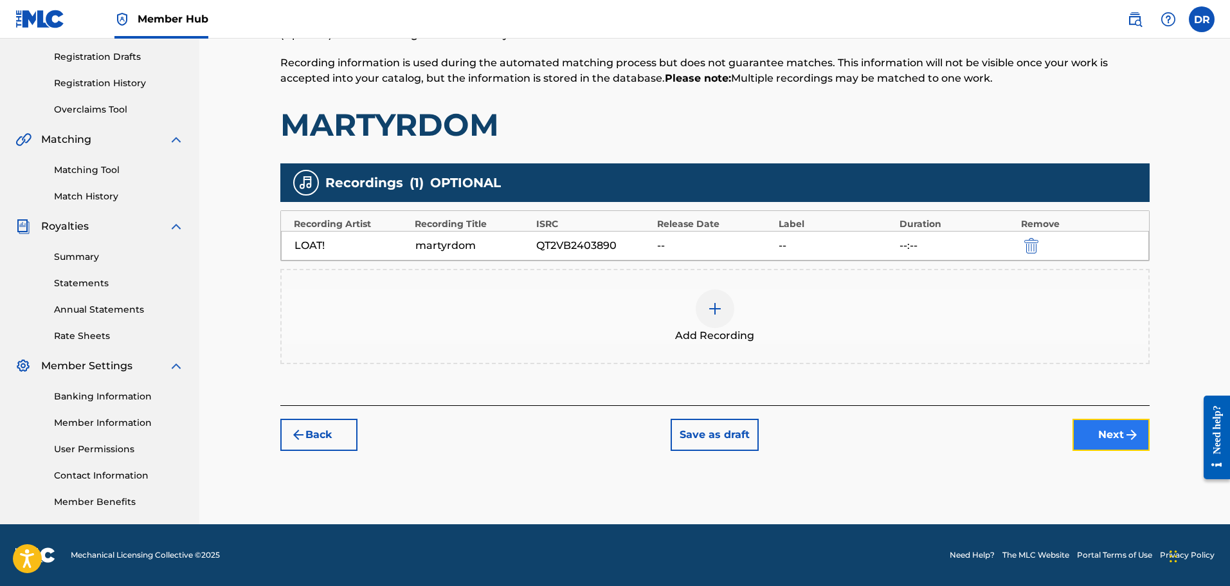
click at [1108, 423] on button "Next" at bounding box center [1110, 435] width 77 height 32
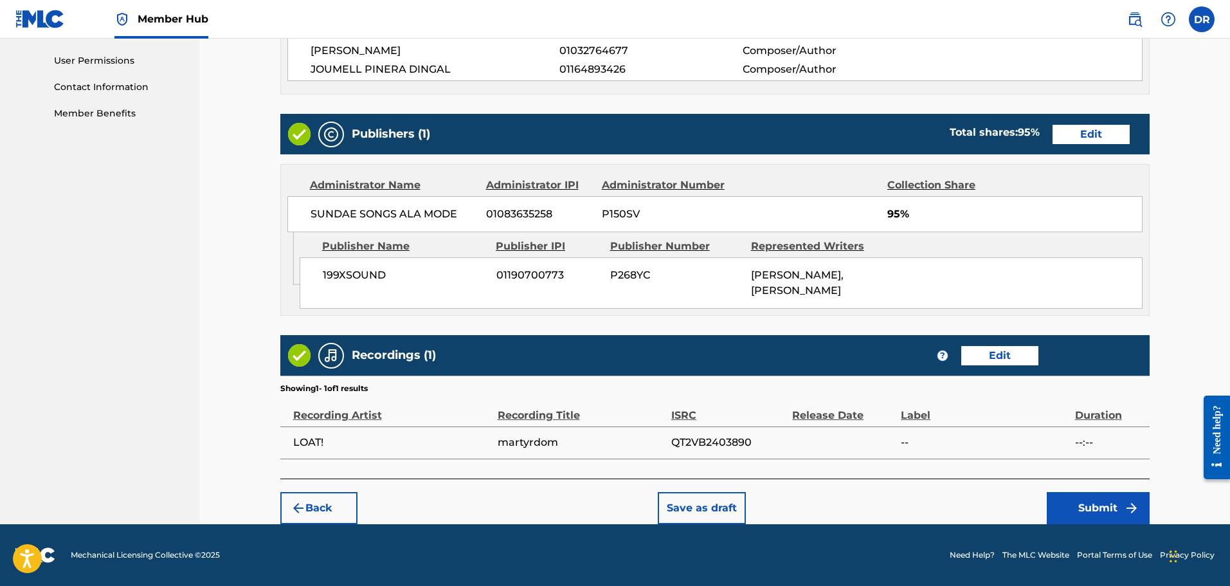
scroll to position [615, 0]
click at [1092, 503] on button "Submit" at bounding box center [1098, 508] width 103 height 32
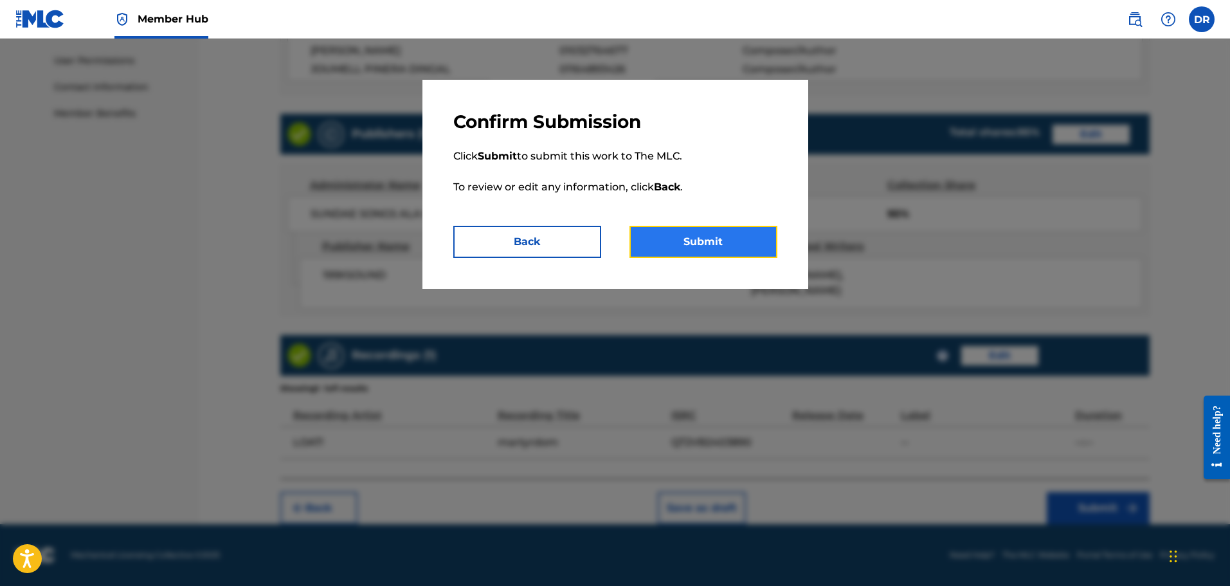
click at [739, 248] on button "Submit" at bounding box center [703, 242] width 148 height 32
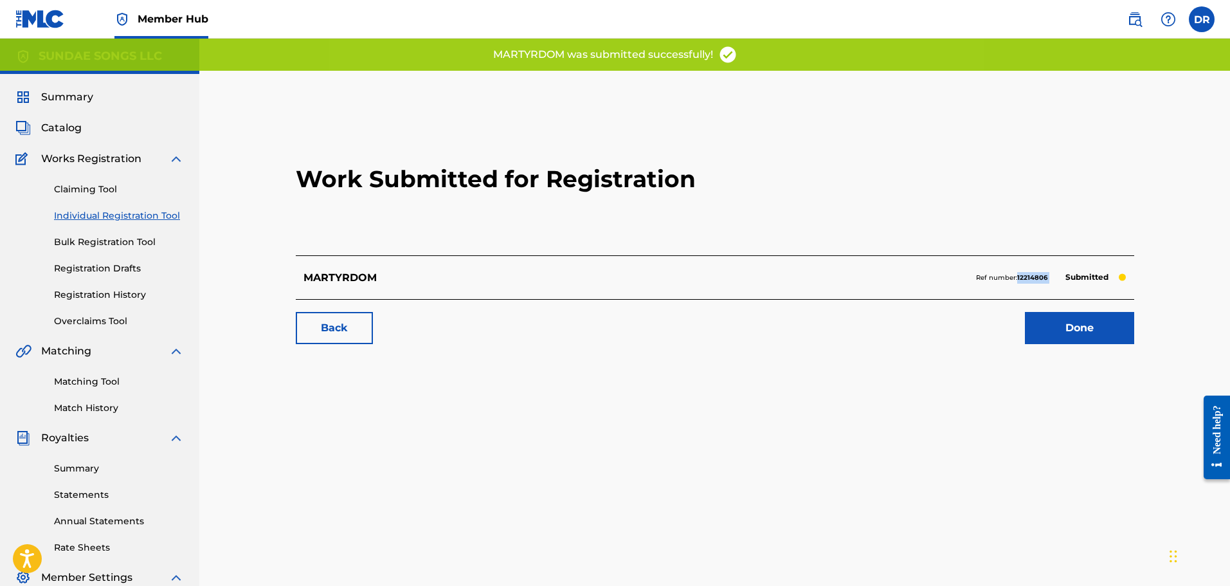
drag, startPoint x: 1054, startPoint y: 280, endPoint x: 1018, endPoint y: 277, distance: 36.1
click at [1018, 277] on div "Ref number: 12214806 Submitted" at bounding box center [1051, 278] width 150 height 18
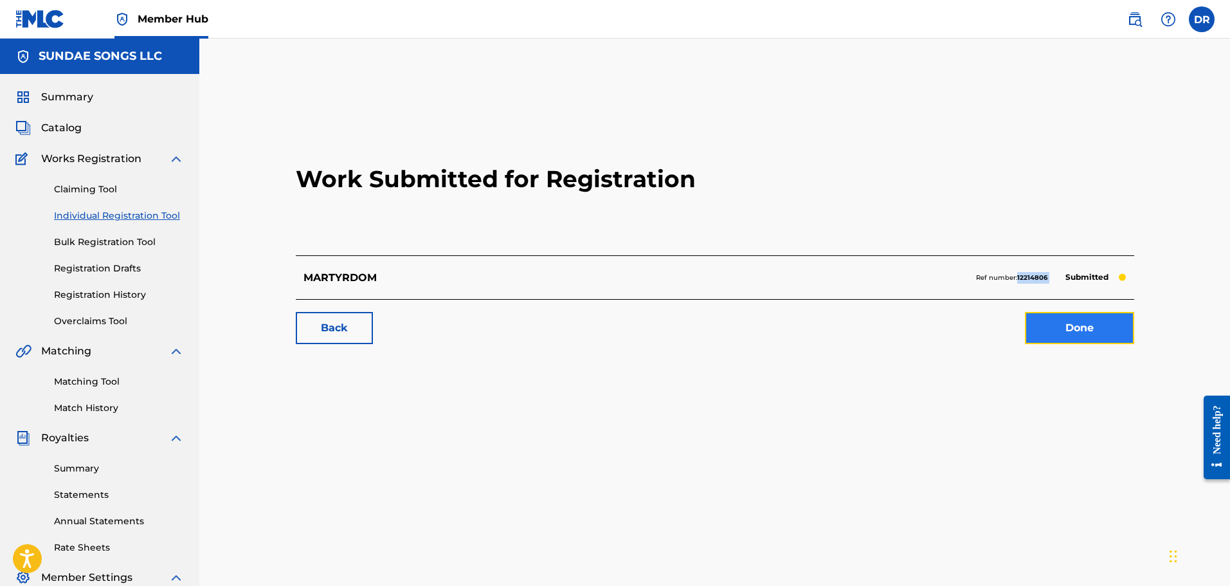
click at [1077, 327] on link "Done" at bounding box center [1079, 328] width 109 height 32
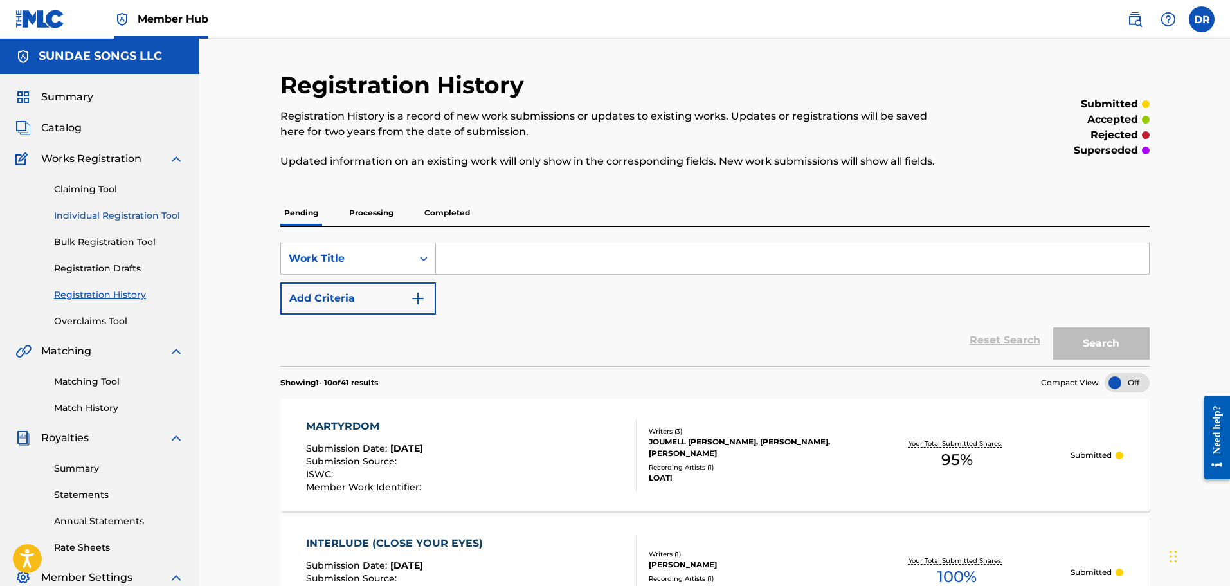
click at [116, 216] on link "Individual Registration Tool" at bounding box center [119, 216] width 130 height 14
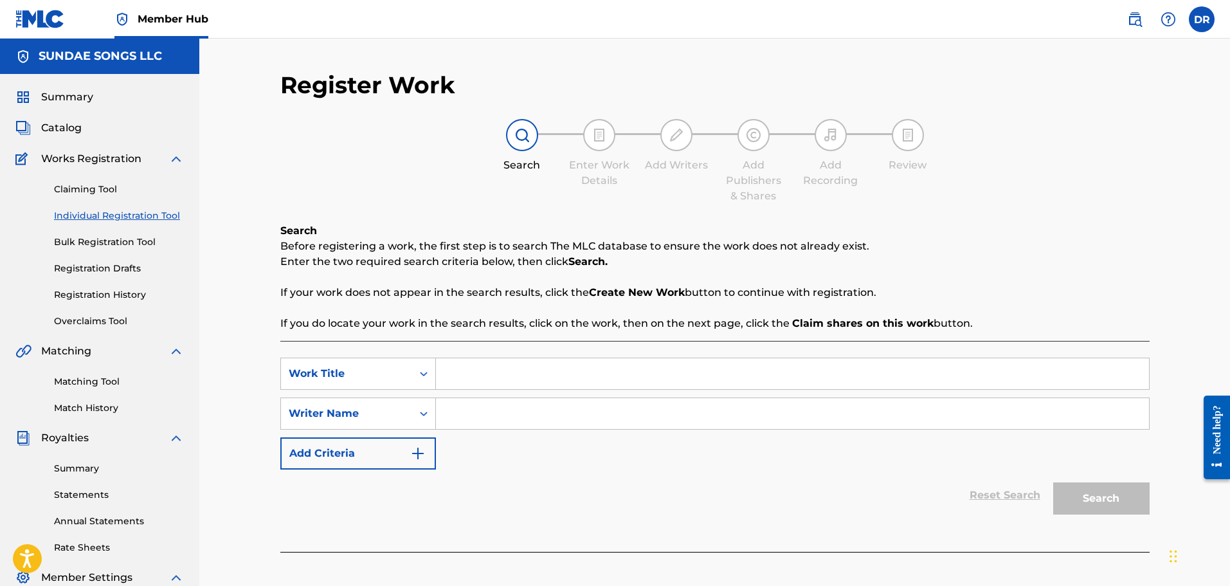
click at [514, 368] on input "Search Form" at bounding box center [792, 373] width 713 height 31
click at [633, 478] on div "Reset Search Search" at bounding box center [714, 494] width 869 height 51
click at [504, 414] on input "Search Form" at bounding box center [792, 413] width 713 height 31
click at [1099, 500] on button "Search" at bounding box center [1101, 498] width 96 height 32
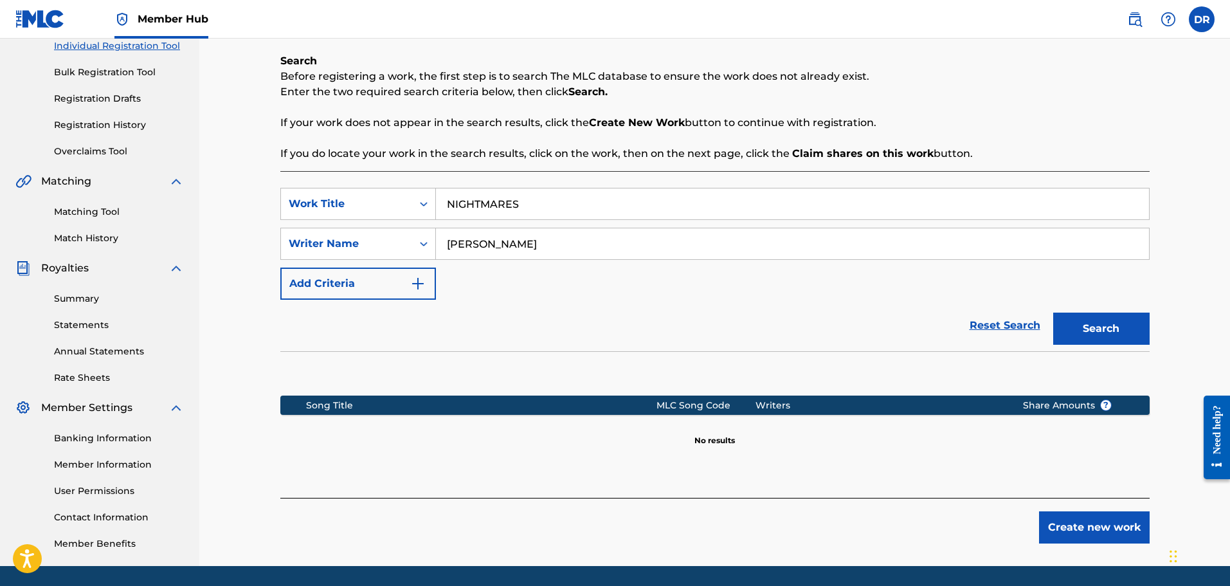
scroll to position [212, 0]
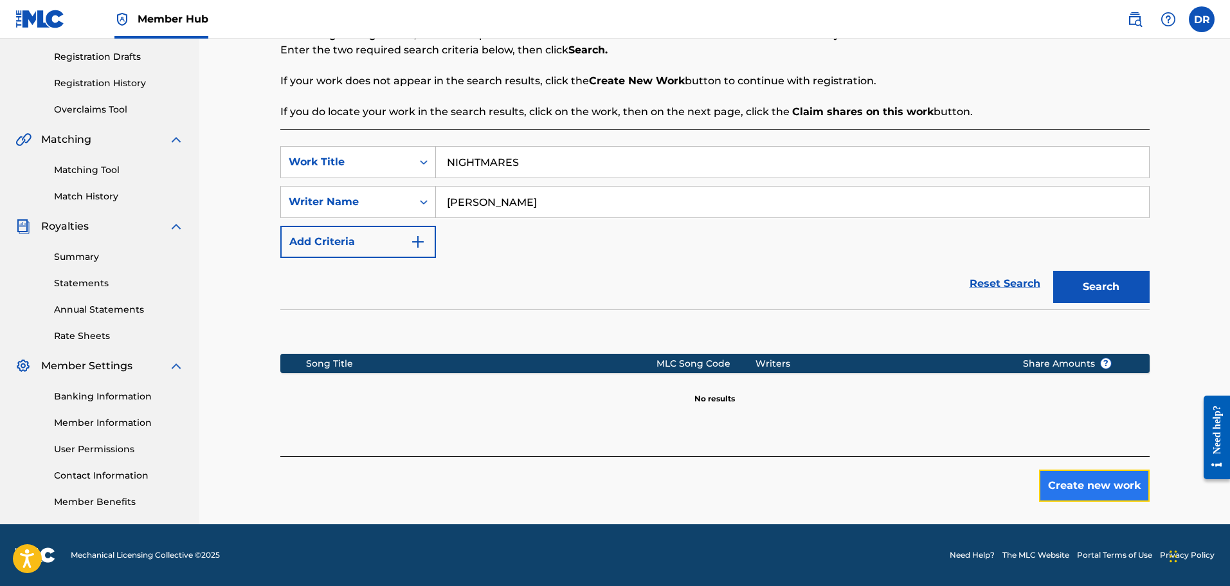
click at [1092, 483] on button "Create new work" at bounding box center [1094, 485] width 111 height 32
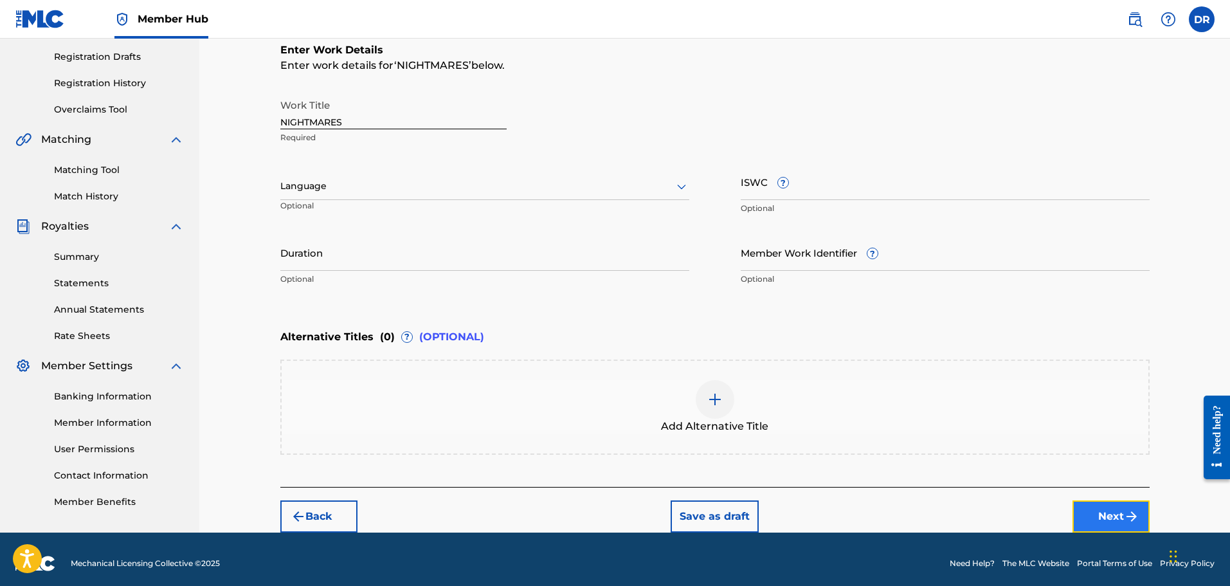
click at [1117, 516] on button "Next" at bounding box center [1110, 516] width 77 height 32
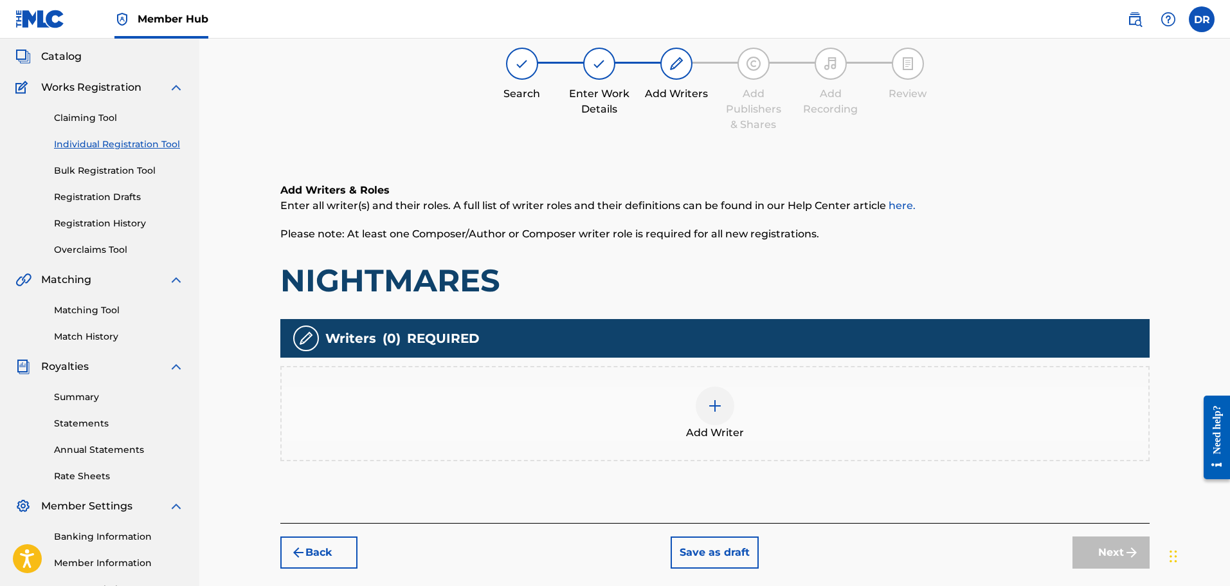
scroll to position [58, 0]
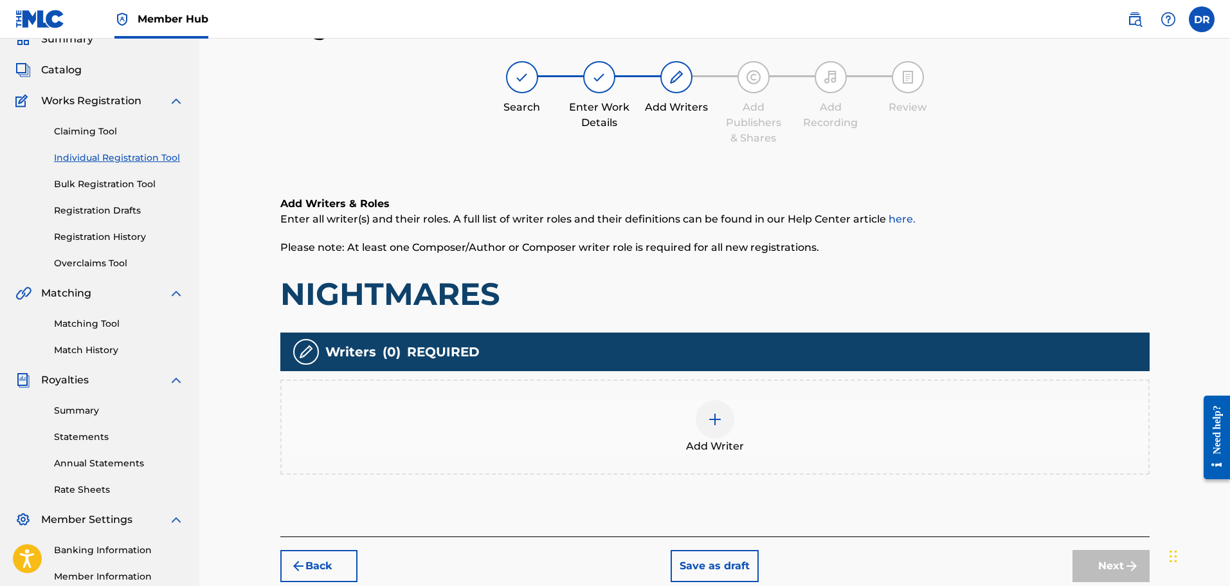
click at [728, 427] on div at bounding box center [715, 419] width 39 height 39
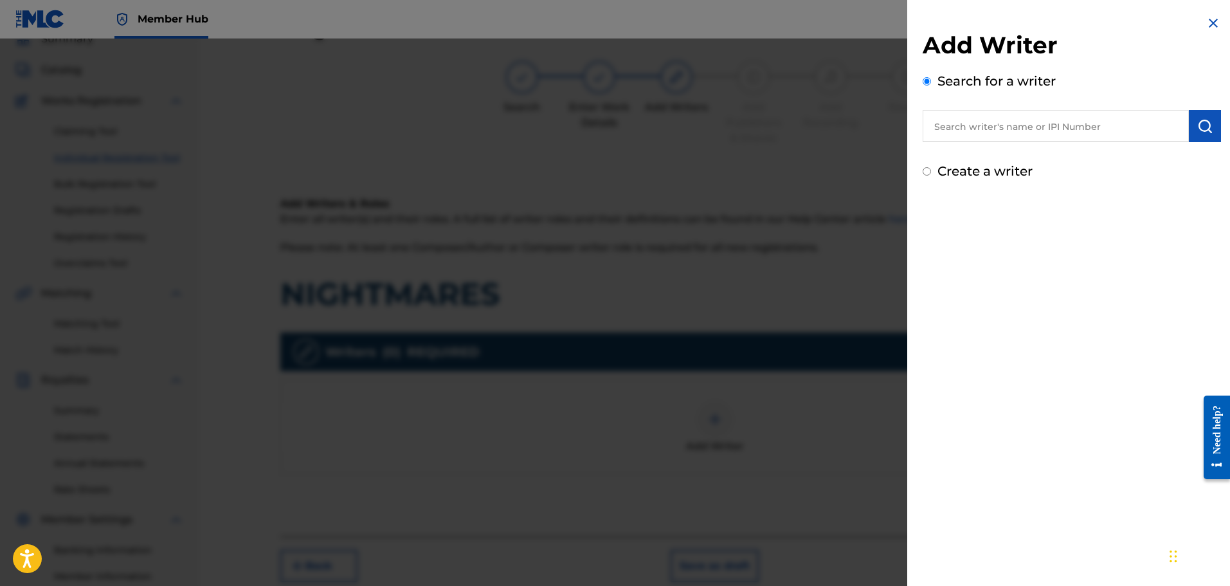
click at [987, 131] on input "text" at bounding box center [1056, 126] width 266 height 32
click at [1191, 127] on button "submit" at bounding box center [1205, 126] width 32 height 32
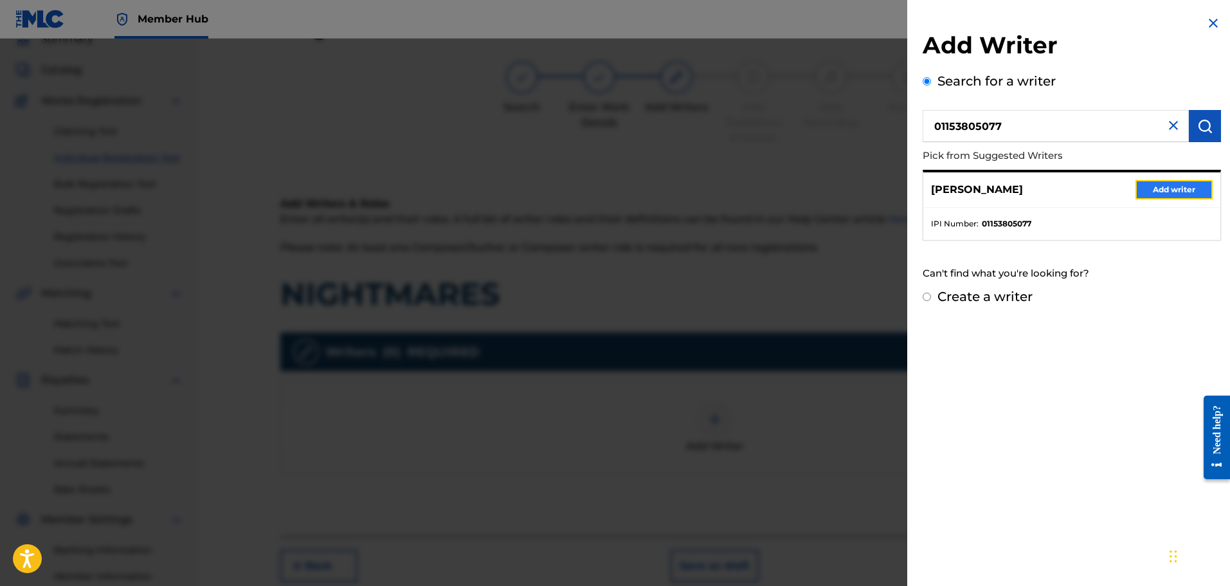
click at [1182, 186] on button "Add writer" at bounding box center [1173, 189] width 77 height 19
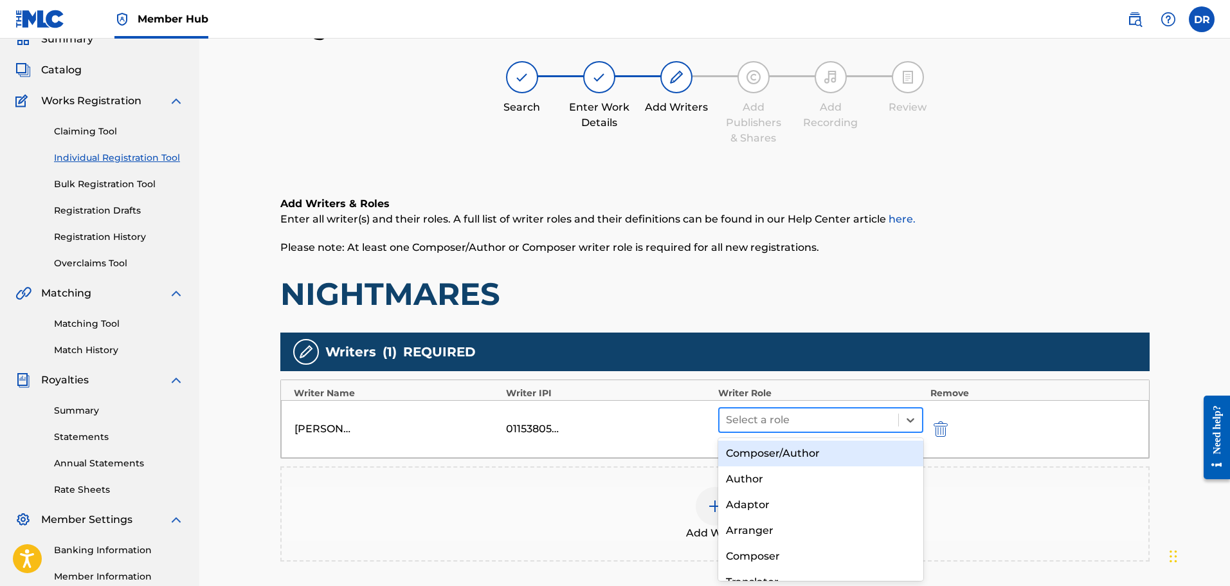
click at [858, 418] on div at bounding box center [809, 420] width 167 height 18
click at [842, 450] on div "Composer/Author" at bounding box center [821, 453] width 206 height 26
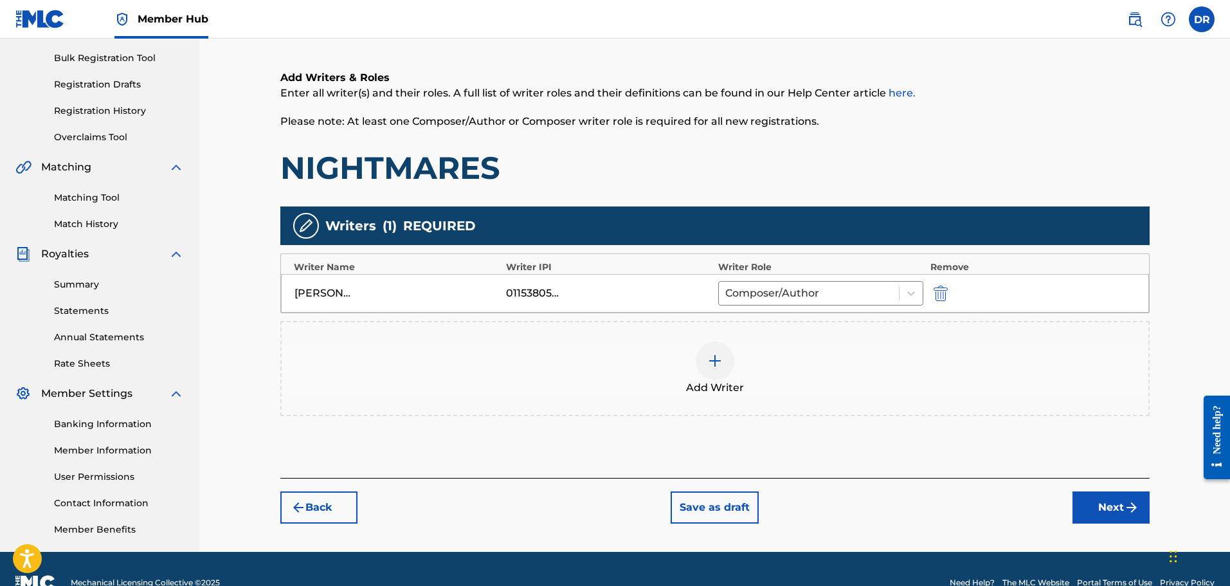
scroll to position [212, 0]
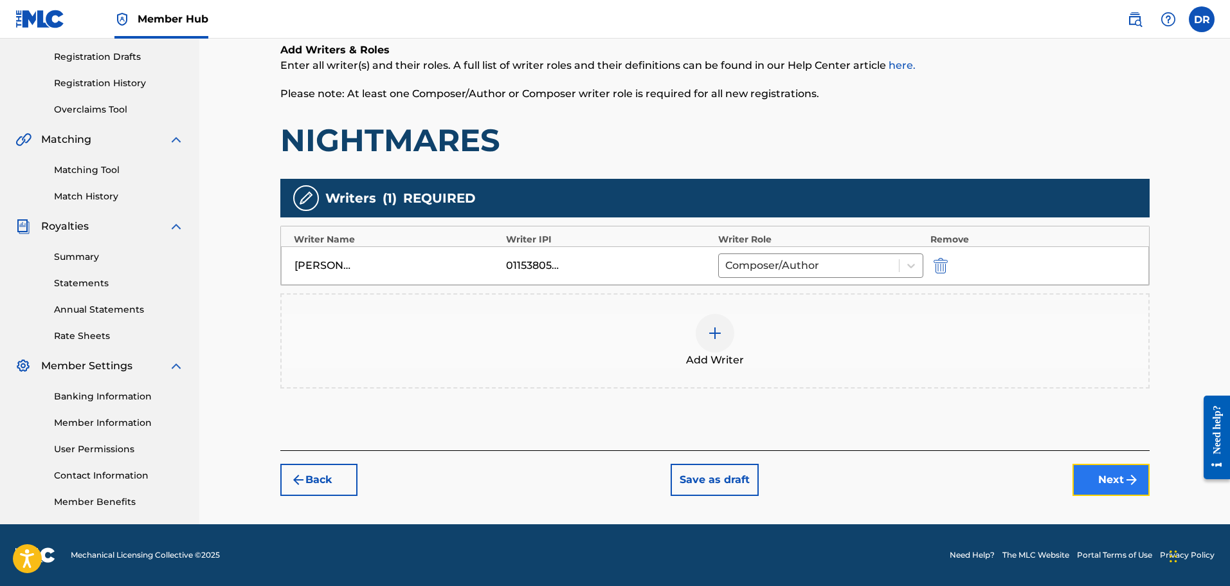
click at [1110, 482] on button "Next" at bounding box center [1110, 480] width 77 height 32
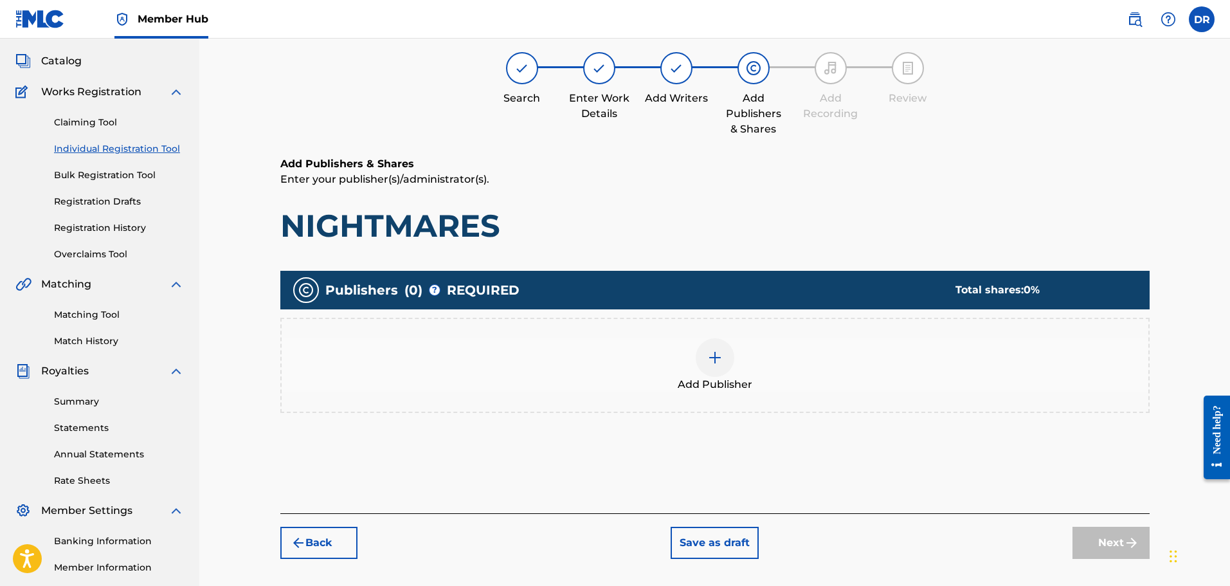
scroll to position [58, 0]
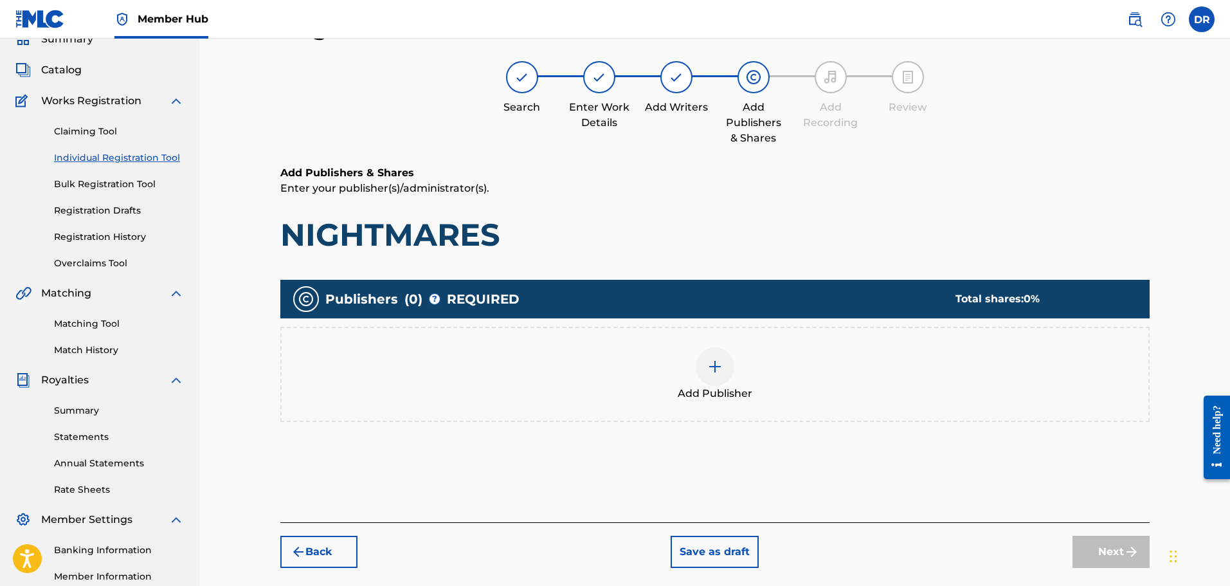
click at [714, 370] on img at bounding box center [714, 366] width 15 height 15
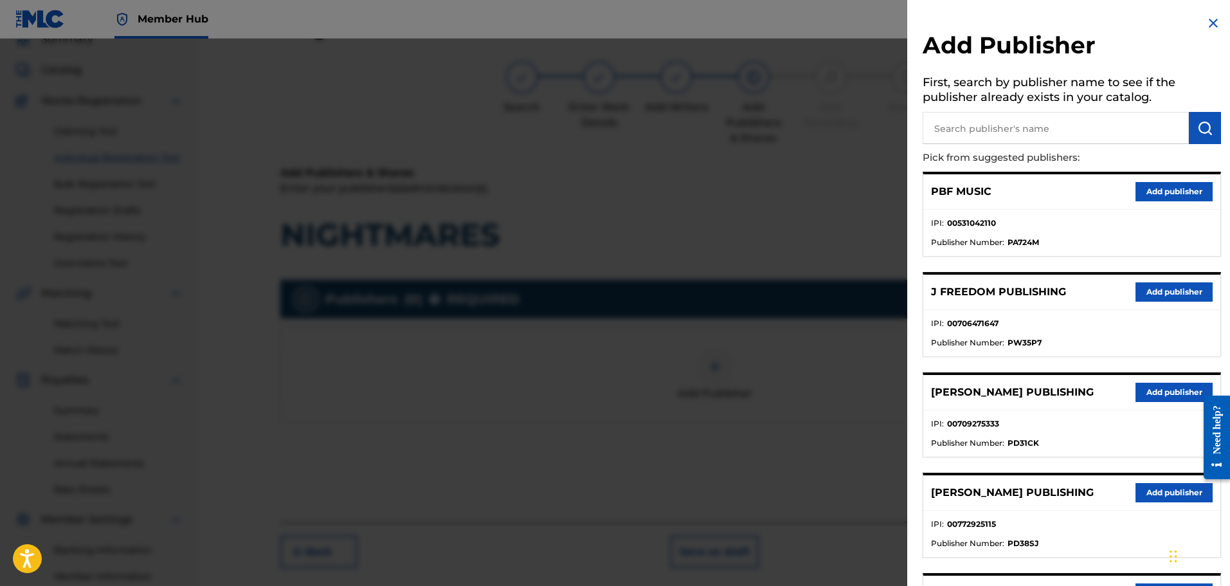
click at [960, 133] on input "text" at bounding box center [1056, 128] width 266 height 32
click at [1206, 124] on img "submit" at bounding box center [1204, 127] width 15 height 15
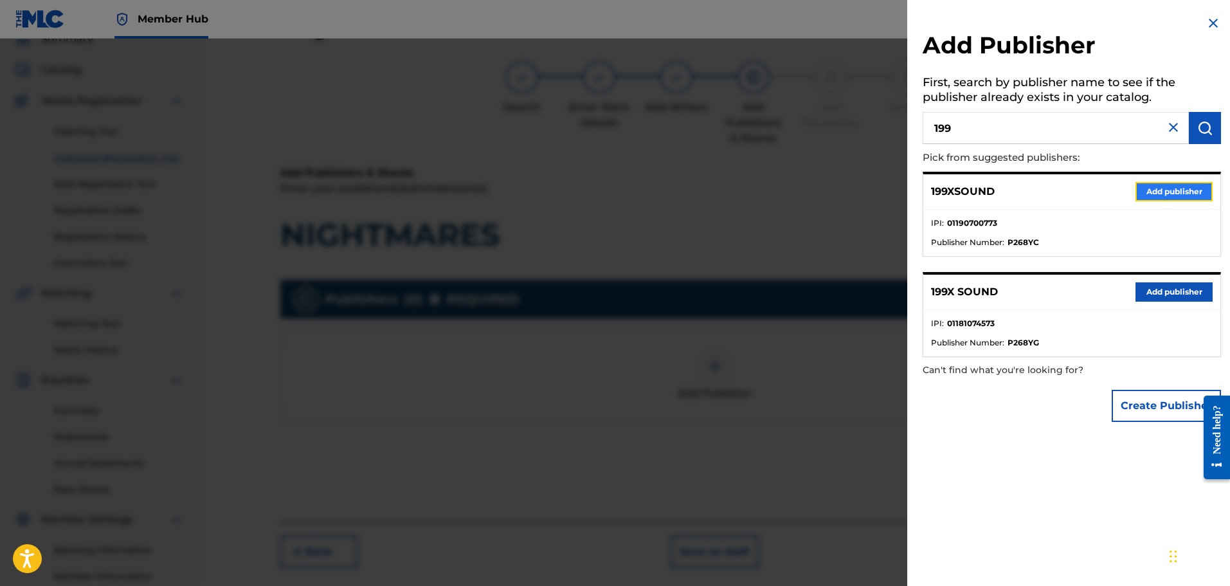
click at [1166, 192] on button "Add publisher" at bounding box center [1173, 191] width 77 height 19
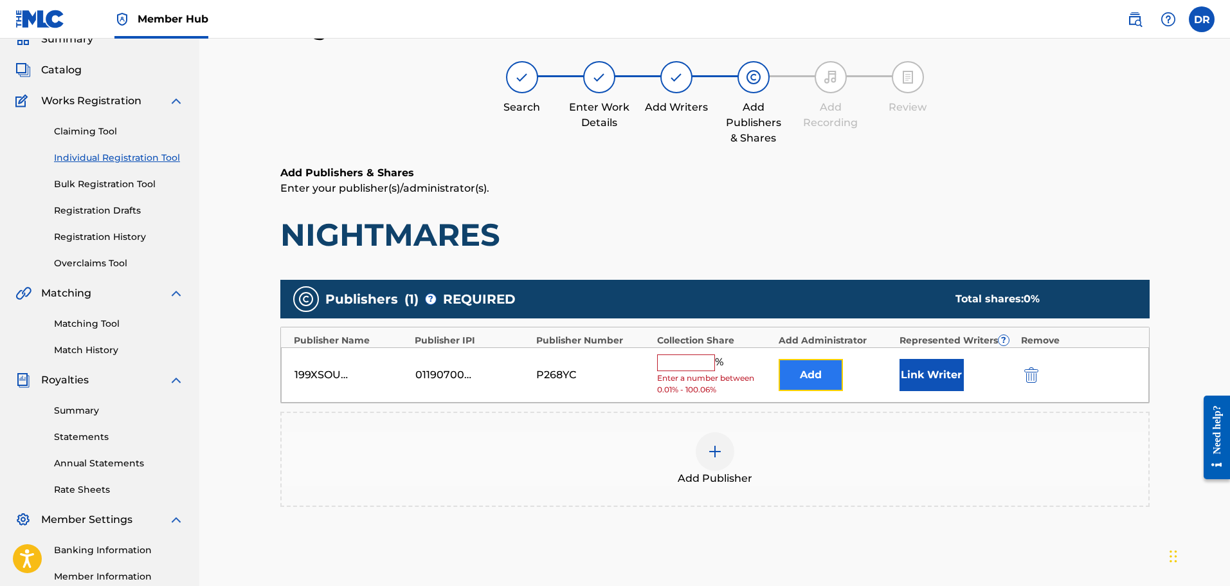
click at [831, 380] on button "Add" at bounding box center [811, 375] width 64 height 32
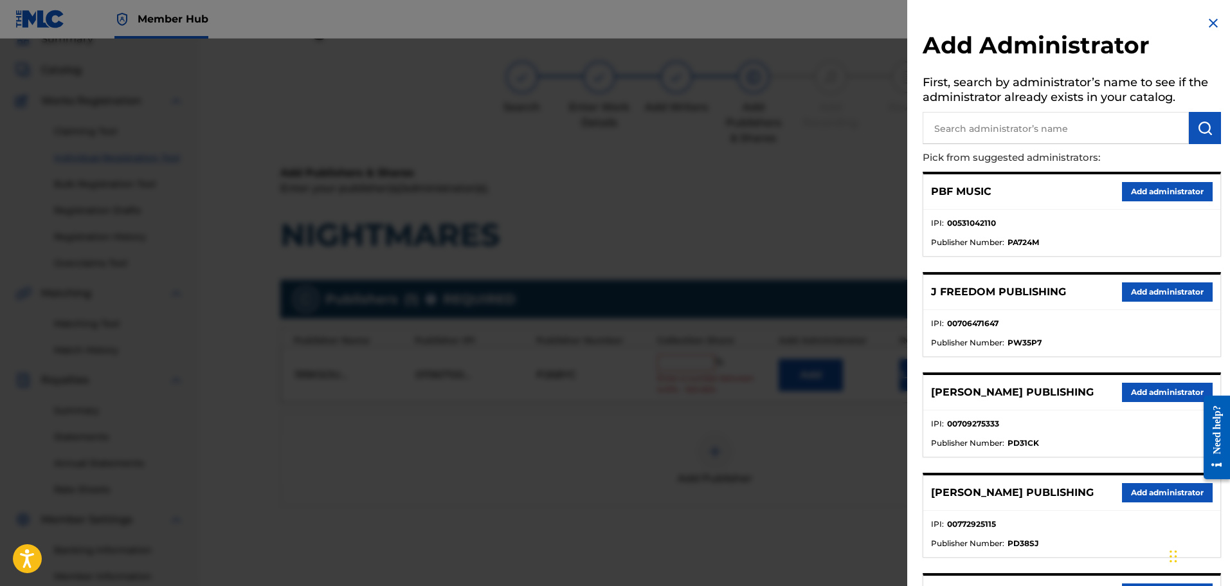
click at [1016, 126] on input "text" at bounding box center [1056, 128] width 266 height 32
click at [1203, 131] on img "submit" at bounding box center [1204, 127] width 15 height 15
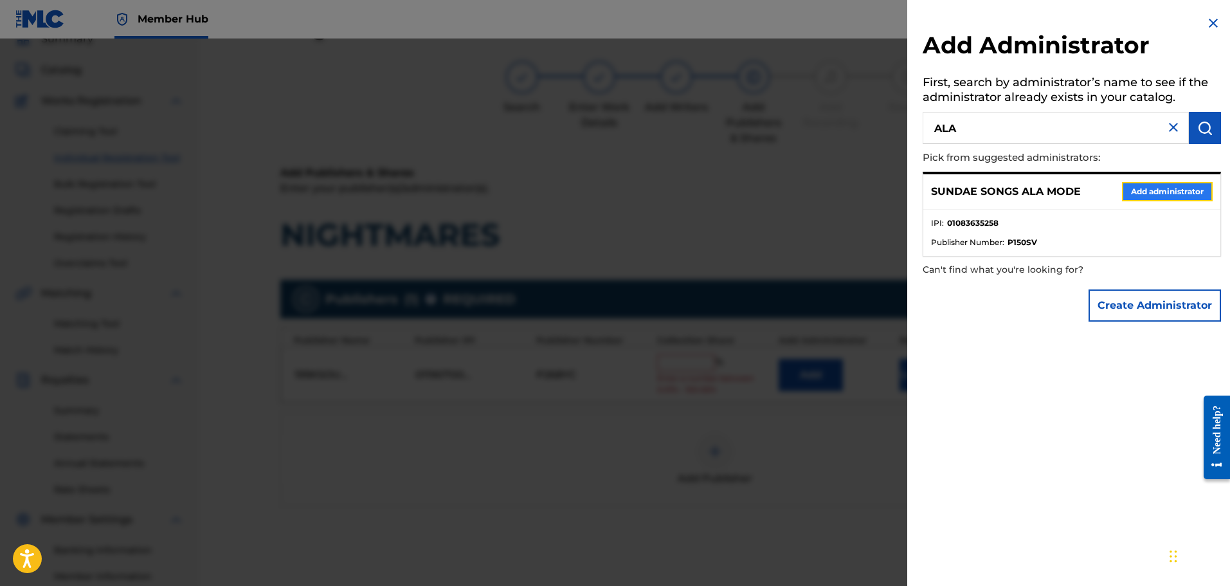
click at [1140, 194] on button "Add administrator" at bounding box center [1167, 191] width 91 height 19
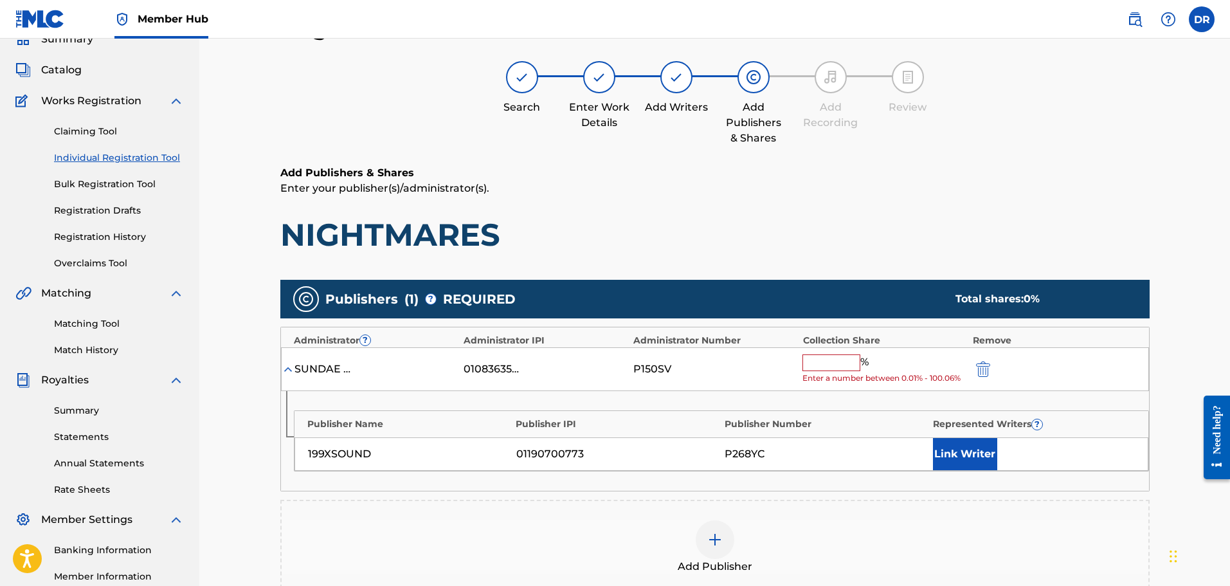
click at [832, 361] on input "text" at bounding box center [831, 362] width 58 height 17
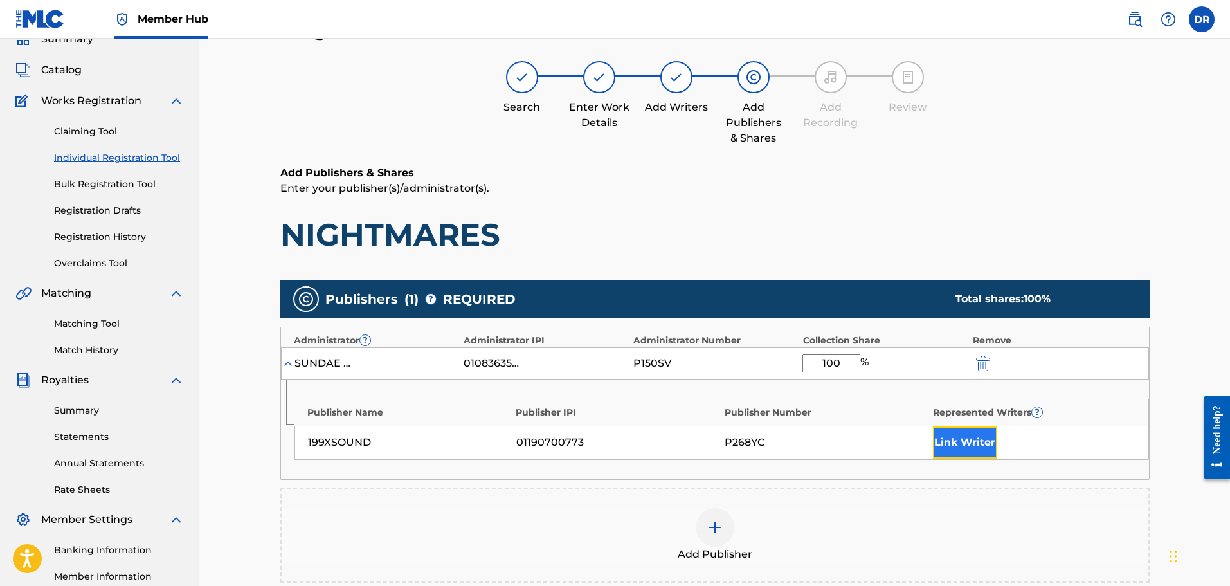
click at [973, 446] on button "Link Writer" at bounding box center [965, 442] width 64 height 32
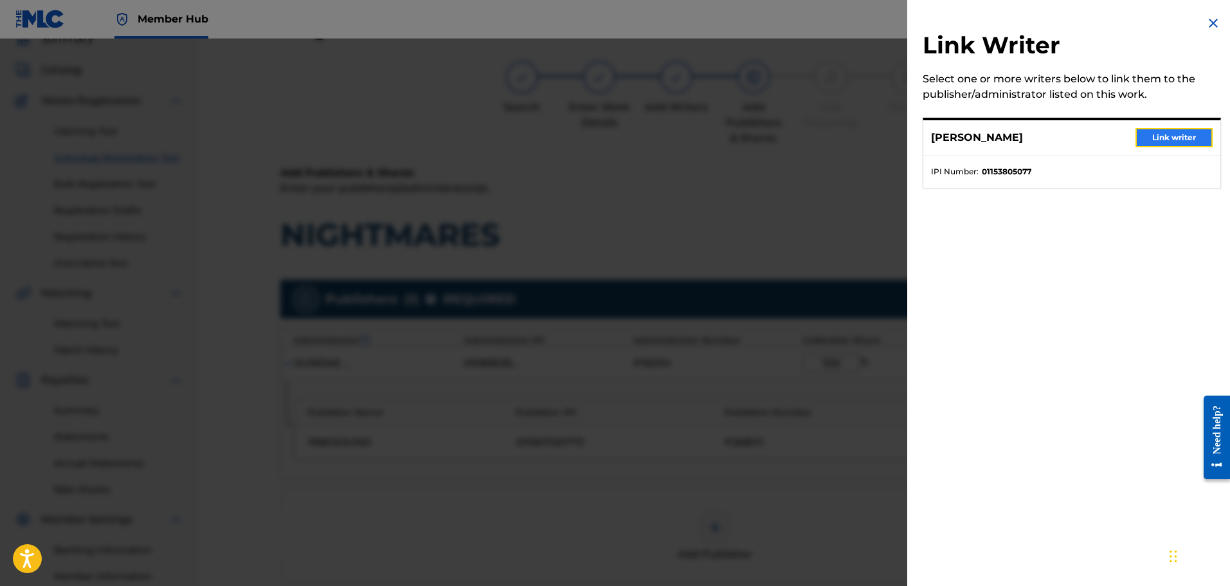
click at [1171, 137] on button "Link writer" at bounding box center [1173, 137] width 77 height 19
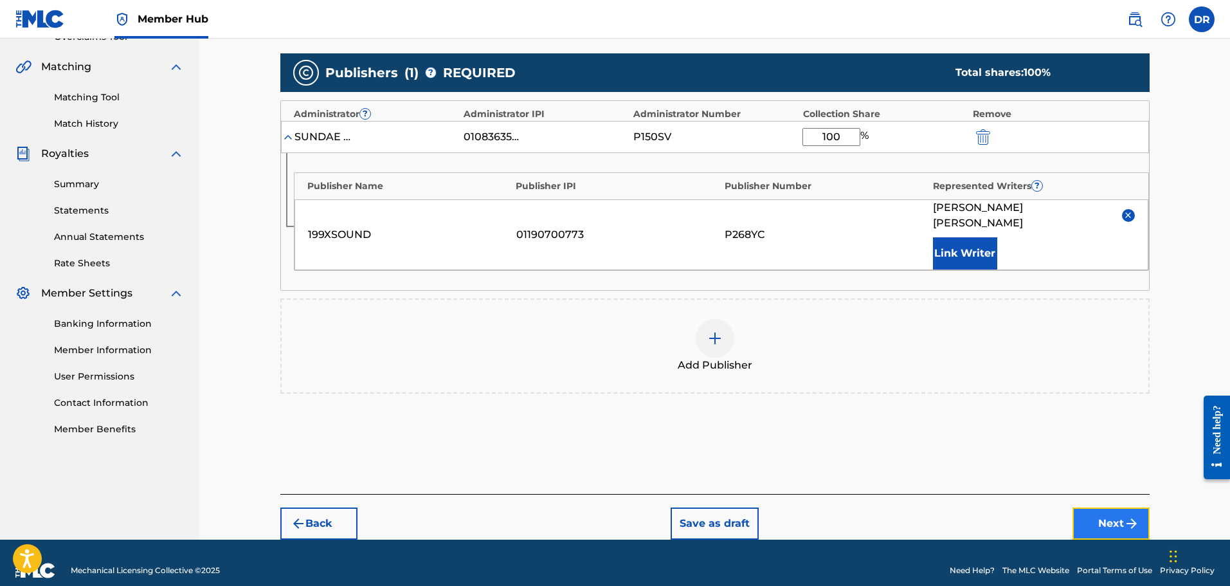
click at [1121, 512] on button "Next" at bounding box center [1110, 523] width 77 height 32
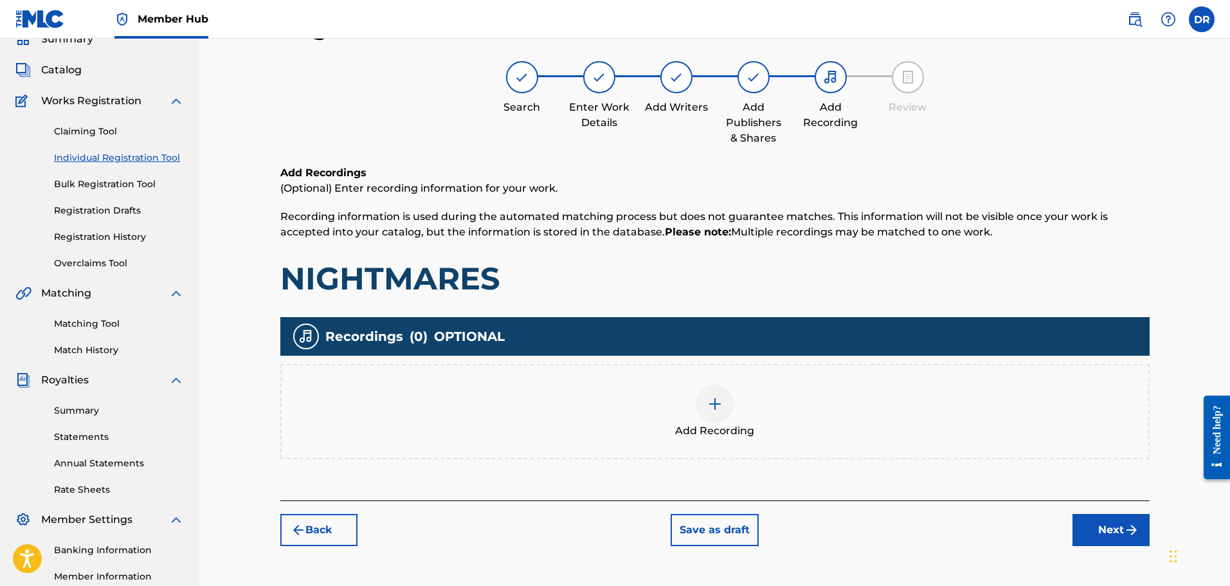
click at [717, 408] on img at bounding box center [714, 403] width 15 height 15
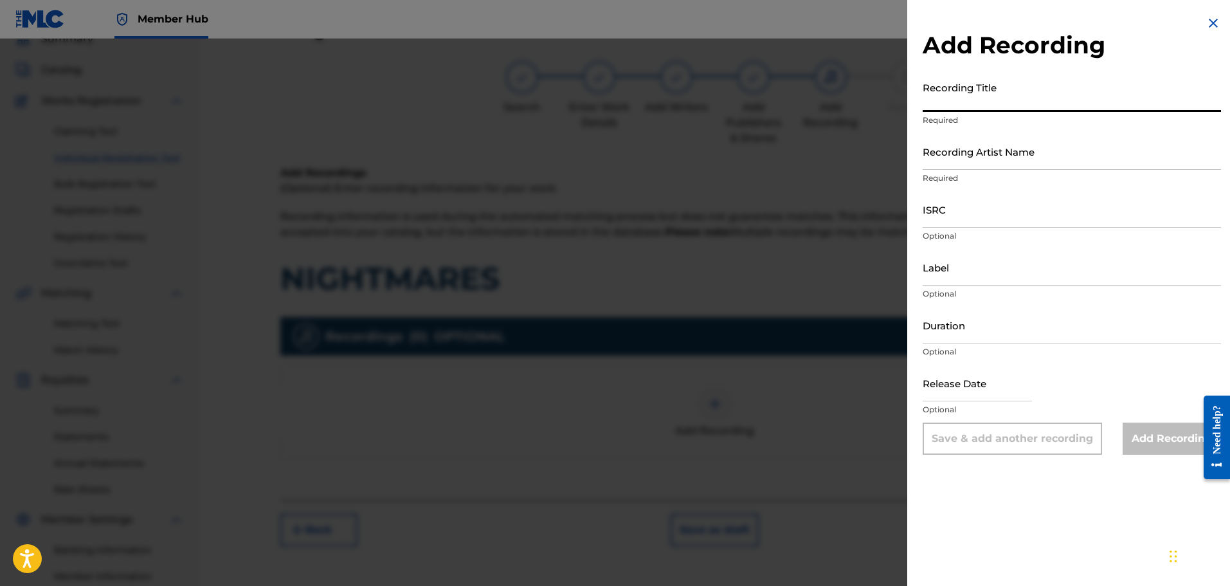
click at [1000, 99] on input "Recording Title" at bounding box center [1072, 93] width 298 height 37
click at [1059, 161] on input "Recording Artist Name" at bounding box center [1072, 151] width 298 height 37
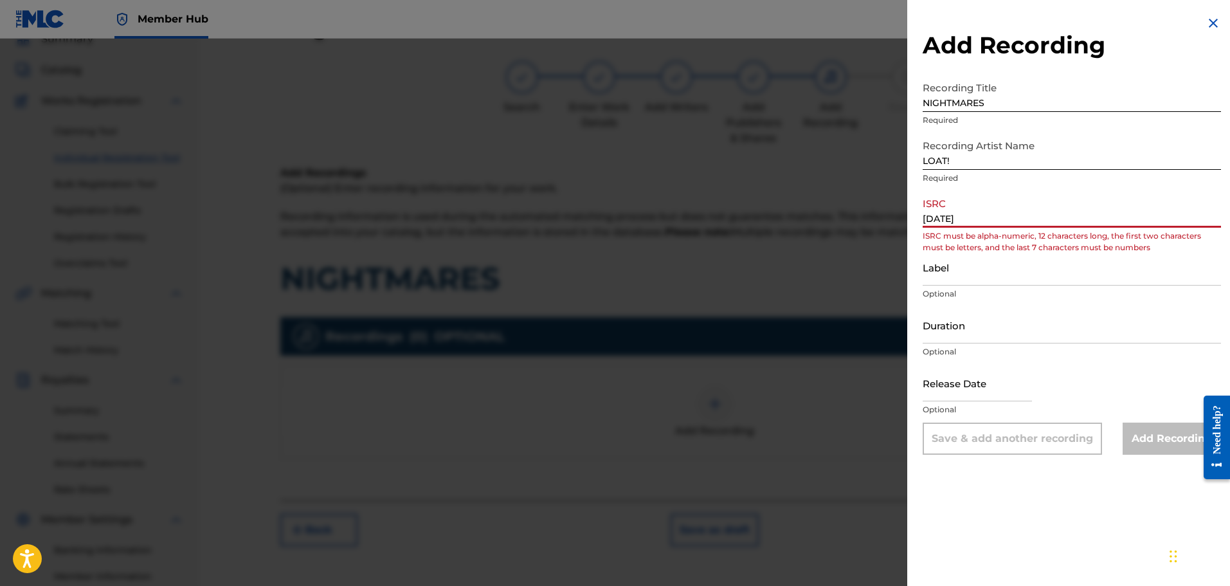
drag, startPoint x: 1026, startPoint y: 220, endPoint x: 834, endPoint y: 210, distance: 191.9
click at [834, 210] on div "Add Recording Recording Title NIGHTMARES Required Recording Artist Name [PERSON…" at bounding box center [615, 312] width 1230 height 547
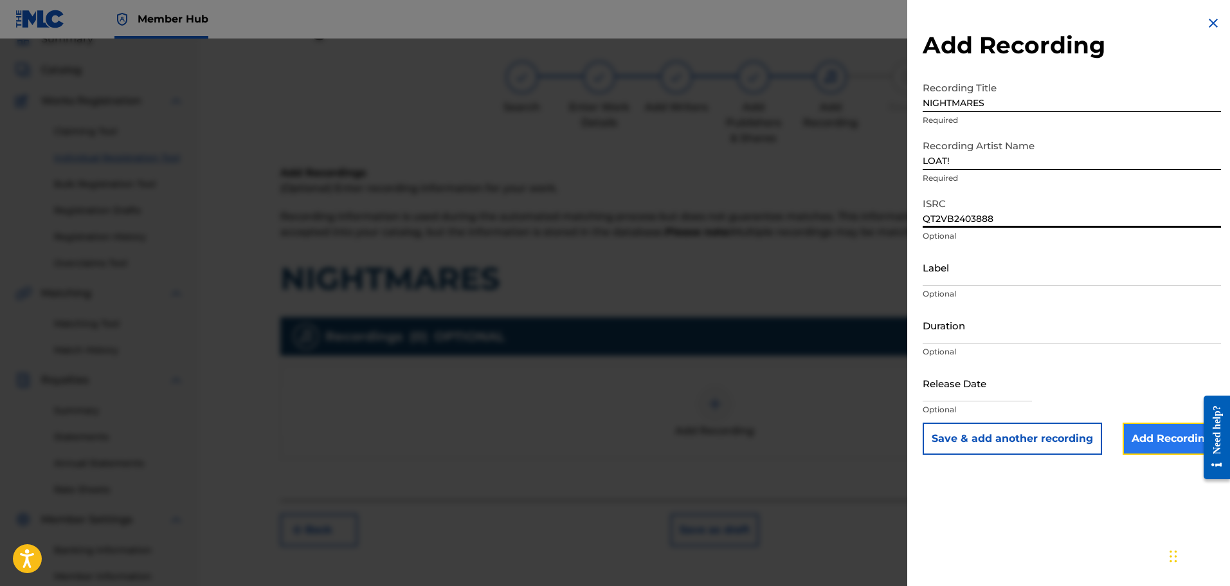
click at [1148, 433] on input "Add Recording" at bounding box center [1171, 438] width 98 height 32
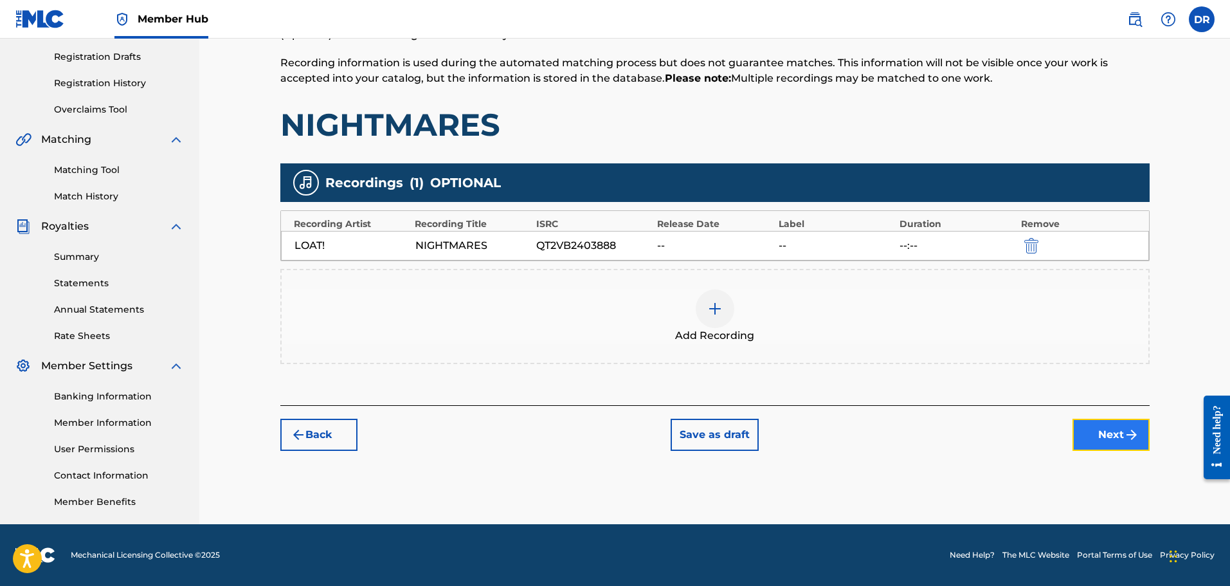
click at [1117, 420] on button "Next" at bounding box center [1110, 435] width 77 height 32
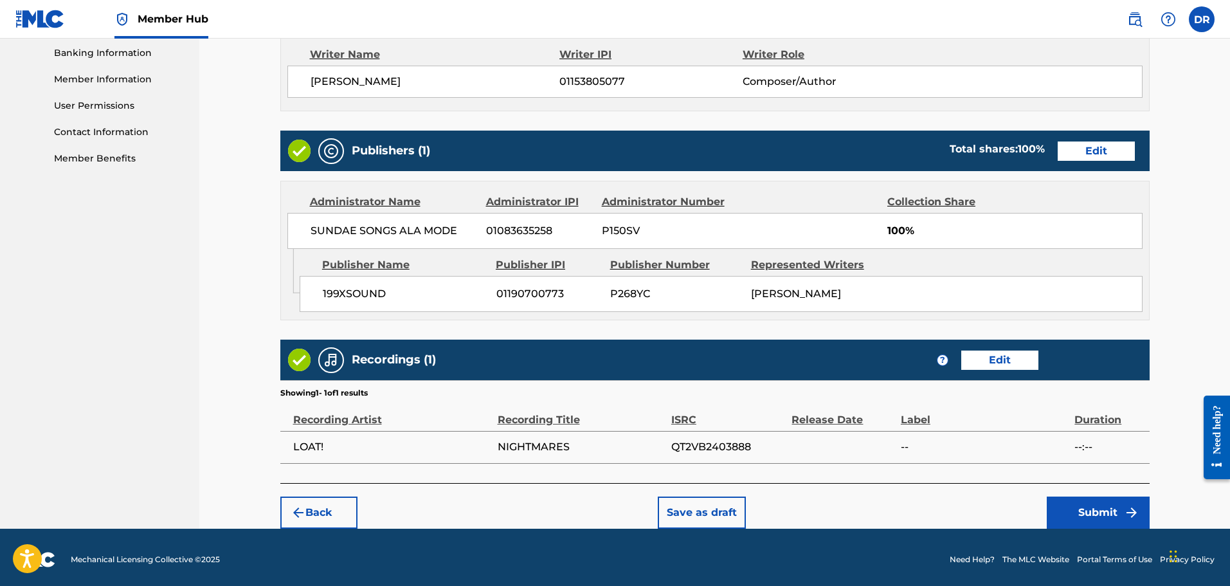
scroll to position [559, 0]
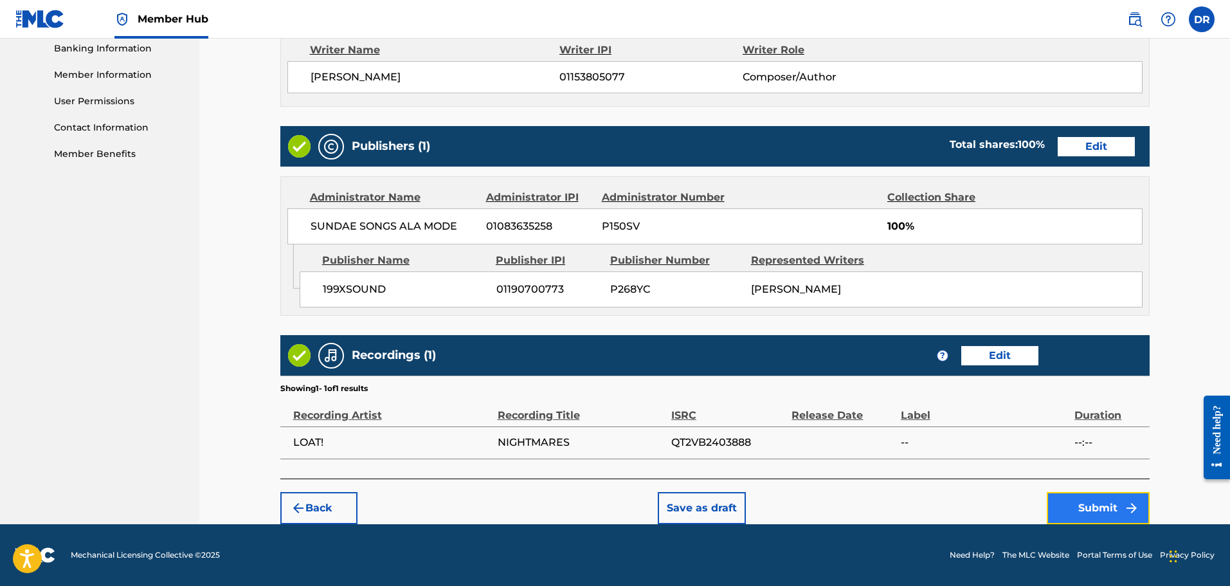
click at [1084, 506] on button "Submit" at bounding box center [1098, 508] width 103 height 32
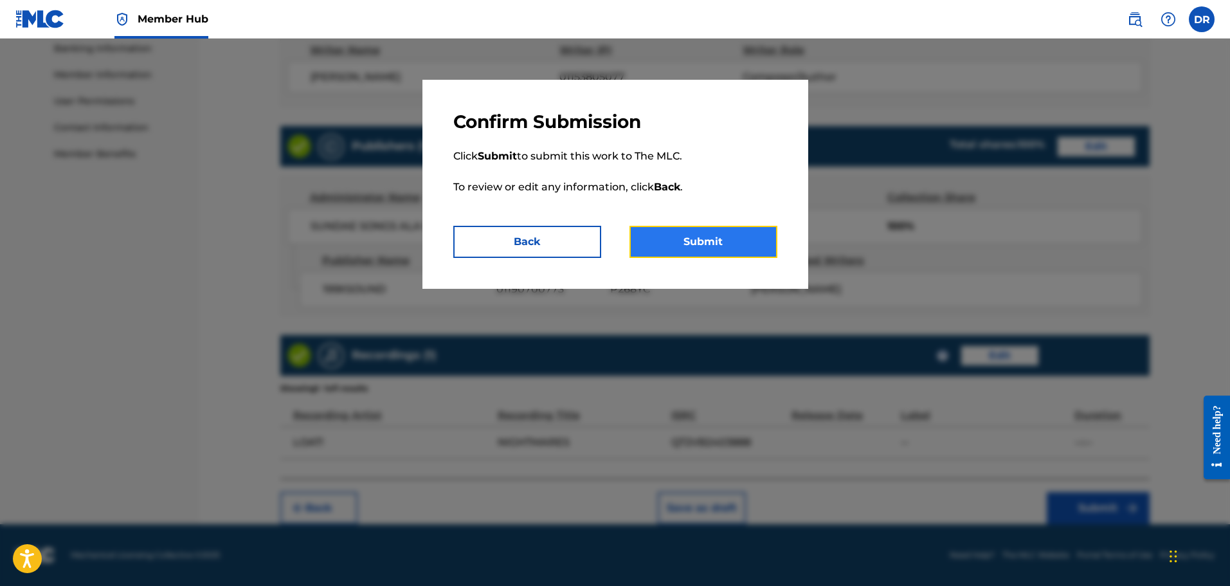
click at [722, 242] on button "Submit" at bounding box center [703, 242] width 148 height 32
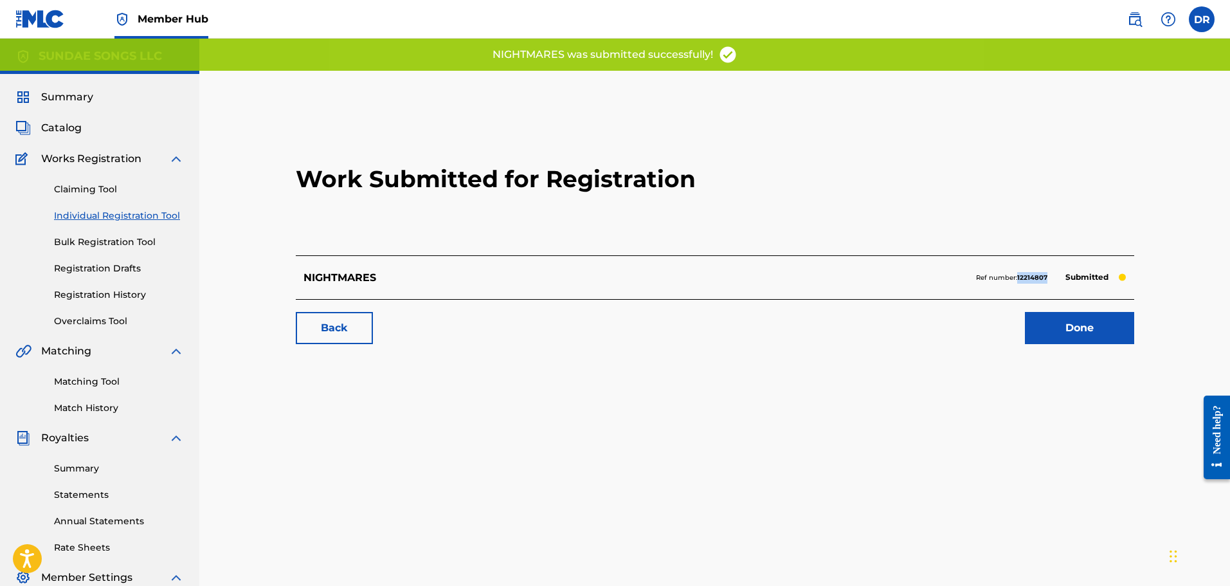
drag, startPoint x: 1052, startPoint y: 278, endPoint x: 1016, endPoint y: 277, distance: 36.0
click at [1016, 277] on div "Ref number: 12214807 Submitted" at bounding box center [1051, 278] width 150 height 18
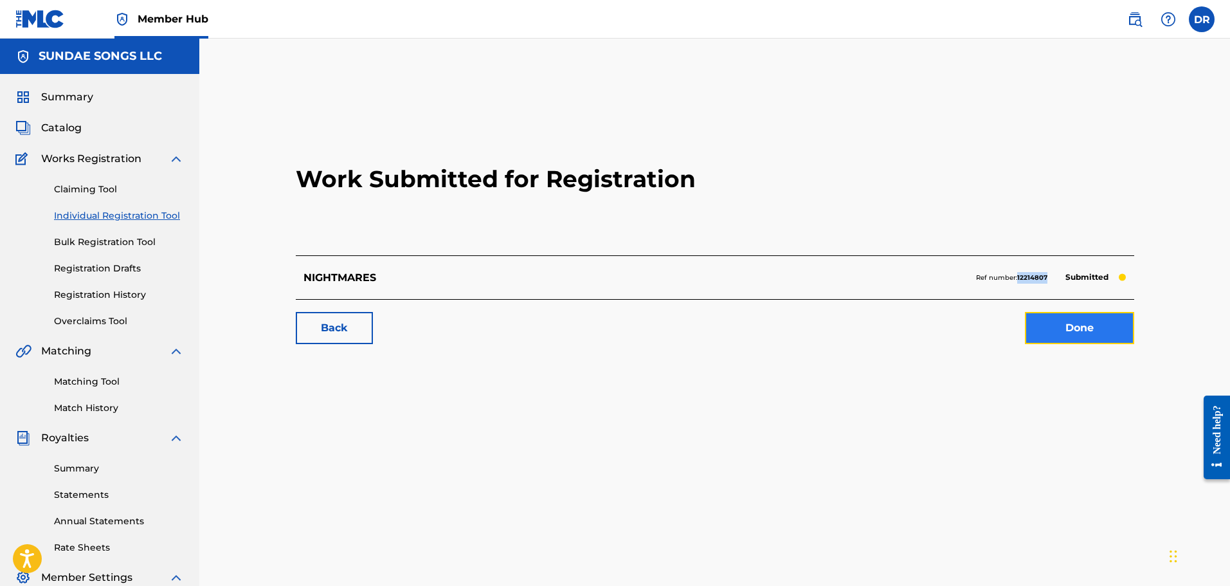
click at [1076, 325] on link "Done" at bounding box center [1079, 328] width 109 height 32
